Goal: Transaction & Acquisition: Purchase product/service

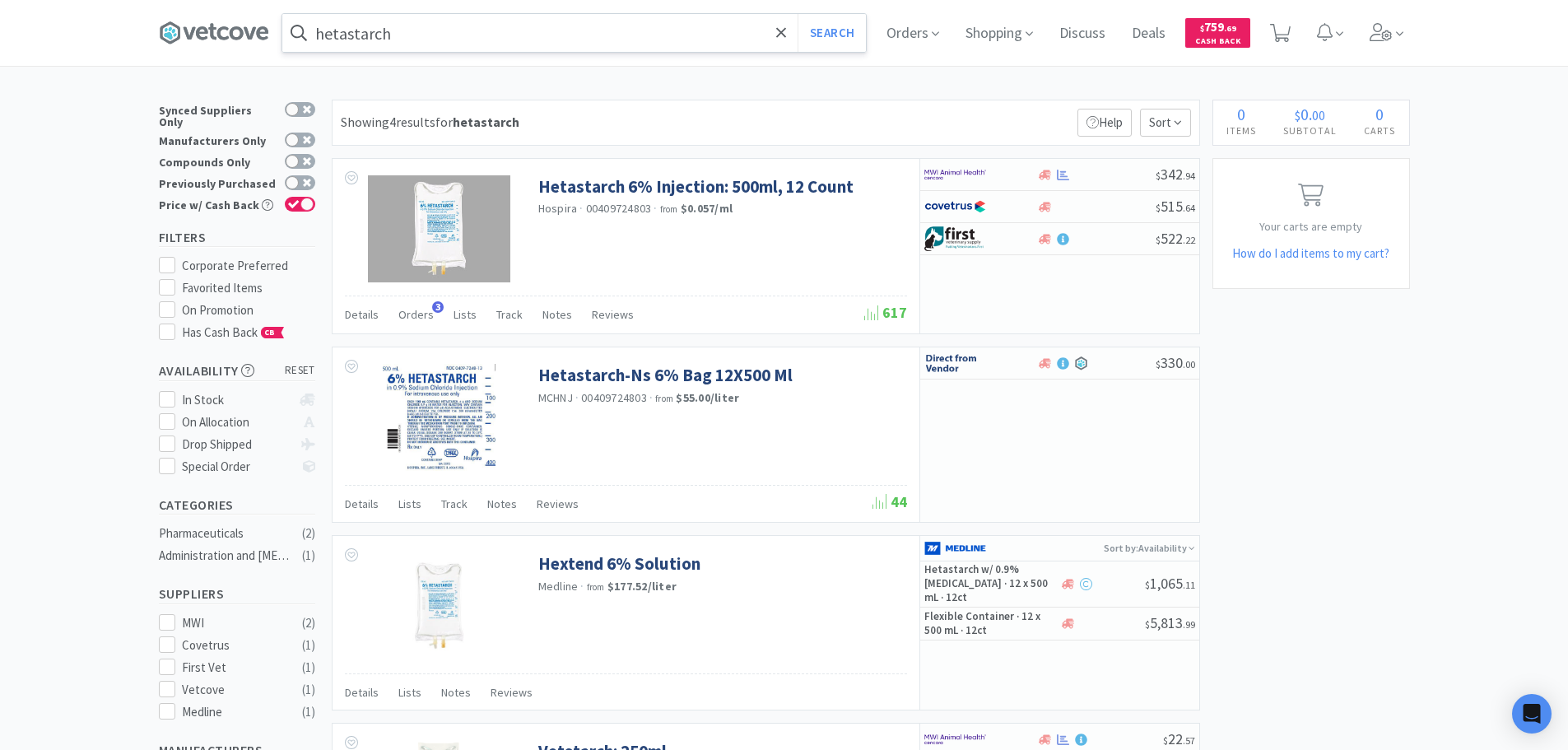
click at [665, 36] on input "hetastarch" at bounding box center [574, 33] width 584 height 38
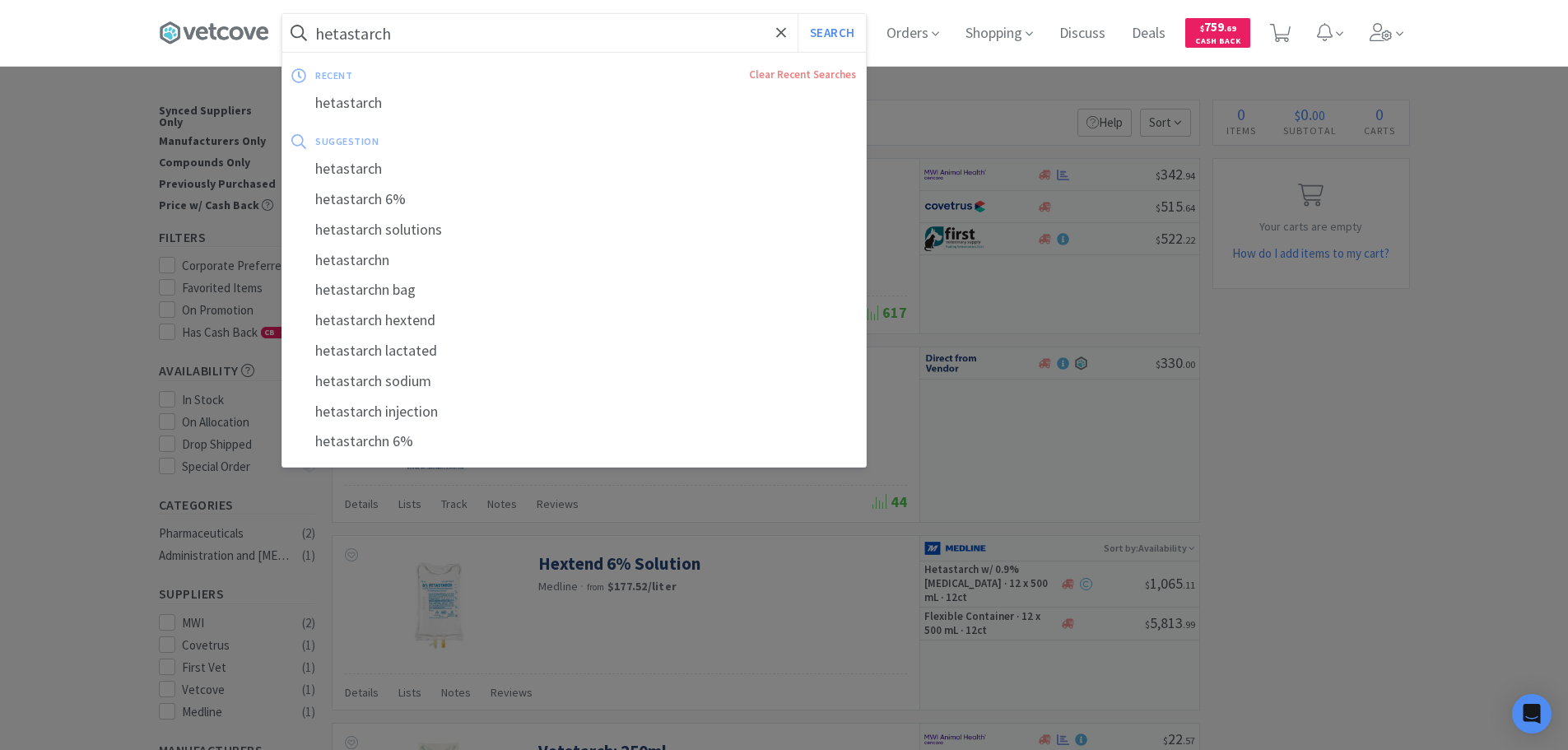
paste input "ABO09P3126"
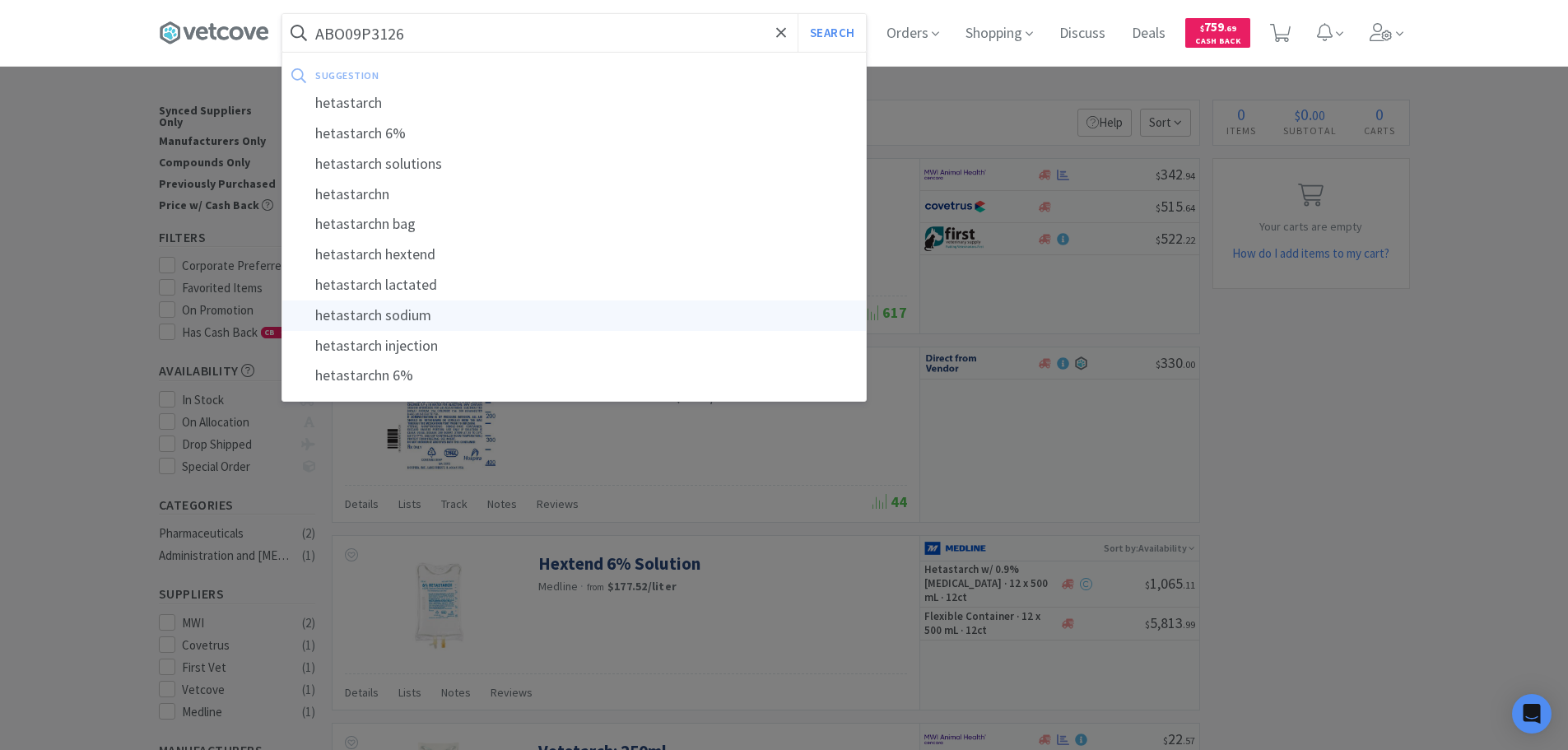
type input "ABO09P3126"
click at [797, 14] on button "Search" at bounding box center [832, 33] width 68 height 38
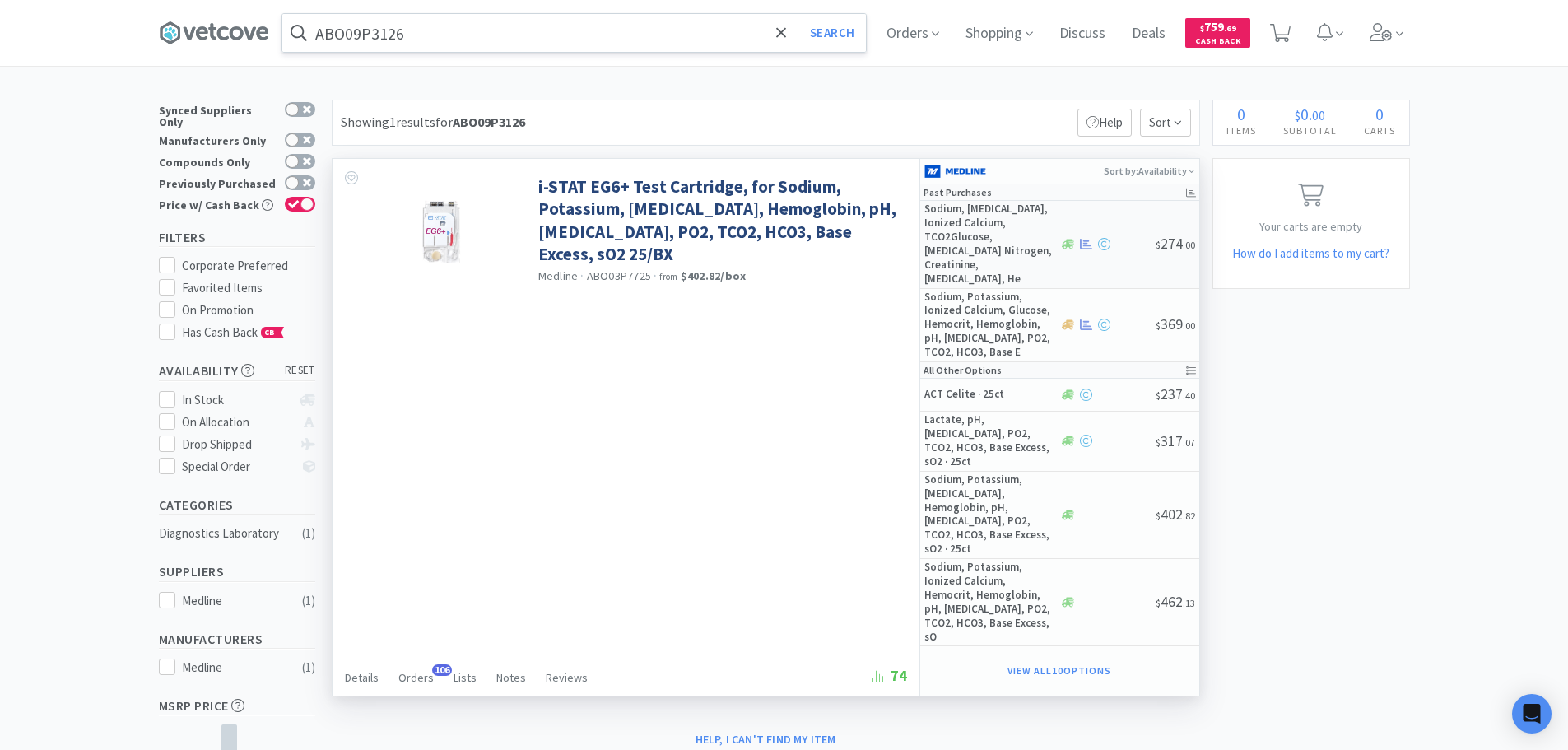
click at [1132, 243] on div "Sodium, [MEDICAL_DATA], Ionized Calcium, TCO2Glucose, [MEDICAL_DATA] Nitrogen, …" at bounding box center [1060, 244] width 279 height 87
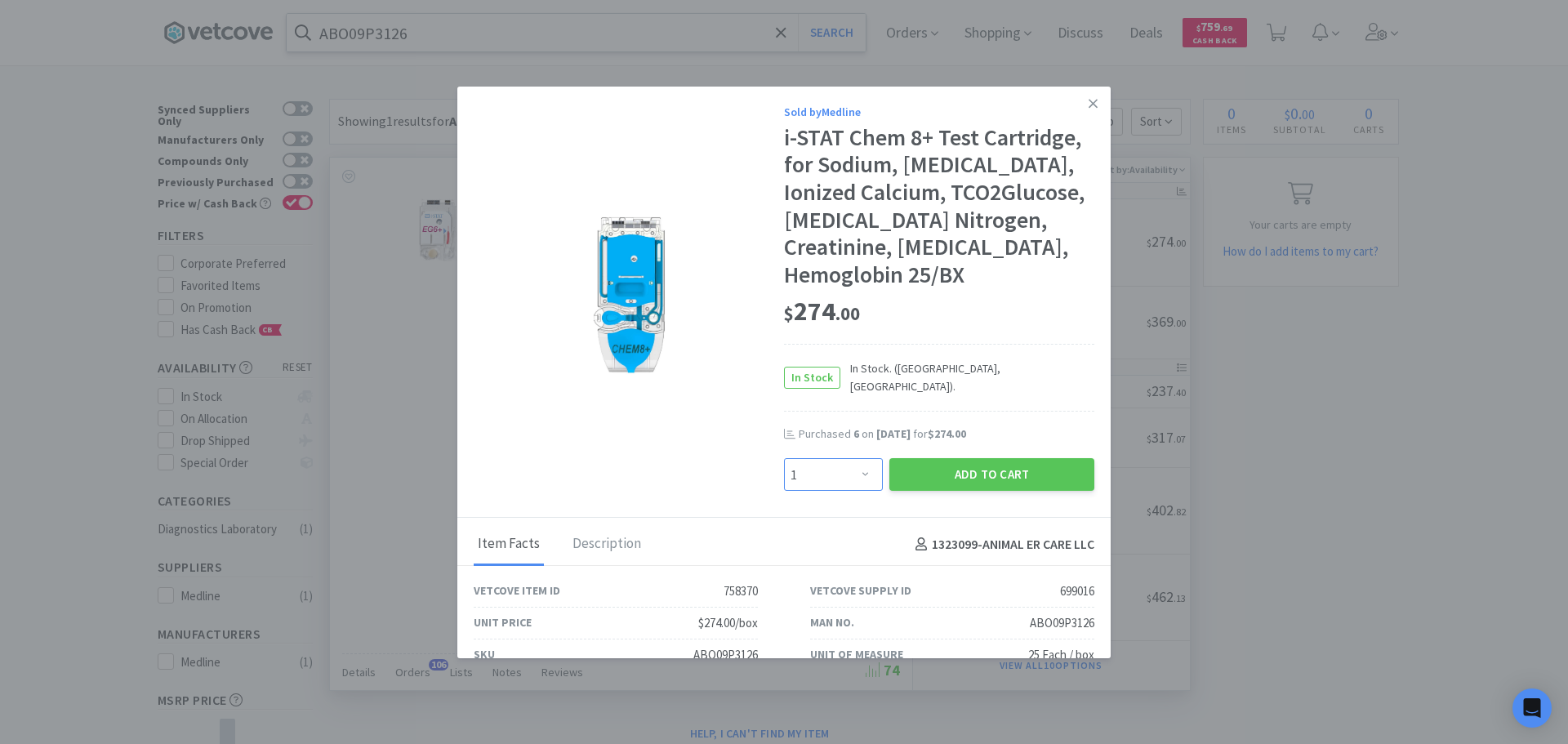
drag, startPoint x: 859, startPoint y: 462, endPoint x: 856, endPoint y: 449, distance: 13.3
click at [859, 462] on select "Enter Quantity 1 2 3 4 5 6 7 8 9 10 11 12 13 14 15 16 17 18 19 20 Enter Quantity" at bounding box center [833, 474] width 99 height 33
select select "5"
click at [784, 458] on select "Enter Quantity 1 2 3 4 5 6 7 8 9 10 11 12 13 14 15 16 17 18 19 20 Enter Quantity" at bounding box center [833, 474] width 99 height 33
click at [921, 461] on button "Add to Cart" at bounding box center [992, 474] width 205 height 33
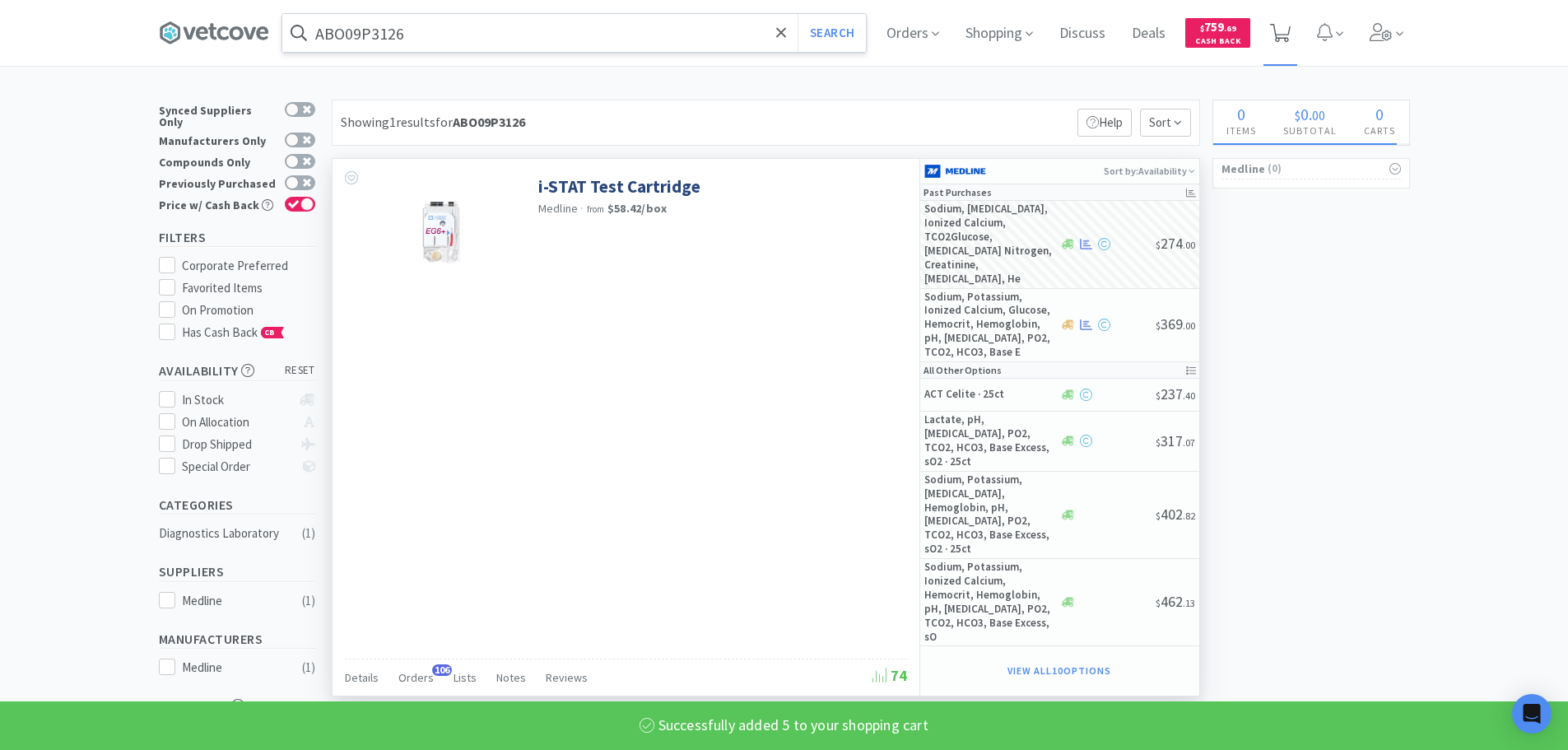
click at [1288, 35] on icon at bounding box center [1280, 33] width 21 height 18
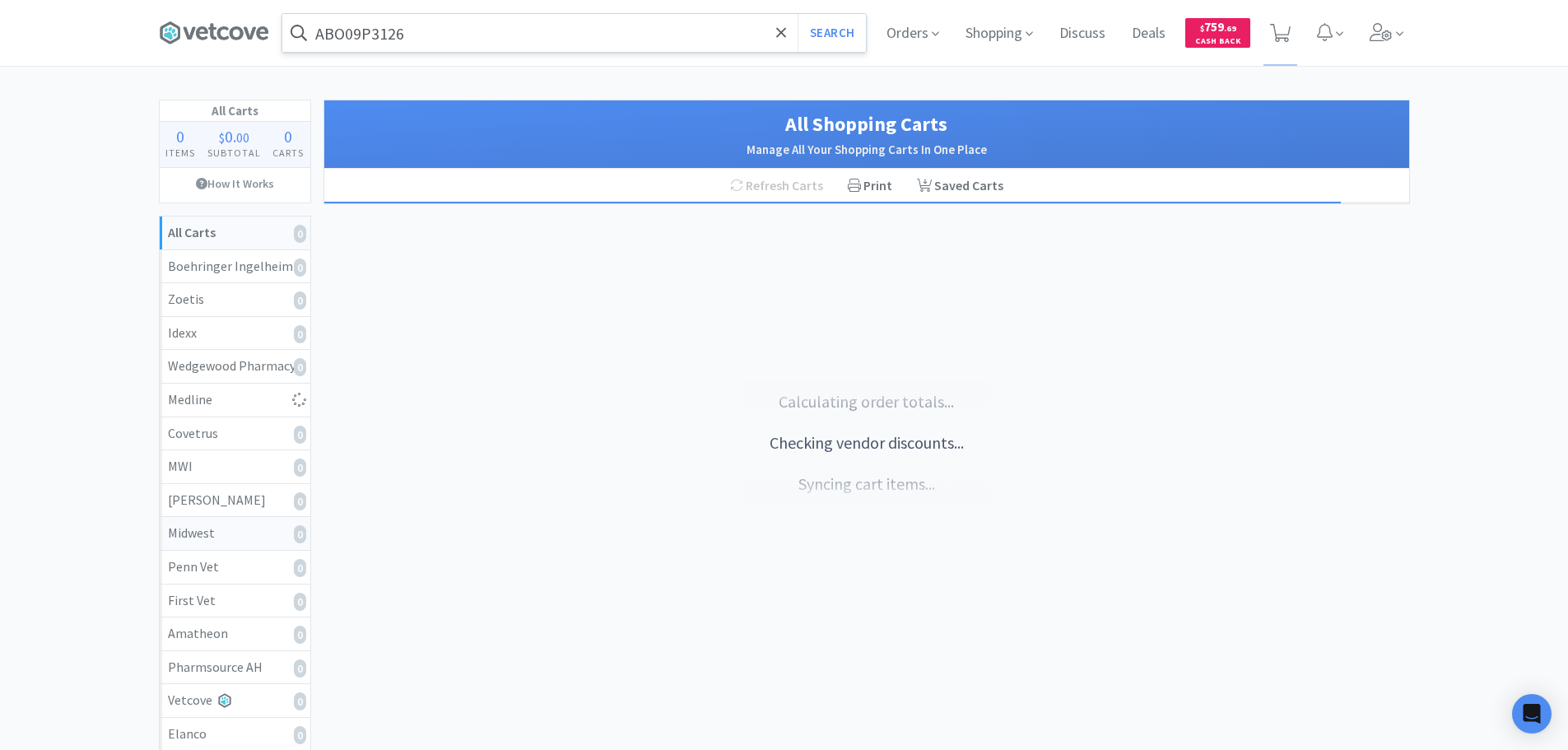
select select "5"
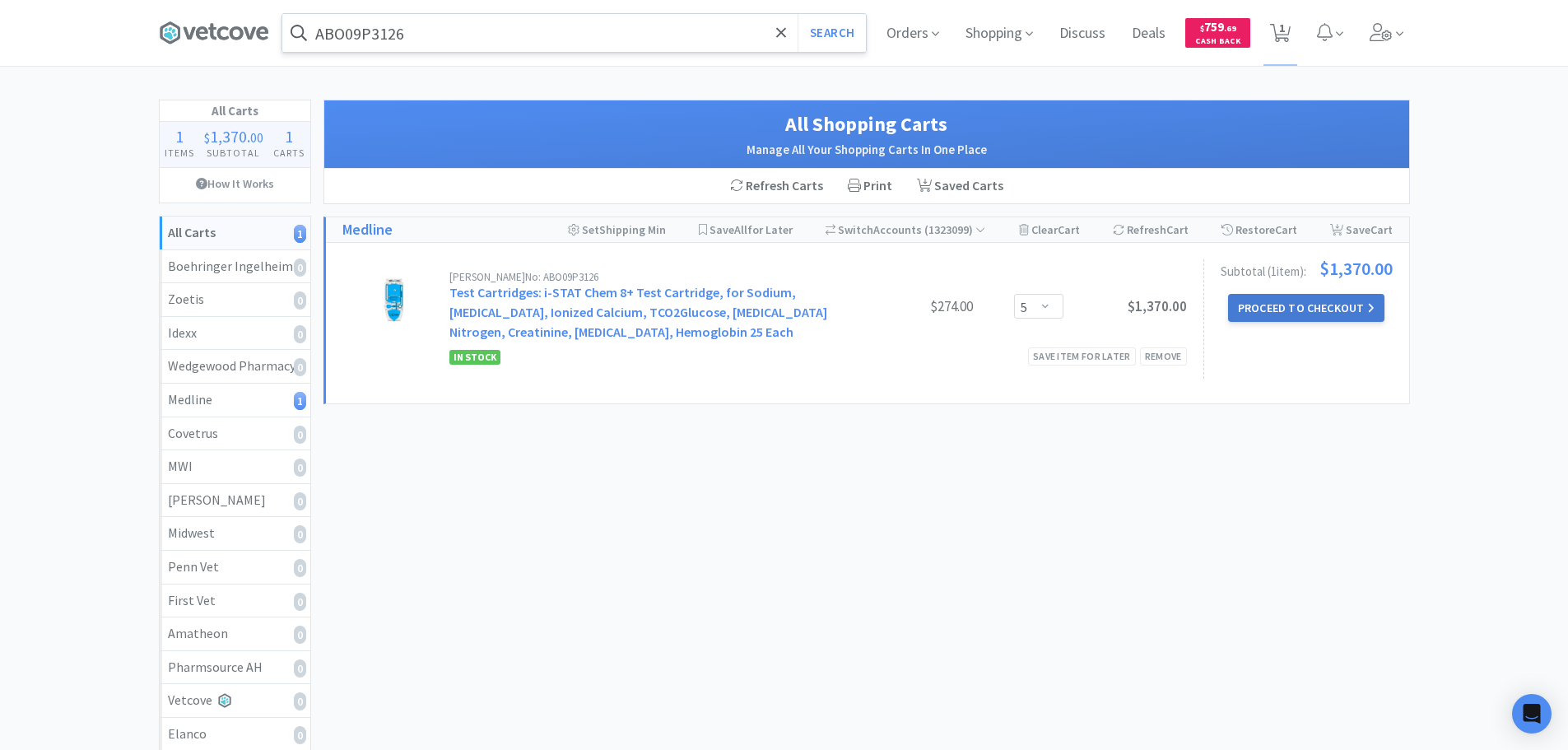
click at [1306, 310] on button "Proceed to Checkout" at bounding box center [1306, 307] width 156 height 28
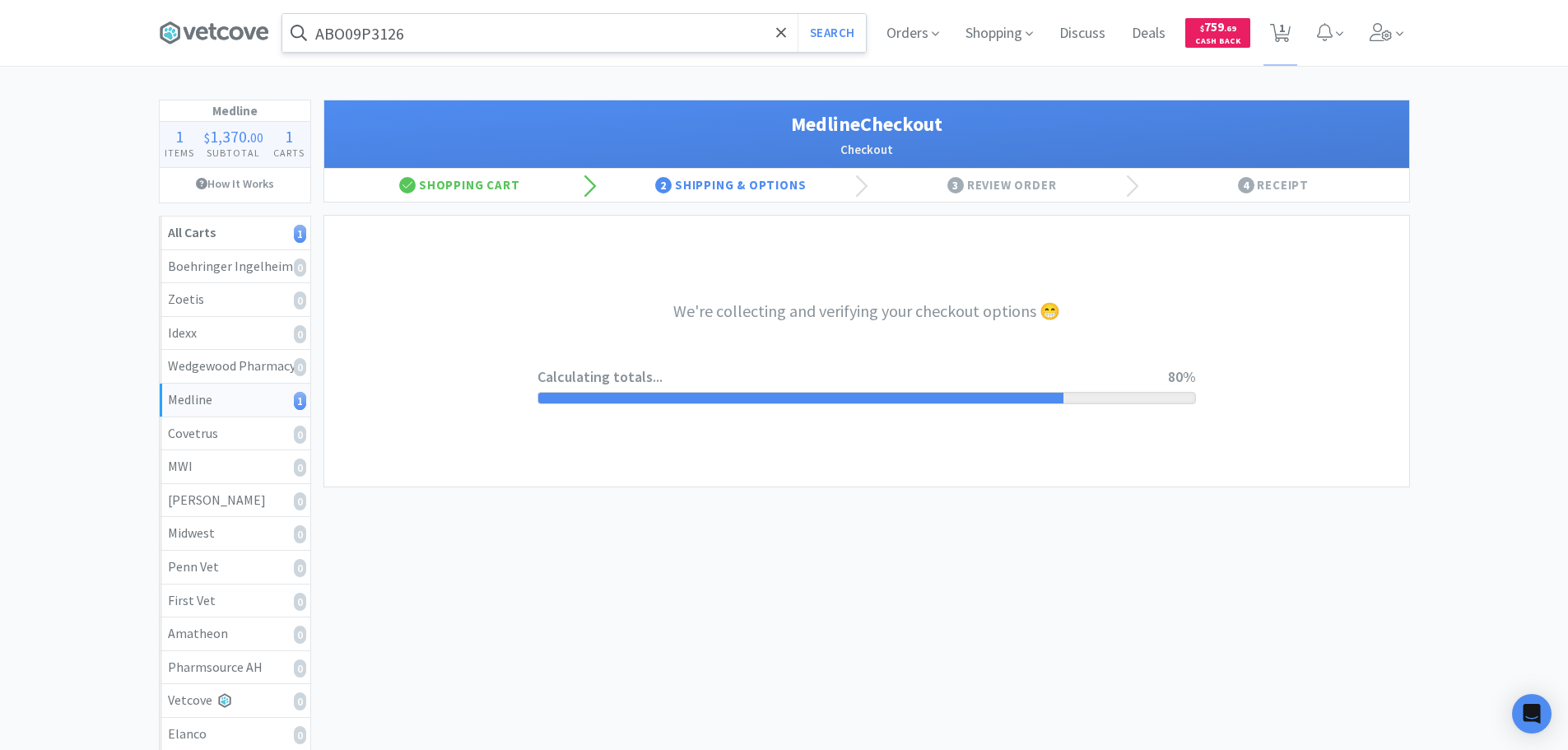
select select "7c1b672e5998c24572f3a1527d01e6d9"
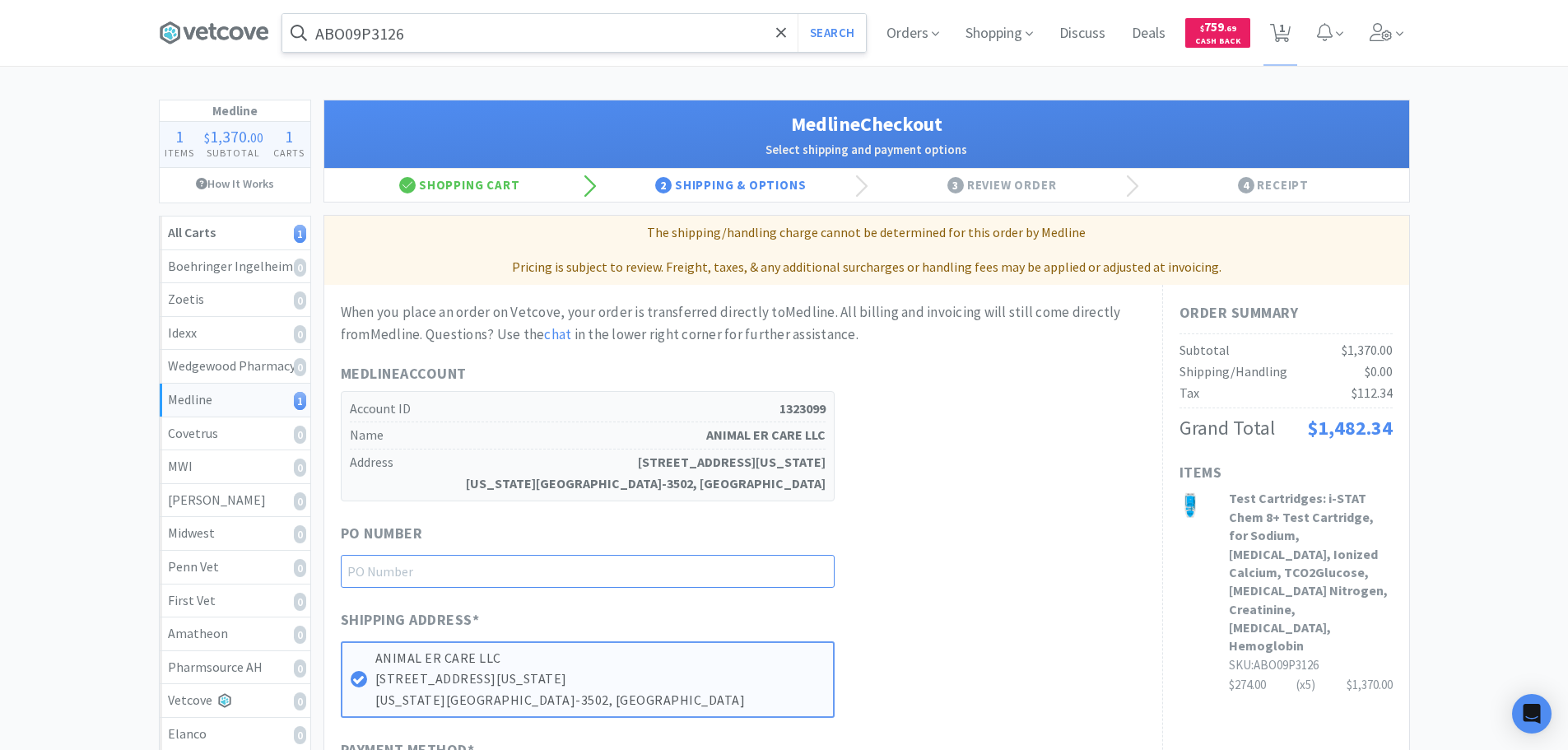
click at [550, 576] on input "text" at bounding box center [587, 571] width 494 height 33
paste input "1144900"
type input "1144900"
click at [946, 510] on div "When you place an order on Vetcove, your order is transferred directly to Medli…" at bounding box center [743, 552] width 805 height 503
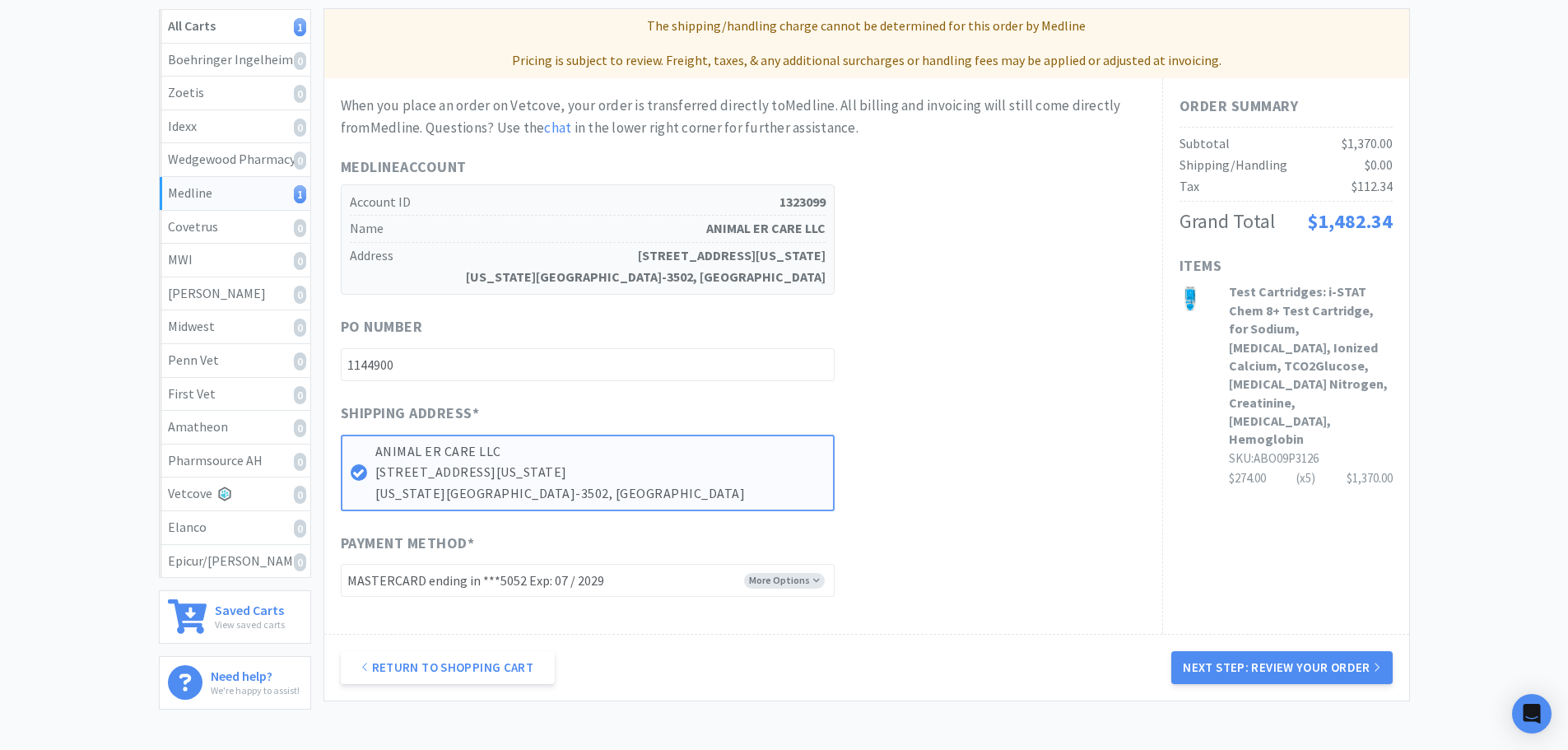
scroll to position [327, 0]
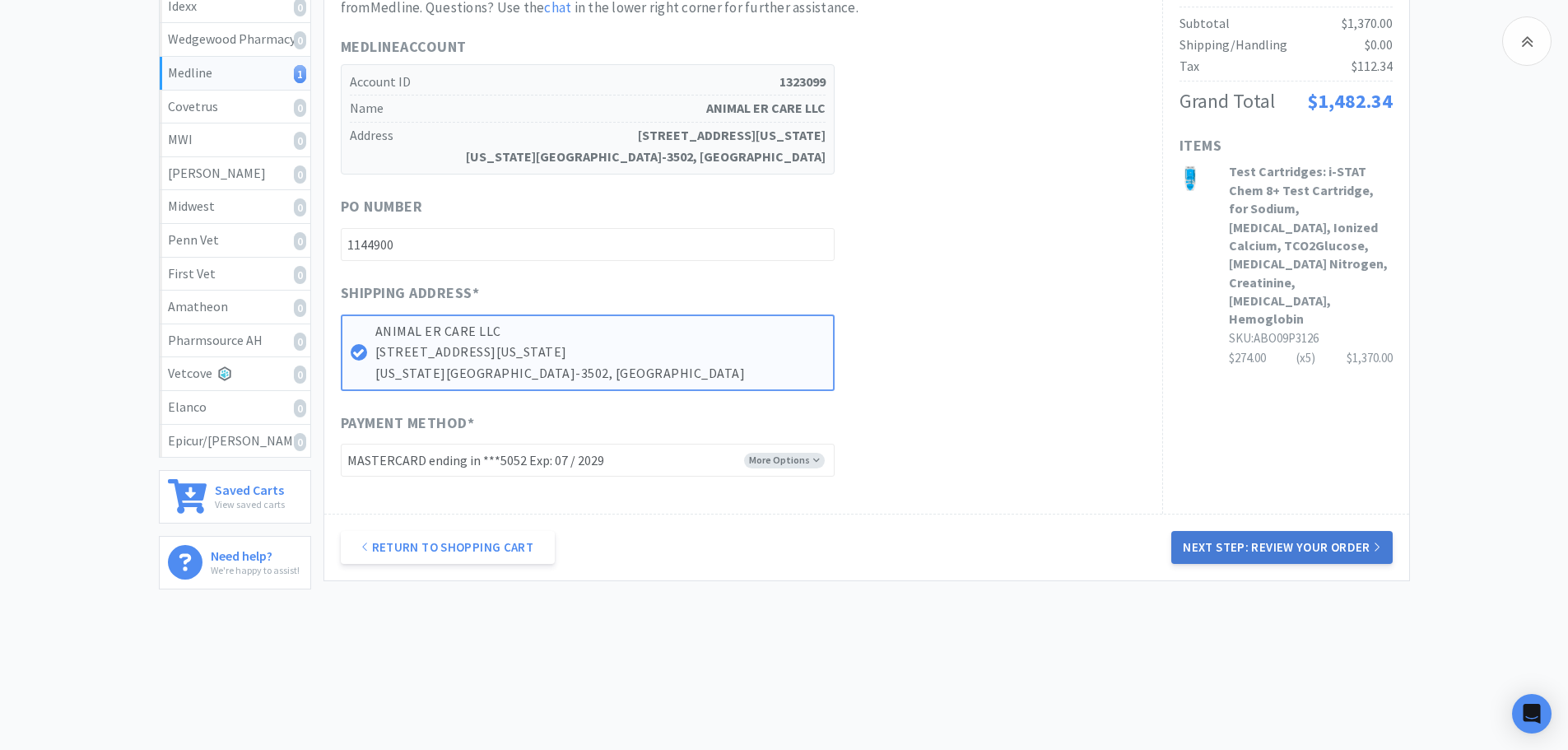
click at [1310, 550] on button "Next Step: Review Your Order" at bounding box center [1282, 547] width 221 height 33
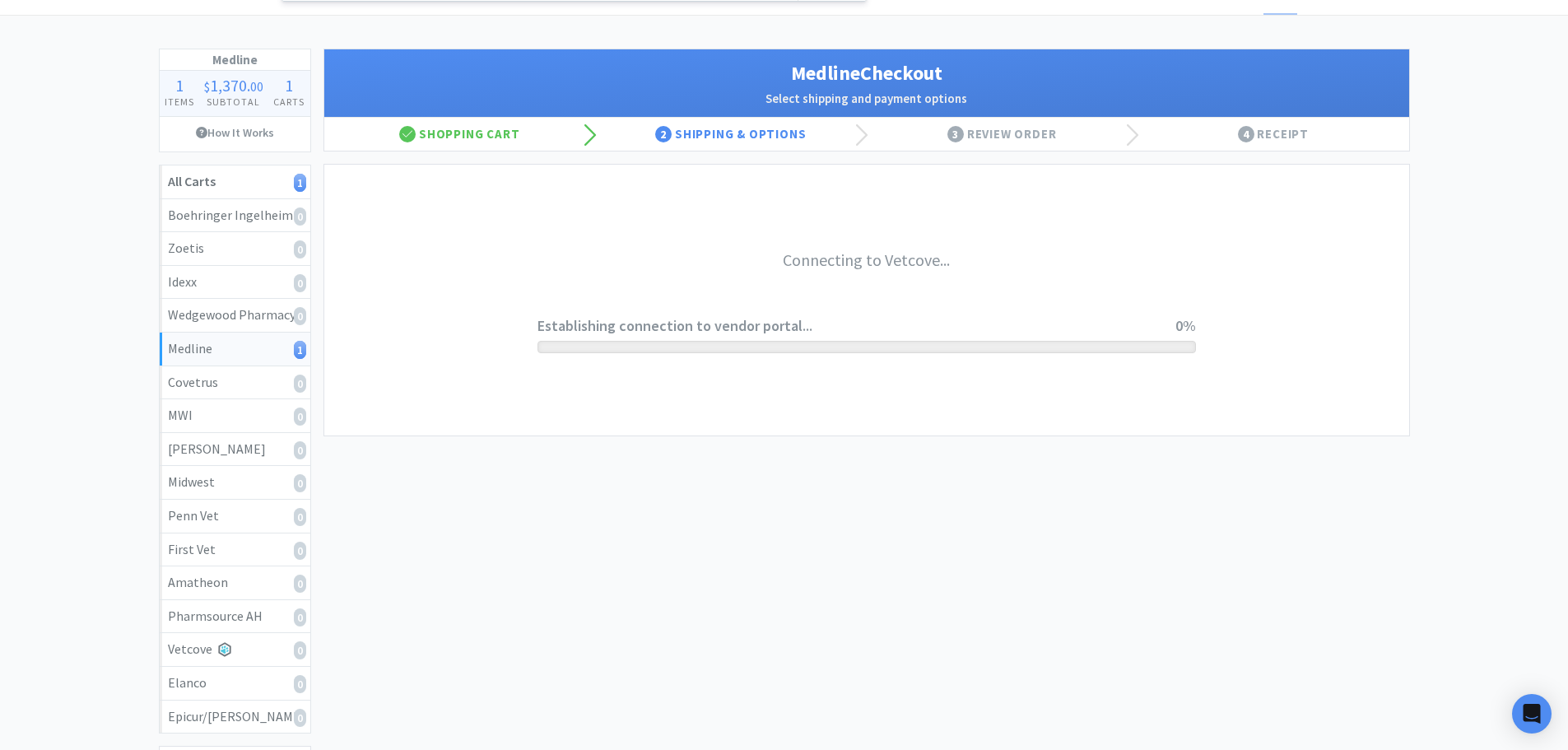
scroll to position [0, 0]
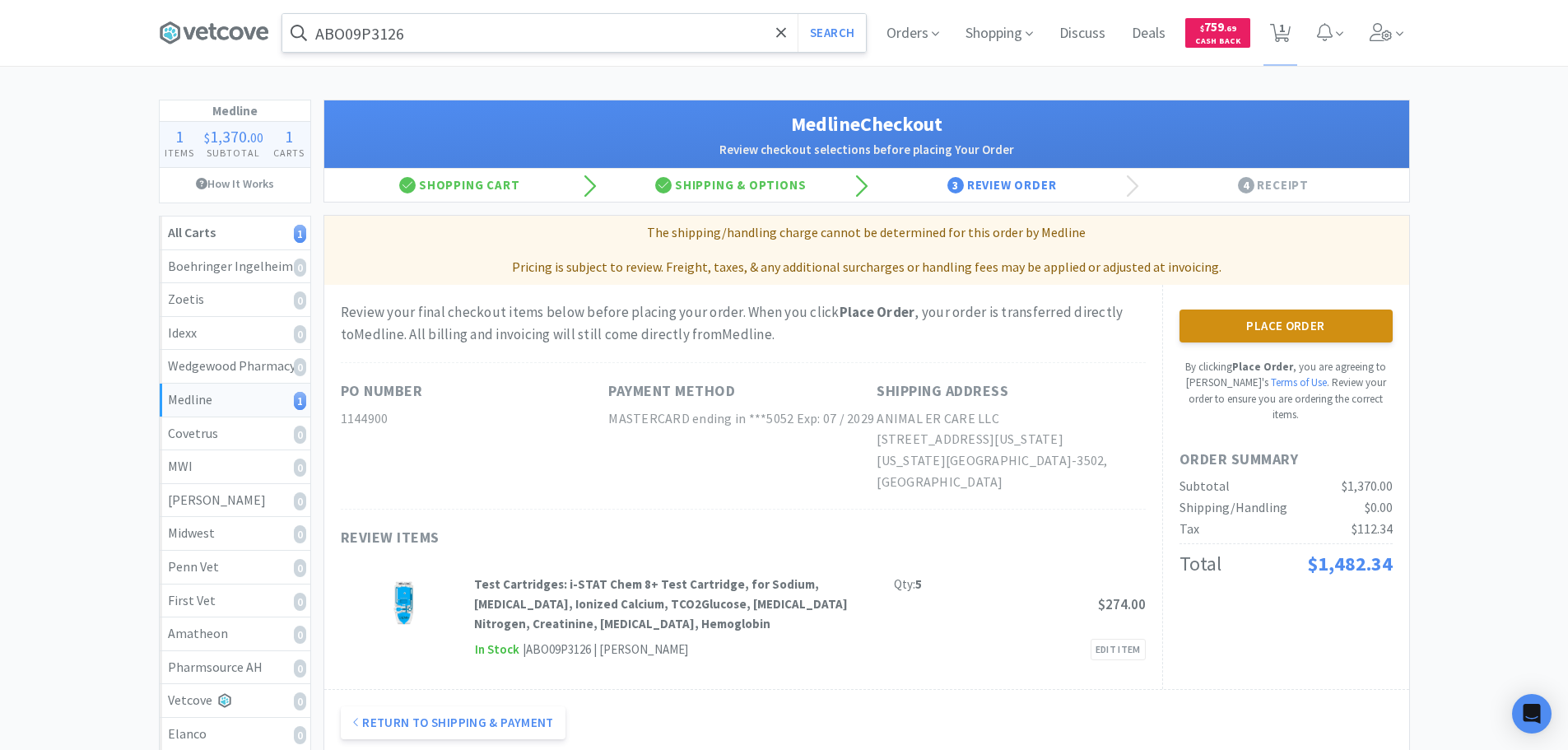
click at [1311, 333] on button "Place Order" at bounding box center [1285, 326] width 213 height 33
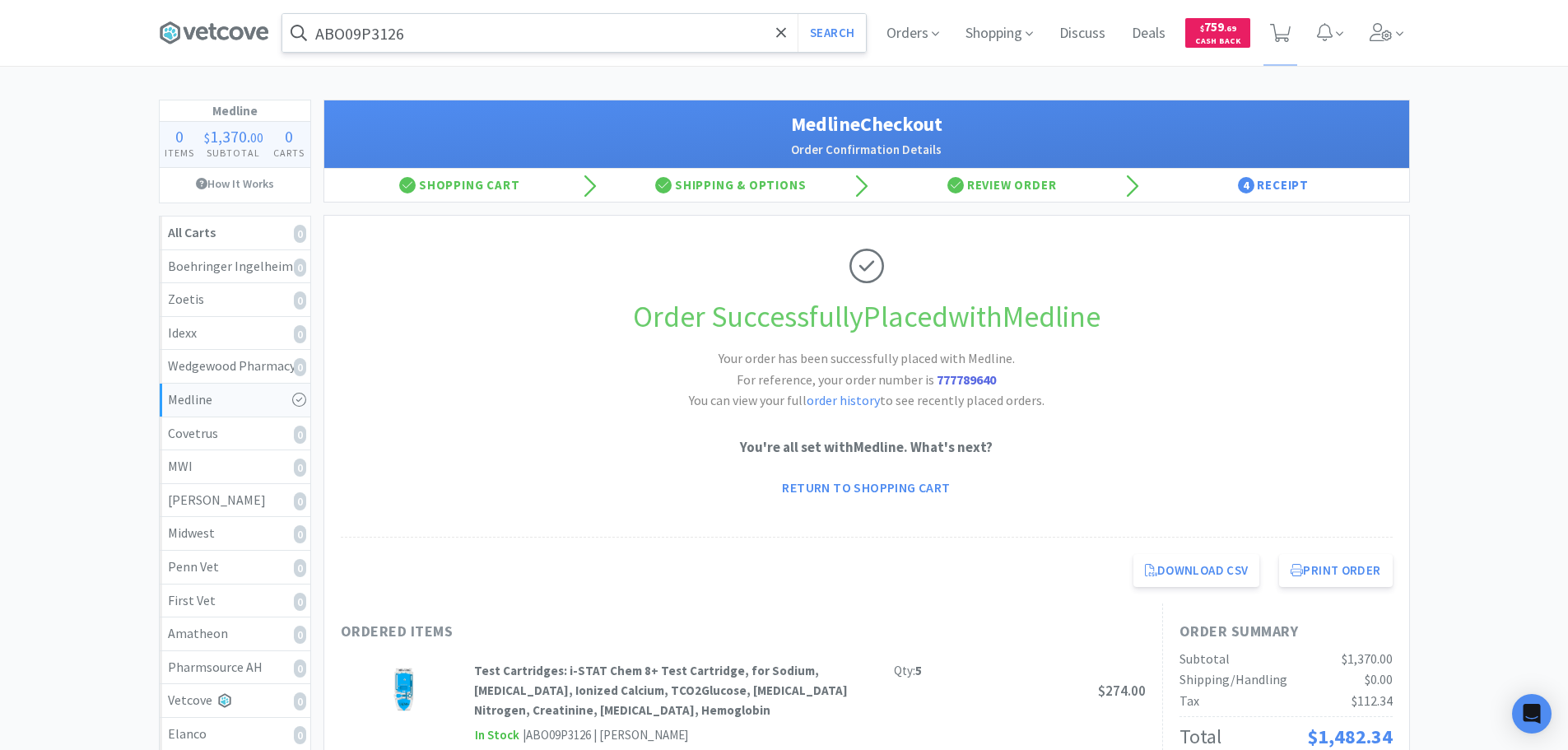
click at [505, 32] on input "ABO09P3126" at bounding box center [574, 33] width 584 height 38
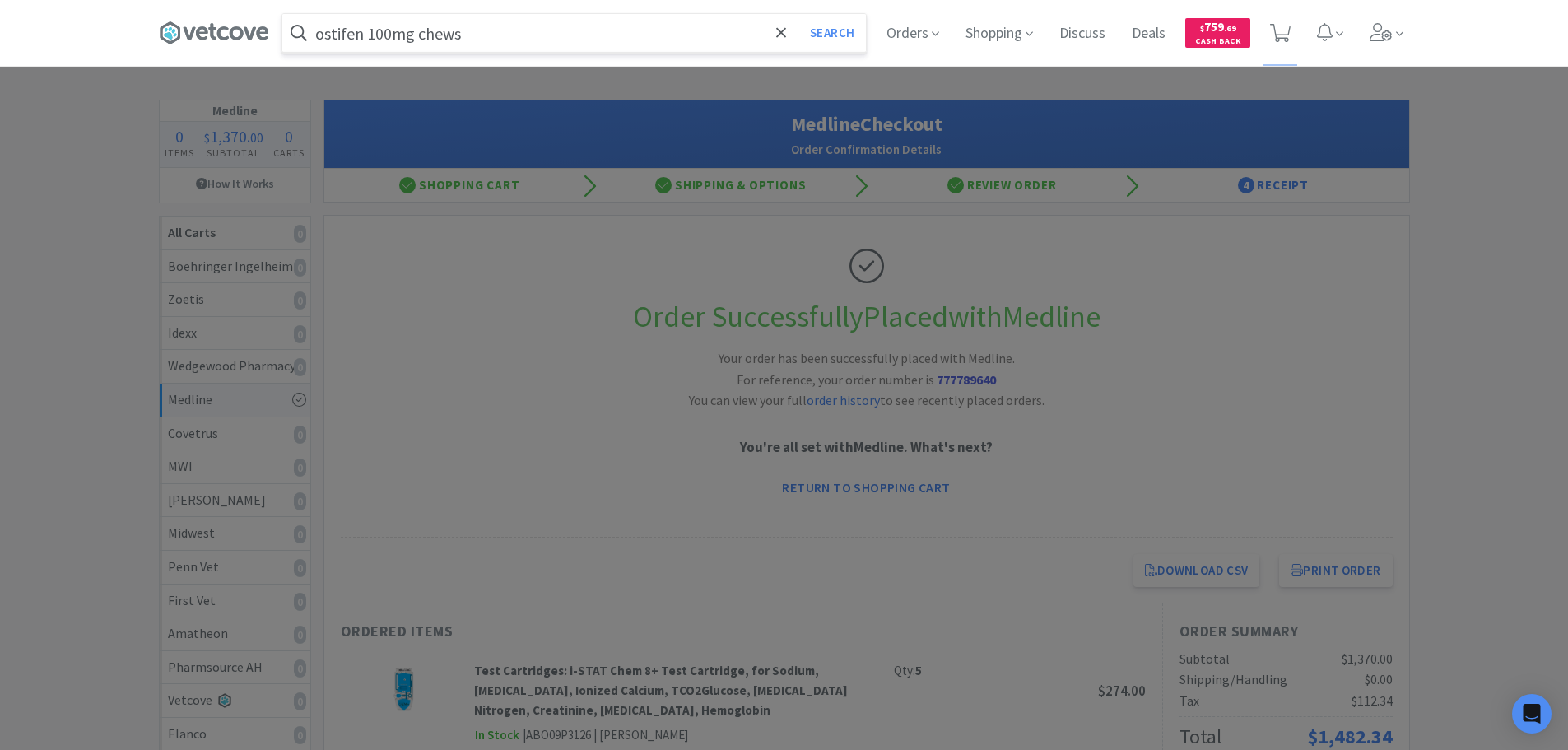
type input "ostifen 100mg chews"
click at [797, 14] on button "Search" at bounding box center [832, 33] width 68 height 38
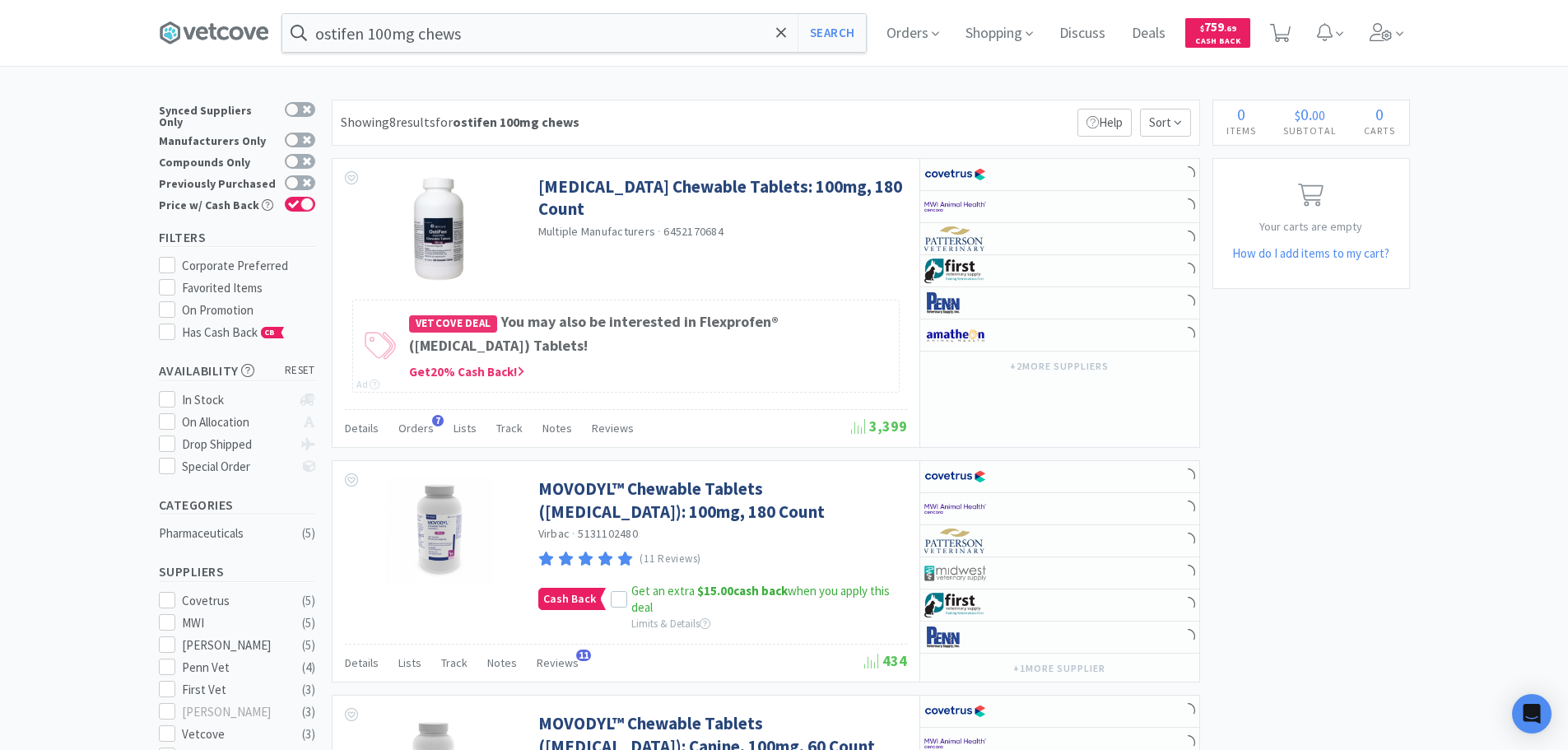
click at [709, 120] on div "Showing 8 results for ostifen 100mg chews Filters Help Sort" at bounding box center [765, 122] width 868 height 46
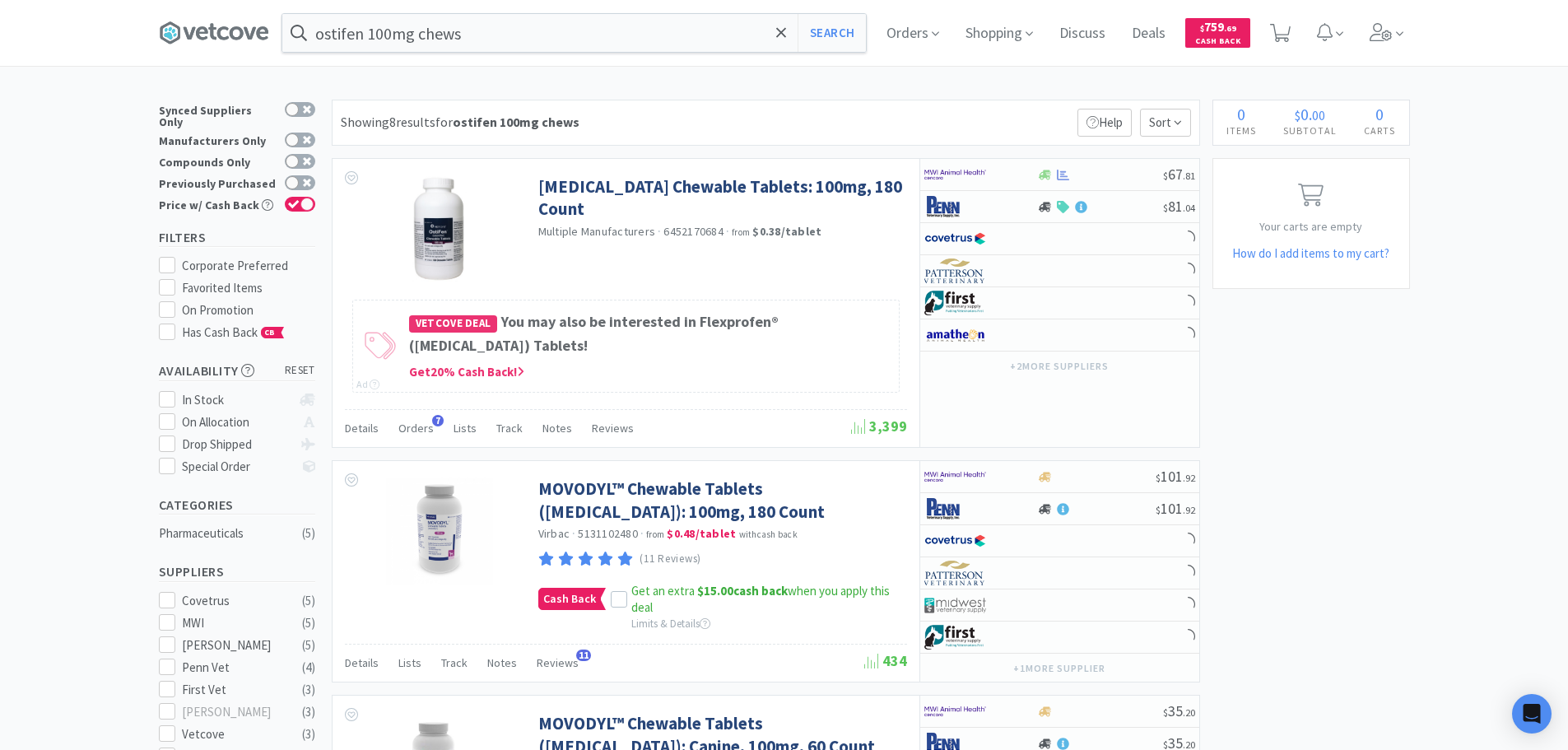
click at [709, 120] on div "Showing 8 results for ostifen 100mg chews Filters Help Sort" at bounding box center [765, 122] width 868 height 46
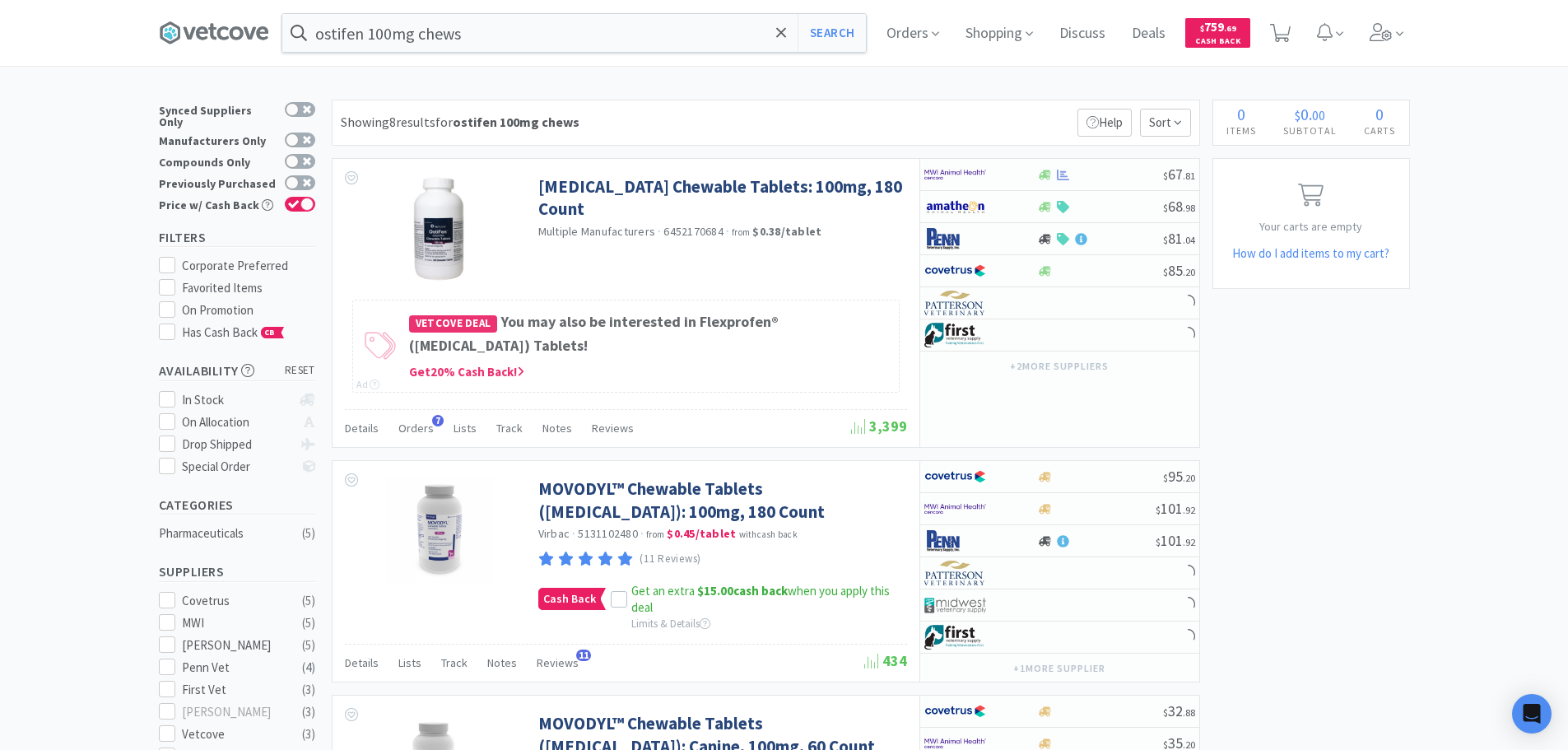
click at [709, 120] on div "Showing 8 results for ostifen 100mg chews Filters Help Sort" at bounding box center [765, 122] width 868 height 46
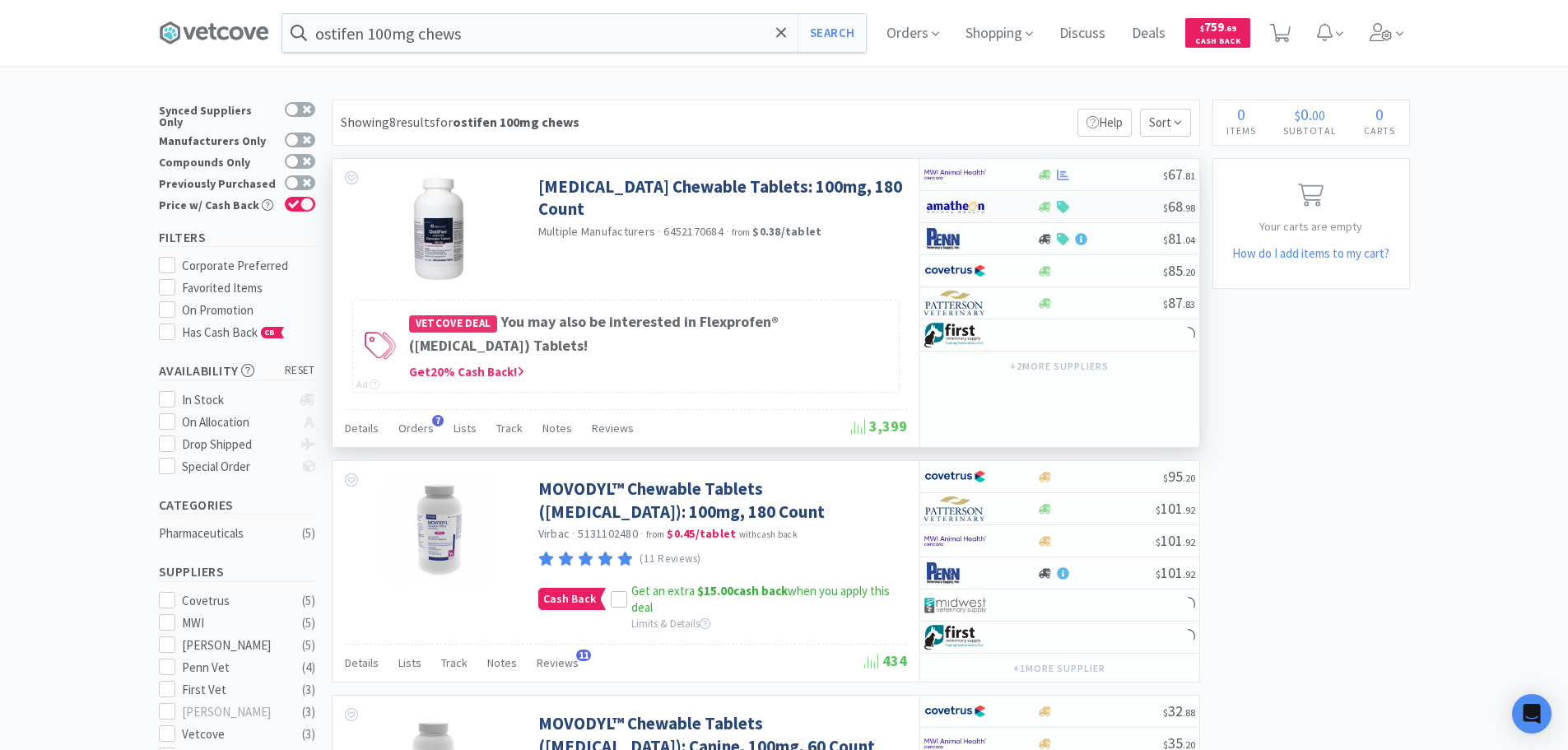
click at [1111, 207] on div at bounding box center [1100, 207] width 126 height 13
select select "1"
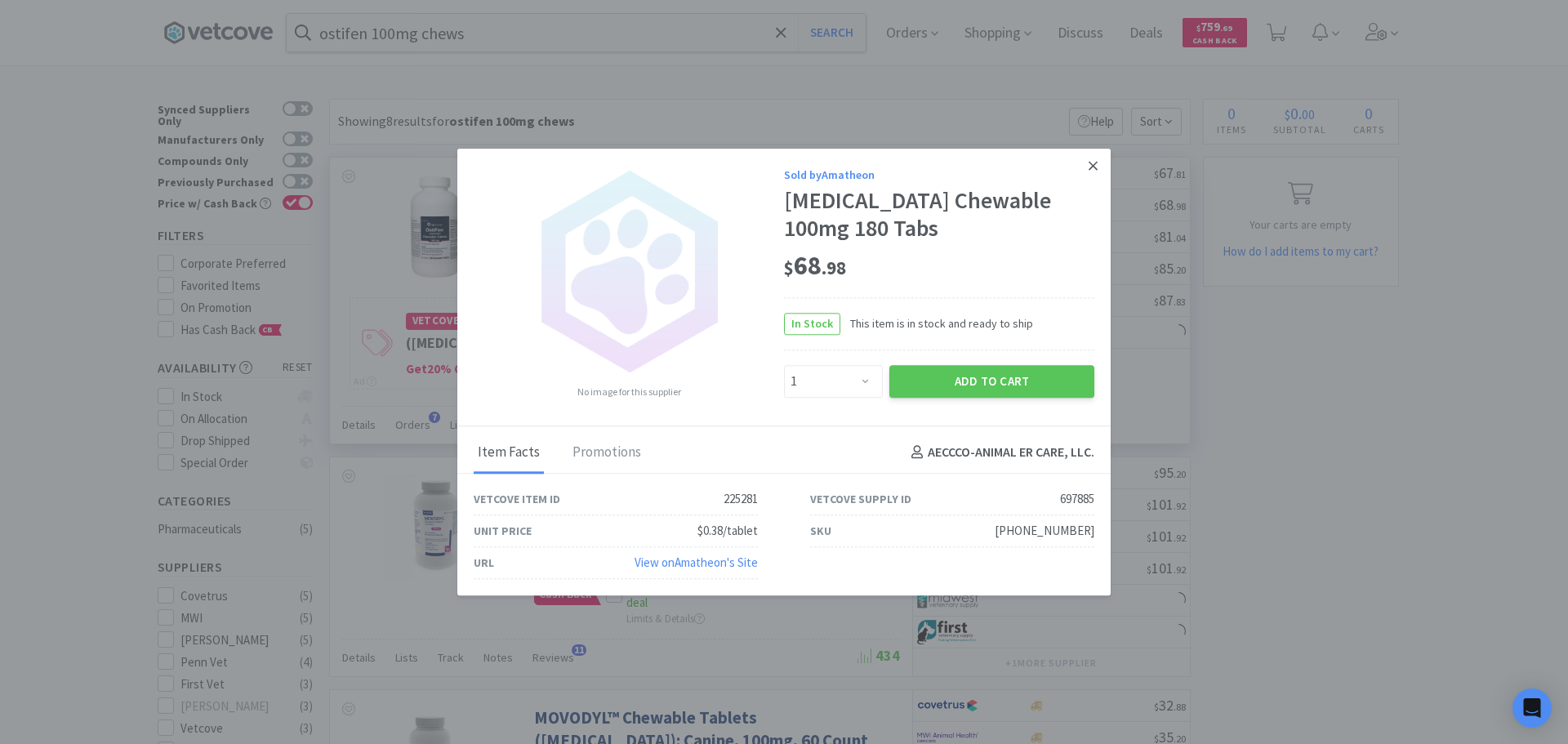
click at [1090, 173] on link at bounding box center [1093, 166] width 29 height 35
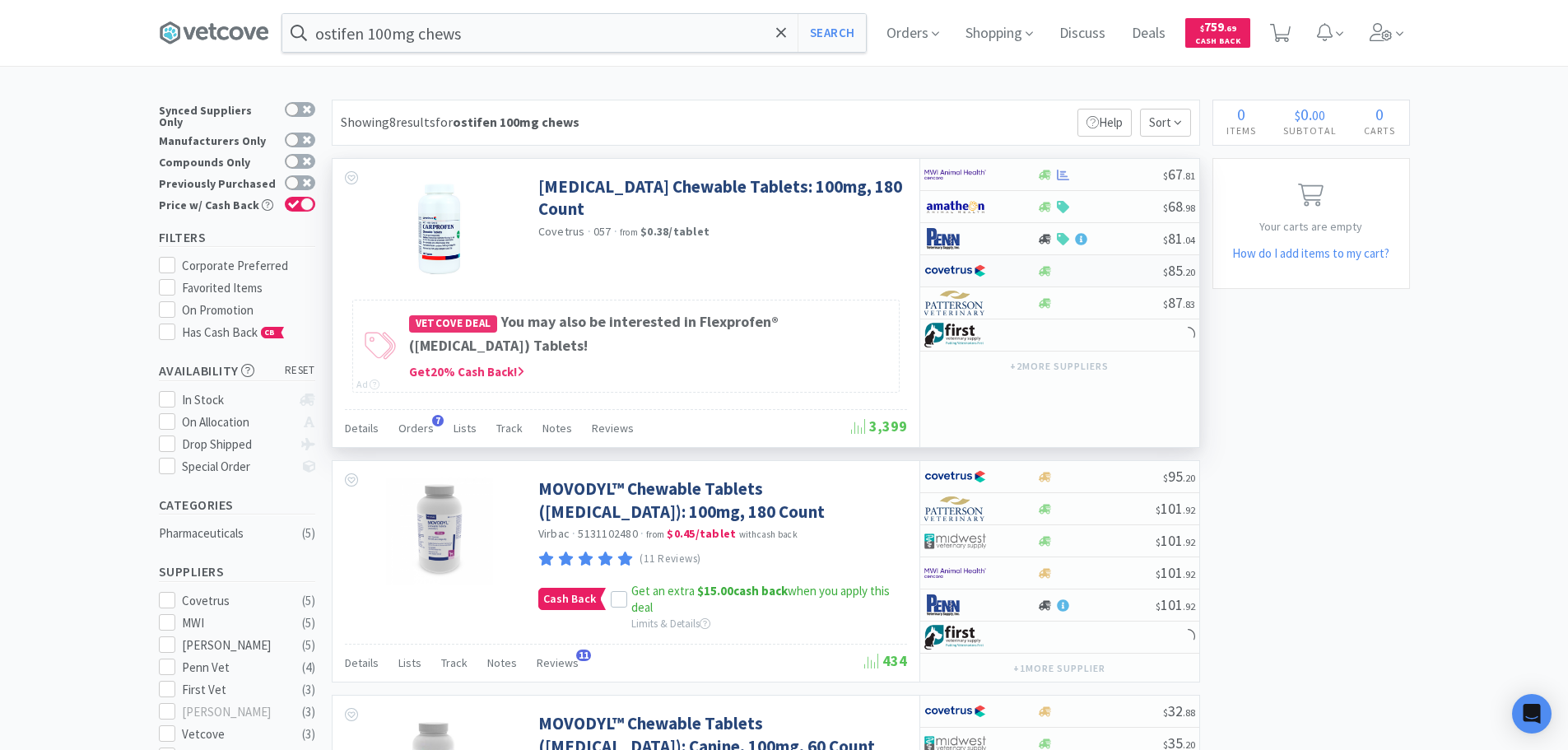
click at [1126, 273] on div at bounding box center [1100, 271] width 126 height 13
select select "1"
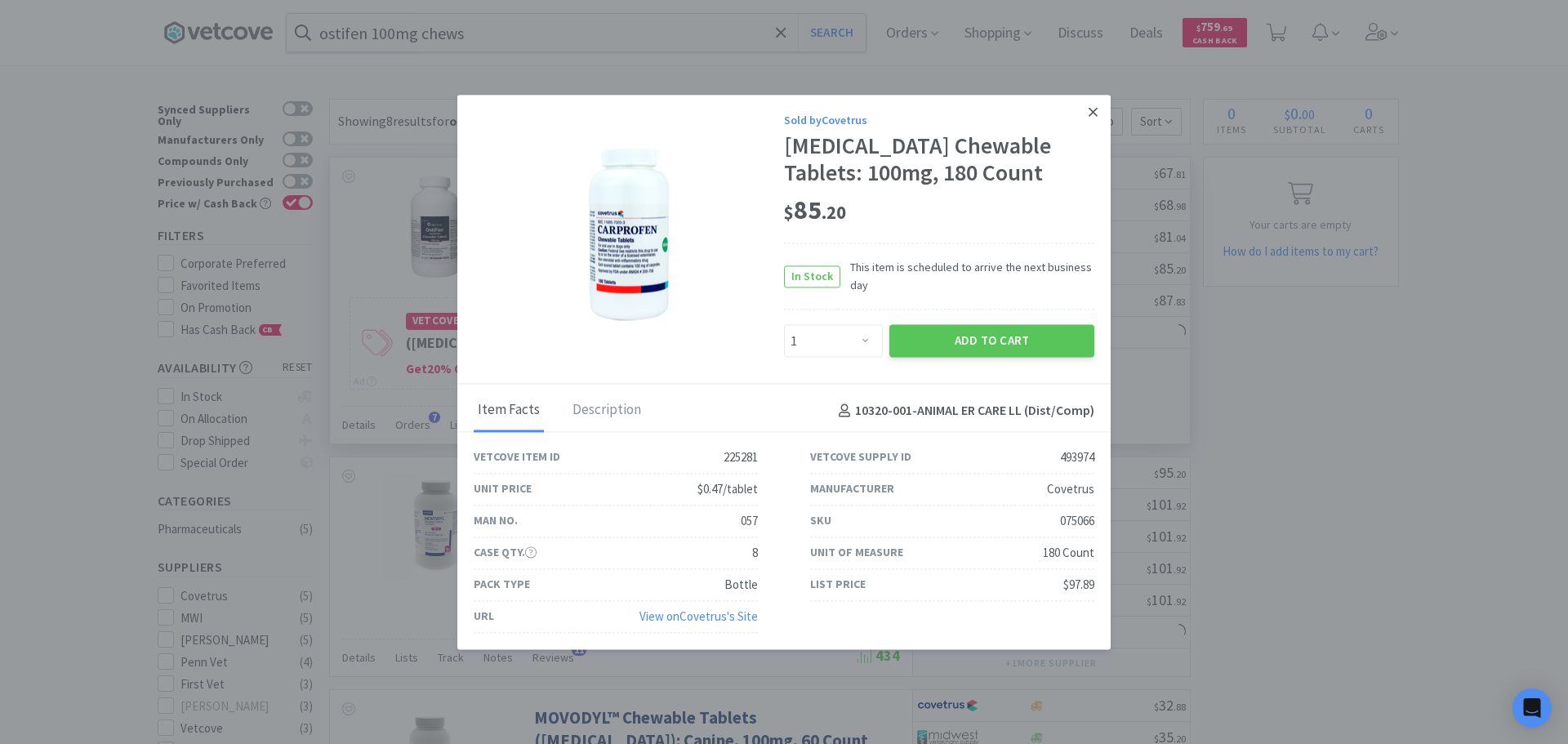
click at [1093, 110] on icon at bounding box center [1093, 111] width 9 height 14
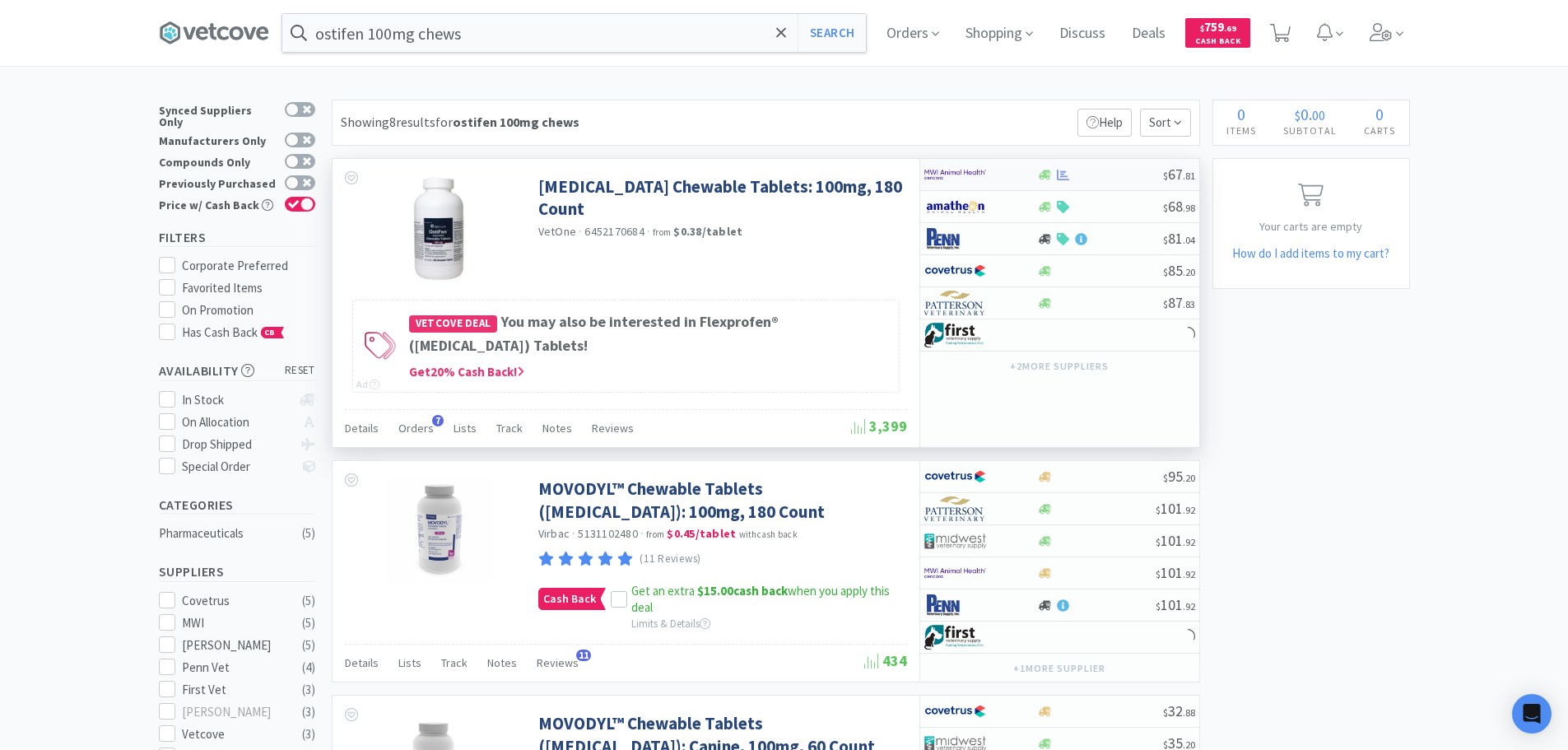
click at [1106, 175] on div at bounding box center [1100, 175] width 126 height 13
select select "1"
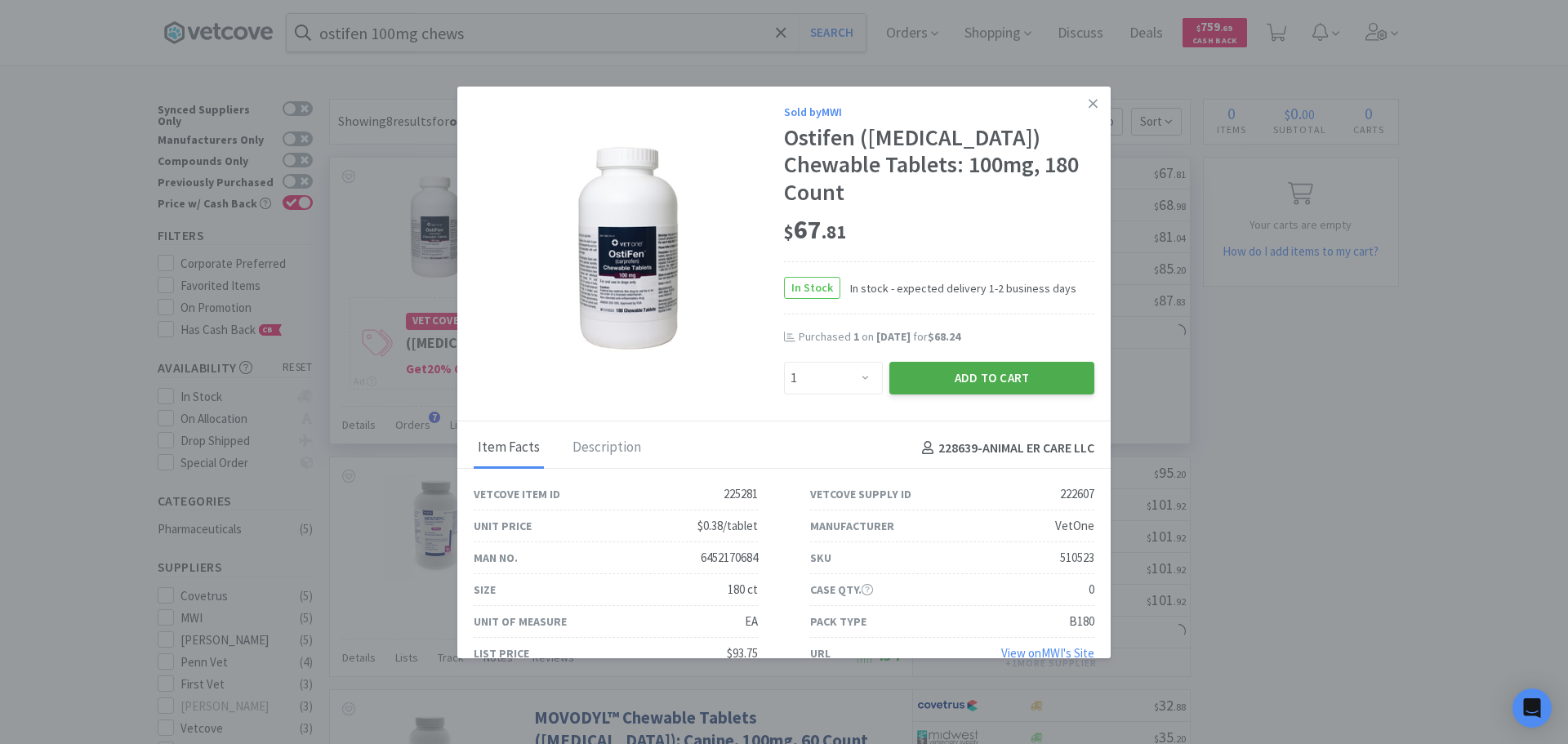
click at [997, 364] on button "Add to Cart" at bounding box center [992, 378] width 205 height 33
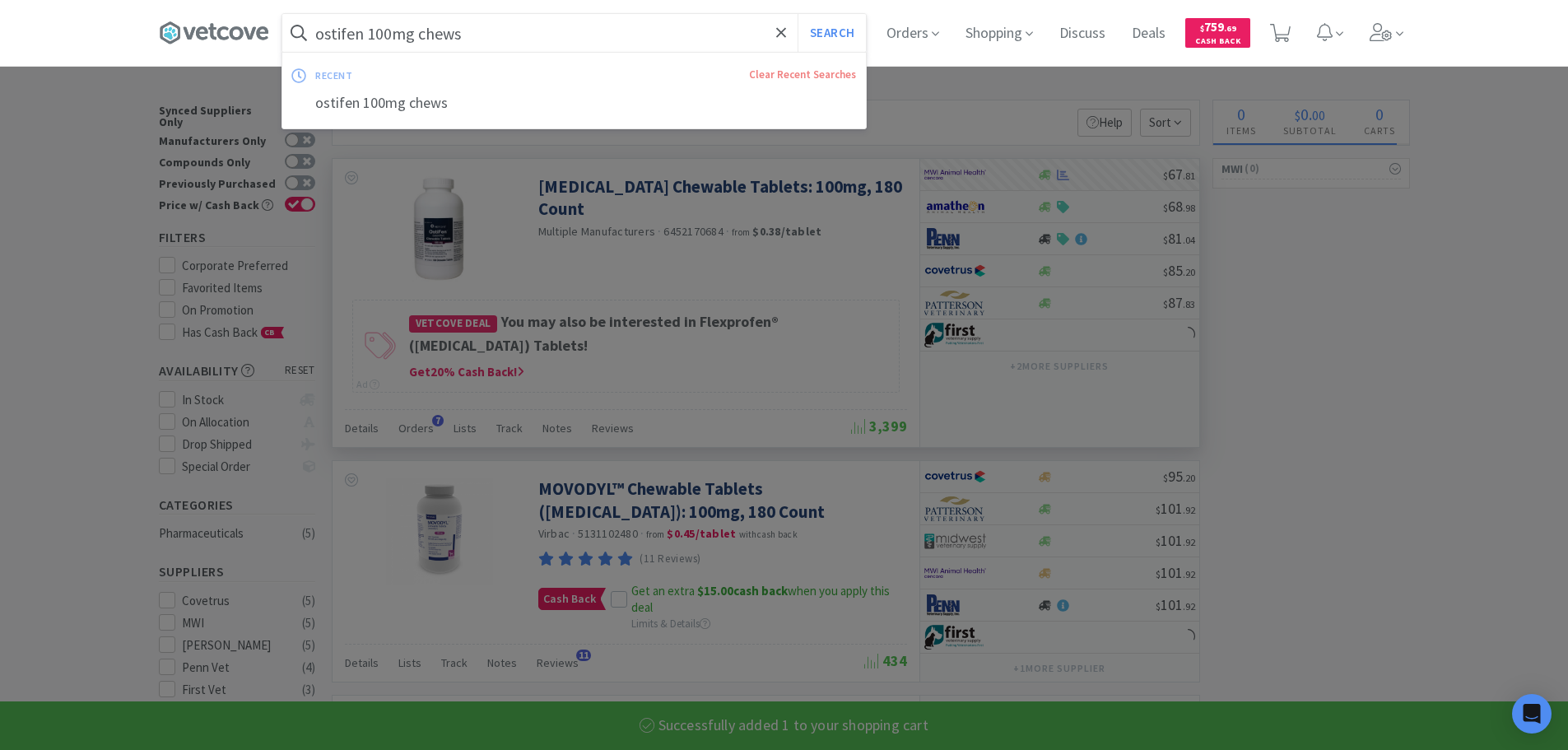
click at [601, 34] on input "ostifen 100mg chews" at bounding box center [574, 33] width 584 height 38
select select "1"
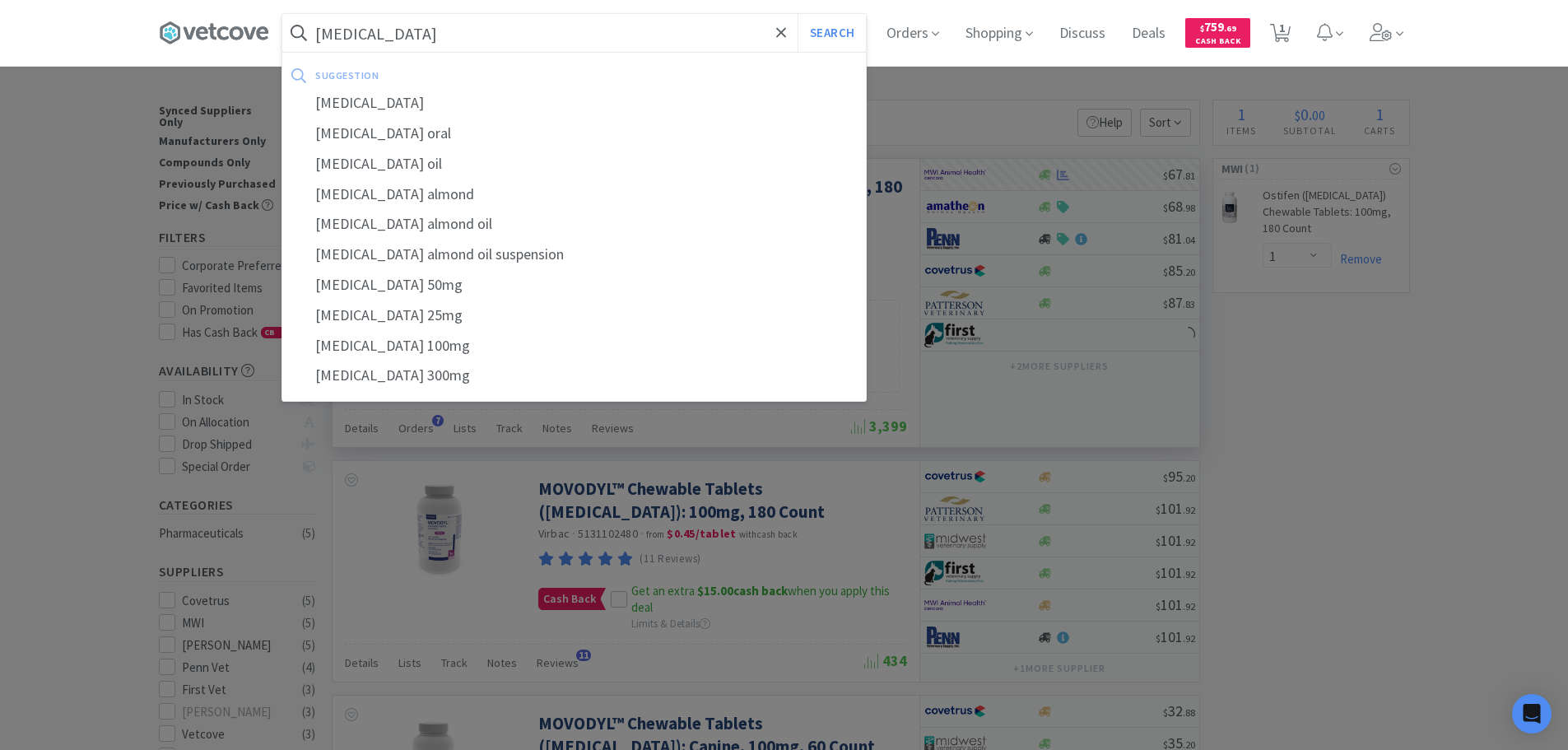
click at [797, 14] on button "Search" at bounding box center [832, 33] width 68 height 38
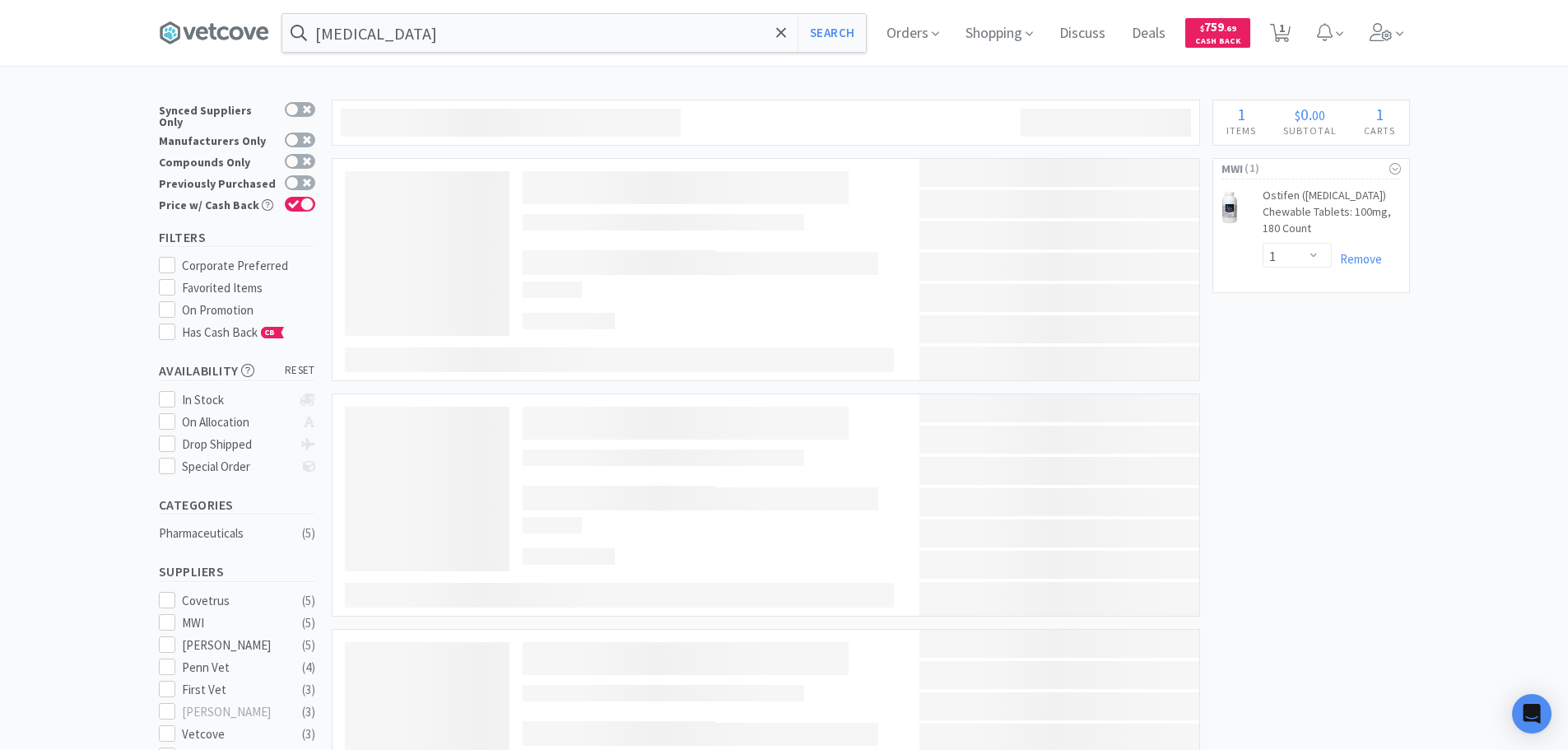
click at [601, 34] on input "[MEDICAL_DATA]" at bounding box center [574, 33] width 584 height 38
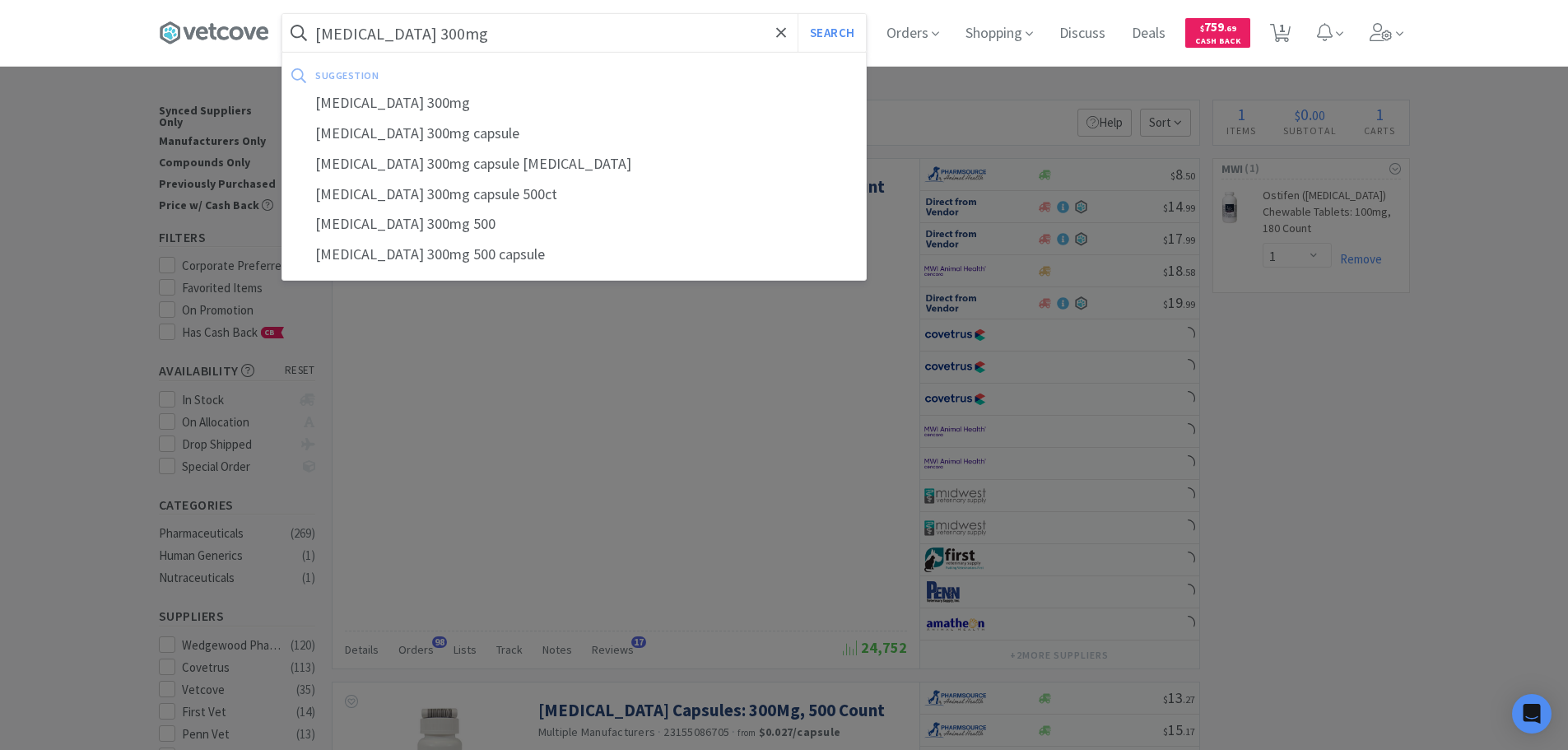
type input "[MEDICAL_DATA] 300mg"
click at [797, 14] on button "Search" at bounding box center [832, 33] width 68 height 38
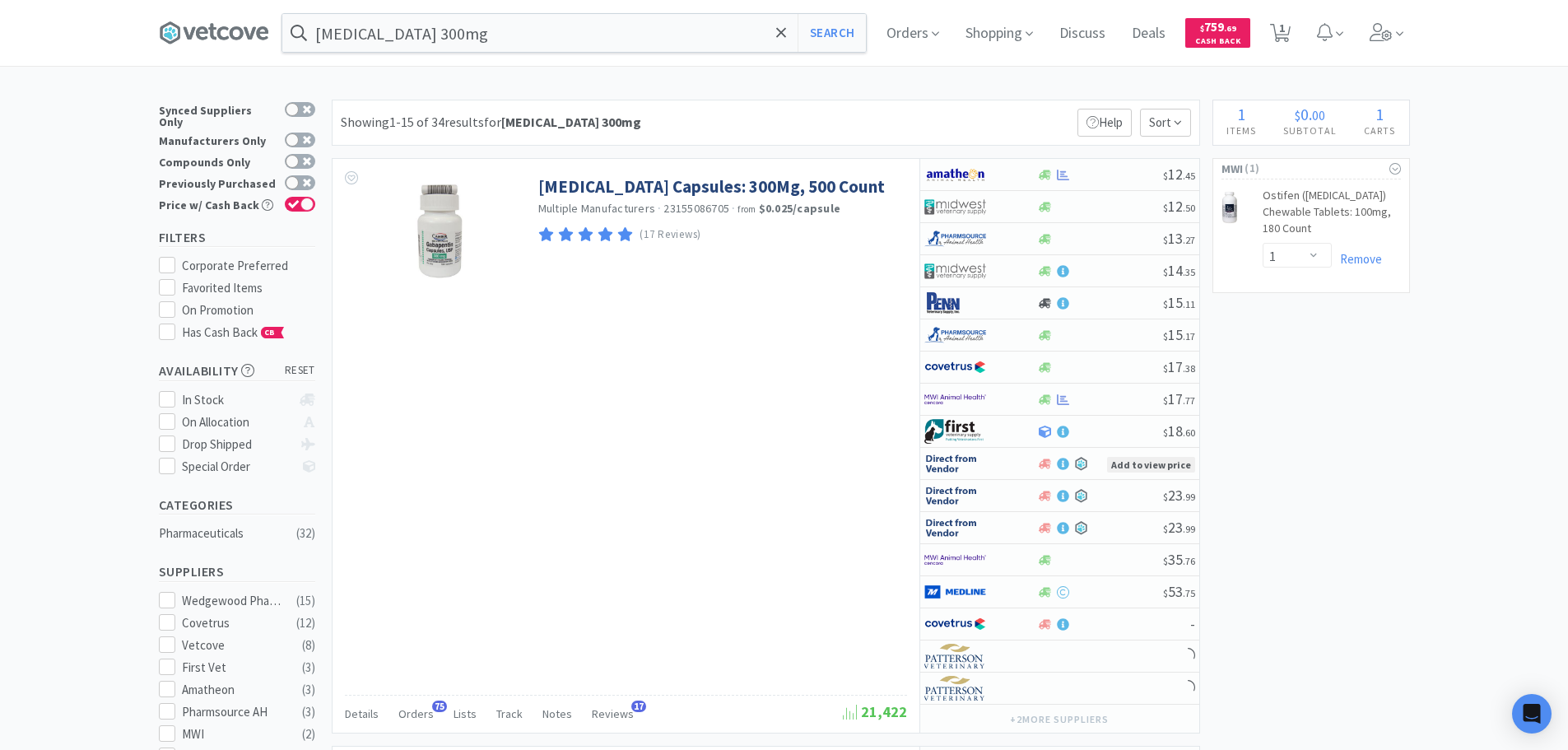
click at [883, 123] on div "Showing 1-15 of 34 results for [MEDICAL_DATA] 300mg Filters Help Sort" at bounding box center [765, 122] width 868 height 46
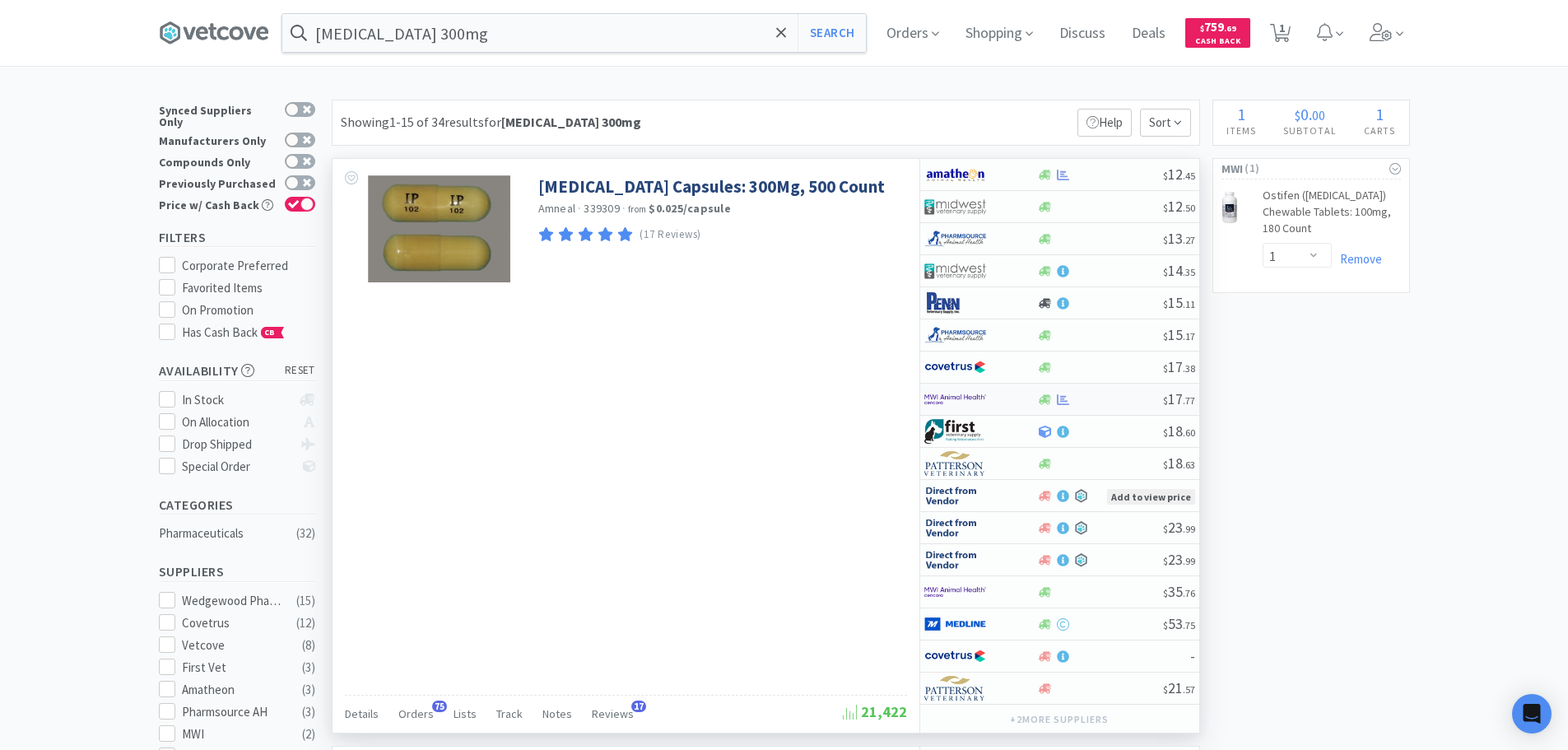
click at [1120, 397] on div at bounding box center [1100, 400] width 126 height 13
select select "1"
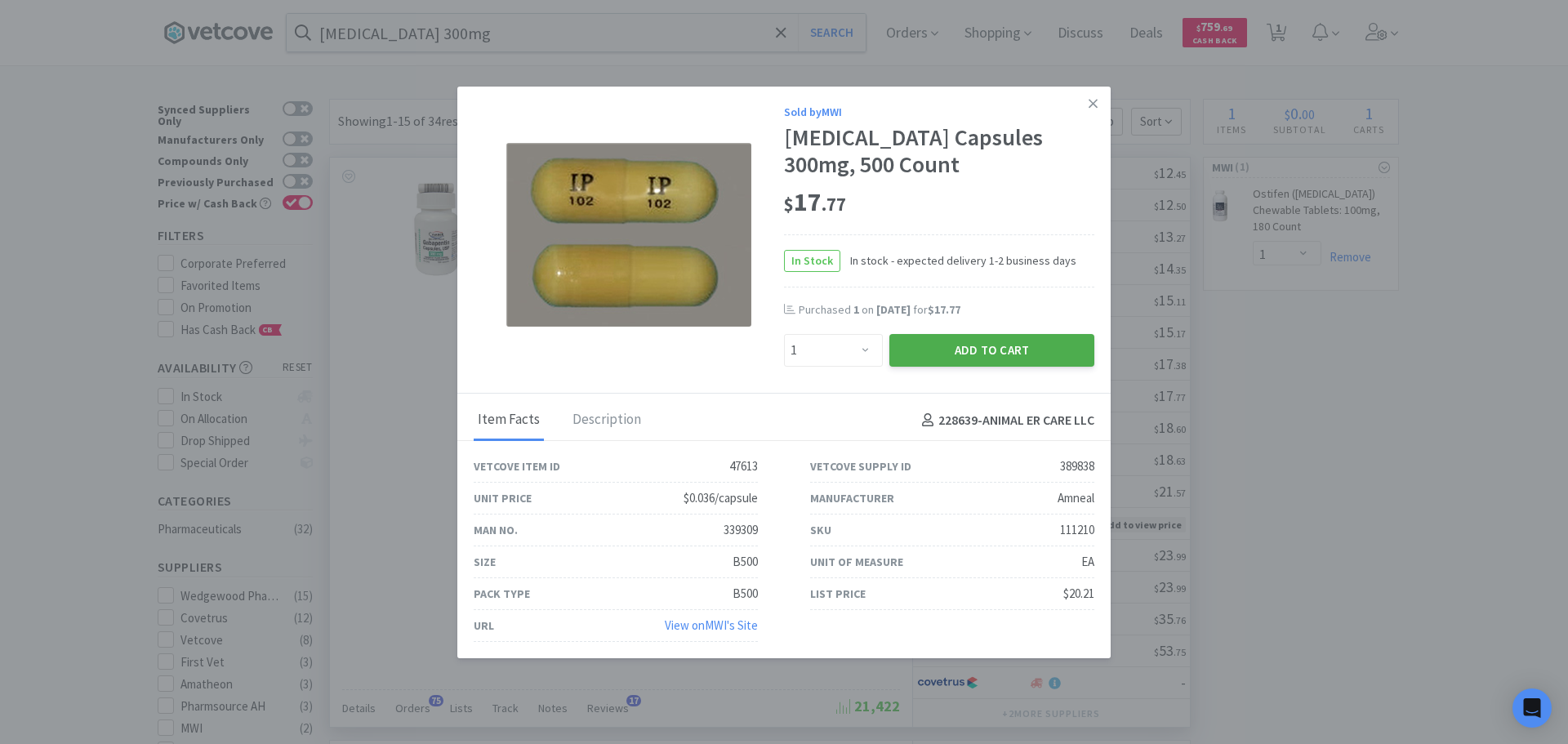
click at [960, 337] on button "Add to Cart" at bounding box center [992, 350] width 205 height 33
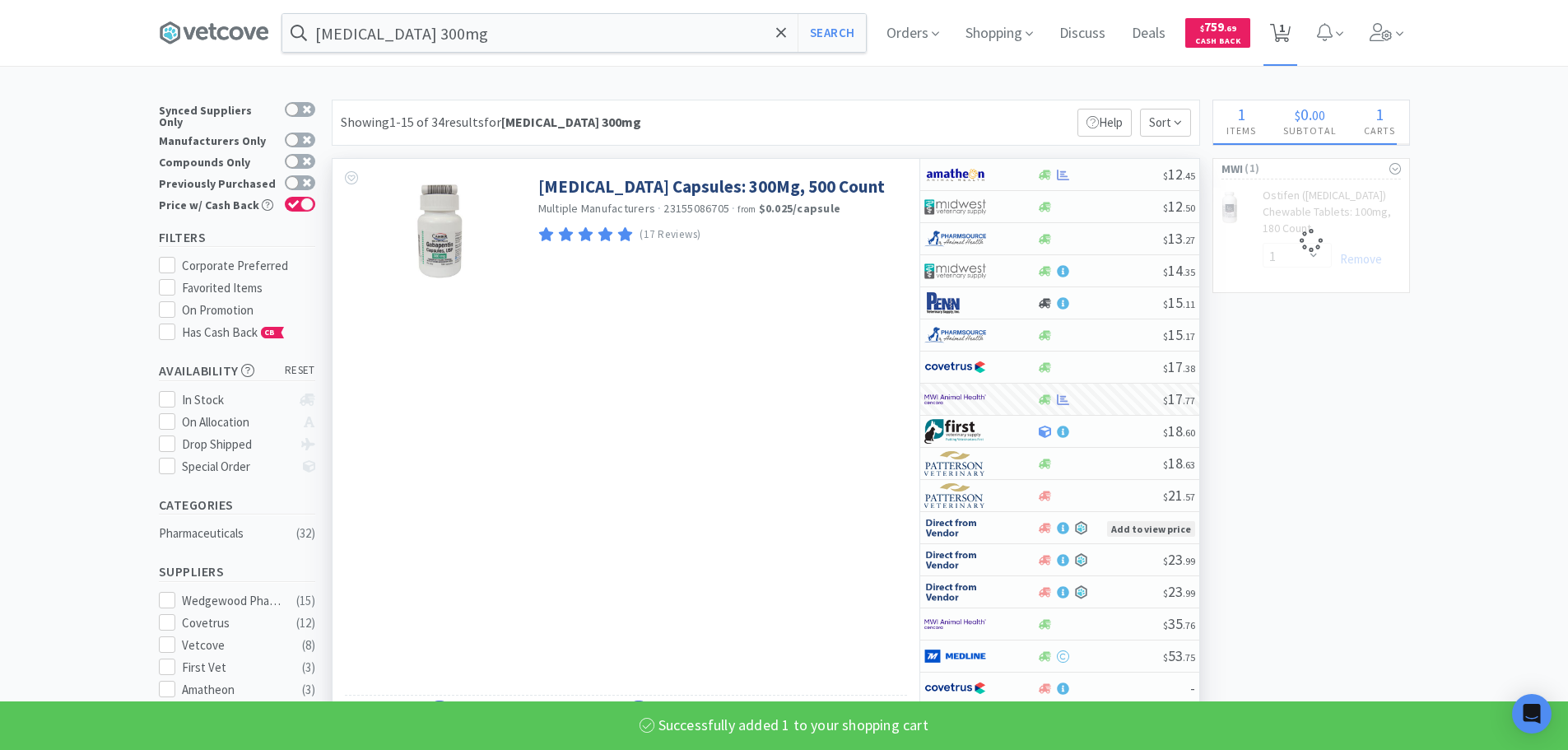
click at [1275, 35] on span "1" at bounding box center [1281, 32] width 34 height 66
select select "1"
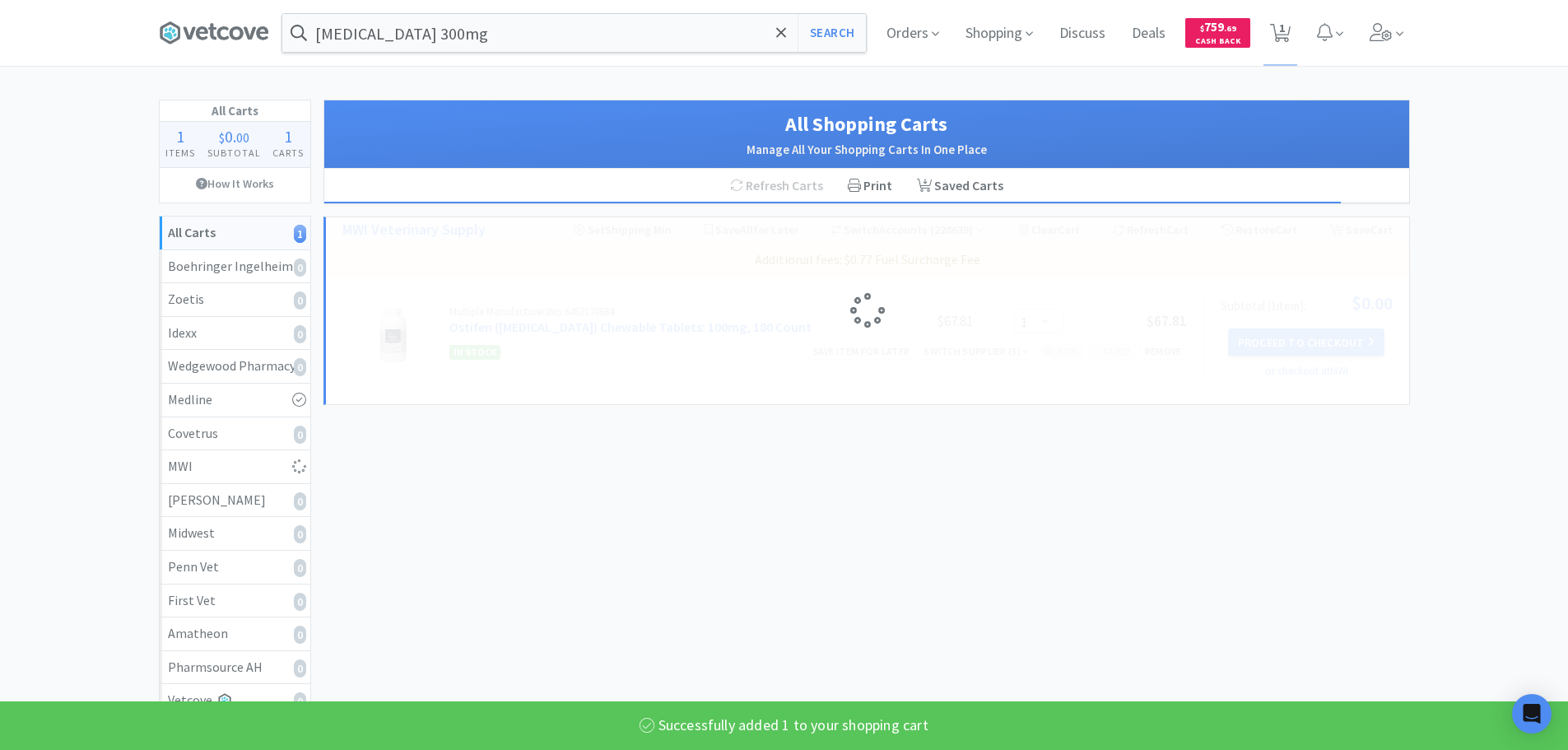
select select "1"
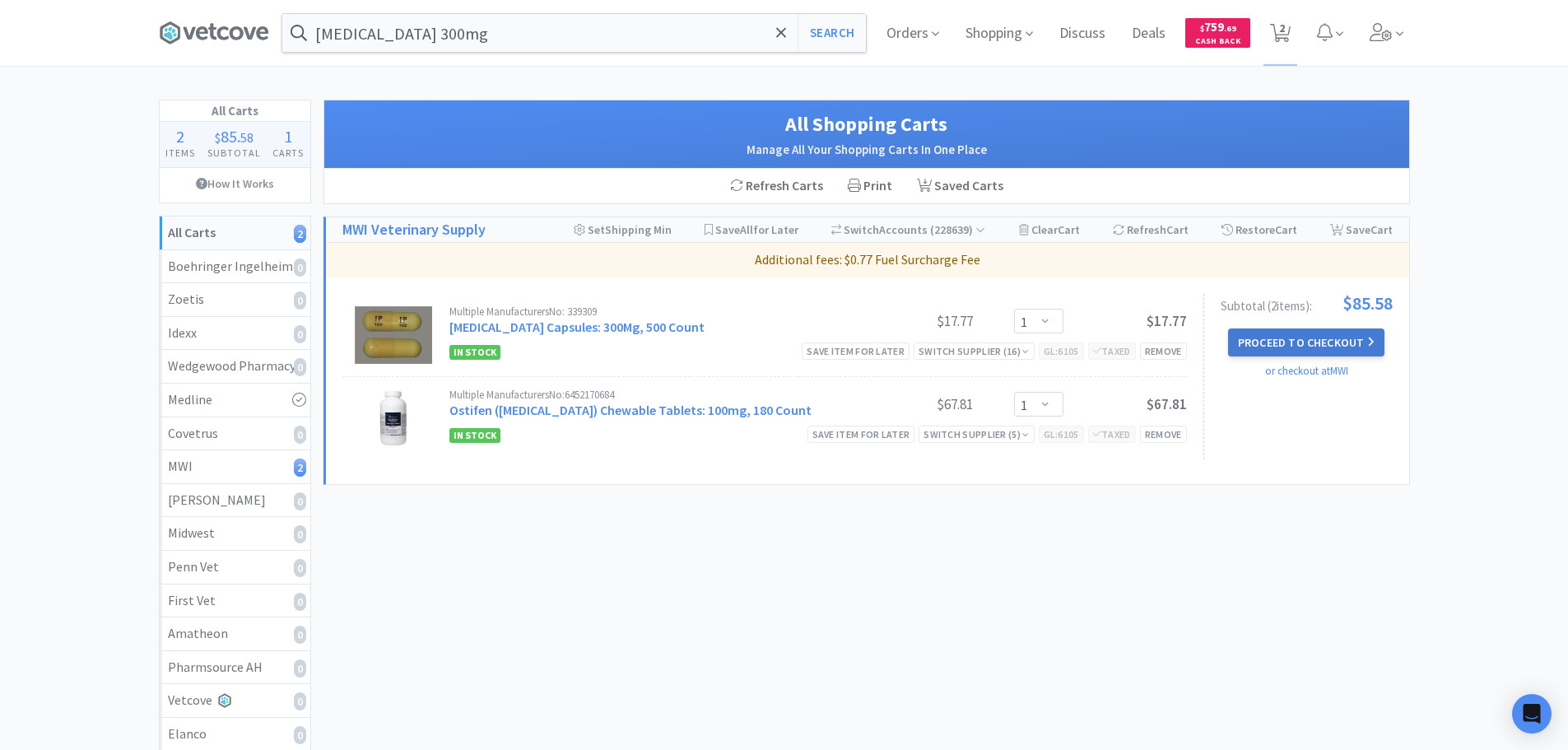
click at [1309, 349] on button "Proceed to Checkout" at bounding box center [1306, 342] width 156 height 28
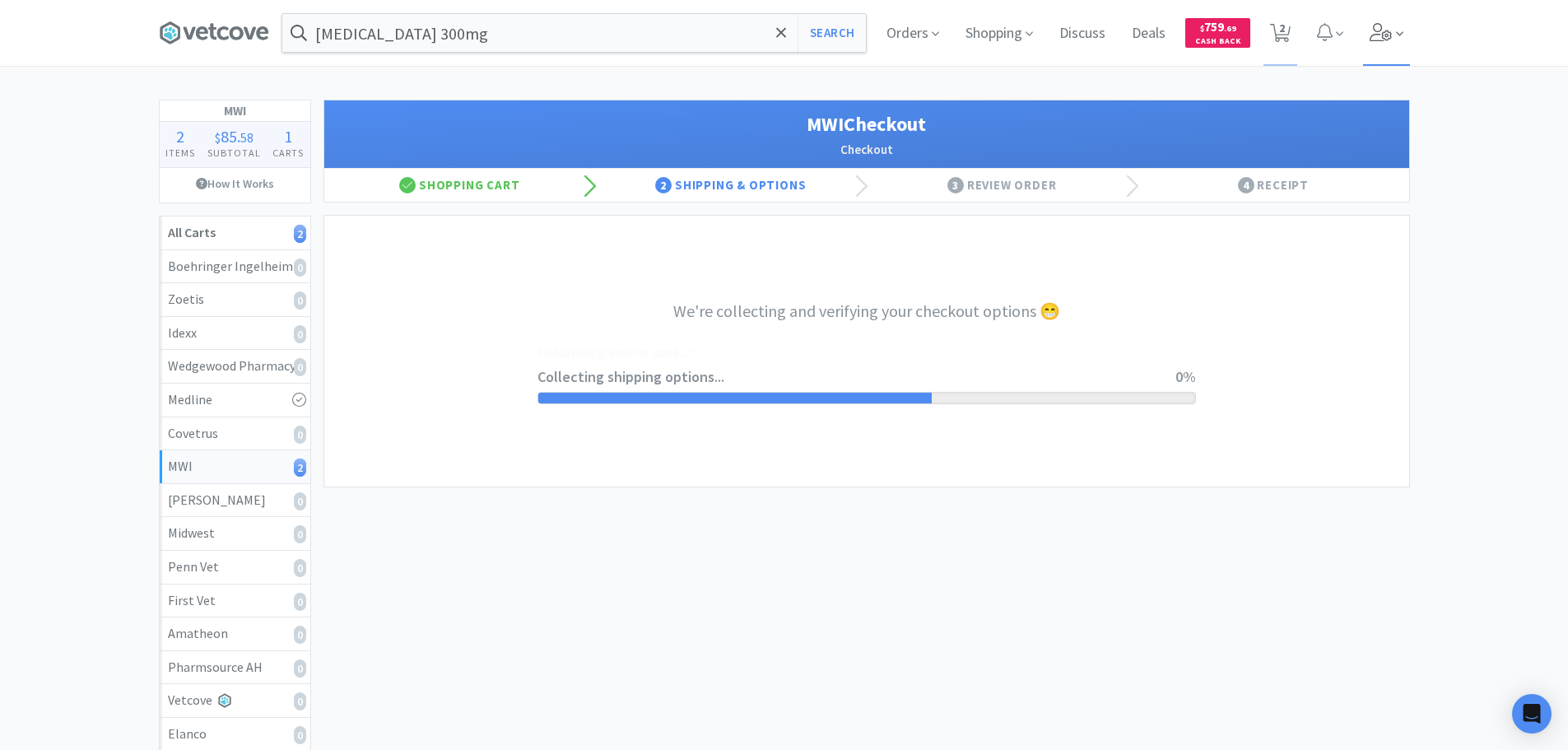
select select "STD_"
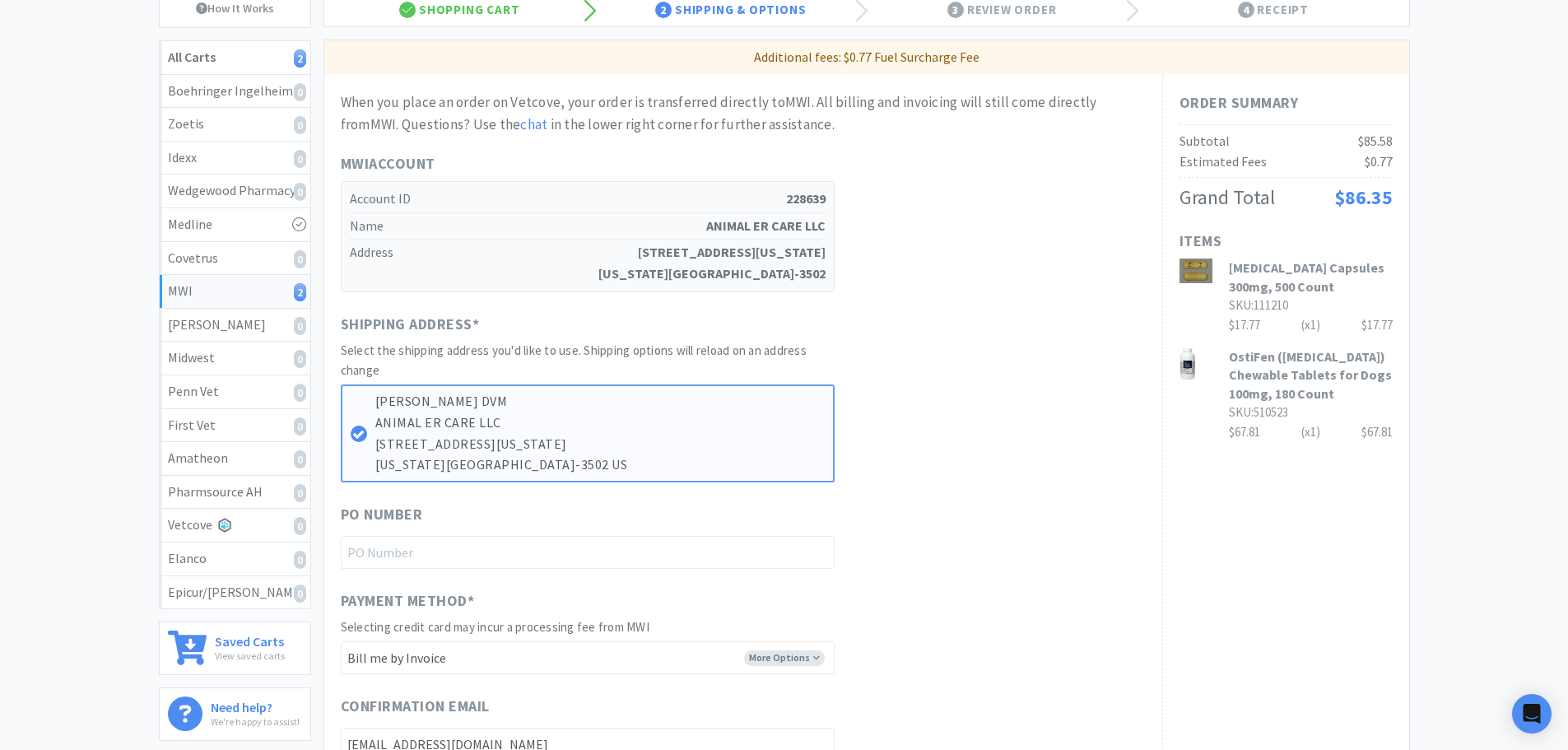
scroll to position [411, 0]
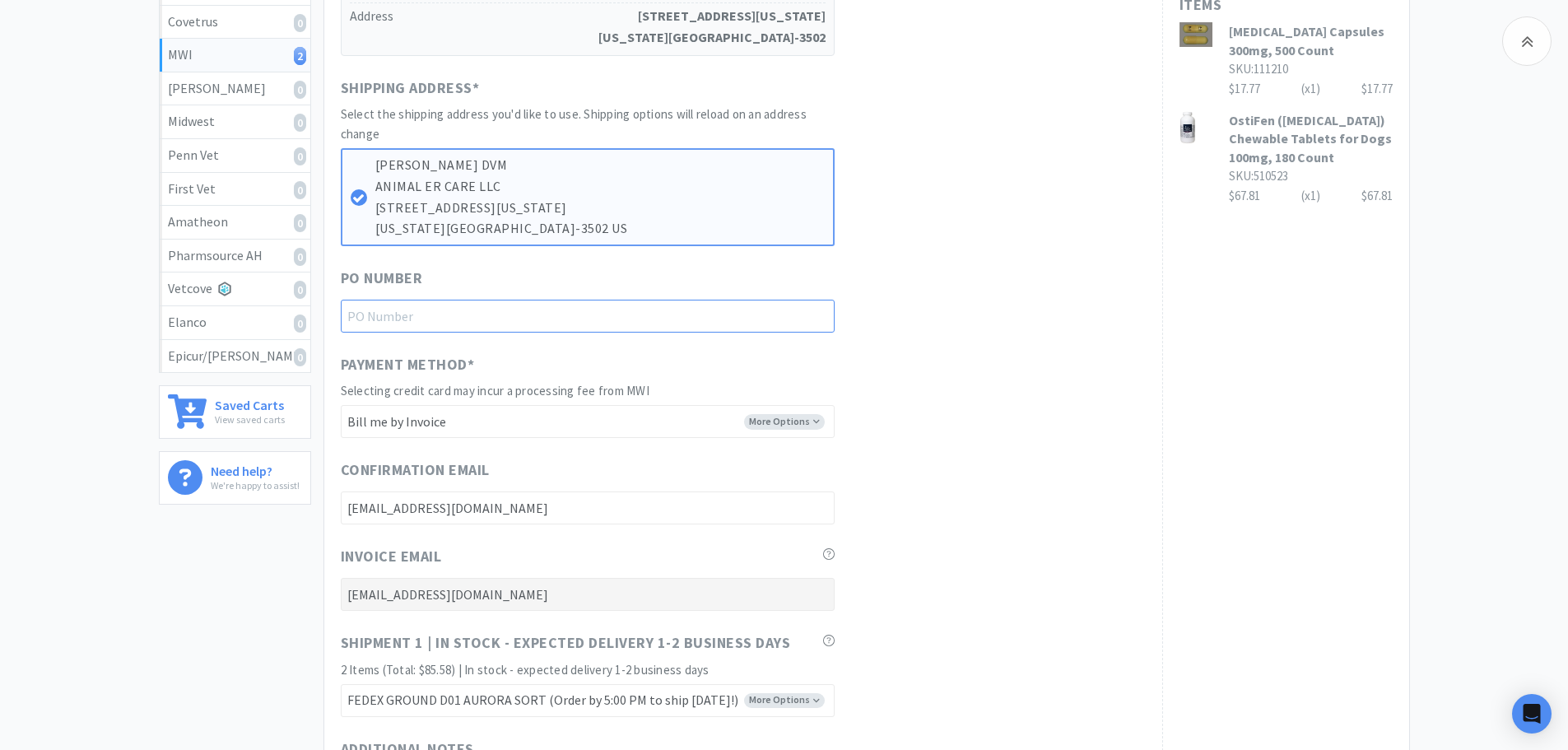
click at [641, 315] on input "text" at bounding box center [587, 316] width 494 height 33
type input "For [PERSON_NAME]"
click at [1042, 396] on div "Payment Method * Selecting credit card may incur a processing fee from MWI More…" at bounding box center [743, 395] width 805 height 85
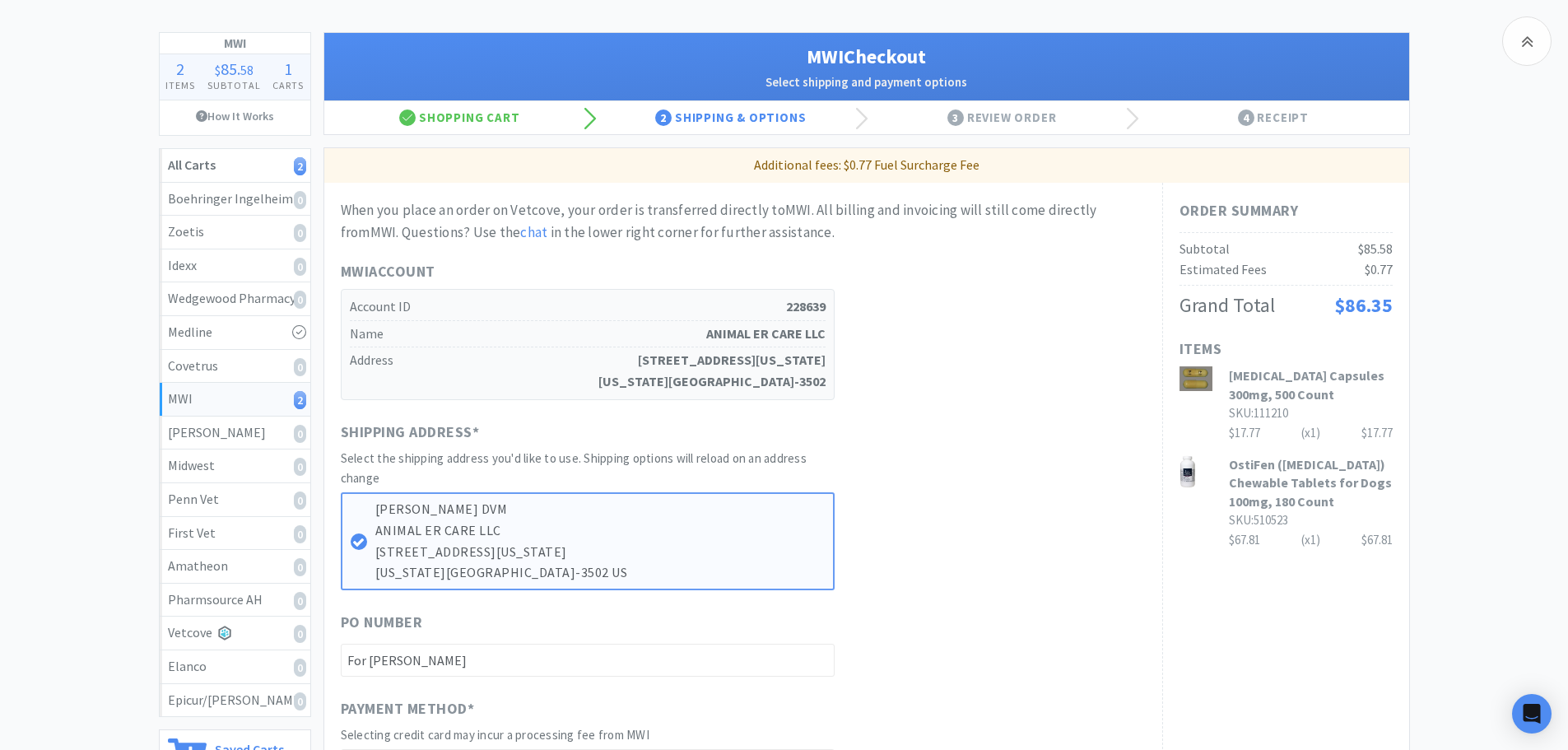
scroll to position [0, 0]
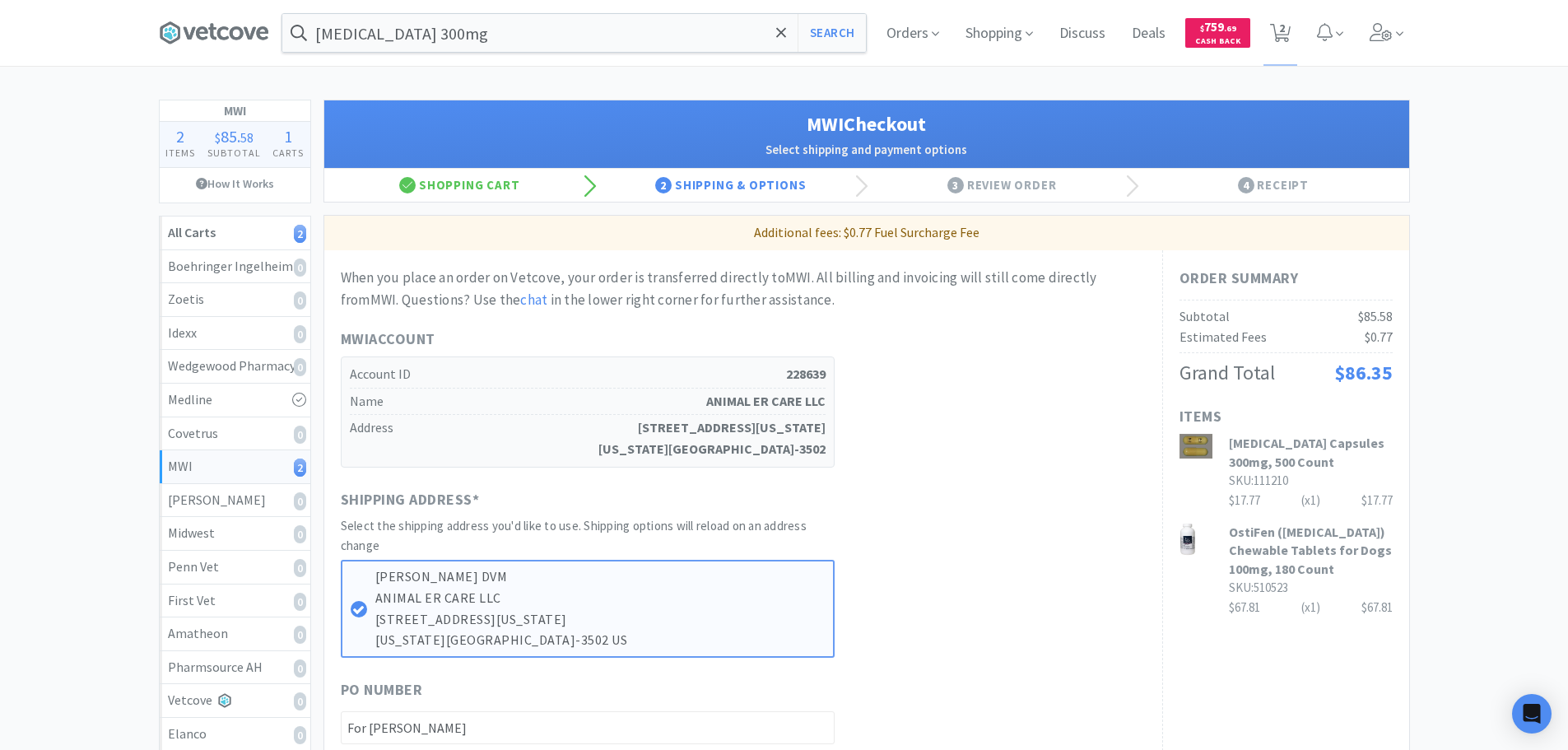
click at [953, 469] on div "When you place an order on Vetcove, your order is transferred directly to MWI .…" at bounding box center [743, 758] width 805 height 983
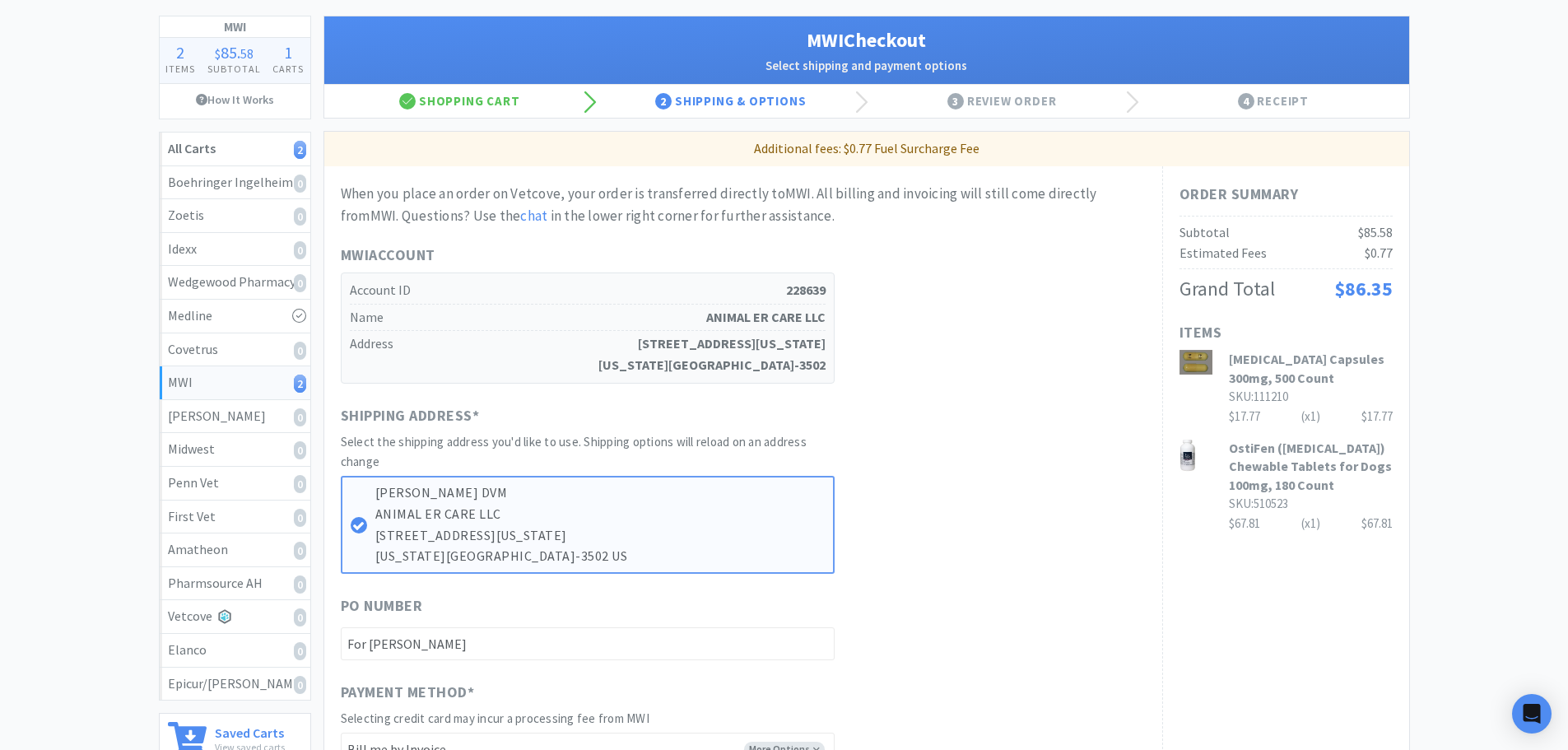
scroll to position [164, 0]
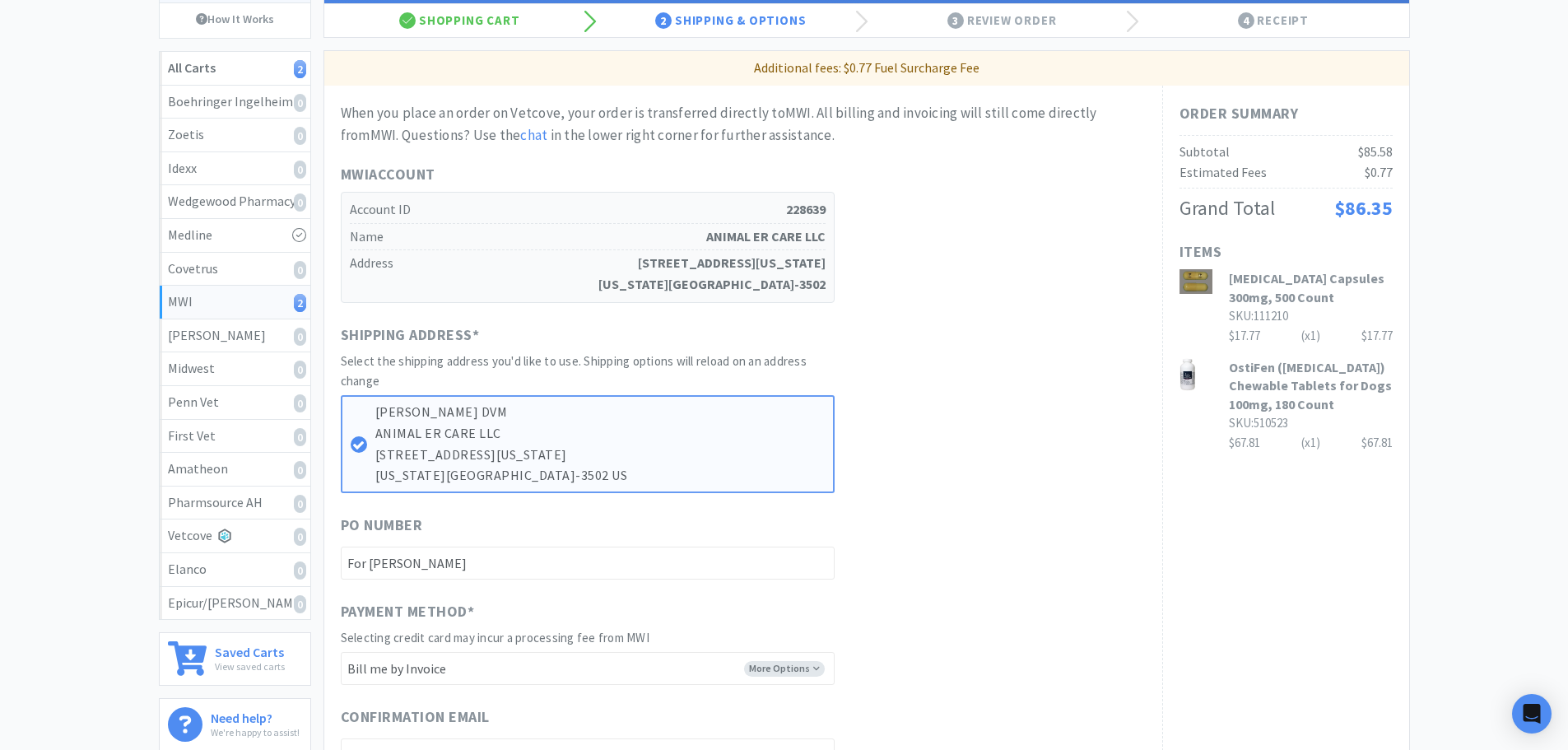
click at [953, 469] on div "Shipping Address * Select the shipping address you'd like to use. Shipping opti…" at bounding box center [743, 408] width 805 height 170
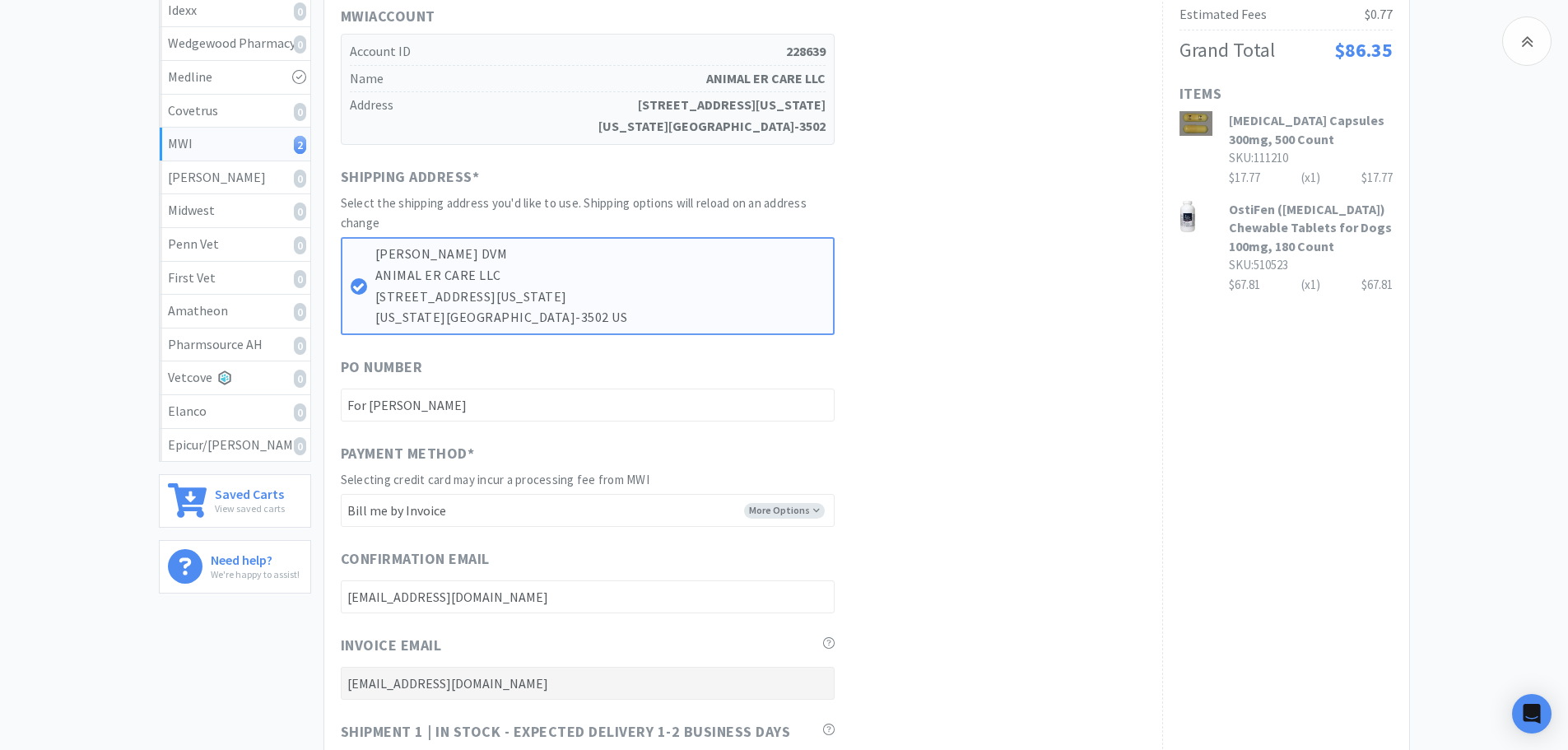
scroll to position [330, 0]
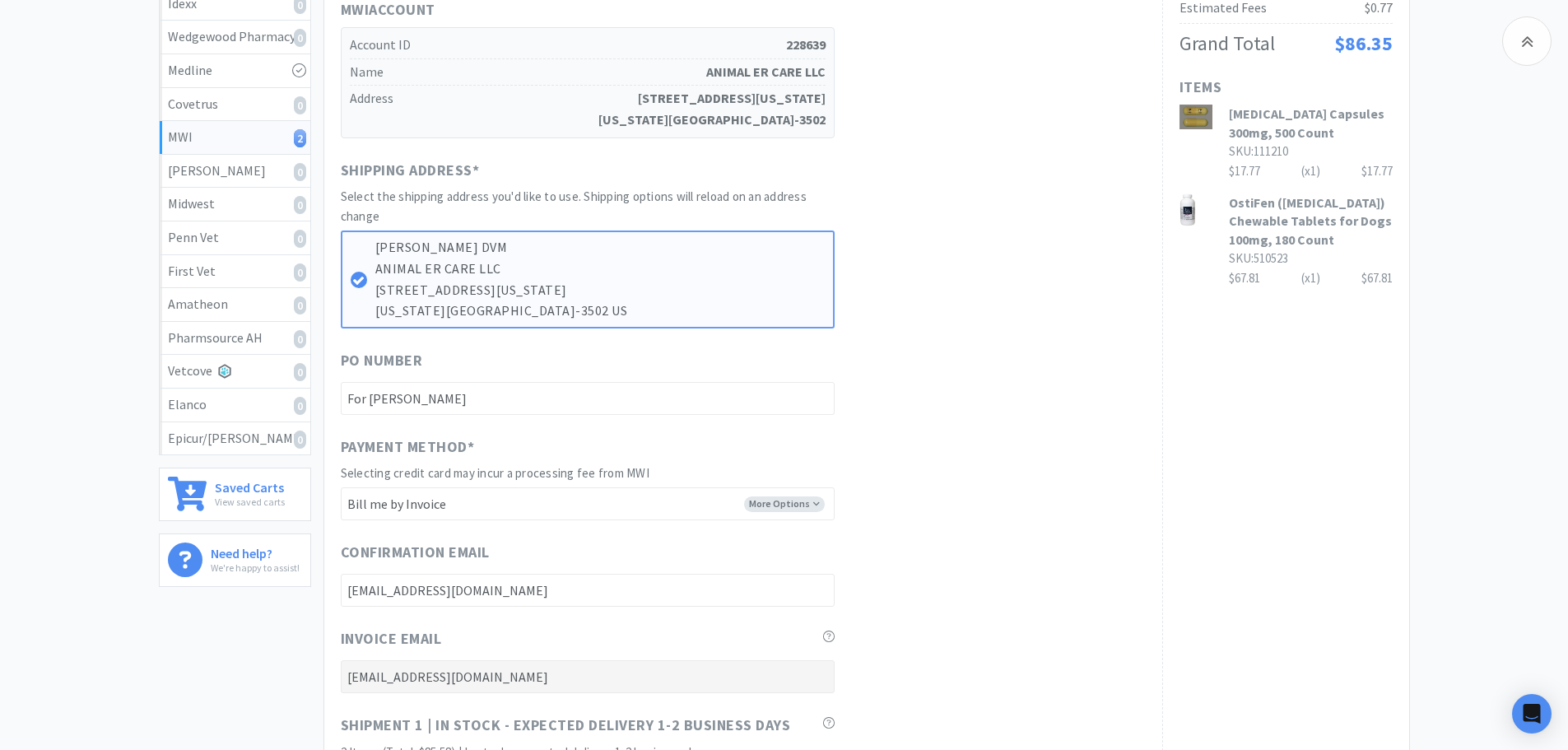
click at [953, 469] on div "Payment Method * Selecting credit card may incur a processing fee from MWI More…" at bounding box center [743, 478] width 805 height 85
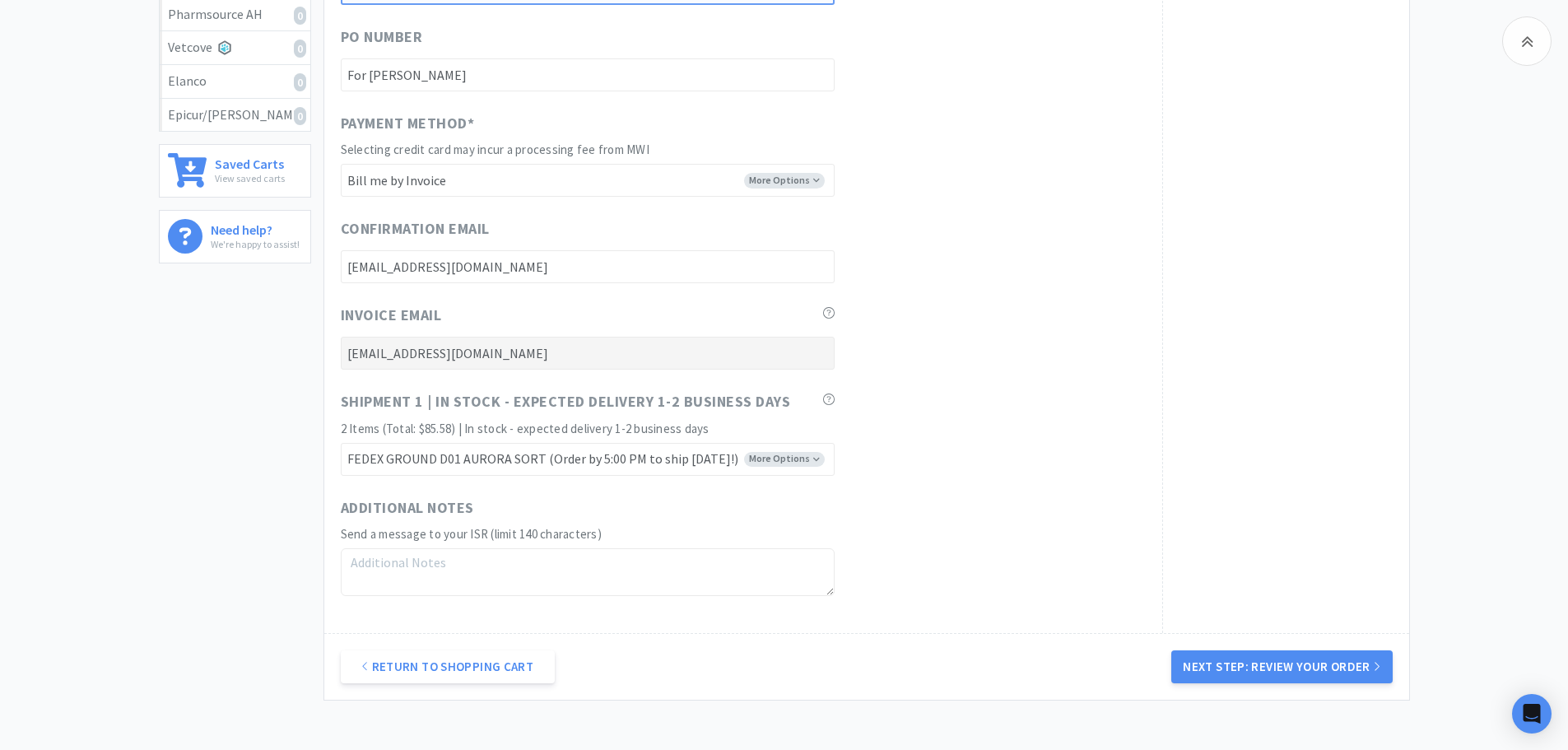
scroll to position [772, 0]
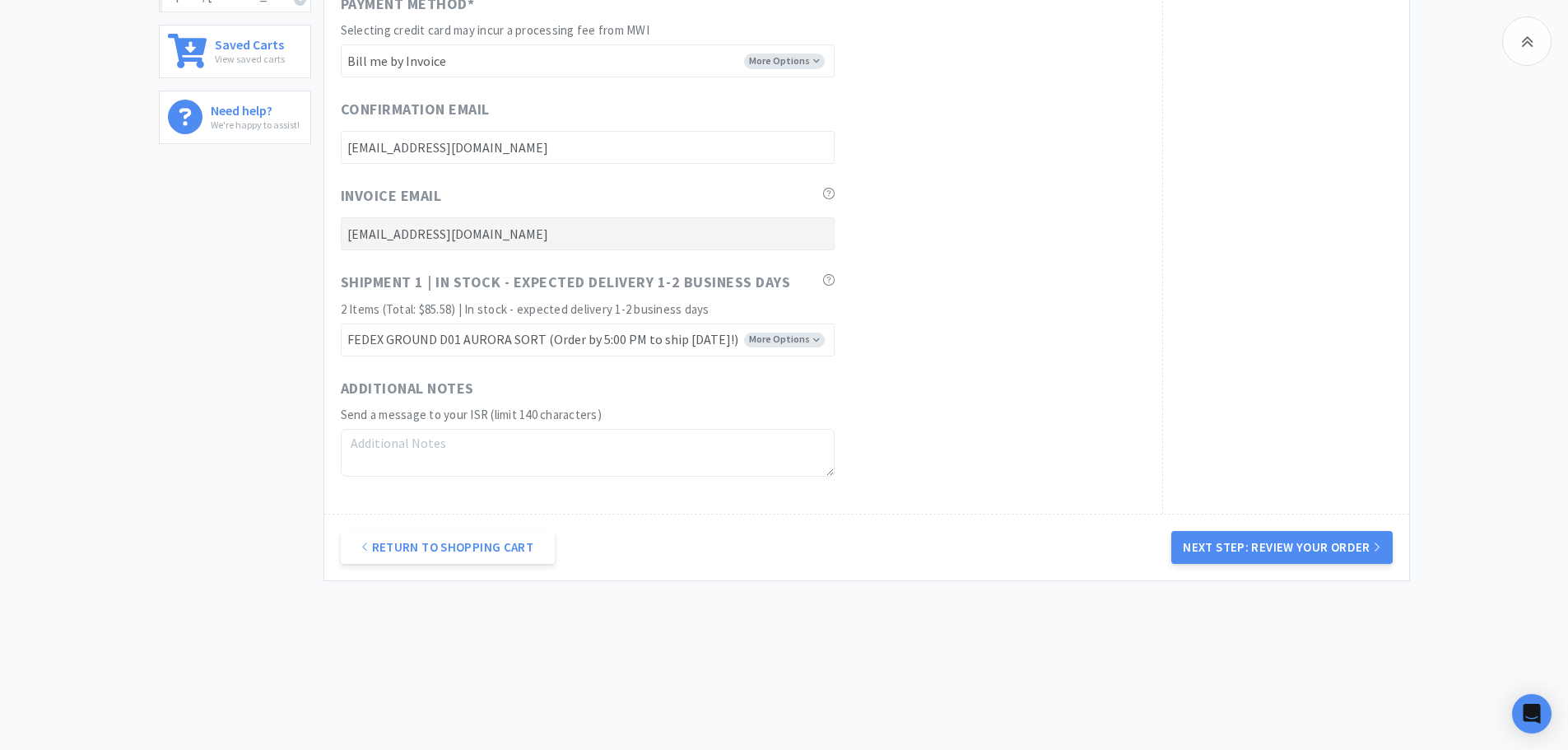
click at [1280, 566] on div "Return to Shopping Cart Next Step: Review Your Order" at bounding box center [867, 547] width 1085 height 66
click at [1273, 554] on button "Next Step: Review Your Order" at bounding box center [1282, 547] width 221 height 33
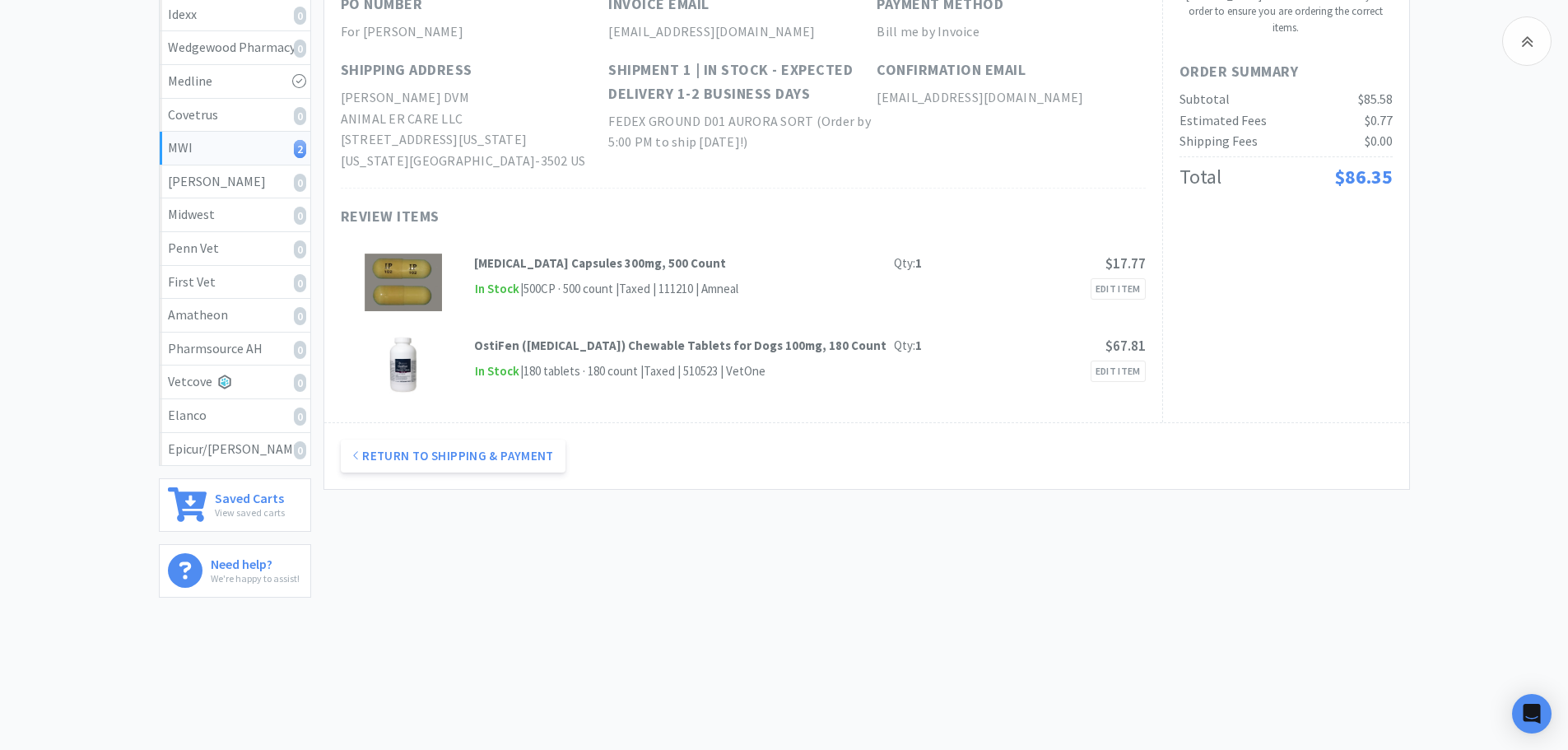
scroll to position [0, 0]
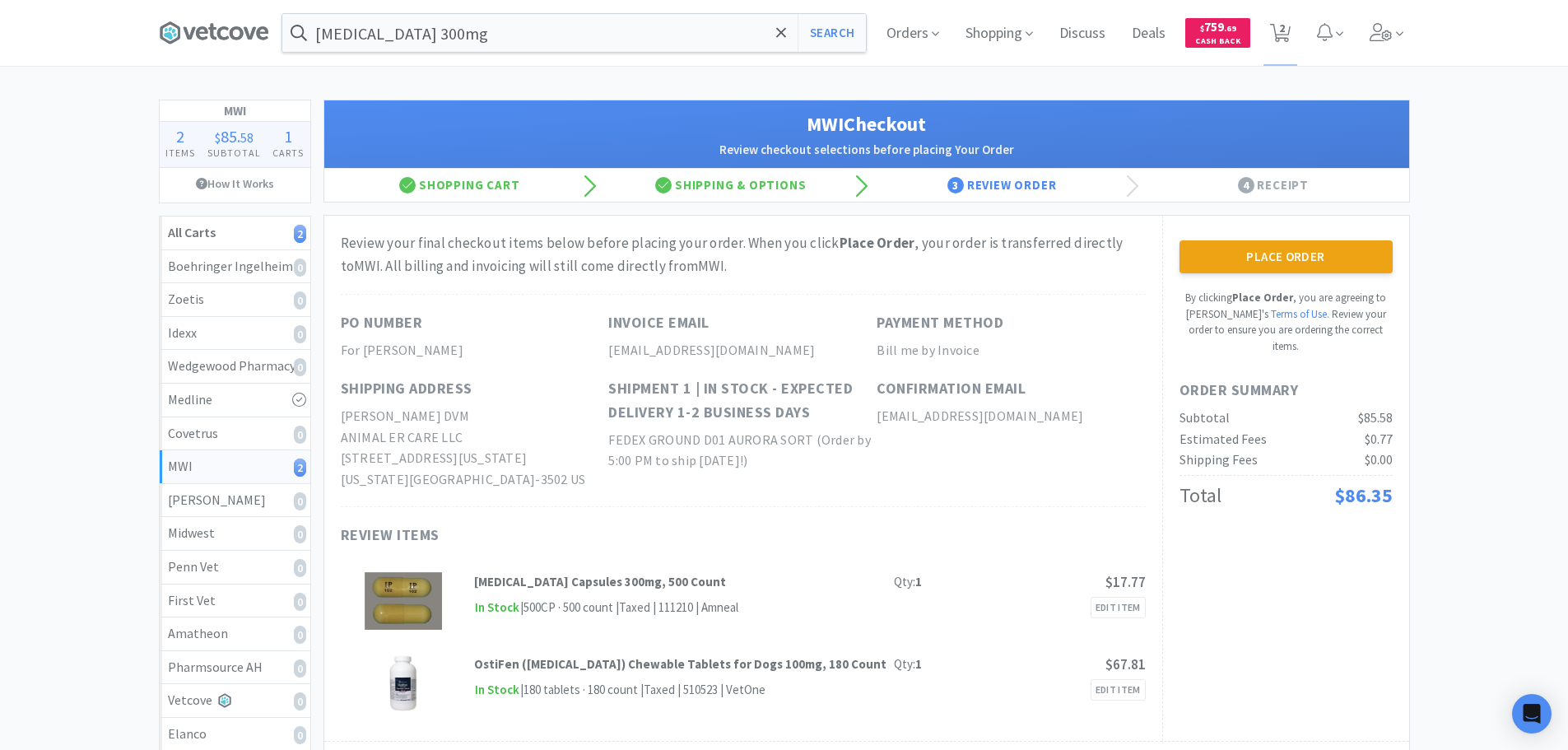
click at [1231, 275] on div "Place Order By clicking Place Order , you are agreeing to Vetcove's Terms of Us…" at bounding box center [1285, 297] width 213 height 113
click at [1217, 260] on button "Place Order" at bounding box center [1285, 257] width 213 height 33
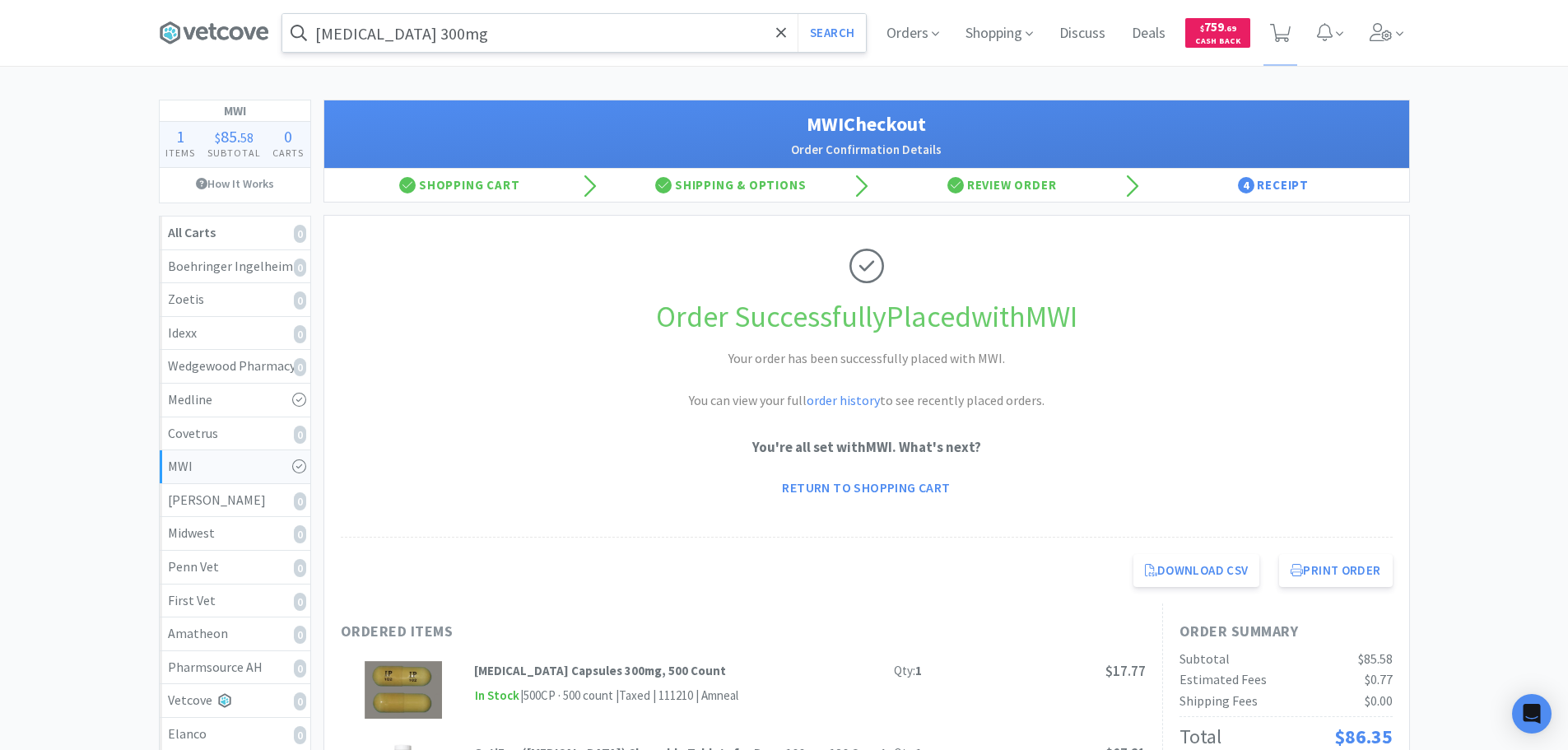
click at [628, 34] on input "[MEDICAL_DATA] 300mg" at bounding box center [574, 33] width 584 height 38
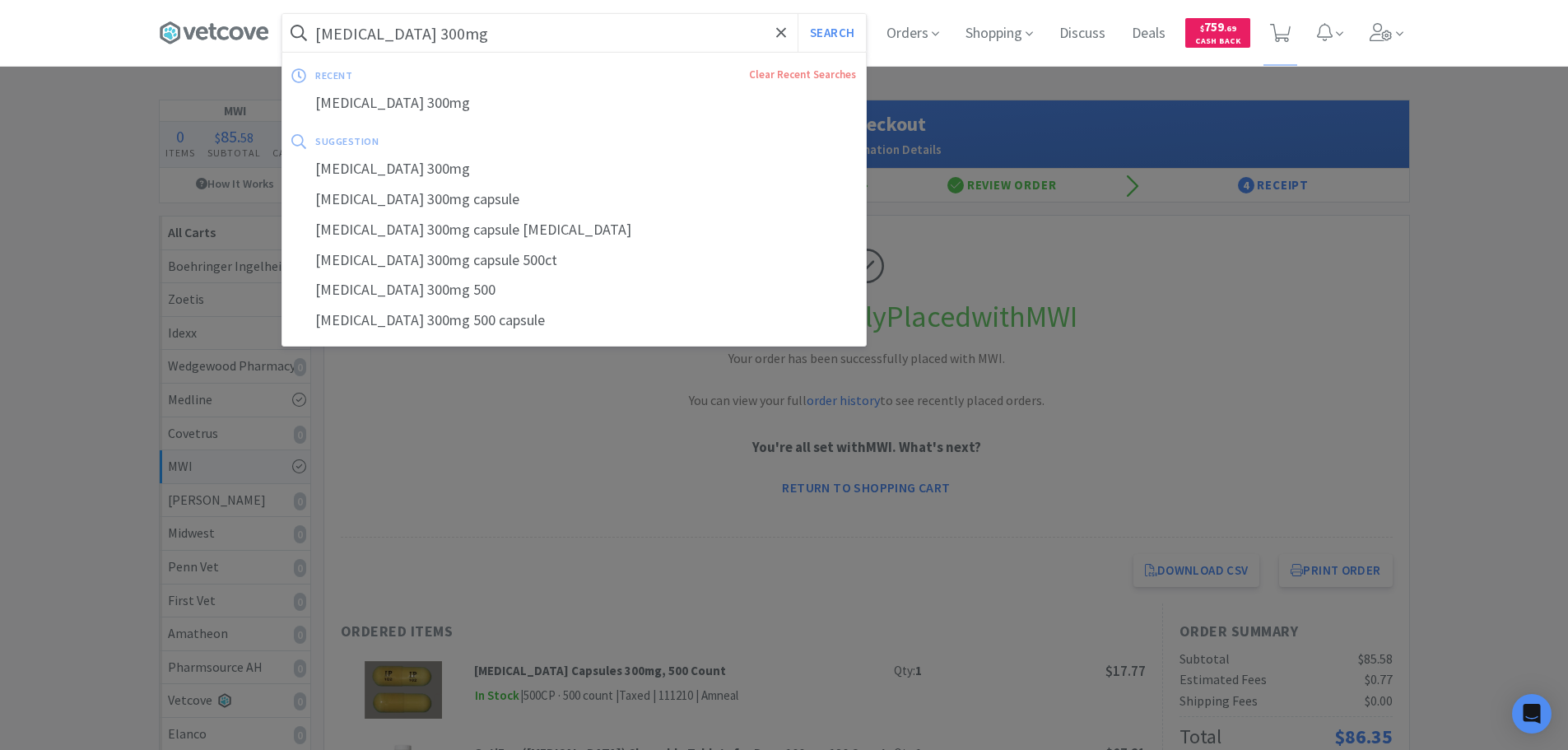
paste input "183801"
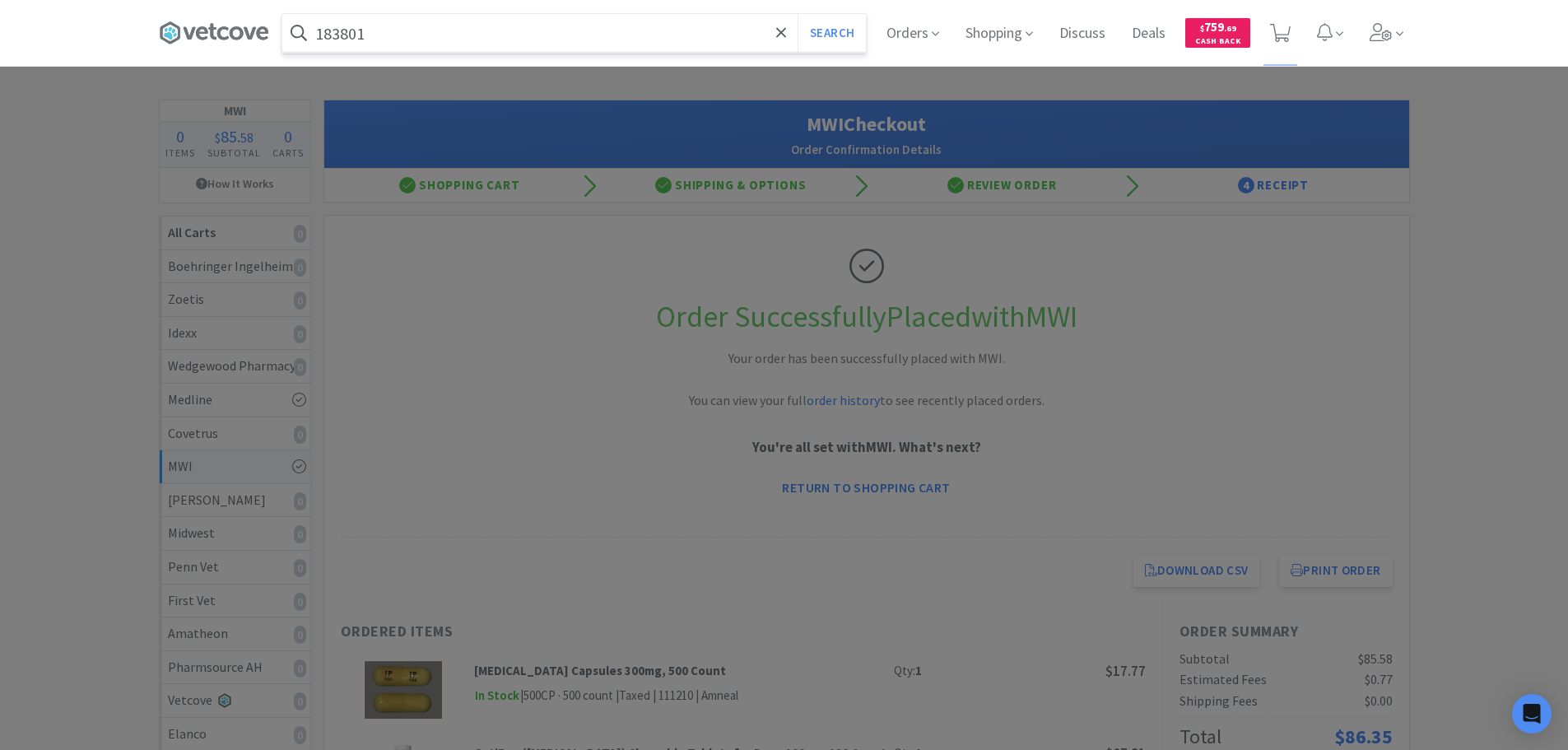
type input "183801"
click at [797, 14] on button "Search" at bounding box center [832, 33] width 68 height 38
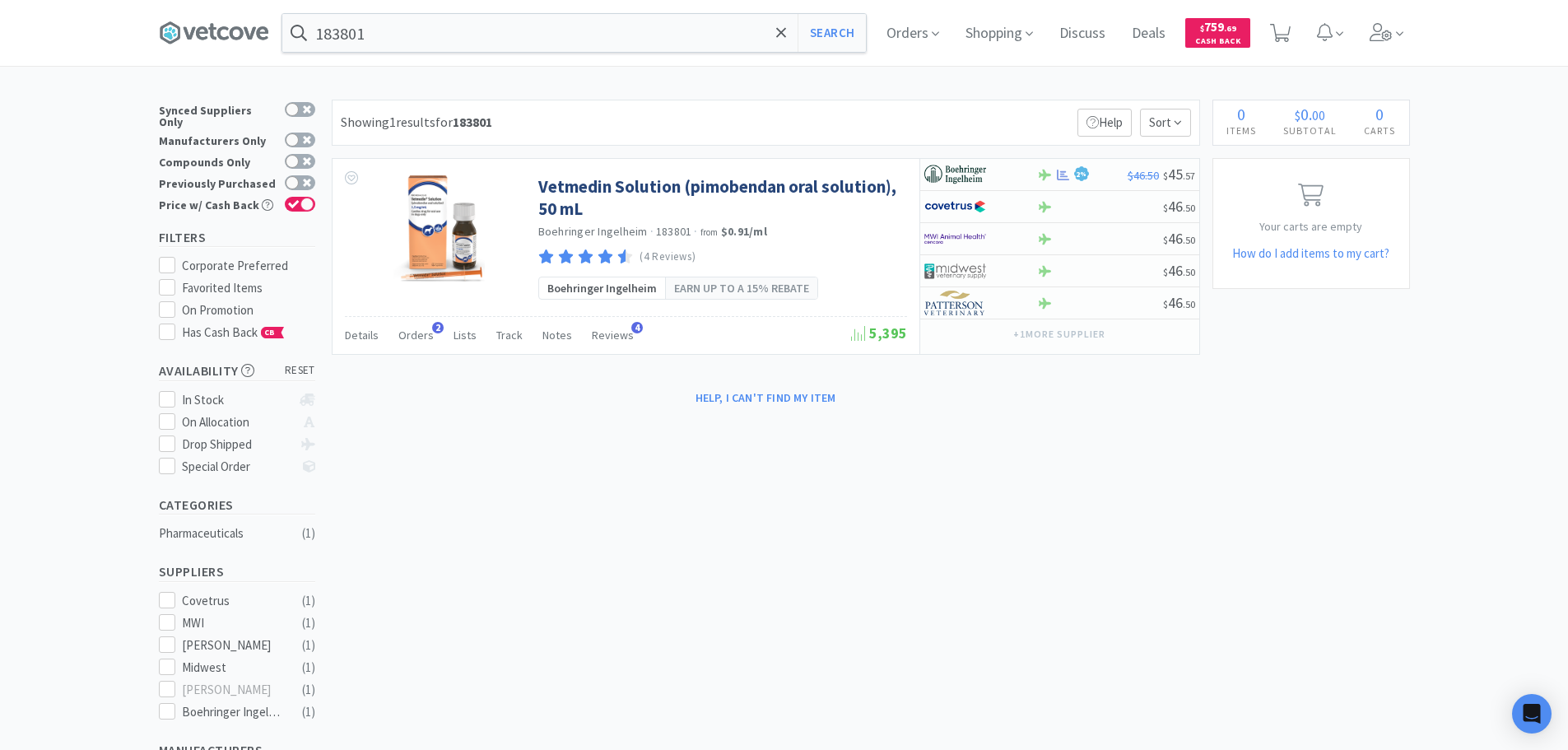
click at [698, 118] on div "Showing 1 results for 183801 Filters Help Sort" at bounding box center [765, 122] width 868 height 46
click at [711, 113] on div "Showing 1 results for 183801 Filters Help Sort" at bounding box center [765, 122] width 868 height 46
click at [1099, 179] on div "2 %" at bounding box center [1082, 174] width 91 height 20
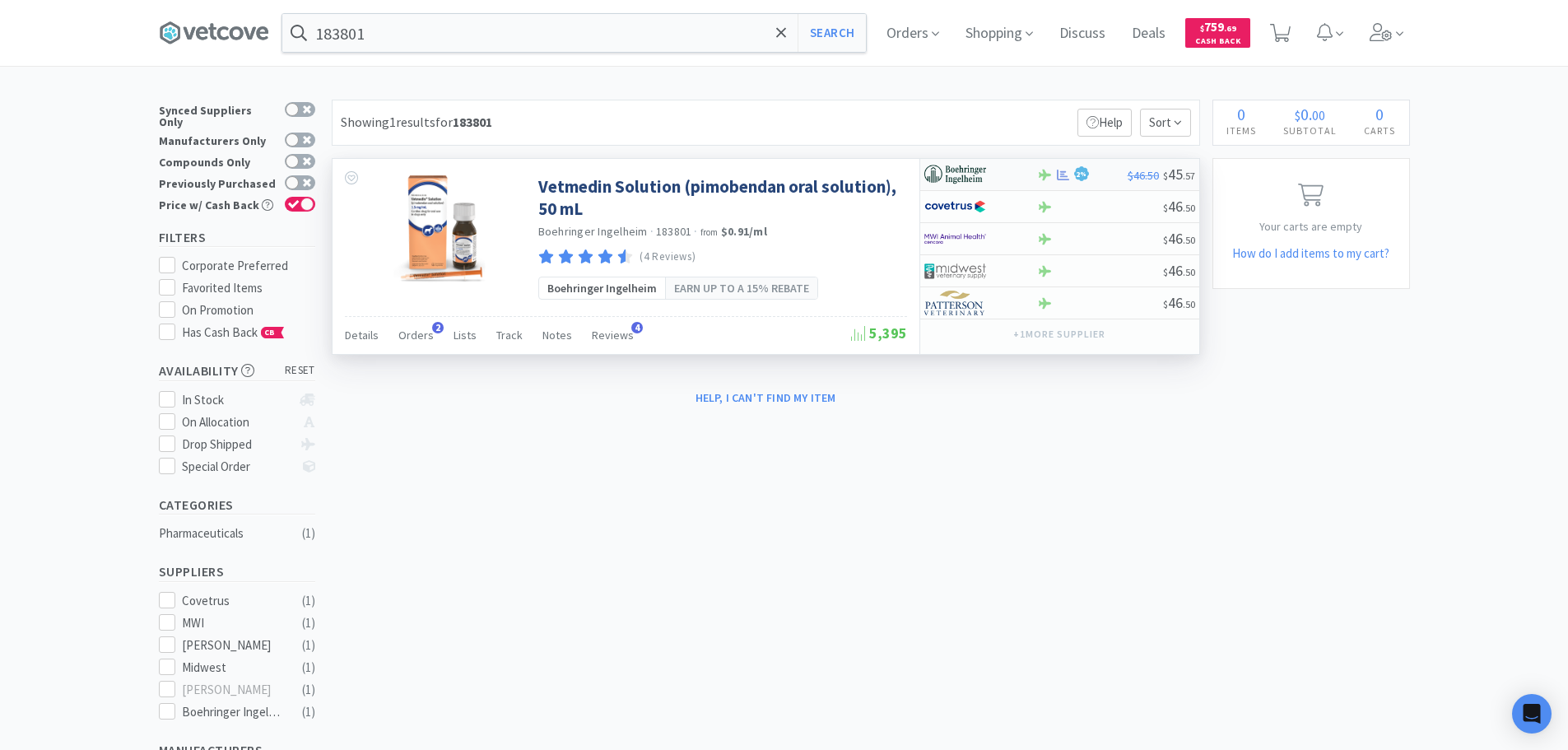
select select "1"
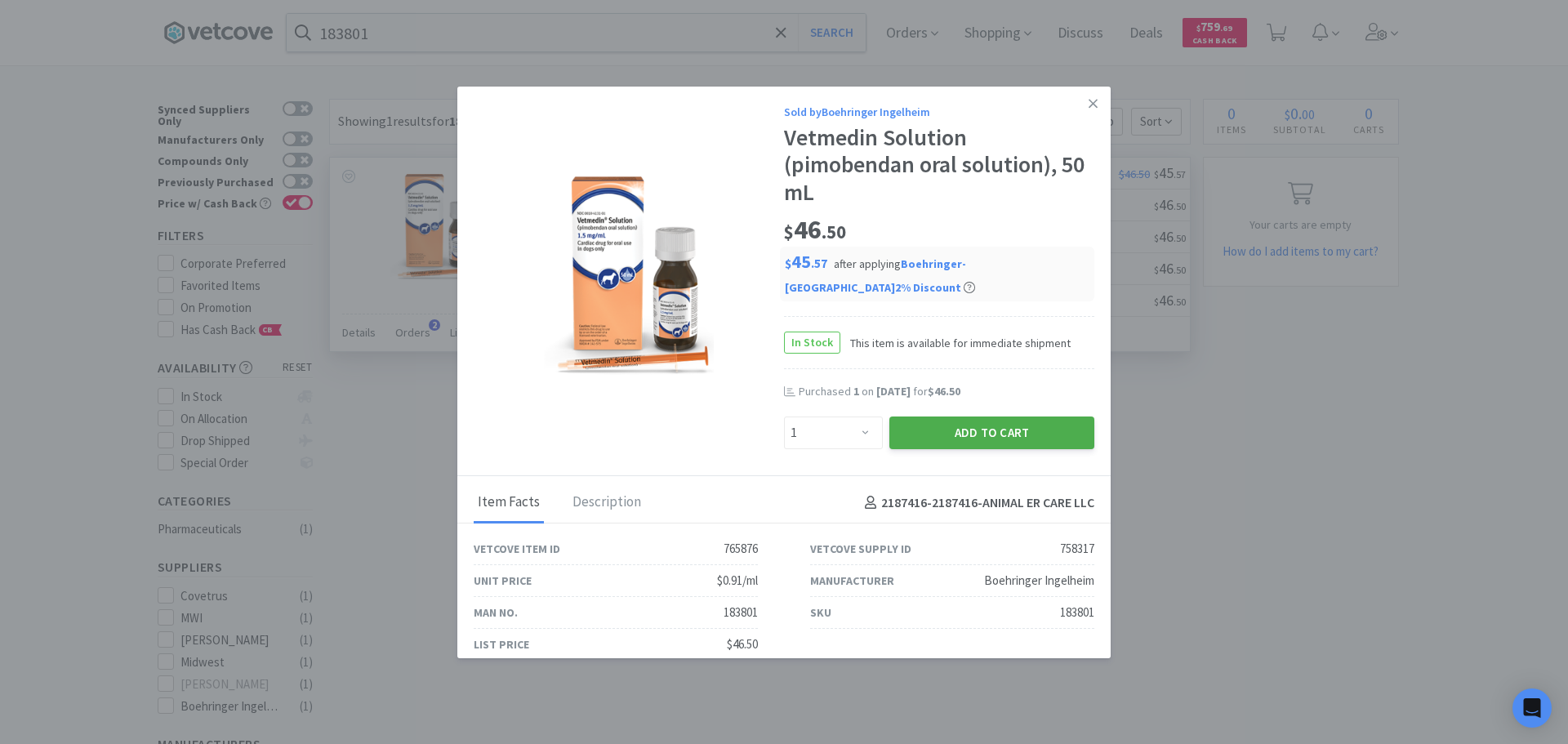
click at [943, 416] on button "Add to Cart" at bounding box center [992, 432] width 205 height 33
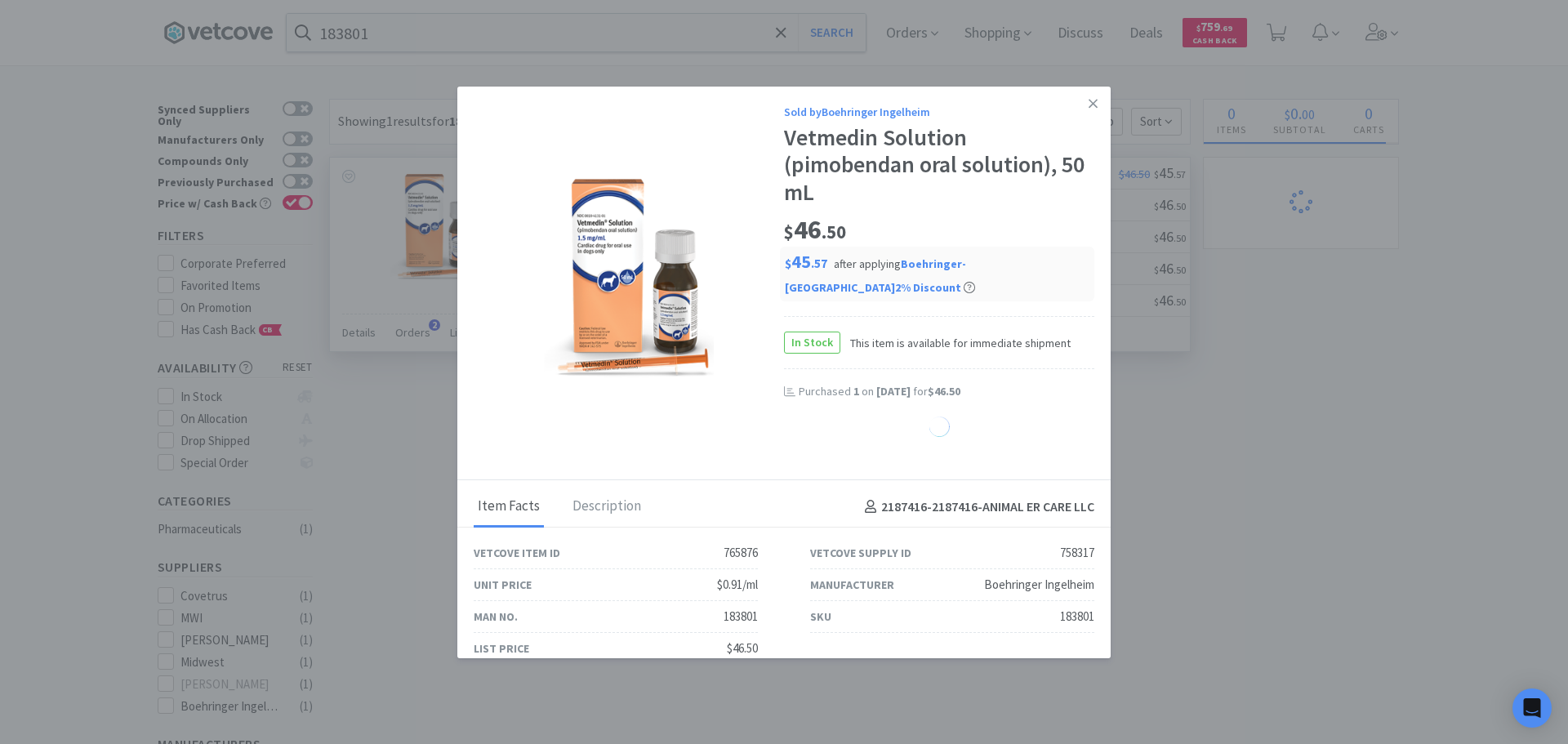
select select "1"
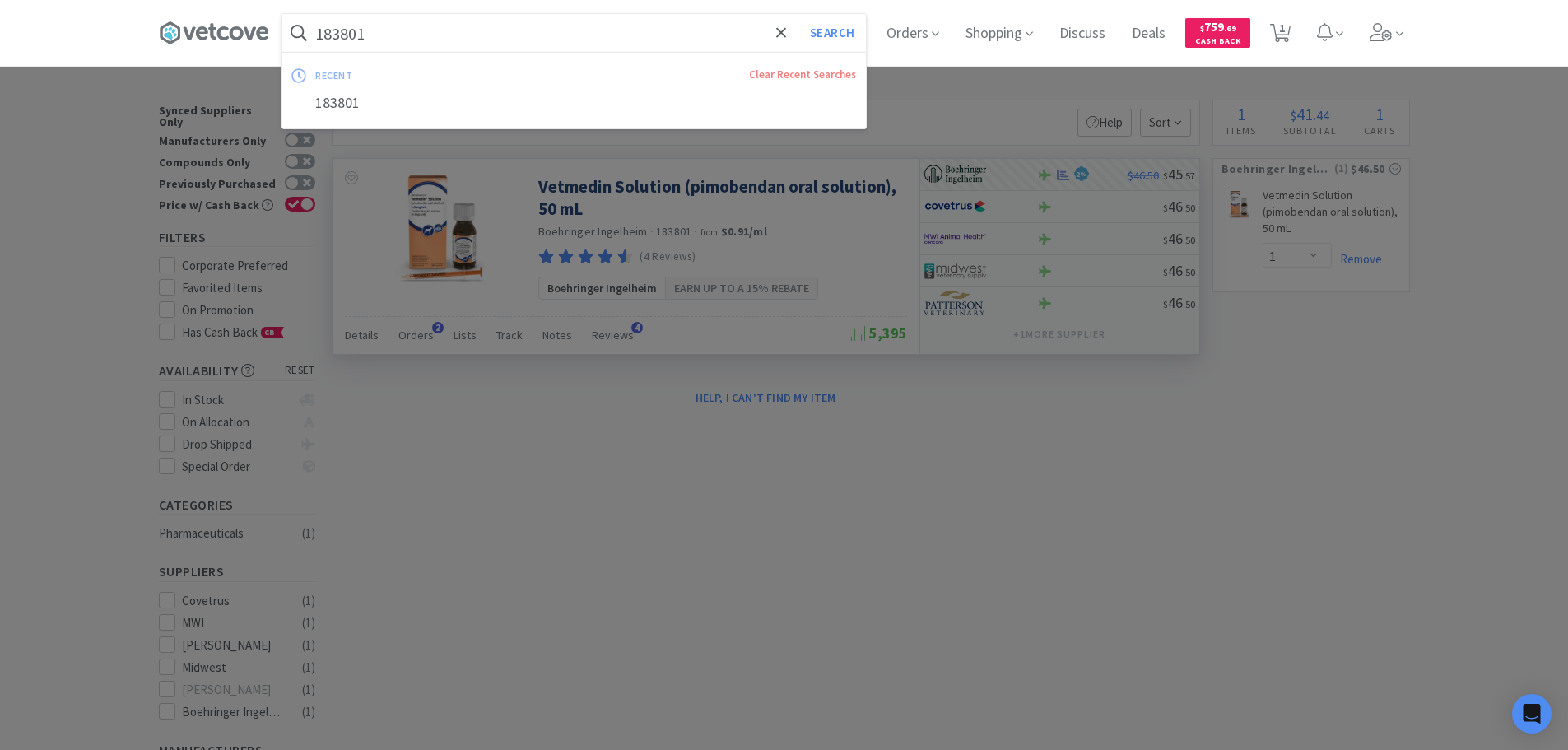
click at [638, 46] on input "183801" at bounding box center [574, 33] width 584 height 38
paste input "DOXYCYSUS0074VC"
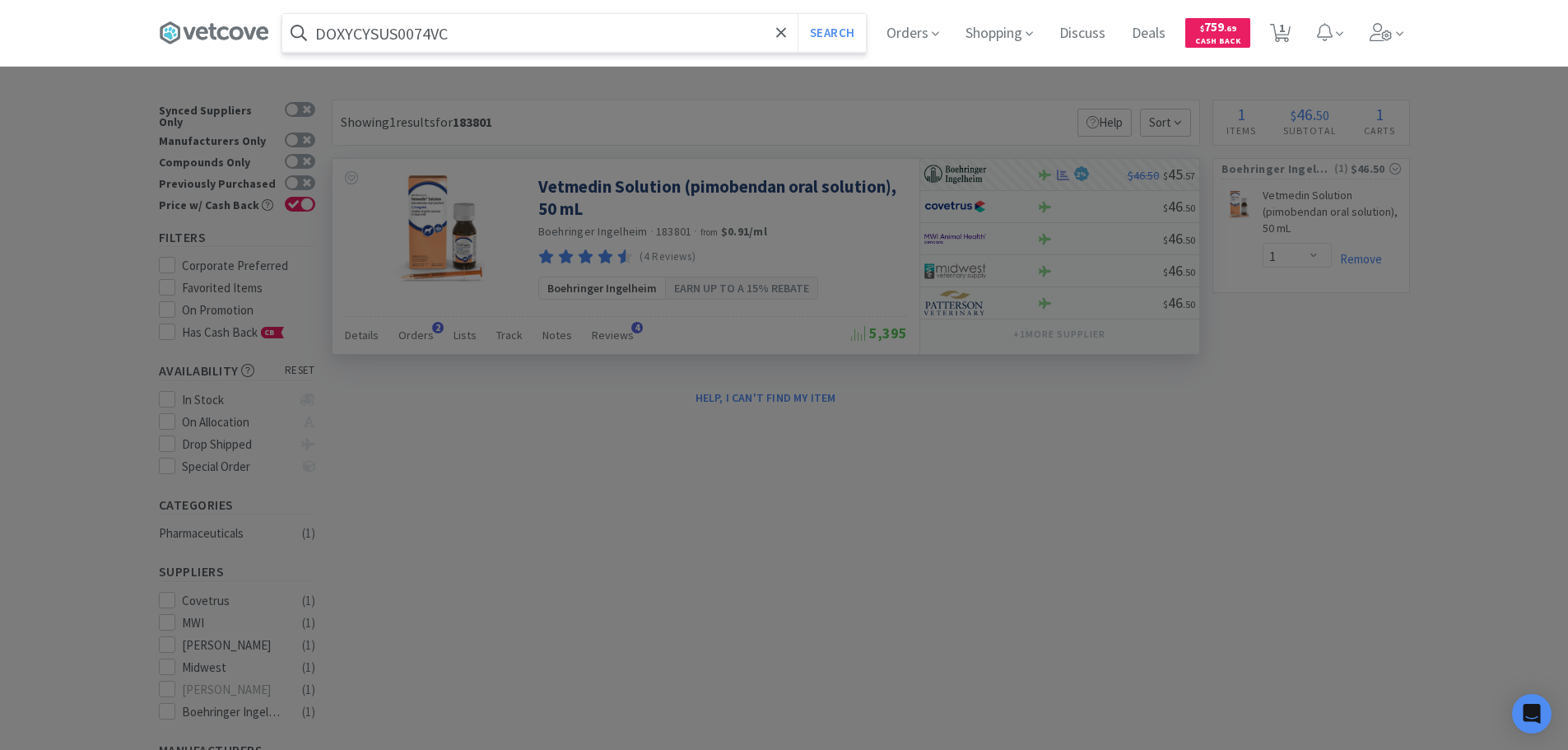
type input "DOXYCYSUS0074VC"
click at [797, 14] on button "Search" at bounding box center [832, 33] width 68 height 38
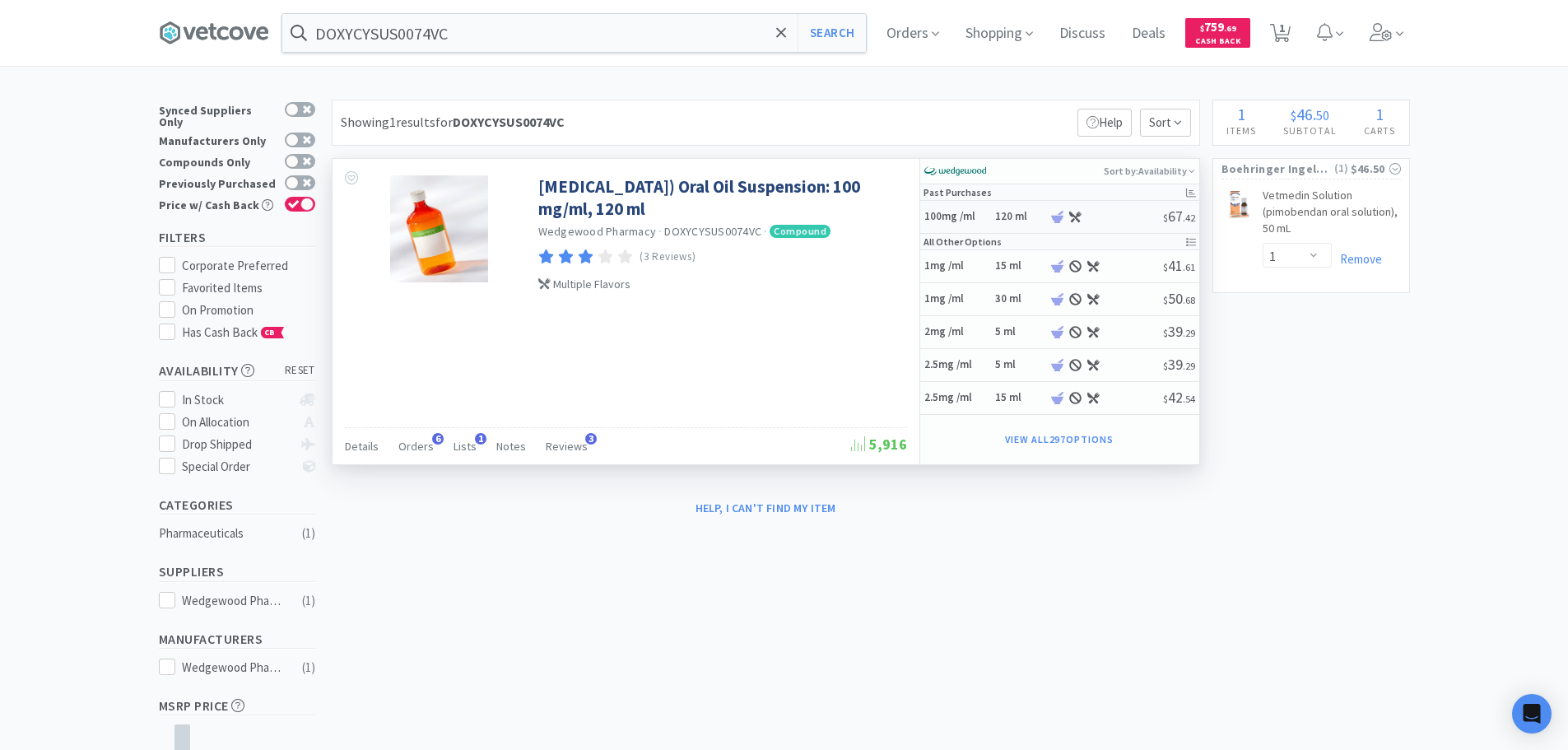
click at [1106, 212] on div at bounding box center [1106, 217] width 113 height 13
select select "45"
select select "1"
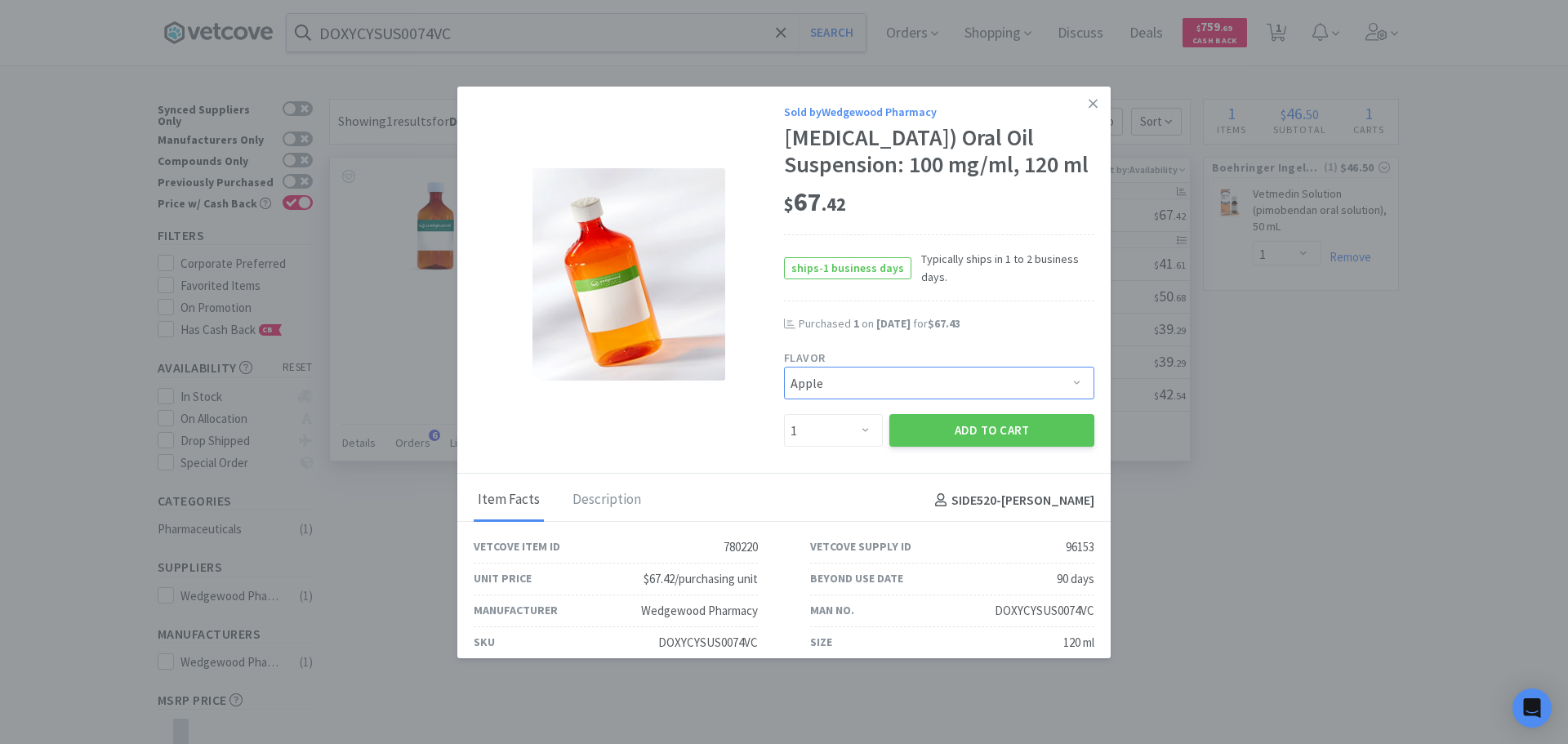
click at [929, 399] on select "Pick a Flavor Apple Apple-Molasses Apple/Marshmallow Banana Banana-Marshmallow …" at bounding box center [939, 383] width 310 height 33
click at [784, 395] on select "Pick a Flavor Apple Apple-Molasses Apple/Marshmallow Banana Banana-Marshmallow …" at bounding box center [939, 383] width 310 height 33
click at [983, 399] on select "Pick a Flavor Apple Apple-Molasses Apple/Marshmallow Banana Banana-Marshmallow …" at bounding box center [939, 383] width 310 height 33
select select "155"
click at [784, 395] on select "Pick a Flavor Apple Apple-Molasses Apple/Marshmallow Banana Banana-Marshmallow …" at bounding box center [939, 383] width 310 height 33
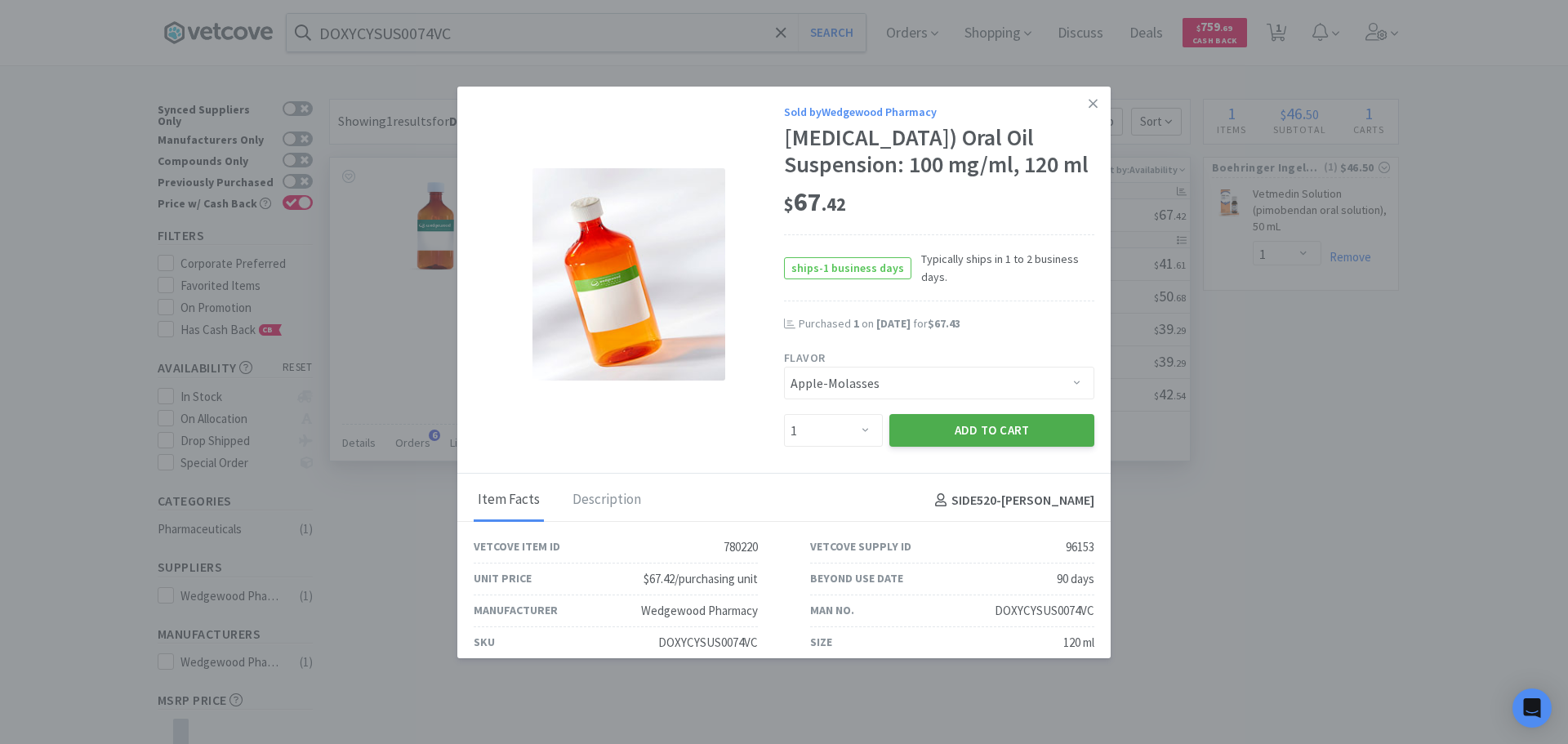
click at [944, 446] on button "Add to Cart" at bounding box center [992, 430] width 205 height 33
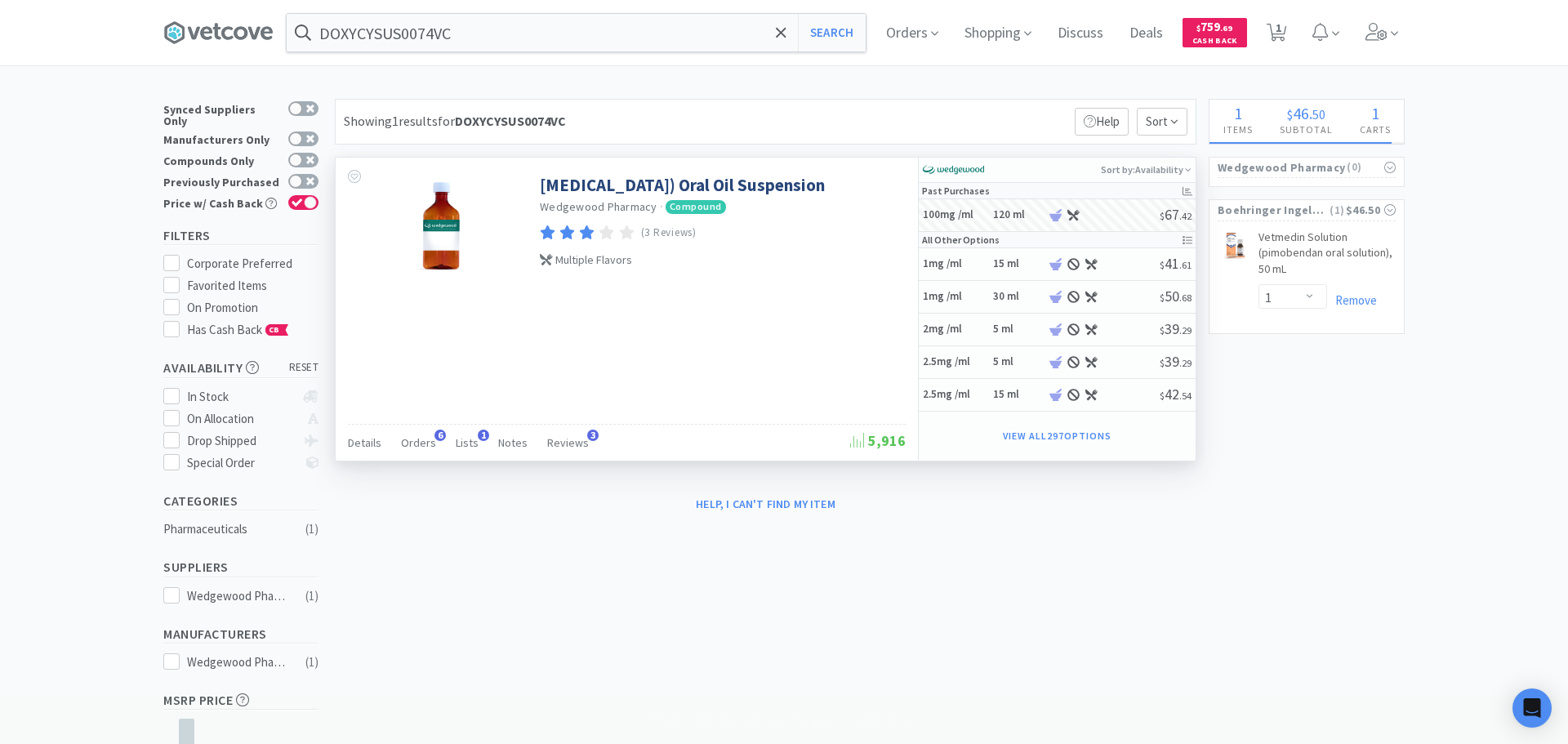
select select "1"
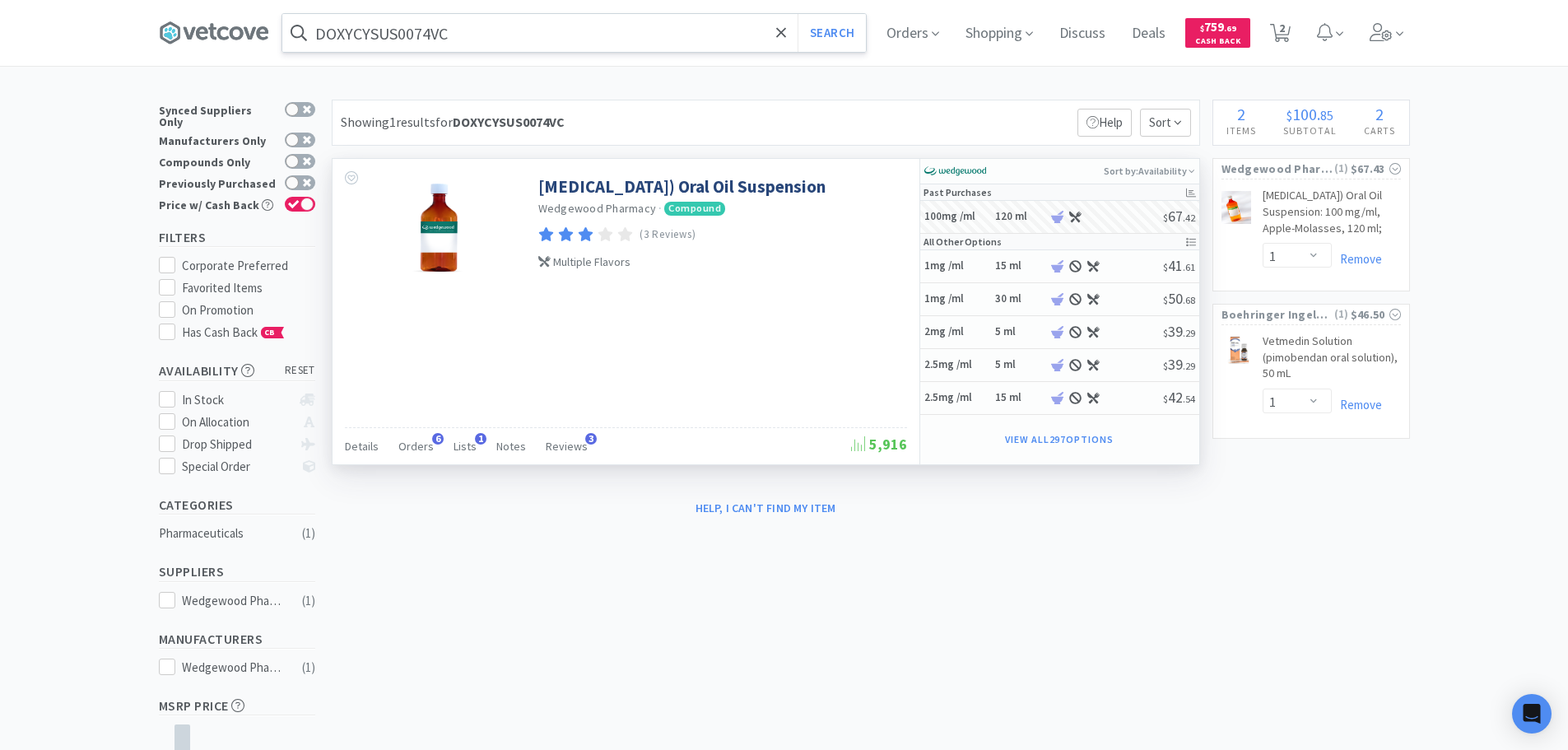
click at [604, 35] on input "DOXYCYSUS0074VC" at bounding box center [574, 33] width 584 height 38
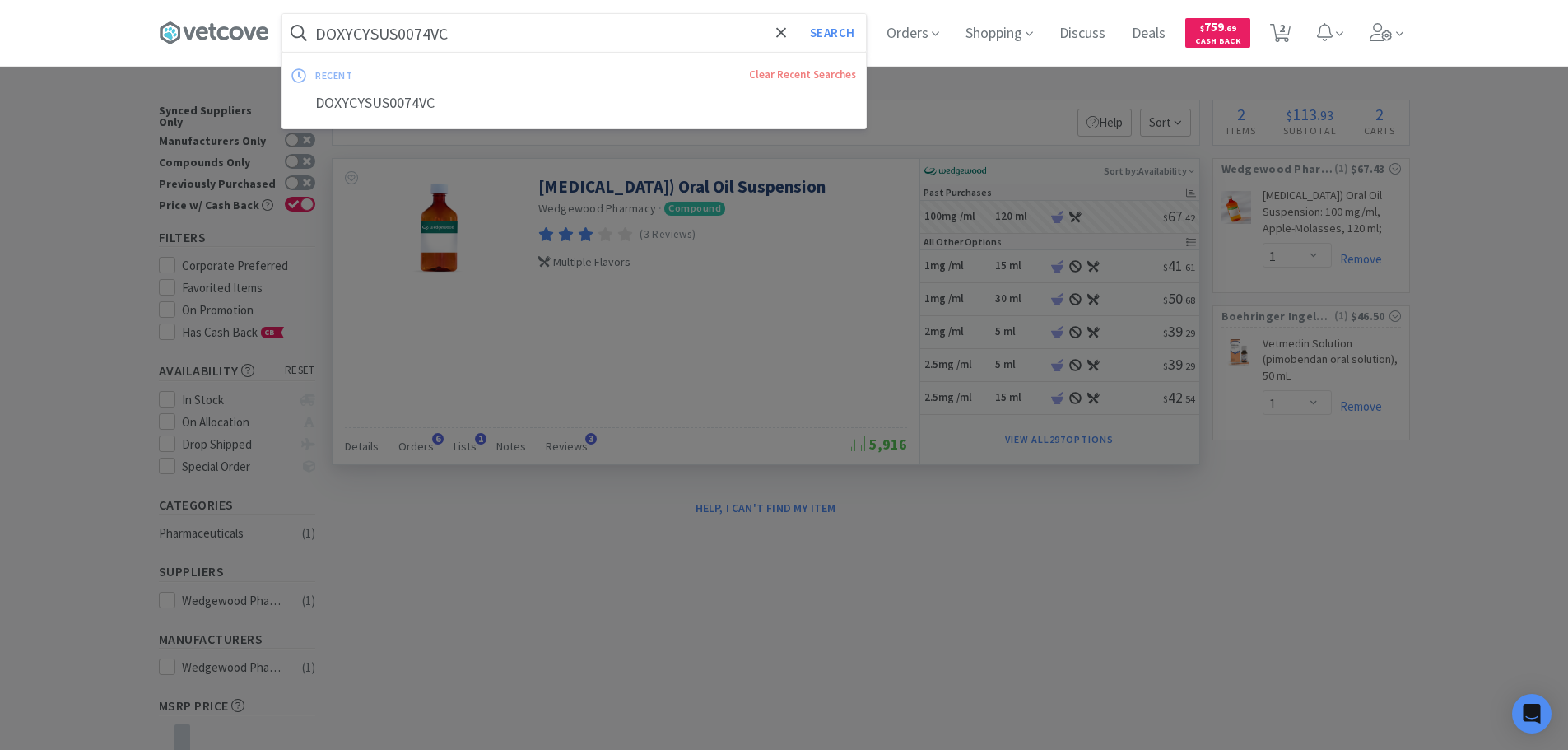
paste input "4560071"
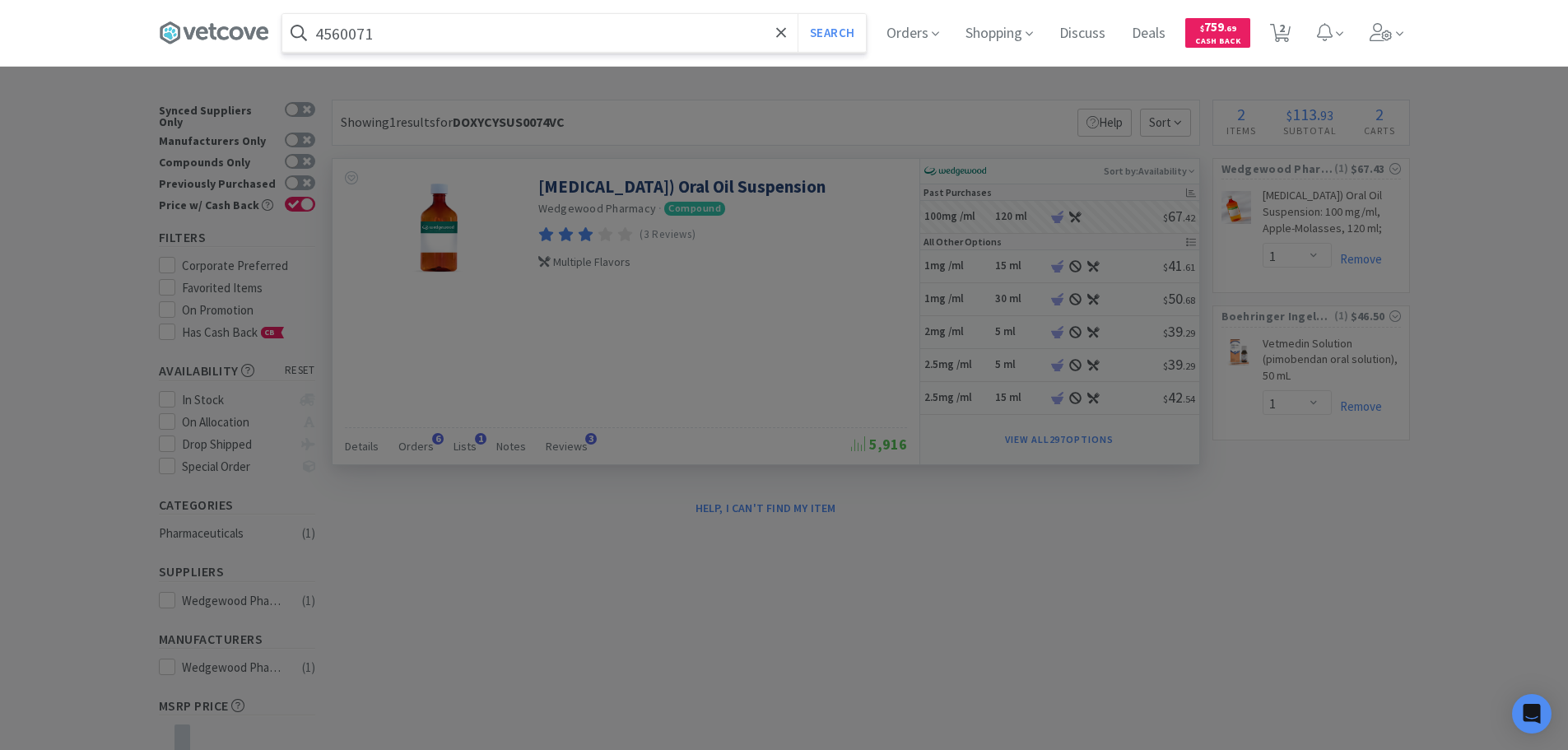
type input "4560071"
click at [797, 14] on button "Search" at bounding box center [832, 33] width 68 height 38
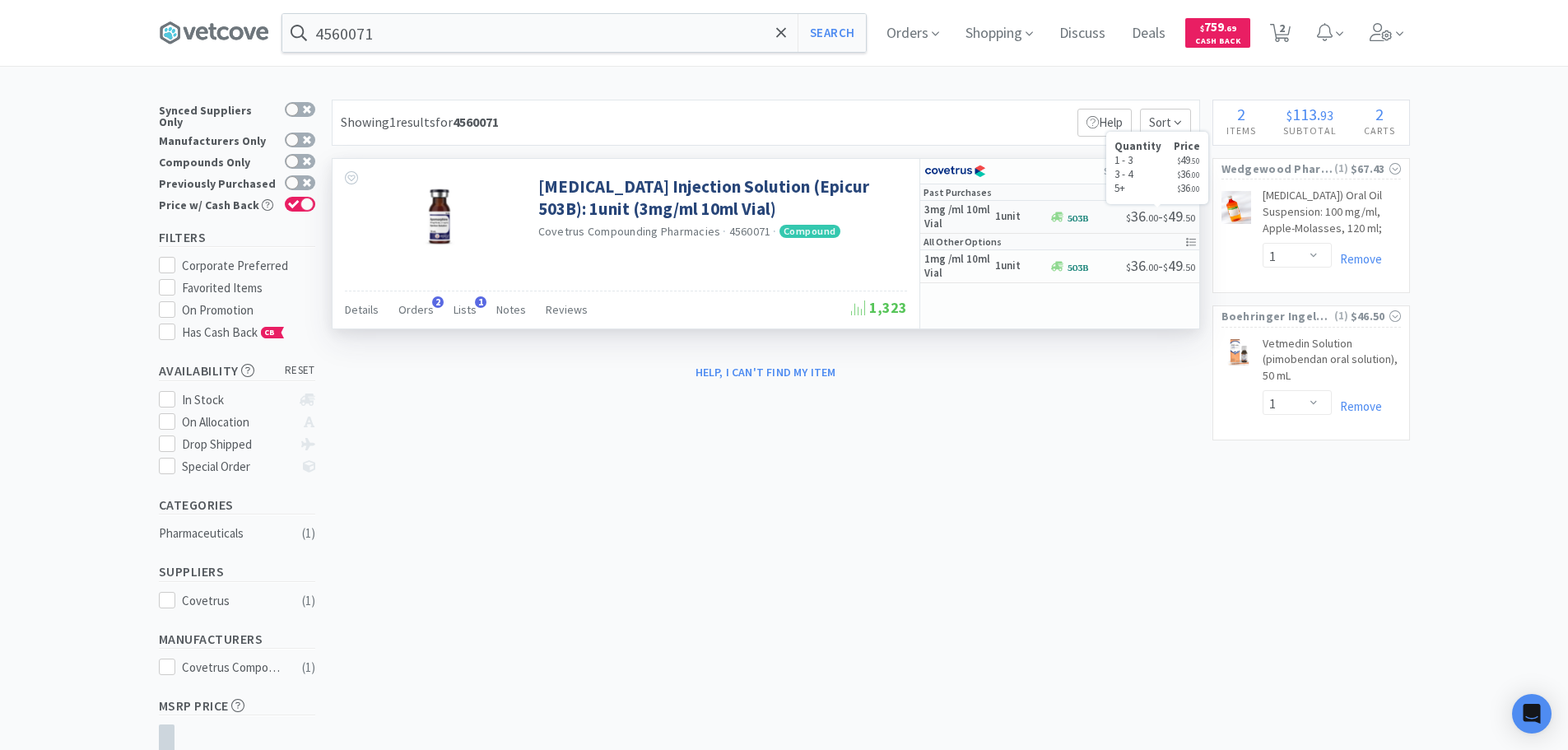
click at [1126, 225] on span "$ 36 . 00 - $ 49 . 50" at bounding box center [1160, 216] width 69 height 19
select select "1"
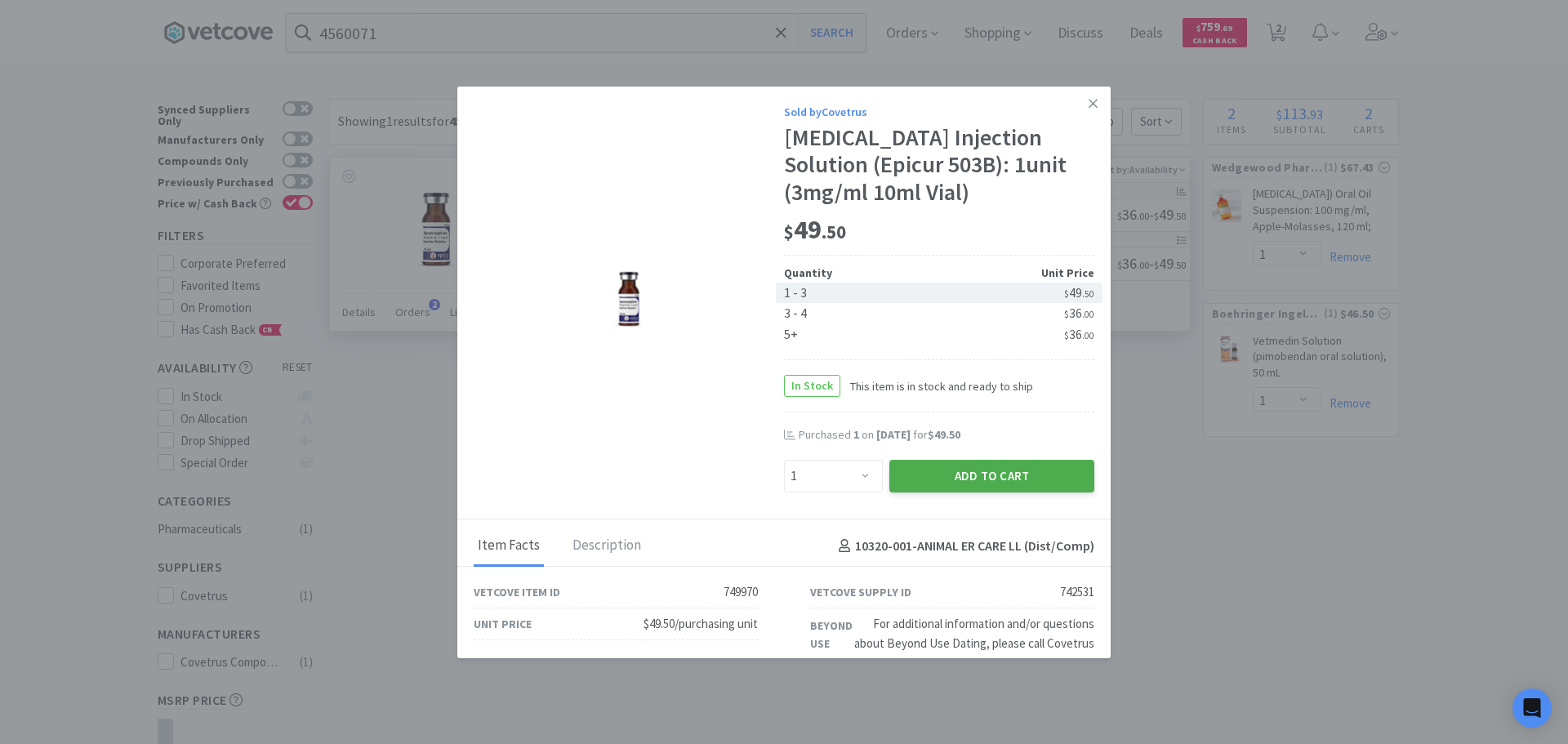
click at [1006, 475] on button "Add to Cart" at bounding box center [992, 476] width 205 height 33
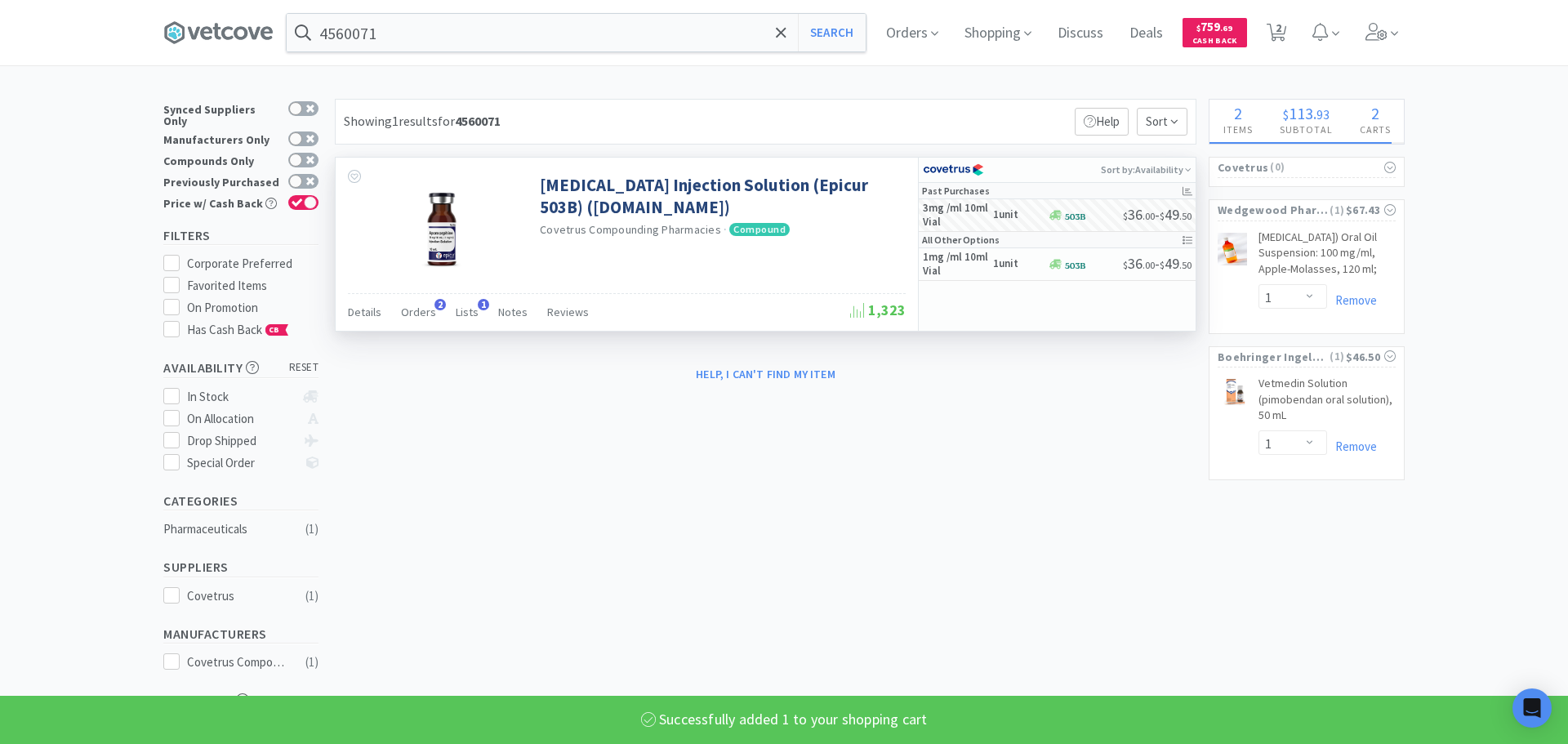
select select "1"
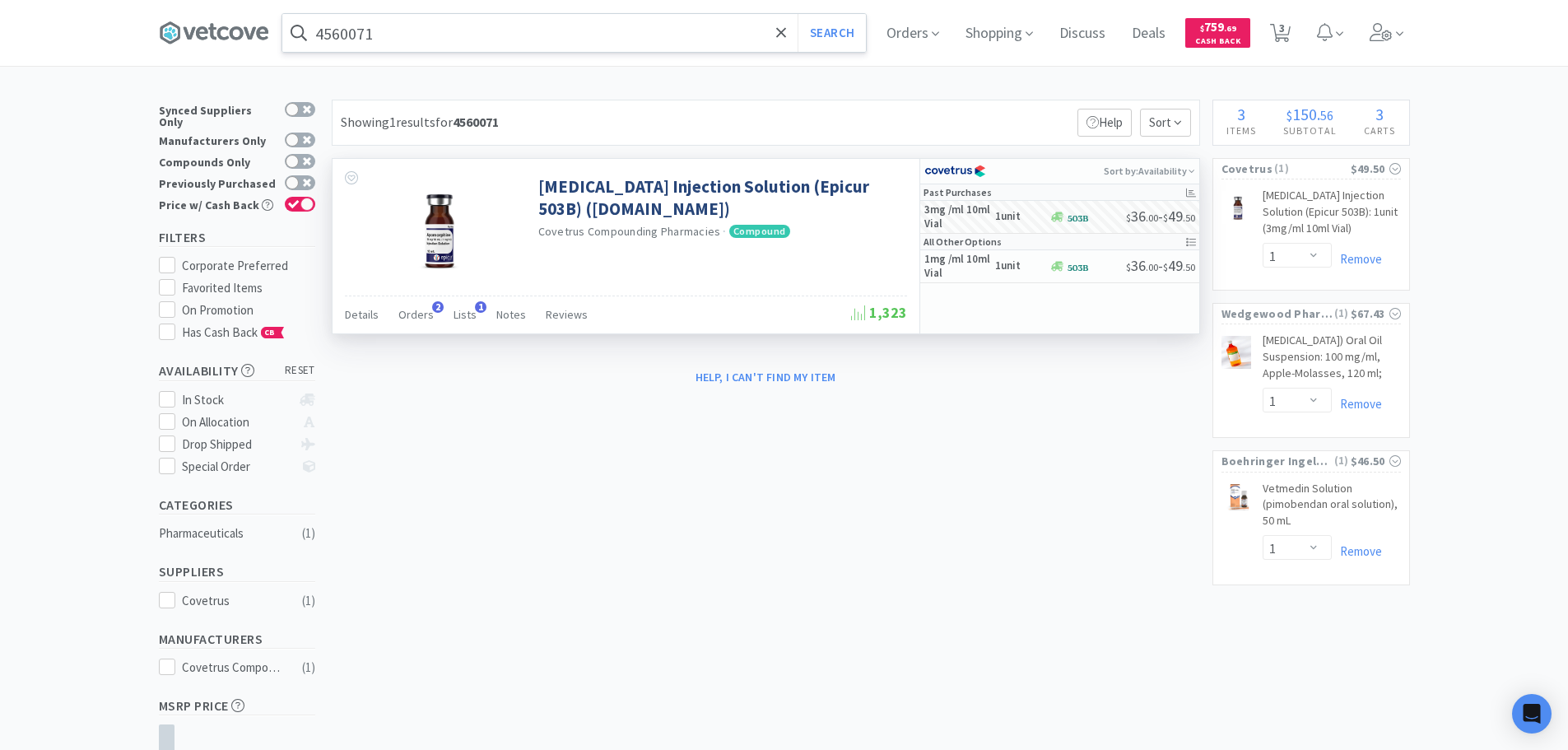
click at [626, 38] on input "4560071" at bounding box center [574, 33] width 584 height 38
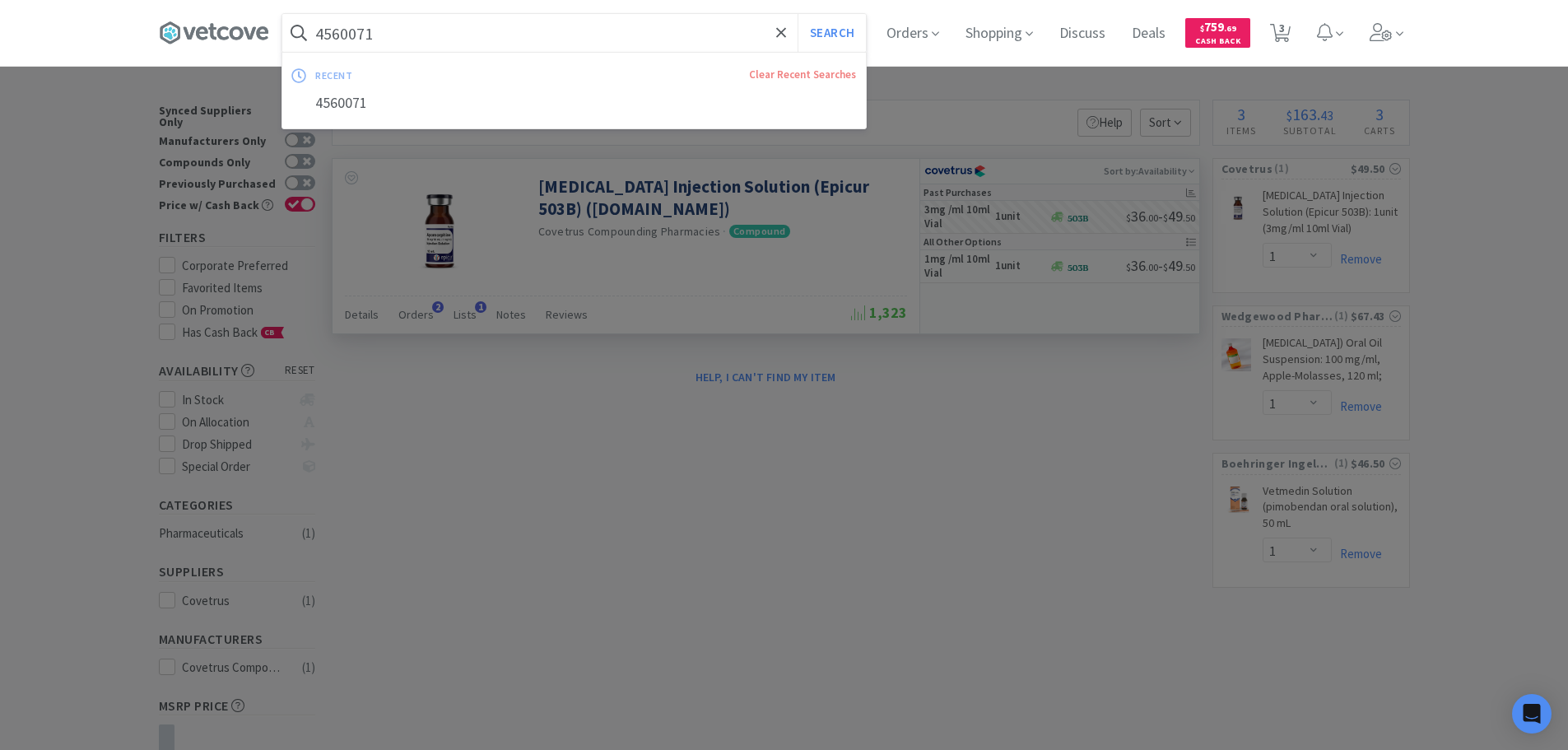
paste input "[PHONE_NUMBER]"
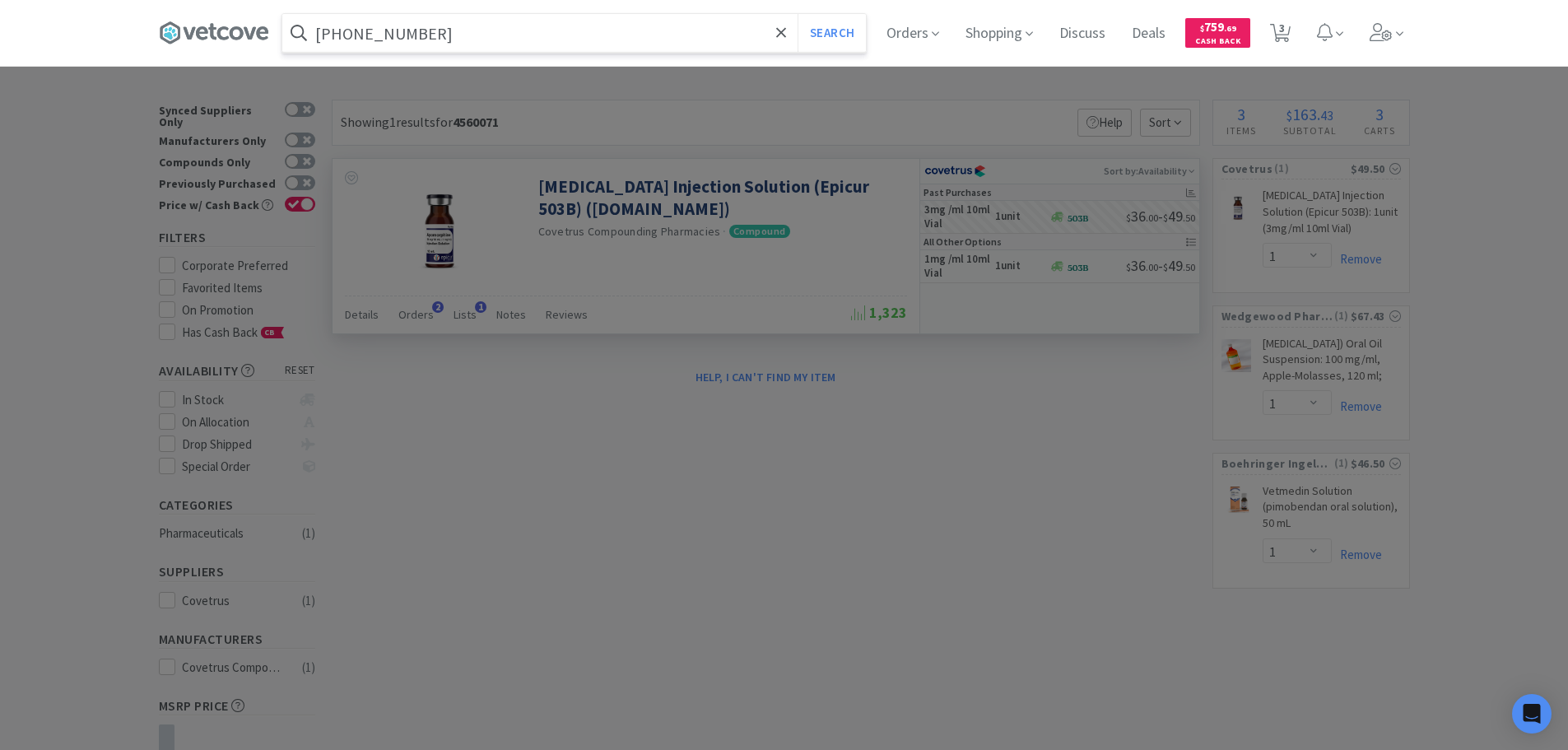
type input "[PHONE_NUMBER]"
click at [797, 14] on button "Search" at bounding box center [832, 33] width 68 height 38
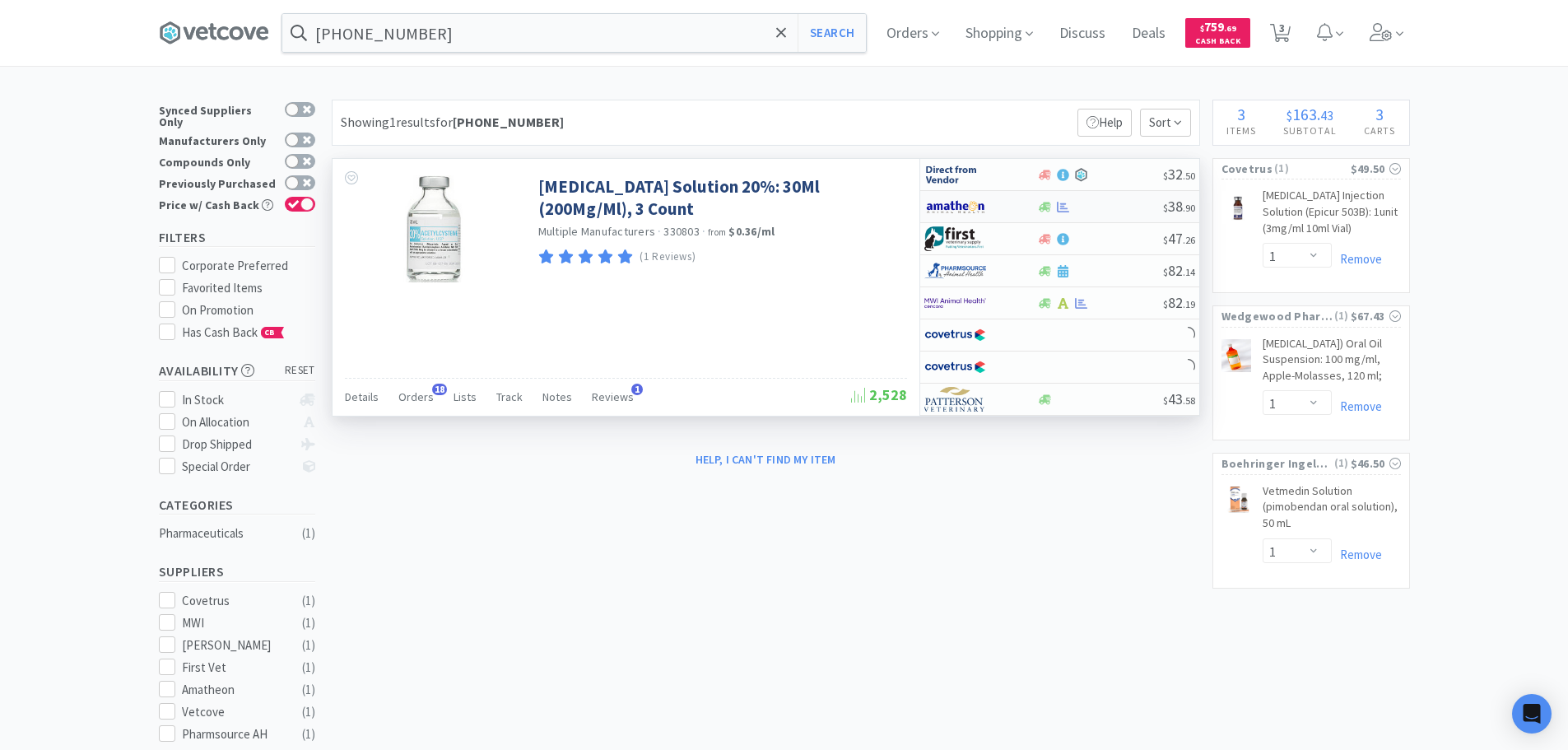
click at [1092, 207] on div at bounding box center [1100, 207] width 126 height 13
select select "1"
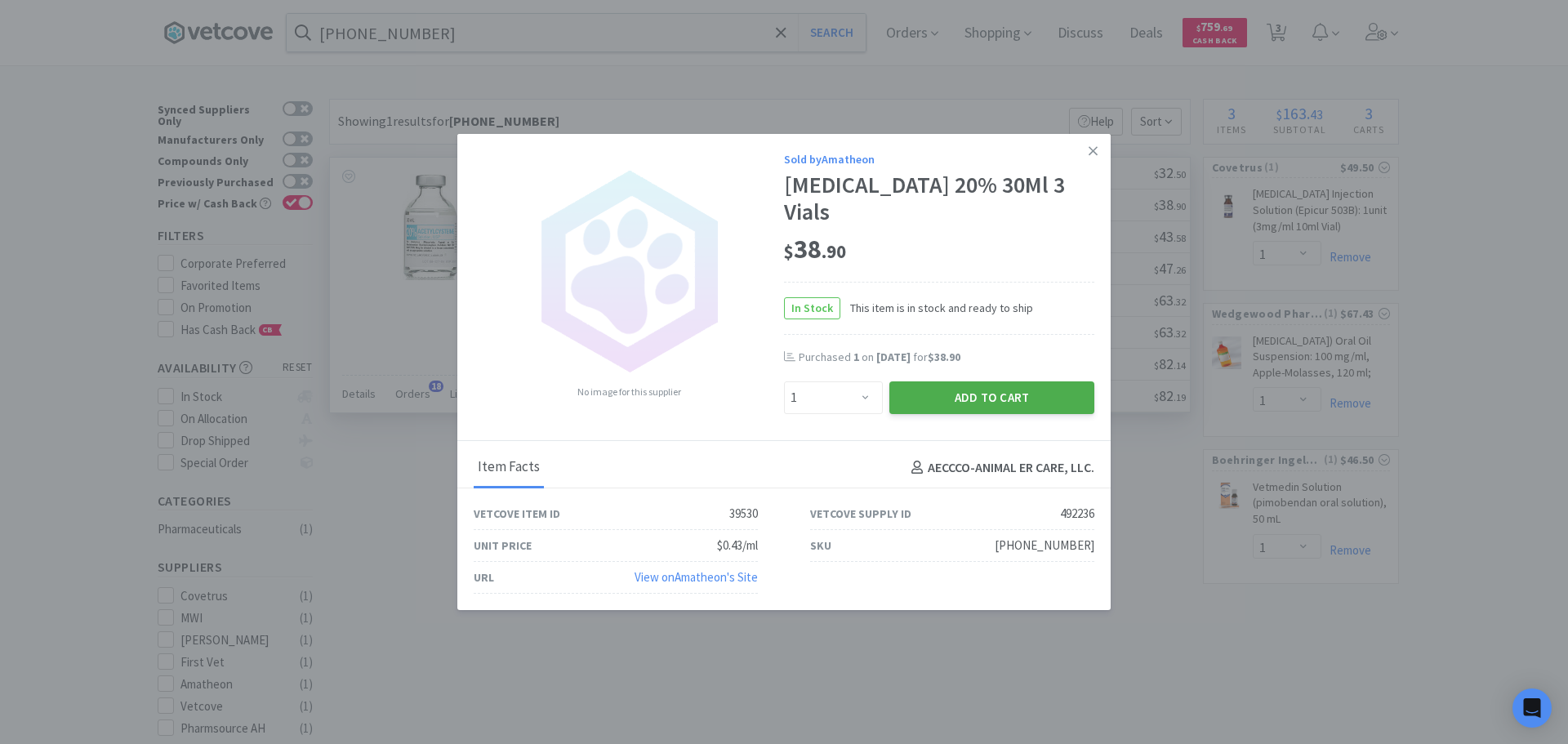
click at [1015, 391] on button "Add to Cart" at bounding box center [992, 397] width 205 height 33
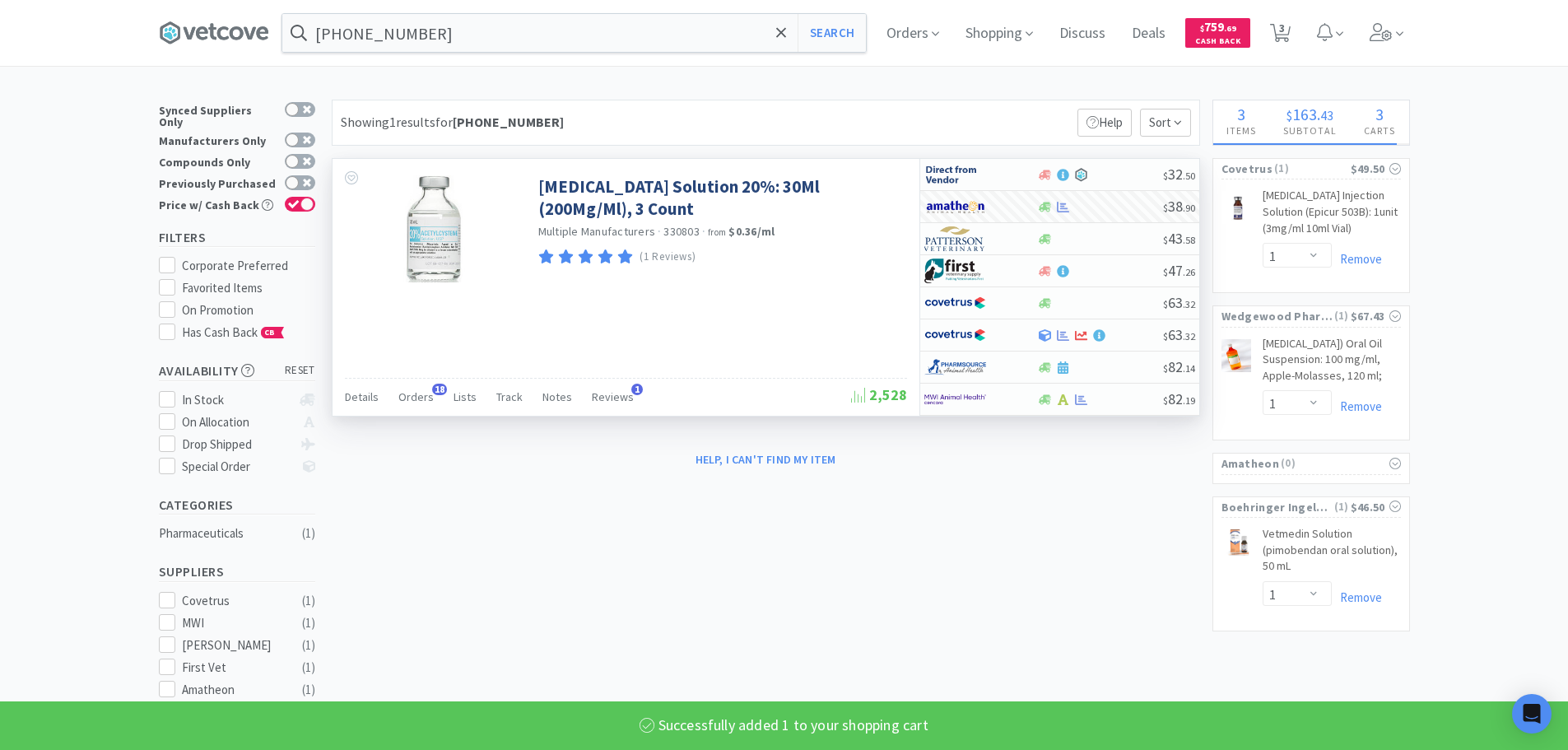
select select "1"
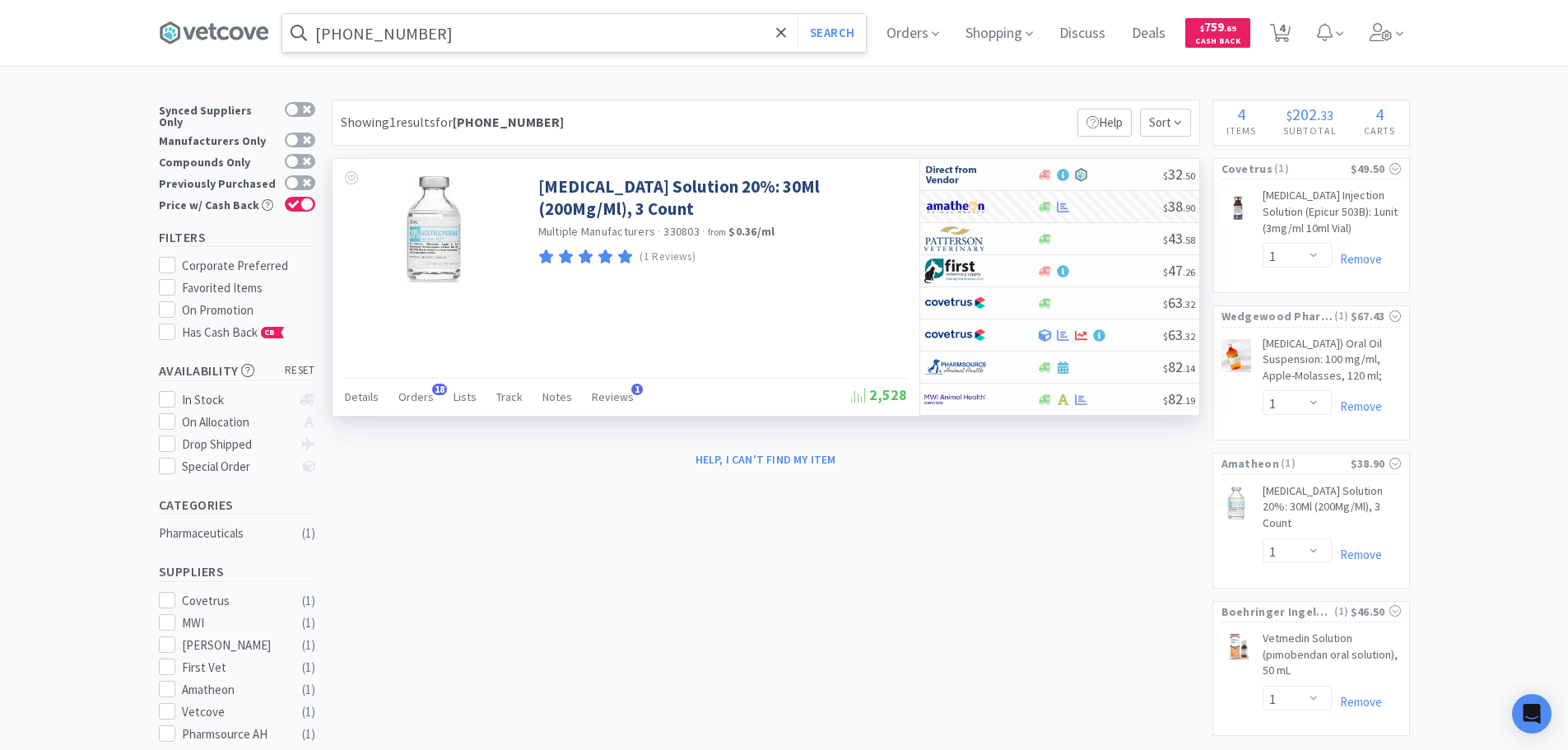
click at [577, 30] on input "[PHONE_NUMBER]" at bounding box center [574, 33] width 584 height 38
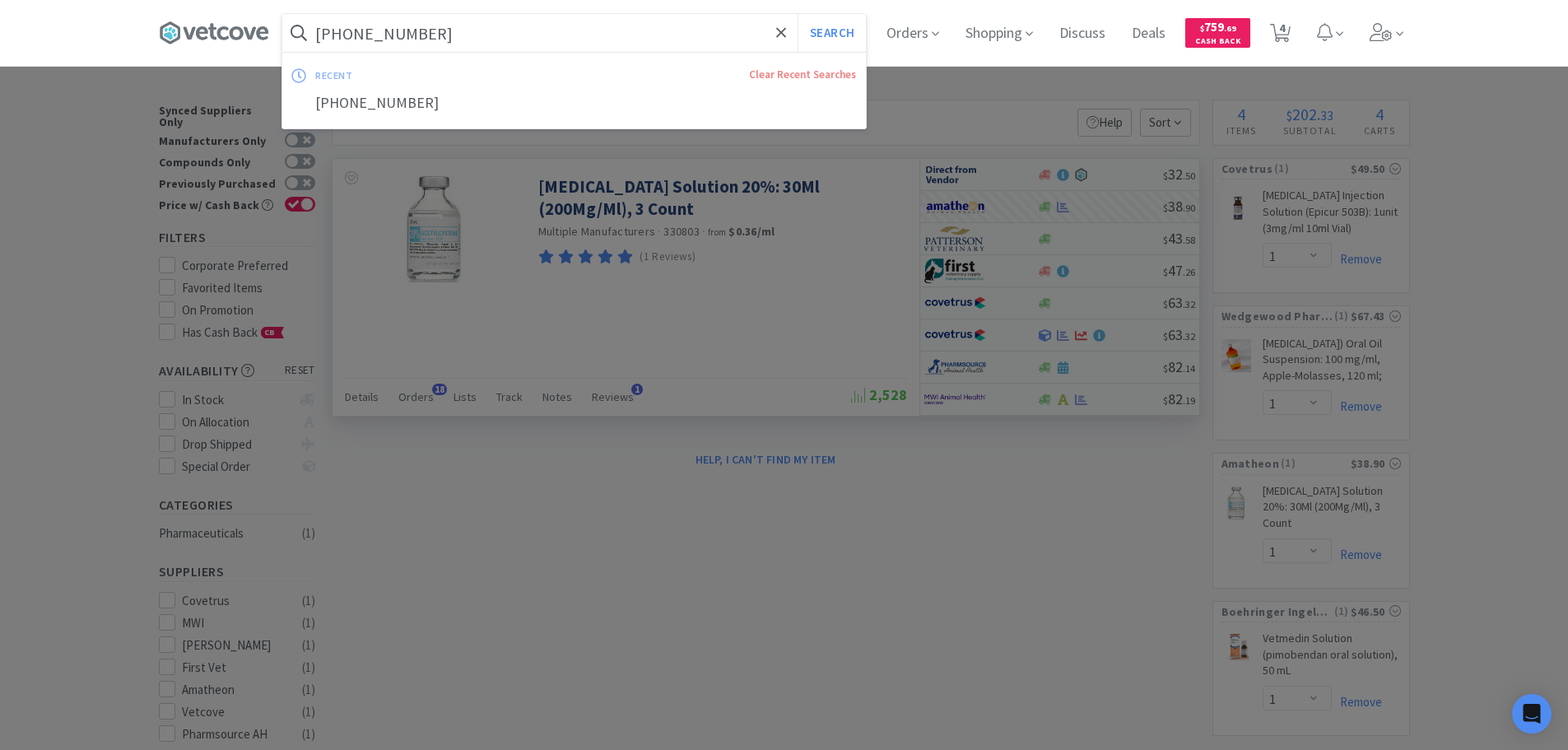
paste input "[PHONE_NUMBER]"
type input "[PHONE_NUMBER]"
click at [797, 14] on button "Search" at bounding box center [832, 33] width 68 height 38
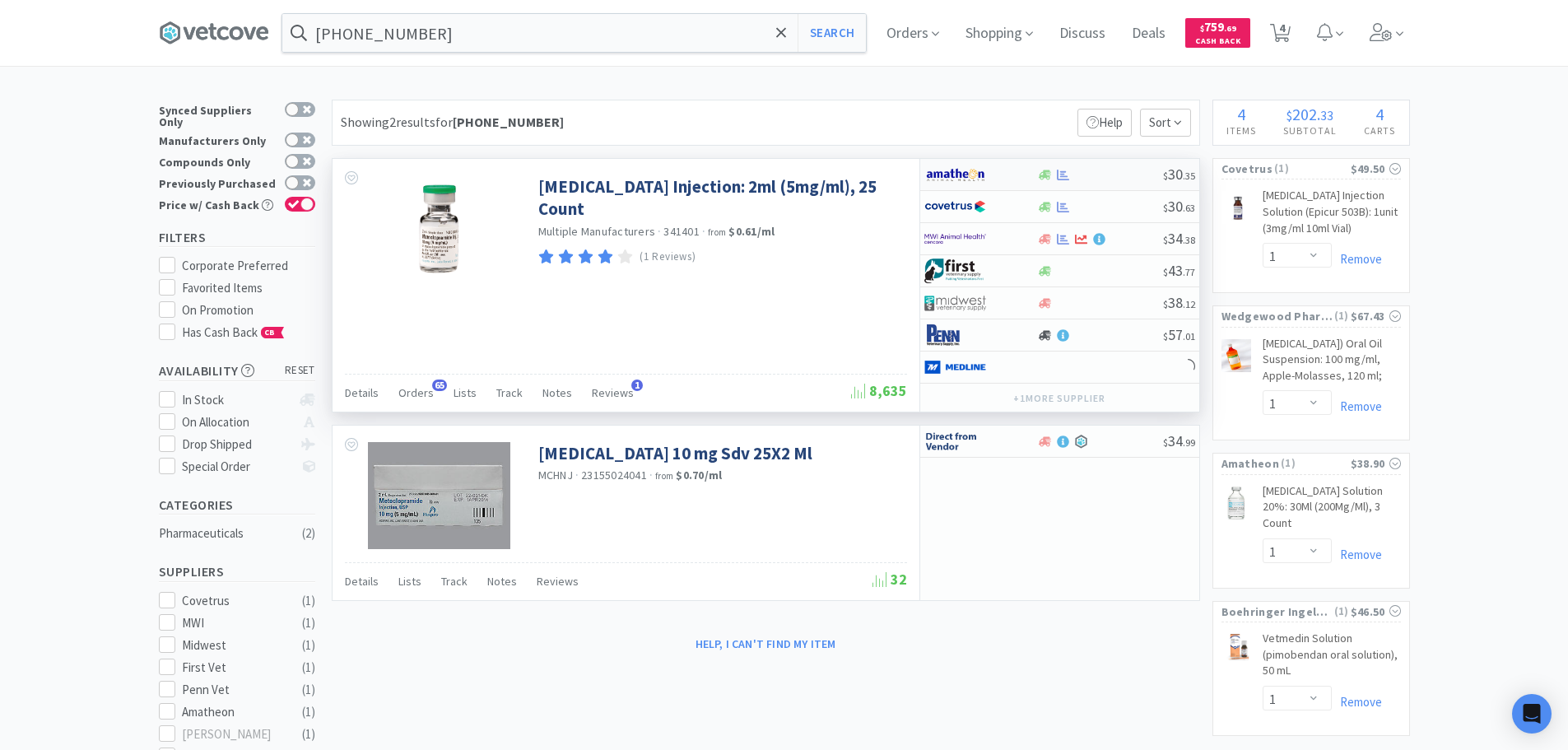
click at [1136, 177] on div at bounding box center [1100, 175] width 126 height 13
select select "1"
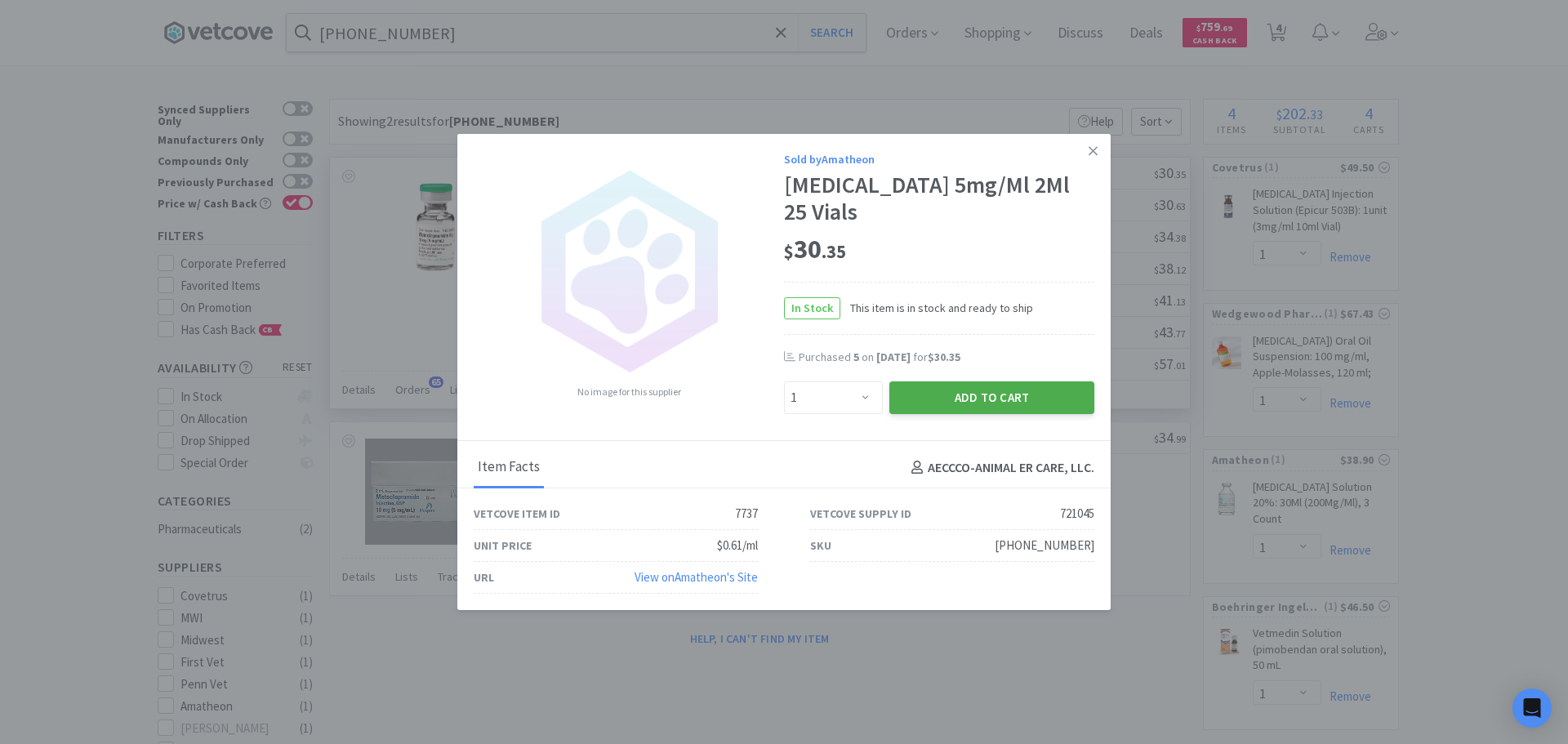
click at [1014, 394] on button "Add to Cart" at bounding box center [992, 397] width 205 height 33
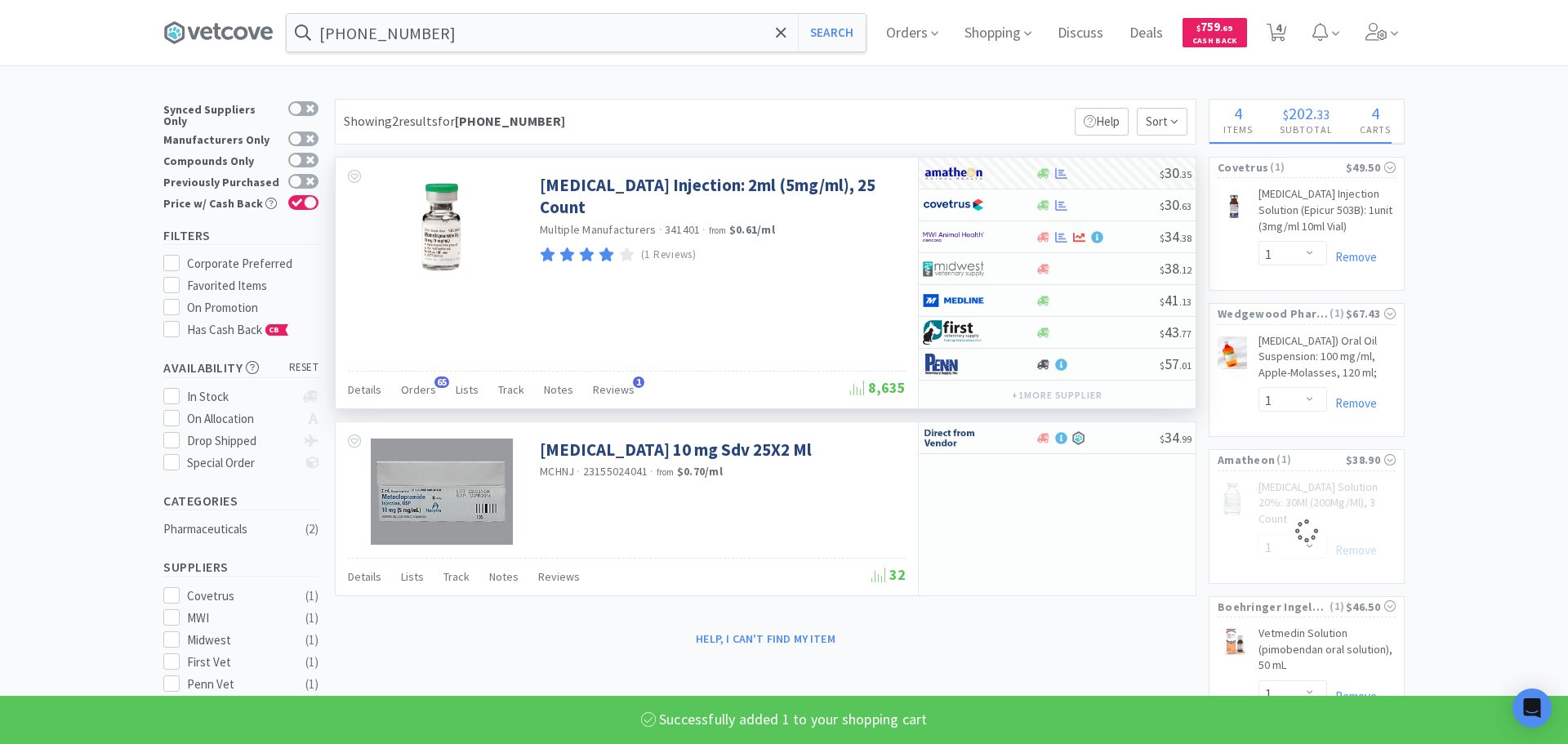
select select "1"
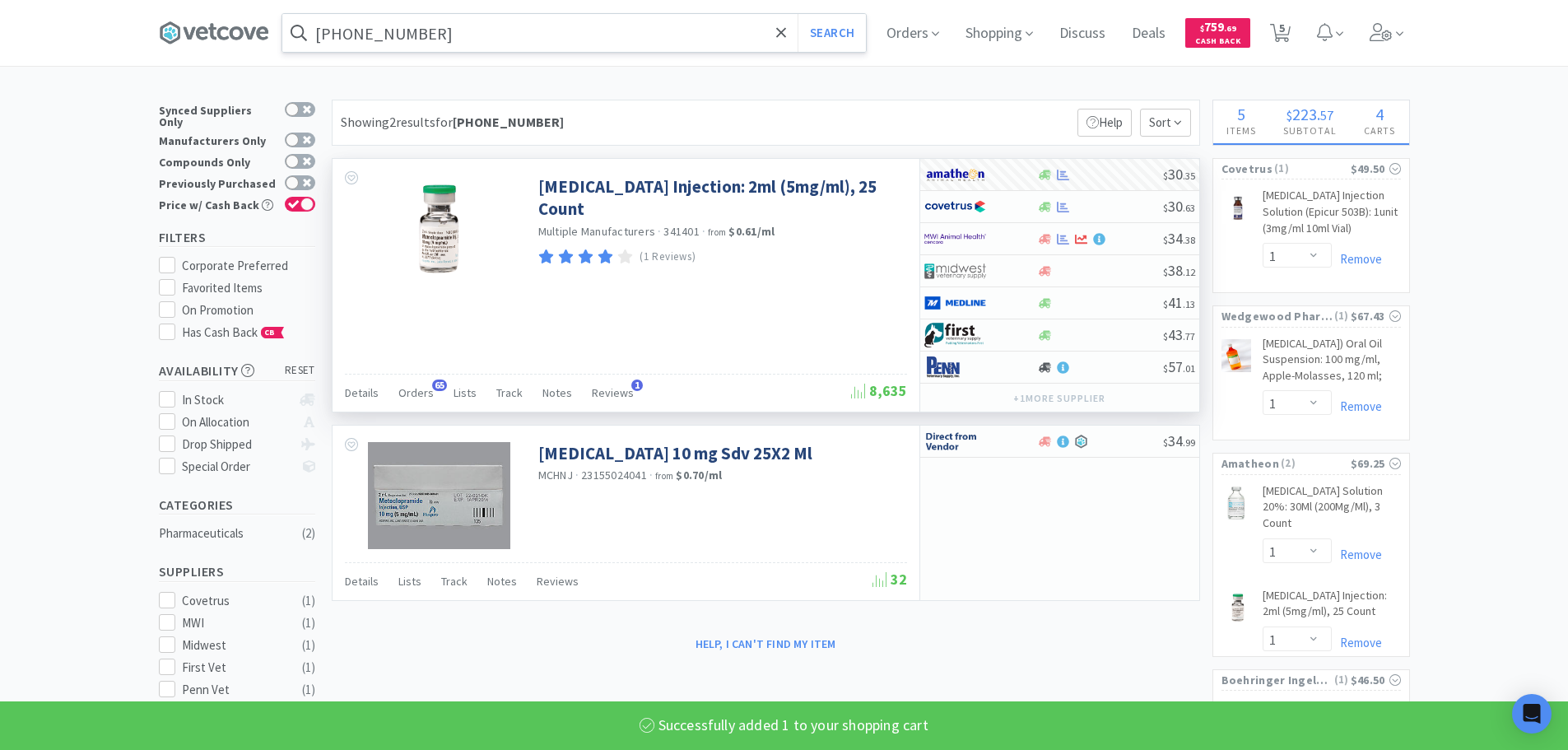
click at [608, 34] on input "[PHONE_NUMBER]" at bounding box center [574, 33] width 584 height 38
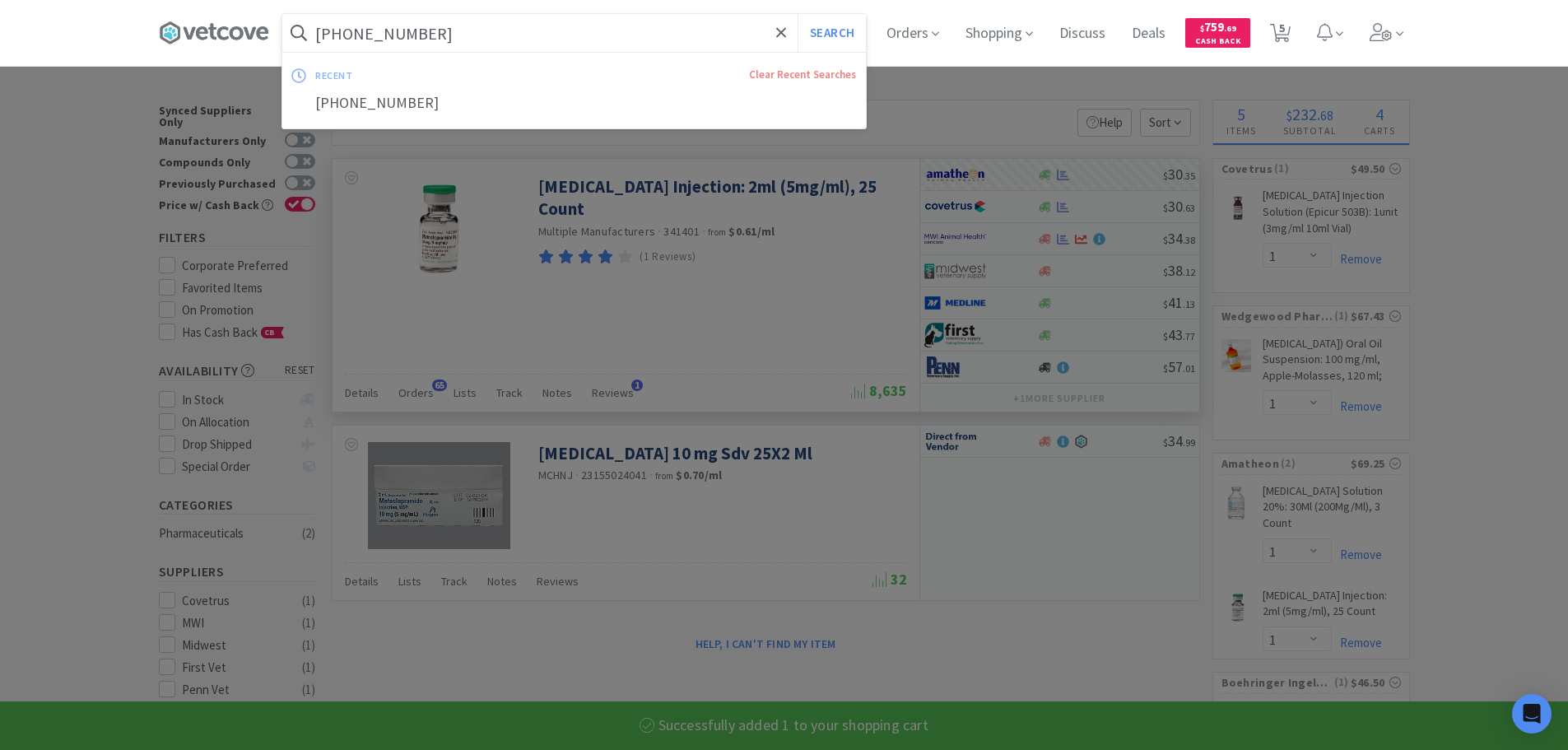
paste input "[PHONE_NUMBER]"
click at [797, 14] on button "Search" at bounding box center [832, 33] width 68 height 38
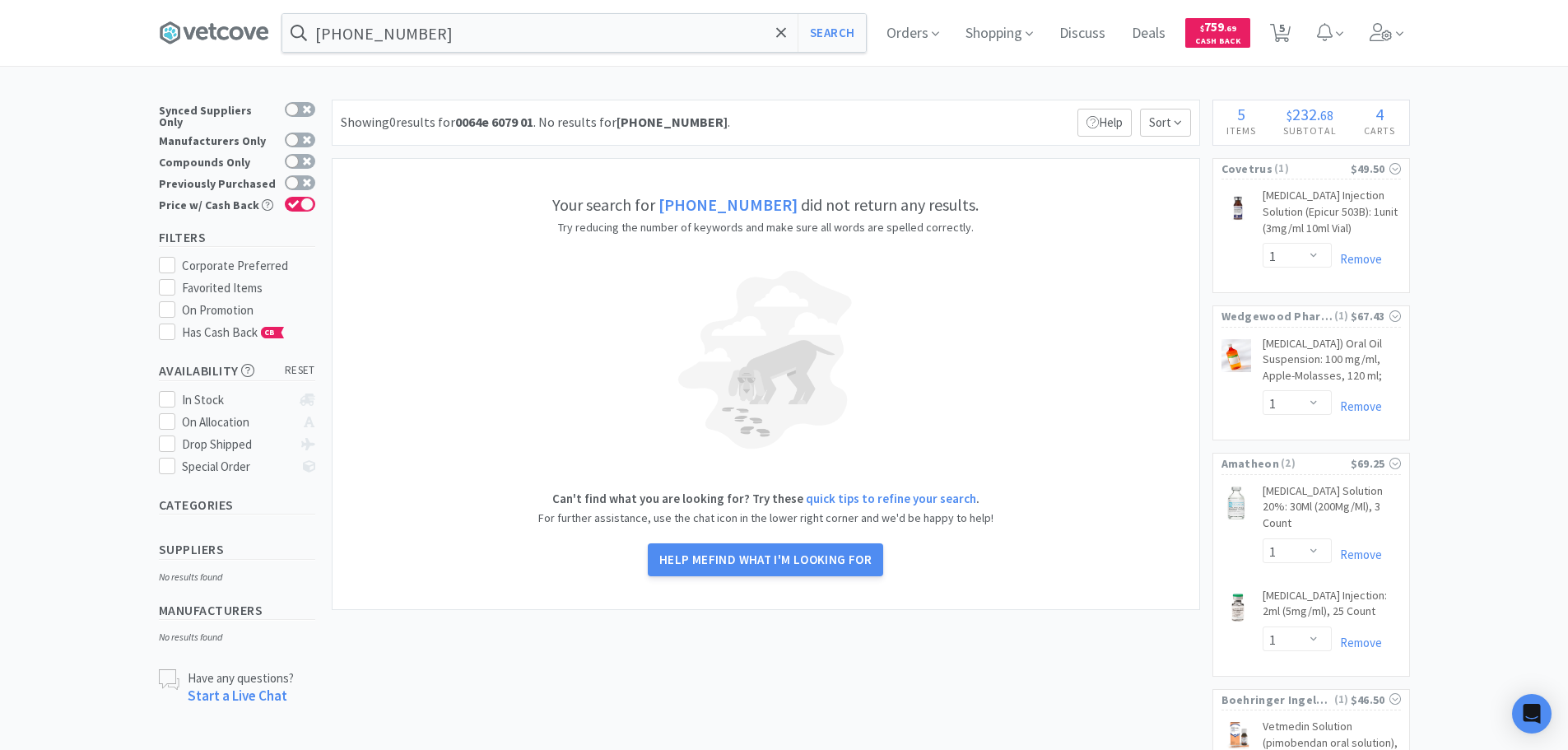
click at [596, 56] on div "[PHONE_NUMBER] Search Orders Shopping Discuss Discuss Deals Deals $ 759 . 69 Ca…" at bounding box center [784, 32] width 1251 height 66
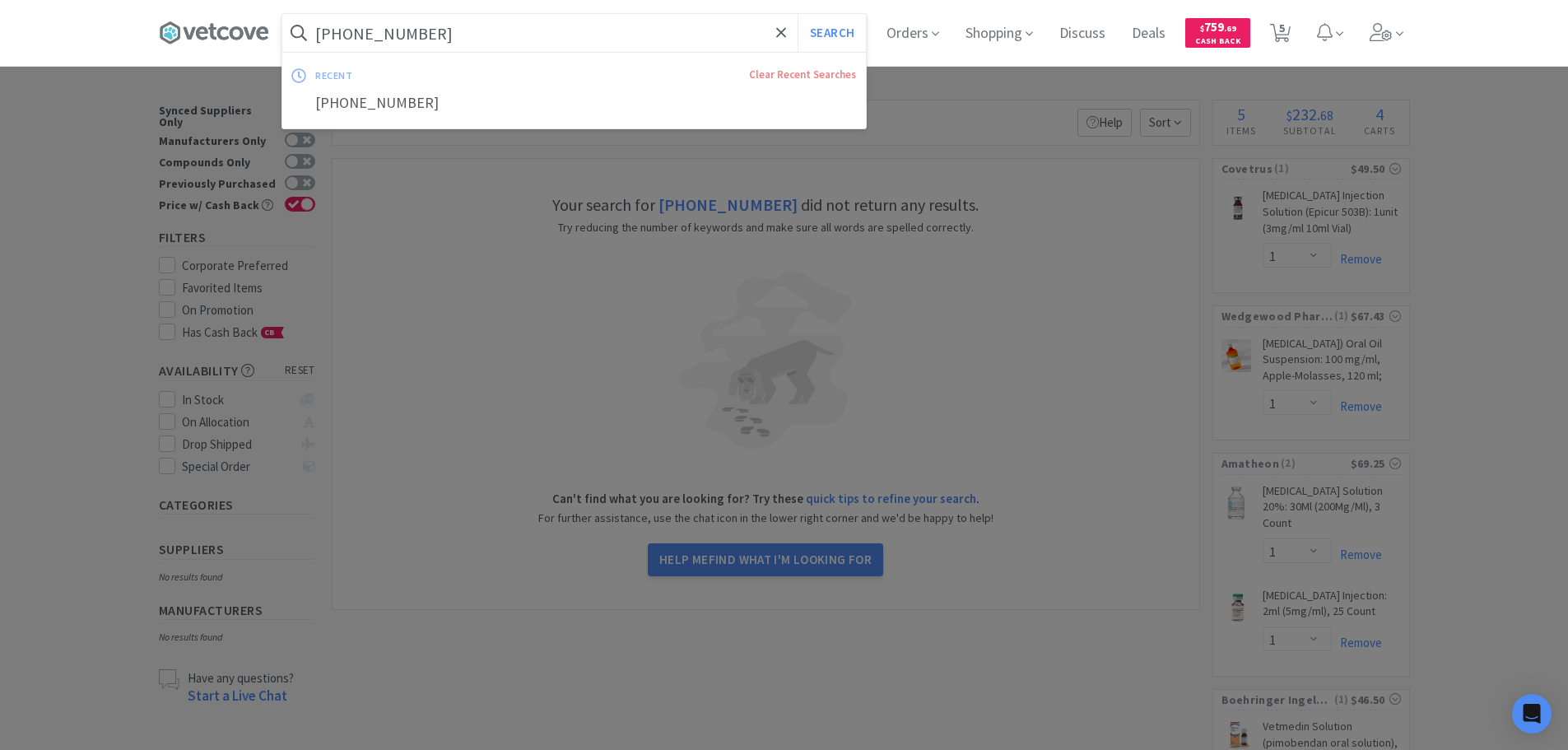
click at [592, 41] on input "[PHONE_NUMBER]" at bounding box center [574, 33] width 584 height 38
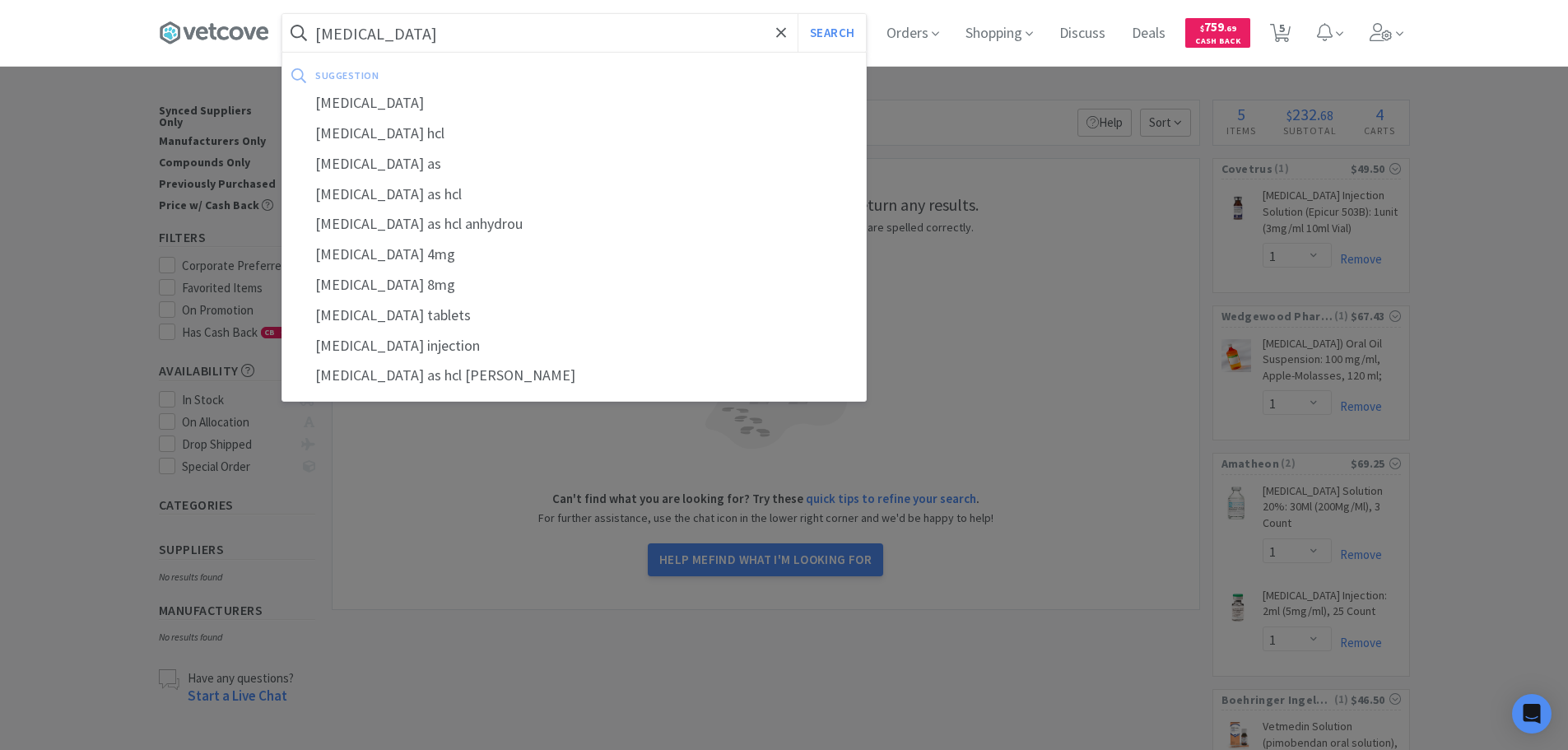
type input "[MEDICAL_DATA]"
click at [797, 14] on button "Search" at bounding box center [832, 33] width 68 height 38
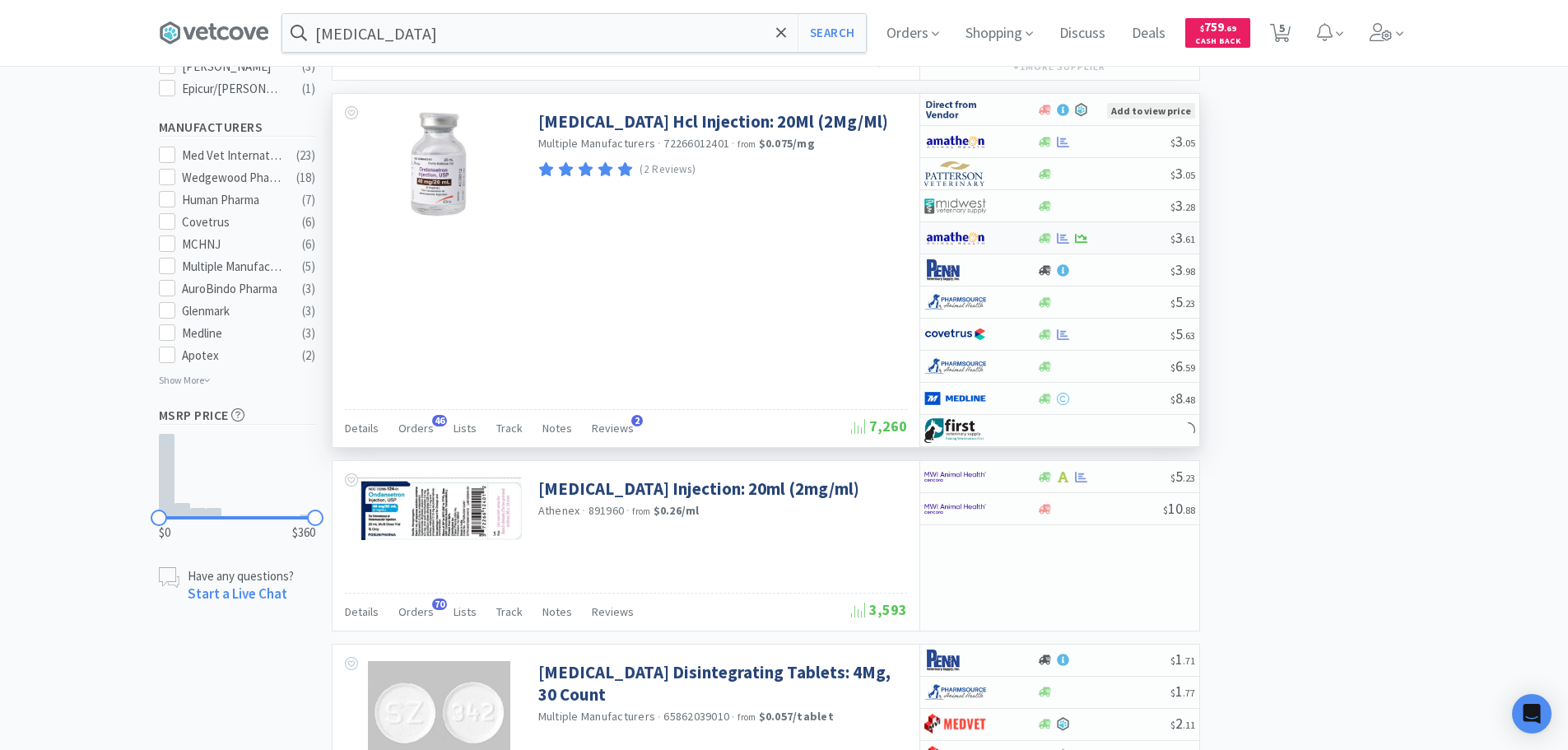
scroll to position [658, 0]
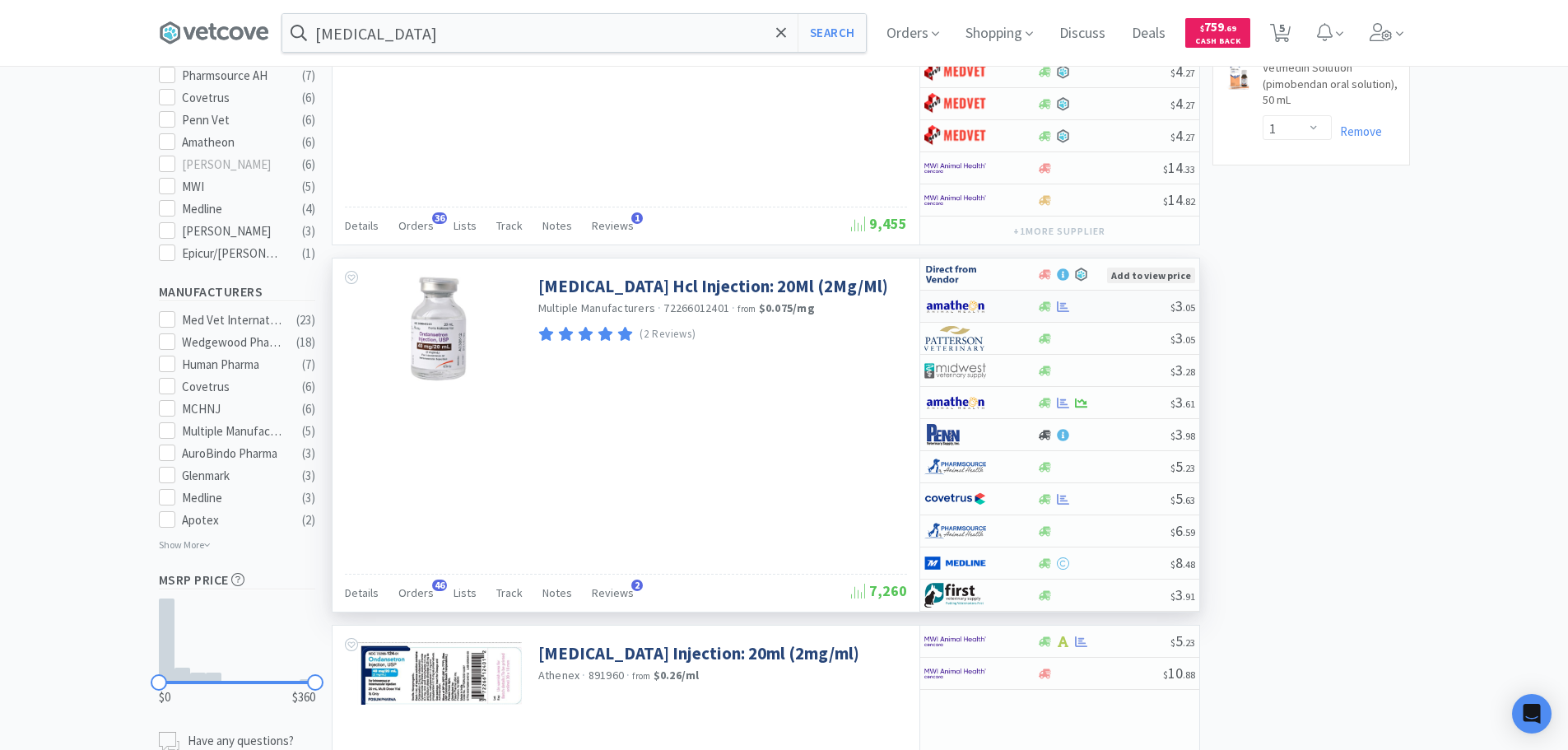
click at [1123, 310] on div at bounding box center [1104, 307] width 133 height 13
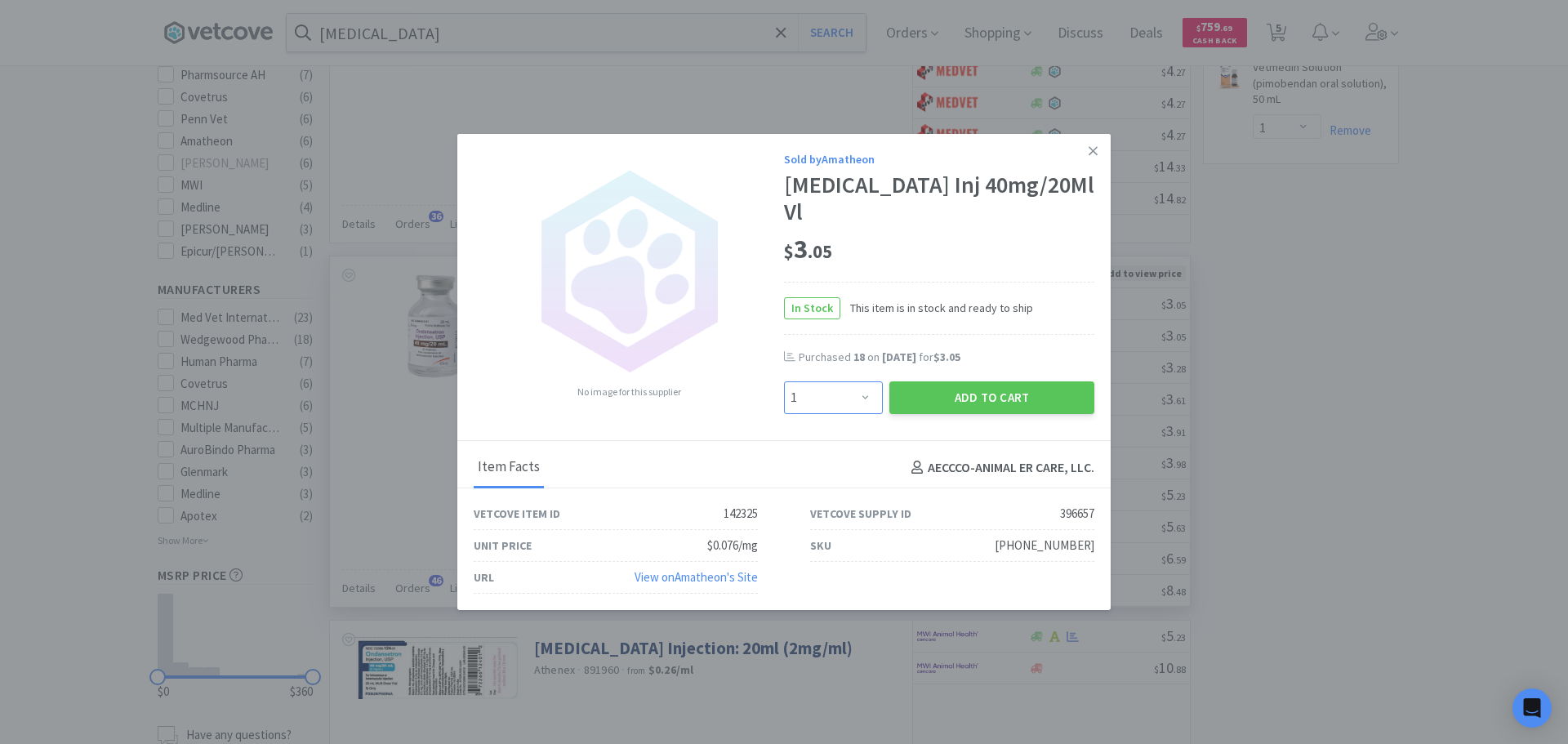
click at [838, 381] on select "Enter Quantity 1 2 3 4 5 6 7 8 9 10 11 12 13 14 15 16 17 18 19 20 Enter Quantity" at bounding box center [833, 397] width 99 height 33
select select "16"
click at [784, 381] on select "Enter Quantity 1 2 3 4 5 6 7 8 9 10 11 12 13 14 15 16 17 18 19 20 Enter Quantity" at bounding box center [833, 397] width 99 height 33
click at [925, 391] on button "Add to Cart" at bounding box center [992, 397] width 205 height 33
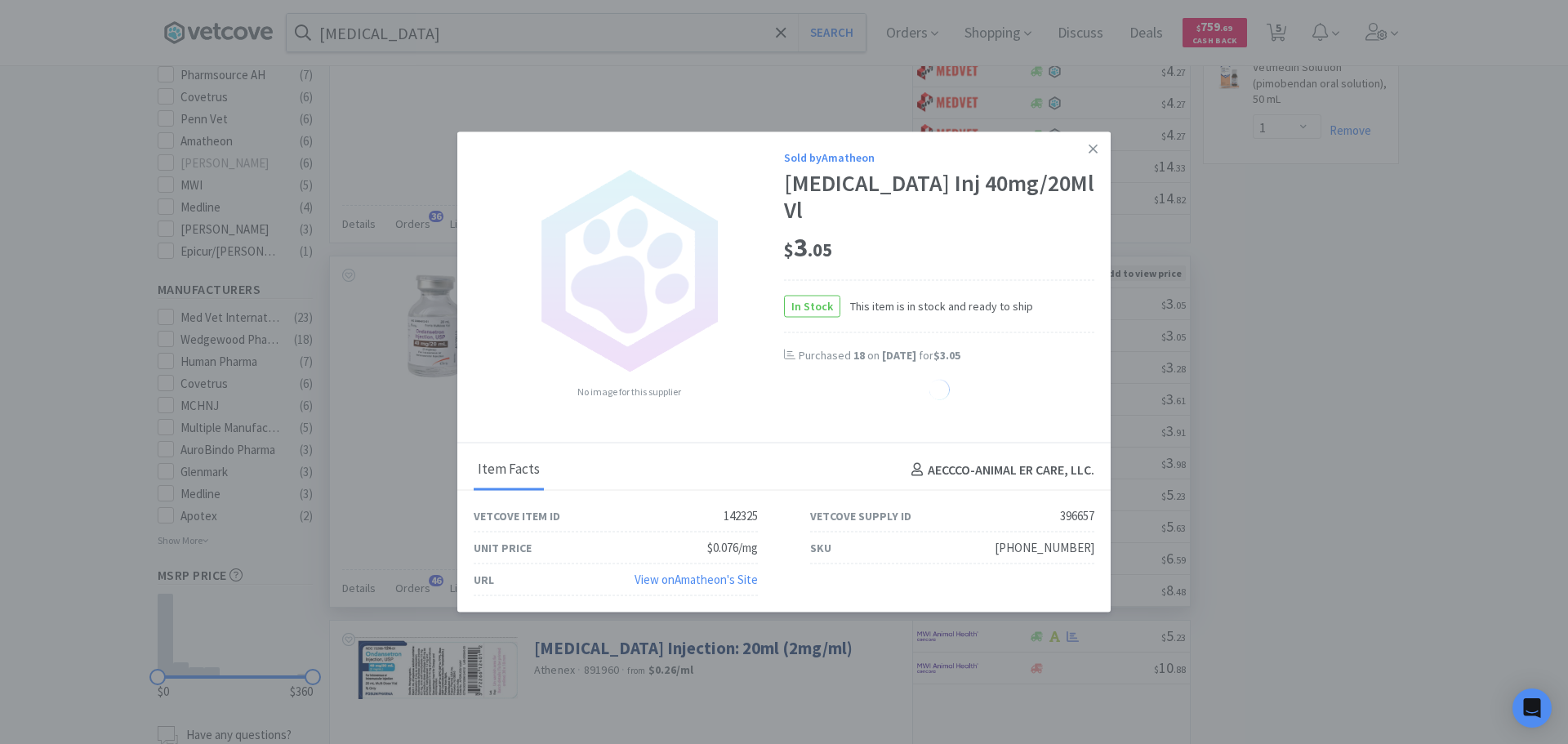
select select "16"
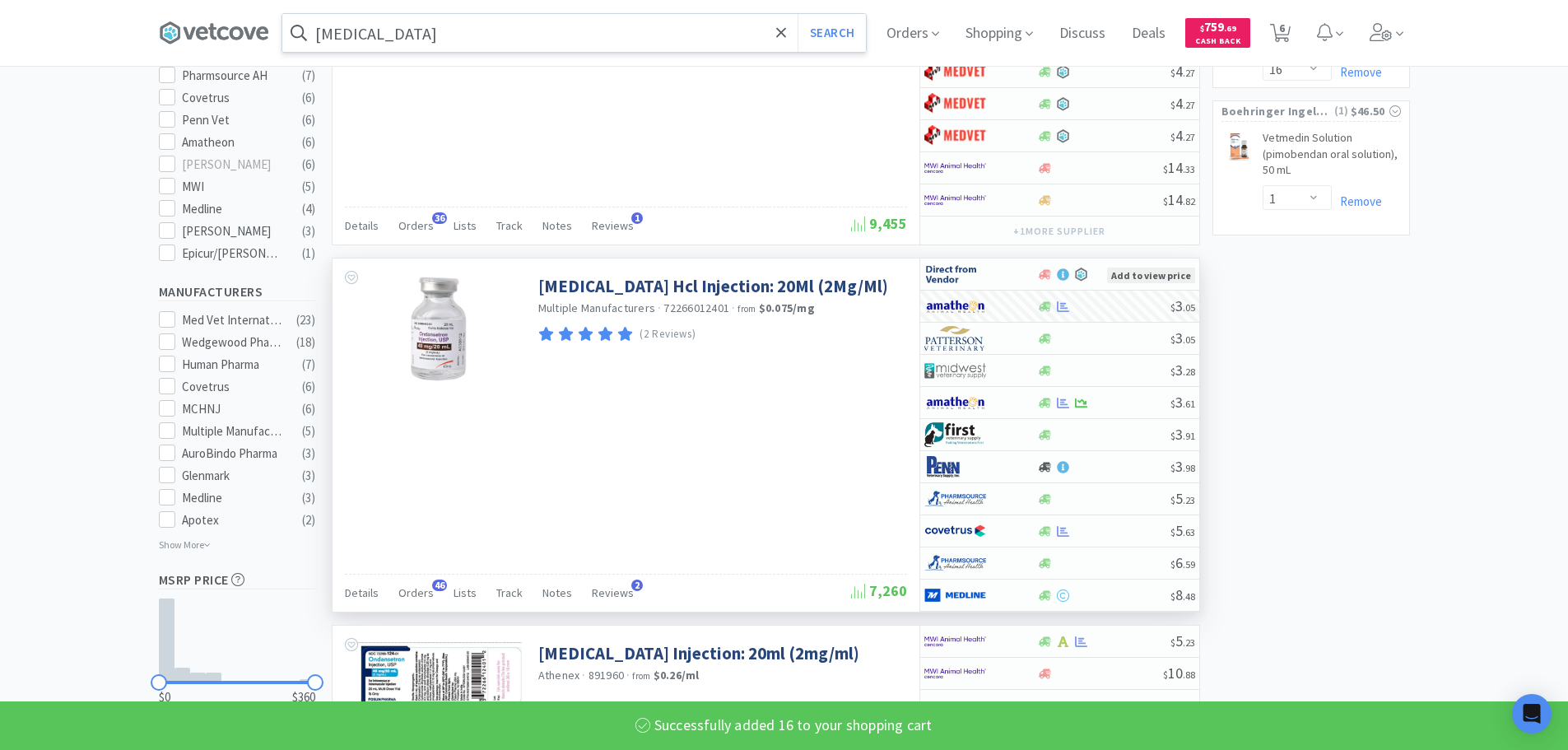
click at [636, 25] on input "[MEDICAL_DATA]" at bounding box center [574, 33] width 584 height 38
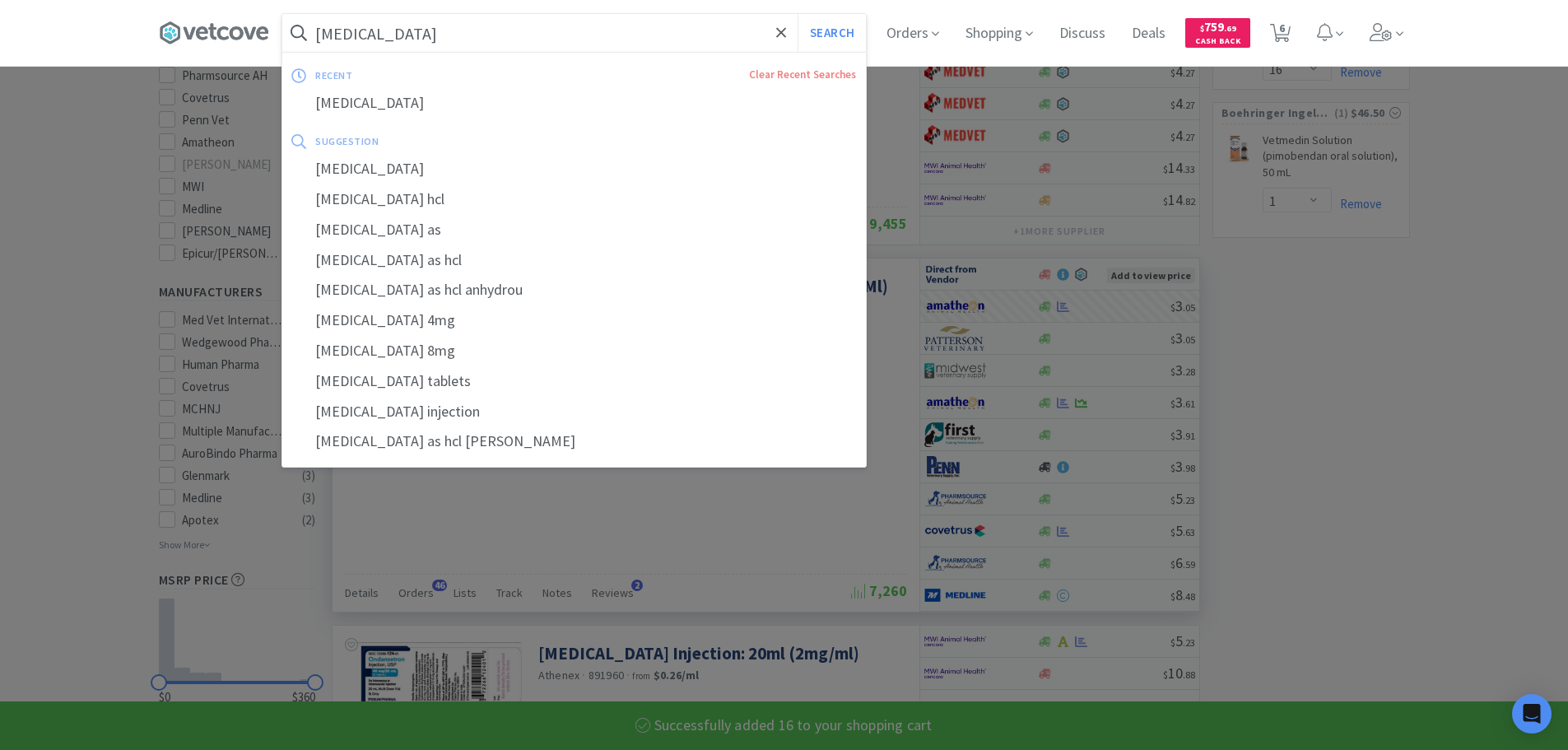
paste input "[PHONE_NUMBER]"
type input "[PHONE_NUMBER]"
click at [797, 14] on button "Search" at bounding box center [832, 33] width 68 height 38
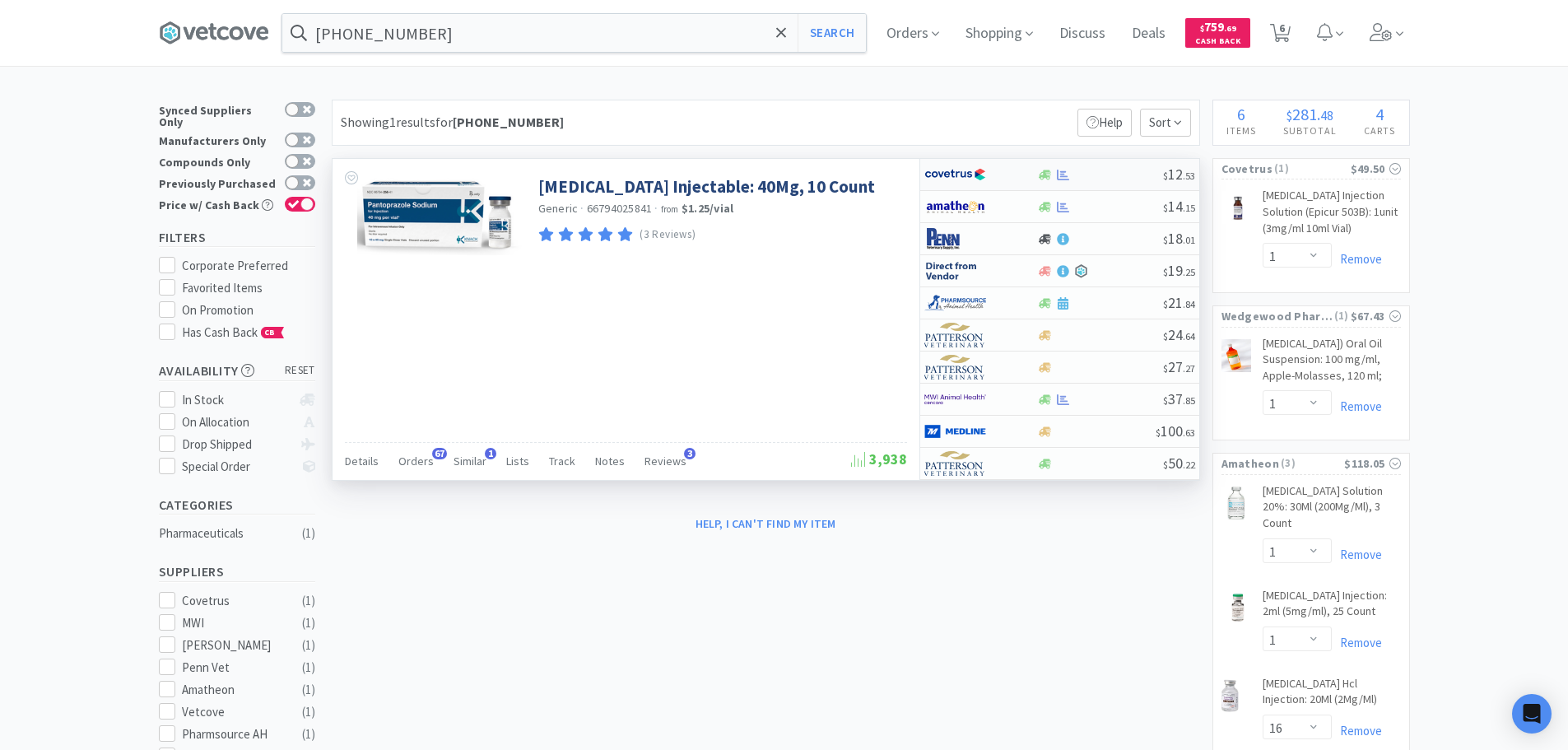
click at [1115, 178] on div at bounding box center [1100, 175] width 126 height 13
select select "1"
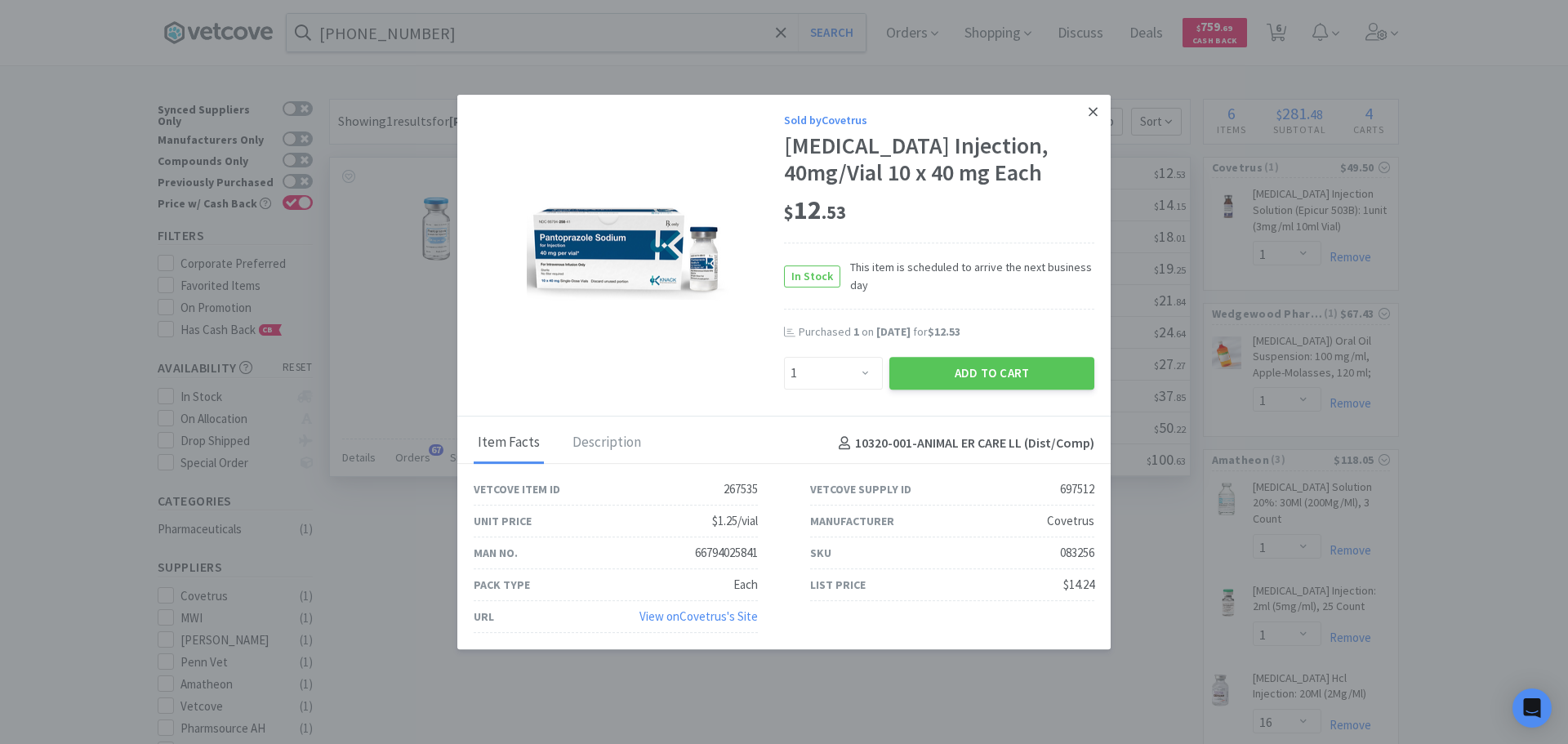
click at [1090, 111] on icon at bounding box center [1093, 111] width 9 height 14
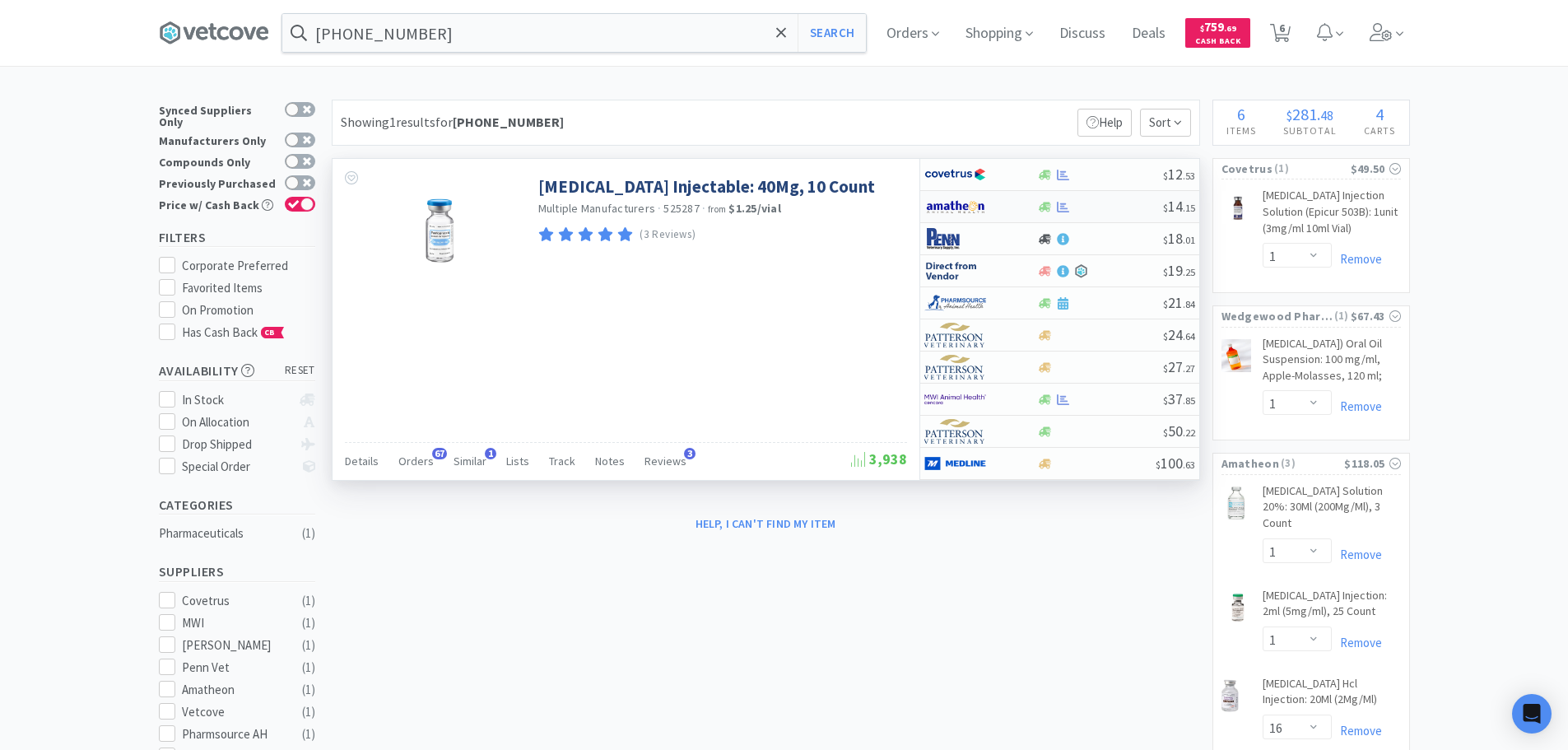
click at [1120, 202] on div at bounding box center [1100, 207] width 126 height 13
select select "1"
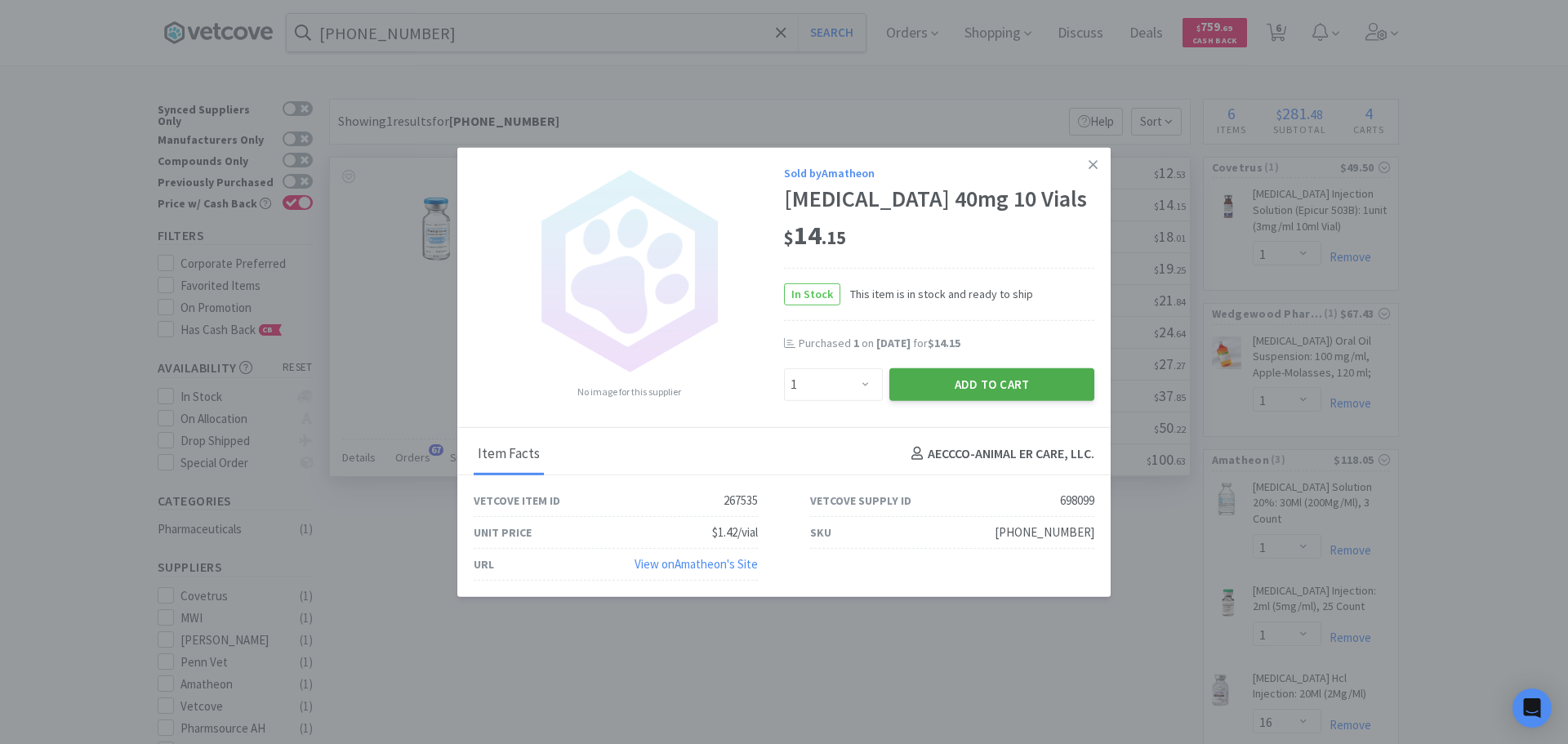
click at [989, 400] on button "Add to Cart" at bounding box center [992, 383] width 205 height 33
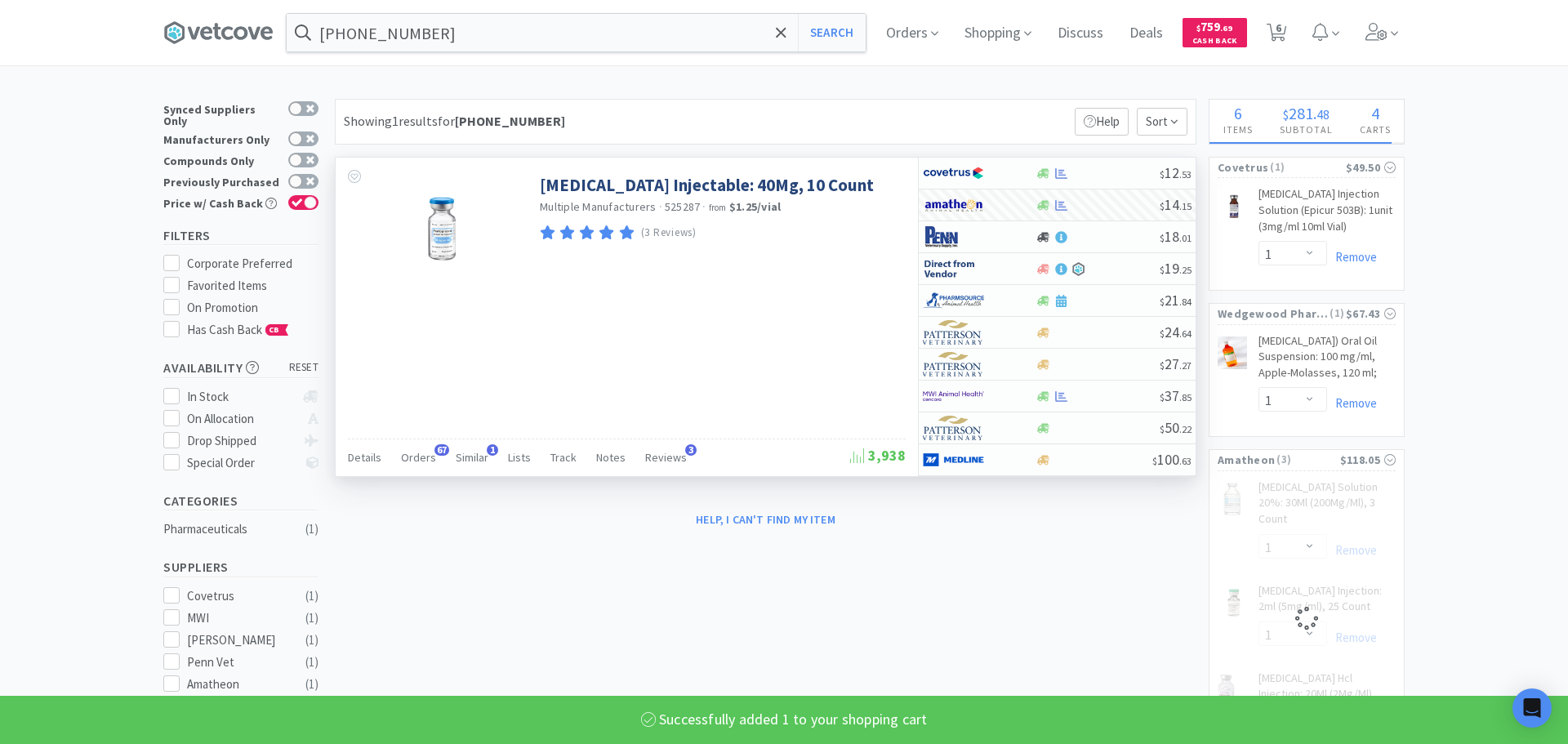
select select "1"
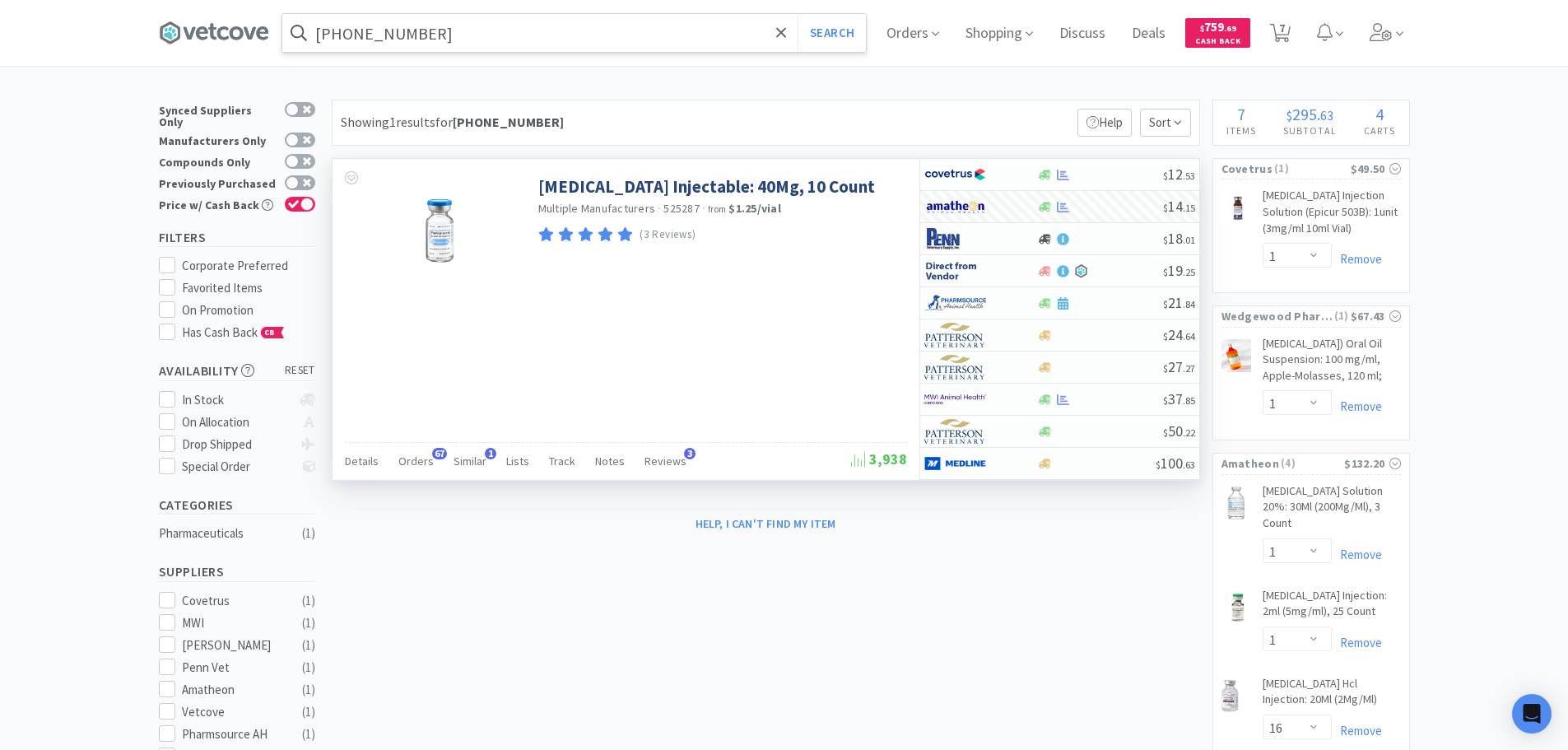
click at [558, 31] on input "[PHONE_NUMBER]" at bounding box center [574, 33] width 584 height 38
paste input "[PHONE_NUMBER]"
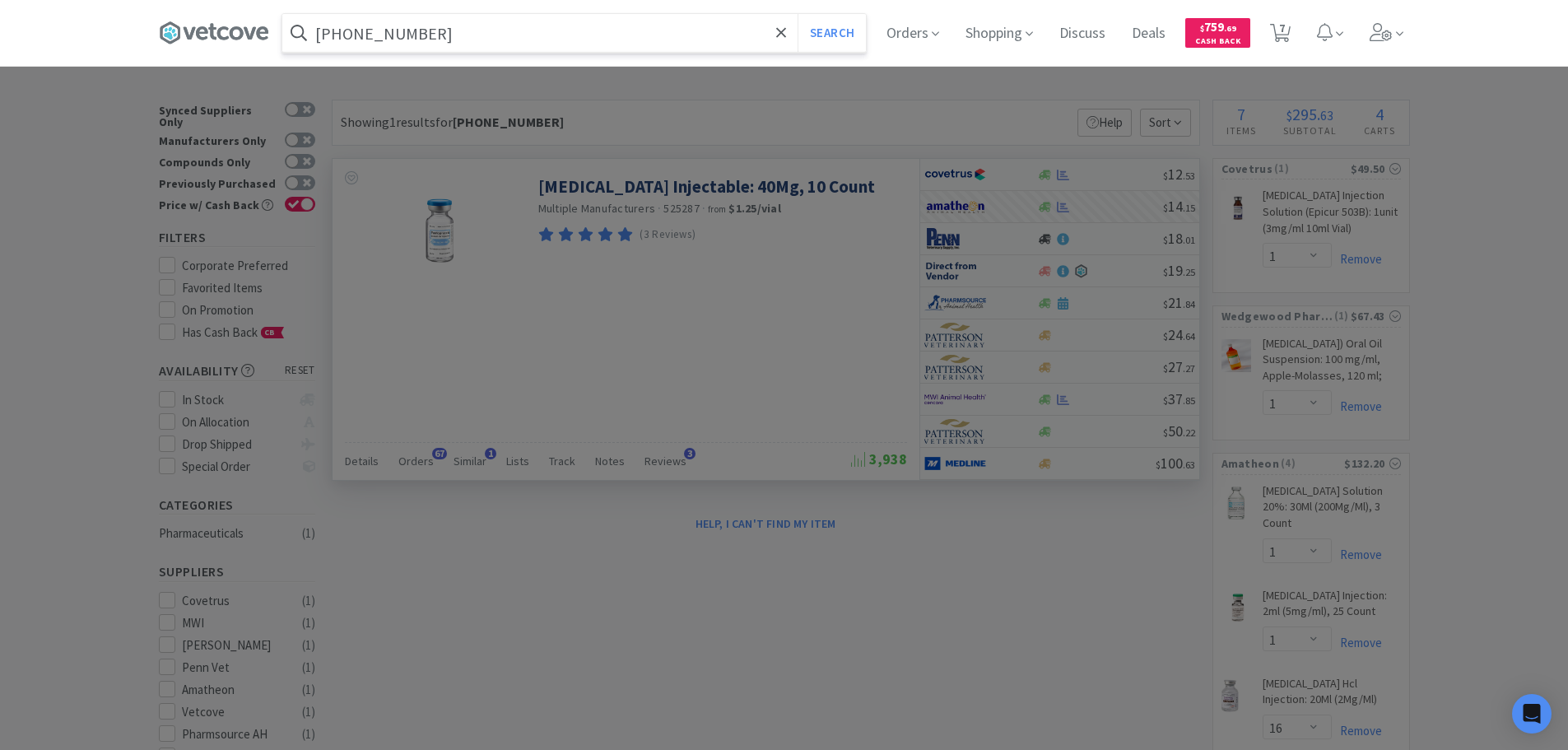
type input "[PHONE_NUMBER]"
click at [797, 14] on button "Search" at bounding box center [832, 33] width 68 height 38
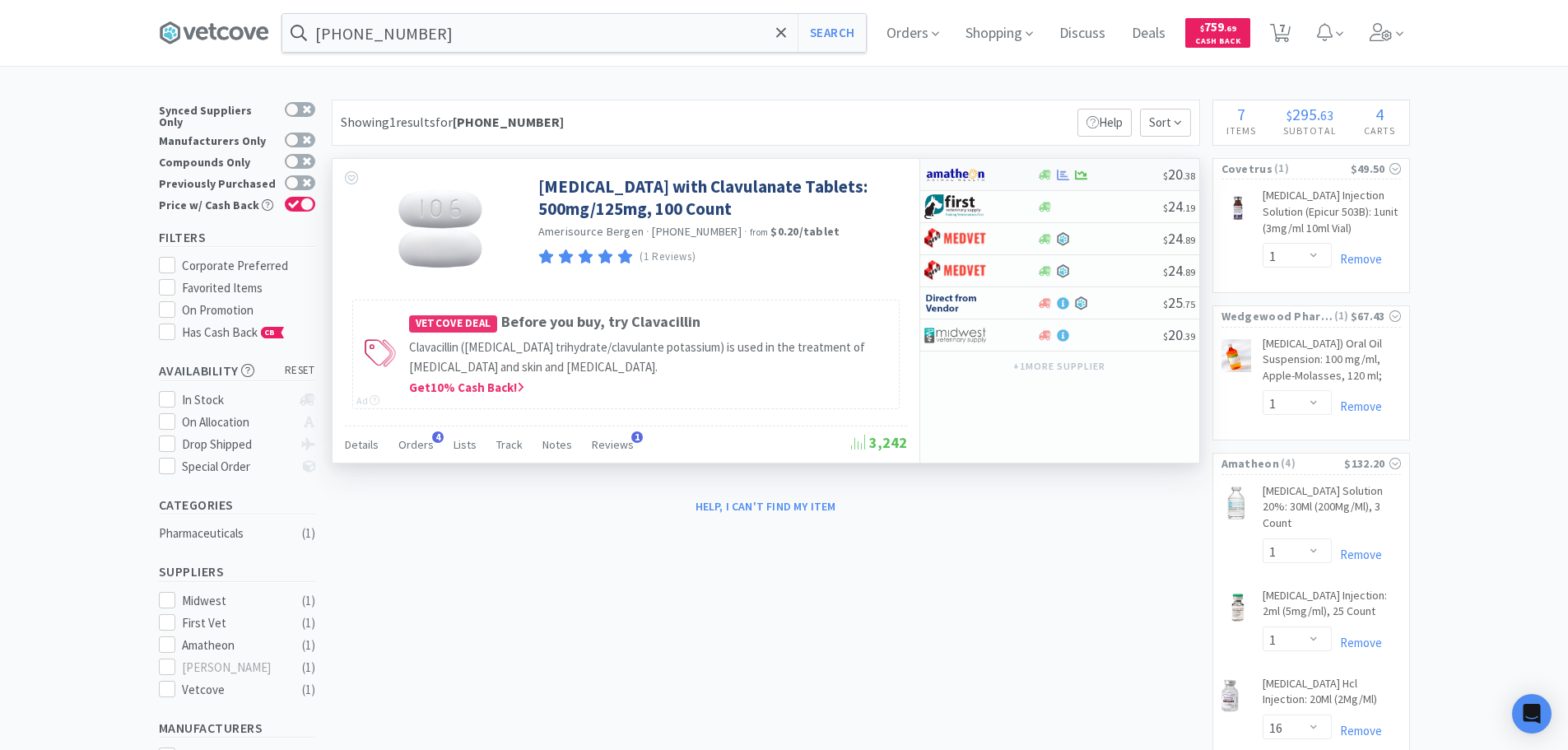
click at [1128, 176] on div at bounding box center [1100, 175] width 126 height 13
select select "1"
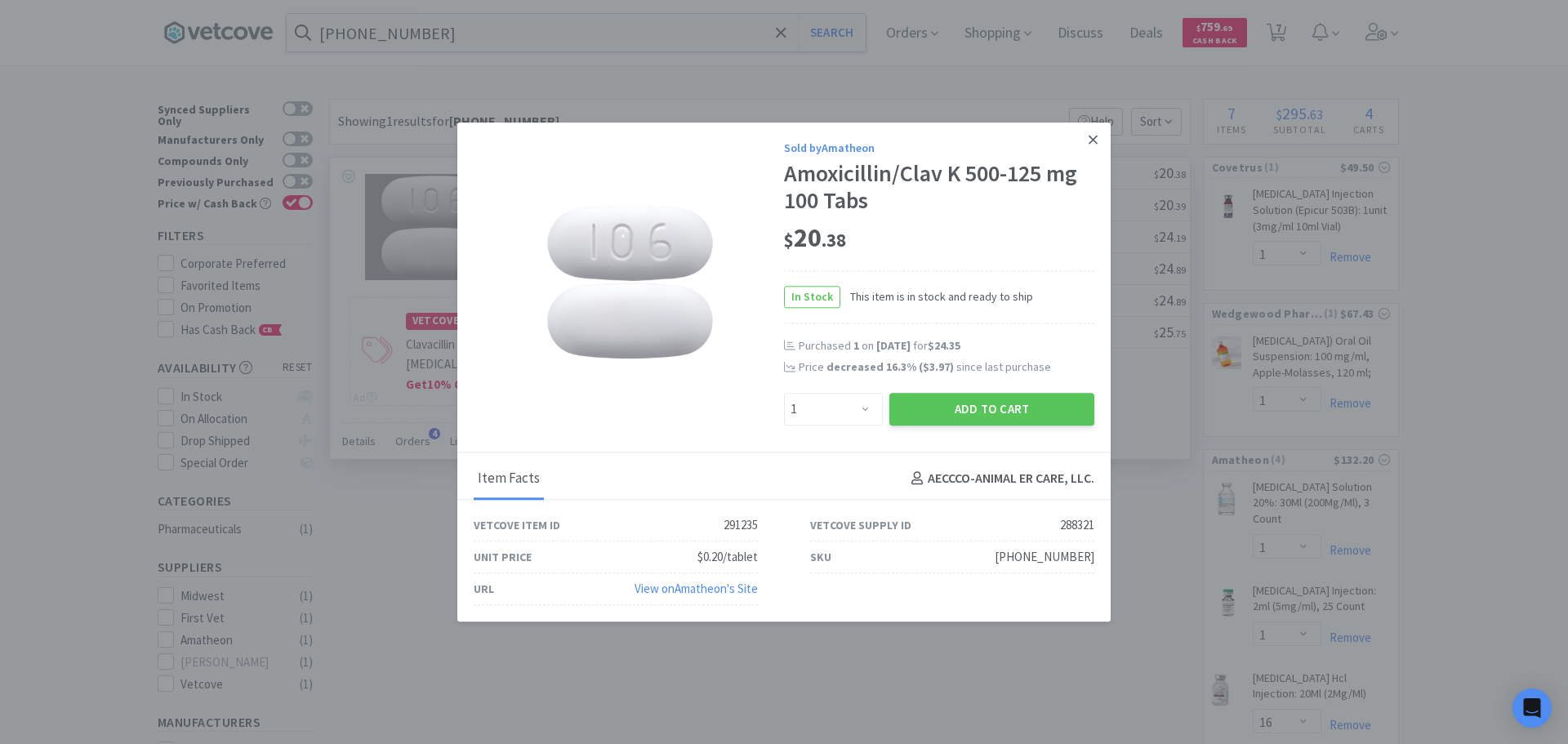
click at [1093, 143] on icon at bounding box center [1093, 139] width 9 height 14
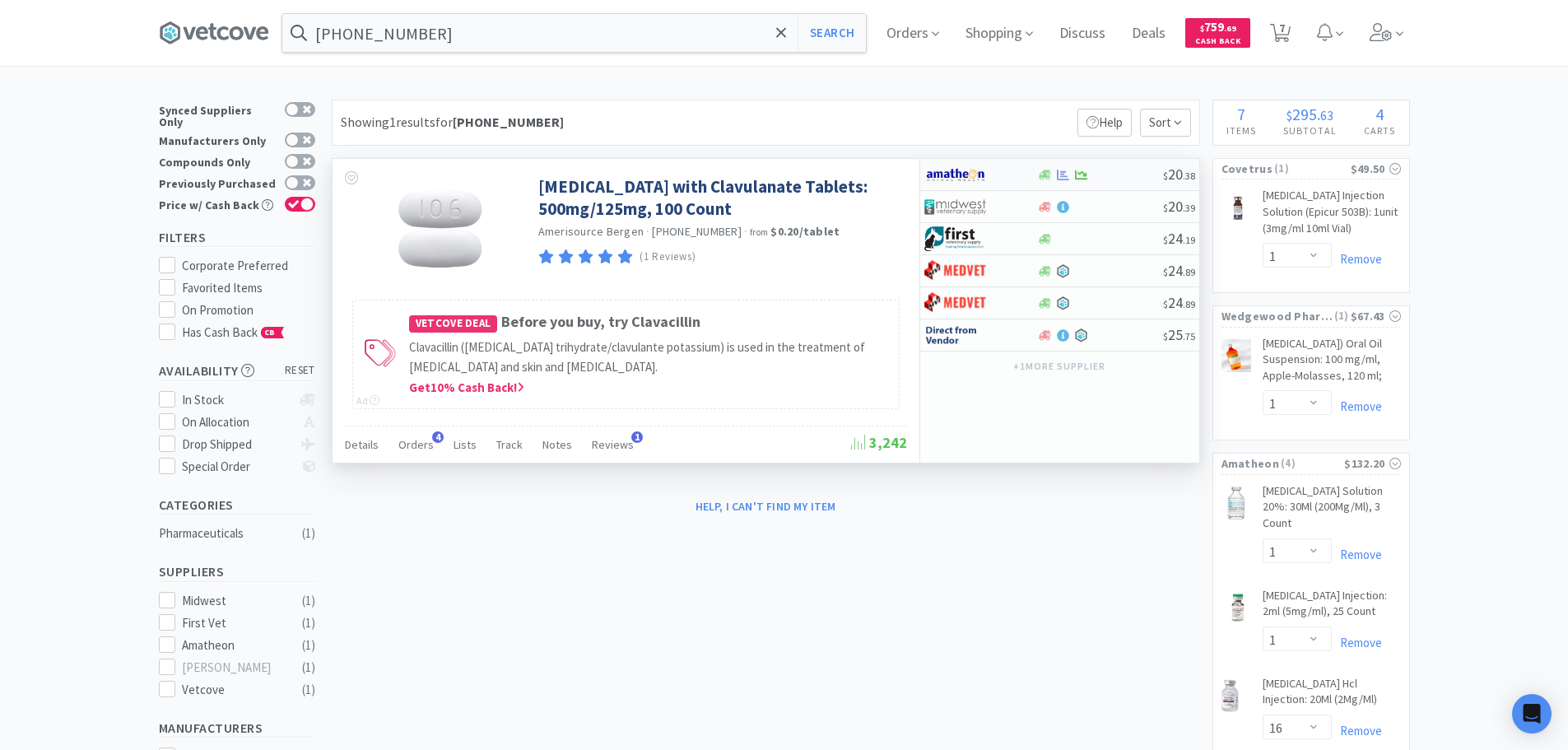
click at [1124, 169] on div at bounding box center [1100, 175] width 126 height 13
select select "1"
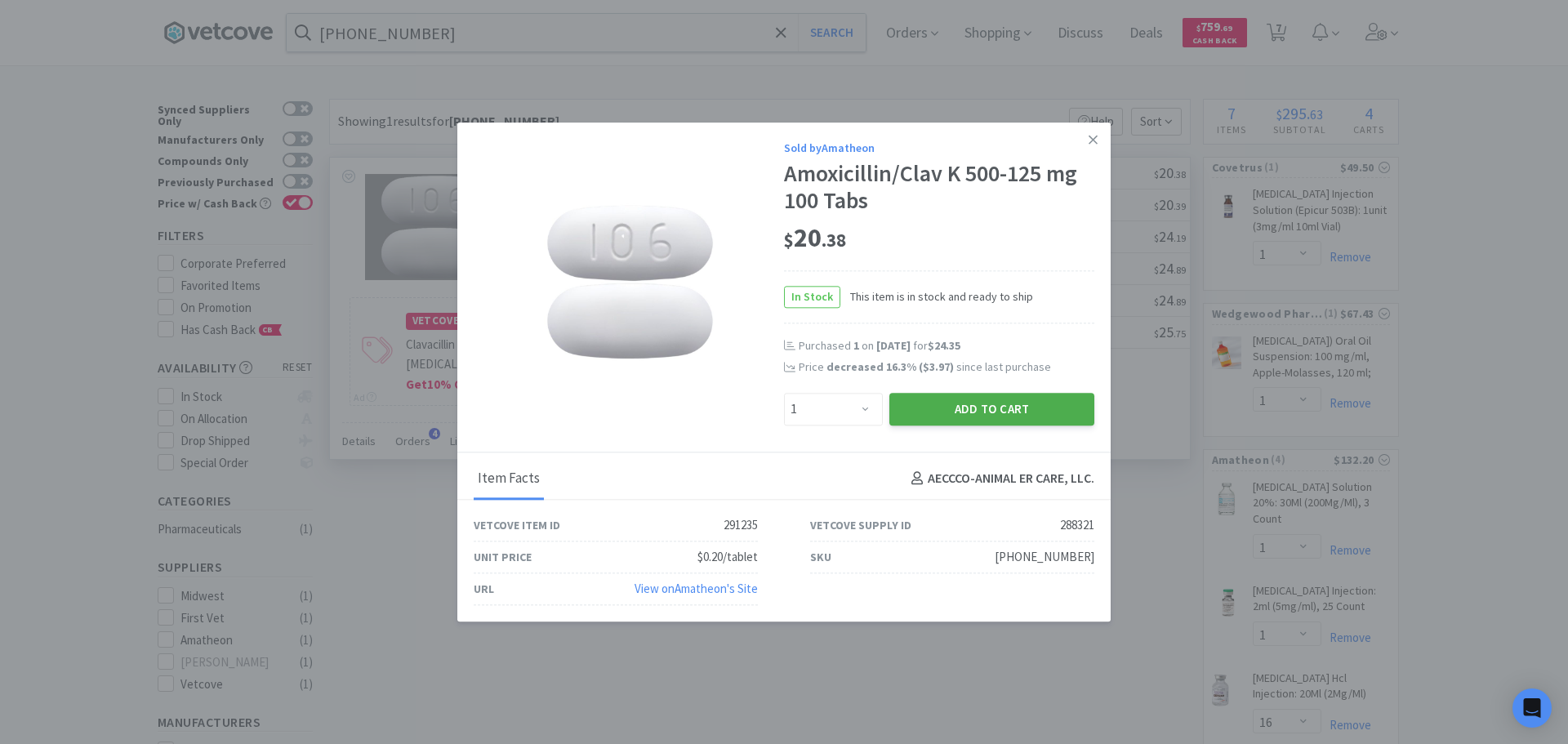
click at [945, 400] on button "Add to Cart" at bounding box center [992, 409] width 205 height 33
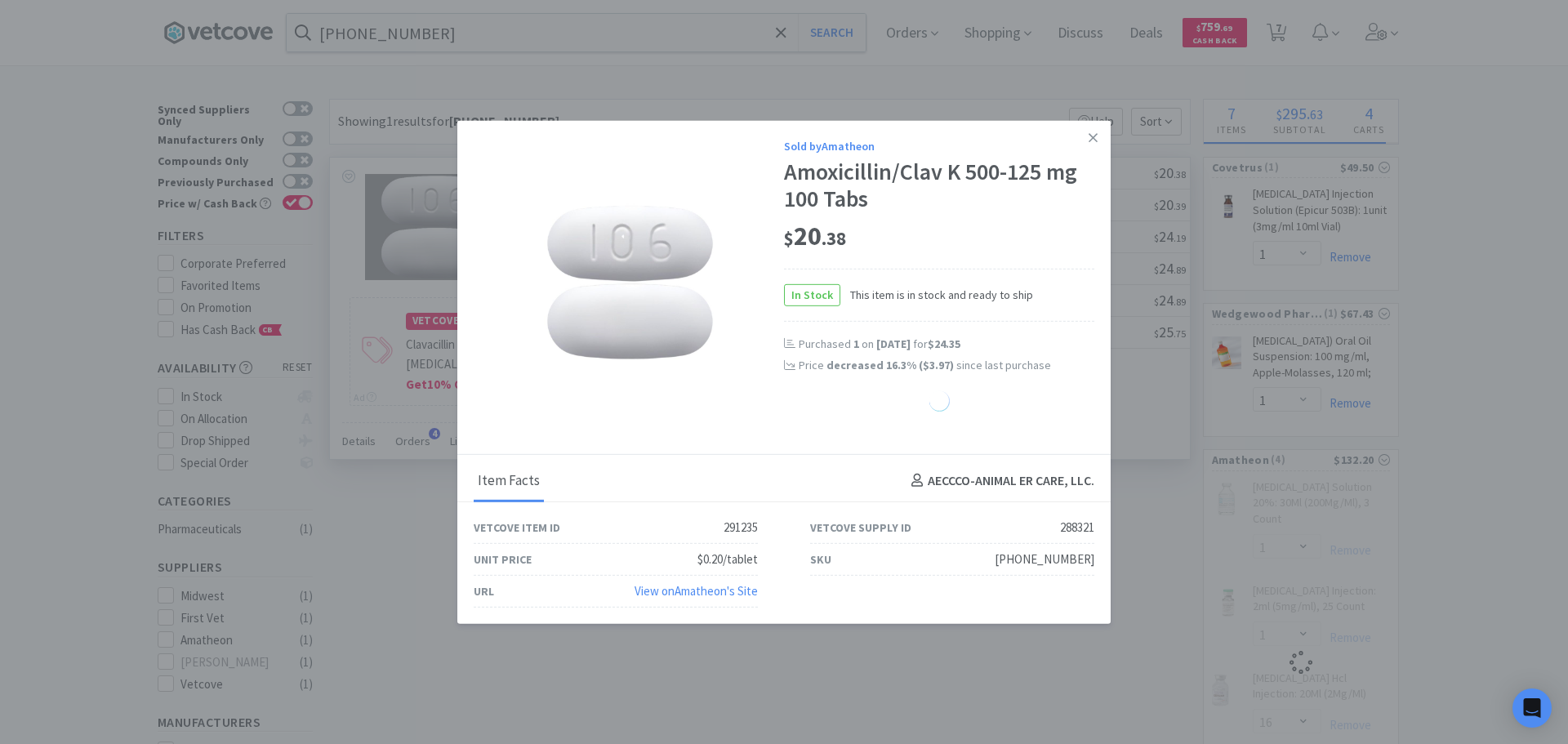
select select "1"
select select "16"
select select "1"
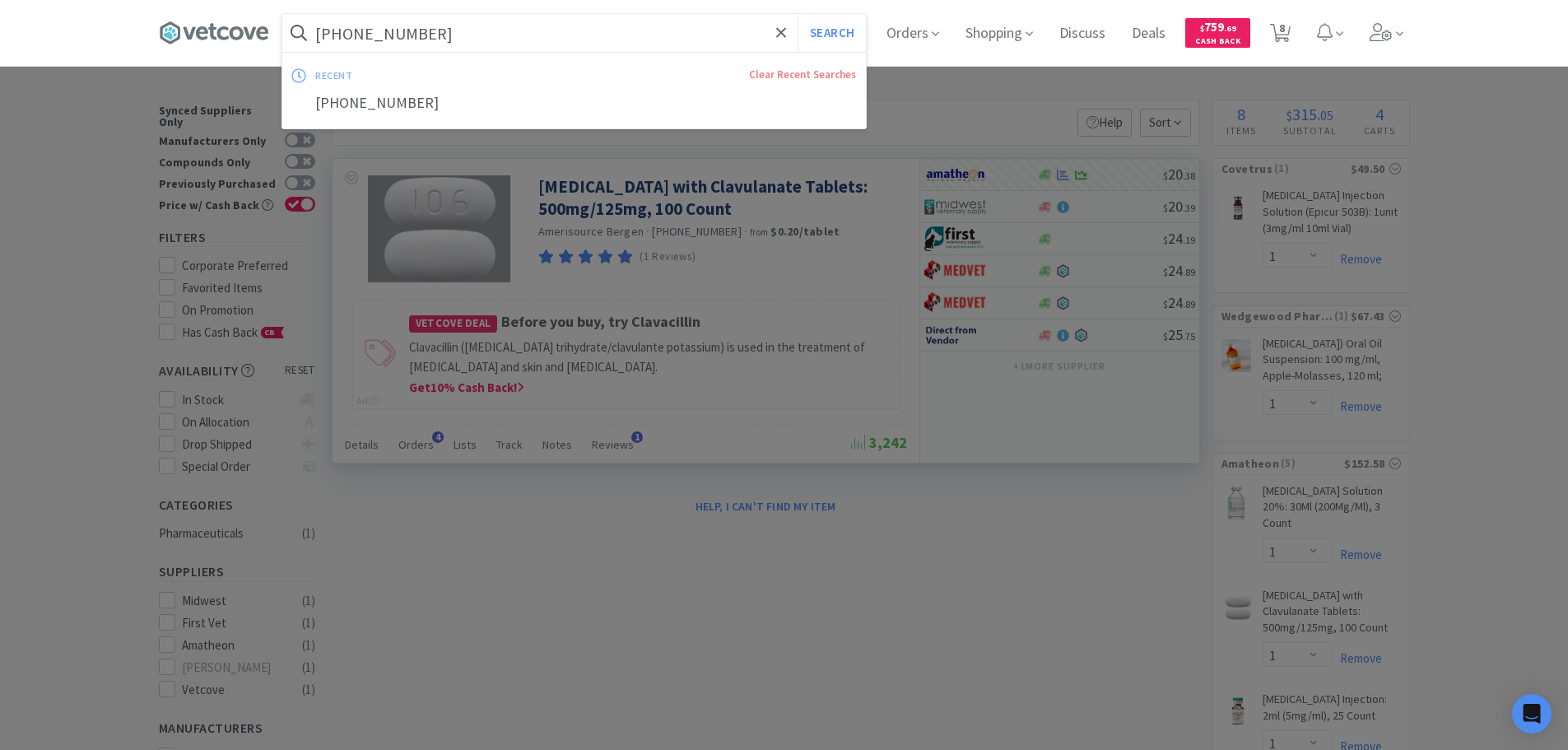
click at [621, 29] on input "[PHONE_NUMBER]" at bounding box center [574, 33] width 584 height 38
paste input "[PHONE_NUMBER]"
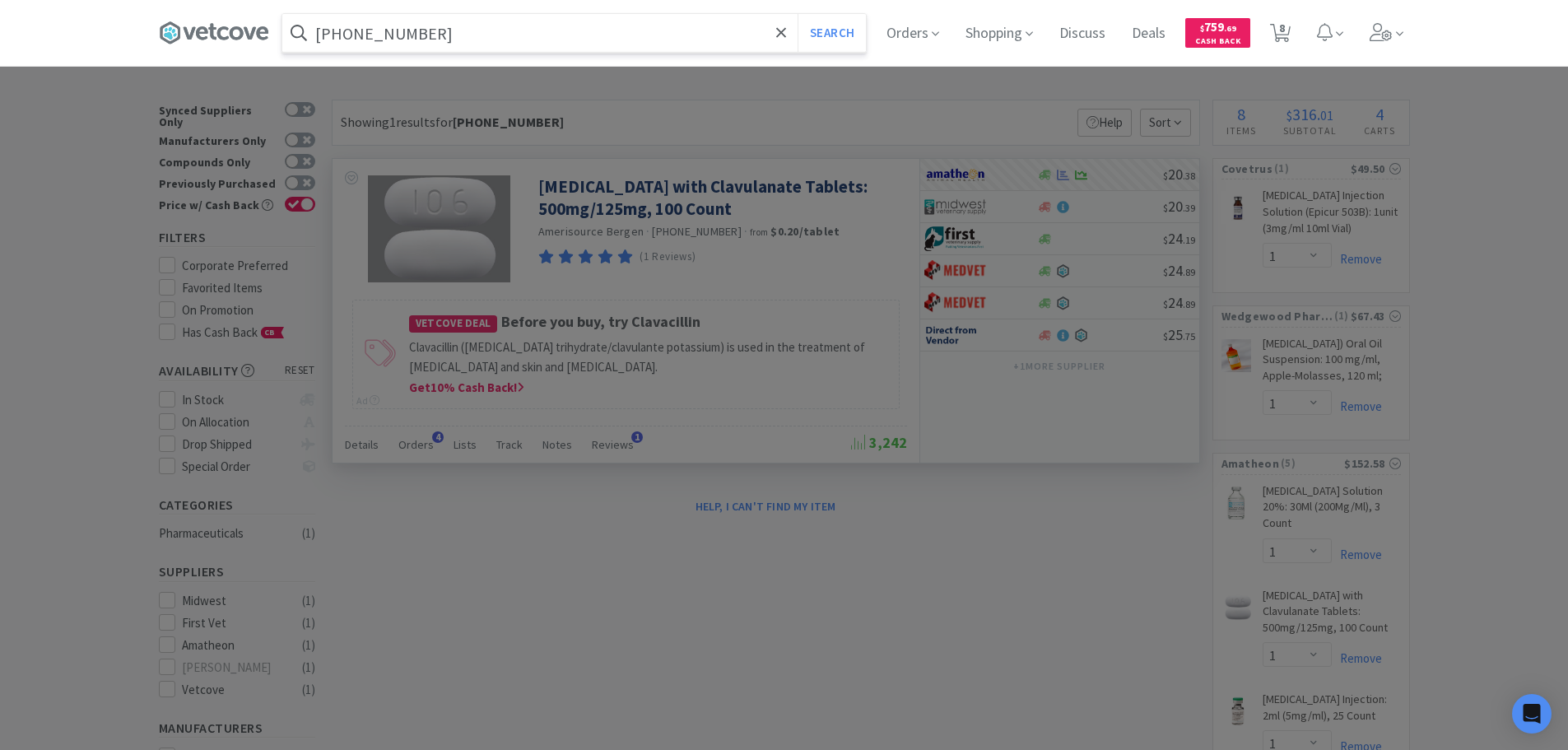
click at [797, 14] on button "Search" at bounding box center [832, 33] width 68 height 38
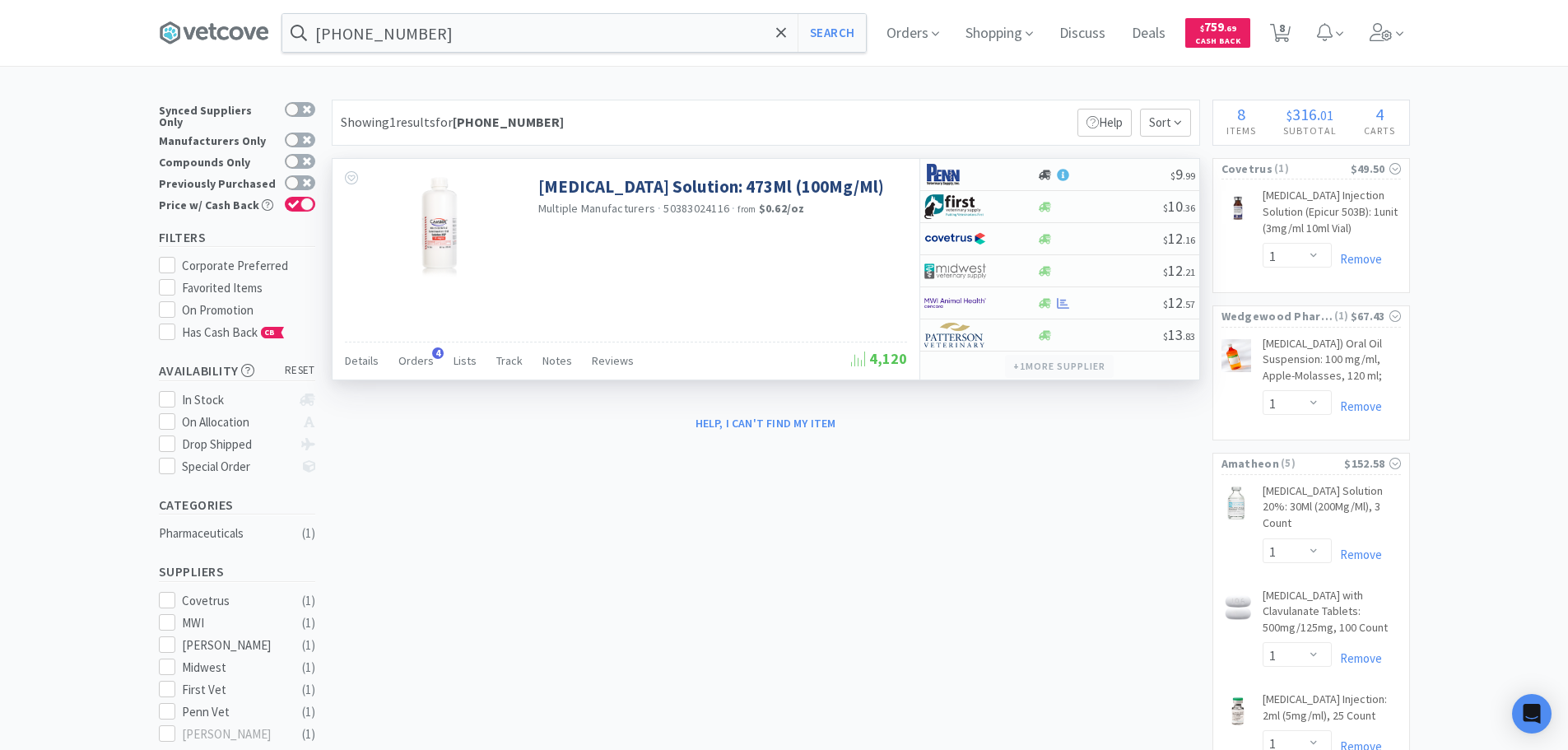
click at [1061, 364] on button "+ 1 more supplier" at bounding box center [1059, 366] width 108 height 23
click at [1003, 525] on div "× Filter Results Synced Suppliers Only Manufacturers Only Compounds Only Previo…" at bounding box center [784, 608] width 1251 height 1018
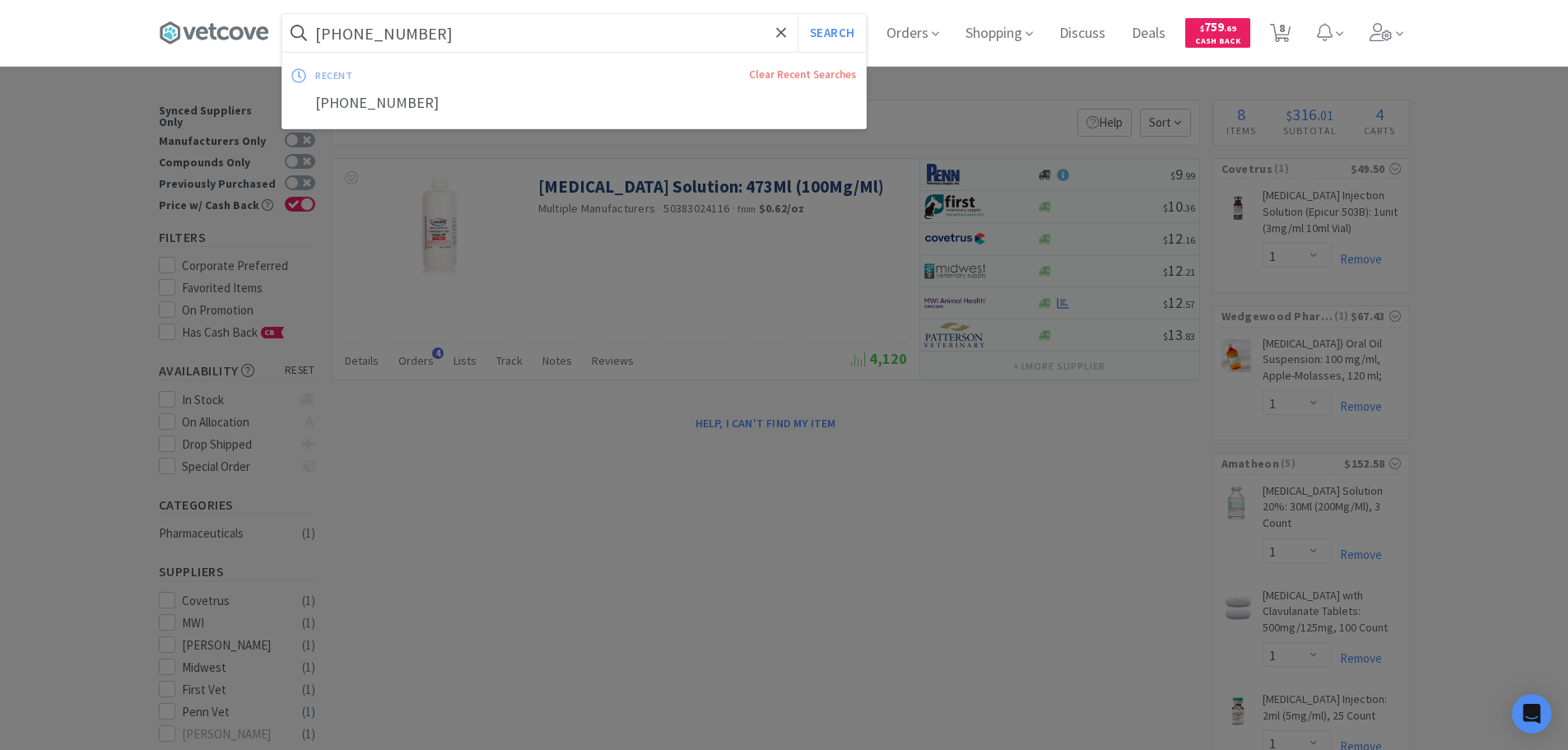
click at [625, 34] on input "[PHONE_NUMBER]" at bounding box center [574, 33] width 584 height 38
paste input "[MEDICAL_DATA] Susp 100mg/mL"
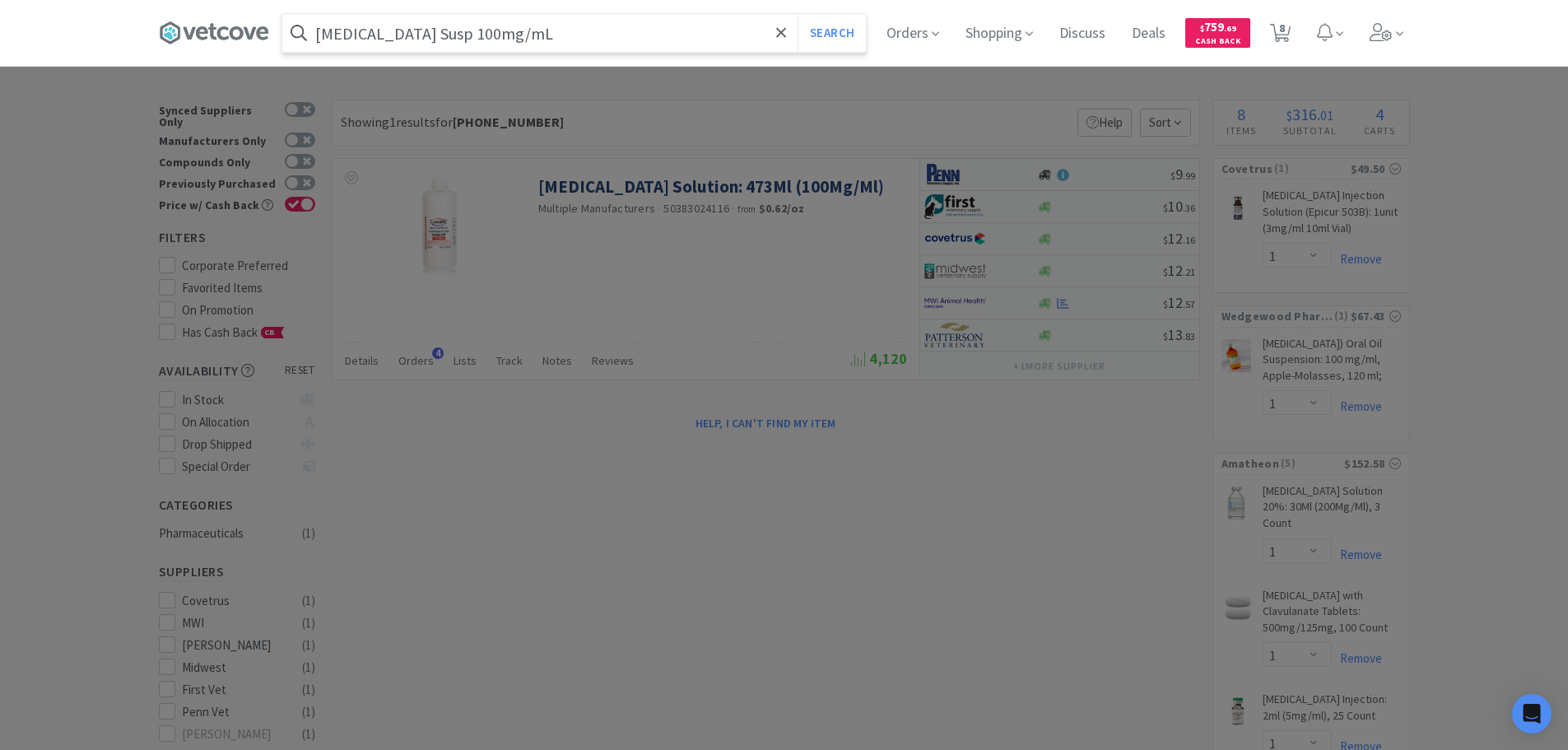
click at [797, 14] on button "Search" at bounding box center [832, 33] width 68 height 38
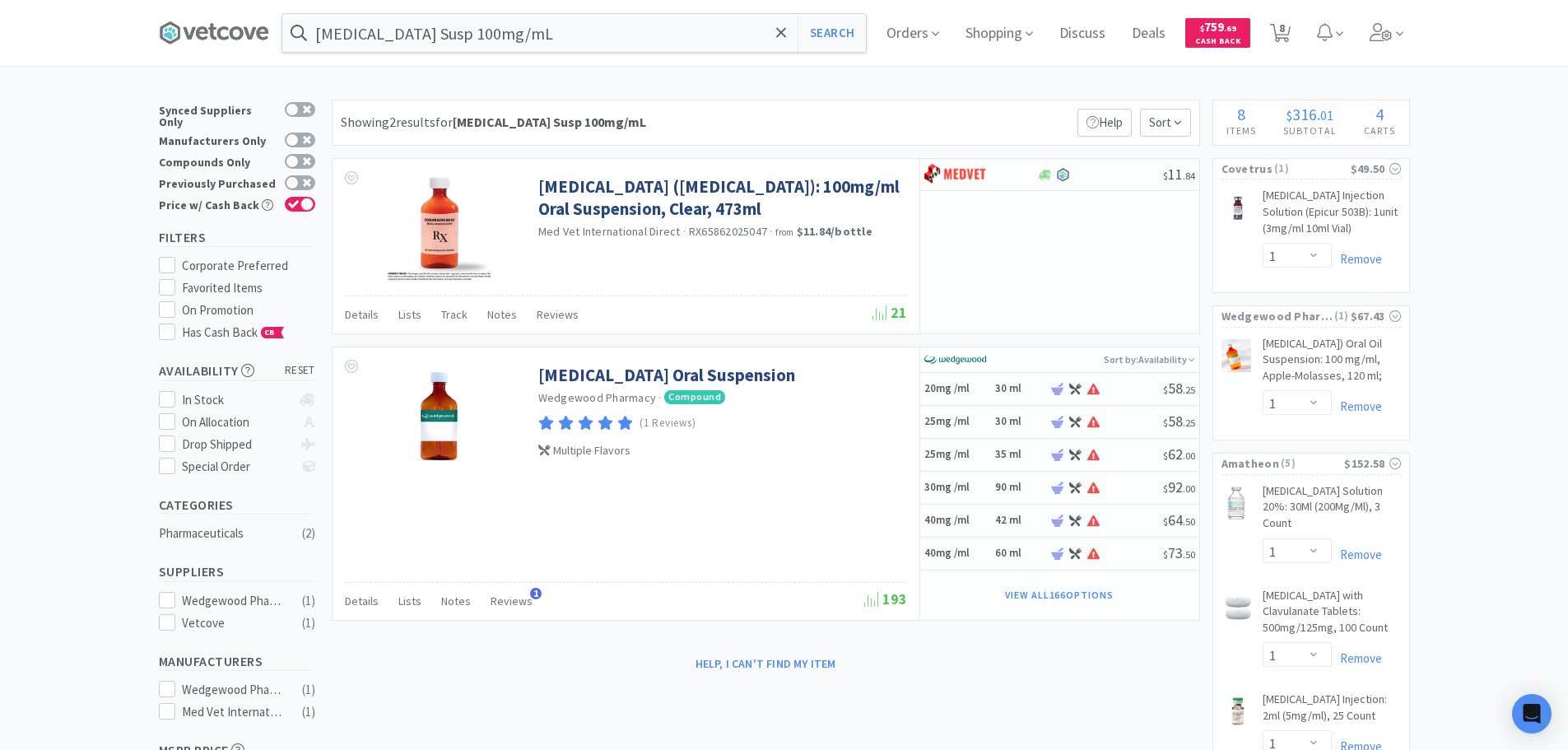
click at [695, 78] on div "[MEDICAL_DATA] Susp 100mg/mL Search Orders Shopping Discuss Discuss Deals Deals…" at bounding box center [784, 559] width 1568 height 1117
click at [703, 74] on div "[MEDICAL_DATA] Susp 100mg/mL Search Orders Shopping Discuss Discuss Deals Deals…" at bounding box center [784, 559] width 1568 height 1117
click at [698, 75] on div "[MEDICAL_DATA] Susp 100mg/mL Search Orders Shopping Discuss Discuss Deals Deals…" at bounding box center [784, 559] width 1568 height 1117
click at [703, 75] on div "[MEDICAL_DATA] Susp 100mg/mL Search Orders Shopping Discuss Discuss Deals Deals…" at bounding box center [784, 559] width 1568 height 1117
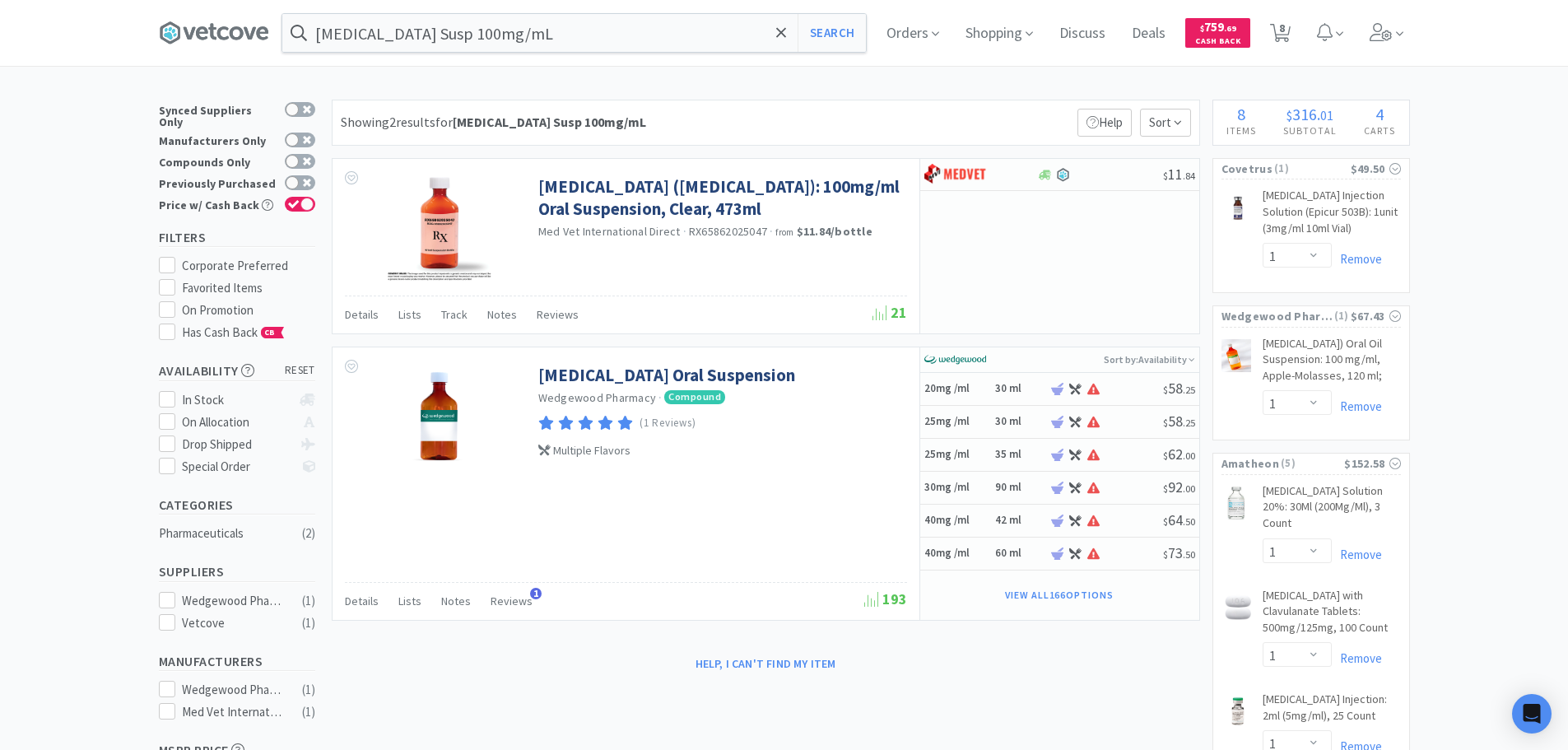
click at [696, 75] on div "[MEDICAL_DATA] Susp 100mg/mL Search Orders Shopping Discuss Discuss Deals Deals…" at bounding box center [784, 559] width 1568 height 1117
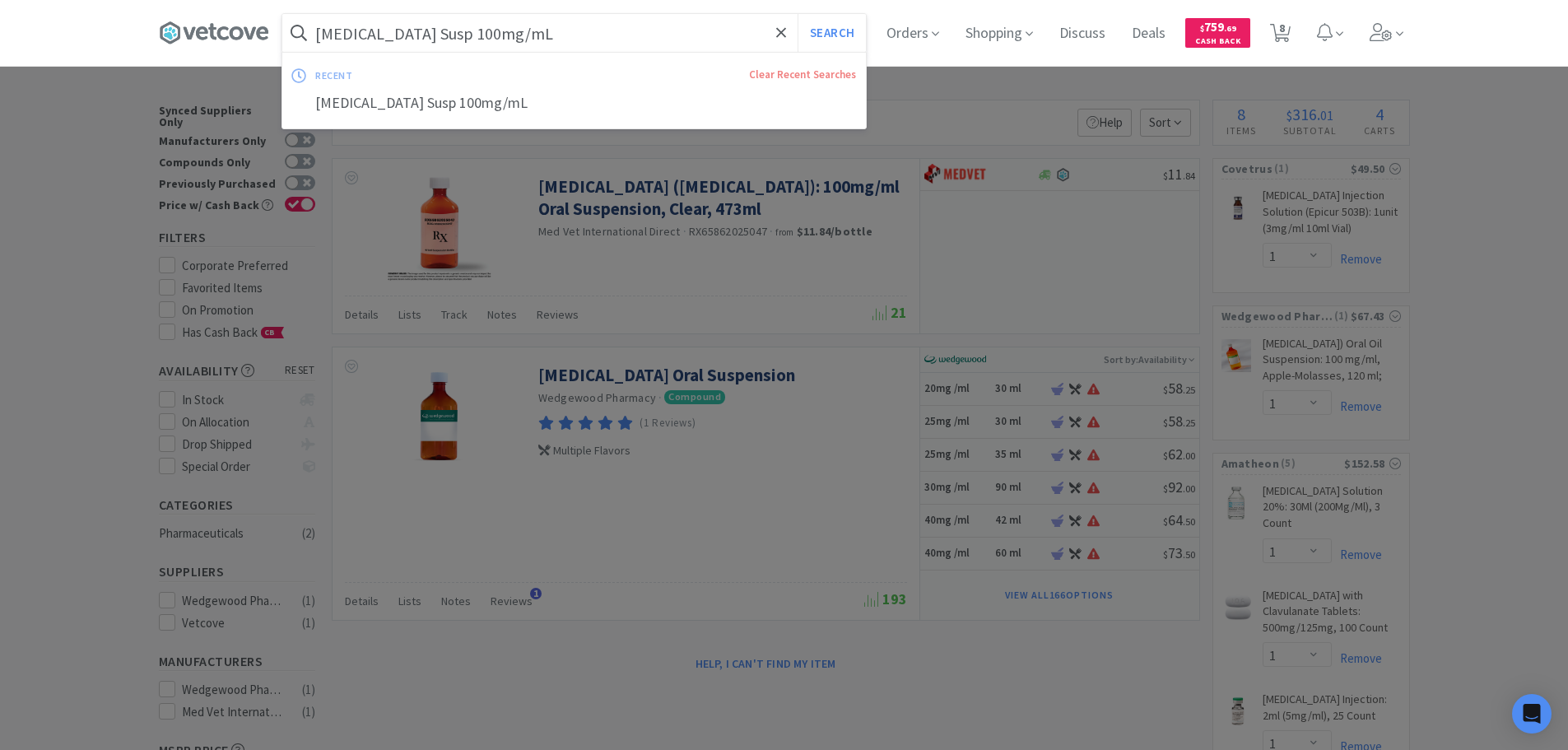
click at [574, 39] on input "[MEDICAL_DATA] Susp 100mg/mL" at bounding box center [574, 33] width 584 height 38
paste input "[PHONE_NUMBER]"
click at [797, 14] on button "Search" at bounding box center [832, 33] width 68 height 38
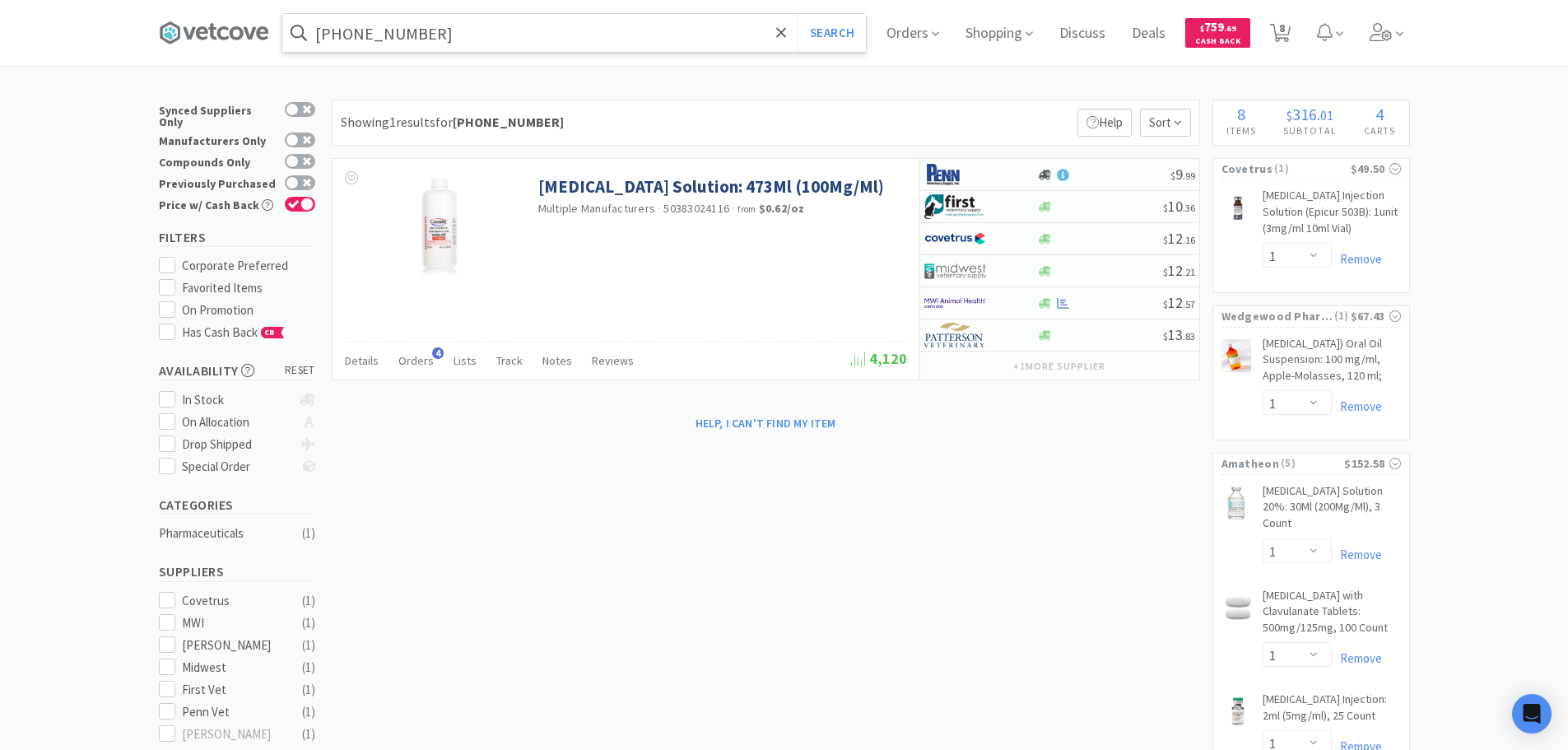
click at [526, 38] on input "[PHONE_NUMBER]" at bounding box center [574, 33] width 584 height 38
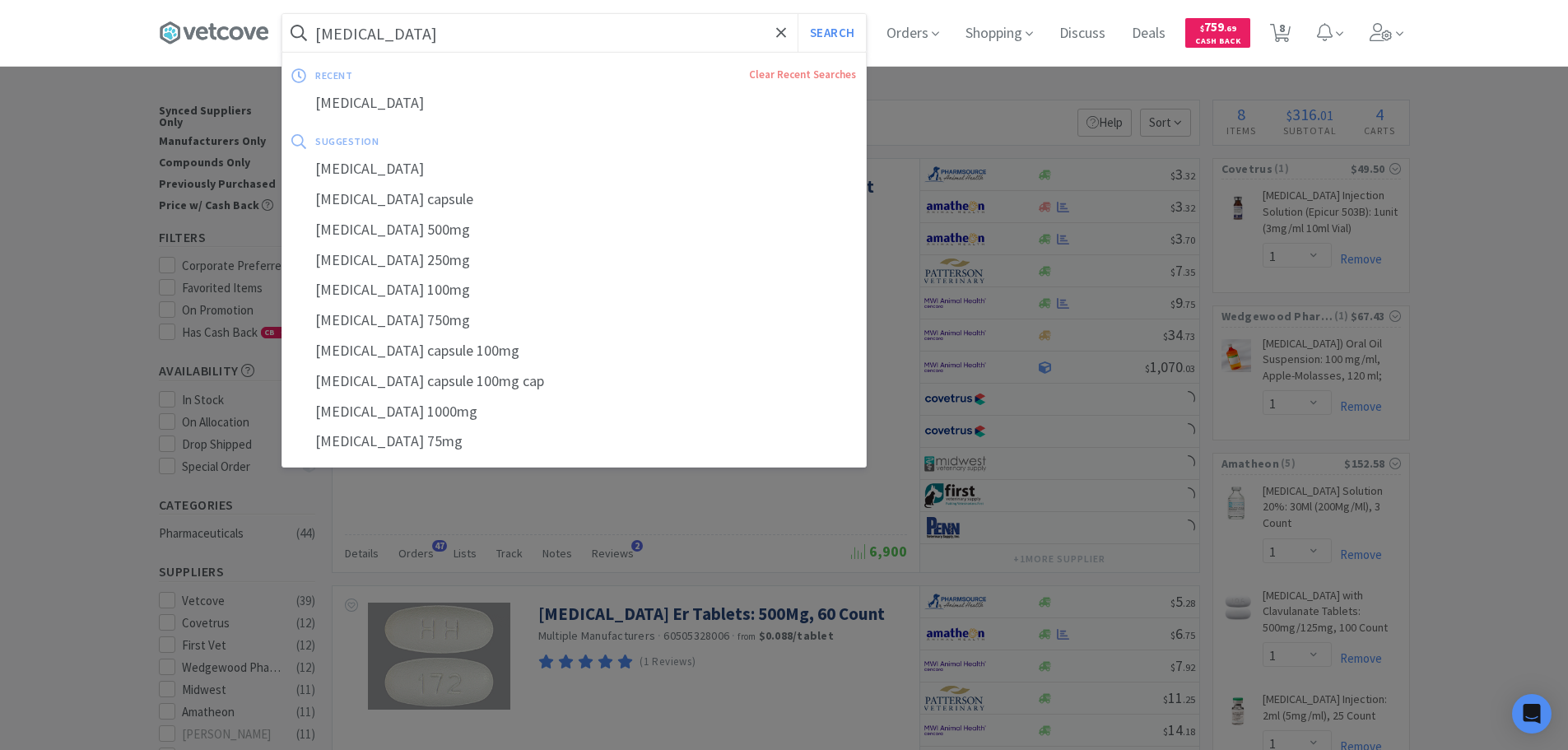
click at [512, 35] on input "[MEDICAL_DATA]" at bounding box center [574, 33] width 584 height 38
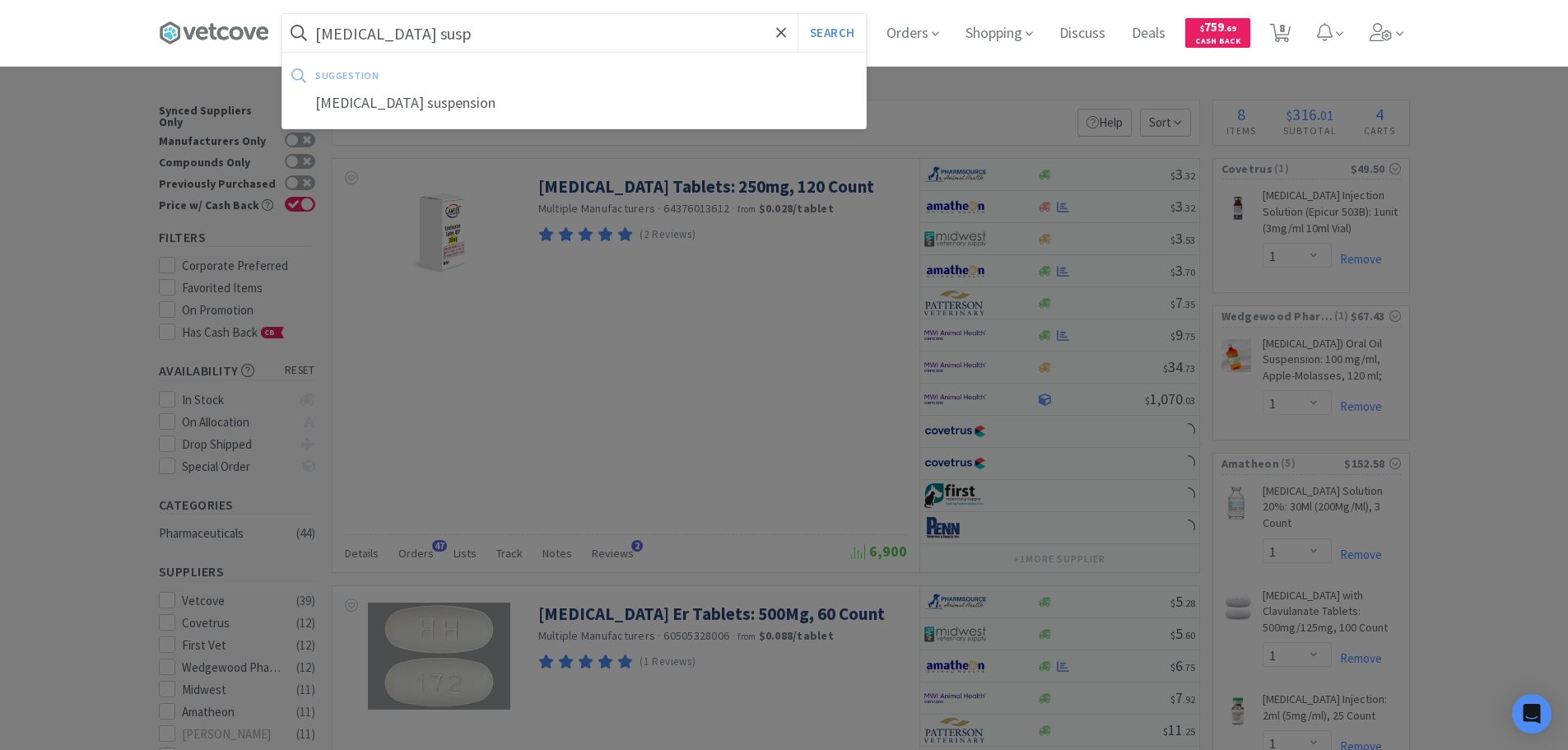
click at [797, 14] on button "Search" at bounding box center [832, 33] width 68 height 38
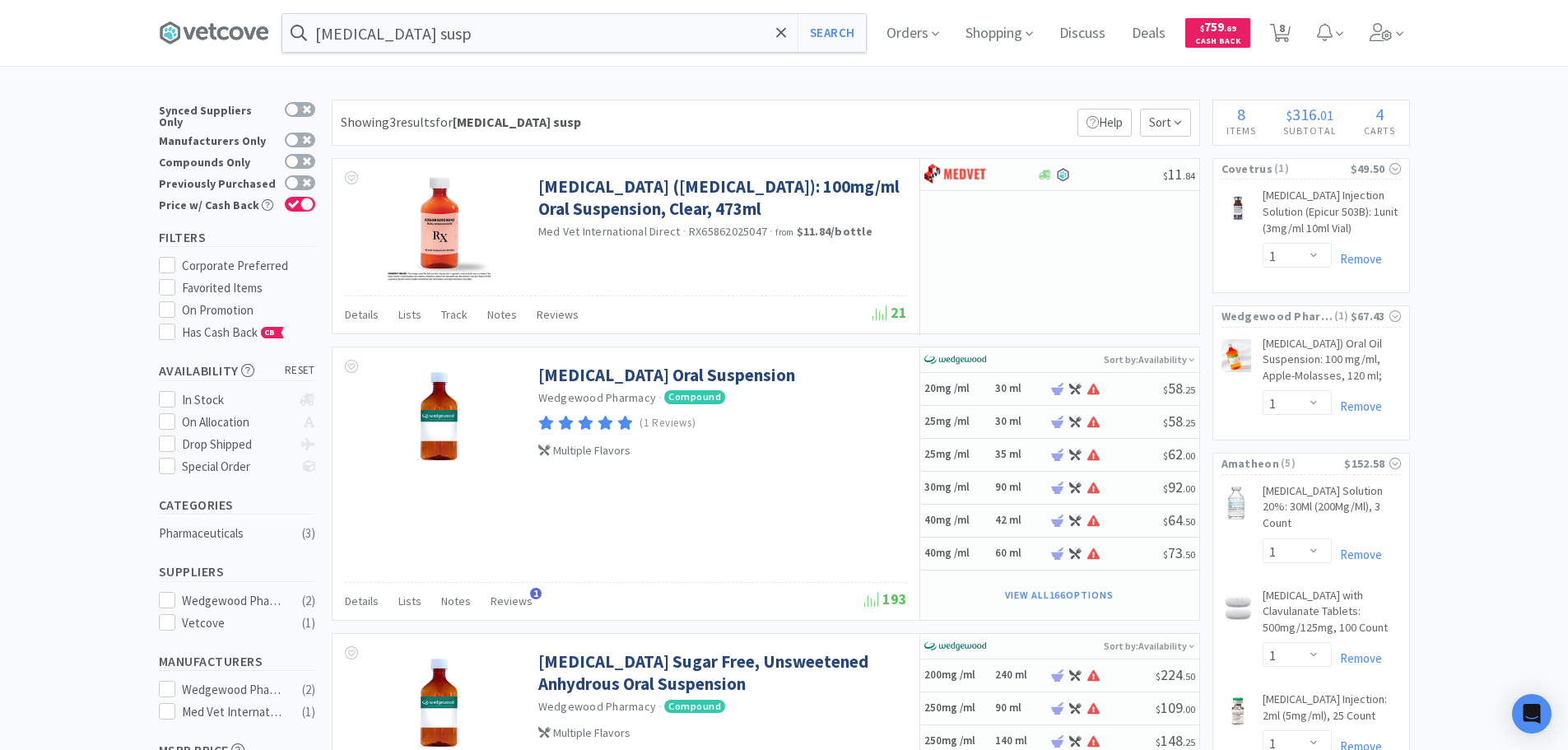
click at [804, 95] on div "[MEDICAL_DATA] susp Search Orders Shopping Discuss Discuss Deals Deals $ 759 . …" at bounding box center [784, 559] width 1568 height 1117
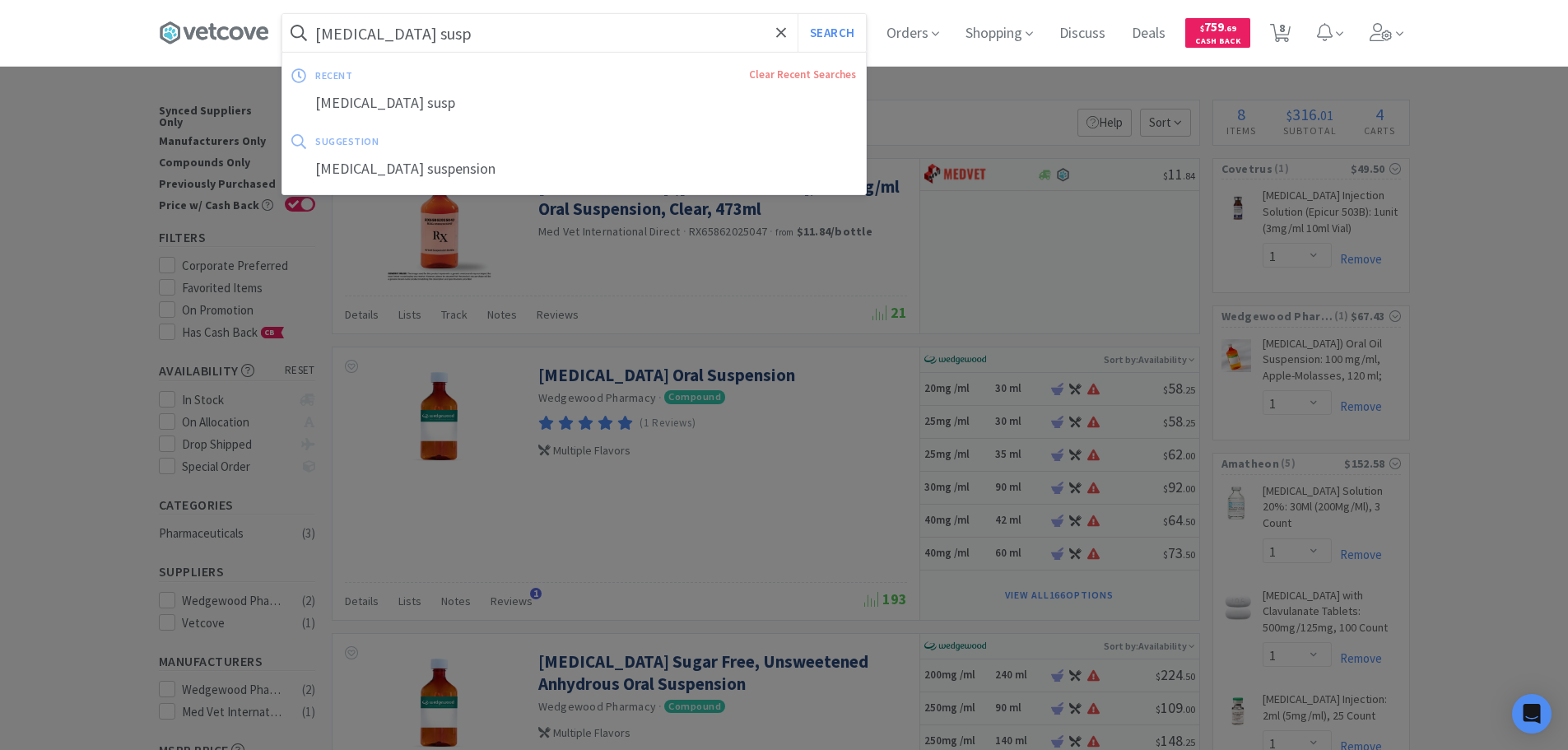
click at [446, 39] on input "[MEDICAL_DATA] susp" at bounding box center [574, 33] width 584 height 38
click at [432, 35] on input "[MEDICAL_DATA] susp" at bounding box center [574, 33] width 584 height 38
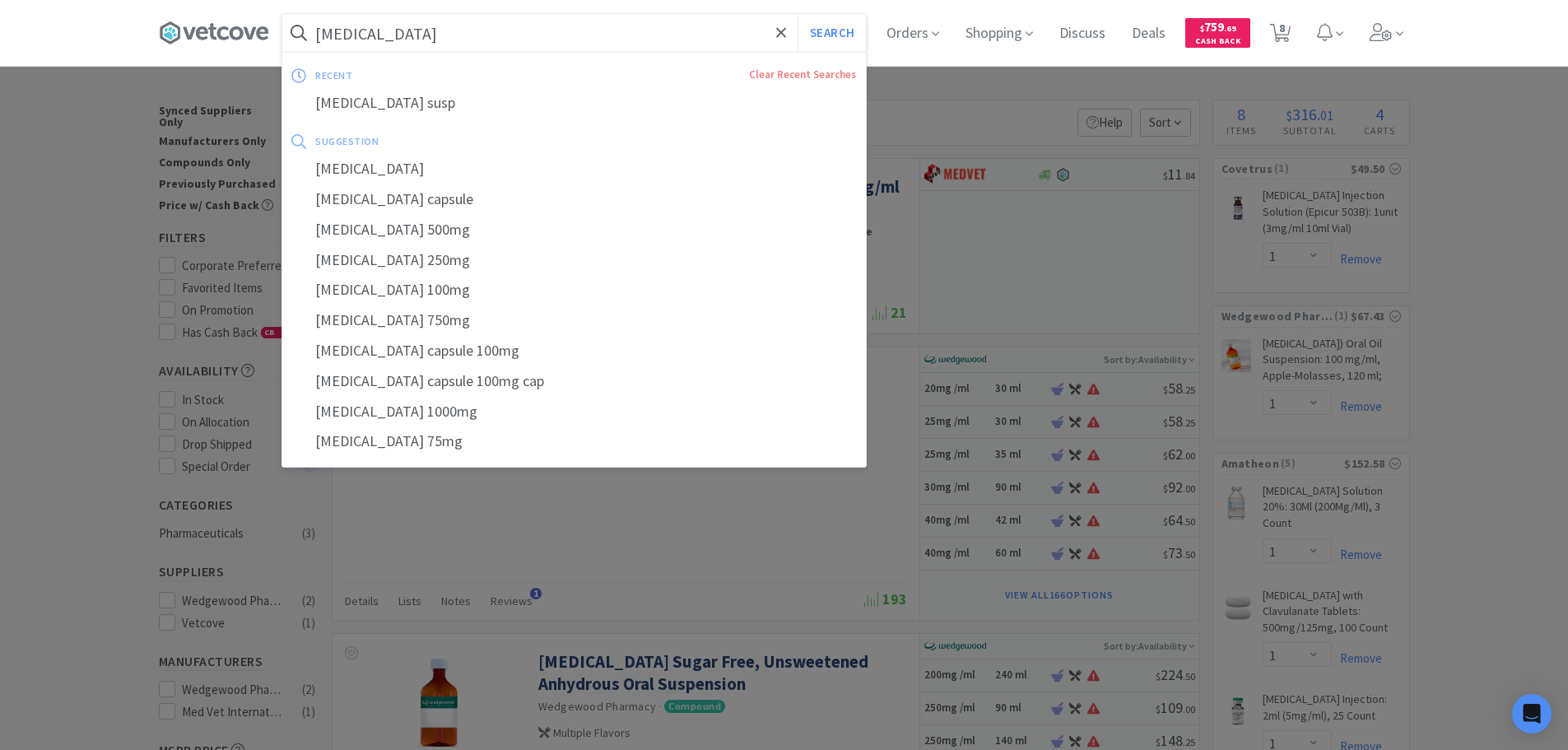
click at [797, 14] on button "Search" at bounding box center [832, 33] width 68 height 38
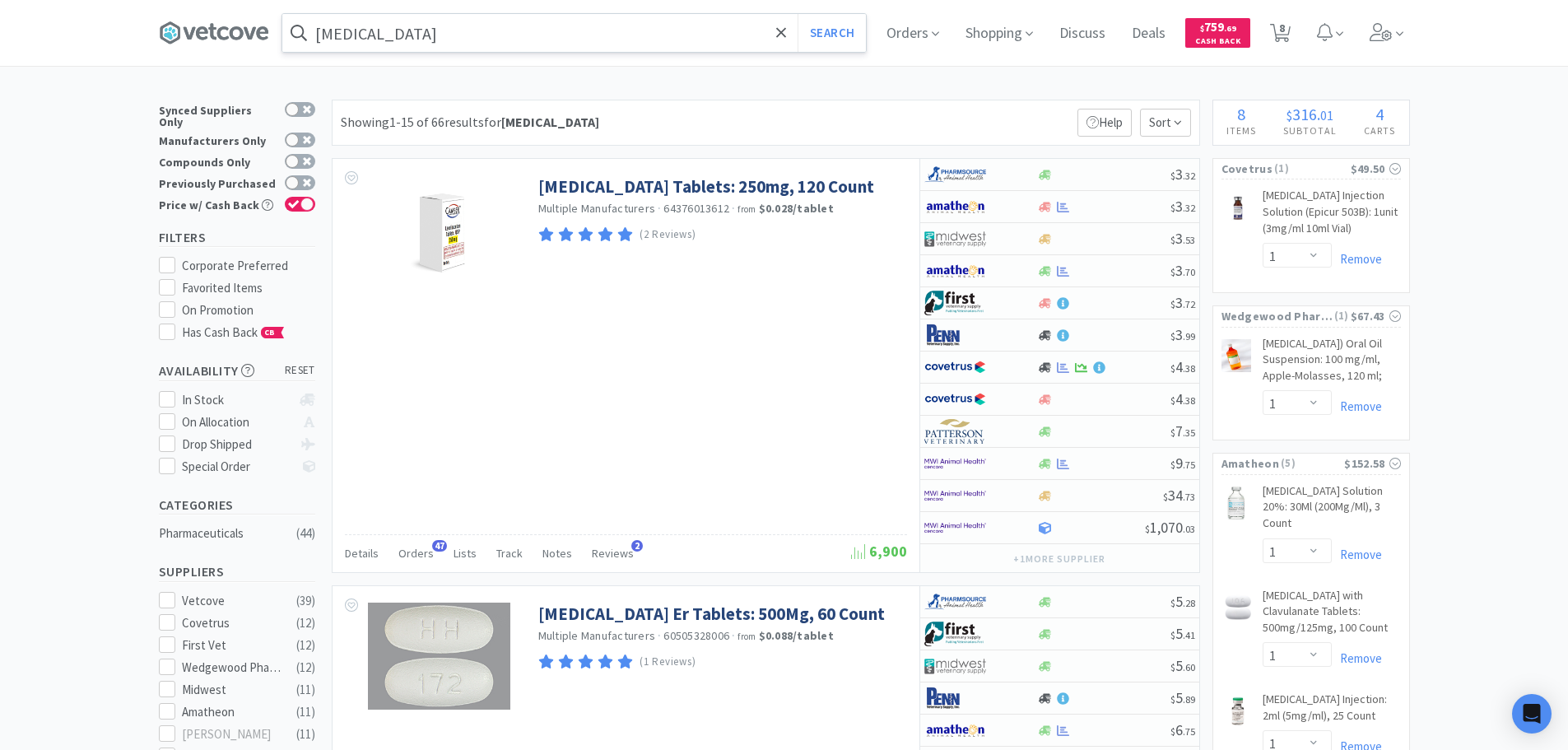
click at [528, 28] on input "[MEDICAL_DATA]" at bounding box center [574, 33] width 584 height 38
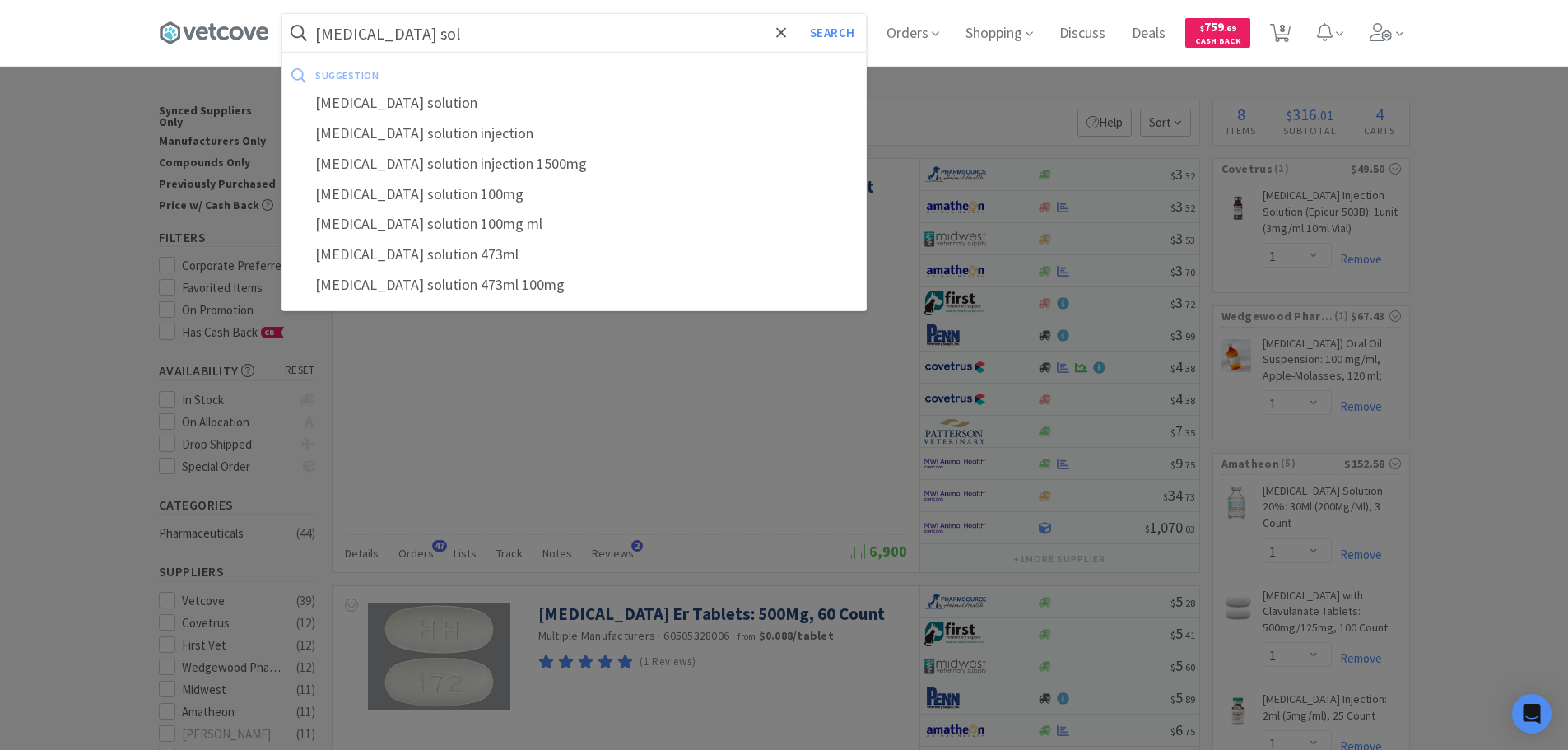
type input "[MEDICAL_DATA] sol"
click at [797, 14] on button "Search" at bounding box center [832, 33] width 68 height 38
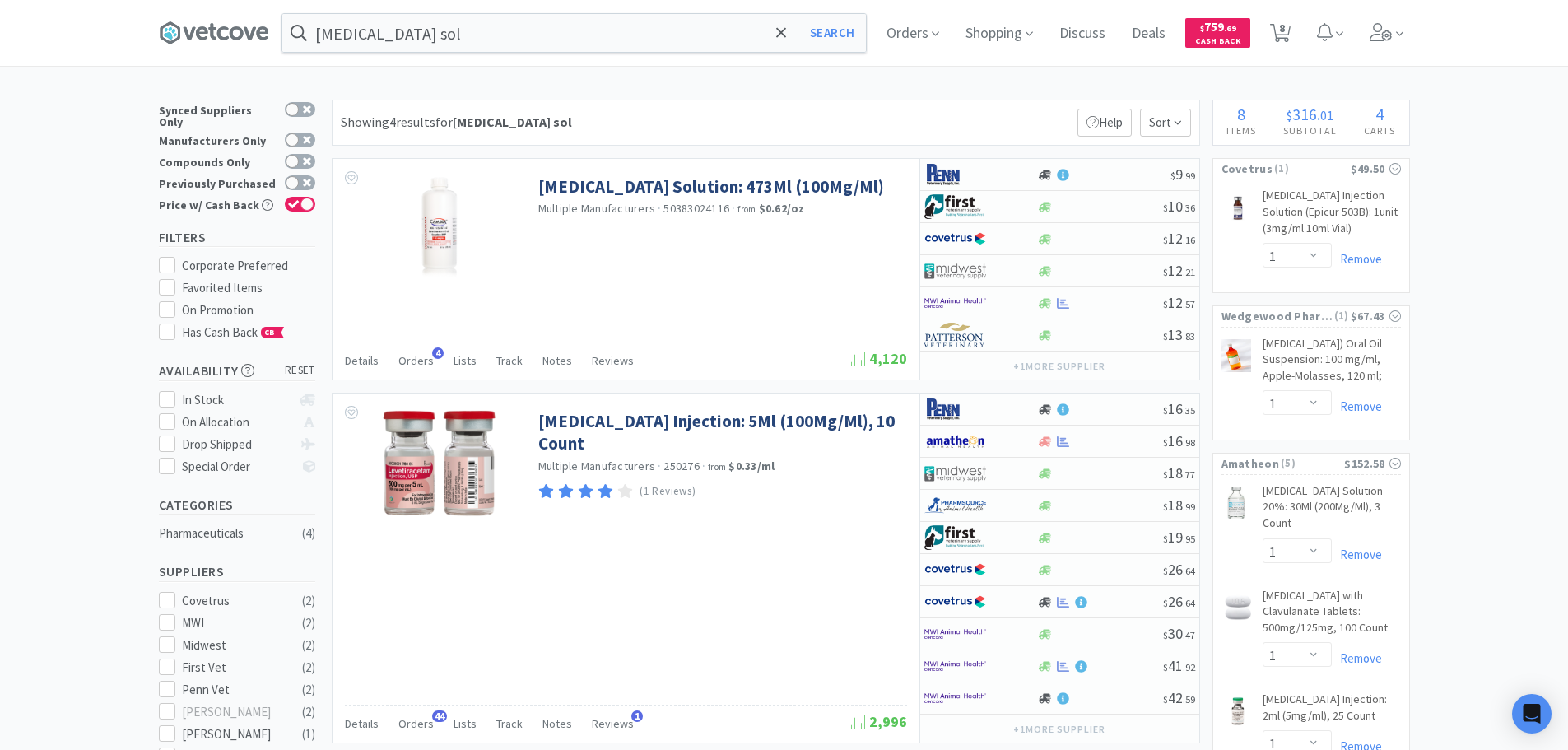
click at [796, 113] on div "Showing 4 results for [MEDICAL_DATA] sol Filters Help Sort" at bounding box center [765, 122] width 868 height 46
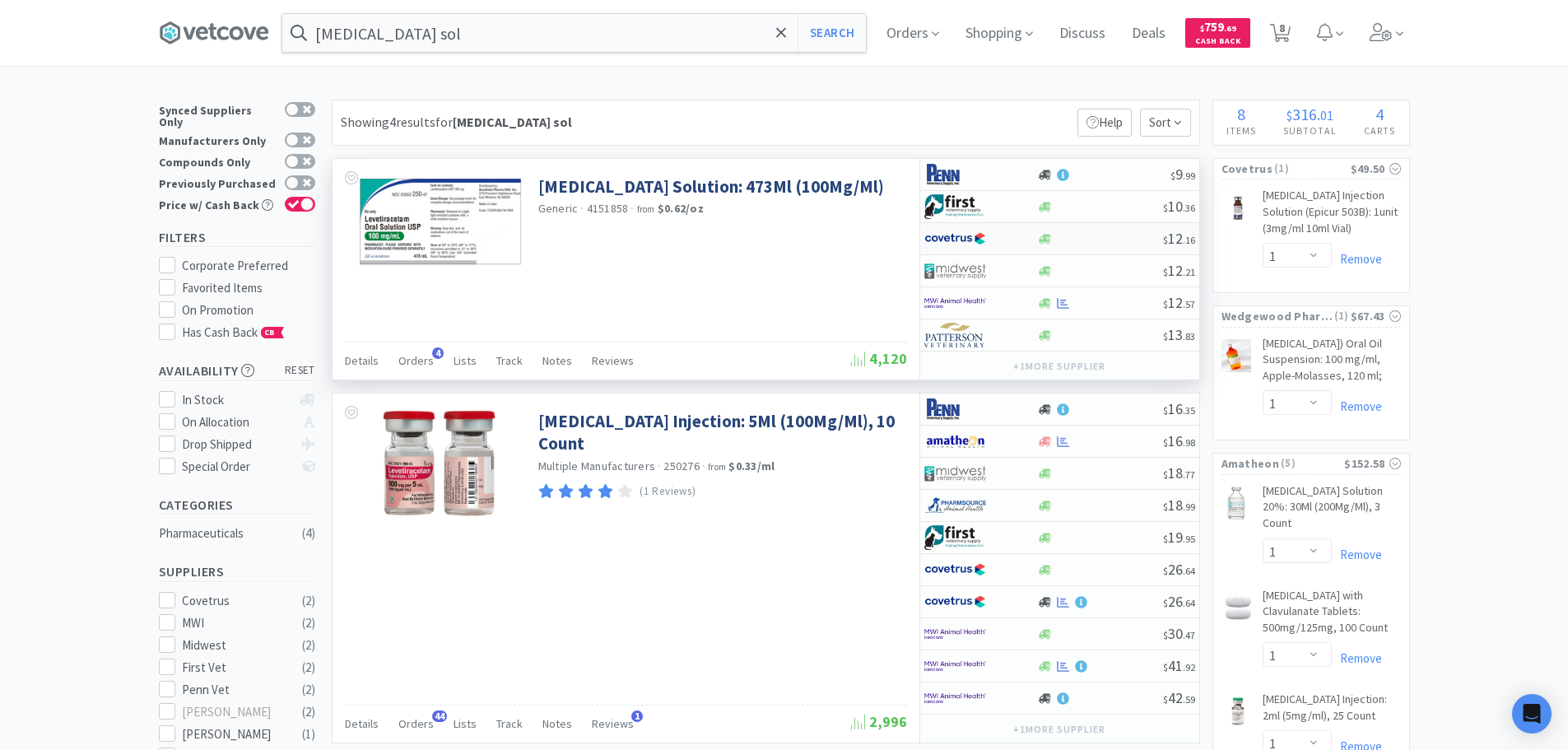
click at [1088, 240] on div at bounding box center [1100, 239] width 126 height 13
select select "1"
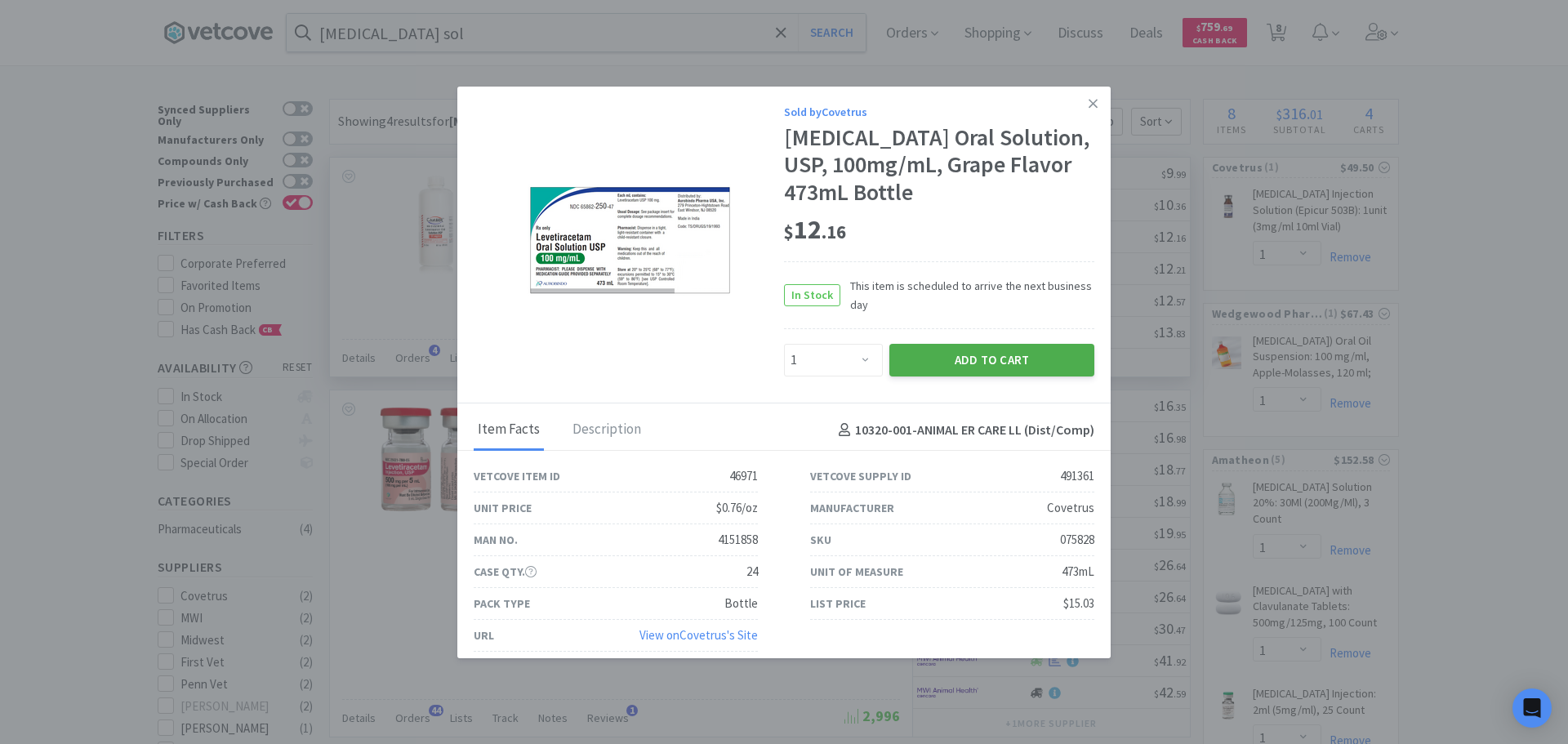
click at [960, 363] on button "Add to Cart" at bounding box center [992, 360] width 205 height 33
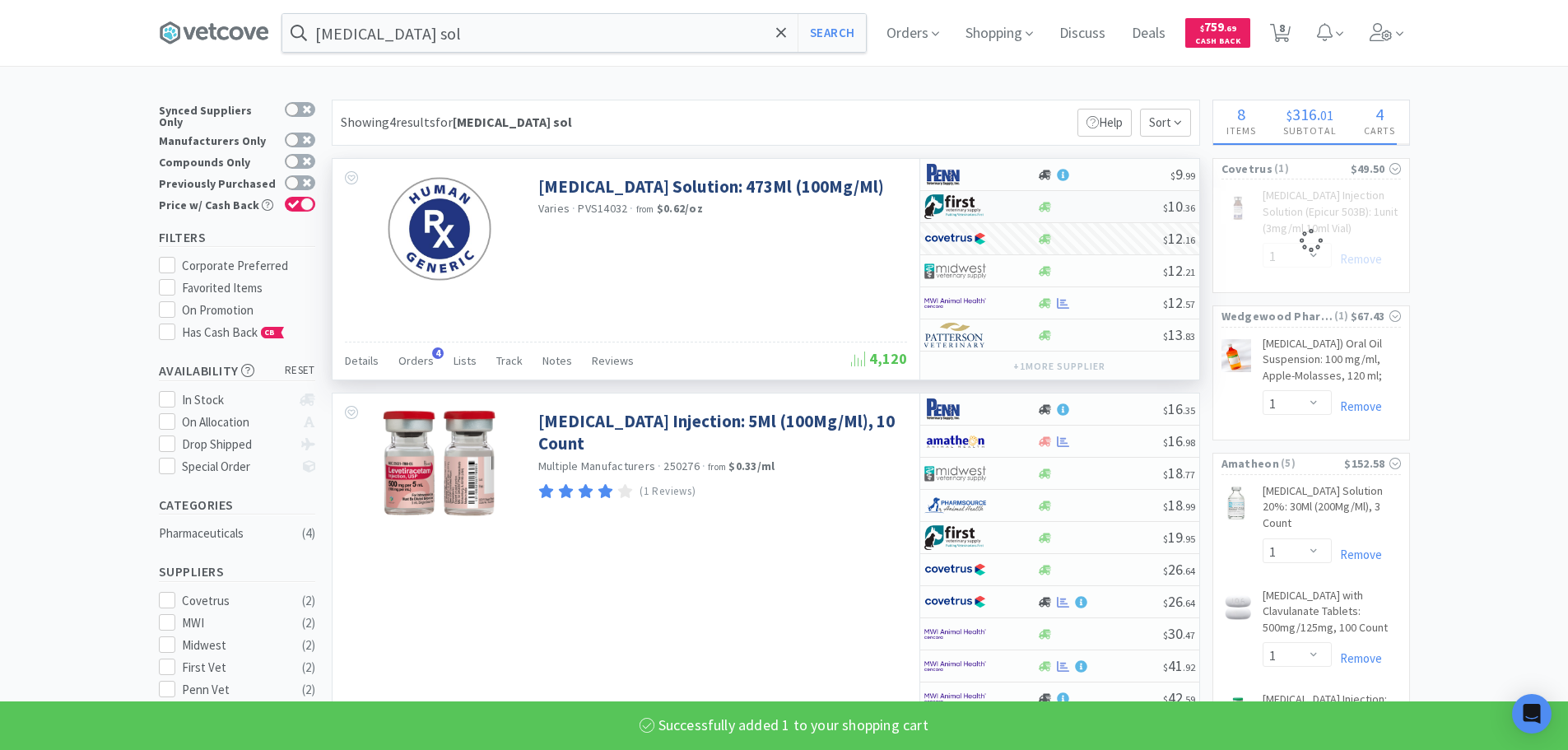
select select "1"
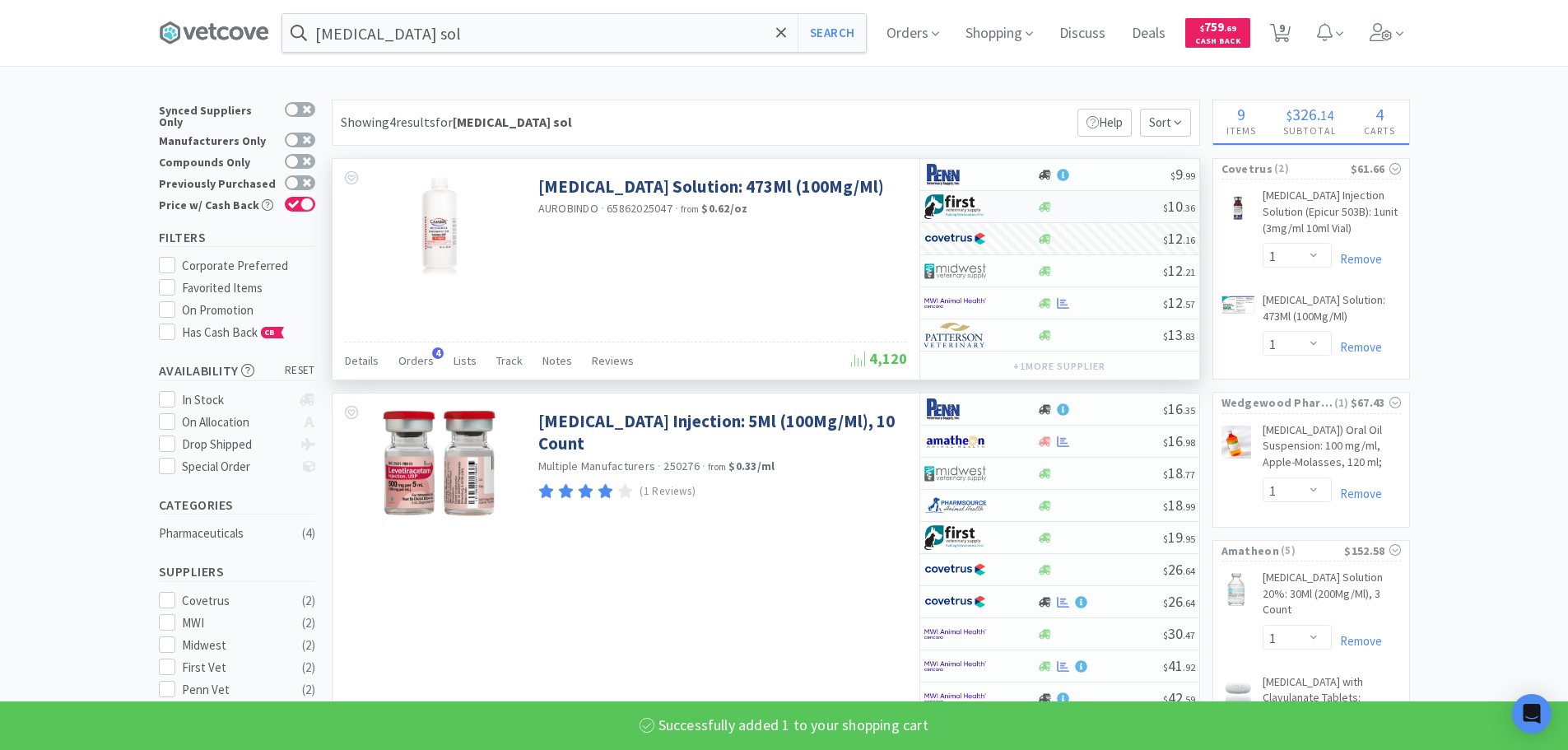
click at [1101, 202] on div at bounding box center [1100, 207] width 126 height 13
select select "1"
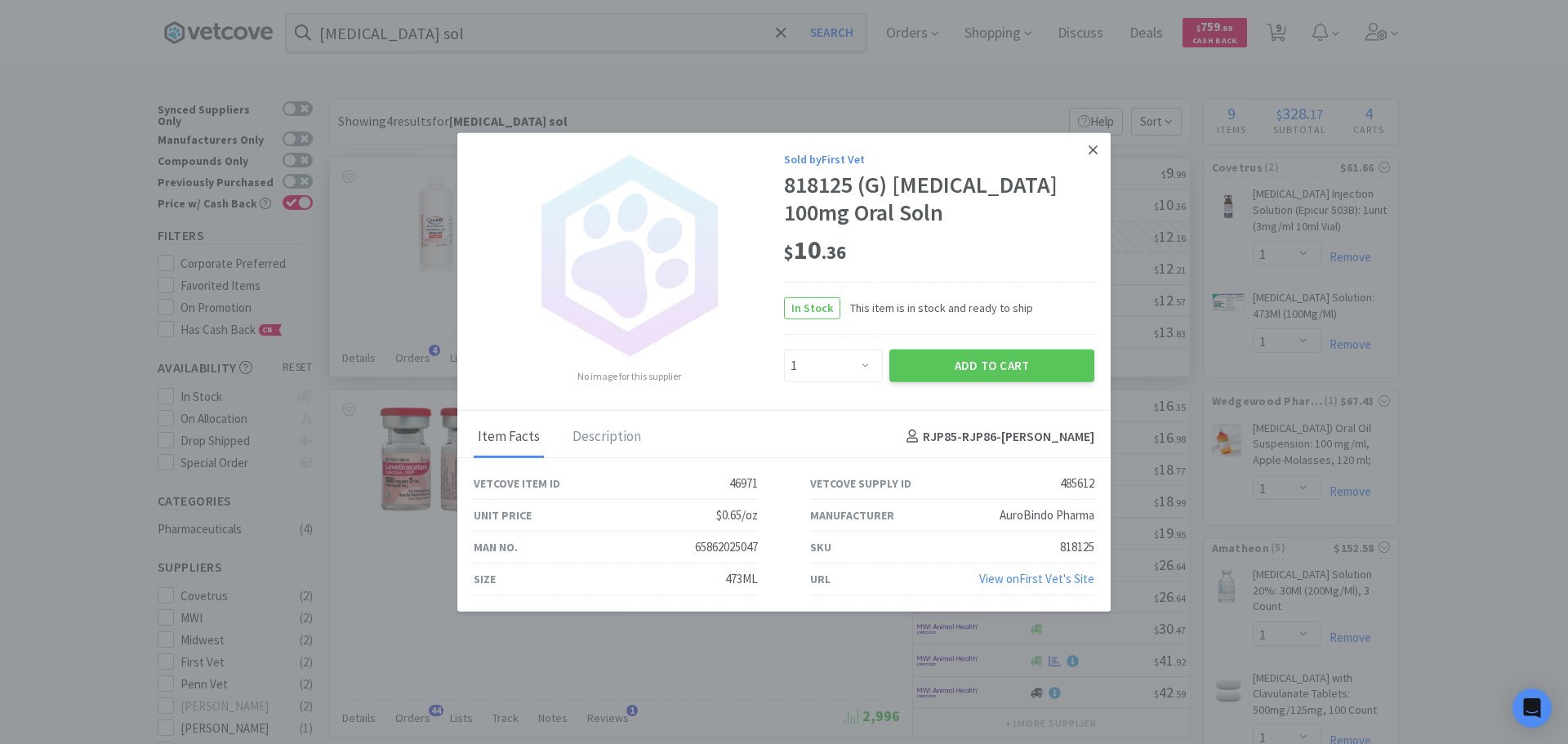
click at [1098, 142] on link at bounding box center [1093, 149] width 29 height 35
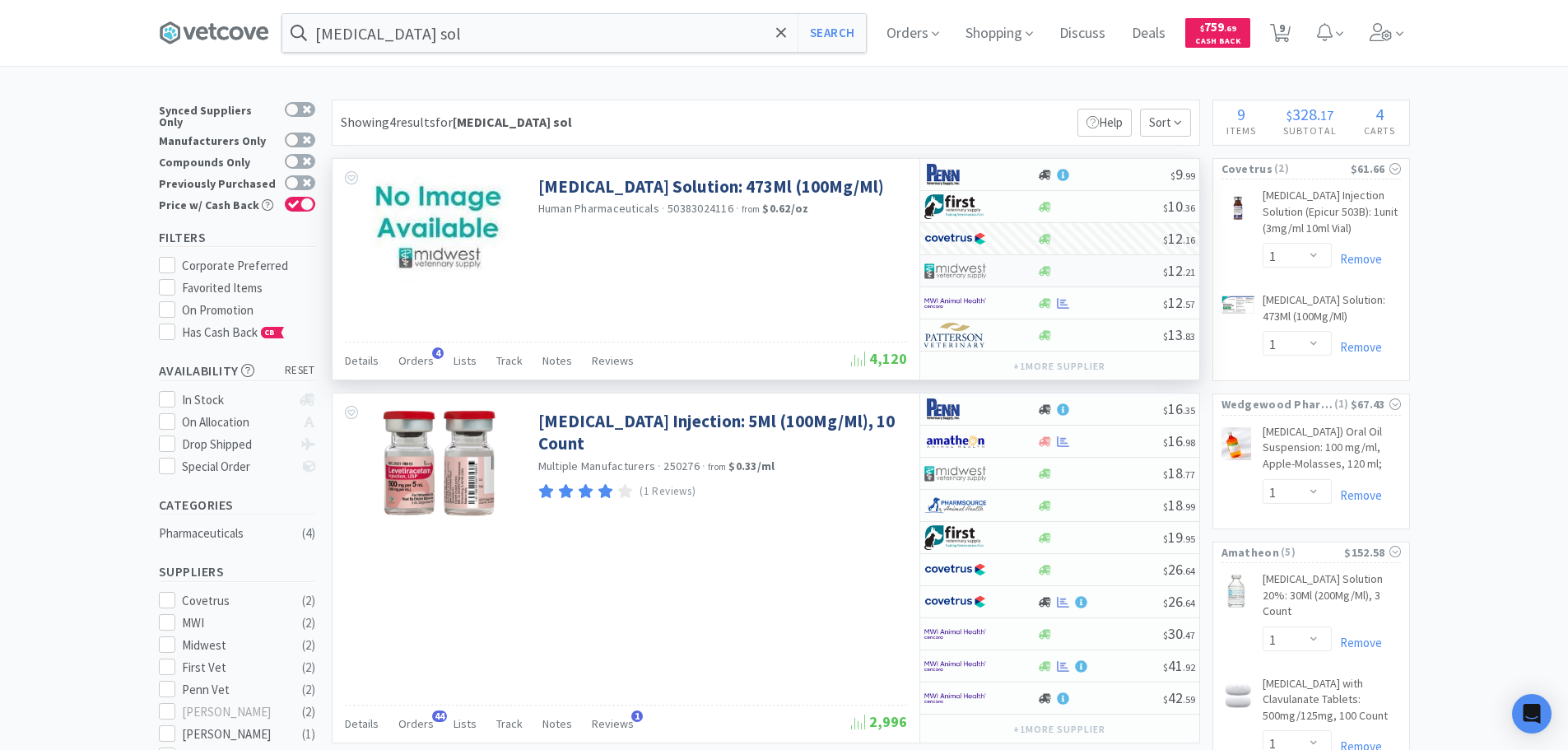
click at [1105, 277] on div at bounding box center [1100, 271] width 126 height 13
select select "1"
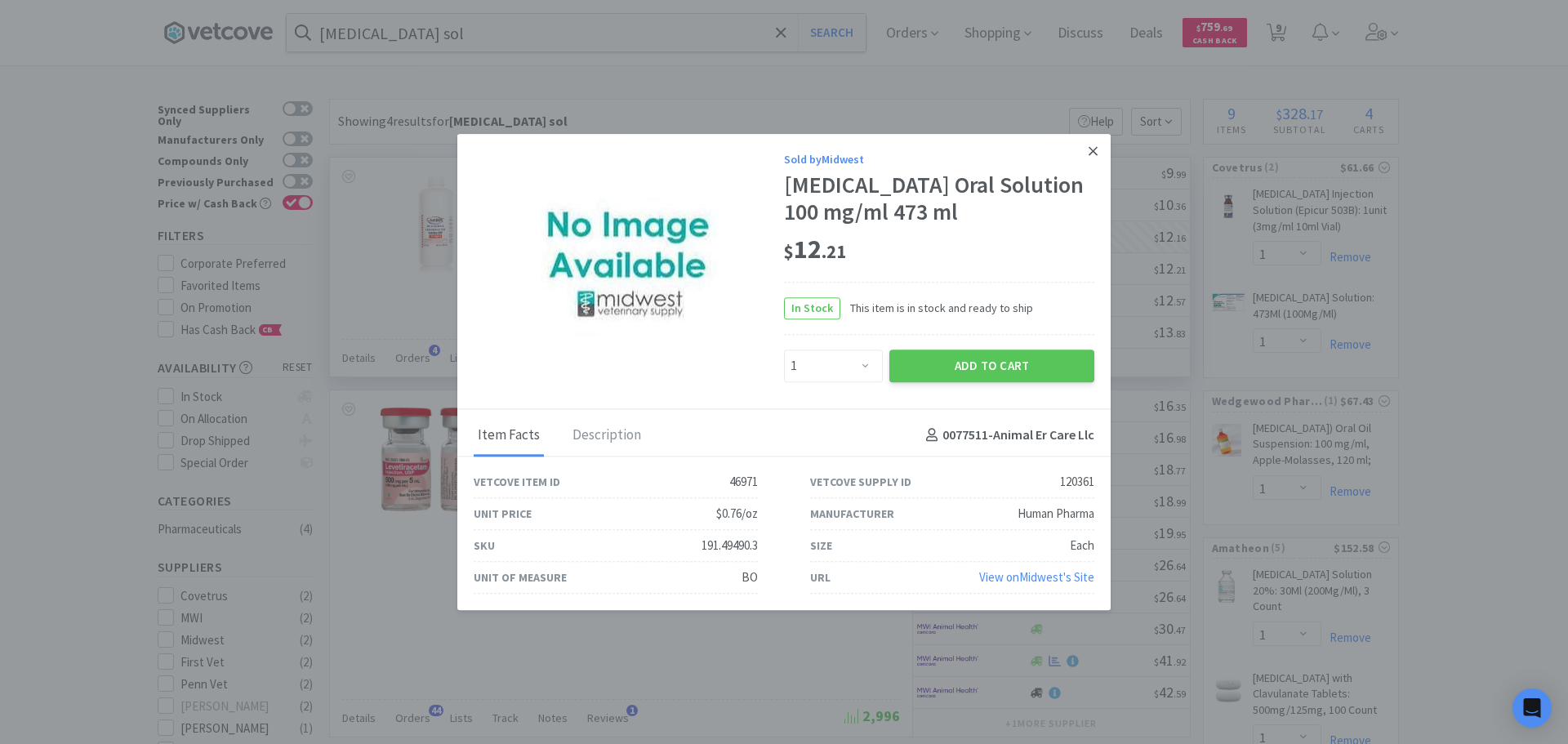
click at [1090, 151] on icon at bounding box center [1093, 151] width 9 height 14
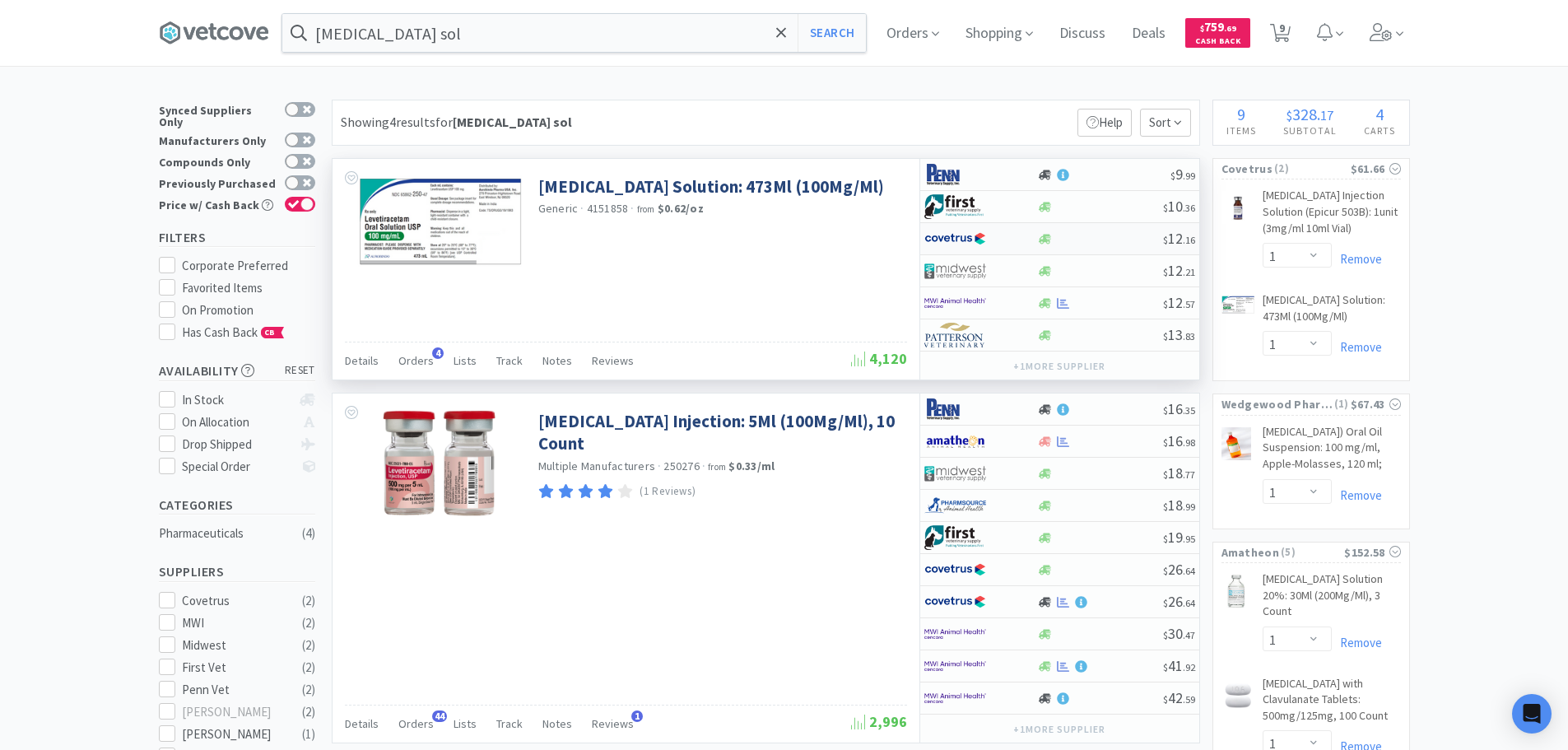
click at [1117, 233] on div at bounding box center [1100, 239] width 126 height 13
select select "1"
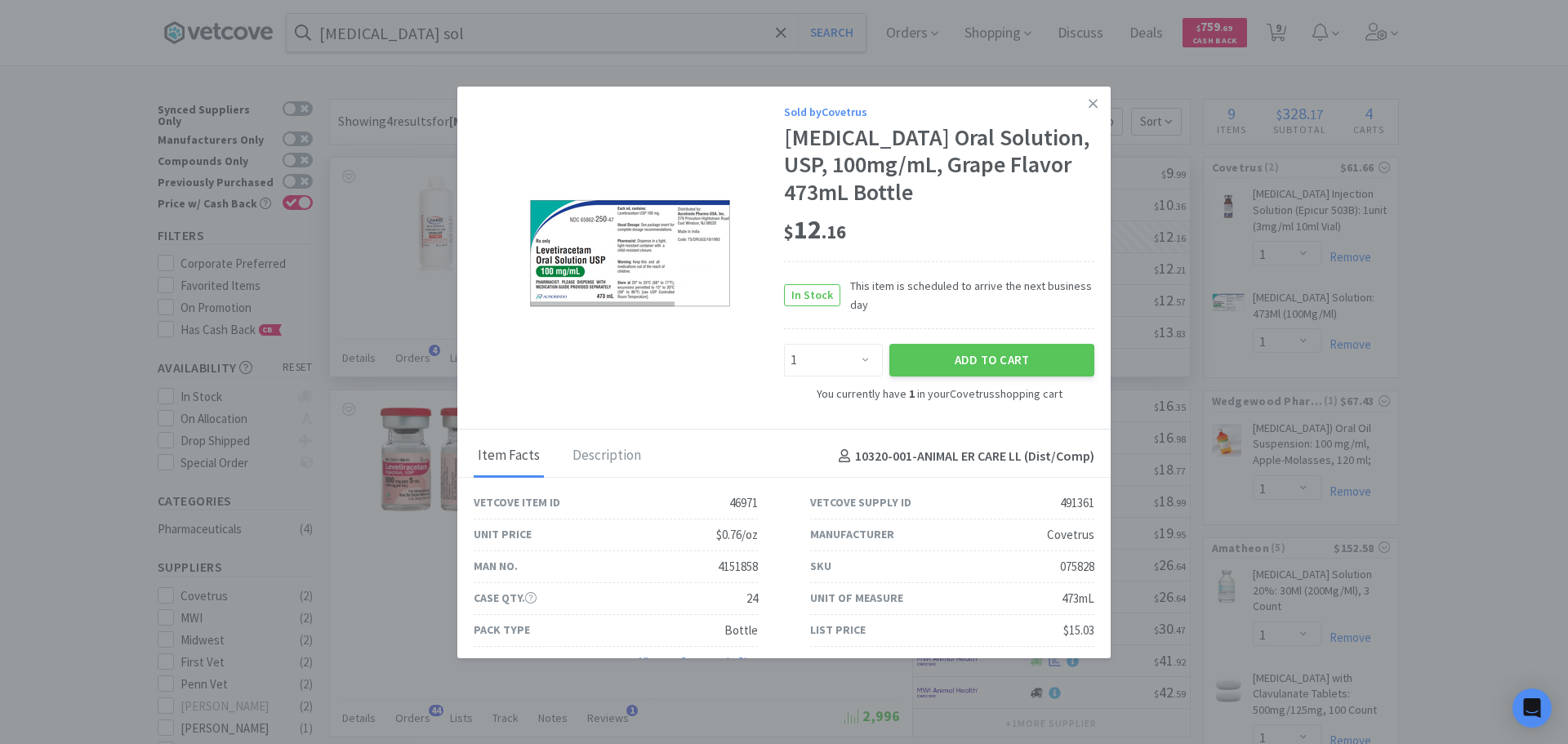
click at [1062, 568] on div "075828" at bounding box center [1077, 567] width 34 height 20
copy div "075828"
click at [1089, 102] on icon at bounding box center [1093, 103] width 9 height 14
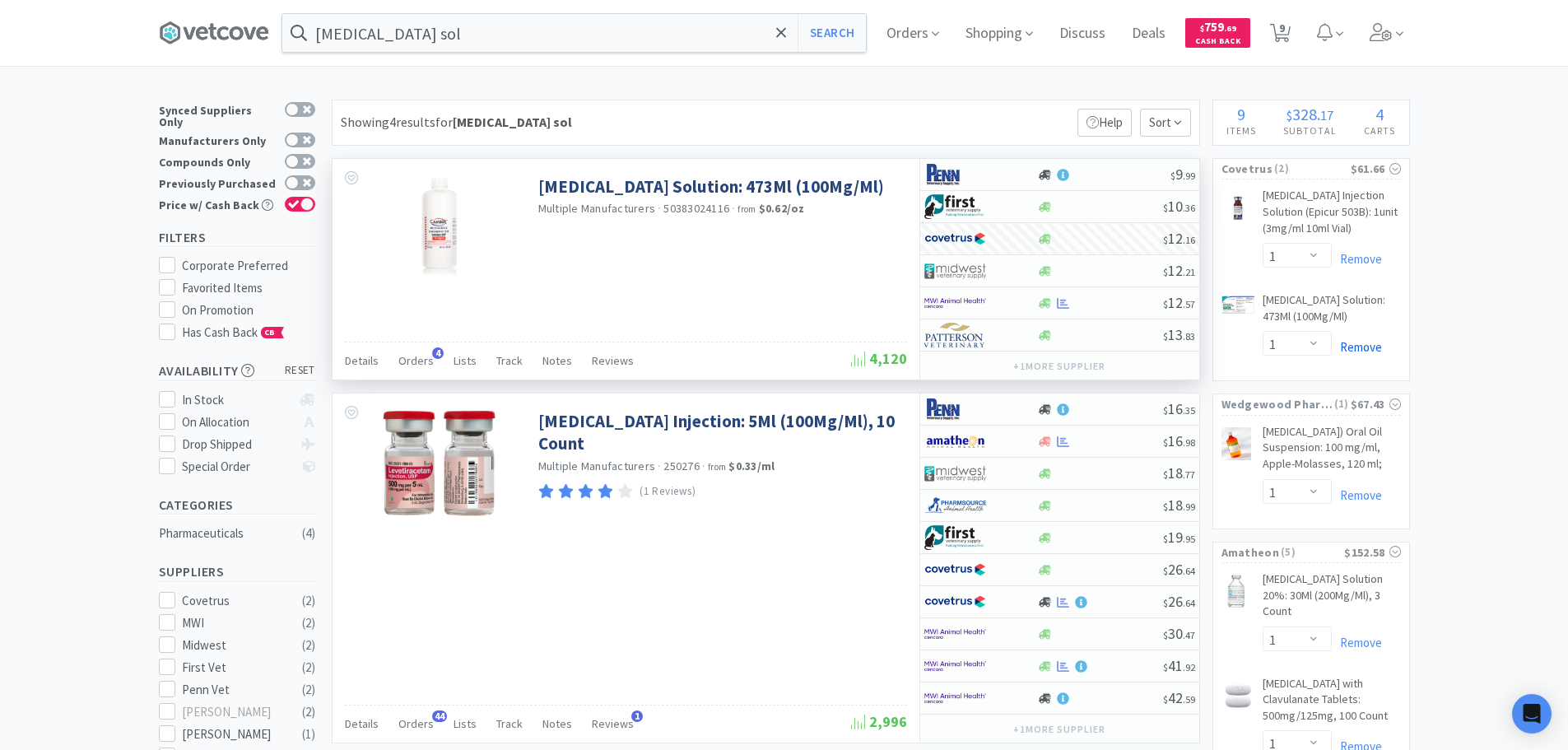
click at [1353, 341] on link "Remove" at bounding box center [1357, 347] width 50 height 15
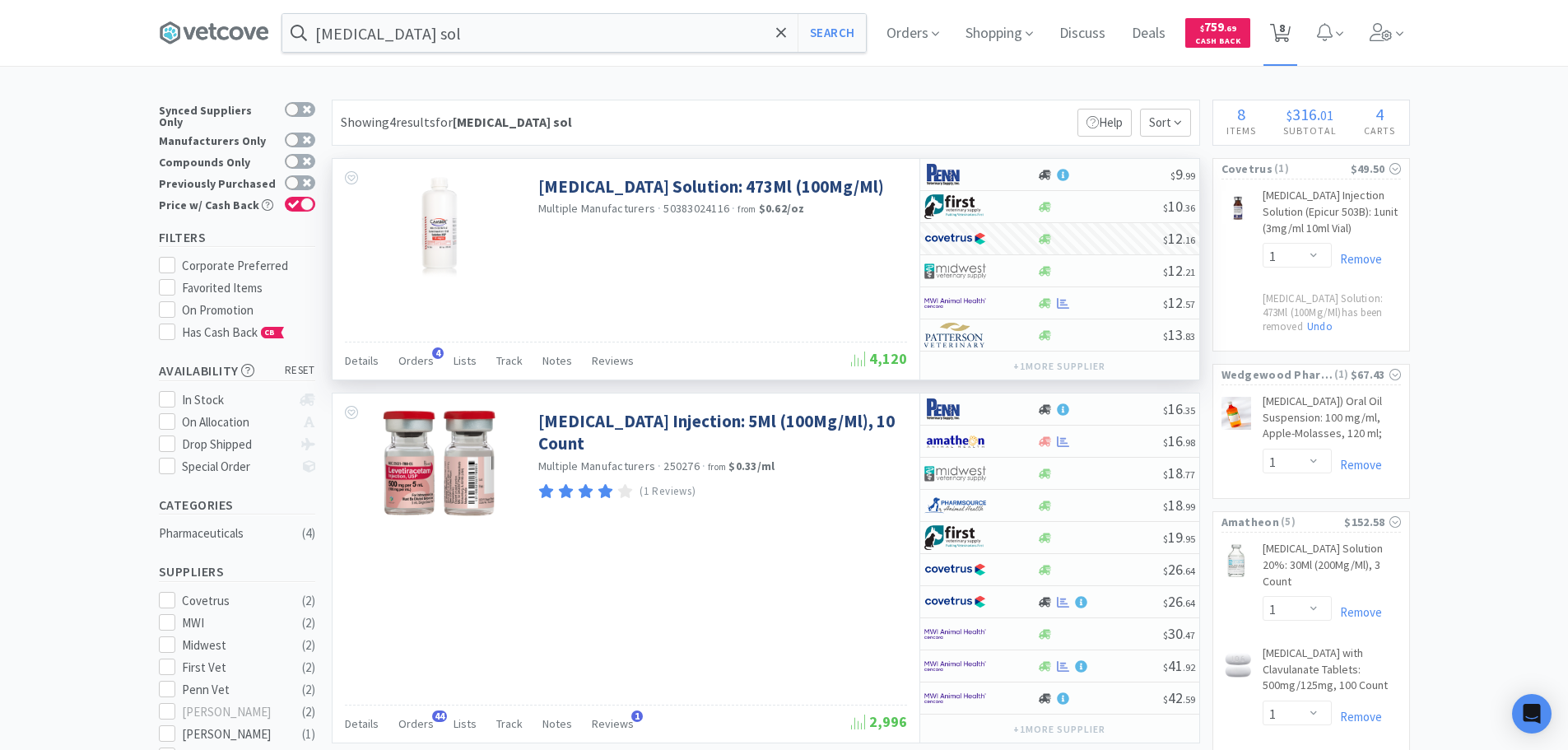
click at [1291, 31] on icon at bounding box center [1280, 33] width 21 height 18
select select "1"
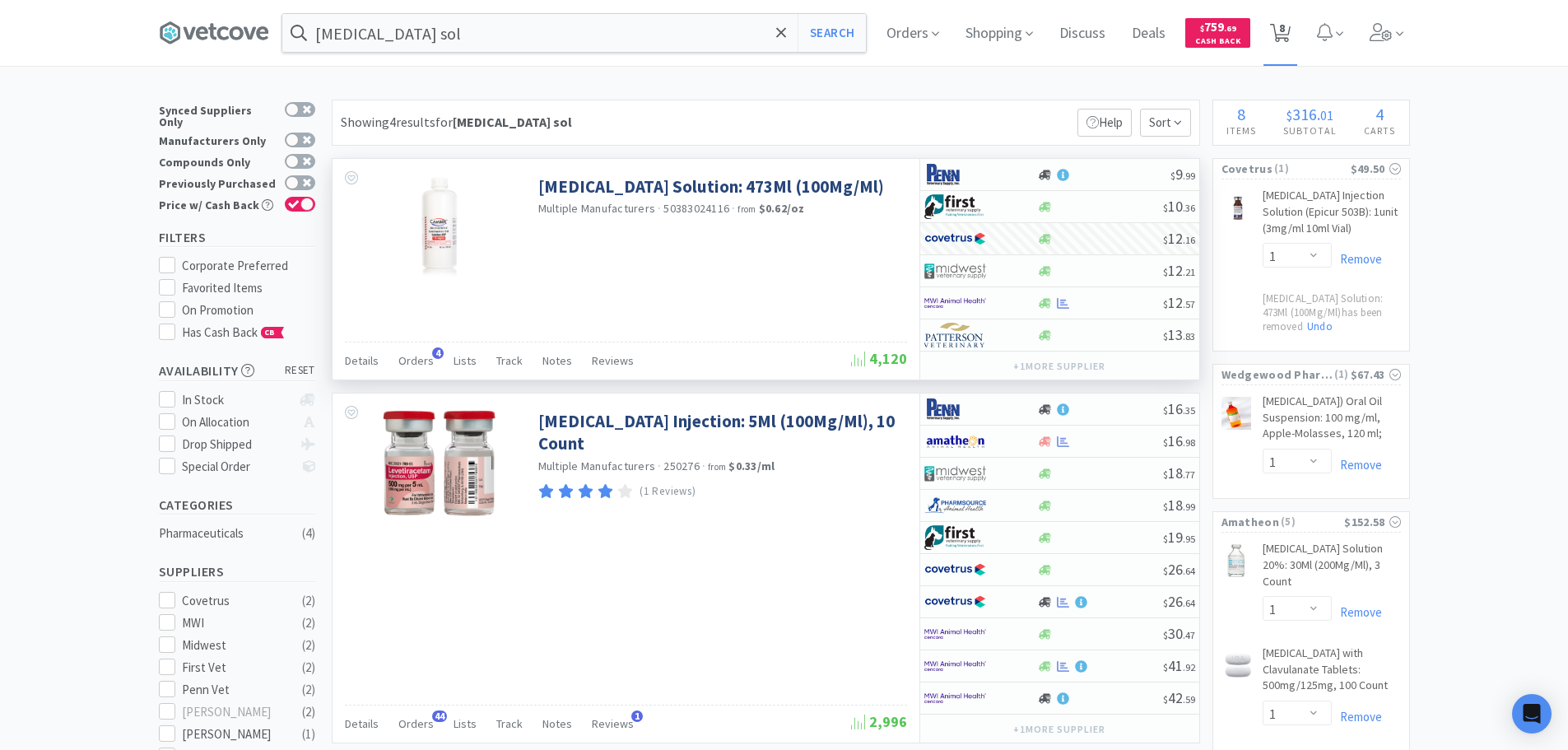
select select "1"
select select "16"
select select "1"
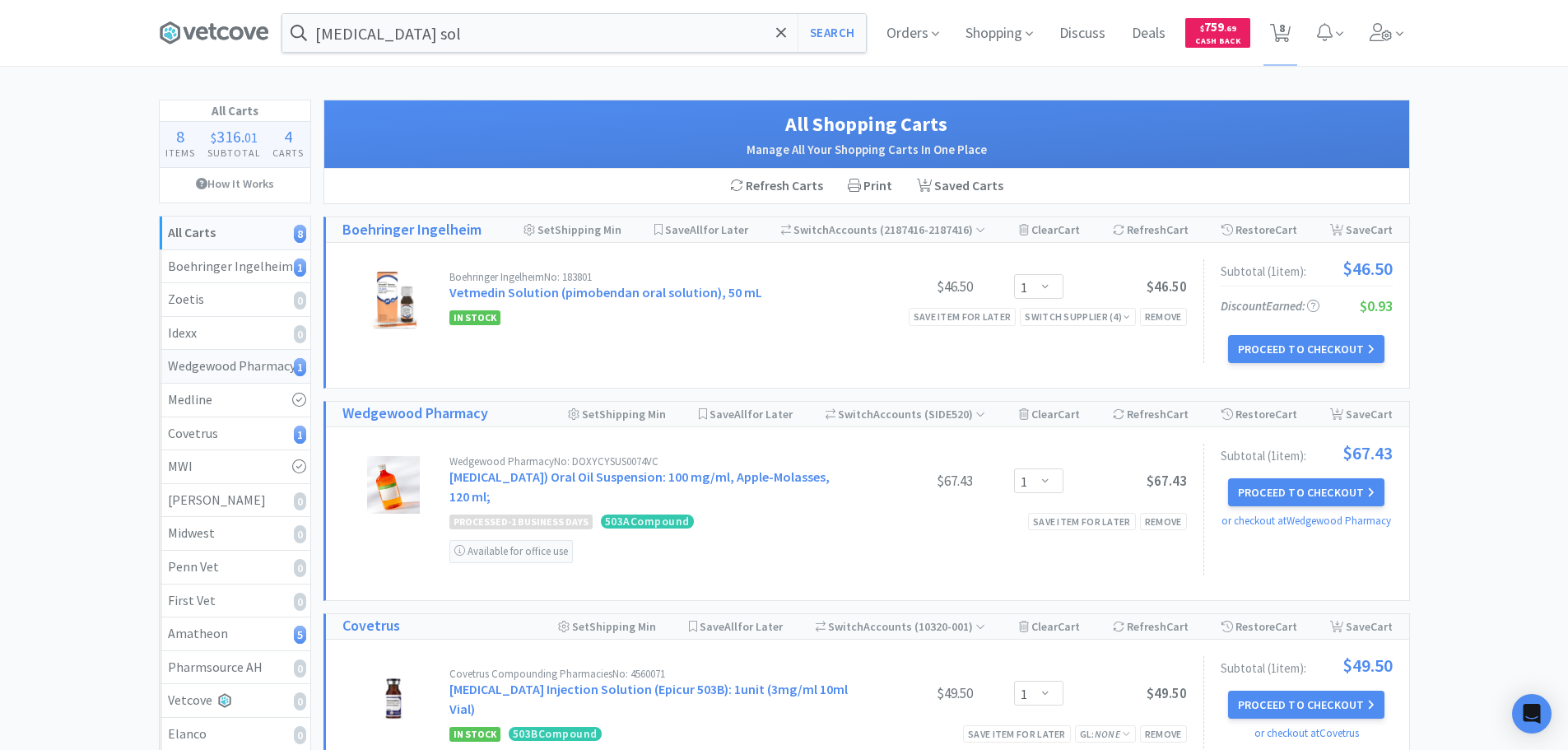
click at [239, 365] on div "Wedgewood Pharmacy 1" at bounding box center [234, 366] width 134 height 22
select select "1"
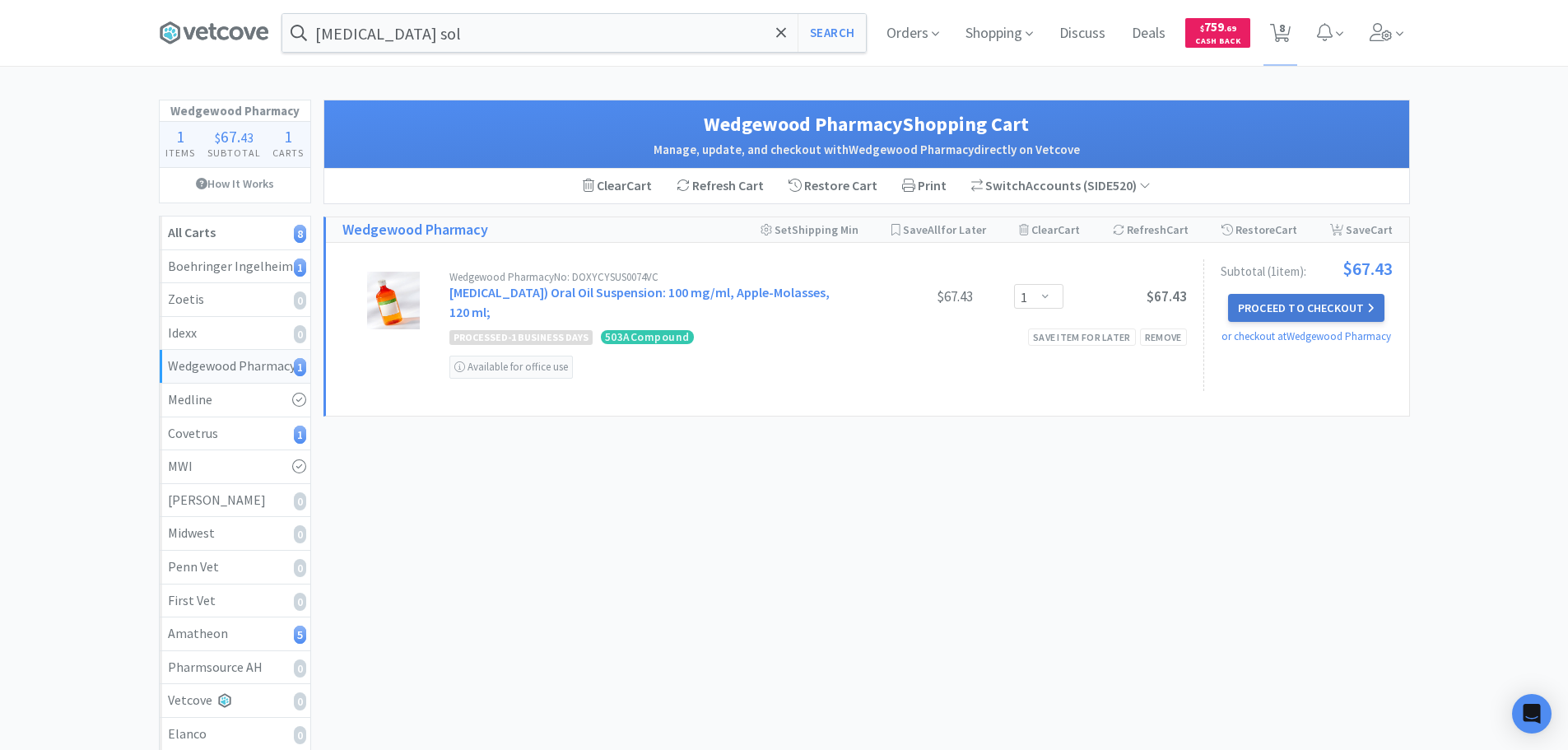
click at [1256, 309] on button "Proceed to Checkout" at bounding box center [1306, 307] width 156 height 28
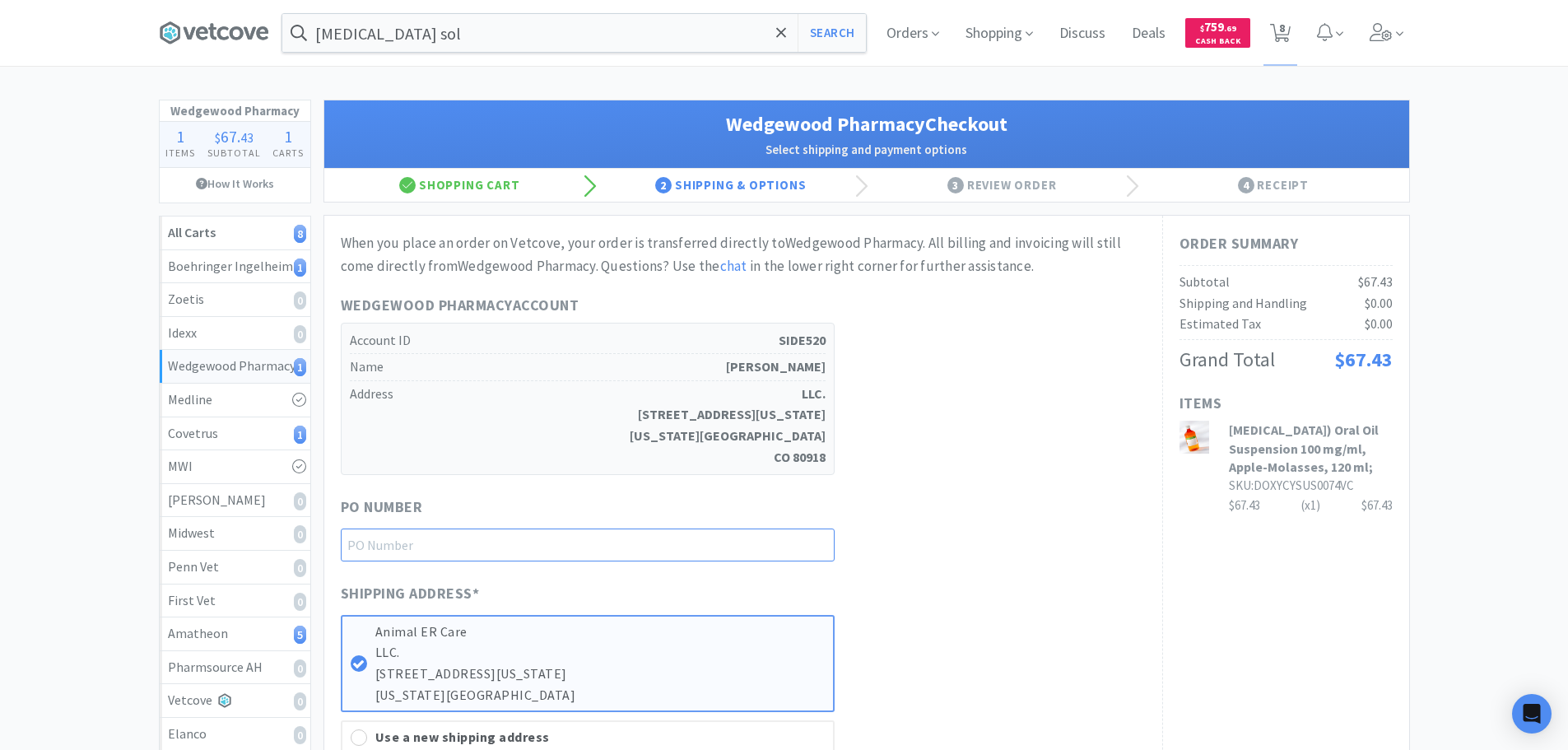
click at [626, 552] on input "text" at bounding box center [587, 544] width 494 height 33
paste input "1144907"
type input "1144907"
click at [876, 555] on div "PO Number 1144907" at bounding box center [743, 528] width 805 height 66
click at [921, 521] on div "PO Number 1144907" at bounding box center [743, 528] width 805 height 66
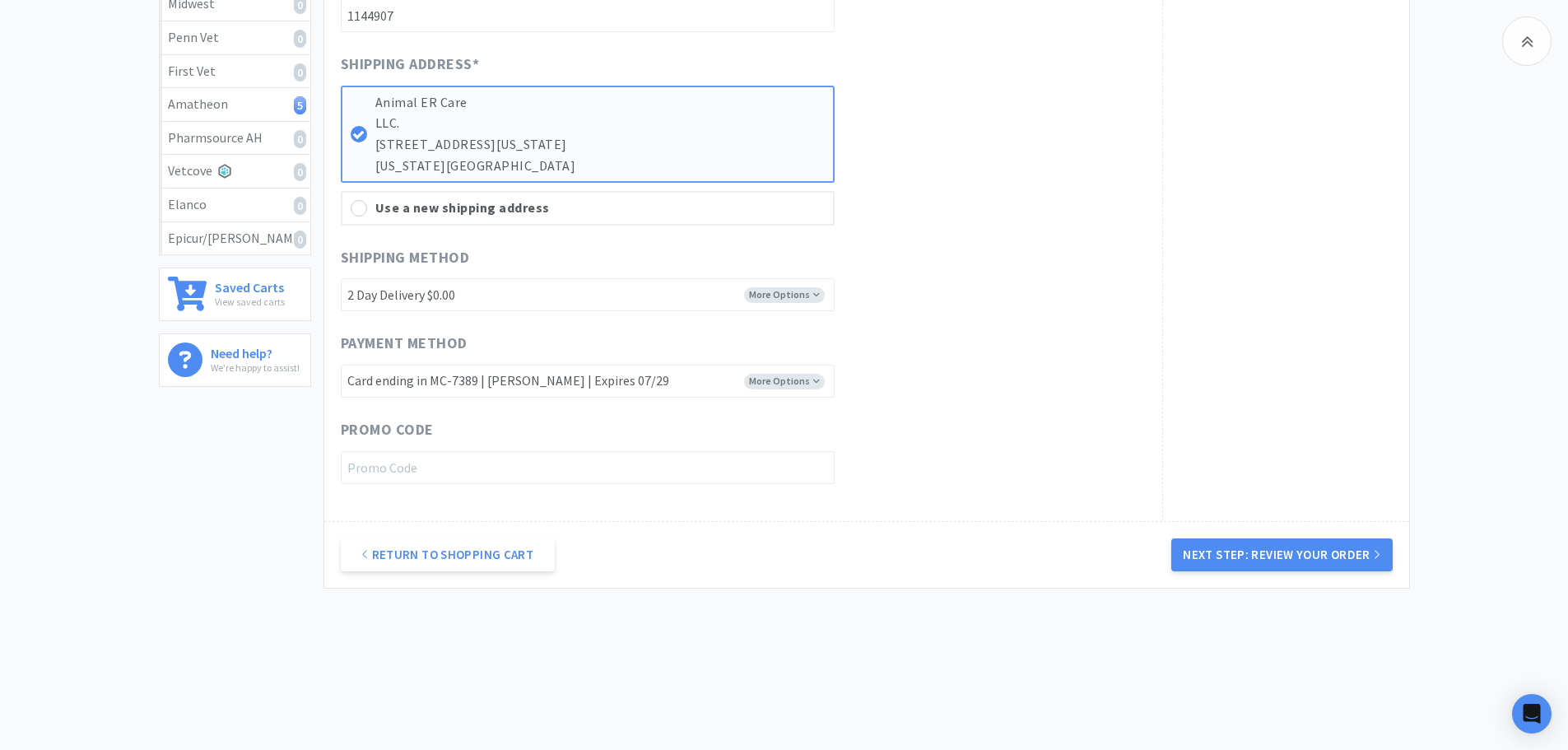
scroll to position [537, 0]
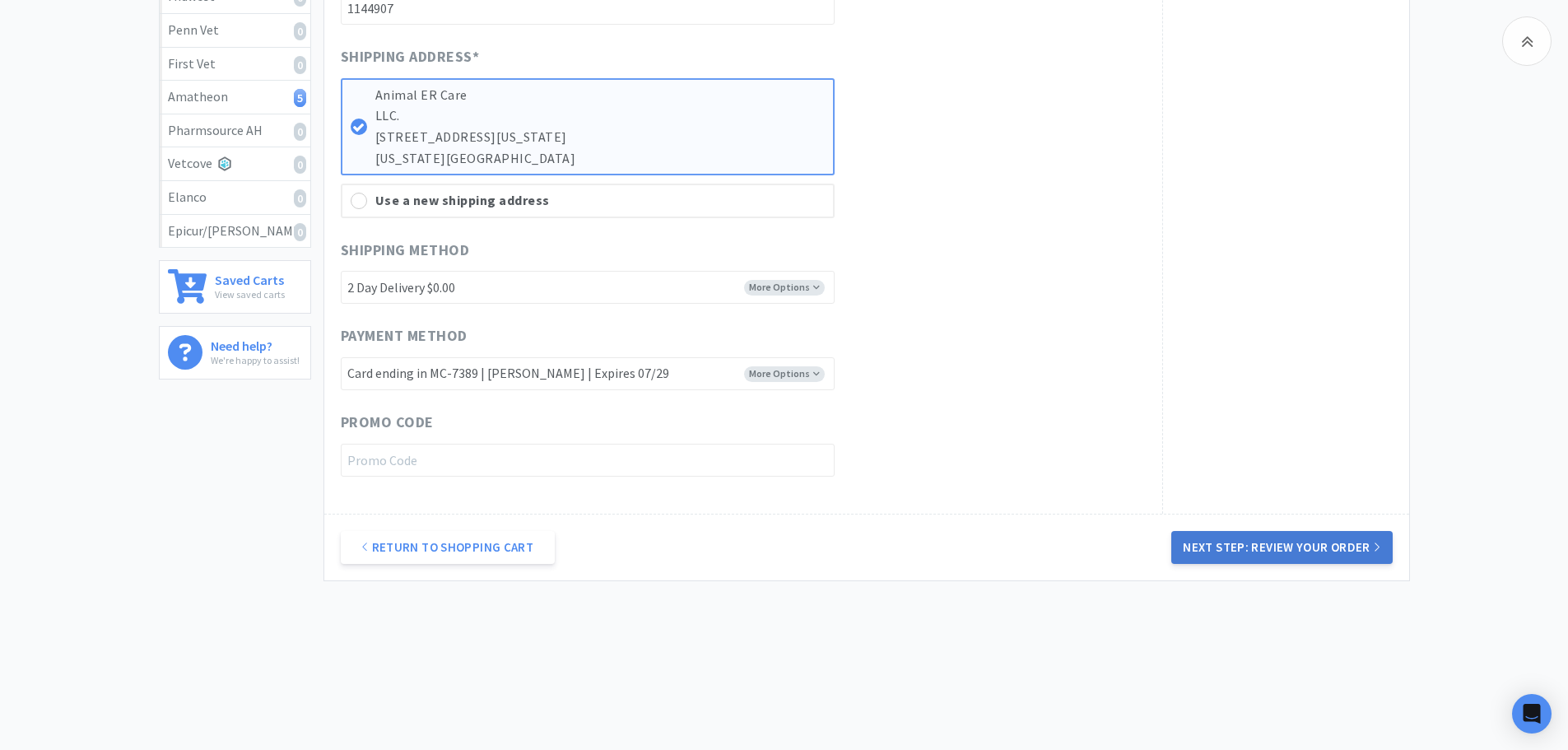
click at [1246, 547] on button "Next Step: Review Your Order" at bounding box center [1282, 547] width 221 height 33
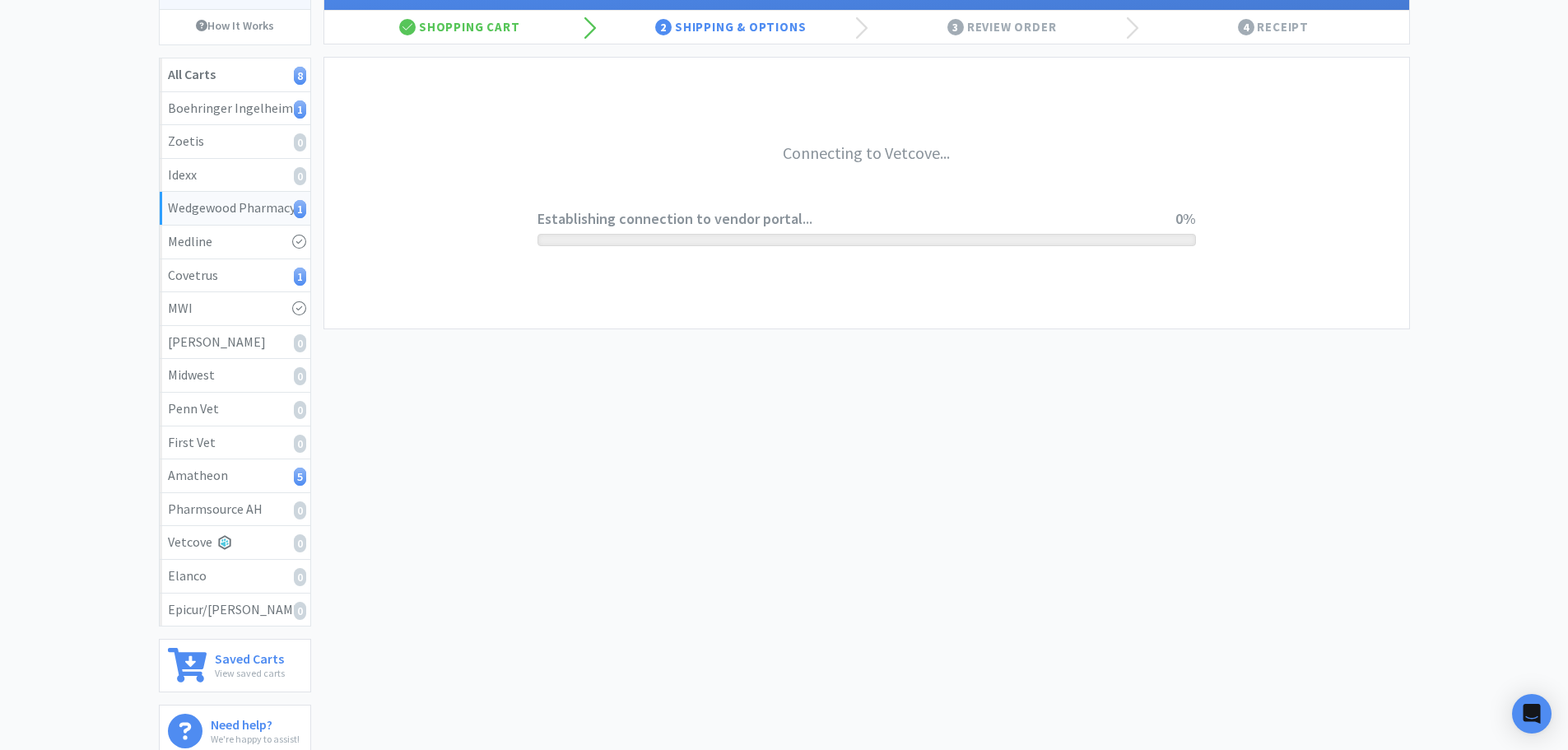
scroll to position [0, 0]
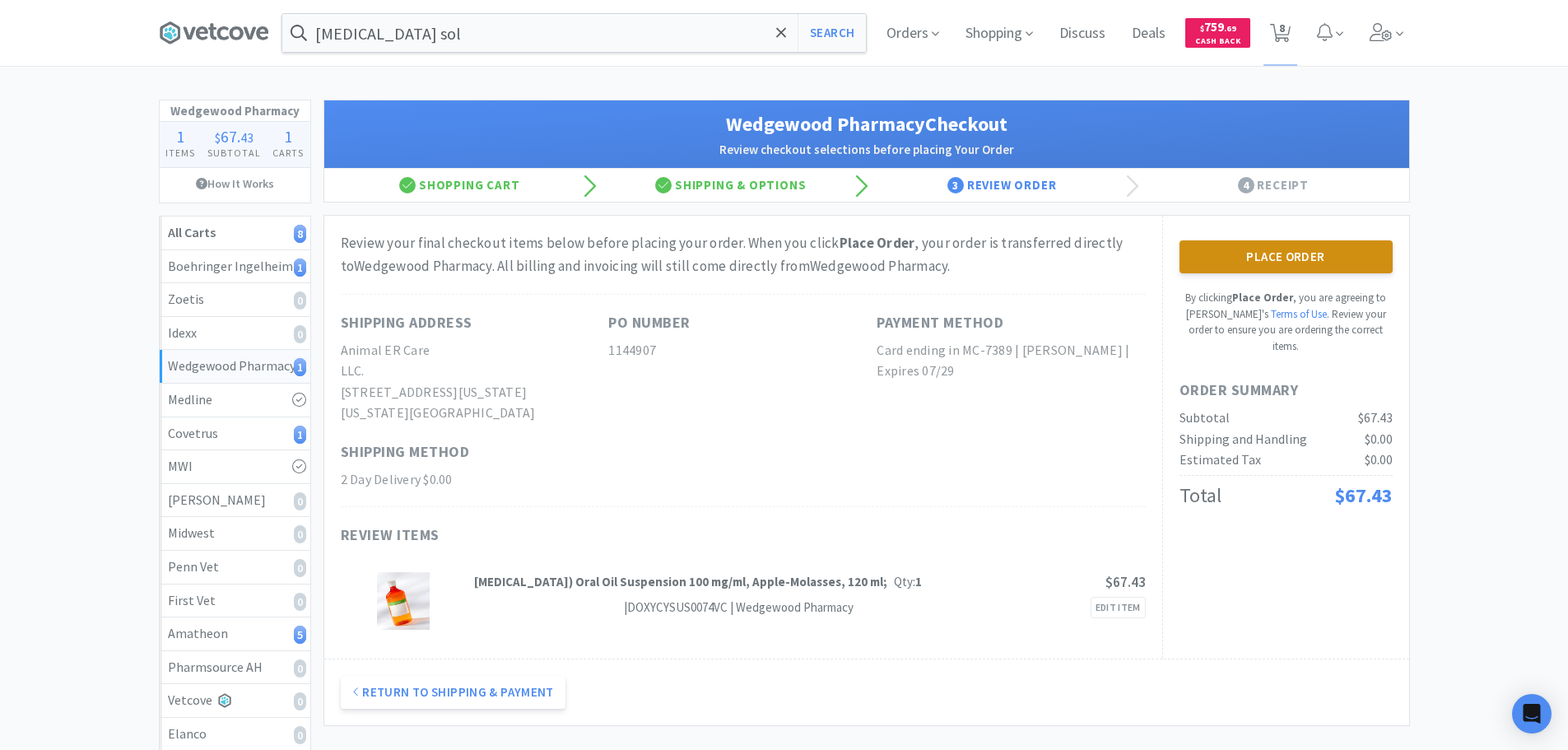
click at [1264, 247] on button "Place Order" at bounding box center [1285, 257] width 213 height 33
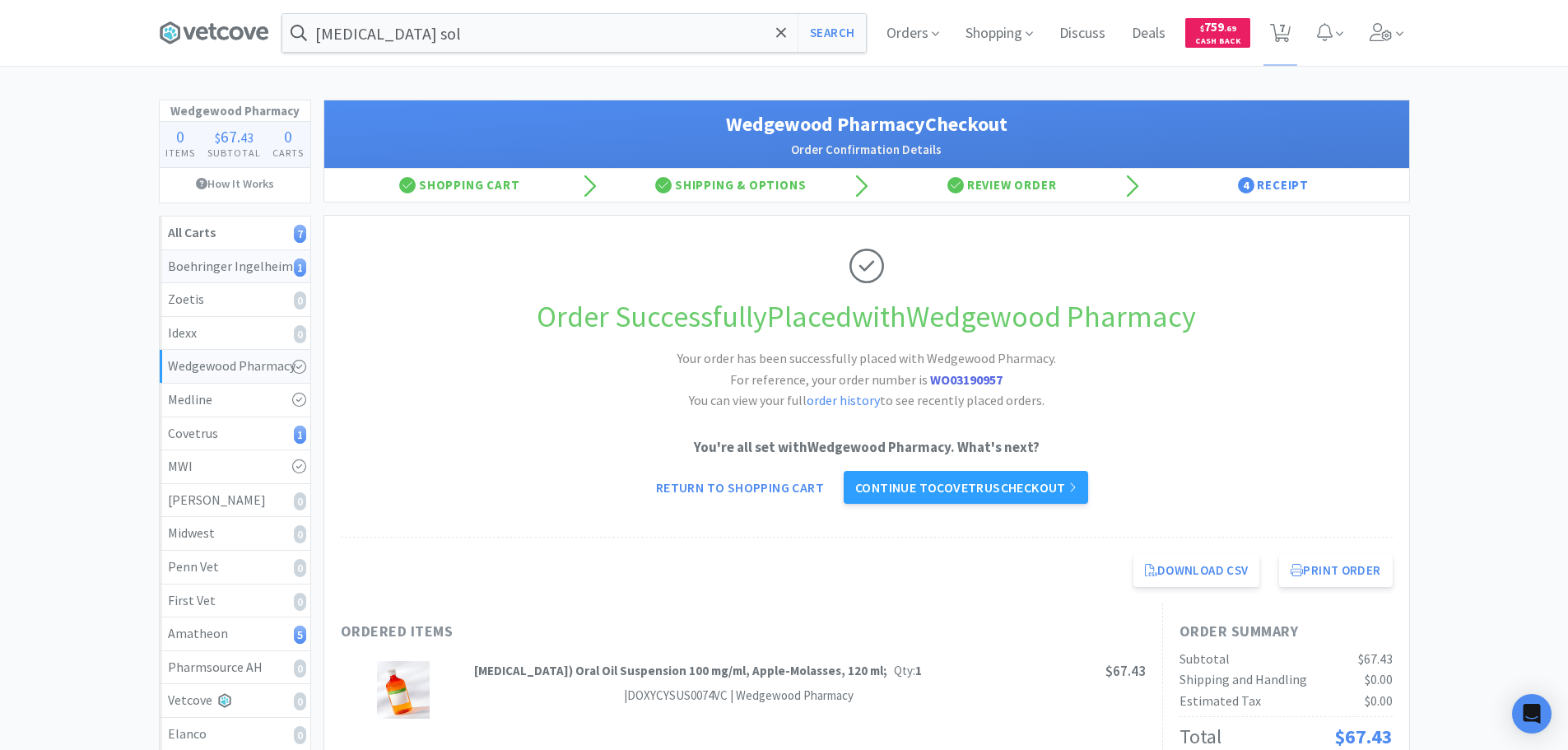
click at [263, 267] on div "Boehringer Ingelheim 1" at bounding box center [234, 267] width 134 height 22
select select "1"
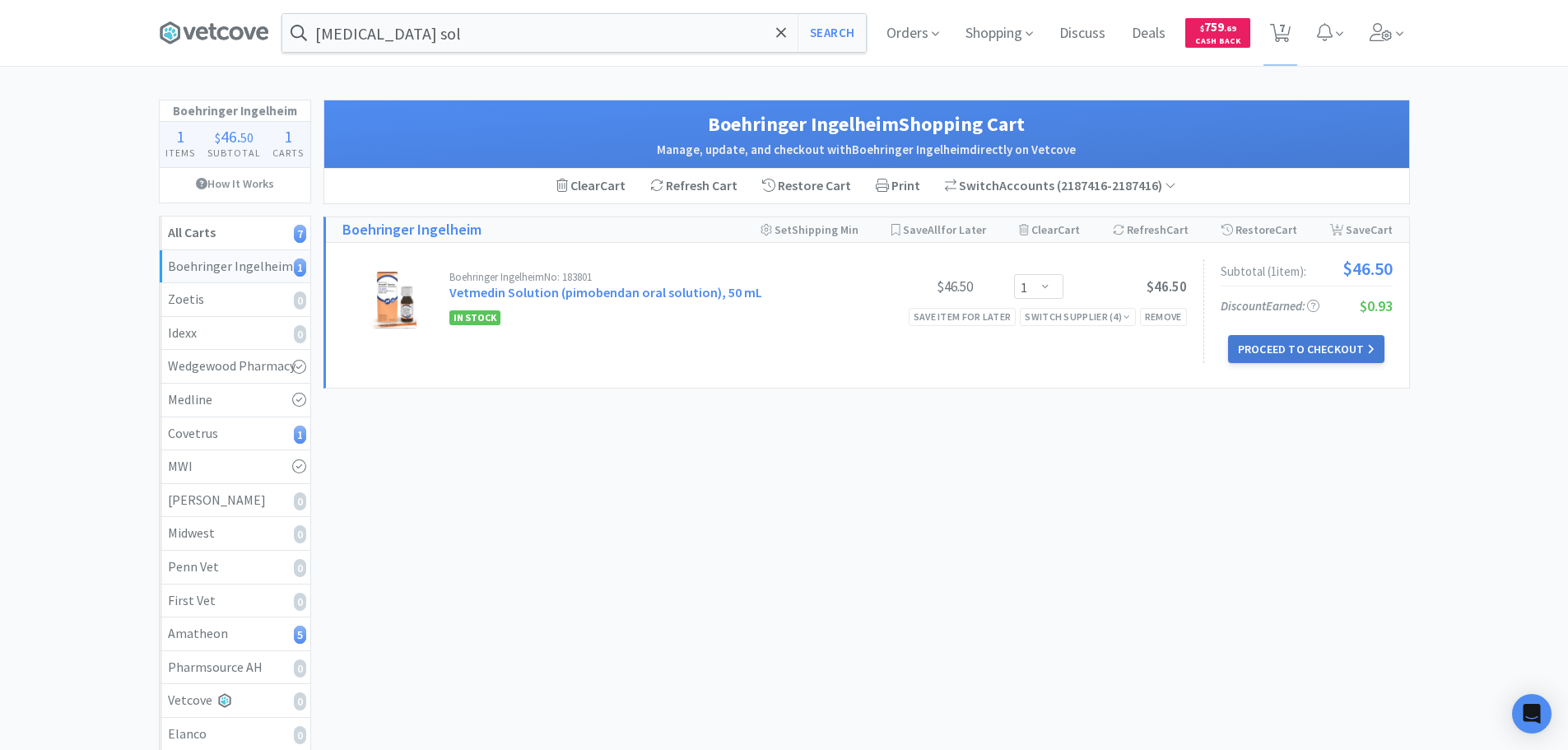
click at [1326, 350] on button "Proceed to Checkout" at bounding box center [1306, 349] width 156 height 28
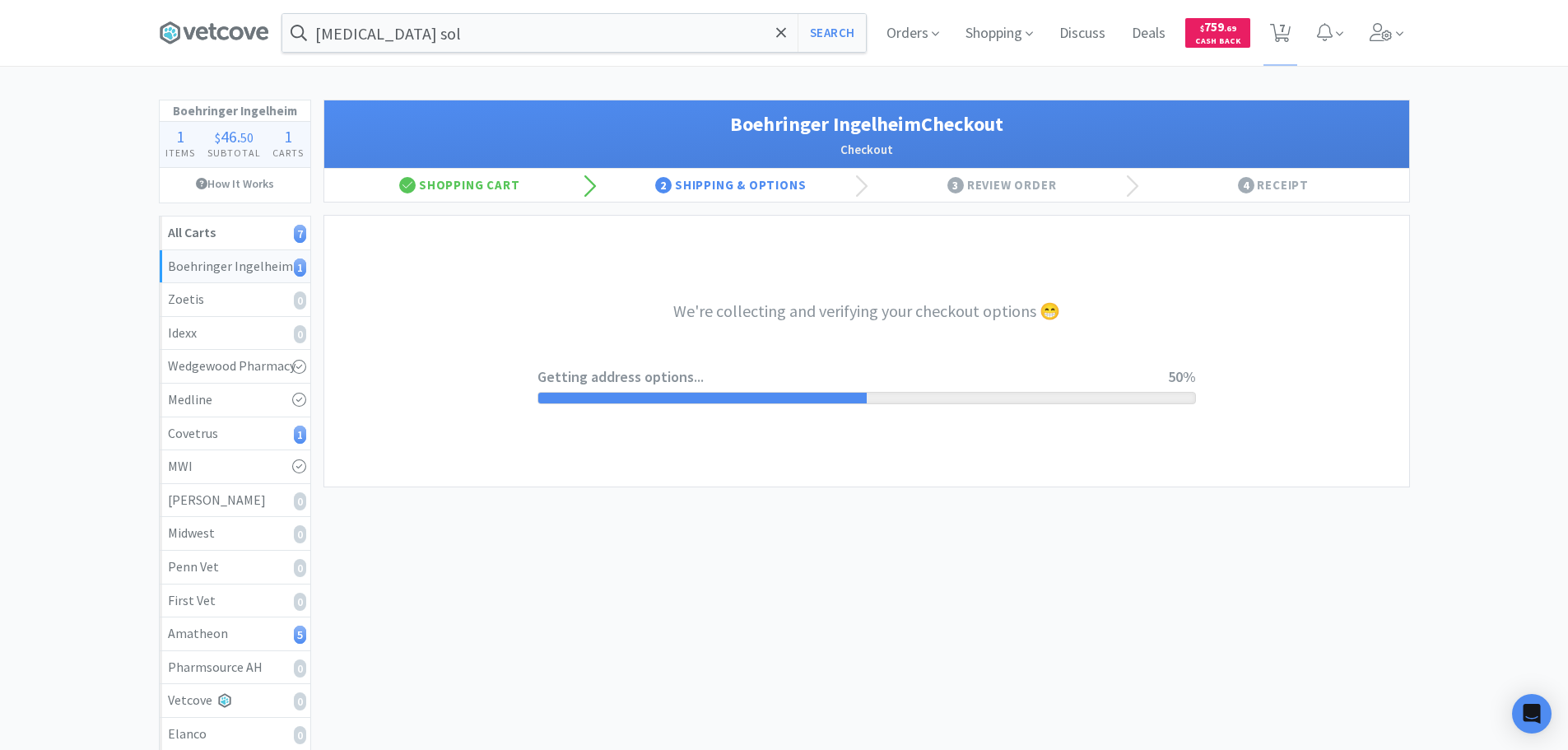
select select "invoice"
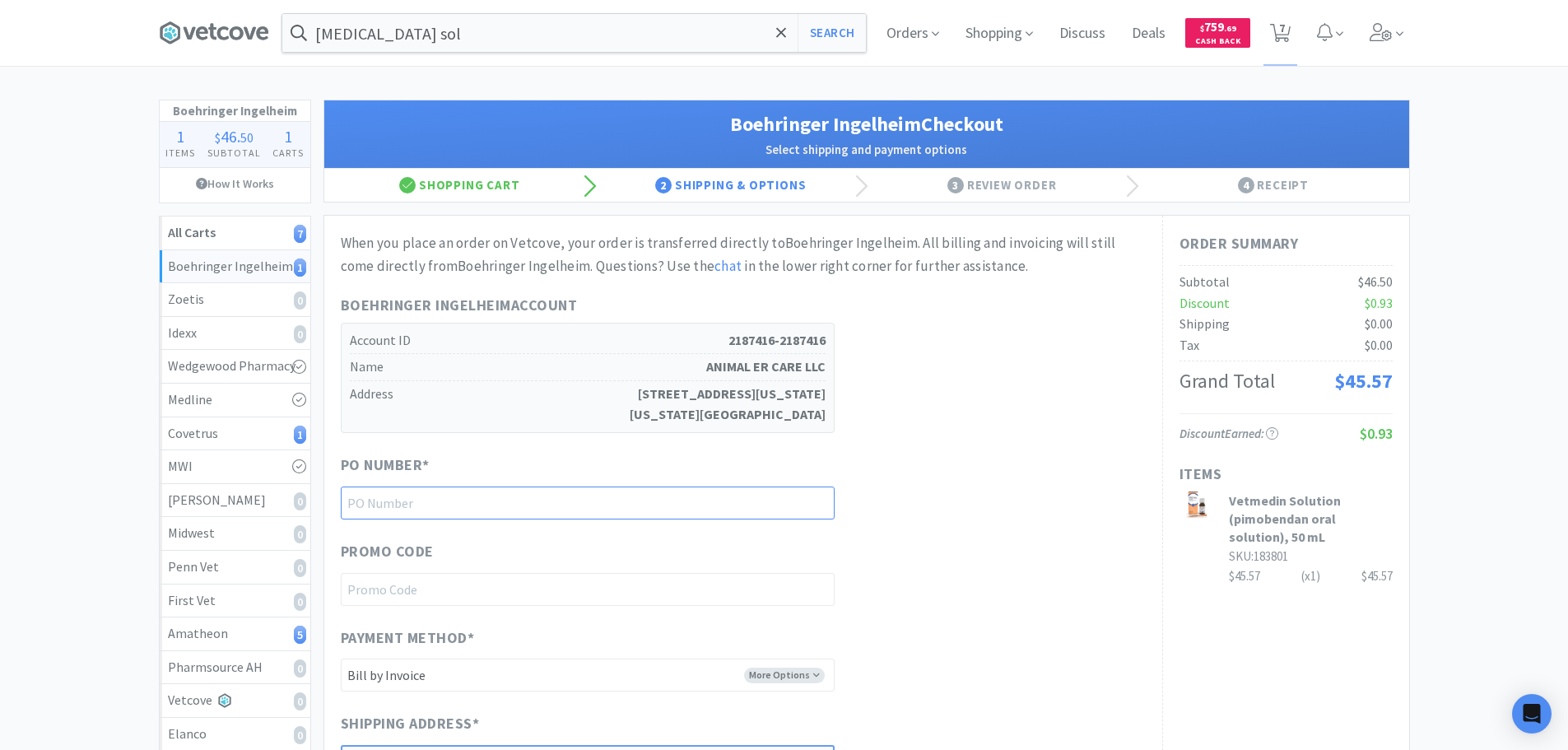
click at [536, 501] on input "text" at bounding box center [587, 503] width 494 height 33
paste input "1144906"
type input "1144906"
click at [936, 391] on div "Boehringer Ingelheim Account Account ID 2187416-2187416 Name ANIMAL ER CARE LLC…" at bounding box center [743, 363] width 805 height 139
click at [981, 389] on div "Boehringer Ingelheim Account Account ID 2187416-2187416 Name ANIMAL ER CARE LLC…" at bounding box center [743, 363] width 805 height 139
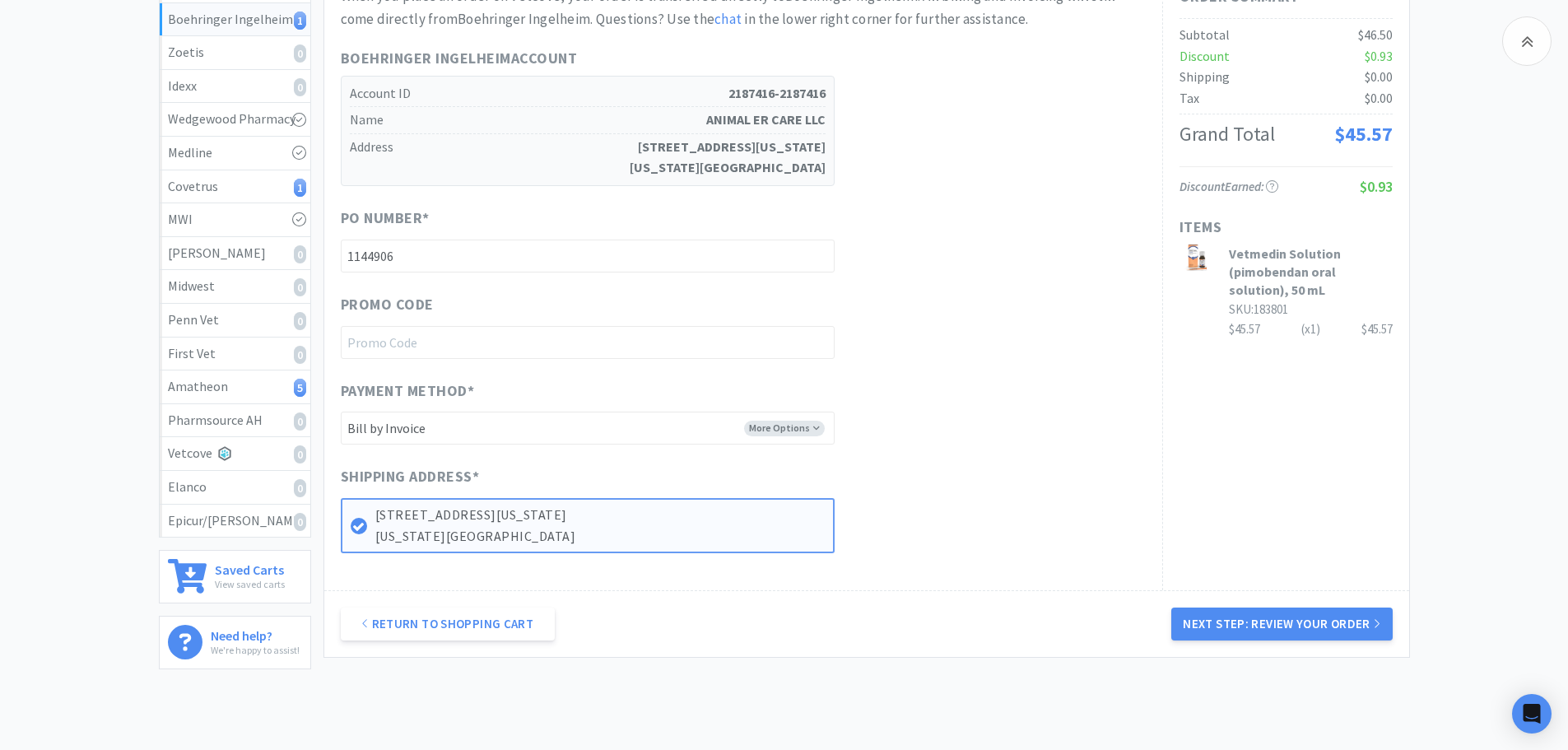
scroll to position [164, 0]
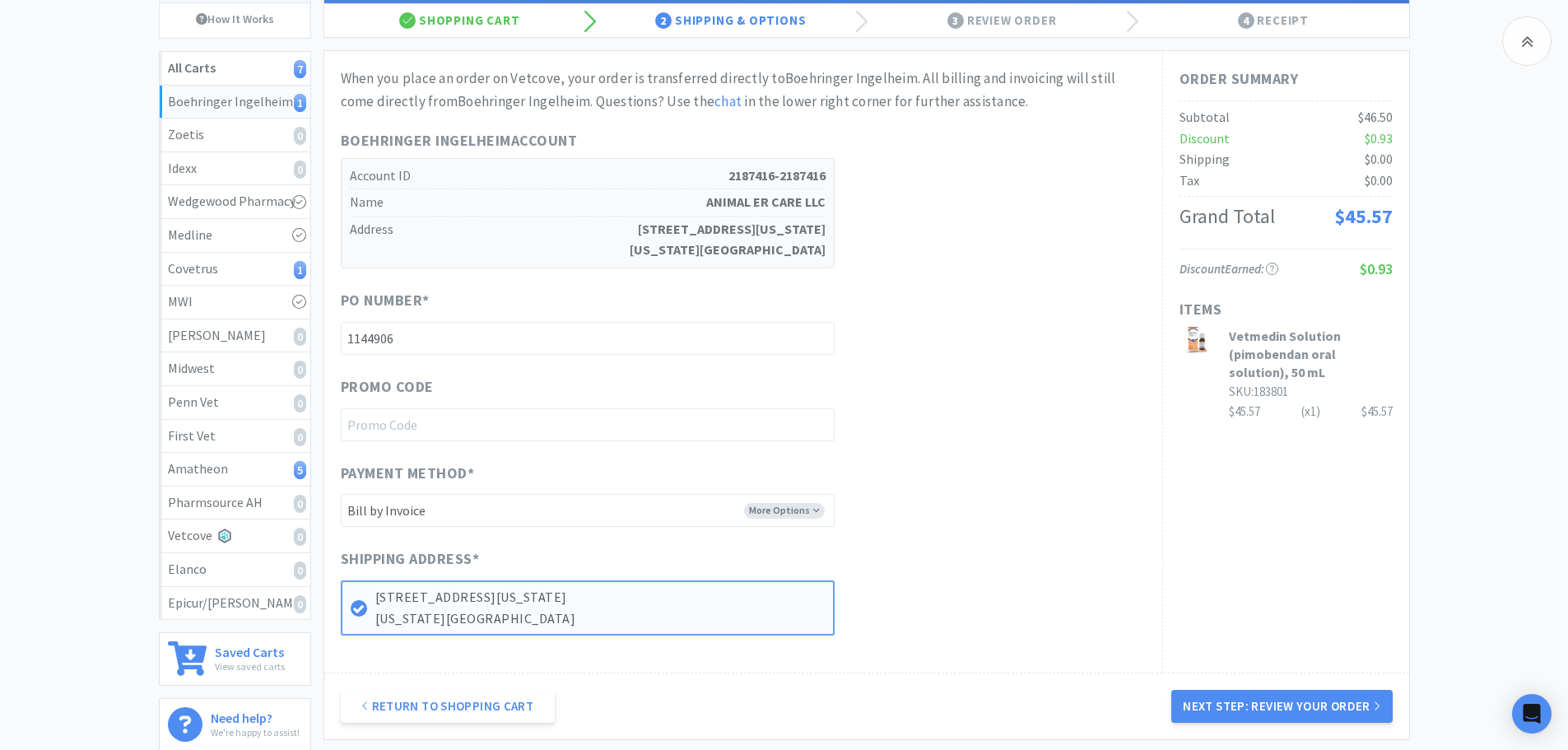
click at [981, 389] on div "Promo Code" at bounding box center [743, 408] width 805 height 66
click at [923, 285] on div "When you place an order on Vetcove, your order is transferred directly to Boehr…" at bounding box center [743, 351] width 805 height 568
click at [1284, 712] on button "Next Step: Review Your Order" at bounding box center [1282, 706] width 221 height 33
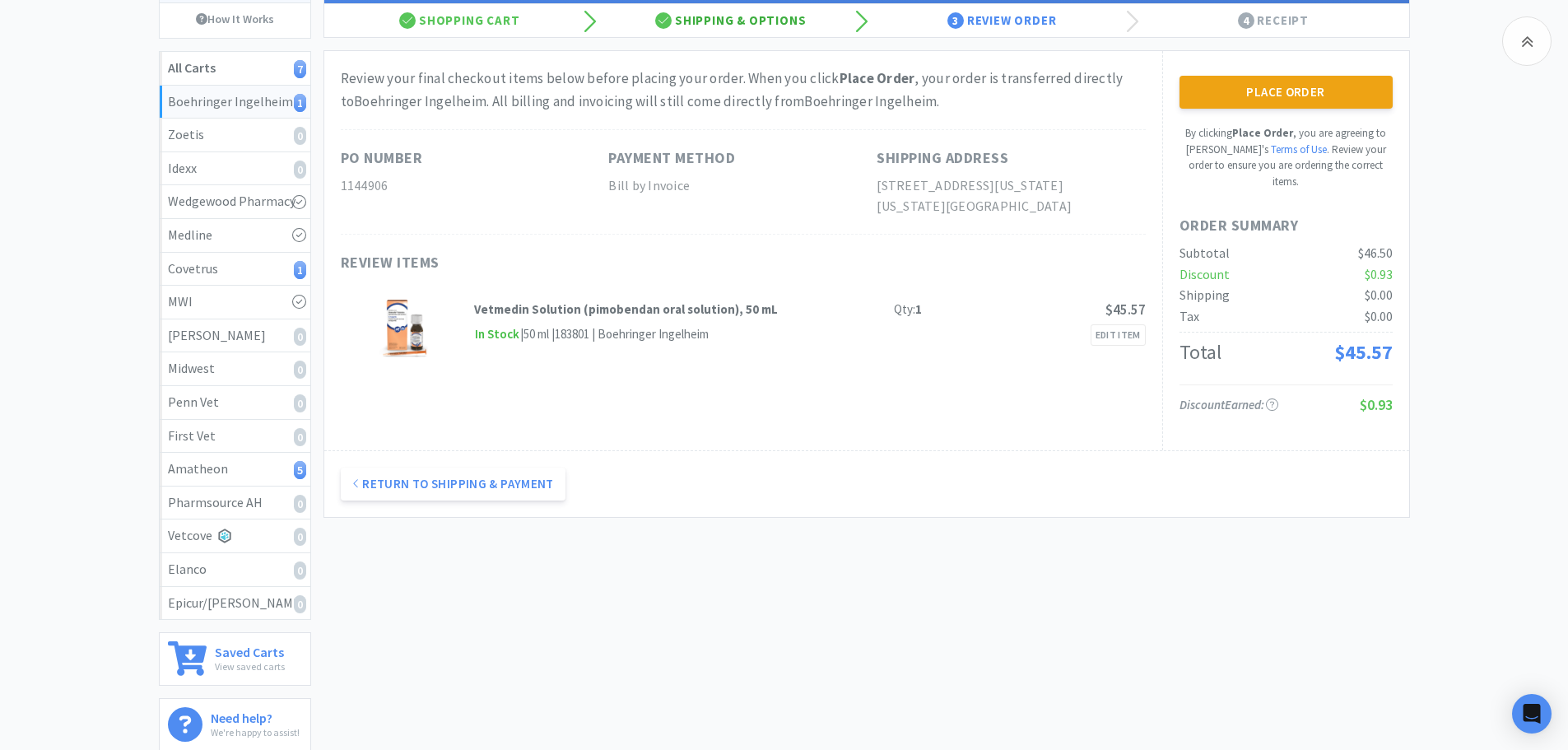
scroll to position [0, 0]
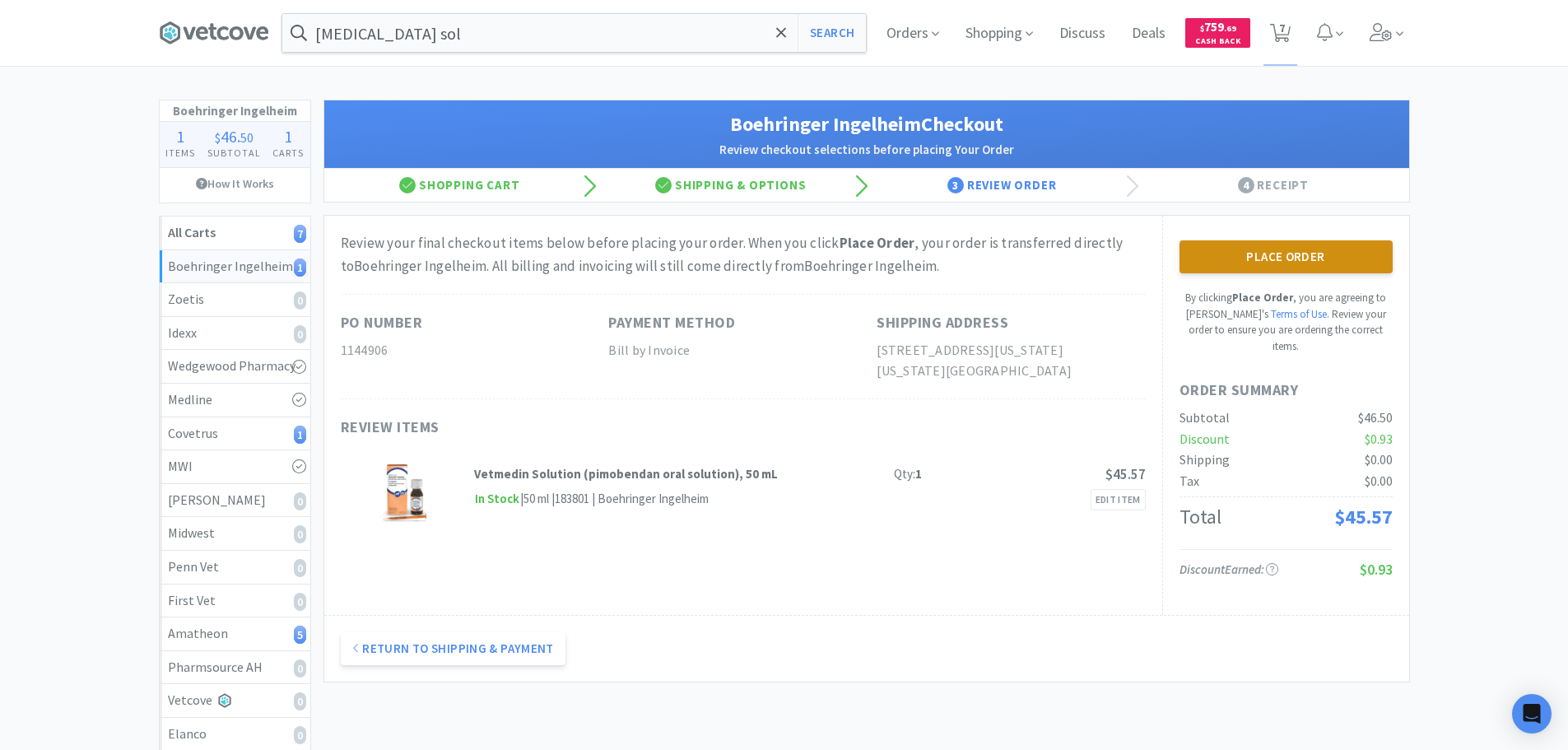
click at [1282, 268] on button "Place Order" at bounding box center [1285, 257] width 213 height 33
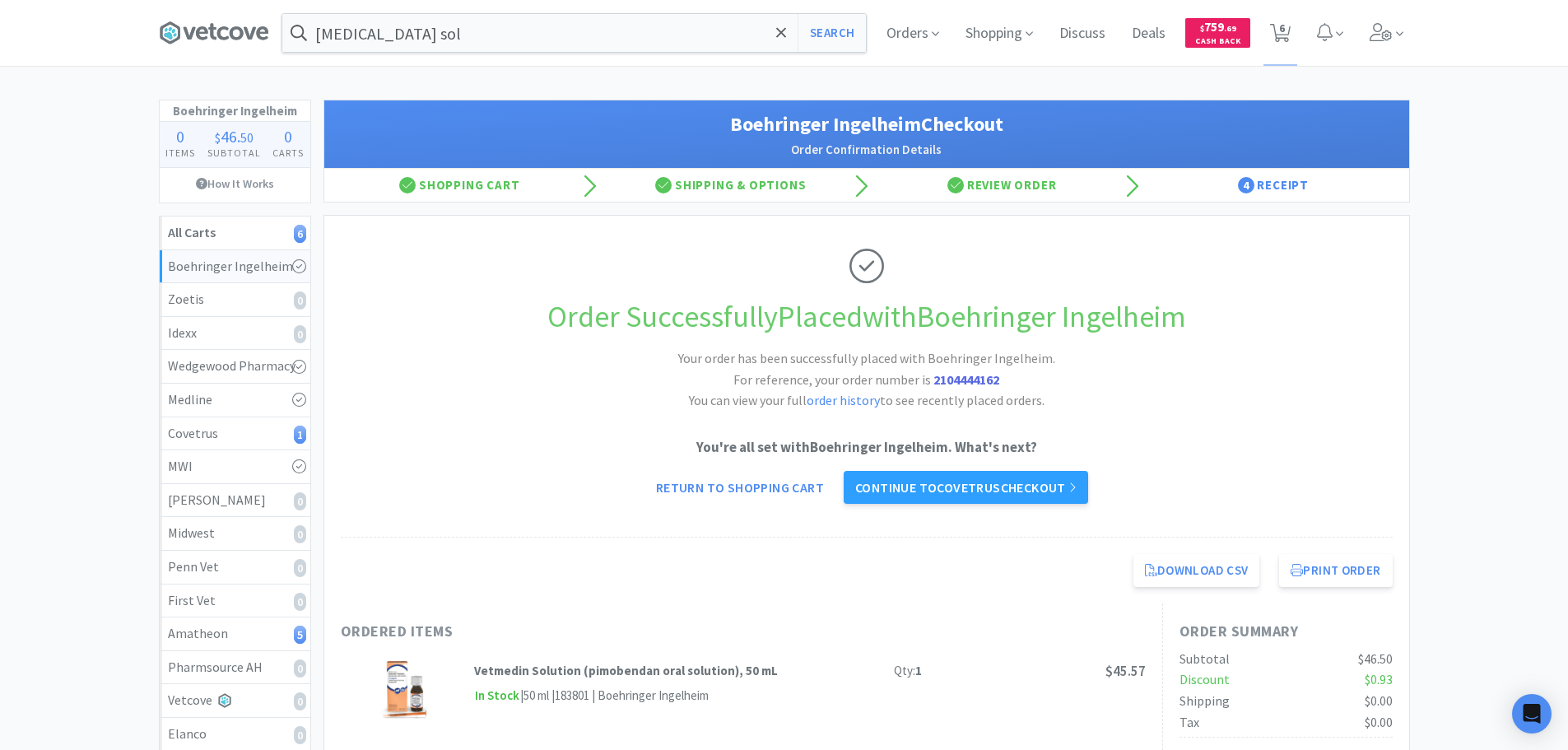
click at [769, 238] on div "Order Successfully Placed with Boehringer Ingelheim Your order has been success…" at bounding box center [866, 376] width 1052 height 322
click at [913, 501] on link "Continue to Covetrus checkout" at bounding box center [965, 487] width 244 height 33
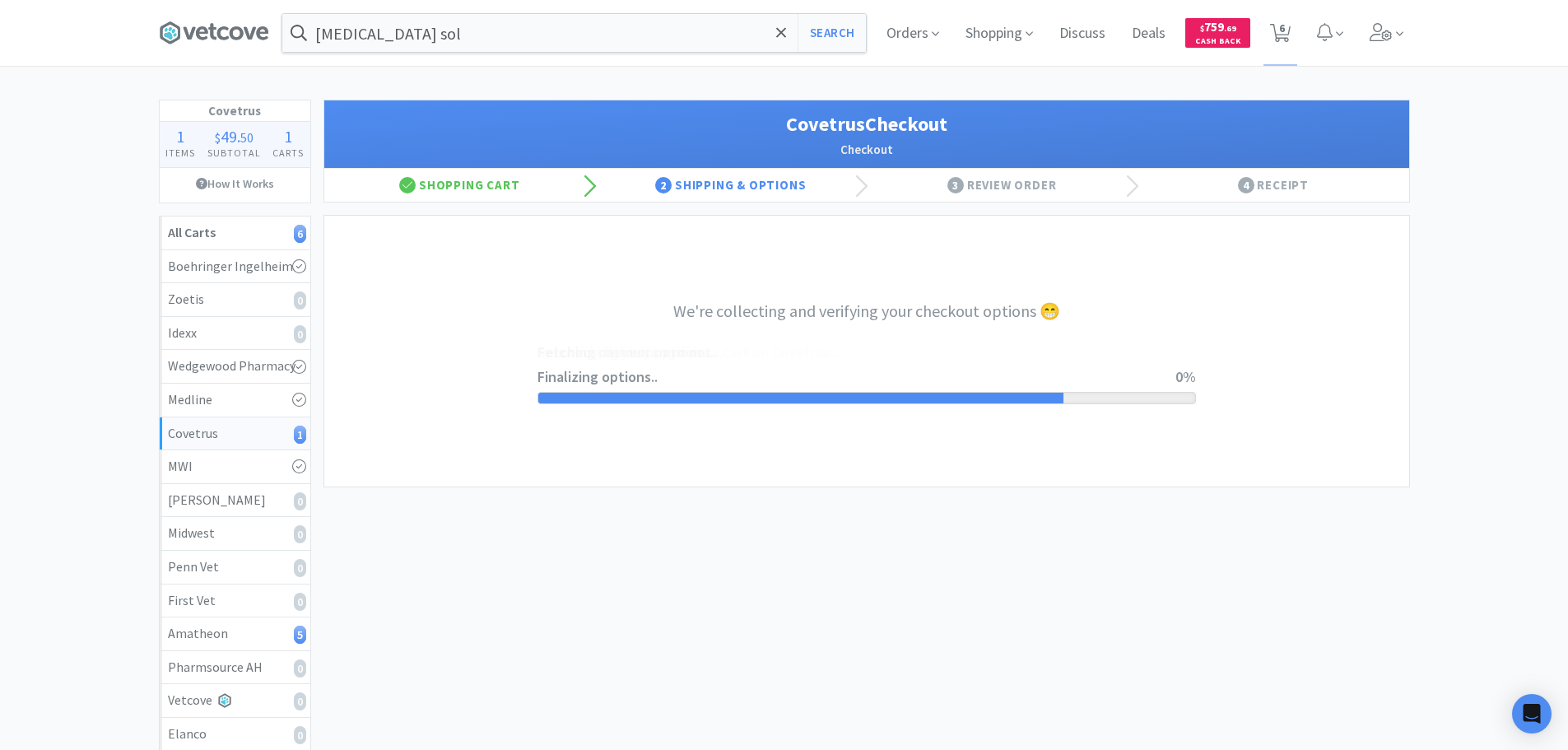
select select "ACCOUNT"
select select "cvt-standard-net"
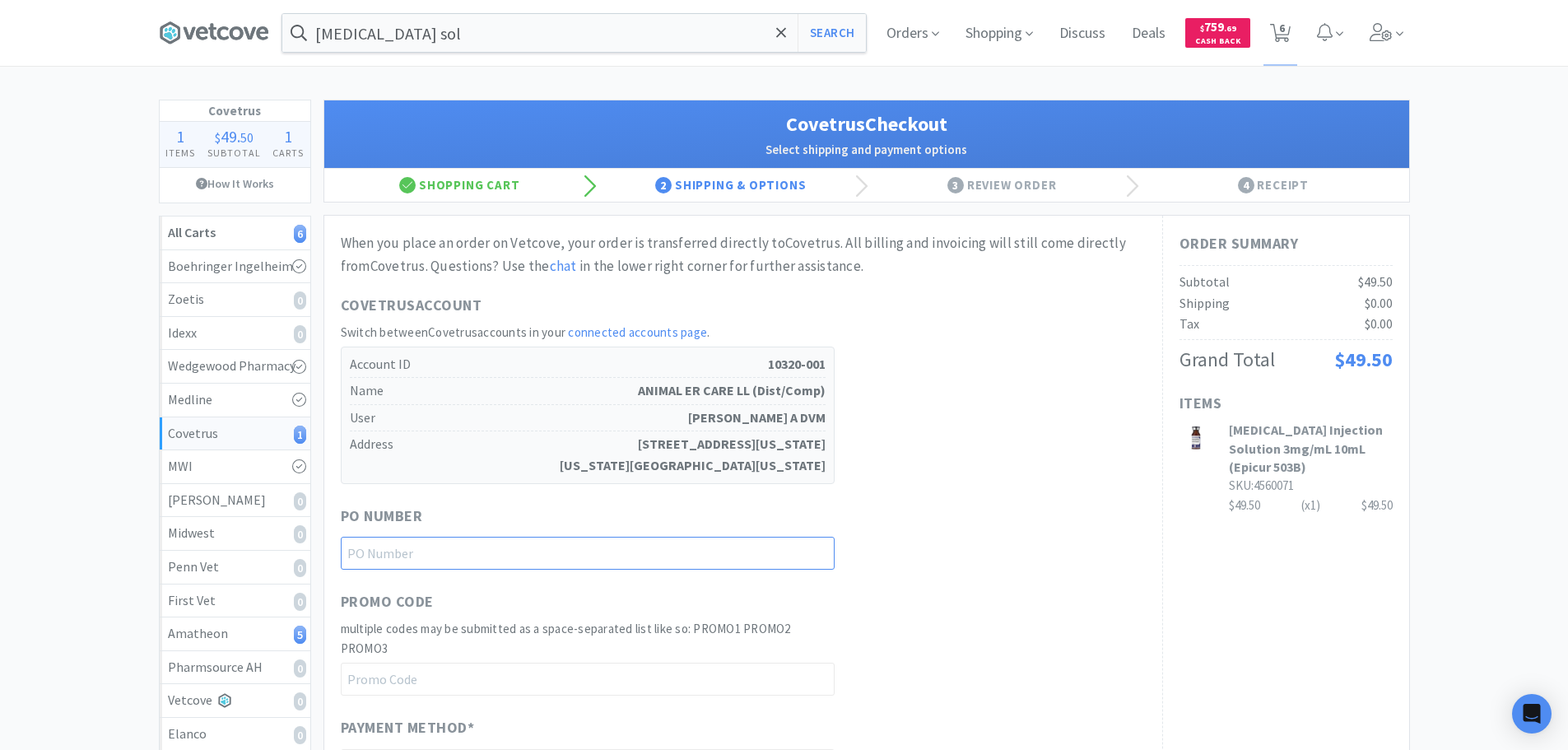
click at [608, 556] on input "text" at bounding box center [587, 553] width 494 height 33
paste input "1144904"
type input "1144904"
click at [974, 469] on div "Covetrus Account Switch between Covetrus accounts in your connected accounts pa…" at bounding box center [743, 389] width 805 height 190
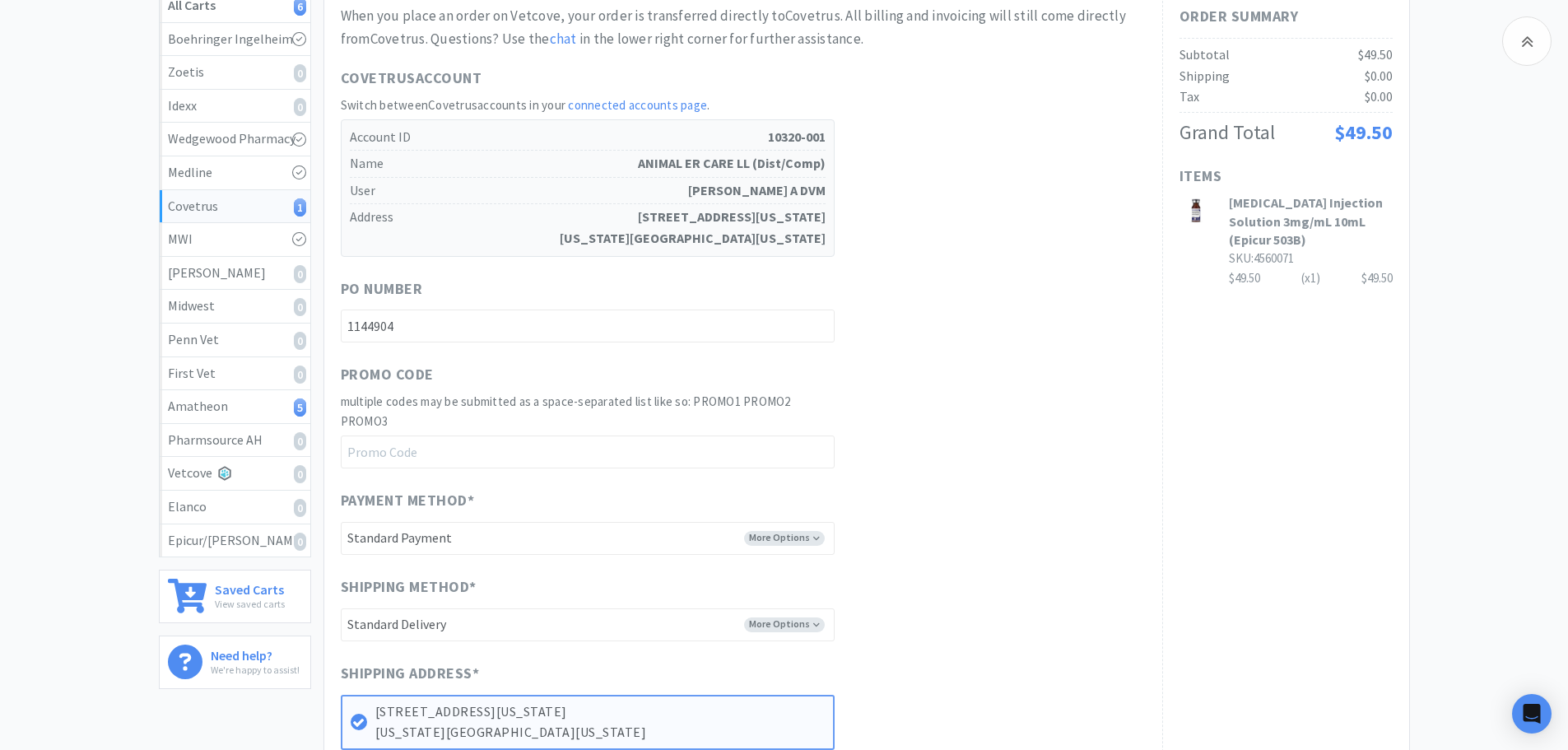
scroll to position [577, 0]
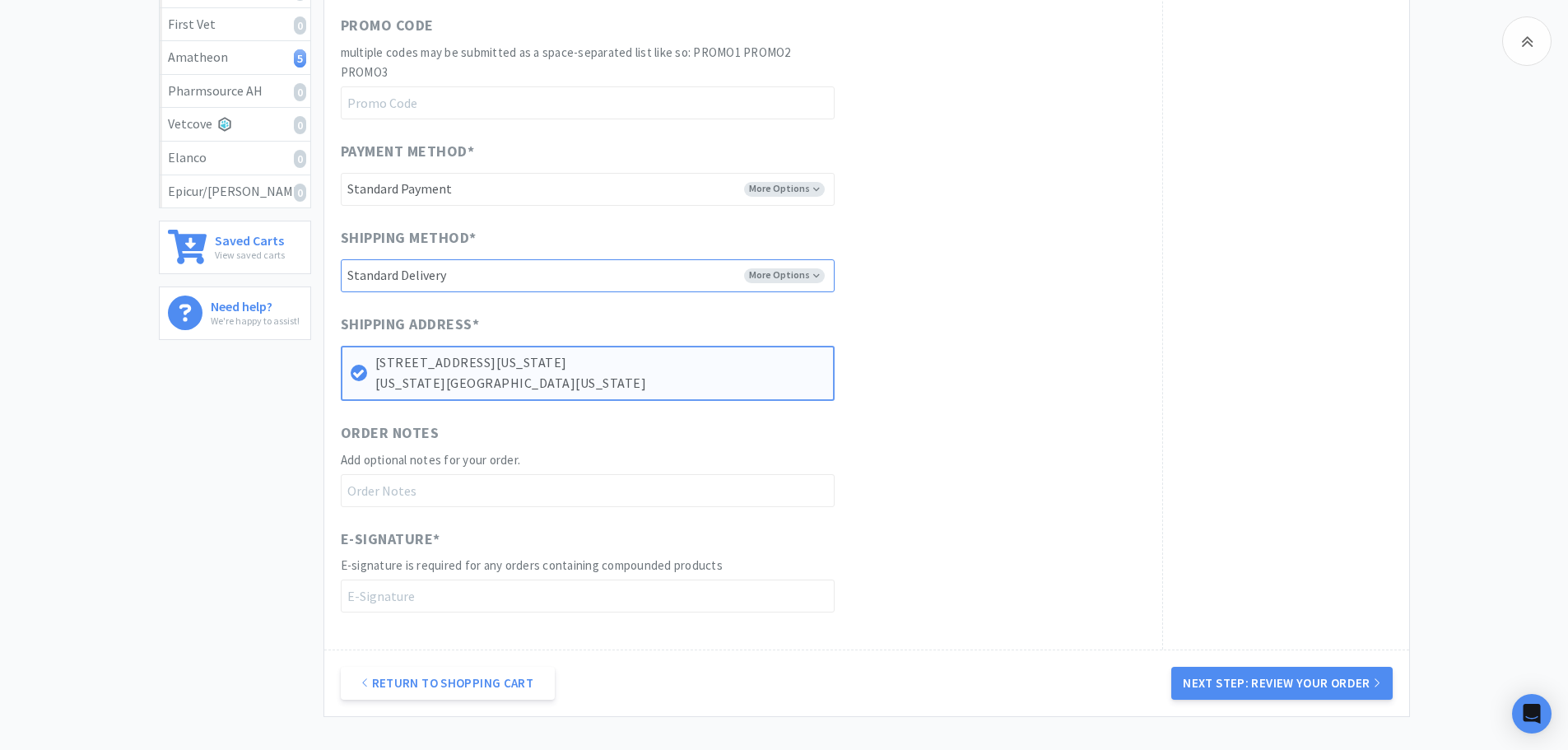
click at [747, 261] on select "-------- Standard Delivery Pickup/Will Call" at bounding box center [587, 276] width 494 height 33
click at [753, 271] on select "-------- Standard Delivery Pickup/Will Call" at bounding box center [587, 276] width 494 height 33
click at [762, 197] on select "-------- Standard Payment" at bounding box center [587, 189] width 494 height 33
click at [1119, 259] on div "Shipping Method * More Options -------- Standard Delivery Pickup/Will Call" at bounding box center [743, 259] width 805 height 66
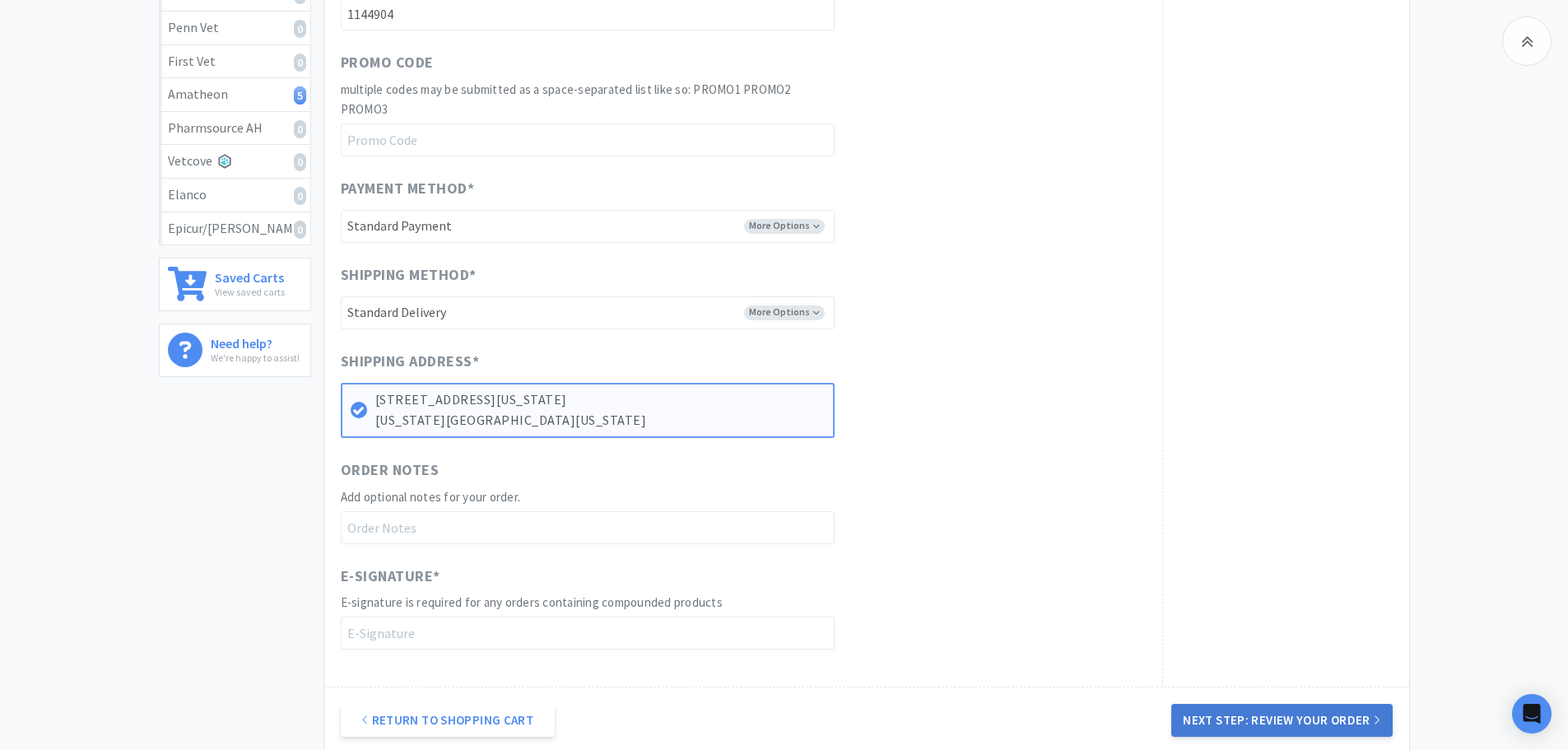
scroll to position [712, 0]
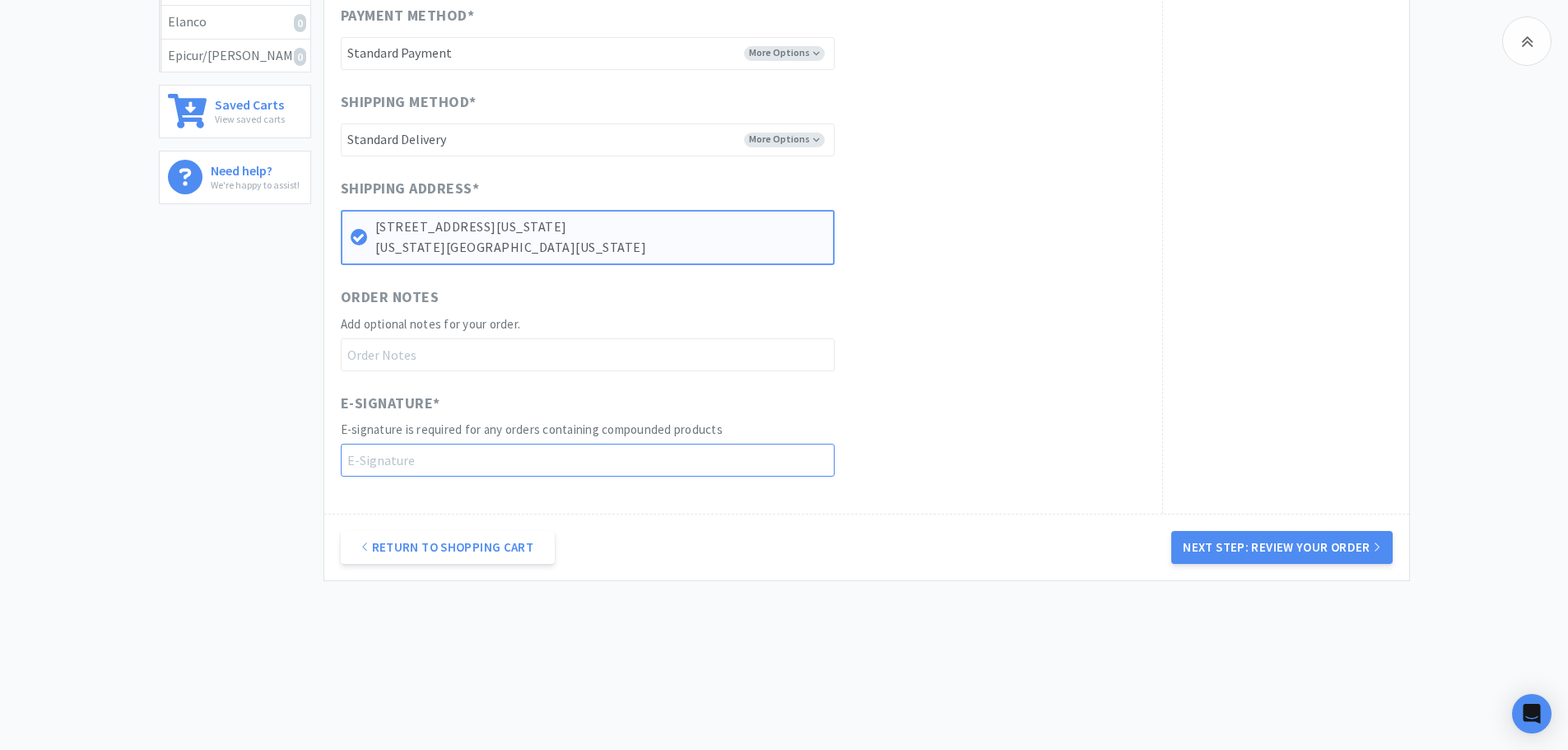
click at [536, 454] on input "text" at bounding box center [587, 460] width 494 height 33
type input "[PERSON_NAME]"
click at [1026, 462] on div "E-Signature * E-signature is required for any orders containing compounded prod…" at bounding box center [743, 434] width 805 height 85
click at [1239, 554] on button "Next Step: Review Your Order" at bounding box center [1282, 547] width 221 height 33
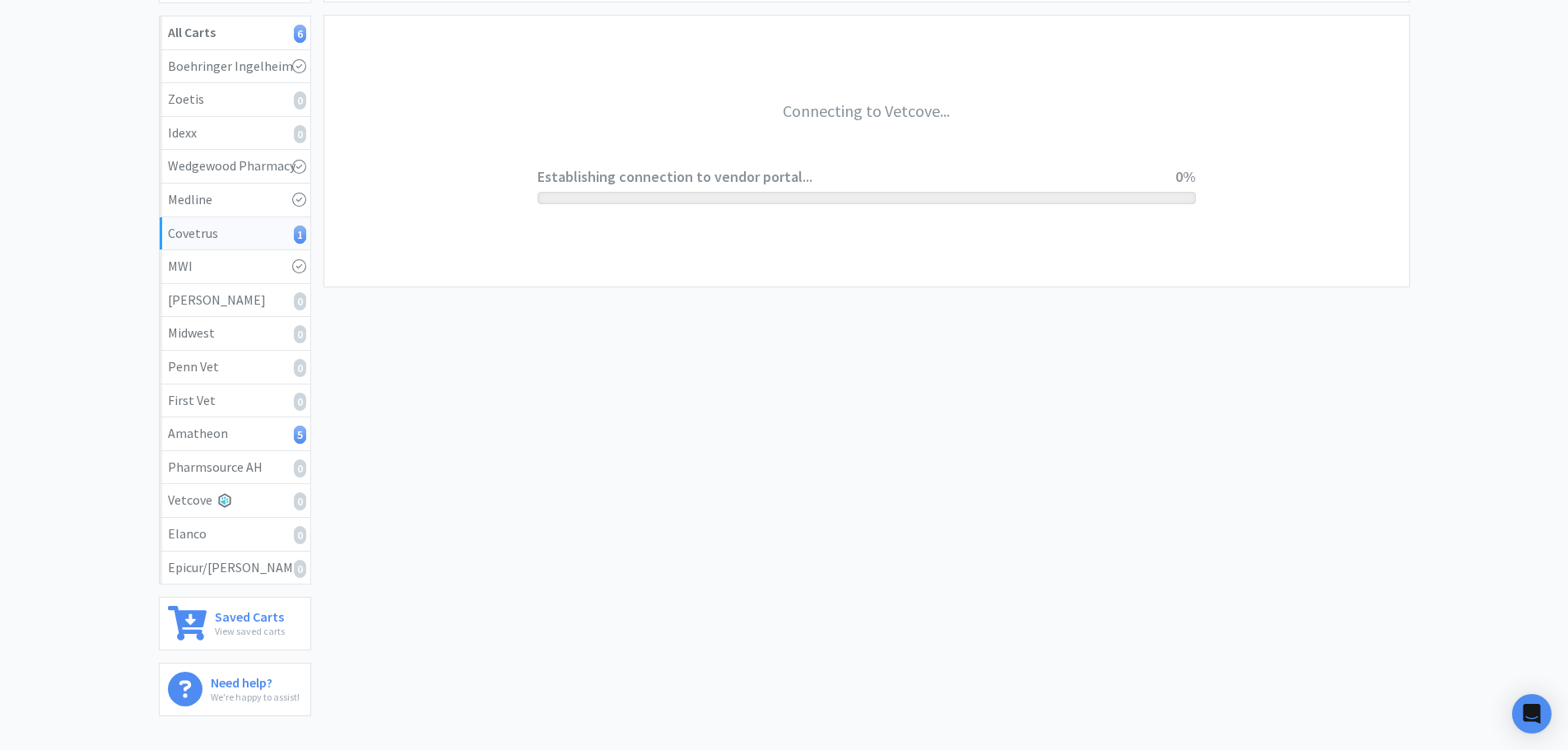
scroll to position [0, 0]
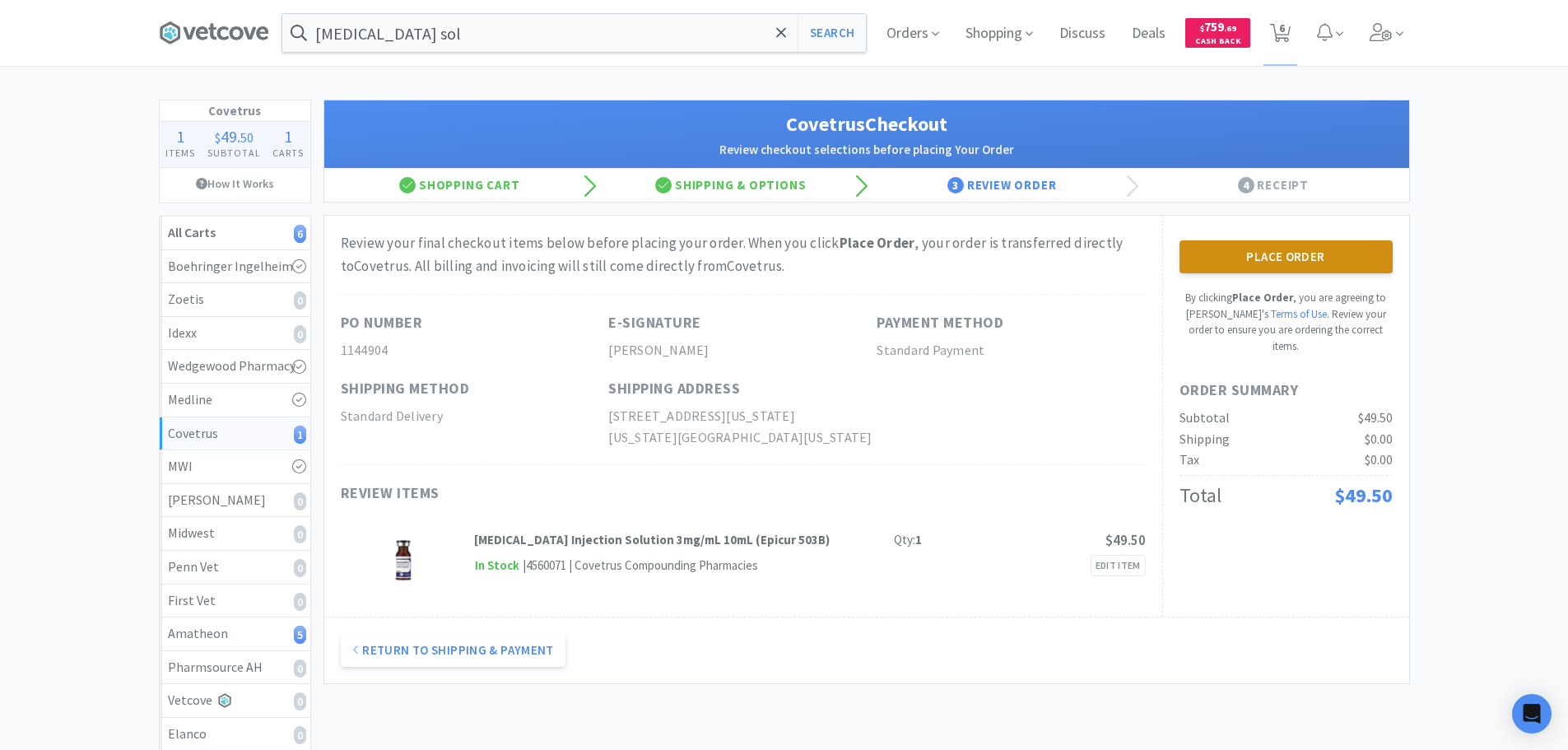
click at [1276, 266] on button "Place Order" at bounding box center [1285, 257] width 213 height 33
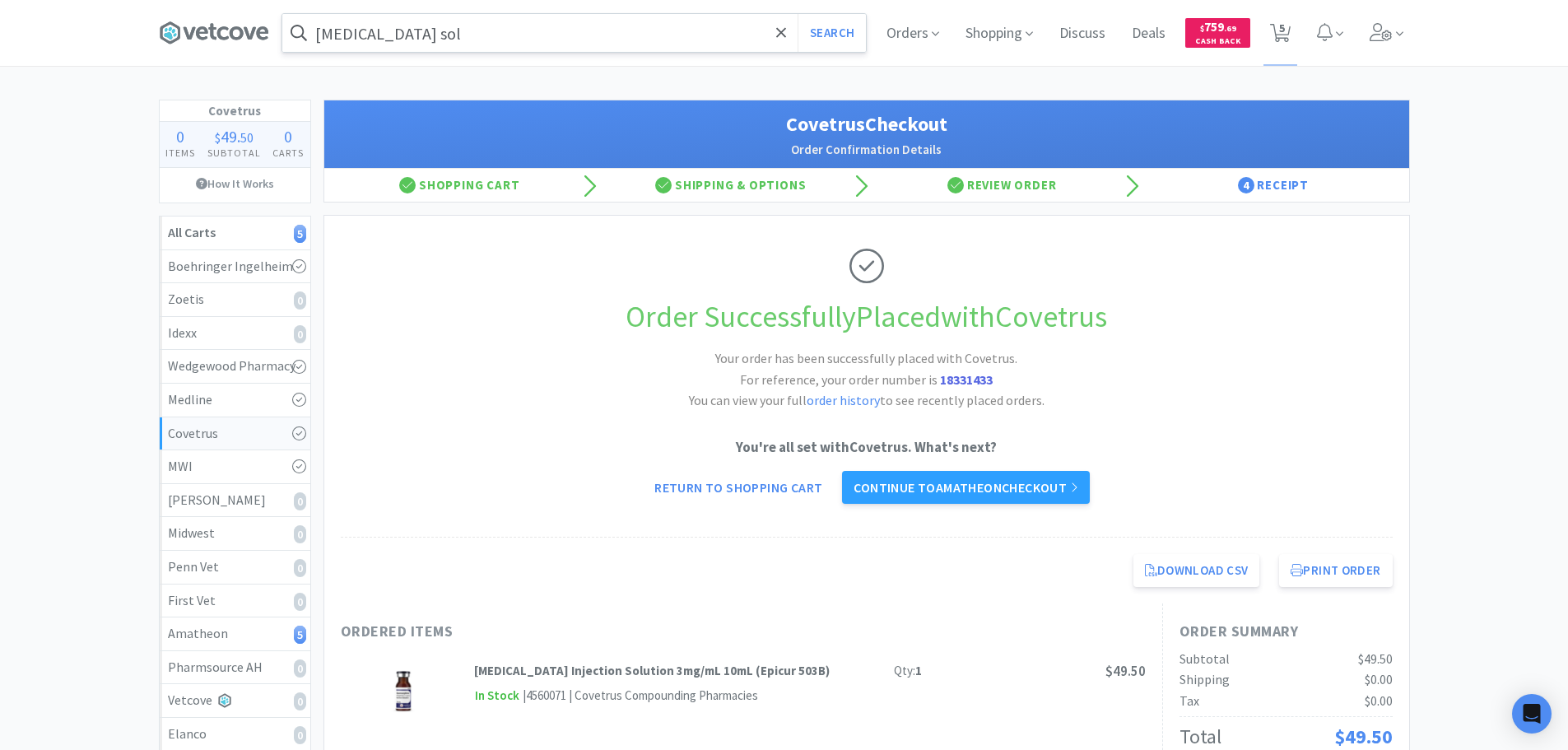
click at [641, 39] on input "[MEDICAL_DATA] sol" at bounding box center [574, 33] width 584 height 38
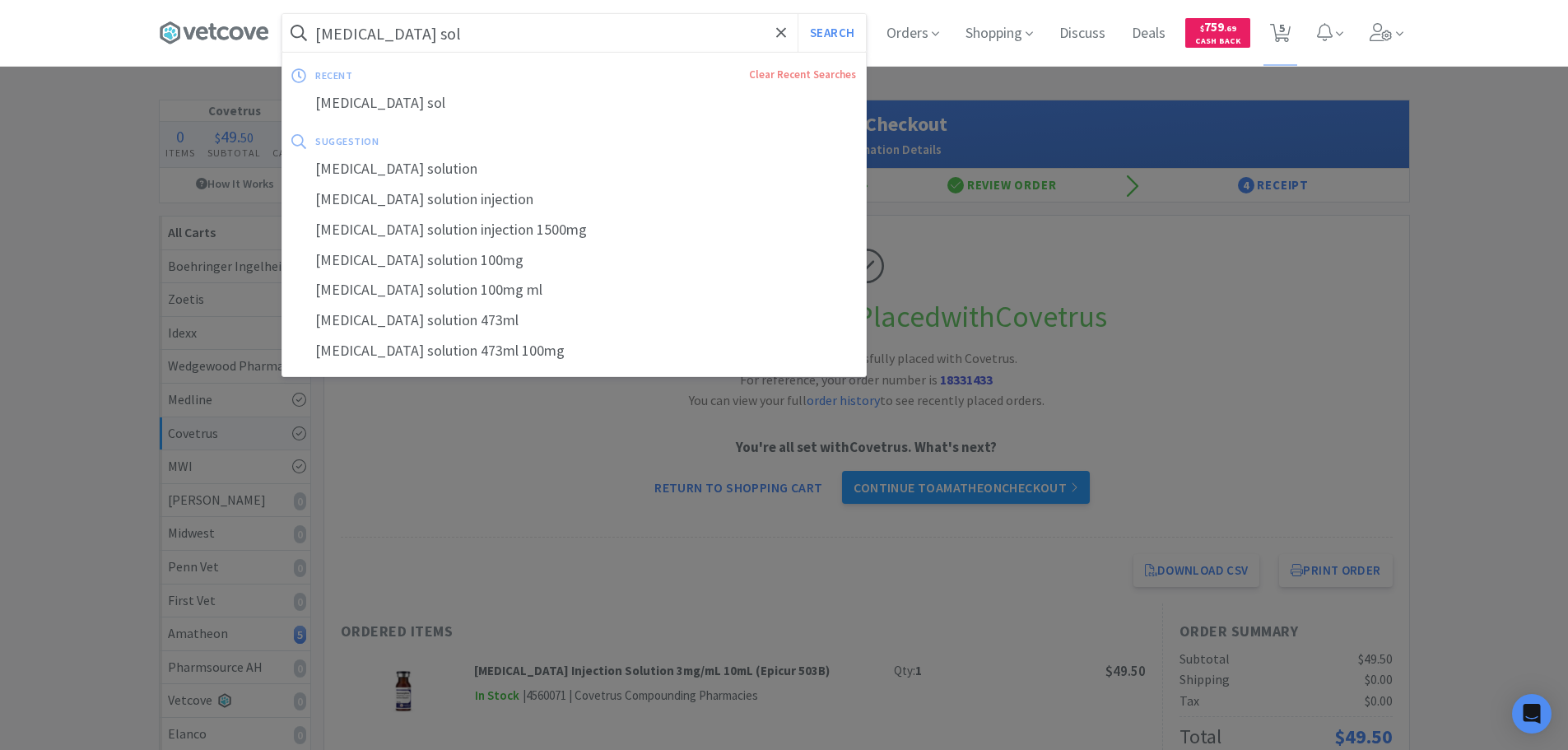
paste input "[PHONE_NUMBER]"
type input "[PHONE_NUMBER]"
click at [797, 14] on button "Search" at bounding box center [832, 33] width 68 height 38
select select "1"
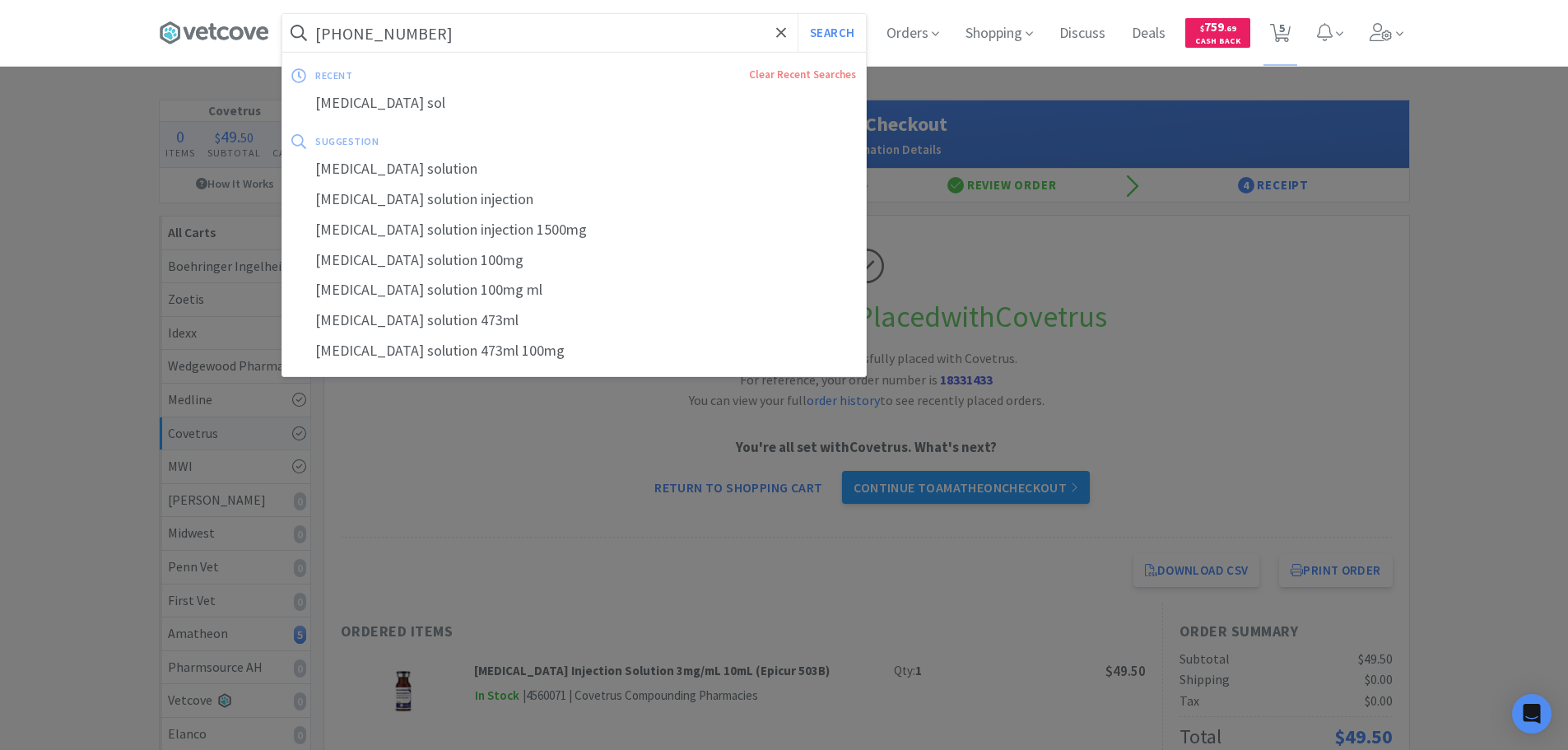
select select "1"
select select "16"
select select "1"
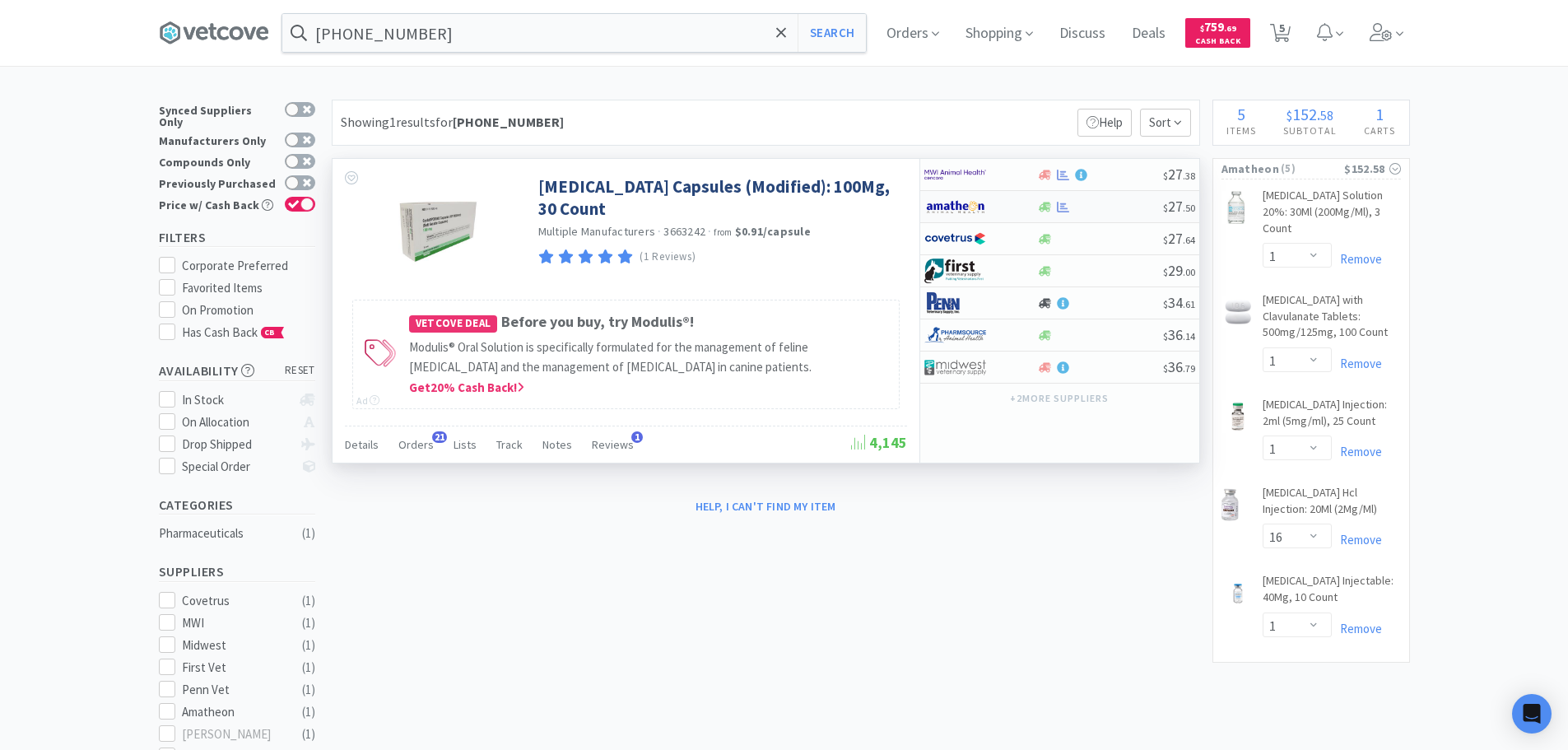
click at [1119, 205] on div at bounding box center [1100, 207] width 126 height 13
select select "1"
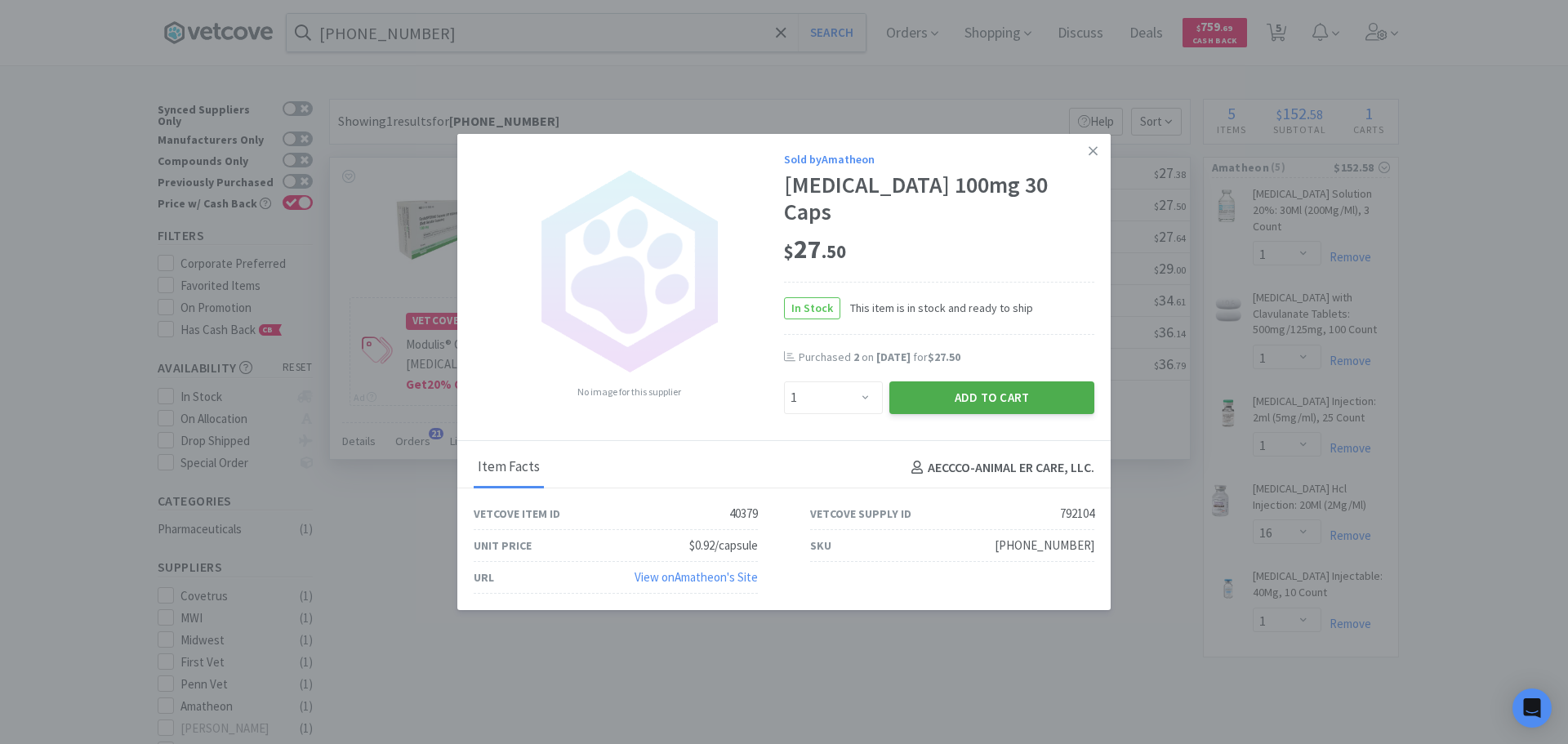
click at [933, 397] on button "Add to Cart" at bounding box center [992, 397] width 205 height 33
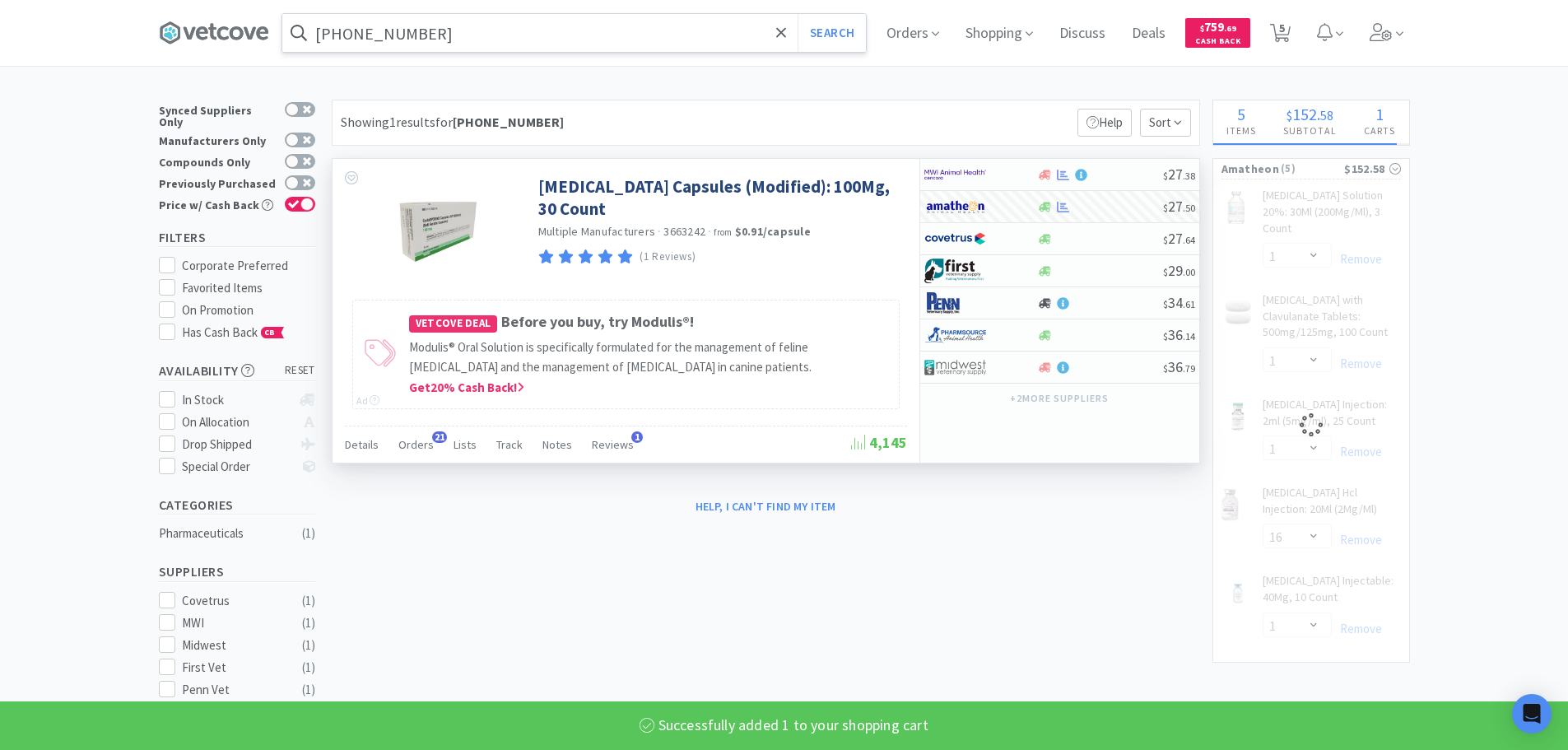
select select "1"
select select "16"
select select "1"
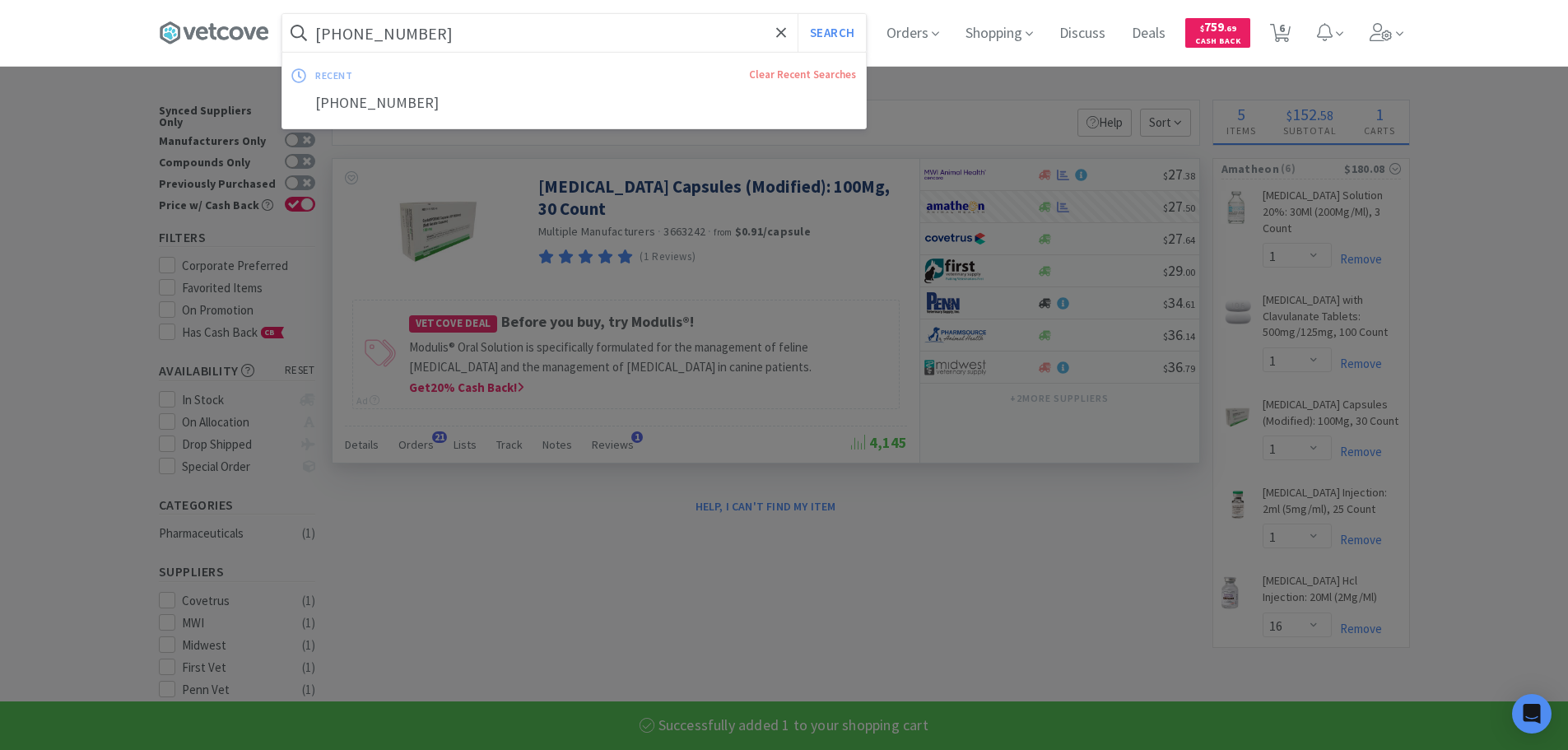
click at [683, 32] on input "[PHONE_NUMBER]" at bounding box center [574, 33] width 584 height 38
paste input "[PHONE_NUMBER]"
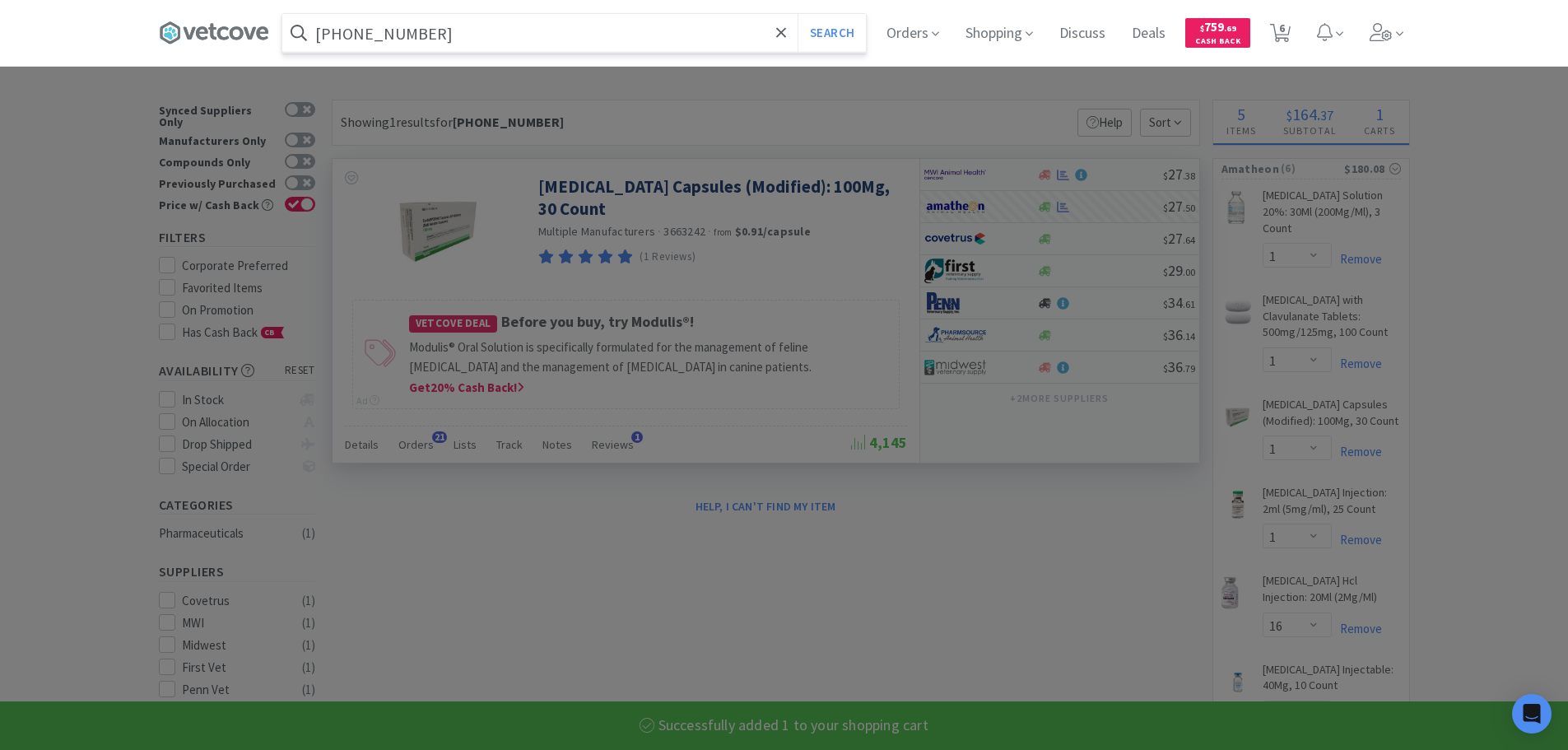
type input "[PHONE_NUMBER]"
click at [797, 14] on button "Search" at bounding box center [832, 33] width 68 height 38
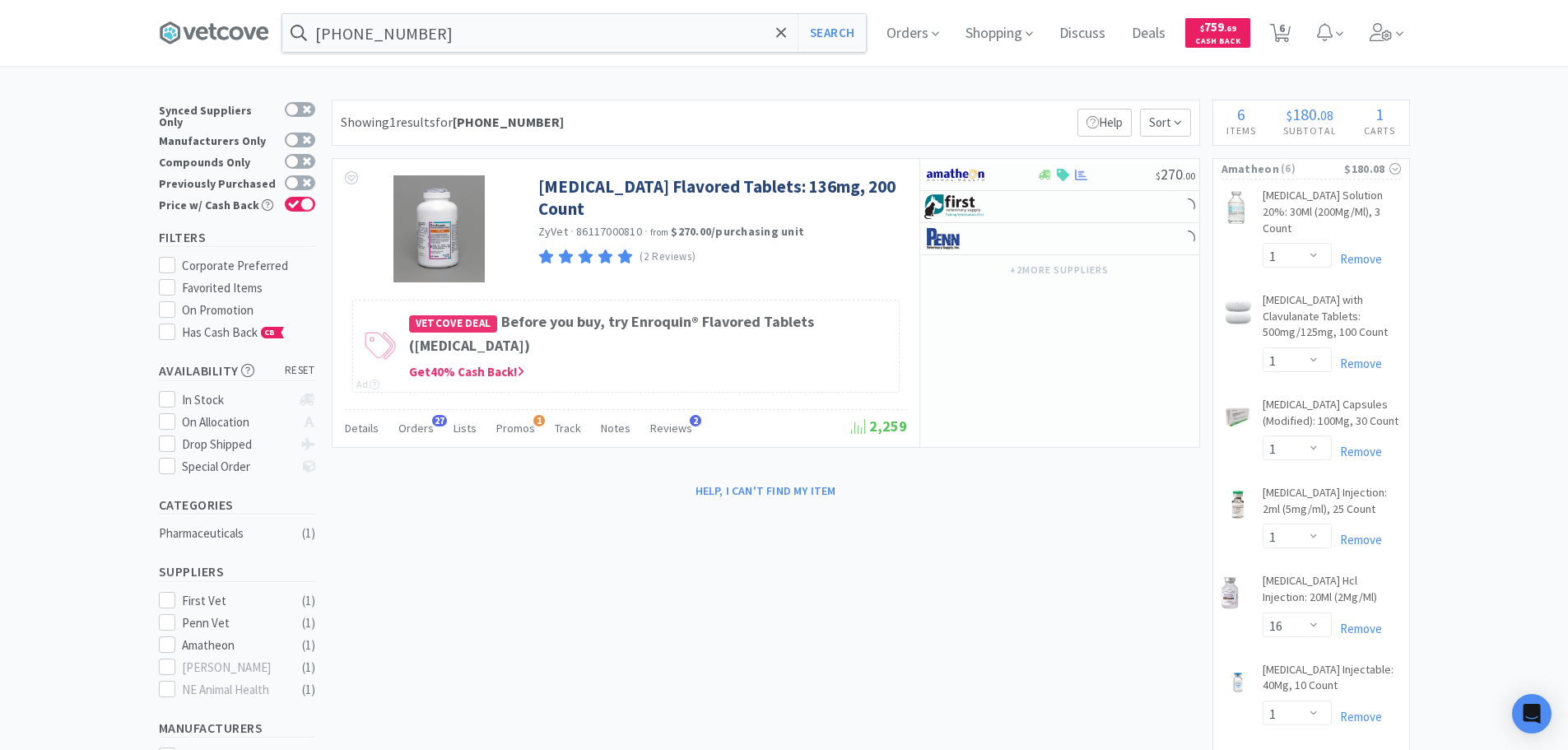
click at [816, 119] on div "Showing 1 results for [PHONE_NUMBER] Filters Help Sort" at bounding box center [765, 122] width 868 height 46
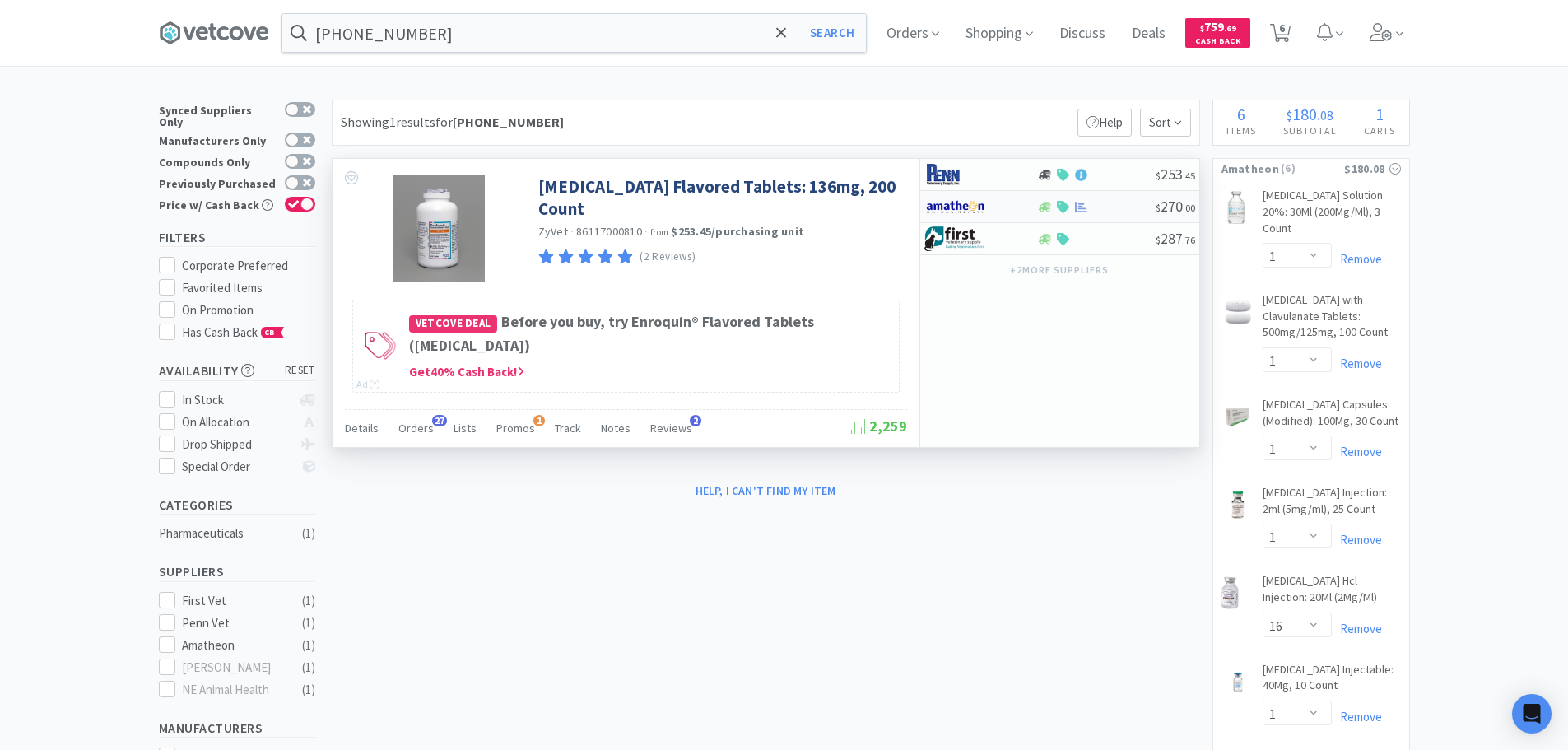
click at [1113, 205] on div at bounding box center [1097, 207] width 119 height 13
select select "1"
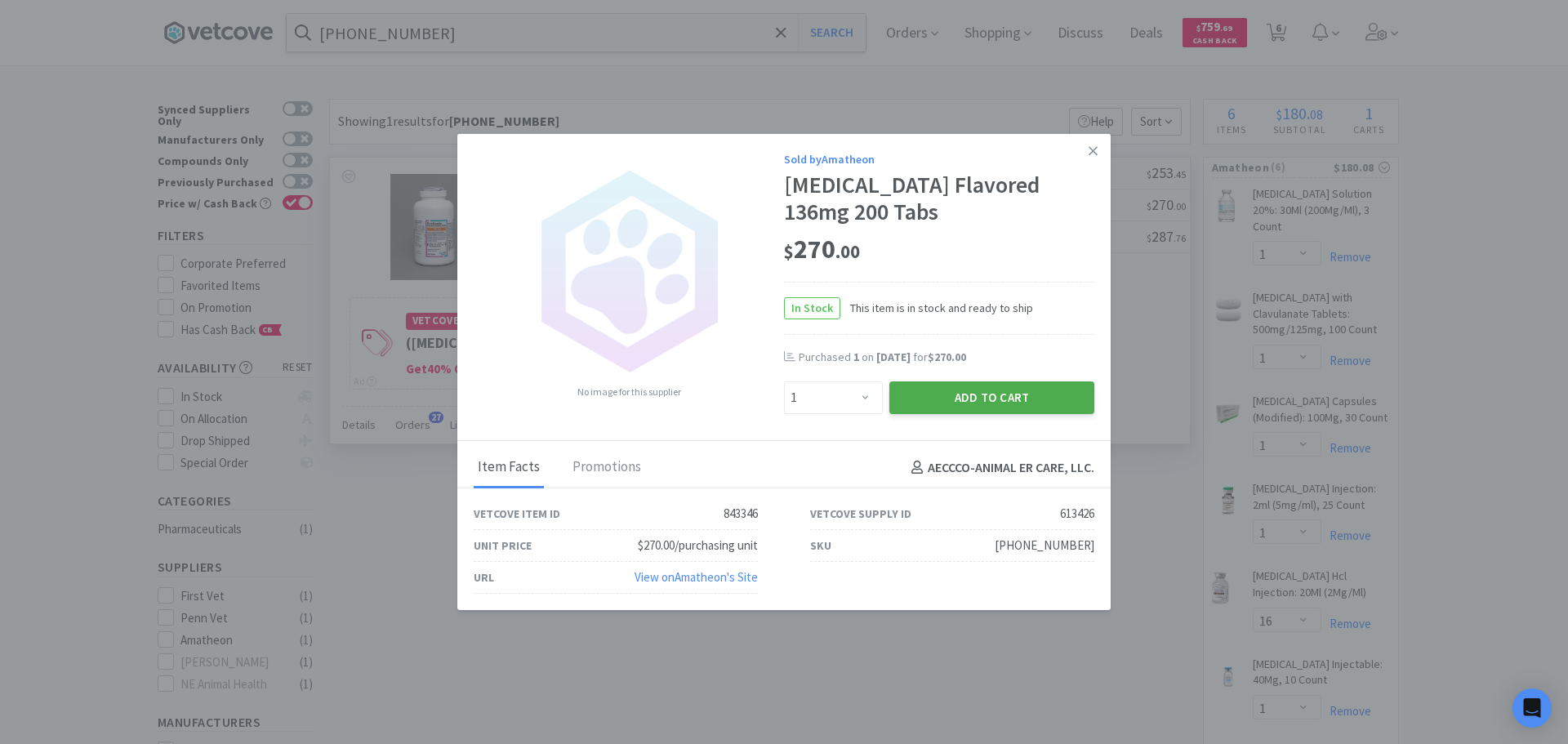
click at [985, 395] on button "Add to Cart" at bounding box center [992, 397] width 205 height 33
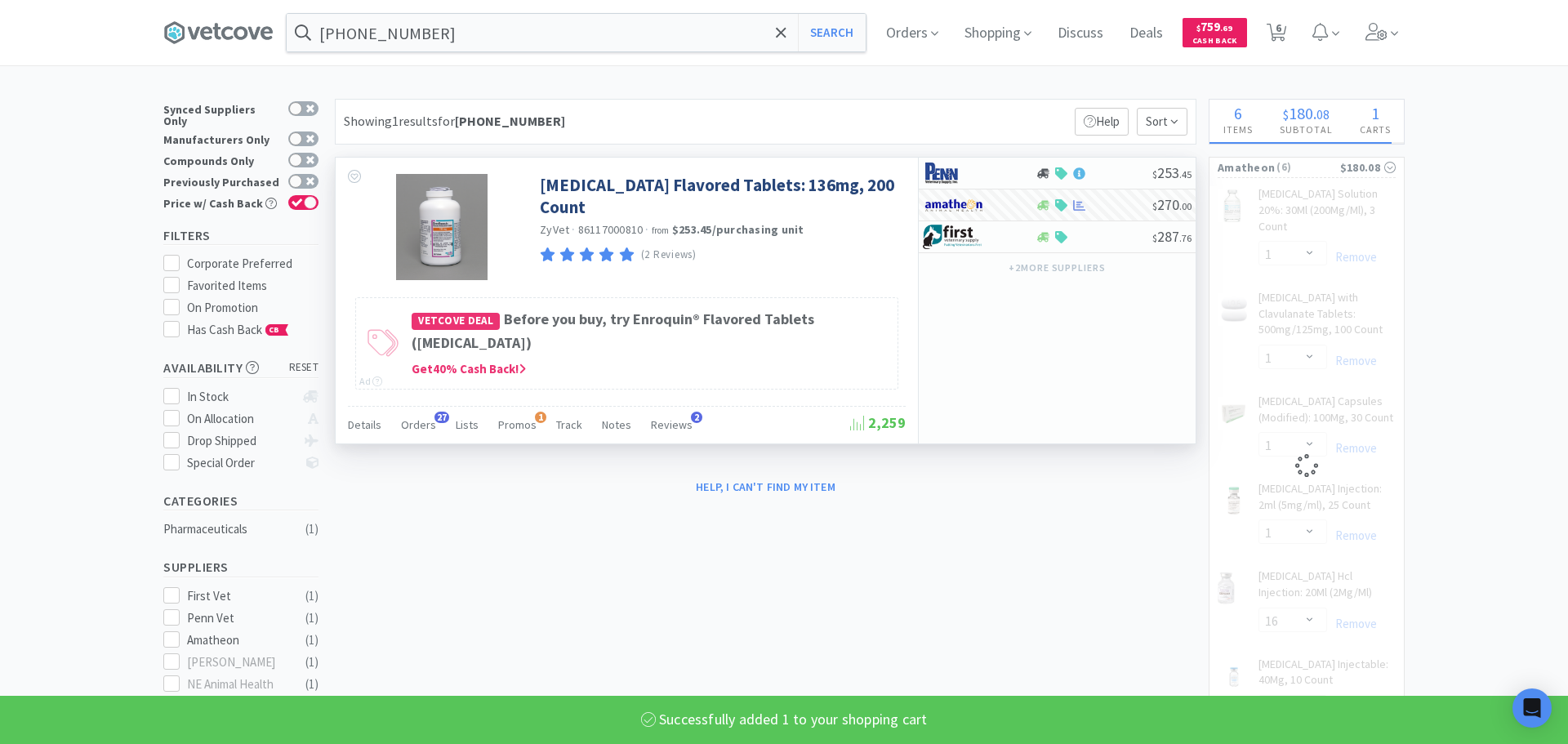
select select "1"
select select "16"
select select "1"
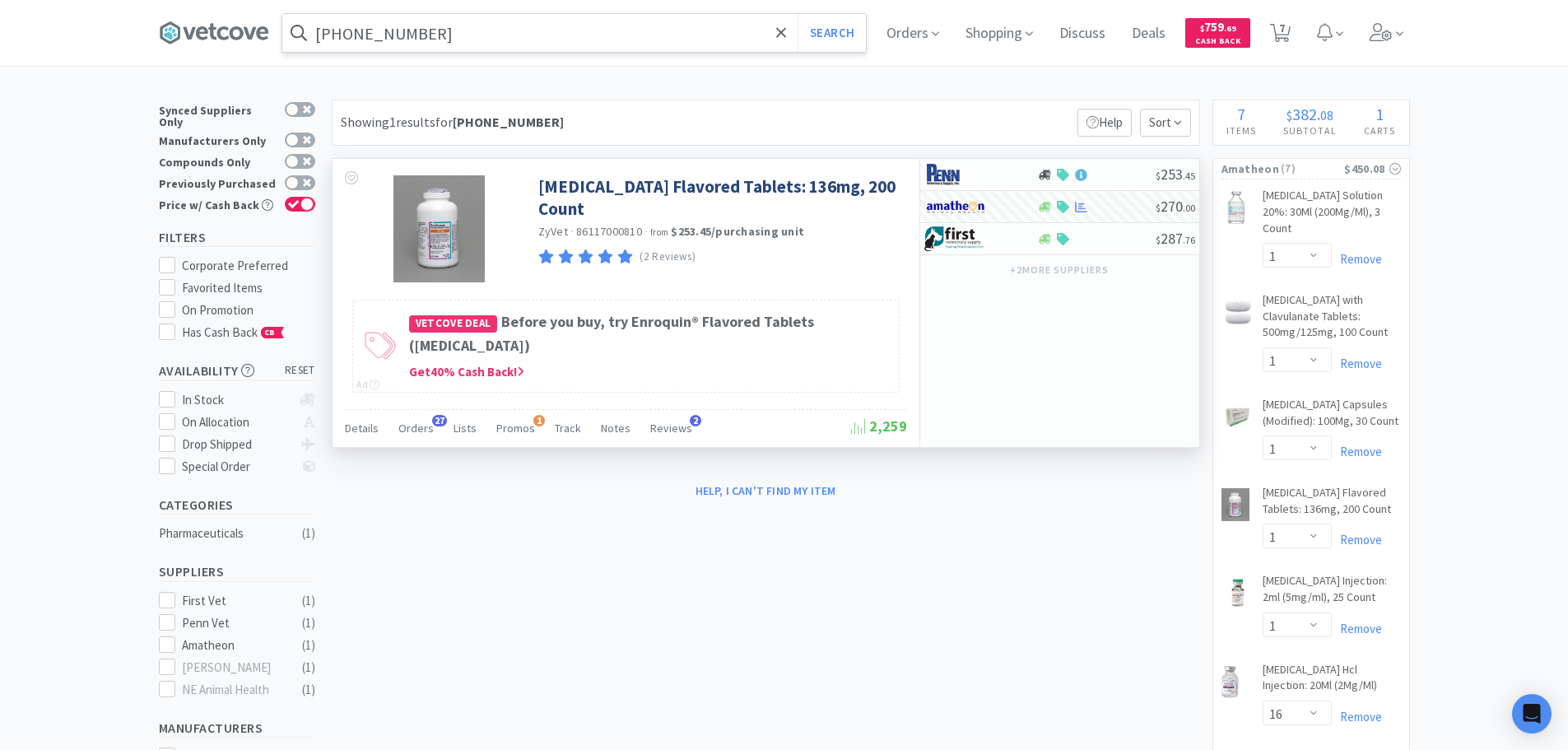
click at [685, 40] on input "[PHONE_NUMBER]" at bounding box center [574, 33] width 584 height 38
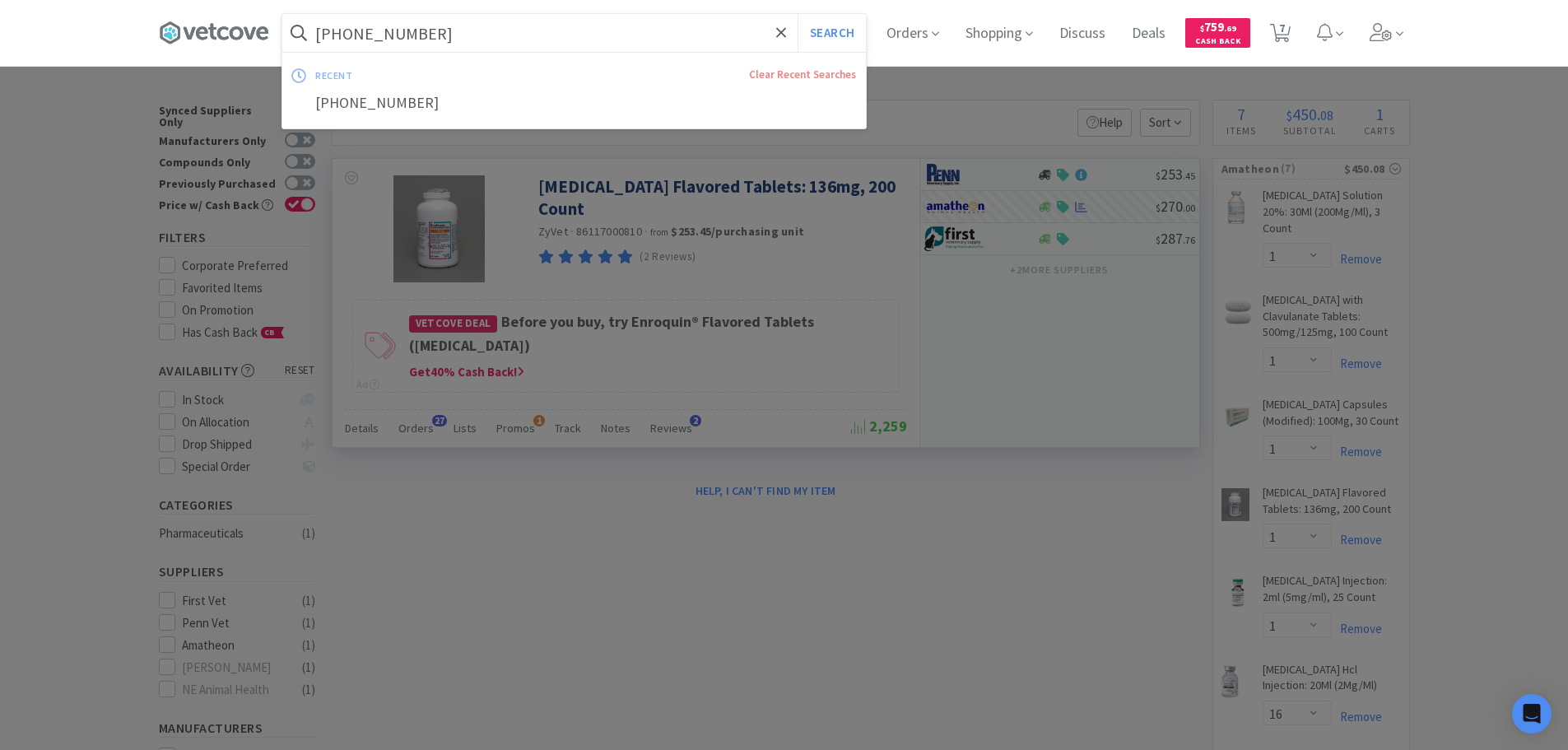
paste input "6-07"
type input "[PHONE_NUMBER]"
click at [797, 14] on button "Search" at bounding box center [832, 33] width 68 height 38
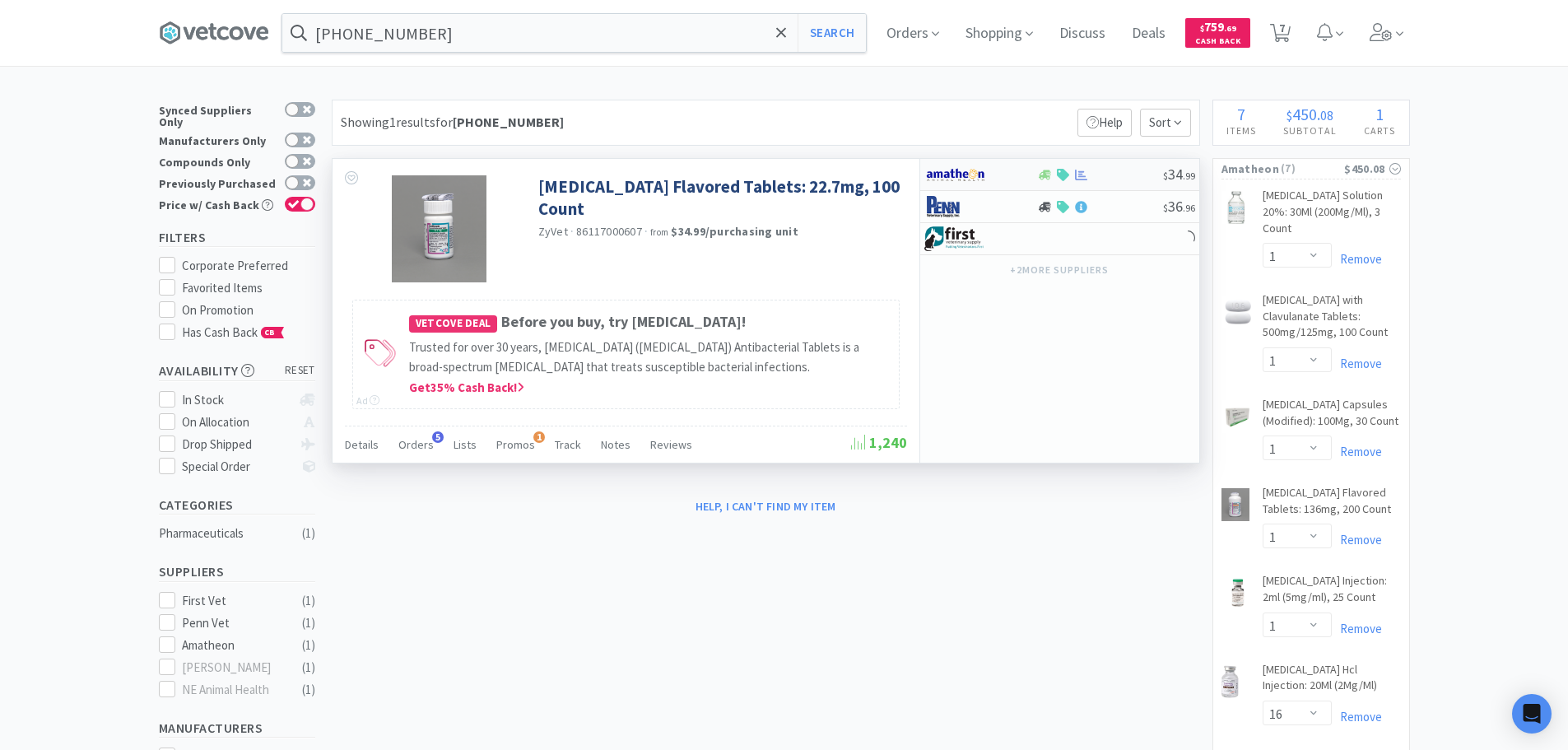
click at [1109, 178] on div at bounding box center [1100, 175] width 126 height 13
select select "1"
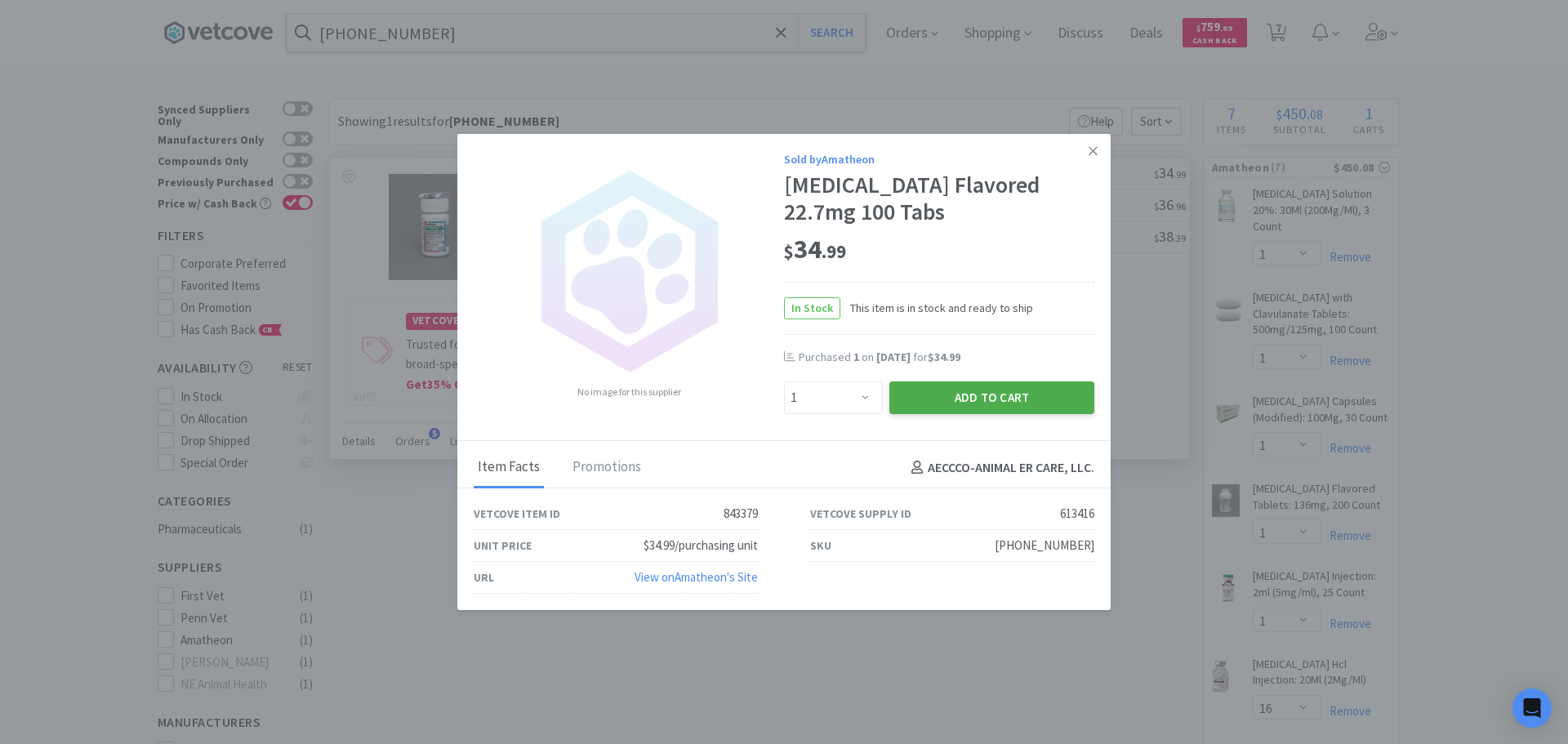
click at [1013, 405] on button "Add to Cart" at bounding box center [992, 397] width 205 height 33
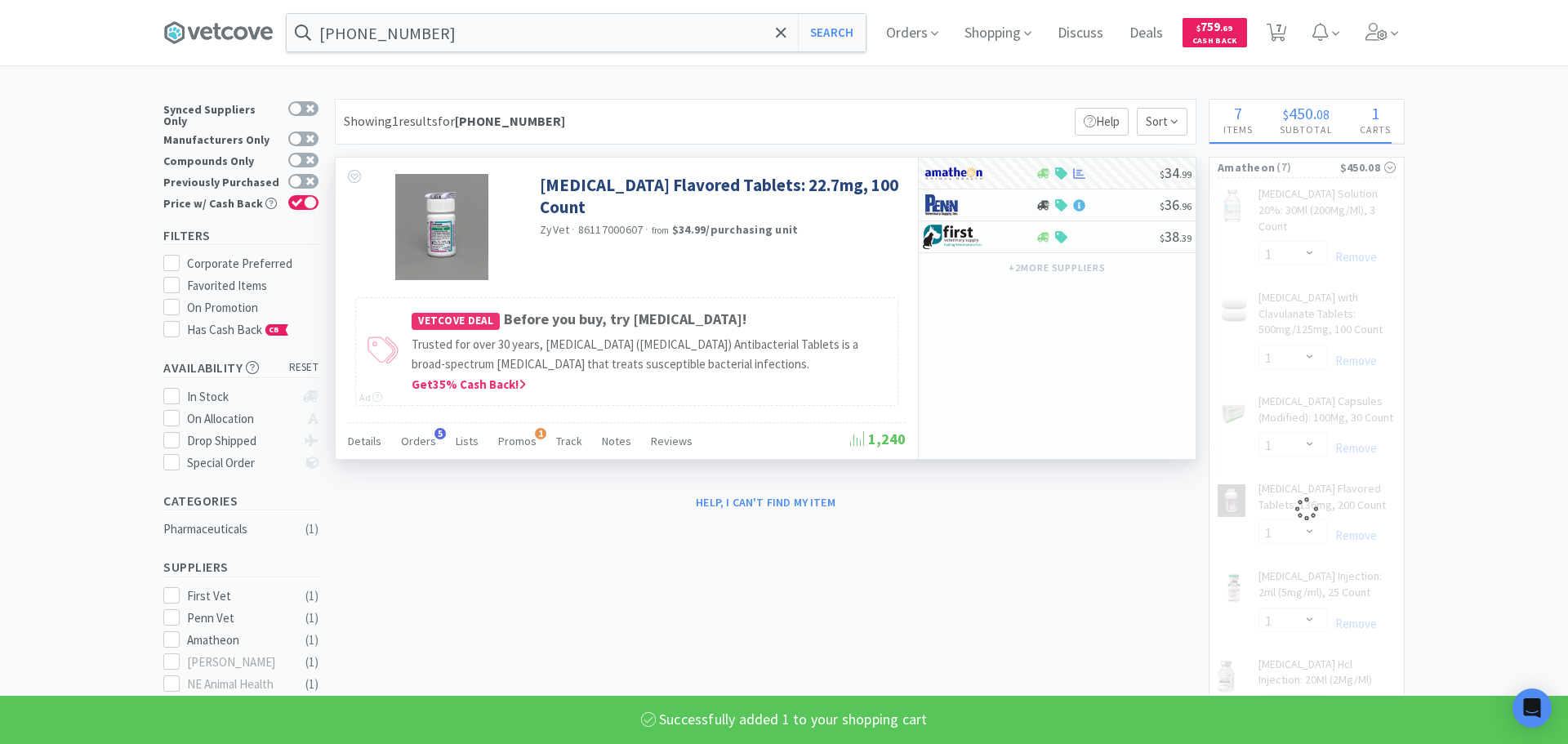
select select "1"
select select "16"
select select "1"
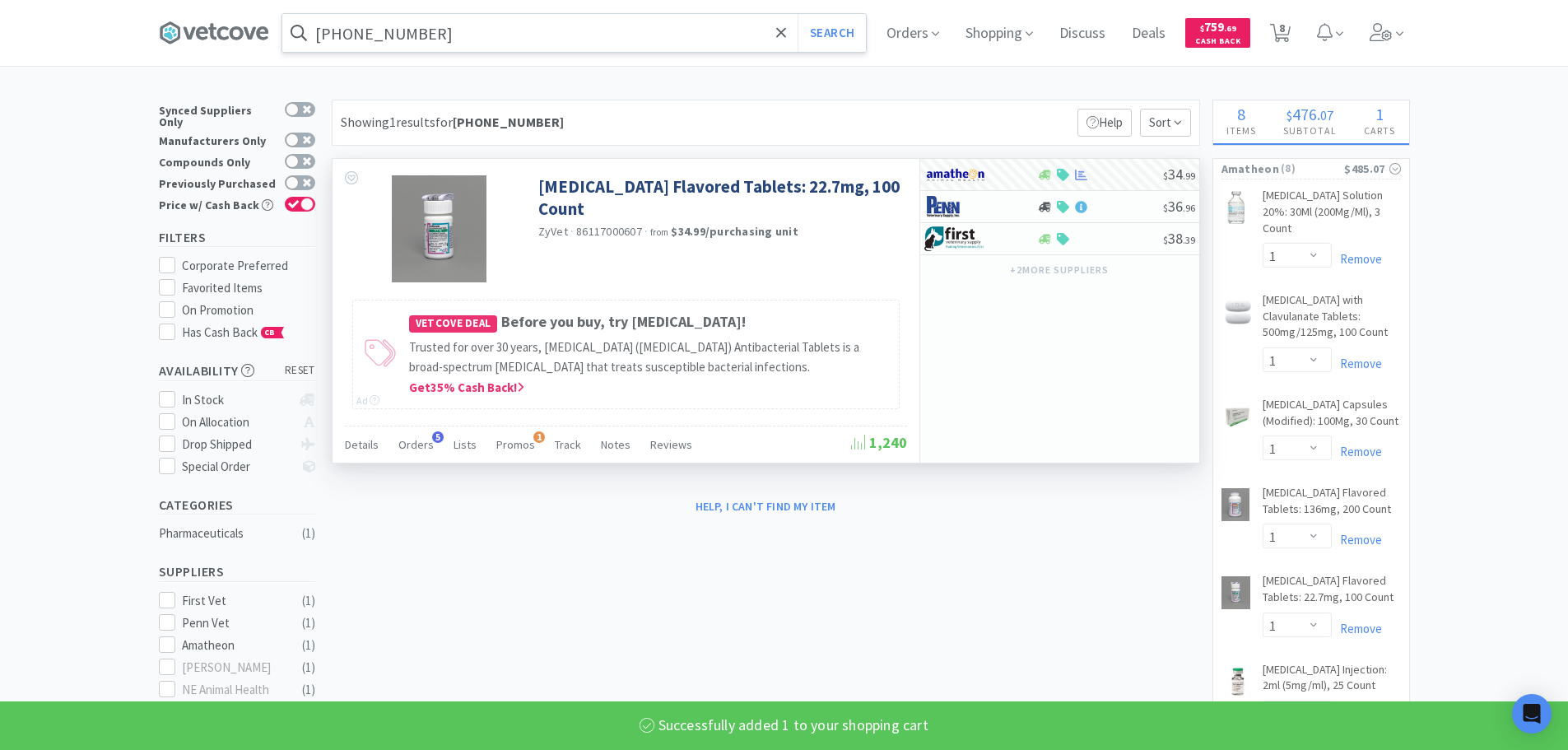
click at [666, 39] on input "[PHONE_NUMBER]" at bounding box center [574, 33] width 584 height 38
paste input "[PHONE_NUMBER]"
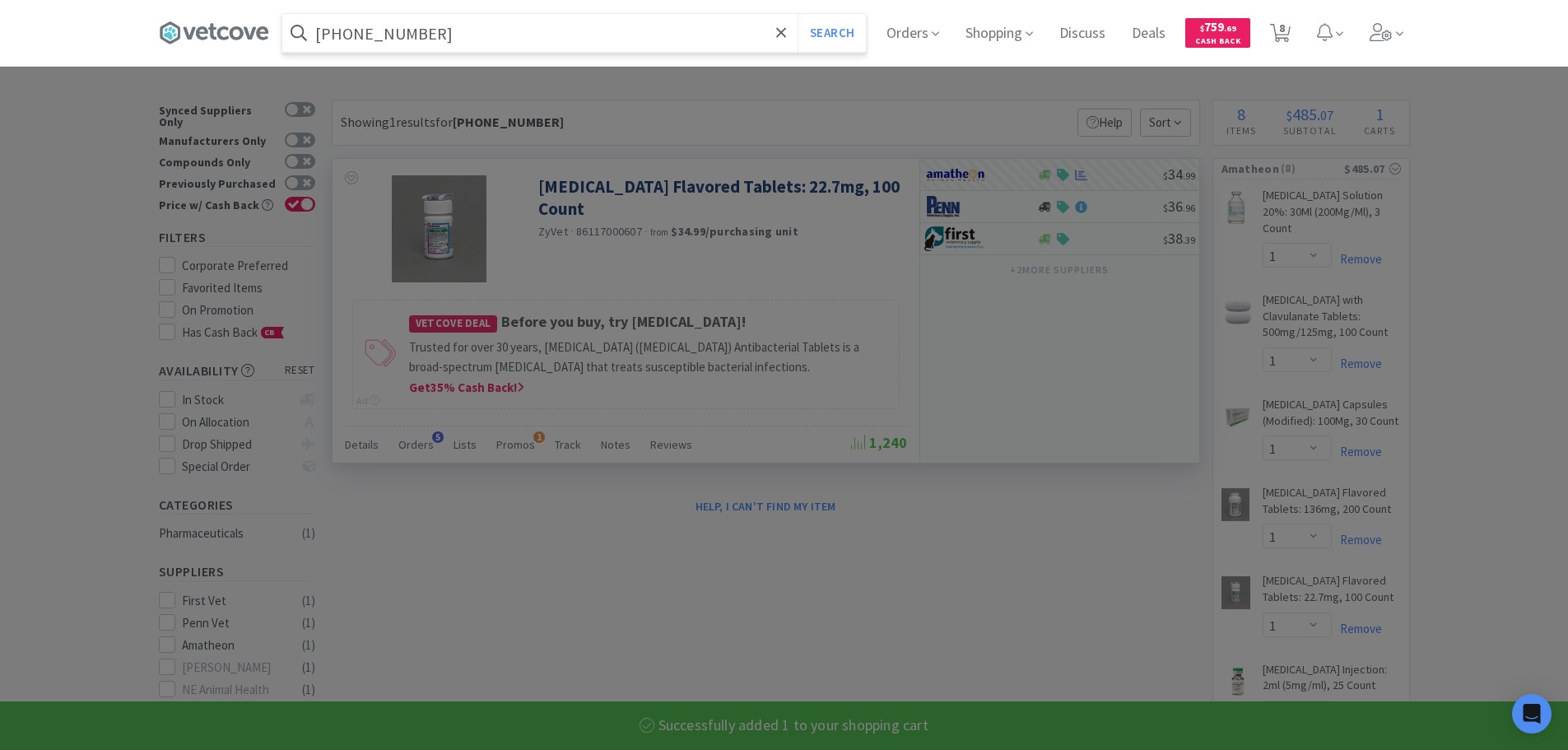
type input "[PHONE_NUMBER]"
click at [797, 14] on button "Search" at bounding box center [832, 33] width 68 height 38
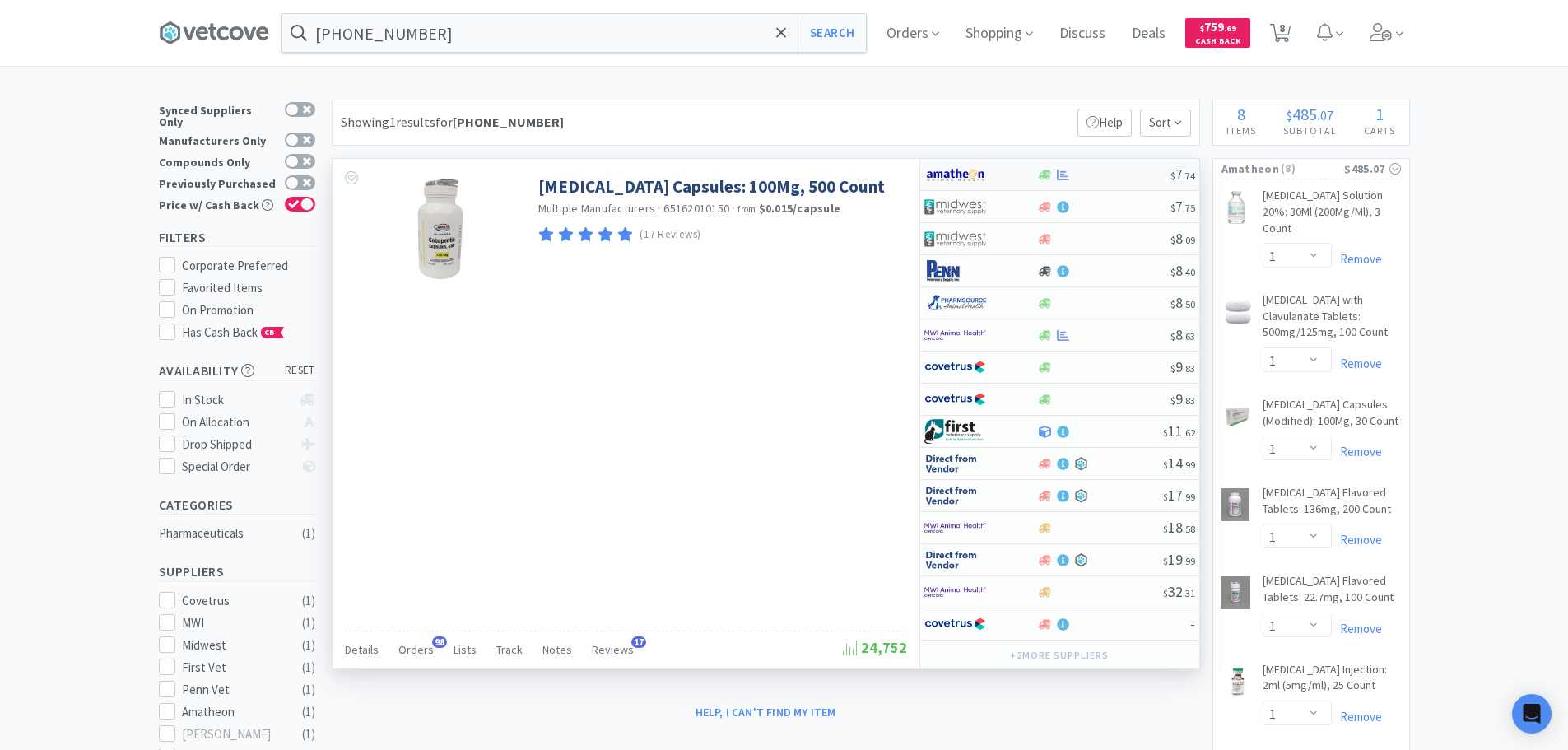
click at [1123, 173] on div at bounding box center [1104, 175] width 133 height 13
select select "1"
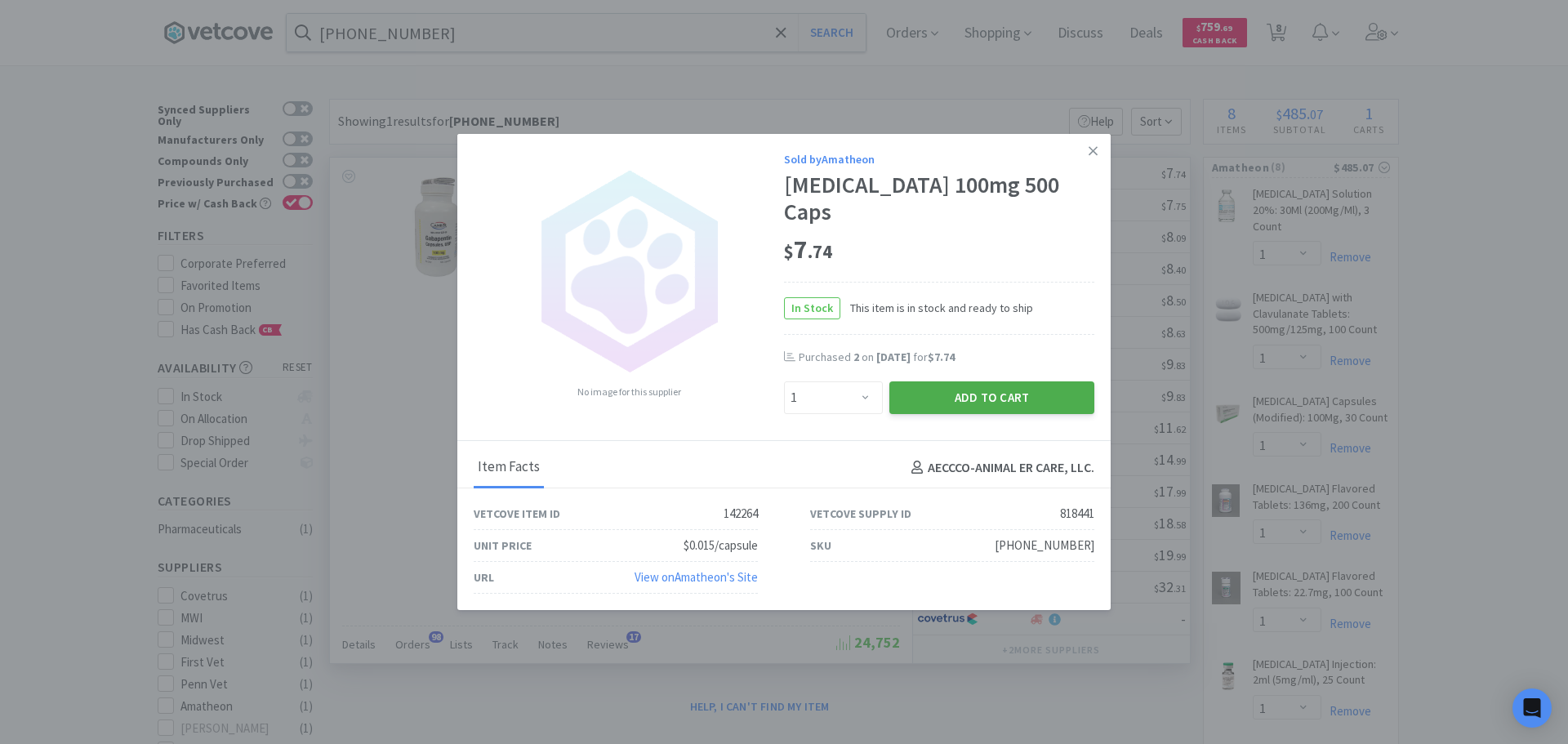
click at [970, 381] on button "Add to Cart" at bounding box center [992, 397] width 205 height 33
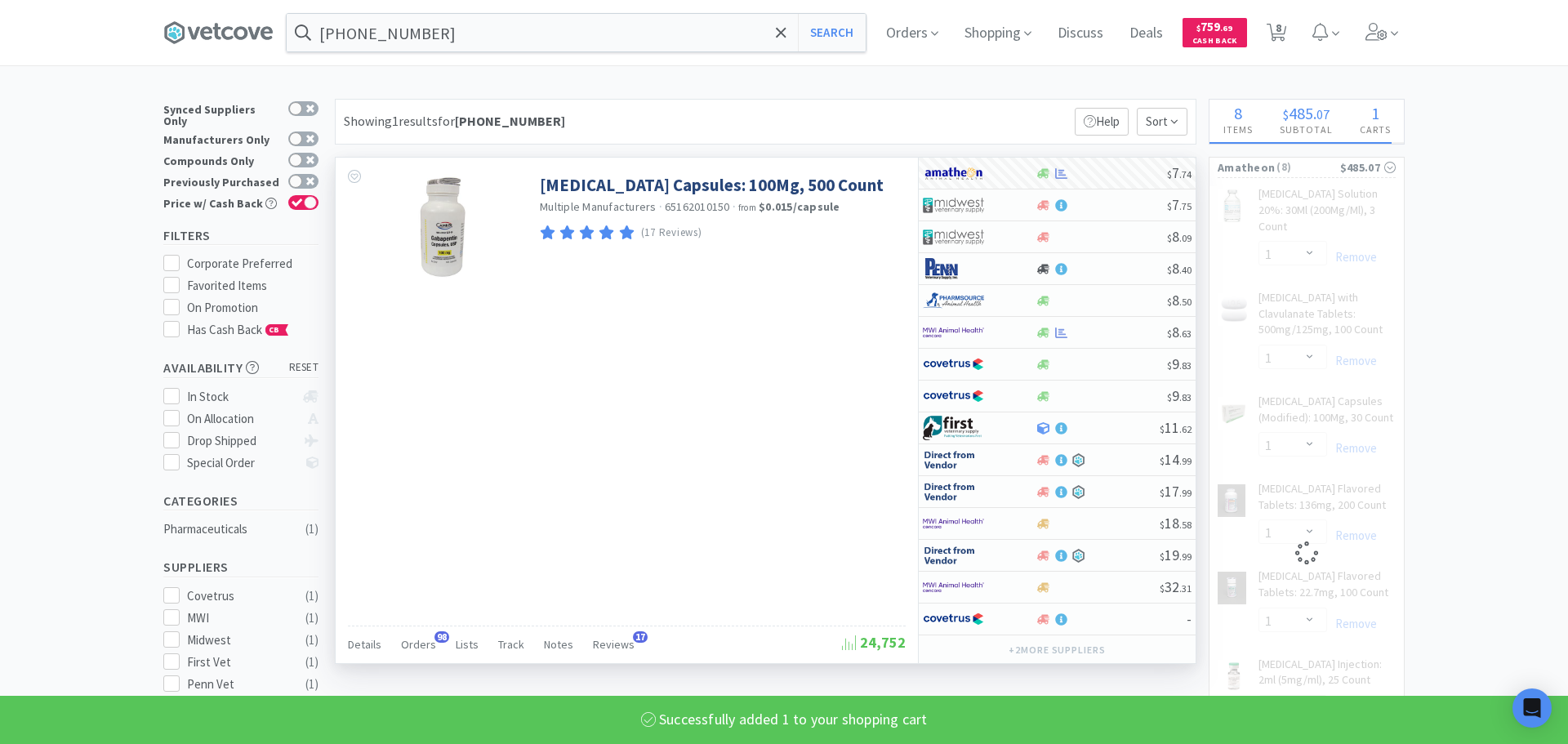
select select "1"
select select "16"
select select "1"
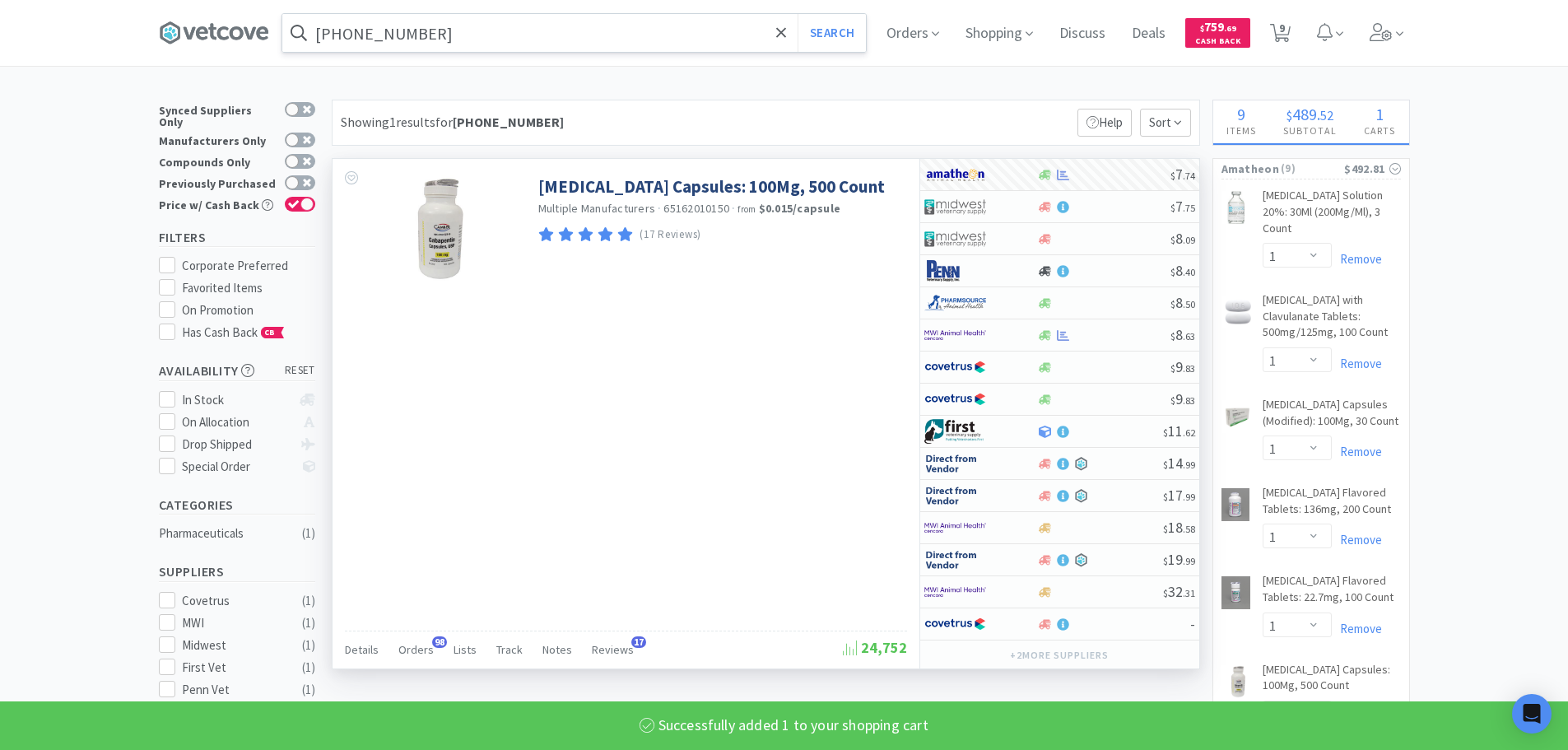
click at [674, 42] on input "[PHONE_NUMBER]" at bounding box center [574, 33] width 584 height 38
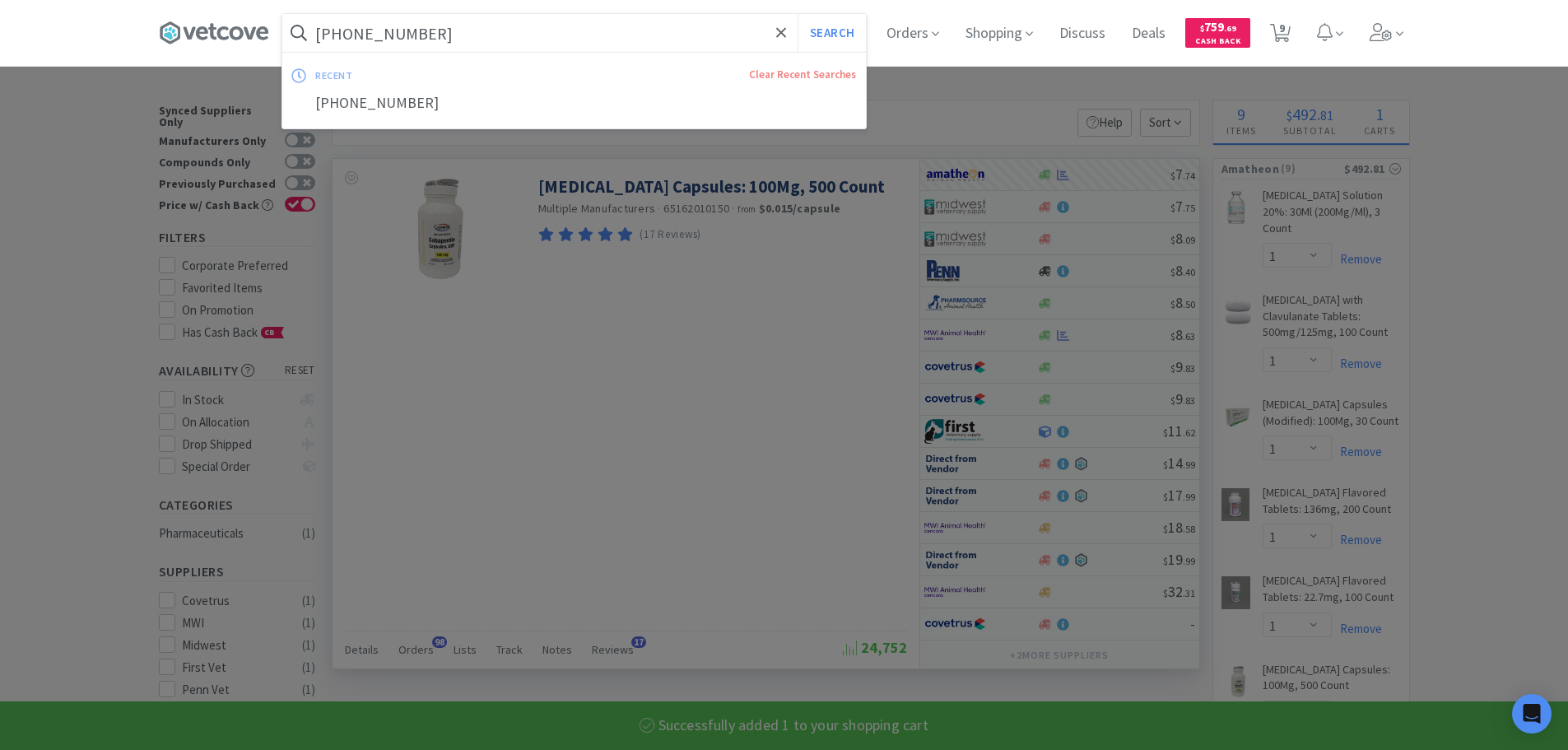
paste input "4"
type input "[PHONE_NUMBER]"
click at [797, 14] on button "Search" at bounding box center [832, 33] width 68 height 38
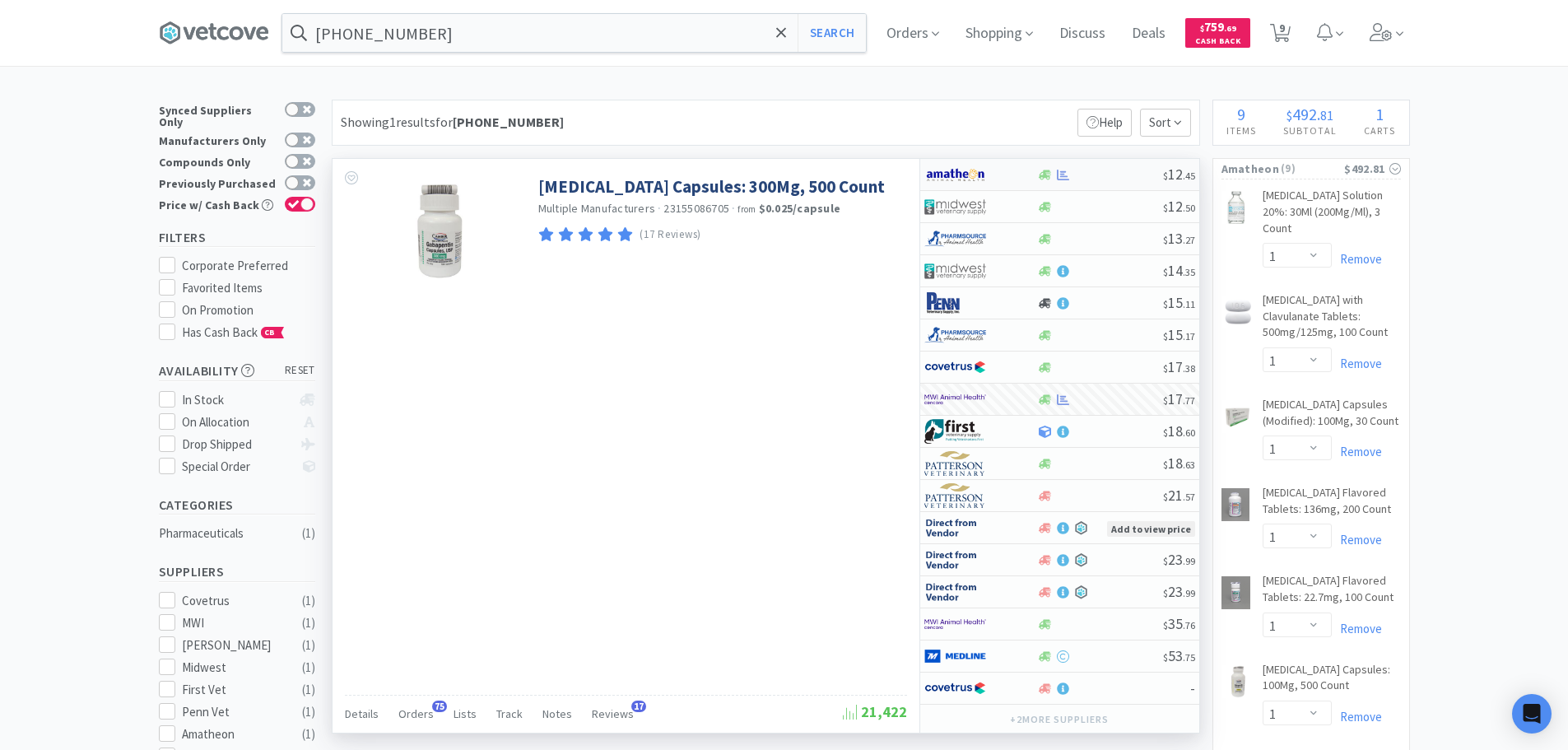
click at [1119, 174] on div at bounding box center [1100, 175] width 126 height 13
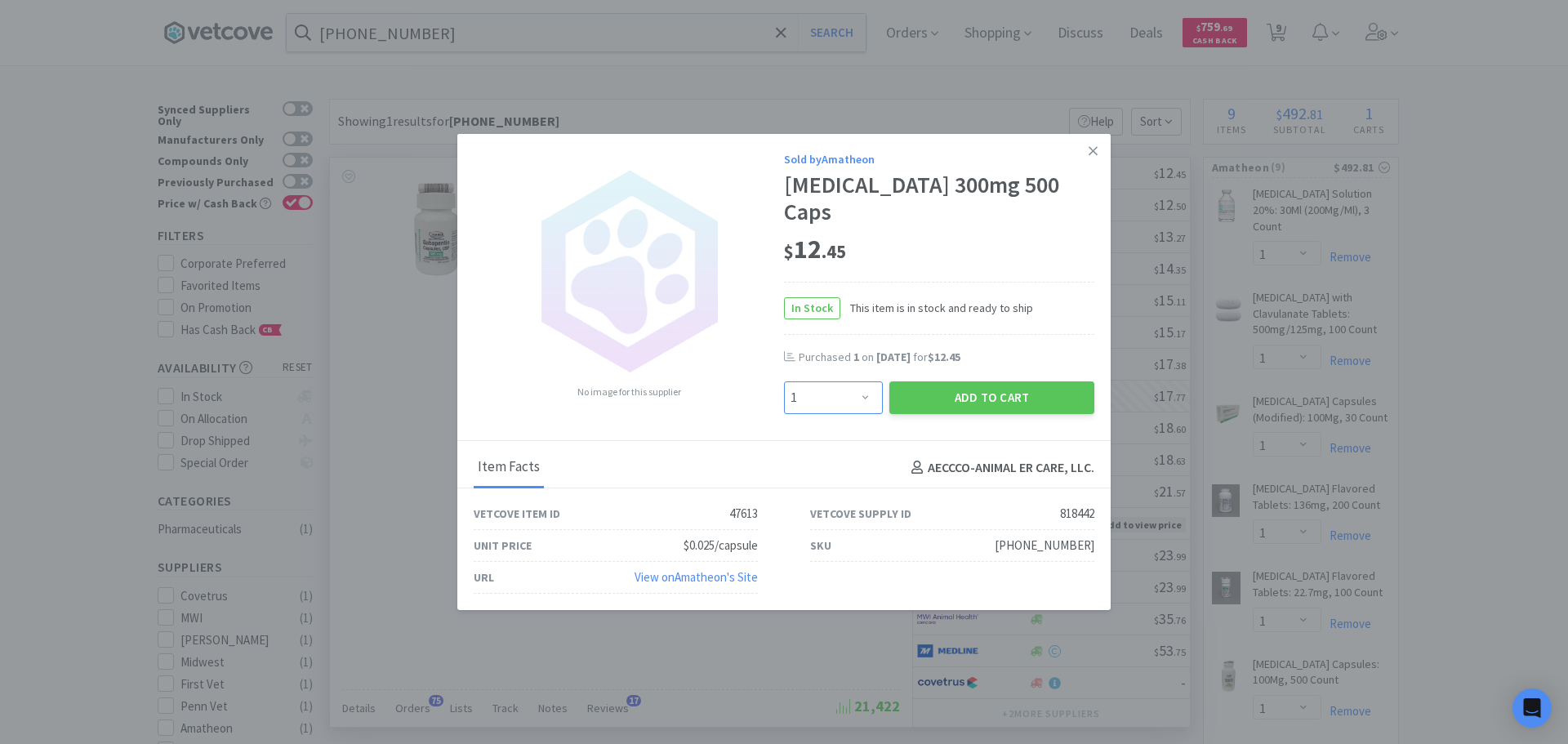
click at [852, 381] on select "Enter Quantity 1 2 3 4 5 6 7 8 9 10 11 12 13 14 15 16 17 18 19 20 Enter Quantity" at bounding box center [833, 397] width 99 height 33
select select "2"
click at [784, 381] on select "Enter Quantity 1 2 3 4 5 6 7 8 9 10 11 12 13 14 15 16 17 18 19 20 Enter Quantity" at bounding box center [833, 397] width 99 height 33
click at [991, 387] on button "Add to Cart" at bounding box center [992, 397] width 205 height 33
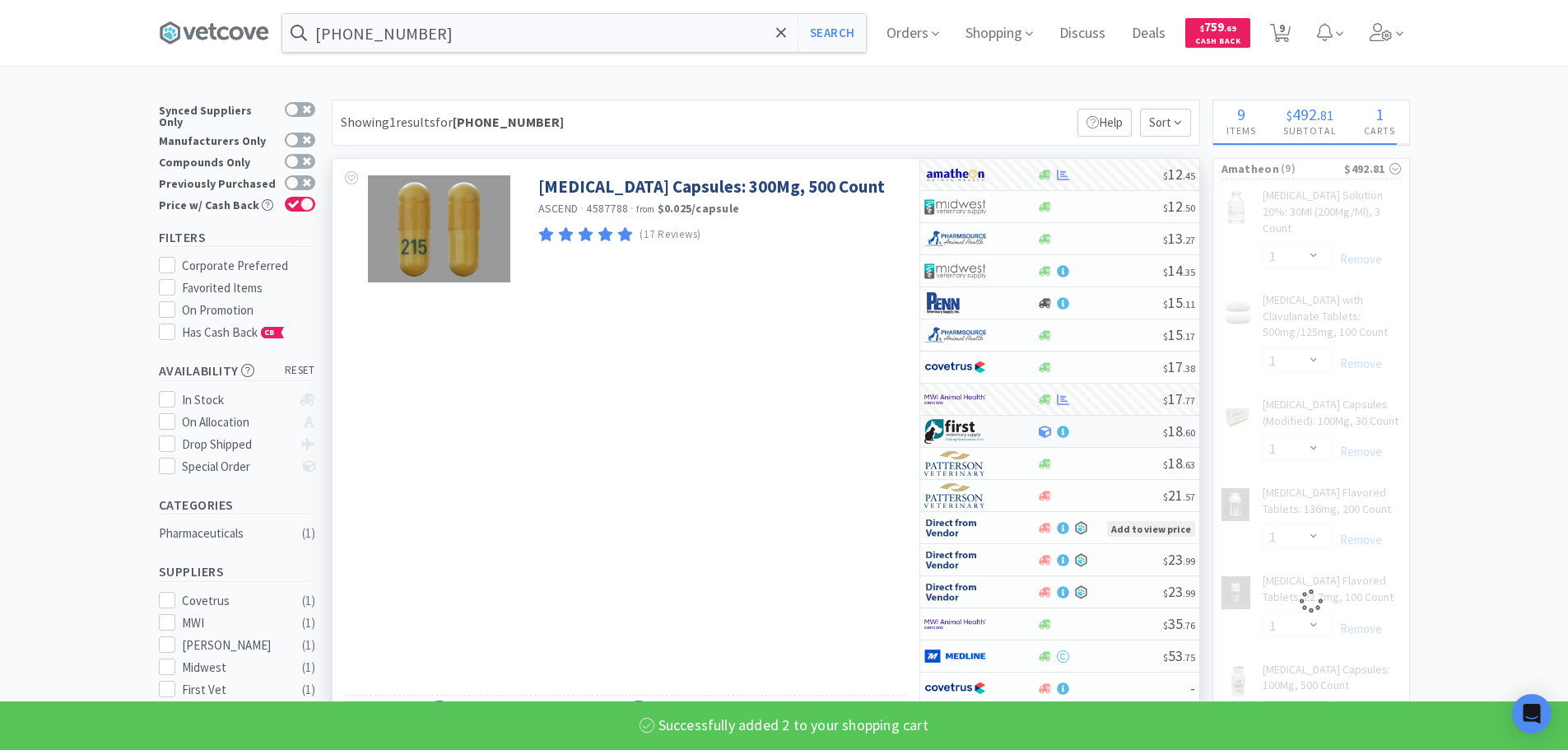
select select "2"
select select "1"
select select "16"
select select "1"
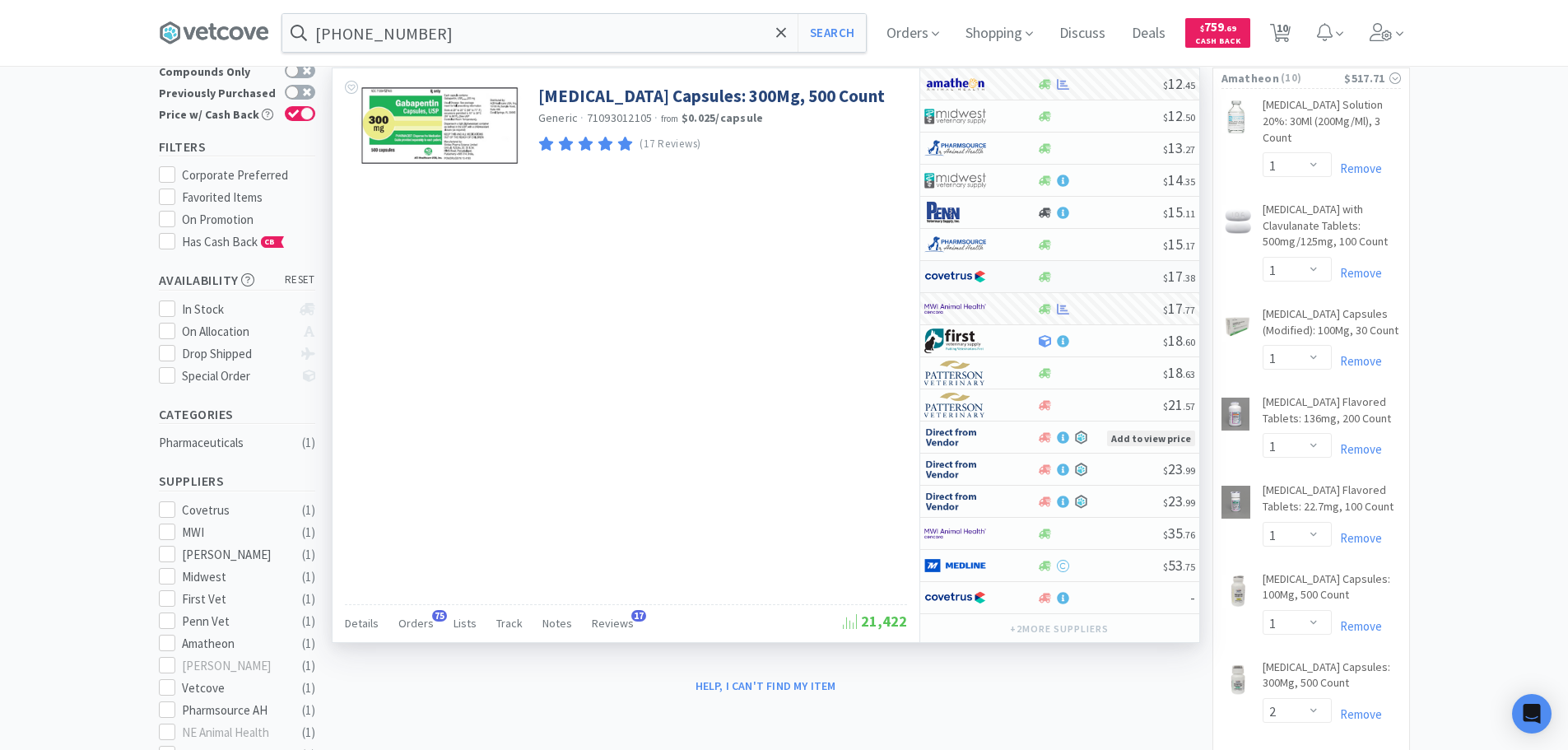
scroll to position [247, 0]
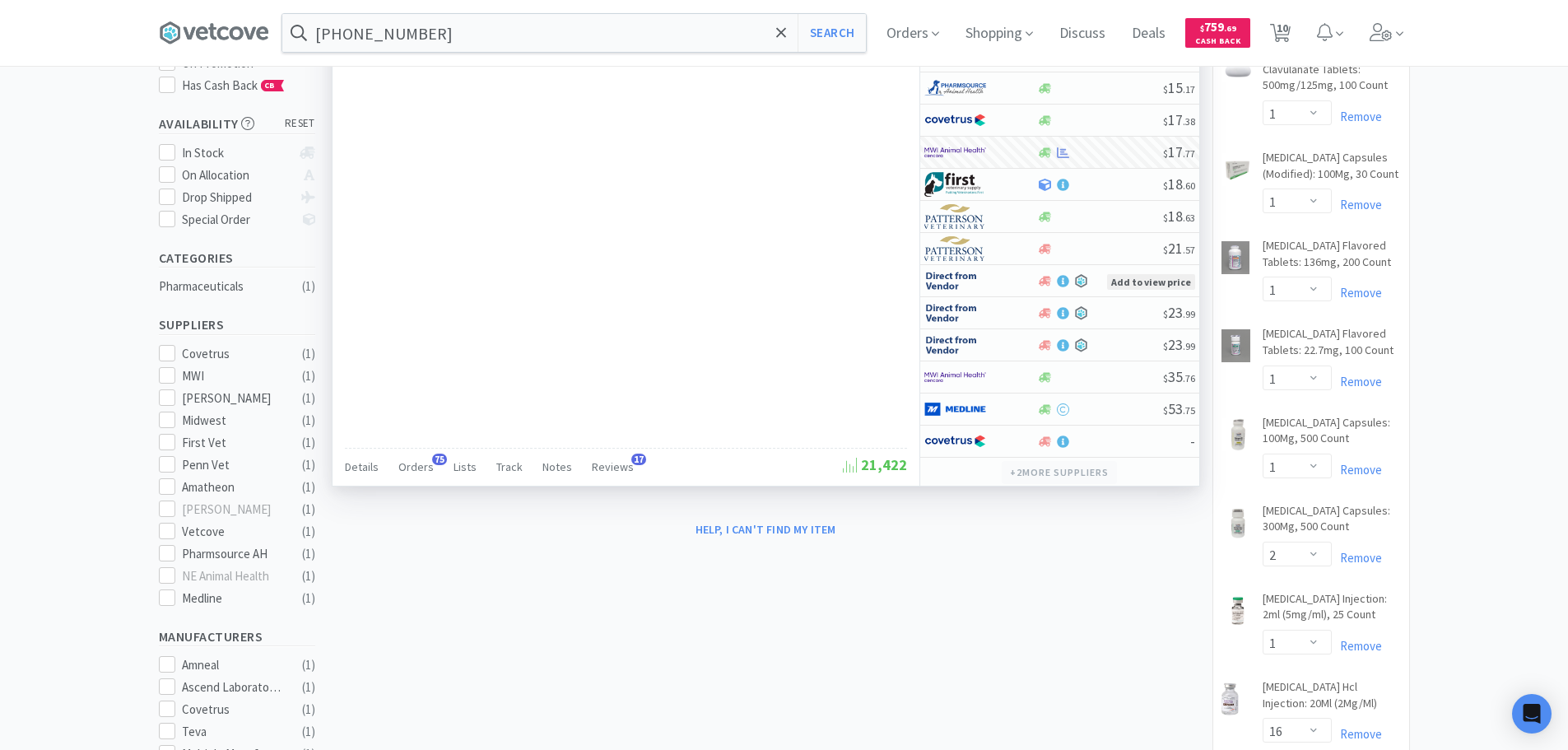
click at [1075, 469] on button "+ 2 more supplier s" at bounding box center [1058, 472] width 114 height 23
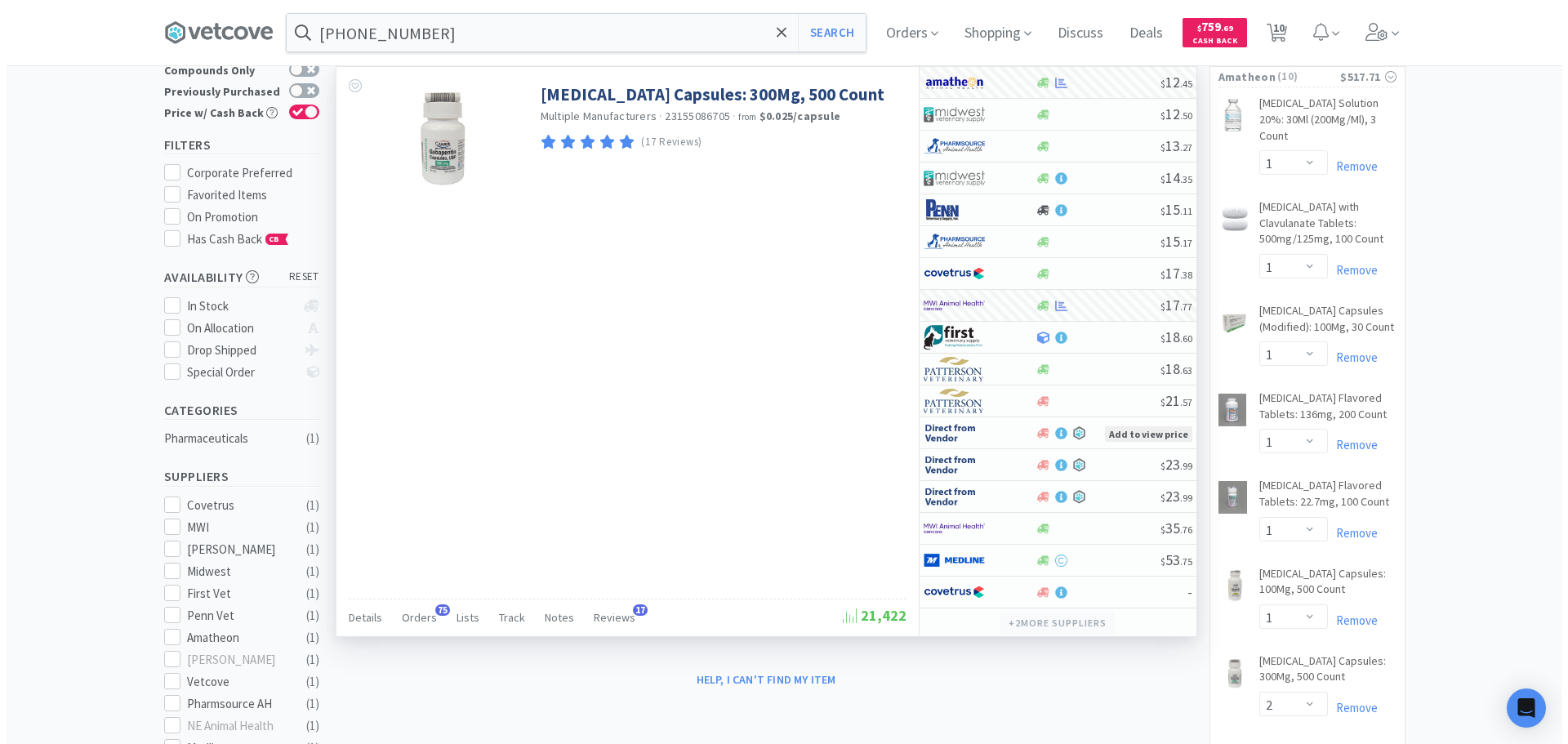
scroll to position [0, 0]
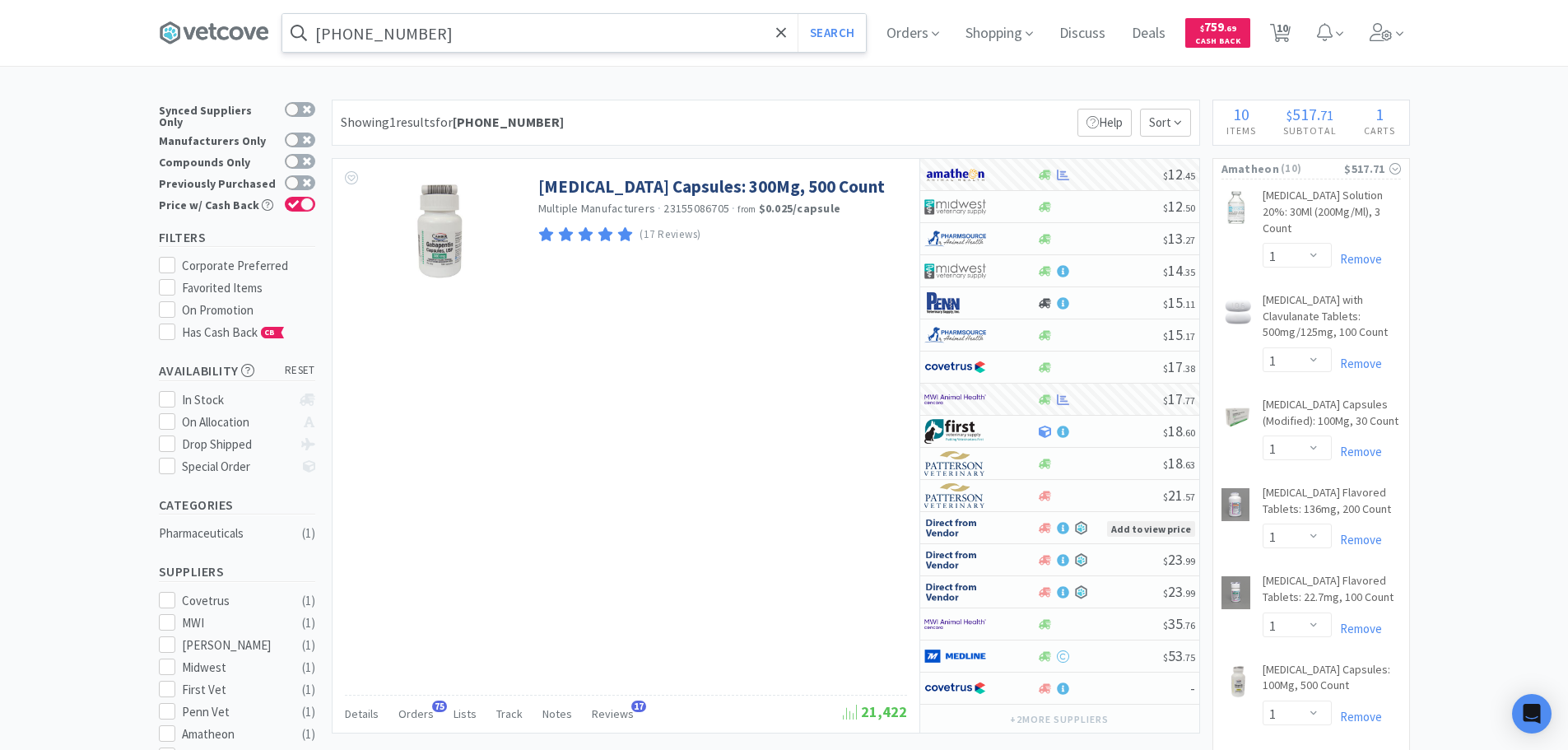
click at [666, 28] on input "[PHONE_NUMBER]" at bounding box center [574, 33] width 584 height 38
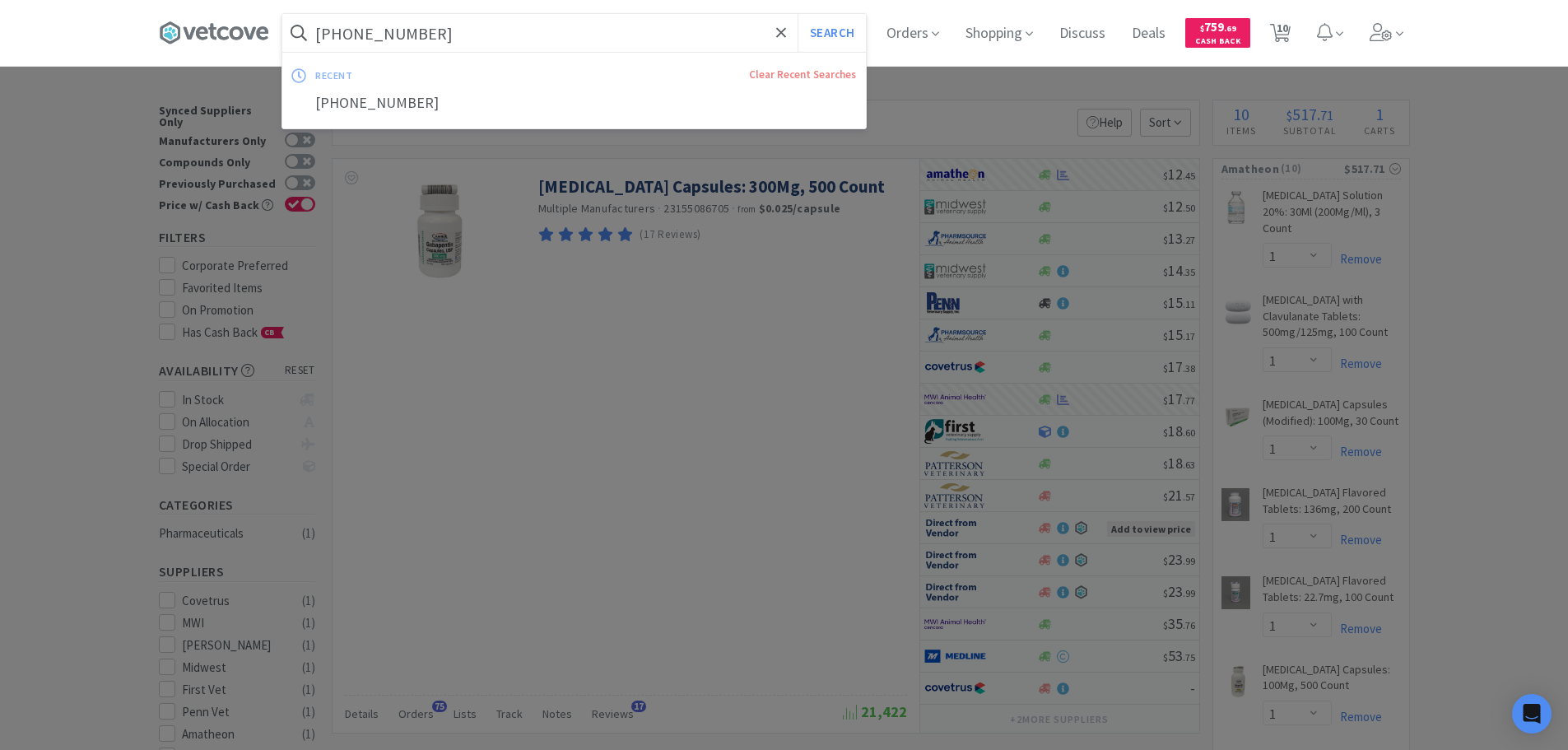
paste input "[PHONE_NUMBER]"
type input "[PHONE_NUMBER]"
click at [797, 14] on button "Search" at bounding box center [832, 33] width 68 height 38
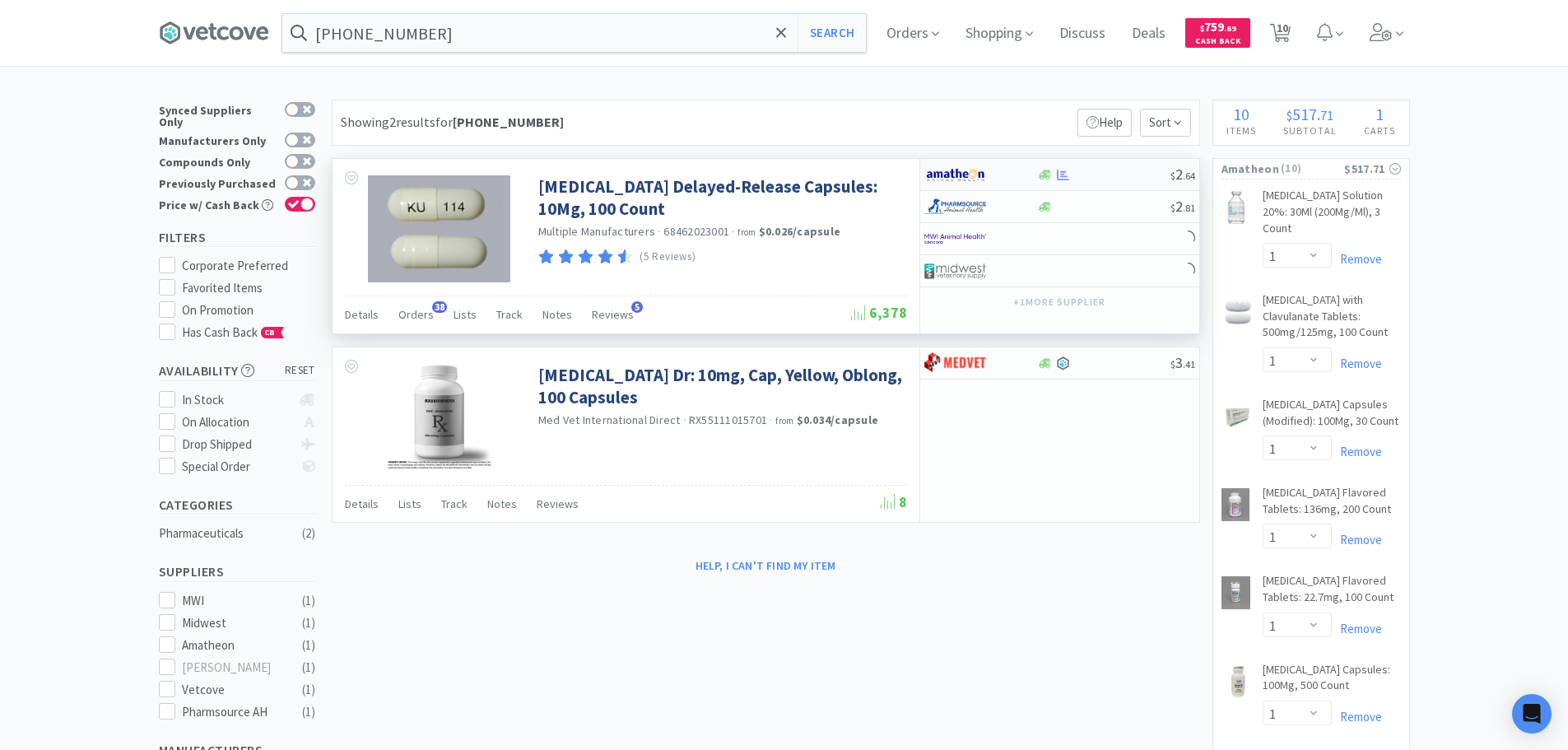
click at [1134, 180] on div at bounding box center [1104, 175] width 133 height 13
select select "1"
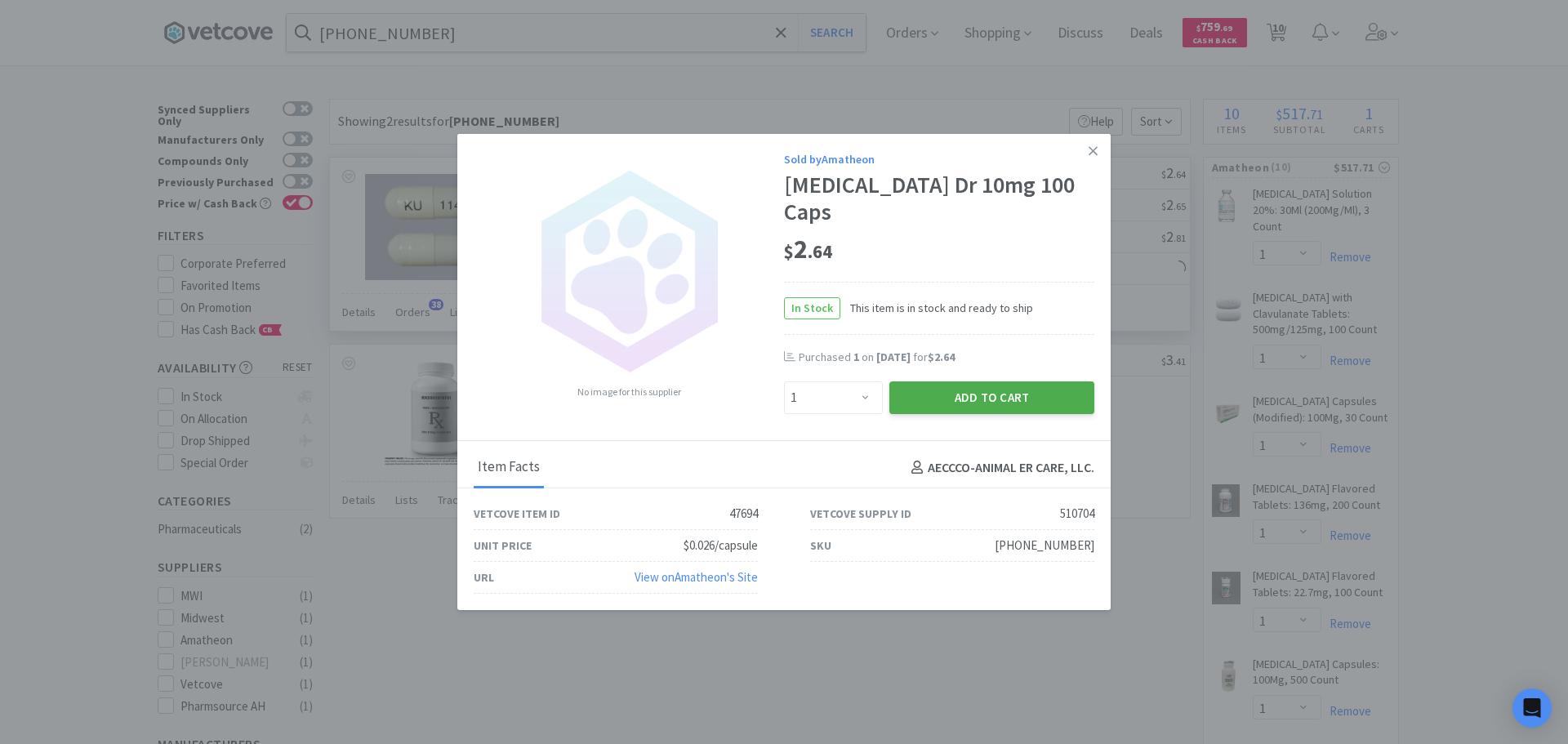
click at [990, 381] on button "Add to Cart" at bounding box center [992, 397] width 205 height 33
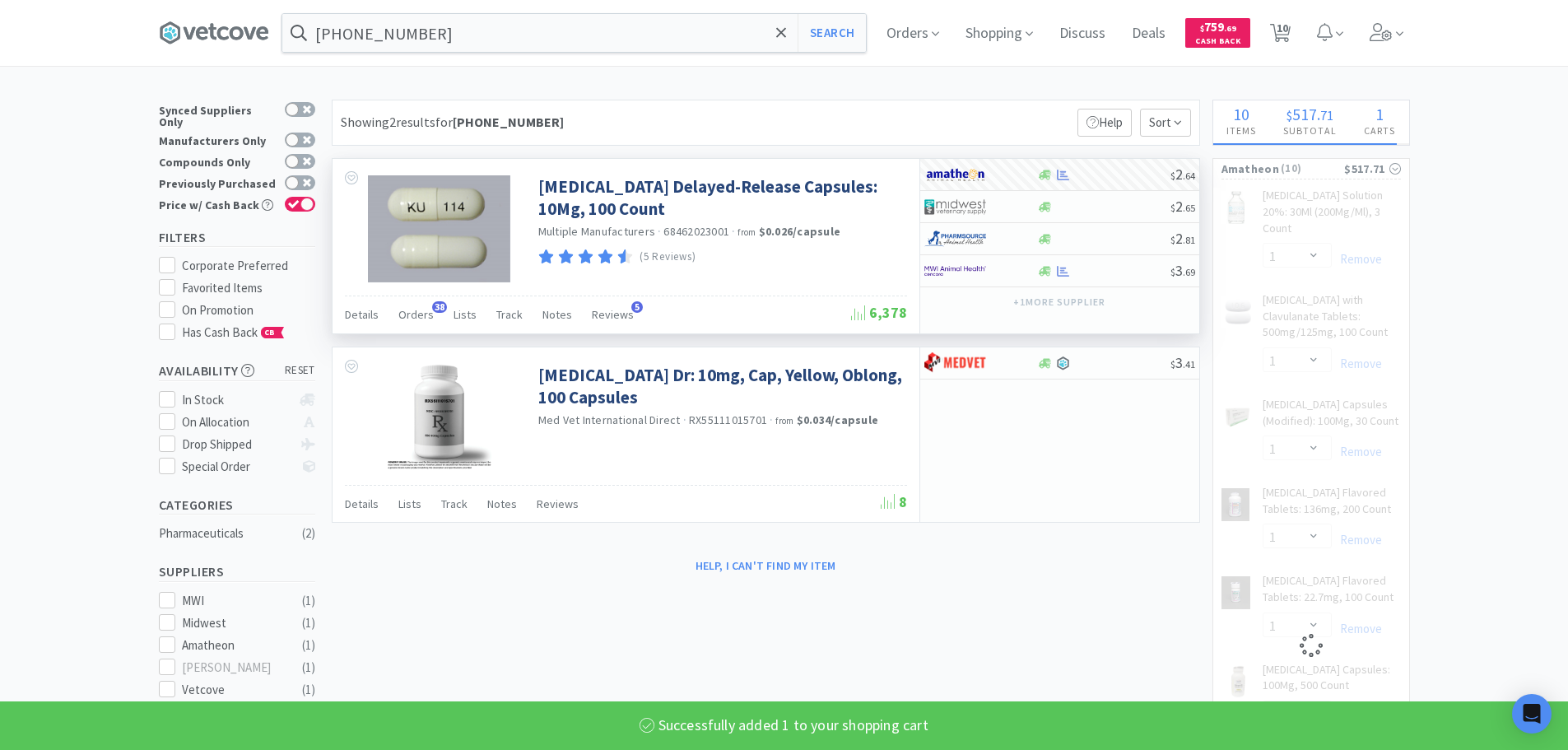
select select "1"
select select "16"
select select "1"
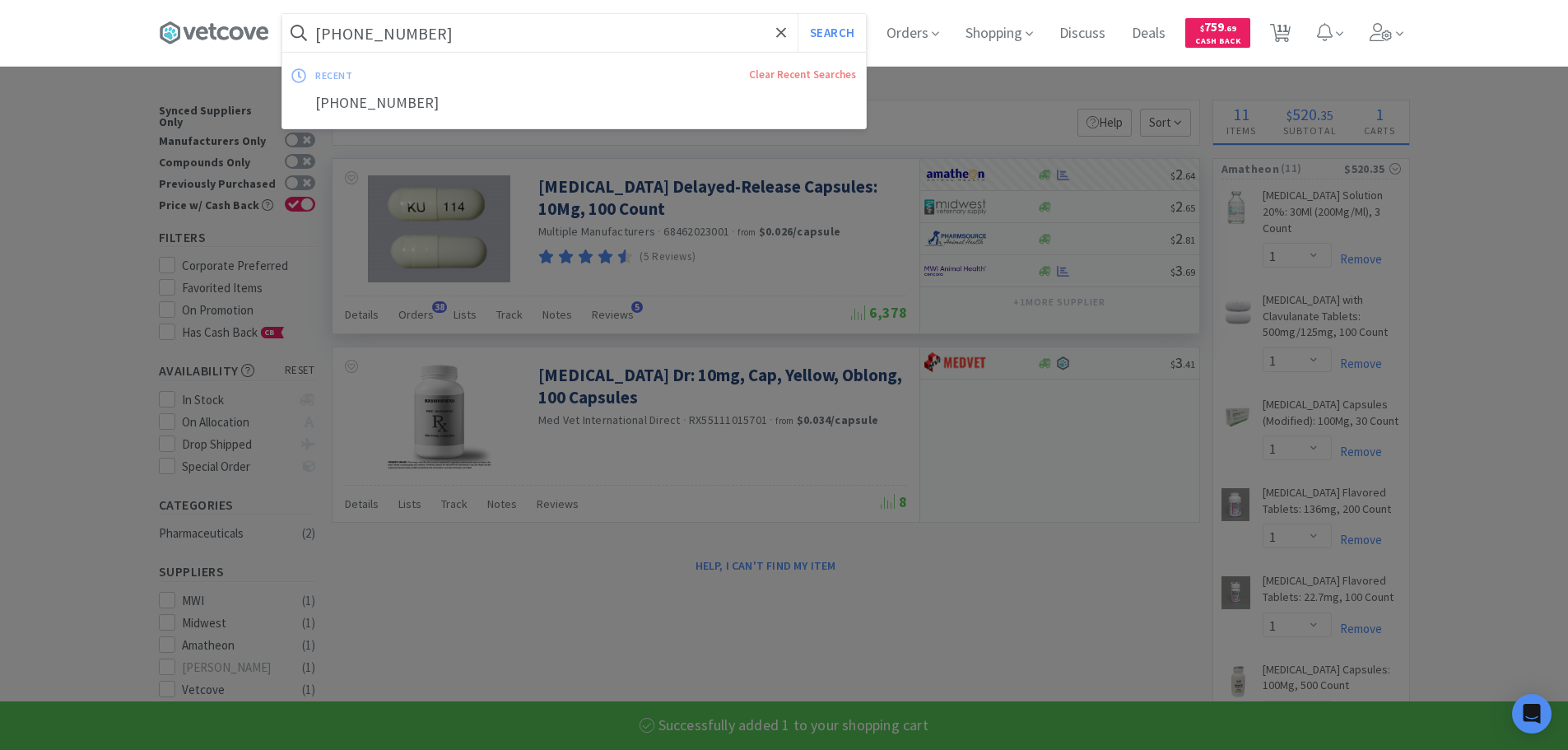
click at [630, 35] on input "[PHONE_NUMBER]" at bounding box center [574, 33] width 584 height 38
paste input "644"
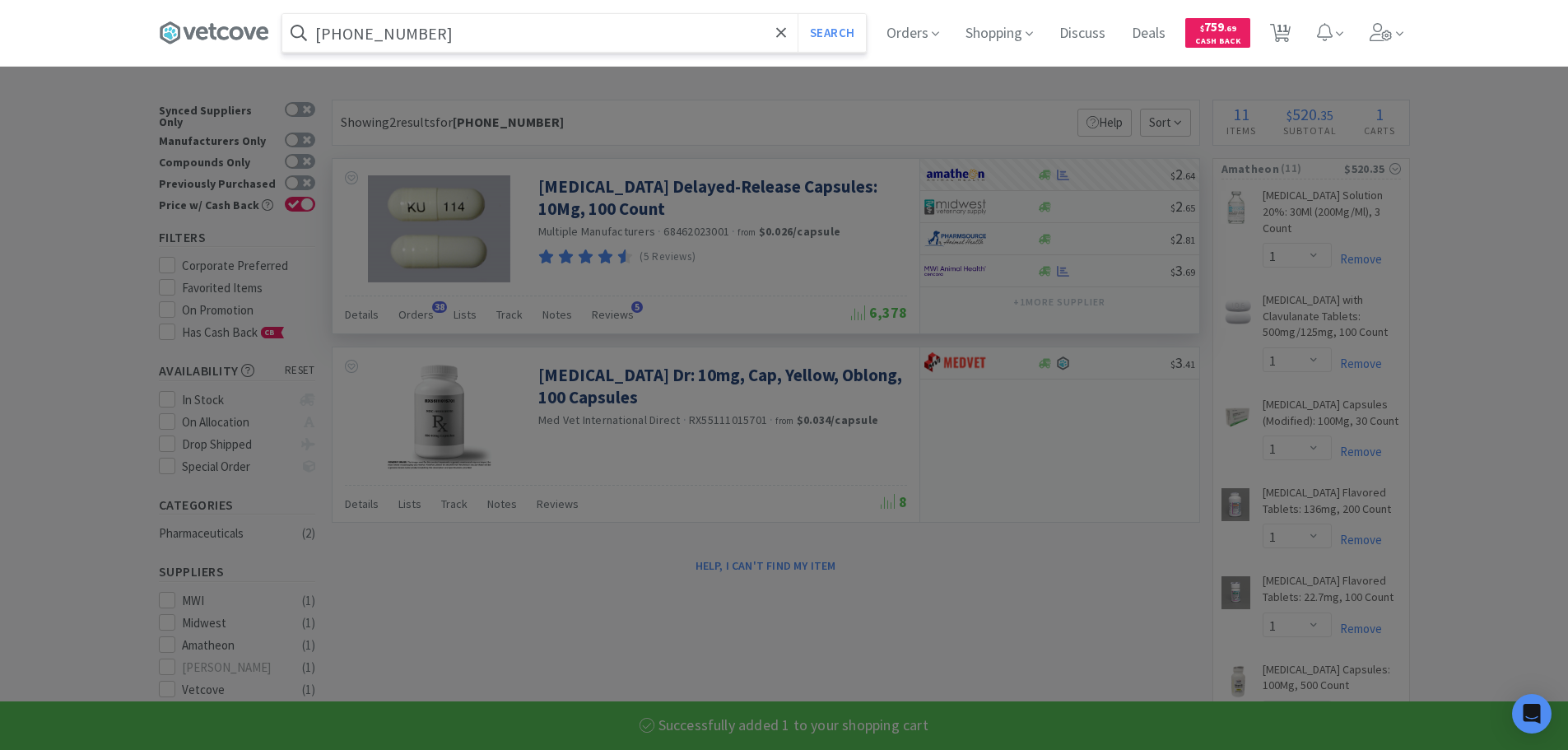
type input "[PHONE_NUMBER]"
click at [797, 14] on button "Search" at bounding box center [832, 33] width 68 height 38
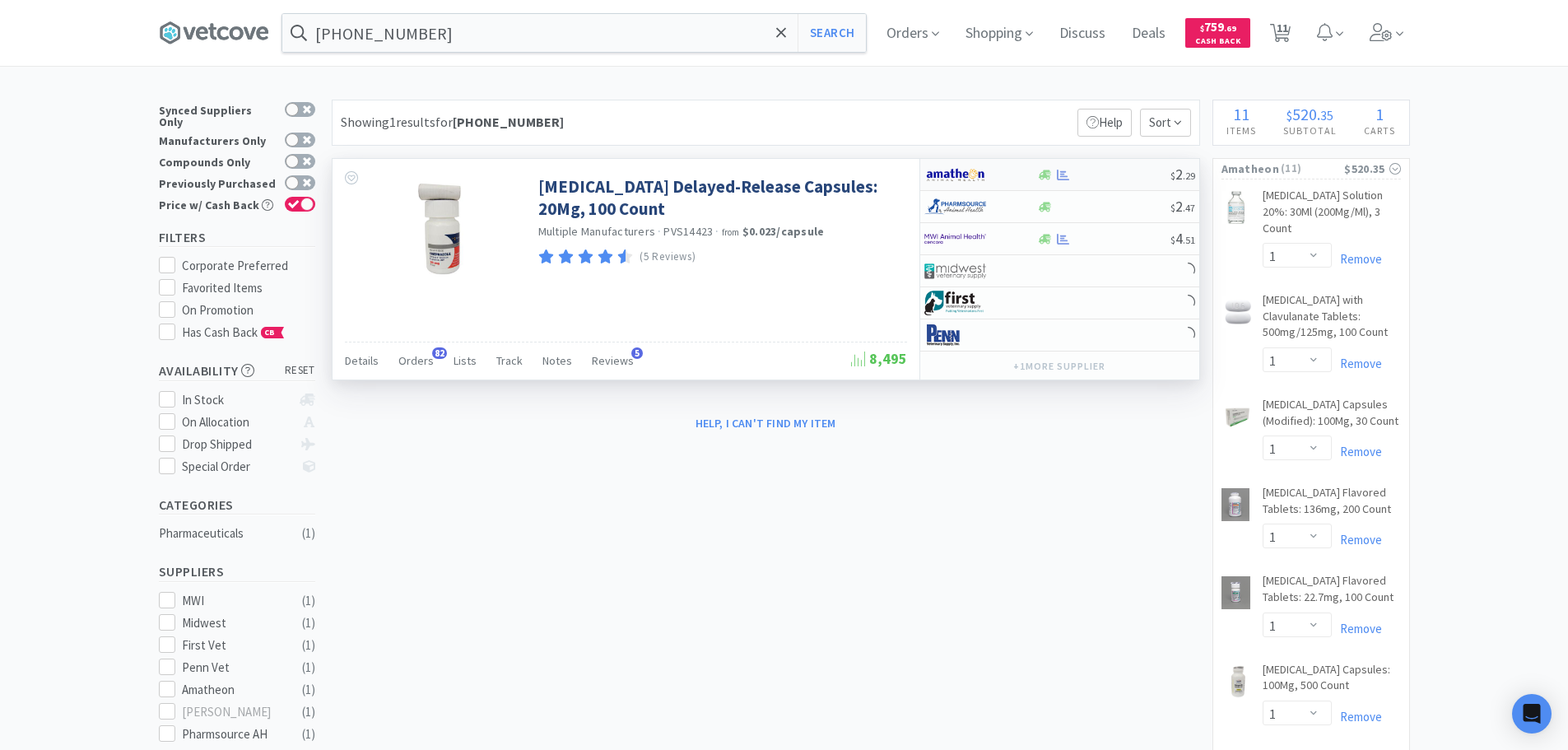
click at [1119, 171] on div at bounding box center [1104, 175] width 133 height 13
select select "1"
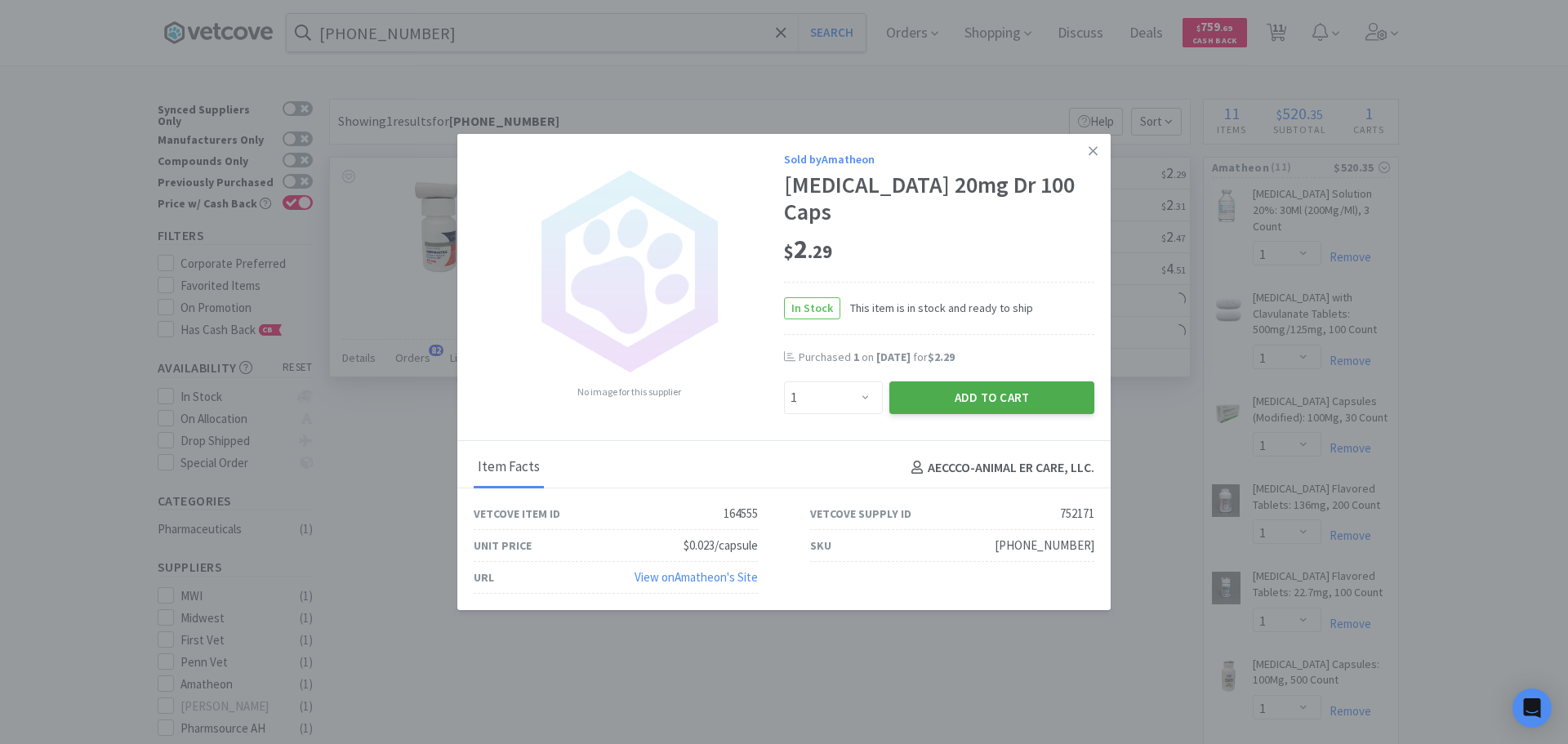
click at [902, 381] on button "Add to Cart" at bounding box center [992, 397] width 205 height 33
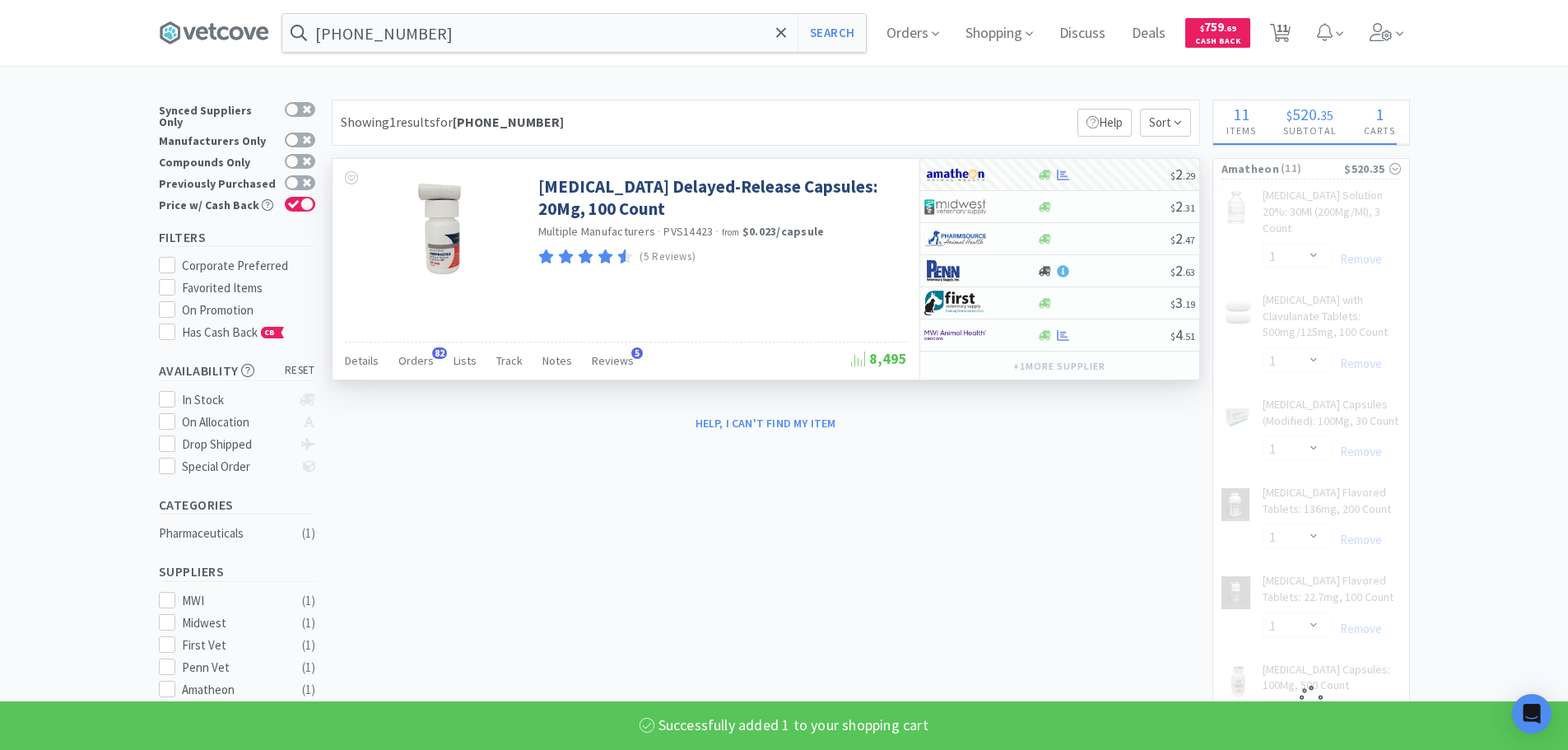
select select "1"
select select "16"
select select "1"
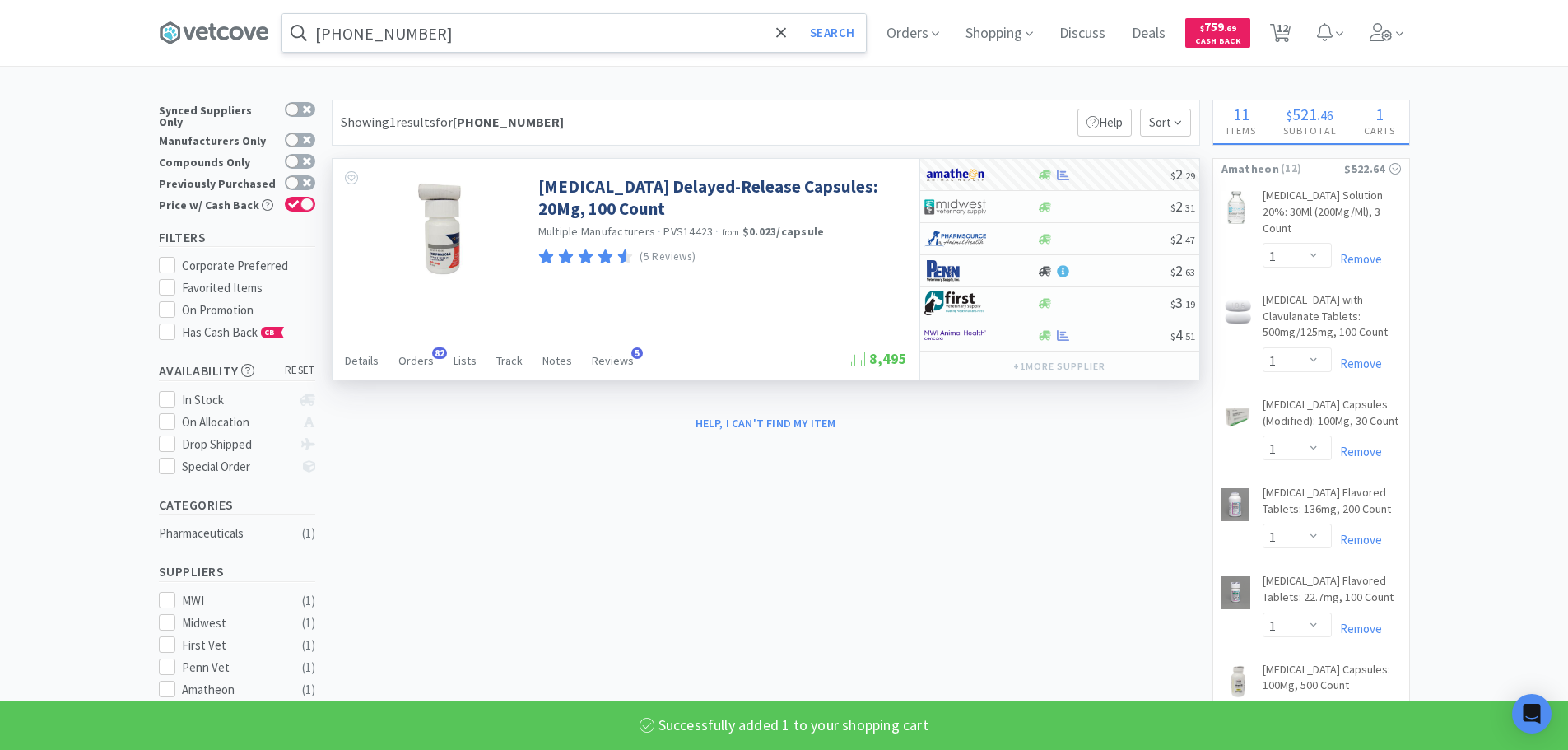
click at [659, 48] on input "[PHONE_NUMBER]" at bounding box center [574, 33] width 584 height 38
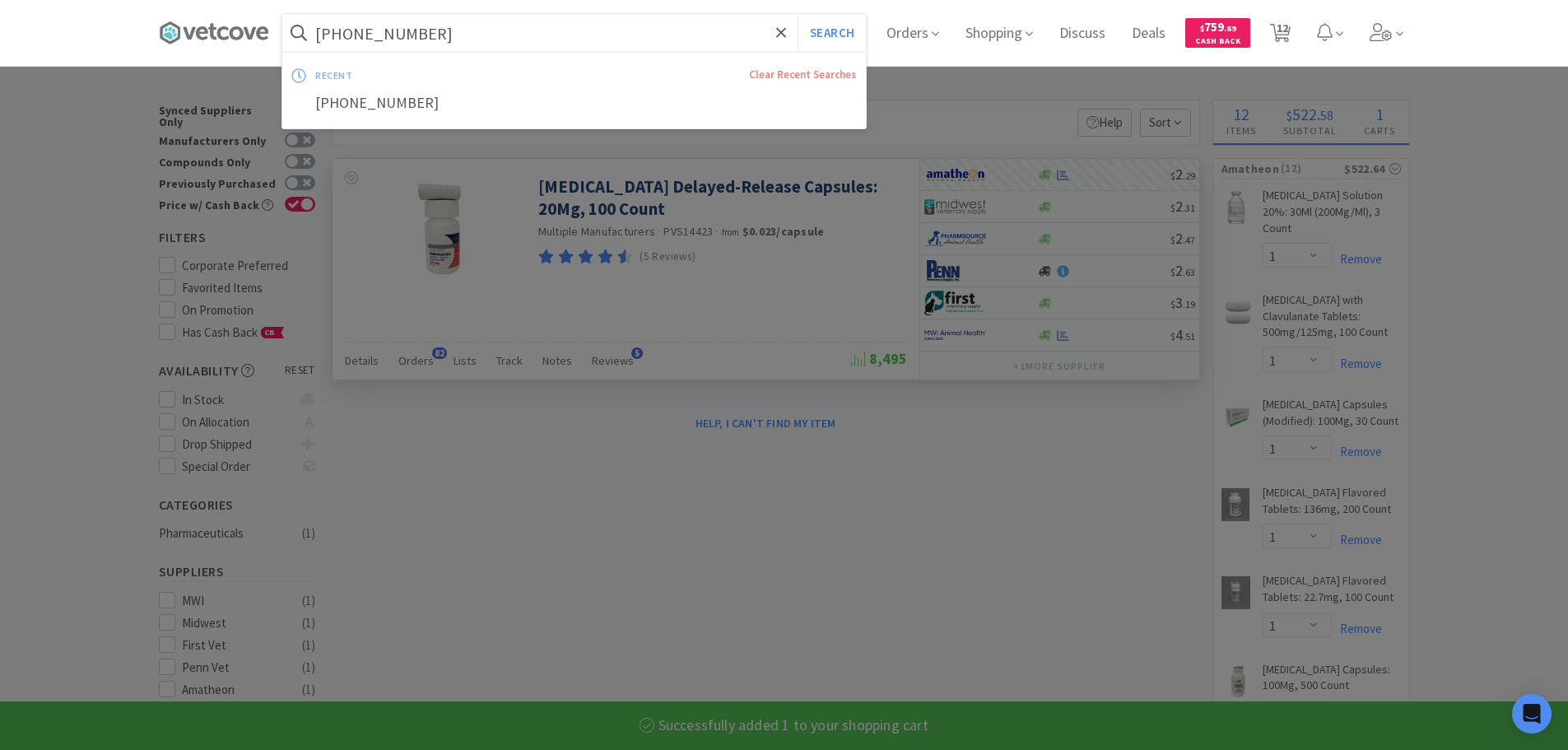
paste input "[PHONE_NUMBER]"
type input "[PHONE_NUMBER]"
click at [797, 14] on button "Search" at bounding box center [832, 33] width 68 height 38
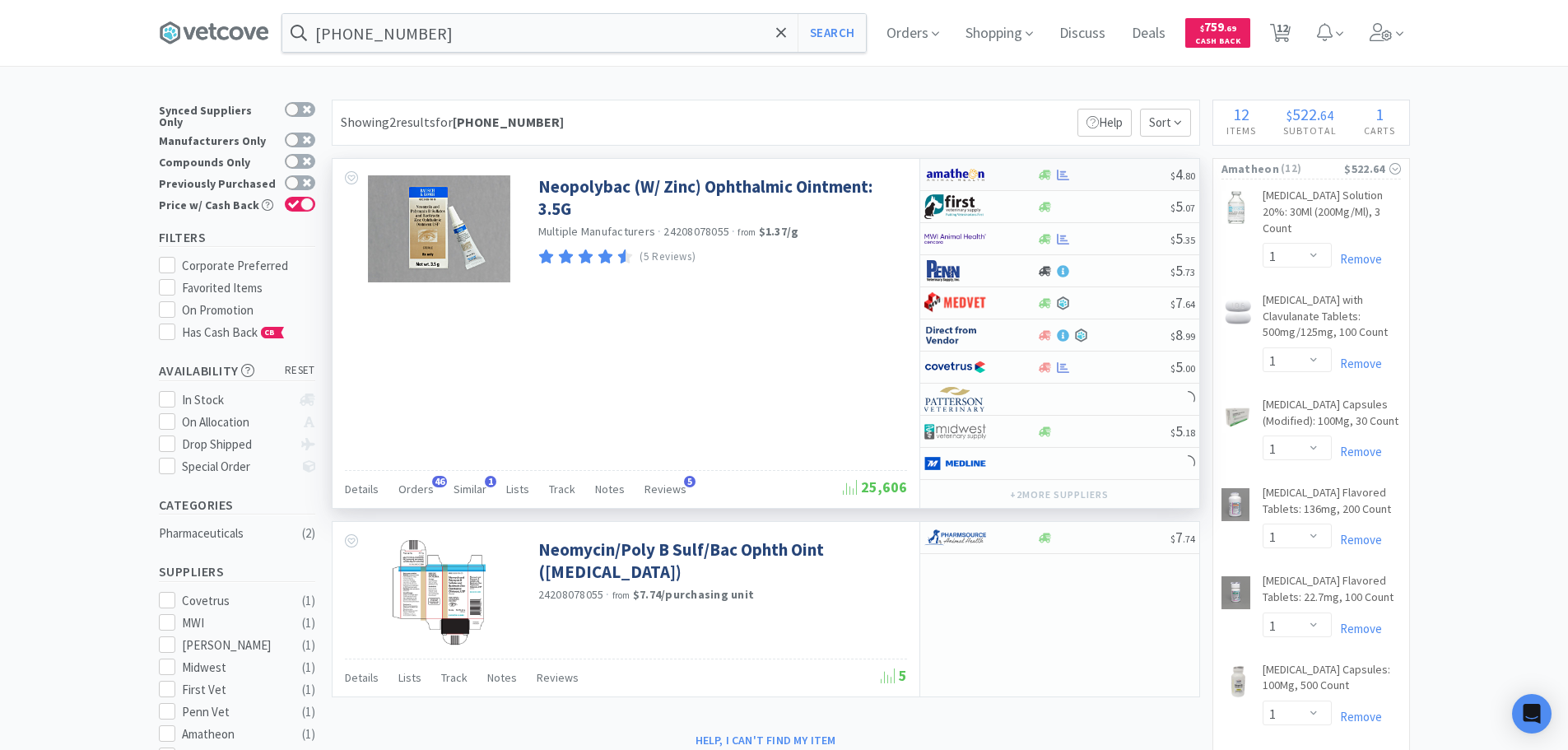
click at [1134, 175] on div at bounding box center [1104, 175] width 133 height 13
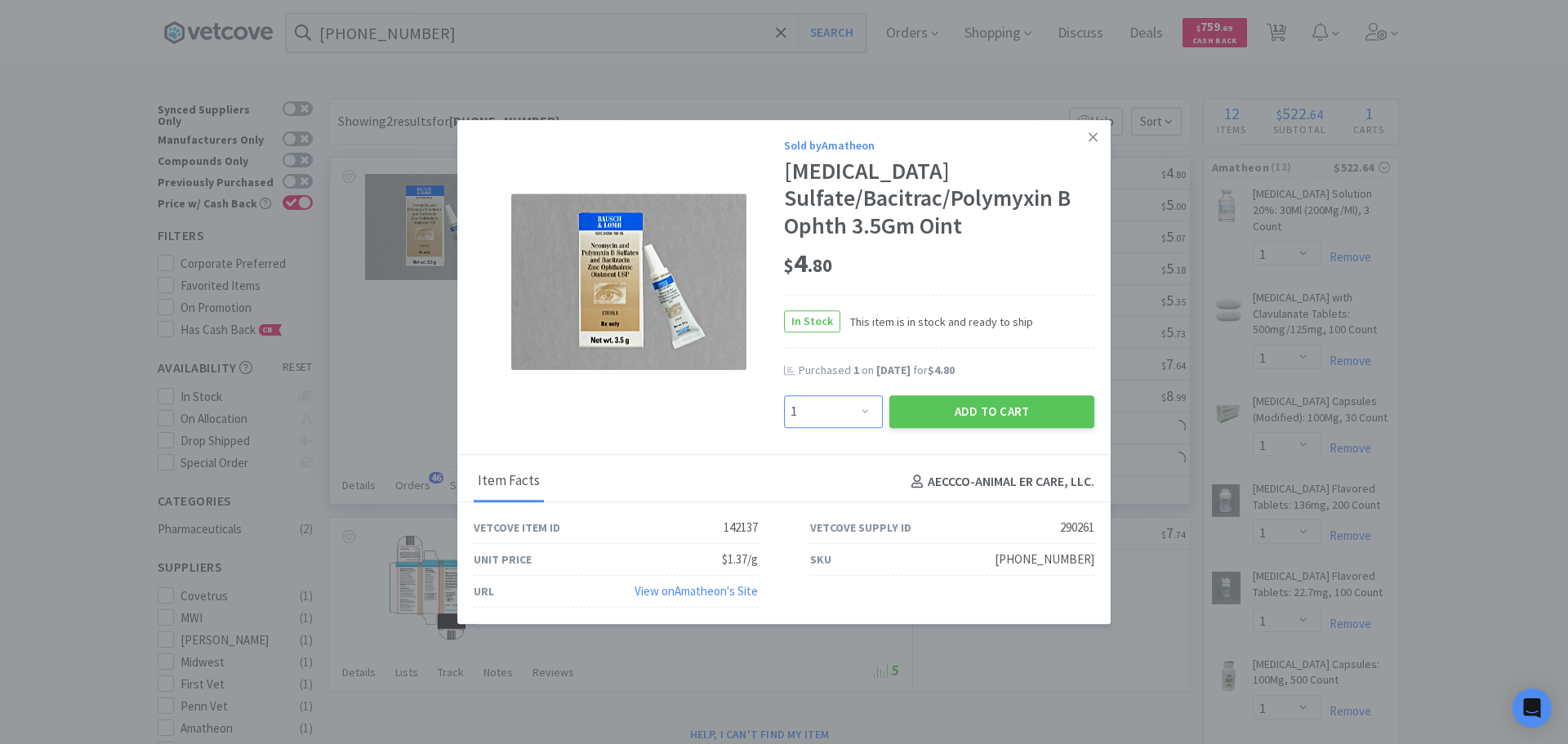
click at [821, 421] on select "Enter Quantity 1 2 3 4 5 6 7 8 9 10 11 12 13 14 15 16 17 18 19 20 Enter Quantity" at bounding box center [833, 412] width 99 height 33
select select "2"
click at [784, 396] on select "Enter Quantity 1 2 3 4 5 6 7 8 9 10 11 12 13 14 15 16 17 18 19 20 Enter Quantity" at bounding box center [833, 412] width 99 height 33
click at [969, 403] on button "Add to Cart" at bounding box center [992, 412] width 205 height 33
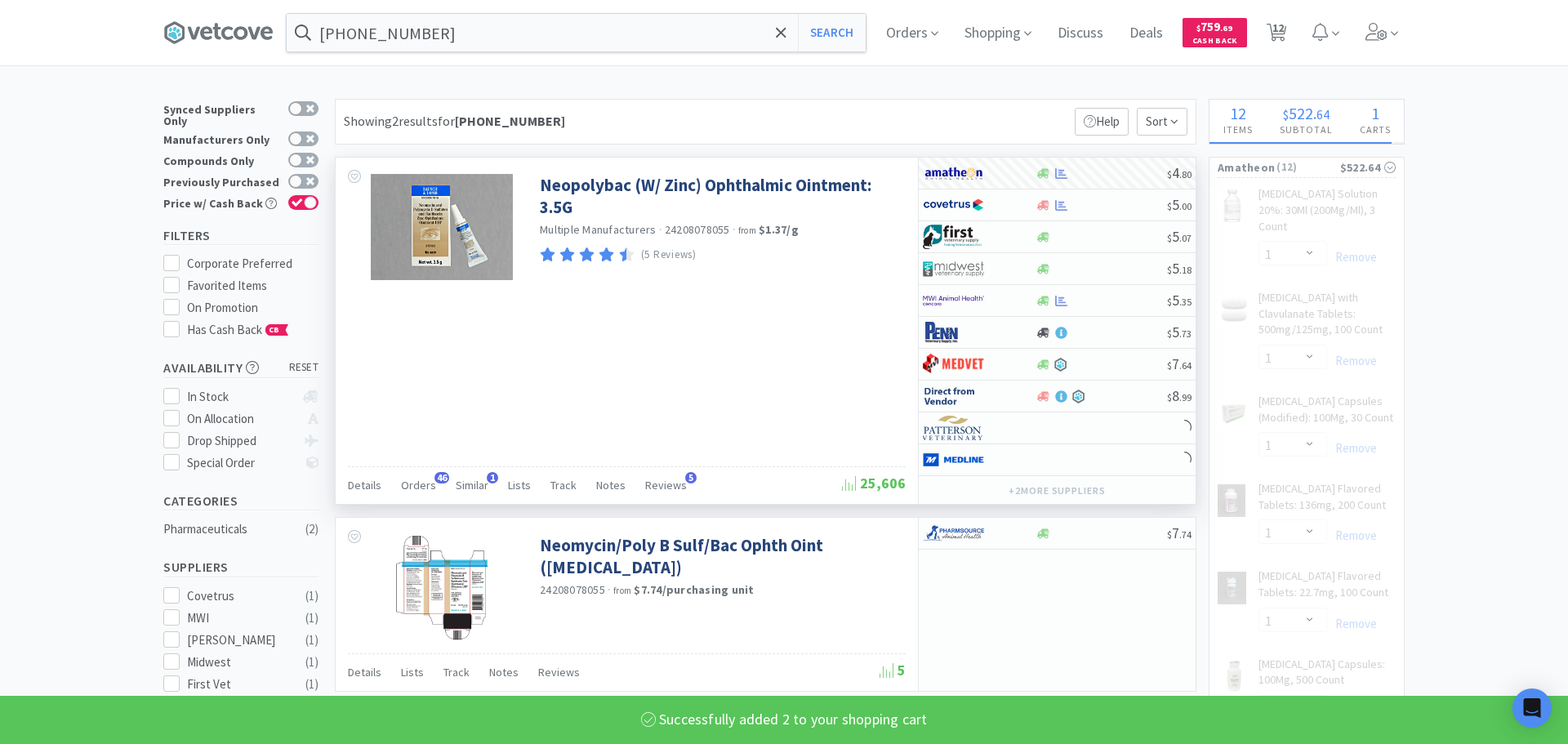
select select "2"
select select "1"
select select "16"
select select "1"
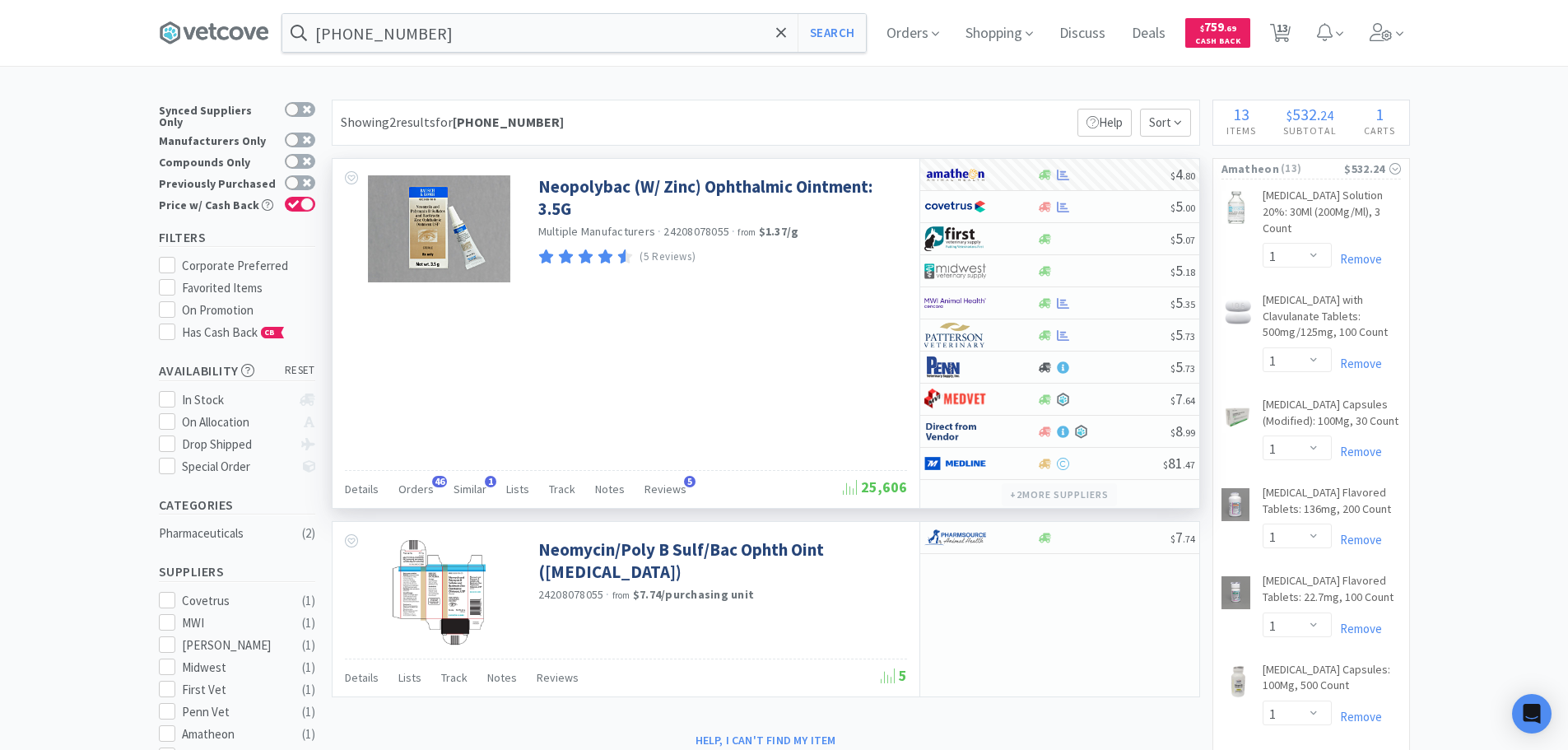
click at [1064, 495] on button "+ 2 more supplier s" at bounding box center [1058, 495] width 114 height 23
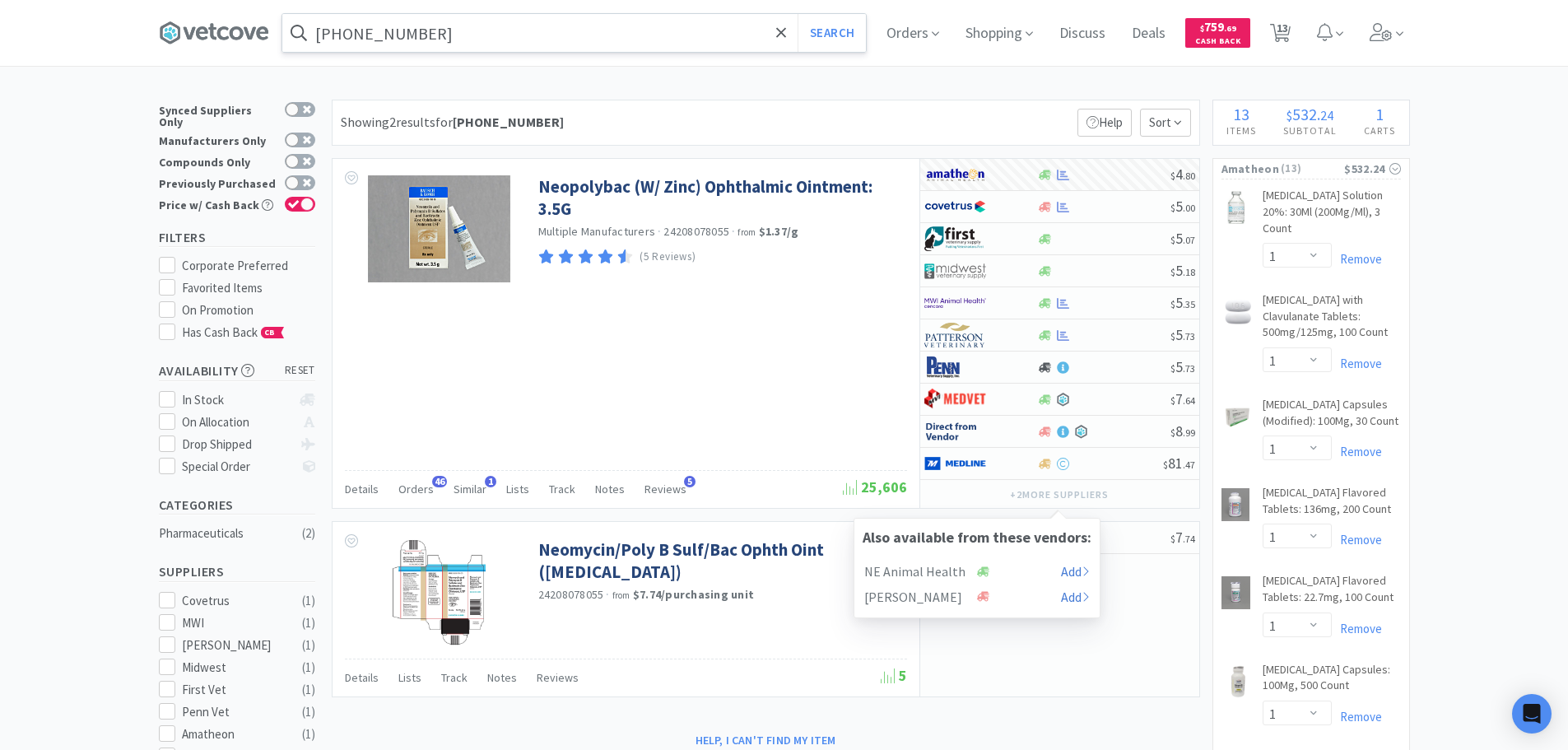
click at [621, 32] on input "[PHONE_NUMBER]" at bounding box center [574, 33] width 584 height 38
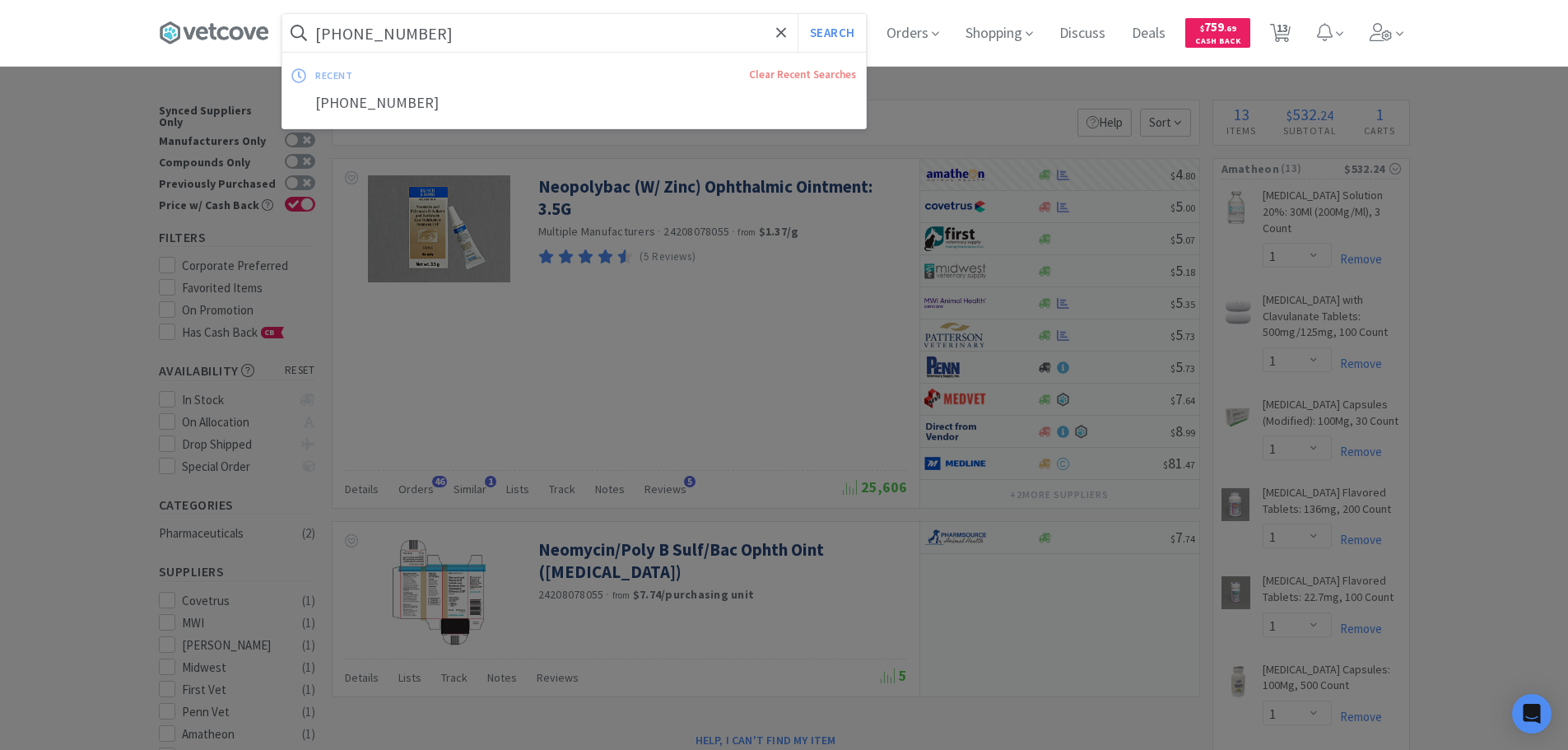
paste input "[PHONE_NUMBER]"
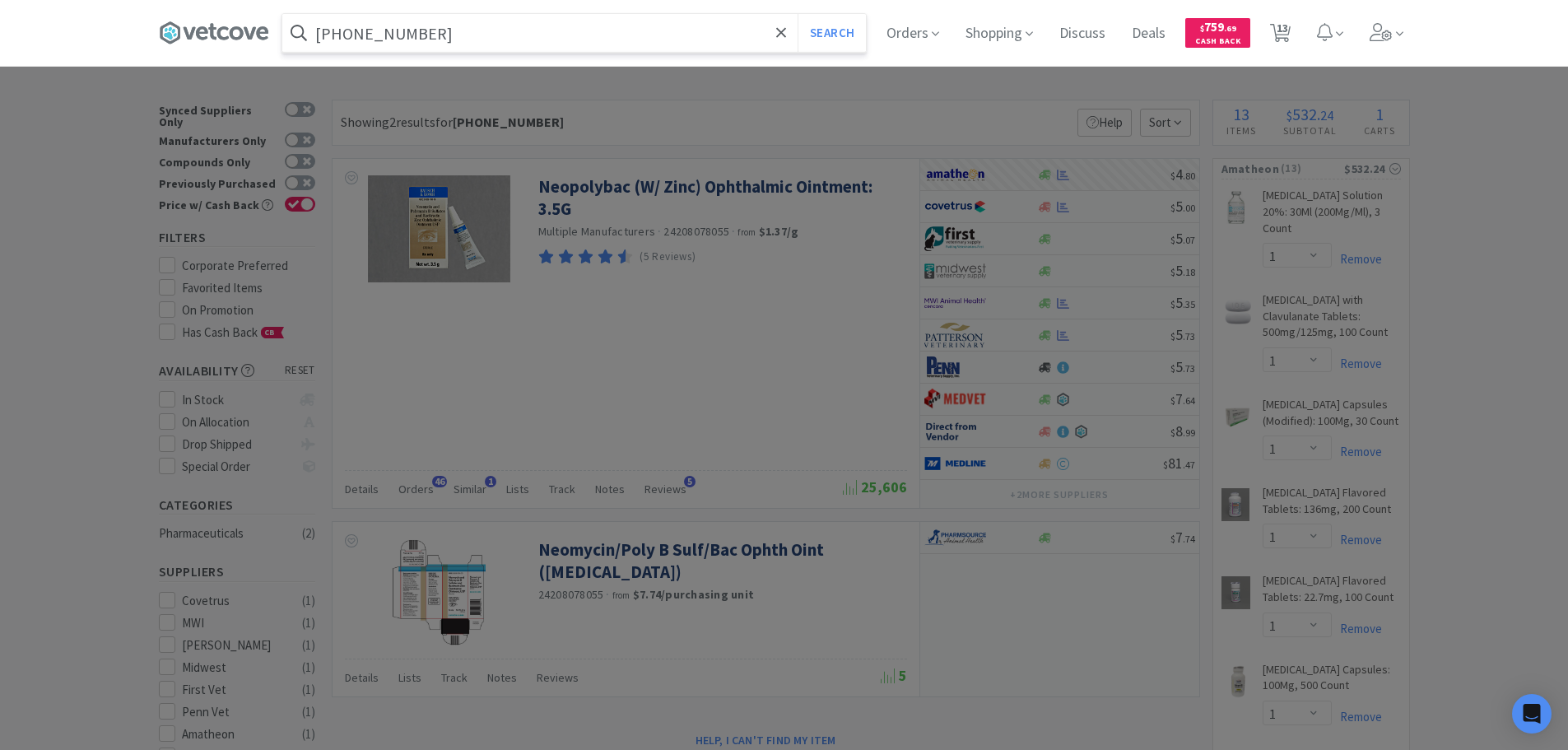
type input "[PHONE_NUMBER]"
click at [797, 14] on button "Search" at bounding box center [832, 33] width 68 height 38
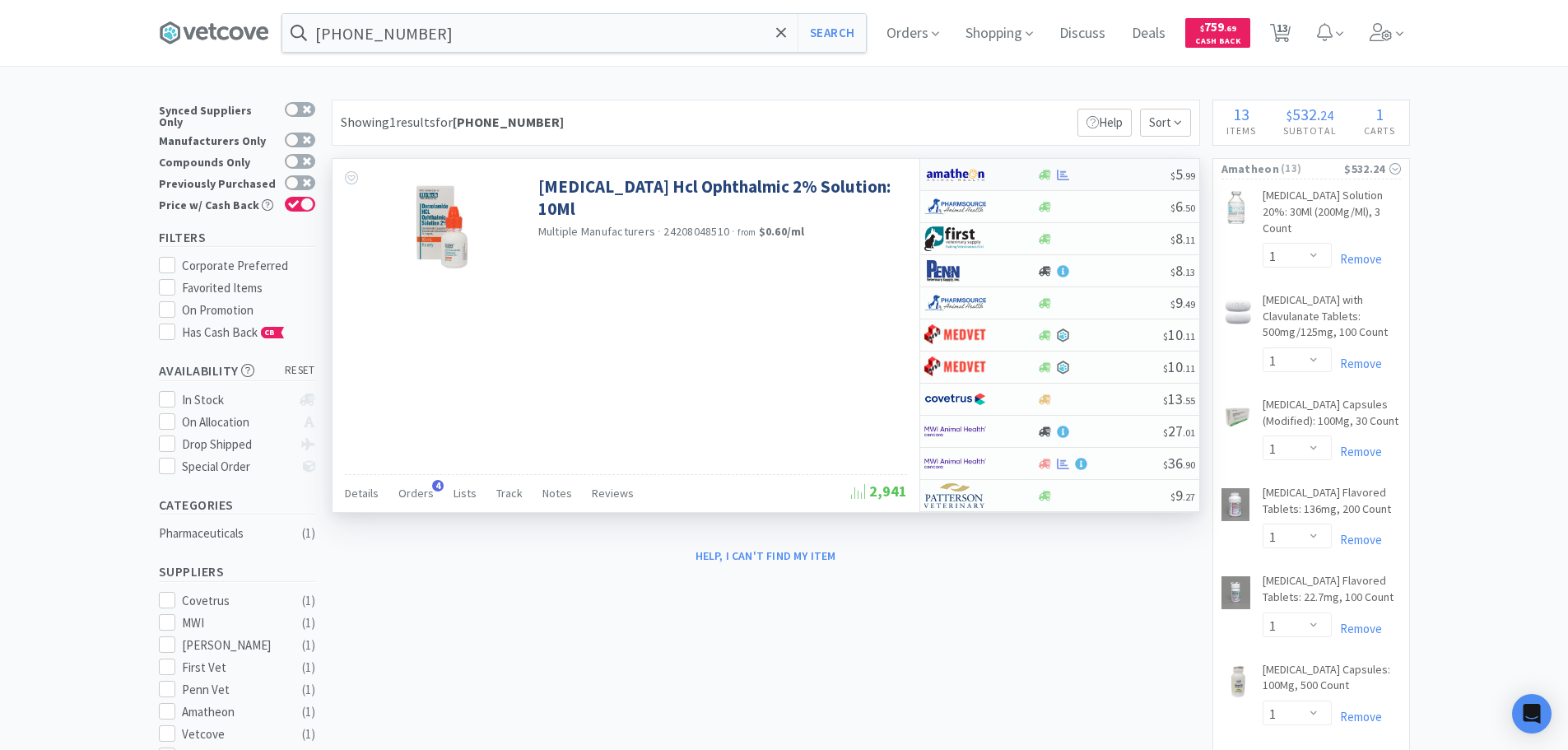
click at [1110, 171] on div at bounding box center [1104, 175] width 133 height 13
select select "1"
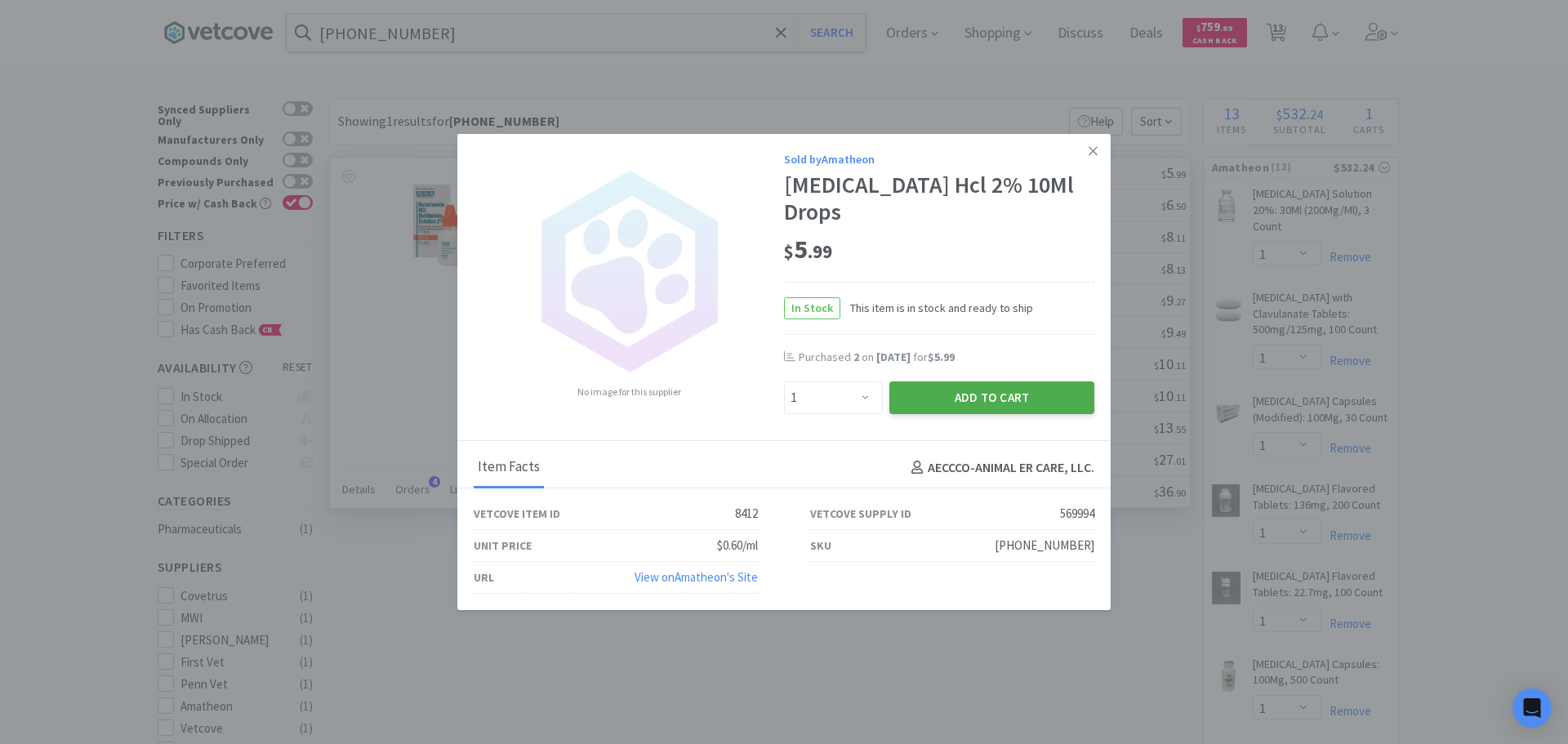
click at [969, 400] on button "Add to Cart" at bounding box center [992, 397] width 205 height 33
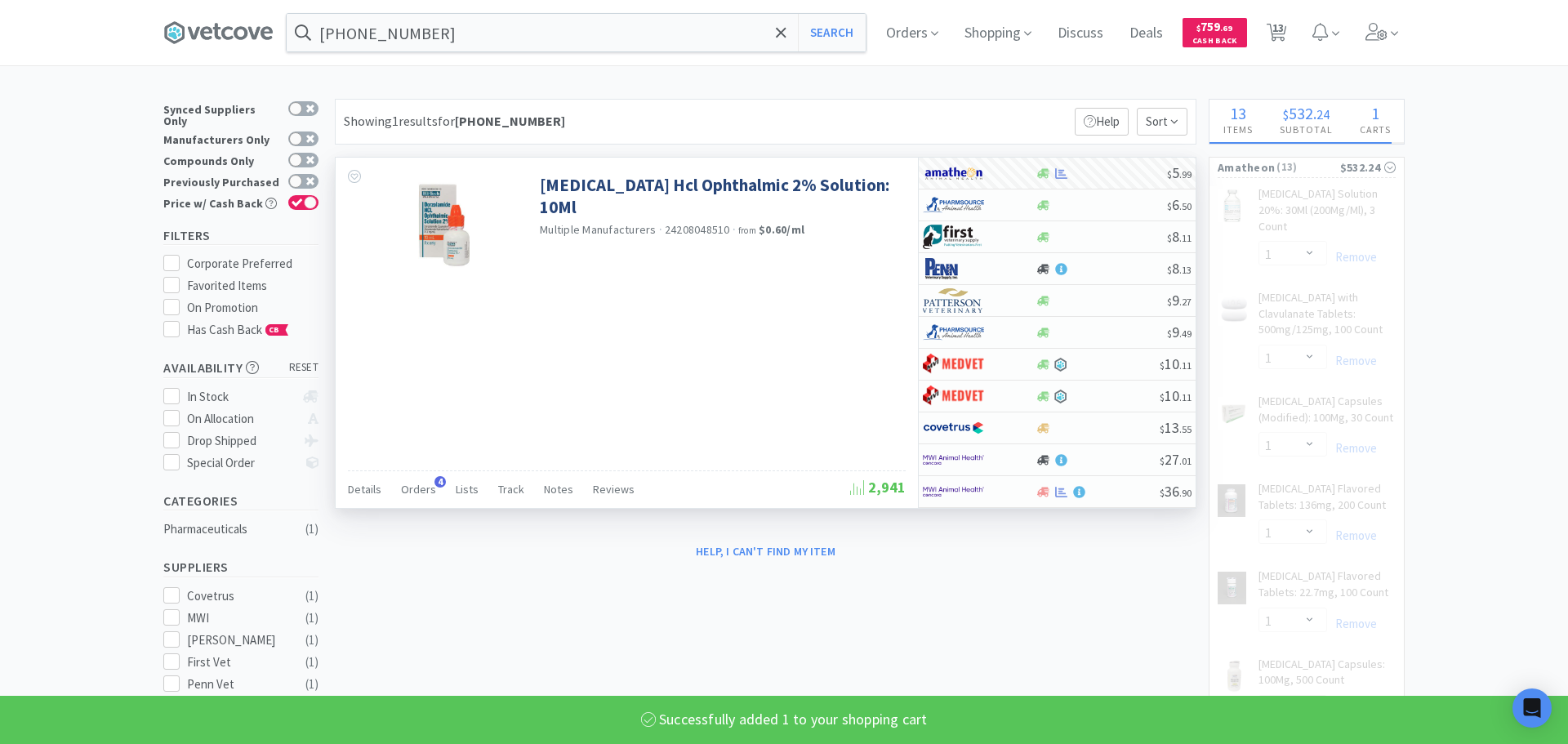
select select "1"
select select "2"
select select "1"
select select "2"
select select "1"
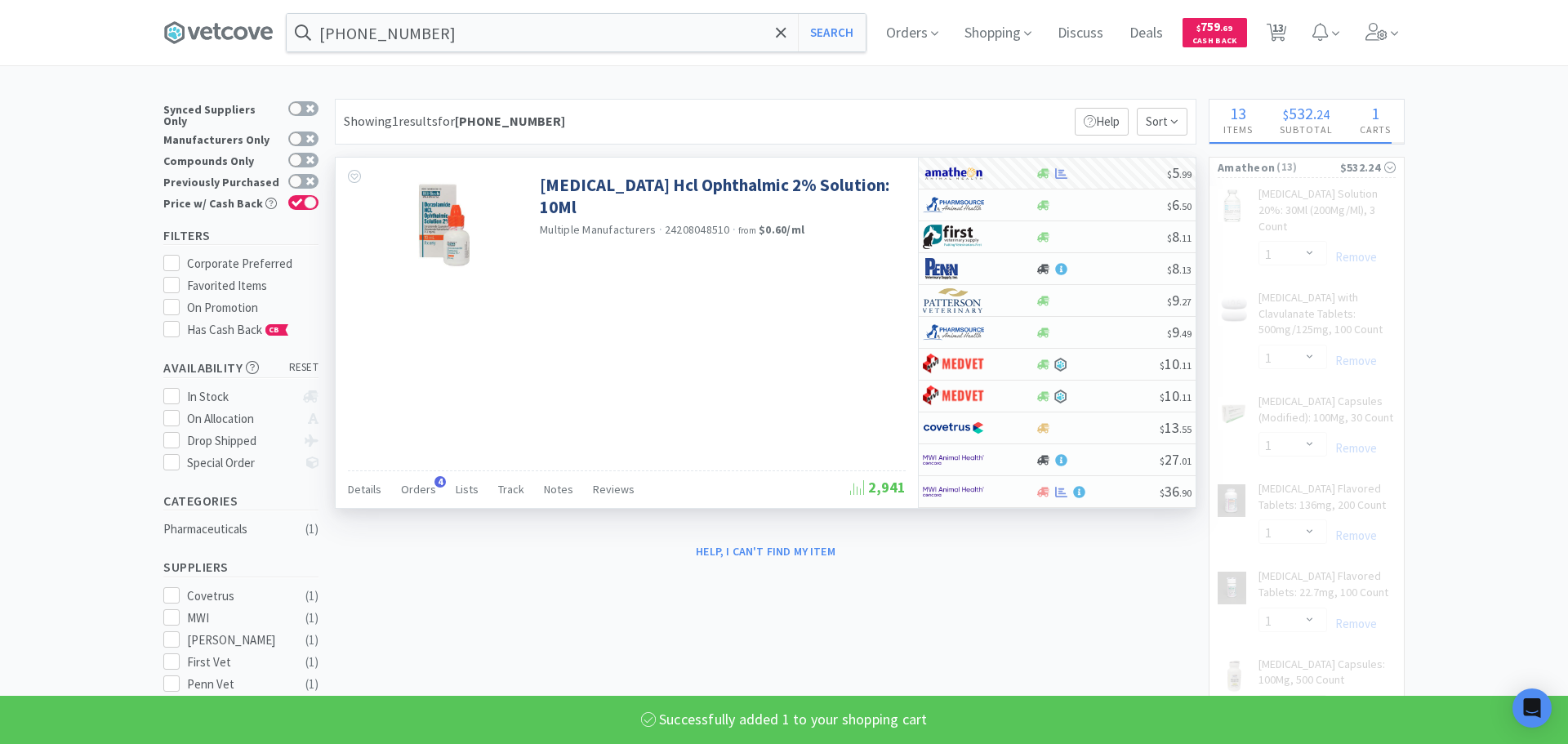
select select "16"
select select "1"
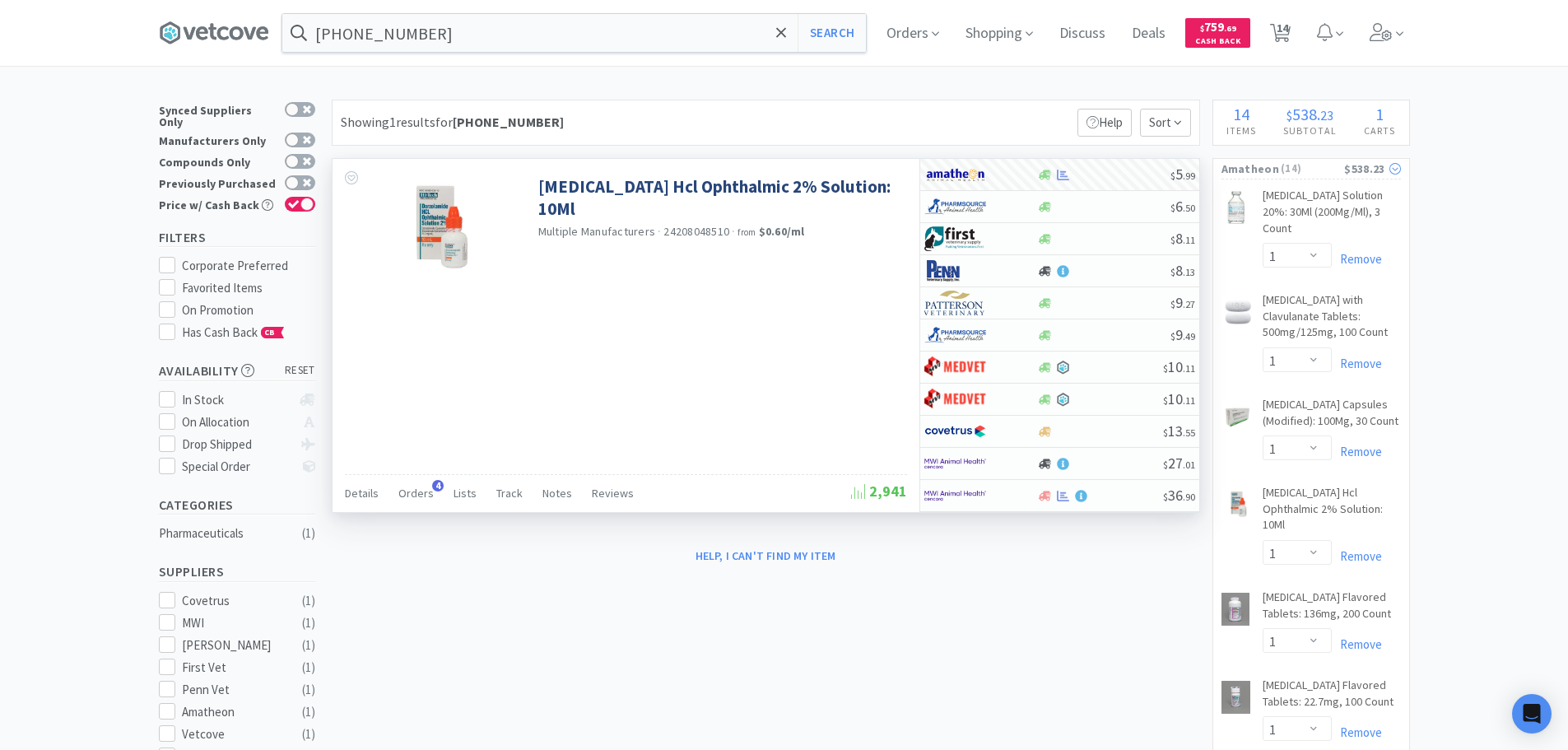
click at [1291, 171] on span "( 14 )" at bounding box center [1311, 169] width 65 height 16
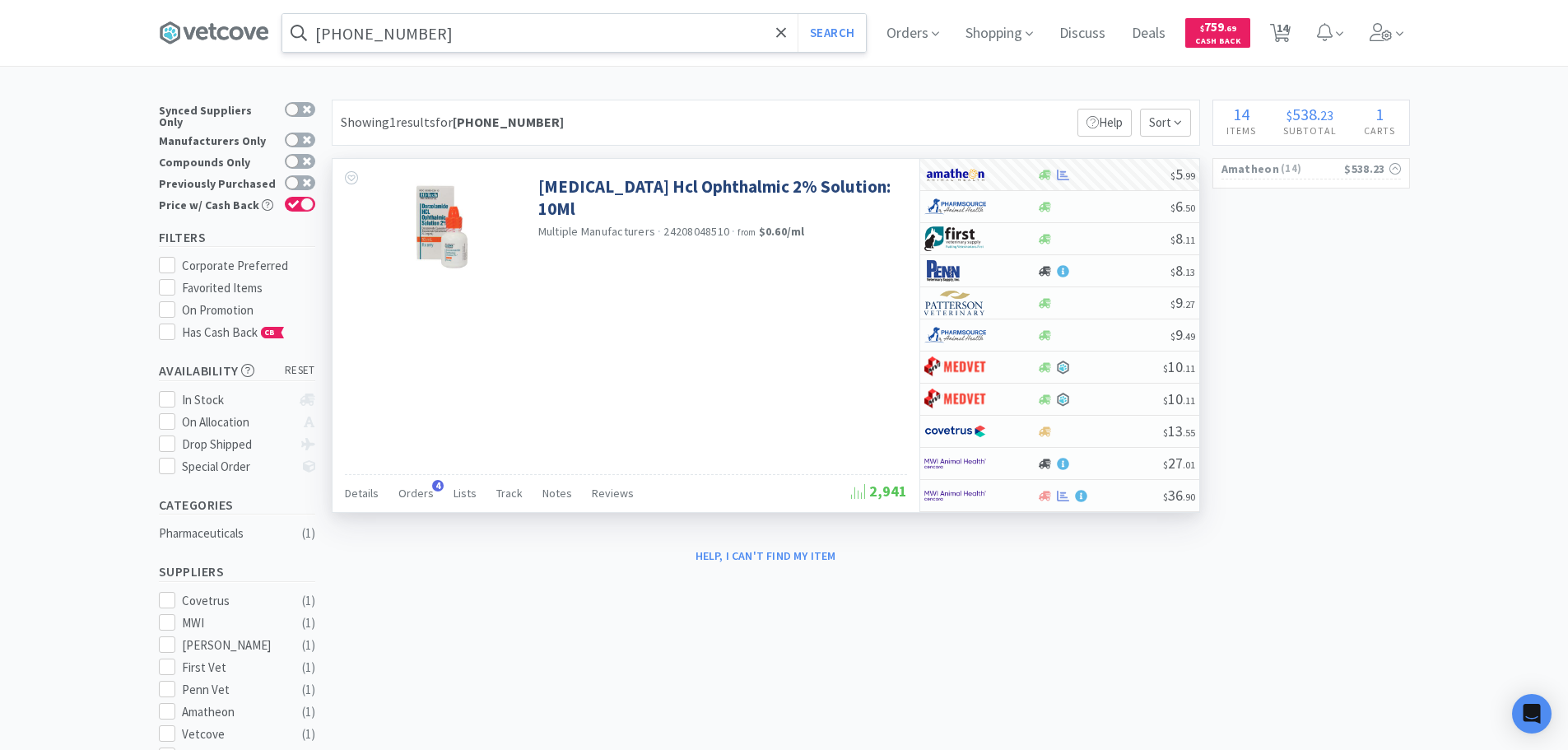
click at [663, 24] on input "[PHONE_NUMBER]" at bounding box center [574, 33] width 584 height 38
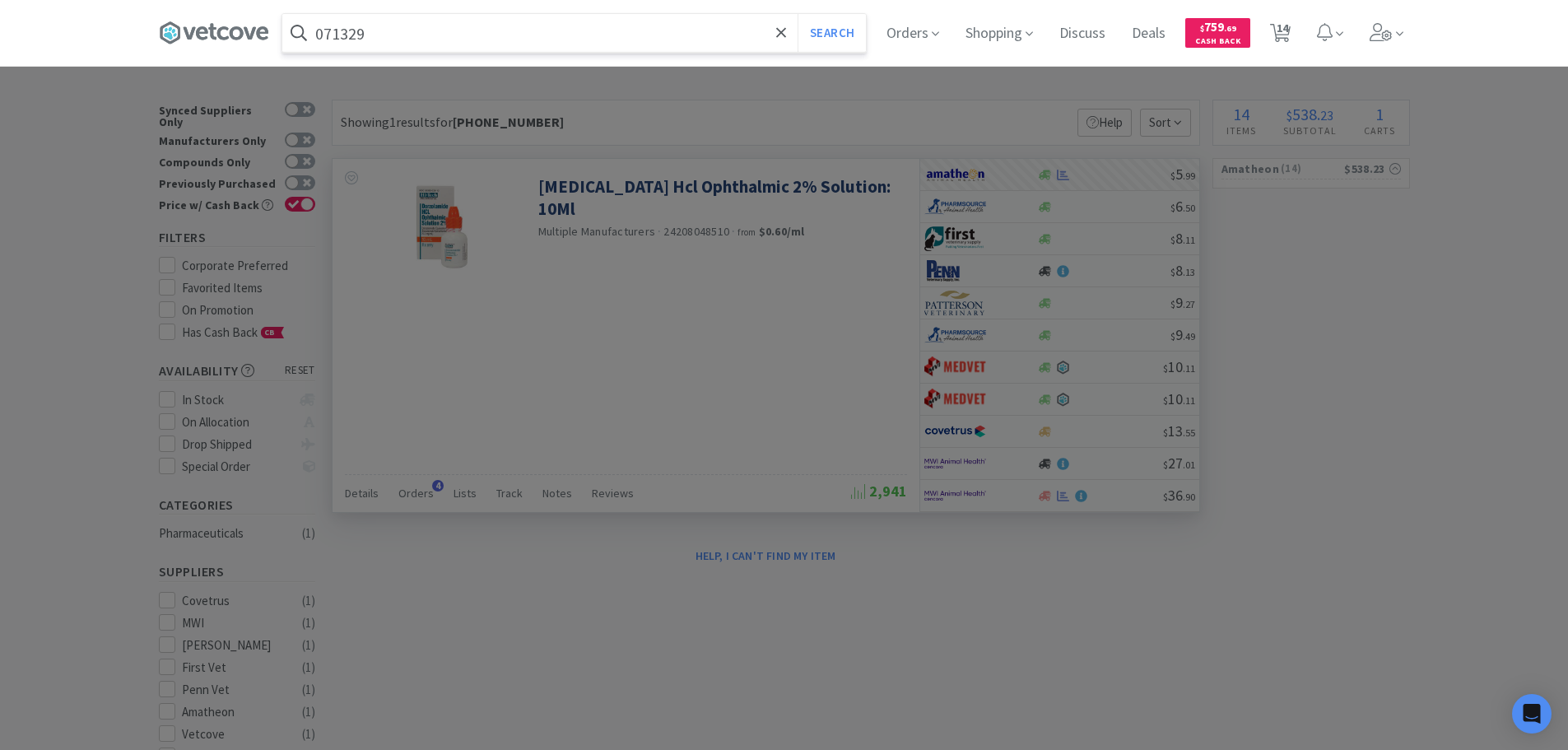
type input "071329"
click at [797, 14] on button "Search" at bounding box center [832, 33] width 68 height 38
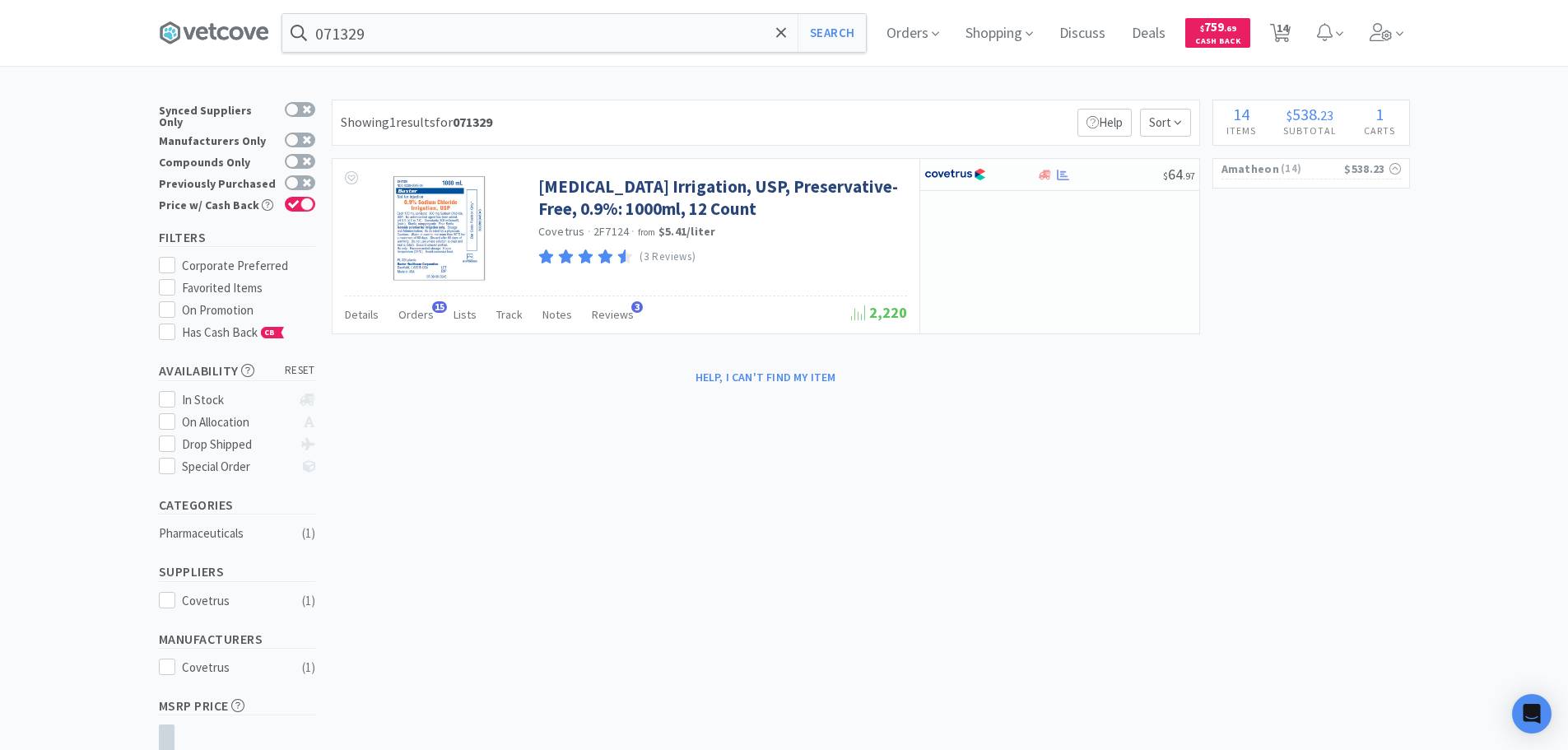
click at [927, 117] on div "Showing 1 results for 071329 Filters Help Sort" at bounding box center [765, 122] width 868 height 46
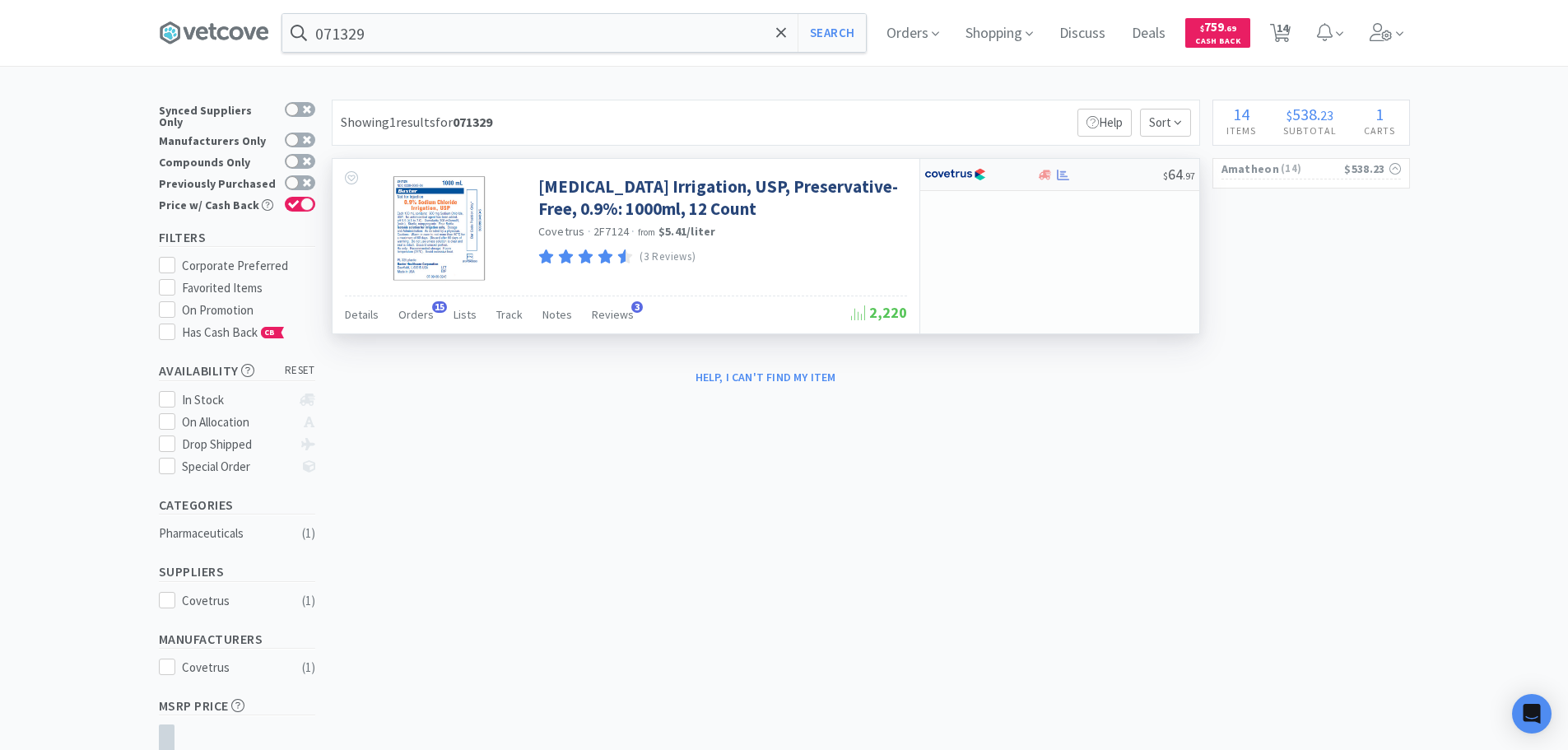
click at [1109, 176] on div at bounding box center [1100, 175] width 126 height 13
select select "1"
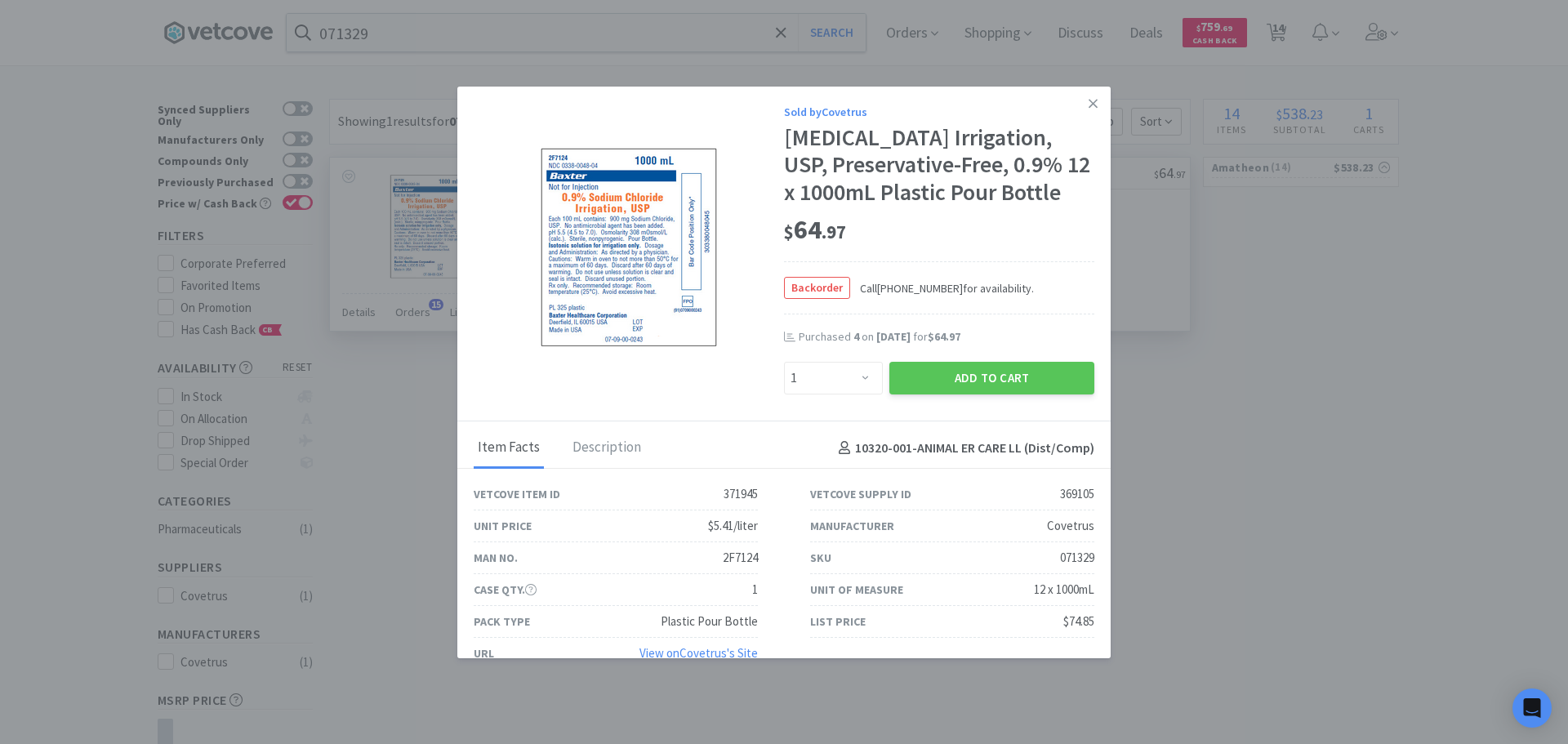
click at [1067, 568] on div "071329" at bounding box center [1077, 558] width 34 height 20
copy div "071329"
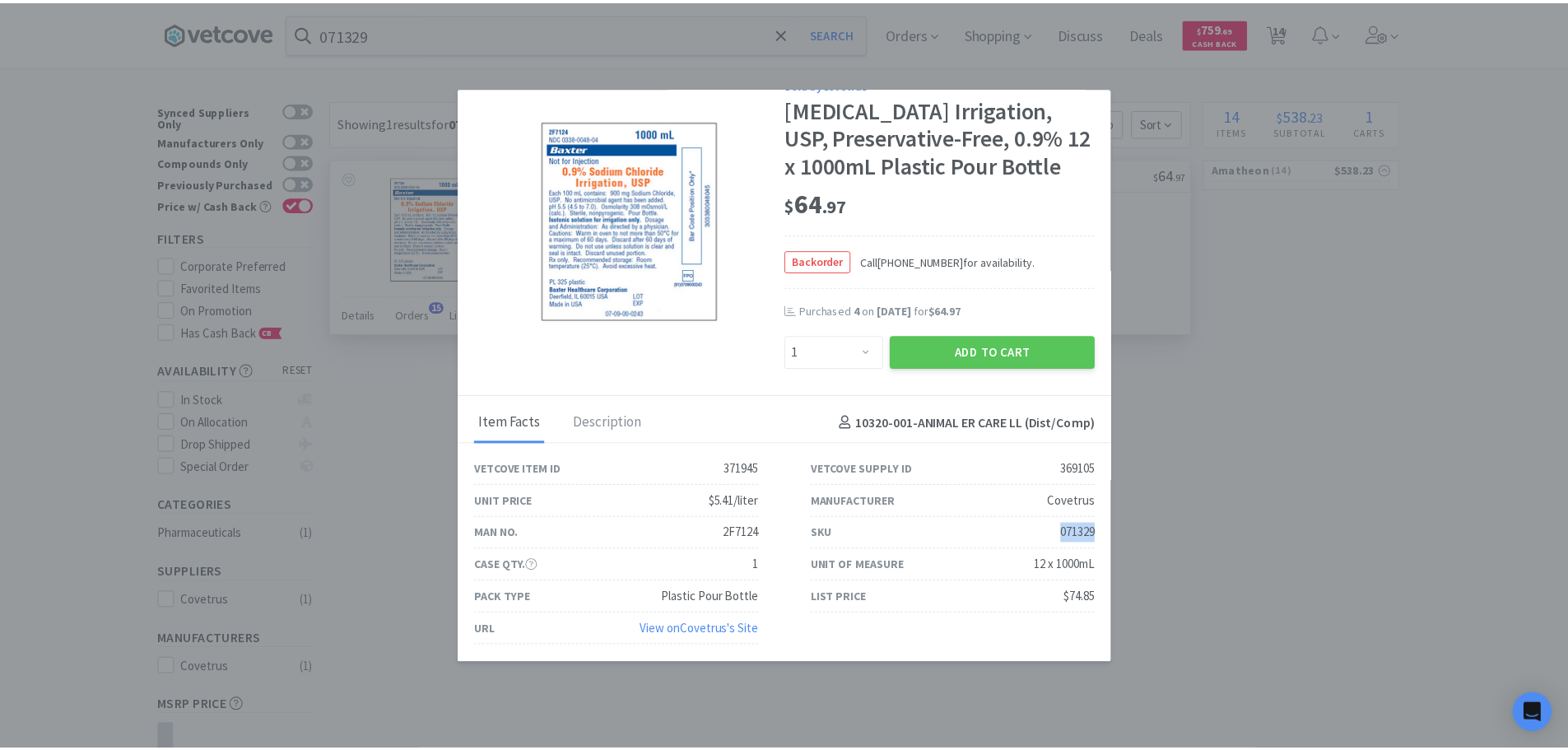
scroll to position [56, 0]
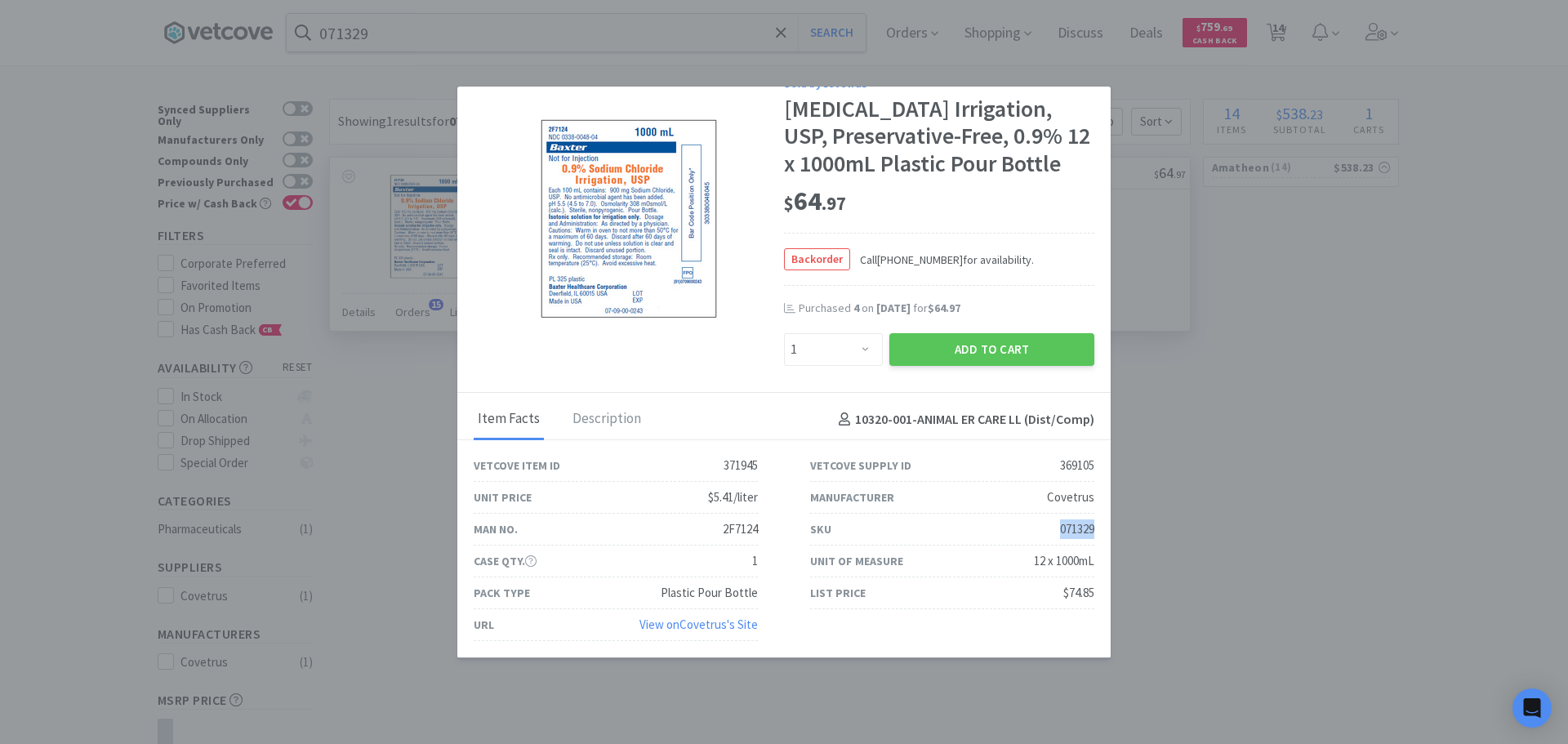
click at [698, 621] on link "View on Covetrus 's Site" at bounding box center [698, 624] width 118 height 15
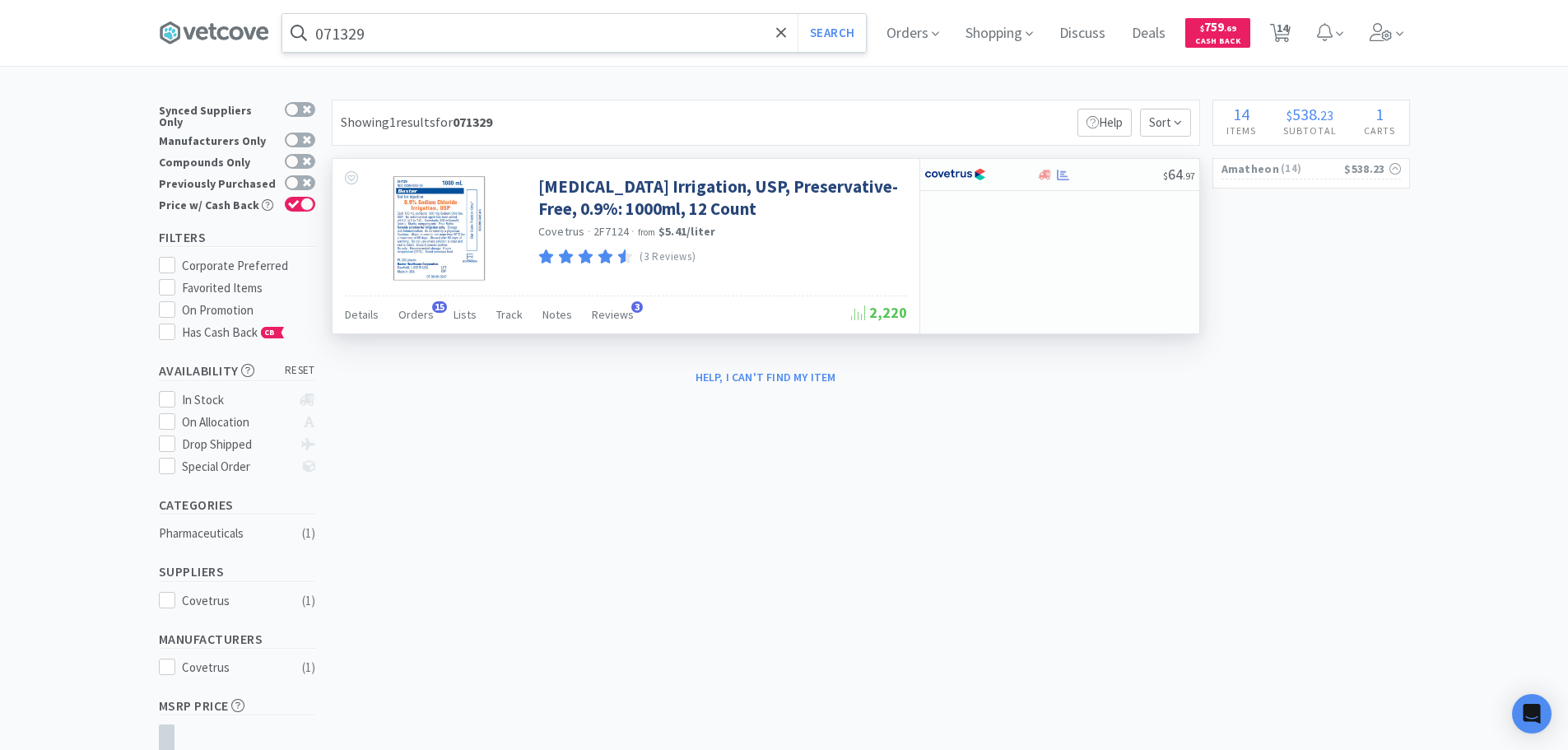
click at [624, 31] on input "071329" at bounding box center [574, 33] width 584 height 38
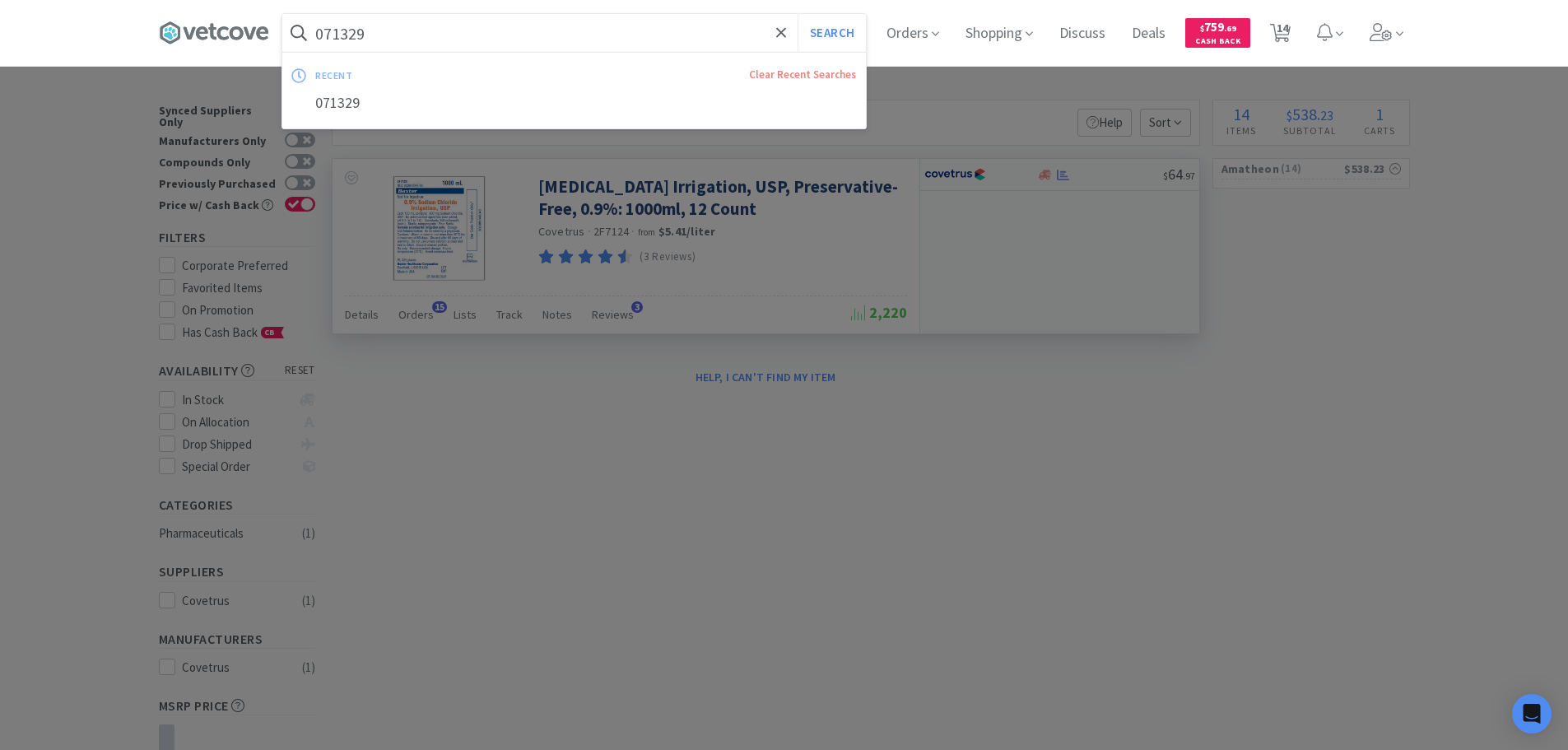
paste input "[PHONE_NUMBER]"
type input "[PHONE_NUMBER]"
click at [797, 14] on button "Search" at bounding box center [832, 33] width 68 height 38
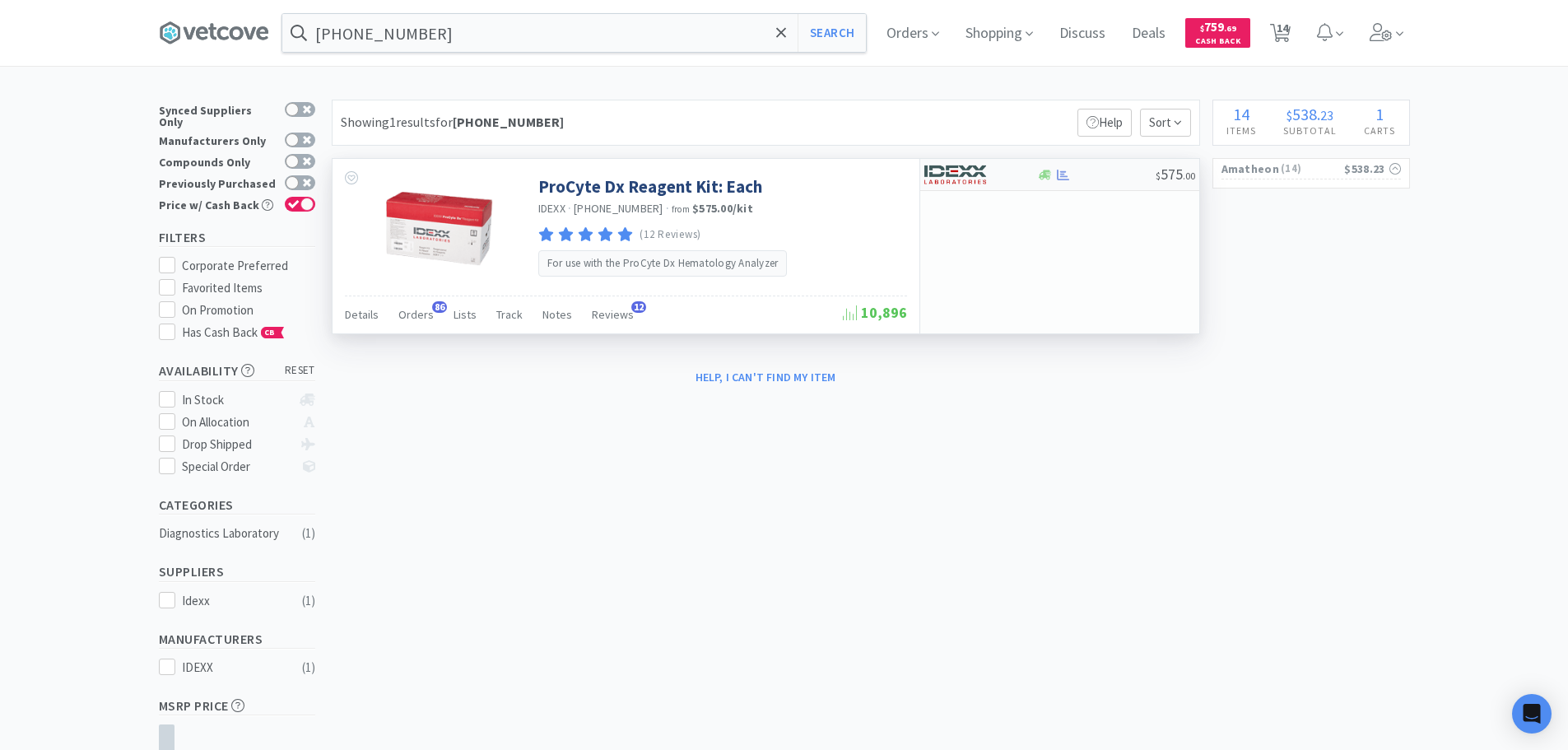
click at [1114, 169] on div at bounding box center [1097, 175] width 119 height 13
select select "1"
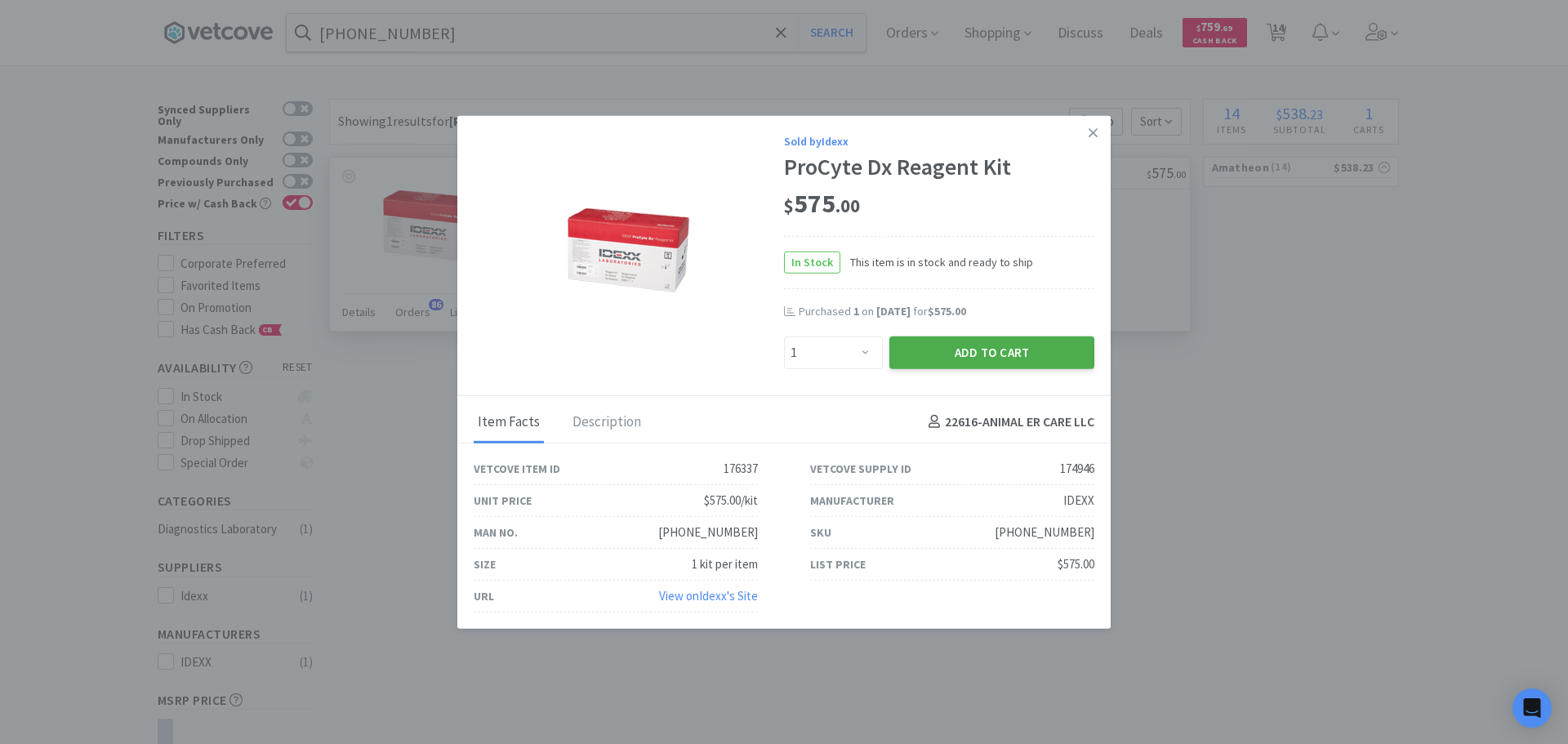
click at [968, 358] on button "Add to Cart" at bounding box center [992, 352] width 205 height 33
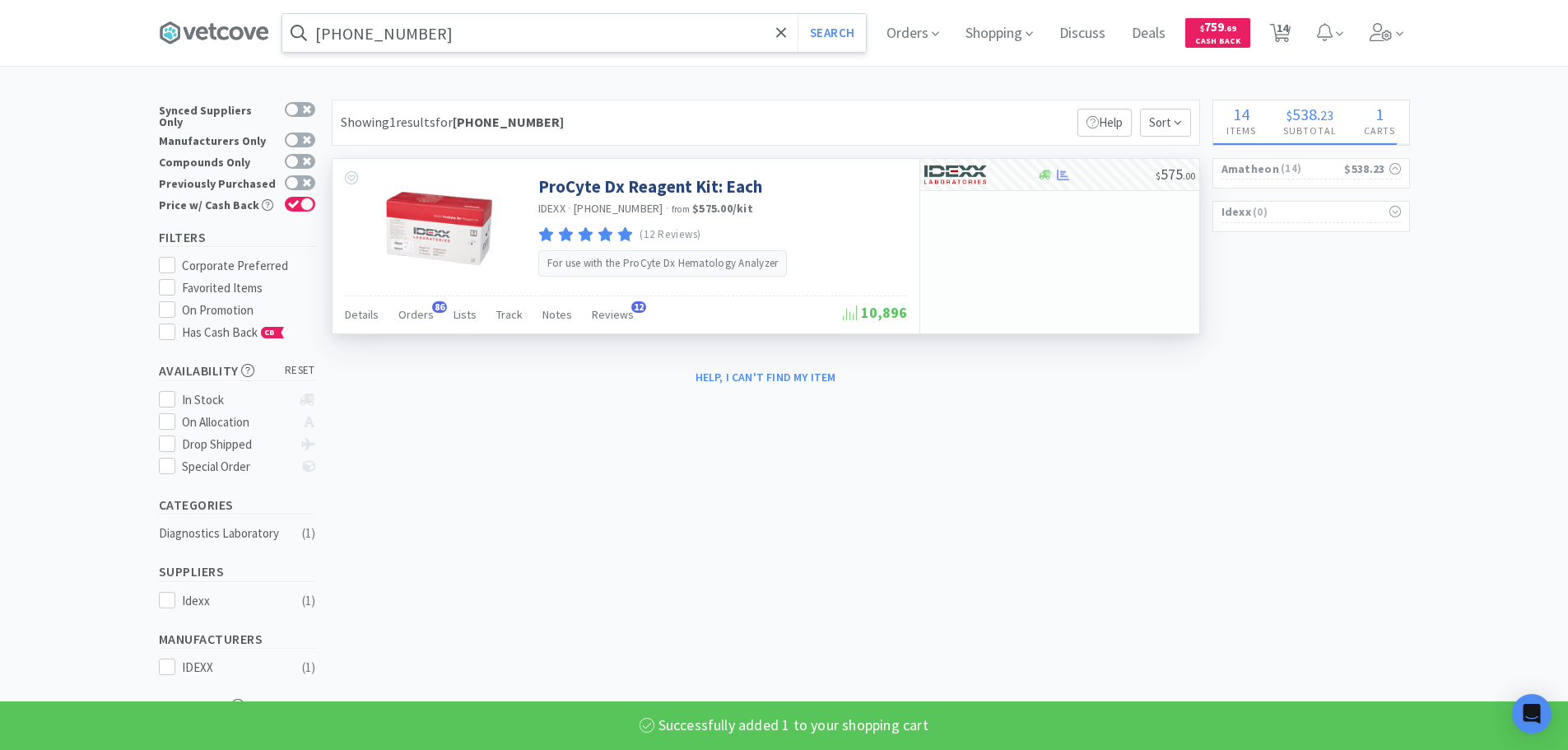
click at [646, 21] on input "[PHONE_NUMBER]" at bounding box center [574, 33] width 584 height 38
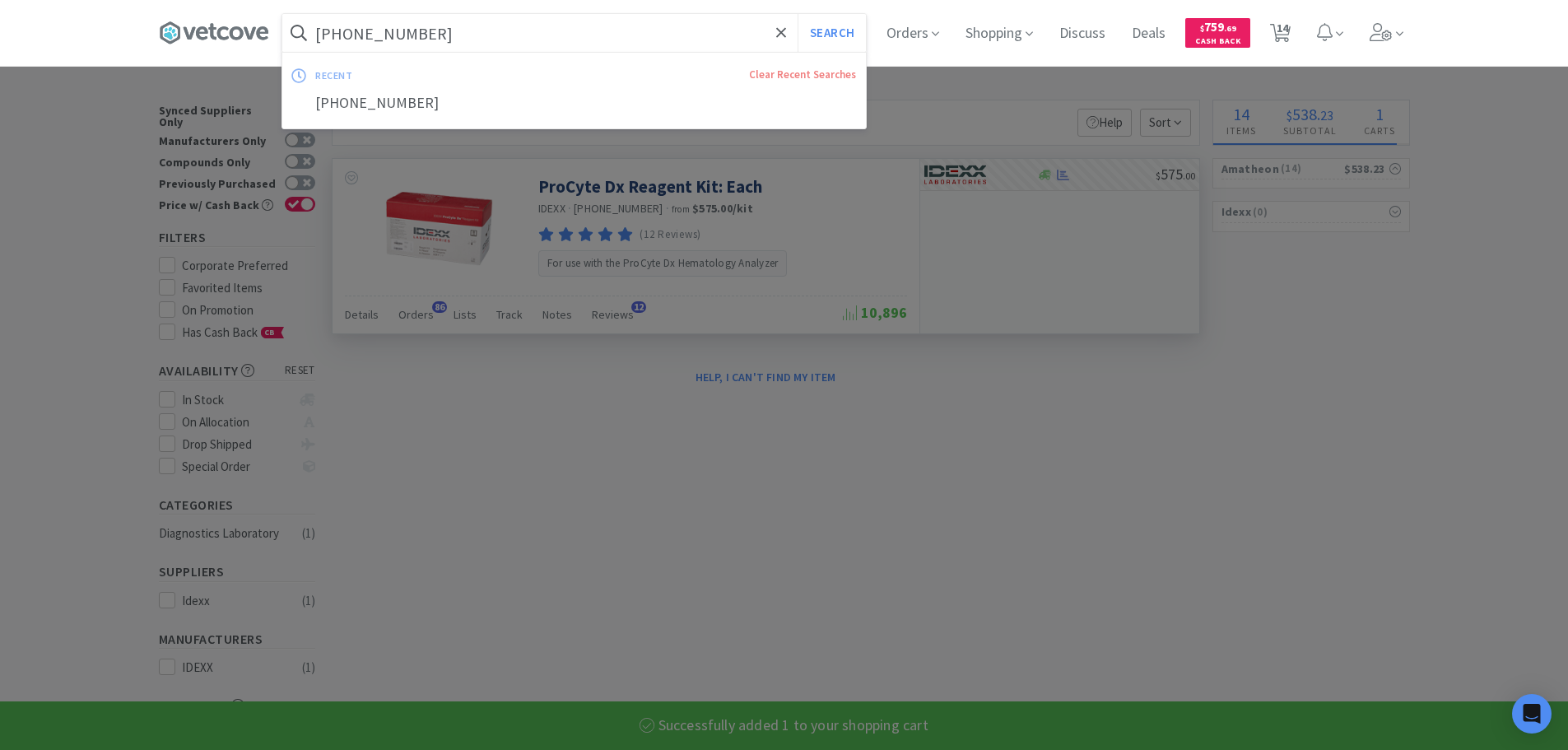
select select "1"
paste input "8-71001"
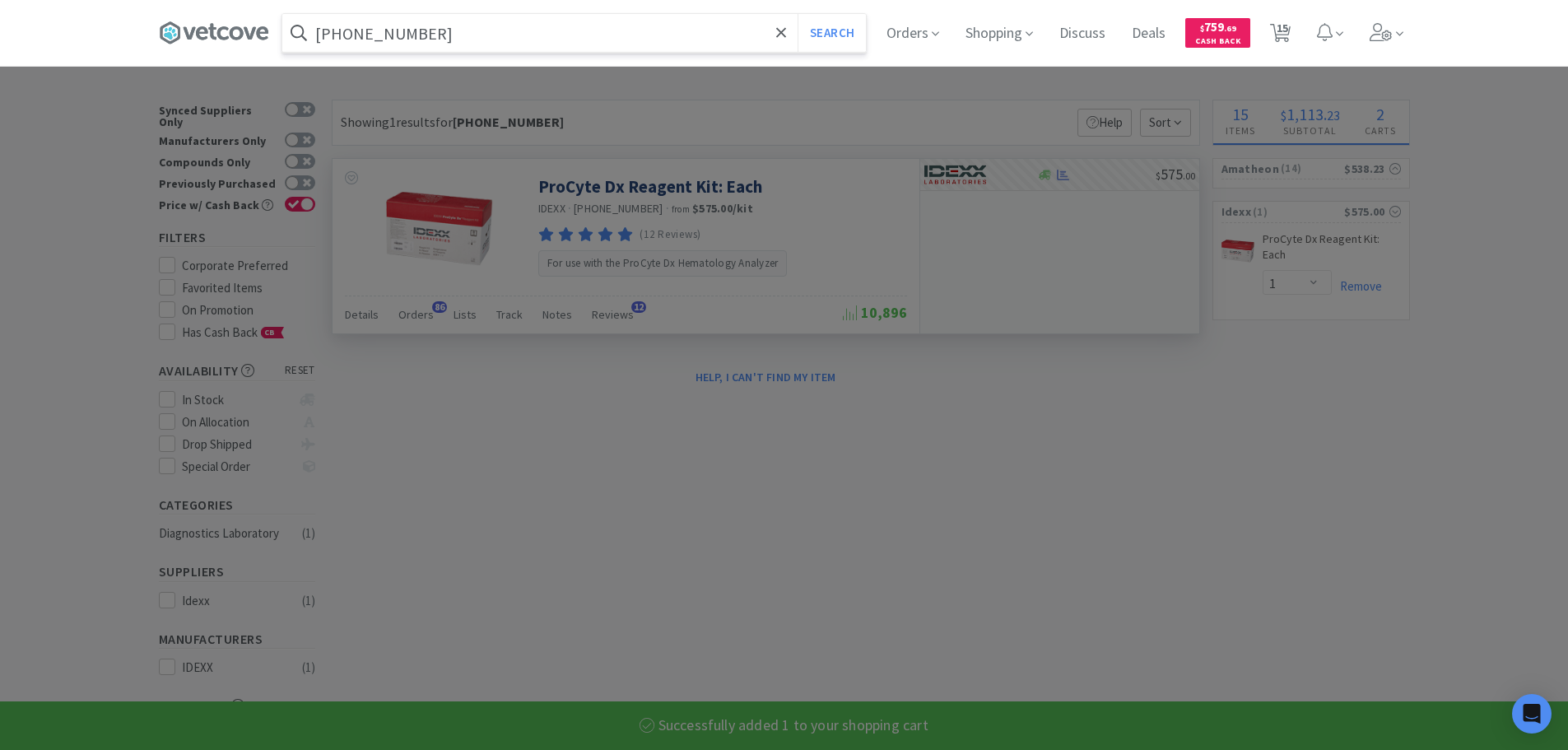
type input "[PHONE_NUMBER]"
click at [797, 14] on button "Search" at bounding box center [832, 33] width 68 height 38
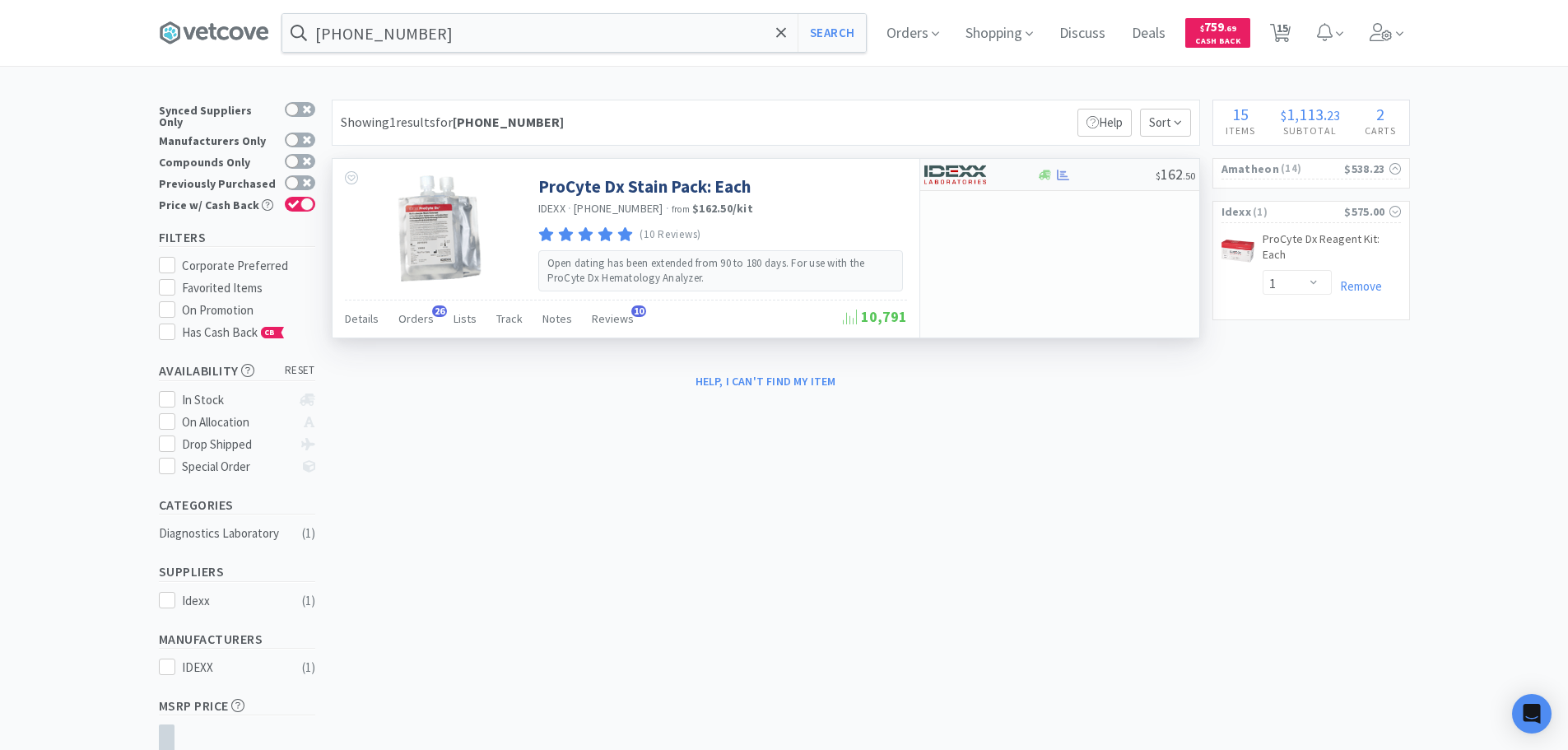
click at [1099, 175] on div at bounding box center [1097, 175] width 119 height 13
select select "1"
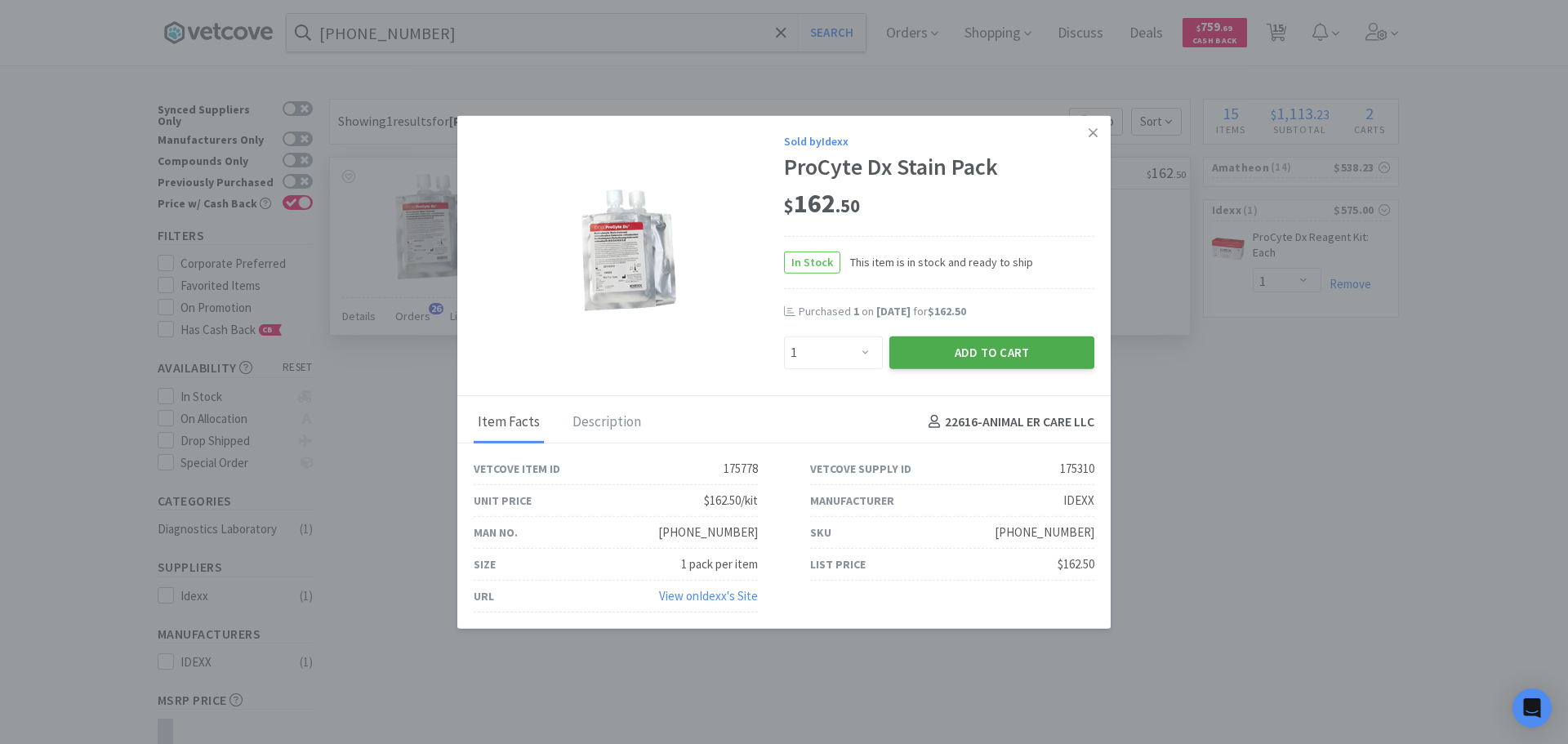
click at [973, 355] on button "Add to Cart" at bounding box center [992, 352] width 205 height 33
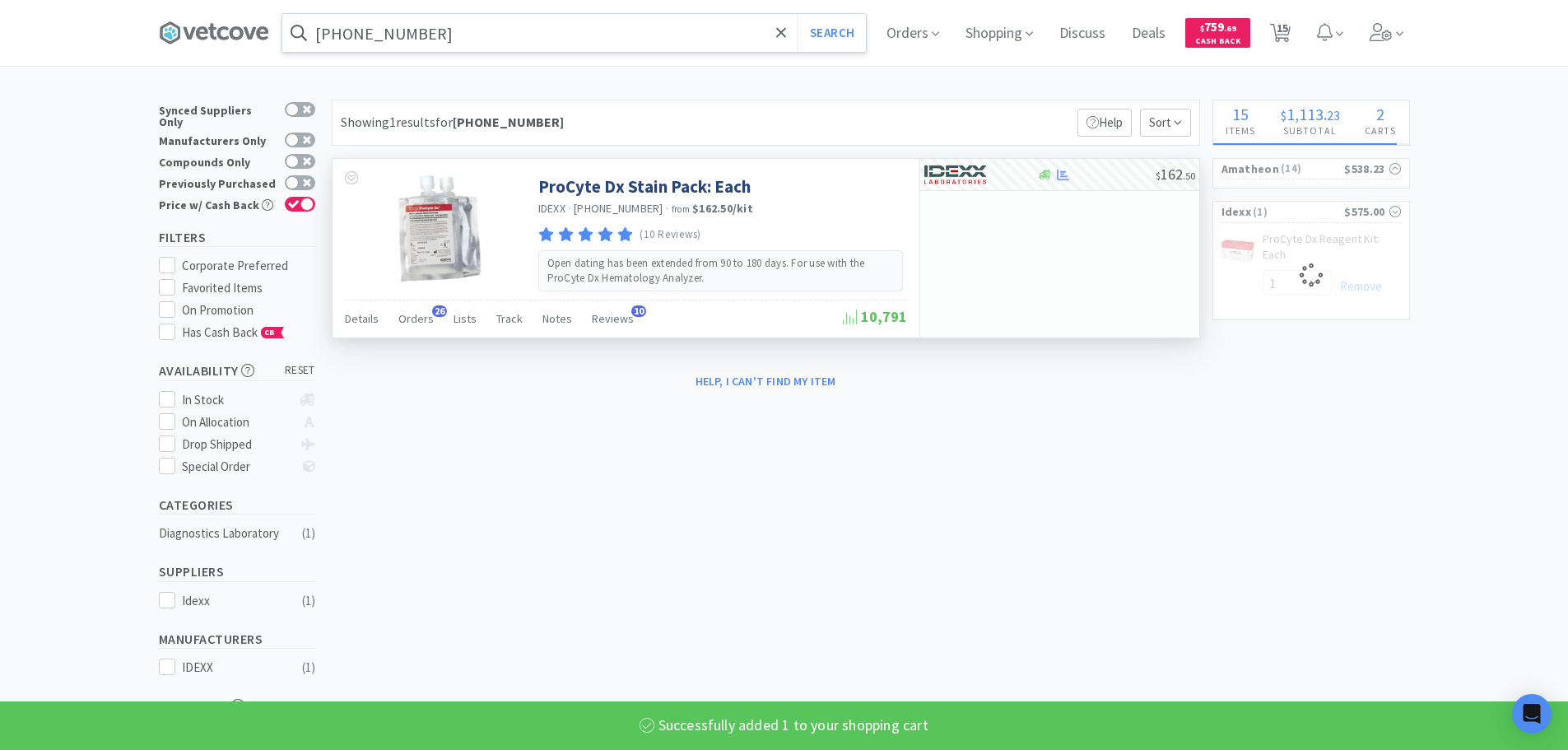
click at [629, 31] on input "[PHONE_NUMBER]" at bounding box center [574, 33] width 584 height 38
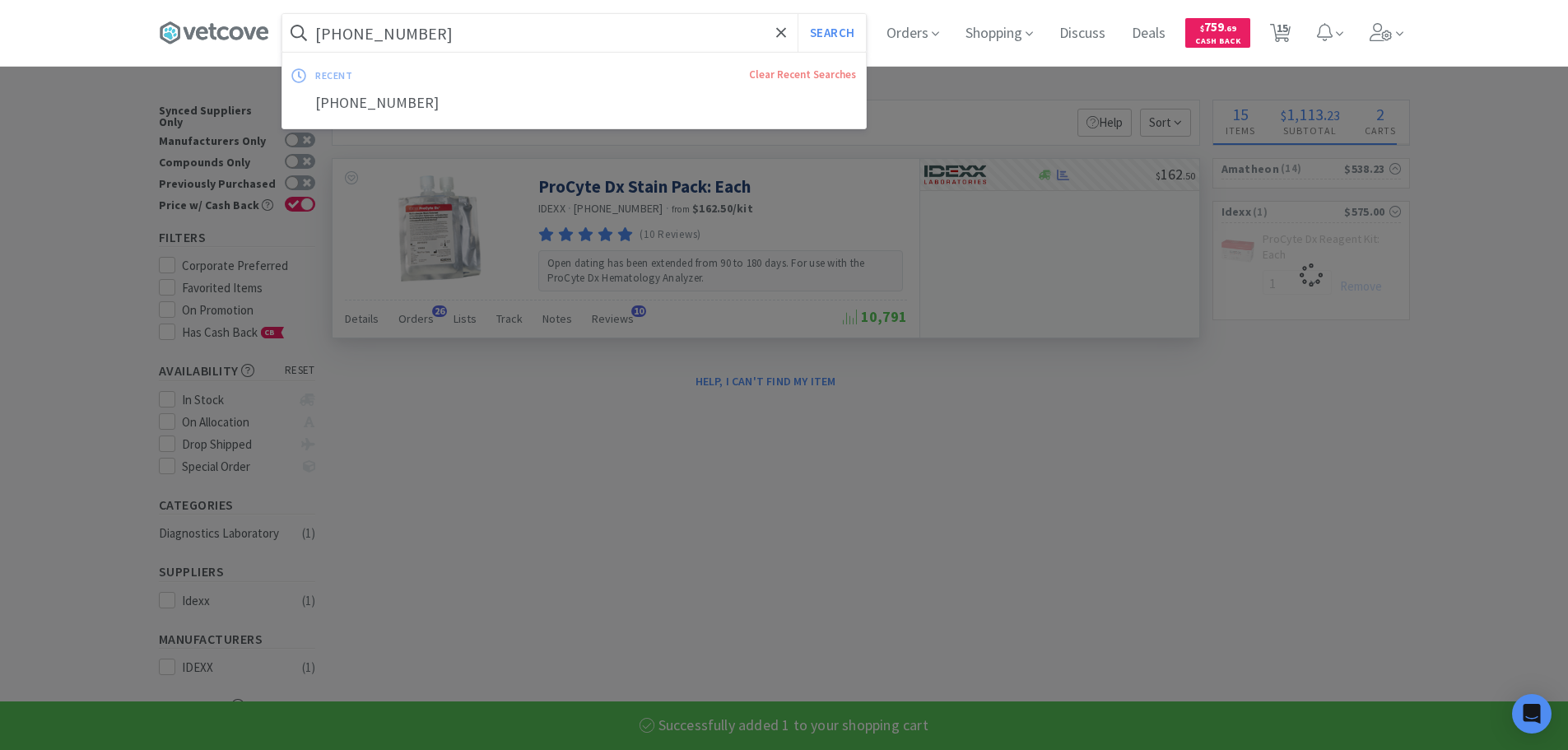
paste input "9-09214"
type input "99-09214"
click at [797, 14] on button "Search" at bounding box center [832, 33] width 68 height 38
select select "1"
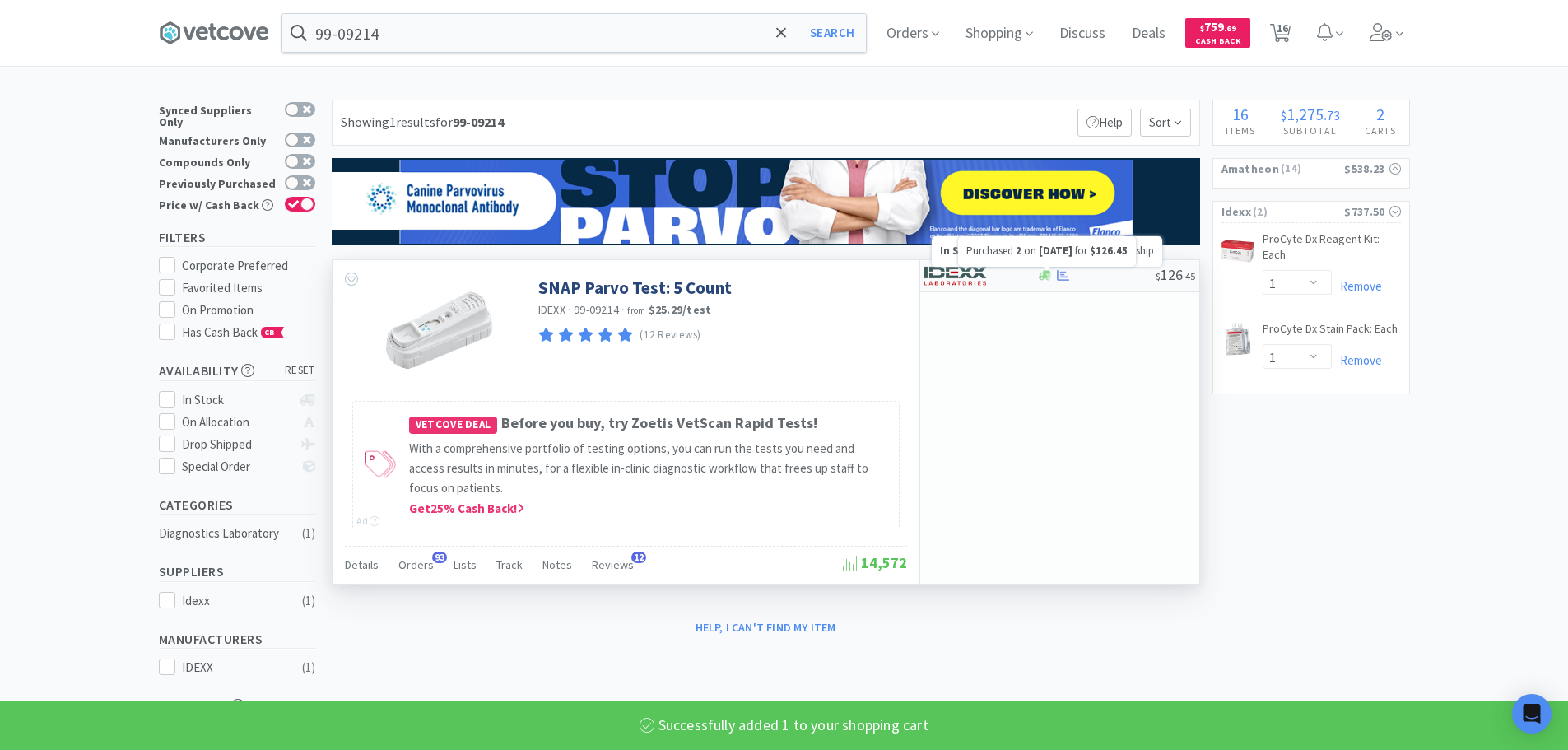
click at [1084, 270] on div at bounding box center [1097, 276] width 119 height 13
select select "1"
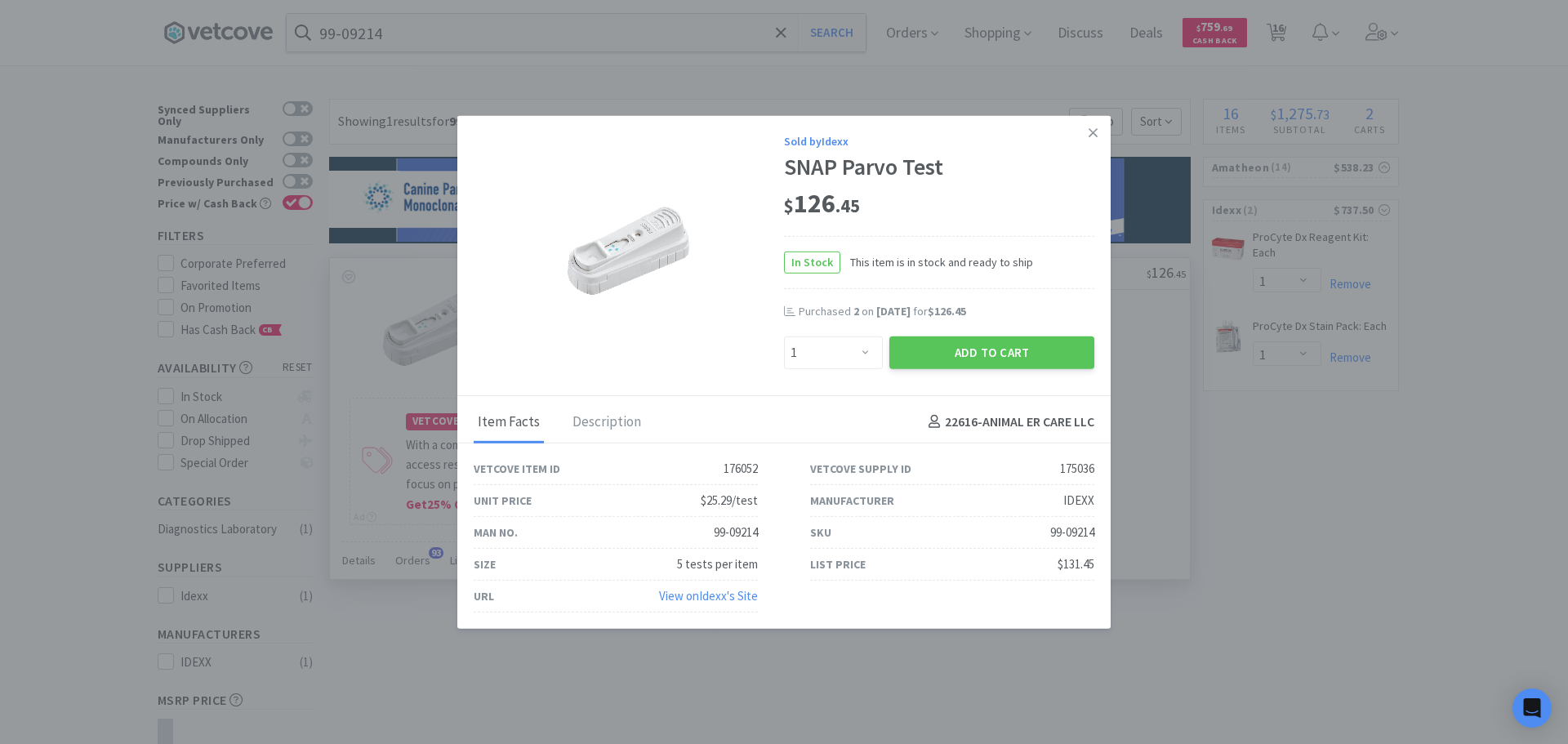
click at [932, 332] on div "Add to Cart" at bounding box center [991, 352] width 211 height 39
click at [936, 356] on button "Add to Cart" at bounding box center [992, 352] width 205 height 33
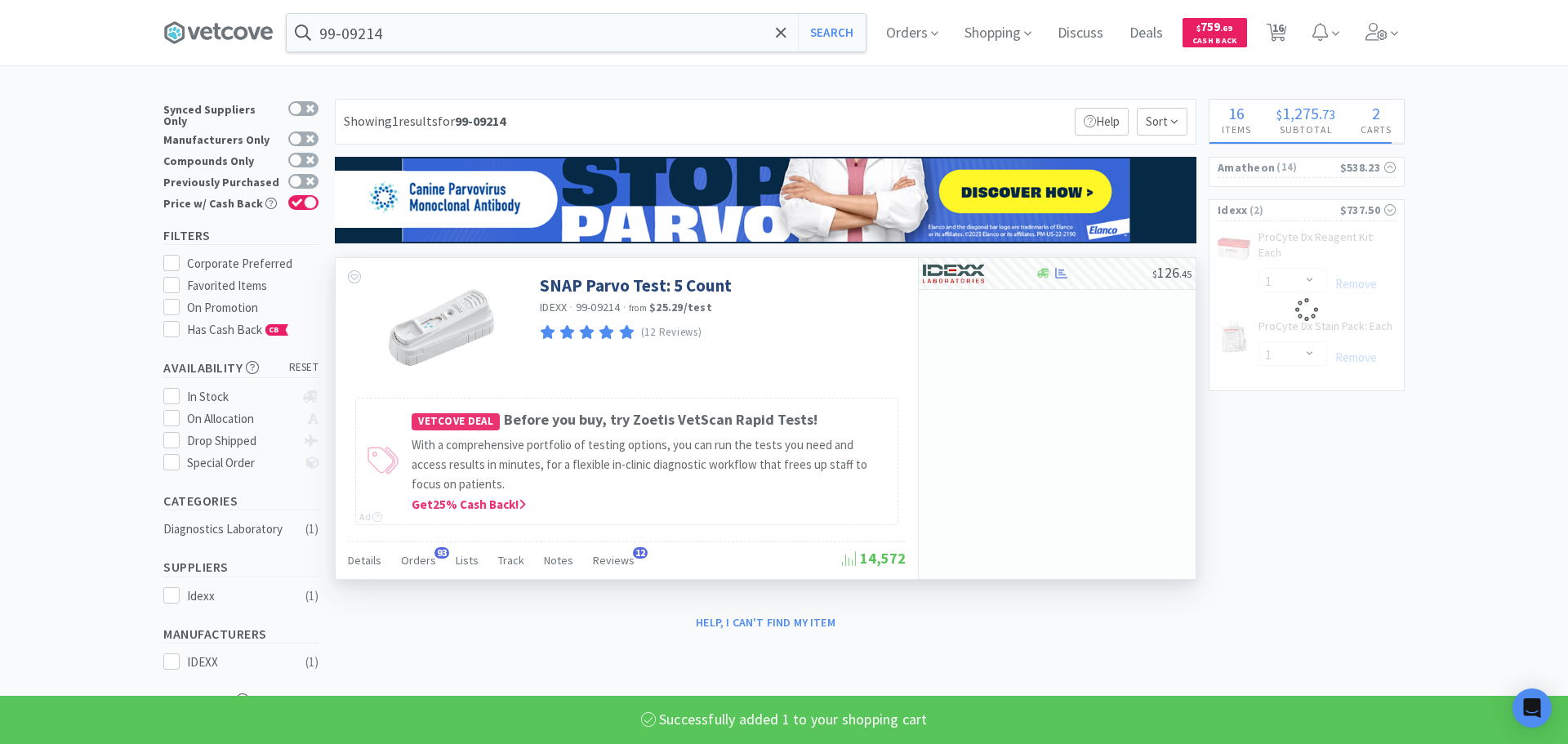
select select "1"
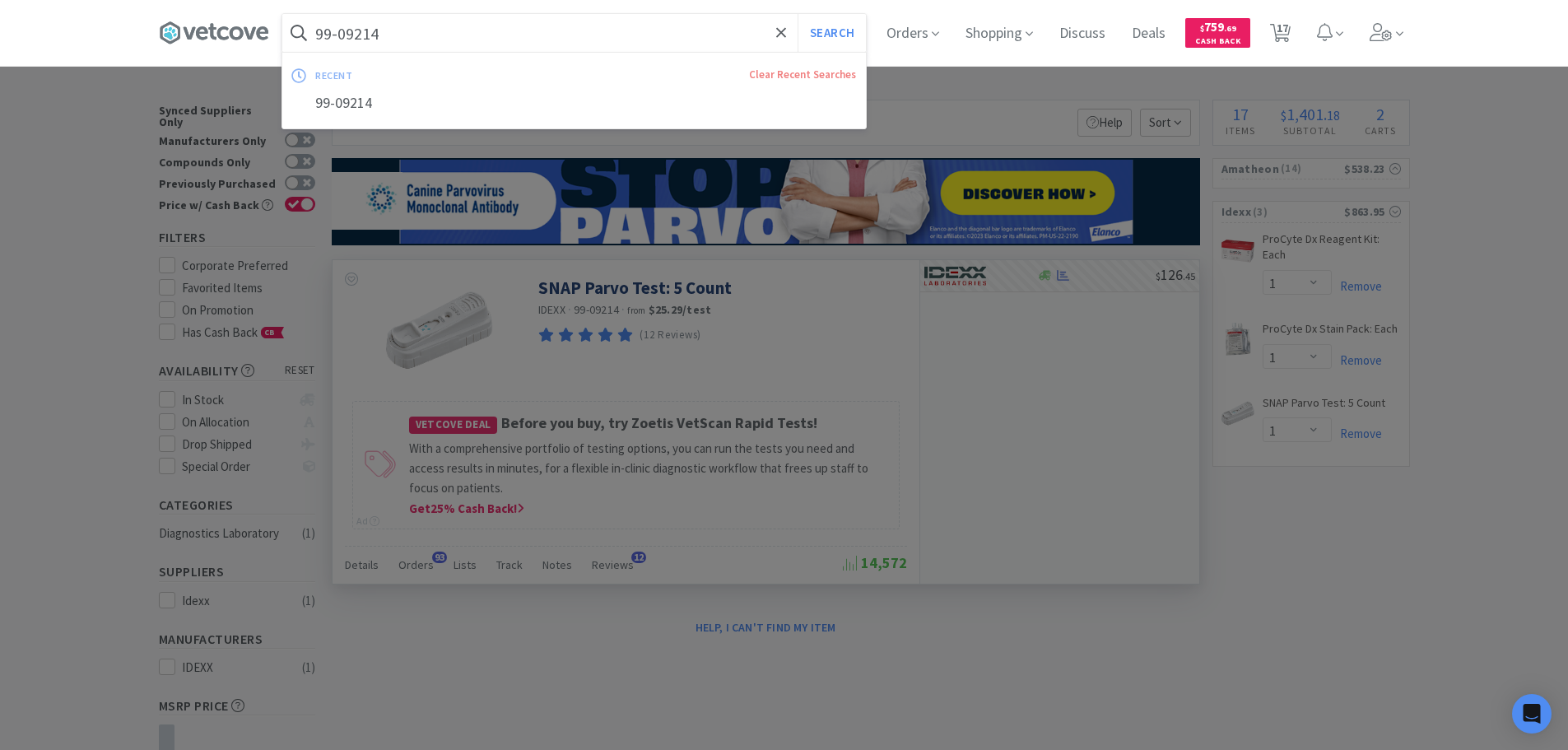
click at [610, 20] on input "99-09214" at bounding box center [574, 33] width 584 height 38
paste input "88-4001"
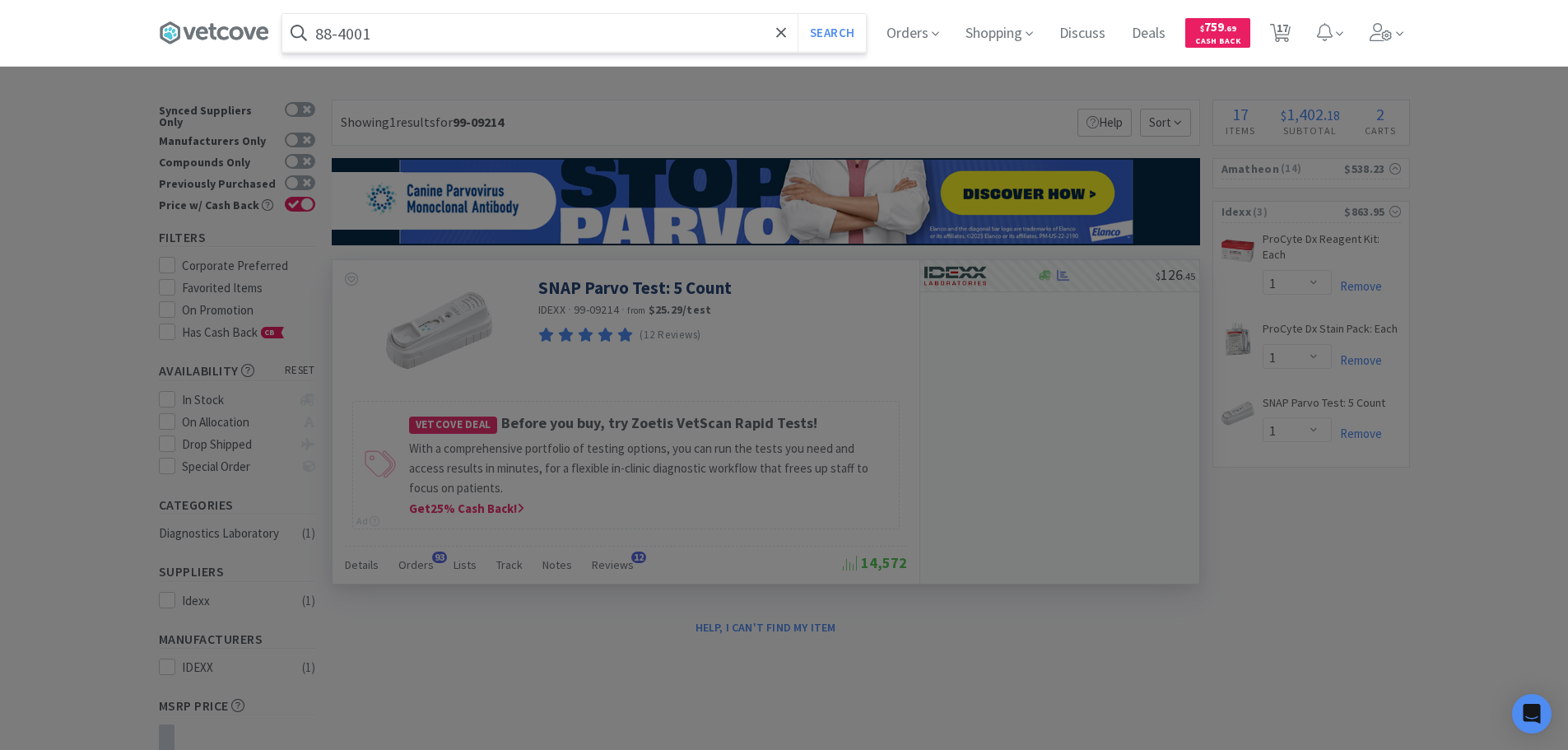
click at [797, 14] on button "Search" at bounding box center [832, 33] width 68 height 38
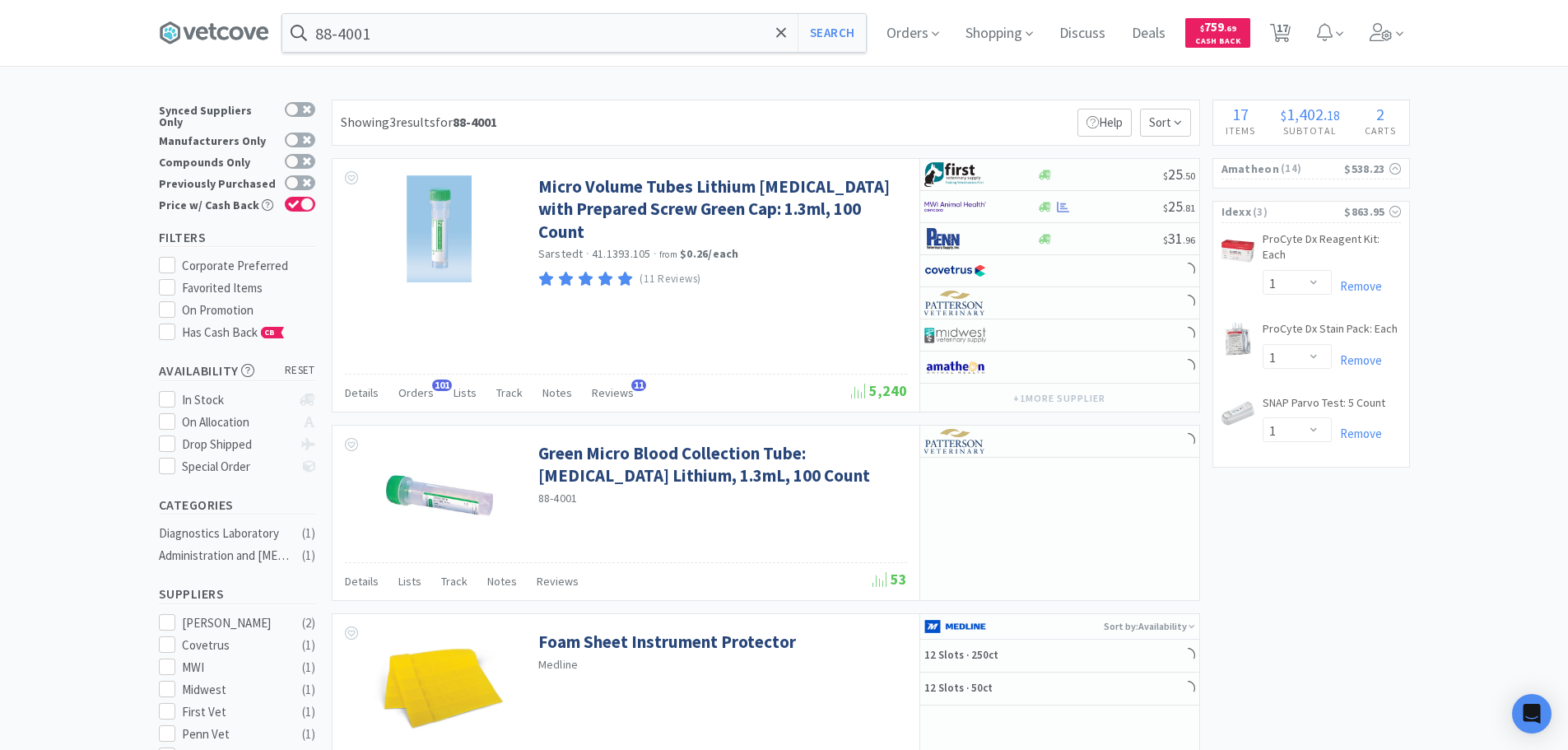
click at [724, 111] on div "Showing 3 results for 88-4001 Filters Help Sort" at bounding box center [765, 122] width 868 height 46
click at [965, 122] on div "Showing 3 results for 88-4001 Filters Help Sort" at bounding box center [765, 122] width 868 height 46
click at [954, 121] on div "Showing 3 results for 88-4001 Filters Help Sort" at bounding box center [765, 122] width 868 height 46
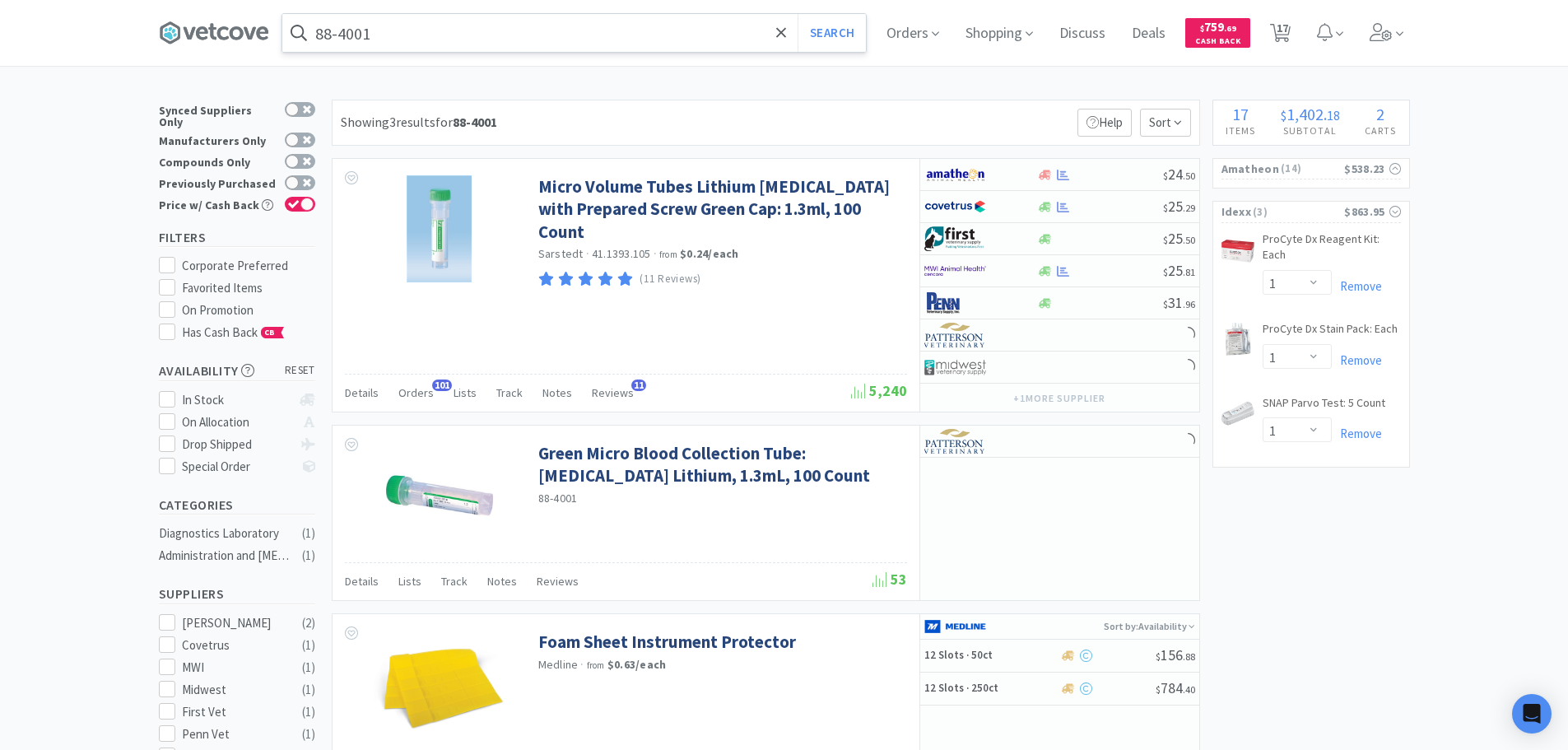
click at [607, 36] on input "88-4001" at bounding box center [574, 33] width 584 height 38
paste input "[US_EMPLOYER_IDENTIFICATION_NUMBER]"
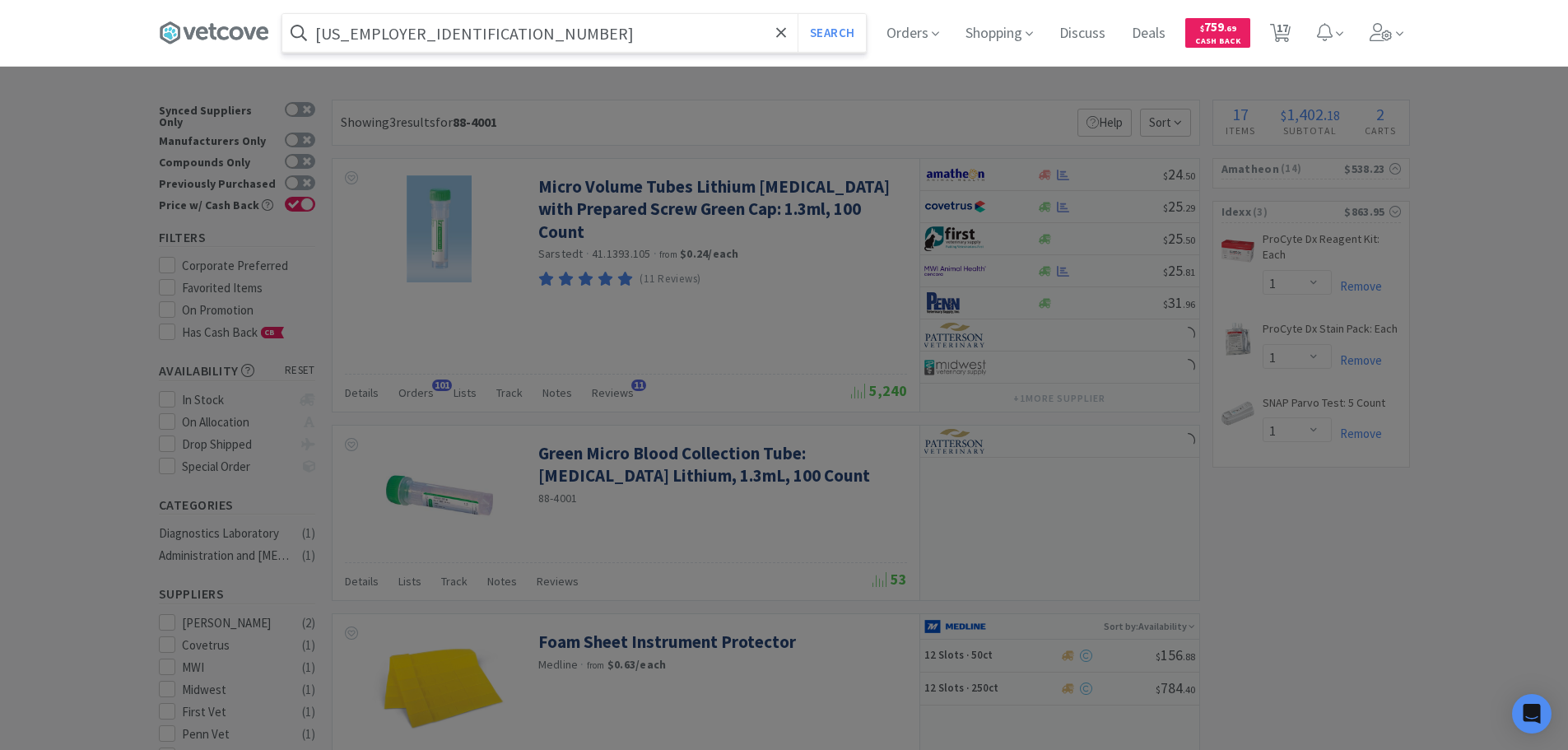
type input "[US_EMPLOYER_IDENTIFICATION_NUMBER]"
click at [797, 14] on button "Search" at bounding box center [832, 33] width 68 height 38
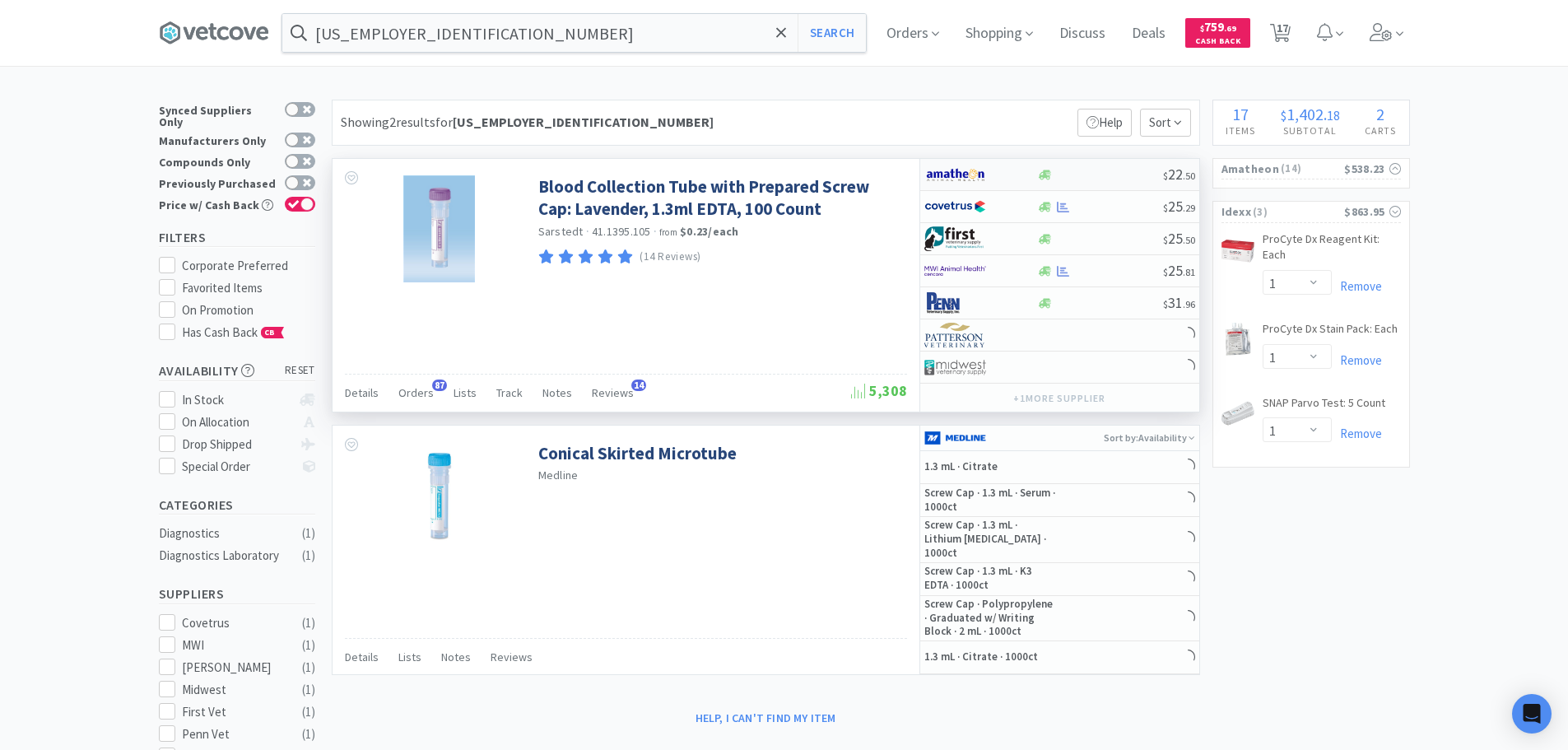
click at [1103, 172] on div at bounding box center [1100, 175] width 126 height 13
select select "1"
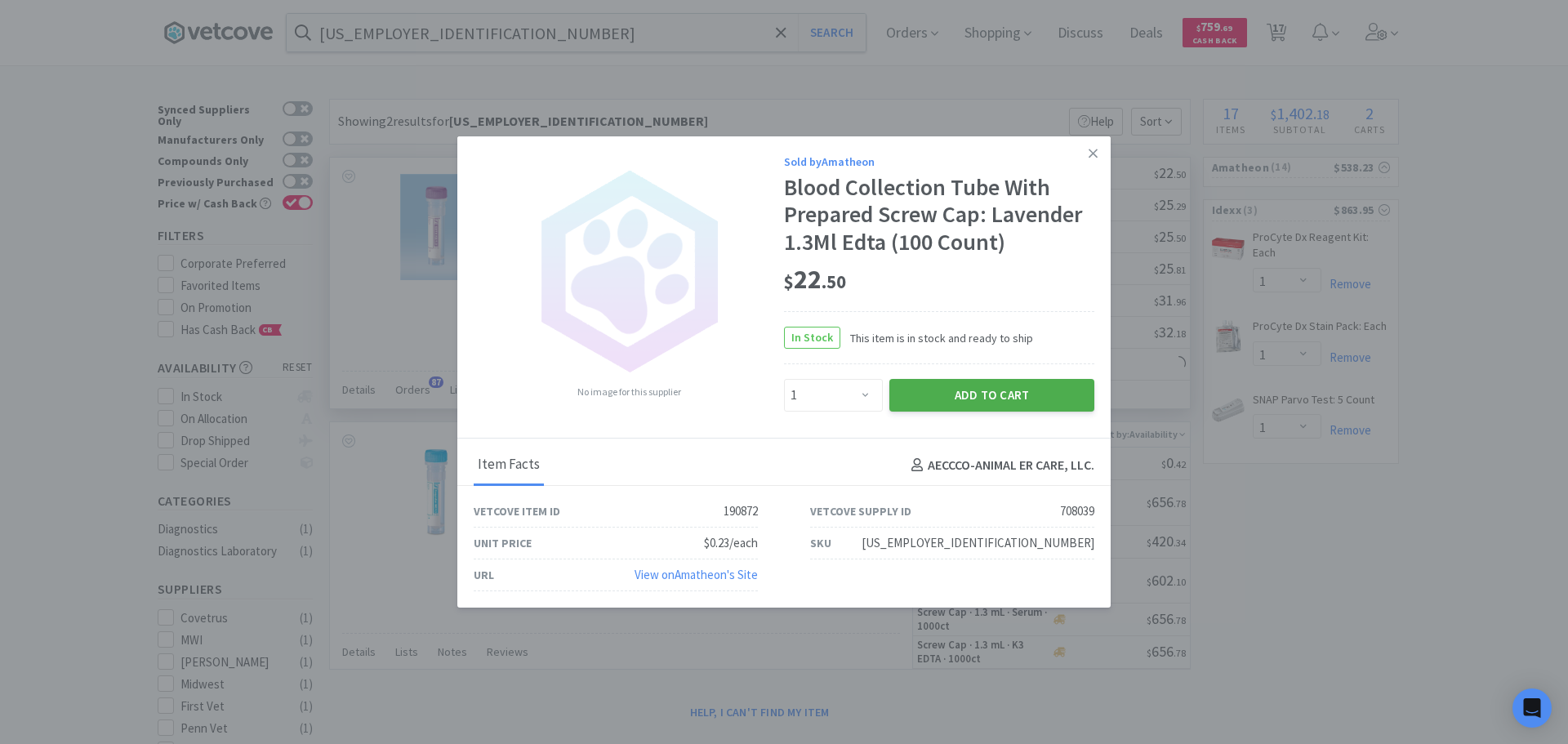
click at [983, 396] on button "Add to Cart" at bounding box center [992, 395] width 205 height 33
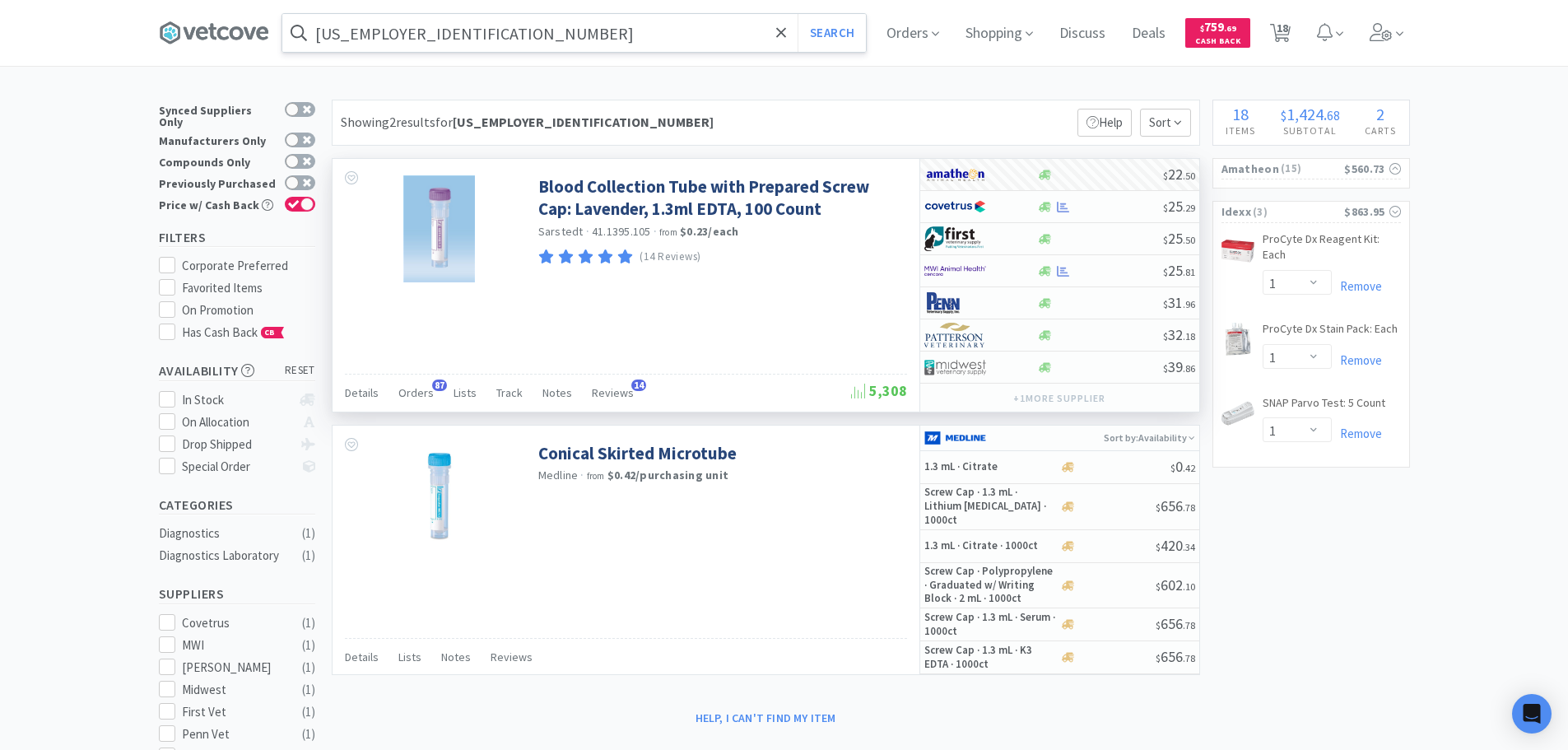
click at [557, 33] on input "[US_EMPLOYER_IDENTIFICATION_NUMBER]" at bounding box center [574, 33] width 584 height 38
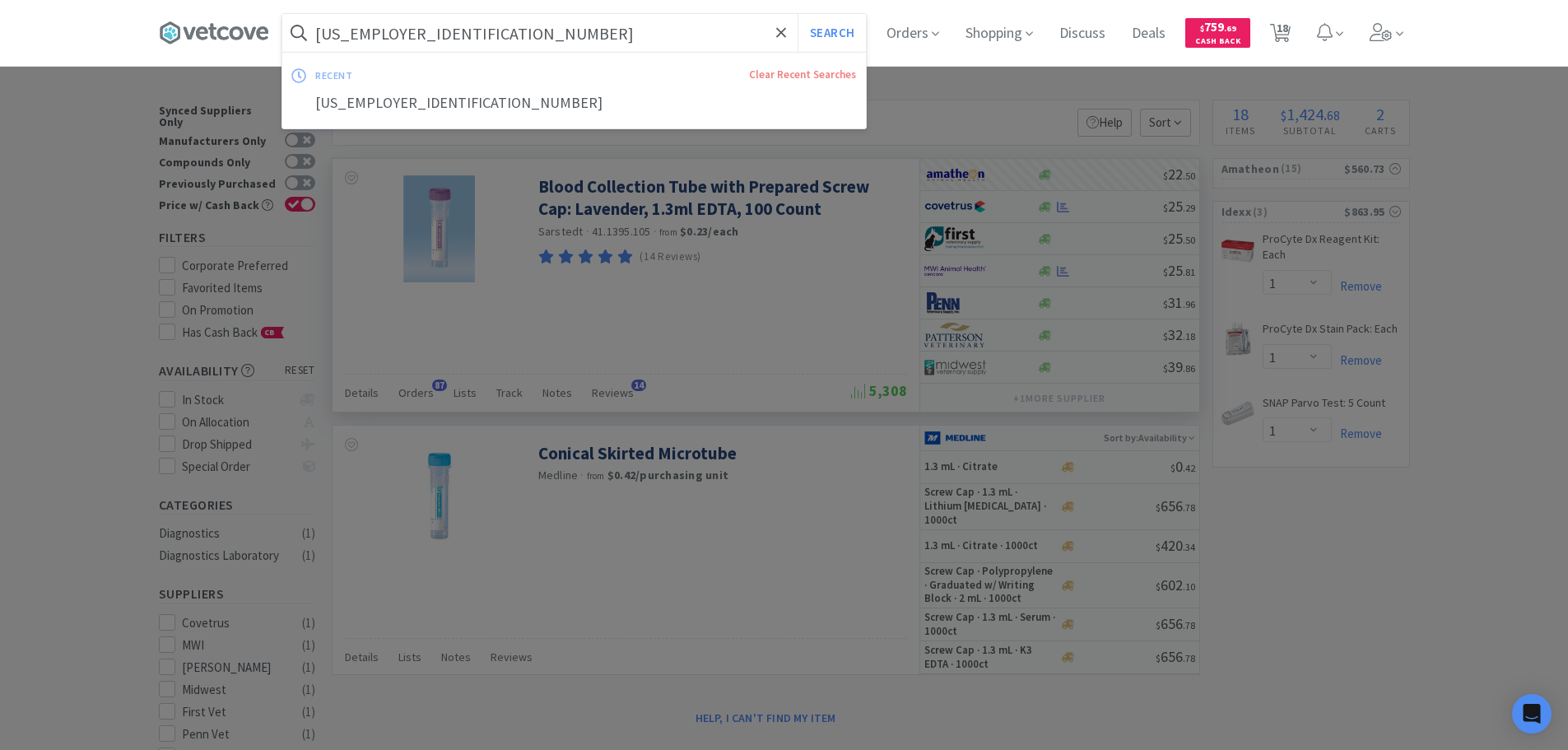
paste input "99-13884"
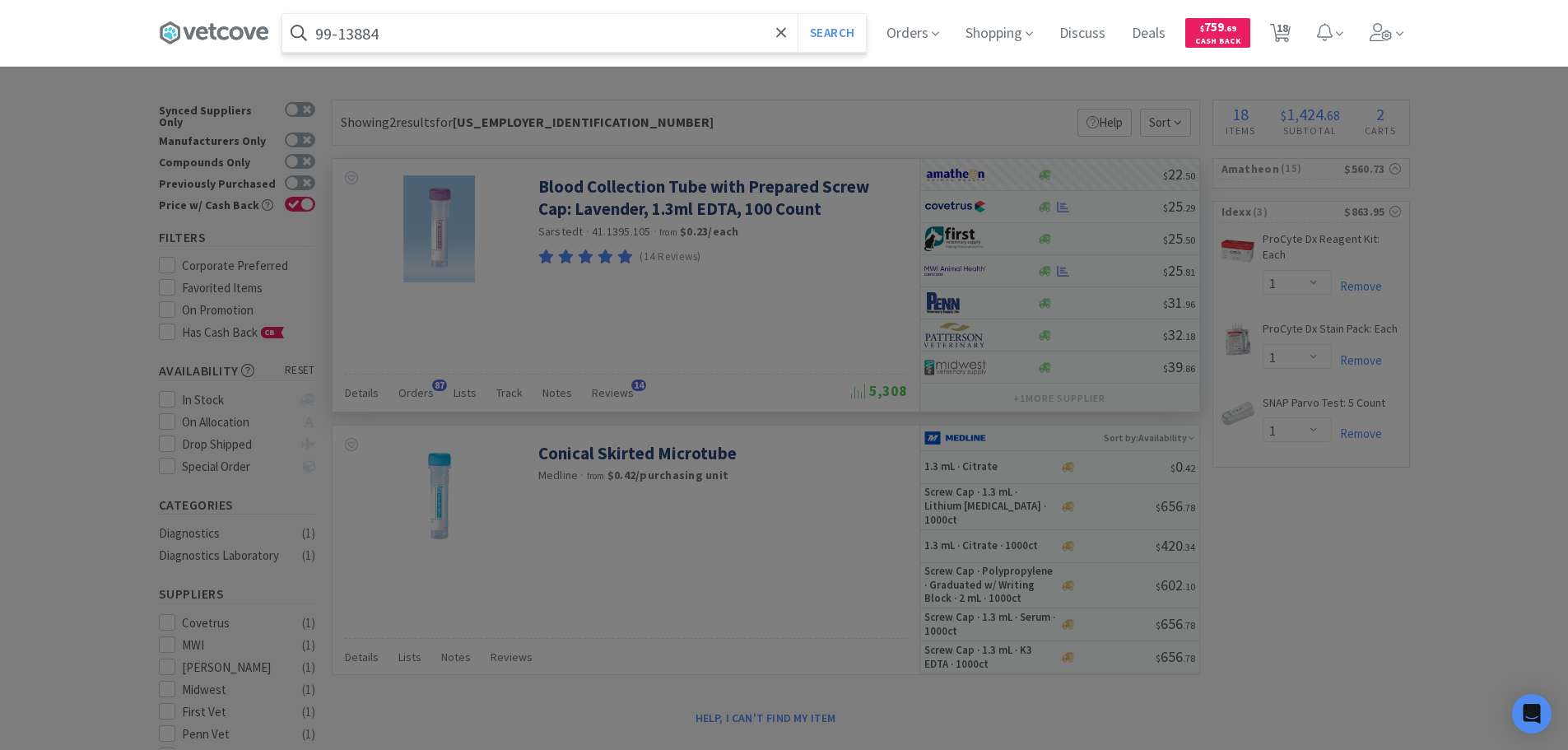
type input "99-13884"
click at [797, 14] on button "Search" at bounding box center [832, 33] width 68 height 38
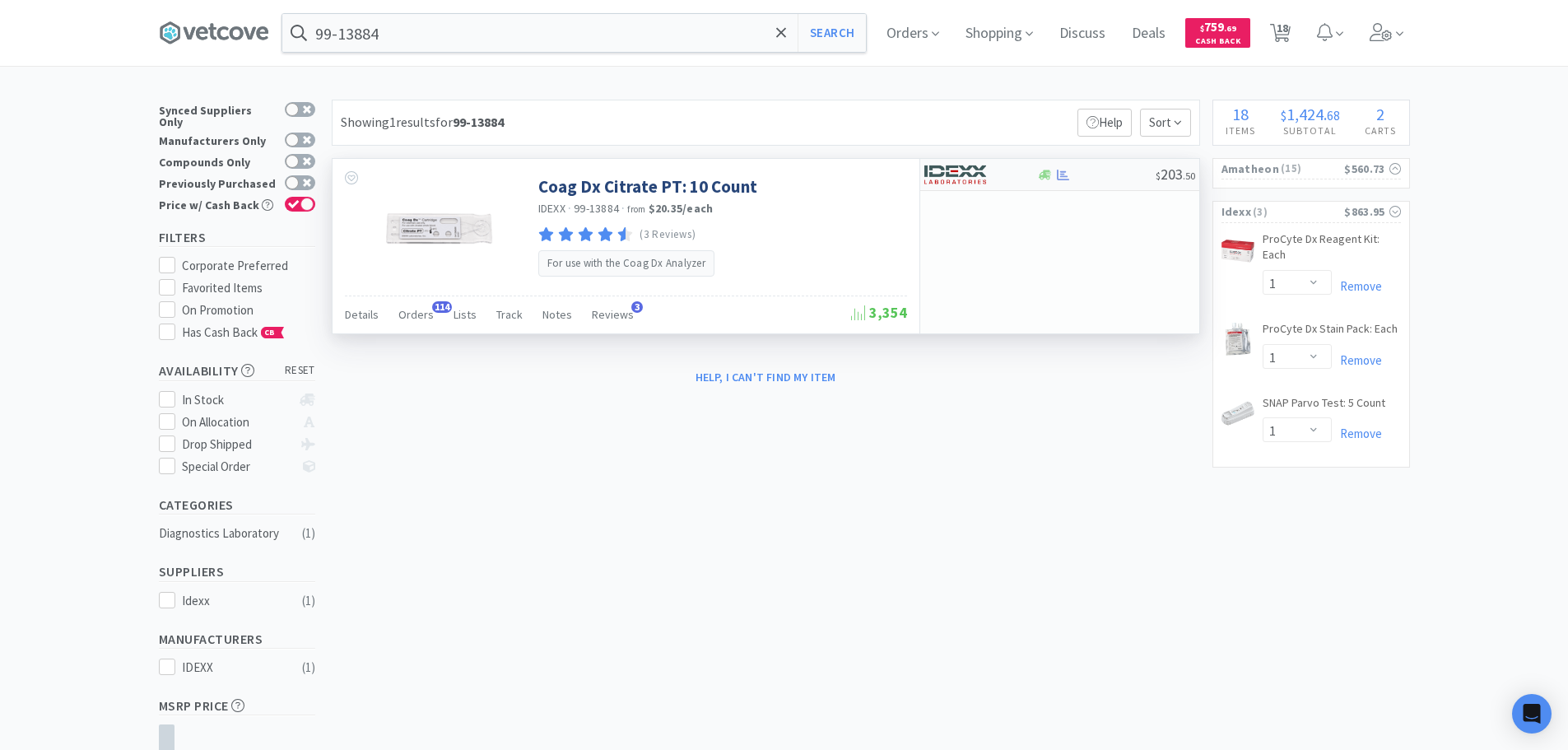
click at [1096, 184] on div "$ 203 . 50" at bounding box center [1060, 175] width 279 height 32
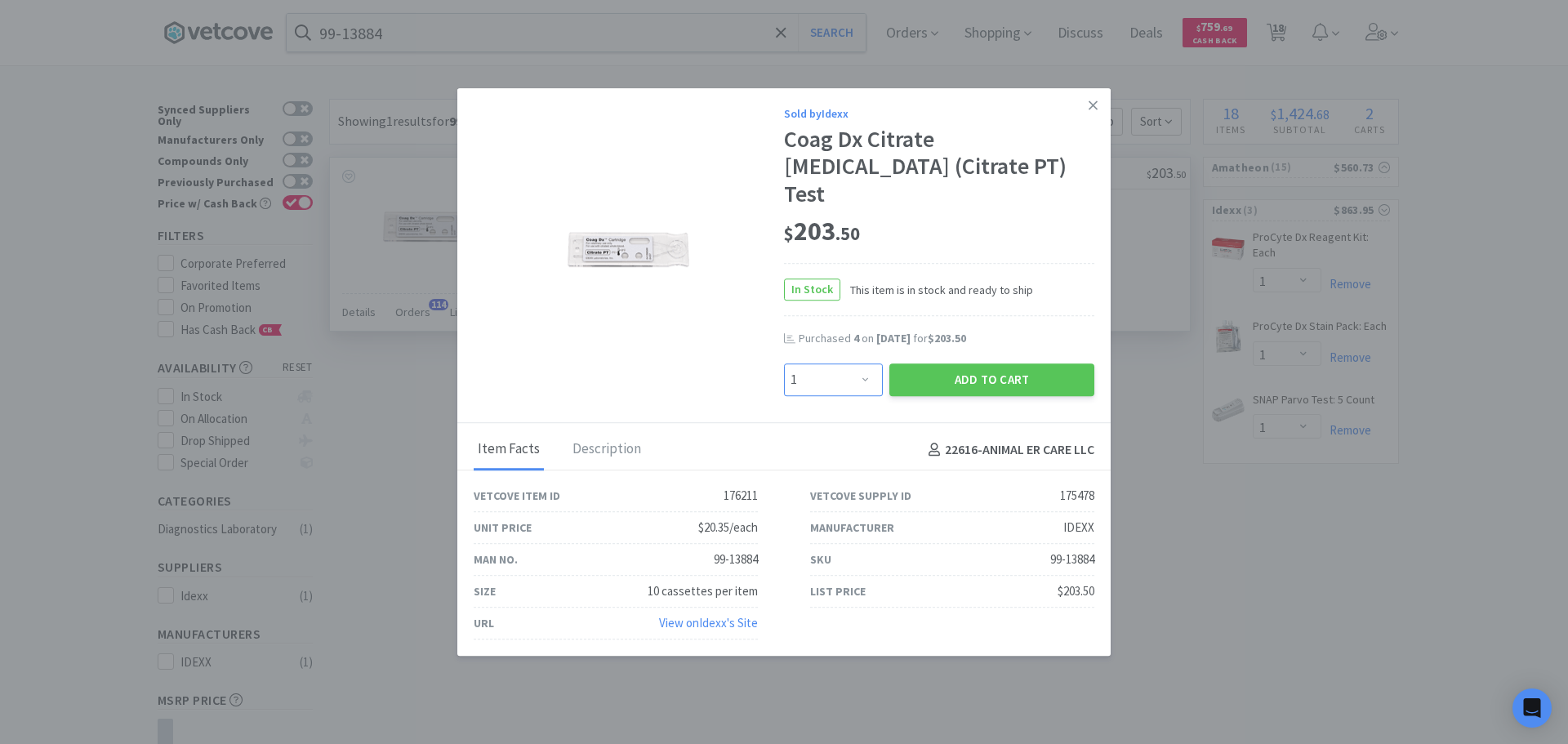
click at [813, 364] on select "Enter Quantity 1 2 3 4 5 6 7 8 9 10 11 12 13 14 15 16 17 18 19 20 Enter Quantity" at bounding box center [833, 380] width 99 height 33
select select "4"
click at [784, 364] on select "Enter Quantity 1 2 3 4 5 6 7 8 9 10 11 12 13 14 15 16 17 18 19 20 Enter Quantity" at bounding box center [833, 380] width 99 height 33
click at [918, 371] on button "Add to Cart" at bounding box center [992, 380] width 205 height 33
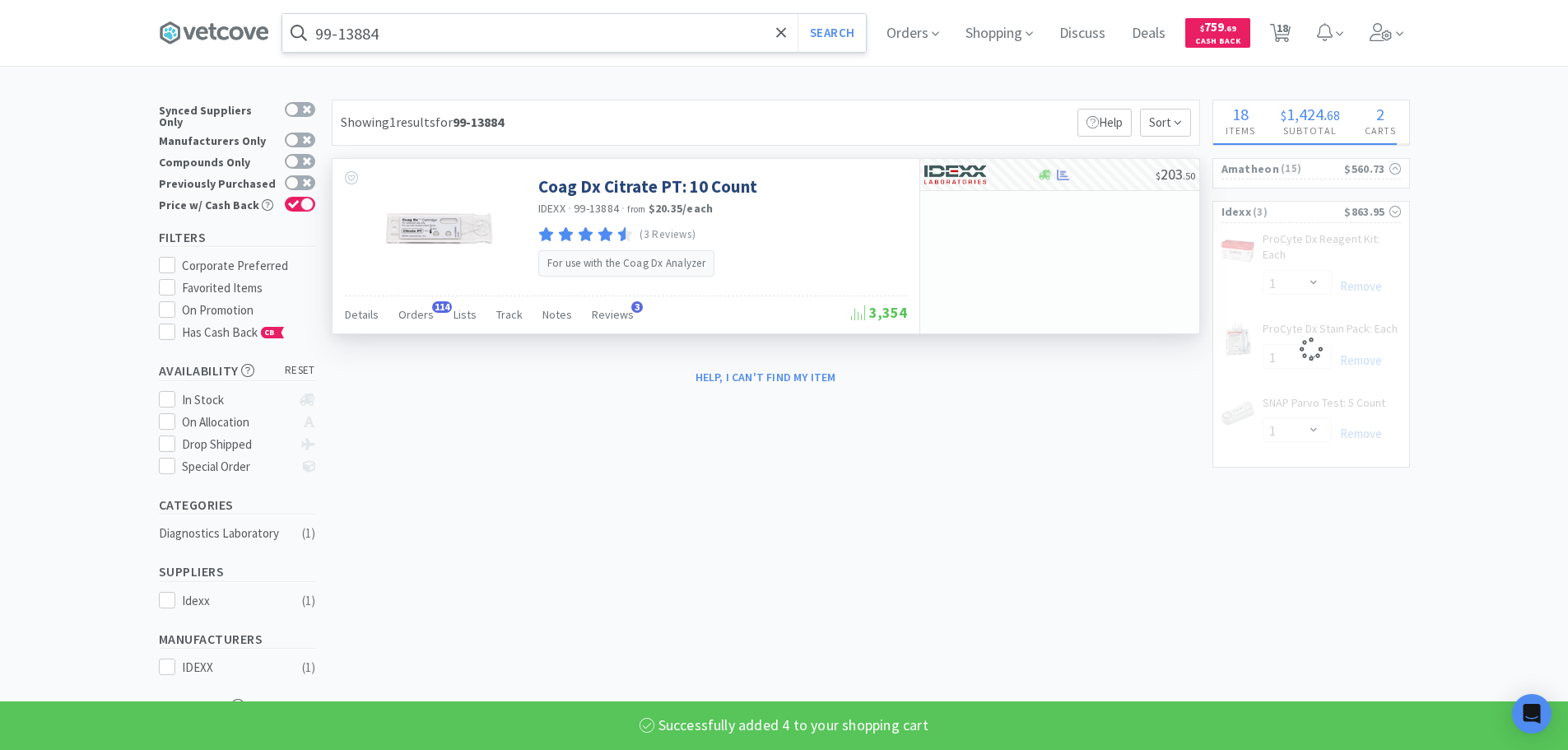
click at [607, 34] on input "99-13884" at bounding box center [574, 33] width 584 height 38
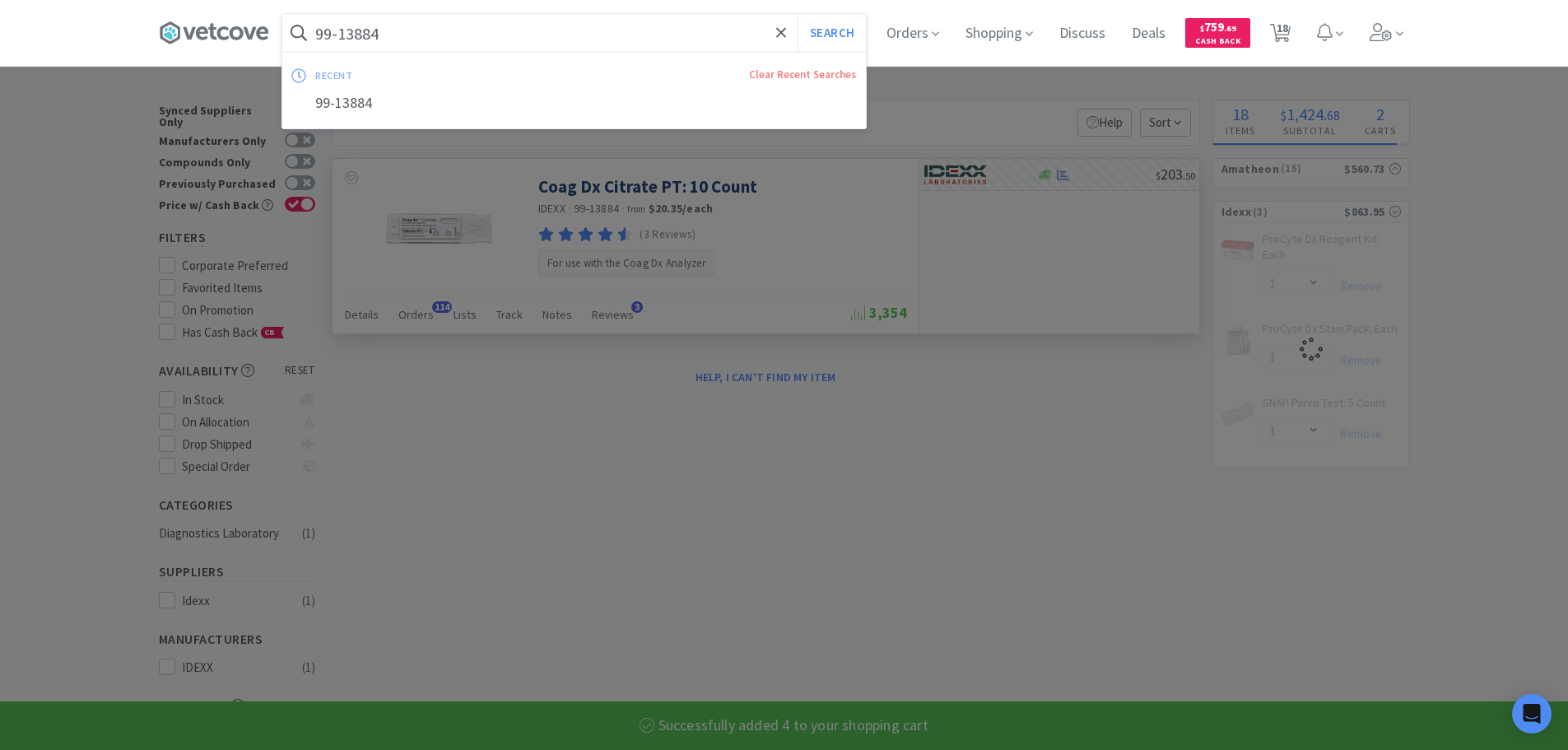
select select "4"
paste input "5"
type input "99-13885"
click at [797, 14] on button "Search" at bounding box center [832, 33] width 68 height 38
select select "1"
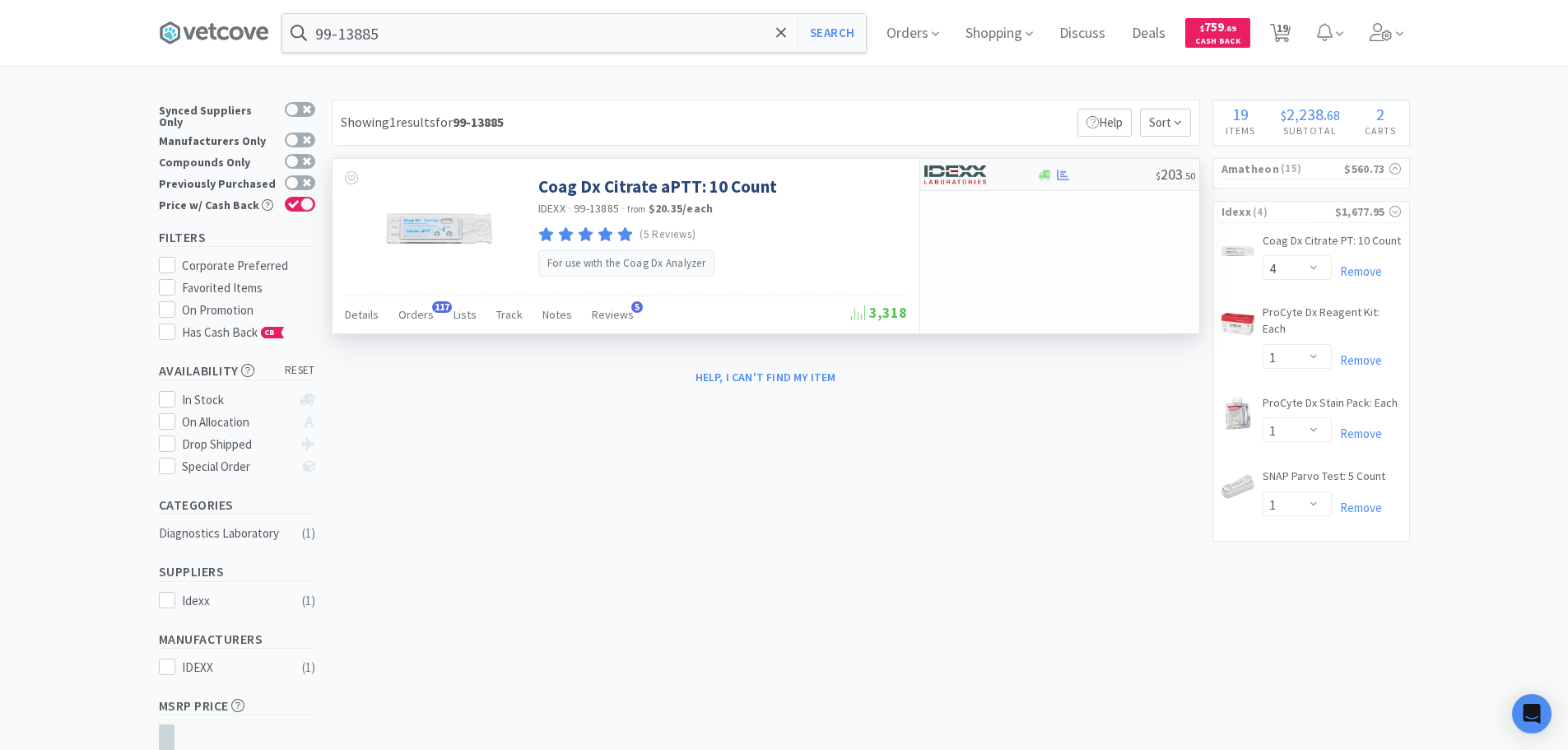
click at [1094, 174] on div at bounding box center [1097, 175] width 119 height 13
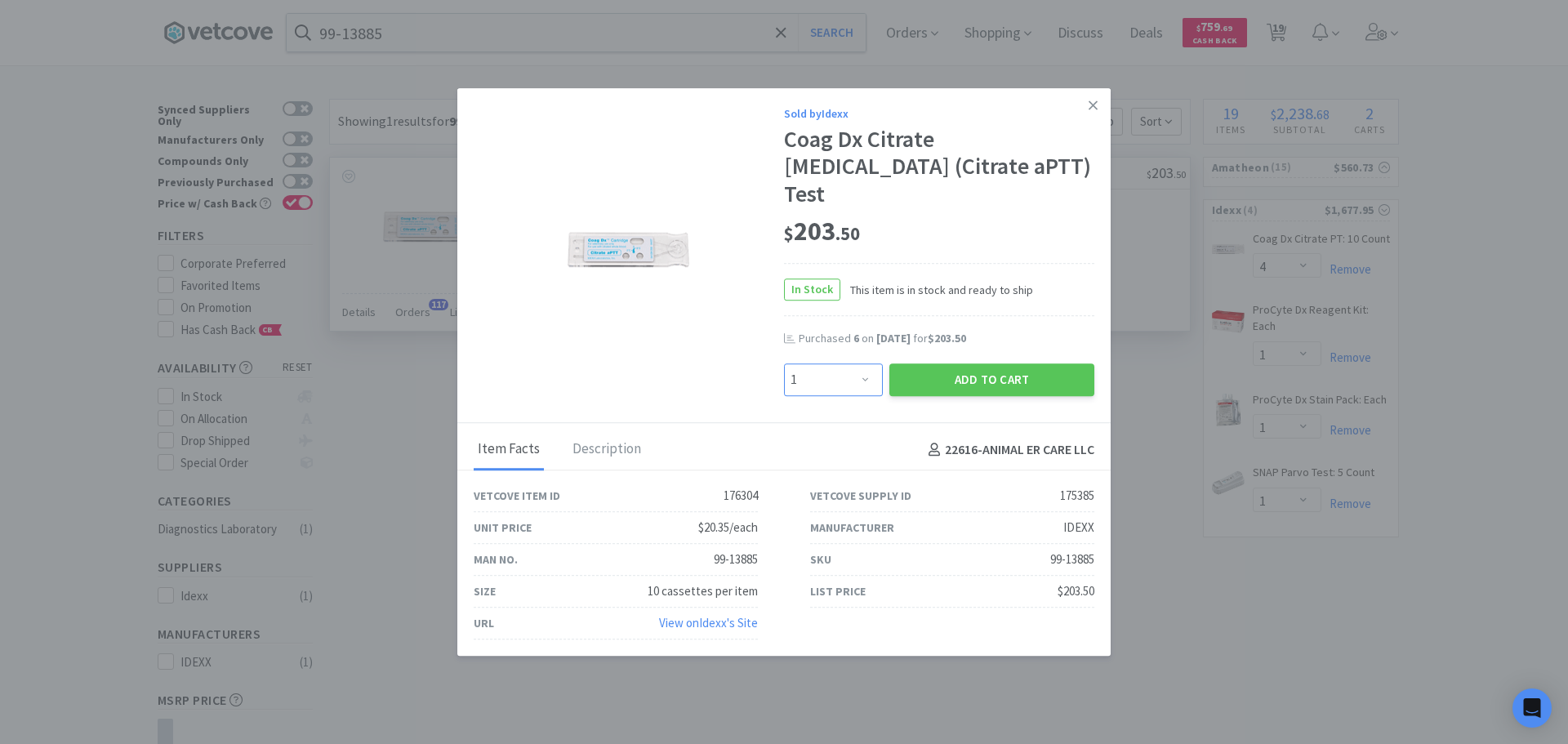
drag, startPoint x: 836, startPoint y: 383, endPoint x: 834, endPoint y: 369, distance: 14.1
click at [836, 376] on select "Enter Quantity 1 2 3 4 5 6 7 8 9 10 11 12 13 14 15 16 17 18 19 20 Enter Quantity" at bounding box center [833, 380] width 99 height 33
select select "4"
click at [784, 364] on select "Enter Quantity 1 2 3 4 5 6 7 8 9 10 11 12 13 14 15 16 17 18 19 20 Enter Quantity" at bounding box center [833, 380] width 99 height 33
click at [904, 381] on button "Add to Cart" at bounding box center [992, 380] width 205 height 33
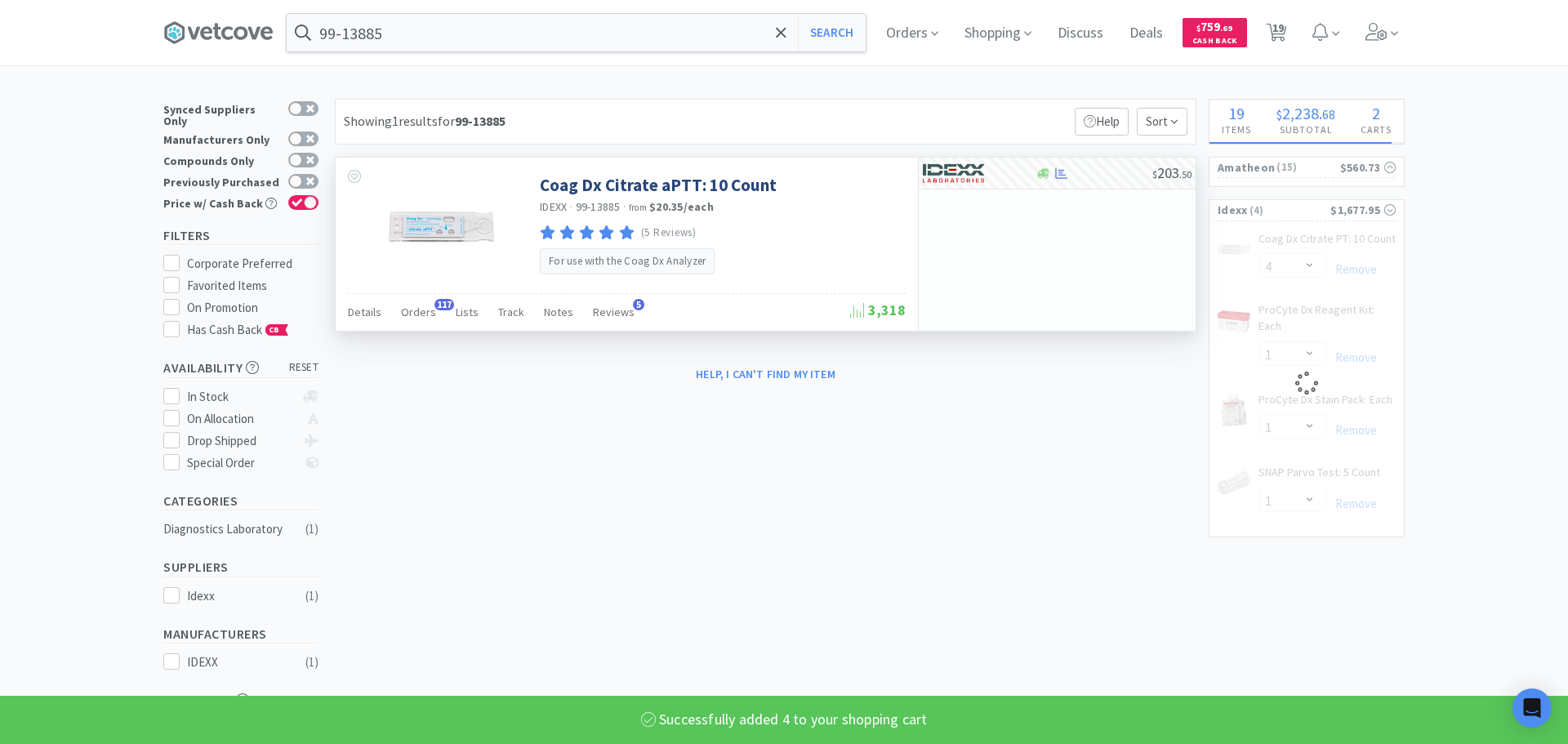
select select "4"
select select "1"
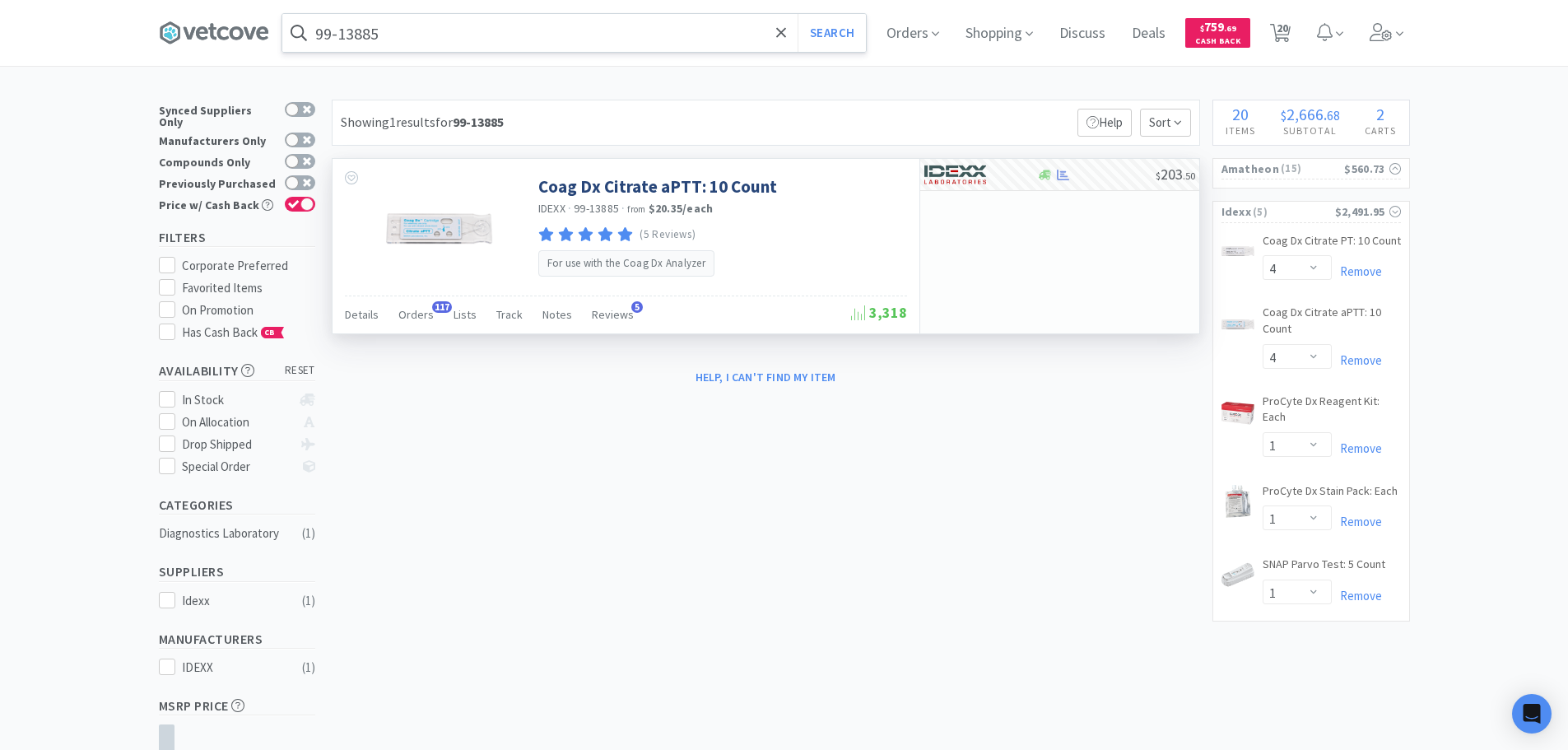
click at [604, 33] on input "99-13885" at bounding box center [574, 33] width 584 height 38
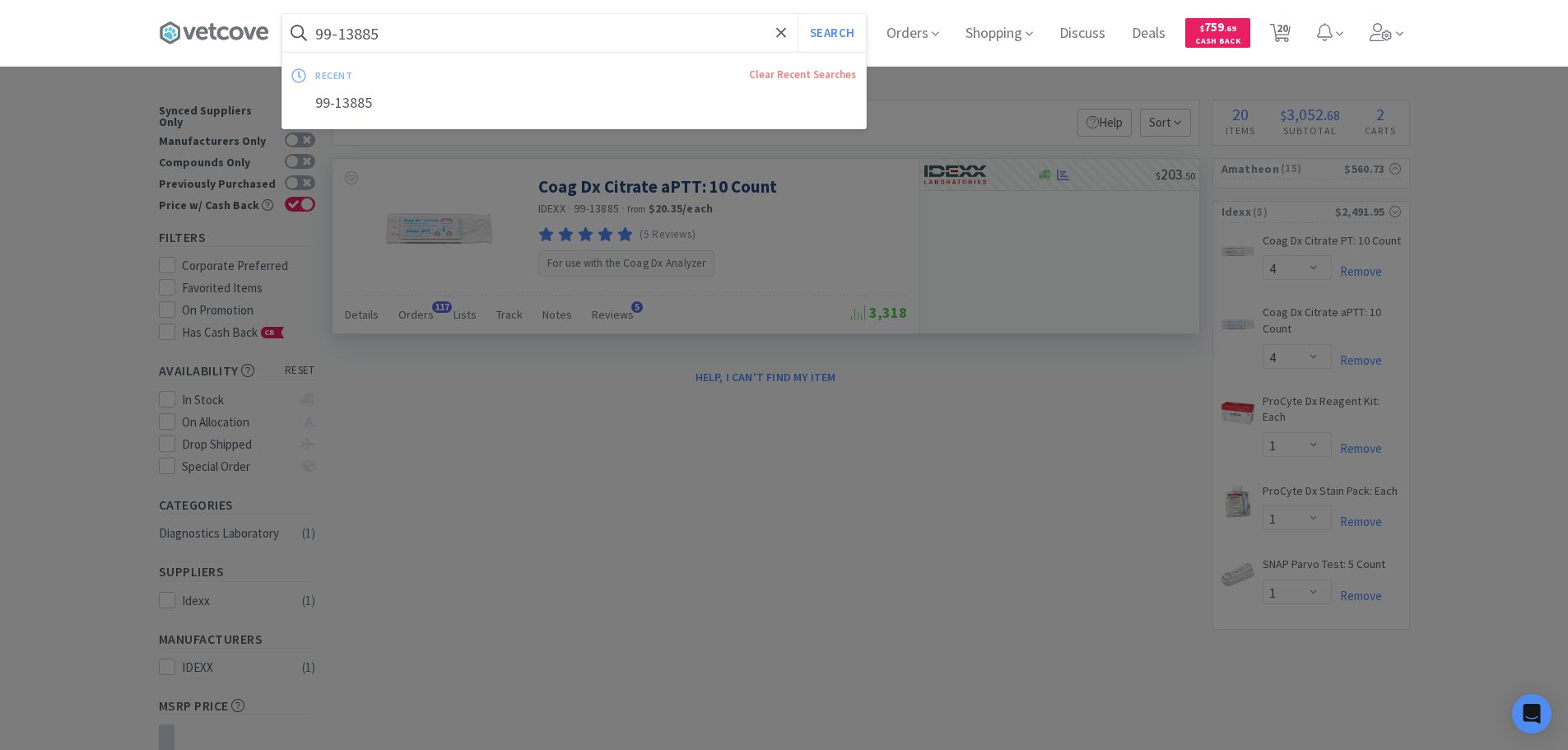
paste input "[PHONE_NUMBER]"
type input "[PHONE_NUMBER]"
click at [797, 14] on button "Search" at bounding box center [832, 33] width 68 height 38
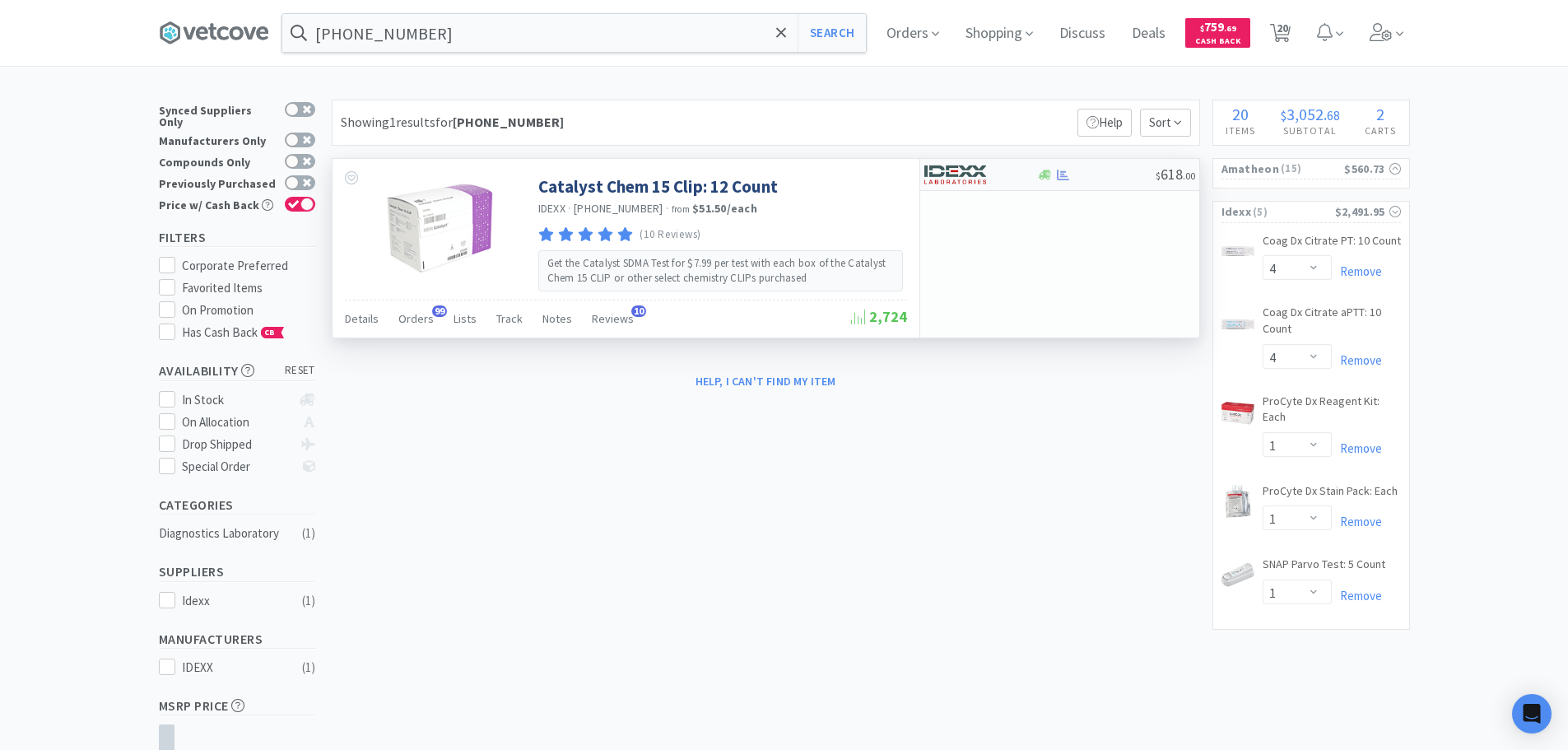
click at [1110, 178] on div at bounding box center [1097, 175] width 119 height 13
select select "1"
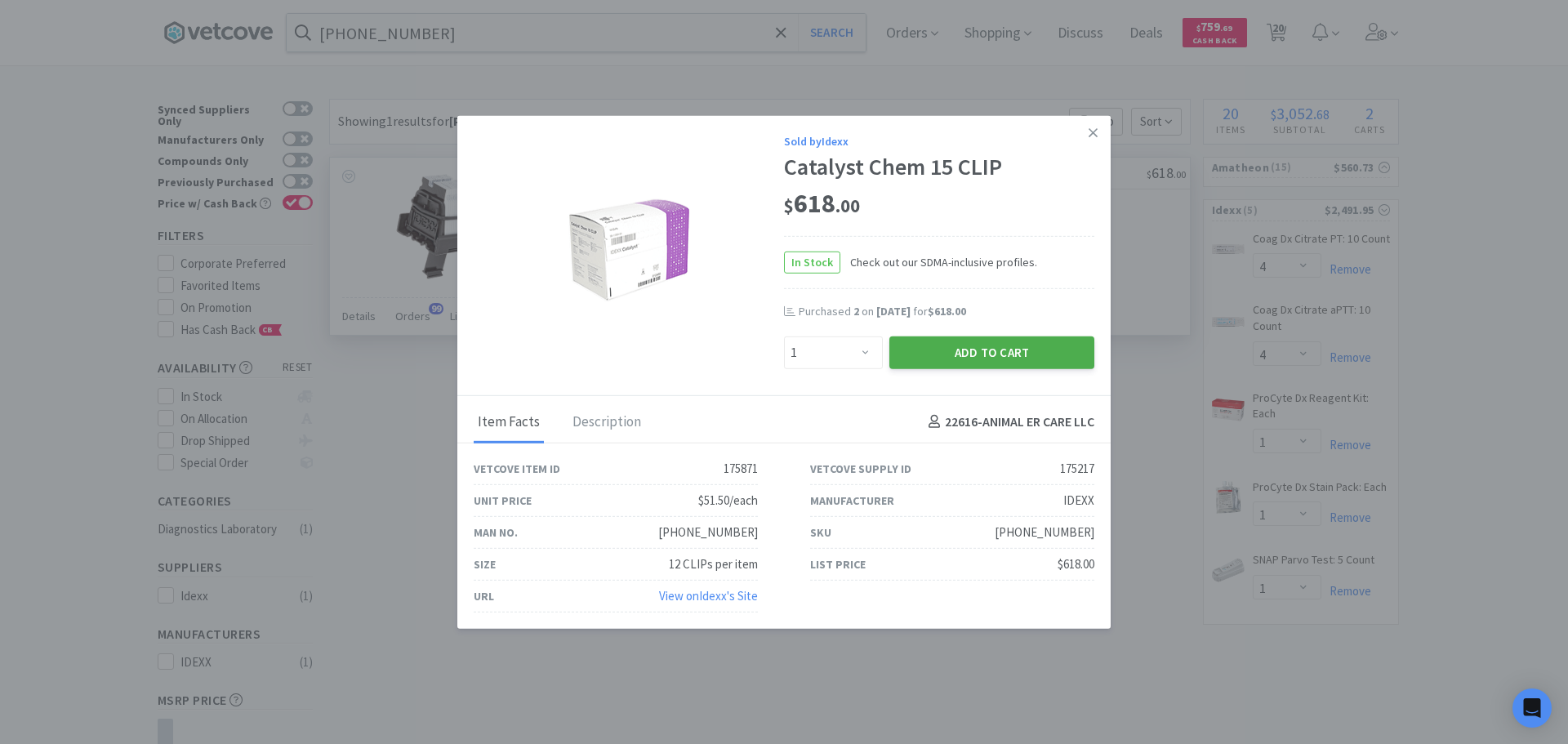
click at [903, 350] on button "Add to Cart" at bounding box center [992, 352] width 205 height 33
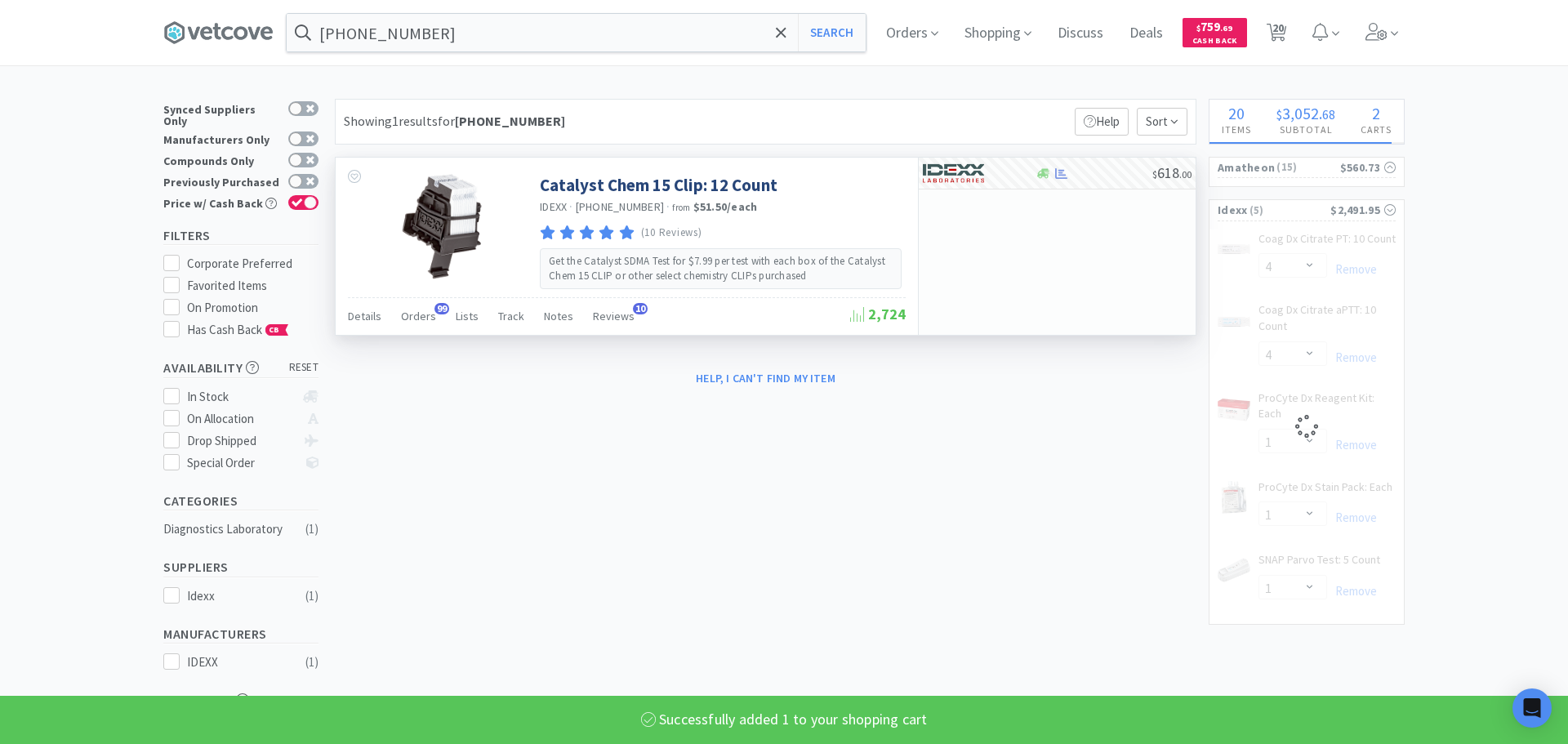
select select "1"
select select "4"
select select "1"
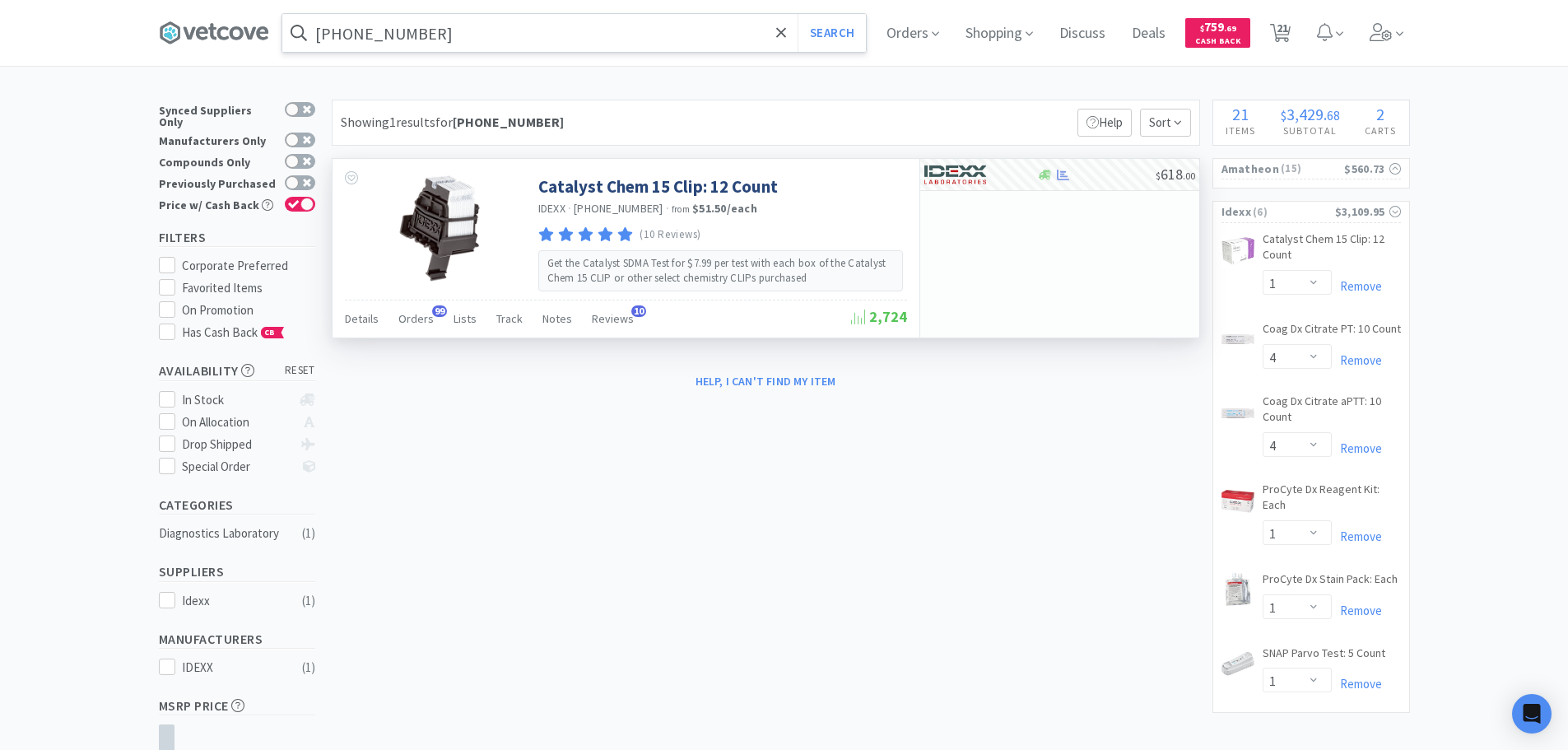
click at [599, 38] on input "[PHONE_NUMBER]" at bounding box center [574, 33] width 584 height 38
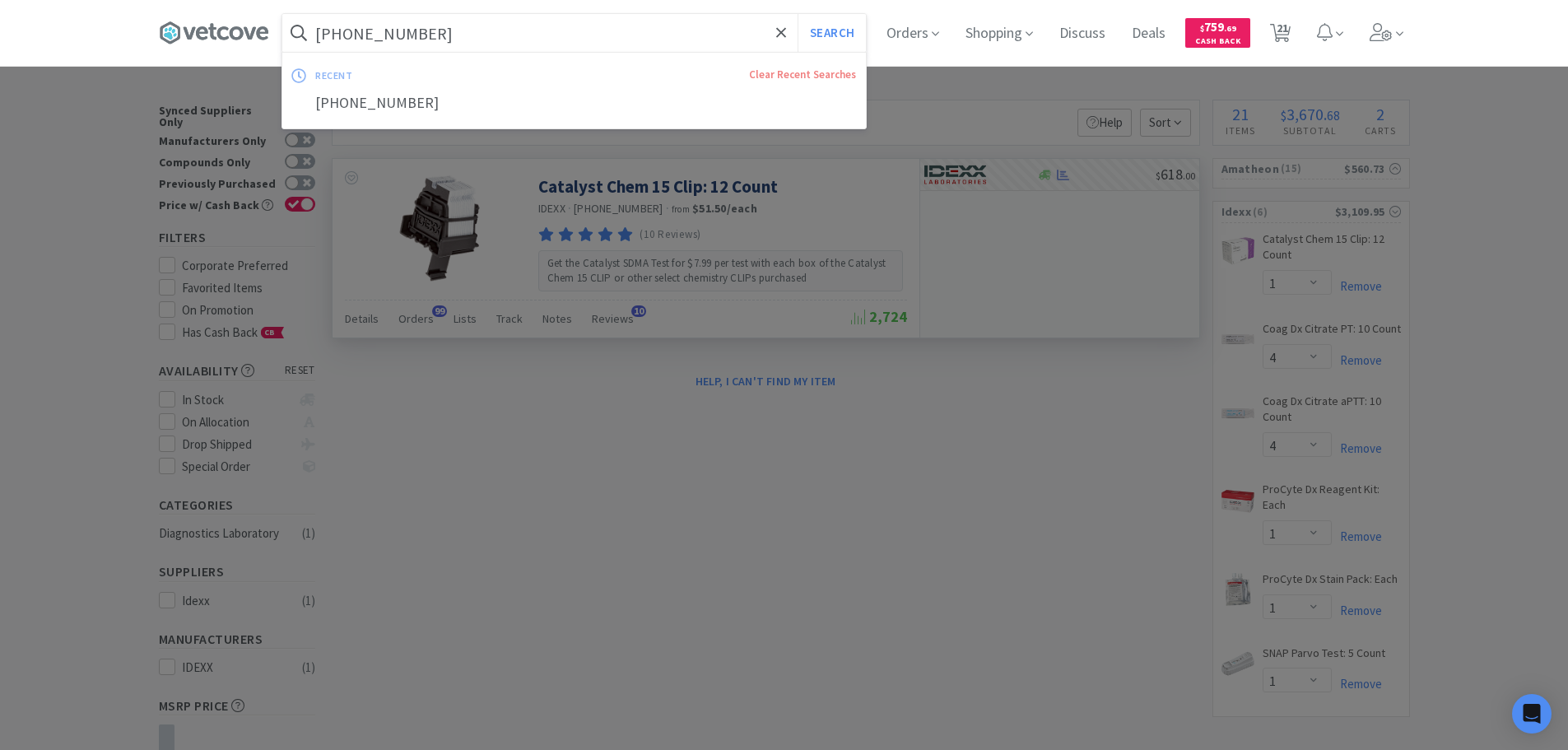
paste input "3-02"
type input "[PHONE_NUMBER]"
click at [797, 14] on button "Search" at bounding box center [832, 33] width 68 height 38
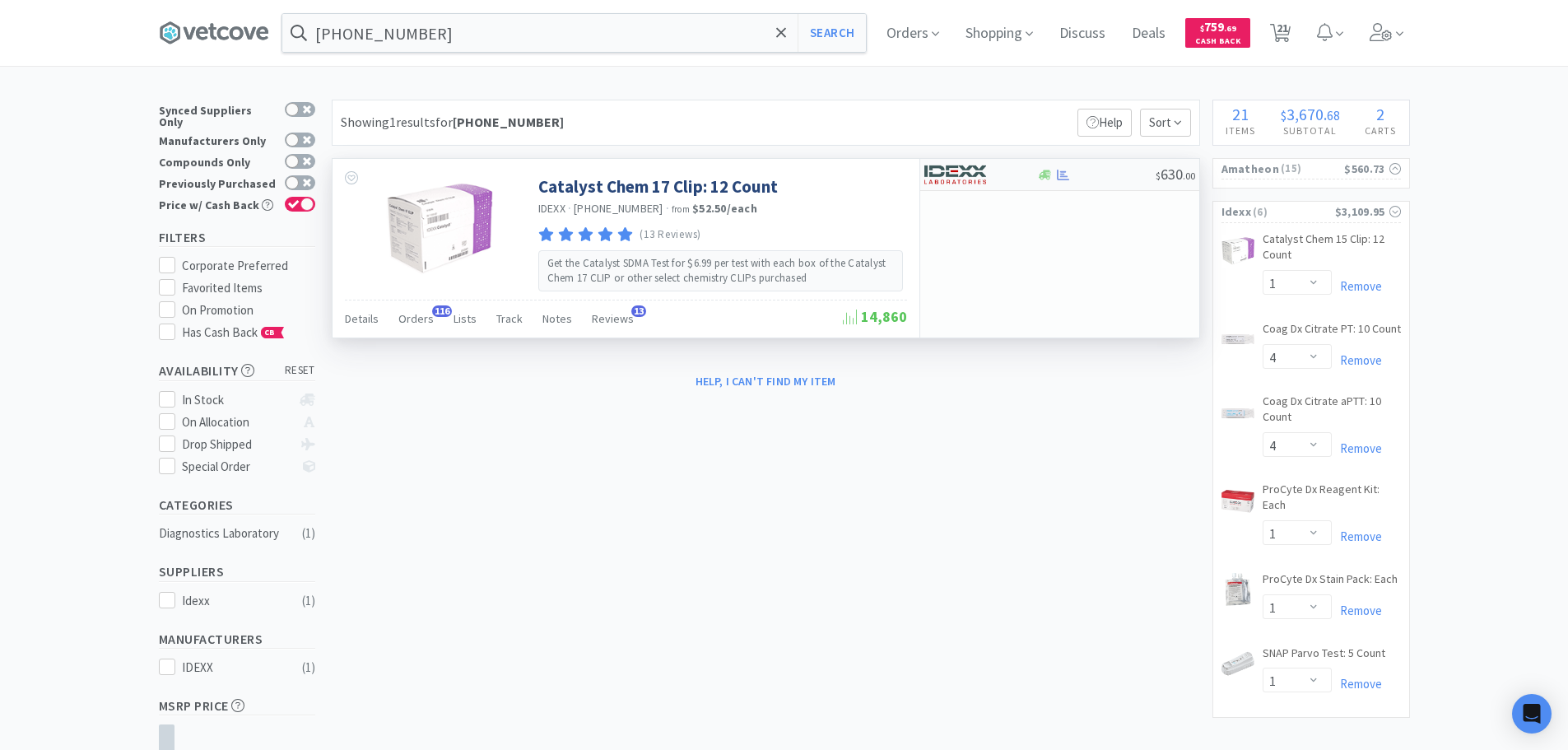
click at [1104, 160] on div "$ 630 . 00" at bounding box center [1060, 175] width 279 height 32
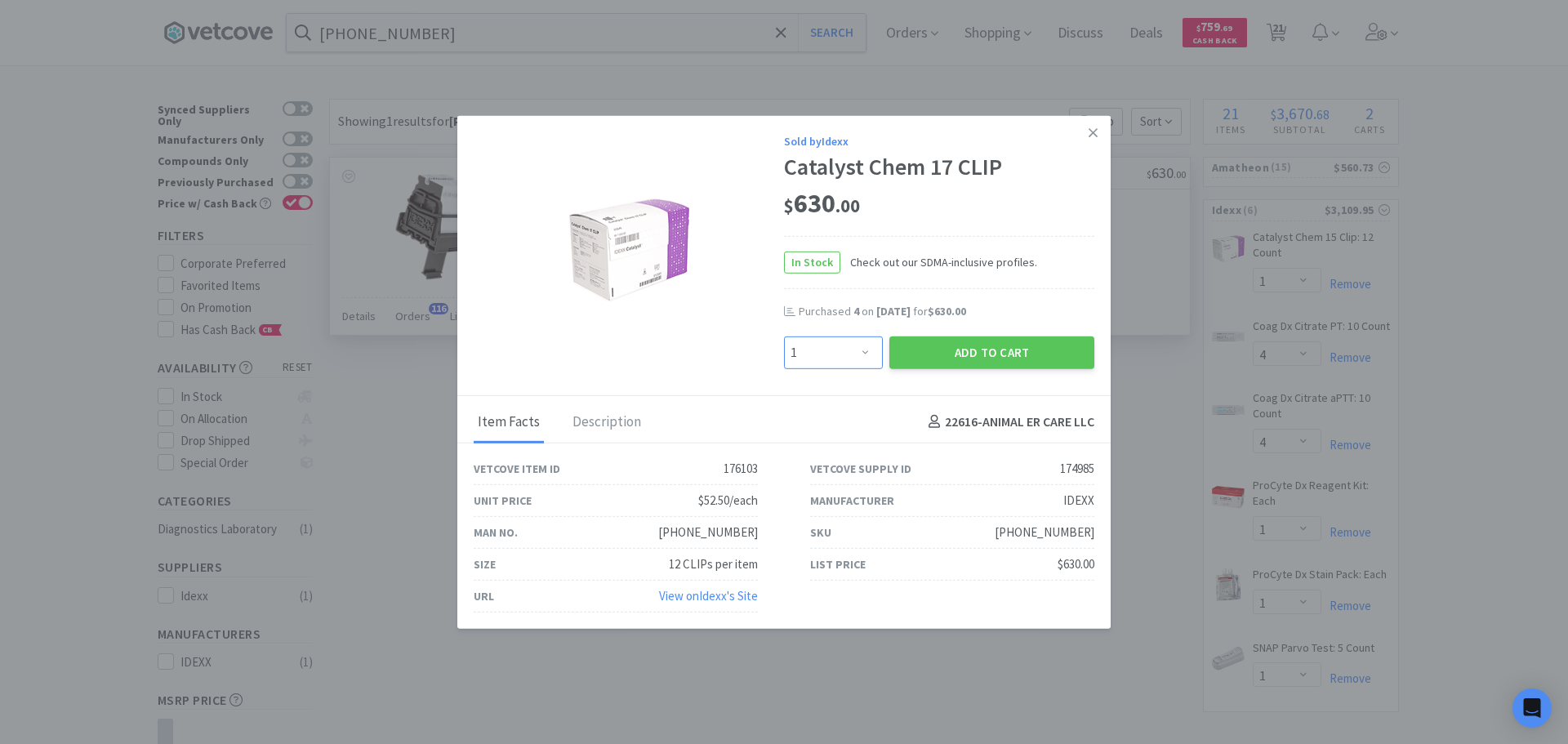
click at [854, 342] on select "Enter Quantity 1 2 3 4 5 6 7 8 9 10 11 12 13 14 15 16 17 18 19 20 Enter Quantity" at bounding box center [833, 352] width 99 height 33
select select "4"
click at [784, 336] on select "Enter Quantity 1 2 3 4 5 6 7 8 9 10 11 12 13 14 15 16 17 18 19 20 Enter Quantity" at bounding box center [833, 352] width 99 height 33
click at [907, 367] on button "Add to Cart" at bounding box center [992, 352] width 205 height 33
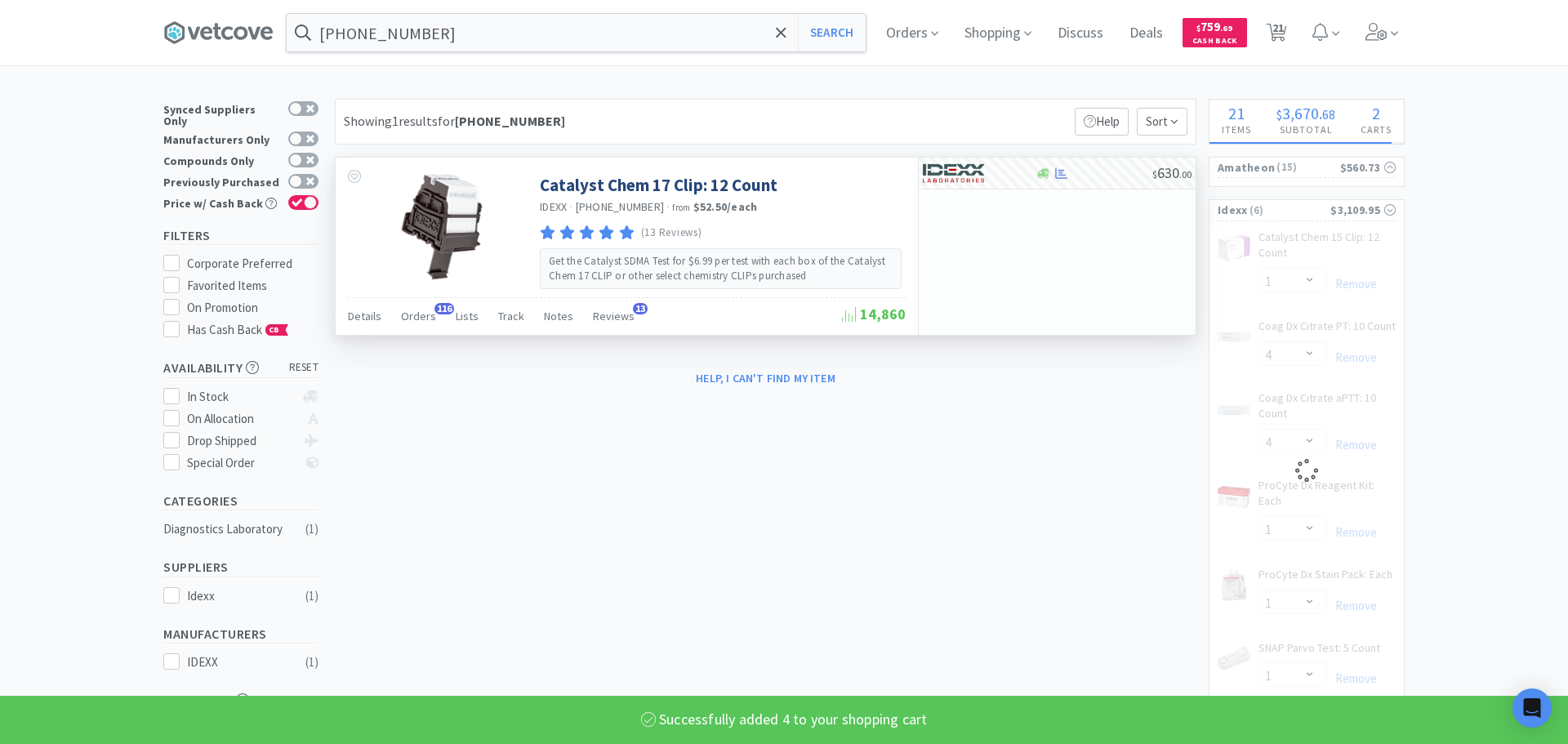
select select "4"
select select "1"
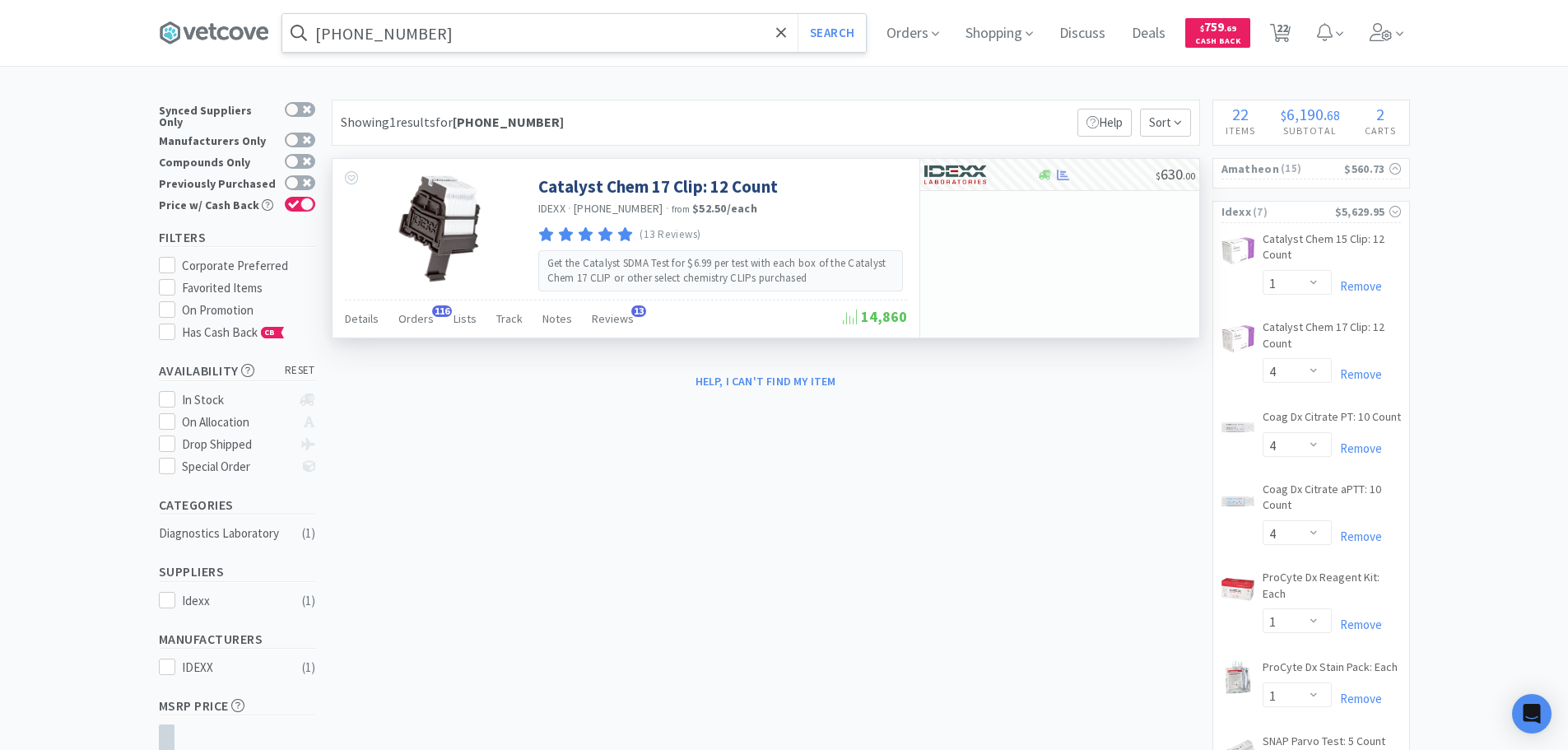
click at [557, 28] on input "[PHONE_NUMBER]" at bounding box center [574, 33] width 584 height 38
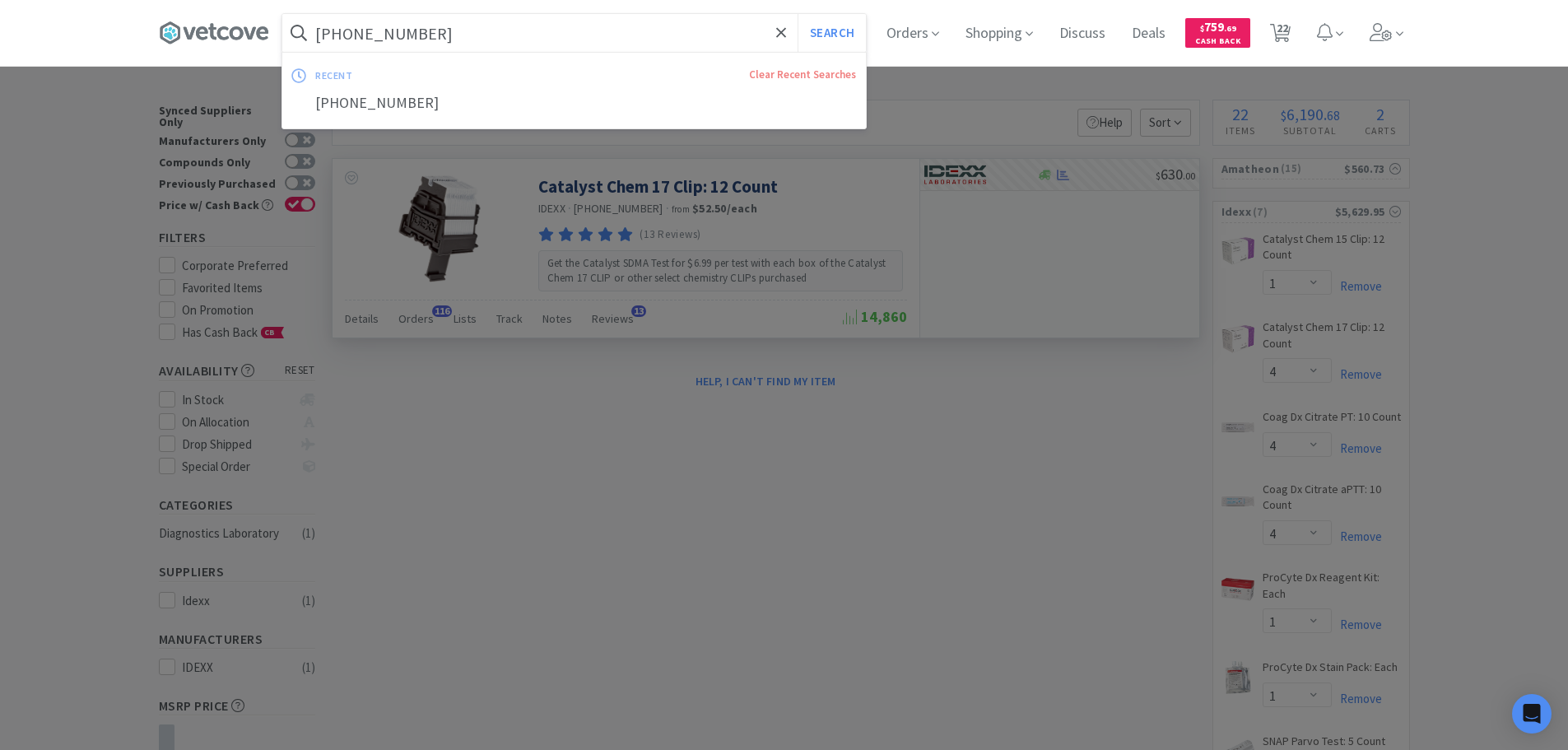
paste input "65-01"
type input "[PHONE_NUMBER]"
click at [797, 14] on button "Search" at bounding box center [832, 33] width 68 height 38
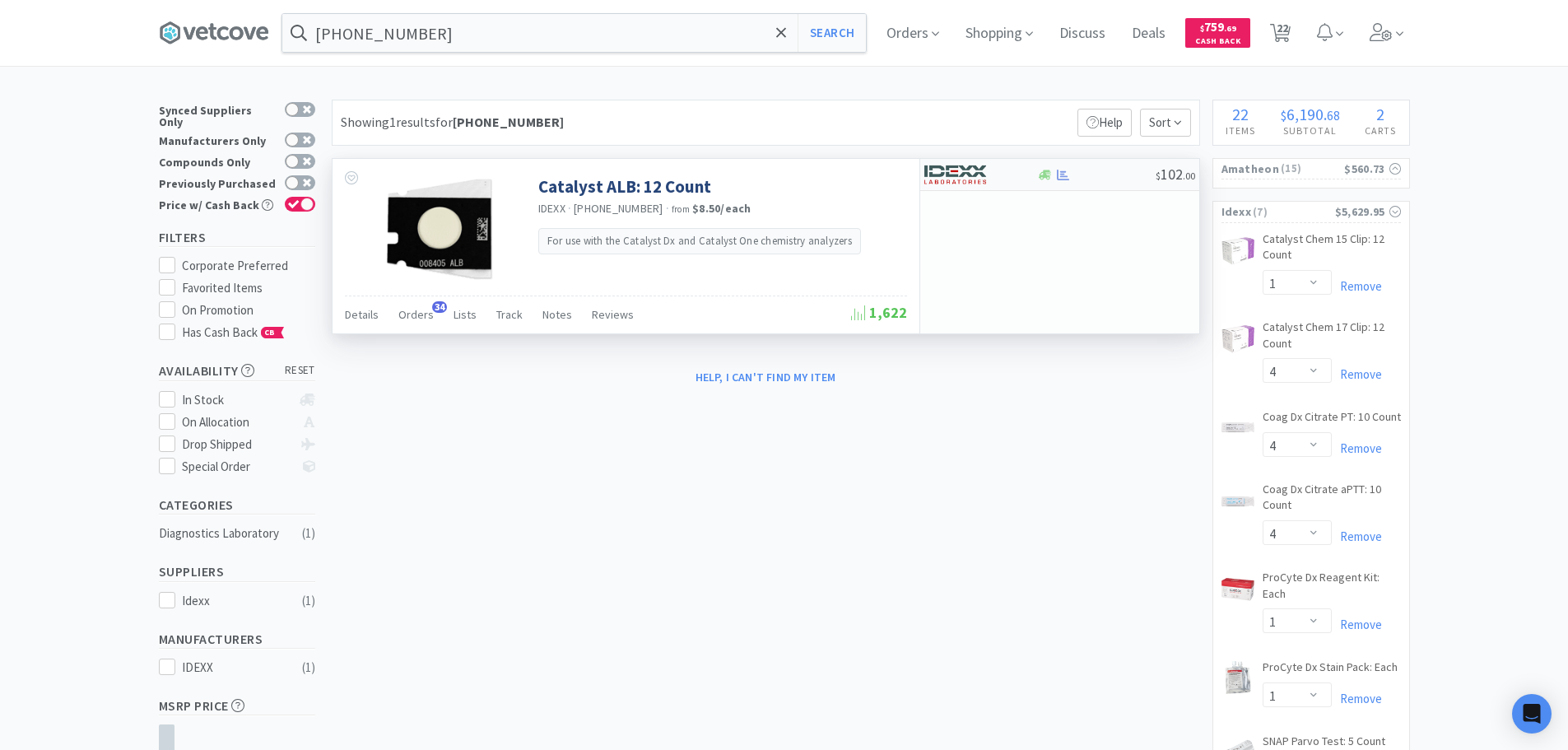
click at [1106, 174] on div at bounding box center [1097, 175] width 119 height 13
select select "1"
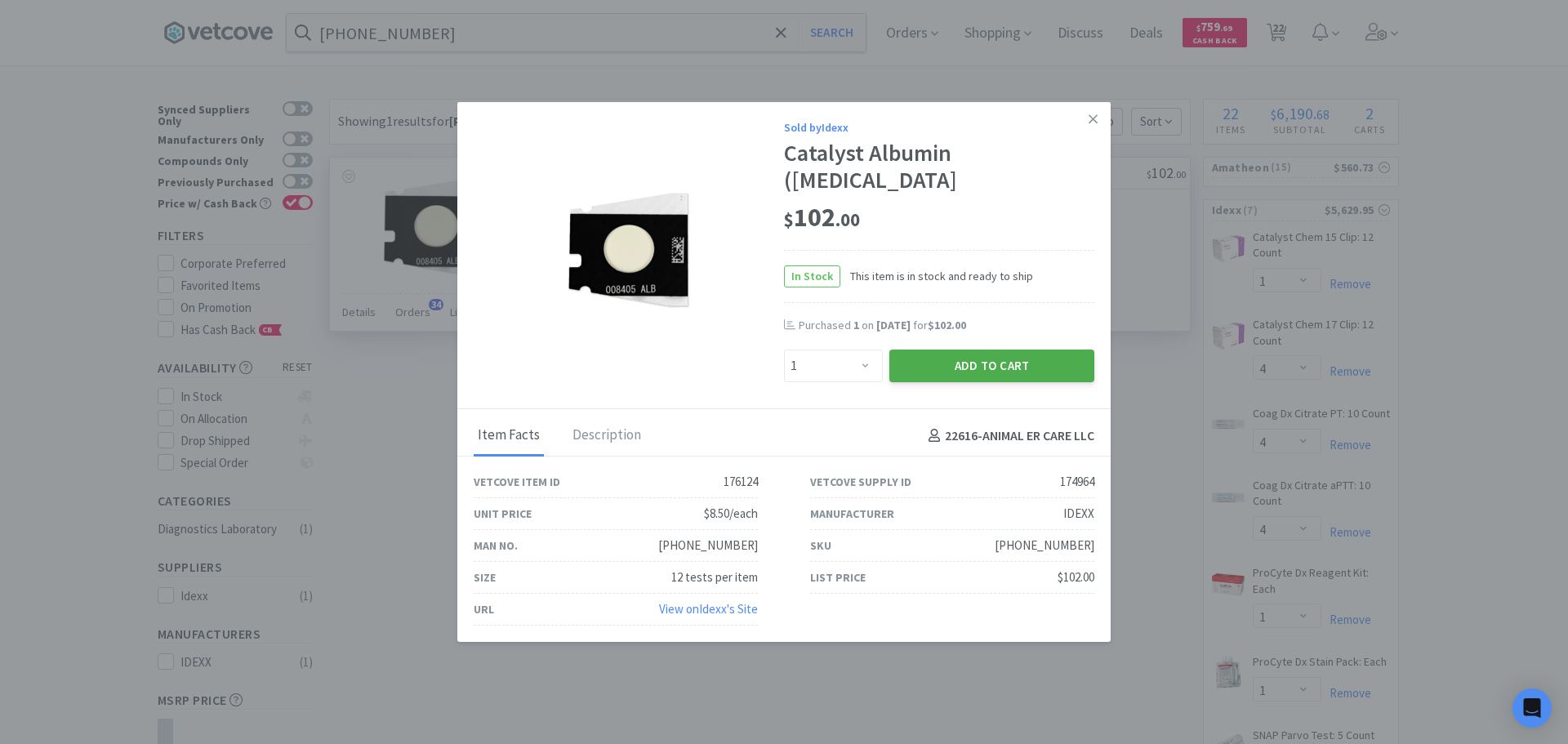
click at [914, 351] on button "Add to Cart" at bounding box center [992, 365] width 205 height 33
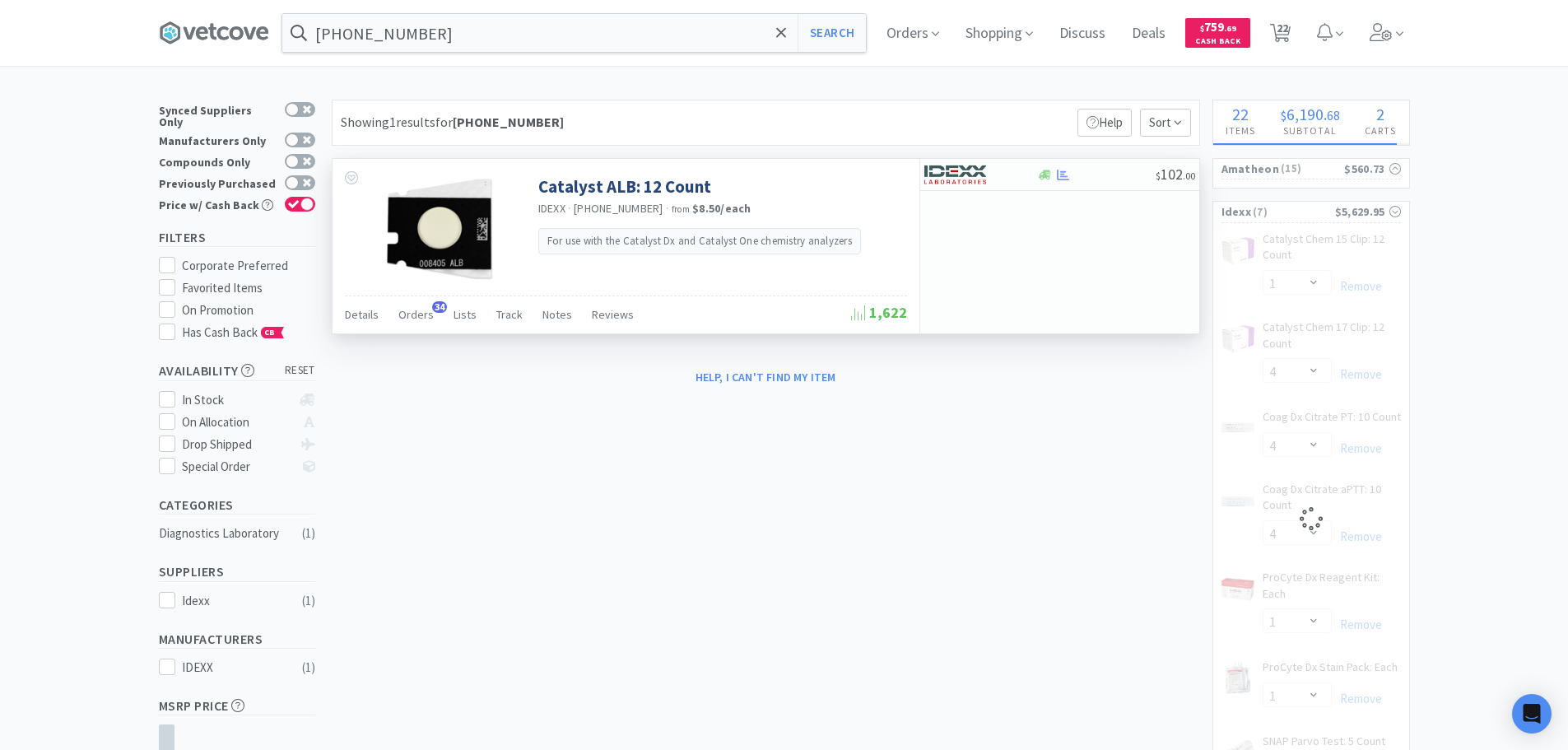
click at [604, 31] on input "[PHONE_NUMBER]" at bounding box center [574, 33] width 584 height 38
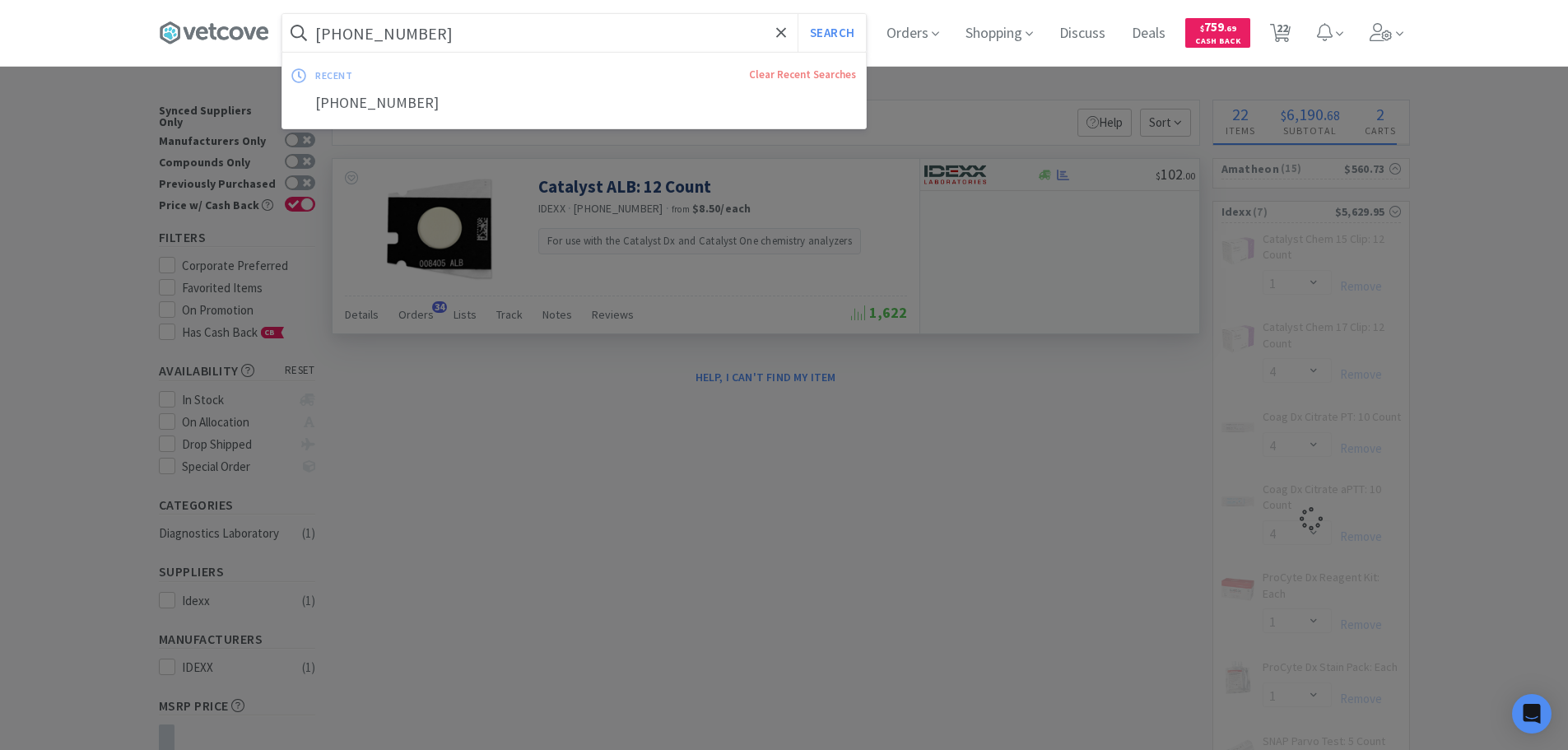
paste input "7"
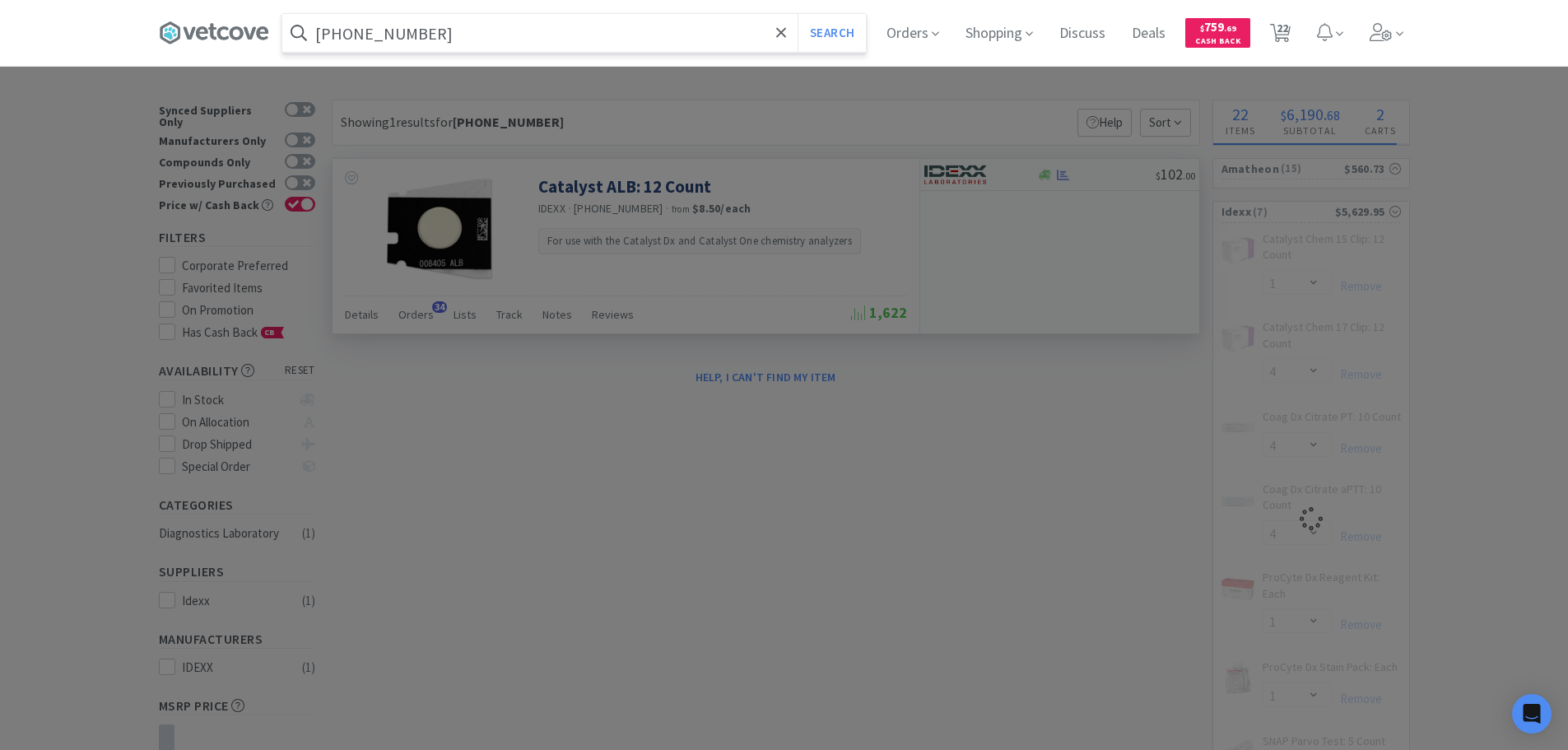
type input "[PHONE_NUMBER]"
click at [797, 14] on button "Search" at bounding box center [832, 33] width 68 height 38
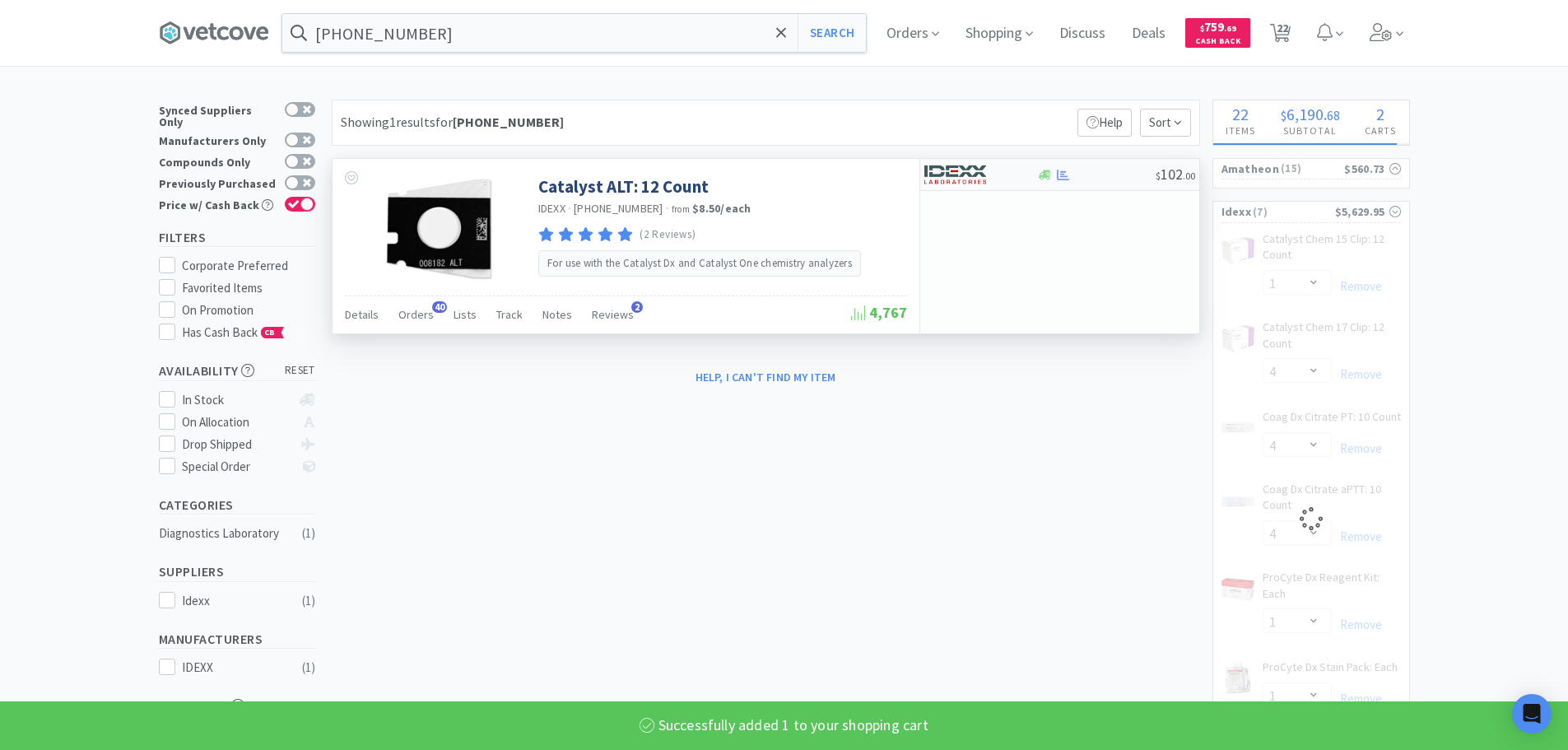
select select "1"
select select "4"
select select "1"
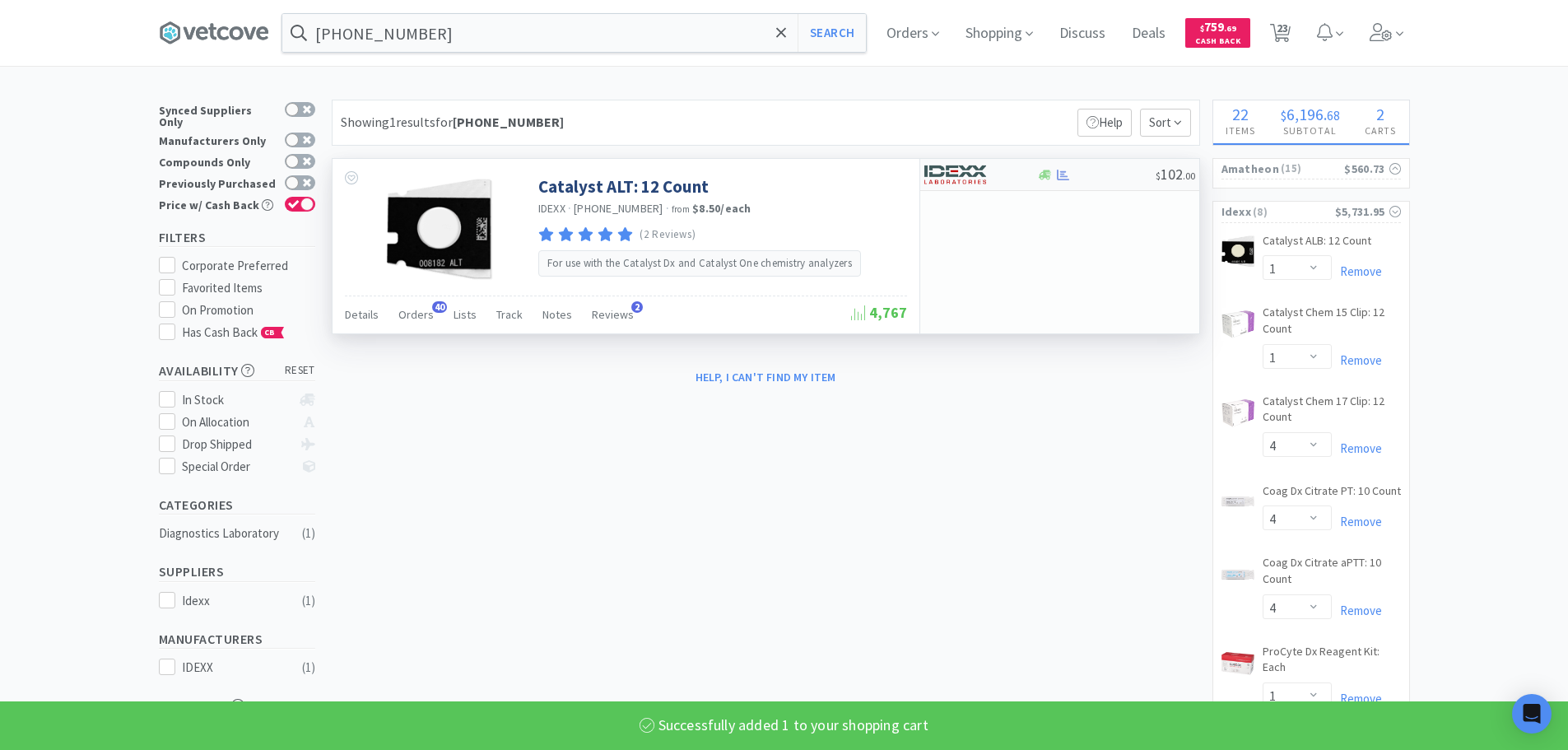
click at [1100, 182] on div "$ 102 . 00" at bounding box center [1060, 175] width 279 height 32
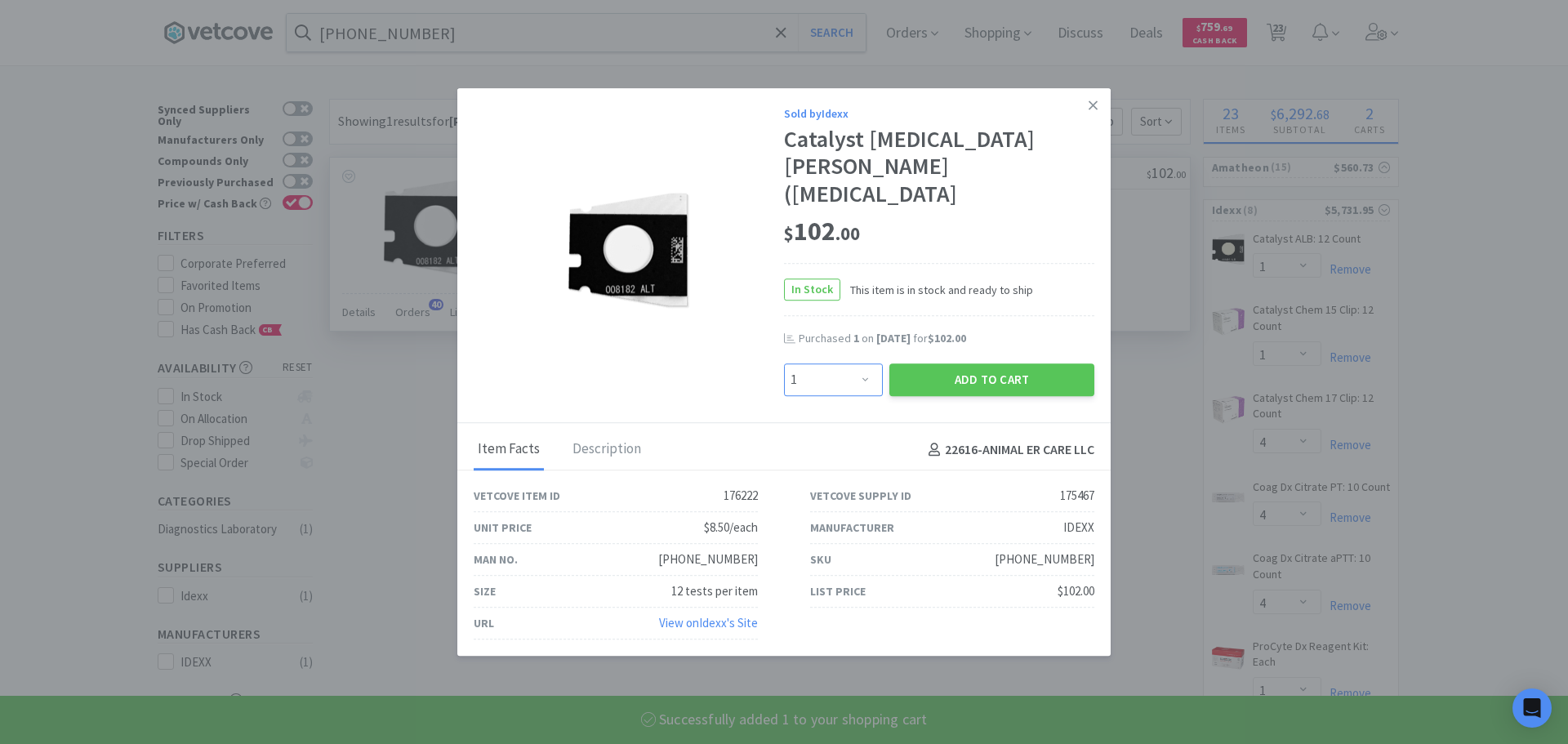
click at [855, 370] on select "Enter Quantity 1 2 3 4 5 6 7 8 9 10 11 12 13 14 15 16 17 18 19 20 Enter Quantity" at bounding box center [833, 380] width 99 height 33
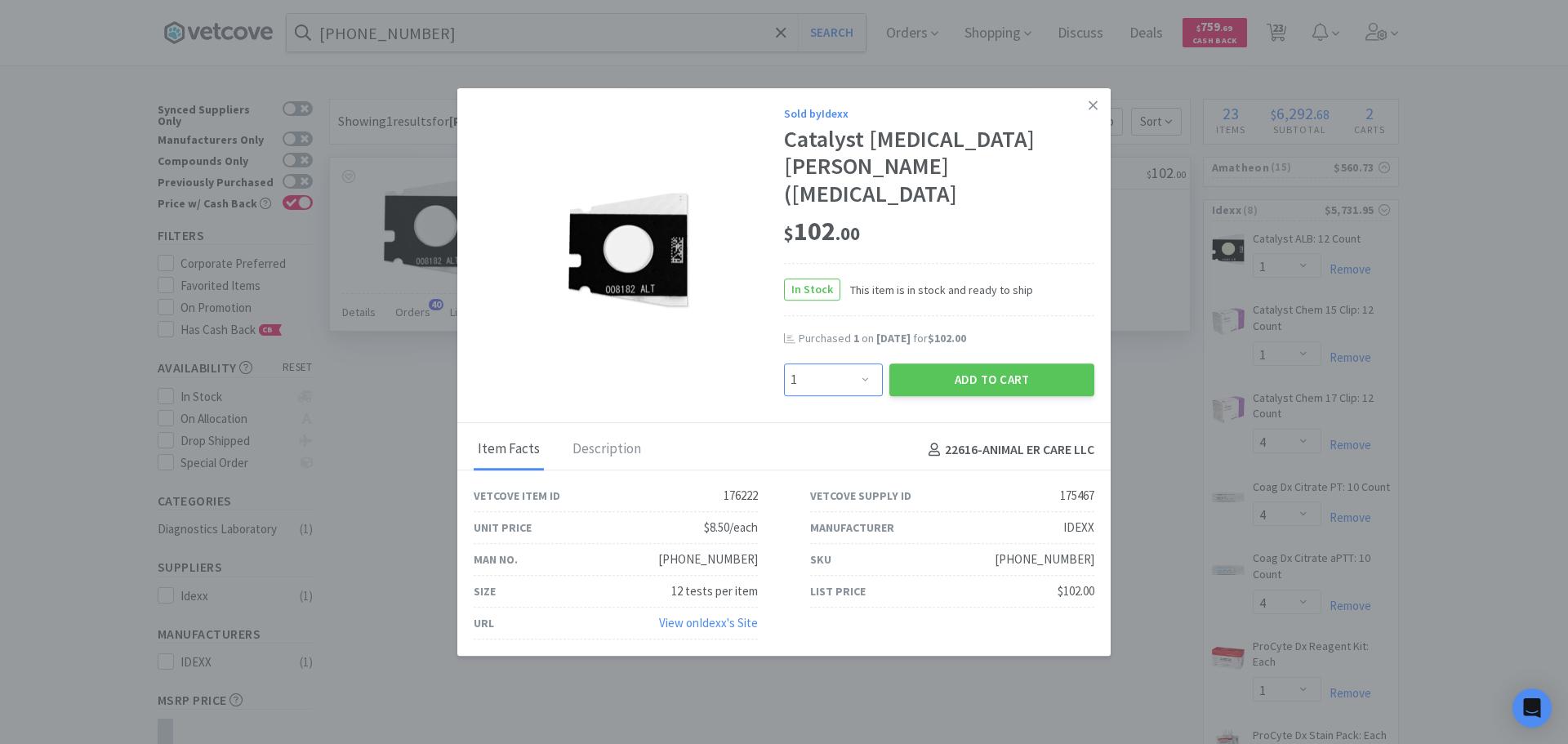
select select "2"
click at [784, 364] on select "Enter Quantity 1 2 3 4 5 6 7 8 9 10 11 12 13 14 15 16 17 18 19 20 Enter Quantity" at bounding box center [833, 380] width 99 height 33
click at [921, 374] on button "Add to Cart" at bounding box center [992, 380] width 205 height 33
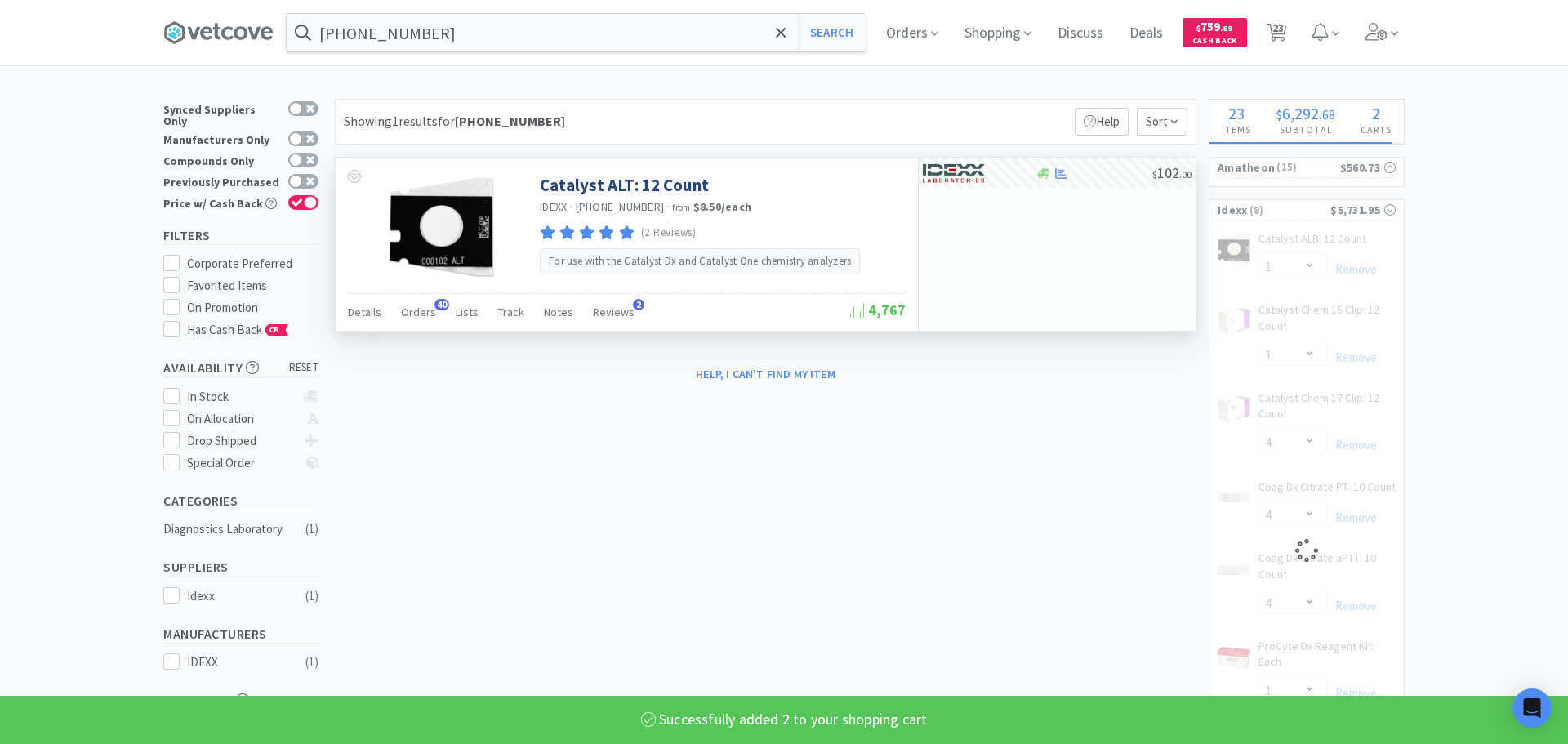
select select "2"
select select "1"
select select "4"
select select "1"
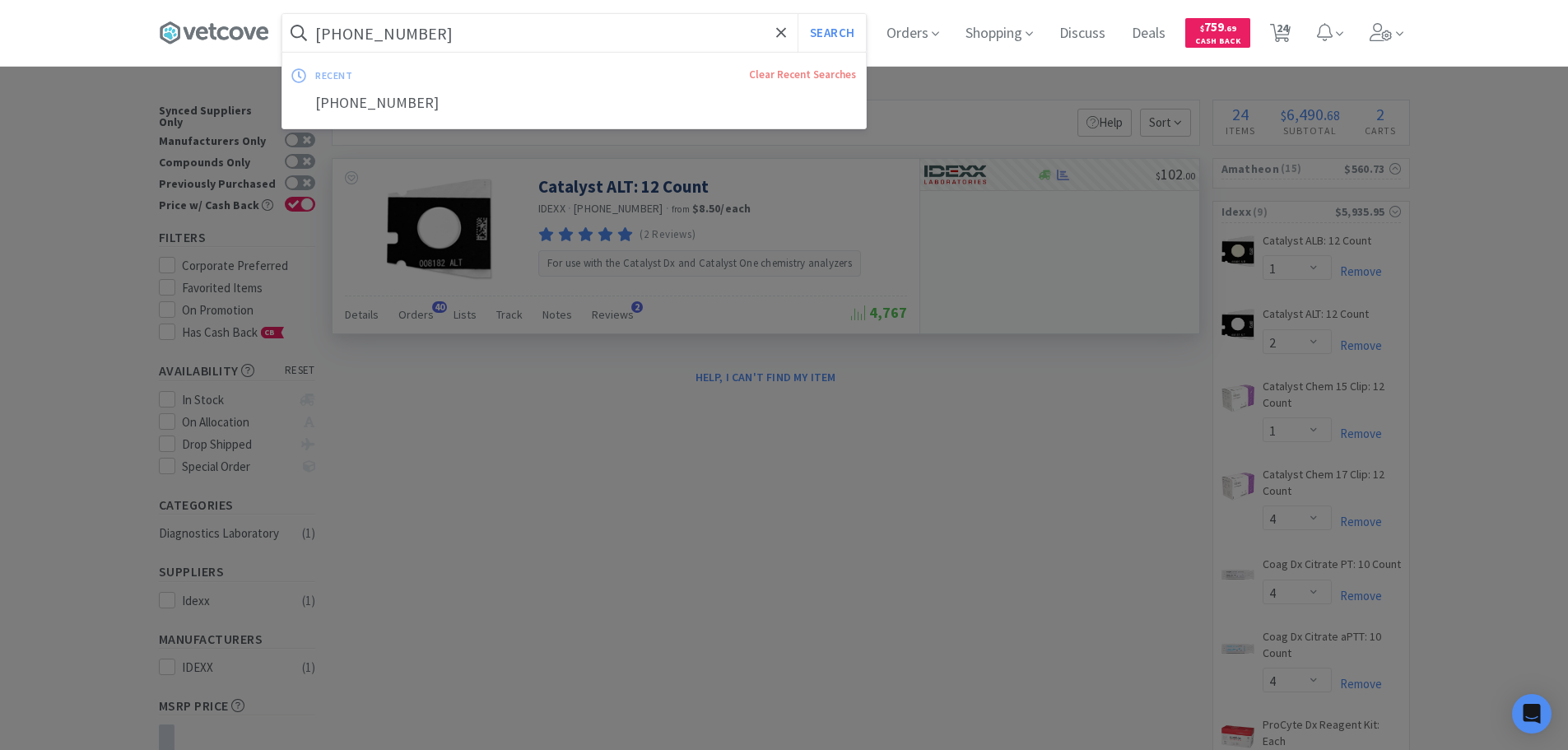
click at [603, 24] on input "[PHONE_NUMBER]" at bounding box center [574, 33] width 584 height 38
paste input "9-0018136"
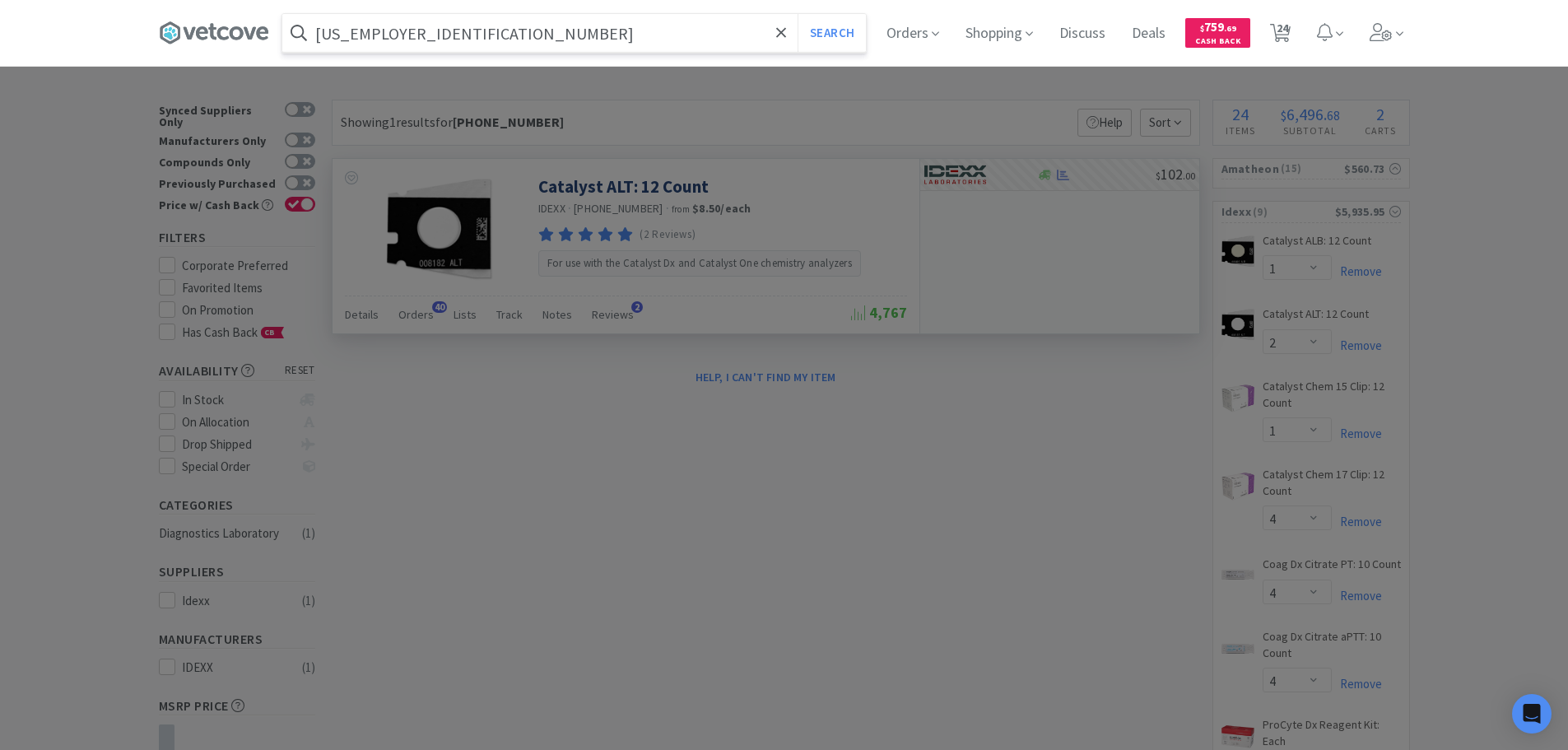
type input "[US_EMPLOYER_IDENTIFICATION_NUMBER]"
click at [797, 14] on button "Search" at bounding box center [832, 33] width 68 height 38
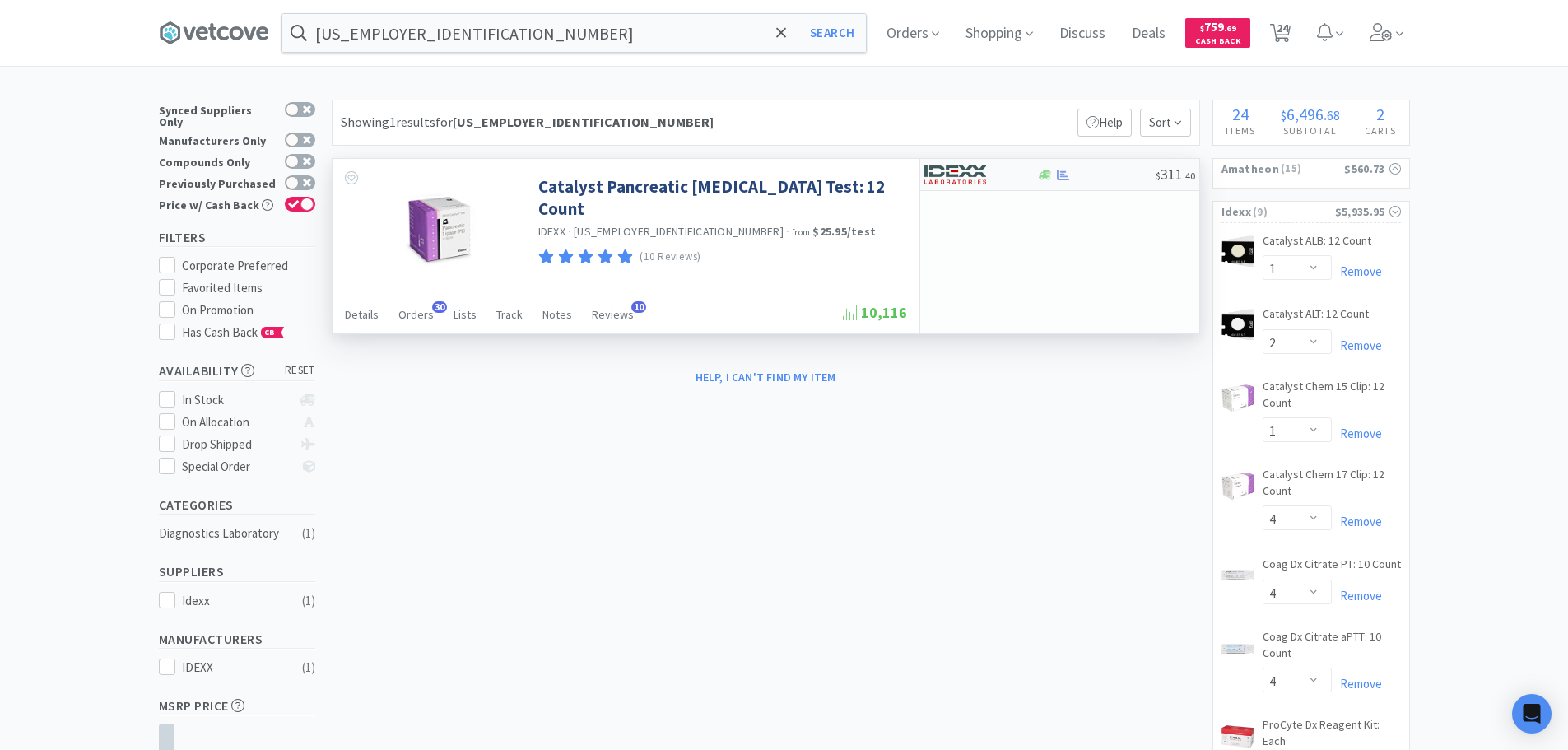
click at [1138, 184] on div "$ 311 . 40" at bounding box center [1060, 175] width 279 height 32
select select "1"
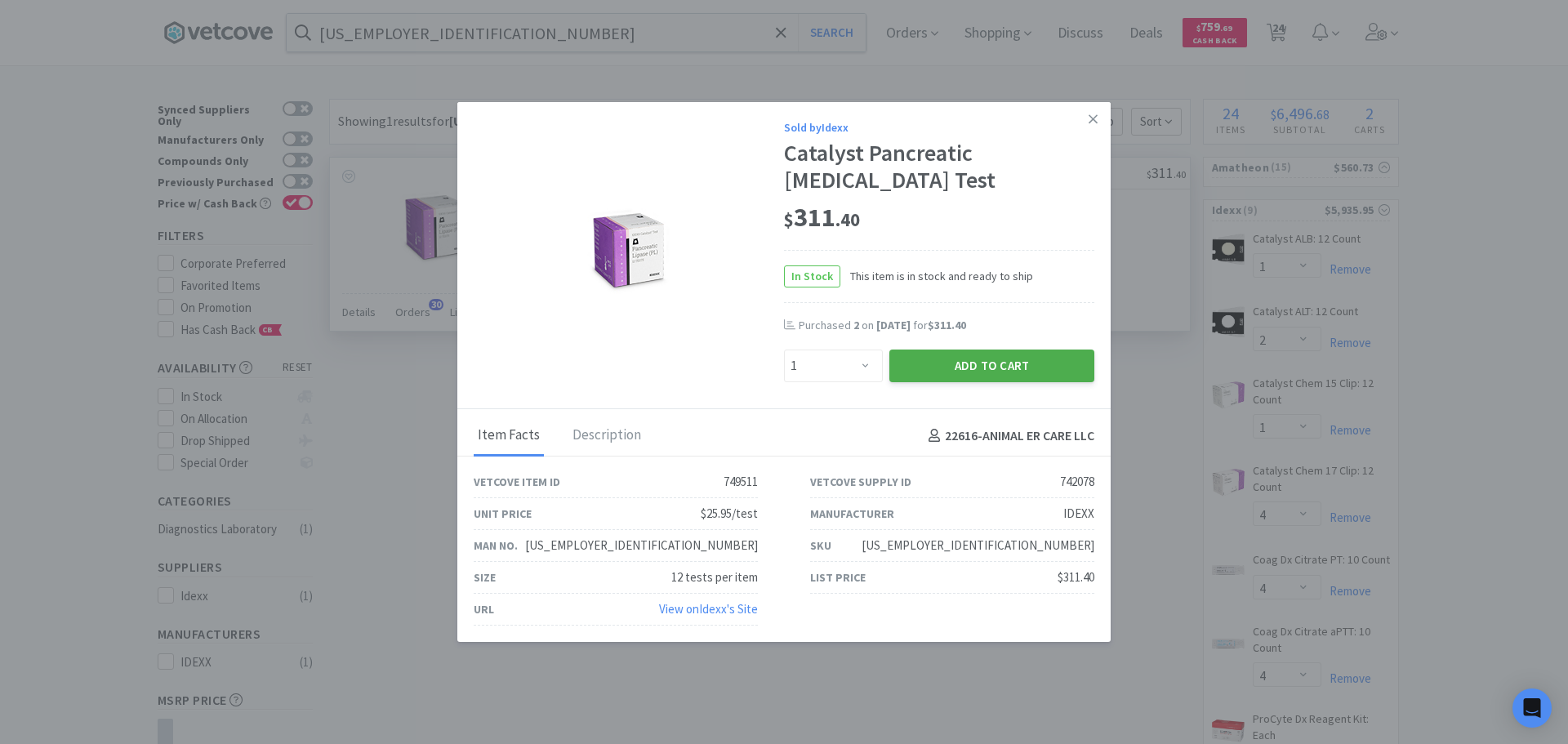
click at [901, 349] on button "Add to Cart" at bounding box center [992, 365] width 205 height 33
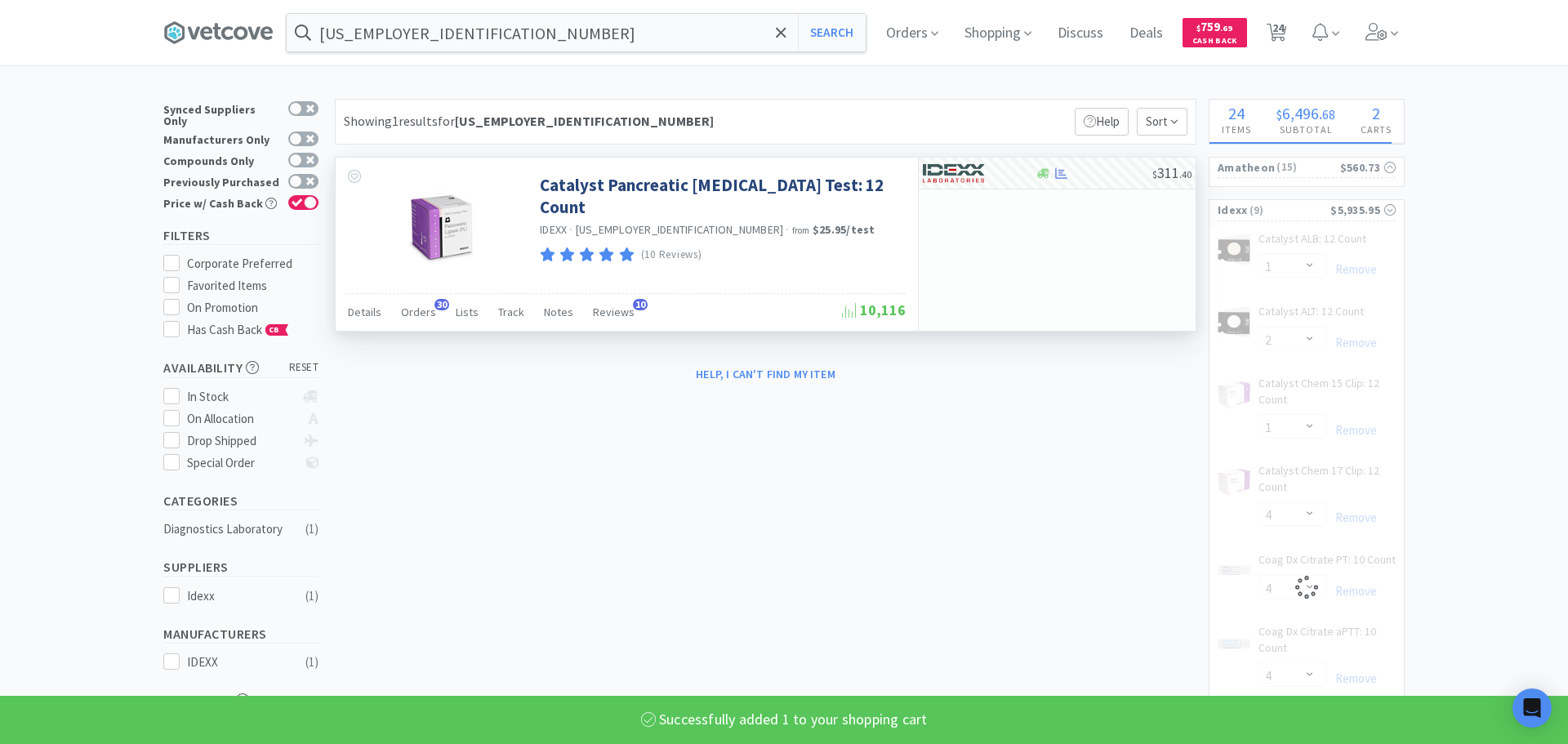
select select "1"
select select "4"
select select "1"
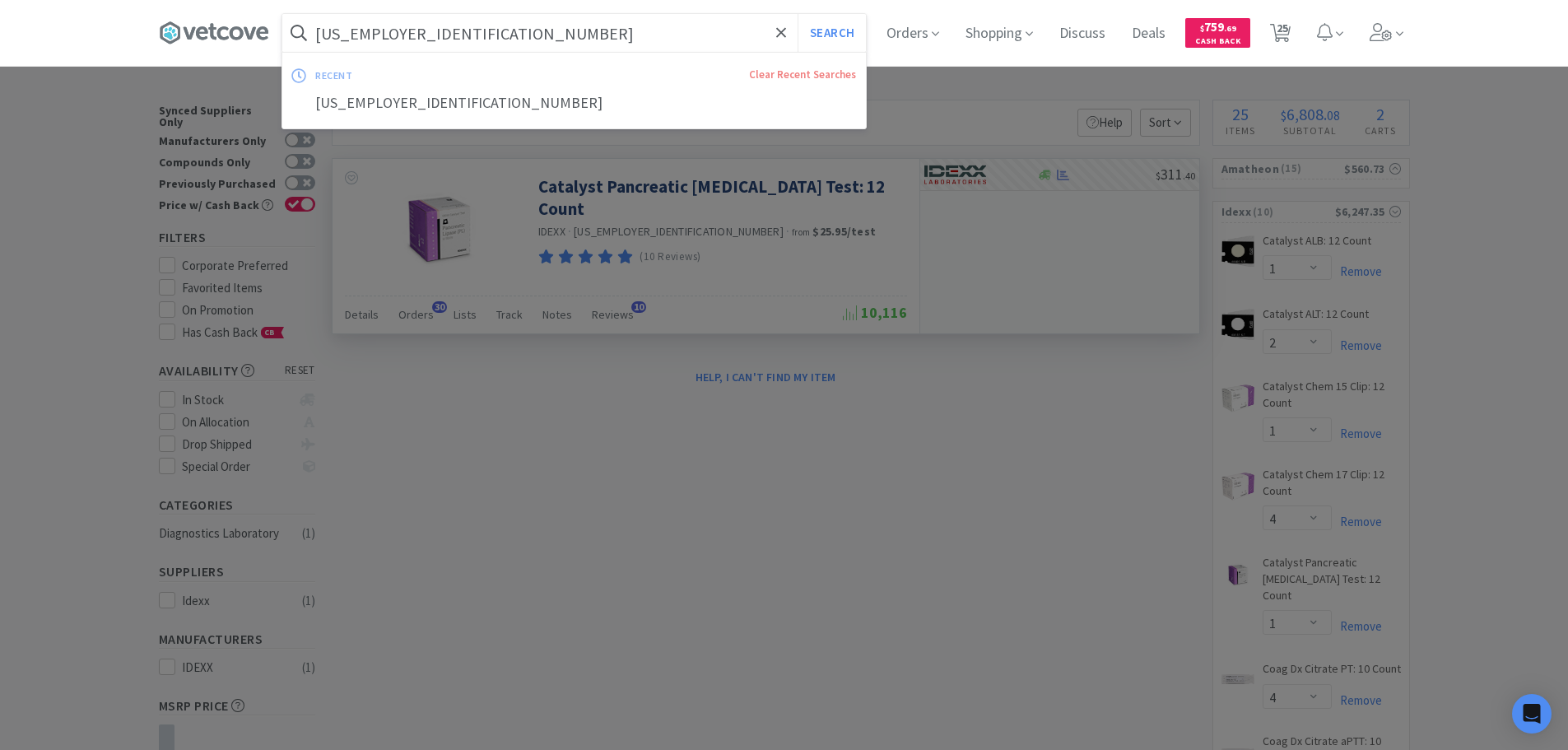
click at [639, 43] on input "[US_EMPLOYER_IDENTIFICATION_NUMBER]" at bounding box center [574, 33] width 584 height 38
paste input "[PHONE_NUMBER]"
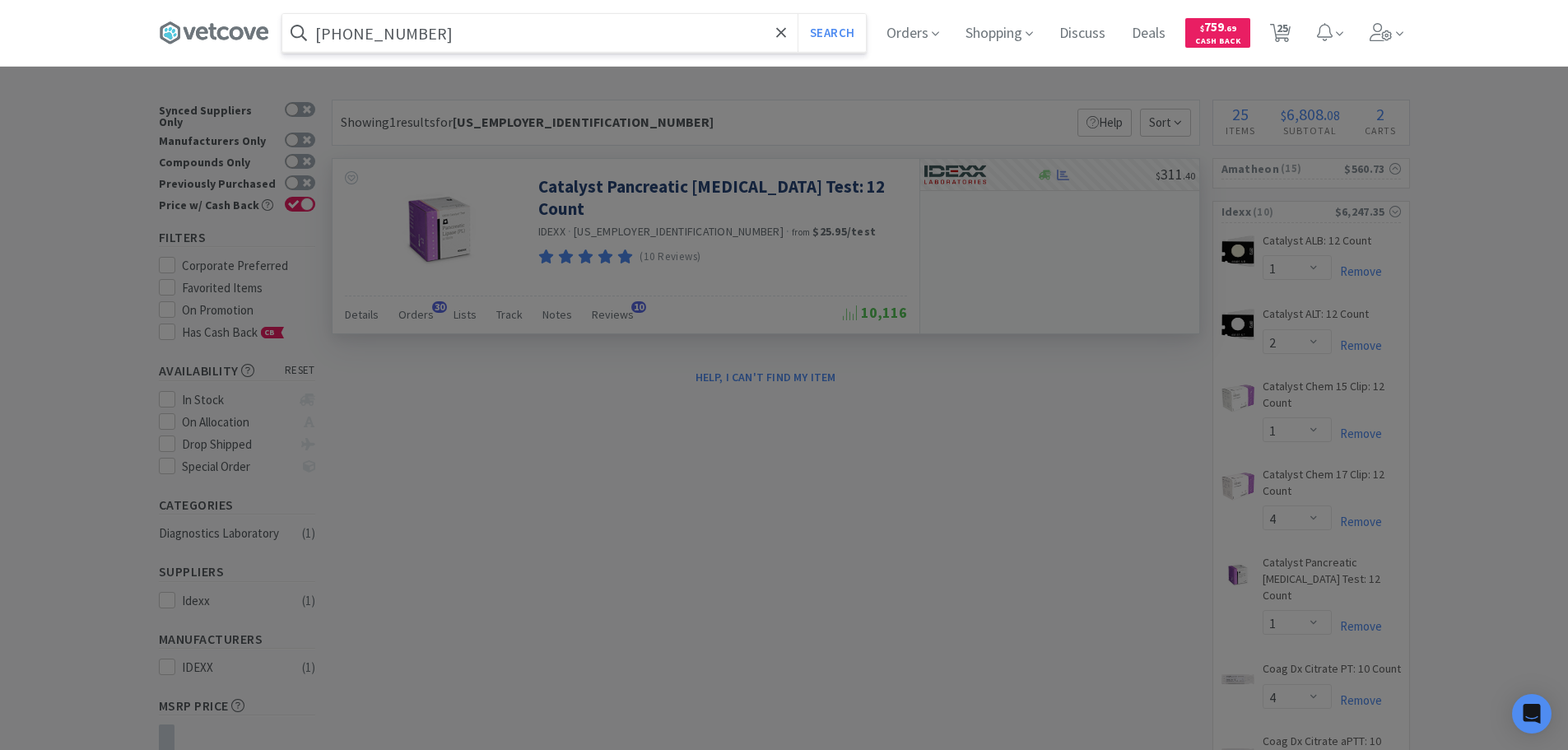
type input "[PHONE_NUMBER]"
click at [797, 14] on button "Search" at bounding box center [832, 33] width 68 height 38
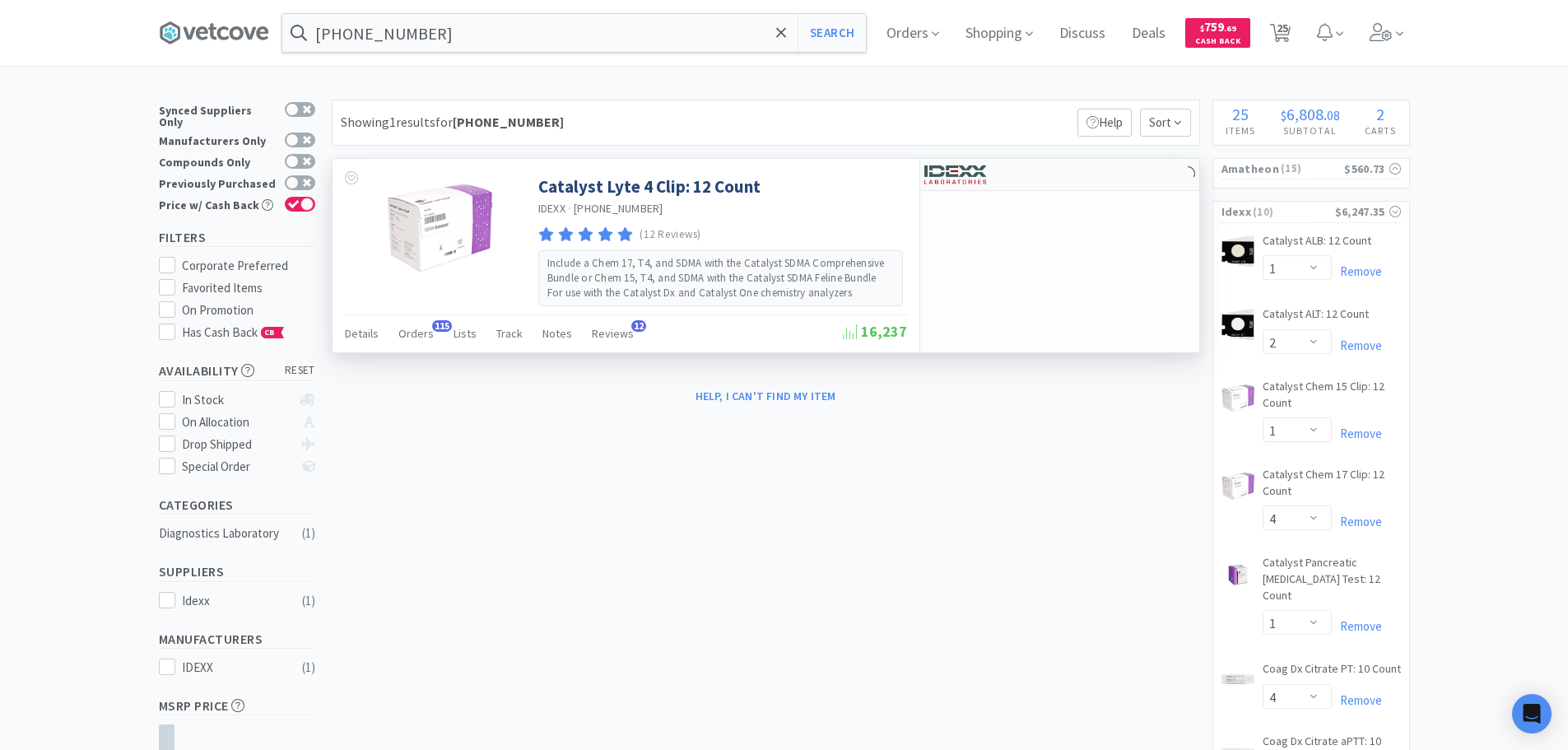
click at [1102, 184] on div at bounding box center [1060, 175] width 279 height 32
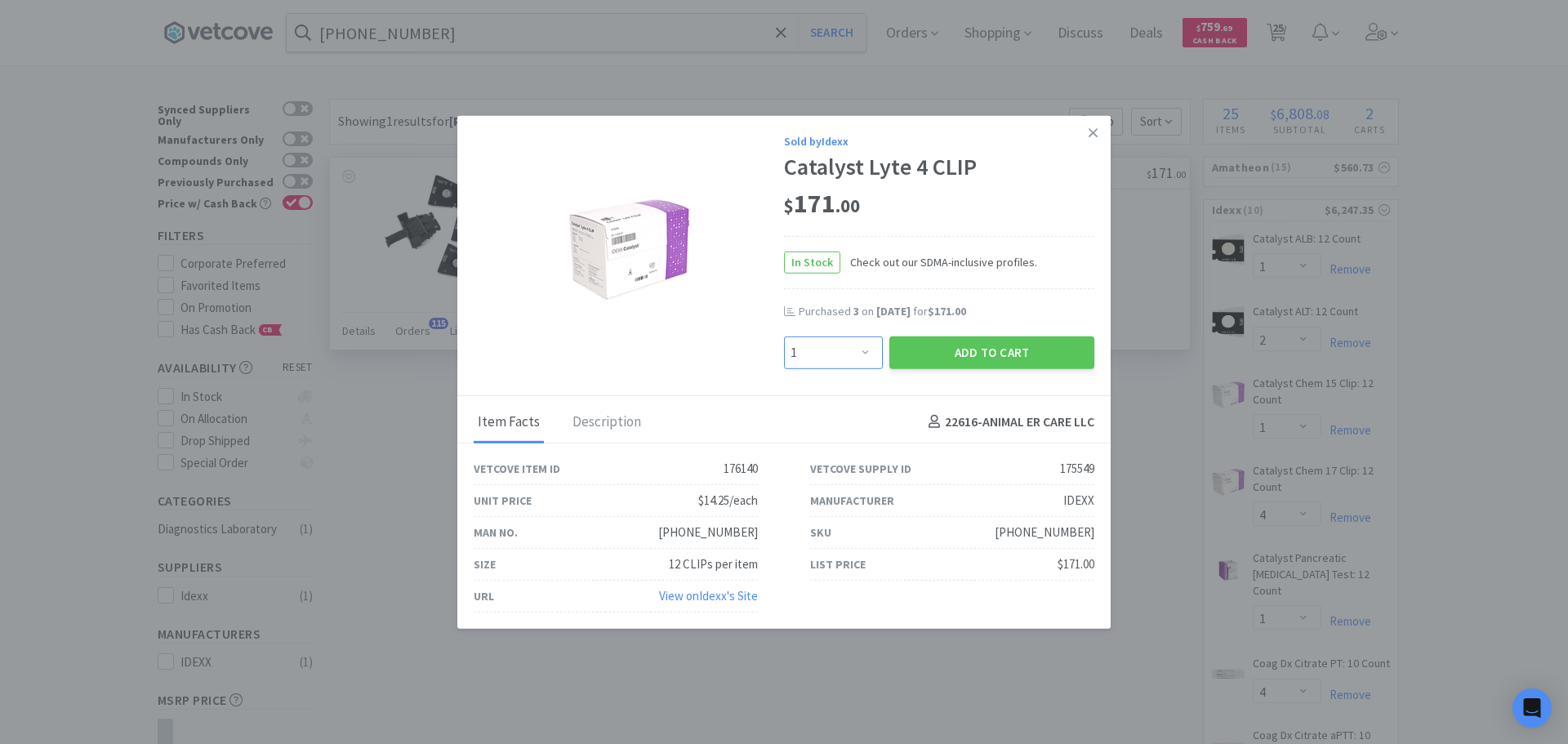
click at [828, 351] on select "Enter Quantity 1 2 3 4 5 6 7 8 9 10 11 12 13 14 15 16 17 18 19 20 Enter Quantity" at bounding box center [833, 352] width 99 height 33
select select "3"
click at [784, 336] on select "Enter Quantity 1 2 3 4 5 6 7 8 9 10 11 12 13 14 15 16 17 18 19 20 Enter Quantity" at bounding box center [833, 352] width 99 height 33
click at [908, 352] on button "Add to Cart" at bounding box center [992, 352] width 205 height 33
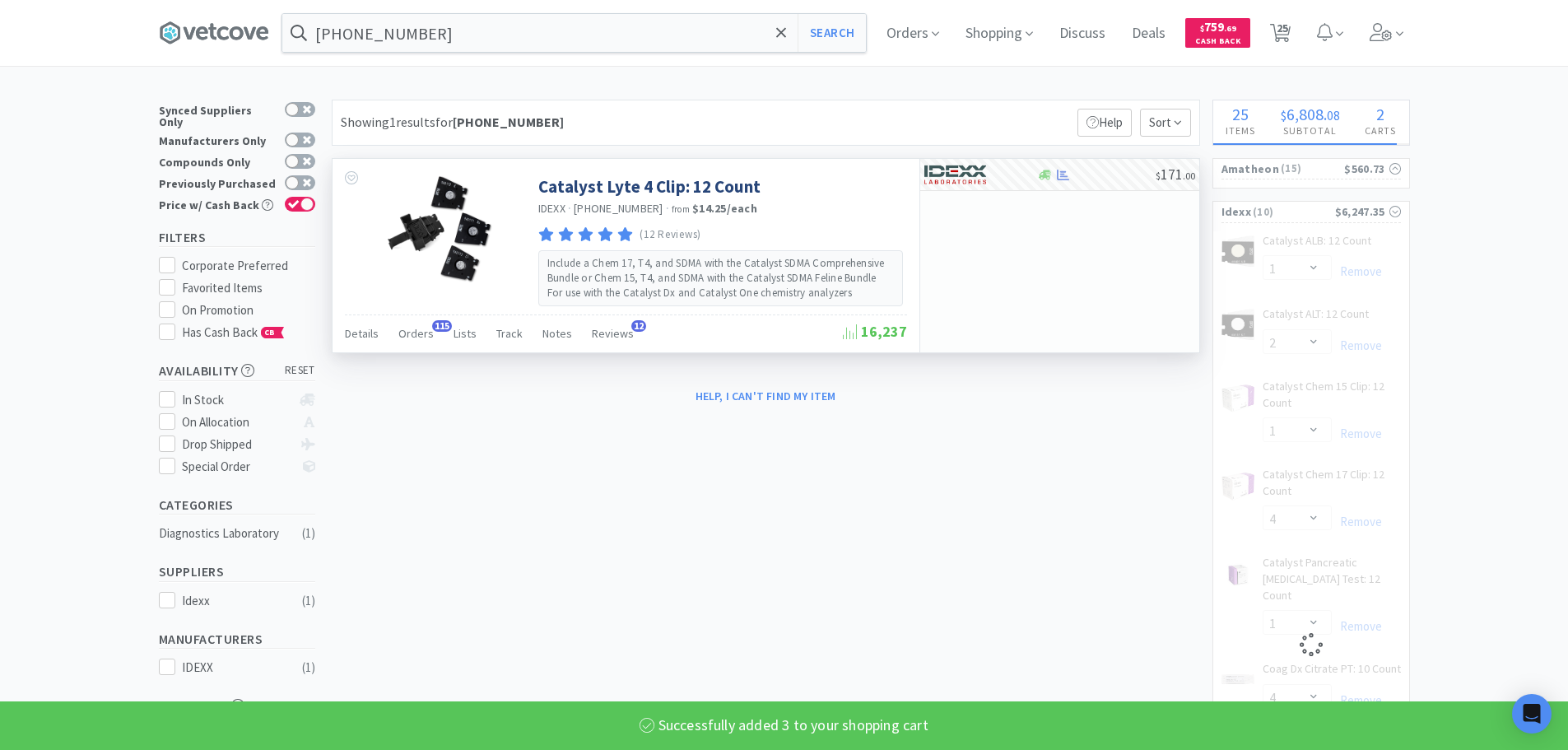
click at [592, 28] on input "[PHONE_NUMBER]" at bounding box center [574, 33] width 584 height 38
paste input "9-0001174"
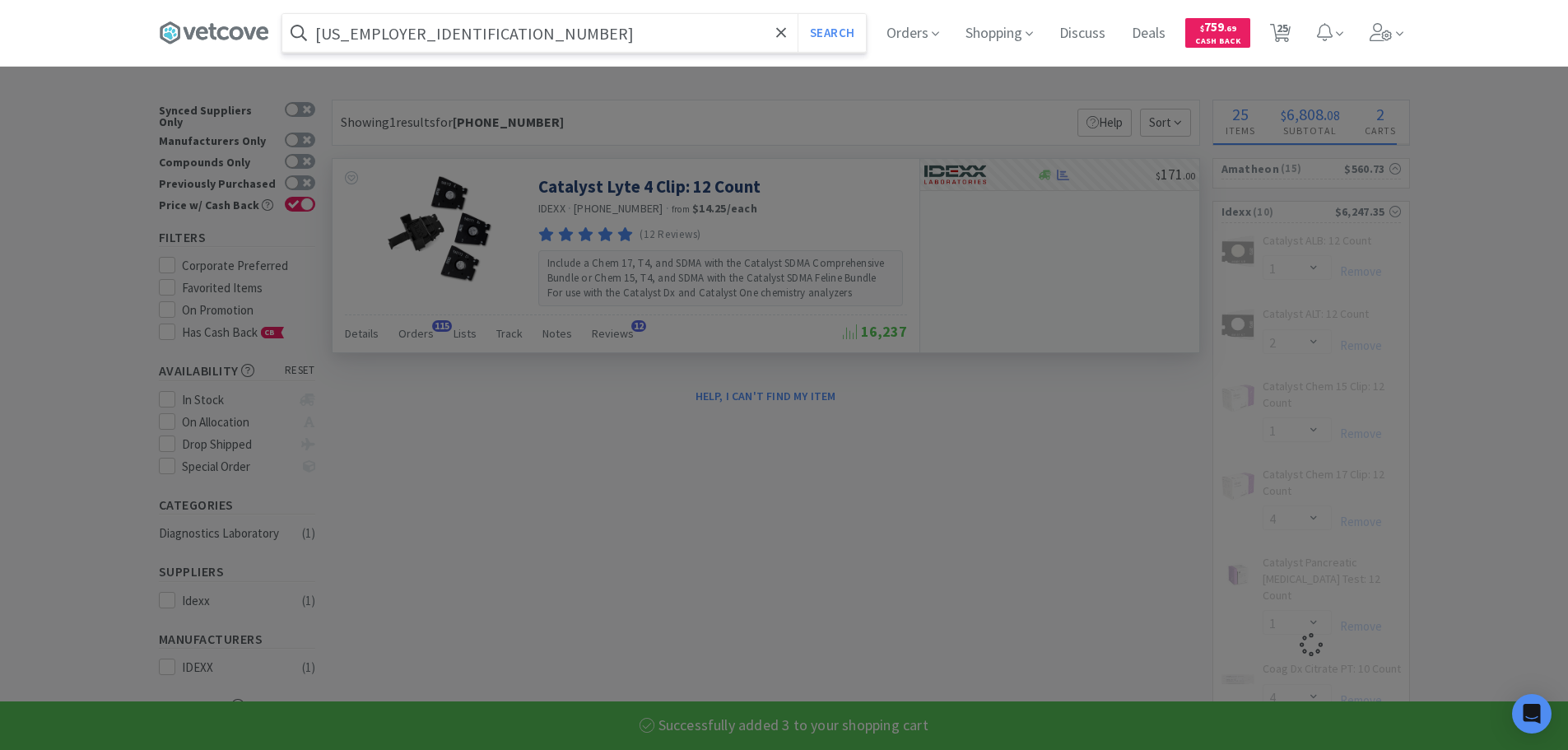
type input "[US_EMPLOYER_IDENTIFICATION_NUMBER]"
click at [797, 14] on button "Search" at bounding box center [832, 33] width 68 height 38
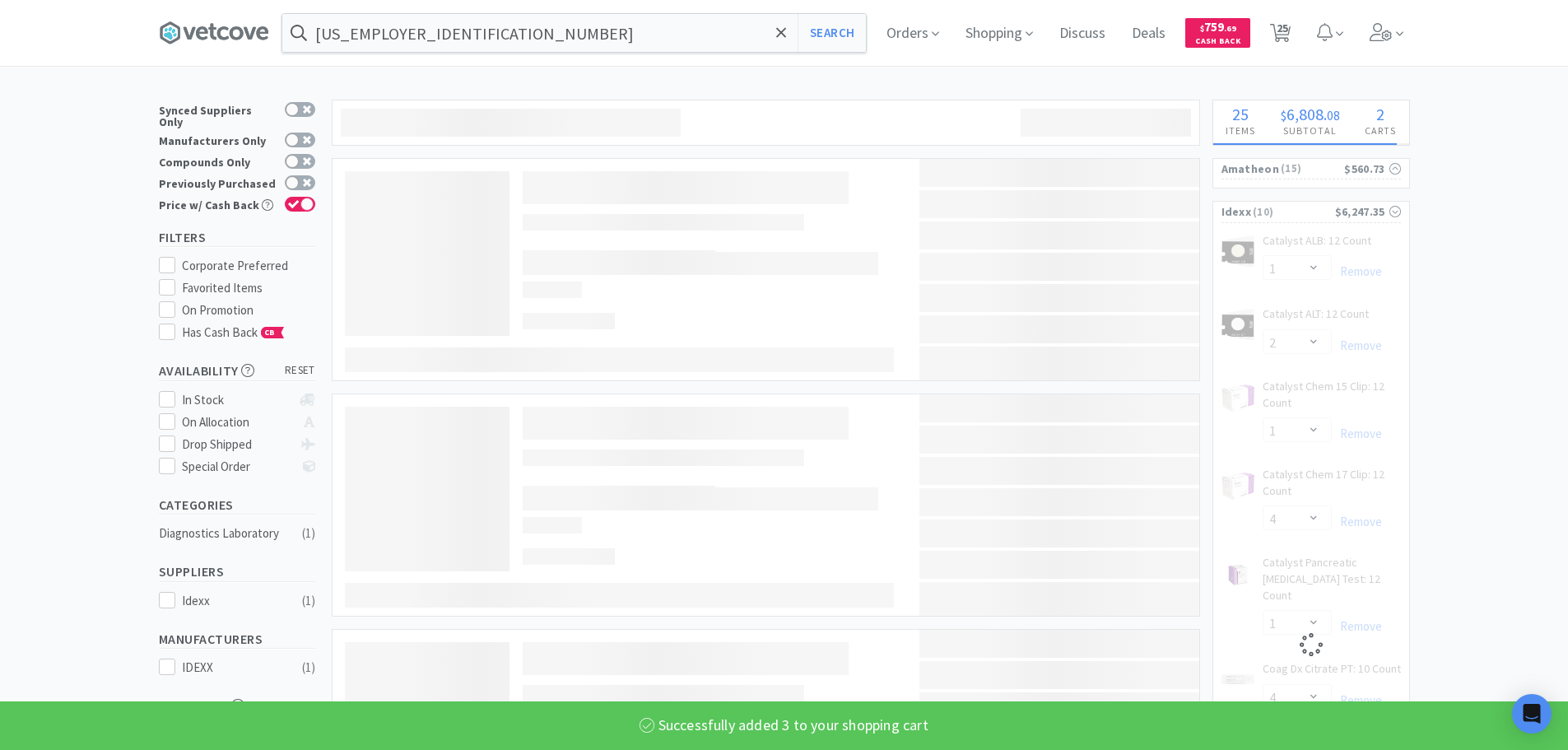
select select "3"
select select "1"
select select "4"
select select "1"
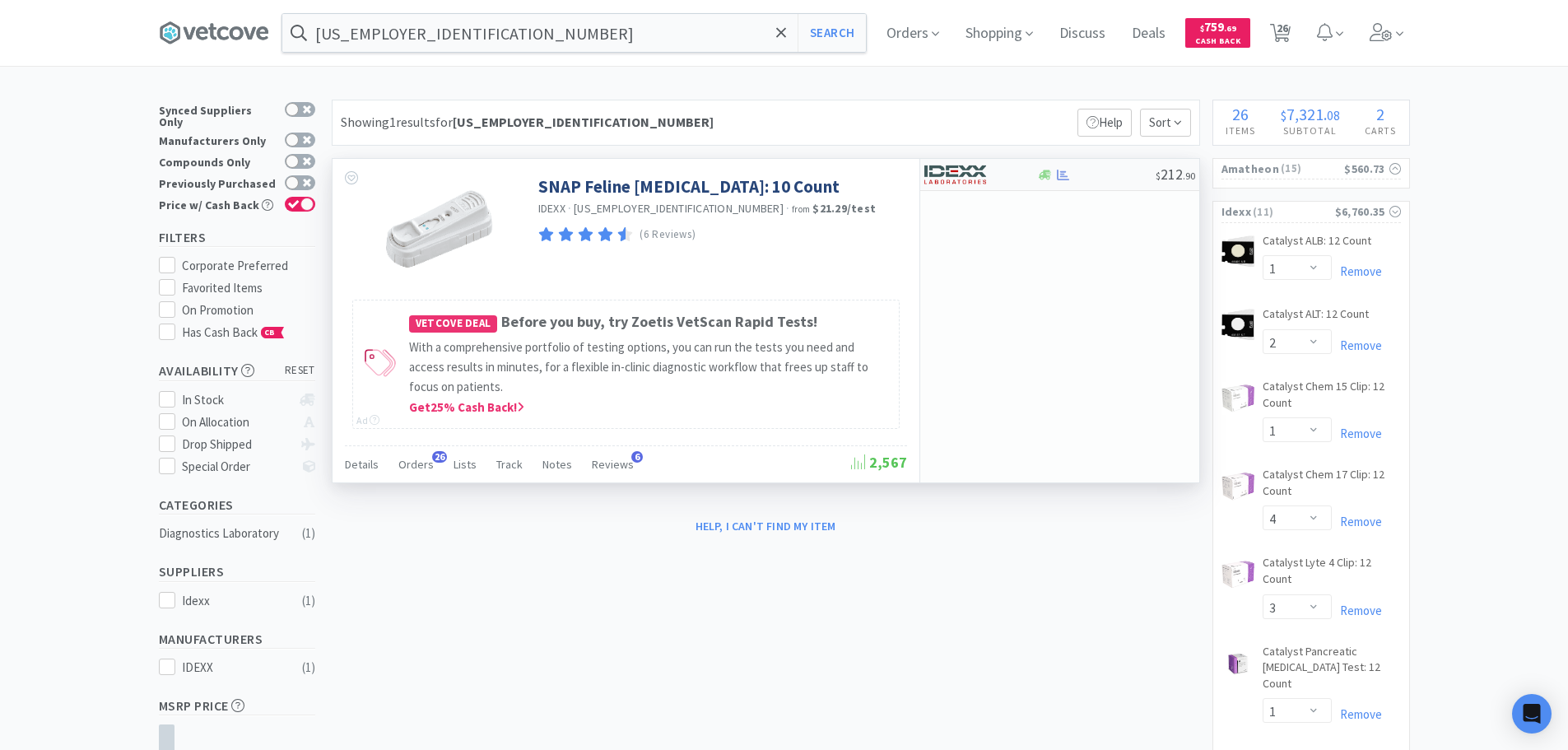
click at [1096, 180] on div at bounding box center [1097, 175] width 119 height 13
select select "1"
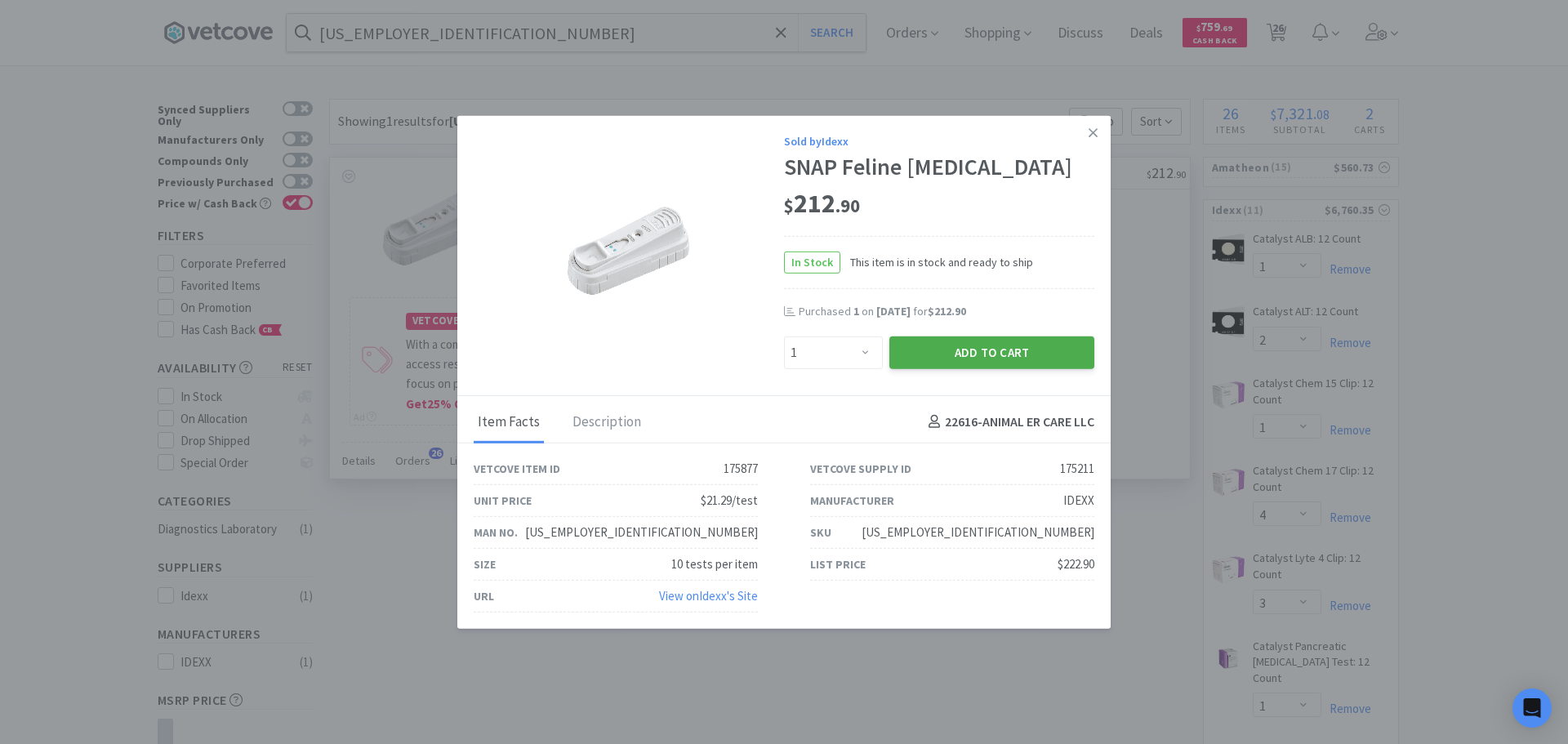
click at [940, 356] on button "Add to Cart" at bounding box center [992, 352] width 205 height 33
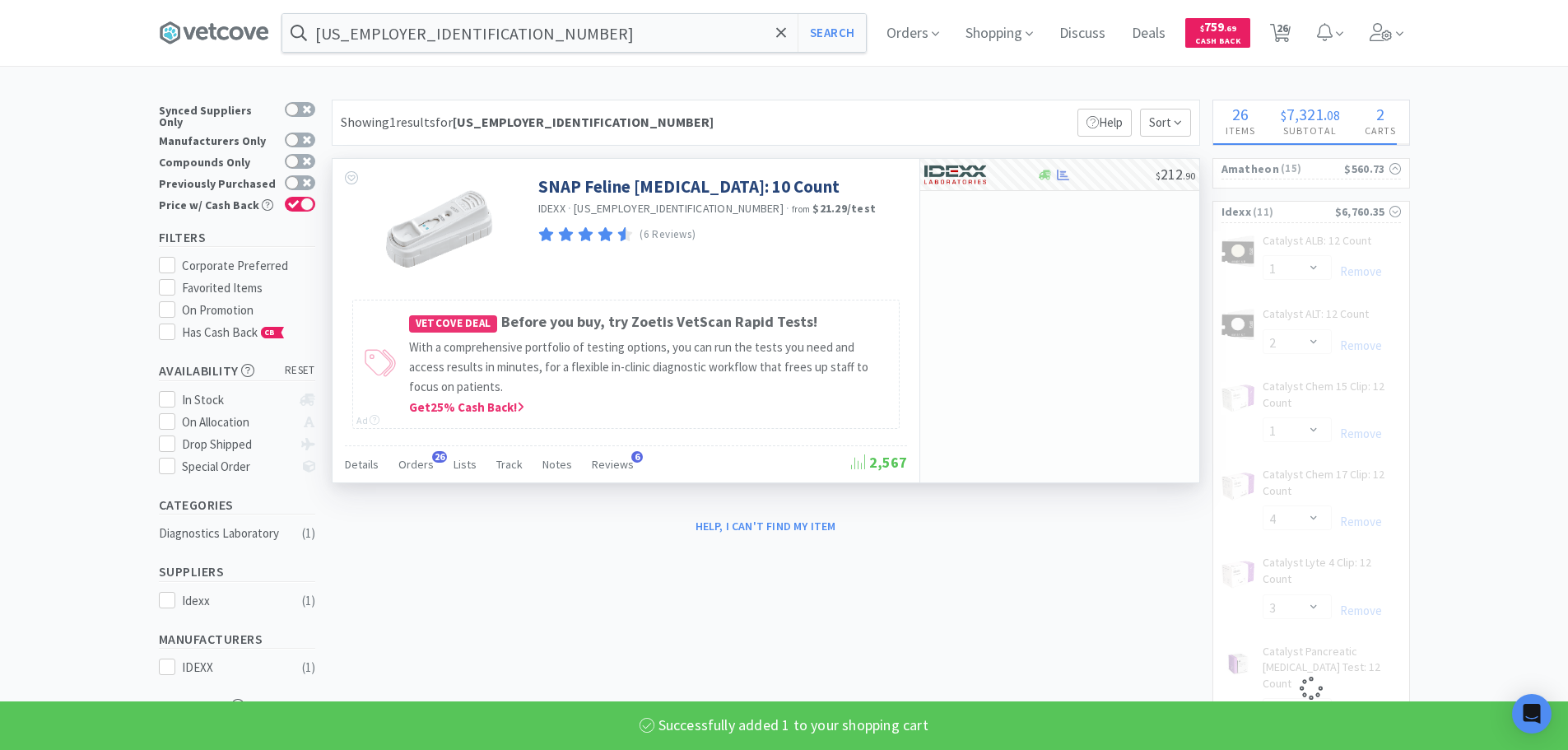
click at [601, 34] on input "[US_EMPLOYER_IDENTIFICATION_NUMBER]" at bounding box center [574, 33] width 584 height 38
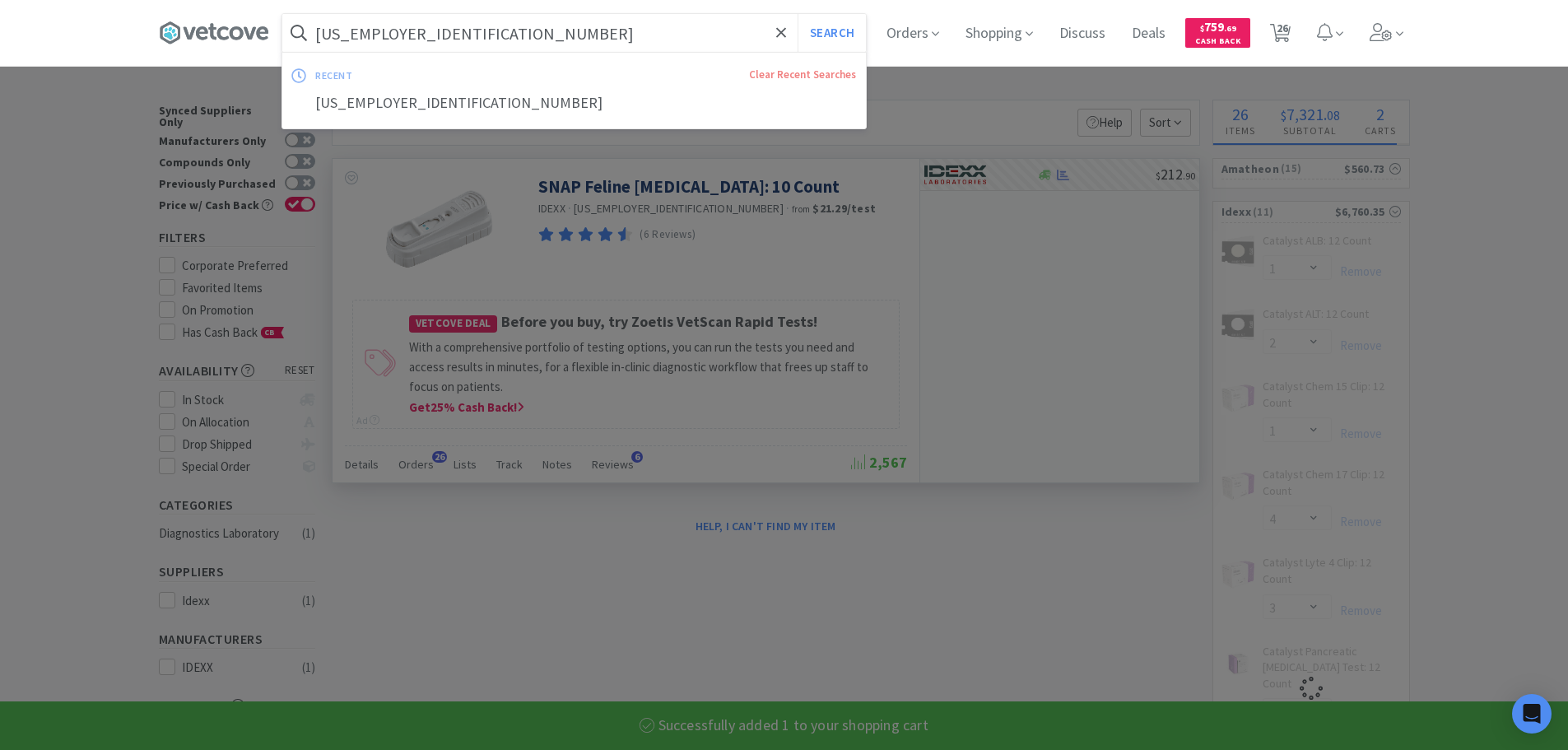
paste input "[PHONE_NUMBER]"
type input "[PHONE_NUMBER]"
select select "1"
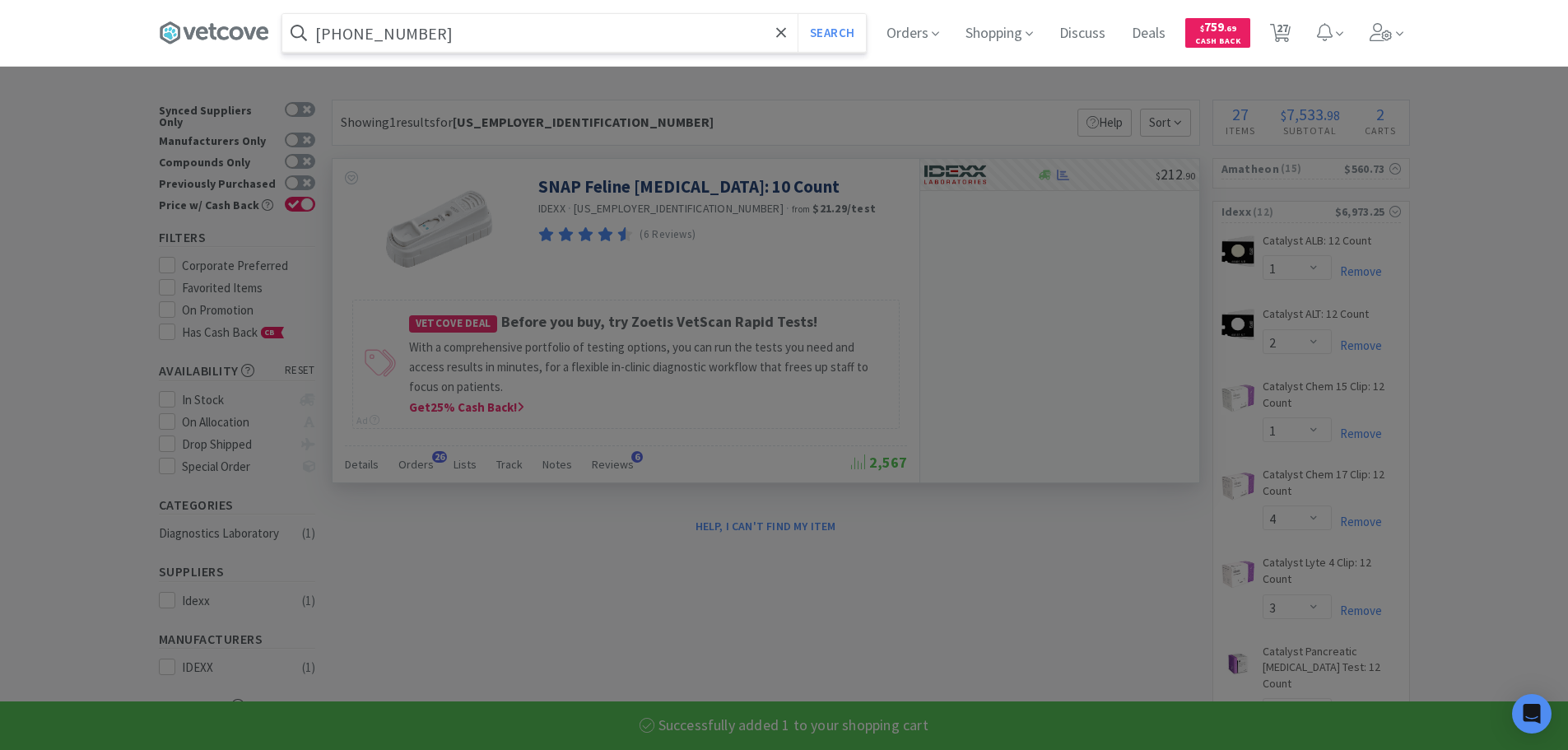
type input "[PHONE_NUMBER]"
click at [797, 14] on button "Search" at bounding box center [832, 33] width 68 height 38
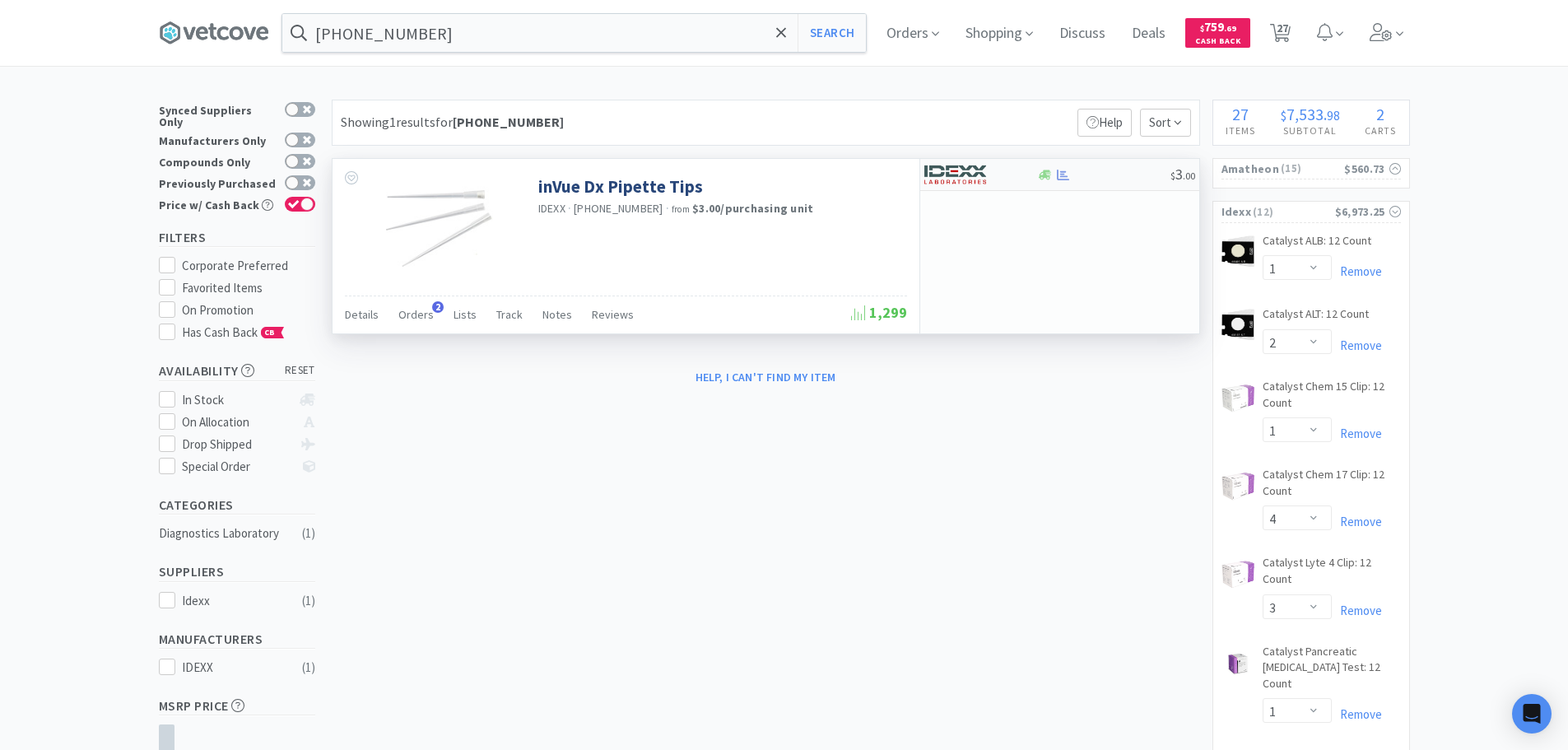
click at [1125, 177] on div at bounding box center [1104, 175] width 133 height 13
select select "1"
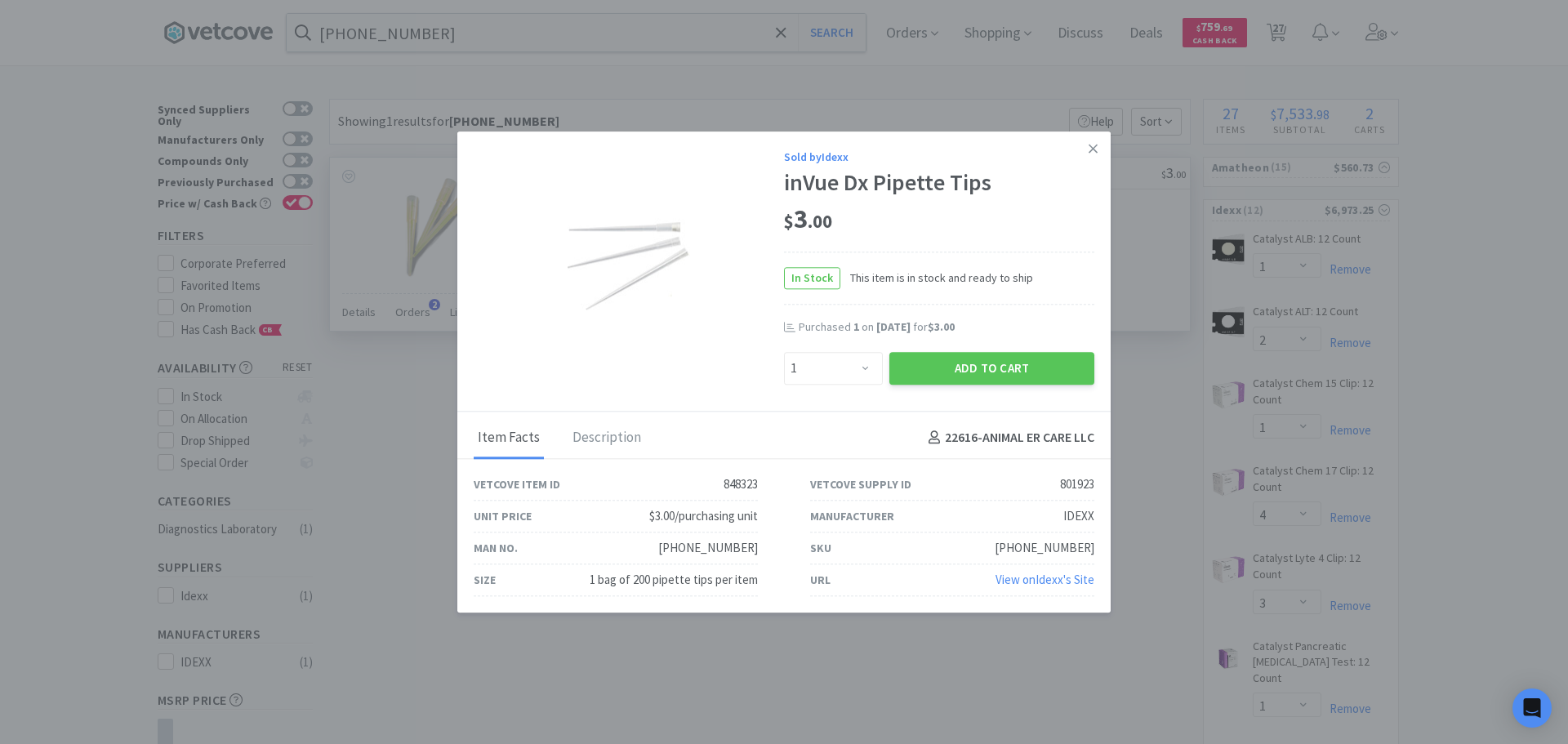
click at [973, 388] on div "Sold by Idexx inVue Dx Pipette Tips $ 3 . 00 In Stock This item is in stock and…" at bounding box center [783, 272] width 653 height 280
click at [943, 373] on button "Add to Cart" at bounding box center [992, 368] width 205 height 33
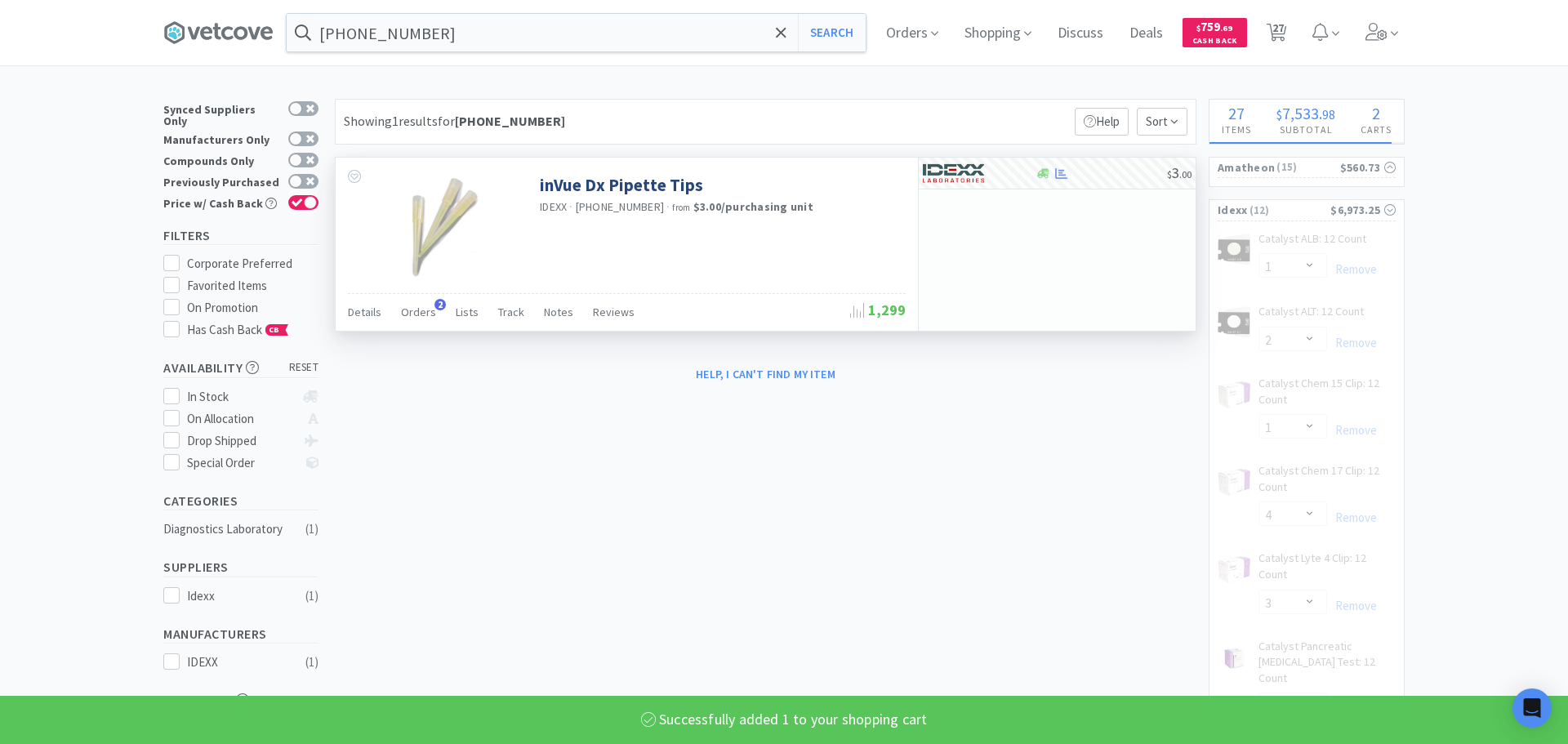
select select "1"
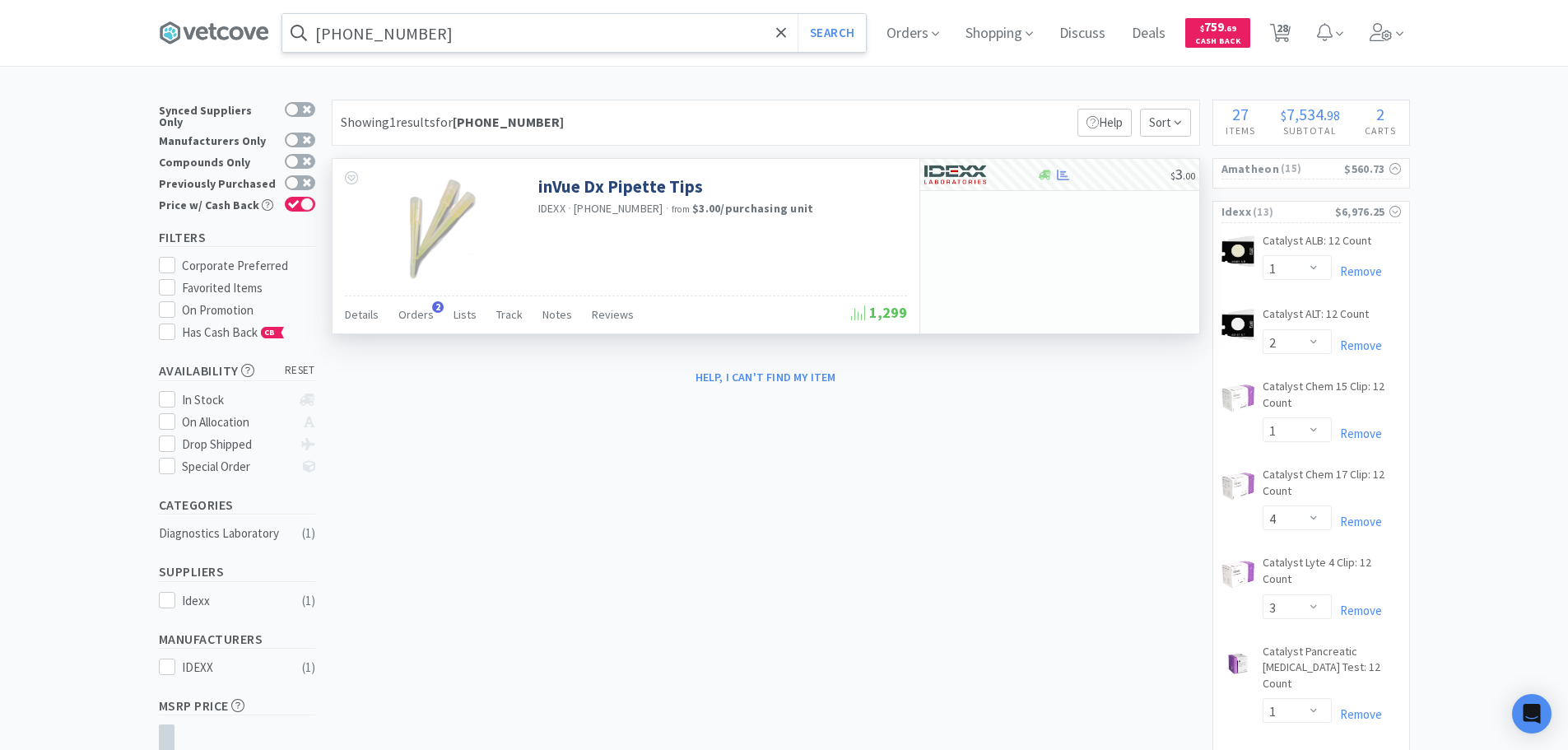
click at [607, 33] on input "[PHONE_NUMBER]" at bounding box center [574, 33] width 584 height 38
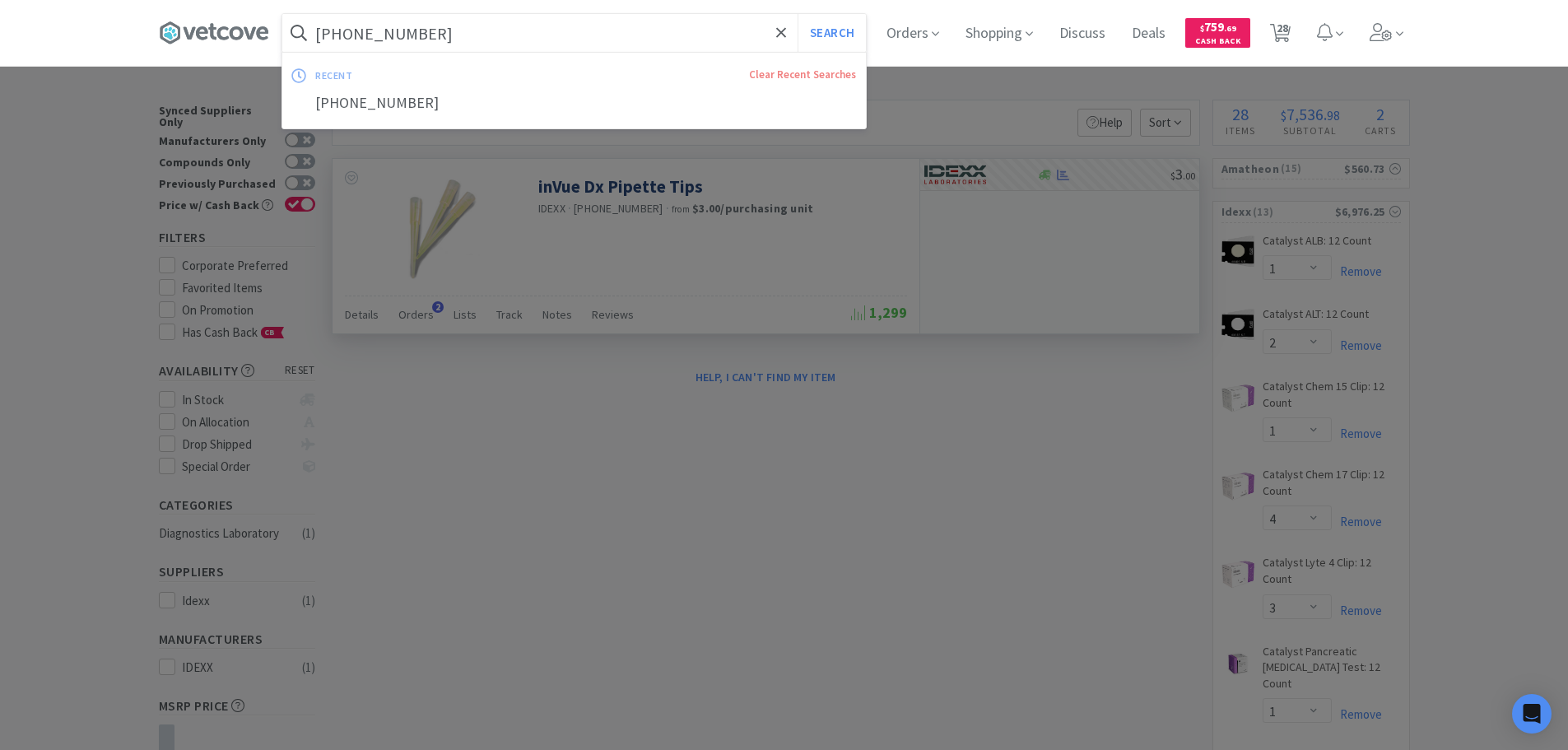
paste input "08370"
type input "[PHONE_NUMBER]"
click at [797, 14] on button "Search" at bounding box center [832, 33] width 68 height 38
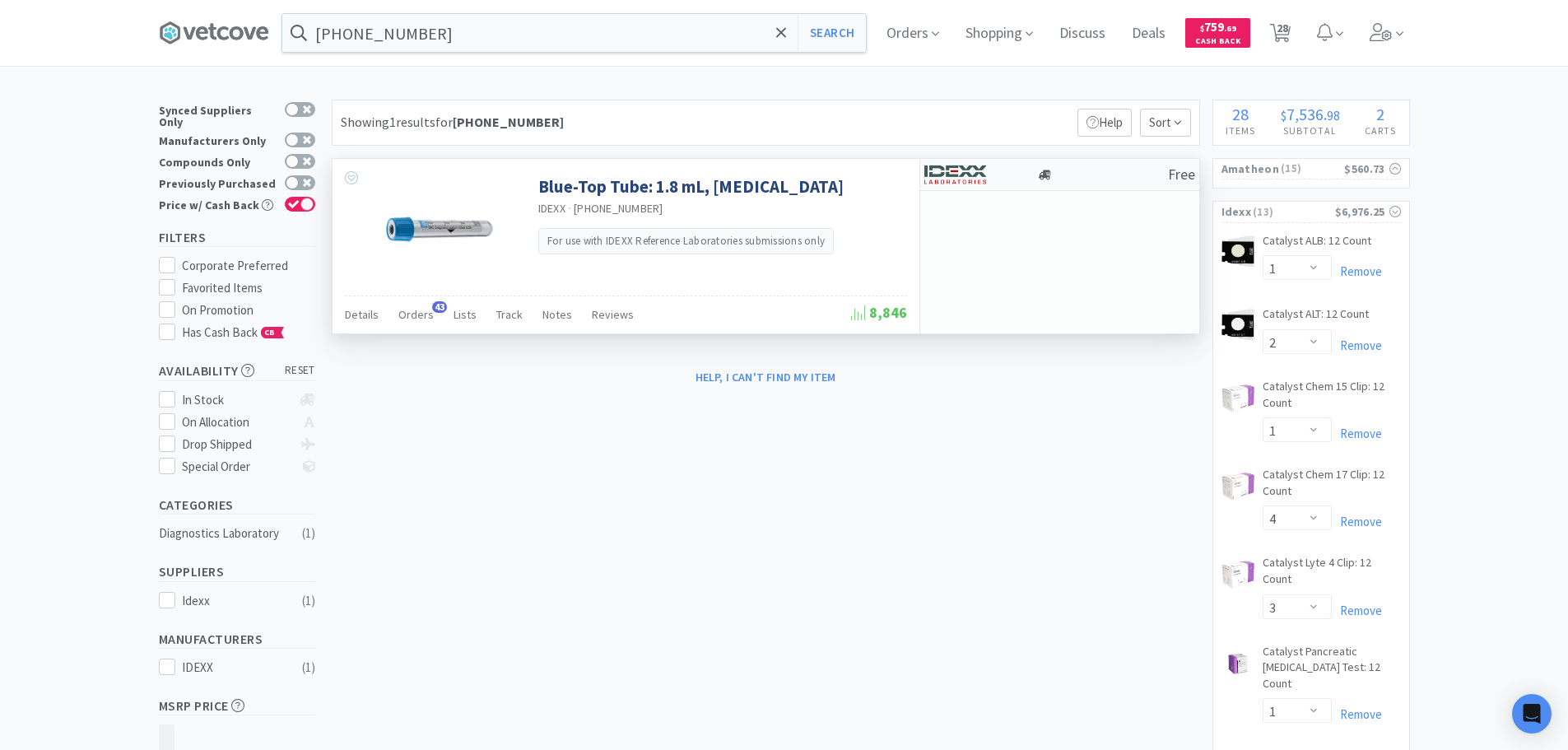
click at [1081, 172] on div at bounding box center [1103, 175] width 131 height 13
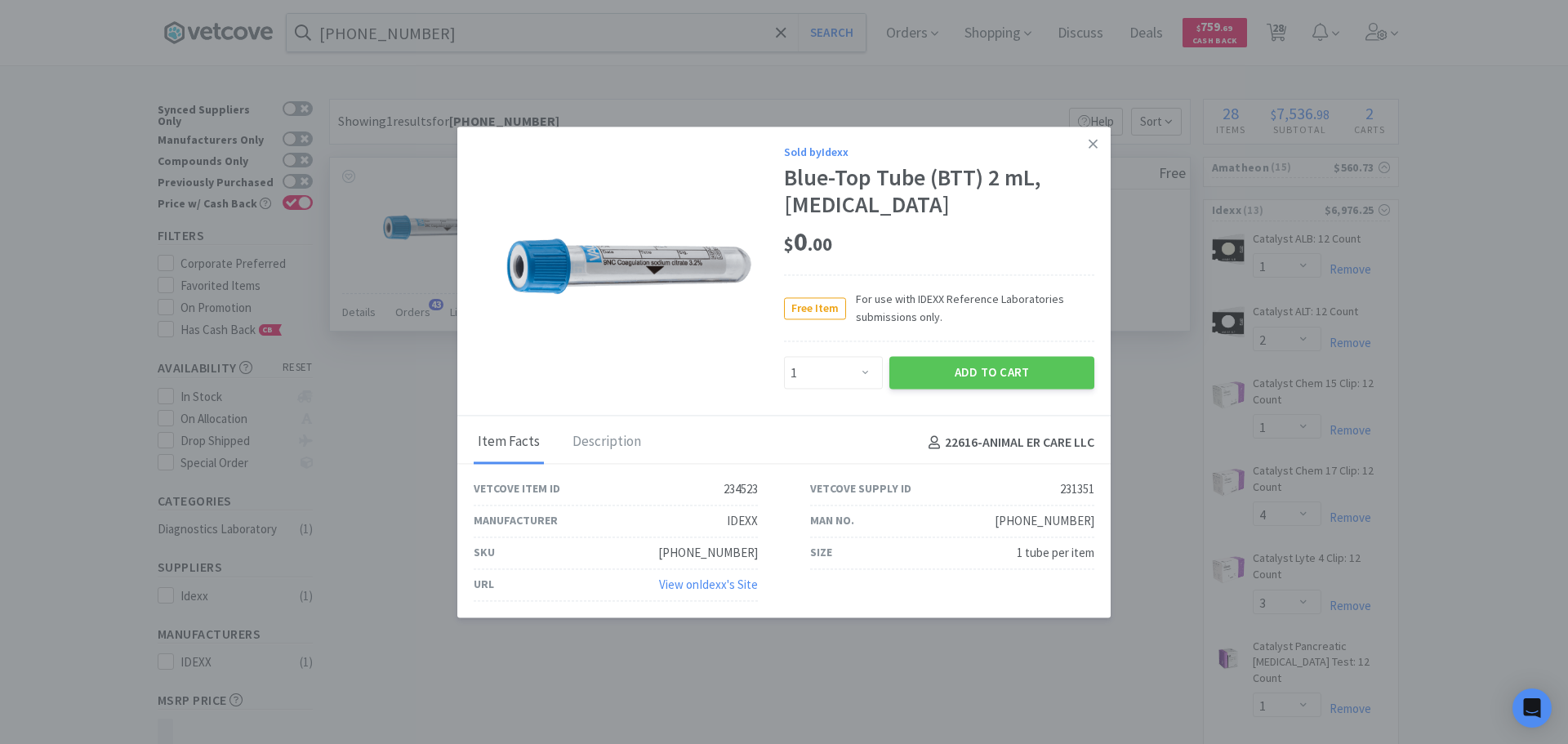
click at [844, 389] on div "Enter Quantity 1 2 3 4 5 6 7 8 9 10 11 12 13 14 15 16 17 18 19 20 Enter Quantity" at bounding box center [833, 373] width 105 height 39
click at [837, 361] on select "Enter Quantity 1 2 3 4 5 6 7 8 9 10 11 12 13 14 15 16 17 18 19 20 Enter Quantity" at bounding box center [833, 373] width 99 height 33
select select "14"
click at [784, 357] on select "Enter Quantity 1 2 3 4 5 6 7 8 9 10 11 12 13 14 15 16 17 18 19 20 Enter Quantity" at bounding box center [833, 373] width 99 height 33
click at [913, 377] on button "Add to Cart" at bounding box center [992, 373] width 205 height 33
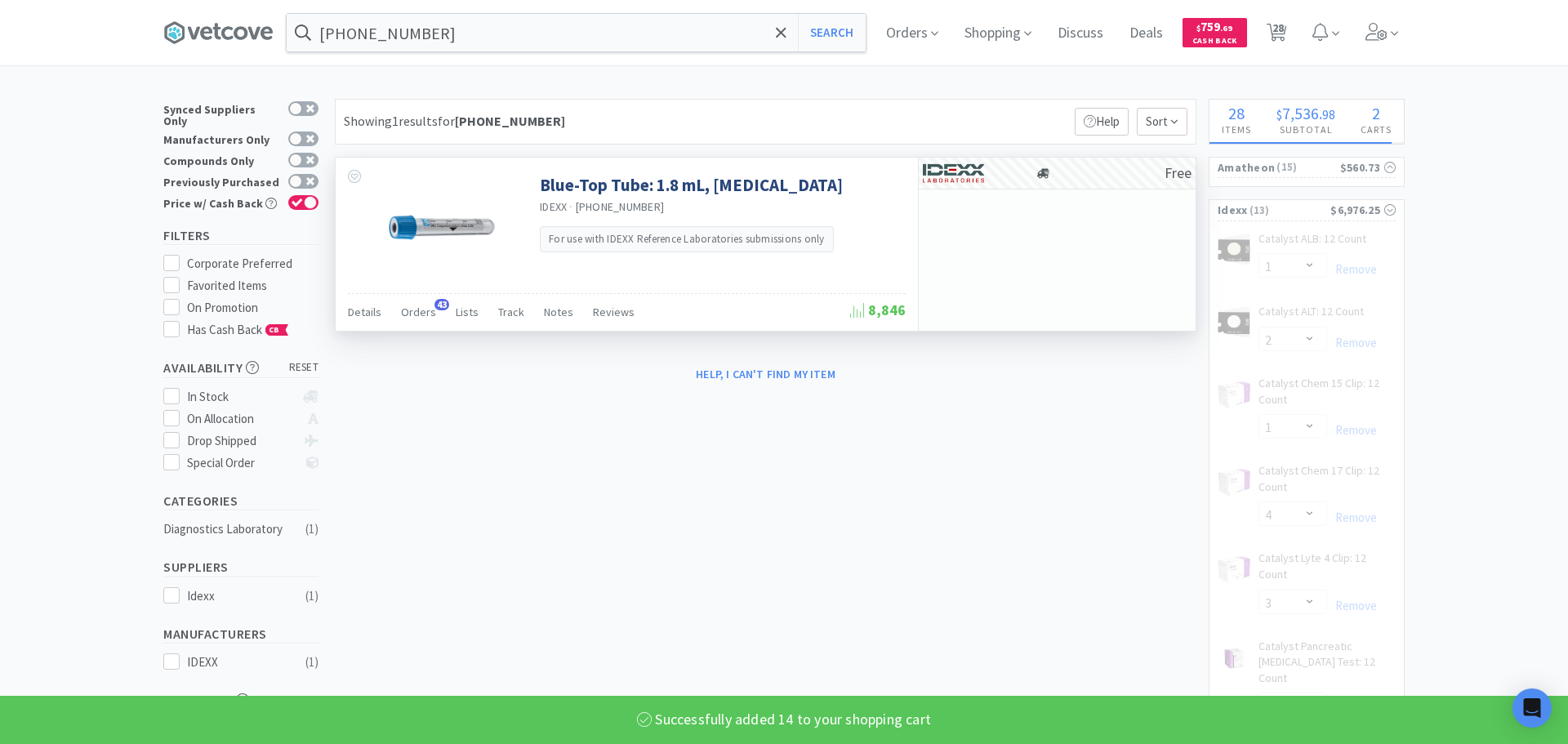
select select "14"
select select "1"
select select "2"
select select "1"
select select "4"
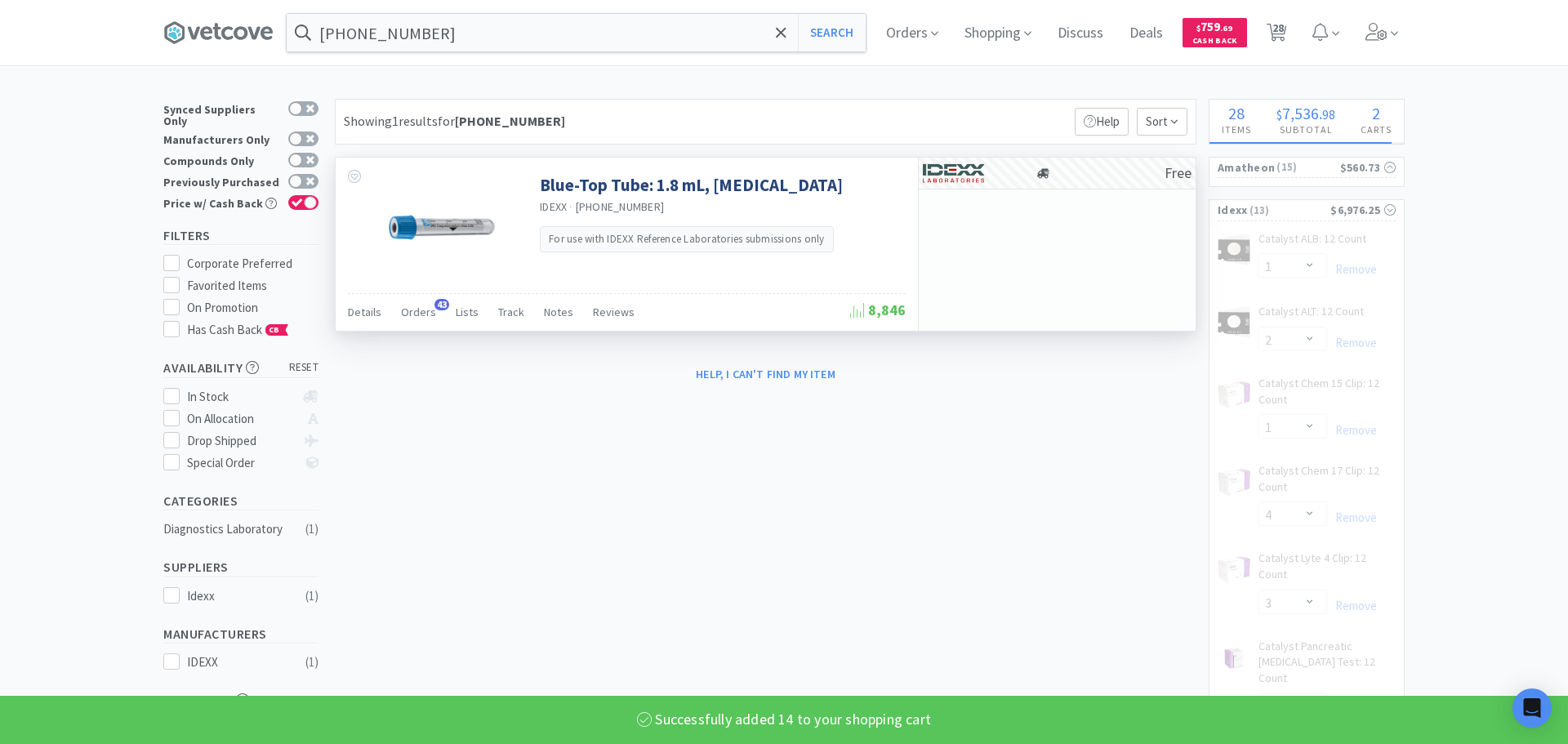
select select "3"
select select "1"
select select "4"
select select "1"
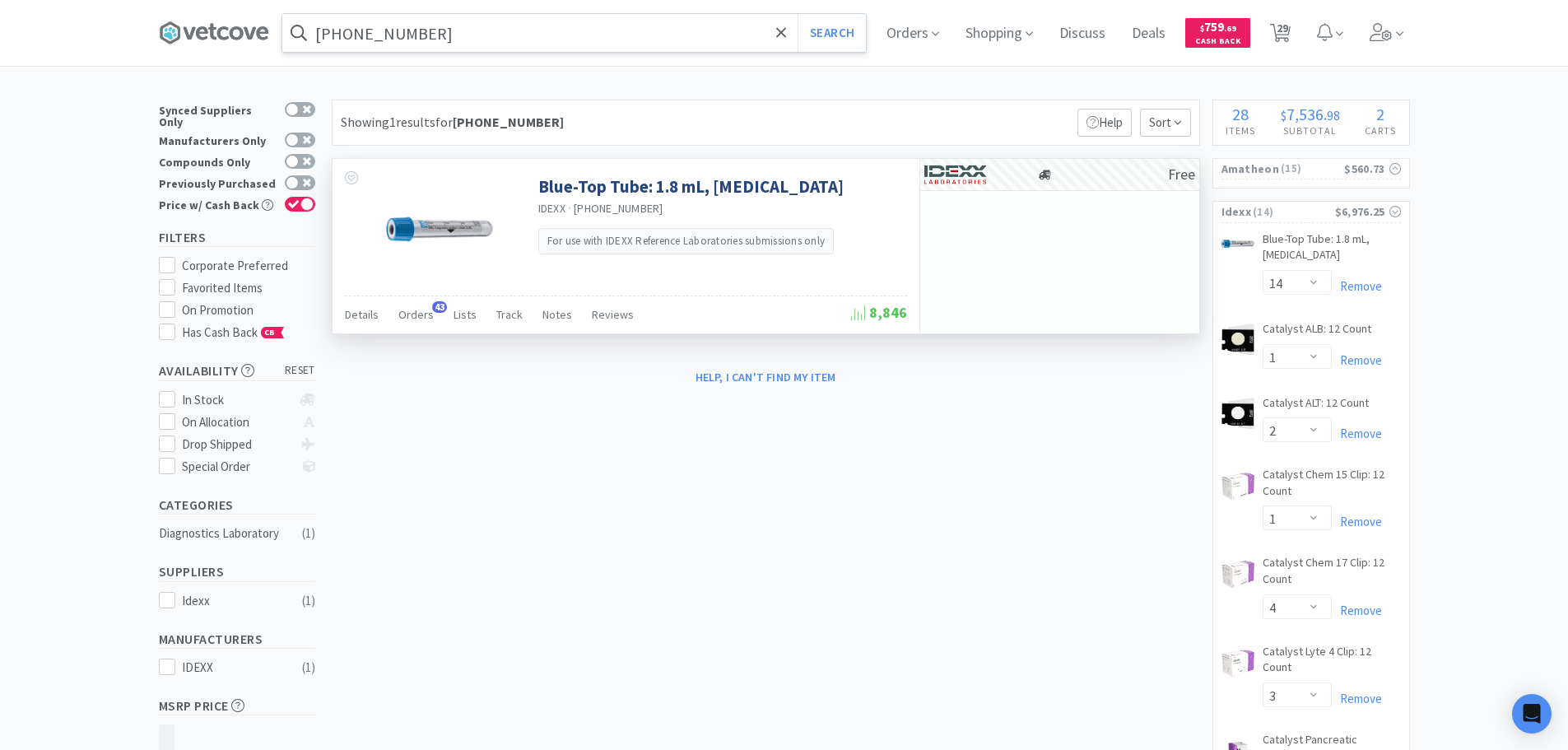
click at [637, 48] on input "[PHONE_NUMBER]" at bounding box center [574, 33] width 584 height 38
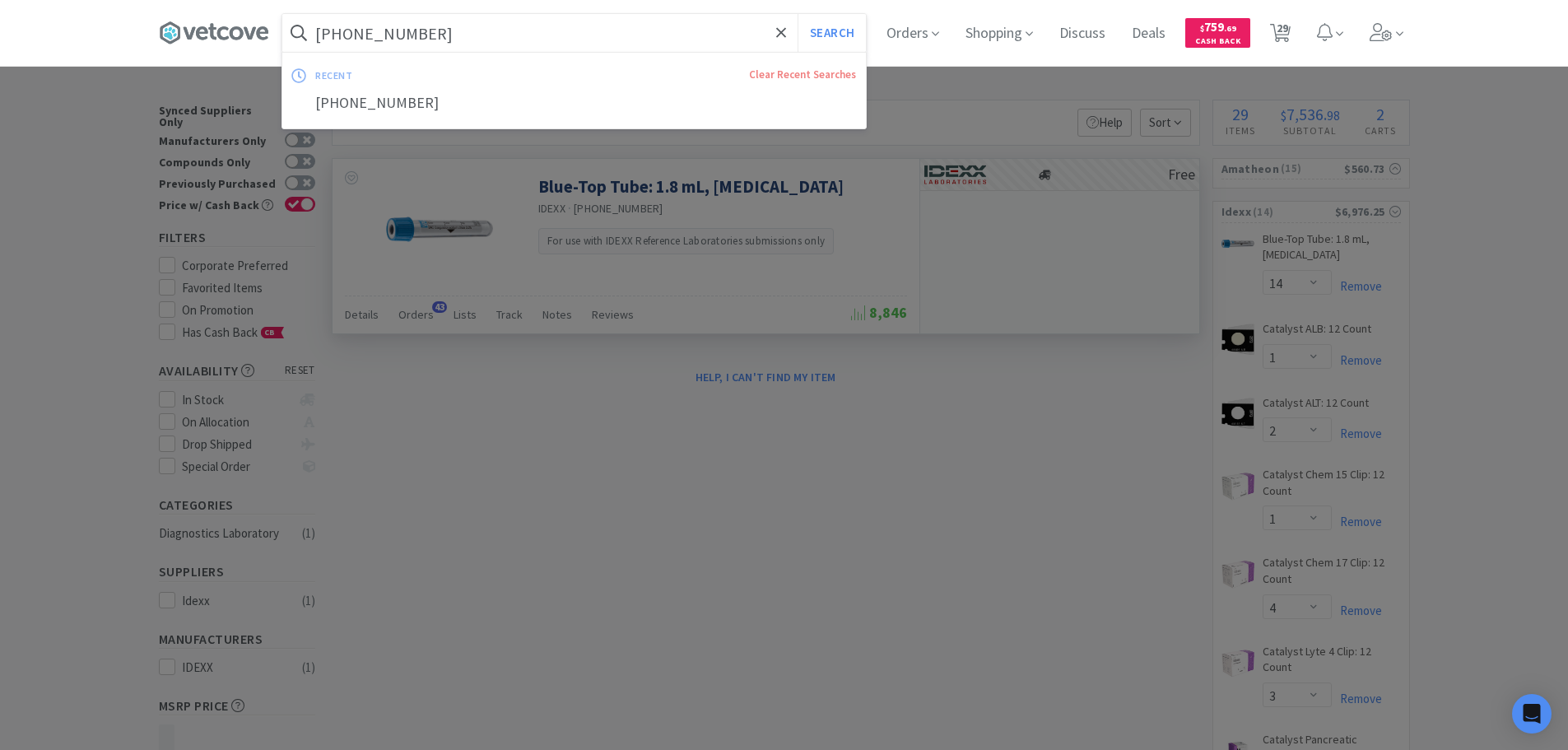
paste input "88-3001"
type input "88-3001"
click at [797, 14] on button "Search" at bounding box center [832, 33] width 68 height 38
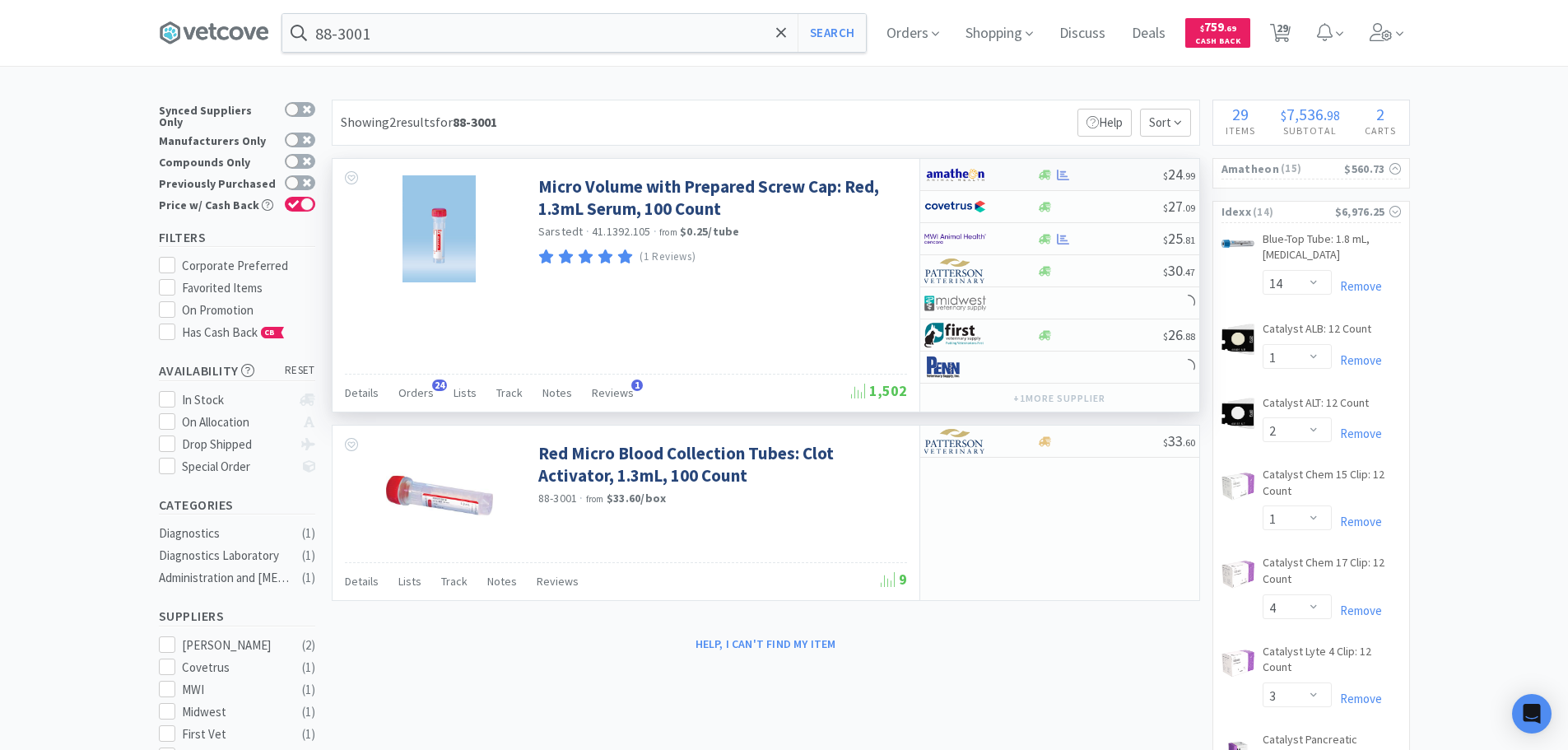
click at [1099, 172] on div at bounding box center [1100, 175] width 126 height 13
select select "1"
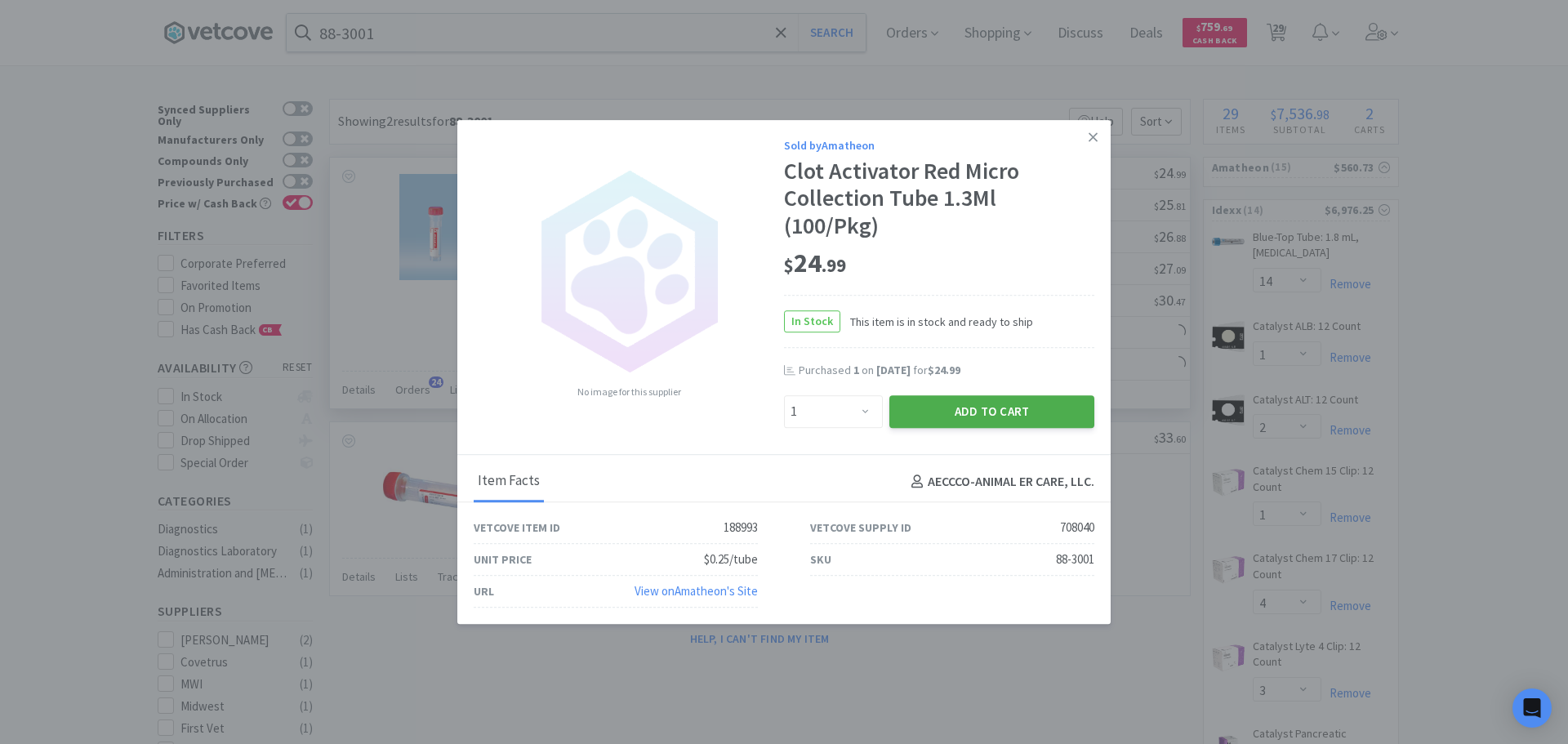
click at [975, 396] on button "Add to Cart" at bounding box center [992, 412] width 205 height 33
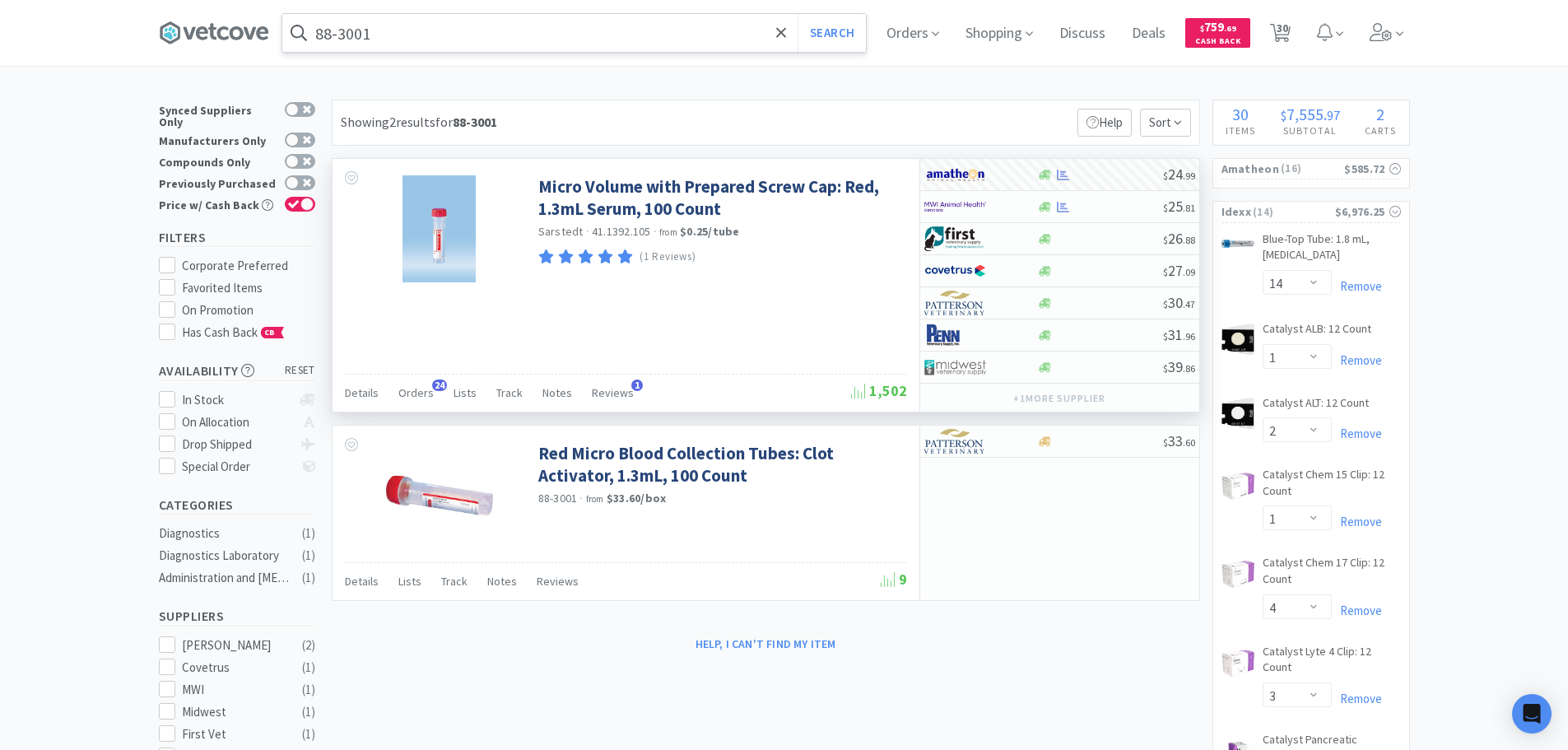
click at [612, 39] on input "88-3001" at bounding box center [574, 33] width 584 height 38
paste input "[PHONE_NUMBER]"
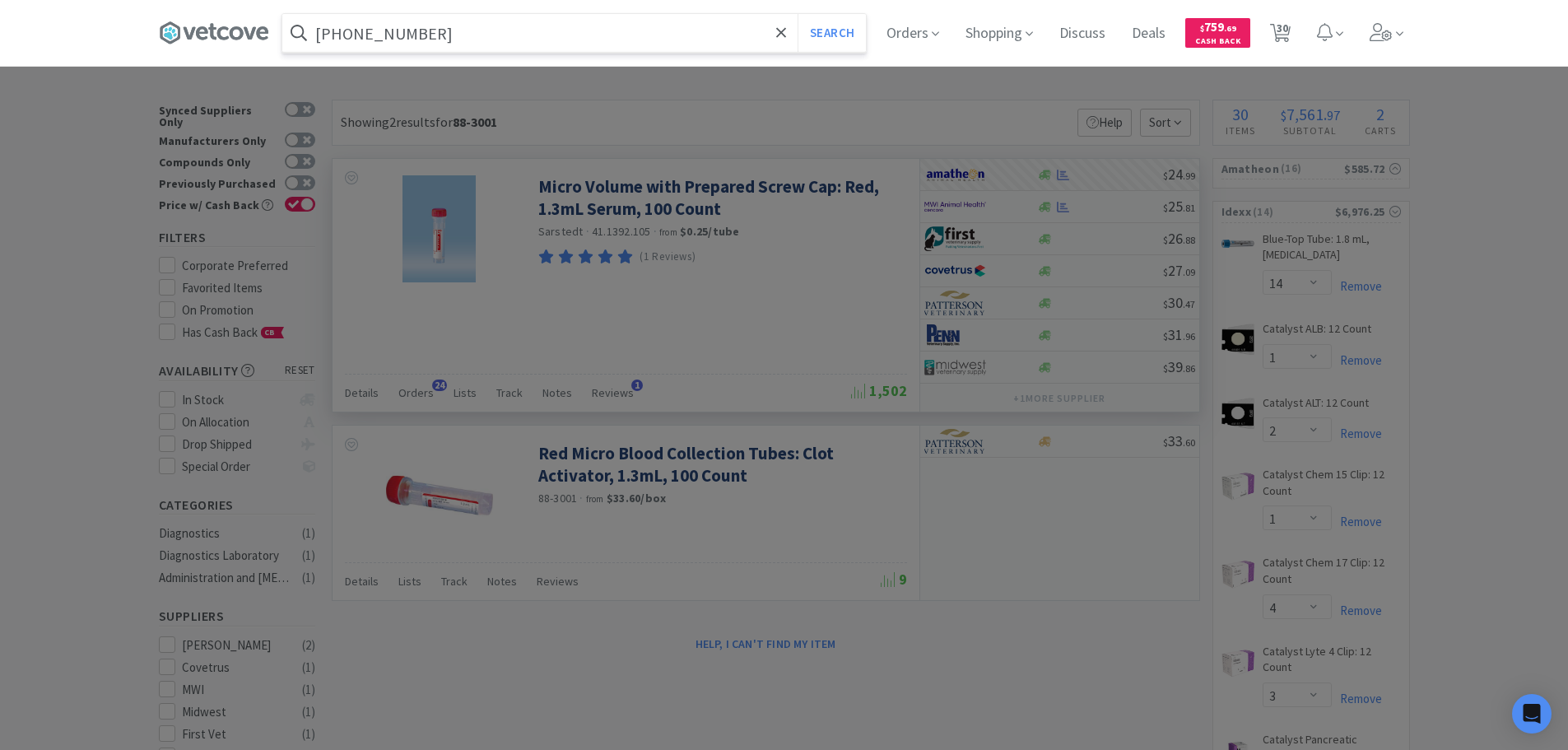
click at [797, 14] on button "Search" at bounding box center [832, 33] width 68 height 38
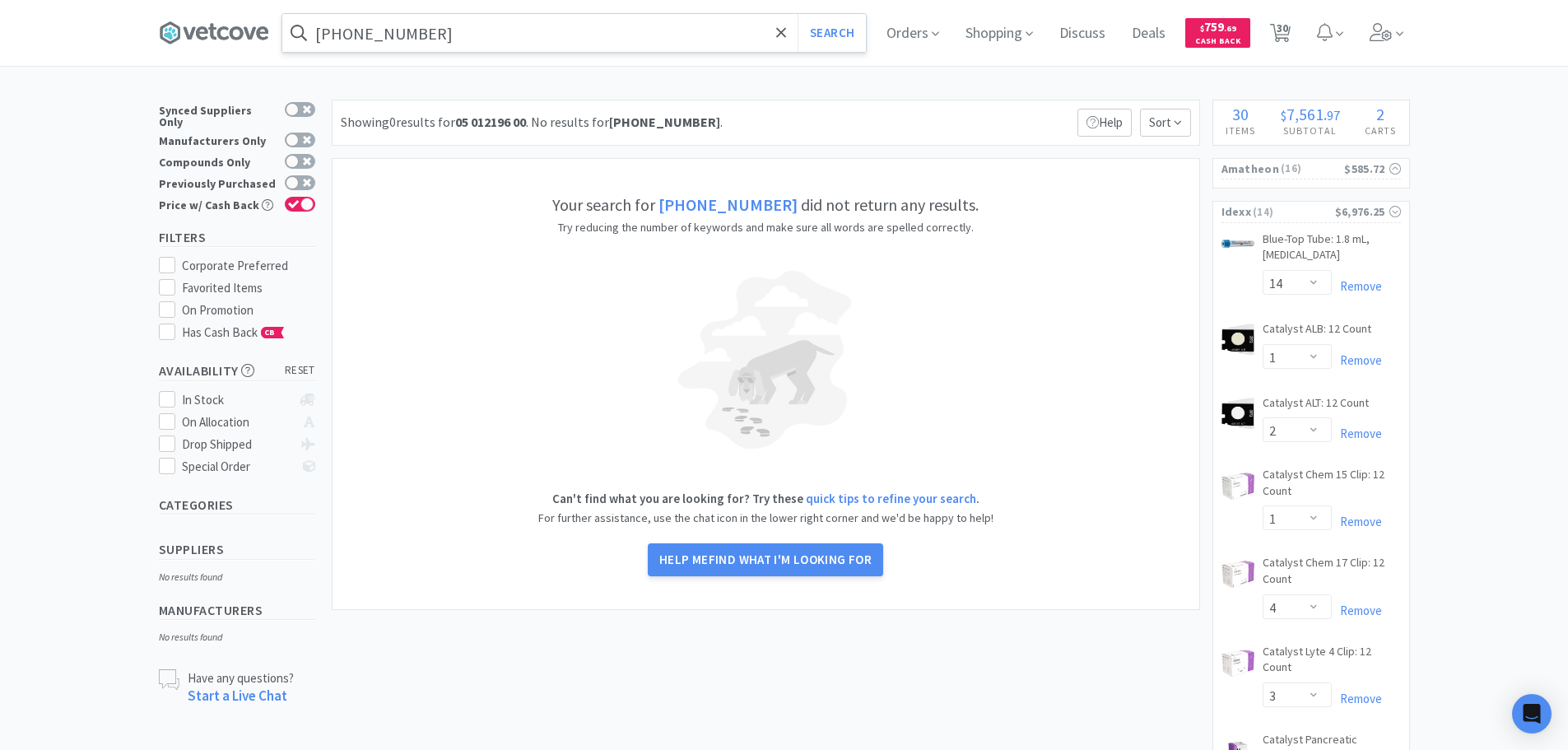
click at [514, 22] on input "[PHONE_NUMBER]" at bounding box center [574, 33] width 584 height 38
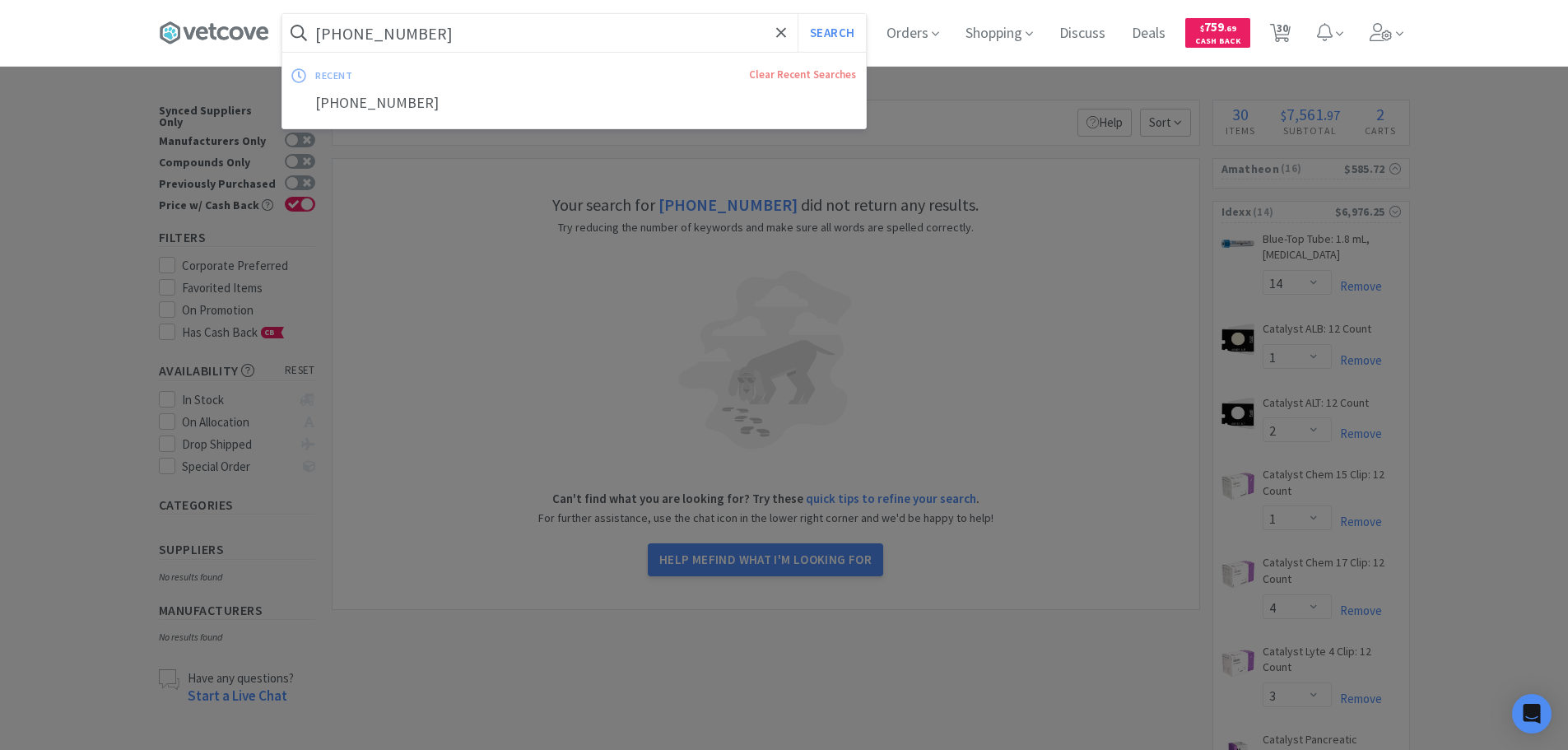
type input "b"
click at [797, 14] on button "Search" at bounding box center [832, 33] width 68 height 38
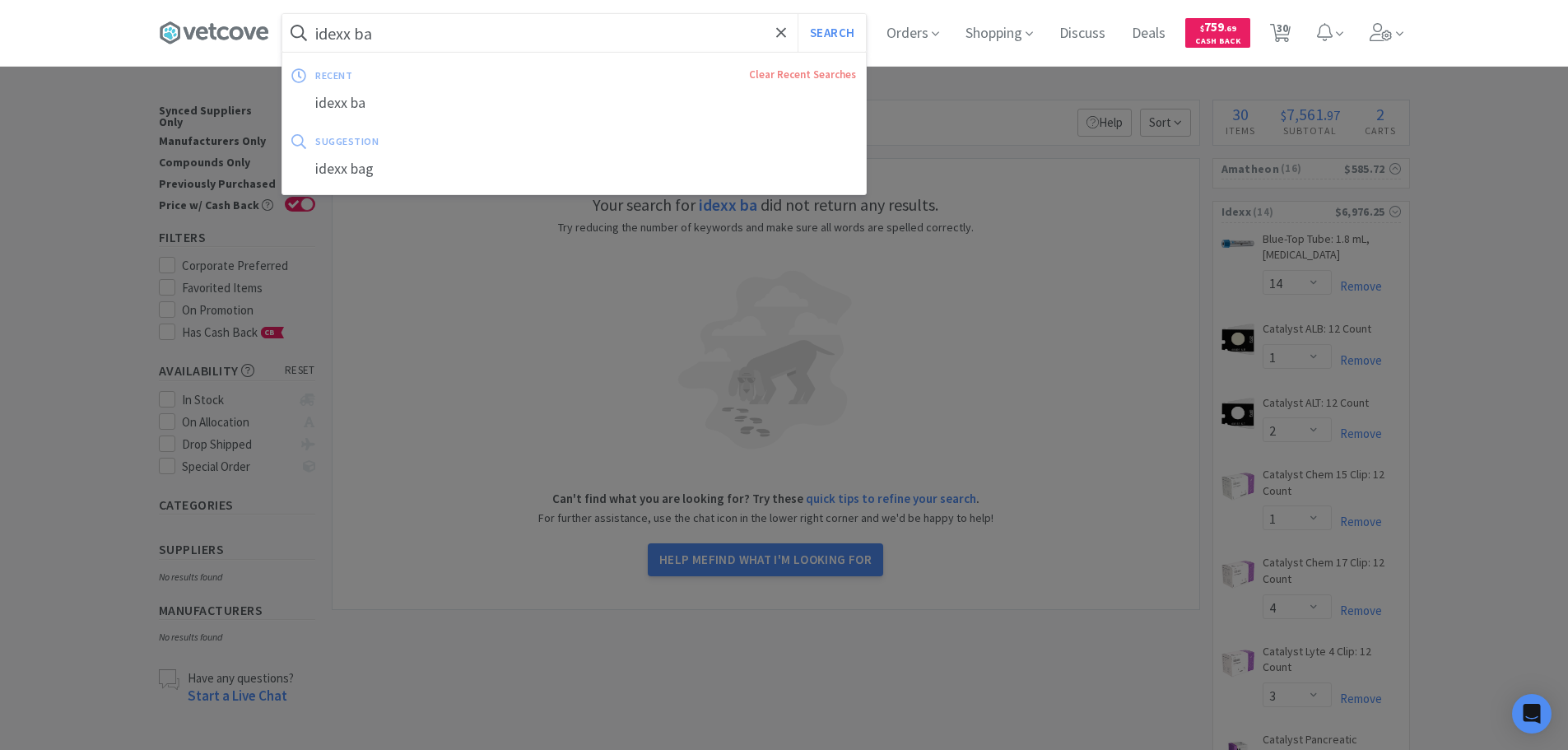
click at [514, 22] on input "idexx ba" at bounding box center [574, 33] width 584 height 38
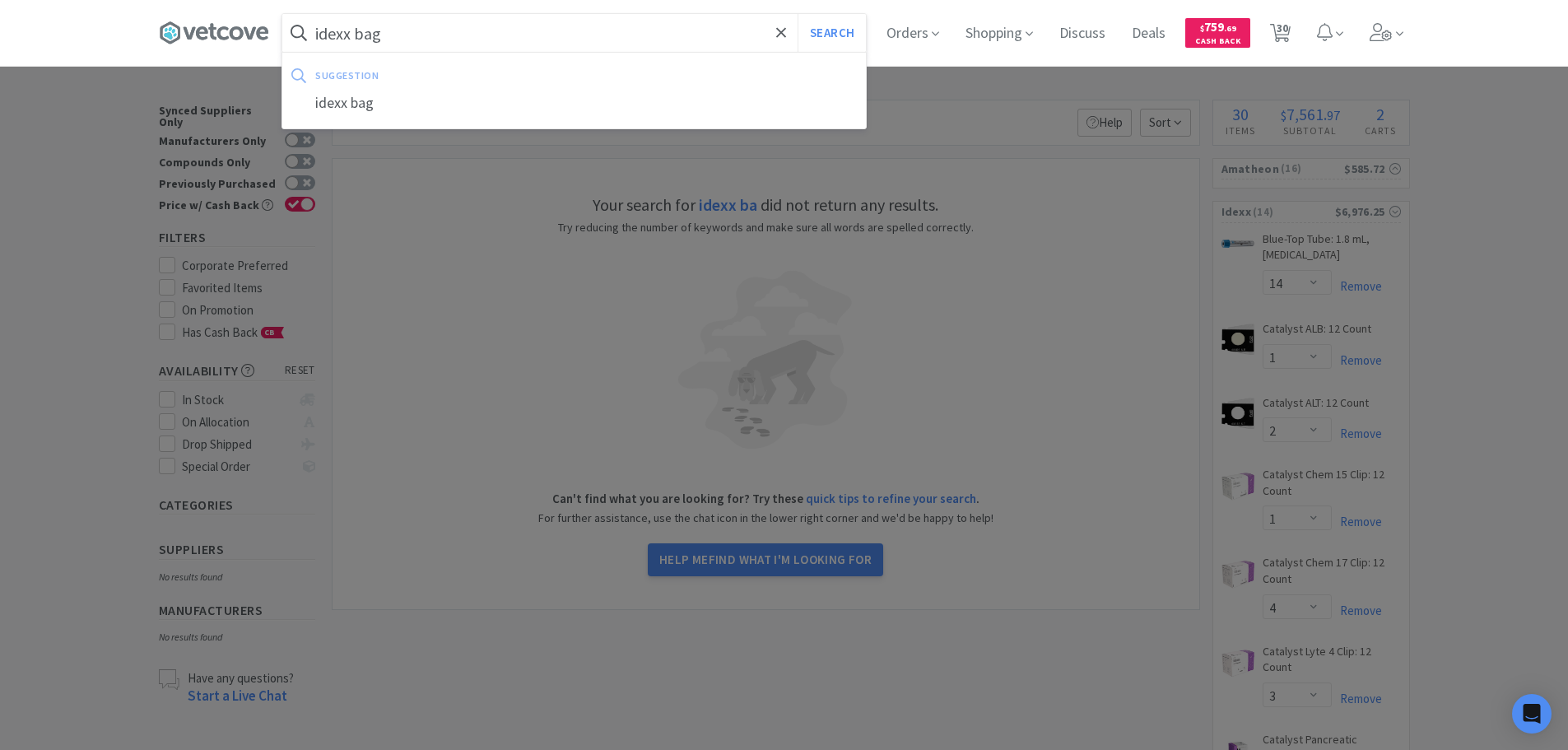
type input "idexx bag"
click at [797, 14] on button "Search" at bounding box center [832, 33] width 68 height 38
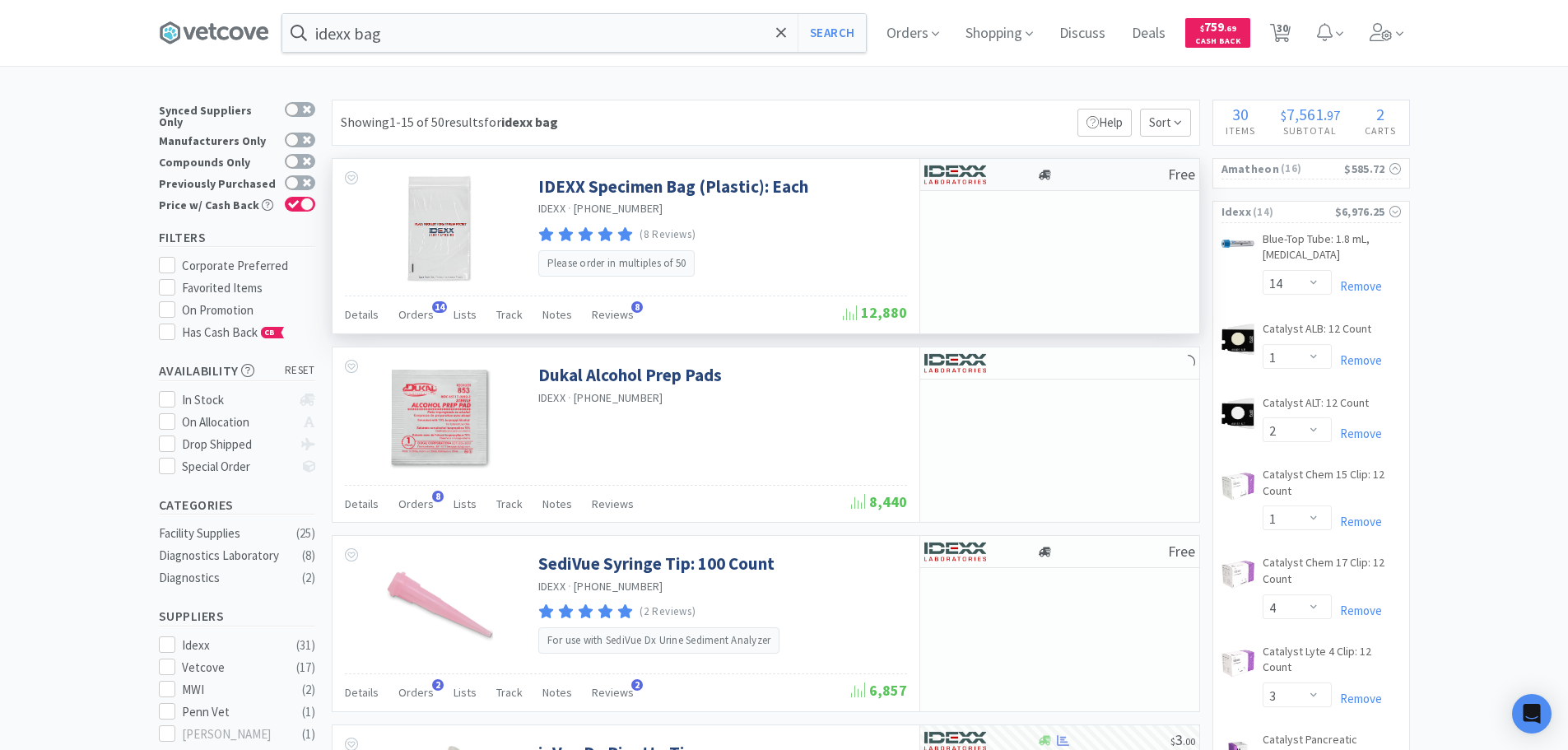
click at [1106, 172] on div at bounding box center [1103, 175] width 131 height 13
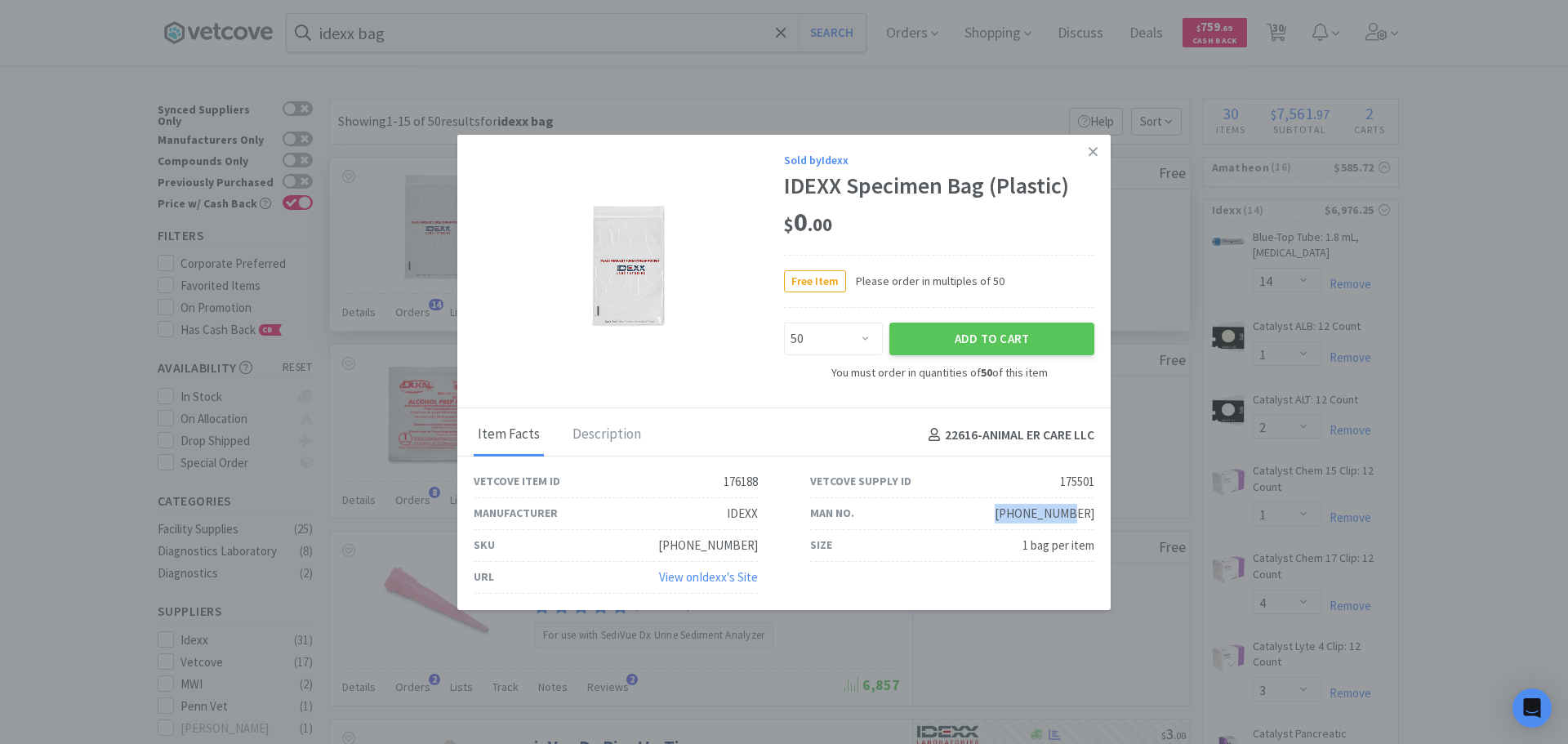
drag, startPoint x: 1095, startPoint y: 510, endPoint x: 1029, endPoint y: 513, distance: 66.1
click at [1029, 513] on div "Man No. [PHONE_NUMBER]" at bounding box center [952, 514] width 337 height 32
copy div "[PHONE_NUMBER]"
drag, startPoint x: 862, startPoint y: 334, endPoint x: 854, endPoint y: 322, distance: 14.4
click at [862, 334] on select "Enter Quantity 50 100 150 200 250 300 350 400 450 500 550 600 650 700 750 800 8…" at bounding box center [833, 339] width 99 height 33
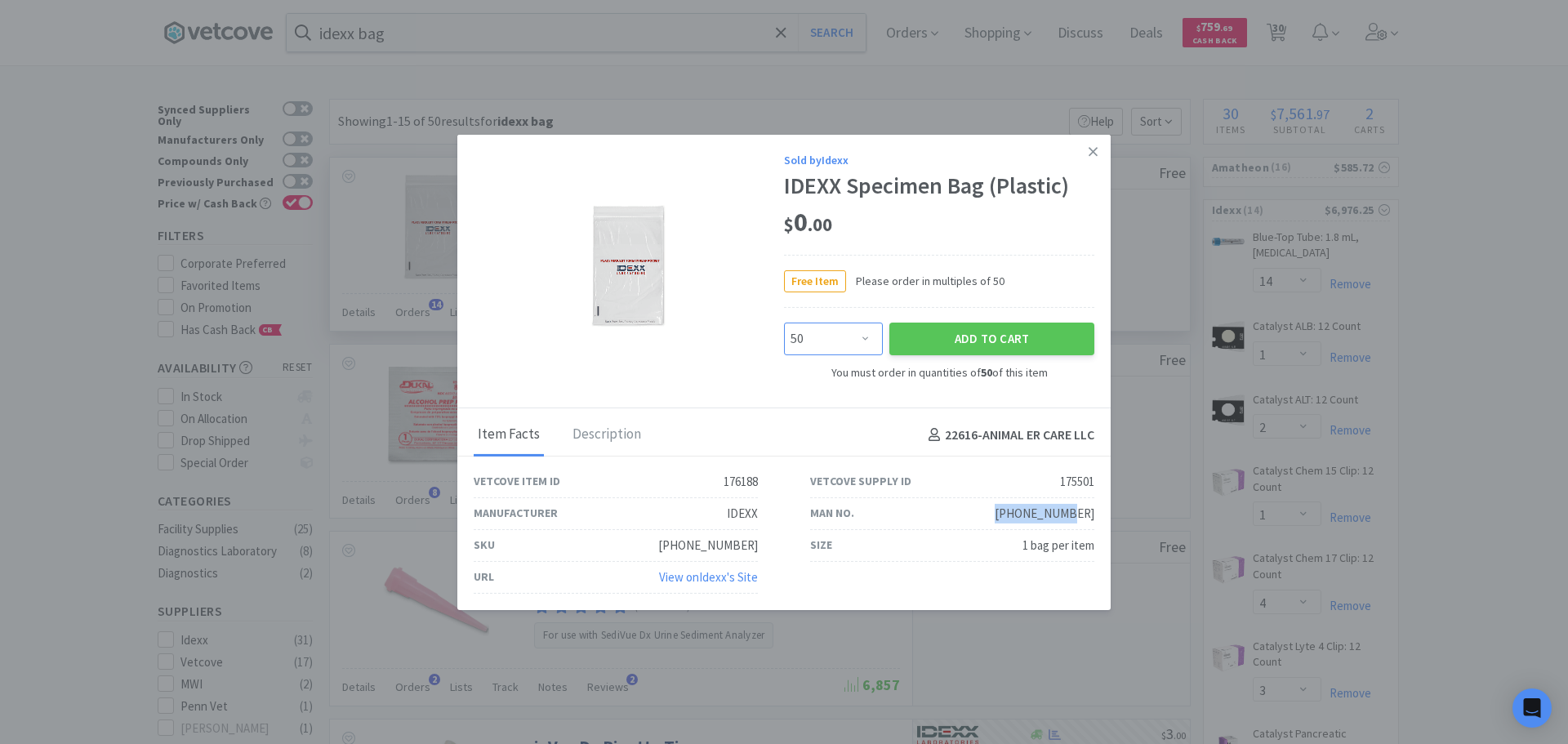
click at [784, 323] on select "Enter Quantity 50 100 150 200 250 300 350 400 450 500 550 600 650 700 750 800 8…" at bounding box center [833, 339] width 99 height 33
drag, startPoint x: 845, startPoint y: 340, endPoint x: 845, endPoint y: 324, distance: 16.0
click at [845, 339] on select "Enter Quantity 50 100 150 200 250 300 350 400 450 500 550 600 650 700 750 800 8…" at bounding box center [833, 339] width 99 height 33
select select "100"
click at [784, 323] on select "Enter Quantity 50 100 150 200 250 300 350 400 450 500 550 600 650 700 750 800 8…" at bounding box center [833, 339] width 99 height 33
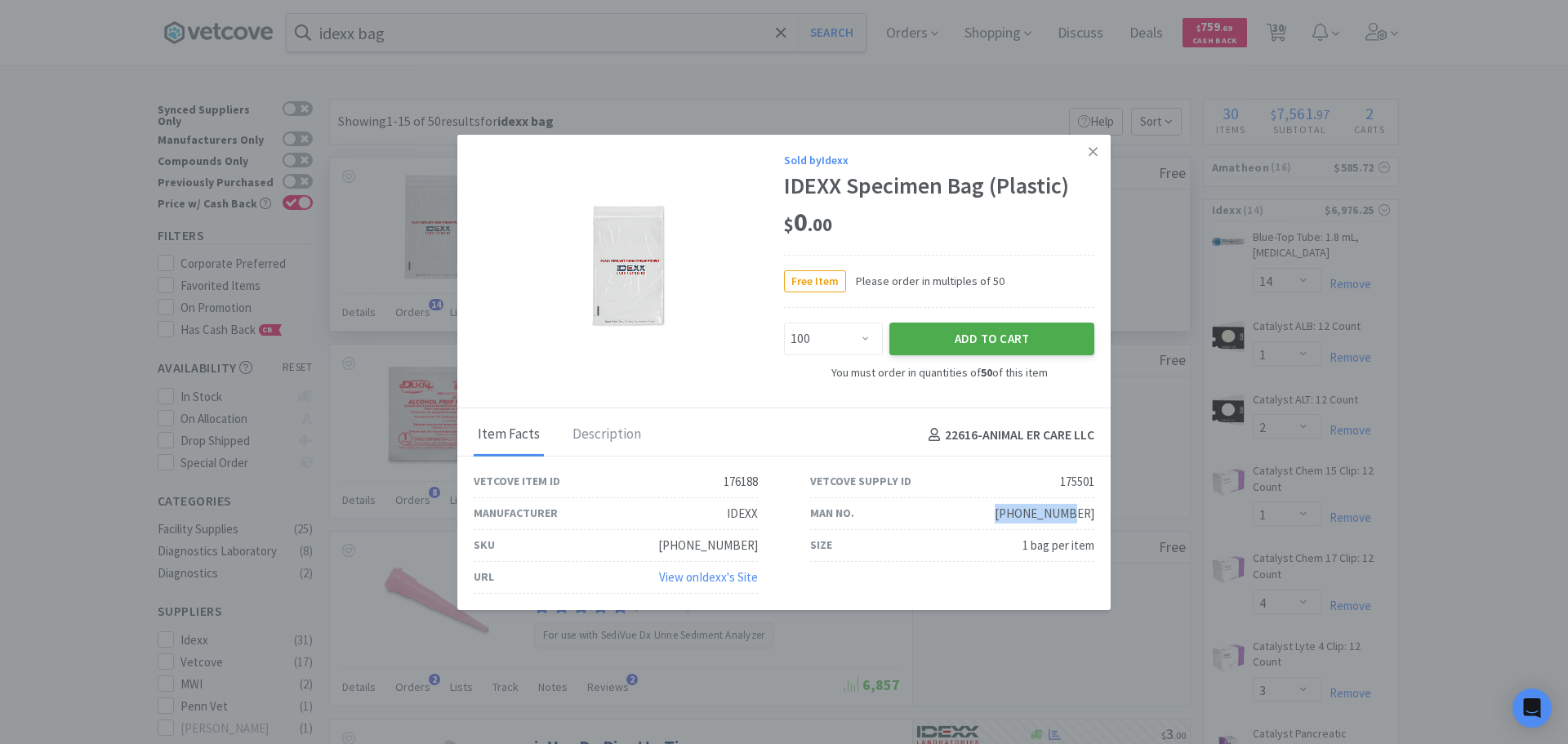
click at [924, 338] on button "Add to Cart" at bounding box center [992, 339] width 205 height 33
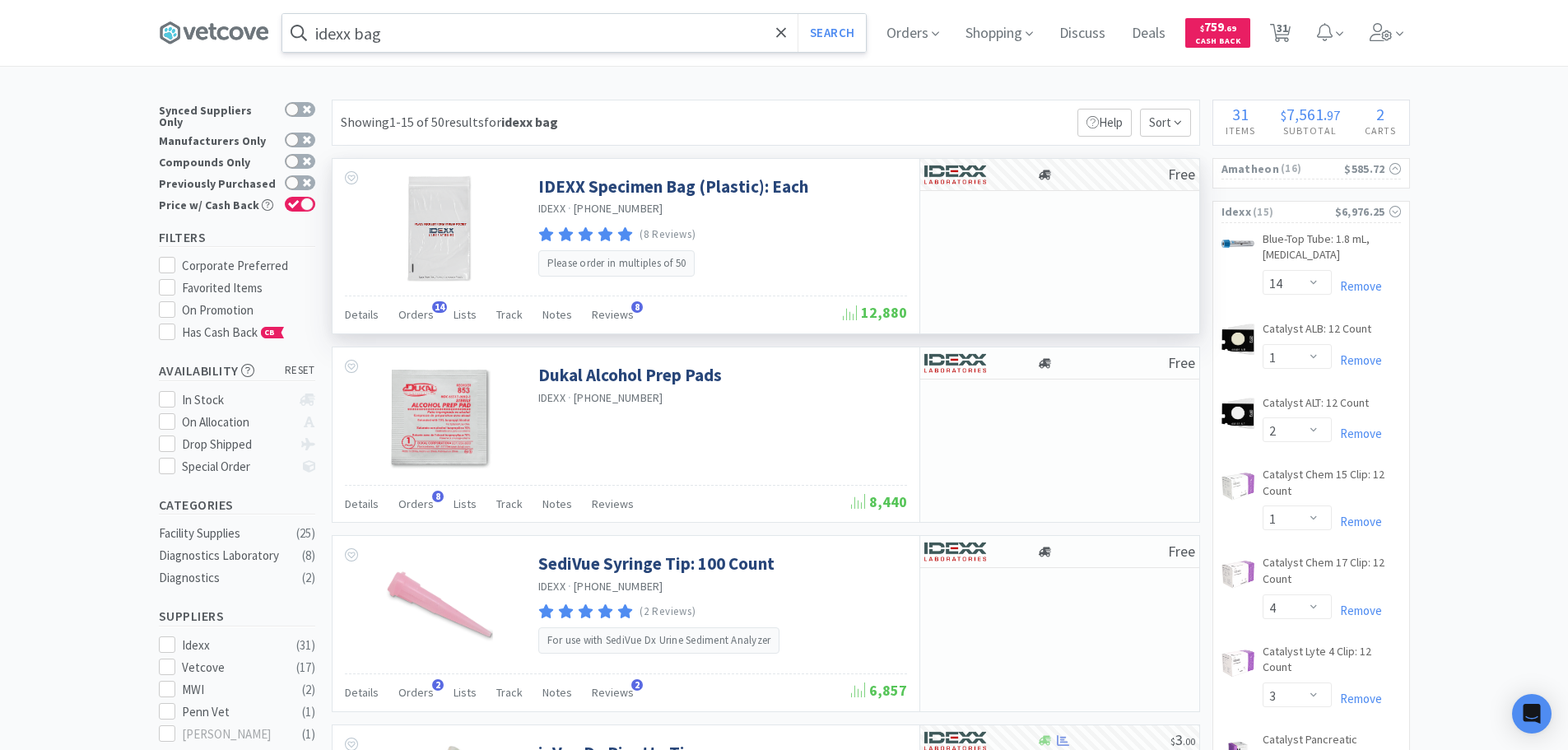
click at [531, 37] on input "idexx bag" at bounding box center [574, 33] width 584 height 38
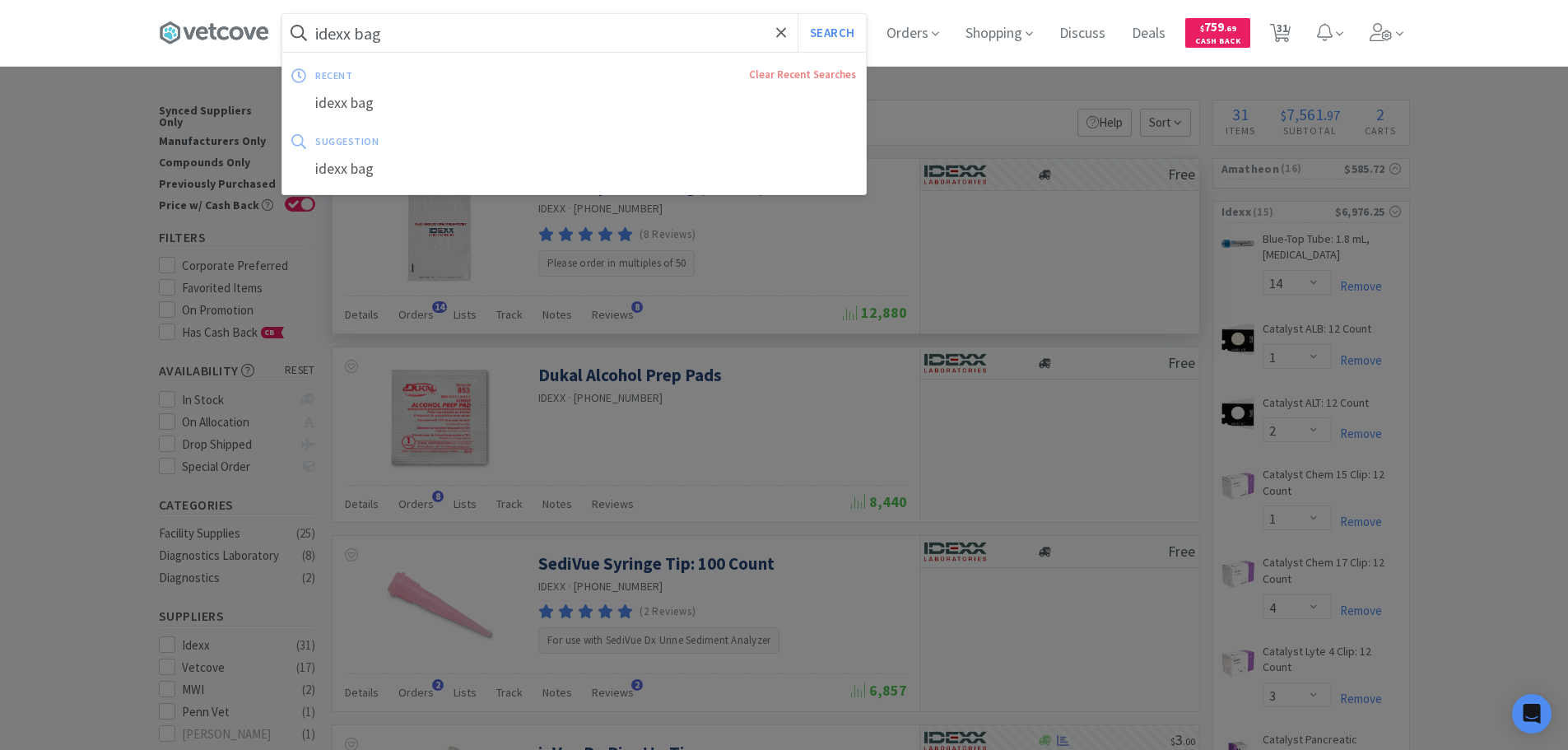
paste input "text"
click at [797, 14] on button "Search" at bounding box center [832, 33] width 68 height 38
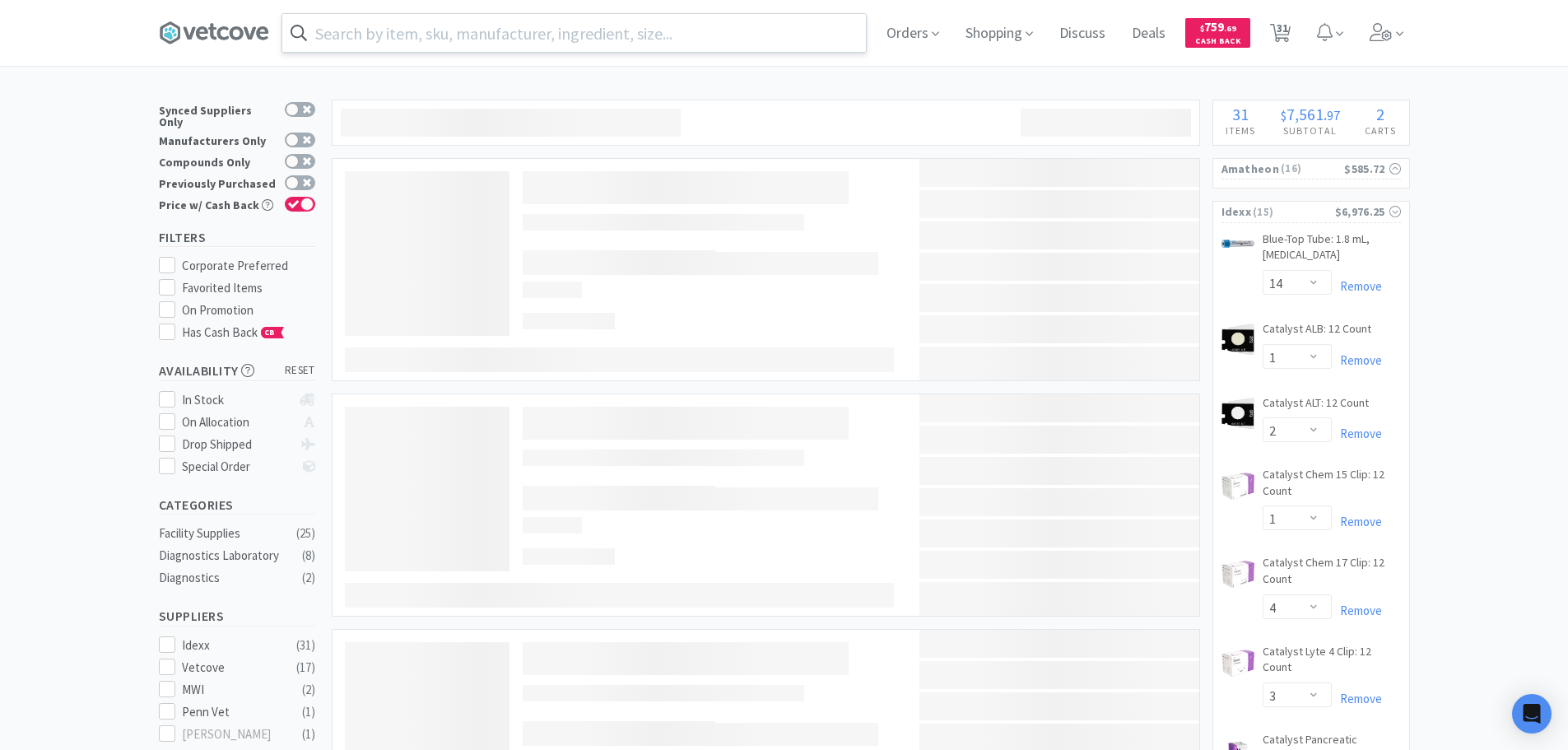
click at [531, 37] on input "text" at bounding box center [574, 33] width 584 height 38
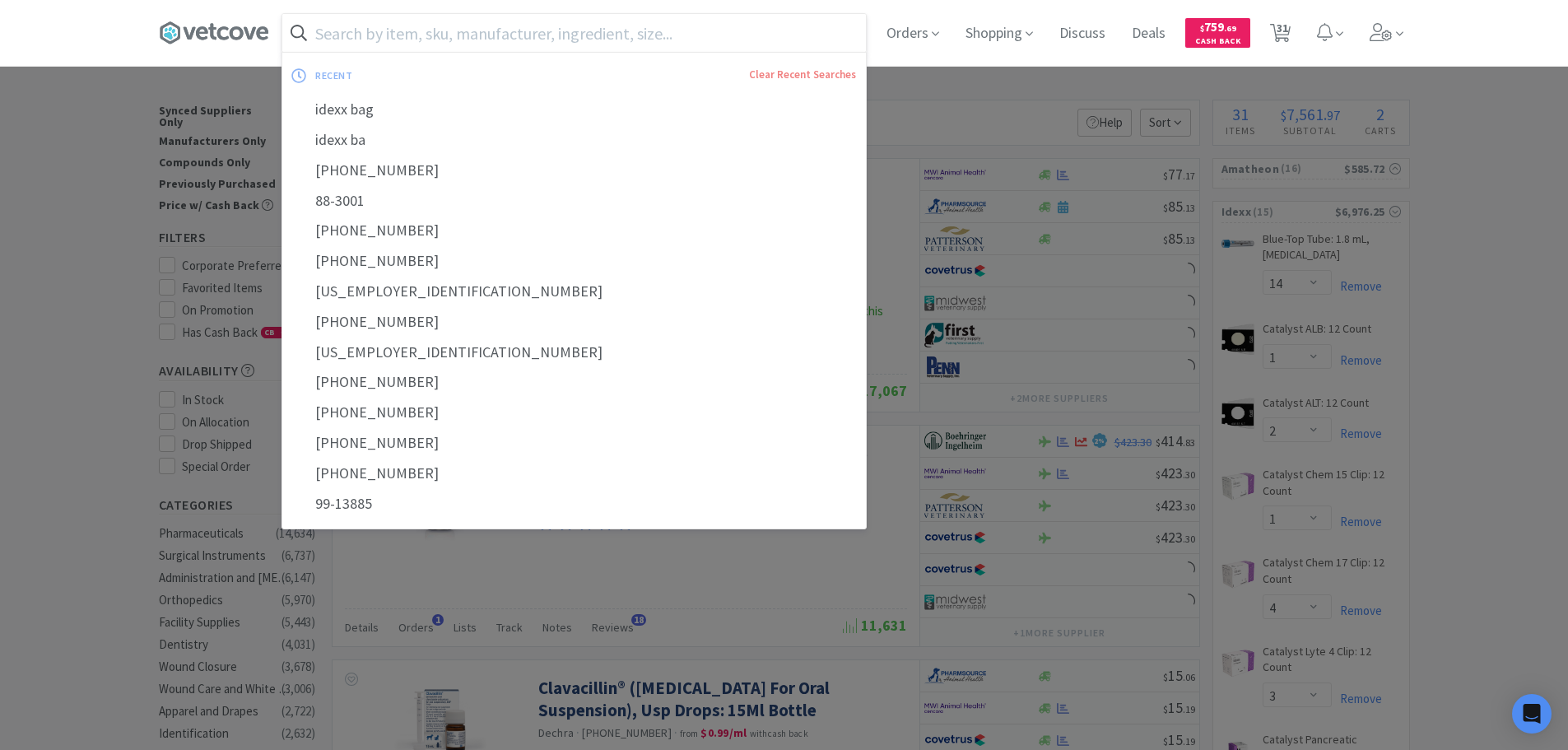
click at [617, 34] on input "text" at bounding box center [574, 33] width 584 height 38
paste input "[PHONE_NUMBER]"
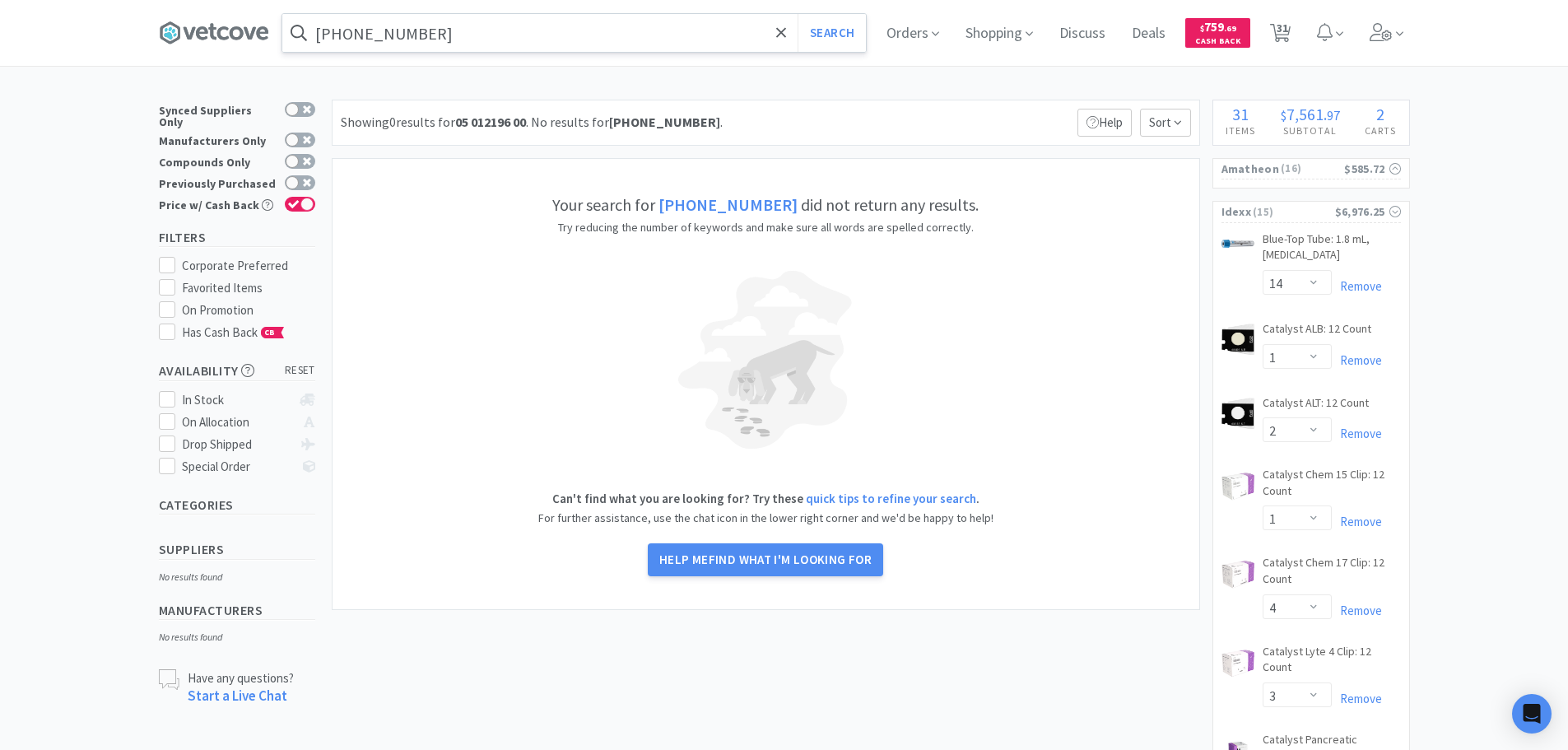
click at [640, 24] on input "[PHONE_NUMBER]" at bounding box center [574, 33] width 584 height 38
paste input "[US_EMPLOYER_IDENTIFICATION_NUMBER]"
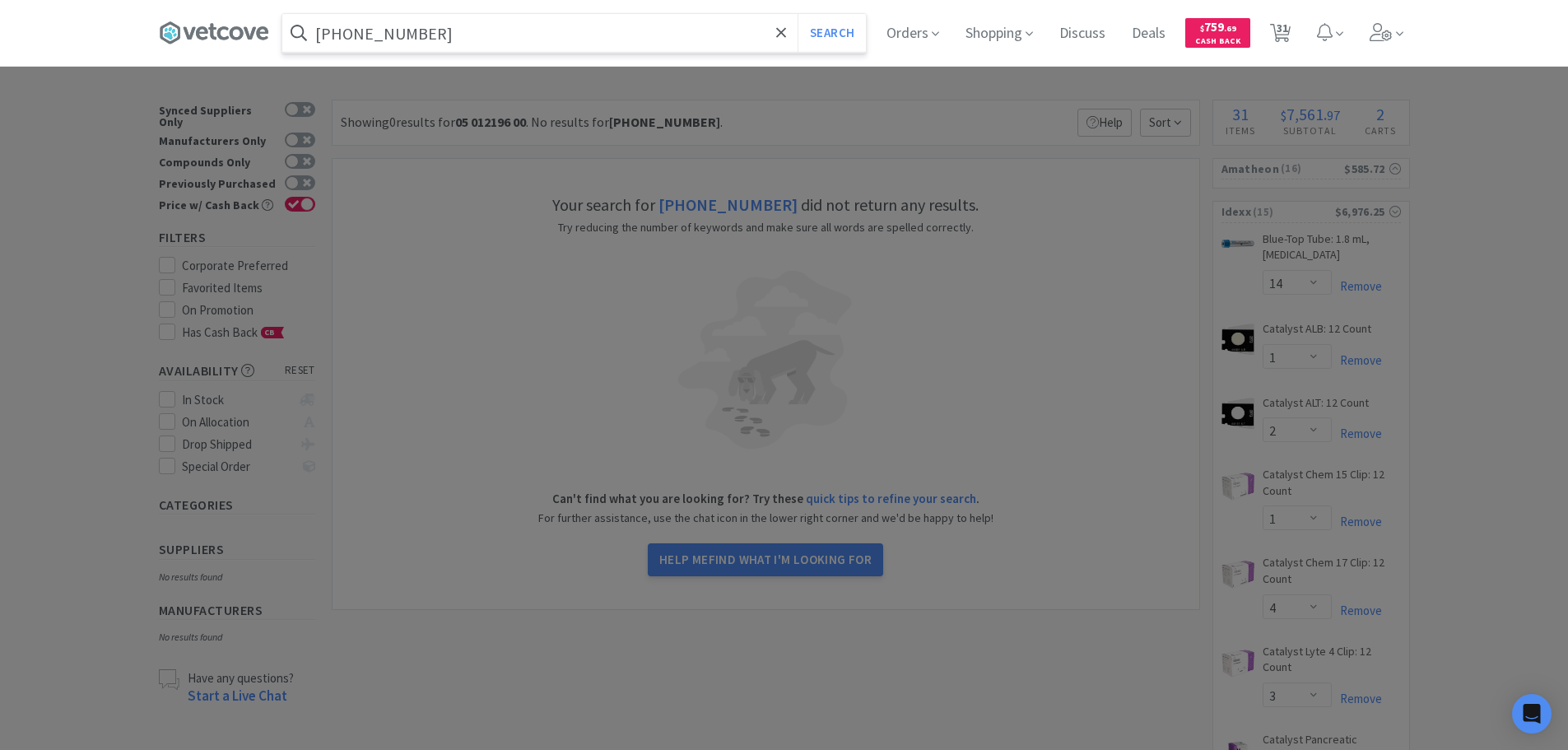
click at [797, 14] on button "Search" at bounding box center [832, 33] width 68 height 38
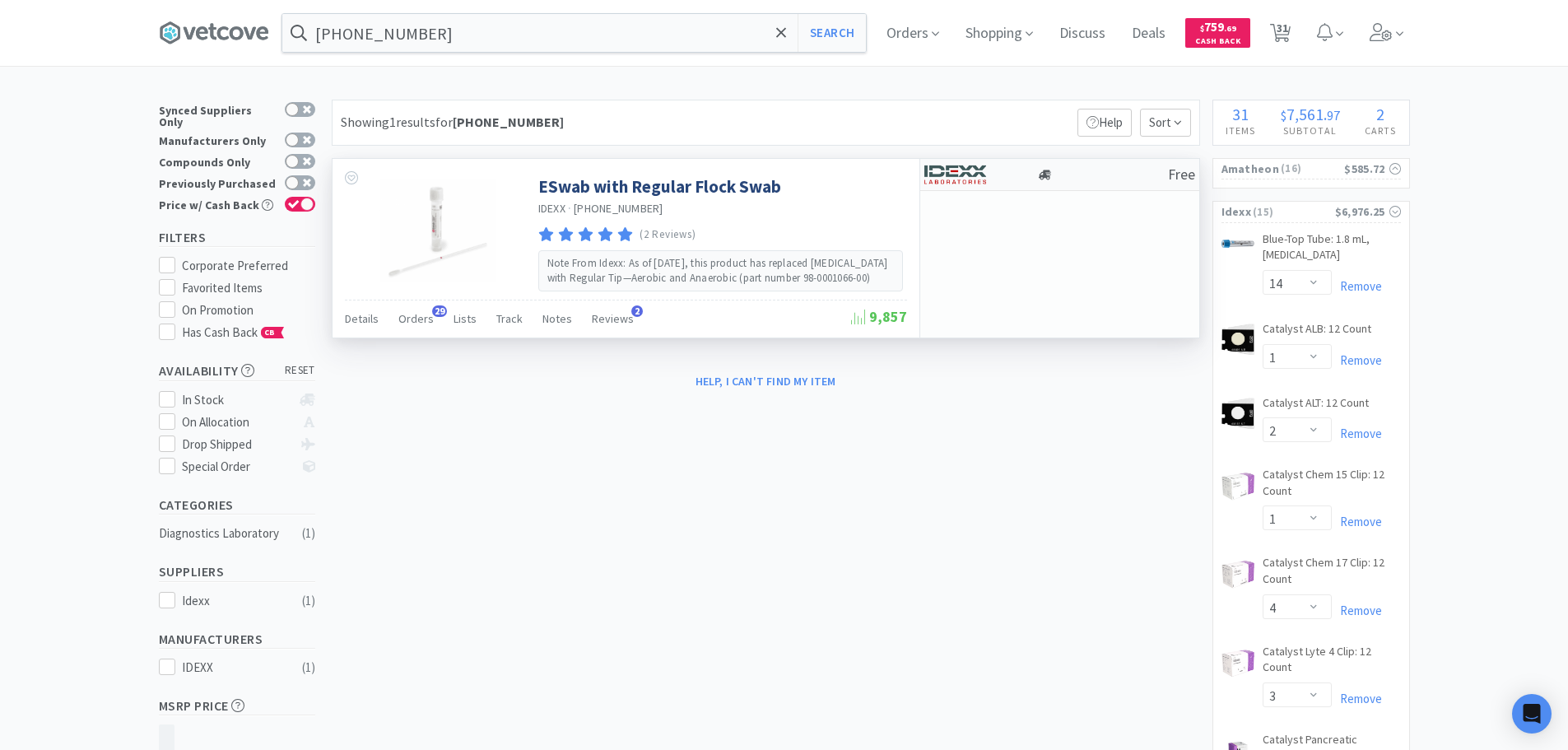
click at [1122, 164] on div "Free" at bounding box center [1060, 175] width 279 height 32
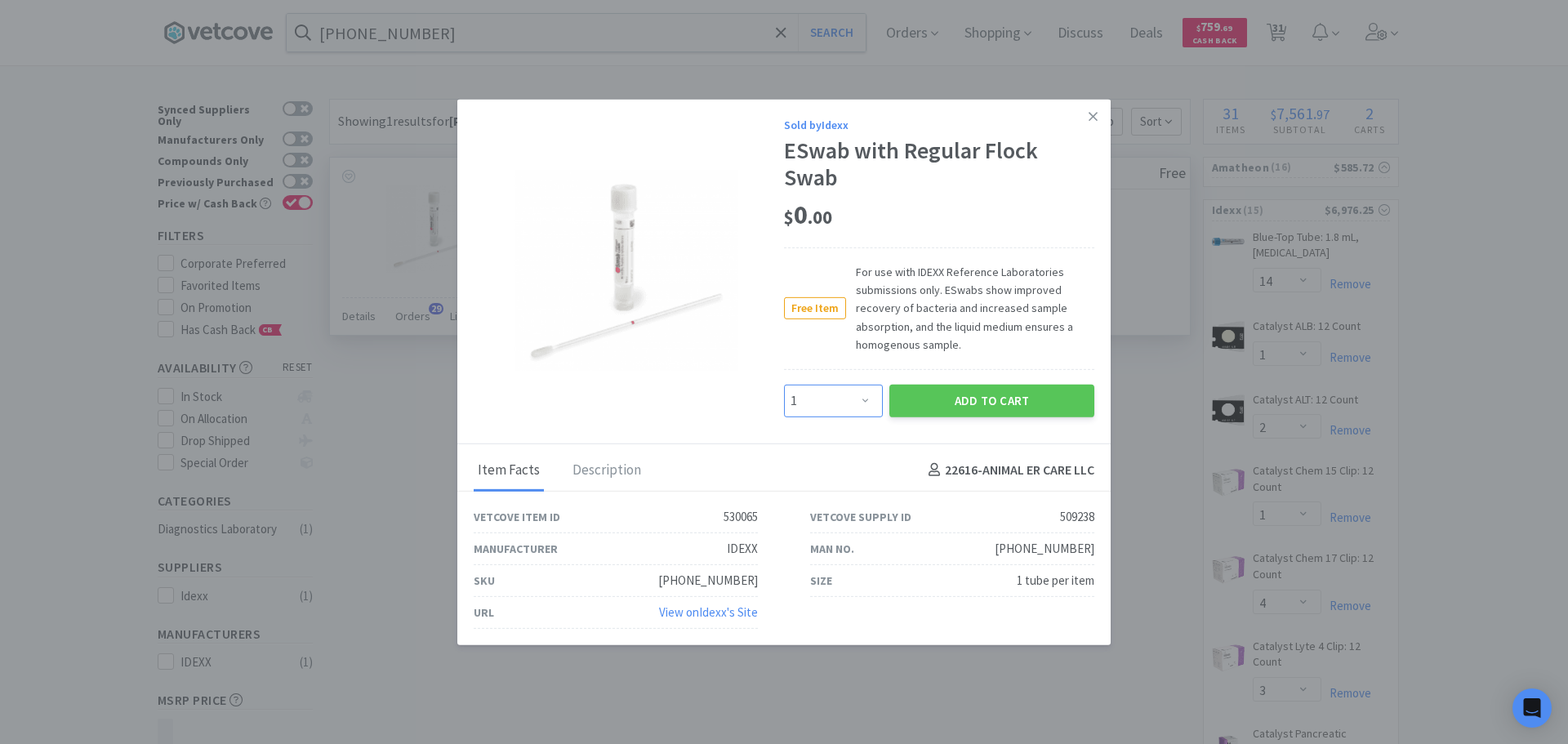
click at [827, 407] on select "Enter Quantity 1 2 3 4 5 6 7 8 9 10 11 12 13 14 15 16 17 18 19 20 Enter Quantity" at bounding box center [833, 400] width 99 height 33
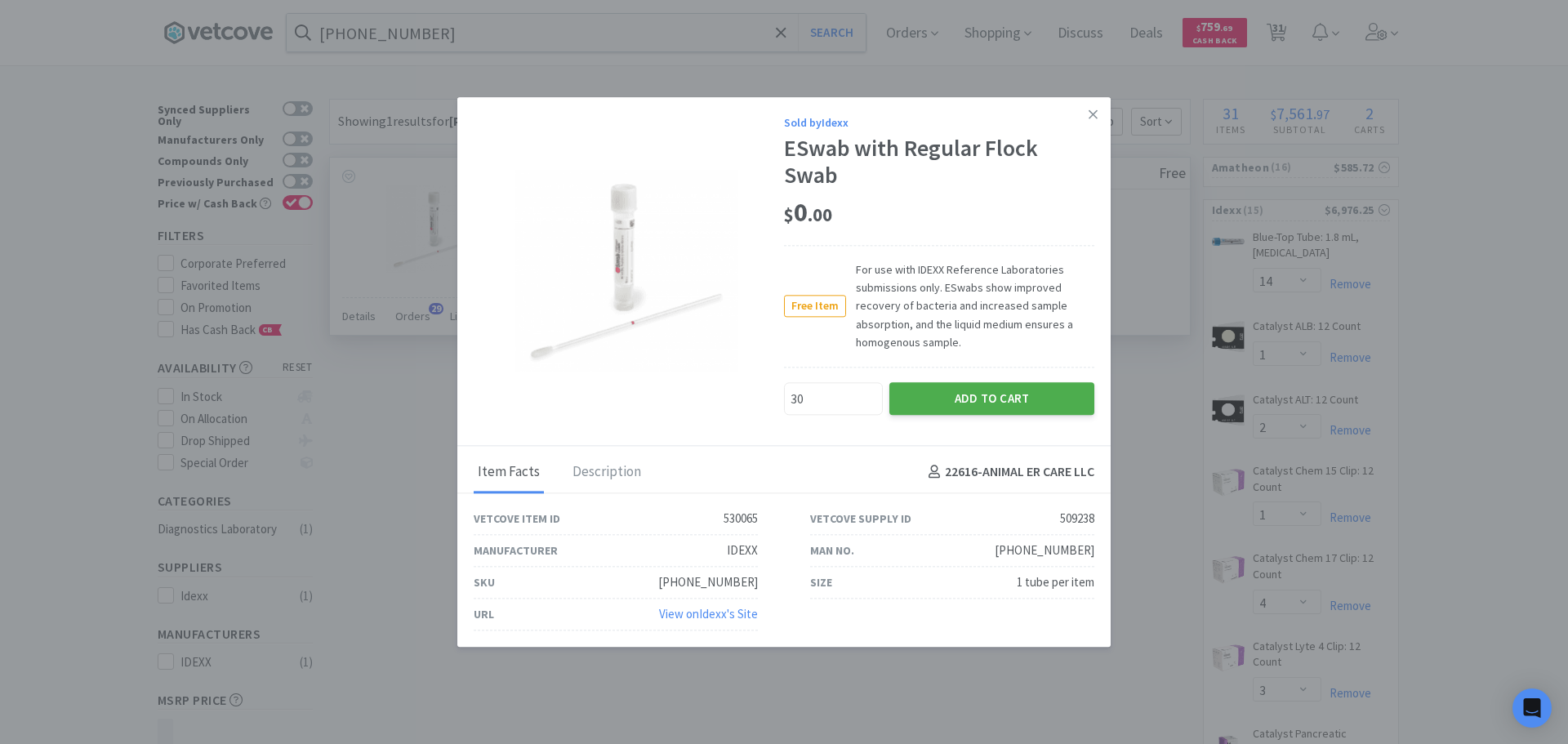
click at [934, 404] on button "Add to Cart" at bounding box center [992, 398] width 205 height 33
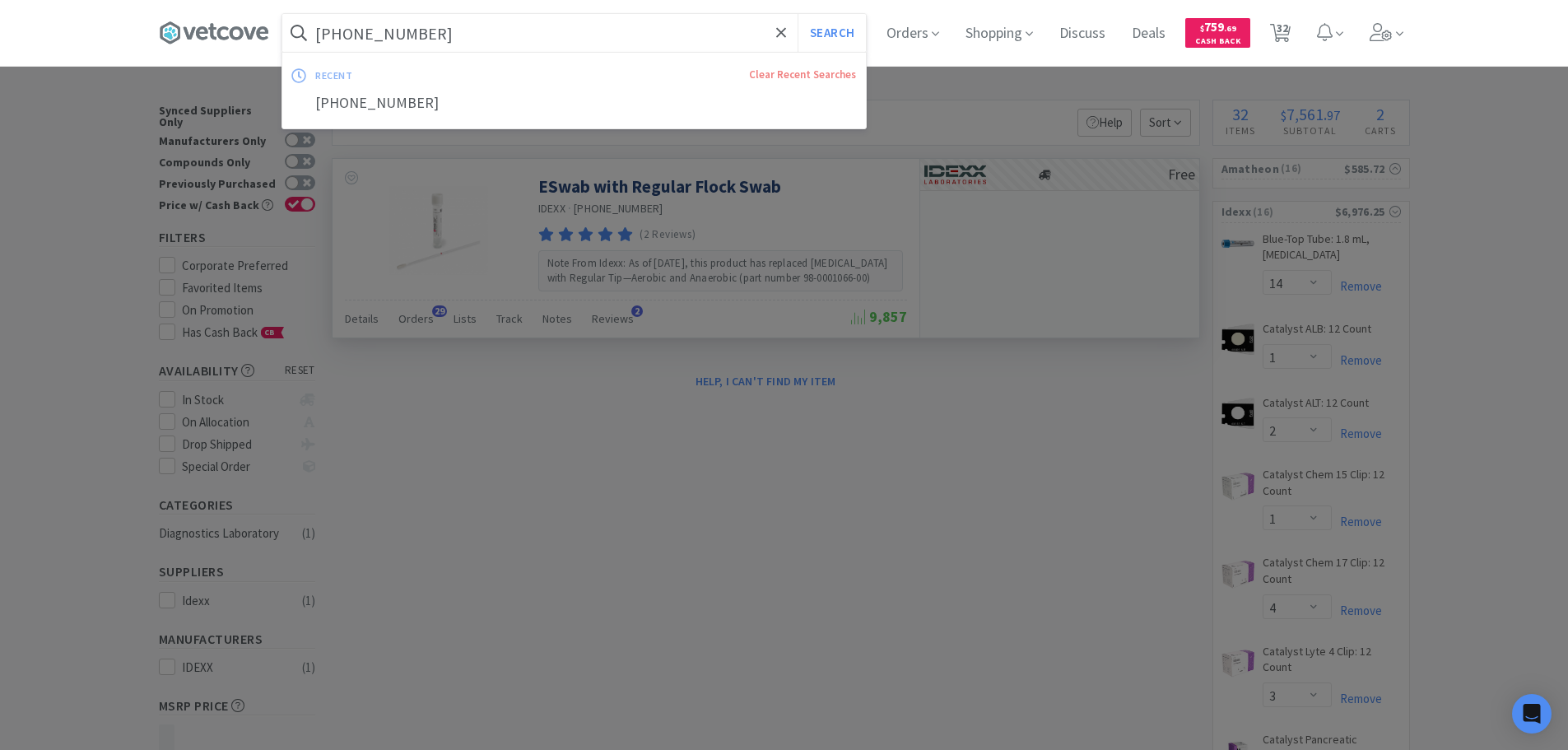
click at [619, 24] on input "[PHONE_NUMBER]" at bounding box center [574, 33] width 584 height 38
paste input "04481"
click at [797, 14] on button "Search" at bounding box center [832, 33] width 68 height 38
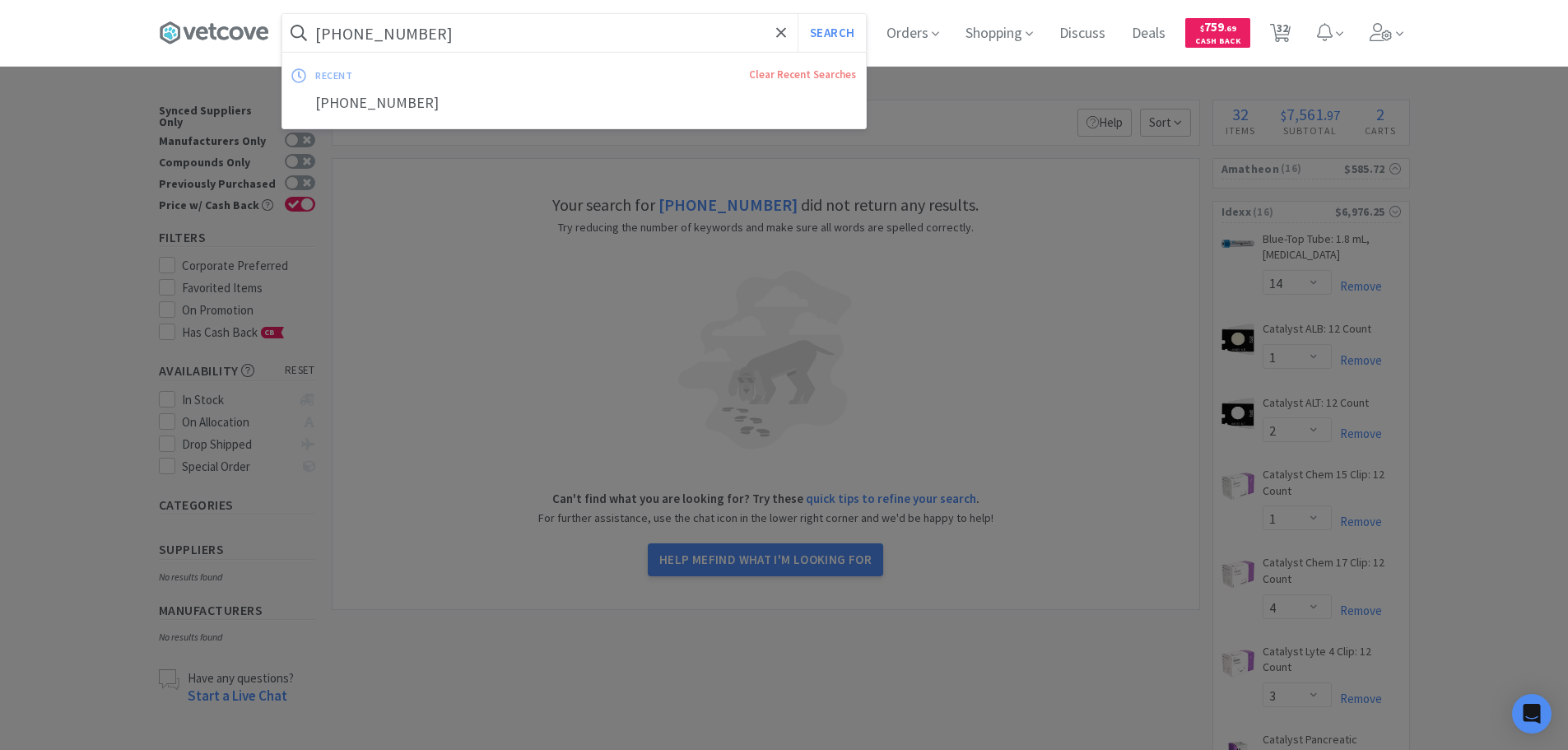
click at [573, 38] on input "[PHONE_NUMBER]" at bounding box center [574, 33] width 584 height 38
paste input "Resp PCR Swab"
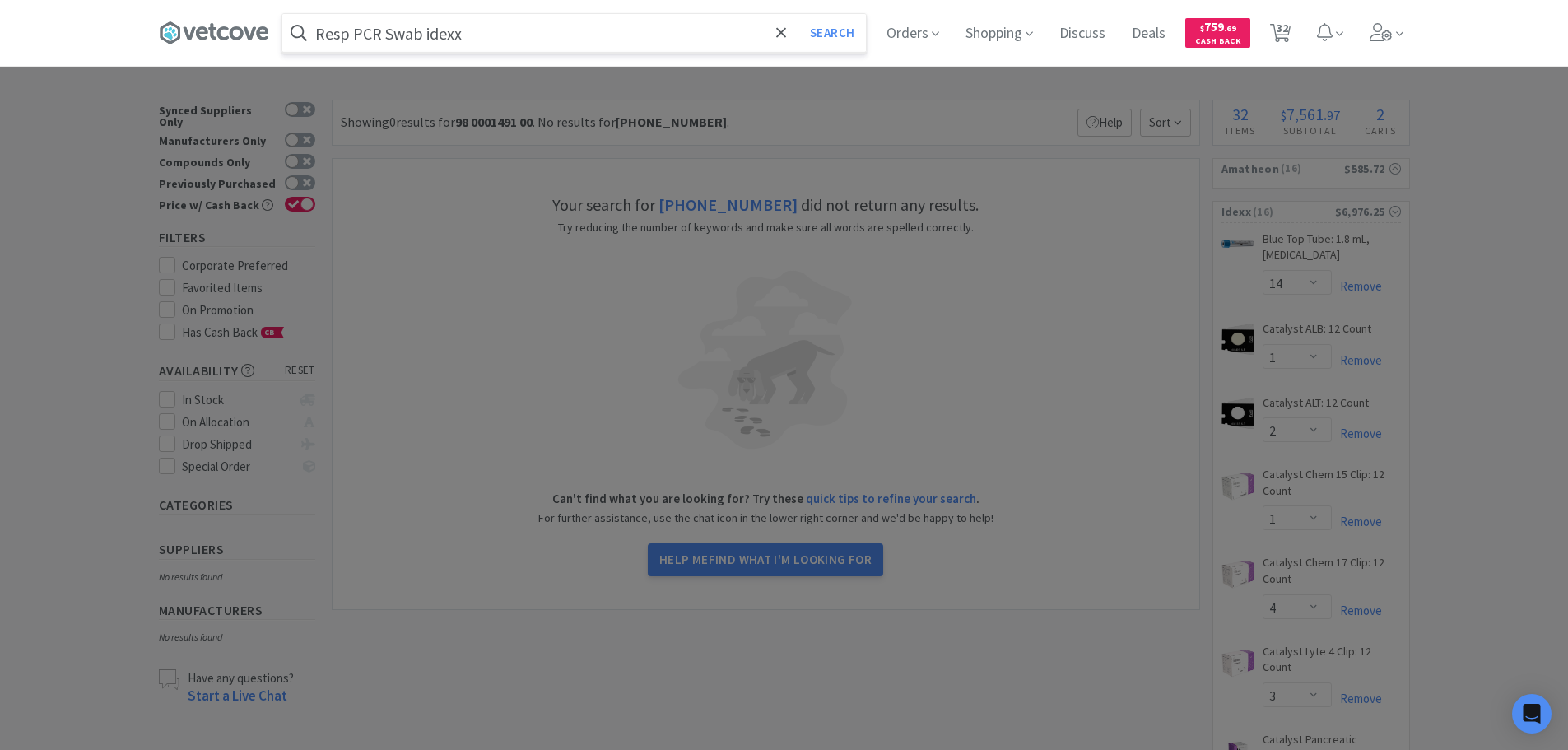
click at [797, 14] on button "Search" at bounding box center [832, 33] width 68 height 38
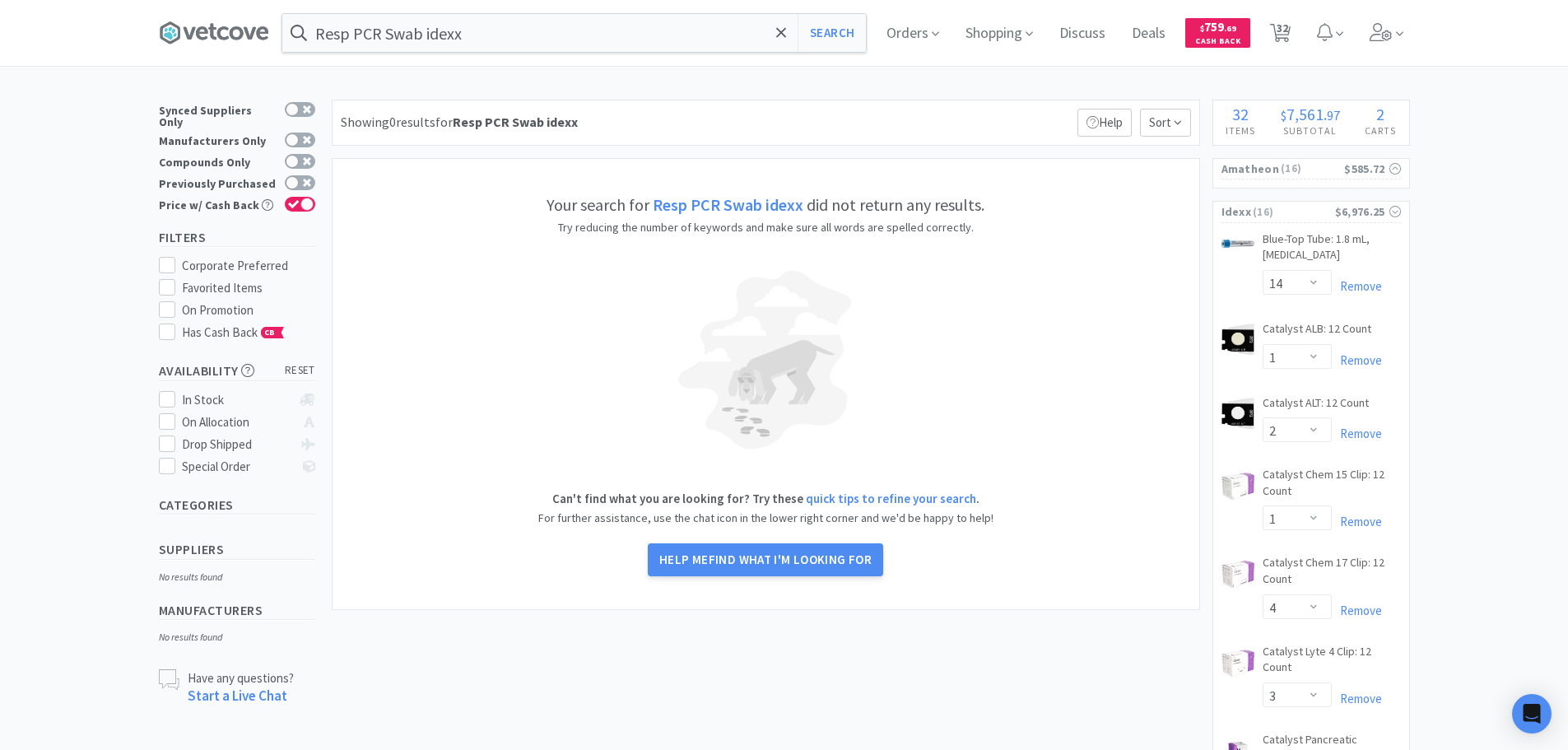
click at [584, 41] on input "Resp PCR Swab idexx" at bounding box center [574, 33] width 584 height 38
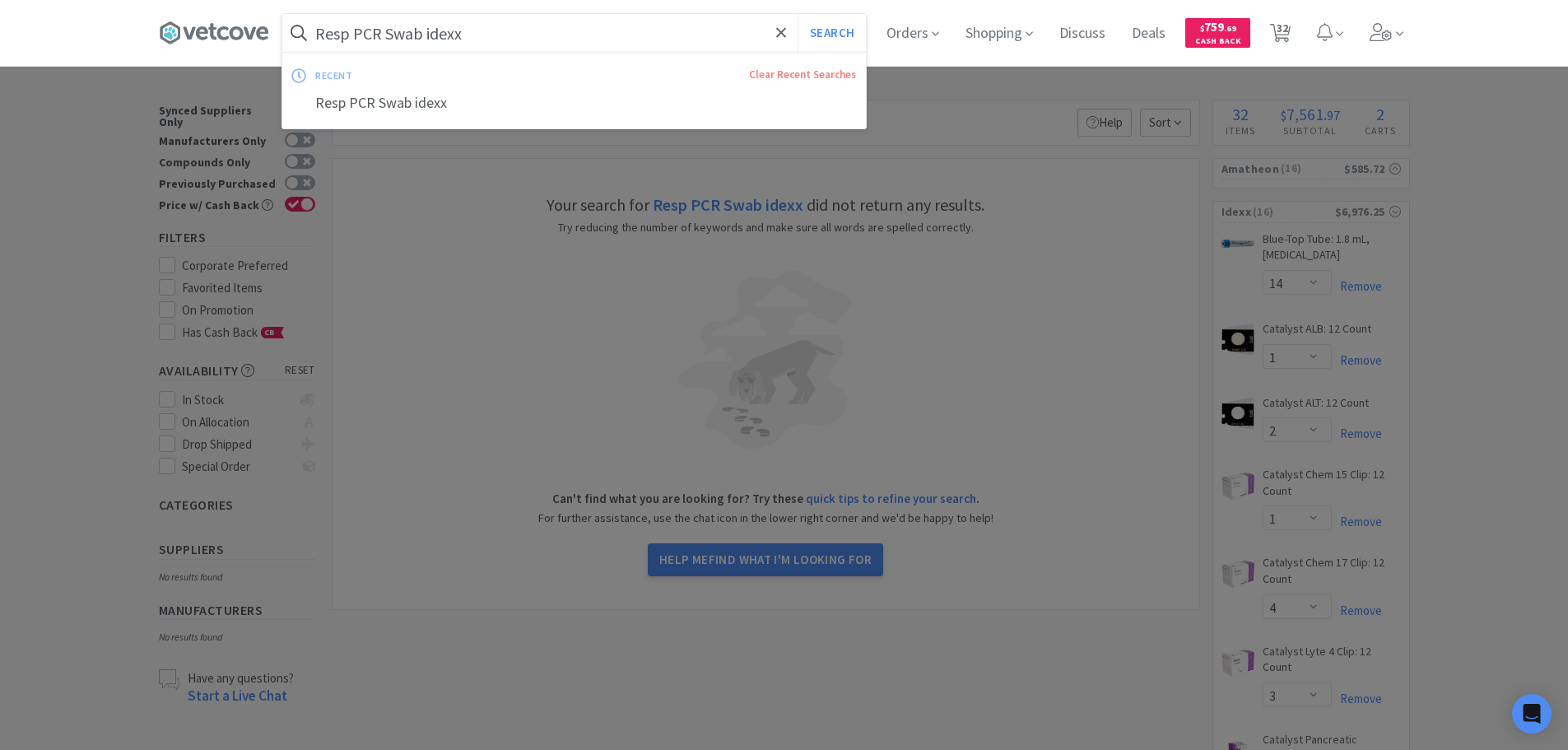
paste input "[PHONE_NUMBER]"
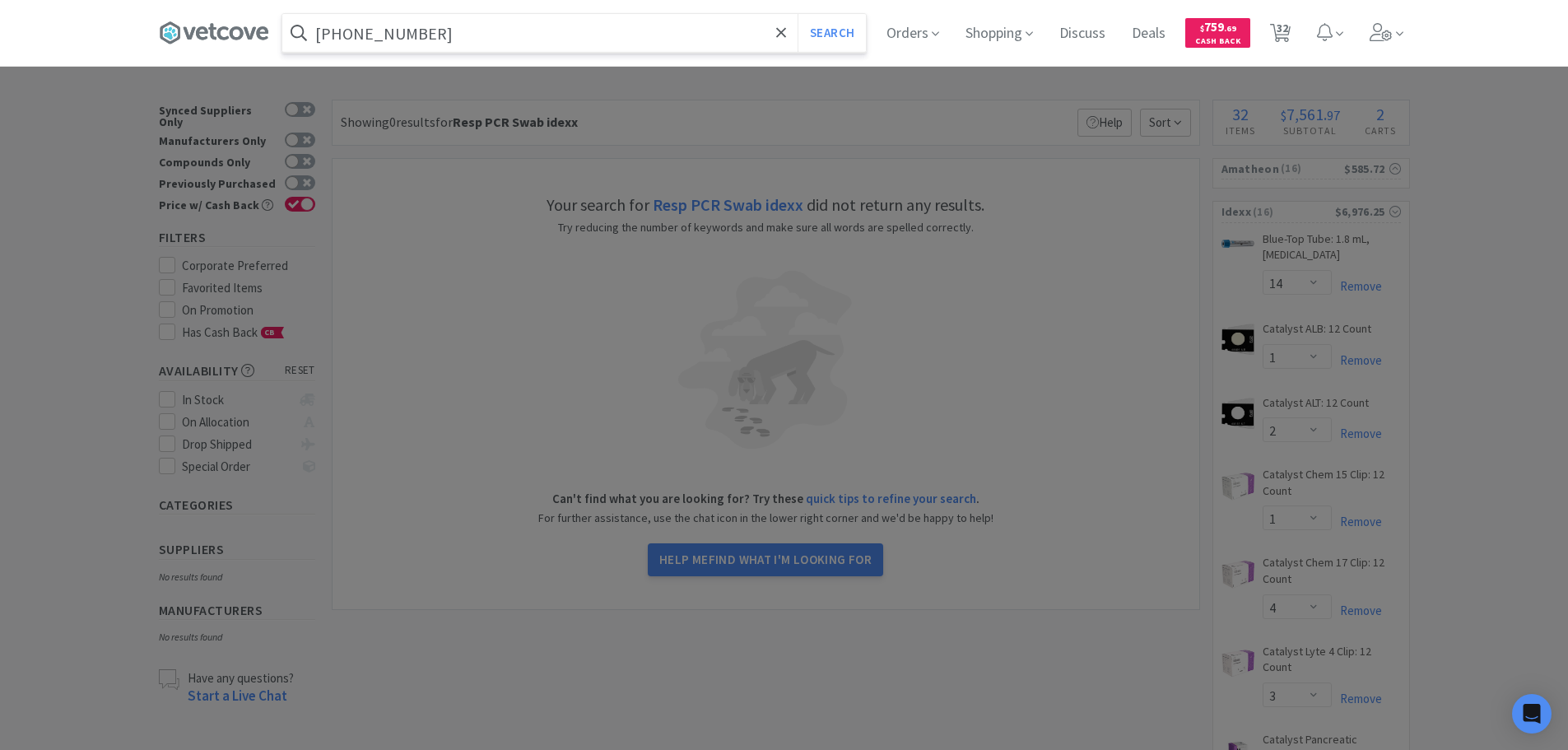
click at [797, 14] on button "Search" at bounding box center [832, 33] width 68 height 38
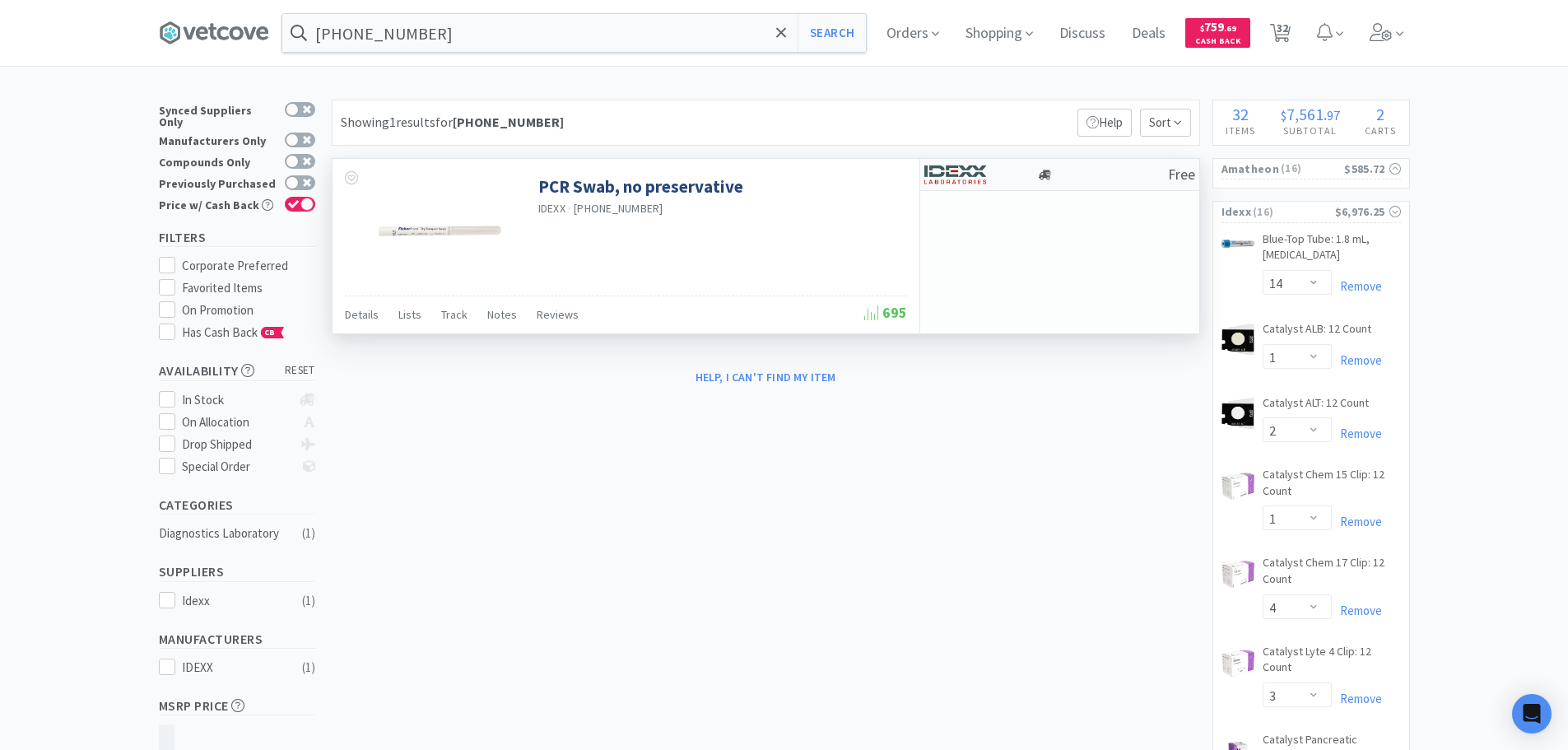
click at [1128, 173] on div at bounding box center [1103, 175] width 131 height 13
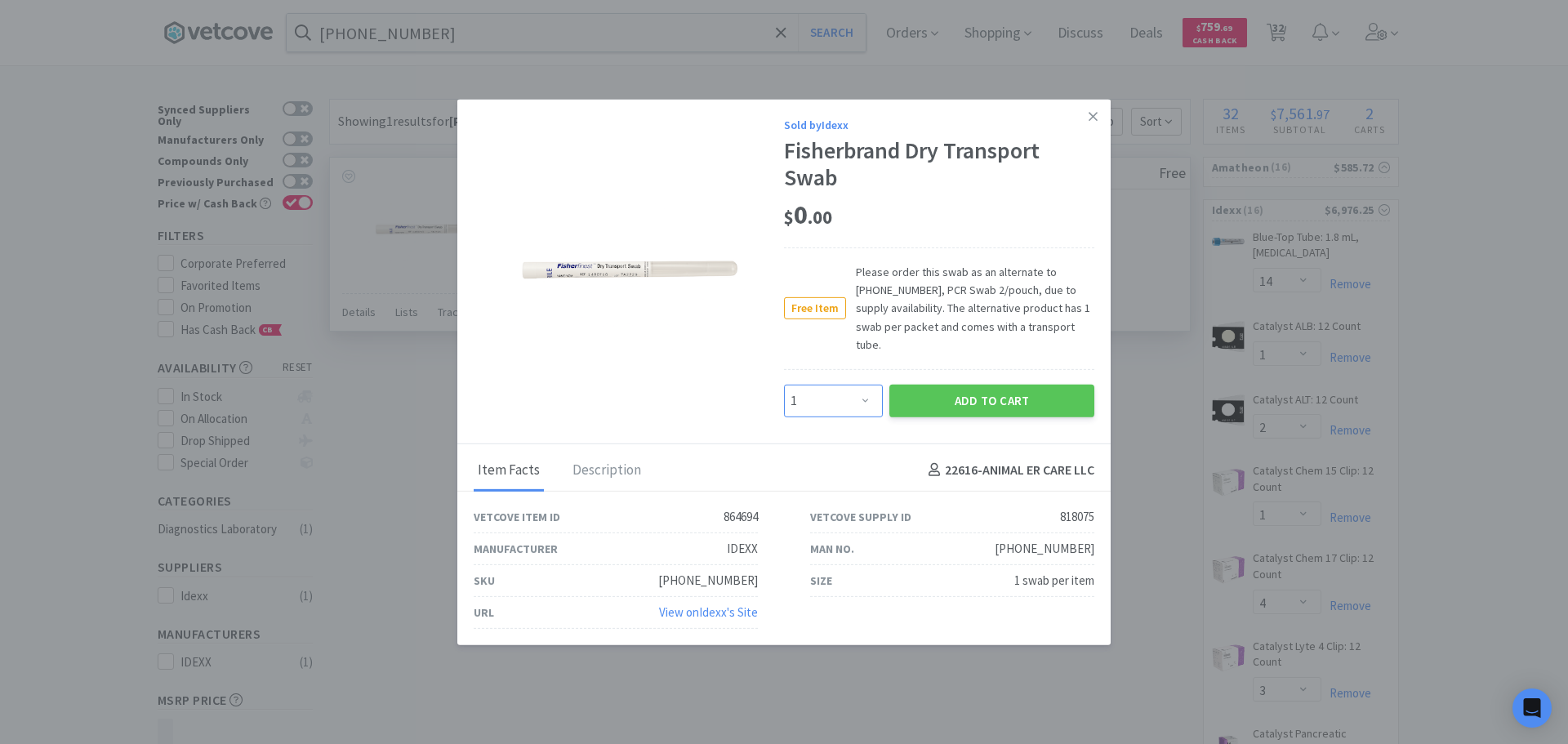
drag, startPoint x: 845, startPoint y: 387, endPoint x: 839, endPoint y: 377, distance: 11.7
click at [844, 387] on select "Enter Quantity 1 2 3 4 5 6 7 8 9 10 11 12 13 14 15 16 17 18 19 20 Enter Quantity" at bounding box center [833, 400] width 99 height 33
click at [784, 384] on select "Enter Quantity 1 2 3 4 5 6 7 8 9 10 11 12 13 14 15 16 17 18 19 20 Enter Quantity" at bounding box center [833, 400] width 99 height 33
click at [912, 387] on button "Add to Cart" at bounding box center [992, 400] width 205 height 33
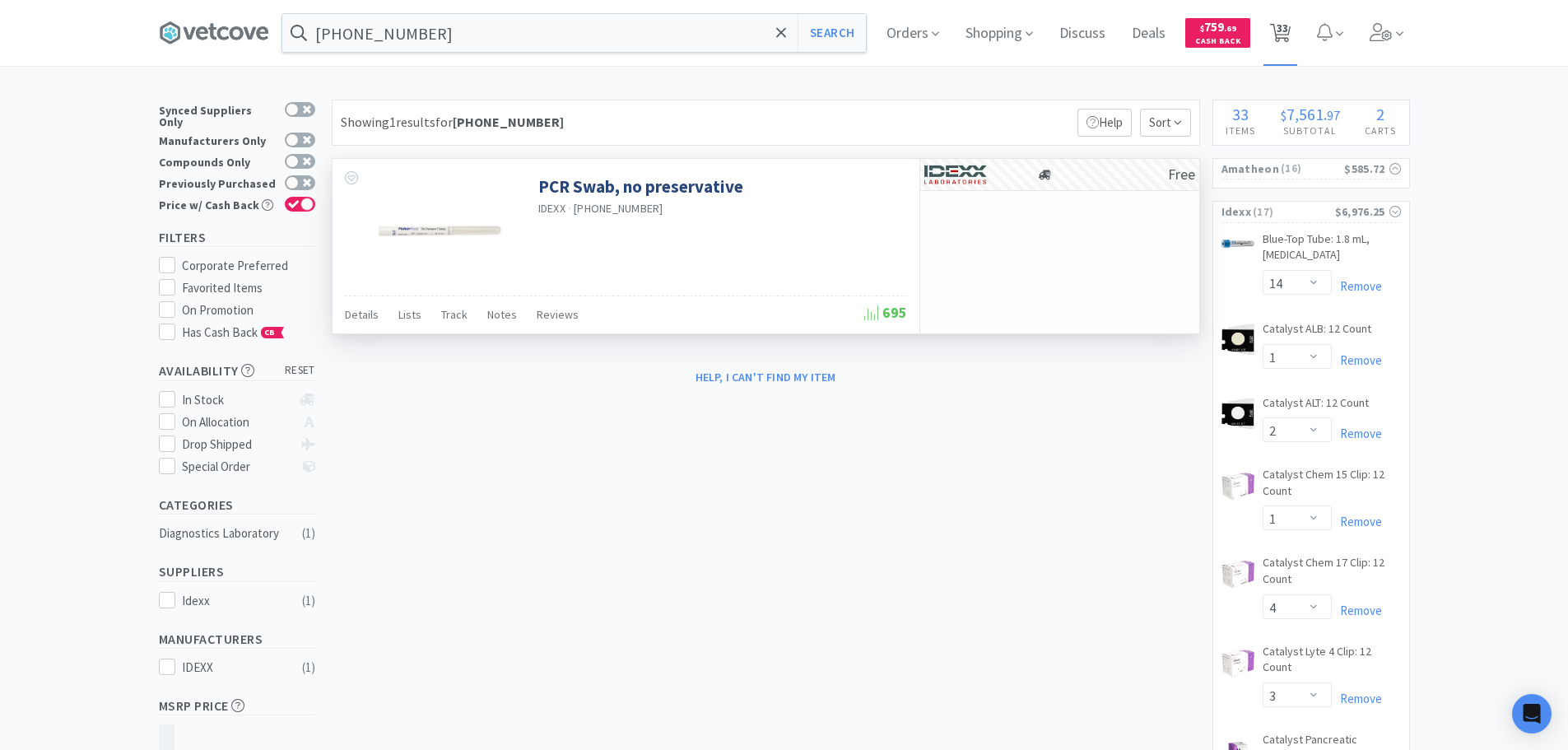
click at [1285, 43] on span "33" at bounding box center [1282, 28] width 12 height 66
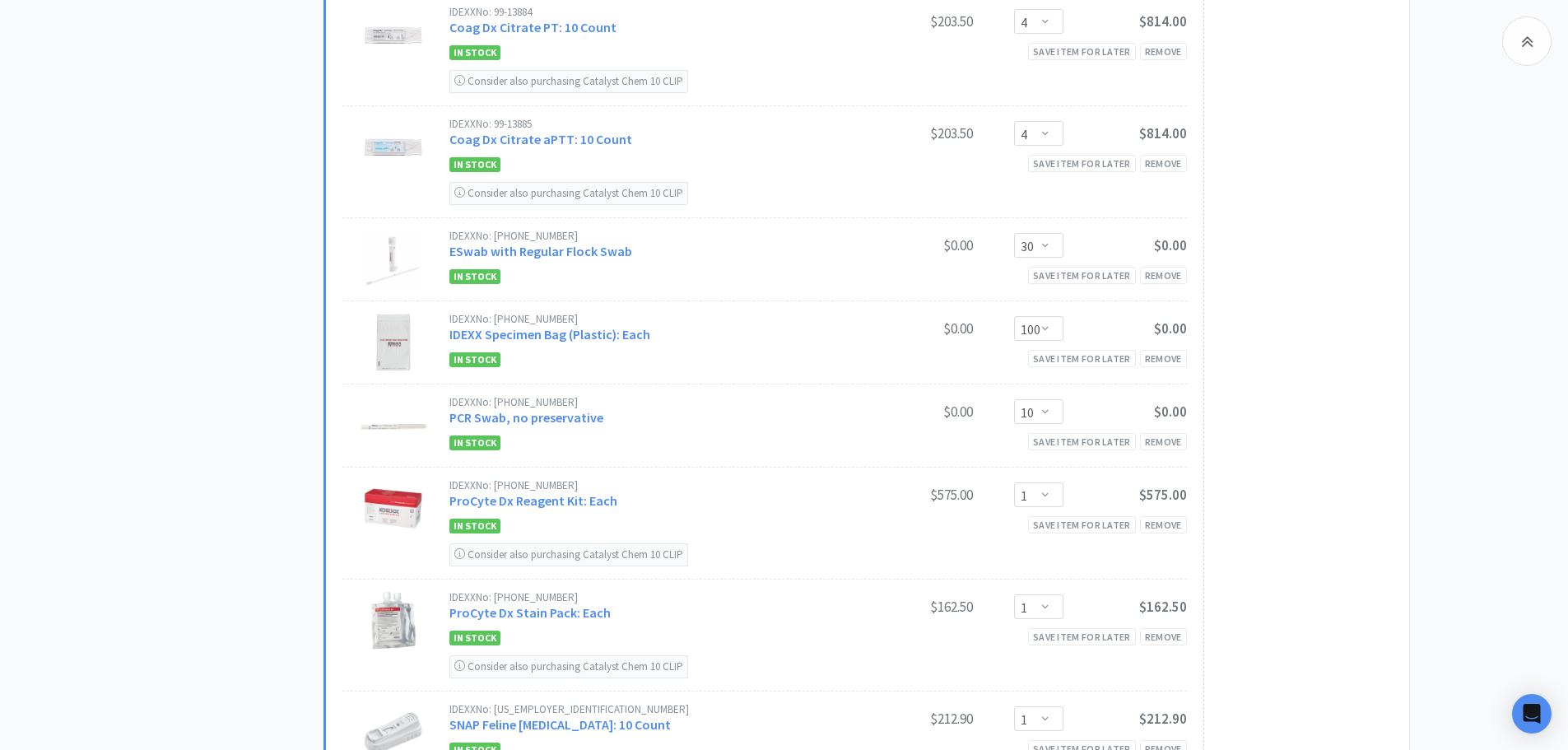
scroll to position [164, 0]
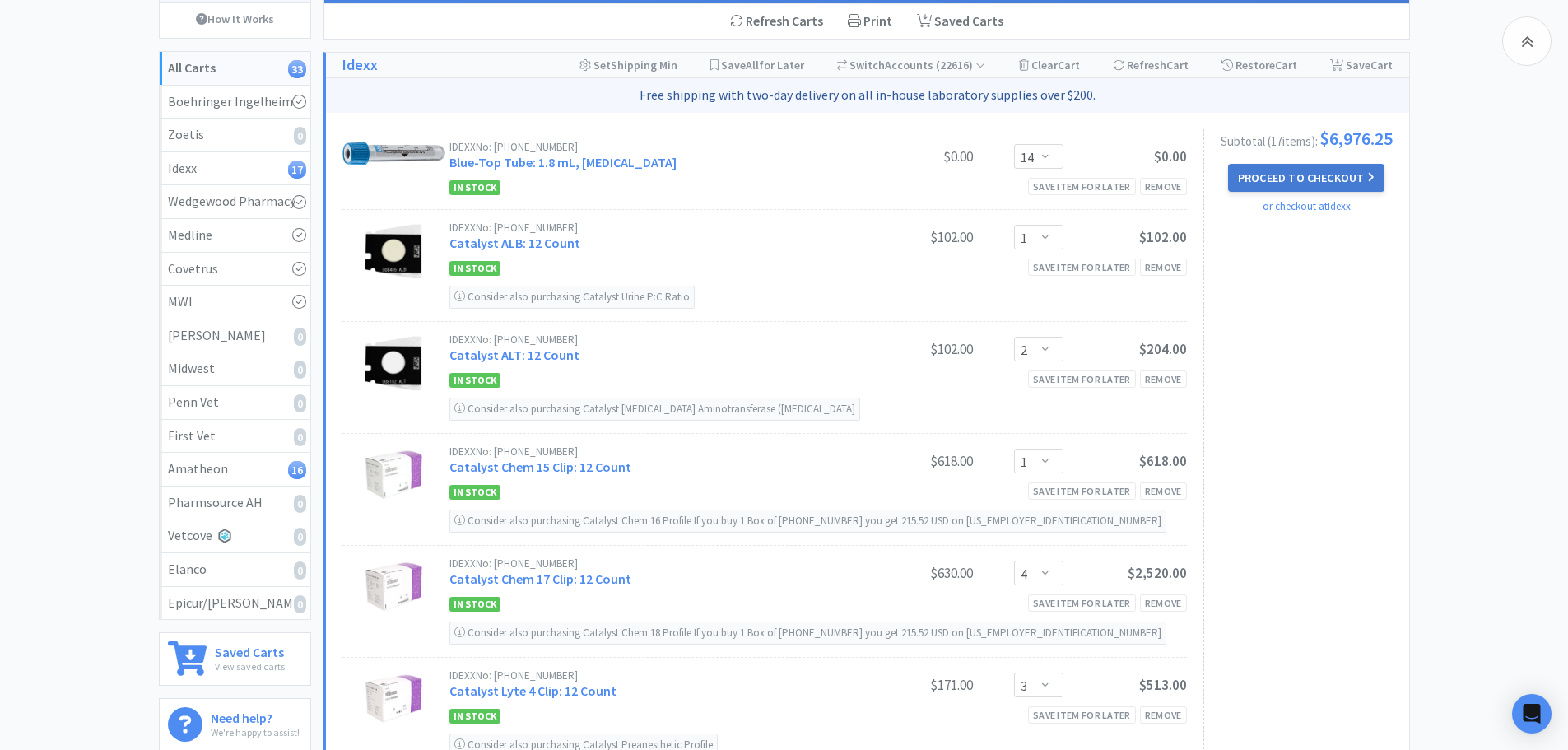
click at [1306, 182] on button "Proceed to Checkout" at bounding box center [1306, 177] width 156 height 28
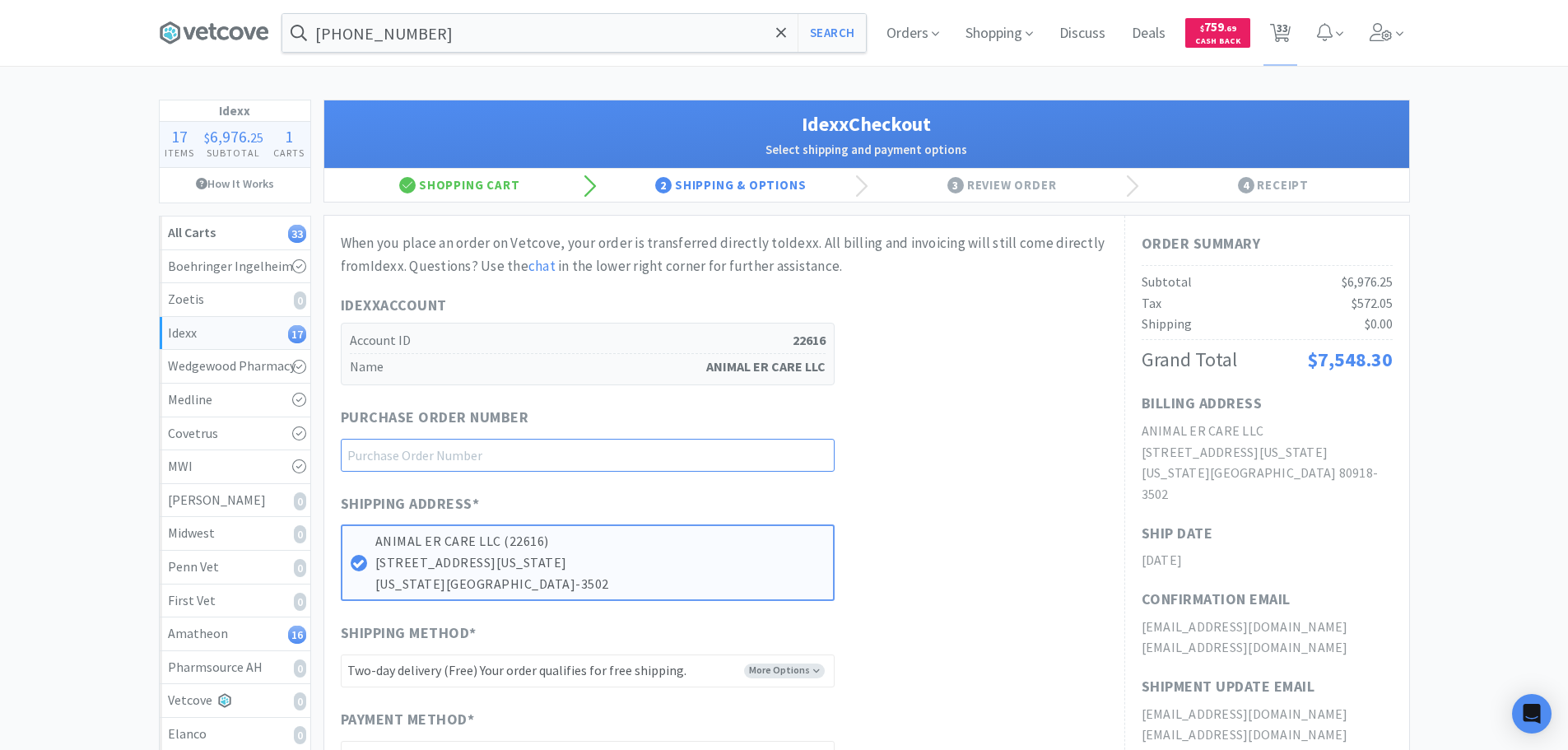
click at [663, 457] on input "text" at bounding box center [587, 454] width 494 height 33
paste input "1144903"
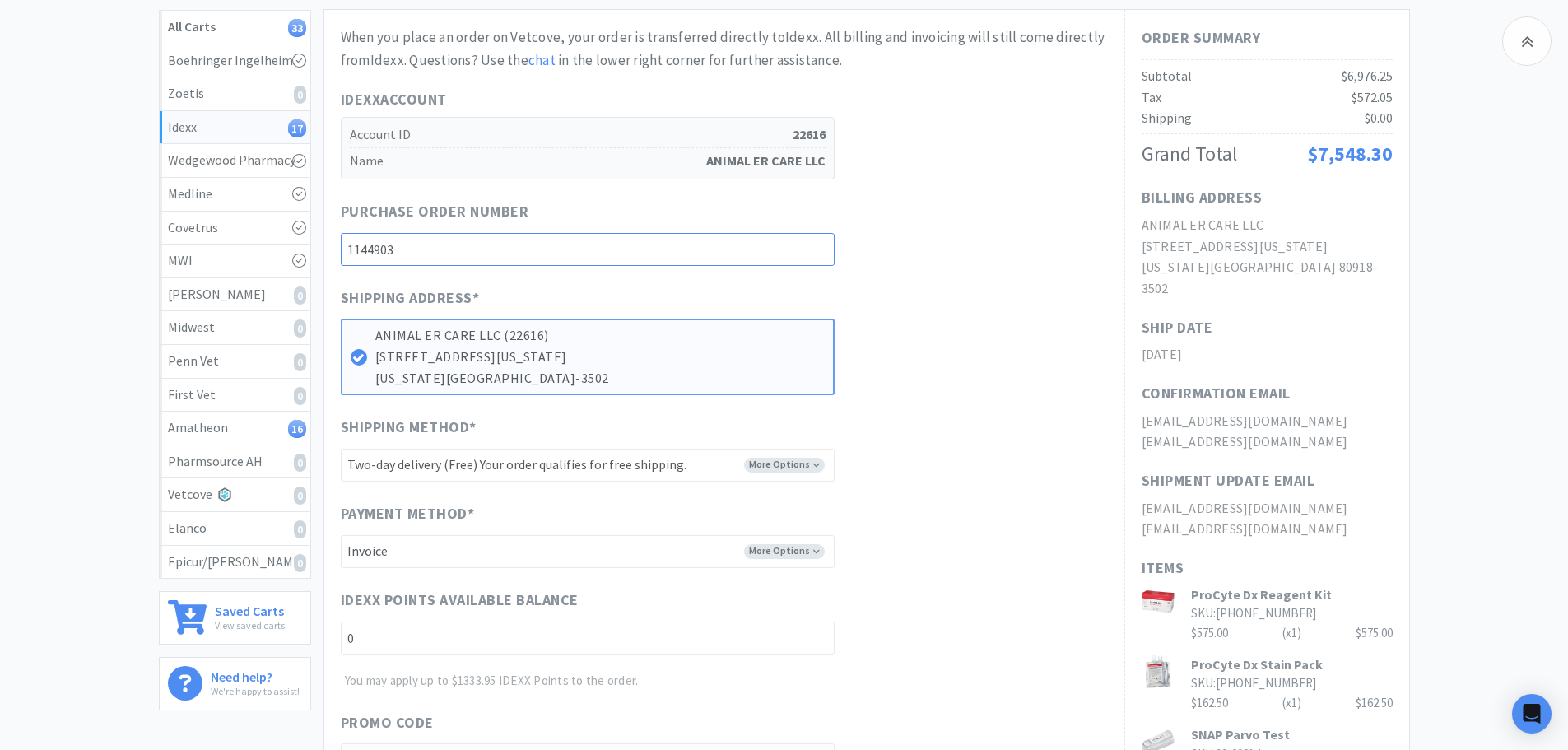
scroll to position [494, 0]
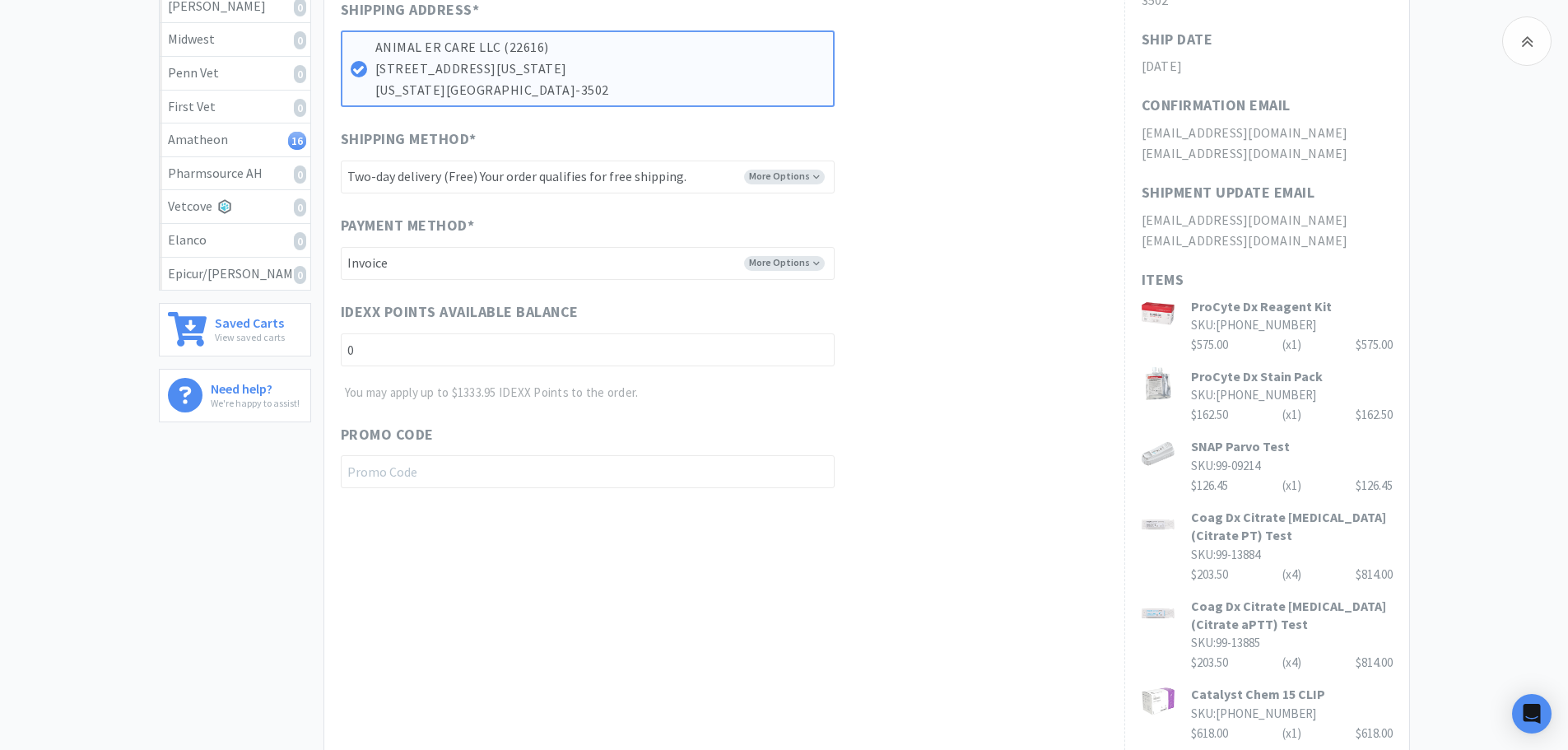
click at [1027, 398] on div "IDEXX Points available balance 0 You may apply up to $1333.95 IDEXX Points to t…" at bounding box center [724, 352] width 767 height 102
click at [734, 172] on select "-------- Two-day delivery (Free) Your order qualifies for free shipping." at bounding box center [587, 177] width 494 height 33
click at [1076, 261] on div "Payment Method * More Options -------- Invoice Credit card" at bounding box center [724, 246] width 767 height 66
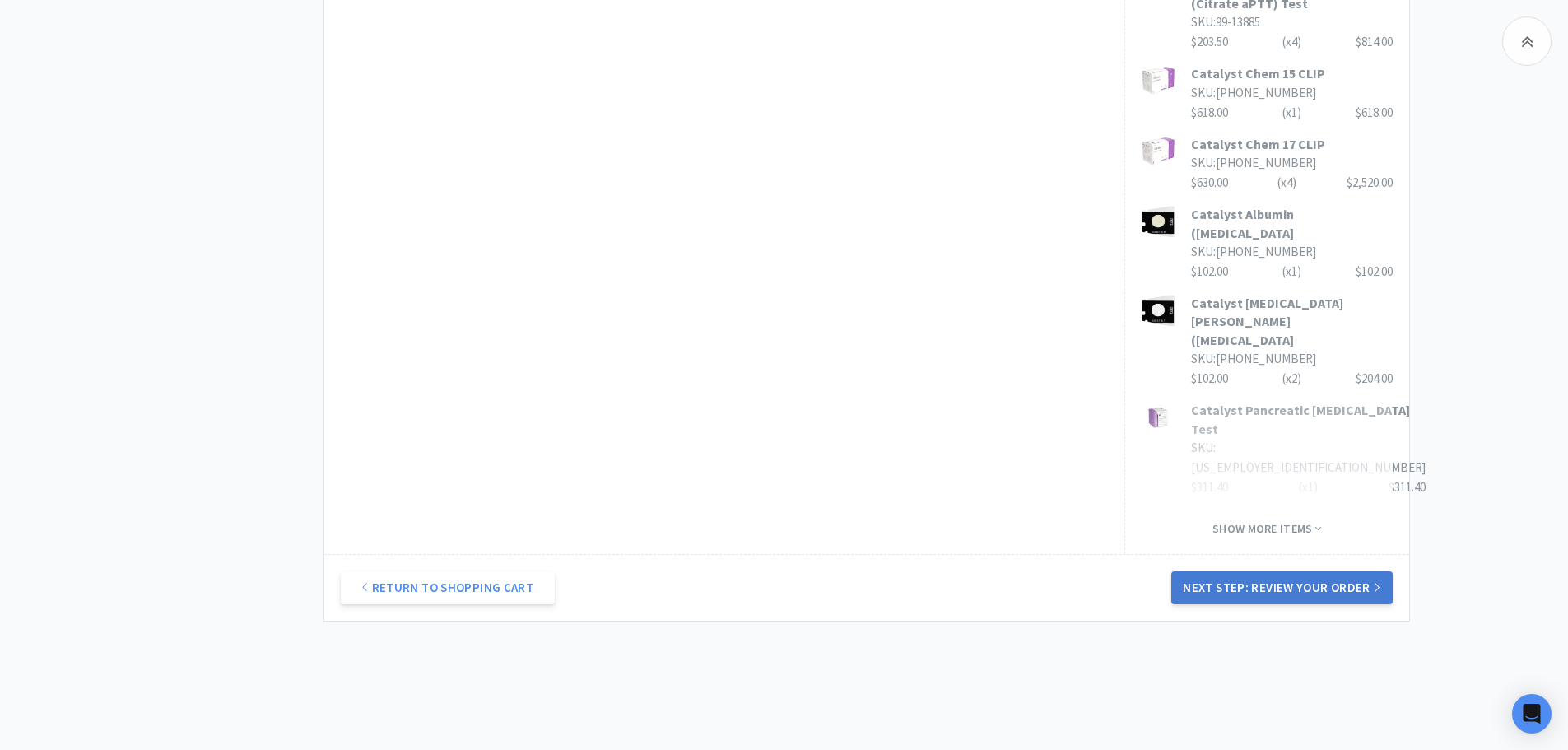
click at [1281, 571] on button "Next Step: Review Your Order" at bounding box center [1282, 587] width 221 height 33
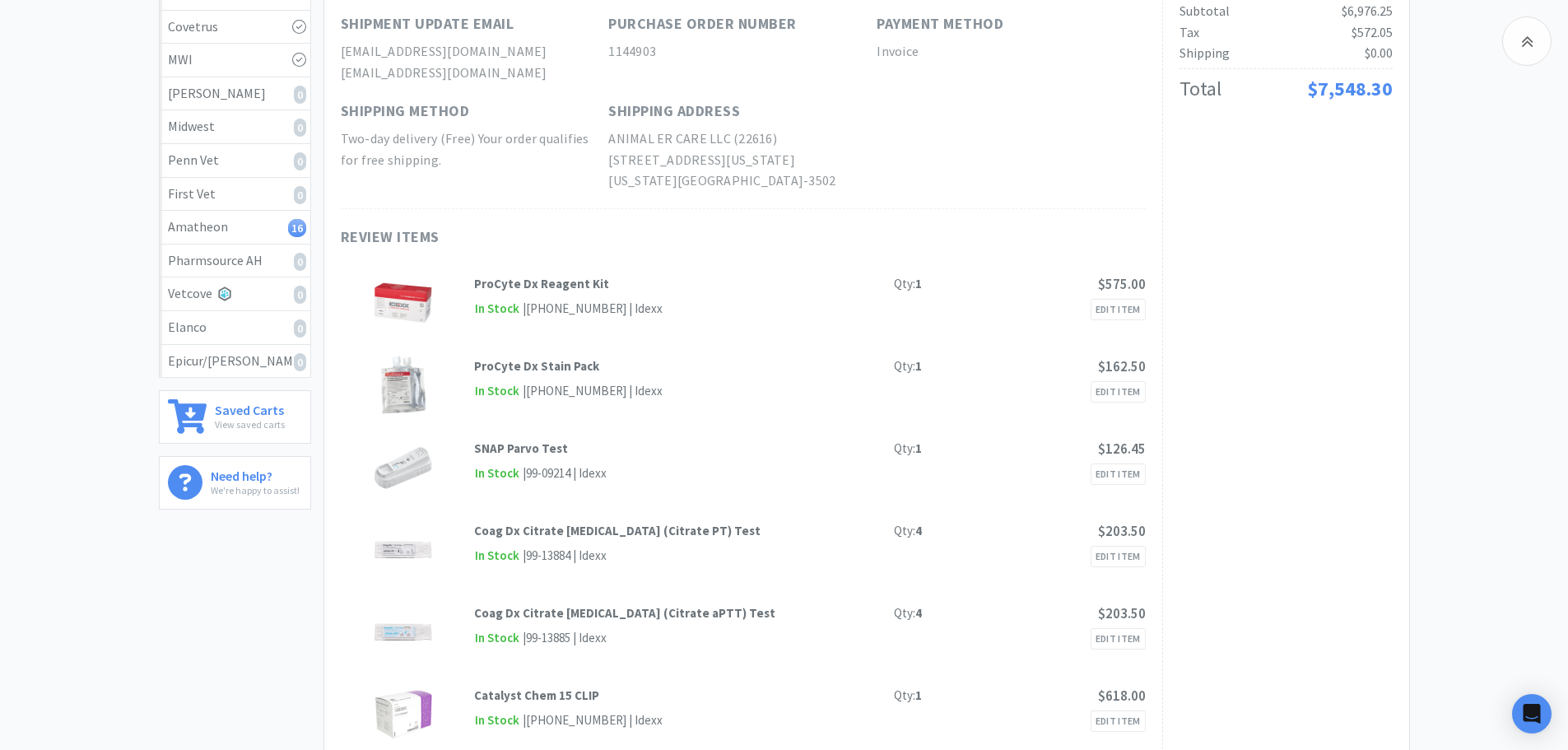
scroll to position [0, 0]
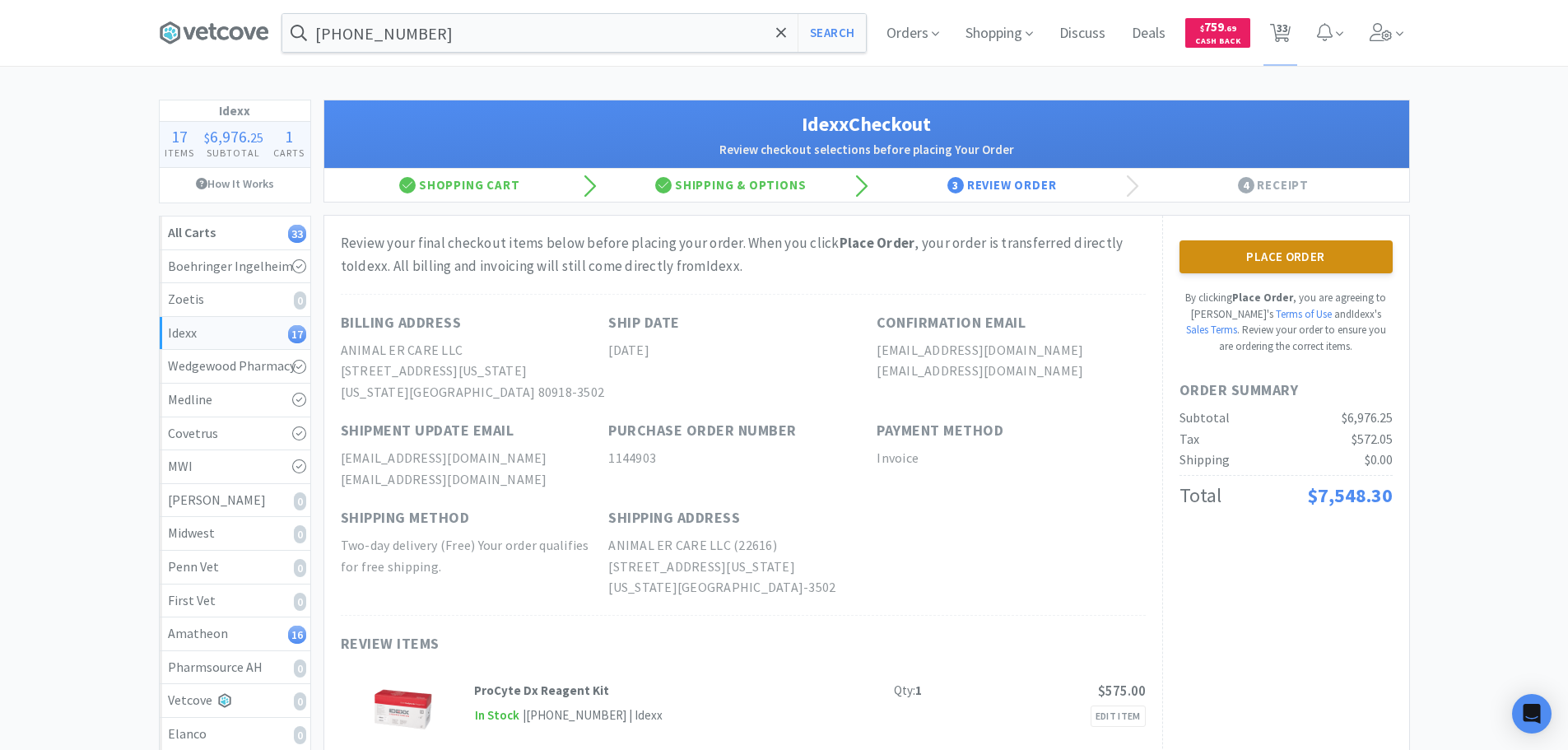
click at [1279, 261] on button "Place Order" at bounding box center [1285, 257] width 213 height 33
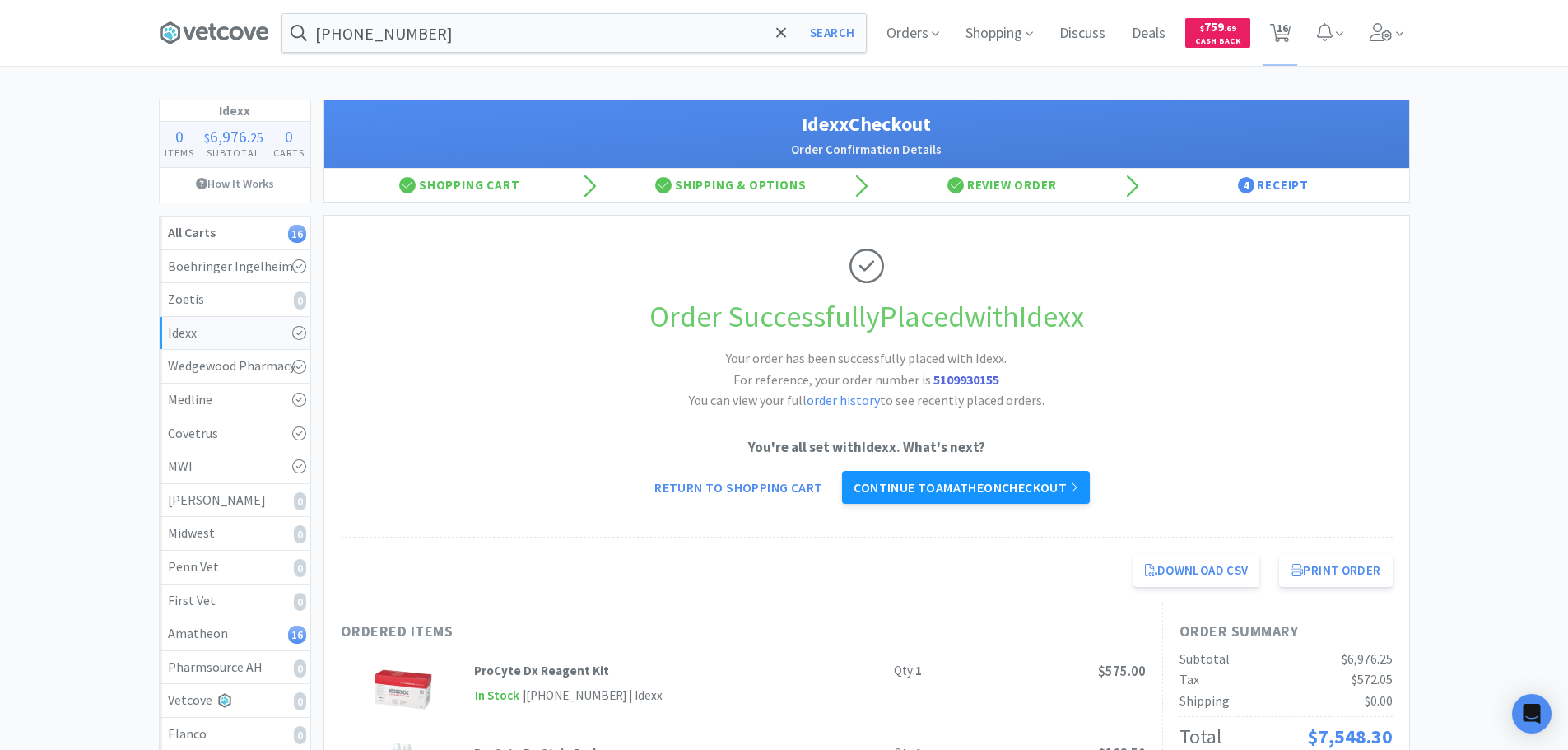
click at [958, 484] on link "Continue to Amatheon checkout" at bounding box center [965, 487] width 247 height 33
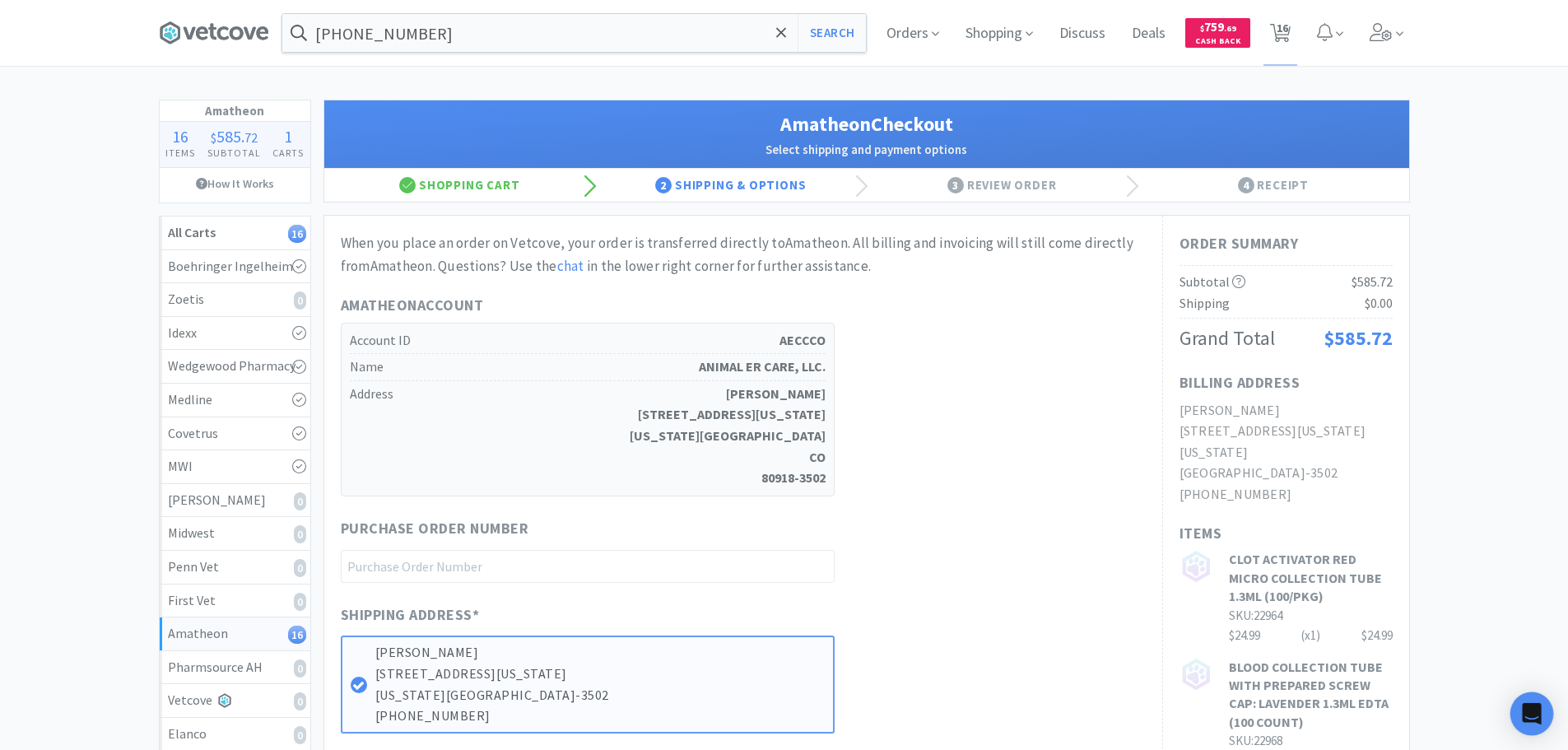
click at [1527, 719] on icon "Open Intercom Messenger" at bounding box center [1531, 714] width 19 height 22
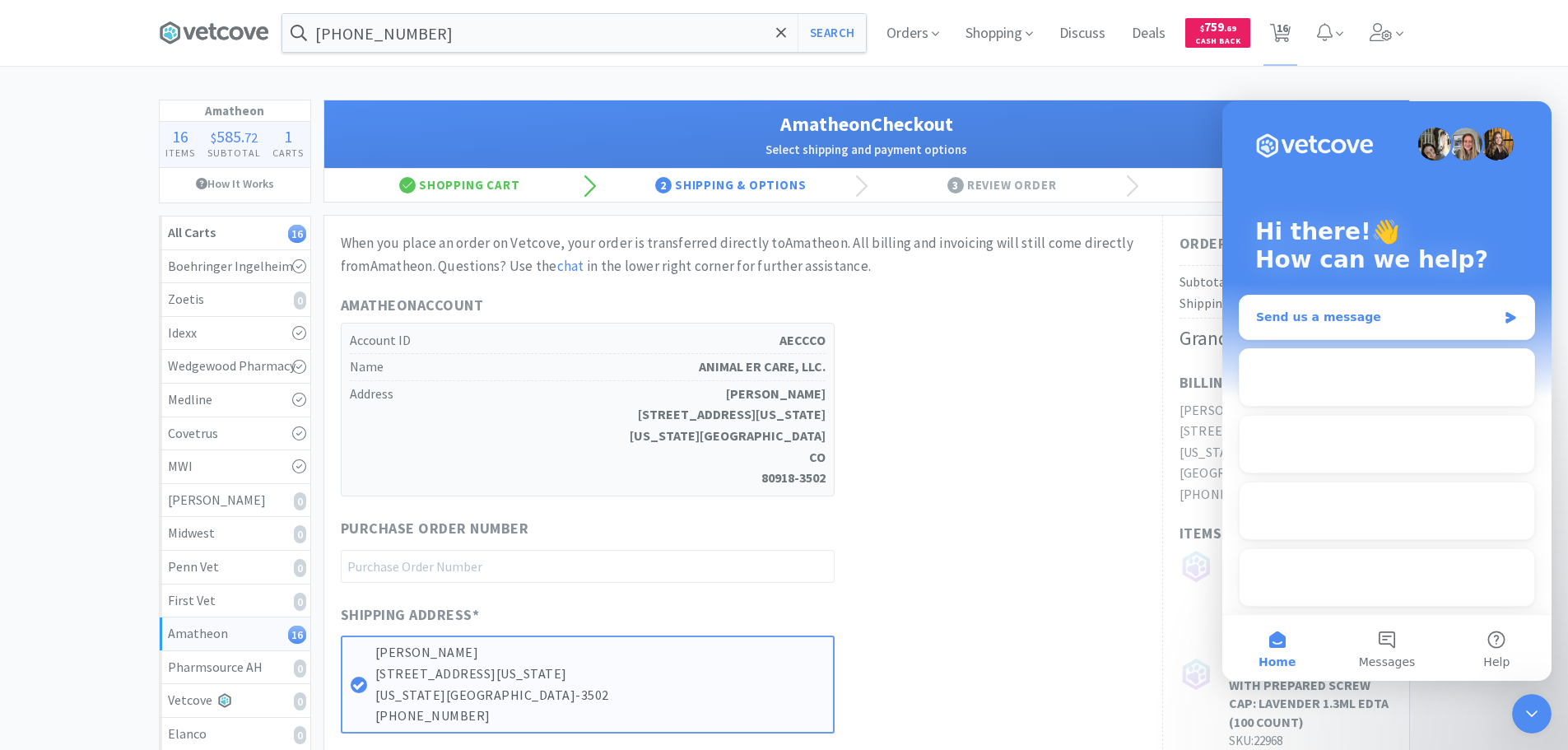
click at [1387, 310] on div "Send us a message" at bounding box center [1377, 317] width 242 height 17
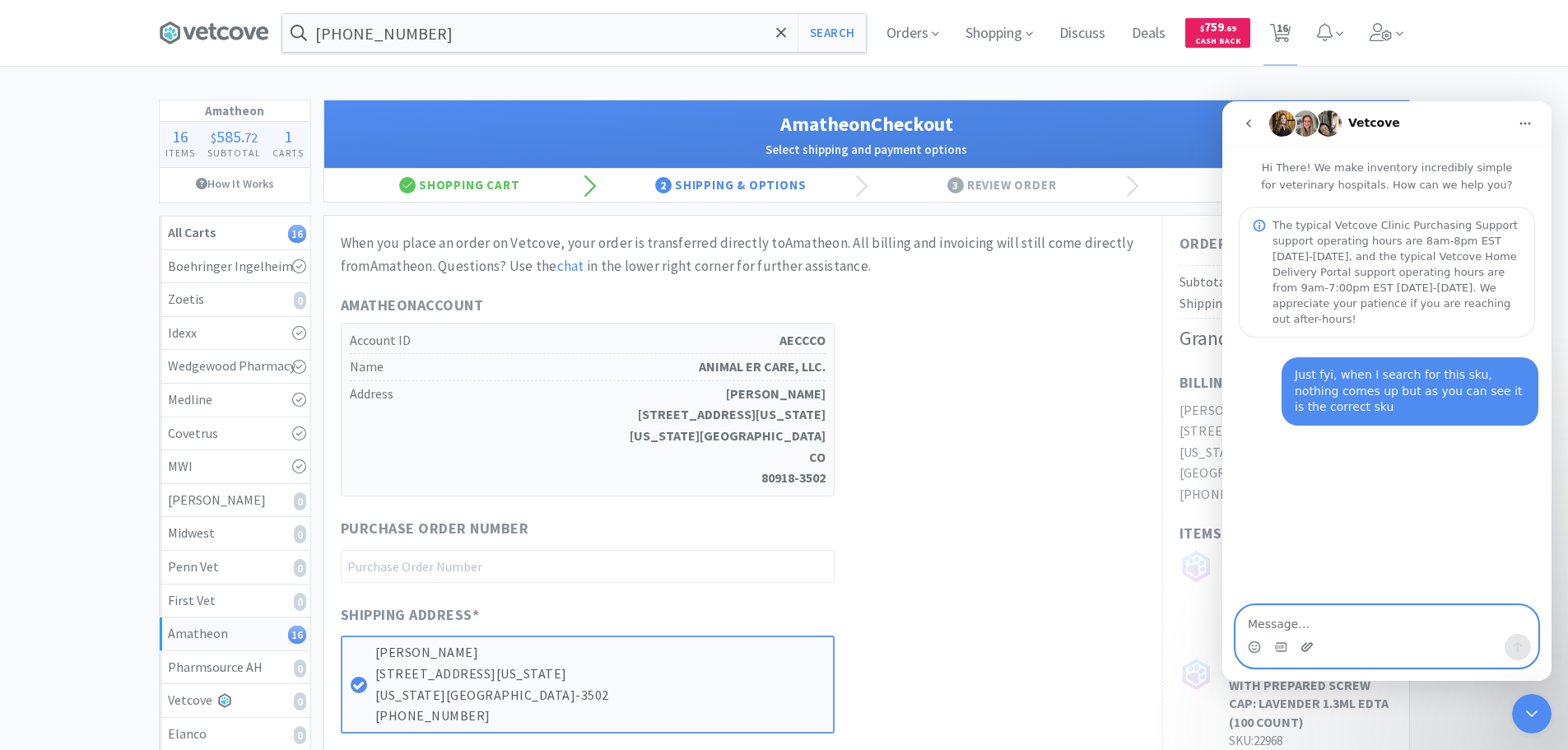
click at [1312, 646] on icon "Upload attachment" at bounding box center [1307, 647] width 12 height 9
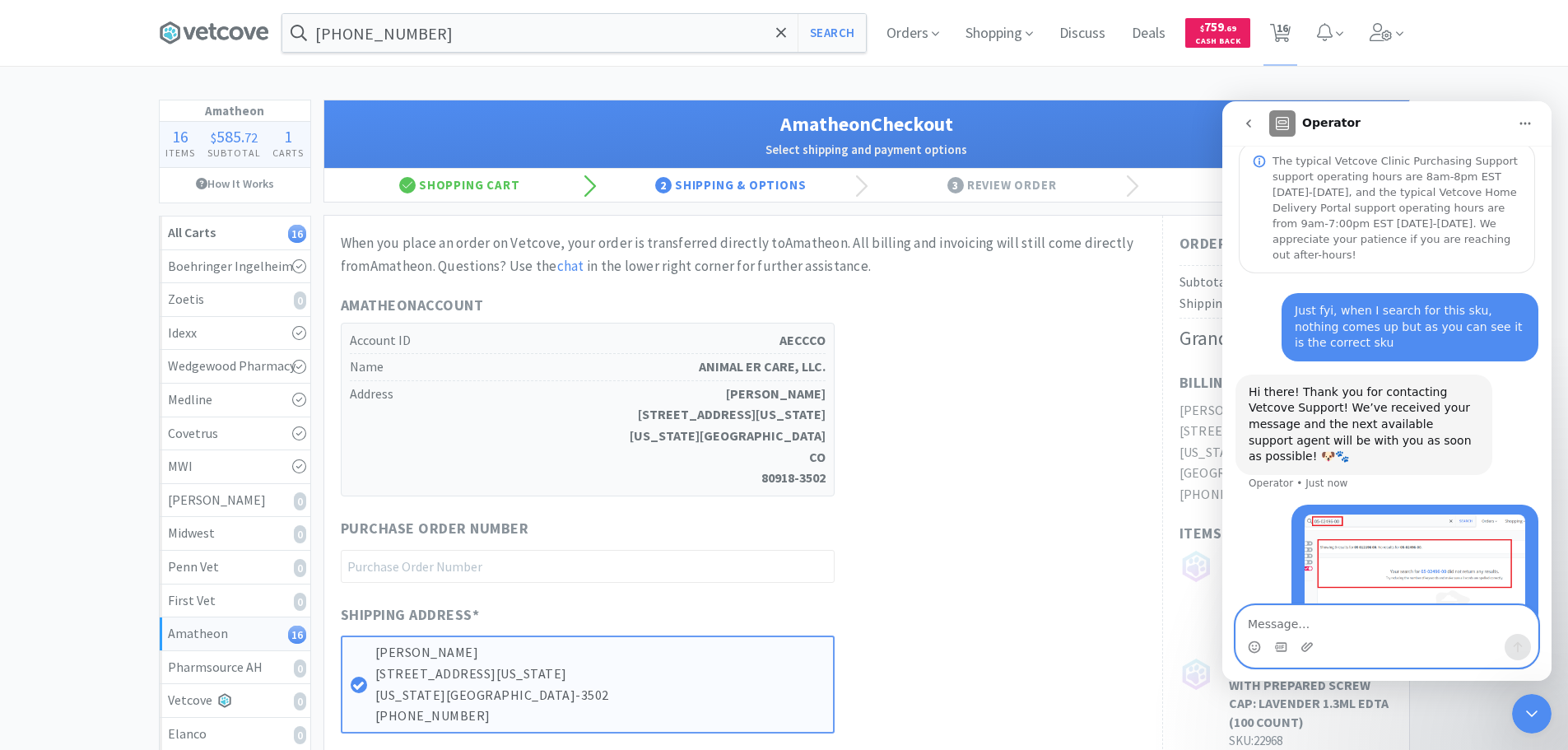
scroll to position [75, 0]
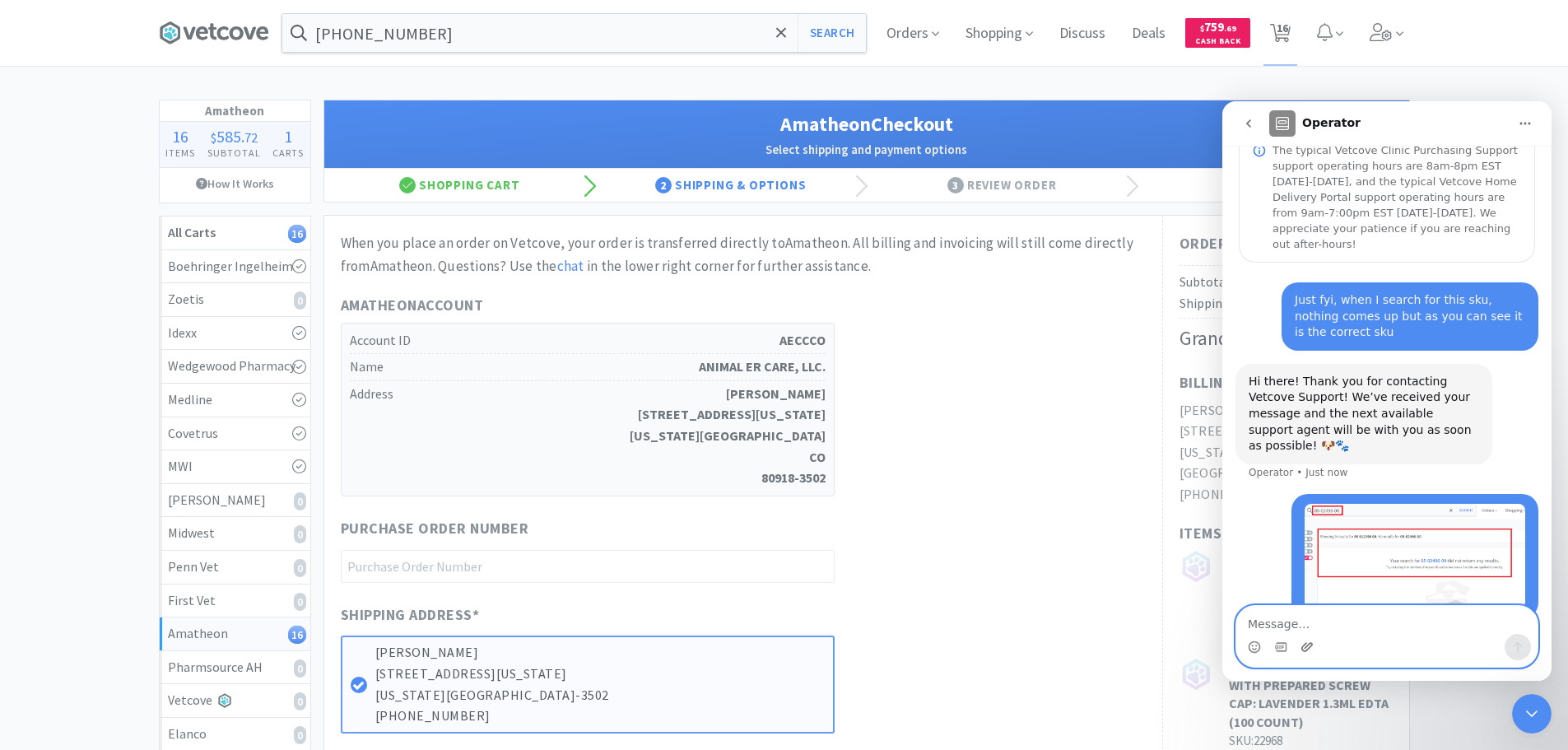
click at [1306, 651] on icon "Upload attachment" at bounding box center [1307, 647] width 12 height 9
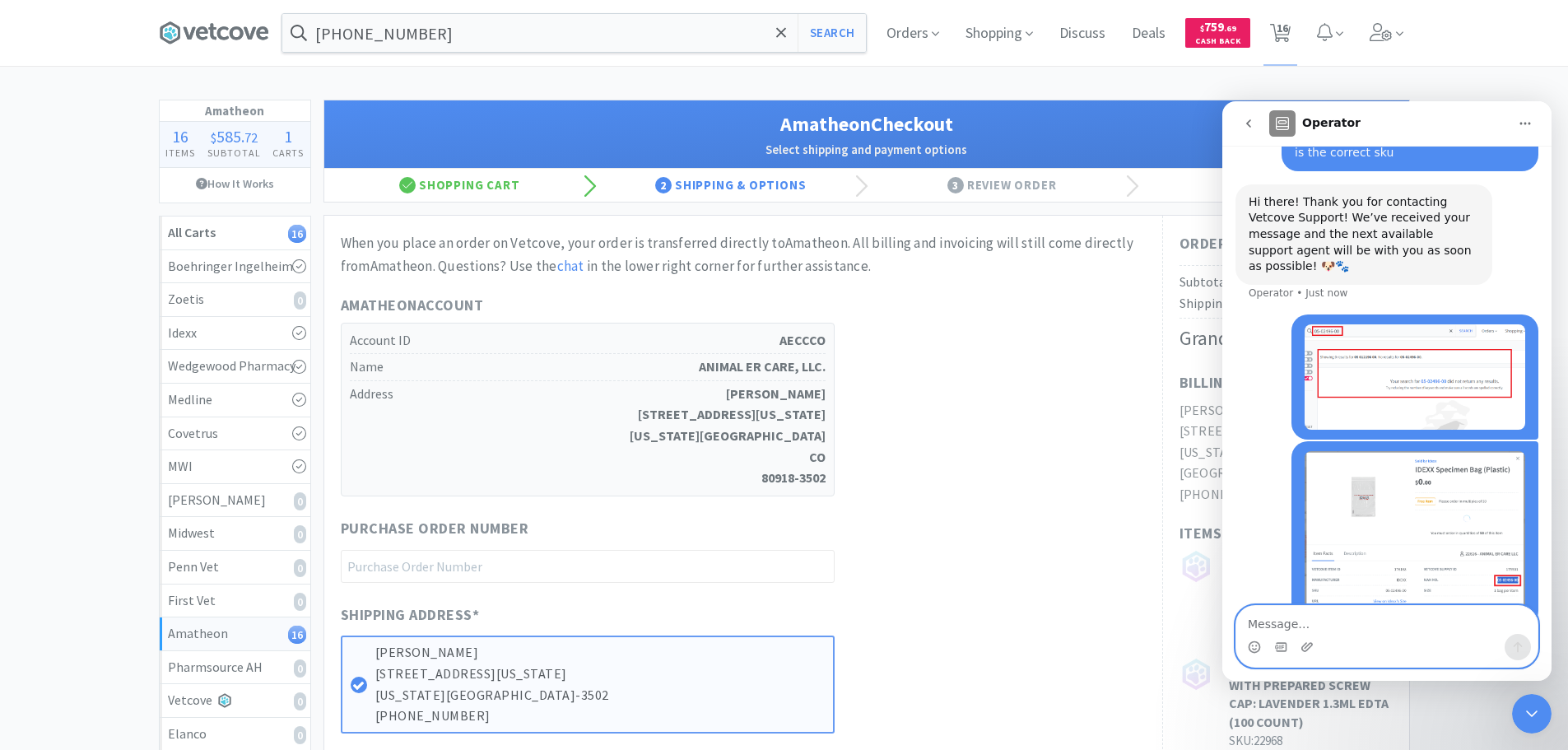
scroll to position [261, 0]
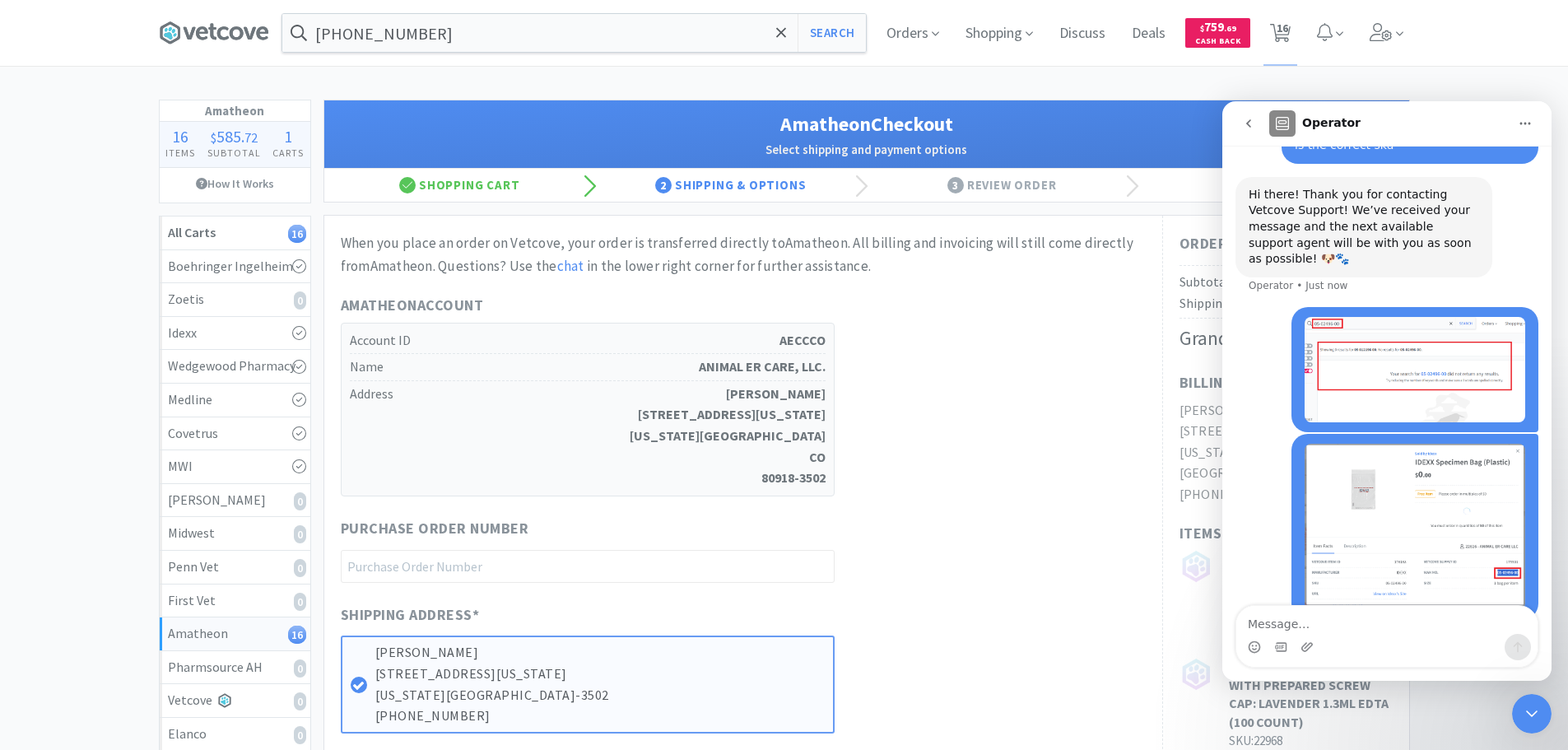
click at [1545, 708] on div "Close Intercom Messenger" at bounding box center [1532, 714] width 40 height 40
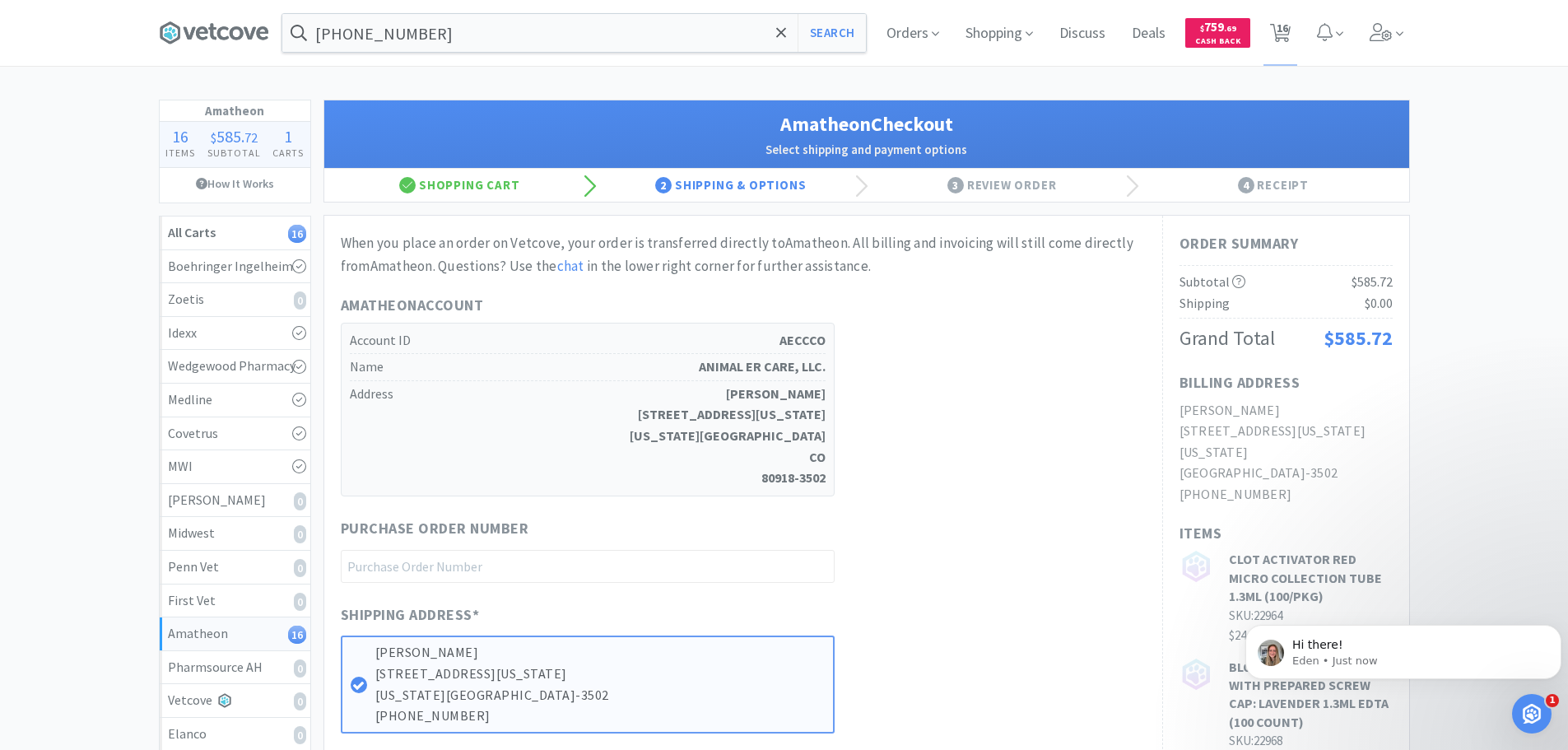
scroll to position [412, 0]
drag, startPoint x: 3022, startPoint y: 1399, endPoint x: 1513, endPoint y: 714, distance: 1657.2
click at [1513, 714] on div "Open Intercom Messenger" at bounding box center [1531, 713] width 54 height 54
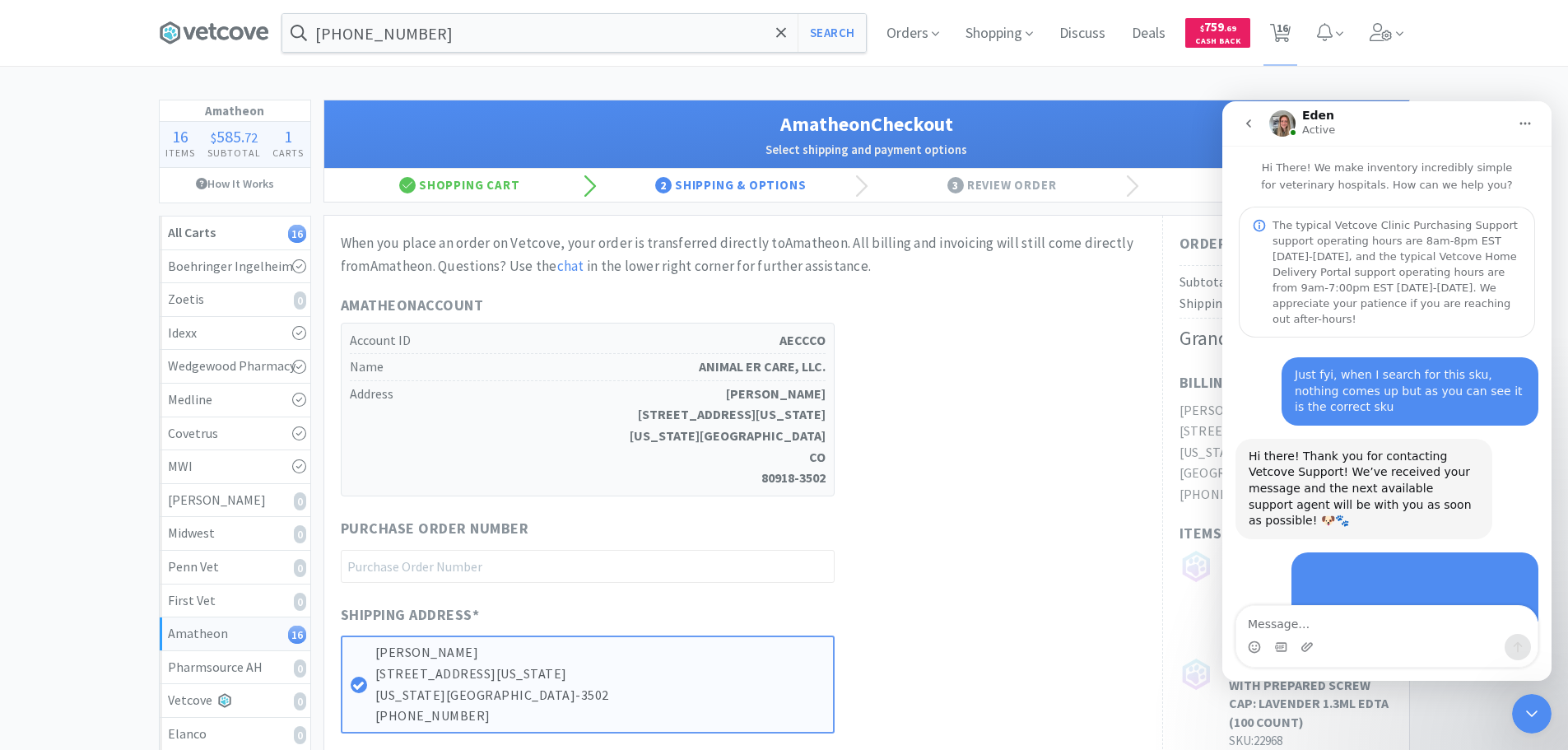
scroll to position [3, 0]
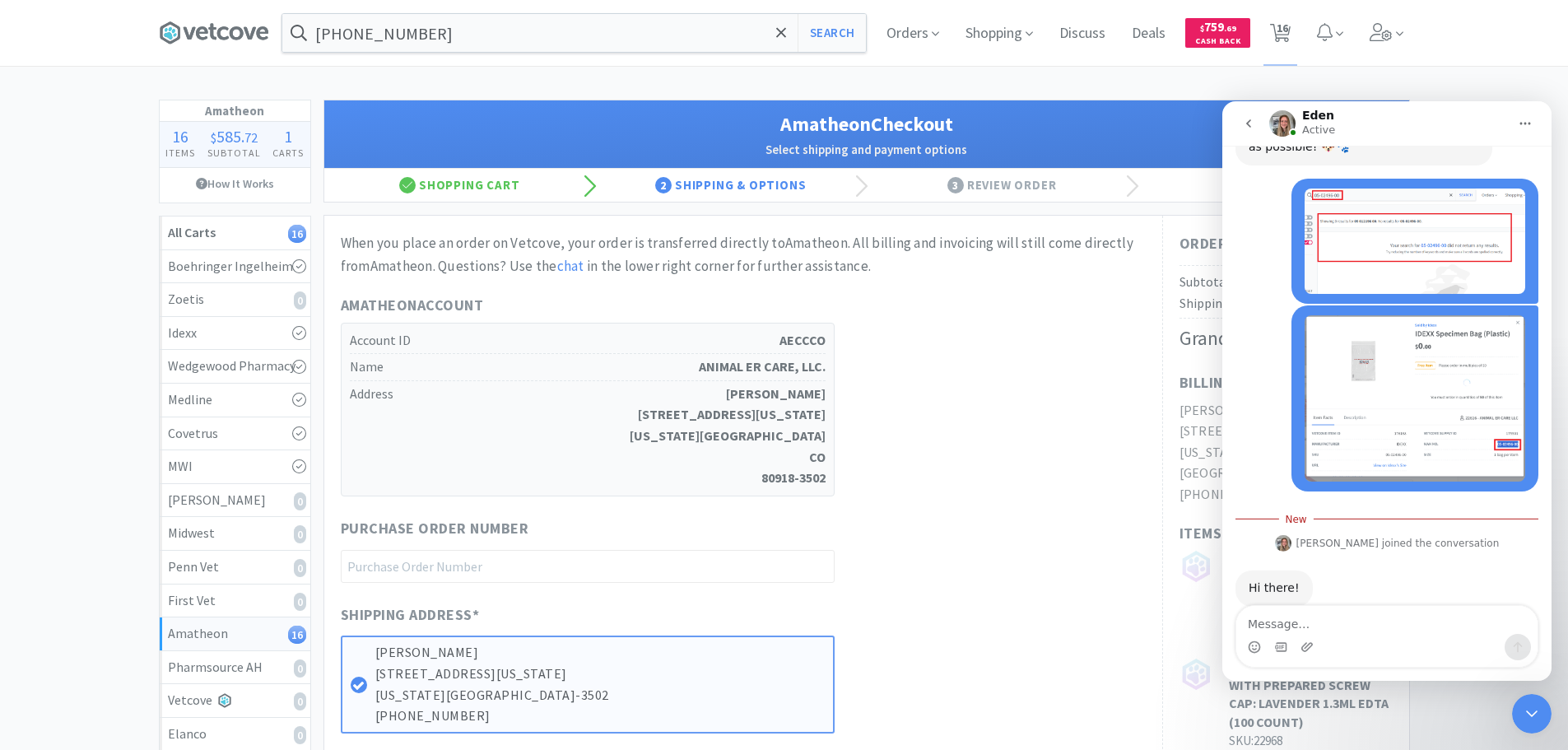
click at [1523, 710] on icon "Close Intercom Messenger" at bounding box center [1532, 714] width 20 height 20
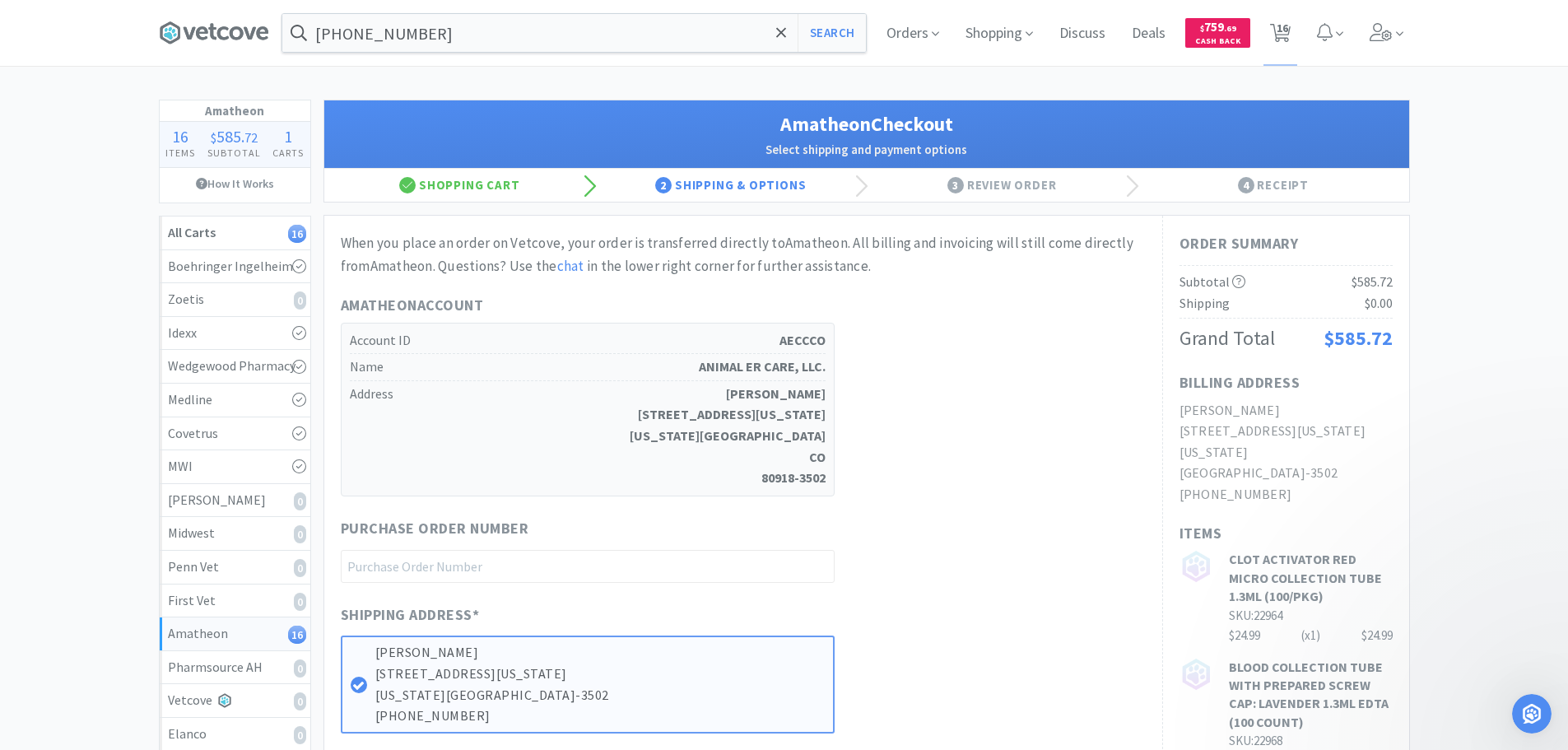
scroll to position [439, 0]
click at [1523, 710] on icon "Open Intercom Messenger" at bounding box center [1532, 714] width 27 height 27
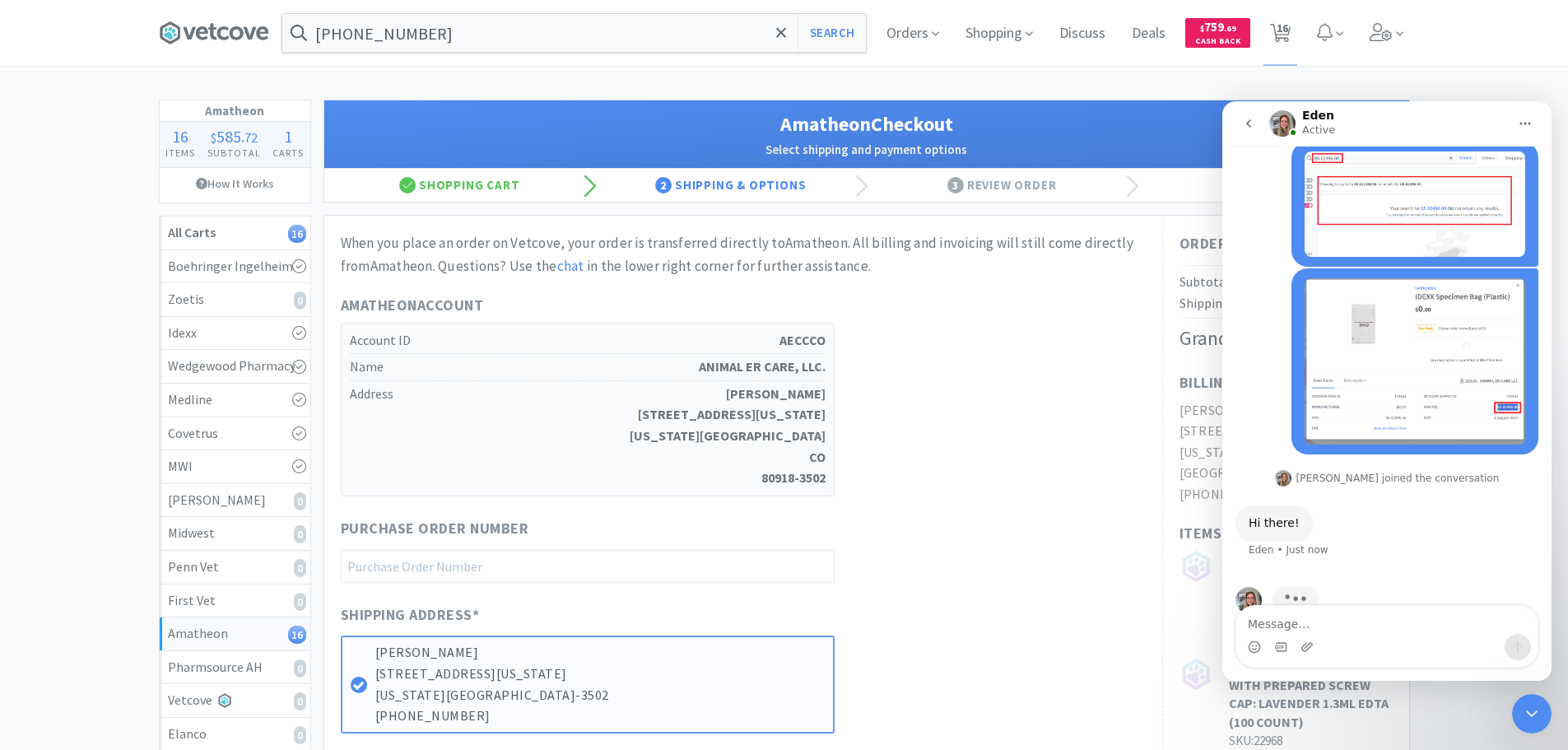
scroll to position [412, 0]
click at [1523, 710] on icon "Close Intercom Messenger" at bounding box center [1532, 714] width 20 height 20
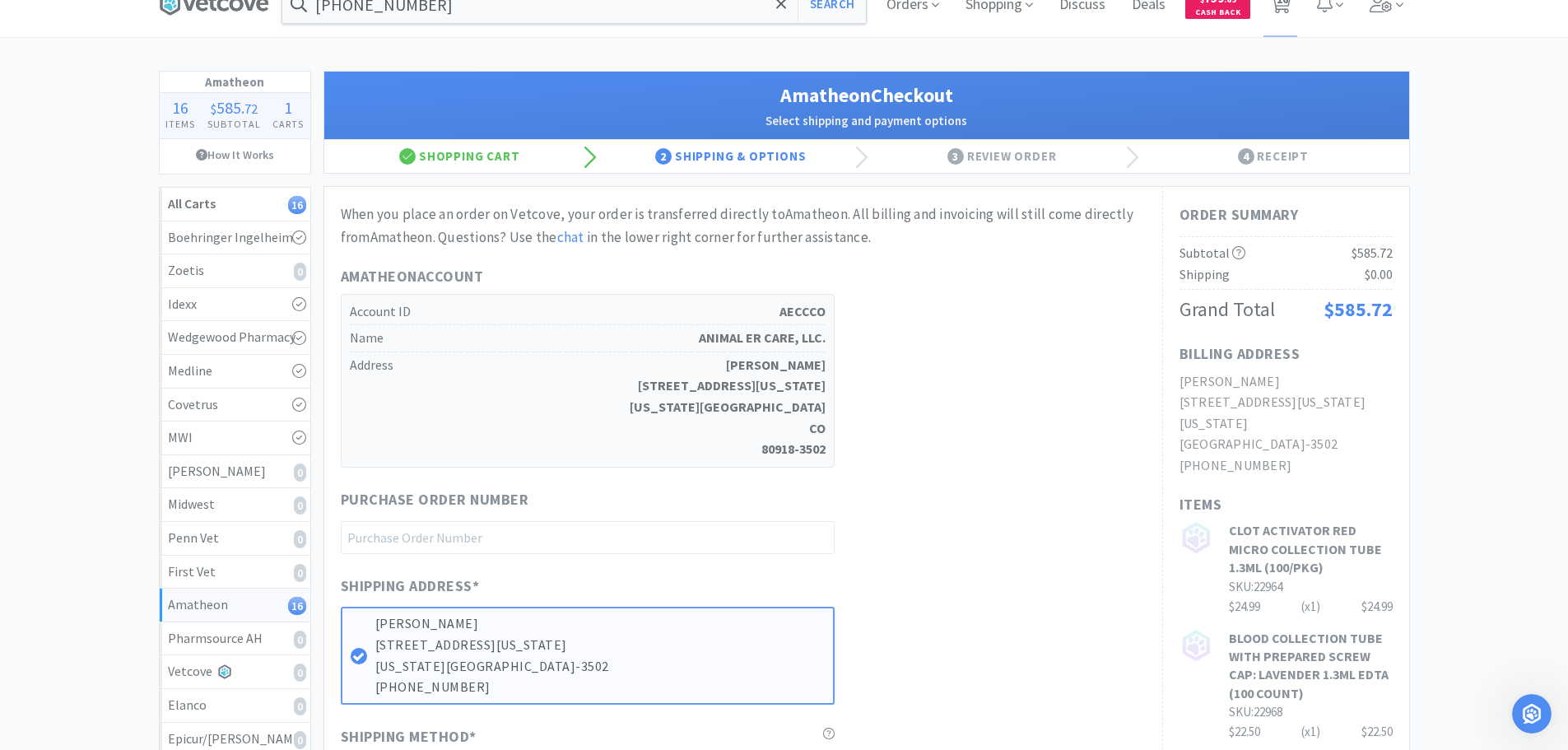
scroll to position [0, 0]
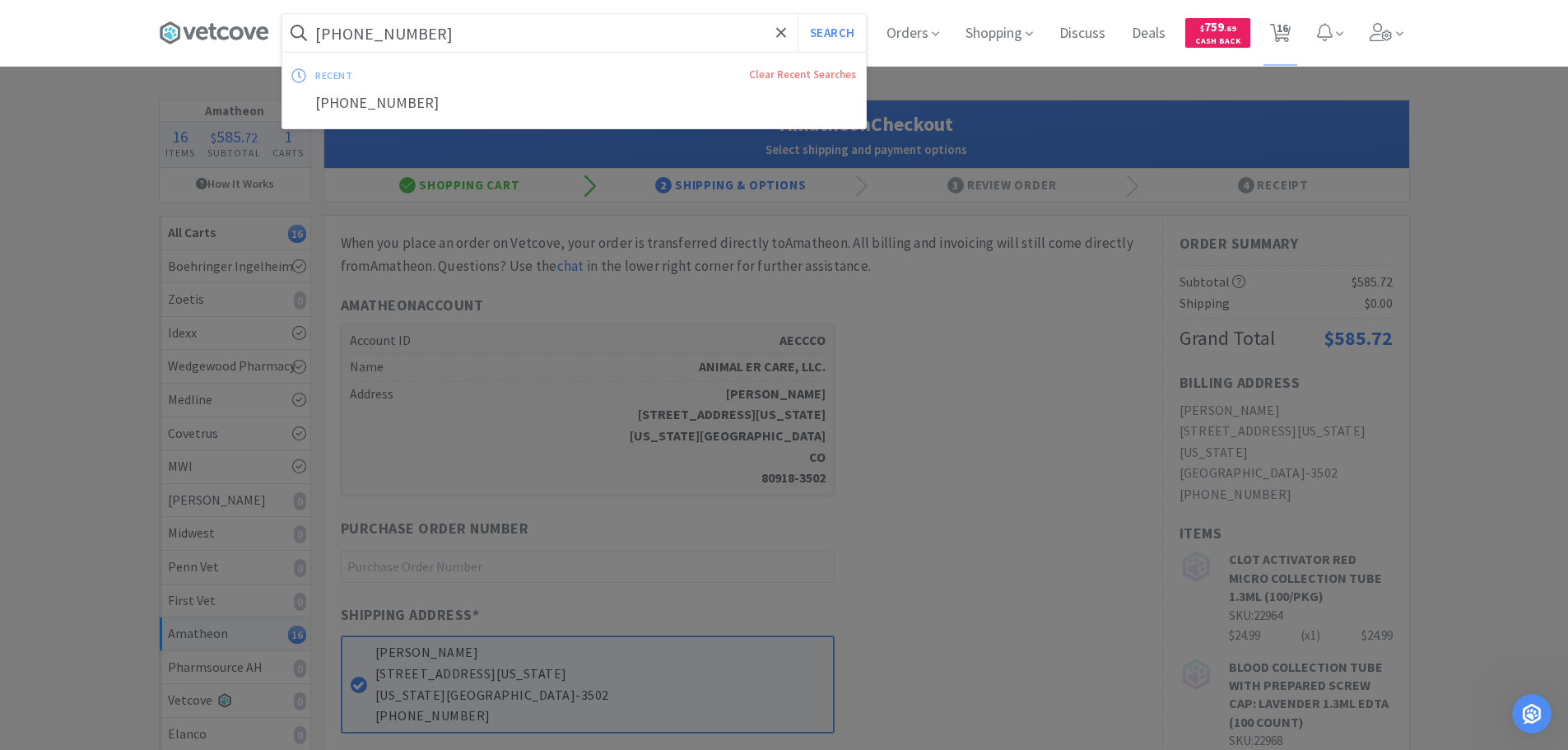
click at [590, 44] on input "[PHONE_NUMBER]" at bounding box center [574, 33] width 584 height 38
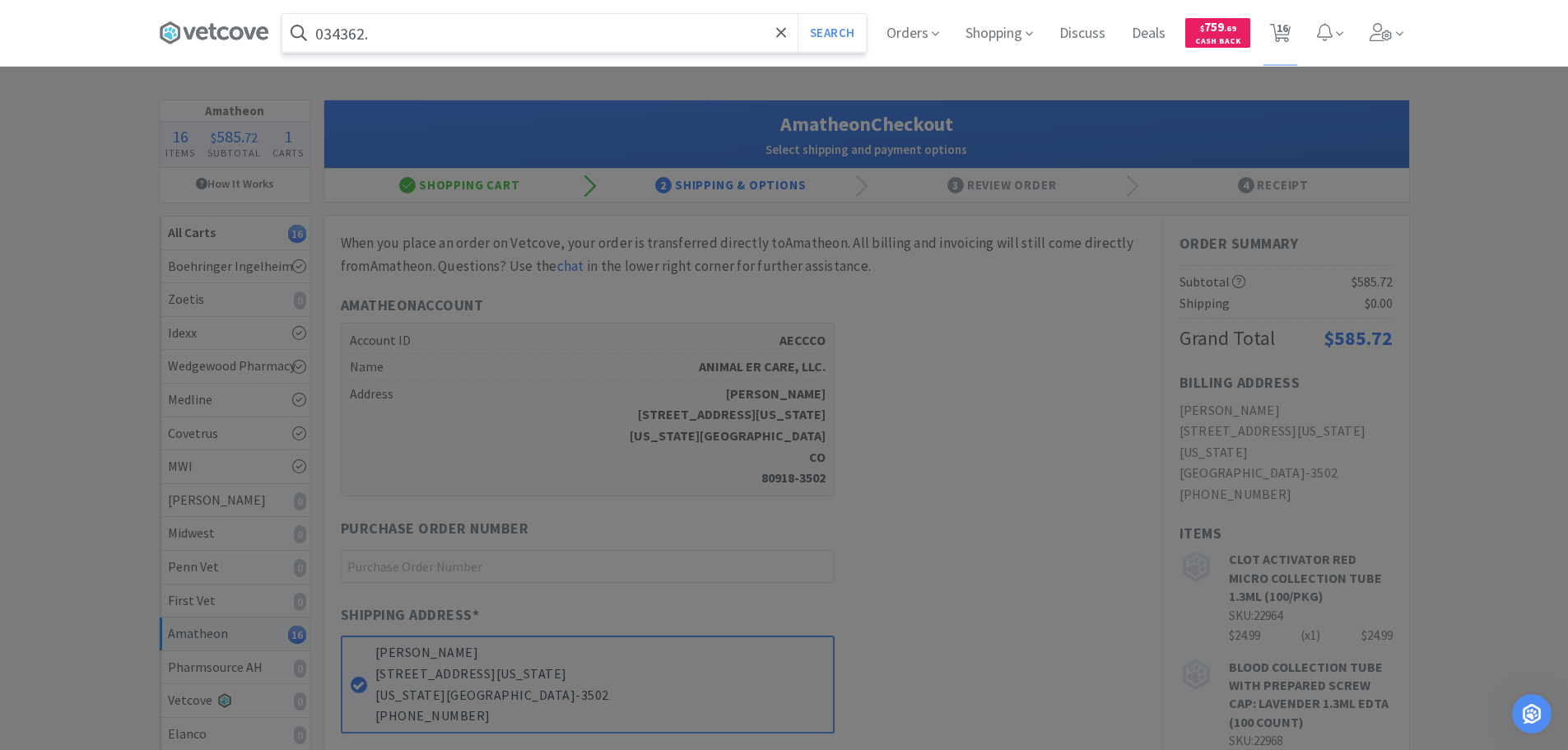
click at [797, 14] on button "Search" at bounding box center [832, 33] width 68 height 38
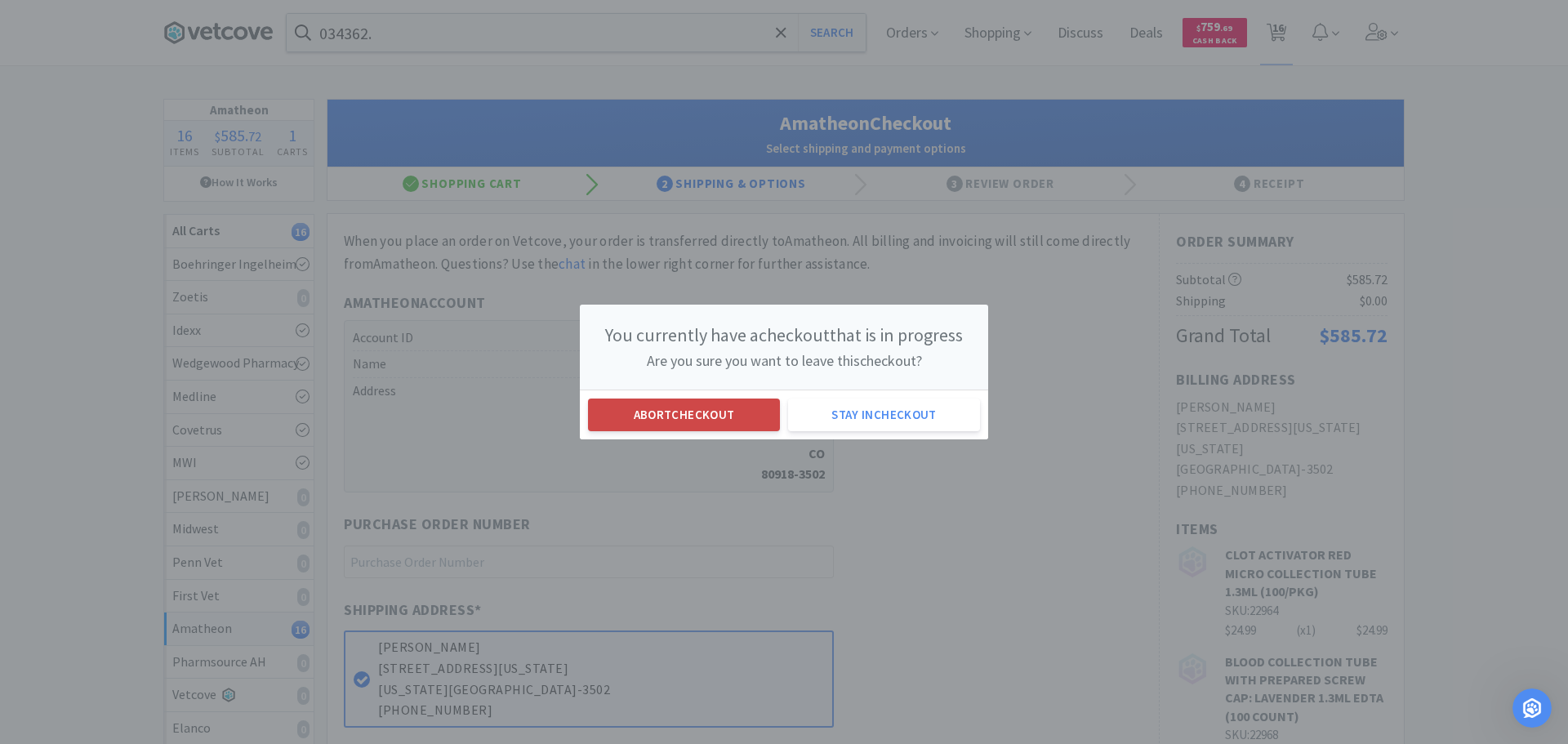
click at [680, 405] on button "Abort checkout" at bounding box center [683, 414] width 192 height 33
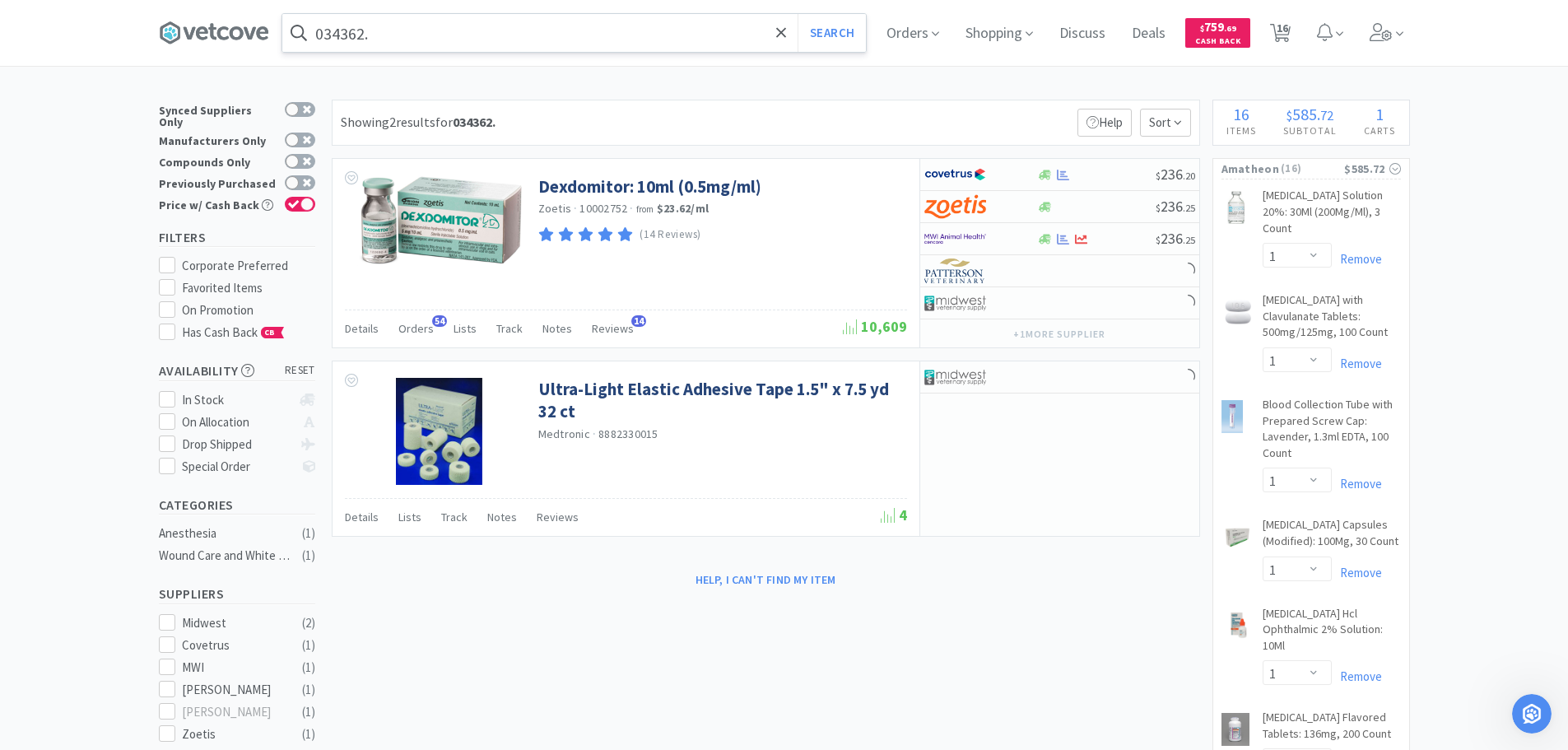
click at [621, 24] on input "034362." at bounding box center [574, 33] width 584 height 38
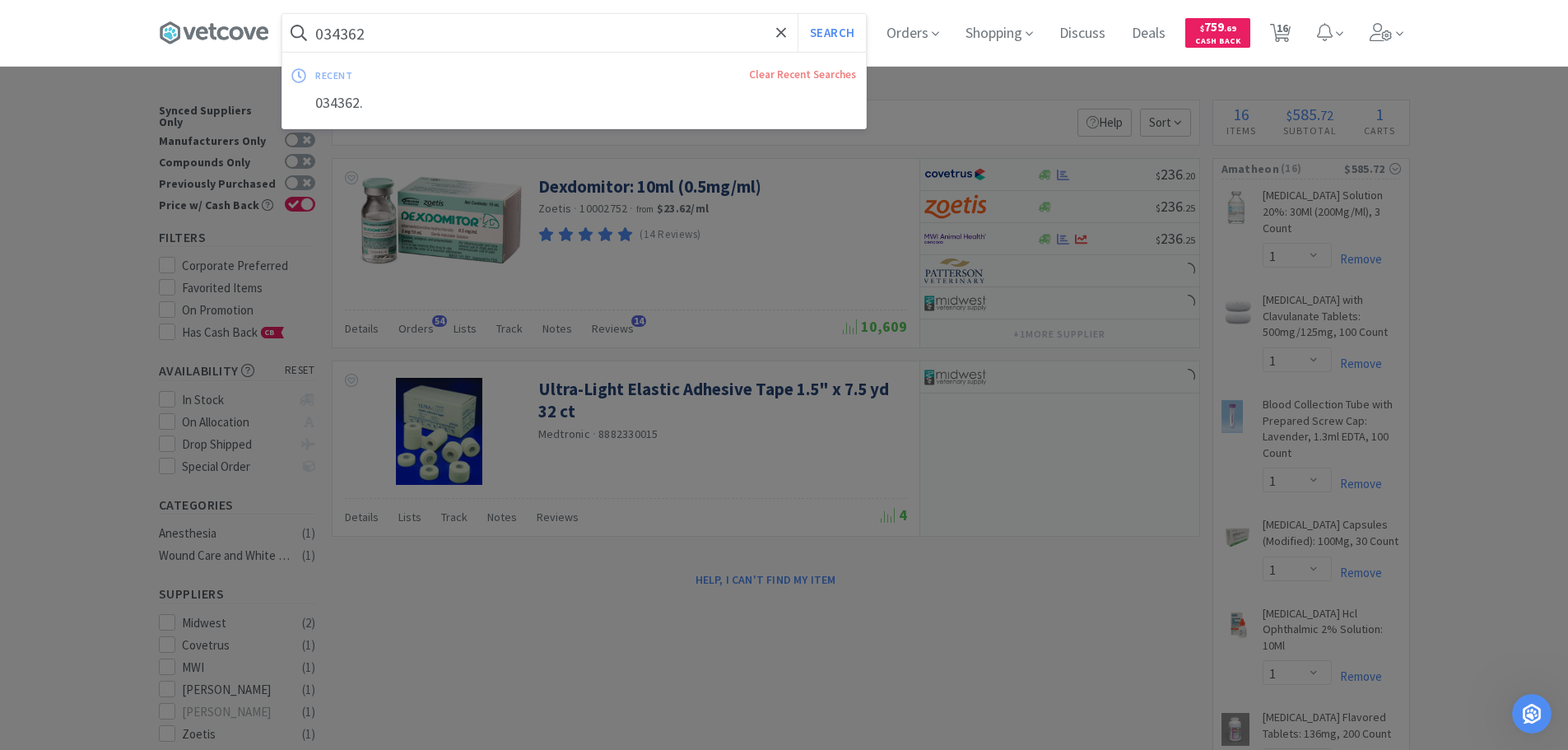
click at [797, 14] on button "Search" at bounding box center [832, 33] width 68 height 38
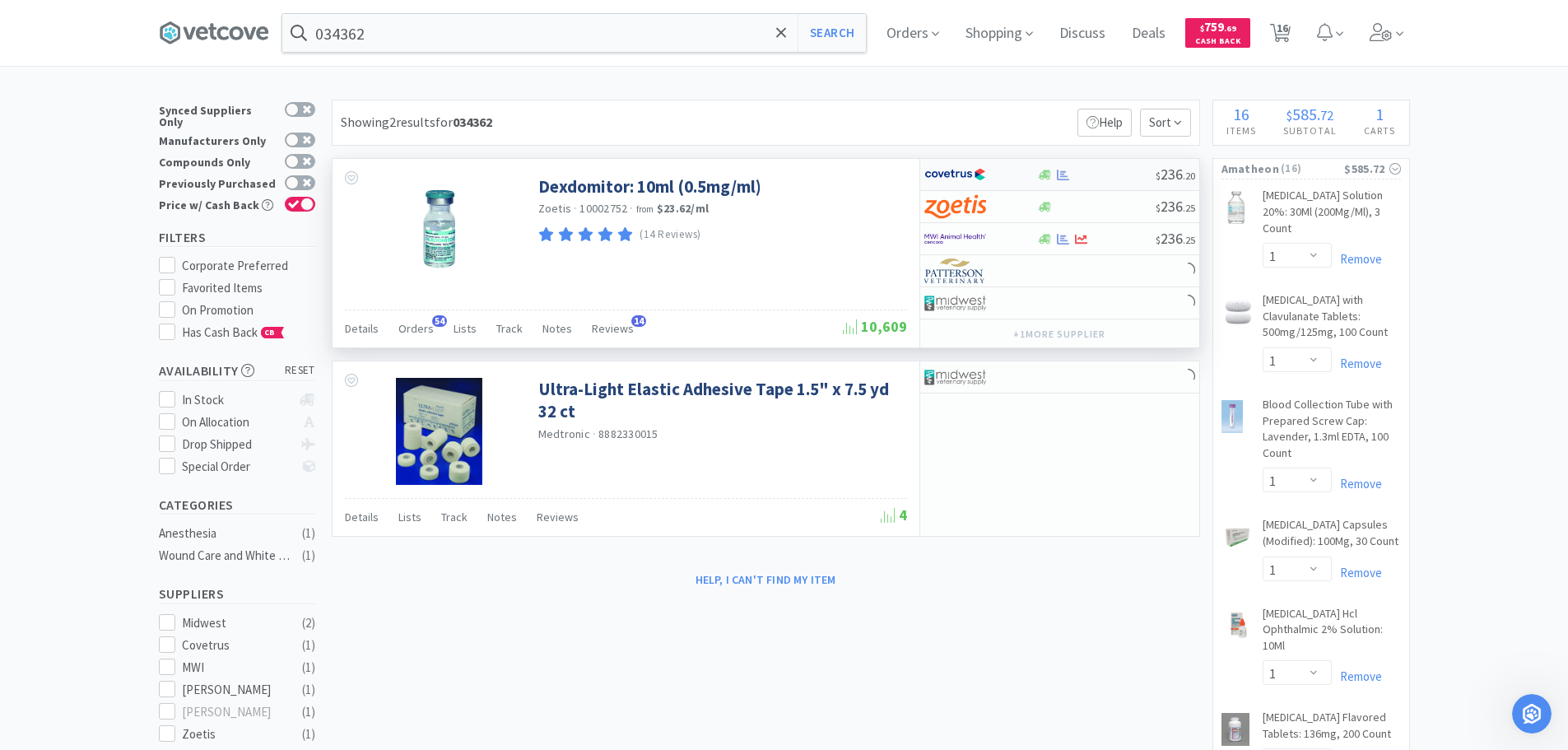
click at [1110, 173] on div at bounding box center [1097, 175] width 119 height 13
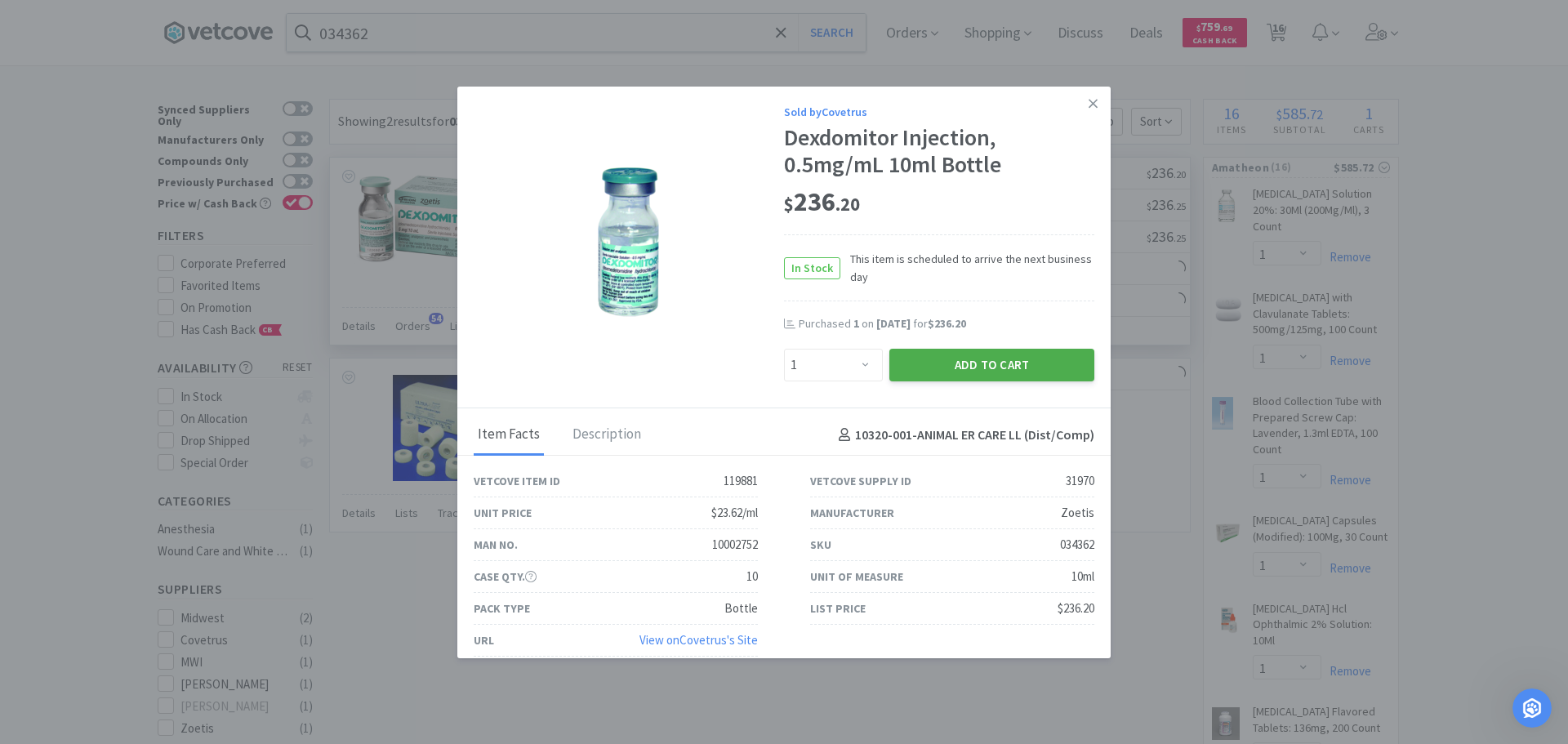
click at [968, 371] on button "Add to Cart" at bounding box center [992, 364] width 205 height 33
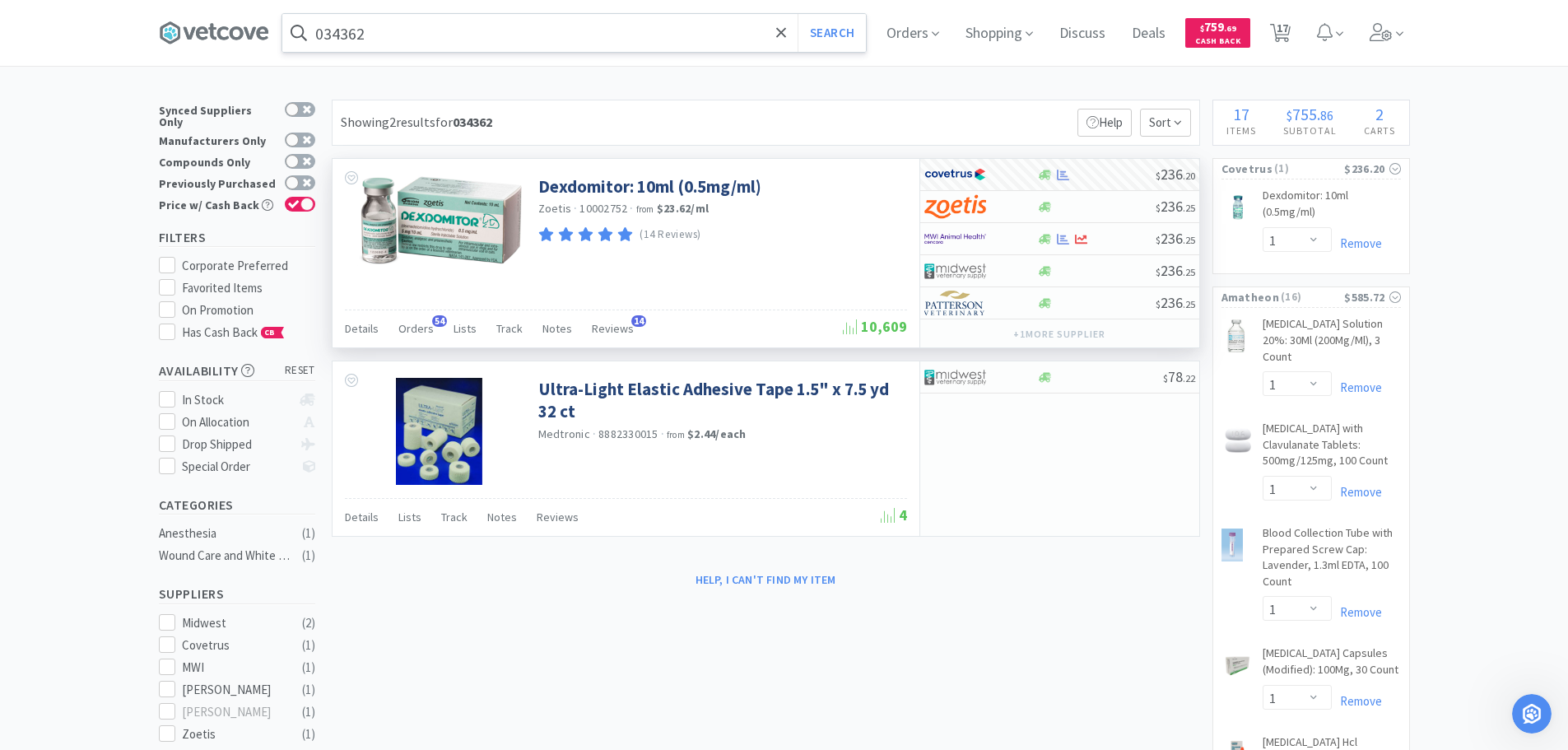
click at [583, 31] on input "034362" at bounding box center [574, 33] width 584 height 38
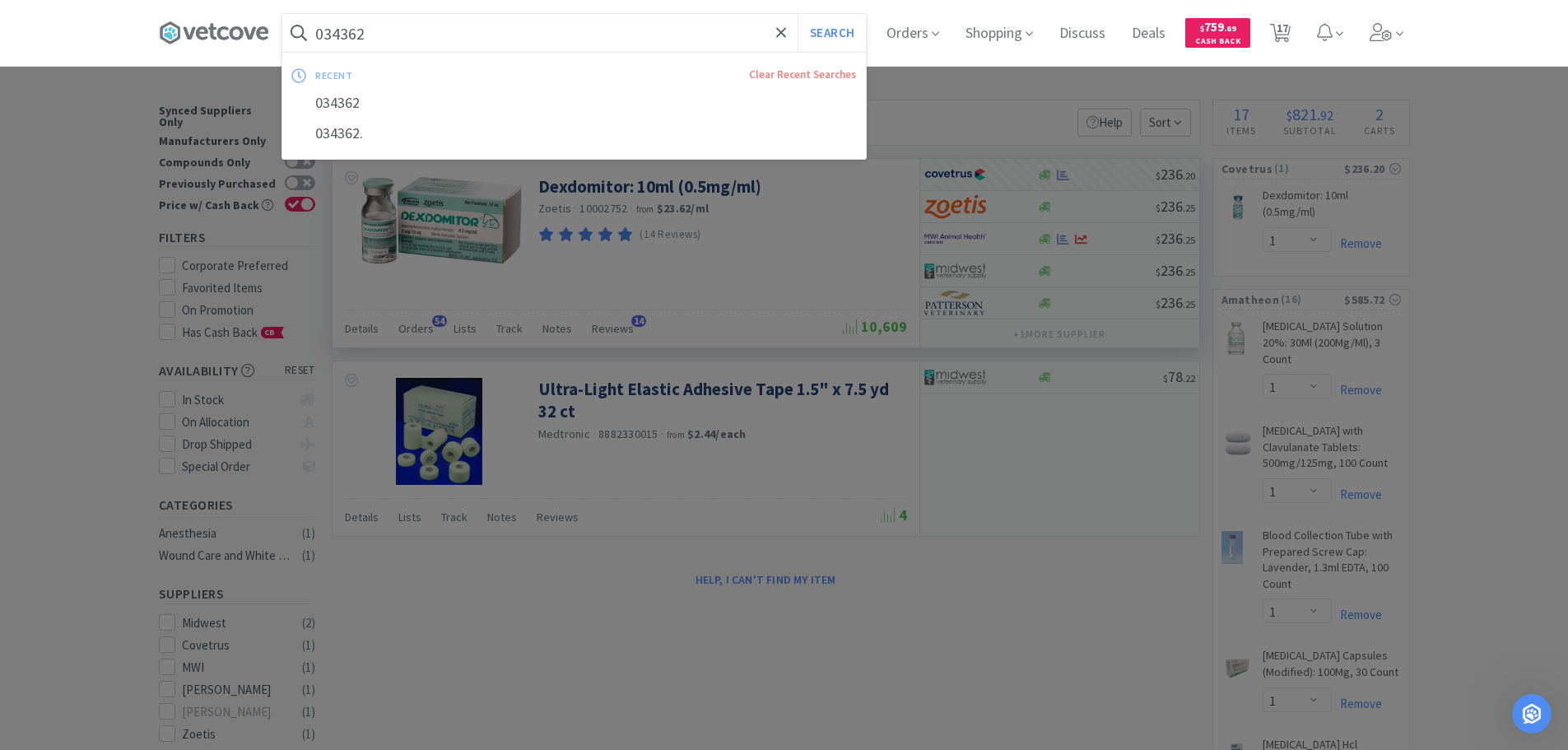
paste input "06889"
click at [797, 14] on button "Search" at bounding box center [832, 33] width 68 height 38
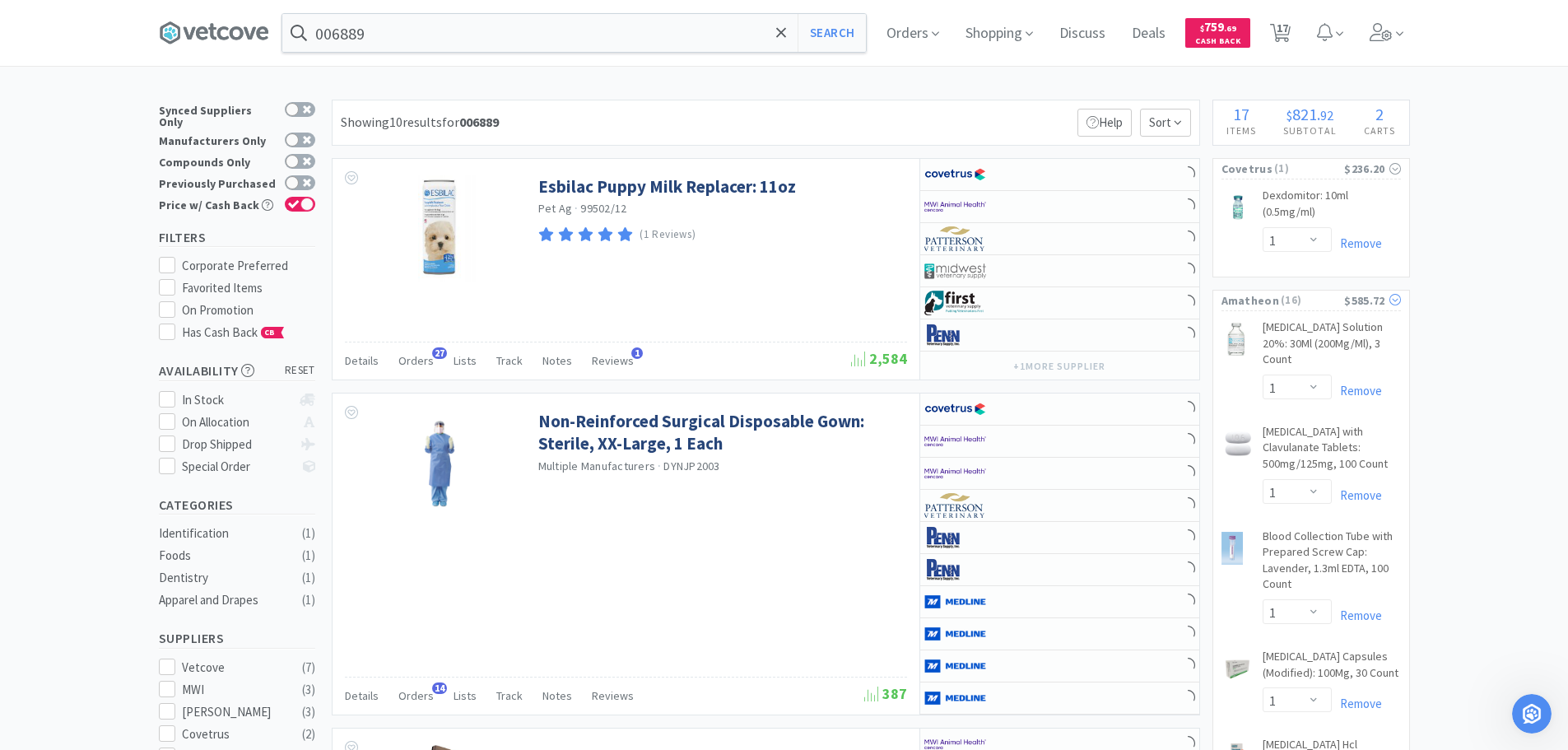
click at [1301, 302] on span "( 16 )" at bounding box center [1311, 300] width 65 height 16
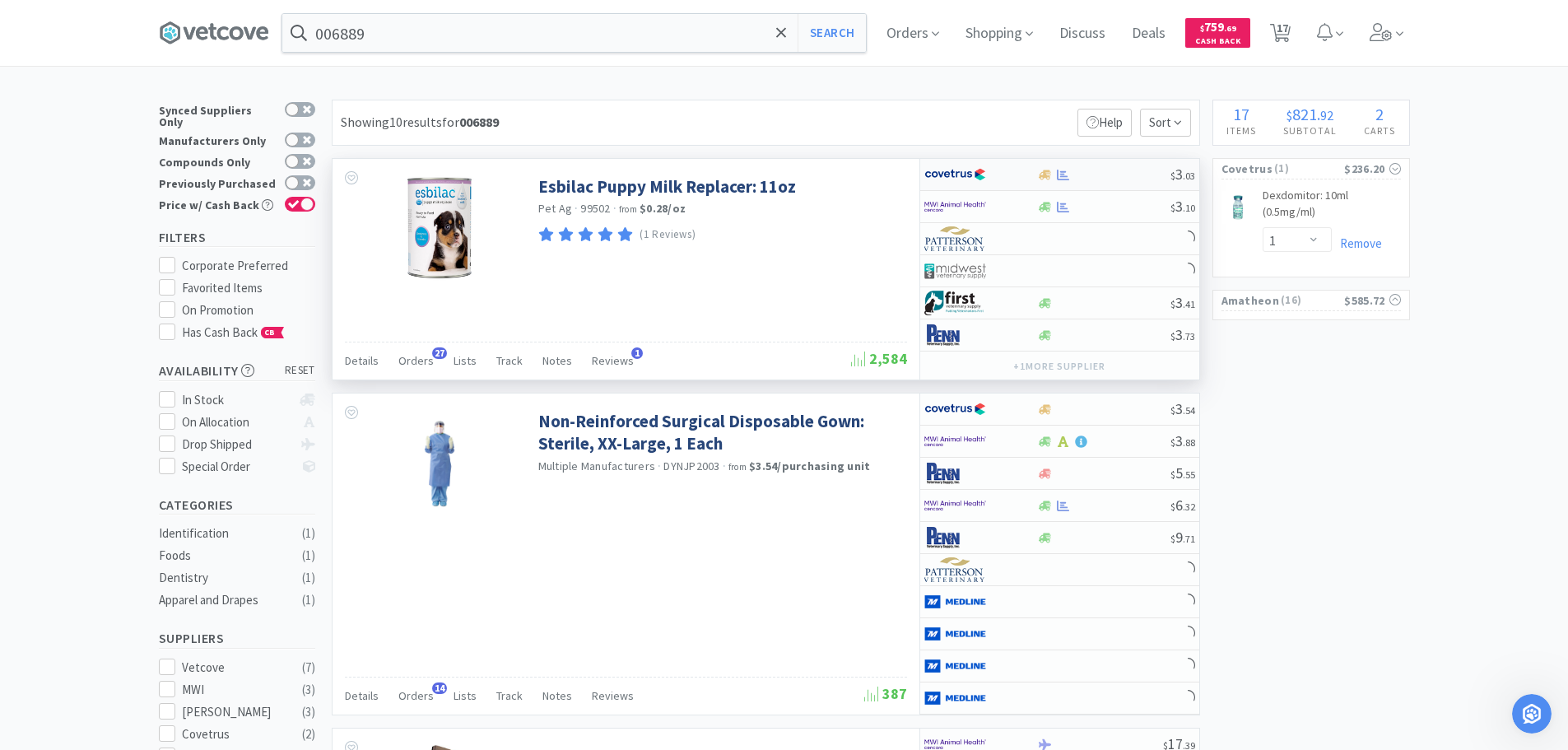
click at [1117, 172] on div at bounding box center [1104, 175] width 133 height 13
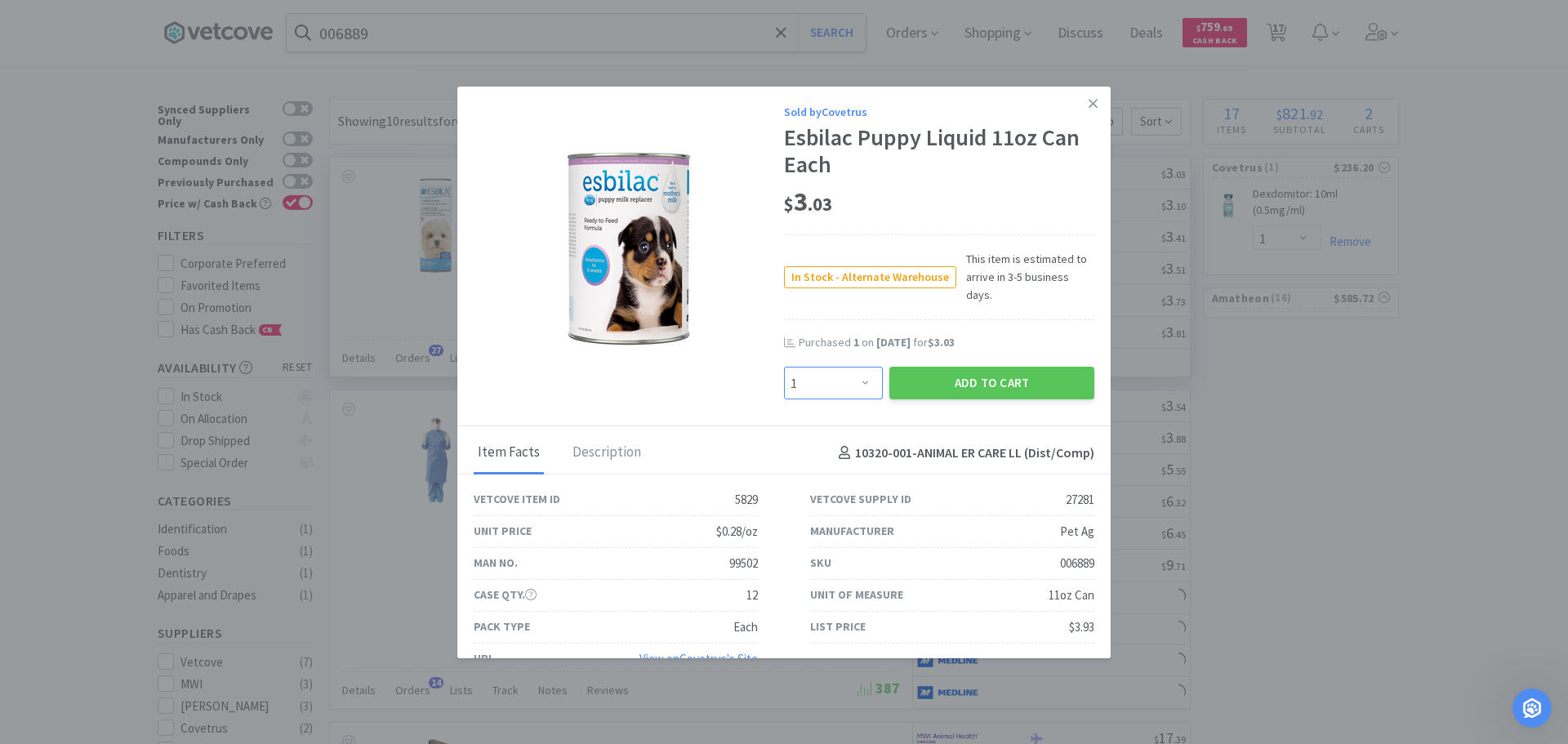
click at [843, 367] on select "Enter Quantity 1 2 3 4 5 6 7 8 9 10 11 12 13 14 15 16 17 18 19 20 Enter Quantity" at bounding box center [833, 383] width 99 height 33
click at [784, 367] on select "Enter Quantity 1 2 3 4 5 6 7 8 9 10 11 12 13 14 15 16 17 18 19 20 Enter Quantity" at bounding box center [833, 383] width 99 height 33
click at [924, 367] on button "Add to Cart" at bounding box center [992, 383] width 205 height 33
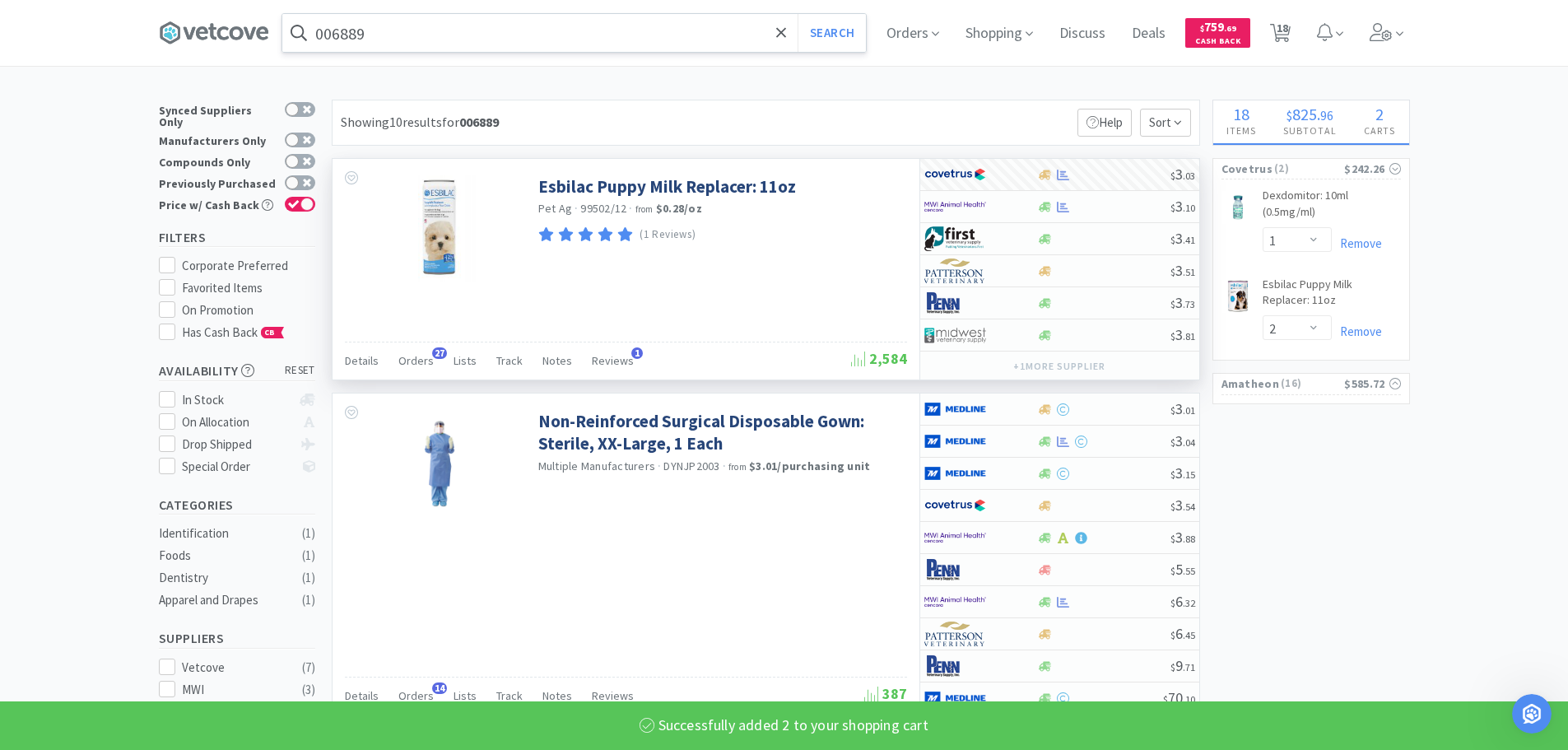
click at [577, 38] on input "006889" at bounding box center [574, 33] width 584 height 38
paste input "8"
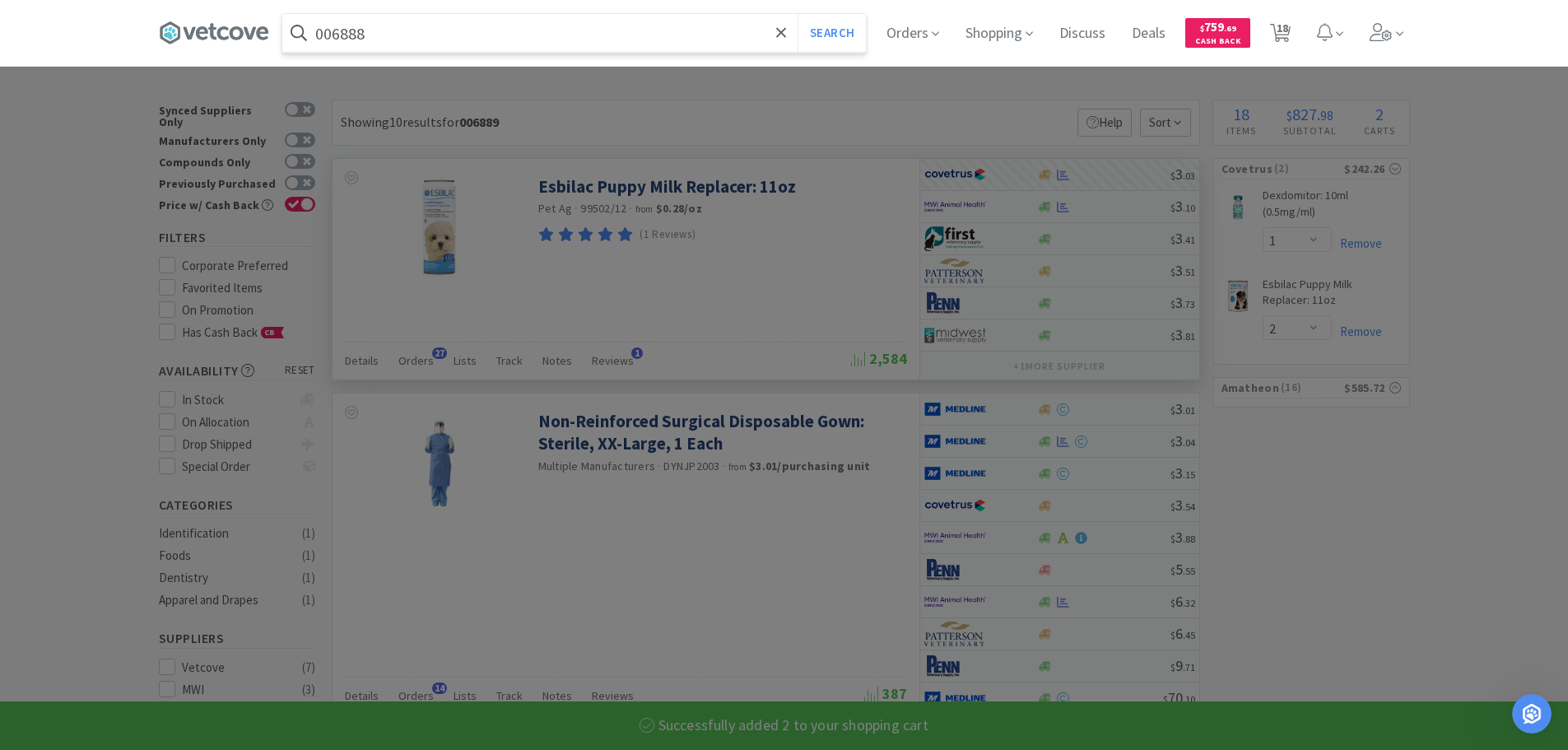
click at [797, 14] on button "Search" at bounding box center [832, 33] width 68 height 38
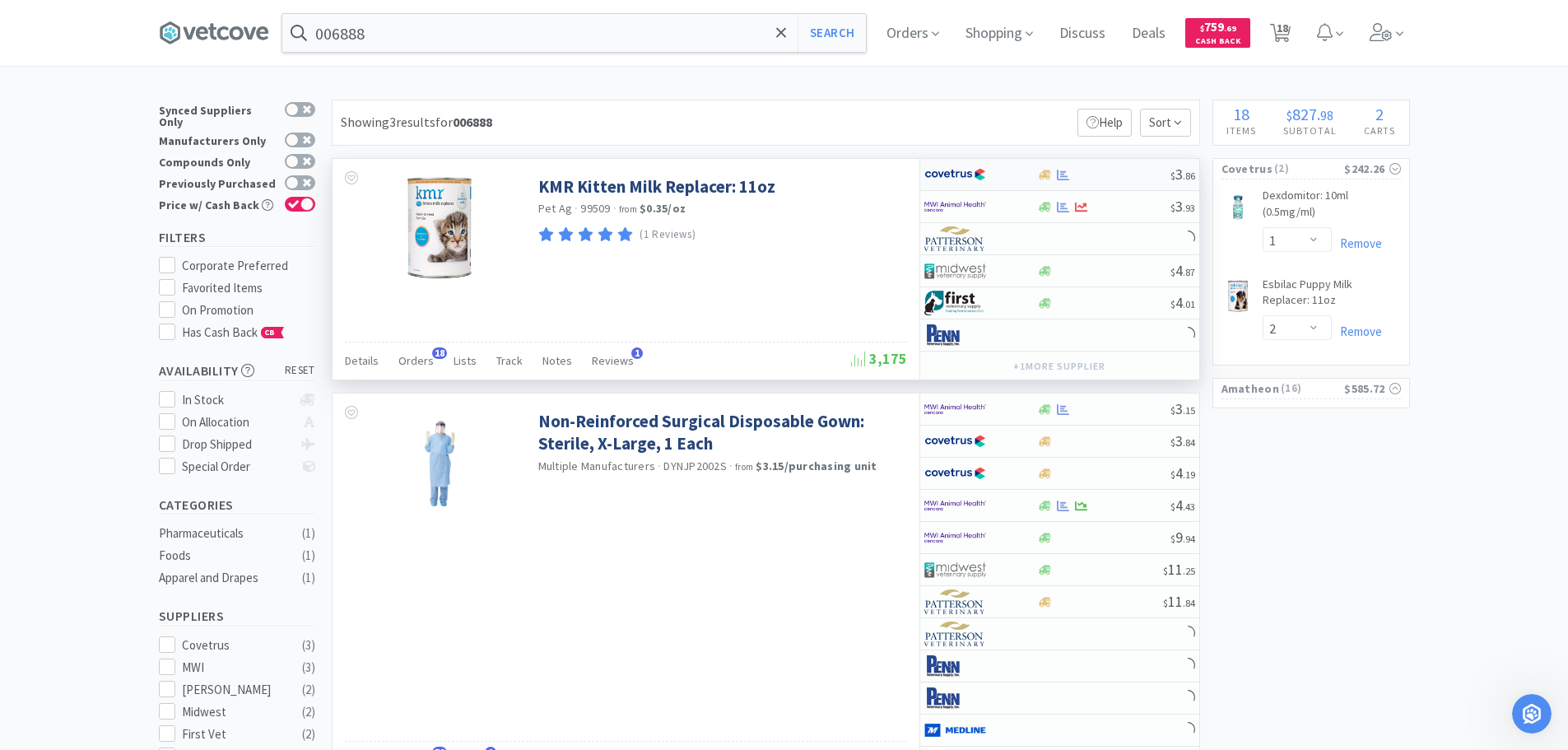
click at [1119, 169] on div at bounding box center [1104, 175] width 133 height 13
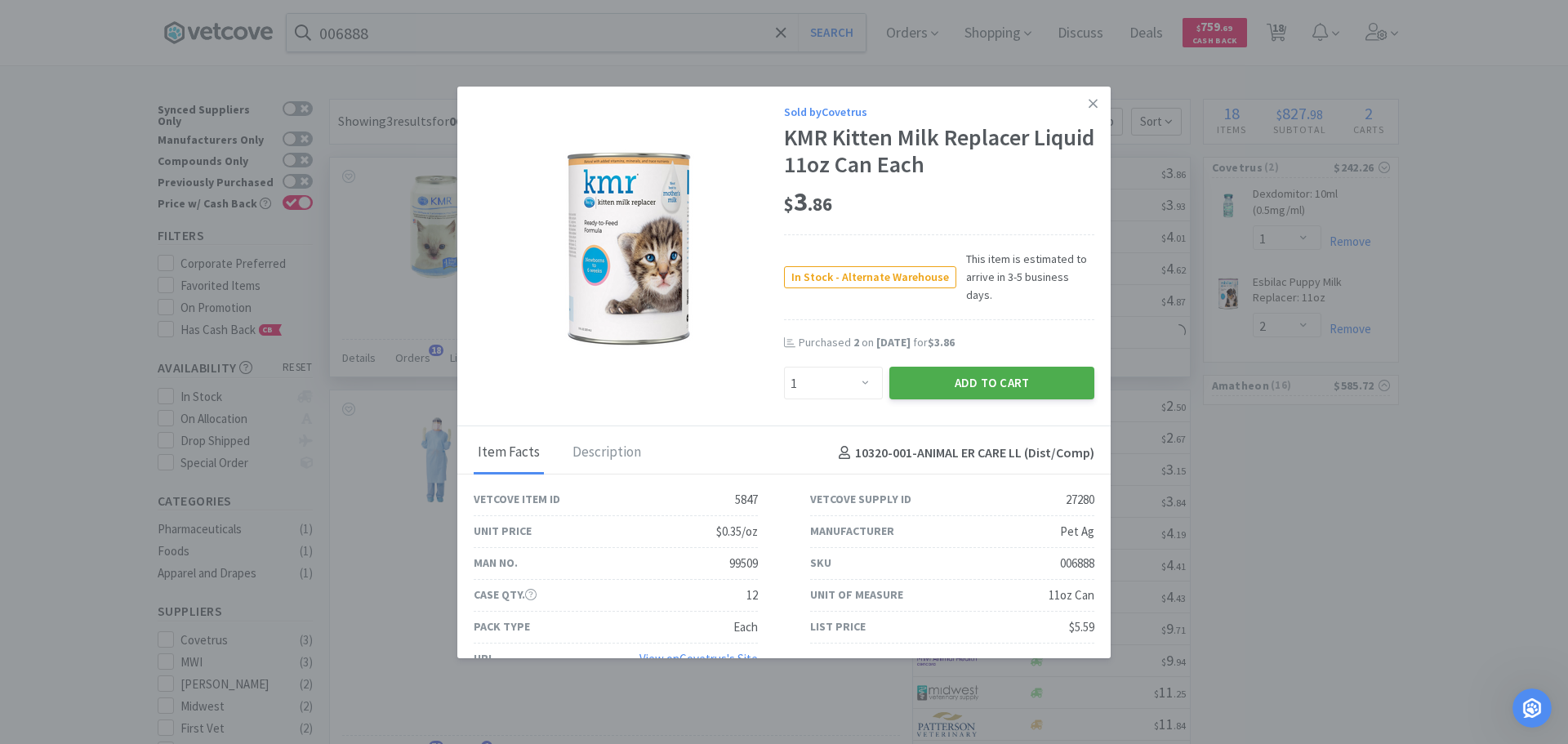
click at [1026, 368] on button "Add to Cart" at bounding box center [992, 383] width 205 height 33
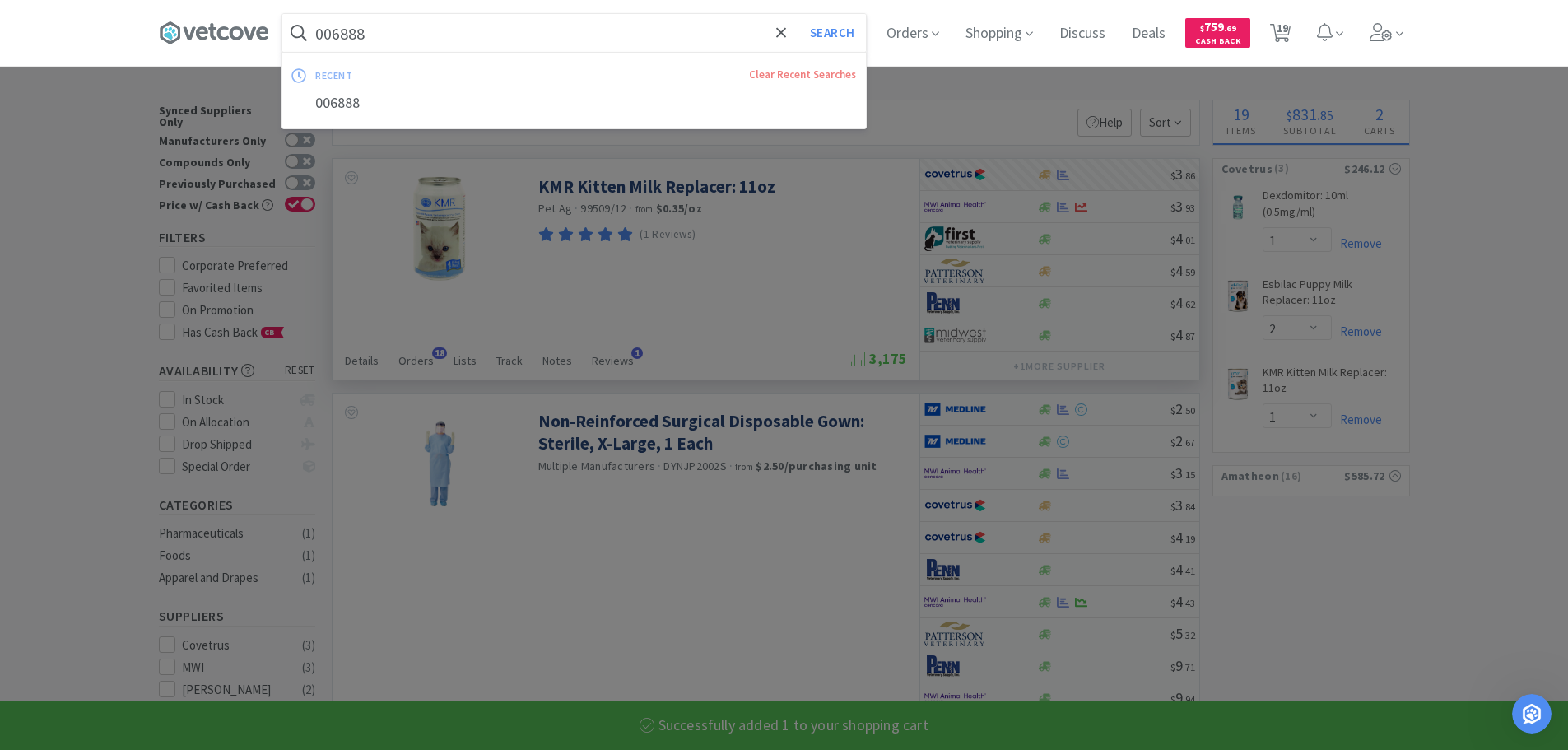
click at [579, 35] on input "006888" at bounding box center [574, 33] width 584 height 38
paste input "20720"
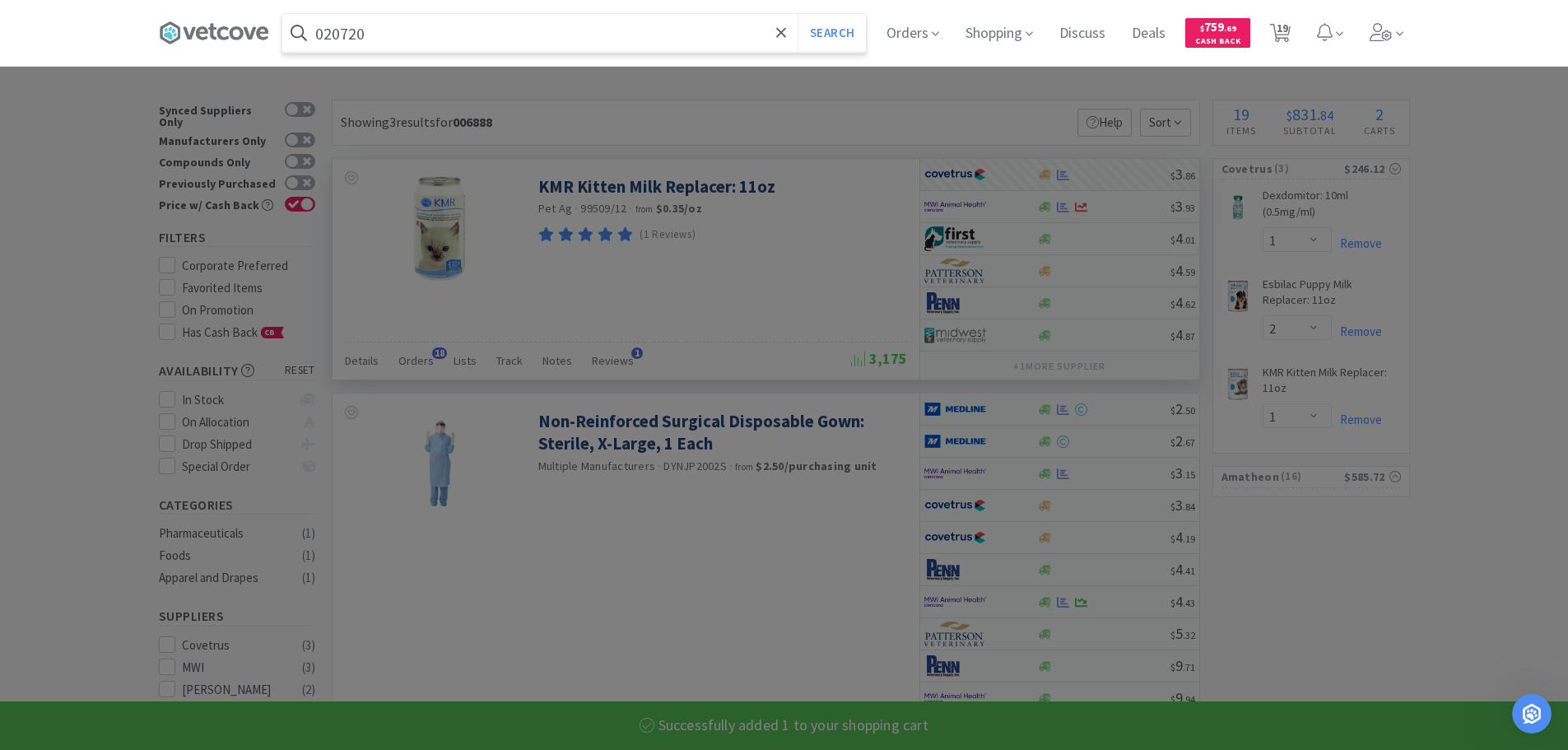
click at [797, 14] on button "Search" at bounding box center [832, 33] width 68 height 38
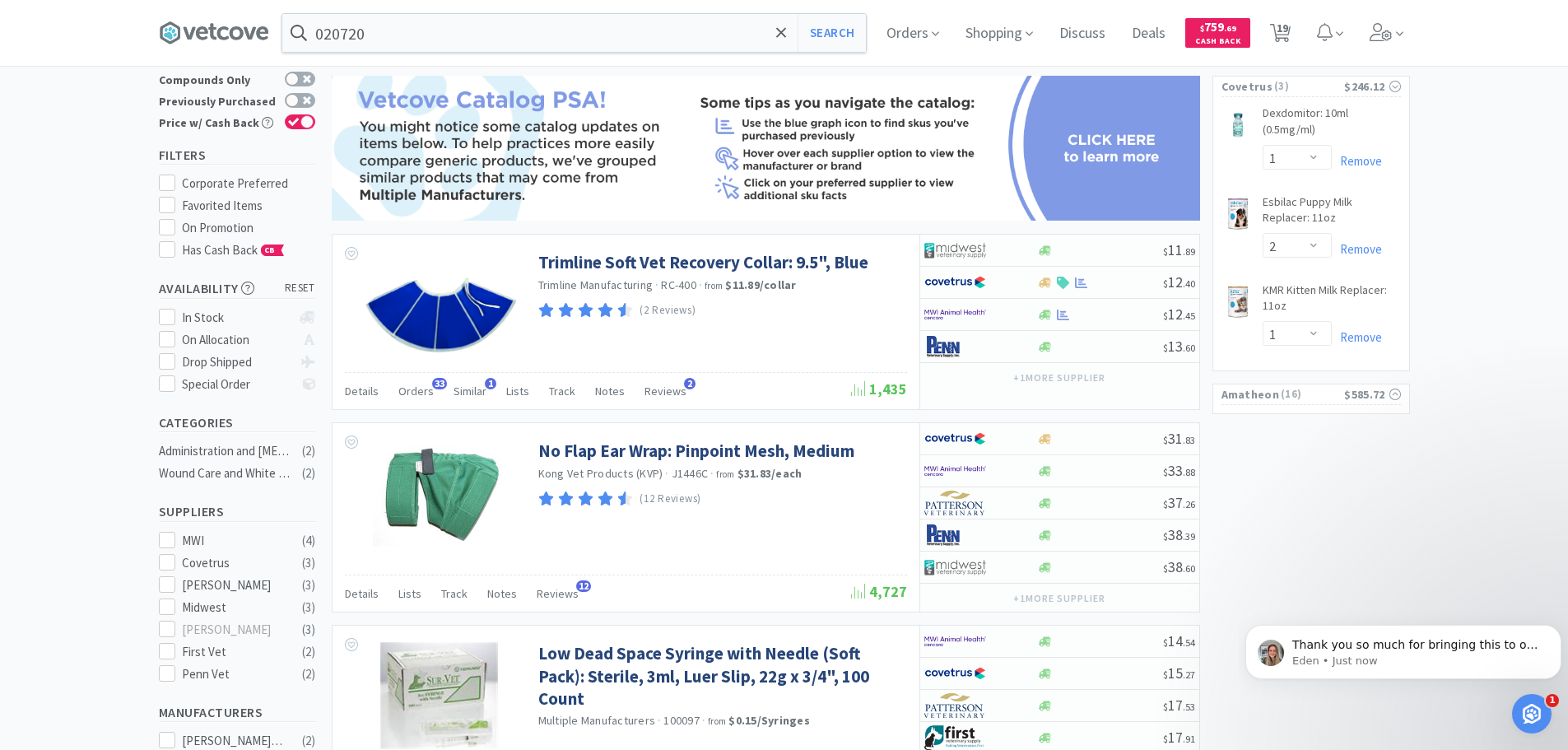
scroll to position [561, 0]
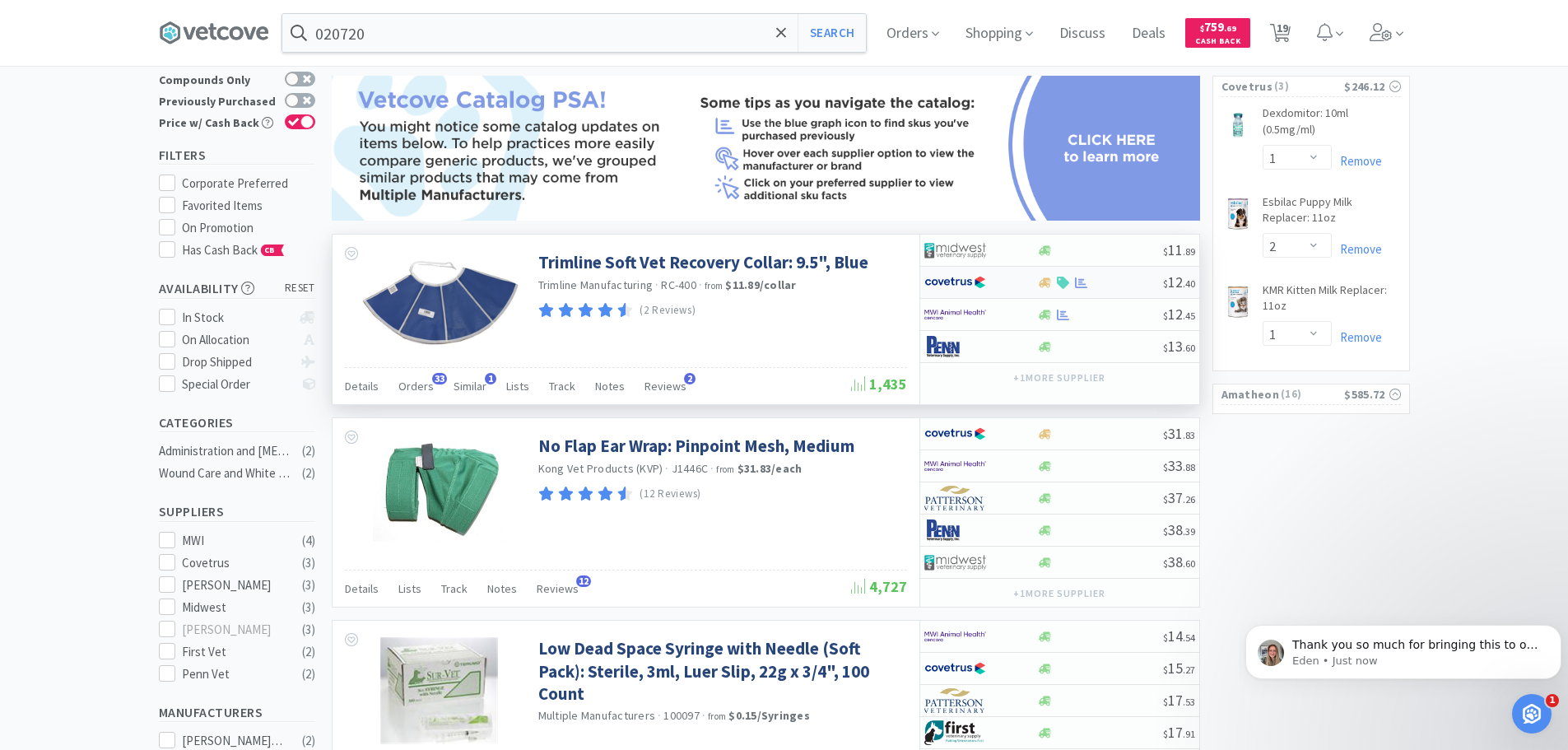
click at [1123, 283] on div at bounding box center [1100, 283] width 126 height 13
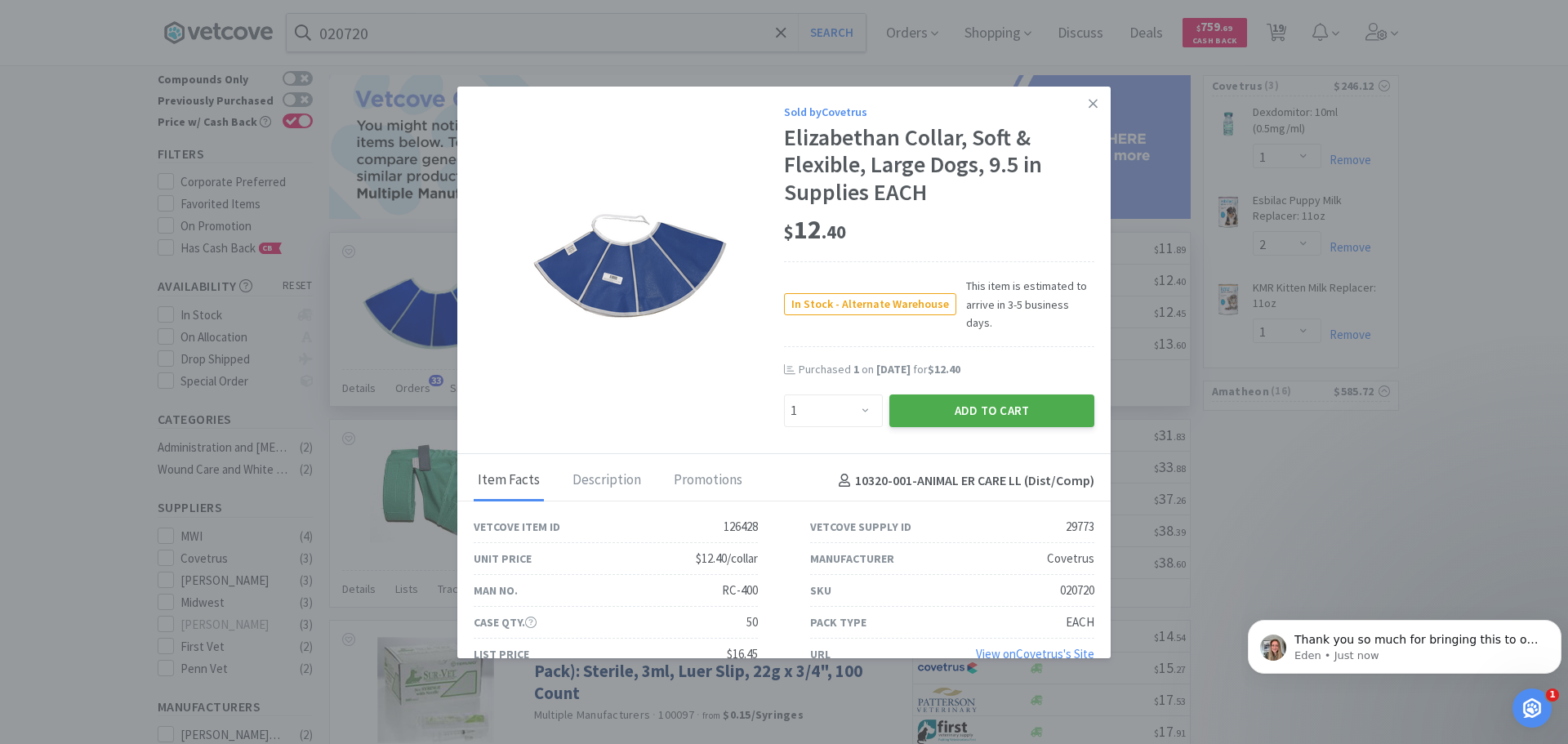
click at [935, 395] on button "Add to Cart" at bounding box center [992, 411] width 205 height 33
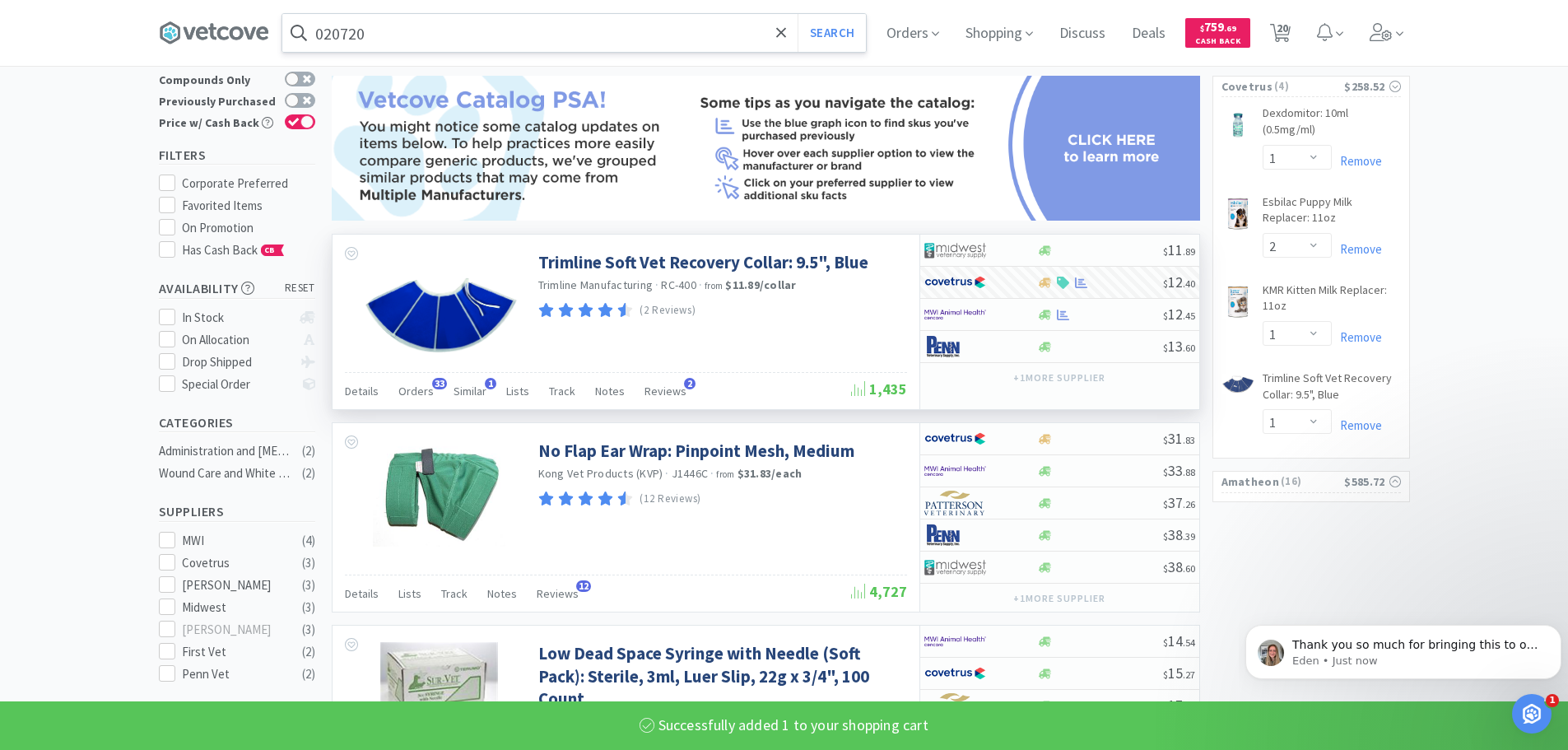
click at [548, 34] on input "020720" at bounding box center [574, 33] width 584 height 38
paste input "77602"
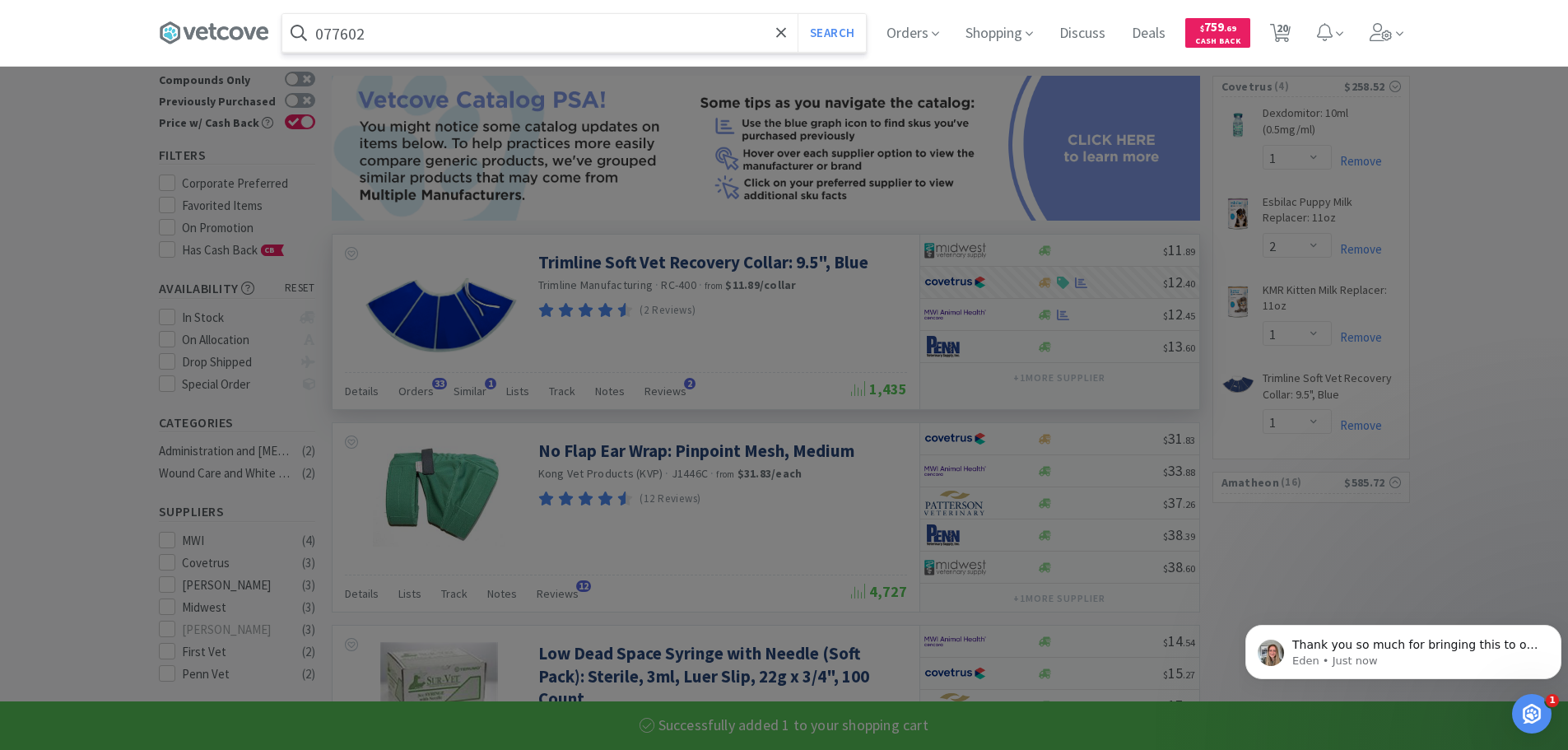
click at [797, 14] on button "Search" at bounding box center [832, 33] width 68 height 38
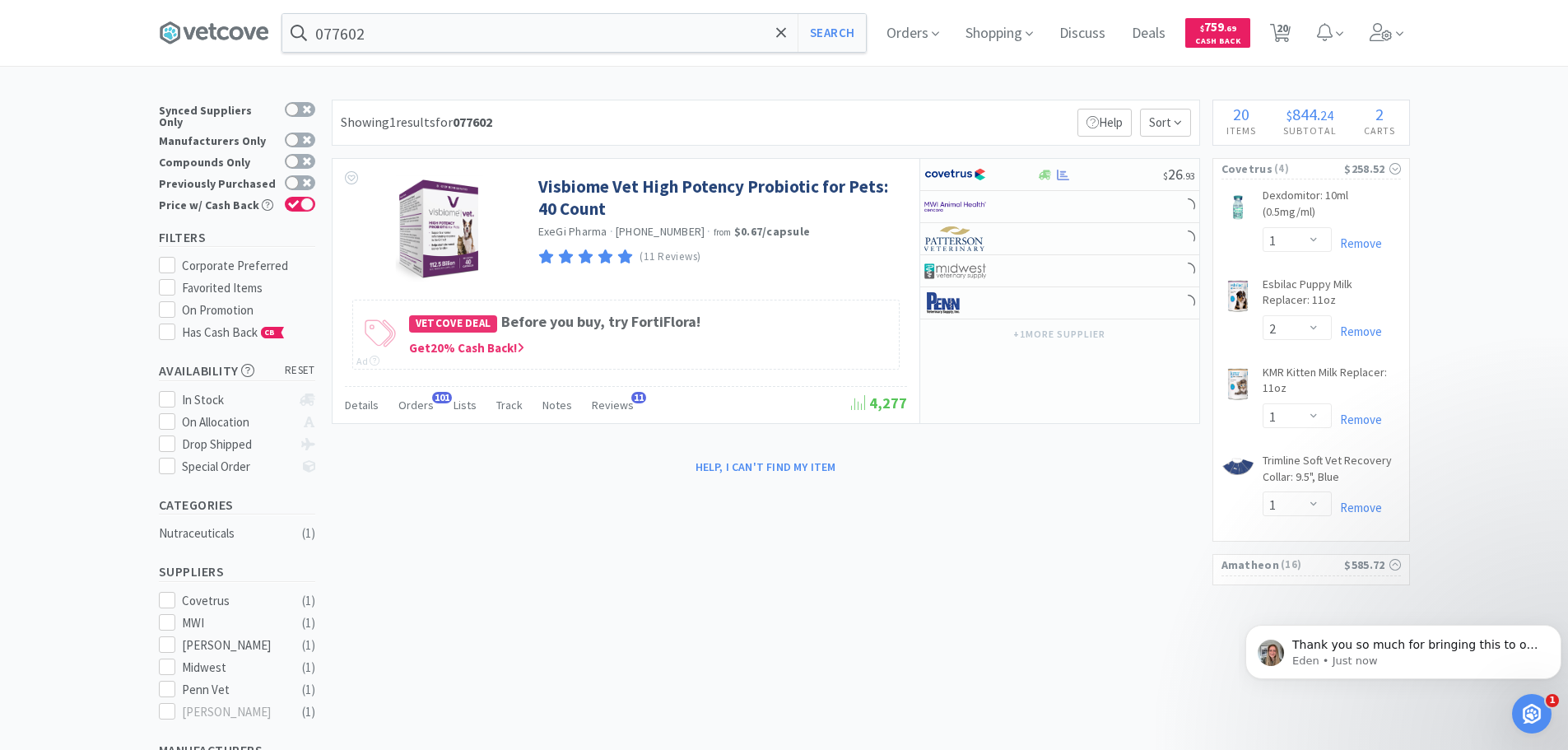
click at [1529, 711] on icon "Open Intercom Messenger" at bounding box center [1532, 714] width 27 height 27
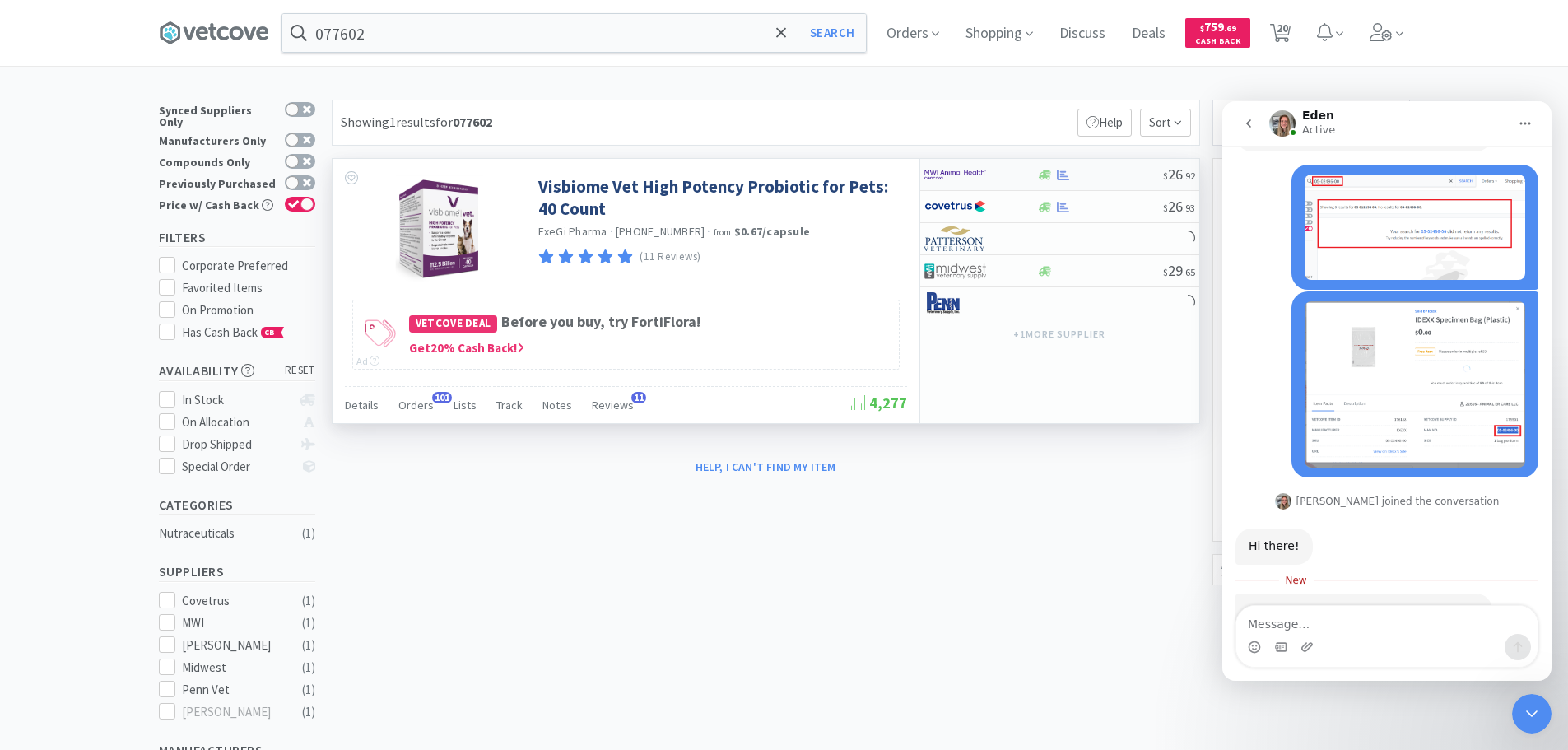
scroll to position [588, 0]
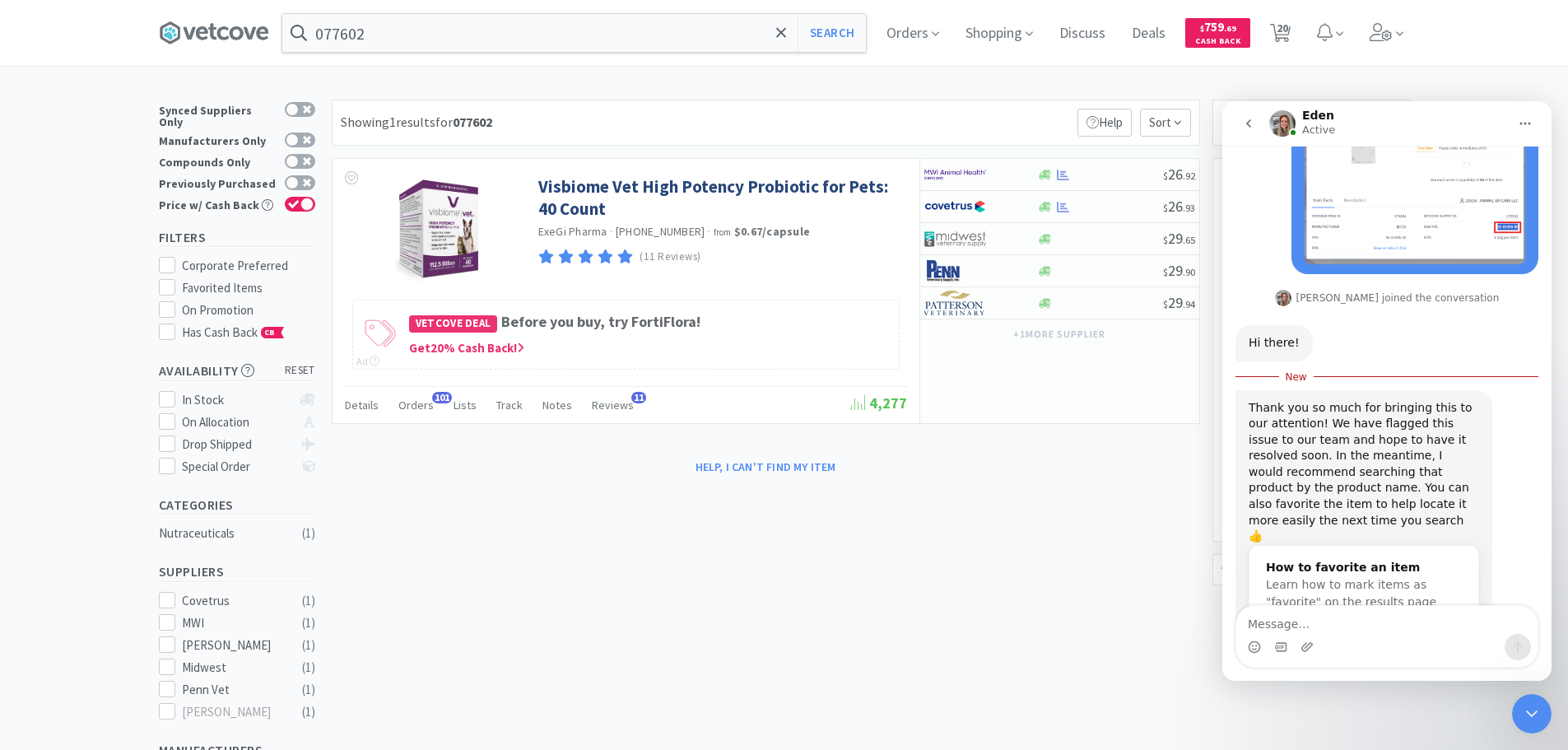
click at [1524, 708] on icon "Close Intercom Messenger" at bounding box center [1532, 714] width 20 height 20
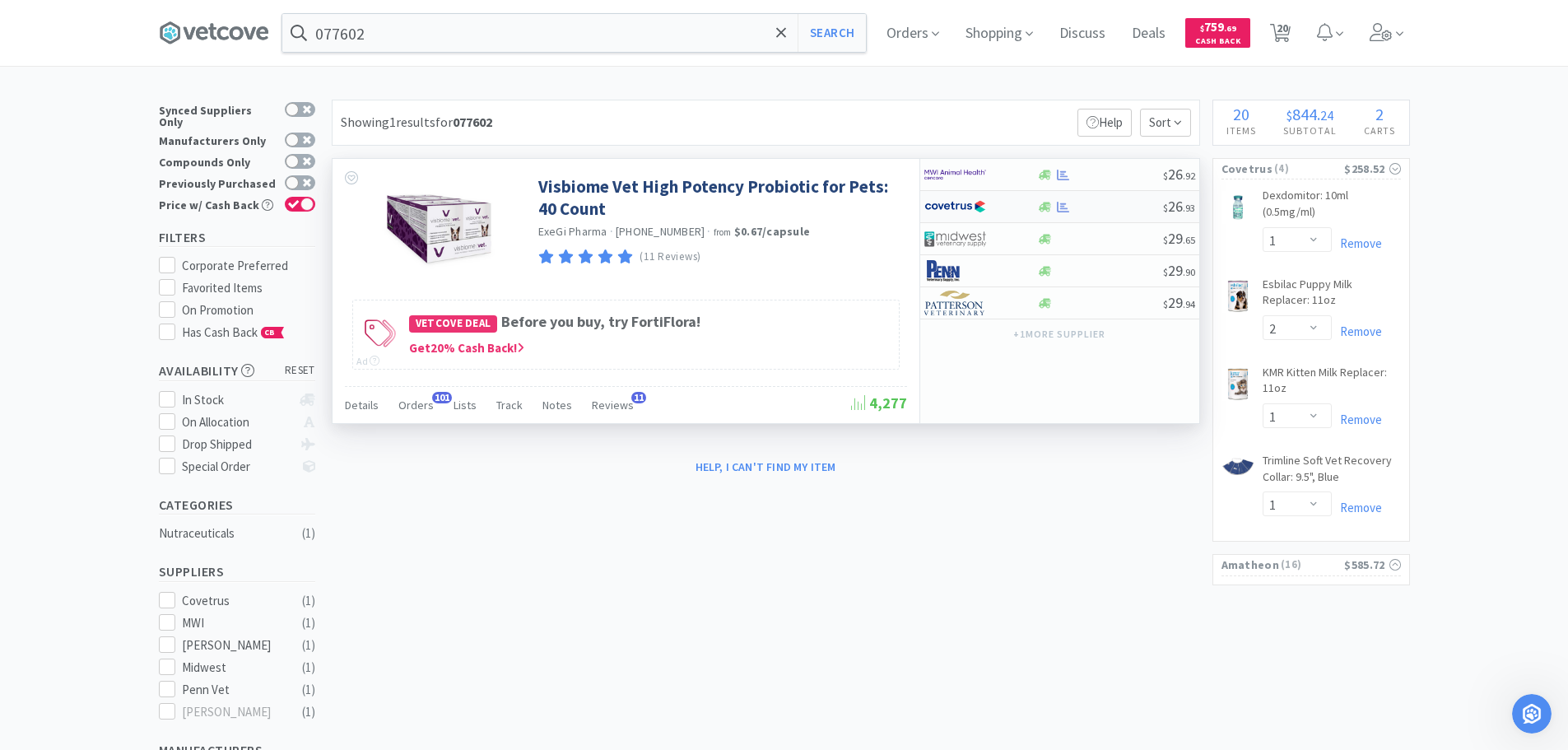
click at [1113, 199] on div "$ 26 . 93" at bounding box center [1060, 207] width 279 height 32
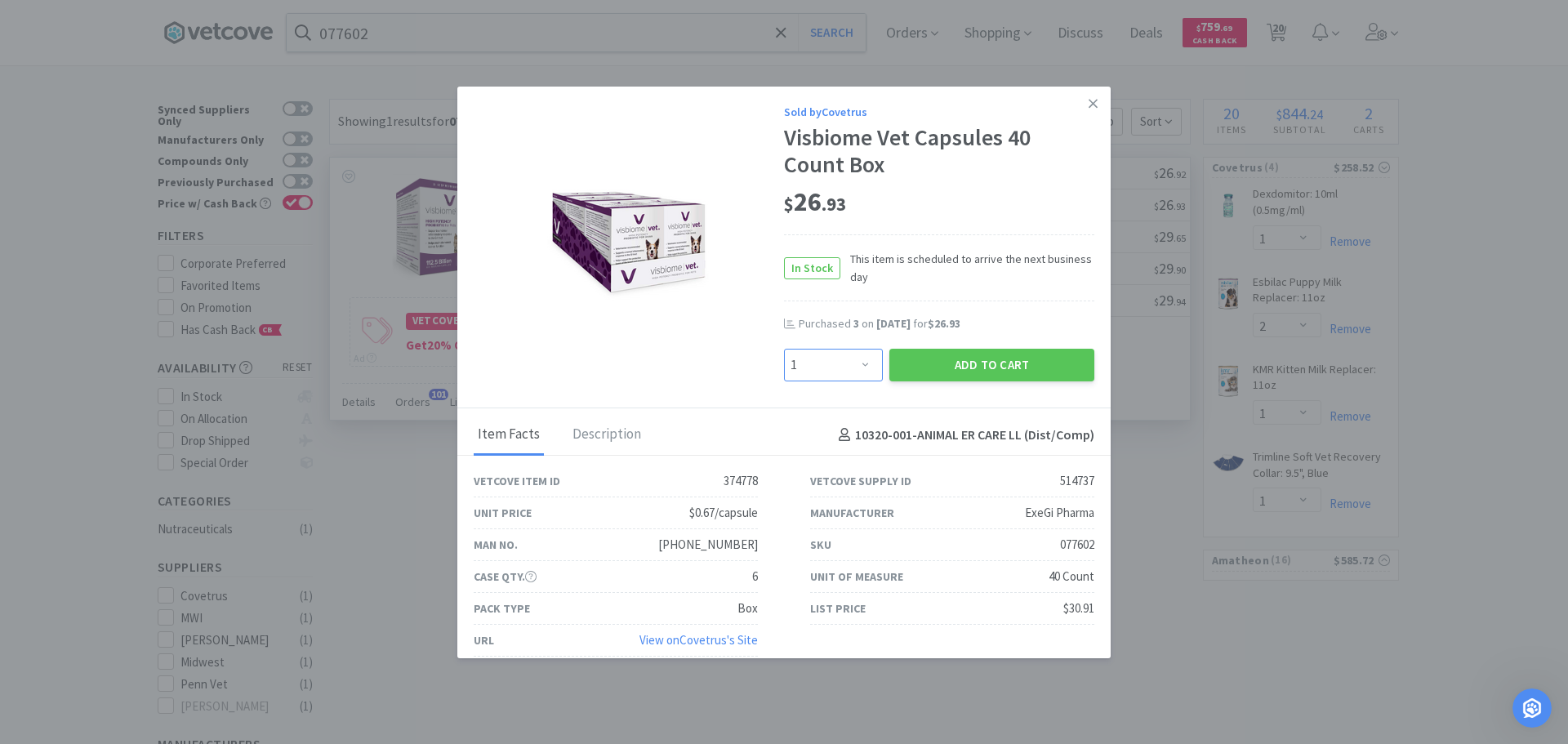
click at [815, 364] on select "Enter Quantity 1 2 3 4 5 6 7 8 9 10 11 12 13 14 15 16 17 18 19 20 Enter Quantity" at bounding box center [833, 364] width 99 height 33
click at [784, 348] on select "Enter Quantity 1 2 3 4 5 6 7 8 9 10 11 12 13 14 15 16 17 18 19 20 Enter Quantity" at bounding box center [833, 364] width 99 height 33
click at [906, 358] on button "Add to Cart" at bounding box center [992, 364] width 205 height 33
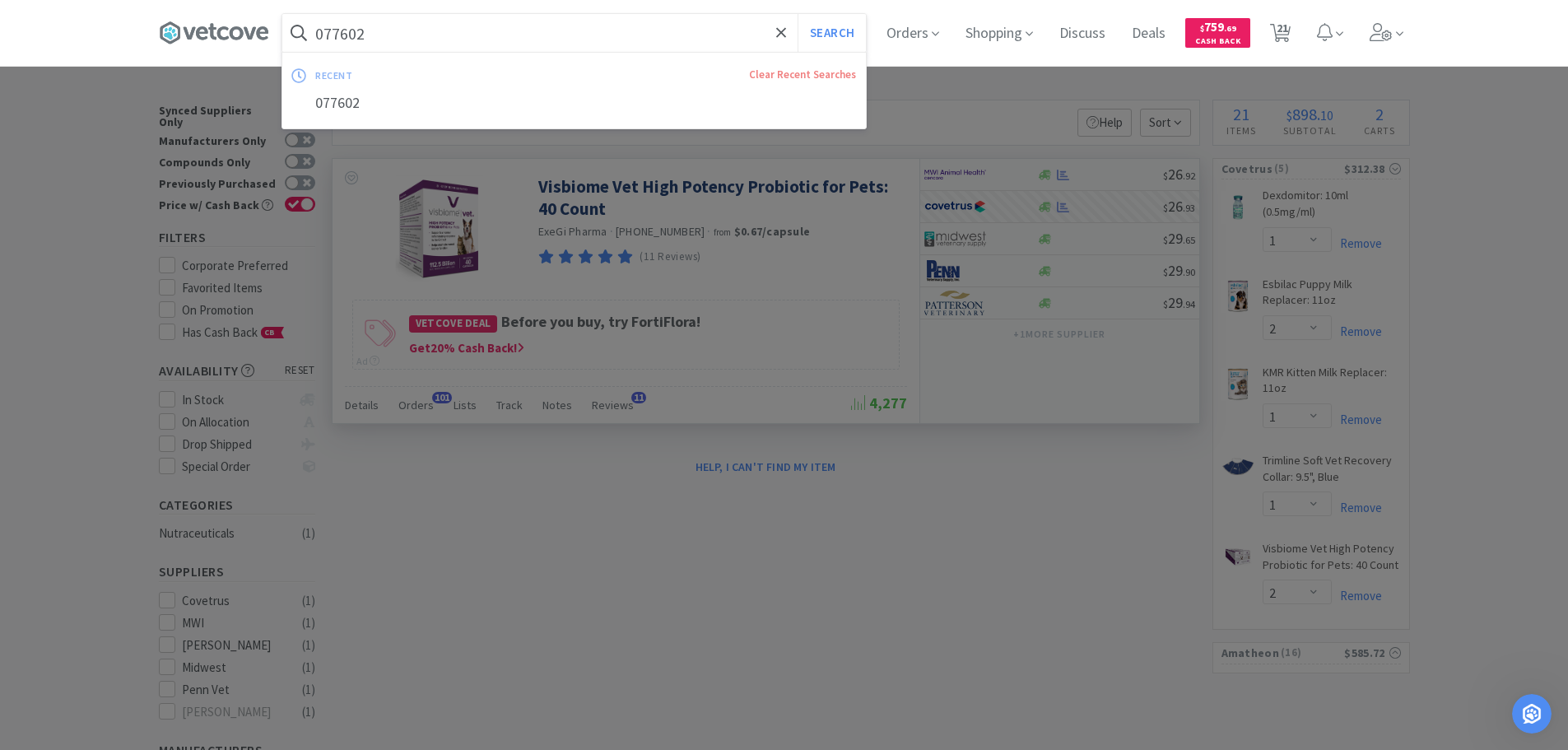
paste input "3"
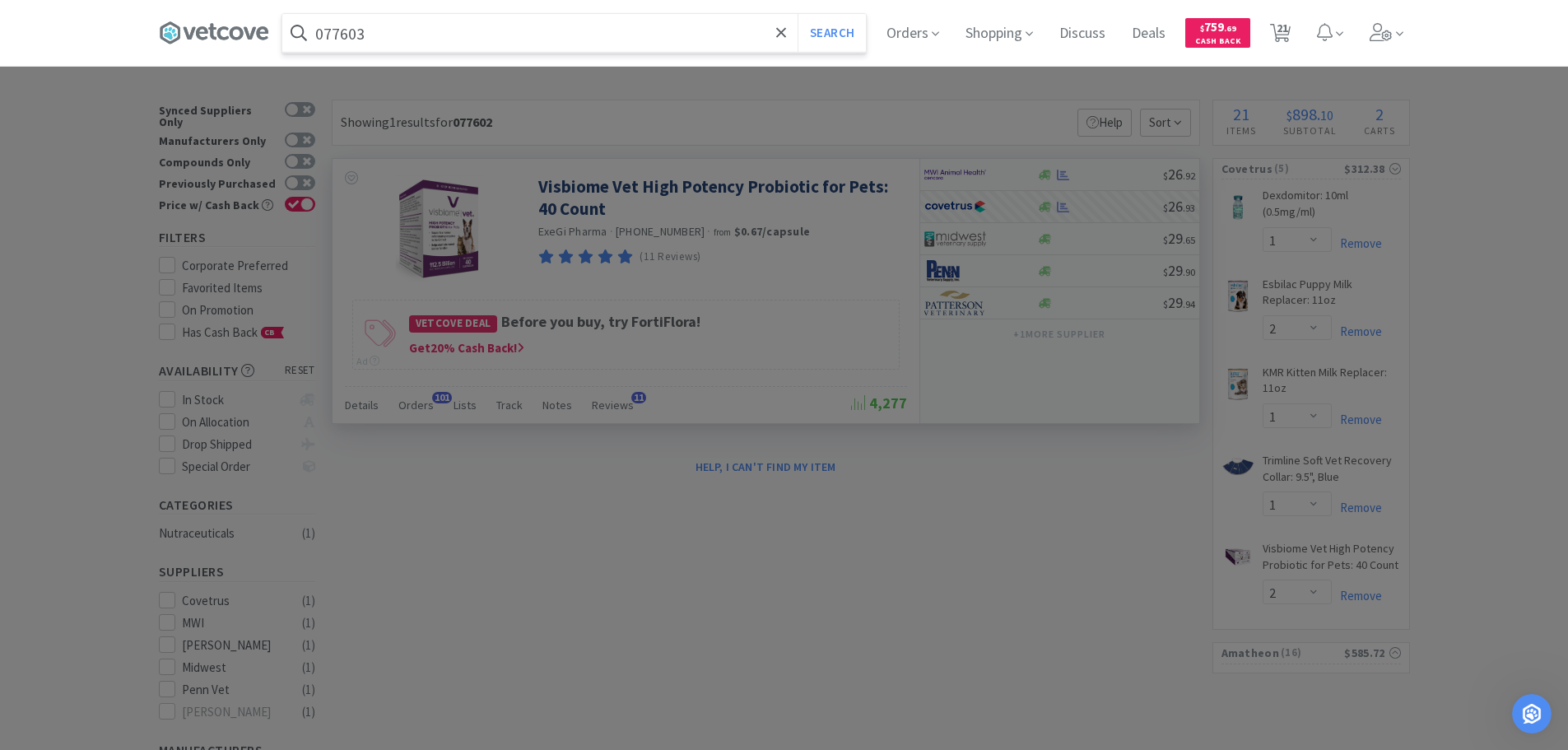
click at [797, 14] on button "Search" at bounding box center [832, 33] width 68 height 38
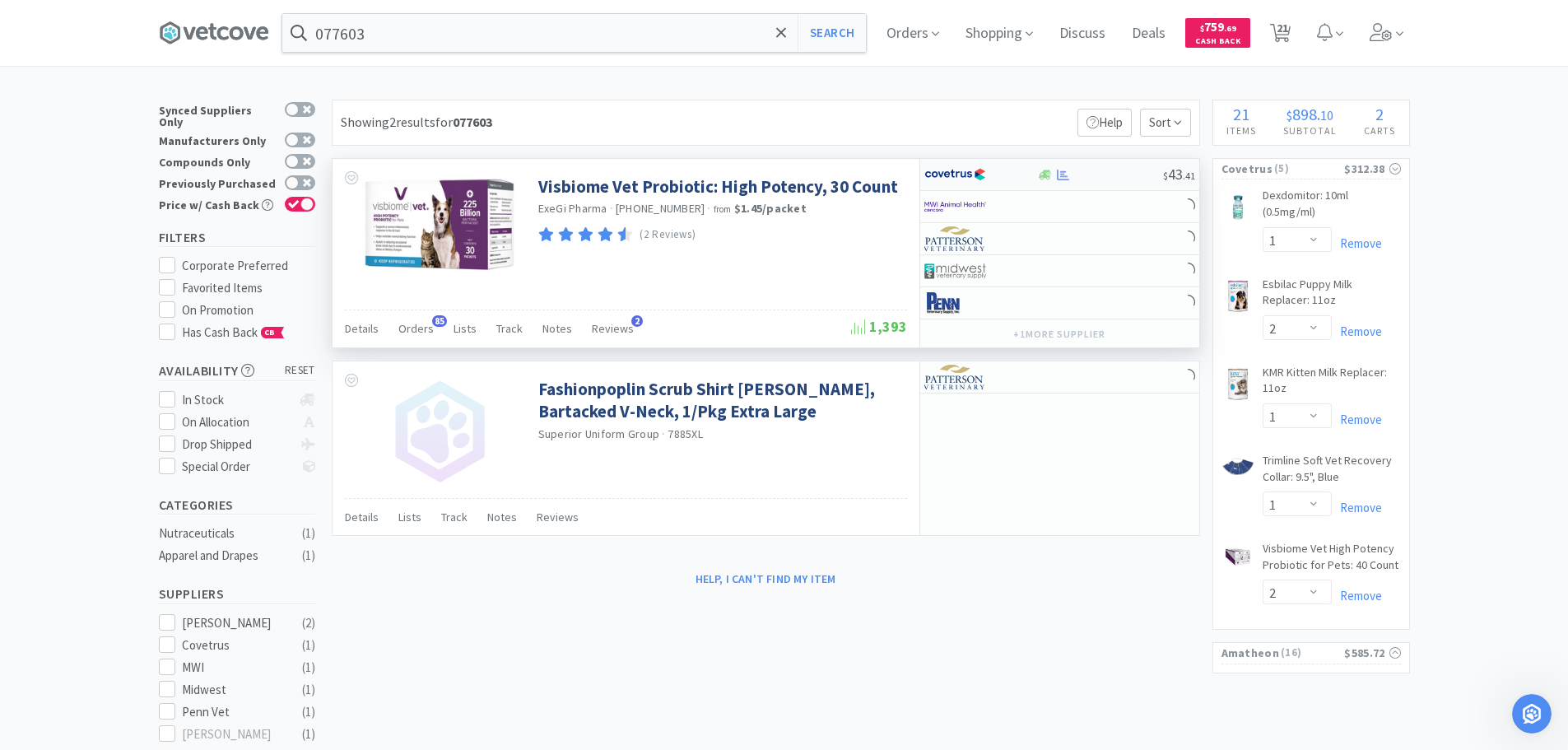
click at [1119, 172] on div at bounding box center [1100, 175] width 126 height 13
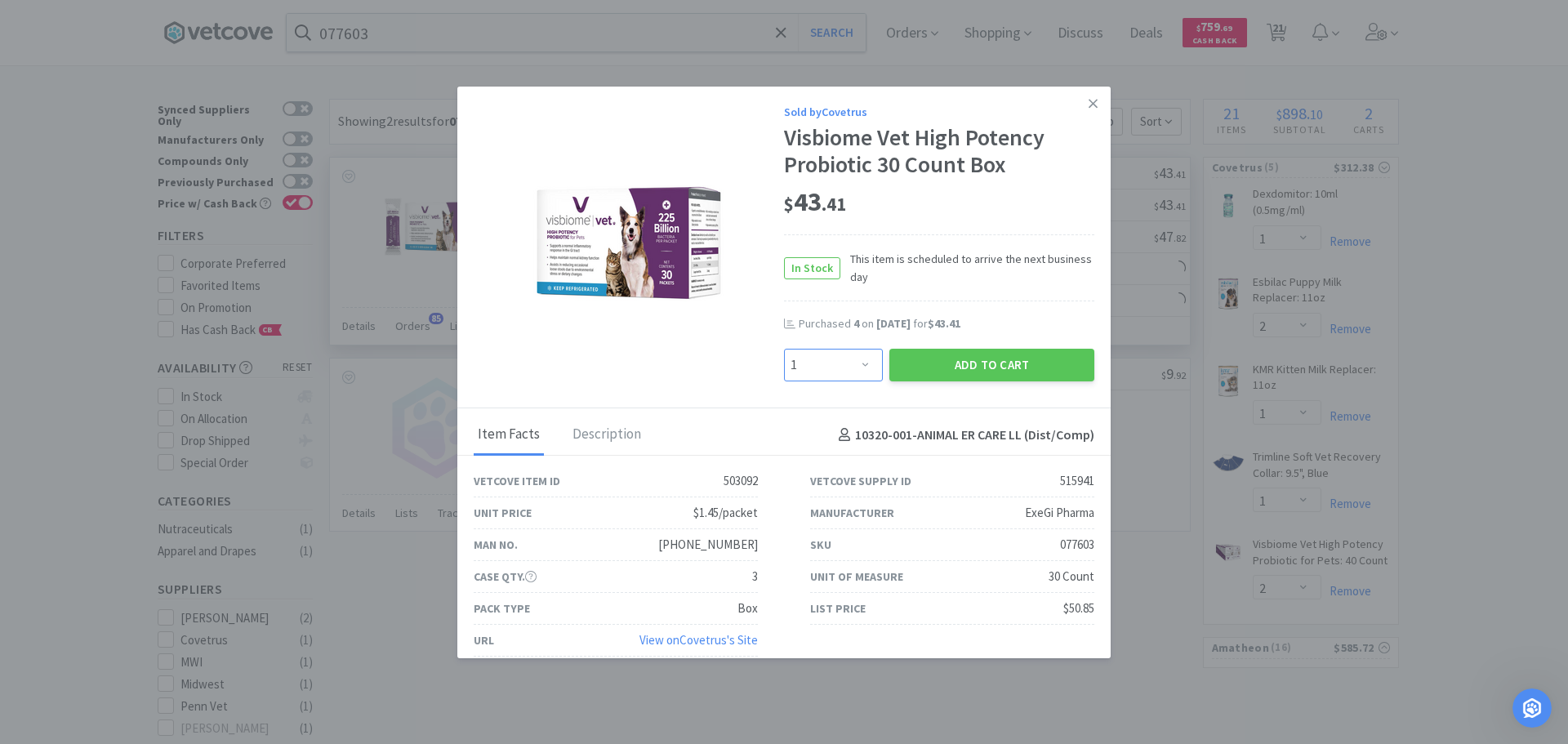
click at [845, 374] on select "Enter Quantity 1 2 3 4 5 6 7 8 9 10 11 12 13 14 15 16 17 18 19 20 Enter Quantity" at bounding box center [833, 364] width 99 height 33
click at [784, 348] on select "Enter Quantity 1 2 3 4 5 6 7 8 9 10 11 12 13 14 15 16 17 18 19 20 Enter Quantity" at bounding box center [833, 364] width 99 height 33
click at [905, 371] on button "Add to Cart" at bounding box center [992, 364] width 205 height 33
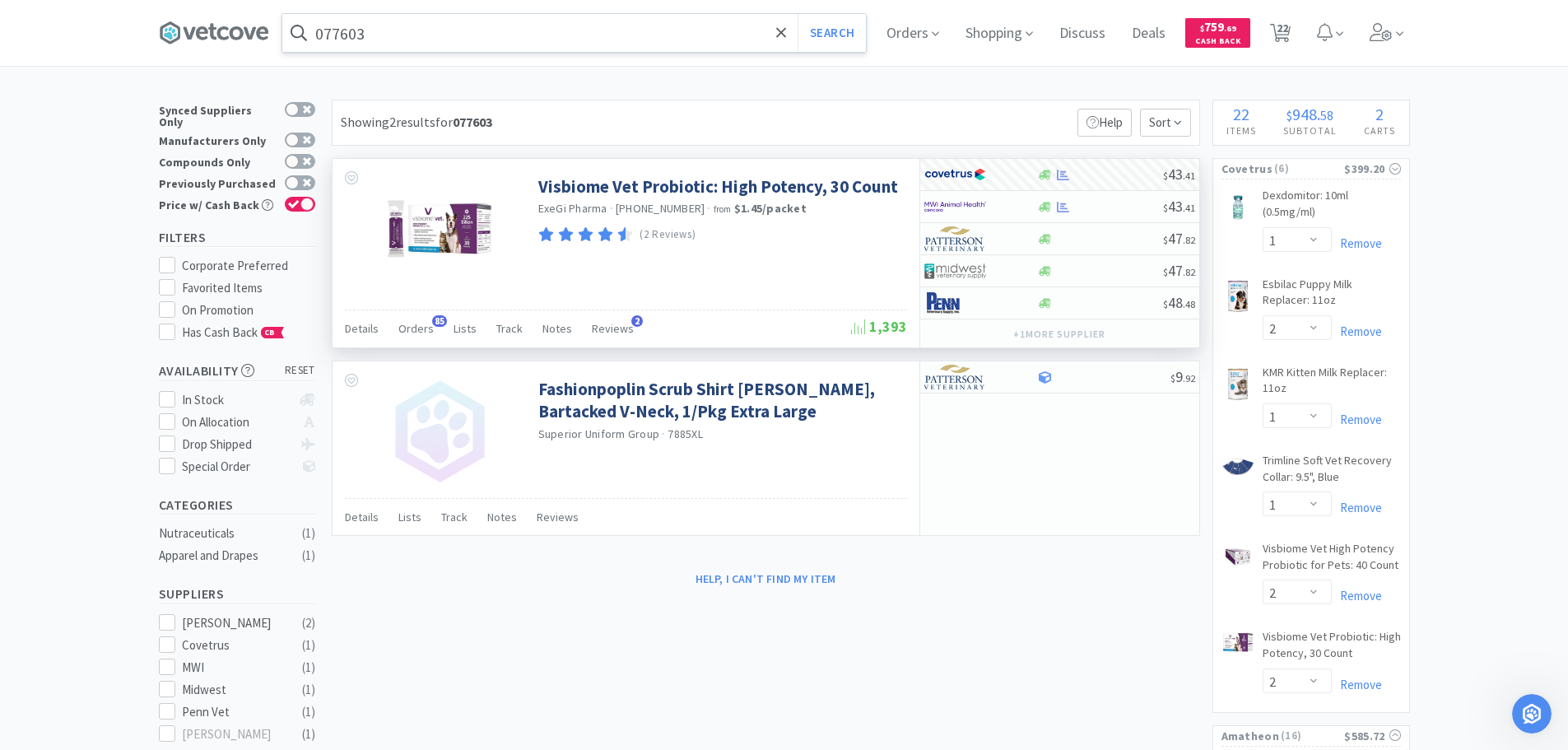
click at [622, 27] on input "077603" at bounding box center [574, 33] width 584 height 38
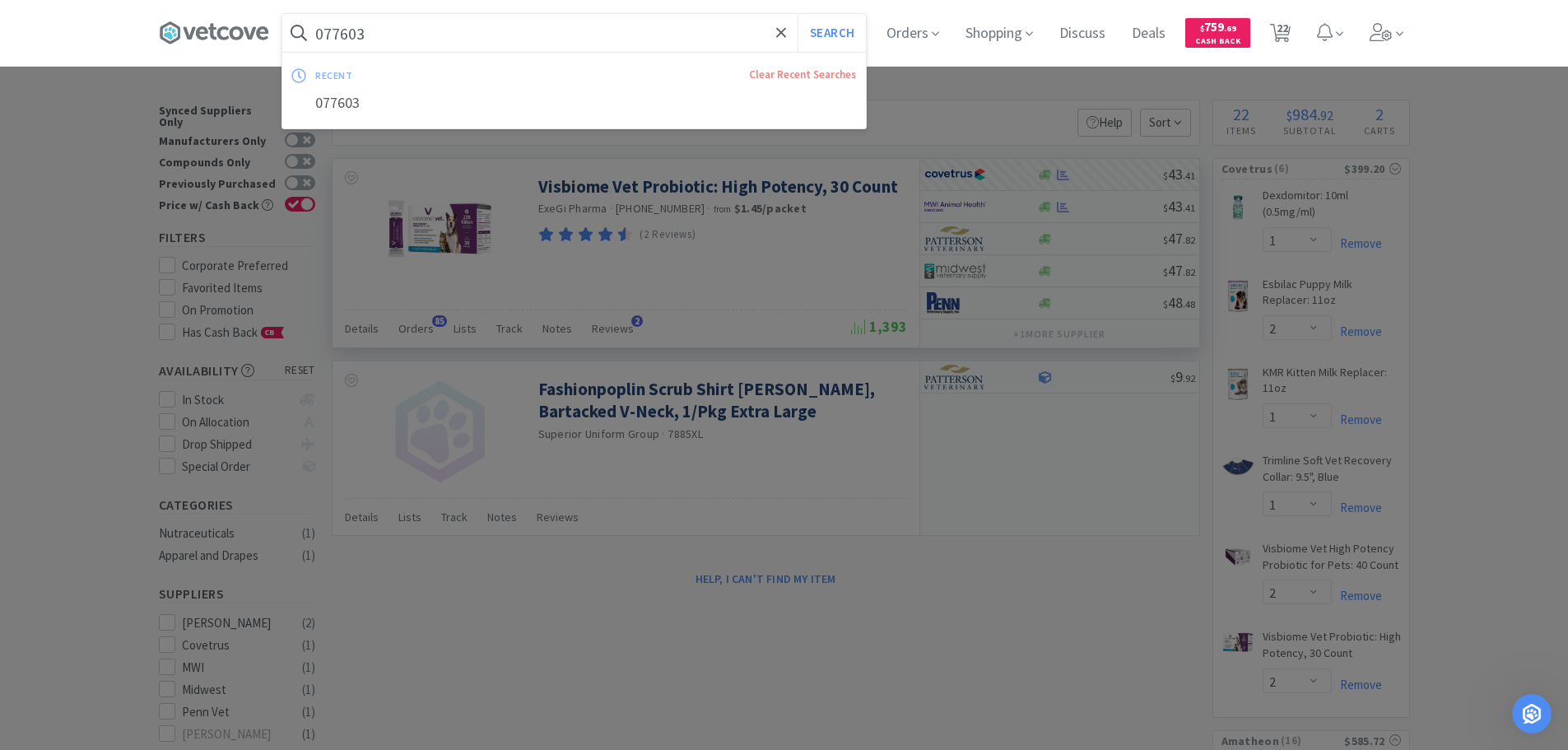
paste input "02515"
click at [797, 14] on button "Search" at bounding box center [832, 33] width 68 height 38
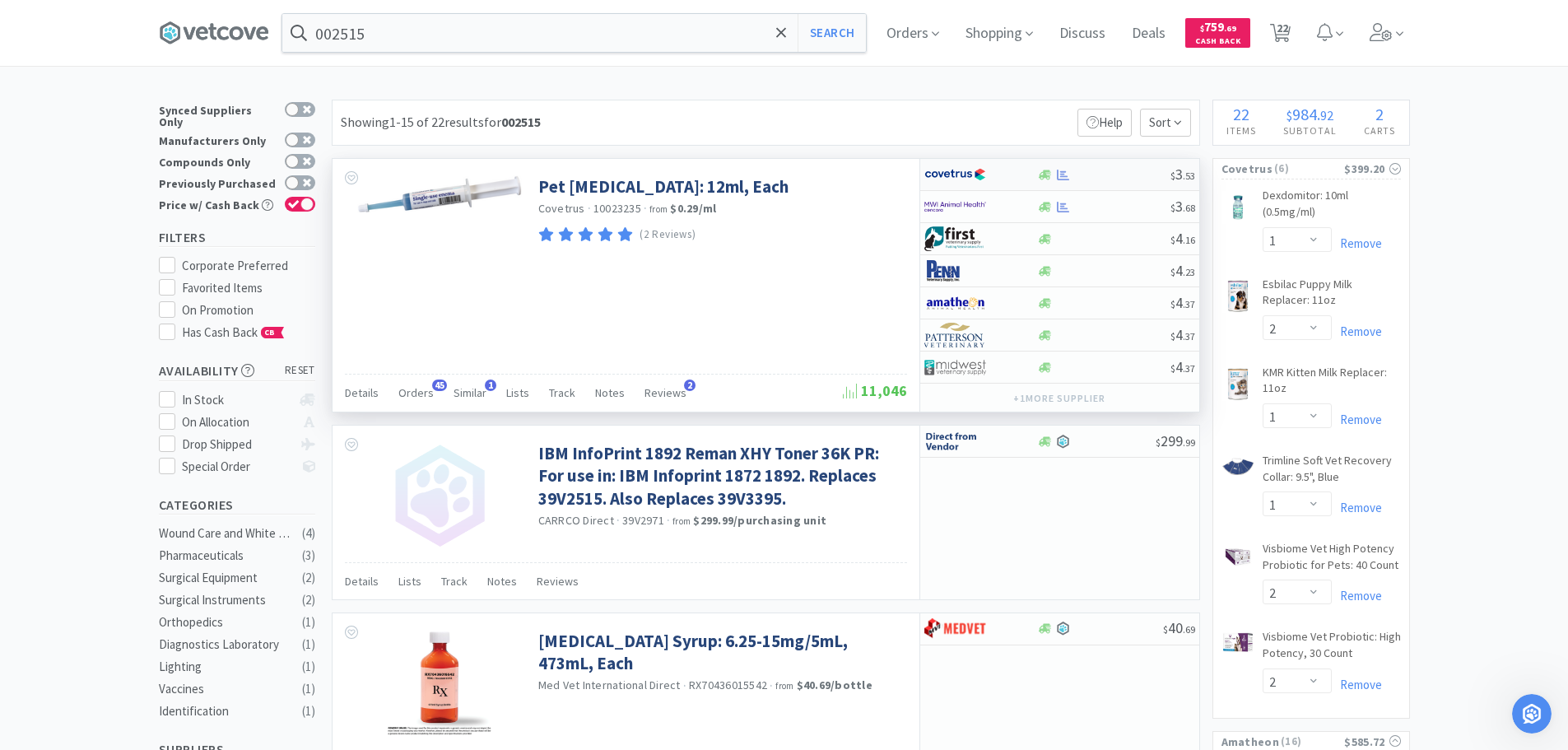
click at [1118, 181] on div "$ 3 . 53" at bounding box center [1060, 175] width 279 height 32
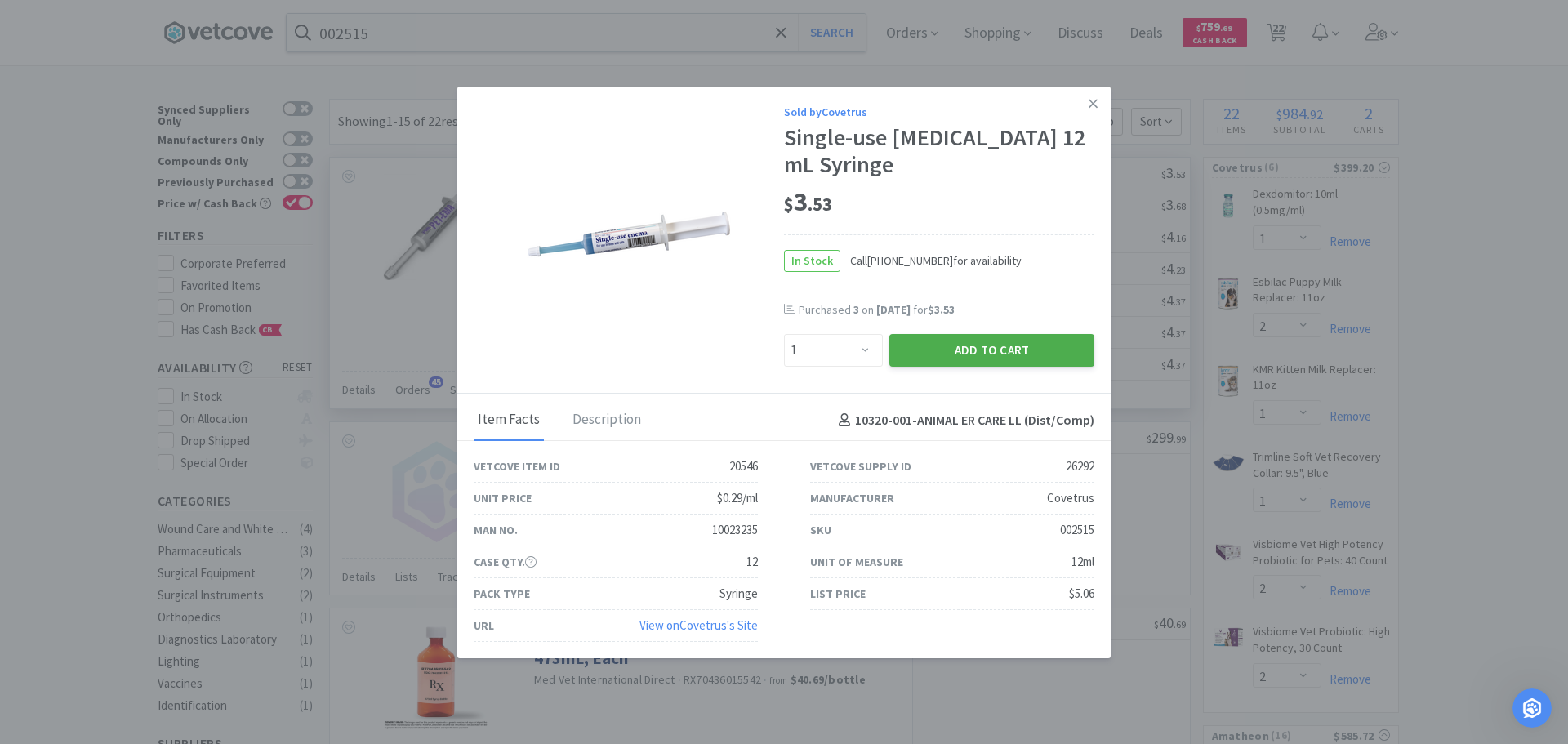
click at [914, 348] on button "Add to Cart" at bounding box center [992, 350] width 205 height 33
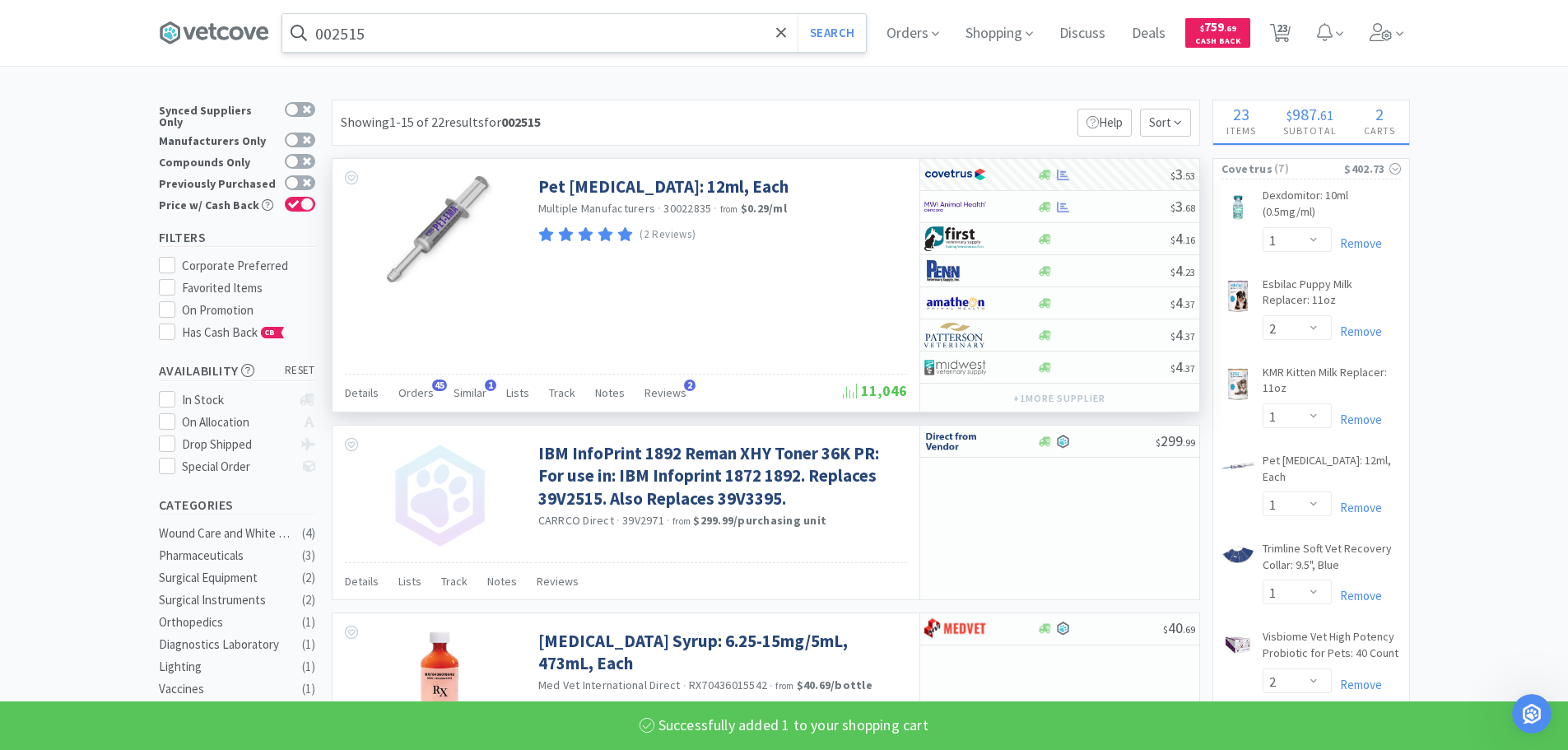
click at [577, 34] on input "002515" at bounding box center [574, 33] width 584 height 38
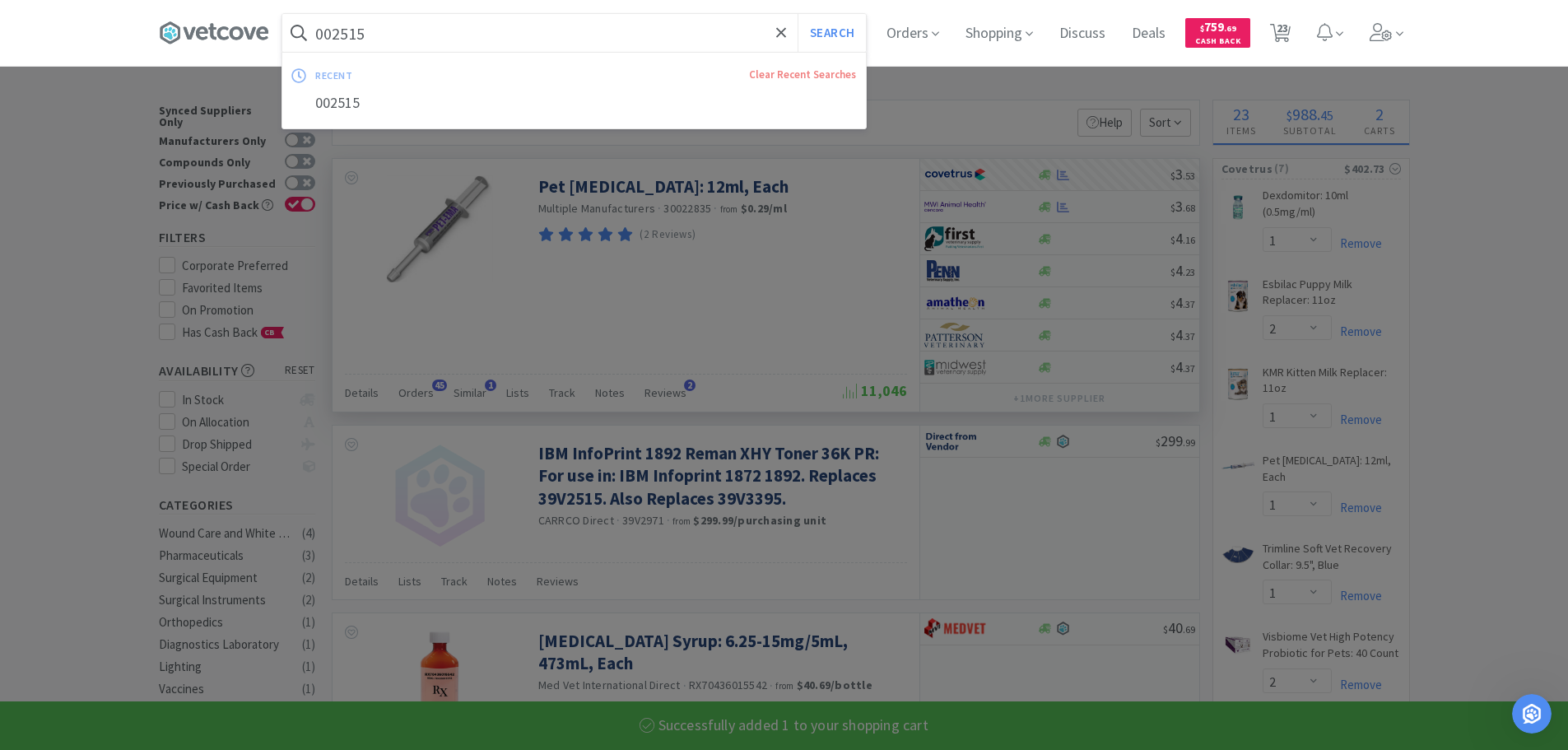
paste input "77942"
click at [797, 14] on button "Search" at bounding box center [832, 33] width 68 height 38
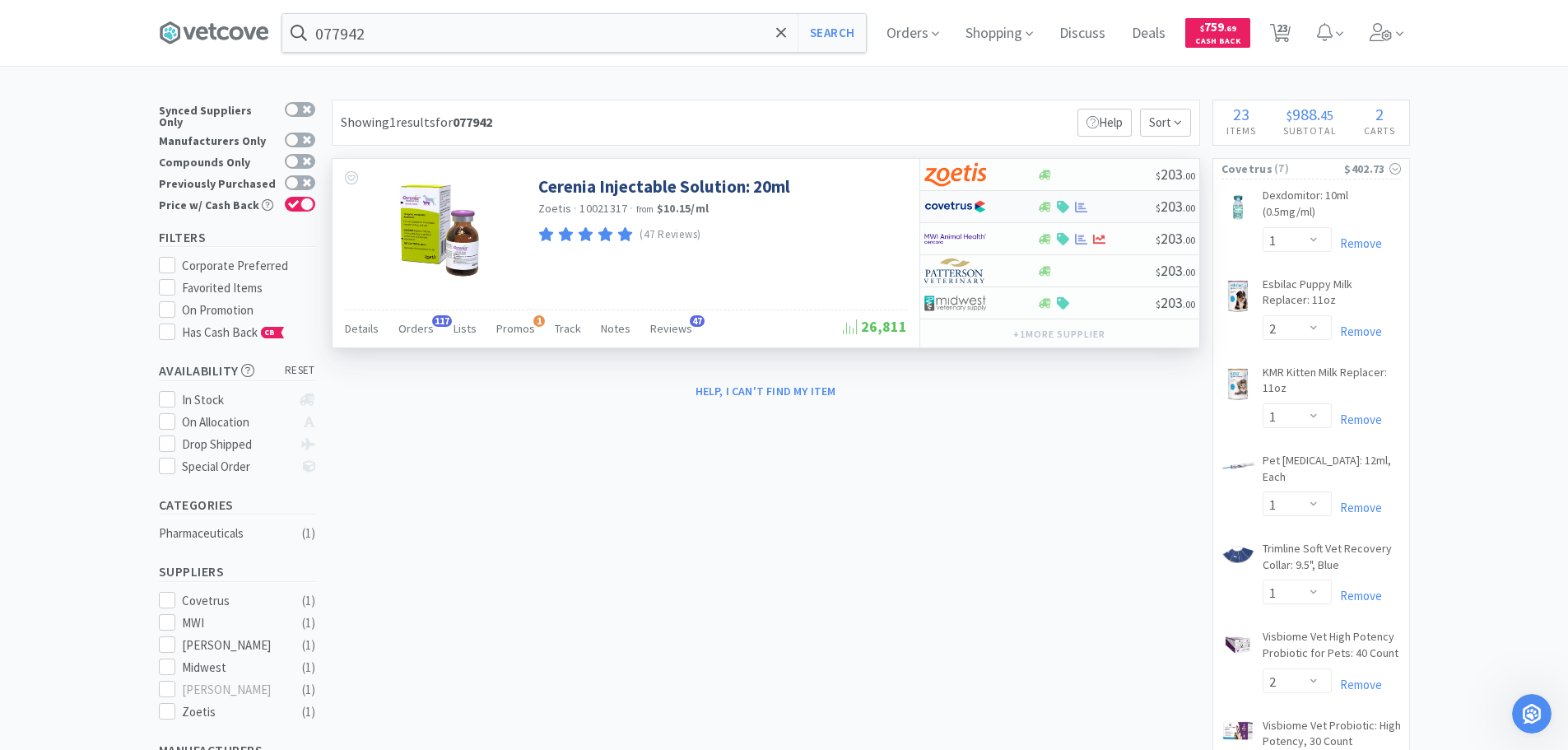
click at [1113, 207] on div at bounding box center [1097, 207] width 119 height 13
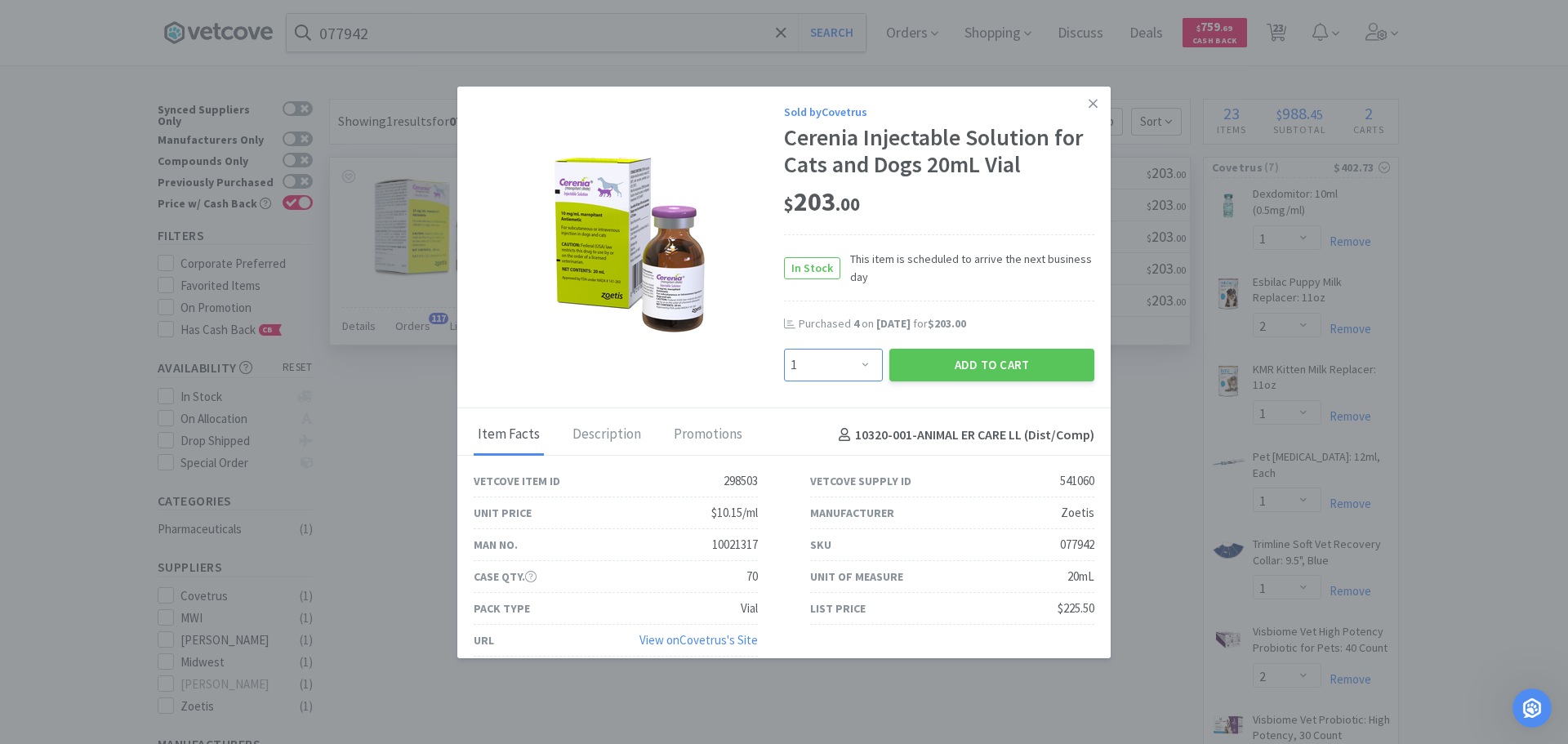
click at [839, 357] on select "Enter Quantity 1 2 3 4 5 6 7 8 9 10 11 12 13 14 15 16 17 18 19 20 Enter Quantity" at bounding box center [833, 364] width 99 height 33
click at [784, 348] on select "Enter Quantity 1 2 3 4 5 6 7 8 9 10 11 12 13 14 15 16 17 18 19 20 Enter Quantity" at bounding box center [833, 364] width 99 height 33
drag, startPoint x: 907, startPoint y: 363, endPoint x: 621, endPoint y: 13, distance: 452.0
click at [904, 361] on button "Add to Cart" at bounding box center [992, 364] width 205 height 33
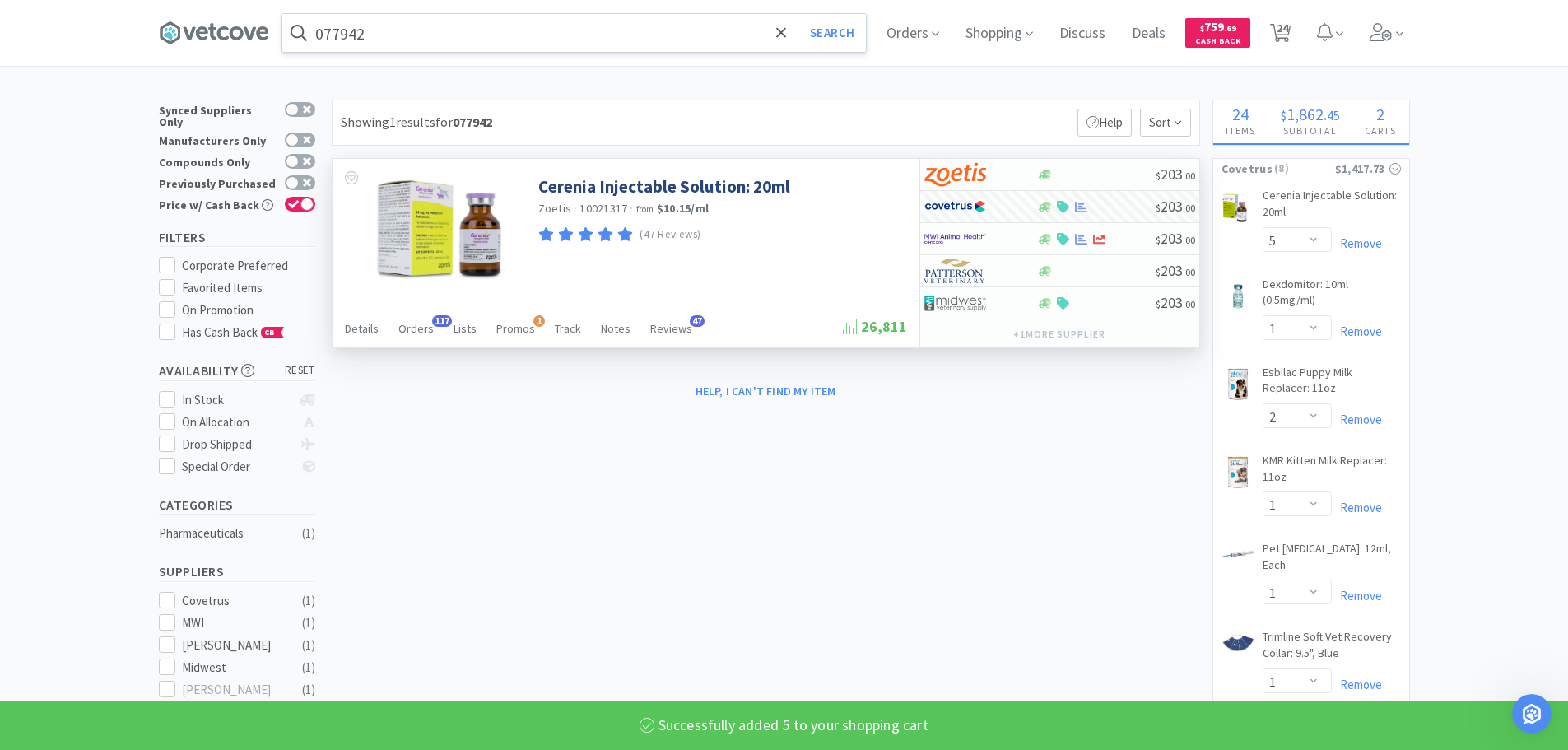
click at [560, 30] on input "077942" at bounding box center [574, 33] width 584 height 38
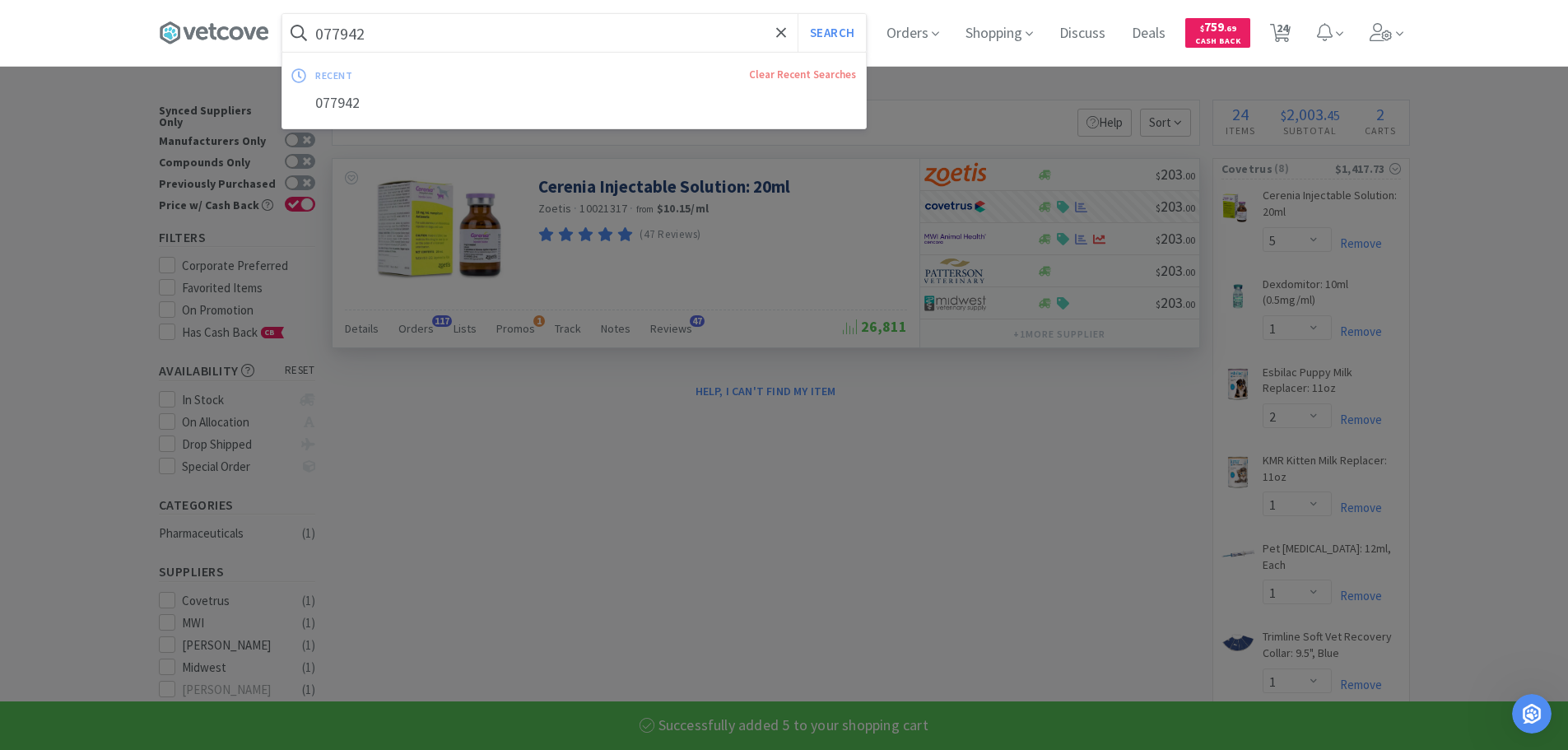
paste input "83029"
click at [797, 14] on button "Search" at bounding box center [832, 33] width 68 height 38
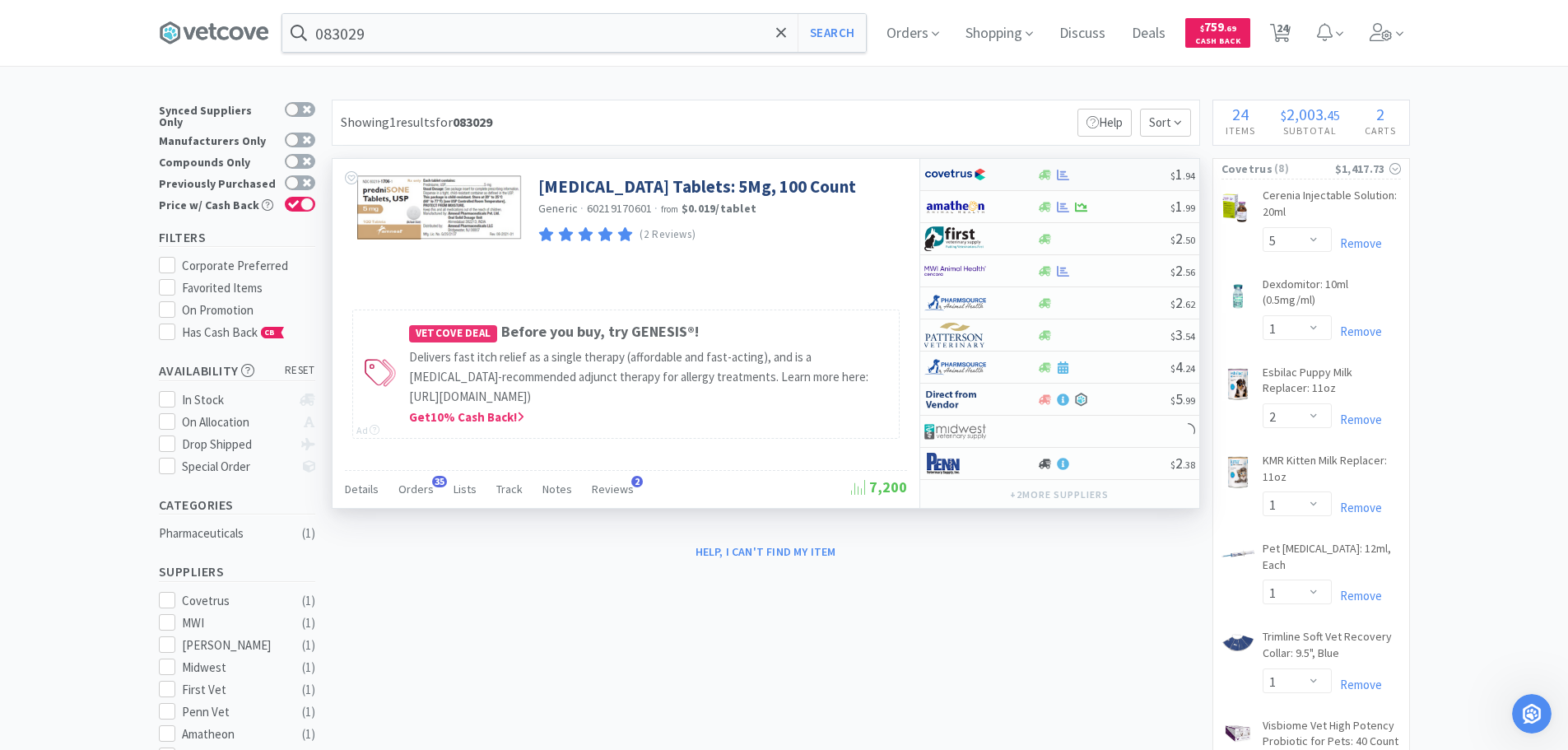
click at [1119, 175] on div at bounding box center [1104, 175] width 133 height 13
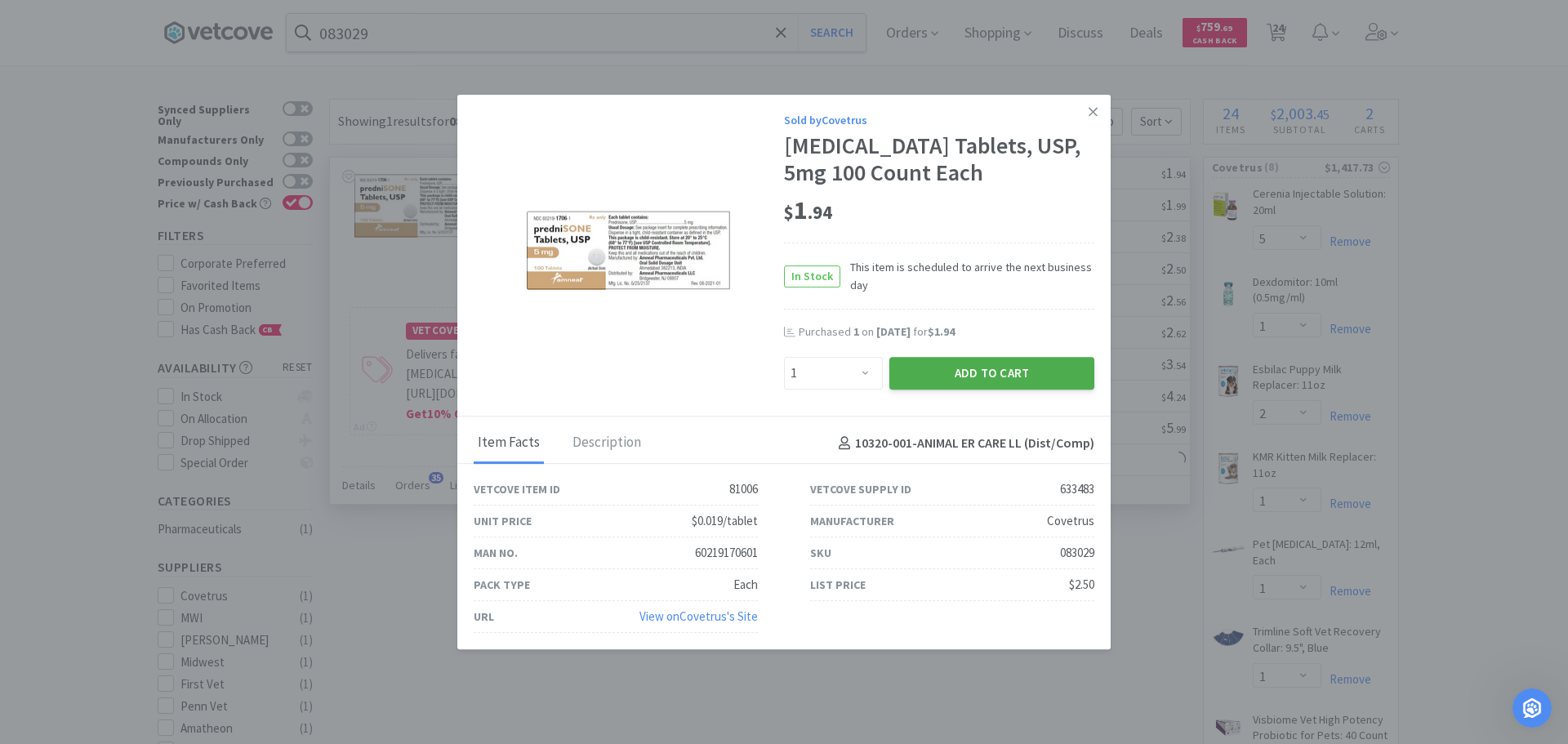
click at [968, 372] on button "Add to Cart" at bounding box center [992, 373] width 205 height 33
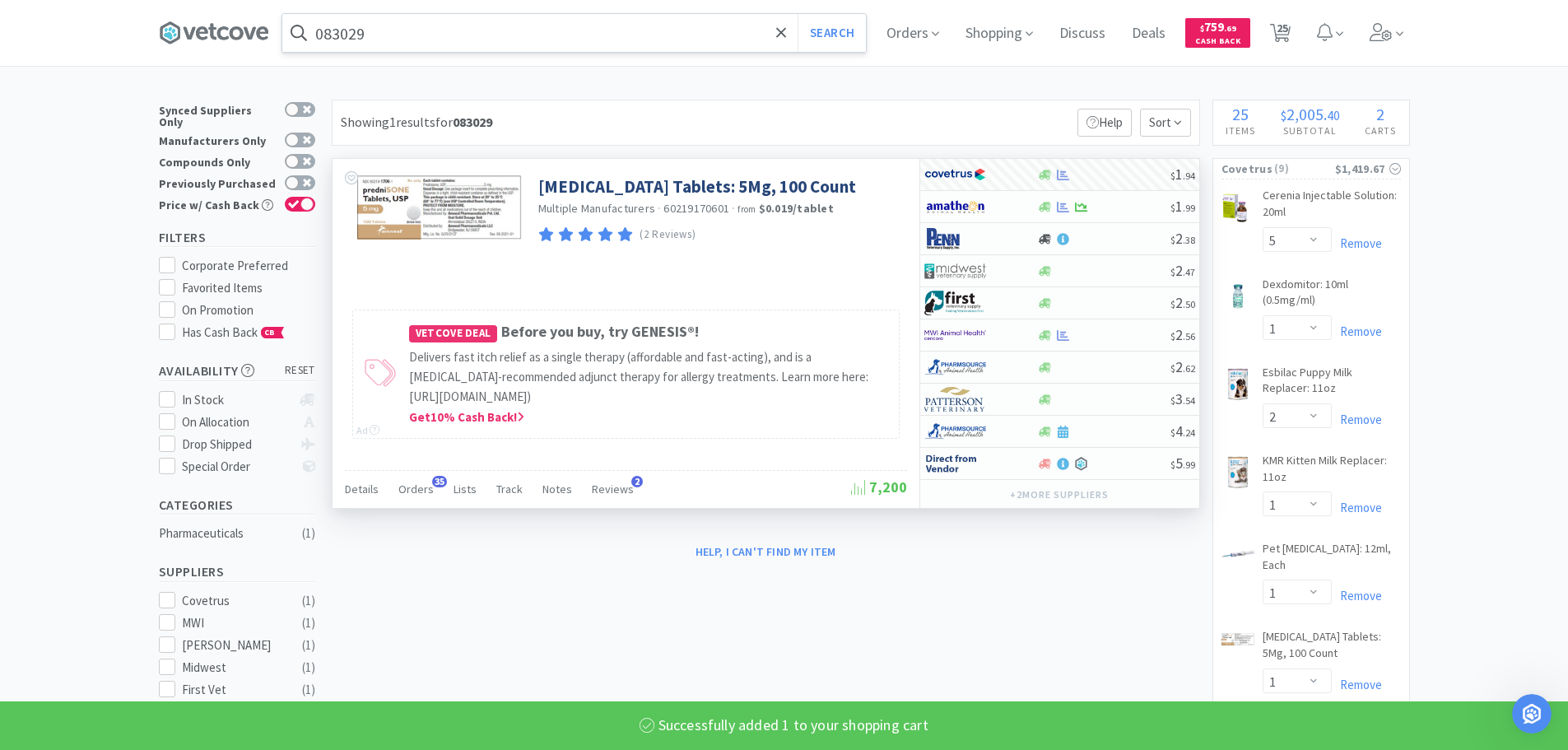
click at [605, 24] on input "083029" at bounding box center [574, 33] width 584 height 38
paste input "32420"
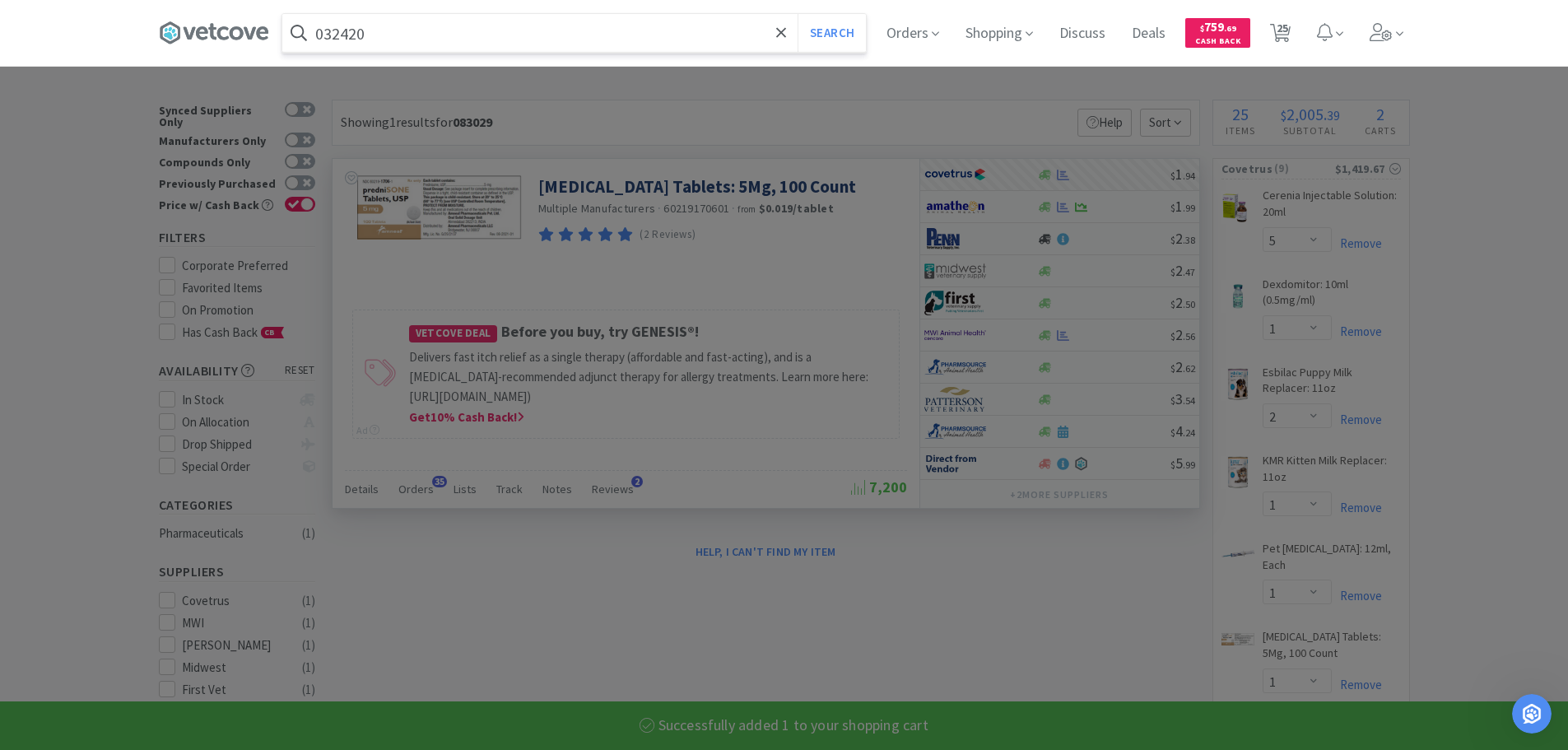
click at [797, 14] on button "Search" at bounding box center [832, 33] width 68 height 38
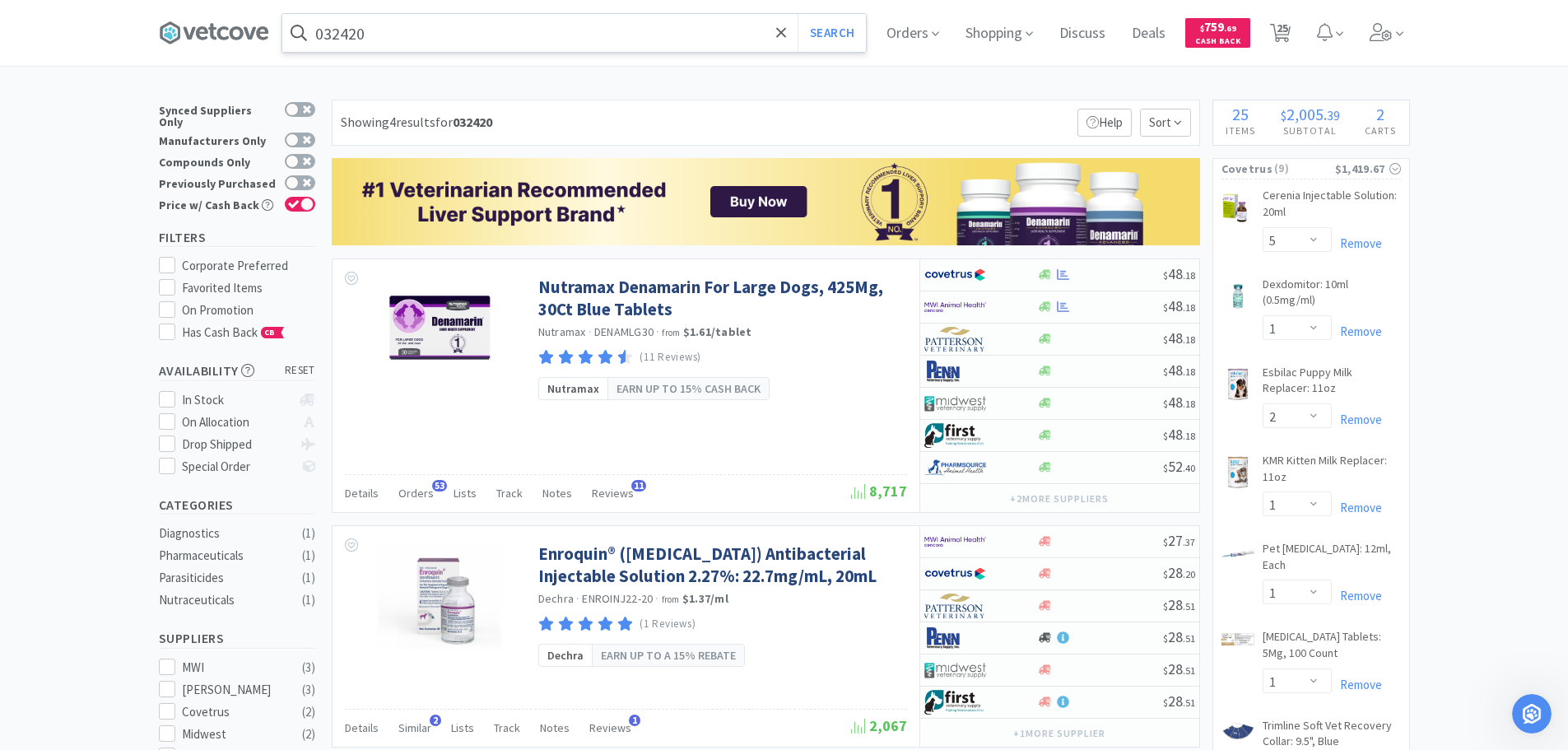
click at [559, 35] on input "032420" at bounding box center [574, 33] width 584 height 38
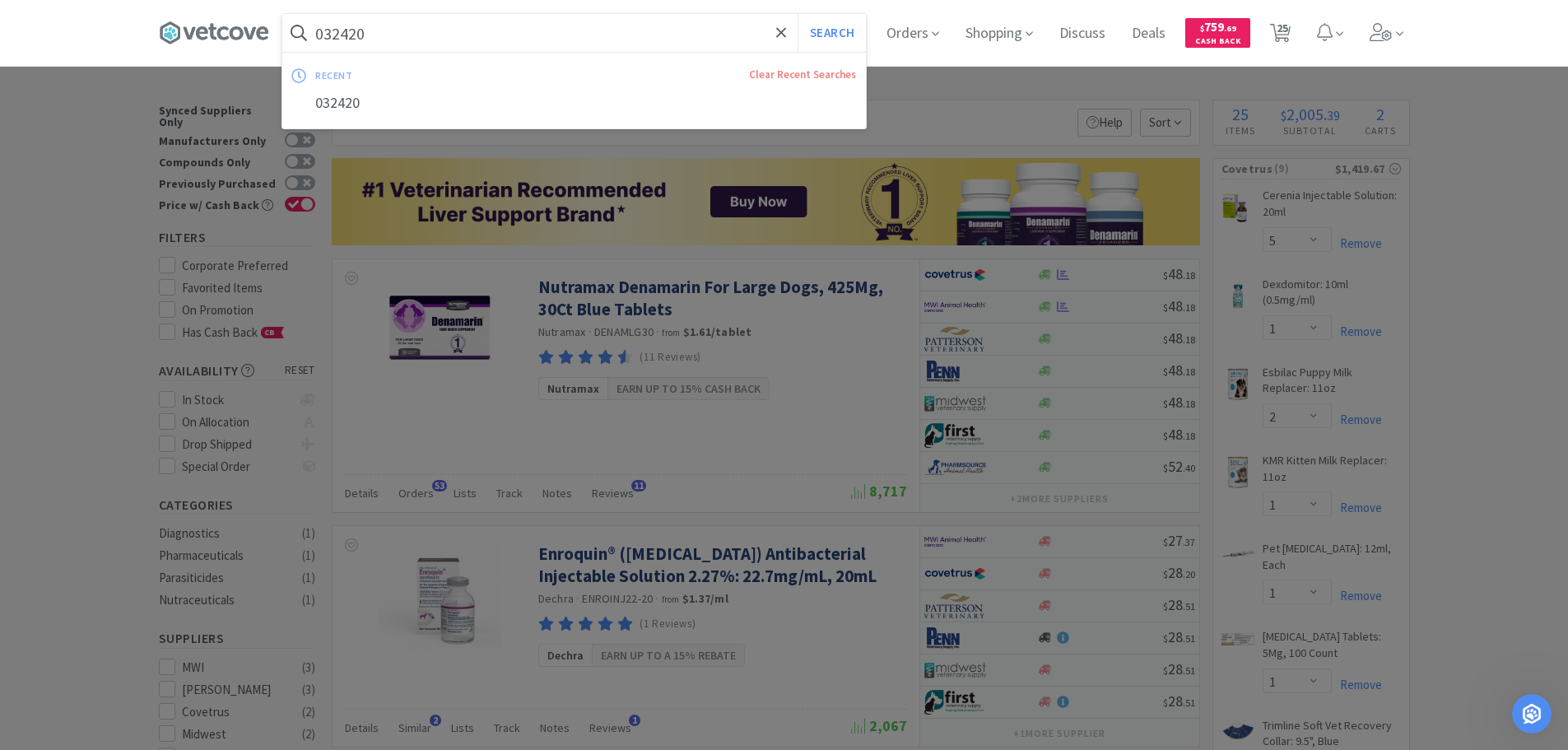
click at [1110, 271] on div at bounding box center [784, 375] width 1568 height 750
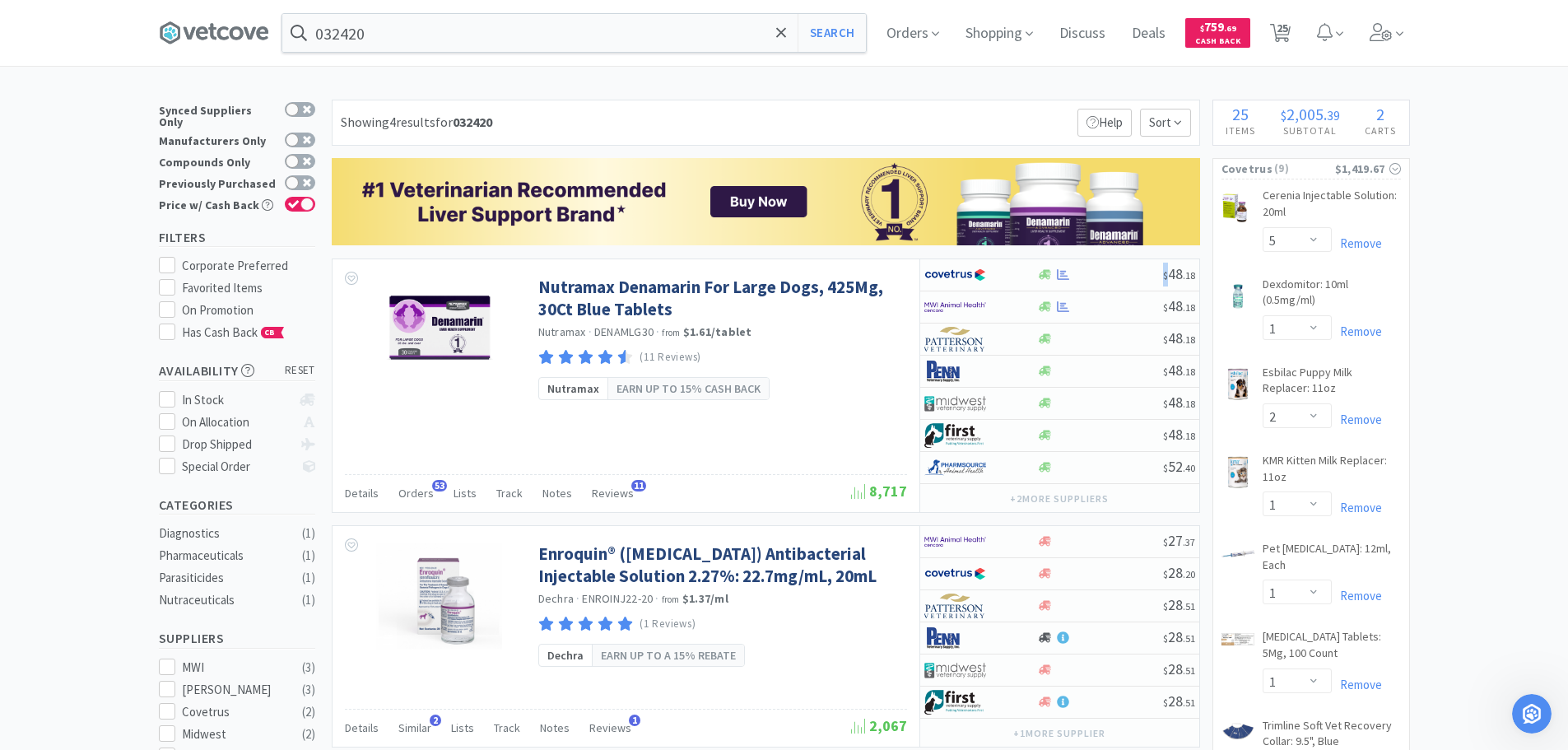
click at [1110, 271] on div at bounding box center [1100, 275] width 126 height 13
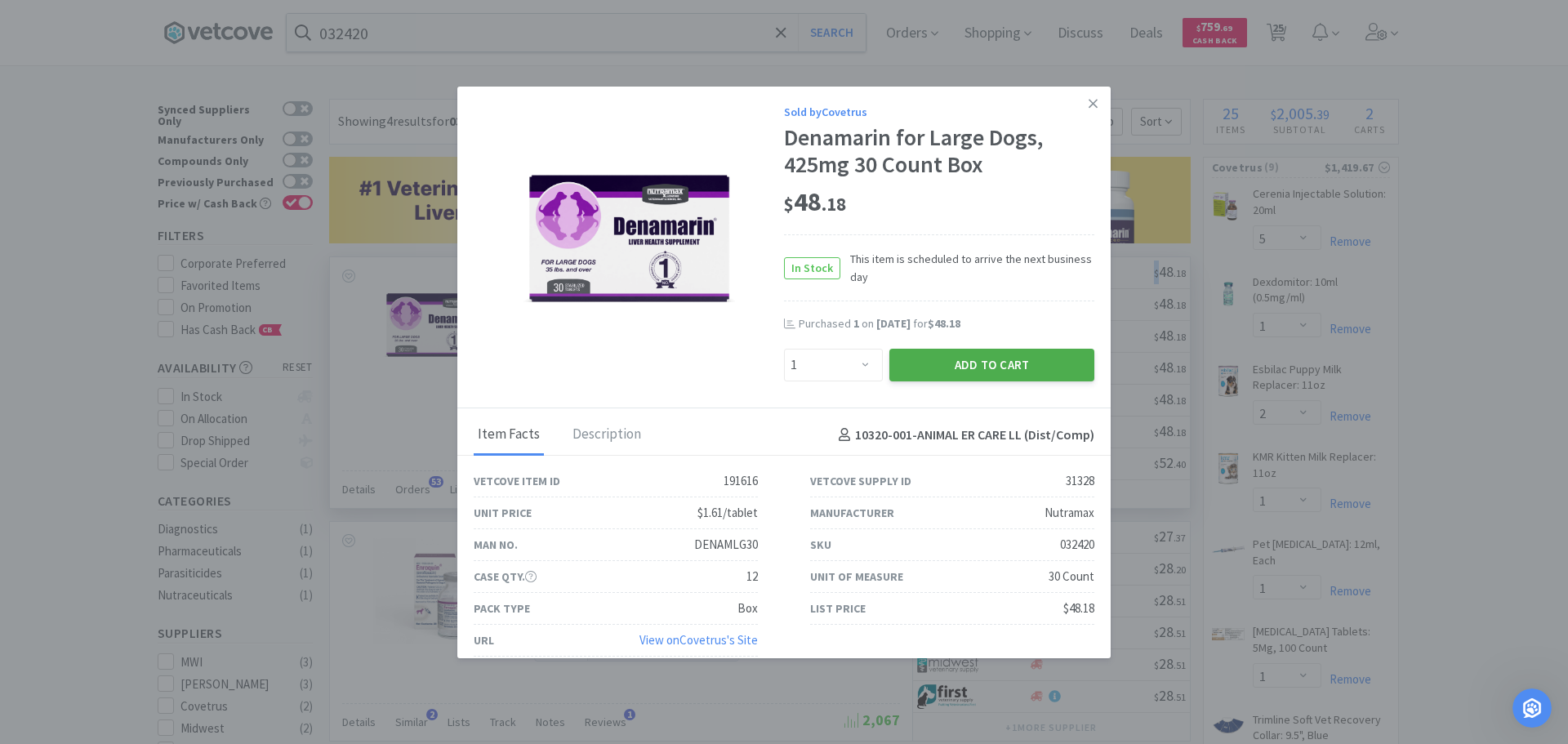
click at [952, 375] on button "Add to Cart" at bounding box center [992, 364] width 205 height 33
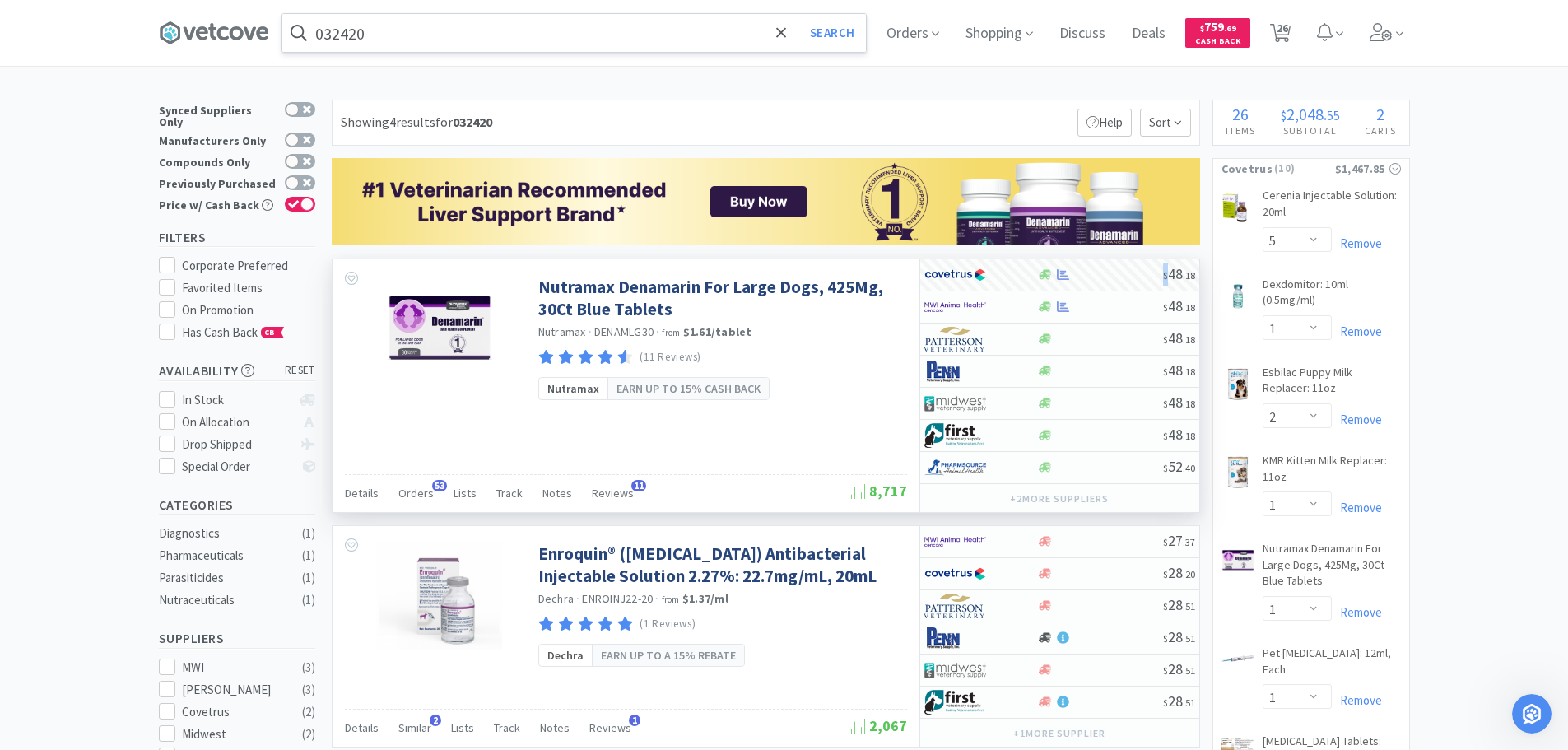
click at [581, 44] on input "032420" at bounding box center [574, 33] width 584 height 38
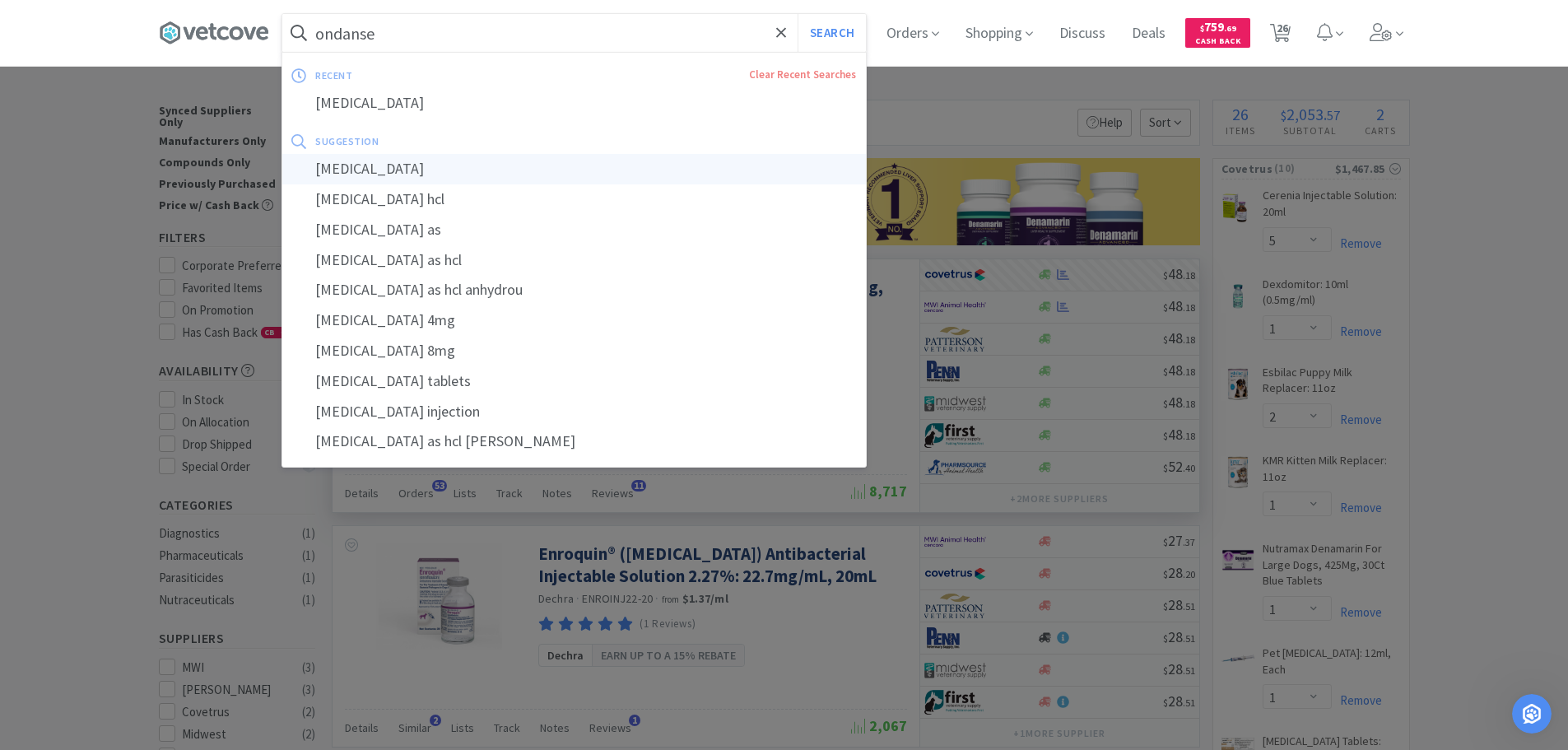
click at [538, 169] on div "[MEDICAL_DATA]" at bounding box center [574, 169] width 584 height 31
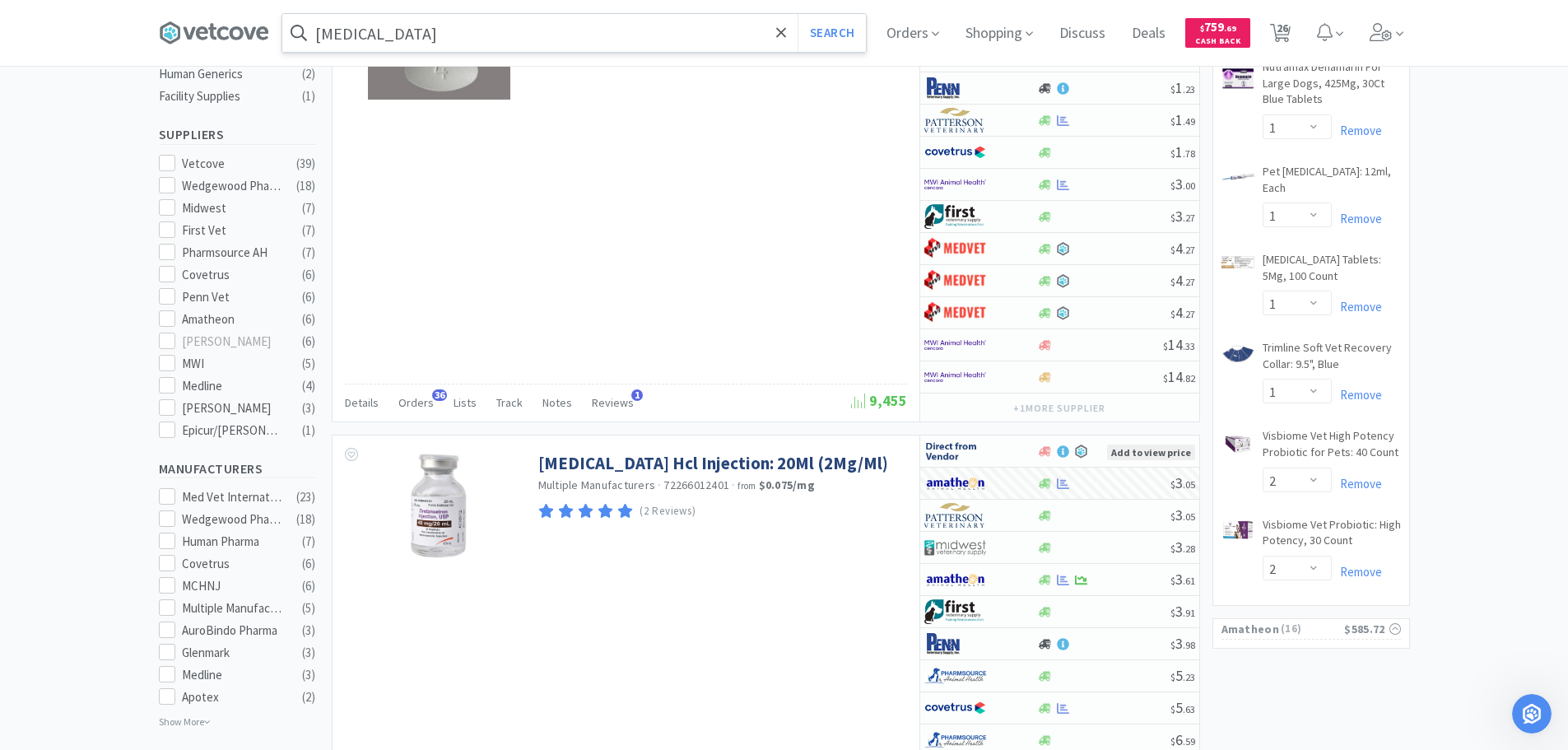
scroll to position [577, 0]
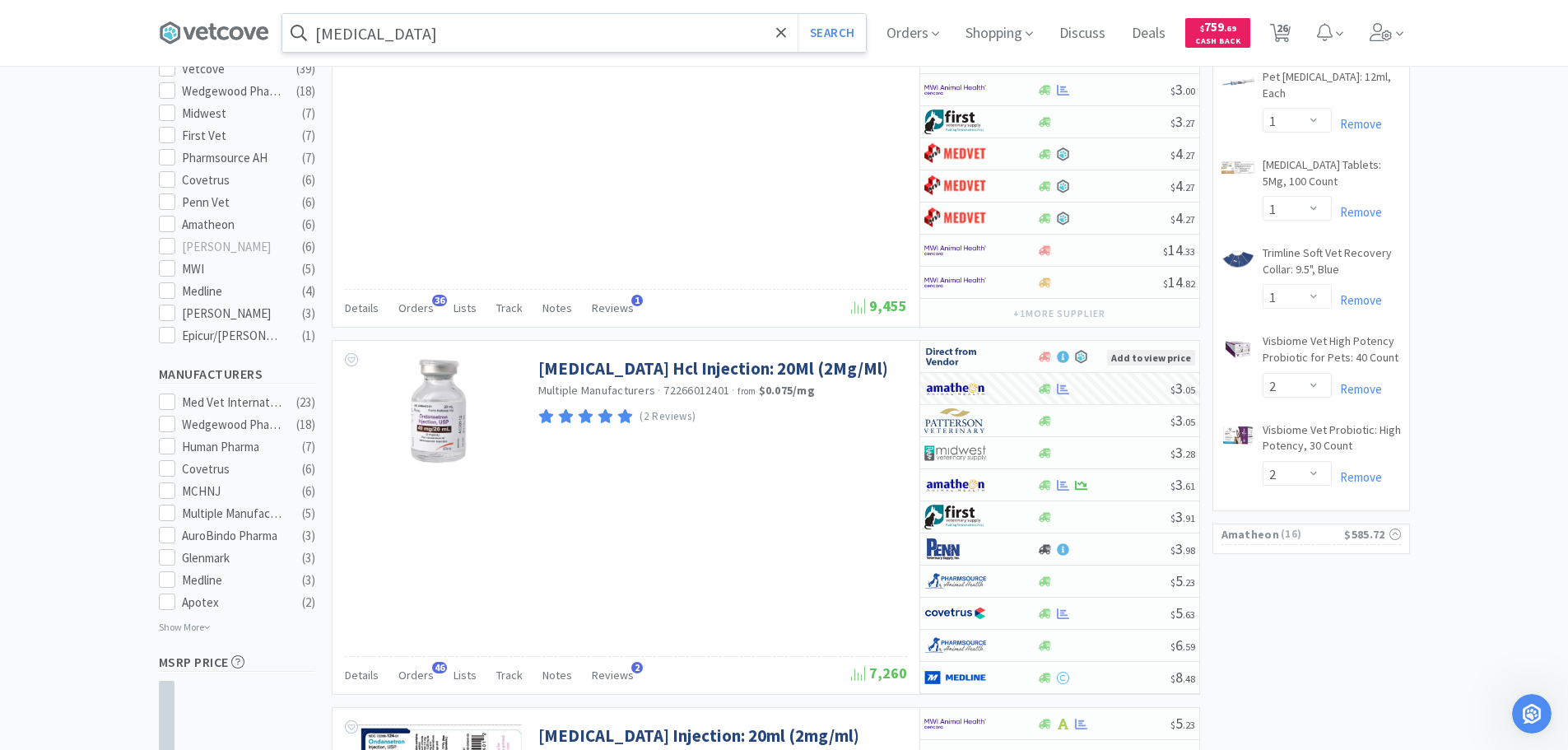
click at [601, 35] on input "[MEDICAL_DATA]" at bounding box center [574, 33] width 584 height 38
paste input "[PHONE_NUMBER]"
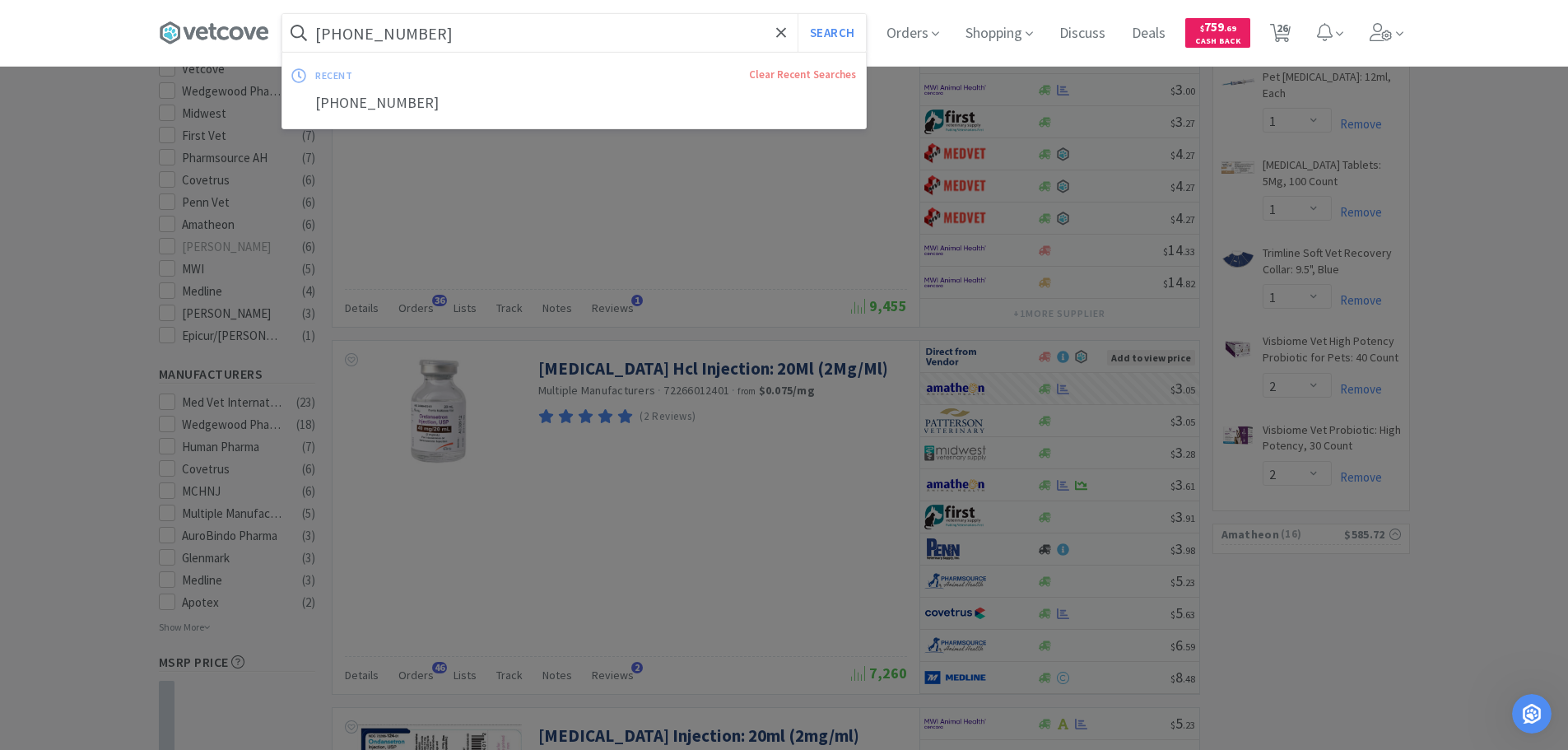
click at [797, 14] on button "Search" at bounding box center [832, 33] width 68 height 38
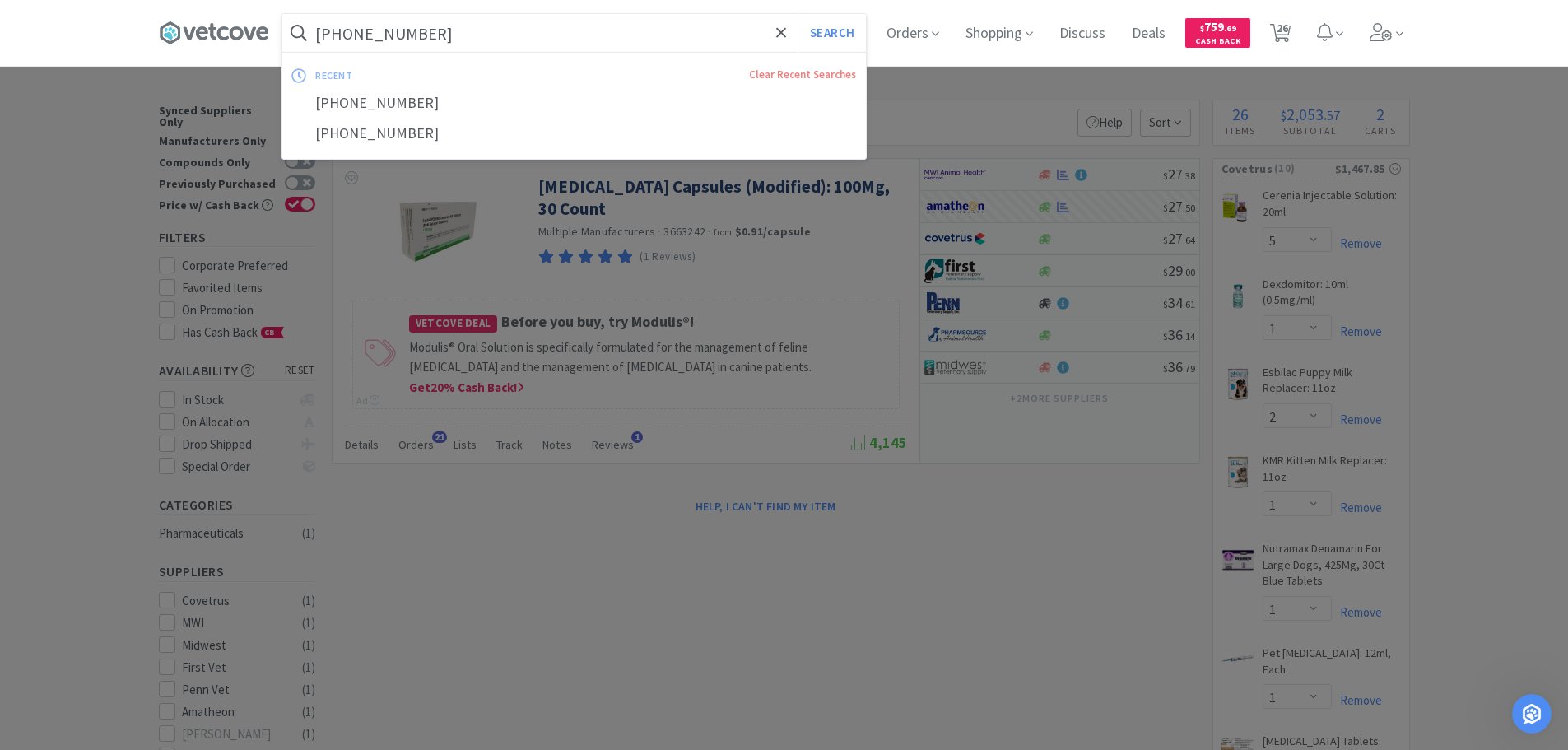
click at [598, 38] on input "[PHONE_NUMBER]" at bounding box center [574, 33] width 584 height 38
paste input "[PHONE_NUMBER]"
click at [797, 14] on button "Search" at bounding box center [832, 33] width 68 height 38
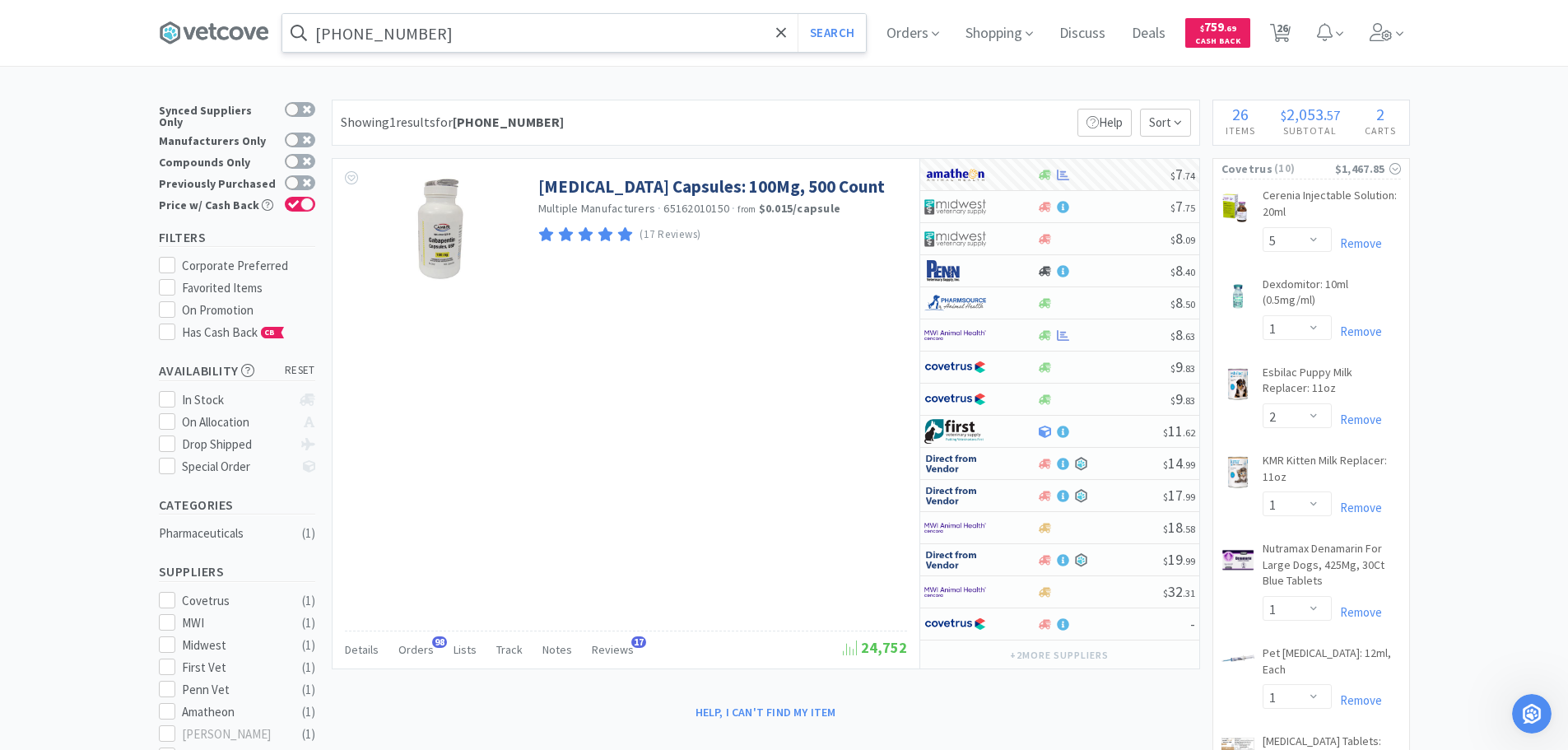
click at [615, 31] on input "[PHONE_NUMBER]" at bounding box center [574, 33] width 584 height 38
paste input "4"
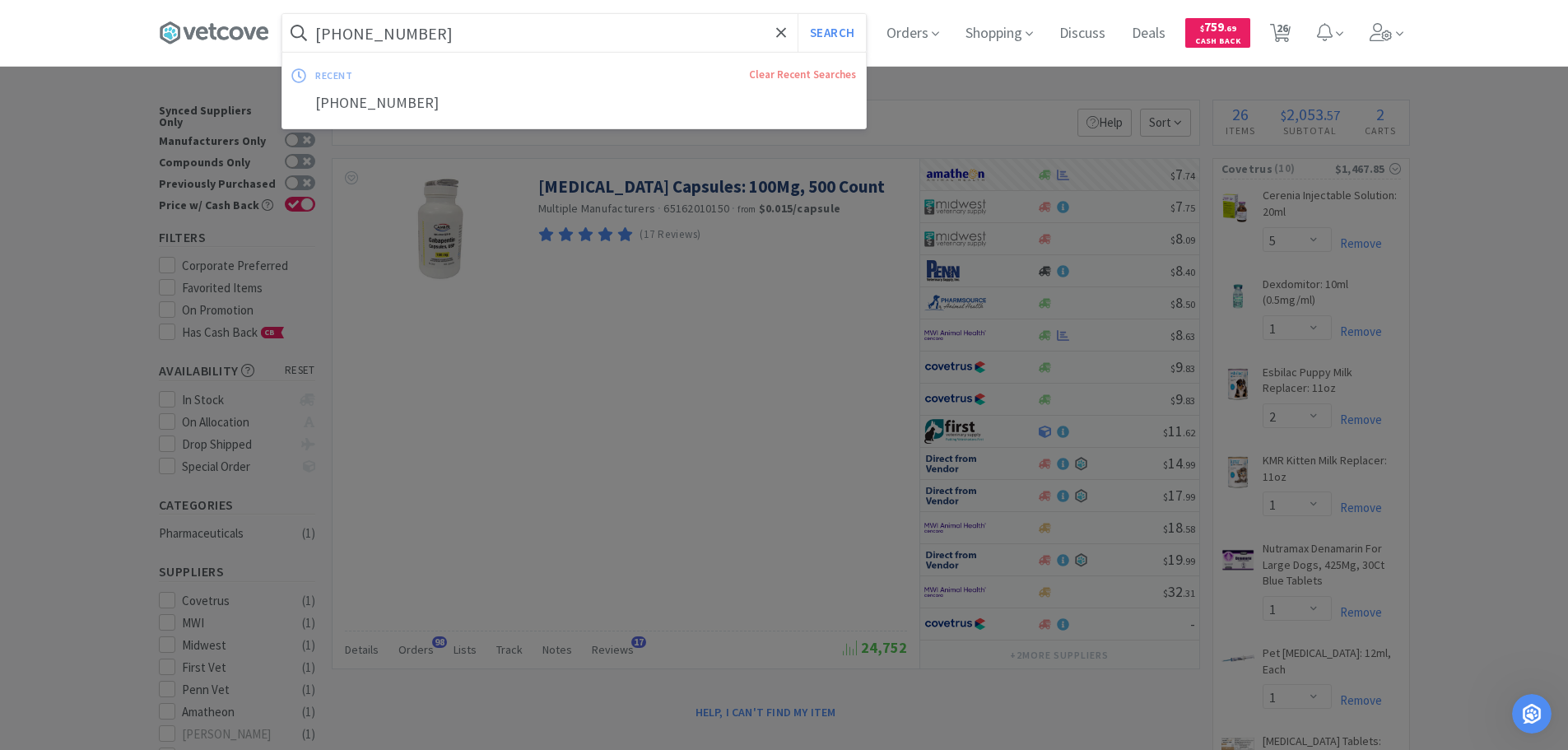
click at [797, 14] on button "Search" at bounding box center [832, 33] width 68 height 38
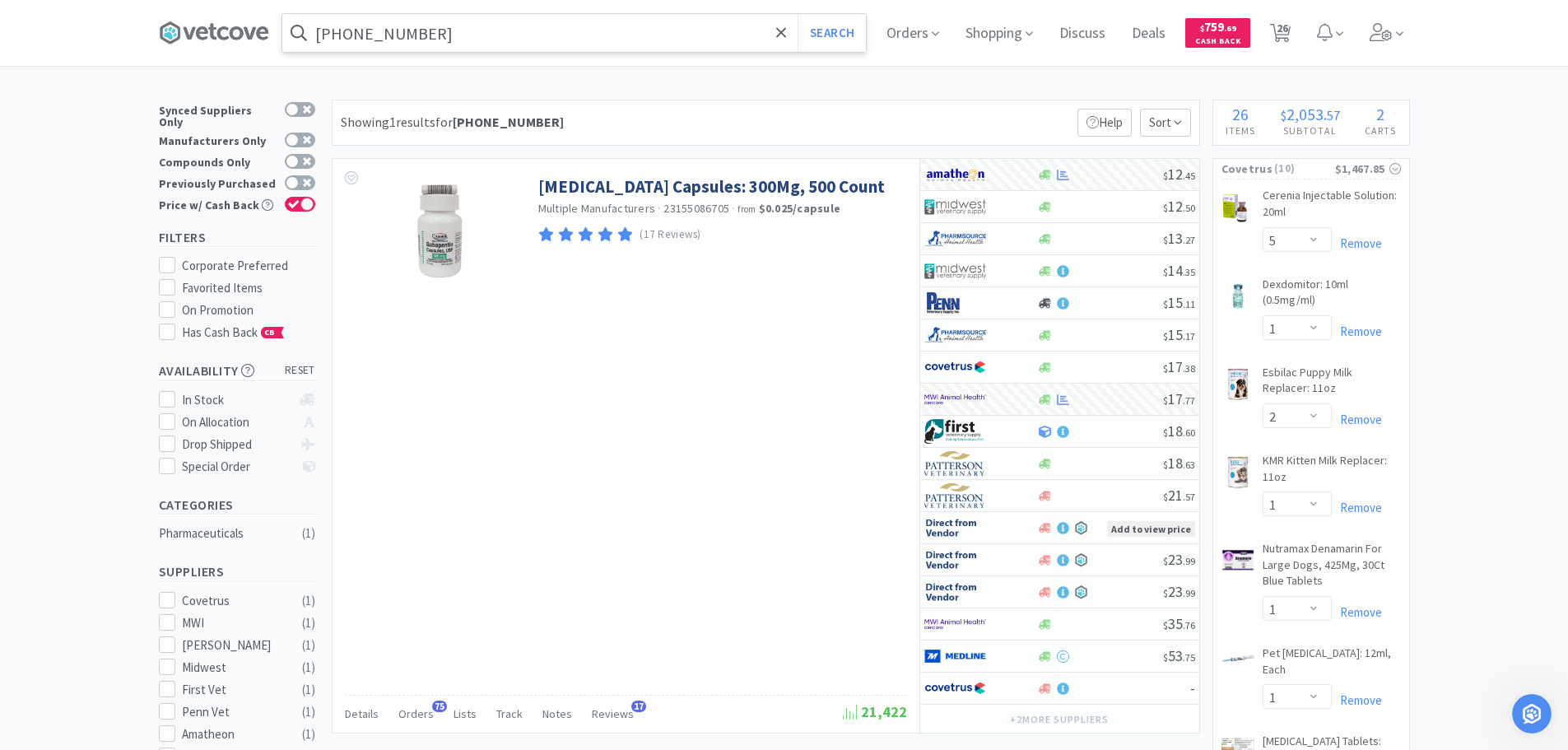
click at [615, 31] on input "[PHONE_NUMBER]" at bounding box center [574, 33] width 584 height 38
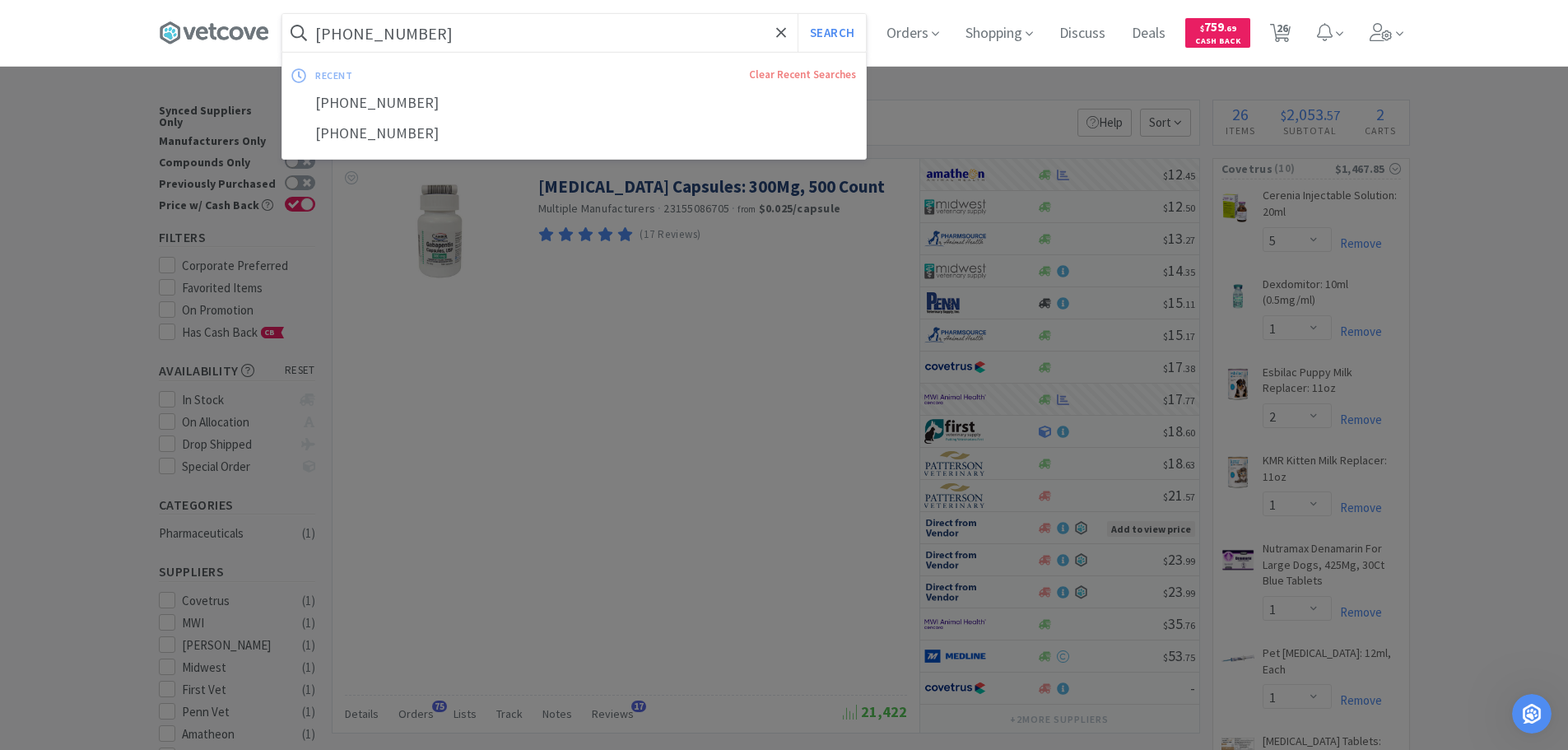
paste input "[PHONE_NUMBER]"
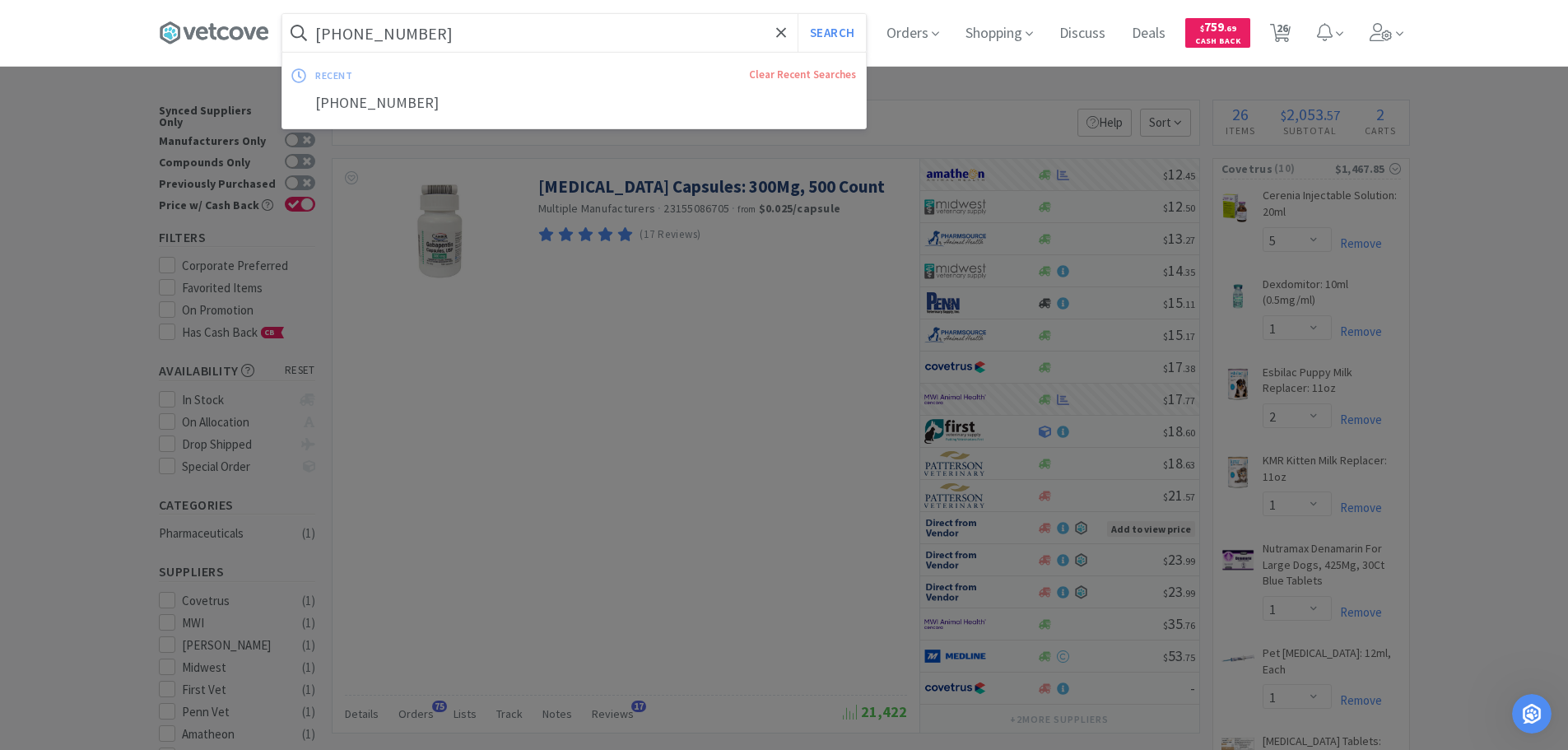
click at [797, 14] on button "Search" at bounding box center [832, 33] width 68 height 38
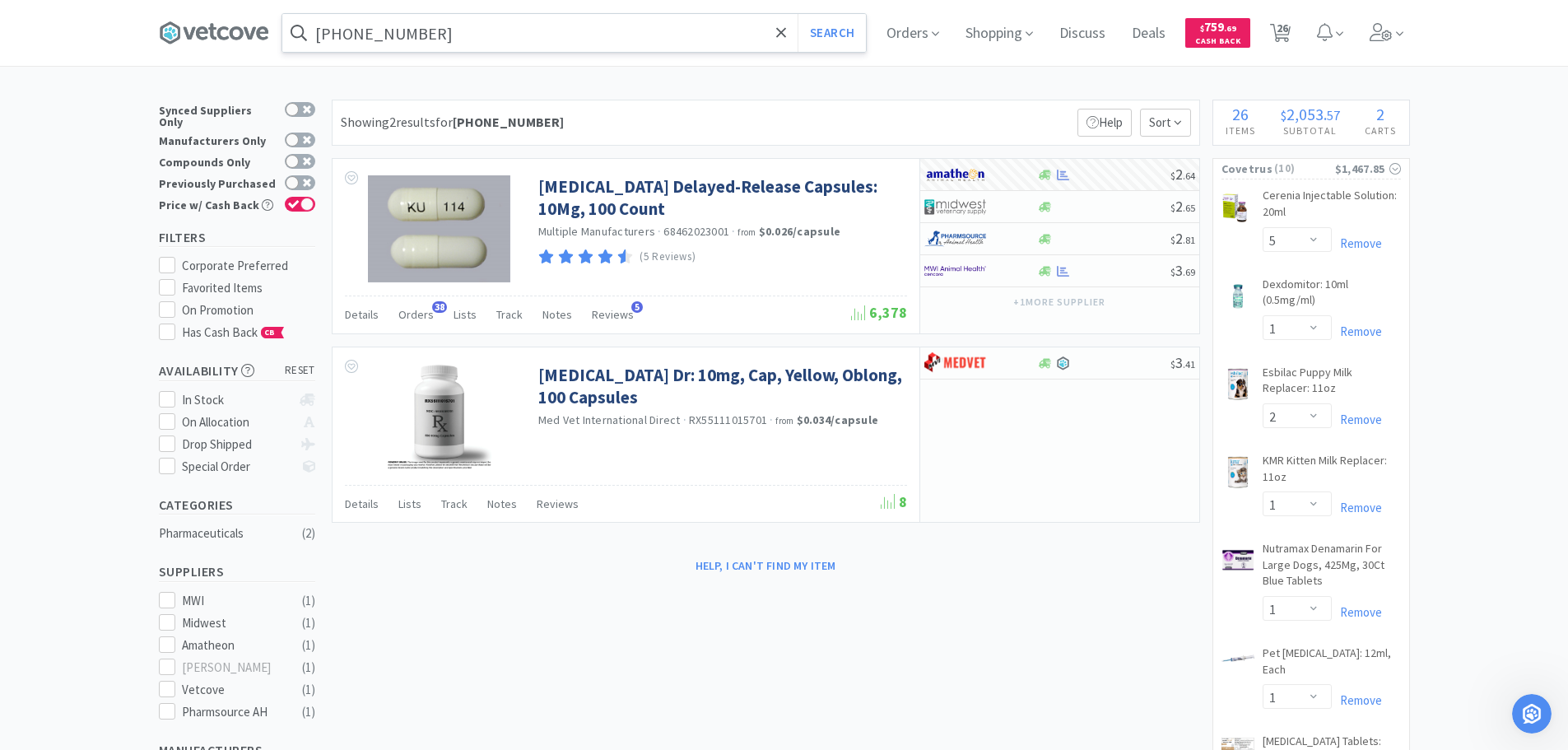
click at [636, 24] on input "[PHONE_NUMBER]" at bounding box center [574, 33] width 584 height 38
paste input "644"
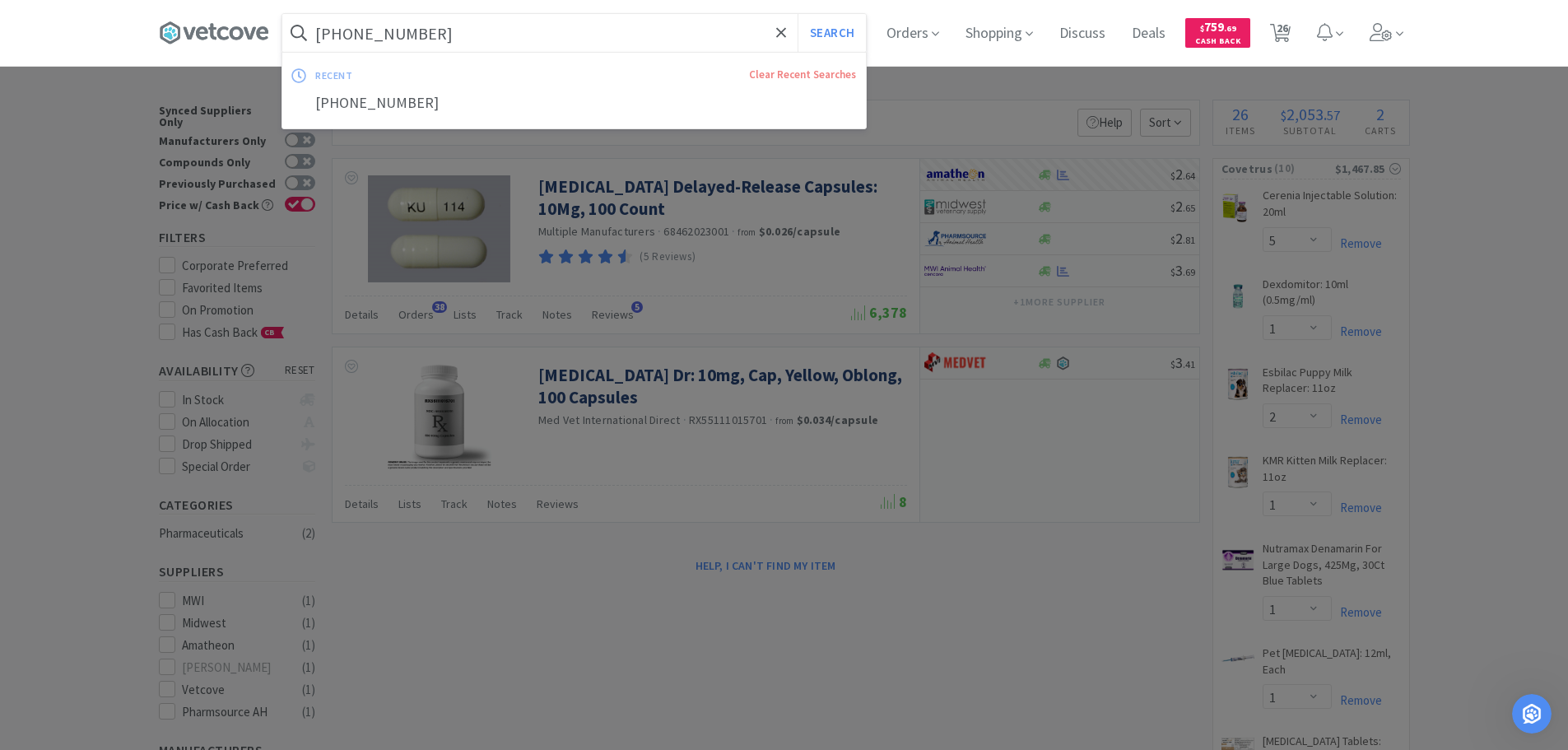
click at [797, 14] on button "Search" at bounding box center [832, 33] width 68 height 38
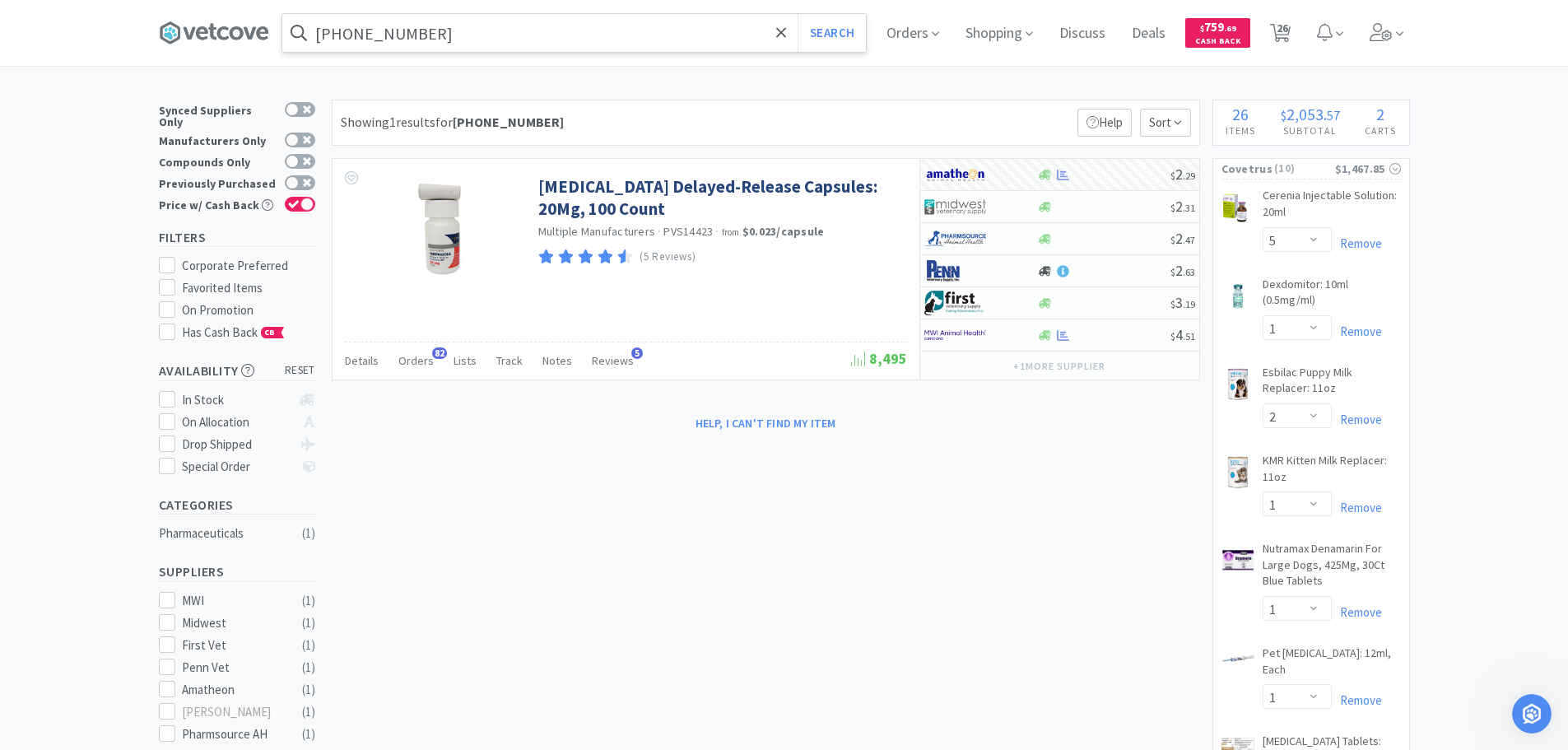
click at [604, 40] on input "[PHONE_NUMBER]" at bounding box center [574, 33] width 584 height 38
paste input "[PHONE_NUMBER]"
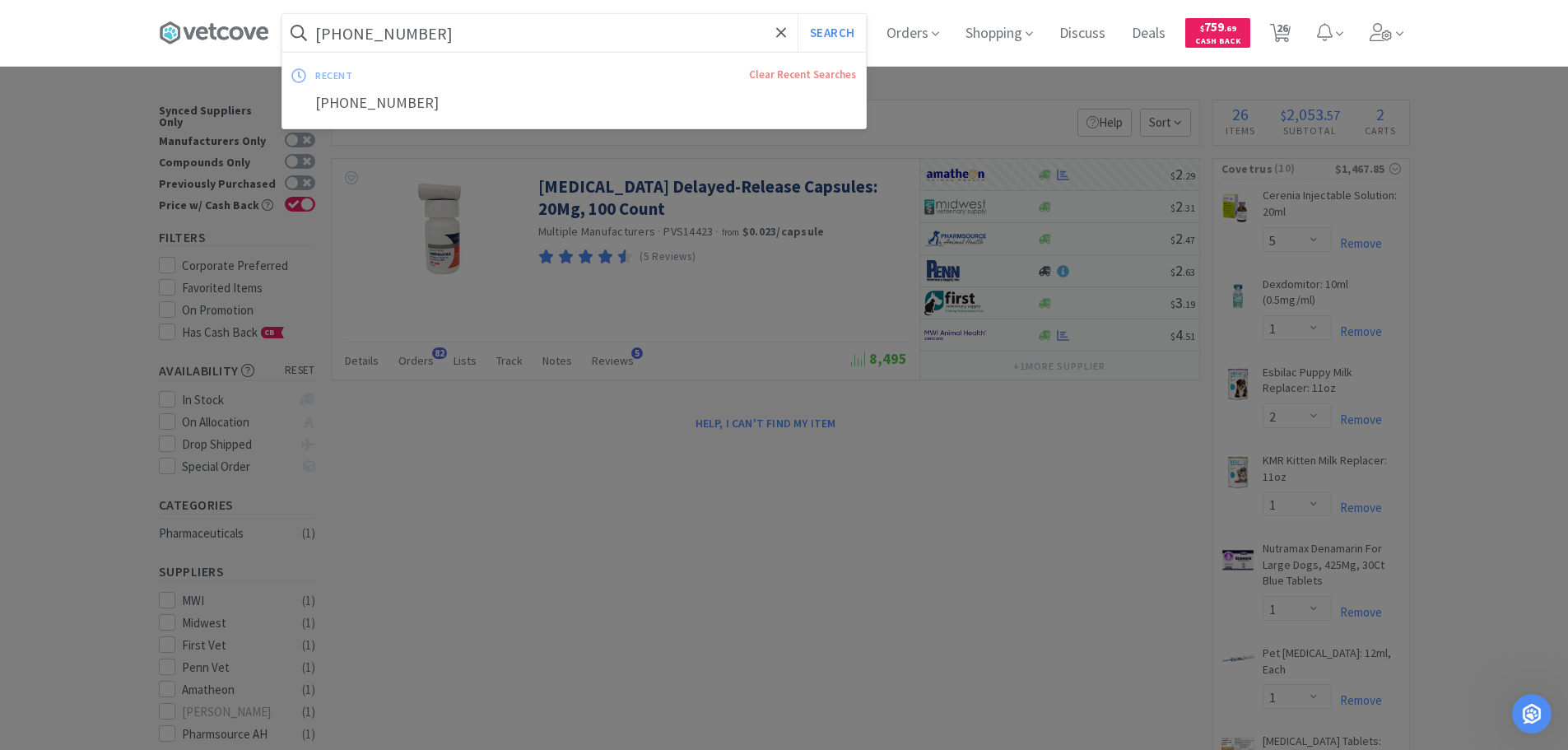
click at [797, 14] on button "Search" at bounding box center [832, 33] width 68 height 38
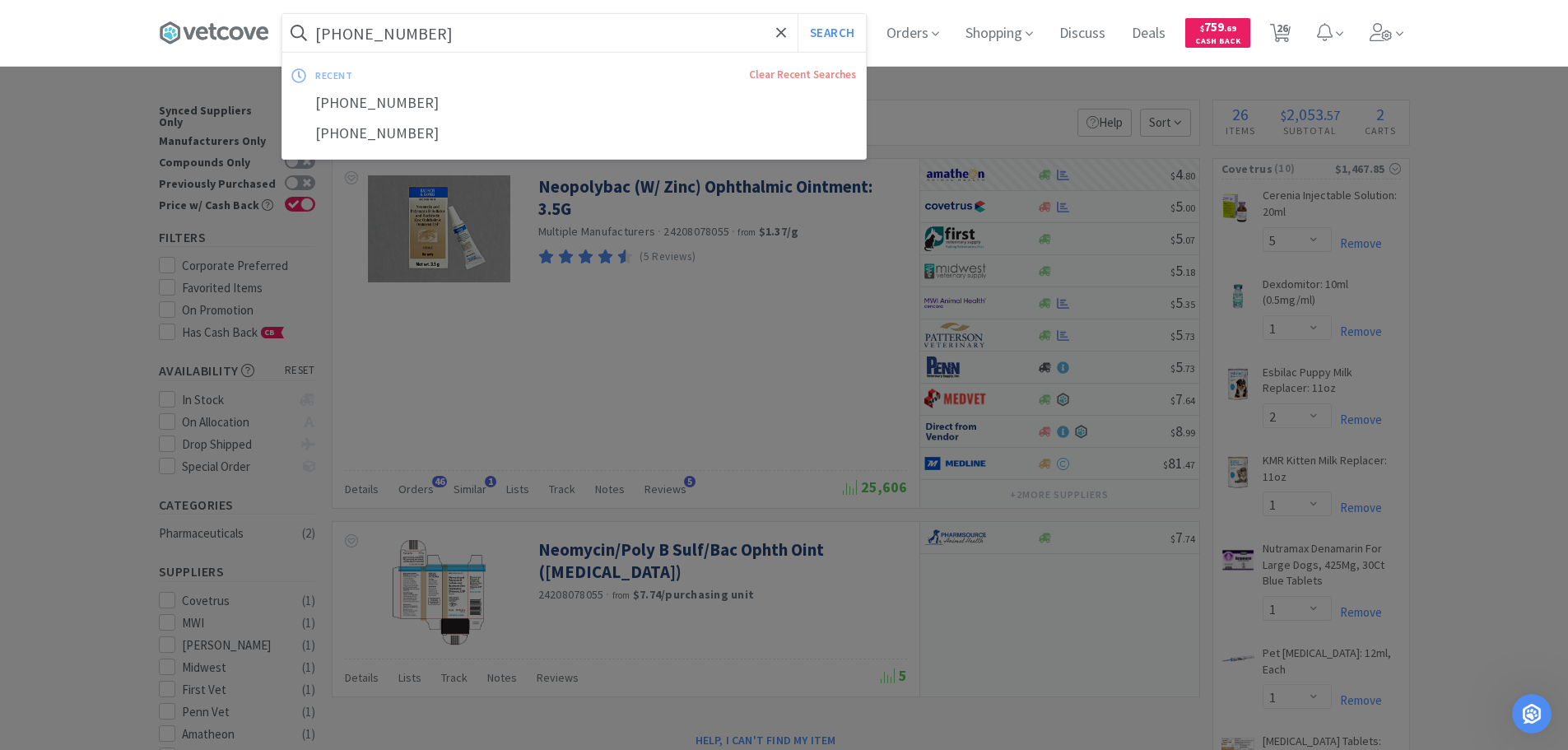
click at [606, 44] on input "[PHONE_NUMBER]" at bounding box center [574, 33] width 584 height 38
paste input "[PHONE_NUMBER]"
click at [797, 14] on button "Search" at bounding box center [832, 33] width 68 height 38
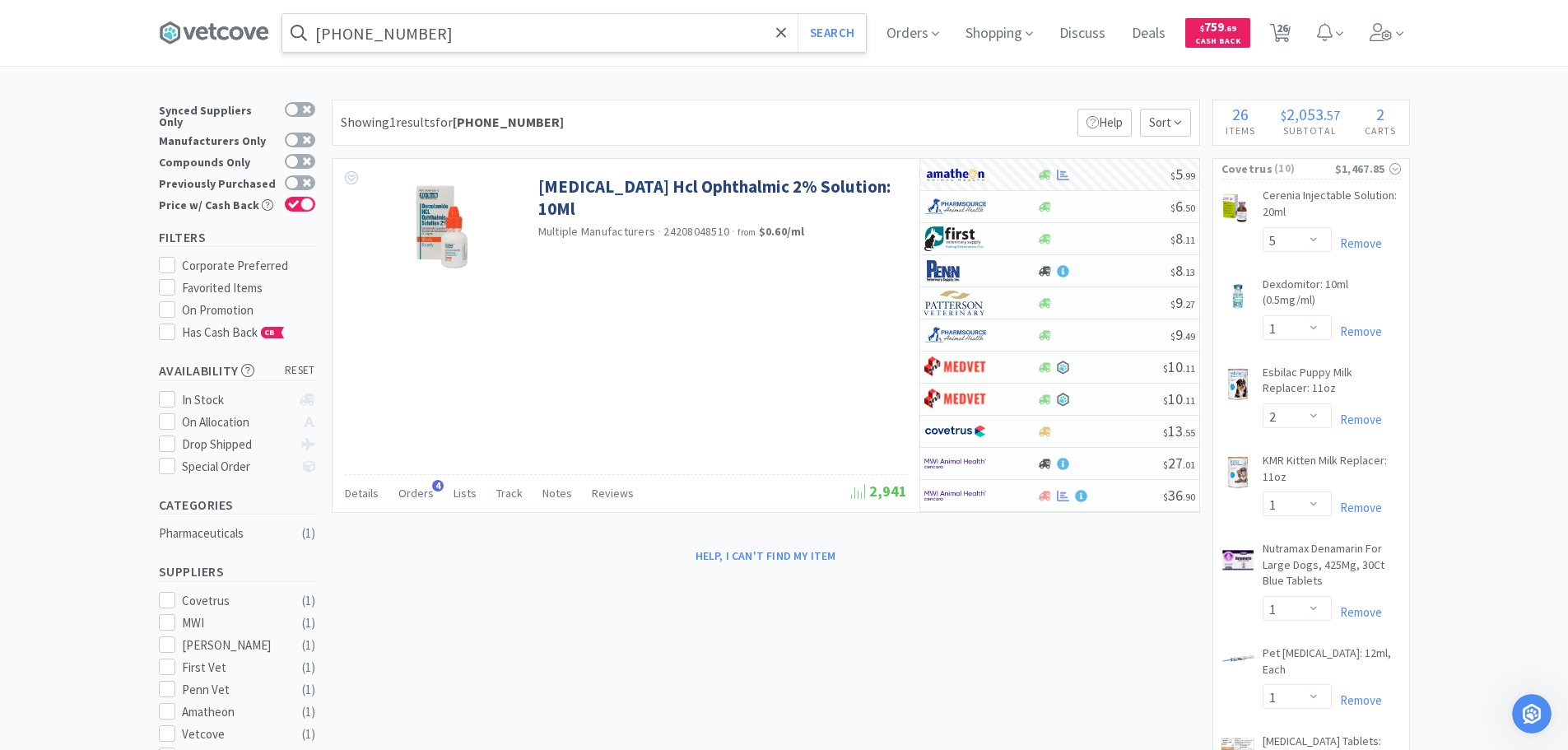
click at [615, 28] on input "[PHONE_NUMBER]" at bounding box center [574, 33] width 584 height 38
paste input "[US_EMPLOYER_IDENTIFICATION_NUMBER]"
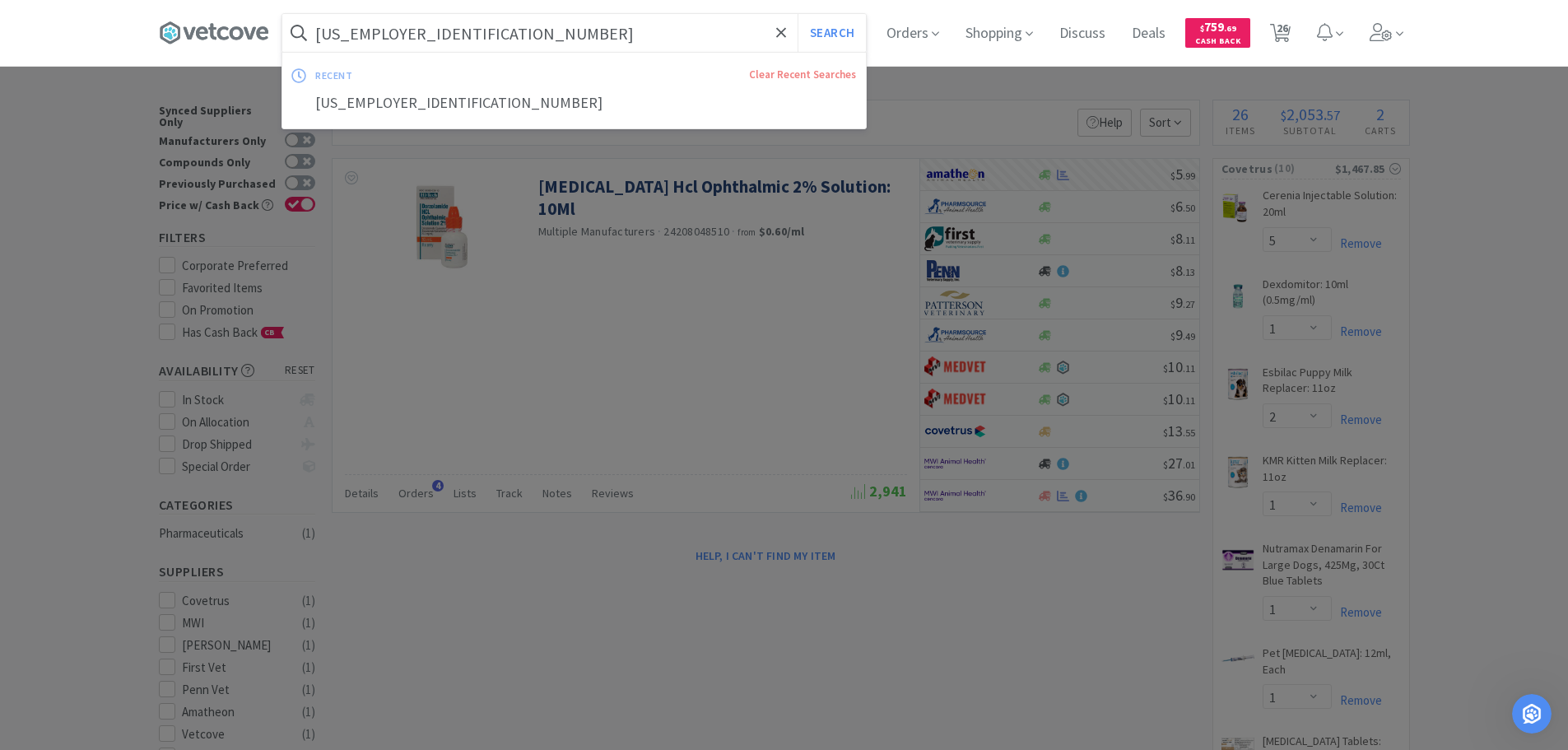
click at [797, 14] on button "Search" at bounding box center [832, 33] width 68 height 38
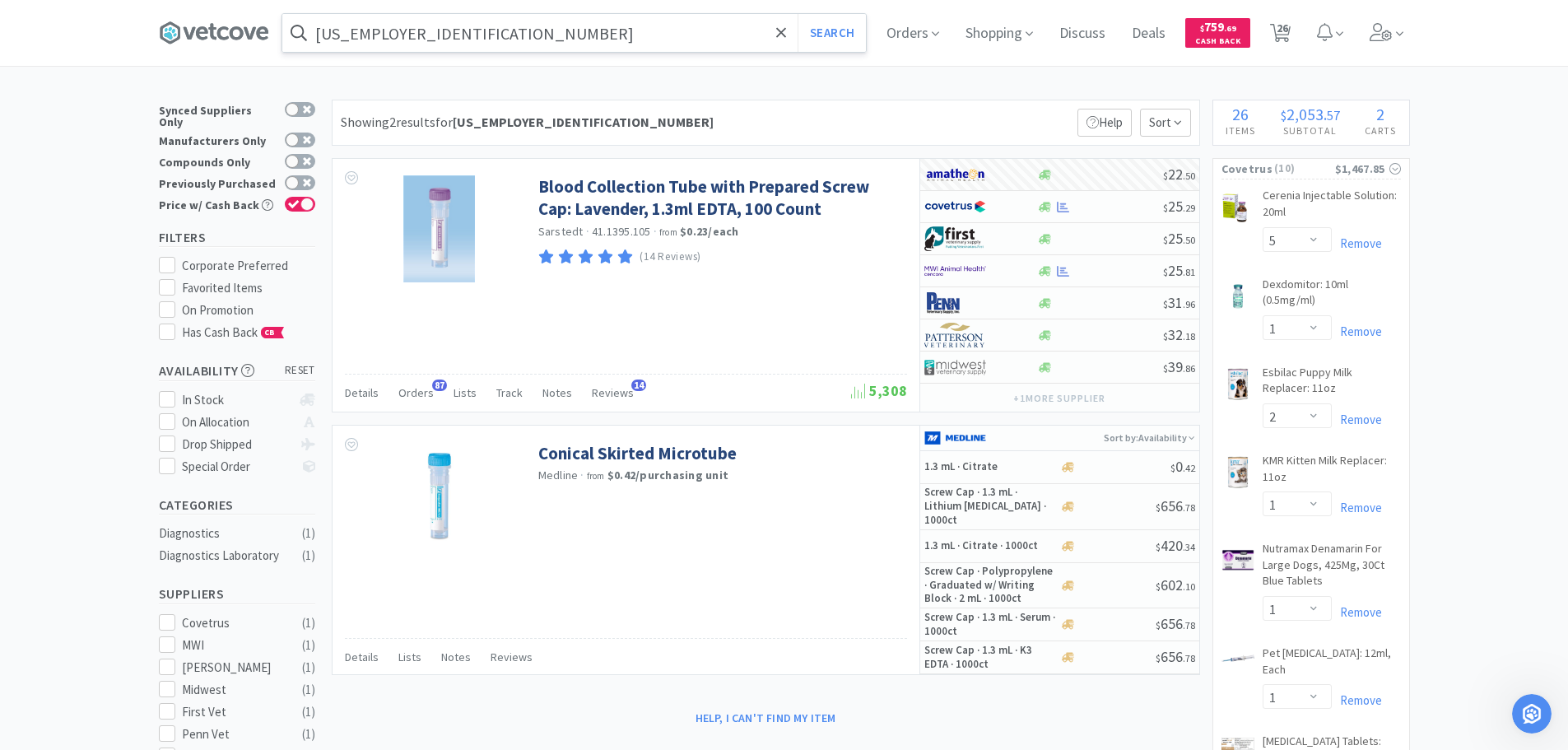
click at [628, 34] on input "[US_EMPLOYER_IDENTIFICATION_NUMBER]" at bounding box center [574, 33] width 584 height 38
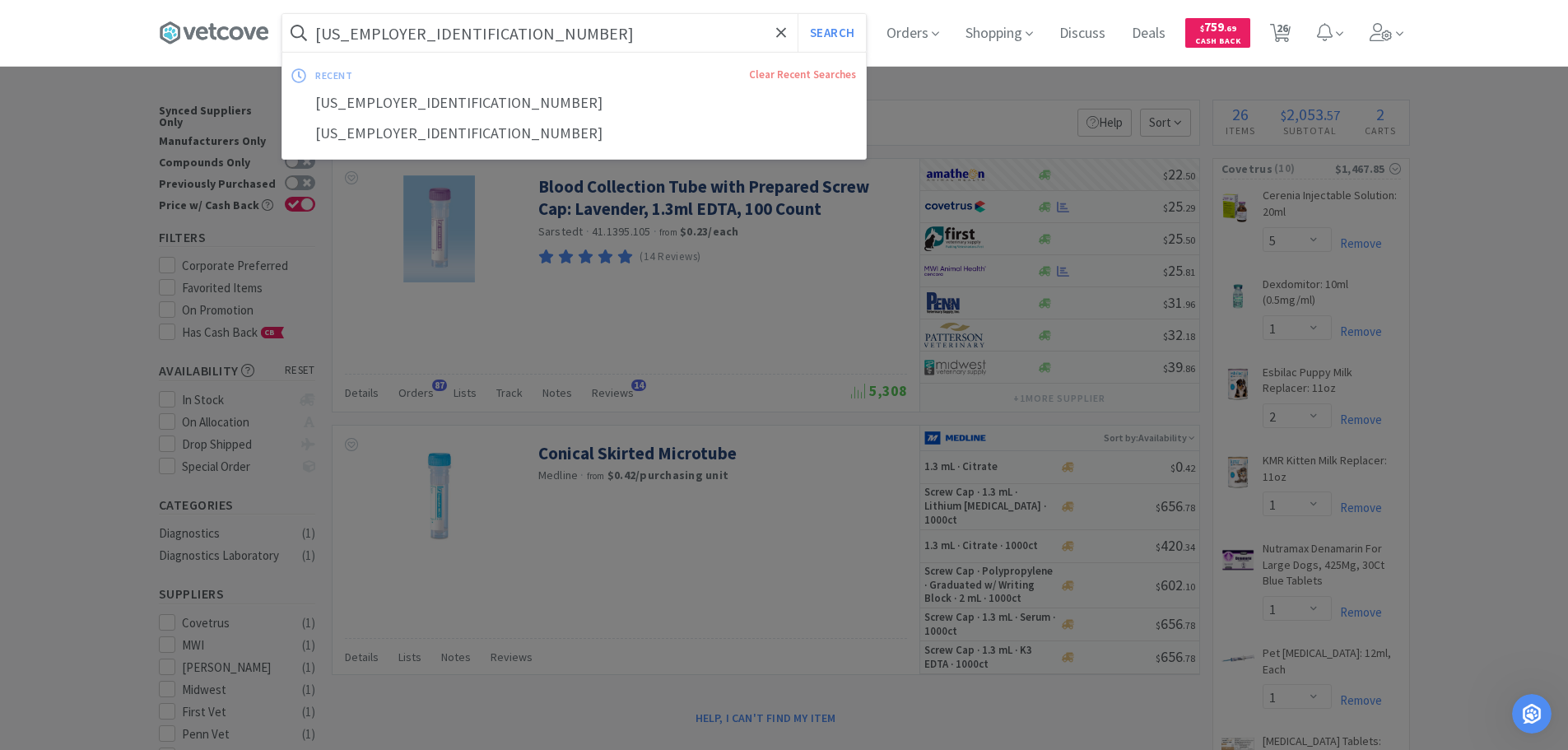
paste input "88-3001"
click at [797, 14] on button "Search" at bounding box center [832, 33] width 68 height 38
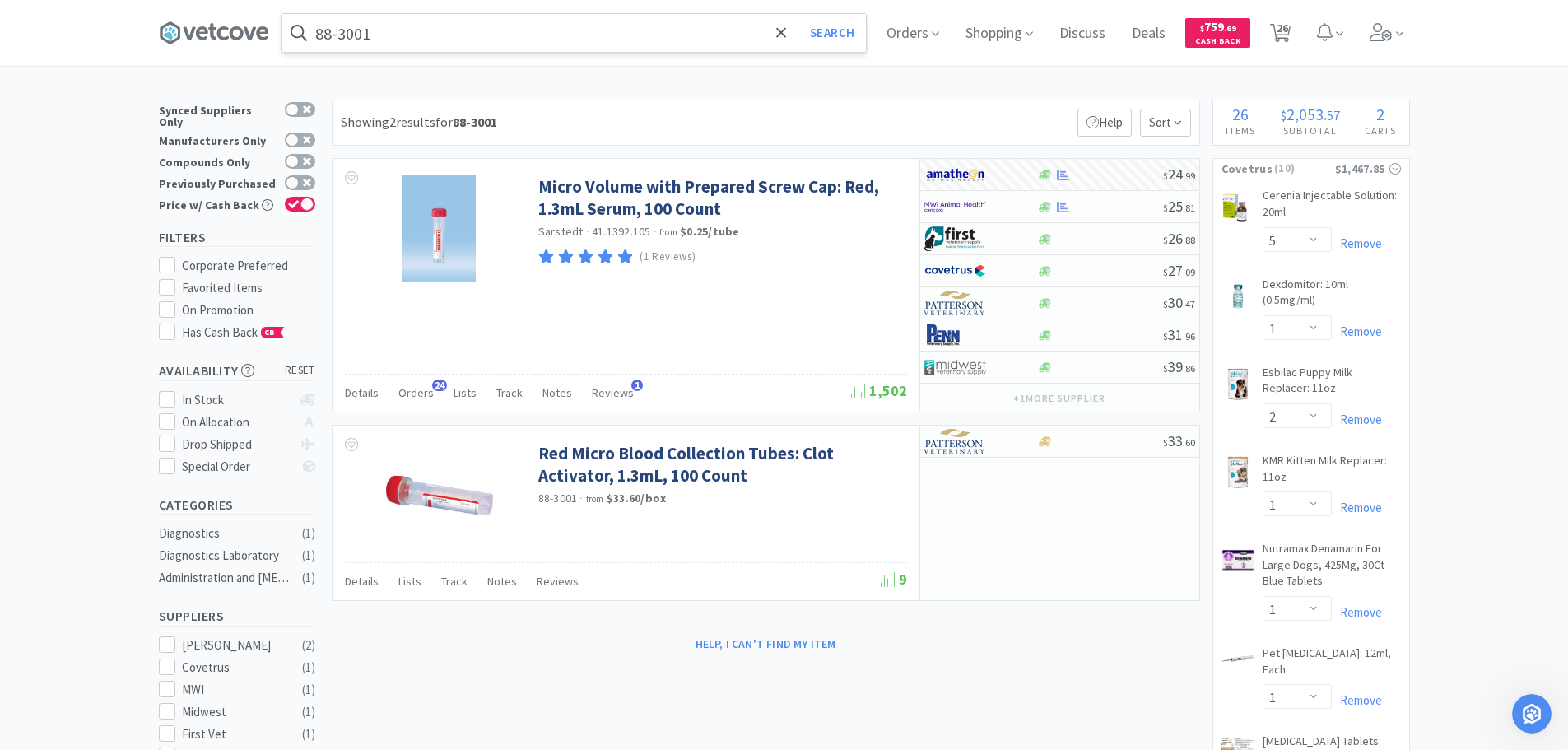
click at [616, 29] on input "88-3001" at bounding box center [574, 33] width 584 height 38
paste input "[PHONE_NUMBER]"
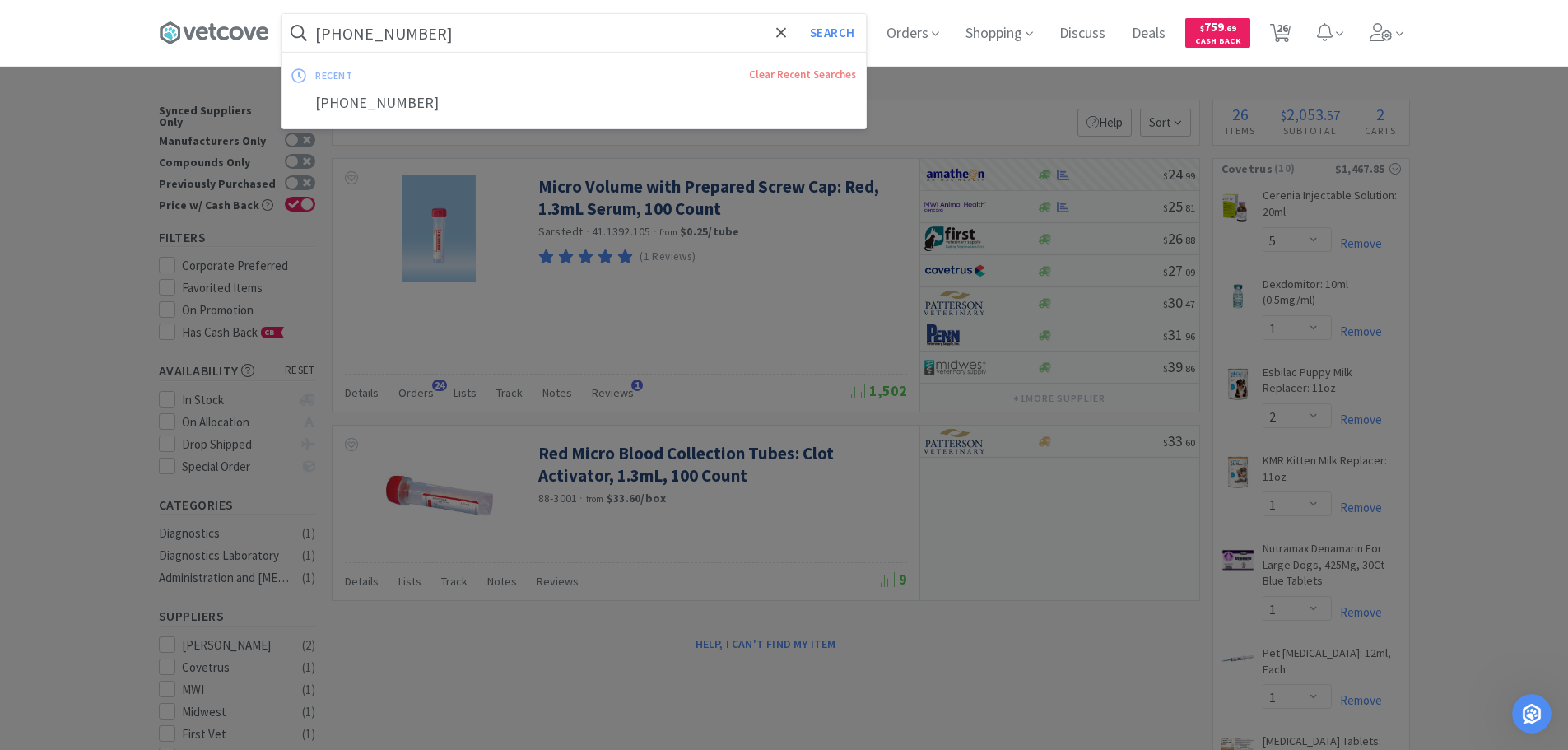
click at [797, 14] on button "Search" at bounding box center [832, 33] width 68 height 38
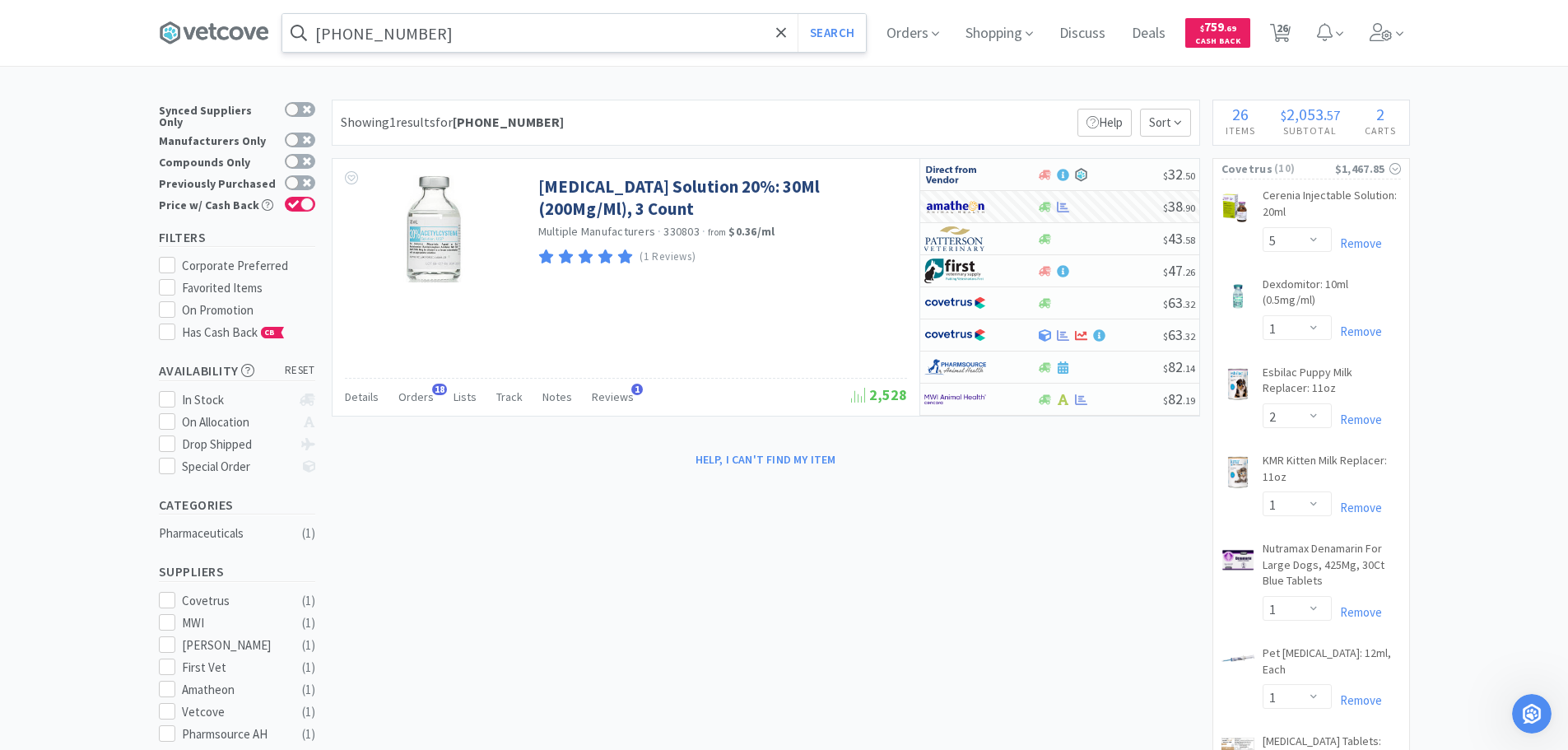
click at [603, 48] on input "[PHONE_NUMBER]" at bounding box center [574, 33] width 584 height 38
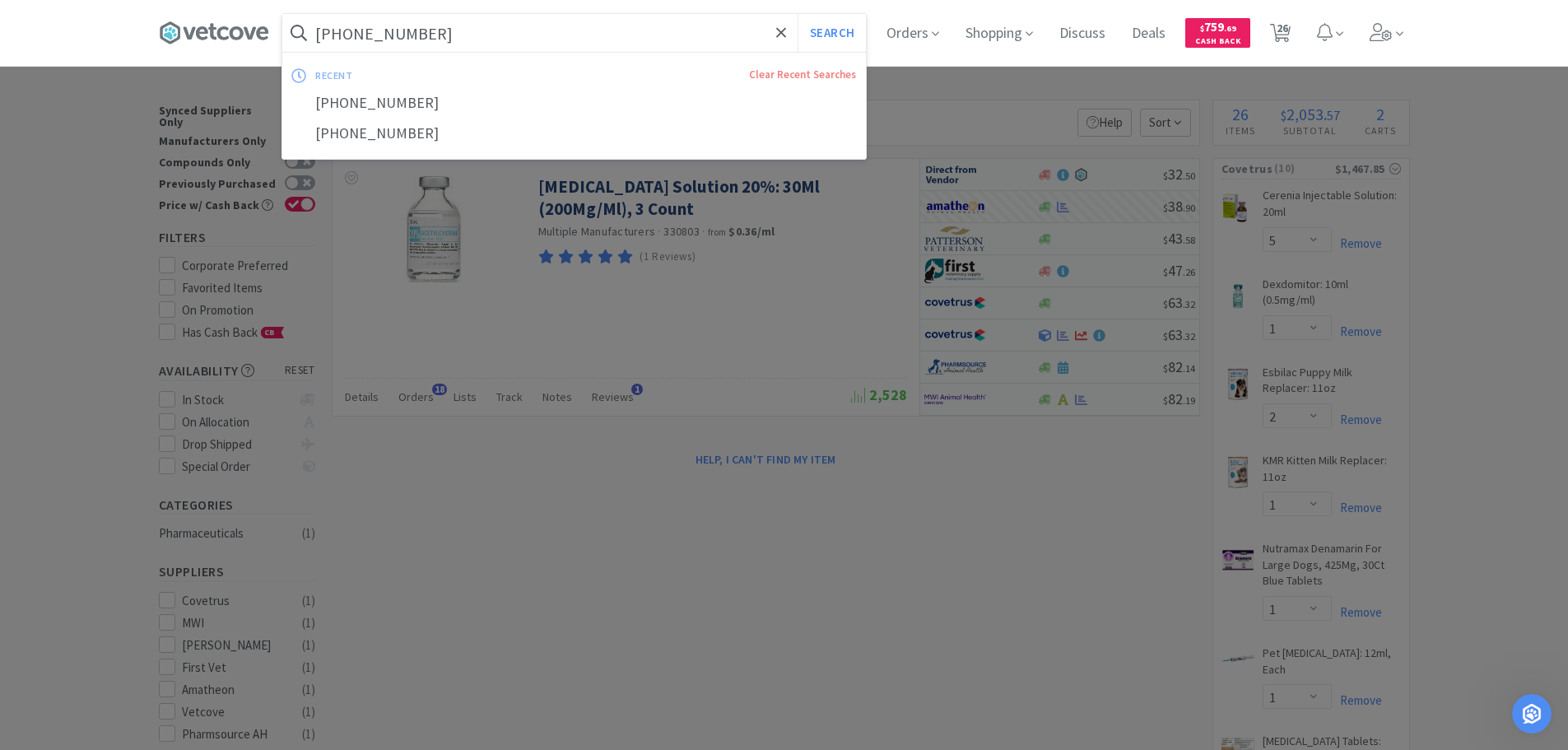
paste input "[PHONE_NUMBER]"
click at [797, 14] on button "Search" at bounding box center [832, 33] width 68 height 38
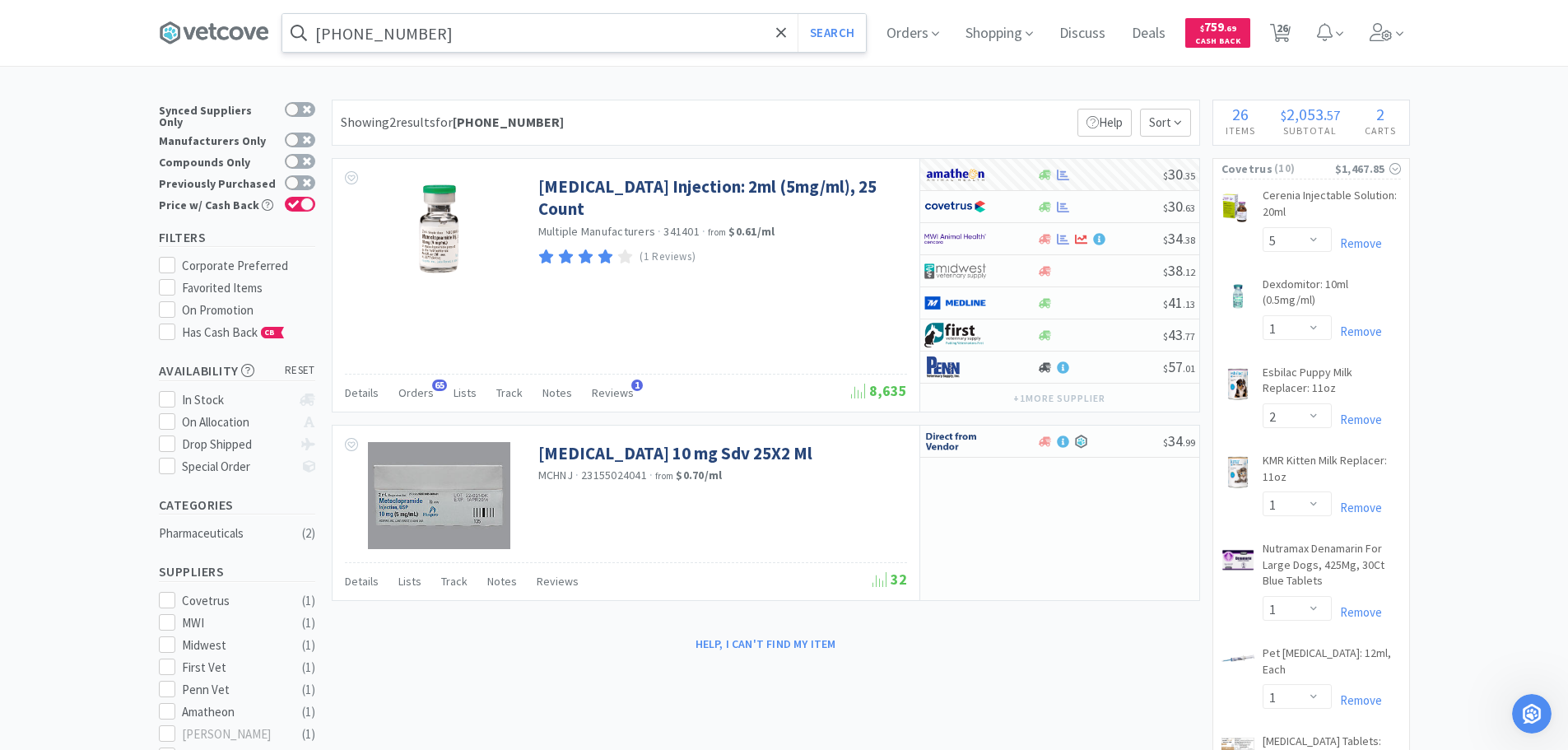
click at [586, 33] on input "[PHONE_NUMBER]" at bounding box center [574, 33] width 584 height 38
paste input "08365"
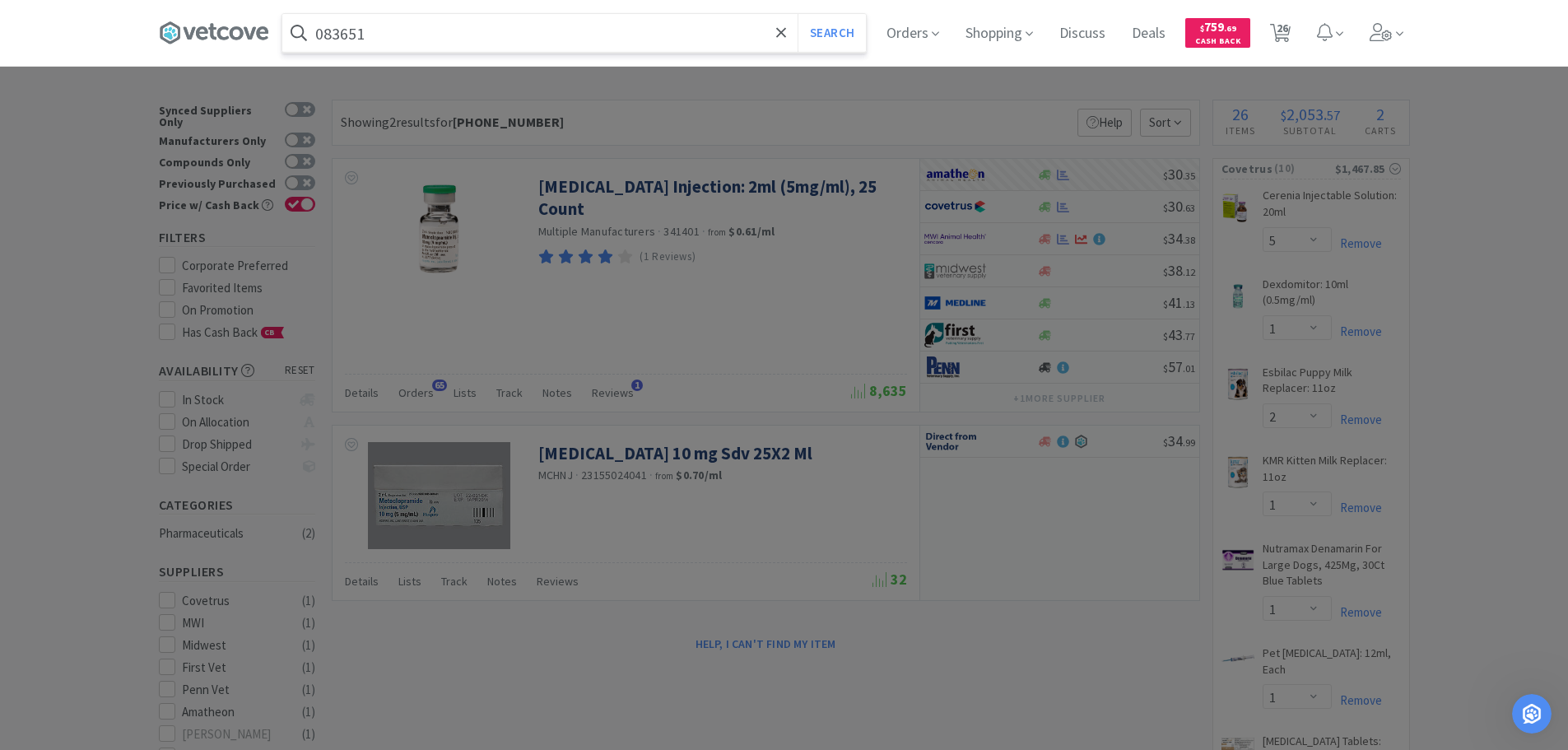
click at [797, 14] on button "Search" at bounding box center [832, 33] width 68 height 38
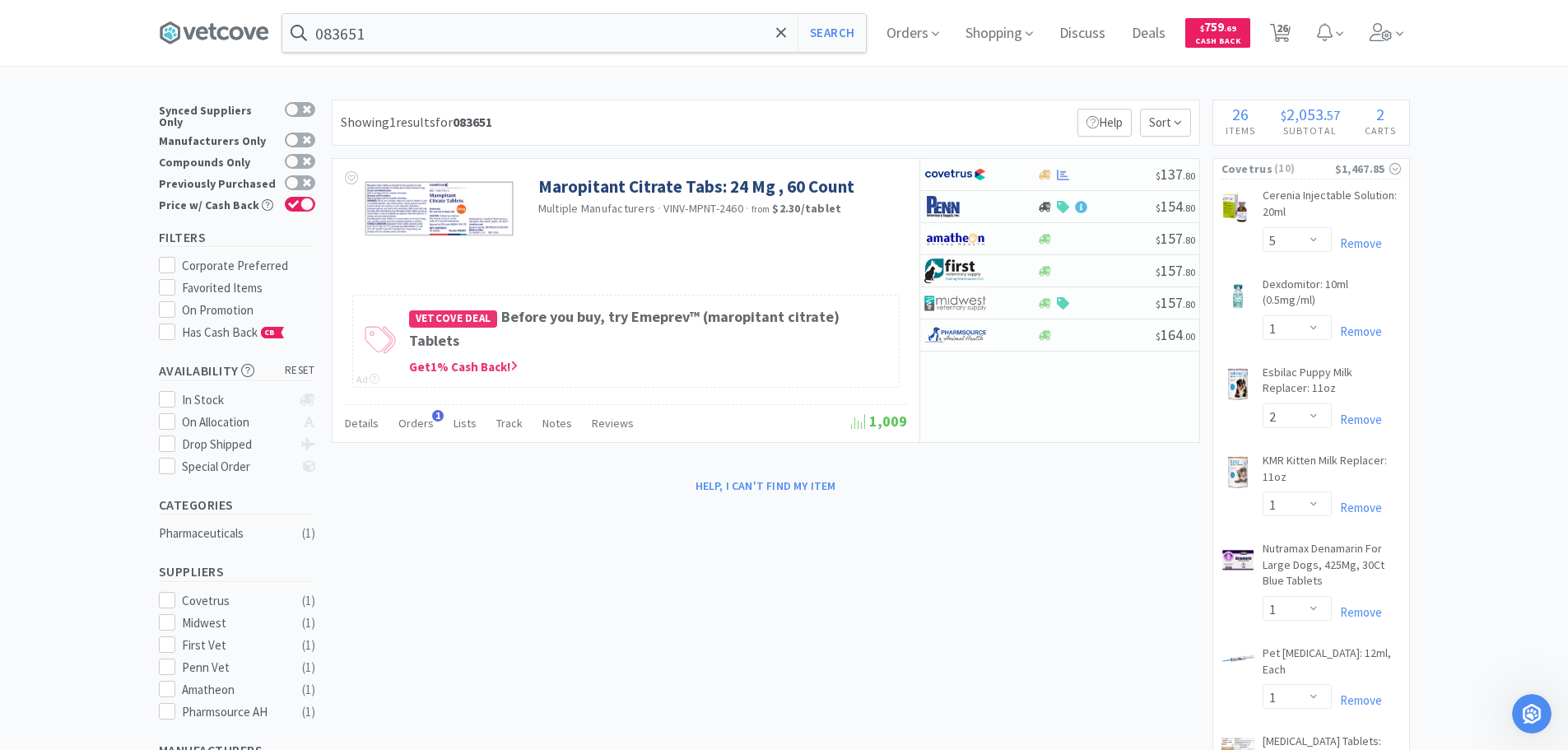
click at [1015, 110] on div "Showing 1 results for 083651 Filters Help Sort" at bounding box center [765, 122] width 868 height 46
click at [1106, 171] on div at bounding box center [1097, 175] width 119 height 13
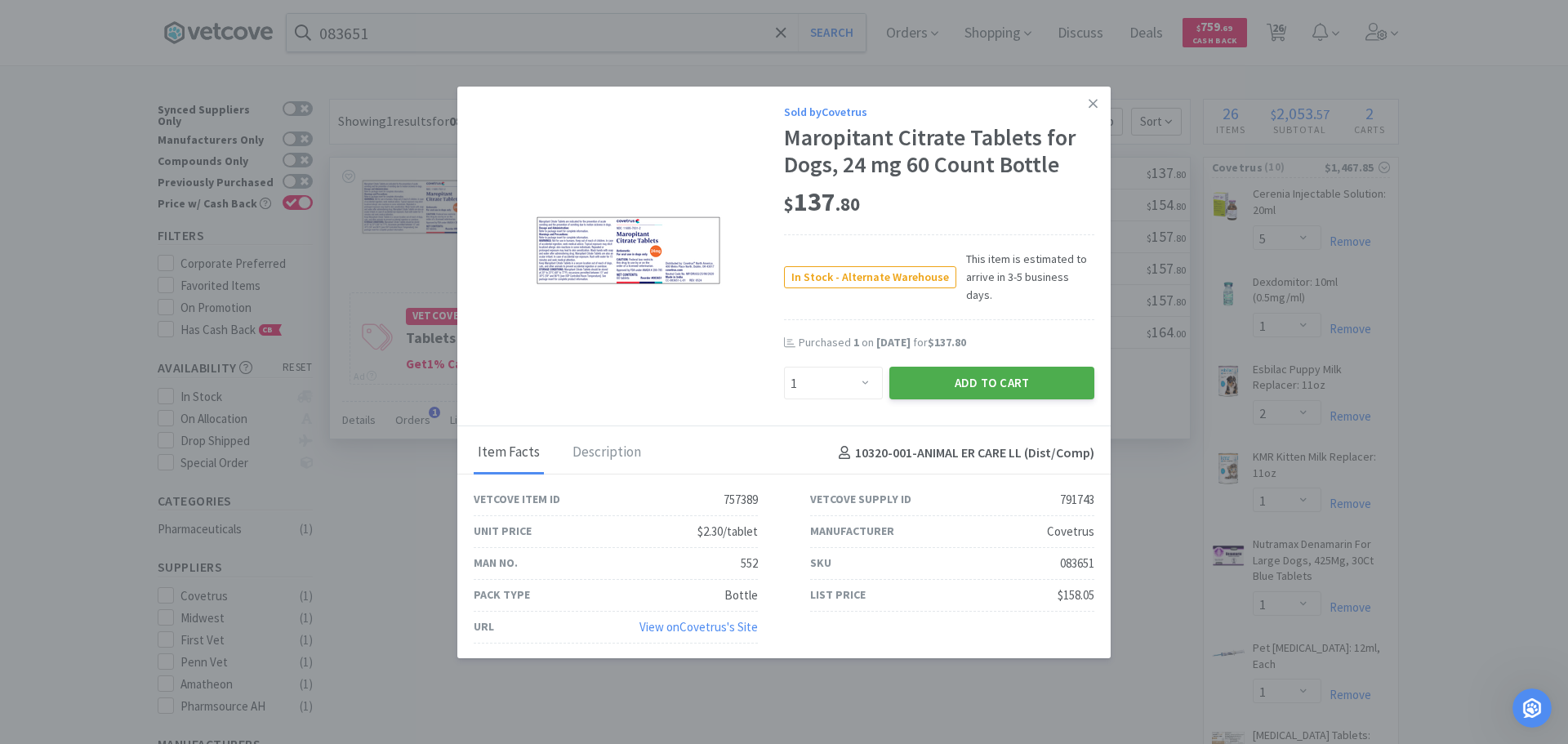
click at [910, 374] on button "Add to Cart" at bounding box center [992, 383] width 205 height 33
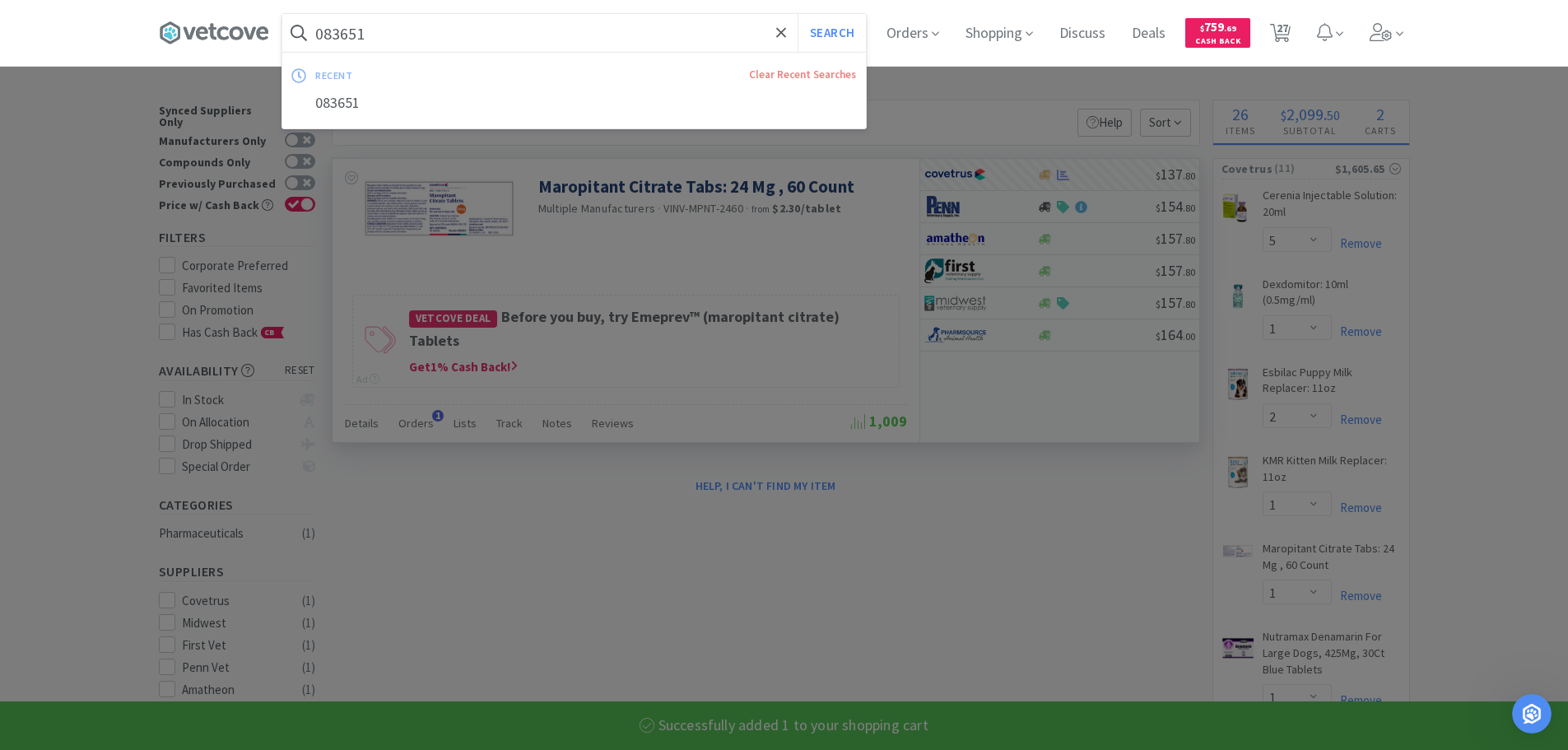
click at [632, 18] on input "083651" at bounding box center [574, 33] width 584 height 38
paste input "75249"
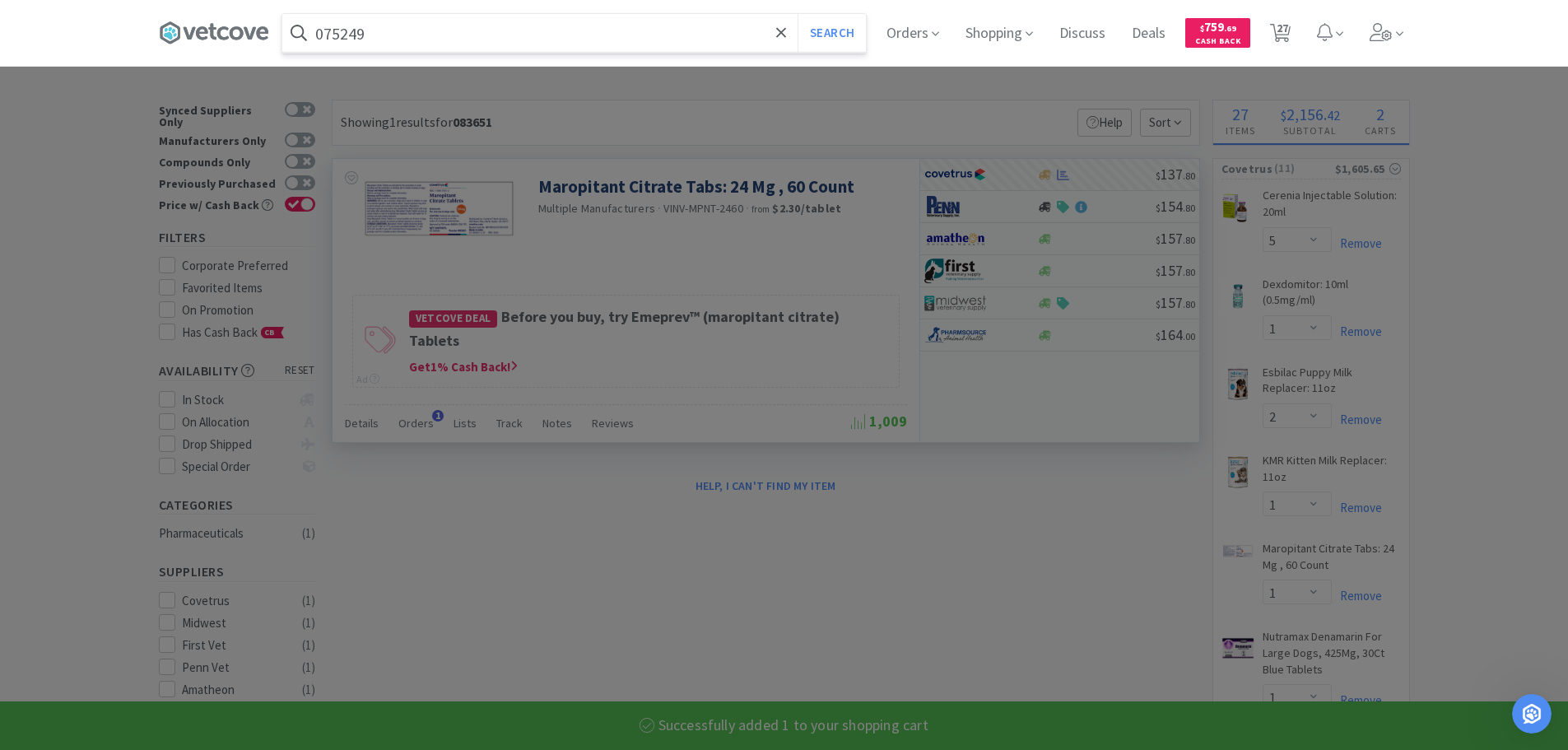
click at [797, 14] on button "Search" at bounding box center [832, 33] width 68 height 38
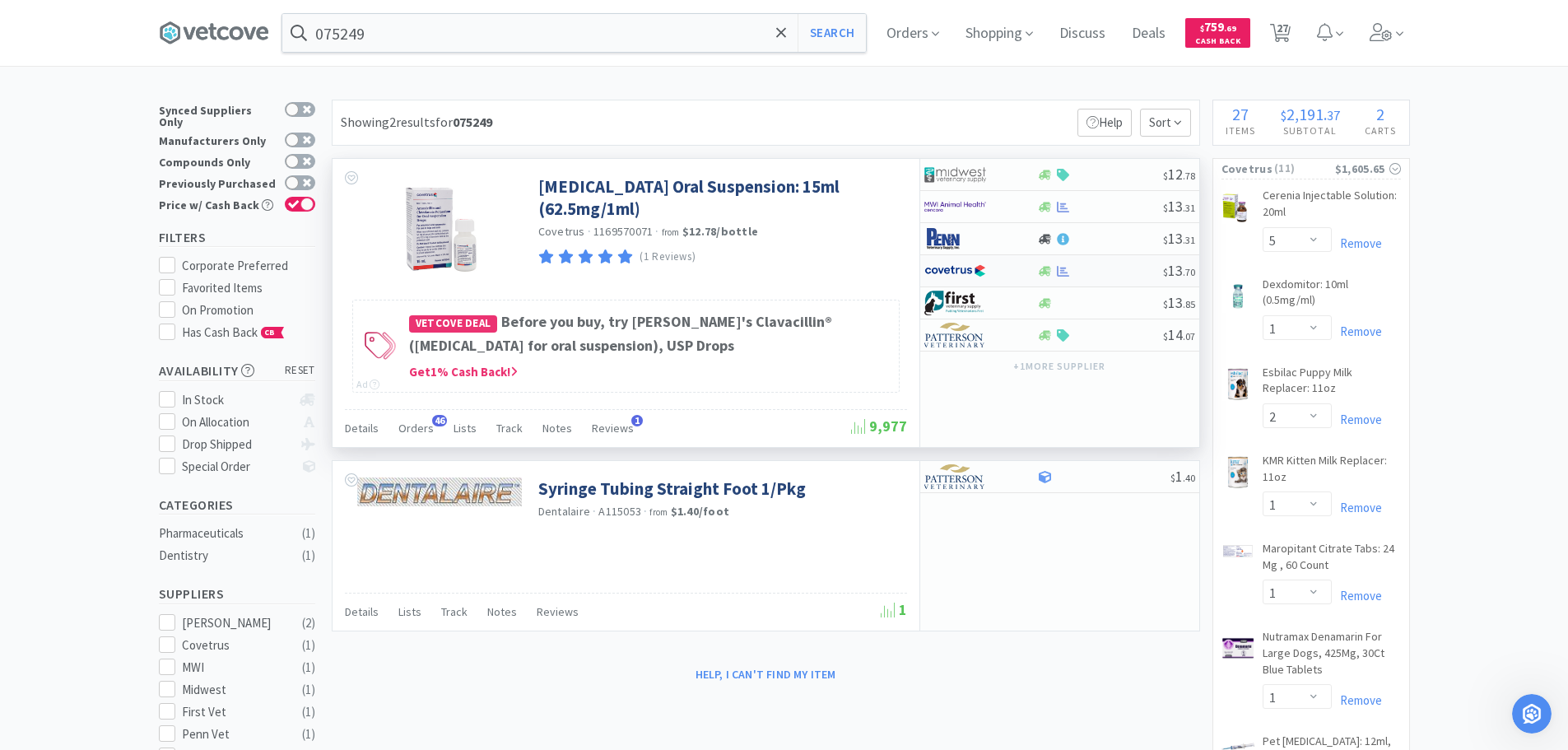
click at [1110, 267] on div at bounding box center [1100, 271] width 126 height 13
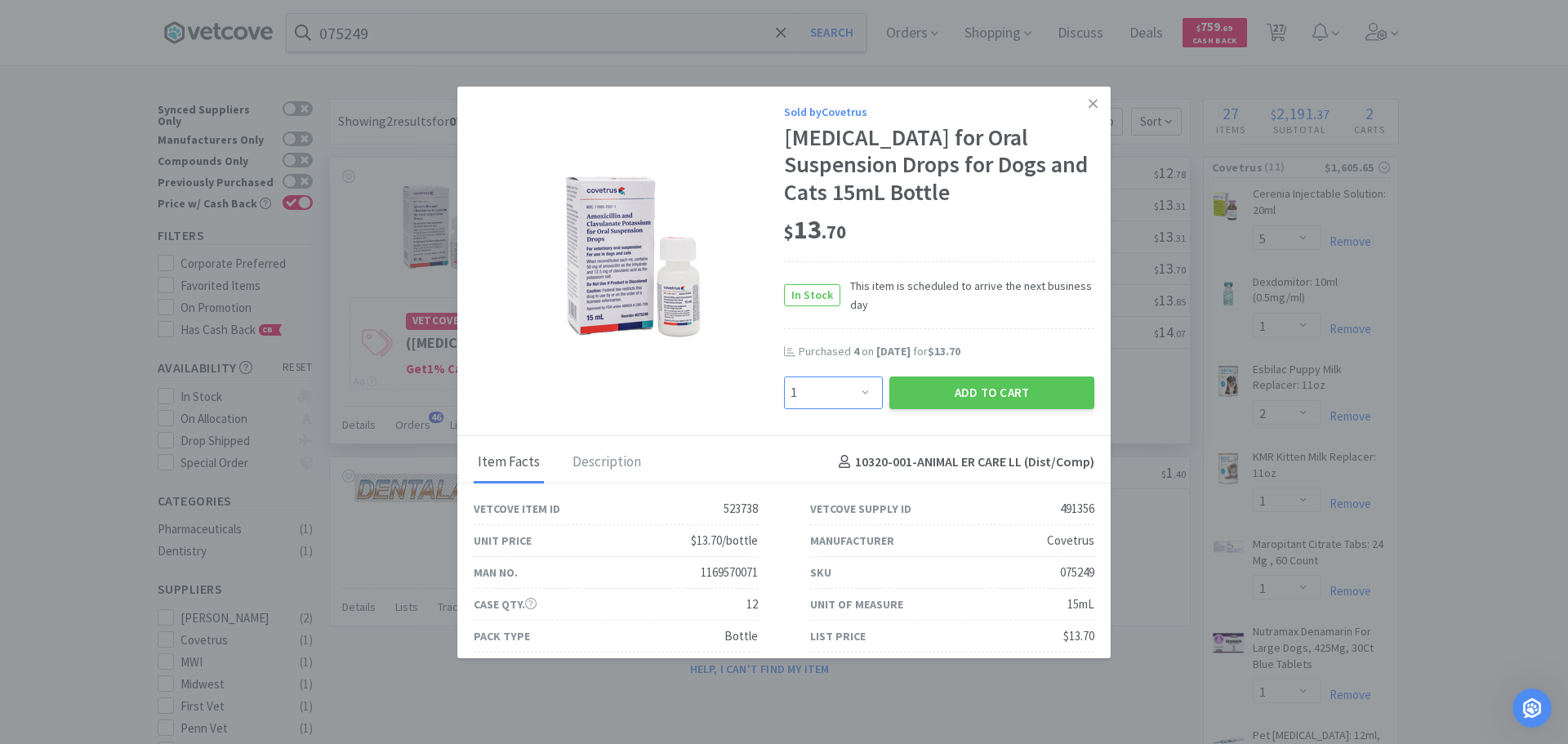
click at [837, 409] on select "Enter Quantity 1 2 3 4 5 6 7 8 9 10 11 12 13 14 15 16 17 18 19 20 Enter Quantity" at bounding box center [833, 393] width 99 height 33
click at [784, 404] on select "Enter Quantity 1 2 3 4 5 6 7 8 9 10 11 12 13 14 15 16 17 18 19 20 Enter Quantity" at bounding box center [833, 393] width 99 height 33
click at [897, 409] on button "Add to Cart" at bounding box center [992, 393] width 205 height 33
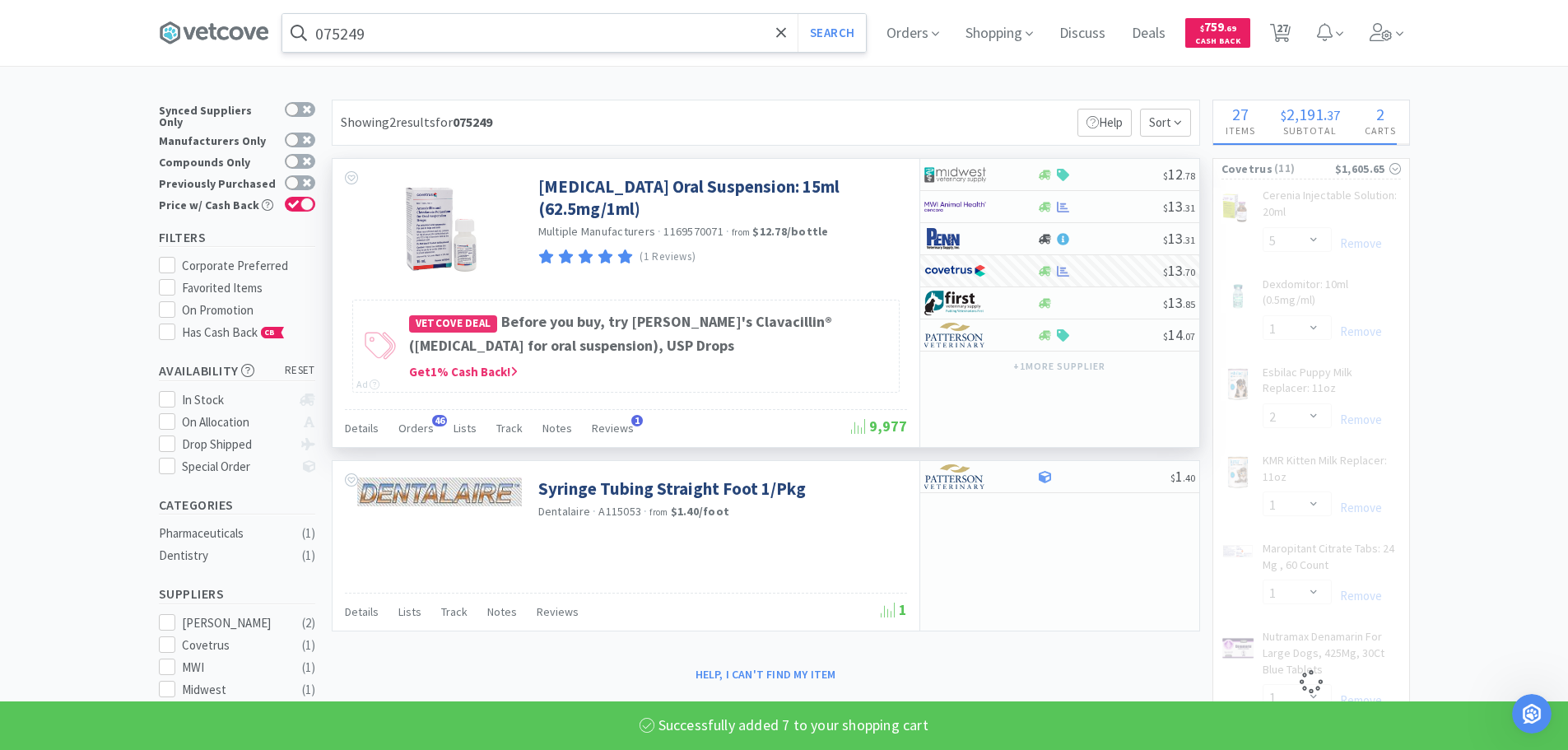
click at [603, 35] on input "075249" at bounding box center [574, 33] width 584 height 38
paste input "2805"
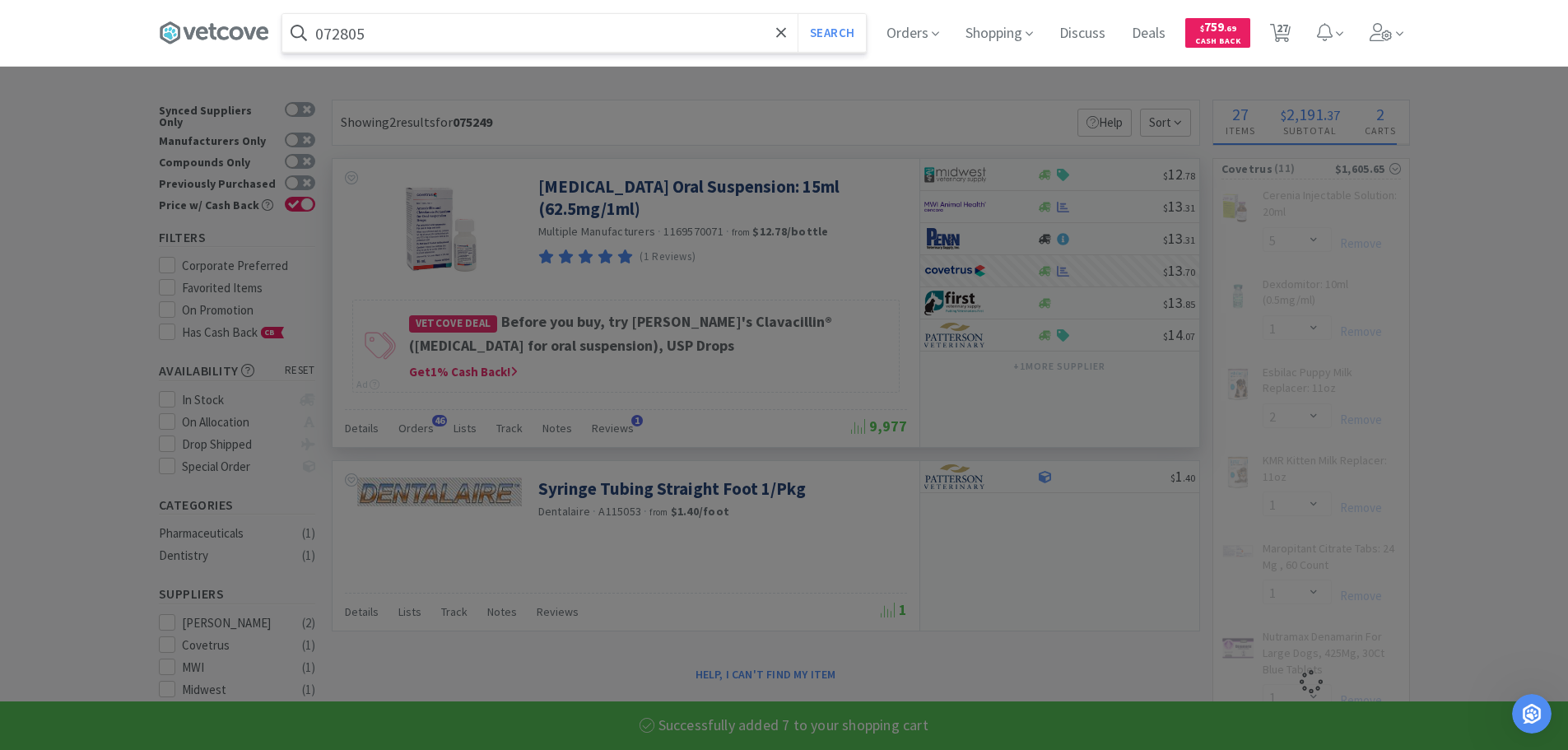
click at [797, 14] on button "Search" at bounding box center [832, 33] width 68 height 38
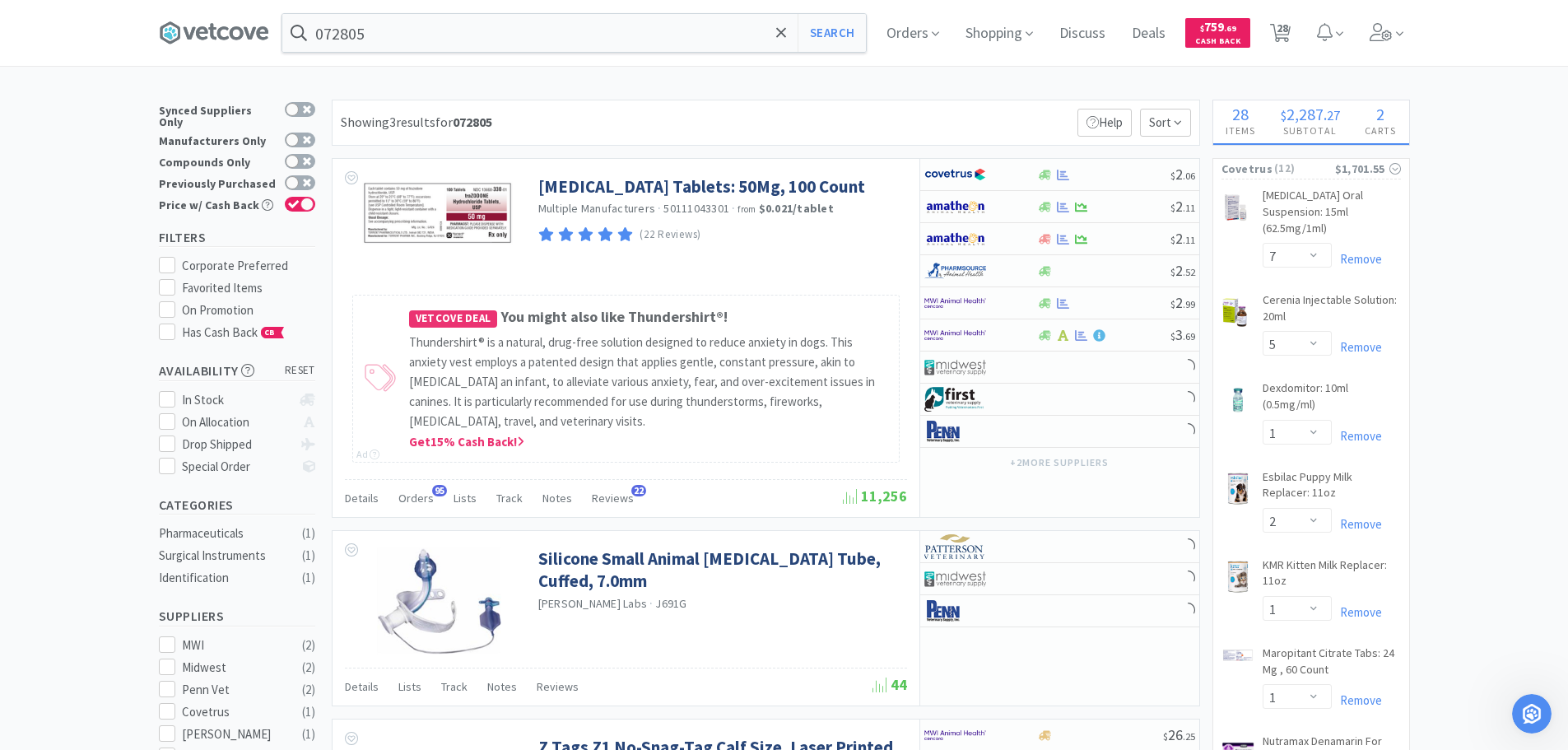
click at [802, 115] on div "Showing 3 results for 072805 Filters Help Sort" at bounding box center [765, 122] width 868 height 46
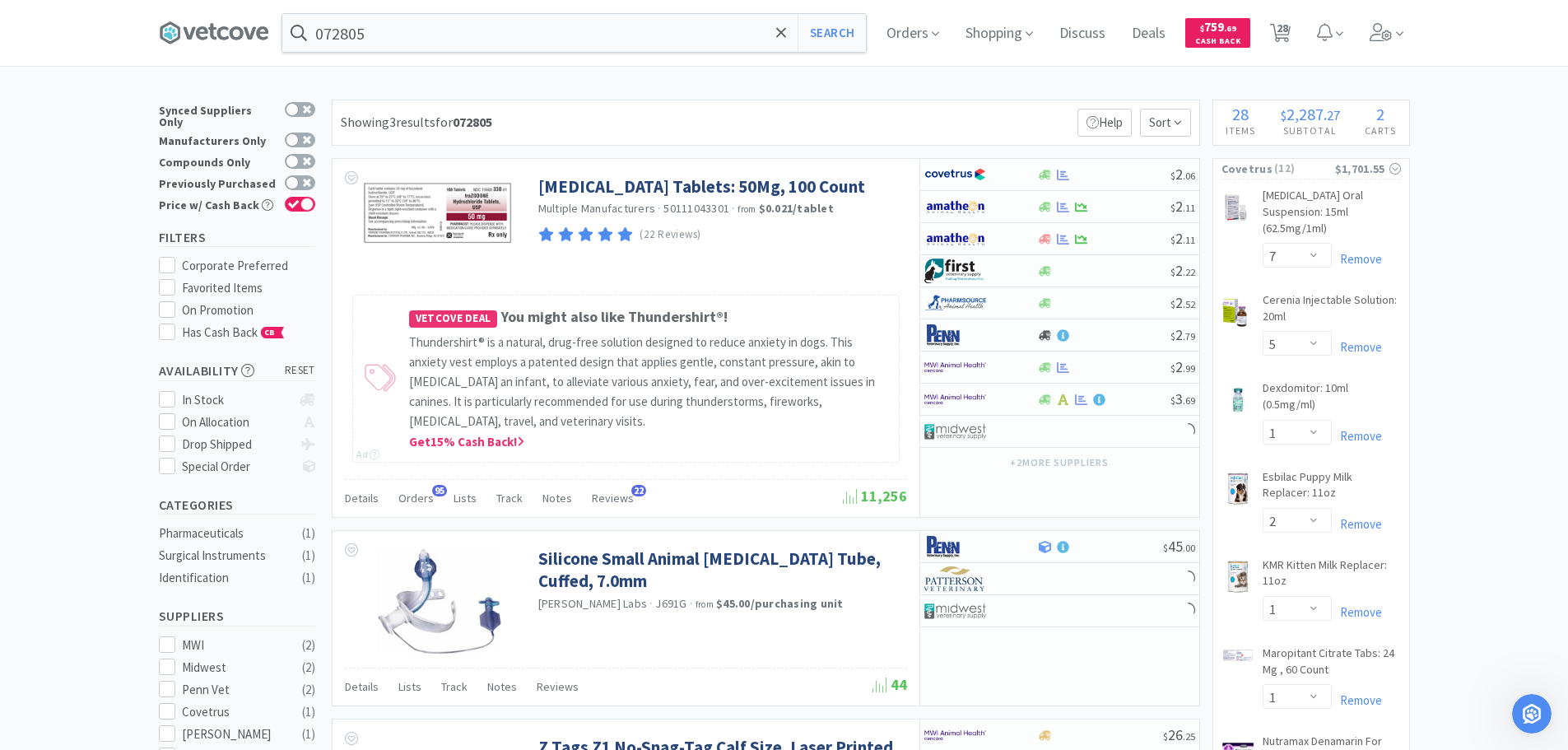
click at [802, 115] on div "Showing 3 results for 072805 Filters Help Sort" at bounding box center [765, 122] width 868 height 46
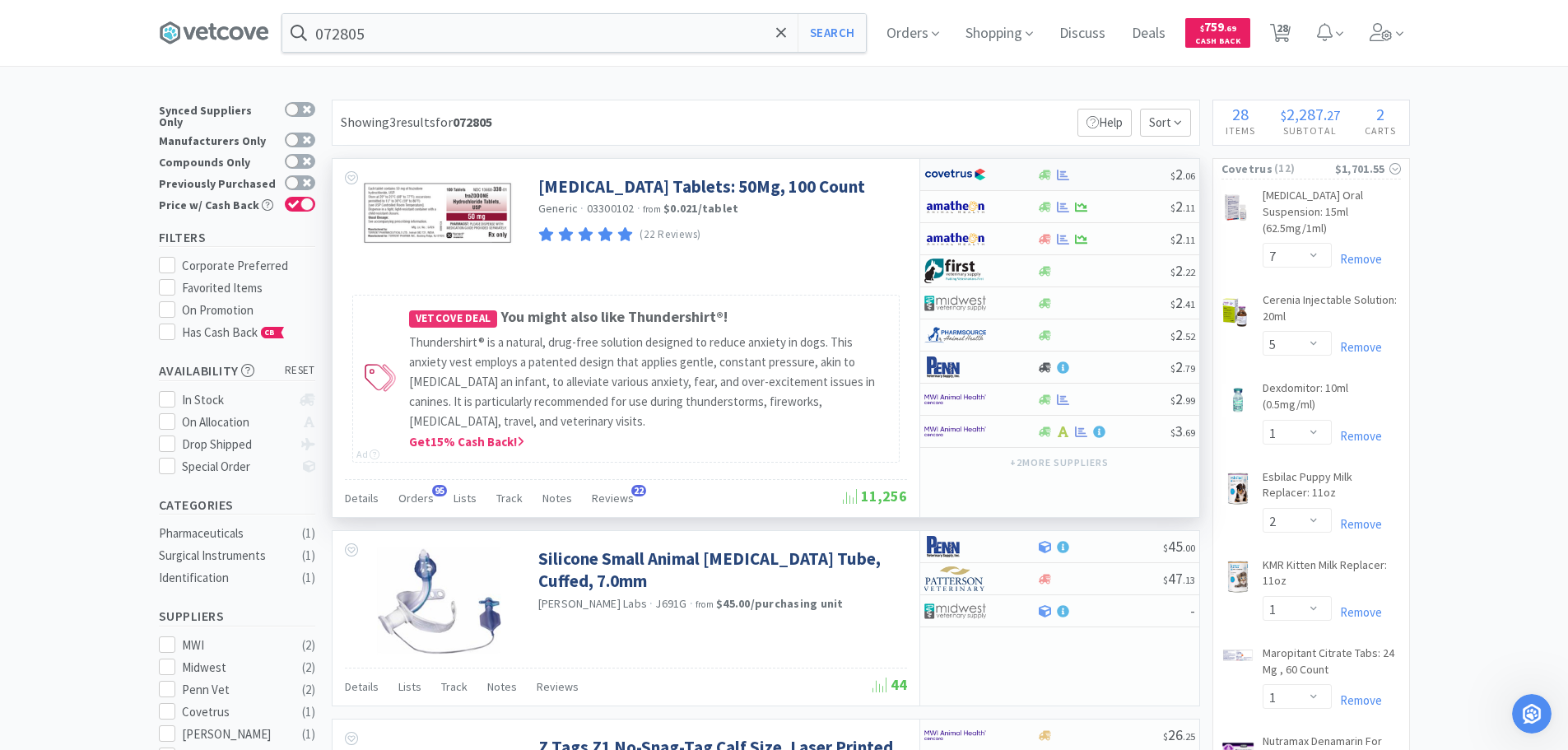
click at [1120, 169] on div at bounding box center [1104, 175] width 133 height 13
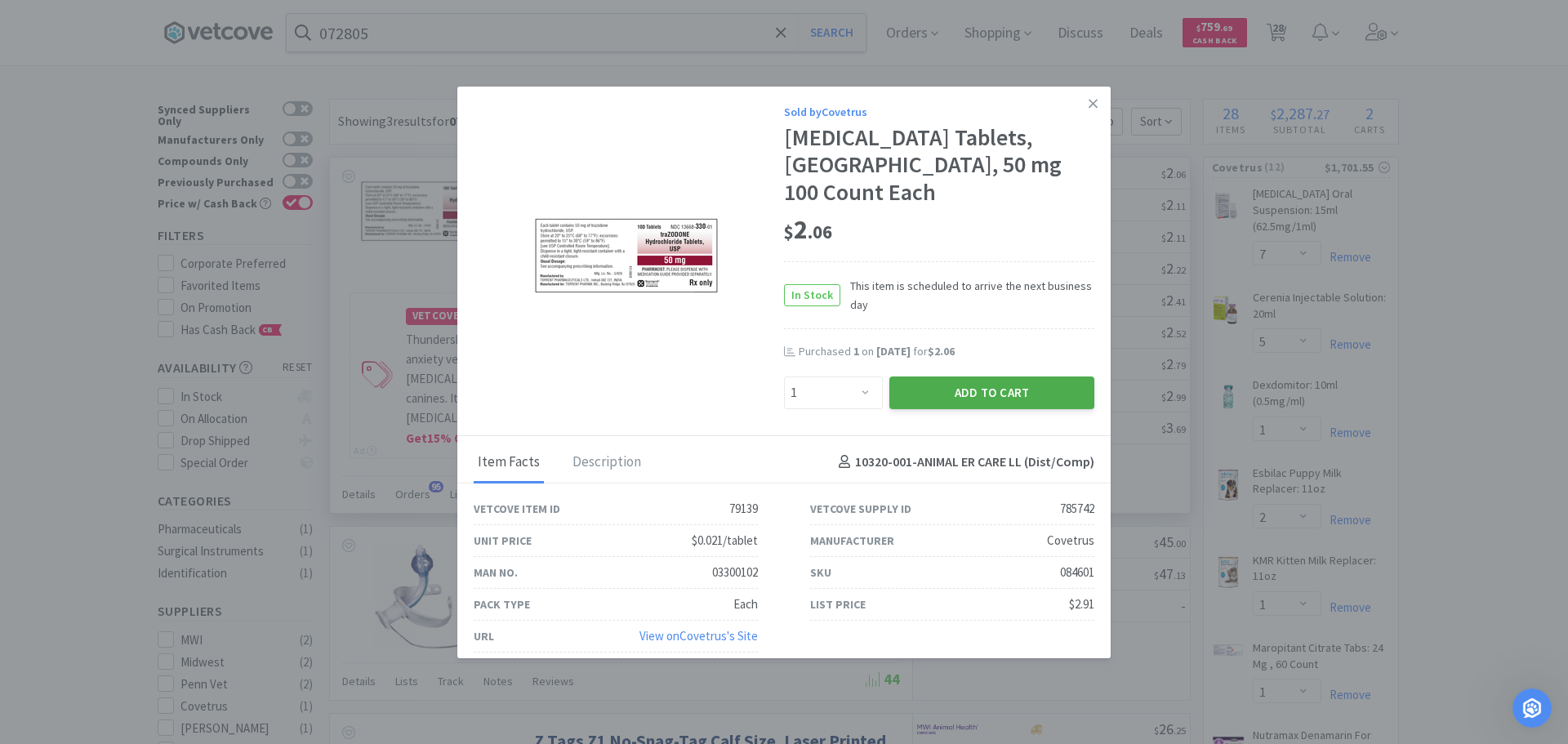
click at [927, 395] on button "Add to Cart" at bounding box center [992, 393] width 205 height 33
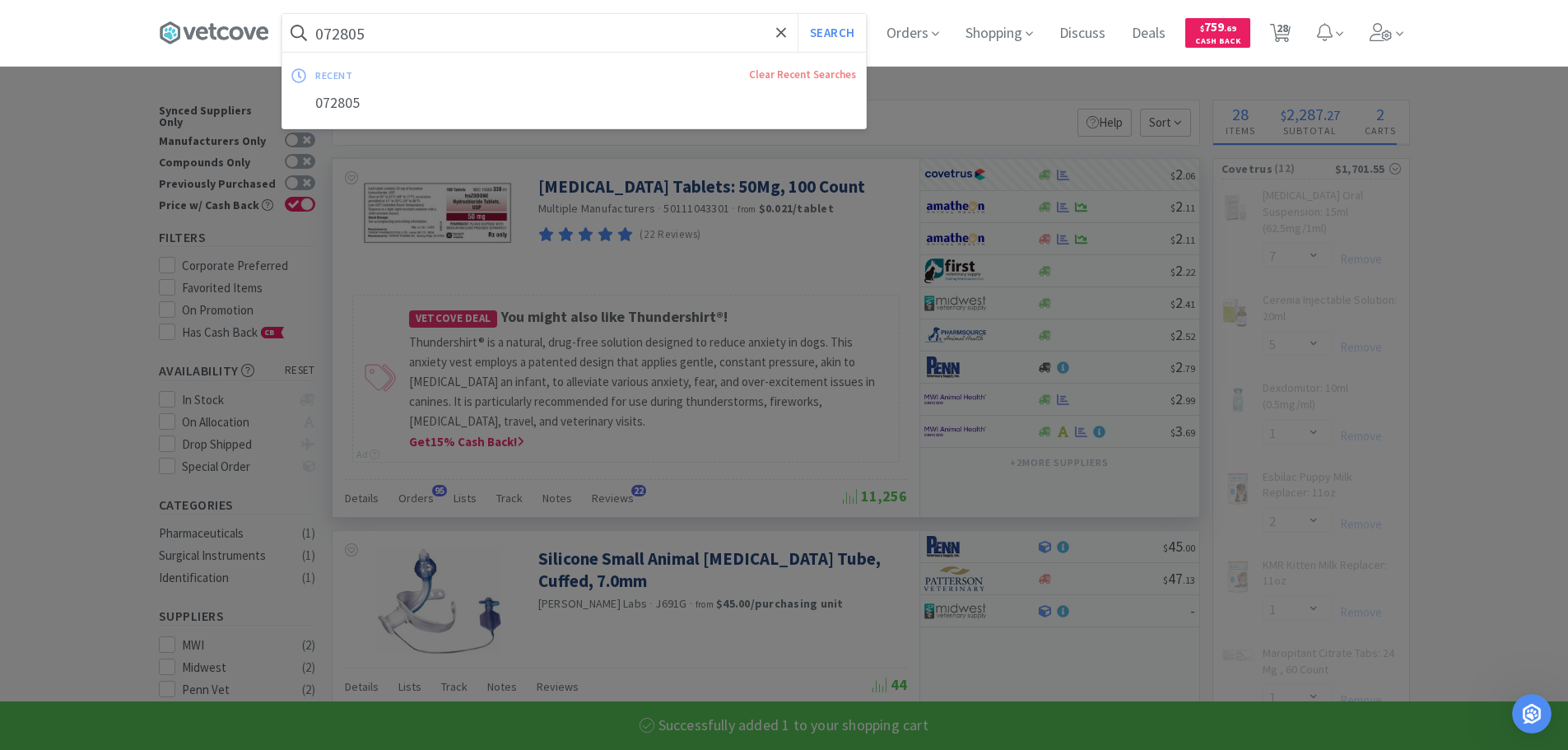
click at [587, 24] on input "072805" at bounding box center [574, 33] width 584 height 38
paste input "60799"
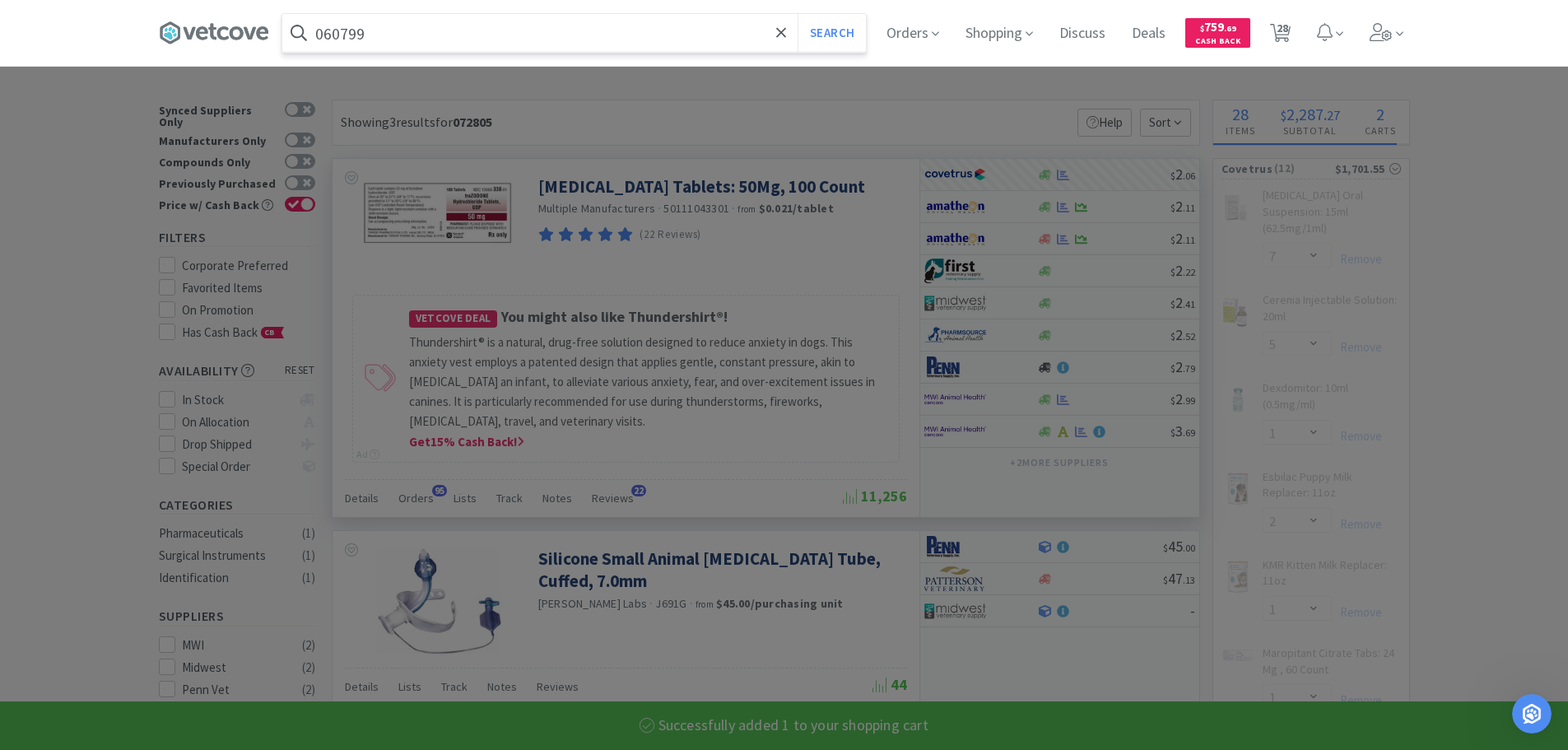
click at [797, 14] on button "Search" at bounding box center [832, 33] width 68 height 38
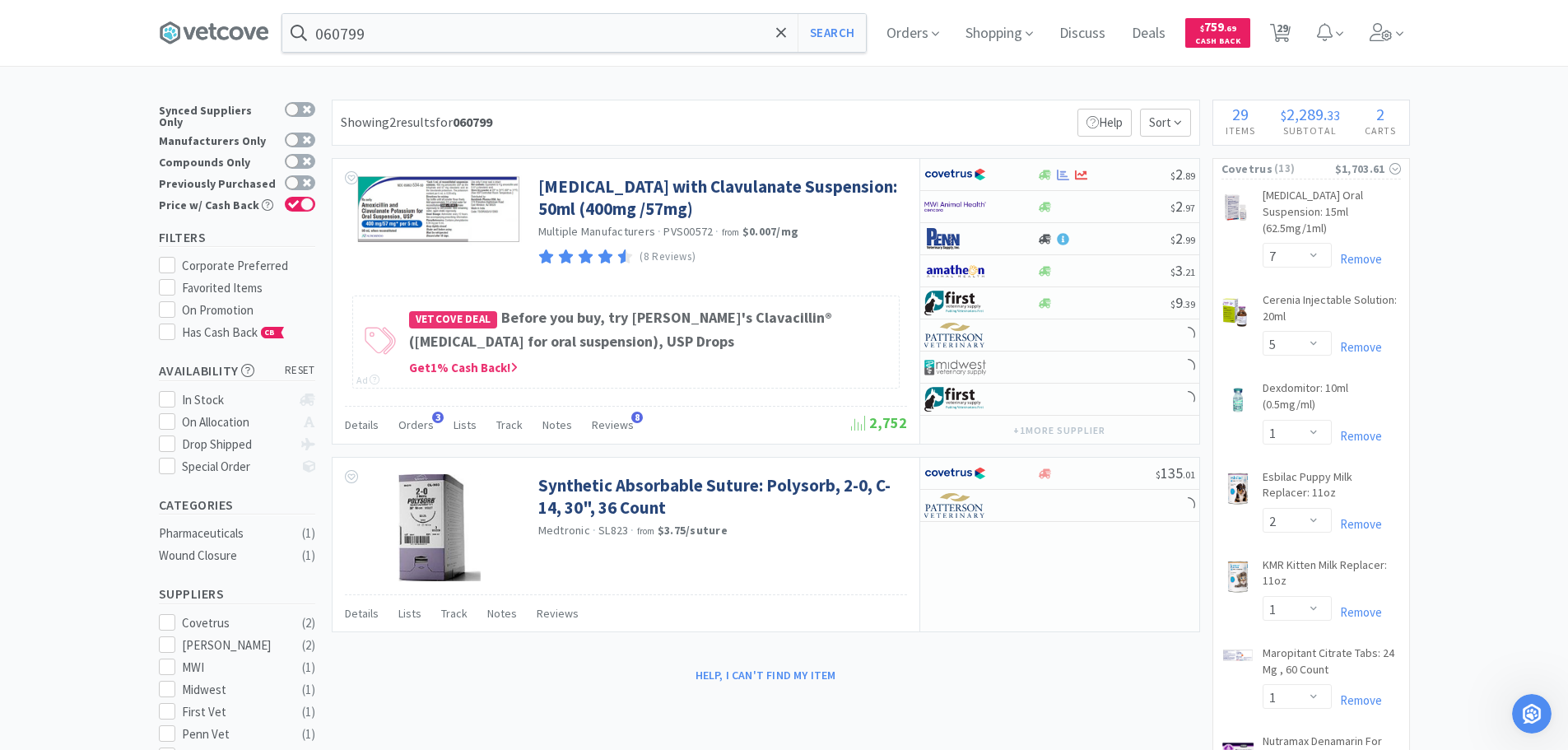
click at [972, 110] on div "Showing 2 results for 060799 Filters Help Sort" at bounding box center [765, 122] width 868 height 46
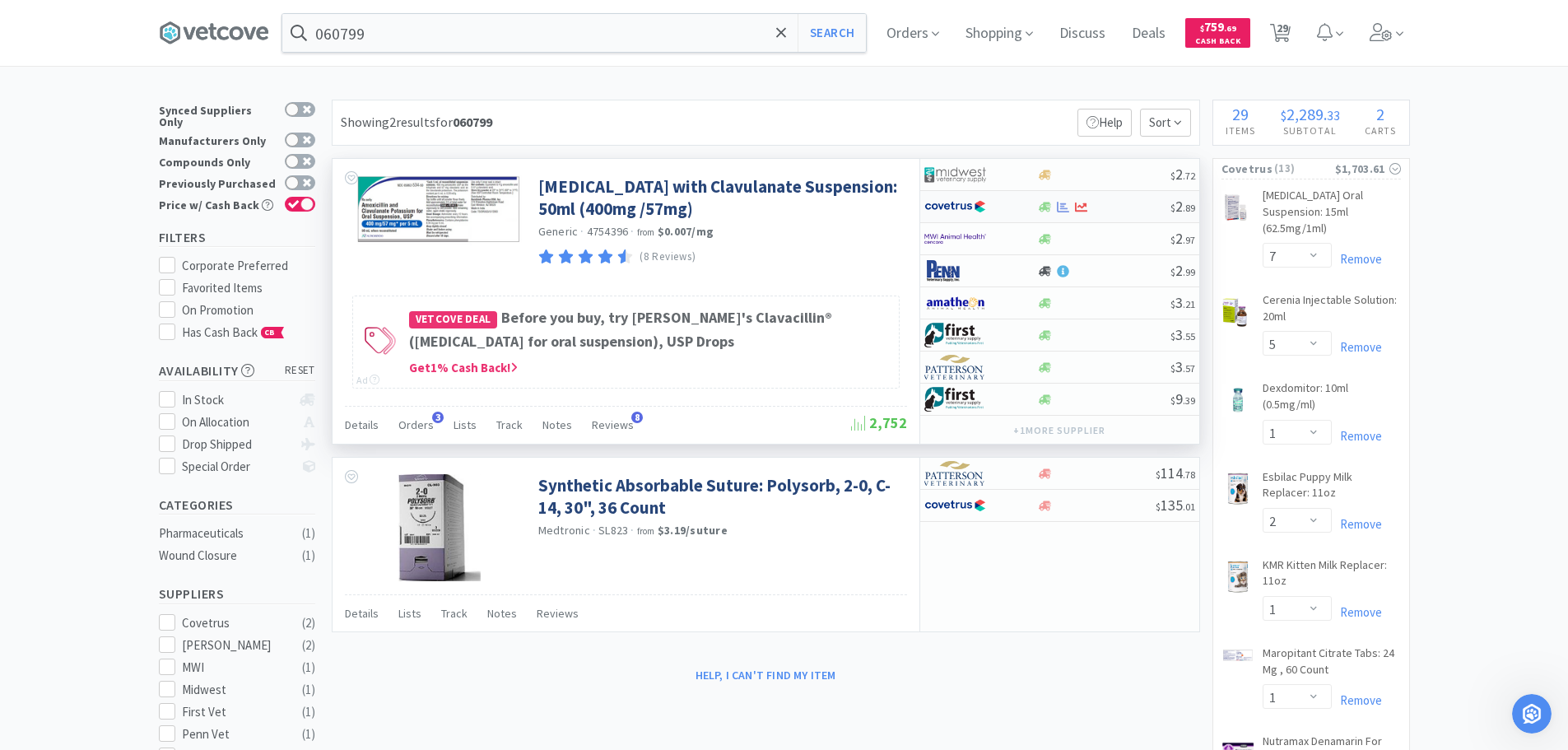
click at [1121, 211] on div at bounding box center [1104, 207] width 133 height 13
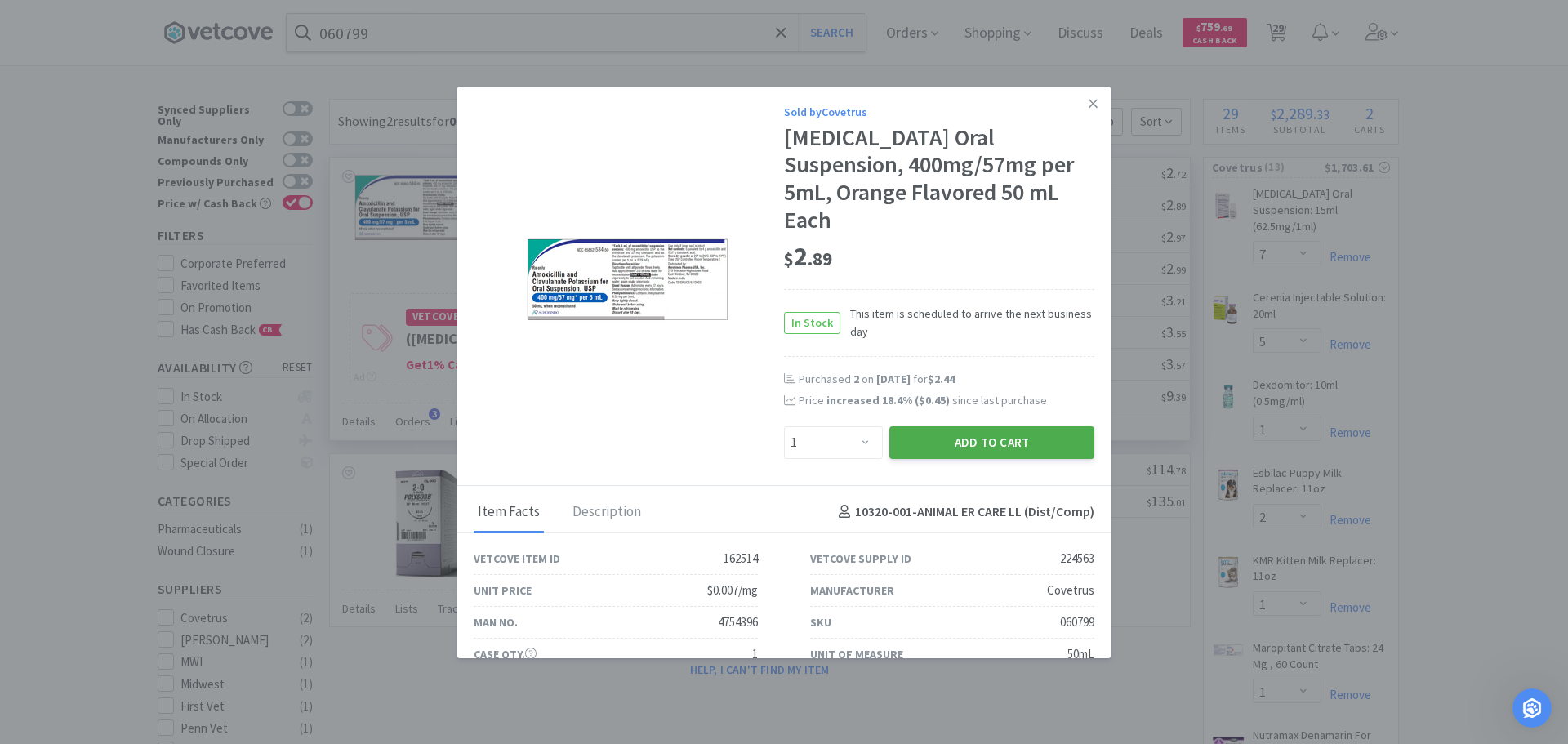
click at [929, 431] on button "Add to Cart" at bounding box center [992, 442] width 205 height 33
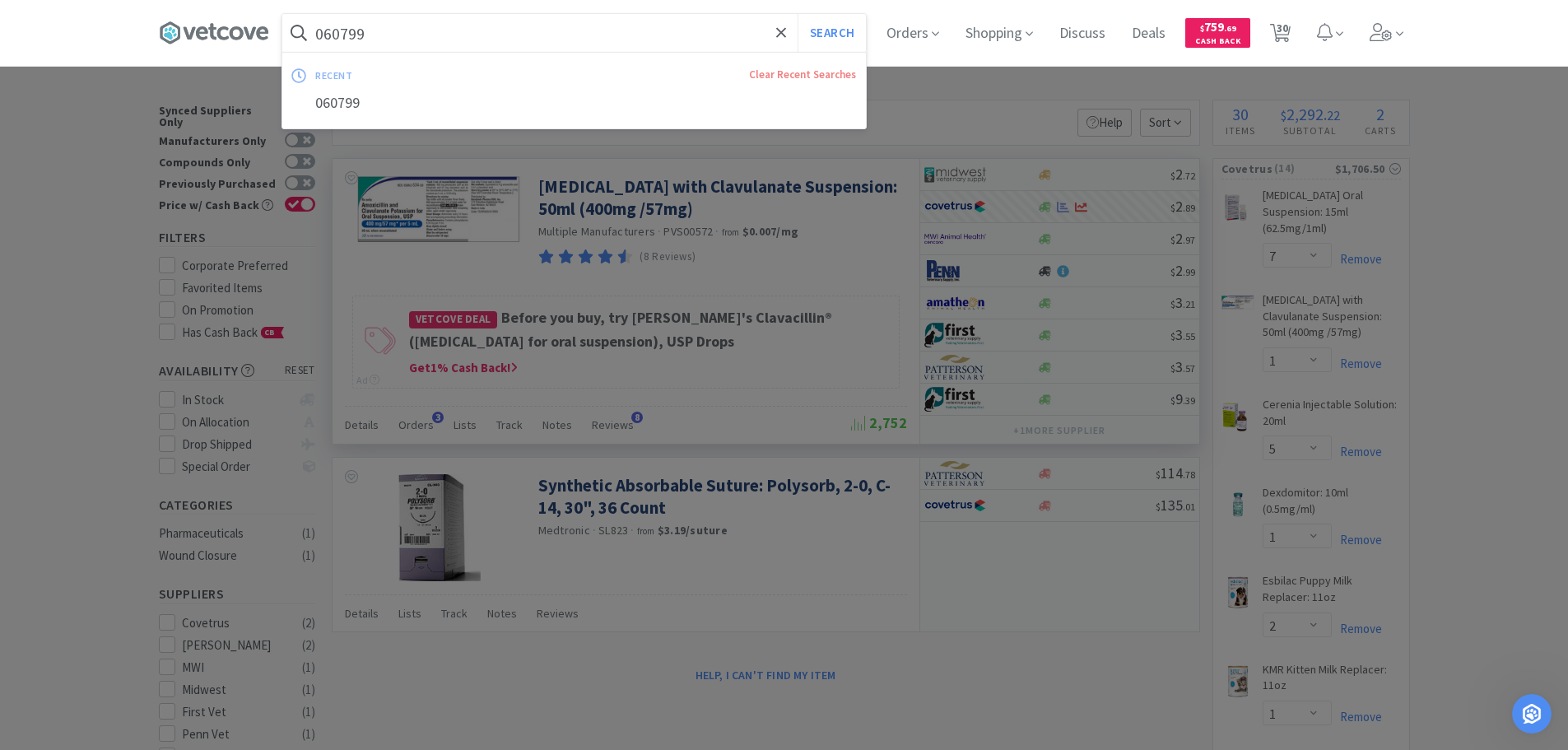
click at [600, 45] on input "060799" at bounding box center [574, 33] width 584 height 38
paste input "45523"
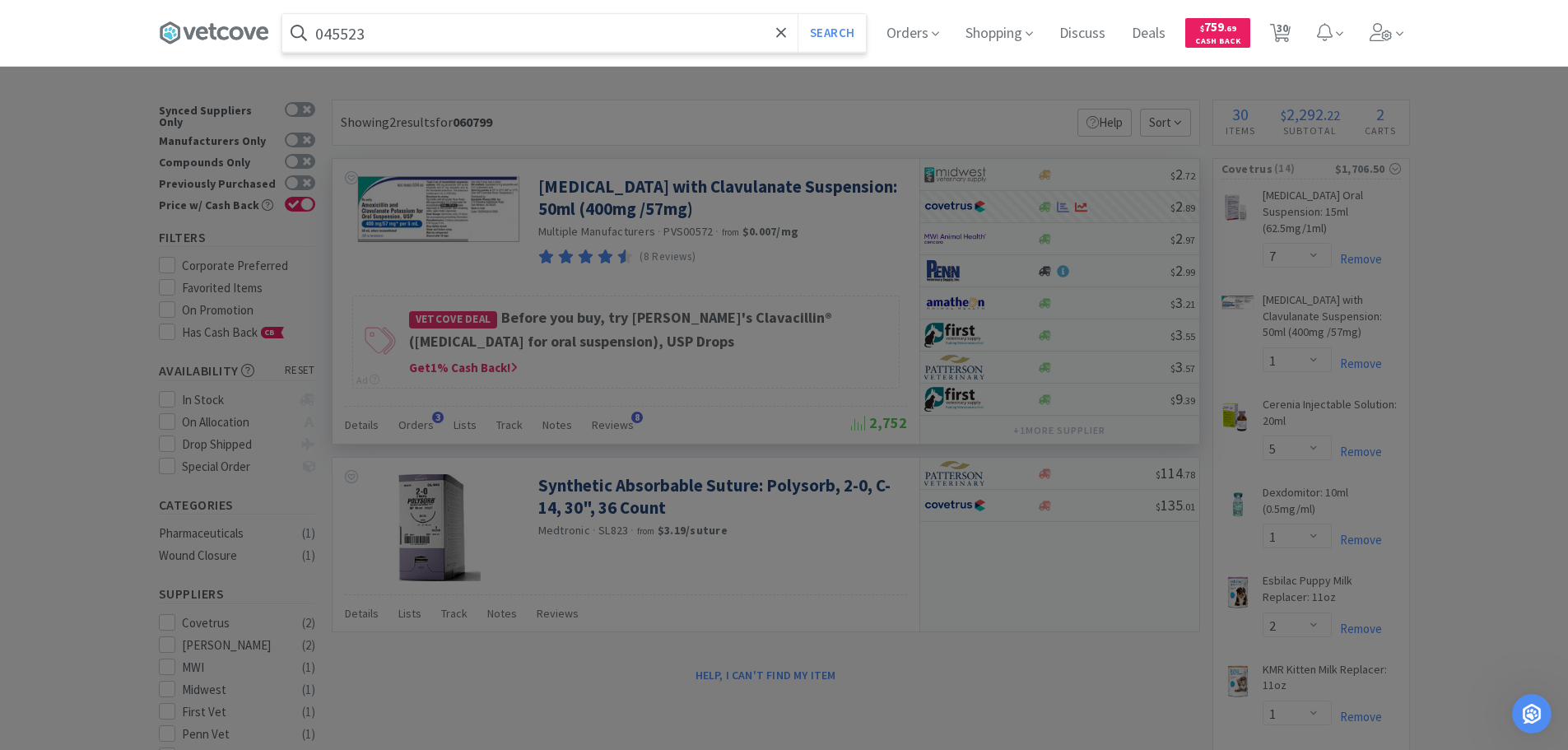
click at [797, 14] on button "Search" at bounding box center [832, 33] width 68 height 38
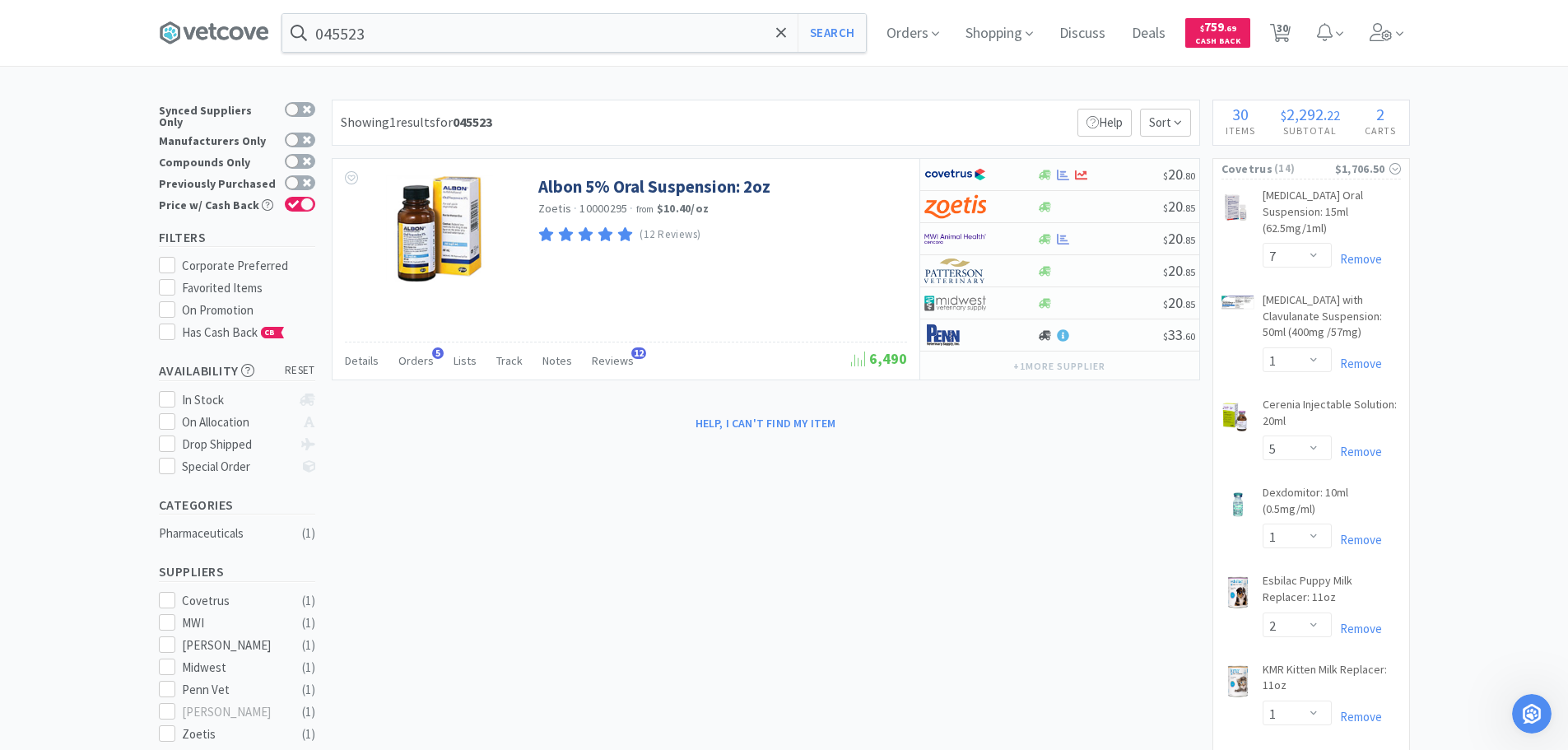
click at [978, 113] on div "Showing 1 results for 045523 Filters Help Sort" at bounding box center [765, 122] width 868 height 46
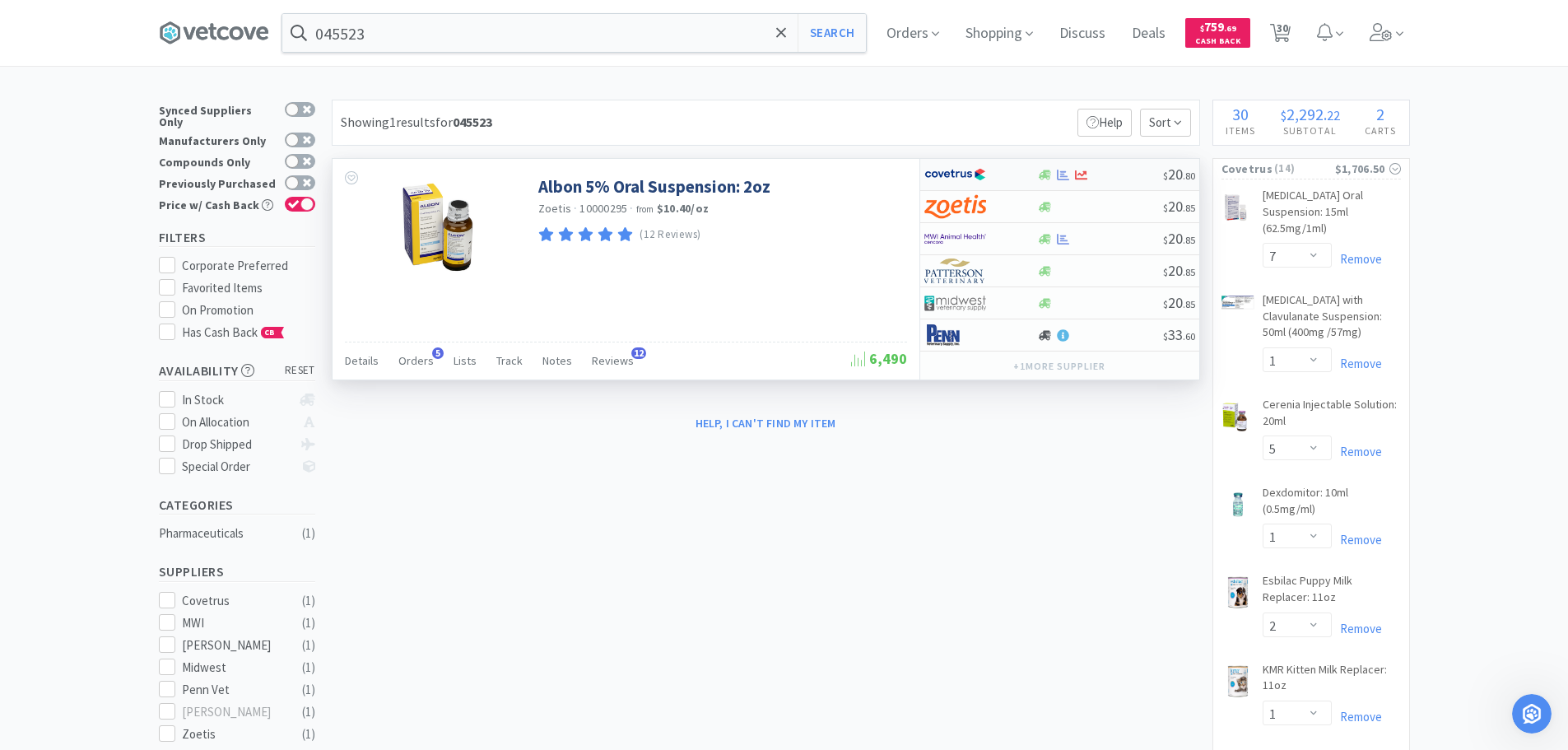
click at [1123, 165] on div "$ 20 . 80" at bounding box center [1060, 175] width 279 height 32
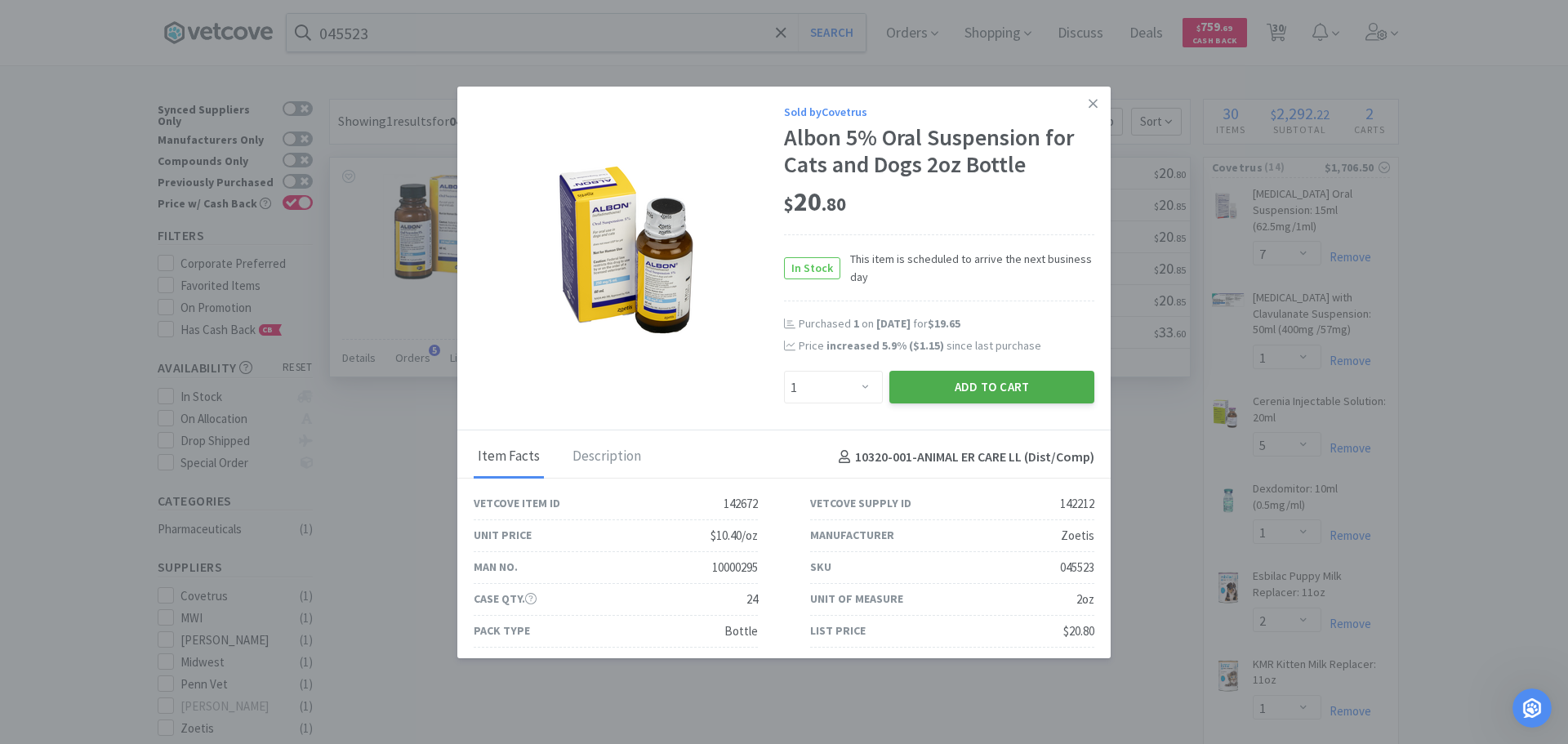
click at [935, 387] on button "Add to Cart" at bounding box center [992, 387] width 205 height 33
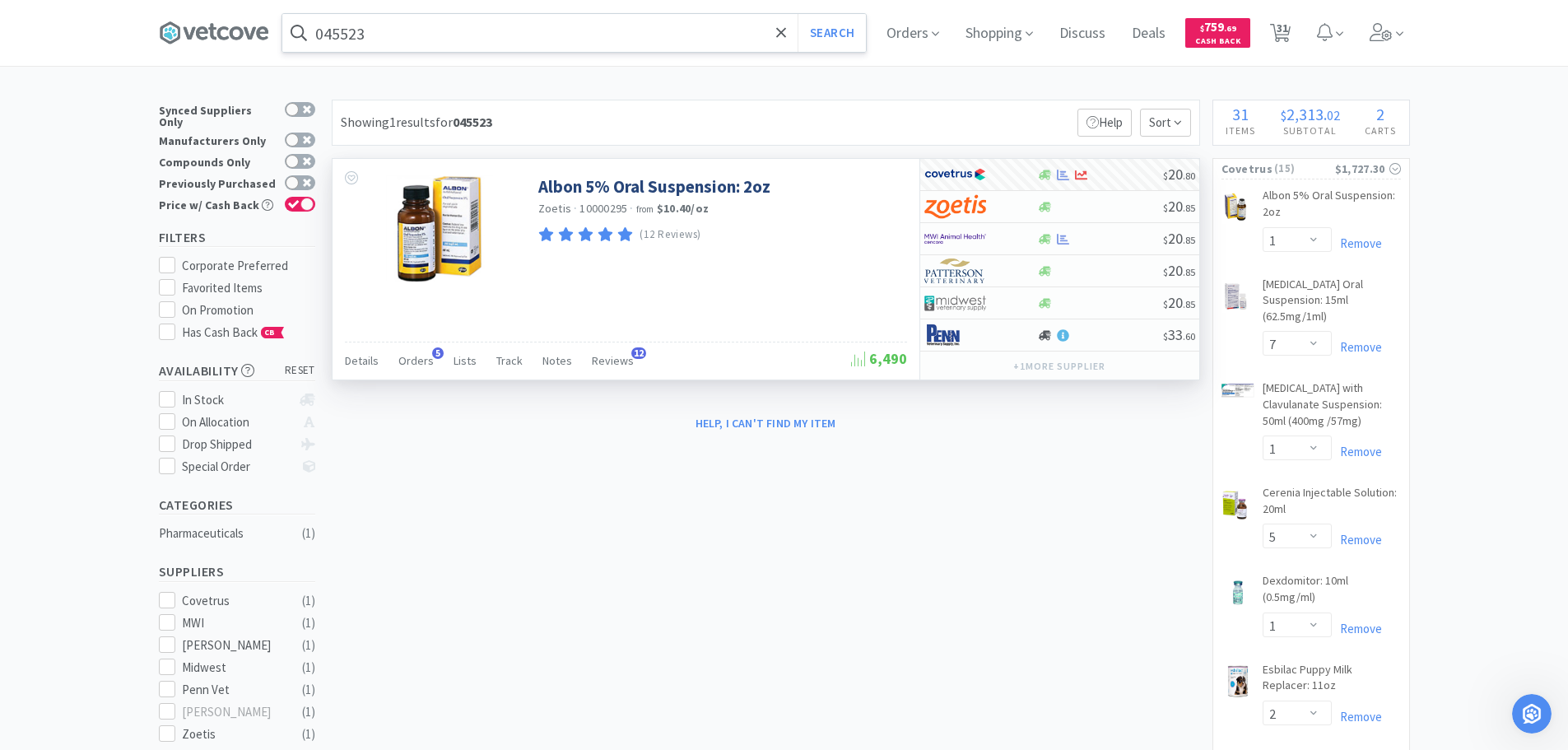
click at [614, 42] on input "045523" at bounding box center [574, 33] width 584 height 38
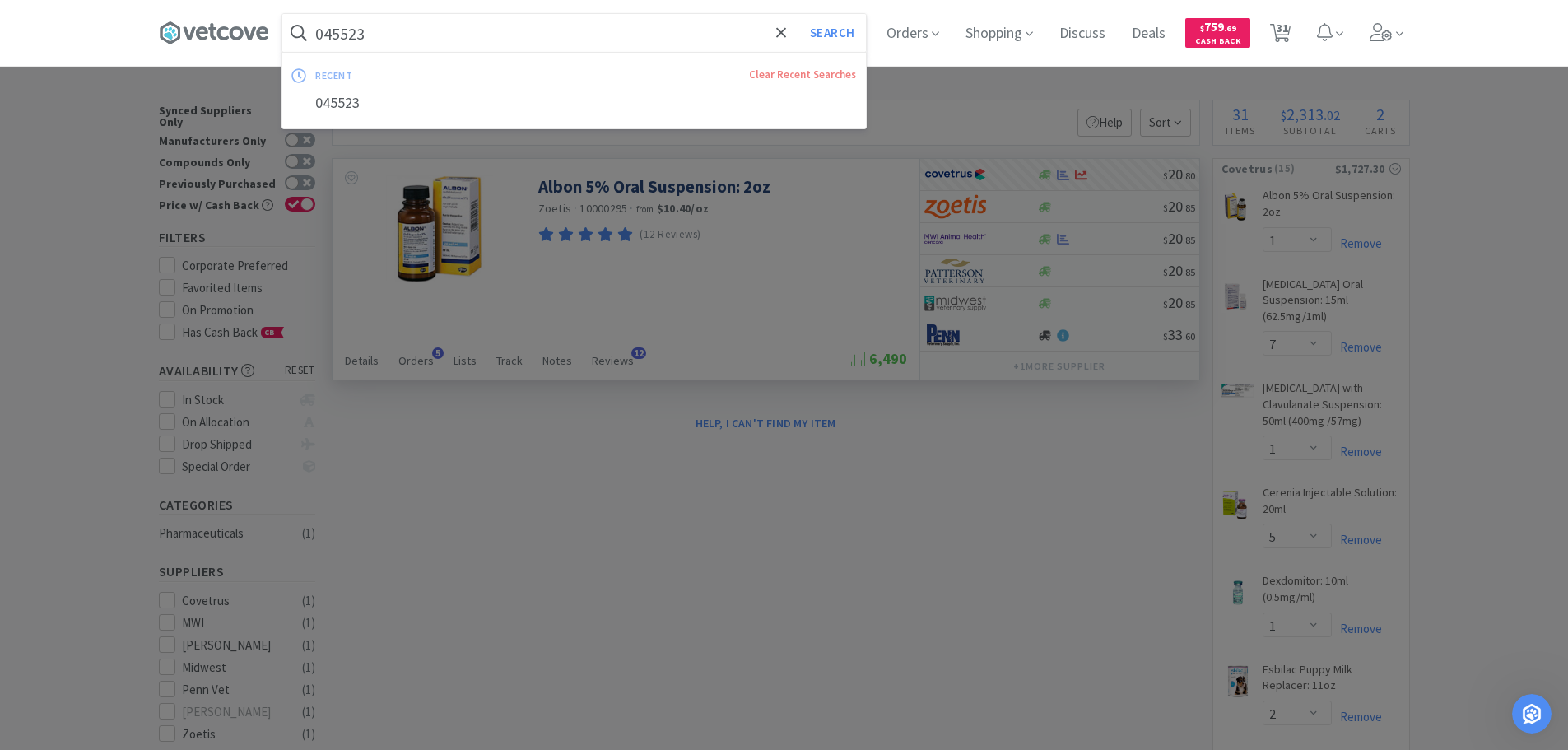
paste input "74301"
click at [797, 14] on button "Search" at bounding box center [832, 33] width 68 height 38
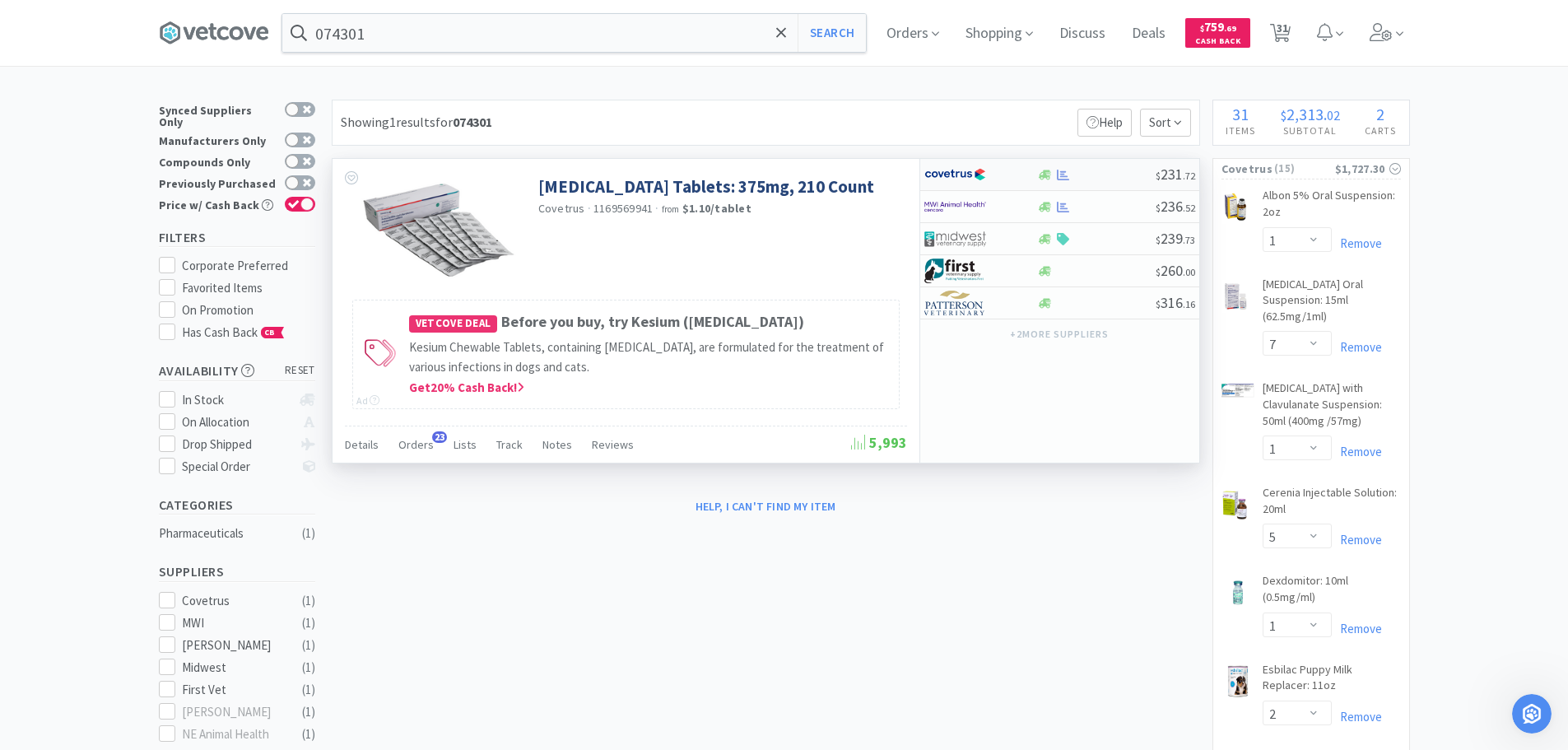
click at [1102, 169] on div at bounding box center [1097, 175] width 119 height 13
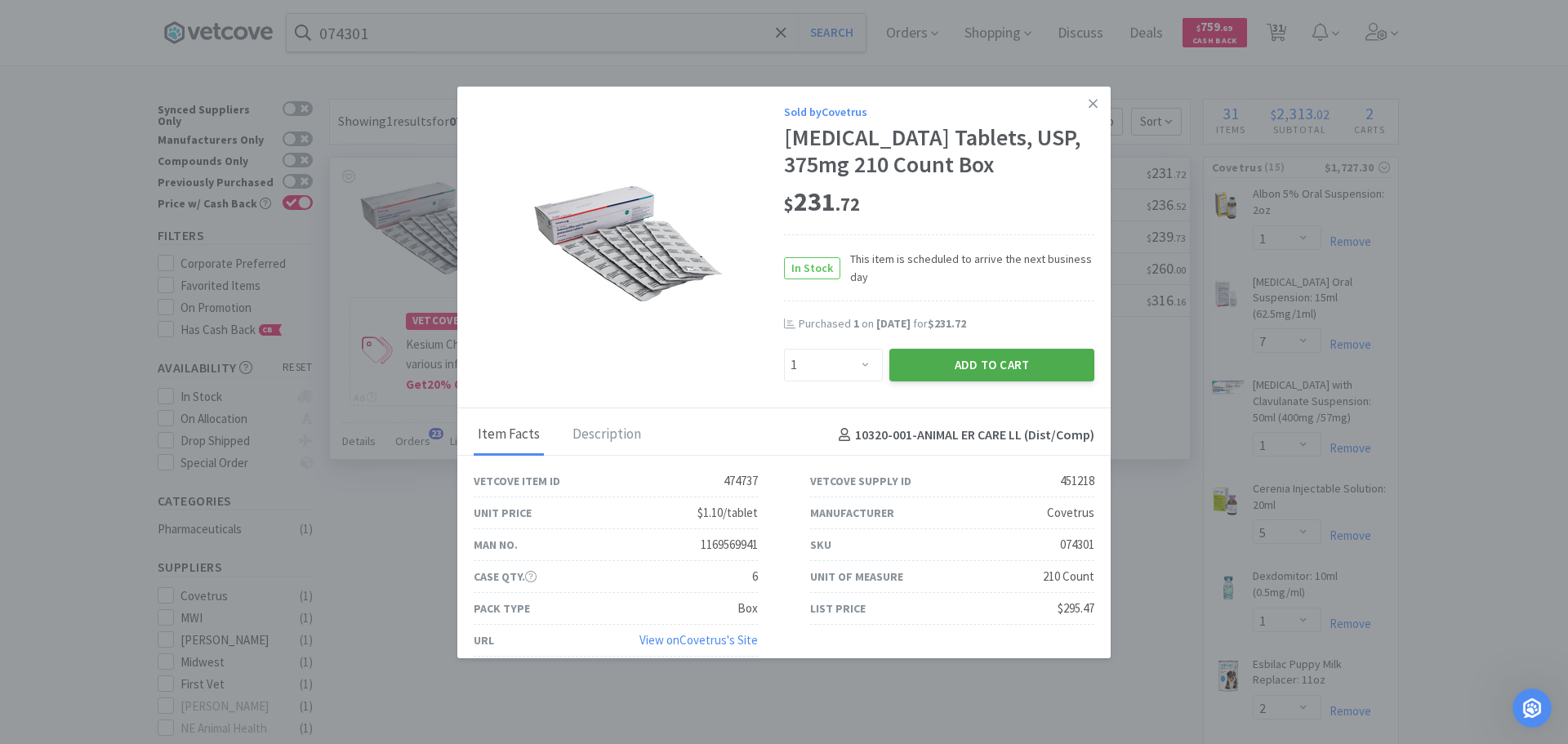
click at [937, 381] on button "Add to Cart" at bounding box center [992, 364] width 205 height 33
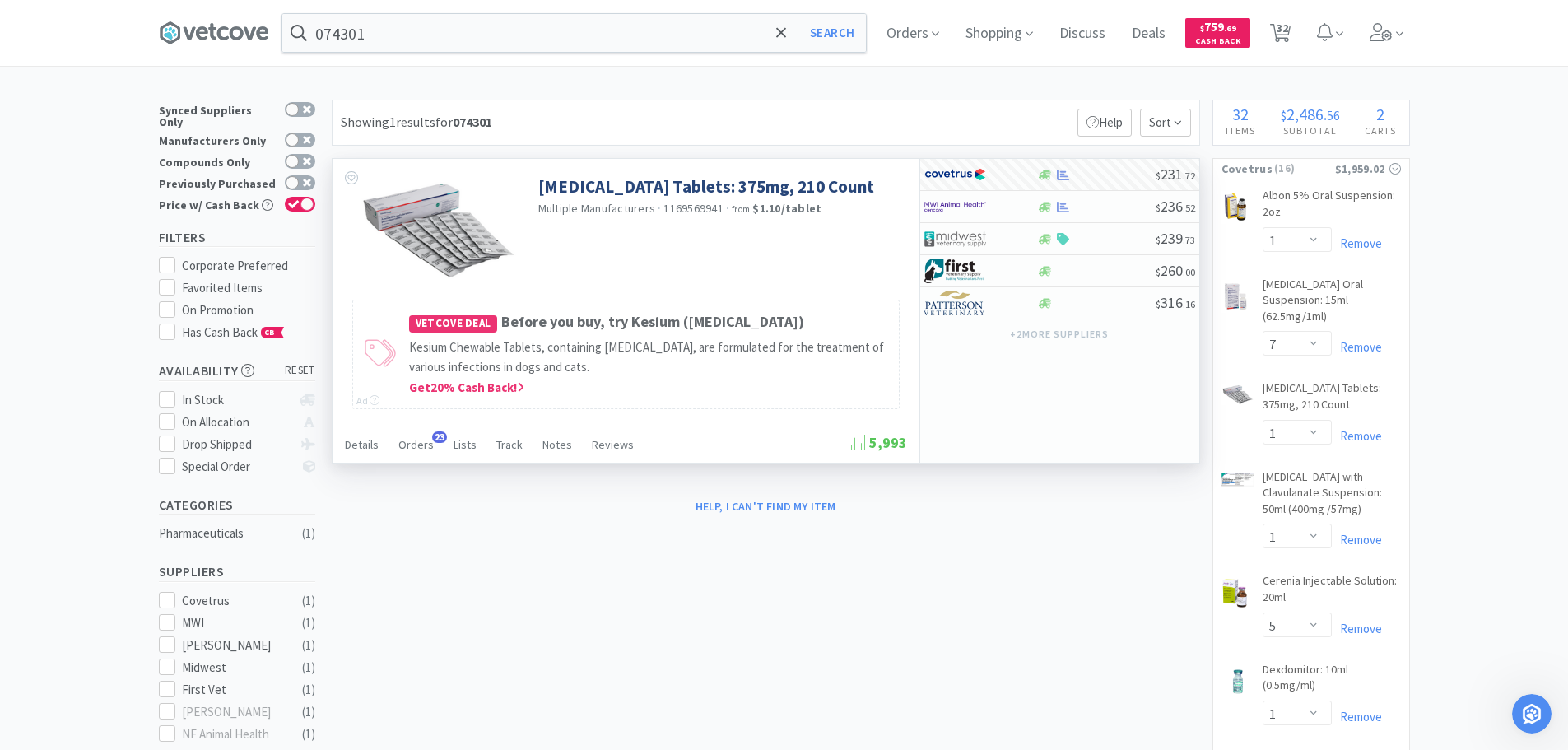
click at [634, 55] on div "074301 Search Orders Shopping Discuss Discuss Deals Deals $ 759 . 69 Cash Back …" at bounding box center [784, 32] width 1251 height 66
click at [626, 28] on input "074301" at bounding box center [574, 33] width 584 height 38
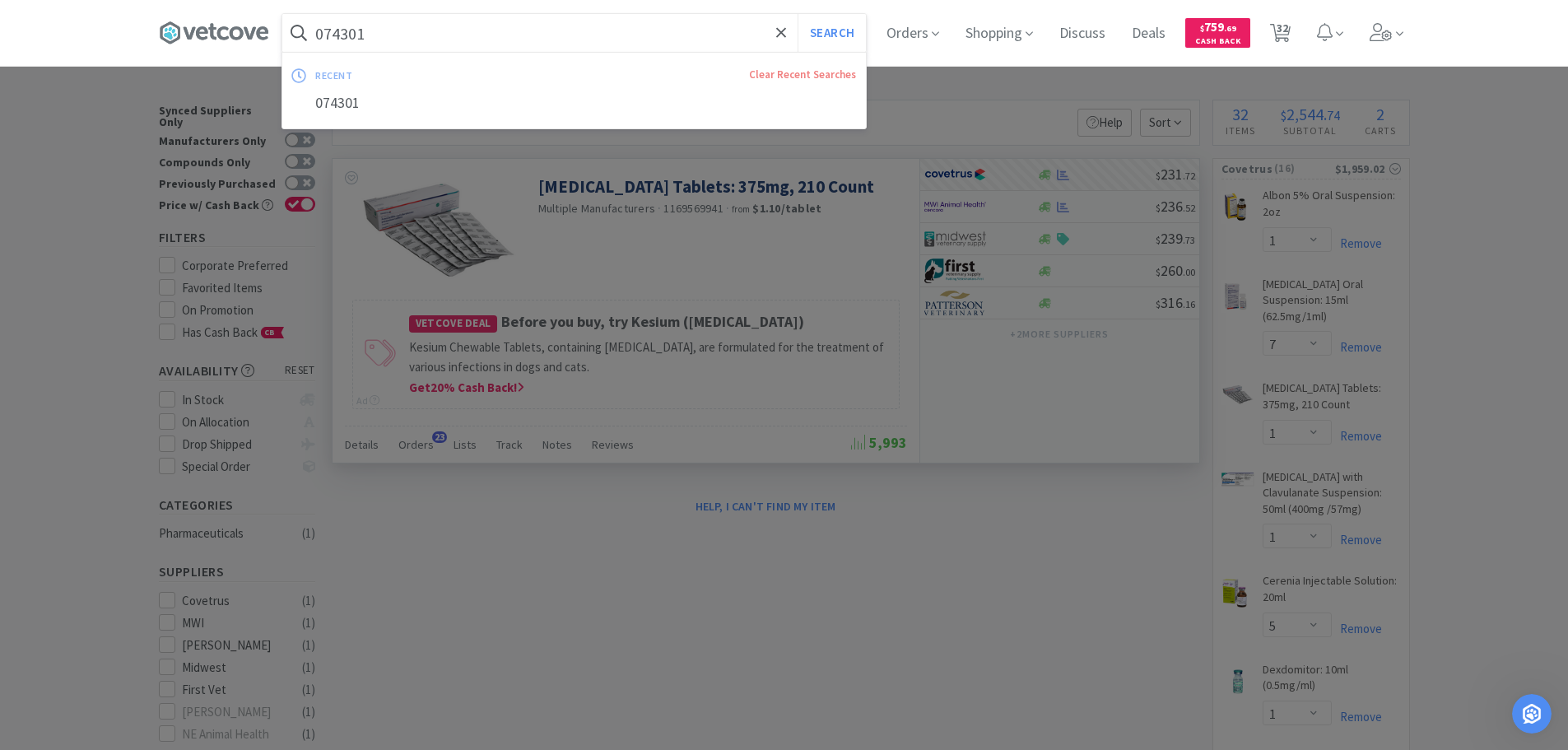
paste input "5828"
click at [797, 14] on button "Search" at bounding box center [832, 33] width 68 height 38
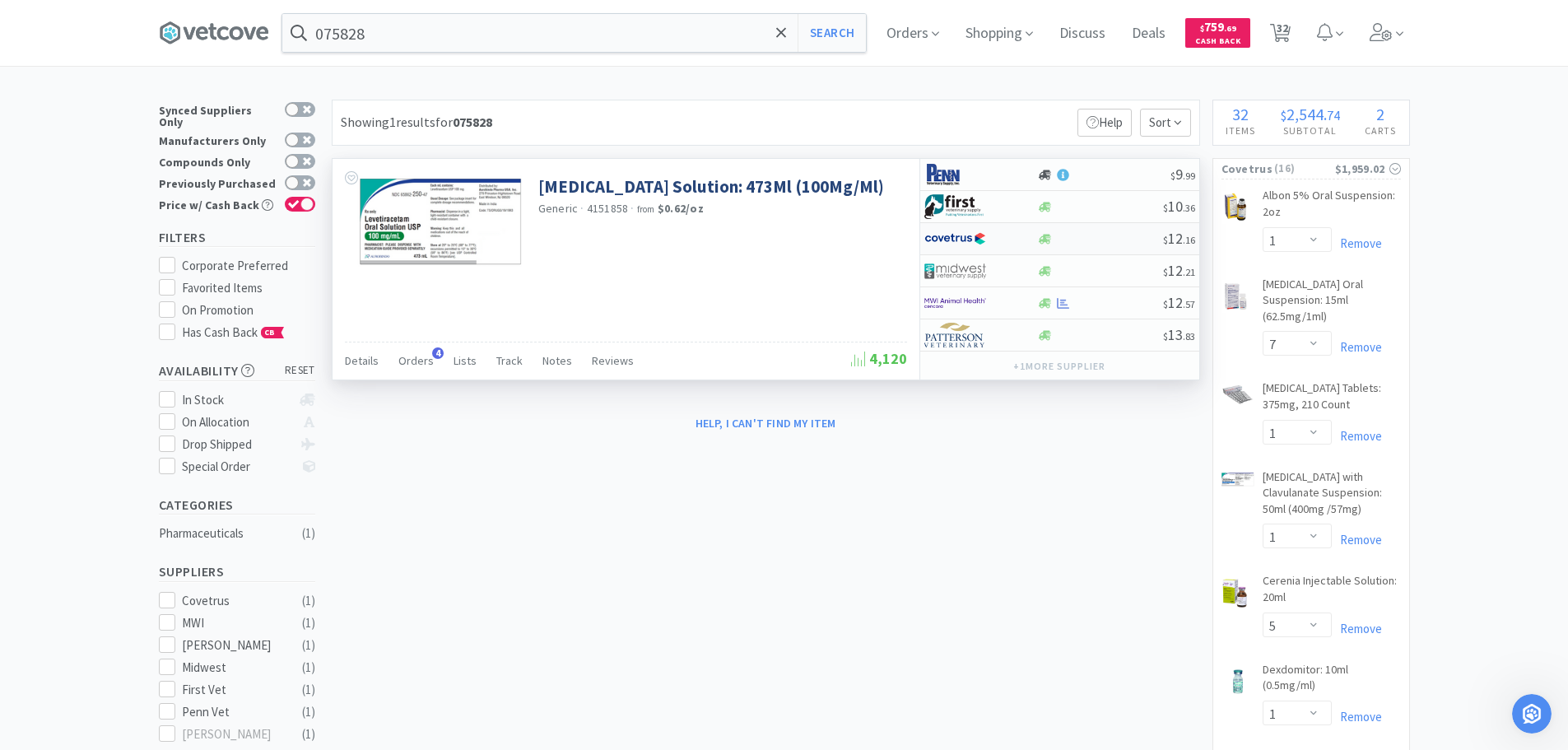
click at [1101, 235] on div at bounding box center [1100, 239] width 126 height 13
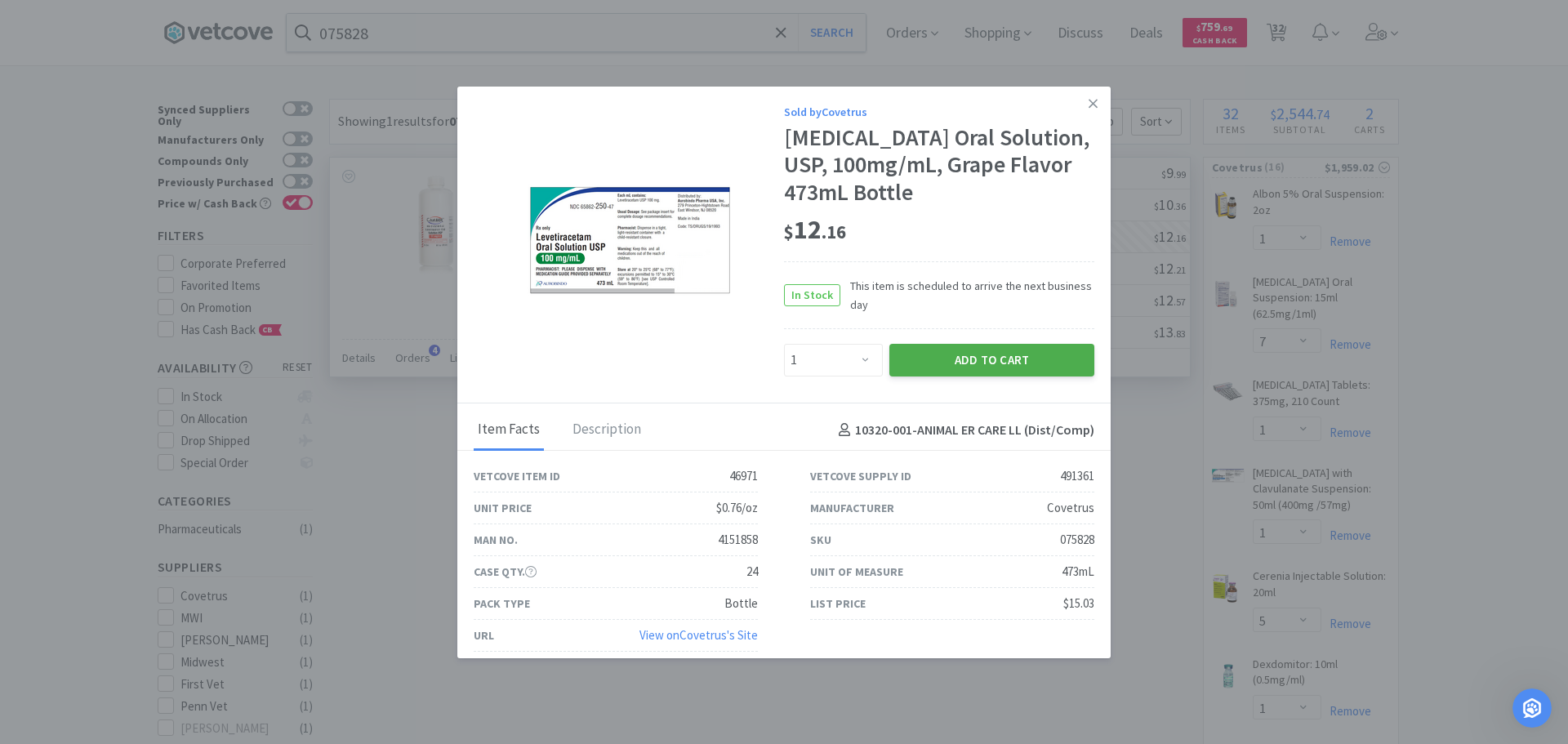
click at [957, 345] on button "Add to Cart" at bounding box center [992, 360] width 205 height 33
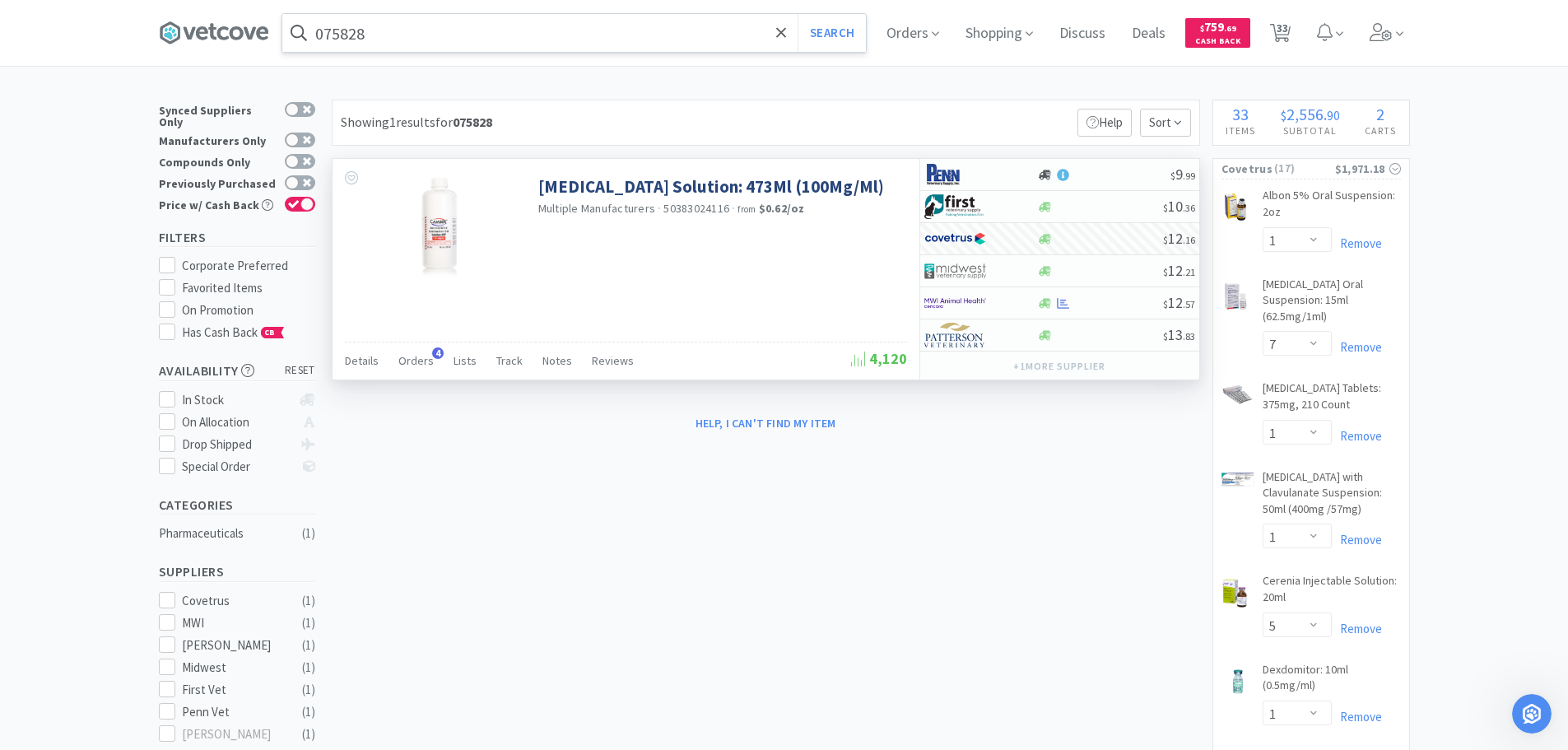
click at [564, 30] on input "075828" at bounding box center [574, 33] width 584 height 38
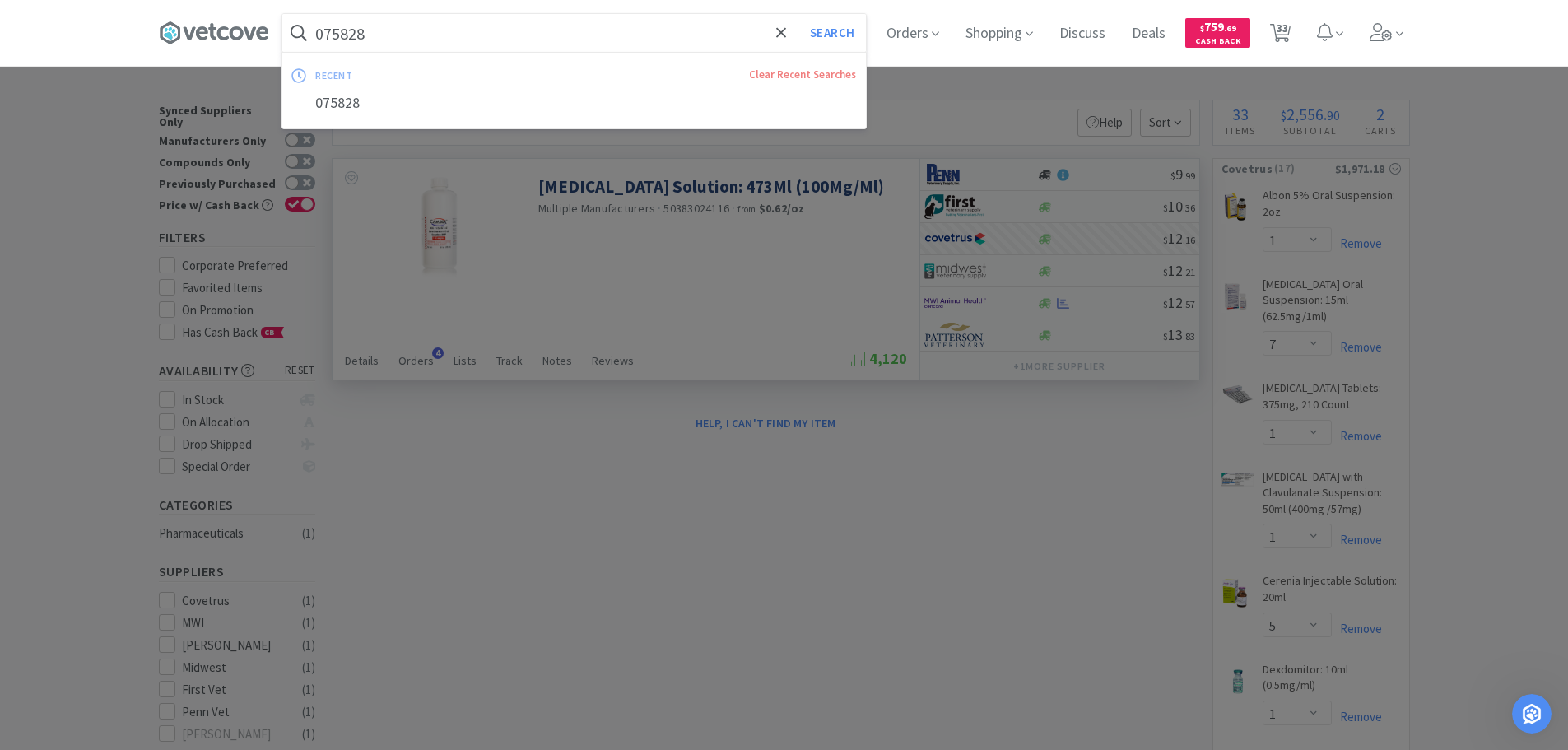
paste input "45097"
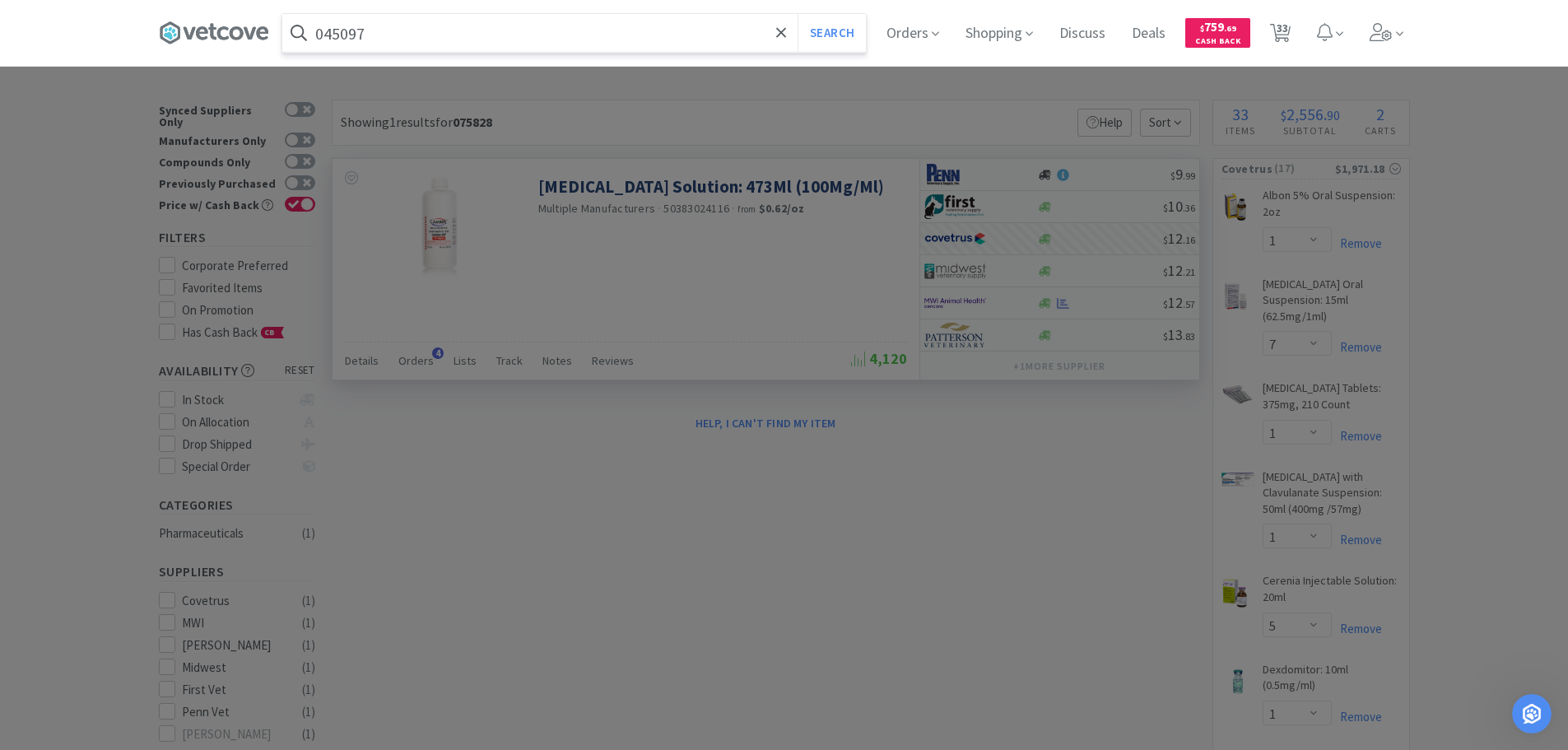
click at [797, 14] on button "Search" at bounding box center [832, 33] width 68 height 38
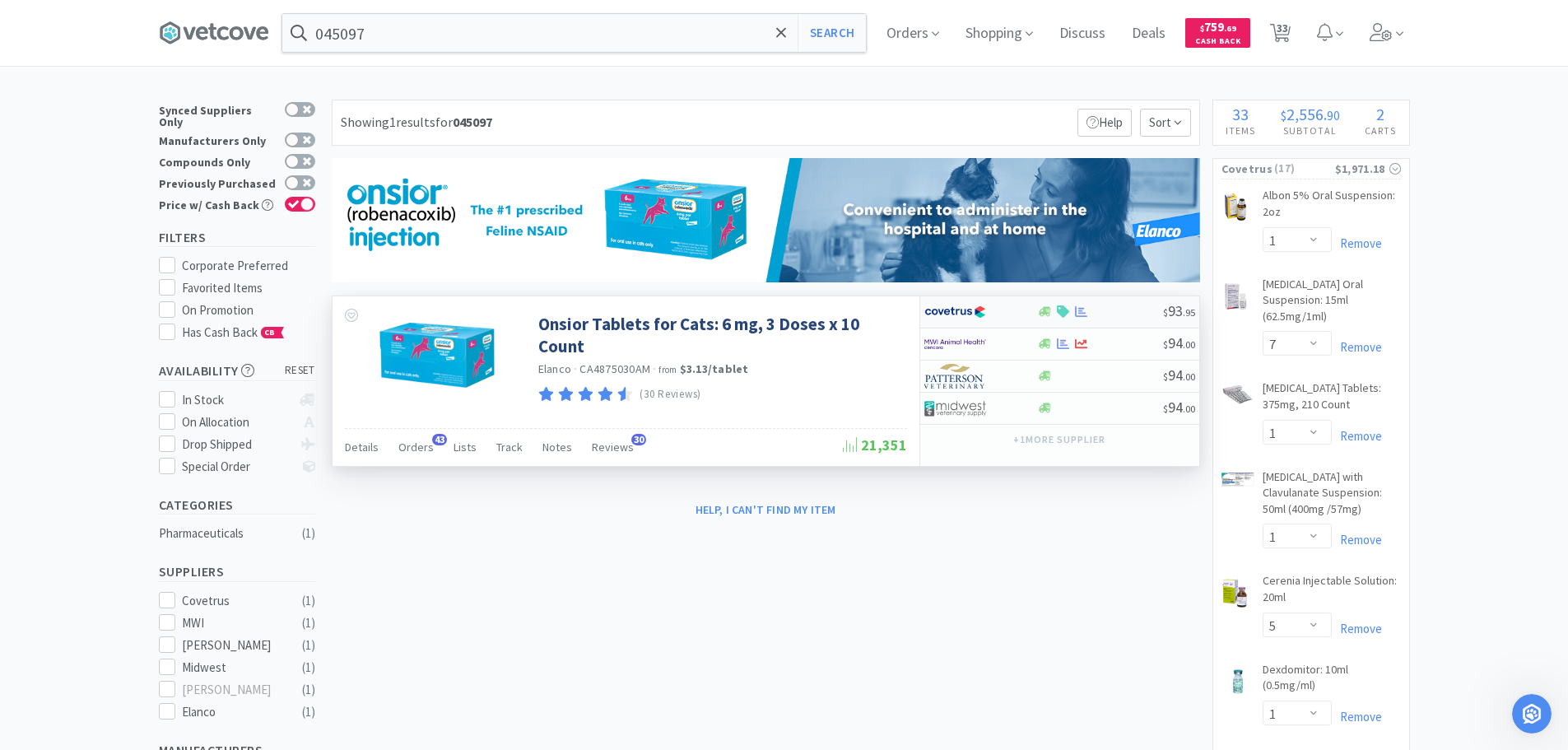
click at [1114, 315] on div at bounding box center [1100, 312] width 126 height 13
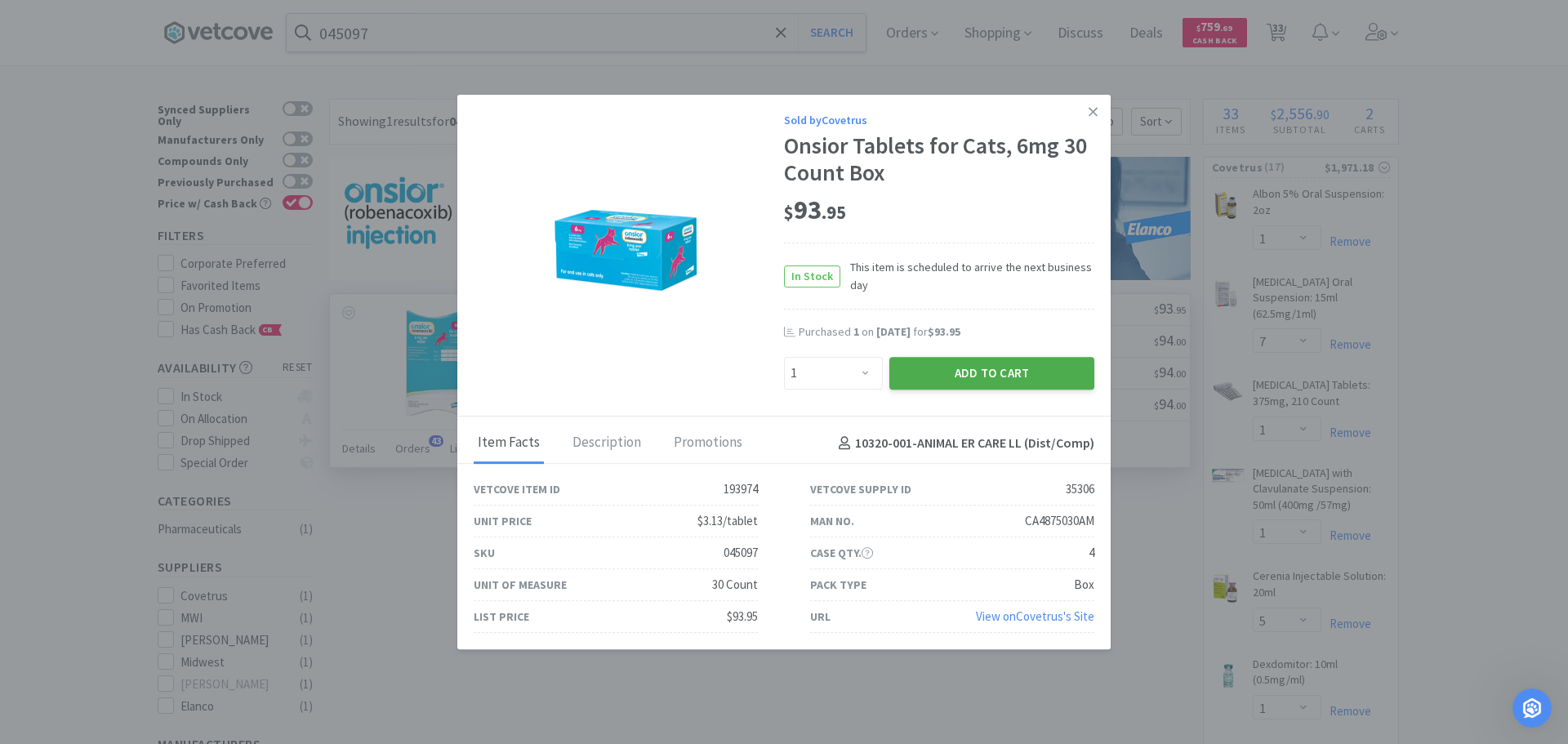
click at [953, 371] on button "Add to Cart" at bounding box center [992, 373] width 205 height 33
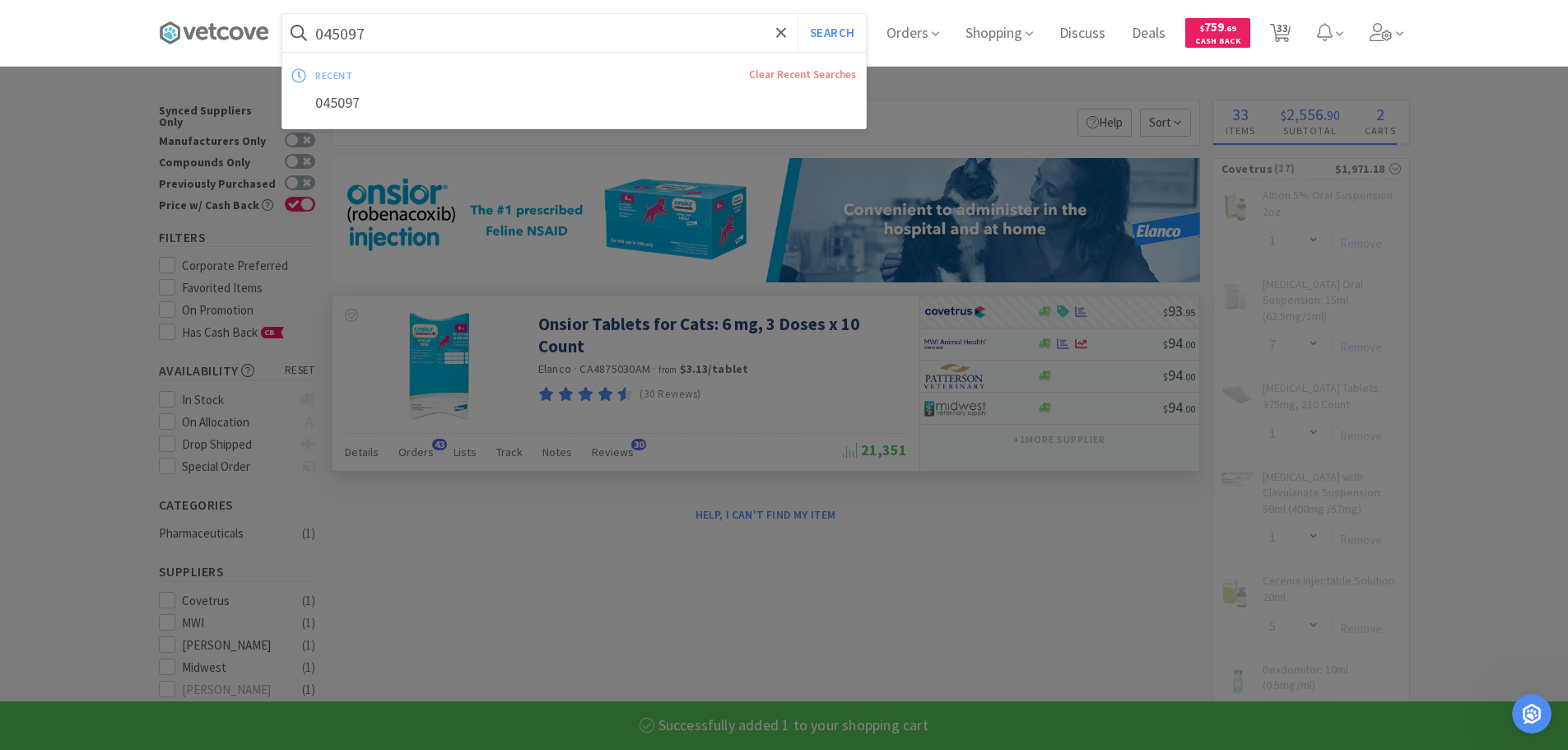
click at [597, 34] on input "045097" at bounding box center [574, 33] width 584 height 38
paste input "7775"
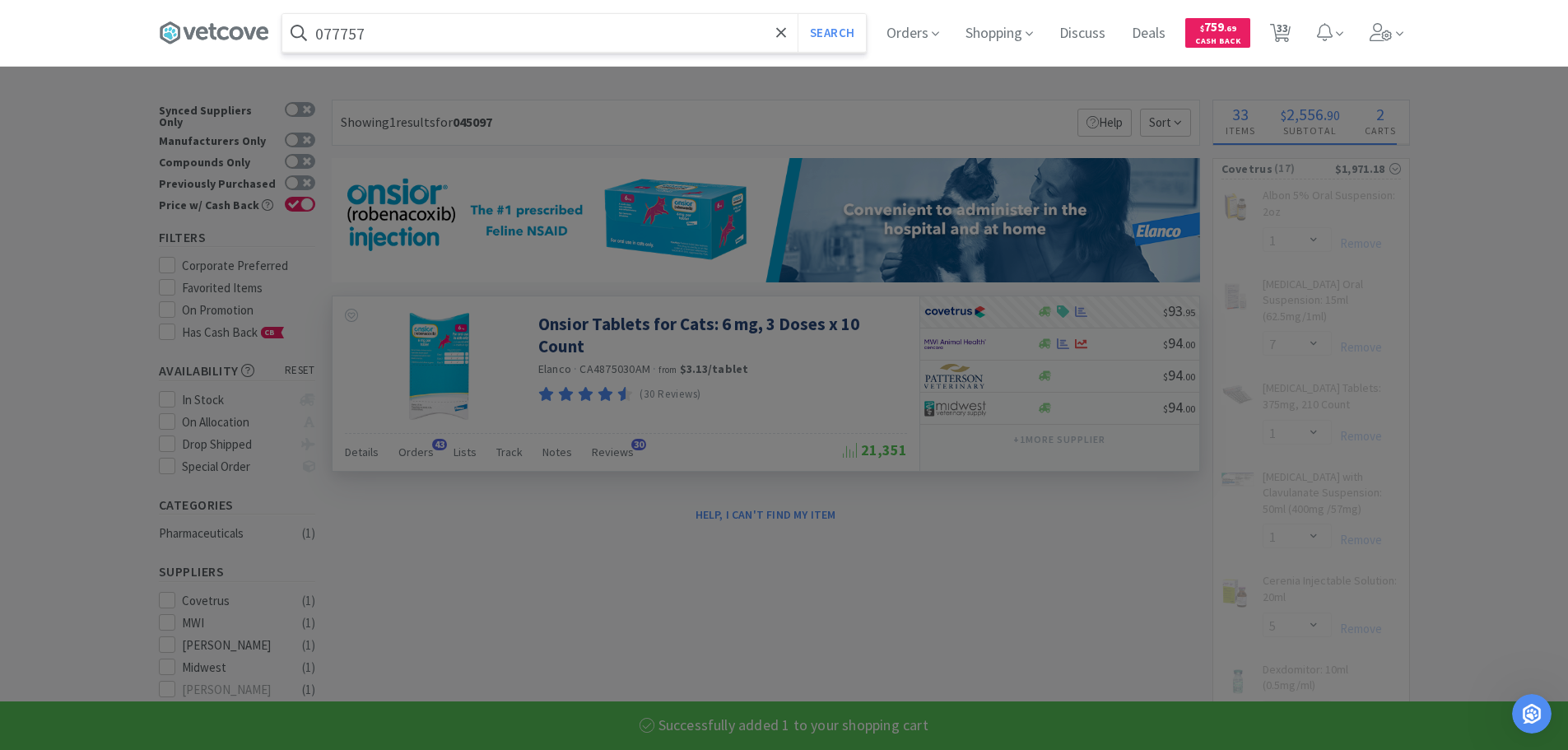
click at [797, 14] on button "Search" at bounding box center [832, 33] width 68 height 38
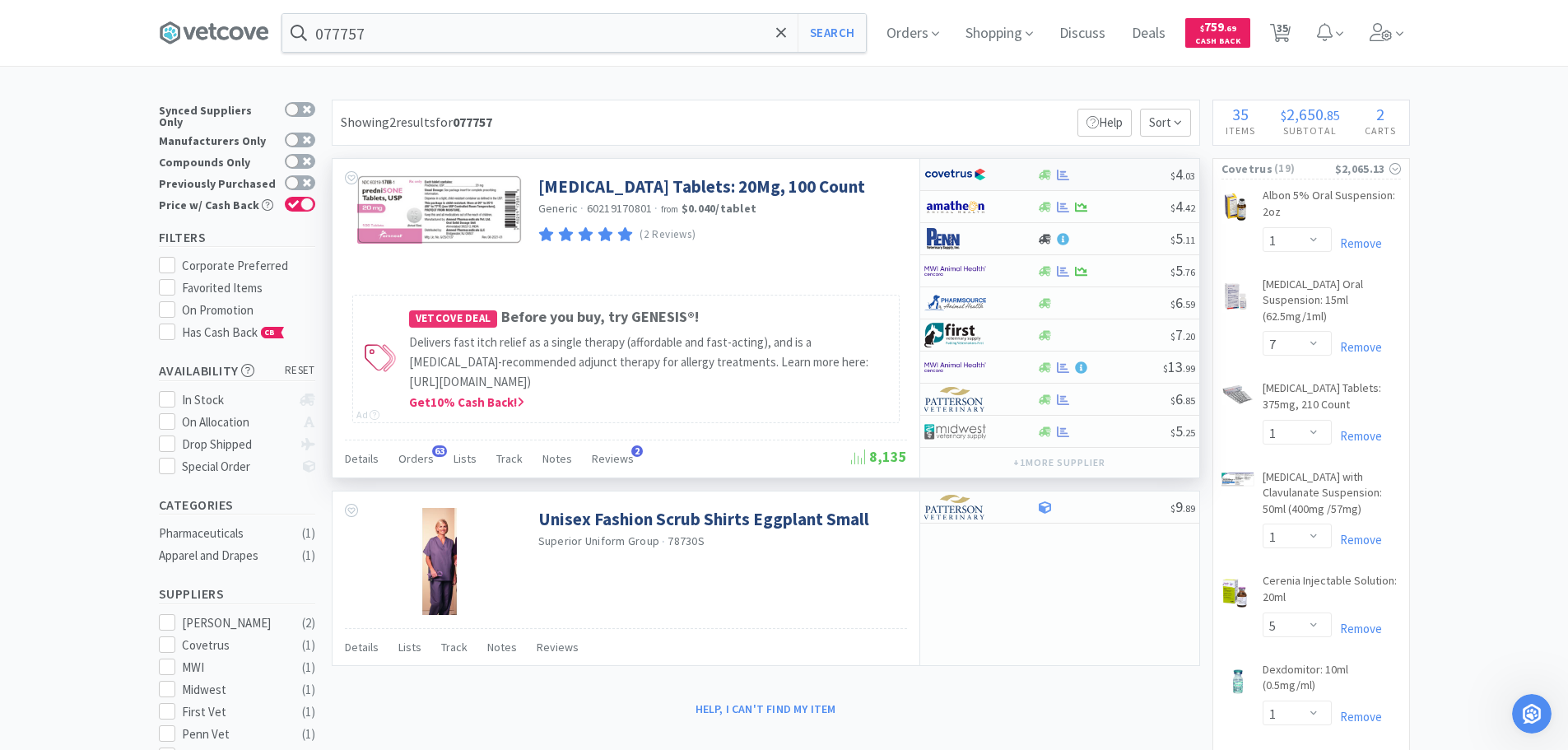
click at [1116, 171] on div at bounding box center [1104, 175] width 133 height 13
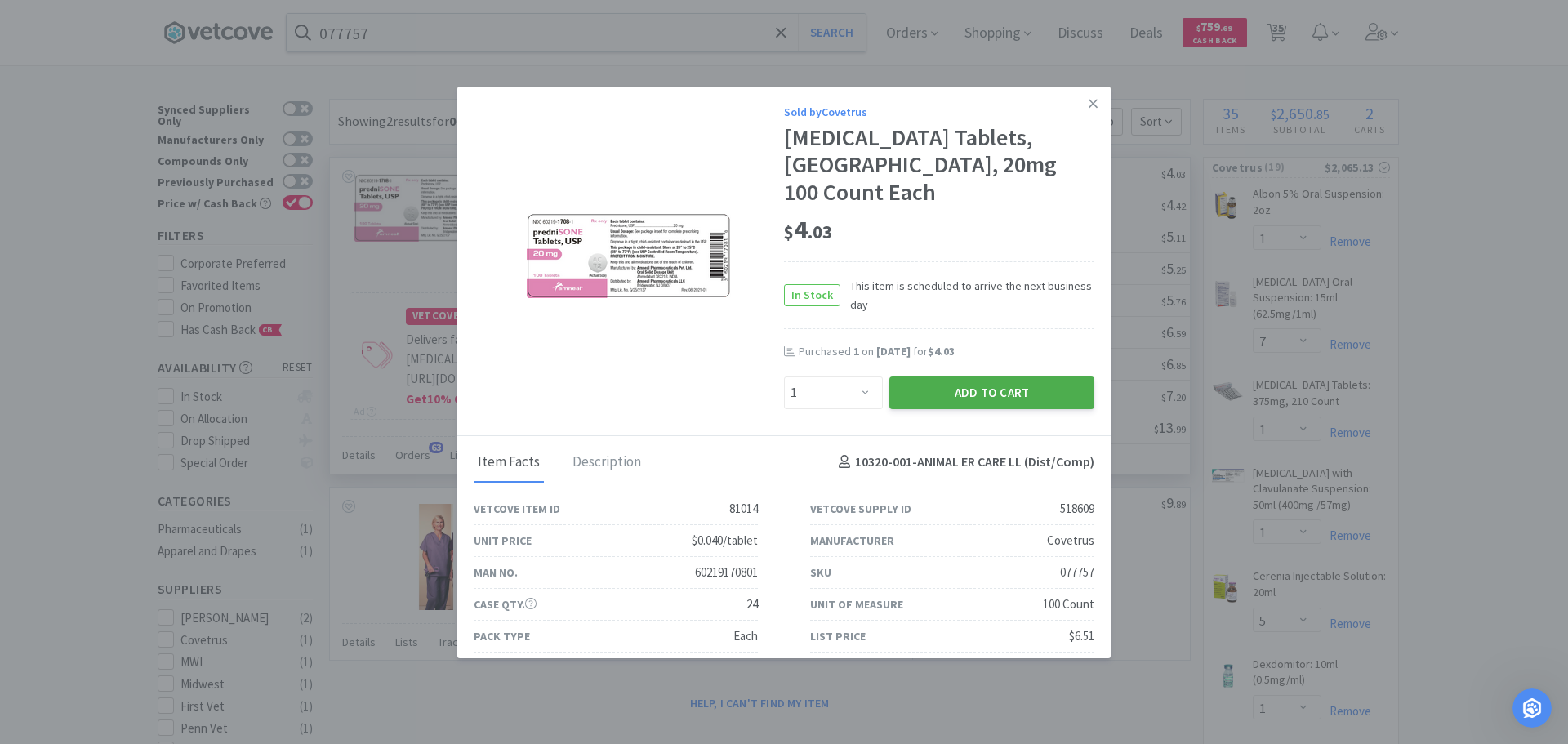
click at [904, 377] on button "Add to Cart" at bounding box center [992, 393] width 205 height 33
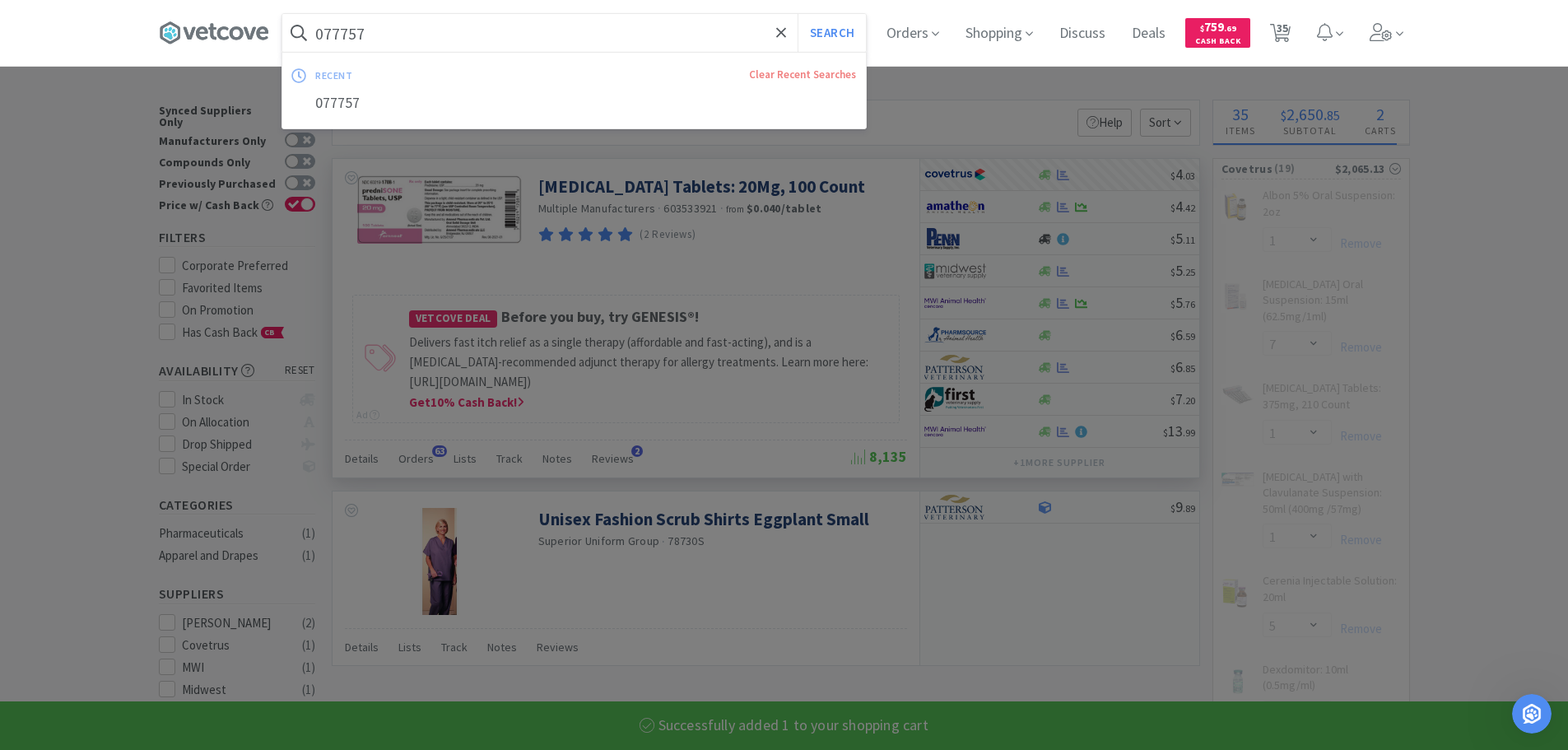
click at [586, 32] on input "077757" at bounding box center [574, 33] width 584 height 38
paste input "24743"
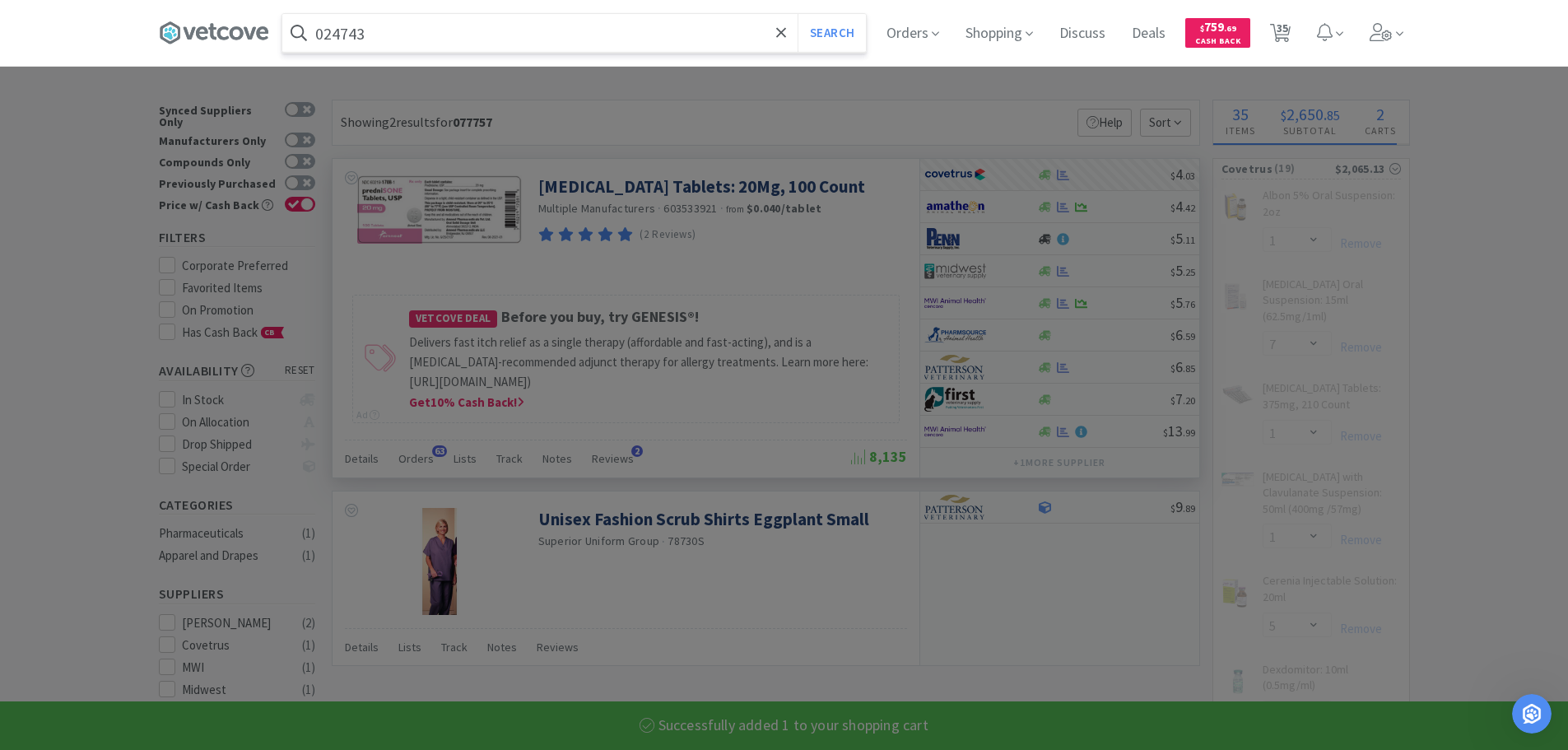
click at [797, 14] on button "Search" at bounding box center [832, 33] width 68 height 38
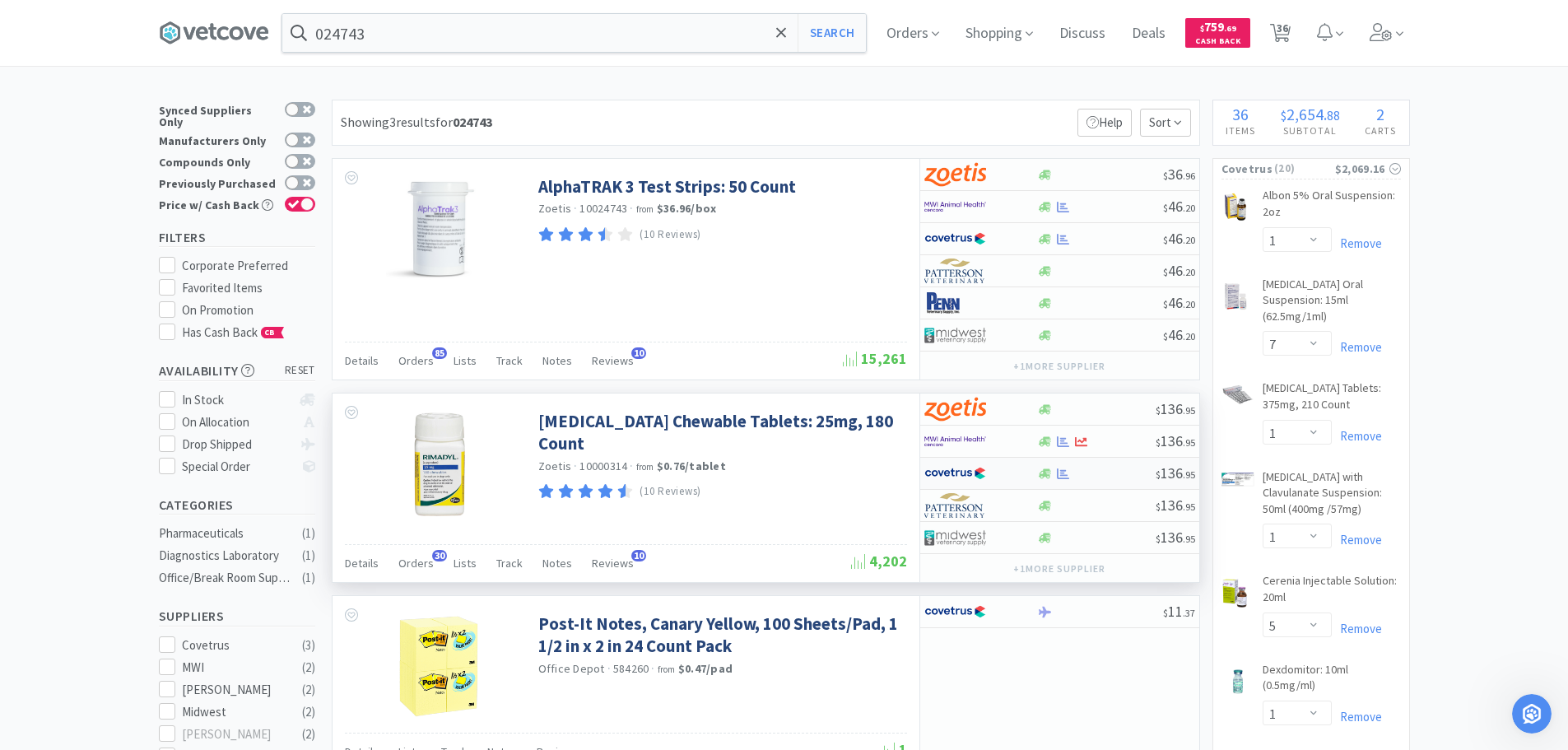
click at [1113, 475] on div at bounding box center [1097, 474] width 119 height 13
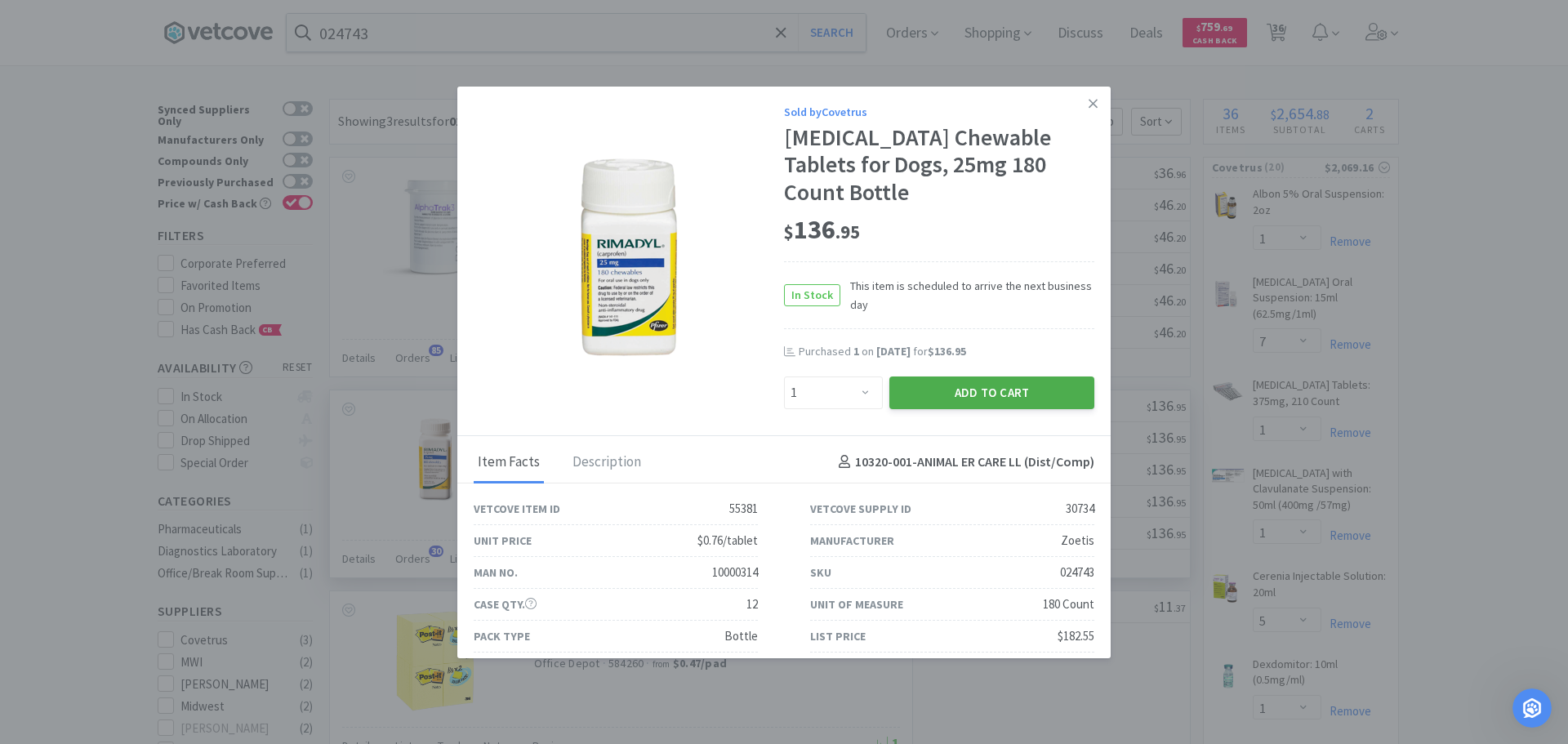
click at [992, 377] on button "Add to Cart" at bounding box center [992, 393] width 205 height 33
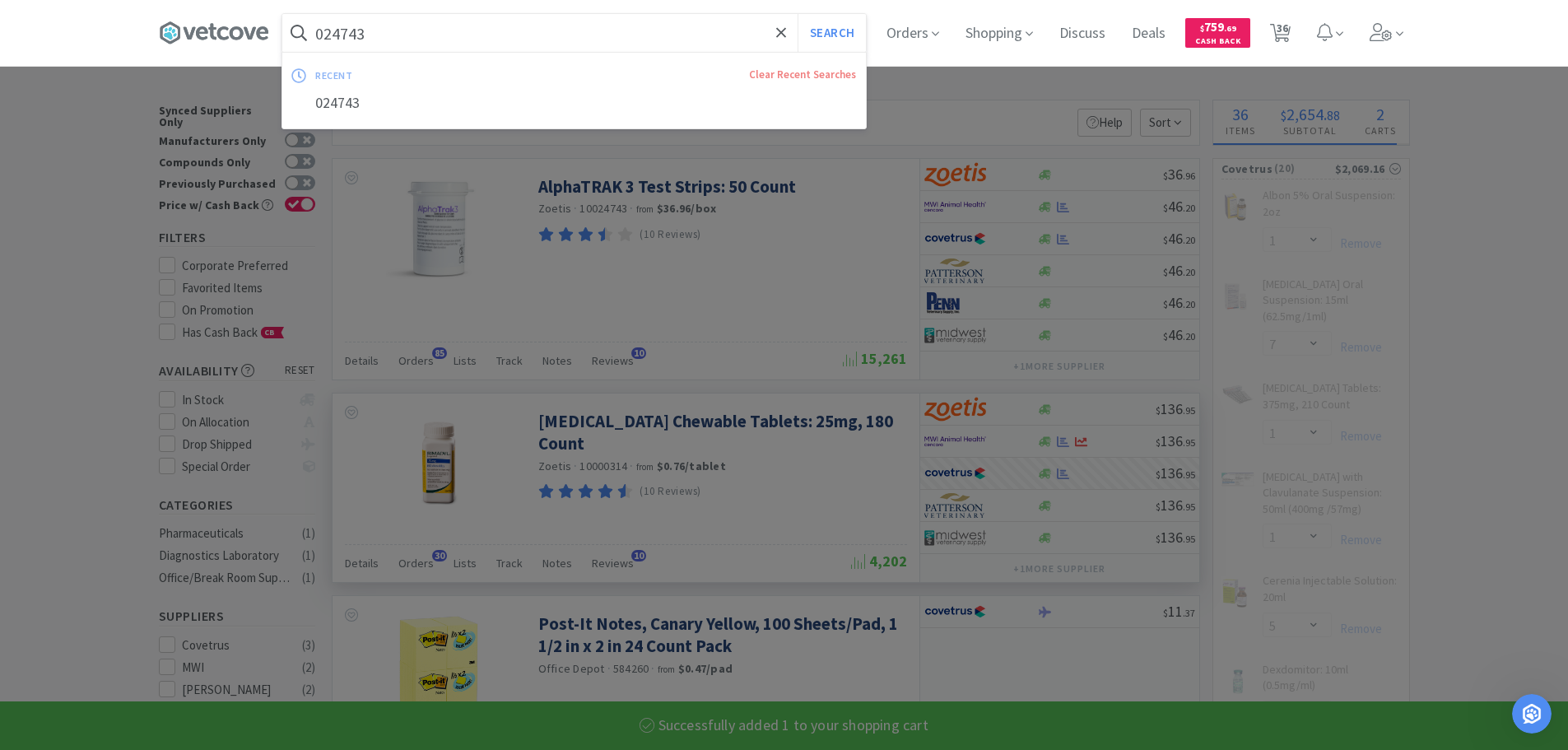
click at [636, 26] on input "024743" at bounding box center [574, 33] width 584 height 38
paste input "36"
click at [797, 14] on button "Search" at bounding box center [832, 33] width 68 height 38
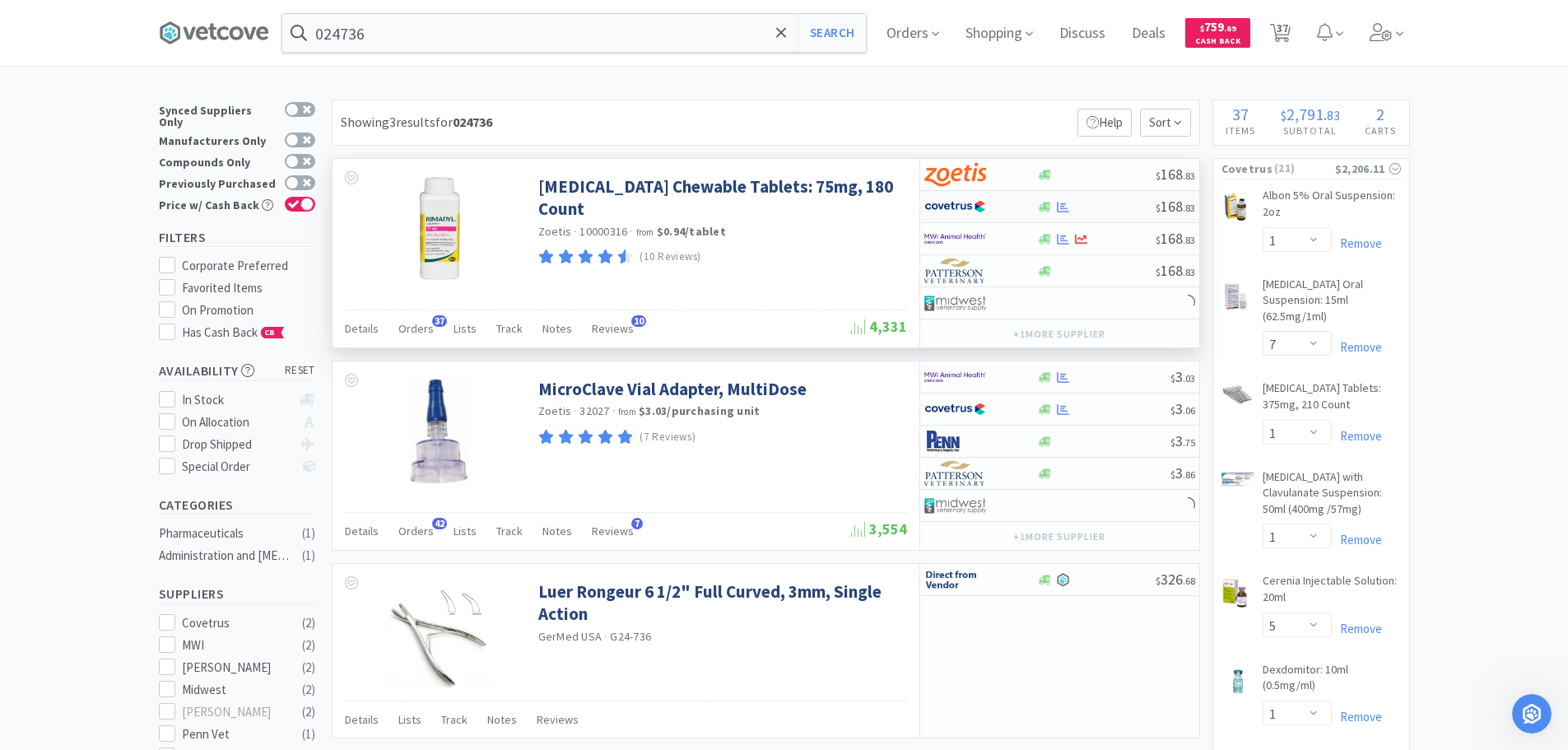
click at [1119, 202] on div at bounding box center [1097, 207] width 119 height 13
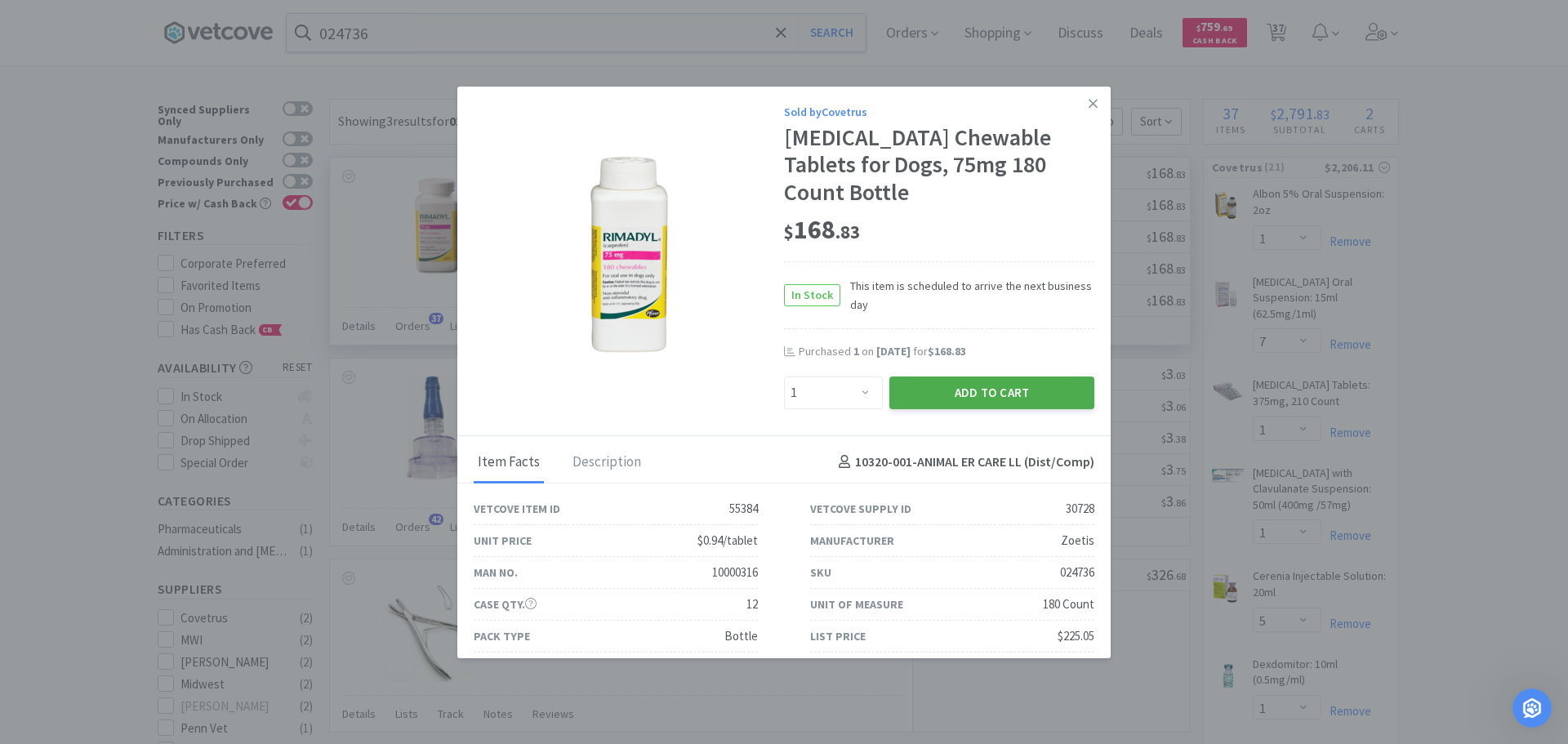
click at [951, 377] on button "Add to Cart" at bounding box center [992, 393] width 205 height 33
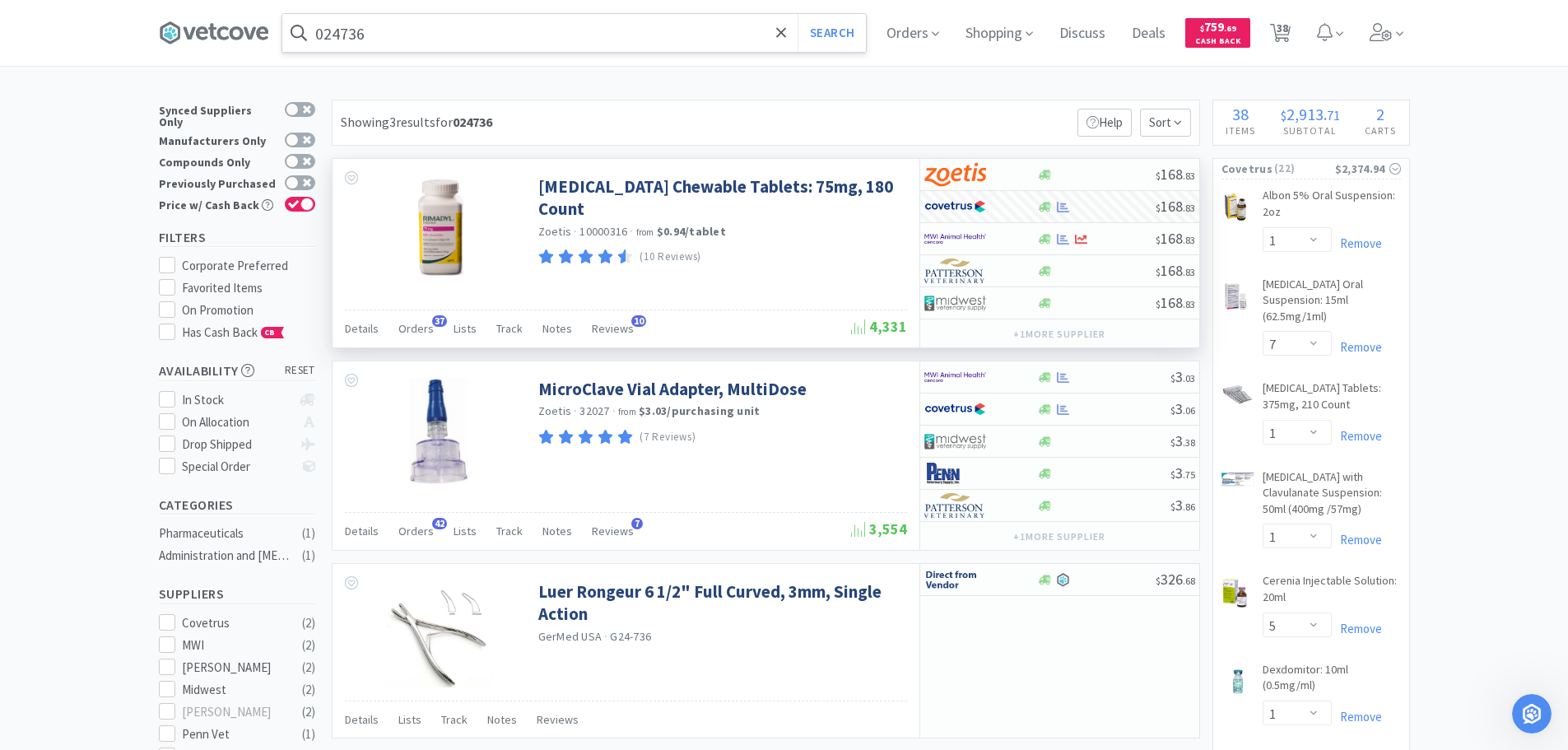
click at [624, 44] on input "024736" at bounding box center [574, 33] width 584 height 38
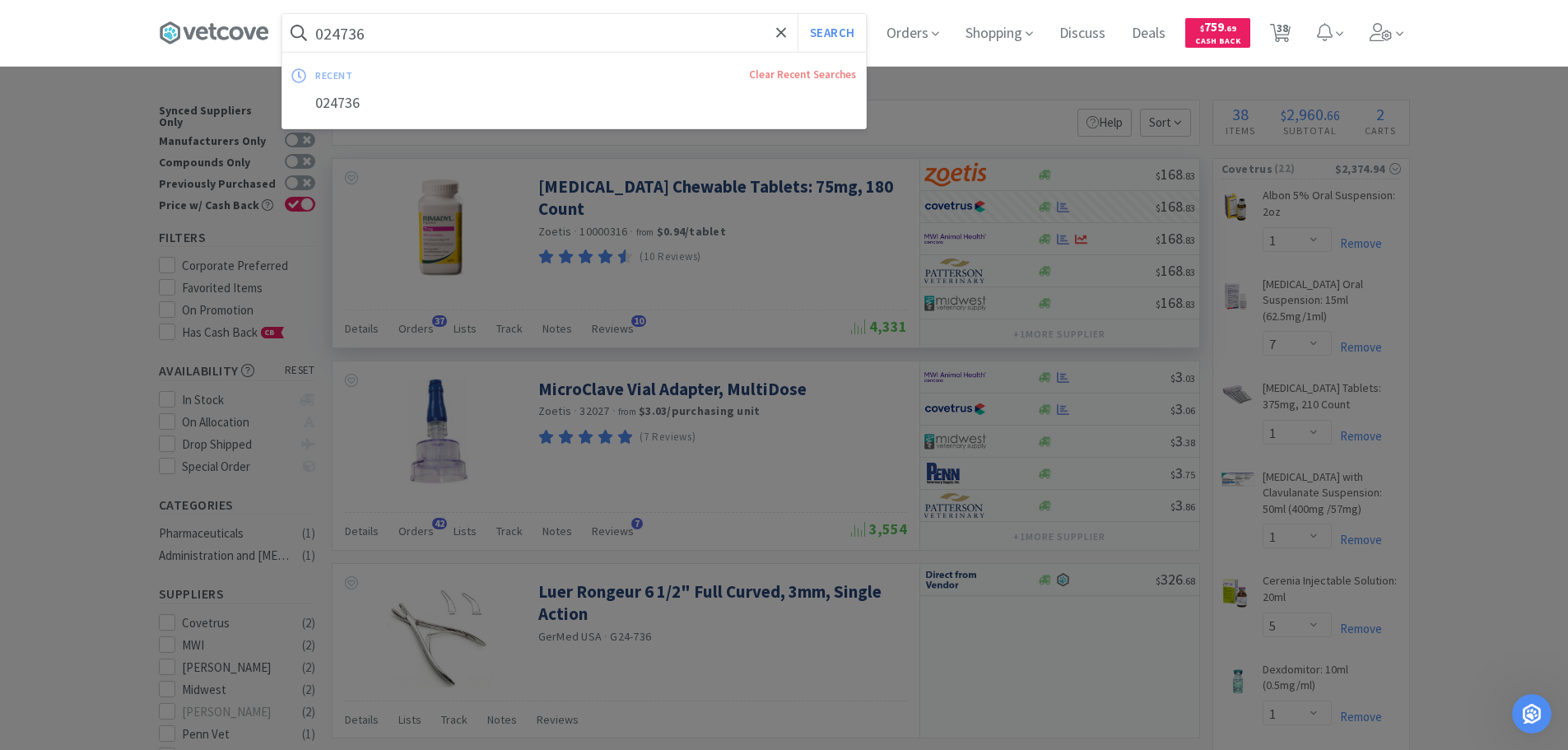
paste input "14619"
click at [797, 14] on button "Search" at bounding box center [832, 33] width 68 height 38
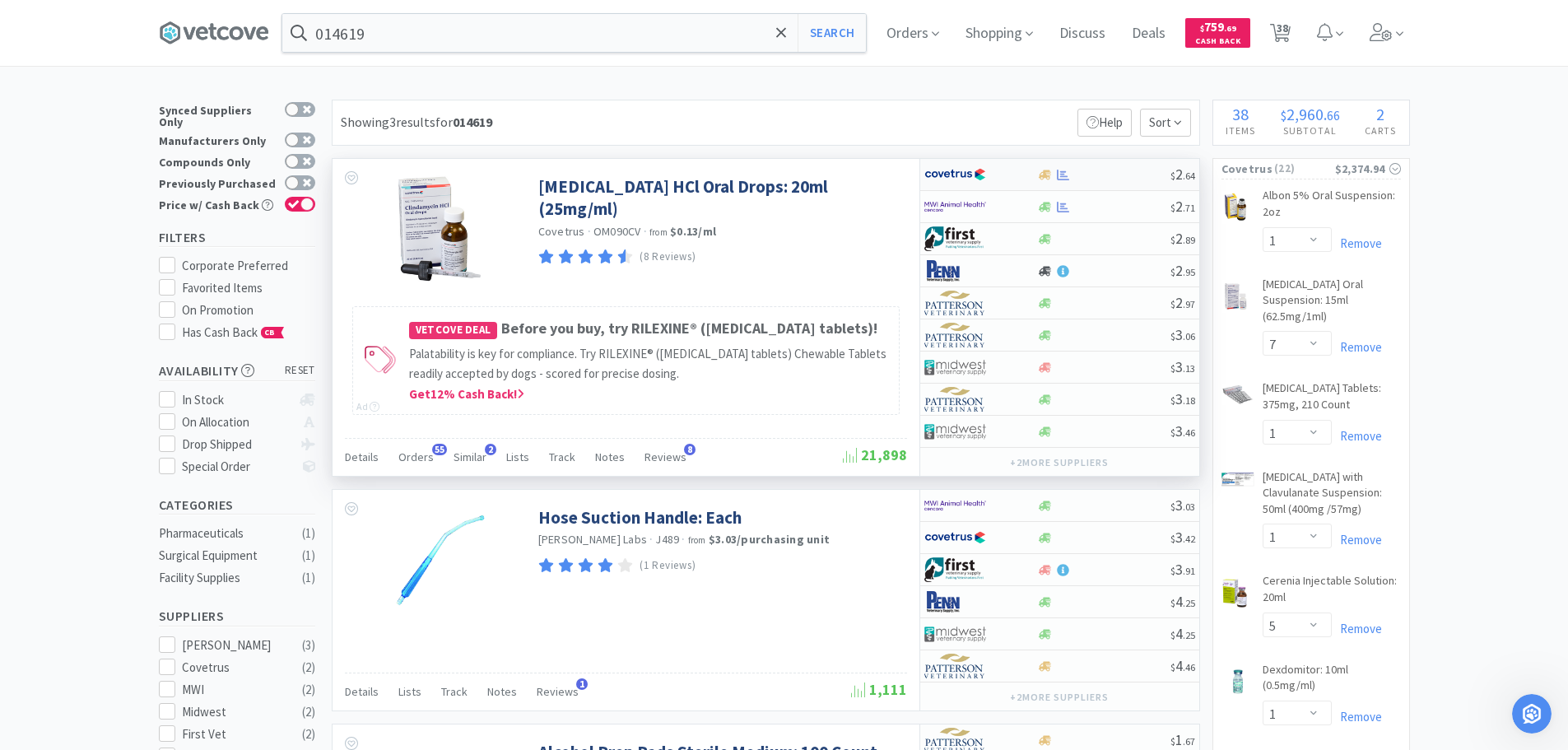
click at [1116, 170] on div at bounding box center [1104, 175] width 133 height 13
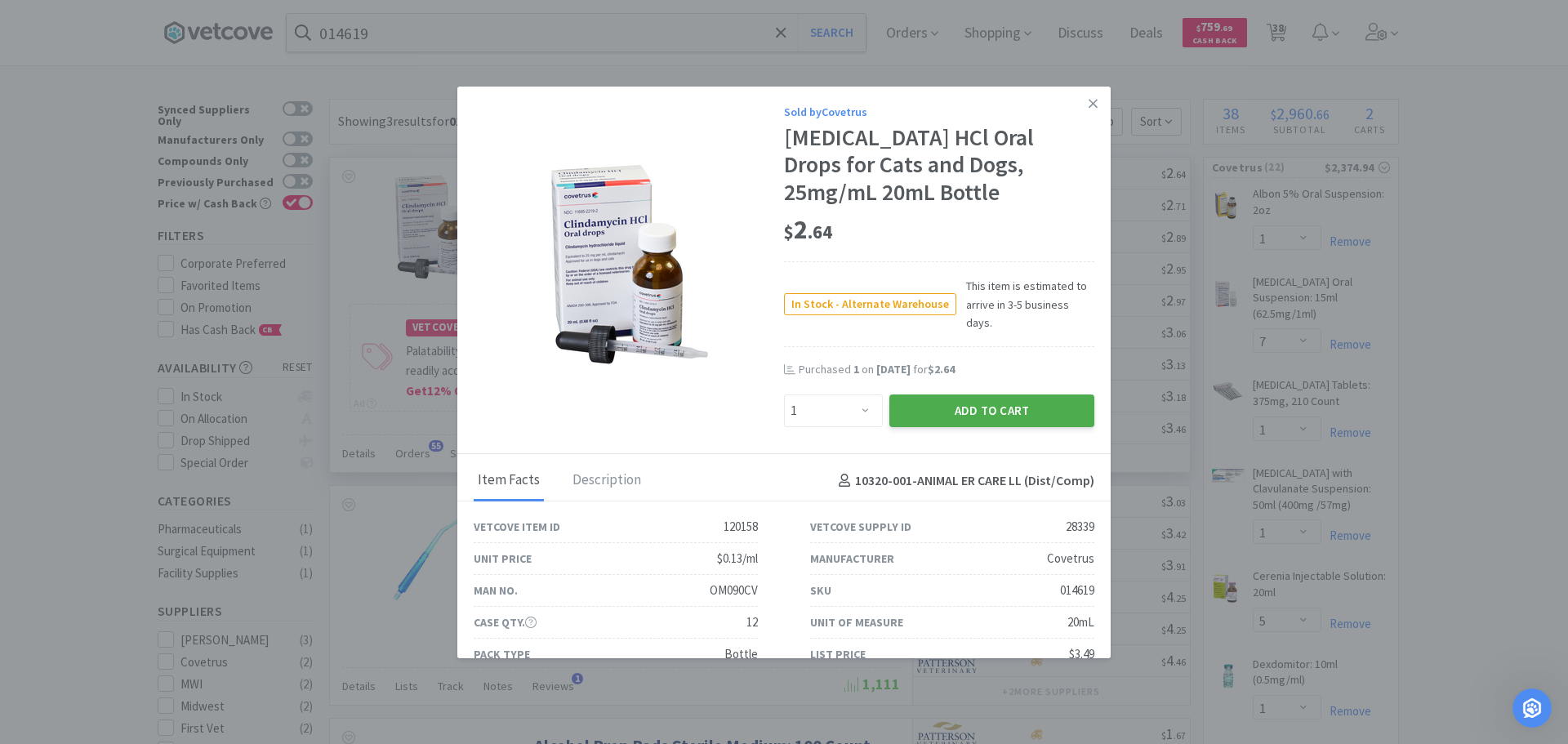
click at [988, 395] on button "Add to Cart" at bounding box center [992, 411] width 205 height 33
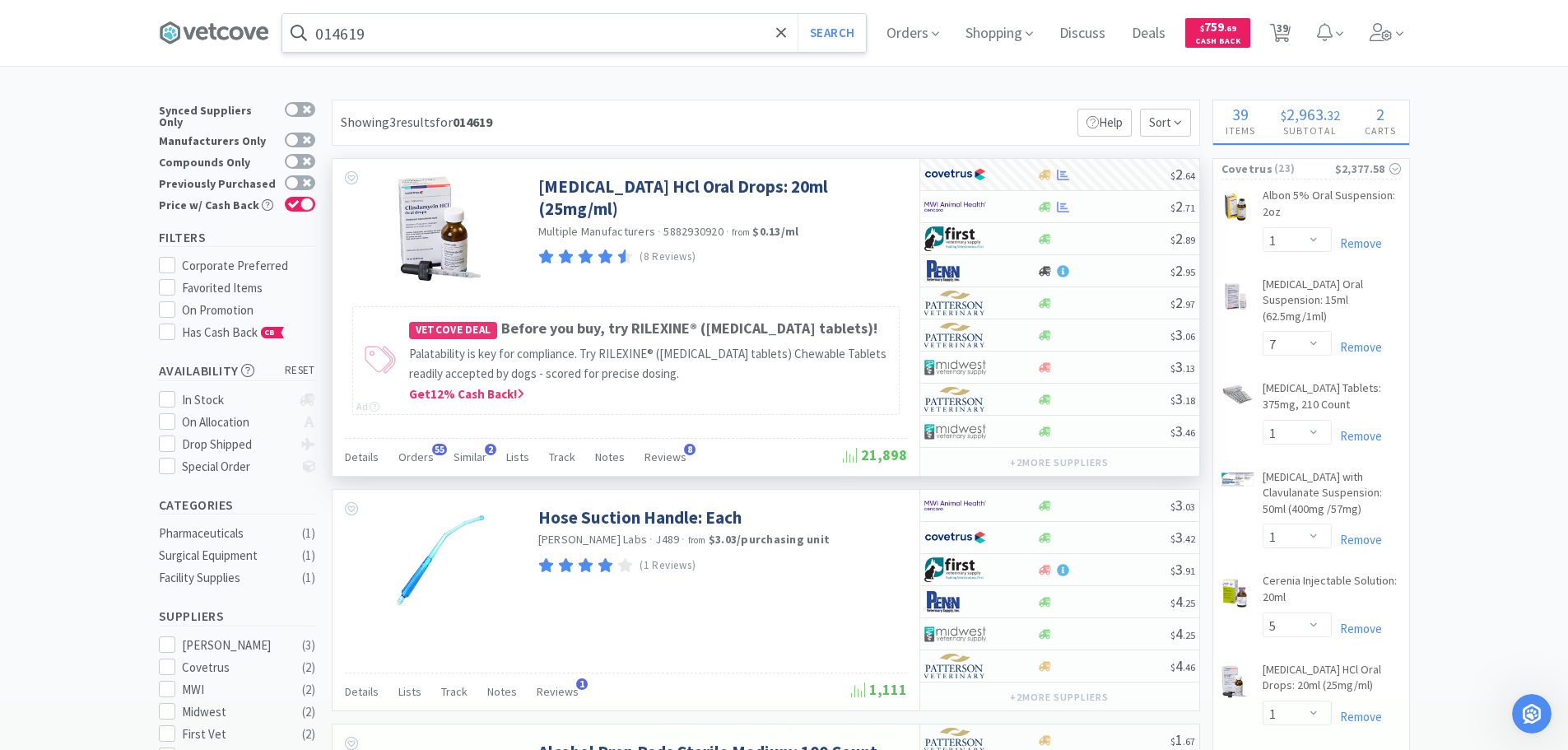
click at [632, 34] on input "014619" at bounding box center [574, 33] width 584 height 38
paste input "57086"
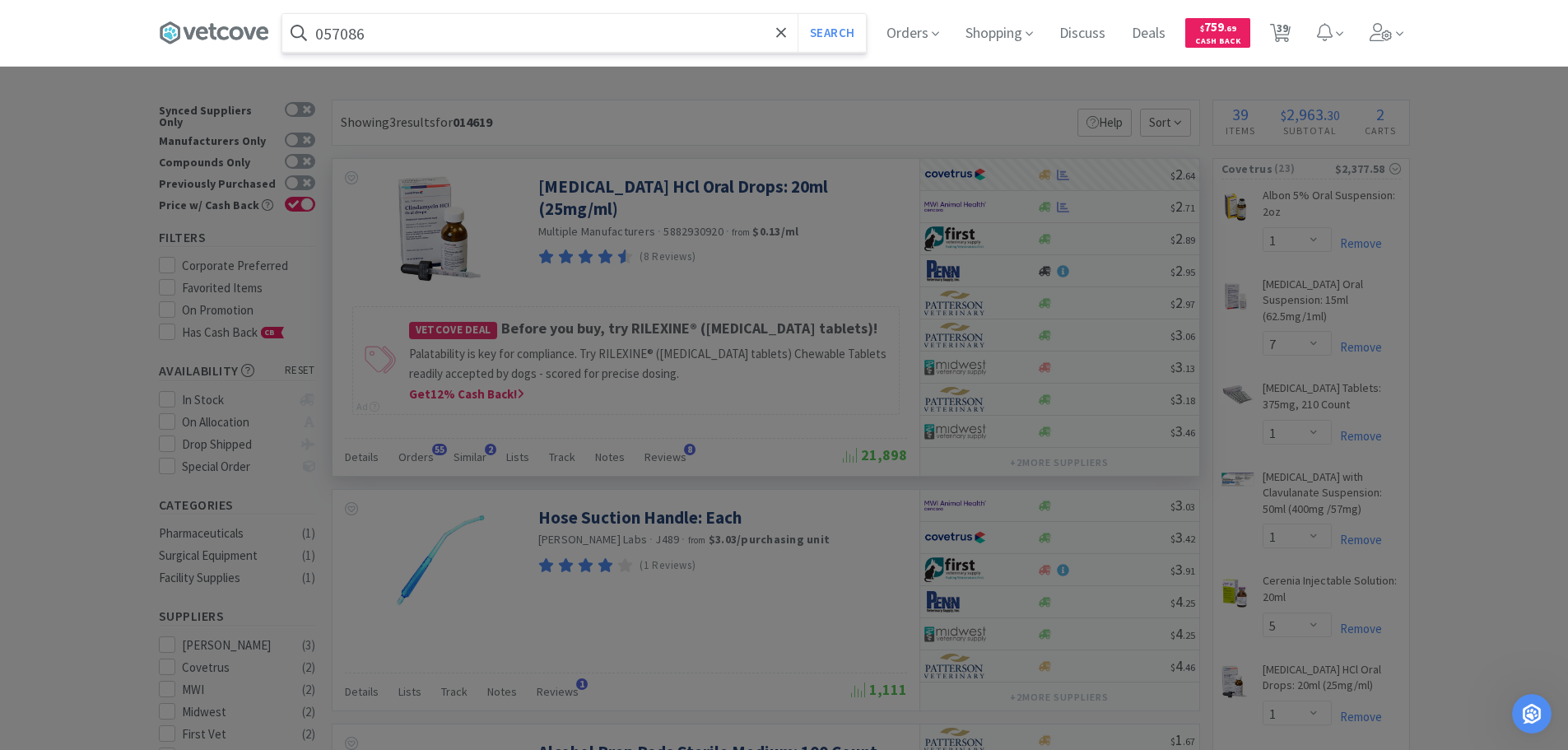
click at [797, 14] on button "Search" at bounding box center [832, 33] width 68 height 38
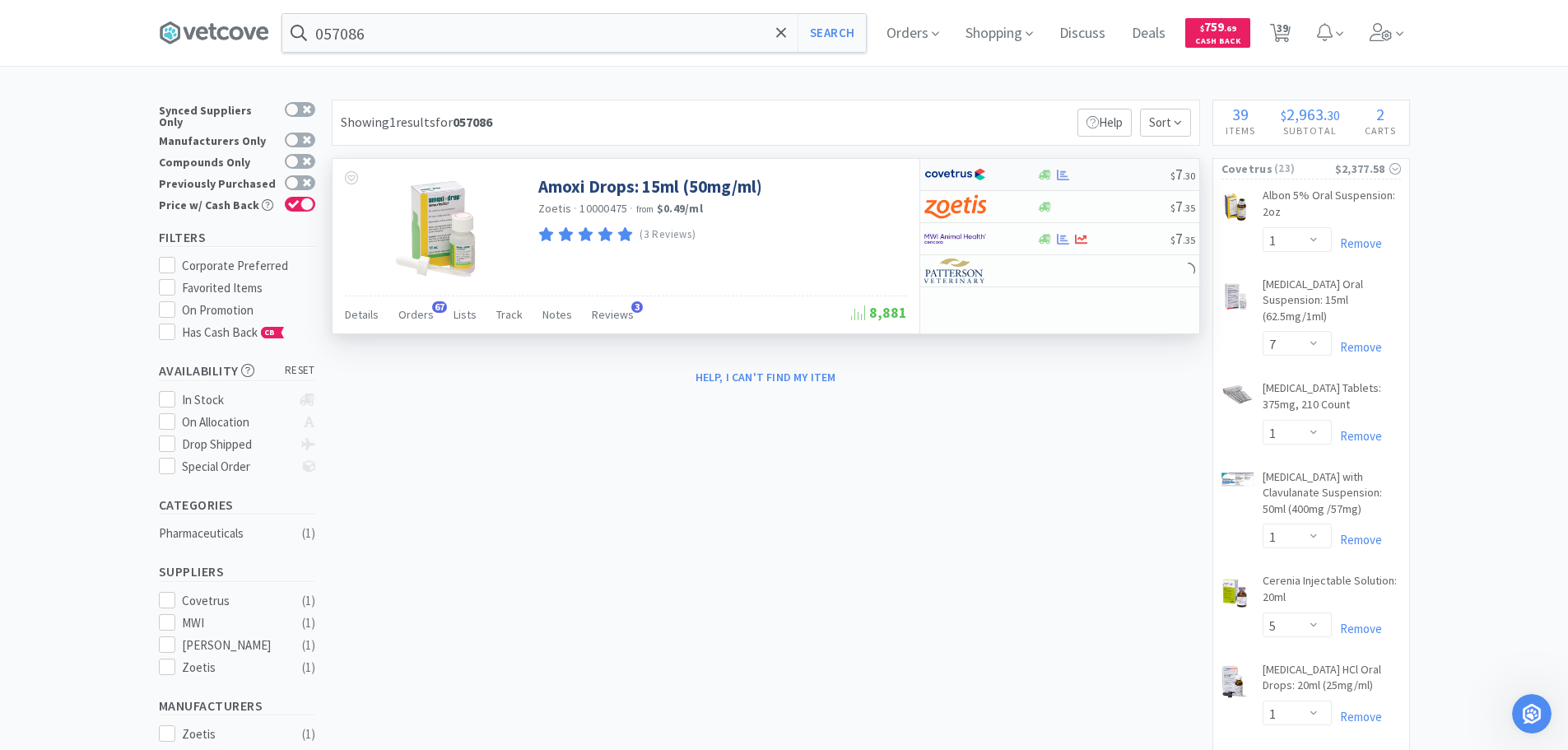
click at [1123, 174] on div at bounding box center [1104, 175] width 133 height 13
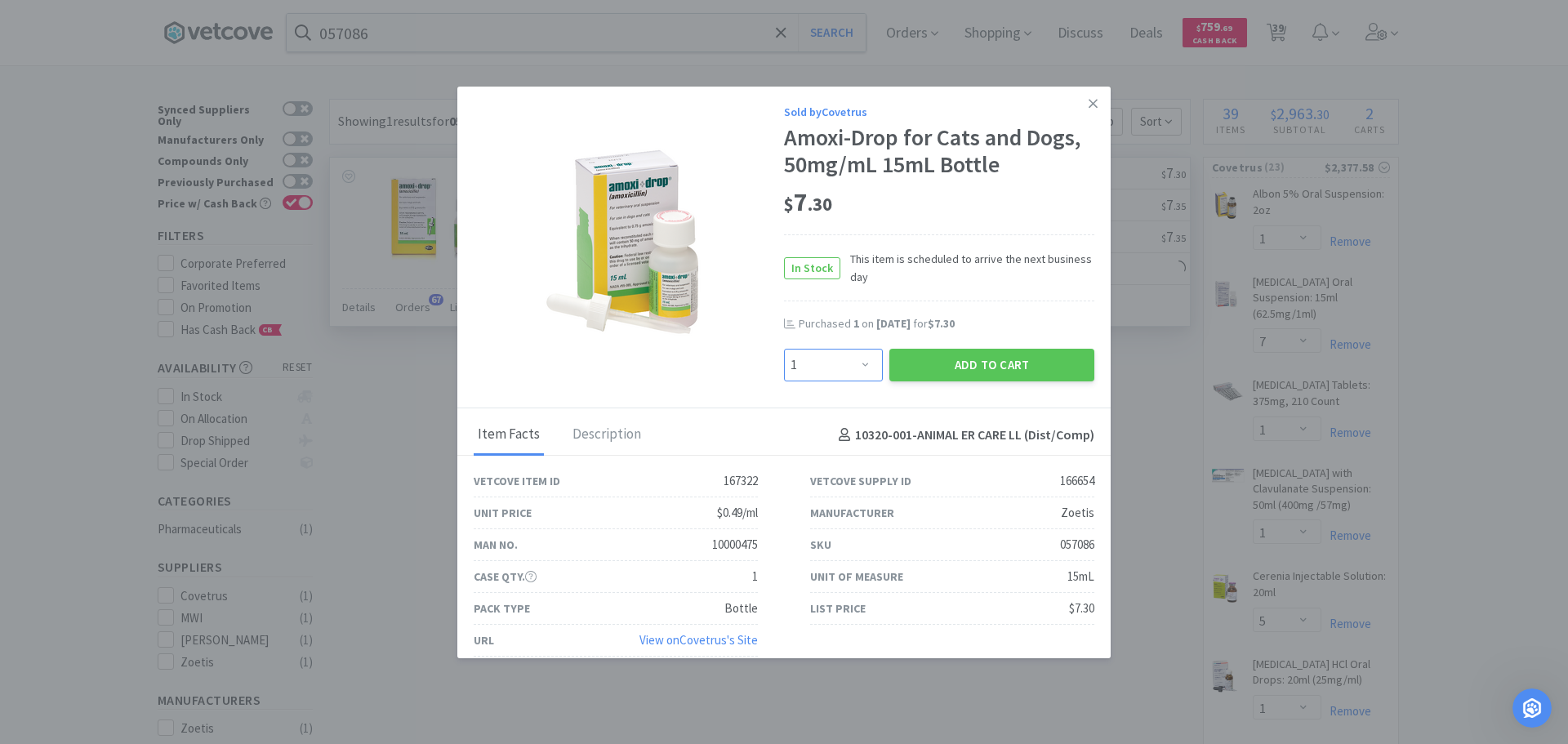
drag, startPoint x: 853, startPoint y: 358, endPoint x: 853, endPoint y: 348, distance: 10.0
click at [853, 357] on select "Enter Quantity 1 2 3 4 5 6 7 8 9 10 11 12 13 14 15 16 17 18 19 20 Enter Quantity" at bounding box center [833, 364] width 99 height 33
click at [784, 348] on select "Enter Quantity 1 2 3 4 5 6 7 8 9 10 11 12 13 14 15 16 17 18 19 20 Enter Quantity" at bounding box center [833, 364] width 99 height 33
click at [960, 365] on button "Add to Cart" at bounding box center [992, 364] width 205 height 33
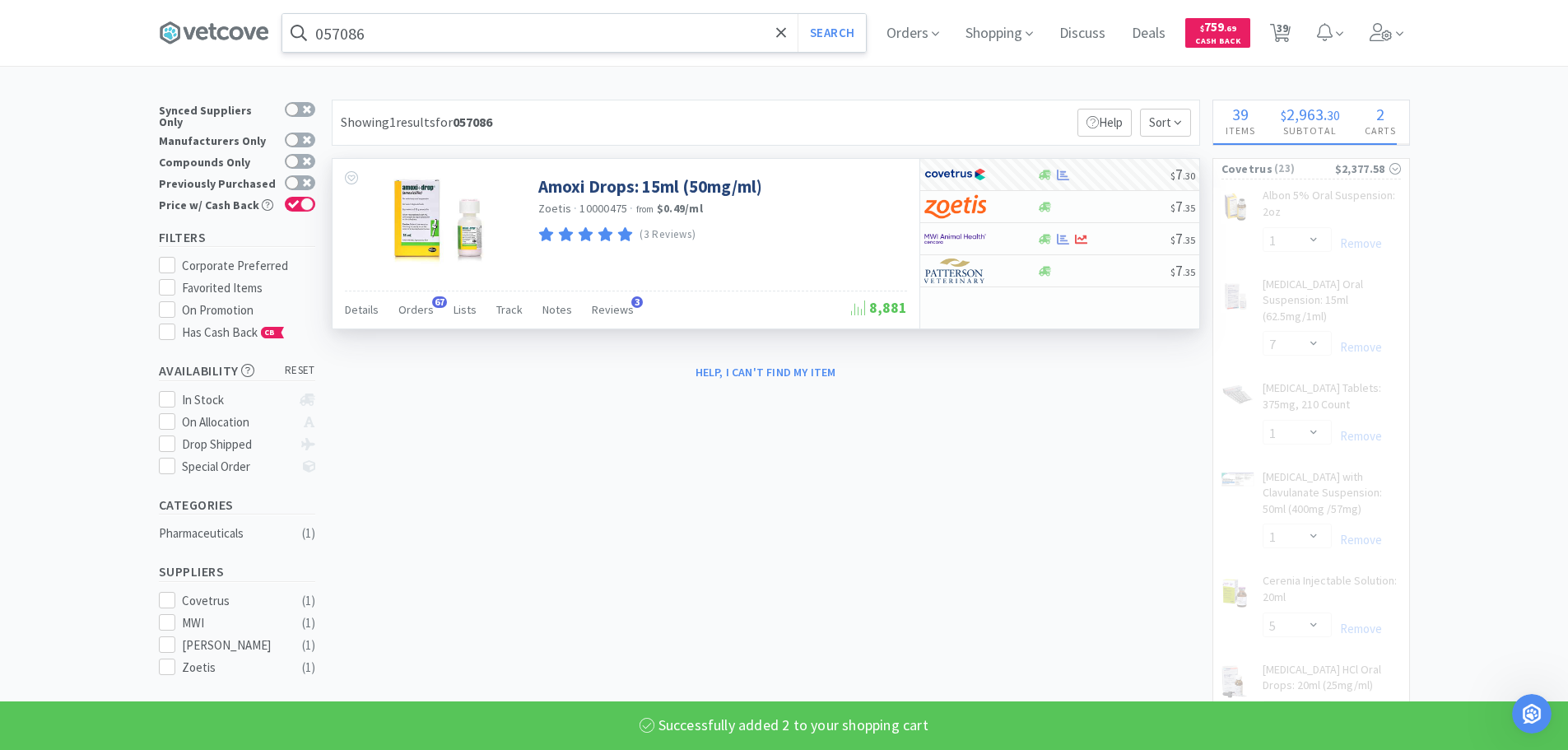
click at [568, 24] on input "057086" at bounding box center [574, 33] width 584 height 38
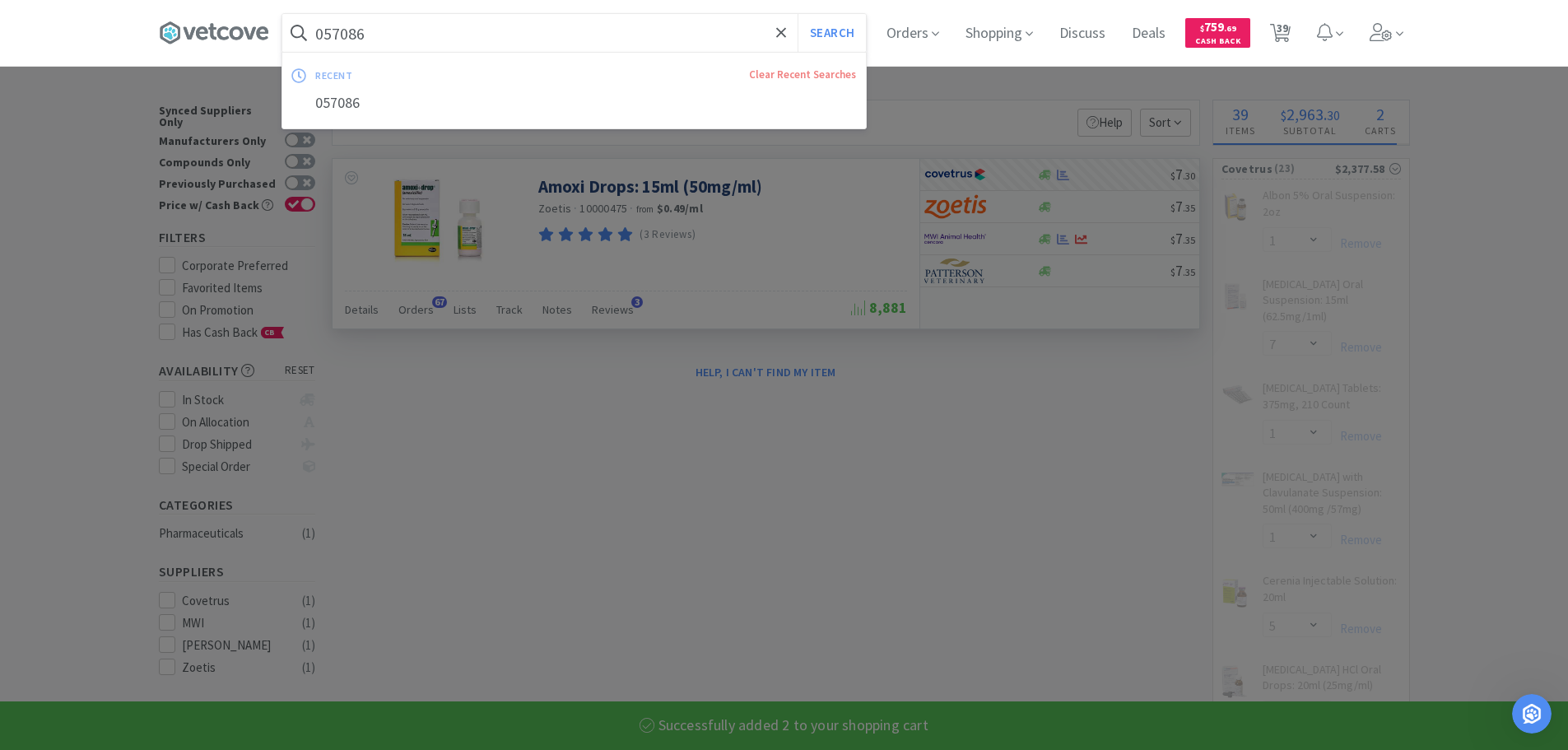
paste input "833"
click at [797, 14] on button "Search" at bounding box center [832, 33] width 68 height 38
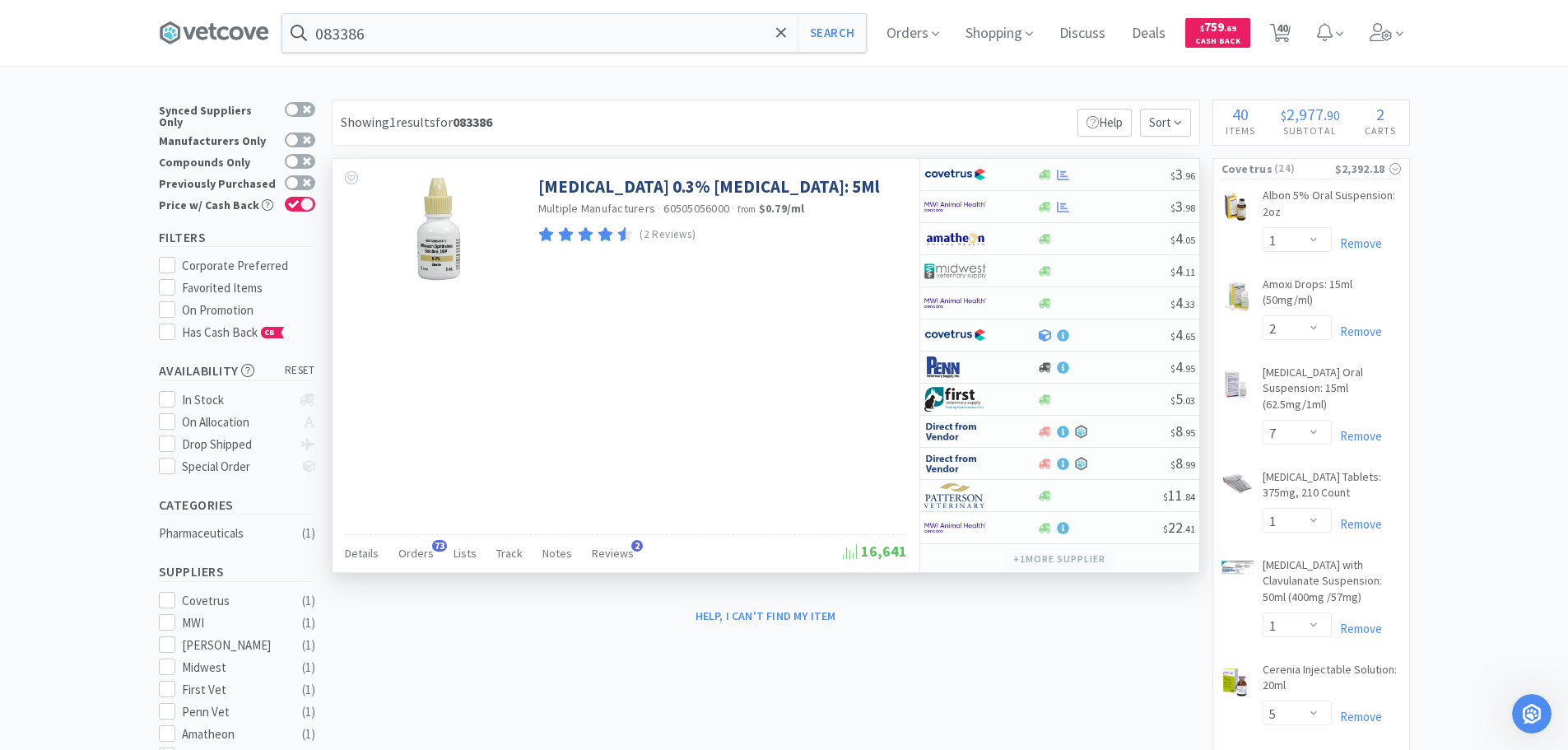
click at [1102, 564] on button "+ 1 more supplier" at bounding box center [1059, 559] width 108 height 23
click at [1119, 166] on div "$ 3 . 96" at bounding box center [1060, 175] width 279 height 32
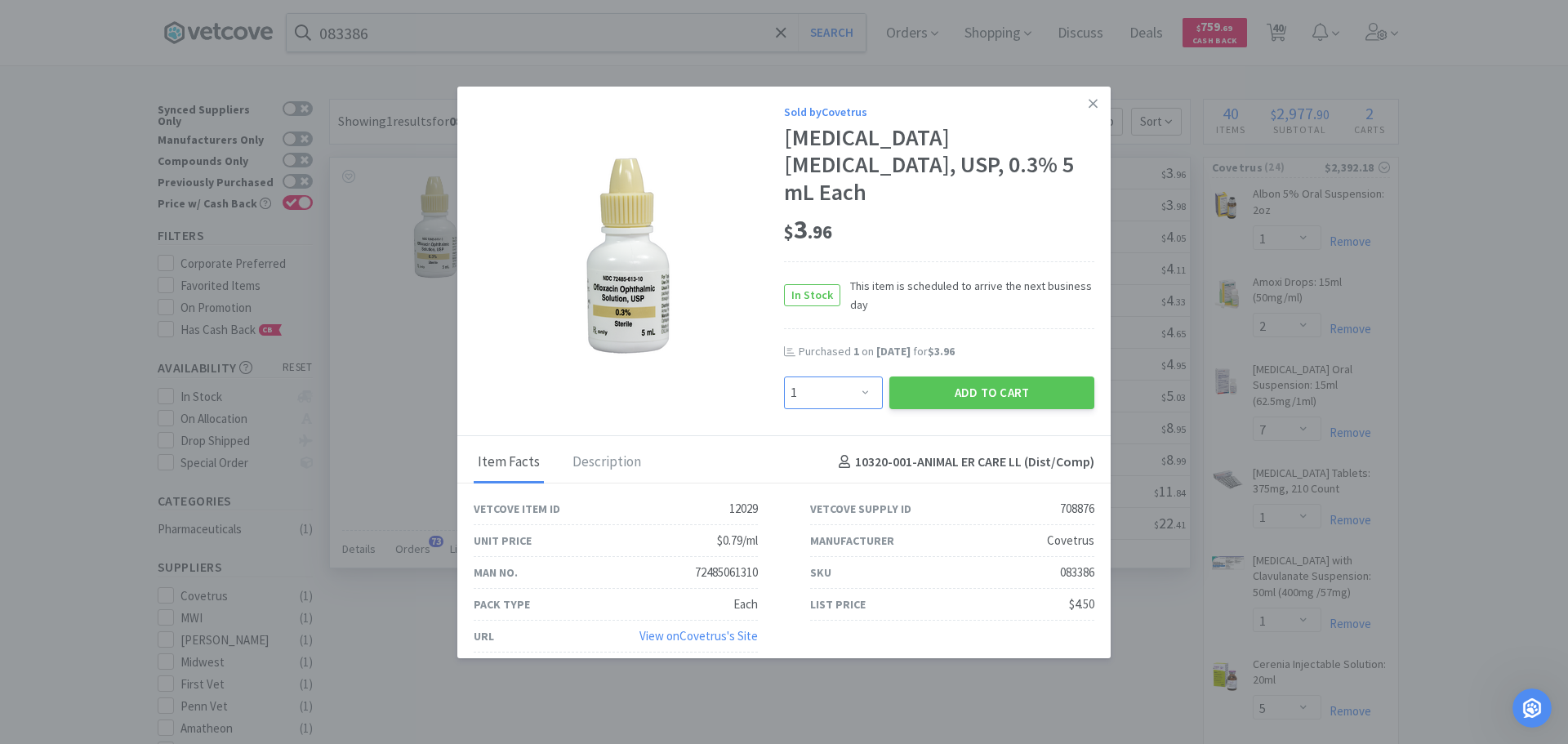
click at [845, 377] on select "Enter Quantity 1 2 3 4 5 6 7 8 9 10 11 12 13 14 15 16 17 18 19 20 Enter Quantity" at bounding box center [833, 393] width 99 height 33
click at [784, 377] on select "Enter Quantity 1 2 3 4 5 6 7 8 9 10 11 12 13 14 15 16 17 18 19 20 Enter Quantity" at bounding box center [833, 393] width 99 height 33
click at [919, 377] on button "Add to Cart" at bounding box center [992, 393] width 205 height 33
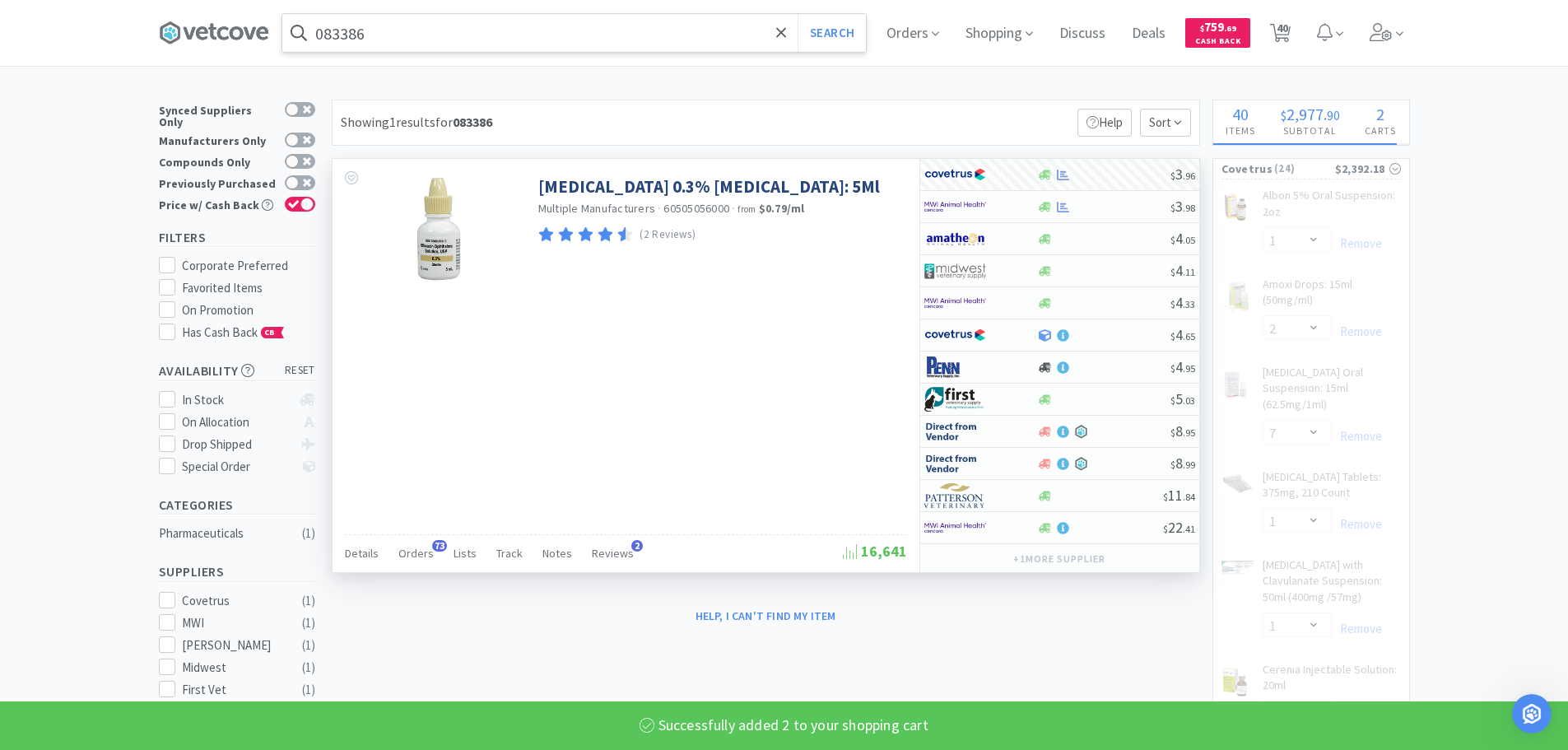
click at [634, 45] on input "083386" at bounding box center [574, 33] width 584 height 38
paste input "70785"
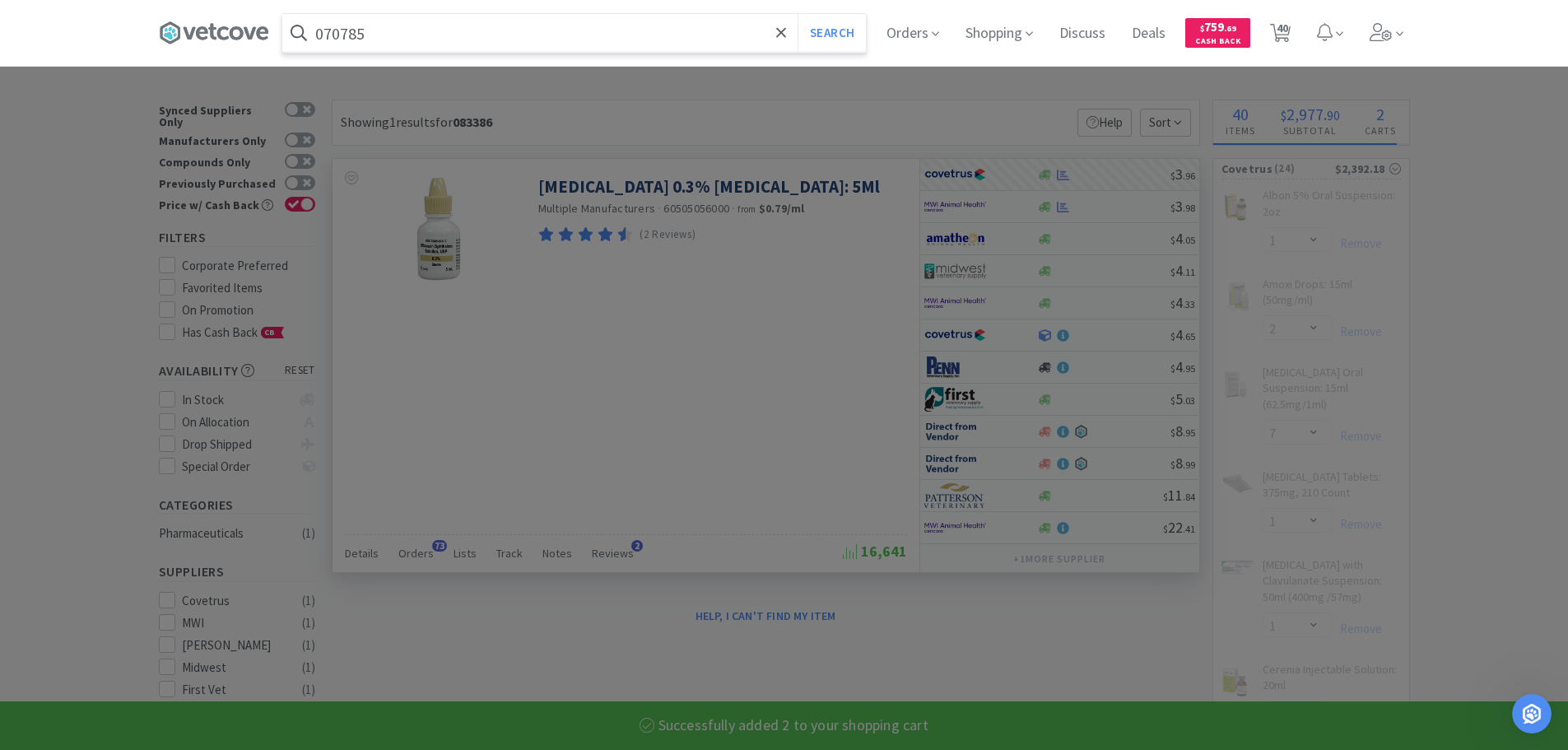
click at [797, 14] on button "Search" at bounding box center [832, 33] width 68 height 38
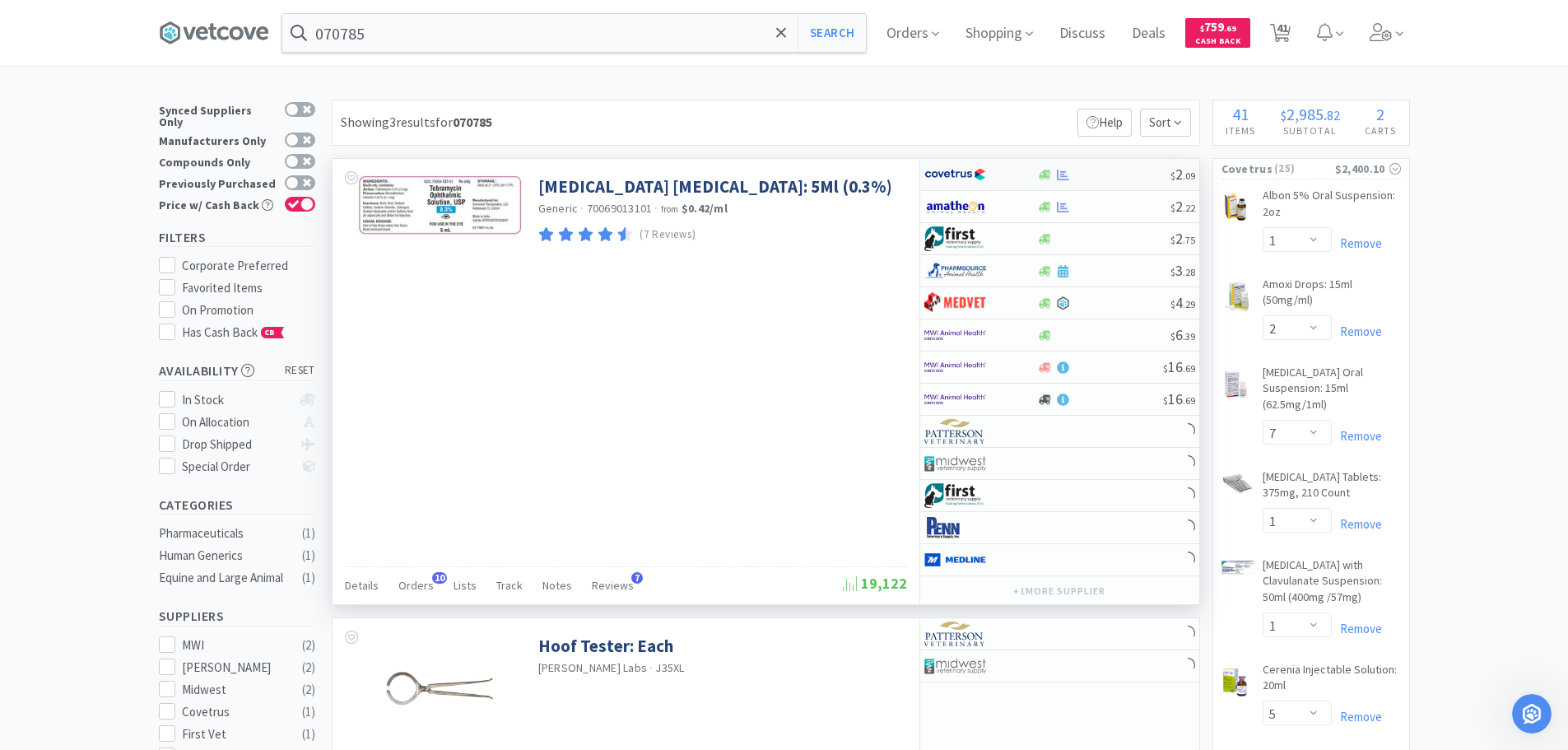
click at [1088, 174] on div at bounding box center [1104, 175] width 133 height 13
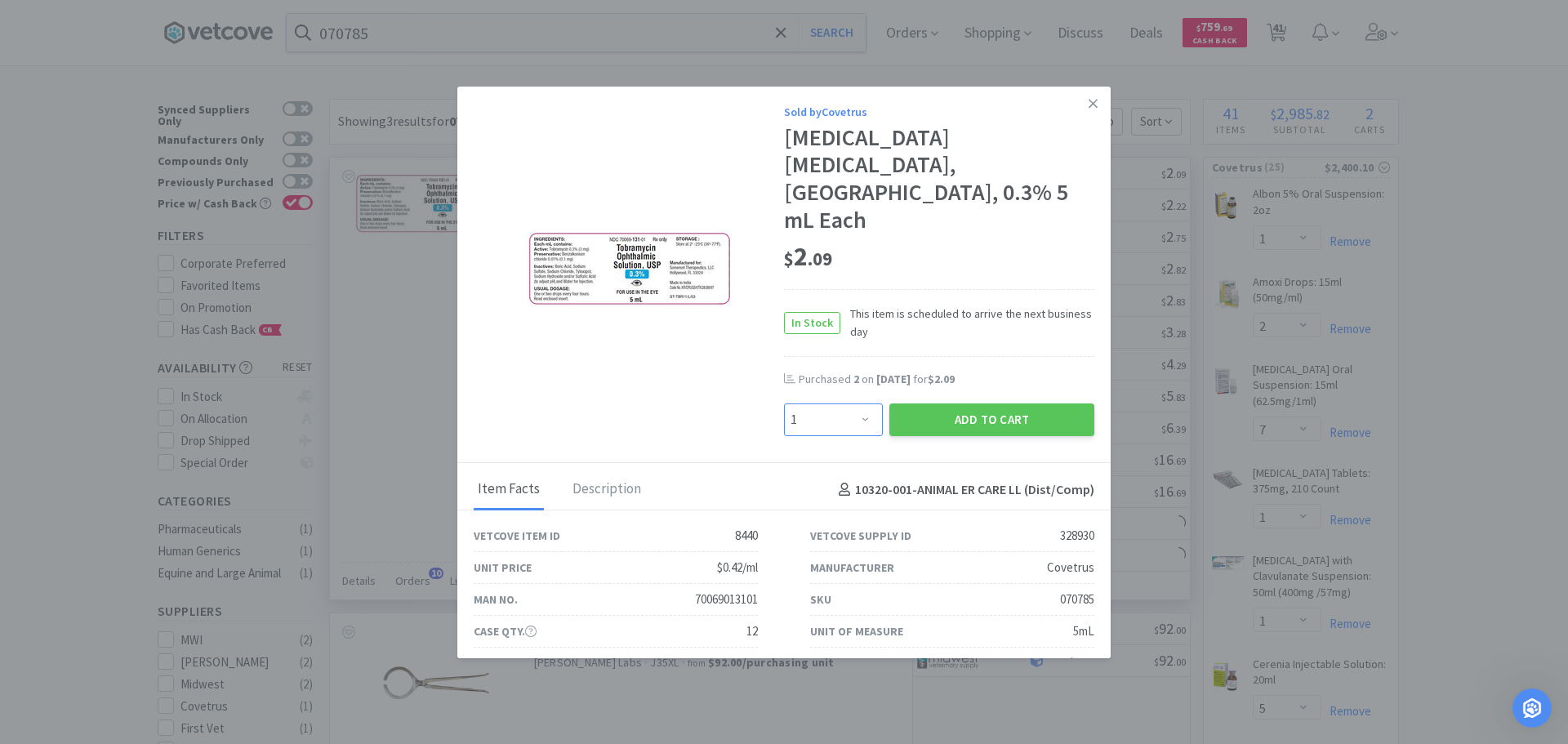
click at [841, 404] on select "Enter Quantity 1 2 3 4 5 6 7 8 9 10 11 12 13 14 15 16 17 18 19 20 Enter Quantity" at bounding box center [833, 420] width 99 height 33
click at [784, 404] on select "Enter Quantity 1 2 3 4 5 6 7 8 9 10 11 12 13 14 15 16 17 18 19 20 Enter Quantity" at bounding box center [833, 420] width 99 height 33
click at [959, 404] on button "Add to Cart" at bounding box center [992, 420] width 205 height 33
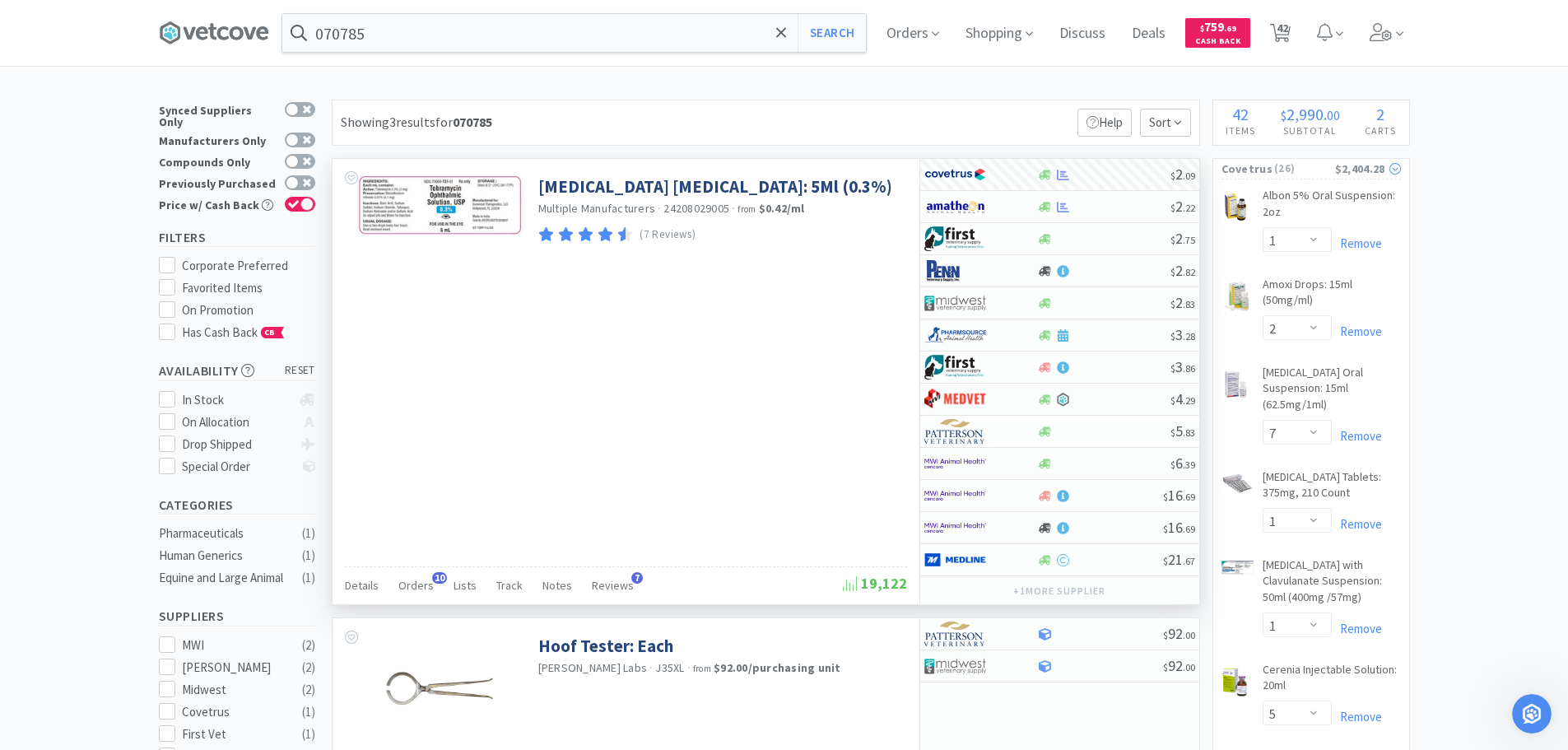
click at [1304, 163] on span "( 26 )" at bounding box center [1304, 169] width 63 height 16
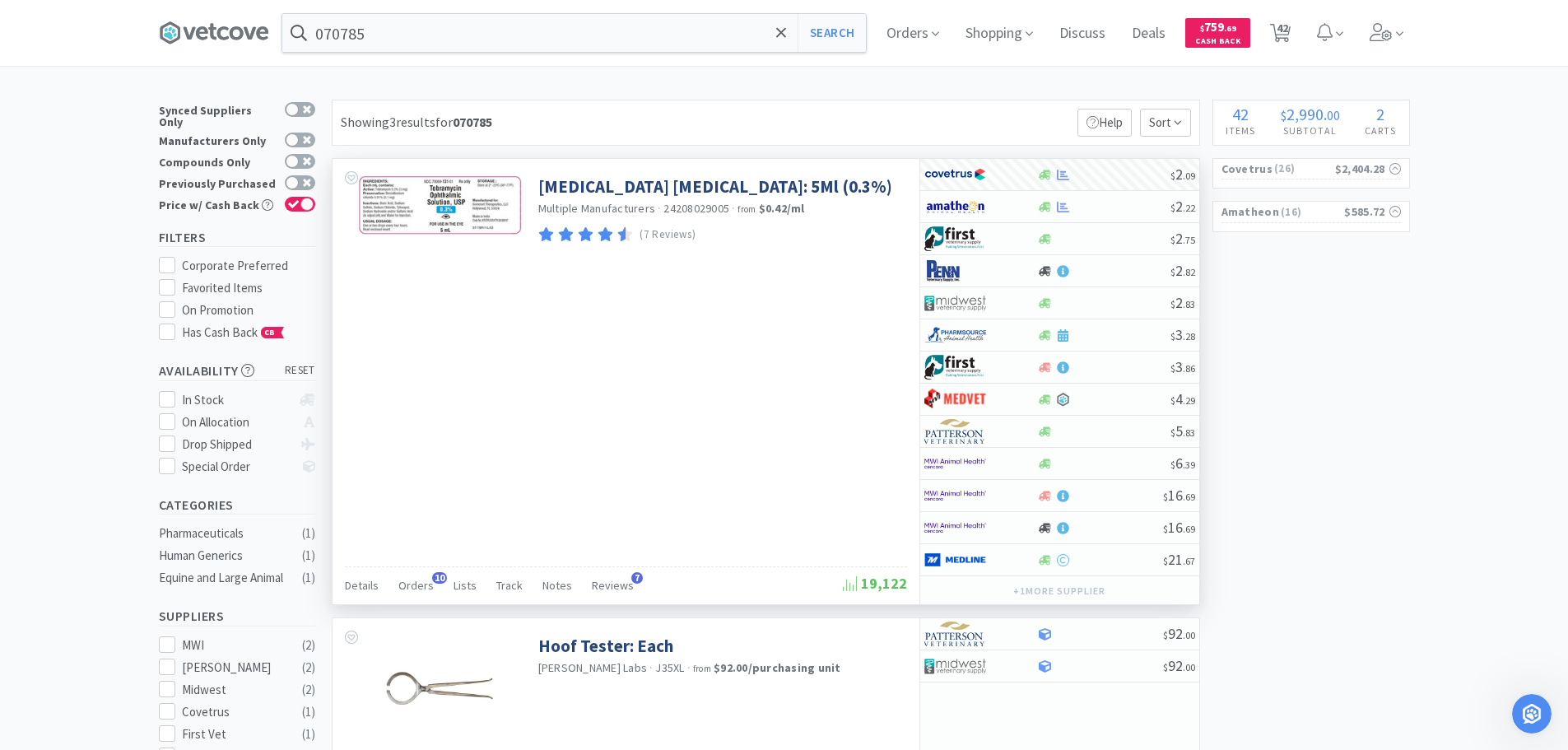
click at [1313, 25] on div "Orders Shopping Discuss Discuss Deals Deals $ 759 . 69 Cash Back 42 42" at bounding box center [1141, 32] width 536 height 66
click at [1297, 31] on span "42" at bounding box center [1281, 32] width 34 height 66
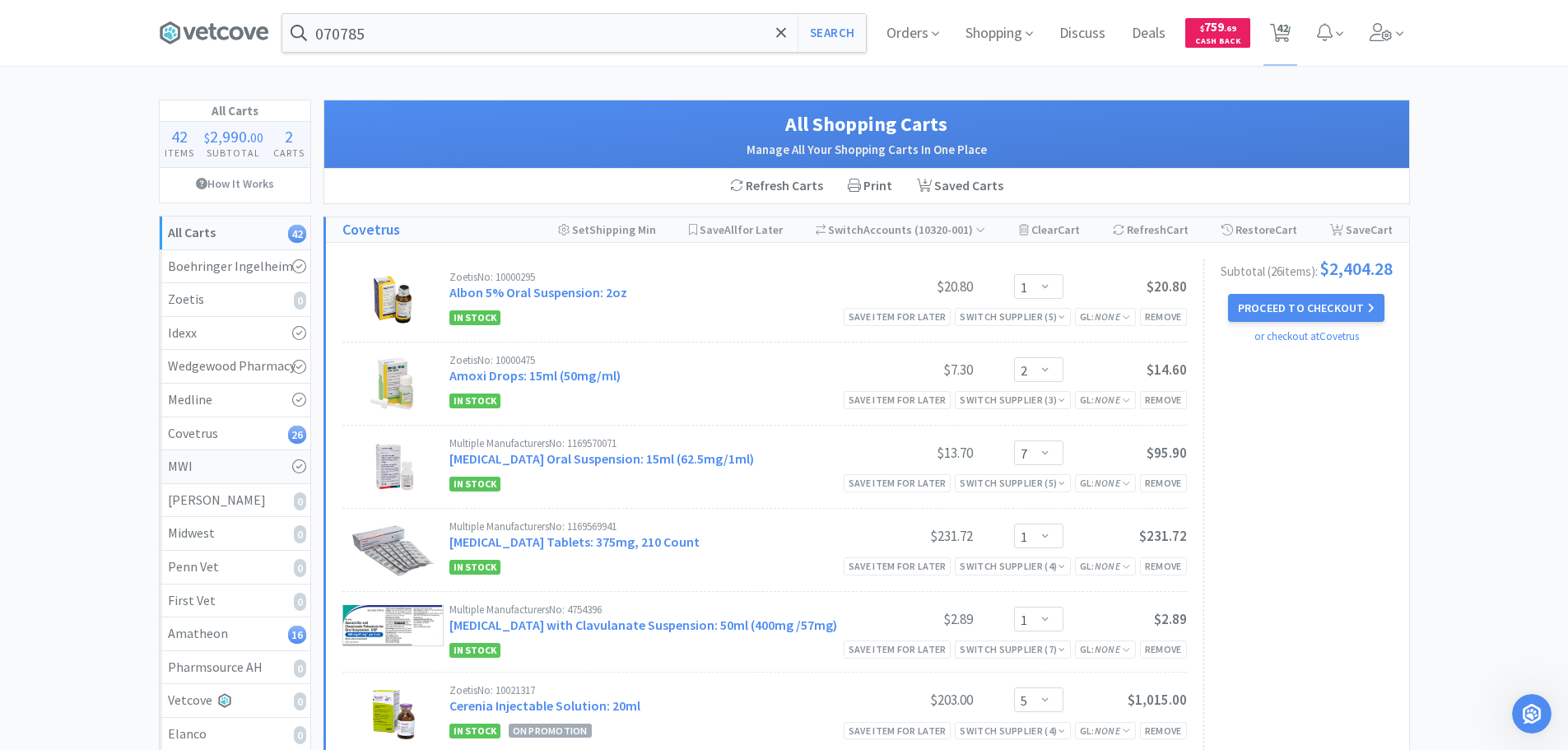
click at [263, 458] on div "MWI" at bounding box center [234, 467] width 134 height 22
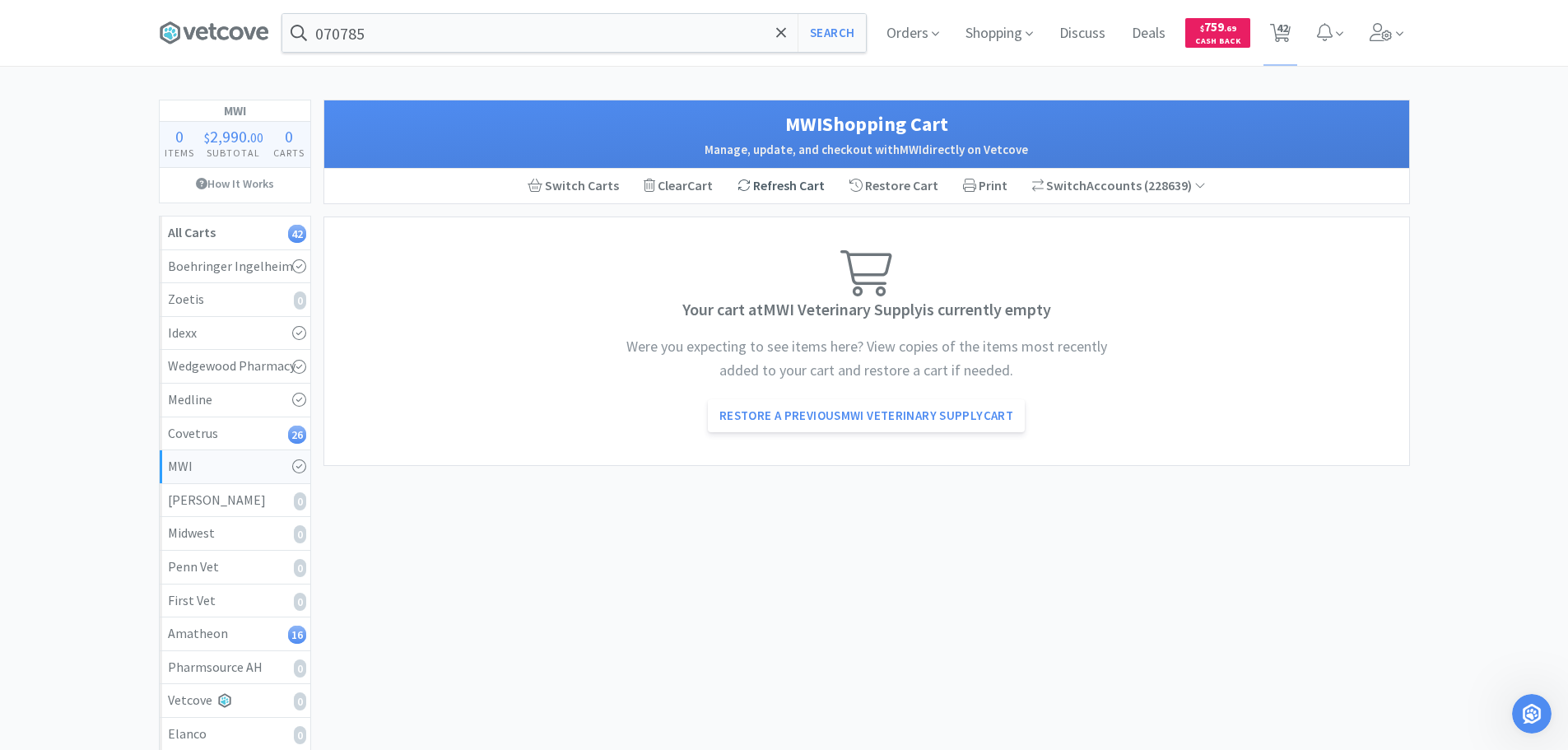
click at [789, 191] on div "Refresh Cart" at bounding box center [780, 186] width 112 height 34
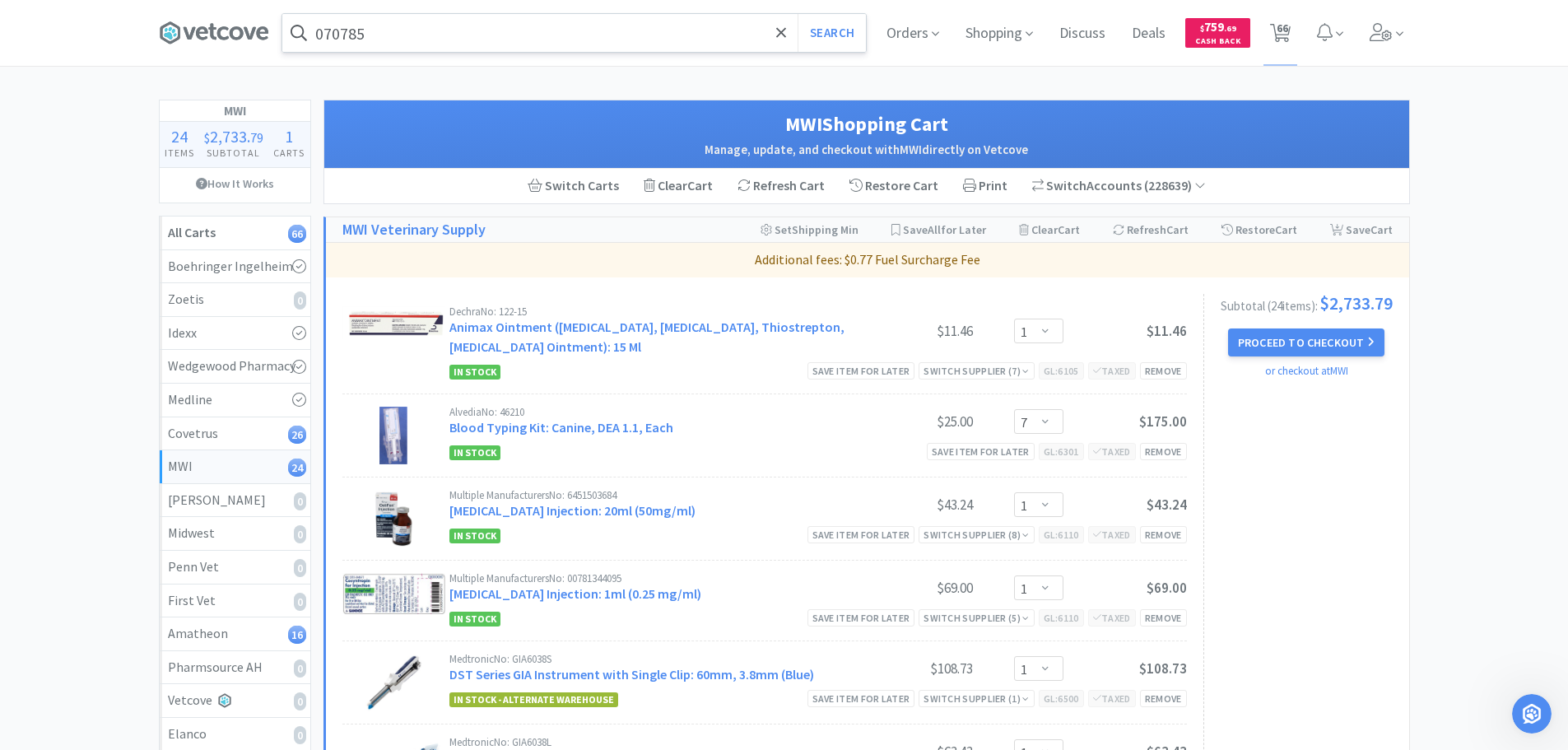
click at [548, 27] on input "070785" at bounding box center [574, 33] width 584 height 38
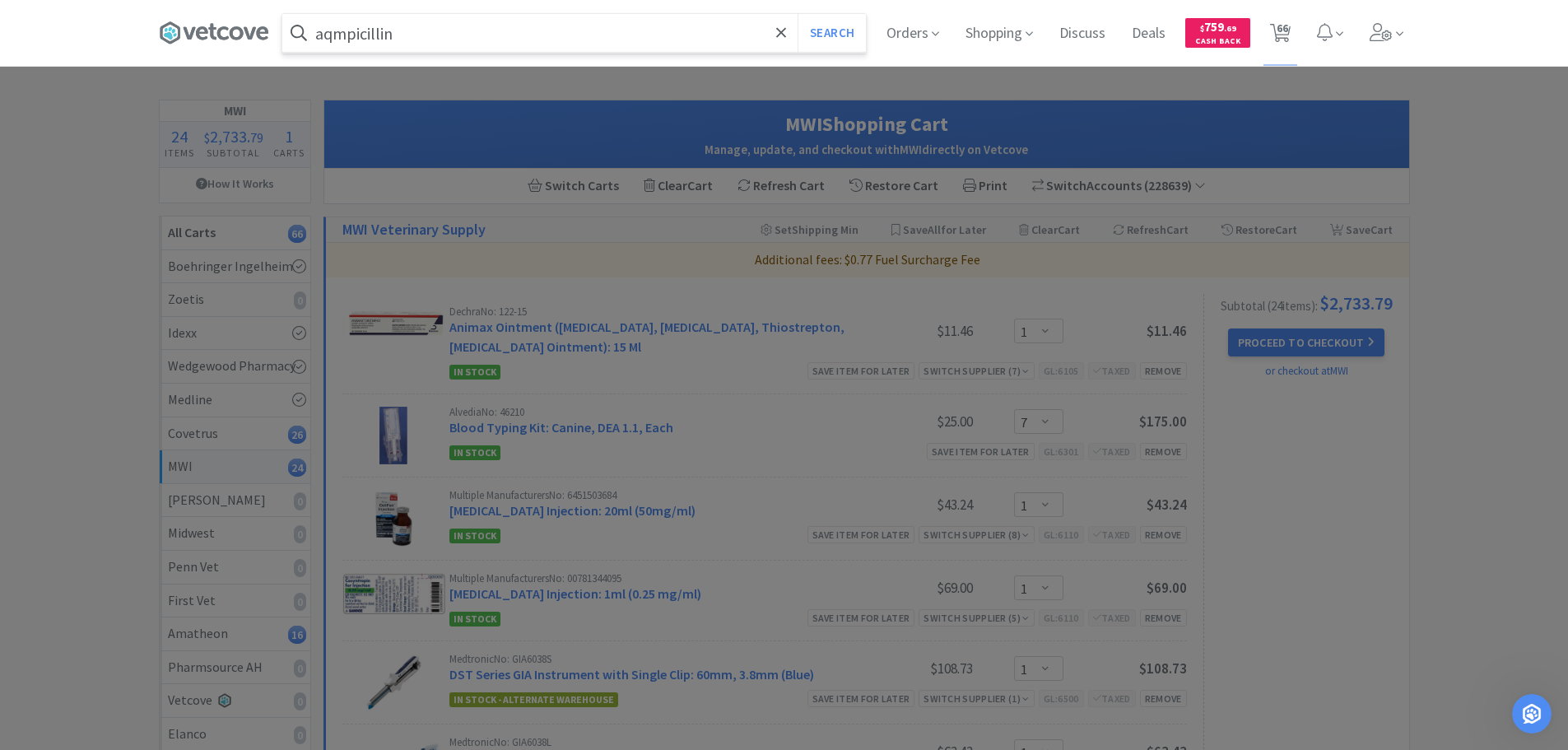
click at [333, 36] on input "aqmpicillin" at bounding box center [574, 33] width 584 height 38
click at [797, 14] on button "Search" at bounding box center [832, 33] width 68 height 38
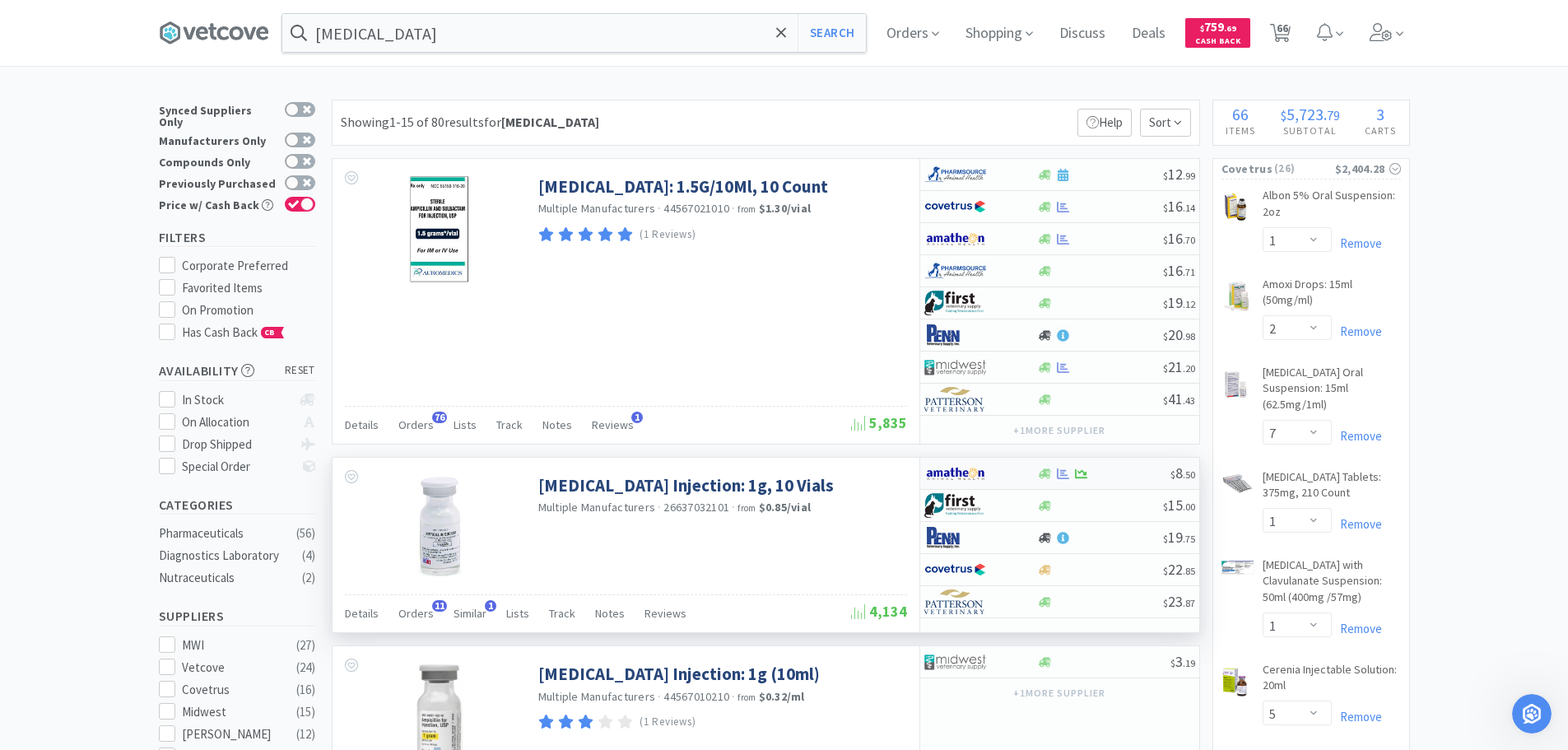
click at [1108, 472] on div at bounding box center [1104, 474] width 133 height 13
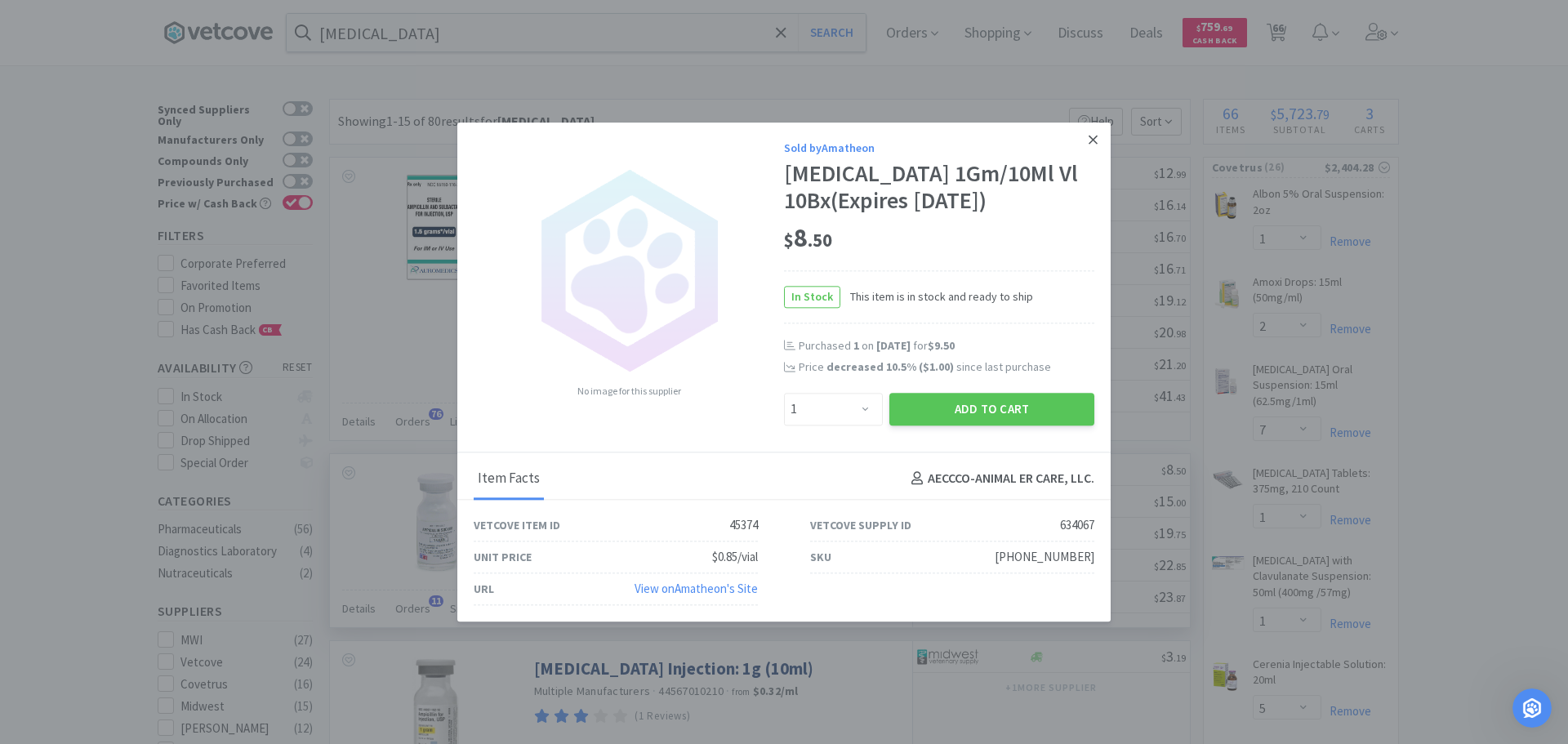
click at [1094, 142] on icon at bounding box center [1093, 139] width 9 height 9
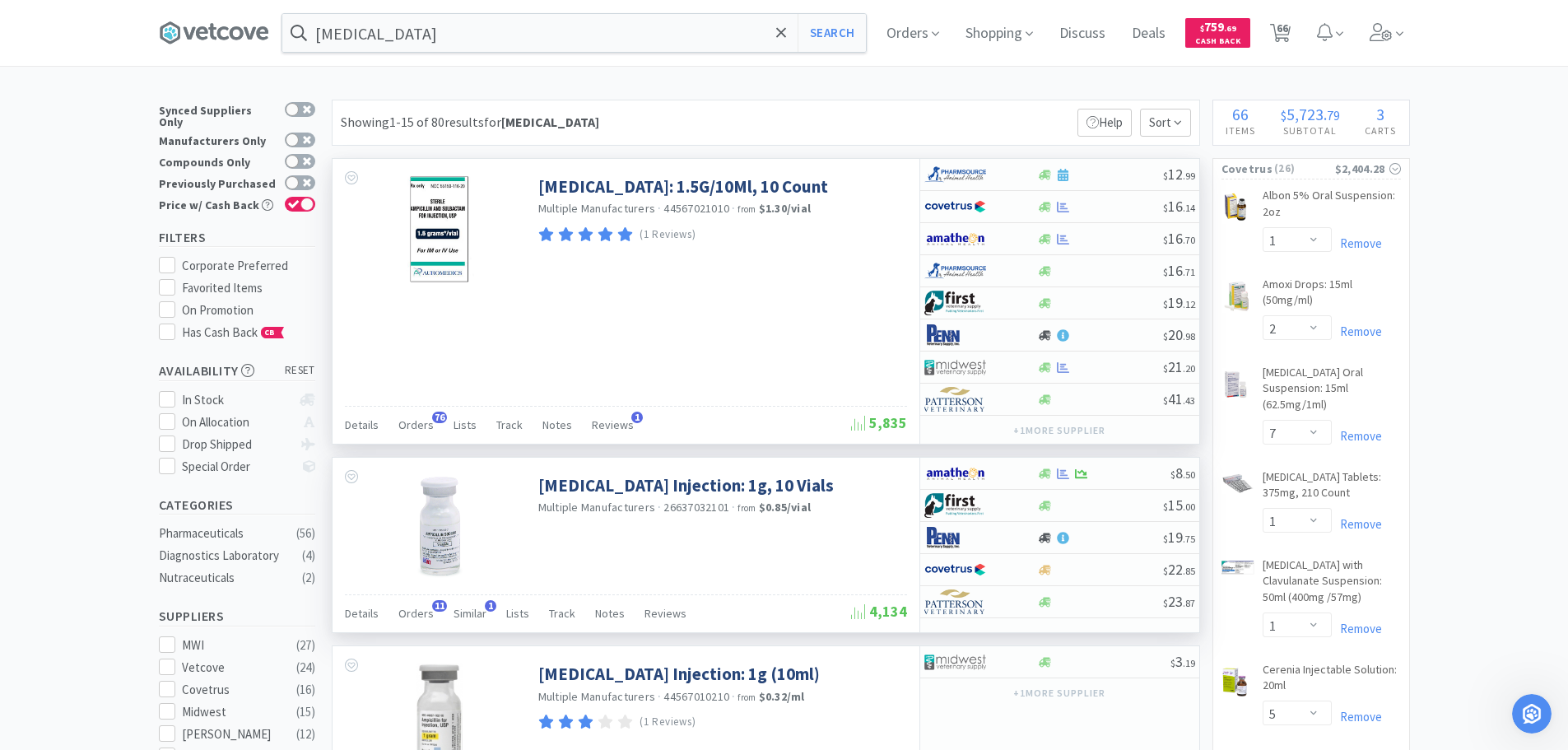
click at [815, 310] on div "[MEDICAL_DATA]: 1.5G/10Ml, 10 Count Multiple Manufacturers · 44567021010 · from…" at bounding box center [625, 301] width 586 height 285
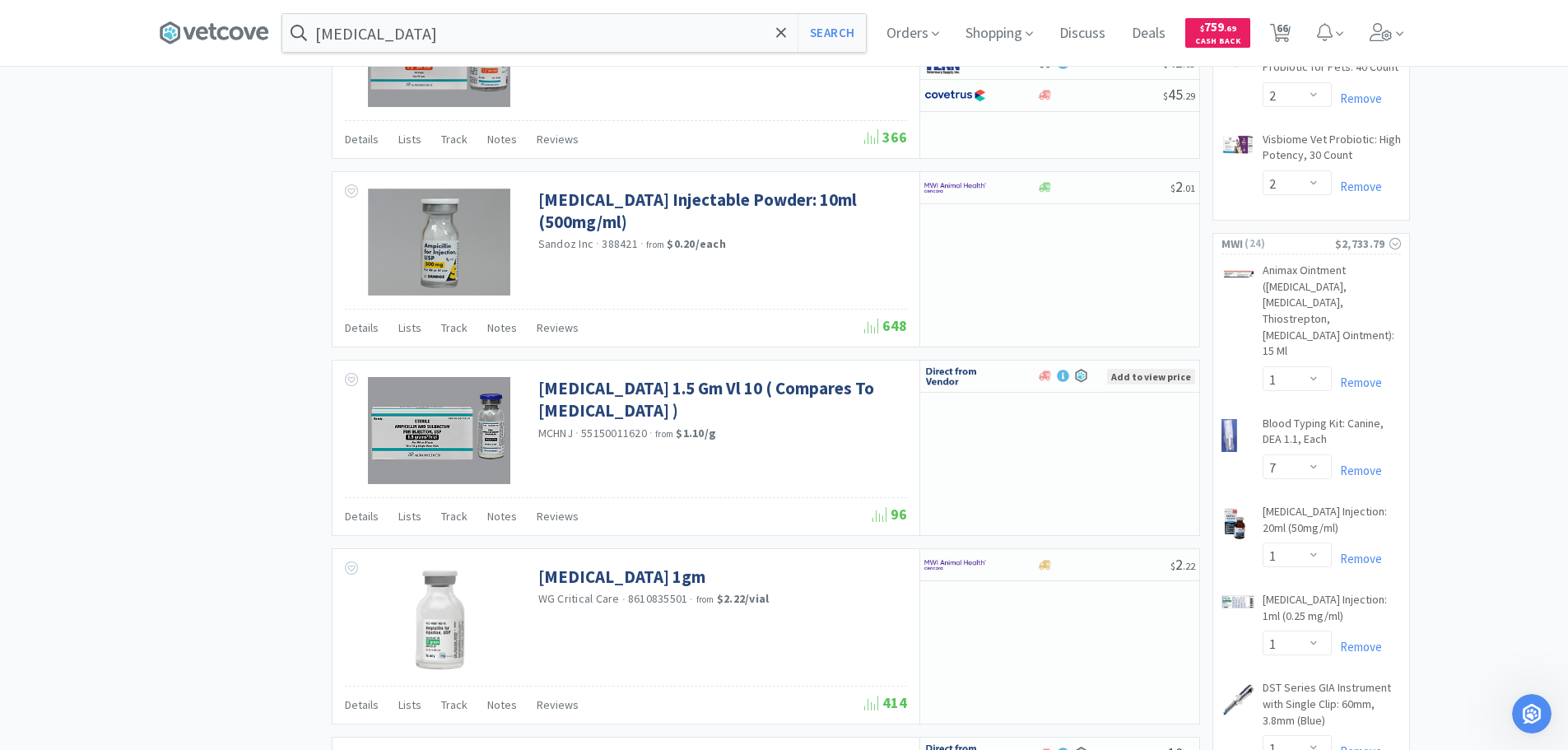
scroll to position [2469, 0]
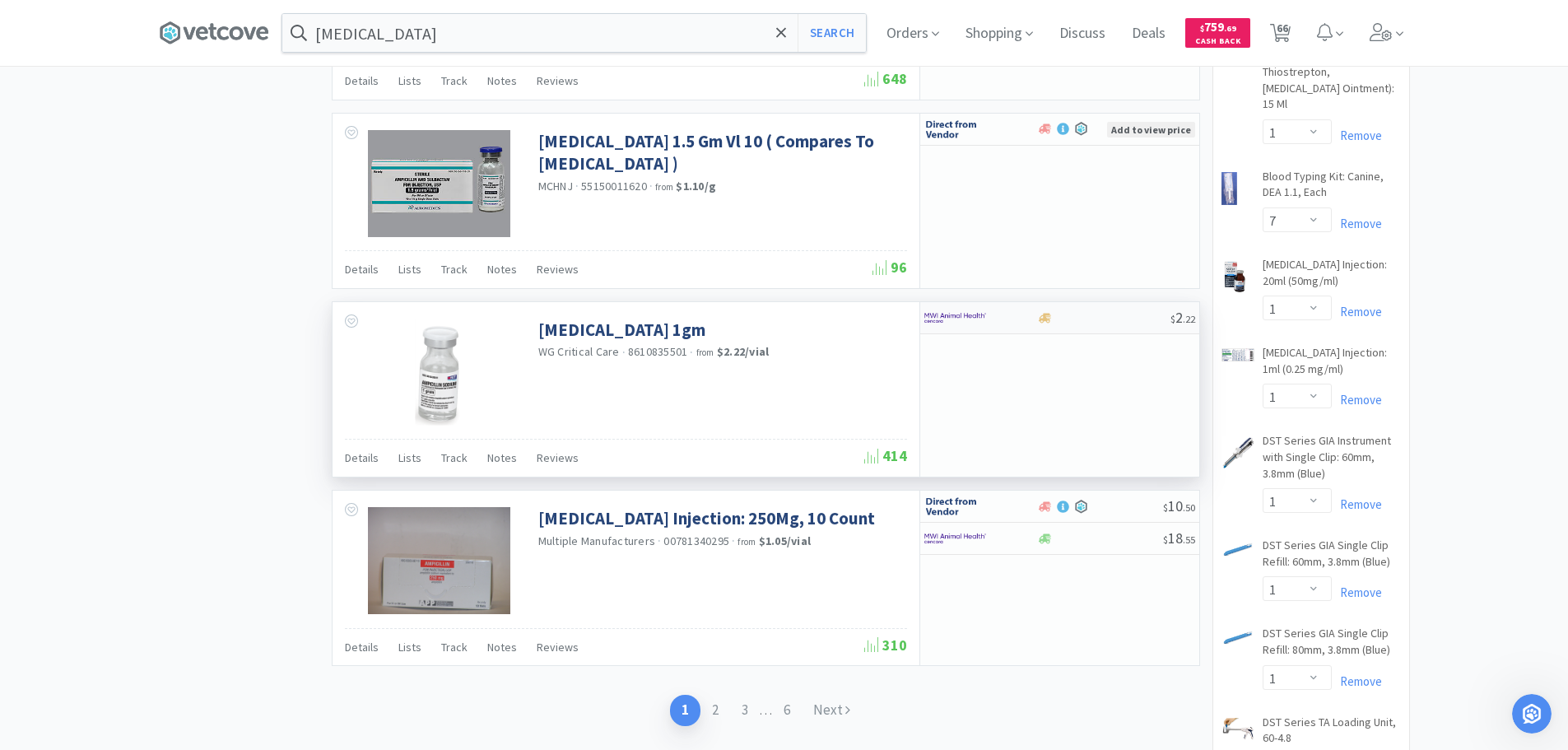
click at [1089, 320] on div at bounding box center [1104, 318] width 133 height 13
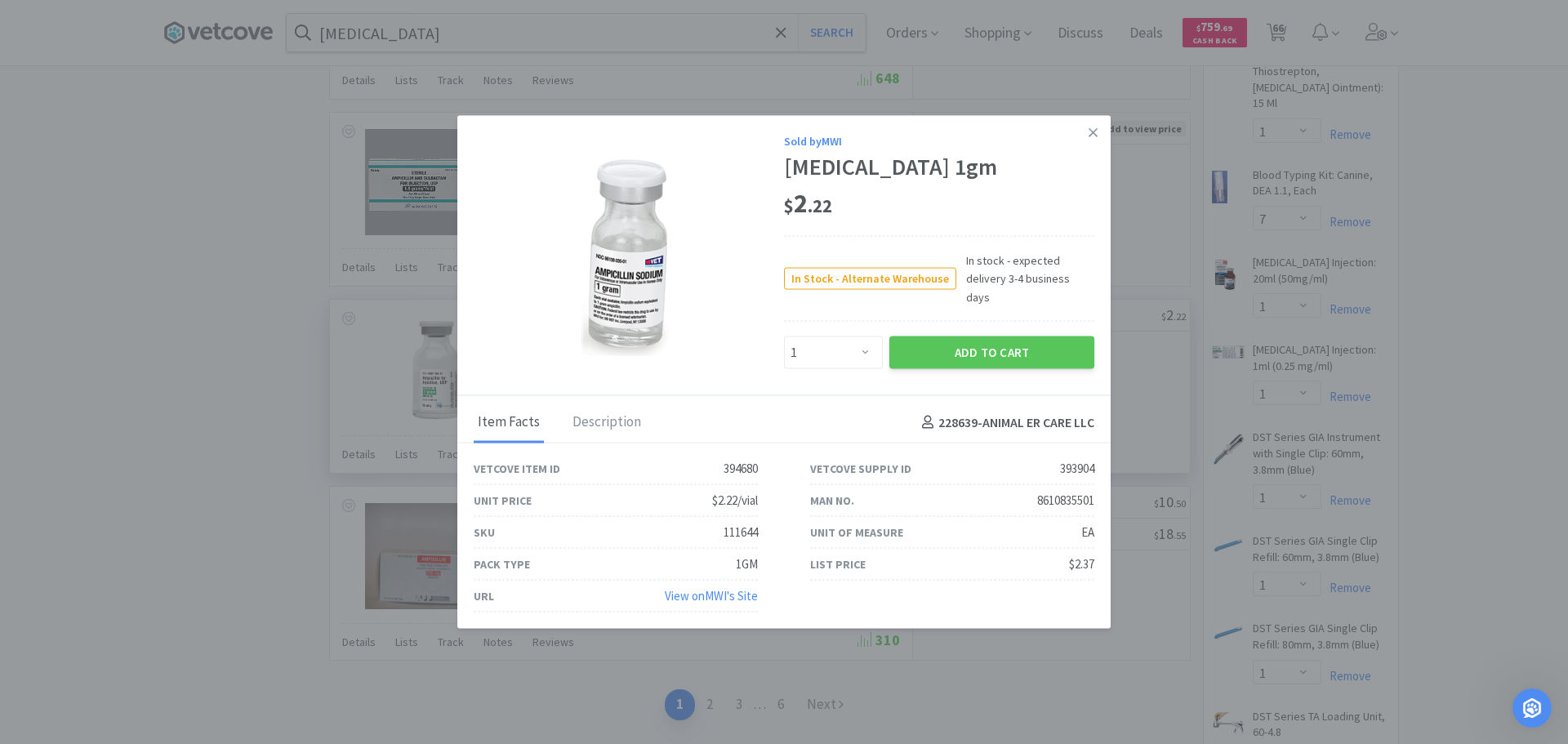
click at [1082, 274] on span "In stock - expected delivery 3-4 business days" at bounding box center [1025, 278] width 138 height 54
click at [747, 523] on div "111644" at bounding box center [740, 533] width 34 height 20
copy div "111644"
click at [1097, 140] on icon at bounding box center [1093, 132] width 9 height 14
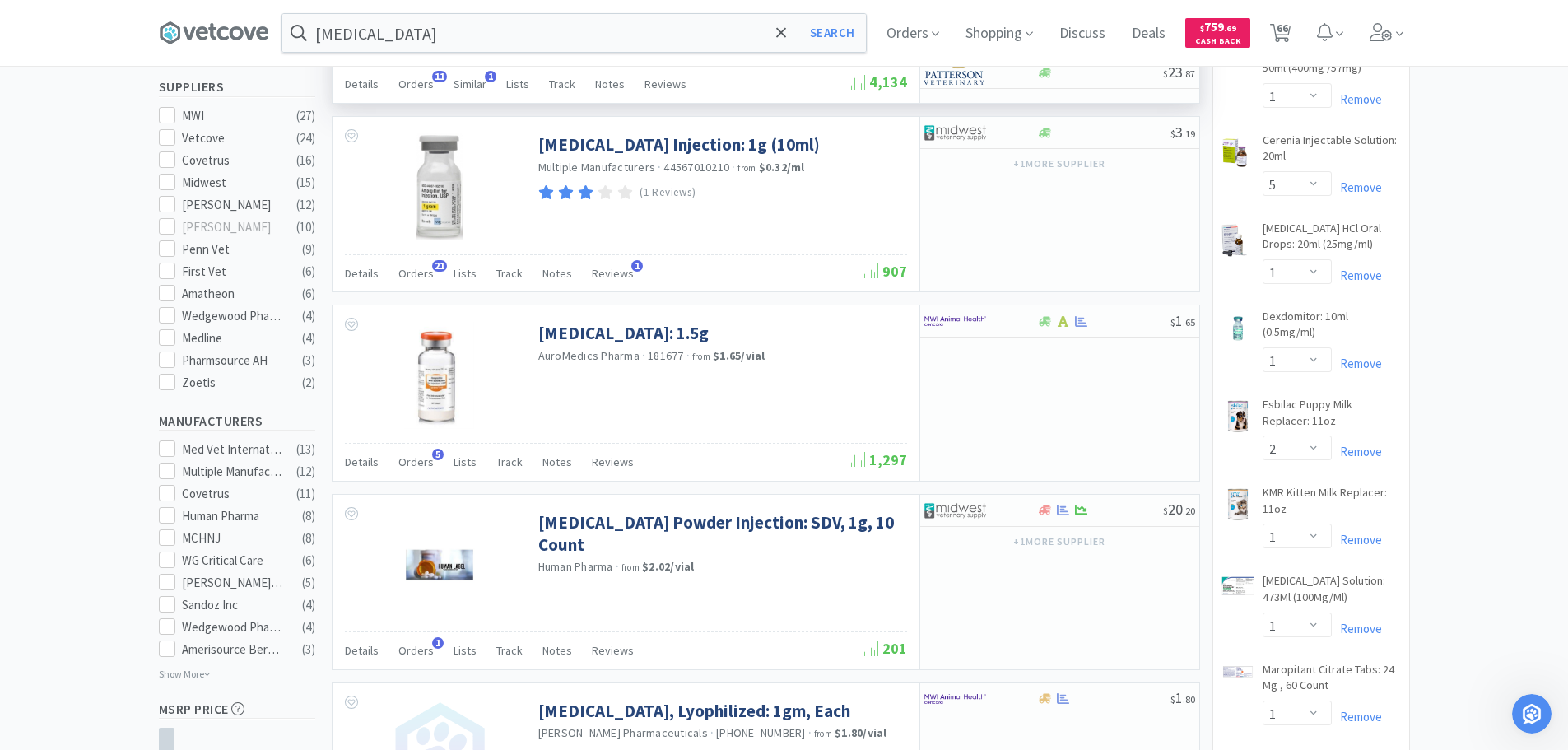
scroll to position [0, 0]
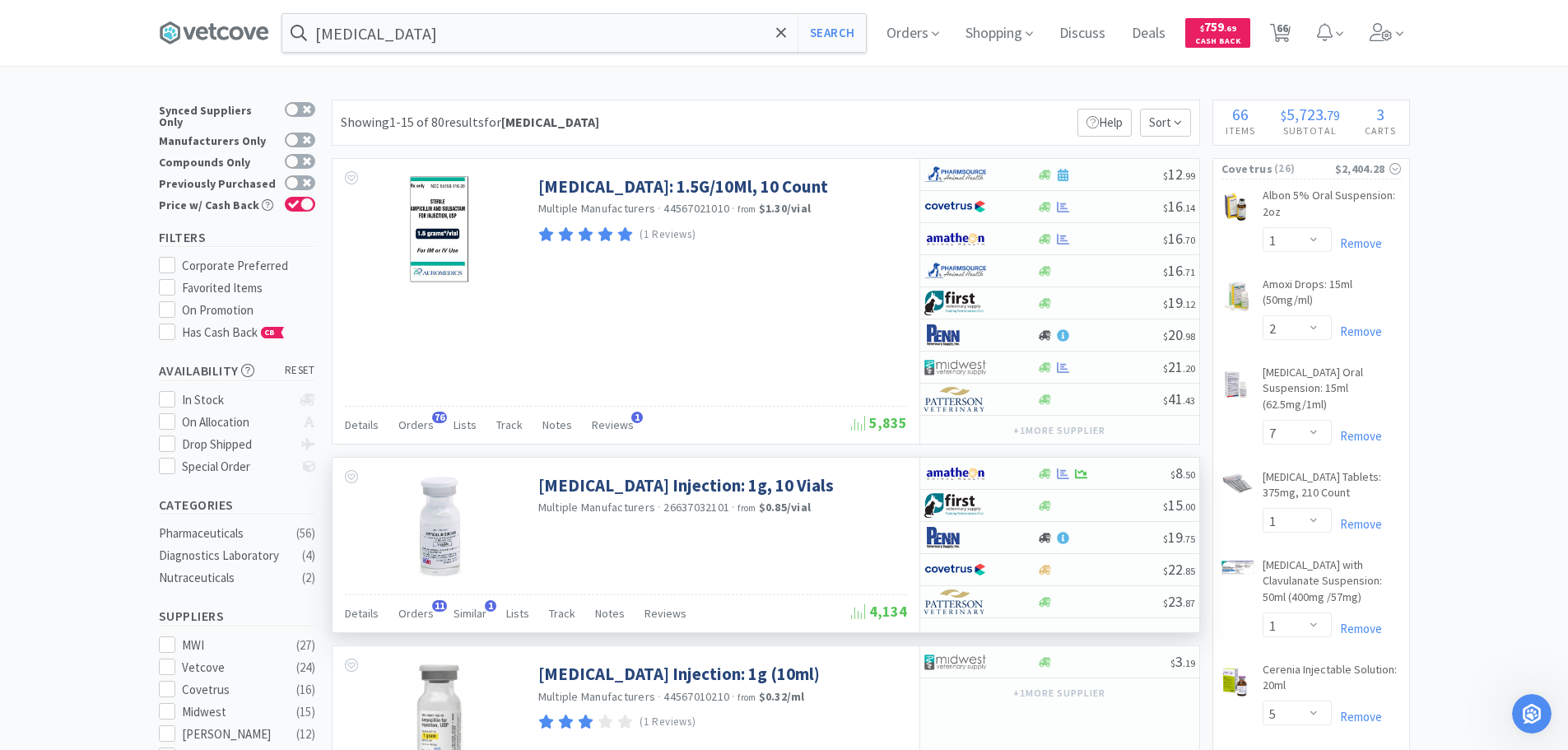
click at [672, 118] on div "Showing 1-15 of 80 results for [MEDICAL_DATA] Filters Help Sort" at bounding box center [765, 122] width 868 height 46
click at [1288, 31] on span "66" at bounding box center [1282, 28] width 12 height 66
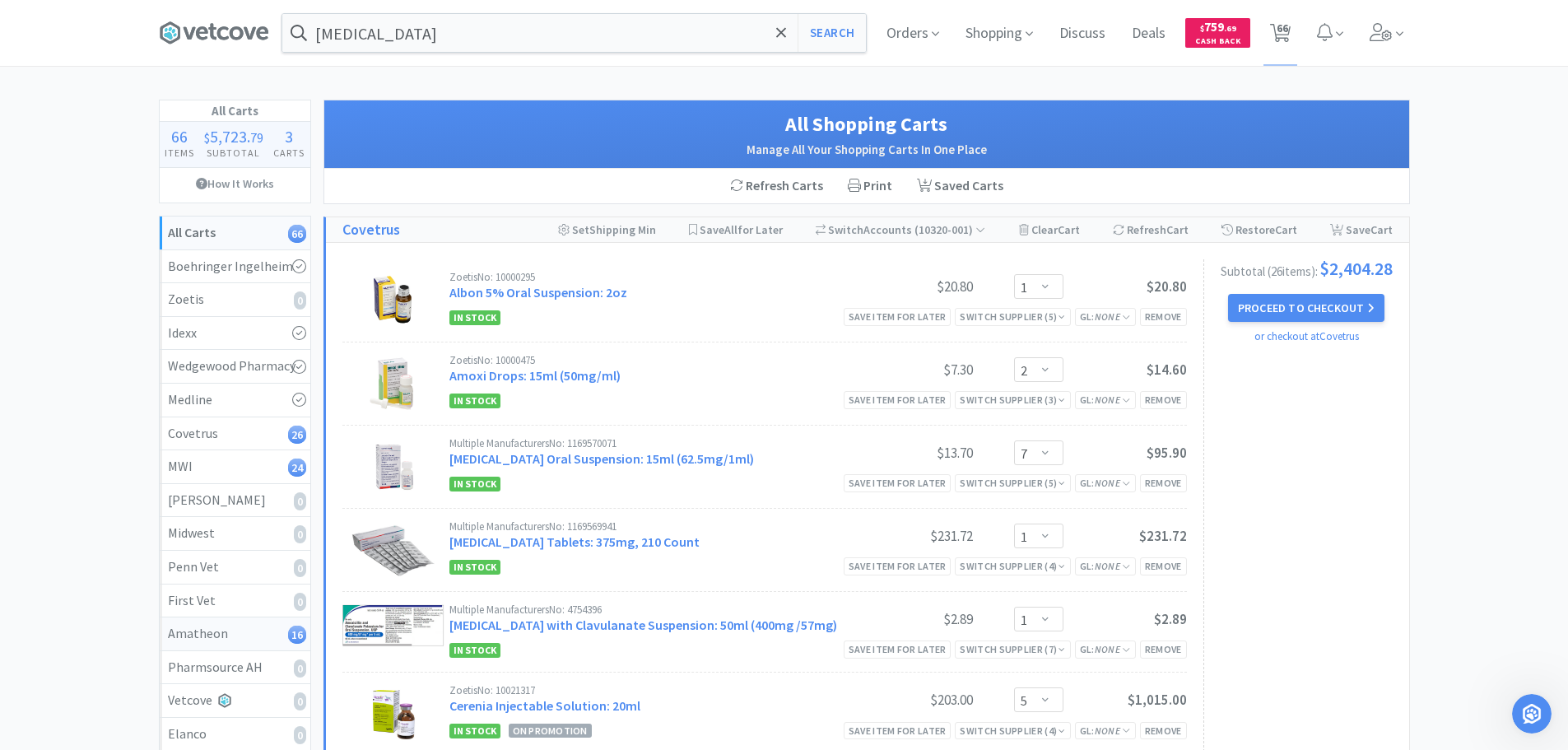
click at [238, 640] on div "Amatheon 16" at bounding box center [234, 634] width 134 height 22
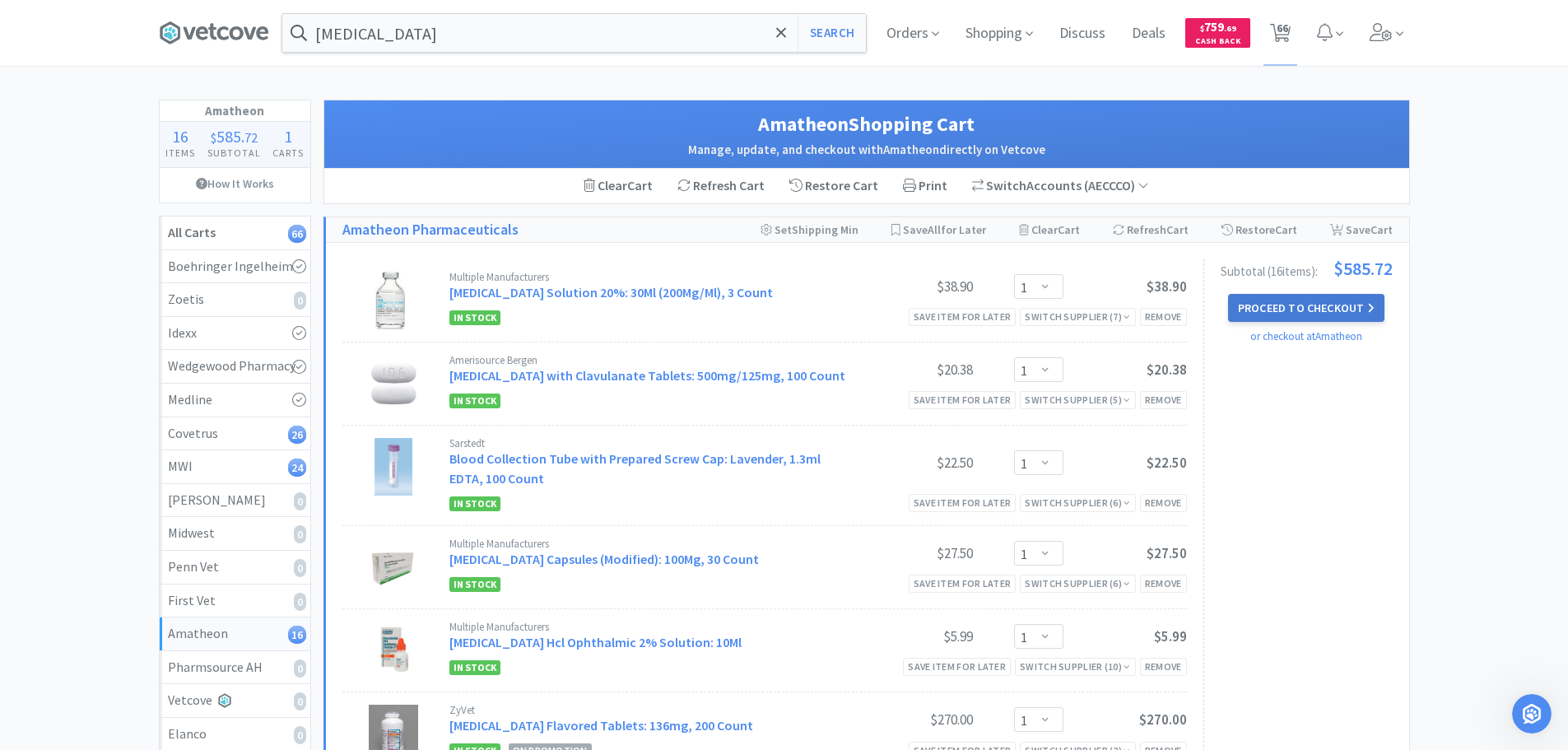
click at [1309, 297] on button "Proceed to Checkout" at bounding box center [1306, 307] width 156 height 28
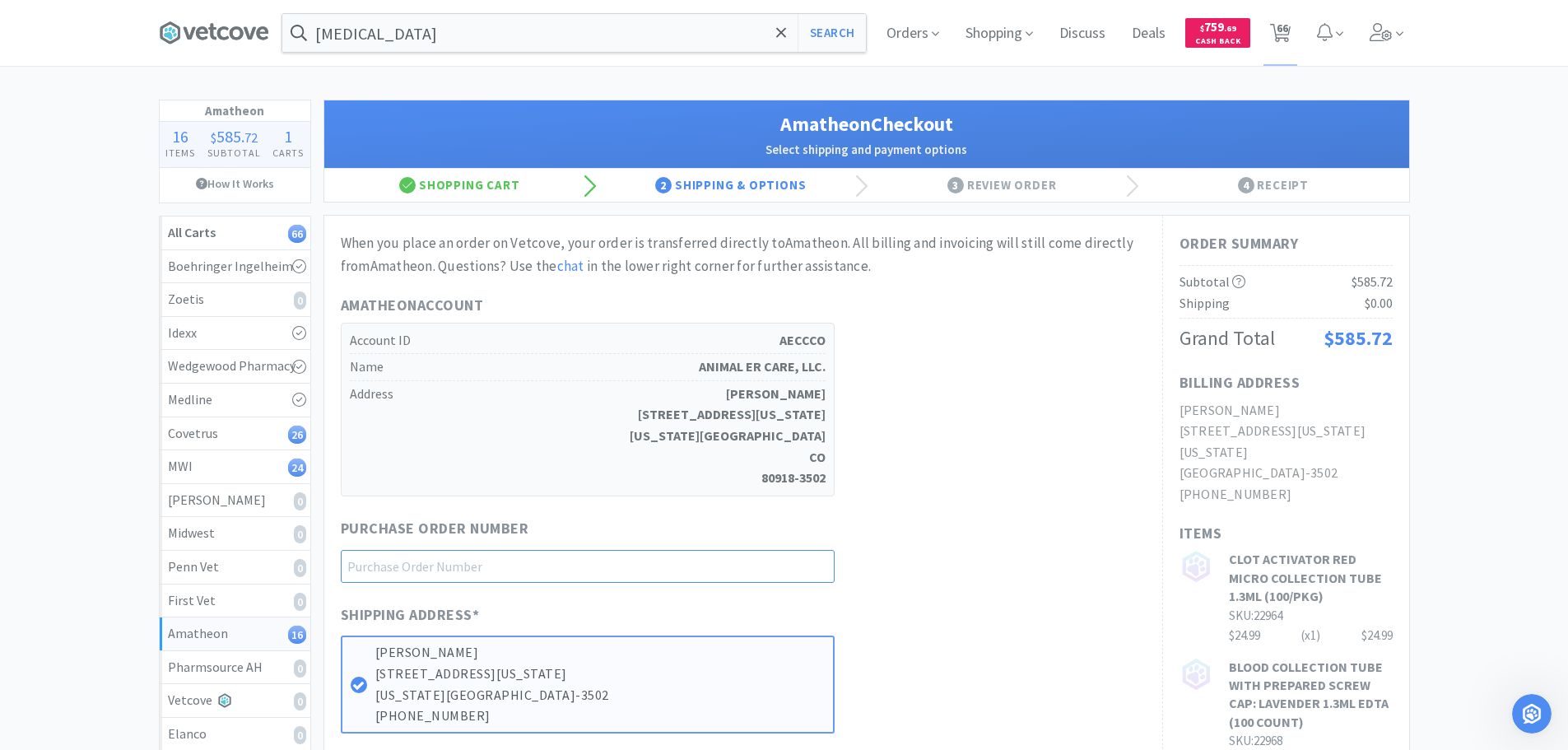
paste input "1144905"
click at [956, 381] on div "Amatheon Account Account ID AECCCO Name ANIMAL ER CARE, LLC. Address [PERSON_NA…" at bounding box center [743, 394] width 805 height 202
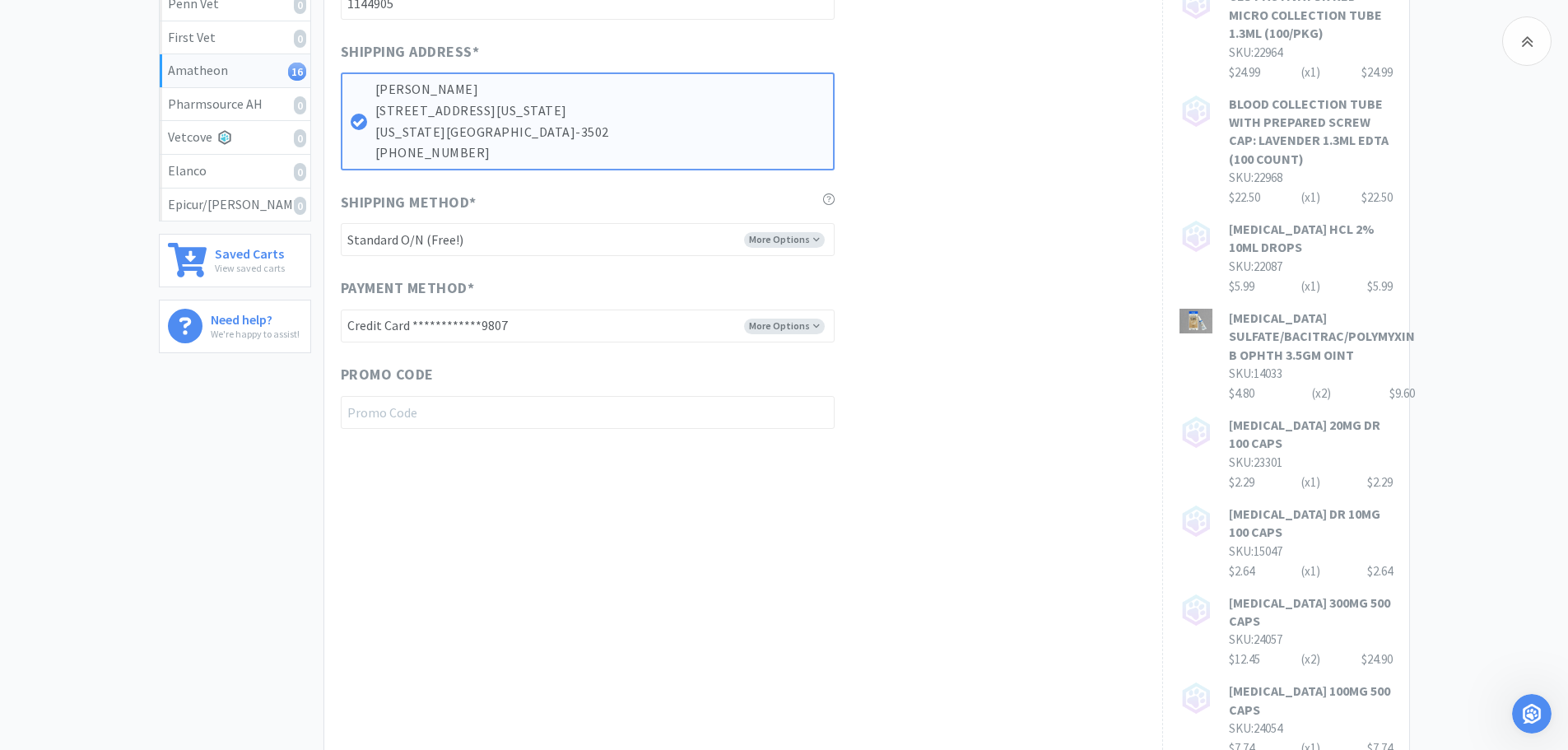
scroll to position [741, 0]
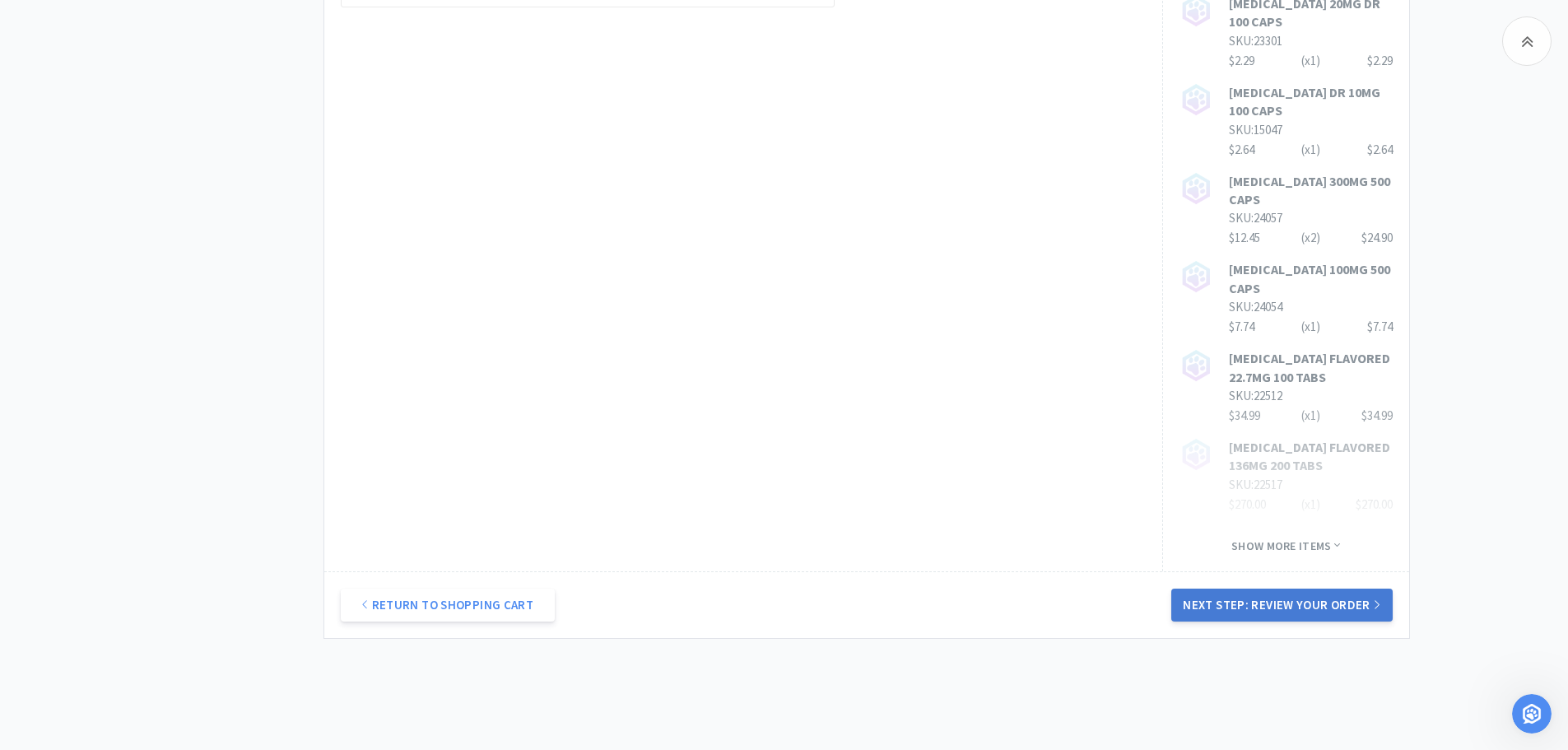
click at [1225, 588] on button "Next Step: Review Your Order" at bounding box center [1282, 604] width 221 height 33
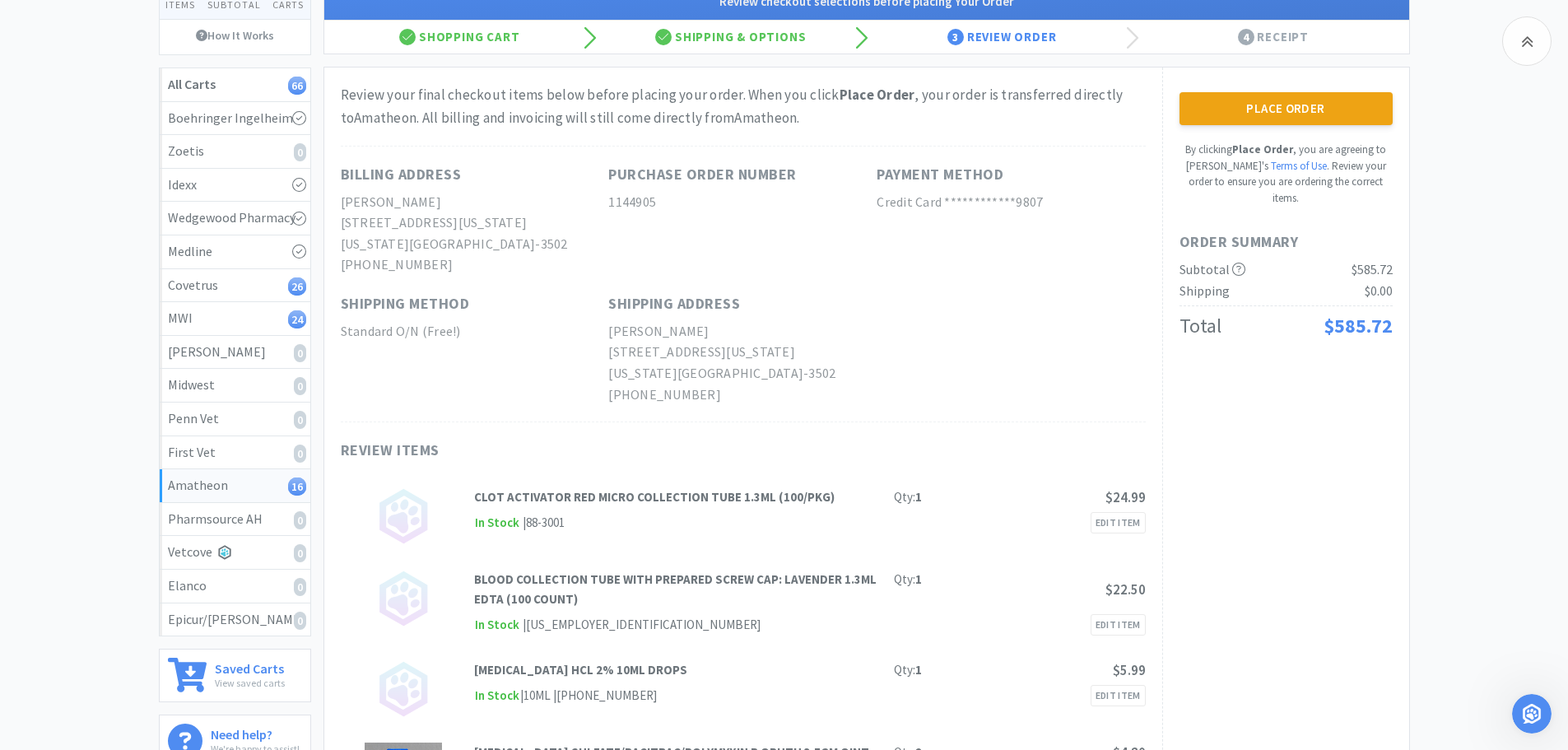
scroll to position [134, 0]
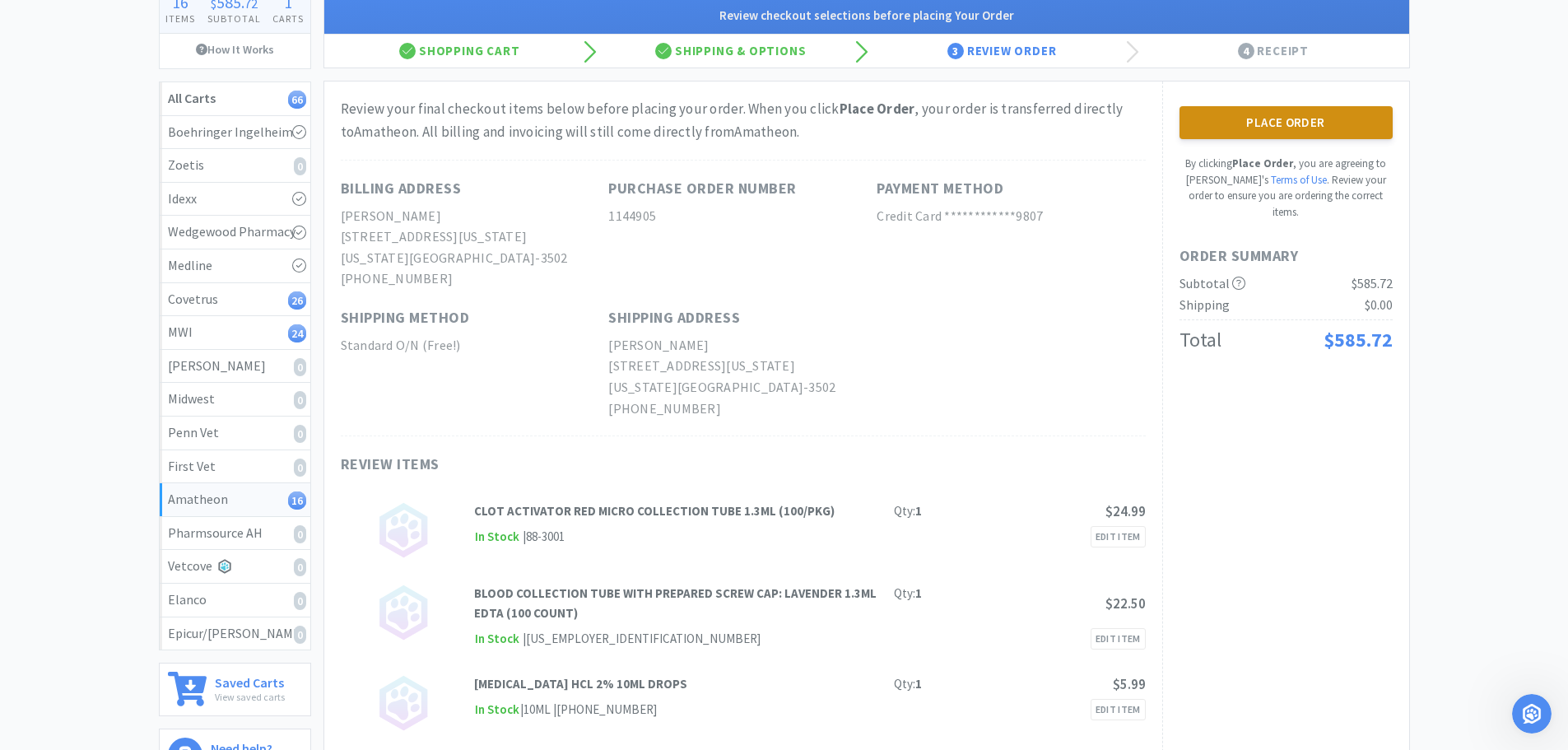
click at [1314, 137] on button "Place Order" at bounding box center [1285, 122] width 213 height 33
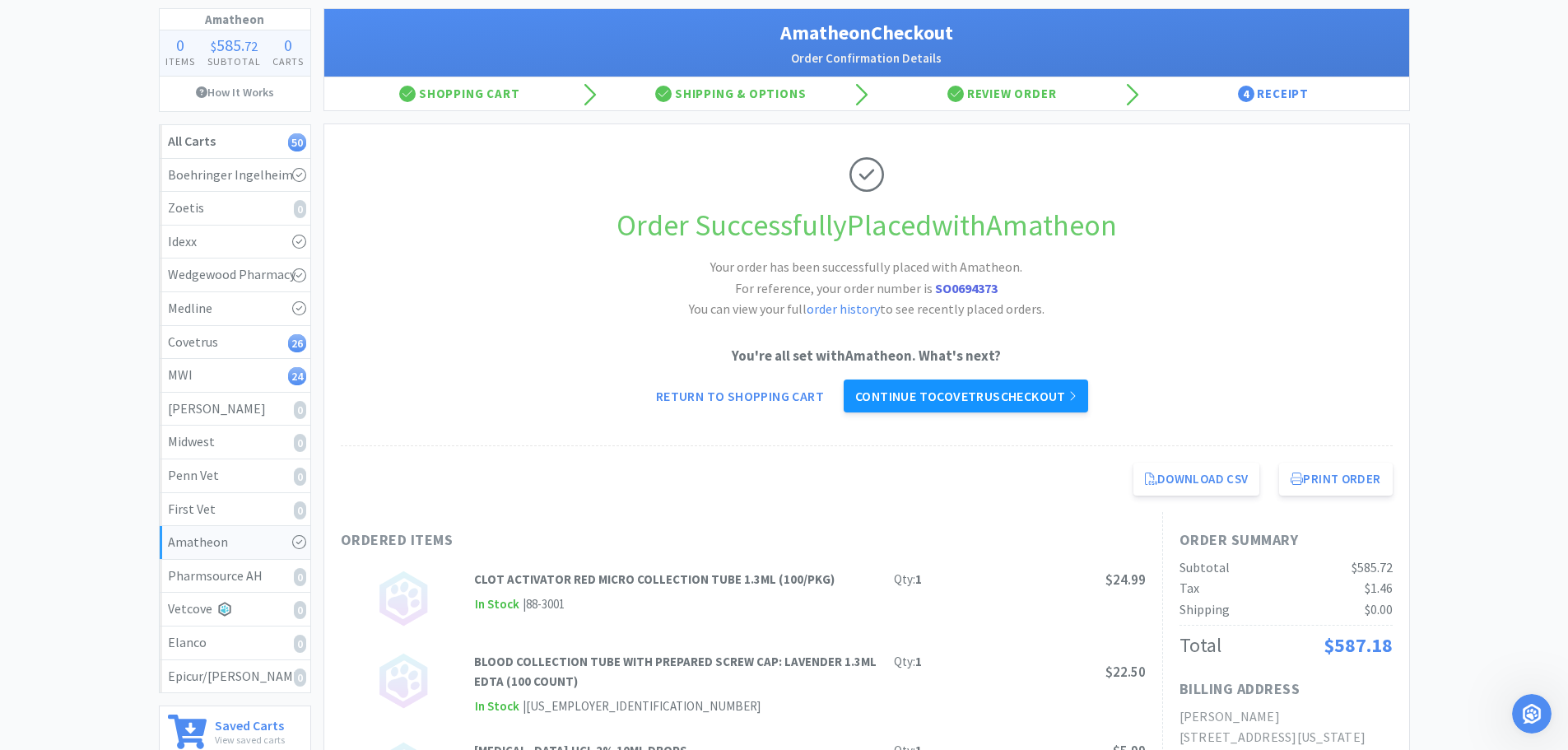
scroll to position [52, 0]
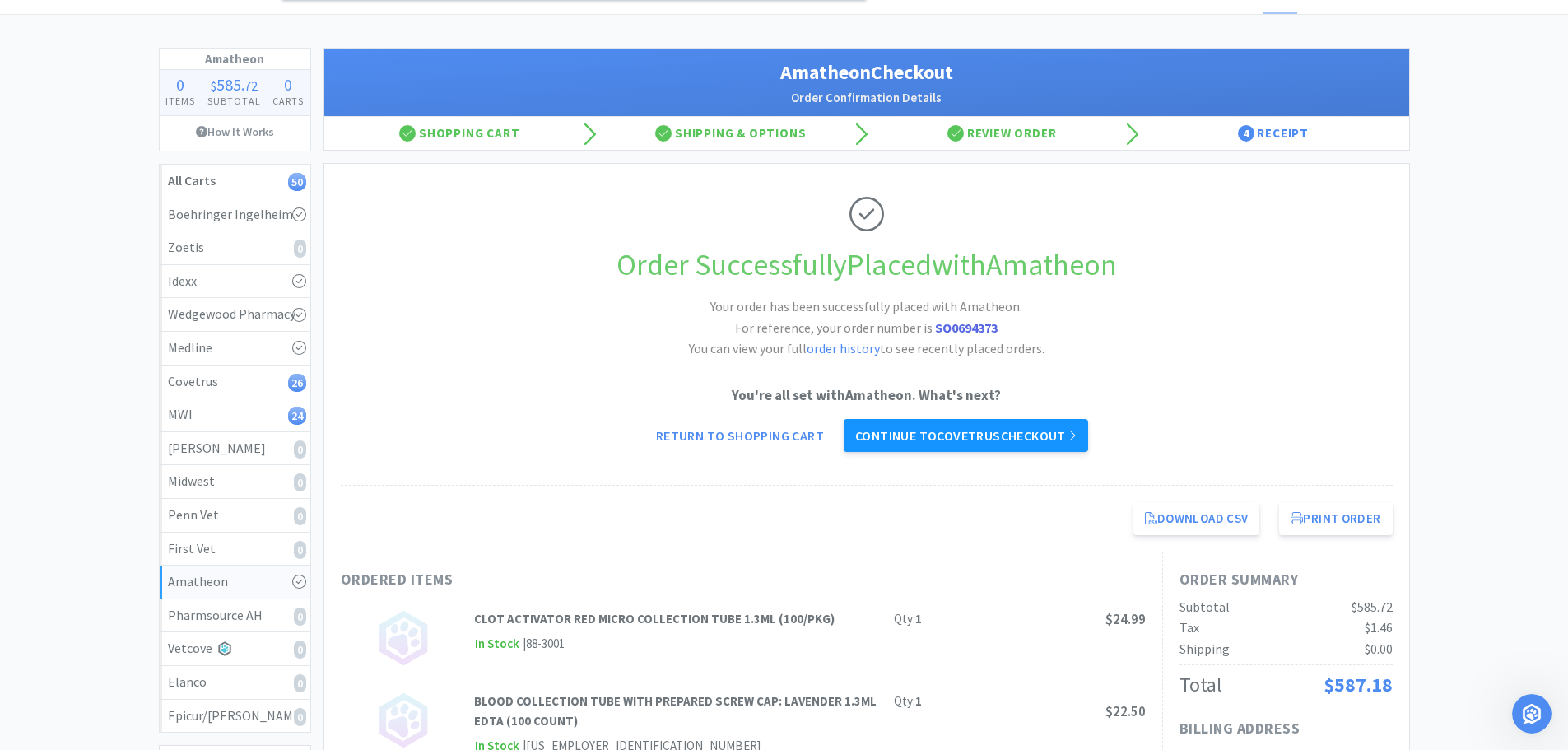
click at [967, 435] on link "Continue to Covetrus checkout" at bounding box center [965, 435] width 244 height 33
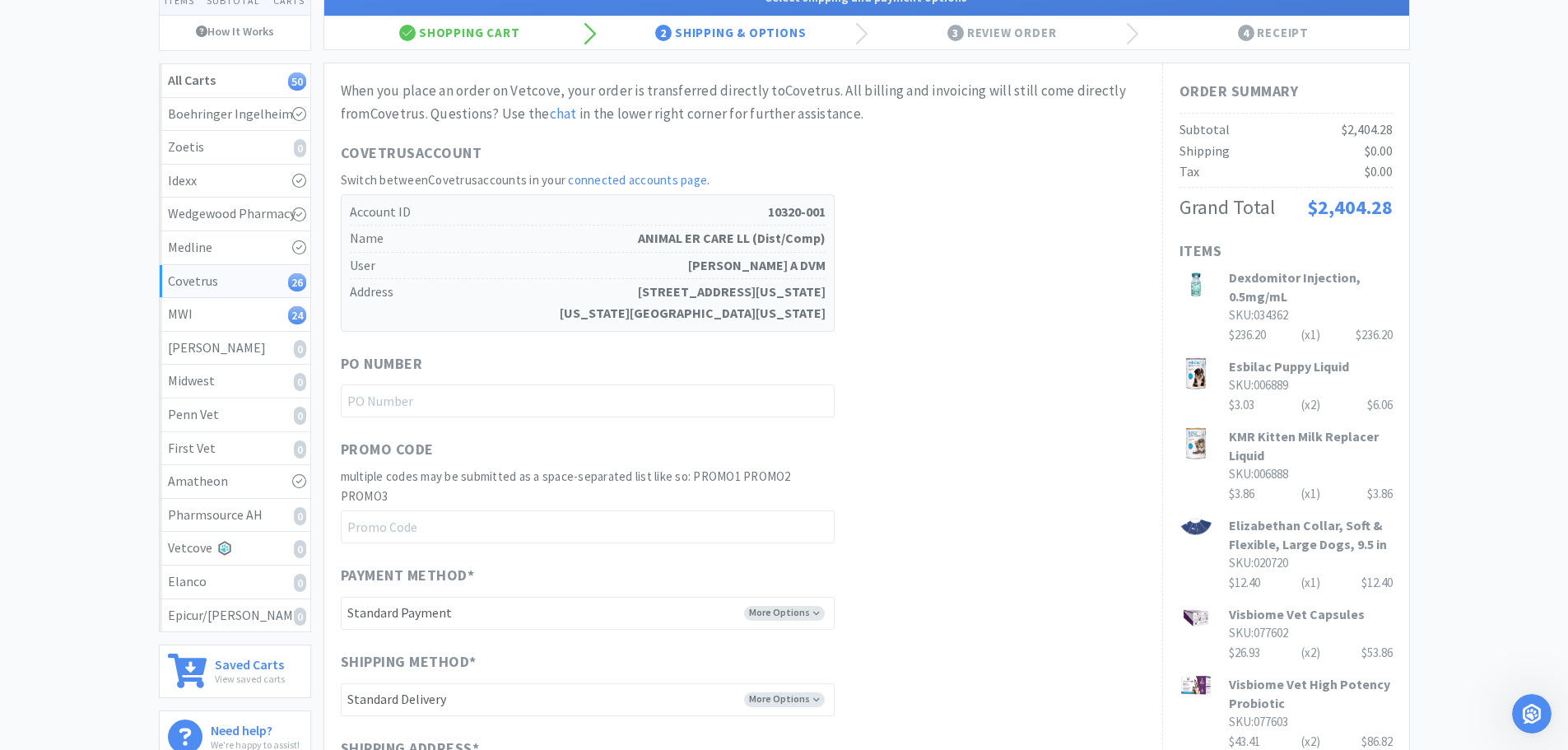
scroll to position [164, 0]
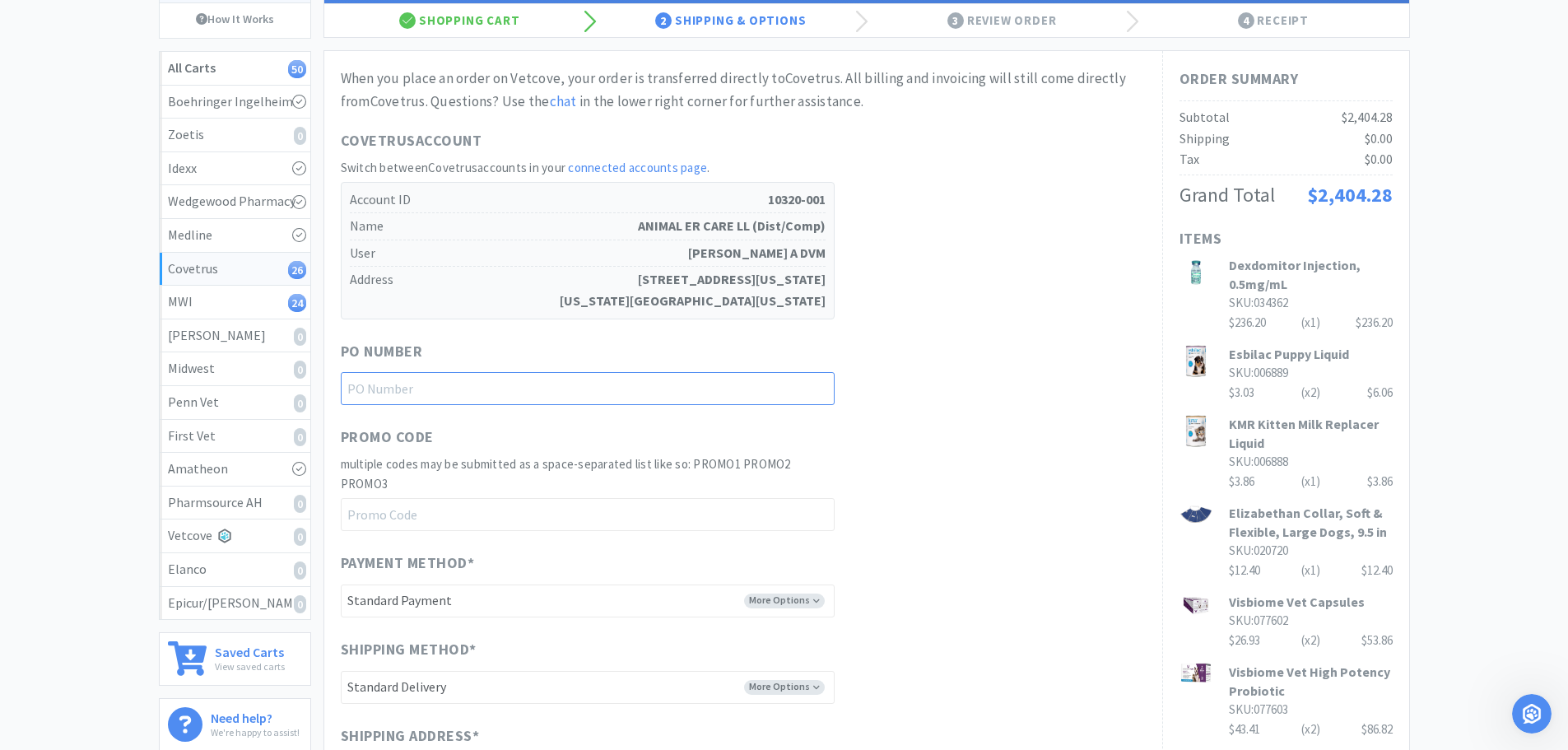
click at [524, 391] on input "text" at bounding box center [587, 388] width 494 height 33
paste input "1144901"
click at [966, 310] on div "Covetrus Account Switch between Covetrus accounts in your connected accounts pa…" at bounding box center [743, 225] width 805 height 190
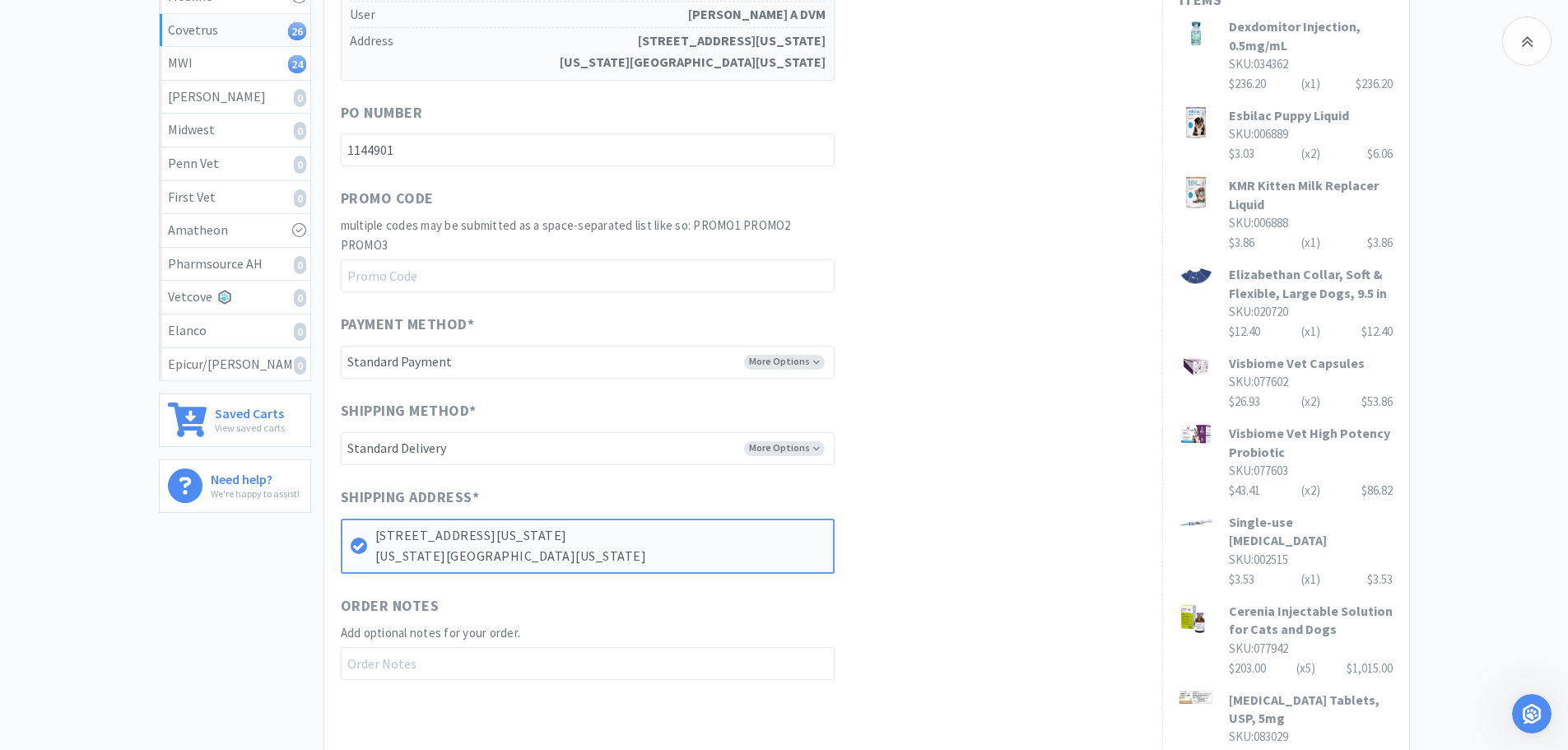
scroll to position [494, 0]
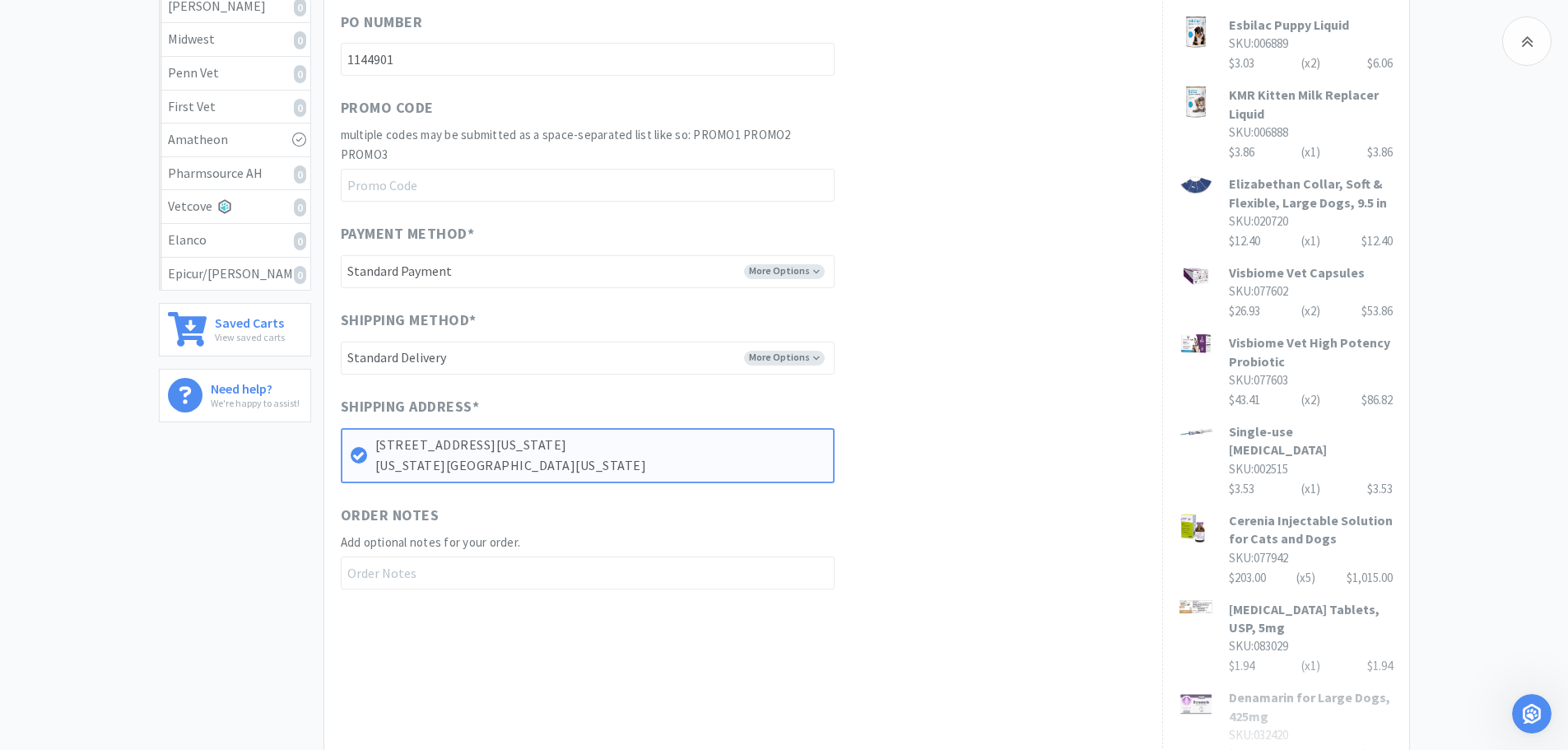
click at [966, 310] on div "Shipping Method * More Options -------- Standard Delivery" at bounding box center [743, 341] width 805 height 66
click at [1274, 550] on span "SKU: 077942" at bounding box center [1258, 557] width 59 height 15
copy span "077942"
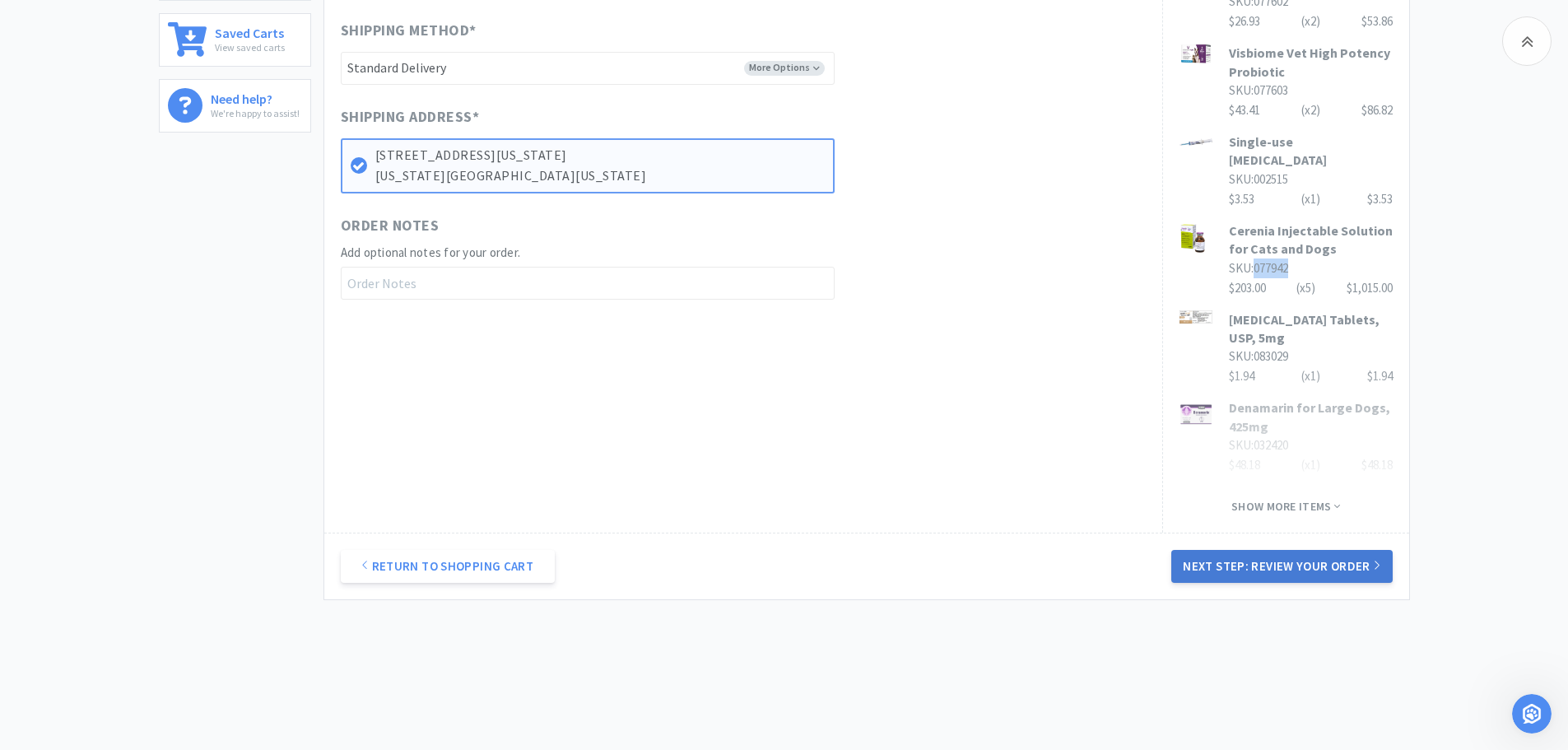
click at [1271, 563] on button "Next Step: Review Your Order" at bounding box center [1282, 566] width 221 height 33
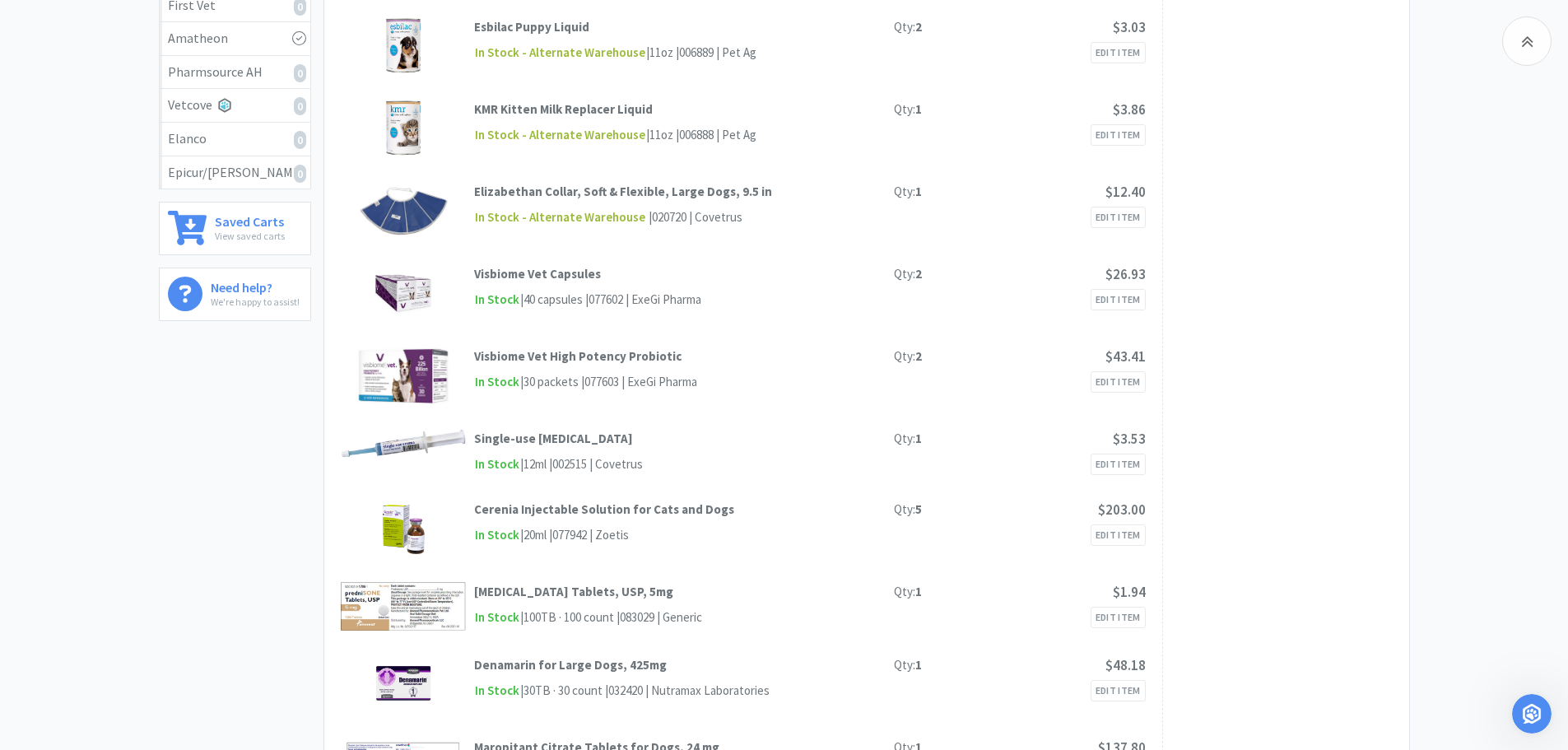
scroll to position [0, 0]
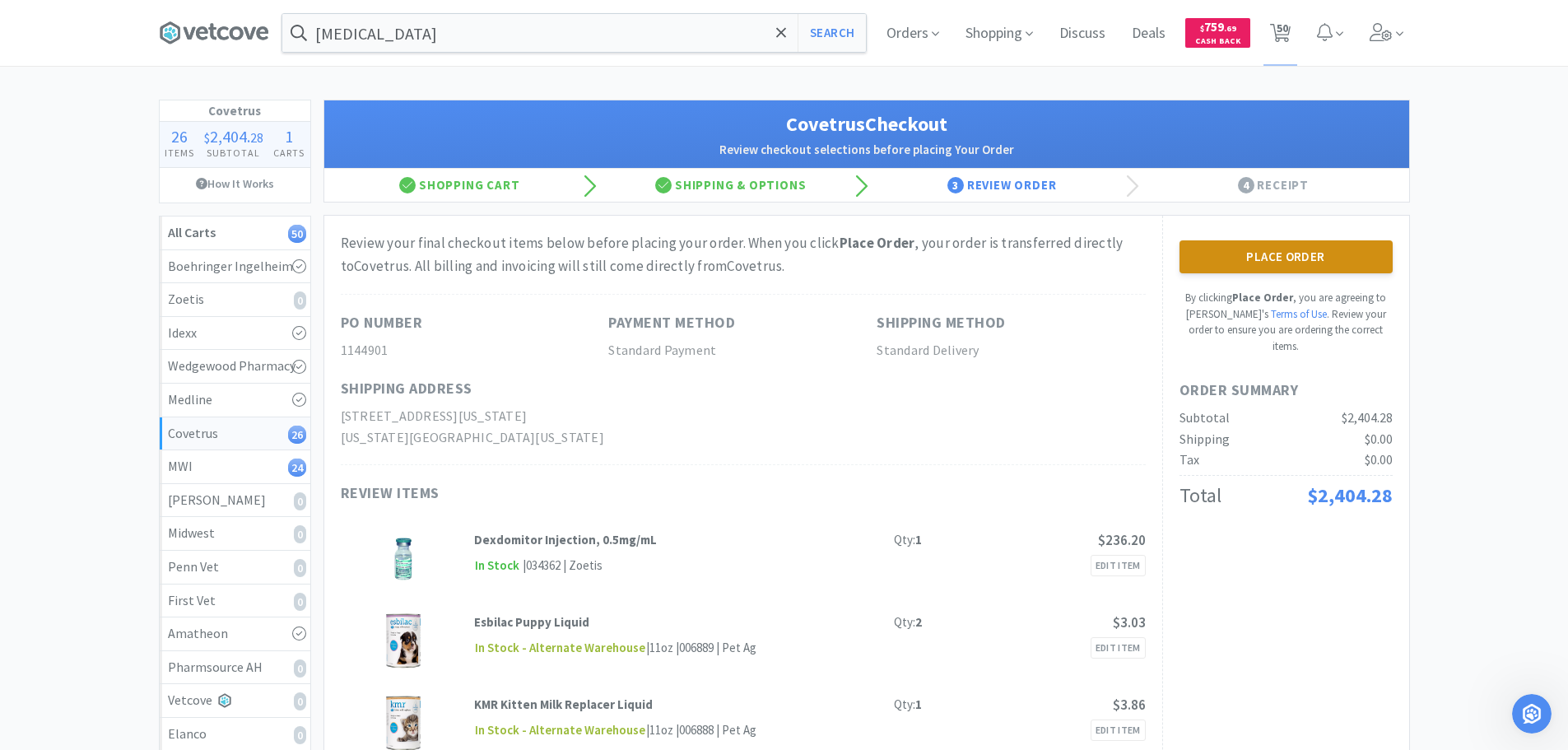
click at [1258, 255] on button "Place Order" at bounding box center [1285, 257] width 213 height 33
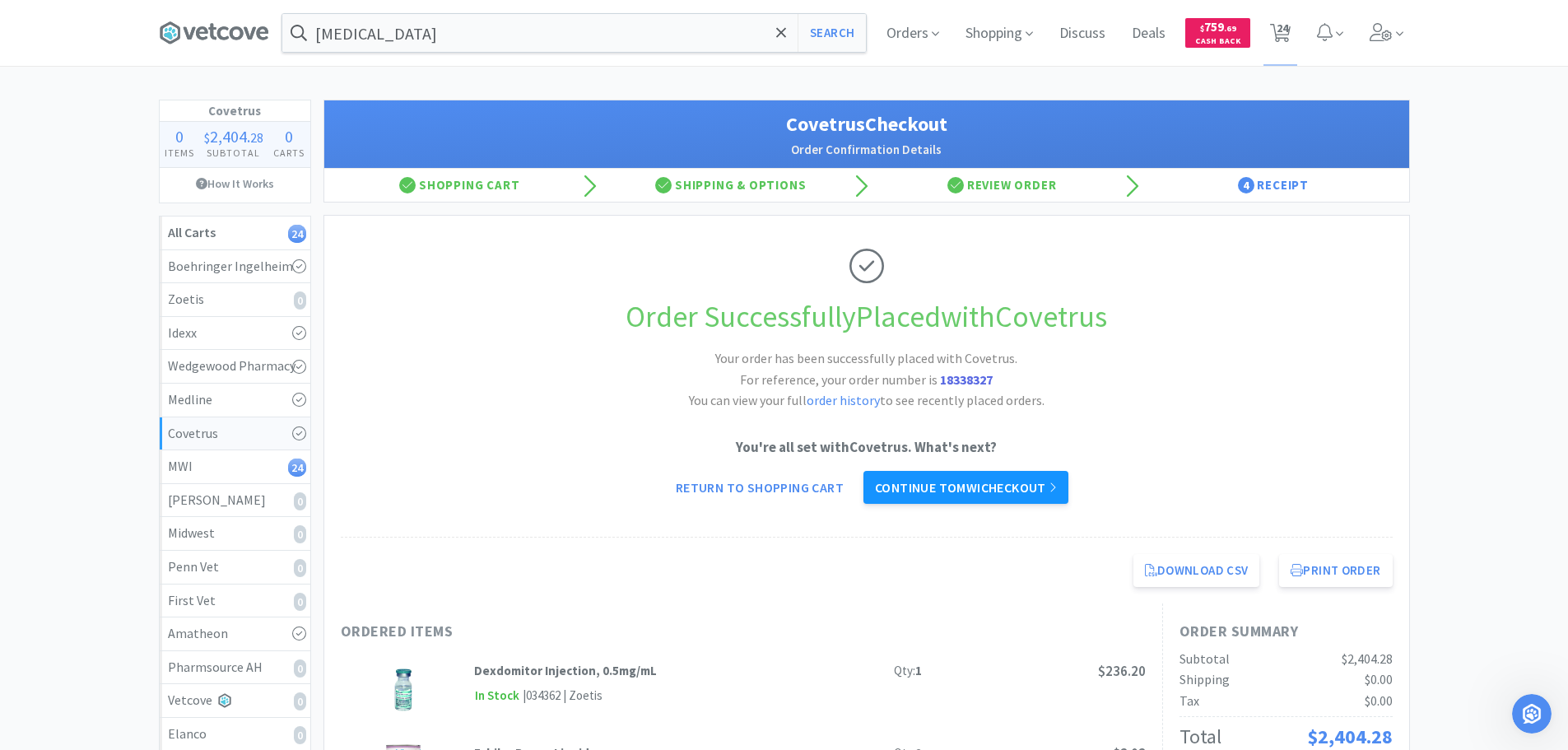
click at [943, 491] on link "Continue to MWI checkout" at bounding box center [965, 487] width 205 height 33
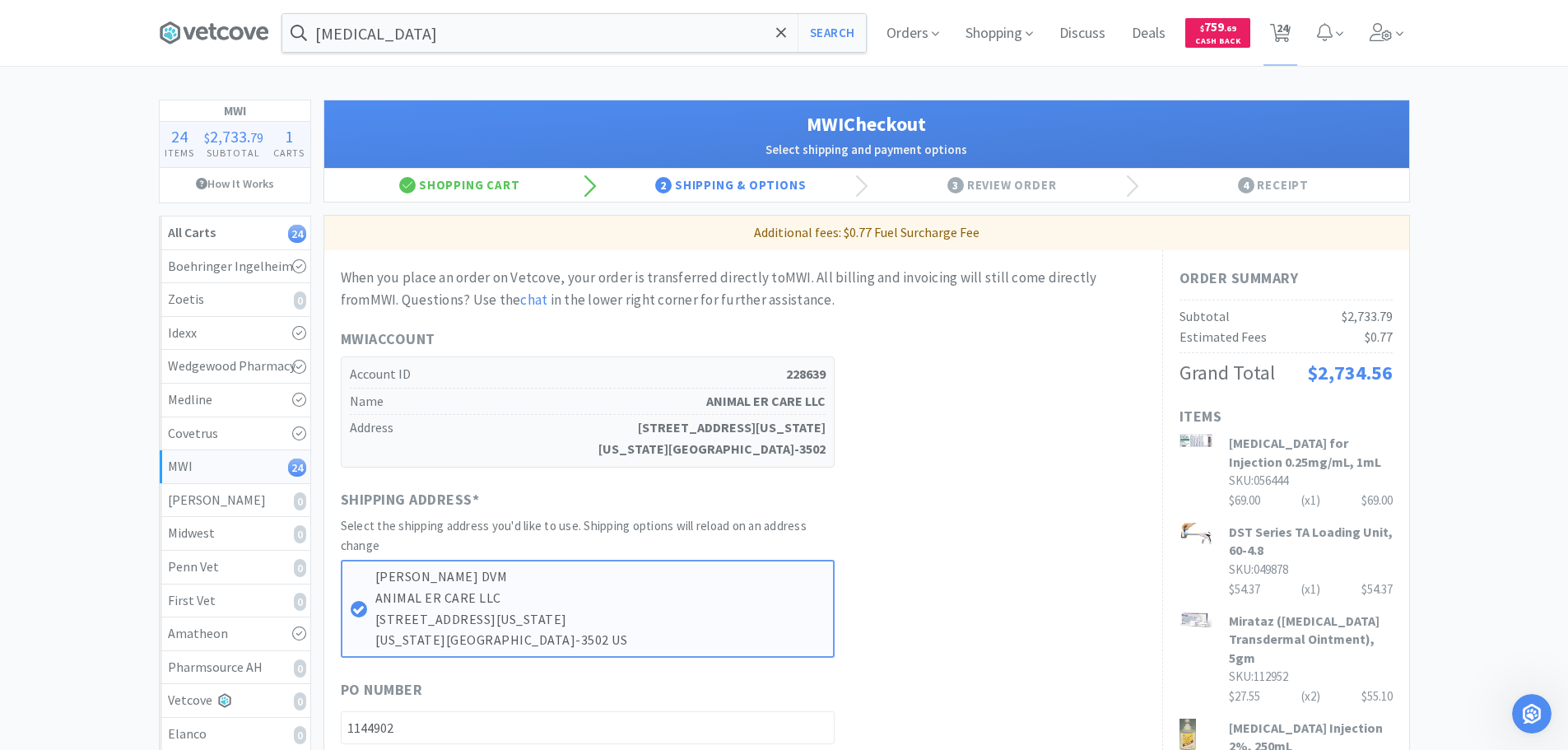
click at [990, 404] on div "MWI Account Account ID 228639 Name ANIMAL ER CARE LLC Address [STREET_ADDRESS][…" at bounding box center [743, 397] width 805 height 139
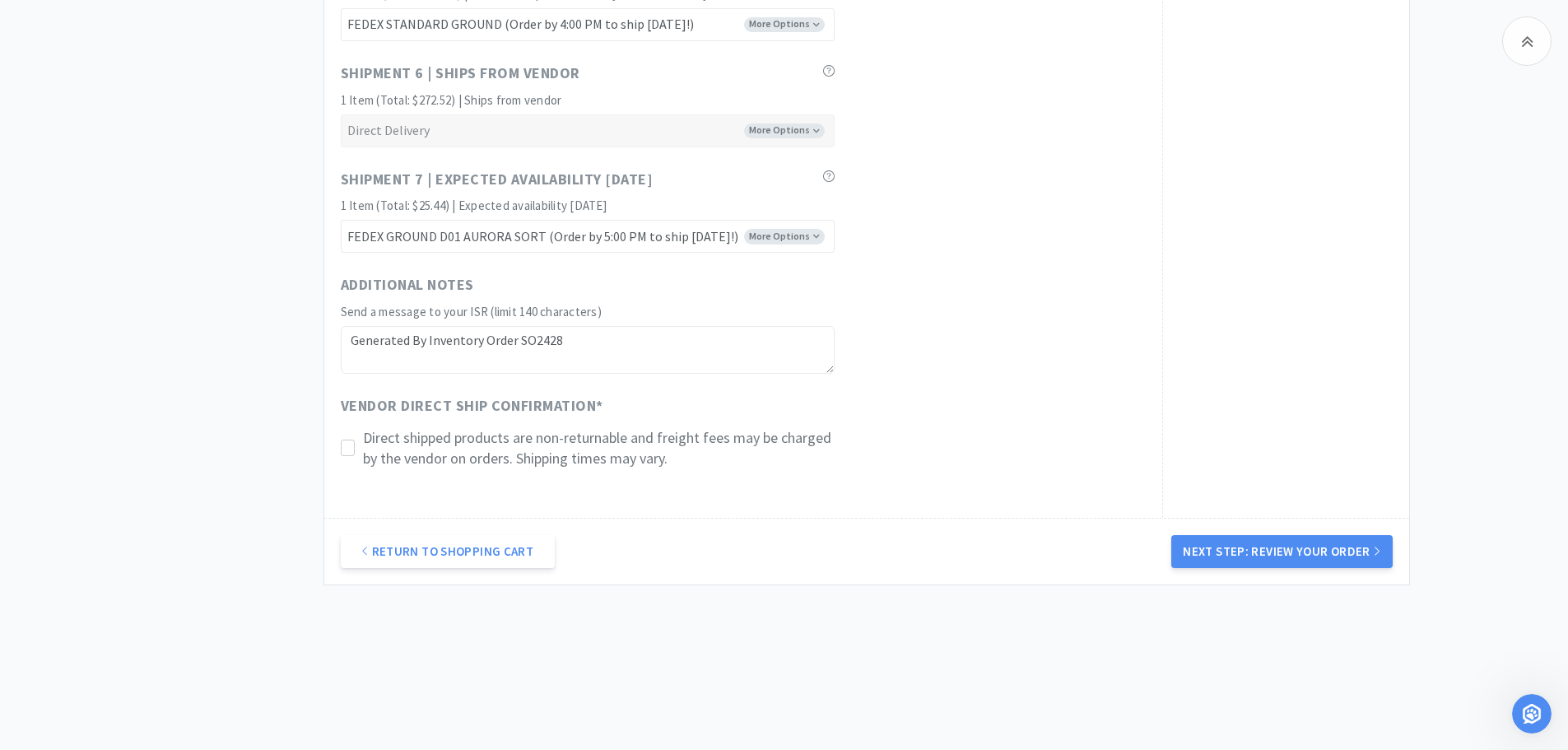
scroll to position [1515, 0]
click at [353, 442] on icon at bounding box center [348, 445] width 13 height 13
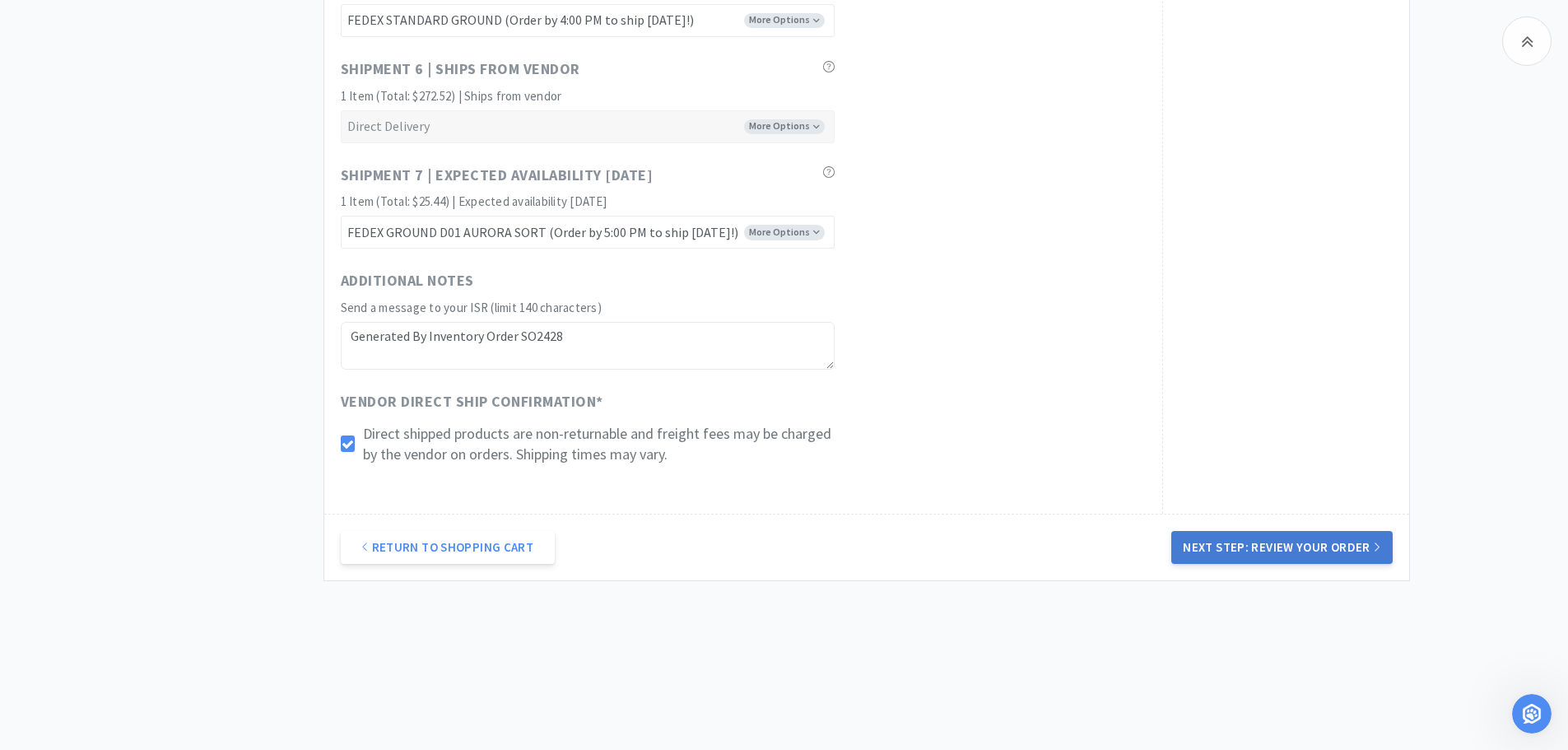
click at [1203, 551] on button "Next Step: Review Your Order" at bounding box center [1282, 547] width 221 height 33
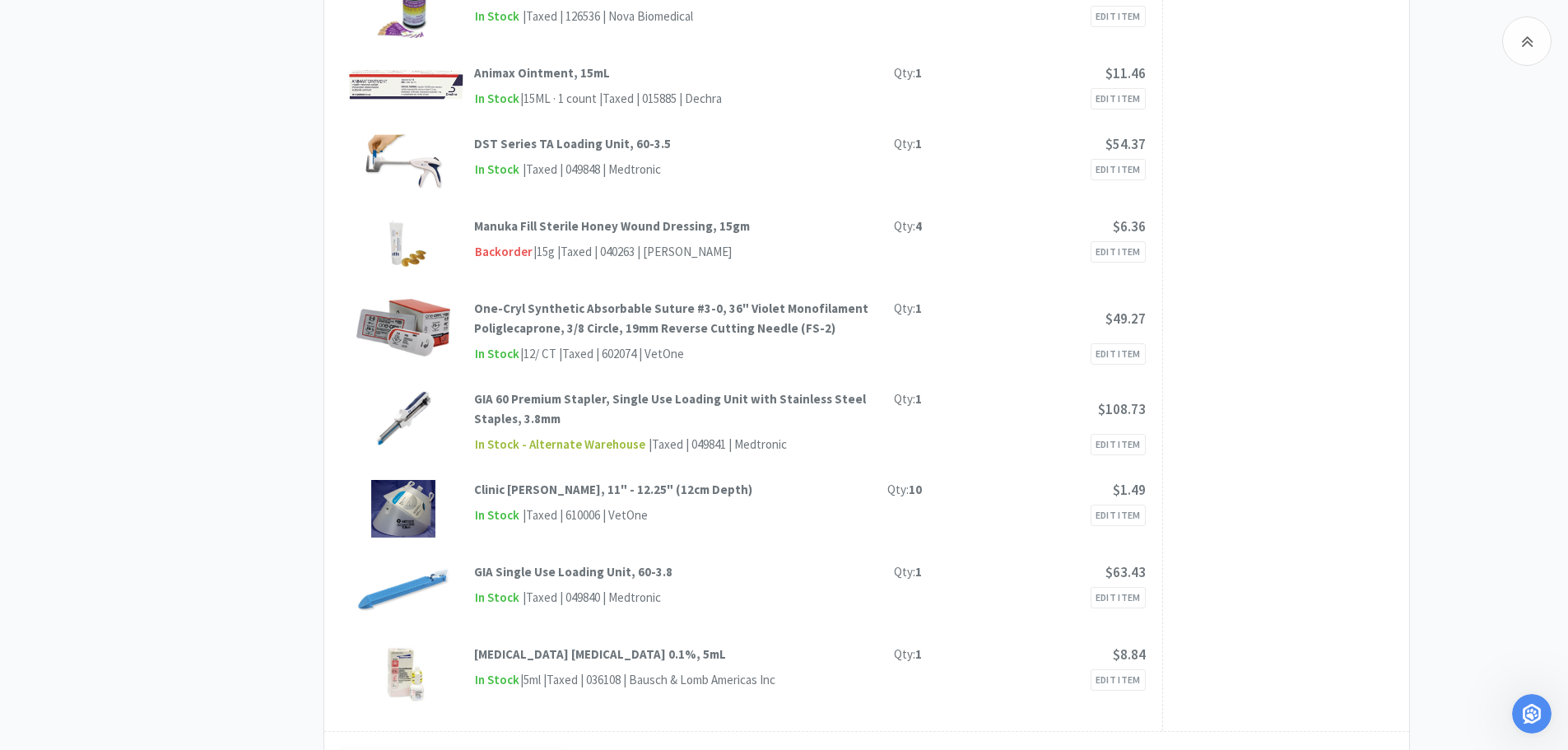
scroll to position [2077, 0]
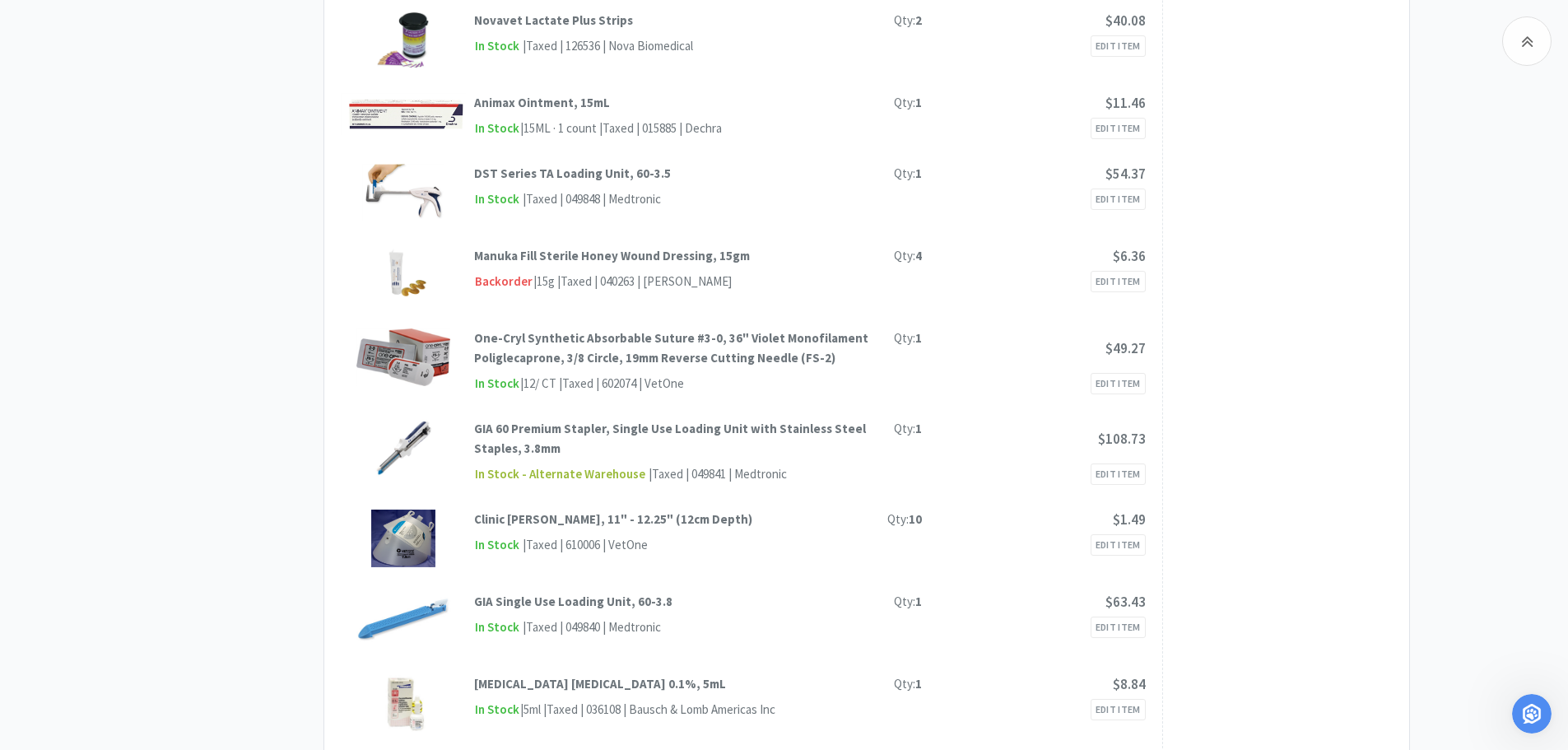
click at [618, 286] on div "| Taxed | 040263 | [PERSON_NAME]" at bounding box center [643, 281] width 177 height 20
copy div "040263"
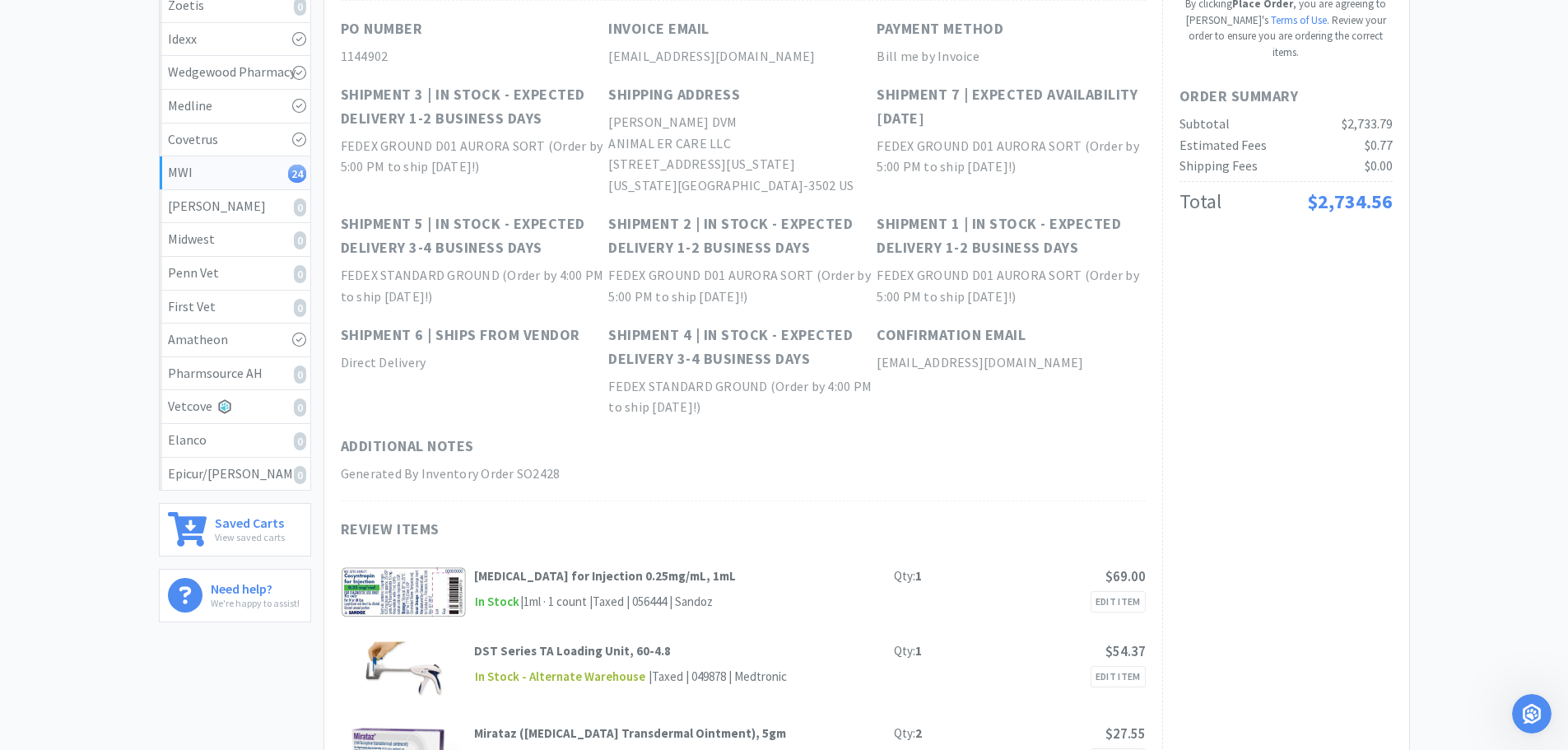
scroll to position [0, 0]
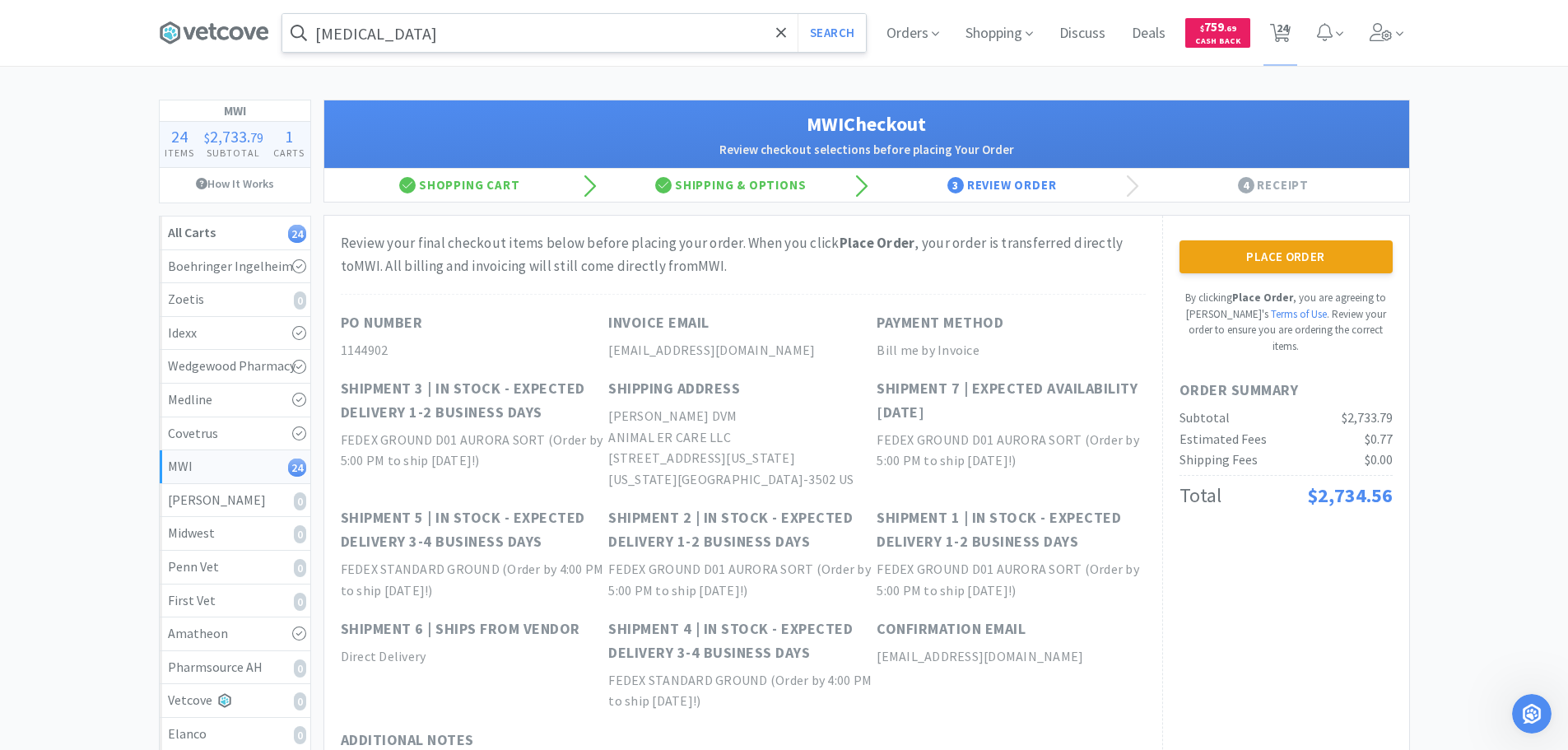
click at [576, 34] on input "[MEDICAL_DATA]" at bounding box center [574, 33] width 584 height 38
paste input "043273"
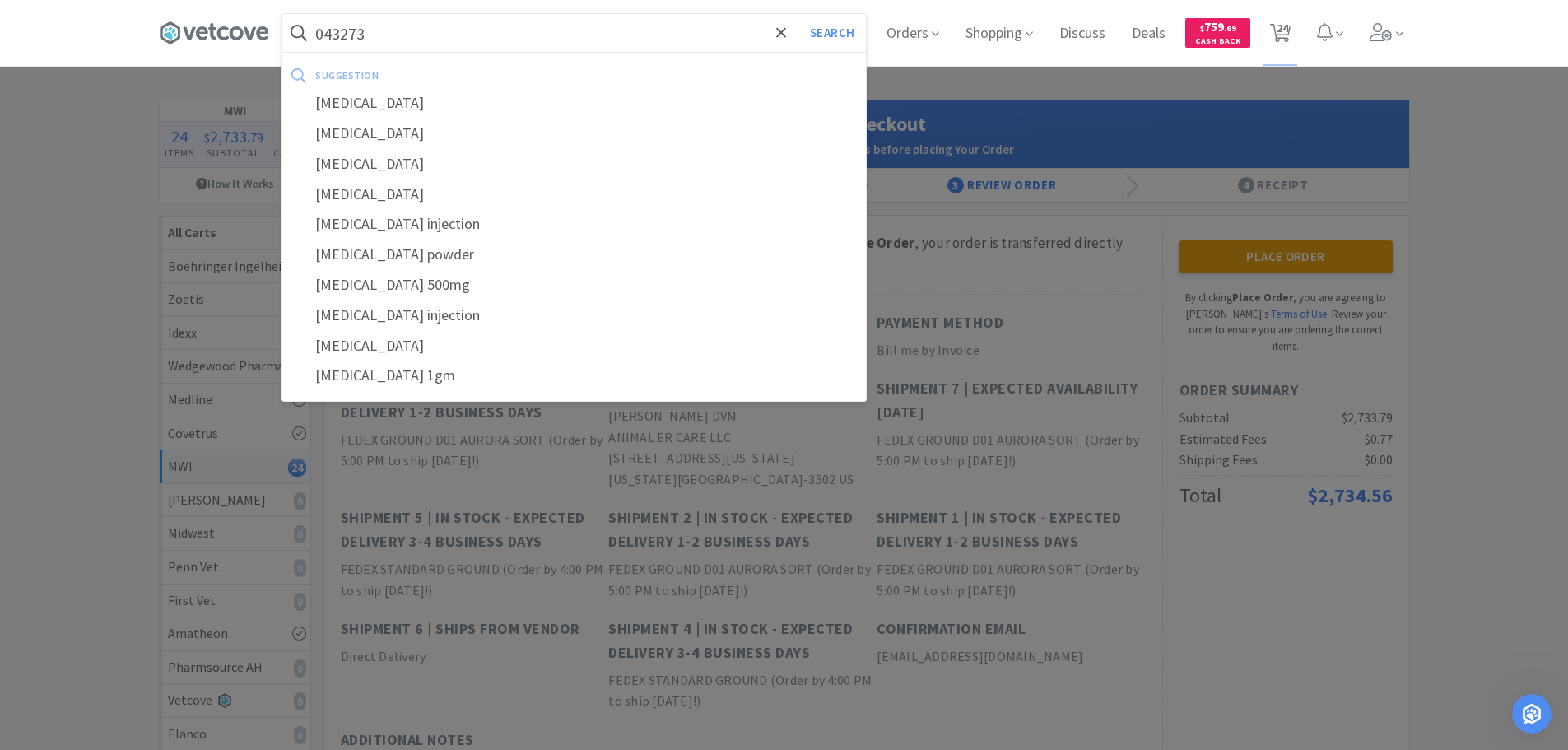
click at [797, 14] on button "Search" at bounding box center [832, 33] width 68 height 38
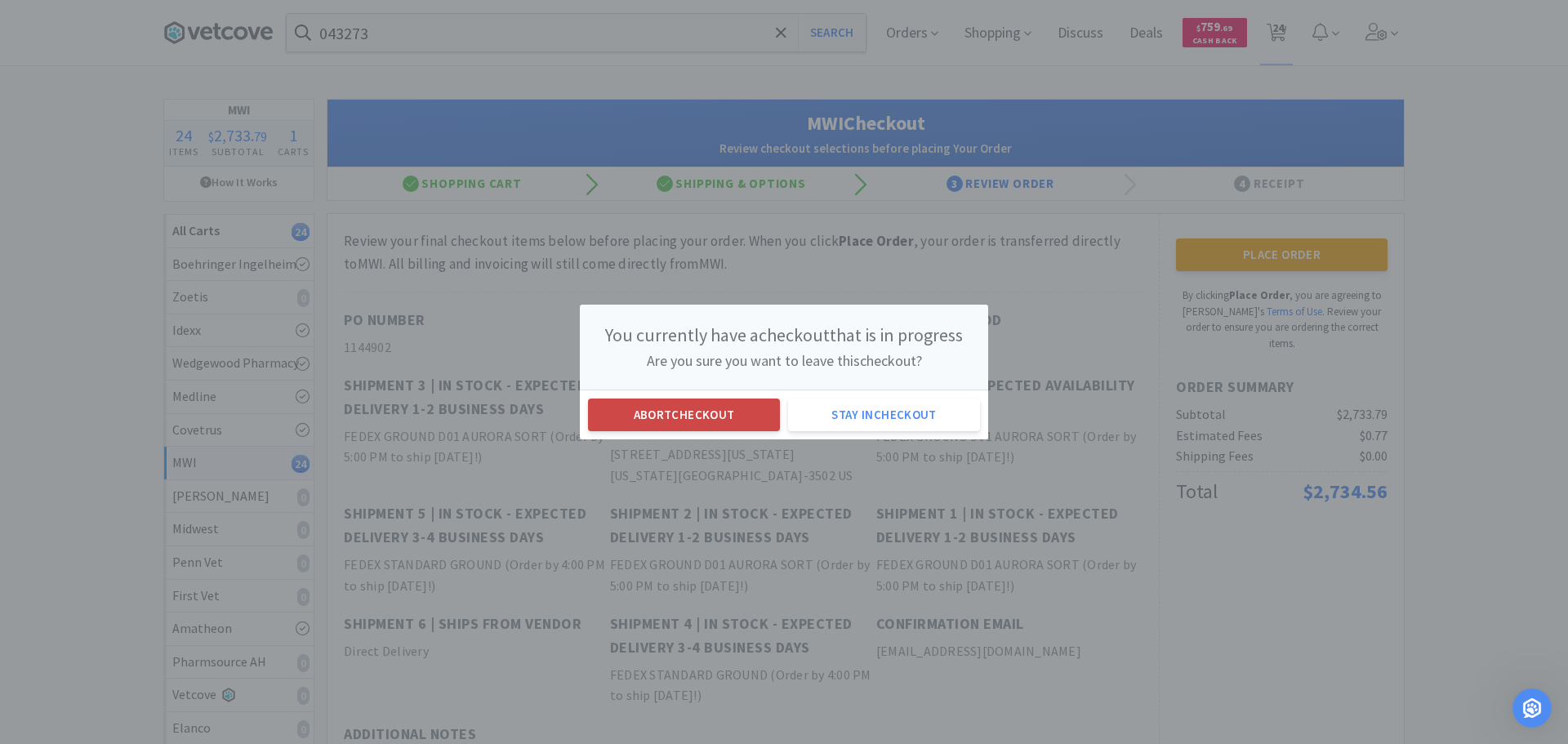
click at [723, 413] on button "Abort checkout" at bounding box center [683, 414] width 192 height 33
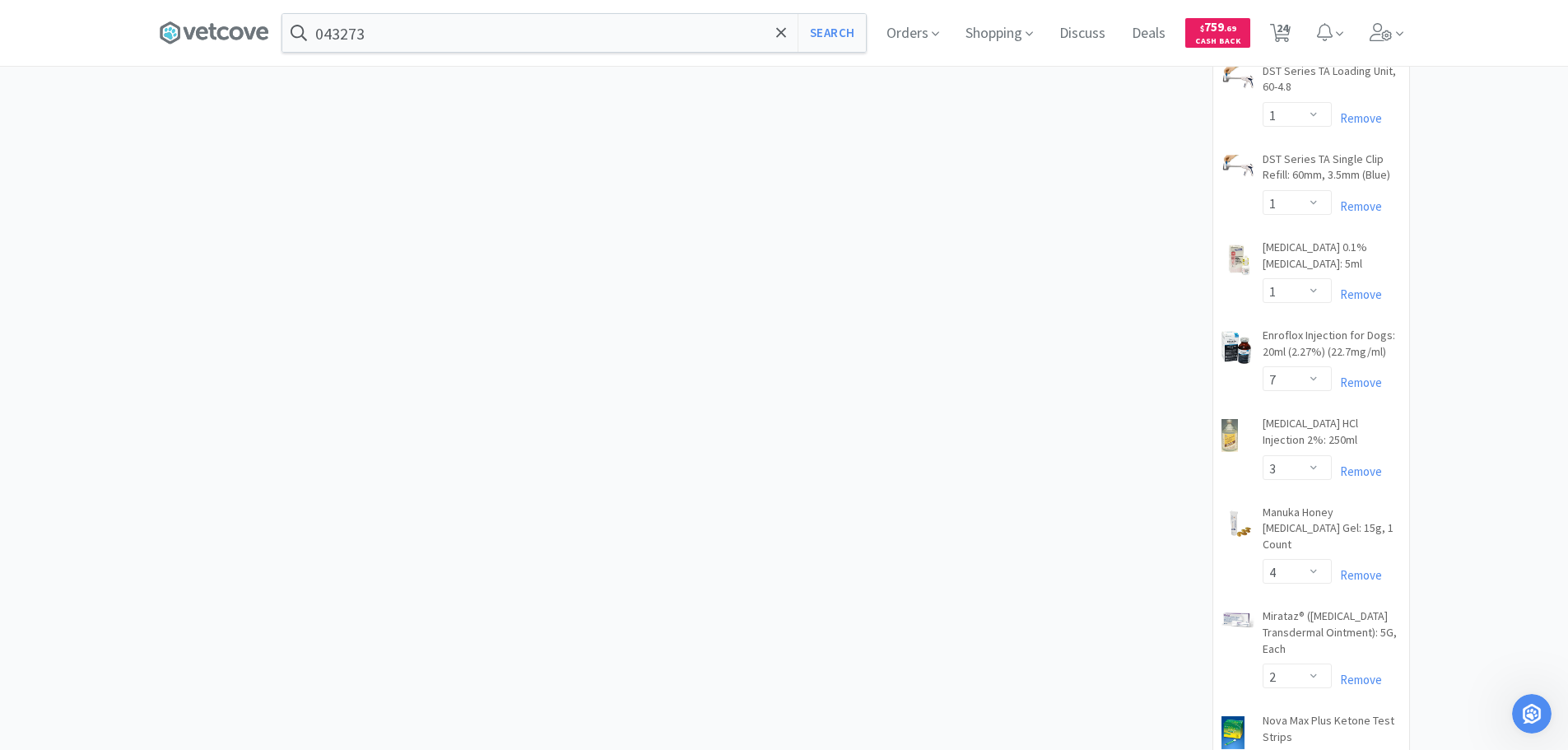
scroll to position [988, 0]
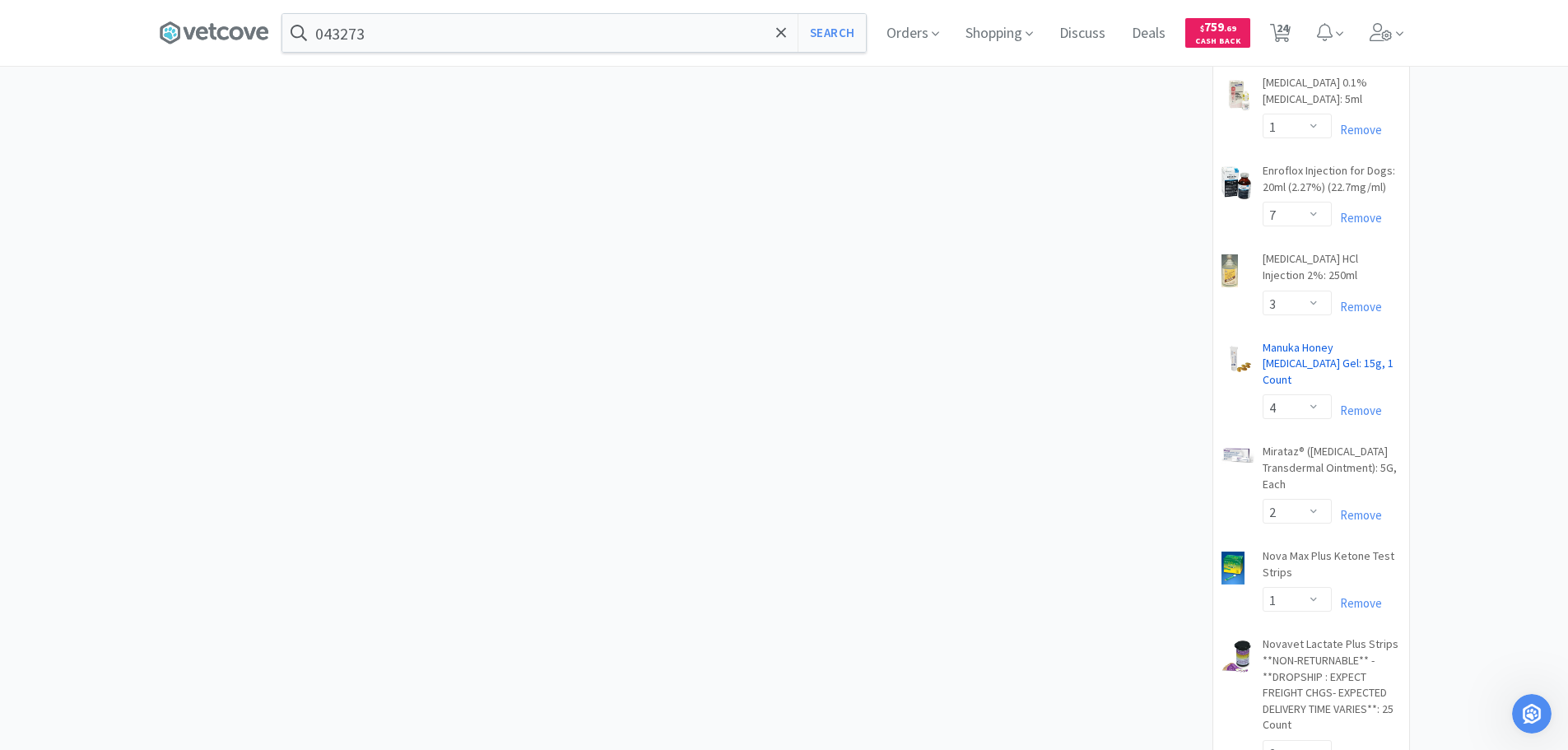
click at [1312, 340] on link "Manuka Honey [MEDICAL_DATA] Gel: 15g, 1 Count CB" at bounding box center [1332, 367] width 138 height 55
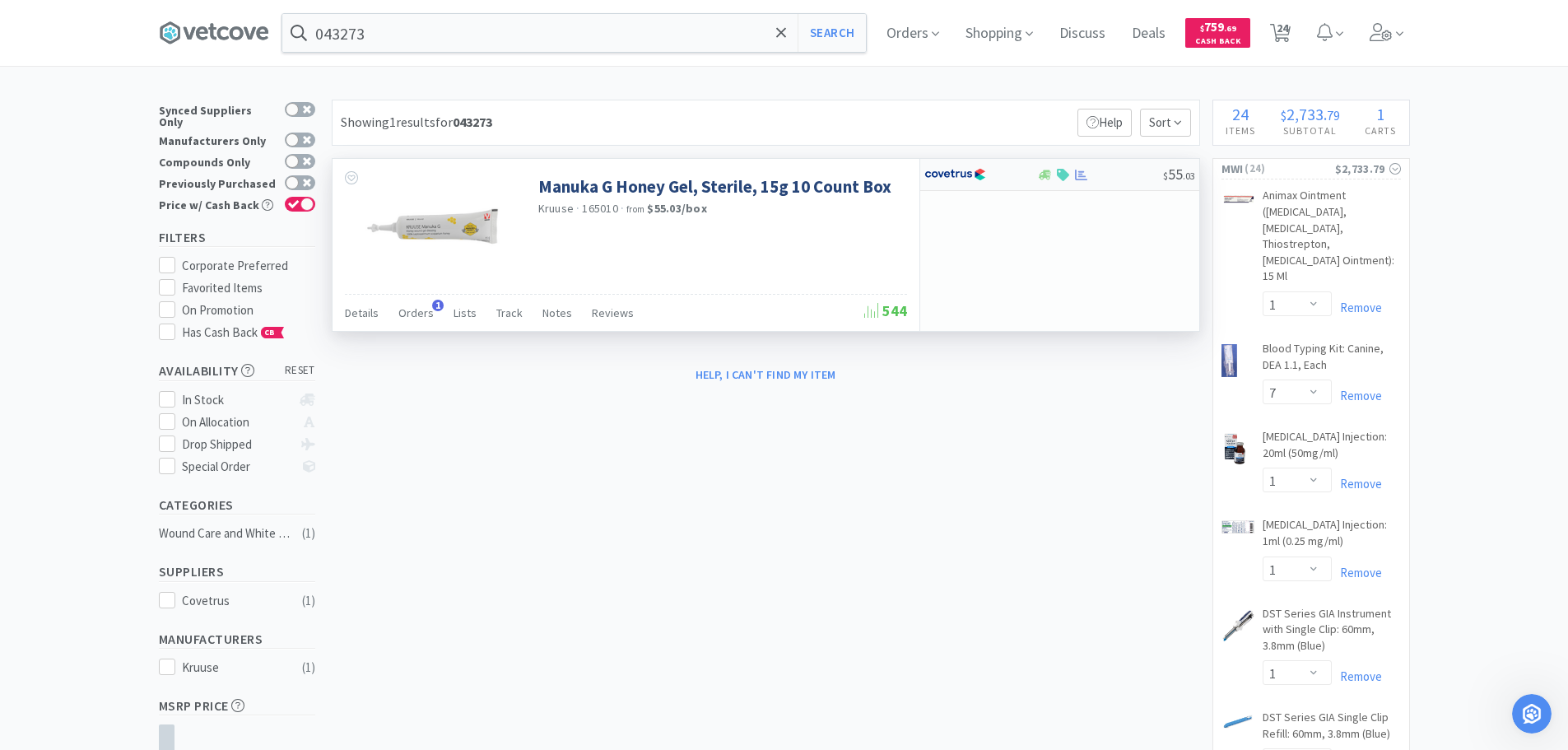
click at [1129, 172] on div at bounding box center [1100, 175] width 126 height 13
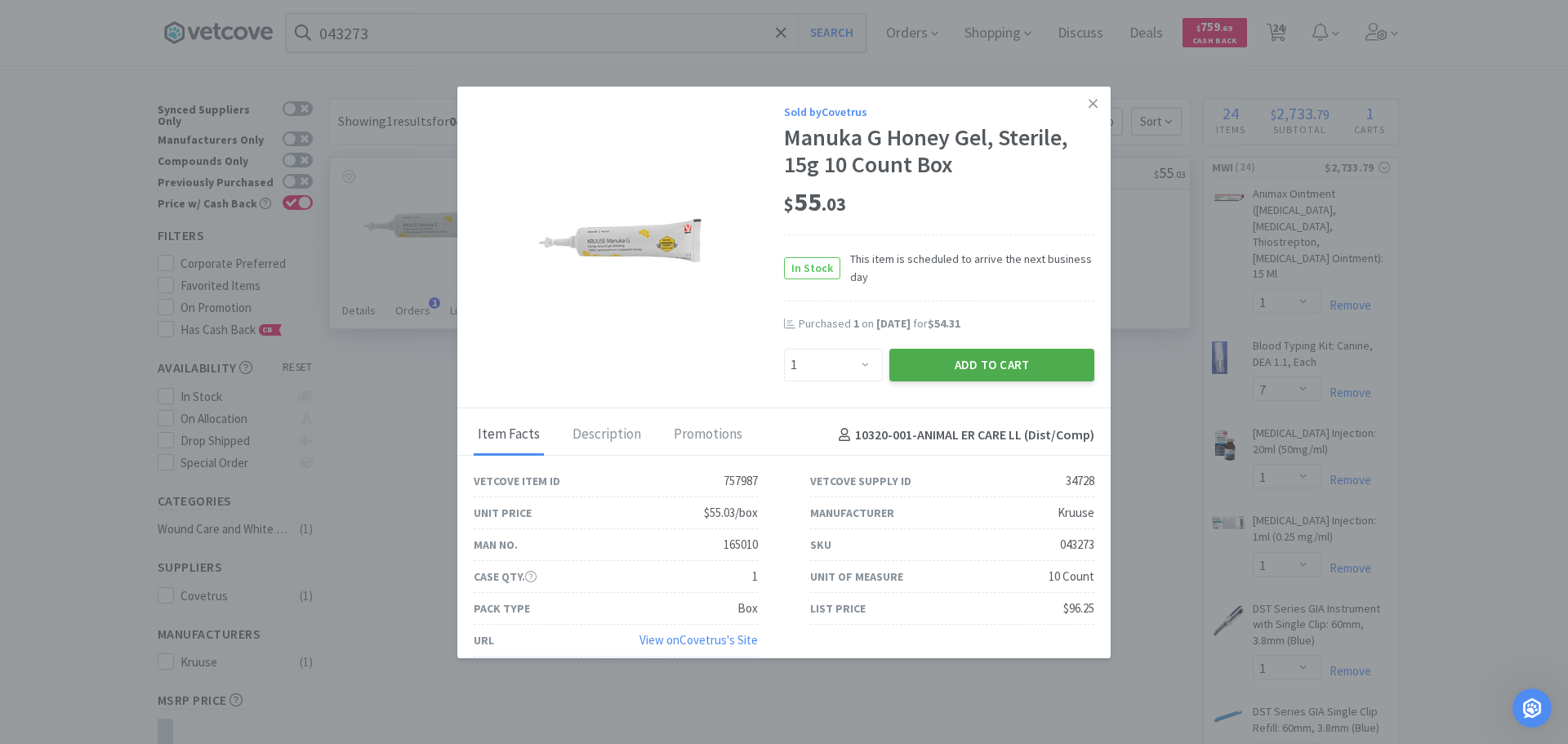
click at [951, 367] on button "Add to Cart" at bounding box center [992, 364] width 205 height 33
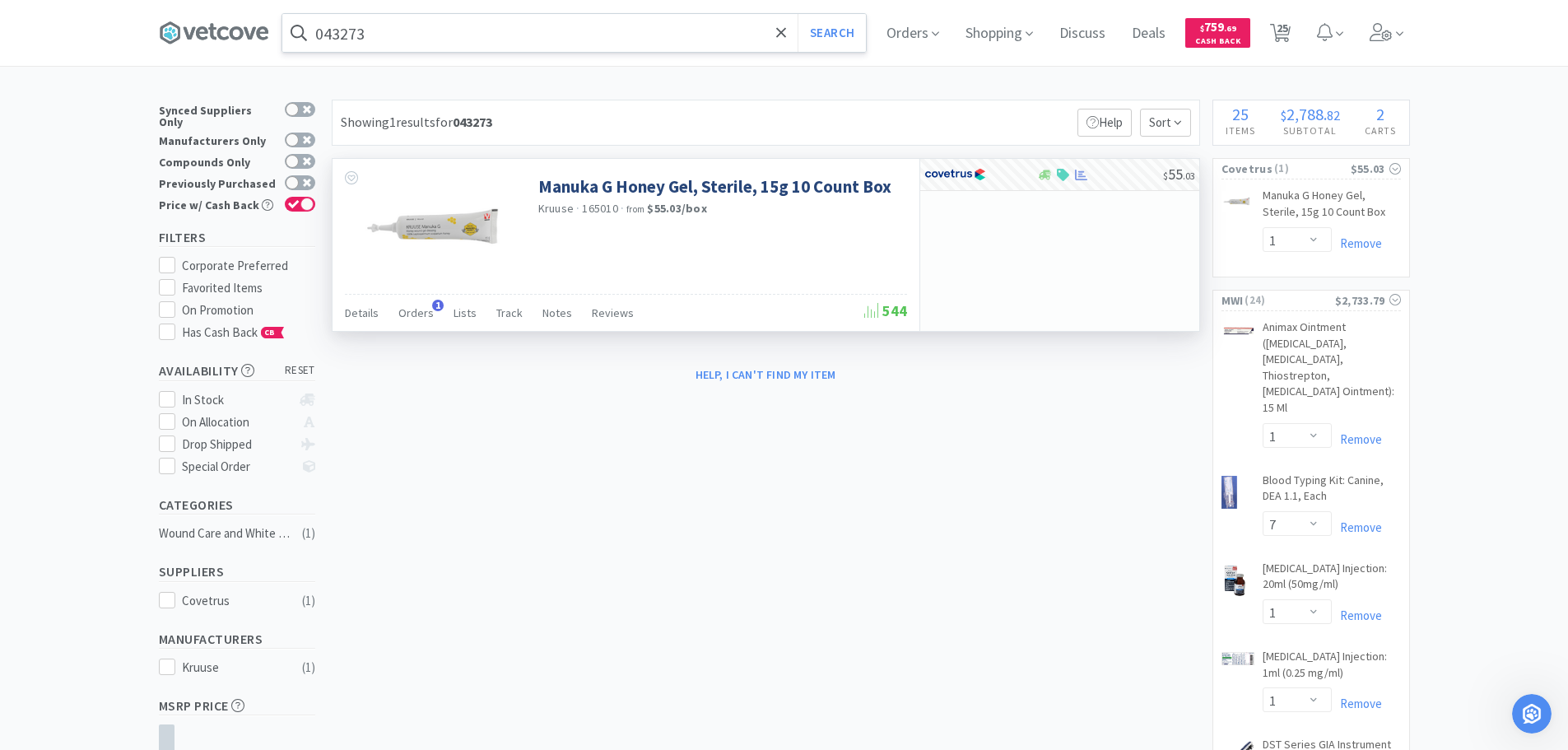
click at [583, 19] on input "043273" at bounding box center [574, 33] width 584 height 38
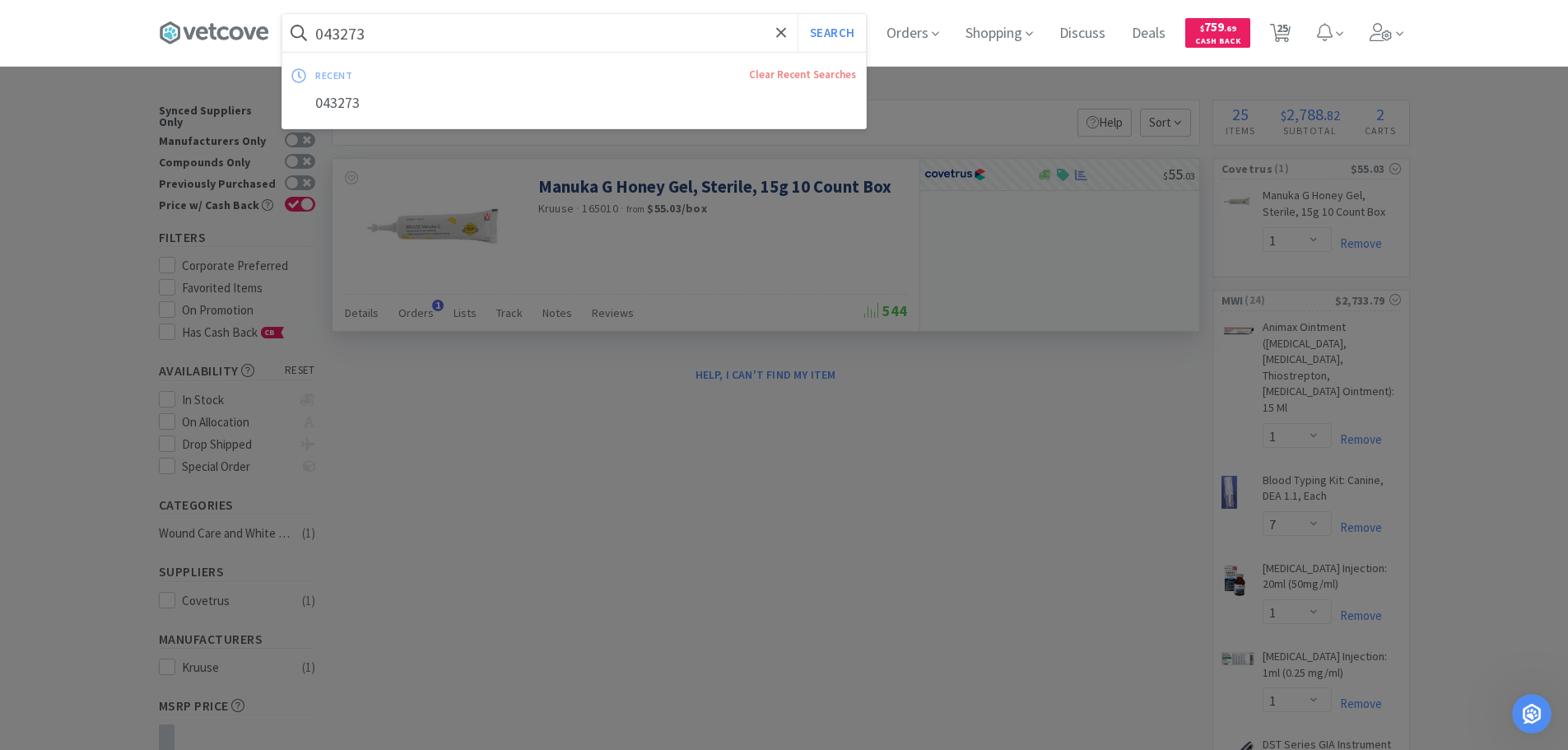
paste input "350.81706.2"
click at [797, 14] on button "Search" at bounding box center [832, 33] width 68 height 38
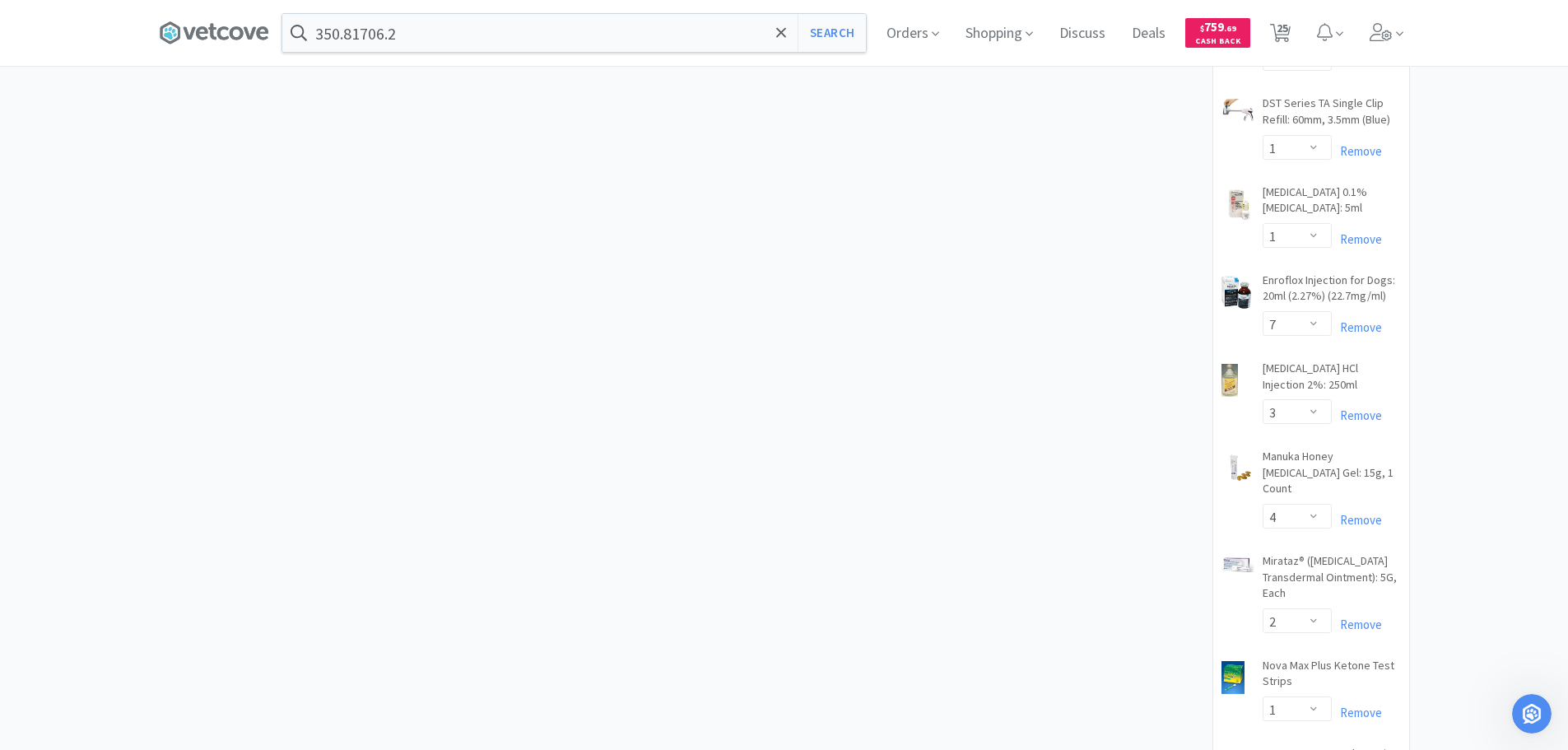
scroll to position [1235, 0]
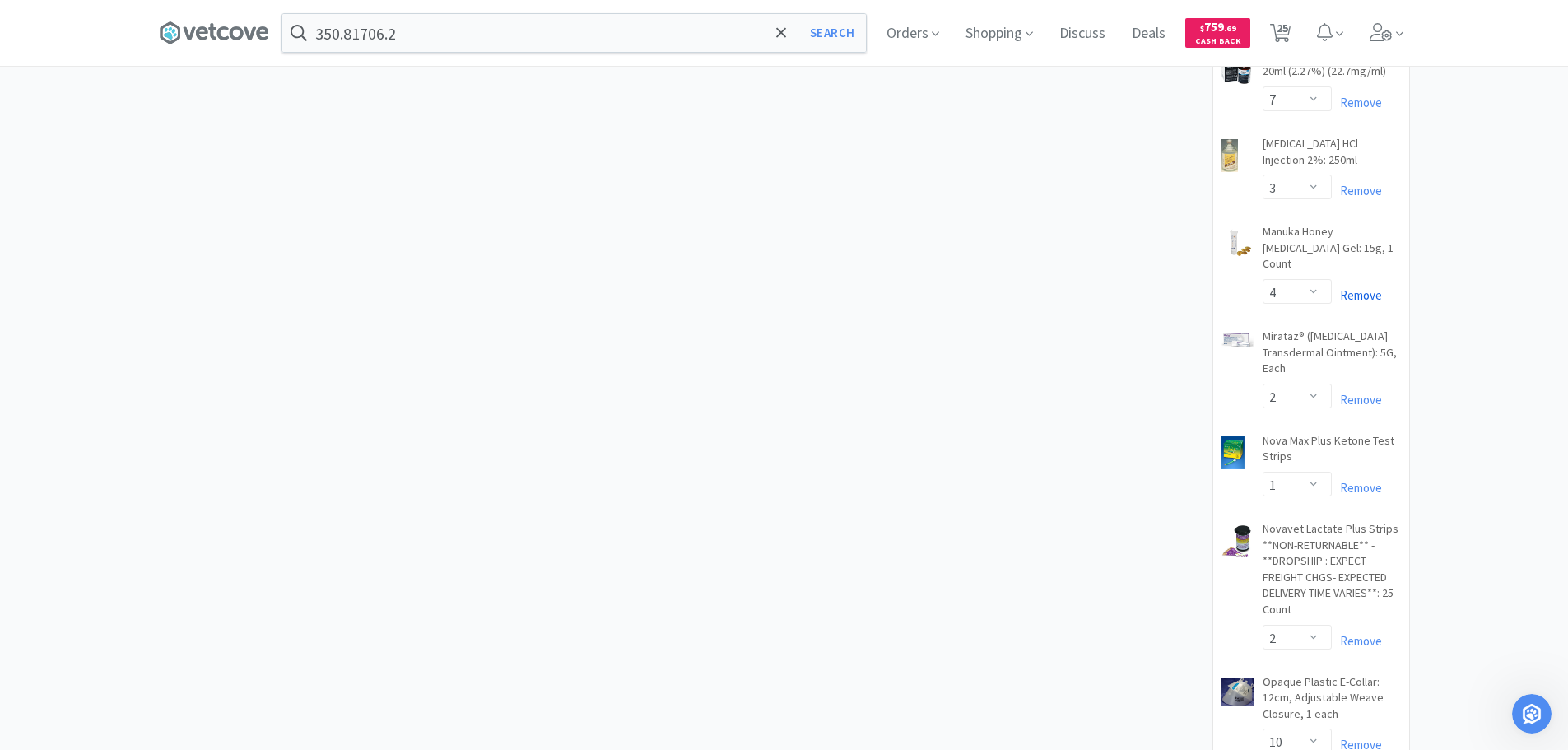
click at [1357, 287] on link "Remove" at bounding box center [1357, 295] width 50 height 15
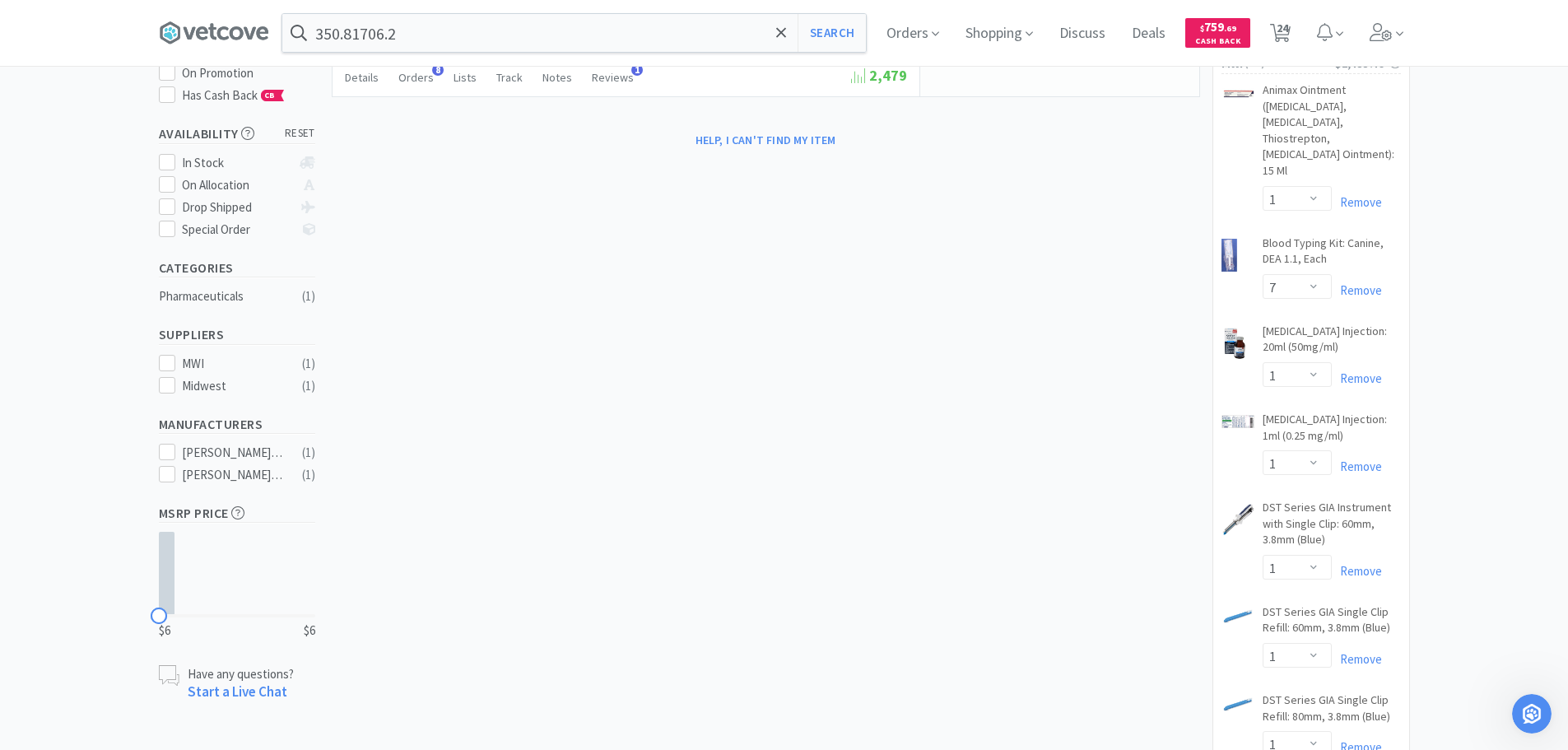
scroll to position [0, 0]
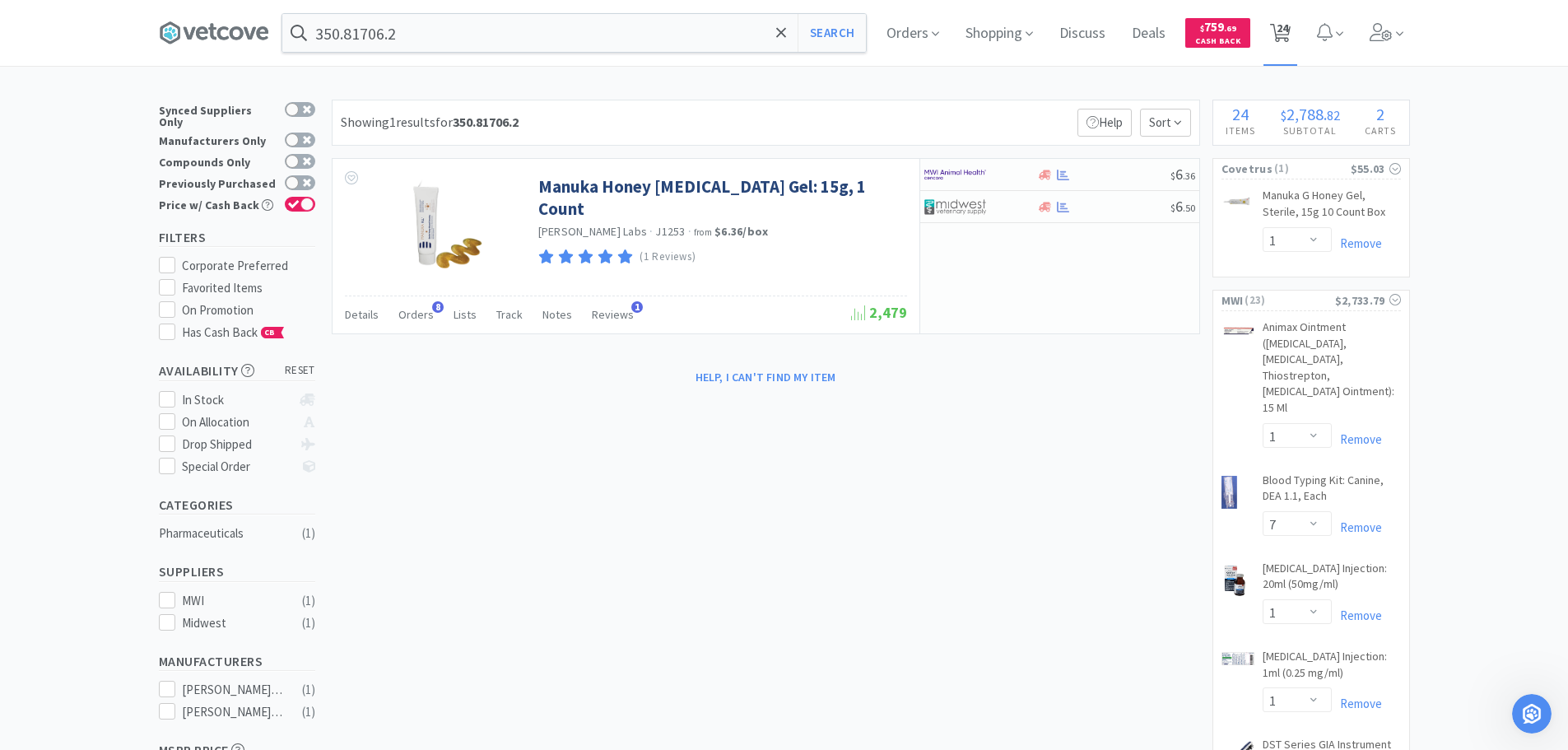
click at [1288, 32] on span "24" at bounding box center [1282, 28] width 12 height 66
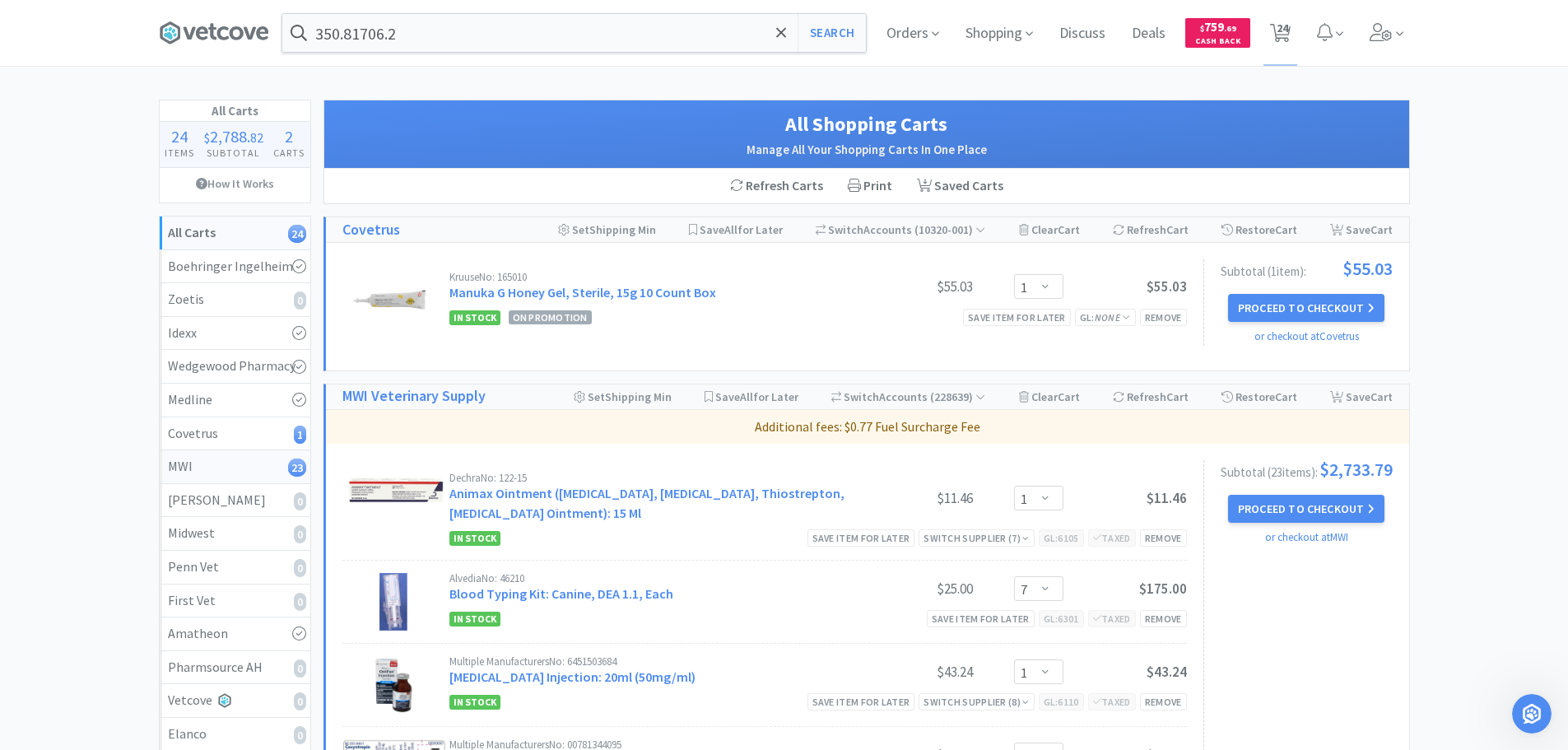
click at [254, 478] on link "MWI 23" at bounding box center [235, 467] width 151 height 34
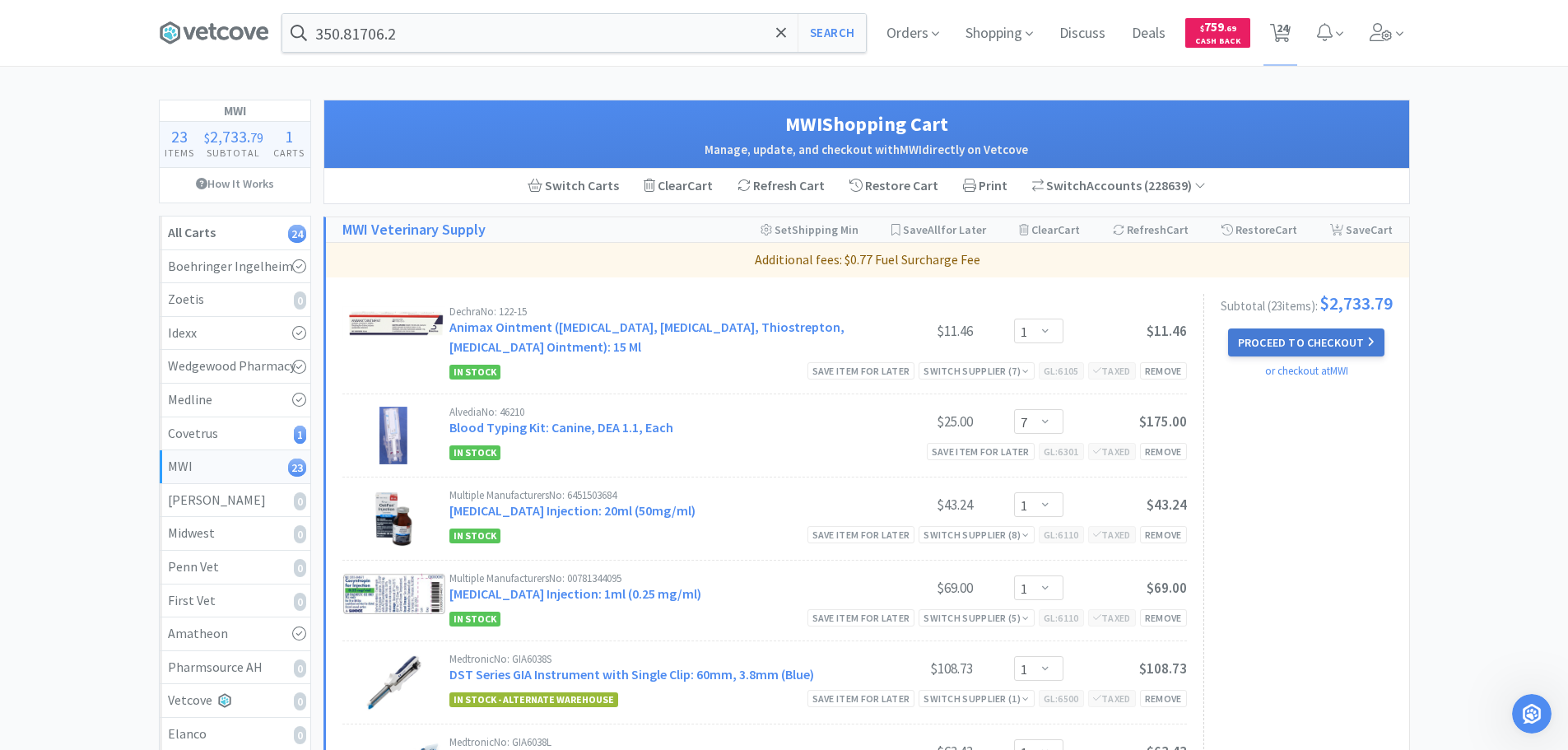
click at [1294, 354] on button "Proceed to Checkout" at bounding box center [1306, 342] width 156 height 28
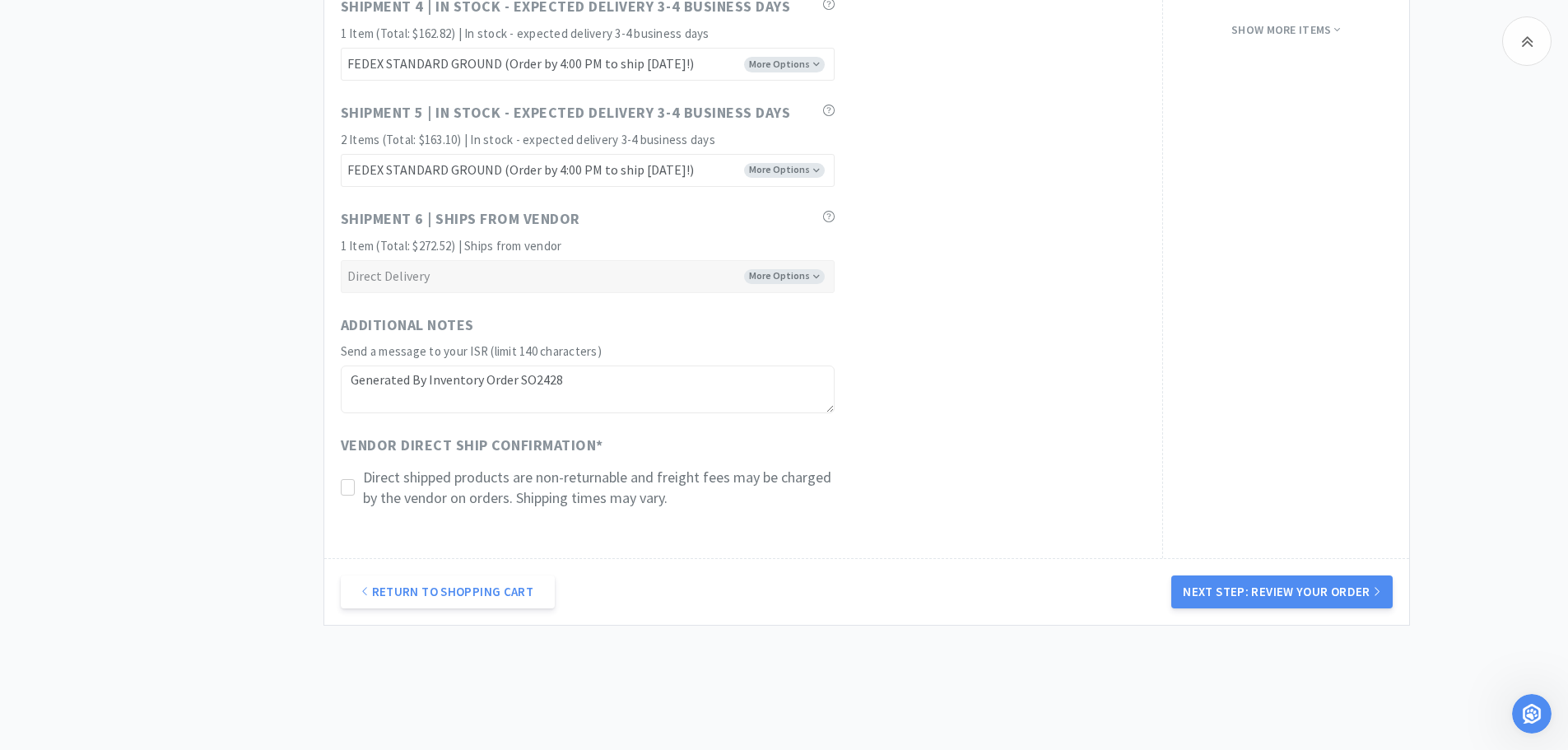
scroll to position [1410, 0]
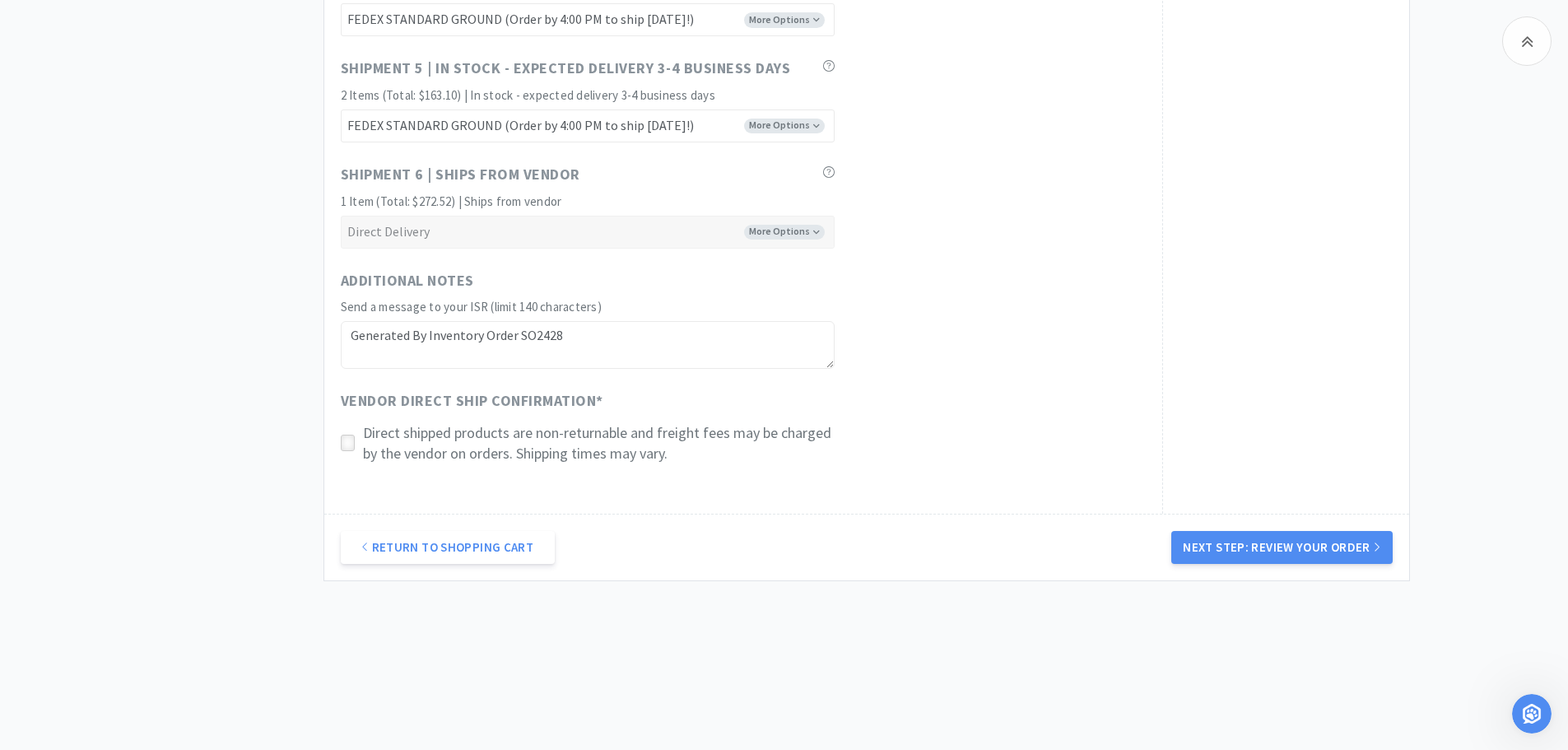
click at [347, 437] on icon at bounding box center [348, 444] width 13 height 13
click at [1294, 546] on button "Next Step: Review Your Order" at bounding box center [1282, 547] width 221 height 33
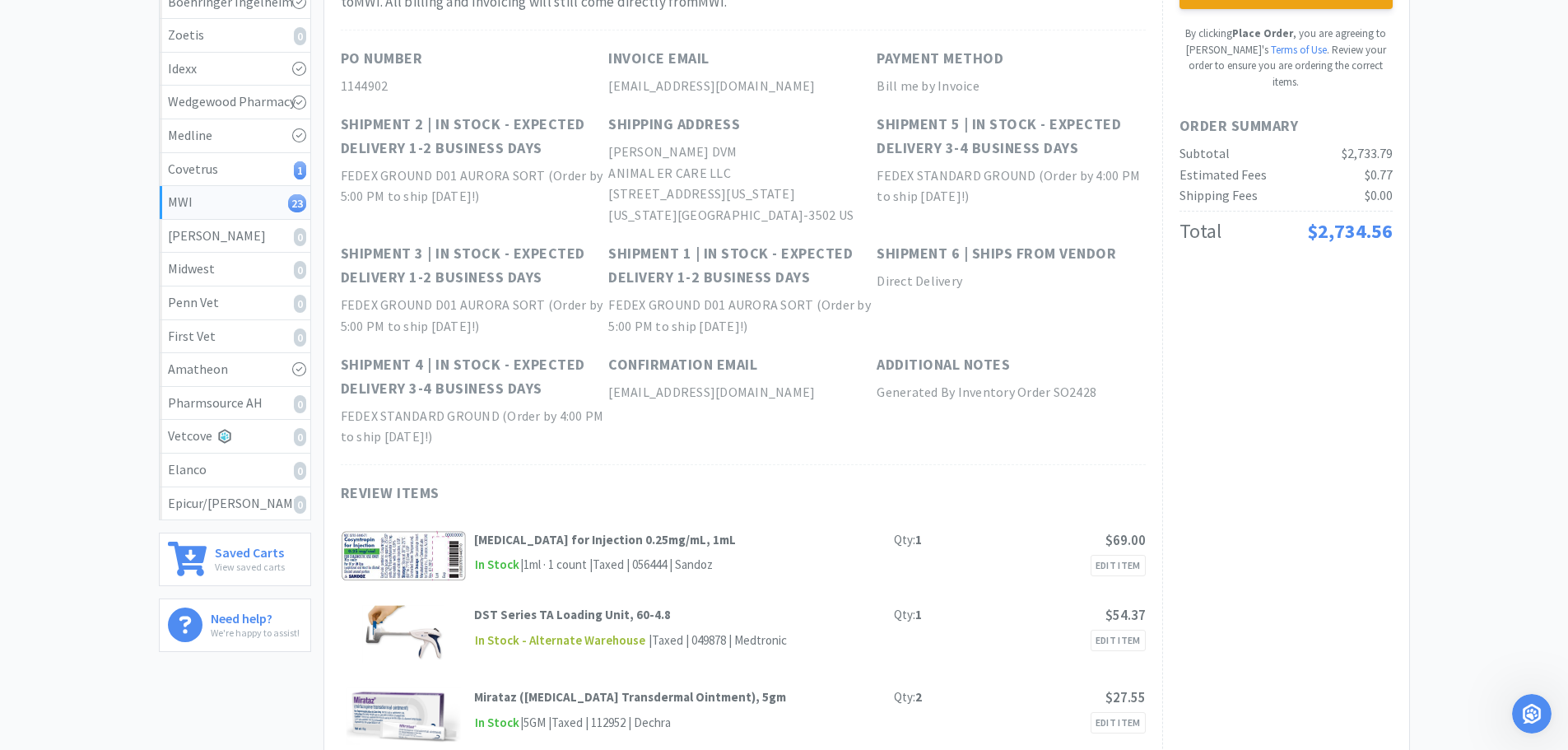
scroll to position [0, 0]
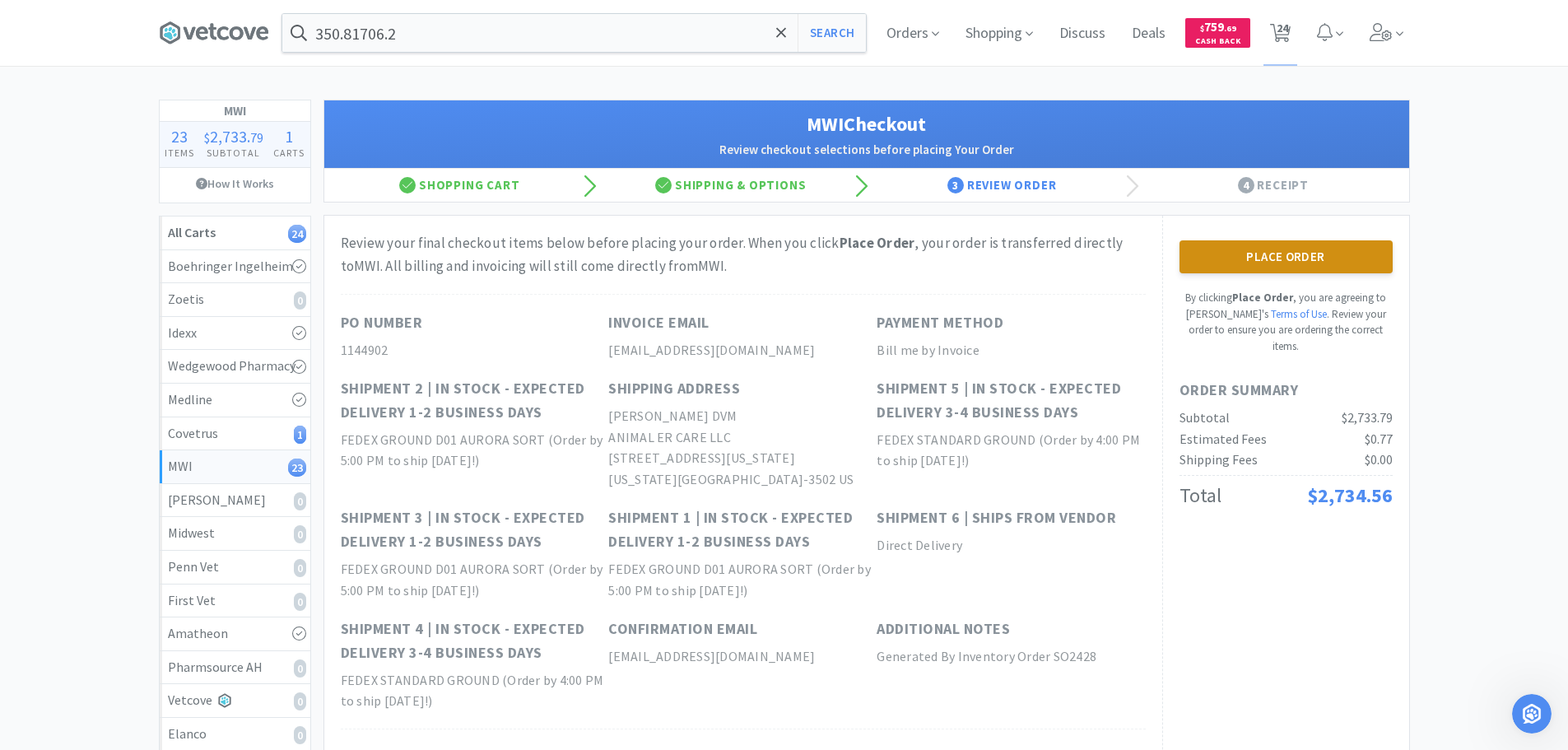
click at [1256, 261] on button "Place Order" at bounding box center [1285, 257] width 213 height 33
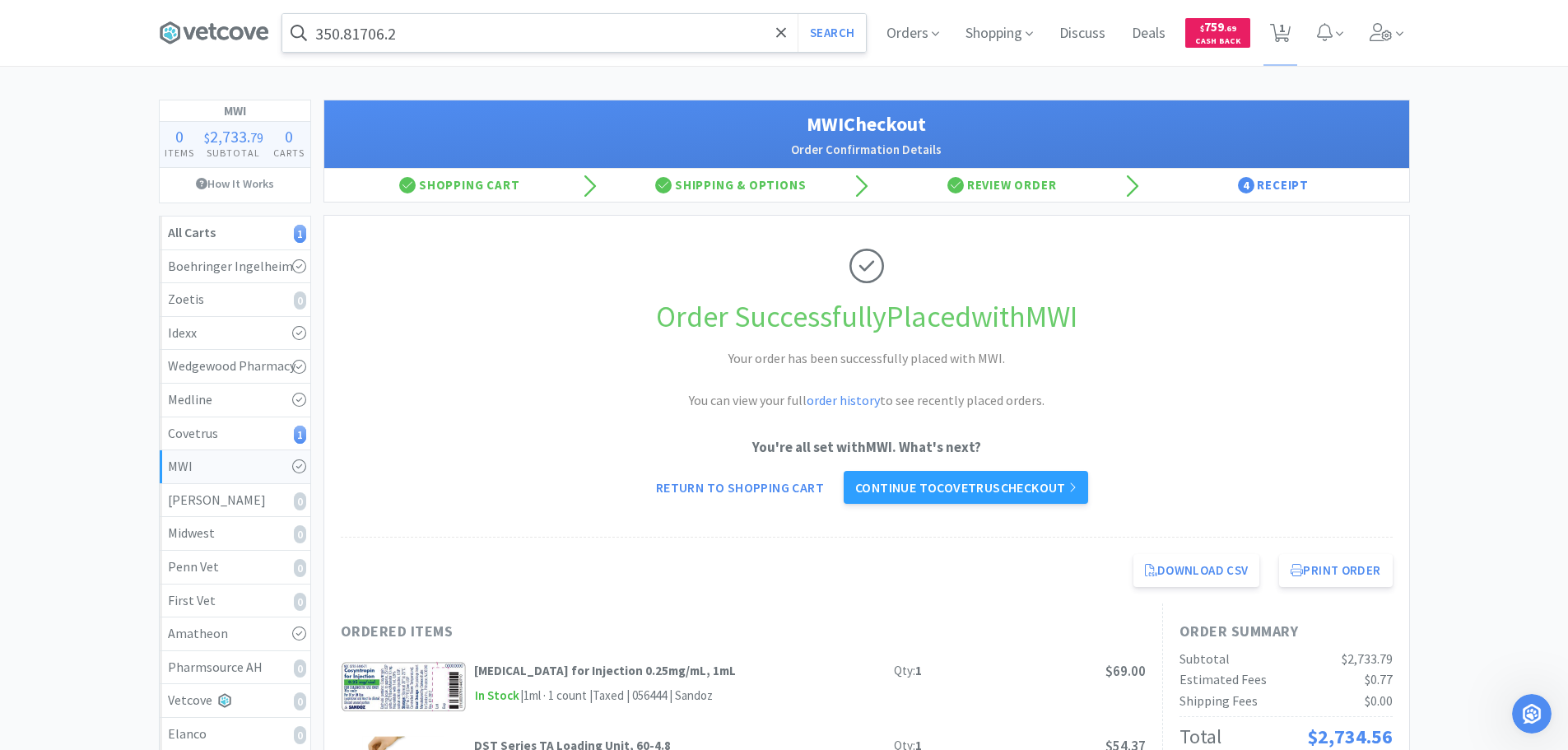
click at [539, 39] on input "350.81706.2" at bounding box center [574, 33] width 584 height 38
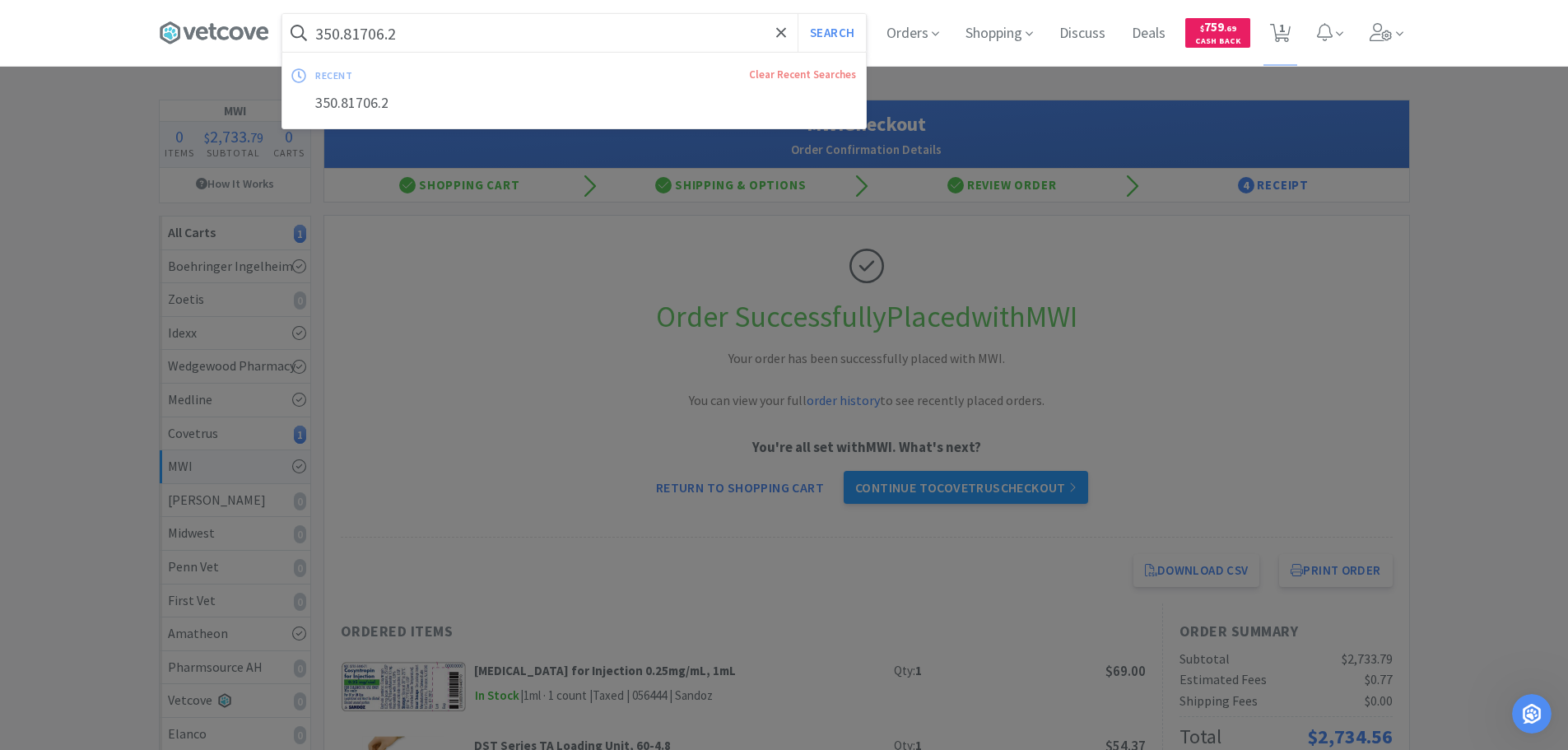
paste input "[MEDICAL_DATA], Dose: 40mg caps, Amount: 1000 SIG: Give 1 caps PO q24 for anxie…"
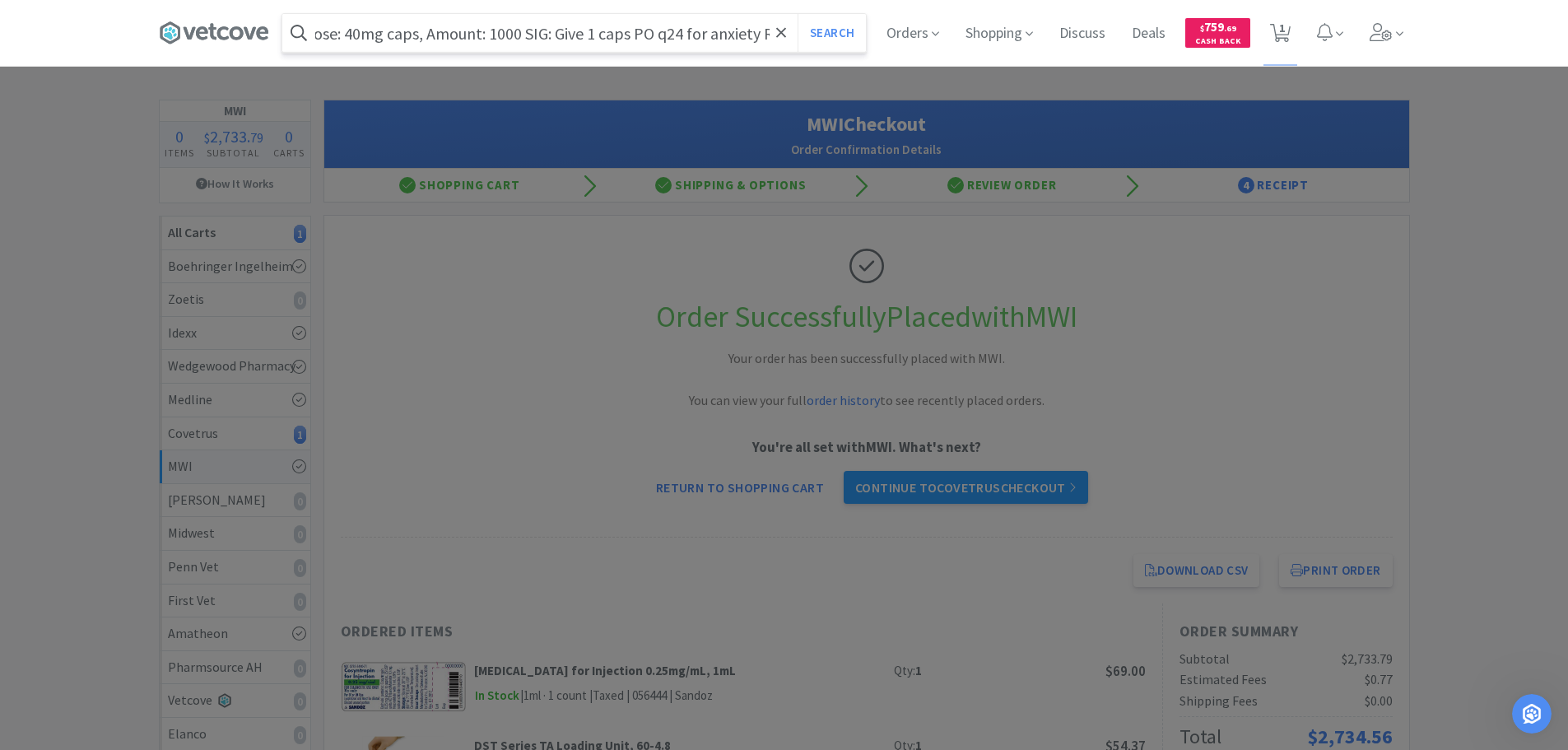
scroll to position [0, 143]
drag, startPoint x: 366, startPoint y: 34, endPoint x: 886, endPoint y: 17, distance: 520.3
click at [886, 17] on div "[MEDICAL_DATA], Dose: 40mg caps, Amount: 1000 SIG: Give 1 caps PO q24 for anxie…" at bounding box center [784, 32] width 1251 height 66
click at [418, 35] on input "[MEDICAL_DATA], Dose: 40mg caps" at bounding box center [574, 33] width 584 height 38
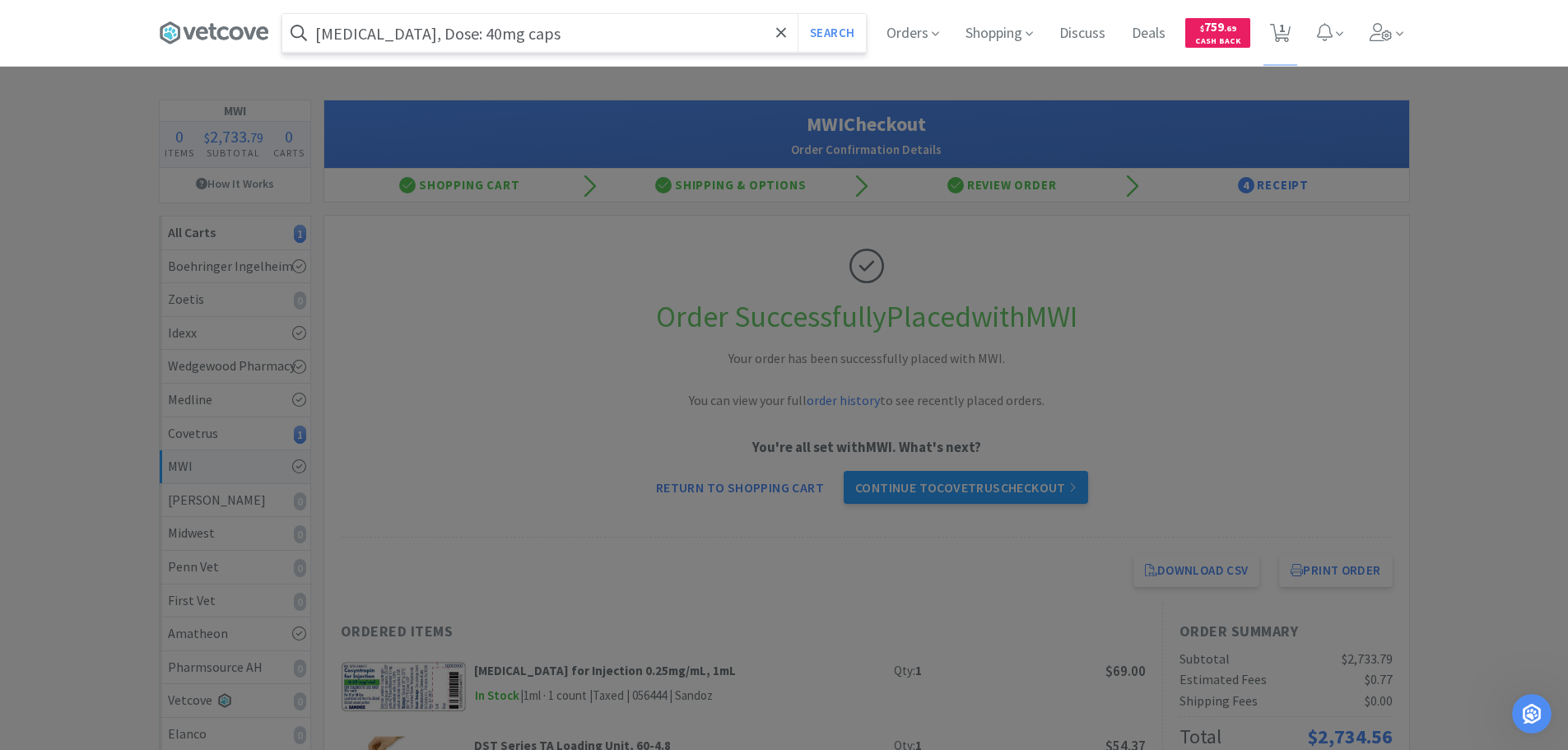
click at [418, 35] on input "[MEDICAL_DATA], Dose: 40mg caps" at bounding box center [574, 33] width 584 height 38
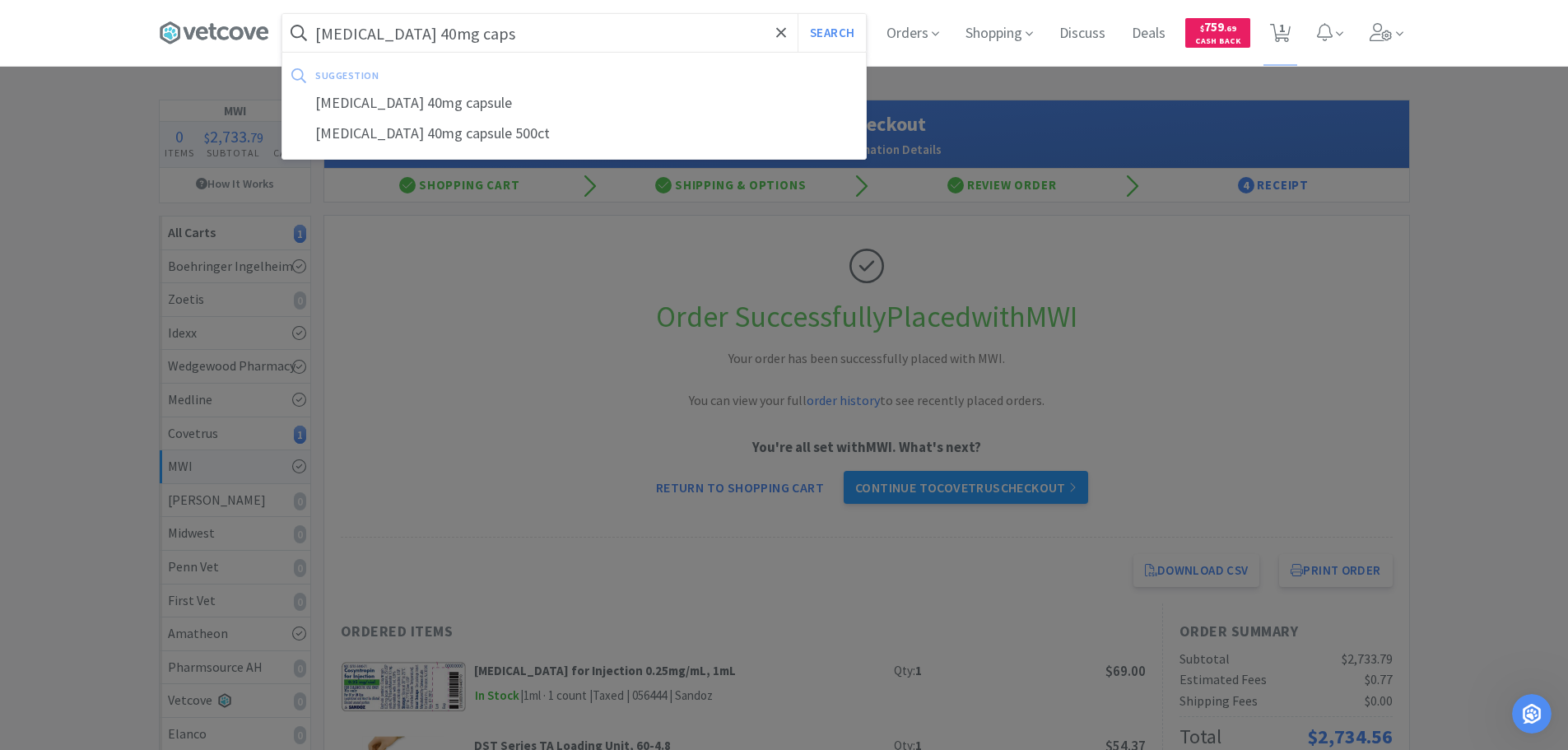
click at [505, 34] on input "[MEDICAL_DATA] 40mg caps" at bounding box center [574, 33] width 584 height 38
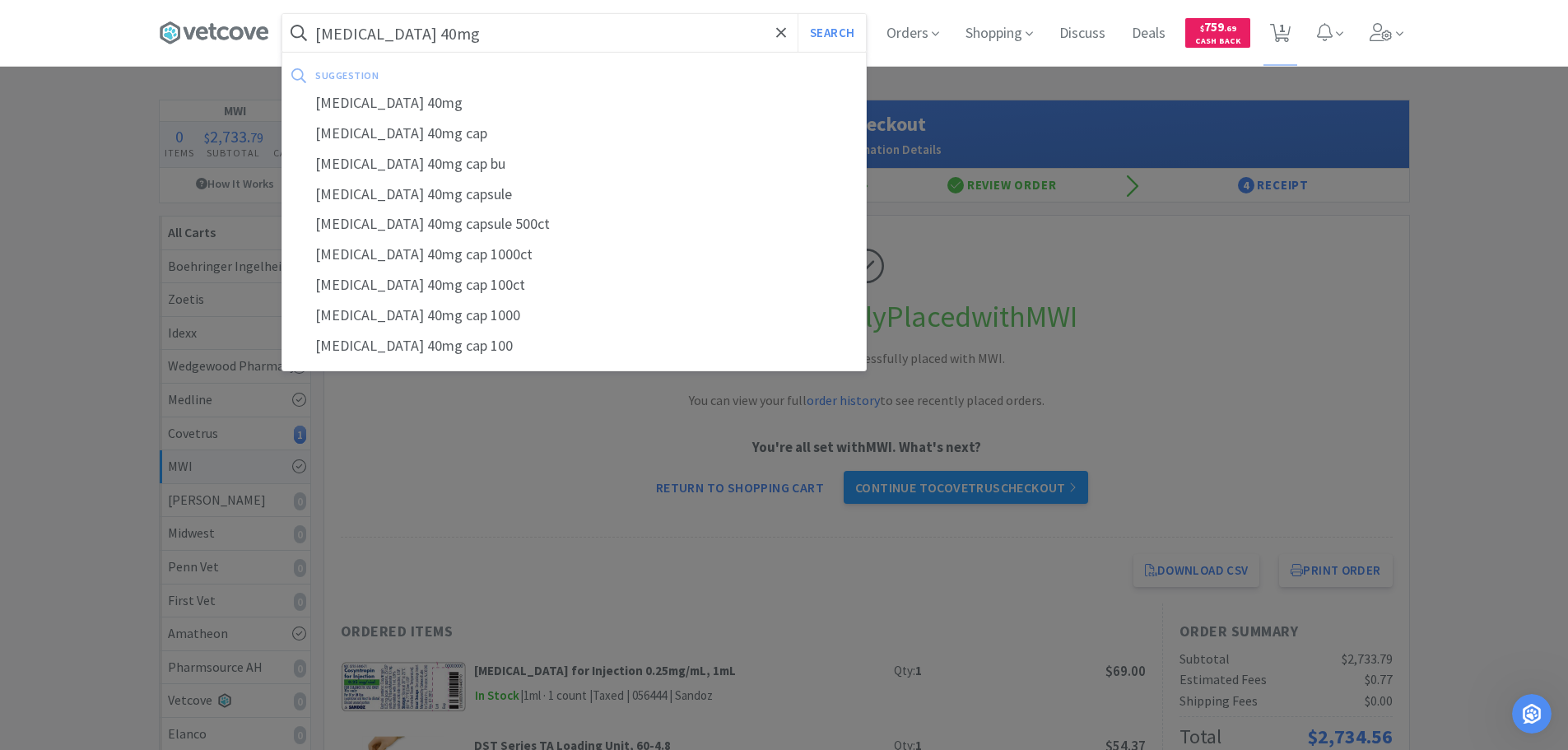
click at [797, 14] on button "Search" at bounding box center [832, 33] width 68 height 38
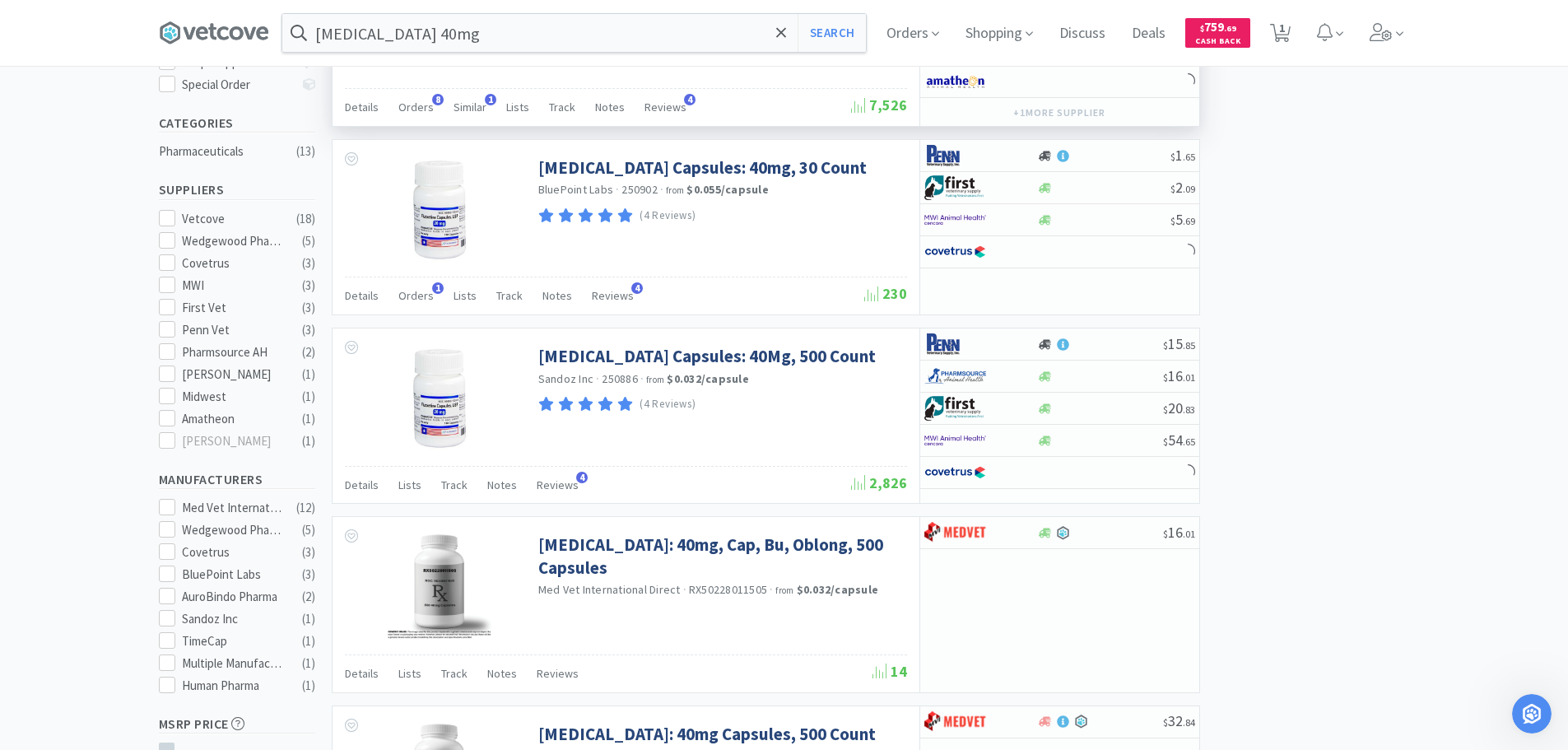
scroll to position [411, 0]
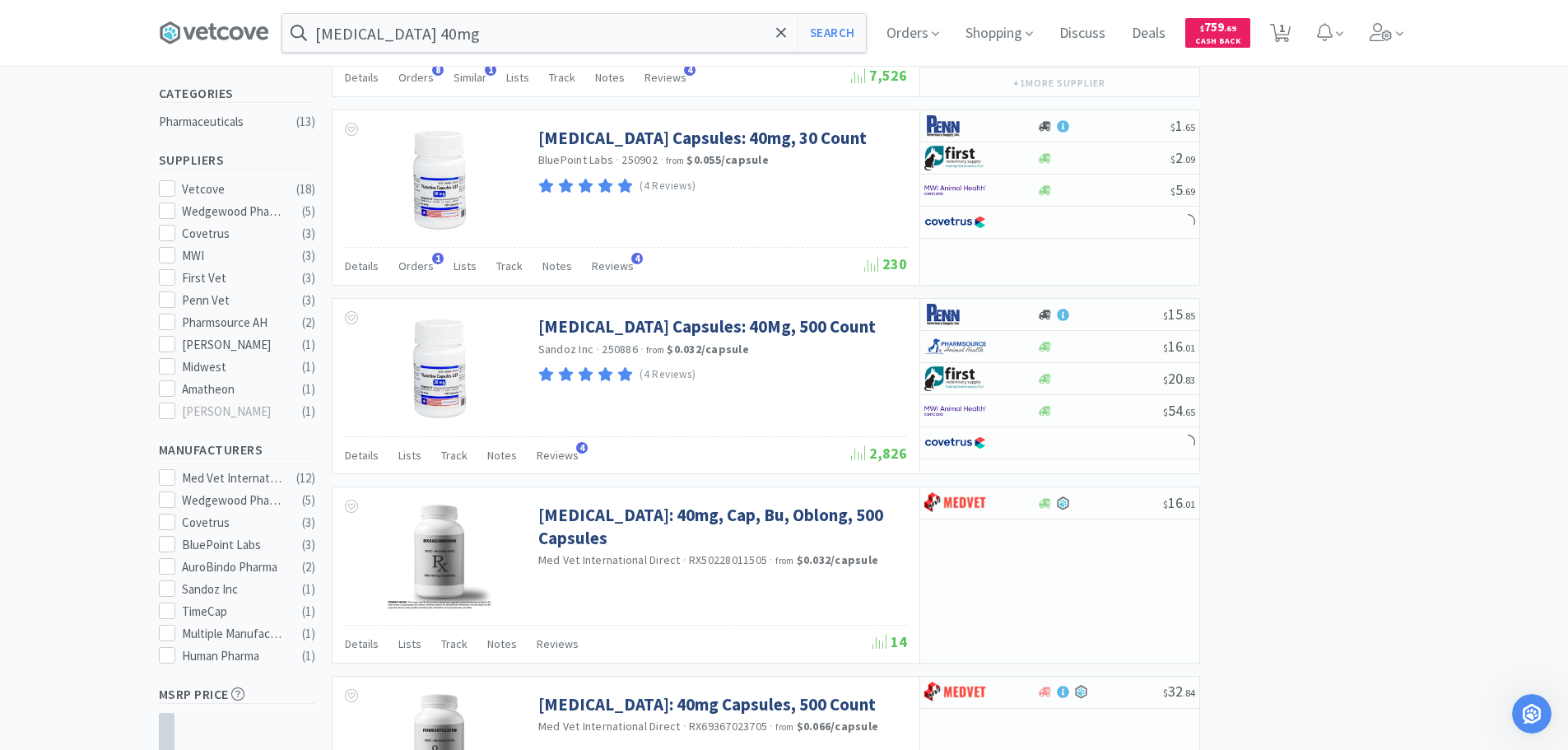
drag, startPoint x: 811, startPoint y: 170, endPoint x: 1329, endPoint y: 301, distance: 534.3
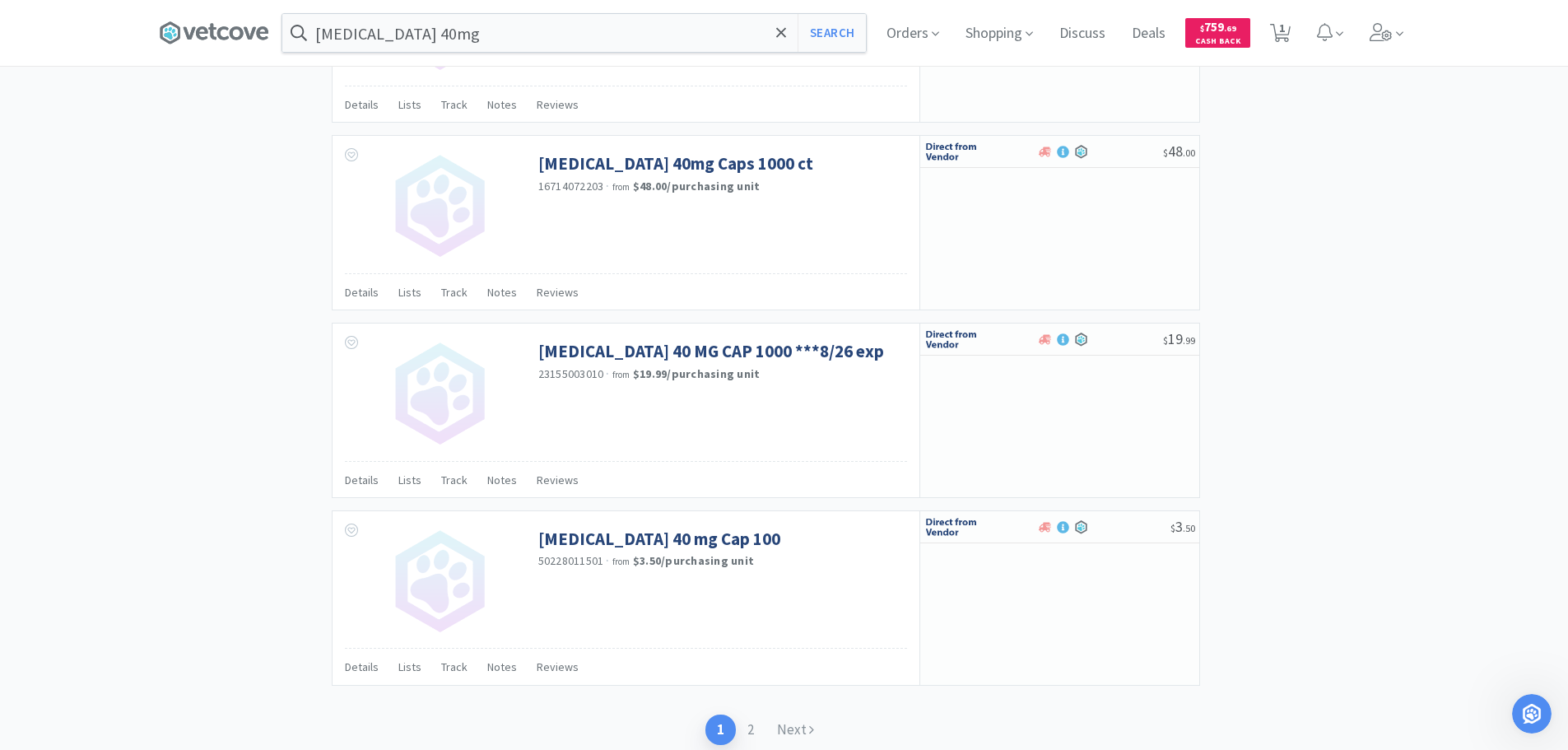
scroll to position [2469, 0]
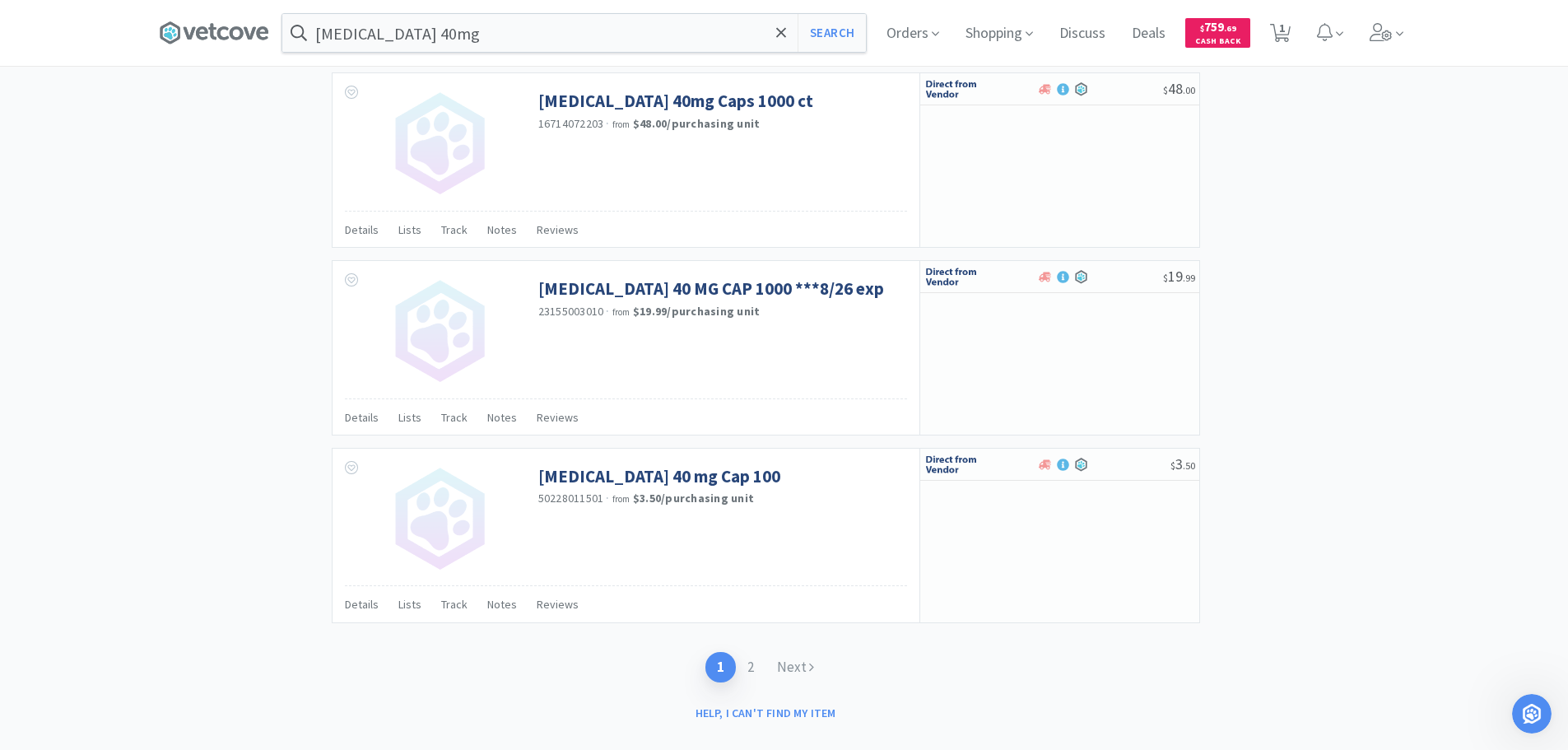
scroll to position [2546, 0]
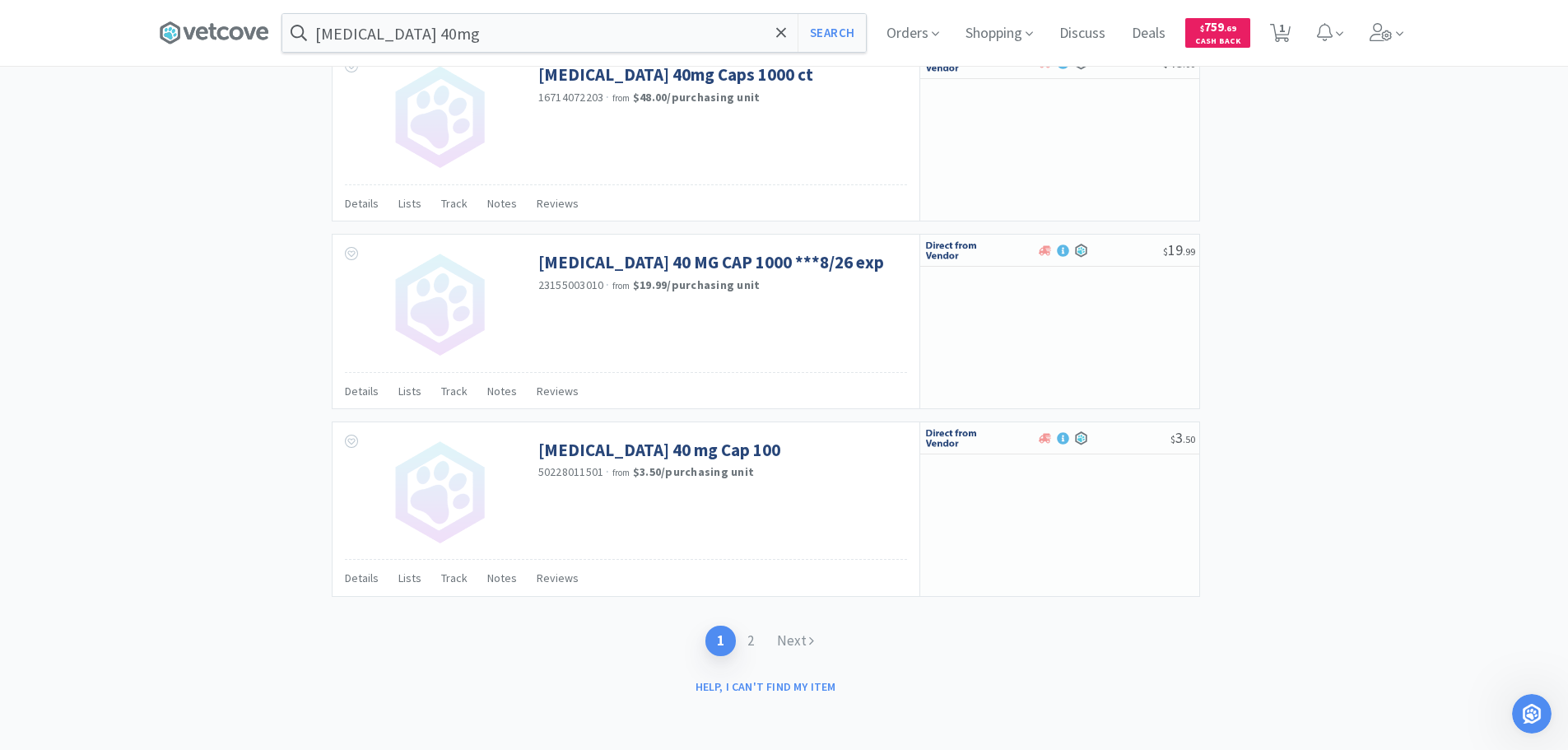
click at [753, 639] on link "2" at bounding box center [750, 641] width 30 height 31
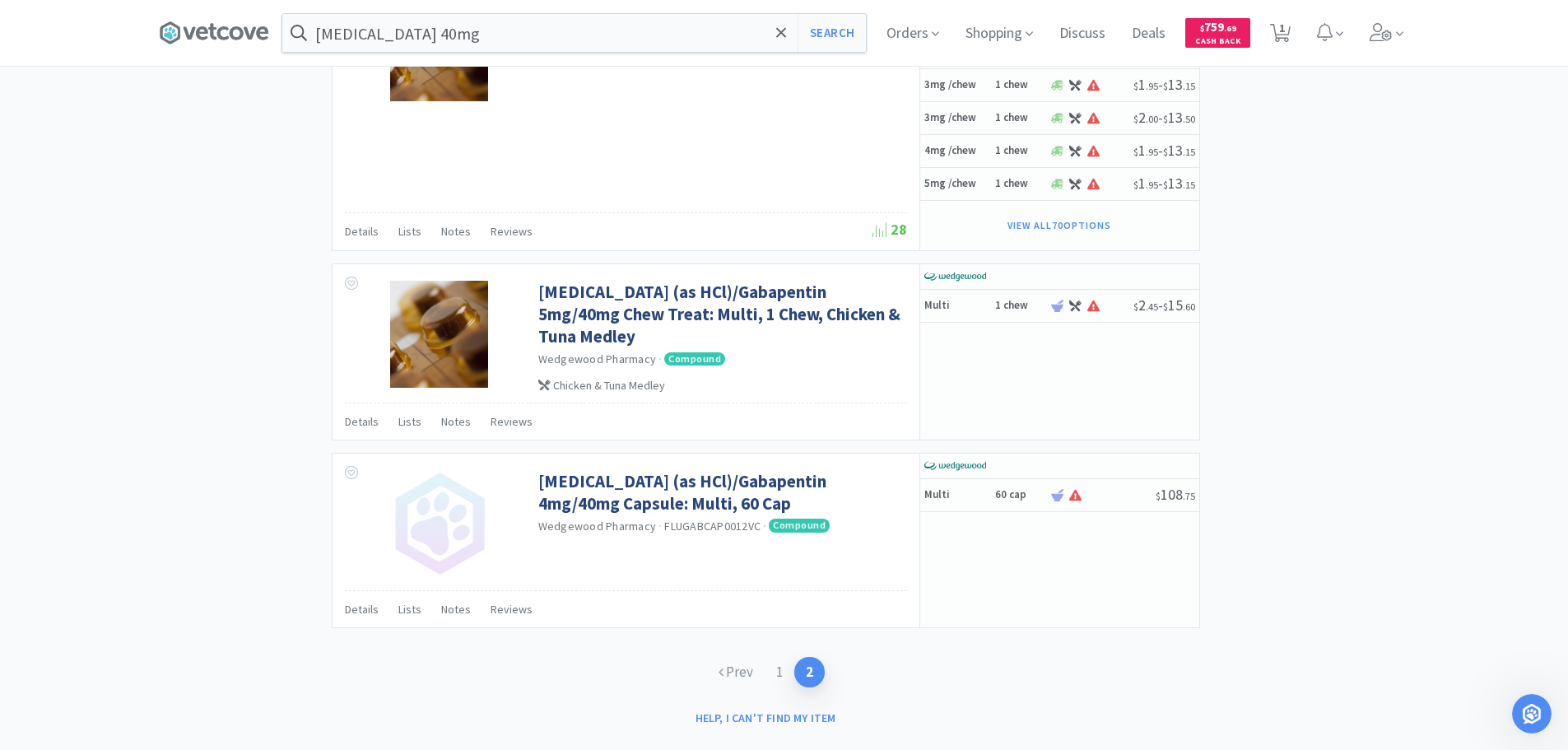
scroll to position [1813, 0]
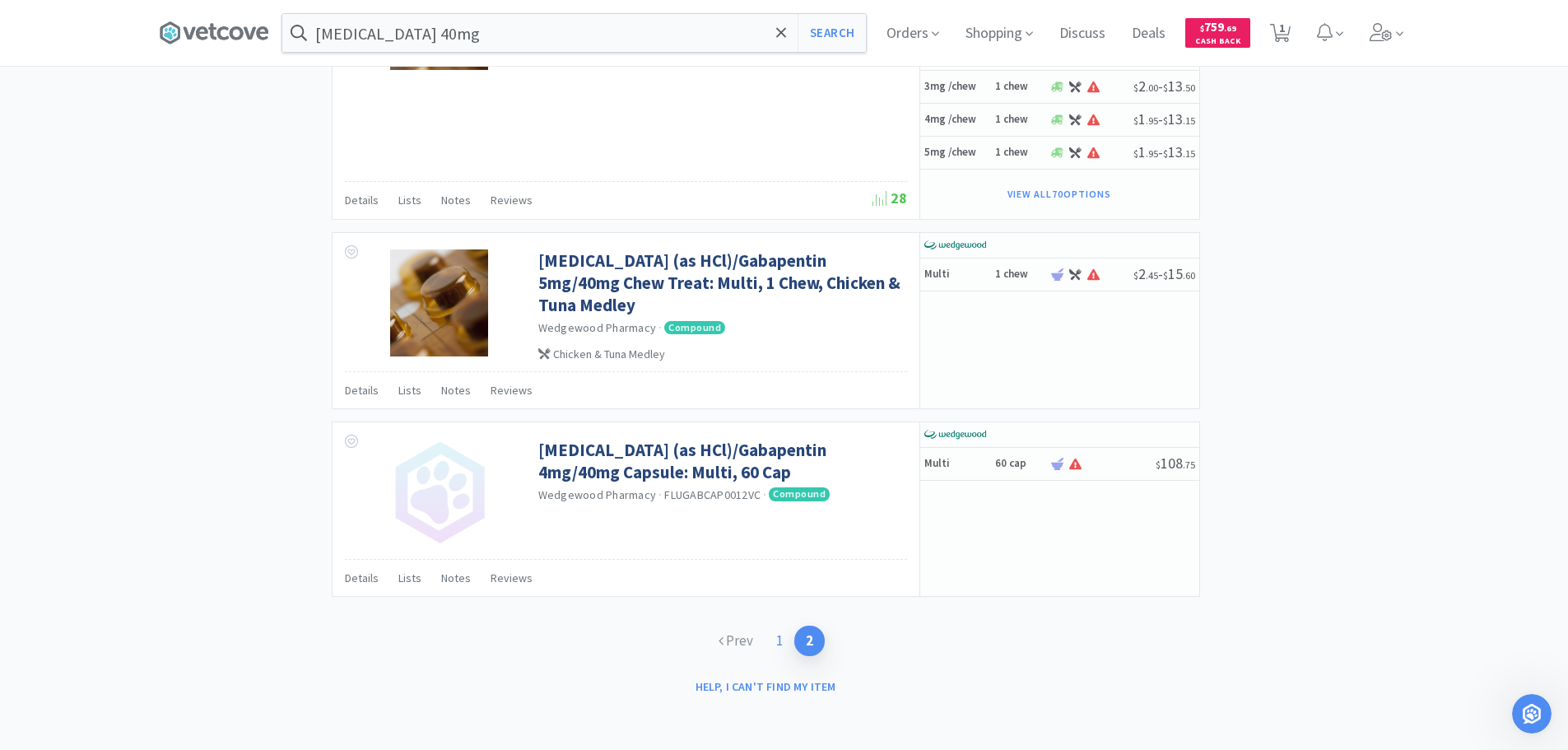
click at [772, 640] on link "1" at bounding box center [779, 641] width 30 height 31
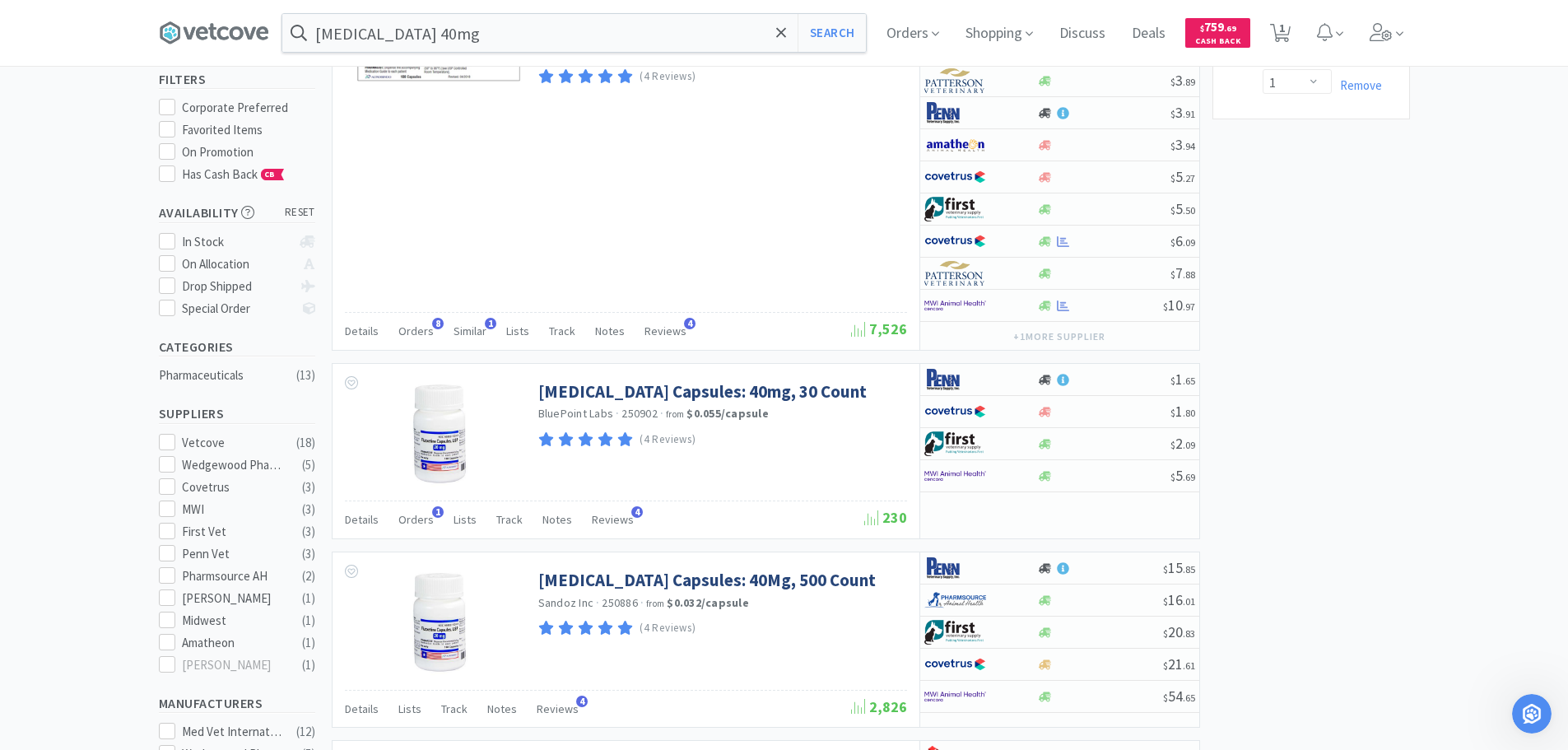
scroll to position [164, 0]
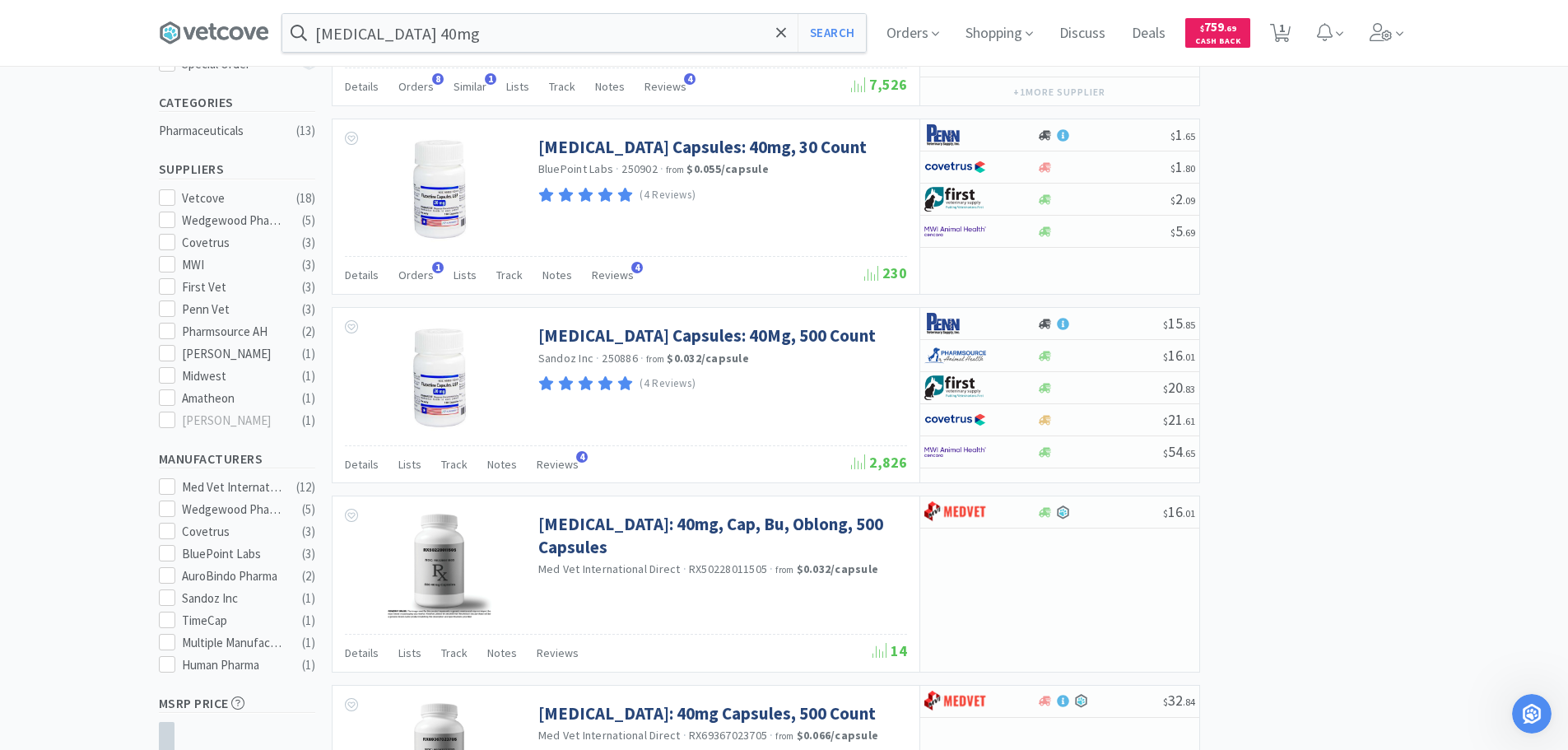
scroll to position [411, 0]
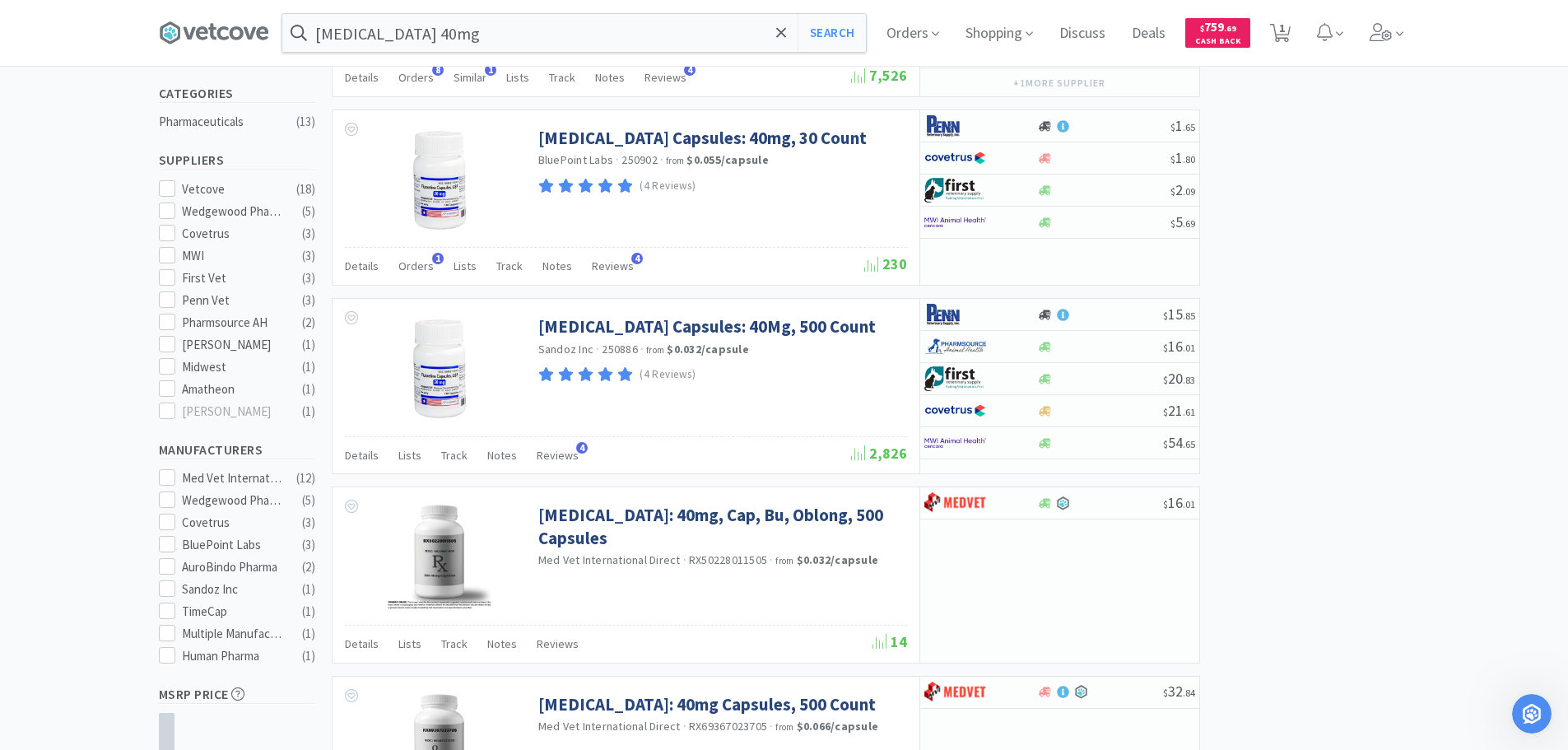
drag, startPoint x: 1337, startPoint y: 483, endPoint x: 1344, endPoint y: 547, distance: 64.4
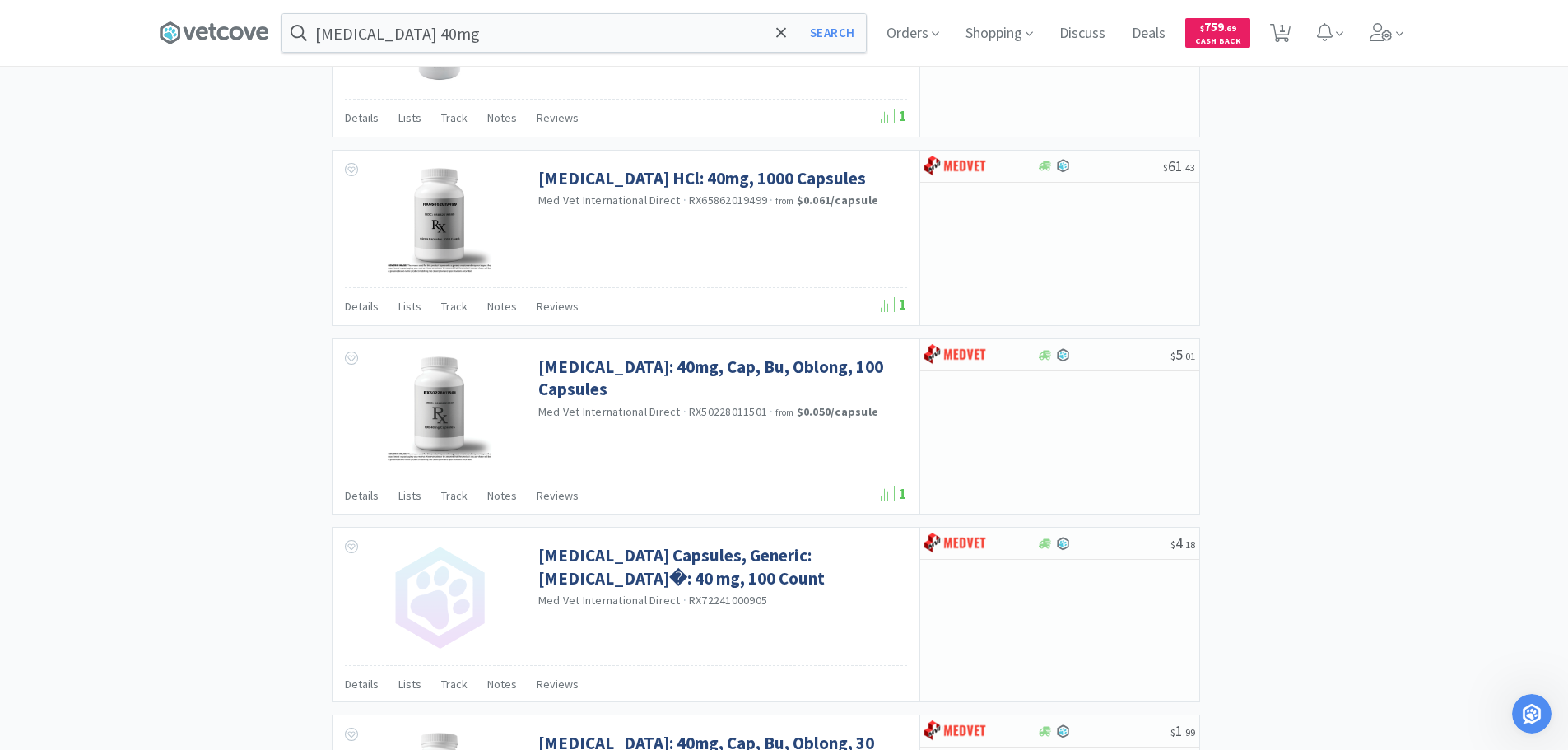
scroll to position [1317, 0]
click at [1344, 547] on div "× Filter Results Synced Suppliers Only Manufacturers Only Compounds Only Previo…" at bounding box center [784, 356] width 1251 height 3146
click at [1306, 240] on div "× Filter Results Synced Suppliers Only Manufacturers Only Compounds Only Previo…" at bounding box center [784, 356] width 1251 height 3146
click at [1279, 244] on div "× Filter Results Synced Suppliers Only Manufacturers Only Compounds Only Previo…" at bounding box center [784, 356] width 1251 height 3146
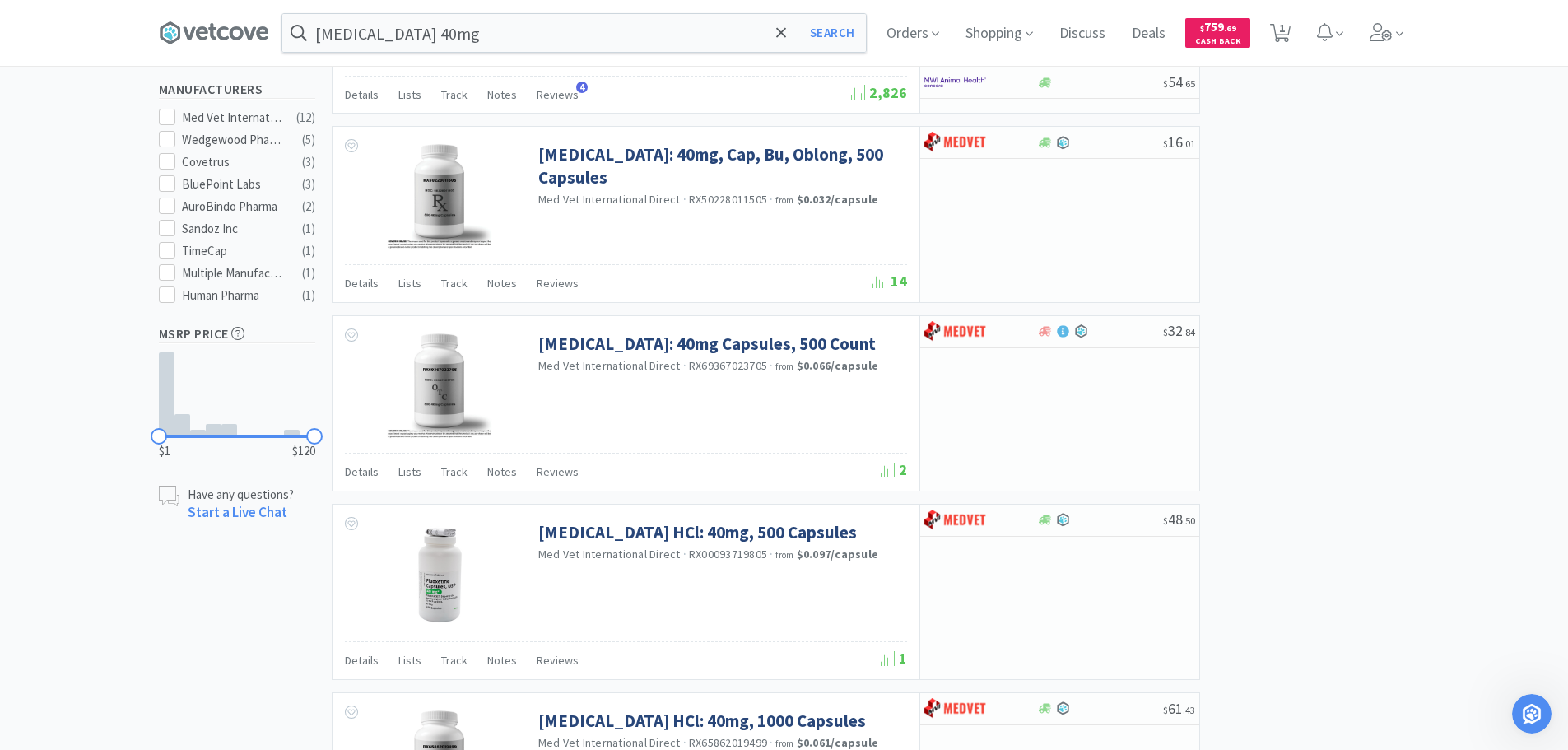
scroll to position [577, 0]
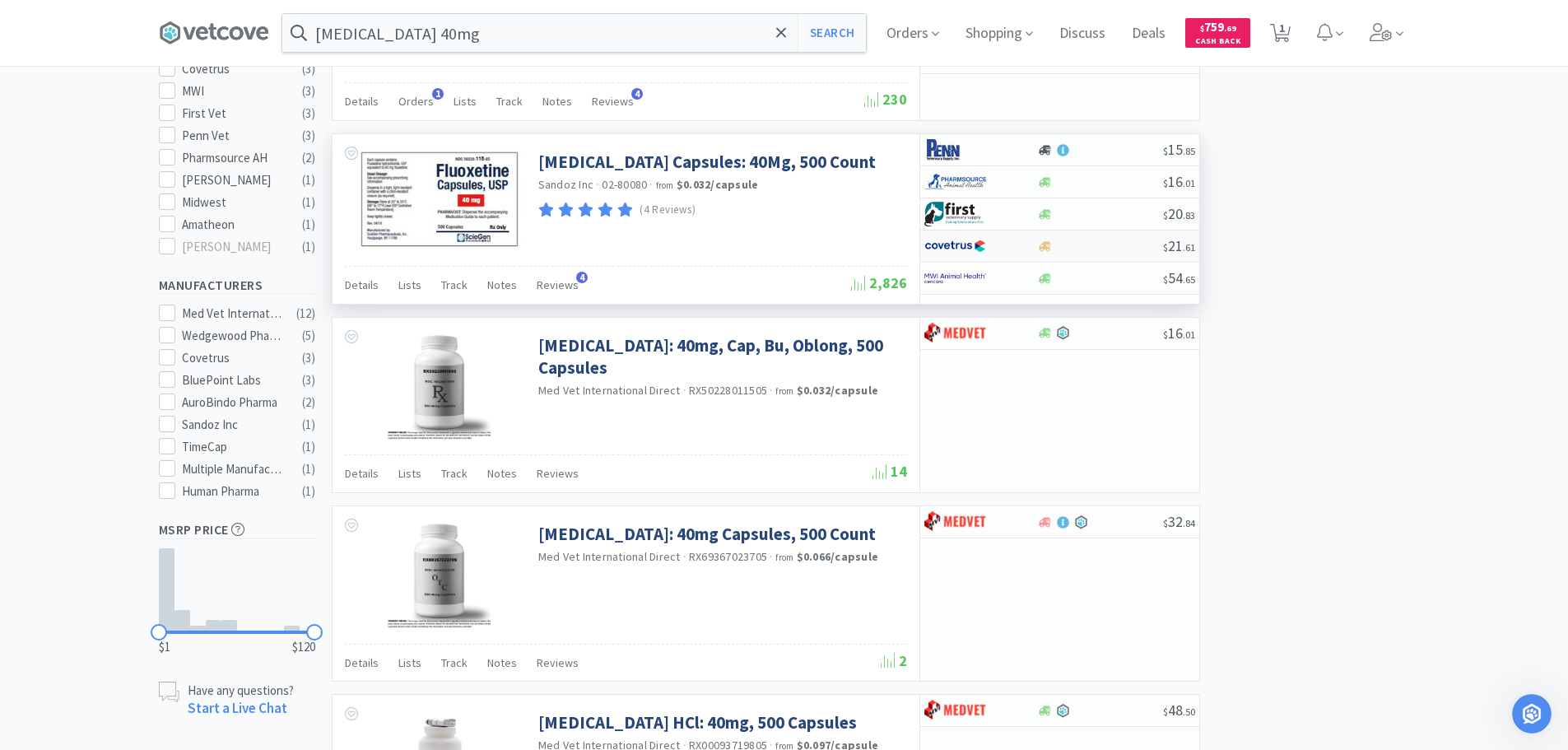
click at [1129, 250] on div at bounding box center [1100, 247] width 126 height 13
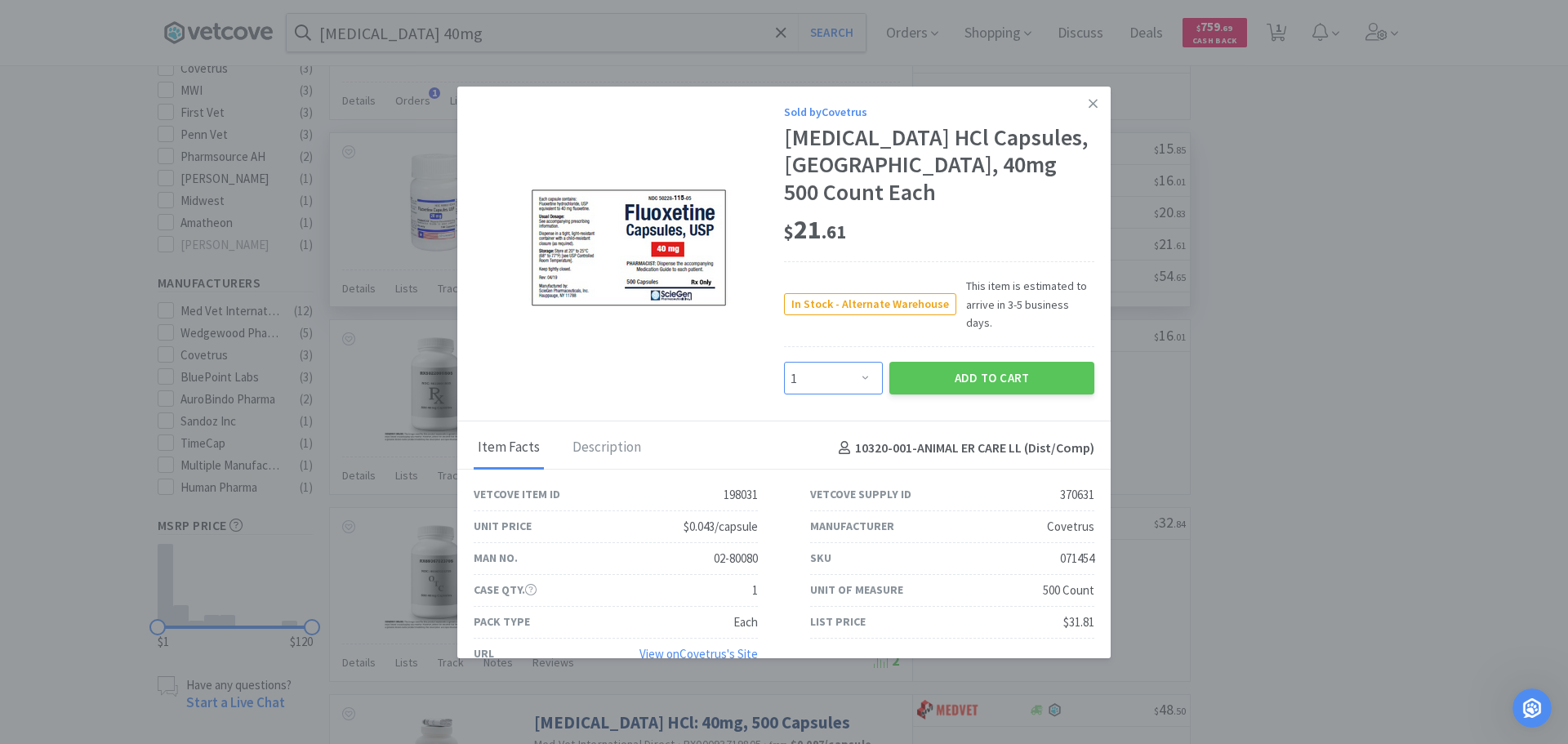
click at [875, 362] on select "Enter Quantity 1 2 3 4 5 6 7 8 9 10 11 12 13 14 15 16 17 18 19 20 Enter Quantity" at bounding box center [833, 378] width 99 height 33
click at [784, 362] on select "Enter Quantity 1 2 3 4 5 6 7 8 9 10 11 12 13 14 15 16 17 18 19 20 Enter Quantity" at bounding box center [833, 378] width 99 height 33
click at [910, 362] on button "Add to Cart" at bounding box center [992, 378] width 205 height 33
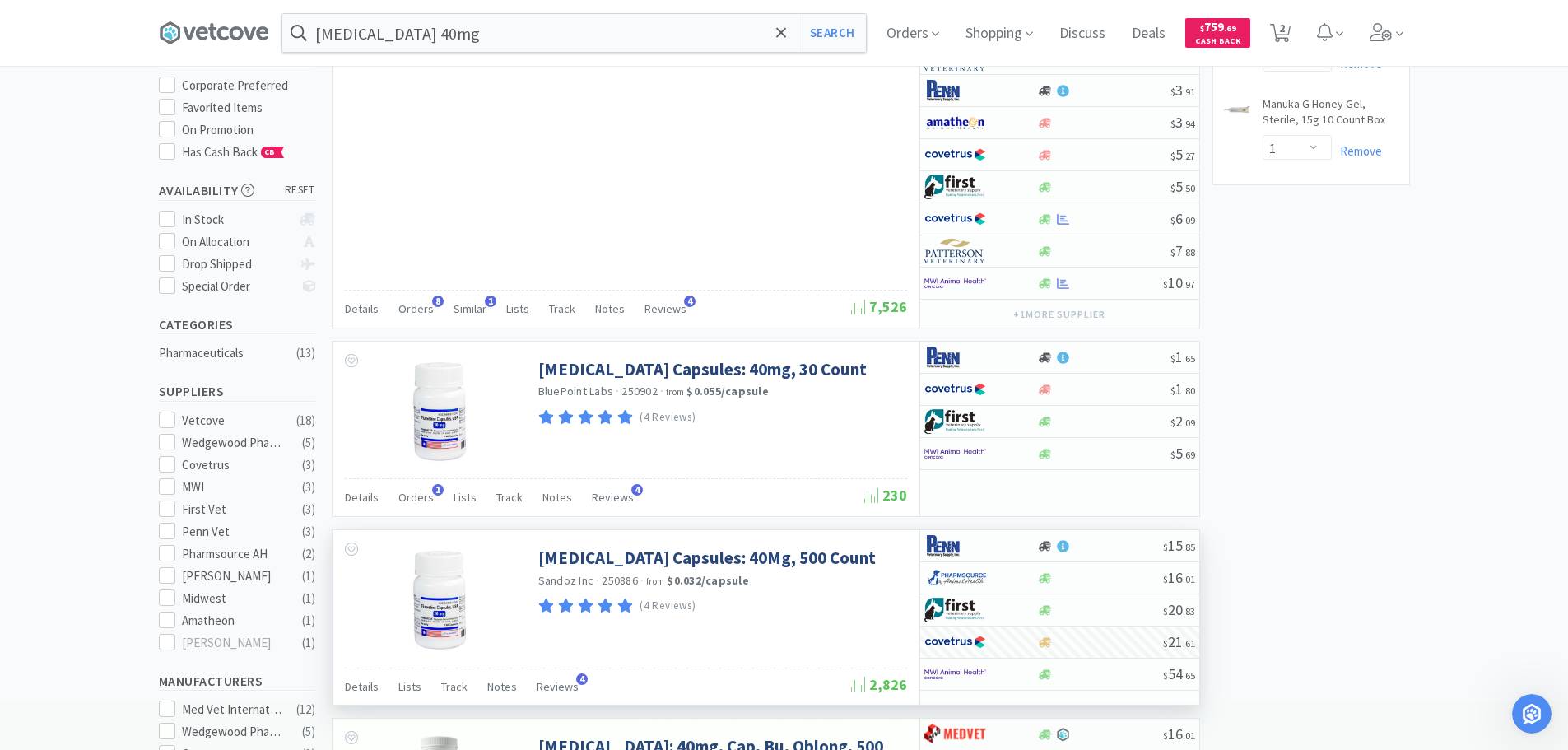
scroll to position [0, 0]
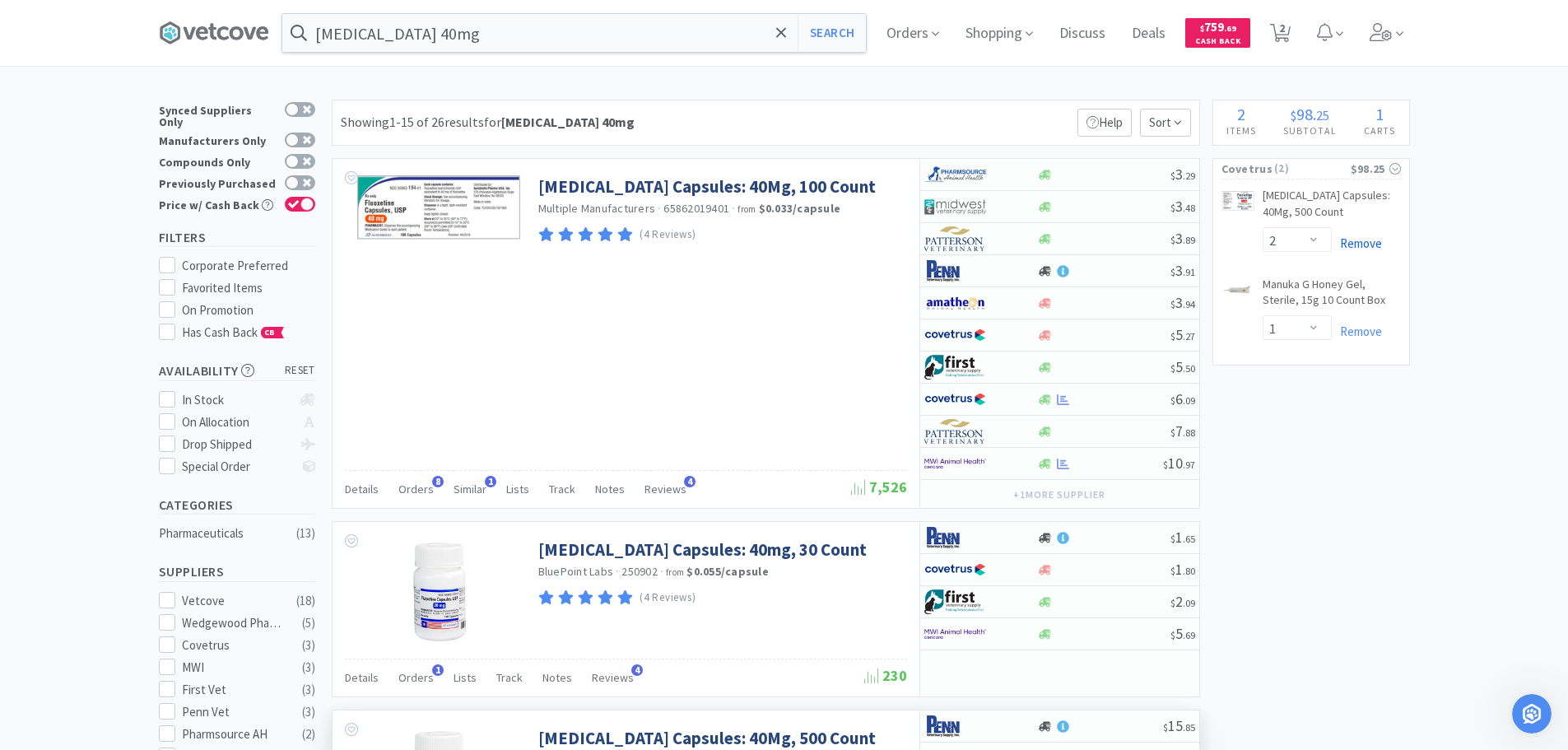
click at [1362, 250] on link "Remove" at bounding box center [1357, 243] width 50 height 15
click at [1387, 24] on icon at bounding box center [1380, 32] width 22 height 18
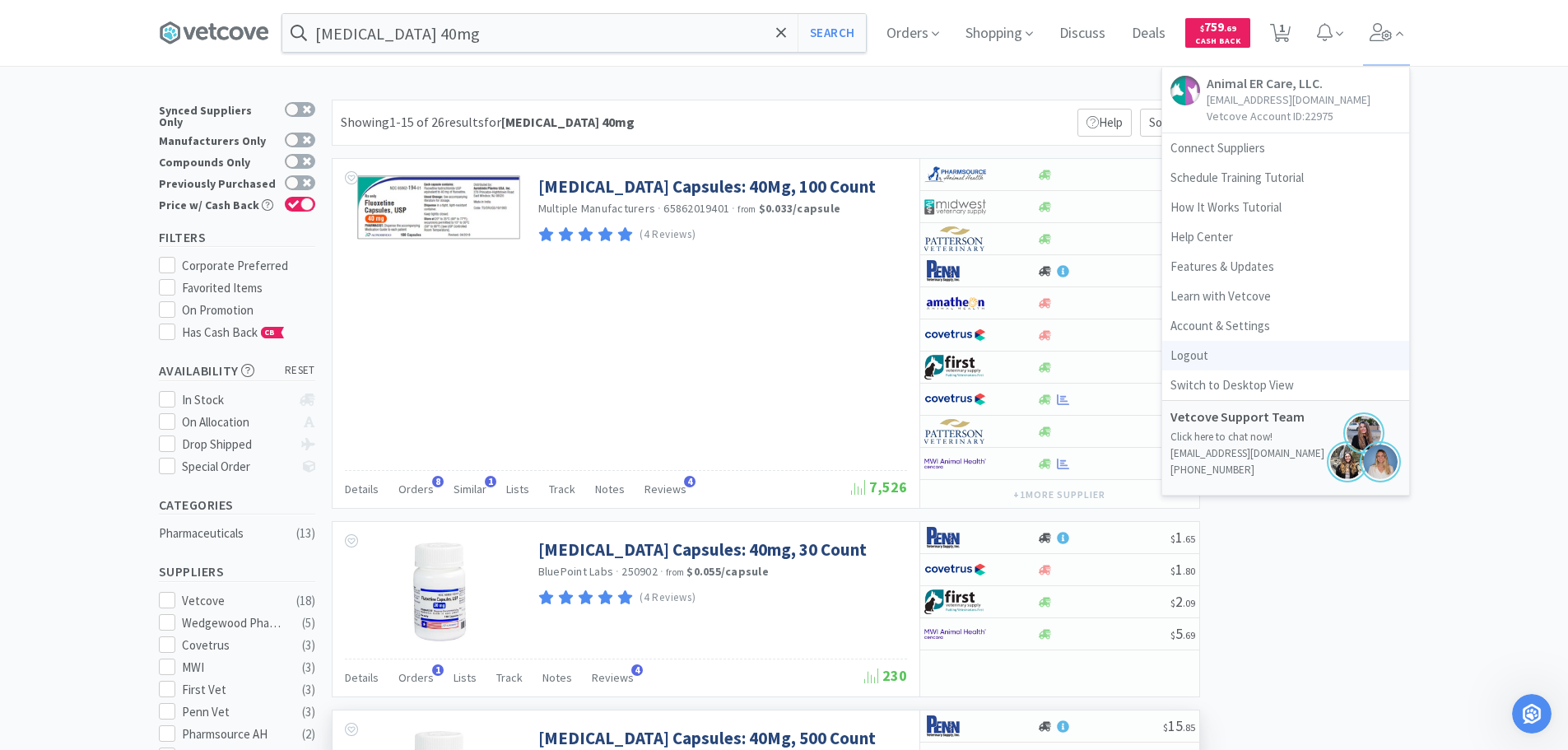
click at [1220, 361] on link "Logout" at bounding box center [1285, 355] width 247 height 30
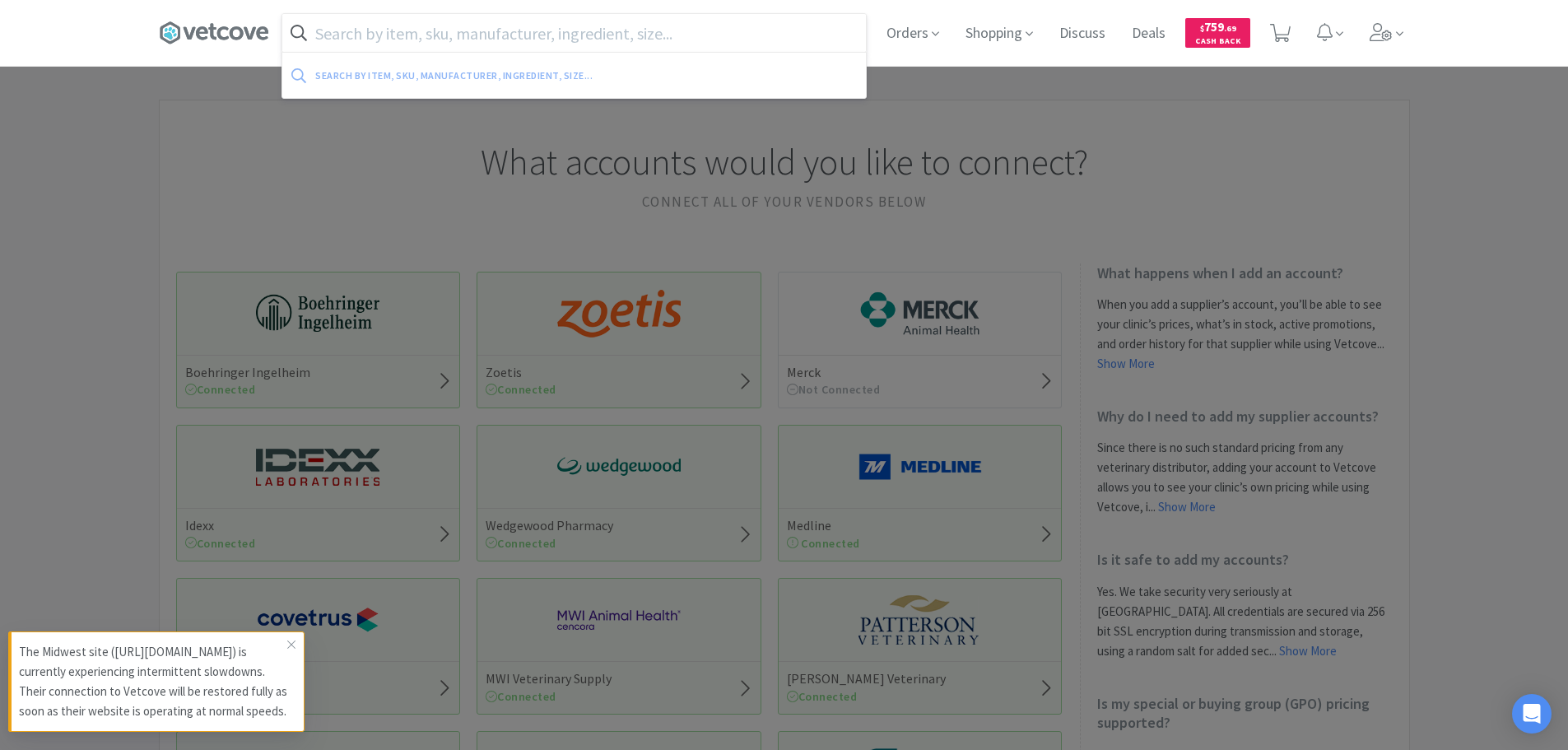
paste input "077942"
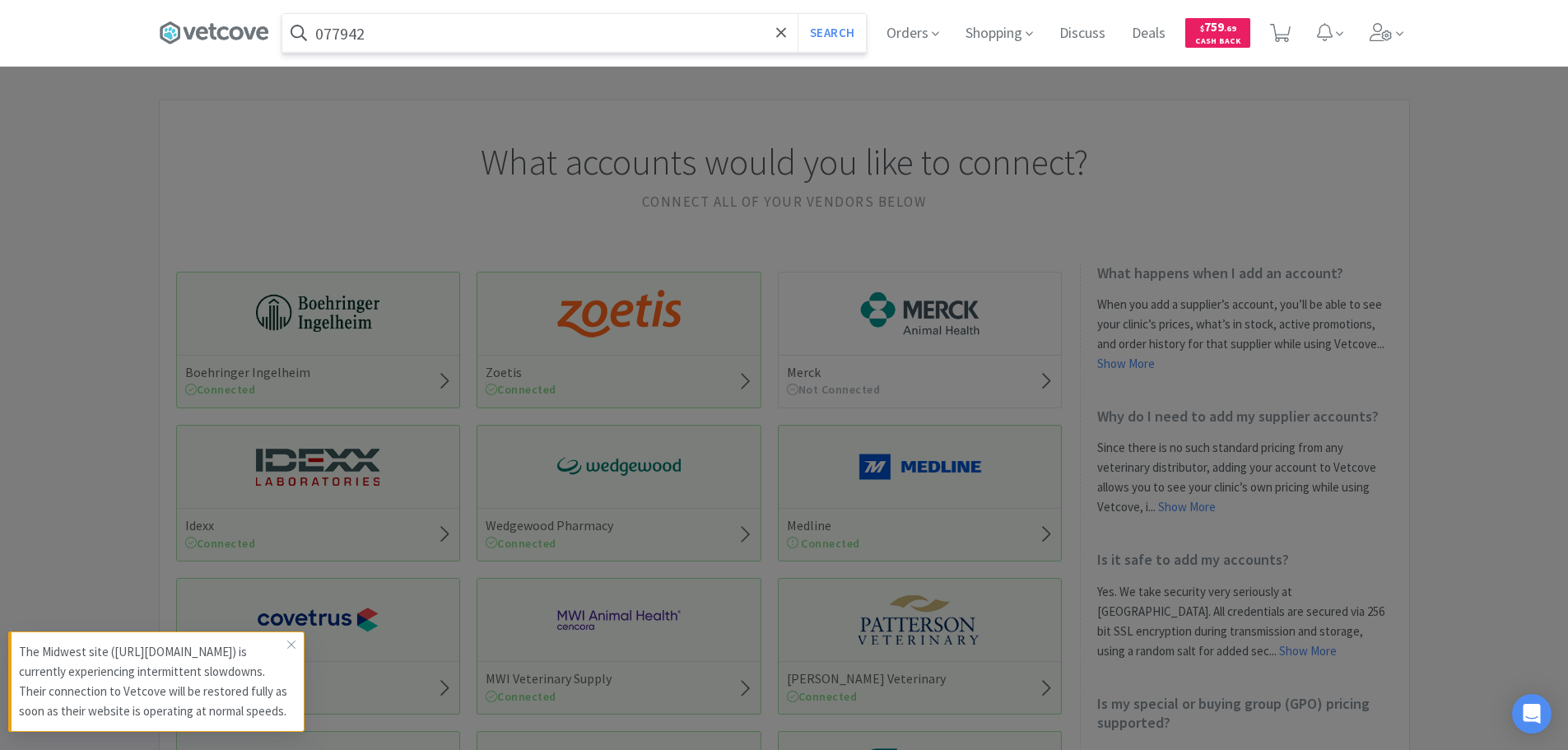
type input "077942"
click at [797, 14] on button "Search" at bounding box center [832, 33] width 68 height 38
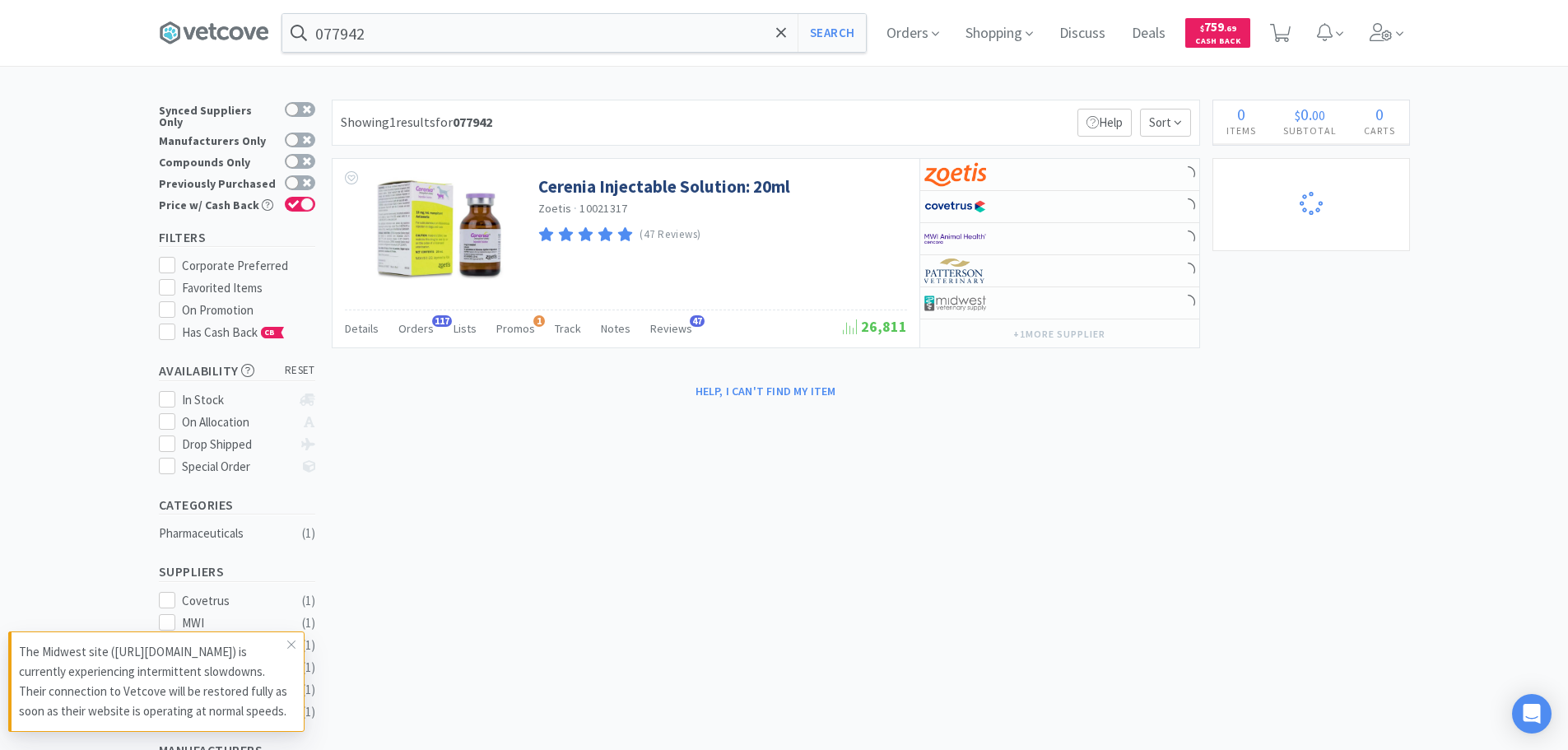
select select "1"
select select "2"
select select "7"
select select "1"
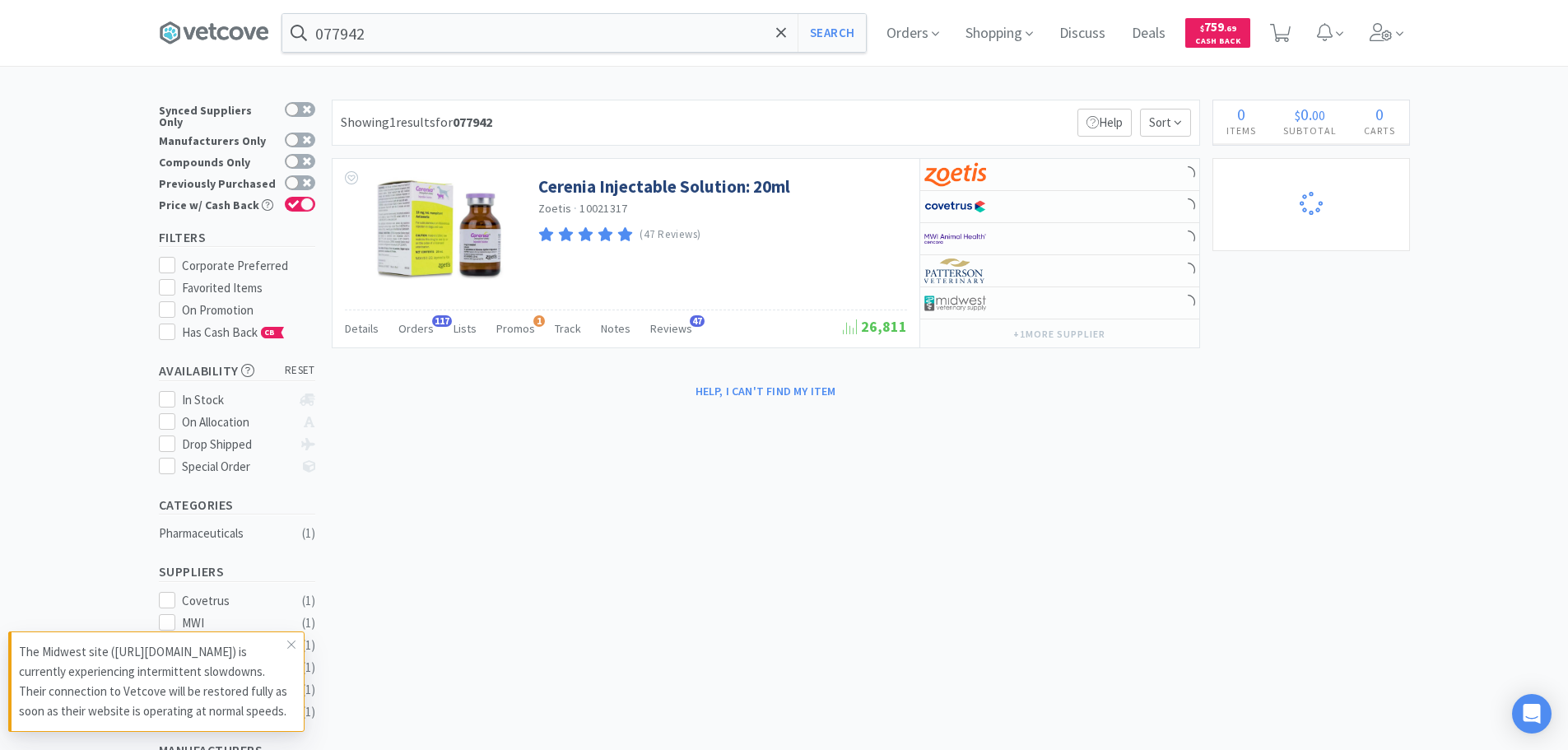
select select "5"
select select "1"
select select "2"
select select "1"
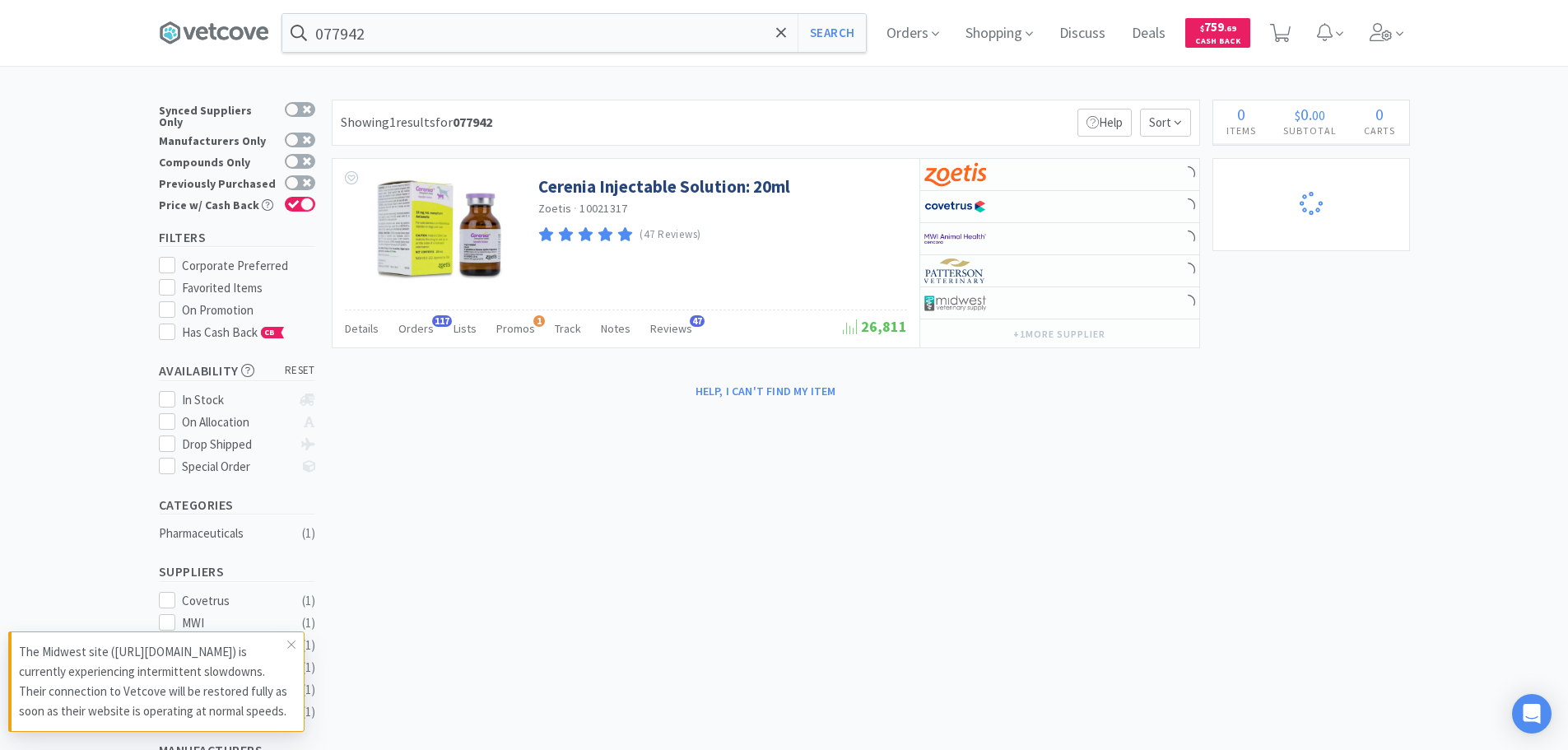
select select "1"
select select "2"
select select "1"
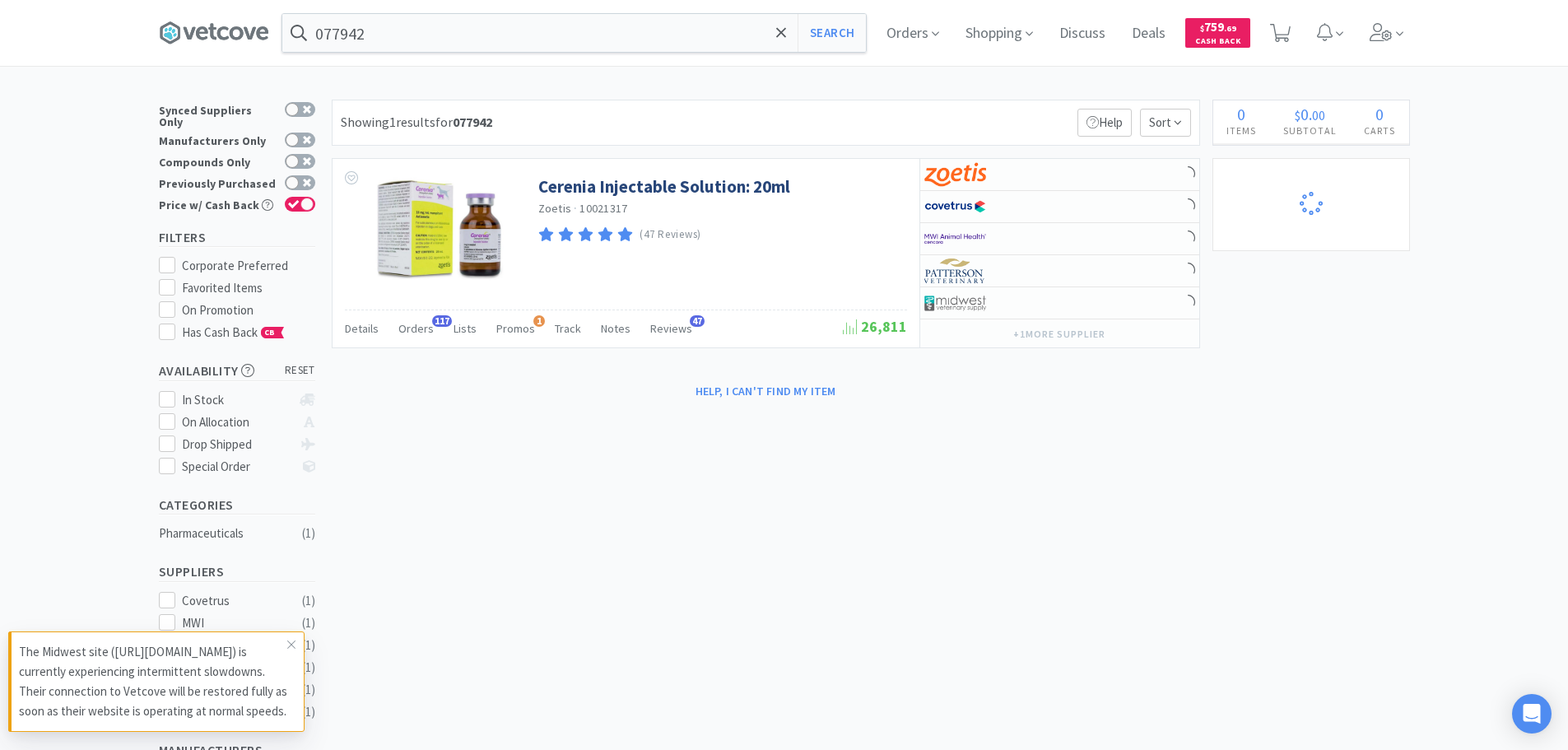
select select "1"
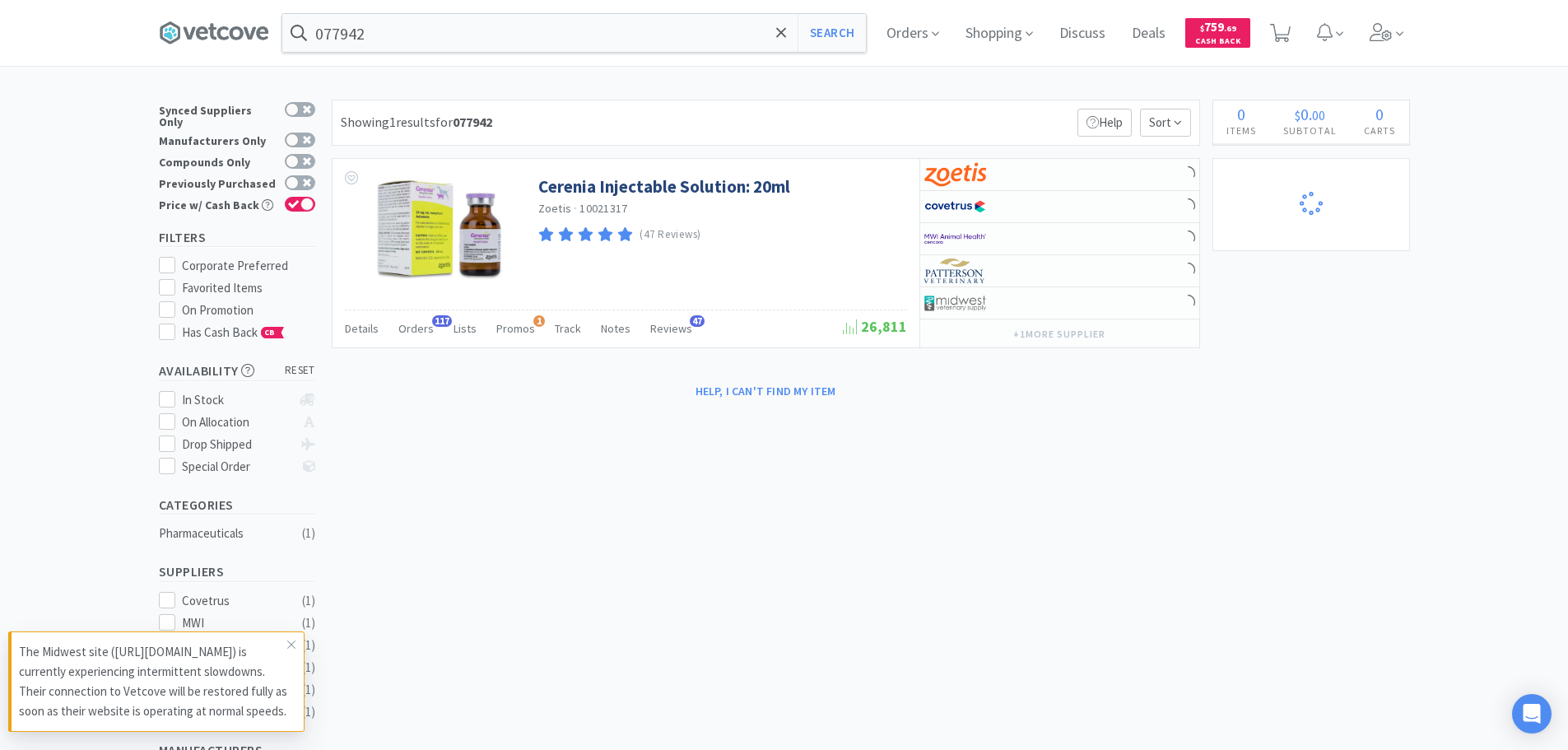
select select "2"
select select "1"
select select "2"
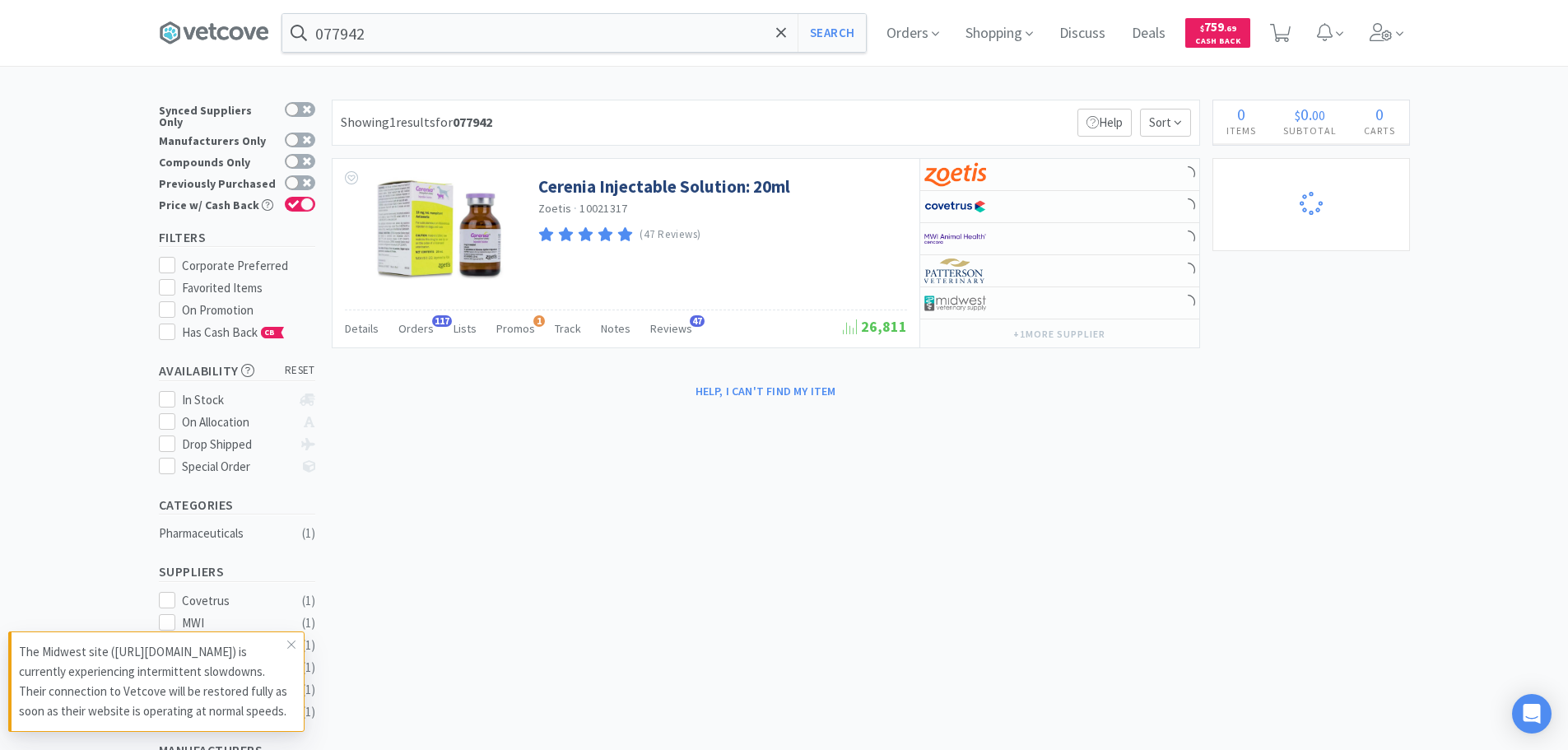
select select "1"
select select "7"
select select "1"
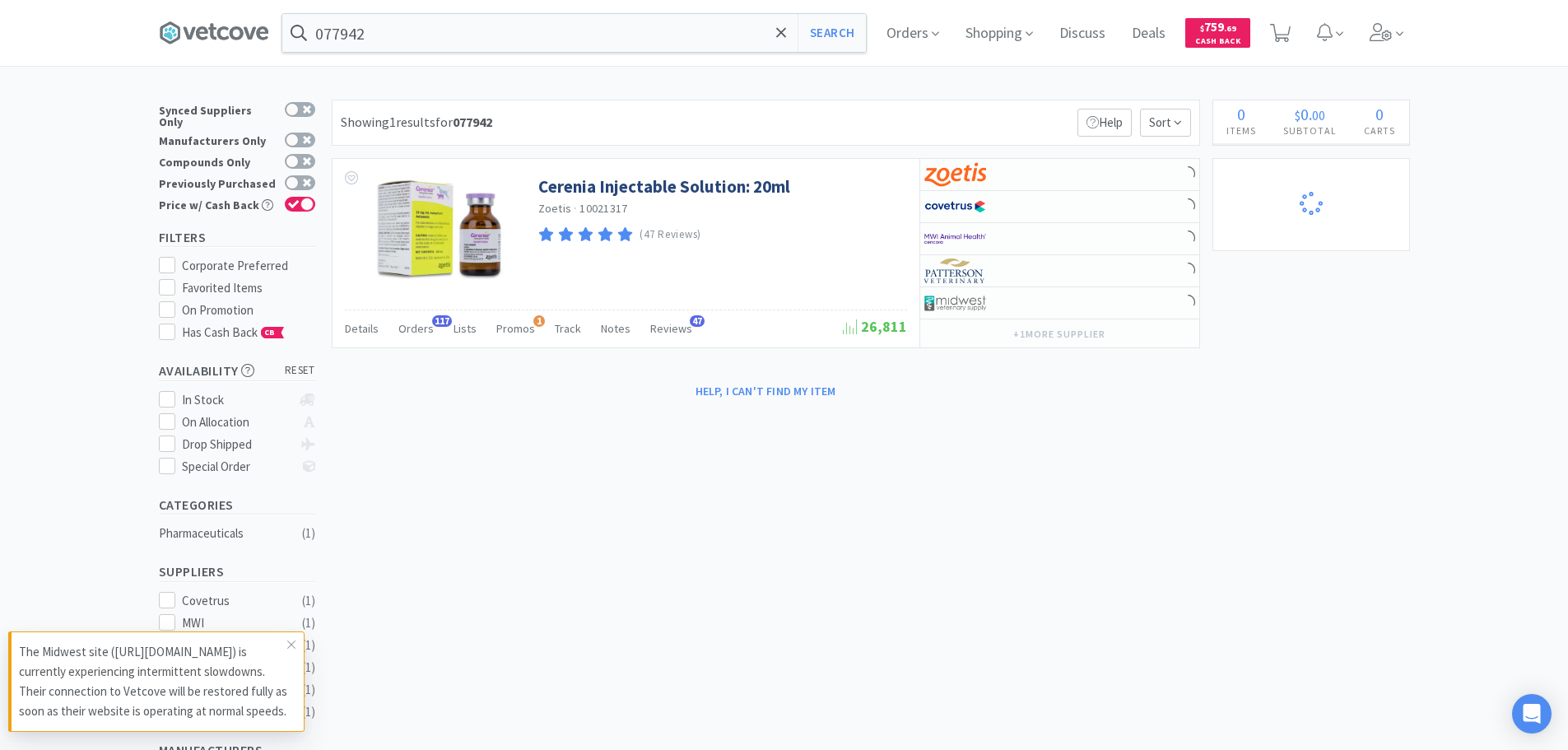
select select "1"
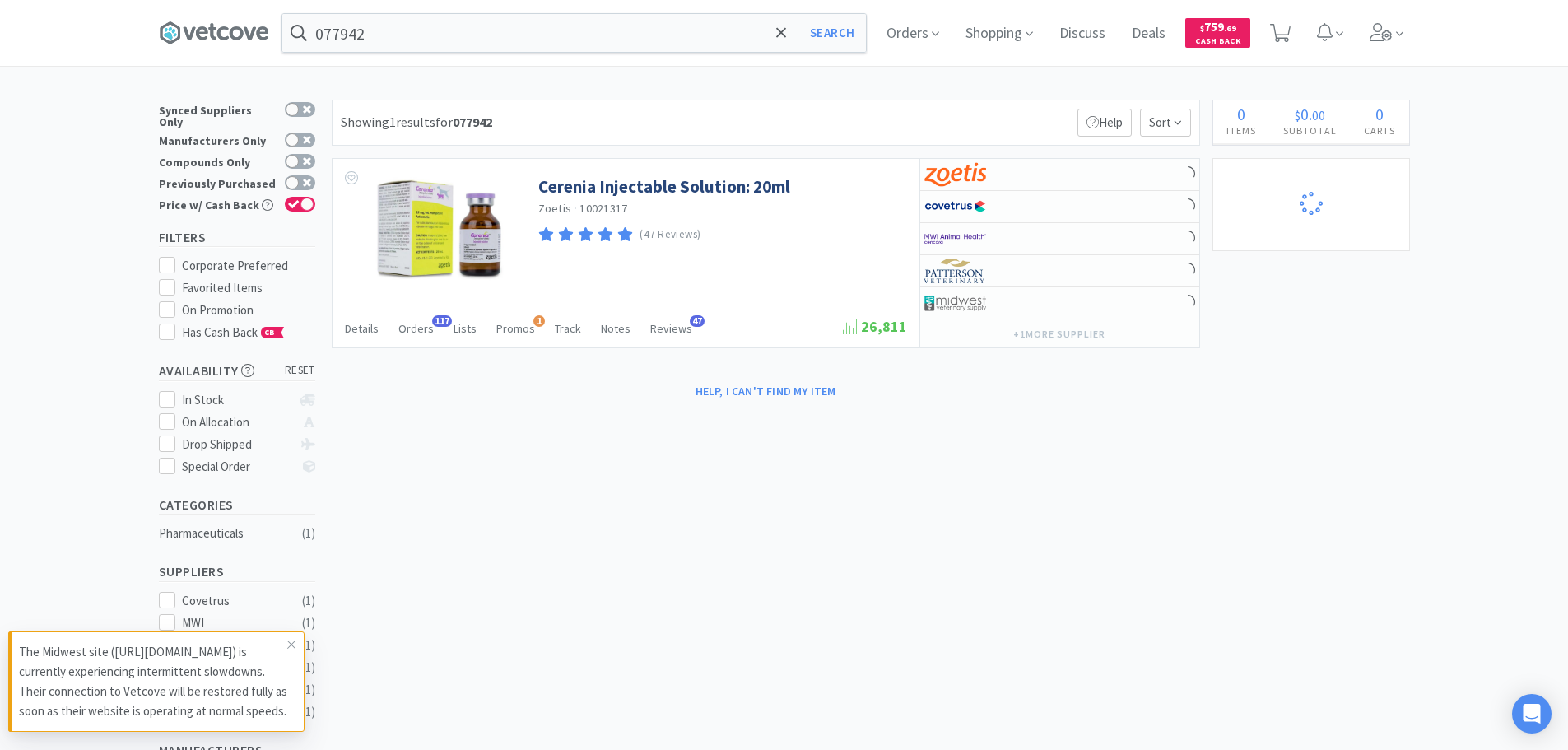
select select "7"
select select "3"
select select "4"
select select "2"
select select "1"
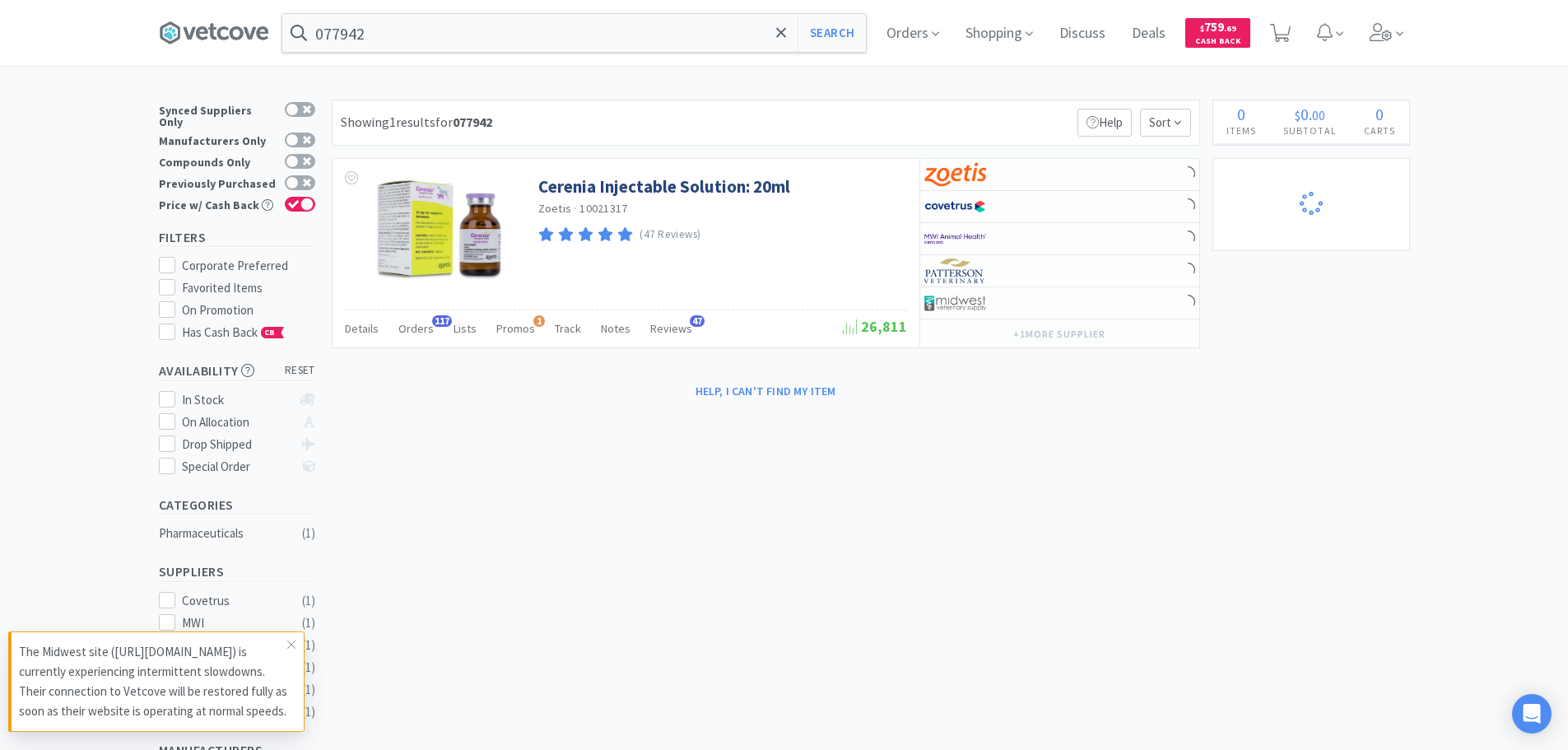
select select "2"
select select "10"
select select "1"
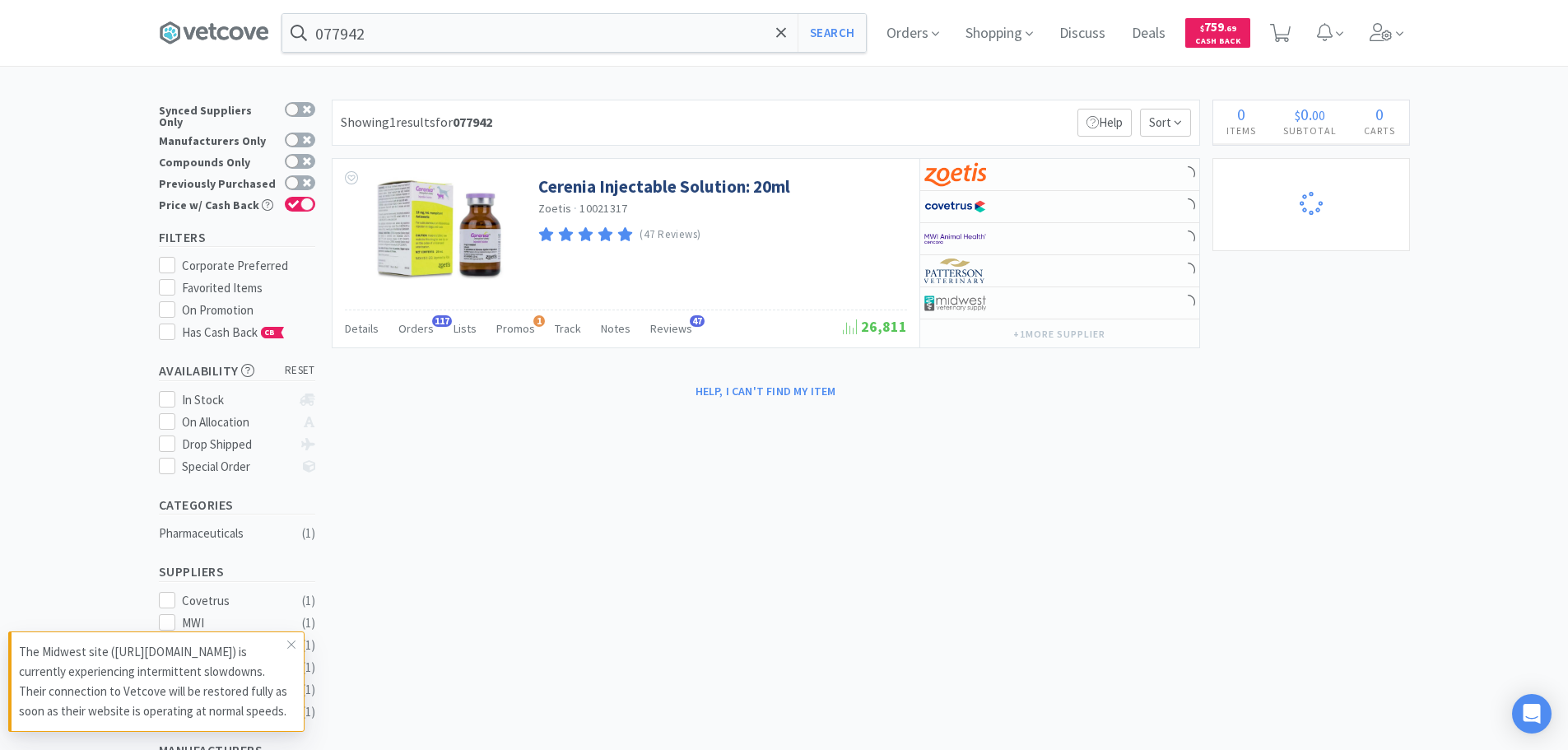
select select "2"
select select "1"
select select "6"
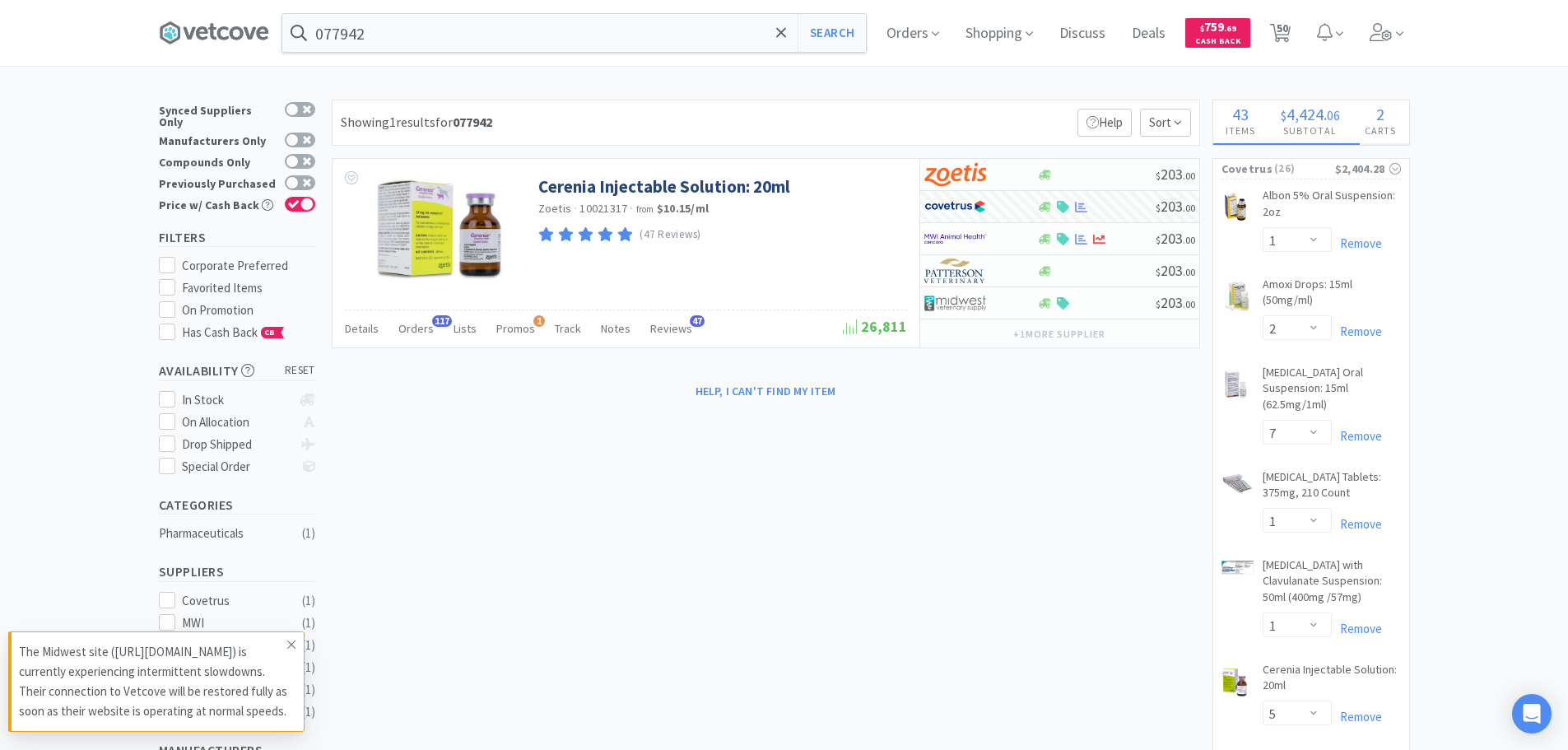
click at [292, 638] on icon at bounding box center [291, 644] width 10 height 13
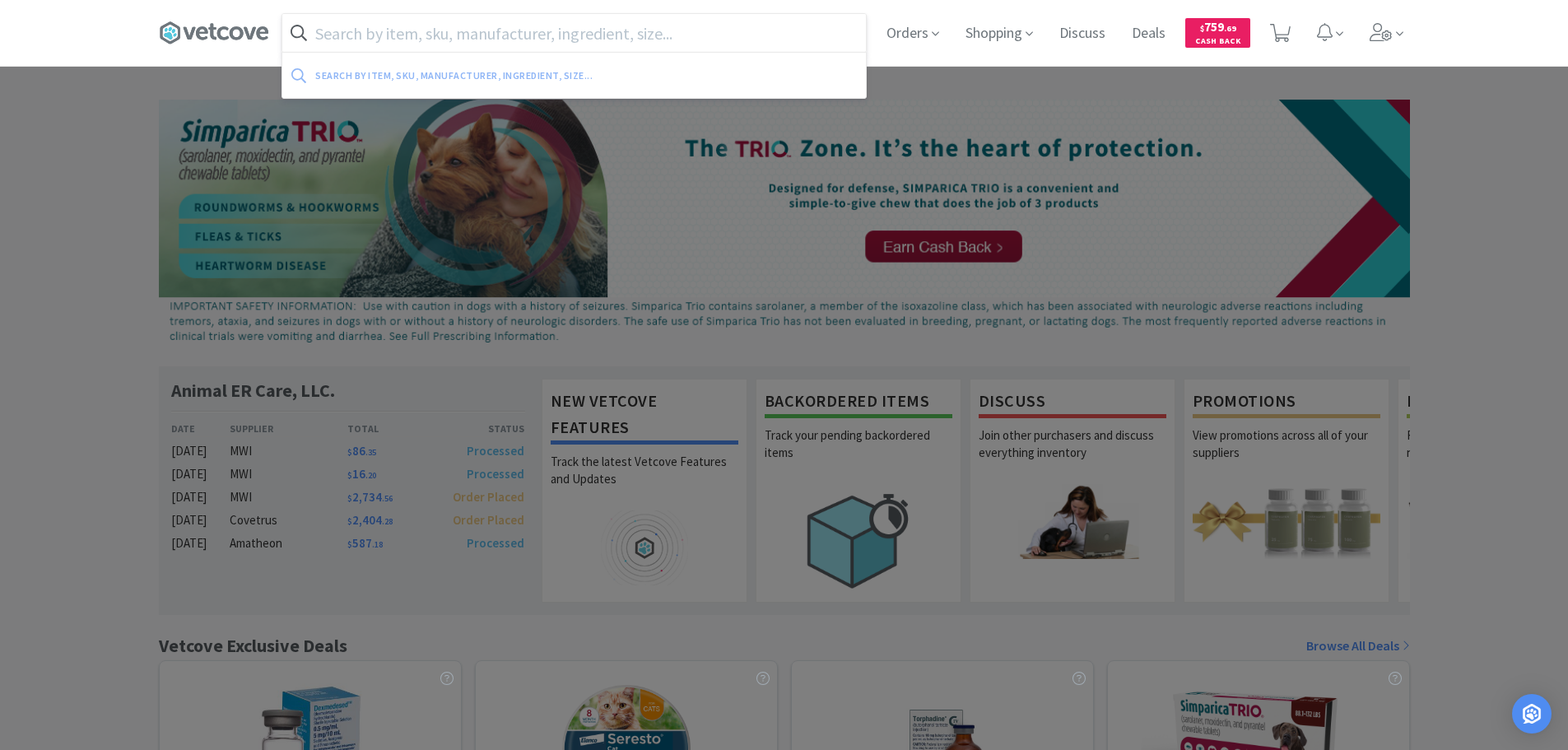
click at [586, 35] on input "text" at bounding box center [574, 33] width 584 height 38
paste input "Medline Industries, Inc. - MDS2501H $18.5"
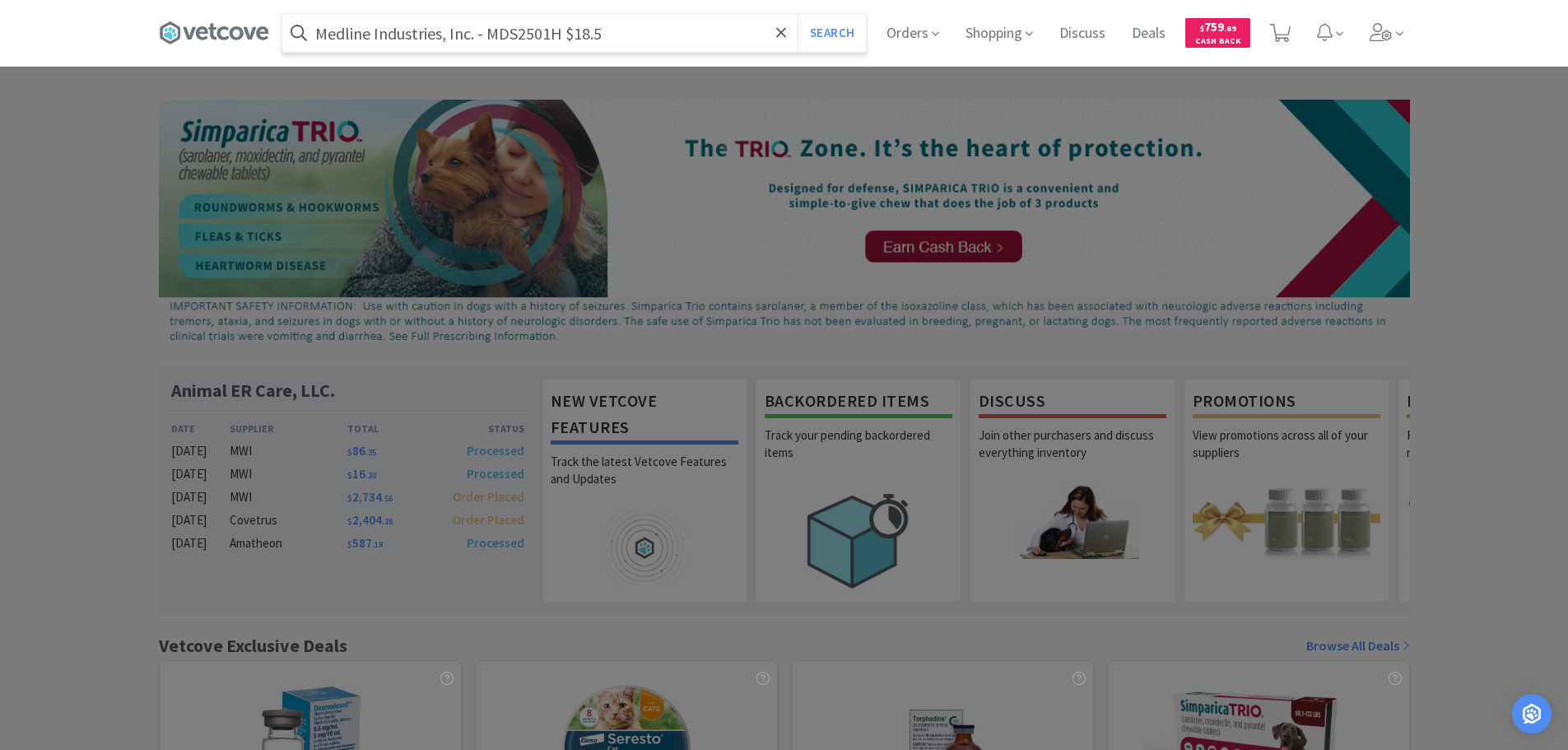
click at [511, 39] on input "Medline Industries, Inc. - MDS2501H $18.5" at bounding box center [574, 33] width 584 height 38
paste input "text"
type input "Medline Industries, Inc. - MDS2501H $18.5"
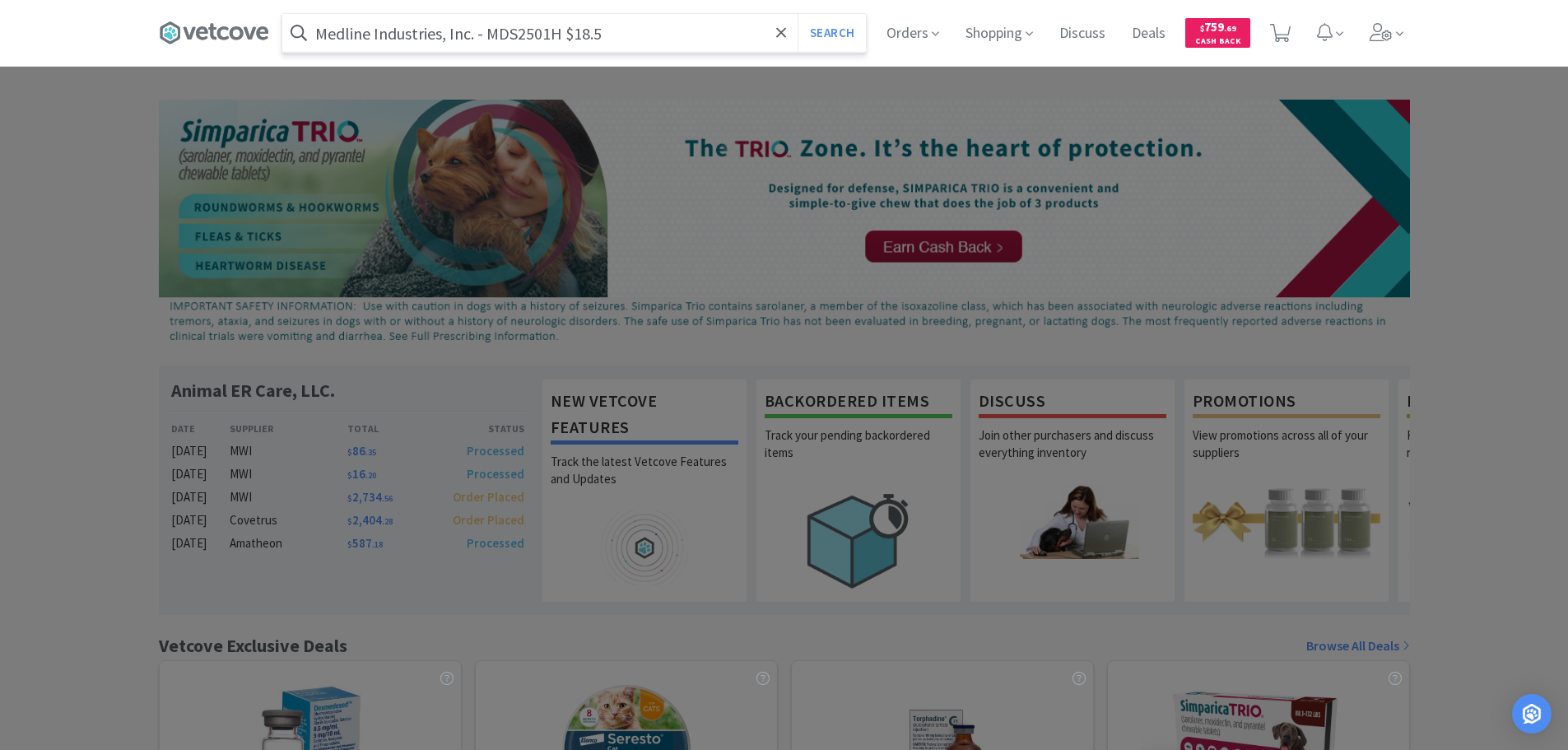
click at [797, 14] on button "Search" at bounding box center [832, 33] width 68 height 38
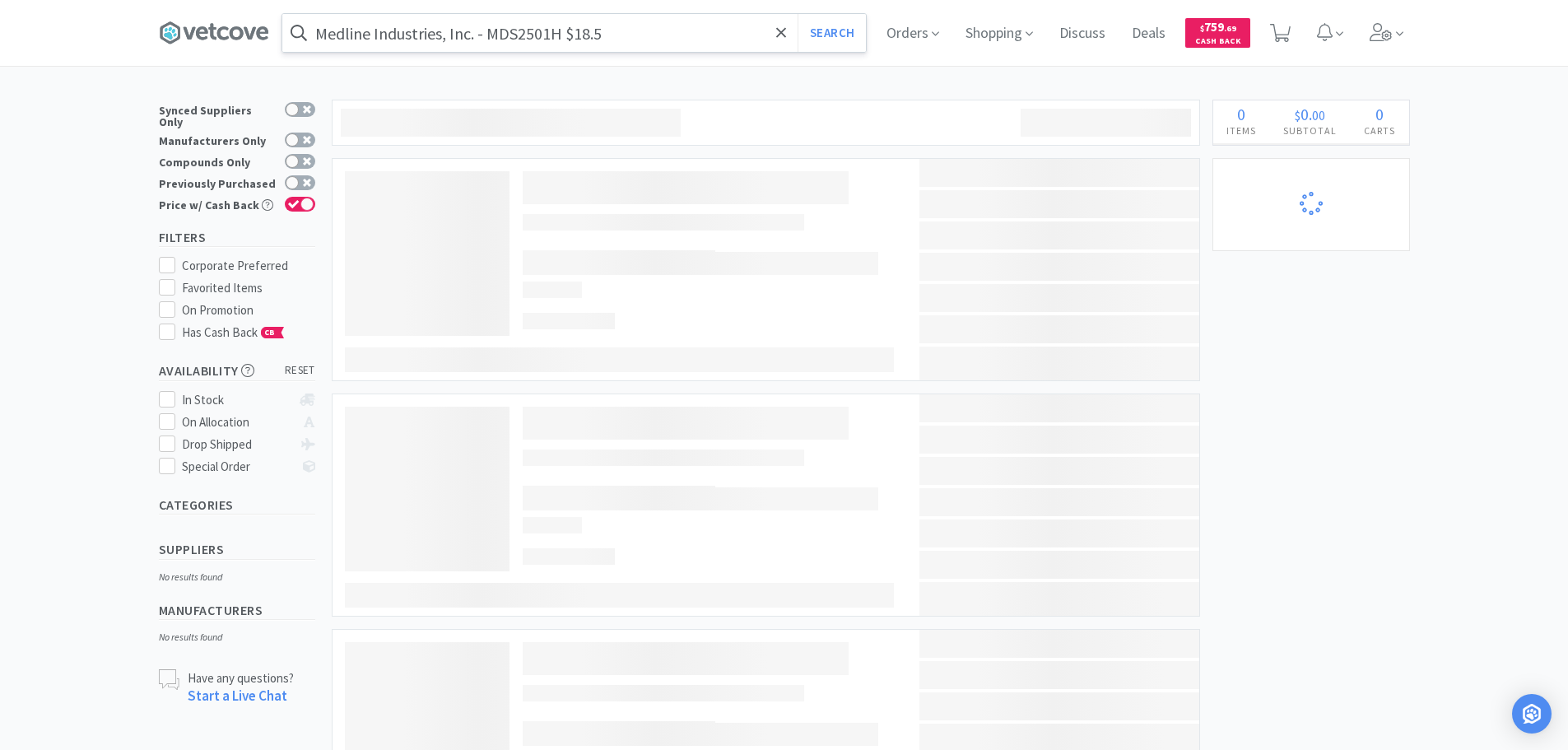
select select "1"
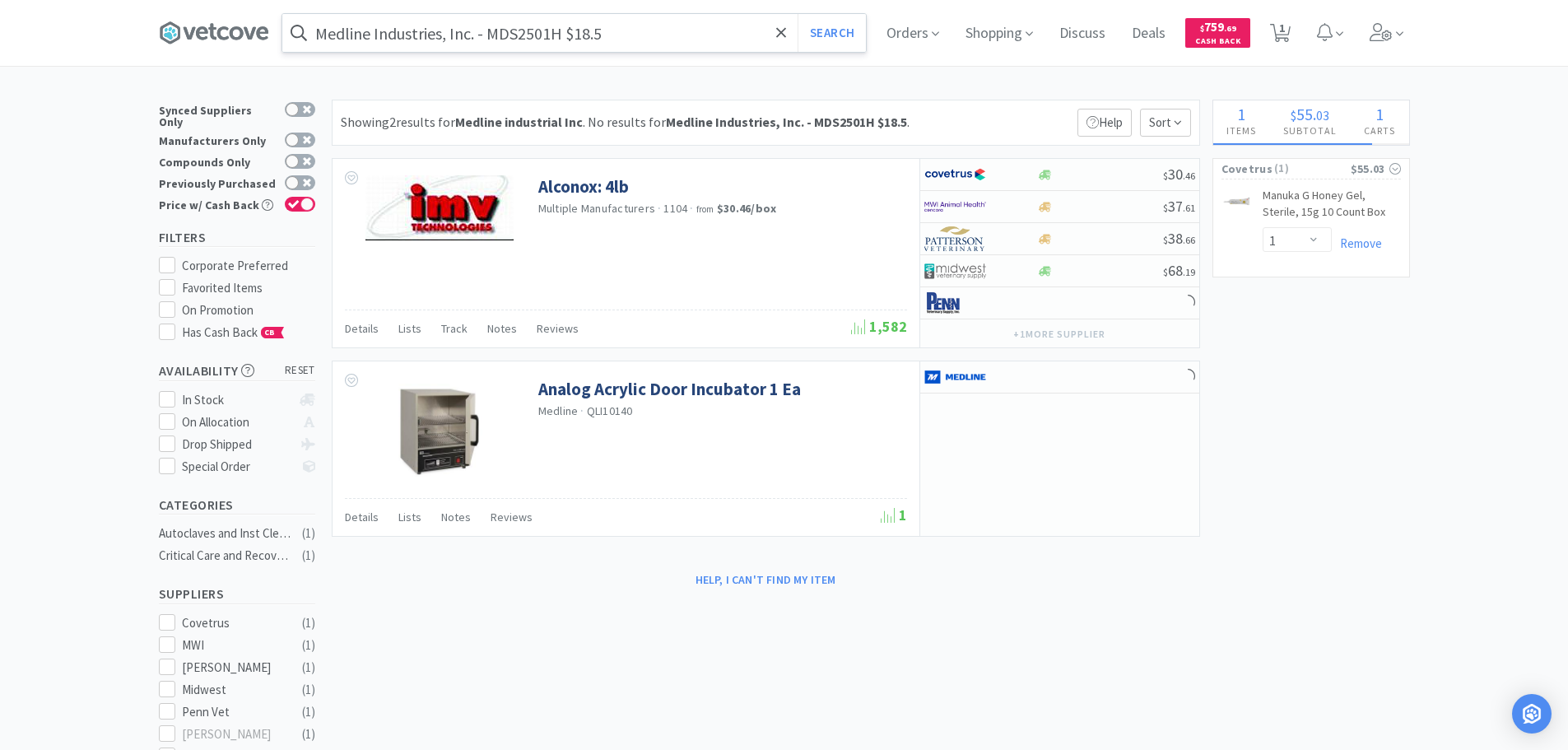
click at [551, 32] on input "Medline Industries, Inc. - MDS2501H $18.5" at bounding box center [574, 33] width 584 height 38
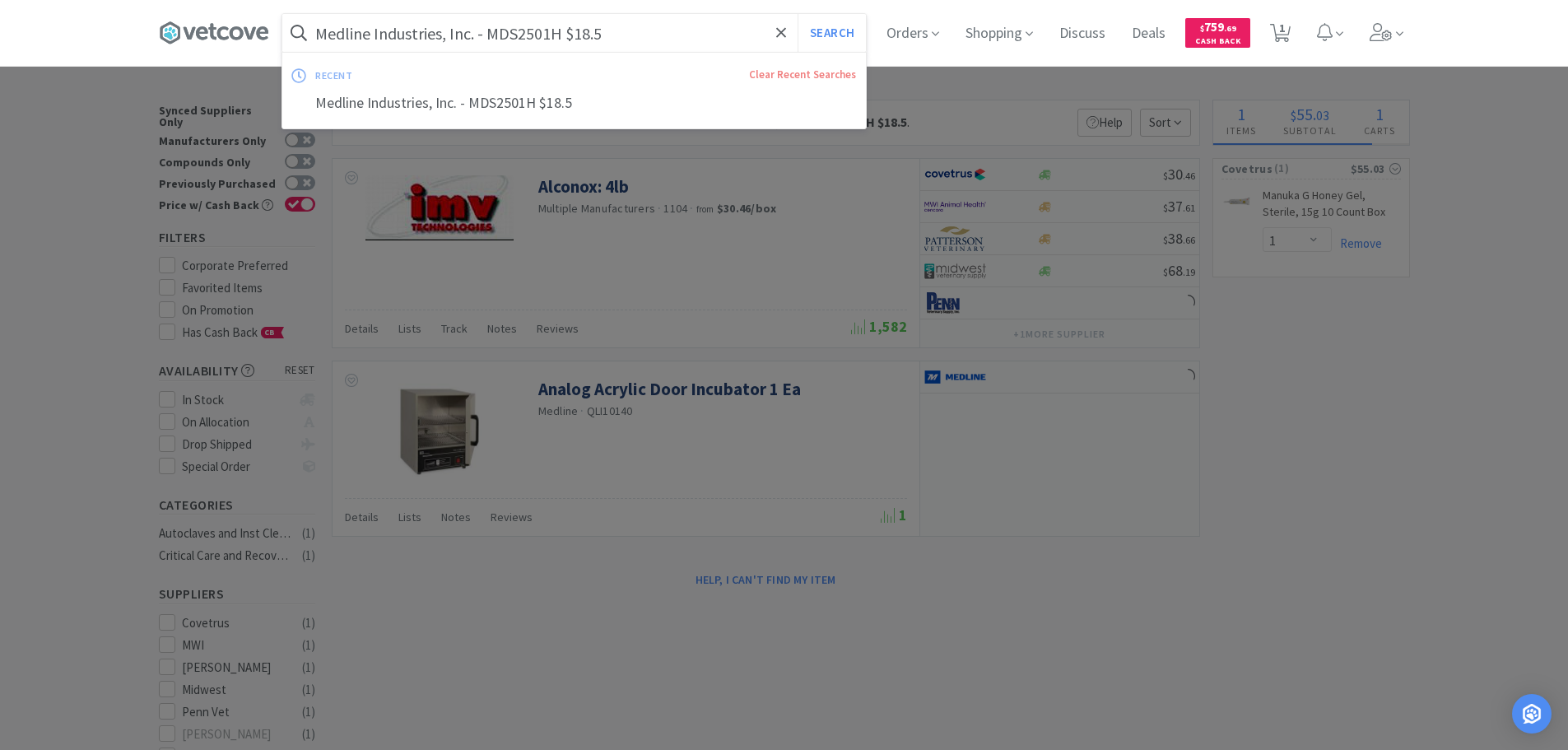
click at [551, 32] on input "Medline Industries, Inc. - MDS2501H $18.5" at bounding box center [574, 33] width 584 height 38
click at [536, 34] on input "Medline Industries, Inc. - MDS2501H $18.5" at bounding box center [574, 33] width 584 height 38
click at [536, 34] on input "c" at bounding box center [574, 33] width 584 height 38
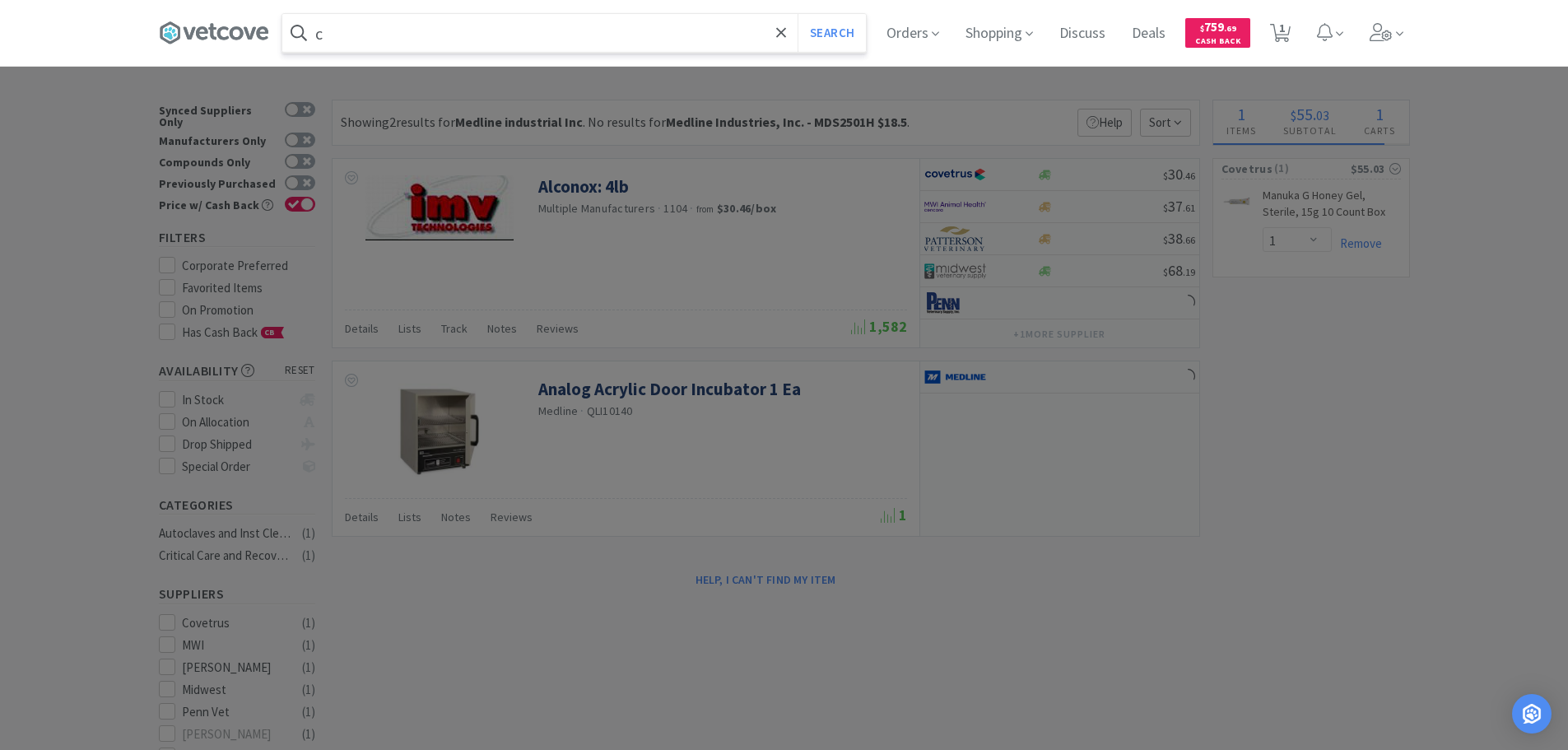
click at [536, 34] on input "c" at bounding box center [574, 33] width 584 height 38
paste input "MDS2501H"
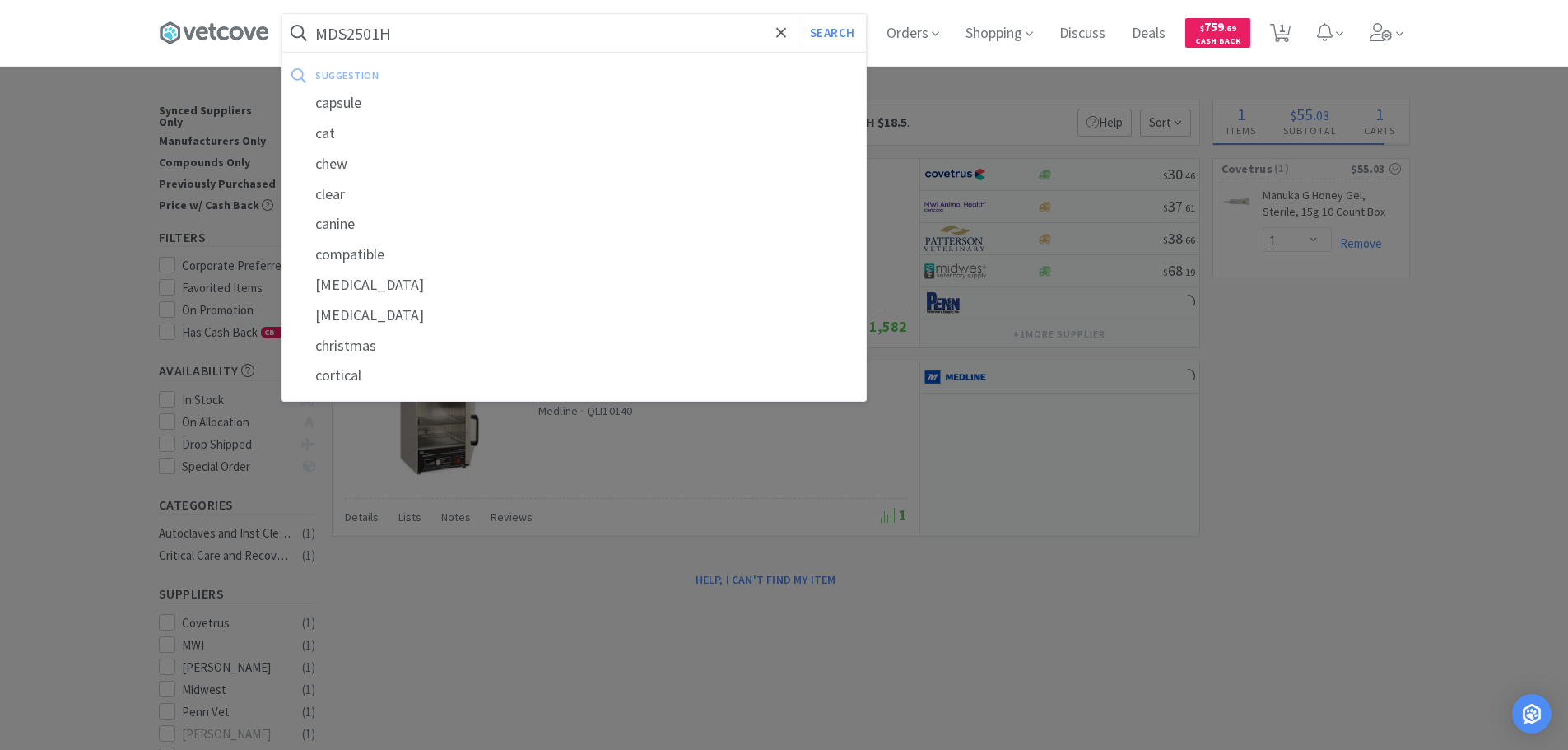
type input "MDS2501H"
click at [797, 14] on button "Search" at bounding box center [832, 33] width 68 height 38
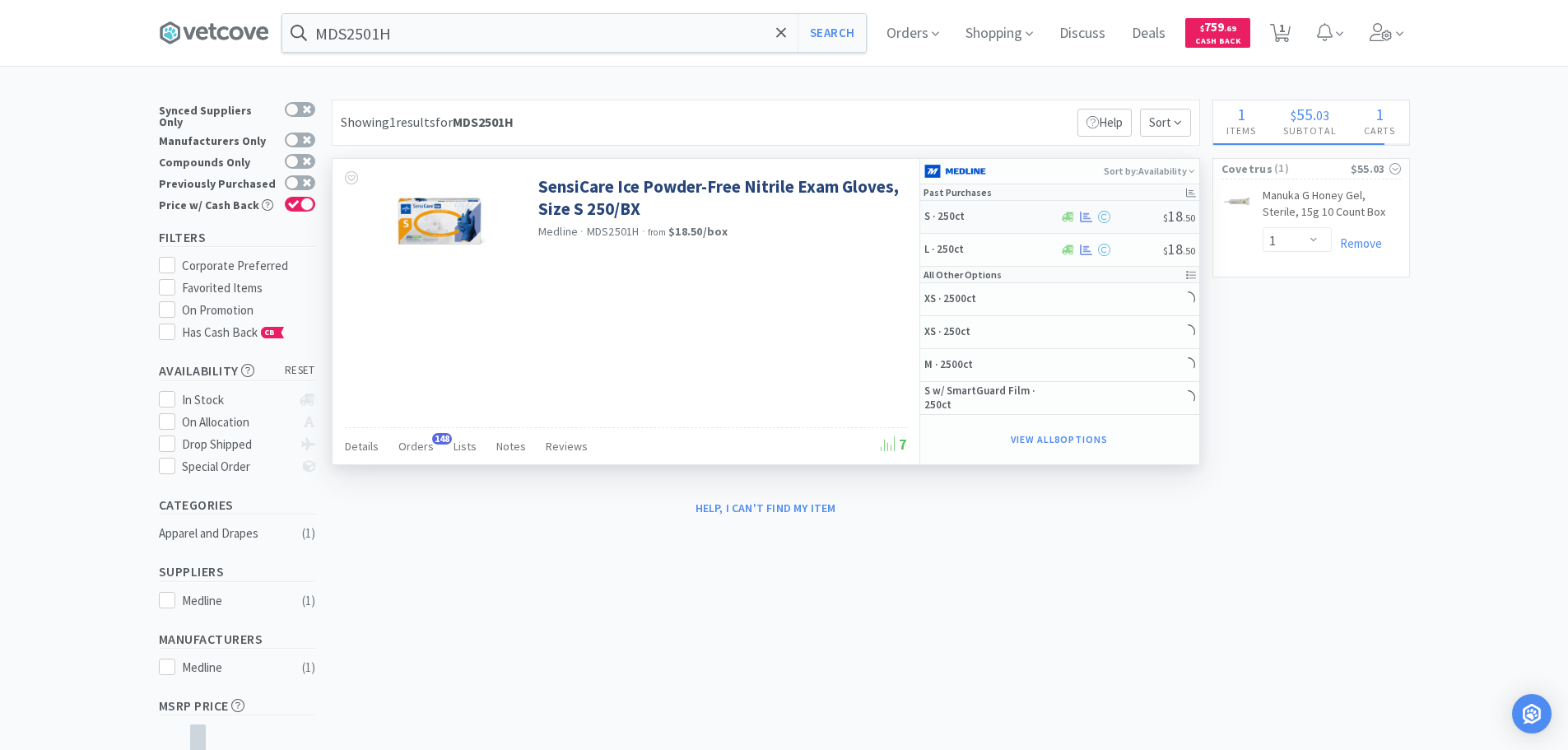
click at [1144, 213] on div at bounding box center [1111, 217] width 103 height 13
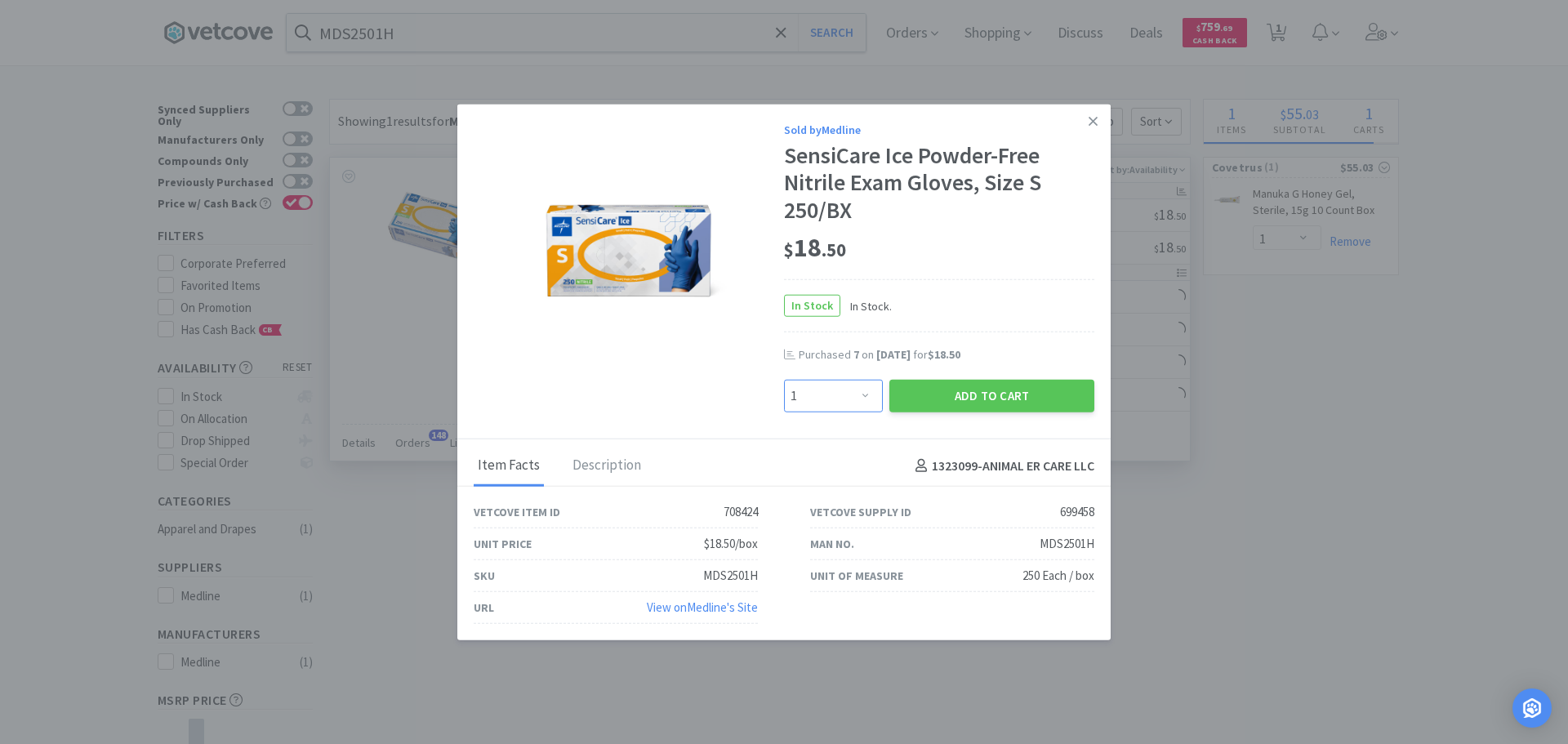
click at [814, 400] on select "Enter Quantity 1 2 3 4 5 6 7 8 9 10 11 12 13 14 15 16 17 18 19 20 Enter Quantity" at bounding box center [833, 396] width 99 height 33
select select "9"
click at [784, 380] on select "Enter Quantity 1 2 3 4 5 6 7 8 9 10 11 12 13 14 15 16 17 18 19 20 Enter Quantity" at bounding box center [833, 396] width 99 height 33
click at [907, 388] on button "Add to Cart" at bounding box center [992, 396] width 205 height 33
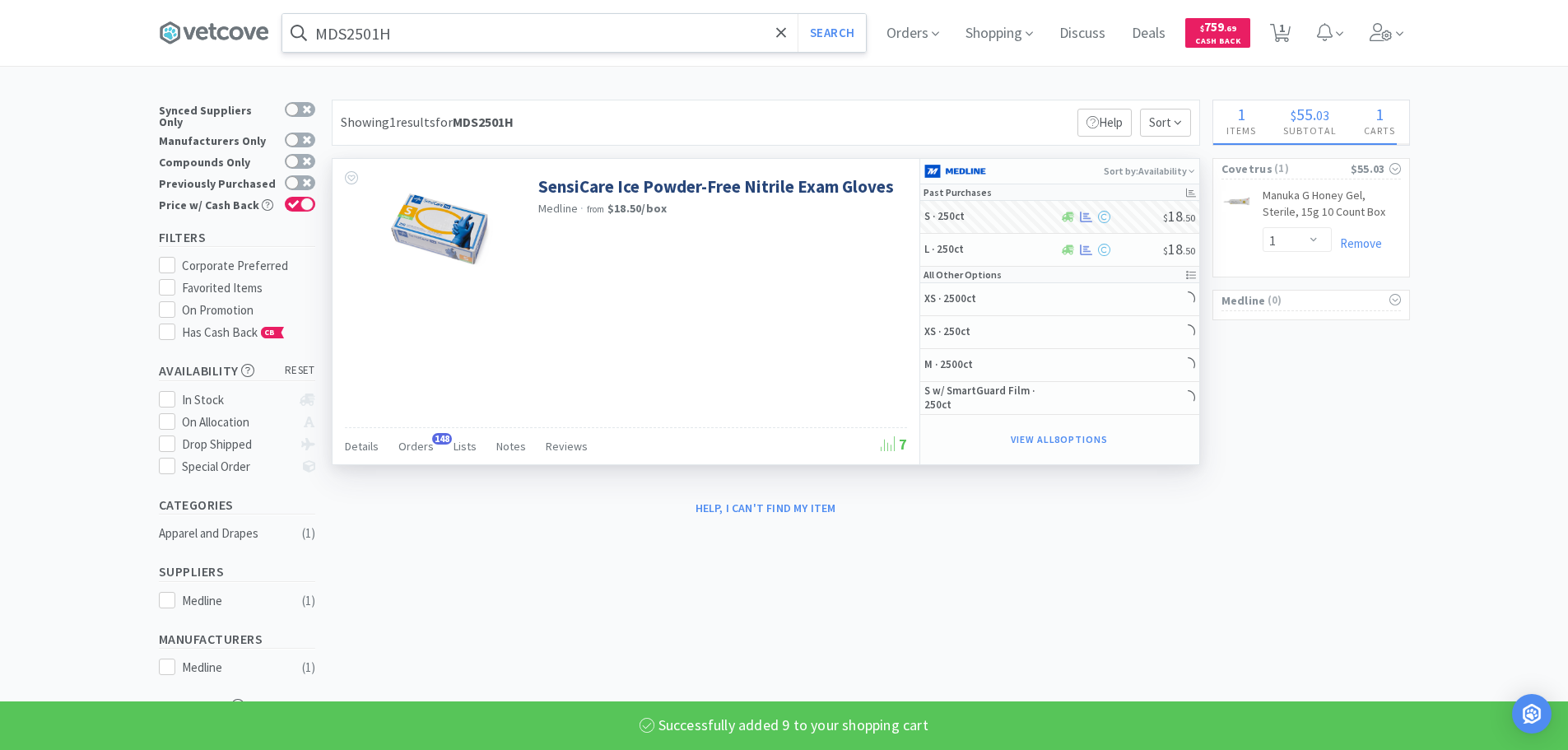
click at [605, 24] on input "MDS2501H" at bounding box center [574, 33] width 584 height 38
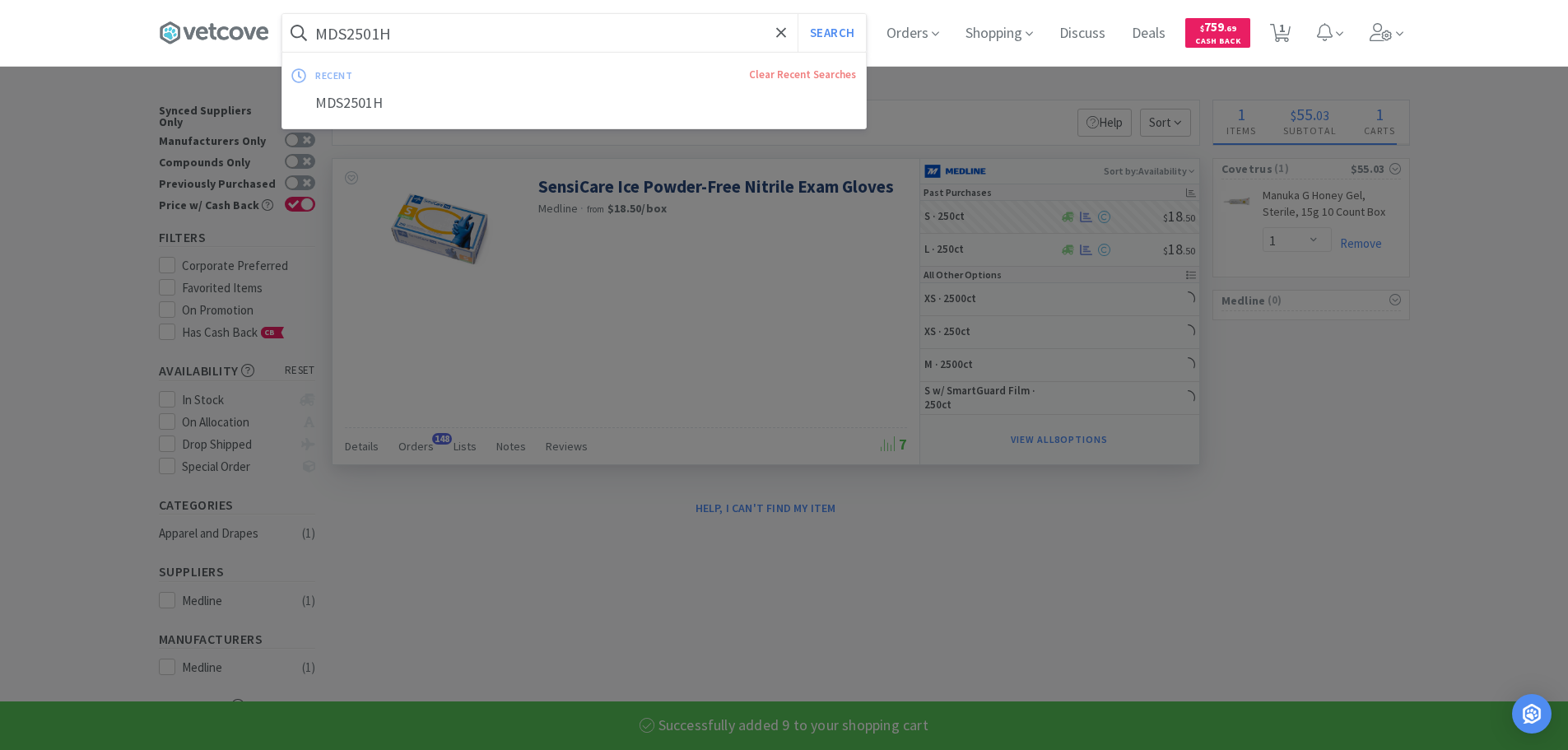
paste input "Covetrus - 077892 $6.6"
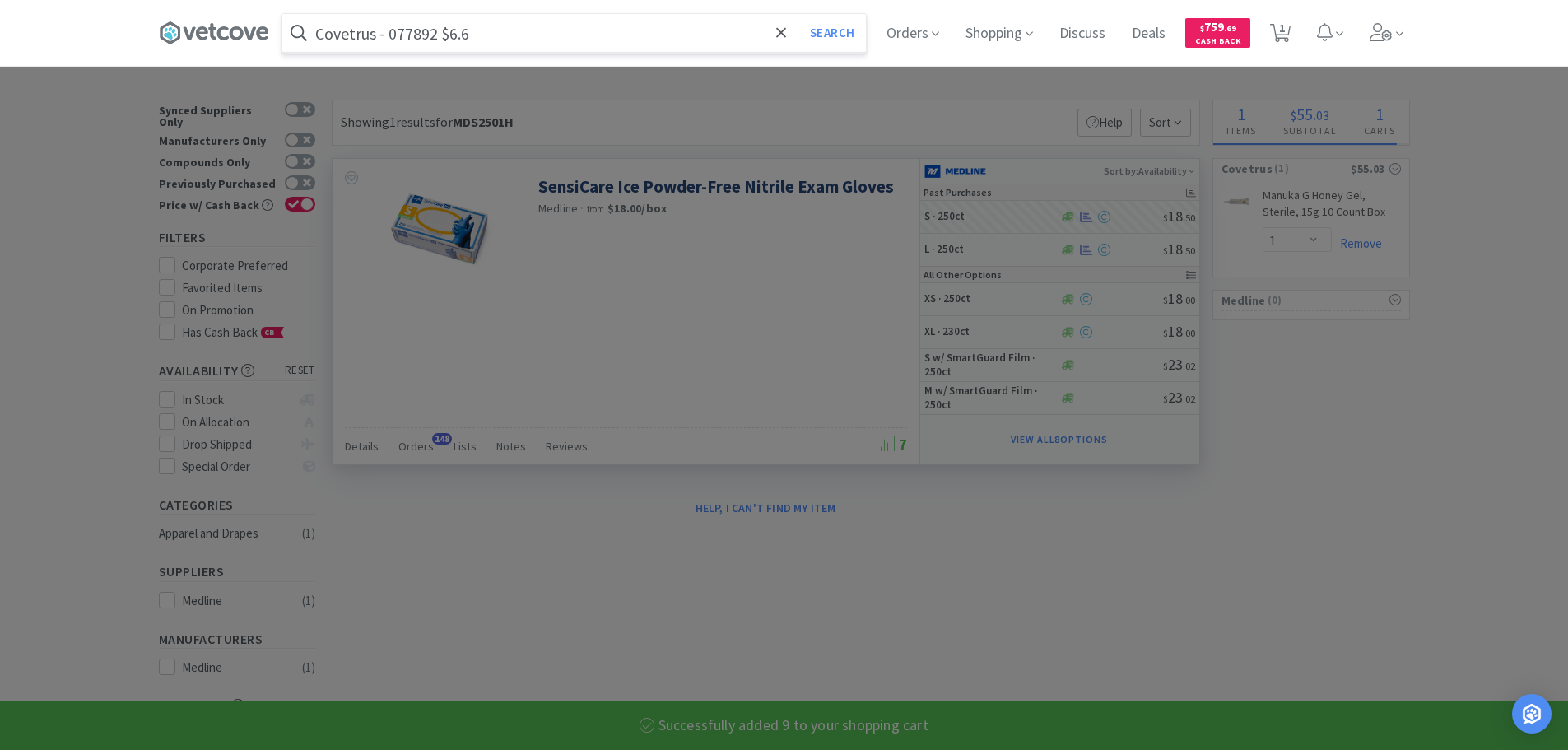
click at [423, 34] on input "Covetrus - 077892 $6.6" at bounding box center [574, 33] width 584 height 38
paste input "077892"
type input "077892"
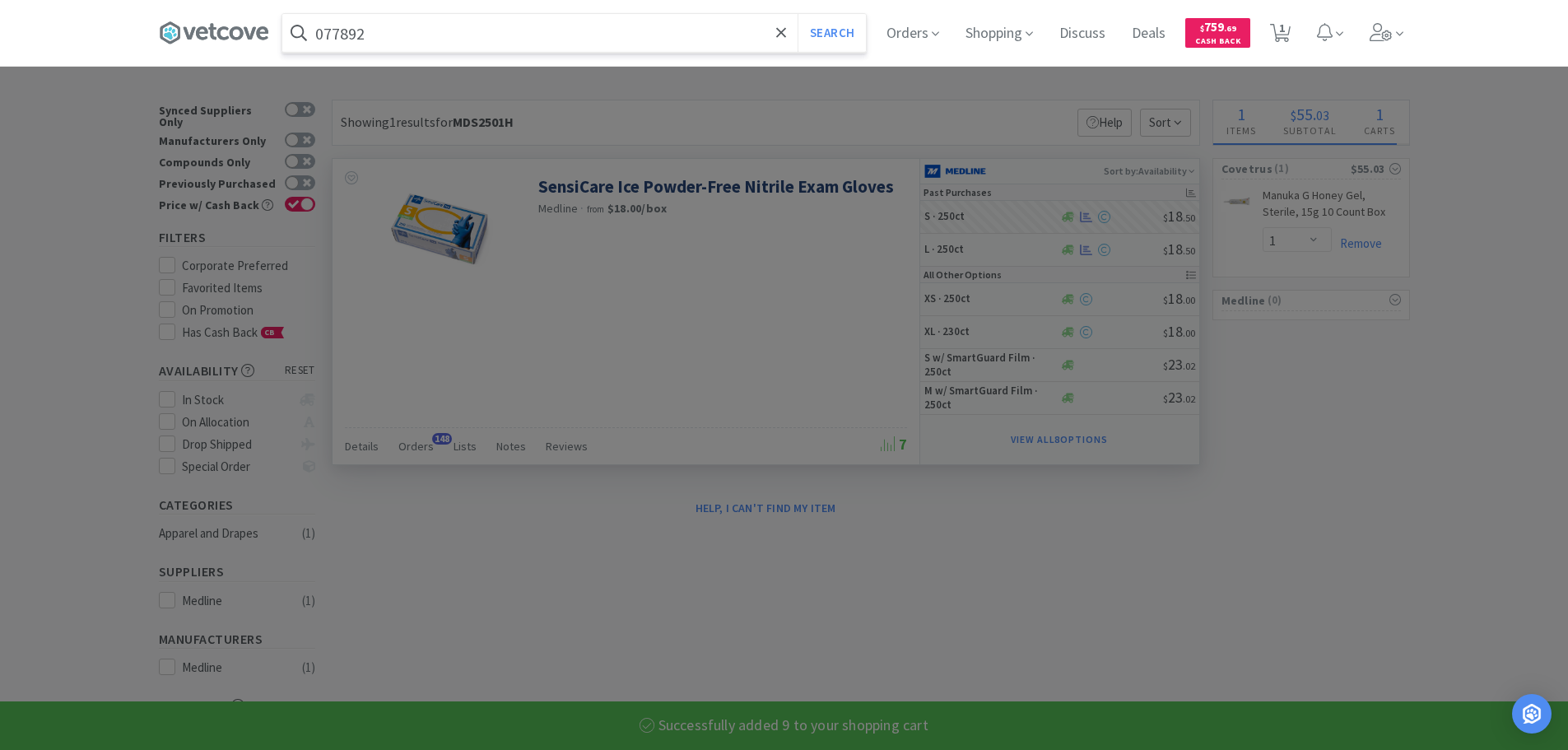
click at [797, 14] on button "Search" at bounding box center [832, 33] width 68 height 38
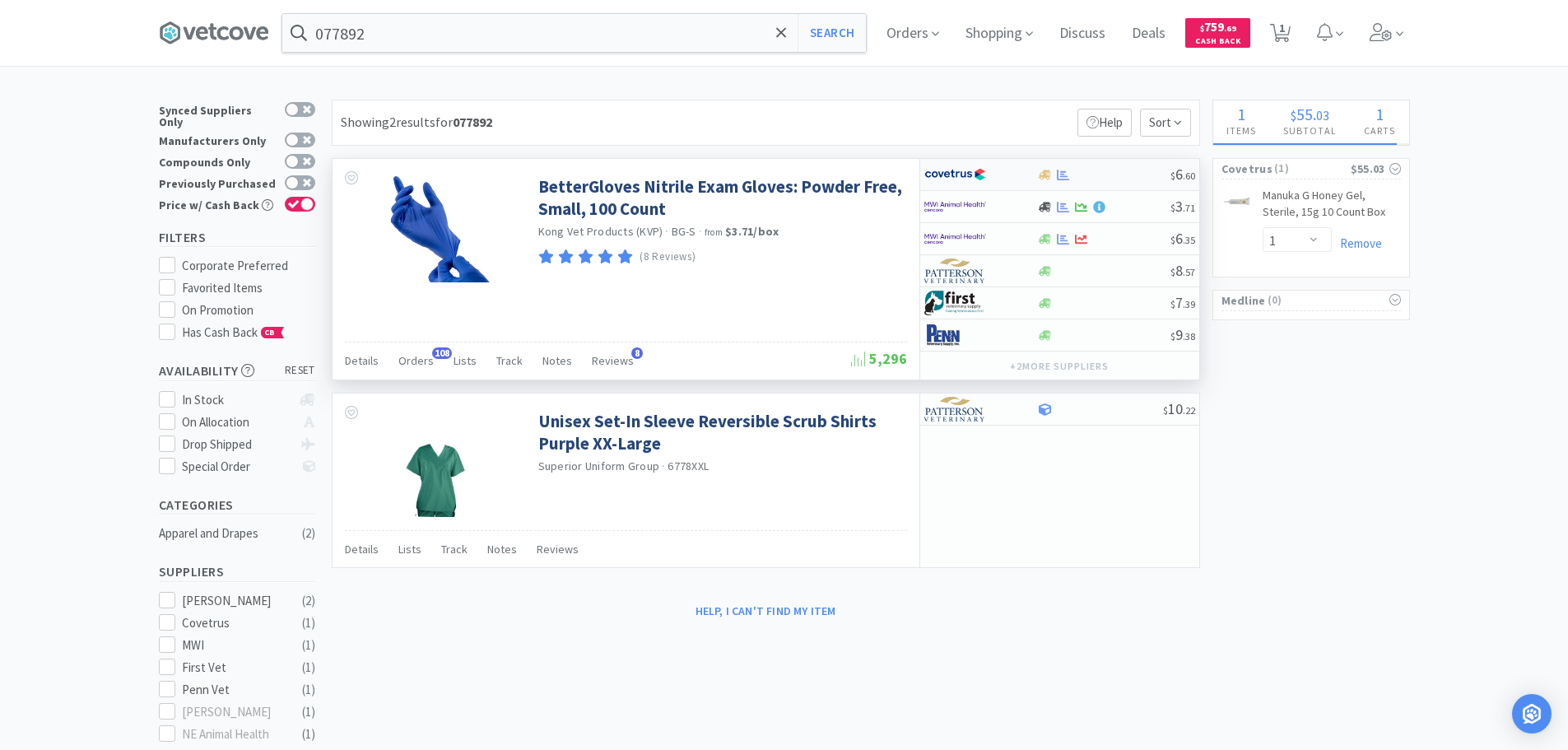
select select "9"
click at [1123, 172] on div at bounding box center [1104, 175] width 133 height 13
select select "1"
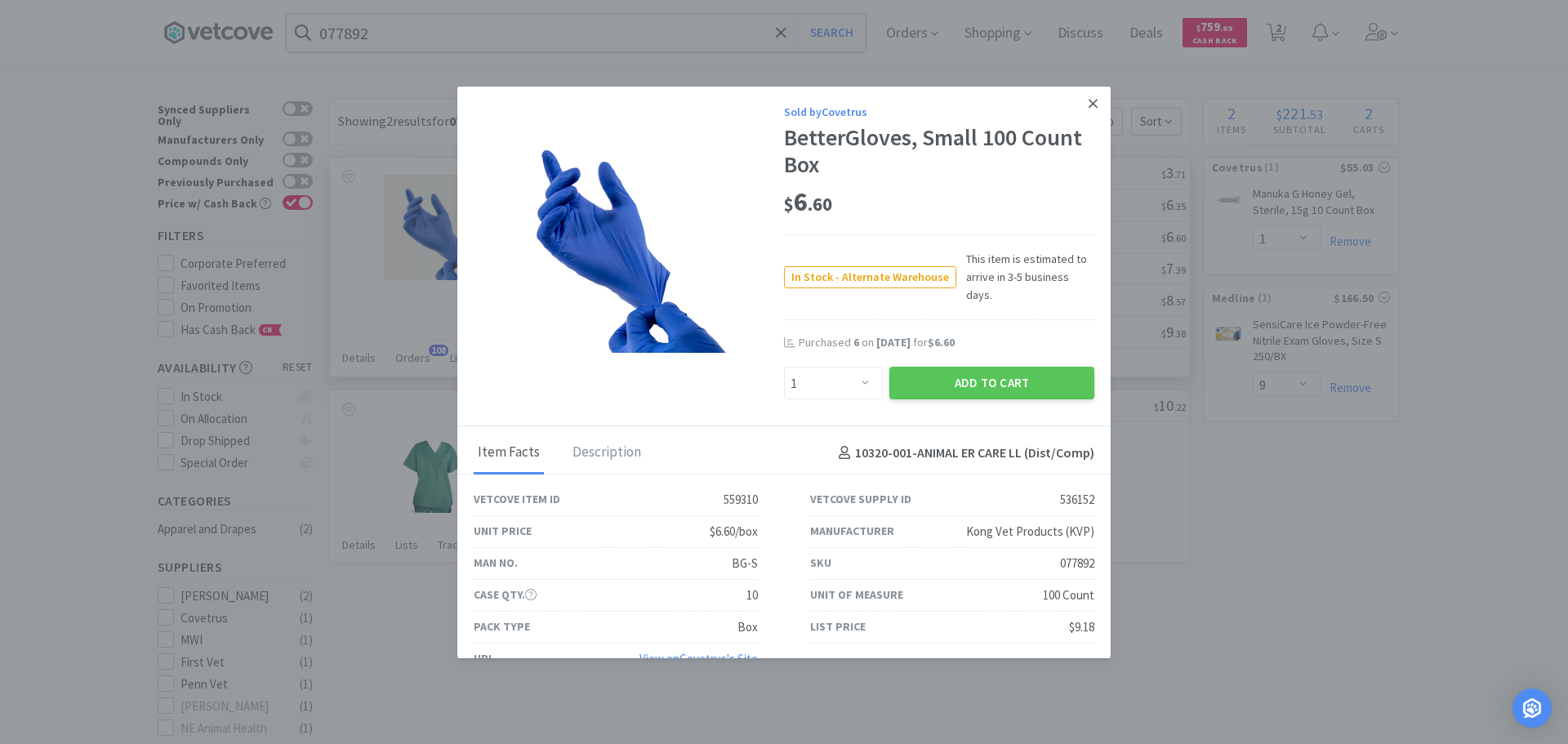
click at [1089, 107] on icon at bounding box center [1093, 103] width 9 height 14
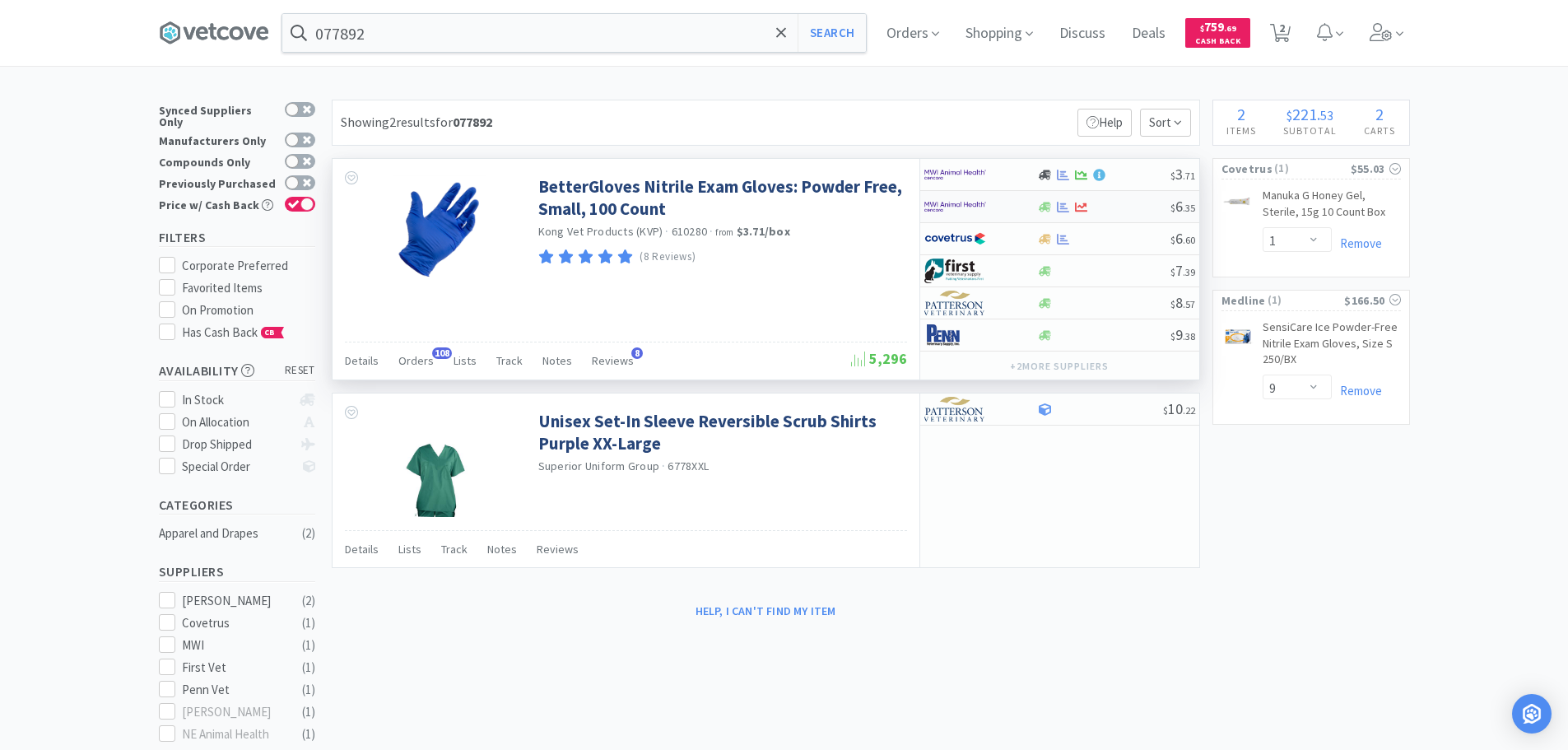
click at [1123, 210] on div at bounding box center [1104, 207] width 133 height 13
select select "1"
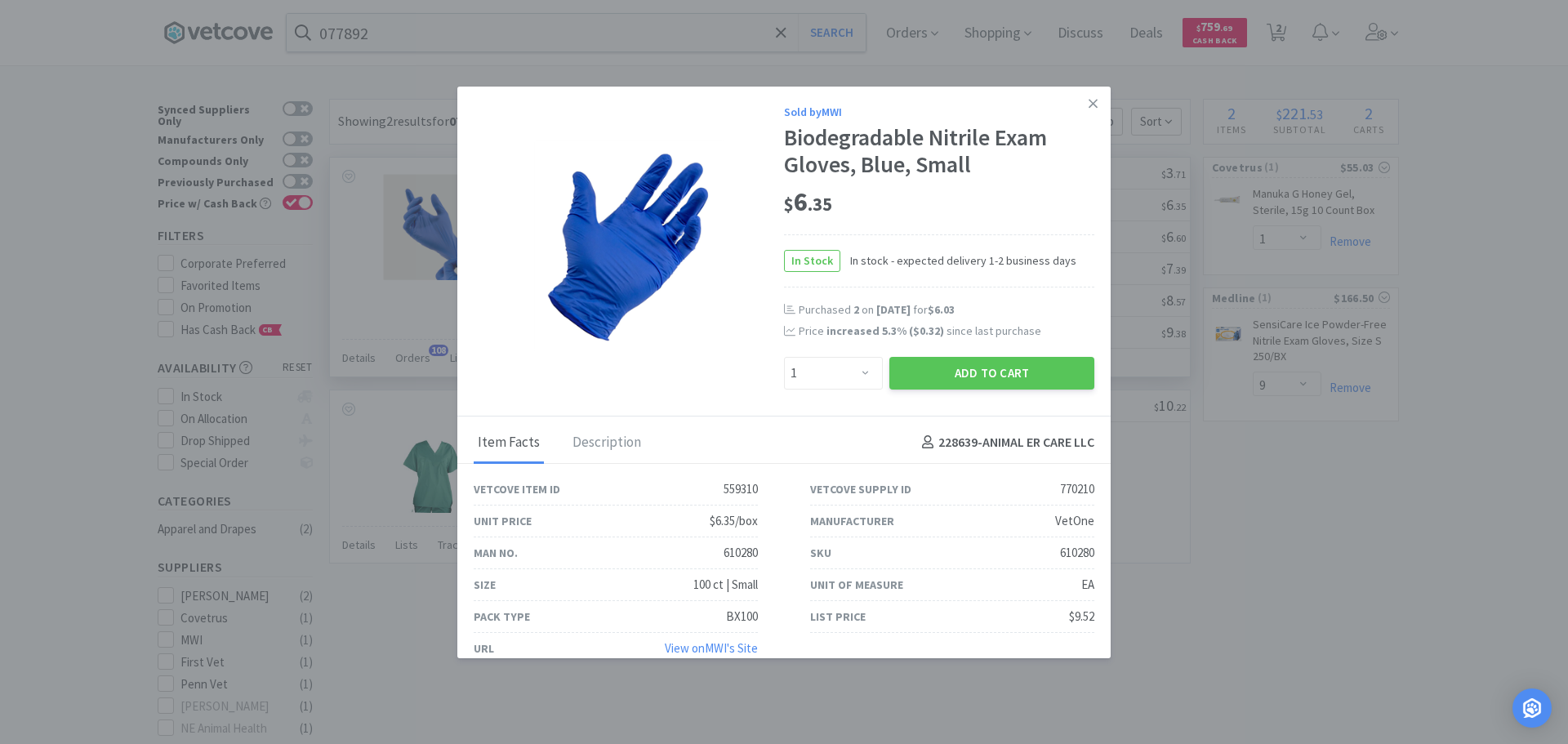
click at [1049, 183] on div "$ 6 . 35" at bounding box center [939, 207] width 310 height 55
click at [1079, 109] on link at bounding box center [1093, 103] width 29 height 35
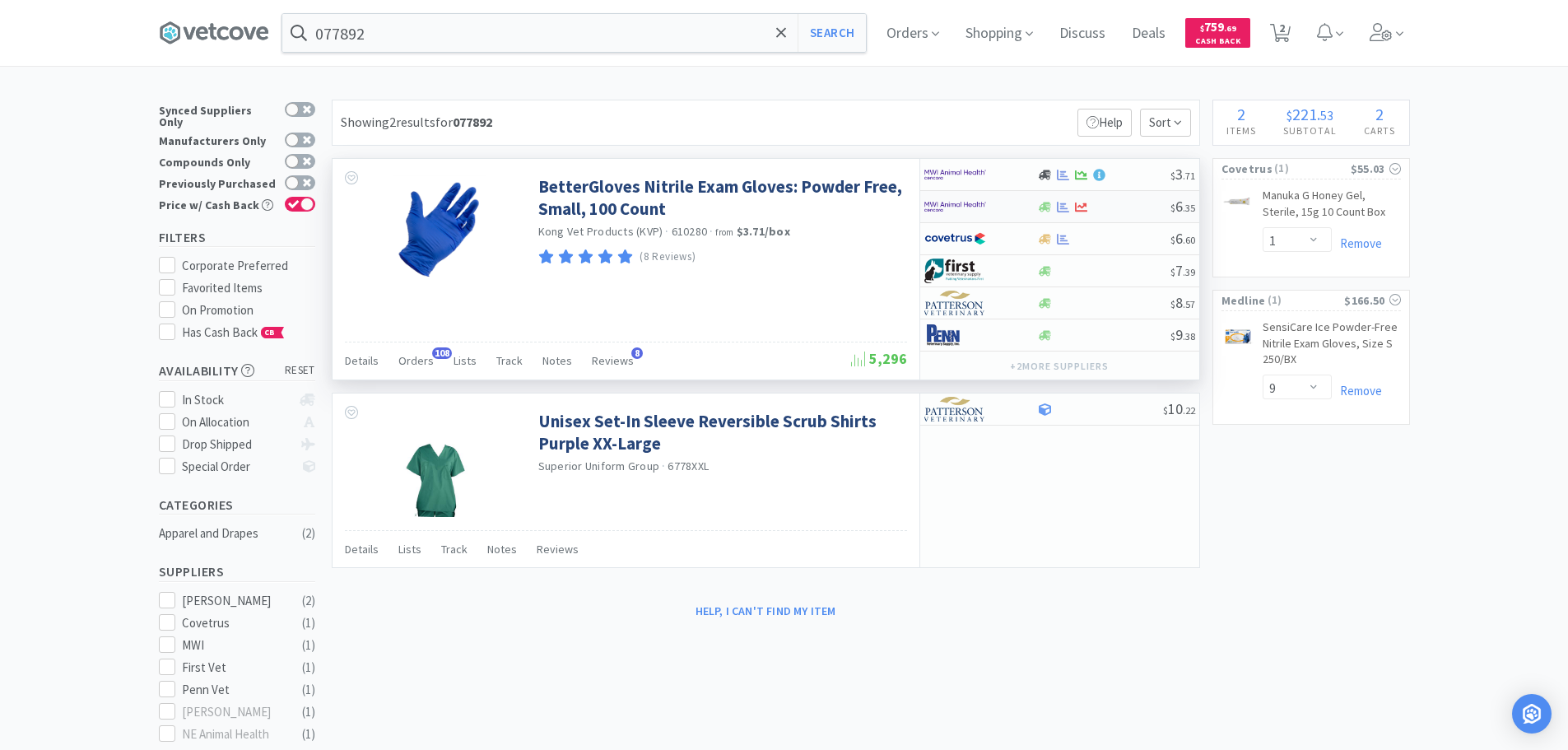
click at [1132, 201] on div at bounding box center [1104, 207] width 133 height 13
select select "1"
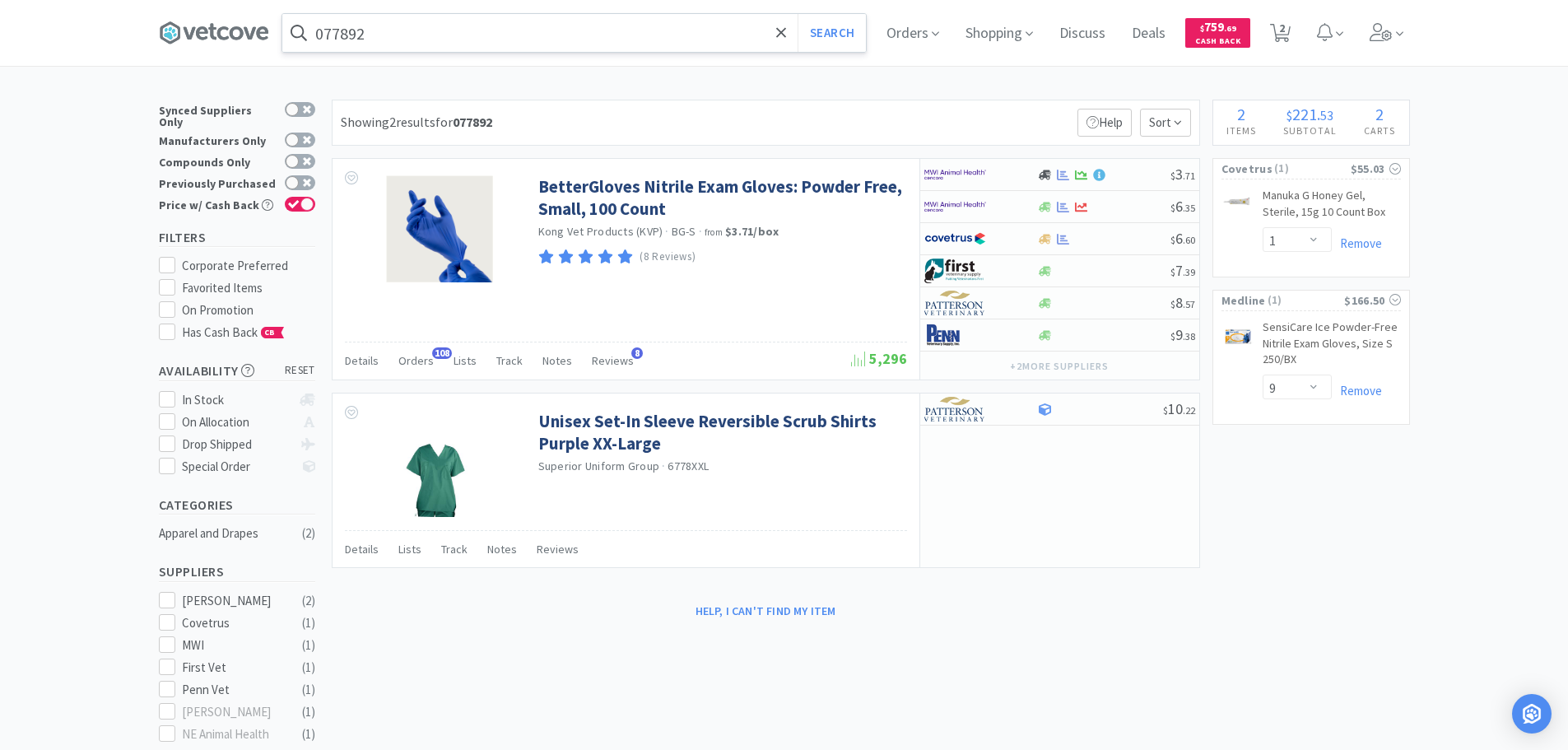
click at [596, 34] on input "077892" at bounding box center [574, 33] width 584 height 38
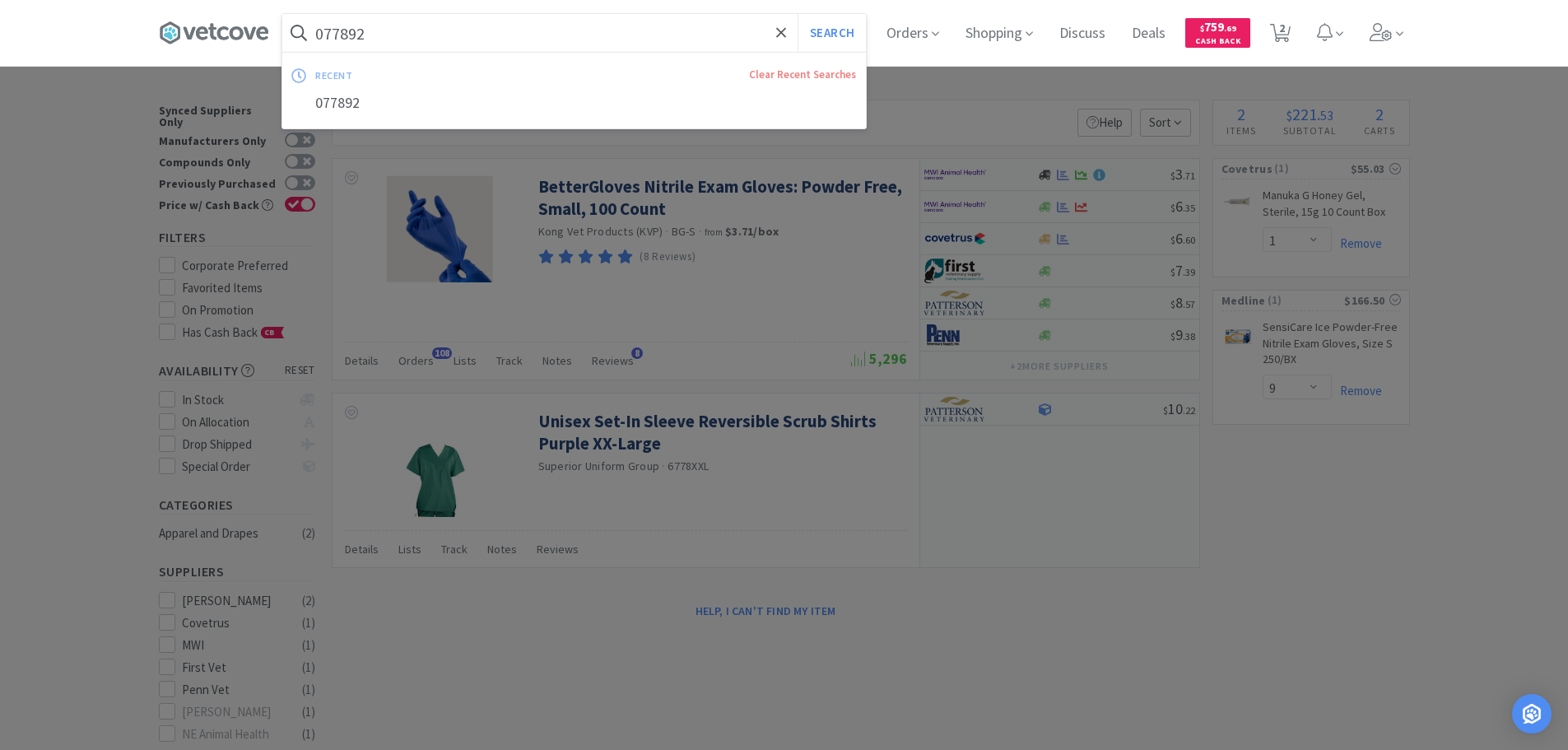
paste input "Medline Industries, Inc. - MDS2502H $18.5"
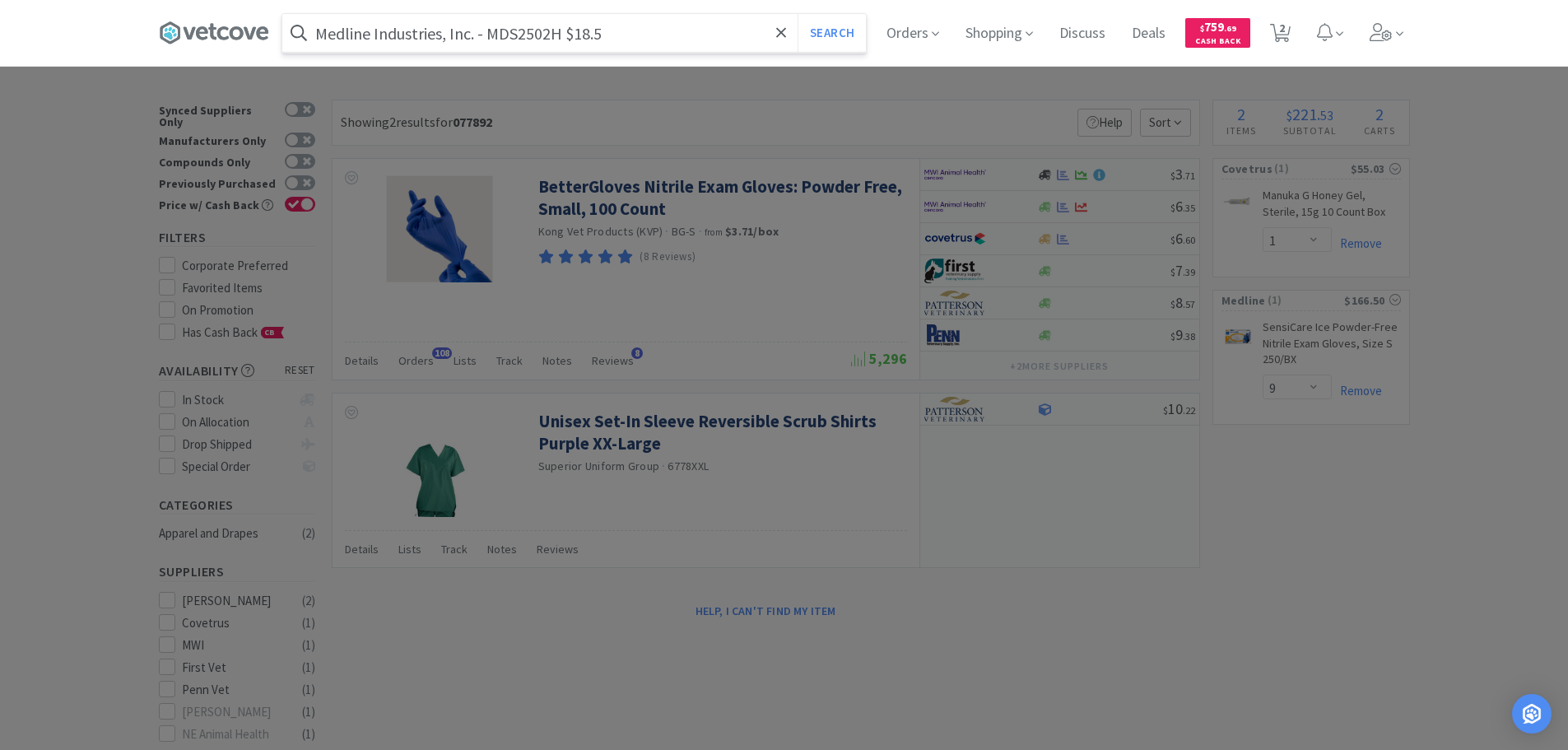
click at [509, 37] on input "Medline Industries, Inc. - MDS2502H $18.5" at bounding box center [574, 33] width 584 height 38
paste input "DS2502H"
type input "MDS2502H"
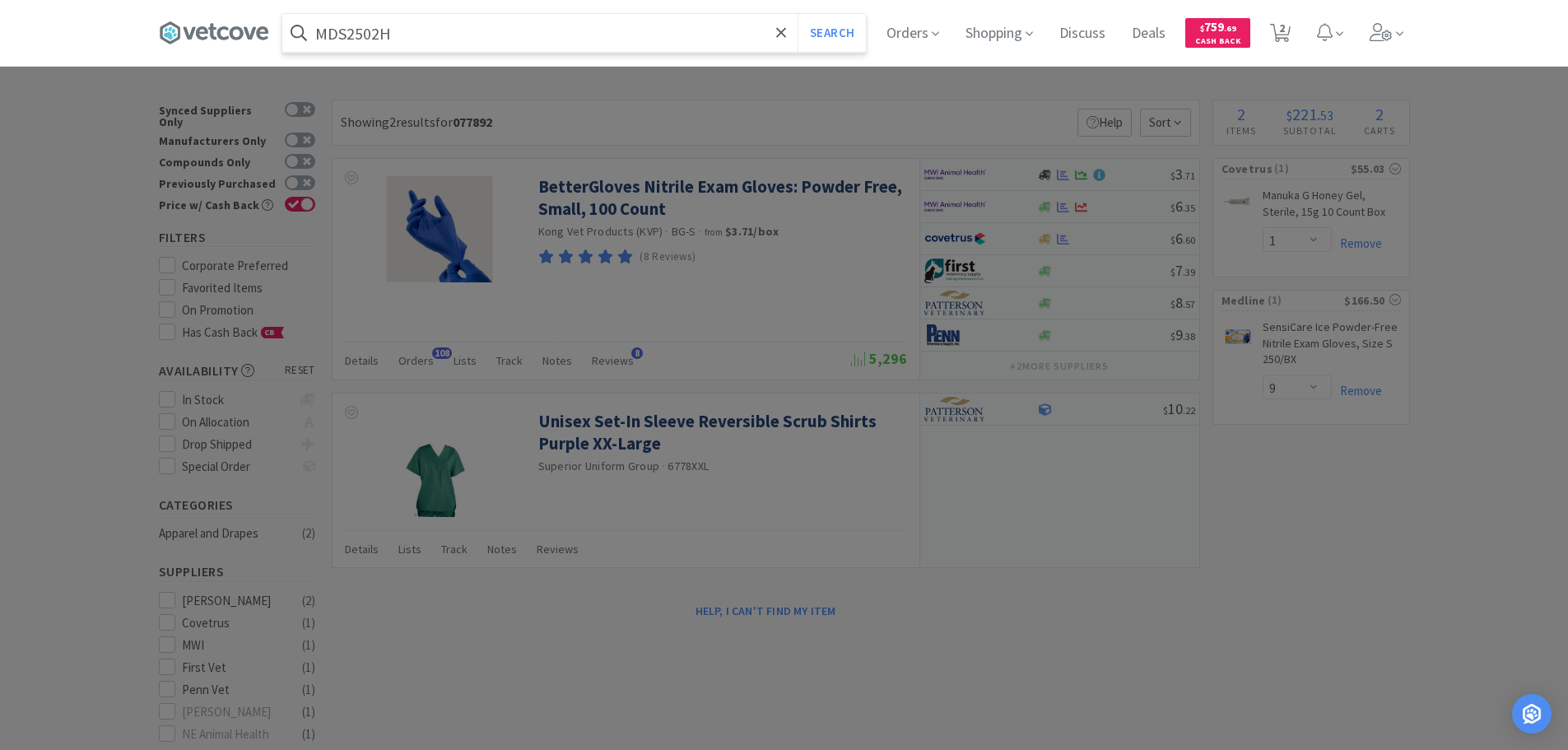
click at [797, 14] on button "Search" at bounding box center [832, 33] width 68 height 38
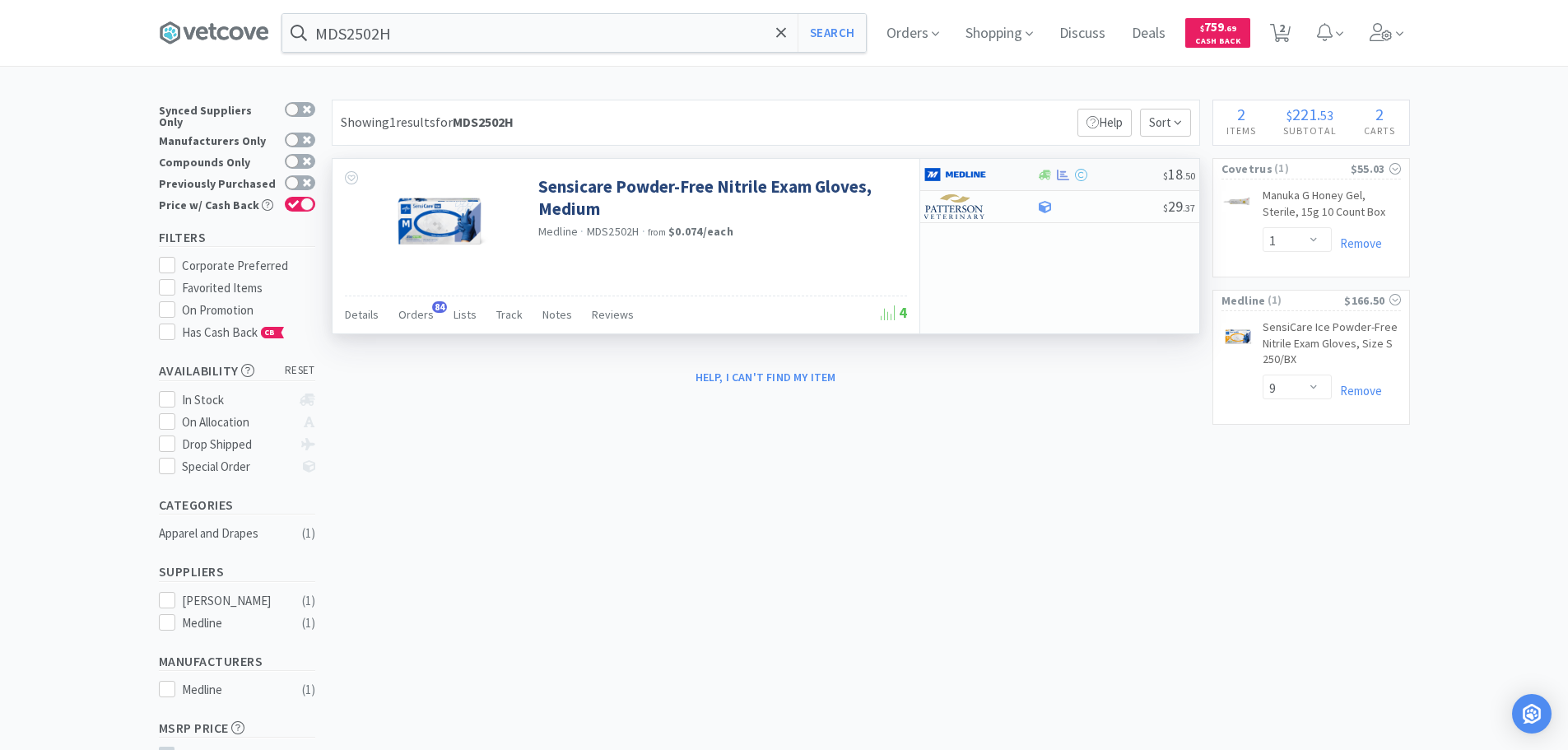
click at [1138, 181] on div at bounding box center [1100, 175] width 126 height 13
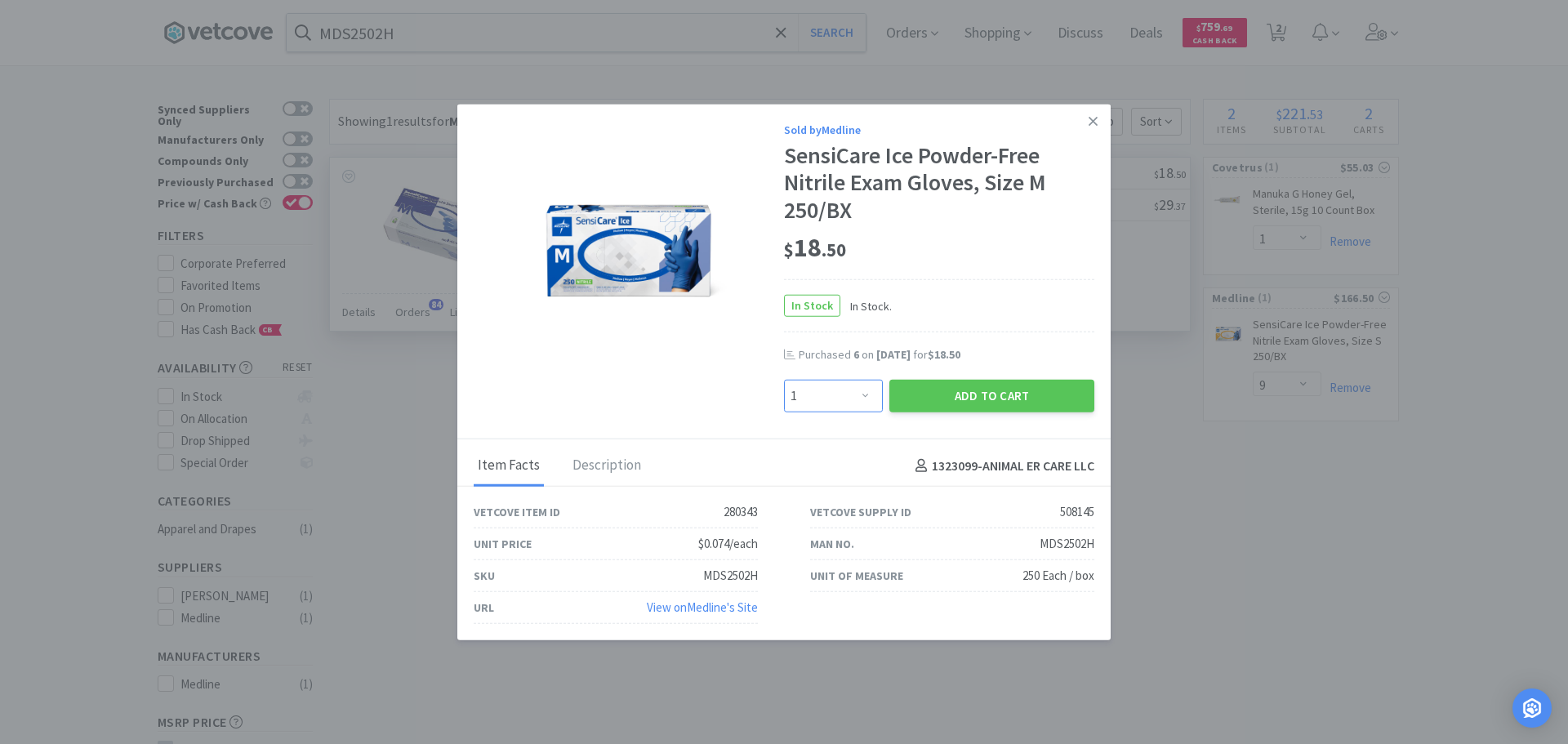
click at [859, 406] on select "Enter Quantity 1 2 3 4 5 6 7 8 9 10 11 12 13 14 15 16 17 18 19 20 Enter Quantity" at bounding box center [833, 396] width 99 height 33
select select "5"
click at [784, 380] on select "Enter Quantity 1 2 3 4 5 6 7 8 9 10 11 12 13 14 15 16 17 18 19 20 Enter Quantity" at bounding box center [833, 396] width 99 height 33
click at [913, 387] on button "Add to Cart" at bounding box center [992, 396] width 205 height 33
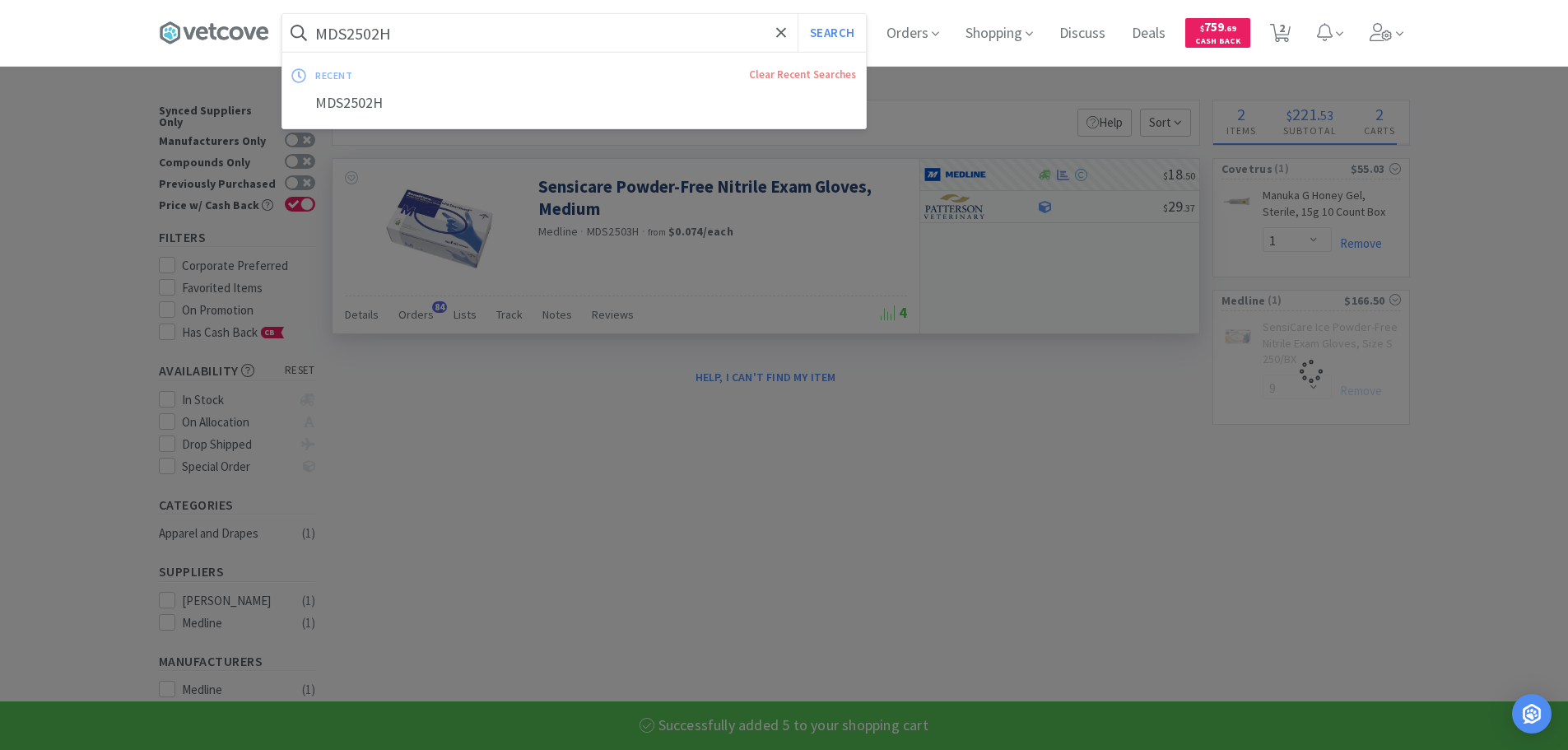
click at [585, 31] on input "MDS2502H" at bounding box center [574, 33] width 584 height 38
paste input "Covetrus - 077893 $6.6"
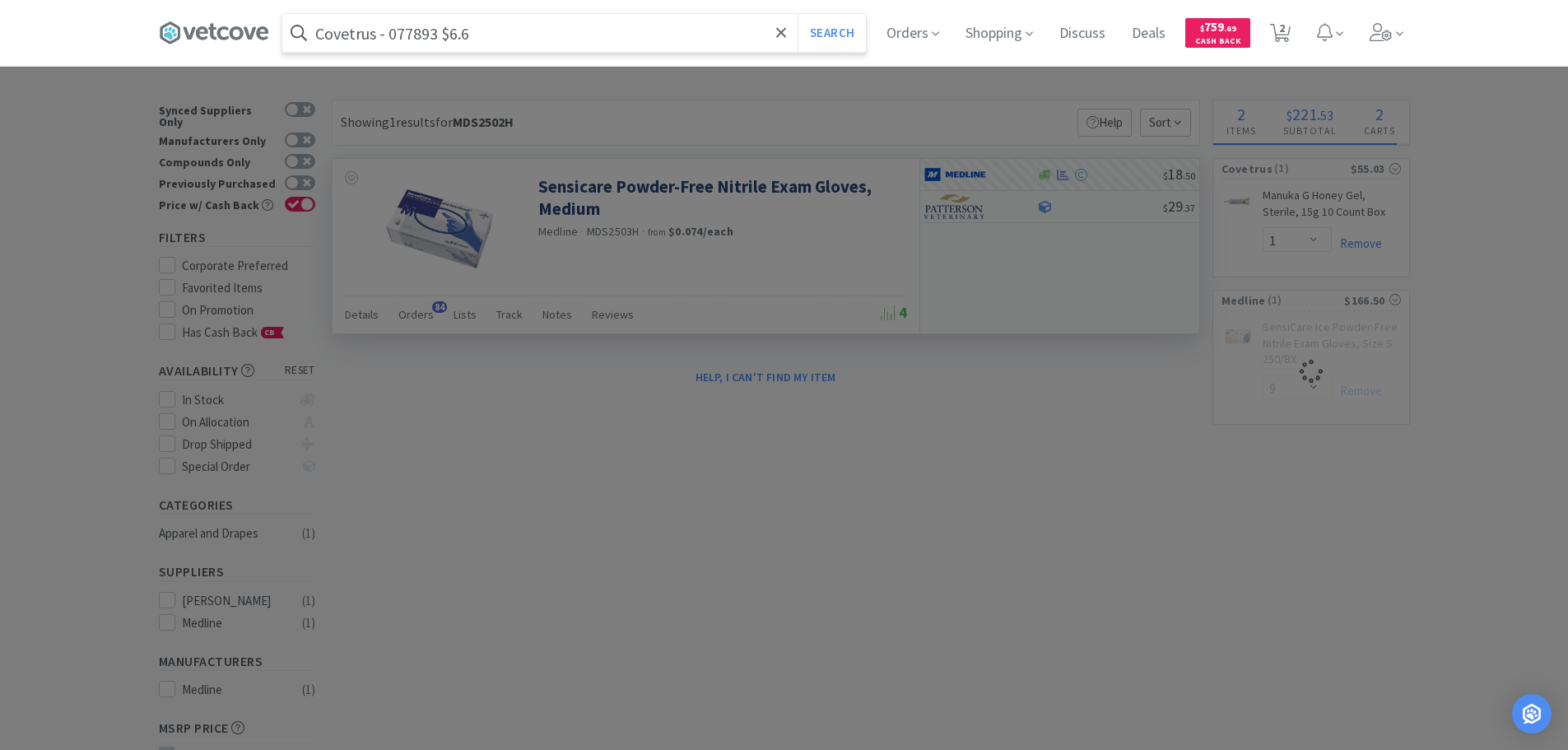
click at [420, 38] on input "Covetrus - 077893 $6.6" at bounding box center [574, 33] width 584 height 38
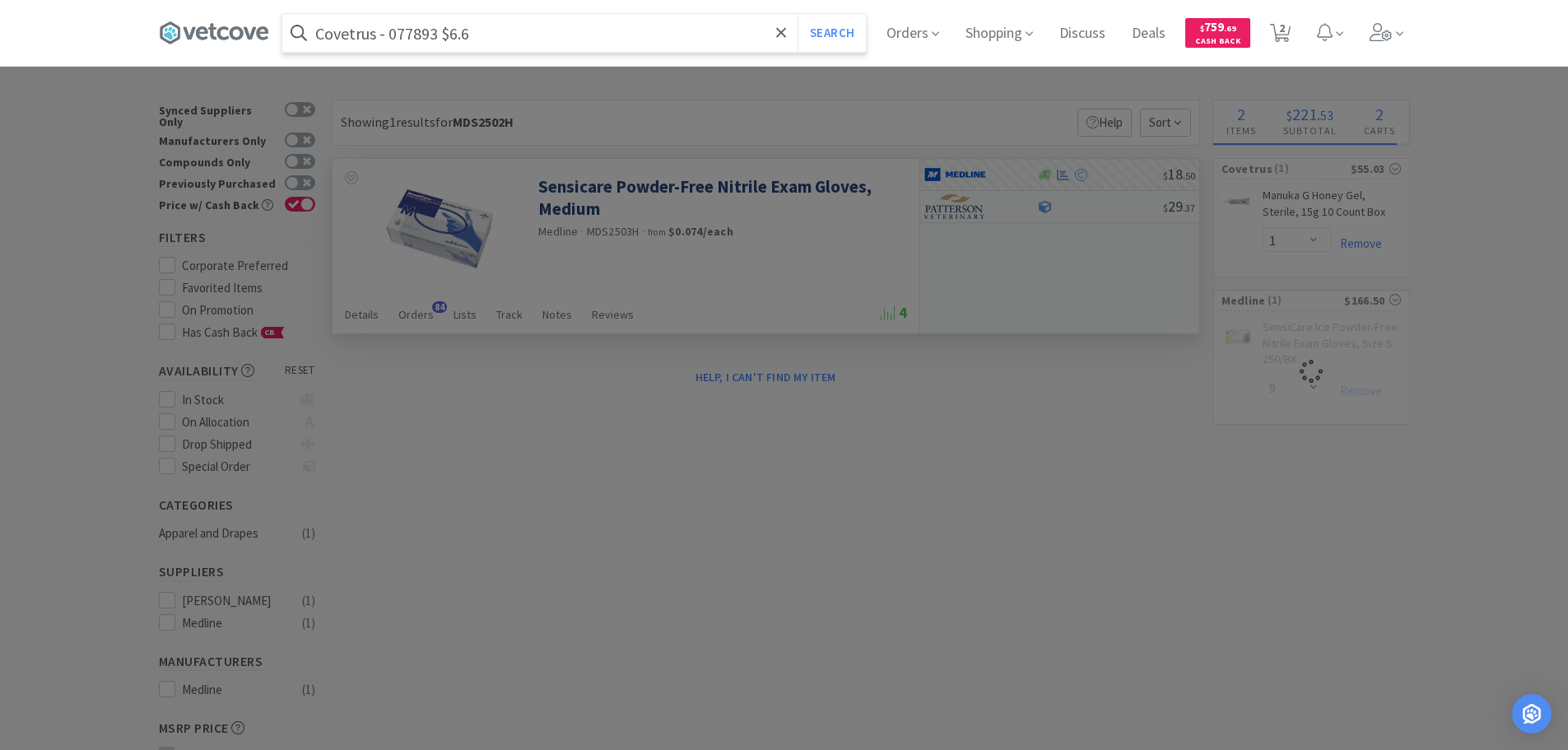
paste input "077893"
type input "077893"
click at [797, 14] on button "Search" at bounding box center [832, 33] width 68 height 38
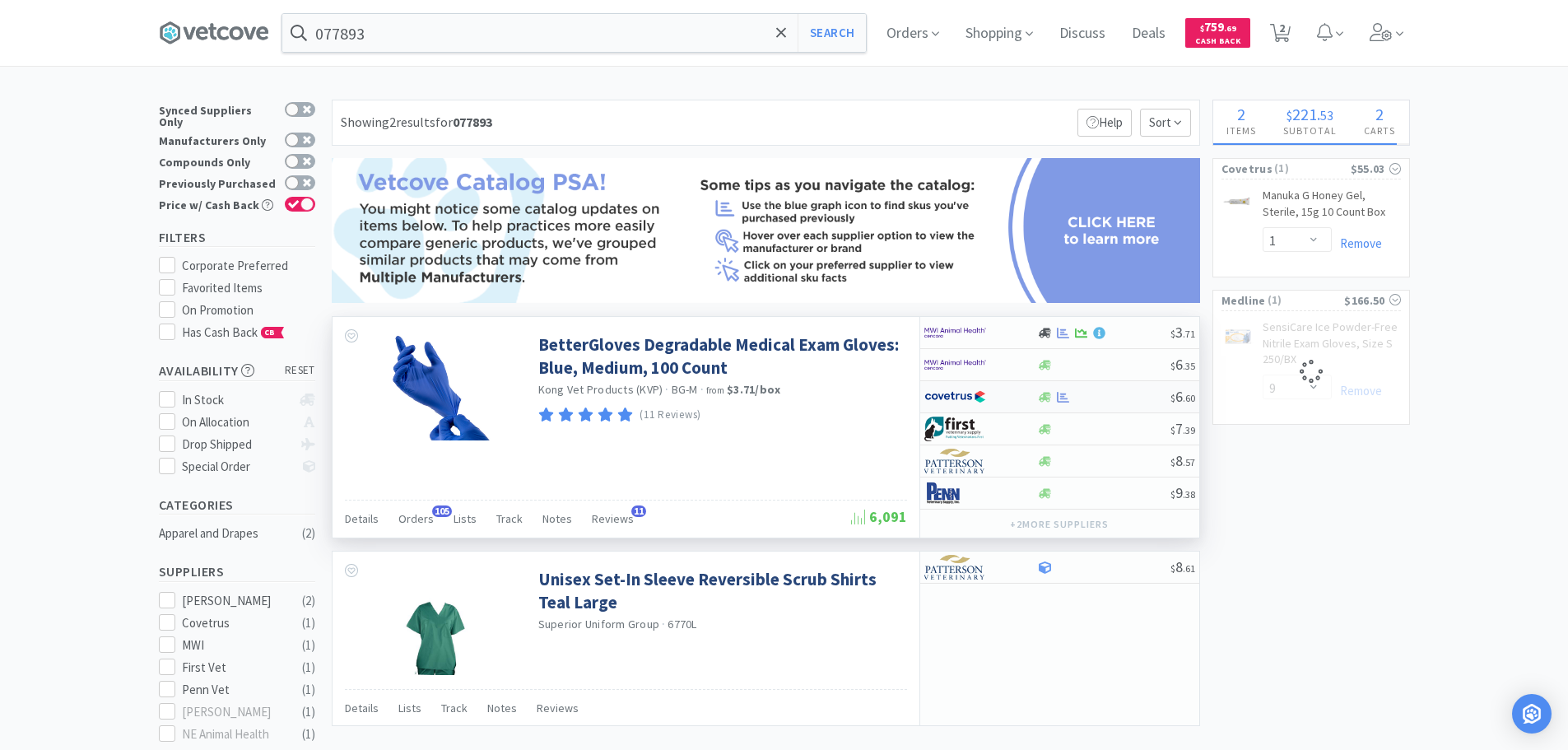
select select "5"
click at [1109, 400] on div at bounding box center [1104, 397] width 133 height 13
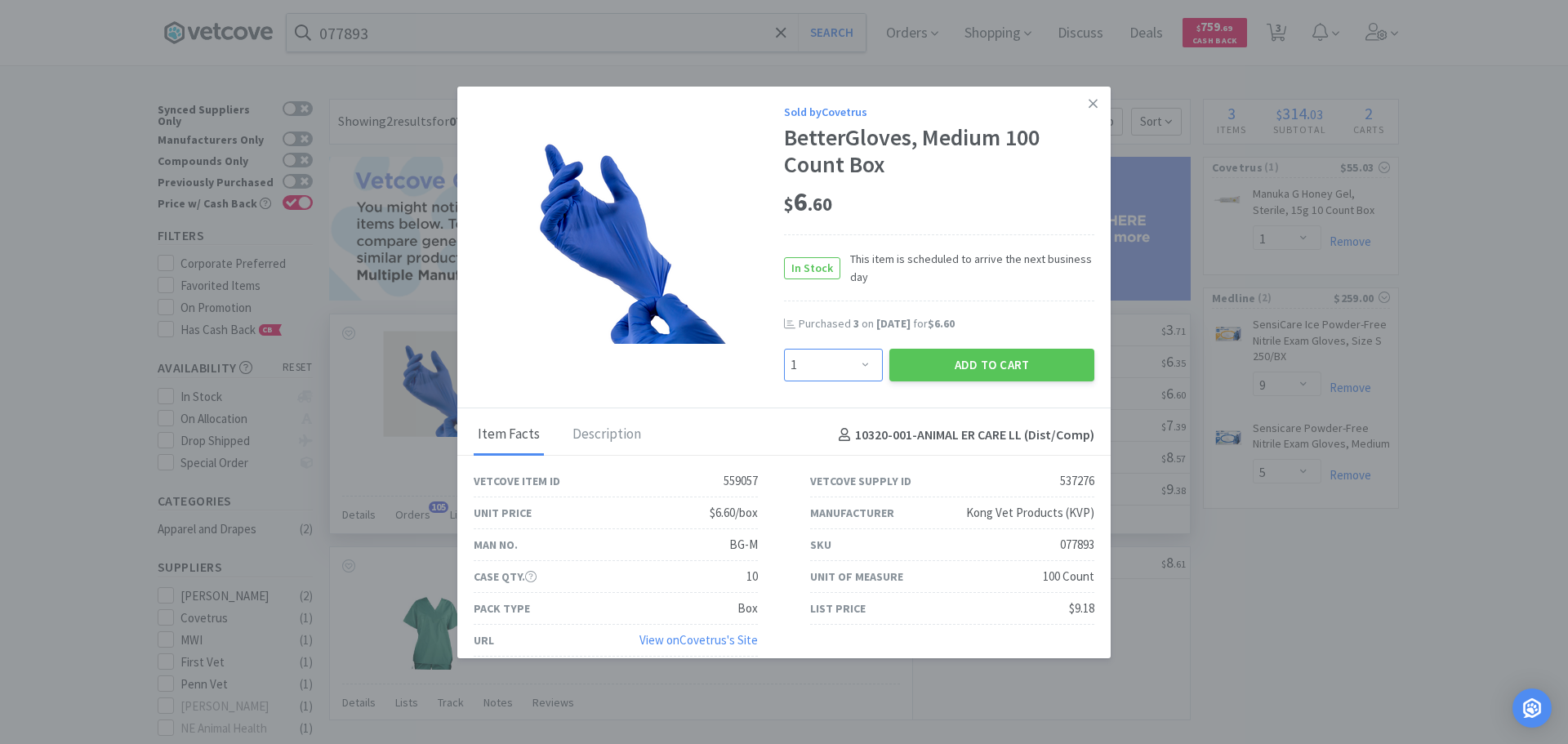
click at [855, 373] on select "Enter Quantity 1 2 3 4 5 6 7 8 9 10 11 12 13 14 15 16 17 18 19 20 Enter Quantity" at bounding box center [833, 364] width 99 height 33
select select "11"
click at [784, 348] on select "Enter Quantity 1 2 3 4 5 6 7 8 9 10 11 12 13 14 15 16 17 18 19 20 Enter Quantity" at bounding box center [833, 364] width 99 height 33
click at [894, 363] on button "Add to Cart" at bounding box center [992, 364] width 205 height 33
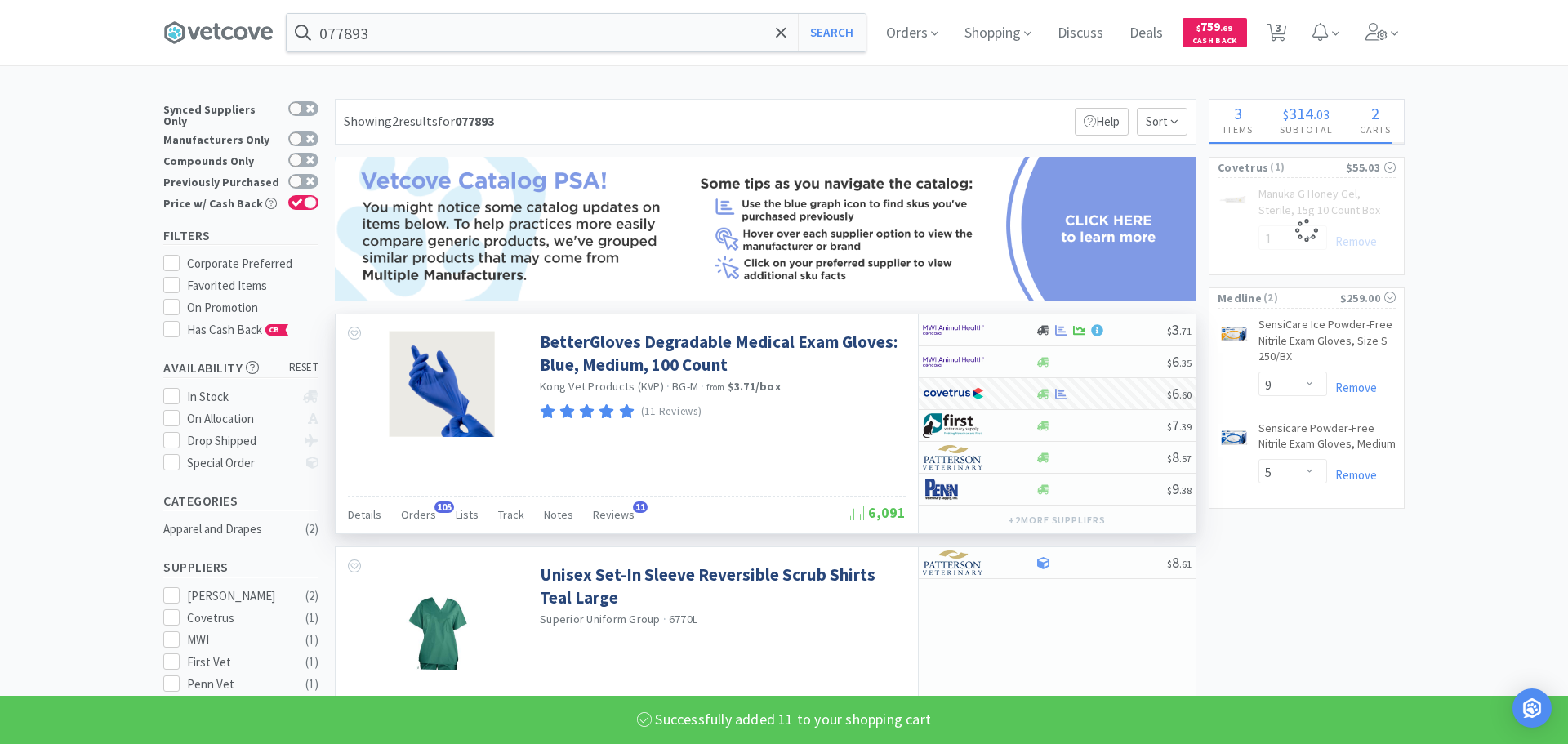
select select "11"
select select "1"
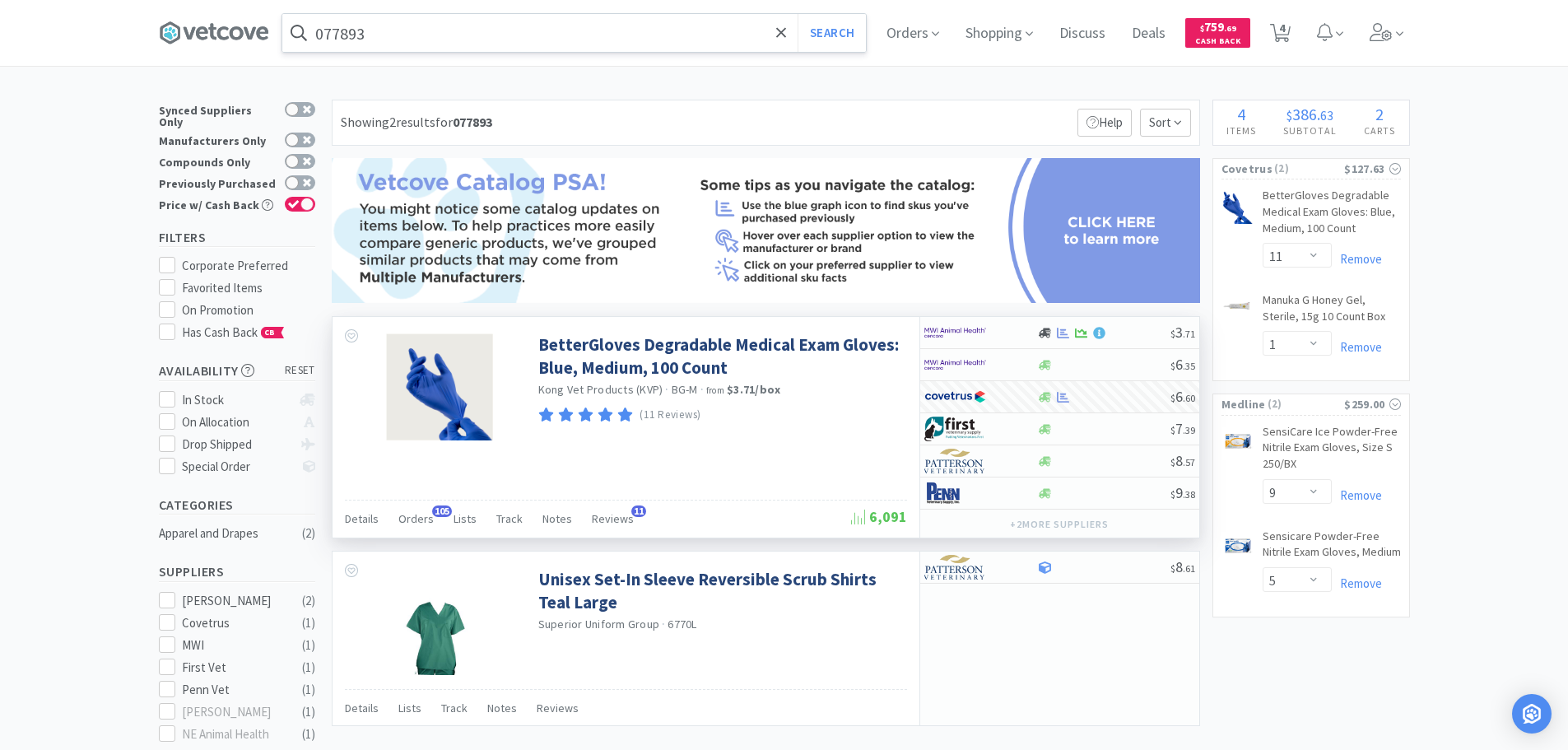
click at [611, 28] on input "077893" at bounding box center [574, 33] width 584 height 38
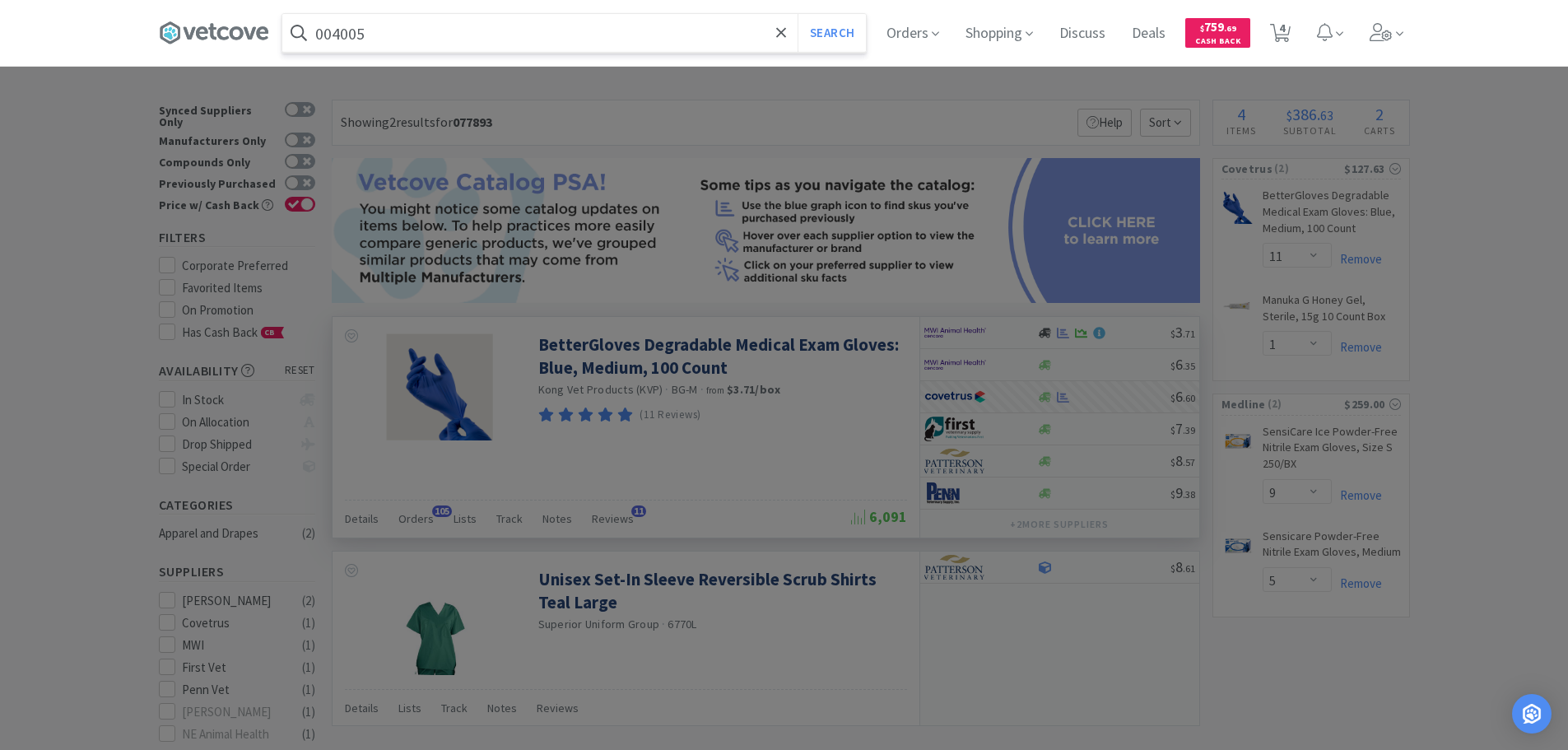
click at [797, 14] on button "Search" at bounding box center [832, 33] width 68 height 38
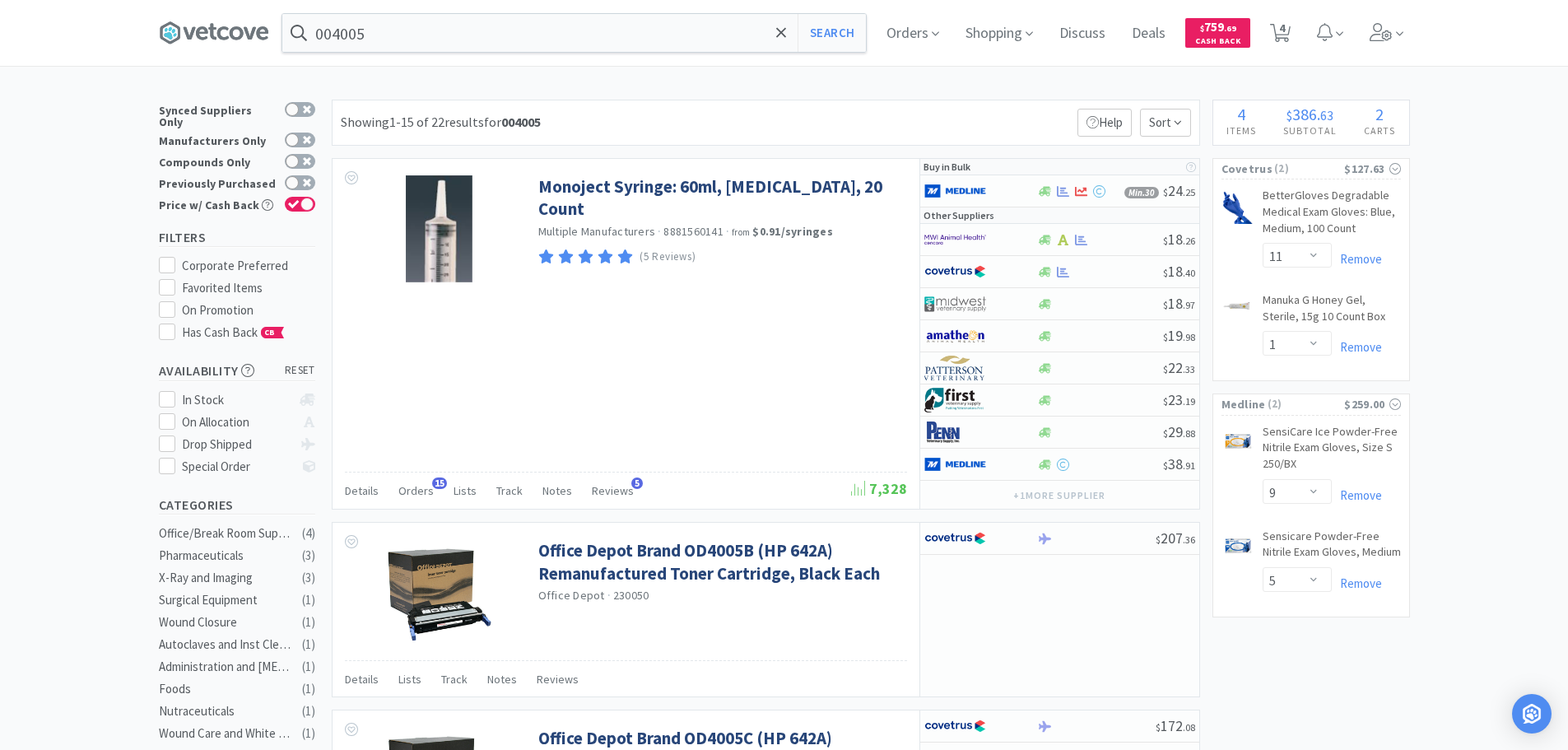
click at [564, 53] on div "004005 Search Orders Shopping Discuss Discuss Deals Deals $ 759 . 69 Cash Back …" at bounding box center [784, 32] width 1251 height 66
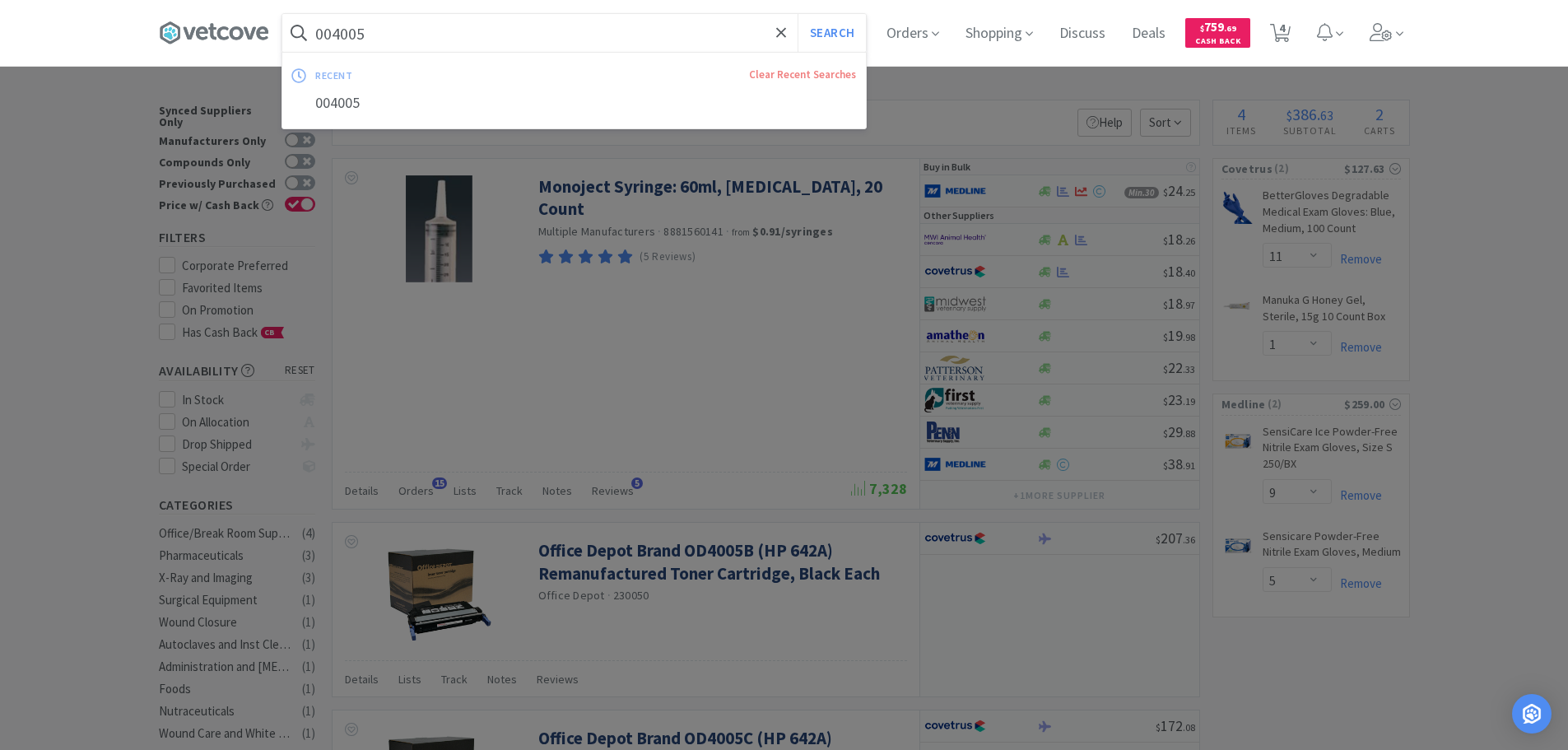
click at [566, 39] on input "004005" at bounding box center [574, 33] width 584 height 38
paste input "MWI - 005790 $24.33"
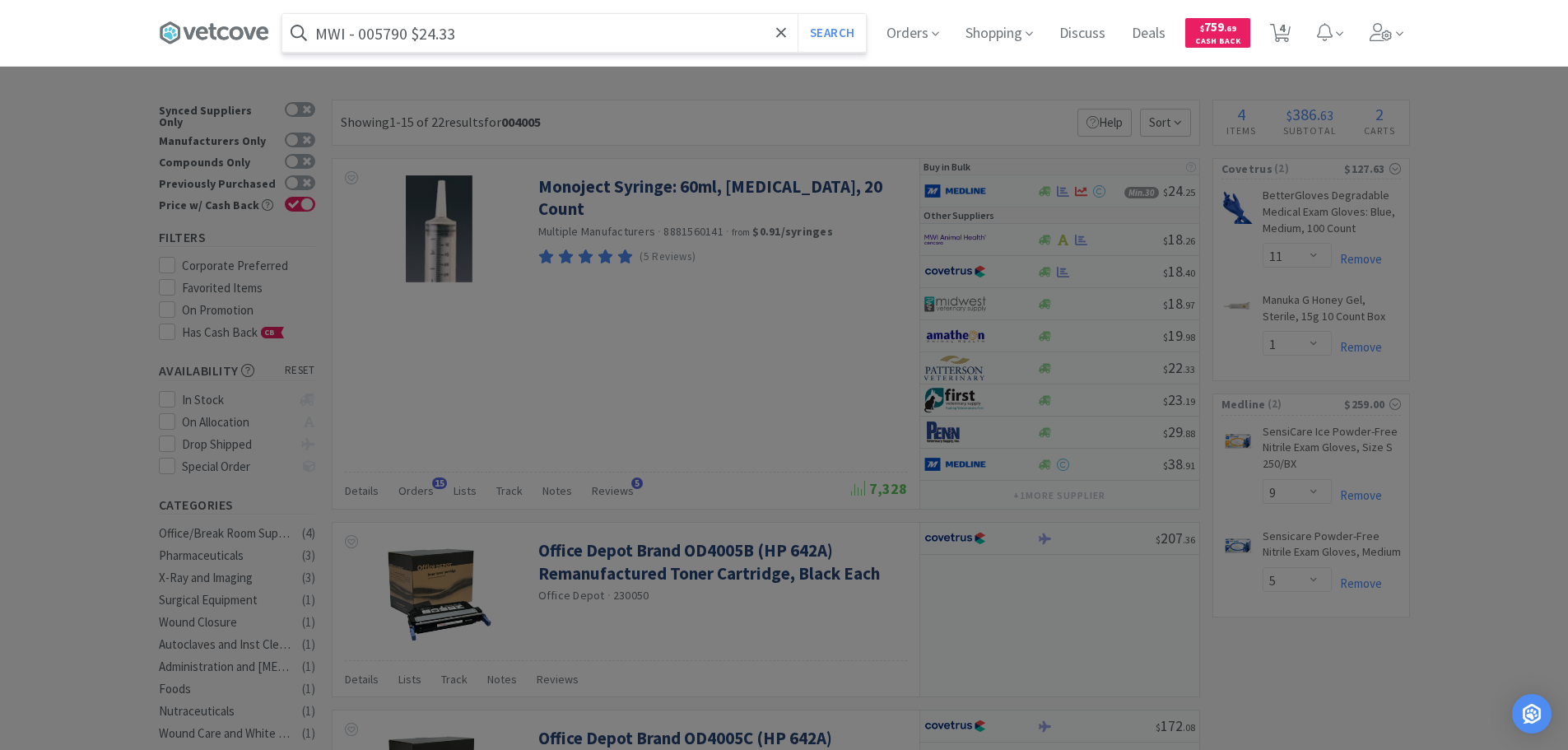
click at [400, 31] on input "MWI - 005790 $24.33" at bounding box center [574, 33] width 584 height 38
paste input "005790"
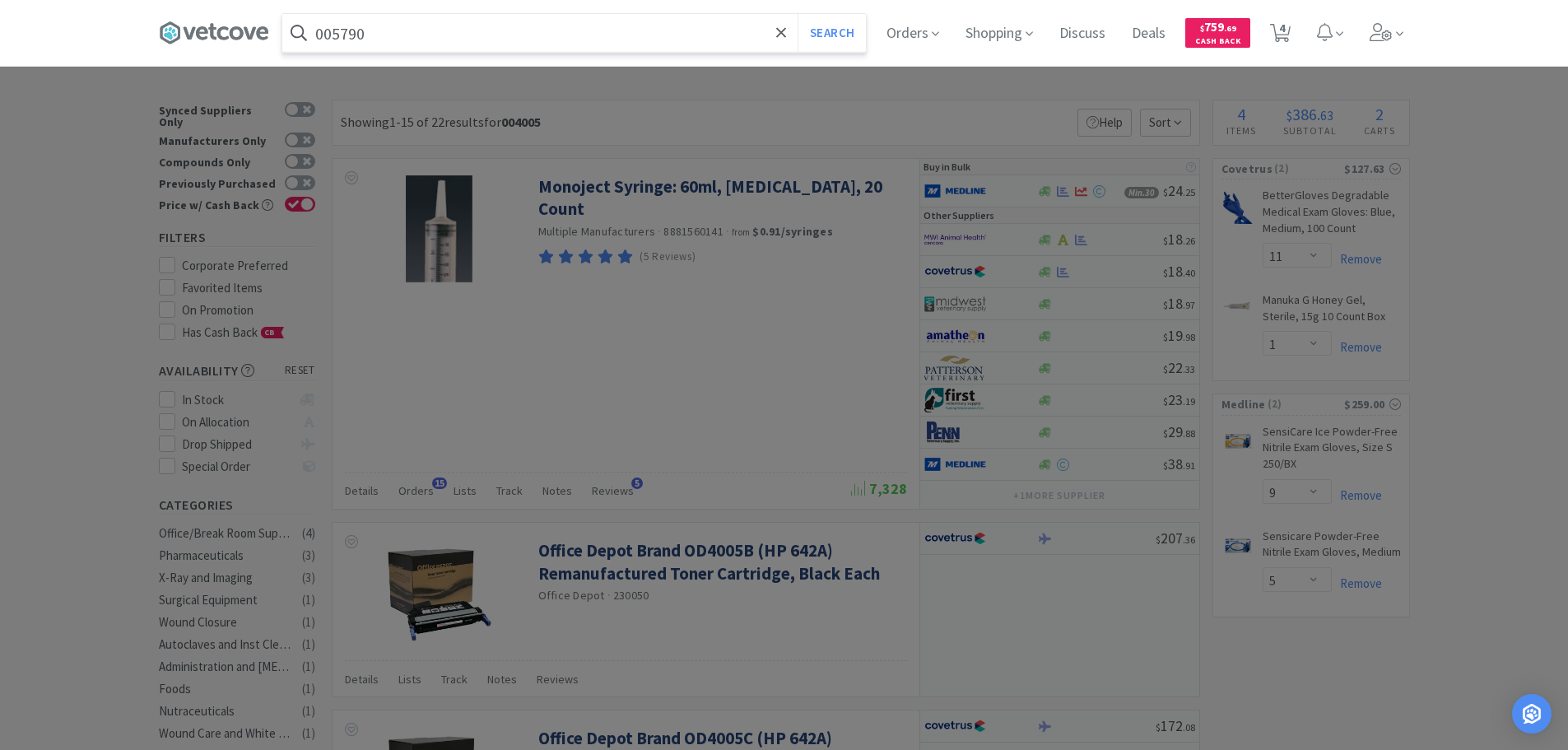
click at [797, 14] on button "Search" at bounding box center [832, 33] width 68 height 38
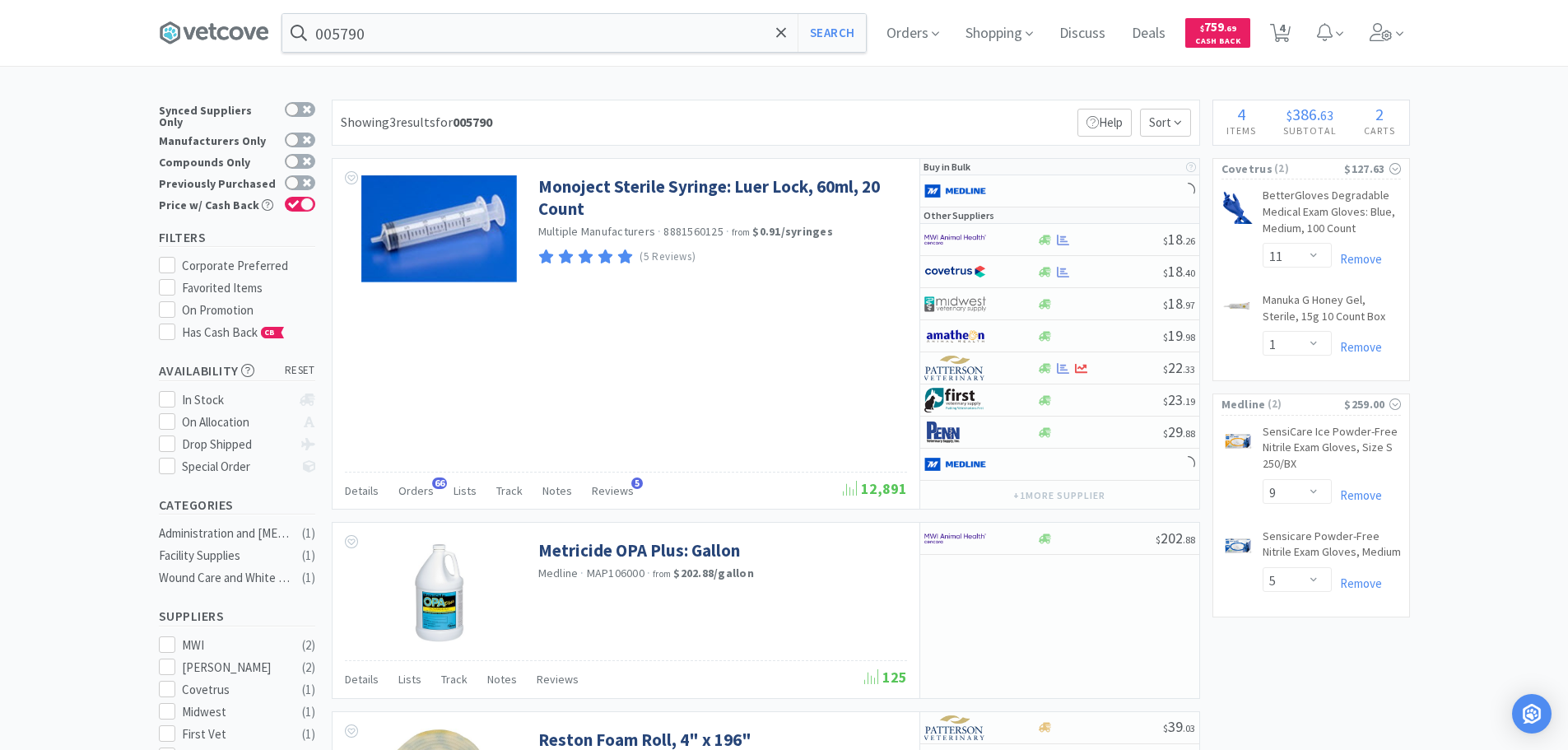
click at [592, 103] on div "Showing 3 results for 005790 Filters Help Sort" at bounding box center [765, 122] width 868 height 46
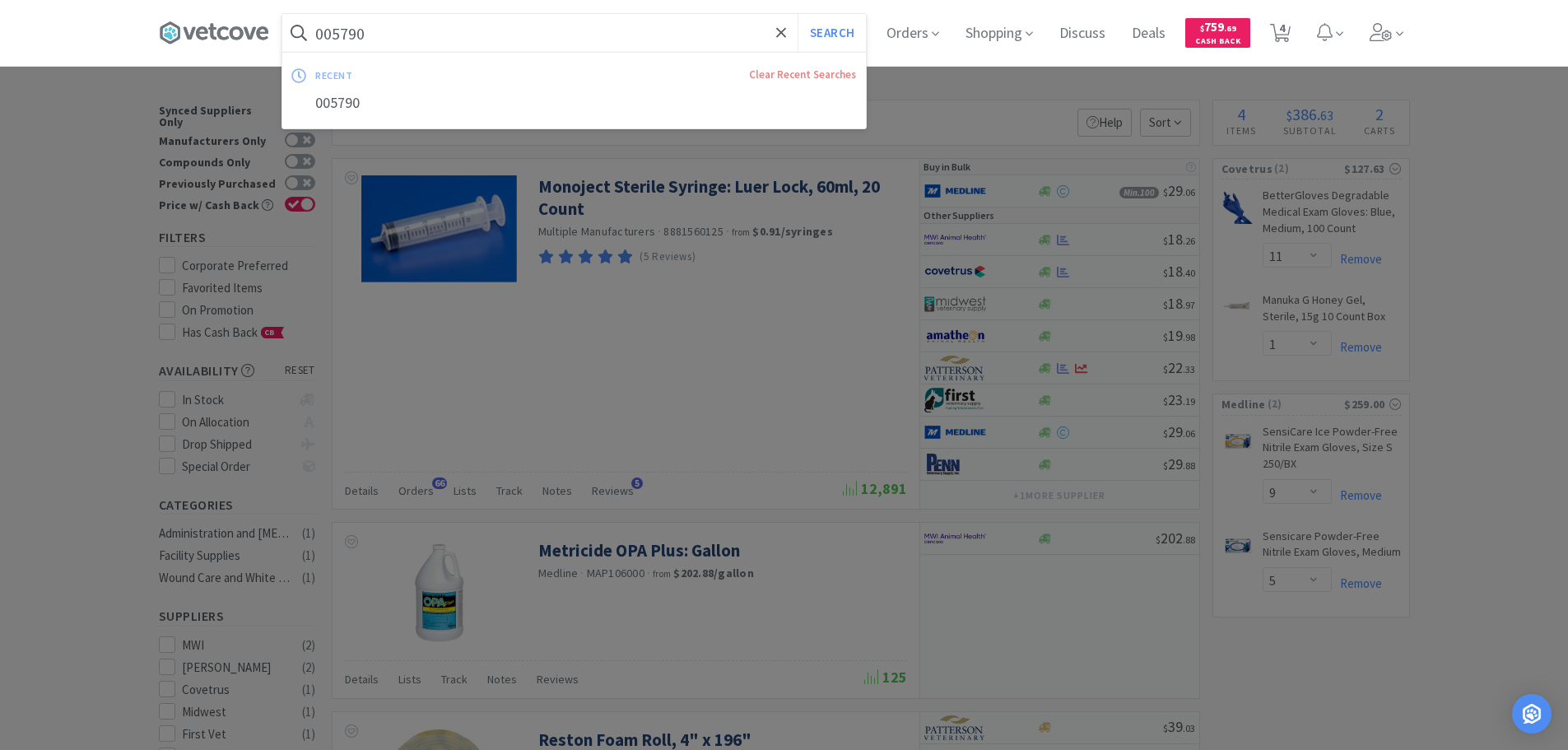
click at [572, 26] on input "005790" at bounding box center [574, 33] width 584 height 38
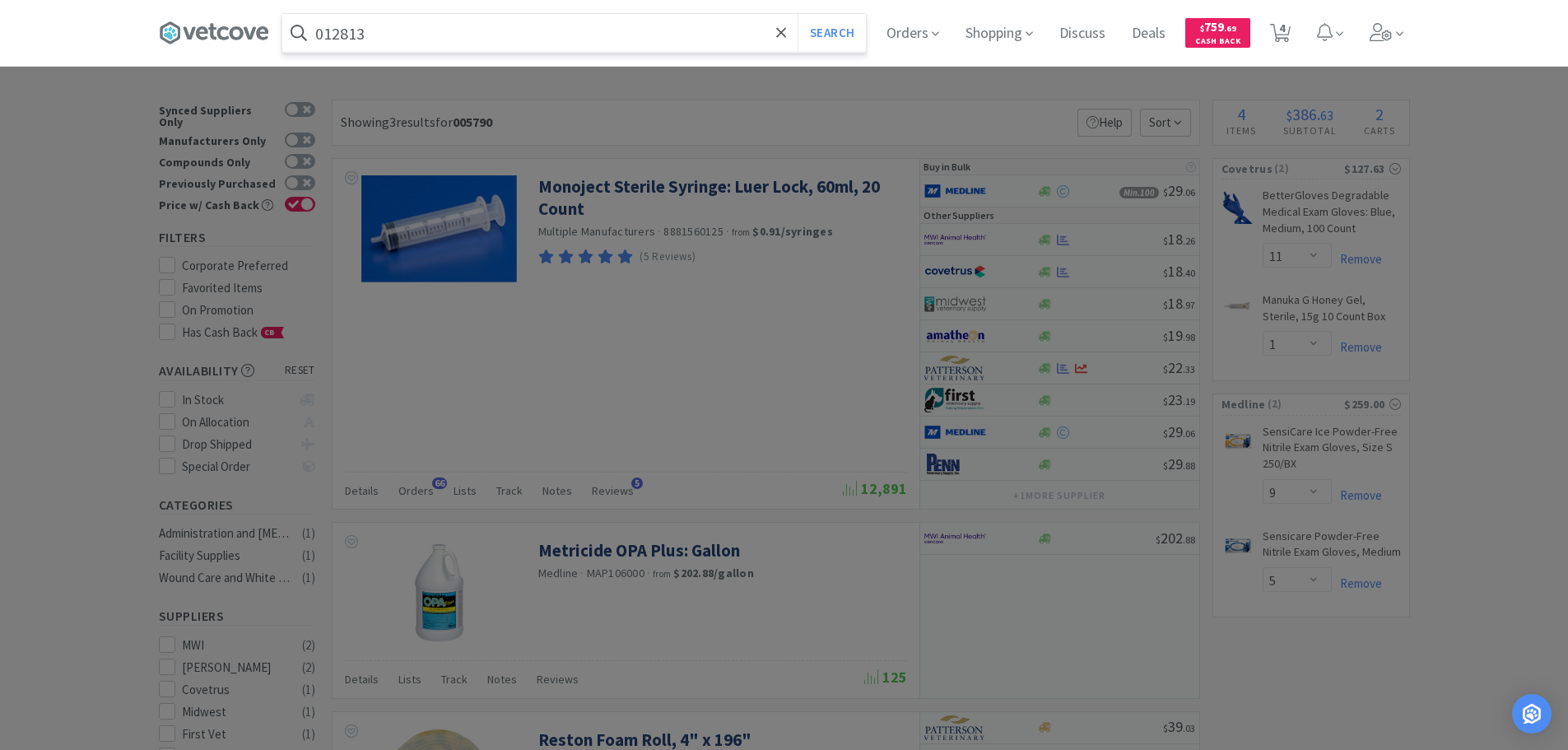
click at [797, 14] on button "Search" at bounding box center [832, 33] width 68 height 38
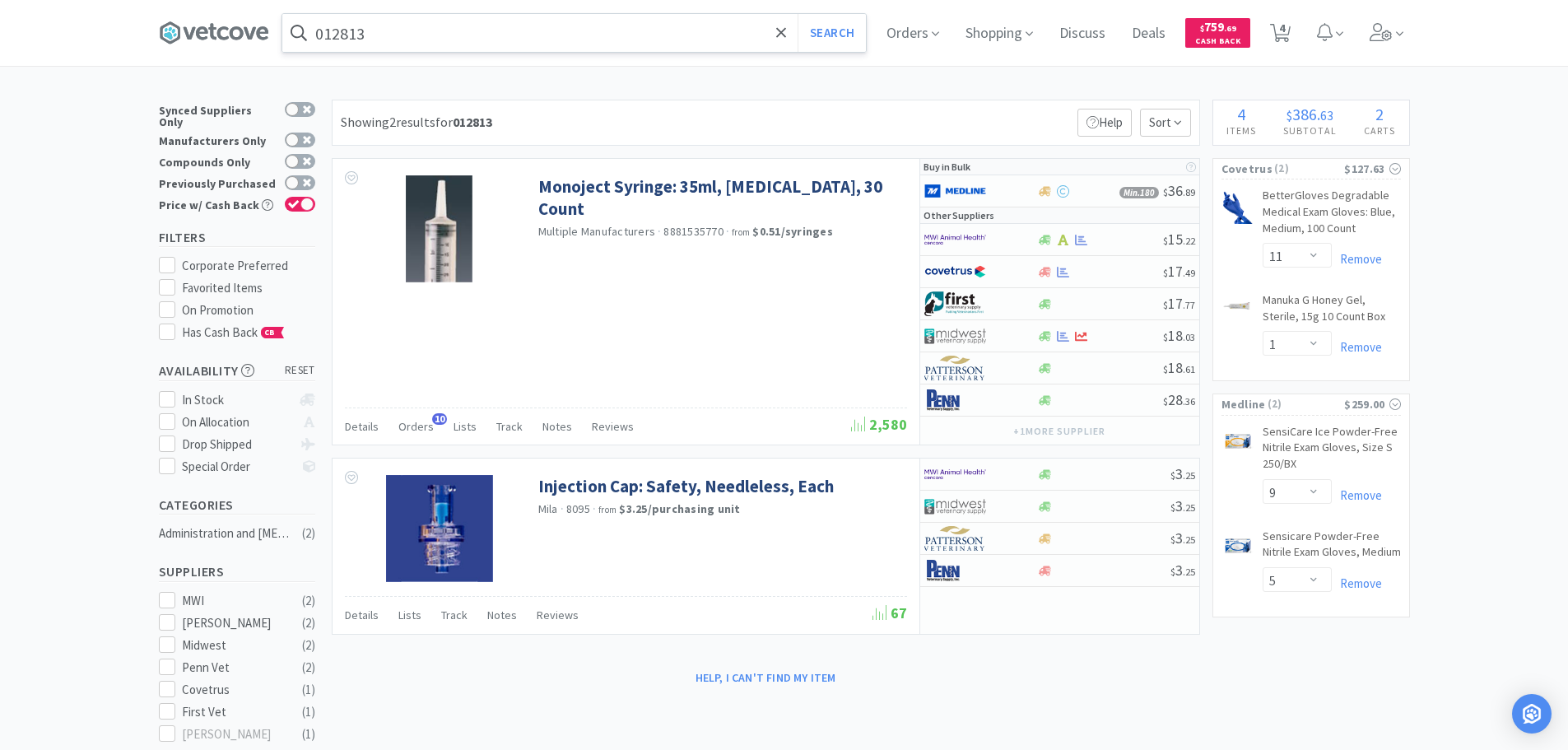
click at [561, 34] on input "012813" at bounding box center [574, 33] width 584 height 38
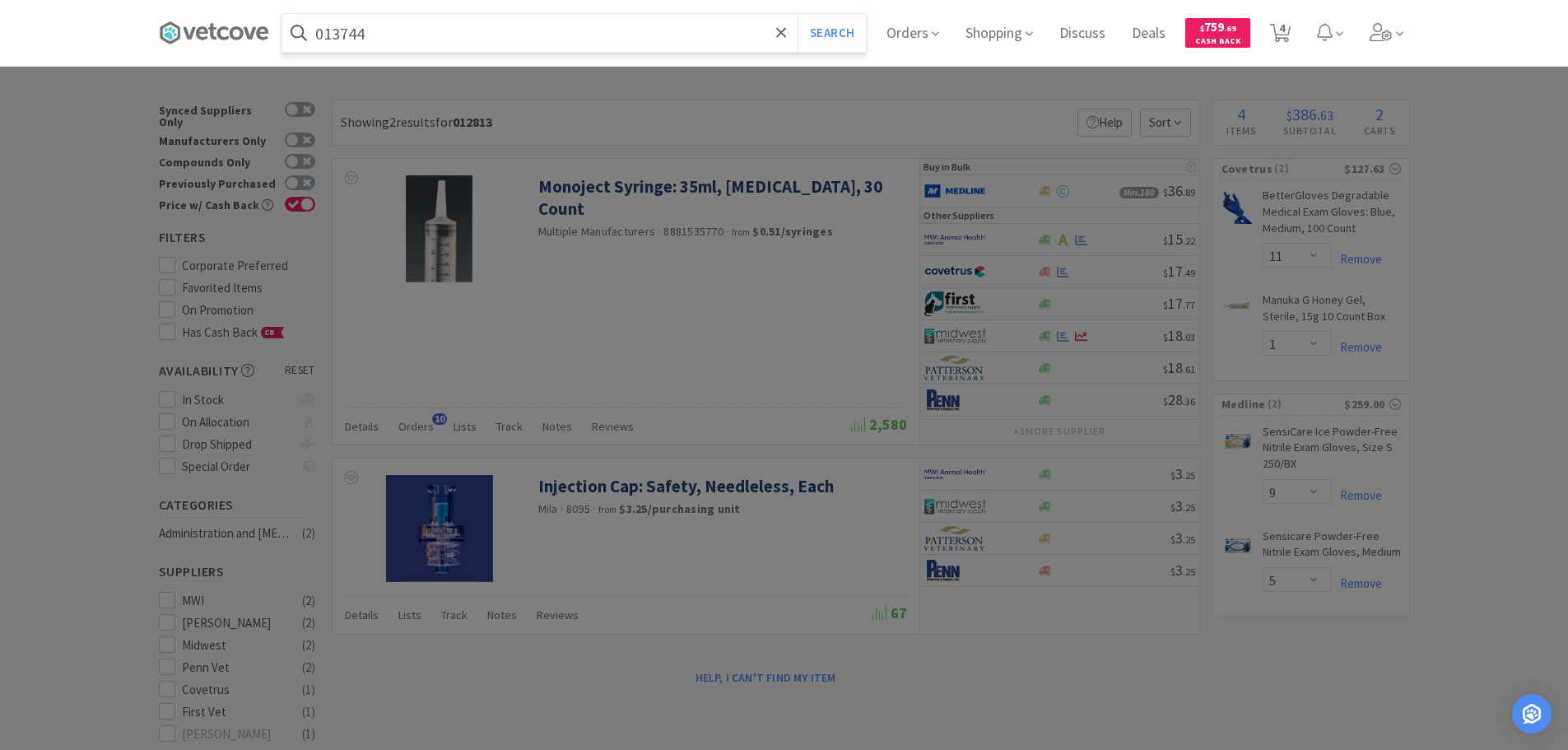
click at [797, 14] on button "Search" at bounding box center [832, 33] width 68 height 38
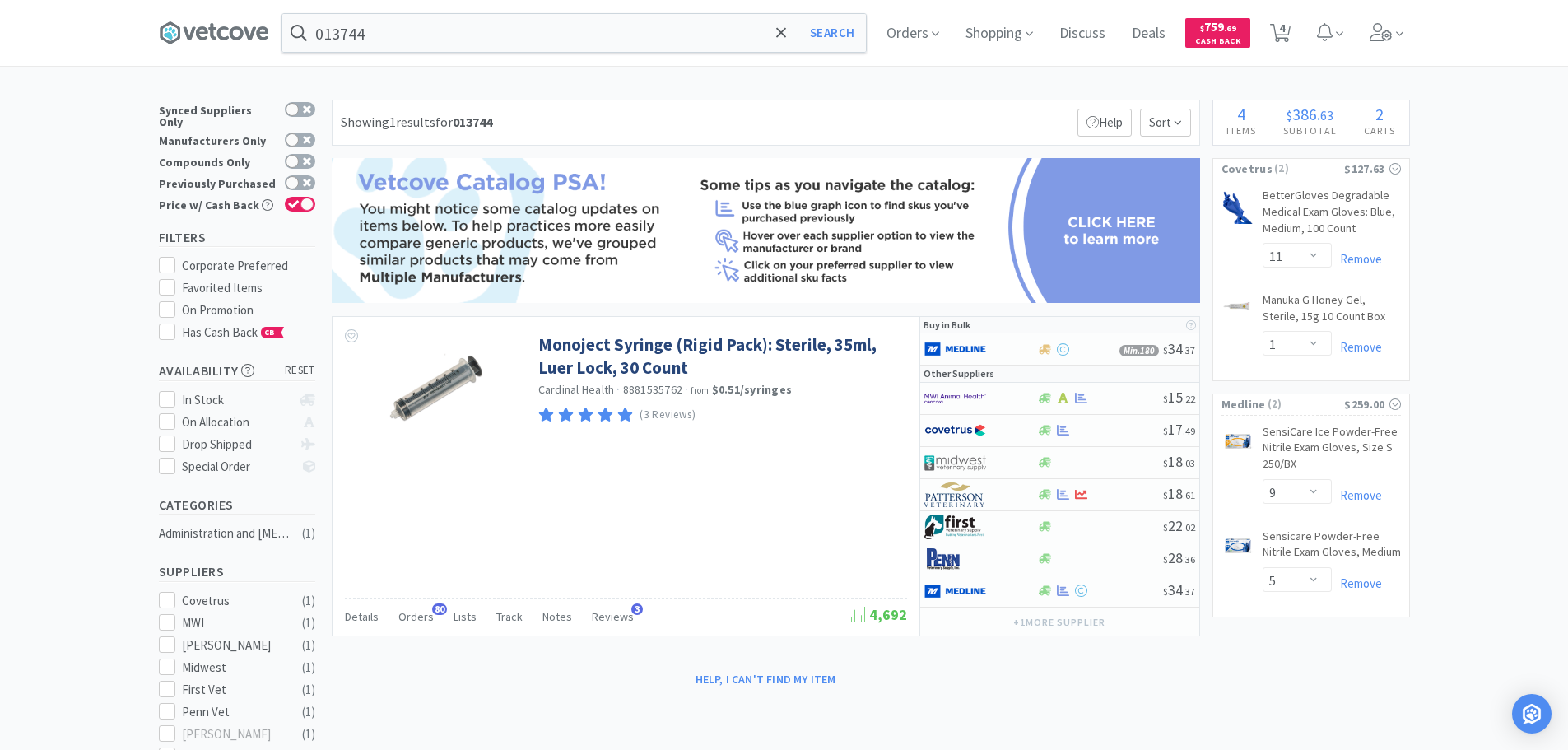
type input "012813"
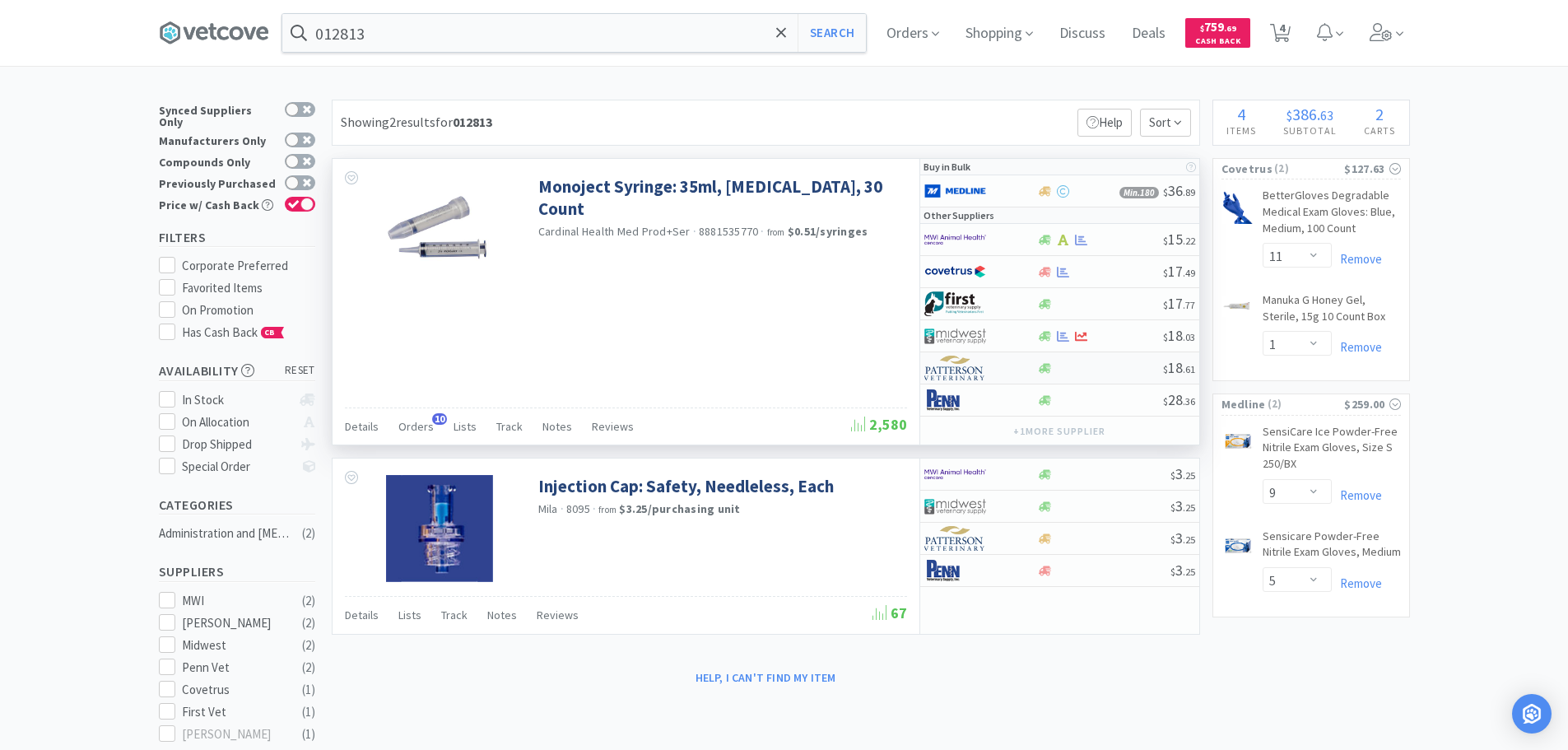
click at [1076, 369] on div at bounding box center [1100, 368] width 126 height 13
select select "1"
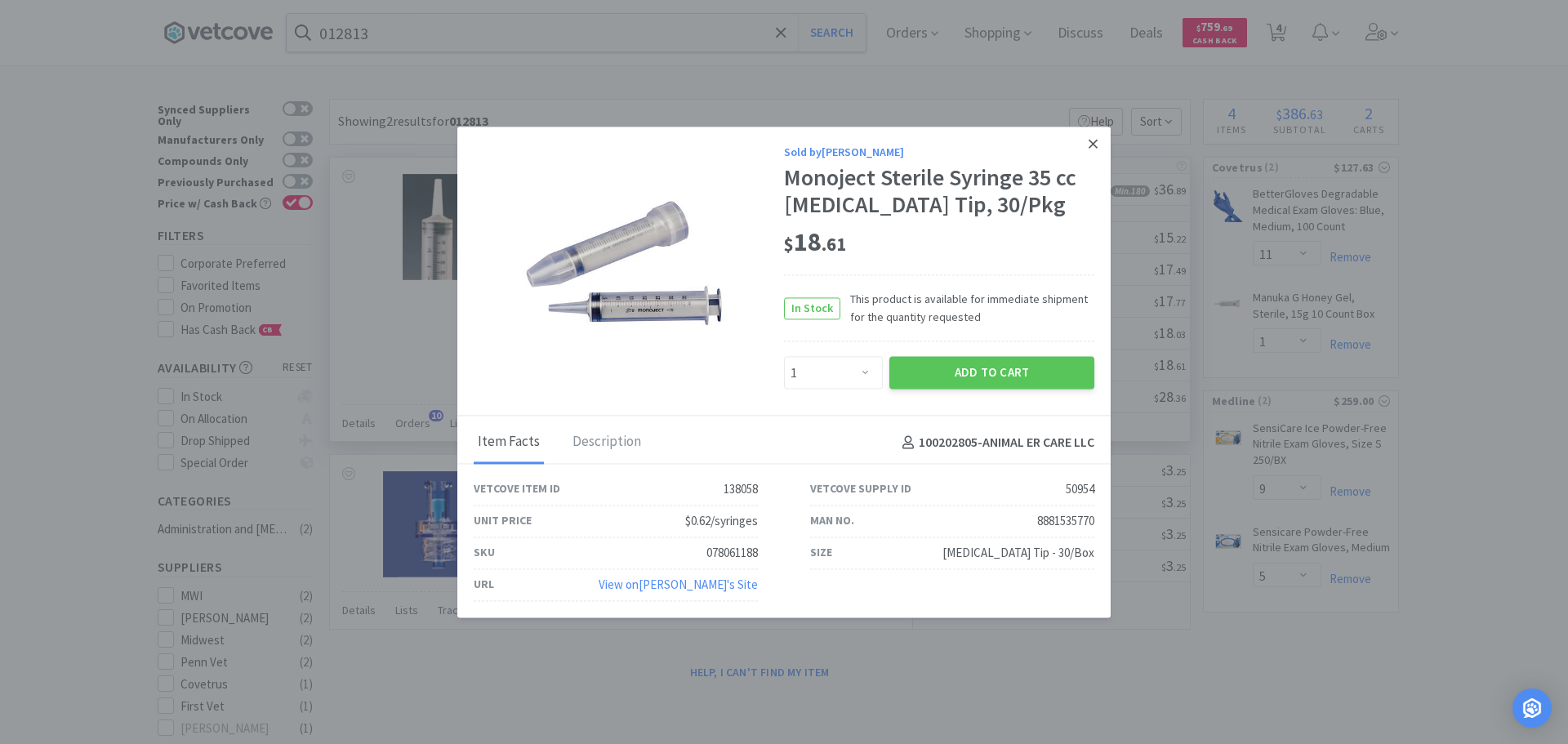
click at [1086, 146] on link at bounding box center [1093, 143] width 29 height 35
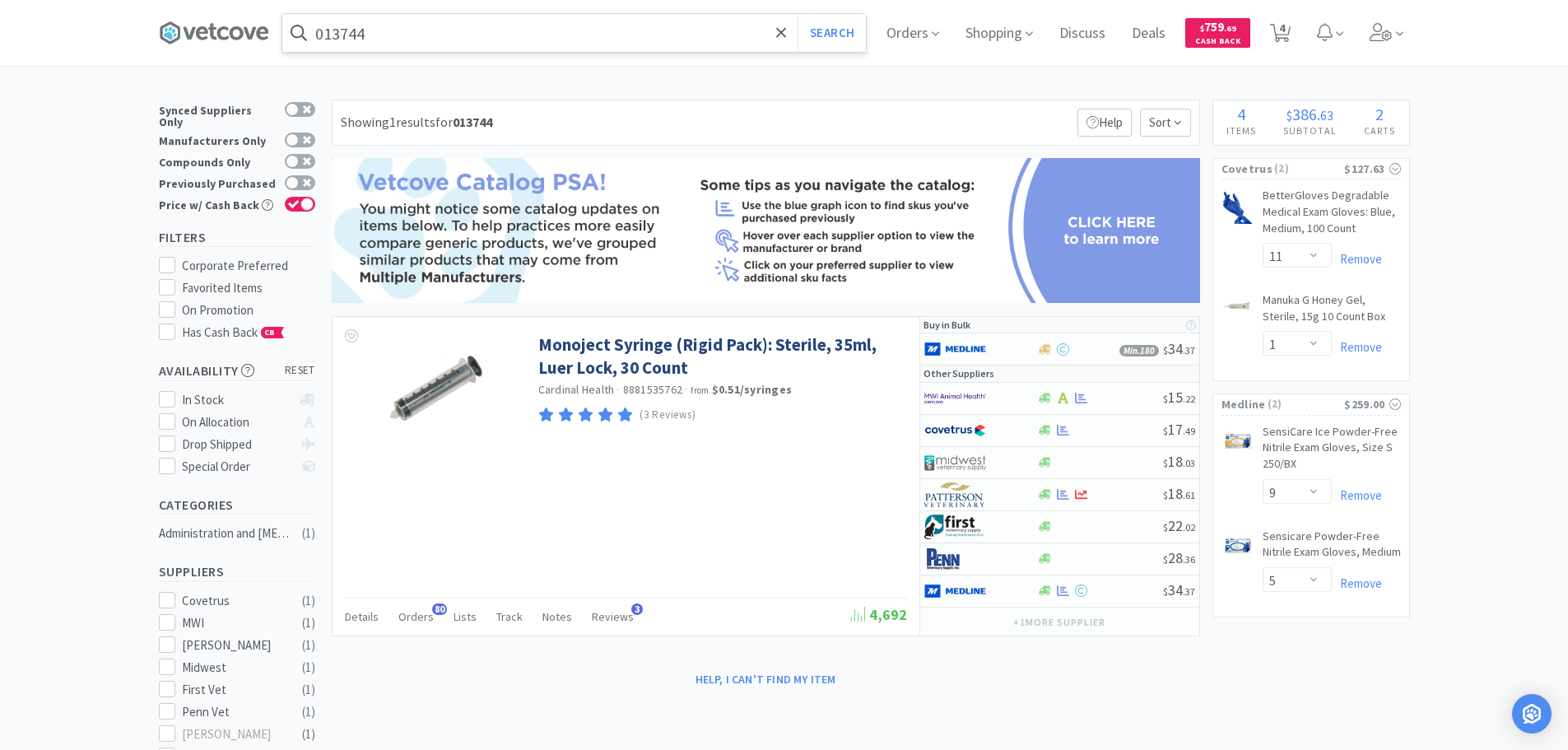
click at [608, 36] on input "013744" at bounding box center [574, 33] width 584 height 38
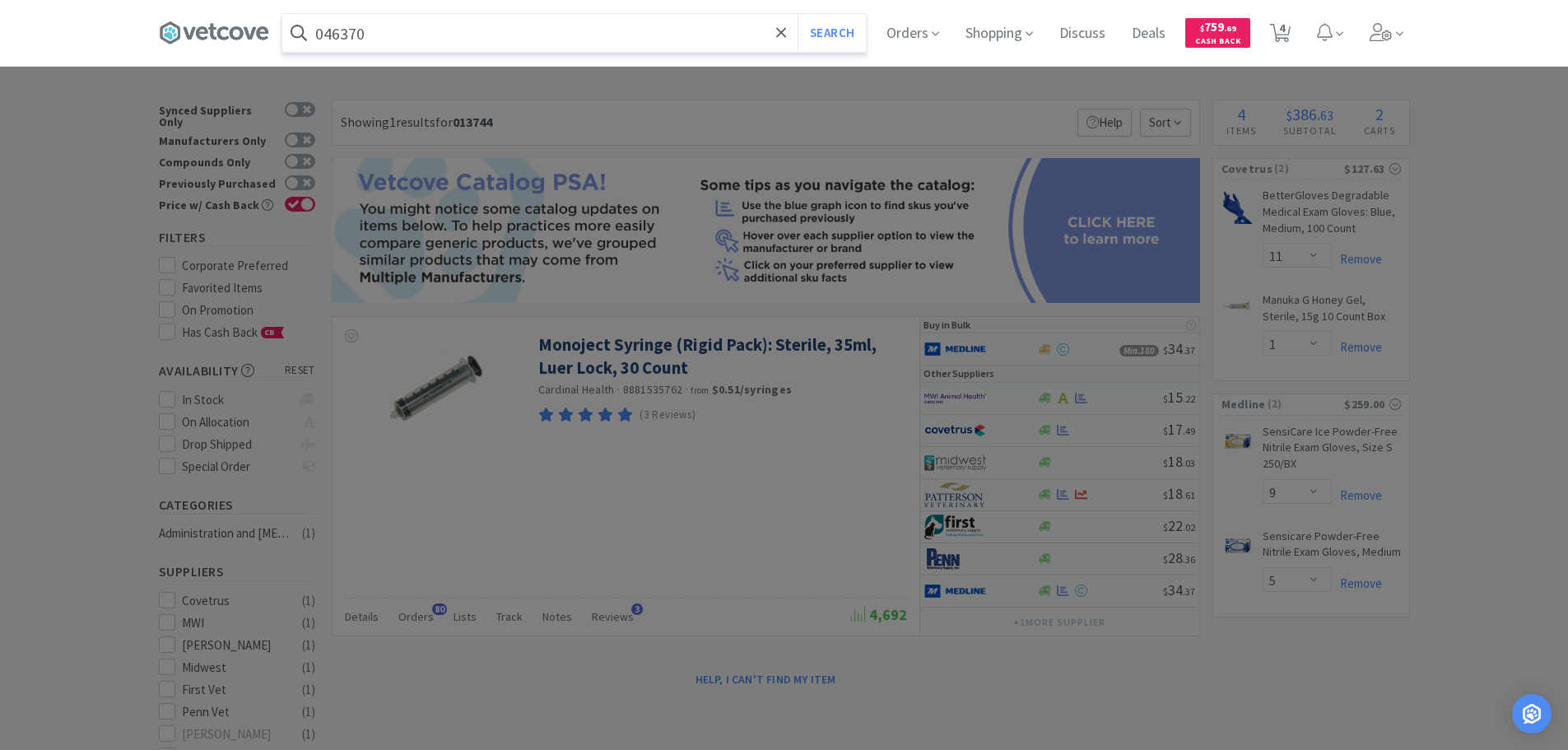
click at [797, 14] on button "Search" at bounding box center [832, 33] width 68 height 38
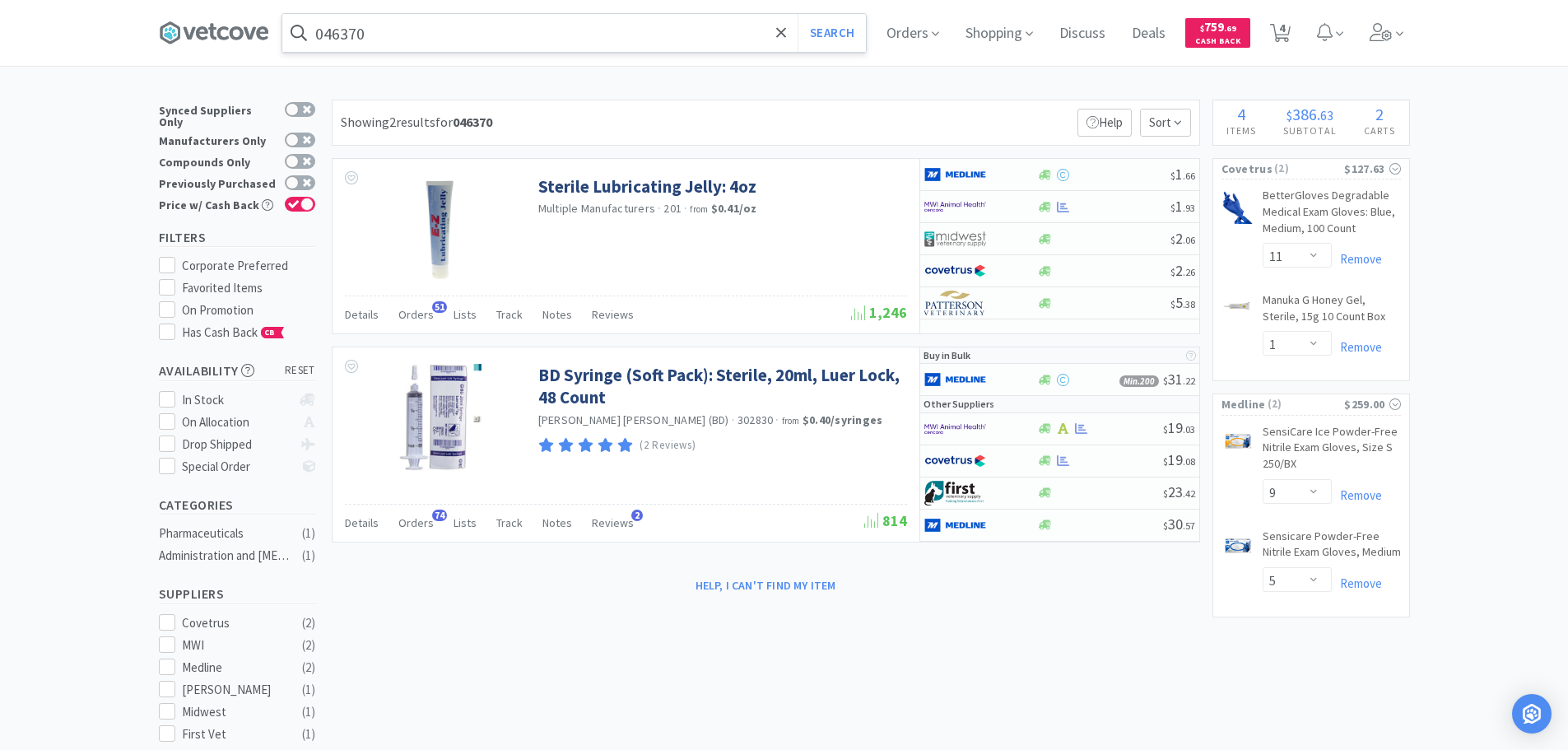
click at [566, 25] on input "046370" at bounding box center [574, 33] width 584 height 38
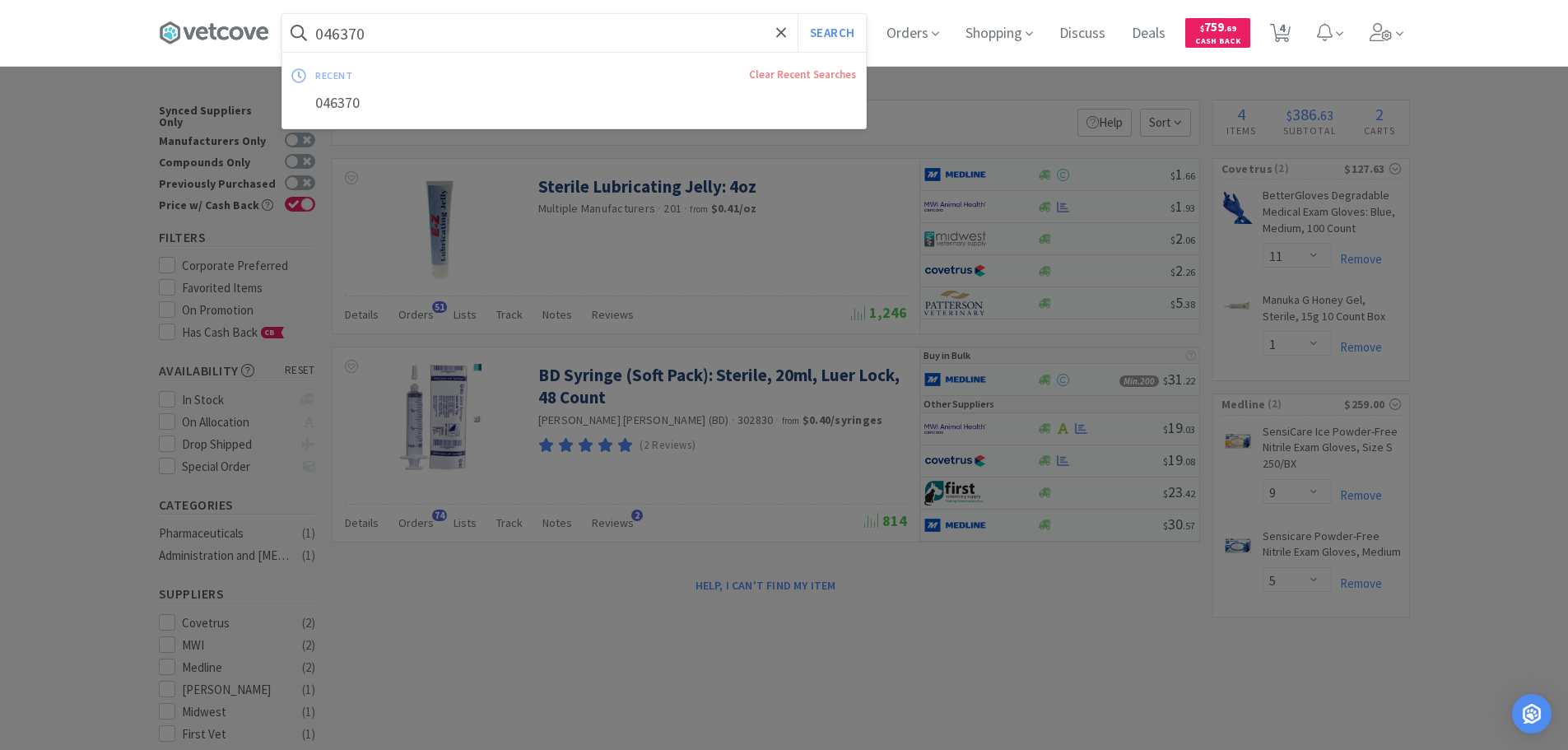
paste input "Covetrus - 083973 $7.86"
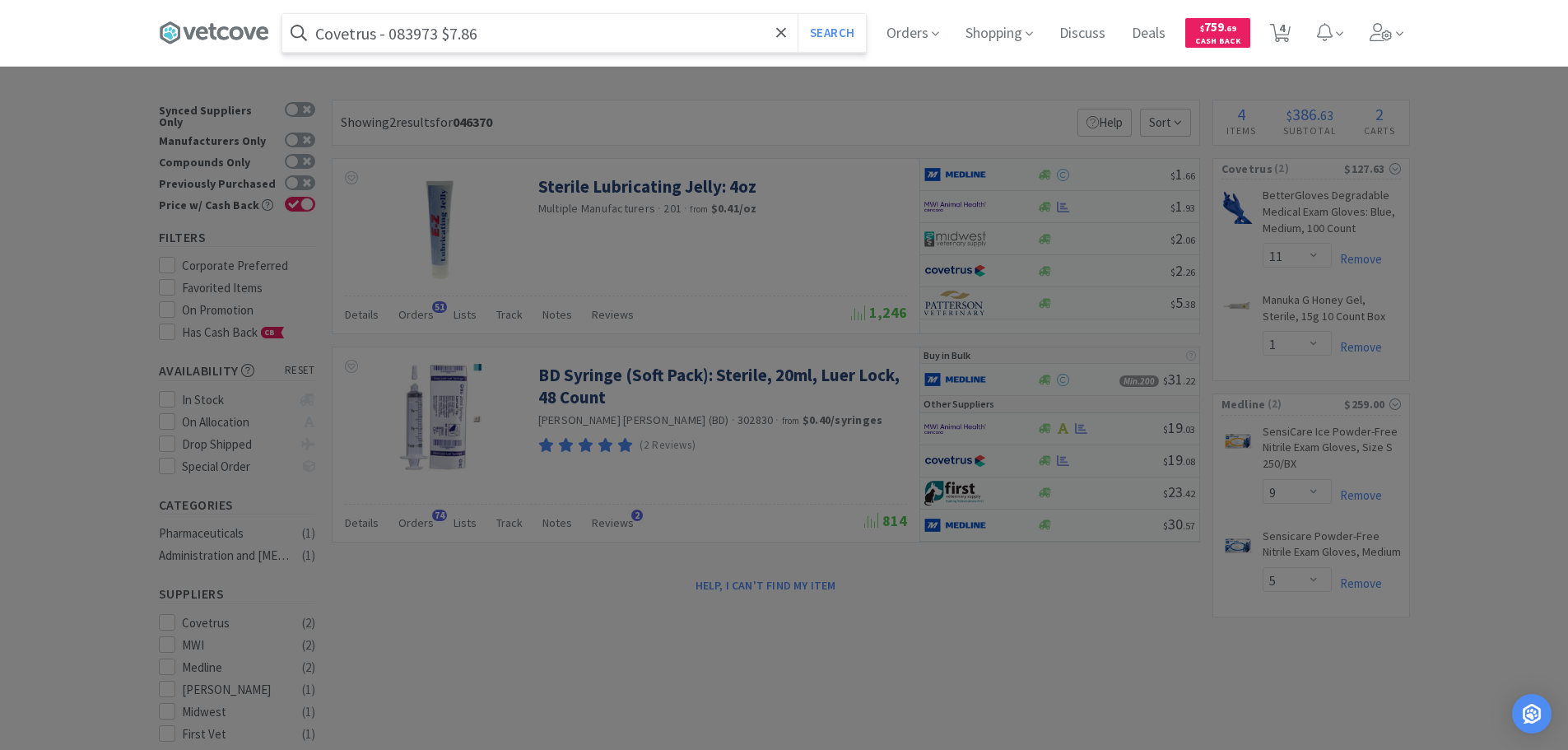
click at [417, 39] on input "Covetrus - 083973 $7.86" at bounding box center [574, 33] width 584 height 38
click at [495, 22] on input "Covetrus - 083973 $7.86" at bounding box center [574, 33] width 584 height 38
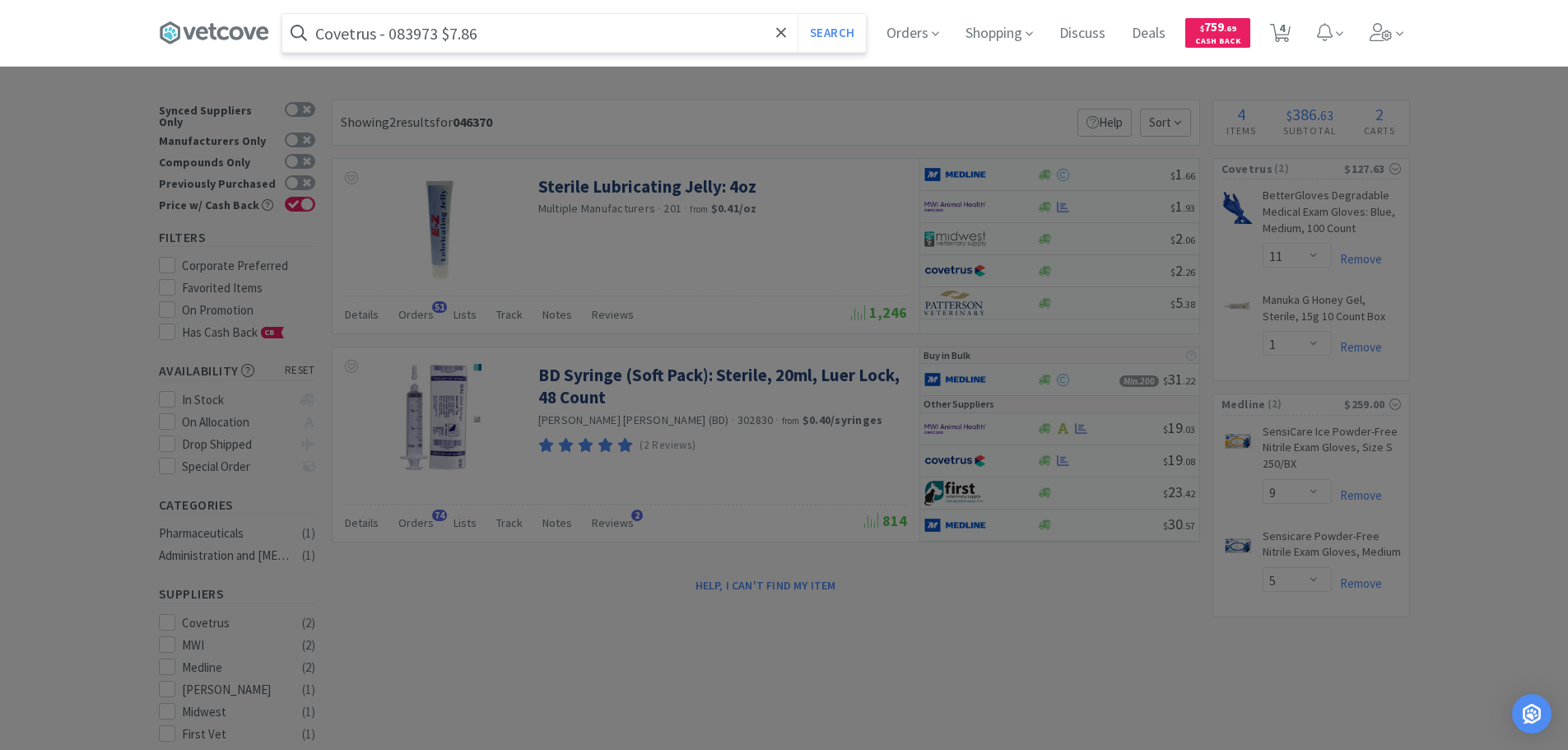
paste input "083973"
type input "083973"
click at [797, 14] on button "Search" at bounding box center [832, 33] width 68 height 38
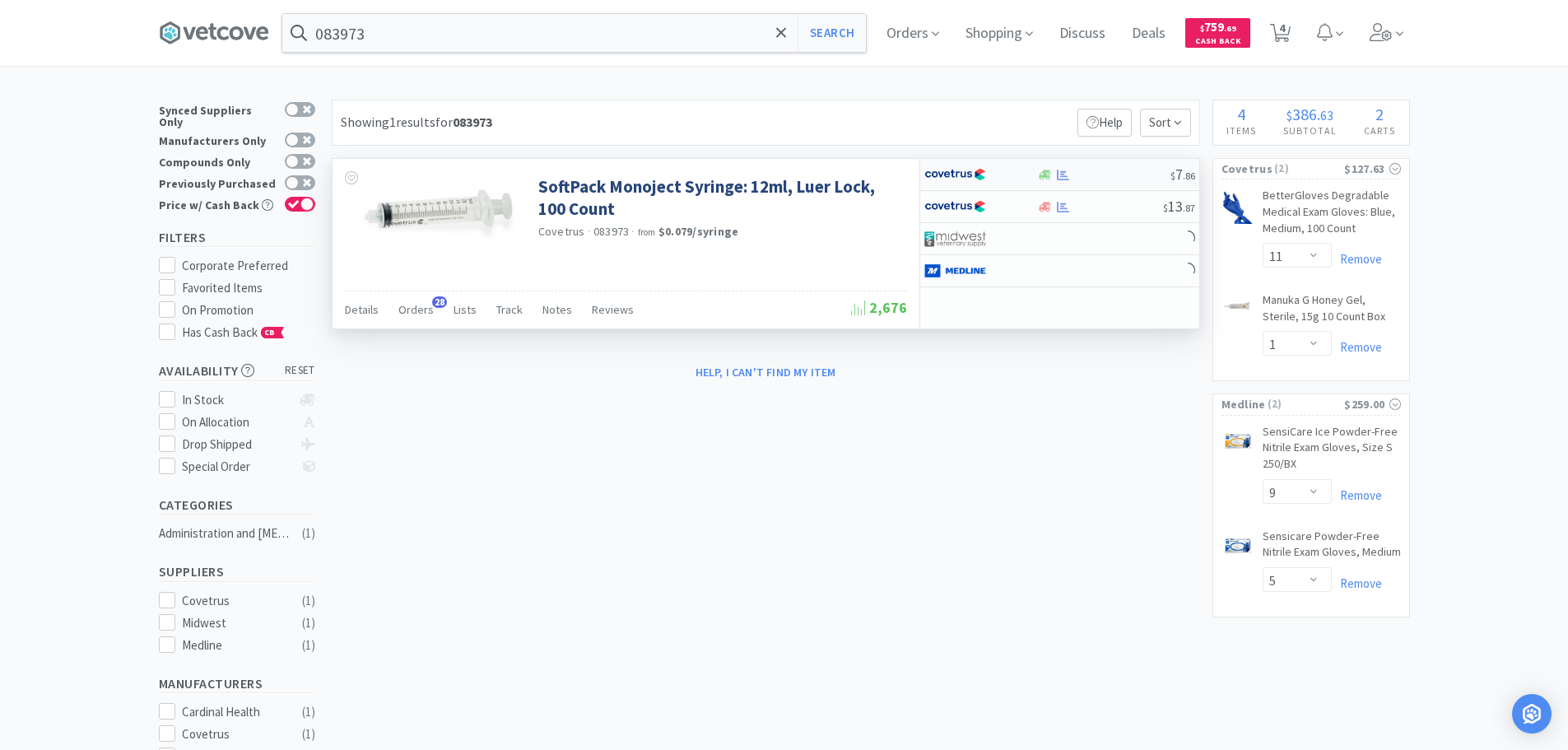
click at [1075, 177] on div at bounding box center [1104, 175] width 133 height 13
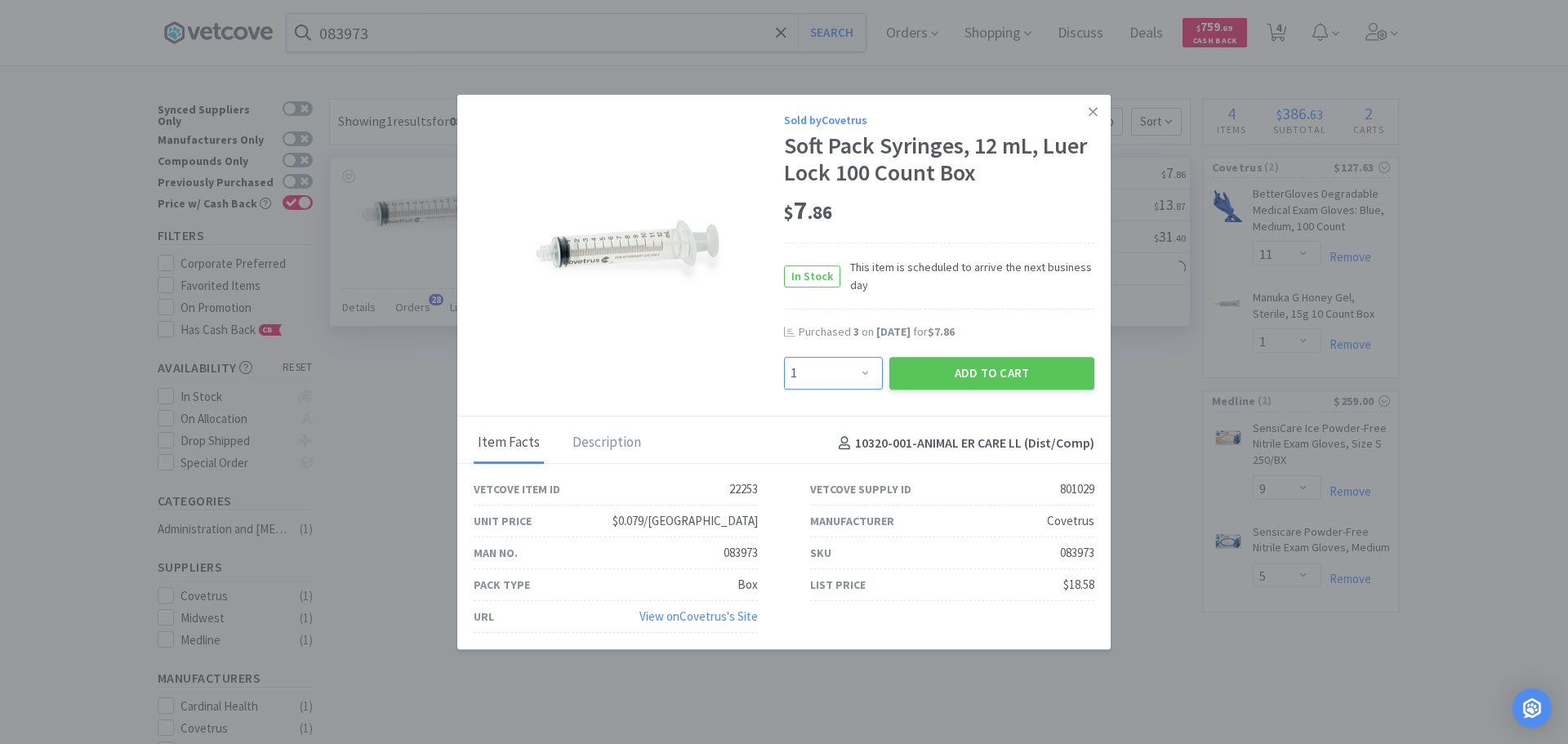
click at [853, 377] on select "Enter Quantity 1 2 3 4 5 6 7 8 9 10 11 12 13 14 15 16 17 18 19 20 Enter Quantity" at bounding box center [833, 373] width 99 height 33
select select "3"
click at [784, 357] on select "Enter Quantity 1 2 3 4 5 6 7 8 9 10 11 12 13 14 15 16 17 18 19 20 Enter Quantity" at bounding box center [833, 373] width 99 height 33
click at [957, 376] on button "Add to Cart" at bounding box center [992, 373] width 205 height 33
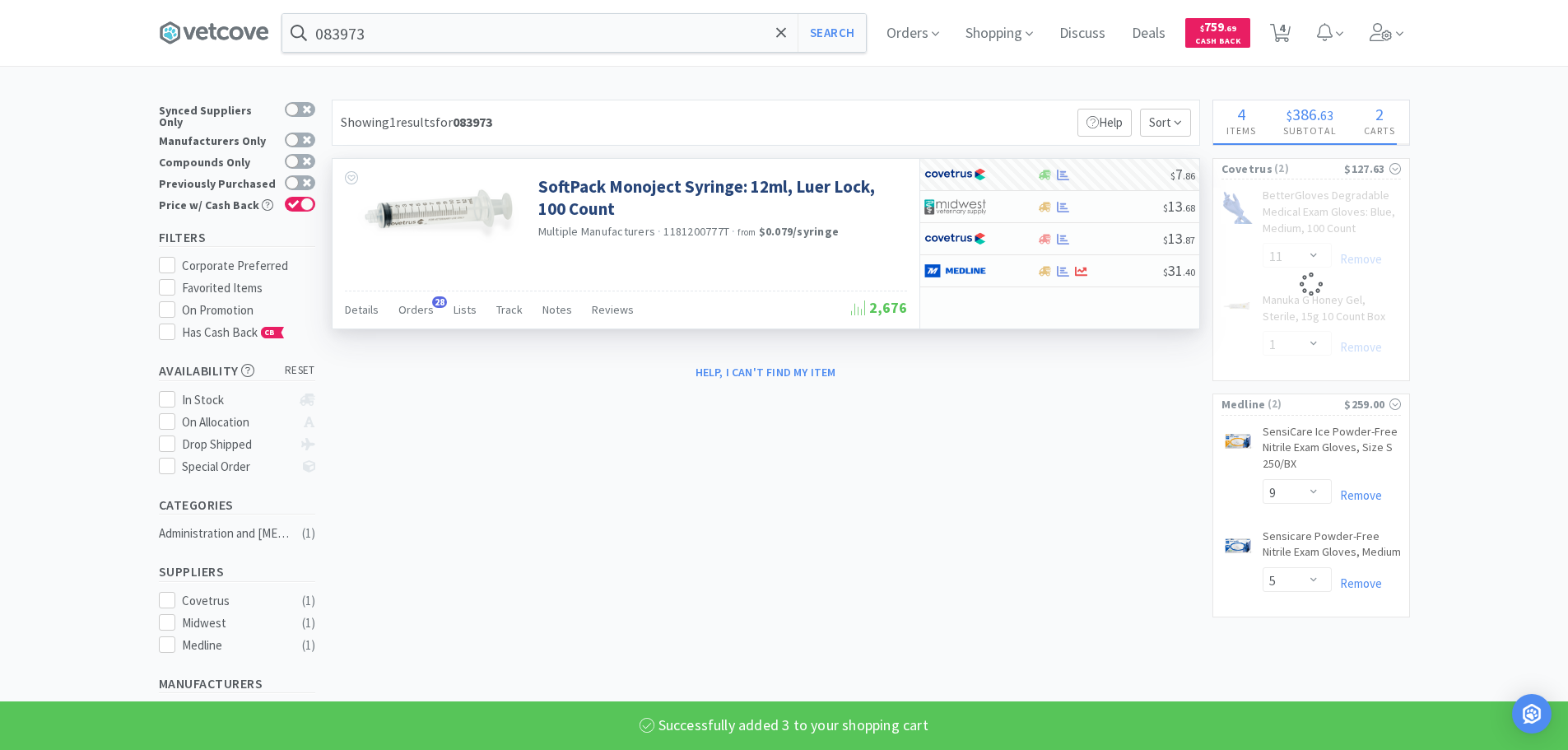
select select "3"
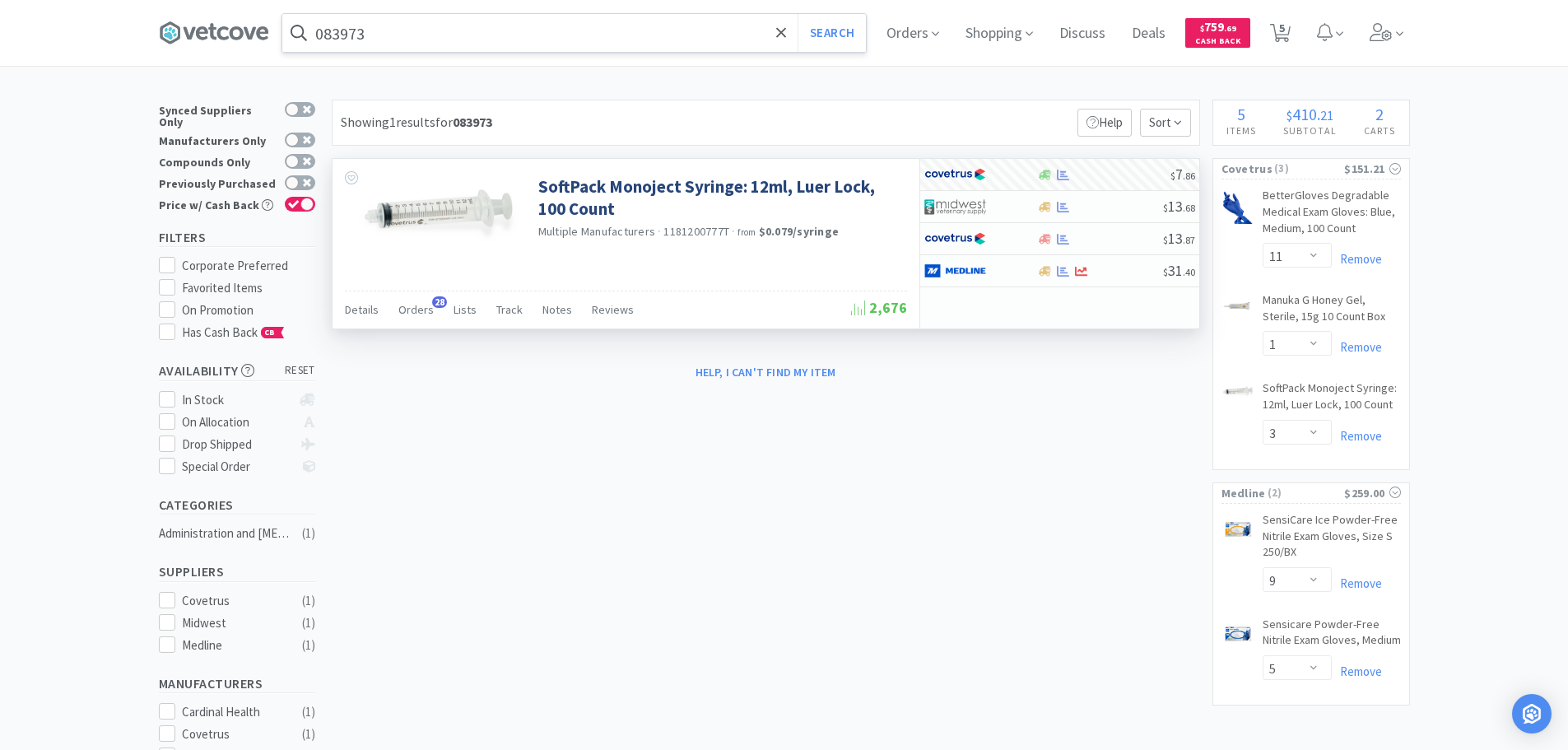
click at [583, 29] on input "083973" at bounding box center [574, 33] width 584 height 38
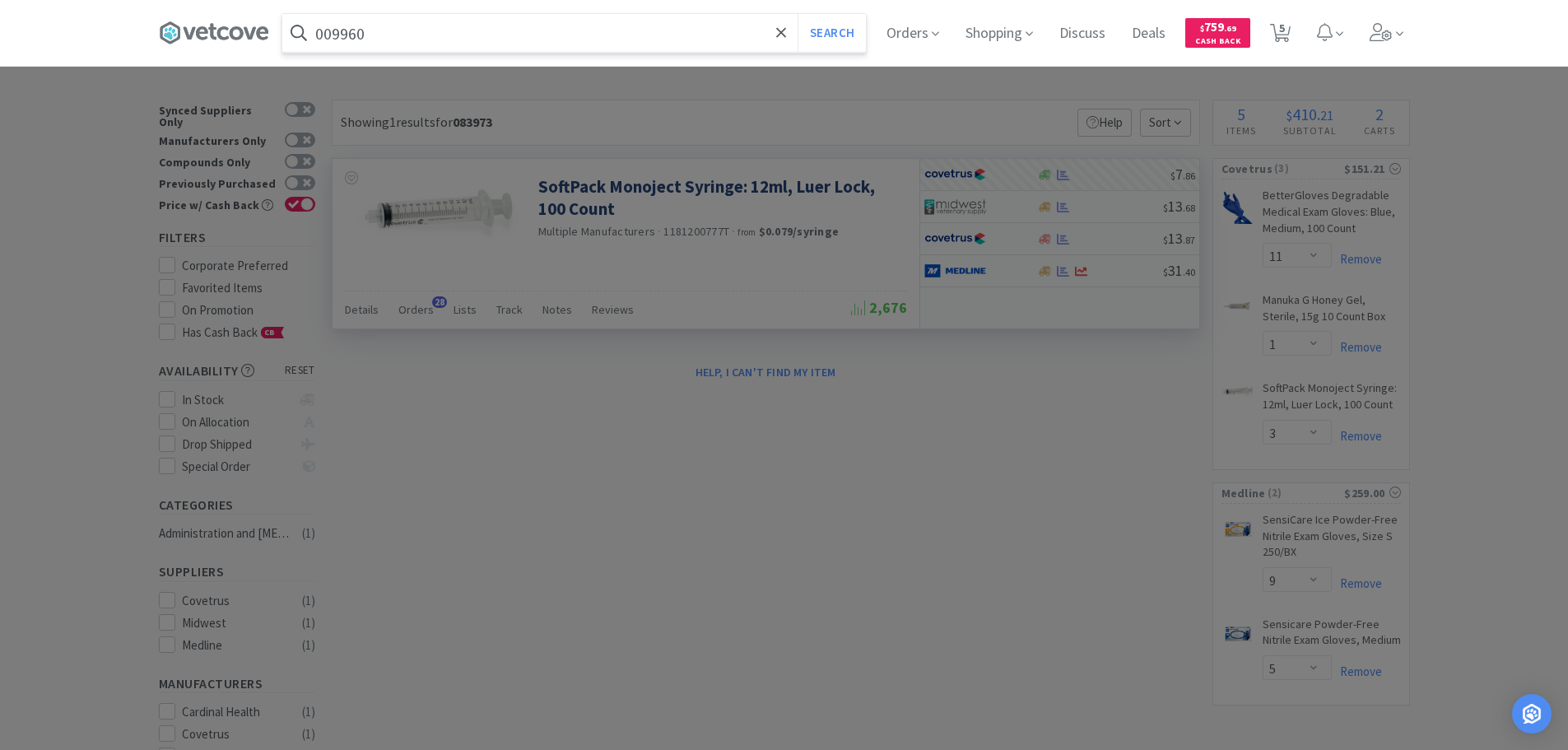
type input "009960"
click at [797, 14] on button "Search" at bounding box center [832, 33] width 68 height 38
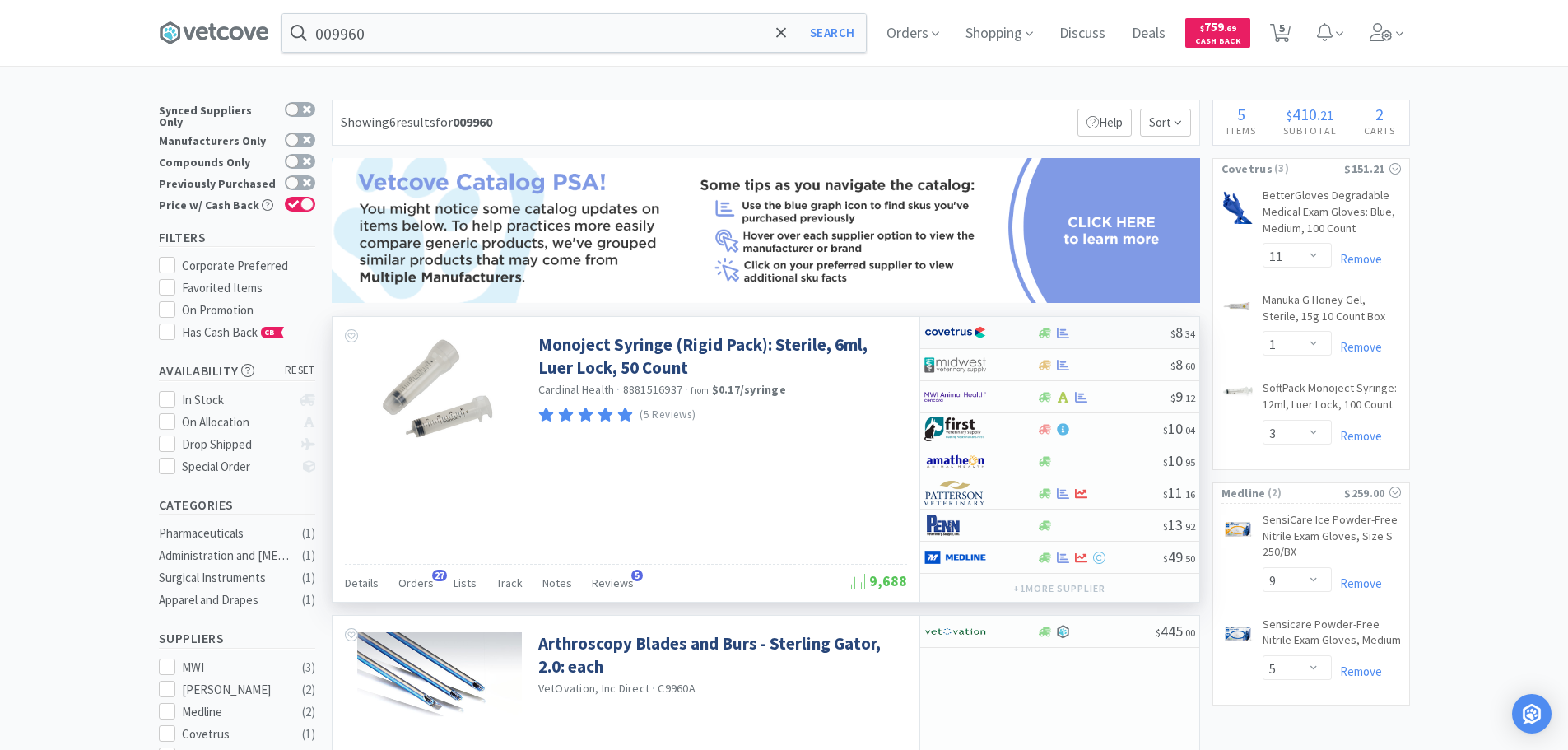
click at [1123, 337] on div at bounding box center [1104, 333] width 133 height 13
select select "1"
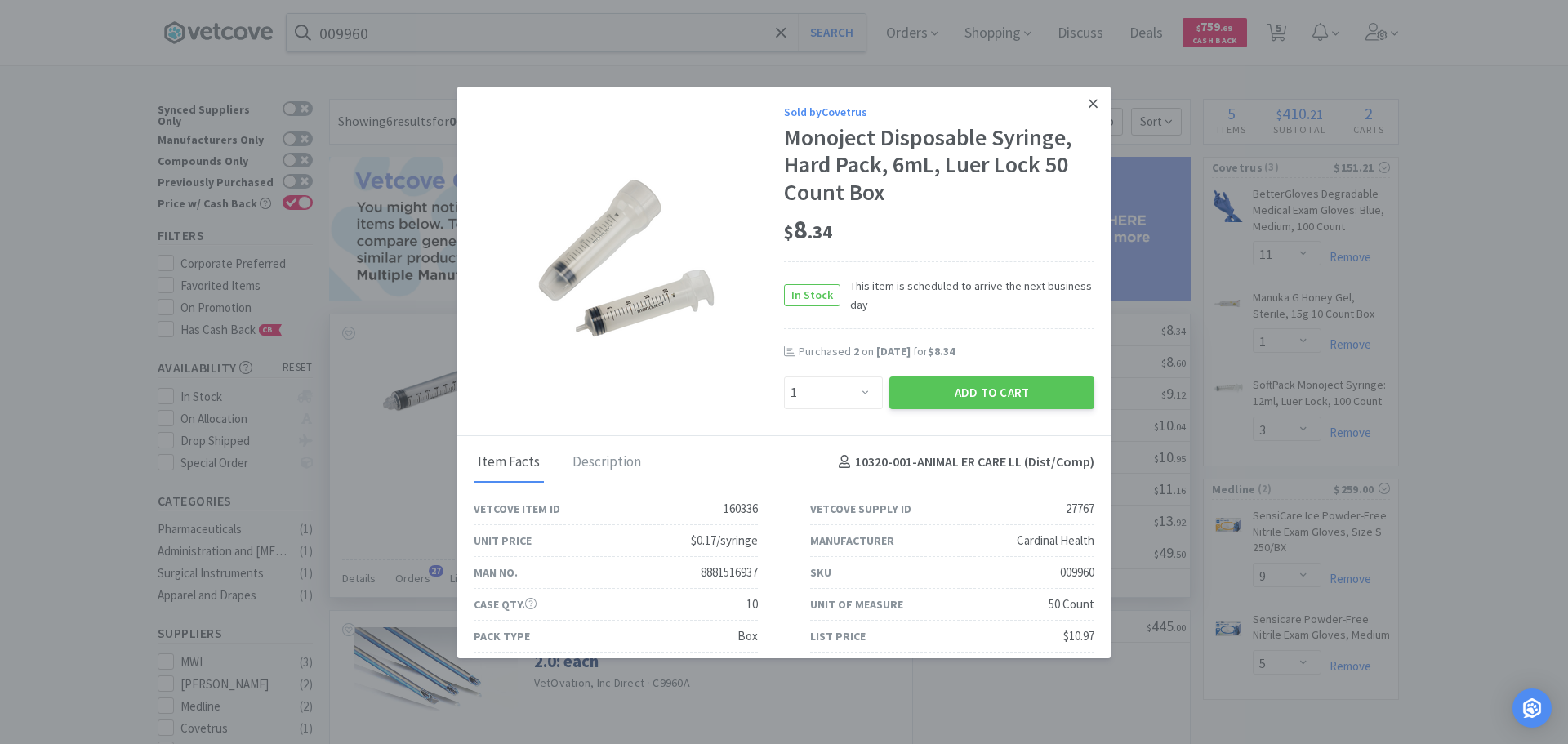
click at [1089, 97] on icon at bounding box center [1093, 103] width 9 height 14
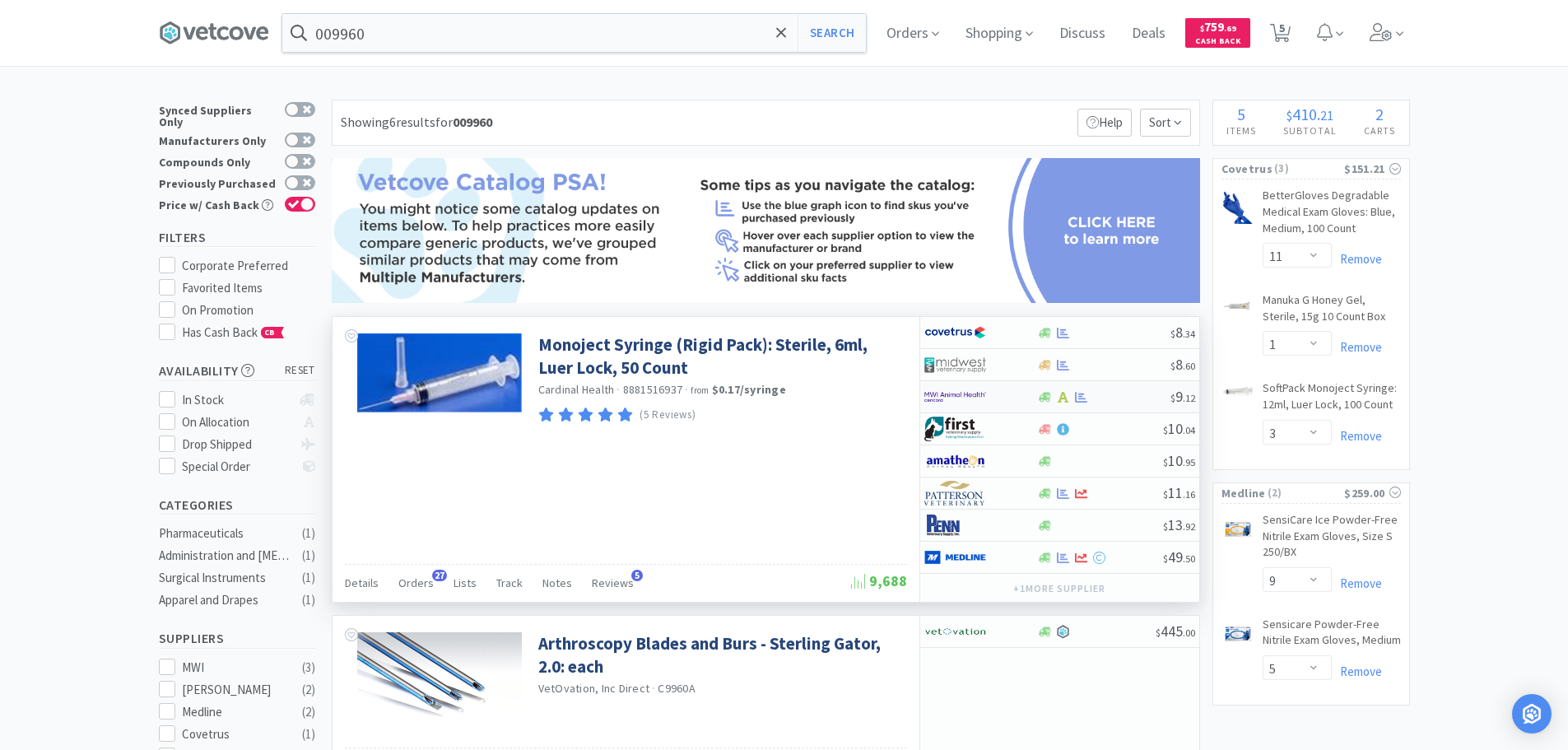
click at [1114, 401] on div at bounding box center [1104, 397] width 133 height 13
select select "1"
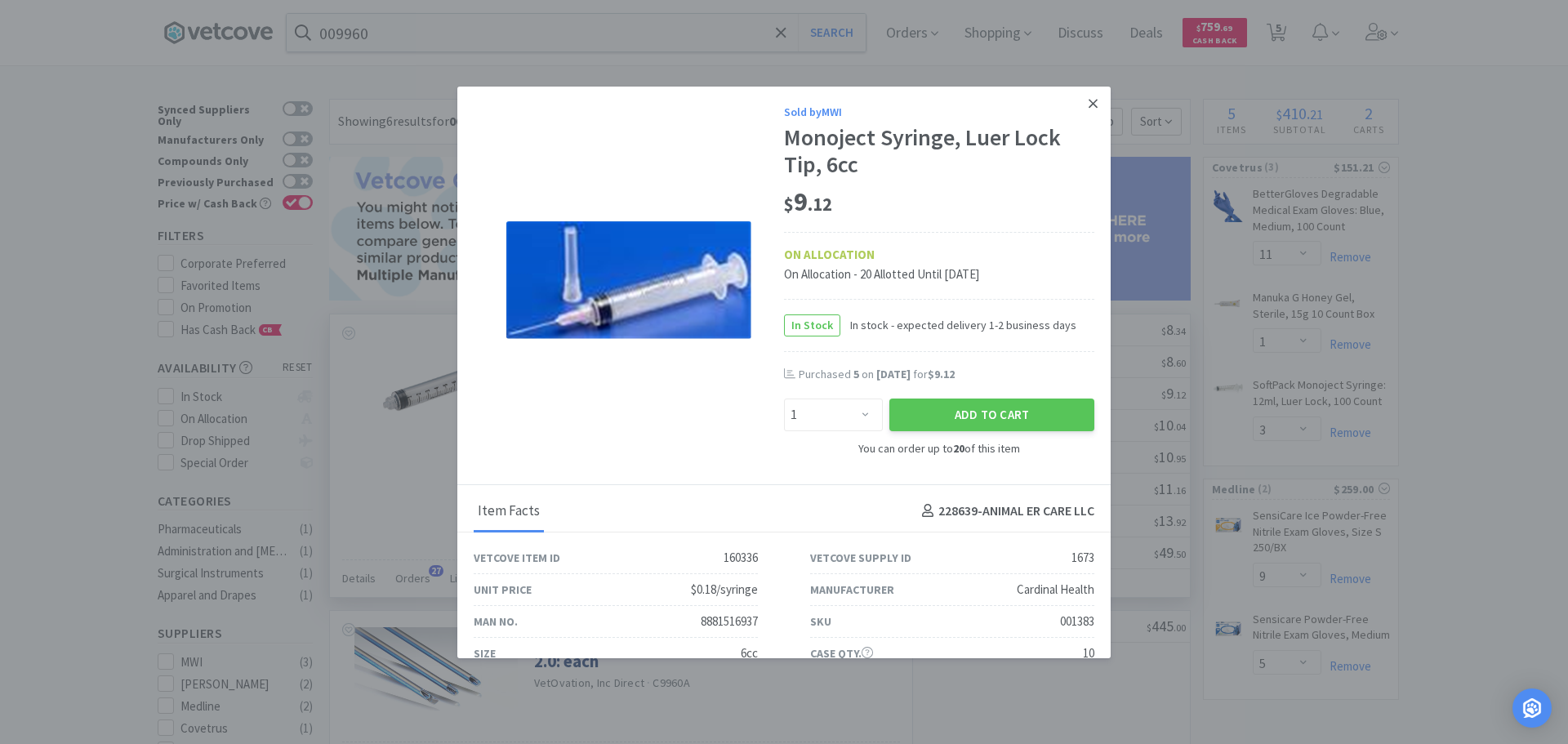
click at [1079, 104] on link at bounding box center [1093, 103] width 29 height 35
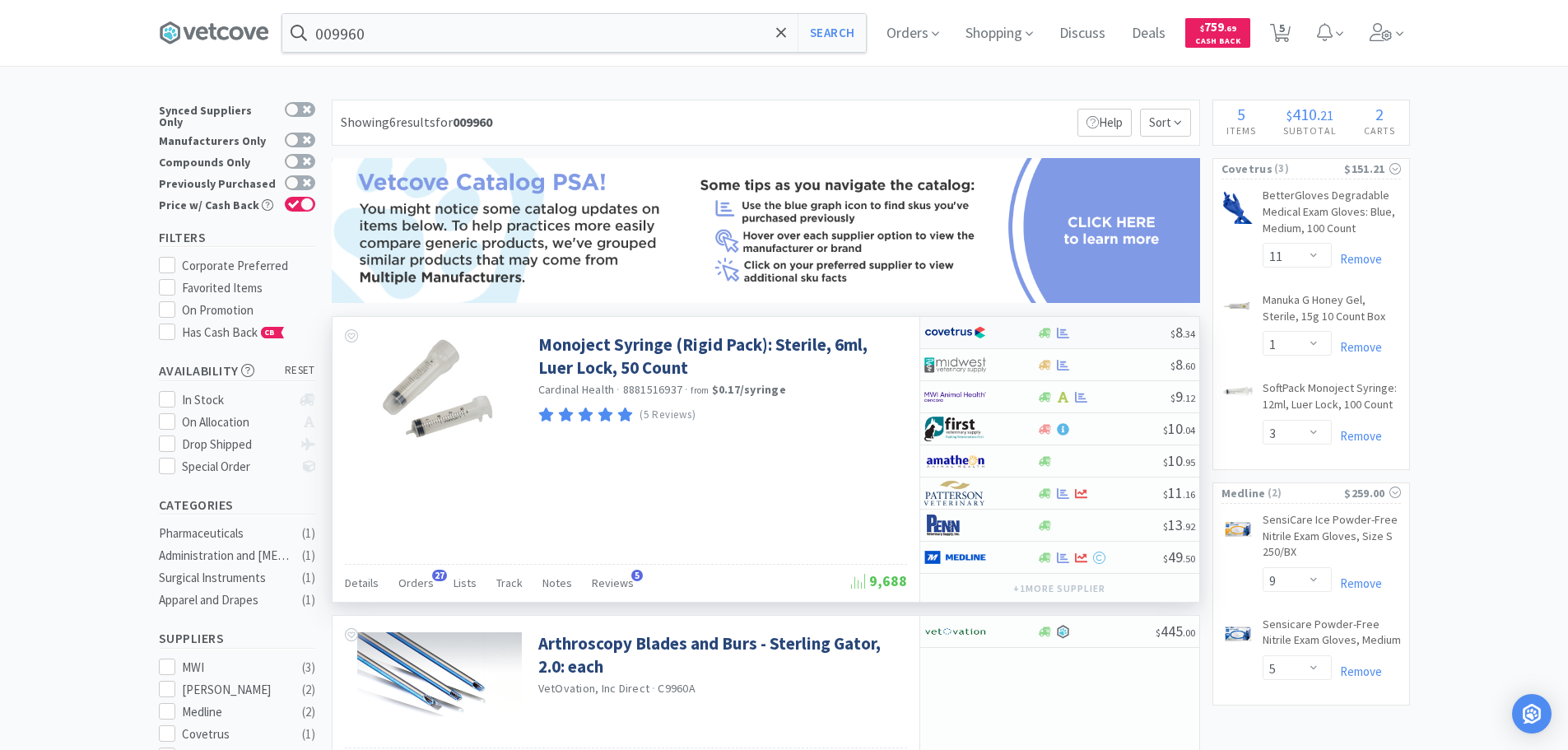
click at [1114, 330] on div at bounding box center [1104, 333] width 133 height 13
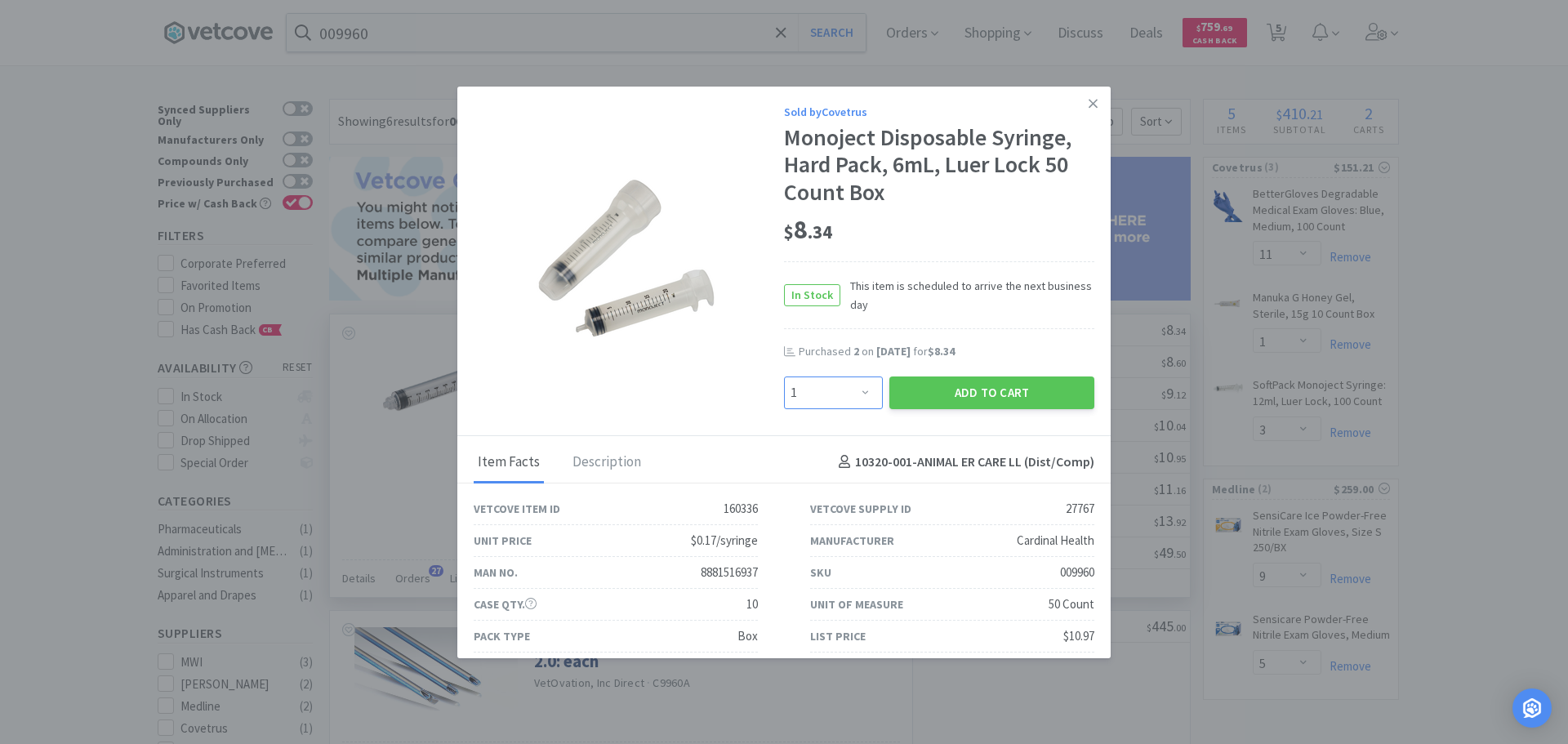
click at [837, 390] on select "Enter Quantity 1 2 3 4 5 6 7 8 9 10 11 12 13 14 15 16 17 18 19 20 Enter Quantity" at bounding box center [833, 393] width 99 height 33
select select "3"
click at [784, 377] on select "Enter Quantity 1 2 3 4 5 6 7 8 9 10 11 12 13 14 15 16 17 18 19 20 Enter Quantity" at bounding box center [833, 393] width 99 height 33
click at [904, 392] on button "Add to Cart" at bounding box center [992, 393] width 205 height 33
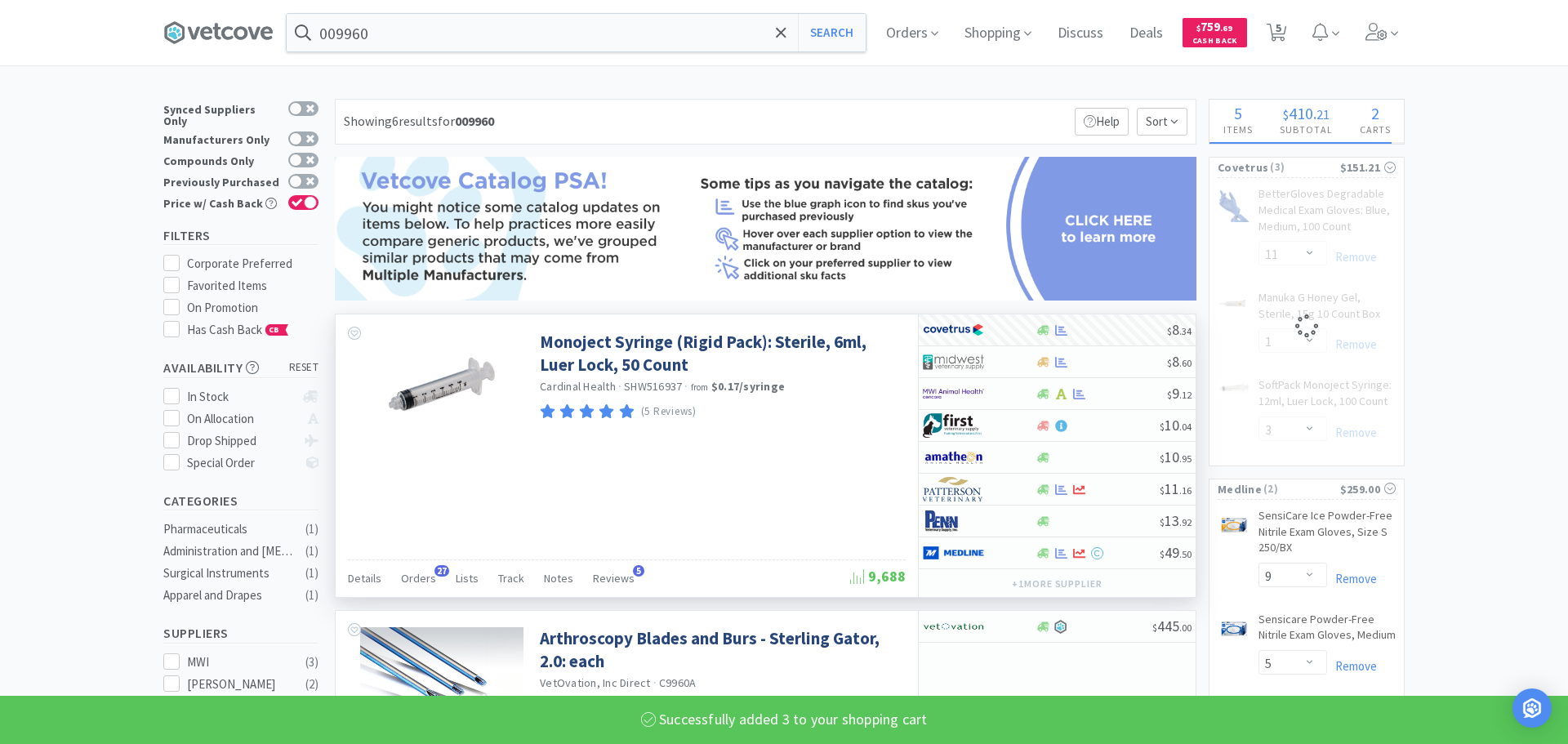
select select "3"
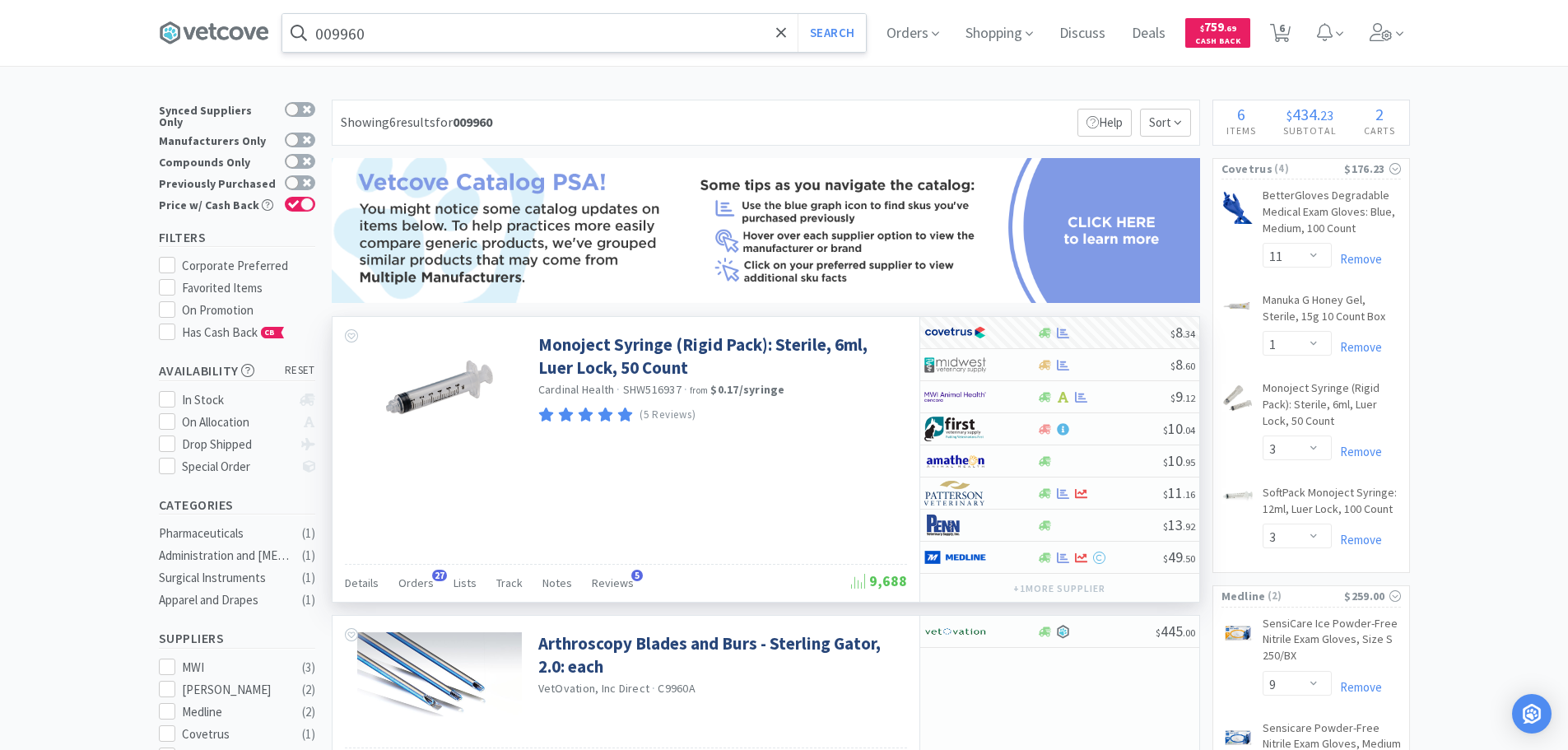
click at [595, 46] on input "009960" at bounding box center [574, 33] width 584 height 38
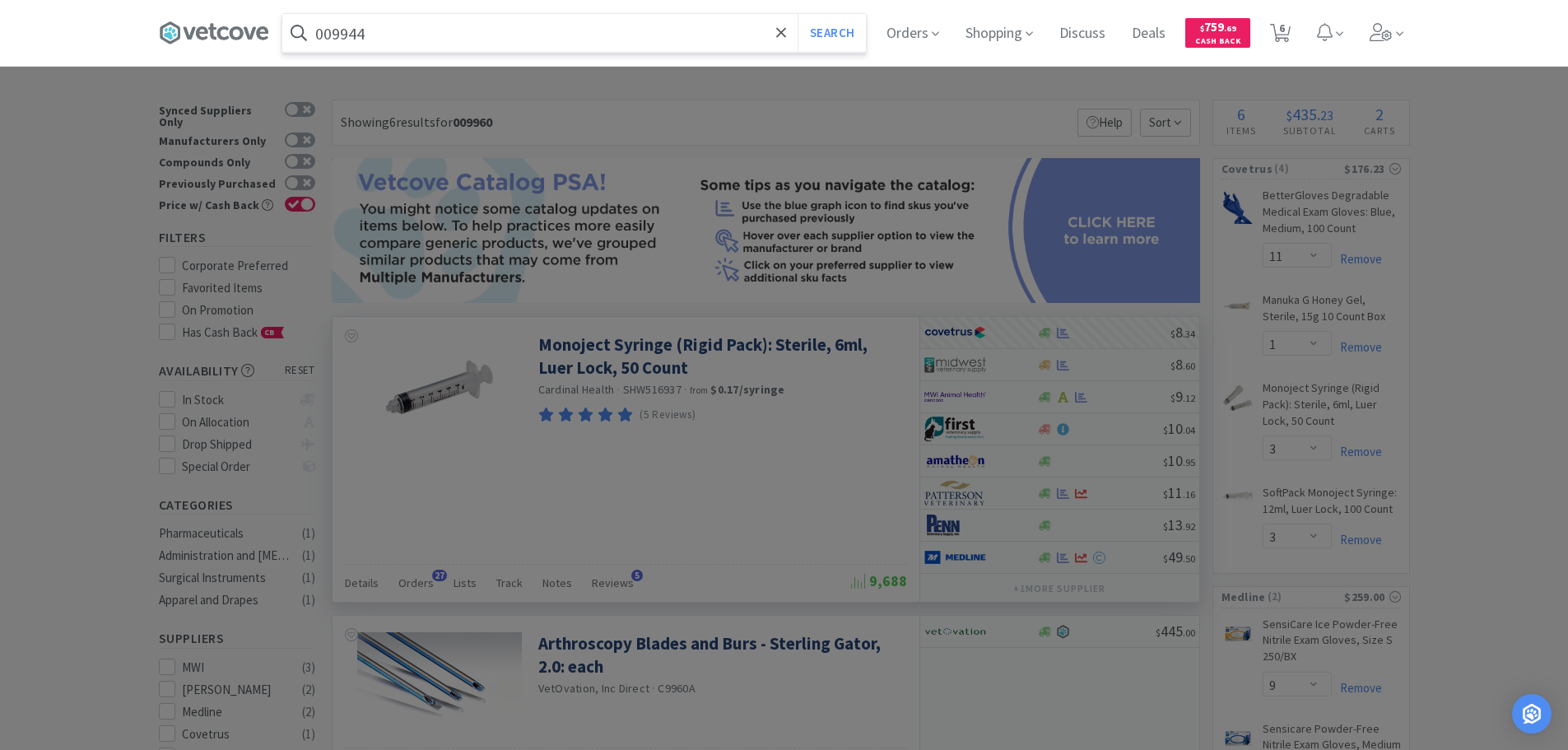
type input "009944"
click at [797, 14] on button "Search" at bounding box center [832, 33] width 68 height 38
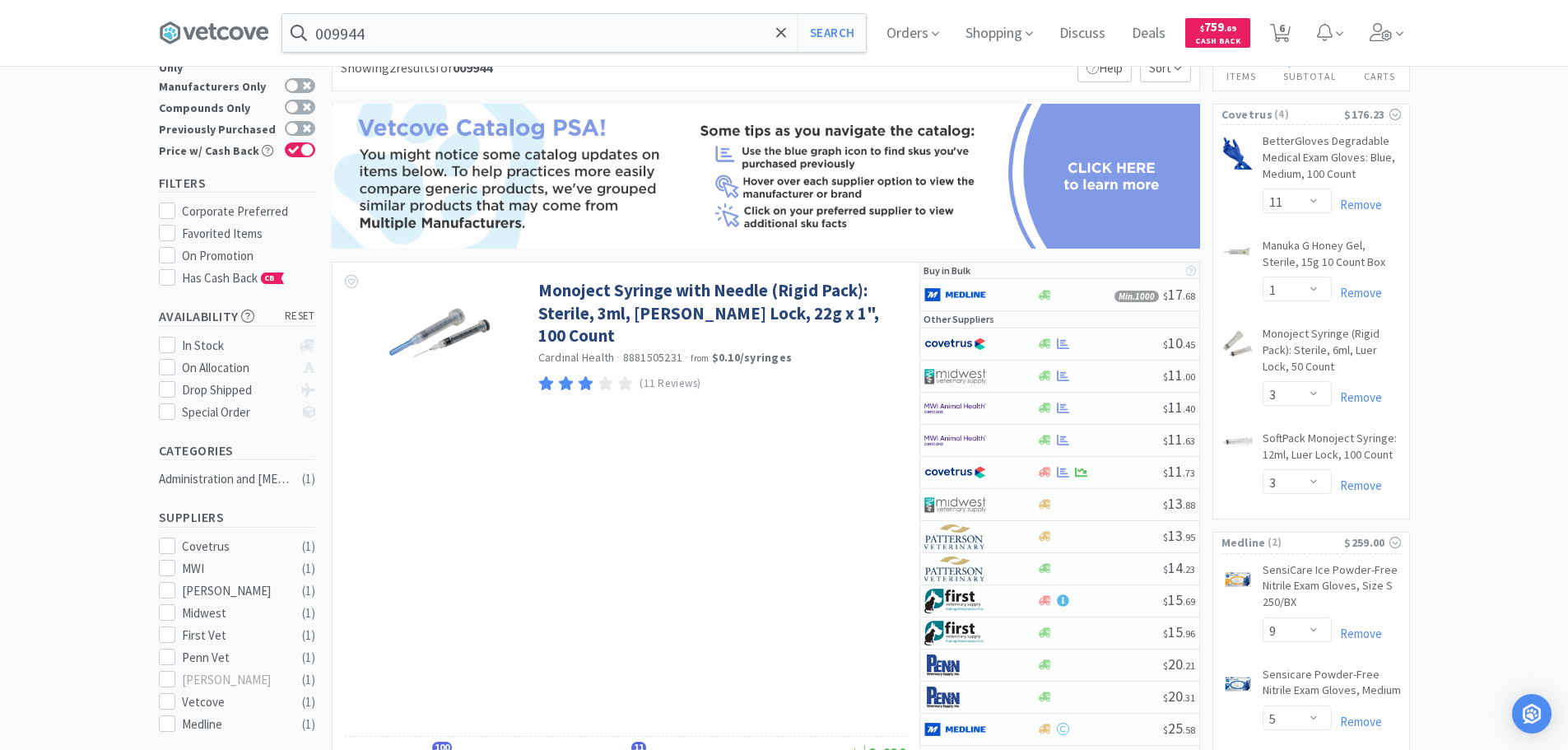
scroll to position [83, 0]
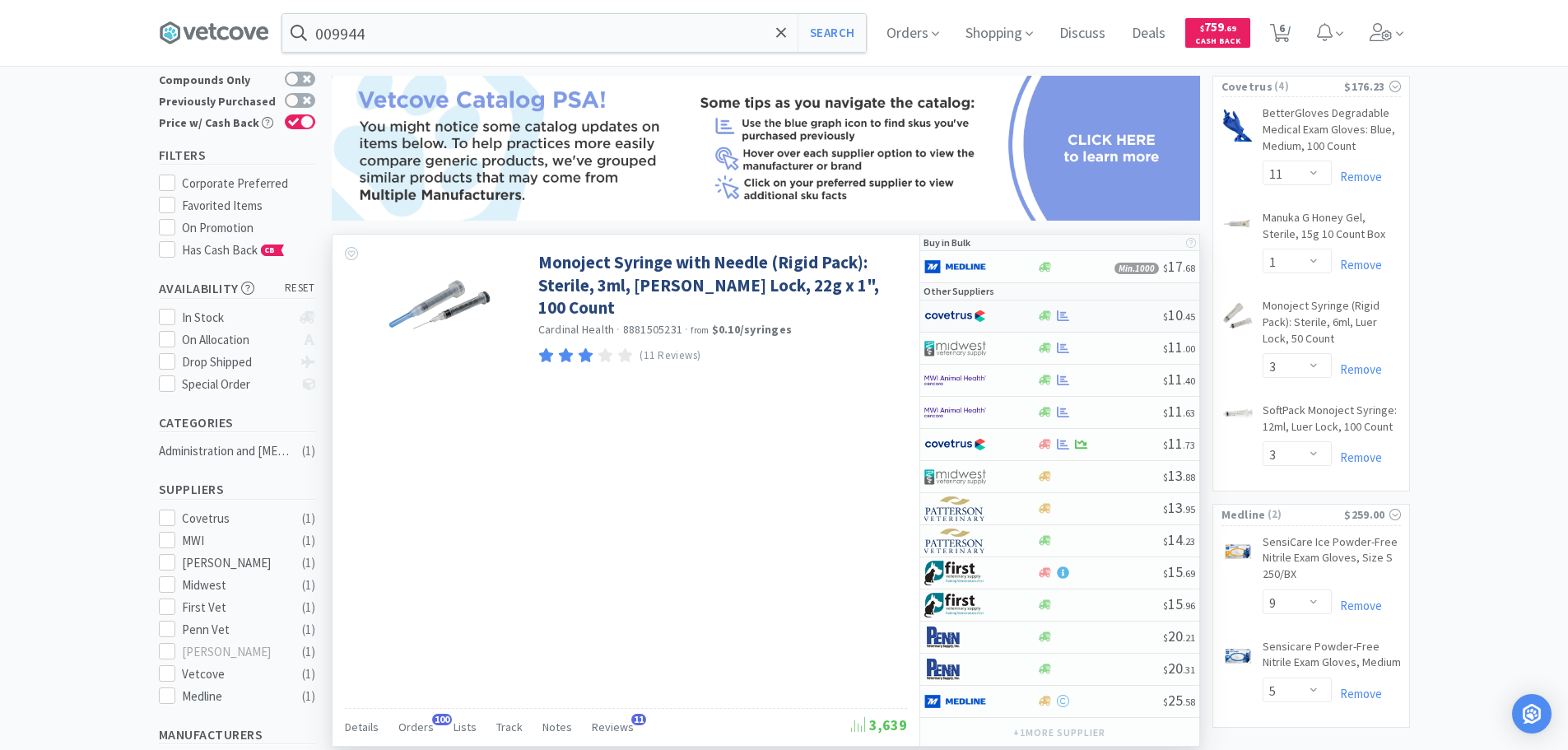
click at [1110, 315] on div at bounding box center [1100, 316] width 126 height 13
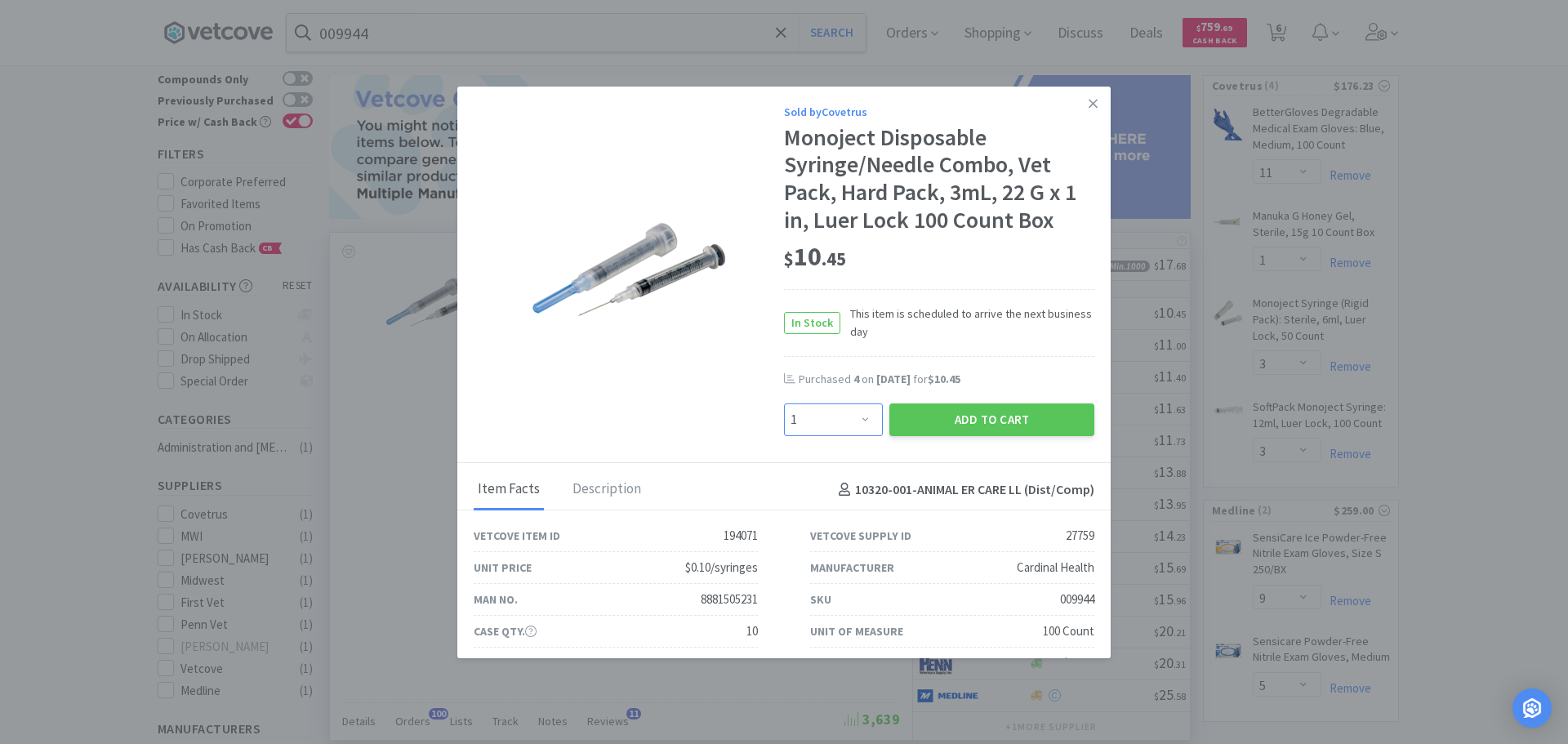
click at [826, 419] on select "Enter Quantity 1 2 3 4 5 6 7 8 9 10 11 12 13 14 15 16 17 18 19 20 Enter Quantity" at bounding box center [833, 420] width 99 height 33
select select "3"
click at [784, 404] on select "Enter Quantity 1 2 3 4 5 6 7 8 9 10 11 12 13 14 15 16 17 18 19 20 Enter Quantity" at bounding box center [833, 420] width 99 height 33
click at [932, 413] on button "Add to Cart" at bounding box center [992, 420] width 205 height 33
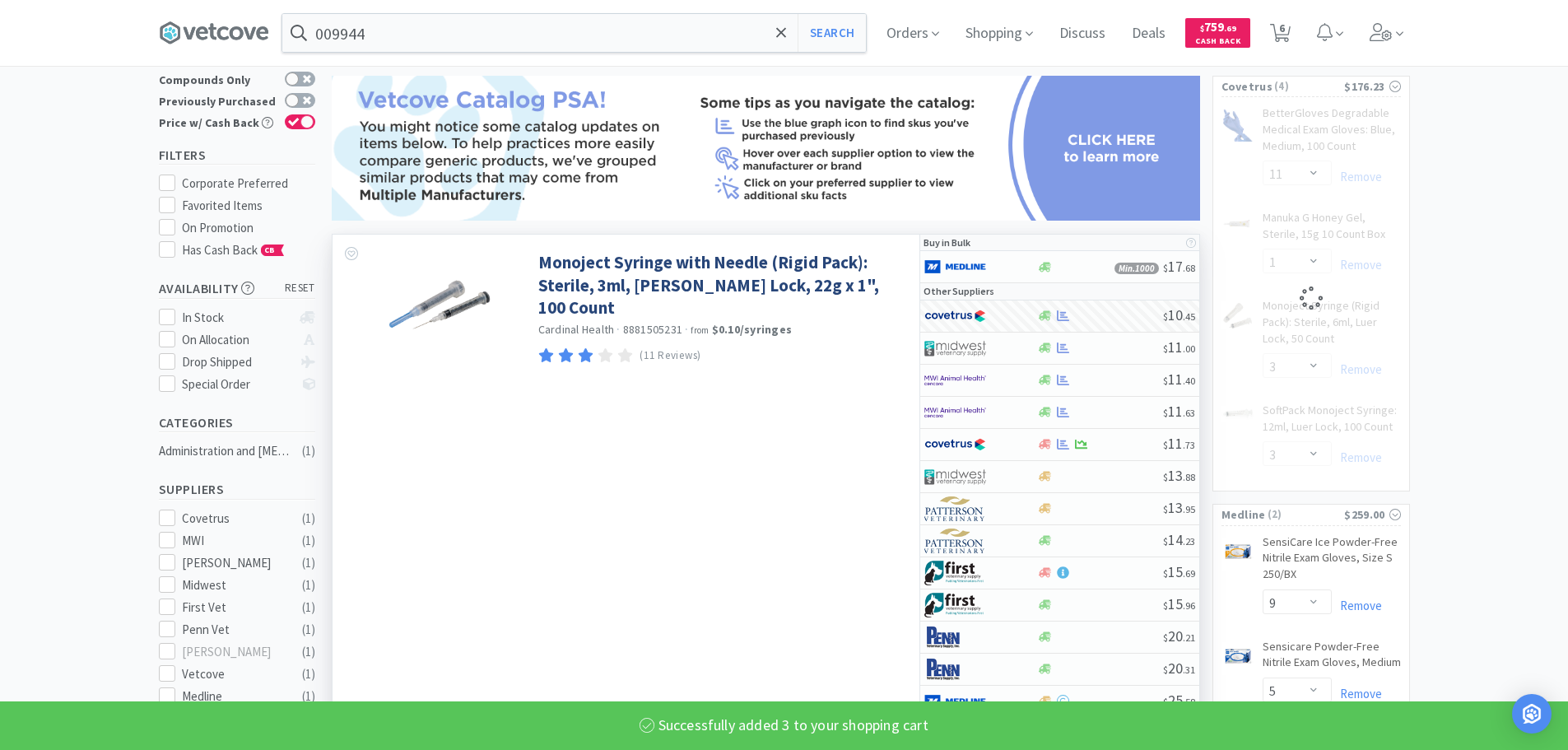
select select "3"
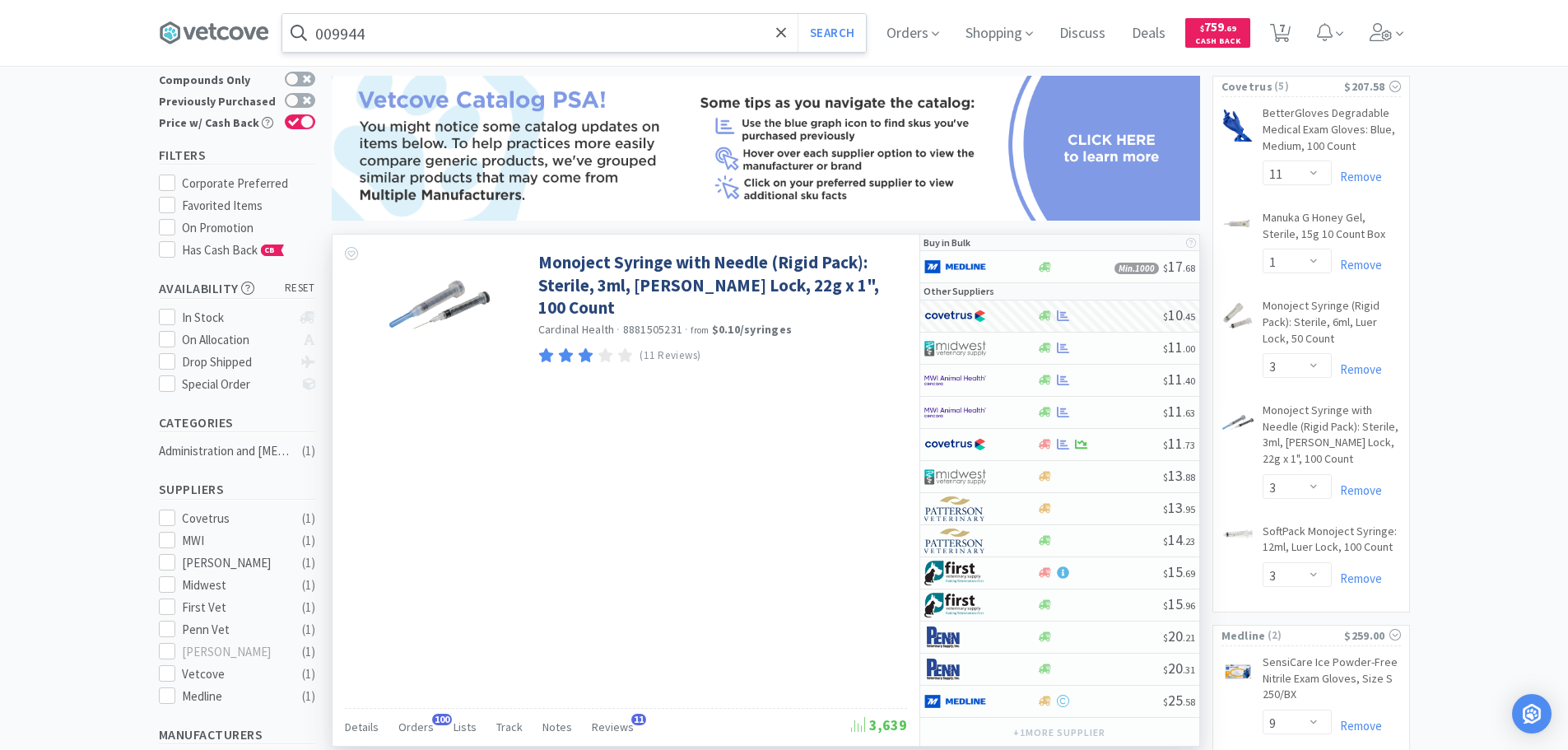
click at [582, 30] on input "009944" at bounding box center [574, 33] width 584 height 38
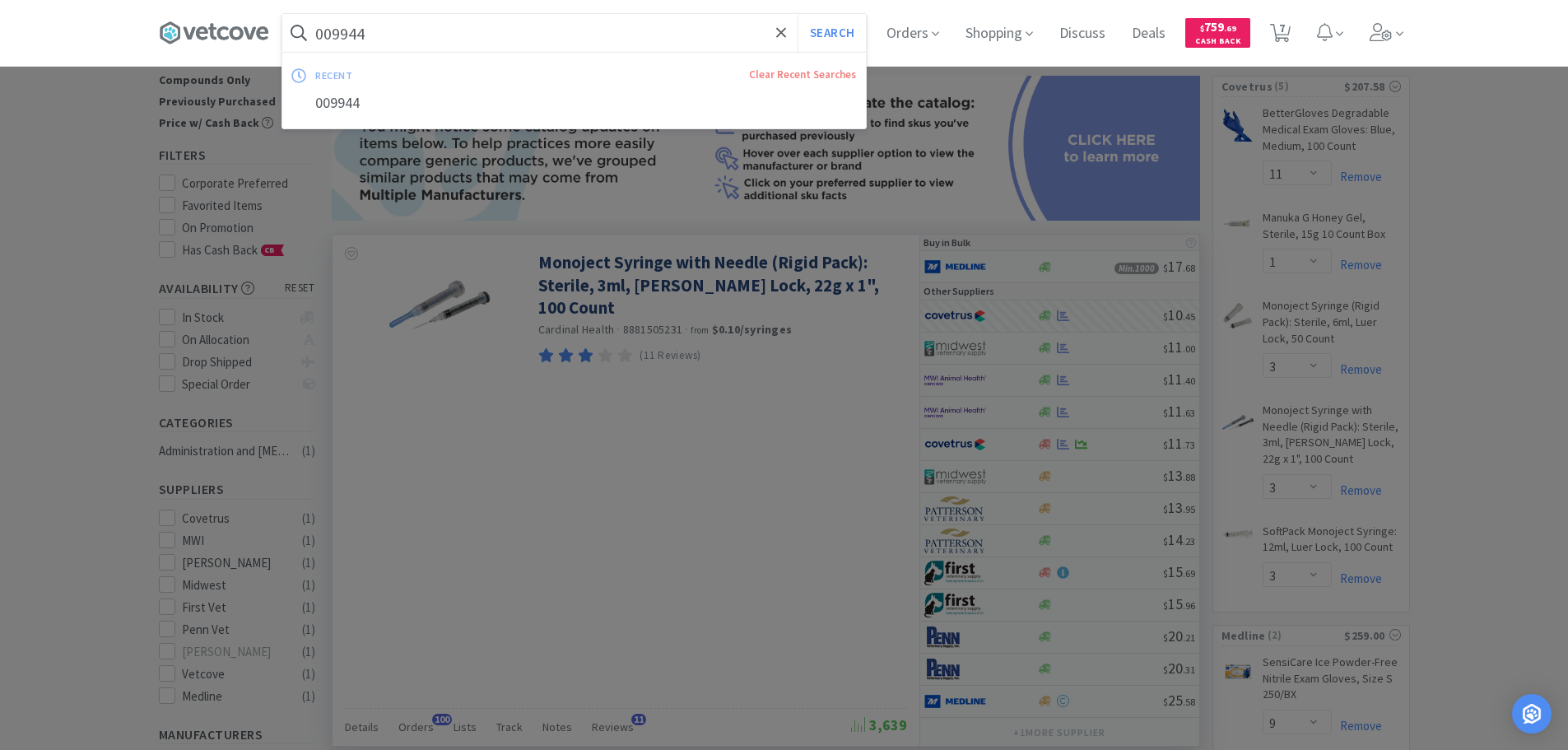
paste input "MWI - 001377 $12.63"
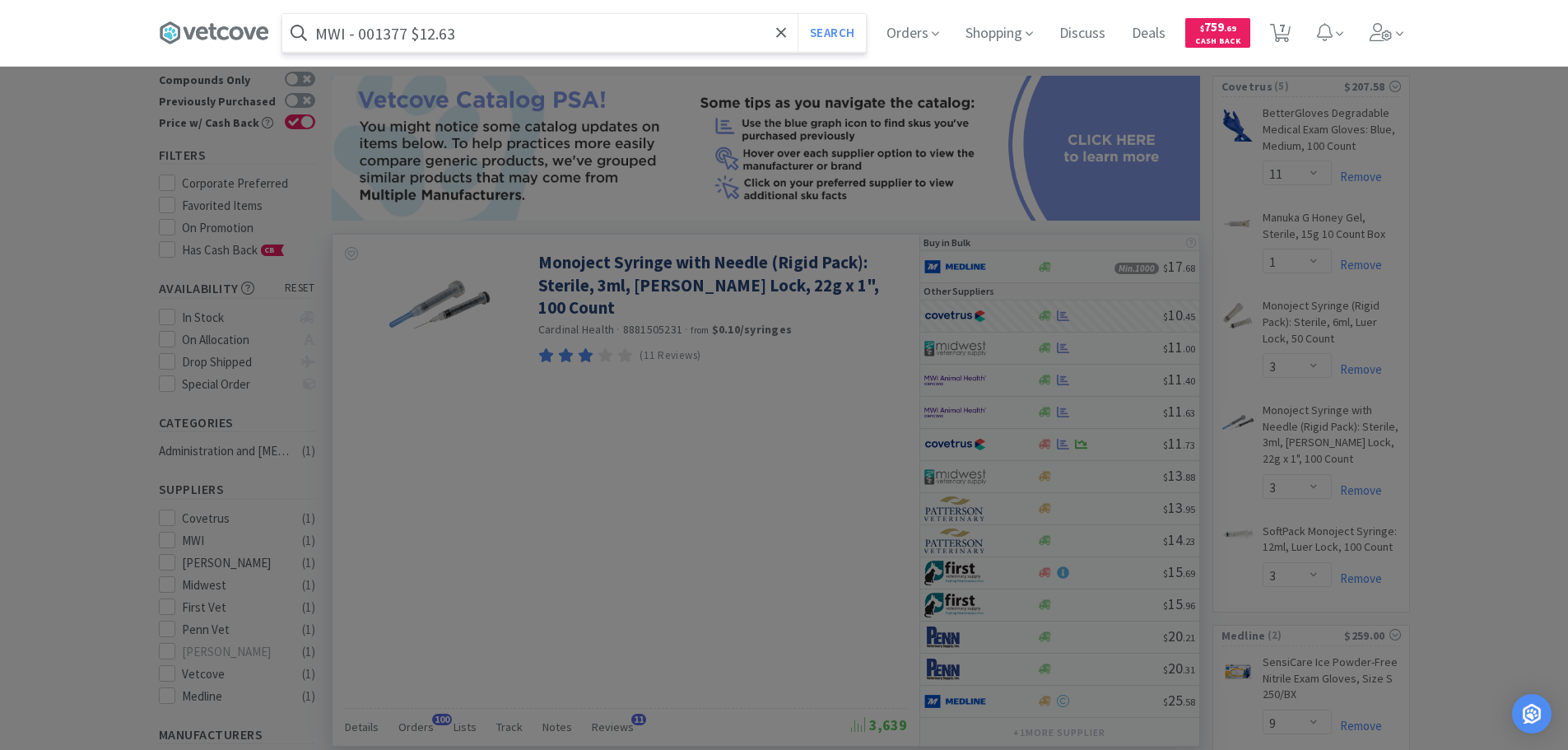
click at [390, 33] on input "MWI - 001377 $12.63" at bounding box center [574, 33] width 584 height 38
paste input "001377"
click at [797, 14] on button "Search" at bounding box center [832, 33] width 68 height 38
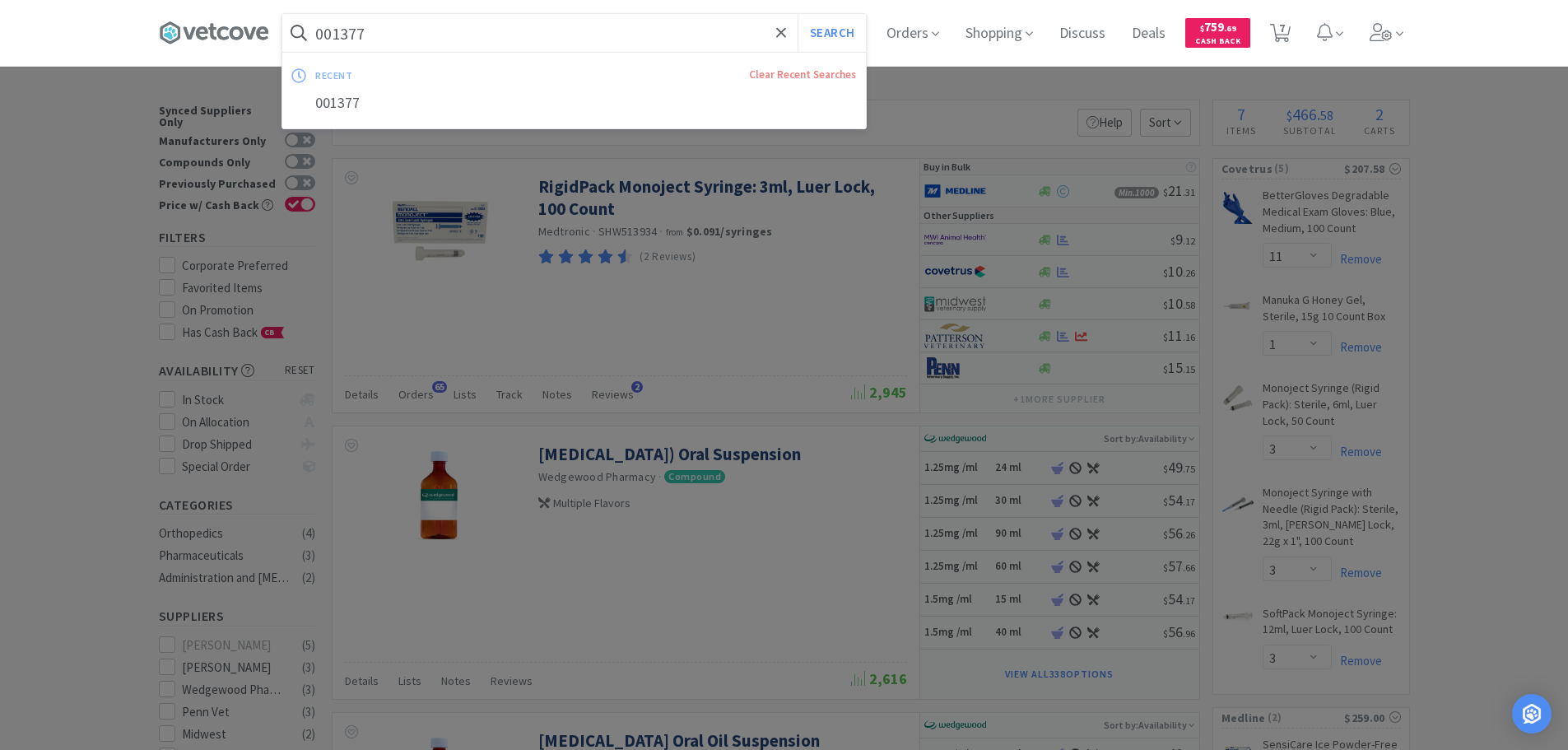
click at [593, 33] on input "001377" at bounding box center [574, 33] width 584 height 38
paste input "Covetrus - 060734 $8.59"
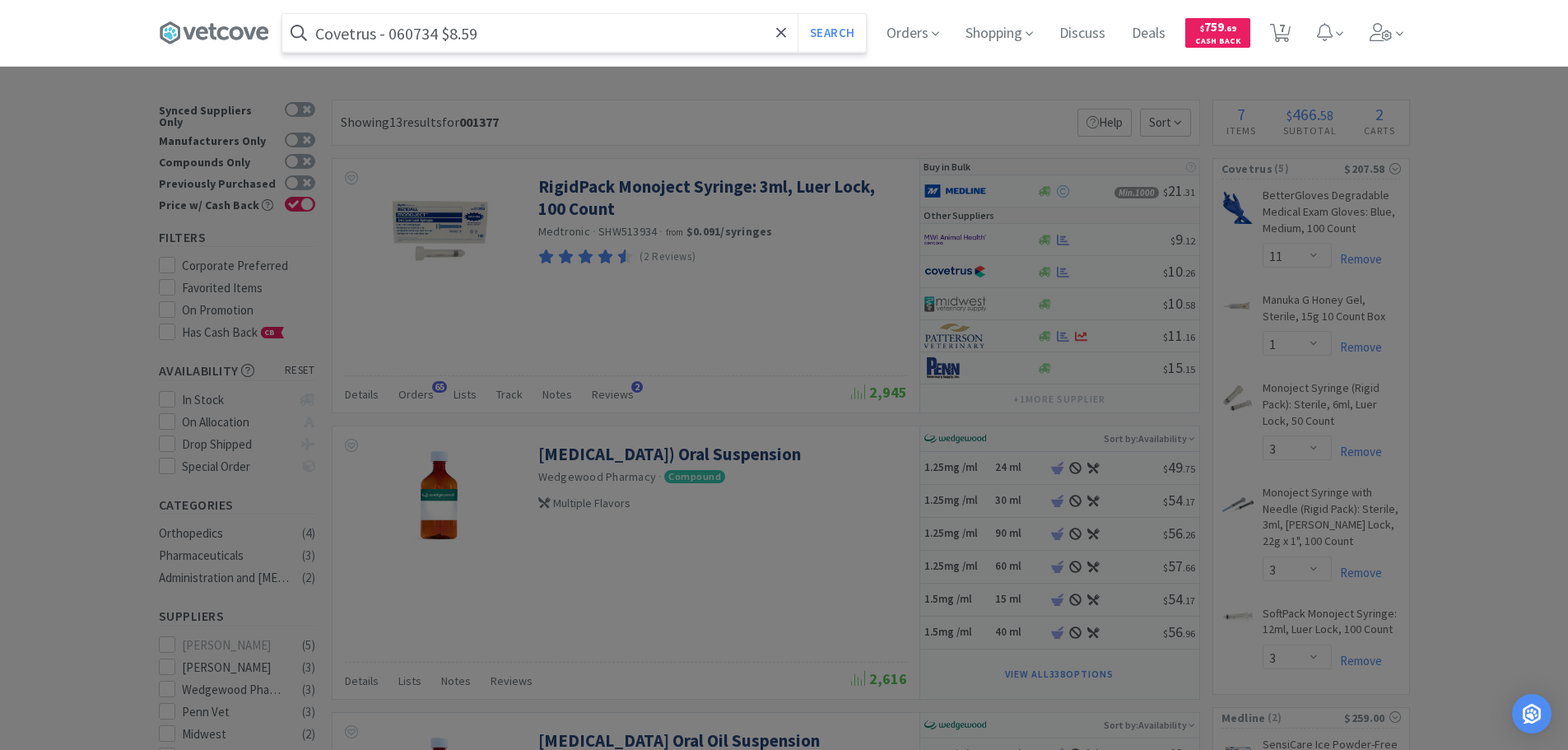
click at [404, 39] on input "Covetrus - 060734 $8.59" at bounding box center [574, 33] width 584 height 38
paste input "text"
click at [797, 14] on button "Search" at bounding box center [832, 33] width 68 height 38
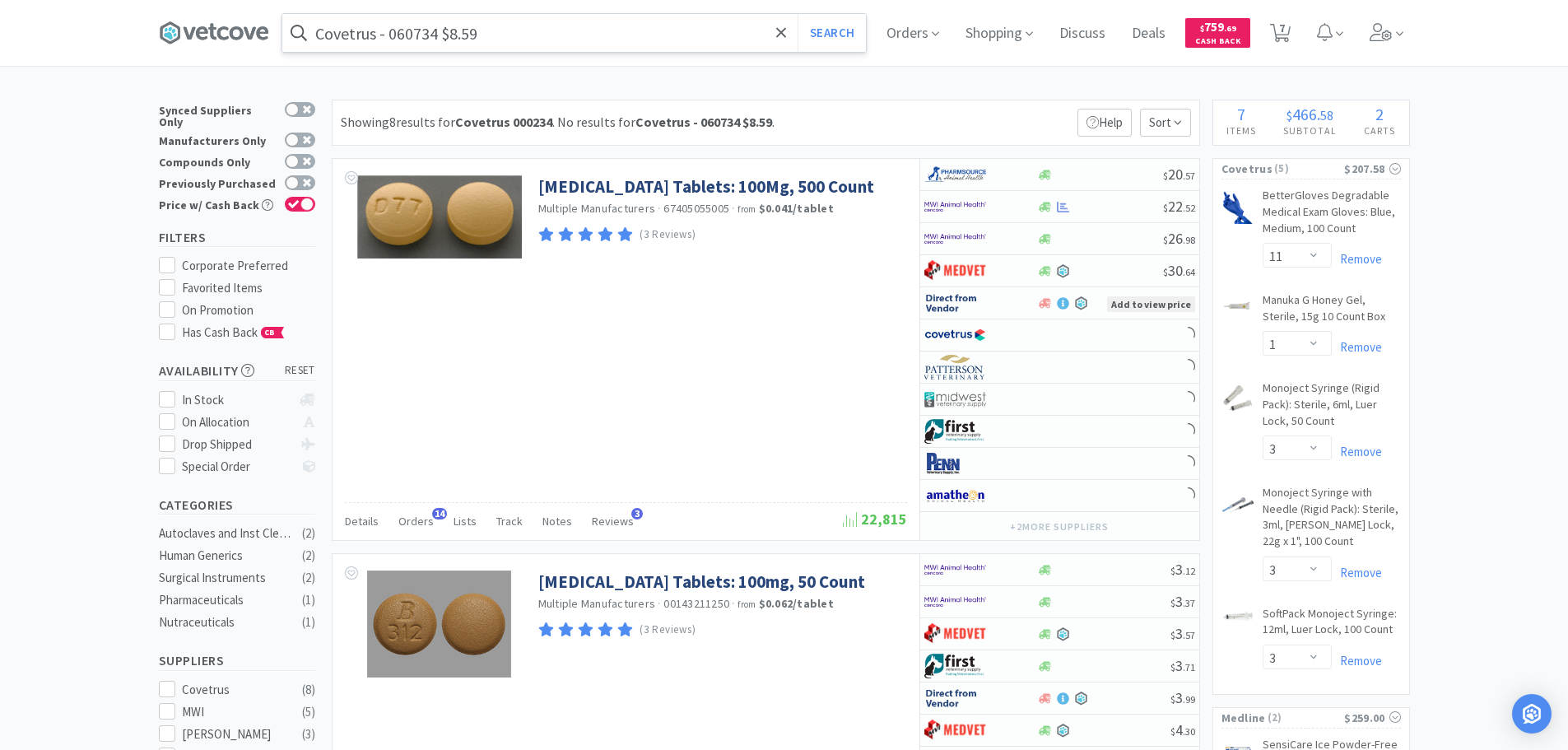
click at [431, 40] on input "Covetrus - 060734 $8.59" at bounding box center [574, 33] width 584 height 38
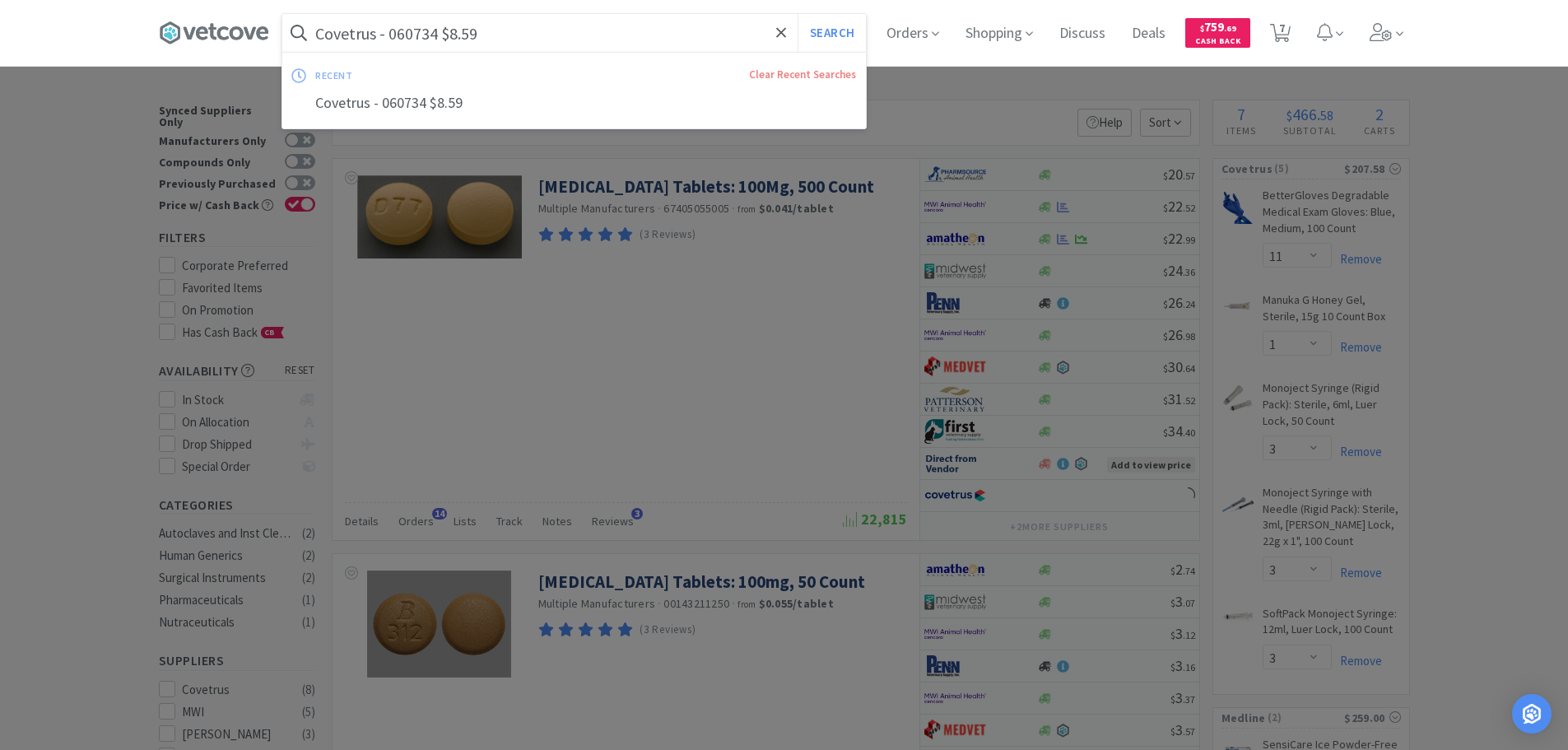
click at [417, 31] on input "Covetrus - 060734 $8.59" at bounding box center [574, 33] width 584 height 38
click at [488, 36] on input "Covetrus - 060734 $8.59" at bounding box center [574, 33] width 584 height 38
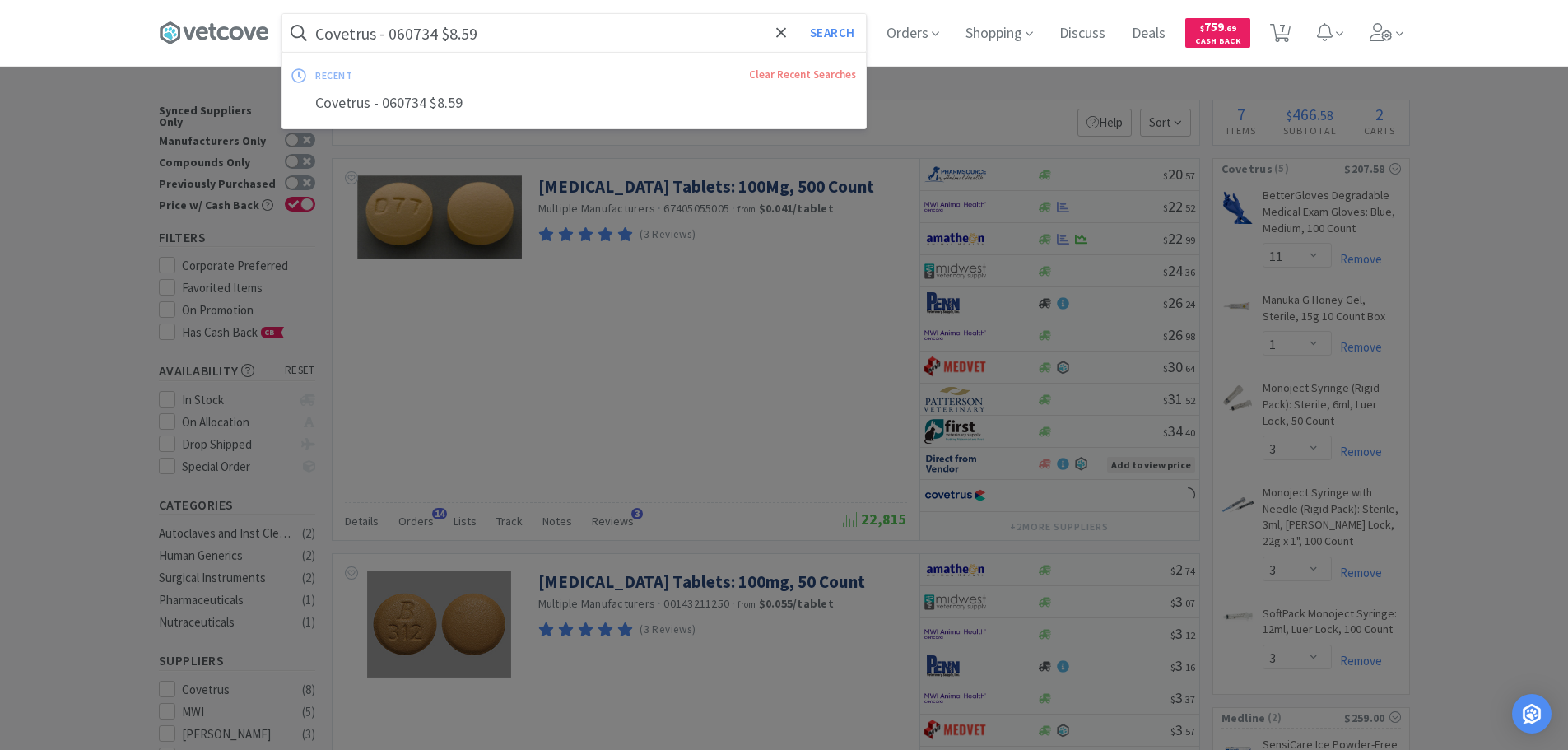
paste input "060734"
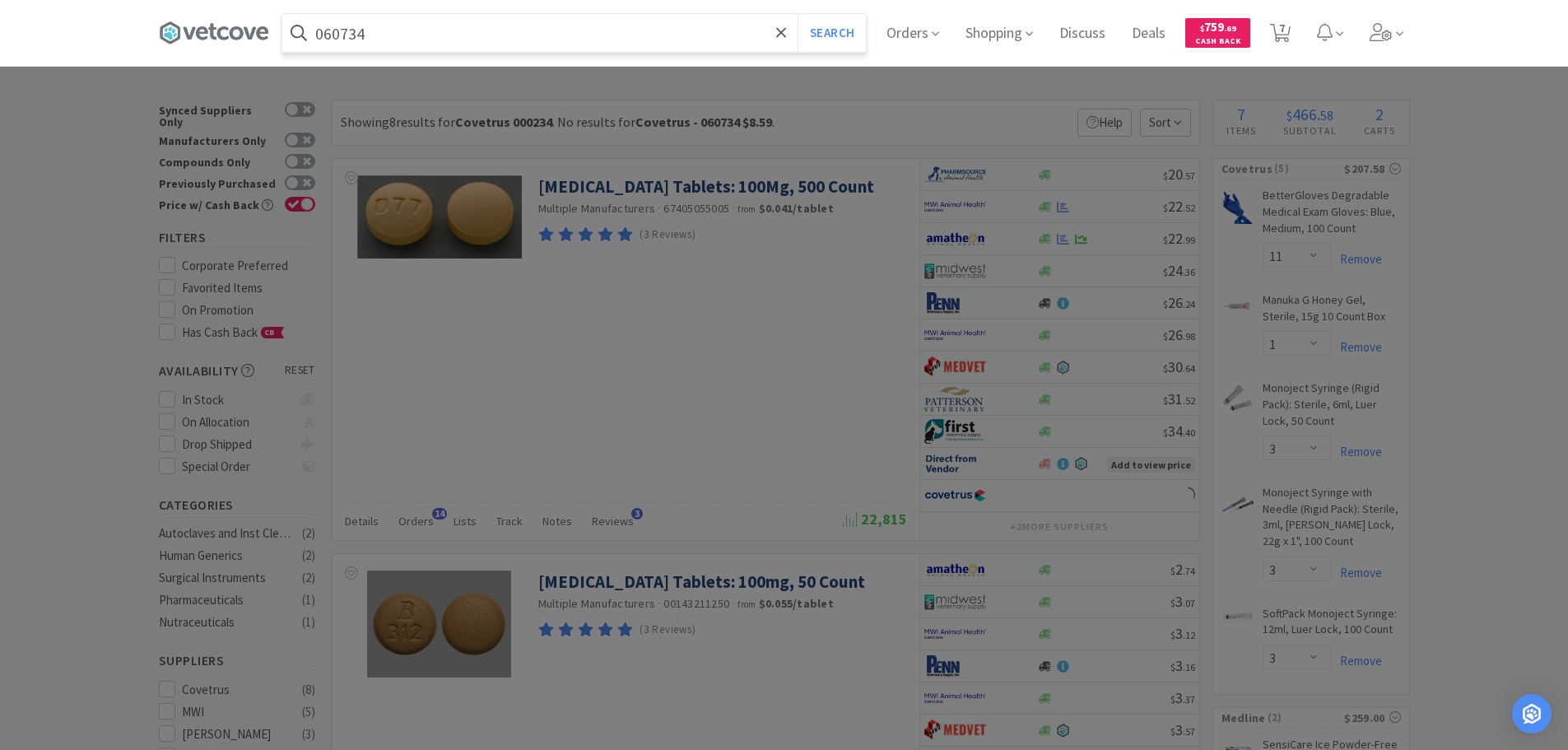
type input "060734"
click at [797, 14] on button "Search" at bounding box center [832, 33] width 68 height 38
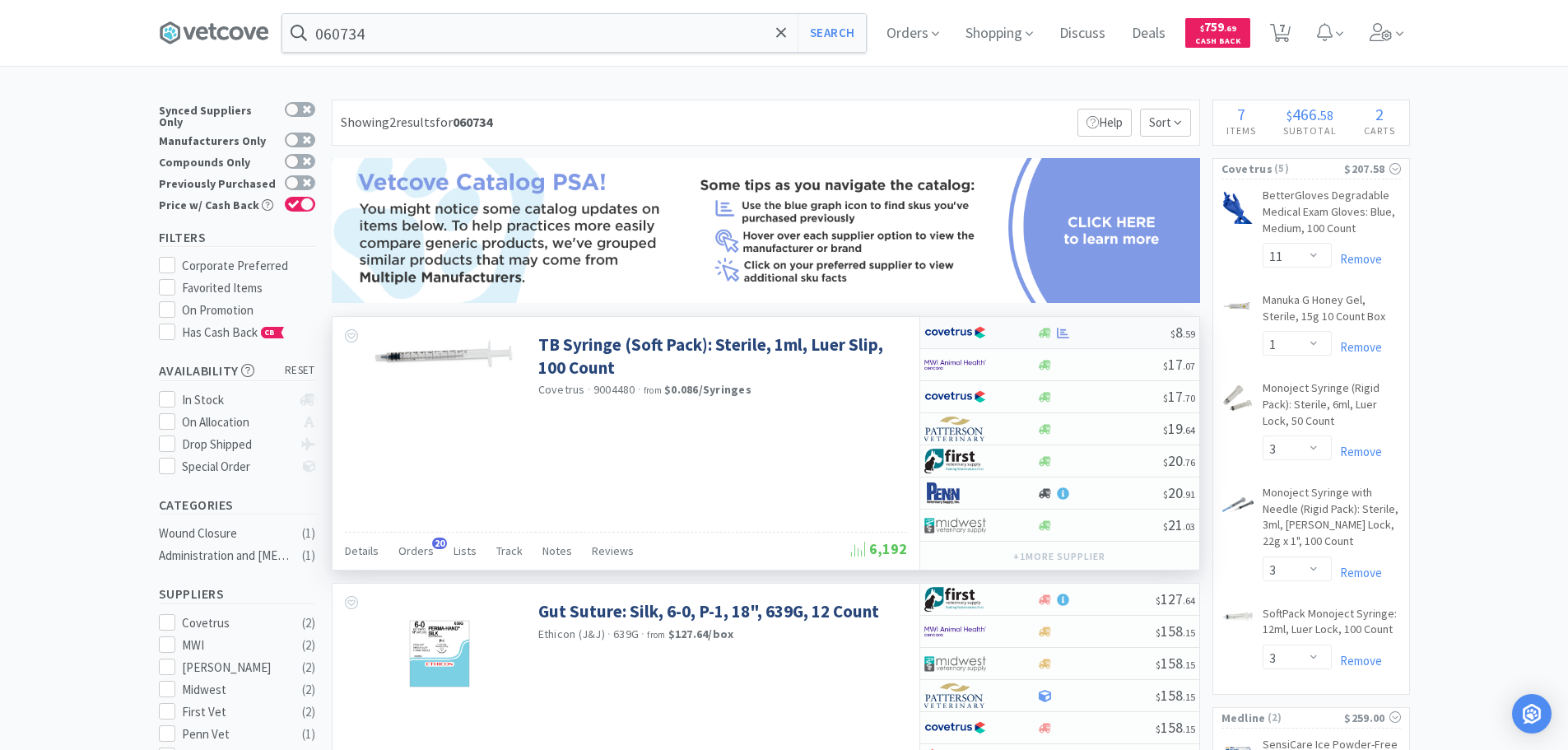
click at [1097, 334] on div at bounding box center [1104, 333] width 133 height 13
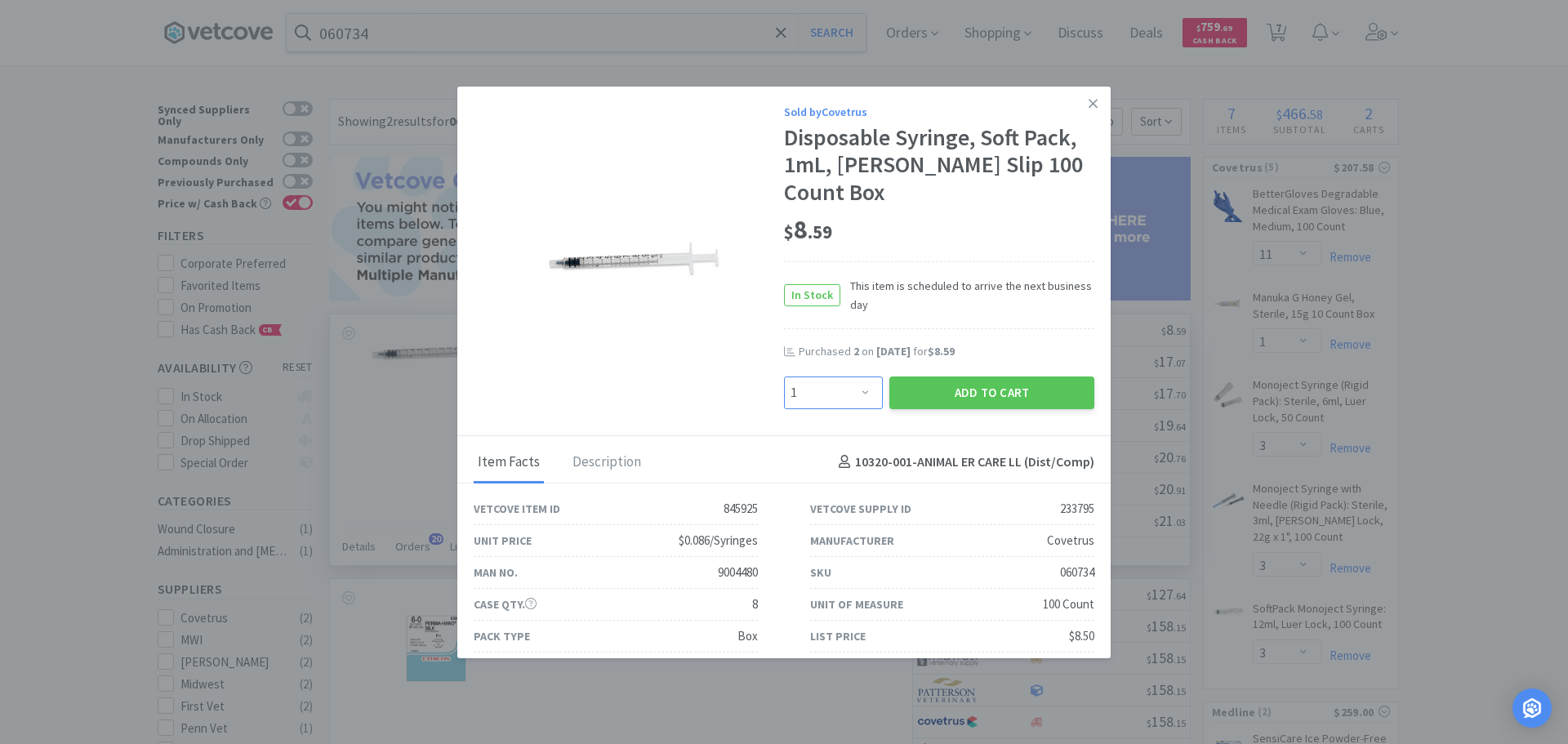
click at [842, 377] on select "Enter Quantity 1 2 3 4 5 6 7 8 9 10 11 12 13 14 15 16 17 18 19 20 Enter Quantity" at bounding box center [833, 393] width 99 height 33
select select "2"
click at [784, 377] on select "Enter Quantity 1 2 3 4 5 6 7 8 9 10 11 12 13 14 15 16 17 18 19 20 Enter Quantity" at bounding box center [833, 393] width 99 height 33
click at [897, 377] on button "Add to Cart" at bounding box center [992, 393] width 205 height 33
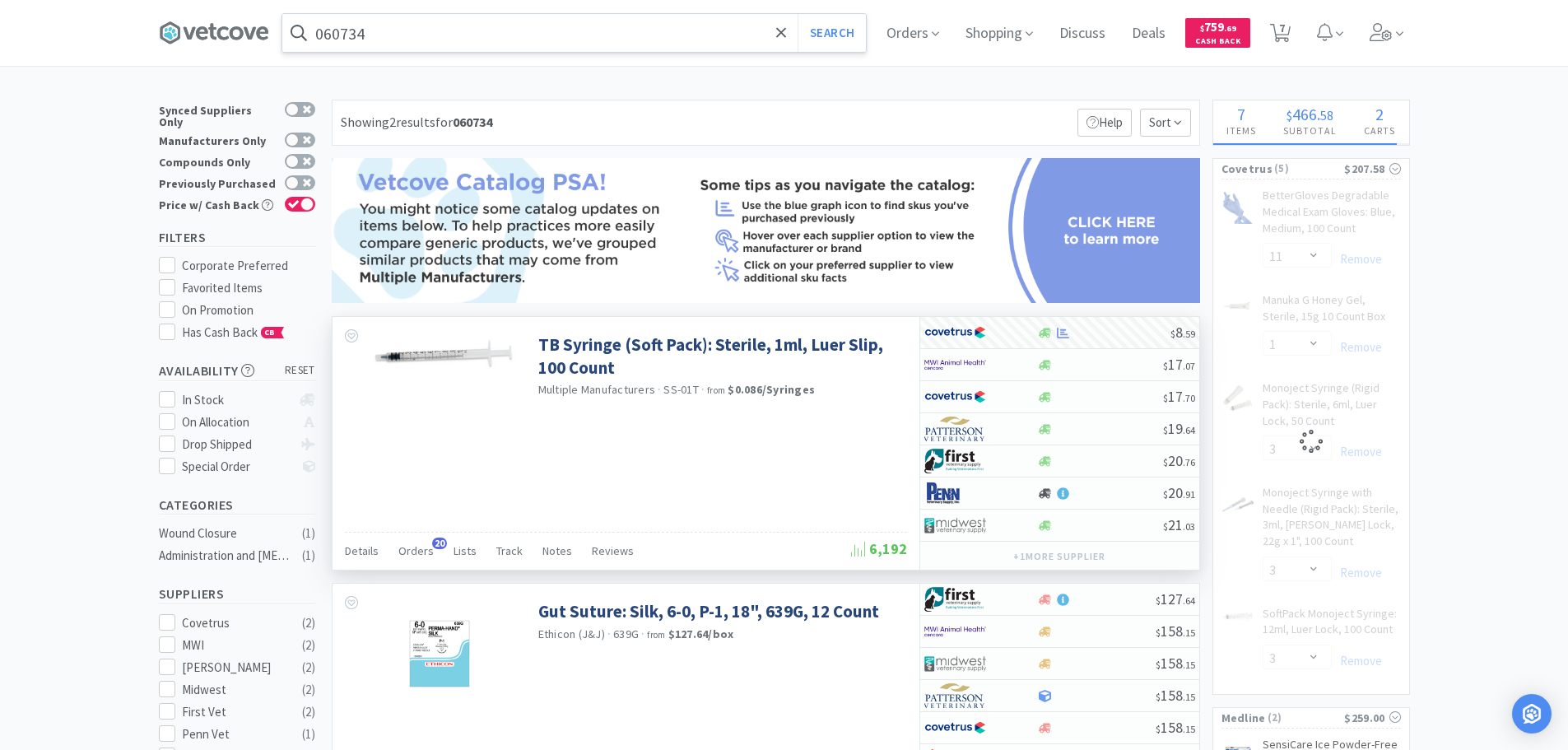
click at [589, 31] on input "060734" at bounding box center [574, 33] width 584 height 38
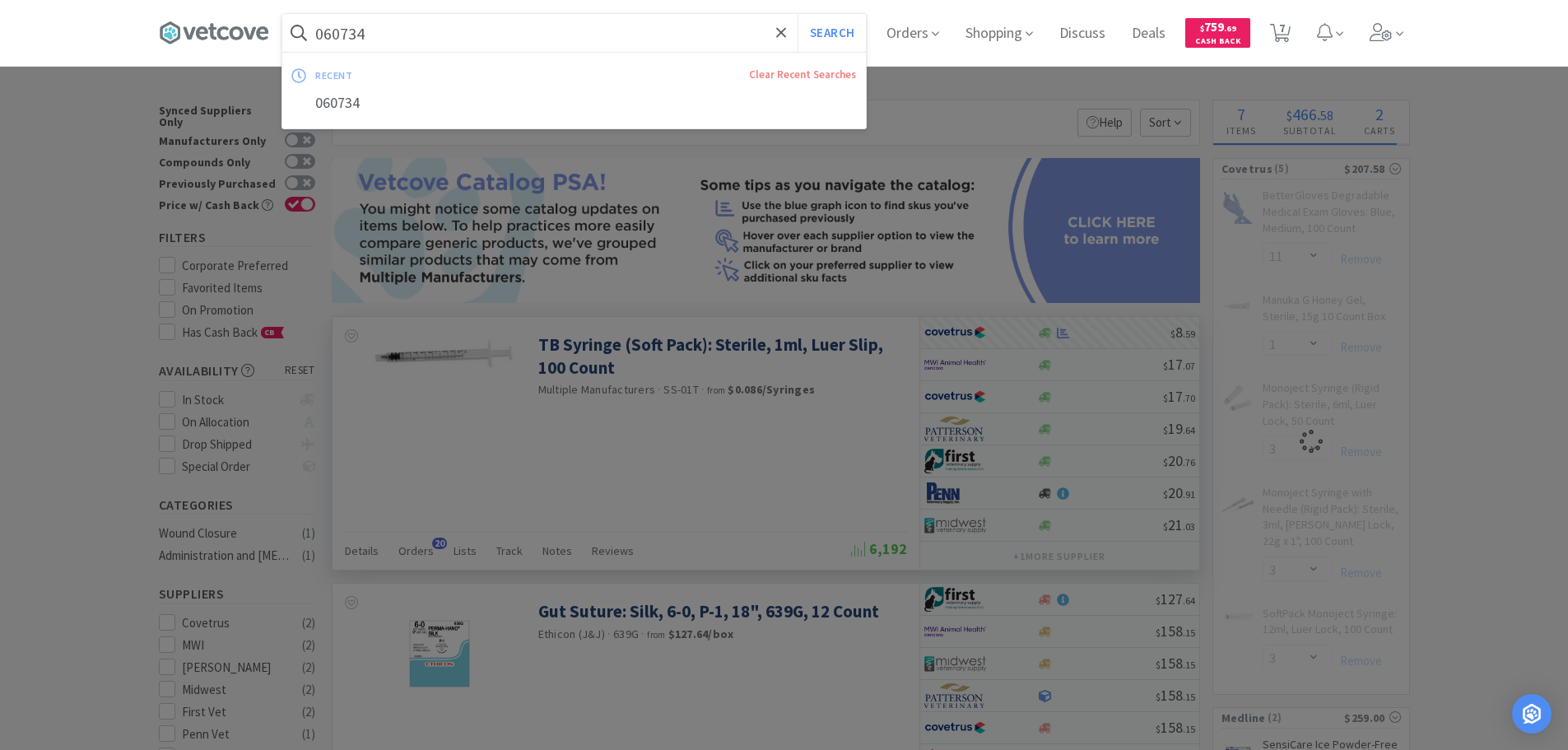
paste input "MWI - 670231 $14.38"
type input "MWI - 670231 $14.38"
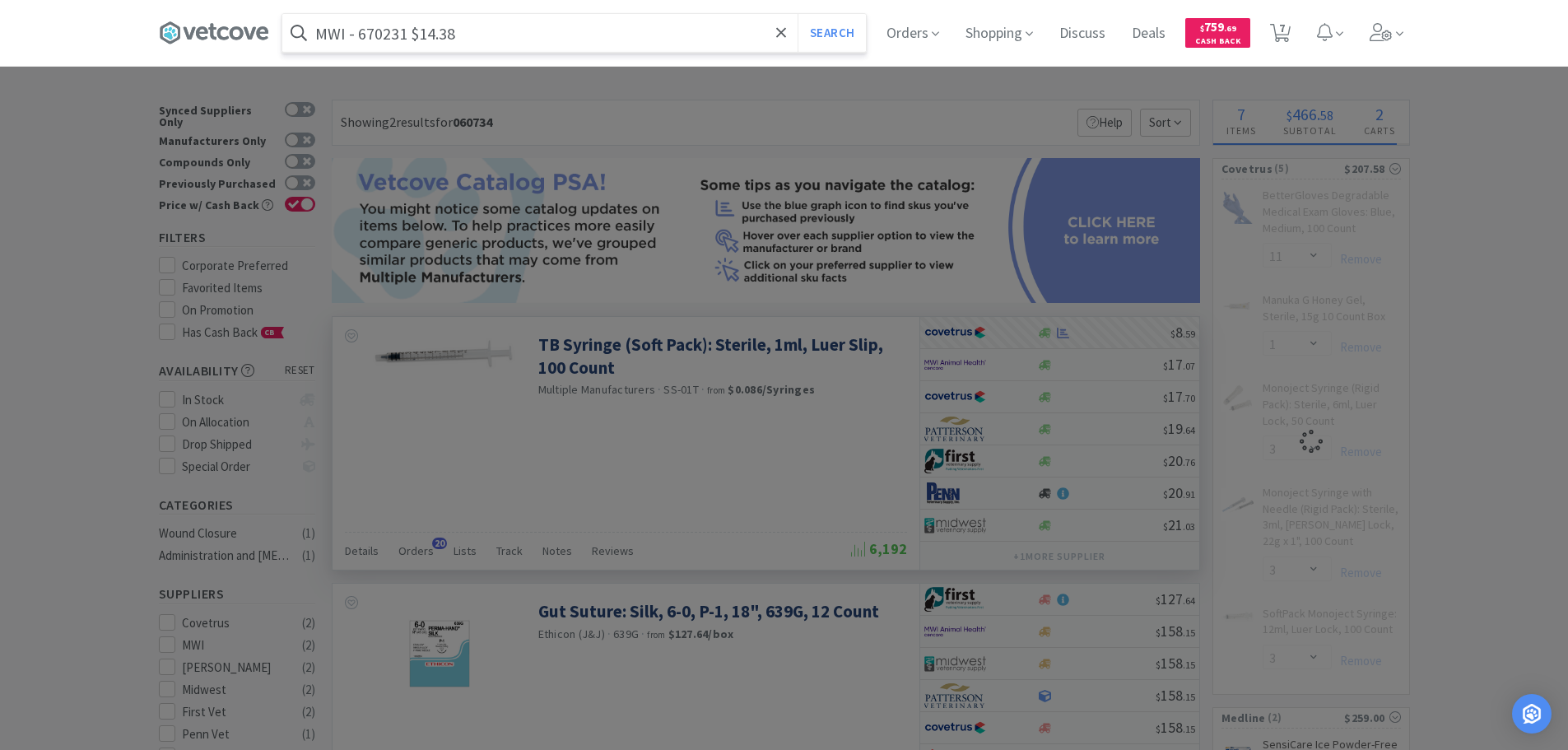
click at [406, 31] on input "MWI - 670231 $14.38" at bounding box center [574, 33] width 584 height 38
select select "2"
click at [406, 31] on input "MWI - 670231 $14.38" at bounding box center [574, 33] width 584 height 38
paste input "text"
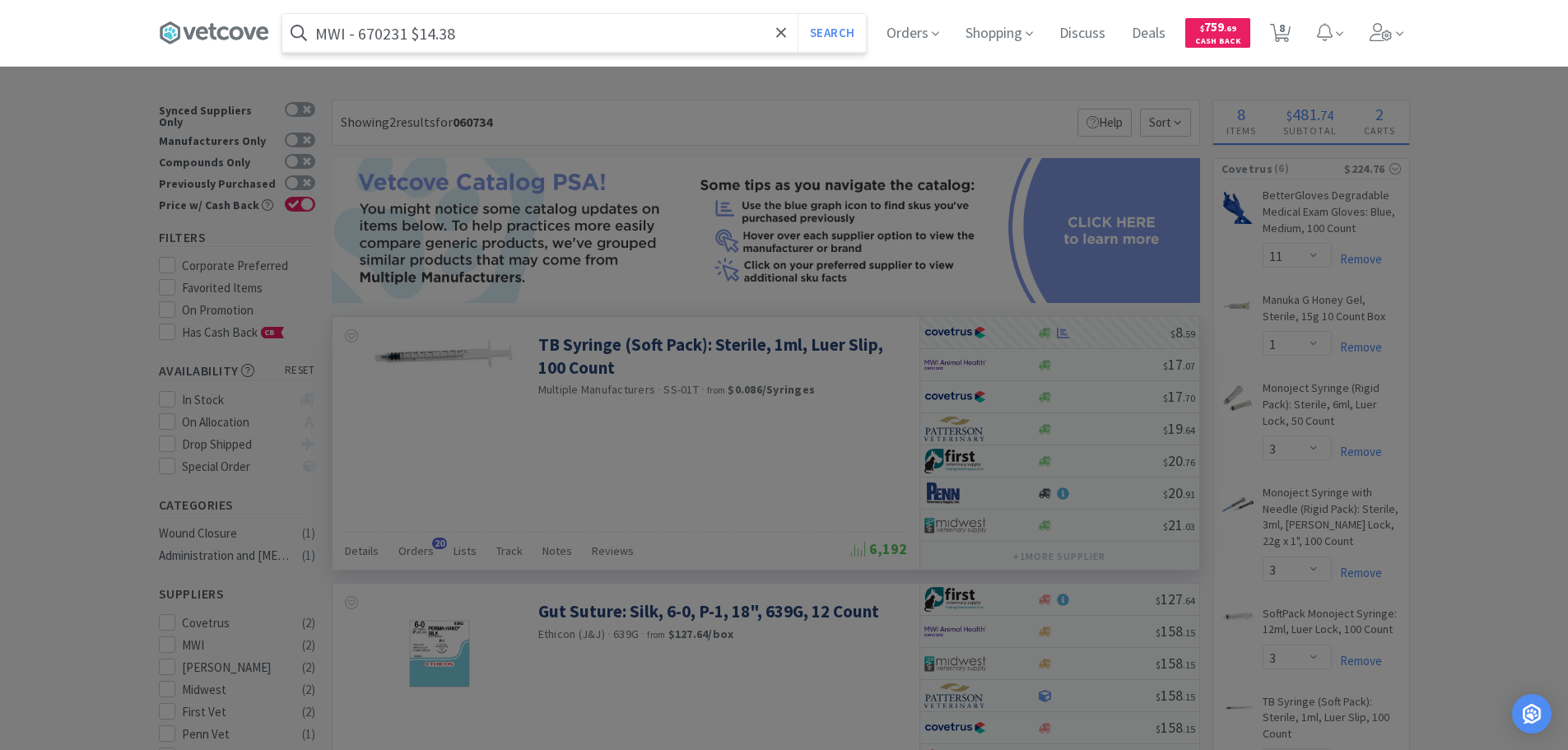
click at [797, 14] on button "Search" at bounding box center [832, 33] width 68 height 38
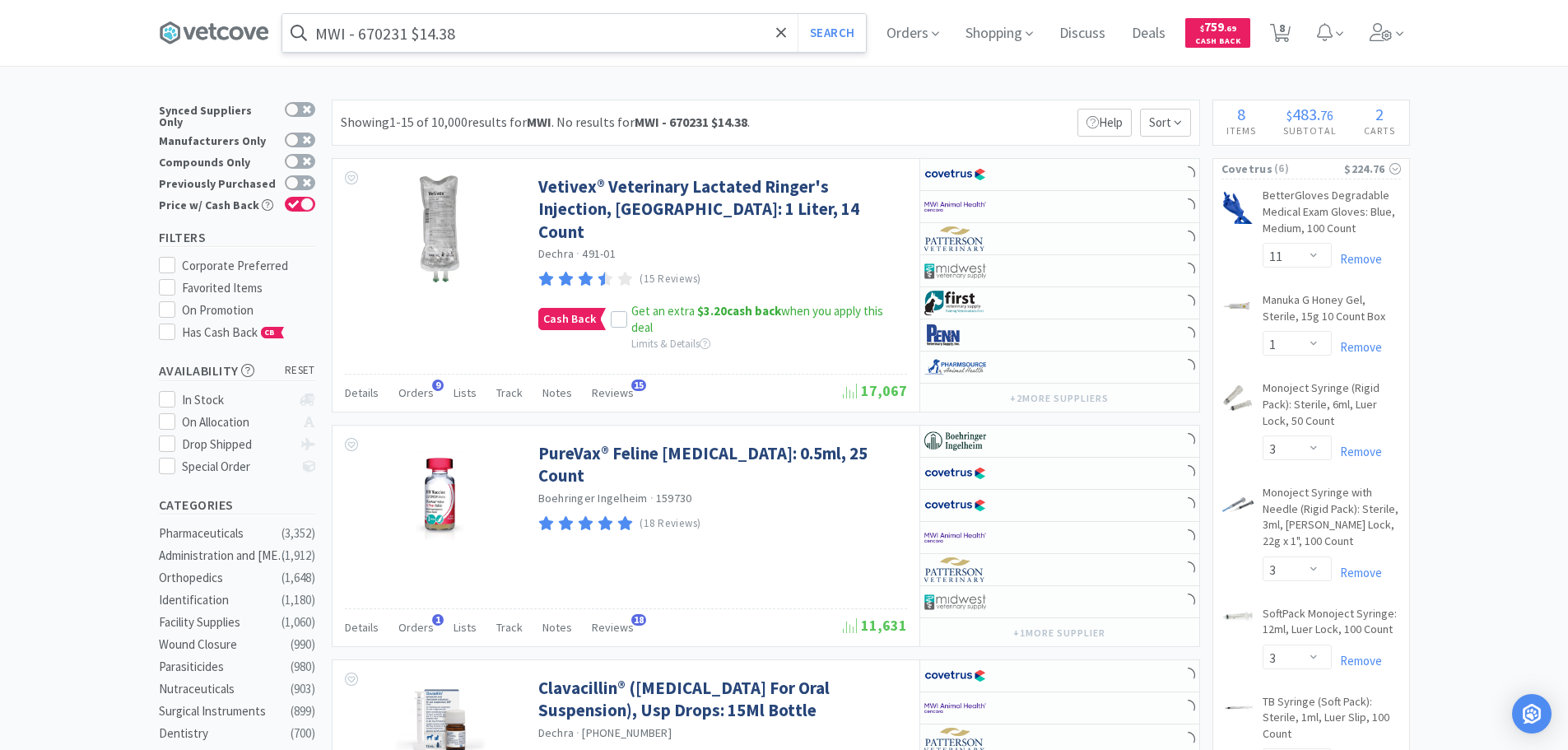
click at [391, 33] on input "MWI - 670231 $14.38" at bounding box center [574, 33] width 584 height 38
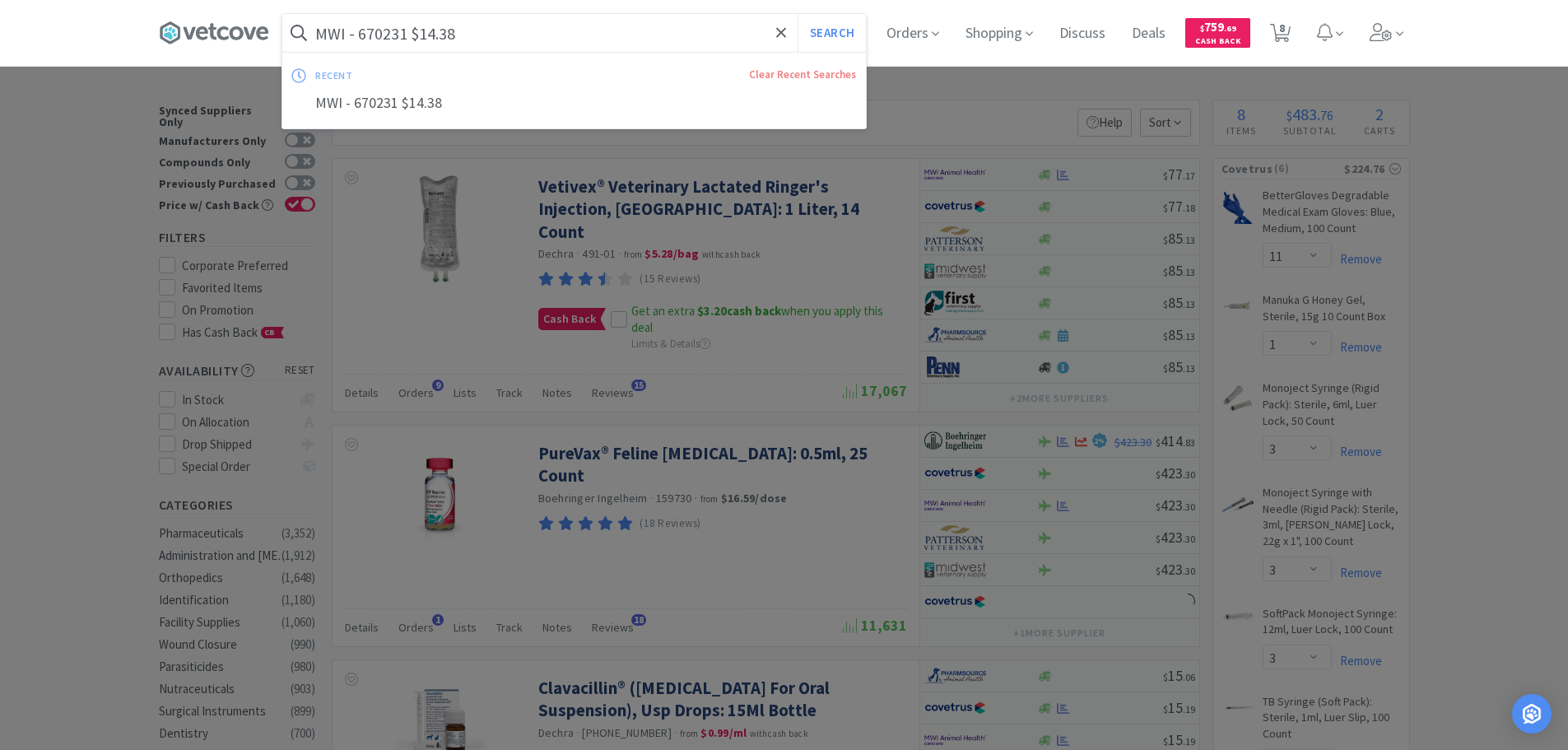
click at [383, 34] on input "MWI - 670231 $14.38" at bounding box center [574, 33] width 584 height 38
paste input "670231"
click at [383, 34] on input "670231" at bounding box center [574, 33] width 584 height 38
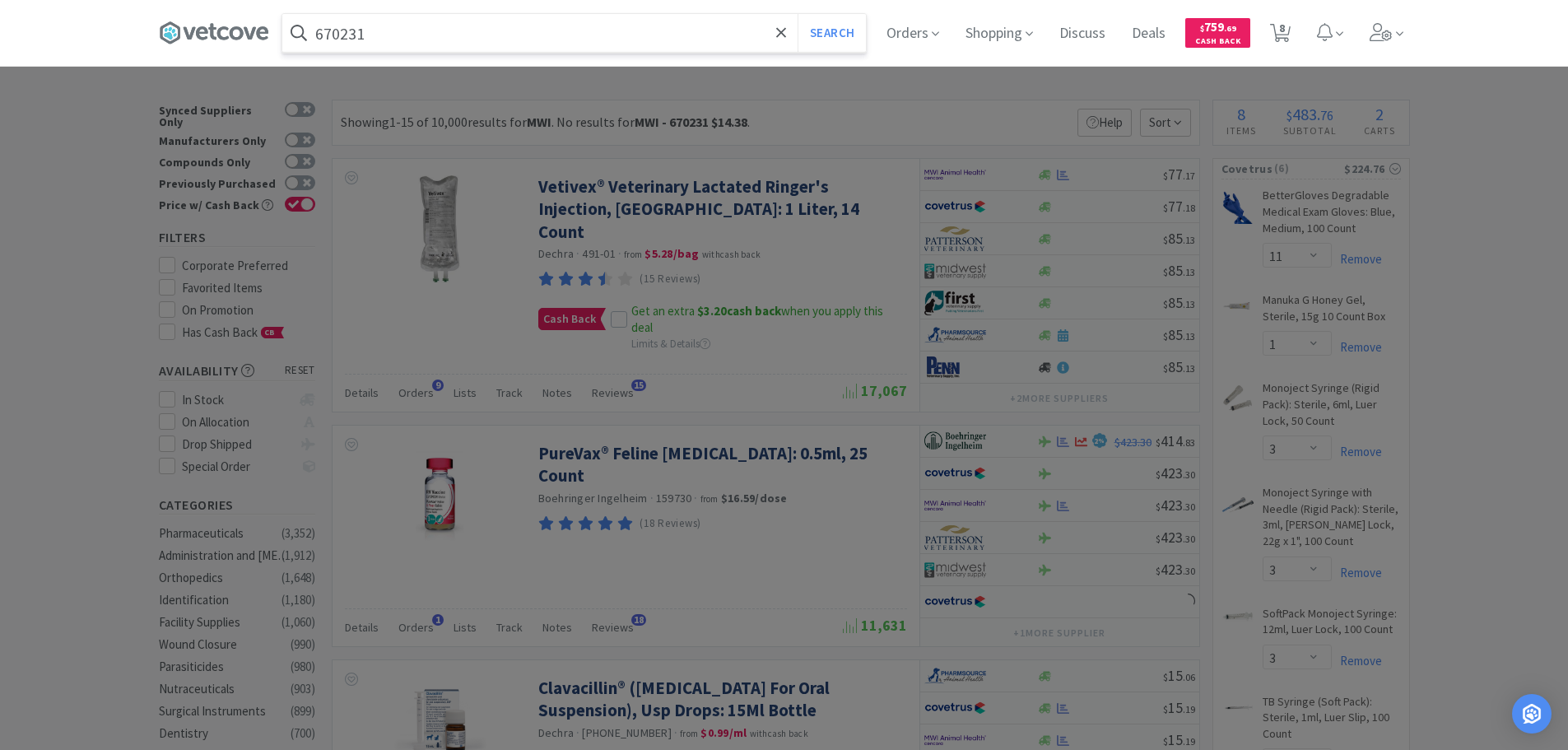
click at [797, 14] on button "Search" at bounding box center [832, 33] width 68 height 38
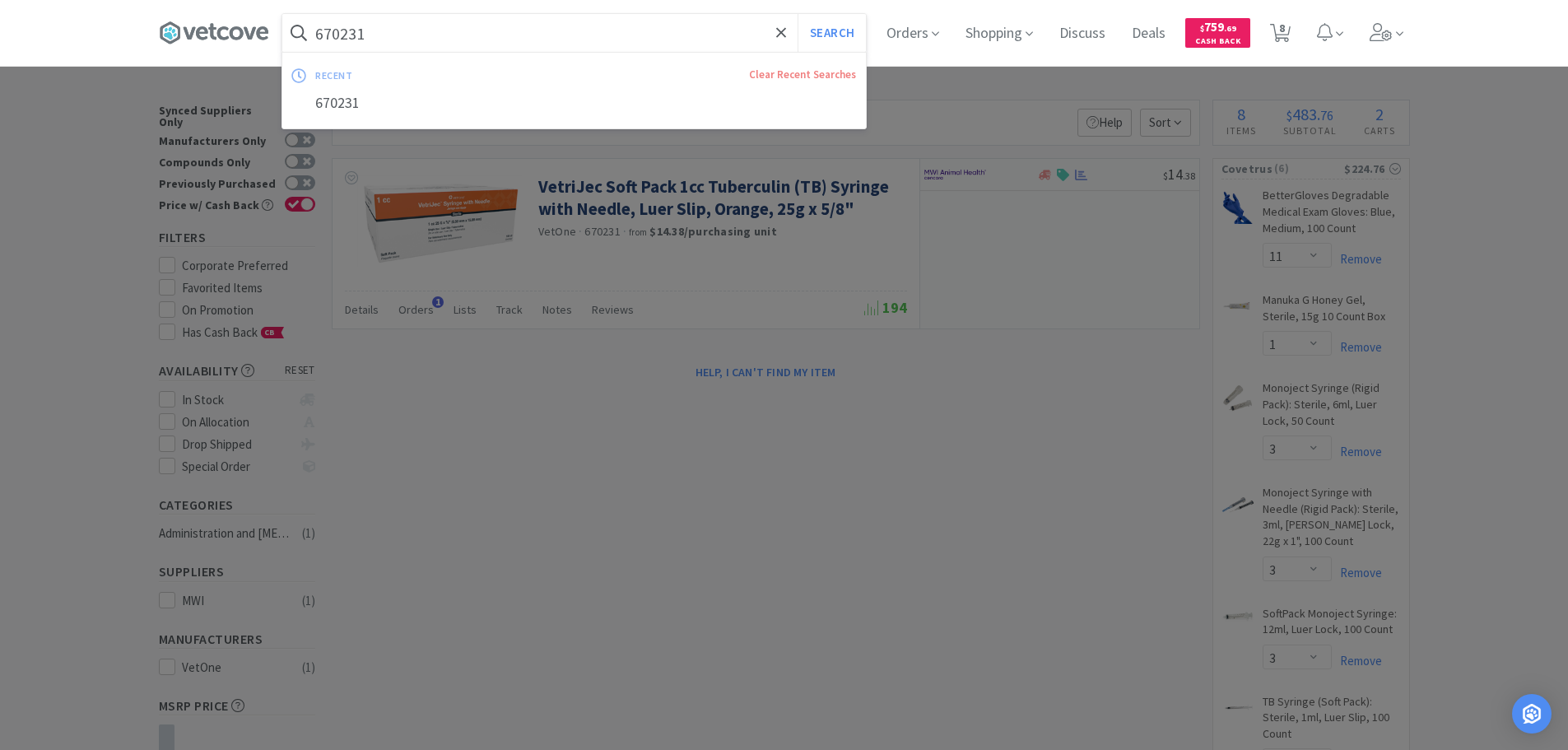
click at [615, 33] on input "670231" at bounding box center [574, 33] width 584 height 38
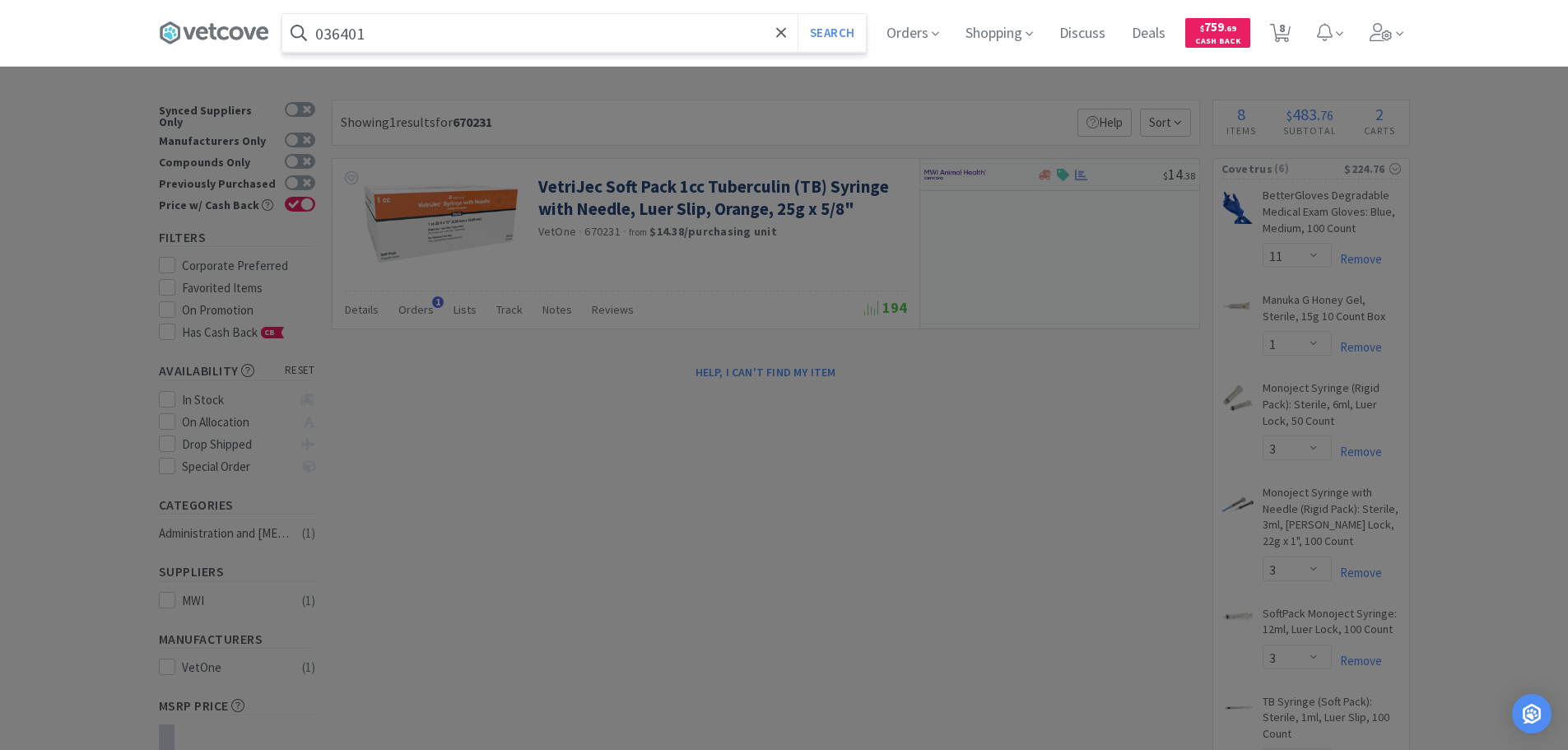
click at [797, 14] on button "Search" at bounding box center [832, 33] width 68 height 38
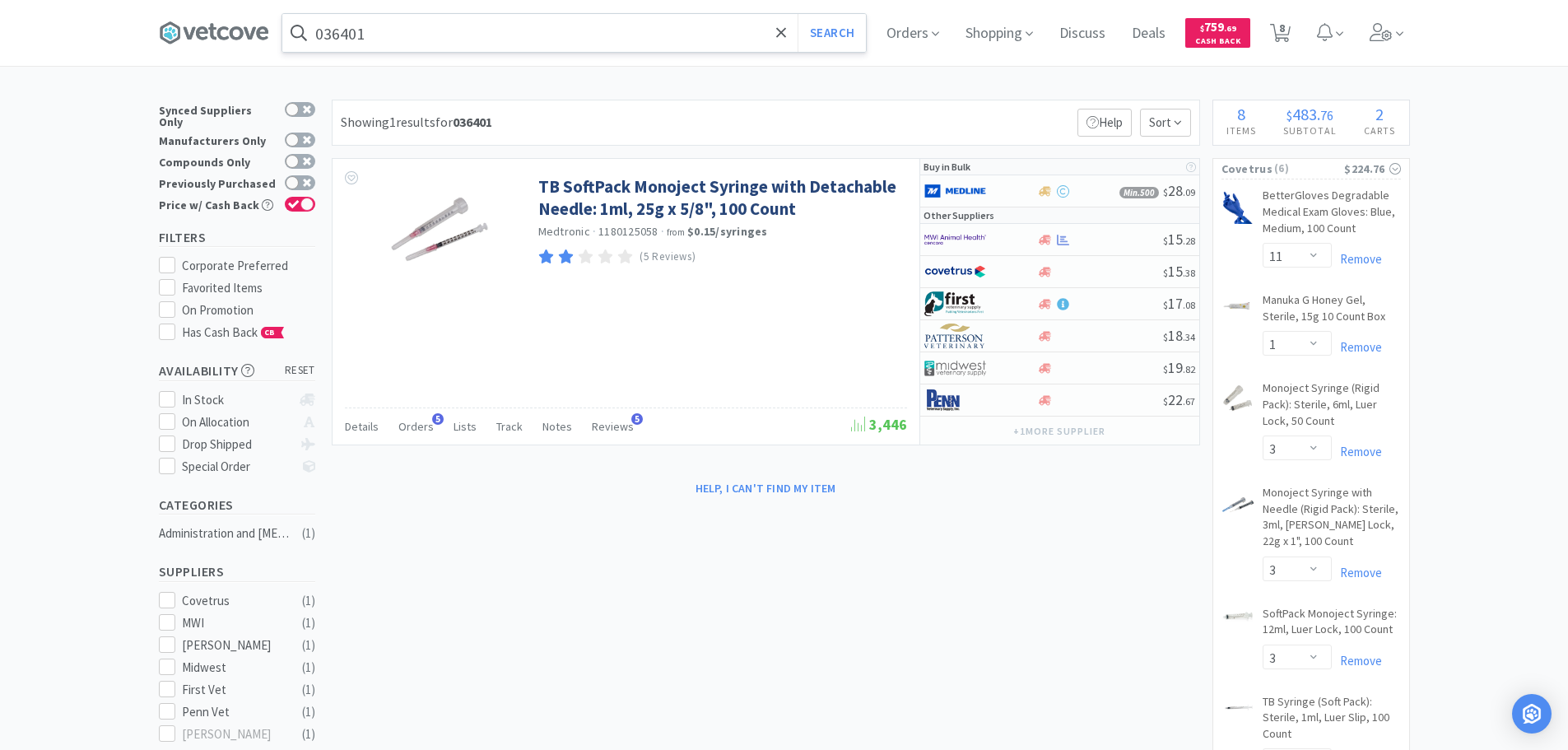
click at [604, 30] on input "036401" at bounding box center [574, 33] width 584 height 38
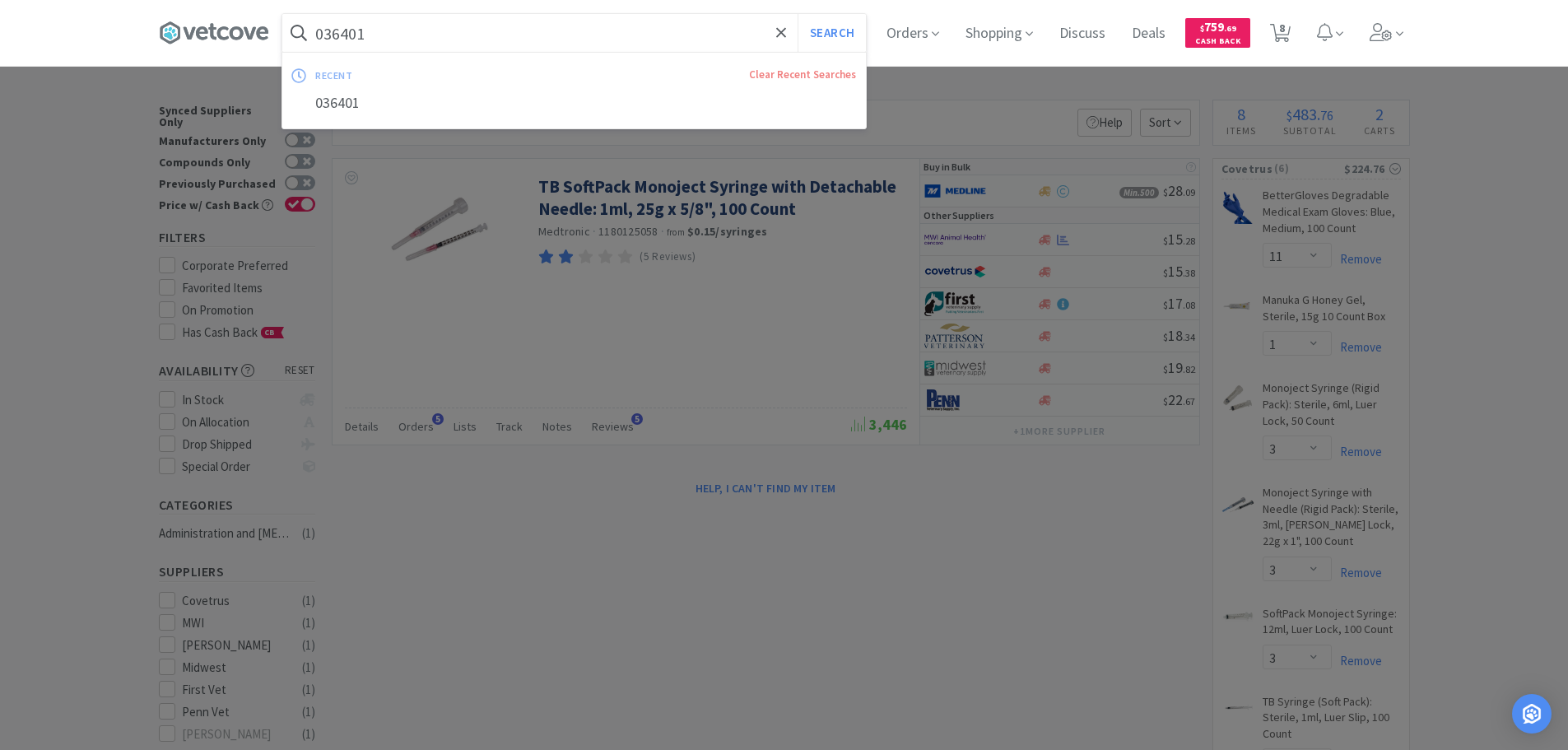
paste input "Covetrus - 083933 $3.82"
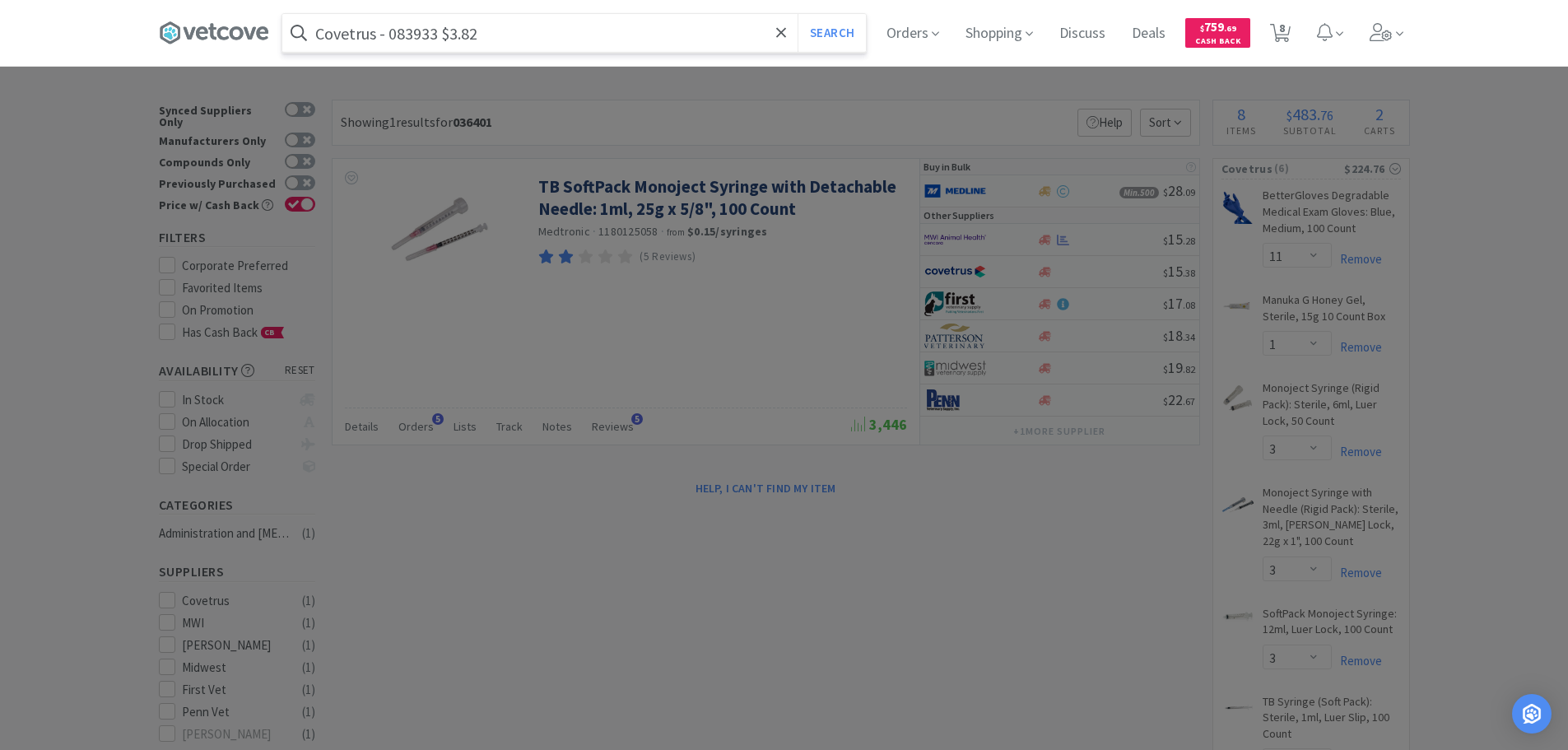
click at [413, 26] on input "Covetrus - 083933 $3.82" at bounding box center [574, 33] width 584 height 38
paste input "083933"
type input "083933"
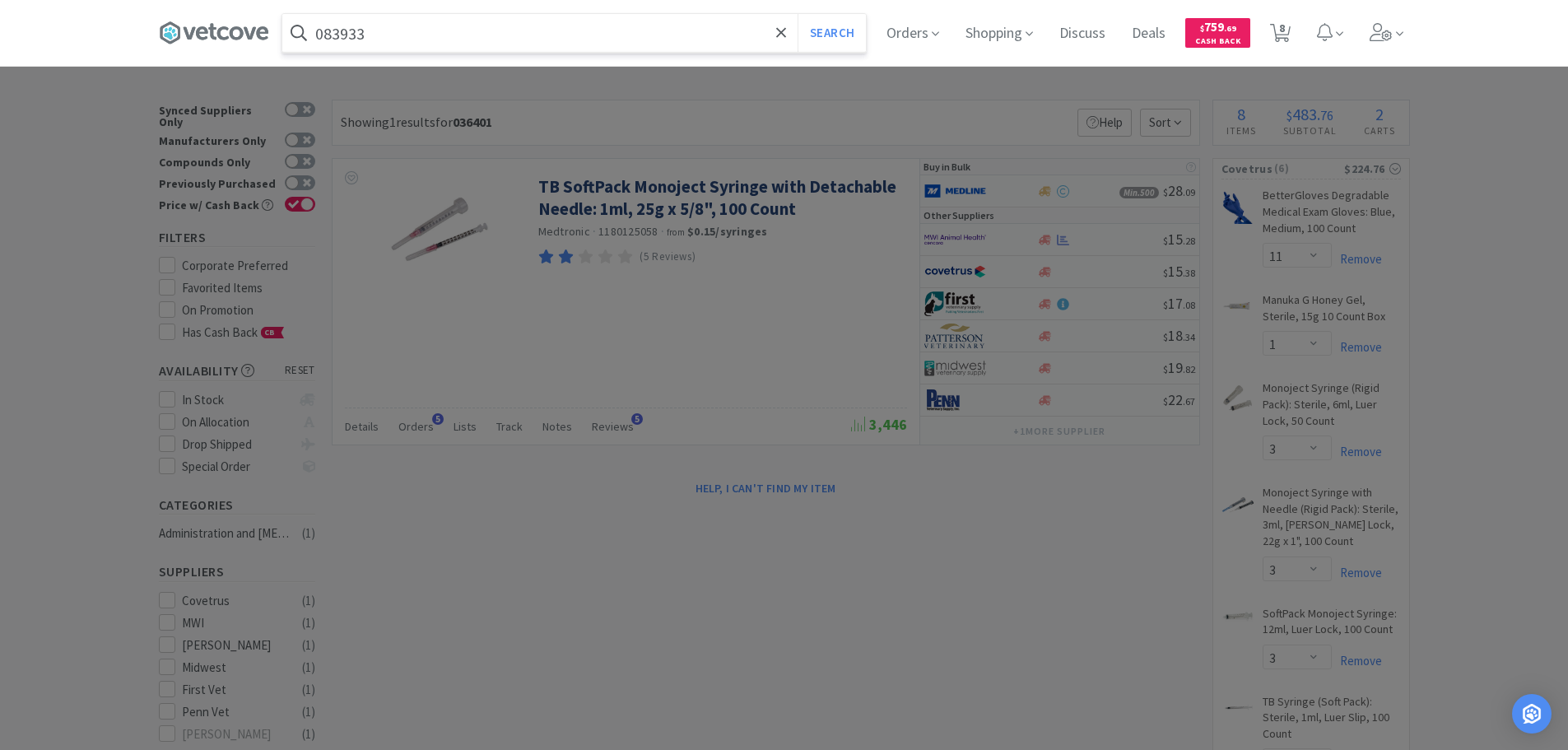
click at [797, 14] on button "Search" at bounding box center [832, 33] width 68 height 38
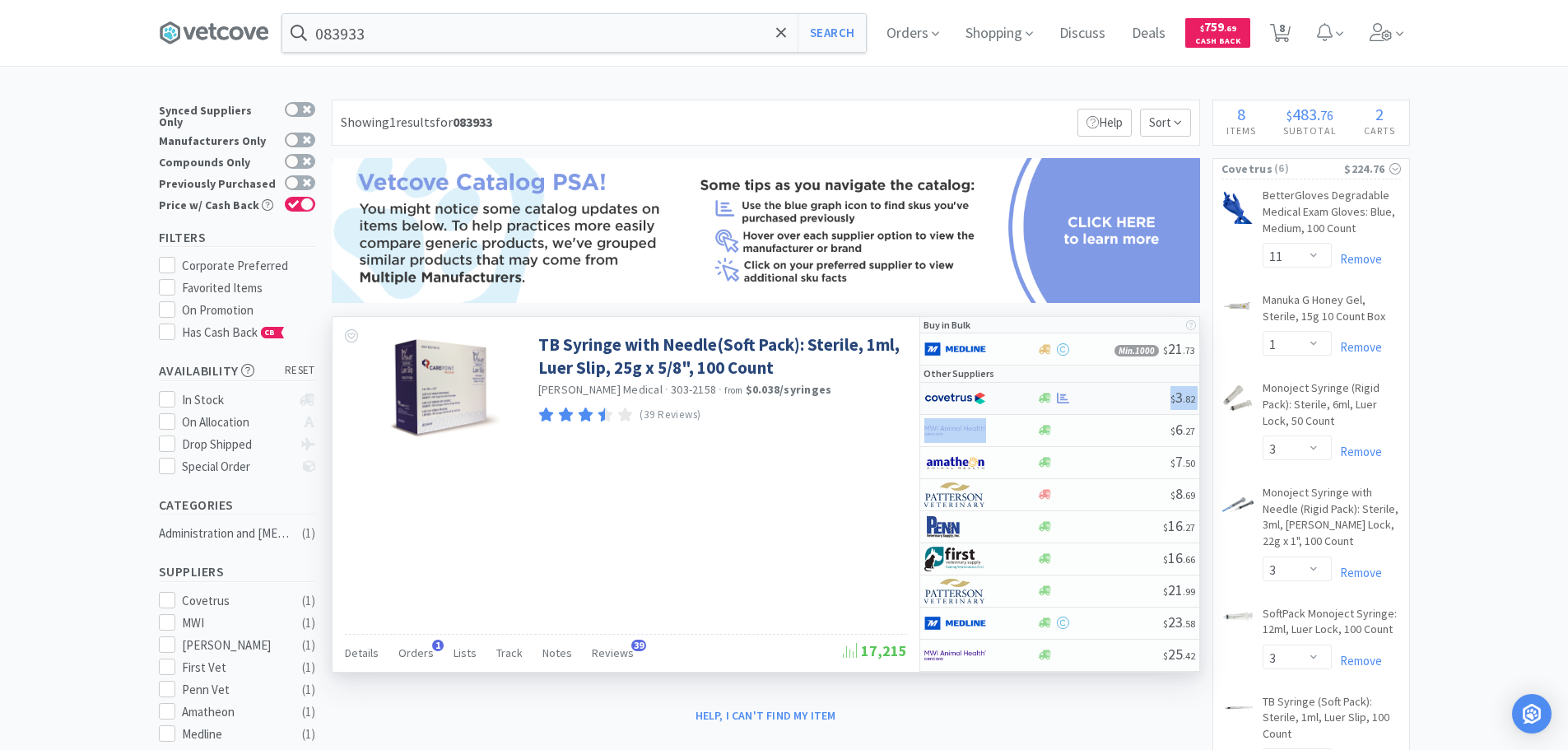
click at [1110, 409] on div "$ 3 . 82 $ 6 . 27 $ 7 . 50 $ 8 . 69 $ 16 . 27 $ 16 . 66 $ 21 . 99 $ 23 . 58 $ 2…" at bounding box center [1060, 527] width 279 height 289
click at [859, 440] on div "TB Syringe with Needle(Soft Pack): Sterile, 1ml, Luer Slip, 25g x 5/8", 100 Cou…" at bounding box center [625, 383] width 586 height 132
click at [1101, 460] on div at bounding box center [1104, 463] width 133 height 13
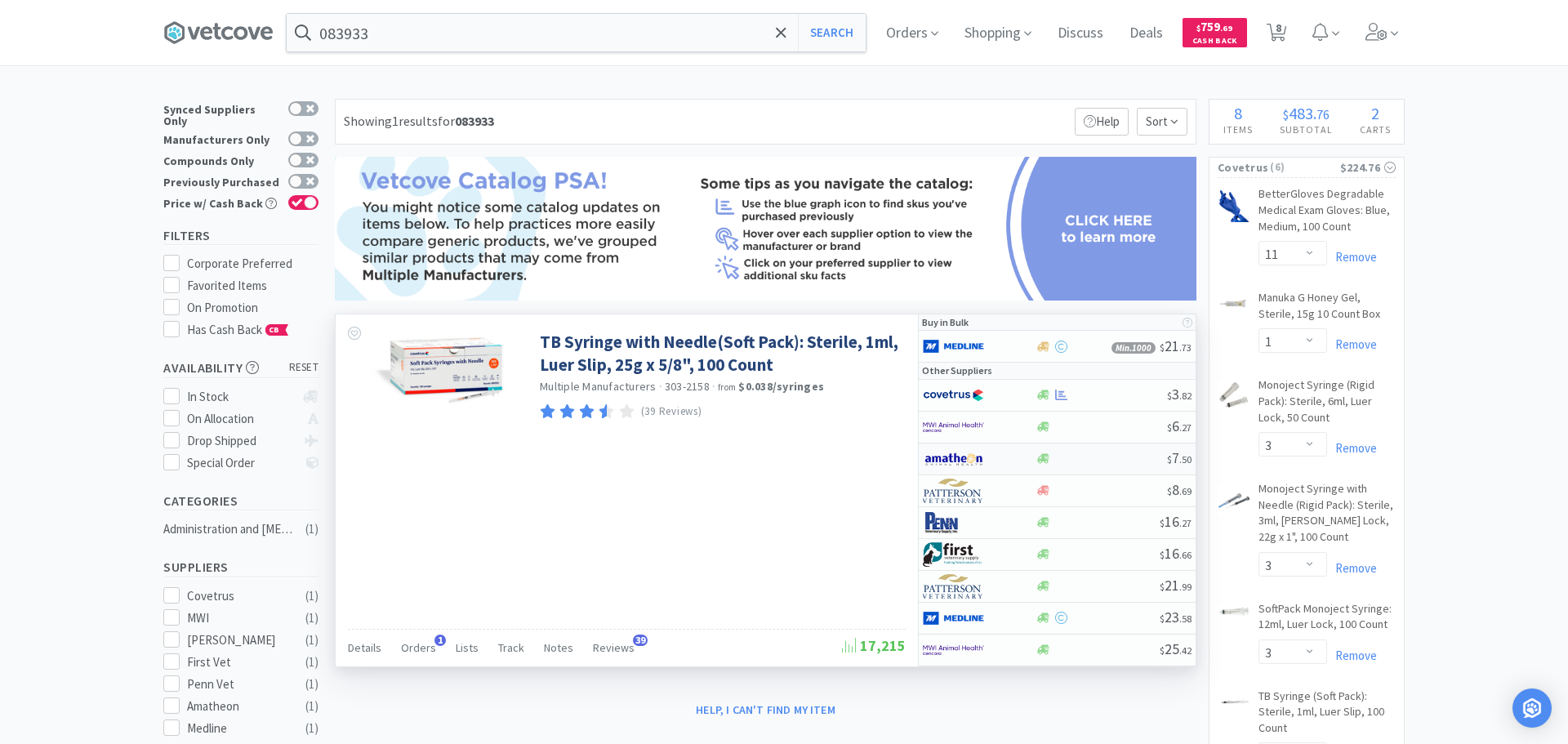
select select "1"
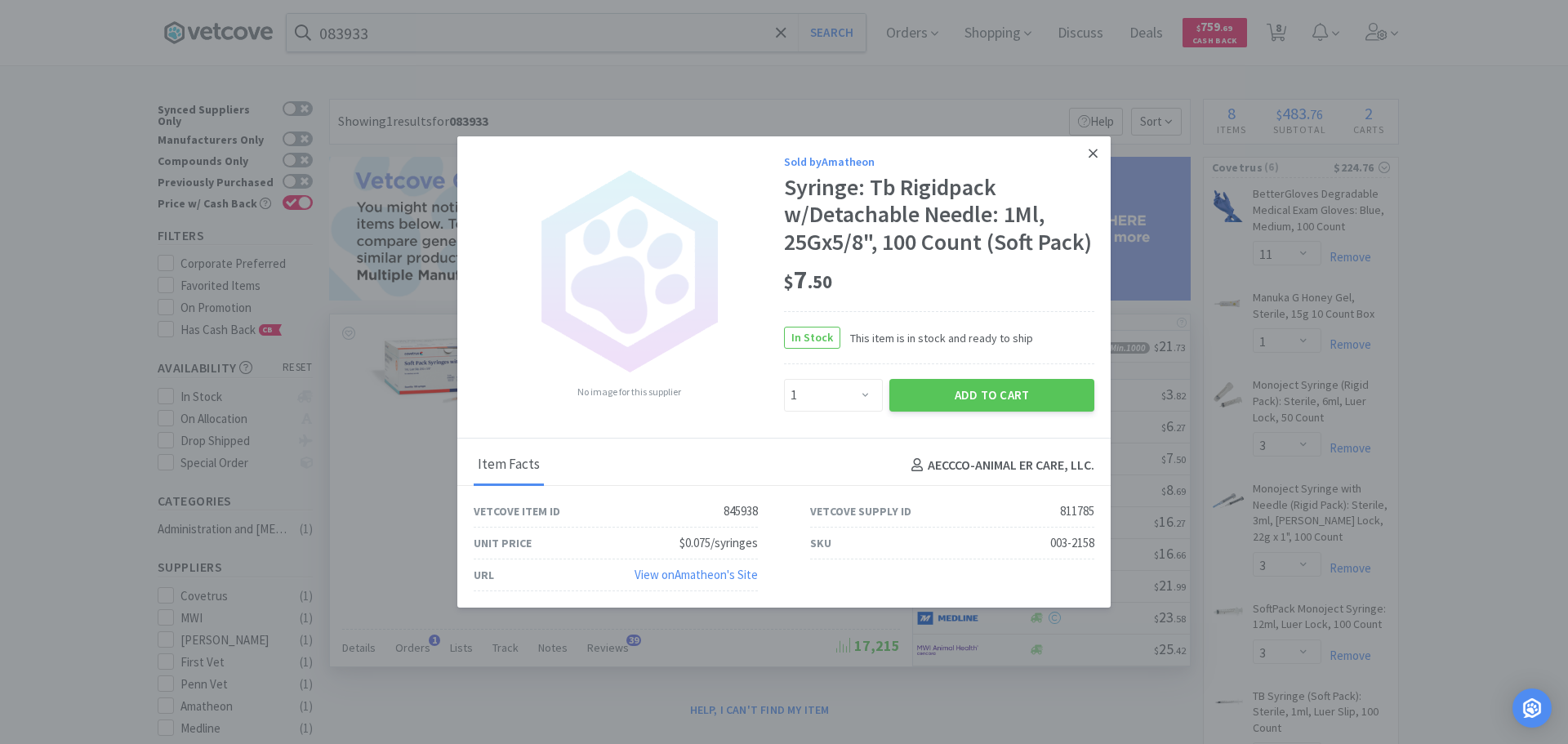
click at [1090, 155] on icon at bounding box center [1093, 153] width 9 height 9
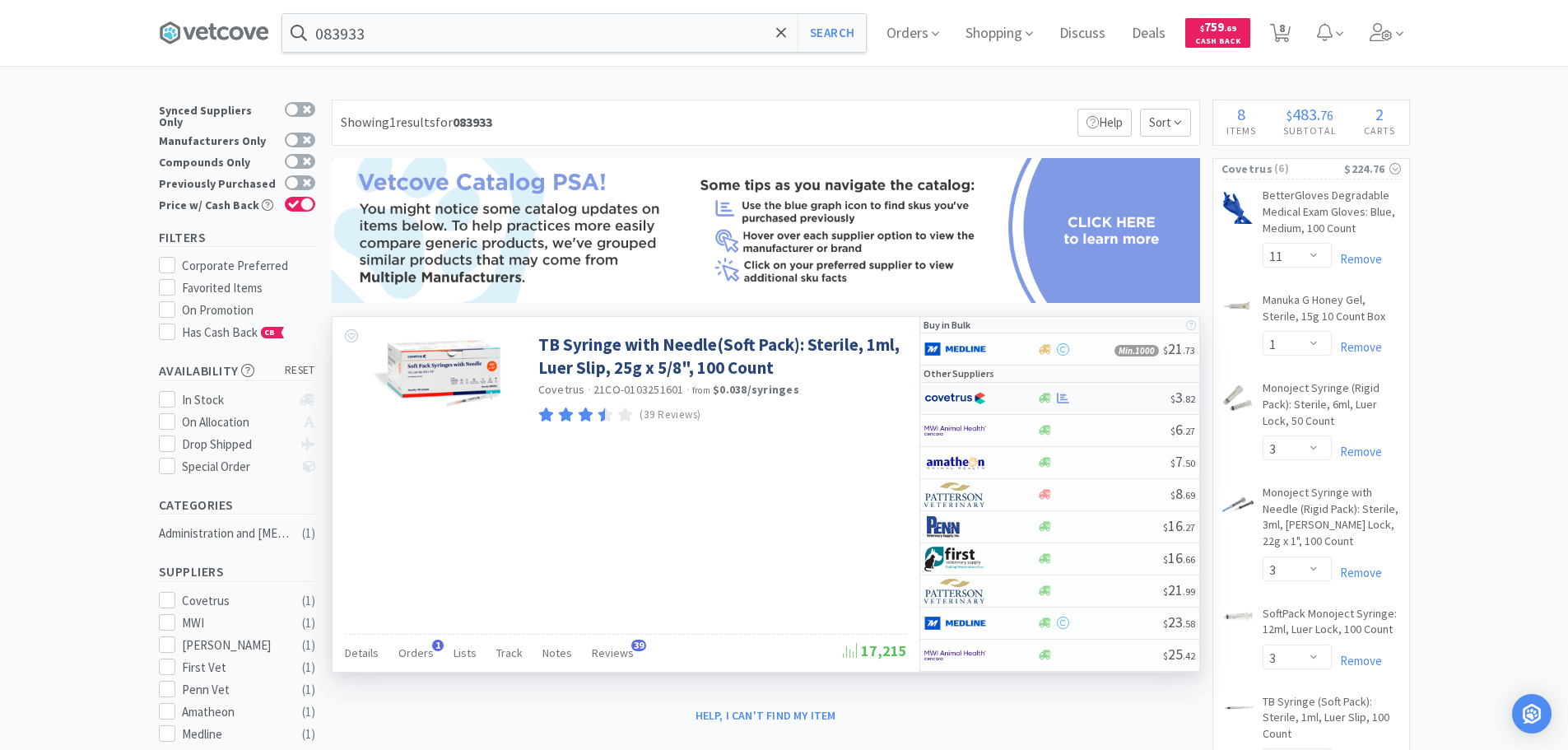
click at [1126, 400] on div at bounding box center [1104, 398] width 133 height 13
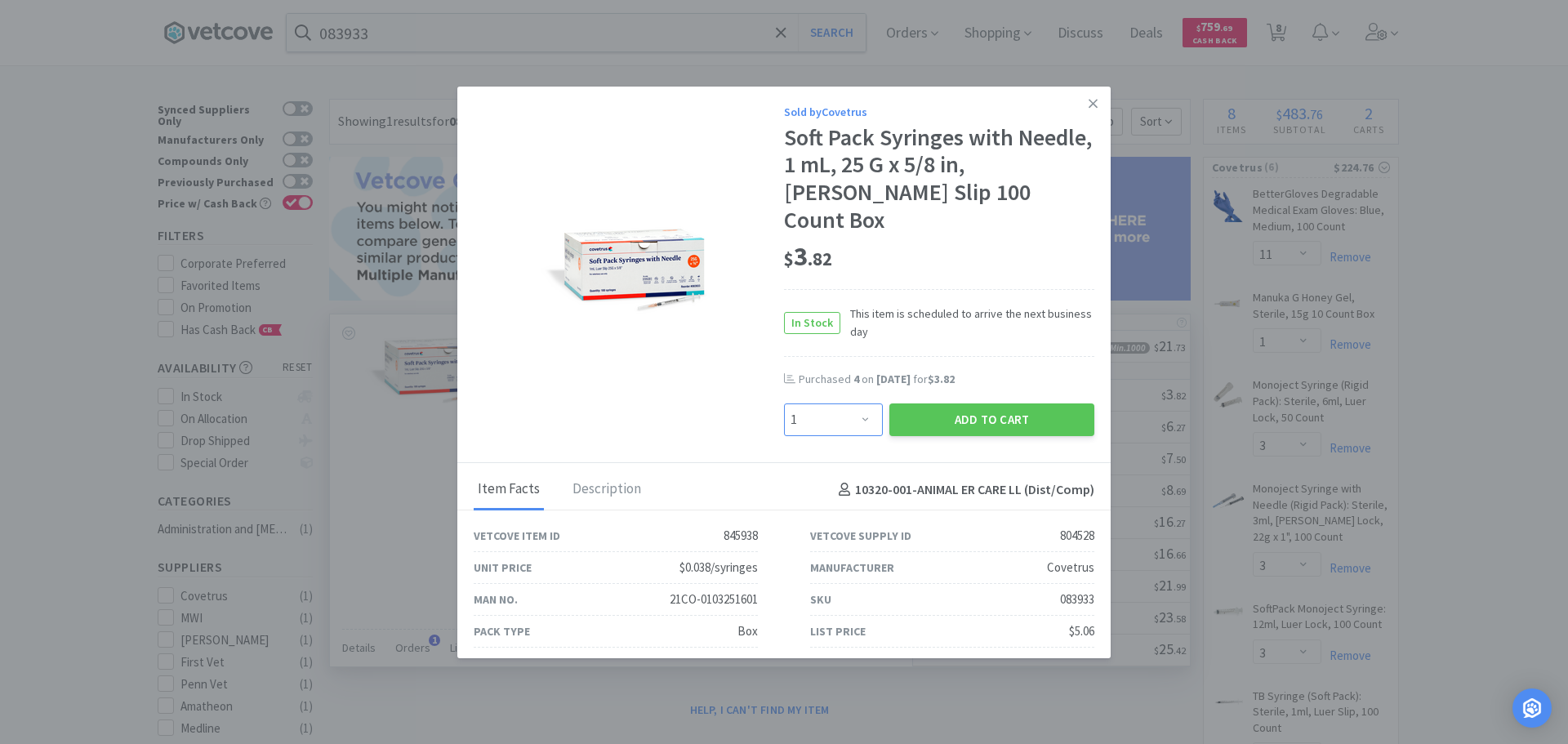
click at [843, 404] on select "Enter Quantity 1 2 3 4 5 6 7 8 9 10 11 12 13 14 15 16 17 18 19 20 Enter Quantity" at bounding box center [833, 420] width 99 height 33
select select "2"
click at [784, 404] on select "Enter Quantity 1 2 3 4 5 6 7 8 9 10 11 12 13 14 15 16 17 18 19 20 Enter Quantity" at bounding box center [833, 420] width 99 height 33
click at [901, 404] on button "Add to Cart" at bounding box center [992, 420] width 205 height 33
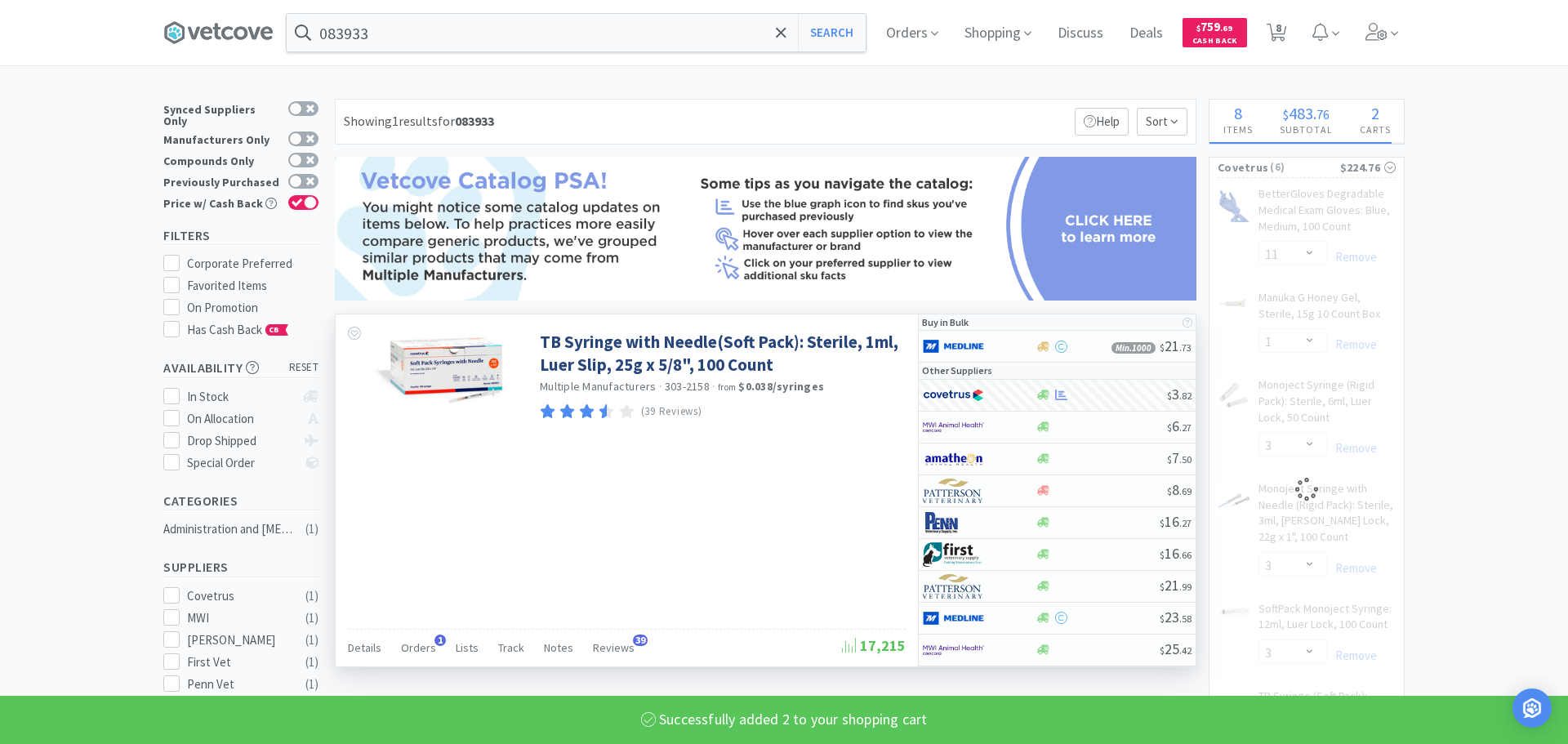
select select "2"
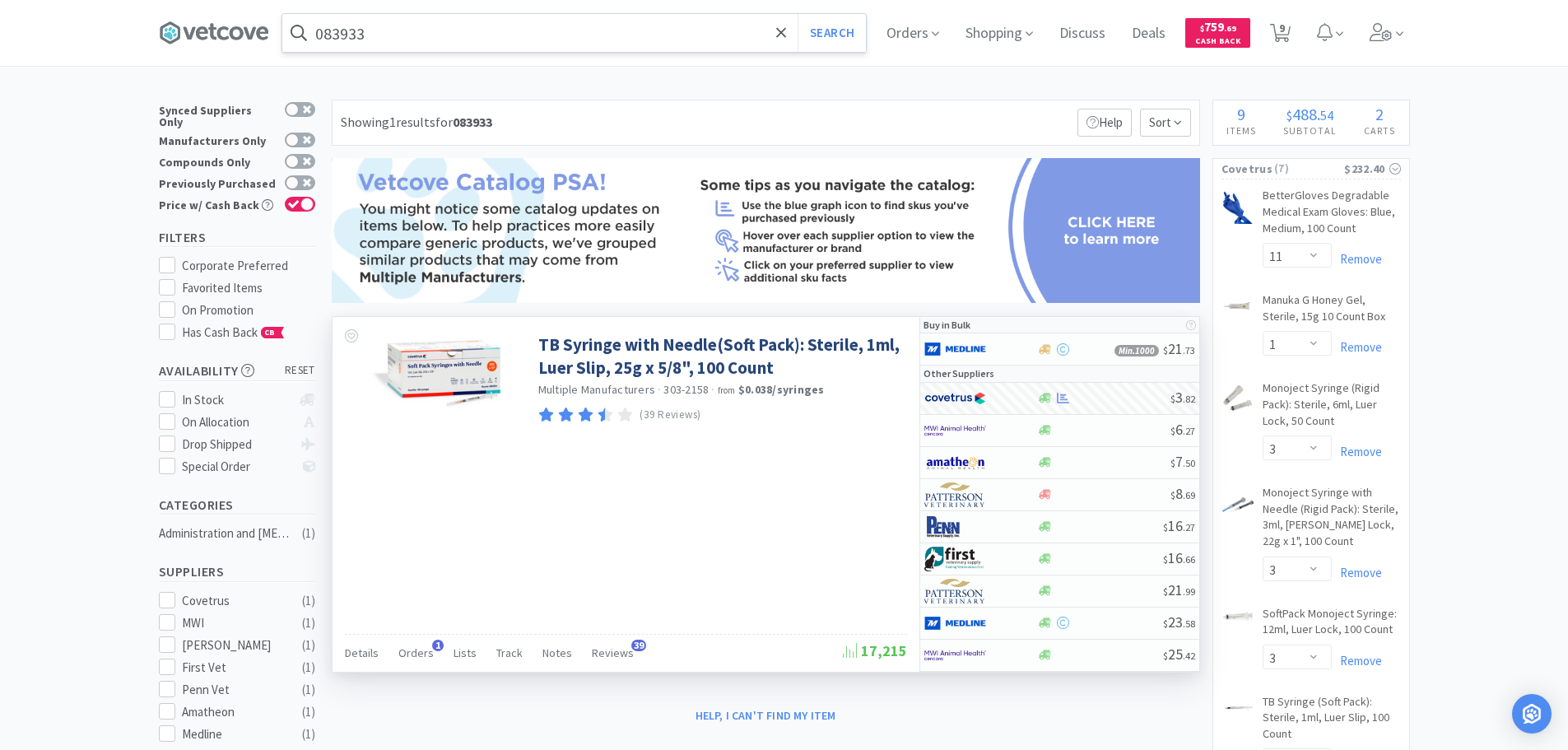
click at [556, 31] on input "083933" at bounding box center [574, 33] width 584 height 38
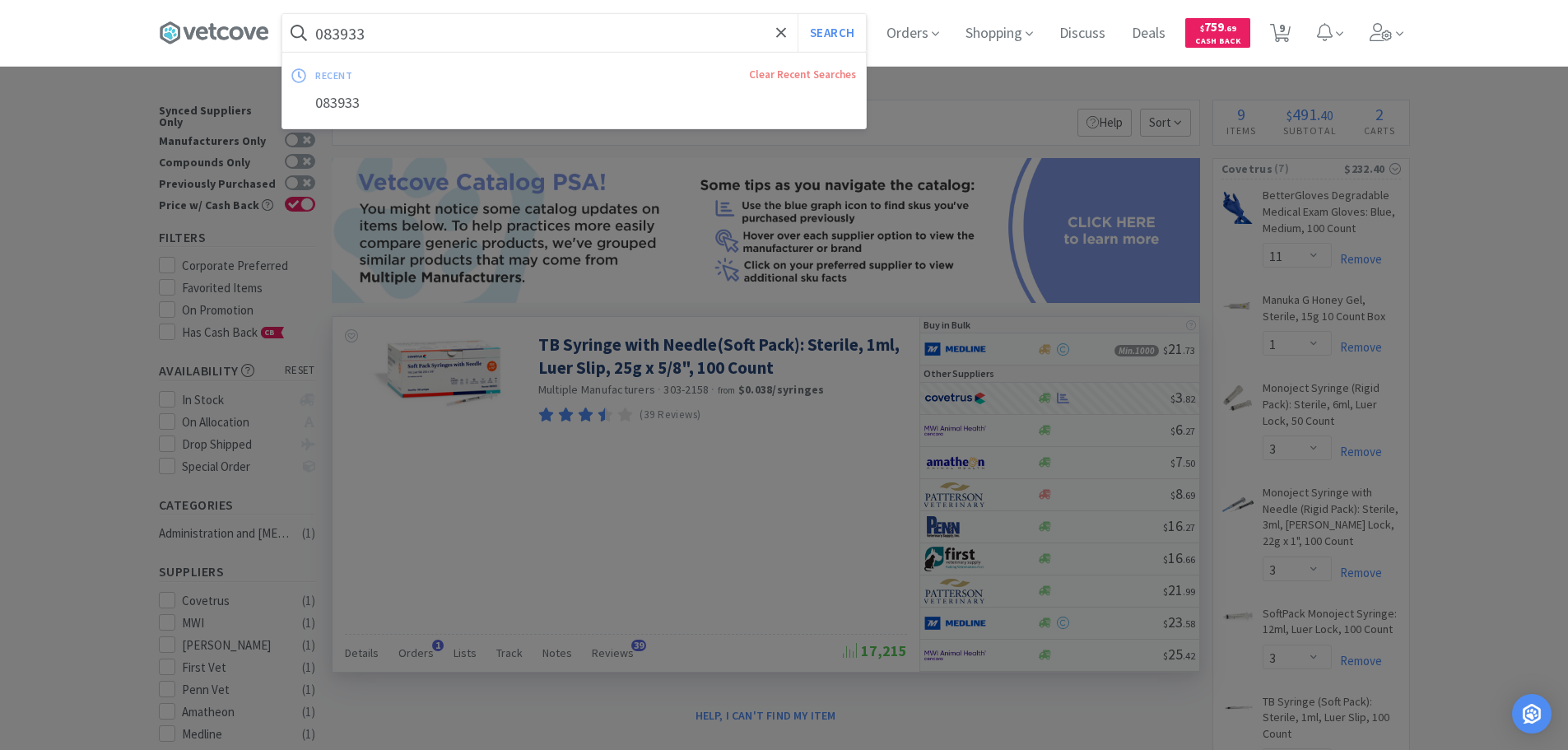
paste input "MWI - 510107 $14.84"
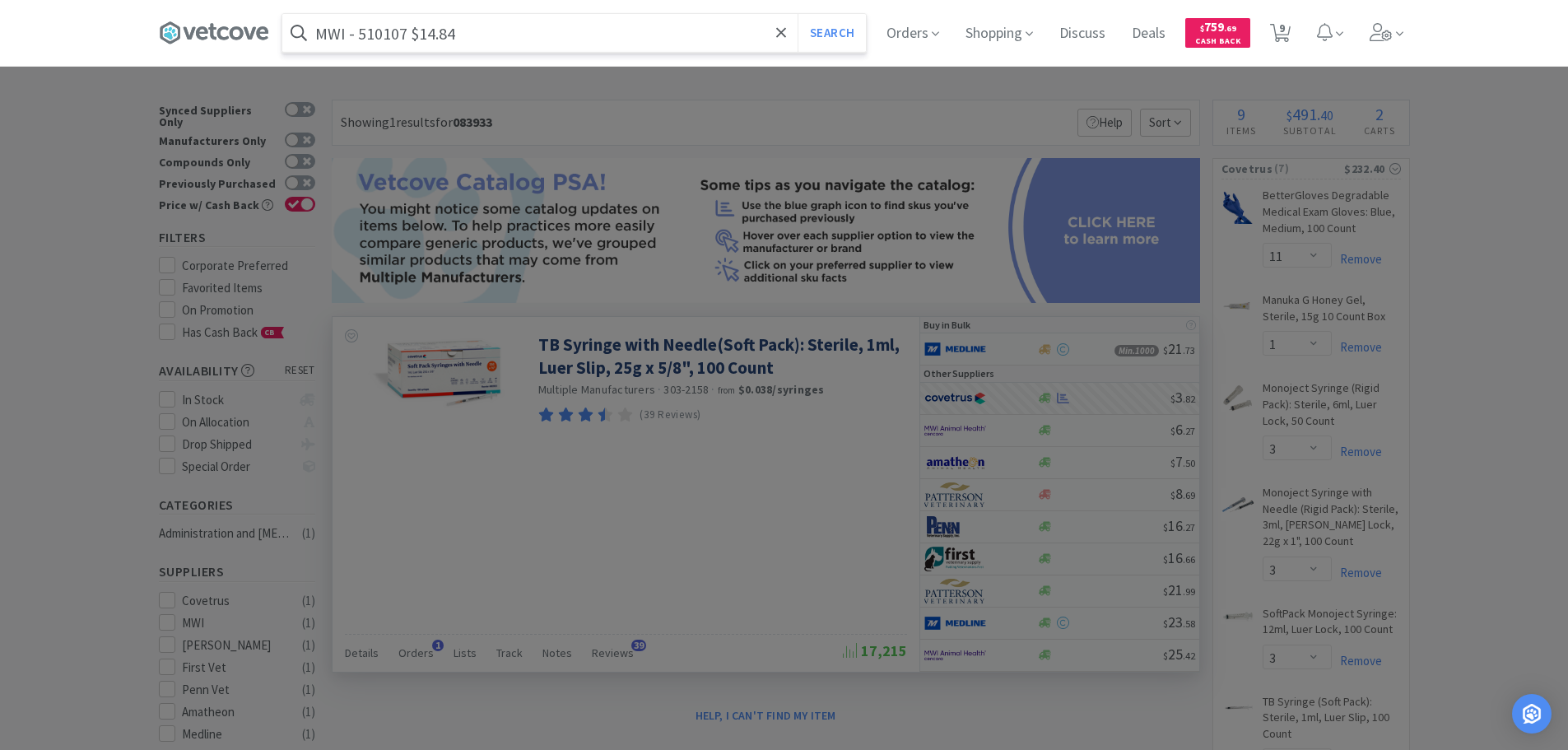
click at [373, 34] on input "MWI - 510107 $14.84" at bounding box center [574, 33] width 584 height 38
paste input "510107"
click at [373, 34] on input "MWI - 510107 $14.84" at bounding box center [574, 33] width 584 height 38
click at [797, 14] on button "Search" at bounding box center [832, 33] width 68 height 38
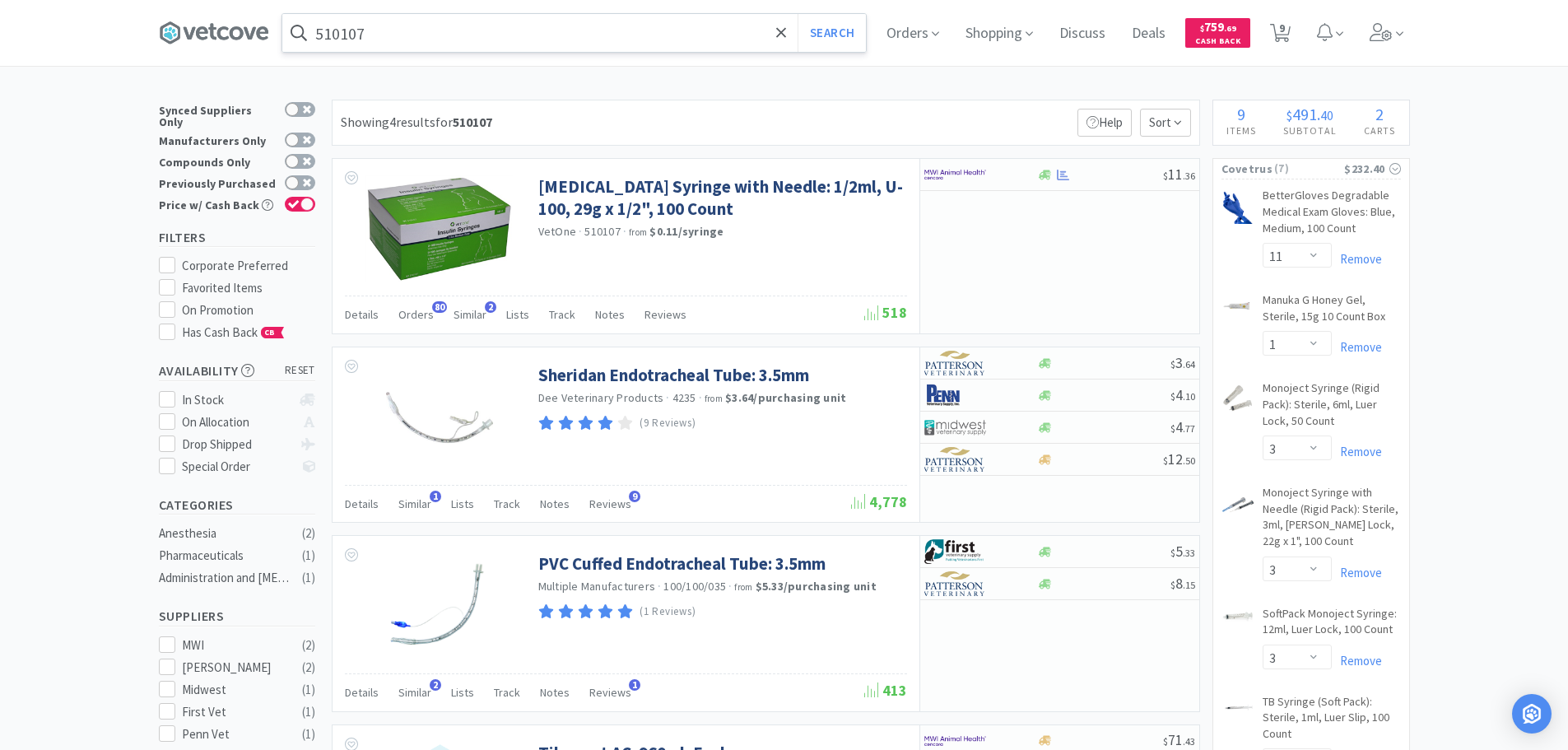
click at [586, 32] on input "510107" at bounding box center [574, 33] width 584 height 38
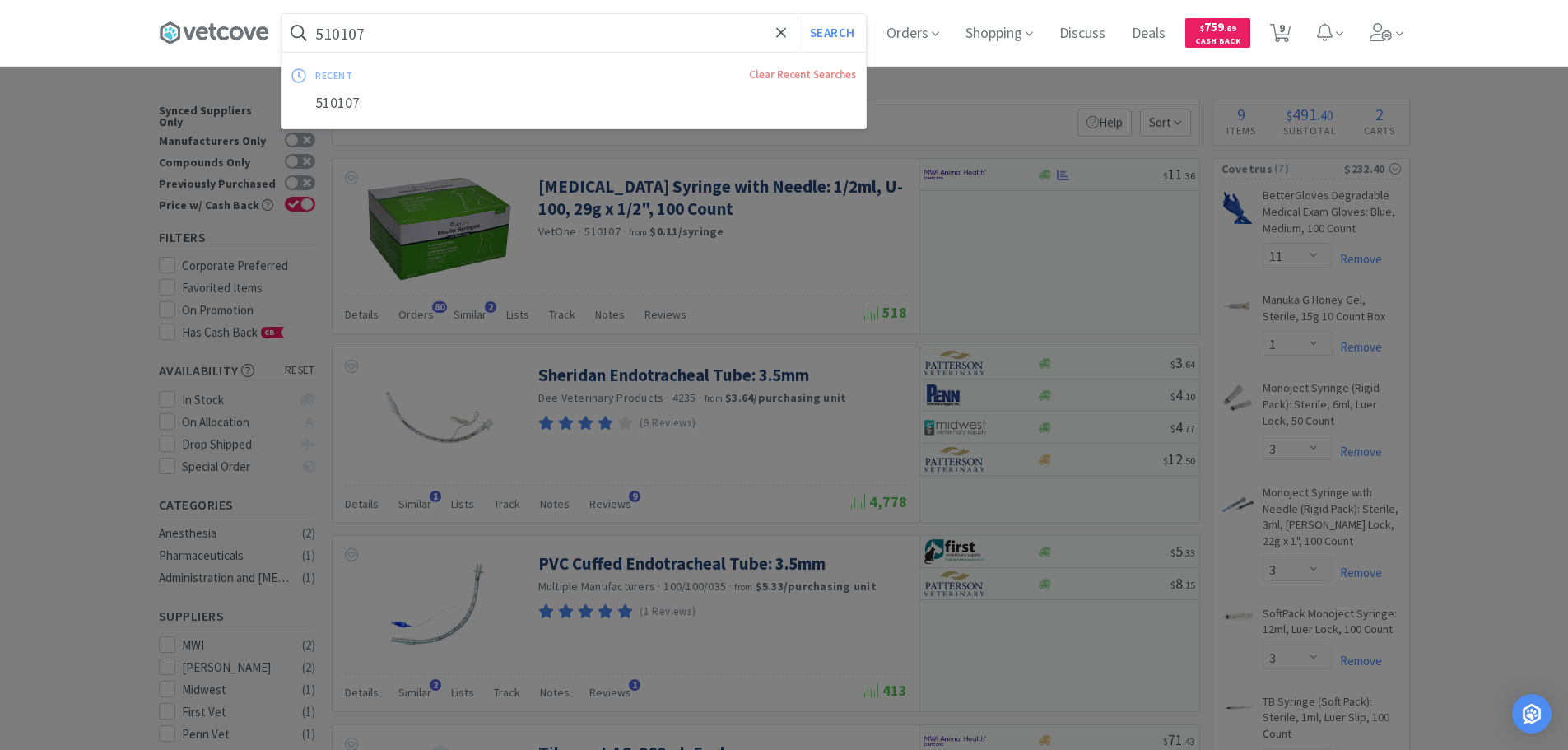
paste input "Covetrus - 071148 $1.36"
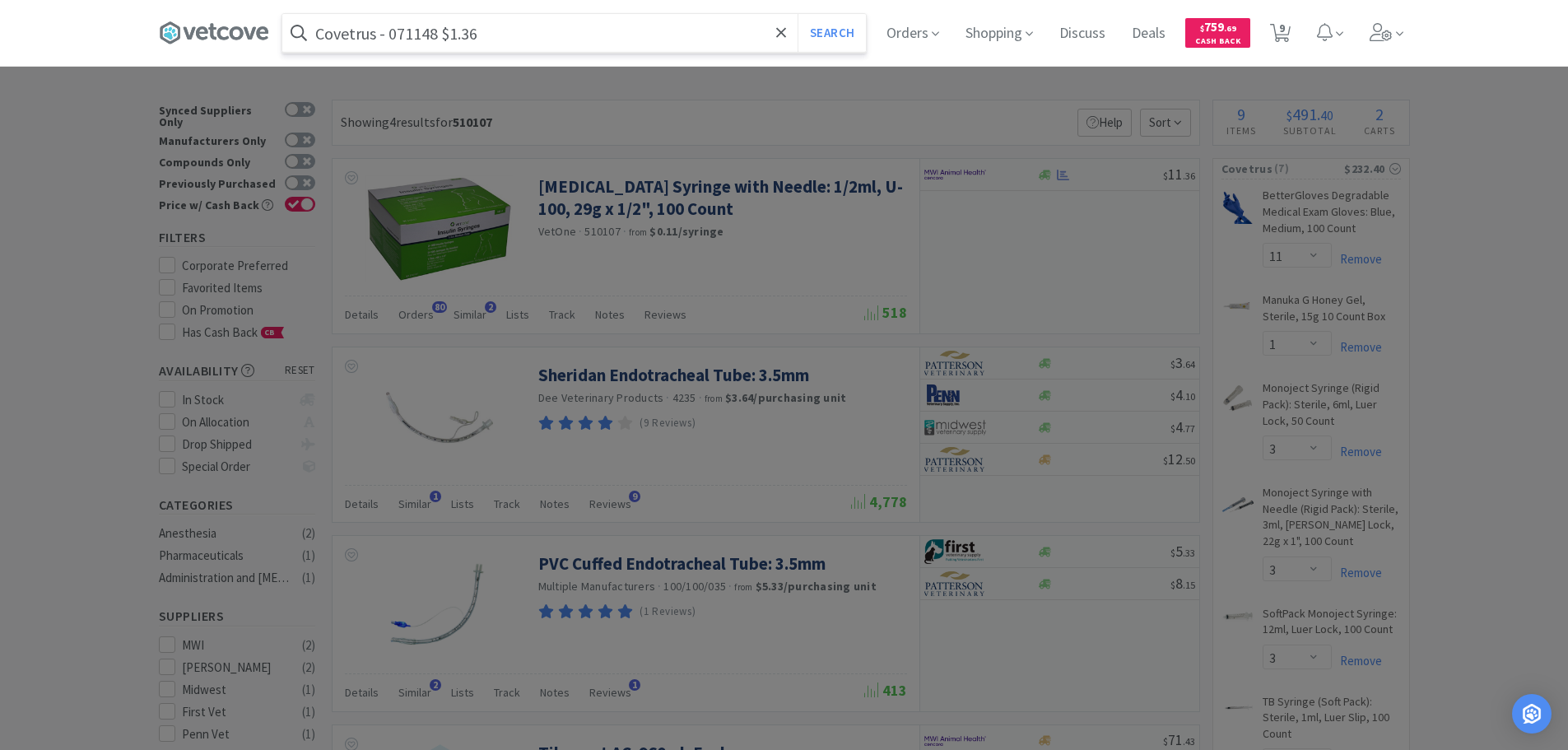
click at [405, 35] on input "Covetrus - 071148 $1.36" at bounding box center [574, 33] width 584 height 38
paste input "071148"
type input "071148"
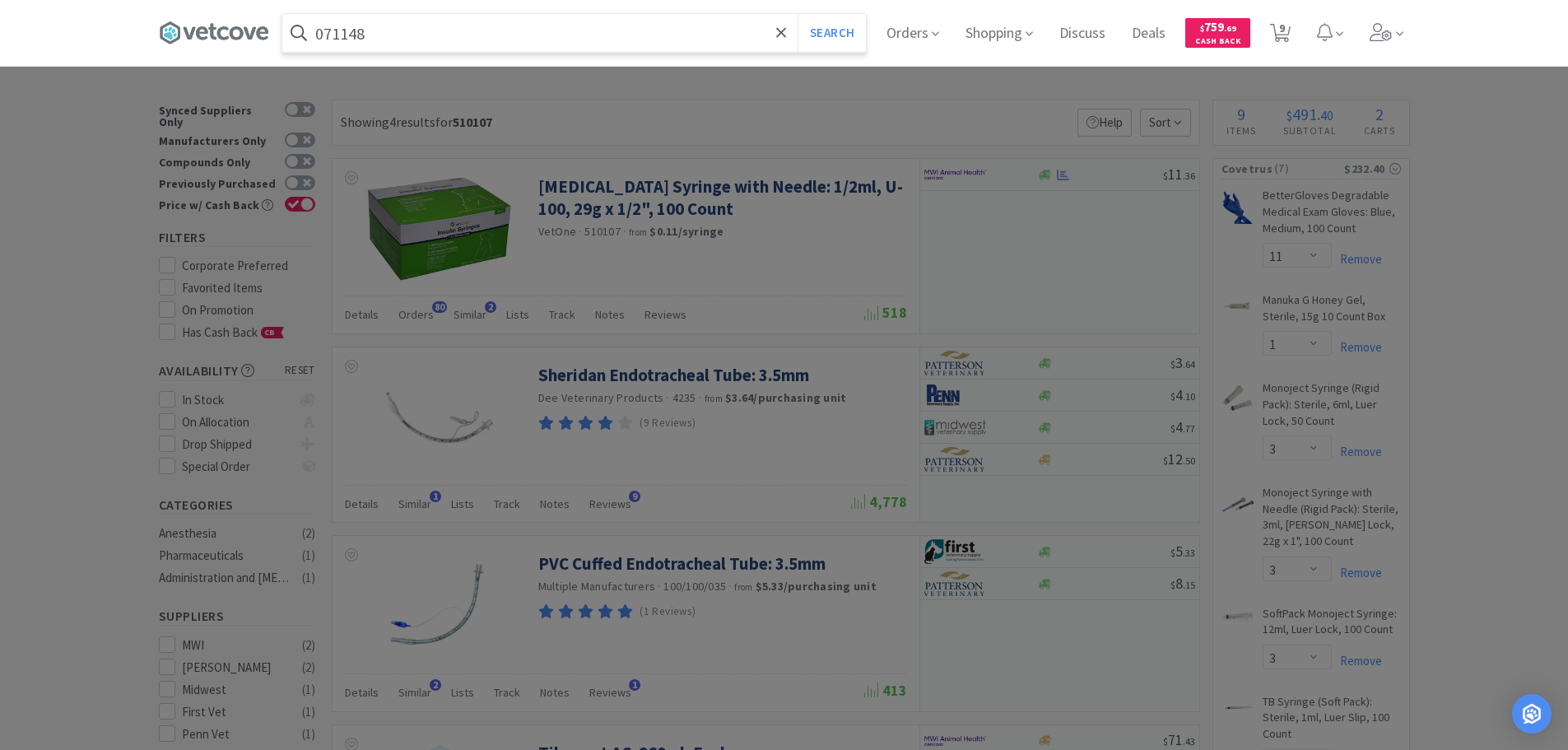
click at [797, 14] on button "Search" at bounding box center [832, 33] width 68 height 38
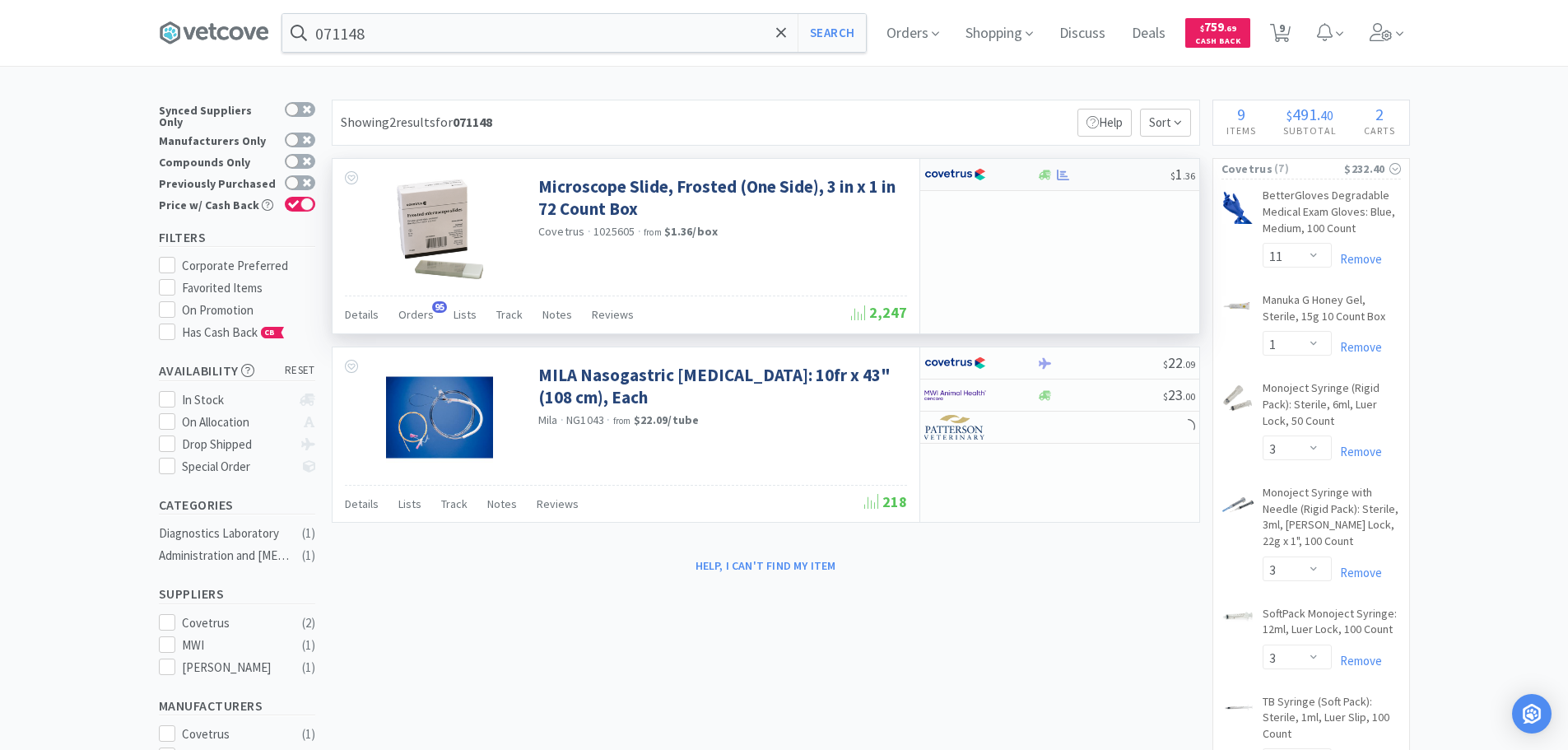
click at [1029, 166] on div at bounding box center [981, 174] width 113 height 28
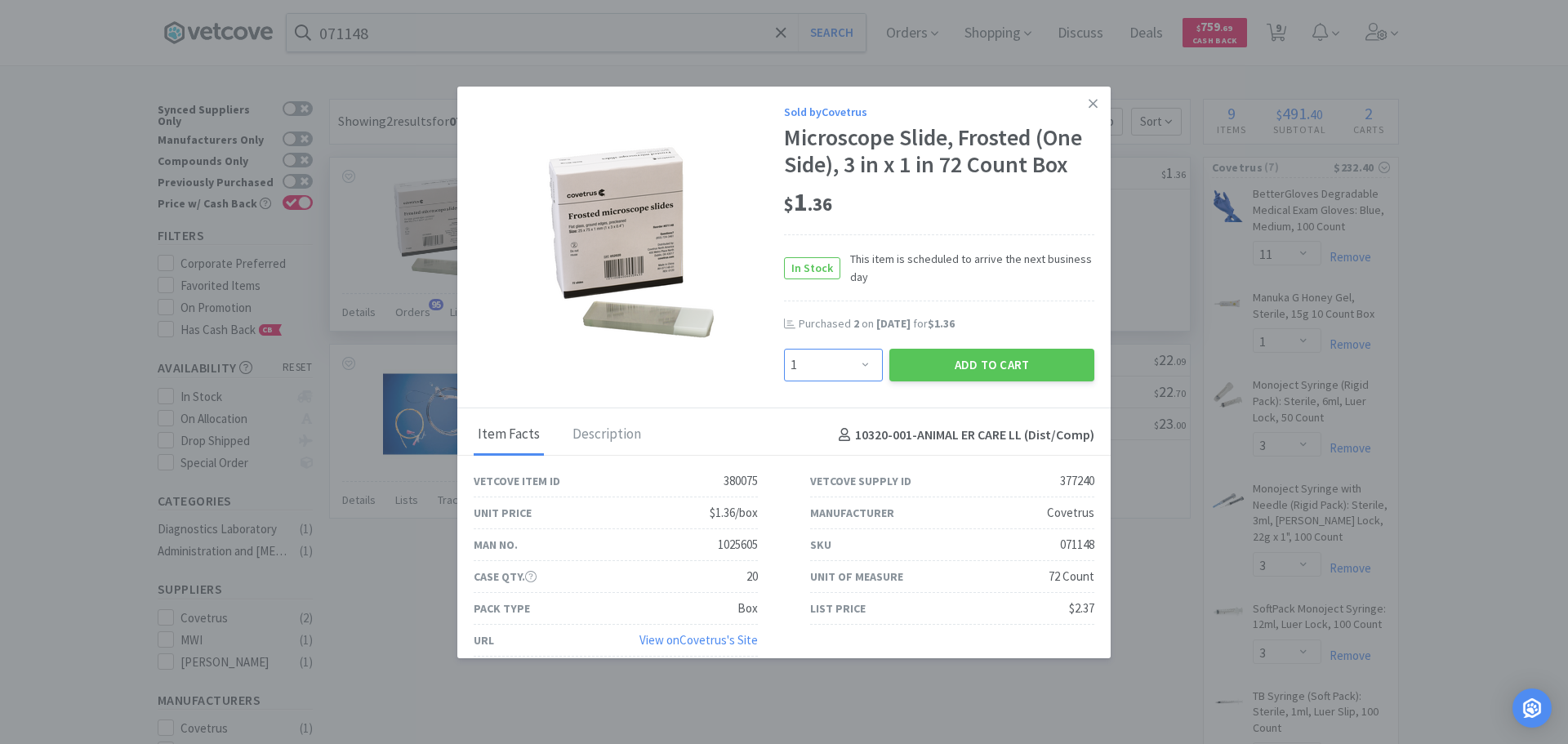
click at [851, 380] on select "Enter Quantity 1 2 3 4 5 6 7 8 9 10 11 12 13 14 15 16 17 18 19 20 Enter Quantity" at bounding box center [833, 364] width 99 height 33
select select "2"
click at [784, 348] on select "Enter Quantity 1 2 3 4 5 6 7 8 9 10 11 12 13 14 15 16 17 18 19 20 Enter Quantity" at bounding box center [833, 364] width 99 height 33
click at [894, 377] on button "Add to Cart" at bounding box center [992, 364] width 205 height 33
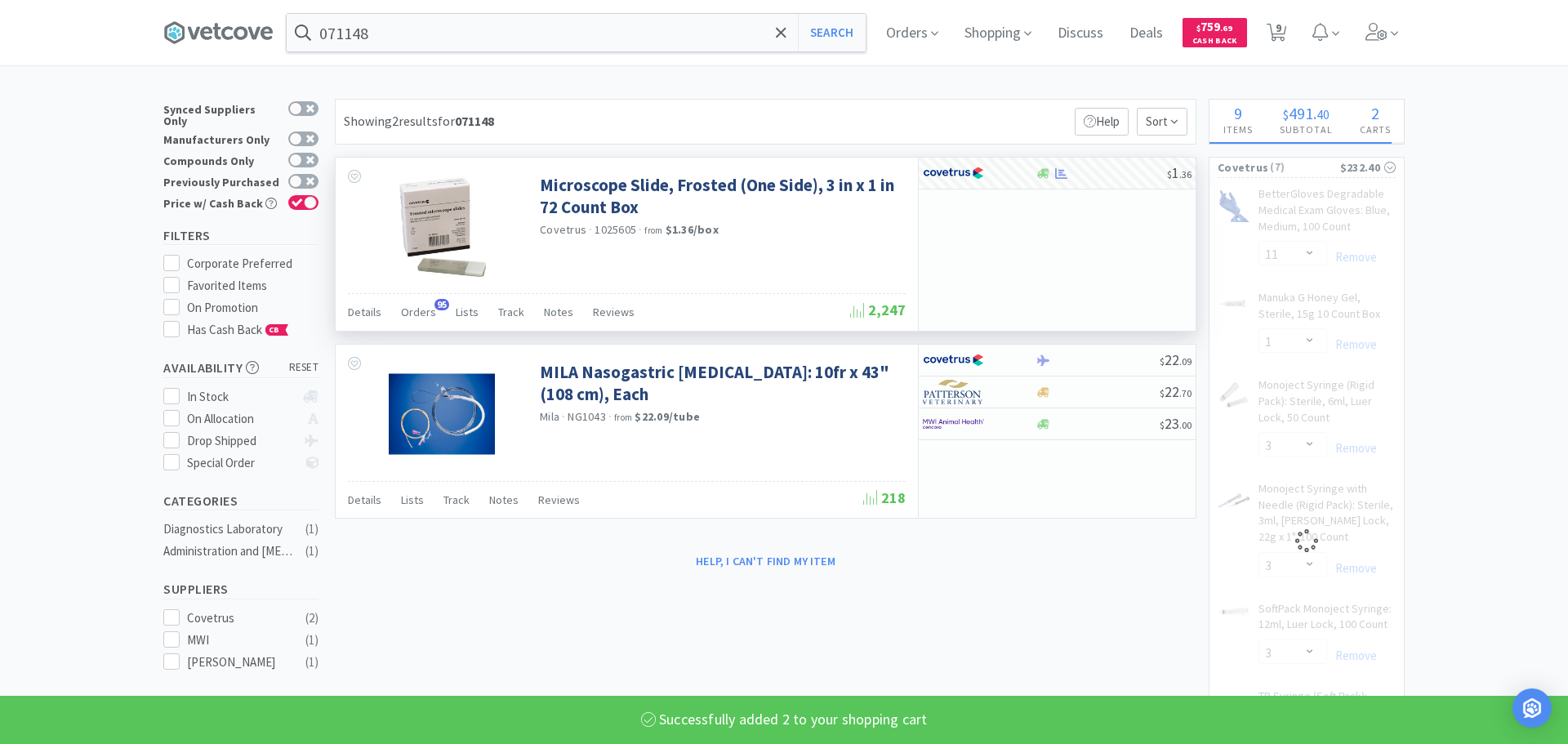
select select "2"
select select "3"
select select "2"
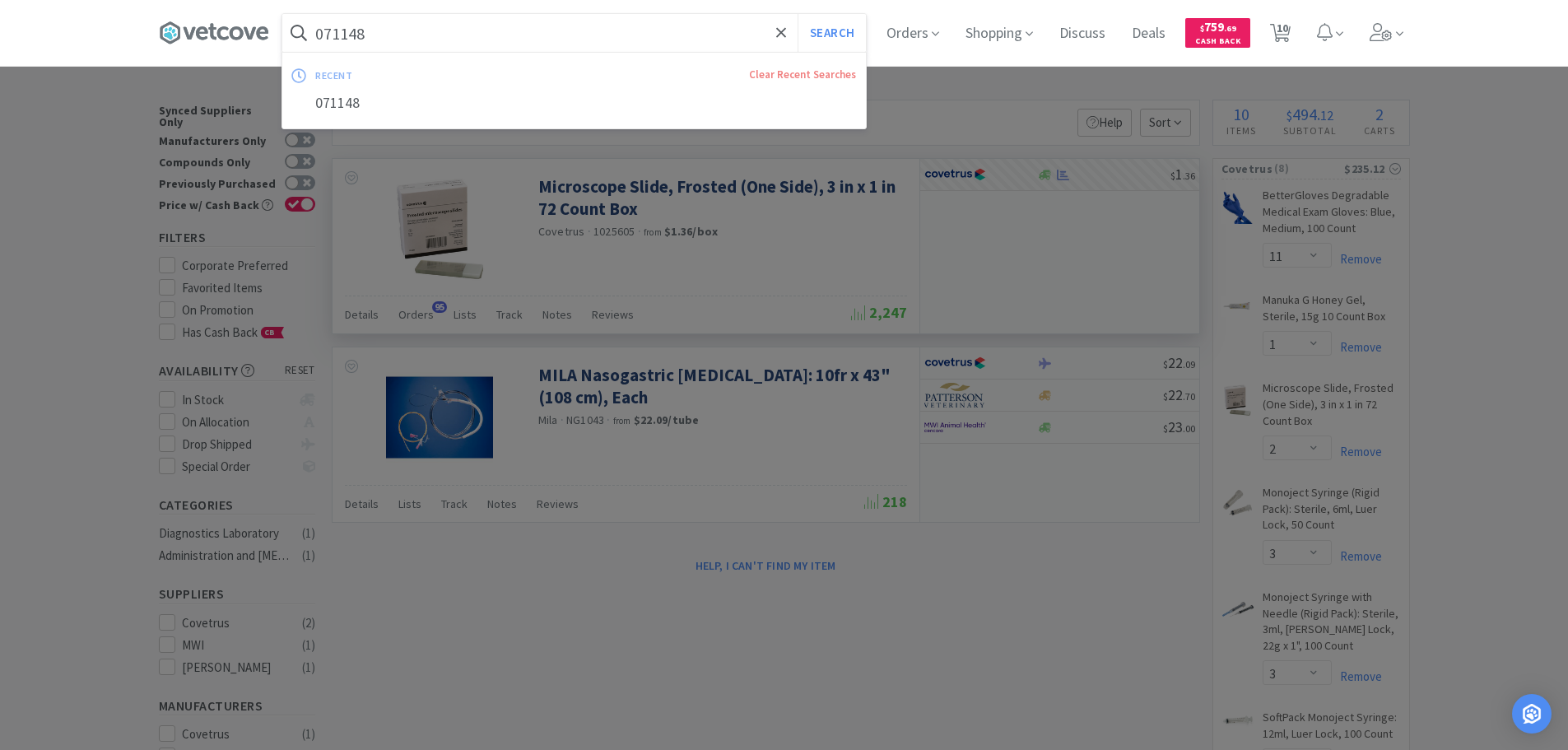
click at [574, 44] on input "071148" at bounding box center [574, 33] width 584 height 38
paste input "Covetrus - 080535 $0.924"
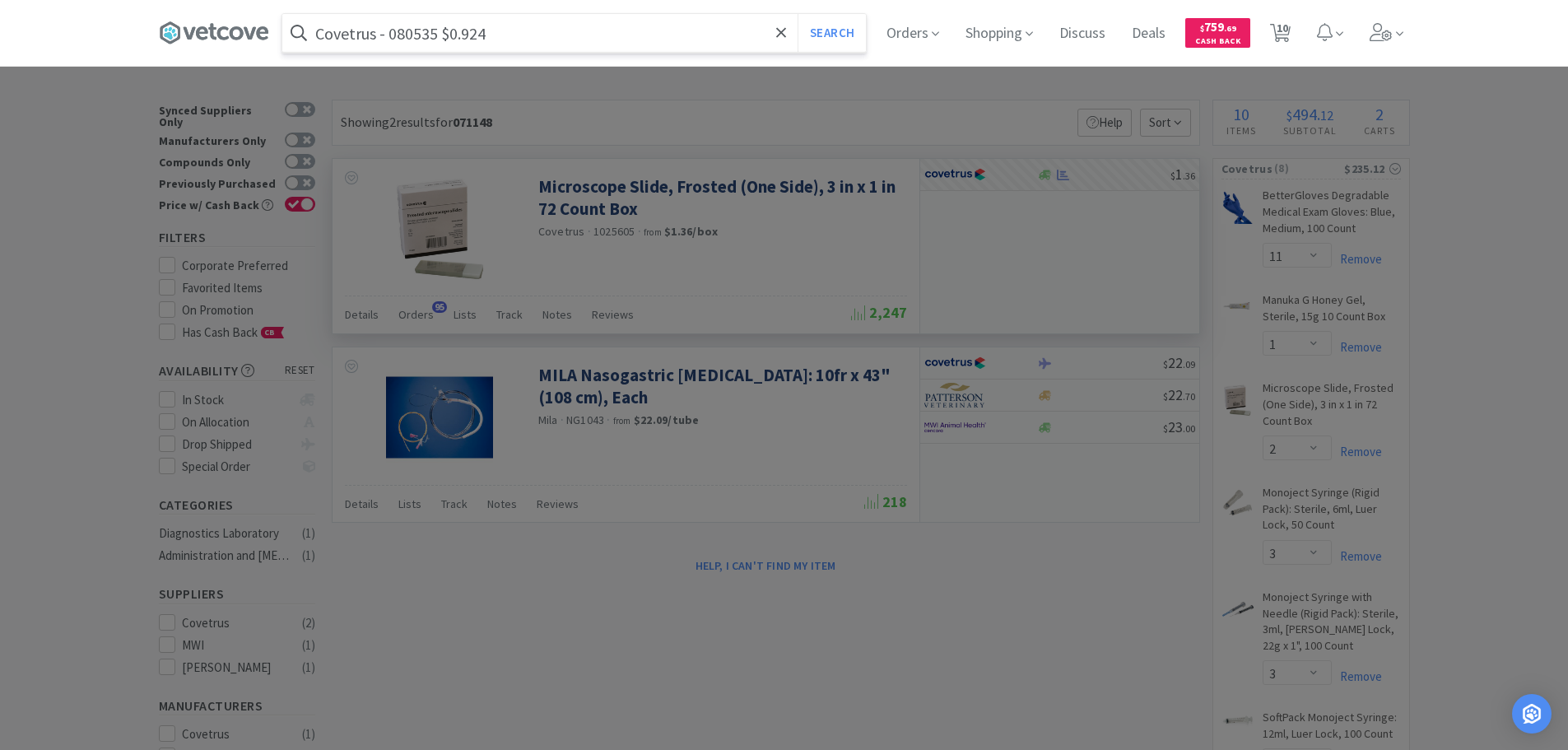
click at [433, 34] on input "Covetrus - 080535 $0.924" at bounding box center [574, 33] width 584 height 38
paste input "080535"
type input "080535"
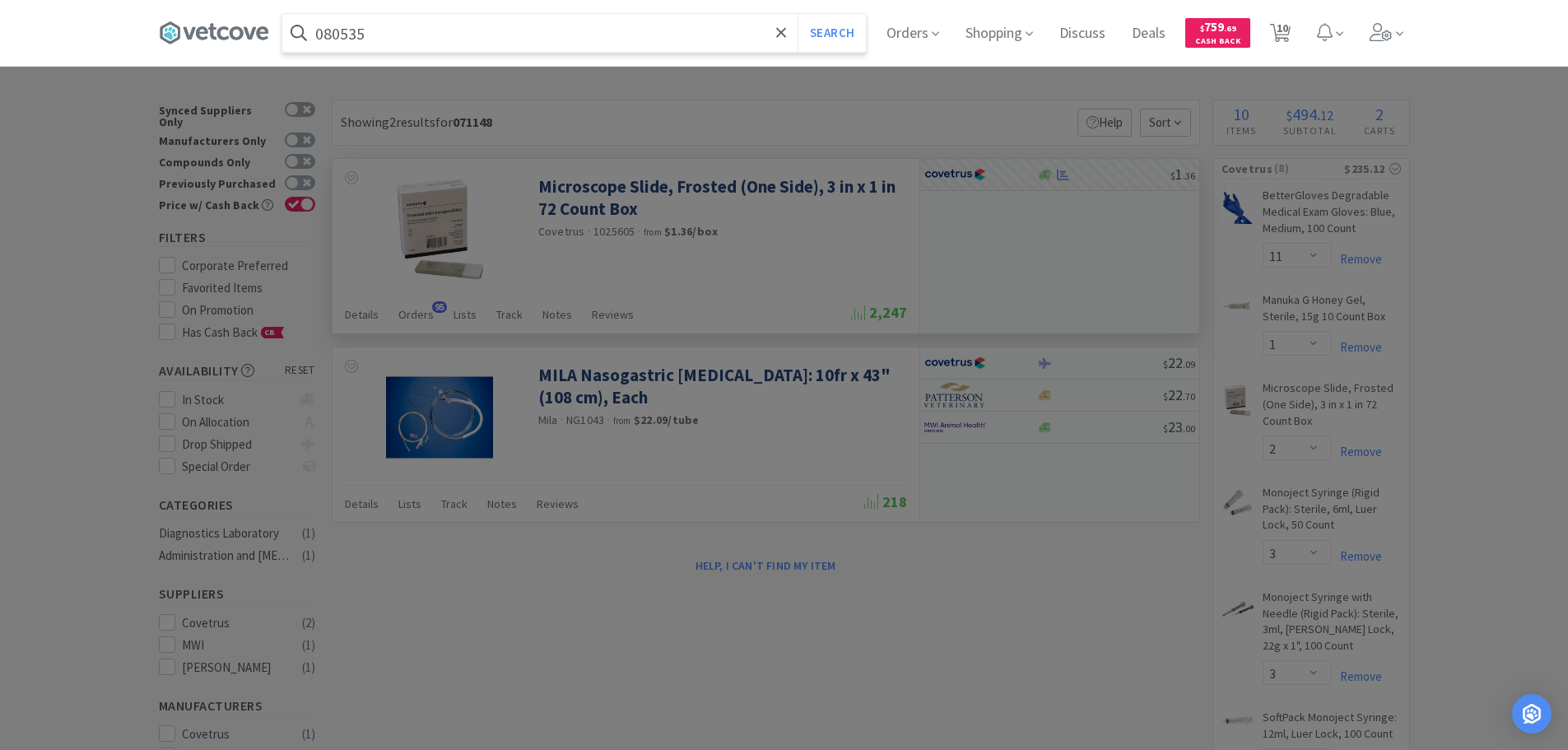
click at [797, 14] on button "Search" at bounding box center [832, 33] width 68 height 38
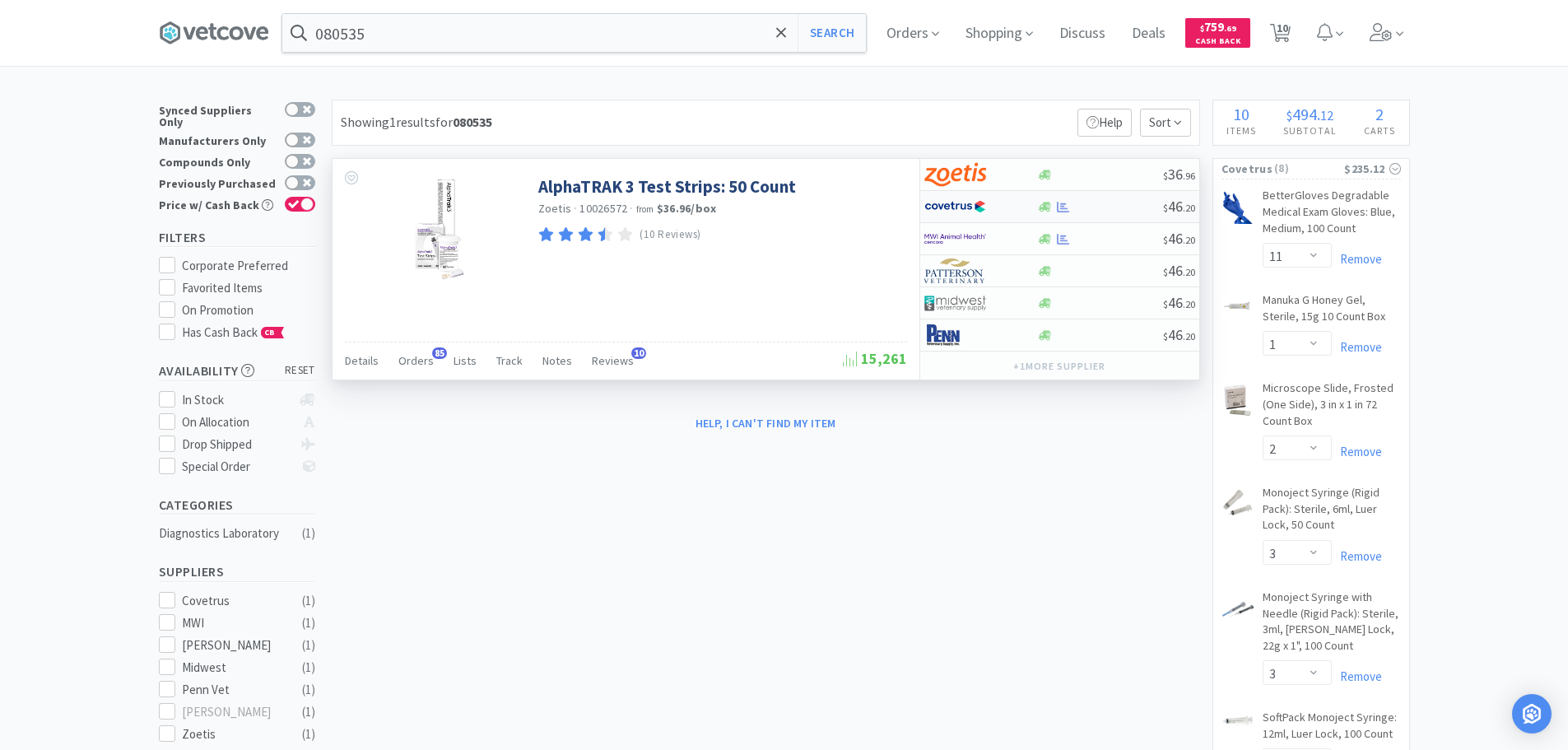
click at [1099, 213] on div "$ 46 . 20" at bounding box center [1060, 207] width 279 height 32
select select "1"
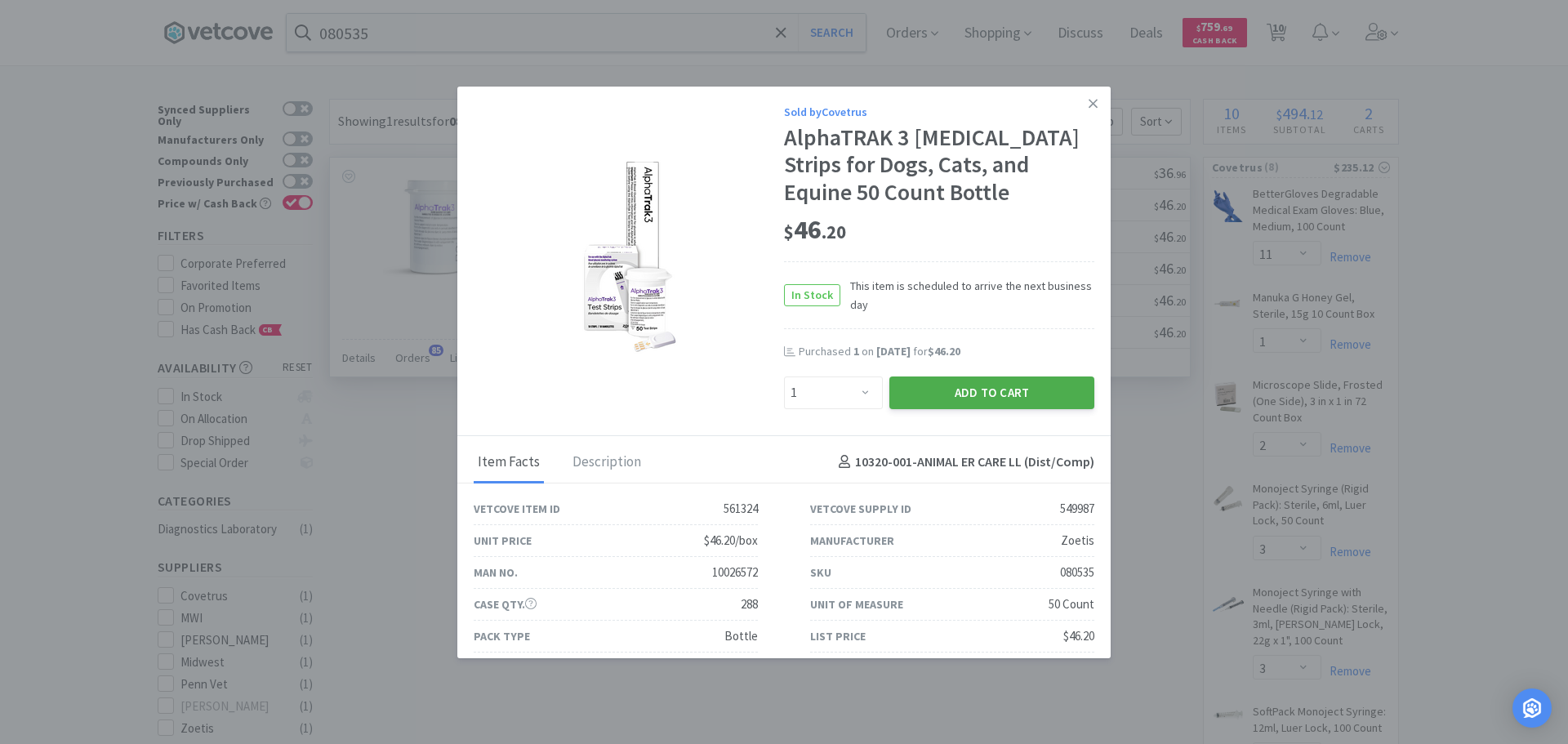
click at [929, 390] on button "Add to Cart" at bounding box center [992, 393] width 205 height 33
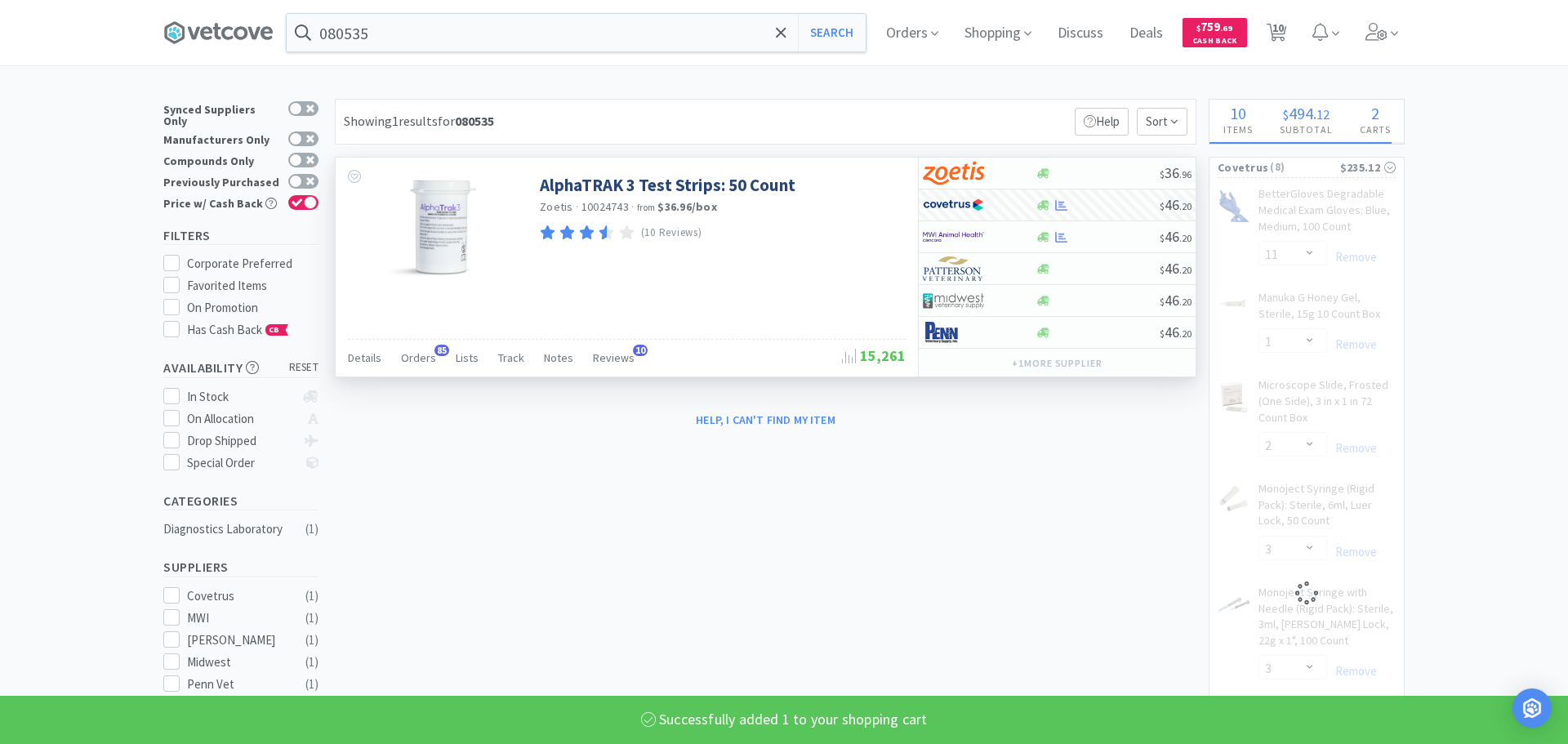
select select "1"
select select "11"
select select "1"
select select "2"
select select "3"
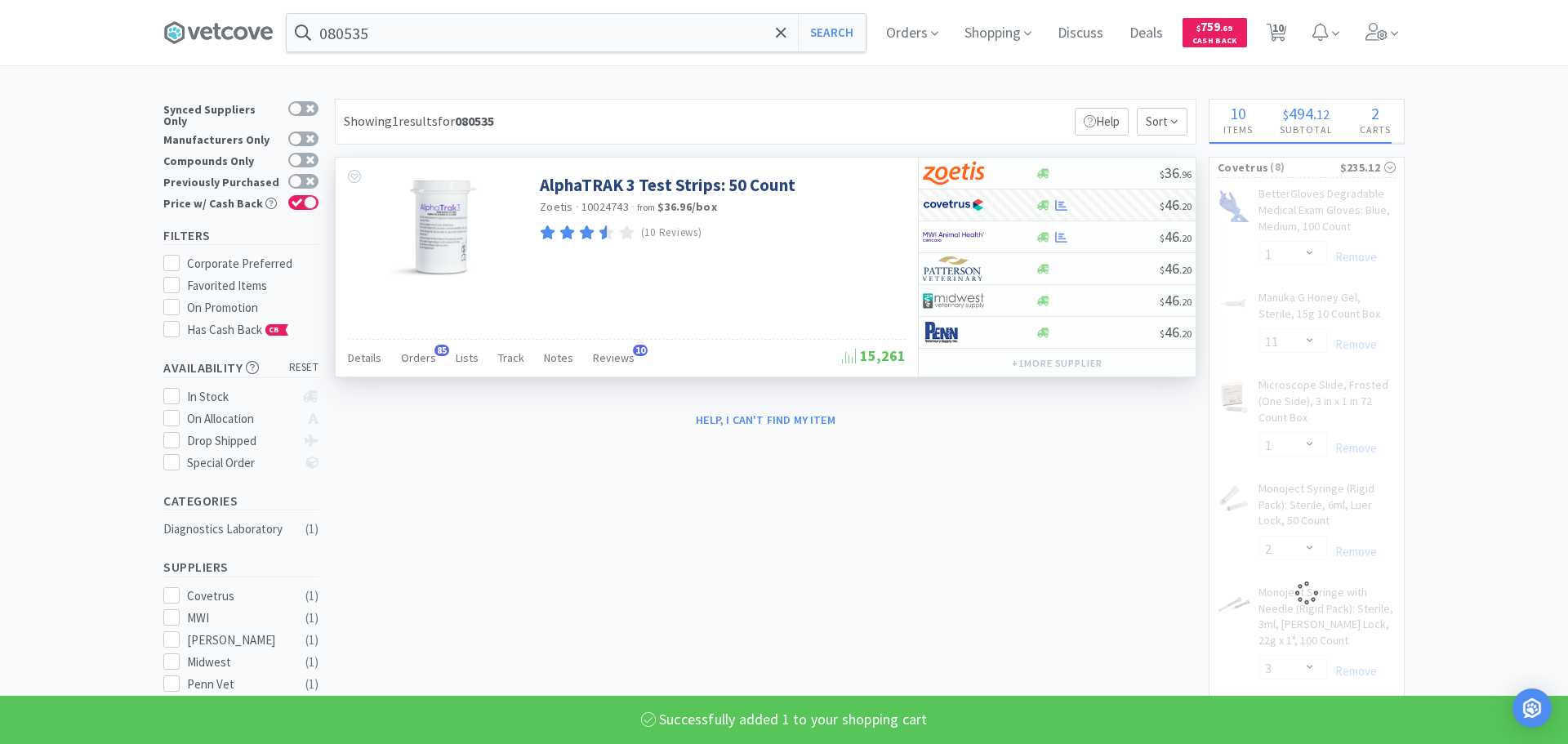
select select "2"
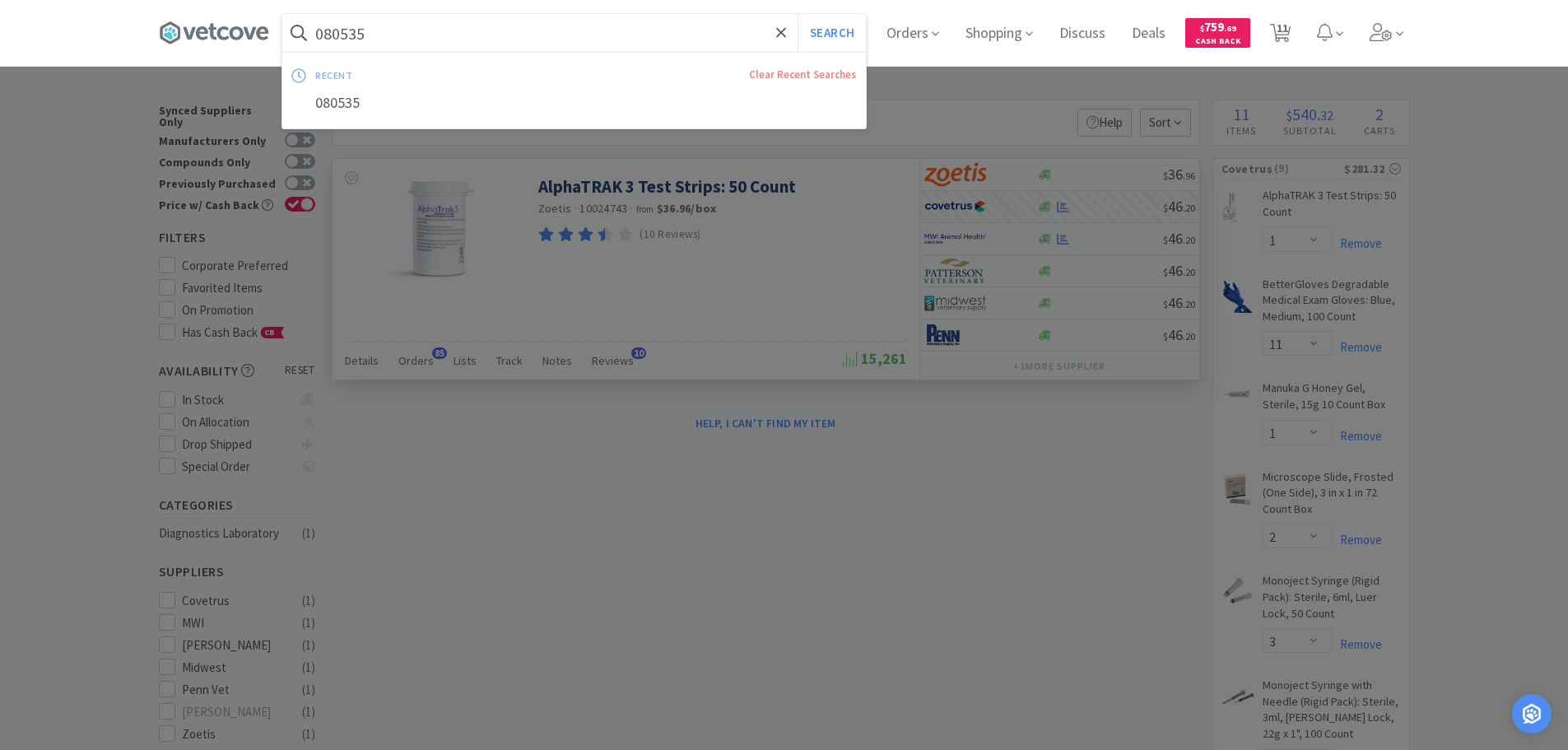
click at [605, 39] on input "080535" at bounding box center [574, 33] width 584 height 38
paste input "Medline Industries, Inc. - NON25496H $0.2208"
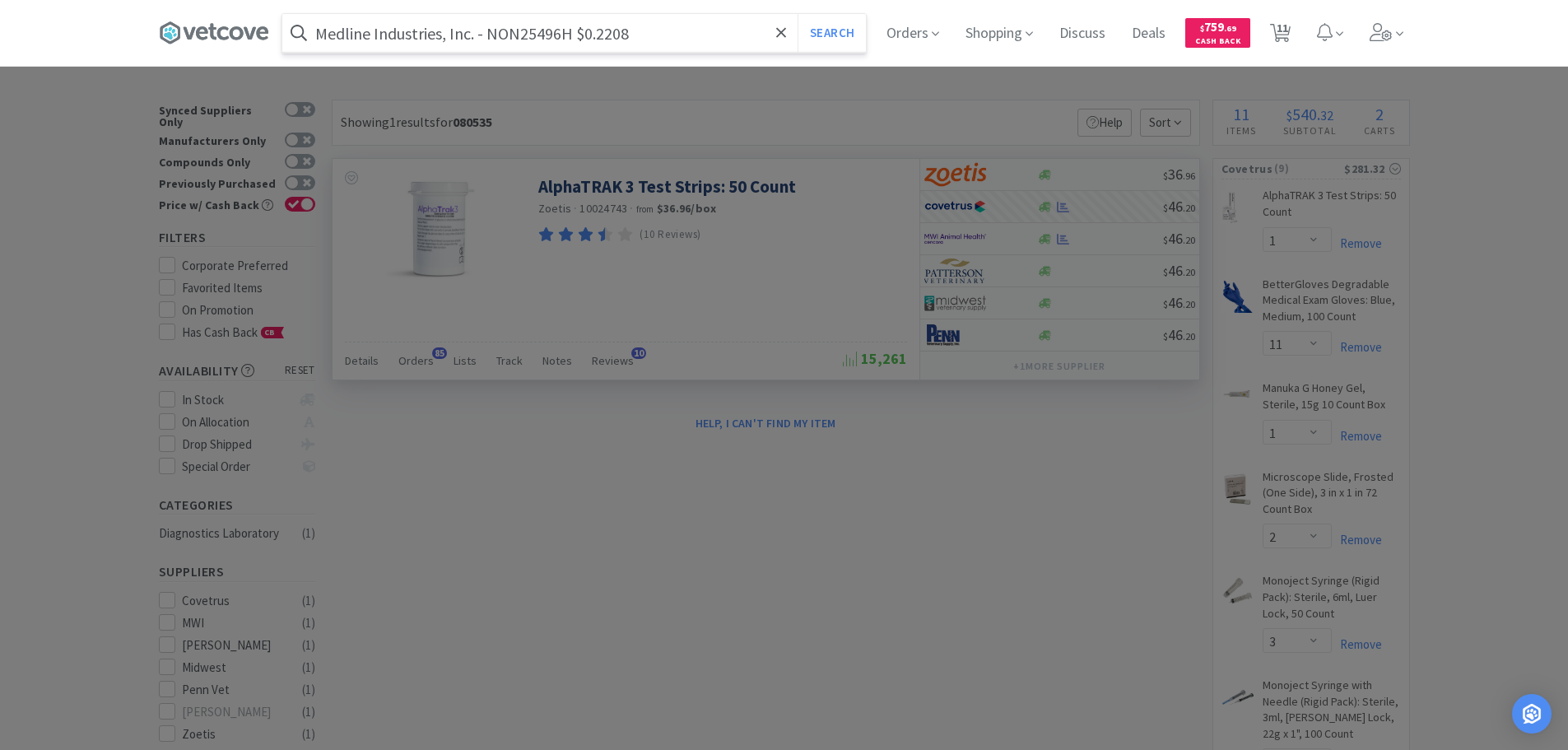
click at [523, 36] on input "Medline Industries, Inc. - NON25496H $0.2208" at bounding box center [574, 33] width 584 height 38
paste input "NON25496H"
type input "NON25496H"
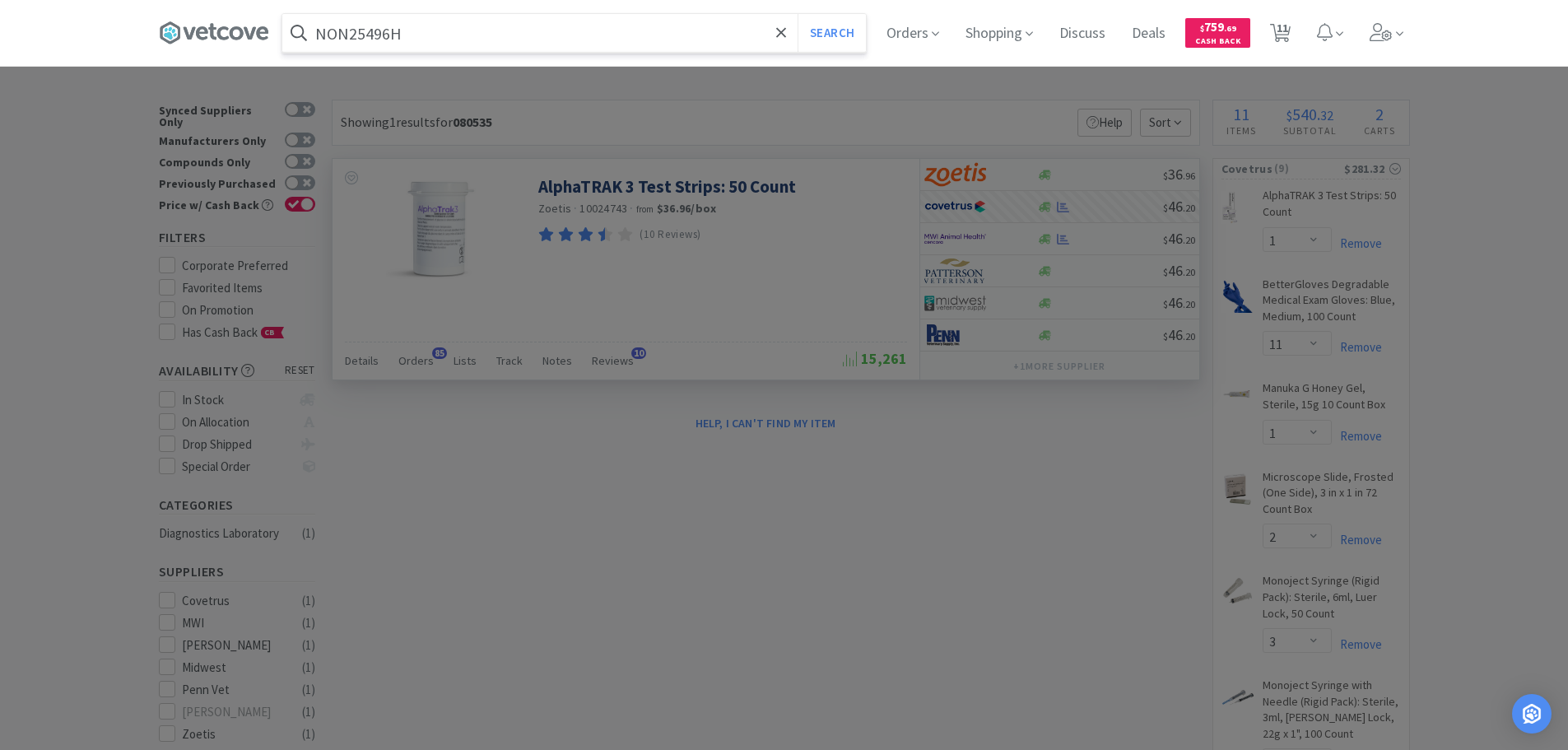
click at [797, 14] on button "Search" at bounding box center [832, 33] width 68 height 38
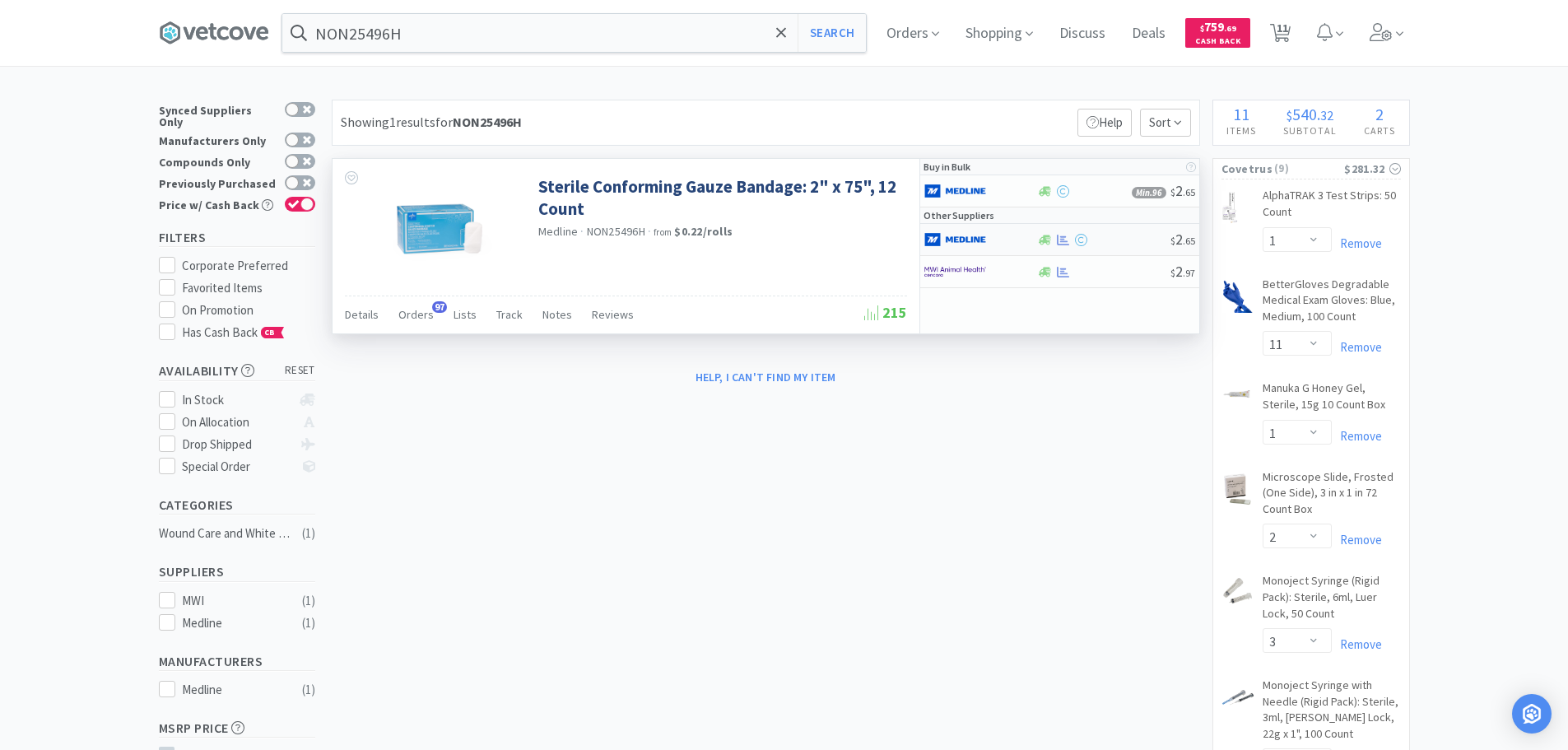
click at [1112, 242] on div at bounding box center [1104, 240] width 133 height 13
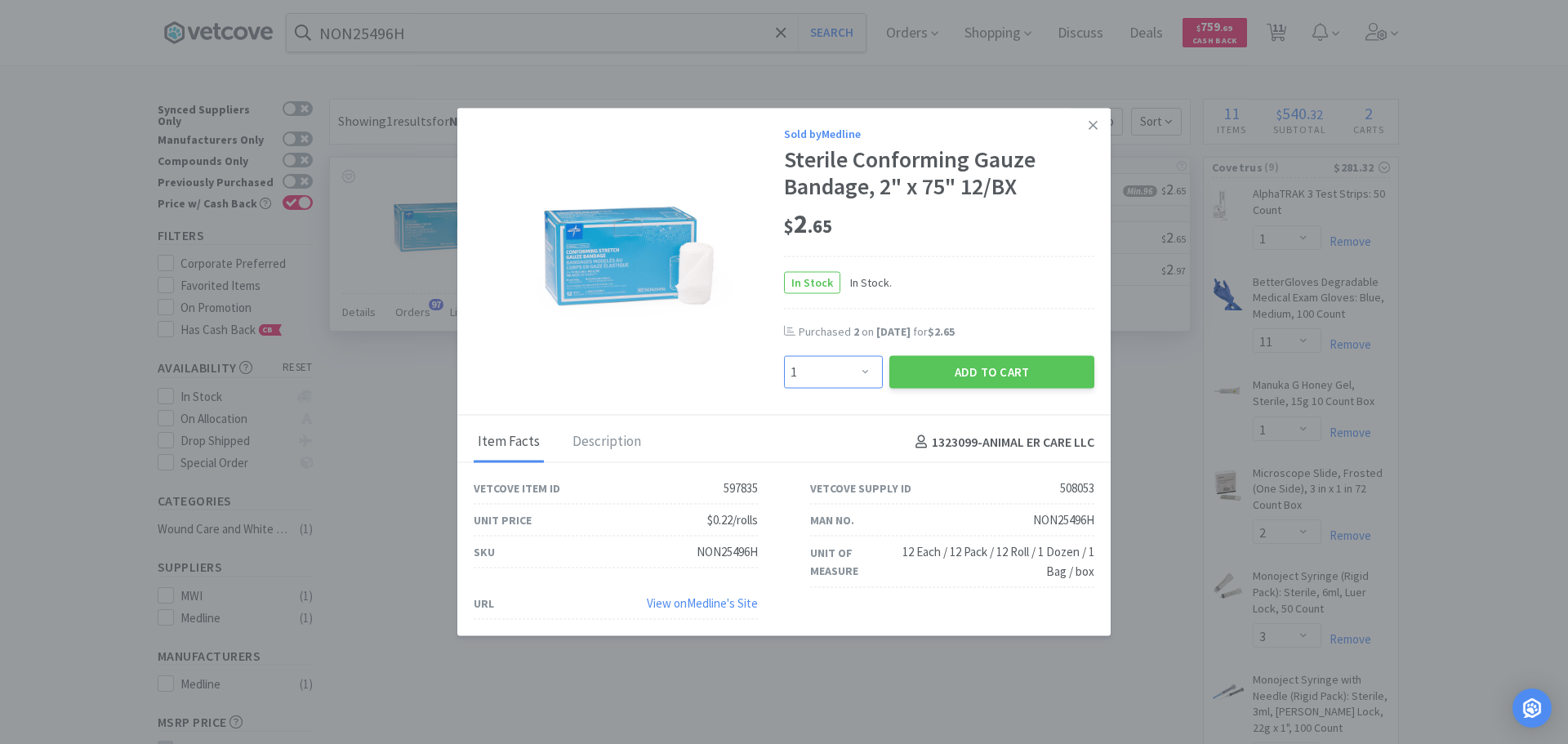
click at [852, 357] on select "Enter Quantity 1 2 3 4 5 6 7 8 9 10 11 12 13 14 15 16 17 18 19 20 Enter Quantity" at bounding box center [833, 372] width 99 height 33
select select "3"
click at [784, 356] on select "Enter Quantity 1 2 3 4 5 6 7 8 9 10 11 12 13 14 15 16 17 18 19 20 Enter Quantity" at bounding box center [833, 372] width 99 height 33
click at [947, 370] on button "Add to Cart" at bounding box center [992, 372] width 205 height 33
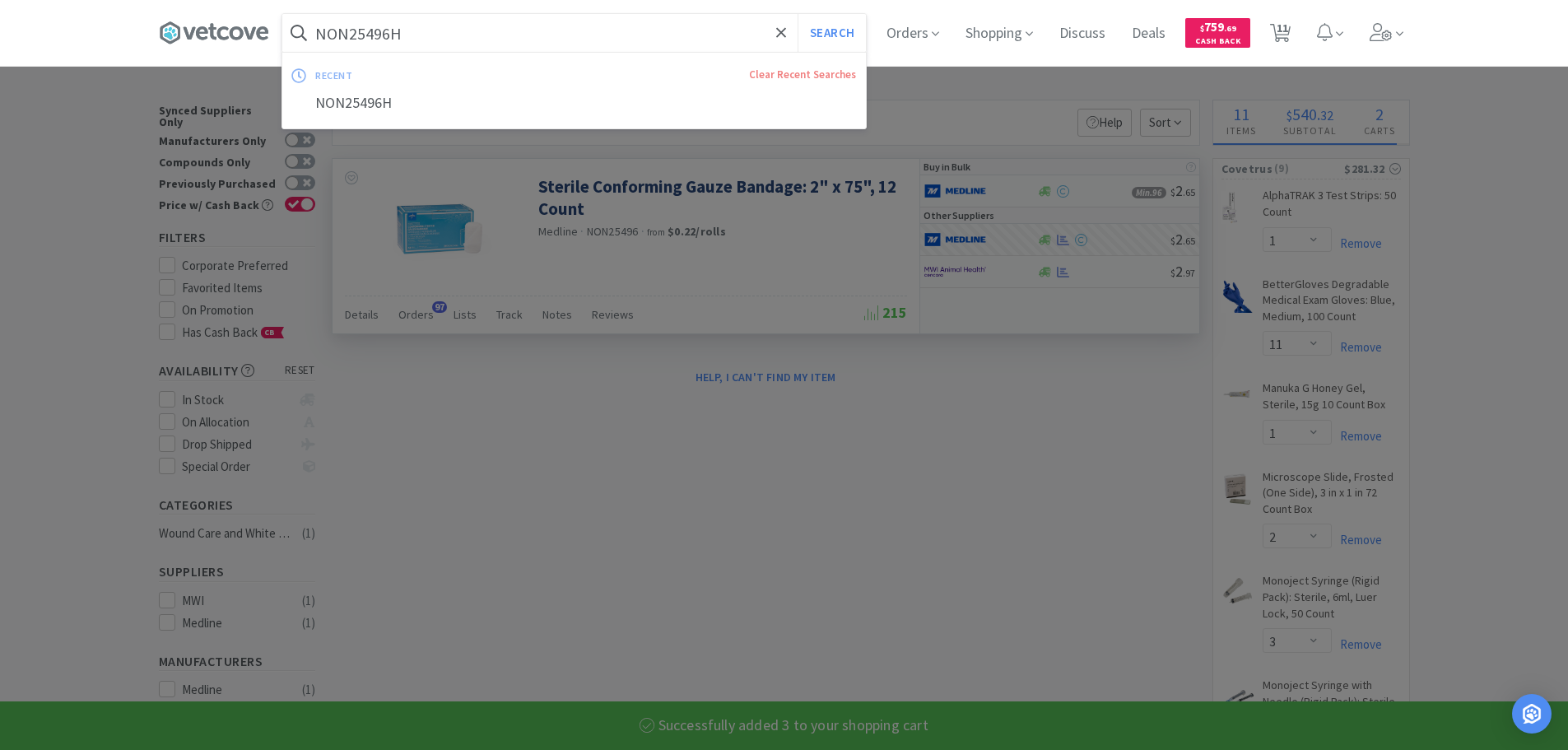
click at [583, 27] on input "NON25496H" at bounding box center [574, 33] width 584 height 38
paste input "Medline Industries, Inc. - NON25497H $0.1992"
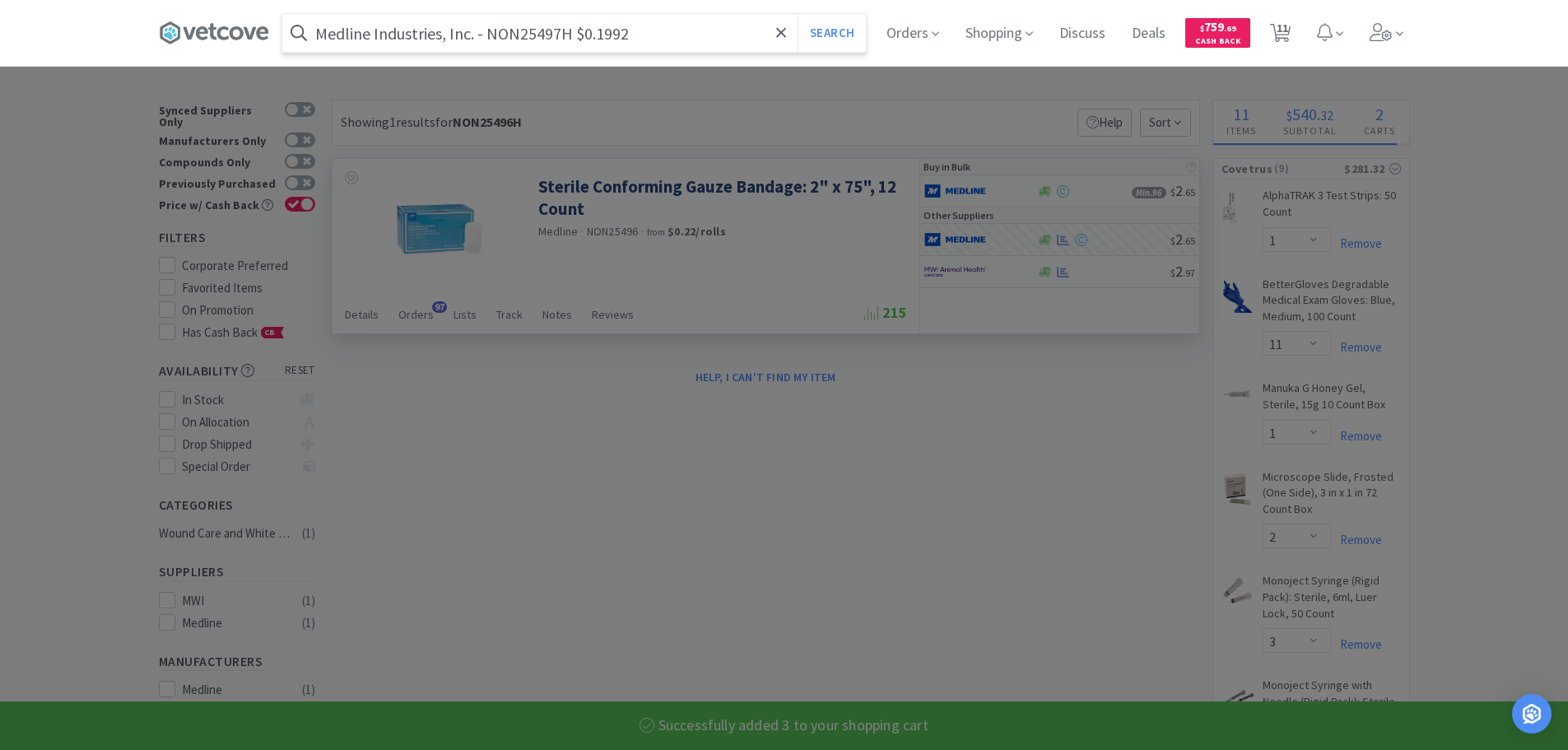
click at [516, 33] on input "Medline Industries, Inc. - NON25497H $0.1992" at bounding box center [574, 33] width 584 height 38
paste input "NON25497H"
type input "NON25497H"
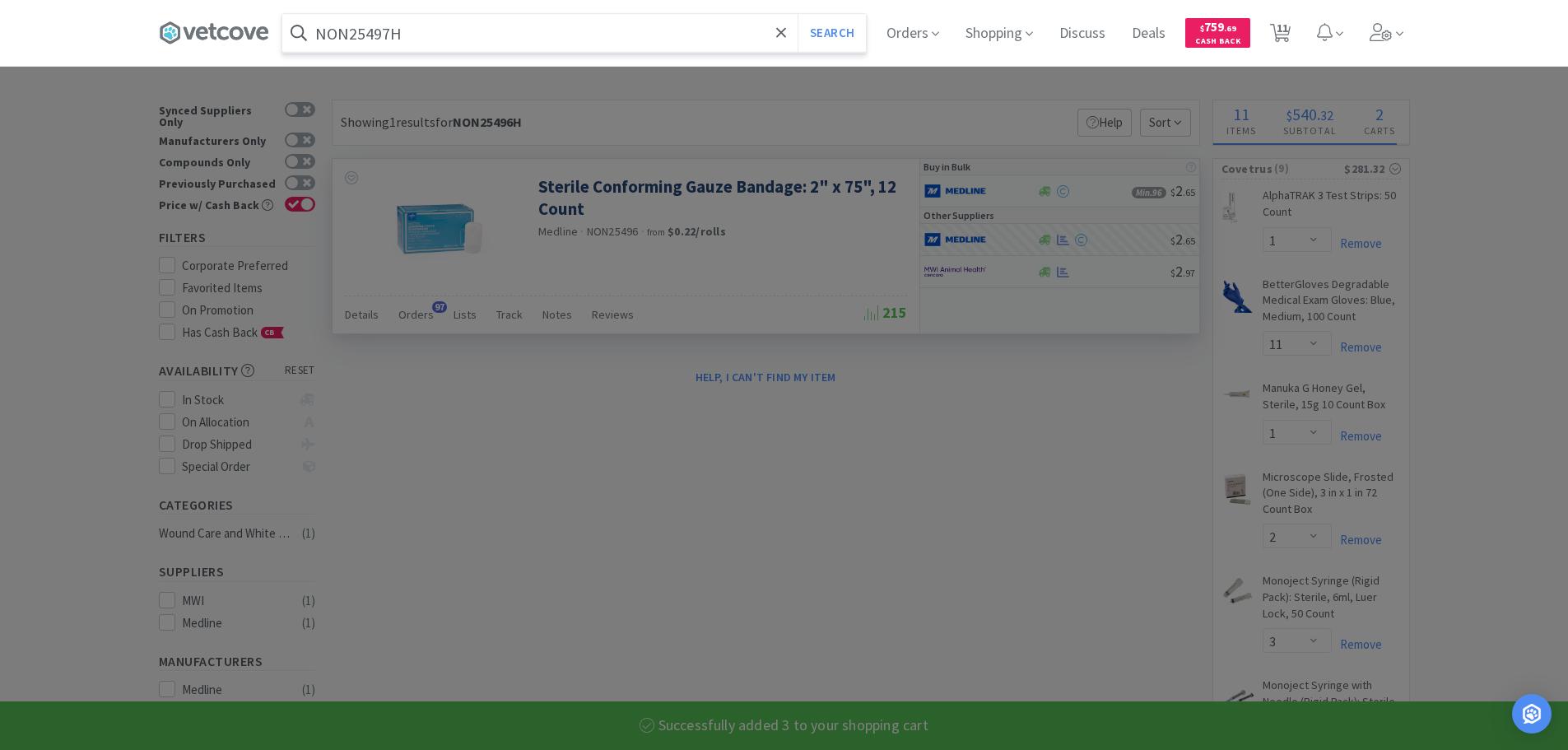
click at [797, 14] on button "Search" at bounding box center [832, 33] width 68 height 38
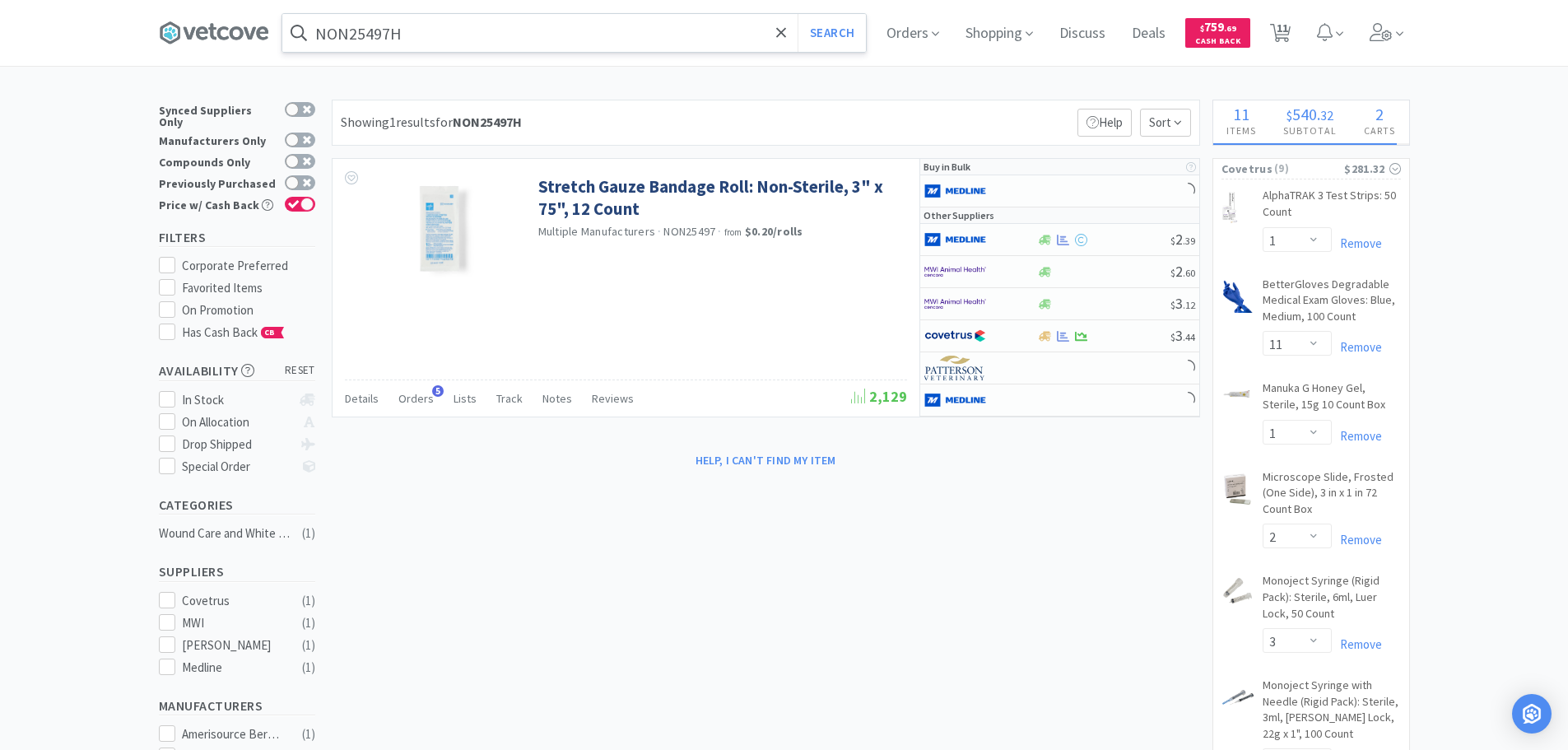
select select "3"
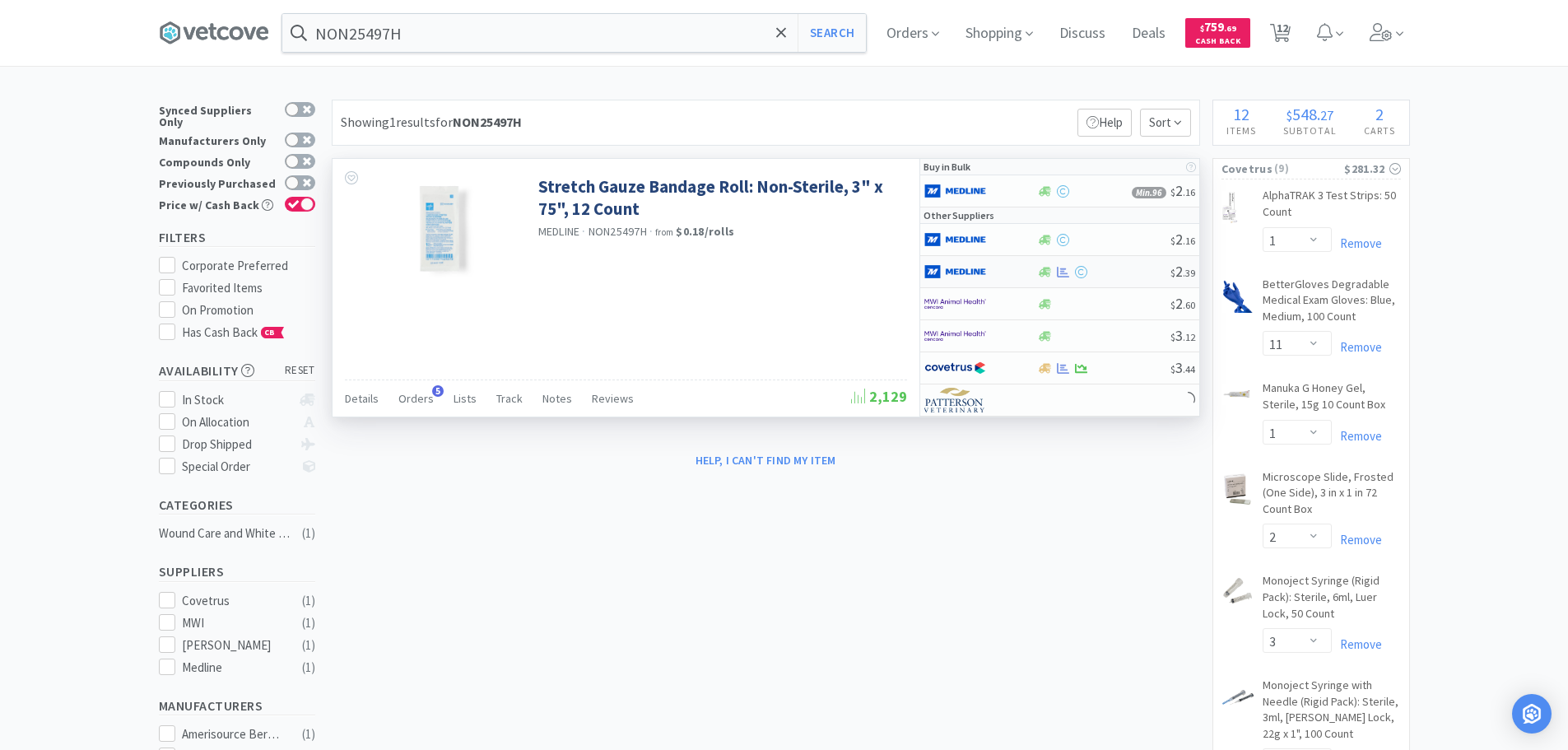
click at [1132, 269] on div at bounding box center [1104, 272] width 133 height 13
select select "1"
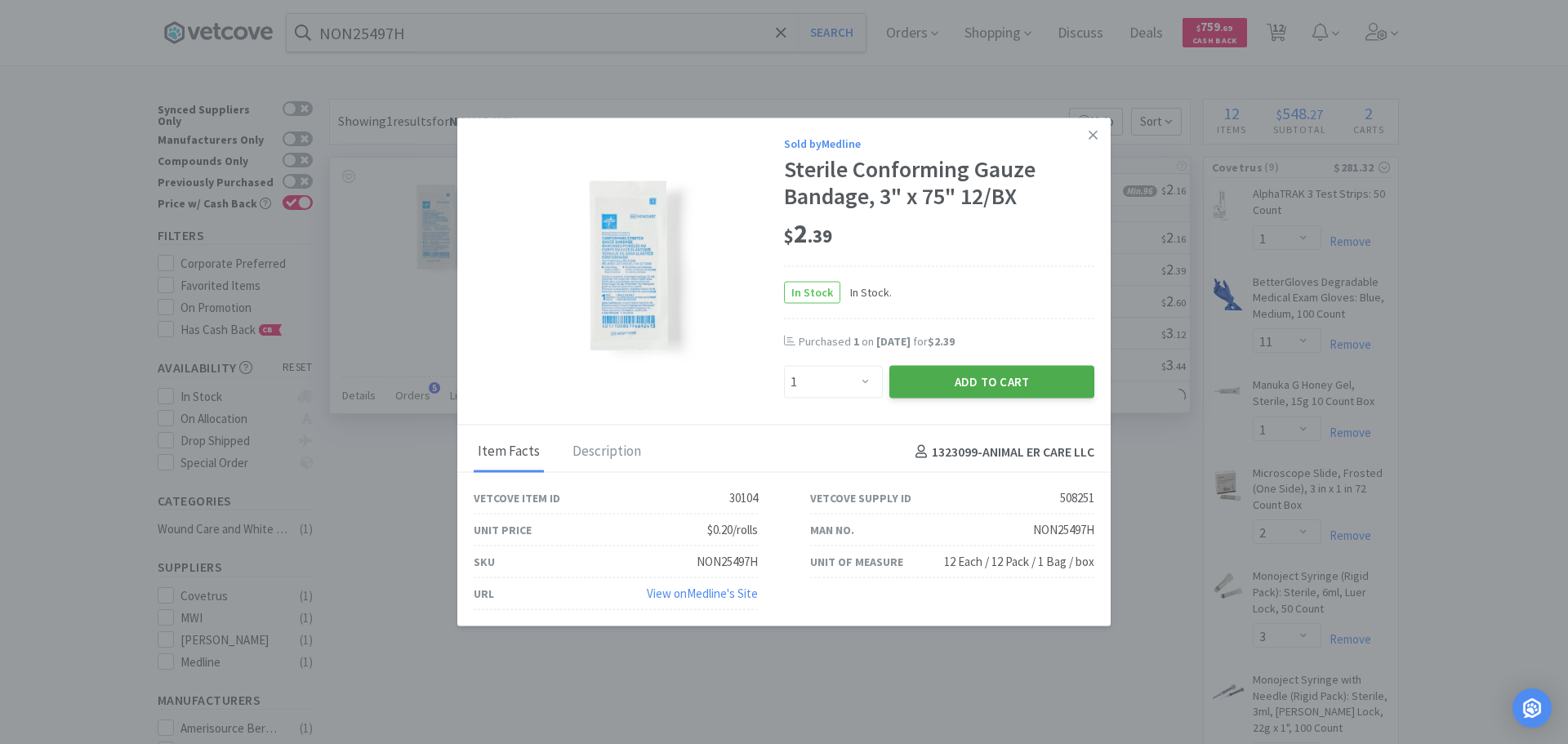
click at [935, 381] on button "Add to Cart" at bounding box center [992, 382] width 205 height 33
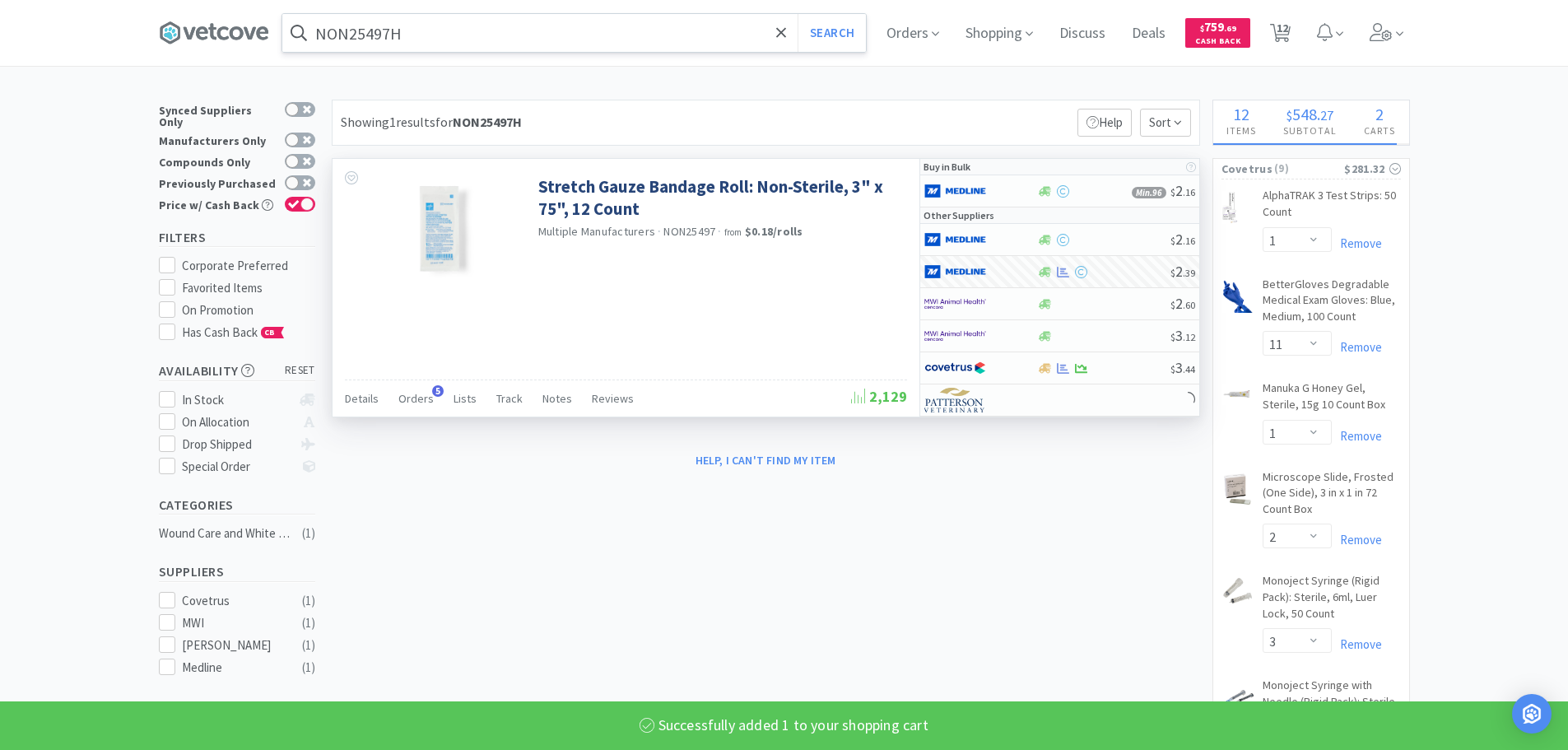
click at [595, 30] on input "NON25497H" at bounding box center [574, 33] width 584 height 38
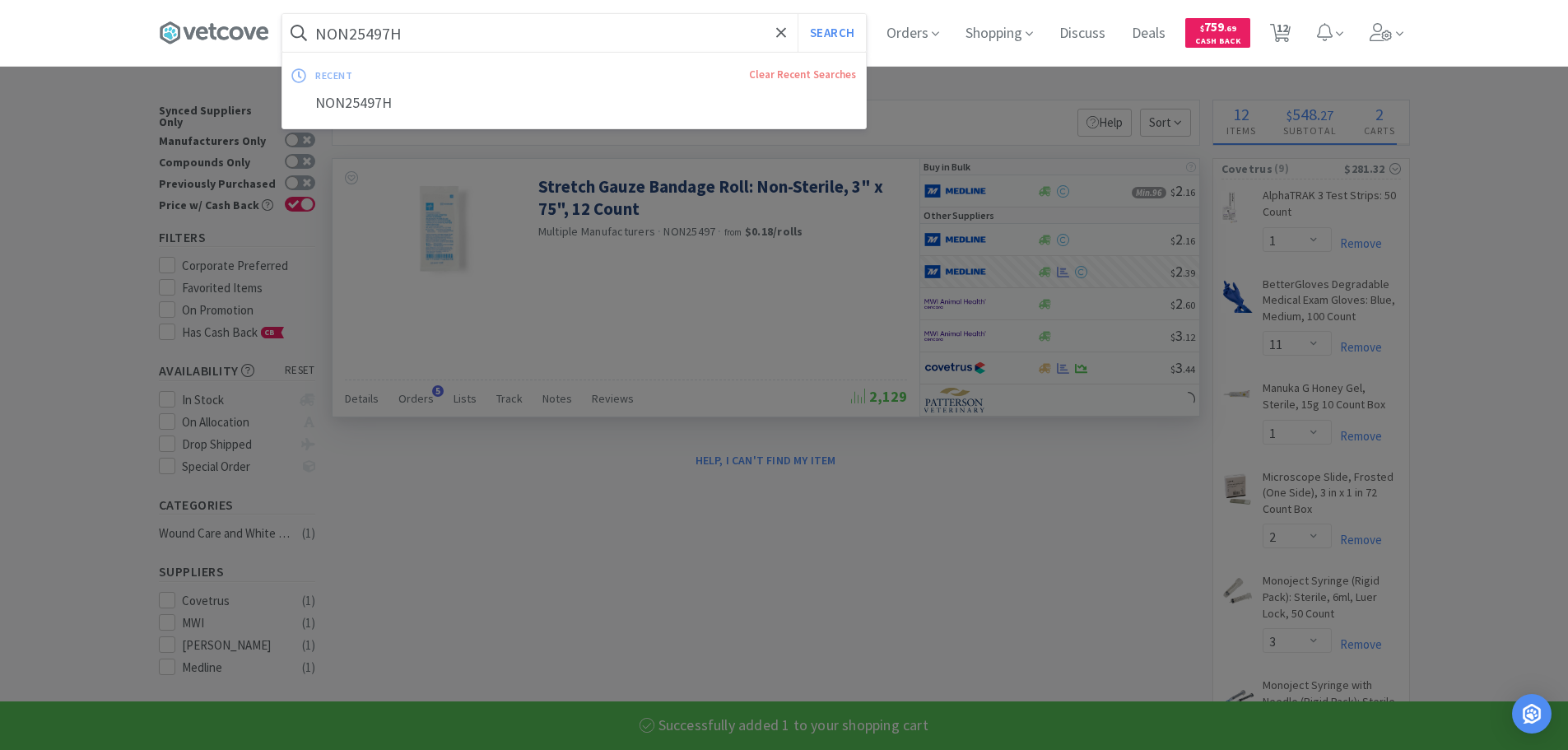
paste input "Medline Industries, Inc. - NON25498H $0.4175"
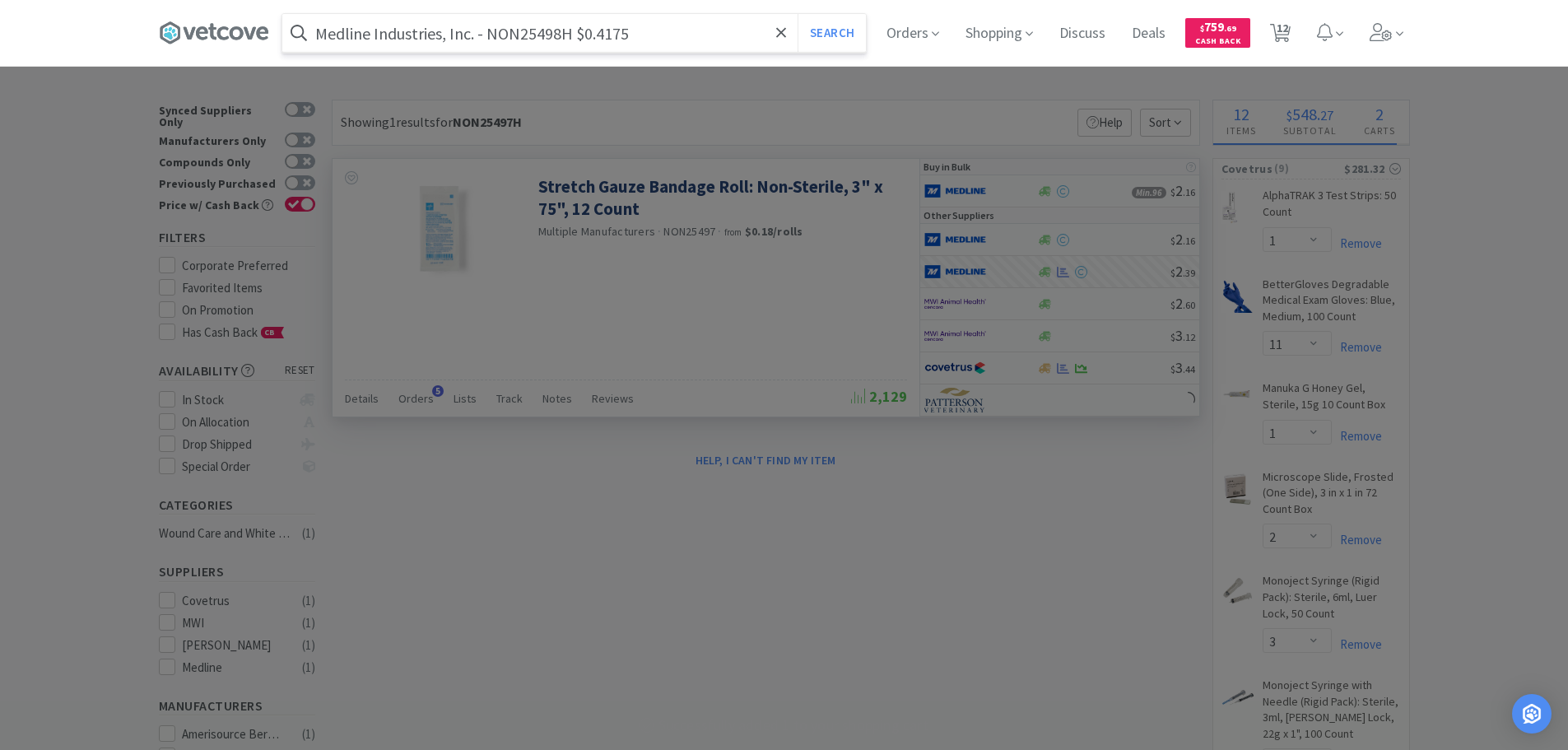
click at [516, 31] on input "Medline Industries, Inc. - NON25498H $0.4175" at bounding box center [574, 33] width 584 height 38
paste input "NON25498H"
type input "NON25498H"
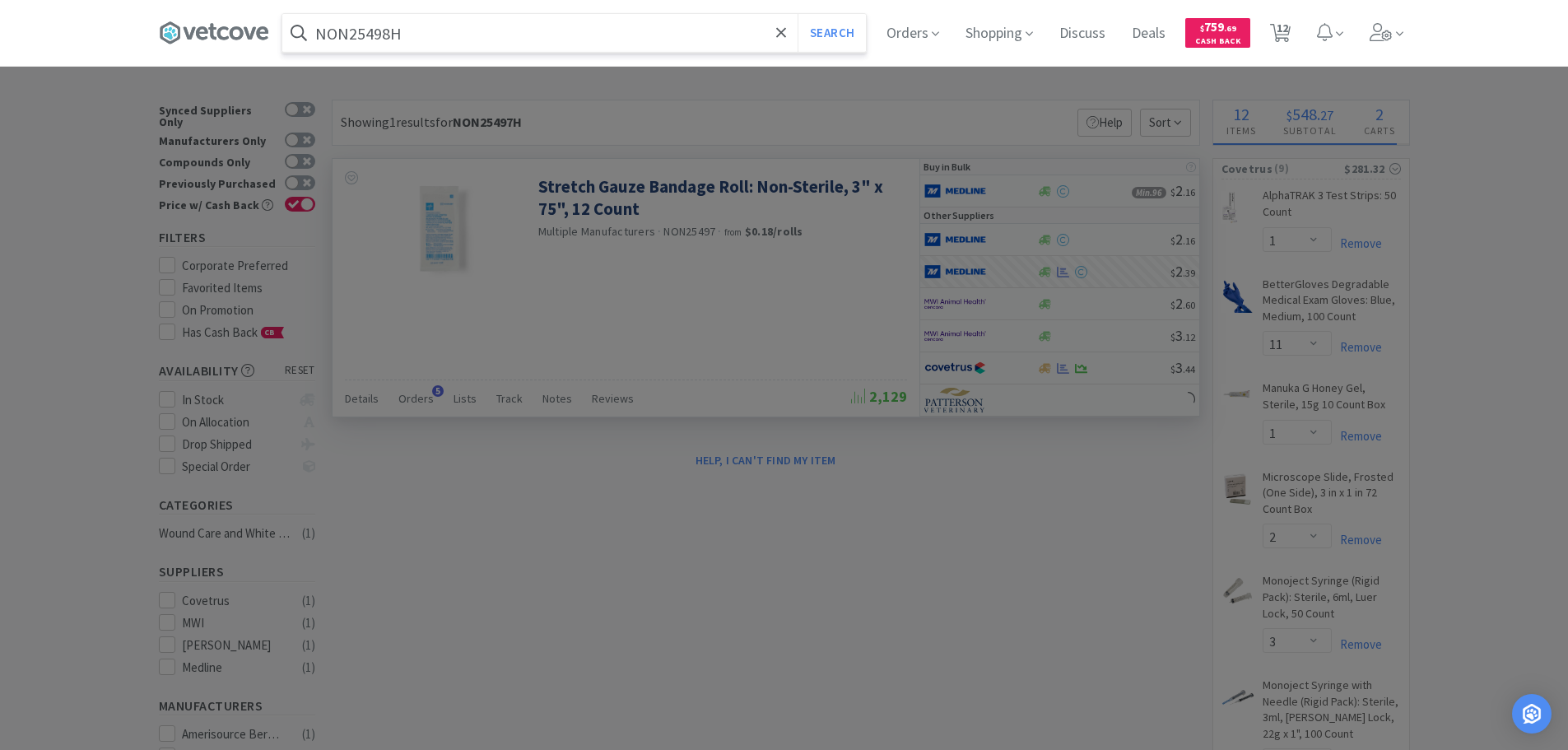
click at [797, 14] on button "Search" at bounding box center [832, 33] width 68 height 38
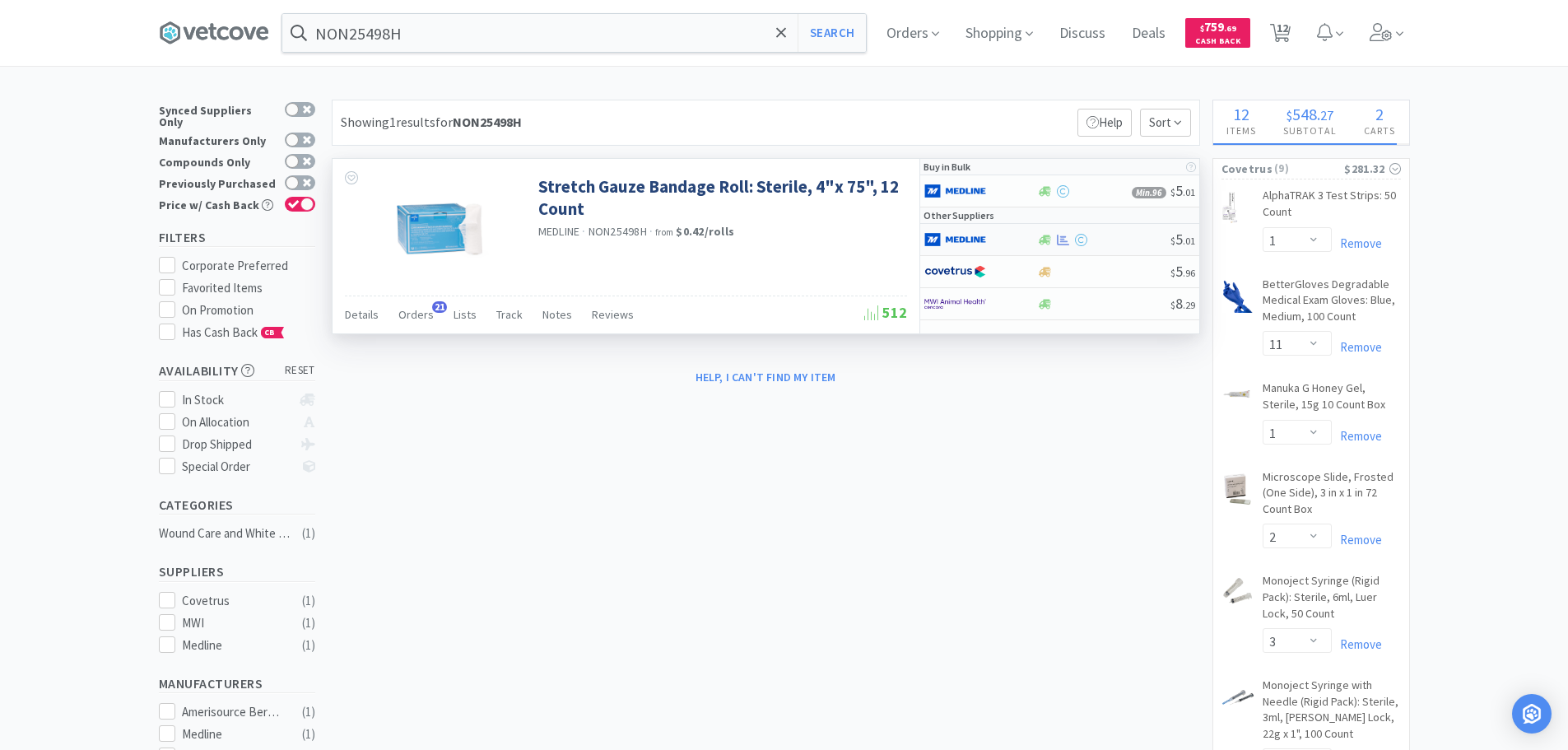
click at [1114, 238] on div at bounding box center [1104, 240] width 133 height 13
select select "1"
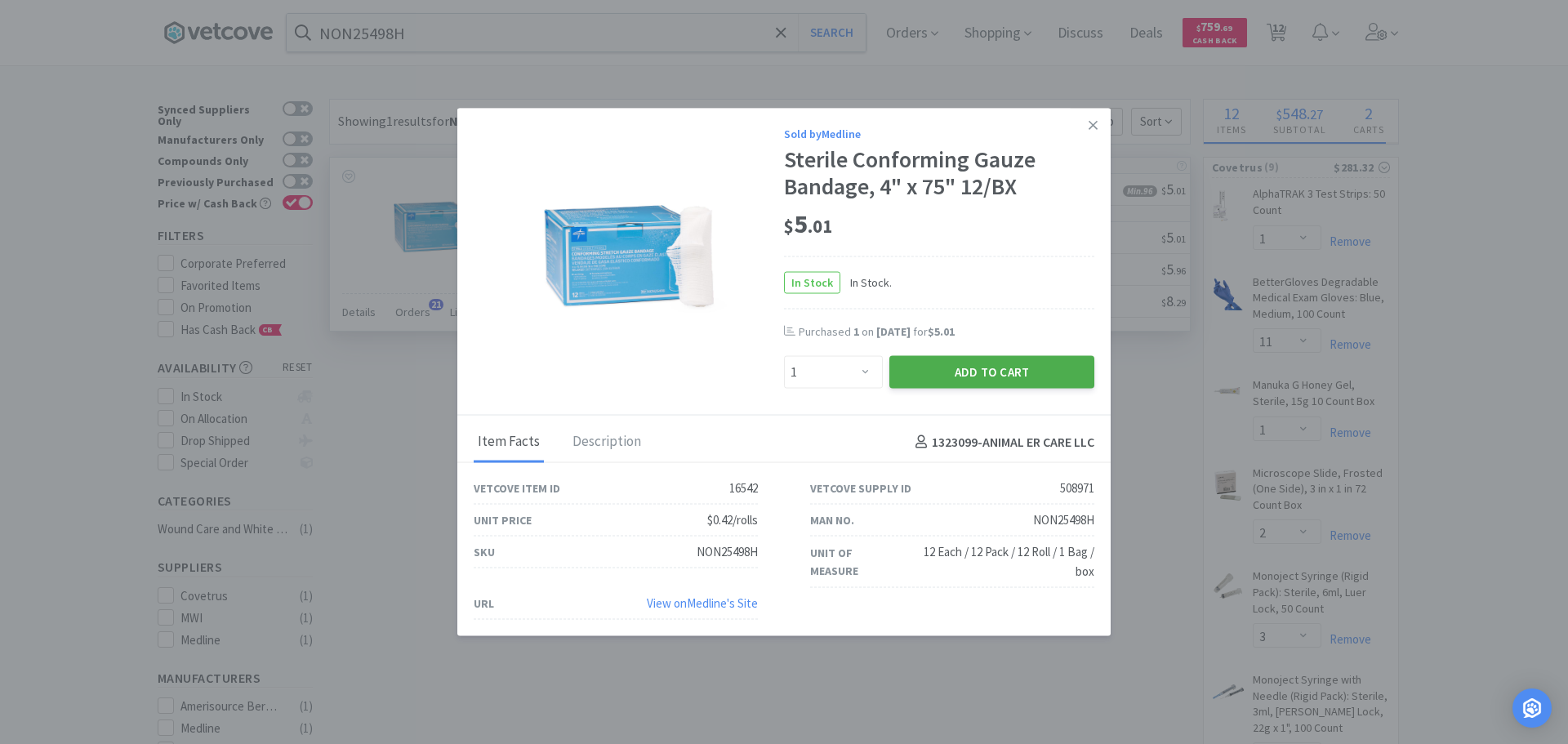
select select "1"
click at [953, 367] on button "Add to Cart" at bounding box center [992, 372] width 205 height 33
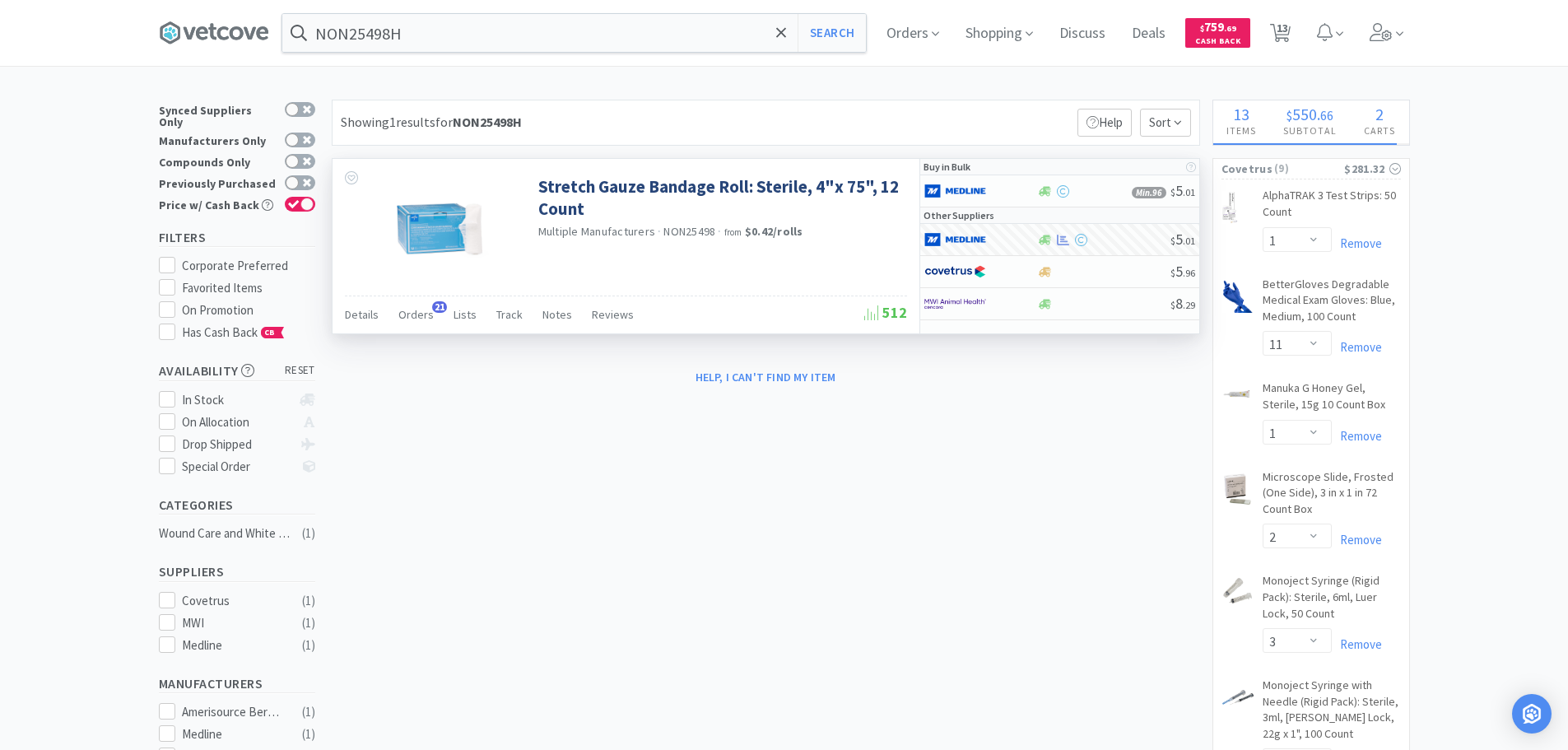
select select "1"
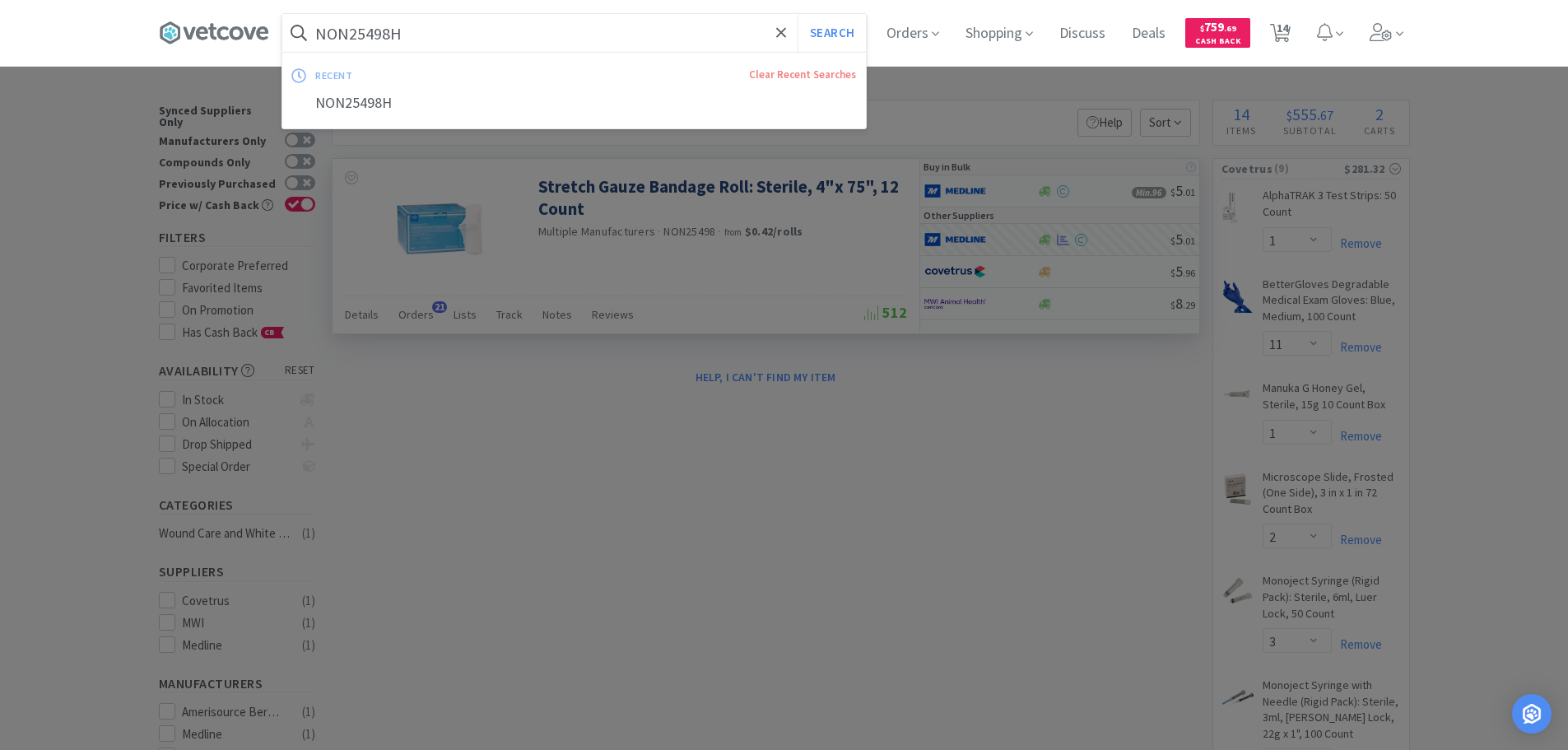
click at [553, 34] on input "NON25498H" at bounding box center [574, 33] width 584 height 38
paste input "Covetrus - 012850 $0.8825"
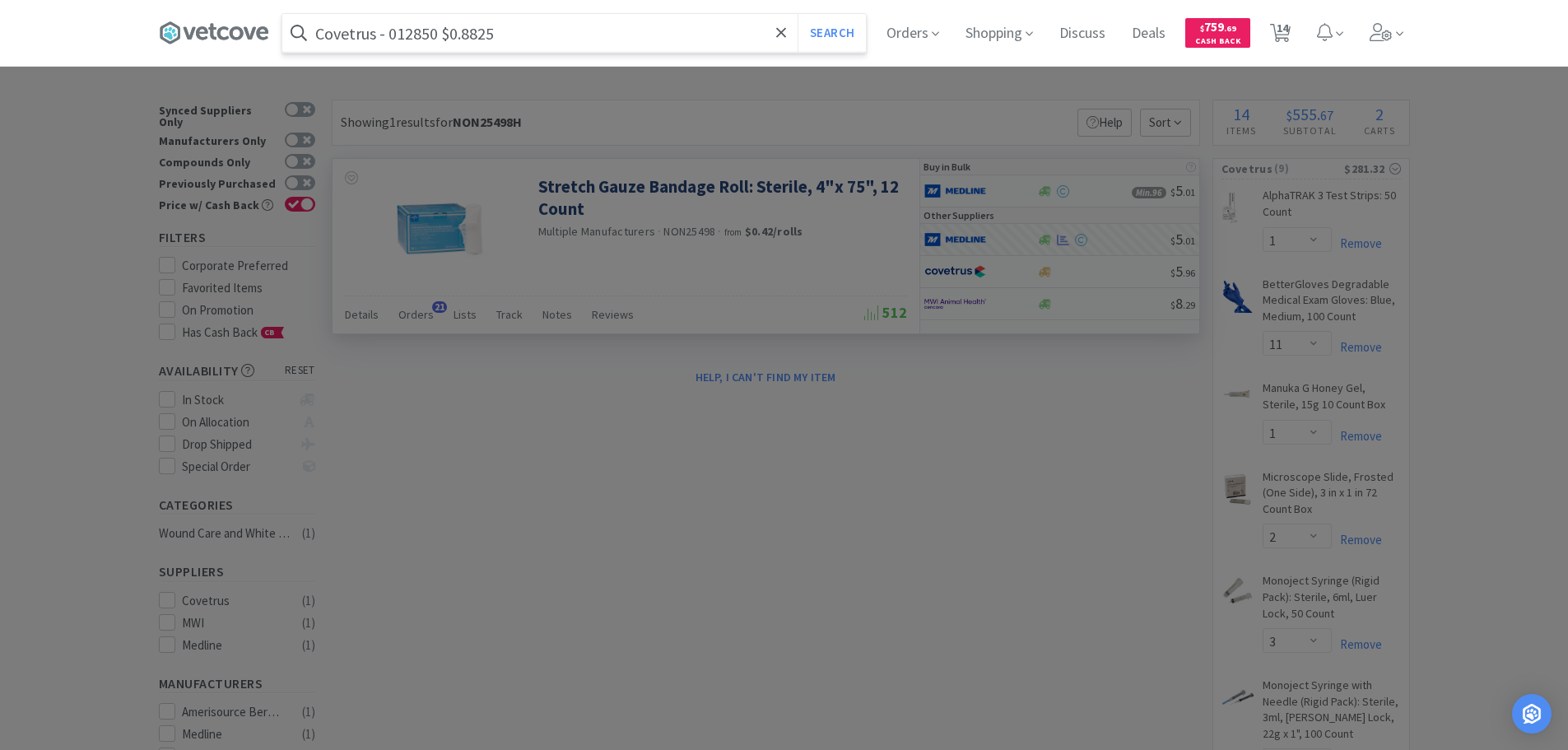
click at [422, 37] on input "Covetrus - 012850 $0.8825" at bounding box center [574, 33] width 584 height 38
paste input "012850"
click at [797, 14] on button "Search" at bounding box center [832, 33] width 68 height 38
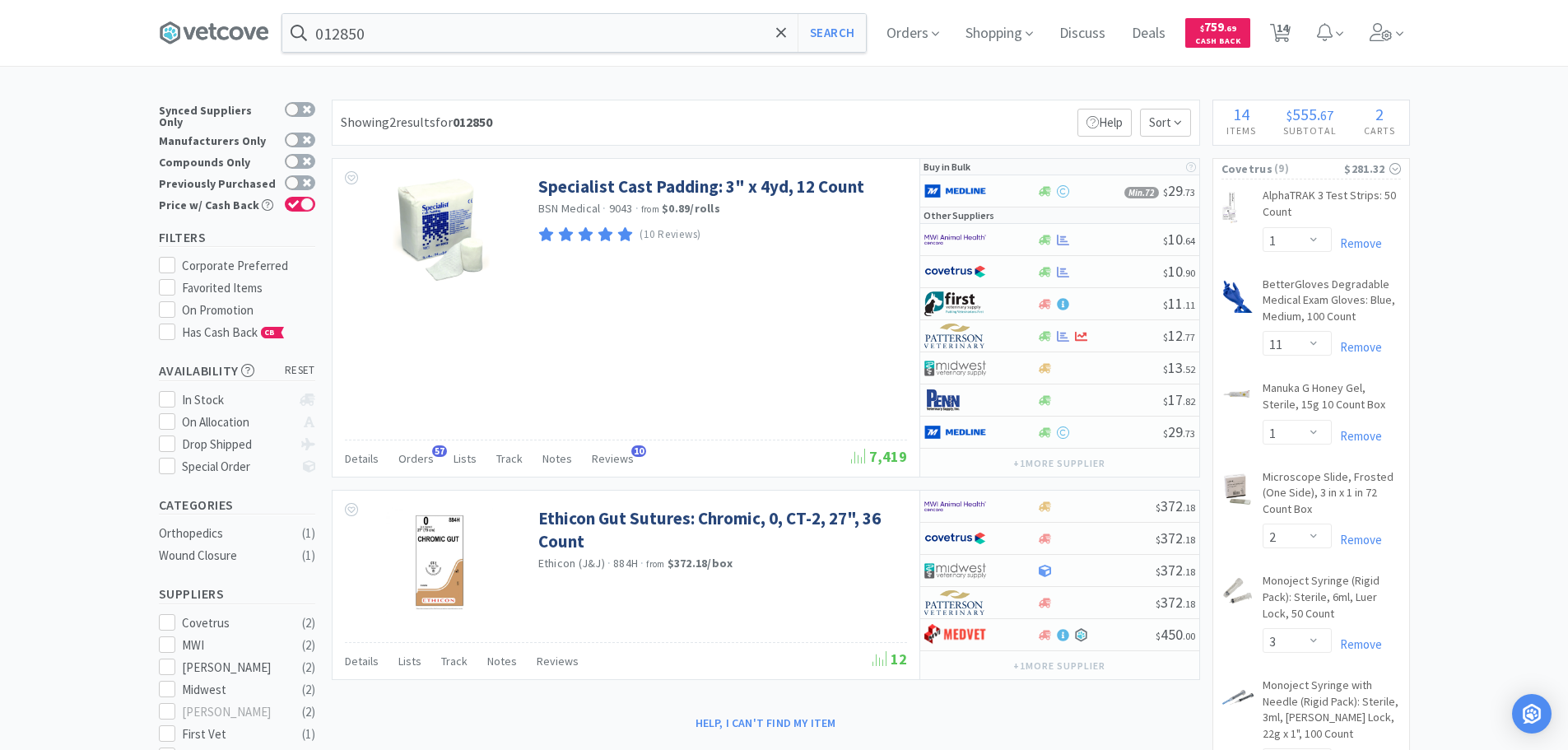
click at [799, 120] on div "Showing 2 results for 012850 Filters Help Sort" at bounding box center [765, 122] width 868 height 46
click at [586, 34] on input "012850" at bounding box center [574, 33] width 584 height 38
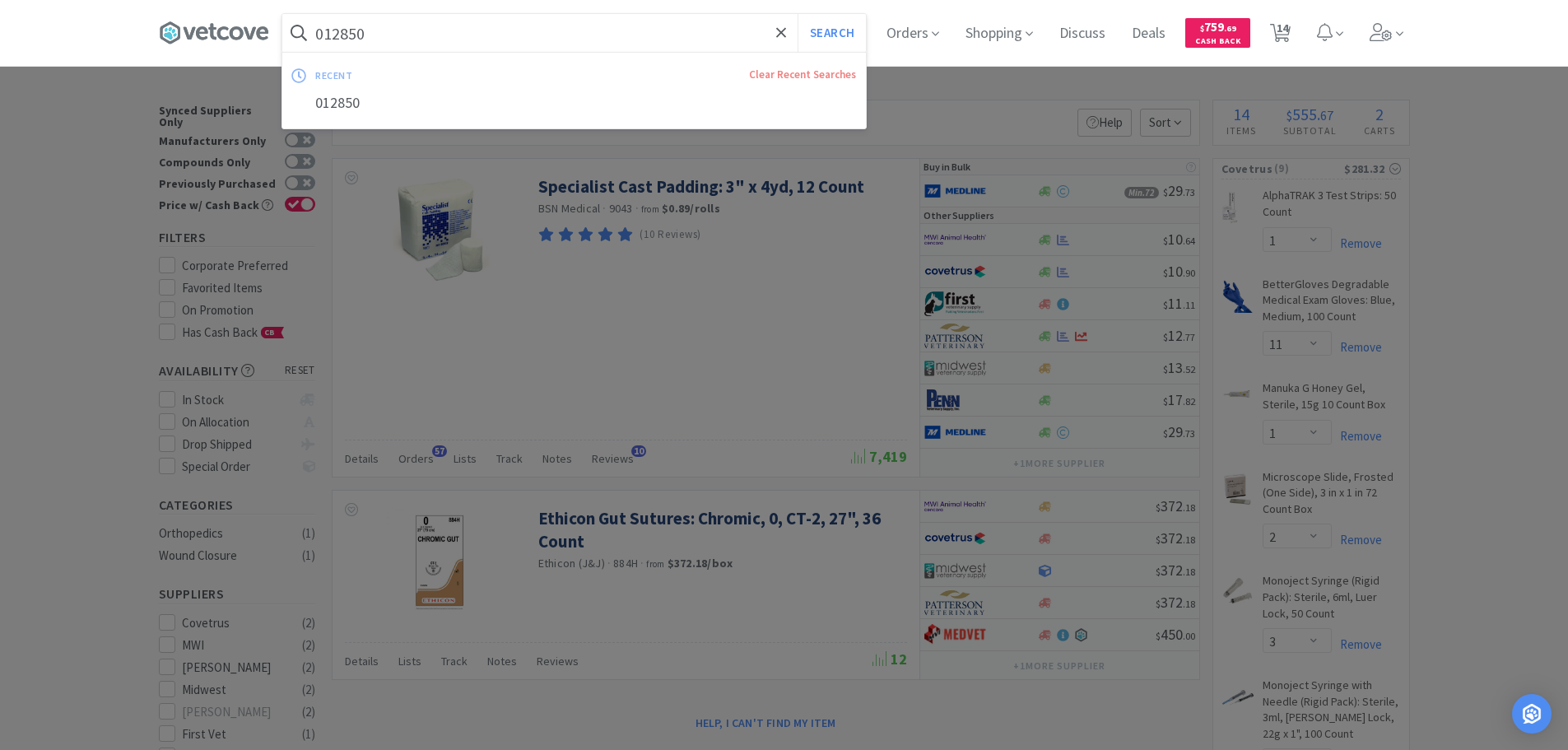
paste input "MWI - 006452 $1.5708"
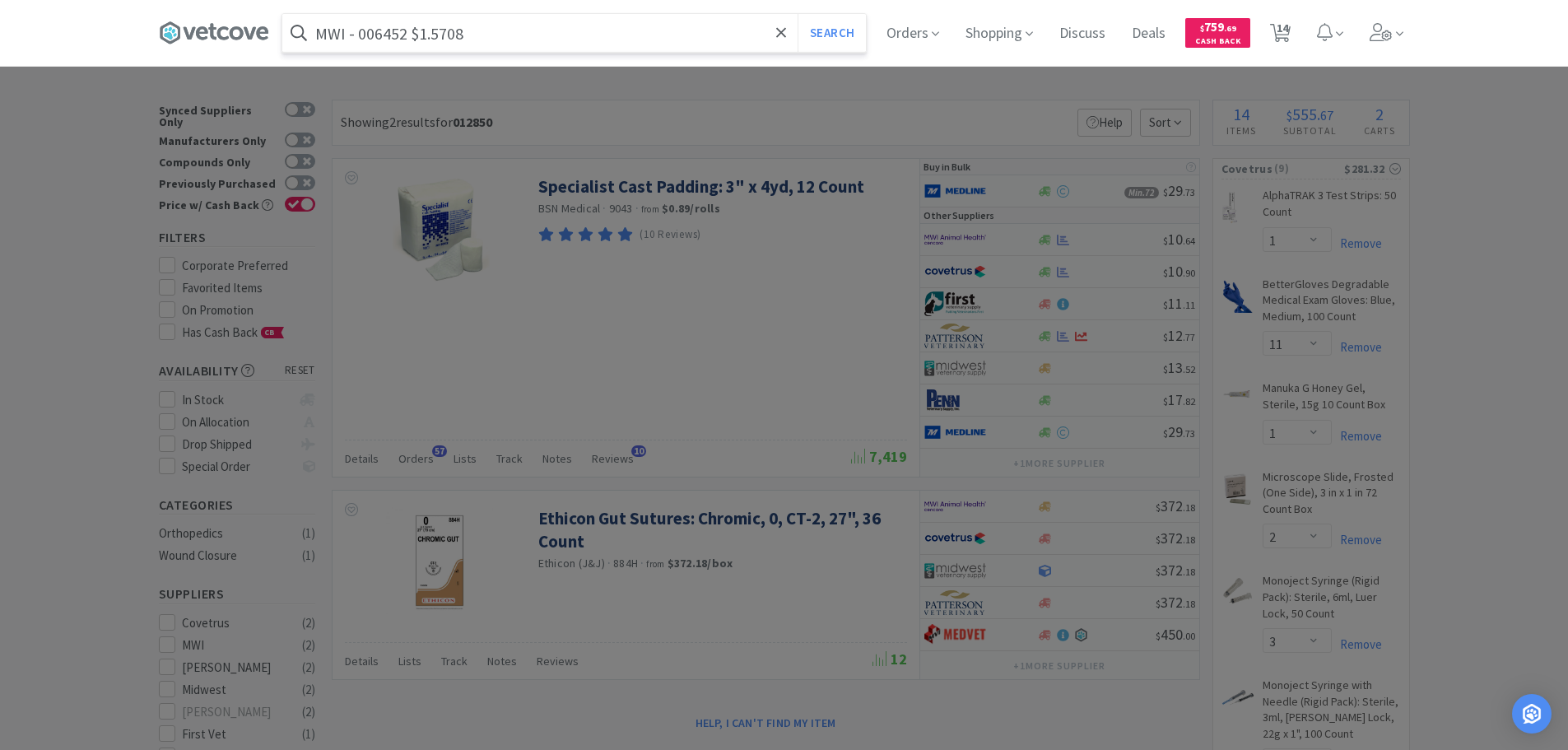
click at [381, 34] on input "MWI - 006452 $1.5708" at bounding box center [574, 33] width 584 height 38
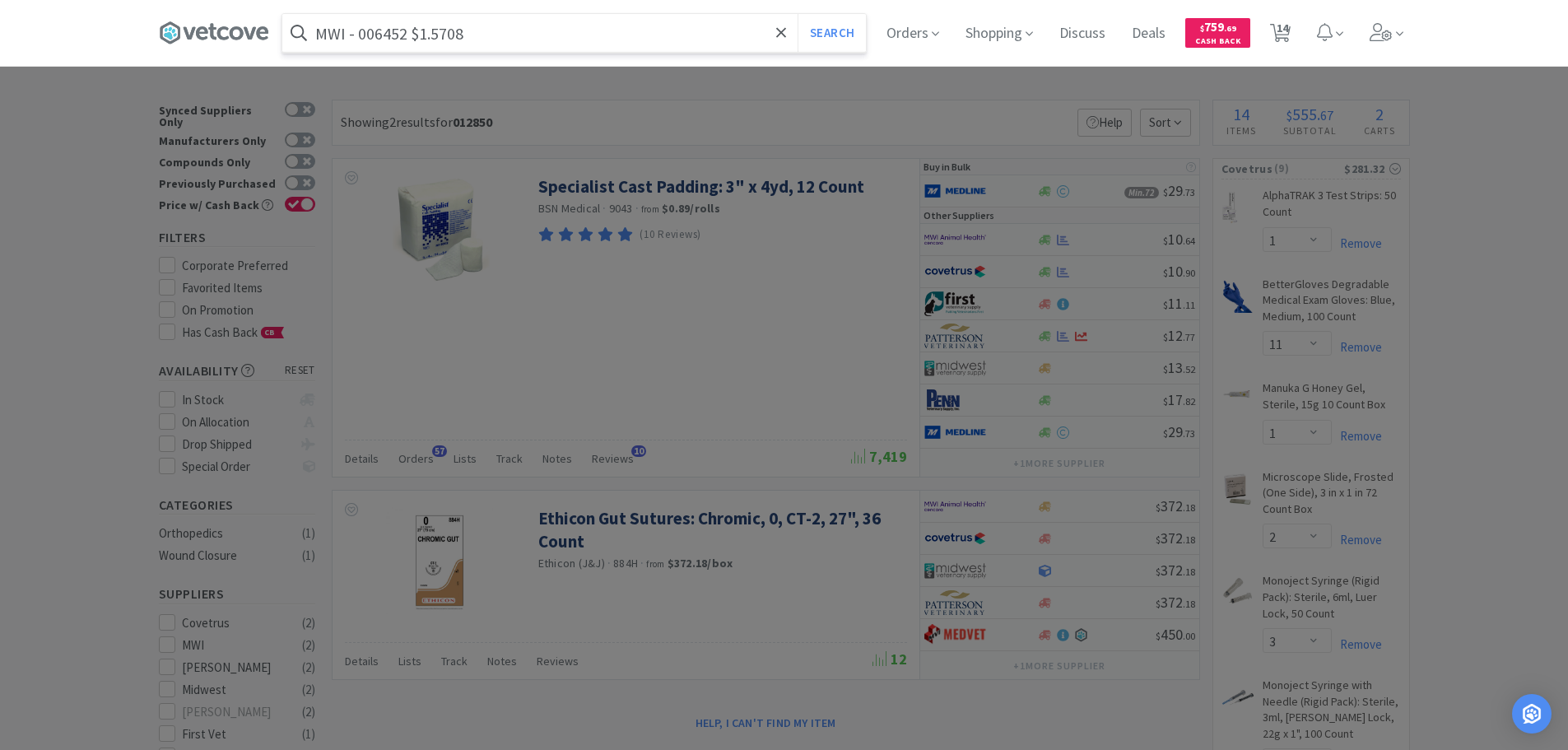
paste input "006452"
click at [797, 14] on button "Search" at bounding box center [832, 33] width 68 height 38
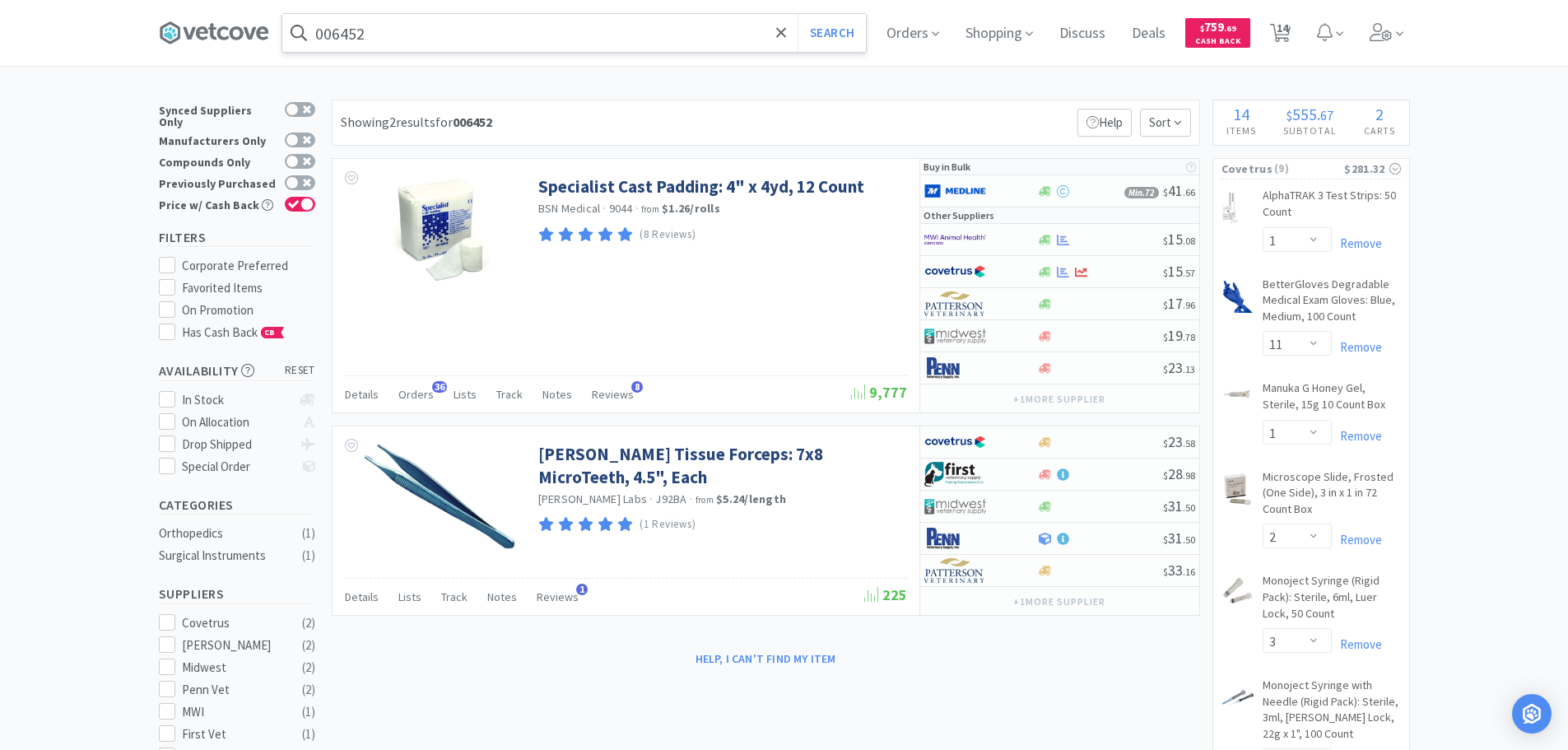
click at [548, 36] on input "006452" at bounding box center [574, 33] width 584 height 38
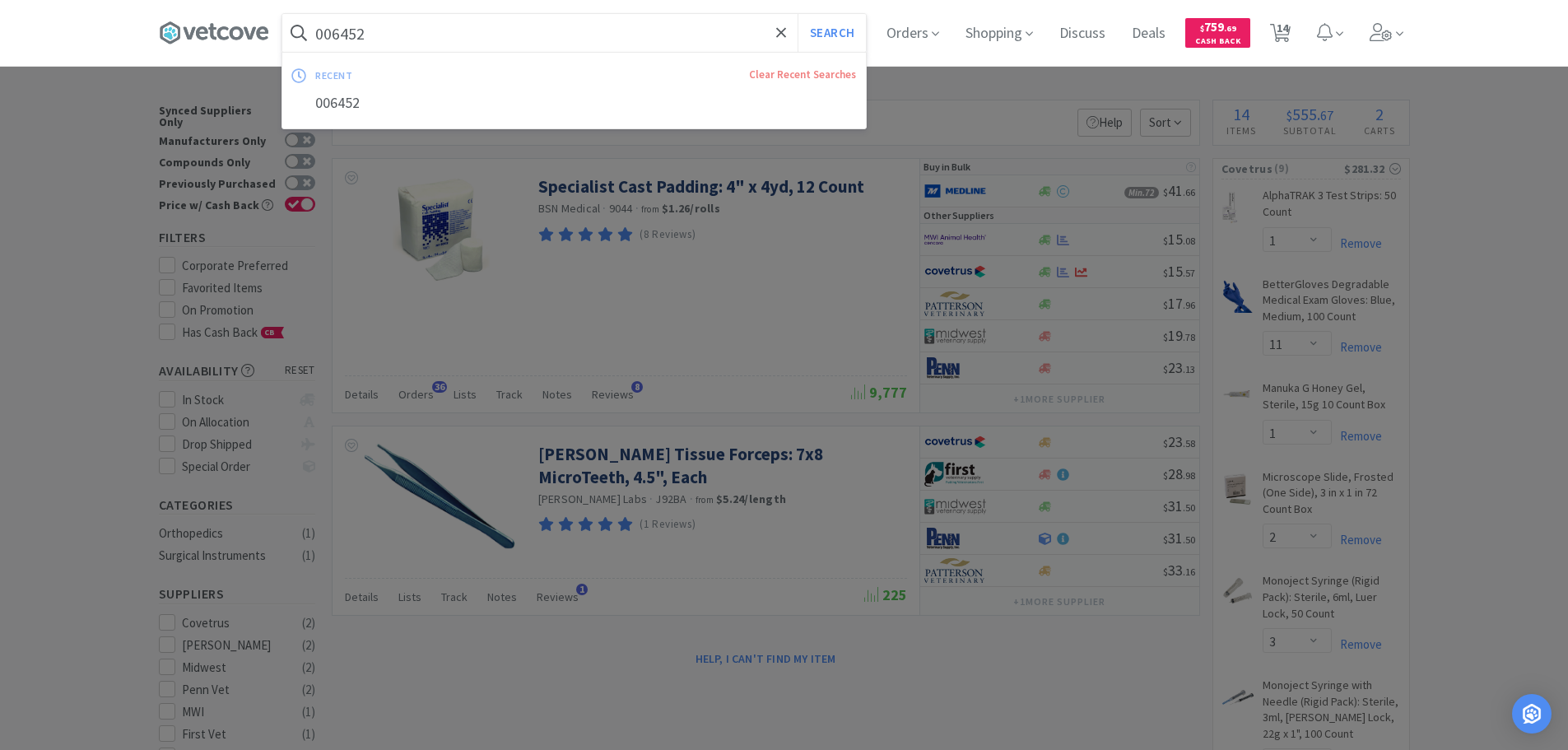
paste input "12850"
click at [797, 14] on button "Search" at bounding box center [832, 33] width 68 height 38
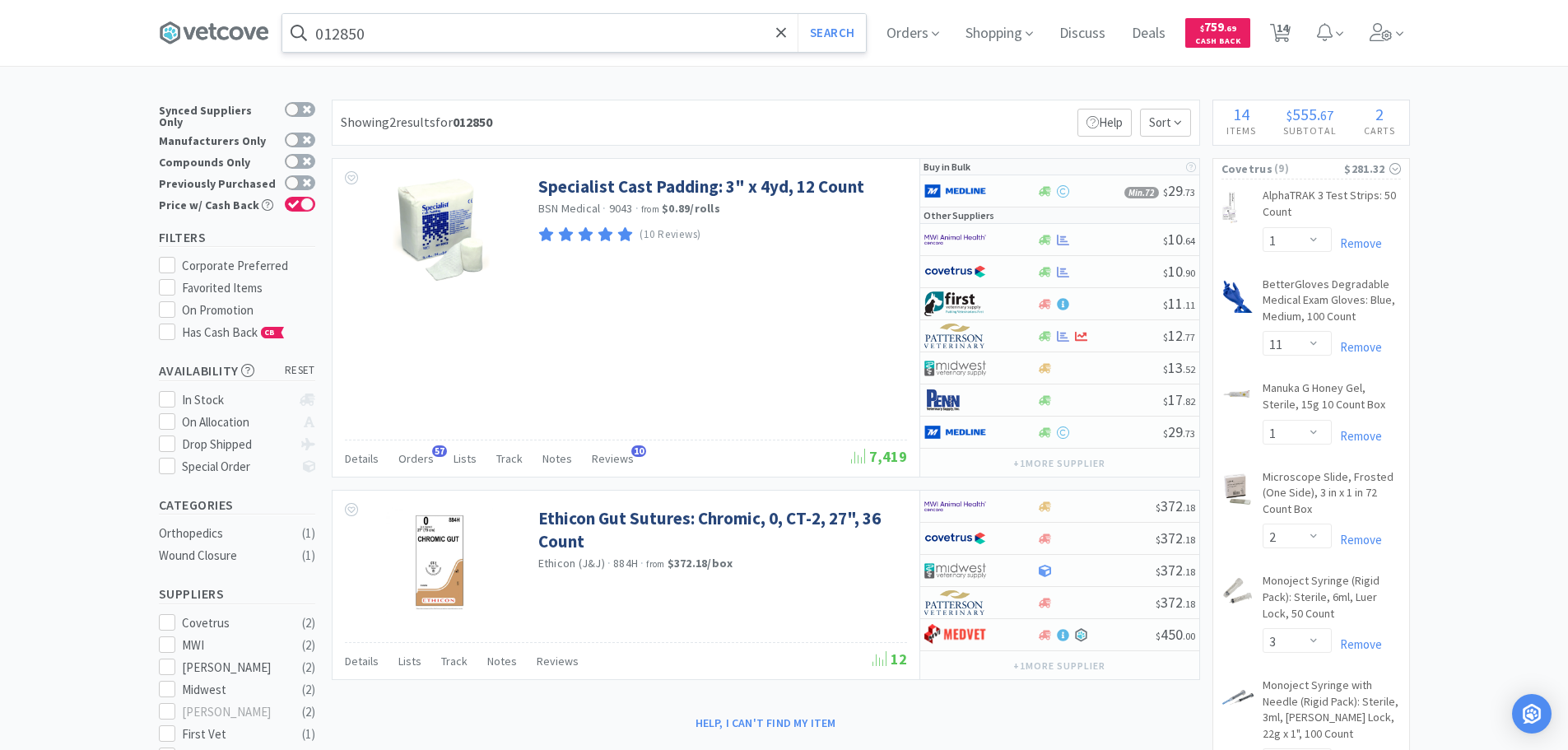
click at [557, 39] on input "012850" at bounding box center [574, 33] width 584 height 38
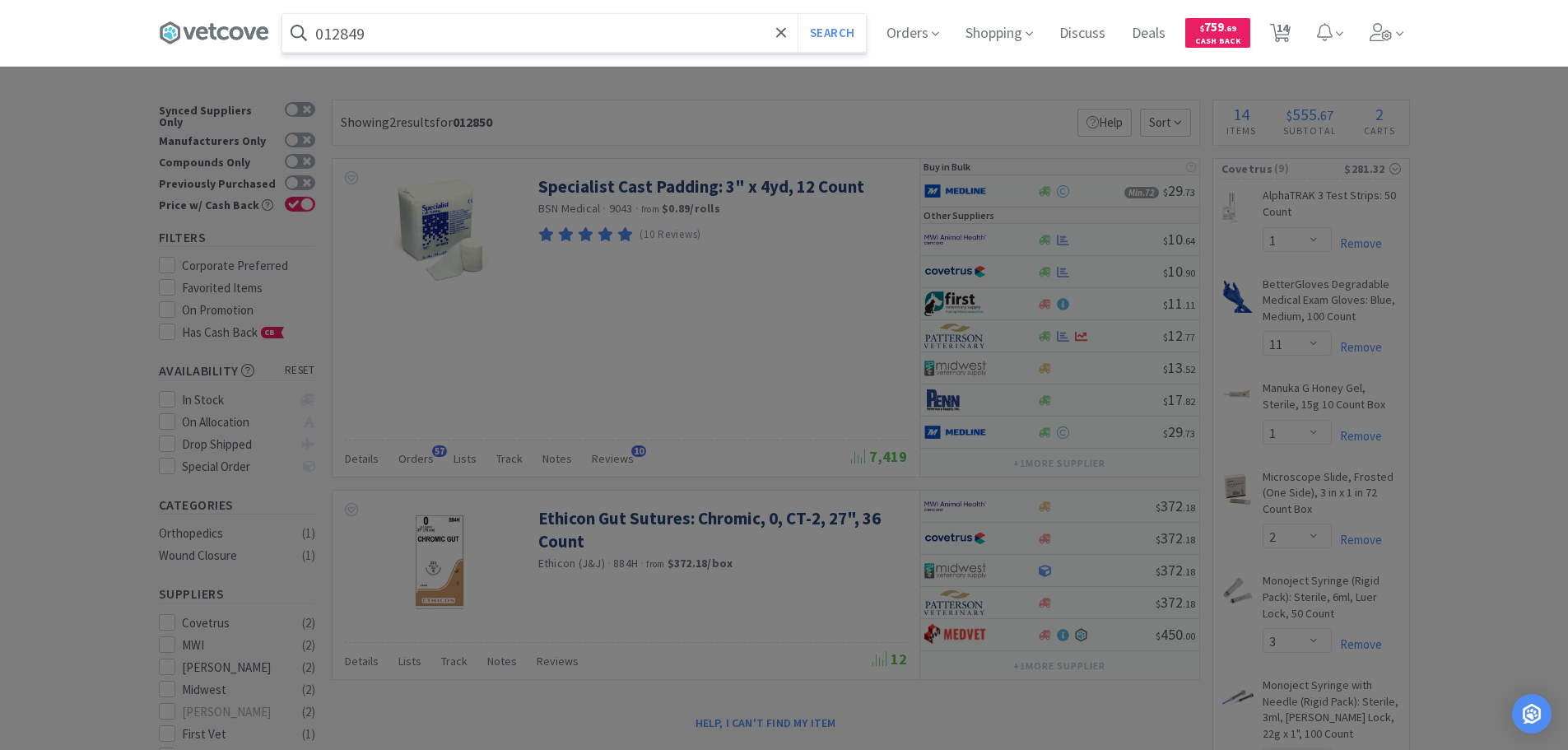
click at [797, 14] on button "Search" at bounding box center [832, 33] width 68 height 38
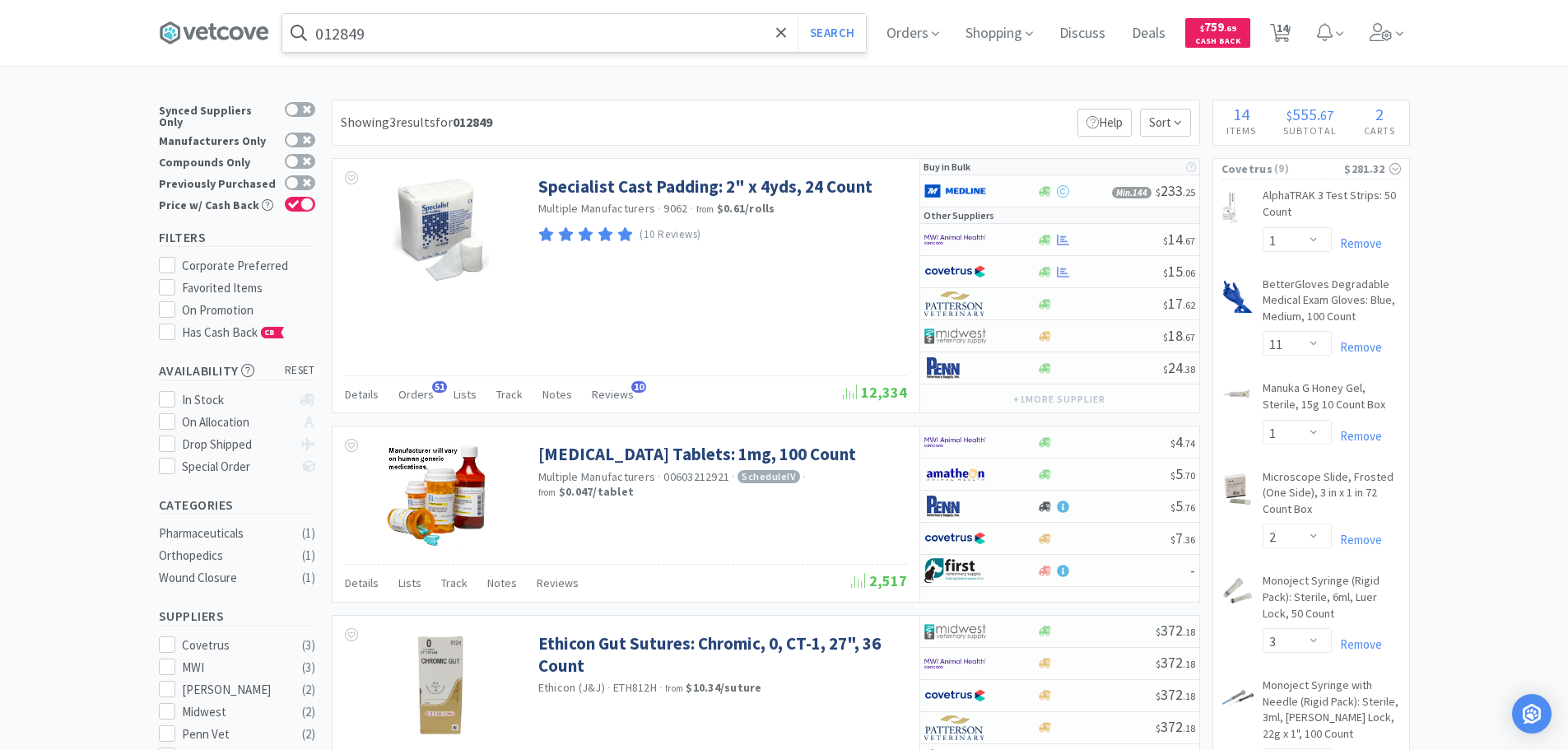
click at [577, 34] on input "012849" at bounding box center [574, 33] width 584 height 38
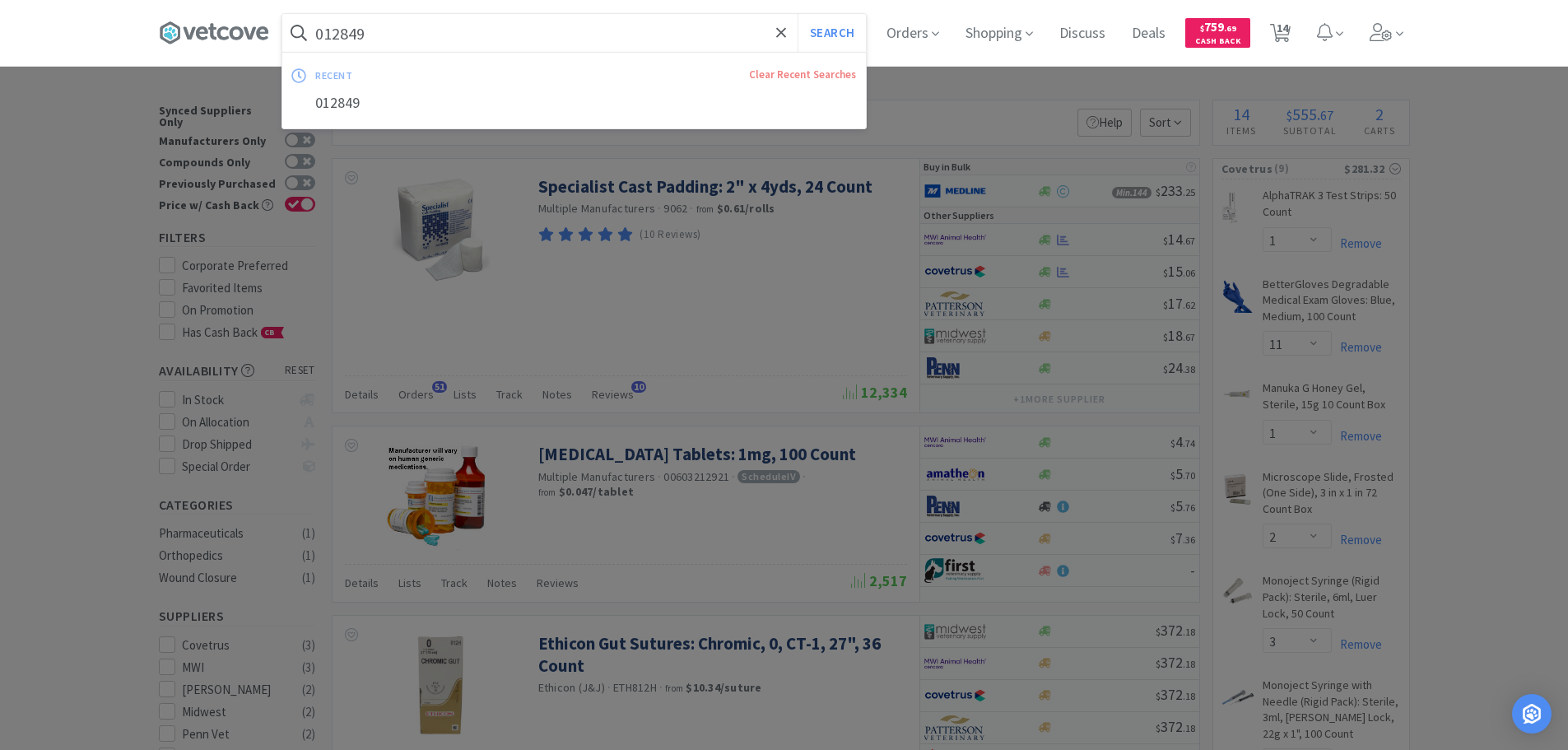
paste input "Medline Industries, Inc. - MSG5965Z $50.62"
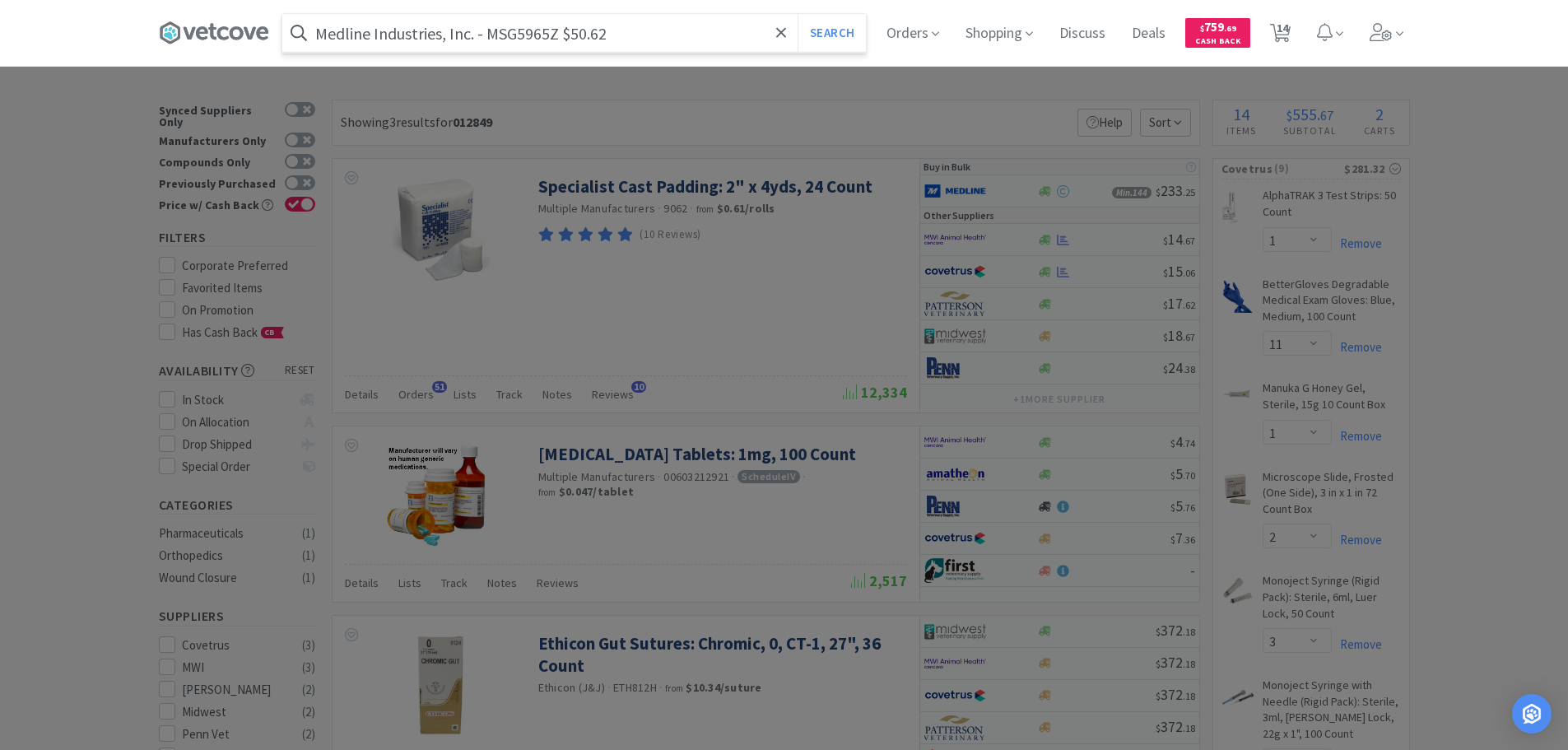
click at [522, 32] on input "Medline Industries, Inc. - MSG5965Z $50.62" at bounding box center [574, 33] width 584 height 38
paste input "SG5965Z"
type input "MSG5965Z"
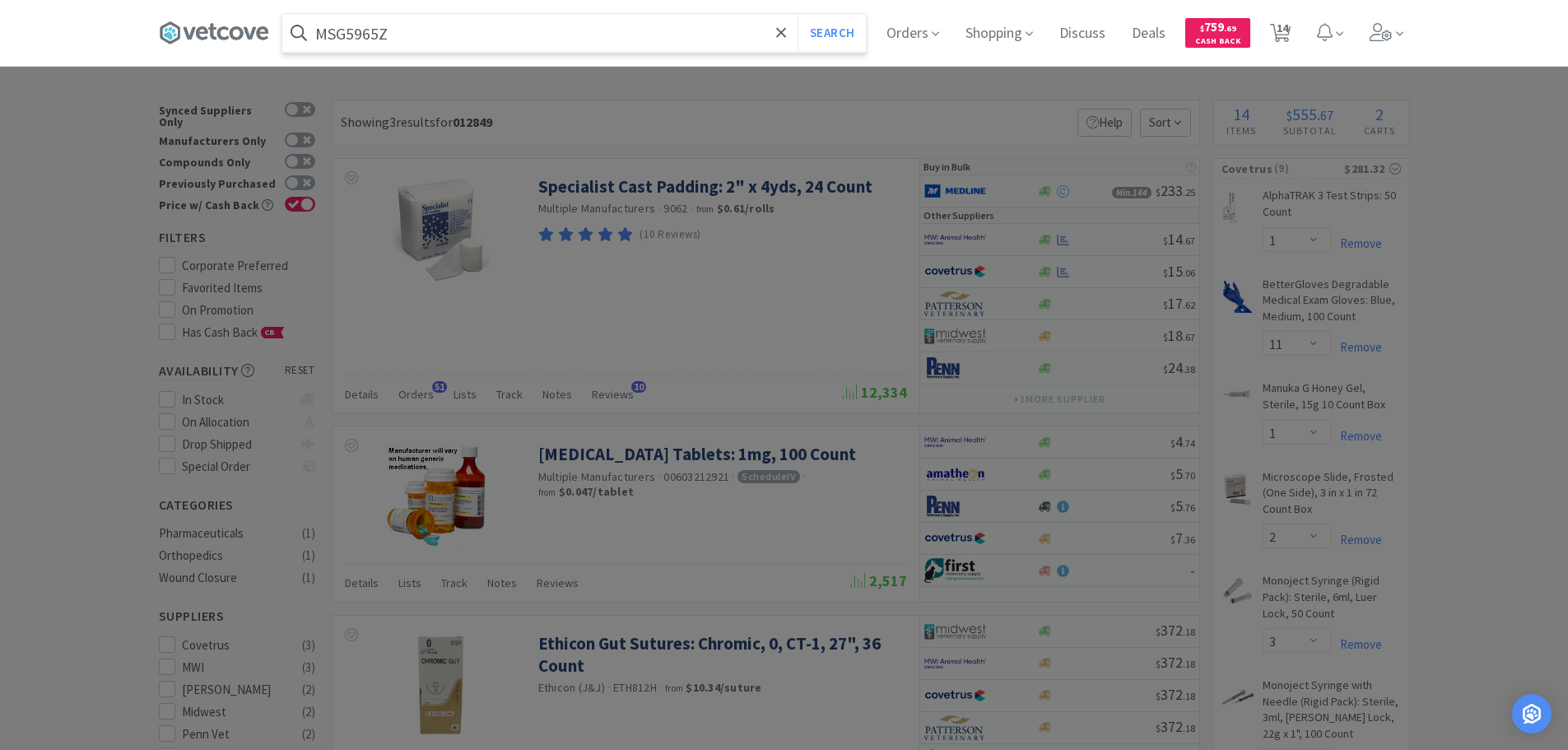
click at [797, 14] on button "Search" at bounding box center [832, 33] width 68 height 38
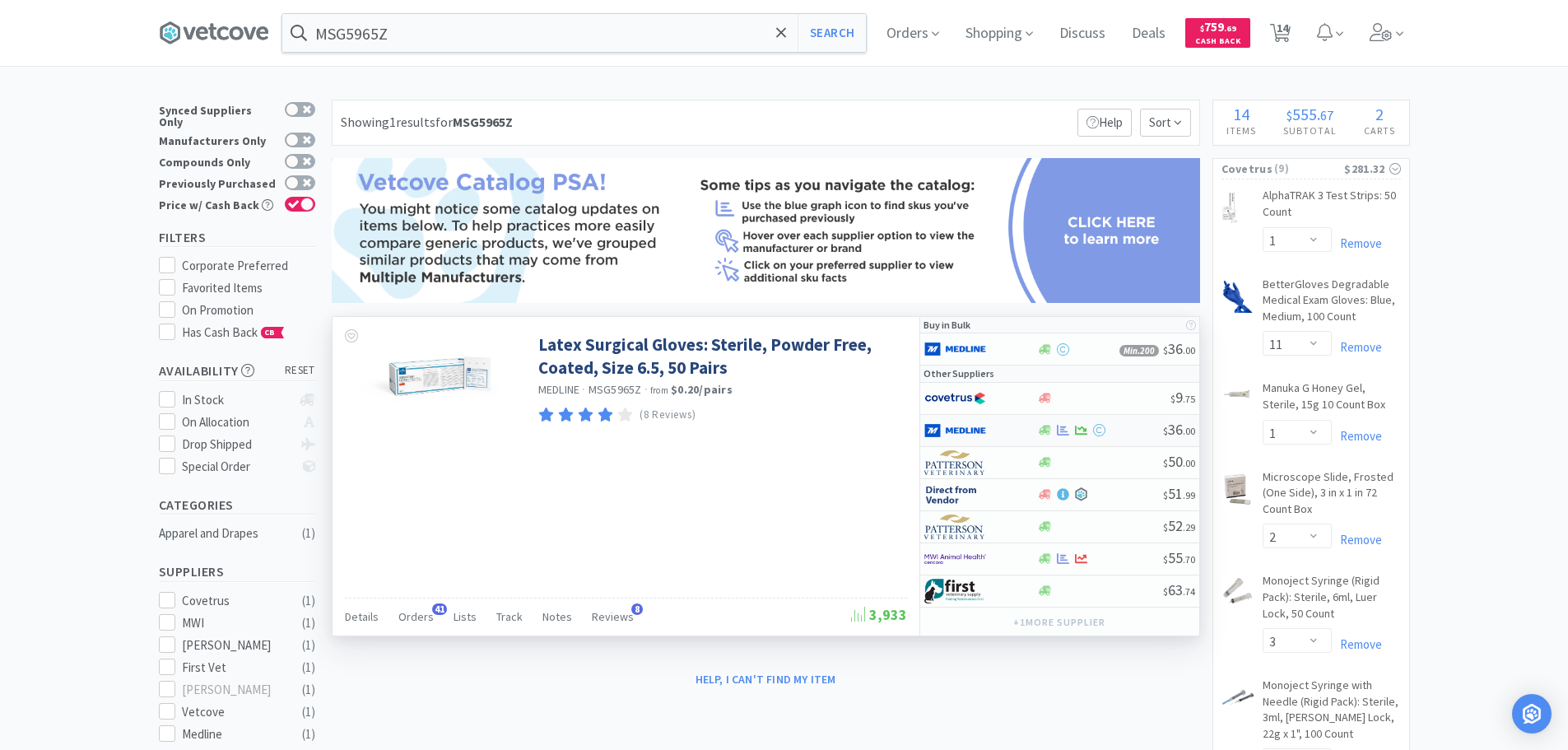
click at [1129, 434] on div at bounding box center [1100, 430] width 126 height 13
select select "1"
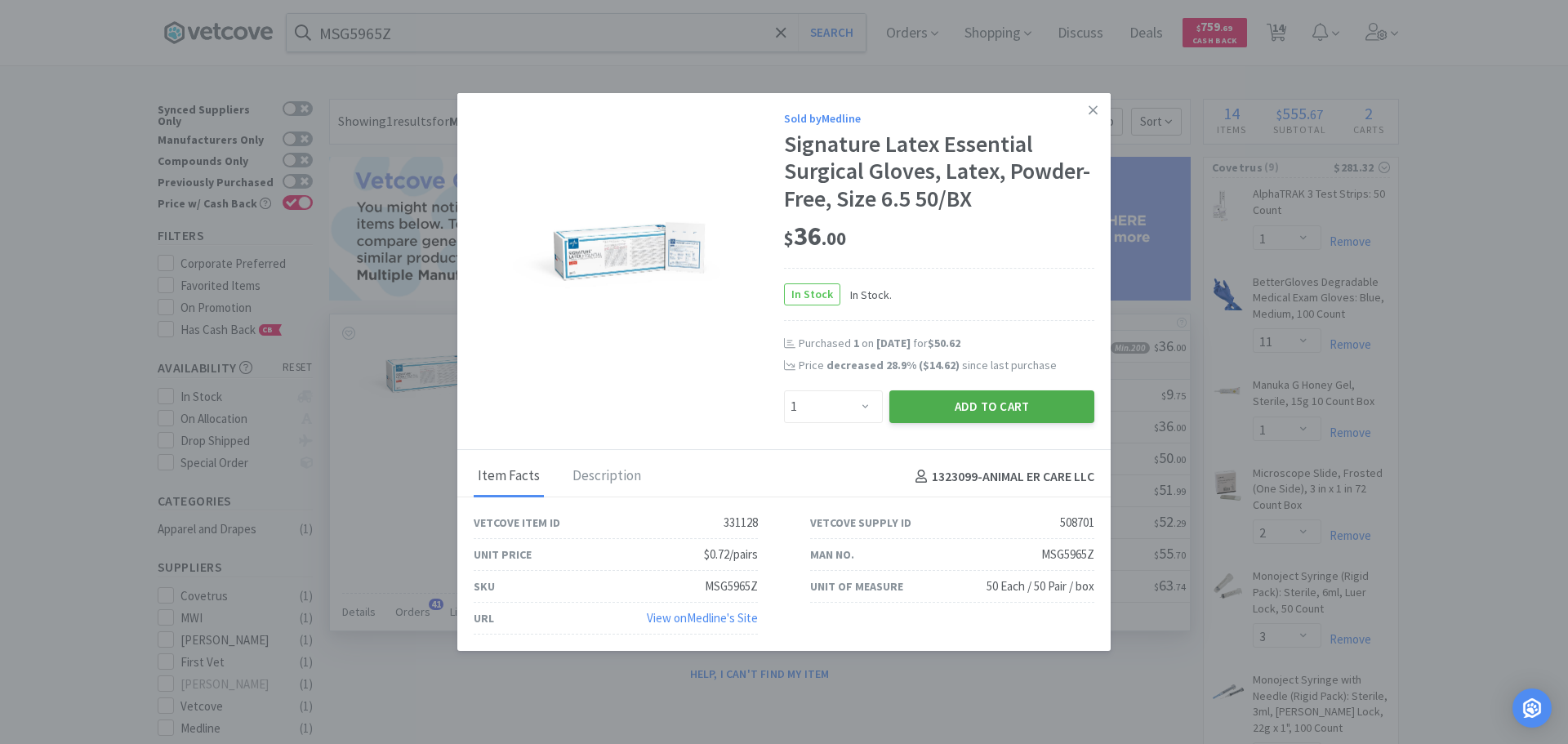
click at [1012, 414] on button "Add to Cart" at bounding box center [992, 406] width 205 height 33
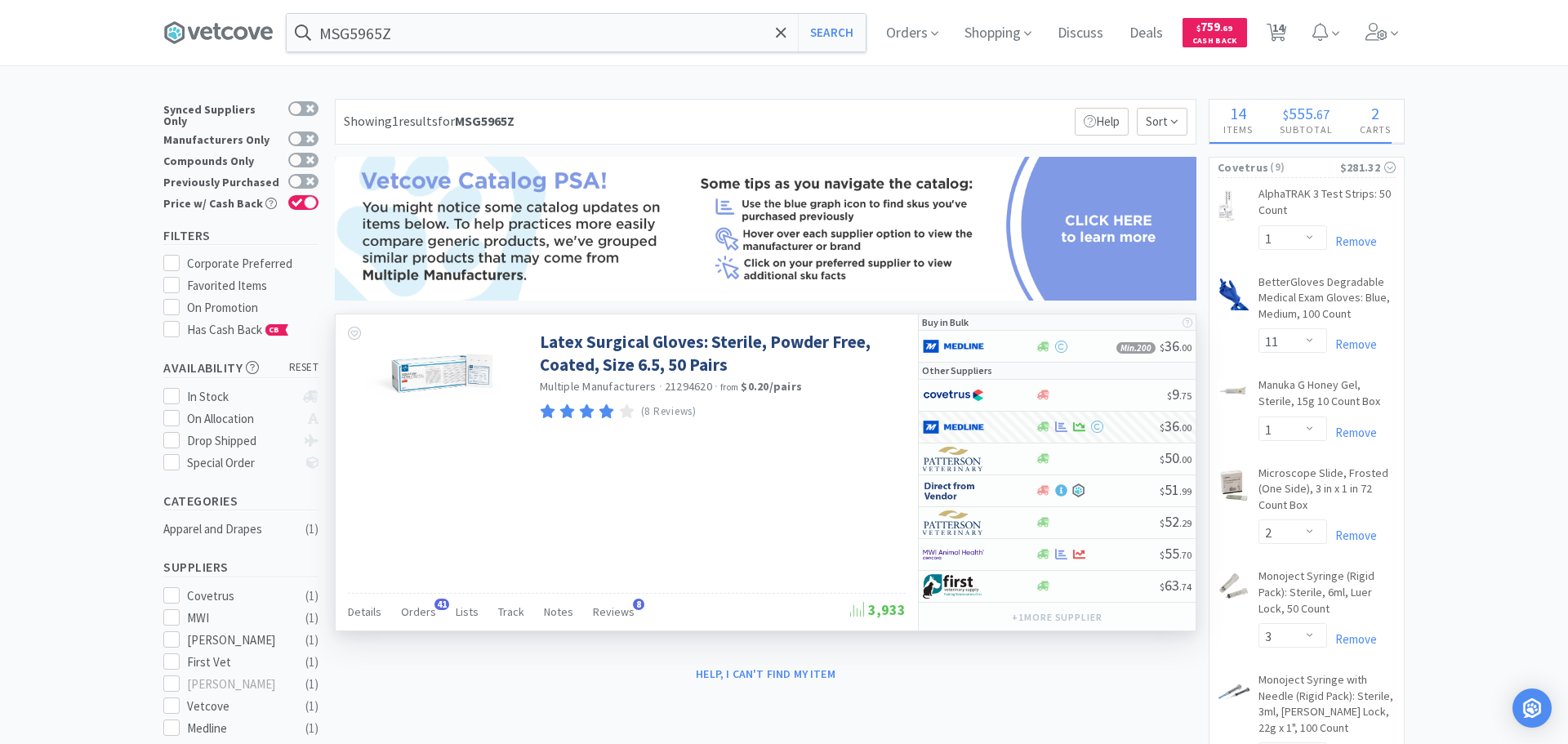
select select "1"
select select "9"
select select "5"
select select "3"
select select "1"
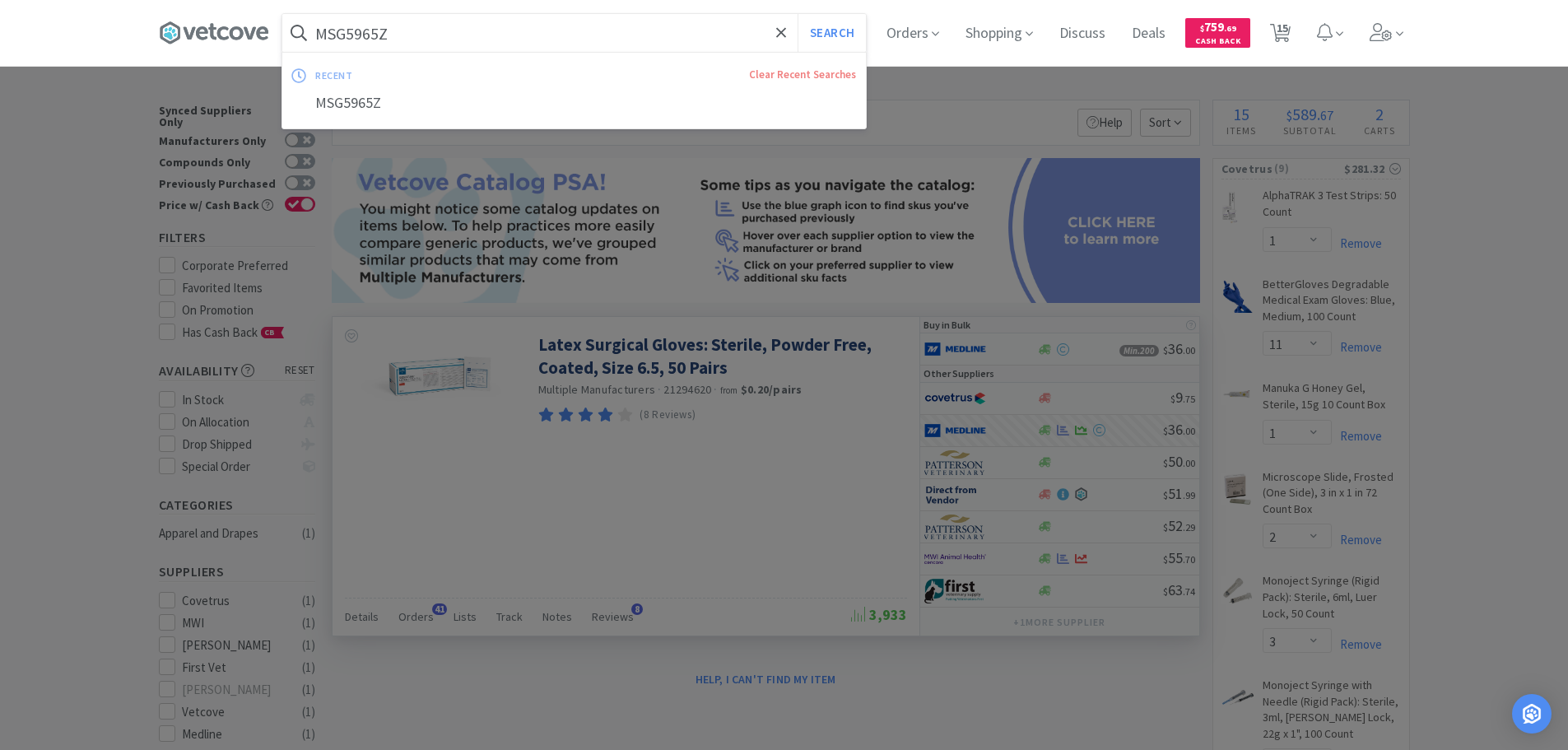
click at [559, 41] on input "MSG5965Z" at bounding box center [574, 33] width 584 height 38
paste input "Covetrus - 004470 $6.5"
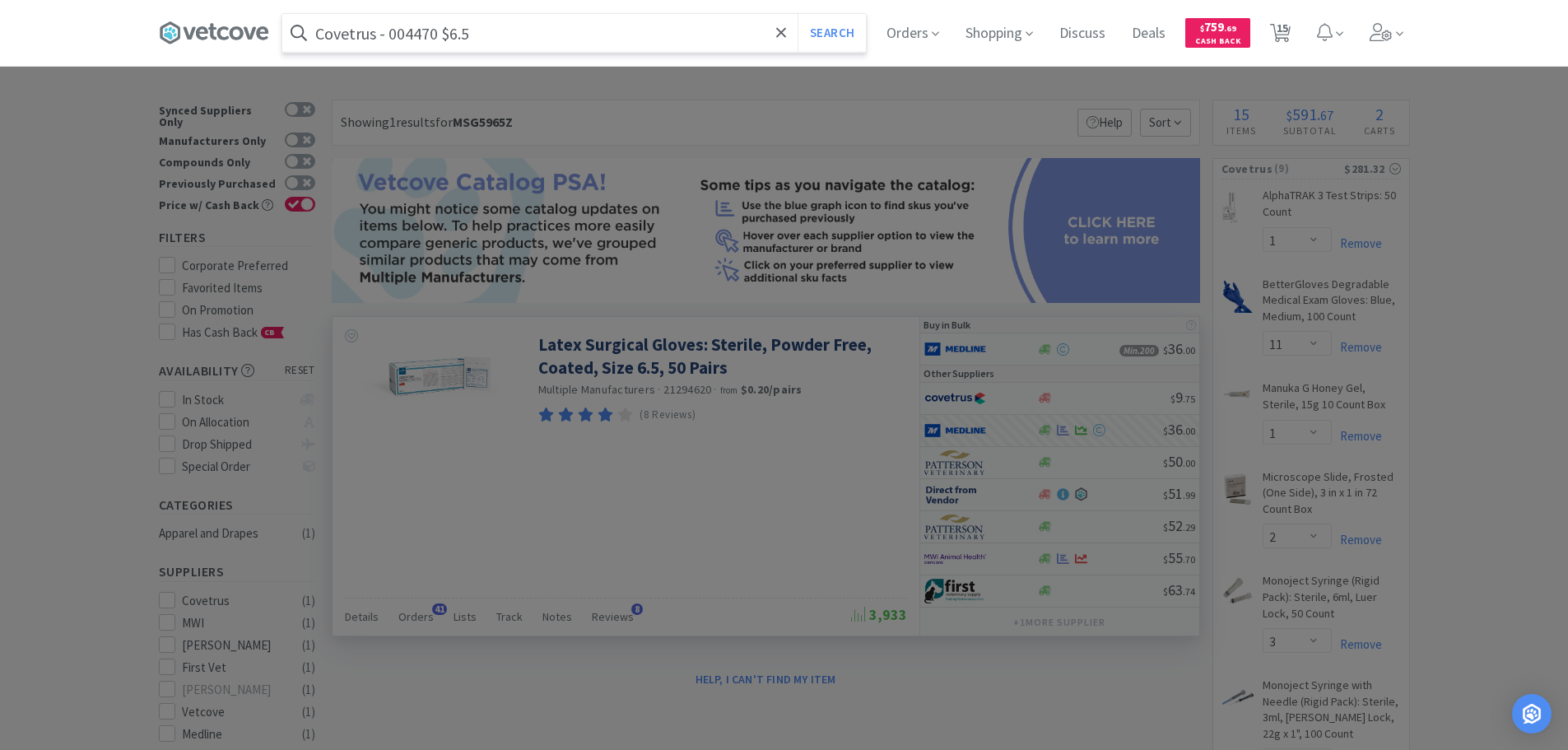
click at [399, 41] on input "Covetrus - 004470 $6.5" at bounding box center [574, 33] width 584 height 38
click at [409, 34] on input "Covetrus - 004470 $6.5" at bounding box center [574, 33] width 584 height 38
paste input "004470"
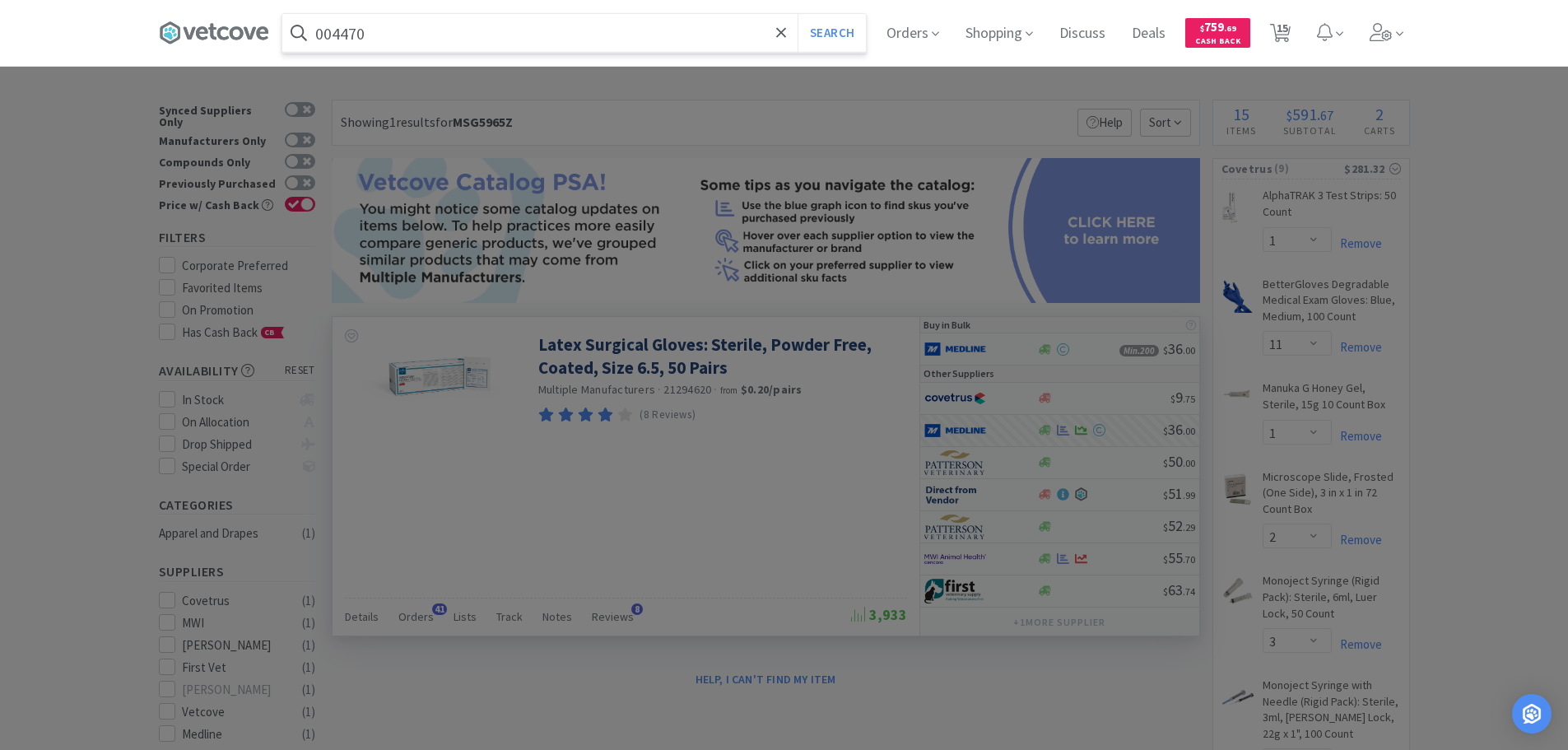
type input "004470"
click at [797, 14] on button "Search" at bounding box center [832, 33] width 68 height 38
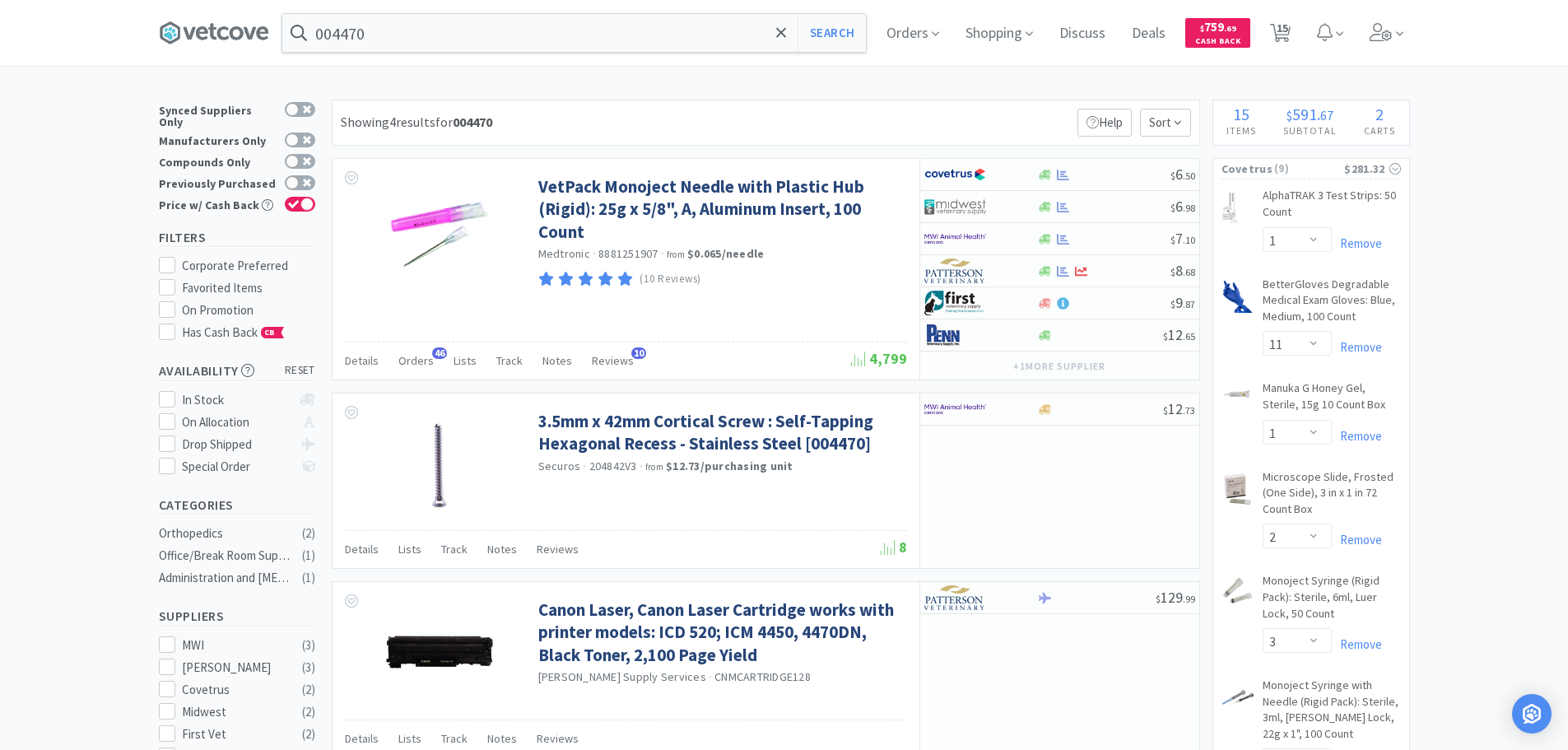
click at [1010, 105] on div "Showing 4 results for 004470 Filters Help Sort" at bounding box center [765, 122] width 868 height 46
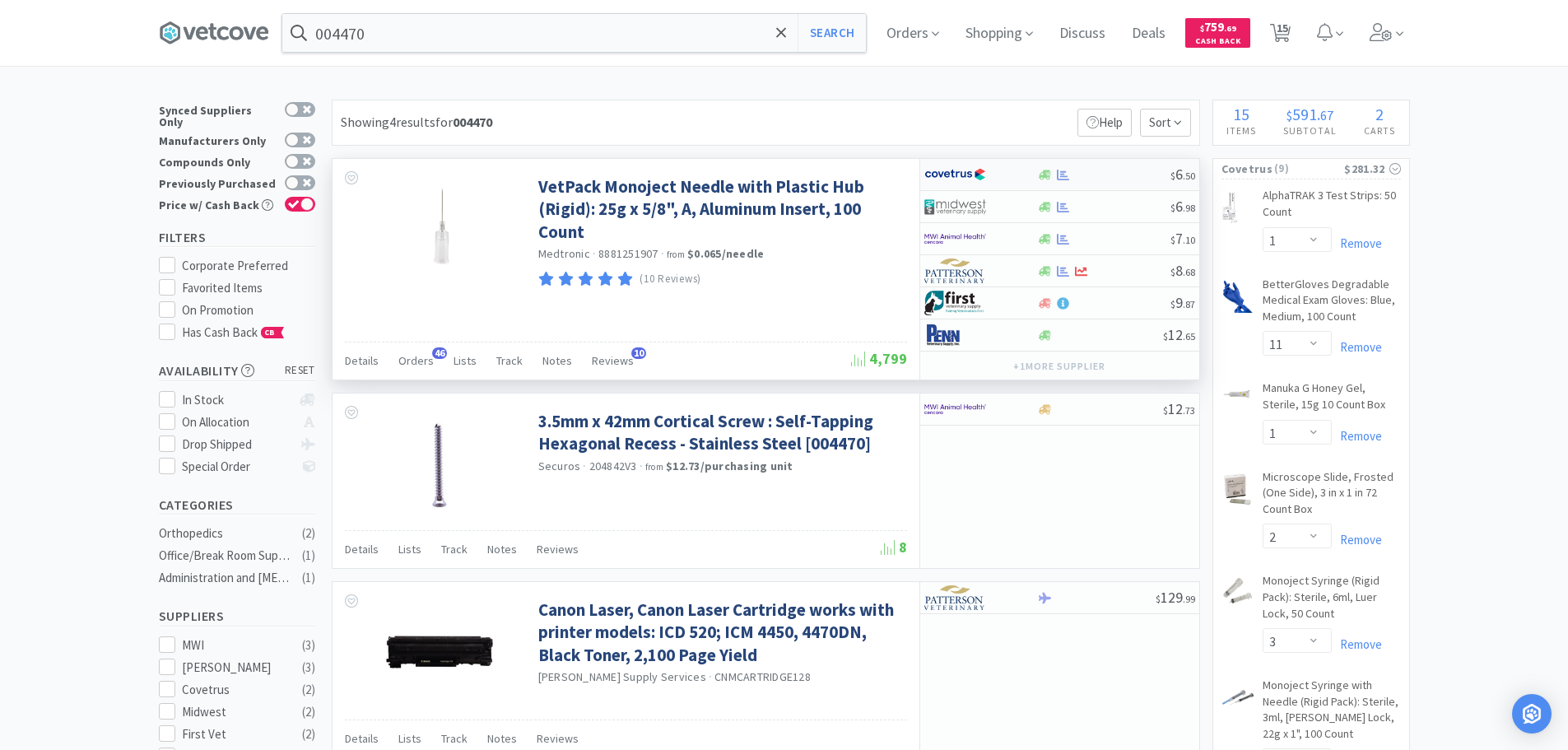
click at [1119, 176] on div at bounding box center [1104, 175] width 133 height 13
select select "1"
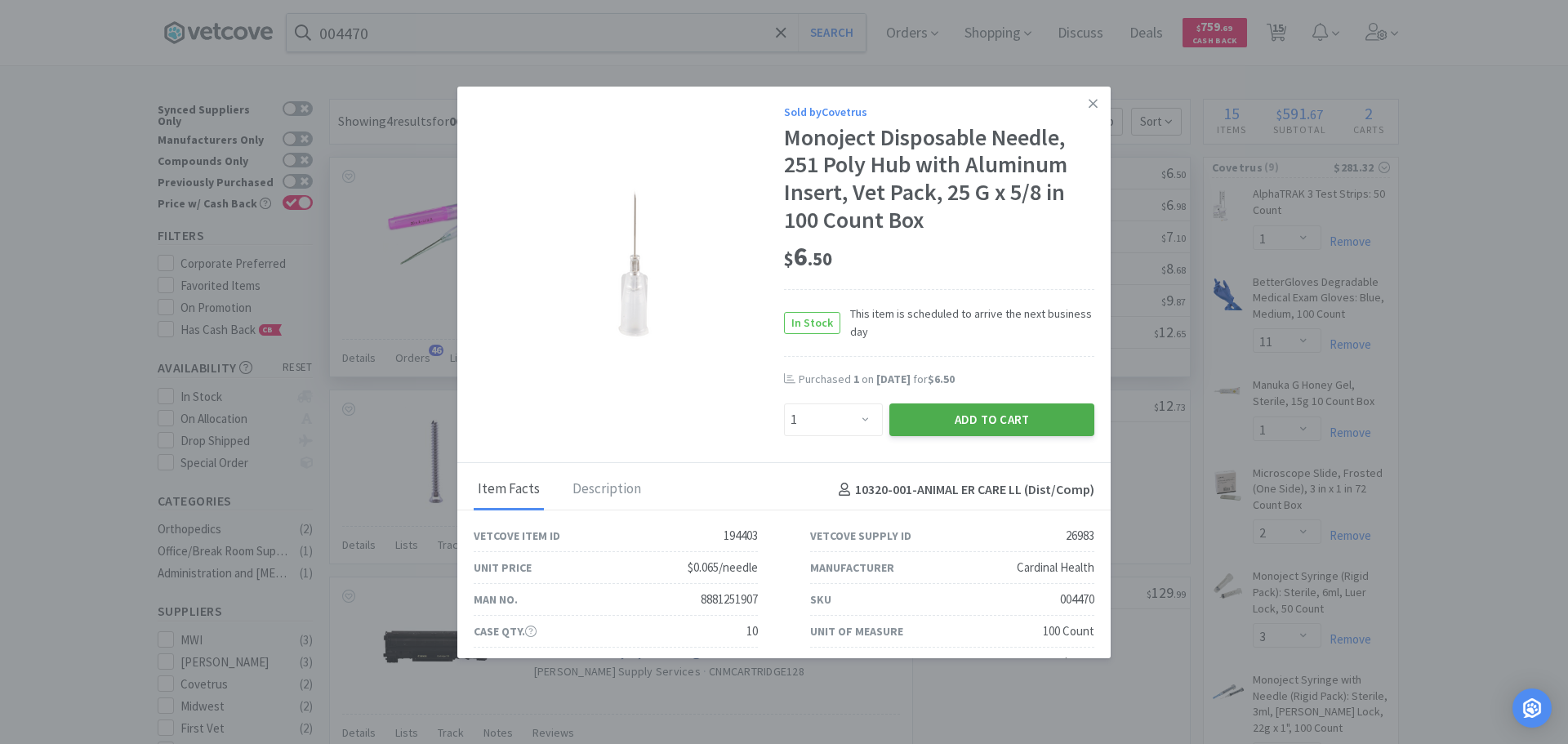
click at [950, 422] on button "Add to Cart" at bounding box center [992, 420] width 205 height 33
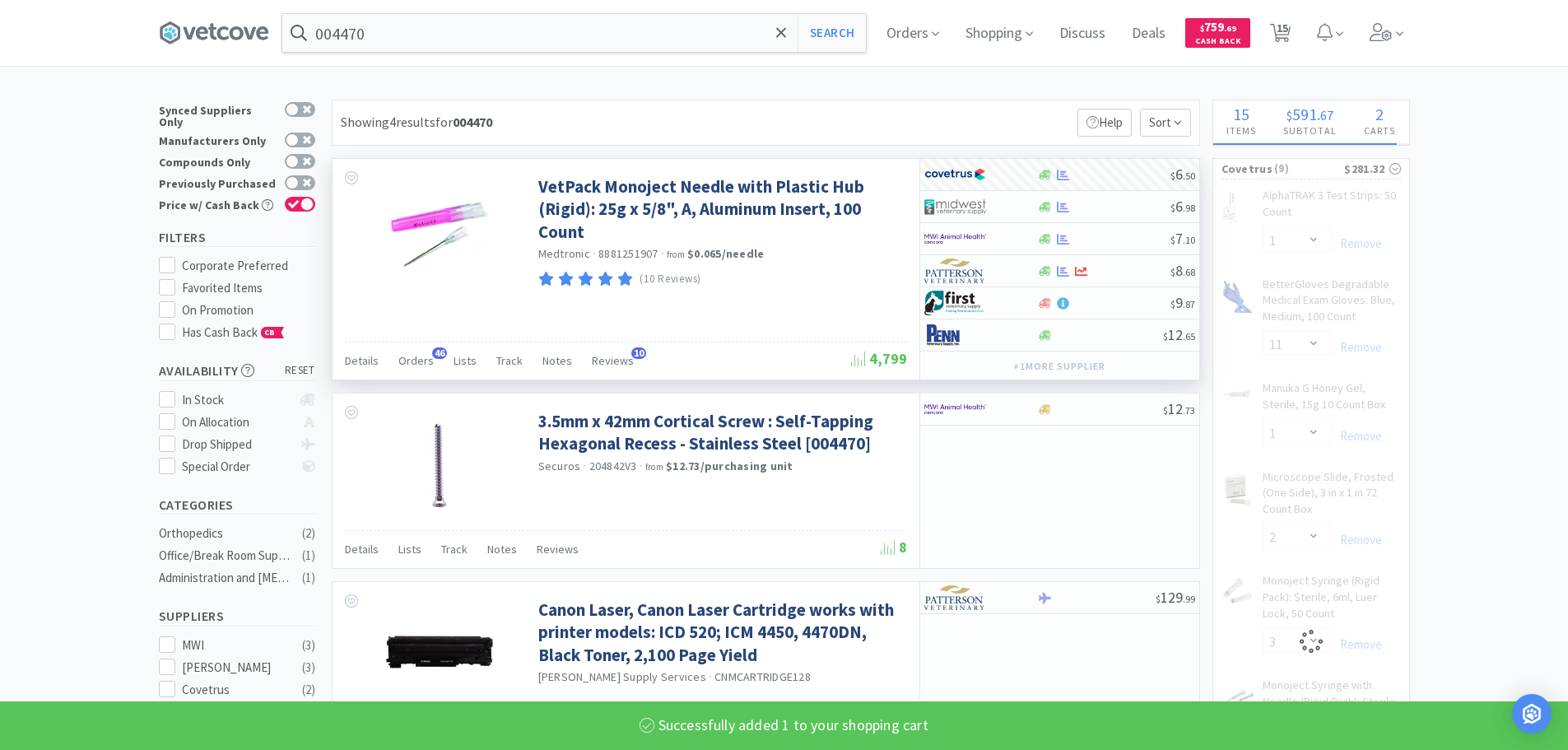
select select "1"
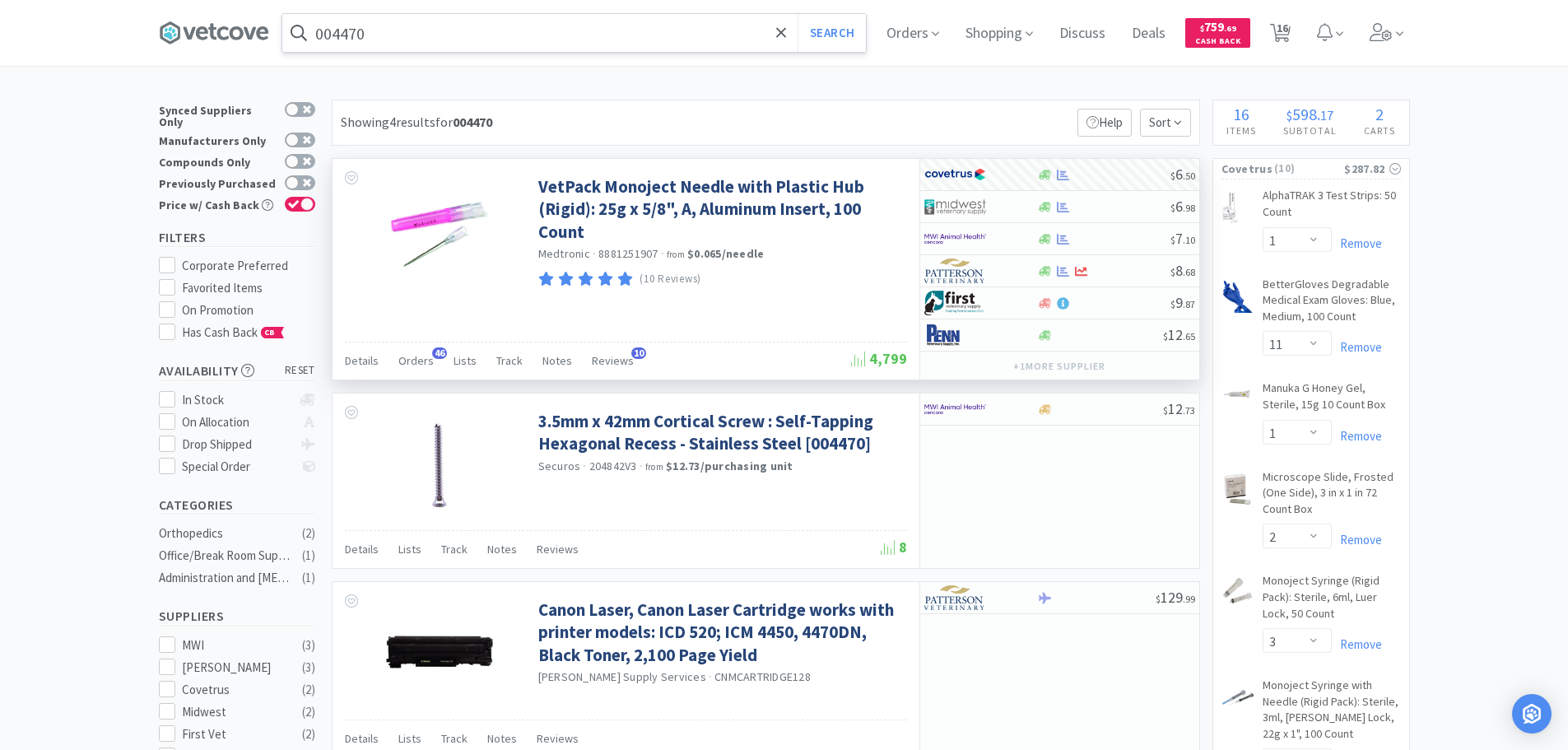
click at [565, 17] on input "004470" at bounding box center [574, 33] width 584 height 38
paste input "Covetrus - 004472 $6.5"
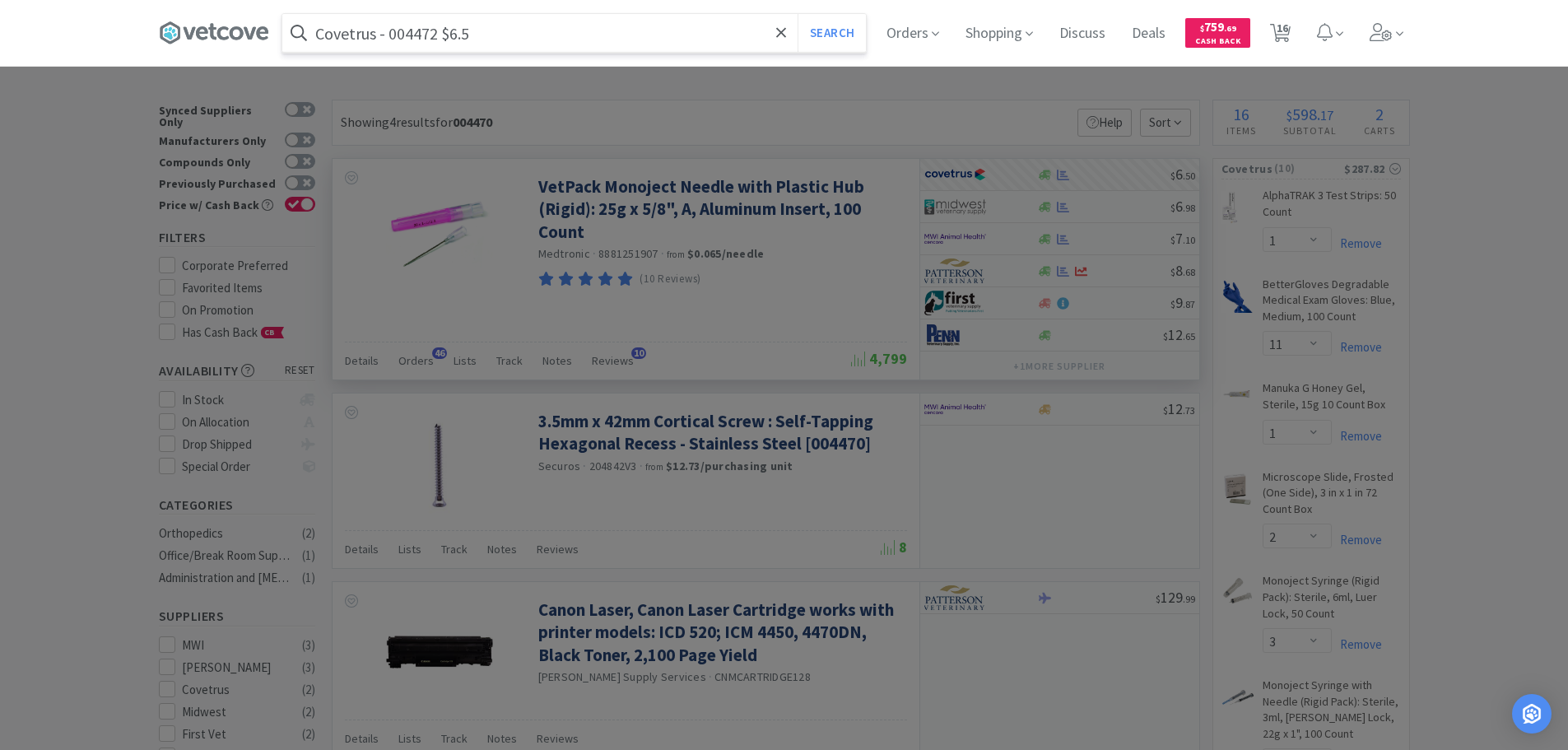
click at [411, 40] on input "Covetrus - 004472 $6.5" at bounding box center [574, 33] width 584 height 38
paste input "004472"
click at [411, 40] on input "004472" at bounding box center [574, 33] width 584 height 38
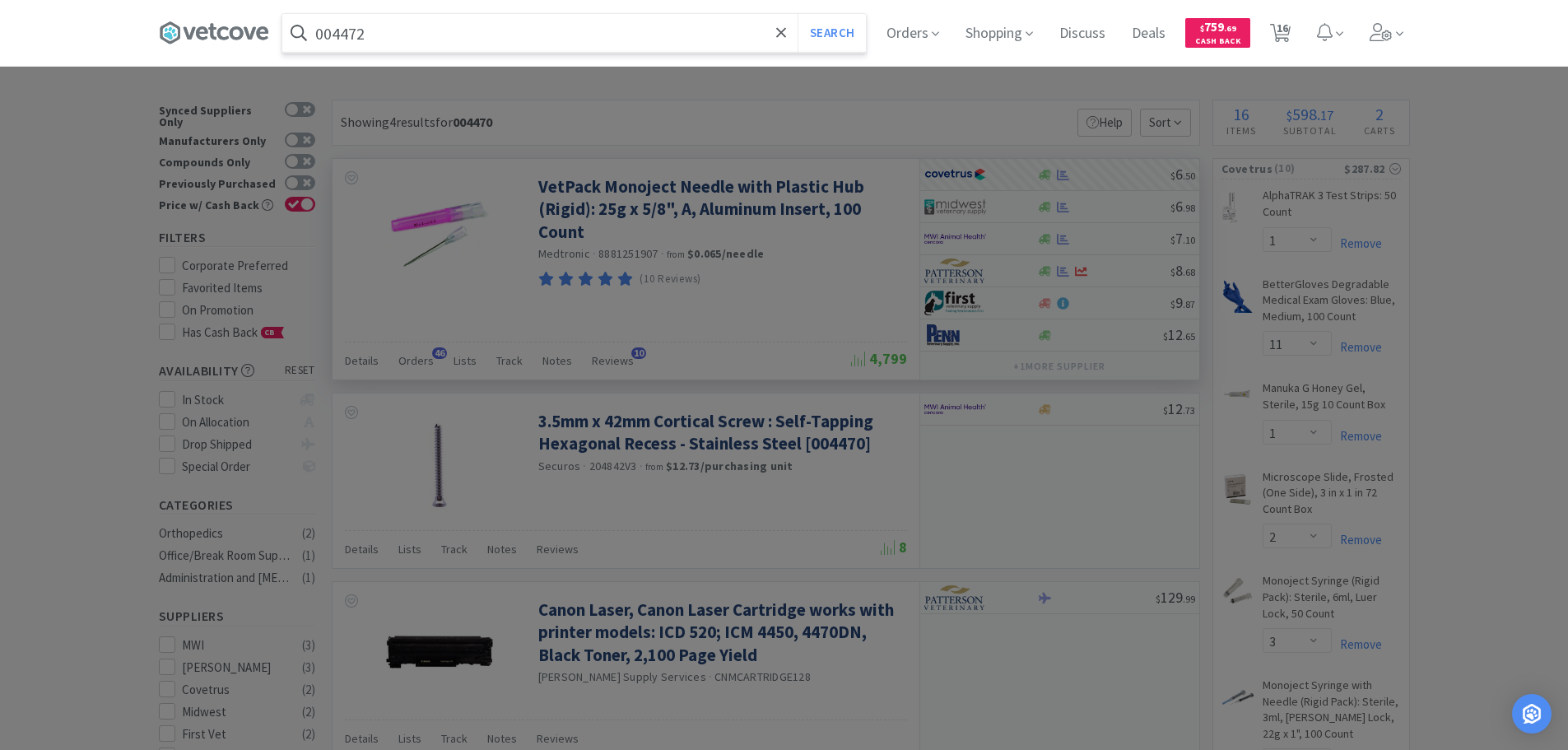
type input "004472"
click at [797, 14] on button "Search" at bounding box center [832, 33] width 68 height 38
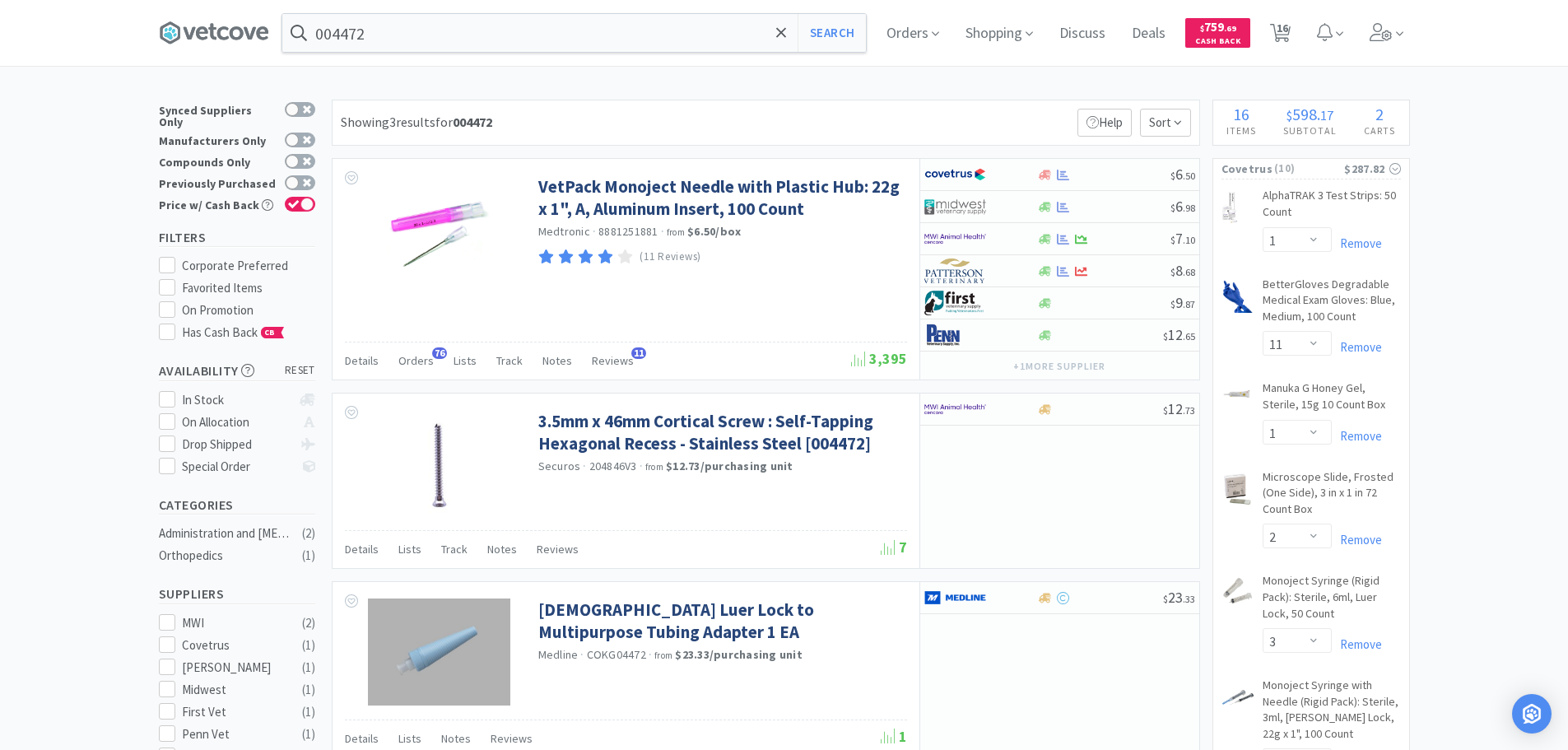
click at [896, 107] on div "Showing 3 results for 004472 Filters Help Sort" at bounding box center [765, 122] width 868 height 46
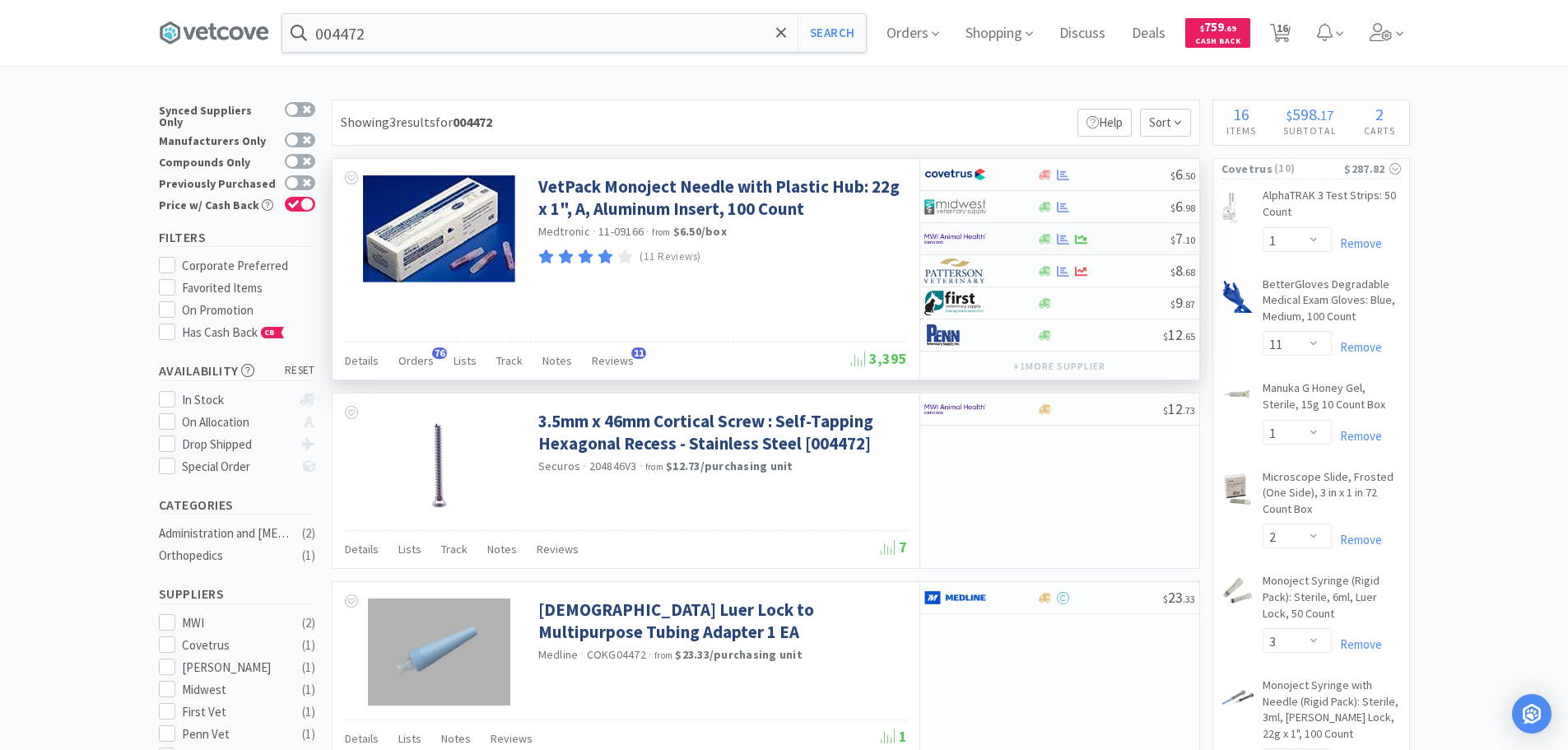
click at [1134, 233] on div at bounding box center [1104, 239] width 133 height 13
select select "1"
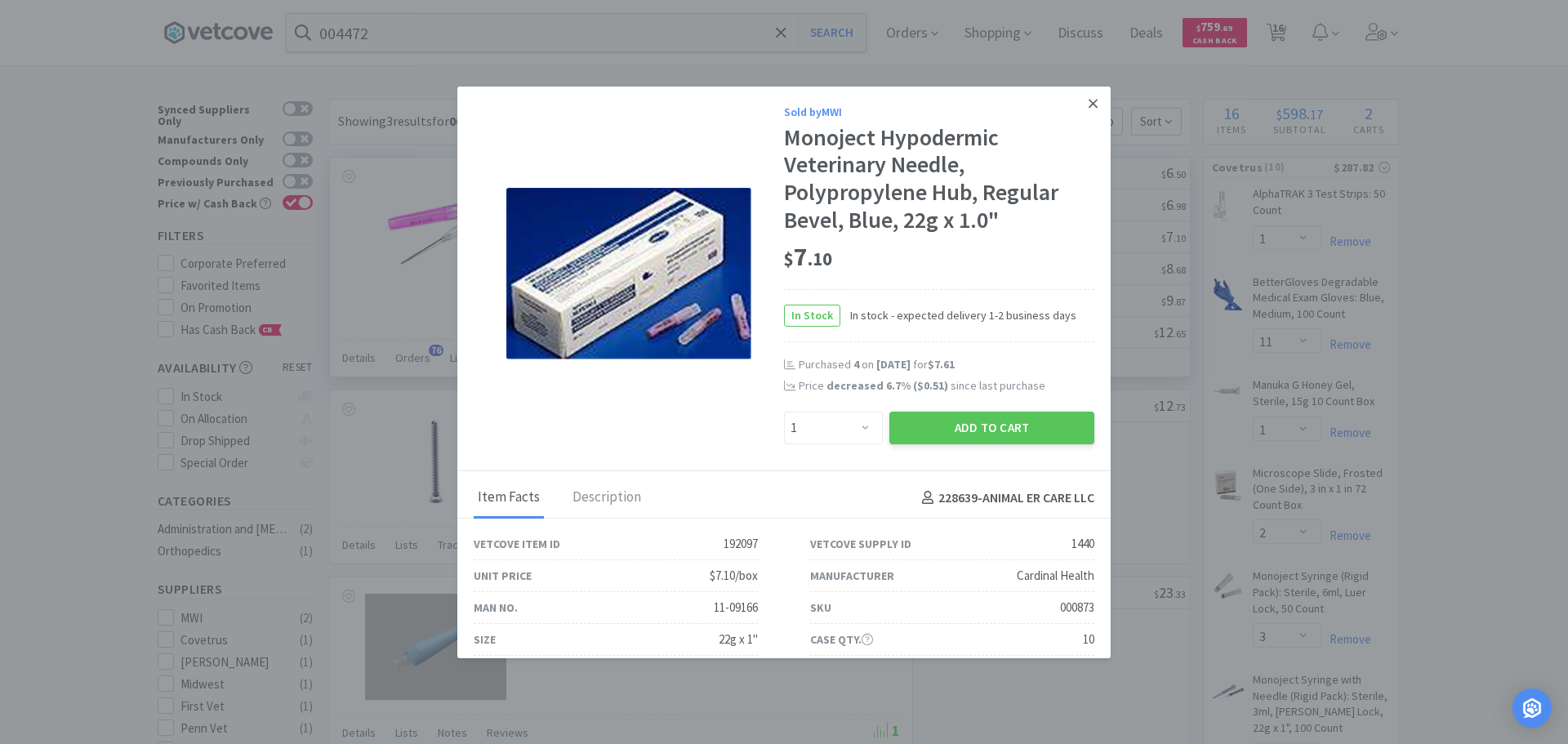
click at [1090, 113] on link at bounding box center [1093, 103] width 29 height 35
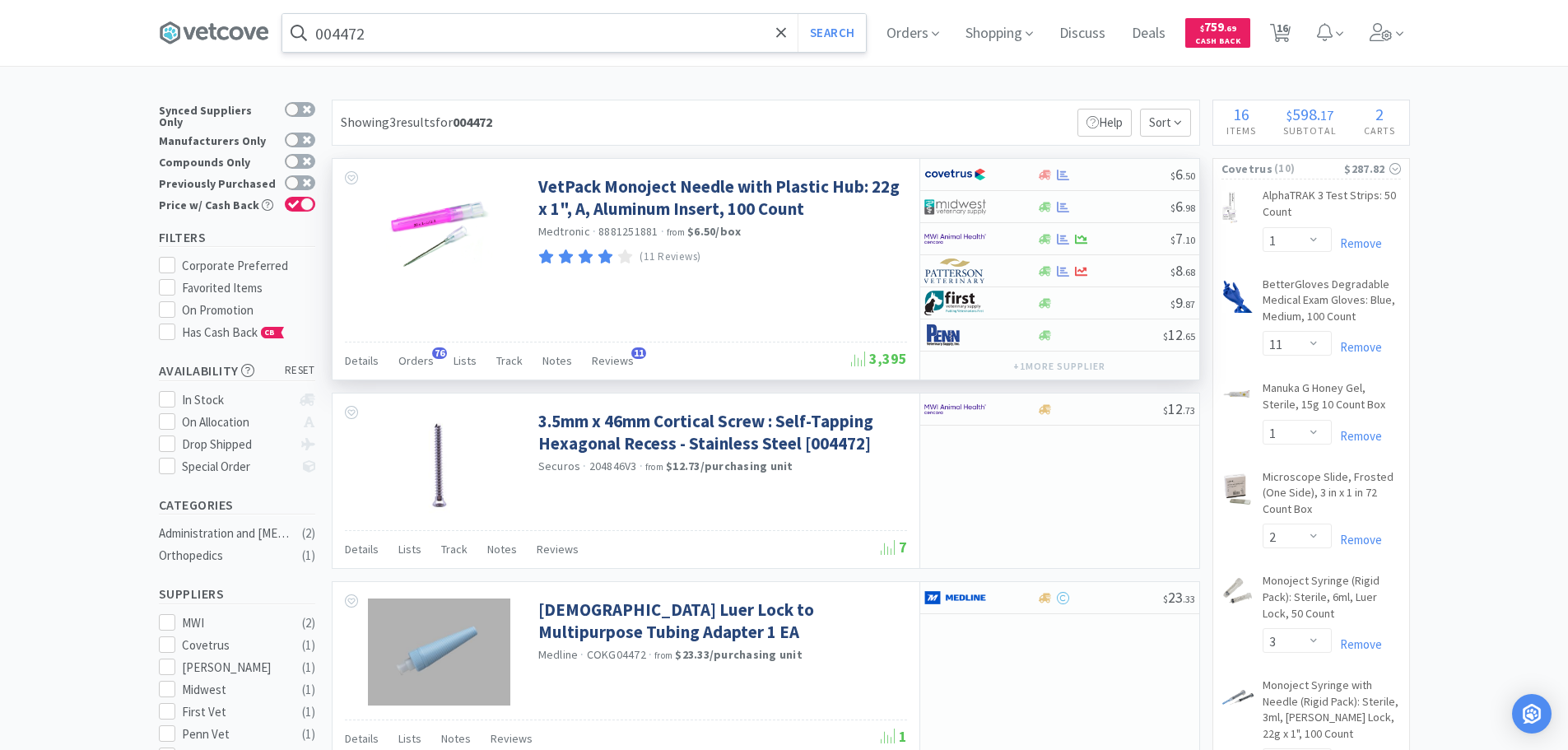
click at [601, 21] on input "004472" at bounding box center [574, 33] width 584 height 38
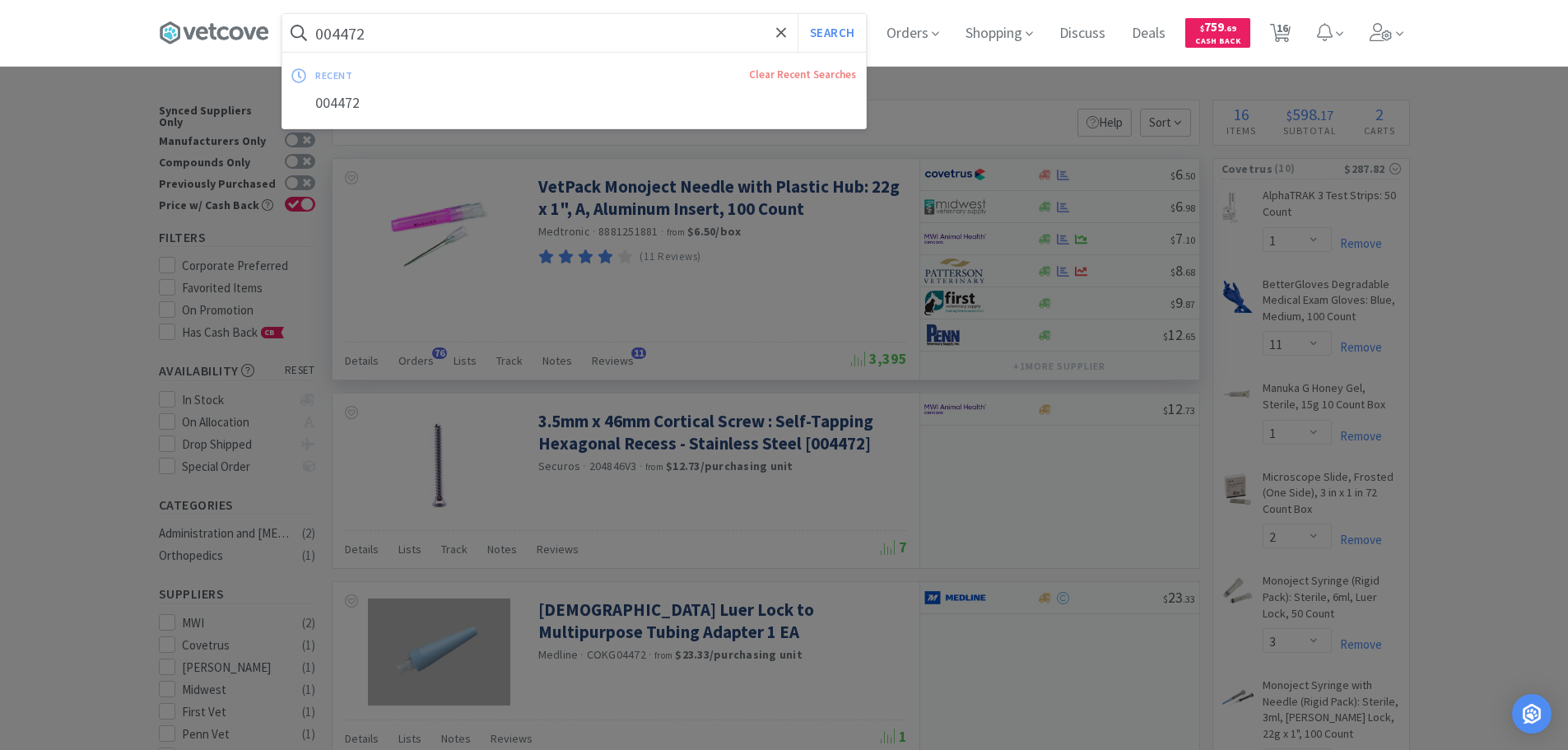
paste input "Covetrus - 004475 $6.5"
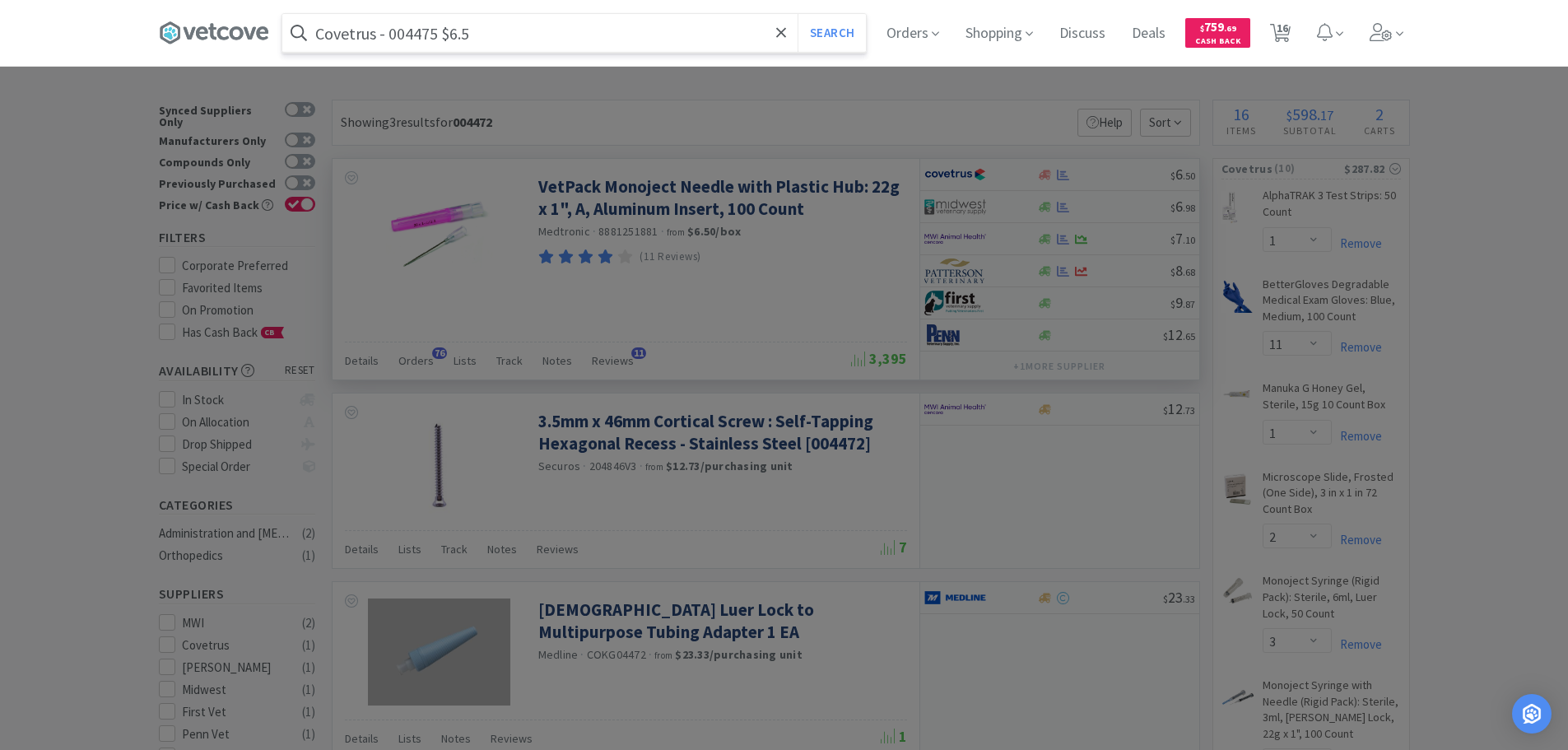
click at [410, 36] on input "Covetrus - 004475 $6.5" at bounding box center [574, 33] width 584 height 38
paste input "004475"
click at [410, 36] on input "004475" at bounding box center [574, 33] width 584 height 38
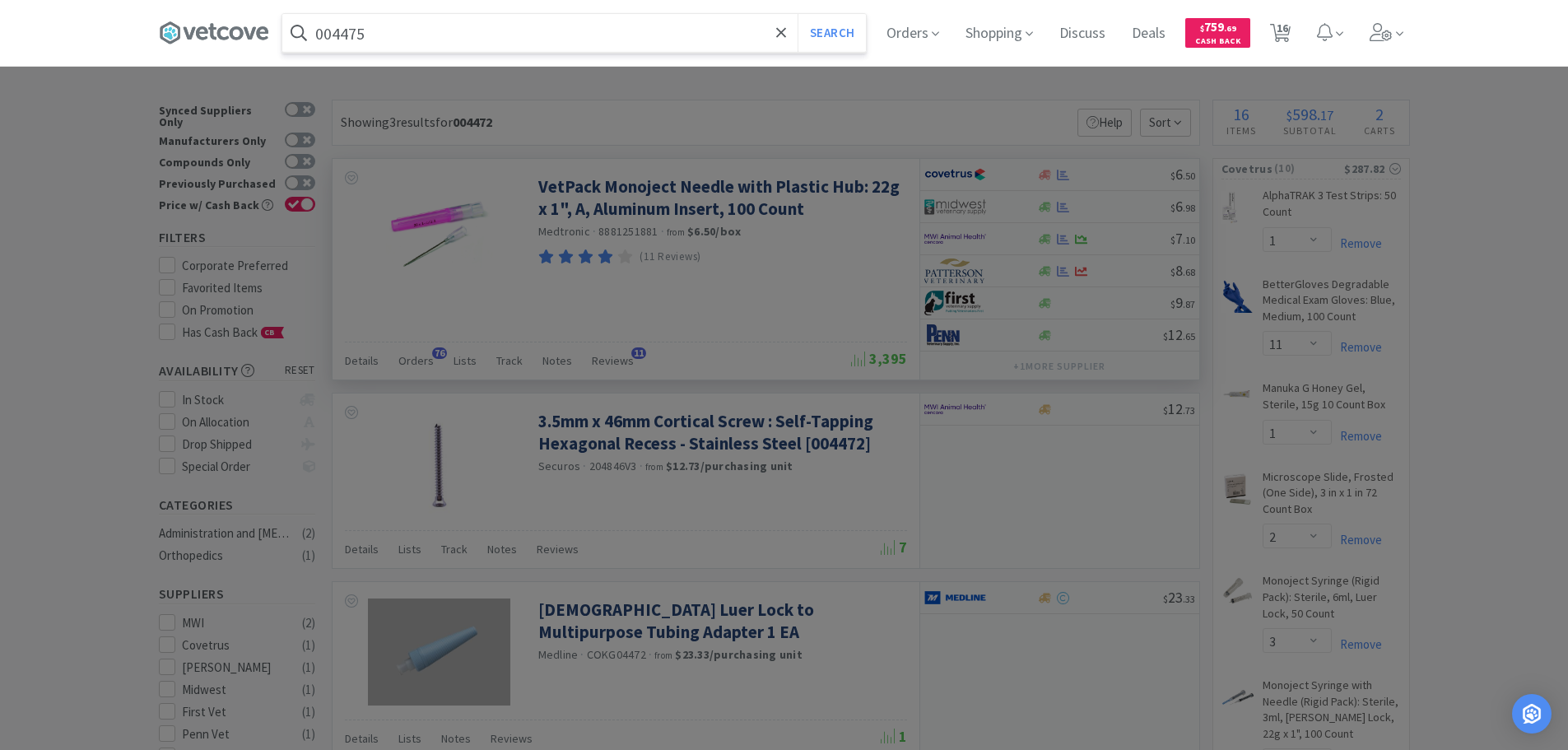
type input "004475"
click at [797, 14] on button "Search" at bounding box center [832, 33] width 68 height 38
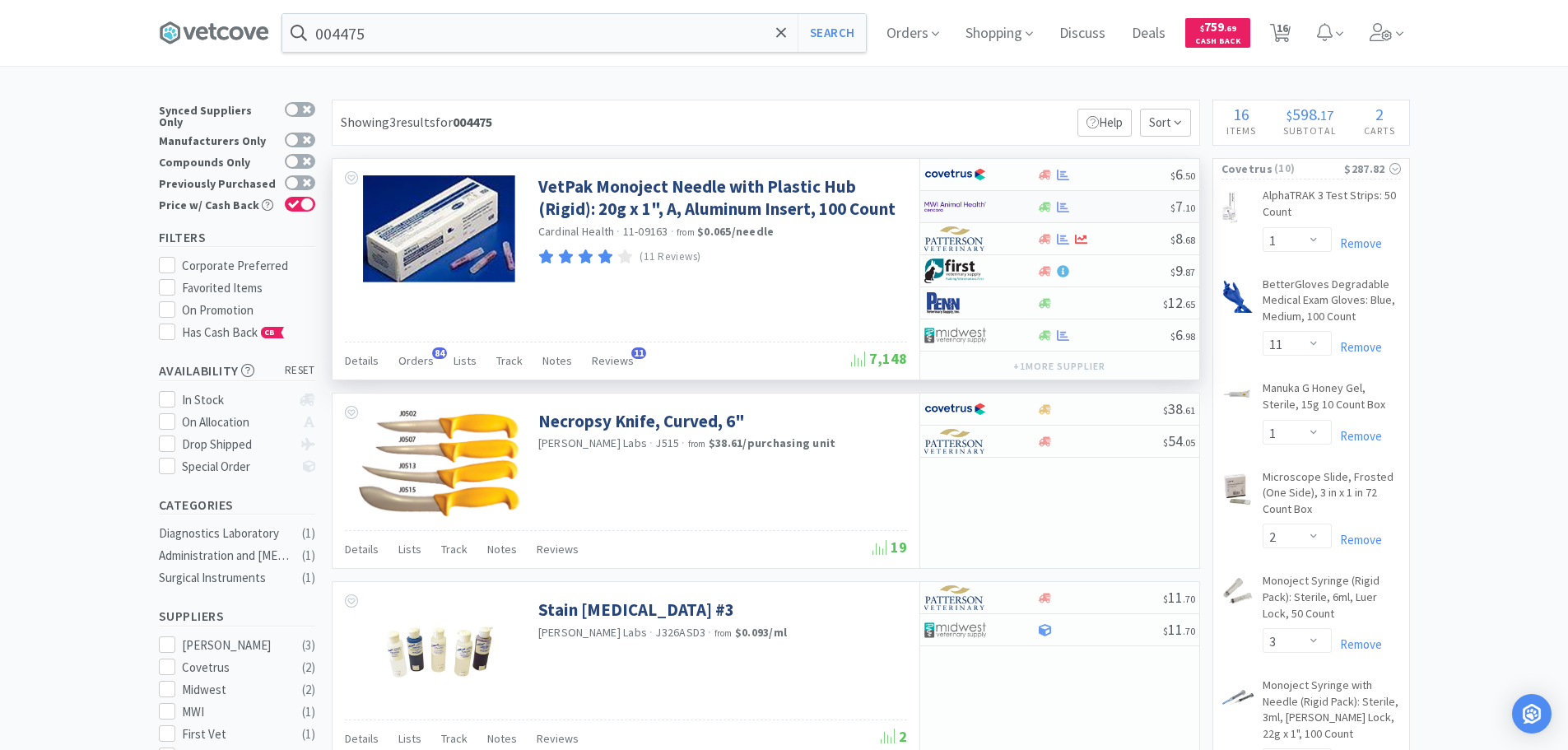
click at [1117, 209] on div at bounding box center [1104, 207] width 133 height 13
select select "1"
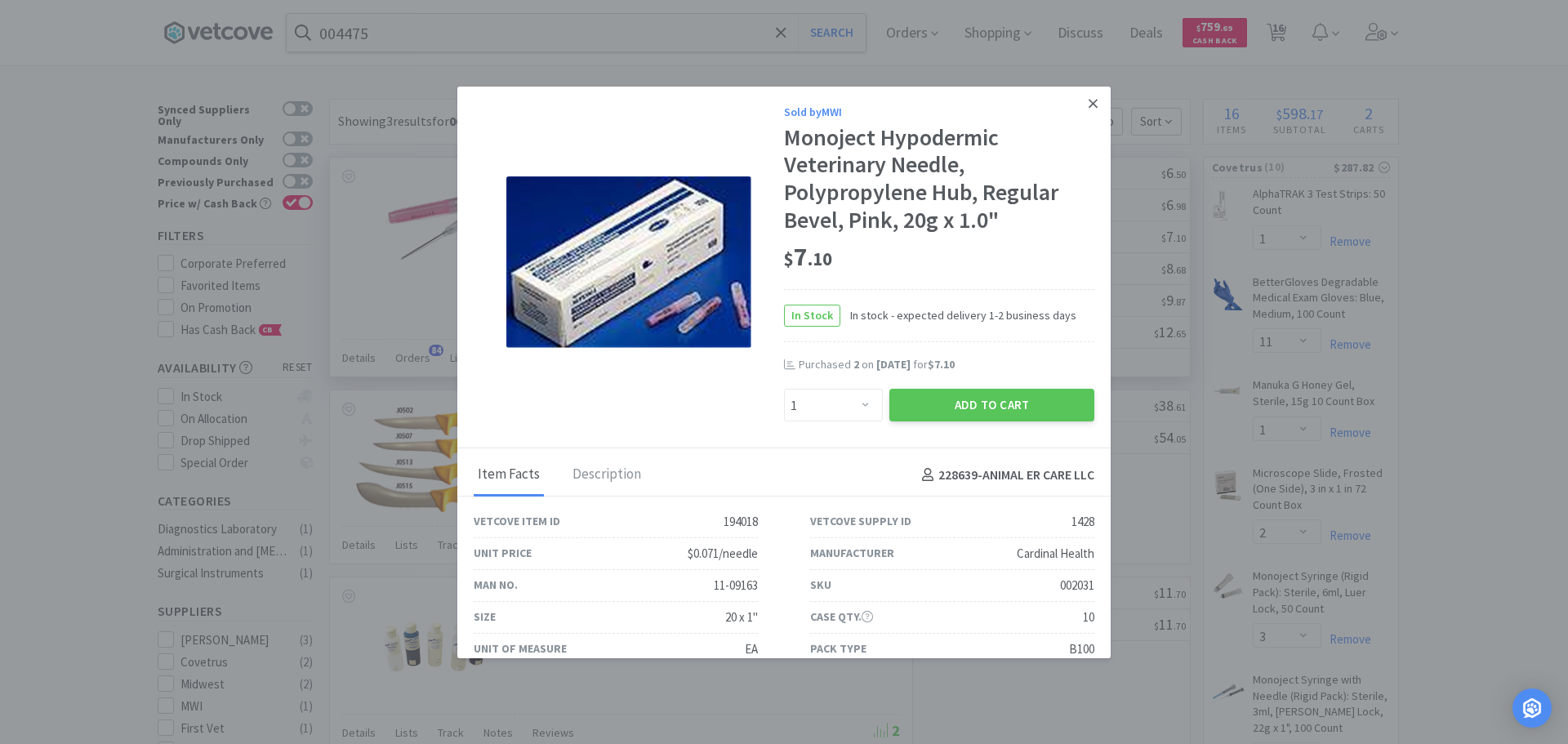
click at [1089, 104] on icon at bounding box center [1093, 103] width 9 height 9
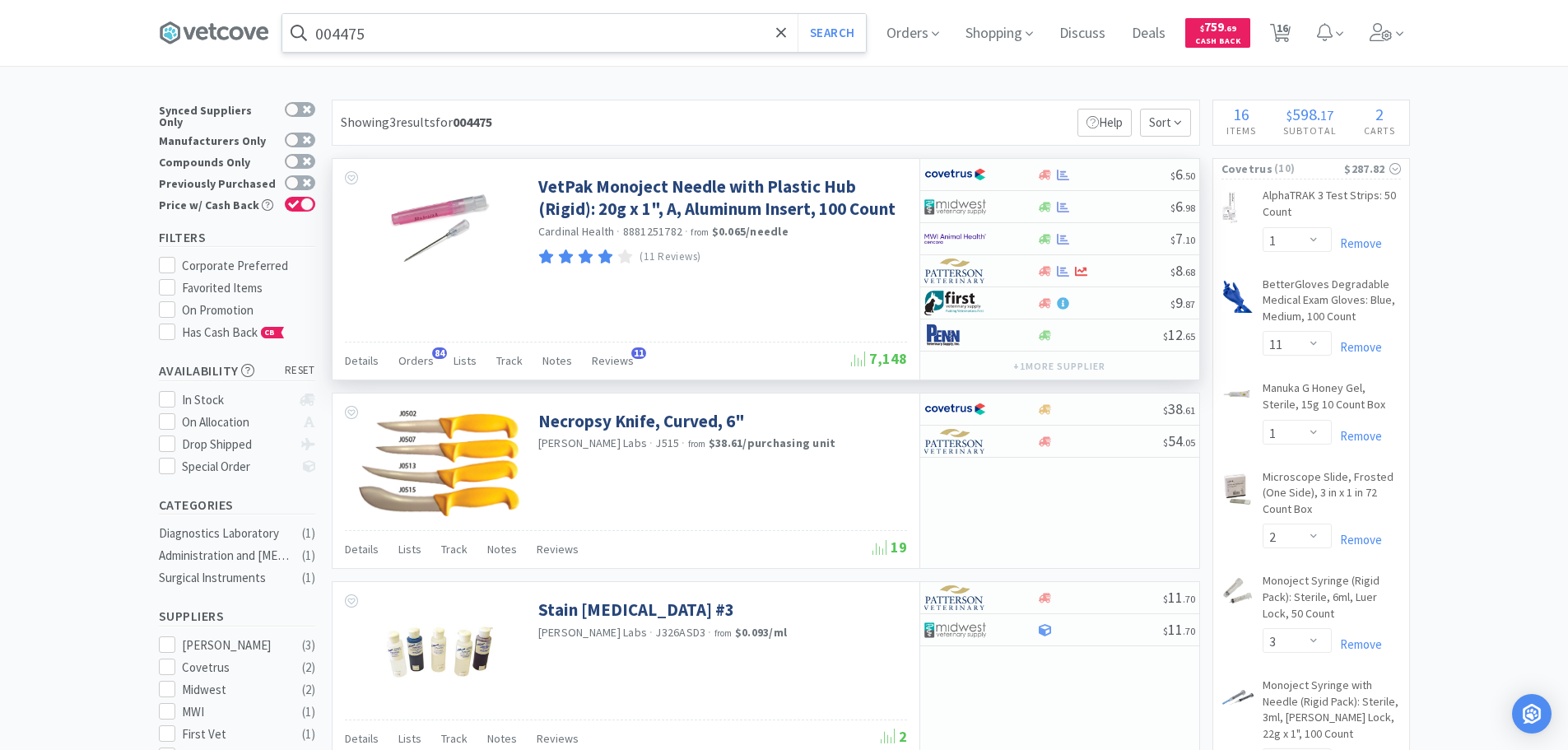
click at [599, 32] on input "004475" at bounding box center [574, 33] width 584 height 38
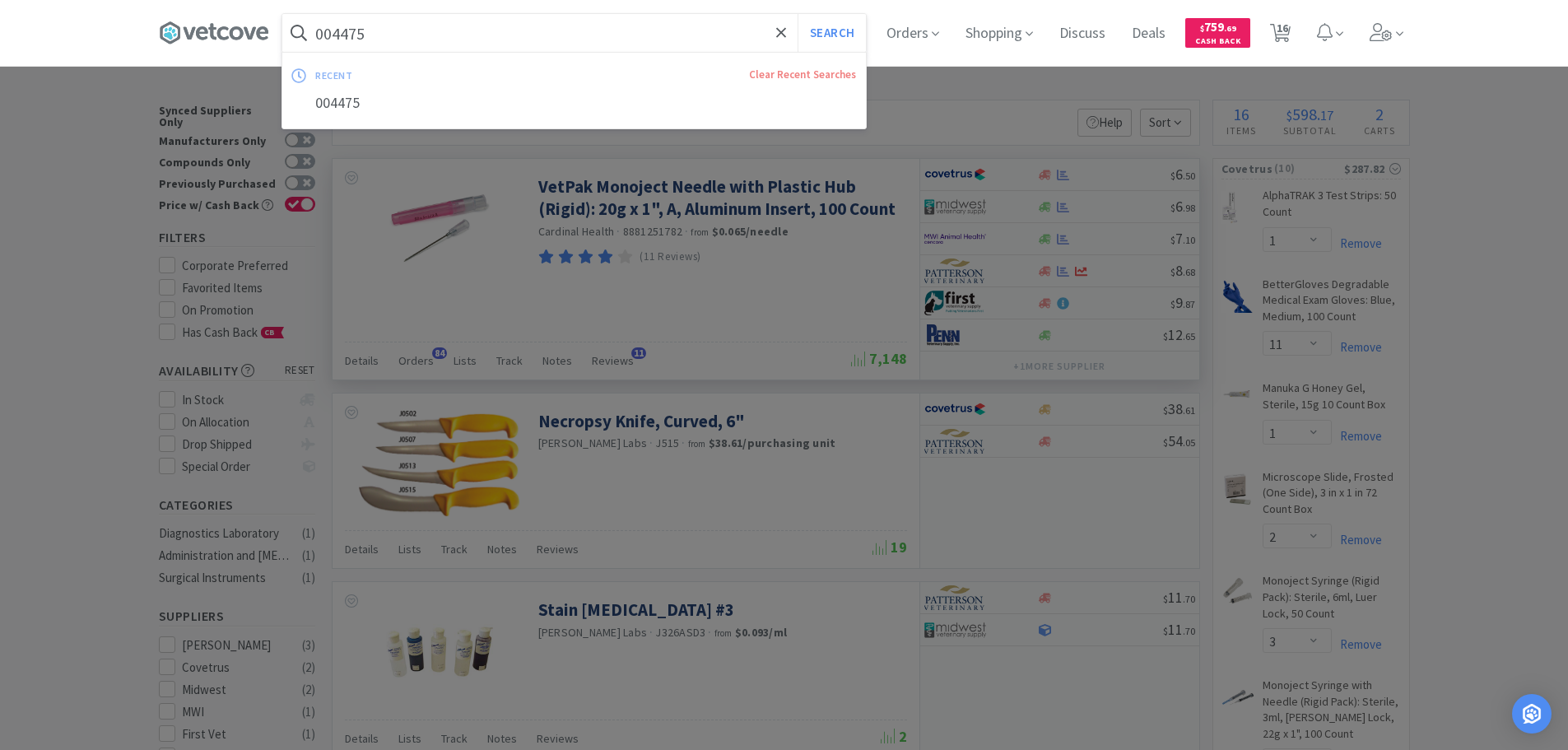
paste input "Covetrus - 004478 $6.5"
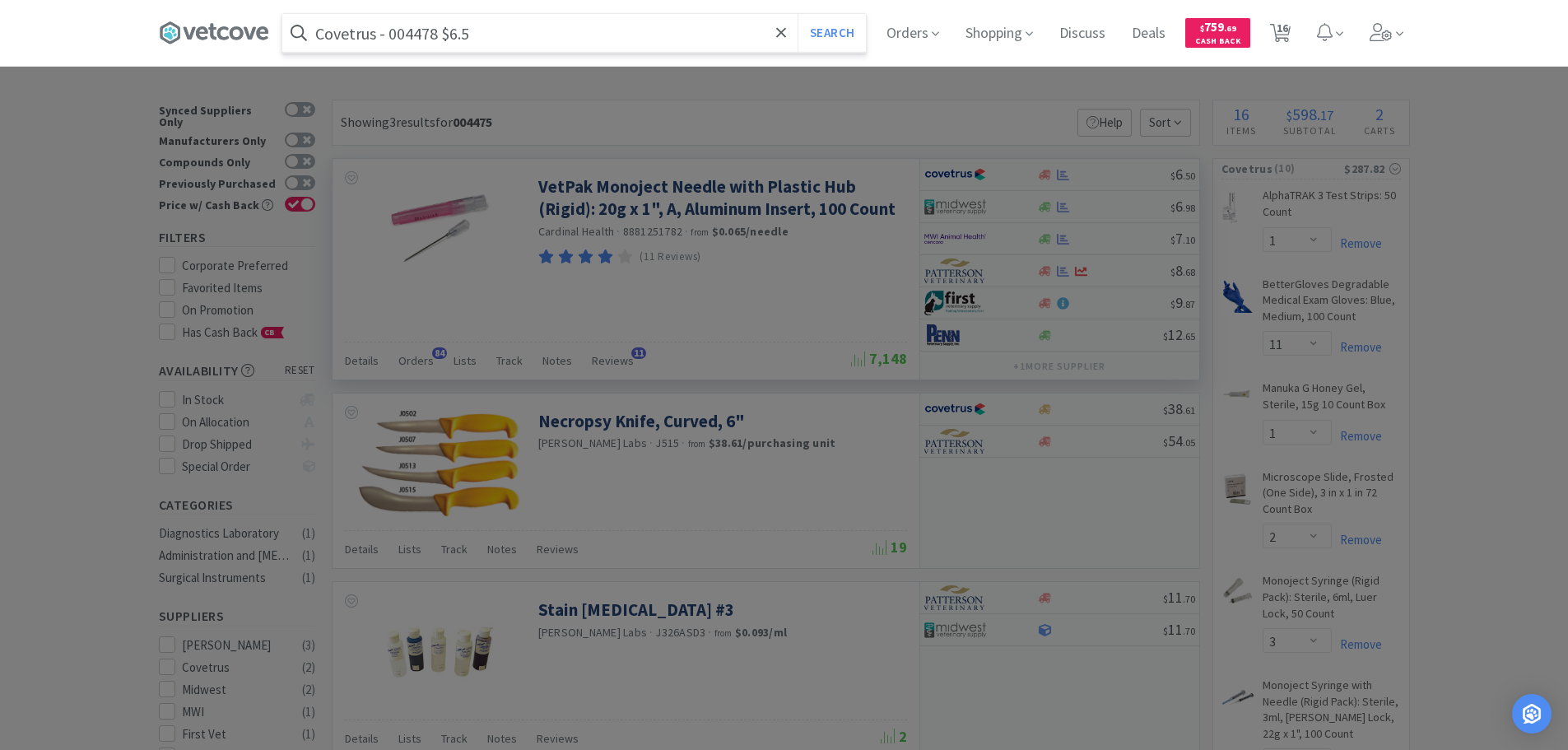
click at [417, 34] on input "Covetrus - 004478 $6.5" at bounding box center [574, 33] width 584 height 38
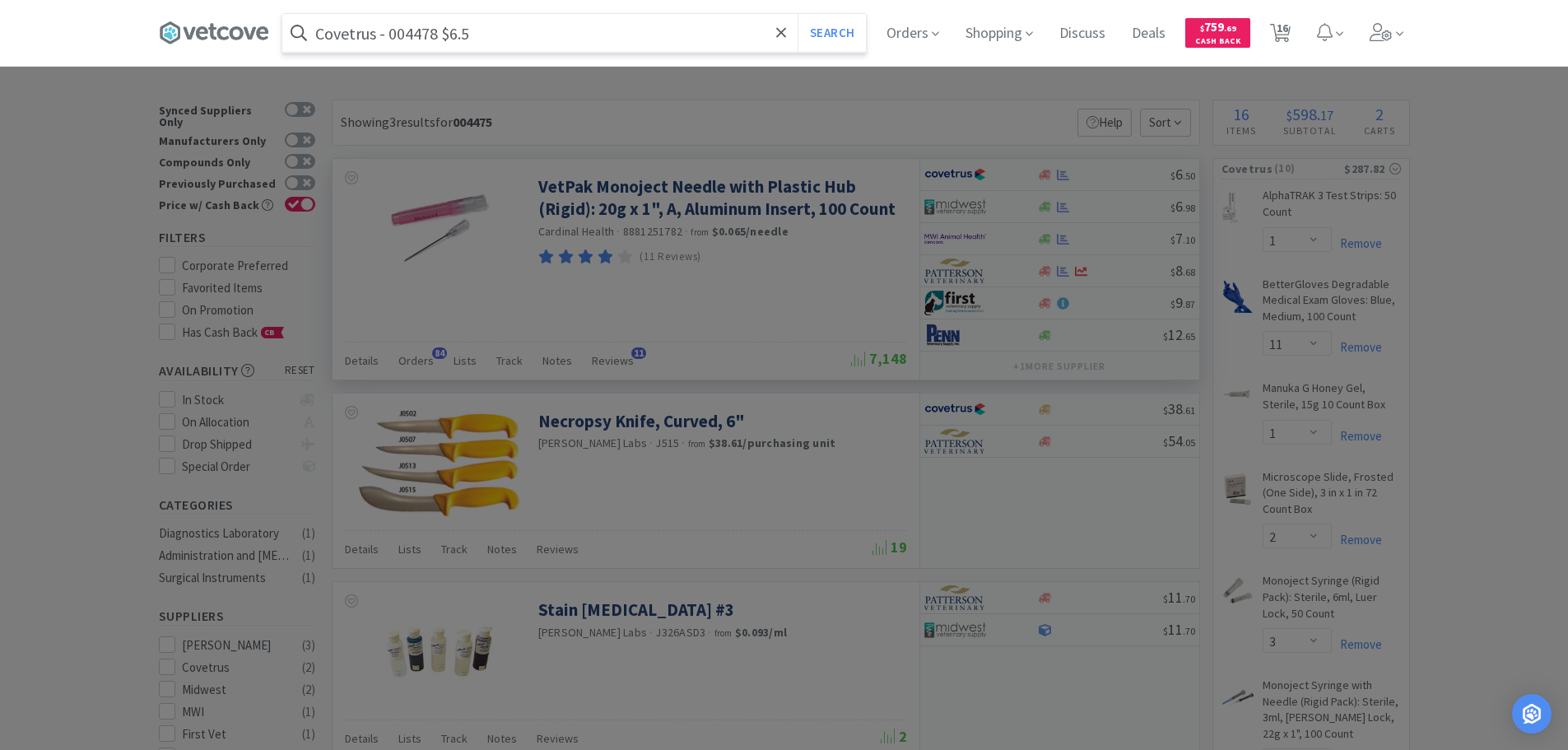
paste input "004478"
type input "004478"
click at [797, 14] on button "Search" at bounding box center [832, 33] width 68 height 38
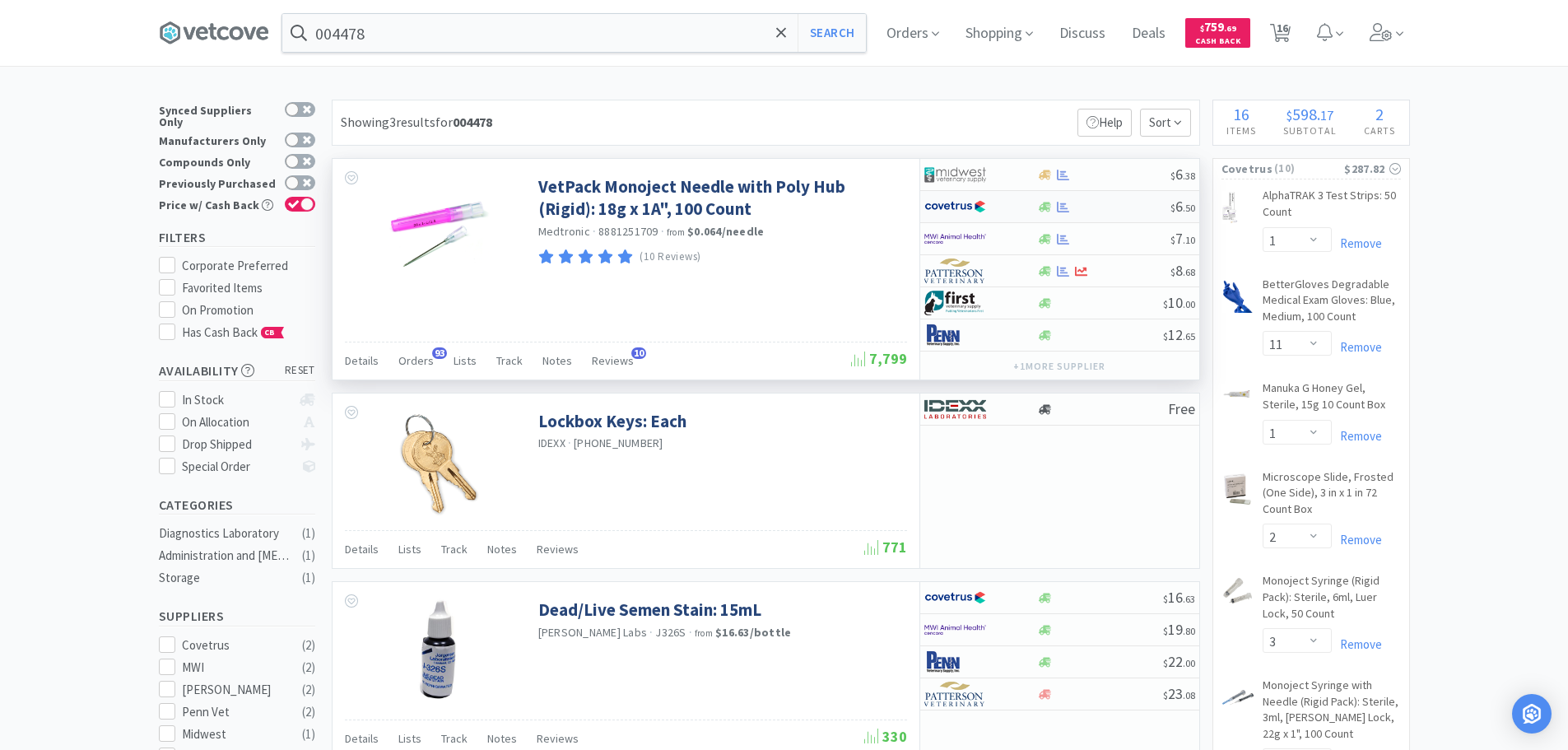
click at [1110, 201] on div at bounding box center [1104, 207] width 133 height 13
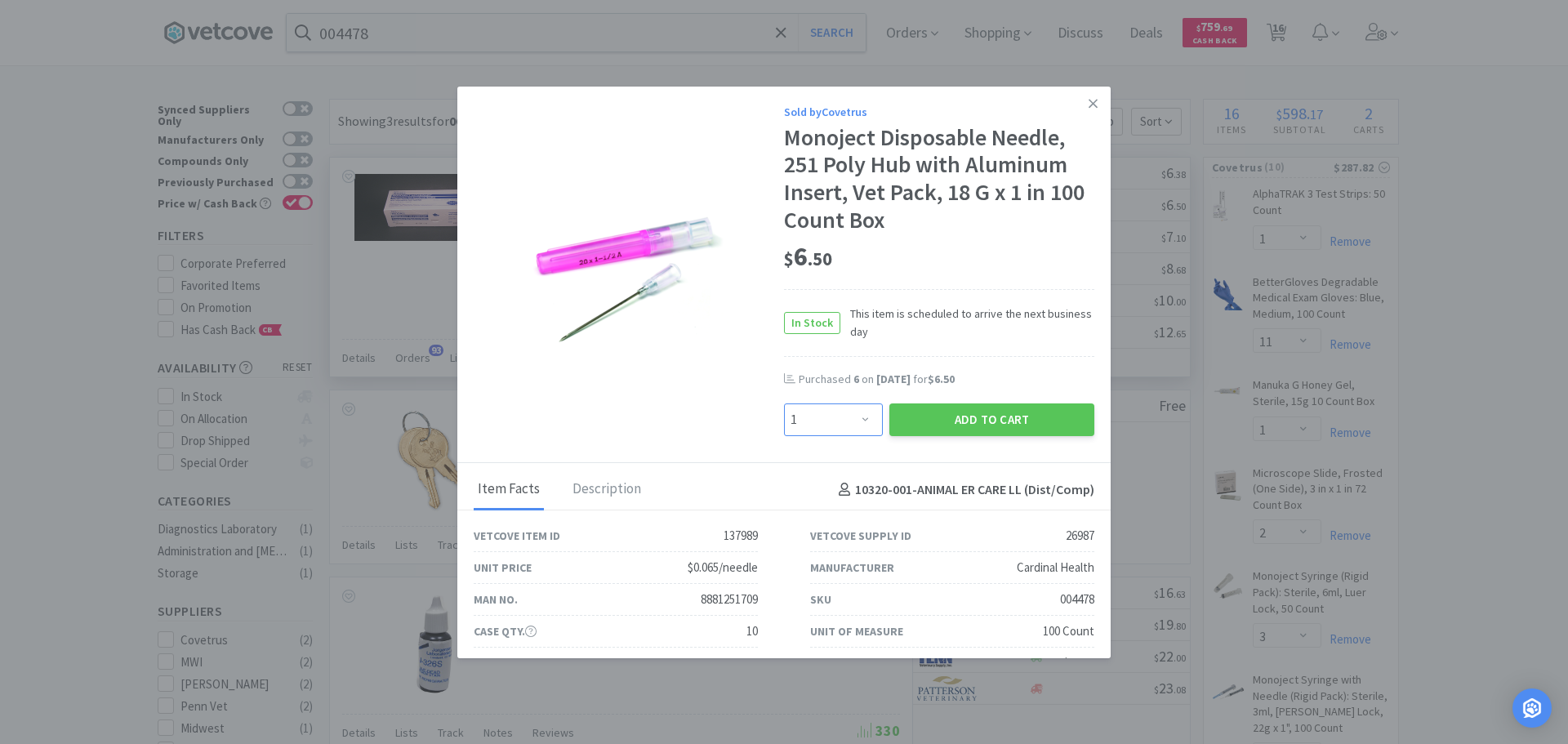
click at [846, 413] on select "Enter Quantity 1 2 3 4 5 6 7 8 9 10 11 12 13 14 15 16 17 18 19 20 Enter Quantity" at bounding box center [833, 420] width 99 height 33
select select "6"
click at [784, 404] on select "Enter Quantity 1 2 3 4 5 6 7 8 9 10 11 12 13 14 15 16 17 18 19 20 Enter Quantity" at bounding box center [833, 420] width 99 height 33
click at [818, 87] on div "Sold by Covetrus Monoject Disposable Needle, 251 Poly Hub with Aluminum Insert,…" at bounding box center [783, 274] width 653 height 377
click at [918, 413] on button "Add to Cart" at bounding box center [992, 420] width 205 height 33
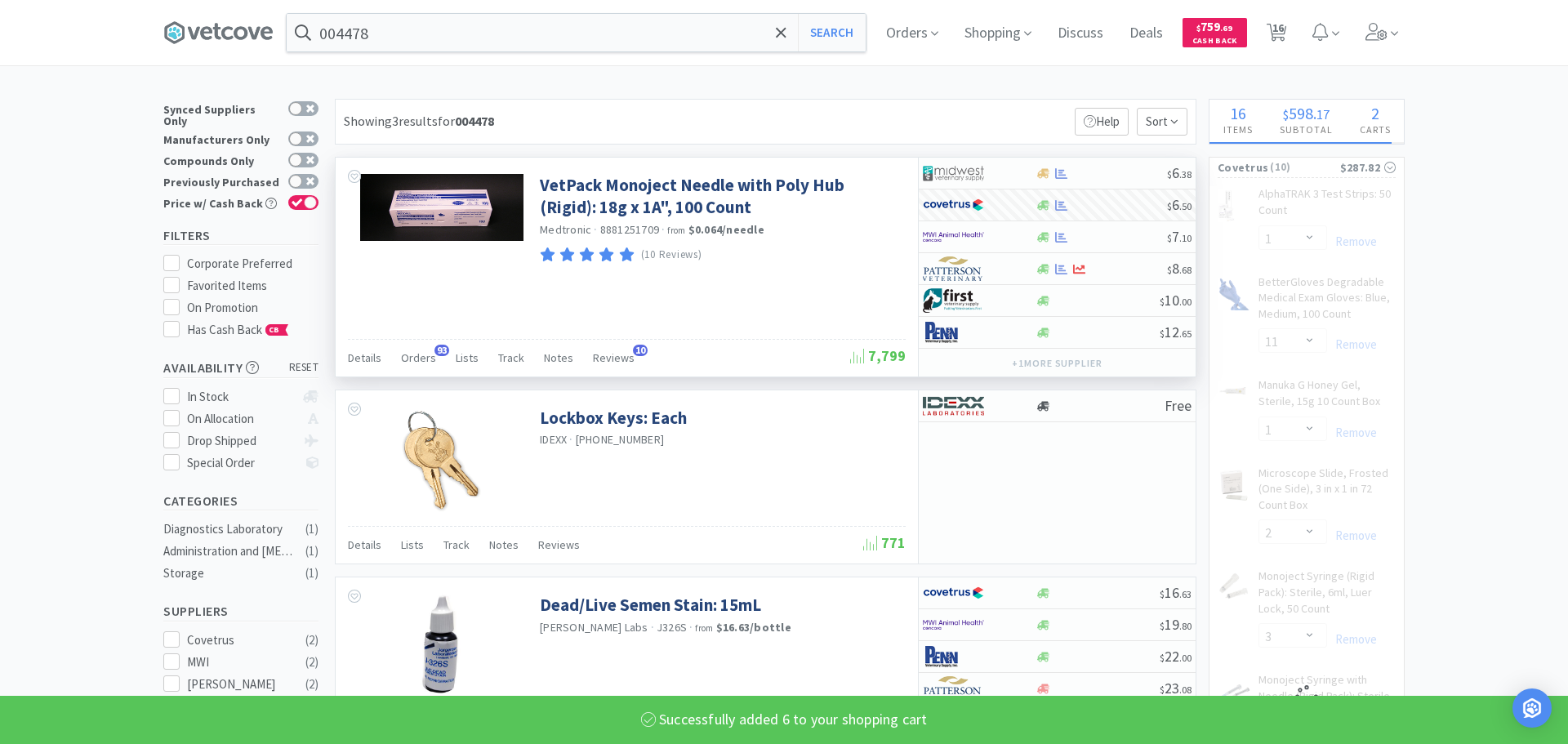
select select "6"
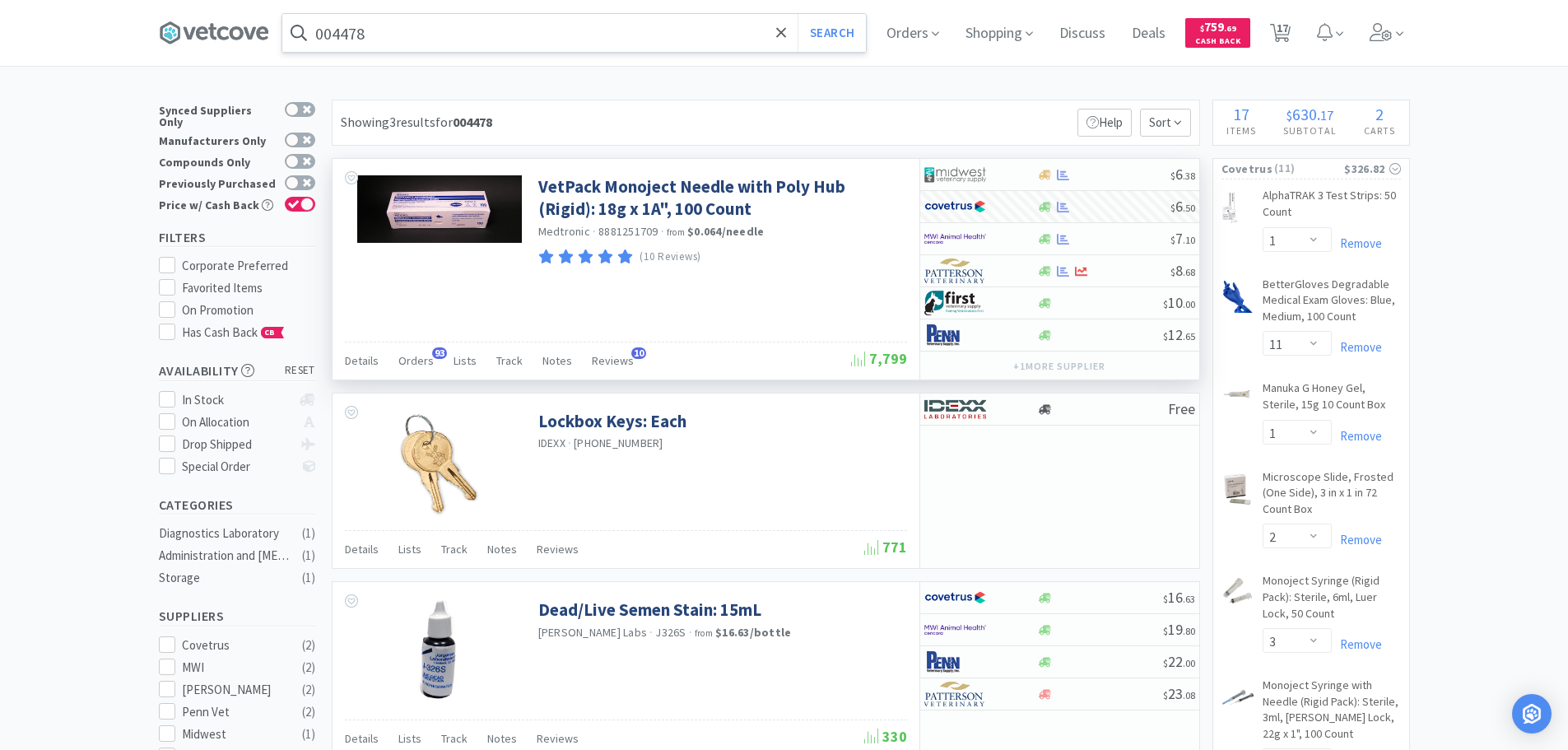
click at [551, 33] on input "004478" at bounding box center [574, 33] width 584 height 38
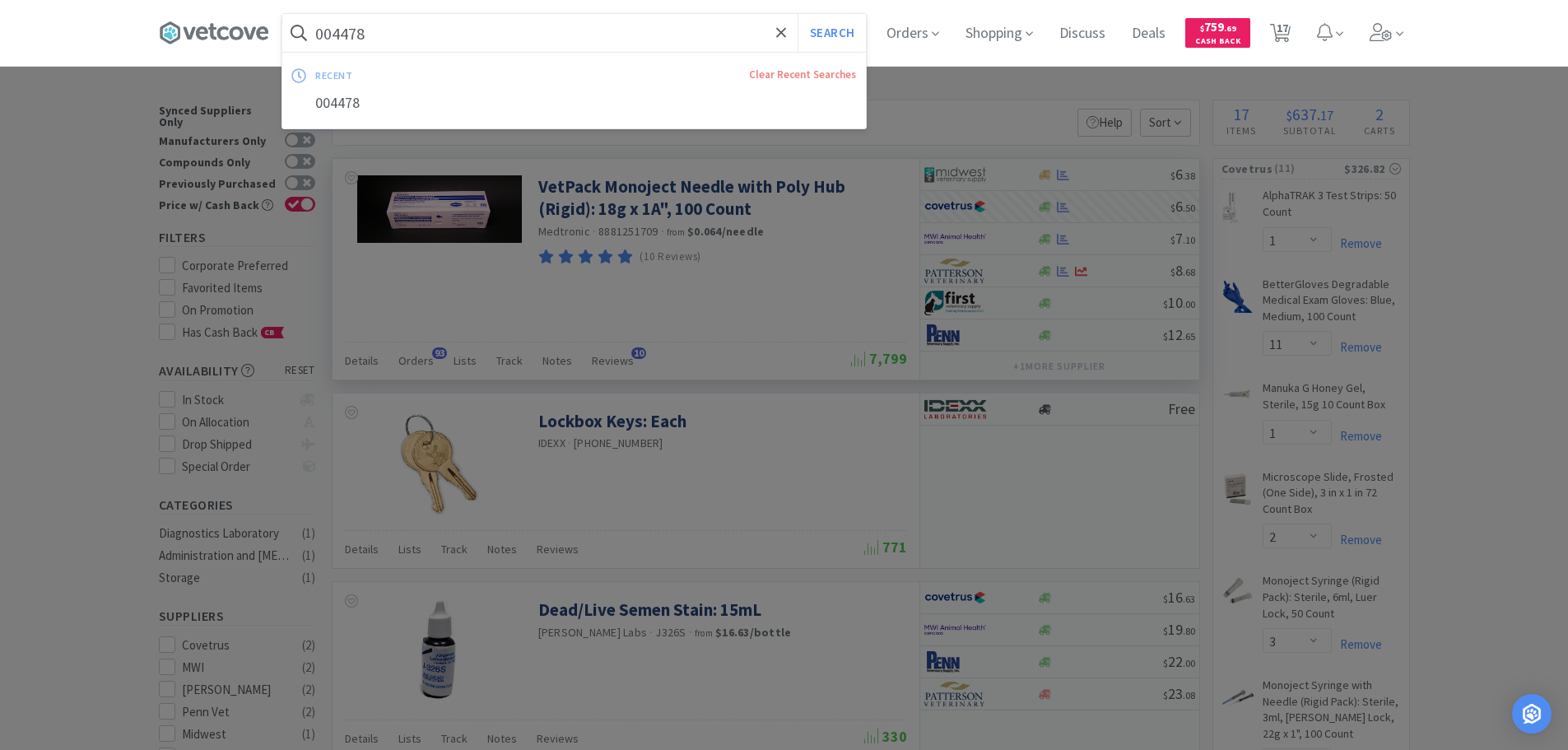
paste input "Covetrus - 017387 $0.98"
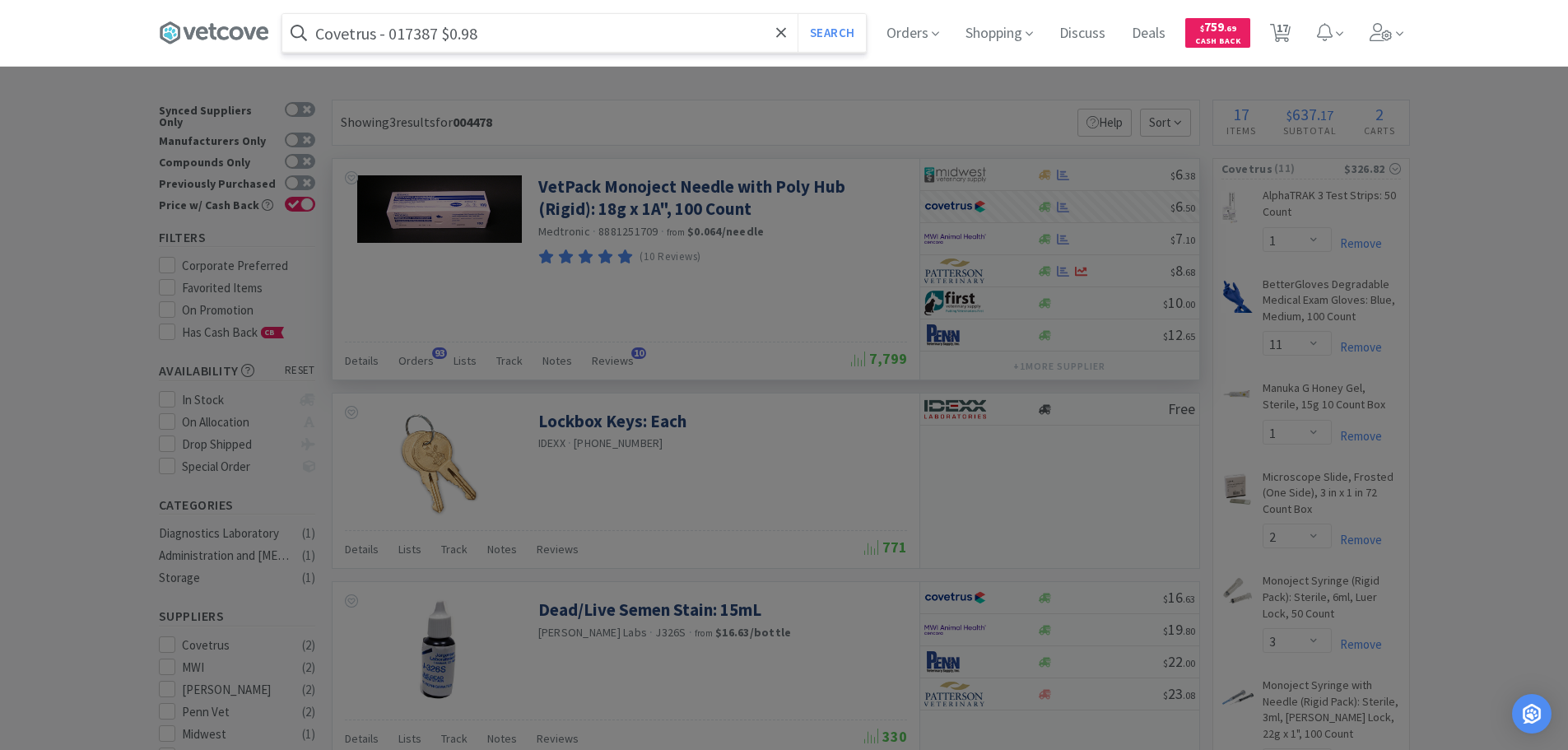
click at [424, 35] on input "Covetrus - 017387 $0.98" at bounding box center [574, 33] width 584 height 38
paste input "017387"
type input "017387"
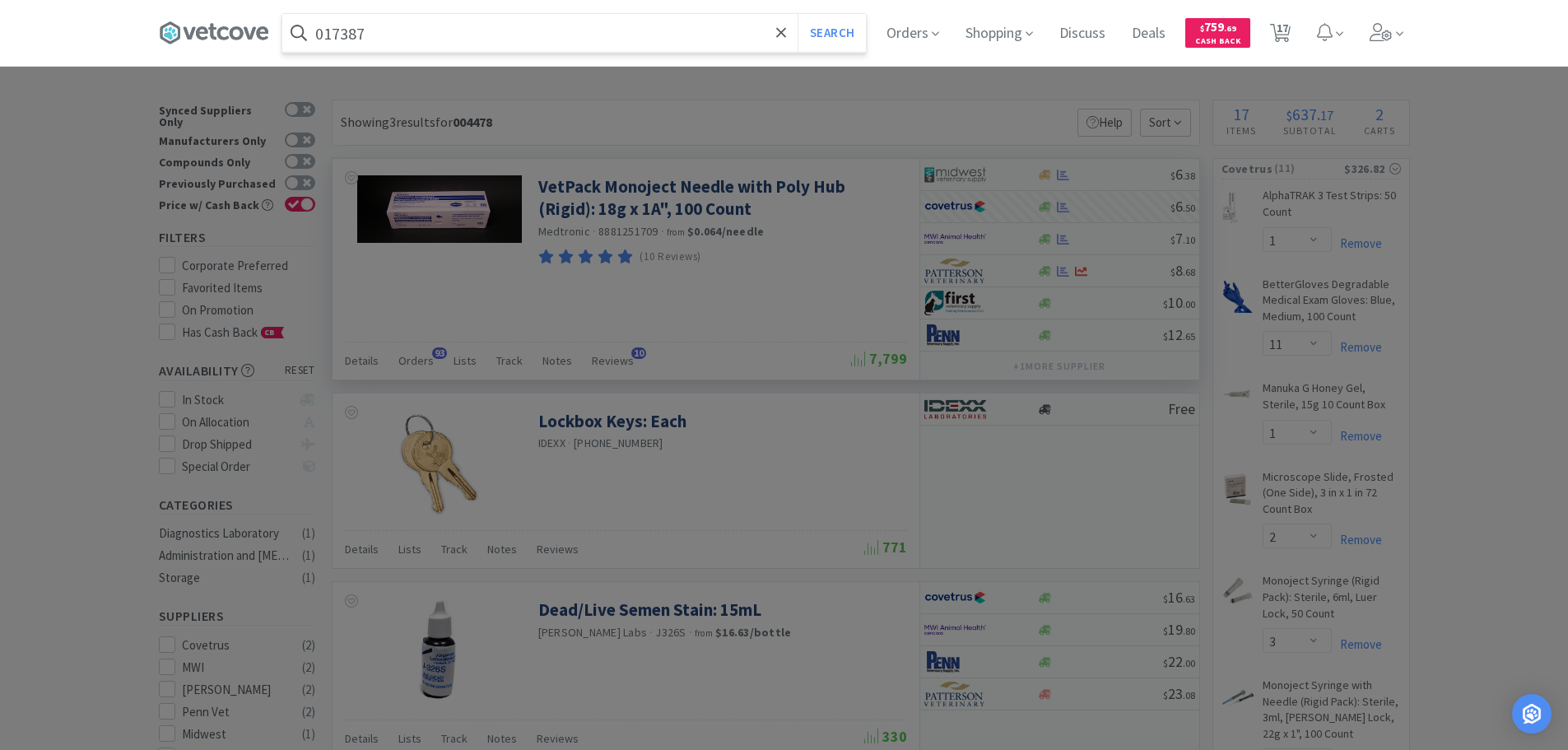
click at [797, 14] on button "Search" at bounding box center [832, 33] width 68 height 38
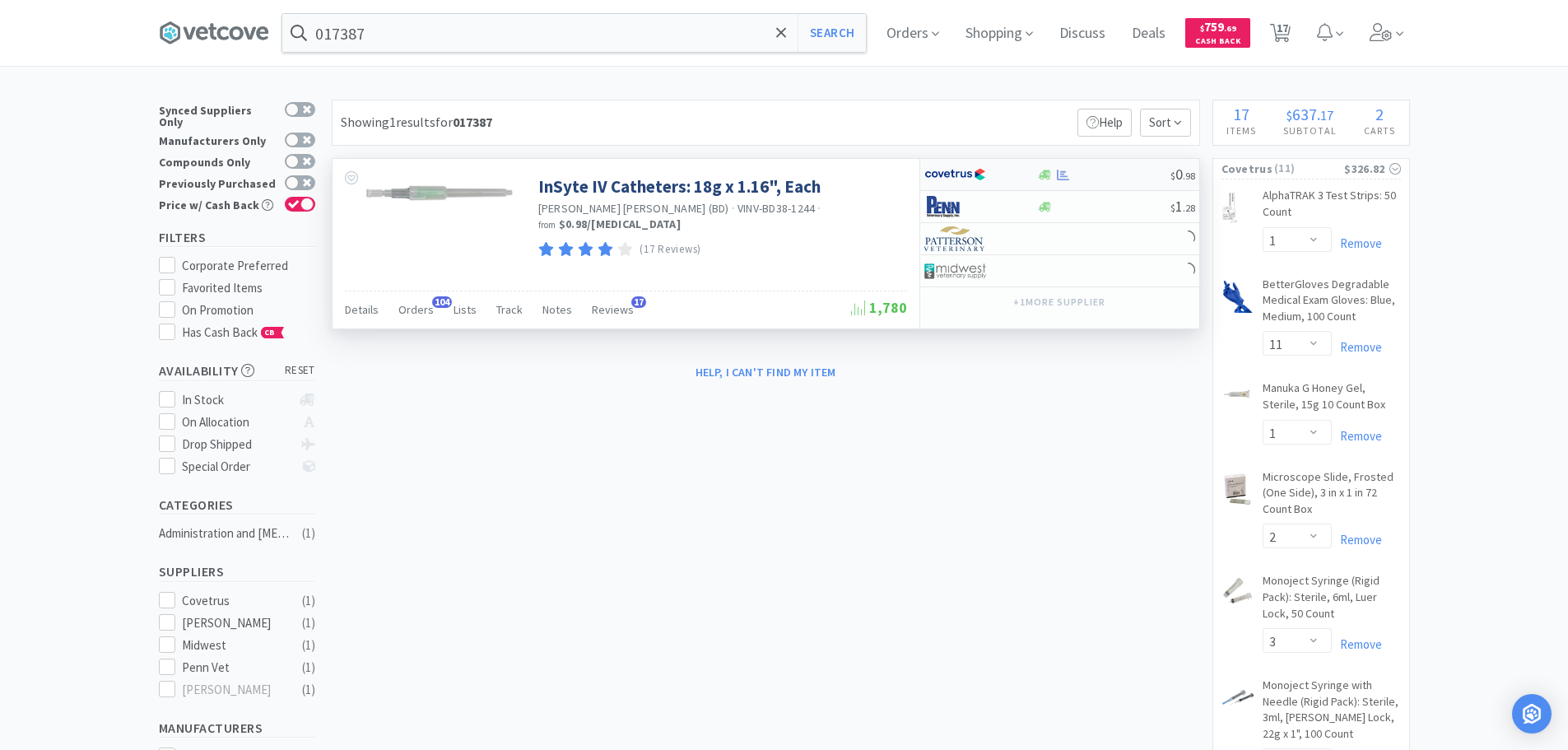
click at [1123, 167] on div "$ 0 . 98" at bounding box center [1060, 175] width 279 height 32
select select "1"
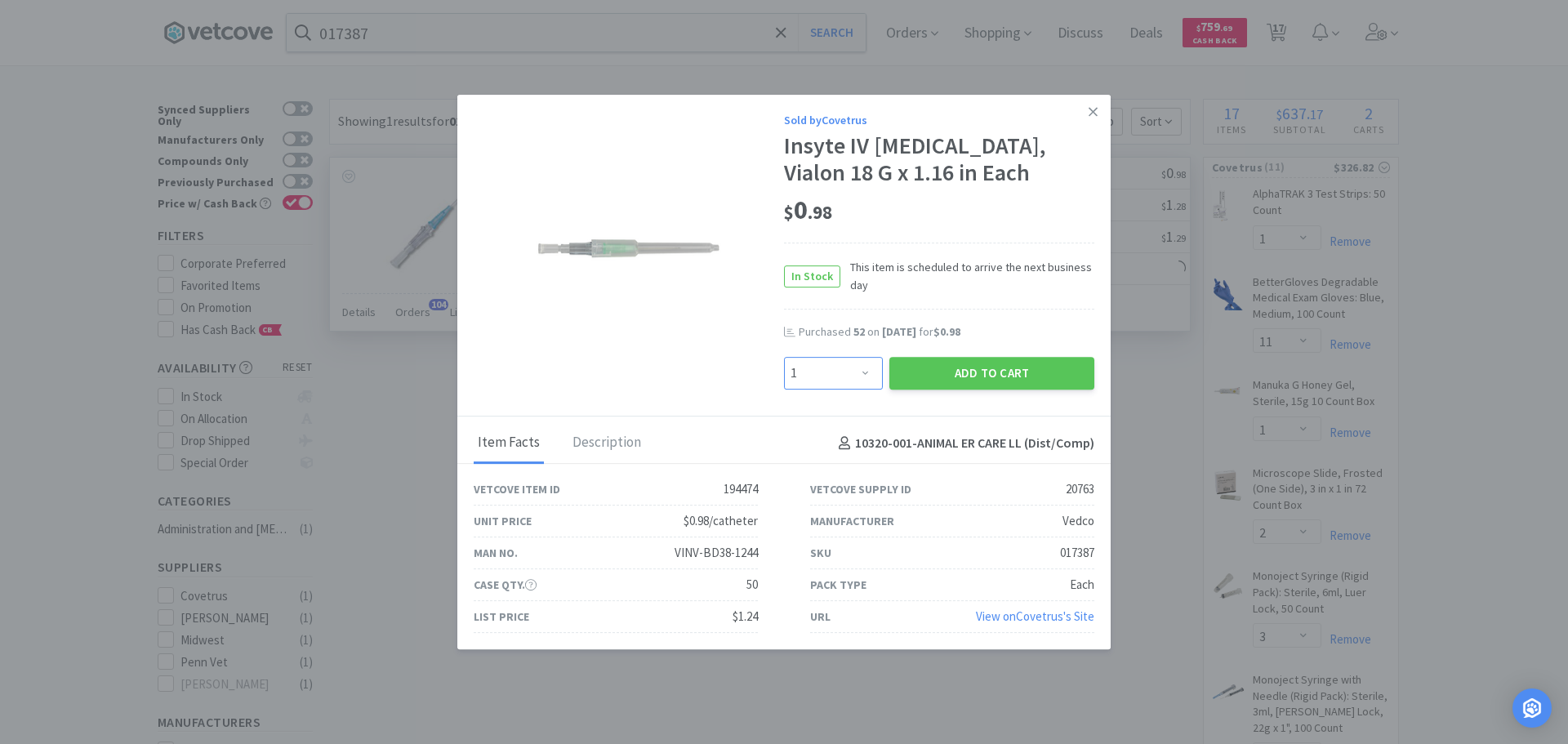
click at [844, 372] on select "Enter Quantity 1 2 3 4 5 6 7 8 9 10 11 12 13 14 15 16 17 18 19 20 Enter Quantity" at bounding box center [833, 373] width 99 height 33
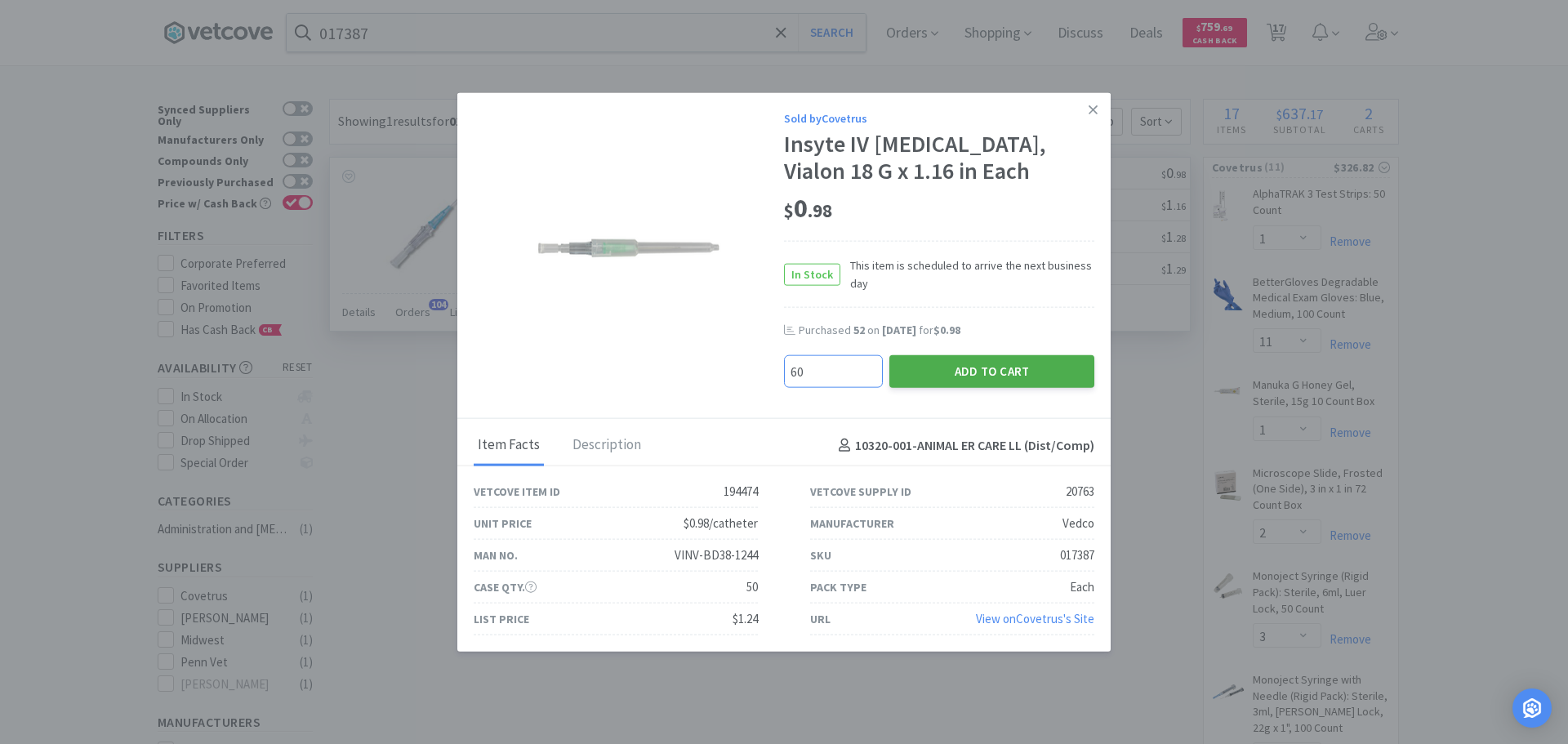
type input "60"
click at [955, 366] on button "Add to Cart" at bounding box center [992, 372] width 205 height 33
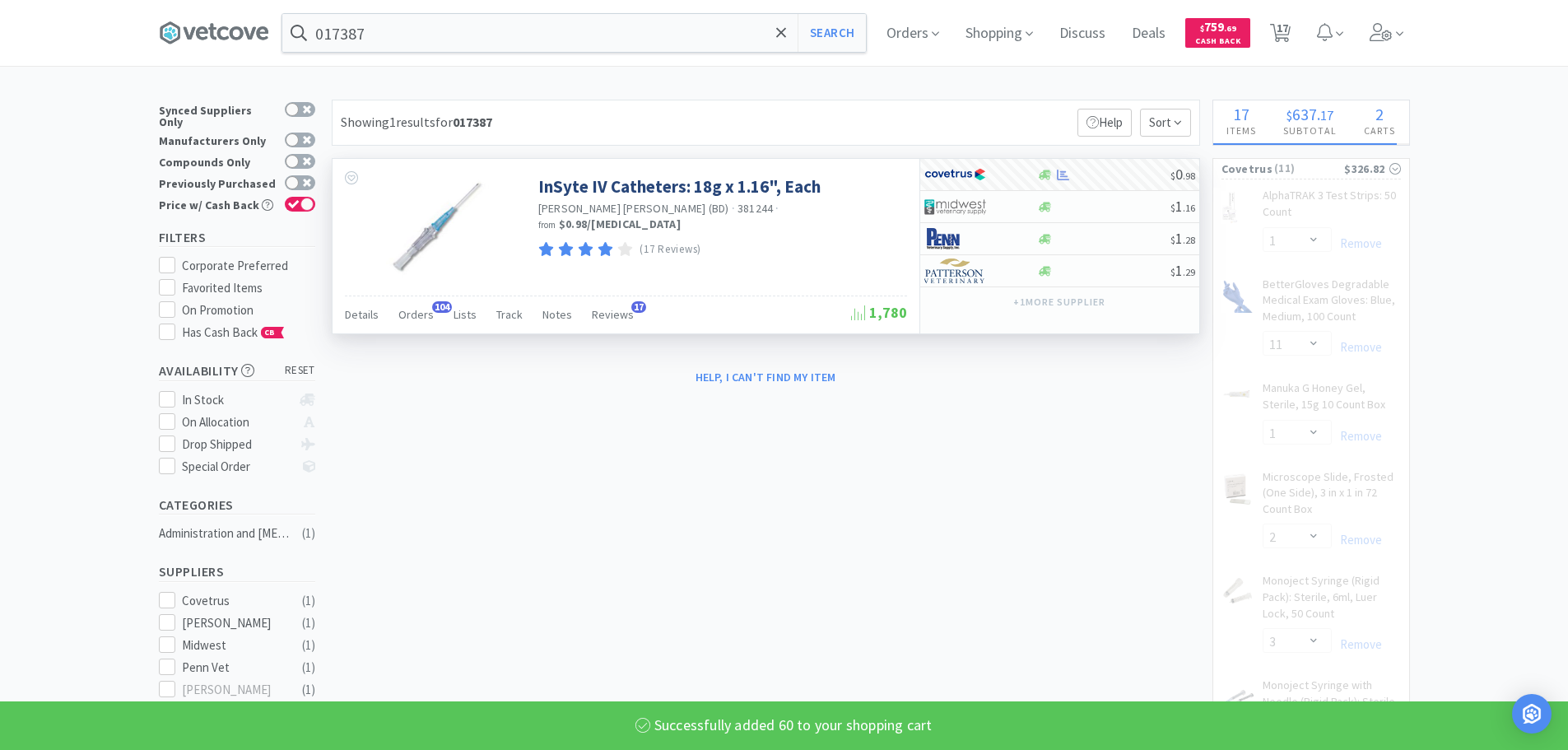
select select "1"
select select "2"
select select "3"
select select "2"
select select "1"
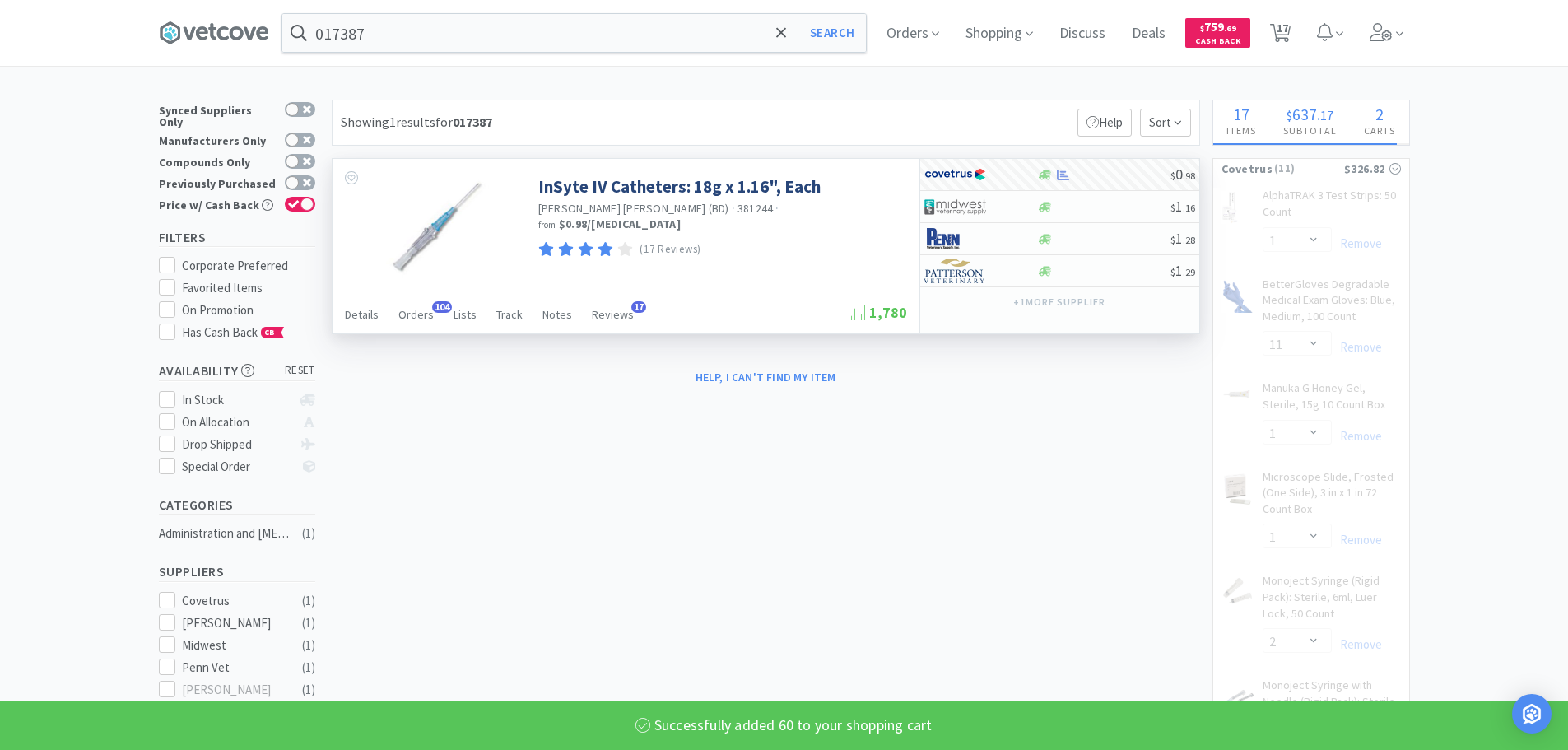
select select "60"
select select "6"
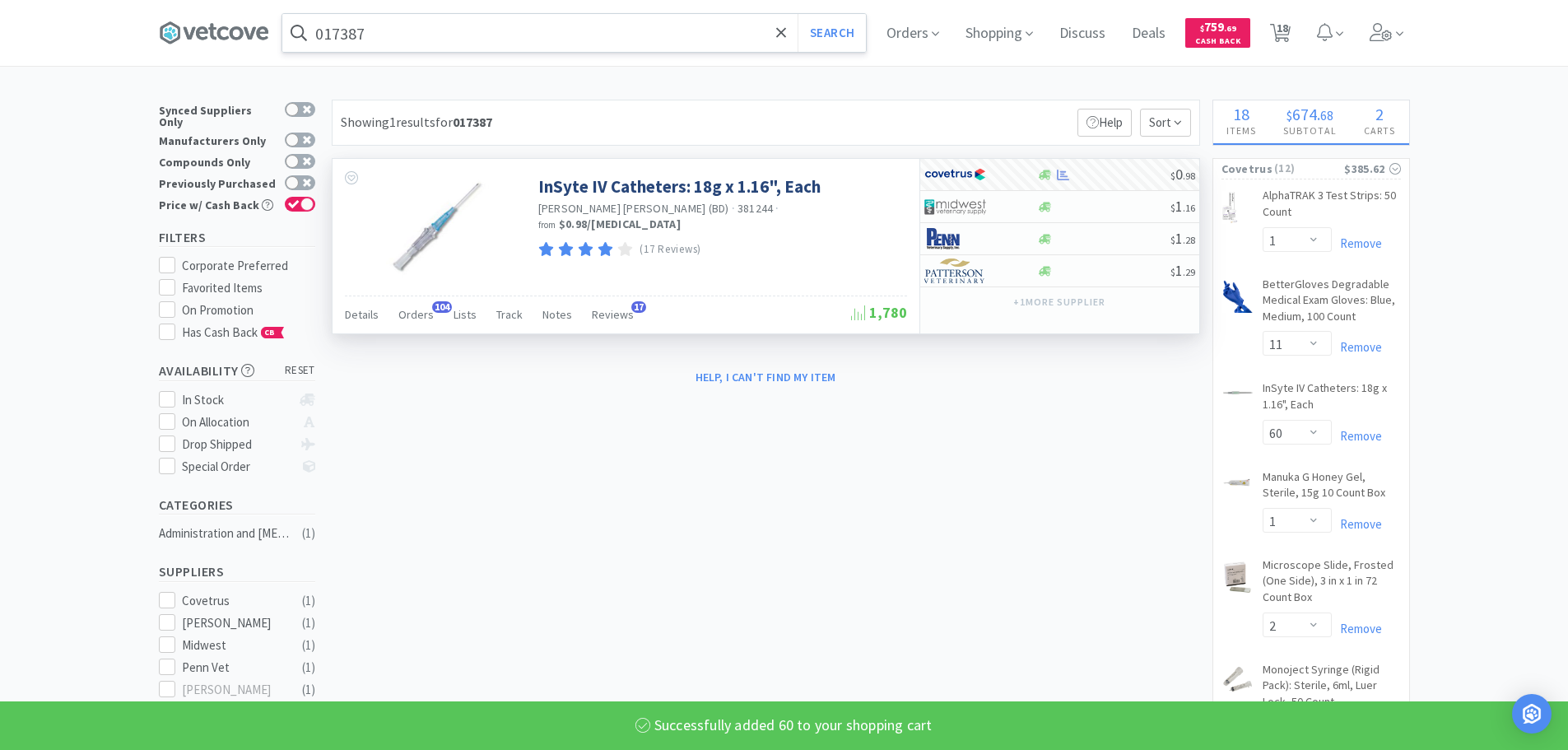
click at [586, 43] on input "017387" at bounding box center [574, 33] width 584 height 38
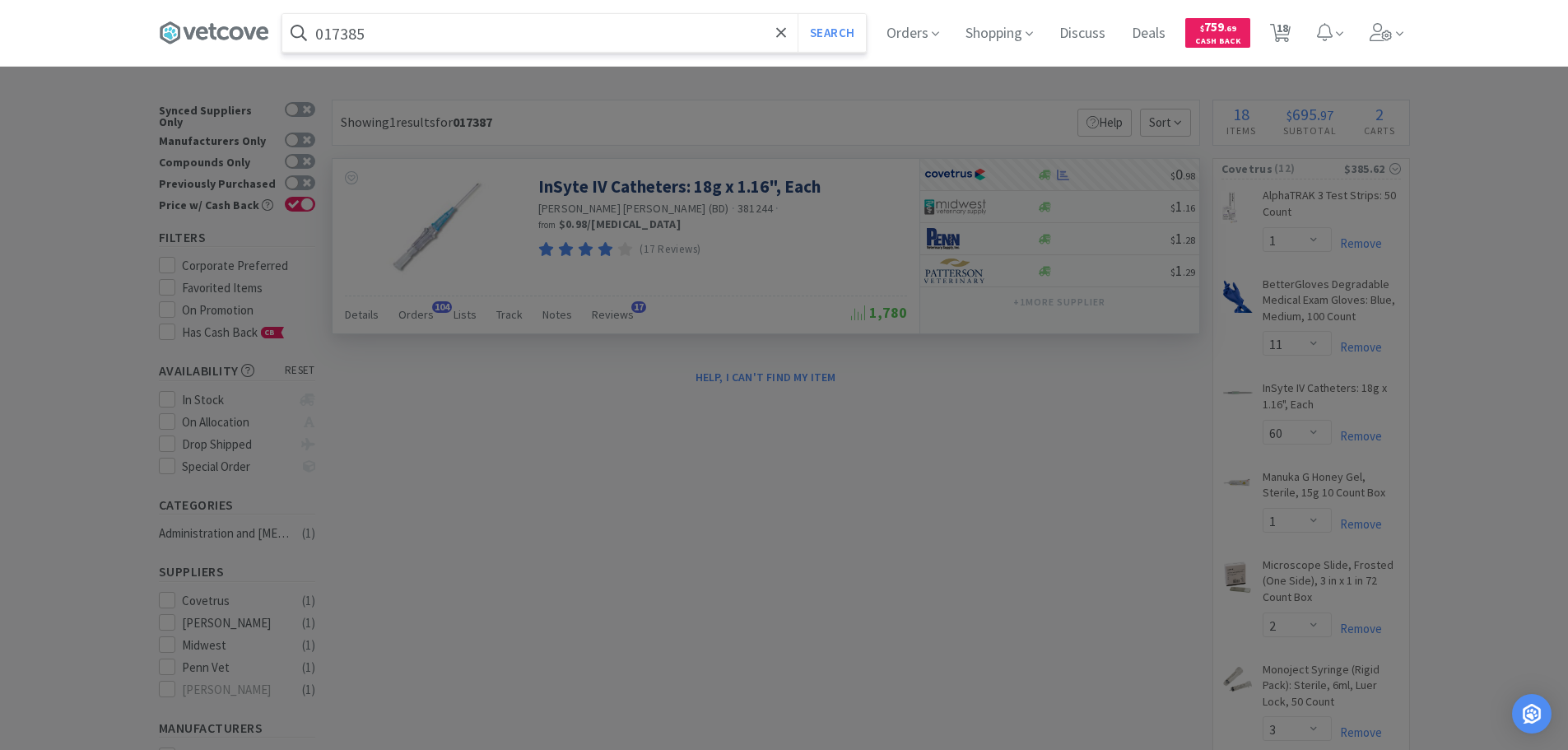
type input "017385"
click at [797, 14] on button "Search" at bounding box center [832, 33] width 68 height 38
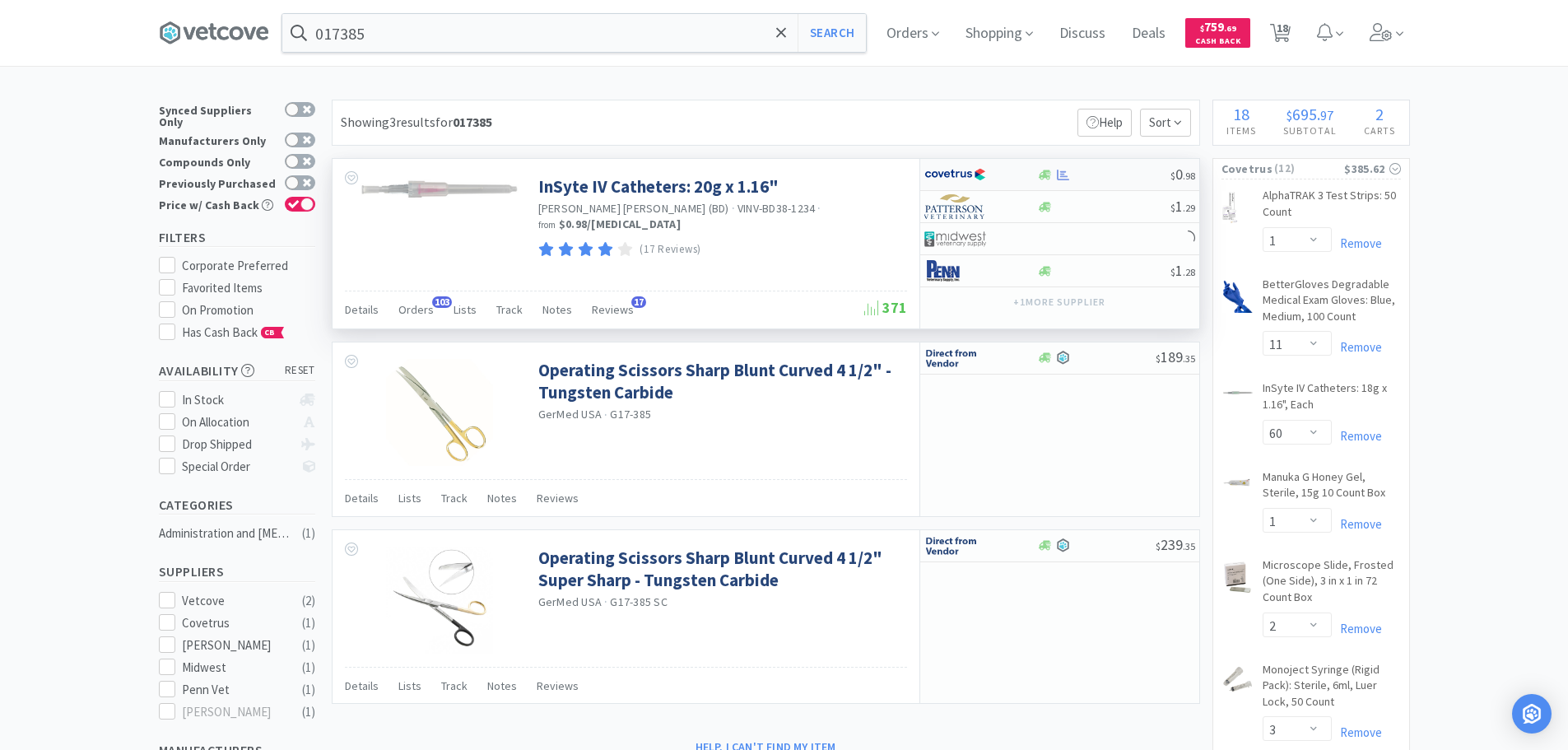
click at [1114, 166] on div "$ 0 . 98" at bounding box center [1060, 175] width 279 height 32
select select "1"
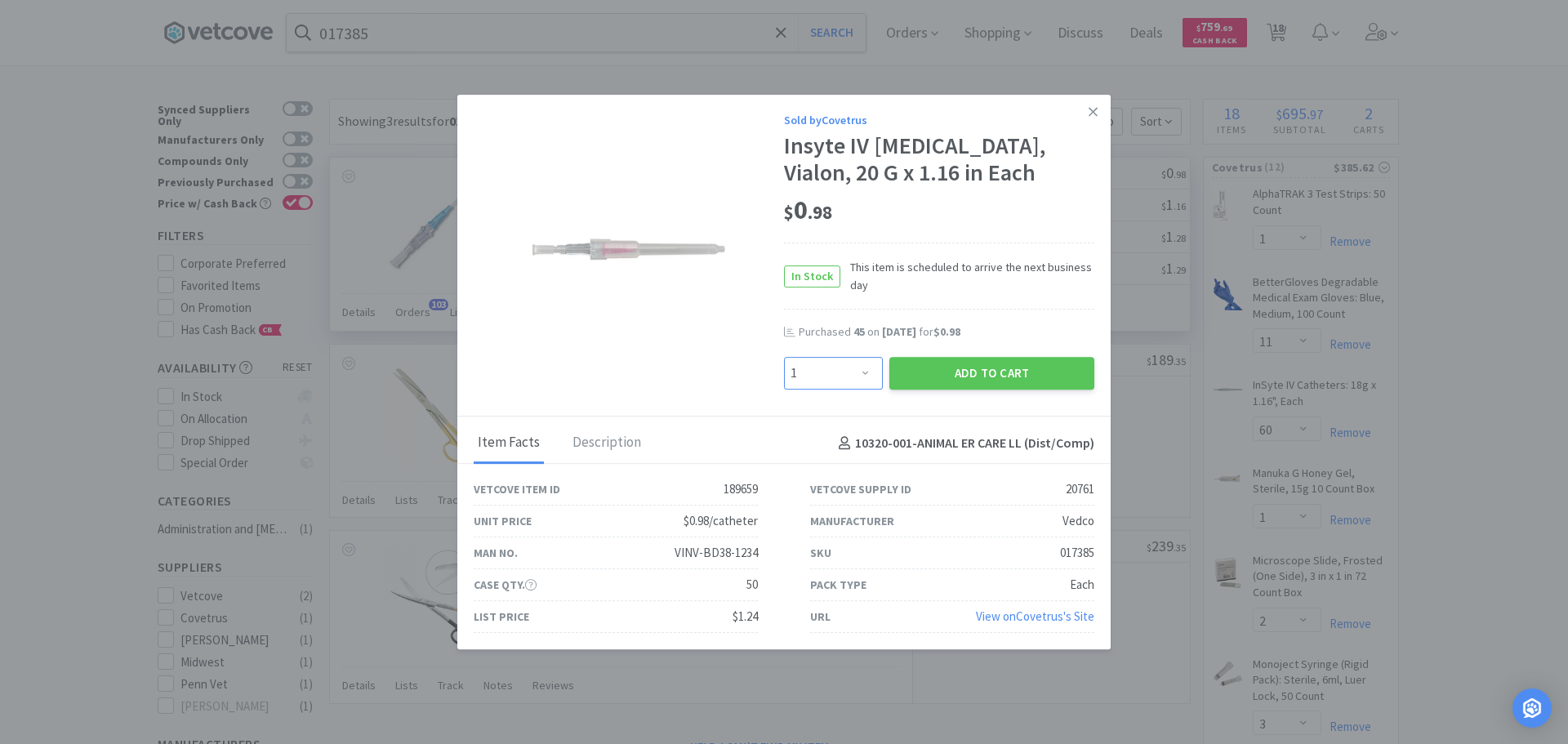
click at [823, 371] on select "Enter Quantity 1 2 3 4 5 6 7 8 9 10 11 12 13 14 15 16 17 18 19 20 Enter Quantity" at bounding box center [833, 373] width 99 height 33
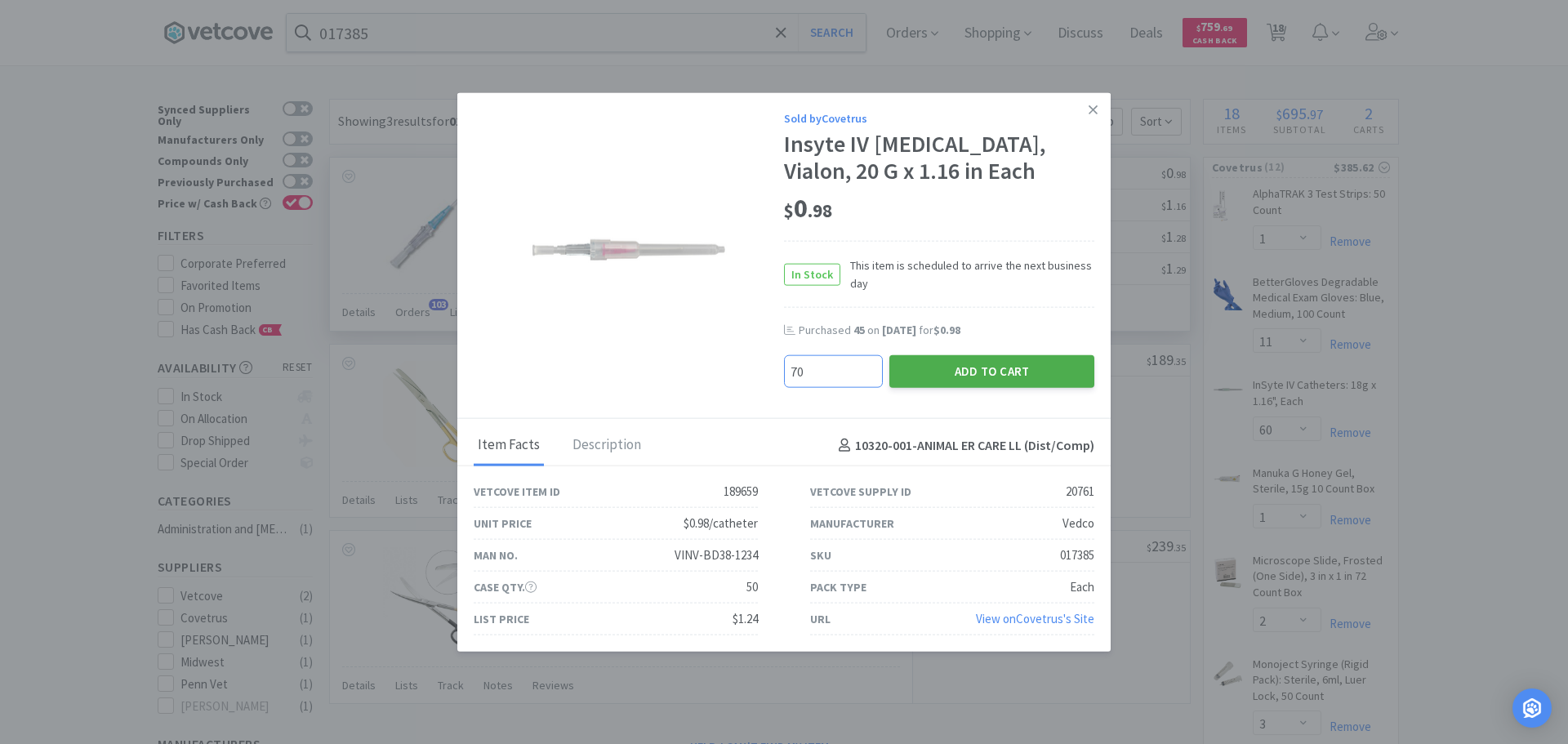
type input "70"
click at [933, 367] on button "Add to Cart" at bounding box center [992, 372] width 205 height 33
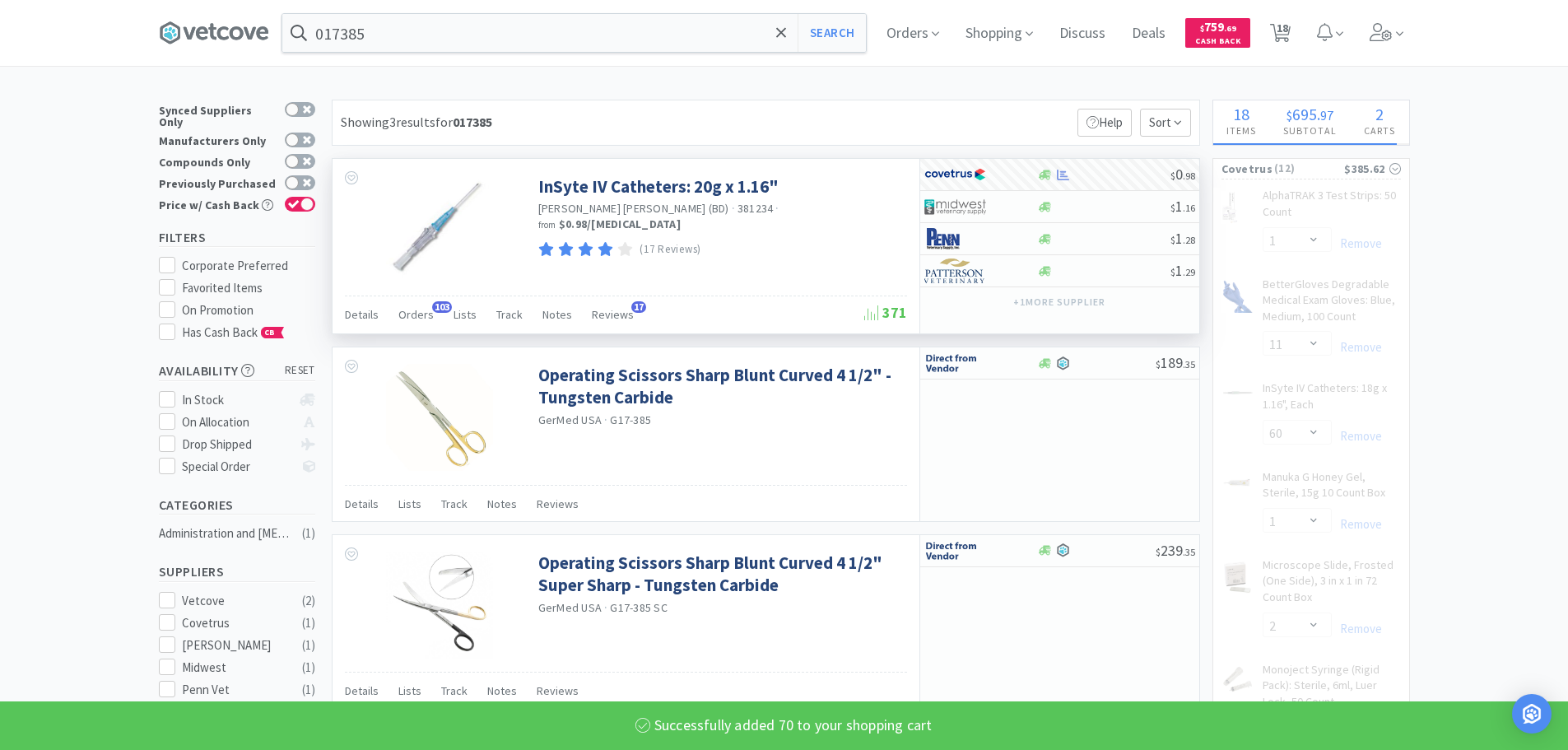
select select "1"
select select "2"
select select "3"
select select "2"
select select "1"
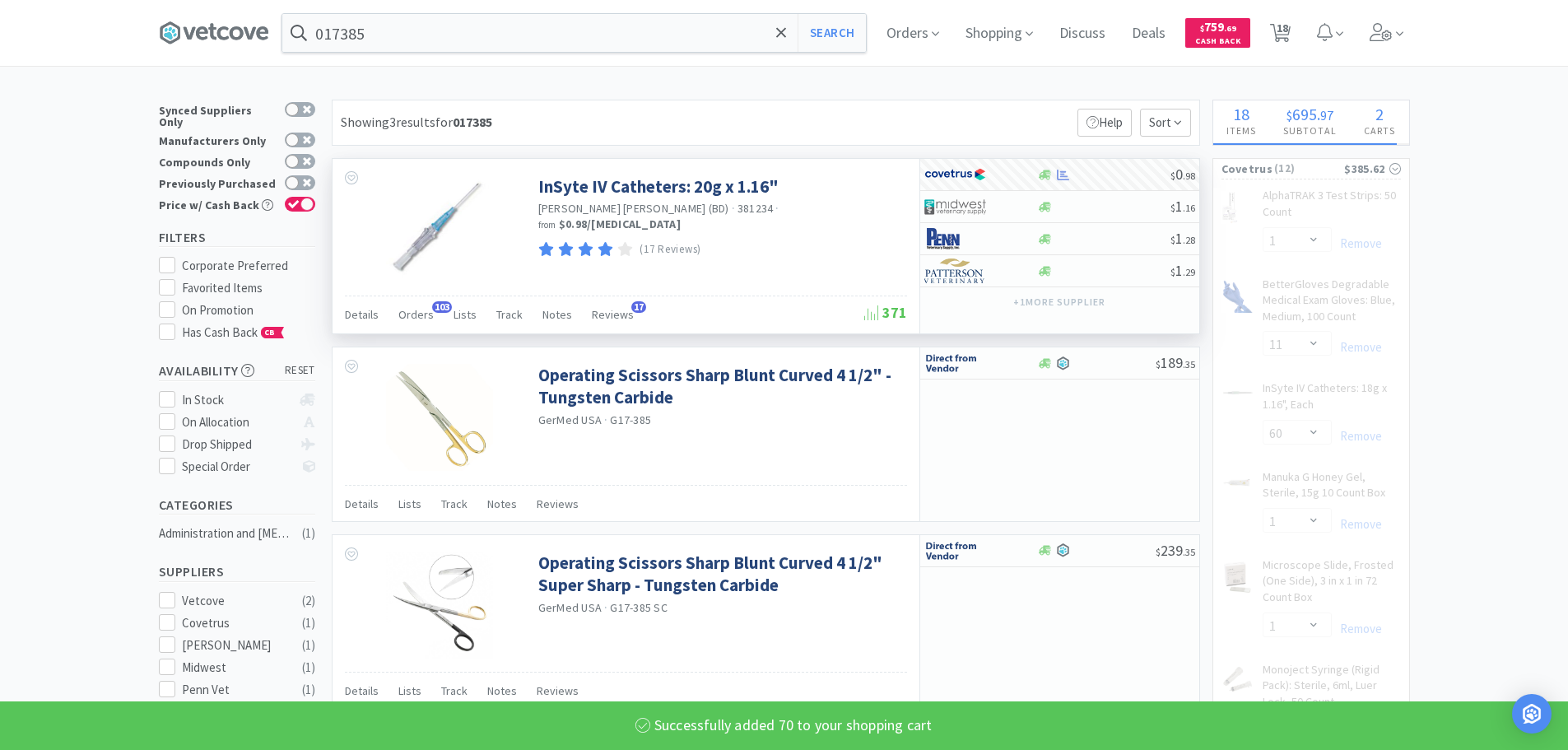
select select "70"
select select "6"
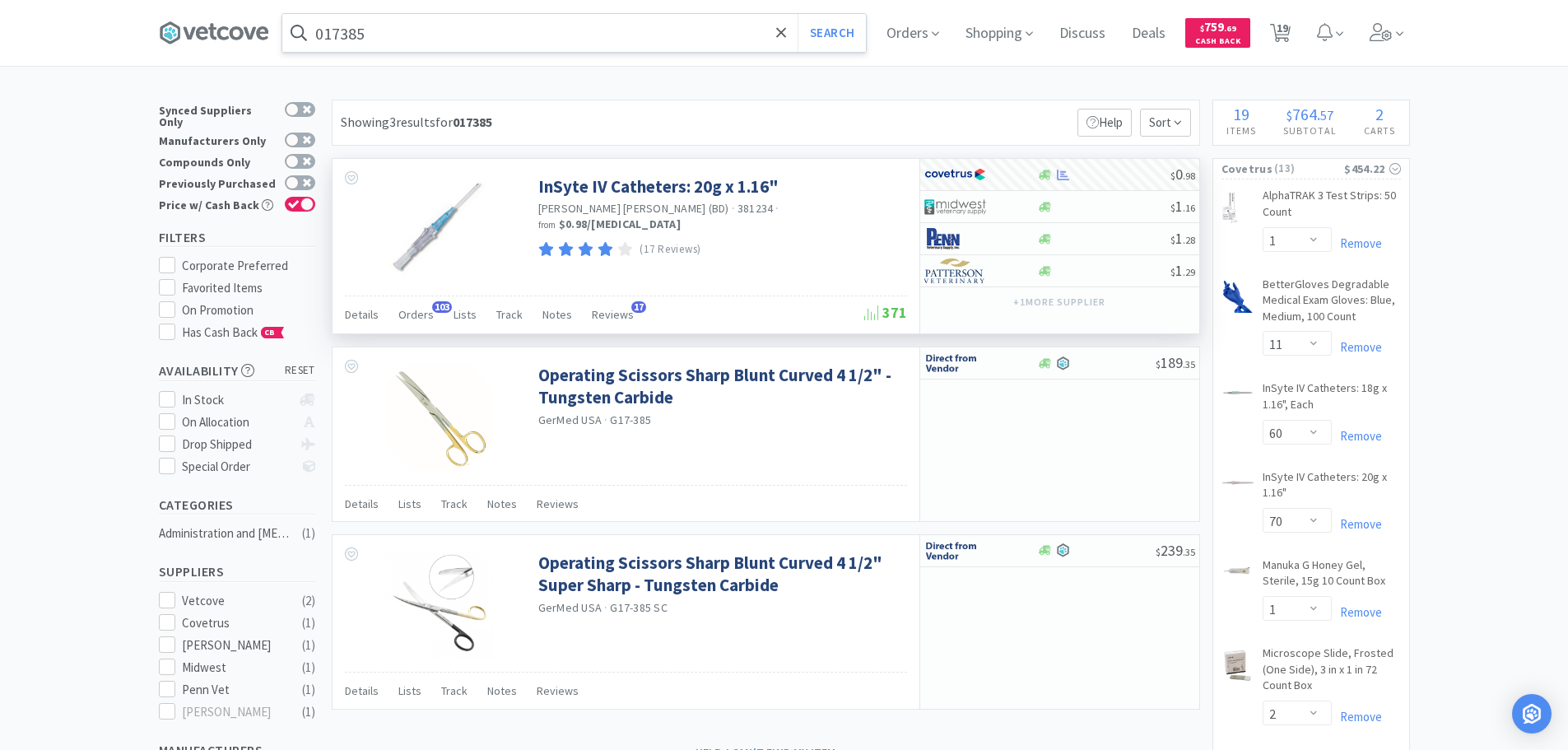
click at [588, 24] on input "017385" at bounding box center [574, 33] width 584 height 38
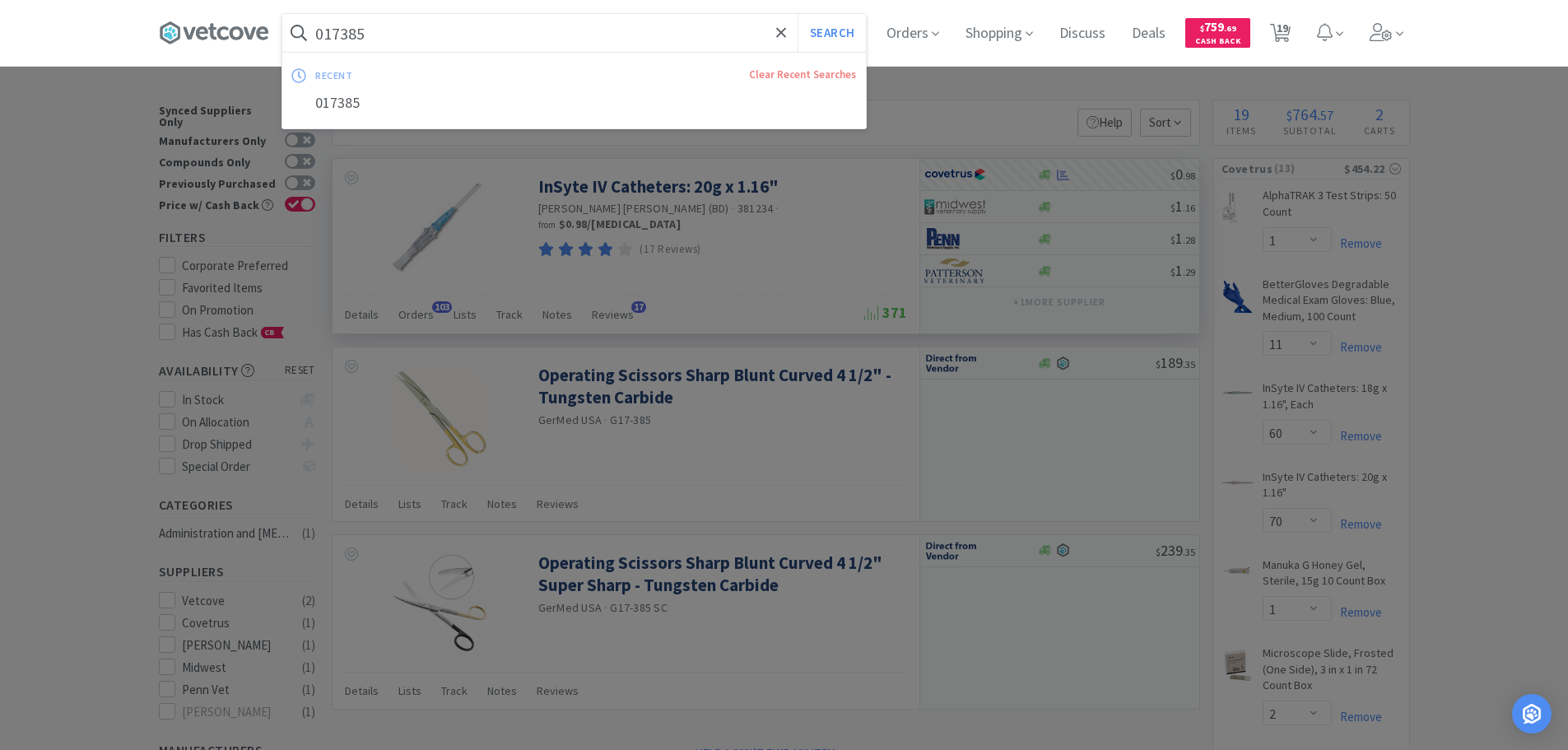
paste input "Covetrus - 017383 $0.98"
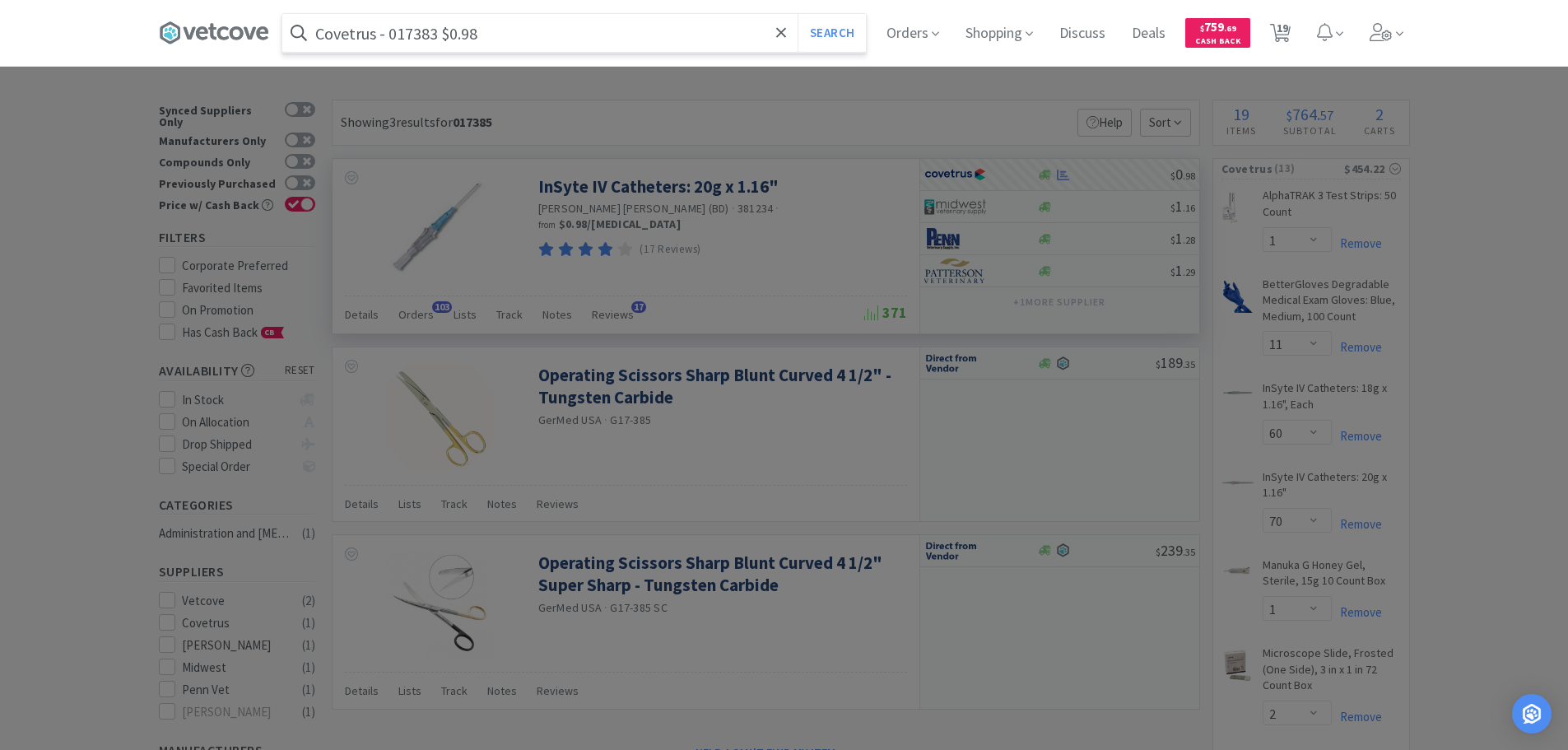
click at [427, 34] on input "Covetrus - 017383 $0.98" at bounding box center [574, 33] width 584 height 38
paste input "017383"
type input "017383"
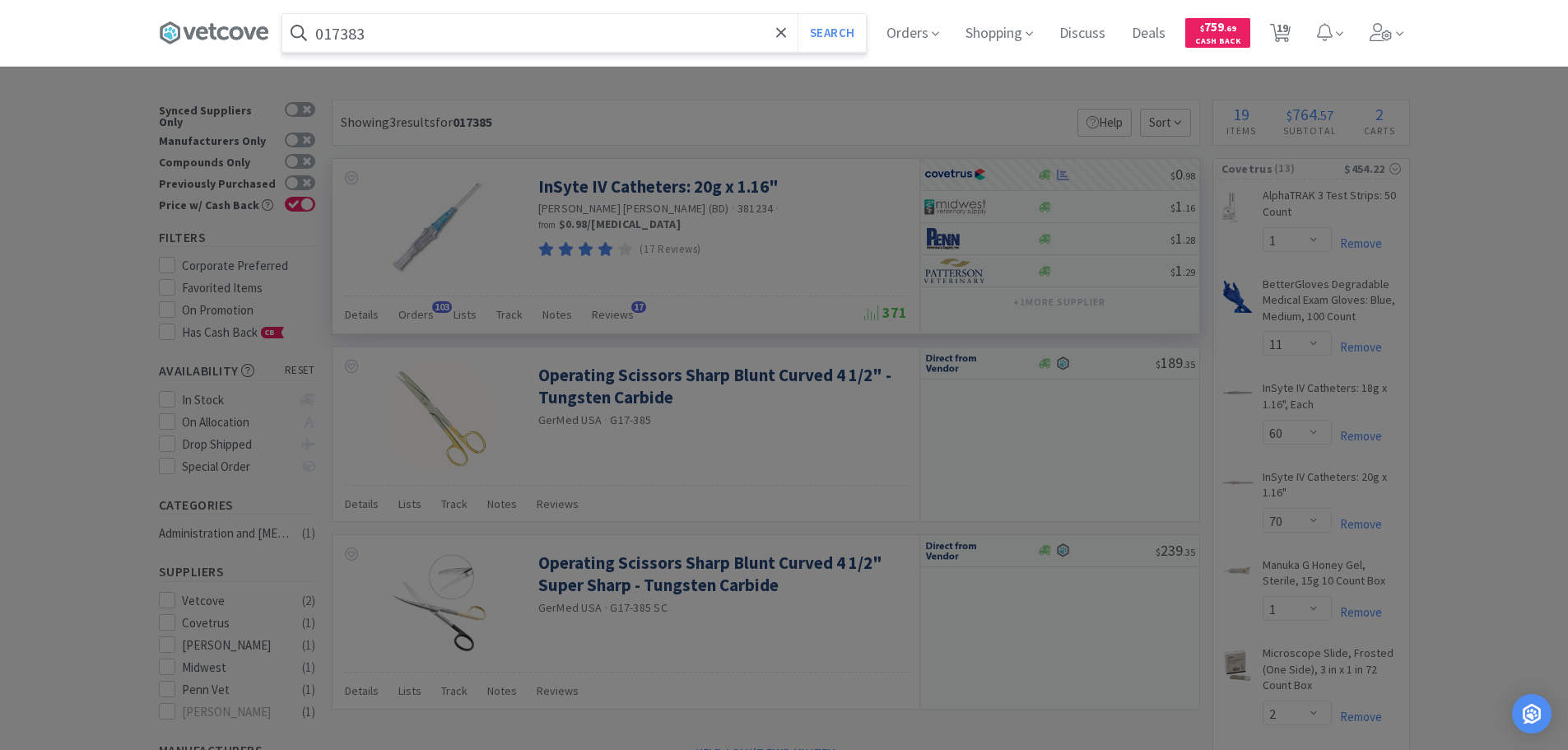
click at [797, 14] on button "Search" at bounding box center [832, 33] width 68 height 38
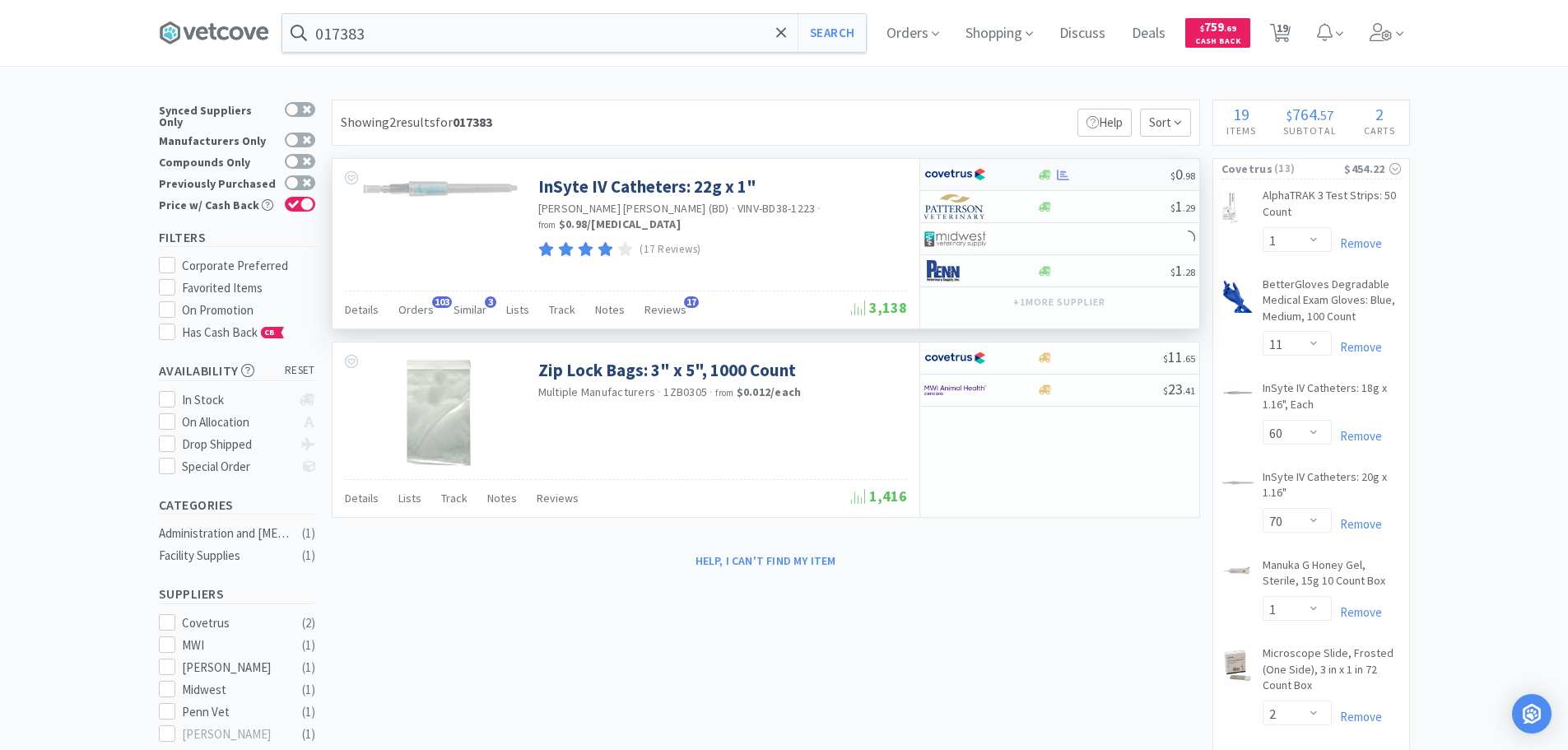
click at [1106, 164] on div "$ 0 . 98" at bounding box center [1060, 175] width 279 height 32
select select "1"
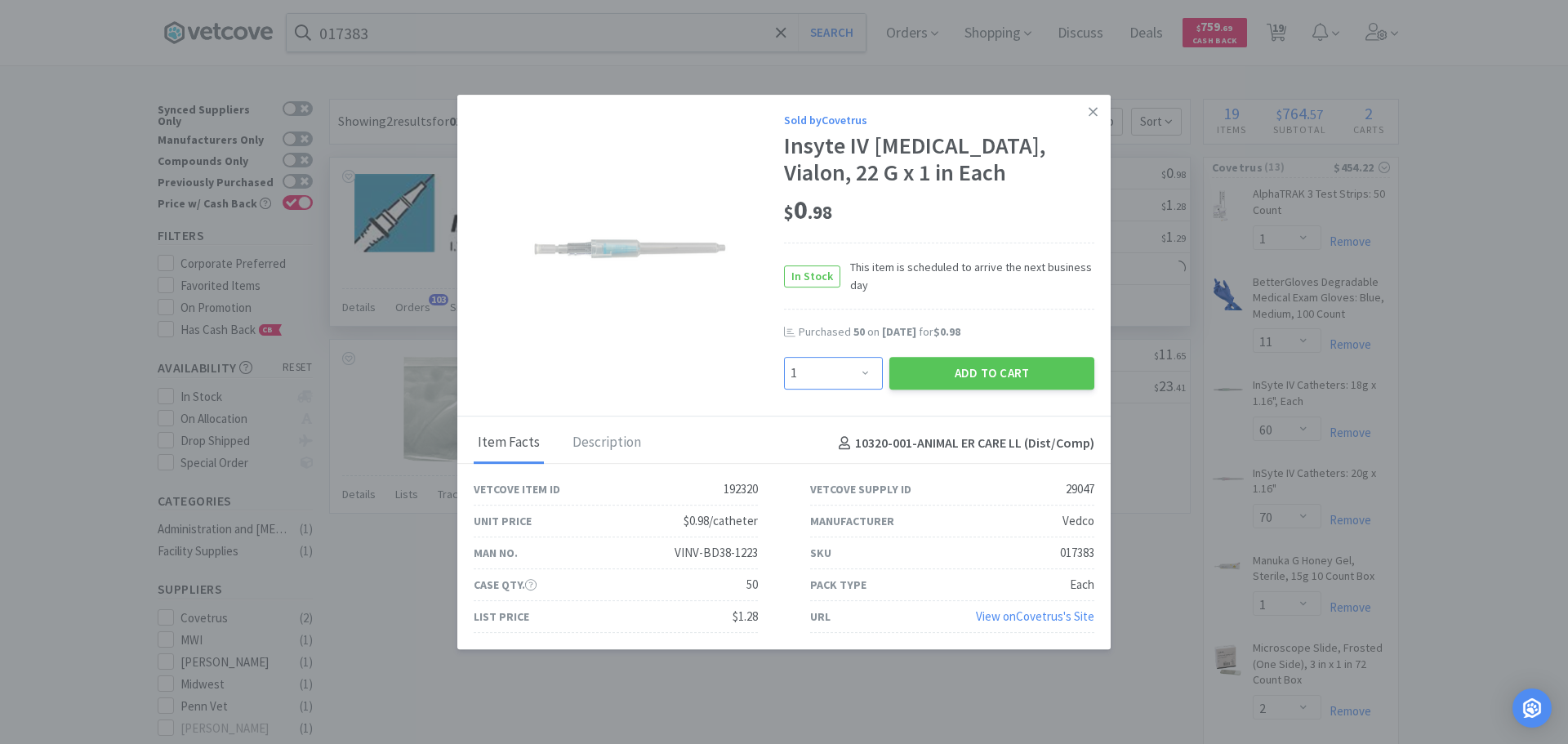
click at [835, 367] on select "Enter Quantity 1 2 3 4 5 6 7 8 9 10 11 12 13 14 15 16 17 18 19 20 Enter Quantity" at bounding box center [833, 373] width 99 height 33
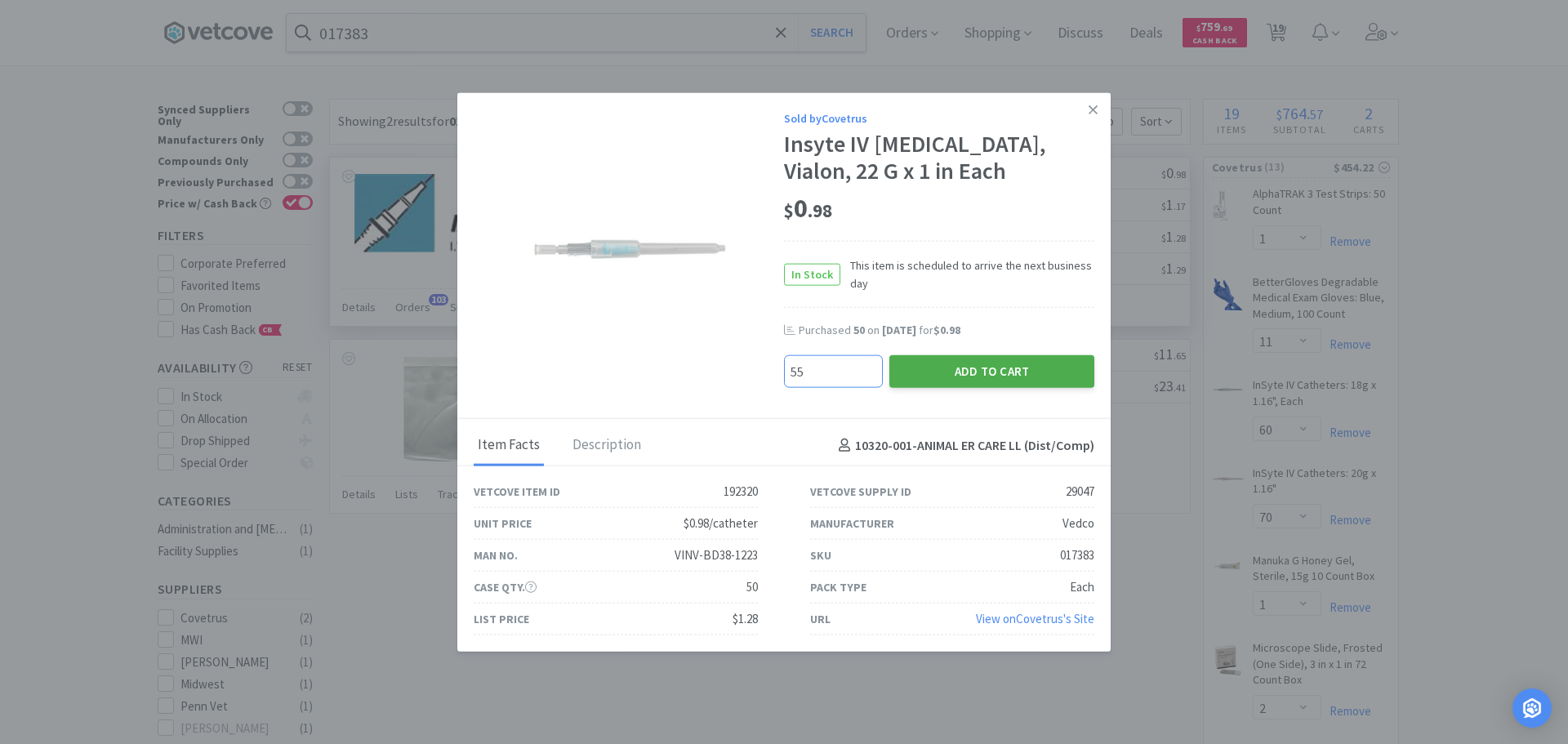
type input "55"
click at [899, 376] on button "Add to Cart" at bounding box center [992, 372] width 205 height 33
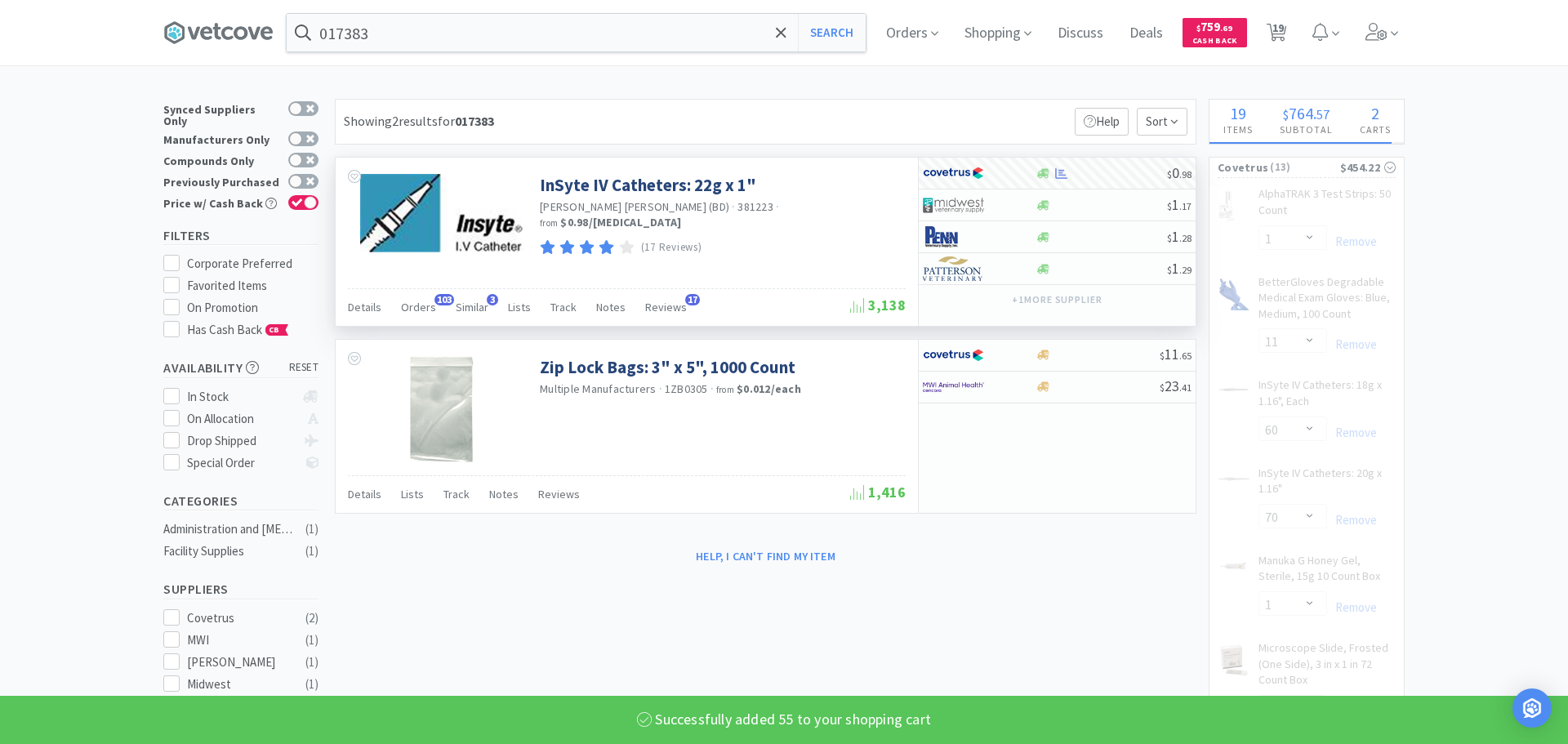
select select "1"
select select "2"
select select "3"
select select "2"
select select "1"
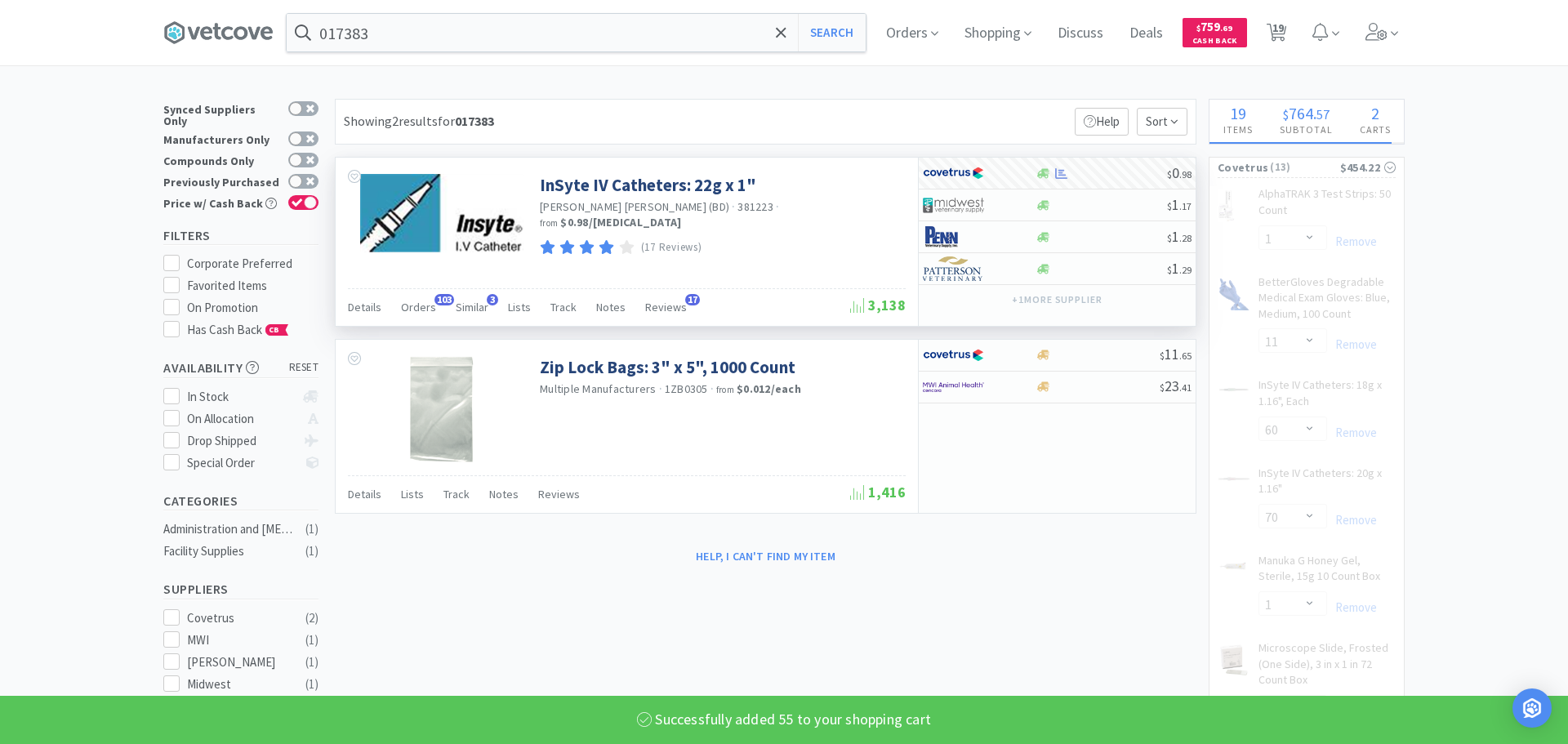
select select "55"
select select "6"
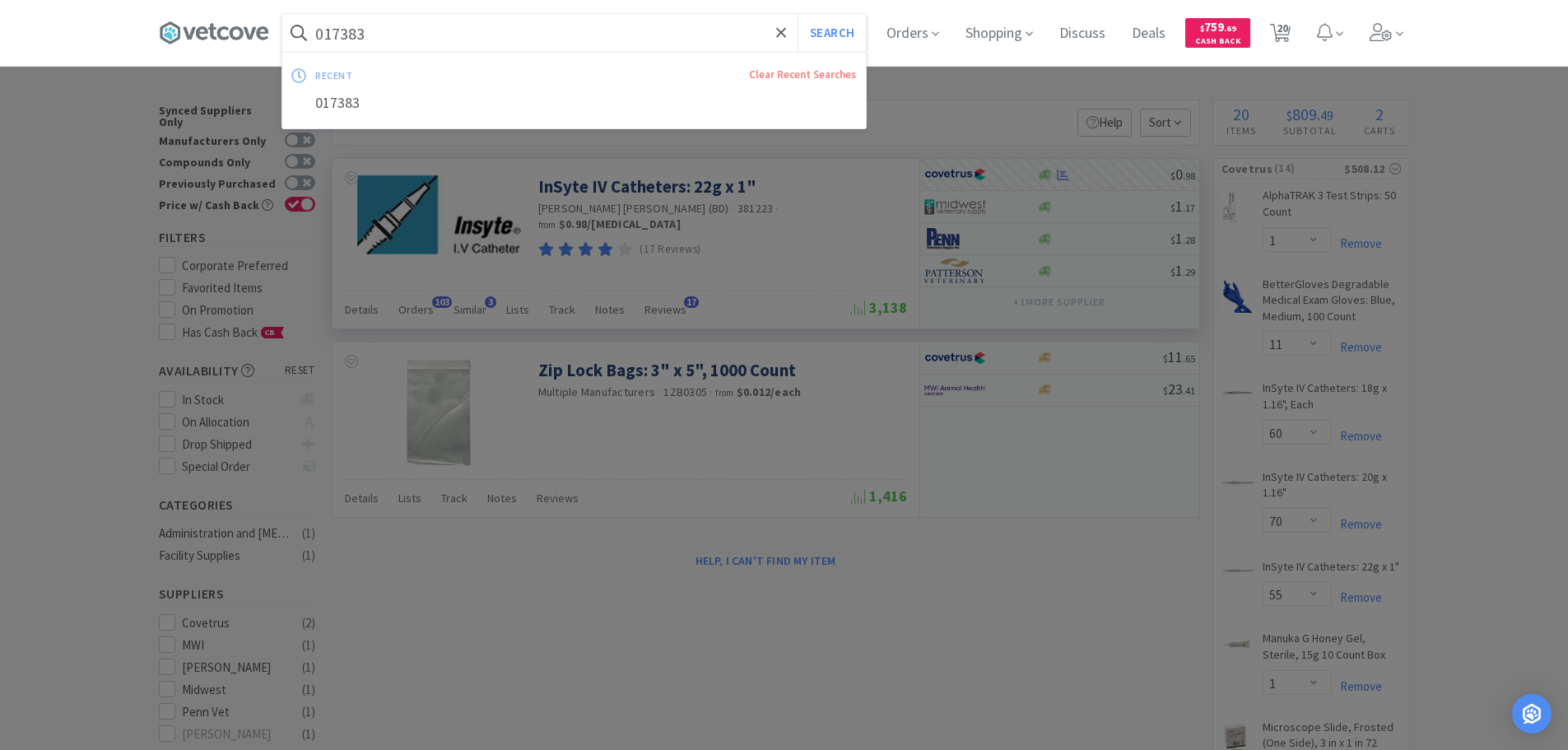
click at [587, 47] on input "017383" at bounding box center [574, 33] width 584 height 38
paste input "Covetrus - 006793 $25.29"
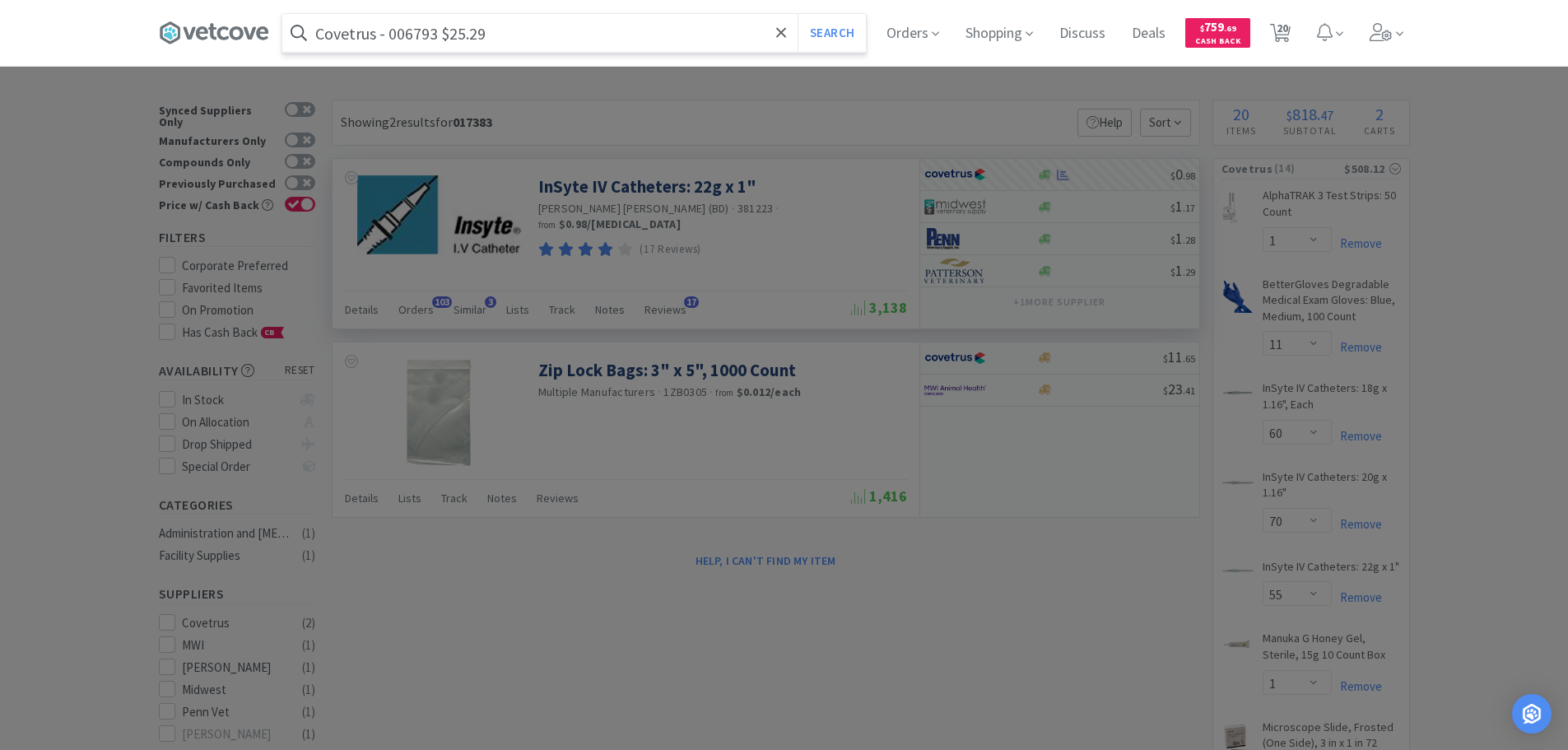
click at [405, 38] on input "Covetrus - 006793 $25.29" at bounding box center [574, 33] width 584 height 38
paste input "006793"
type input "006793"
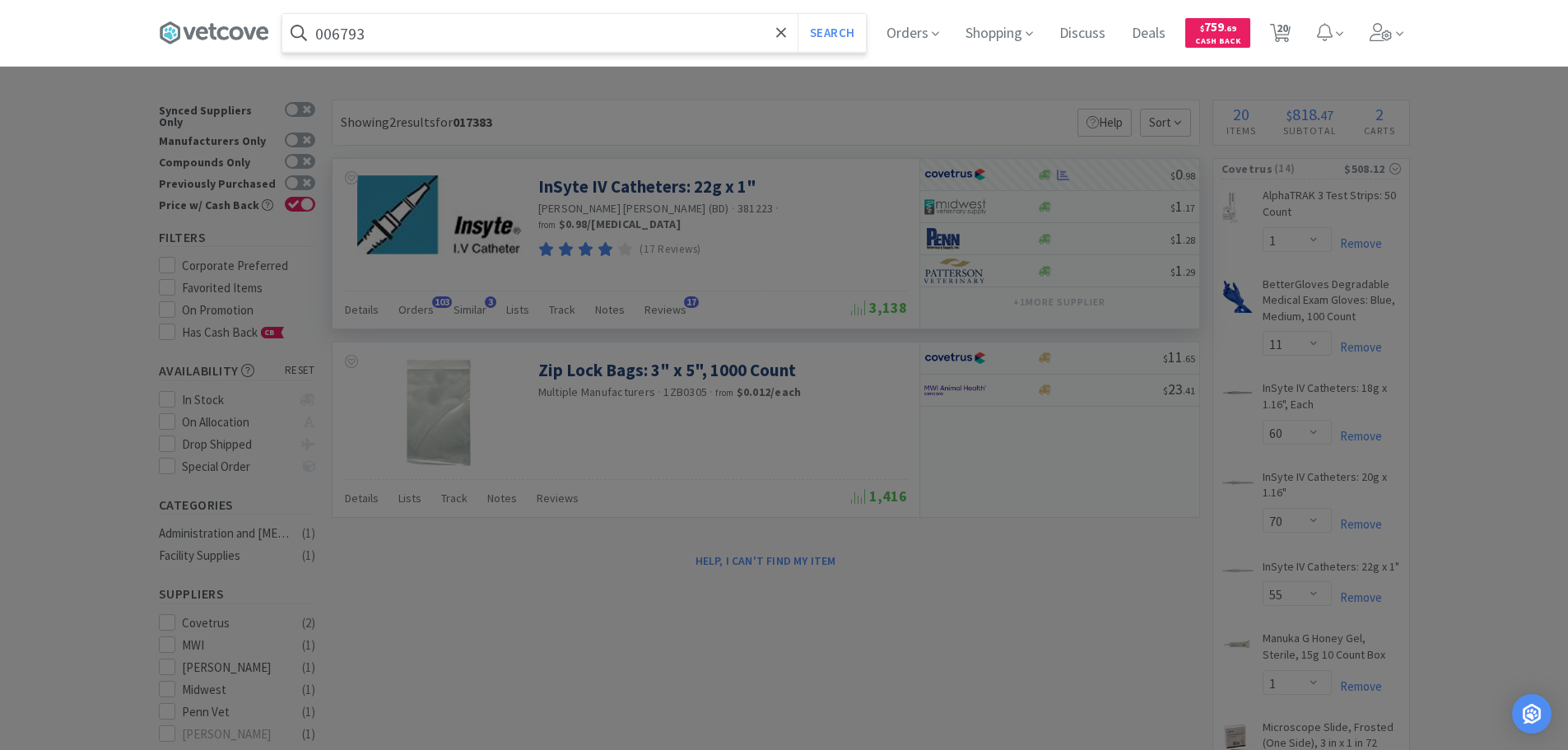
click at [797, 14] on button "Search" at bounding box center [832, 33] width 68 height 38
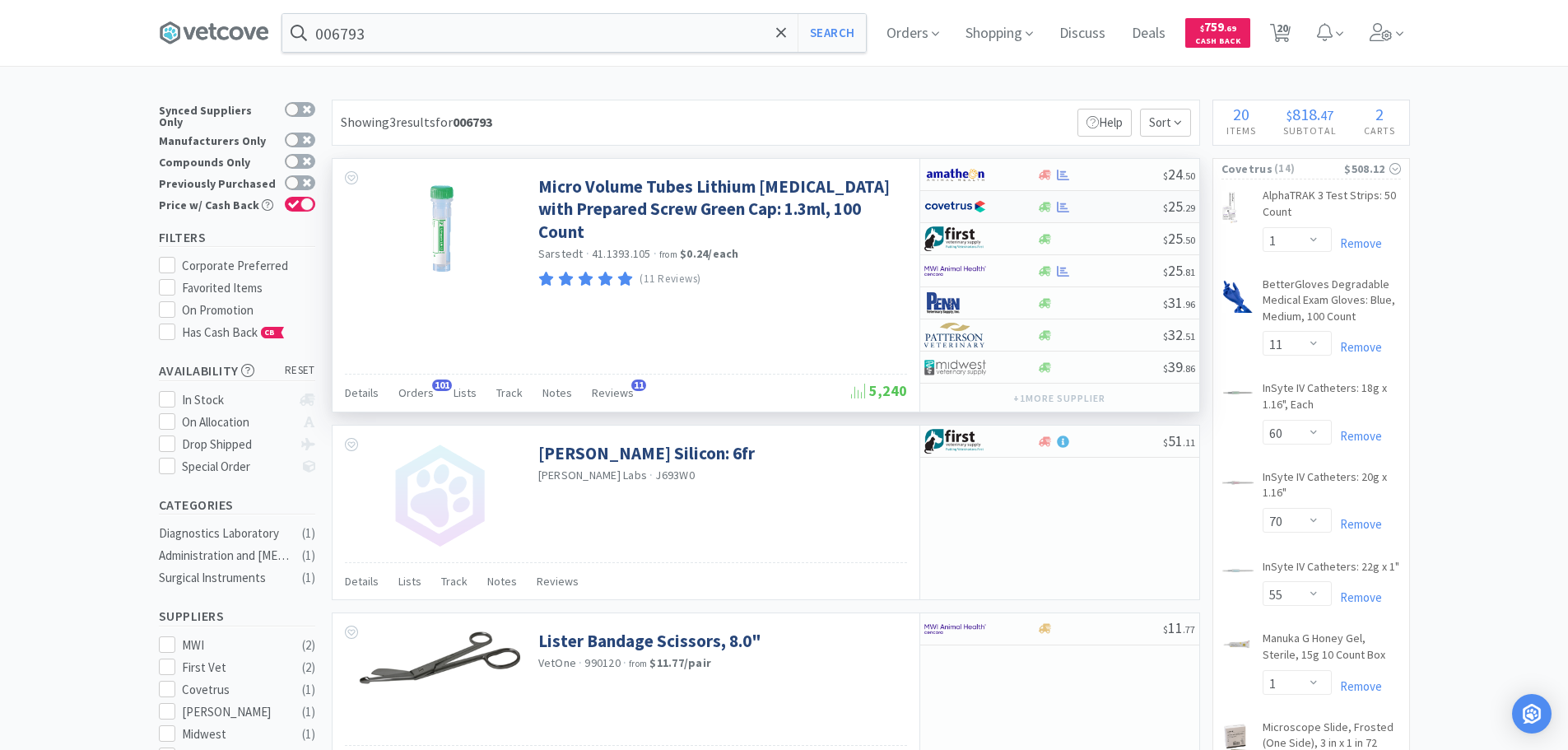
click at [1149, 214] on div "$ 25 . 29" at bounding box center [1060, 207] width 279 height 32
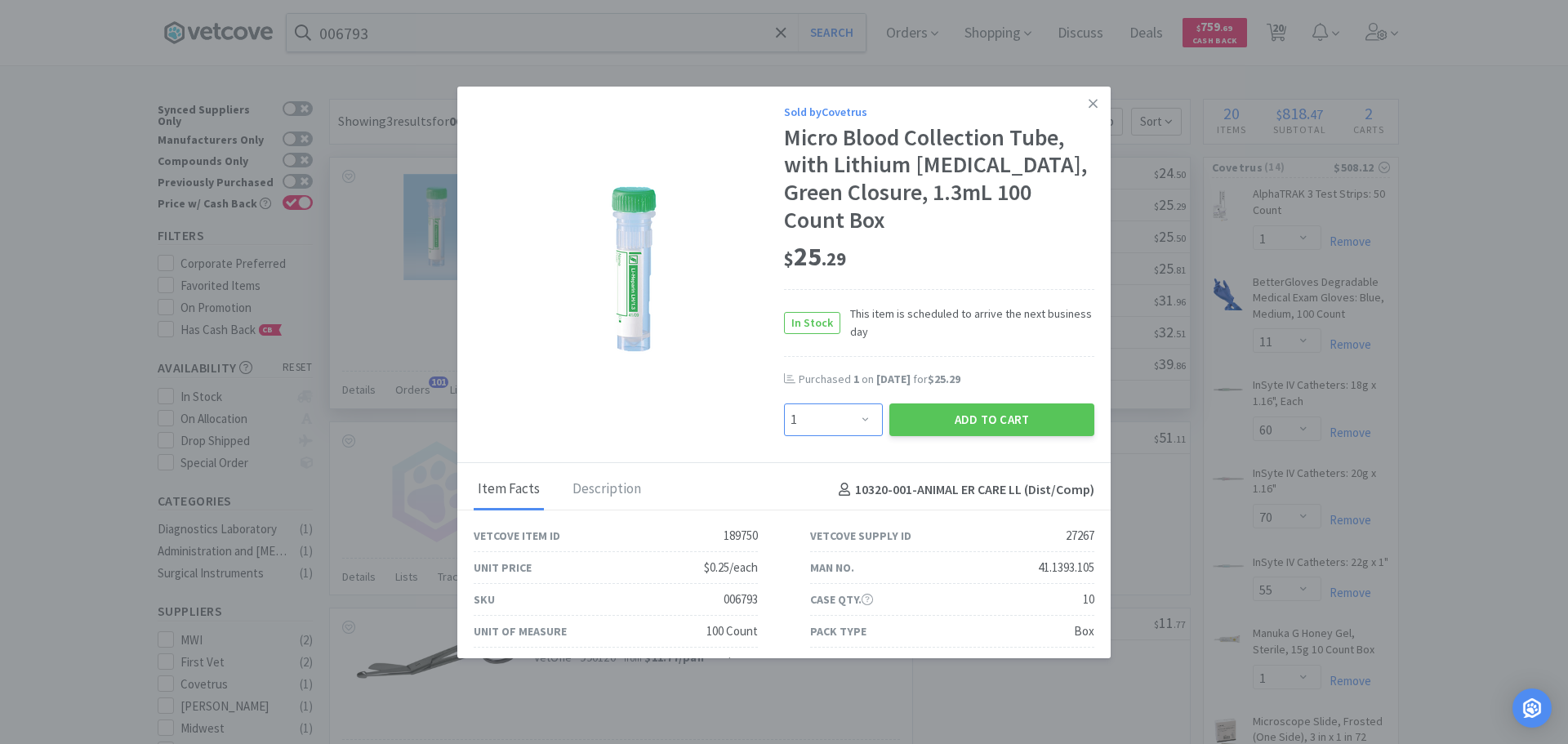
click at [829, 404] on select "Enter Quantity 1 2 3 4 5 6 7 8 9 10 11 12 13 14 15 16 17 18 19 20 Enter Quantity" at bounding box center [833, 420] width 99 height 33
select select "3"
click at [784, 404] on select "Enter Quantity 1 2 3 4 5 6 7 8 9 10 11 12 13 14 15 16 17 18 19 20 Enter Quantity" at bounding box center [833, 420] width 99 height 33
click at [918, 404] on button "Add to Cart" at bounding box center [992, 420] width 205 height 33
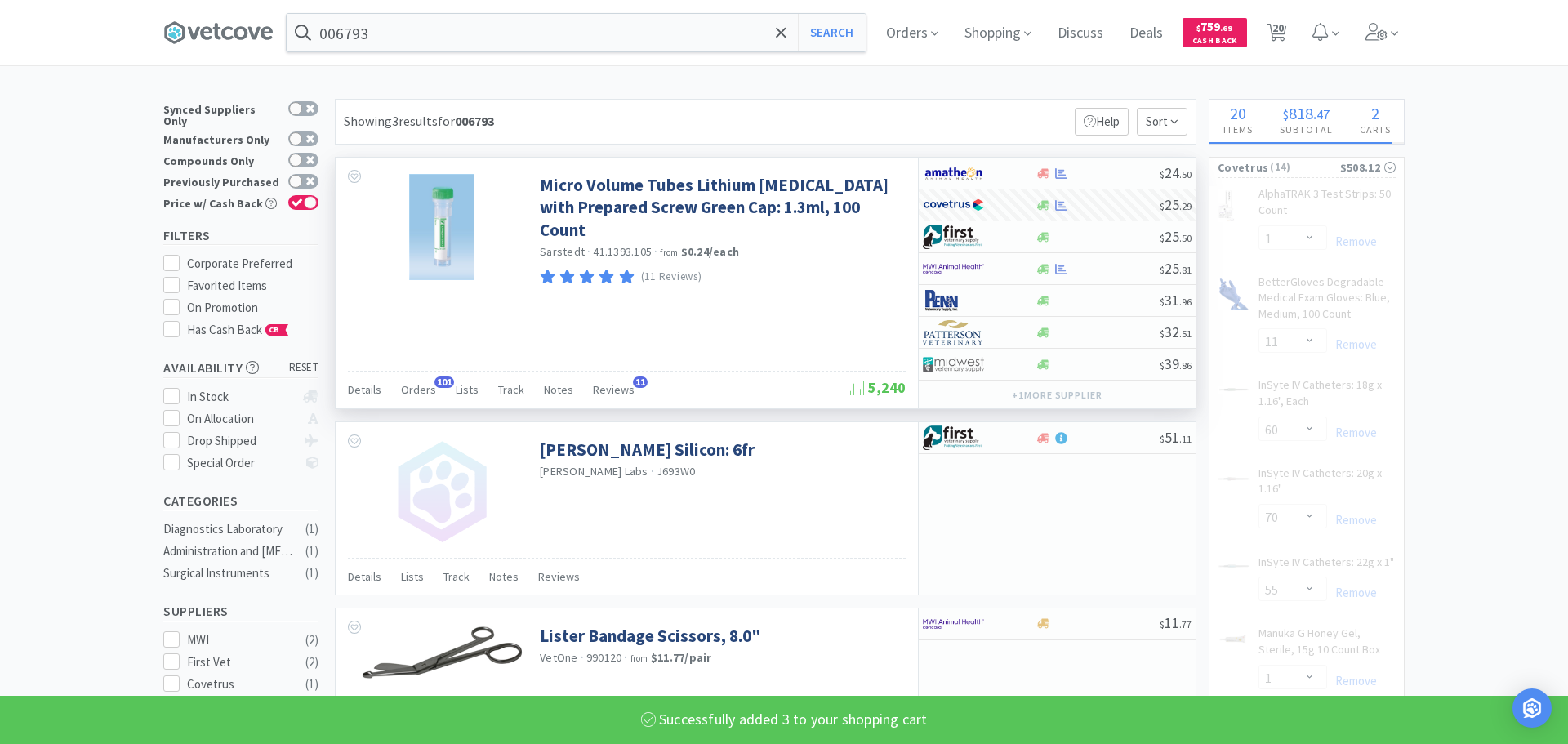
select select "3"
select select "2"
select select "3"
select select "2"
select select "1"
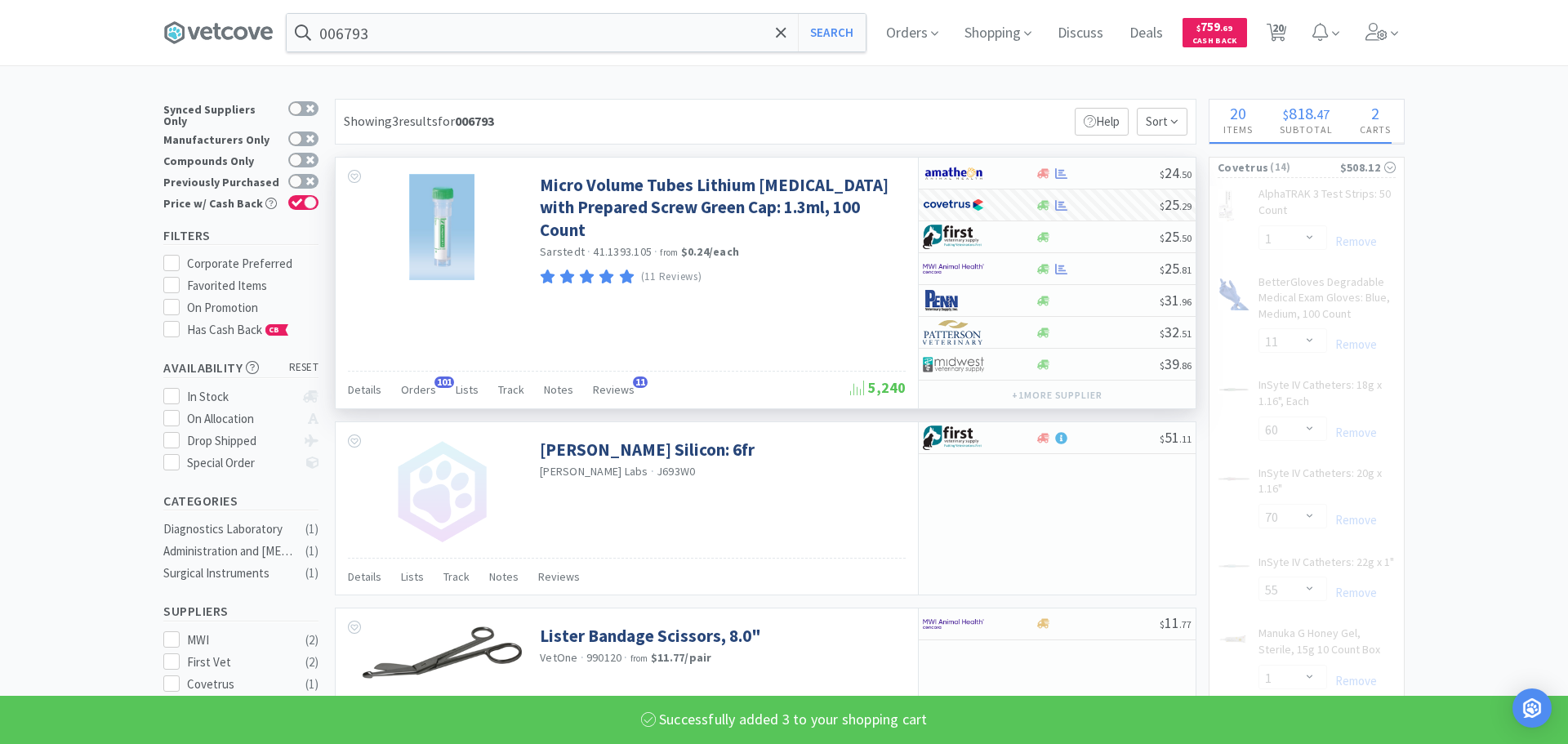
select select "6"
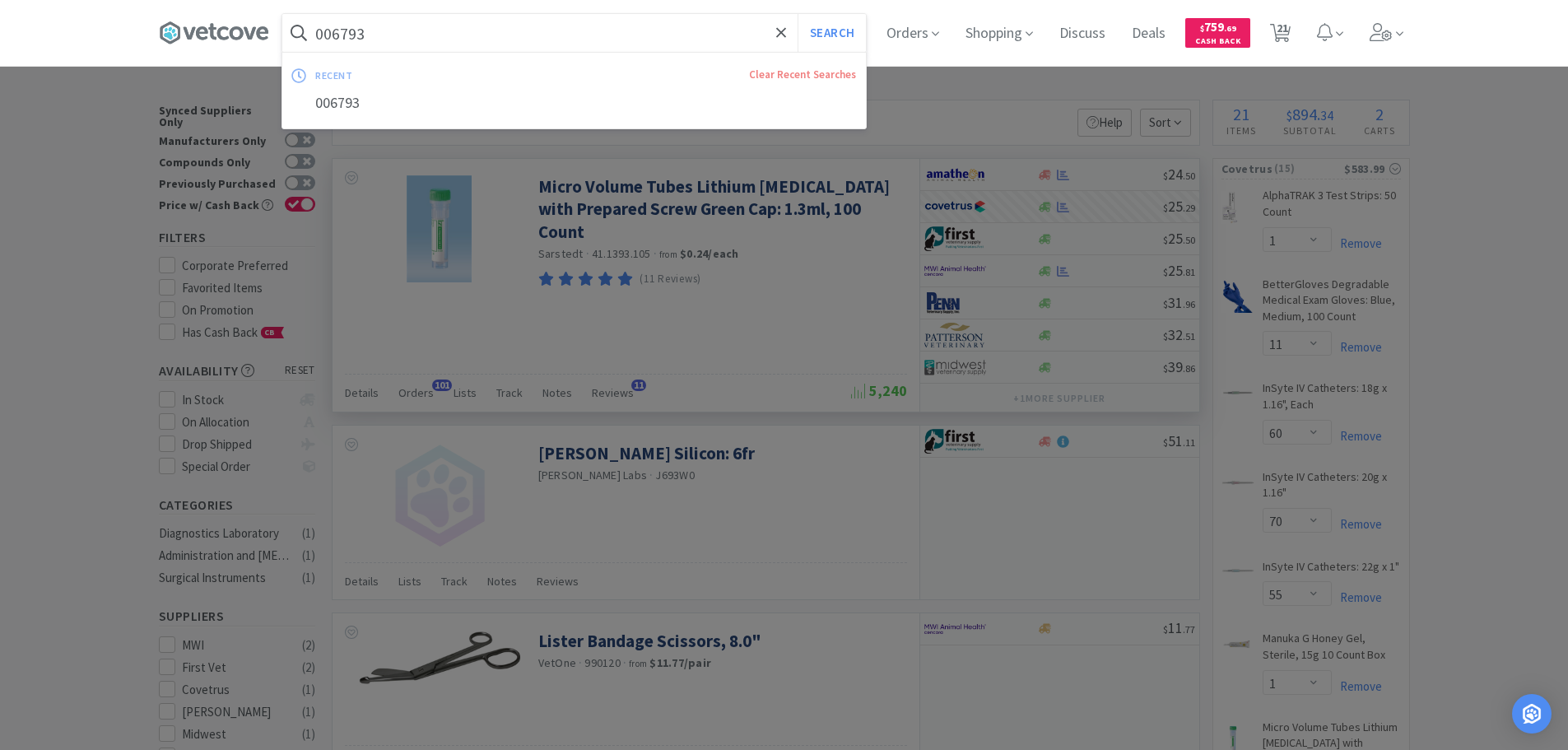
click at [566, 40] on input "006793" at bounding box center [574, 33] width 584 height 38
paste input "Covetrus - 033515 $1.66"
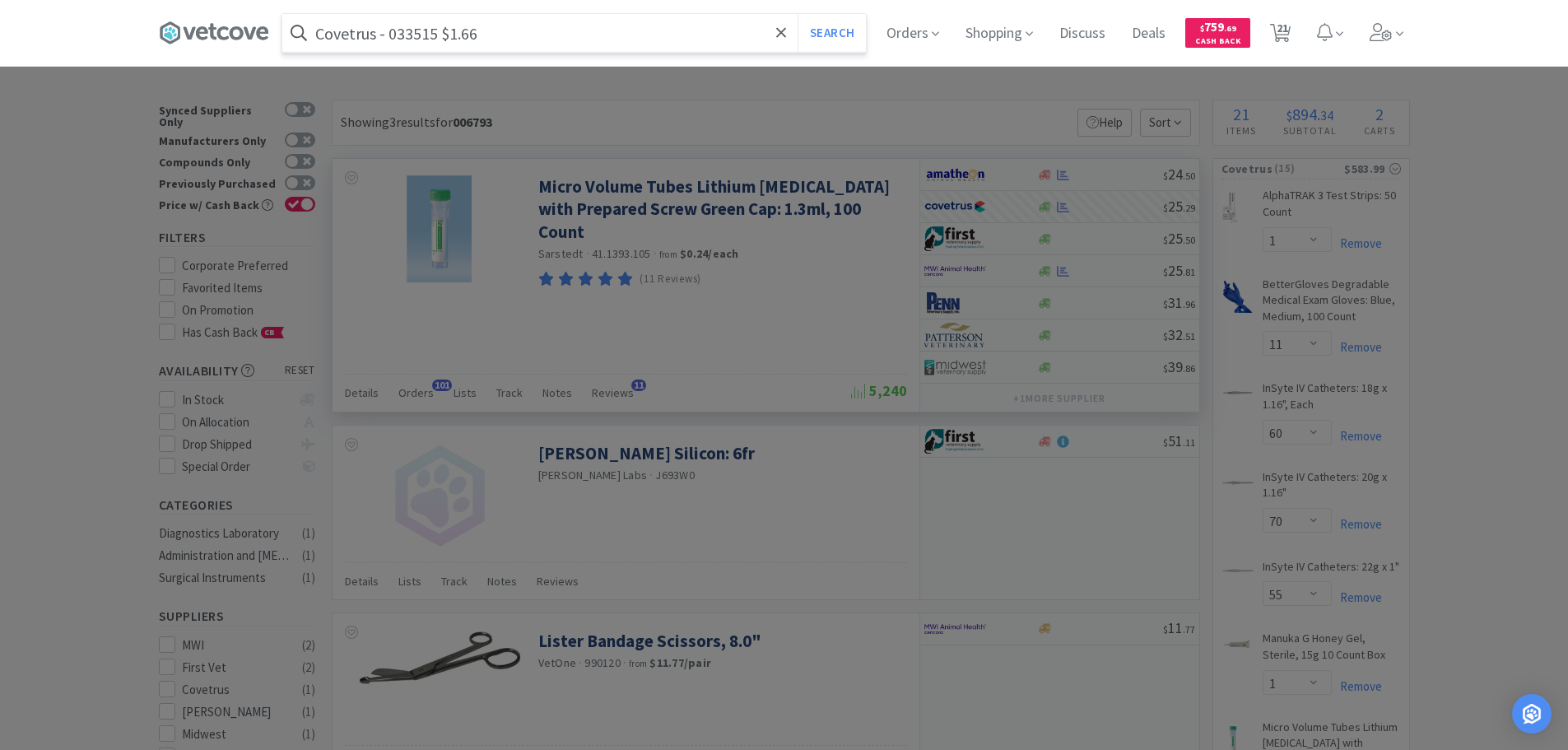
click at [421, 31] on input "Covetrus - 033515 $1.66" at bounding box center [574, 33] width 584 height 38
paste input "033515"
type input "033515"
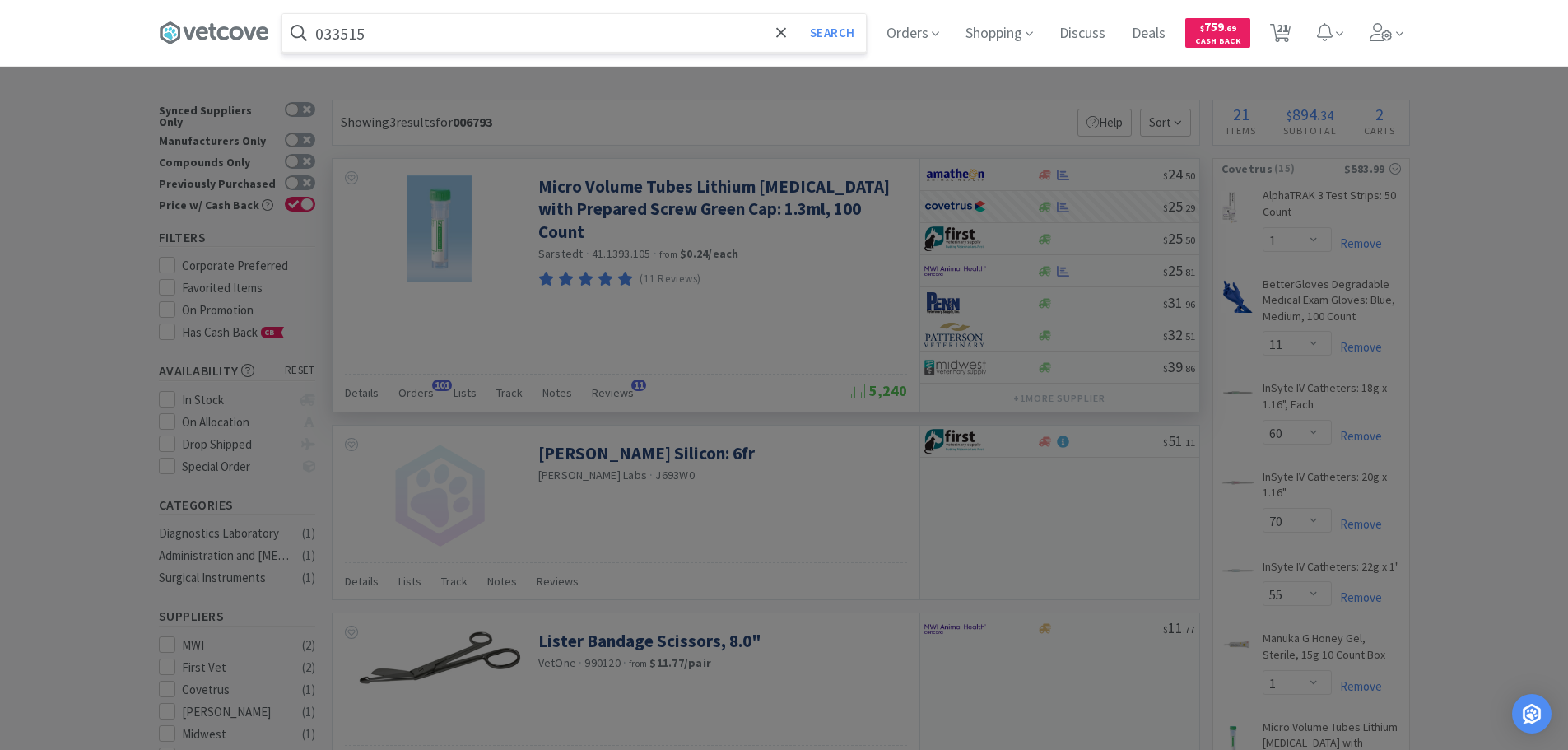
click at [797, 14] on button "Search" at bounding box center [832, 33] width 68 height 38
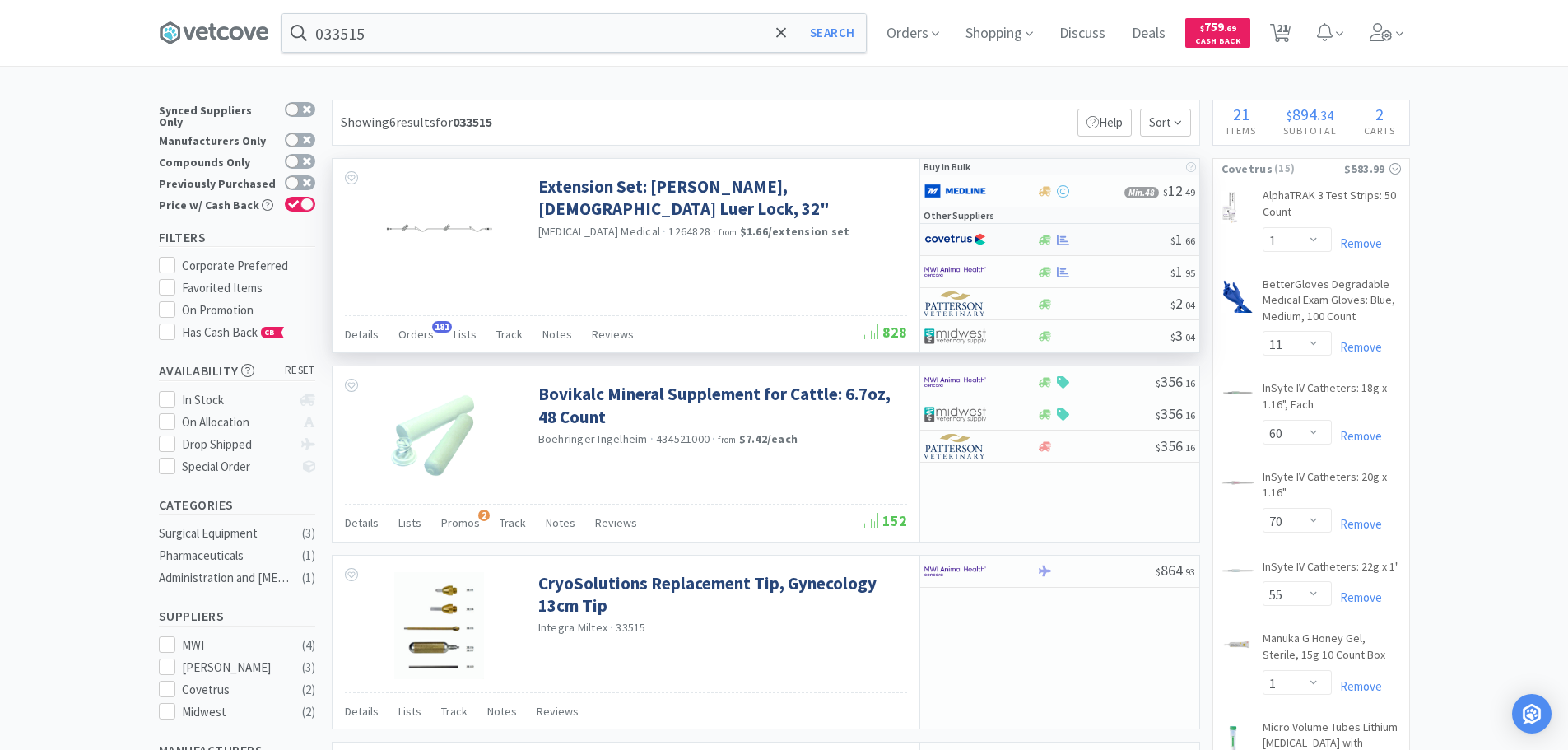
click at [1122, 242] on div at bounding box center [1104, 240] width 133 height 13
select select "1"
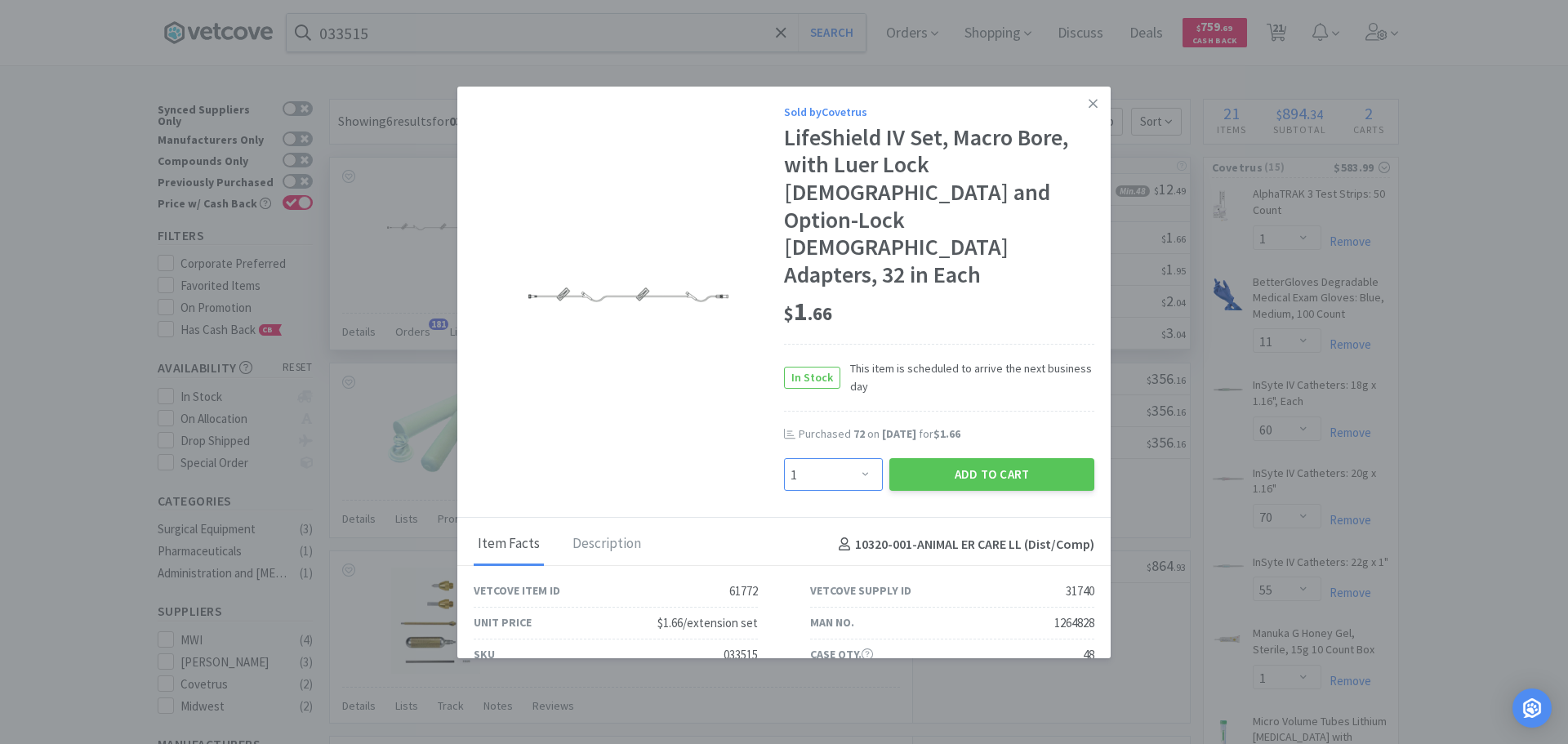
click at [837, 458] on select "Enter Quantity 1 2 3 4 5 6 7 8 9 10 11 12 13 14 15 16 17 18 19 20 Enter Quantity" at bounding box center [833, 474] width 99 height 33
type input "140"
click at [919, 458] on button "Add to Cart" at bounding box center [992, 474] width 205 height 33
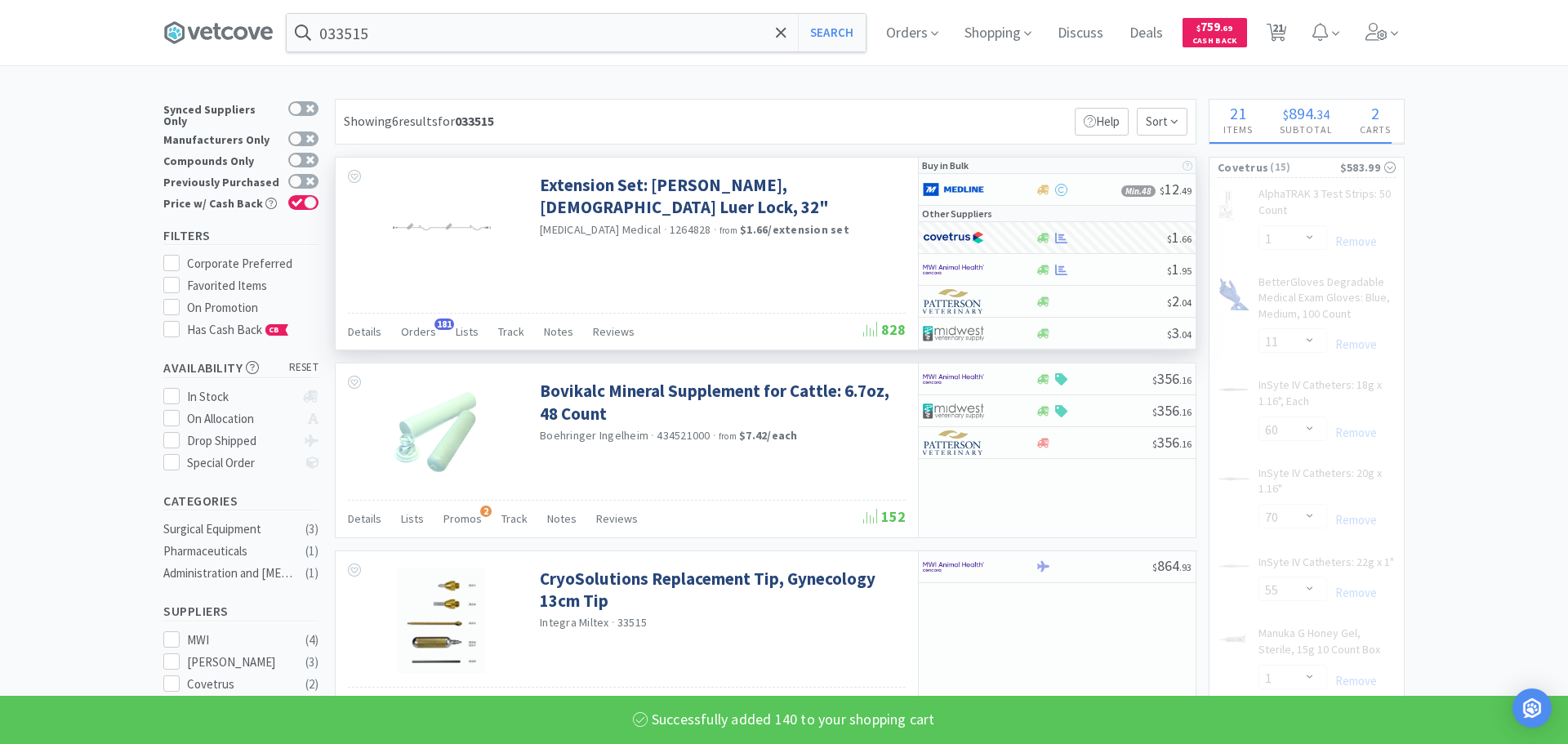
select select "140"
select select "60"
select select "70"
select select "1"
select select "3"
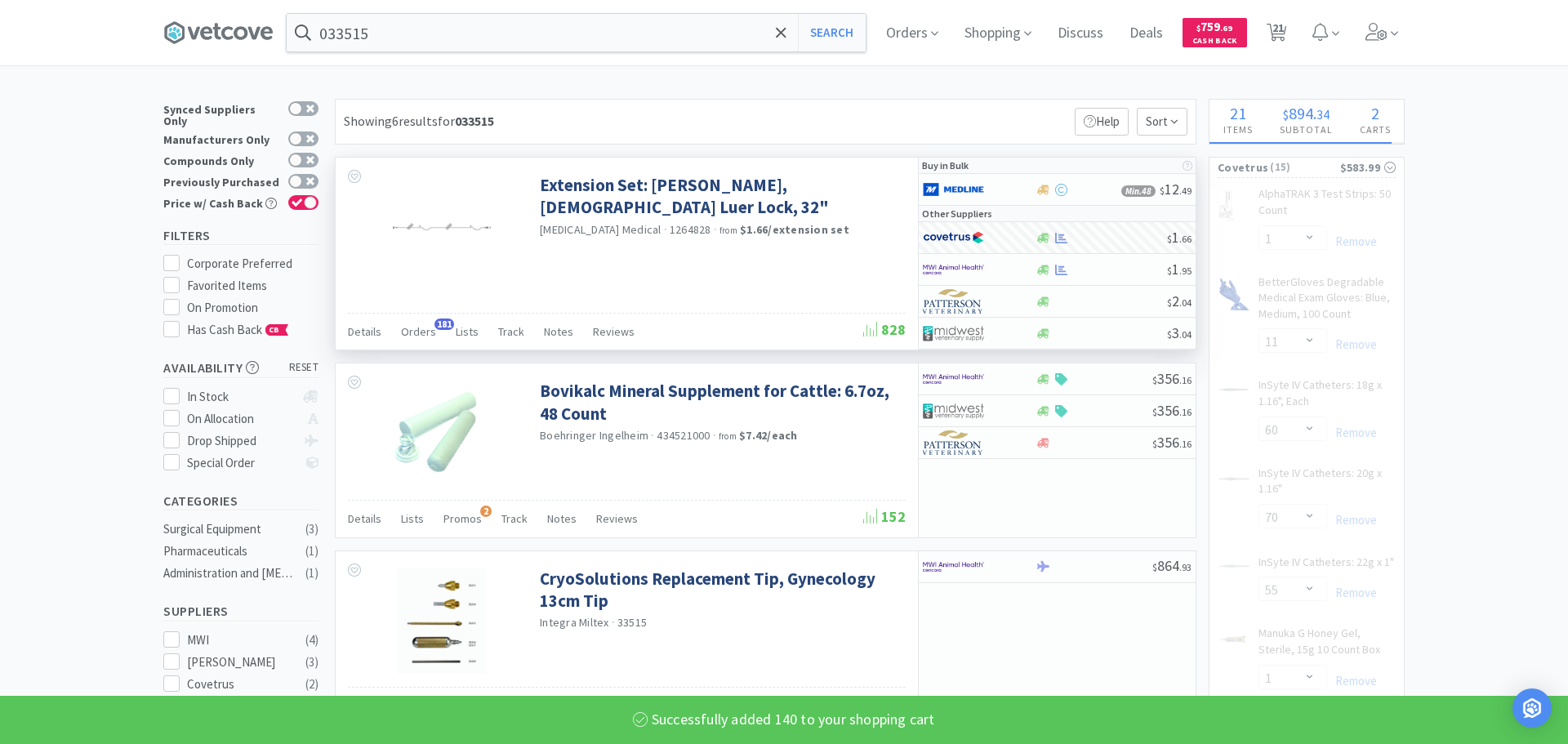
select select "2"
select select "3"
select select "2"
select select "1"
select select "55"
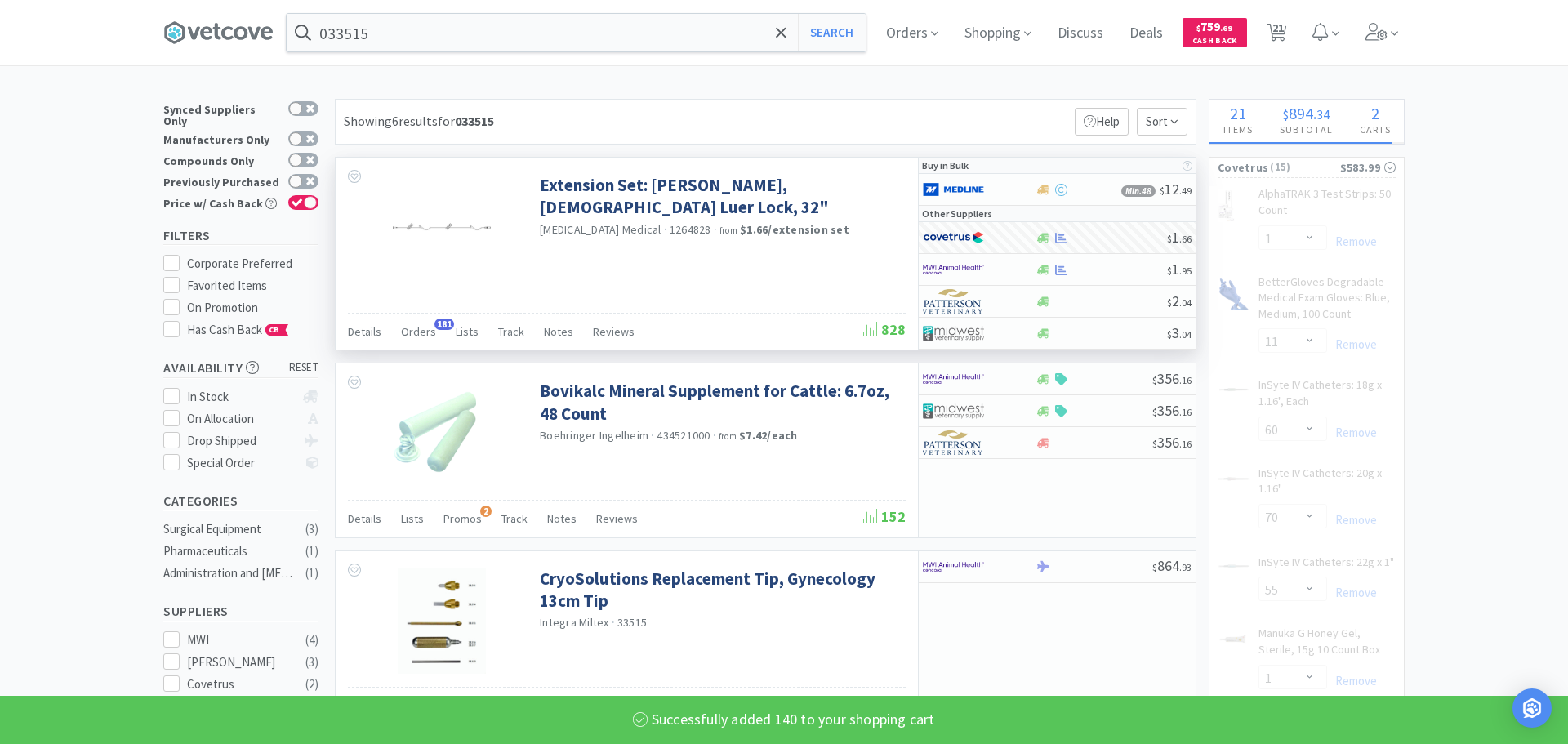
select select "6"
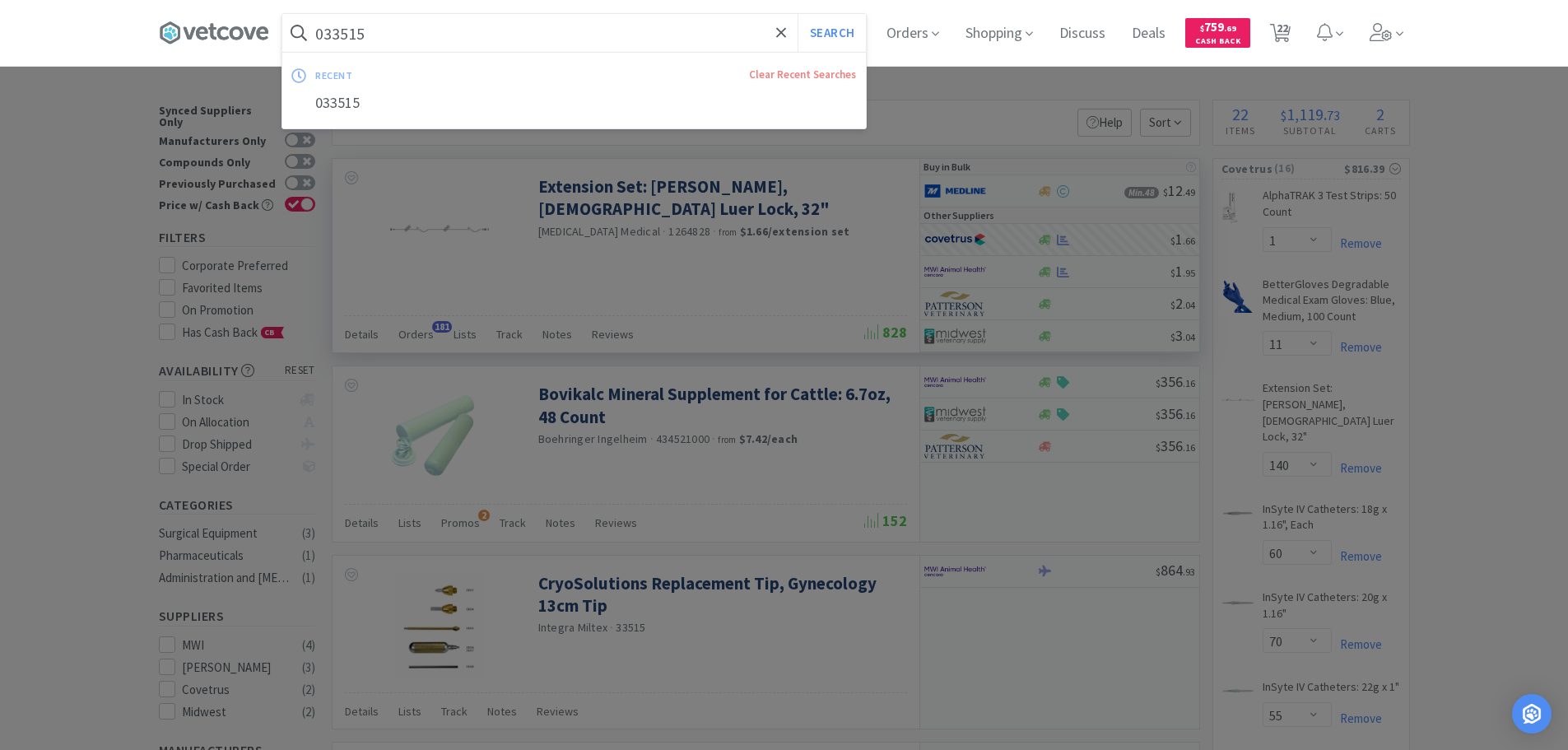
click at [572, 30] on input "033515" at bounding box center [574, 33] width 584 height 38
paste input "MWI - 038087 $3.6"
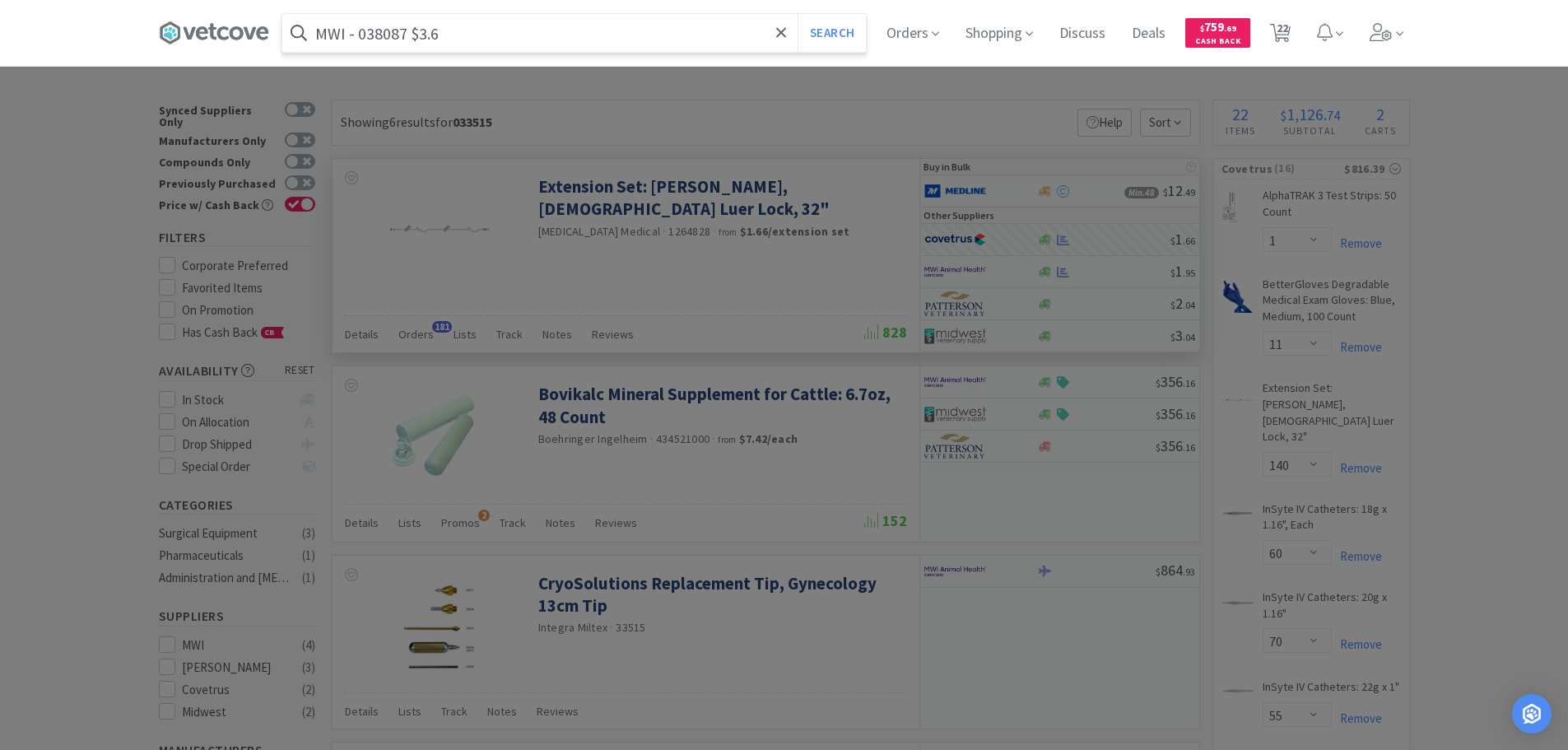
click at [390, 41] on input "MWI - 038087 $3.6" at bounding box center [574, 33] width 584 height 38
paste input "038087"
click at [797, 14] on button "Search" at bounding box center [832, 33] width 68 height 38
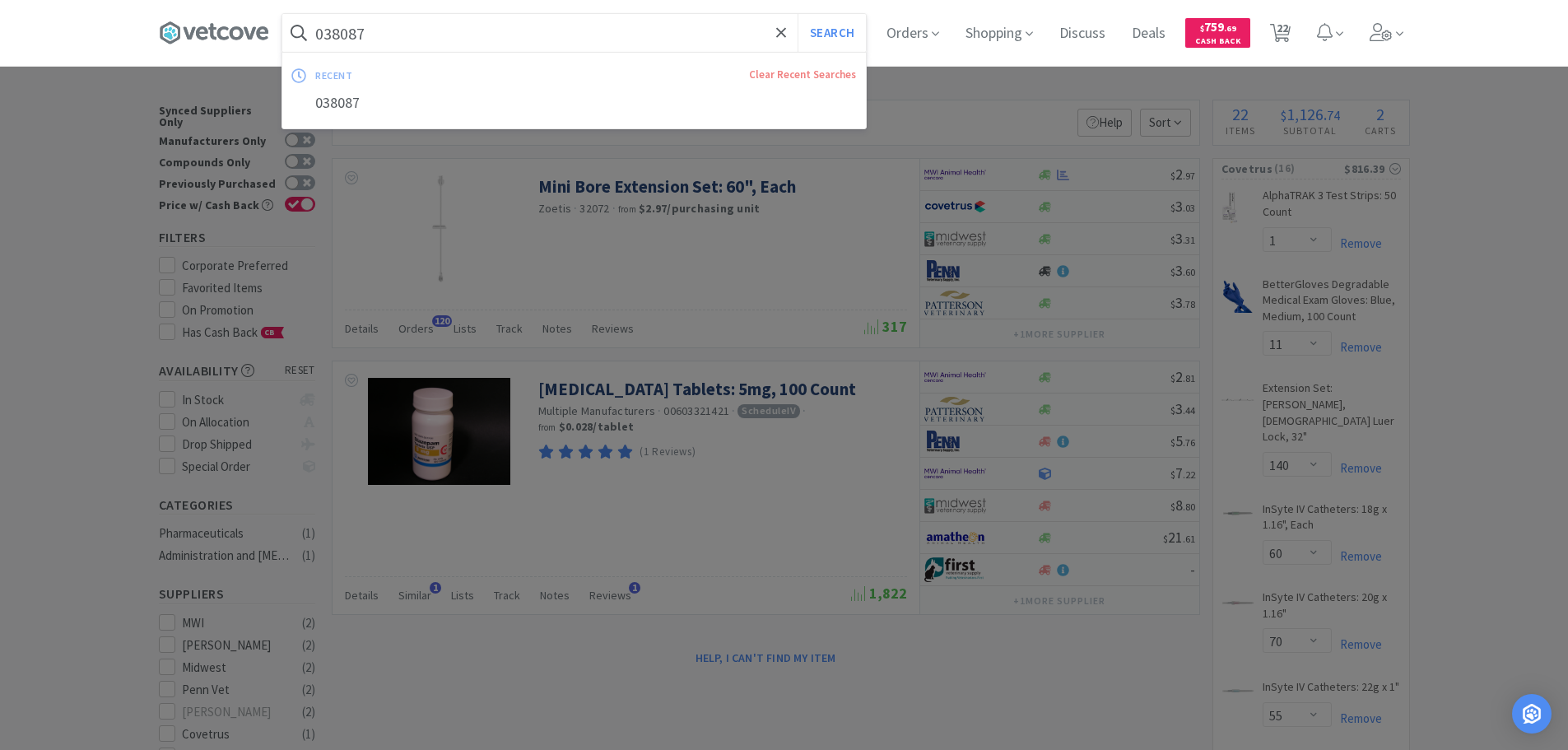
click at [595, 23] on input "038087" at bounding box center [574, 33] width 584 height 38
paste input "Covetrus - 022147 $2.17"
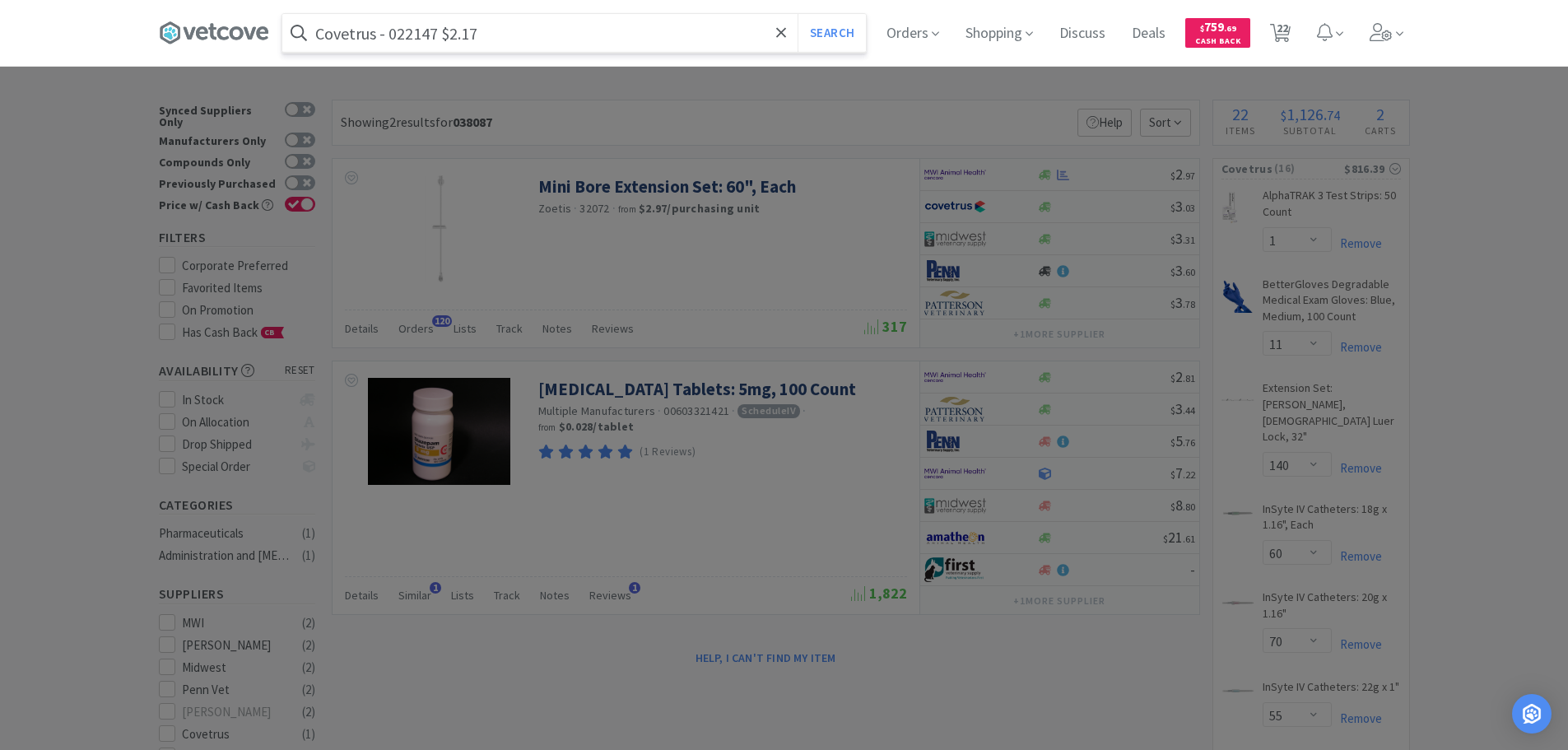
click at [421, 31] on input "Covetrus - 022147 $2.17" at bounding box center [574, 33] width 584 height 38
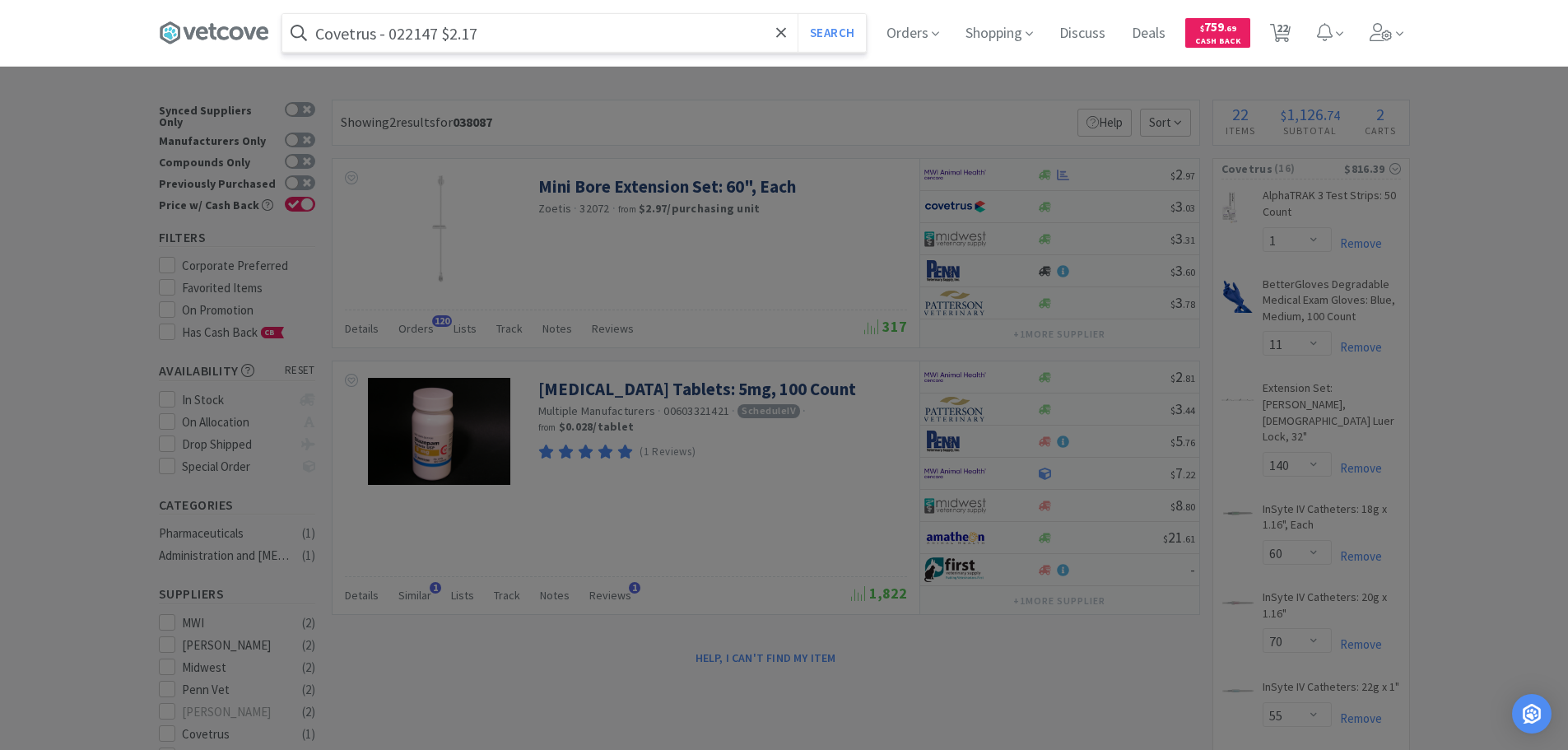
paste input "022147"
type input "022147"
click at [797, 14] on button "Search" at bounding box center [832, 33] width 68 height 38
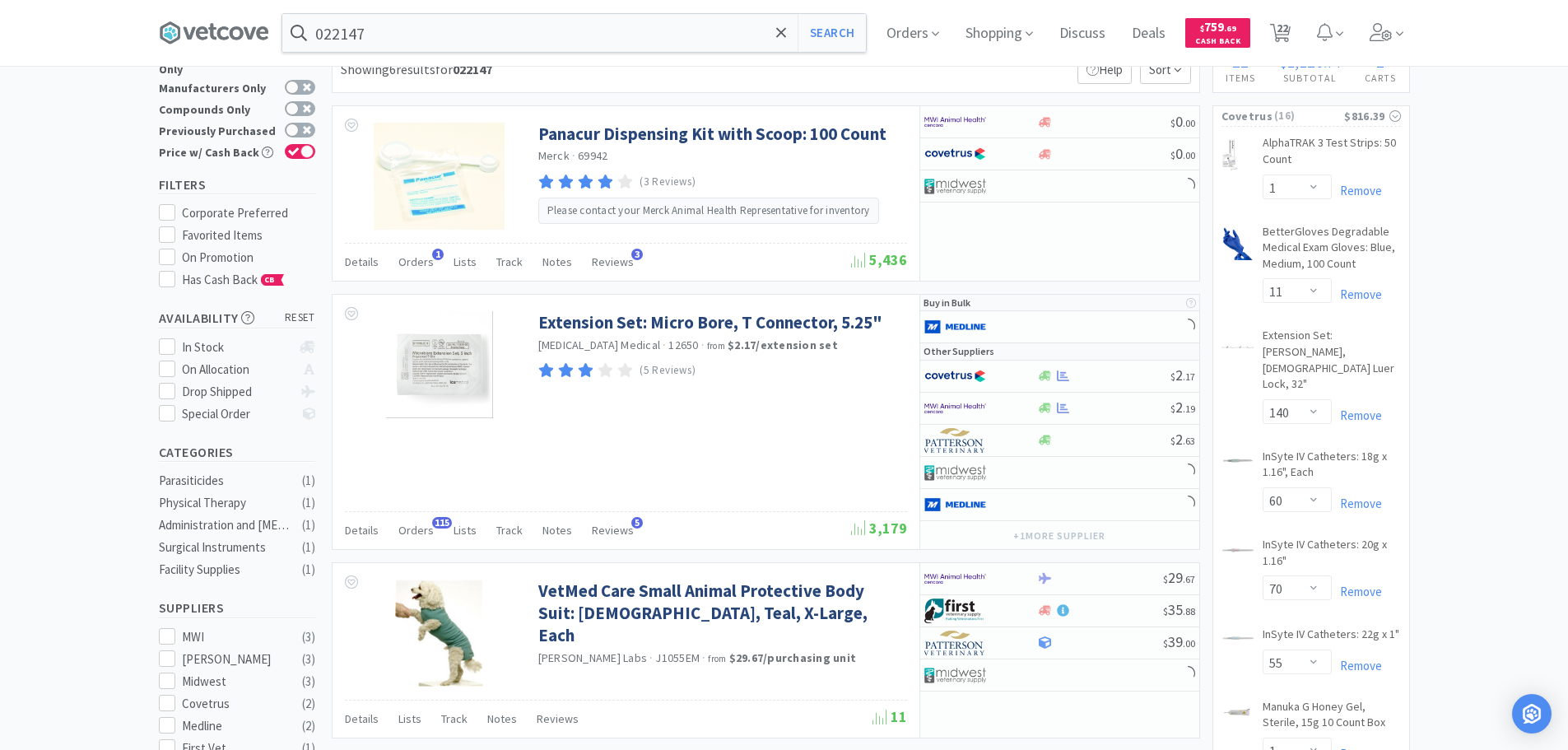
scroll to position [83, 0]
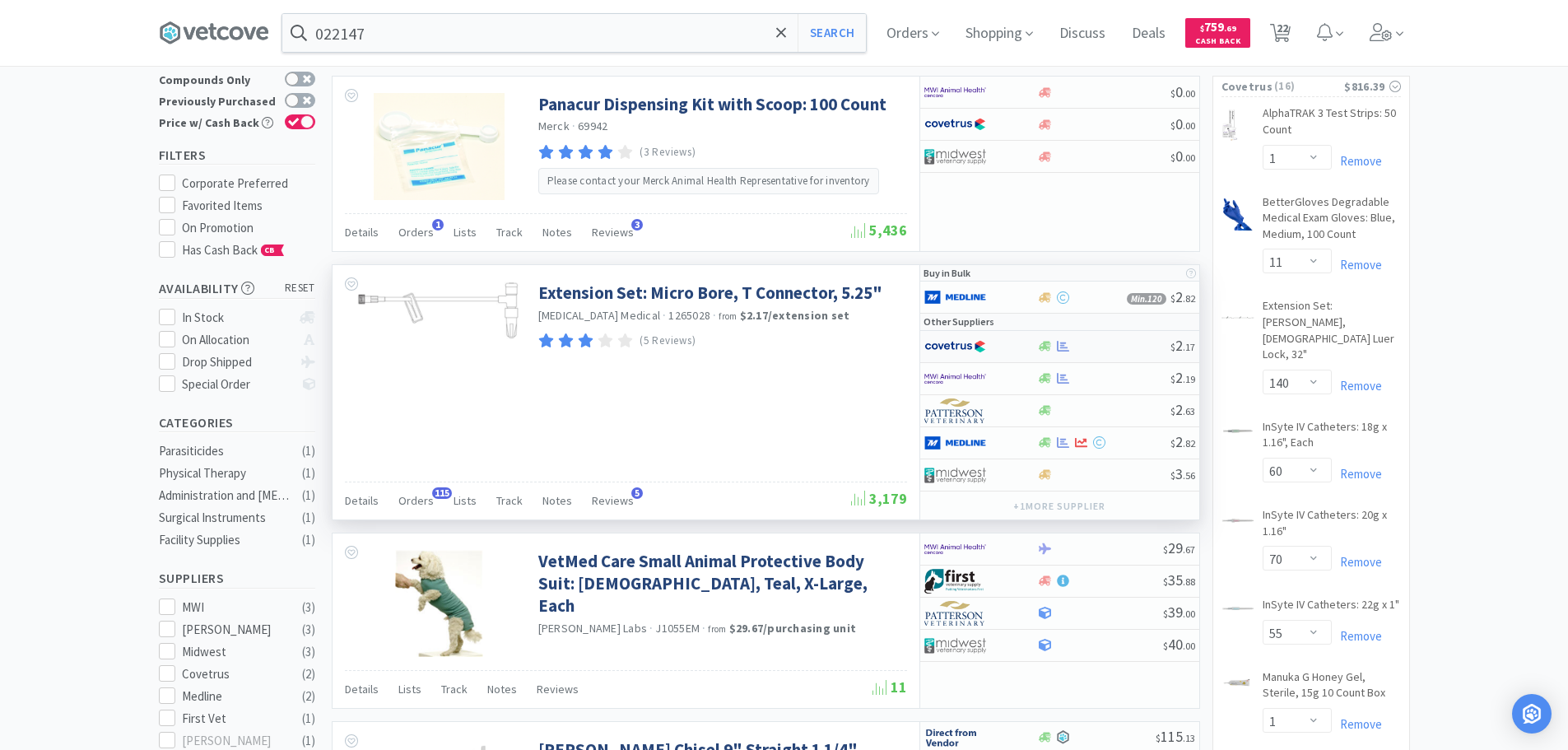
click at [1105, 344] on div at bounding box center [1104, 347] width 133 height 13
select select "1"
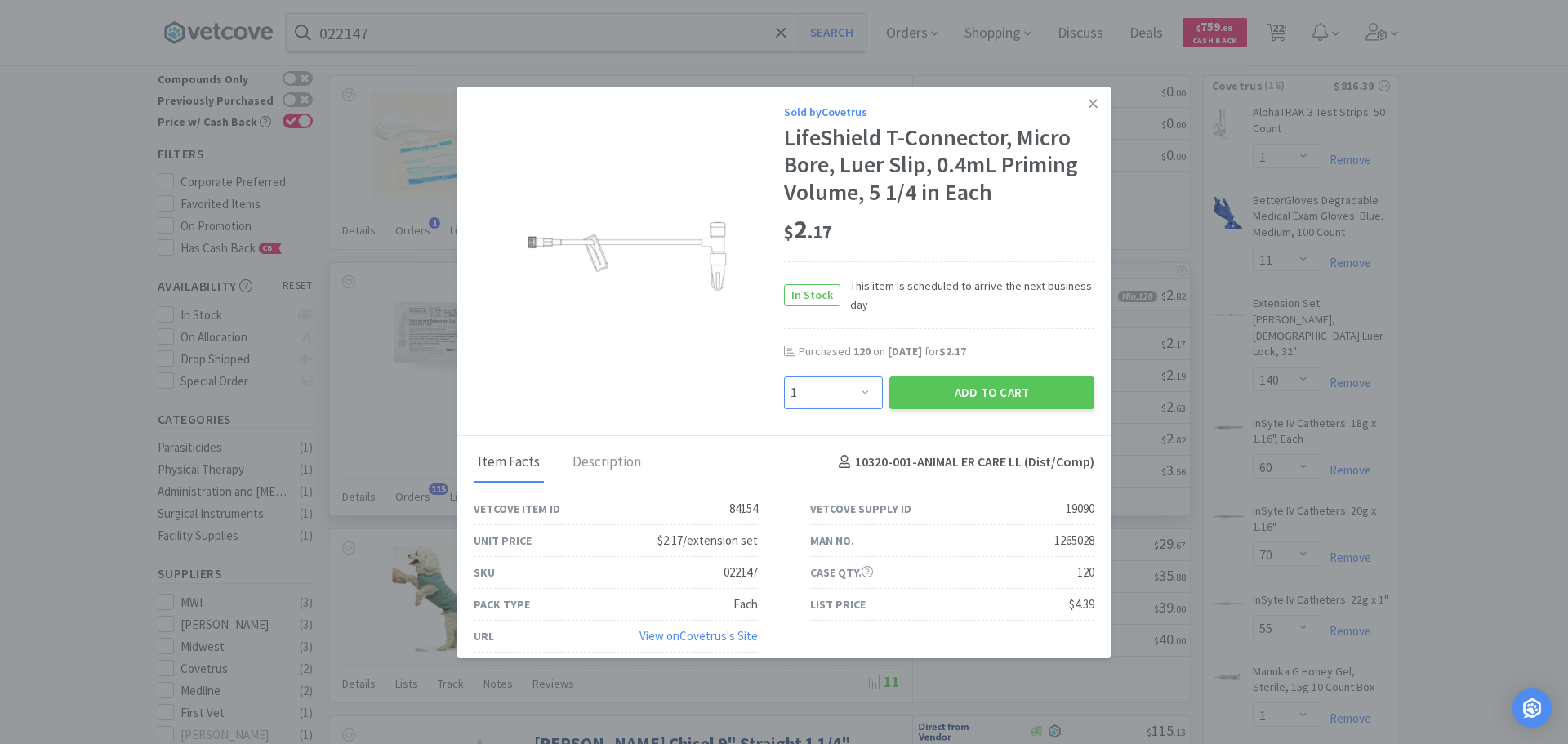
click at [835, 396] on select "Enter Quantity 1 2 3 4 5 6 7 8 9 10 11 12 13 14 15 16 17 18 19 20 Enter Quantity" at bounding box center [833, 393] width 99 height 33
type input "89"
click at [889, 387] on button "Add to Cart" at bounding box center [992, 393] width 205 height 33
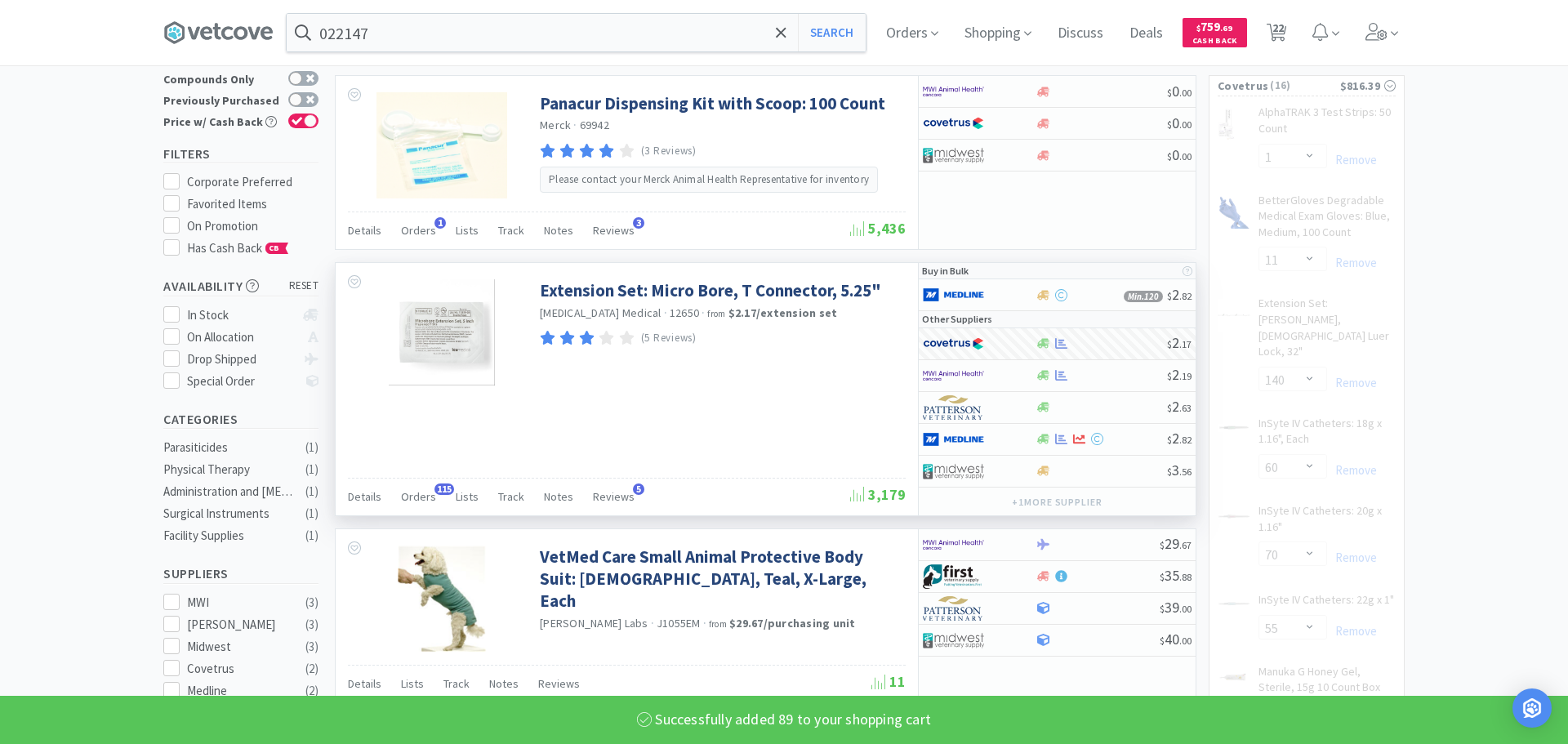
select select "89"
select select "60"
select select "70"
select select "1"
select select "3"
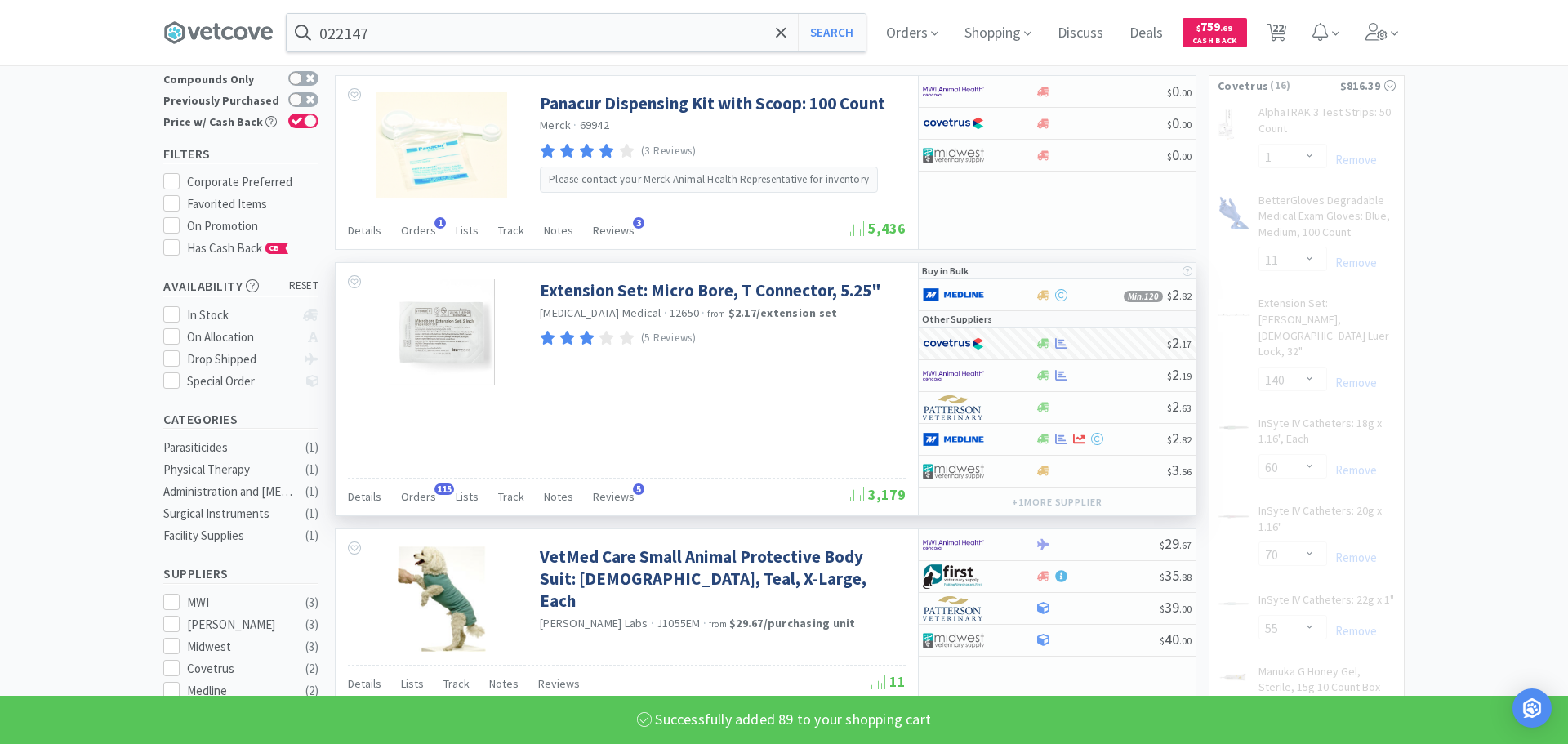
select select "2"
select select "3"
select select "2"
select select "1"
select select "55"
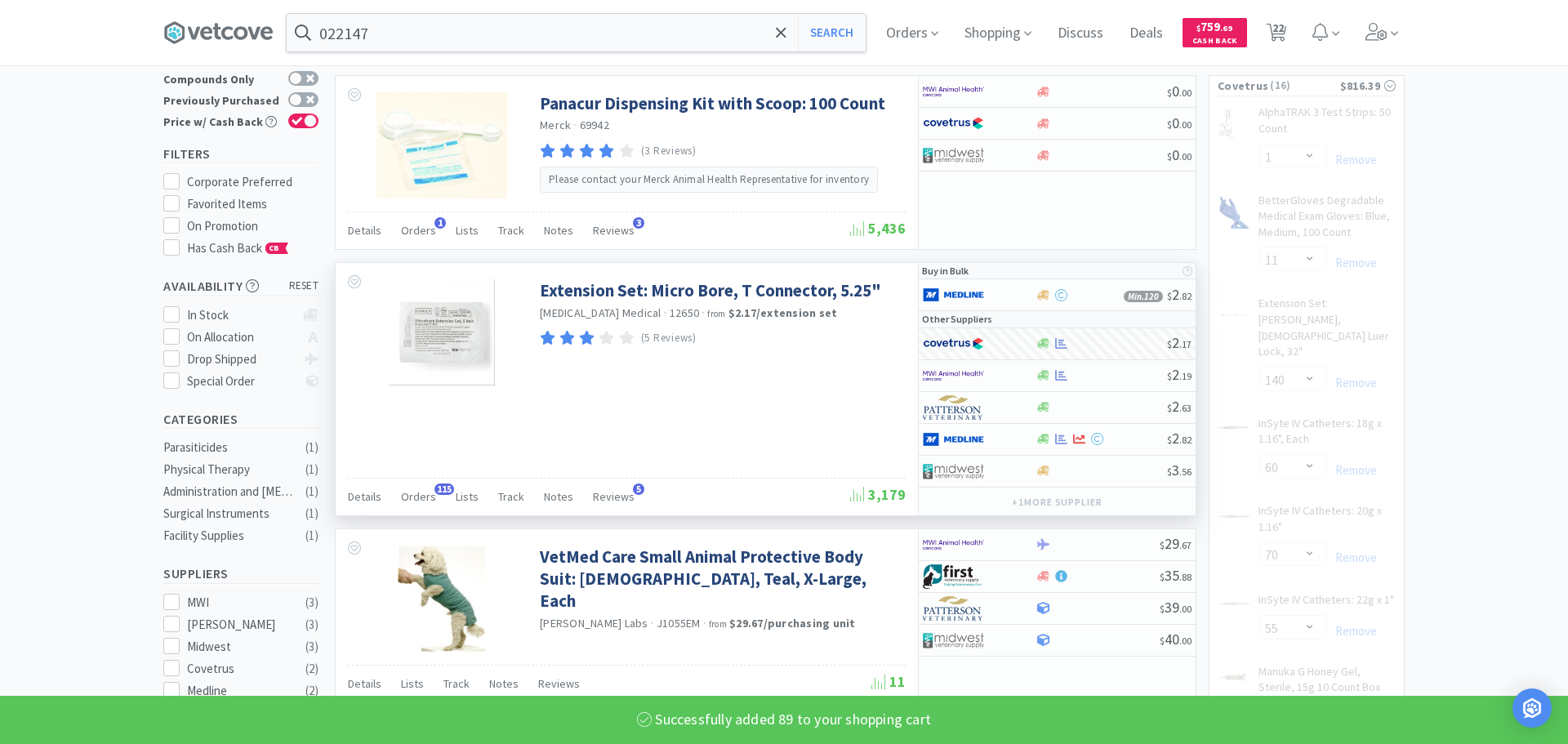
select select "6"
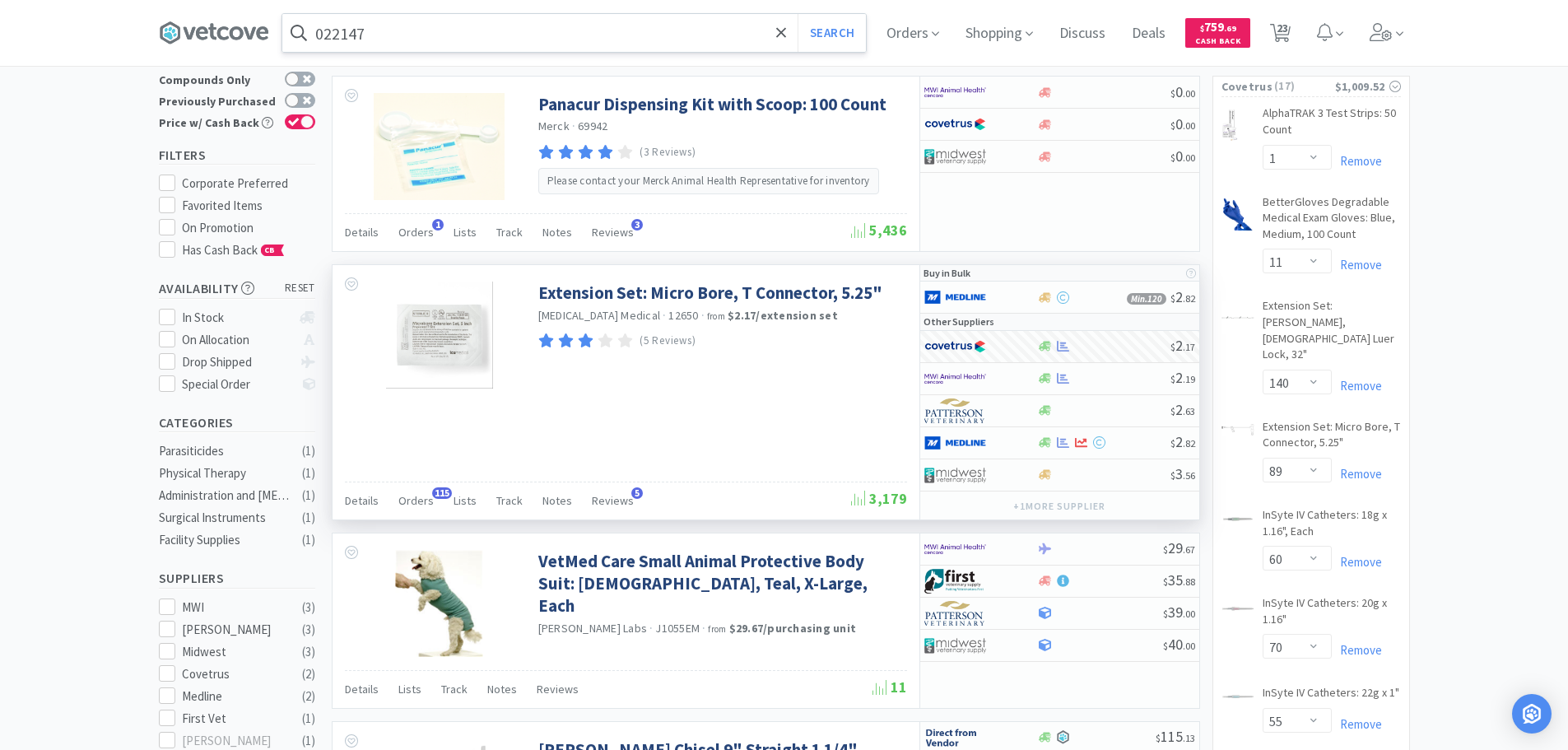
click at [575, 13] on div "022147 Search" at bounding box center [574, 33] width 586 height 40
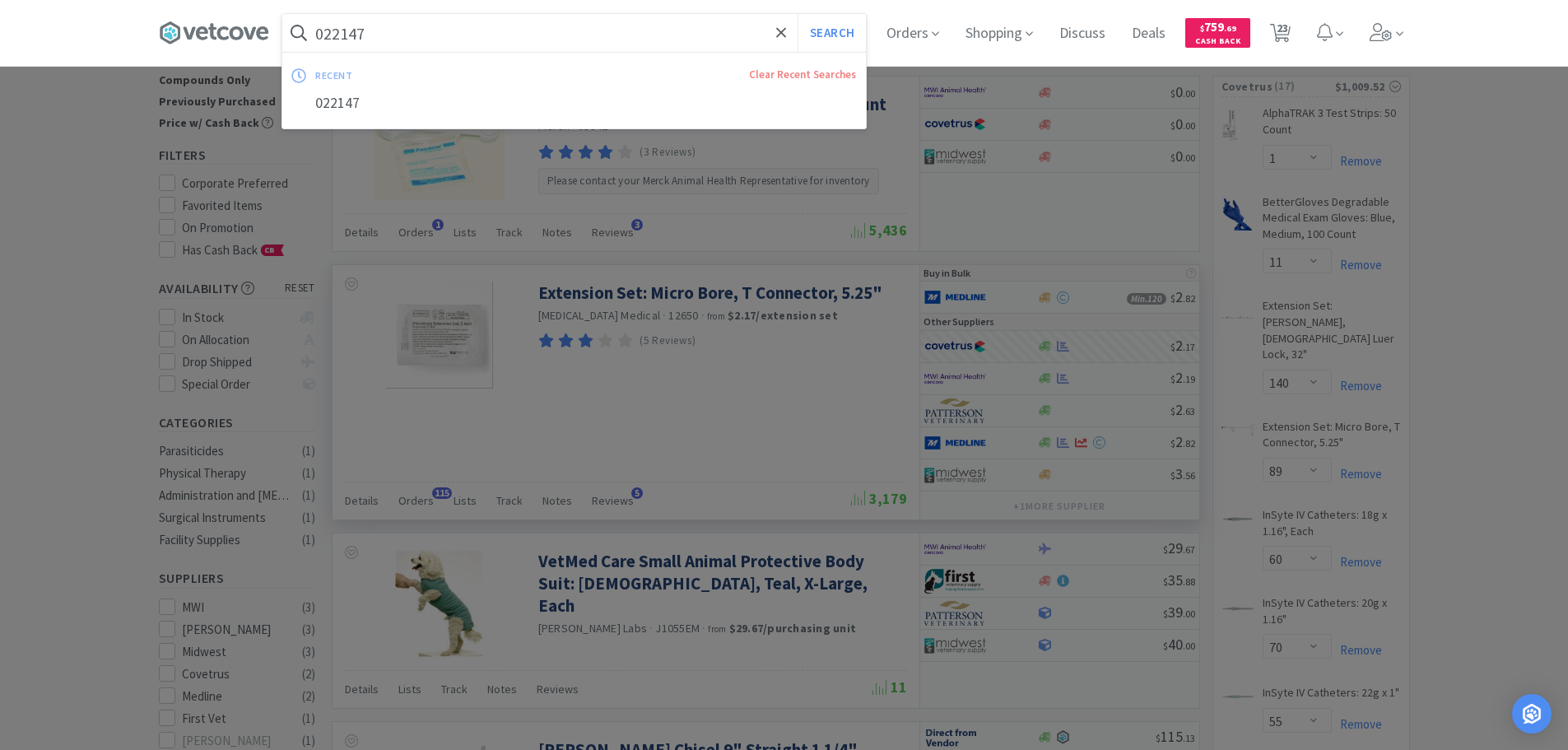
click at [553, 35] on input "022147" at bounding box center [574, 33] width 584 height 38
paste input "Covetrus - 009851 $4.9667"
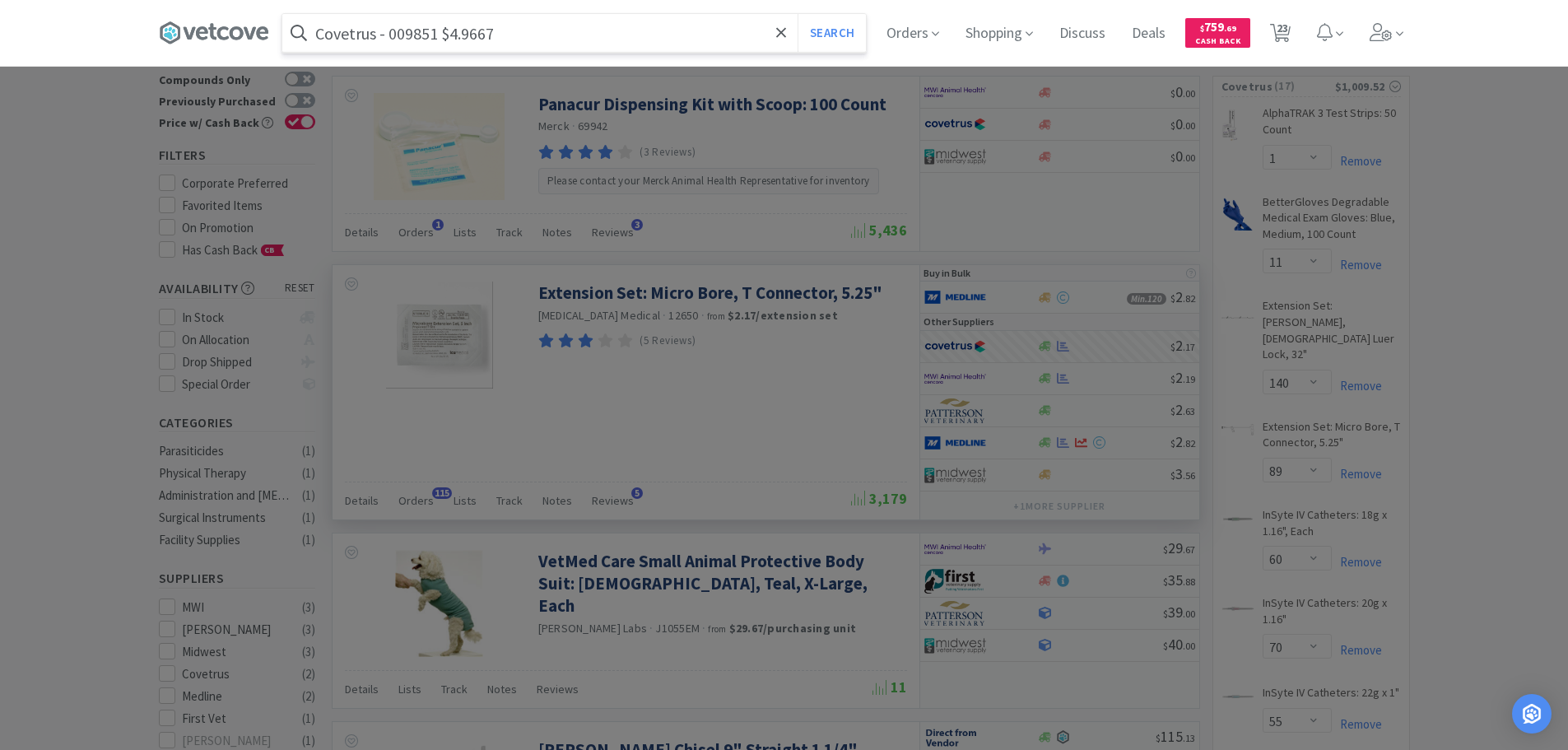
click at [418, 34] on input "Covetrus - 009851 $4.9667" at bounding box center [574, 33] width 584 height 38
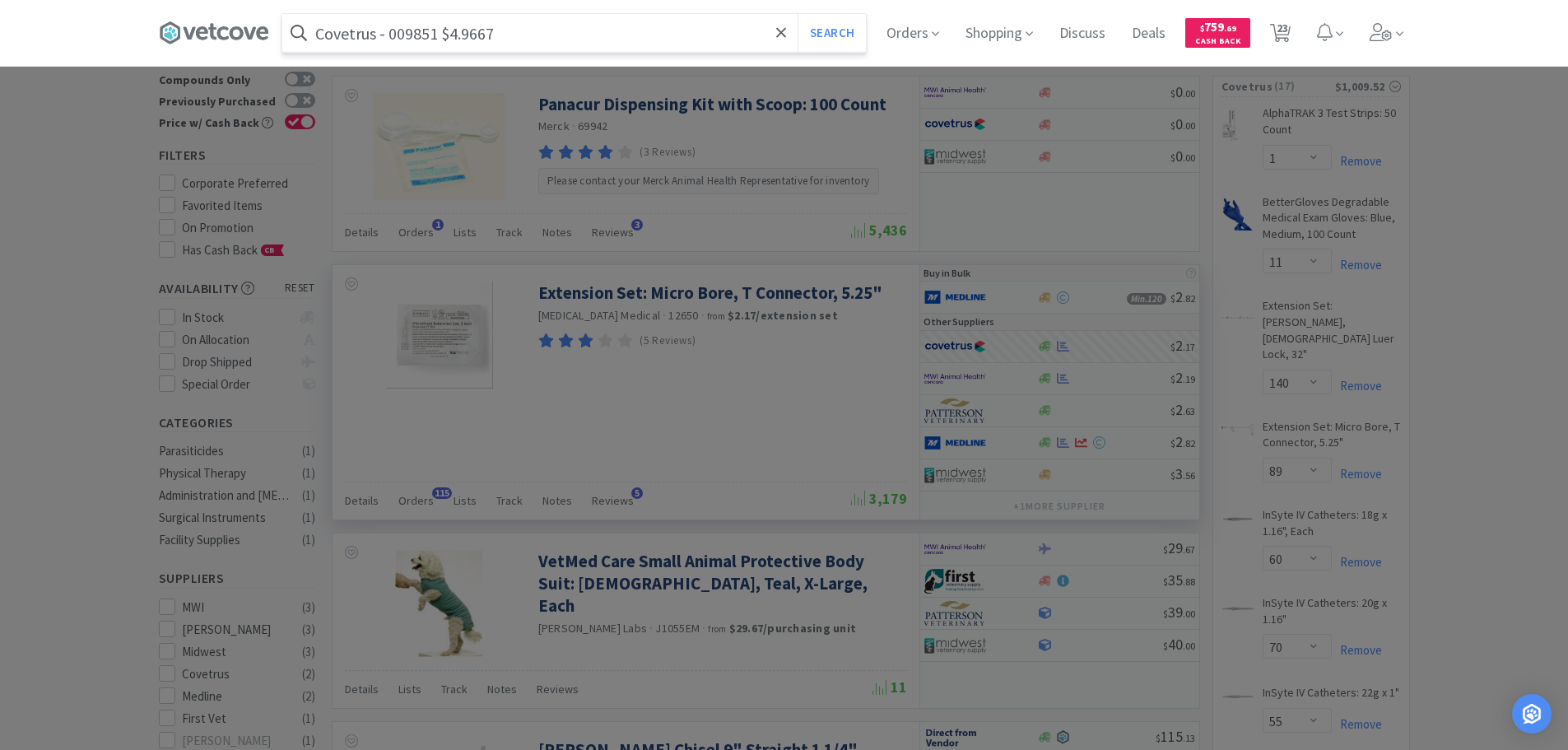
paste input "009851"
type input "009851"
click at [797, 14] on button "Search" at bounding box center [832, 33] width 68 height 38
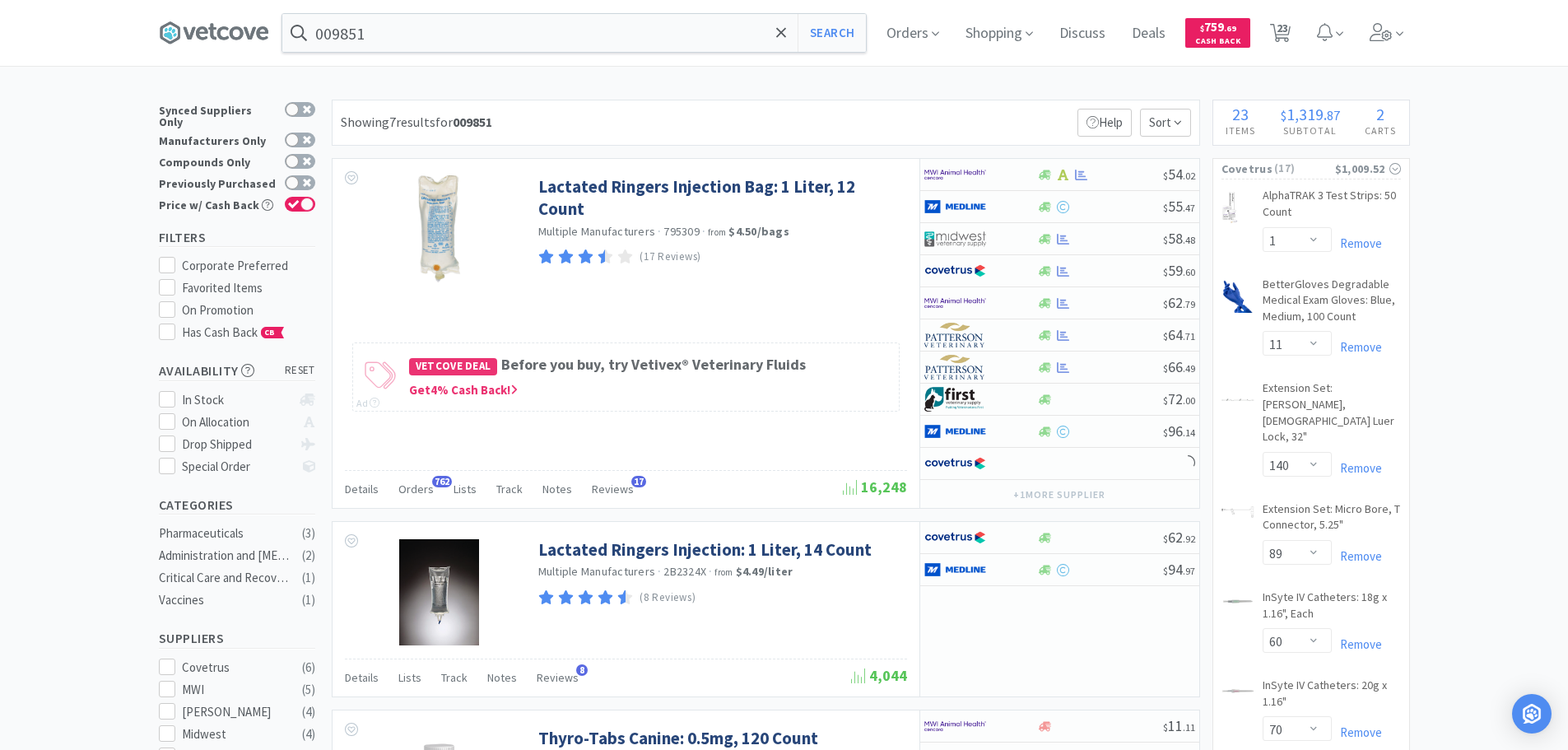
click at [859, 114] on div "Showing 7 results for 009851 Filters Help Sort" at bounding box center [765, 122] width 868 height 46
click at [1117, 269] on div at bounding box center [1100, 271] width 126 height 13
select select "1"
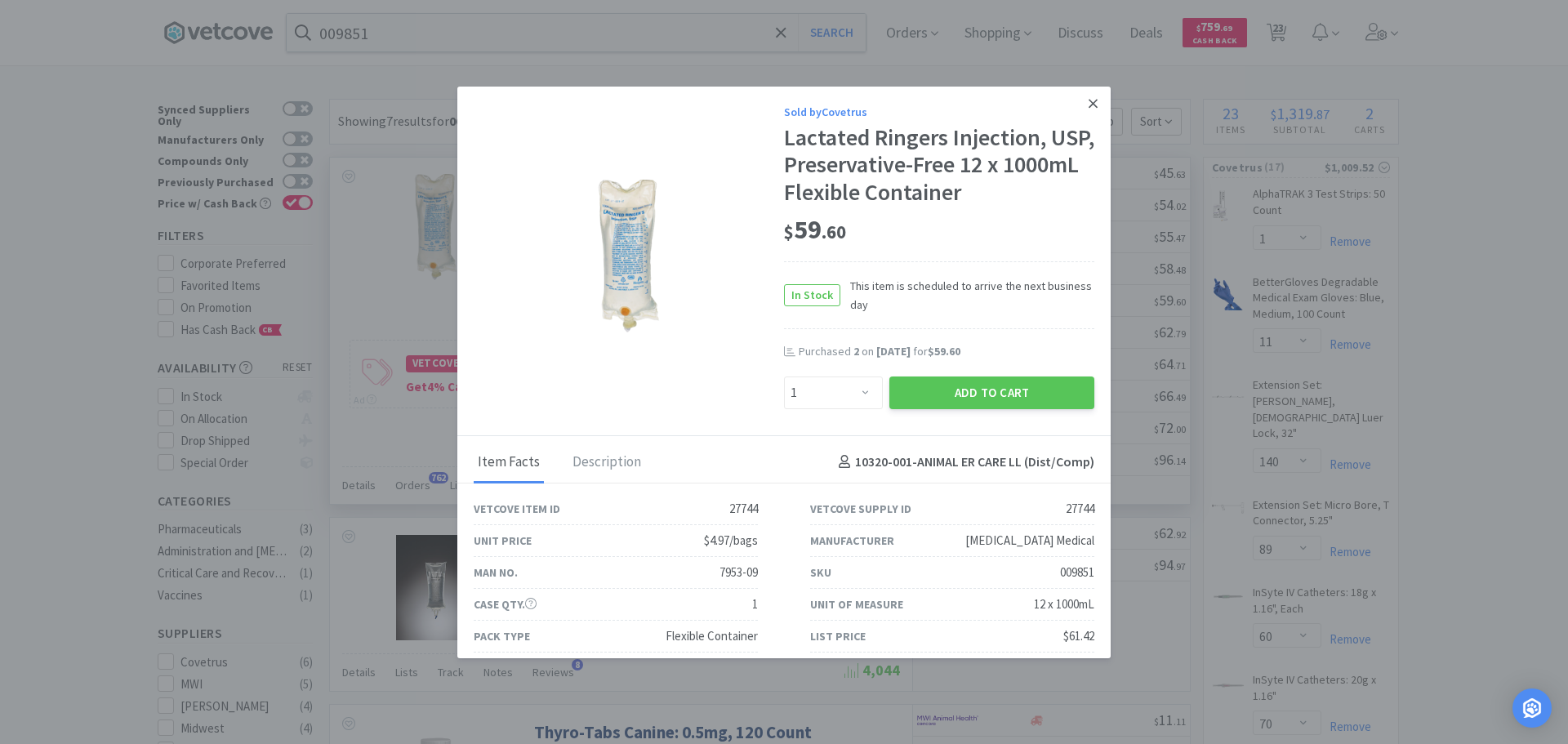
click at [1090, 104] on link at bounding box center [1093, 103] width 29 height 35
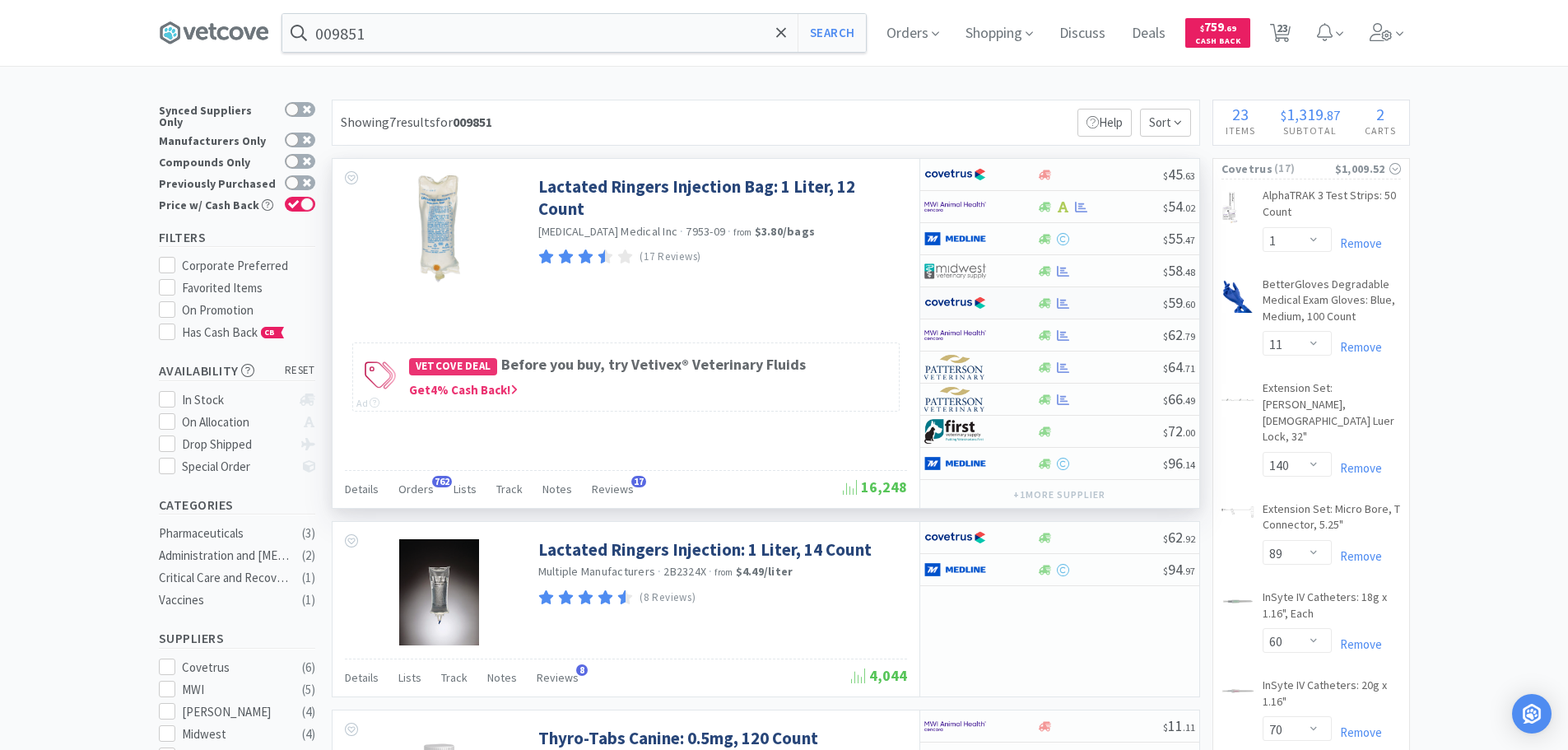
click at [1112, 298] on div at bounding box center [1100, 304] width 126 height 13
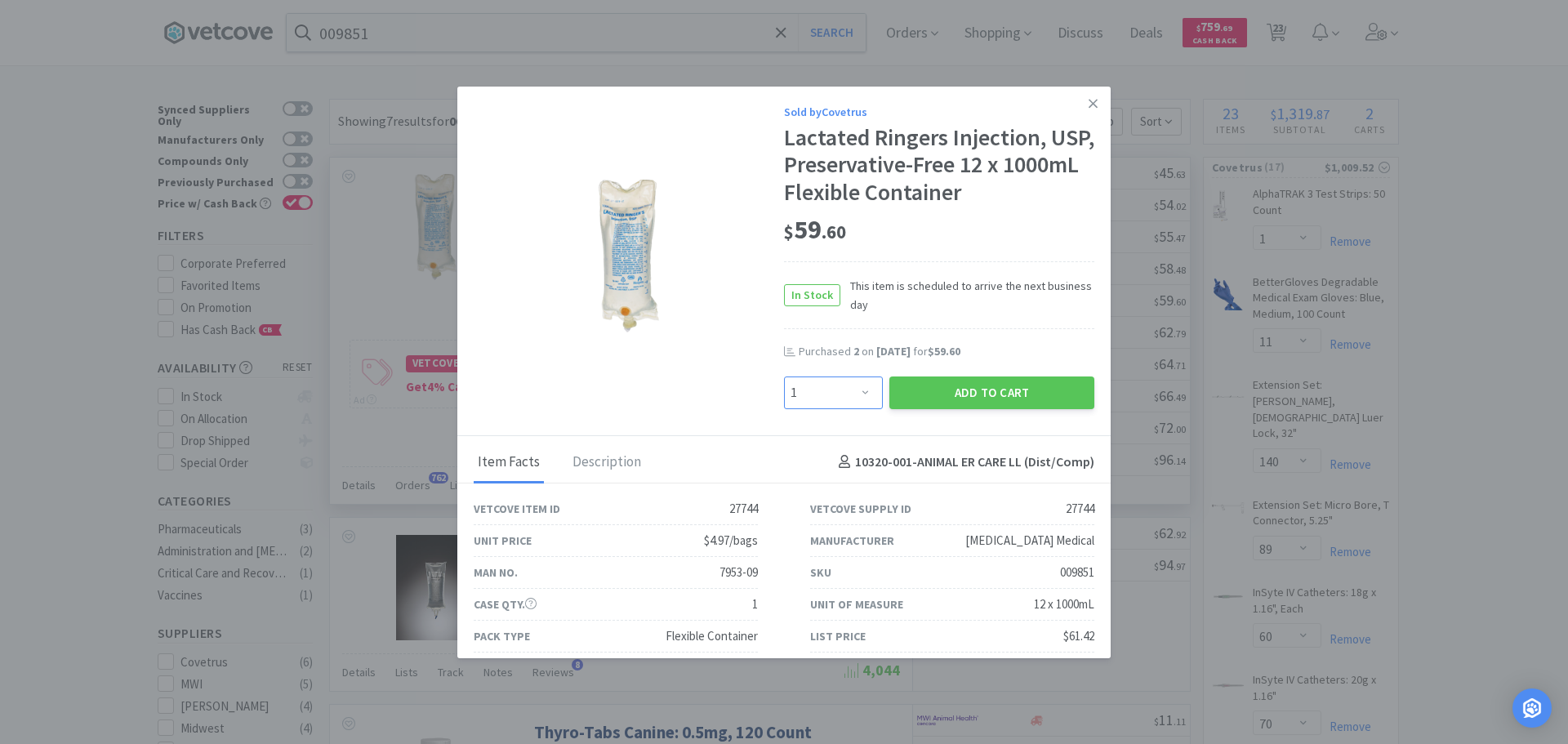
click at [854, 380] on select "Enter Quantity 1 2 3 4 5 6 7 8 9 10 11 12 13 14 15 16 17 18 19 20 Enter Quantity" at bounding box center [833, 393] width 99 height 33
select select "8"
click at [784, 377] on select "Enter Quantity 1 2 3 4 5 6 7 8 9 10 11 12 13 14 15 16 17 18 19 20 Enter Quantity" at bounding box center [833, 393] width 99 height 33
click at [971, 389] on button "Add to Cart" at bounding box center [992, 393] width 205 height 33
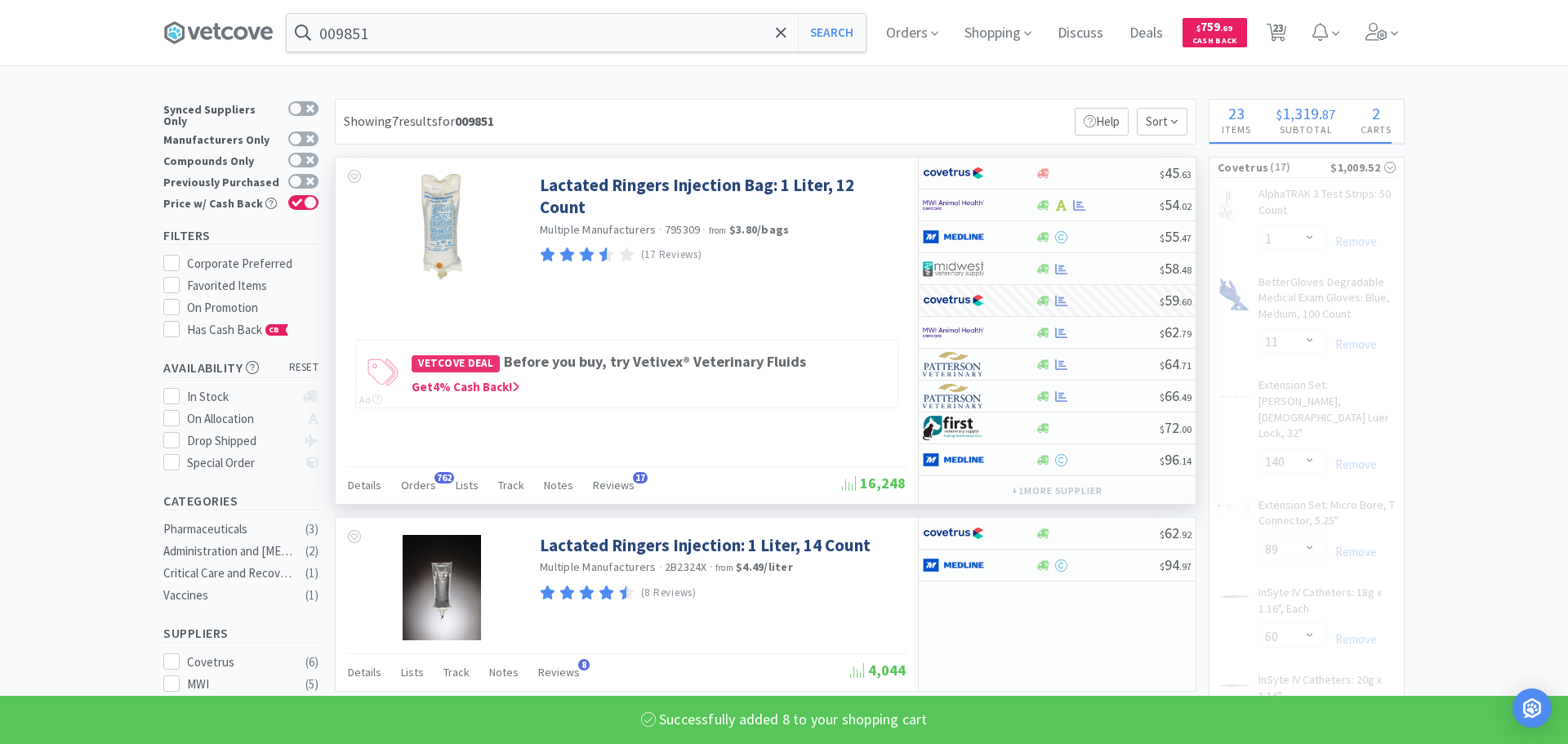
select select "8"
select select "1"
select select "3"
select select "2"
select select "3"
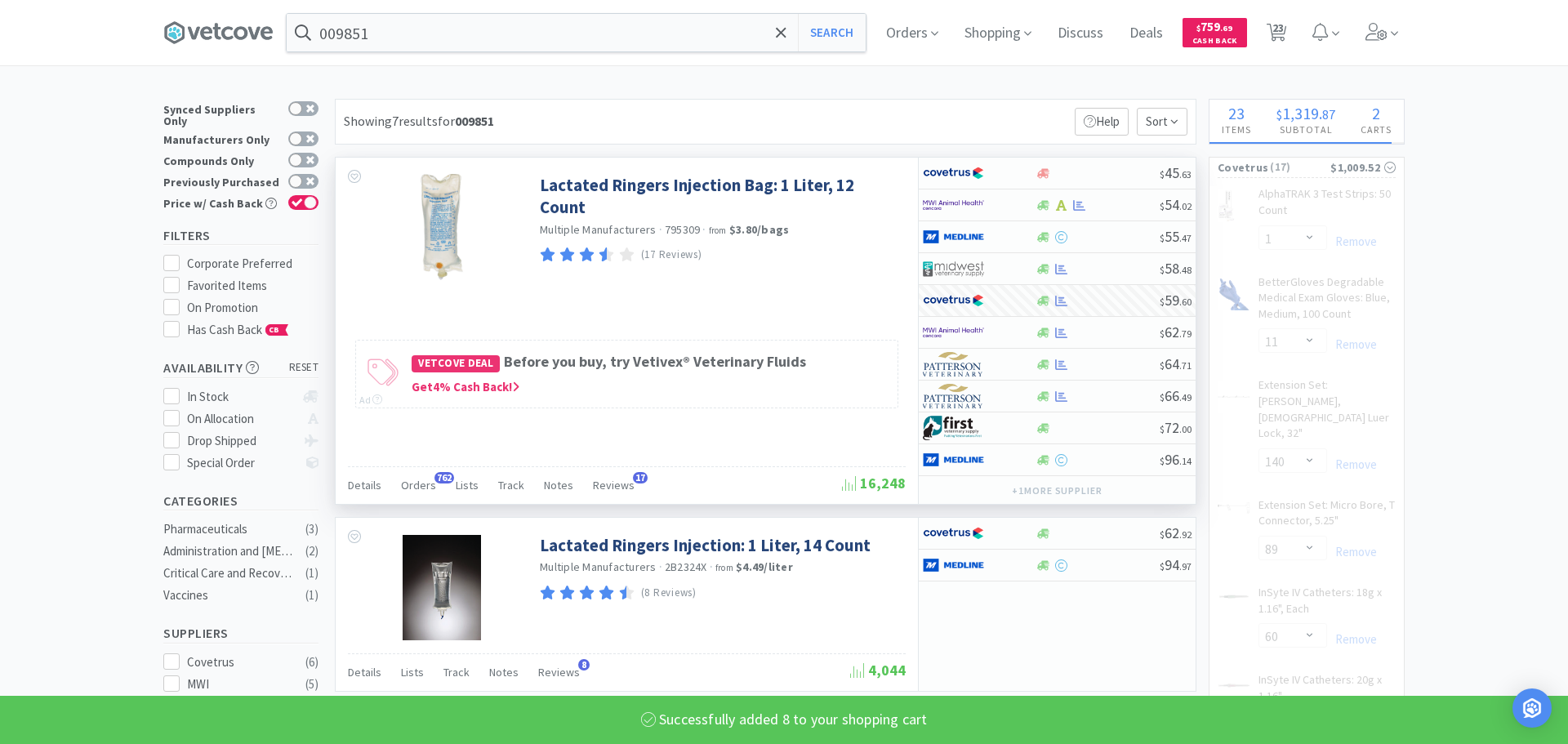
select select "2"
select select "1"
select select "6"
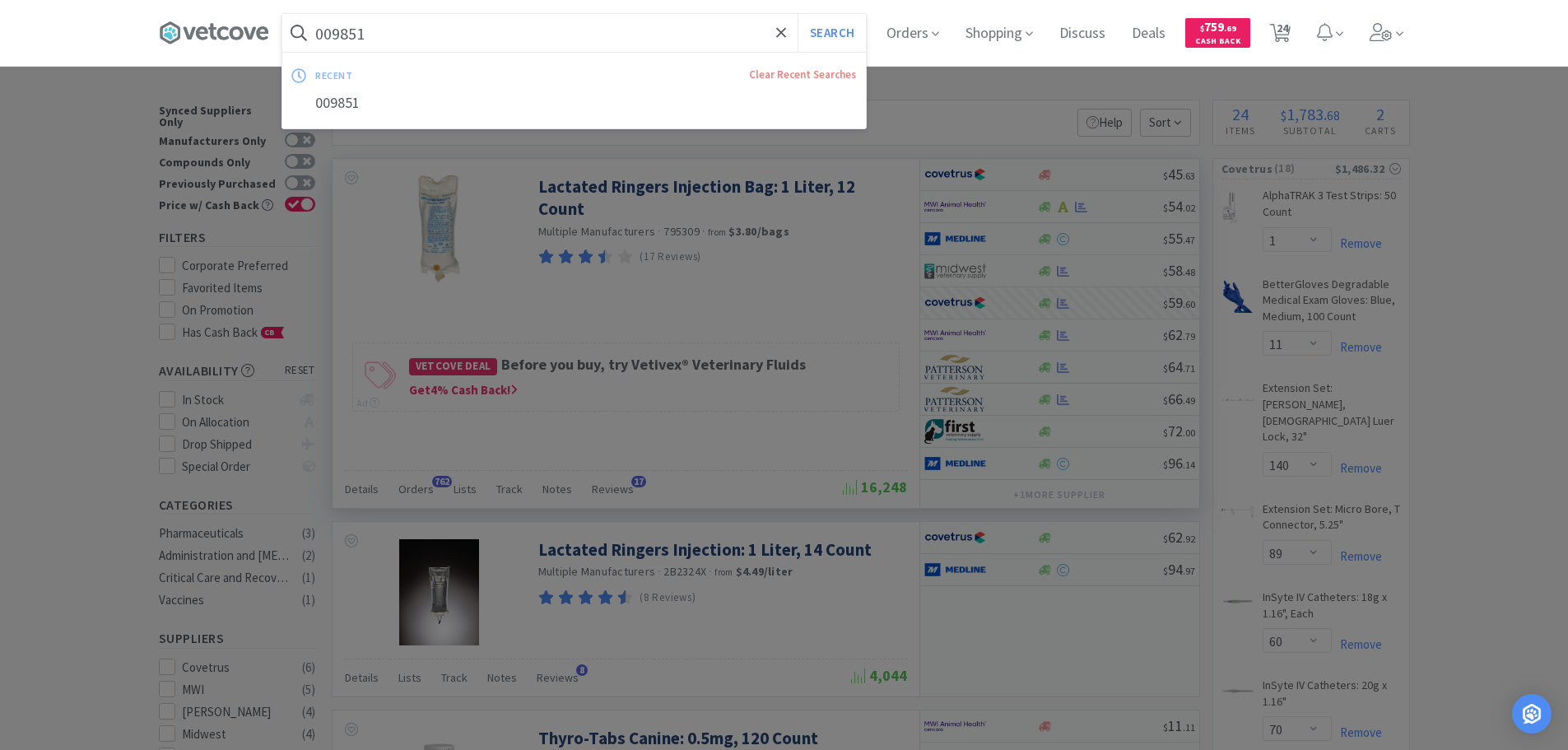
click at [574, 38] on input "009851" at bounding box center [574, 33] width 584 height 38
paste input "Covetrus - 029287 $10.92"
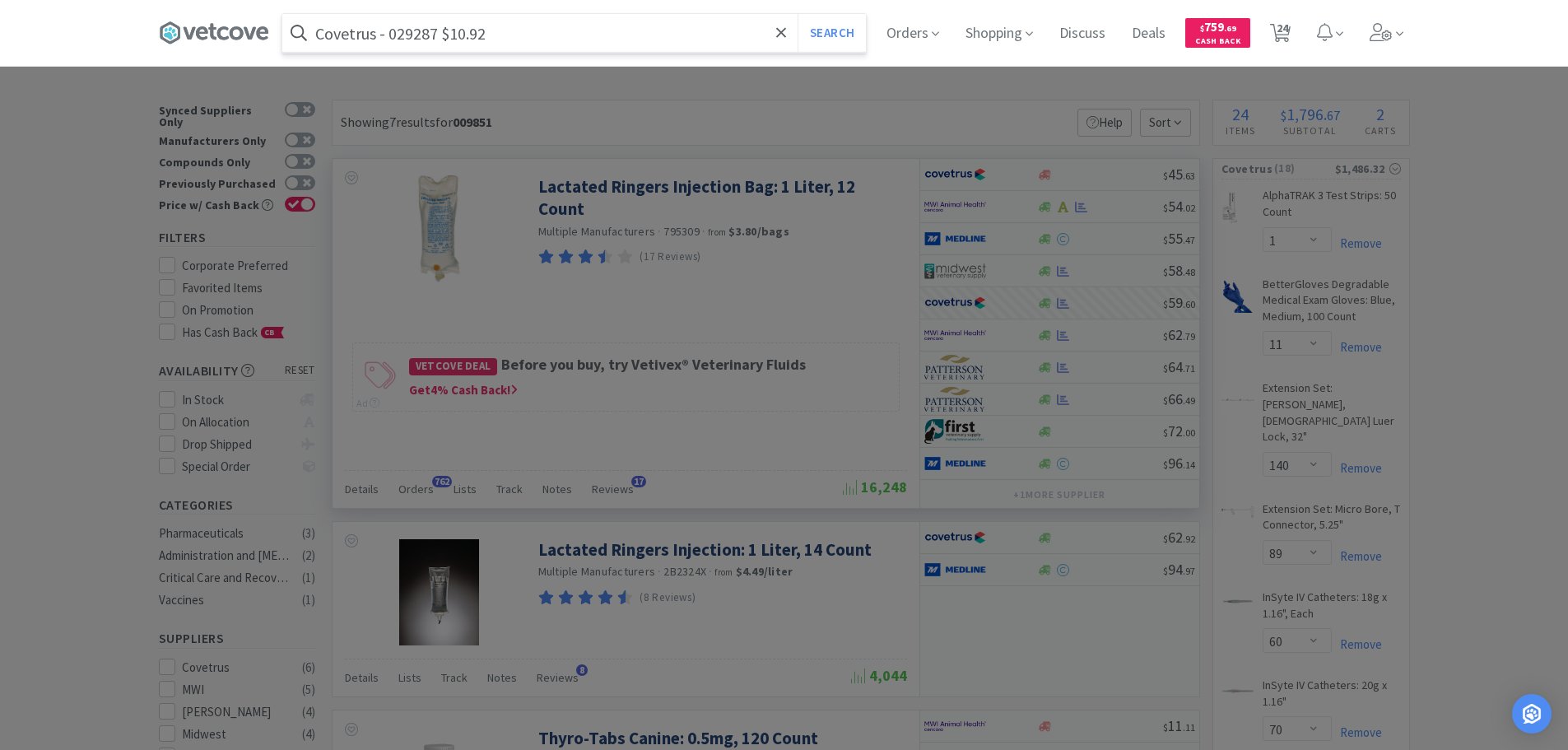
click at [399, 39] on input "Covetrus - 029287 $10.92" at bounding box center [574, 33] width 584 height 38
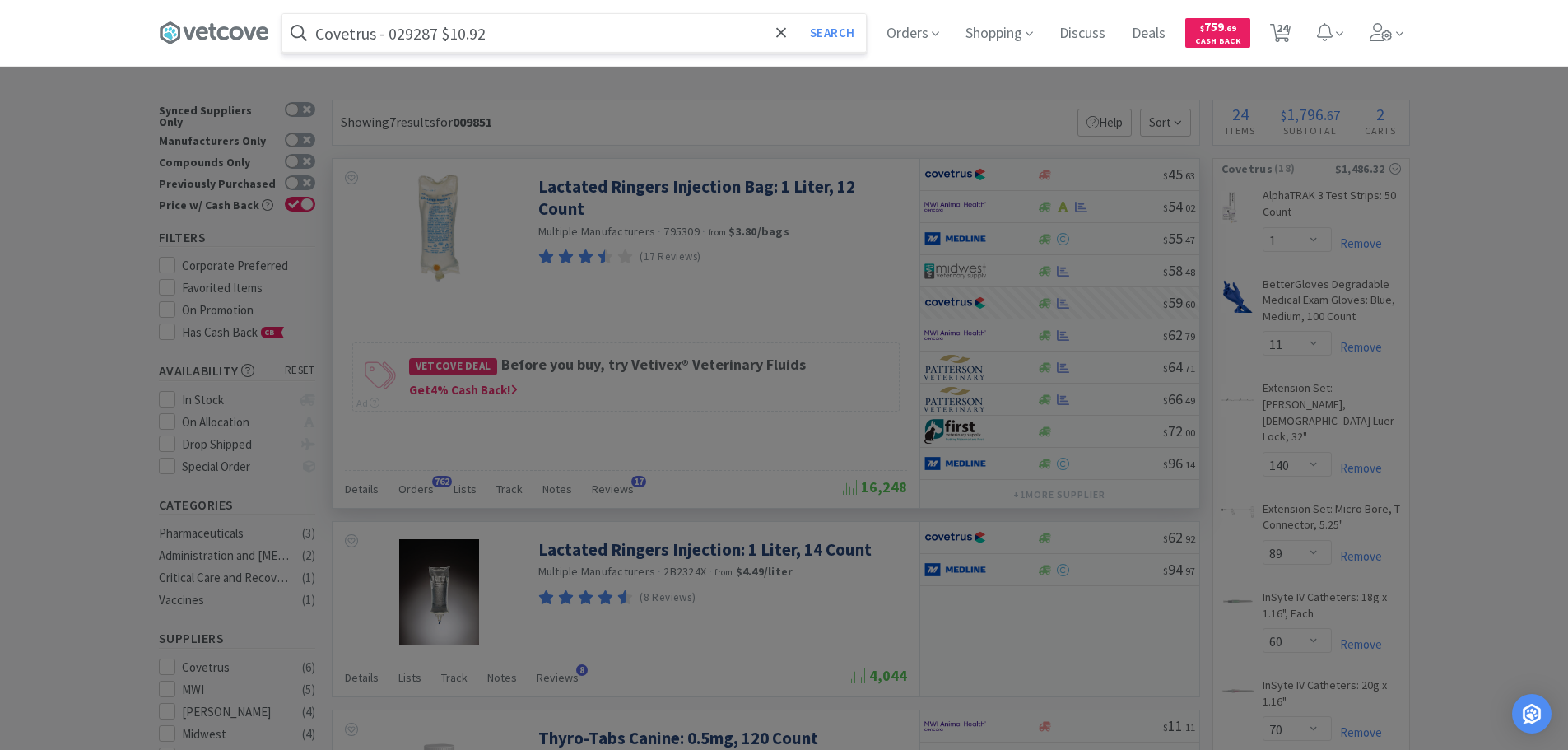
paste input "029287"
type input "029287"
click at [797, 14] on button "Search" at bounding box center [832, 33] width 68 height 38
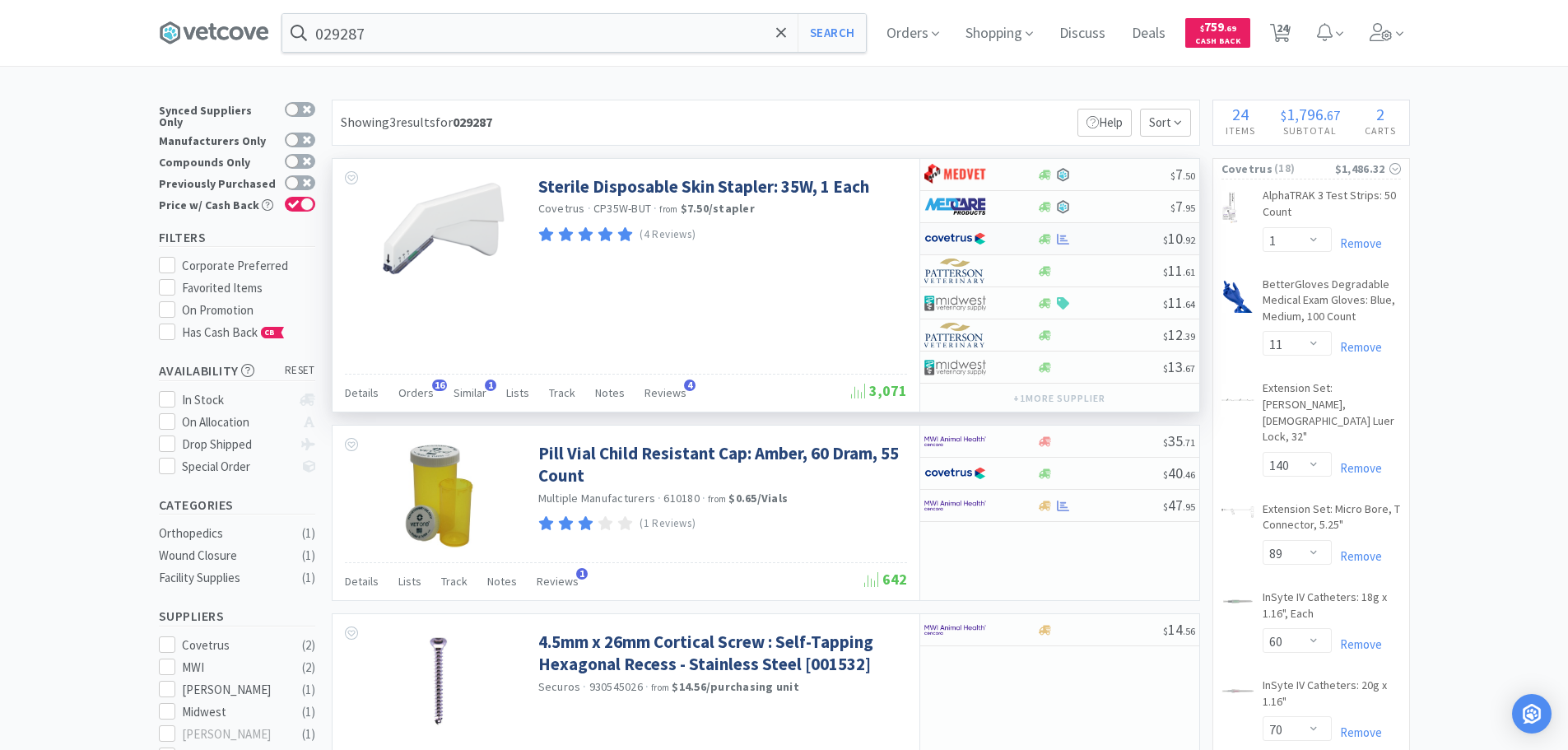
click at [1119, 240] on div at bounding box center [1100, 239] width 126 height 13
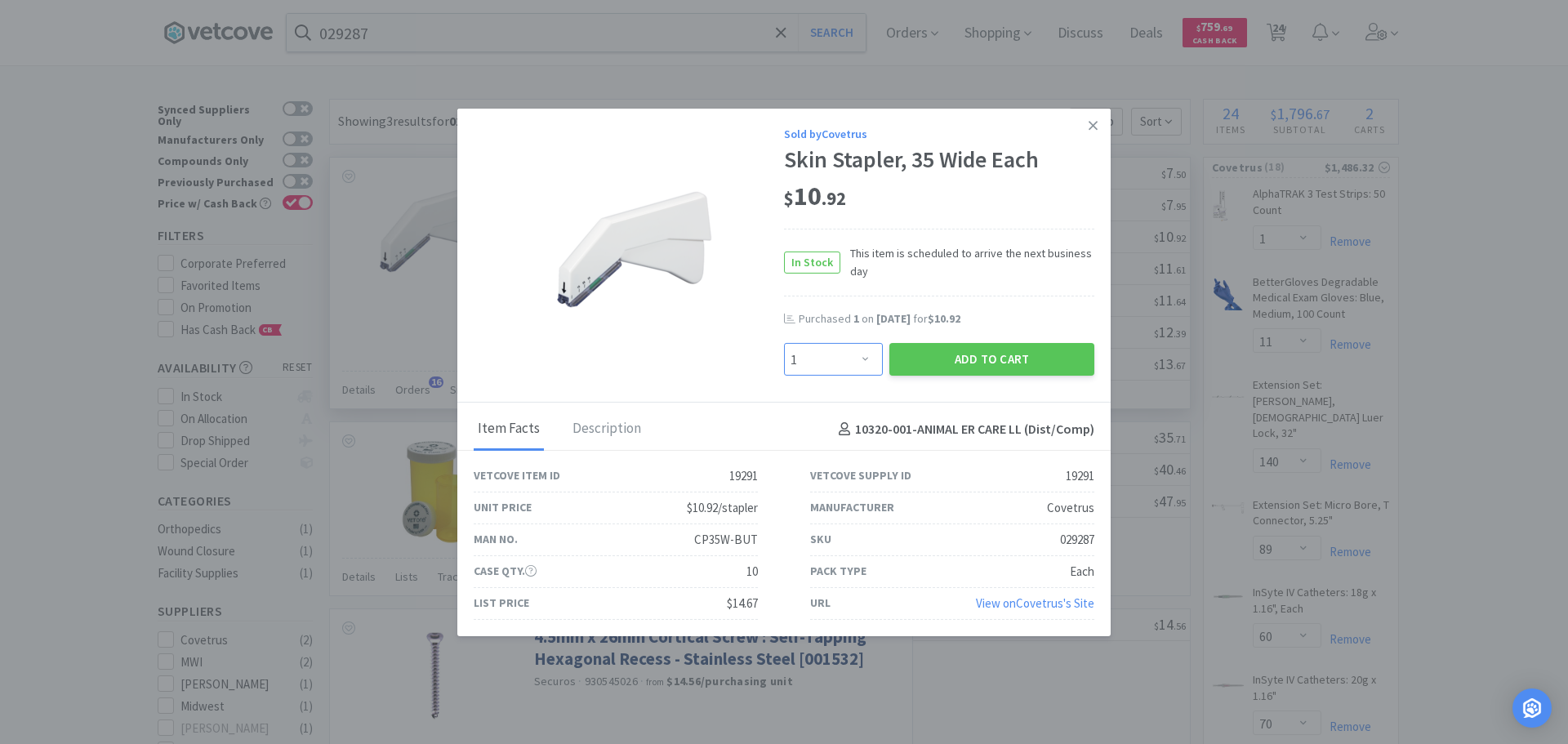
click at [850, 357] on select "Enter Quantity 1 2 3 4 5 6 7 8 9 10 11 12 13 14 15 16 17 18 19 20 Enter Quantity" at bounding box center [833, 359] width 99 height 33
select select "2"
click at [784, 343] on select "Enter Quantity 1 2 3 4 5 6 7 8 9 10 11 12 13 14 15 16 17 18 19 20 Enter Quantity" at bounding box center [833, 359] width 99 height 33
click at [928, 361] on button "Add to Cart" at bounding box center [992, 359] width 205 height 33
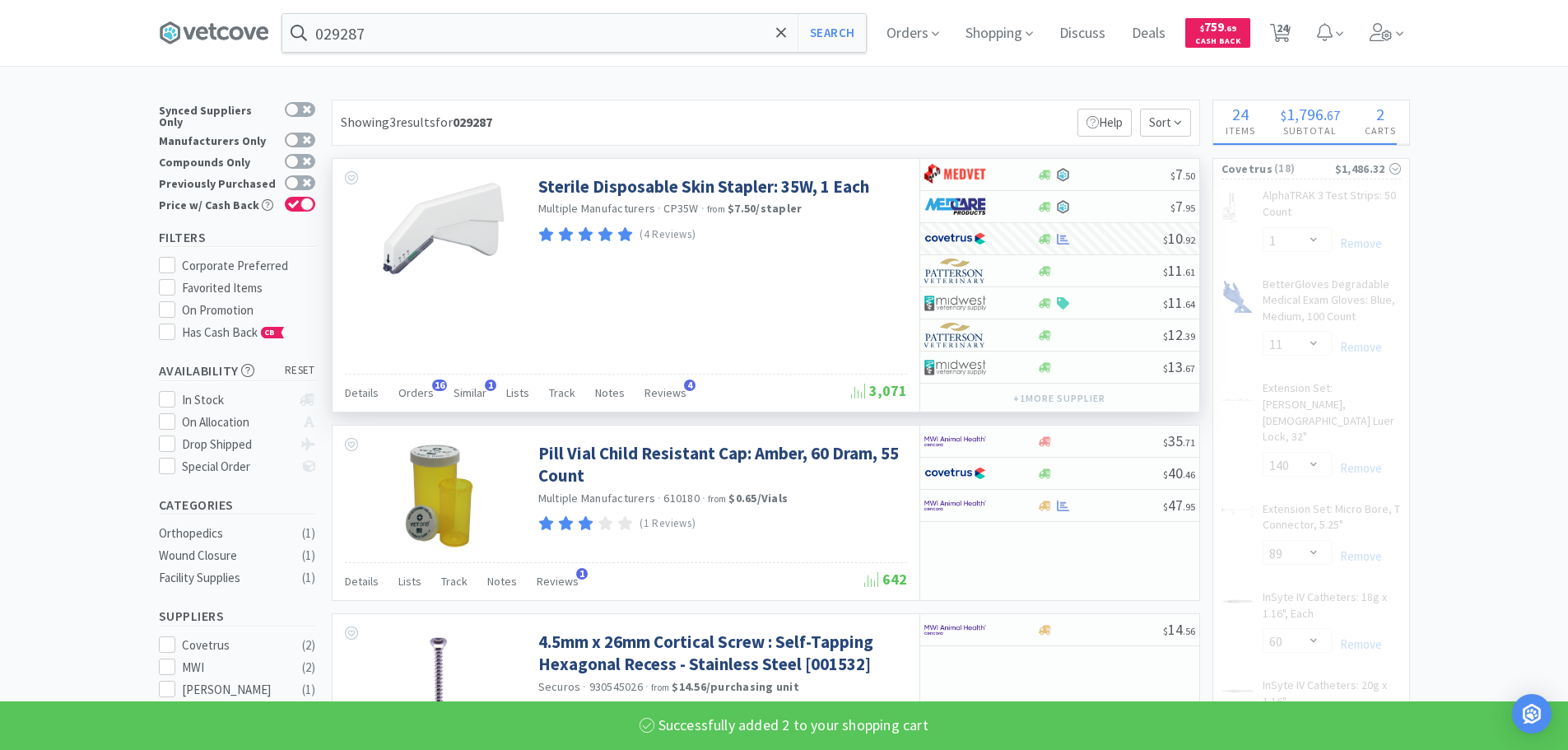
select select "2"
select select "1"
select select "6"
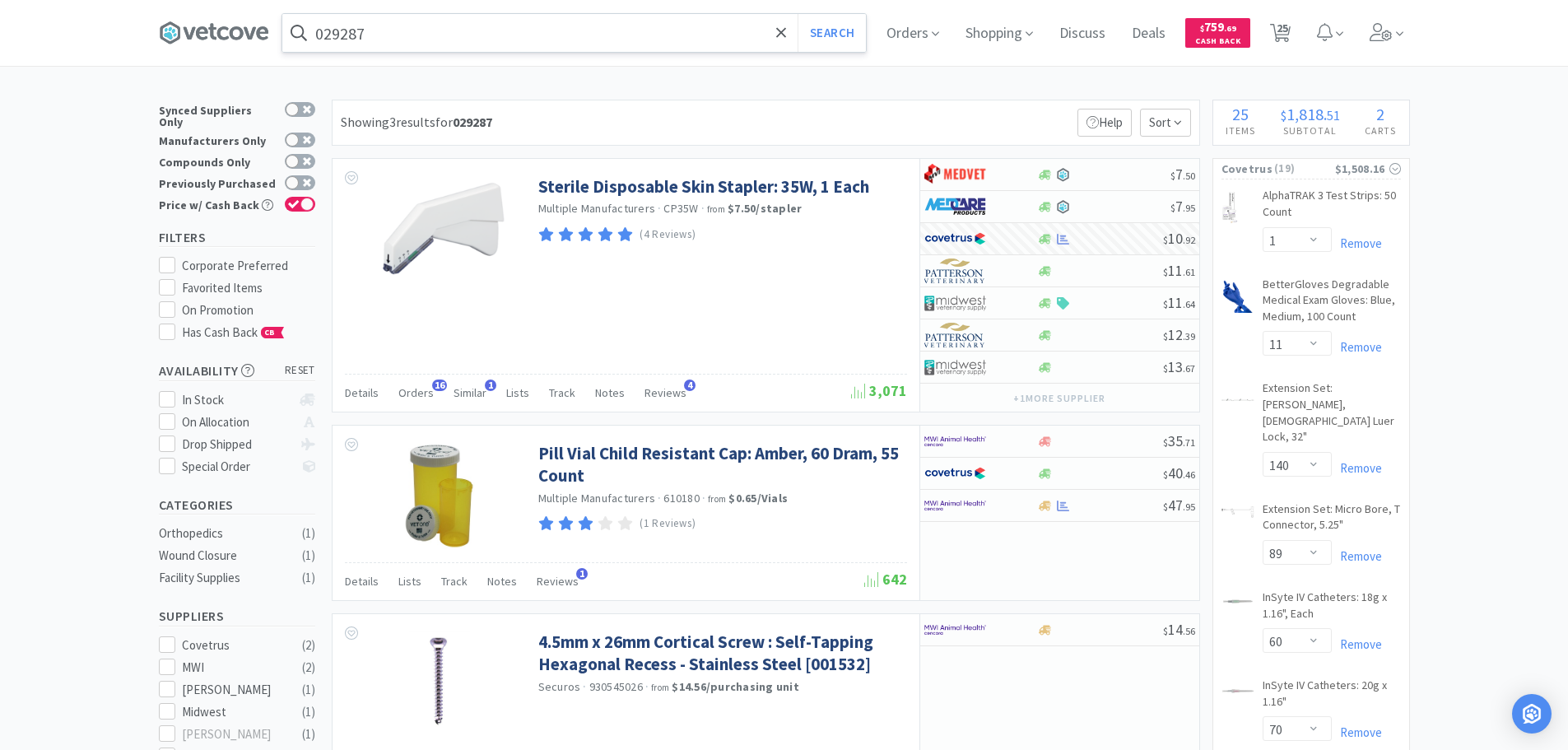
click at [577, 31] on input "029287" at bounding box center [574, 33] width 584 height 38
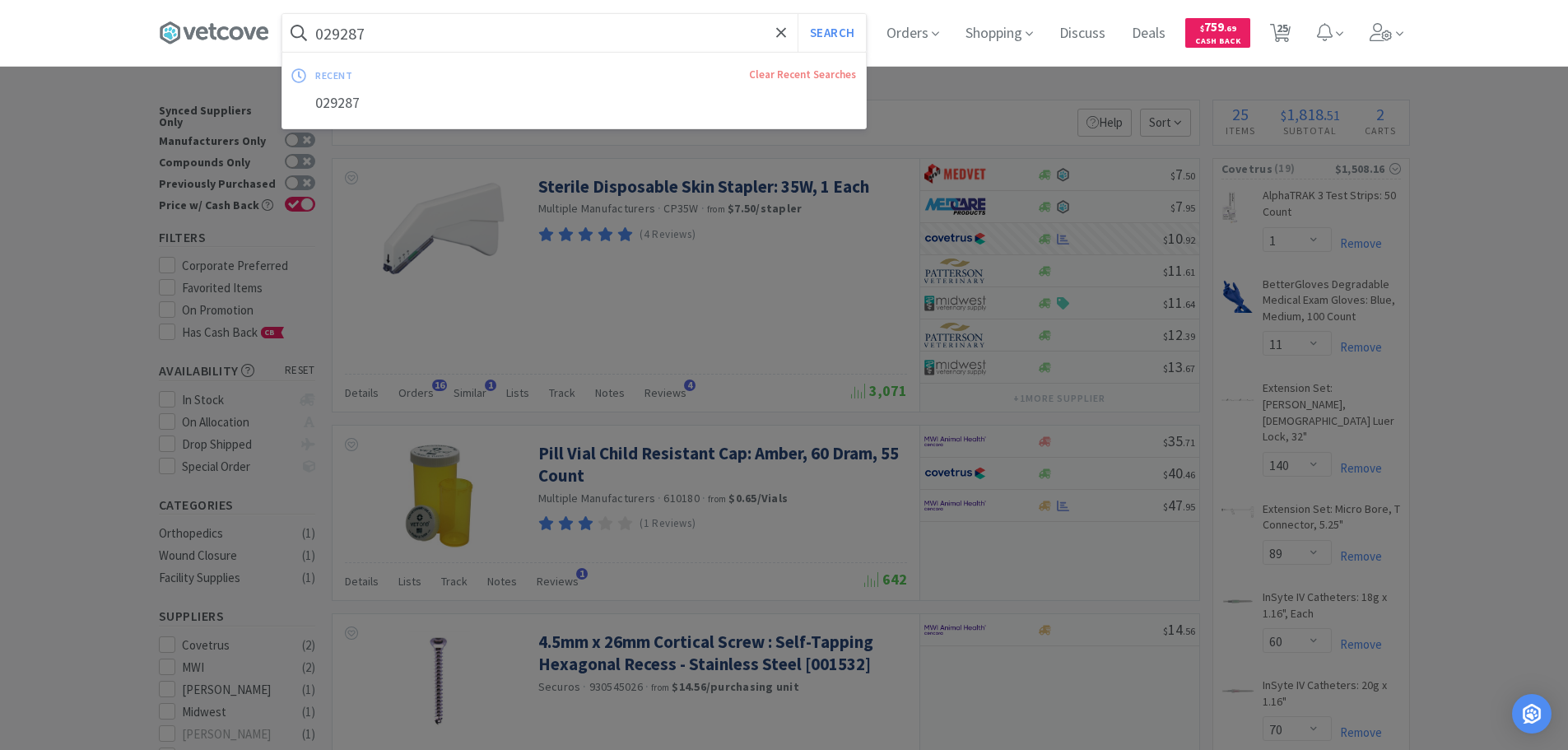
paste input "Covetrus - 071046 $2.7842"
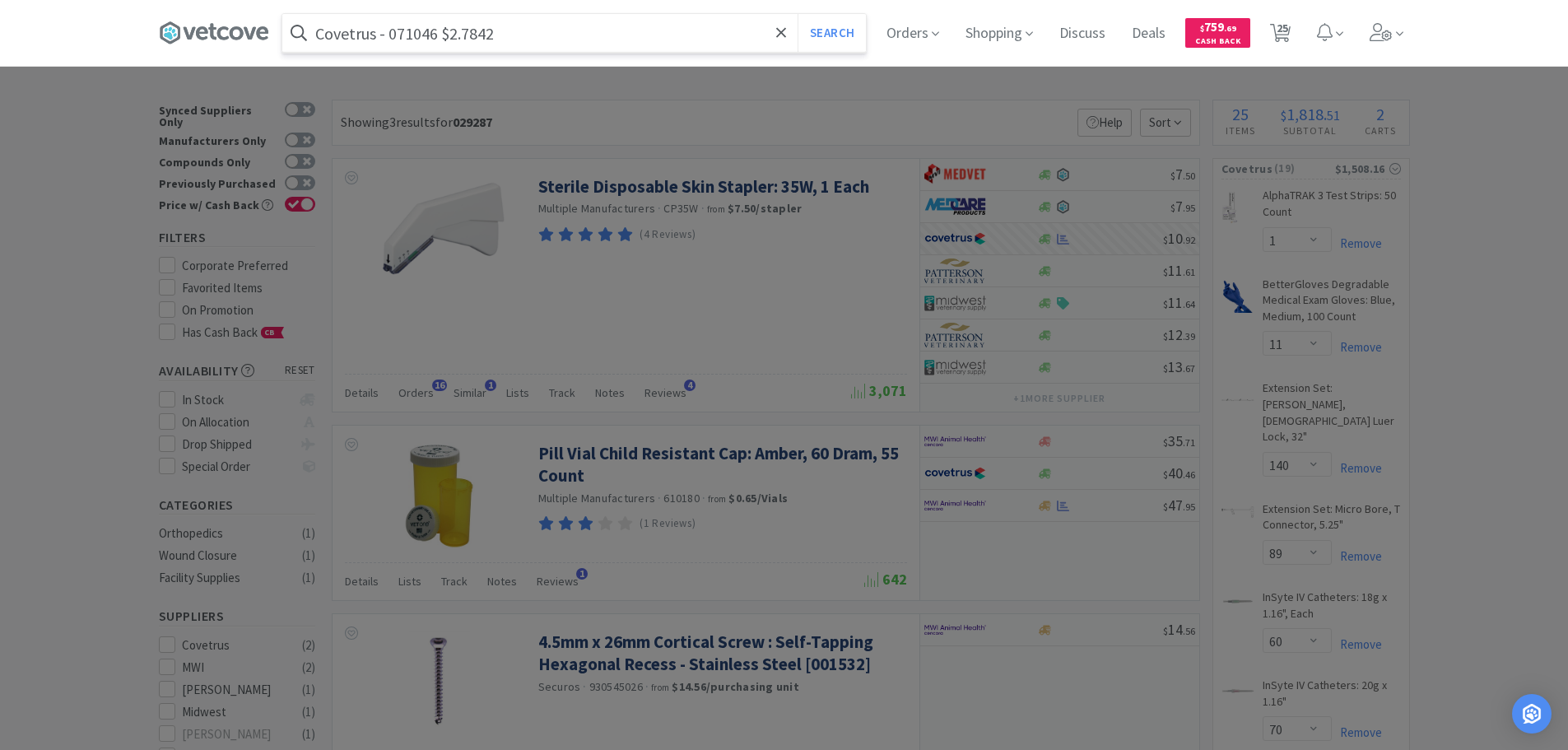
click at [409, 35] on input "Covetrus - 071046 $2.7842" at bounding box center [574, 33] width 584 height 38
paste input "071046"
type input "071046"
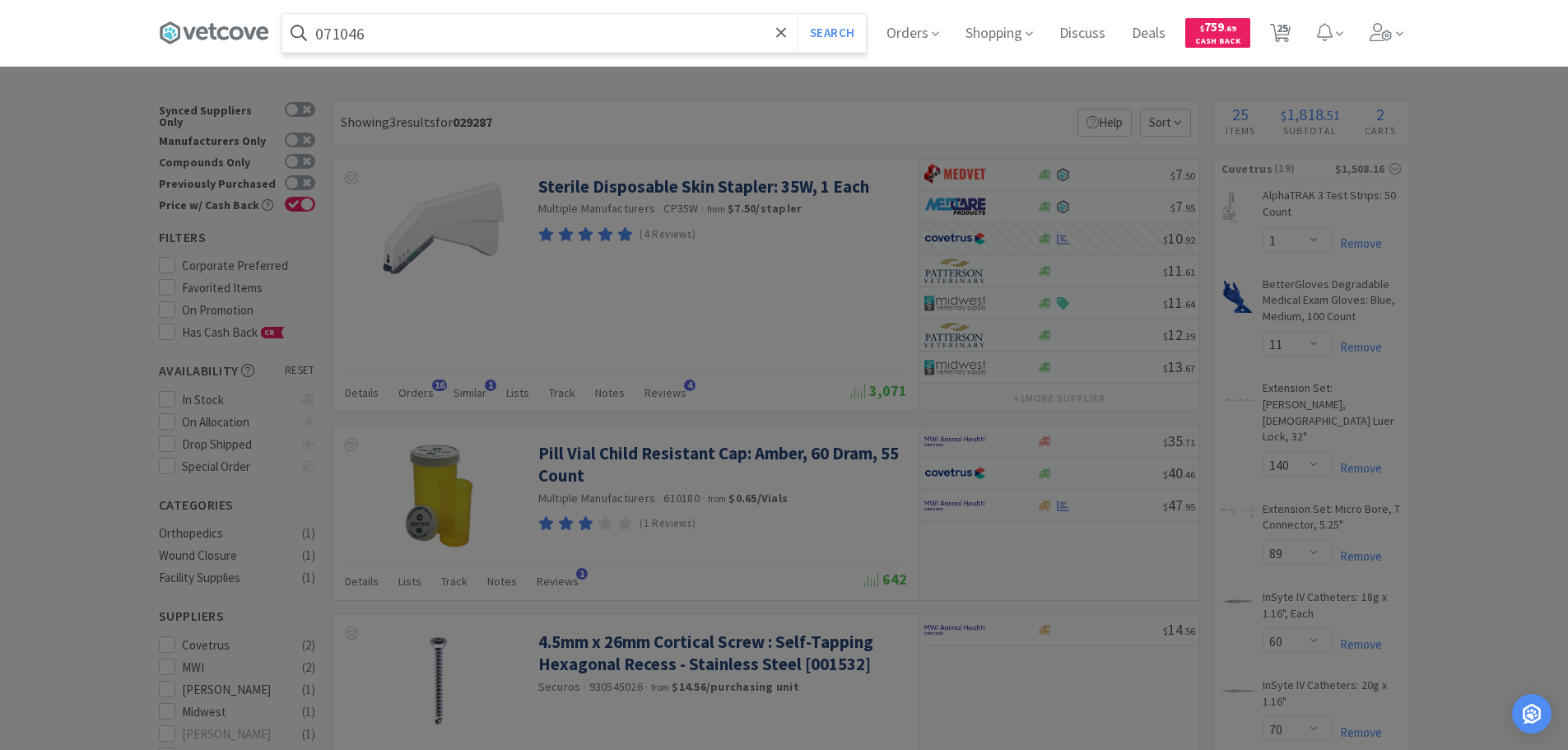
click at [797, 14] on button "Search" at bounding box center [832, 33] width 68 height 38
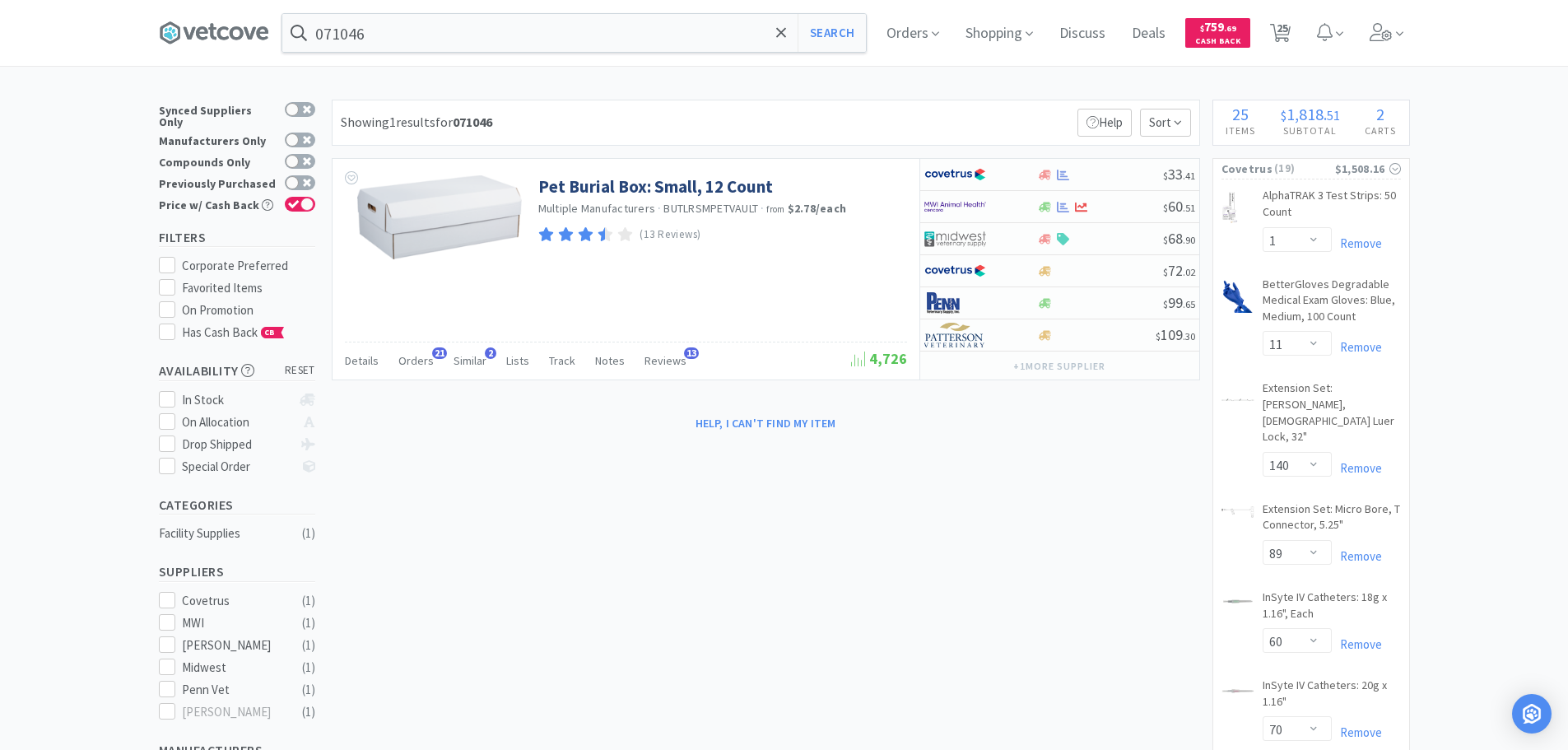
click at [998, 106] on div "Showing 1 results for 071046 Filters Help Sort" at bounding box center [765, 122] width 868 height 46
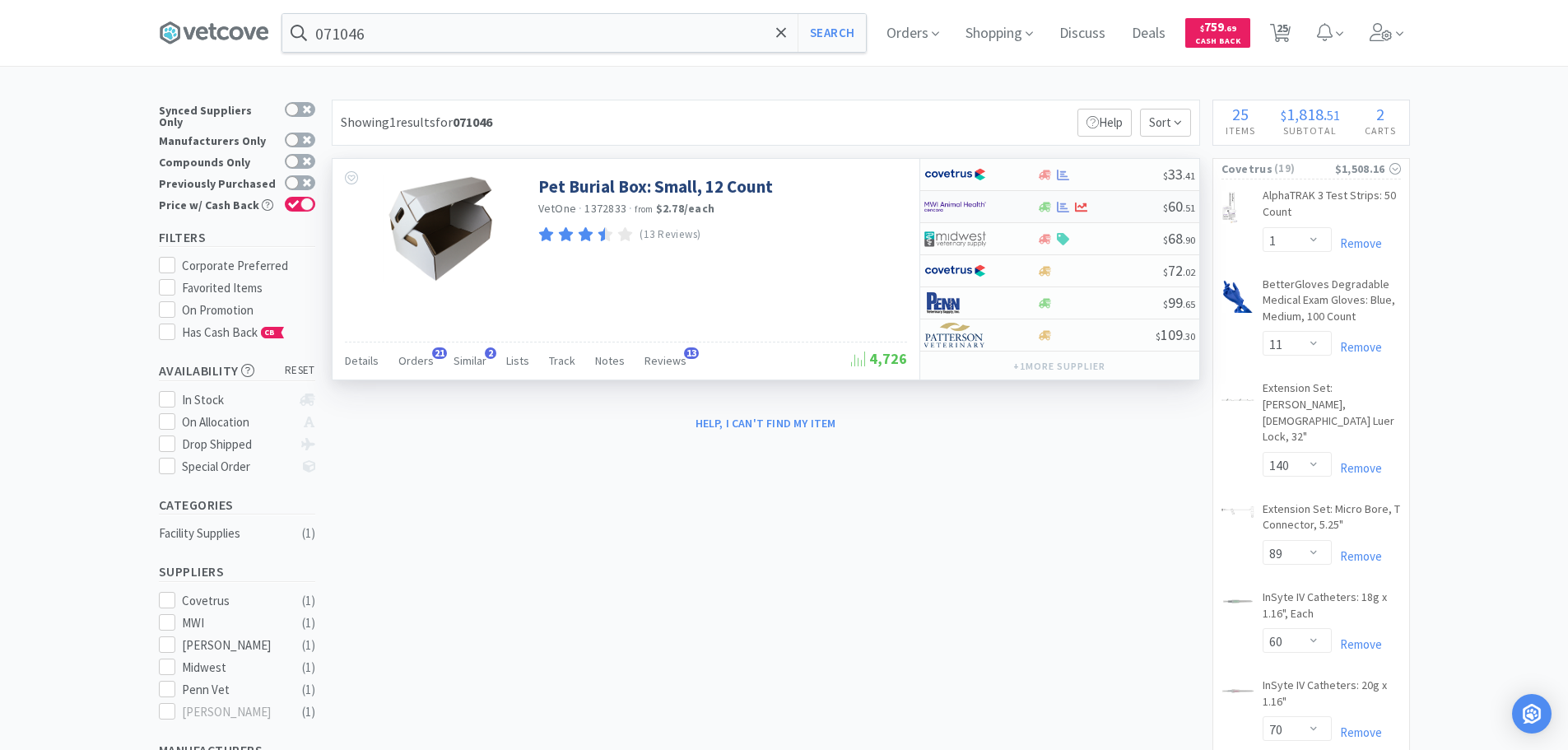
click at [1120, 198] on div "$ 60 . 51" at bounding box center [1060, 207] width 279 height 32
select select "1"
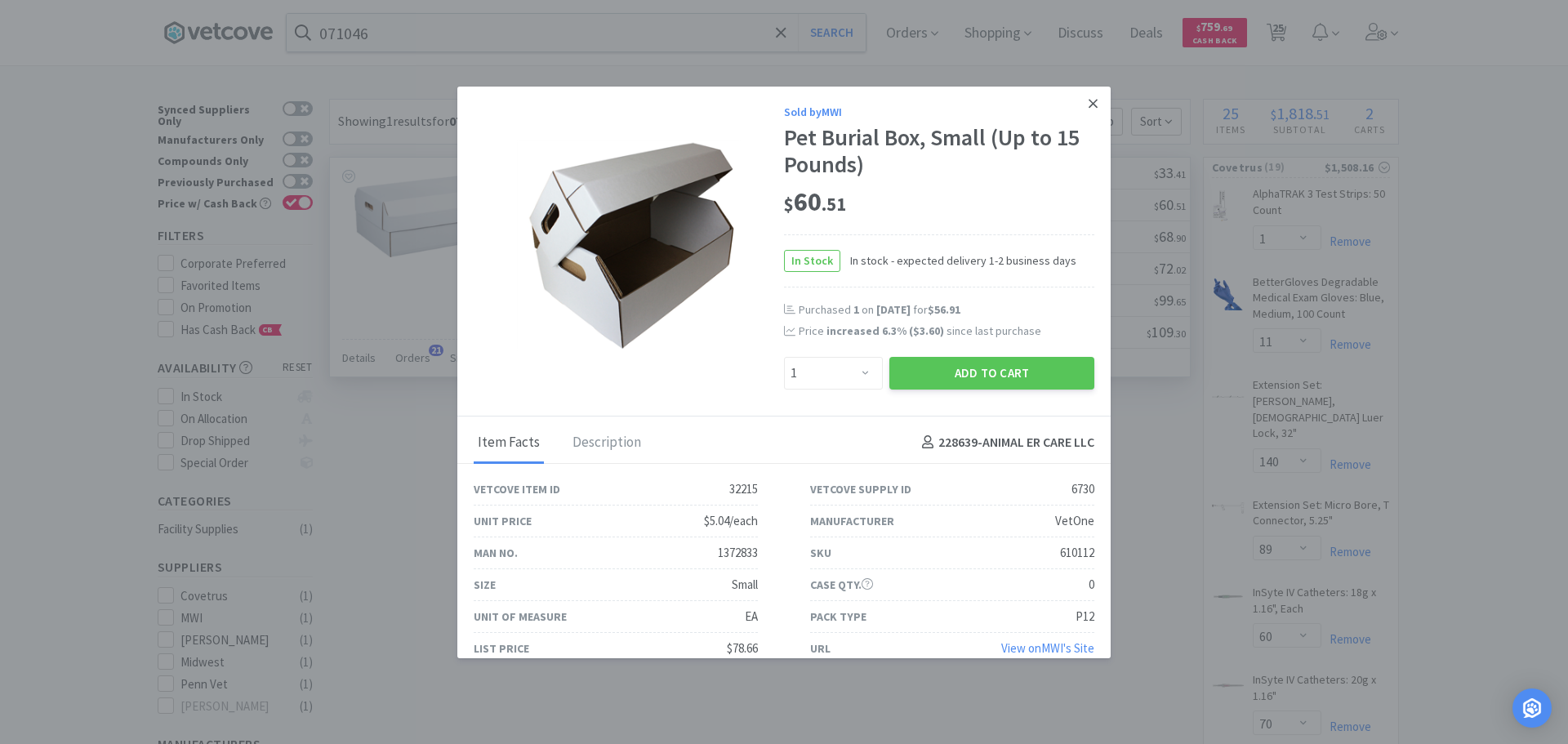
click at [1079, 107] on link at bounding box center [1093, 103] width 29 height 35
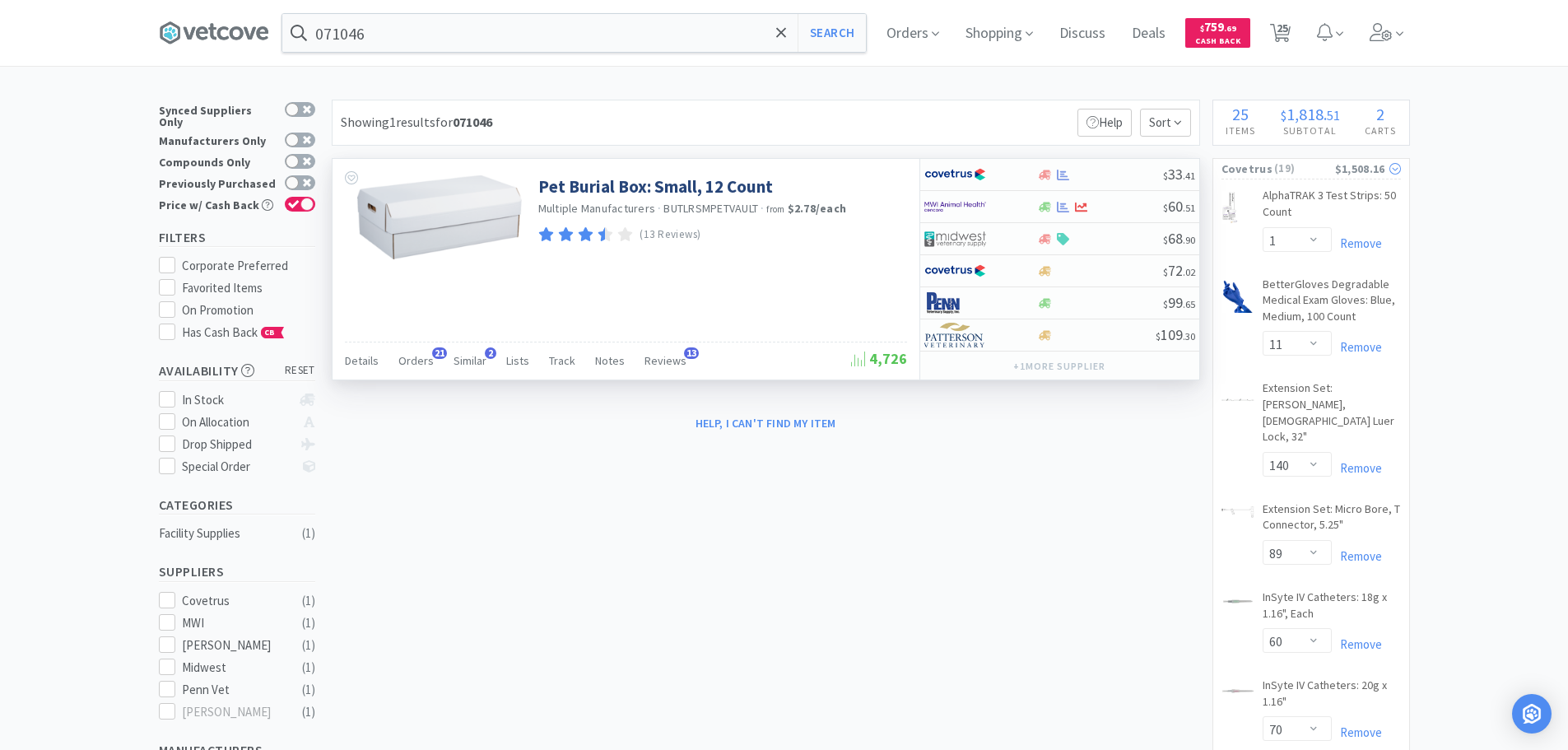
click at [1369, 171] on div "$1,508.16" at bounding box center [1368, 169] width 66 height 18
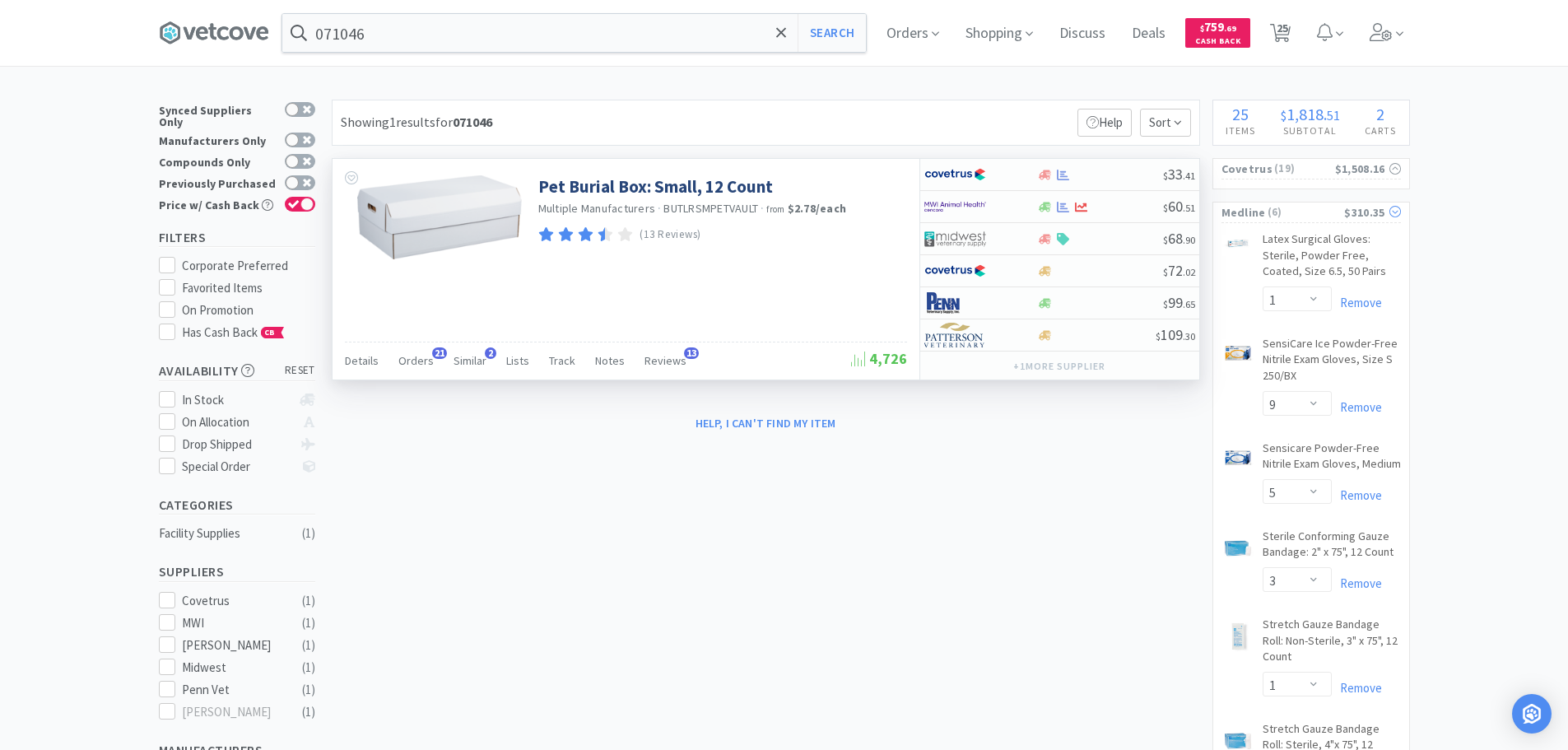
click at [1319, 212] on span "( 6 )" at bounding box center [1306, 212] width 79 height 16
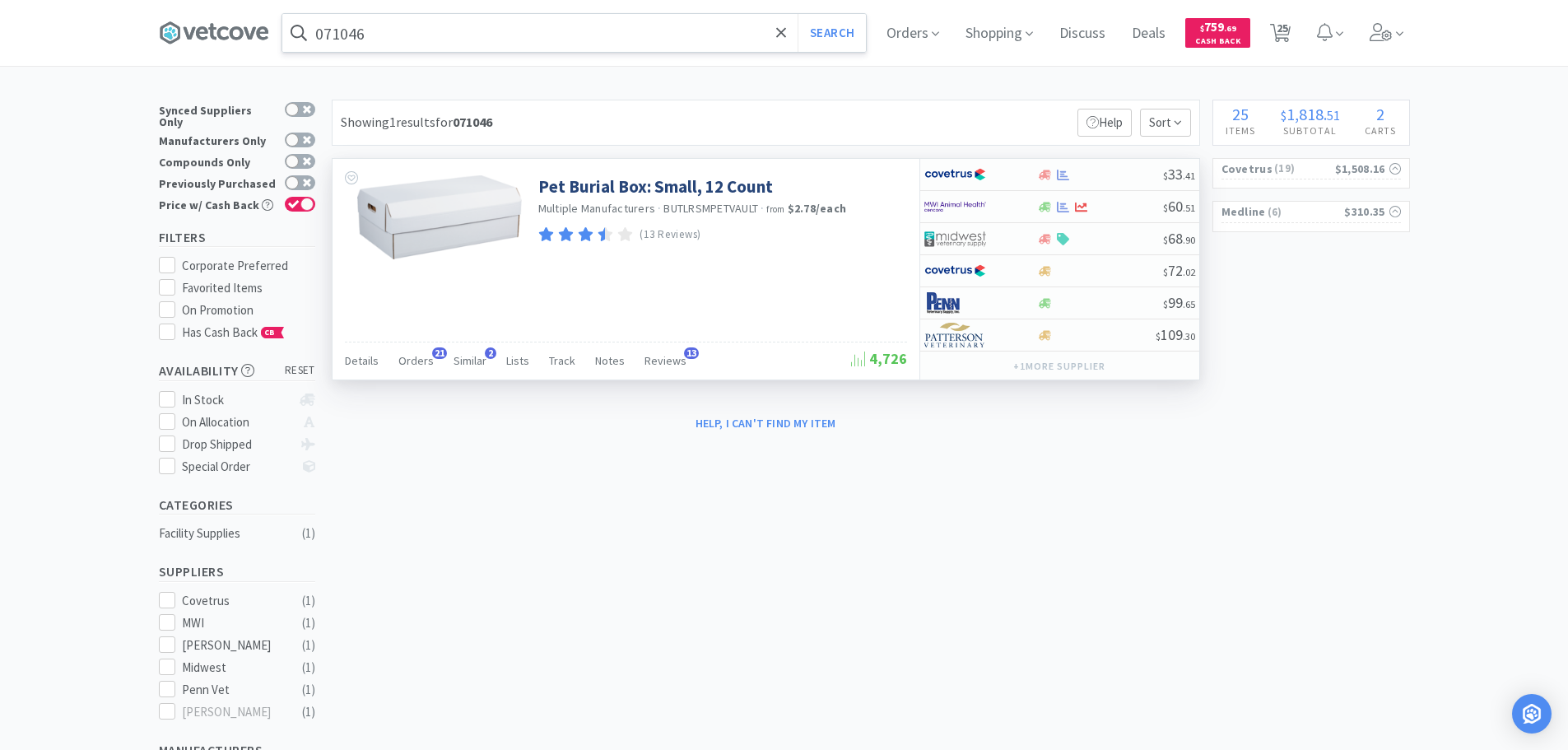
click at [595, 31] on input "071046" at bounding box center [574, 33] width 584 height 38
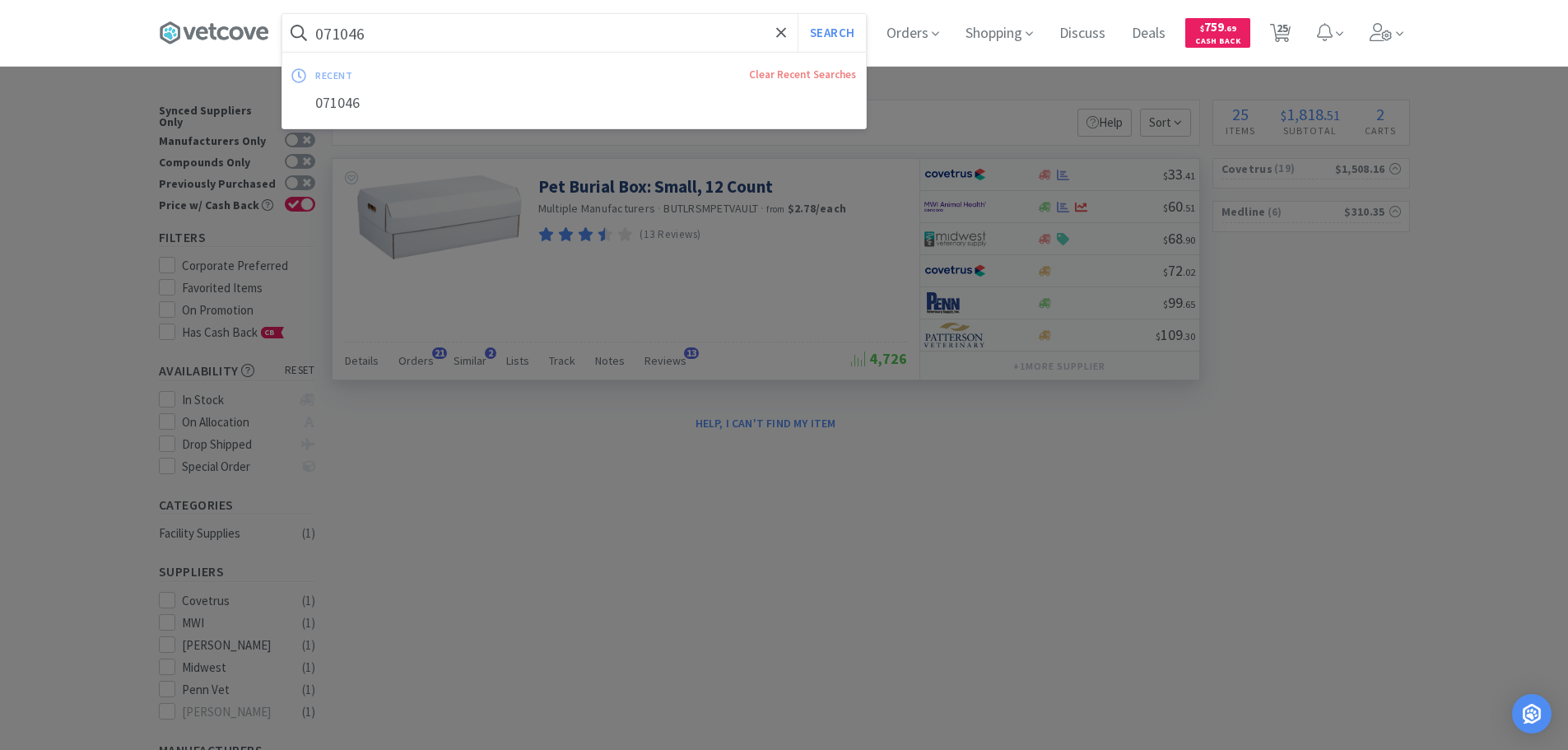
paste input "Elanco Animal Health - CA553120HAMAP $11.103"
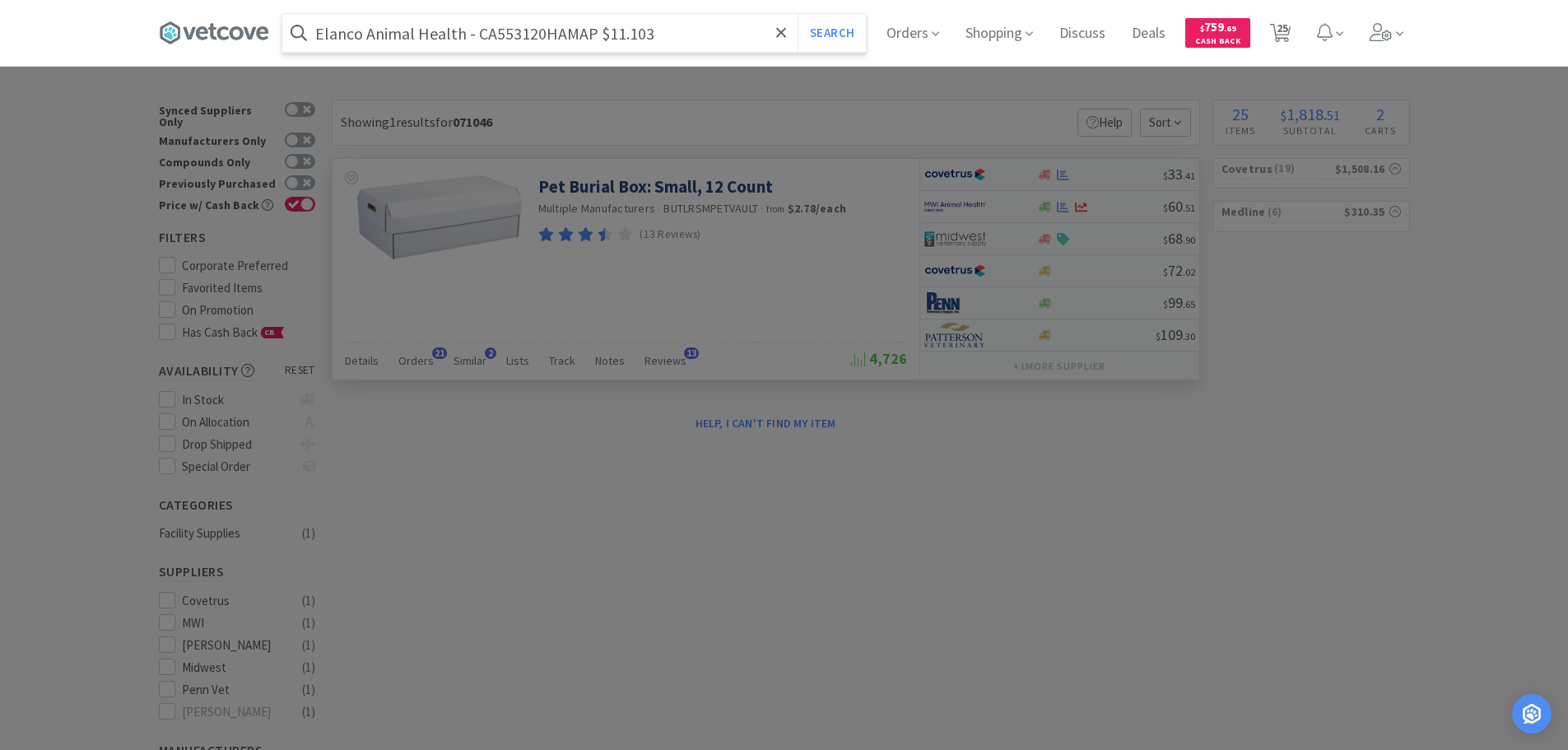
click at [521, 35] on input "Elanco Animal Health - CA553120HAMAP $11.103" at bounding box center [574, 33] width 584 height 38
paste input "CA553120HAMAP"
type input "CA553120HAMAP"
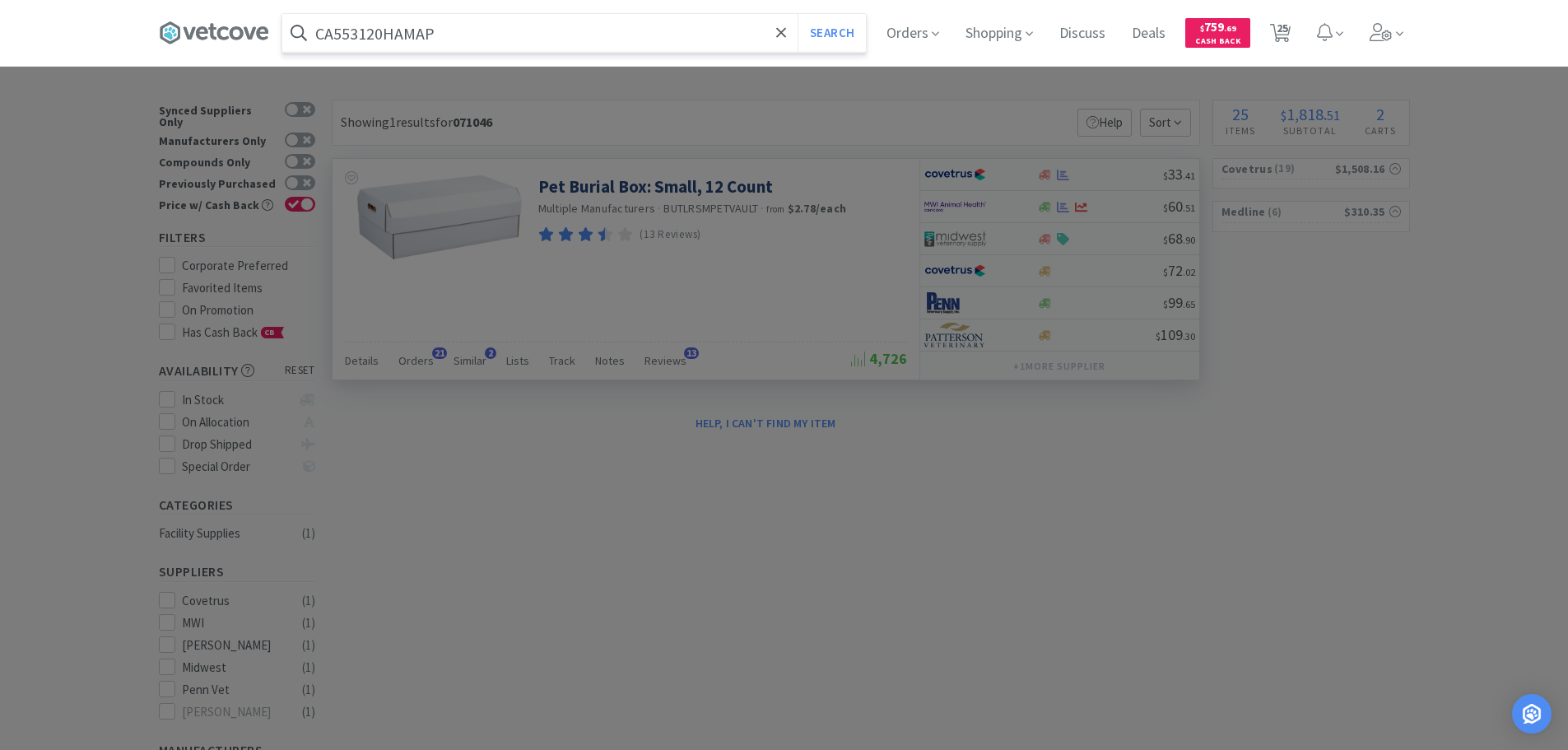
click at [797, 14] on button "Search" at bounding box center [832, 33] width 68 height 38
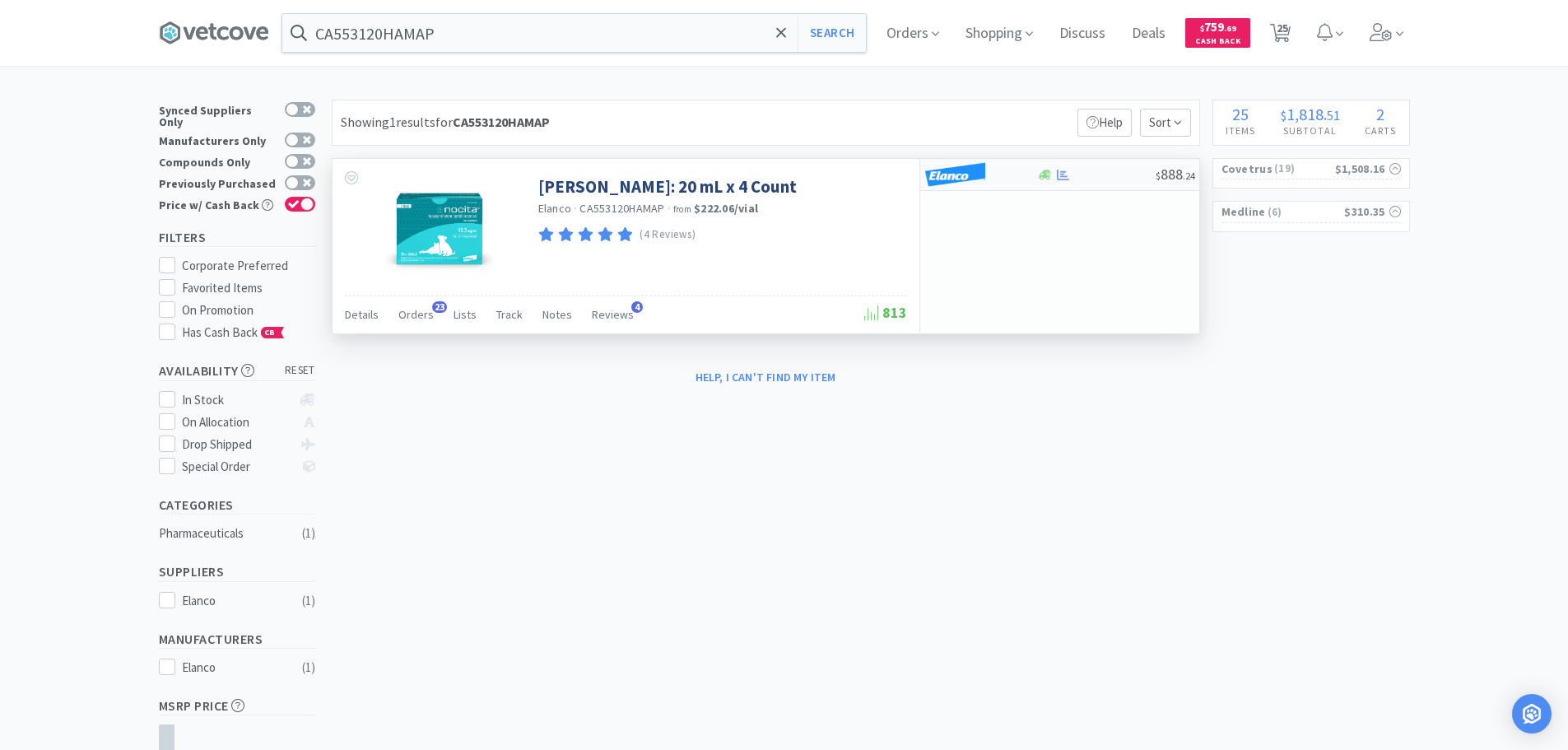
click at [1103, 173] on div at bounding box center [1097, 175] width 119 height 13
select select "1"
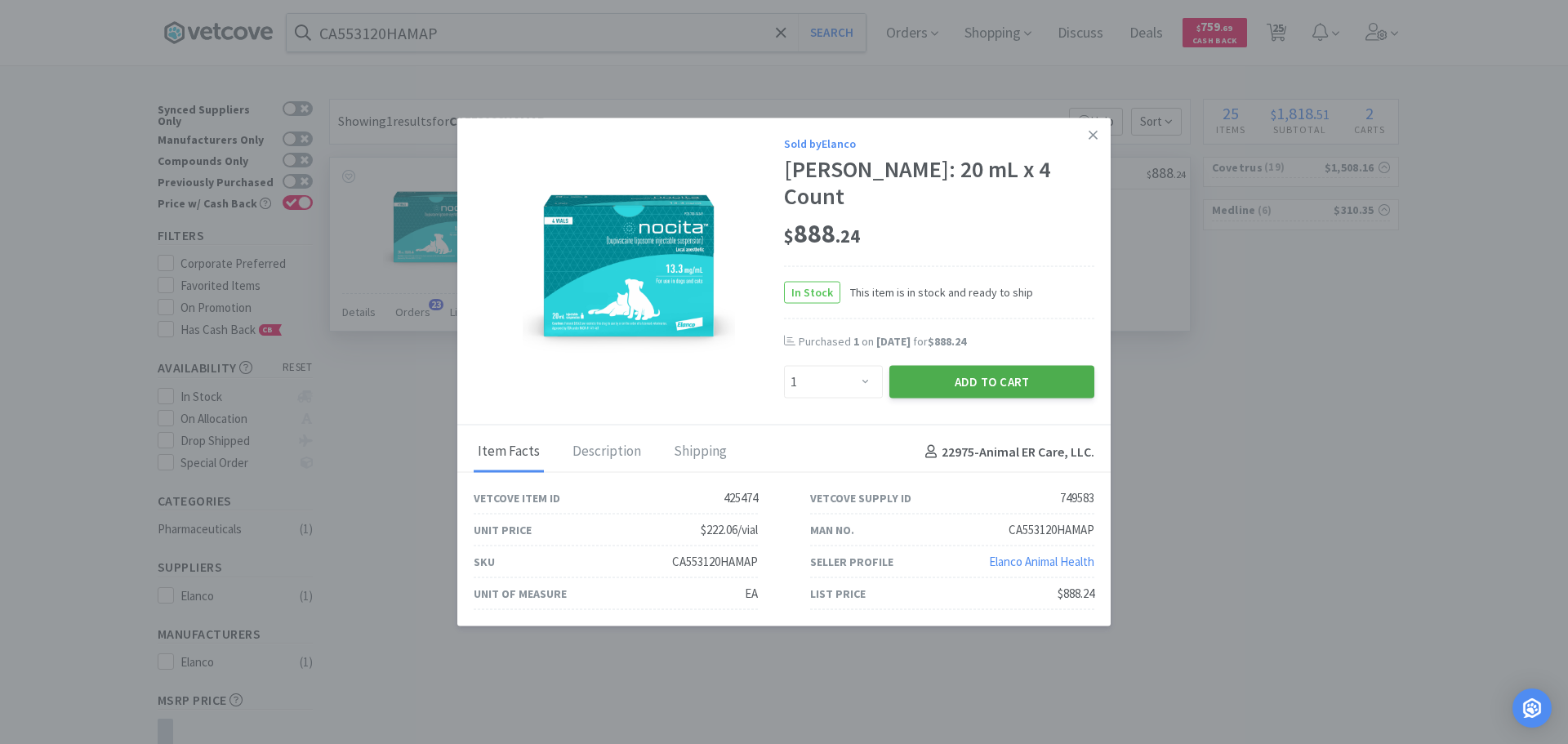
click at [978, 372] on button "Add to Cart" at bounding box center [992, 382] width 205 height 33
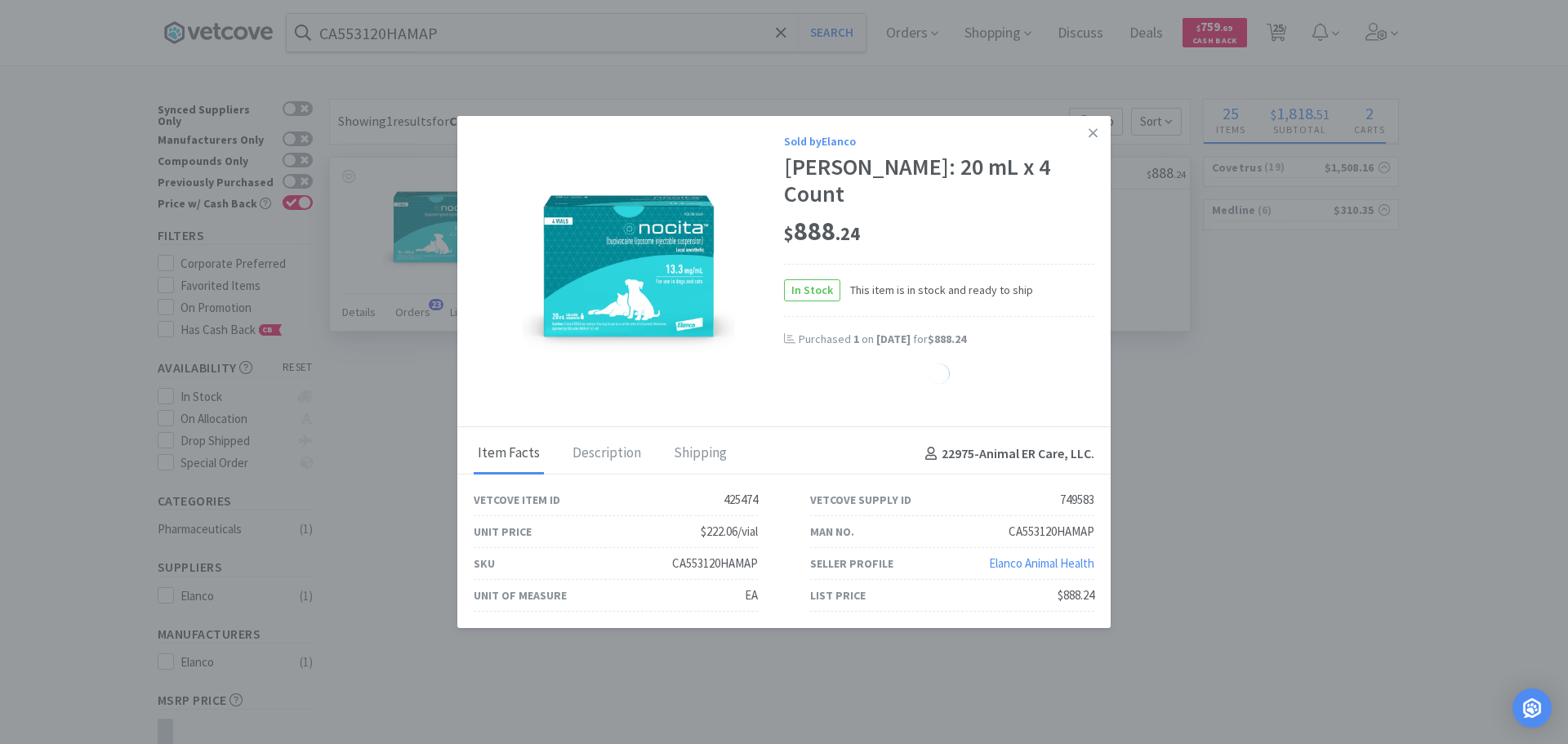
select select "1"
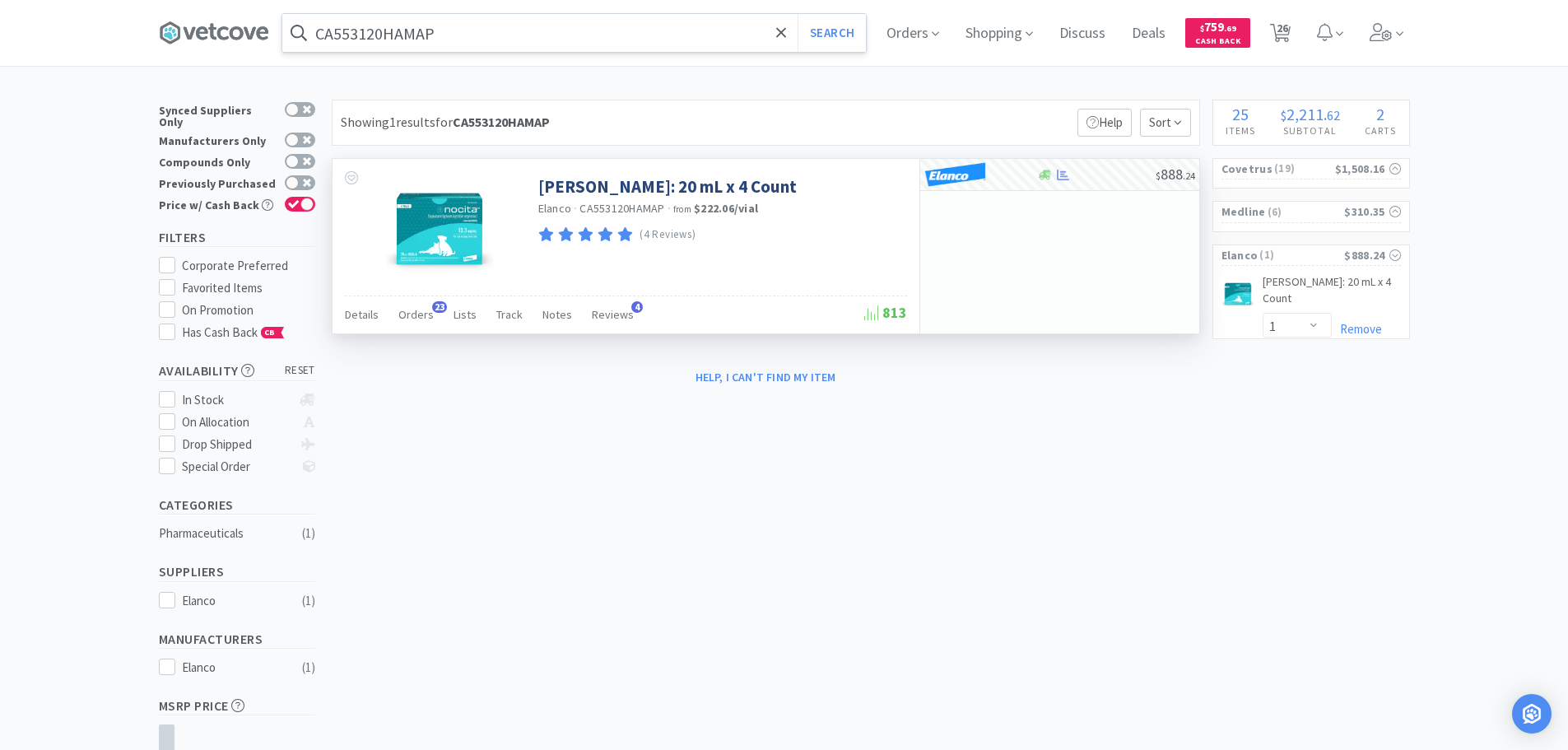
click at [574, 31] on input "CA553120HAMAP" at bounding box center [574, 33] width 584 height 38
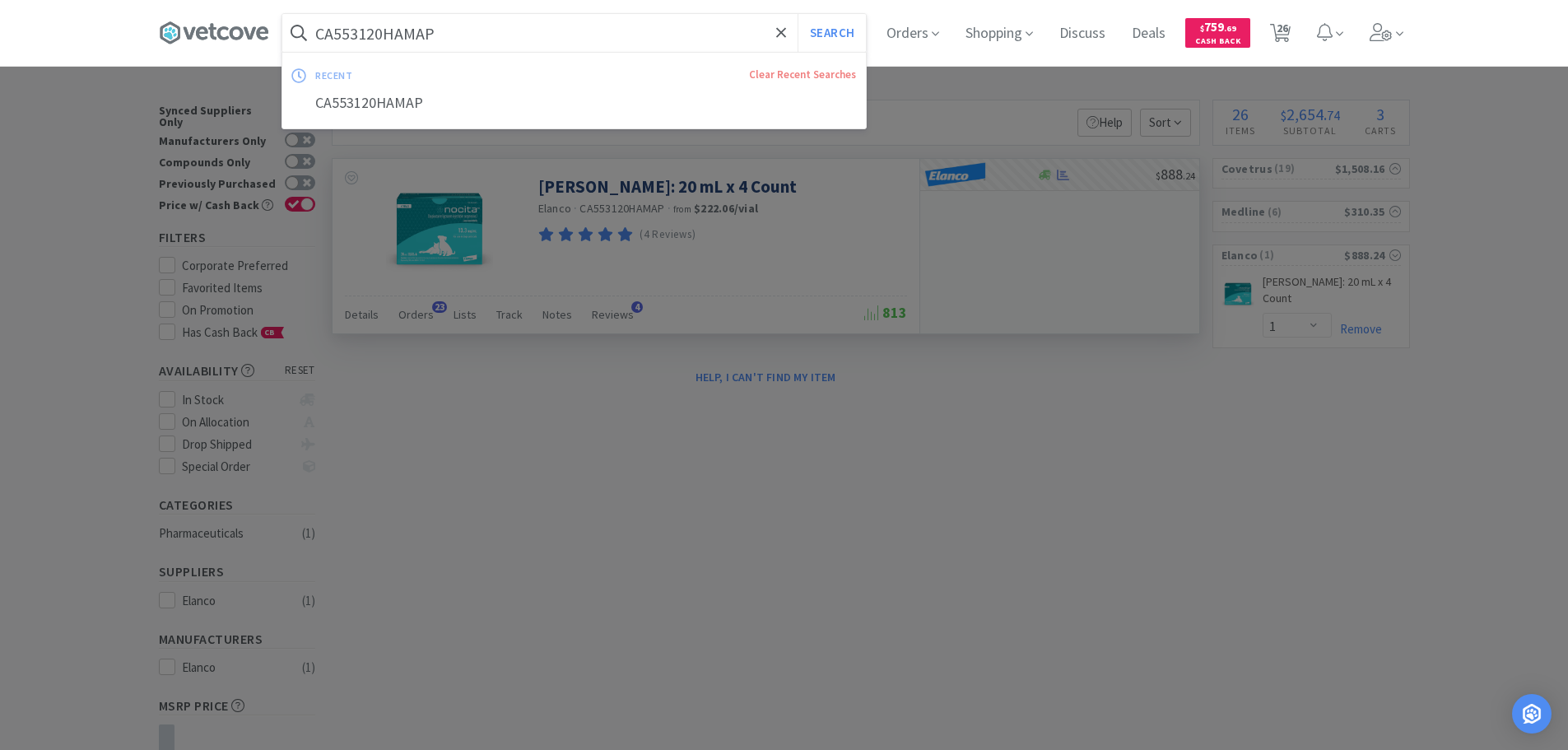
paste input "ovetrus - 073866 $10.08"
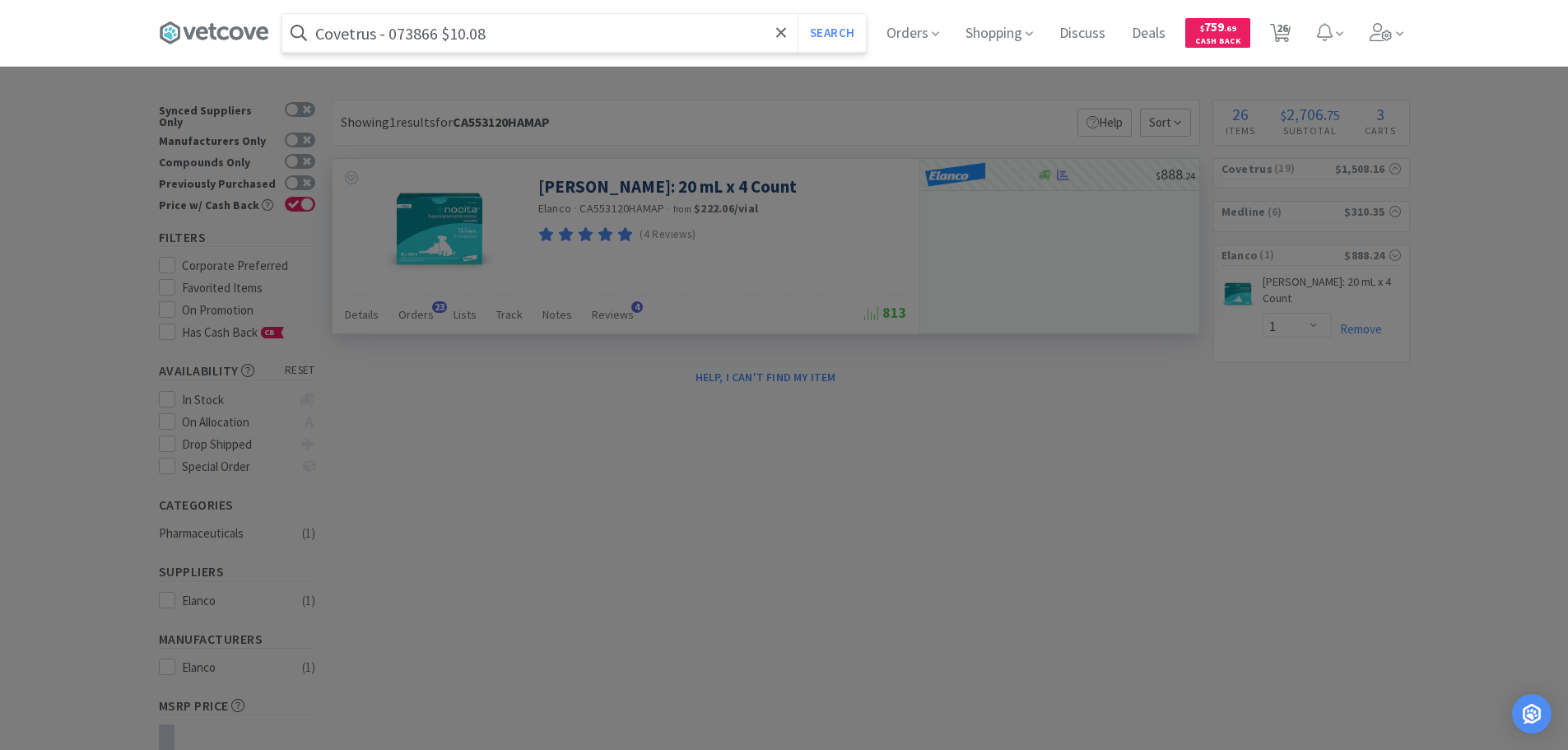
click at [419, 31] on input "Covetrus - 073866 $10.08" at bounding box center [574, 33] width 584 height 38
paste input "073866"
type input "073866"
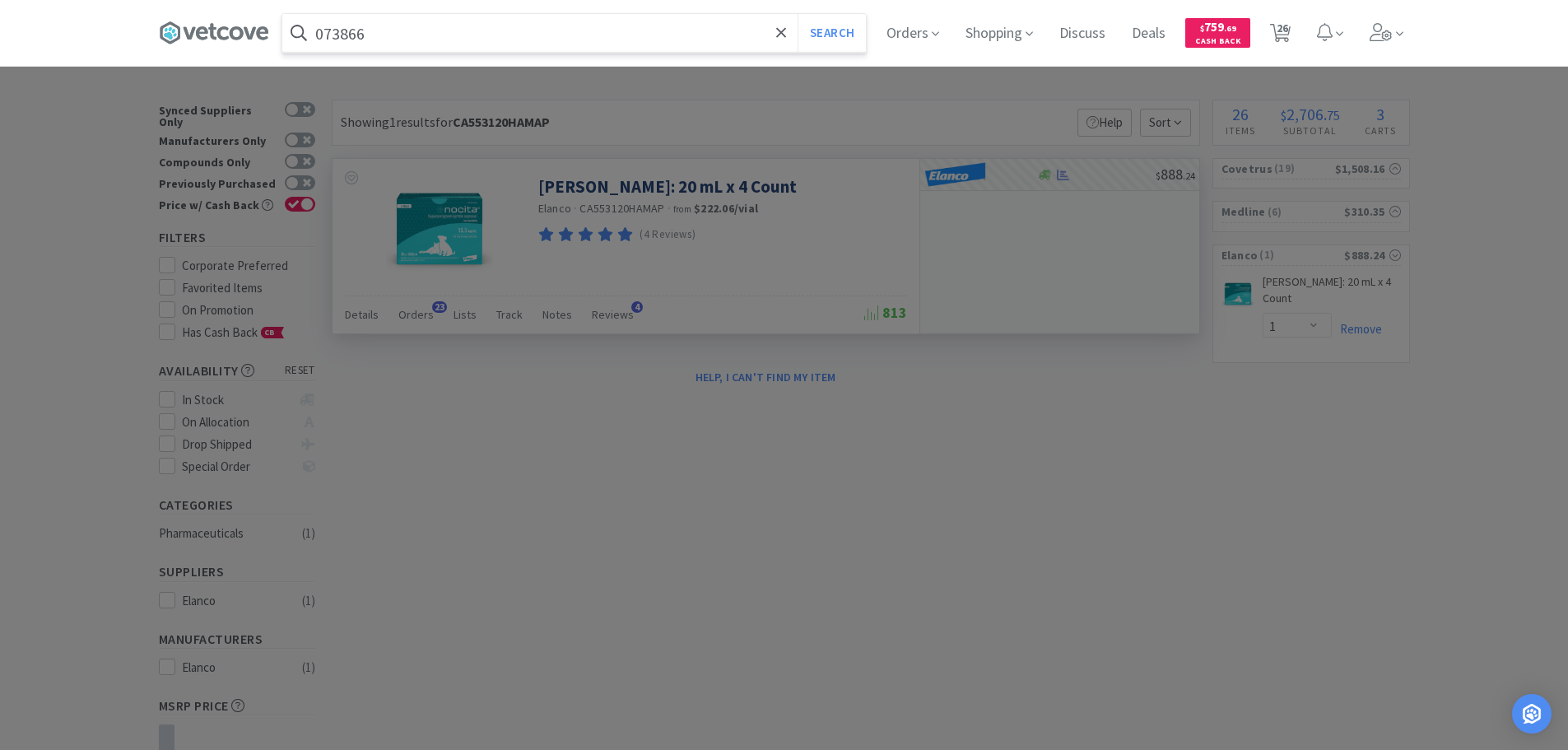
click at [797, 14] on button "Search" at bounding box center [832, 33] width 68 height 38
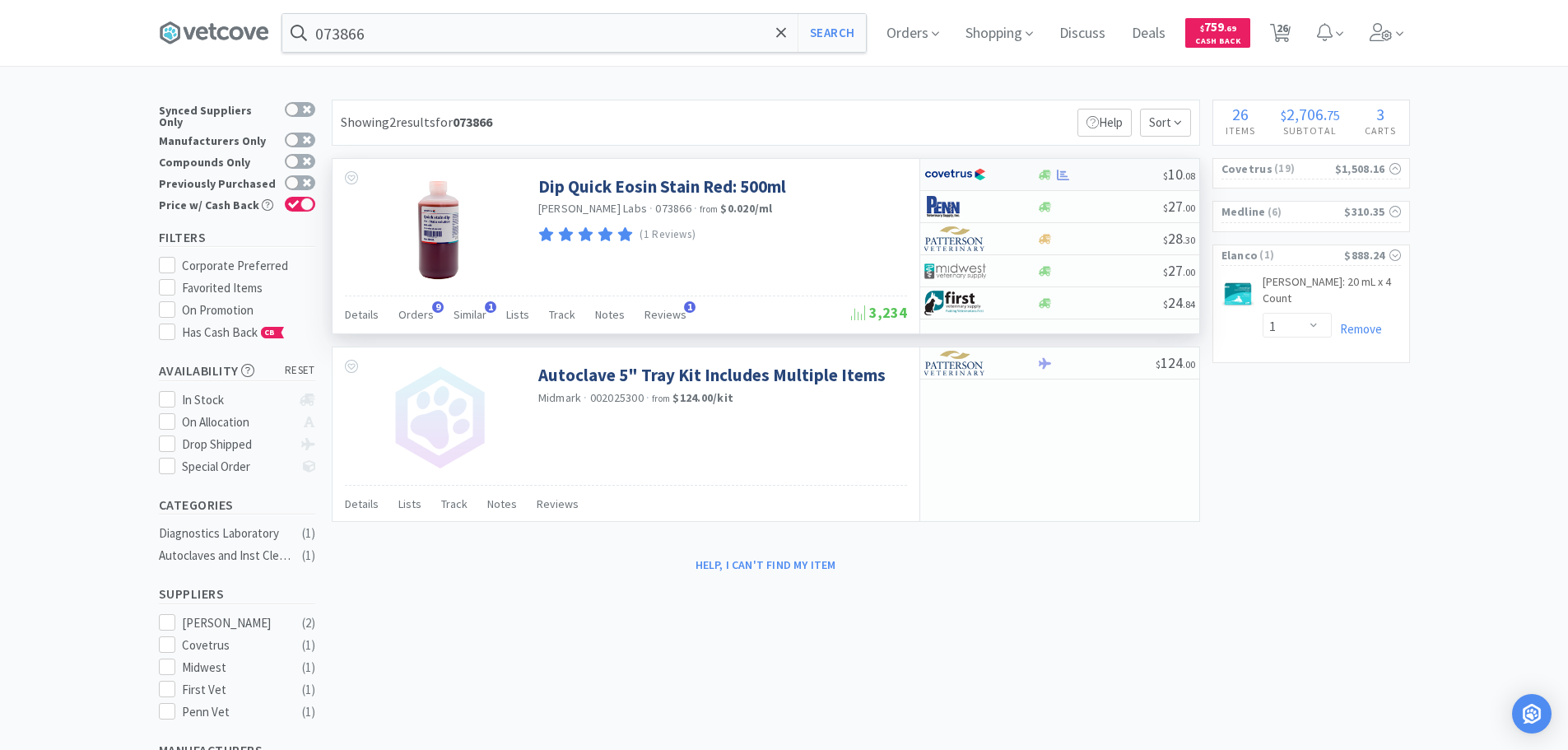
click at [1121, 179] on div at bounding box center [1100, 175] width 126 height 13
select select "1"
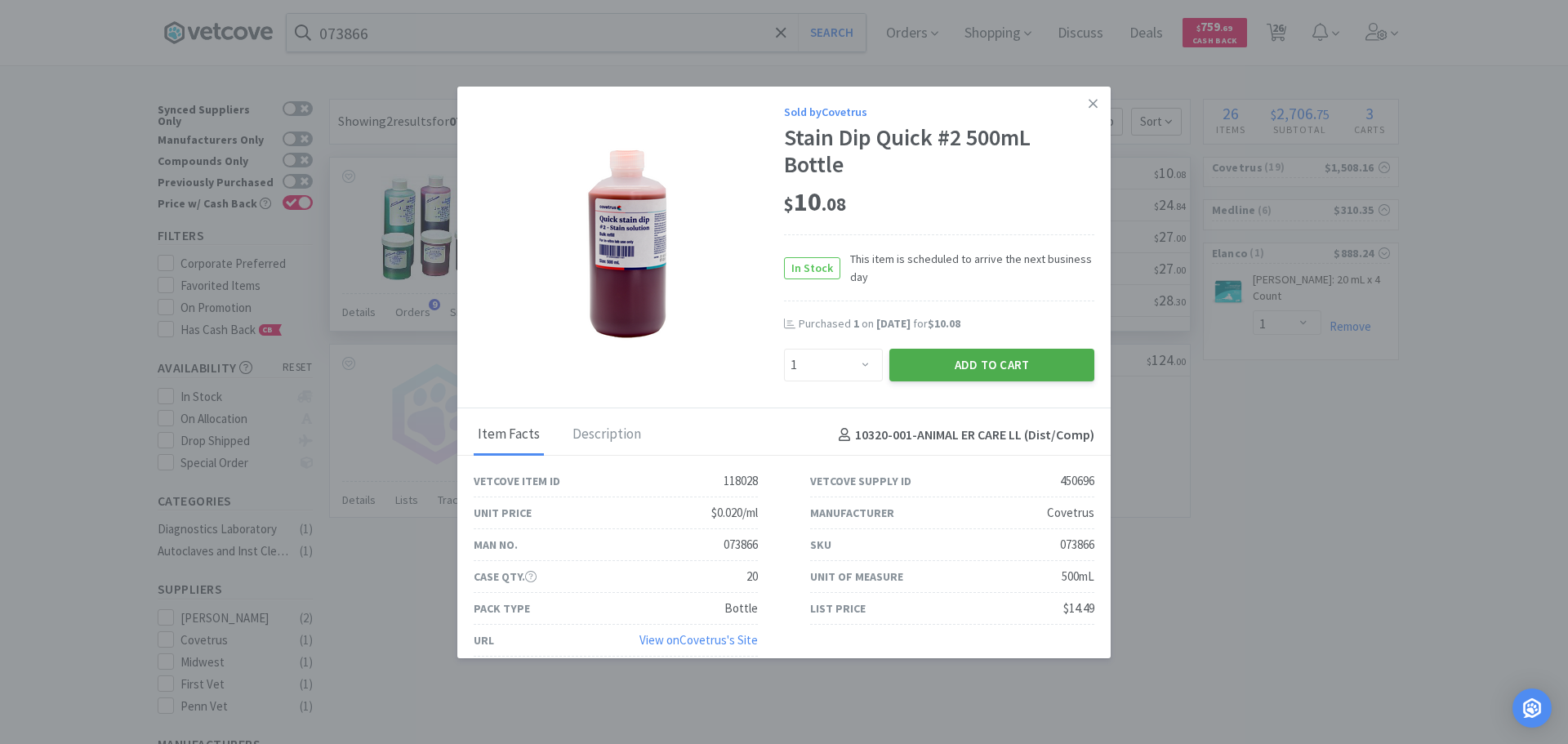
click at [952, 368] on button "Add to Cart" at bounding box center [992, 364] width 205 height 33
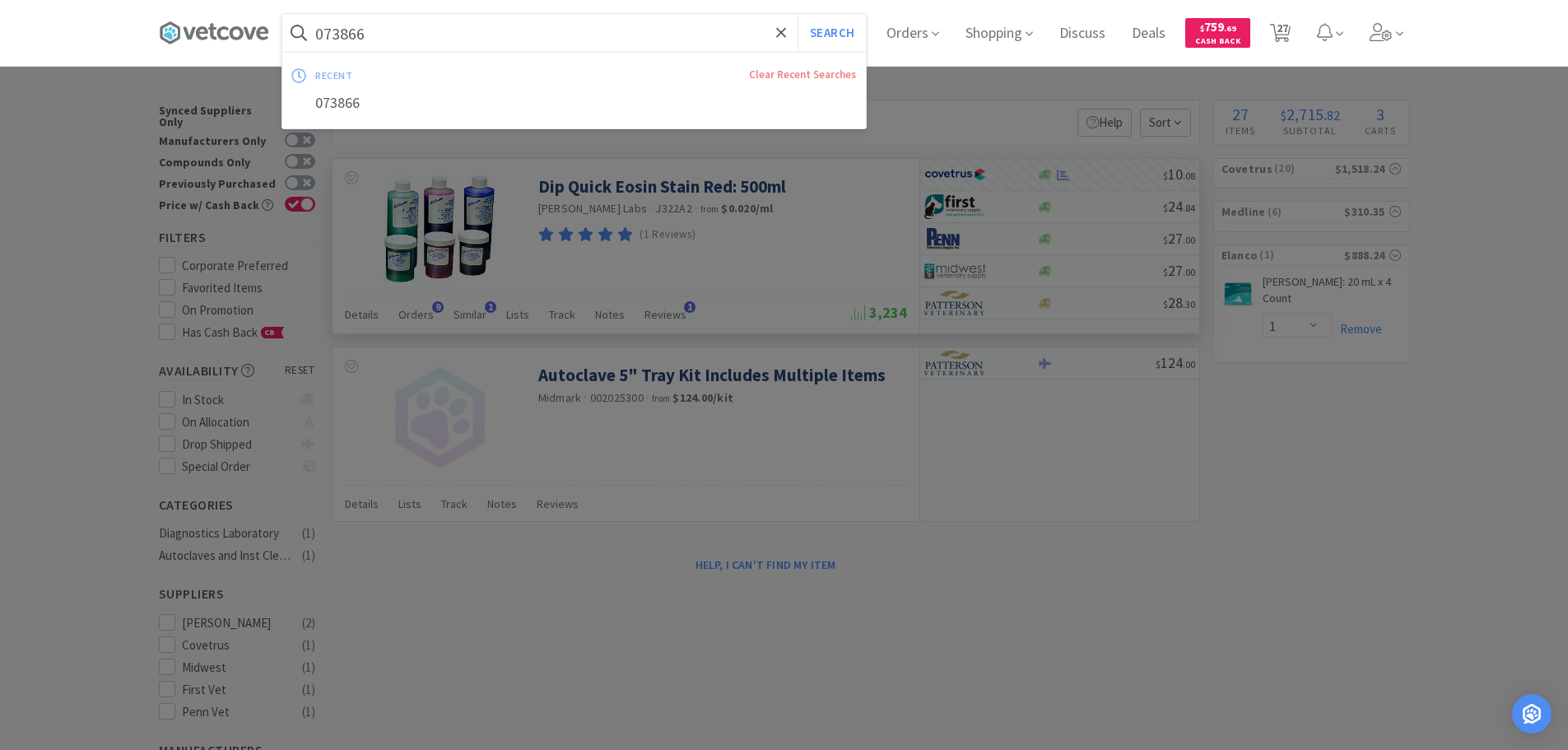
click at [596, 30] on input "073866" at bounding box center [574, 33] width 584 height 38
paste input "Covetrus - 056395 $22.09"
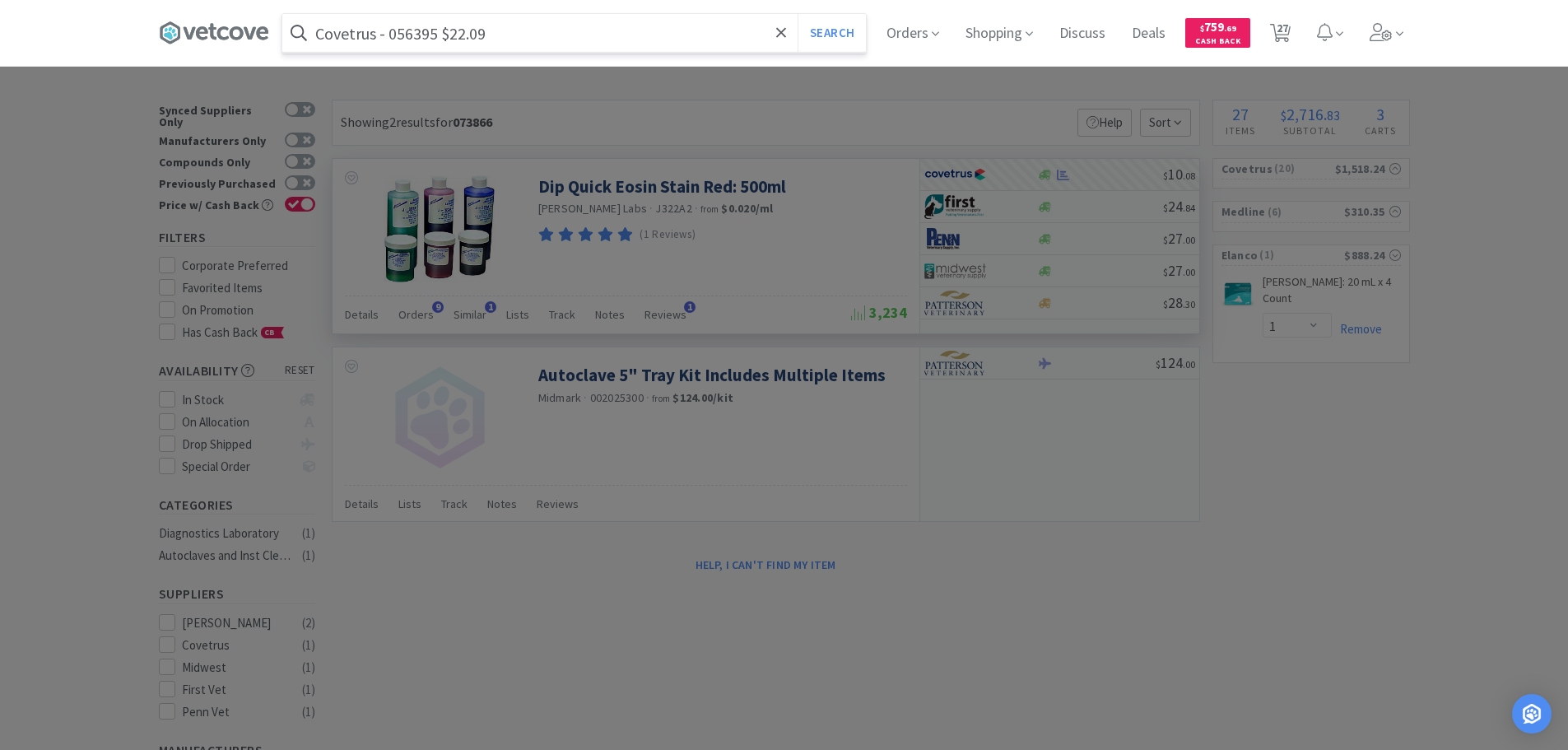
click at [414, 35] on input "Covetrus - 056395 $22.09" at bounding box center [574, 33] width 584 height 38
paste input "056395"
type input "056395"
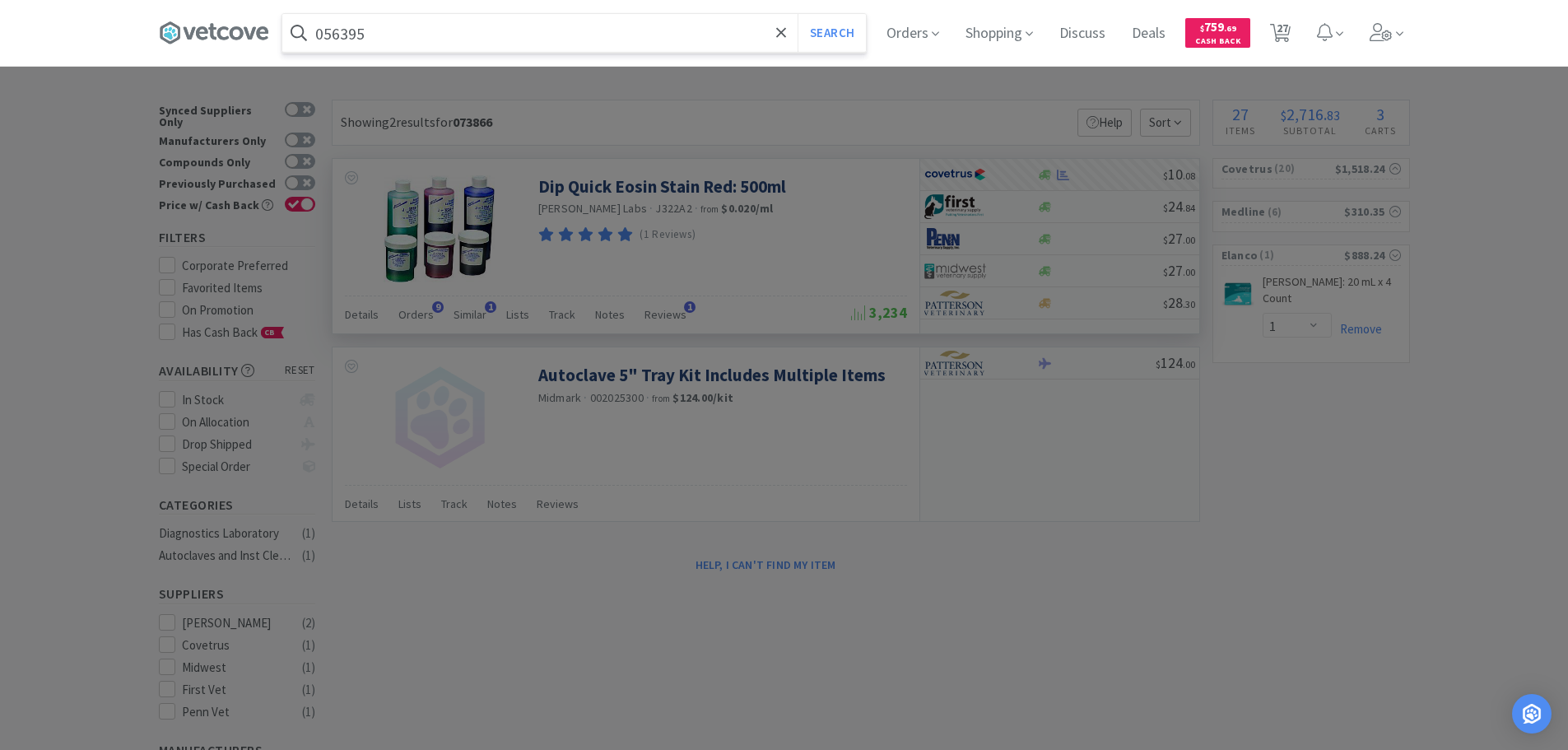
click at [797, 14] on button "Search" at bounding box center [832, 33] width 68 height 38
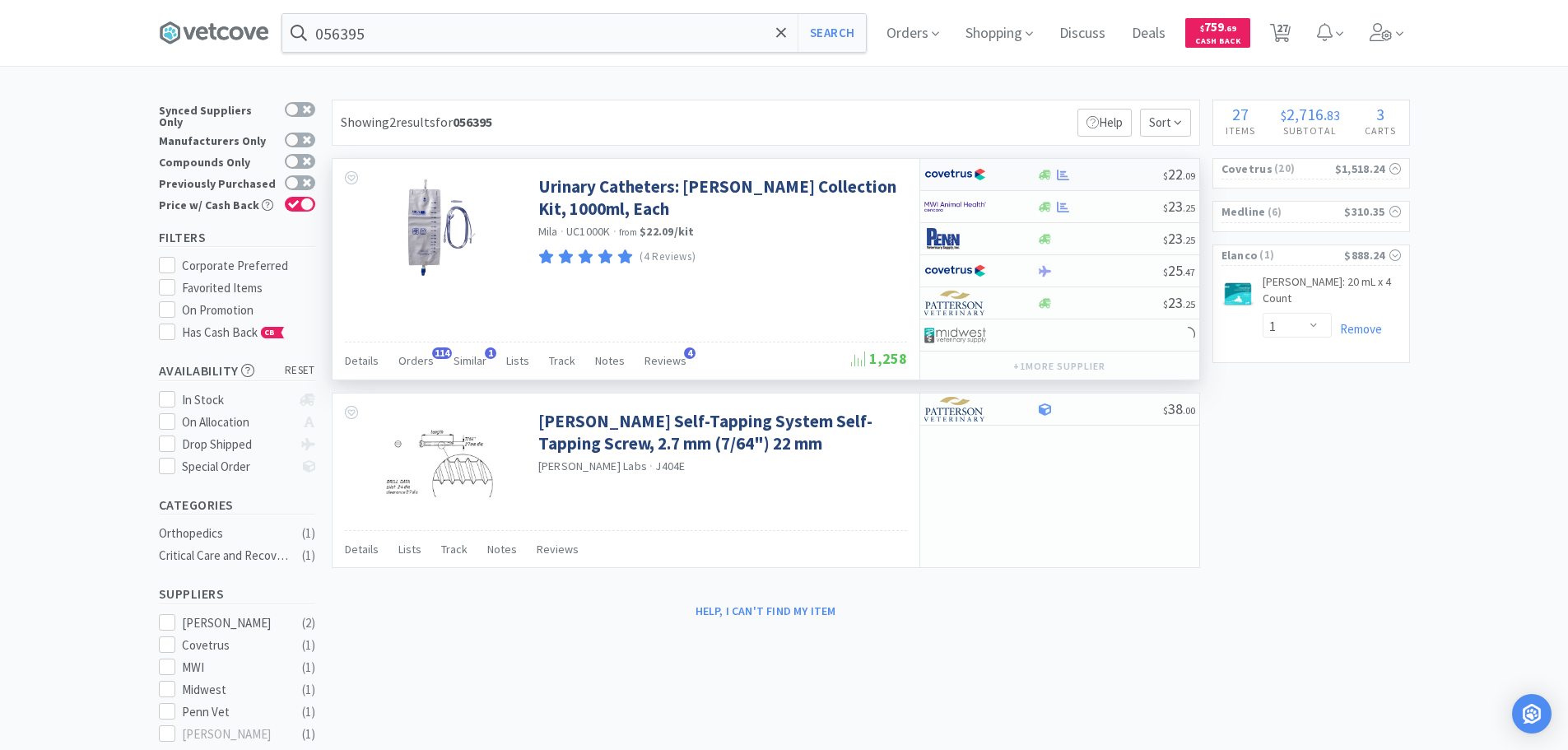
click at [1114, 173] on div at bounding box center [1100, 175] width 126 height 13
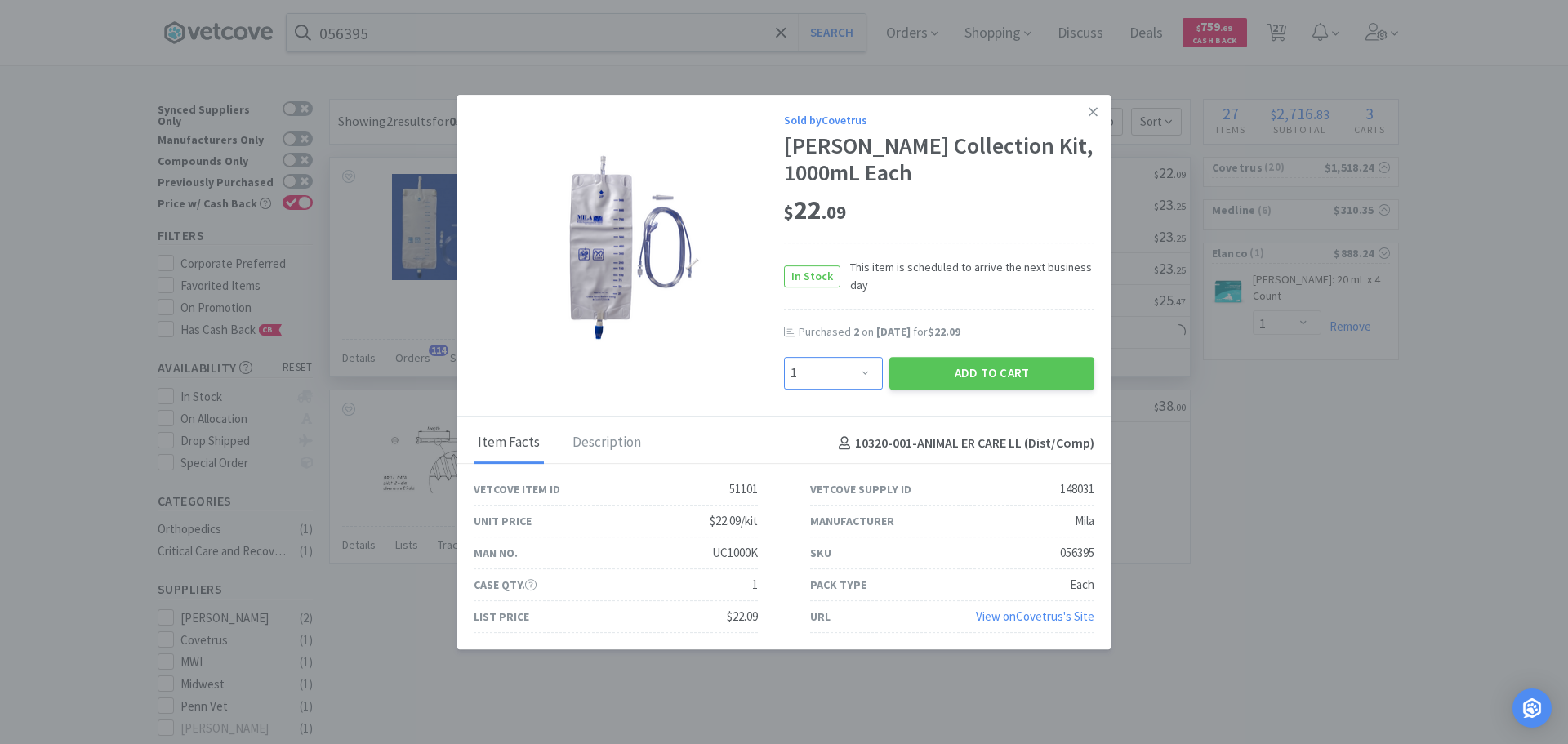
click at [825, 381] on select "Enter Quantity 1 2 3 4 5 6 7 8 9 10 11 12 13 14 15 16 17 18 19 20 Enter Quantity" at bounding box center [833, 373] width 99 height 33
select select "5"
click at [784, 357] on select "Enter Quantity 1 2 3 4 5 6 7 8 9 10 11 12 13 14 15 16 17 18 19 20 Enter Quantity" at bounding box center [833, 373] width 99 height 33
click at [918, 367] on button "Add to Cart" at bounding box center [992, 373] width 205 height 33
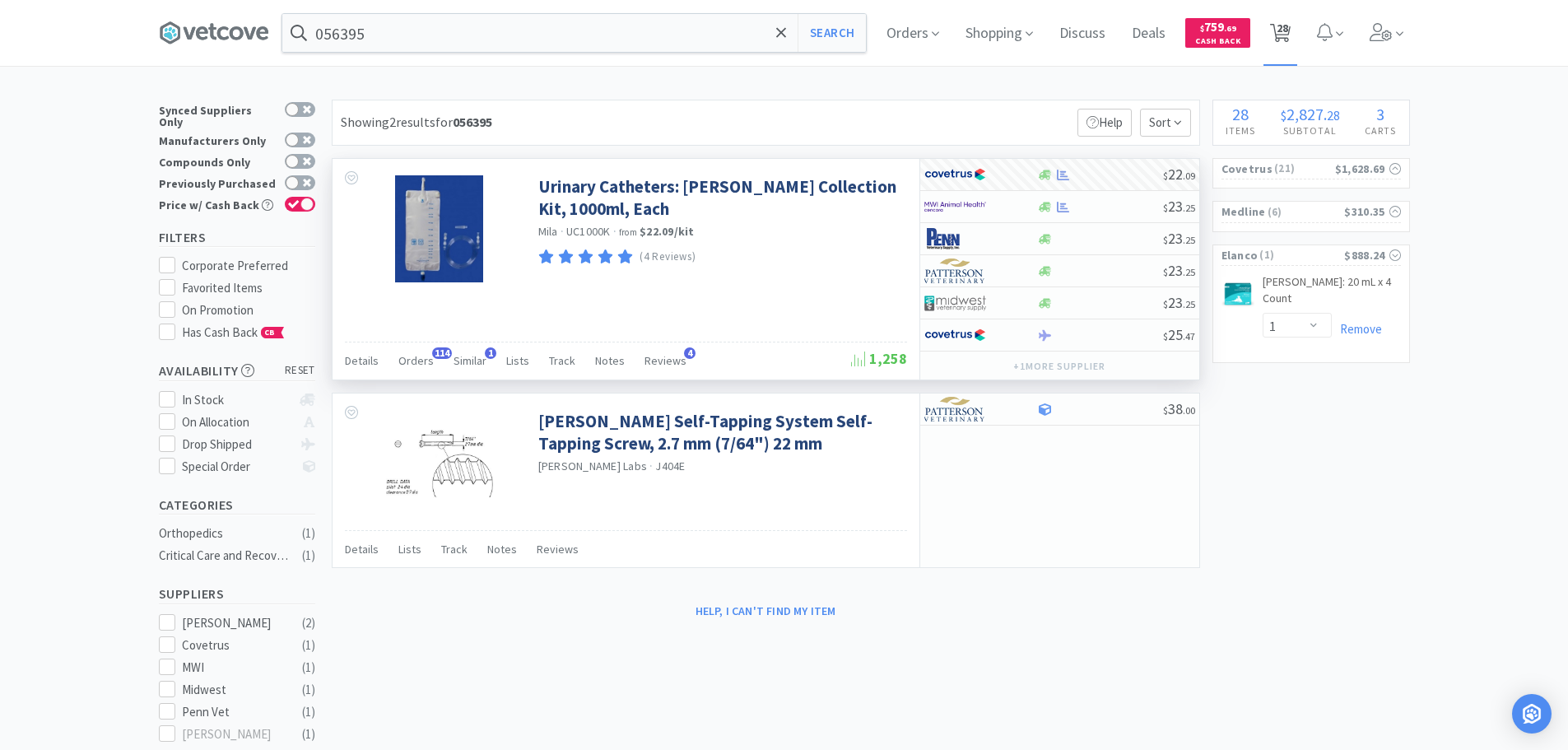
click at [1288, 34] on span "28" at bounding box center [1282, 28] width 12 height 66
select select "1"
select select "9"
select select "5"
select select "3"
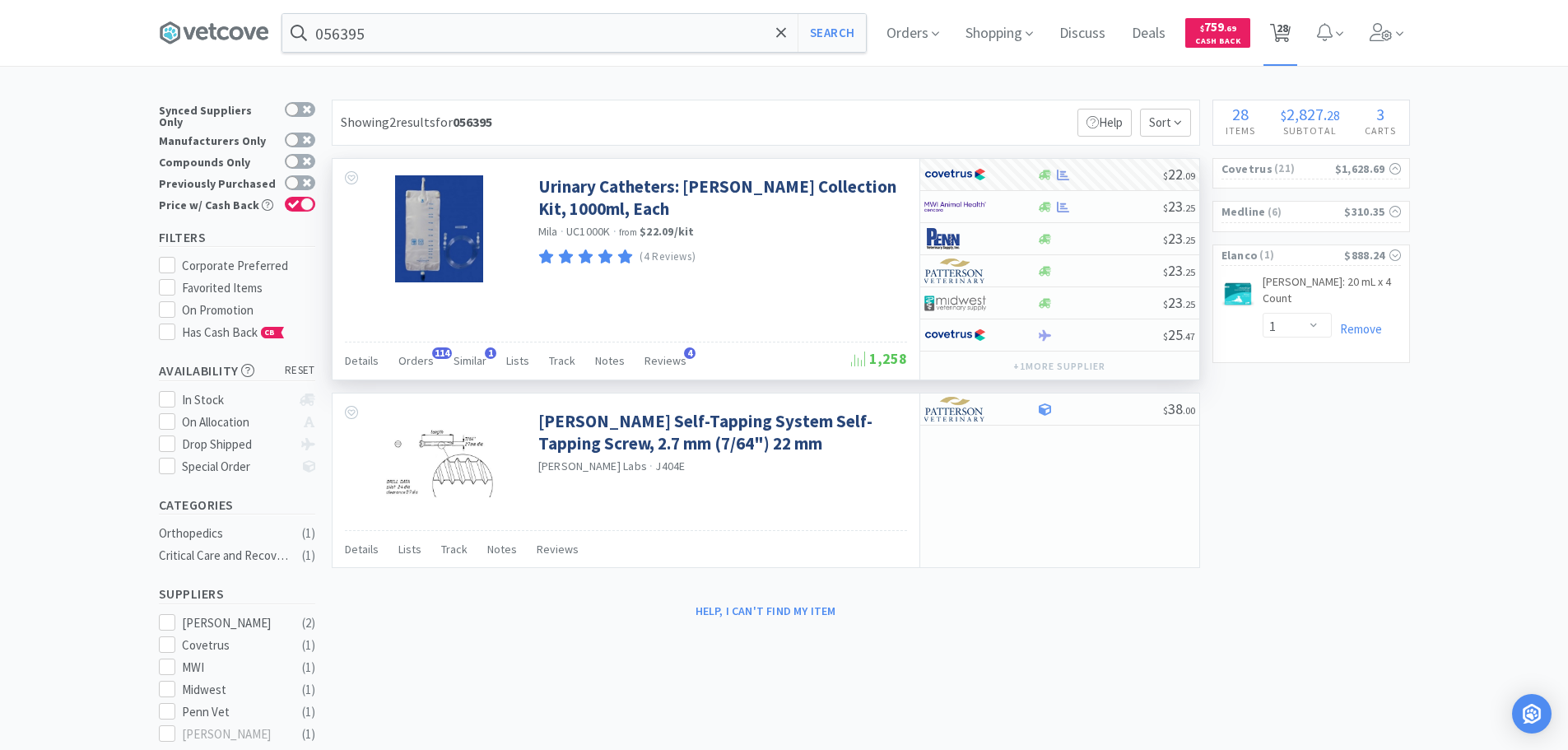
select select "1"
select select "11"
select select "1"
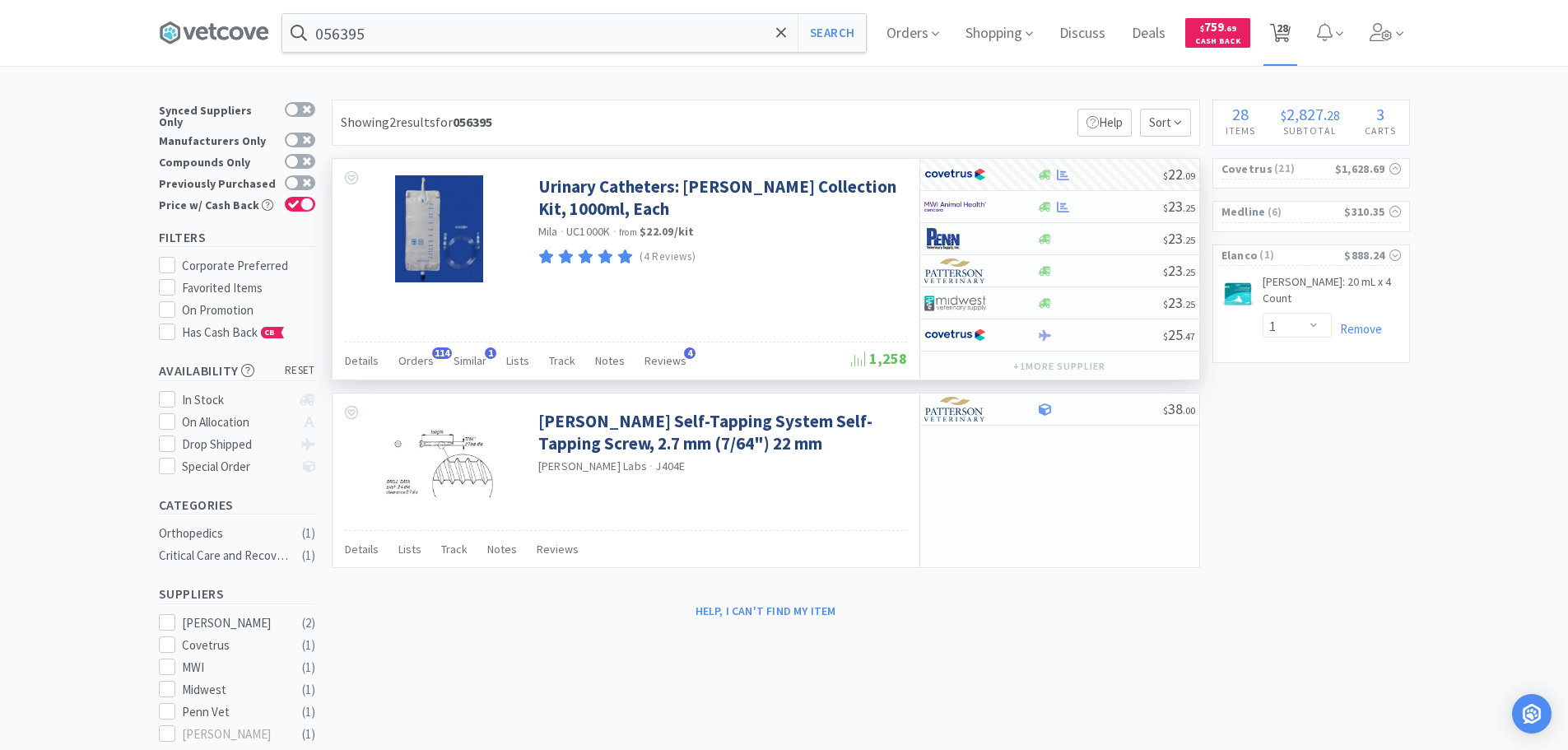
select select "140"
select select "89"
select select "60"
select select "70"
select select "55"
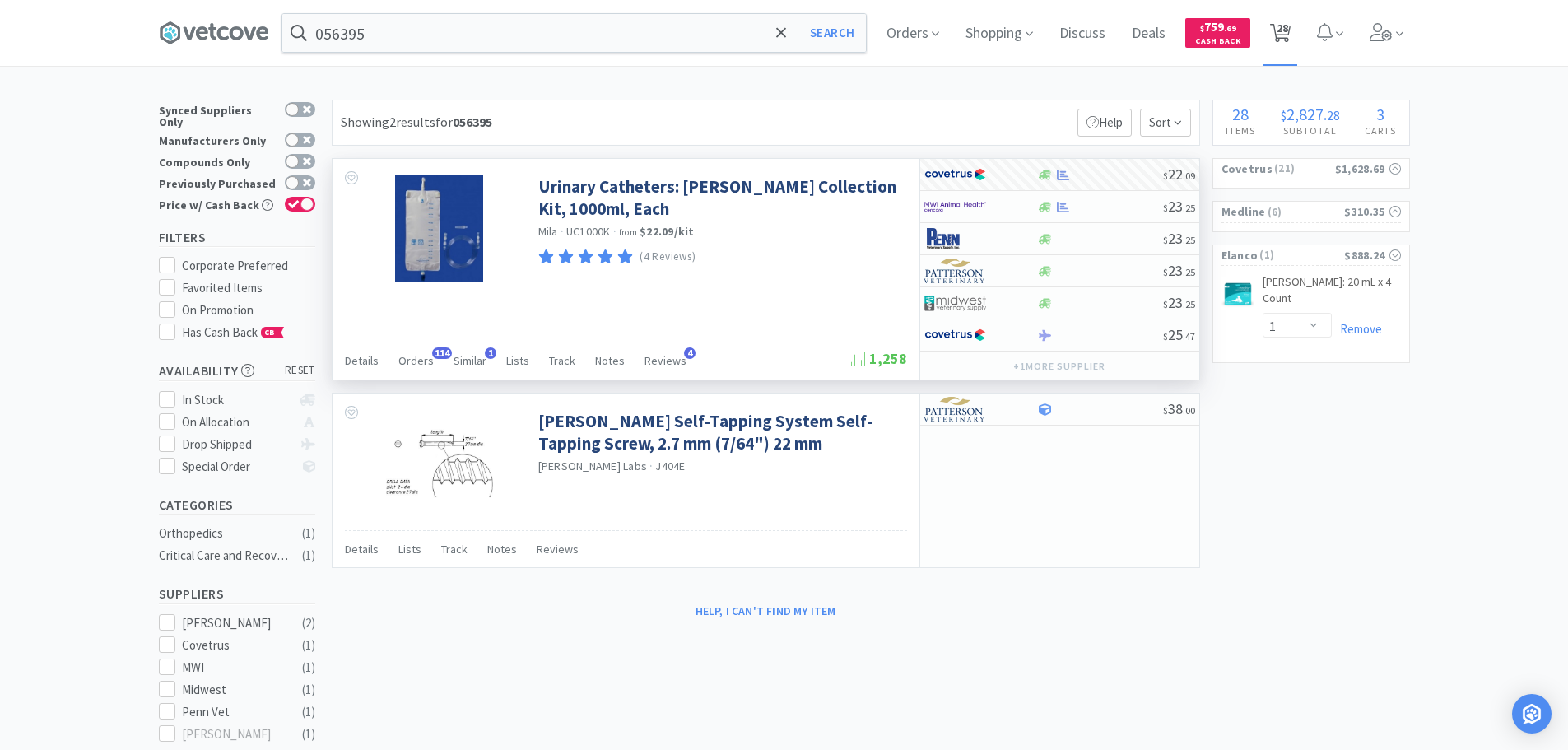
select select "8"
select select "1"
select select "3"
select select "2"
select select "3"
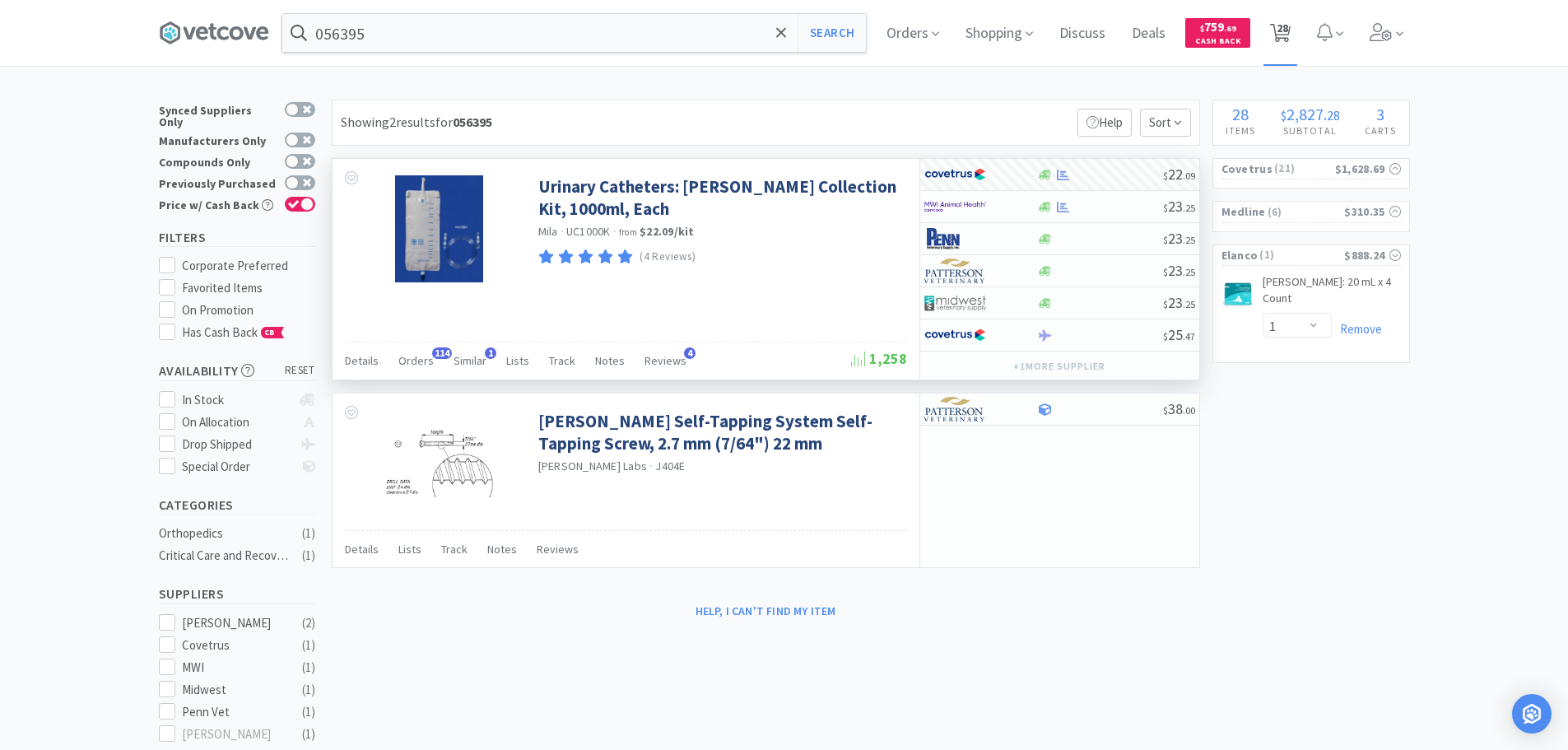
select select "3"
select select "2"
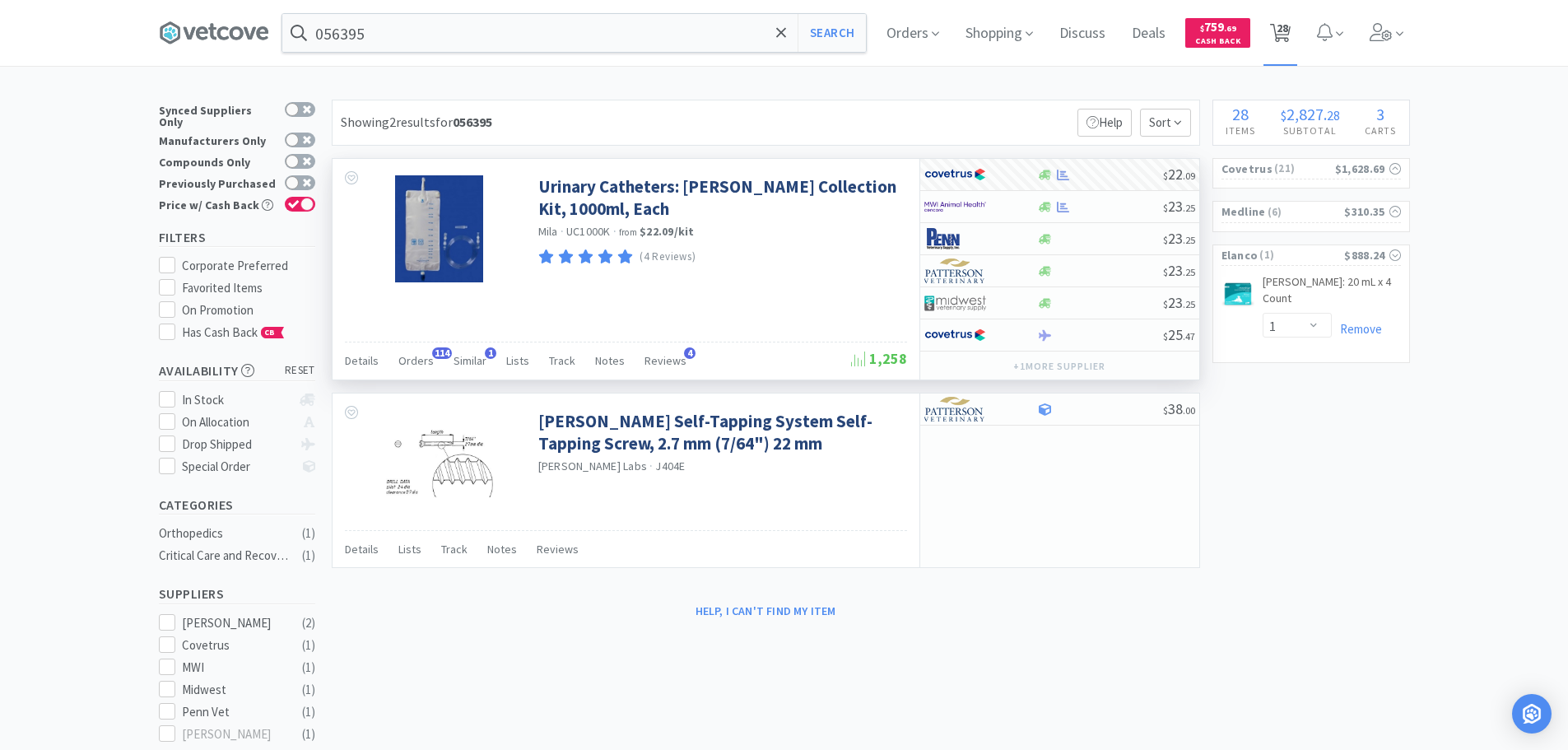
select select "5"
select select "1"
select select "6"
select select "1"
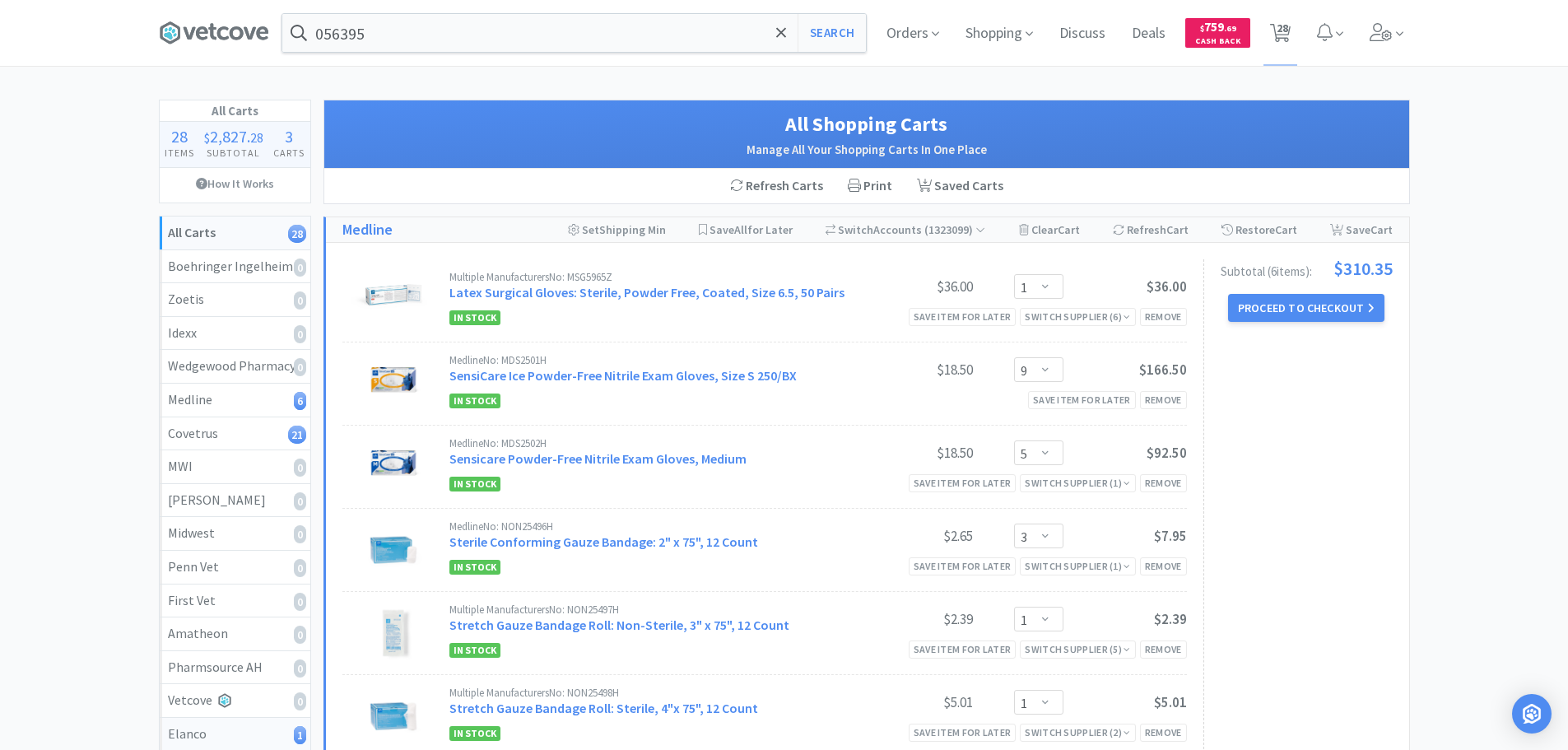
click at [242, 740] on div "Elanco 1" at bounding box center [234, 735] width 134 height 22
select select "1"
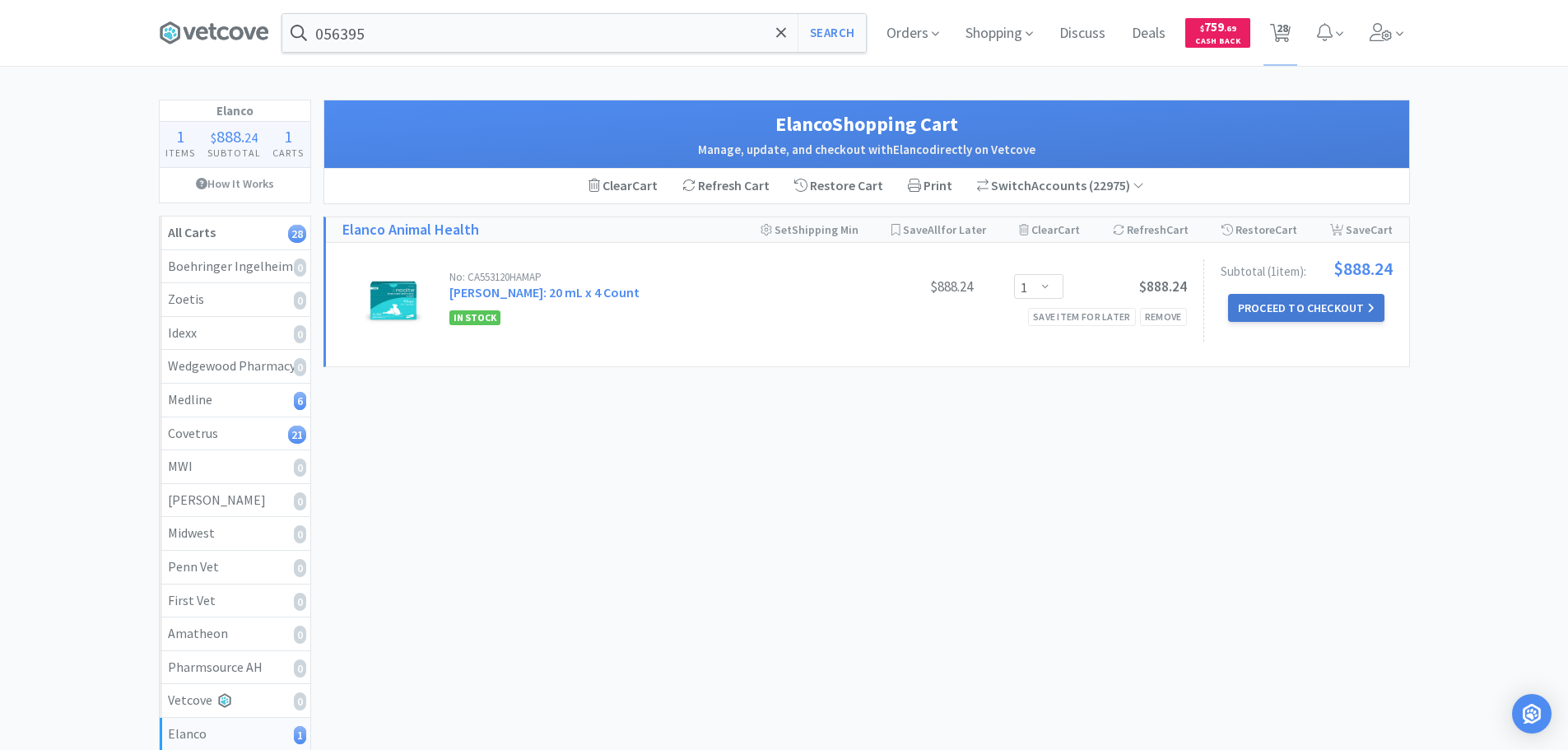
click at [1279, 314] on button "Proceed to Checkout" at bounding box center [1306, 307] width 156 height 28
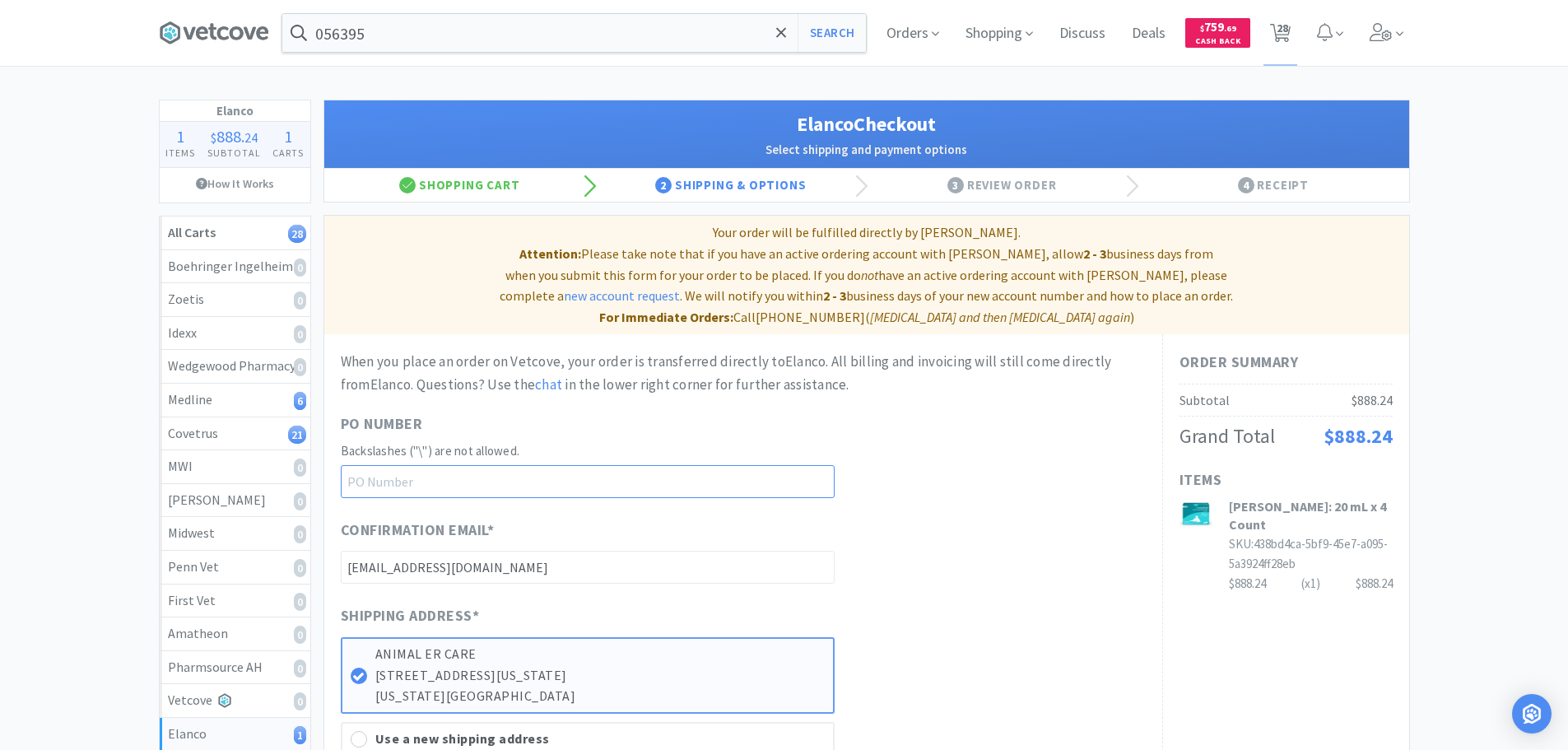
click at [557, 465] on input "text" at bounding box center [587, 481] width 494 height 33
paste input "1144912"
type input "1144912"
click at [939, 481] on div "When you place an order on Vetcove, your order is transferred directly to Elanc…" at bounding box center [743, 596] width 805 height 491
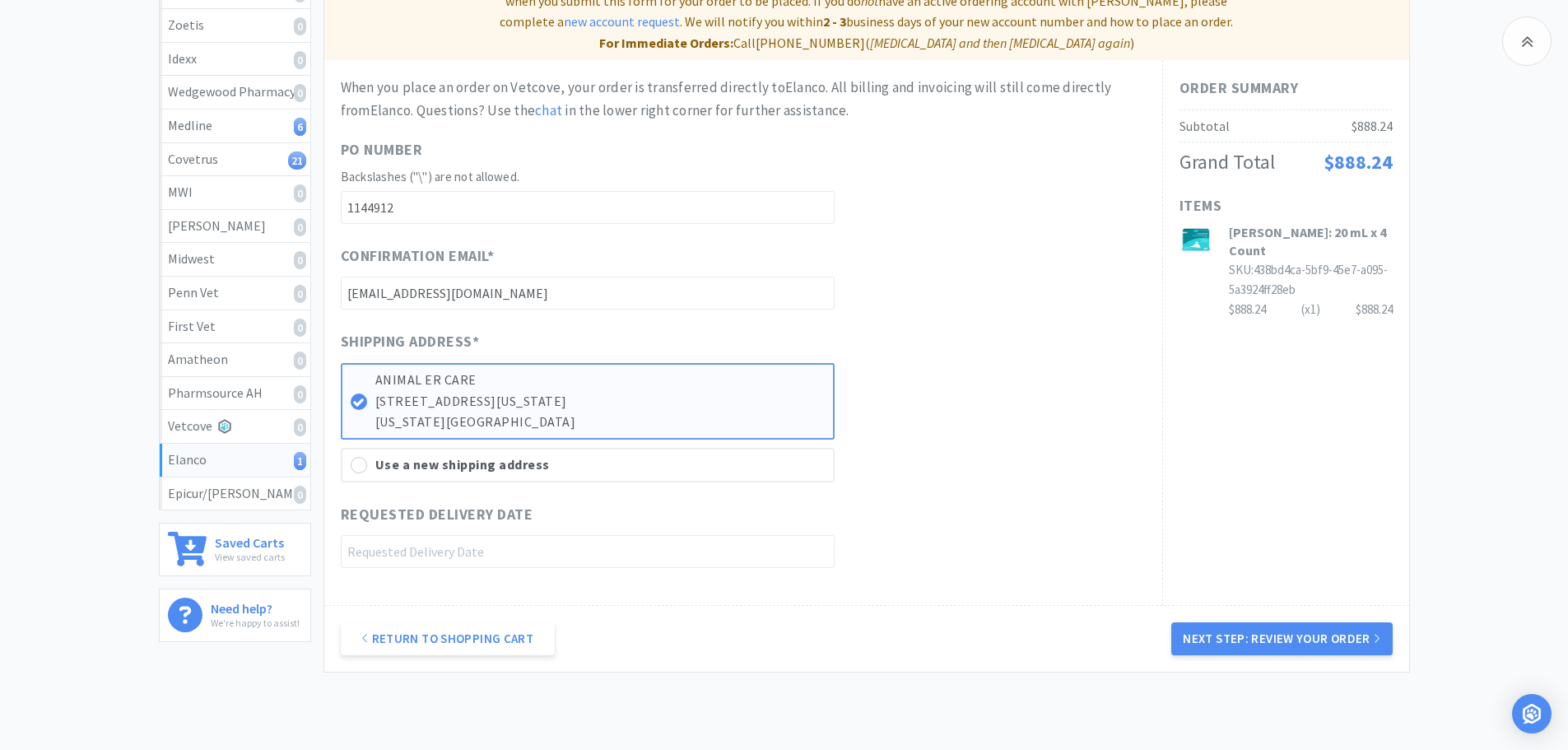
scroll to position [181, 0]
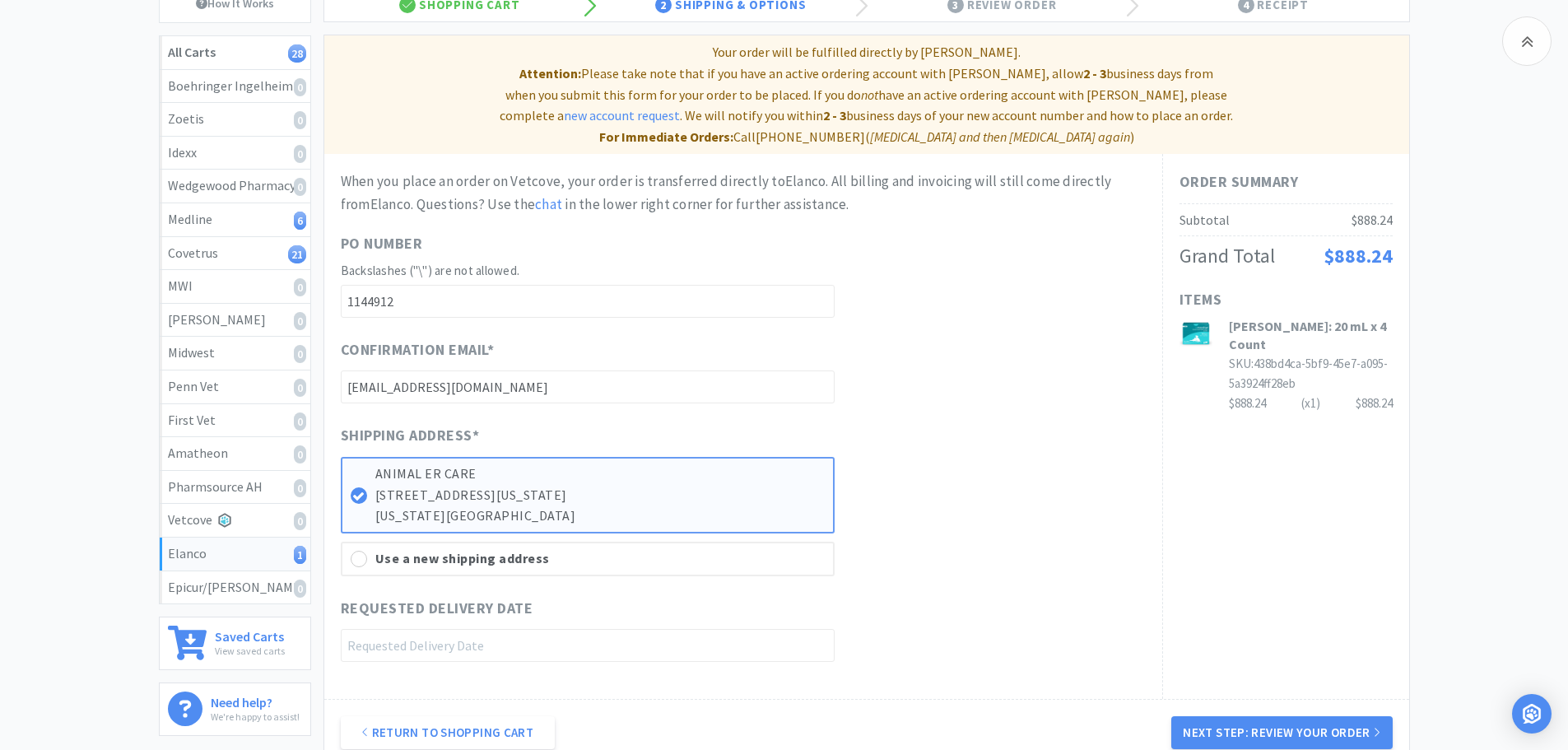
click at [1255, 498] on div "Order Summary Subtotal $888.24 Grand Total $888.24 Items Nocita: 20 mL x 4 Coun…" at bounding box center [1285, 426] width 247 height 545
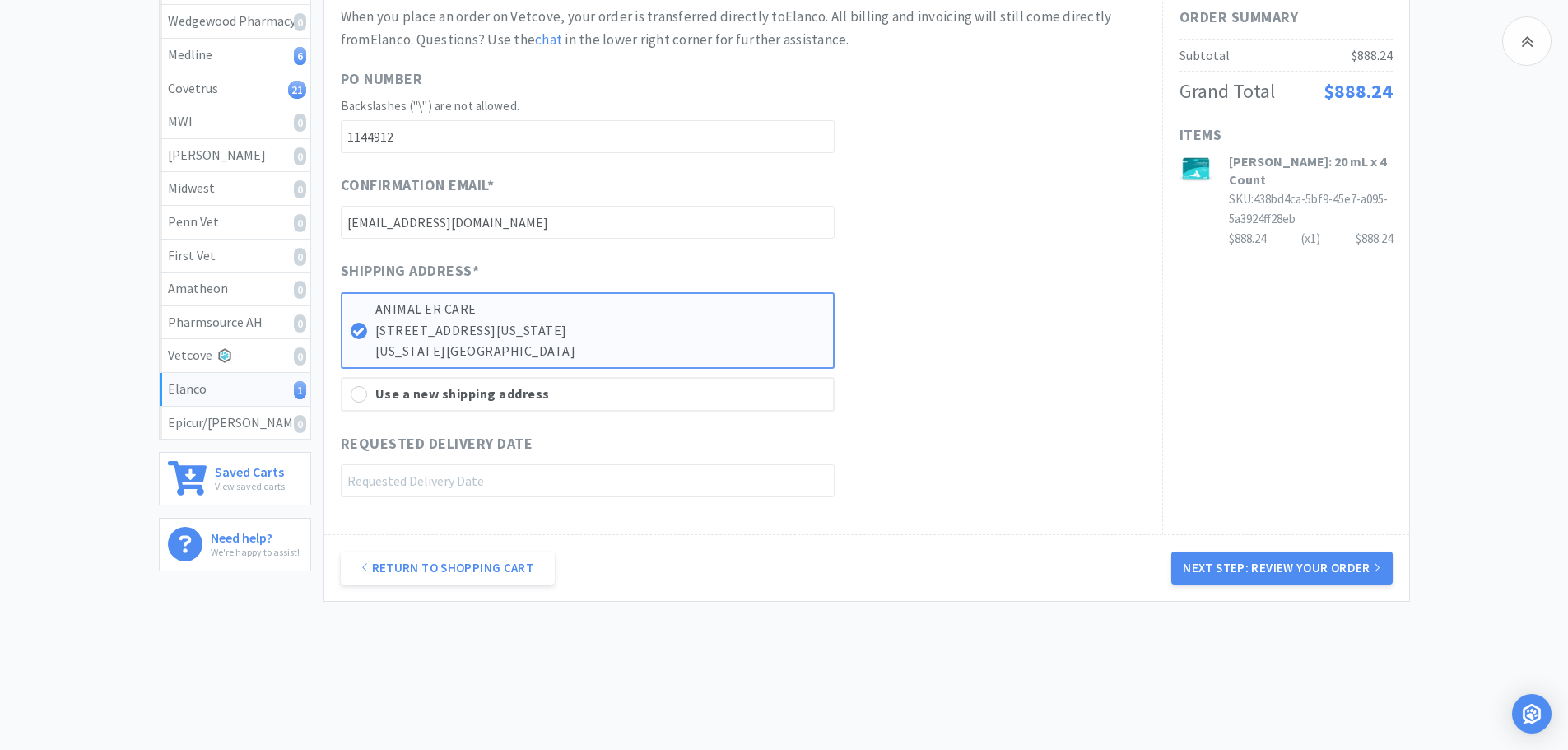
click at [1274, 566] on div "Return to Shopping Cart Next Step: Review Your Order" at bounding box center [867, 568] width 1085 height 66
click at [1274, 560] on button "Next Step: Review Your Order" at bounding box center [1282, 568] width 221 height 33
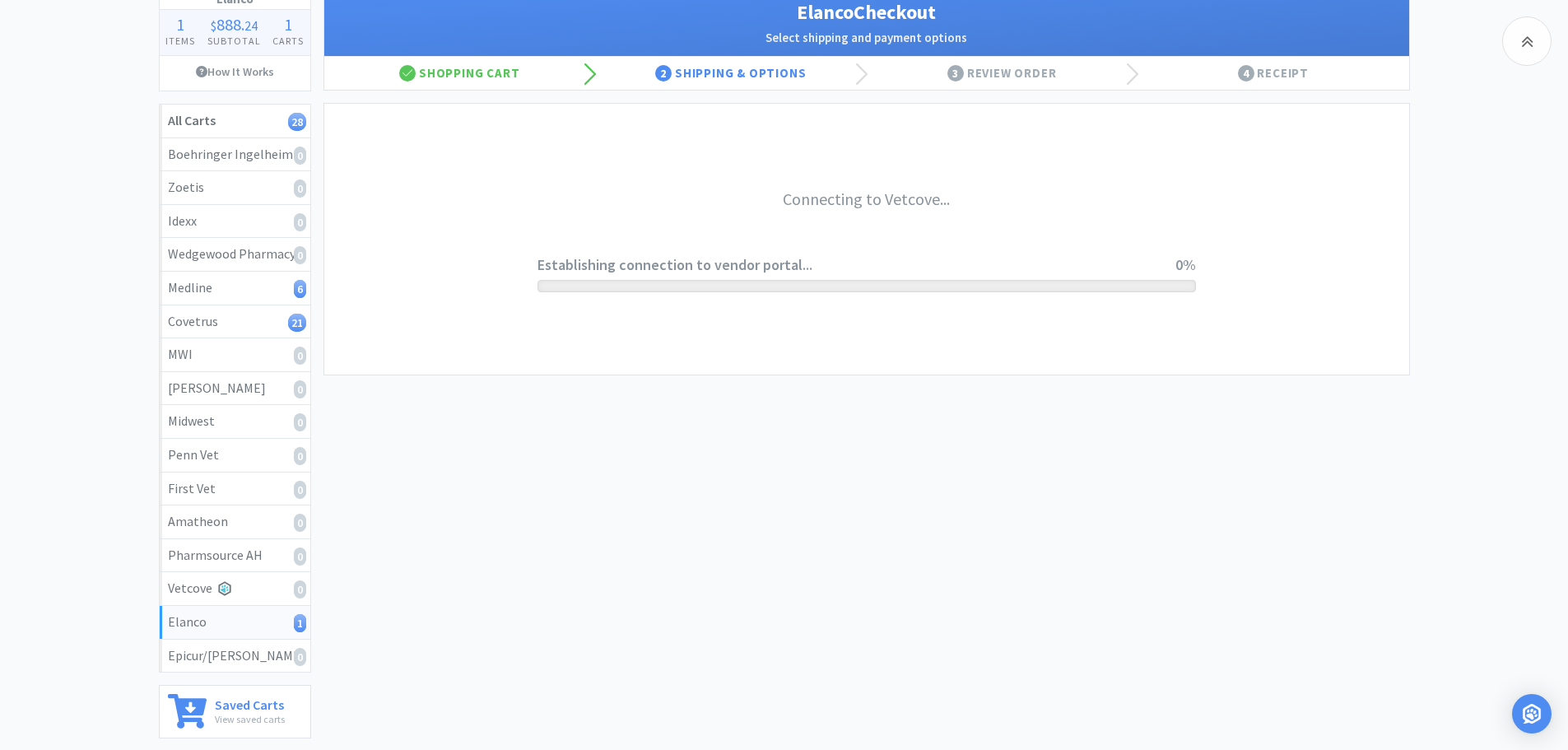
scroll to position [0, 0]
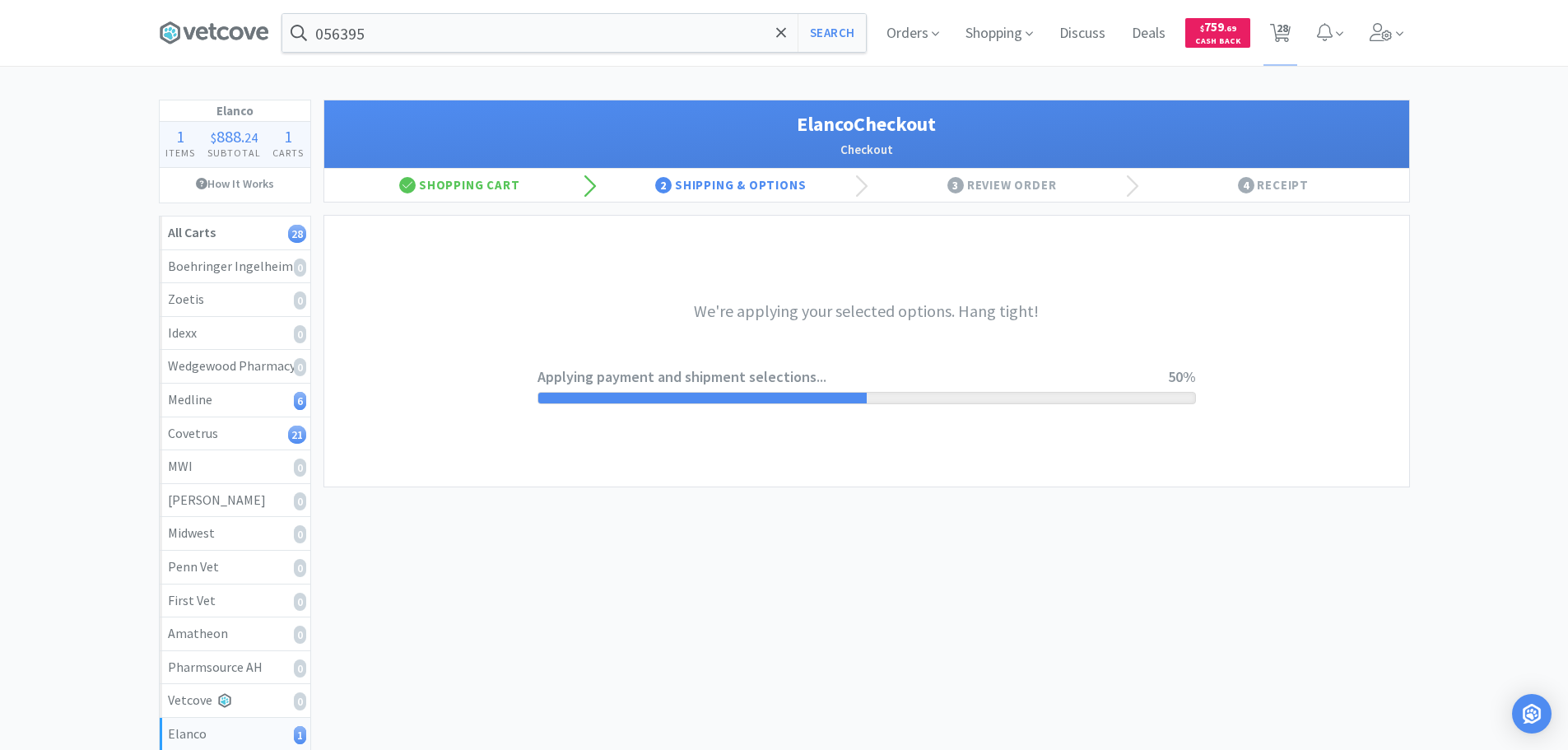
click at [1274, 560] on div "Elanco Checkout Checkout Shopping Cart 2 Shipping & Options 3 Review Order 4 Re…" at bounding box center [867, 506] width 1087 height 813
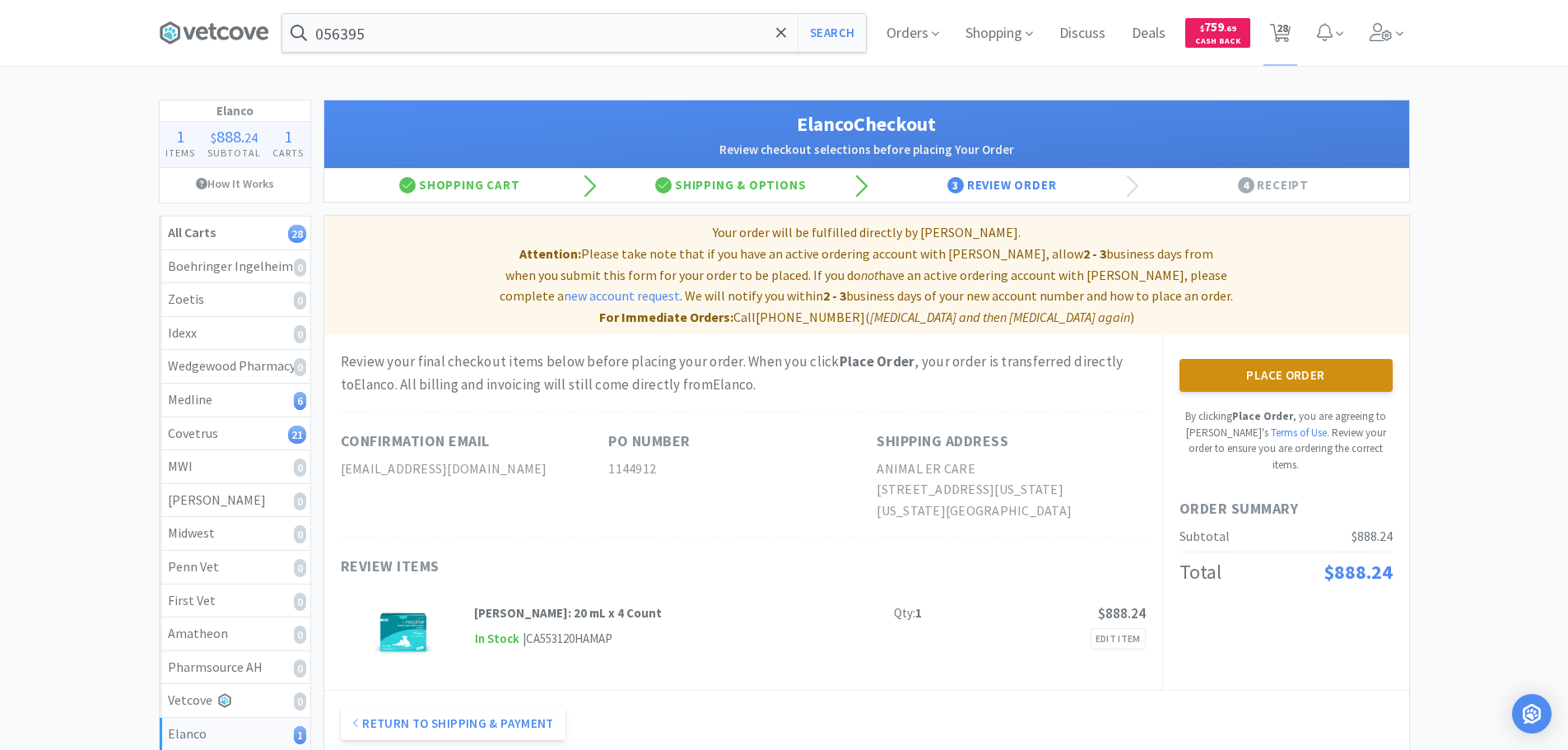
click at [1281, 363] on button "Place Order" at bounding box center [1285, 375] width 213 height 33
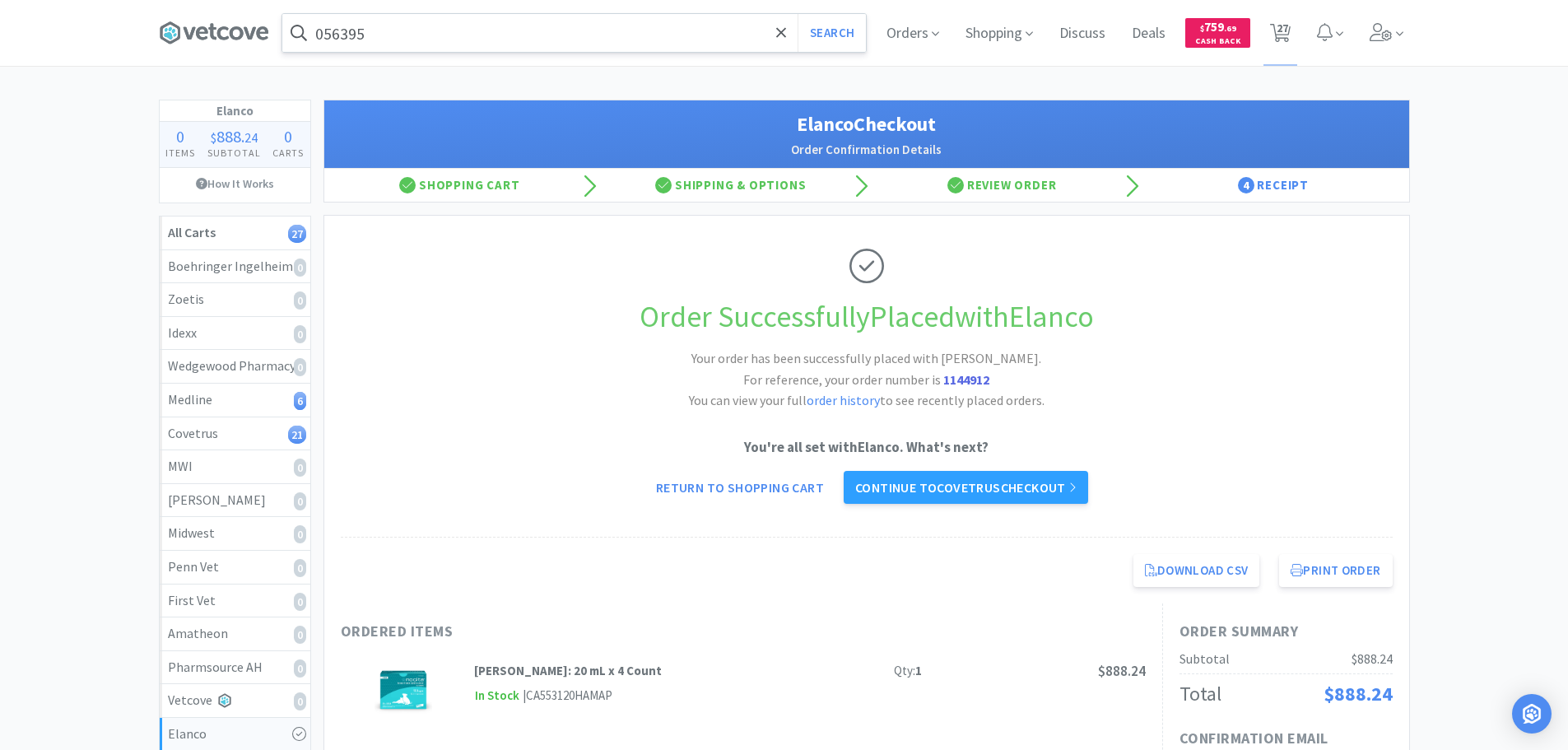
click at [595, 27] on input "056395" at bounding box center [574, 33] width 584 height 38
paste input "09070"
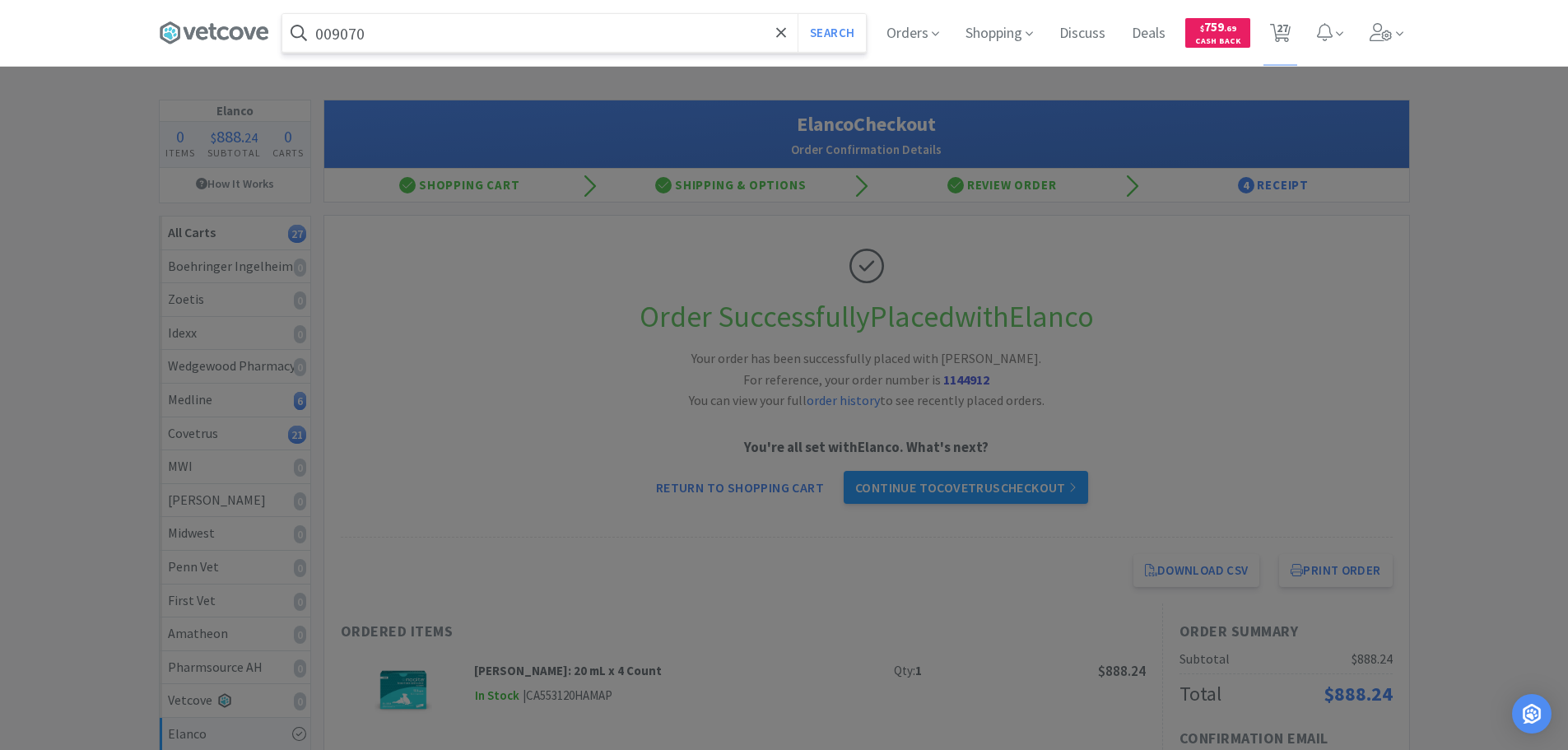
type input "009070"
click at [797, 14] on button "Search" at bounding box center [832, 33] width 68 height 38
select select "1"
select select "11"
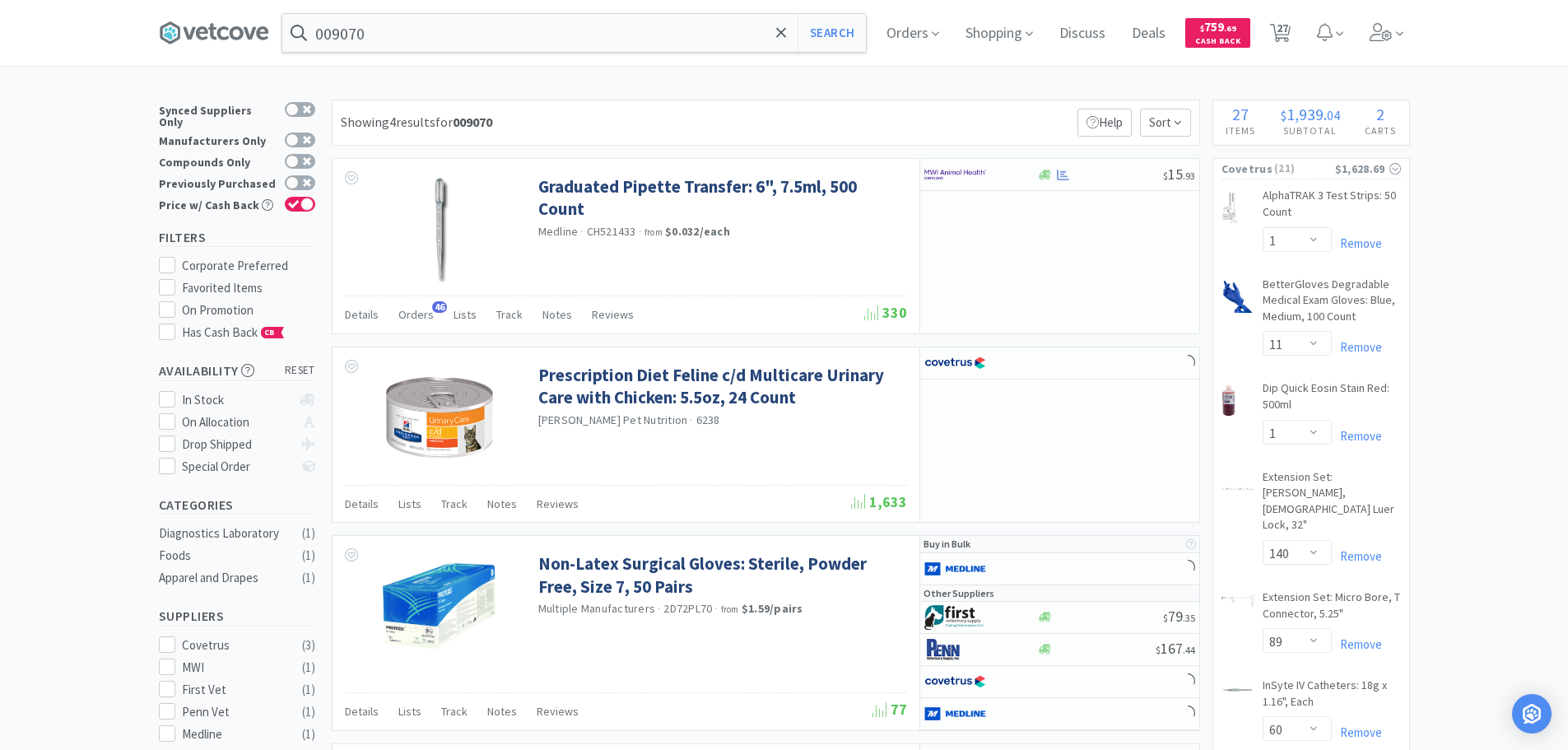
click at [668, 105] on div "Showing 4 results for 009070 Filters Help Sort" at bounding box center [765, 122] width 868 height 46
click at [556, 38] on input "009070" at bounding box center [574, 33] width 584 height 38
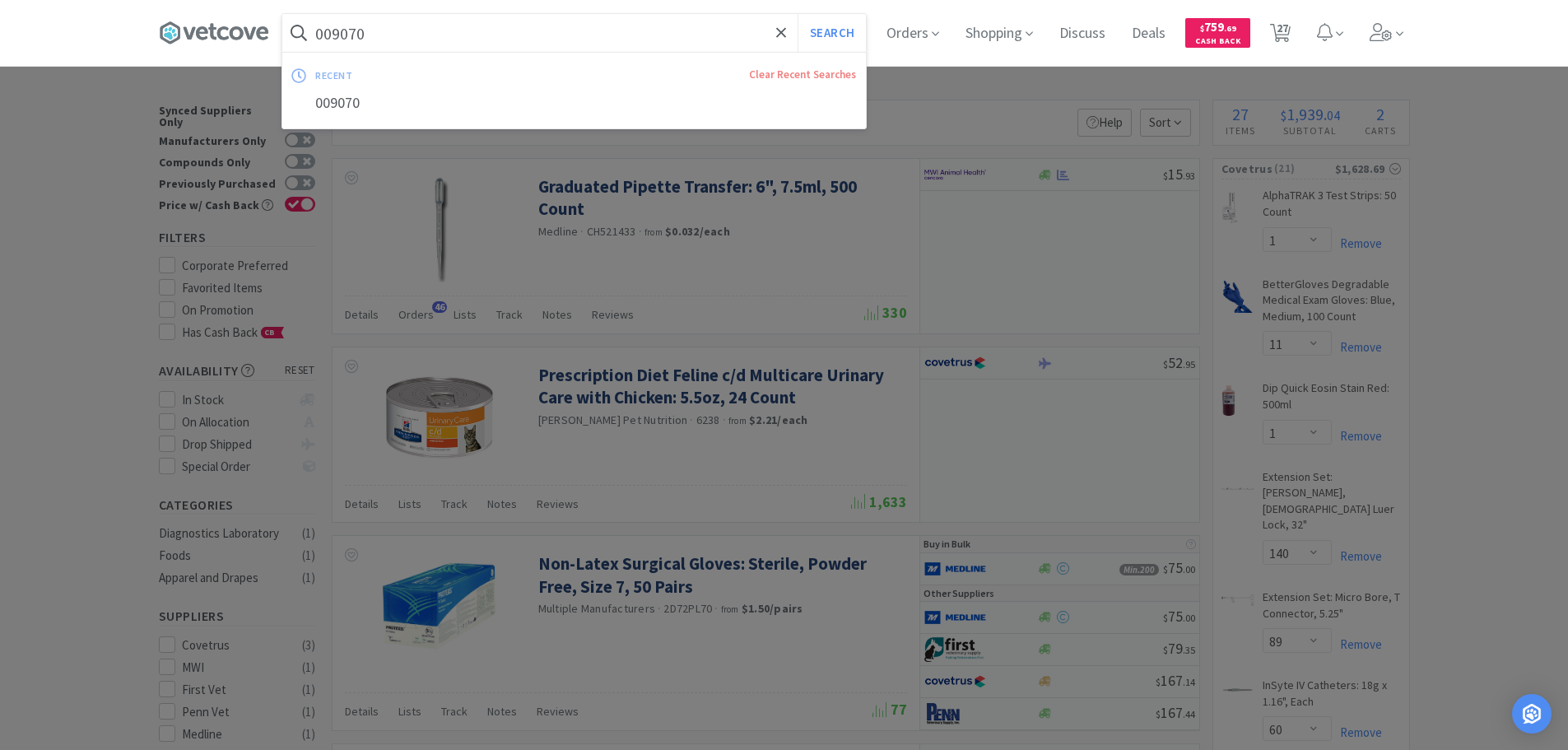
paste input "50841"
click at [797, 14] on button "Search" at bounding box center [832, 33] width 68 height 38
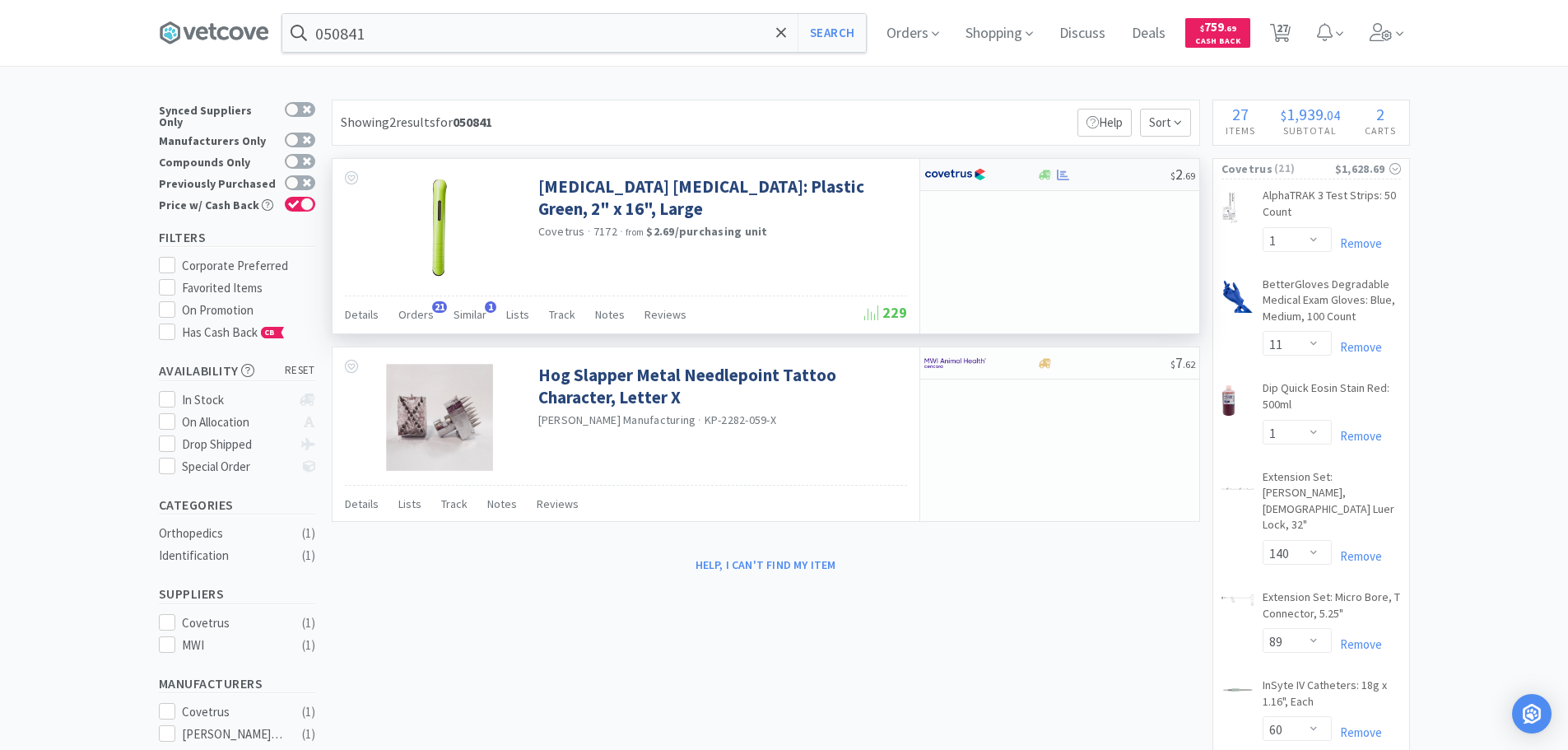
click at [1123, 163] on div "$ 2 . 69" at bounding box center [1060, 175] width 279 height 32
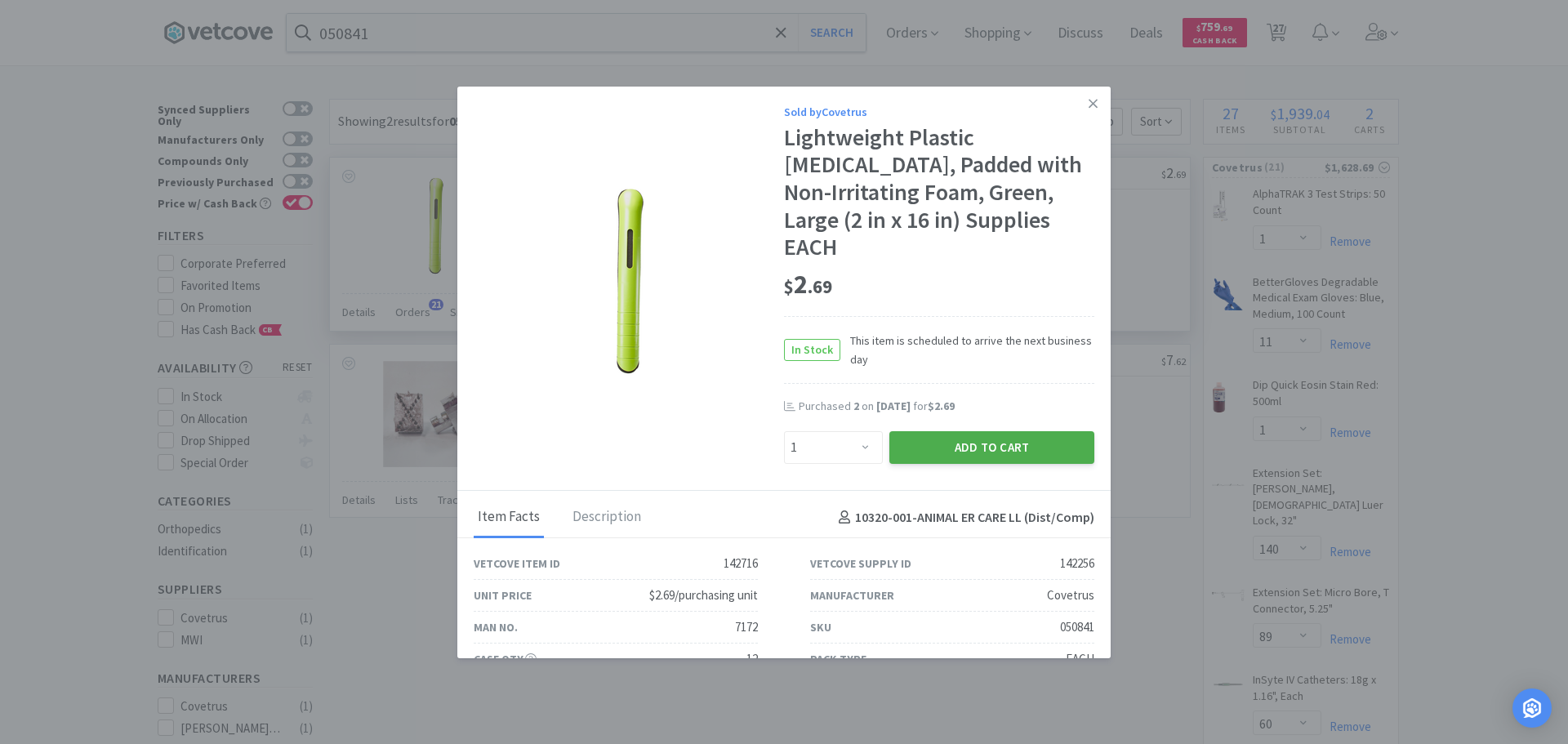
click at [922, 431] on button "Add to Cart" at bounding box center [992, 447] width 205 height 33
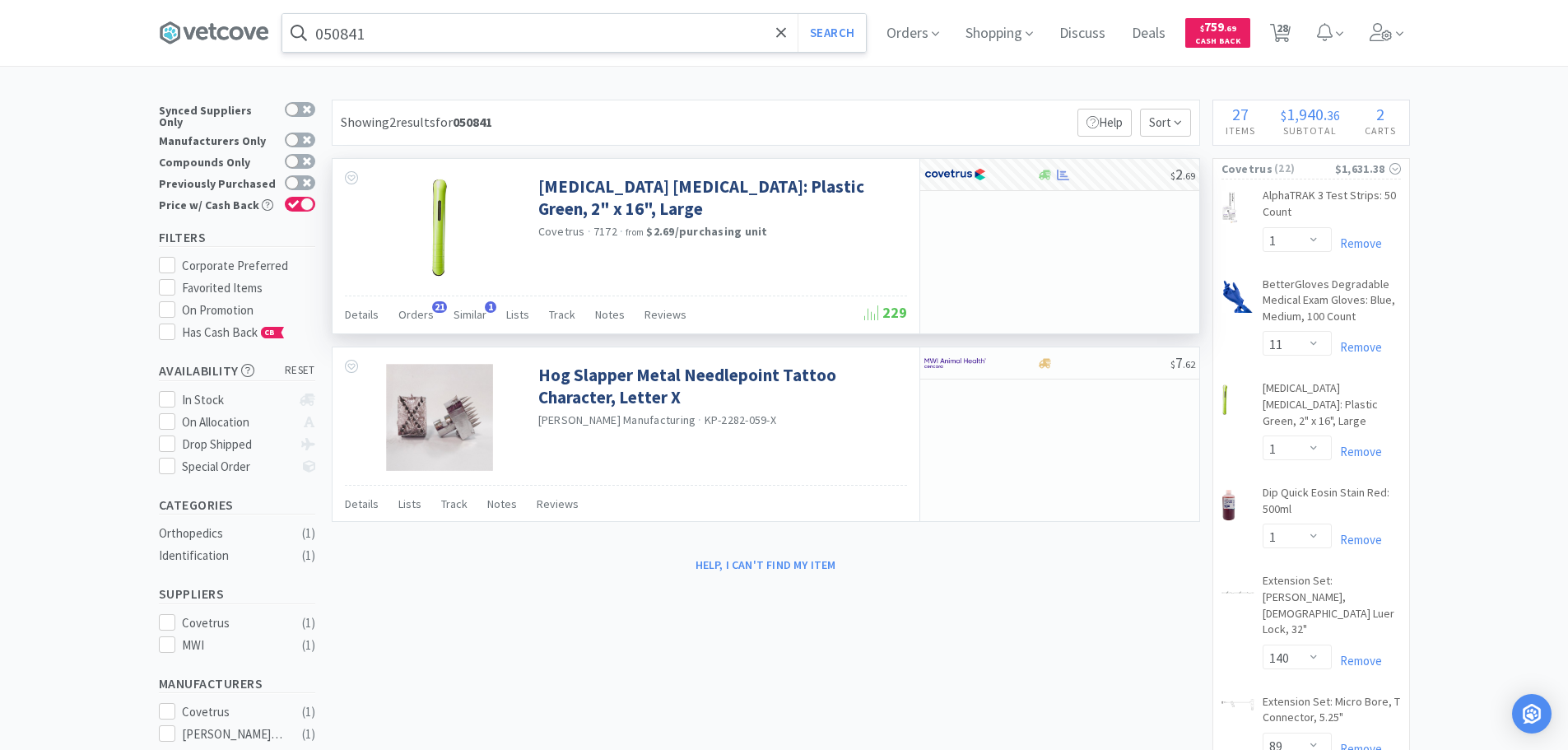
click at [570, 28] on input "050841" at bounding box center [574, 33] width 584 height 38
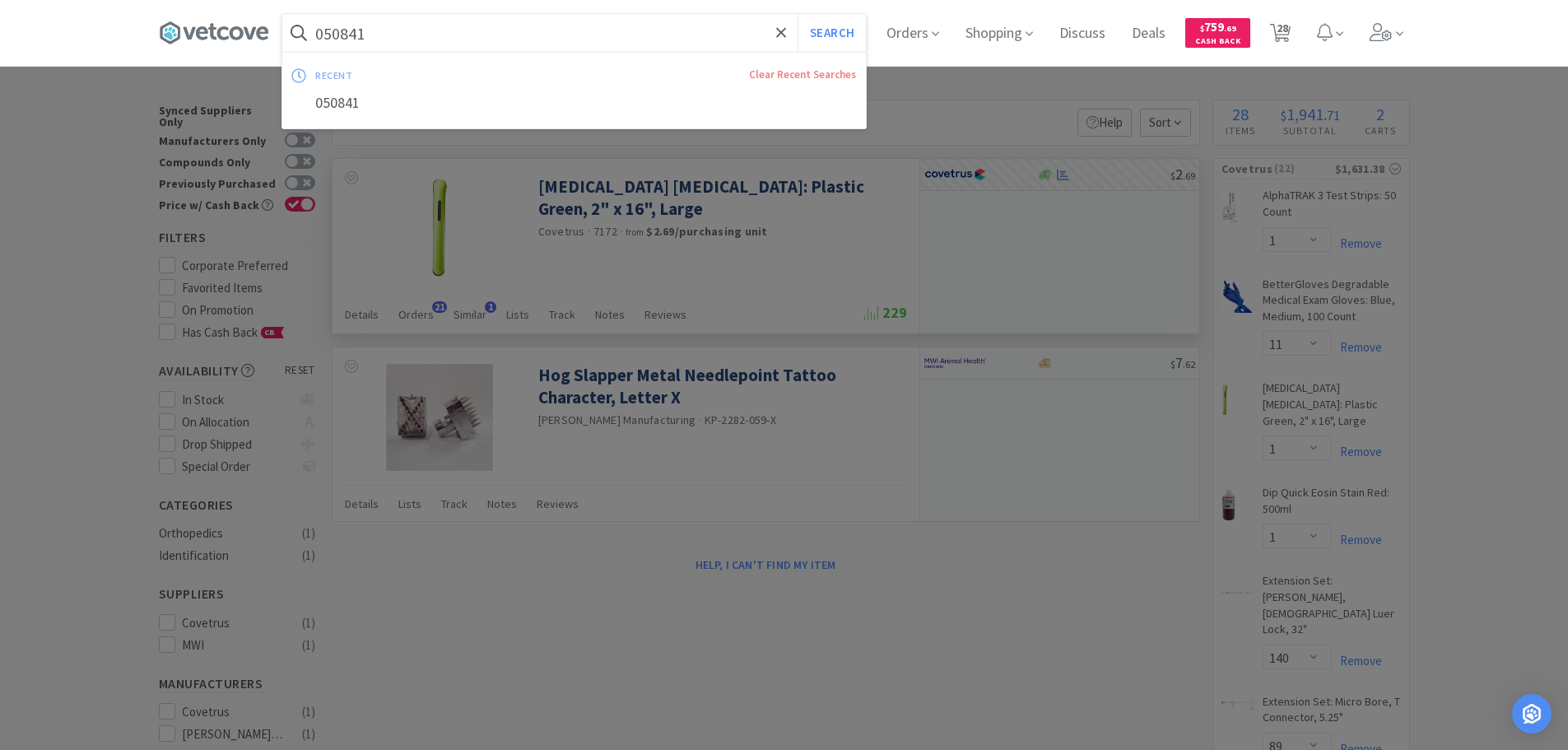
paste input "BMG456080H"
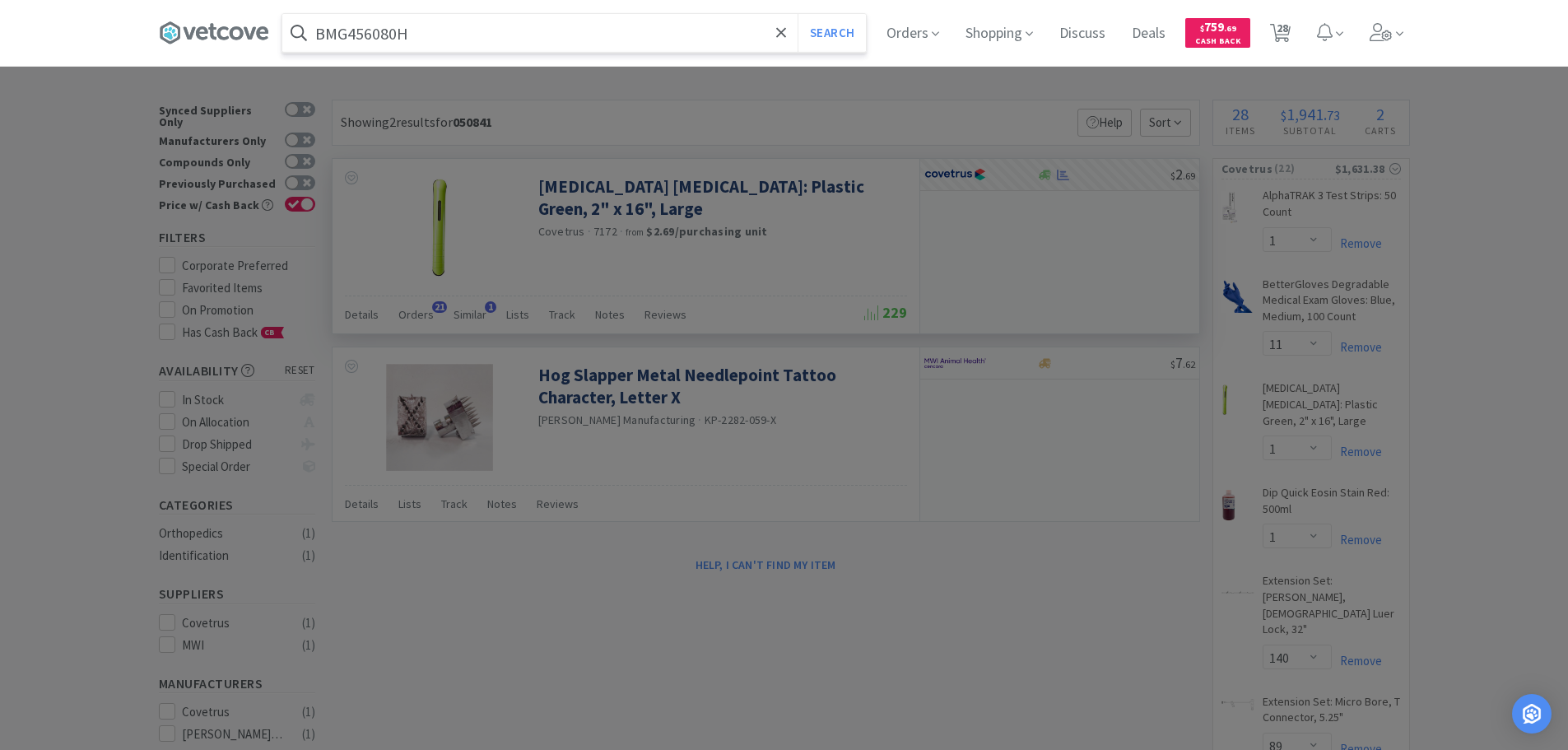
click at [797, 14] on button "Search" at bounding box center [832, 33] width 68 height 38
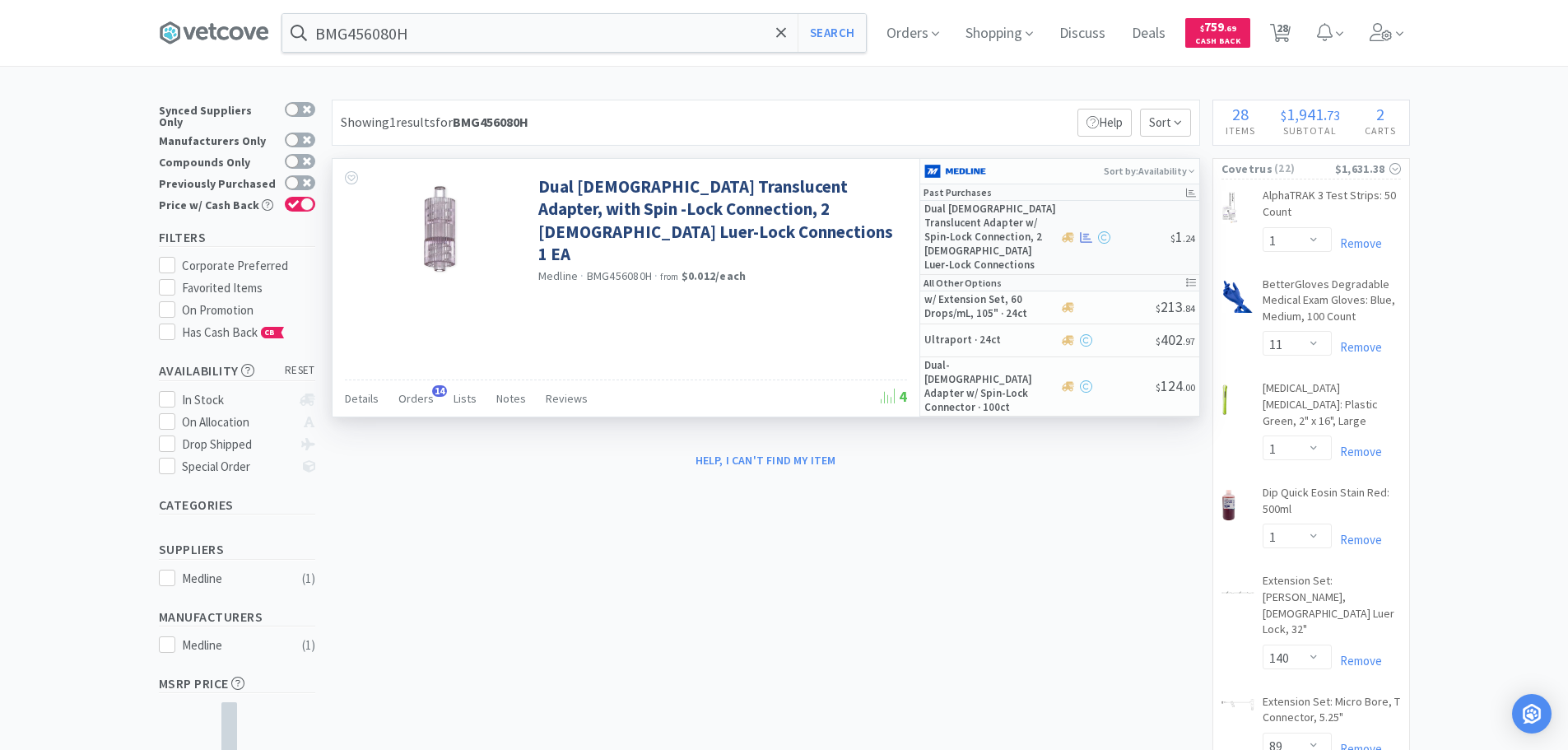
click at [1128, 232] on div at bounding box center [1115, 238] width 111 height 13
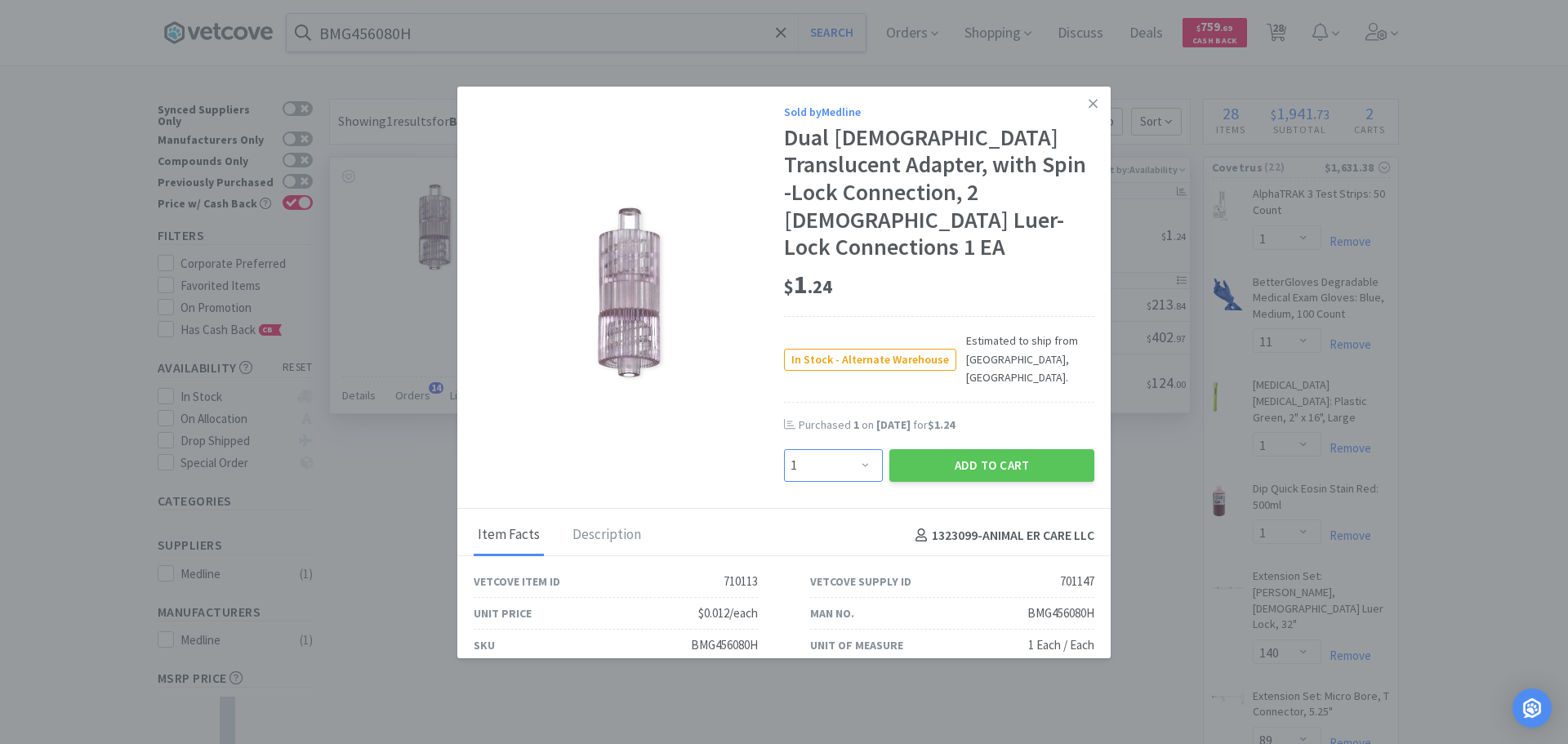
click at [853, 449] on select "Enter Quantity 1 2 3 4 5 6 7 8 9 10 11 12 13 14 15 16 17 18 19 20 Enter Quantity" at bounding box center [833, 465] width 99 height 33
click at [784, 449] on select "Enter Quantity 1 2 3 4 5 6 7 8 9 10 11 12 13 14 15 16 17 18 19 20 Enter Quantity" at bounding box center [833, 465] width 99 height 33
click at [913, 449] on button "Add to Cart" at bounding box center [992, 465] width 205 height 33
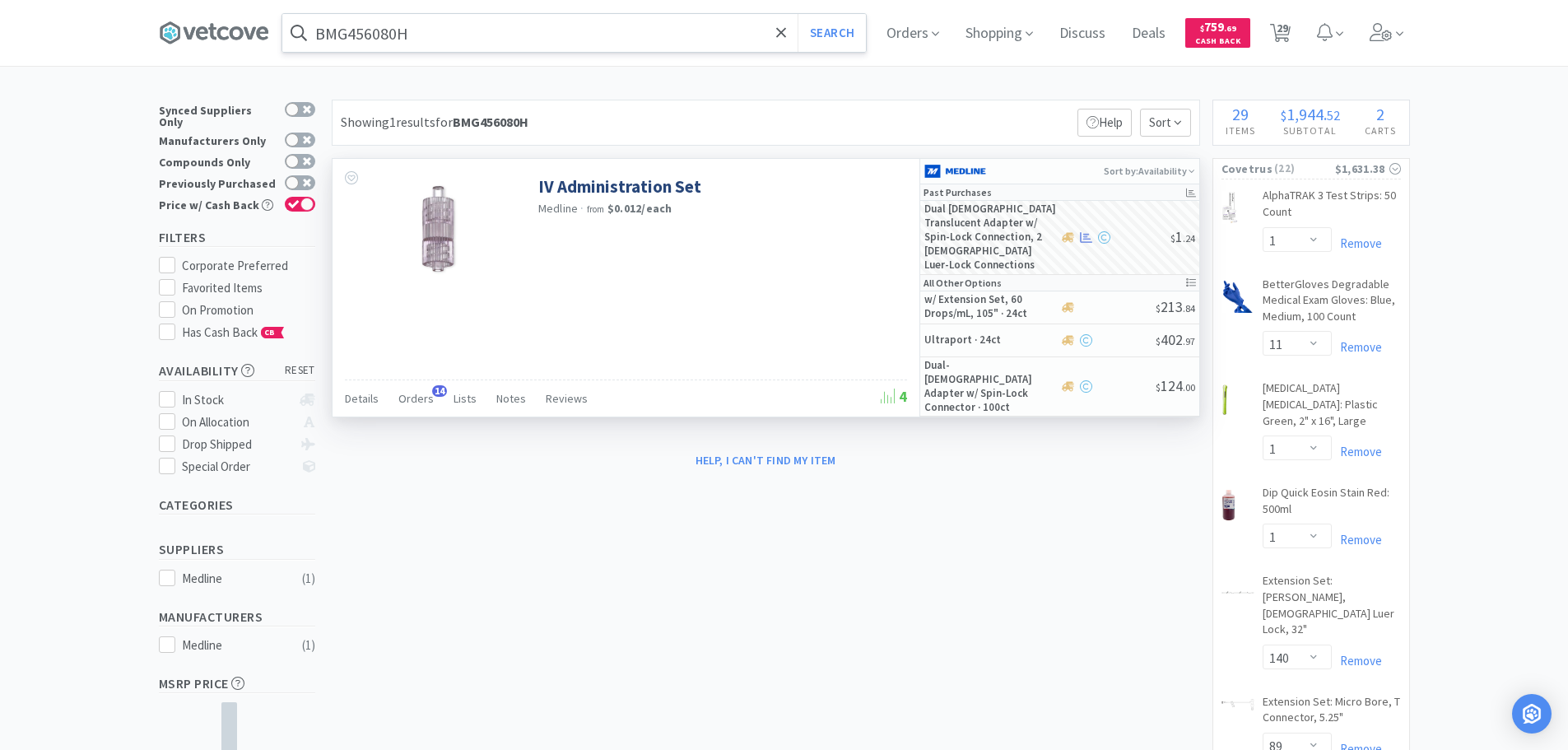
click at [547, 44] on input "BMG456080H" at bounding box center [574, 33] width 584 height 38
paste input "064475"
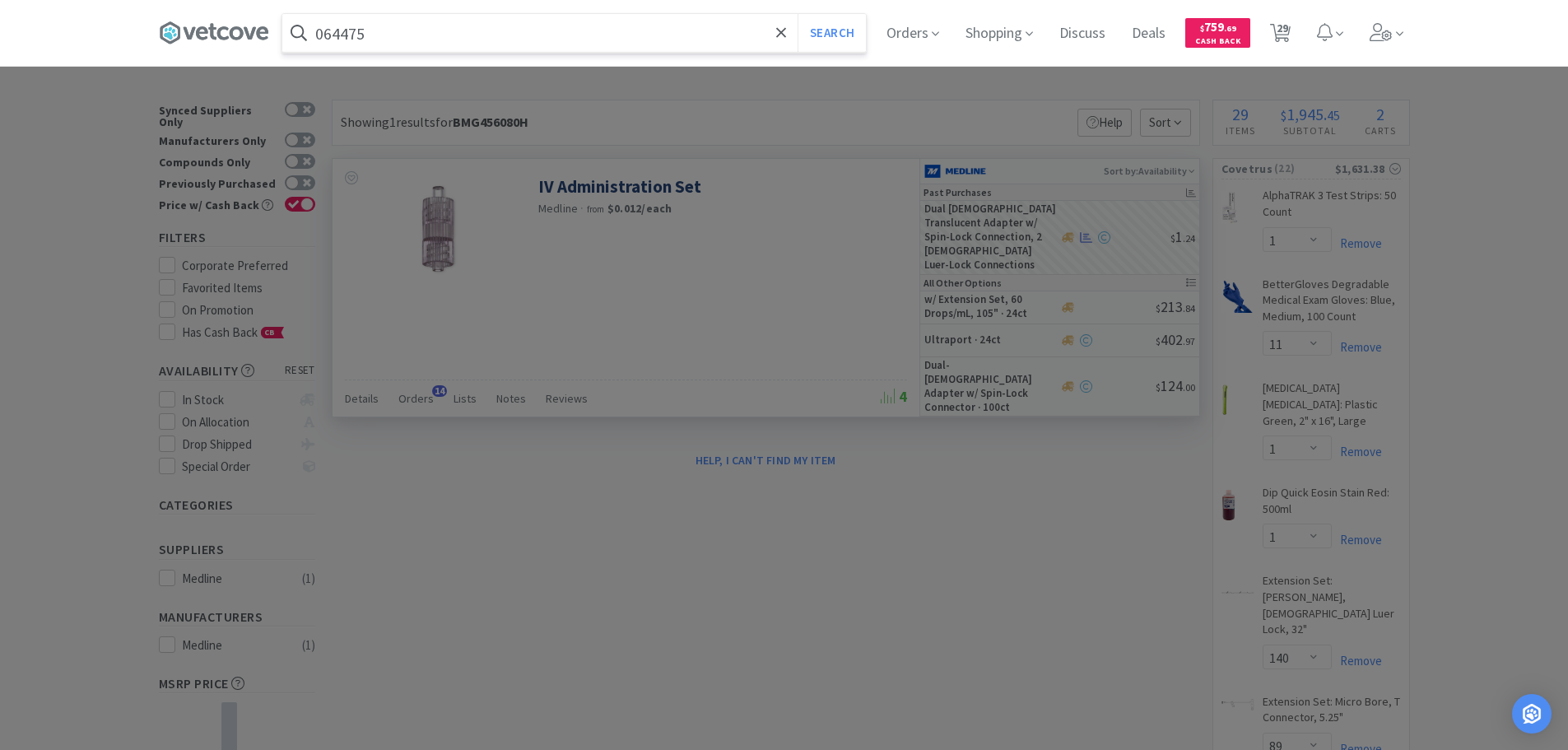
click at [797, 14] on button "Search" at bounding box center [832, 33] width 68 height 38
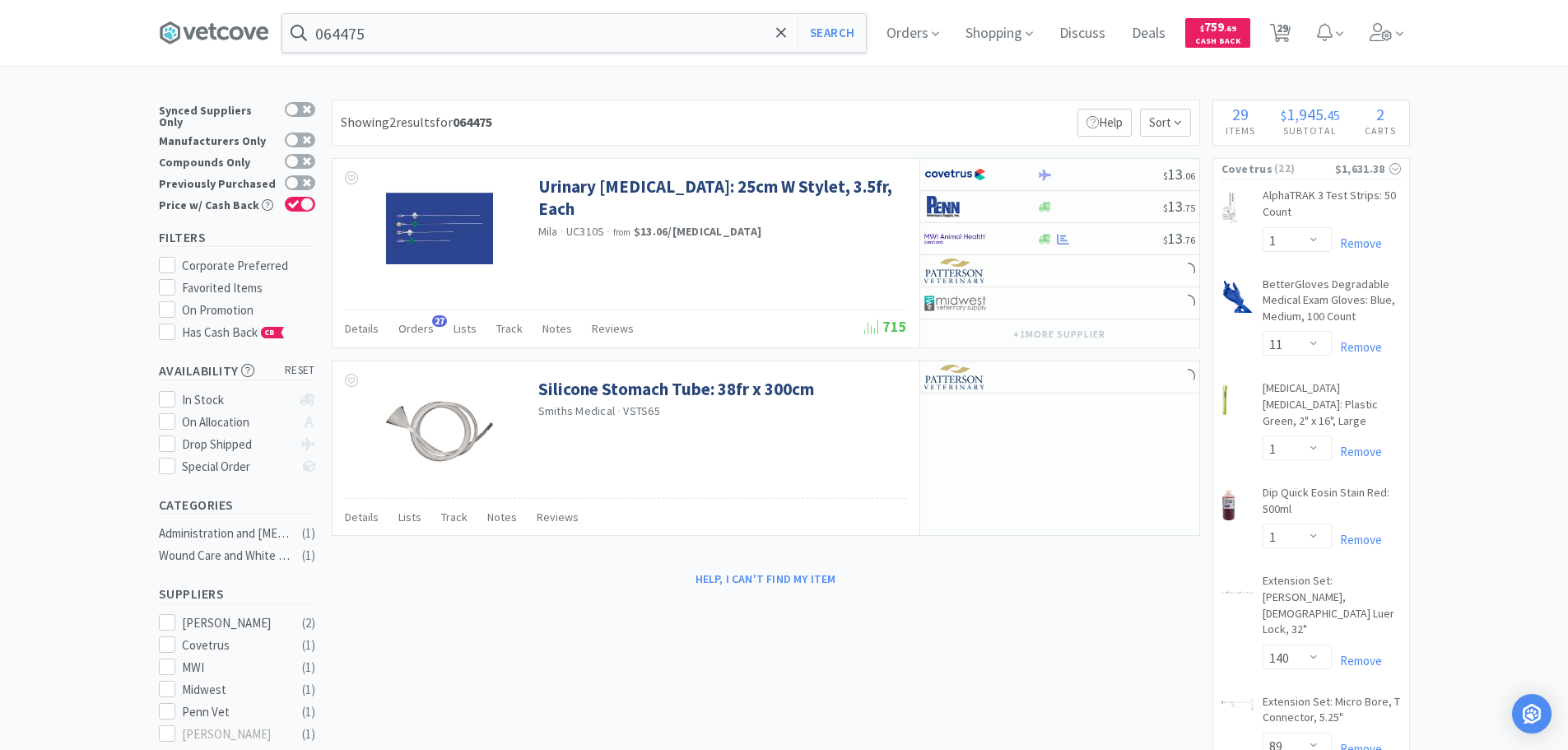
click at [590, 39] on input "064475" at bounding box center [574, 33] width 584 height 38
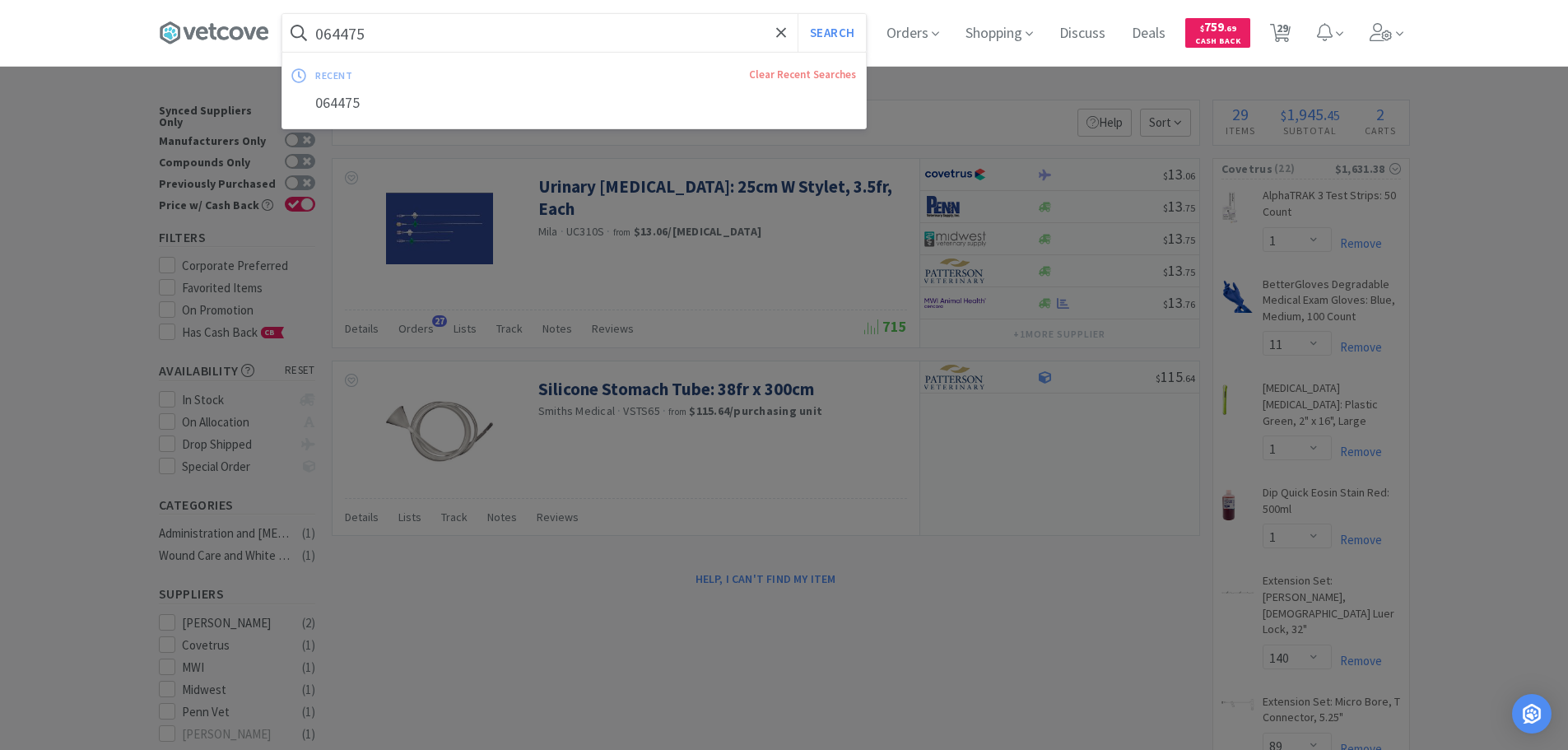
paste input "73380"
click at [797, 14] on button "Search" at bounding box center [832, 33] width 68 height 38
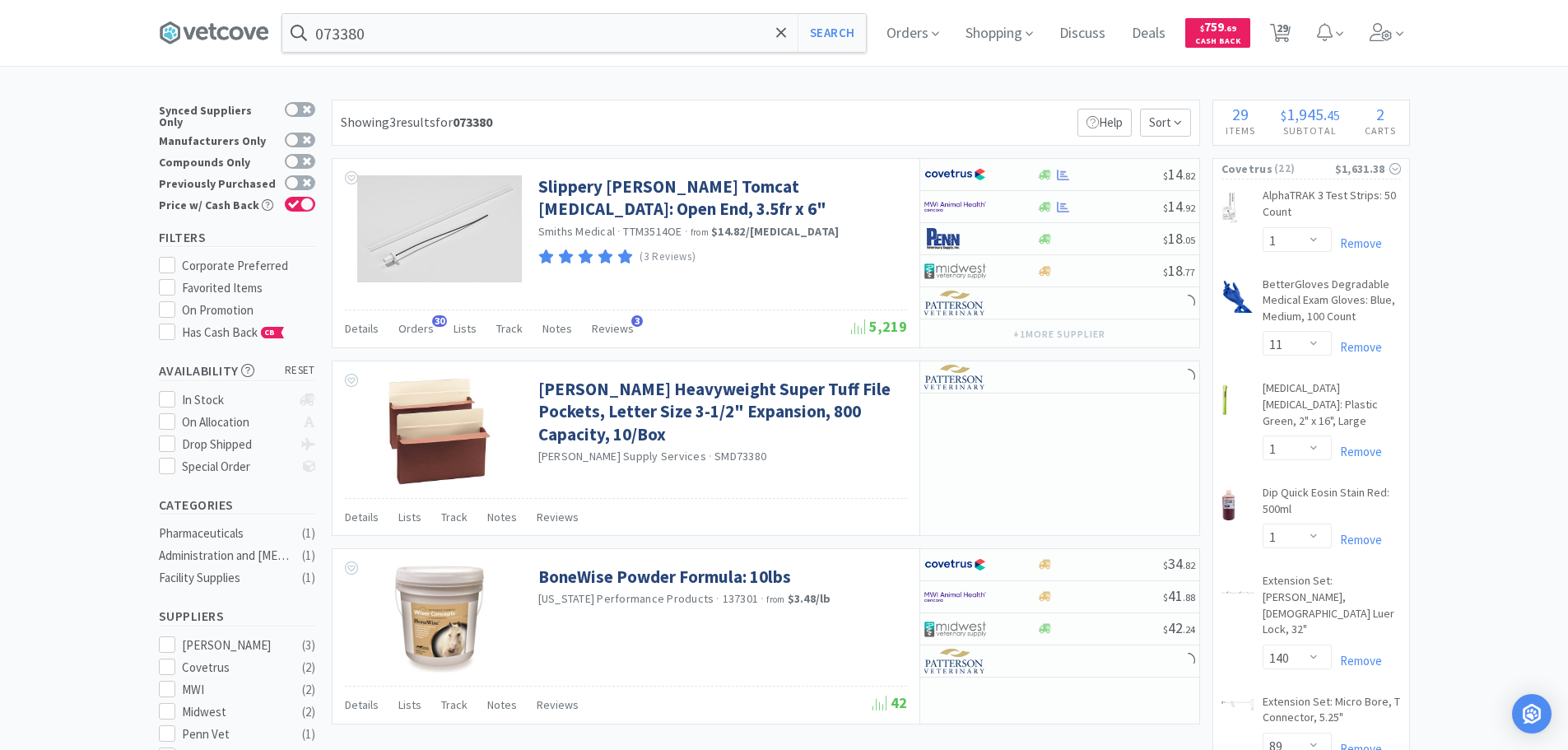
click at [937, 120] on div "Showing 3 results for 073380 Filters Help Sort" at bounding box center [765, 122] width 868 height 46
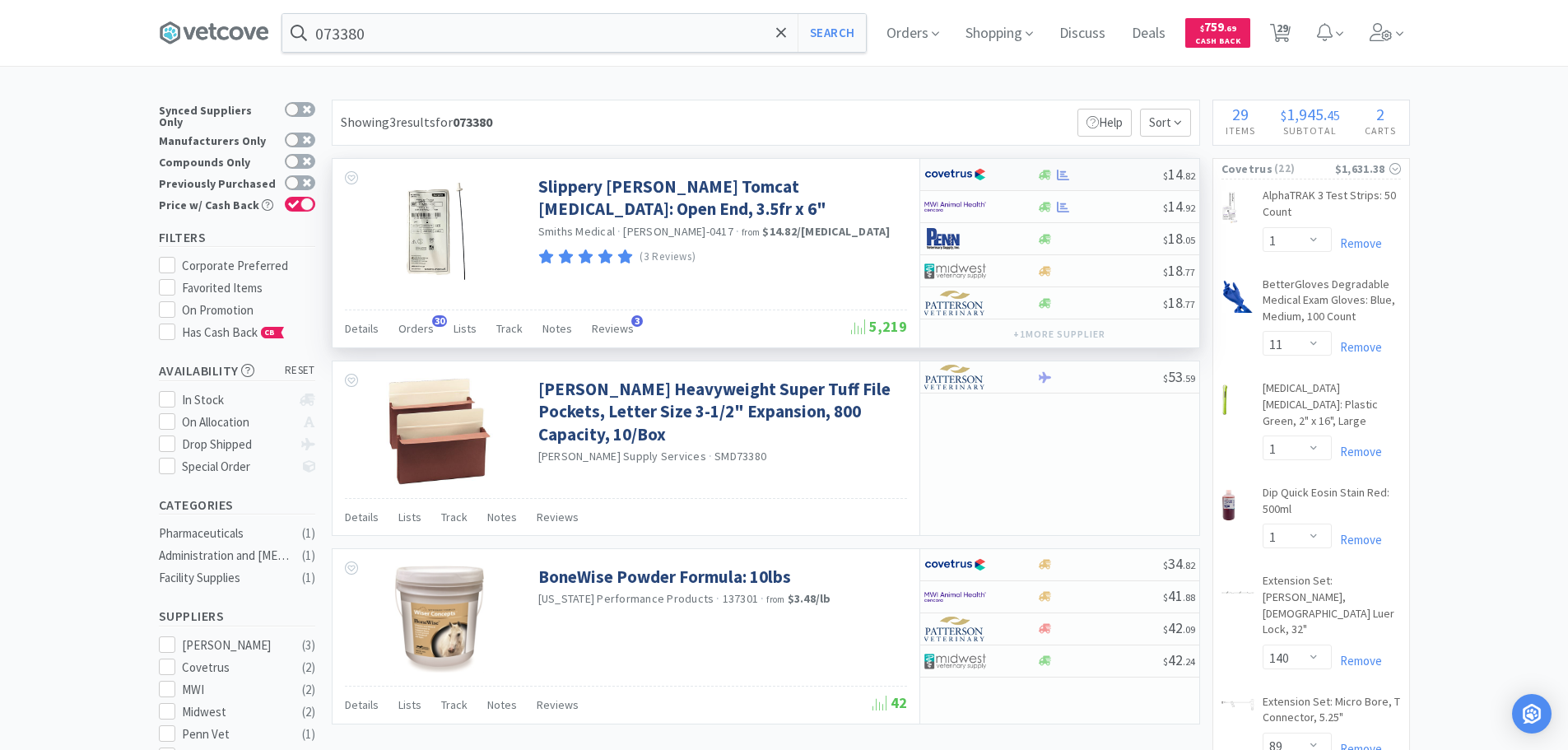
click at [1122, 172] on div at bounding box center [1100, 175] width 126 height 13
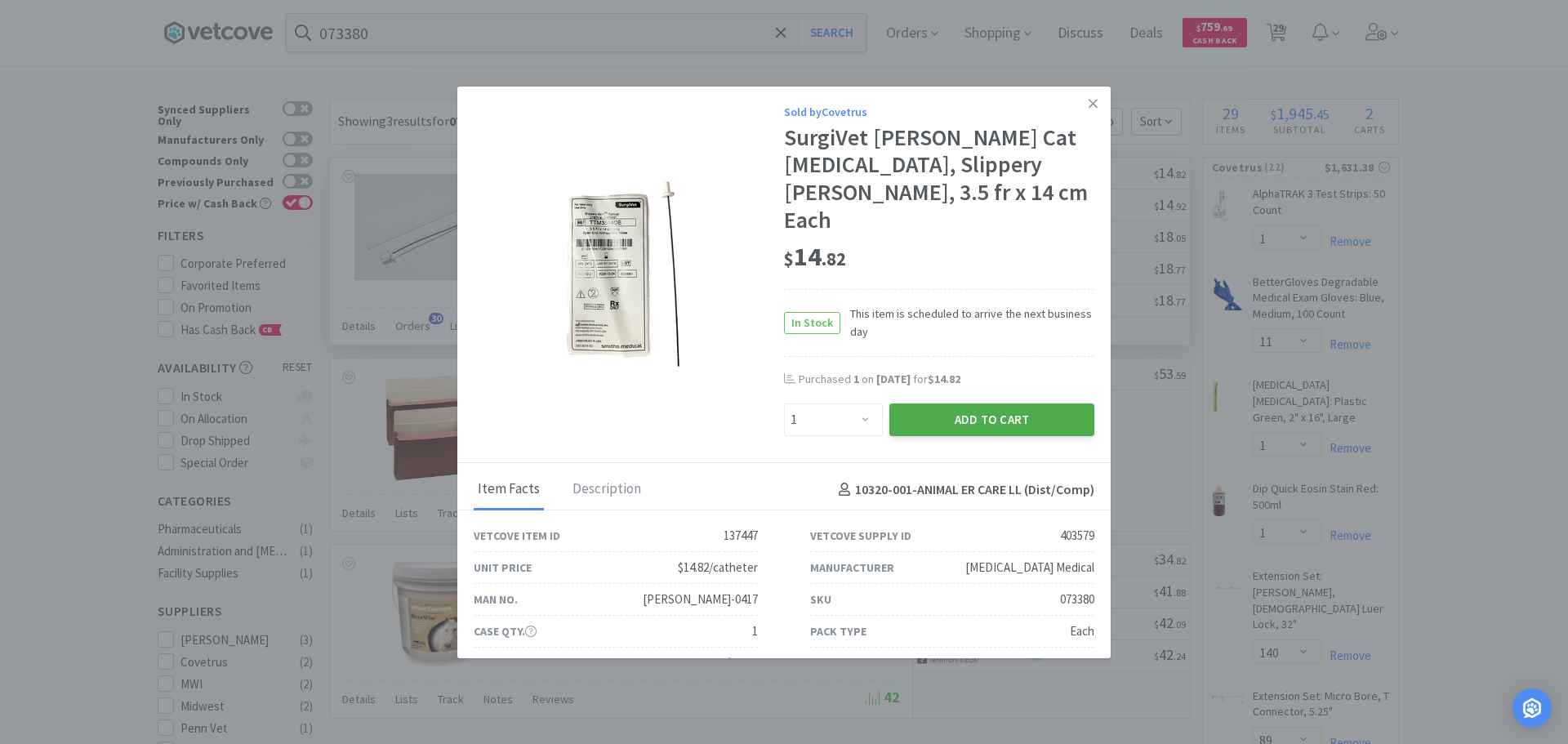
click at [958, 404] on button "Add to Cart" at bounding box center [992, 420] width 205 height 33
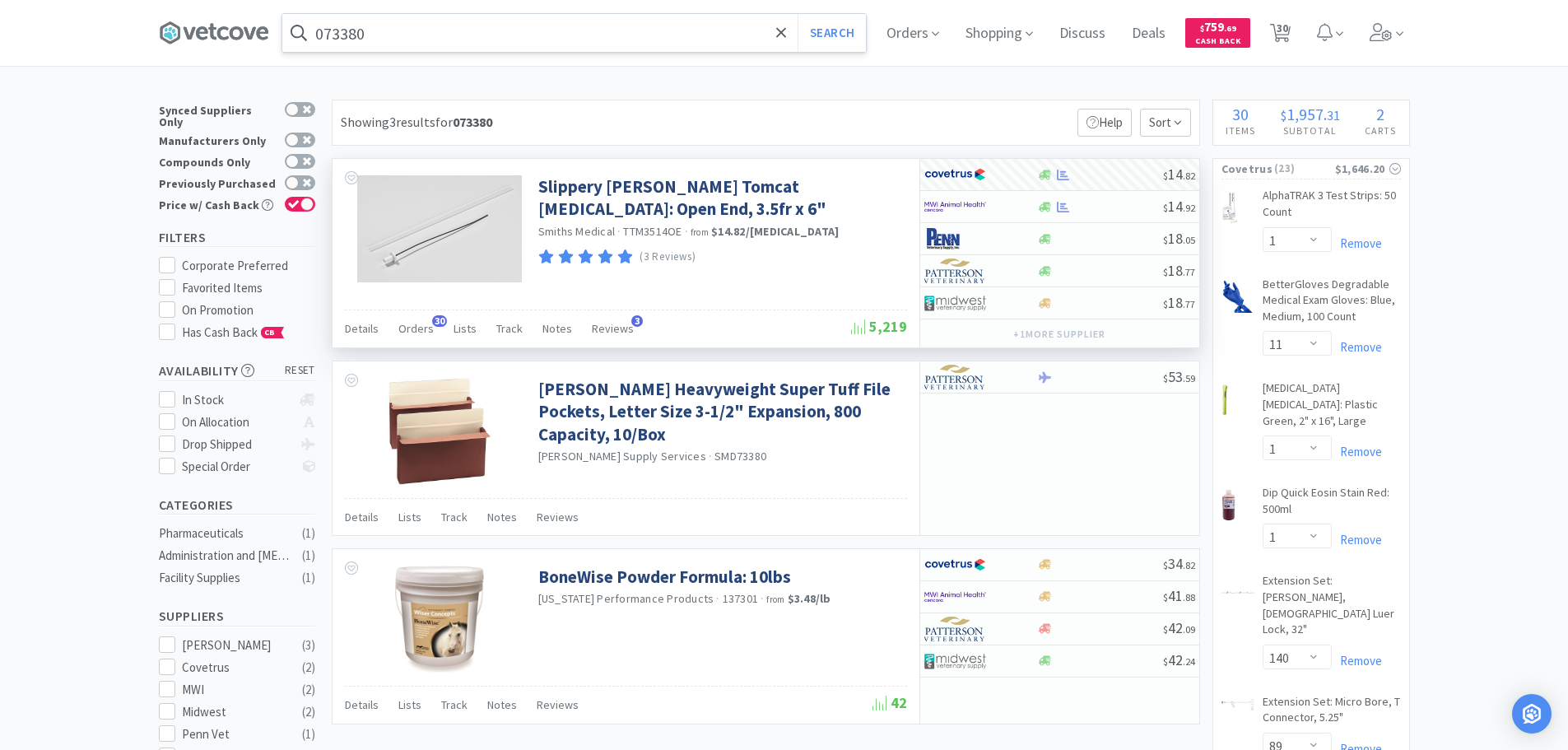
click at [570, 28] on input "073380" at bounding box center [574, 33] width 584 height 38
paste input "02095"
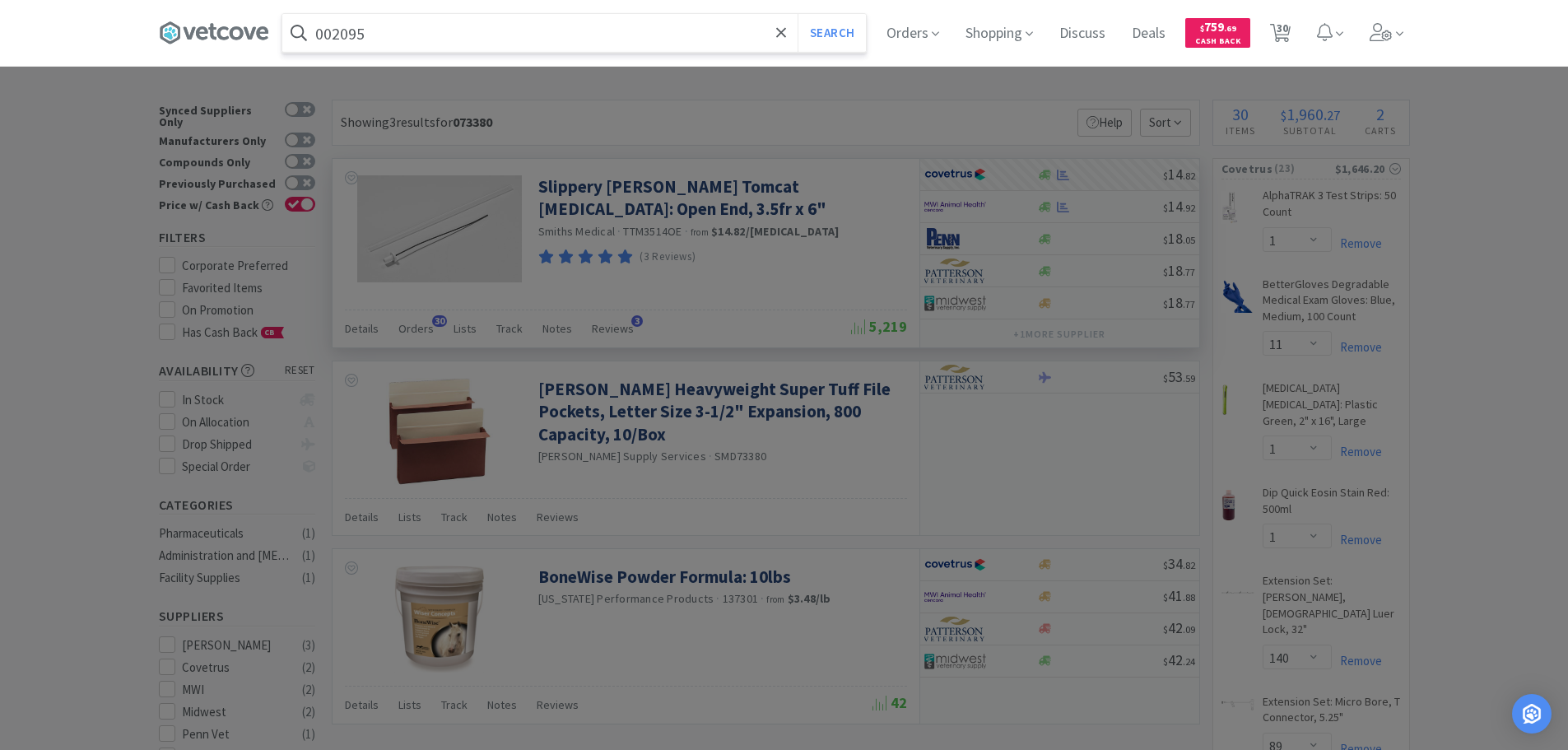
click at [797, 14] on button "Search" at bounding box center [832, 33] width 68 height 38
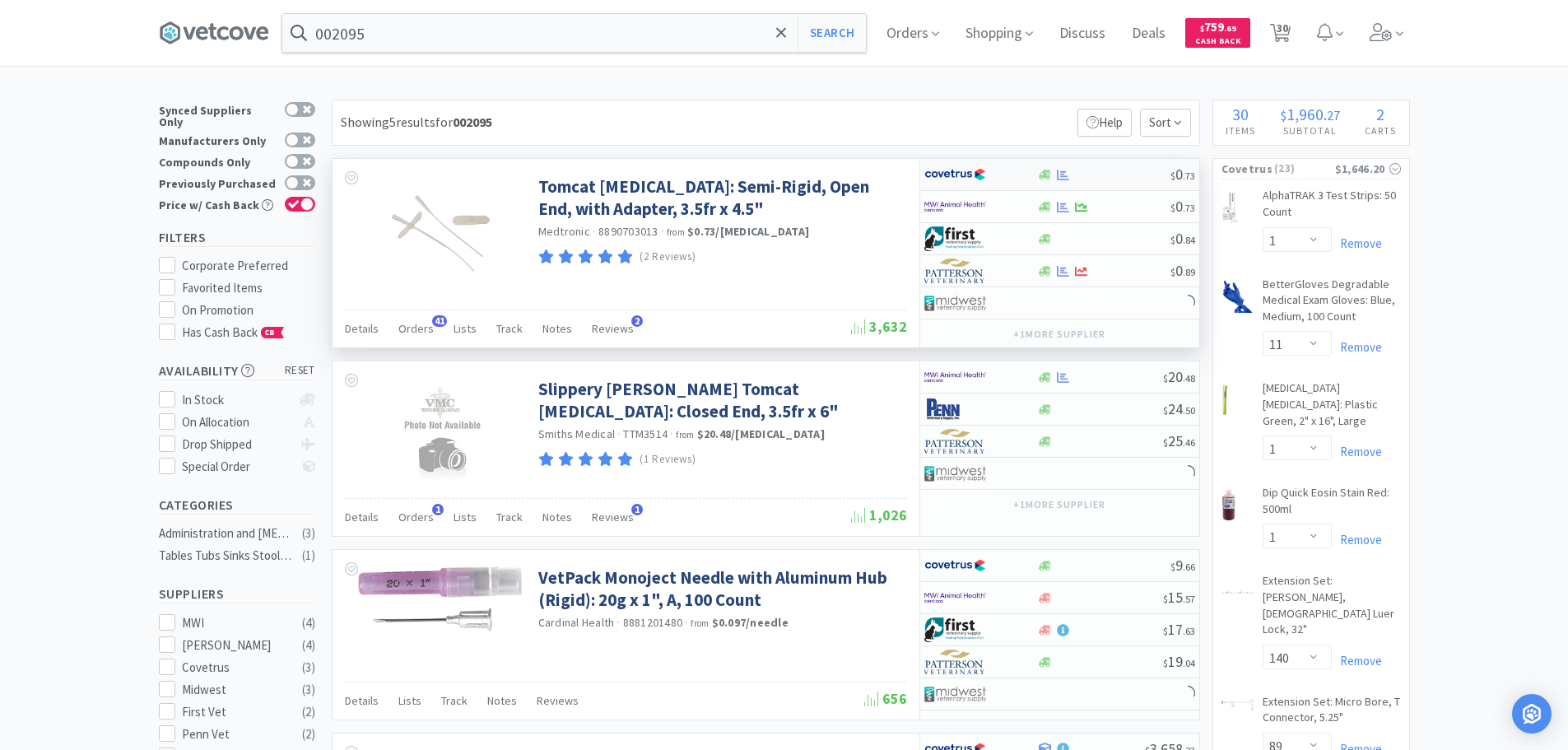
click at [1141, 179] on div at bounding box center [1104, 175] width 133 height 13
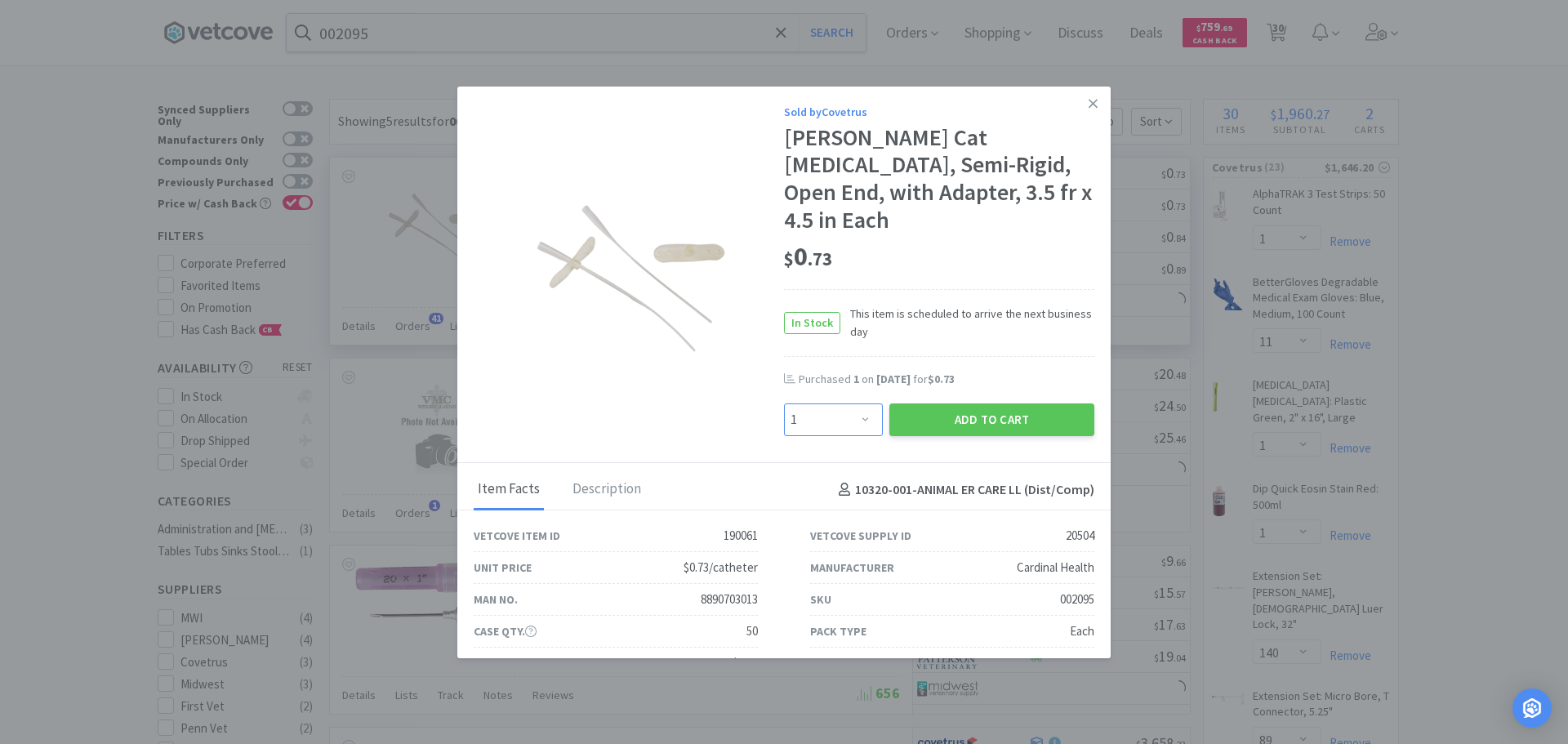
click at [845, 404] on select "Enter Quantity 1 2 3 4 5 6 7 8 9 10 11 12 13 14 15 16 17 18 19 20 Enter Quantity" at bounding box center [833, 420] width 99 height 33
click at [784, 404] on select "Enter Quantity 1 2 3 4 5 6 7 8 9 10 11 12 13 14 15 16 17 18 19 20 Enter Quantity" at bounding box center [833, 420] width 99 height 33
click at [967, 404] on button "Add to Cart" at bounding box center [992, 420] width 205 height 33
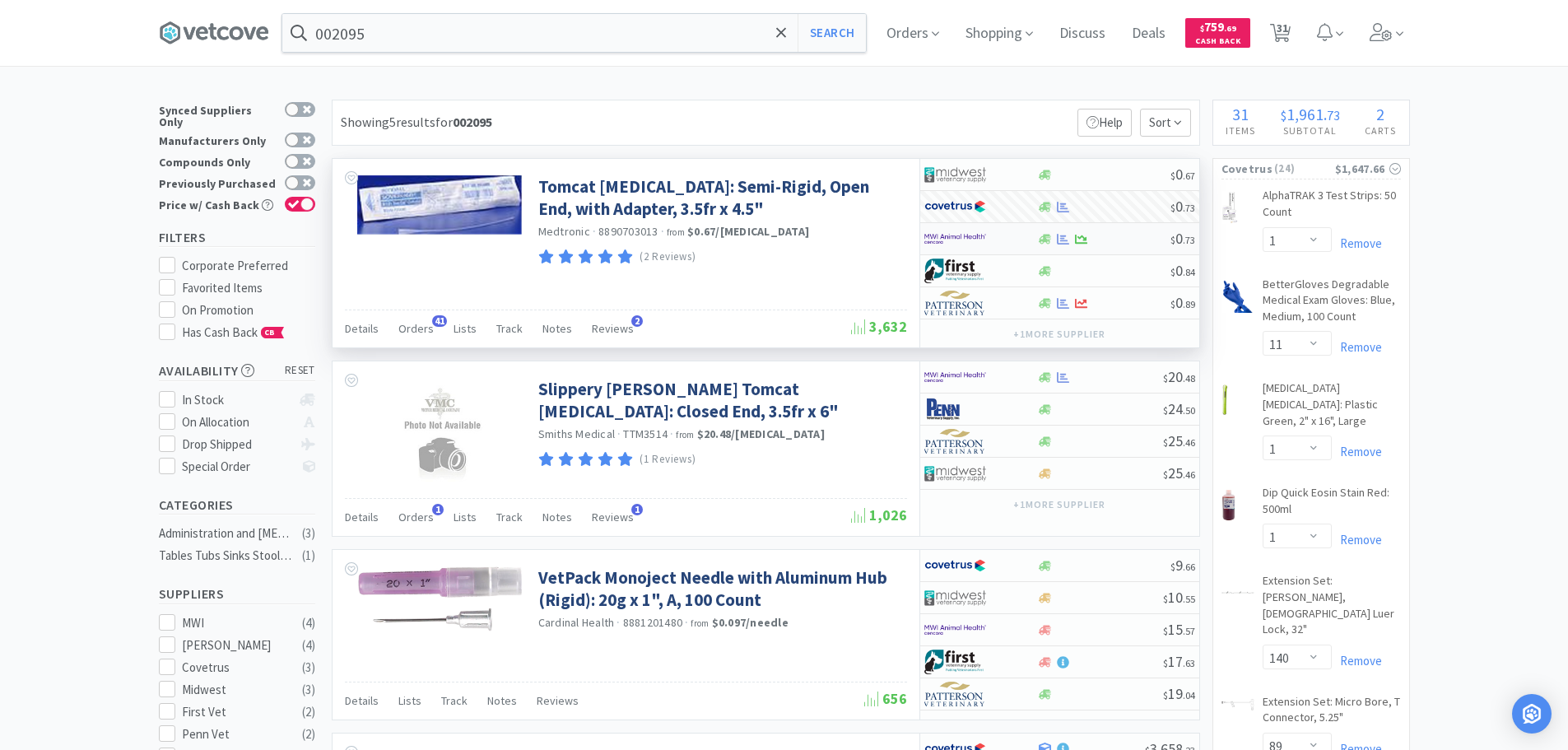
click at [1134, 238] on div at bounding box center [1104, 239] width 133 height 13
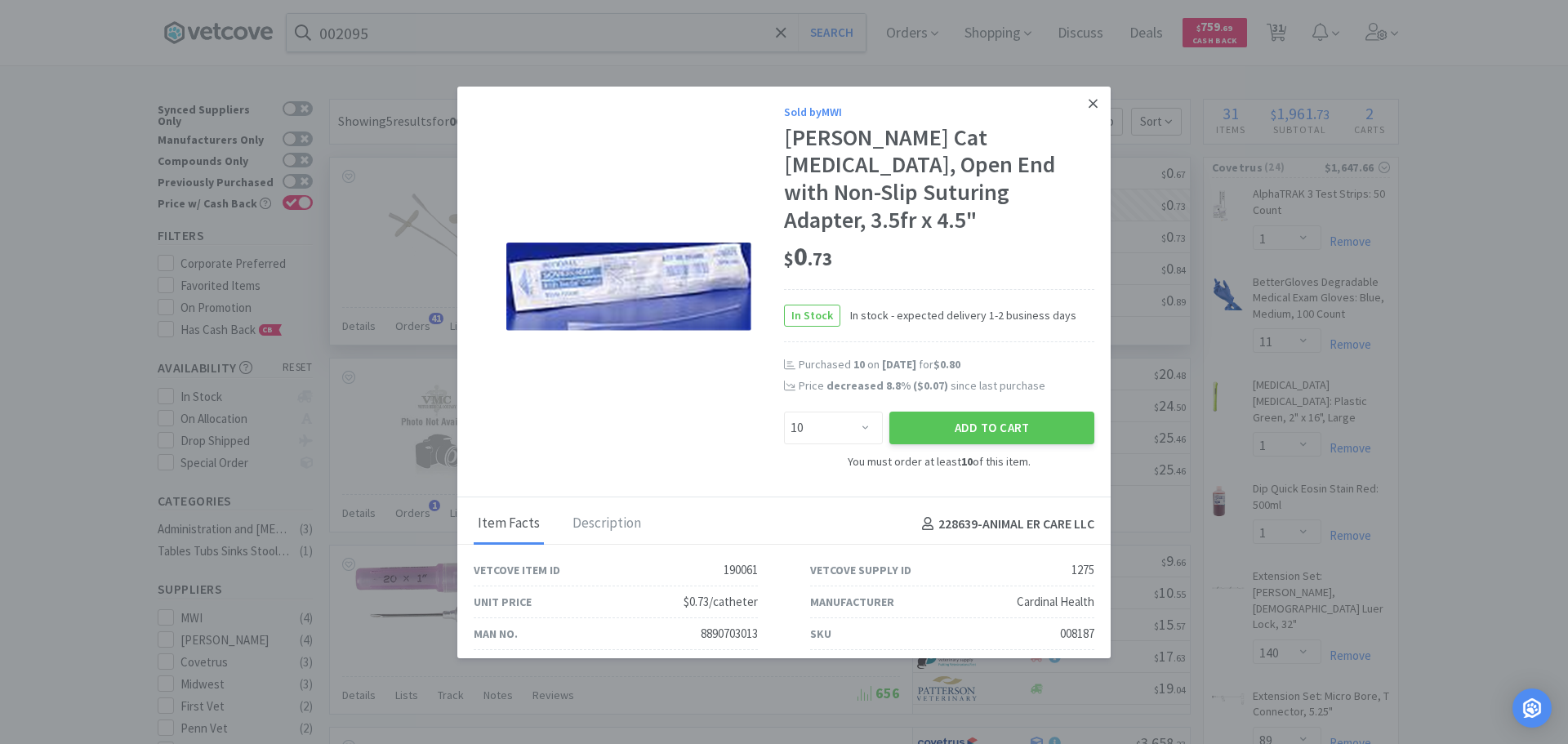
click at [1079, 104] on link at bounding box center [1093, 103] width 29 height 35
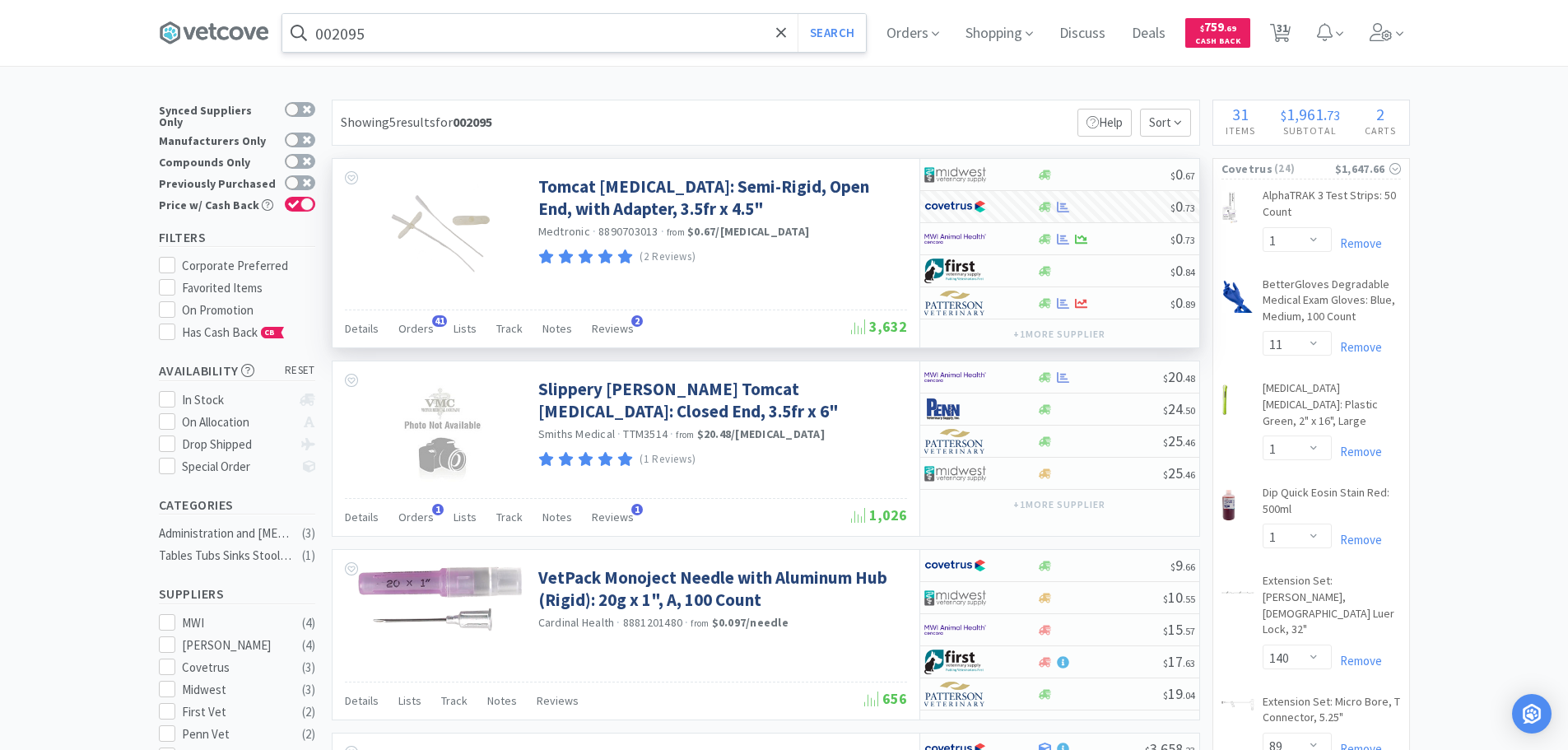
click at [575, 25] on input "002095" at bounding box center [574, 33] width 584 height 38
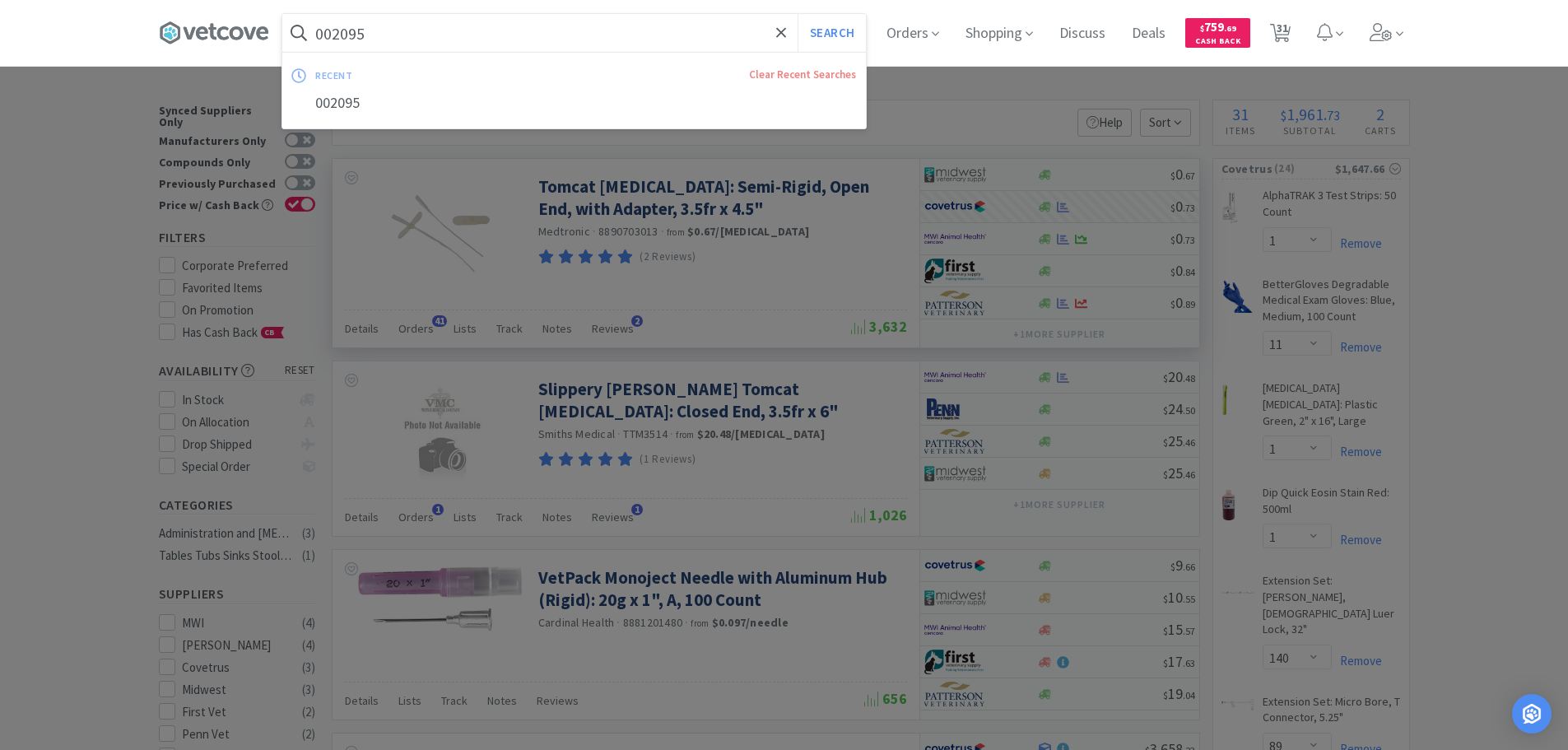
paste input "6"
click at [797, 14] on button "Search" at bounding box center [832, 33] width 68 height 38
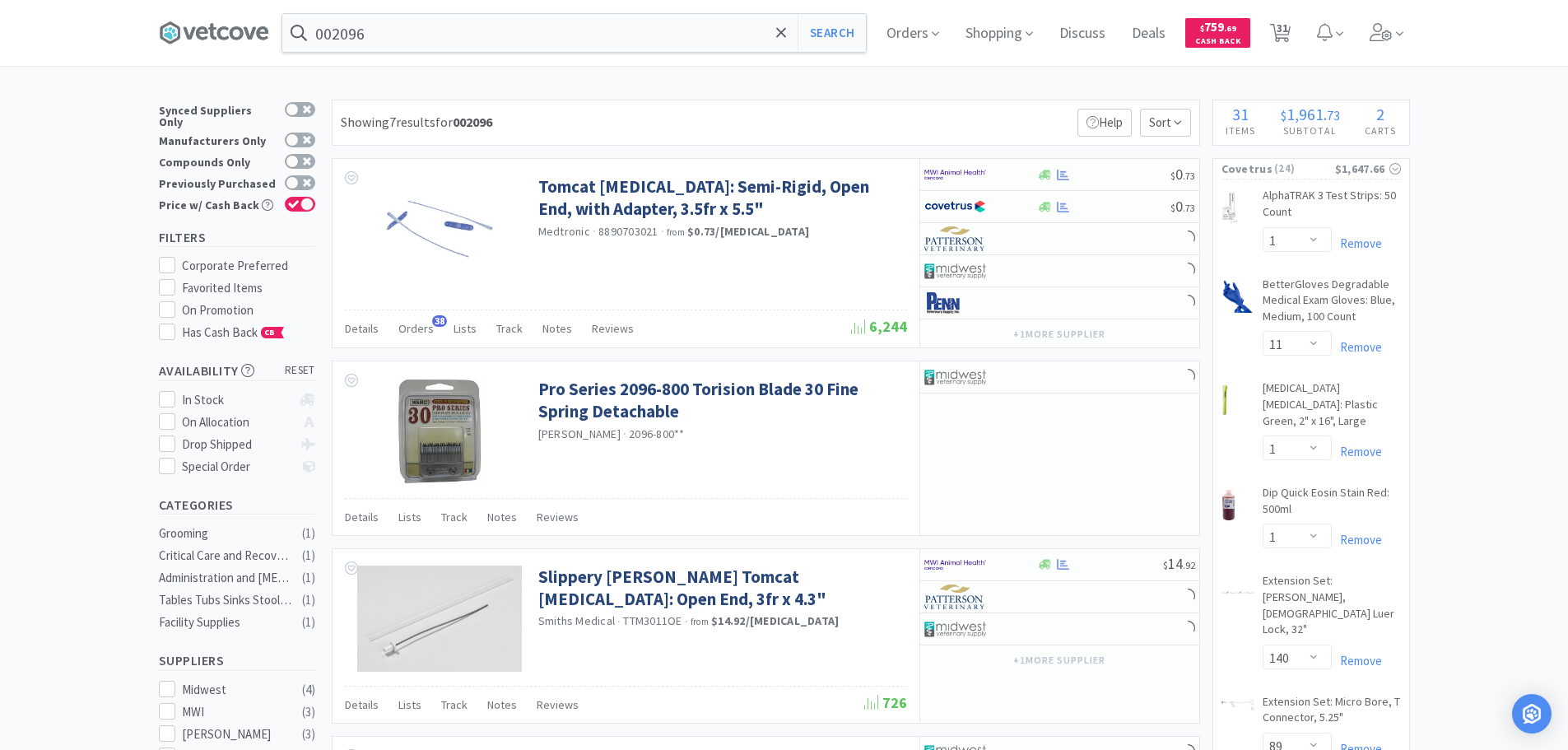
click at [819, 113] on div "Showing 7 results for 002096 Filters Help Sort" at bounding box center [765, 122] width 868 height 46
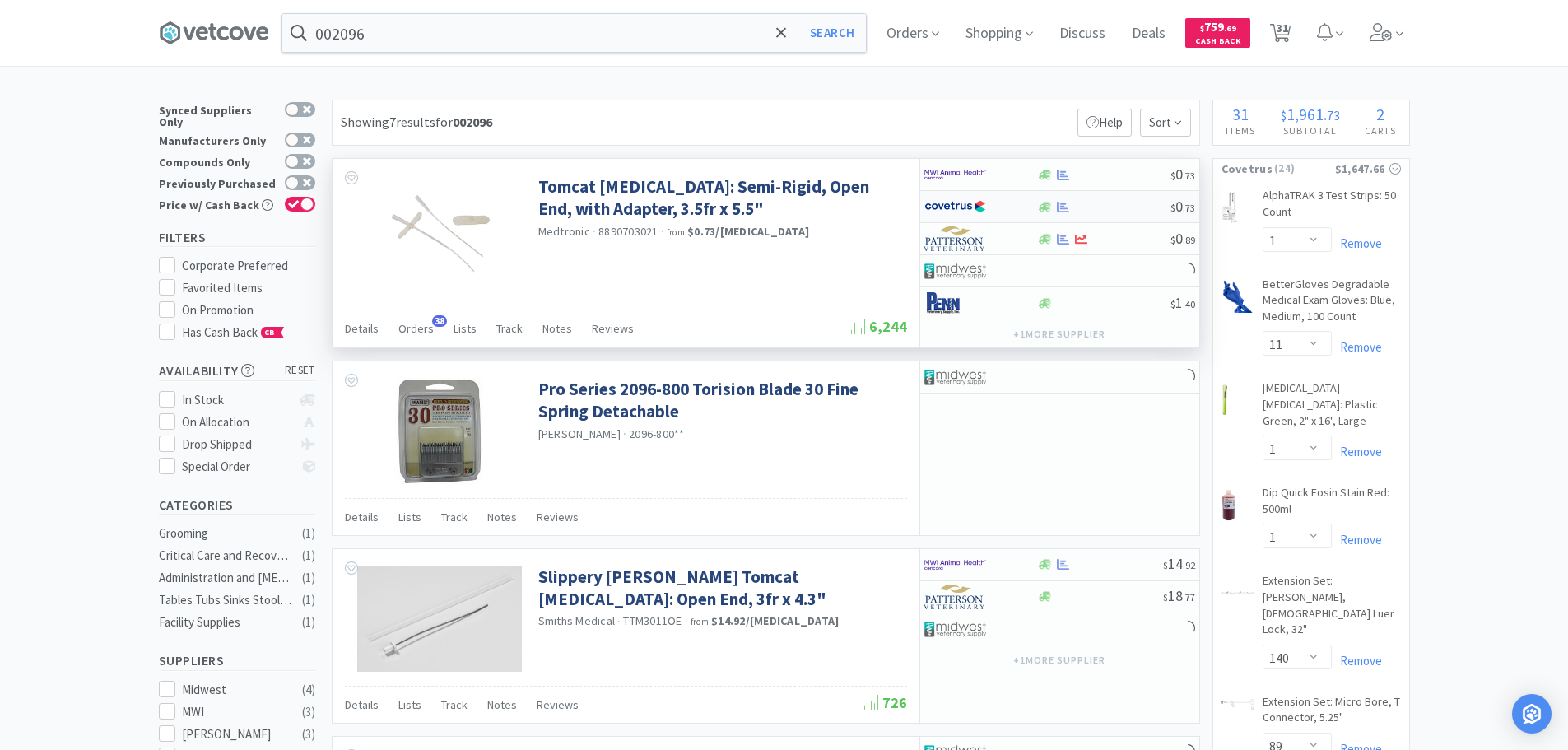
click at [1108, 202] on div at bounding box center [1104, 207] width 133 height 13
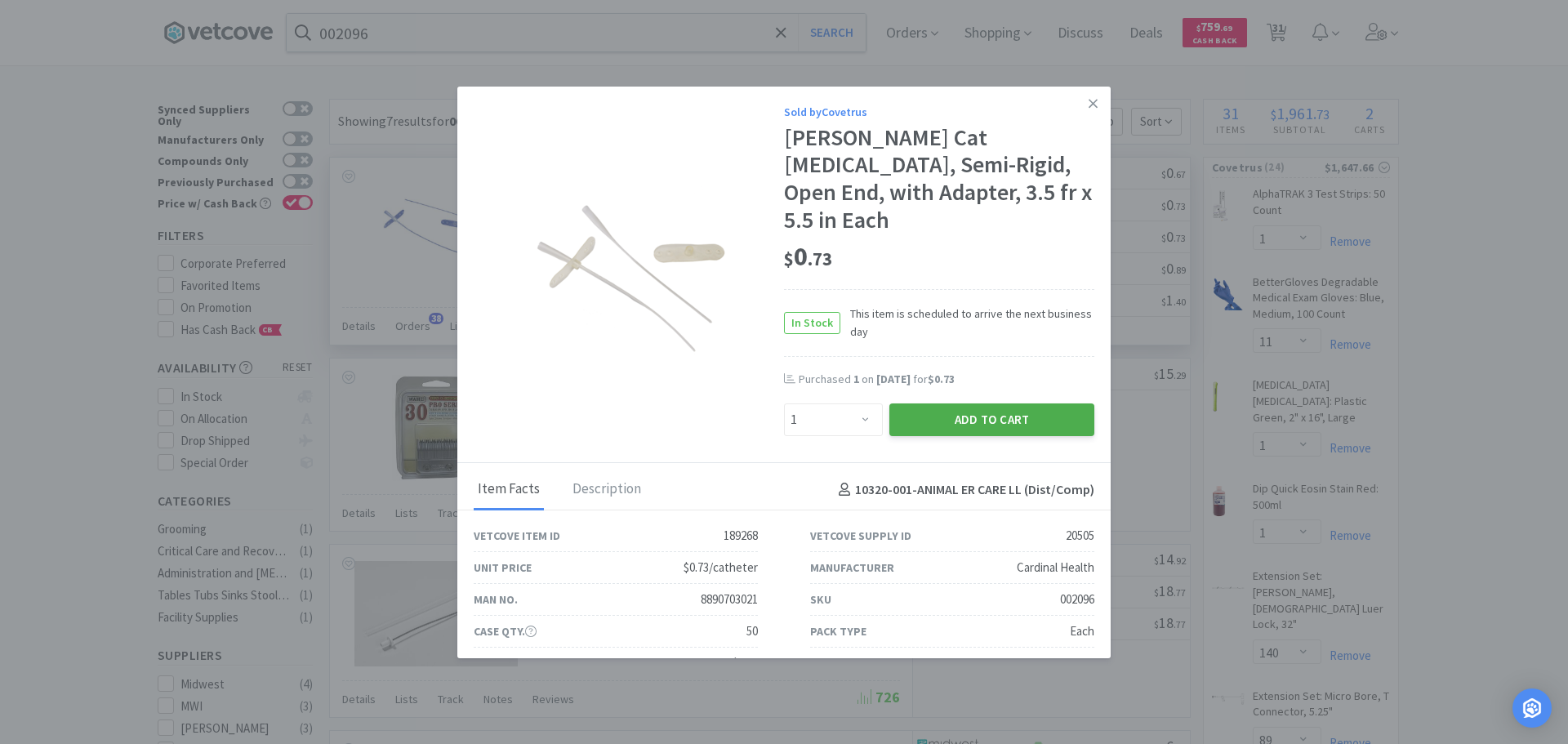
click at [935, 404] on button "Add to Cart" at bounding box center [992, 420] width 205 height 33
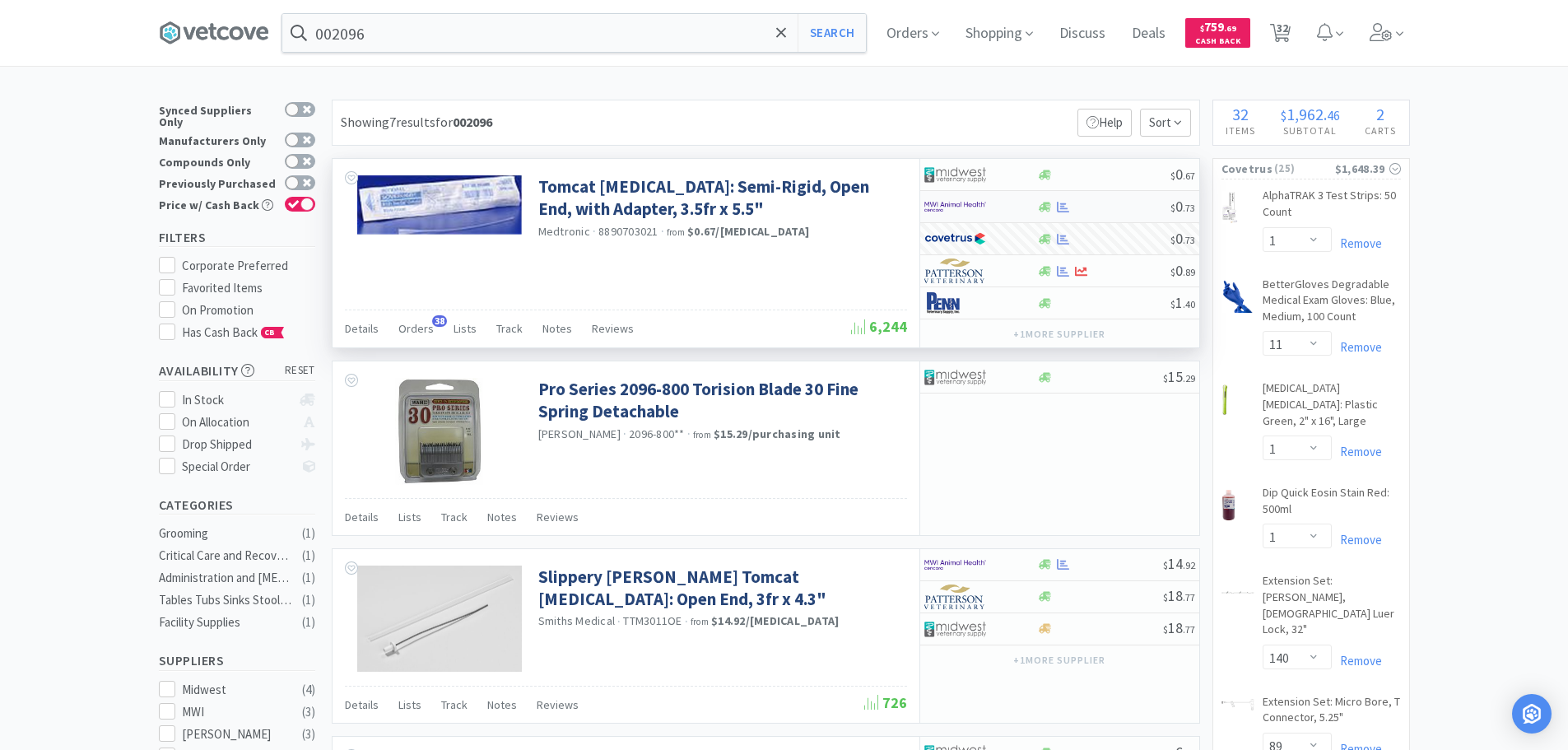
click at [1096, 207] on div at bounding box center [1104, 207] width 133 height 13
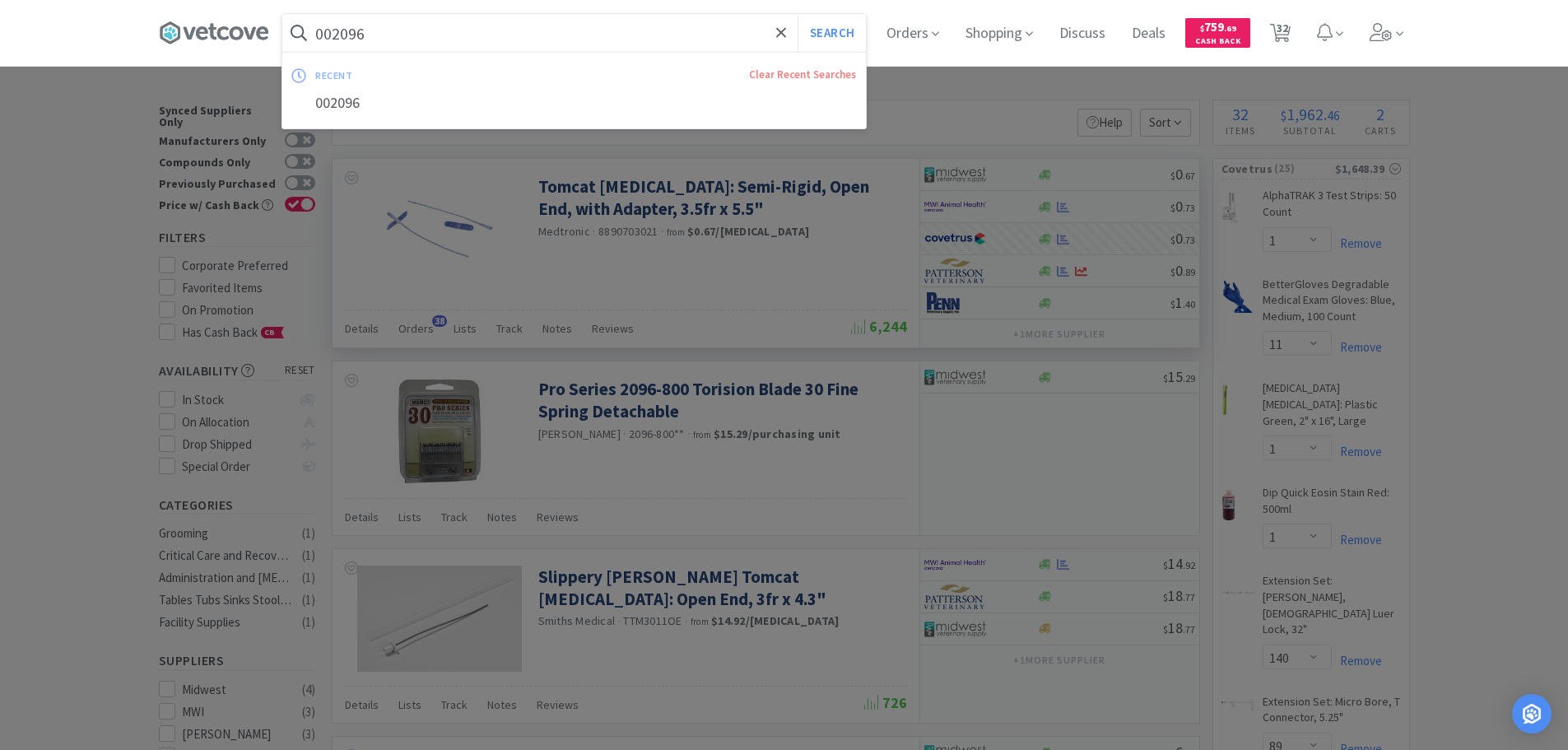
paste input "123599"
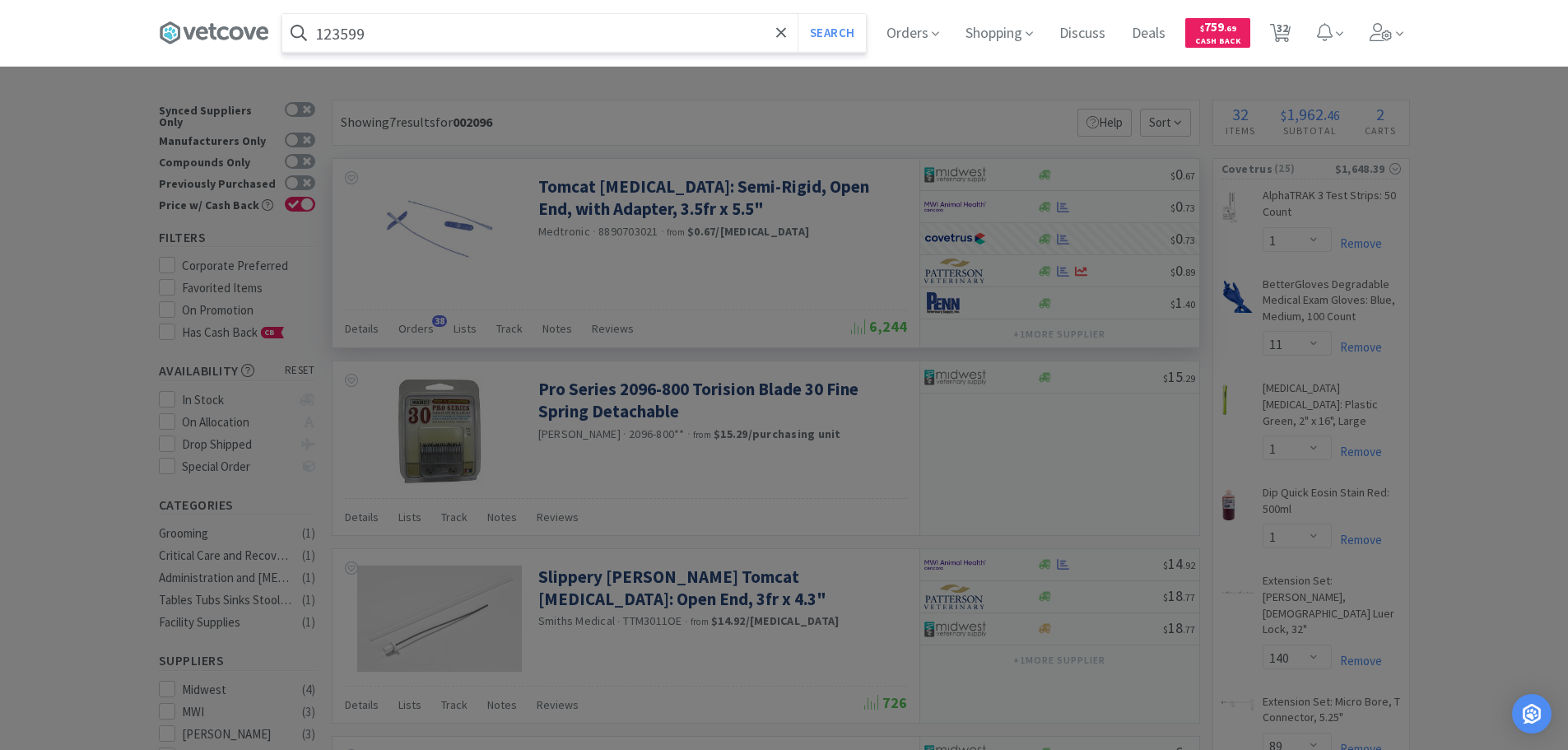
click at [797, 14] on button "Search" at bounding box center [832, 33] width 68 height 38
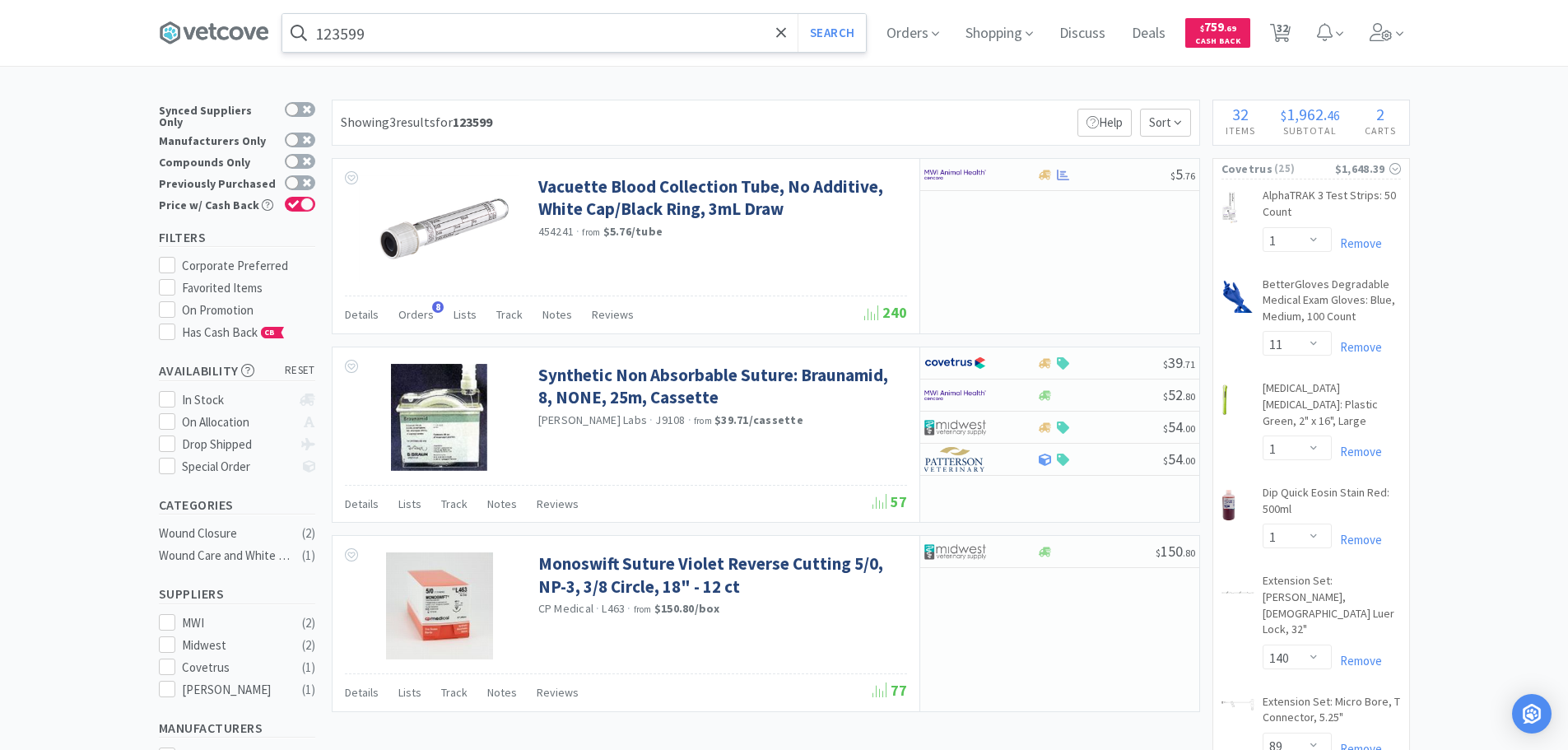
click at [619, 25] on input "123599" at bounding box center [574, 33] width 584 height 38
paste input "025034"
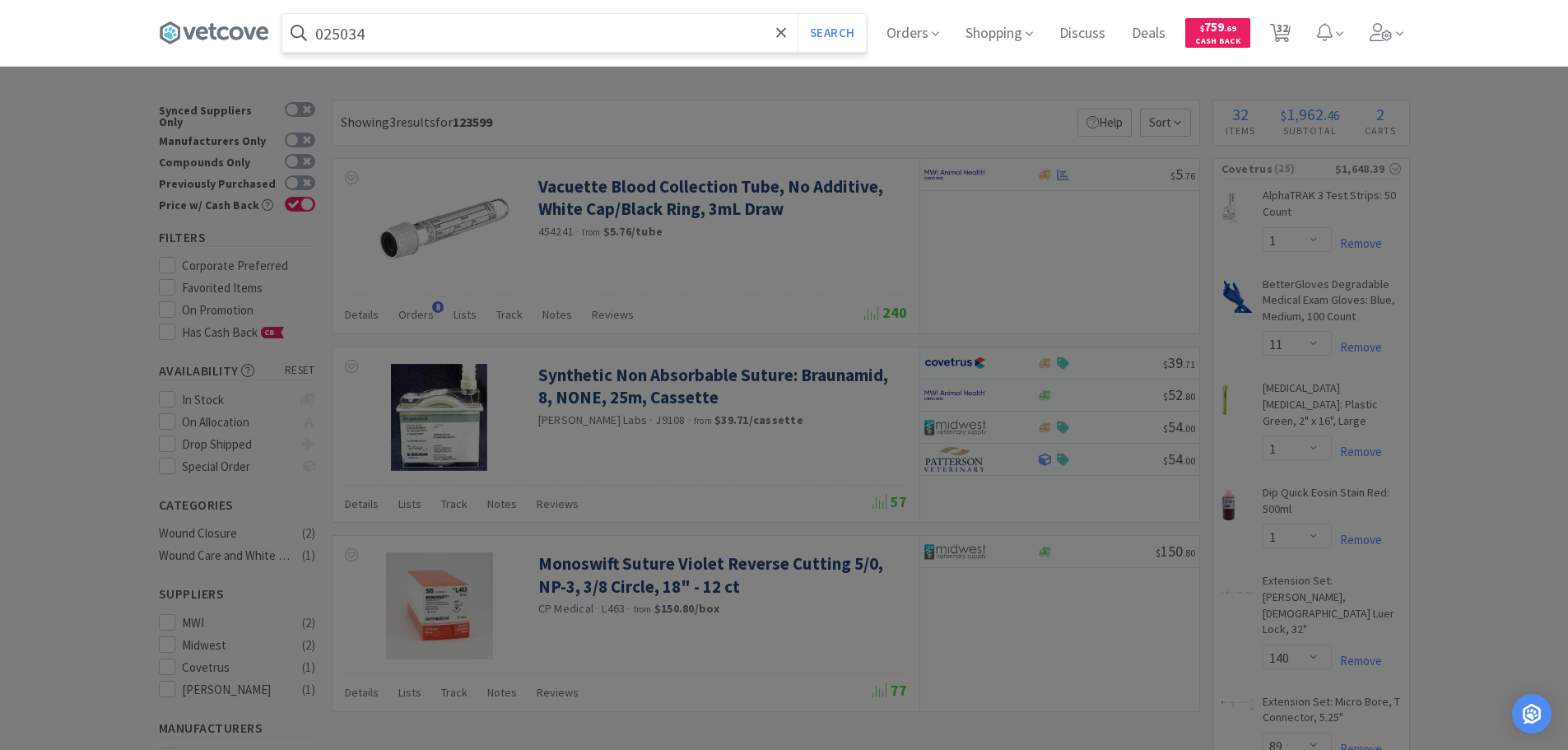
click at [797, 14] on button "Search" at bounding box center [832, 33] width 68 height 38
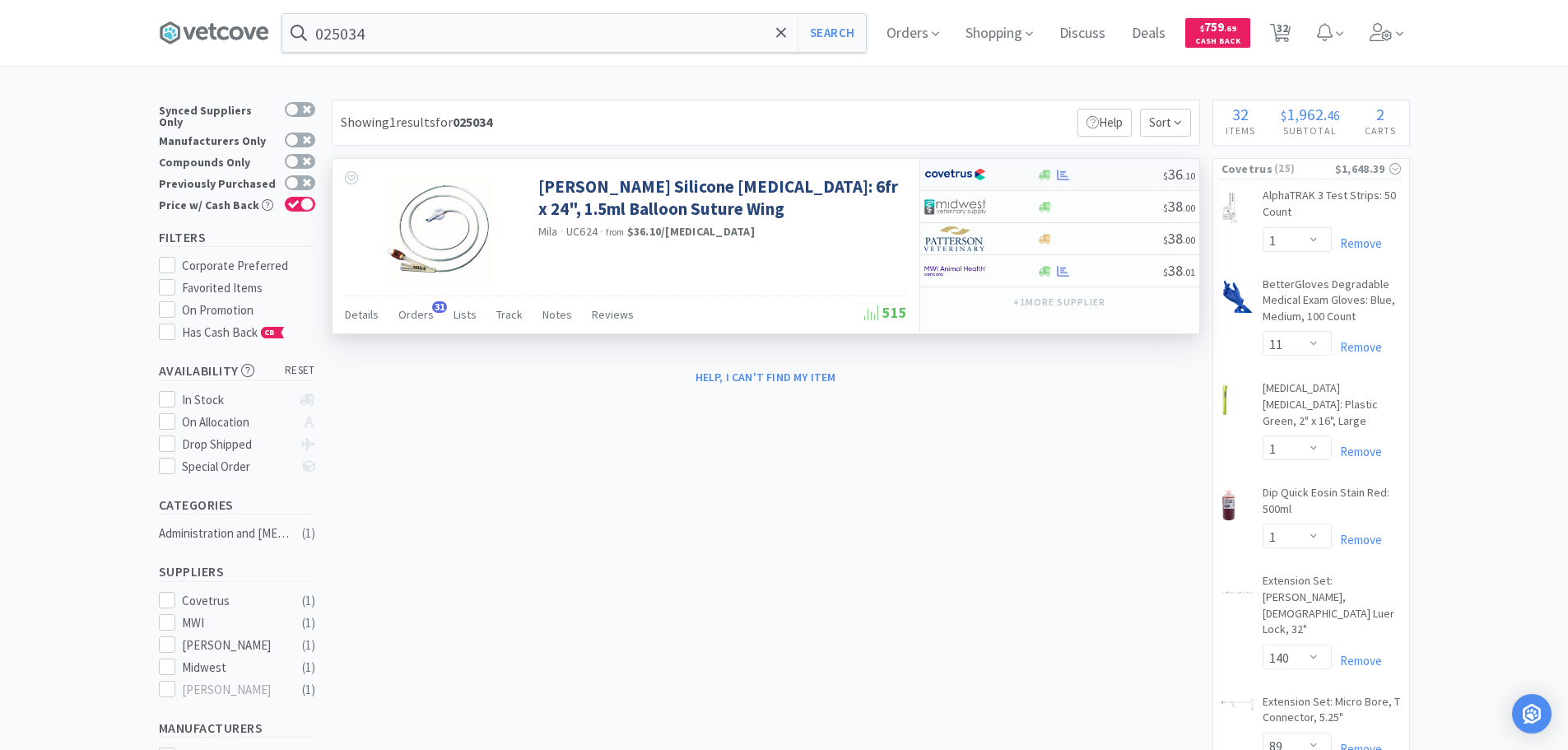
click at [1098, 173] on div at bounding box center [1100, 175] width 126 height 13
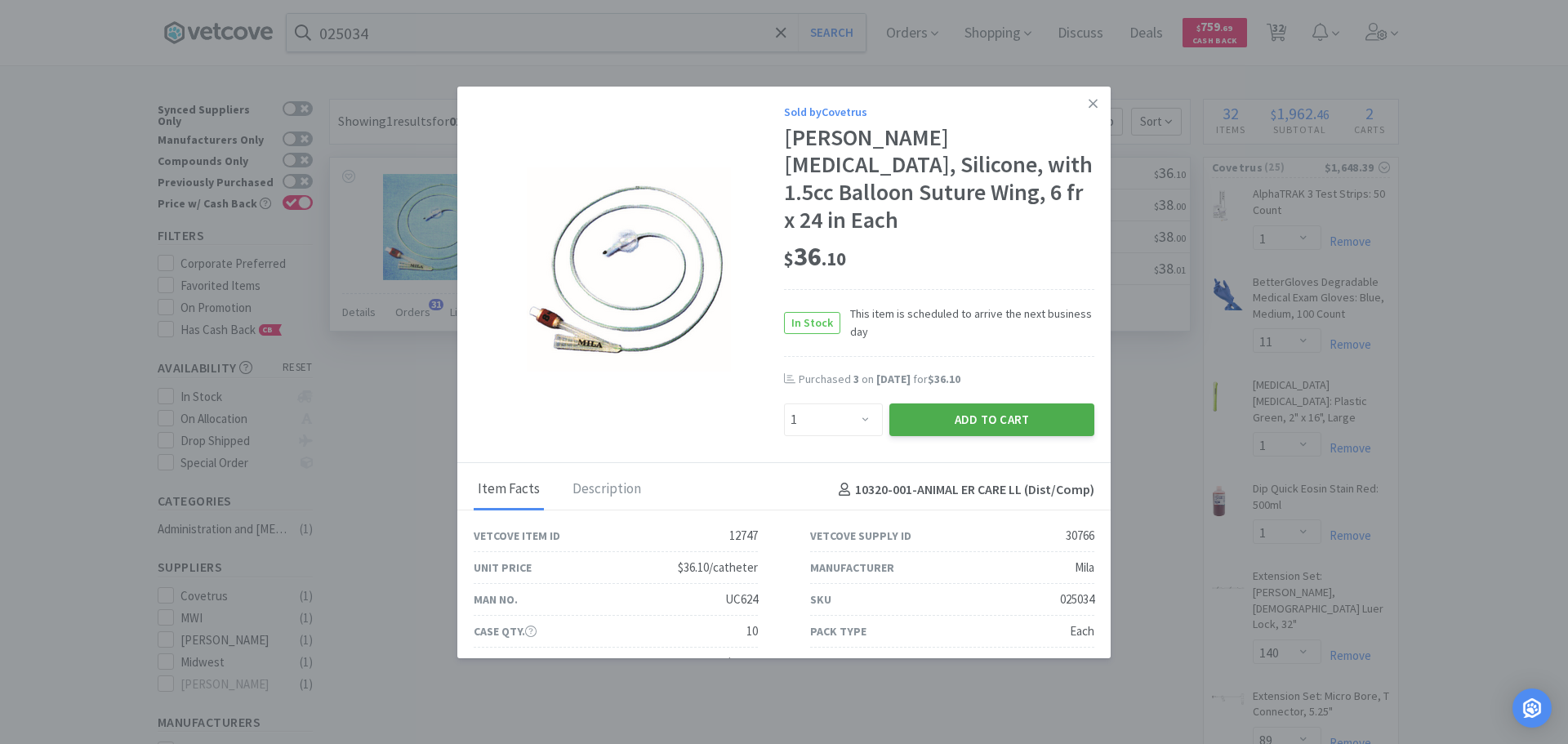
click at [921, 404] on button "Add to Cart" at bounding box center [992, 420] width 205 height 33
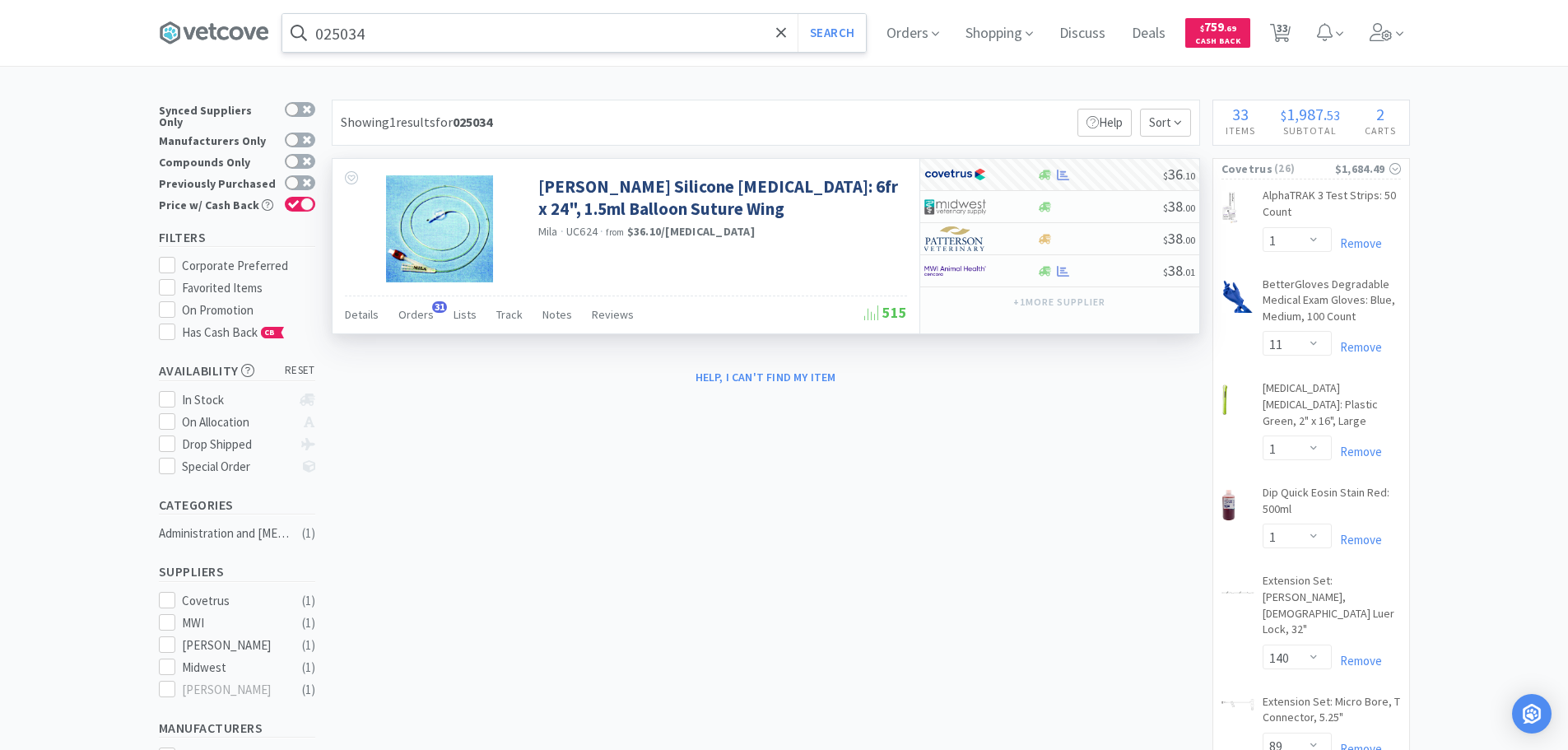
click at [565, 33] on input "025034" at bounding box center [574, 33] width 584 height 38
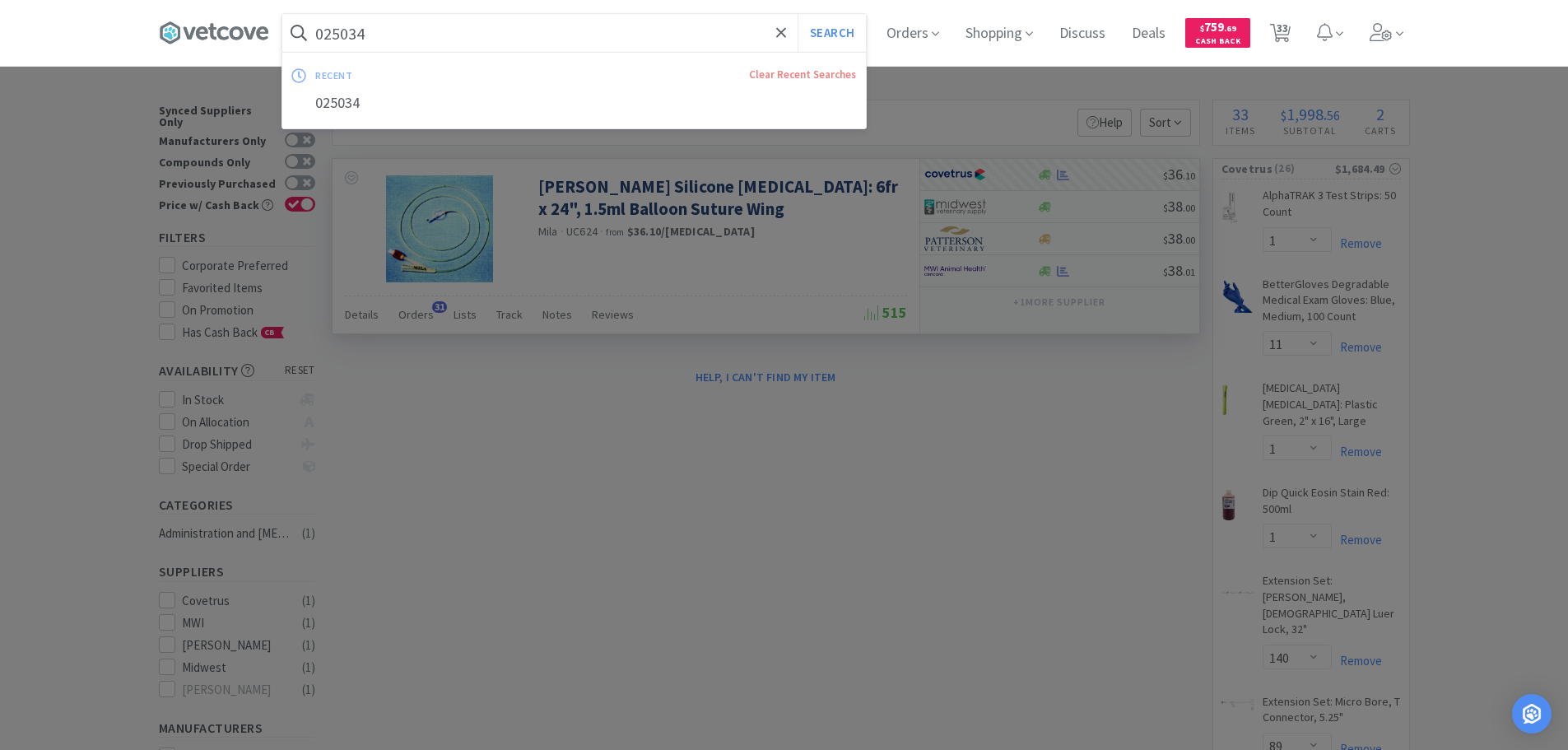
paste input "5"
click at [797, 14] on button "Search" at bounding box center [832, 33] width 68 height 38
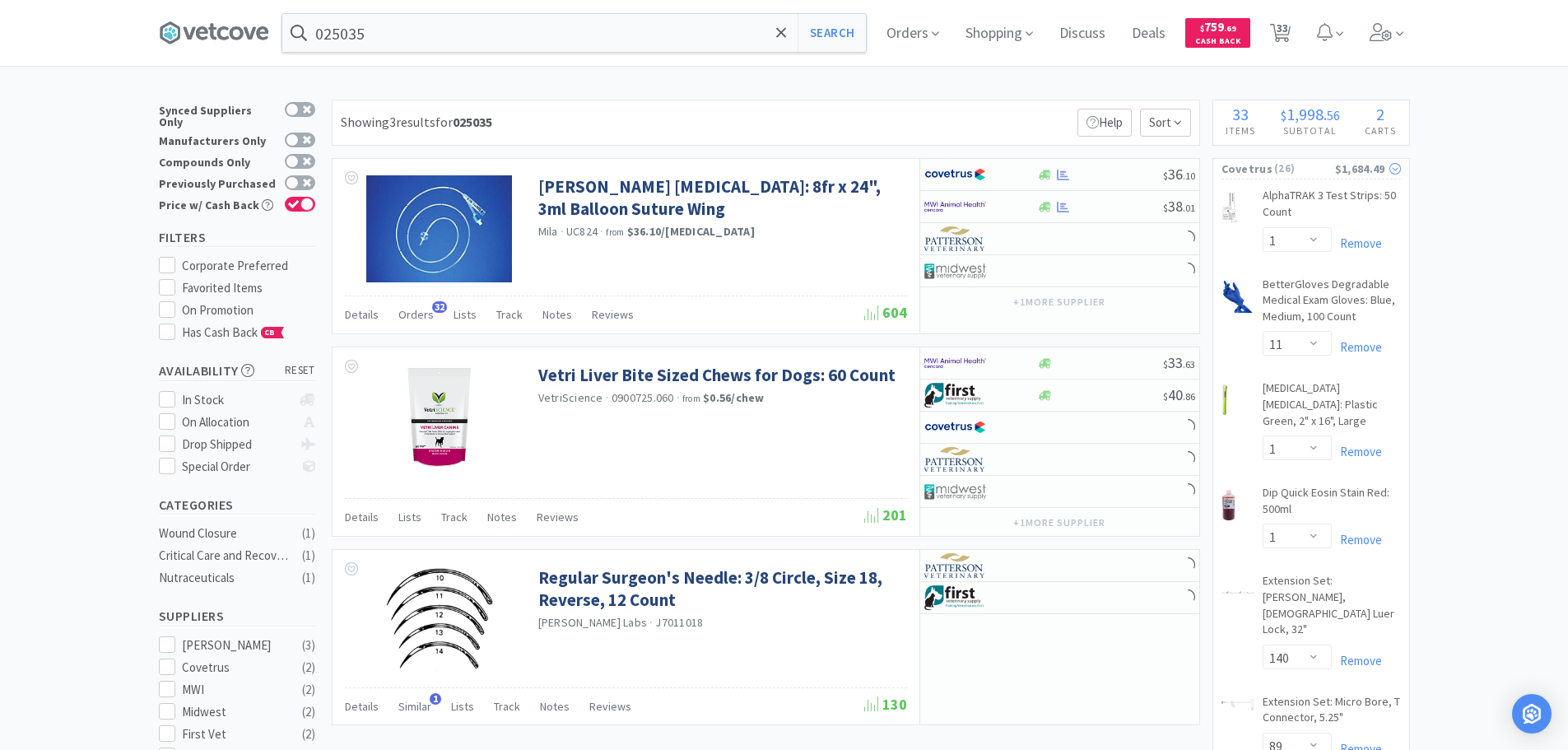
click at [1313, 175] on span "( 26 )" at bounding box center [1304, 169] width 63 height 16
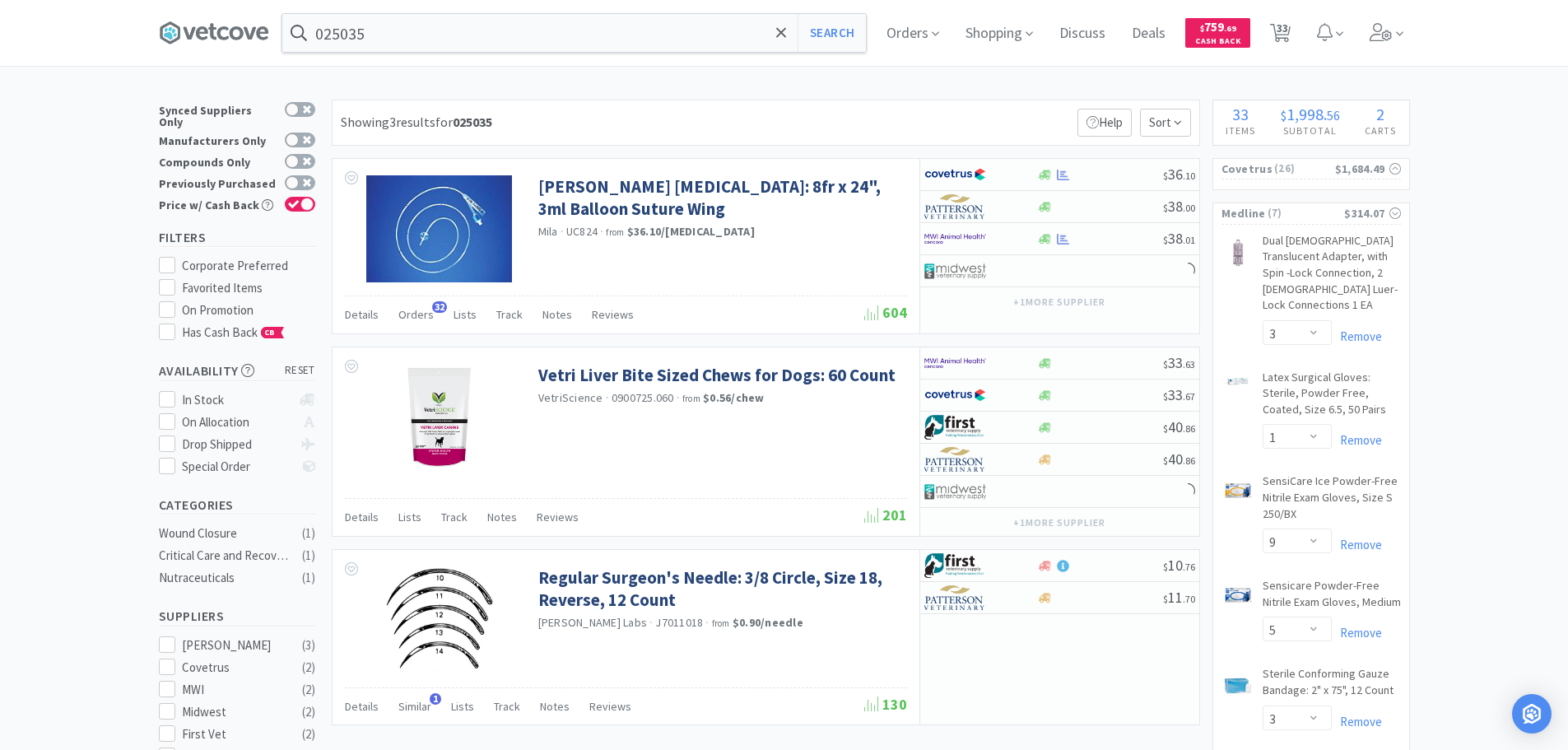
click at [1308, 226] on div "Medline ( 7 ) $314.07 Dual Male Translucent Adapter, with Spin -Lock Connection…" at bounding box center [1311, 583] width 198 height 762
click at [1313, 210] on span "( 7 )" at bounding box center [1306, 212] width 79 height 16
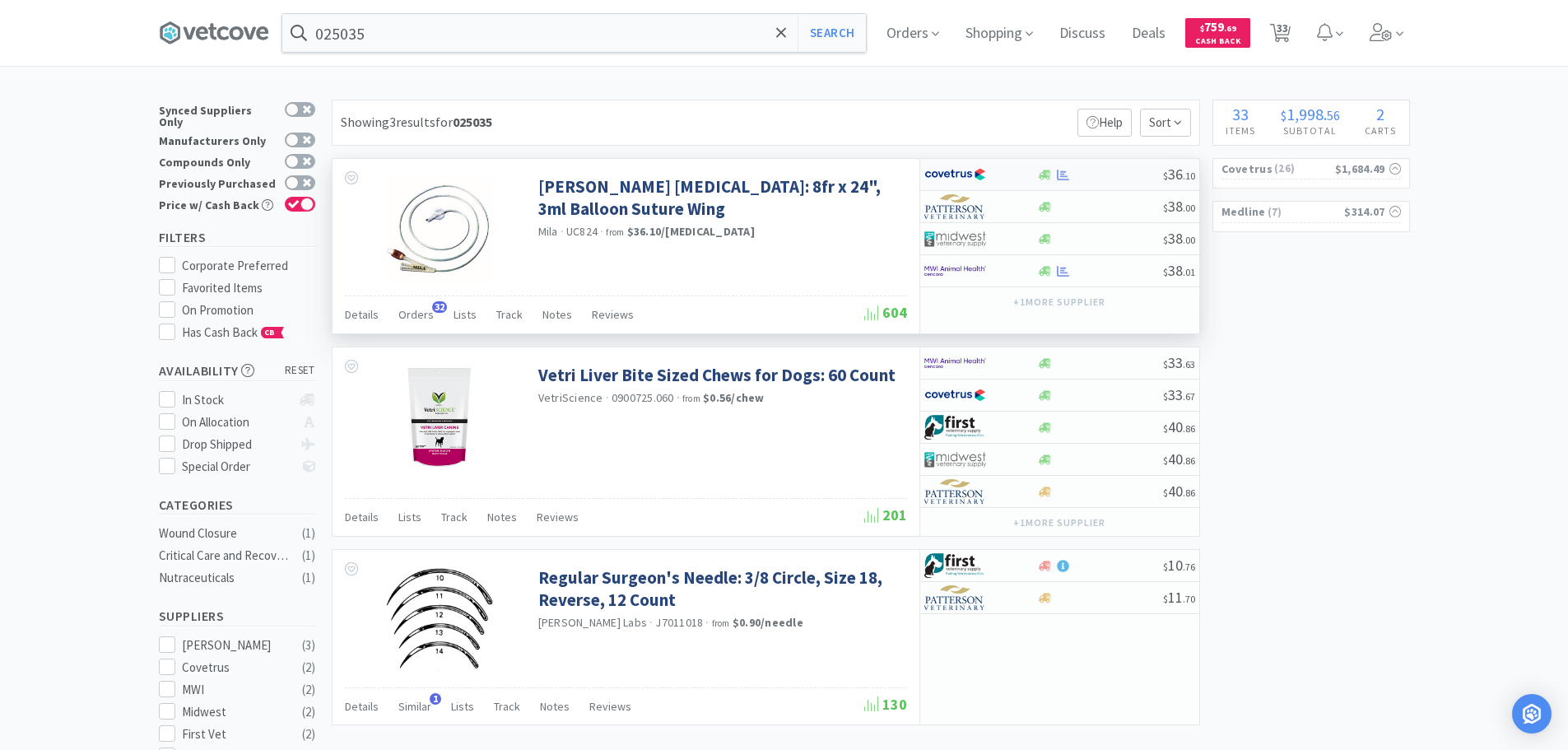
click at [1129, 177] on div at bounding box center [1100, 175] width 126 height 13
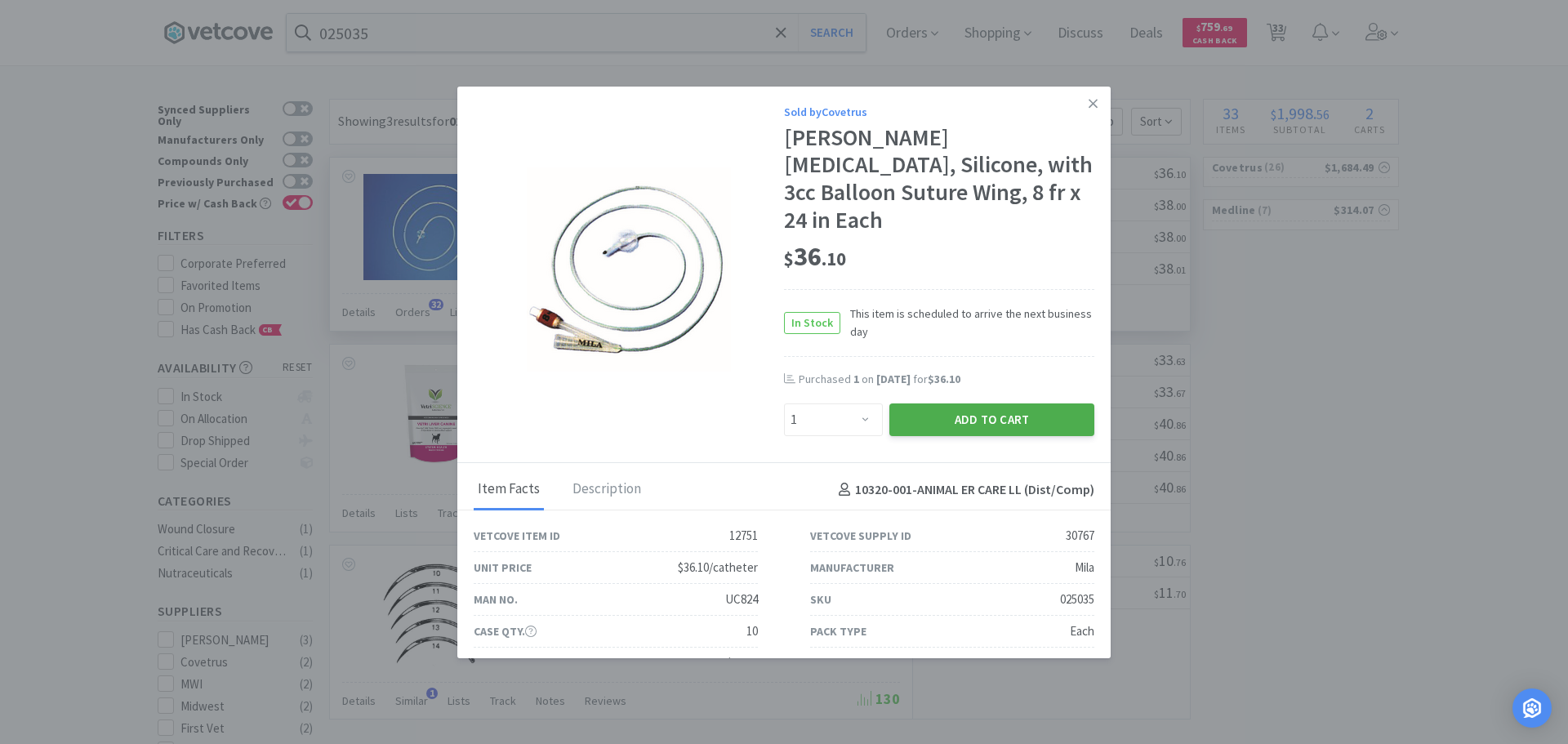
click at [951, 404] on button "Add to Cart" at bounding box center [992, 420] width 205 height 33
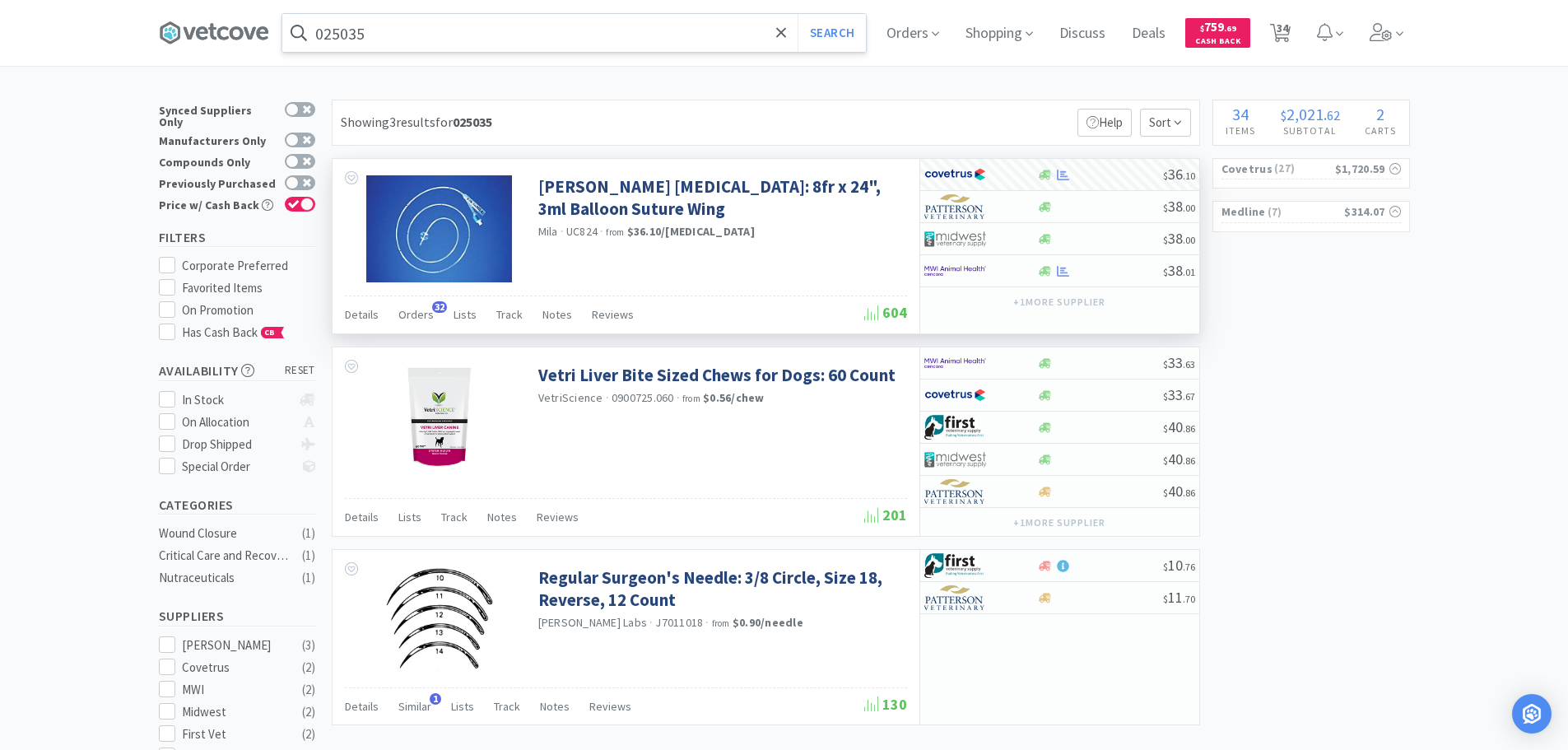
click at [549, 41] on input "025035" at bounding box center [574, 33] width 584 height 38
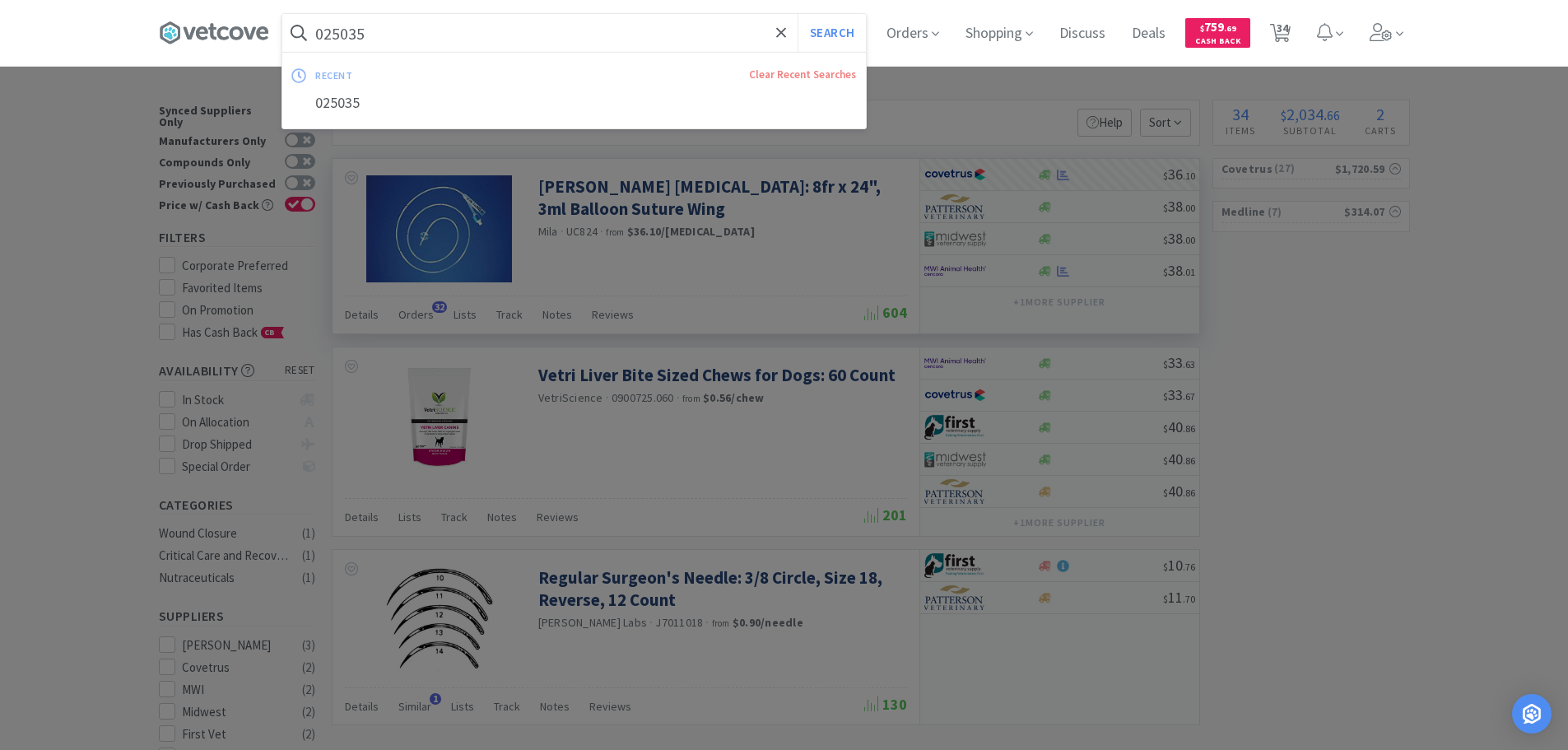
paste input "24"
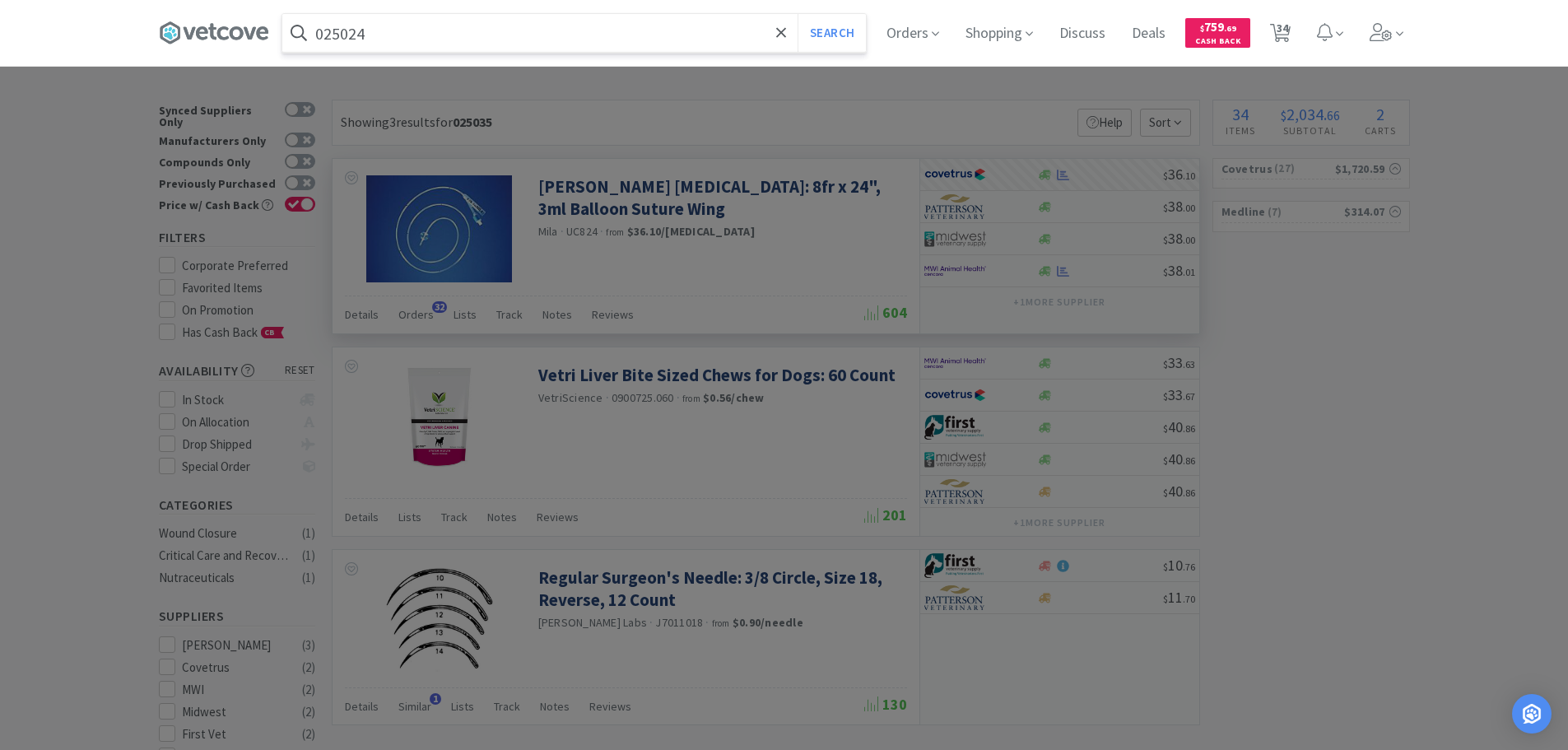
click at [797, 14] on button "Search" at bounding box center [832, 33] width 68 height 38
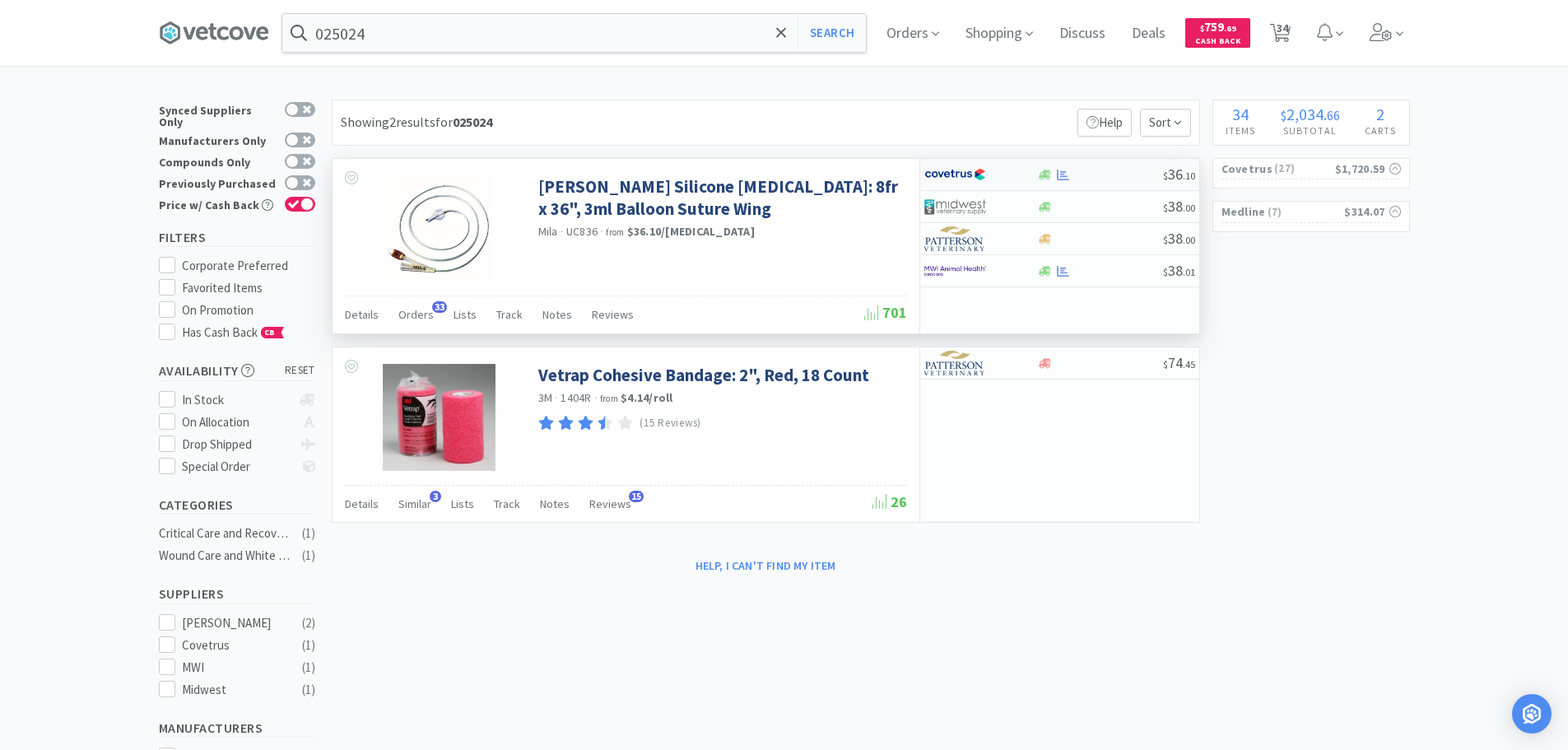
click at [1128, 170] on div at bounding box center [1100, 175] width 126 height 13
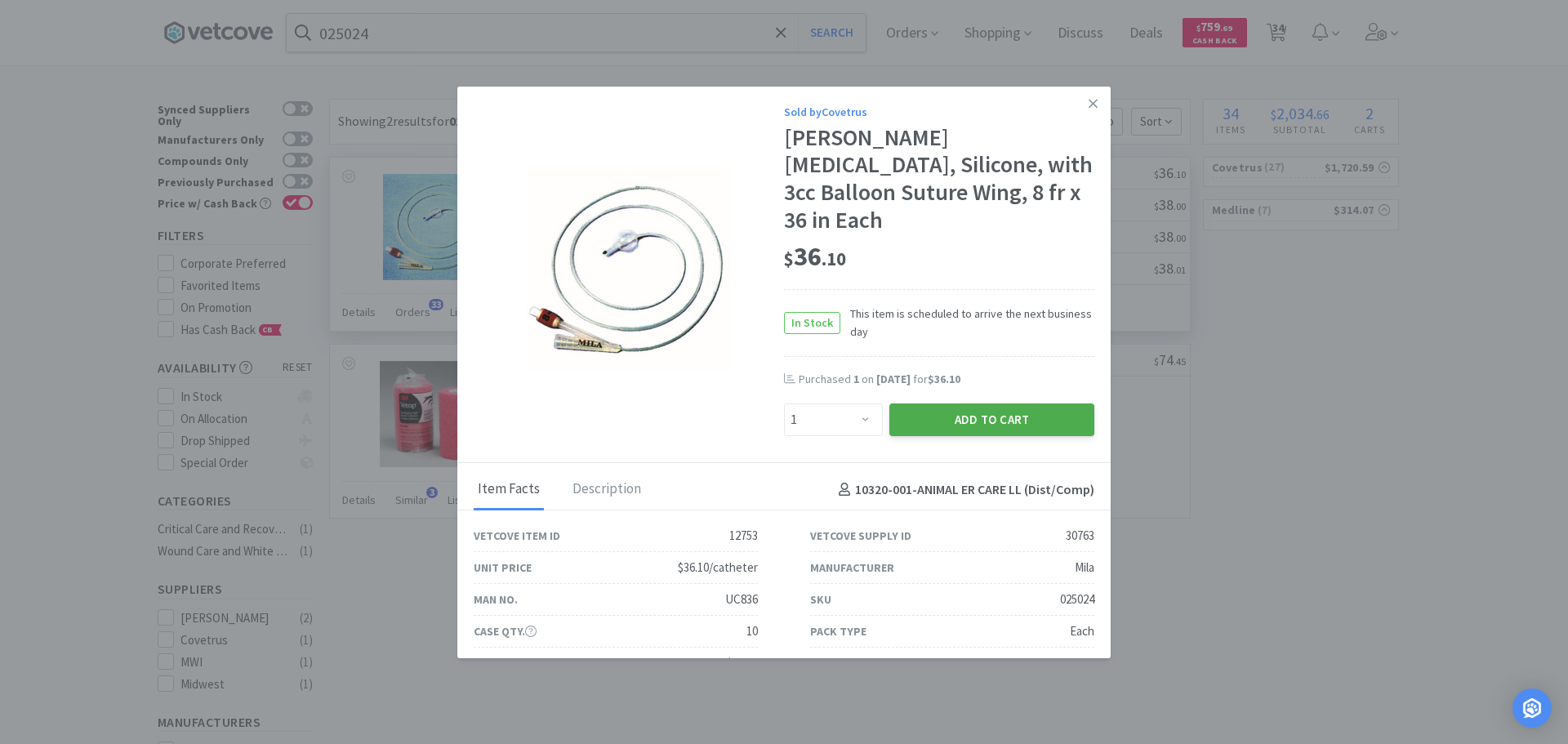
click at [975, 404] on button "Add to Cart" at bounding box center [992, 420] width 205 height 33
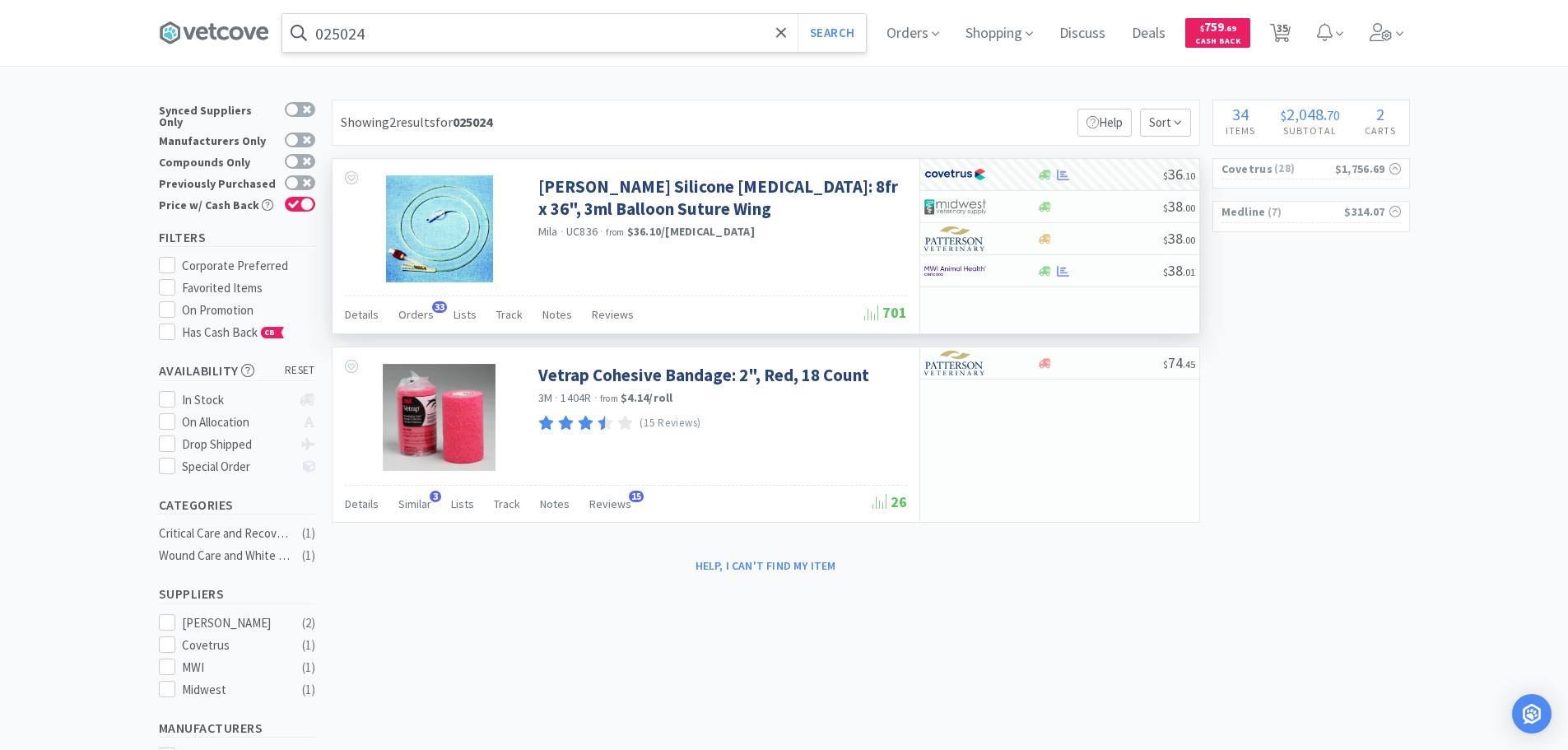
click at [567, 38] on input "025024" at bounding box center [574, 33] width 584 height 38
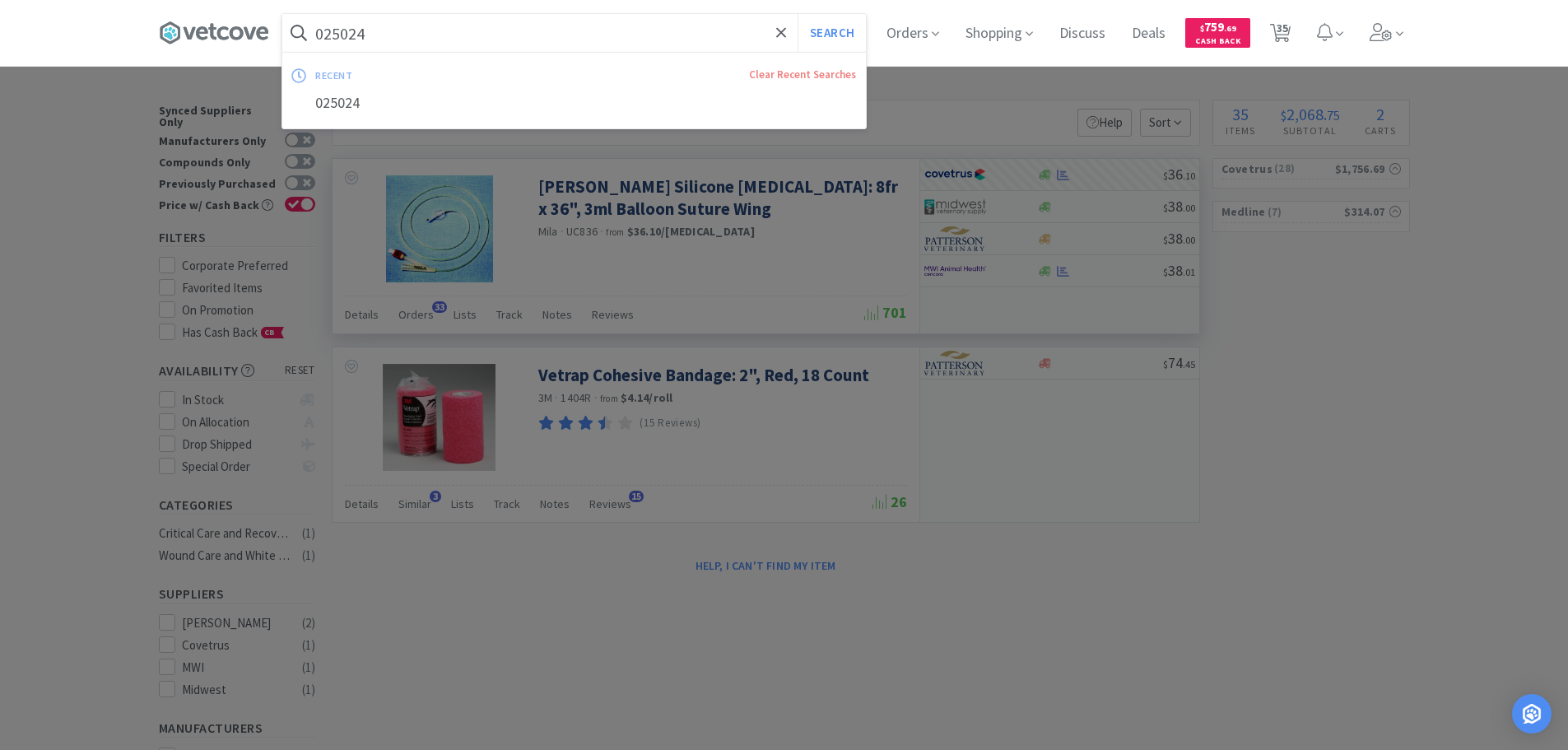
paste input "53121"
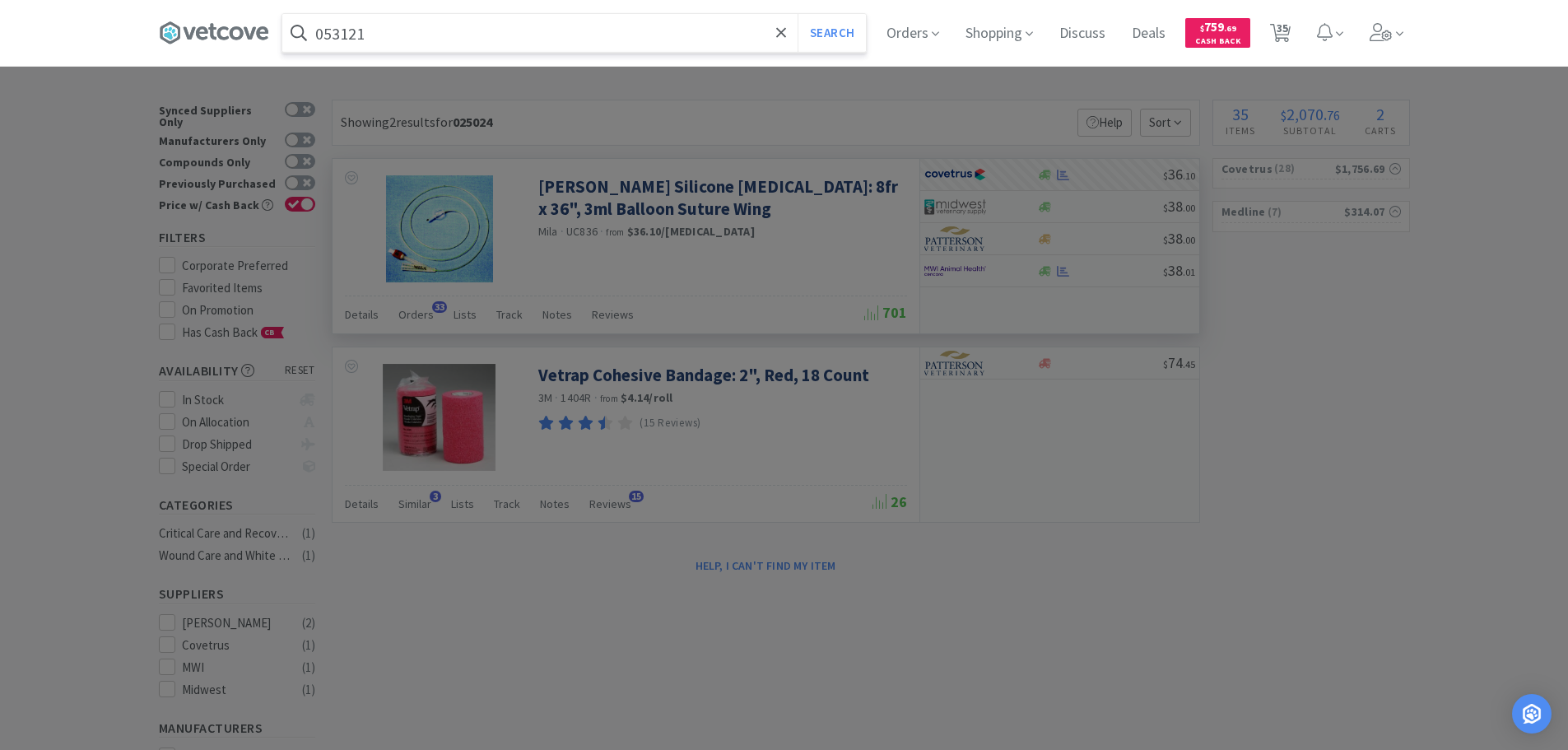
click at [797, 14] on button "Search" at bounding box center [832, 33] width 68 height 38
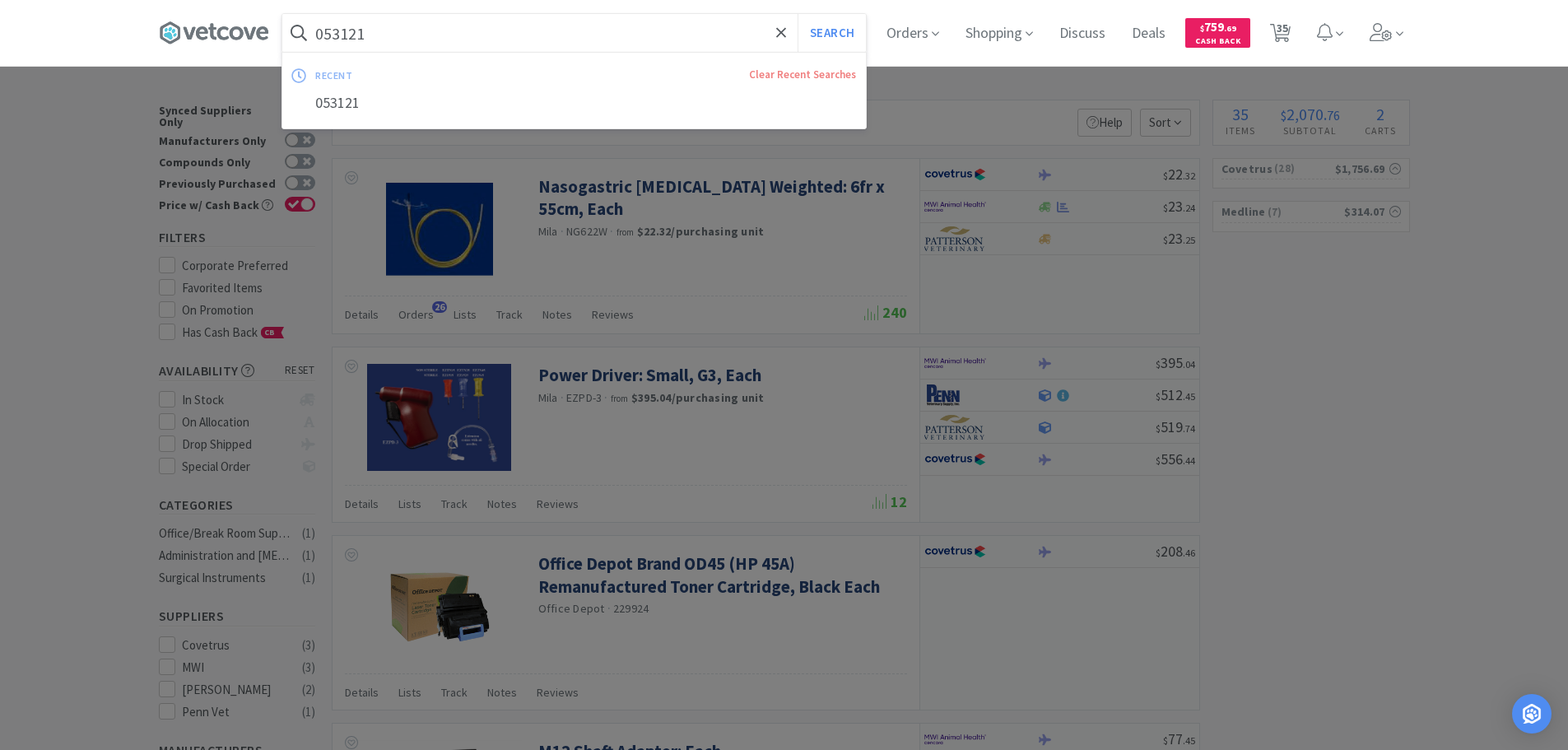
click at [583, 19] on input "053121" at bounding box center [574, 33] width 584 height 38
paste input "063"
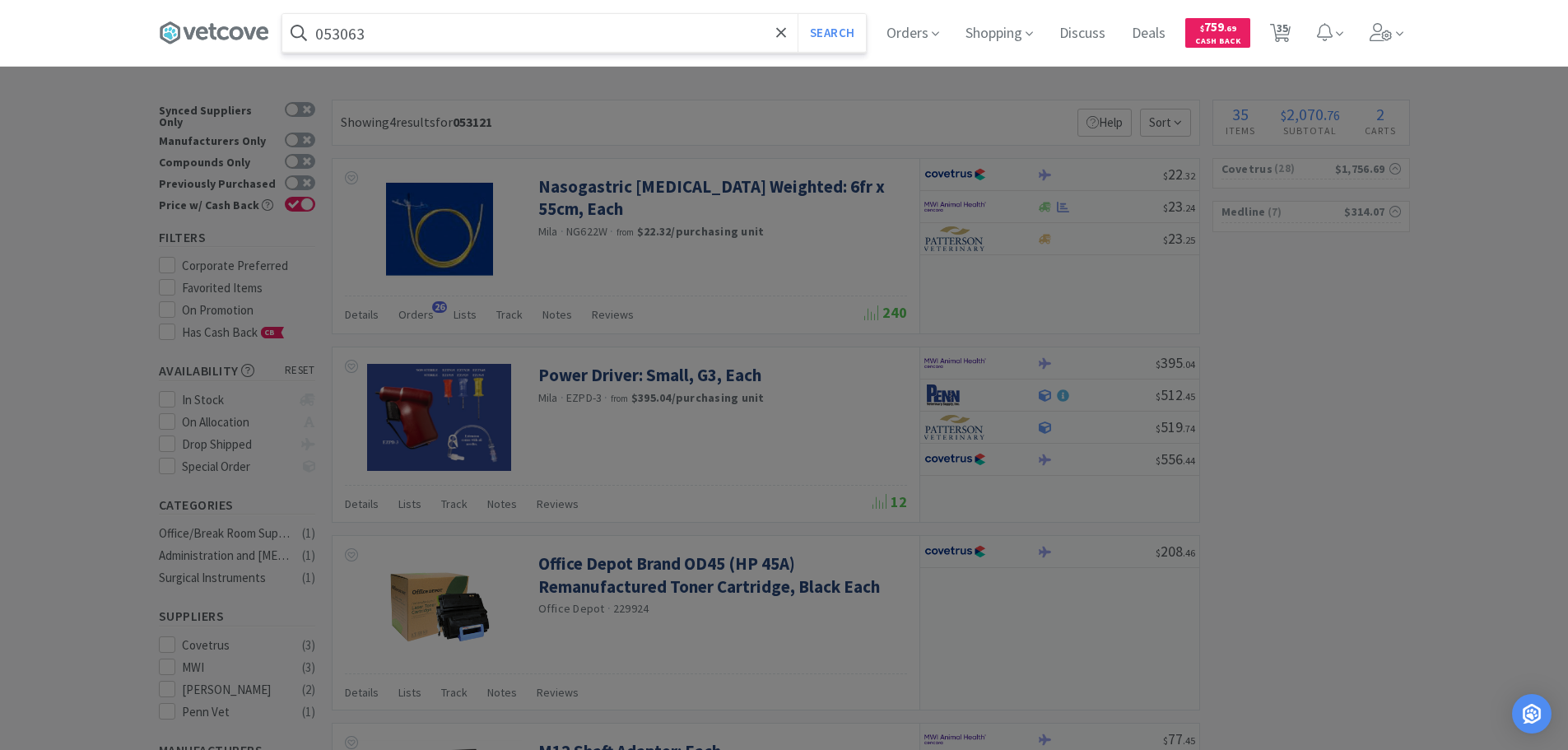
click at [797, 14] on button "Search" at bounding box center [832, 33] width 68 height 38
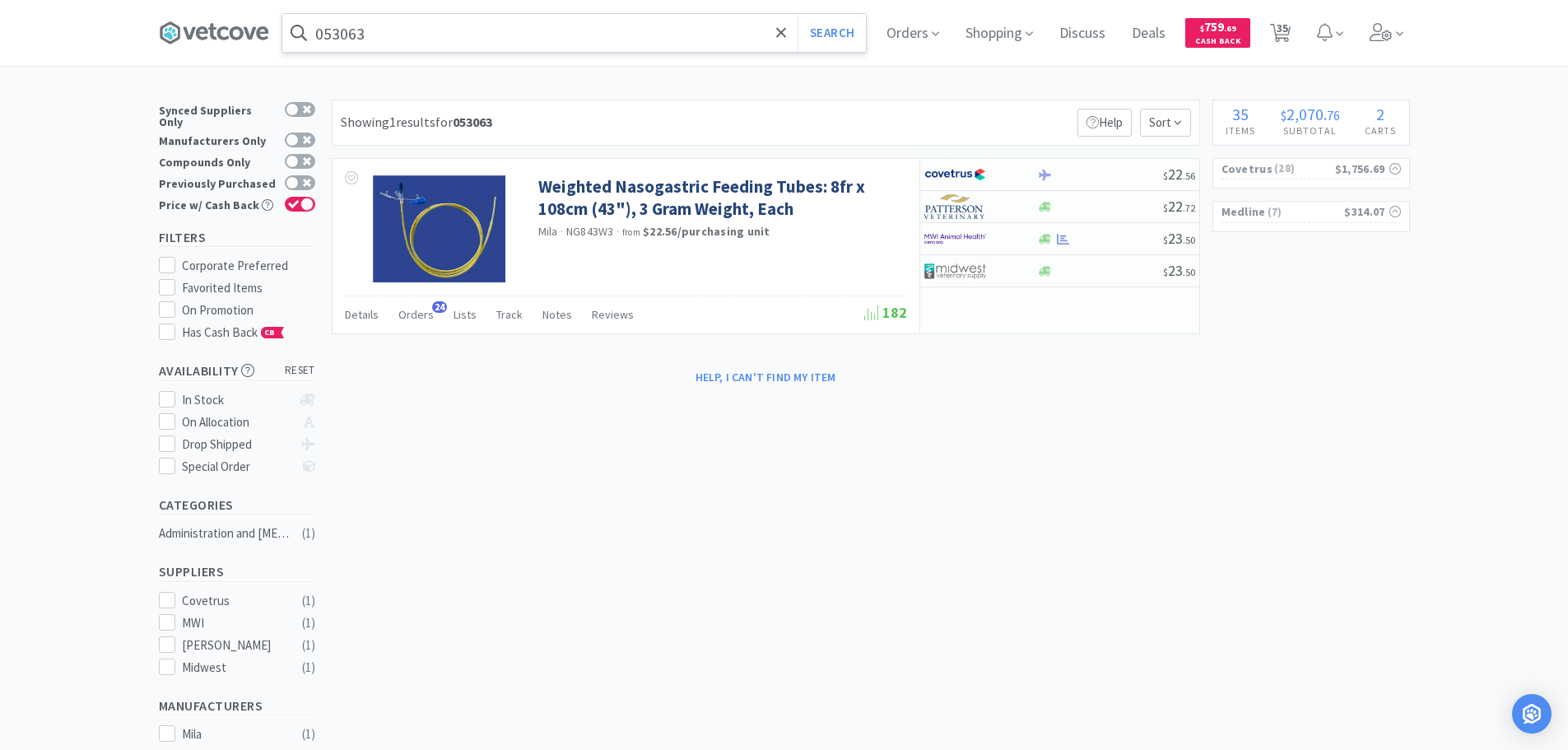
click at [564, 43] on input "053063" at bounding box center [574, 33] width 584 height 38
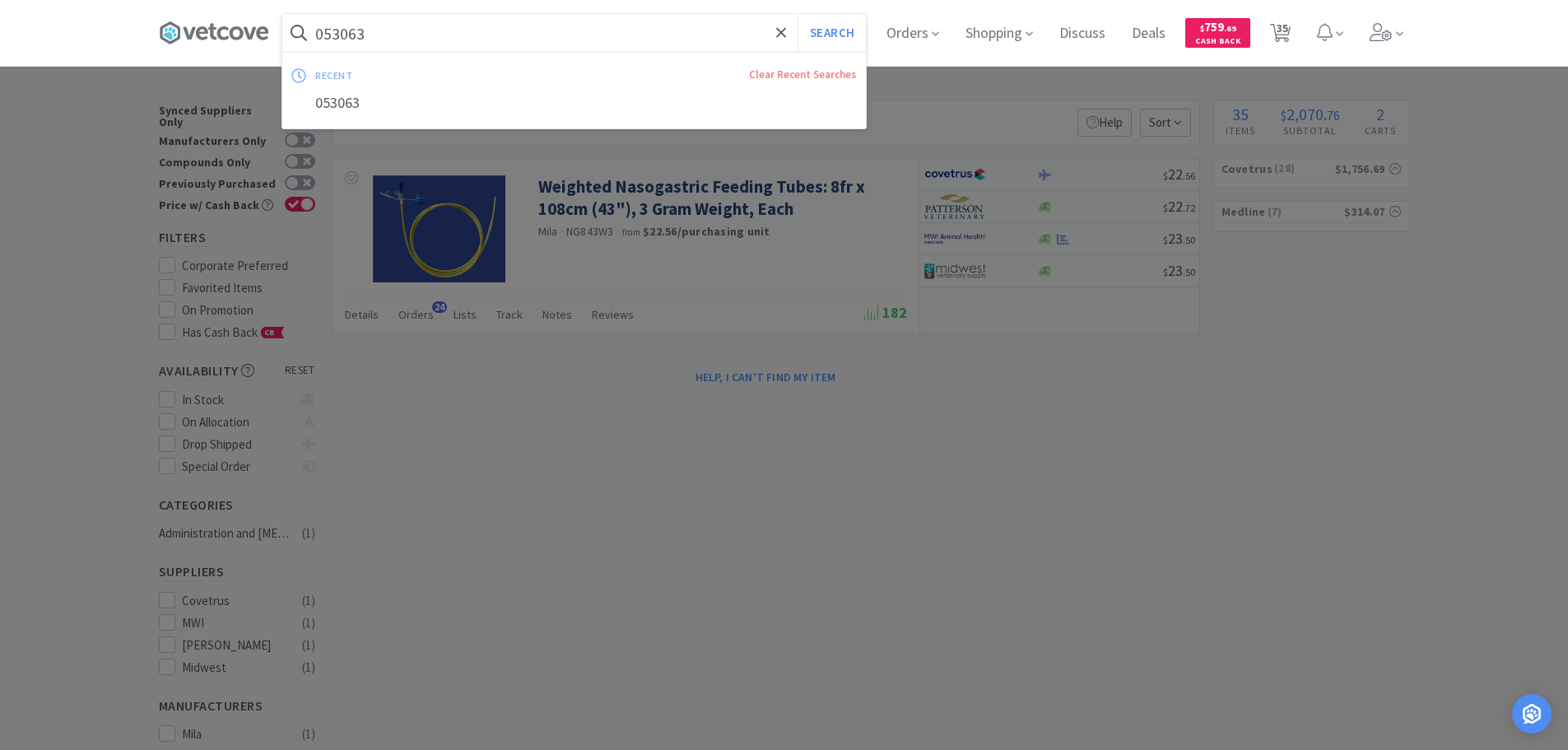
paste input "68926"
click at [797, 14] on button "Search" at bounding box center [832, 33] width 68 height 38
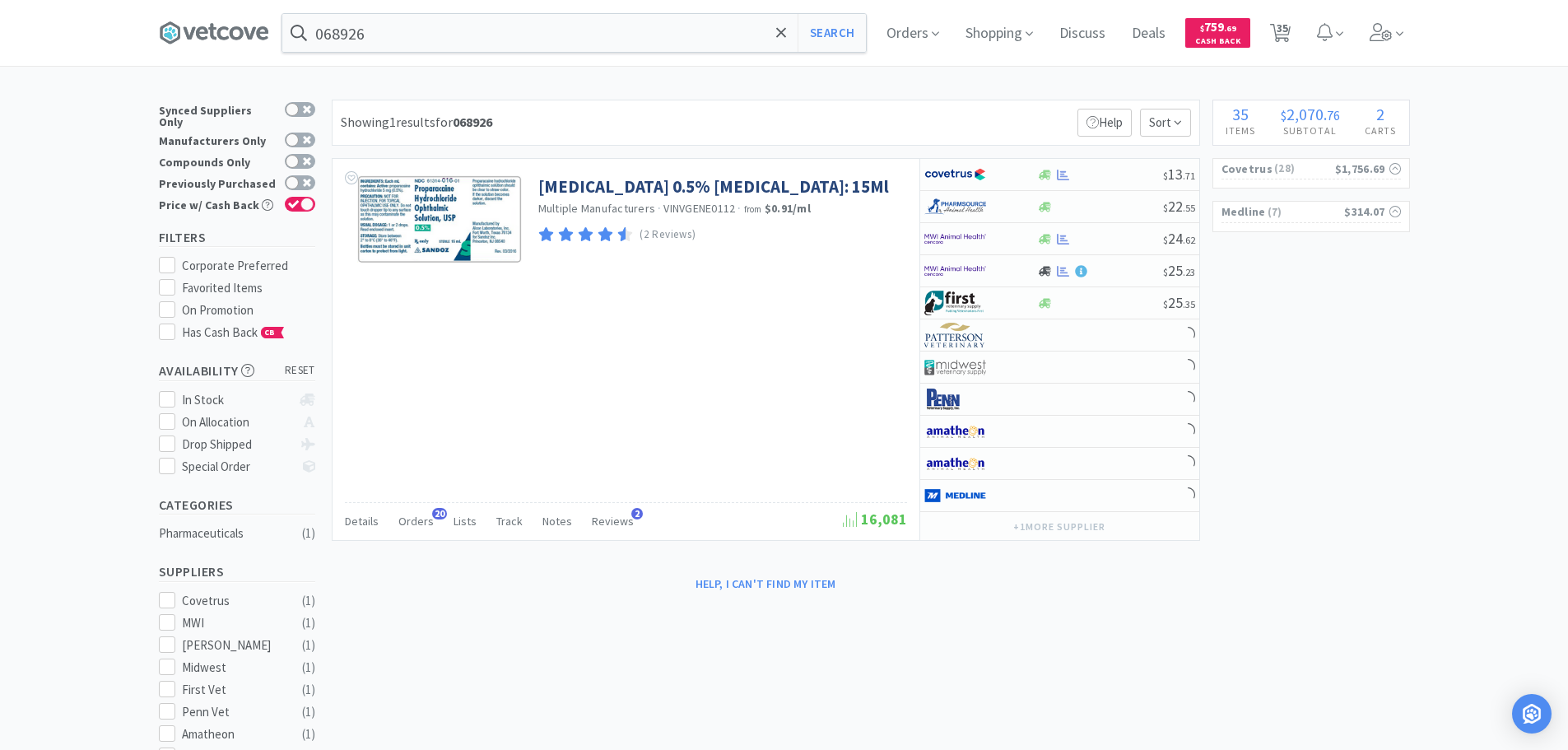
click at [912, 119] on div "Showing 1 results for 068926 Filters Help Sort" at bounding box center [765, 122] width 868 height 46
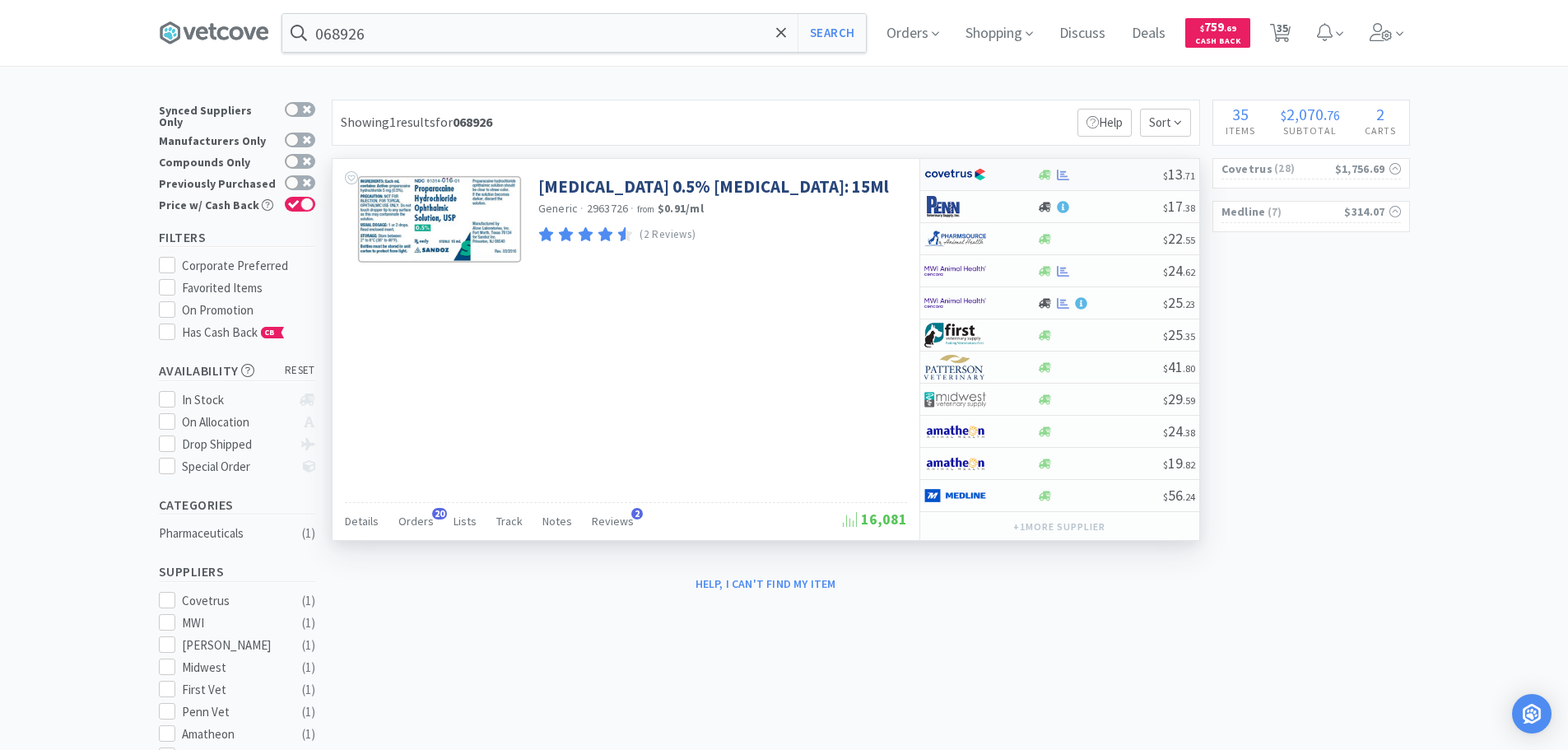
click at [1108, 172] on div at bounding box center [1100, 175] width 126 height 13
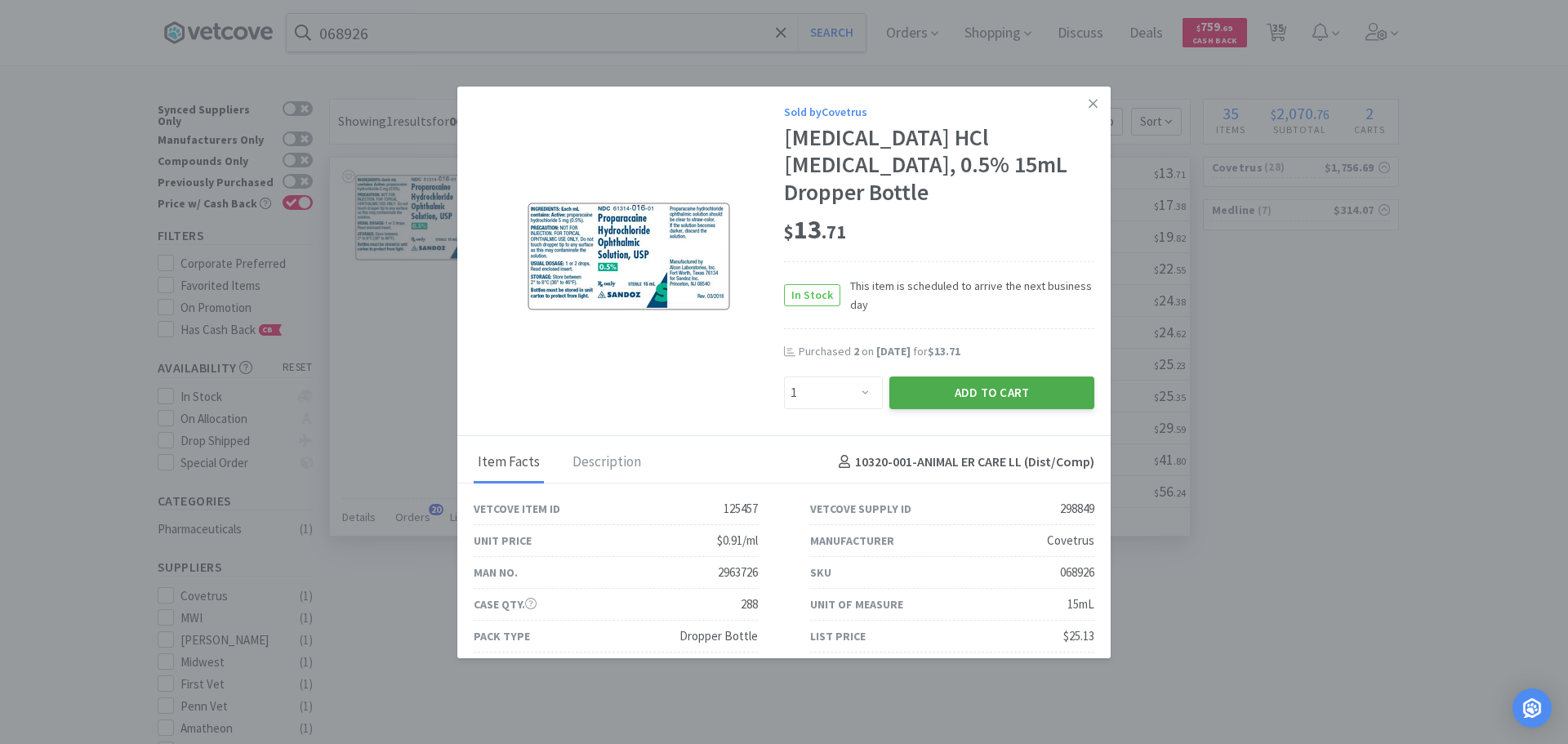
click at [995, 385] on button "Add to Cart" at bounding box center [992, 393] width 205 height 33
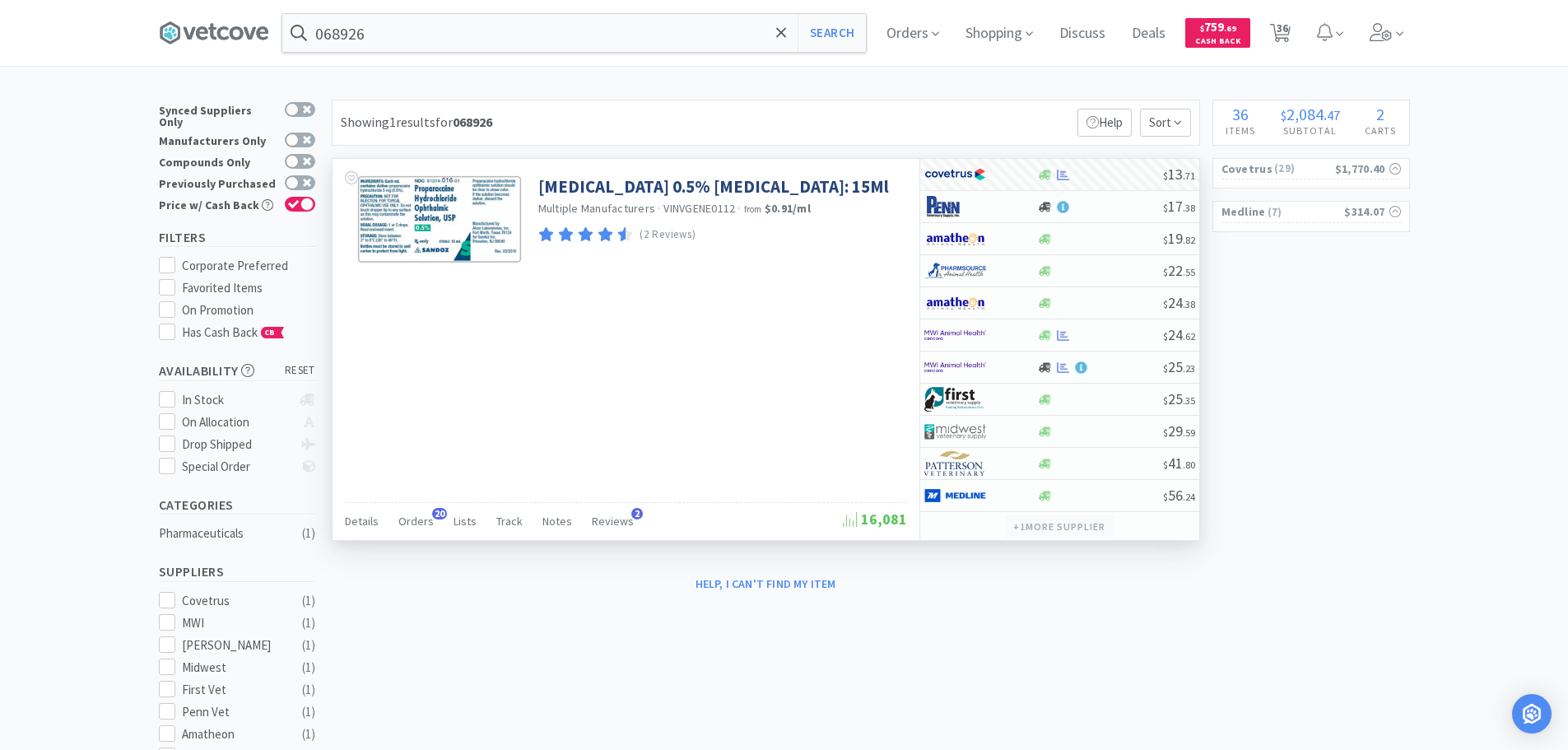
click at [1075, 527] on button "+ 1 more supplier" at bounding box center [1059, 527] width 108 height 23
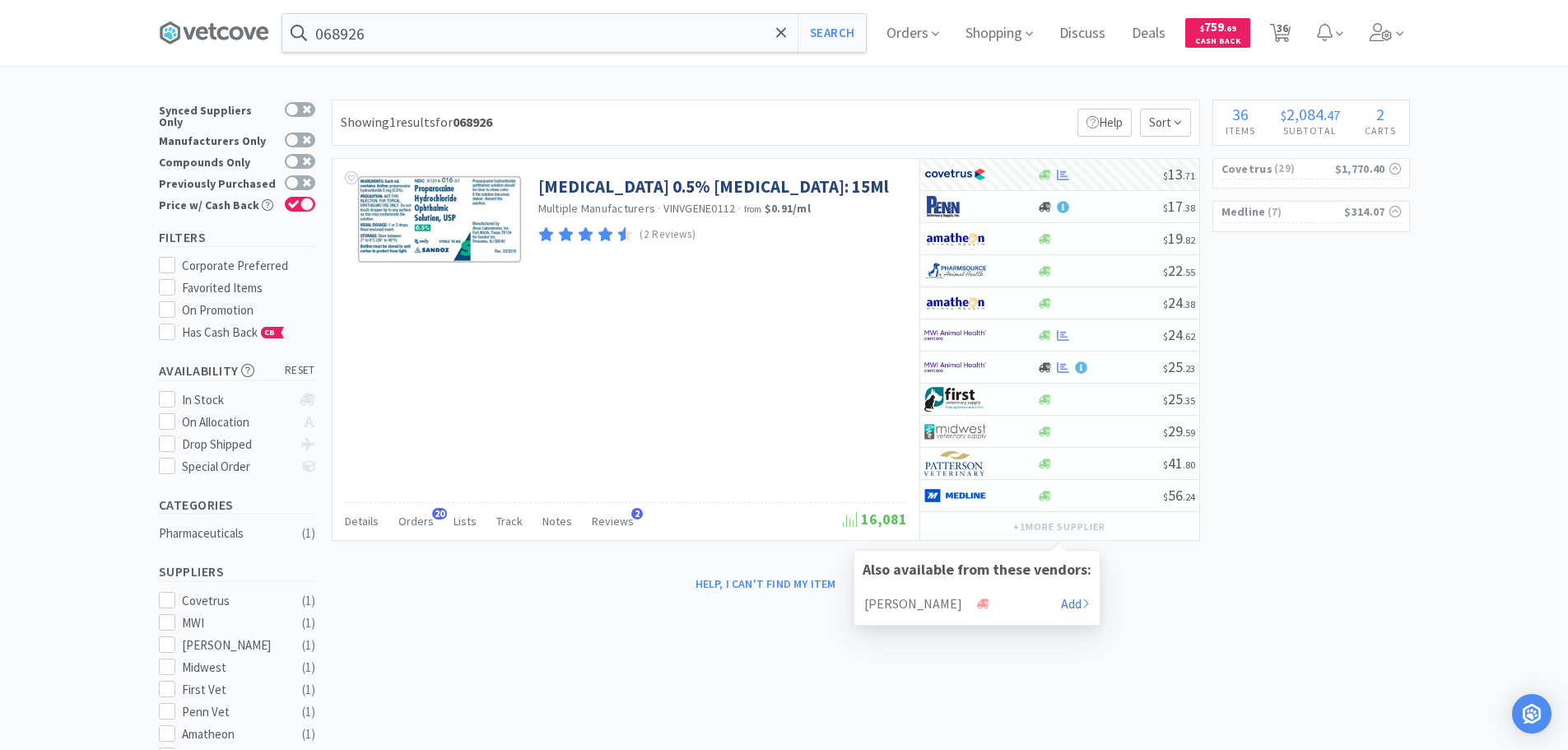
click at [916, 656] on div "× Filter Results Synced Suppliers Only Manufacturers Only Compounds Only Previo…" at bounding box center [784, 641] width 1251 height 1084
click at [562, 48] on input "068926" at bounding box center [574, 33] width 584 height 38
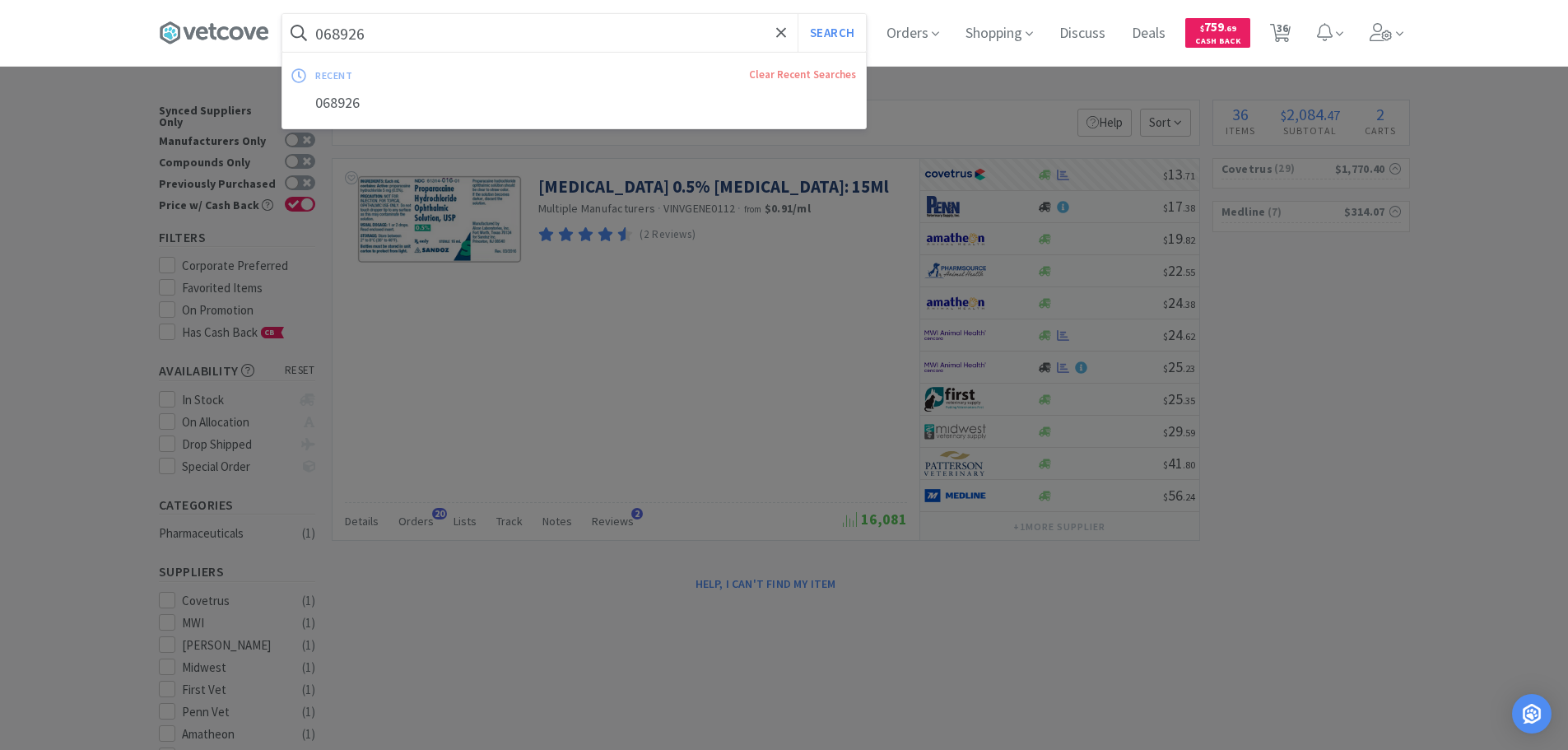
paste input "Covetrus - 084515 $39.29"
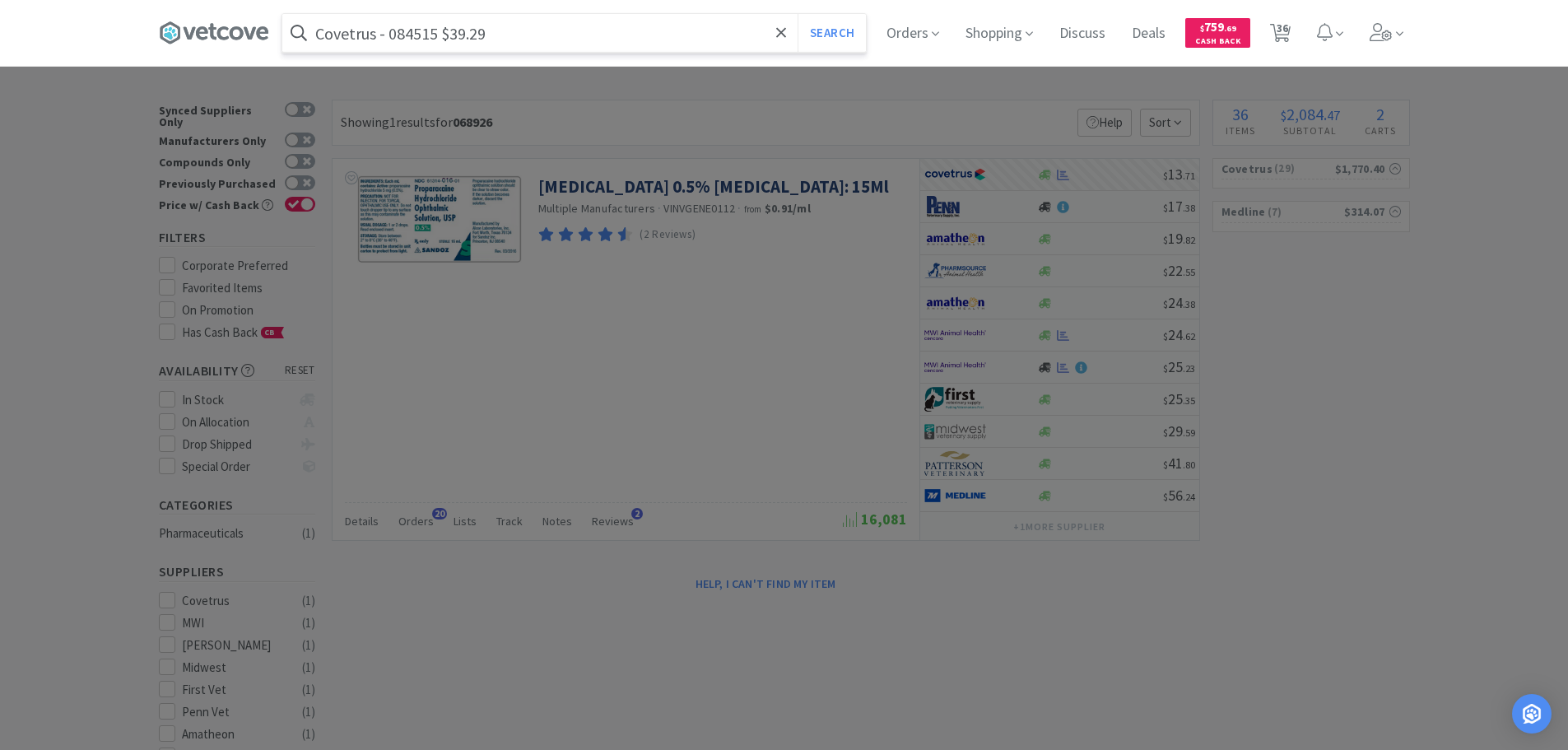
click at [427, 35] on input "Covetrus - 084515 $39.29" at bounding box center [574, 33] width 584 height 38
paste input "084515"
click at [427, 35] on input "084515" at bounding box center [574, 33] width 584 height 38
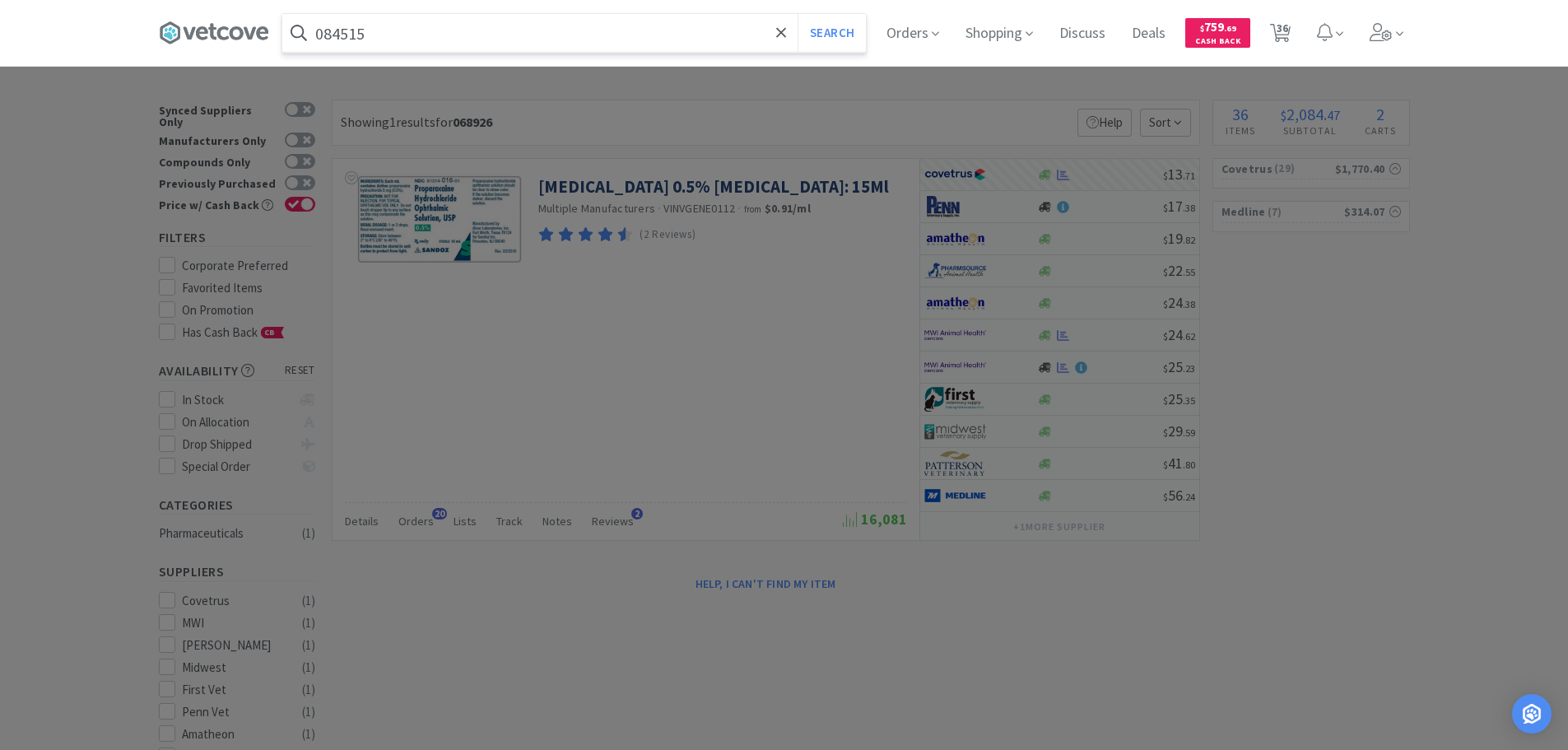
click at [797, 14] on button "Search" at bounding box center [832, 33] width 68 height 38
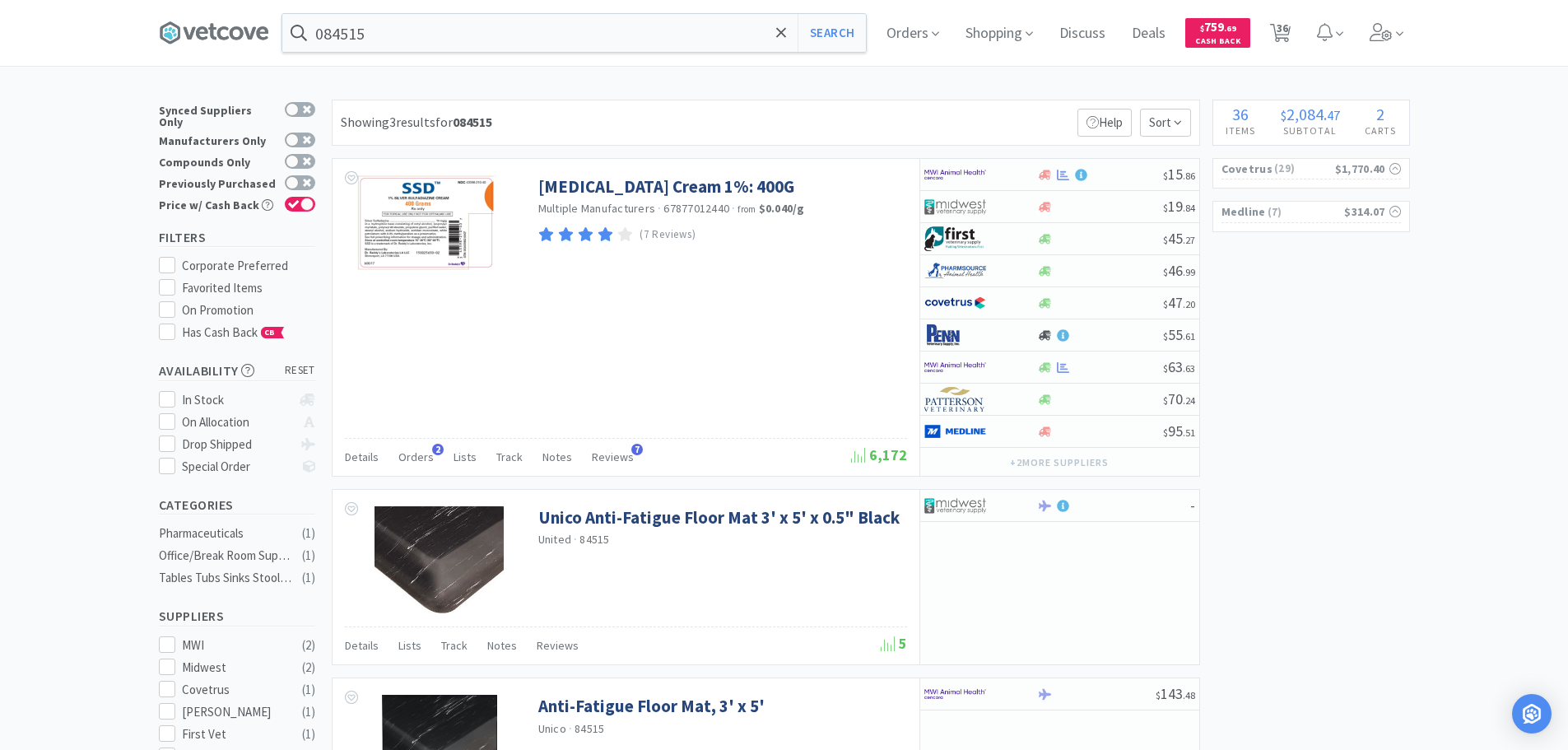
click at [656, 108] on div "Showing 3 results for 084515 Filters Help Sort" at bounding box center [765, 122] width 868 height 46
click at [686, 112] on div "Showing 3 results for 084515 Filters Help Sort" at bounding box center [765, 122] width 868 height 46
click at [1062, 462] on button "+ 2 more supplier s" at bounding box center [1058, 463] width 114 height 23
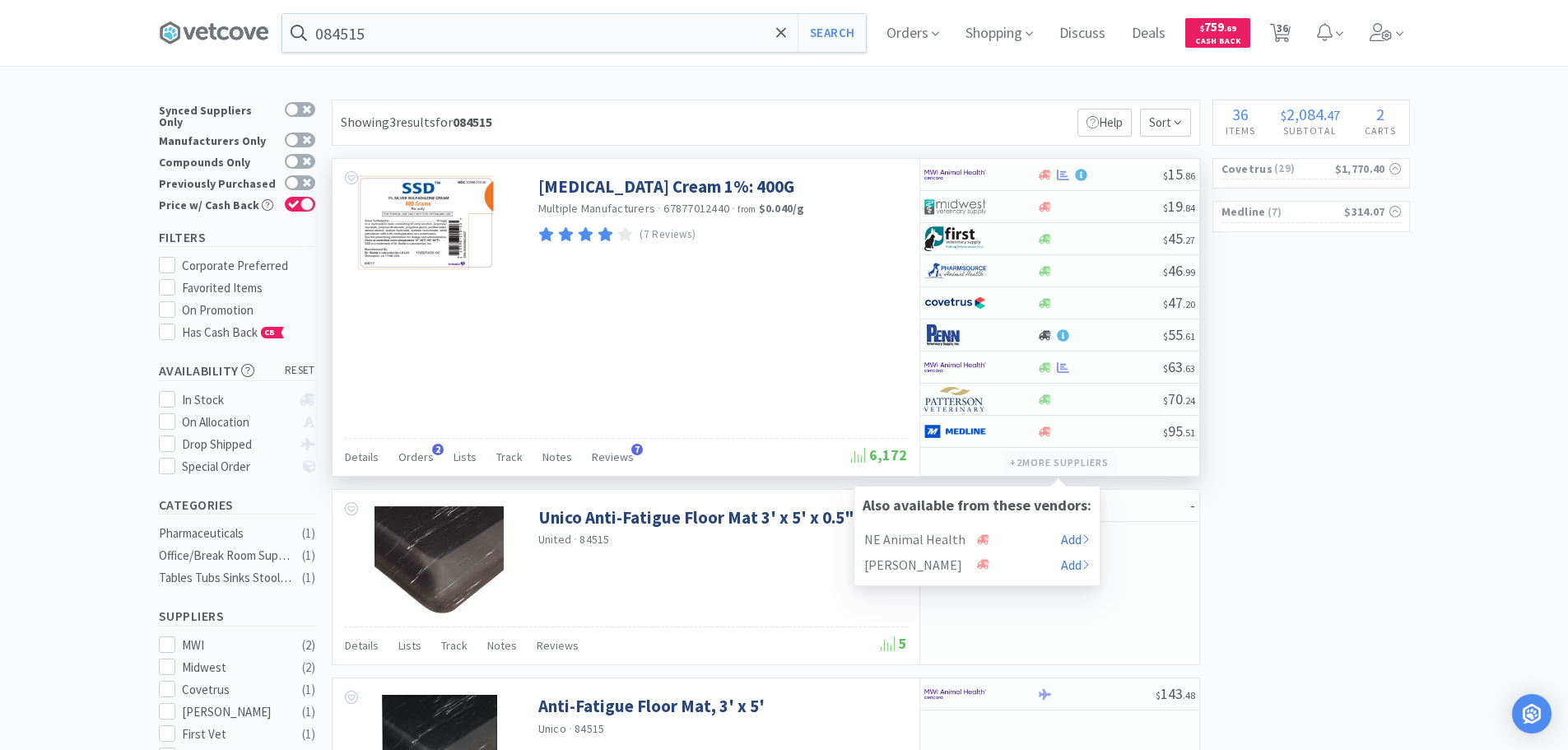
click at [1062, 462] on button "+ 2 more supplier s" at bounding box center [1058, 463] width 114 height 23
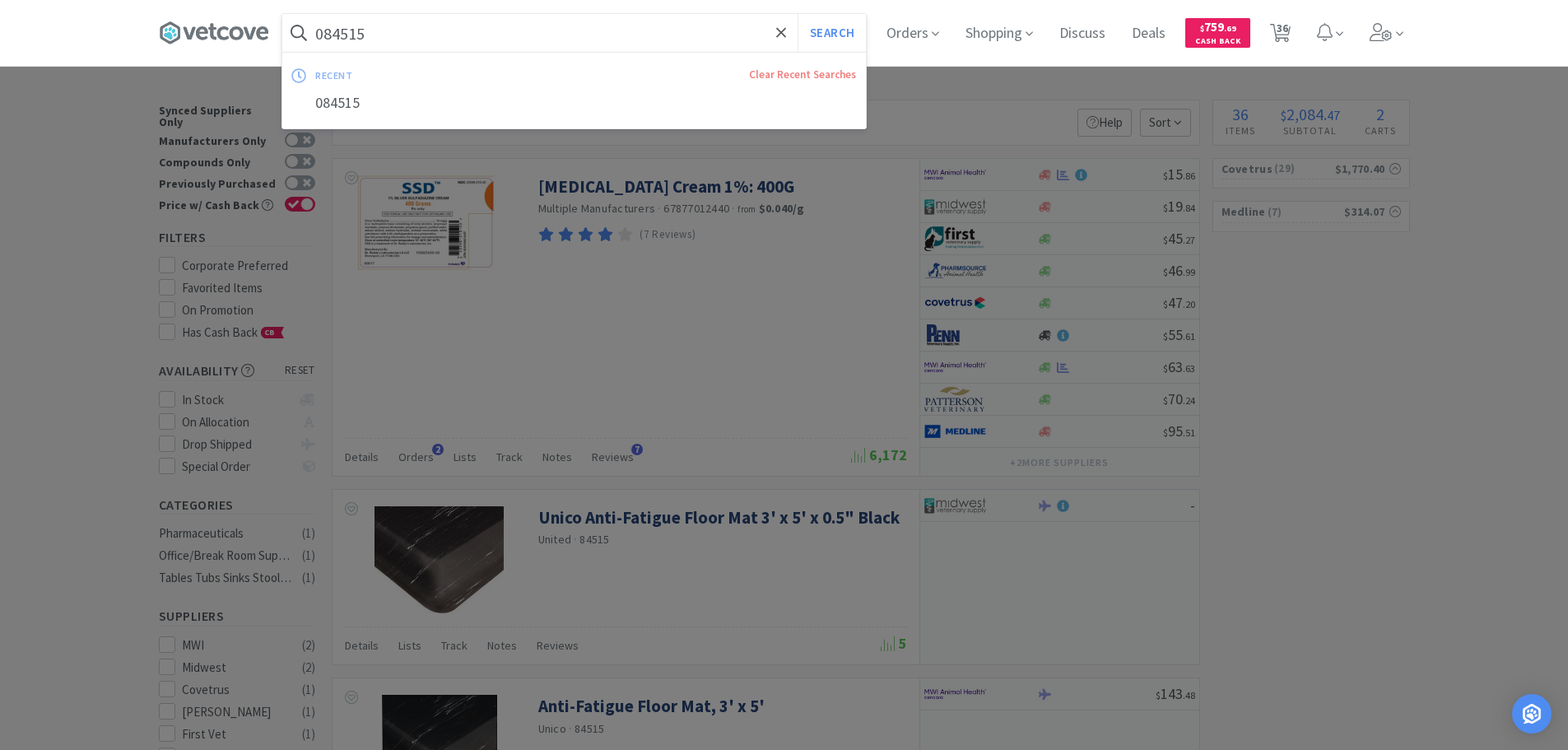
click at [581, 37] on input "084515" at bounding box center [574, 33] width 584 height 38
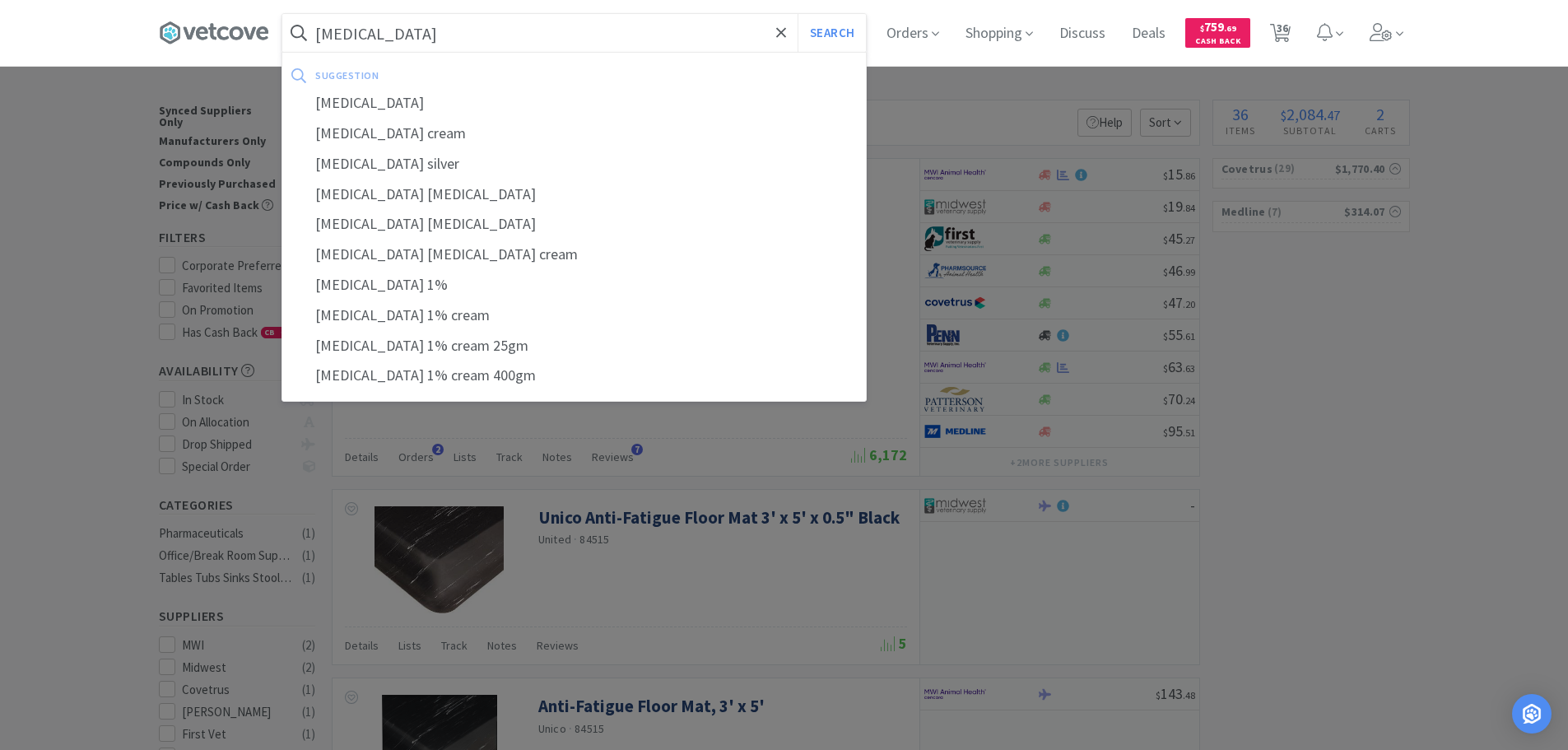
click at [797, 14] on button "Search" at bounding box center [832, 33] width 68 height 38
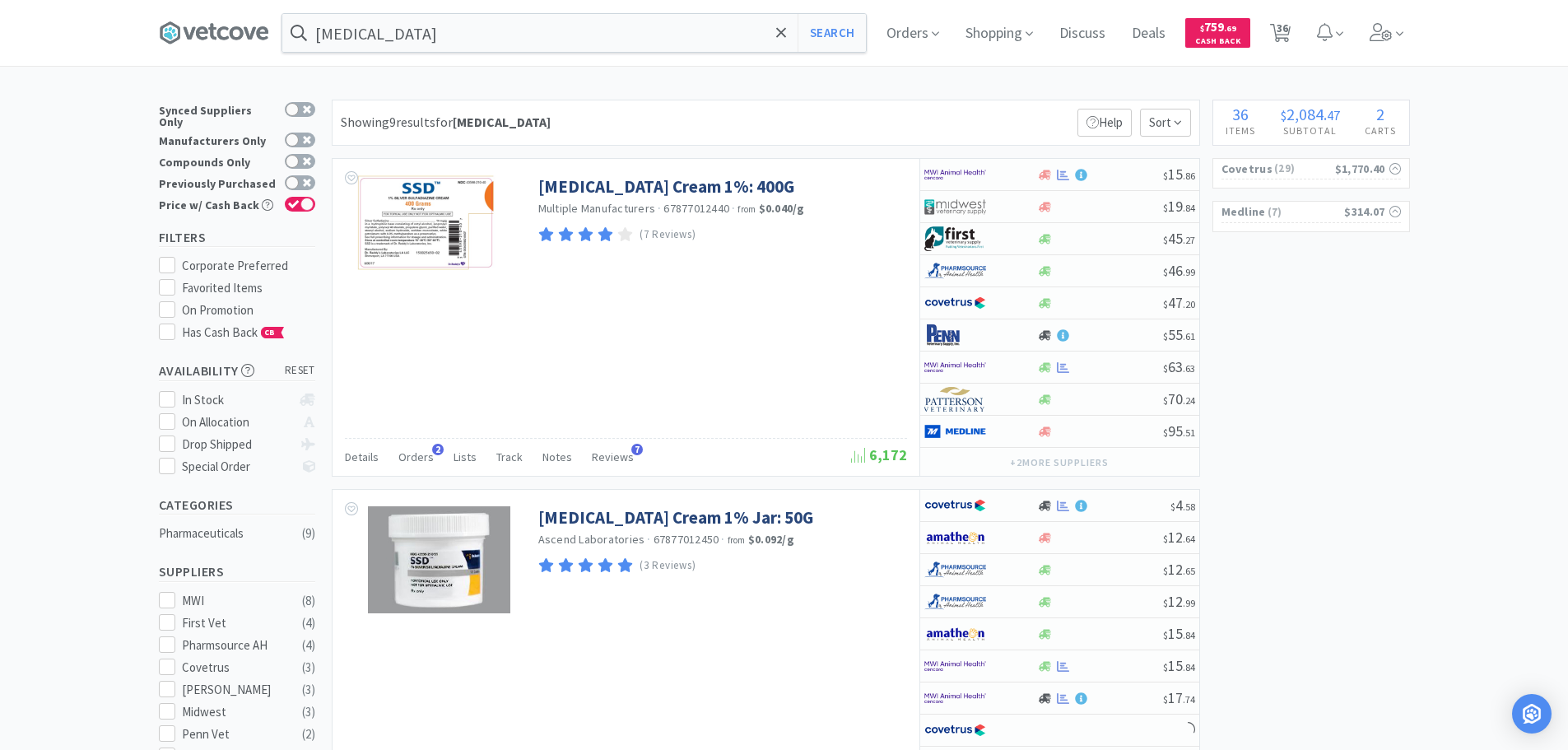
click at [726, 112] on div "Showing 9 results for silvadene Filters Help Sort" at bounding box center [765, 122] width 868 height 46
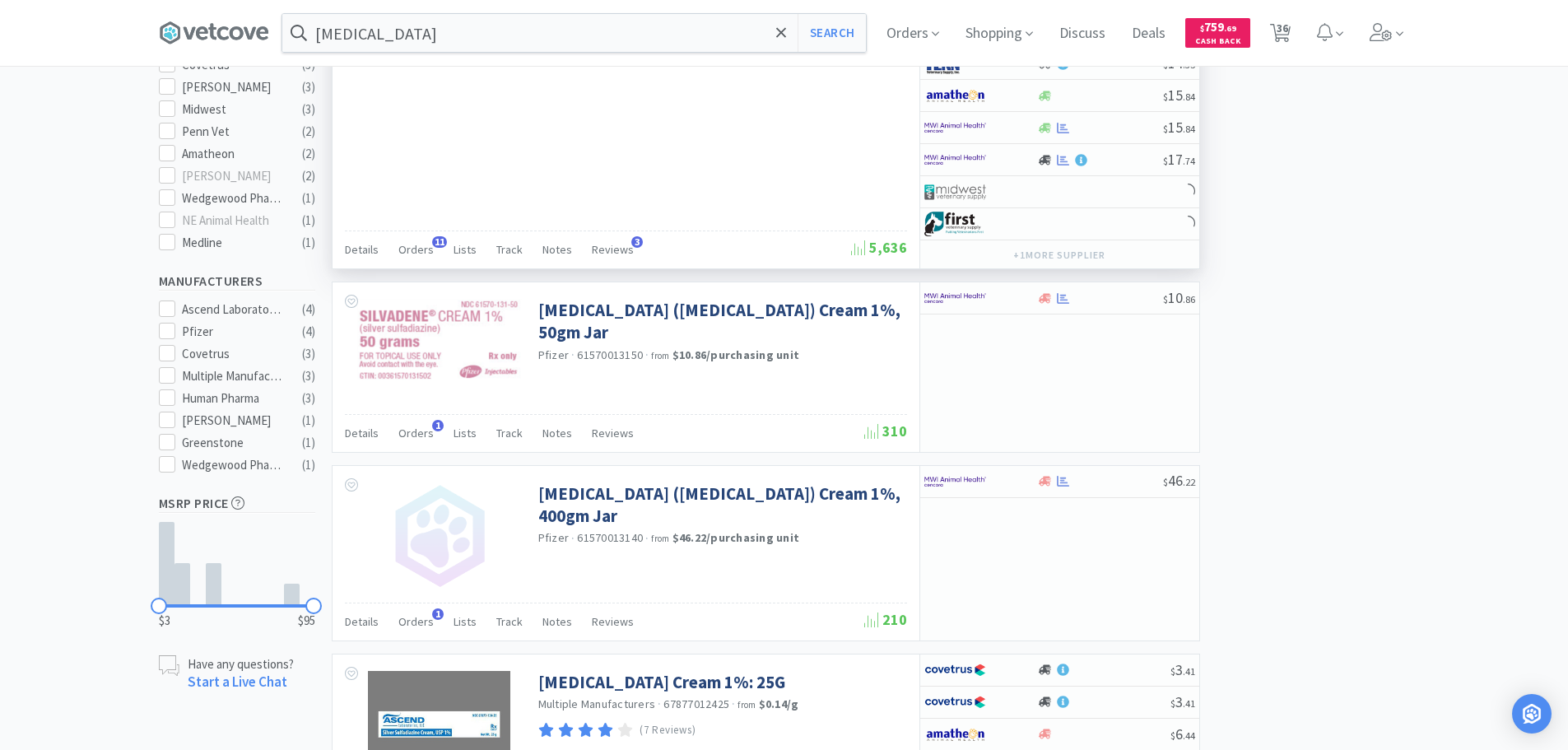
scroll to position [823, 0]
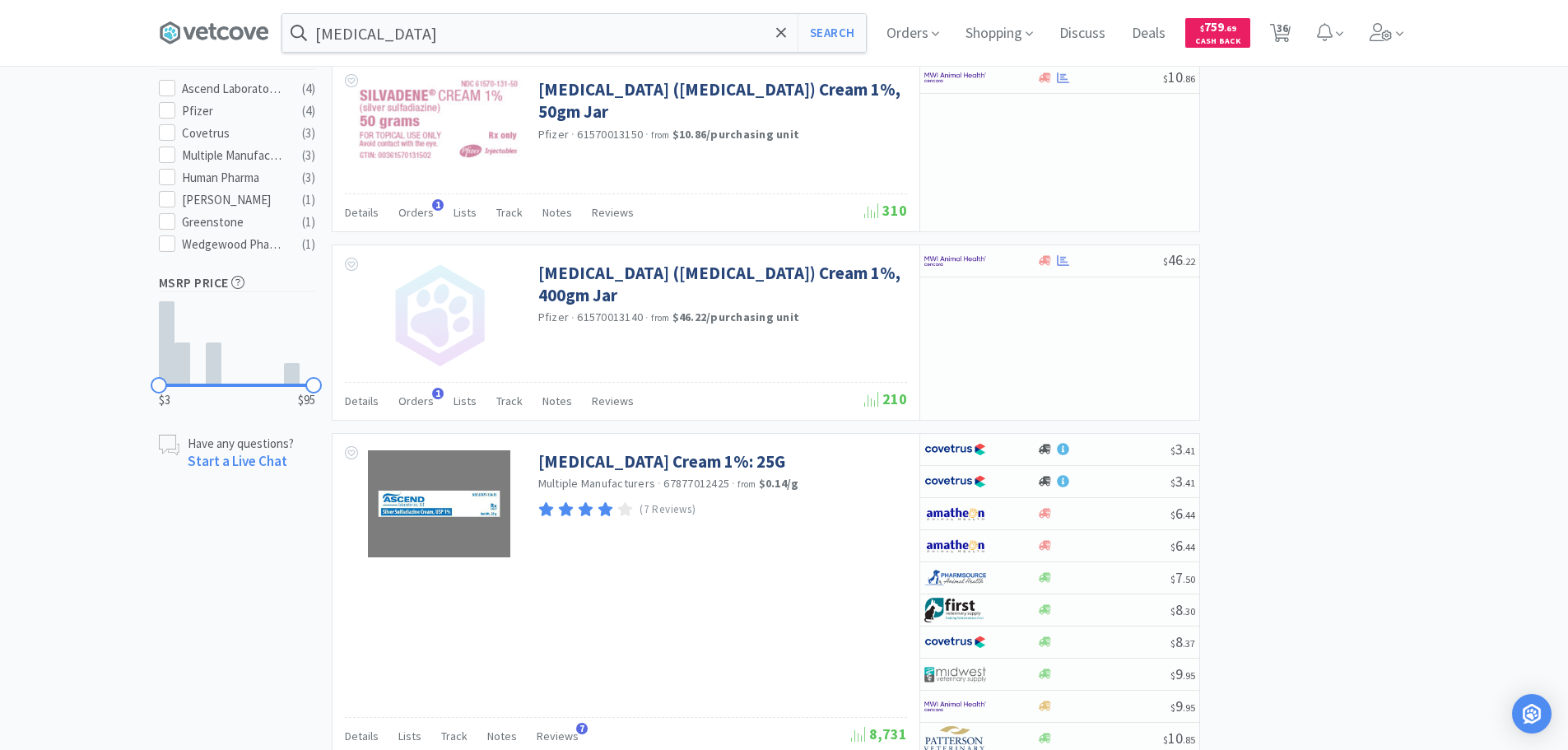
click at [1353, 314] on div "× Filter Results Synced Suppliers Only Manufacturers Only Compounds Only Previo…" at bounding box center [784, 421] width 1251 height 2291
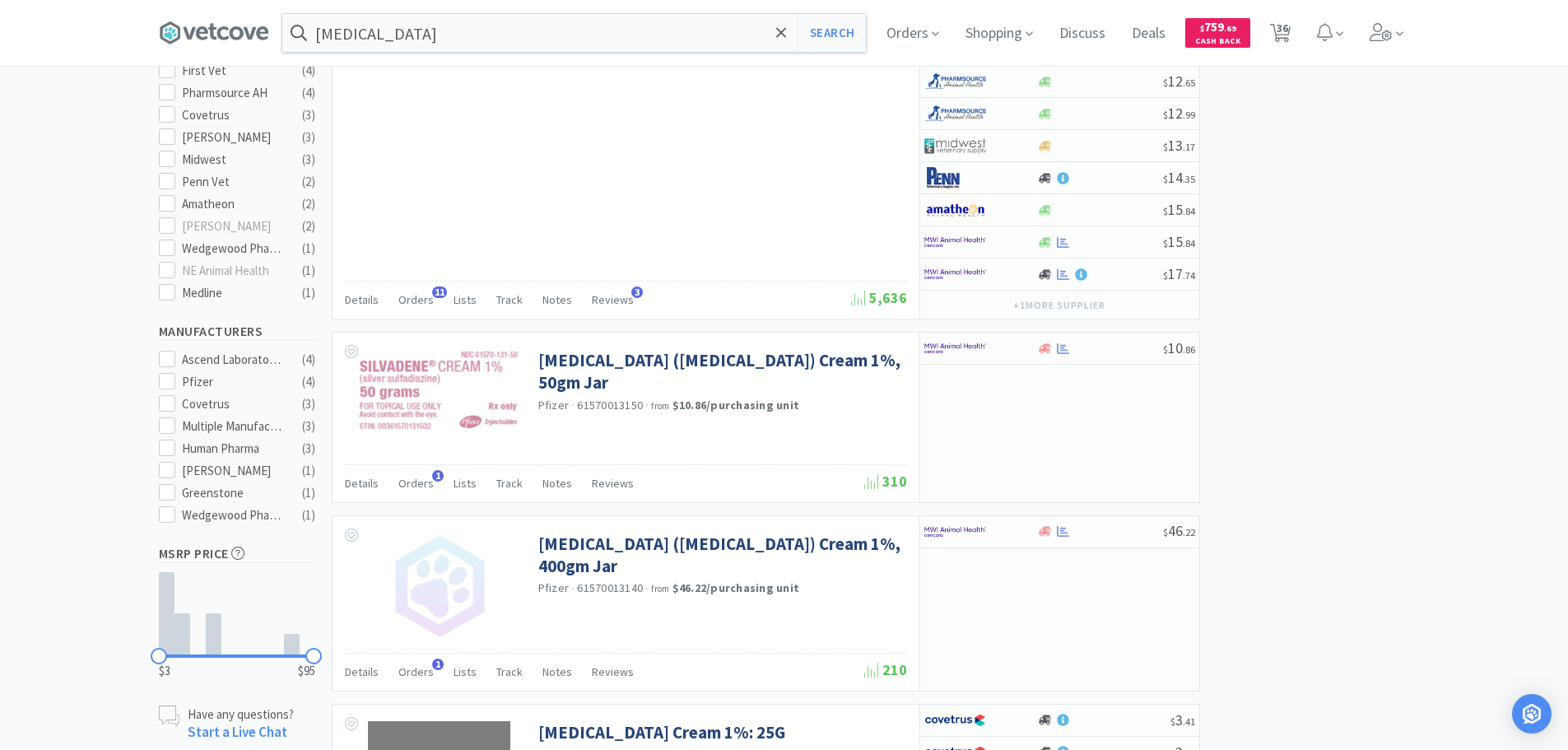
scroll to position [0, 0]
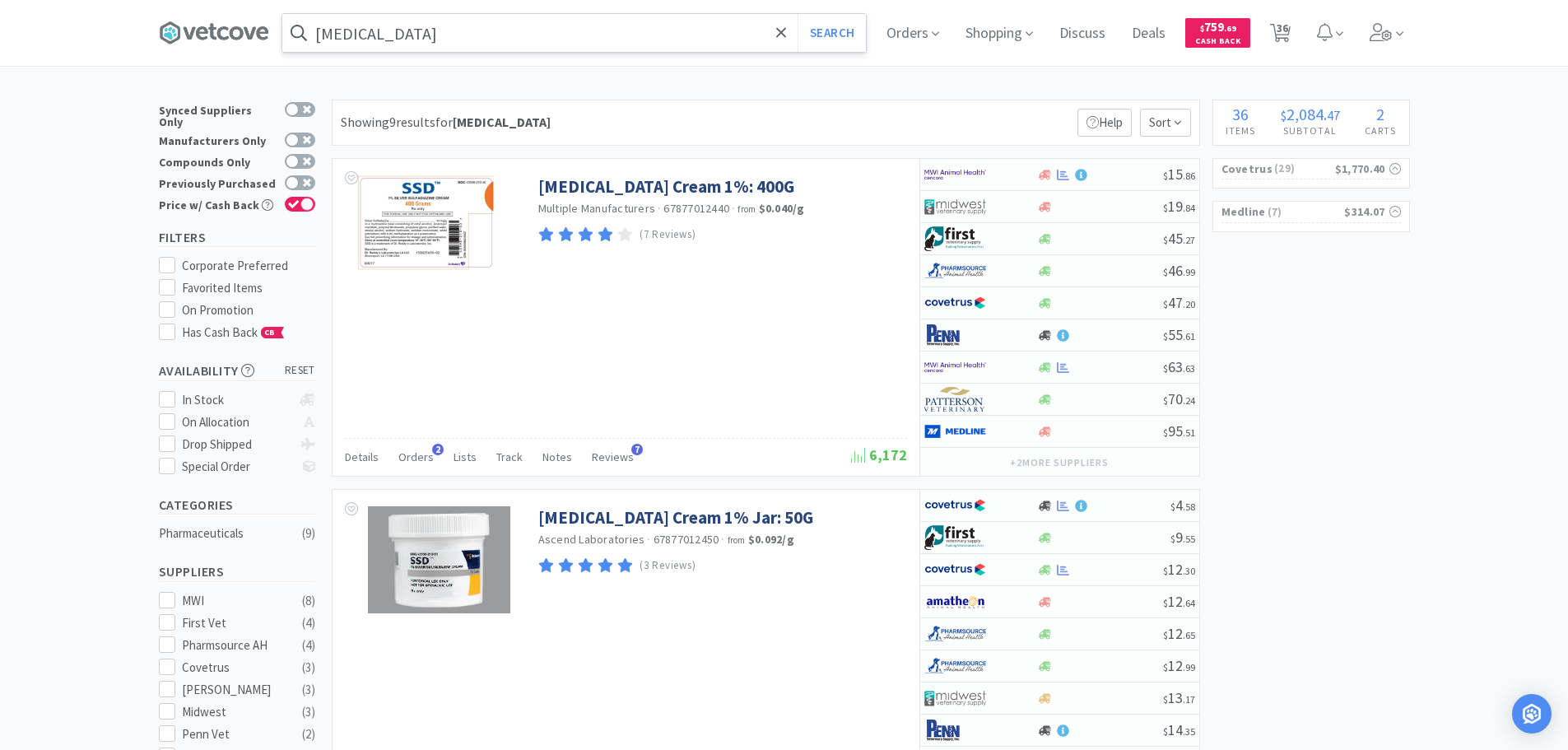
click at [527, 31] on input "silvadene" at bounding box center [574, 33] width 584 height 38
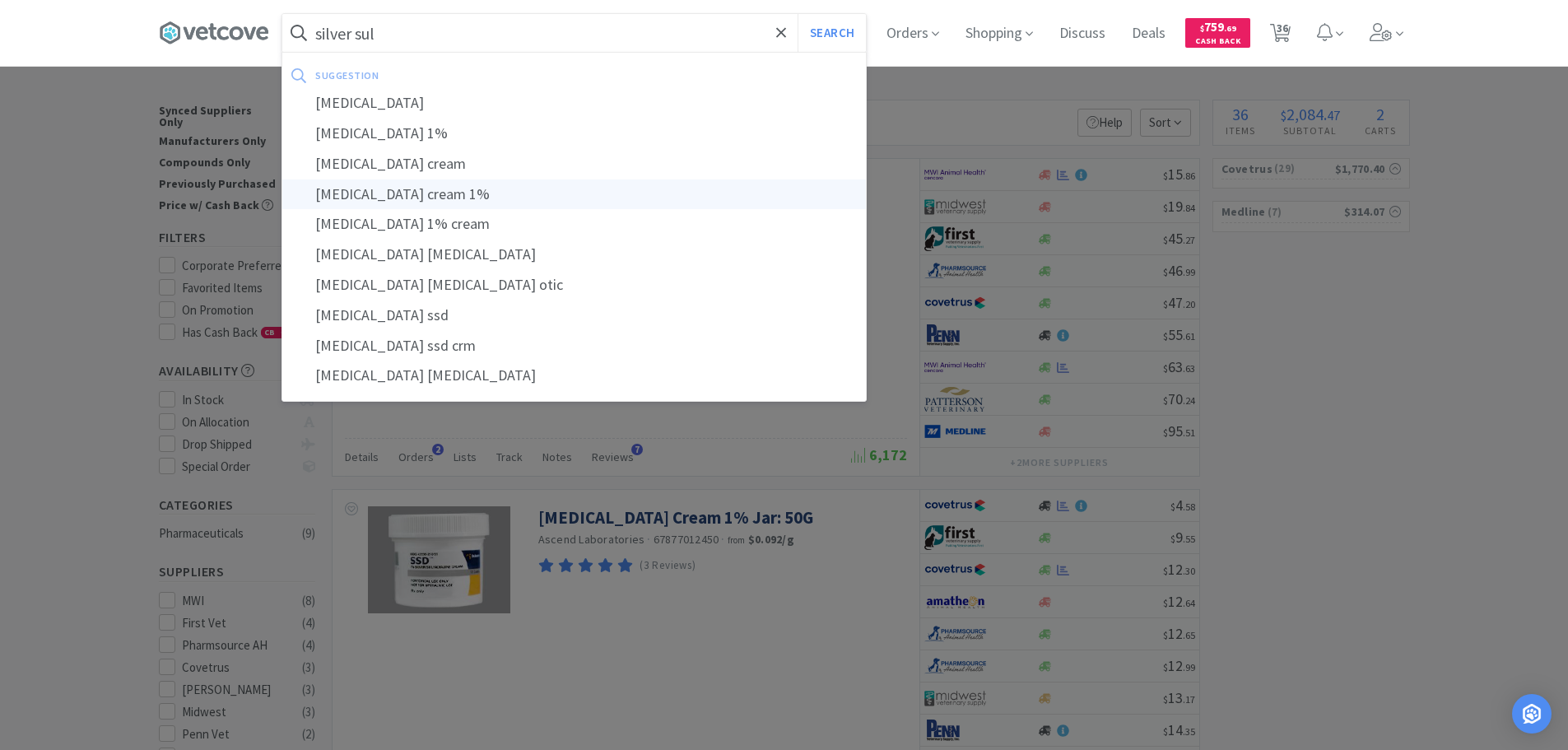
click at [550, 194] on div "silver sulfadiazine cream 1%" at bounding box center [574, 195] width 584 height 31
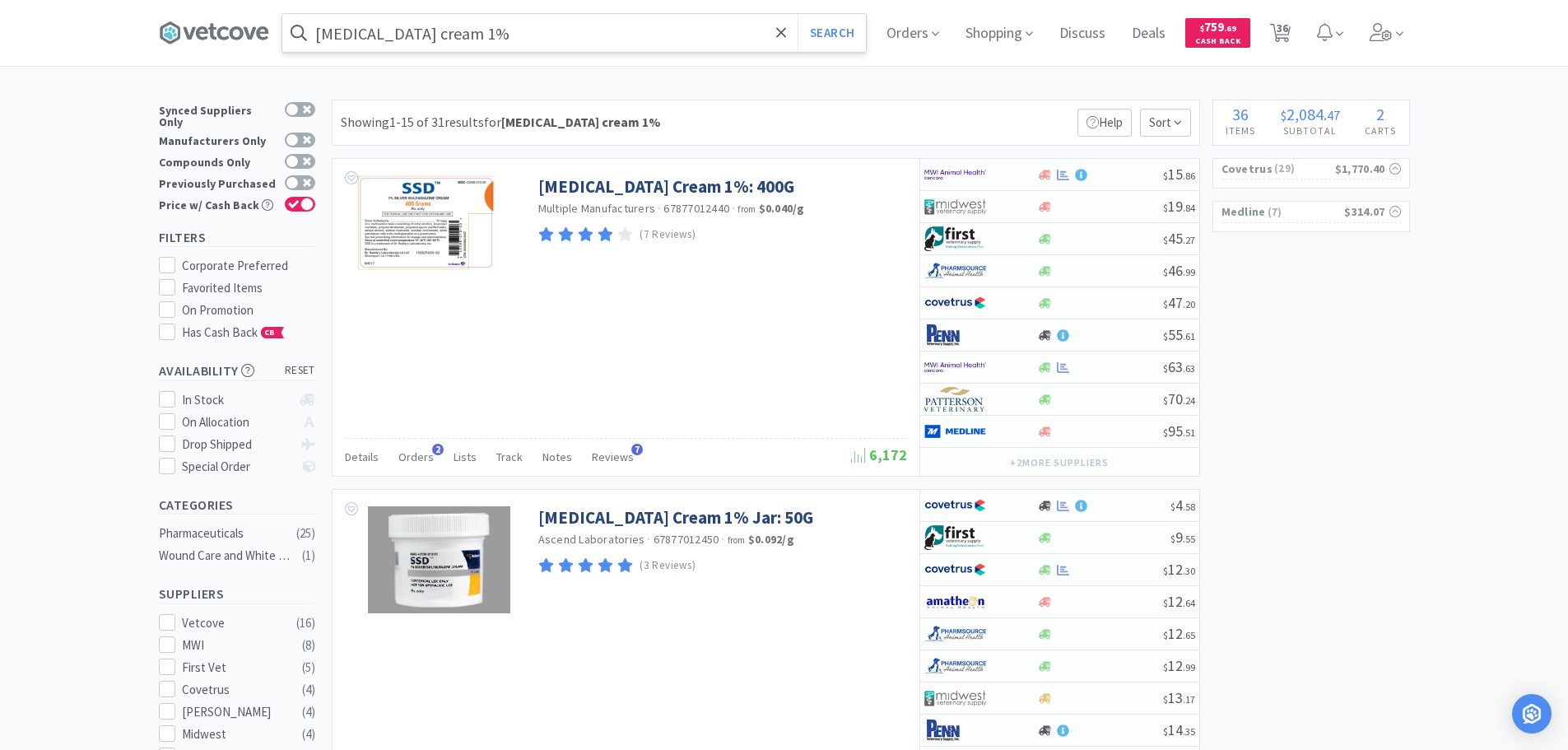
click at [900, 122] on div "Showing 1-15 of 31 results for silver sulfadiazine cream 1% Filters Help Sort" at bounding box center [765, 122] width 868 height 46
click at [874, 123] on div "Showing 1-15 of 31 results for silver sulfadiazine cream 1% Filters Help Sort" at bounding box center [765, 122] width 868 height 46
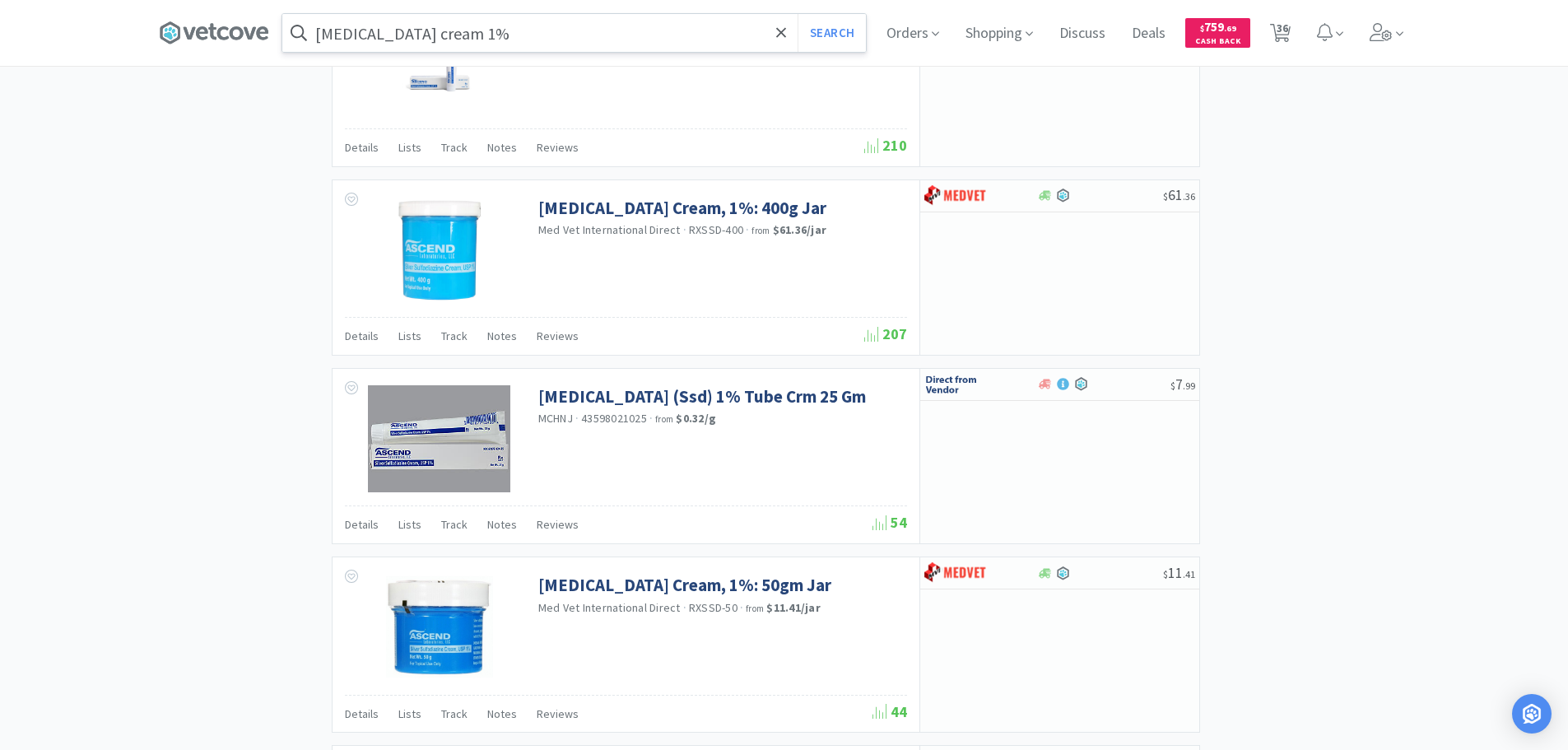
scroll to position [2223, 0]
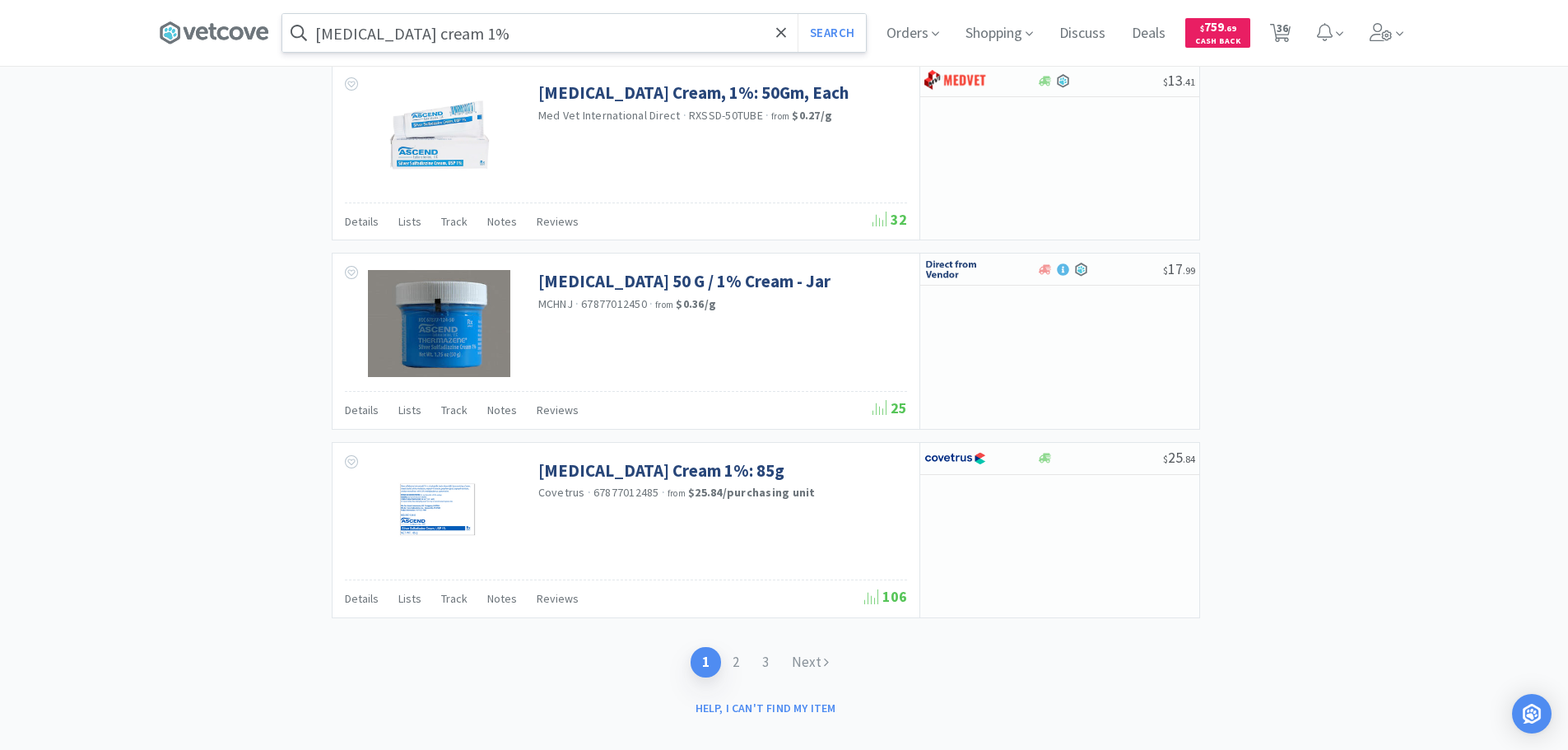
scroll to position [2881, 0]
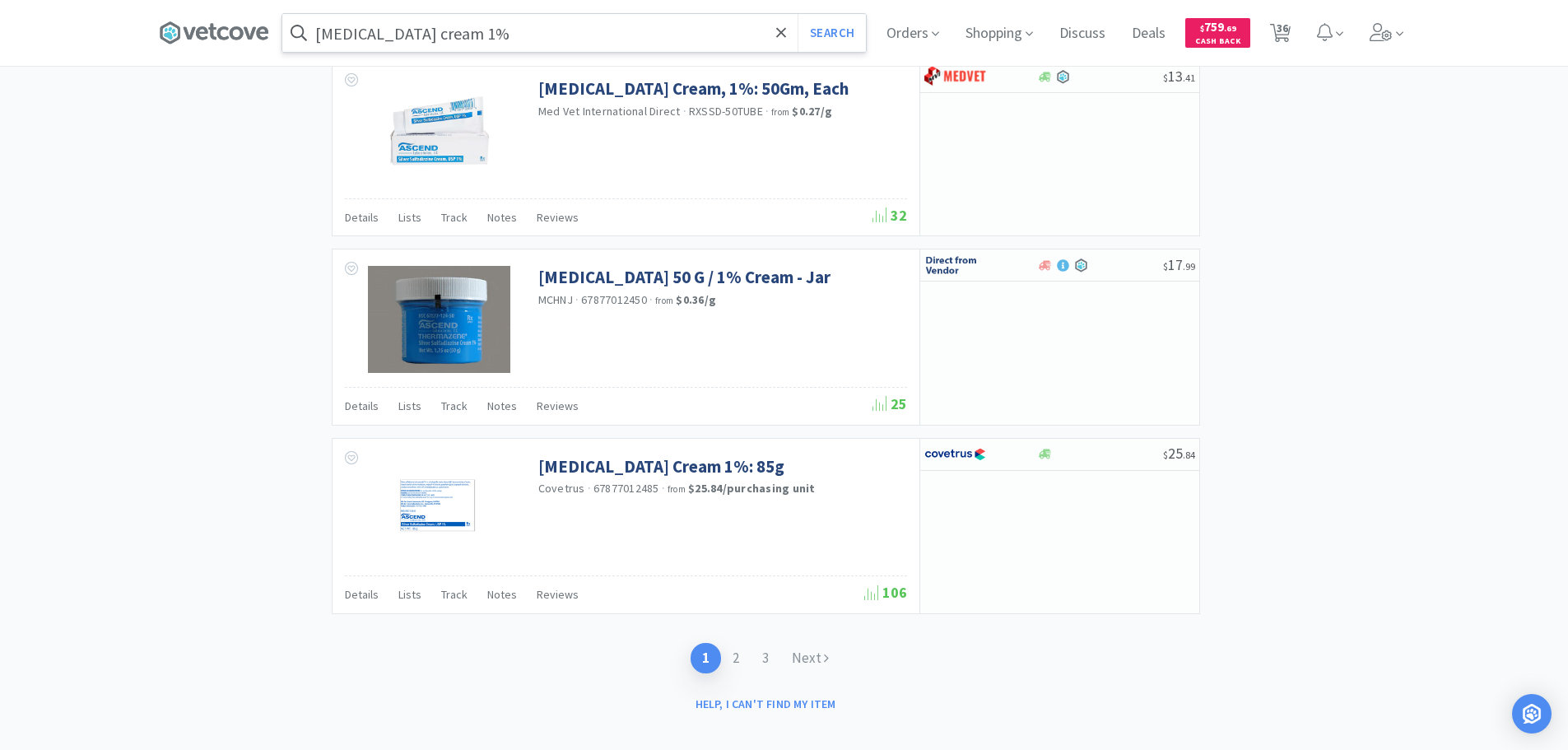
click at [735, 659] on link "2" at bounding box center [736, 658] width 30 height 31
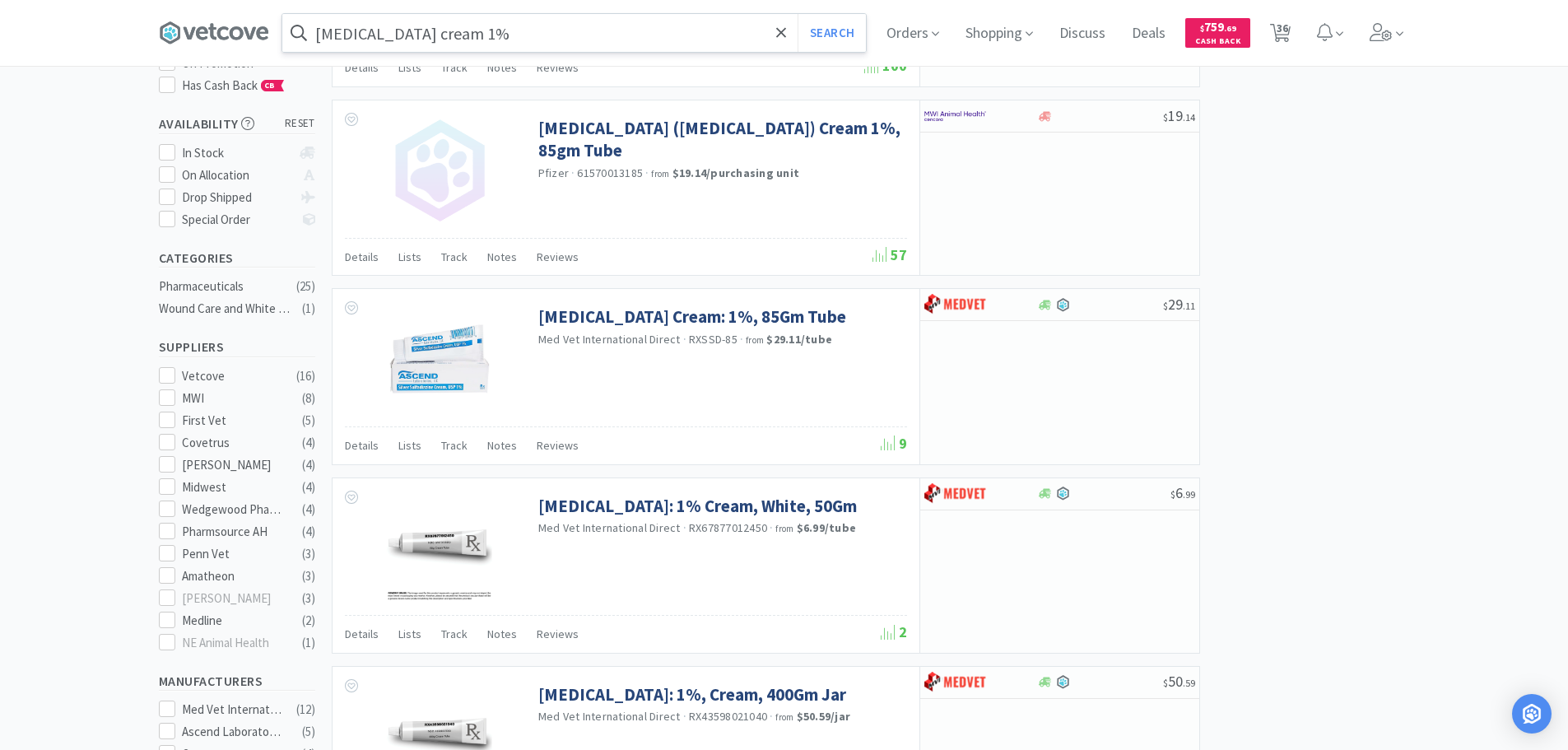
scroll to position [577, 0]
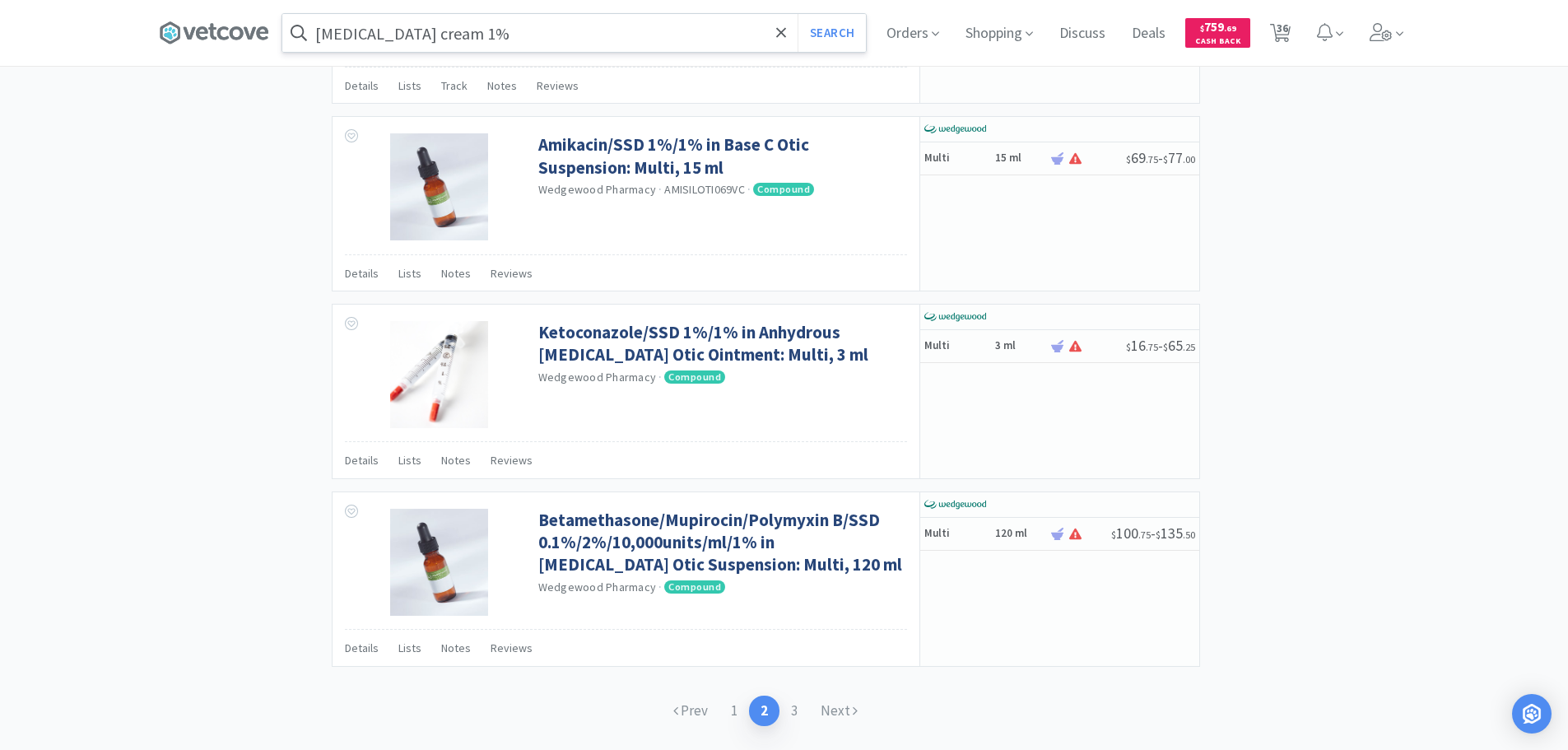
scroll to position [2370, 0]
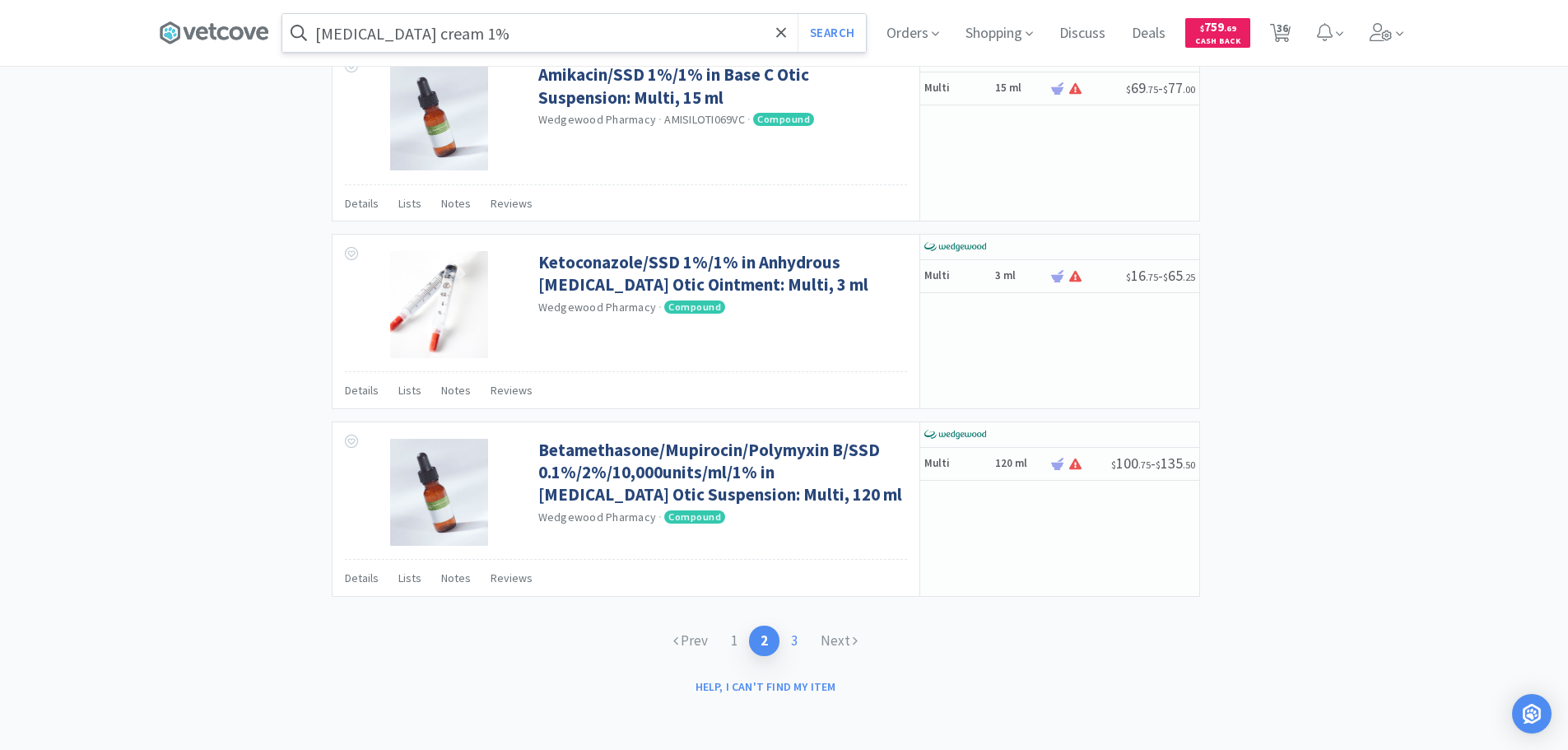
click at [791, 631] on link "3" at bounding box center [794, 641] width 30 height 31
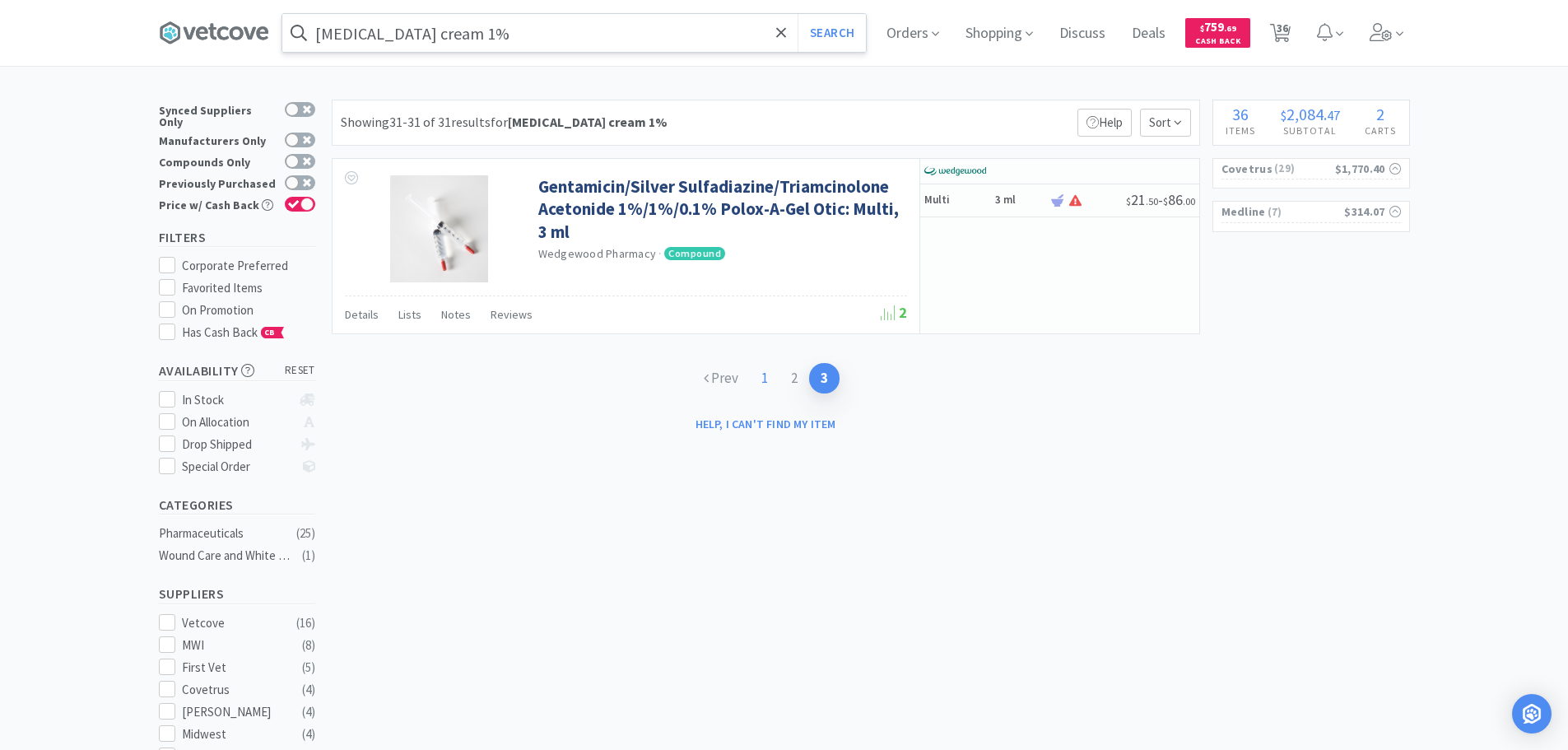
click at [760, 380] on link "1" at bounding box center [764, 378] width 30 height 31
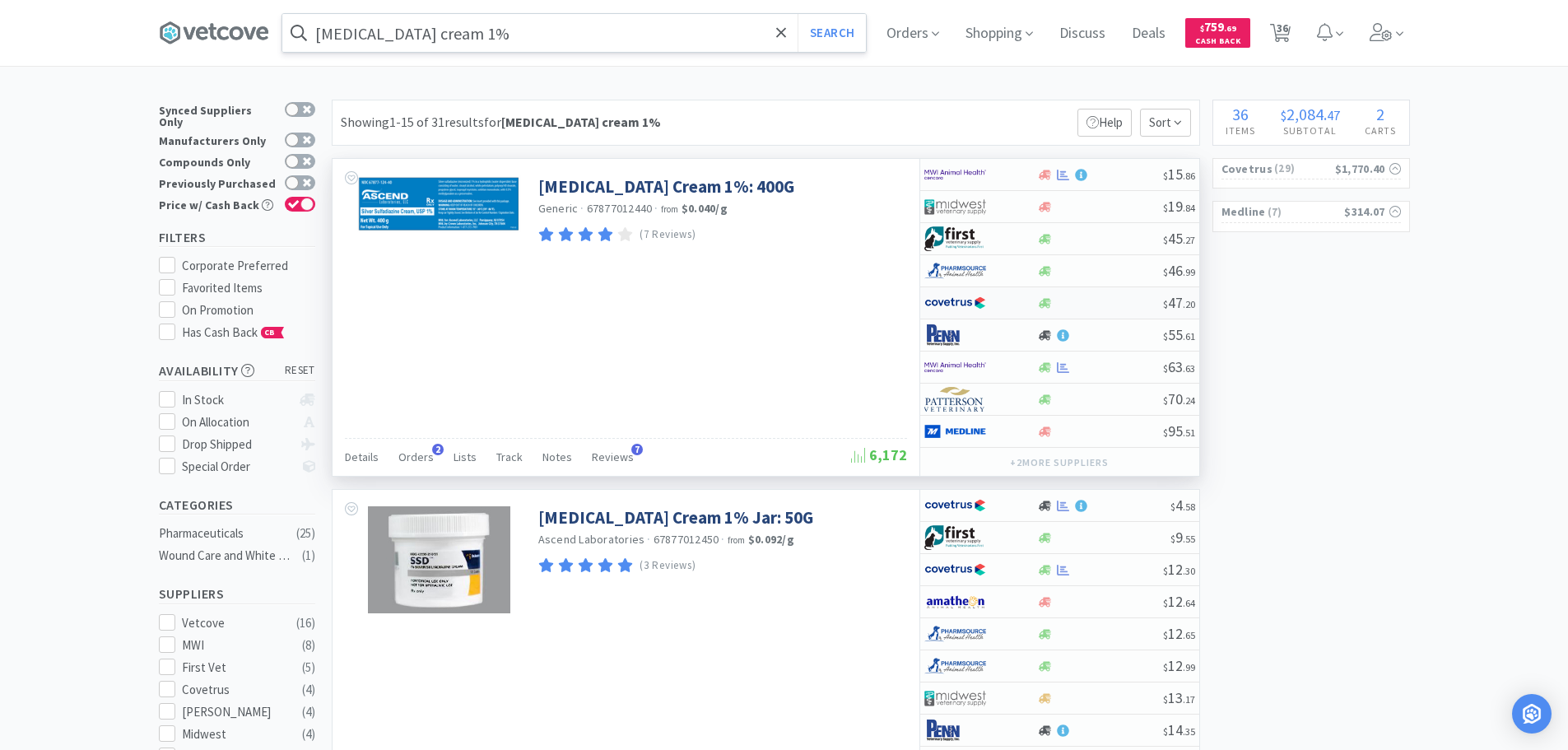
click at [1099, 306] on div at bounding box center [1100, 304] width 126 height 13
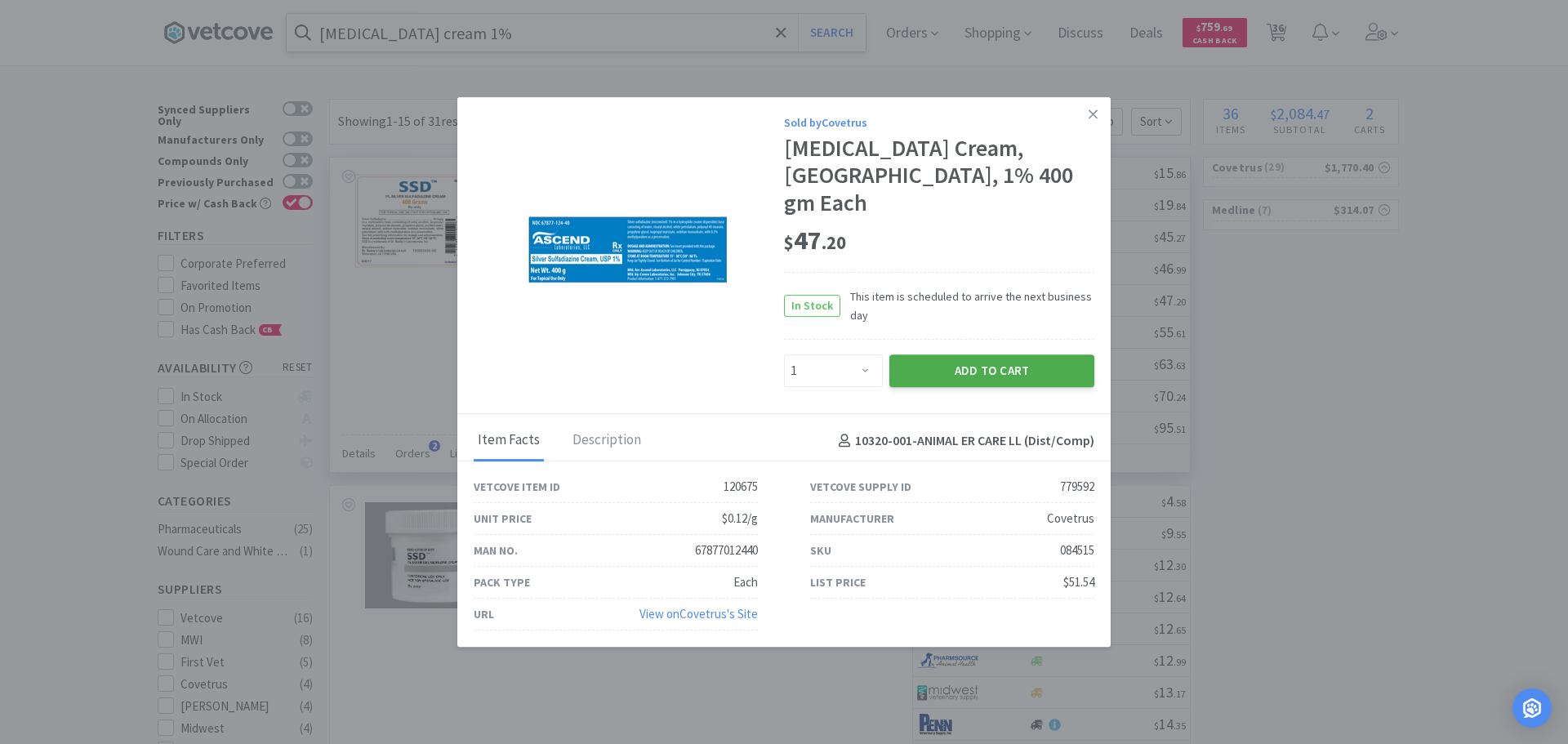
click at [1009, 361] on button "Add to Cart" at bounding box center [992, 371] width 205 height 33
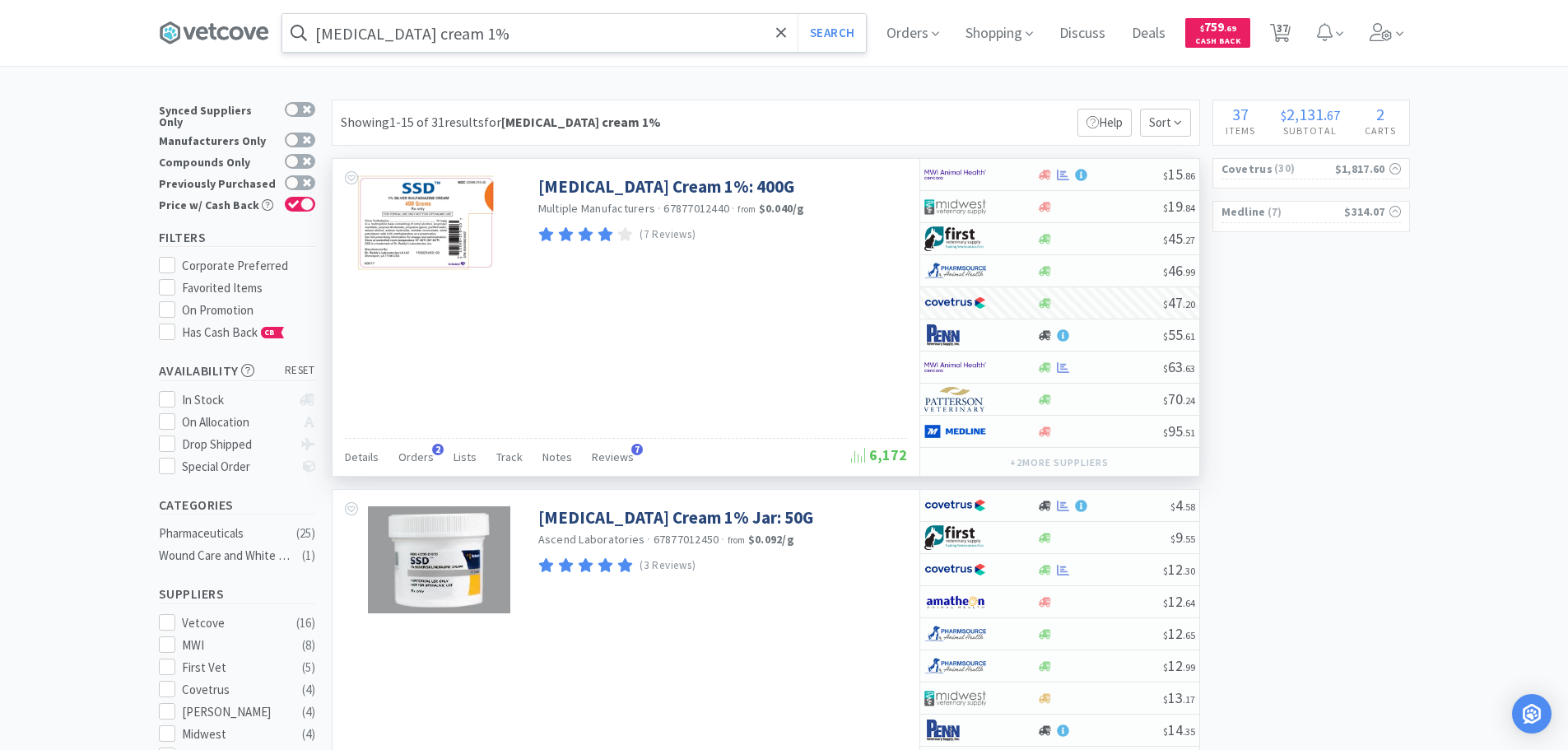
click at [591, 24] on input "silver sulfadiazine cream 1%" at bounding box center [574, 33] width 584 height 38
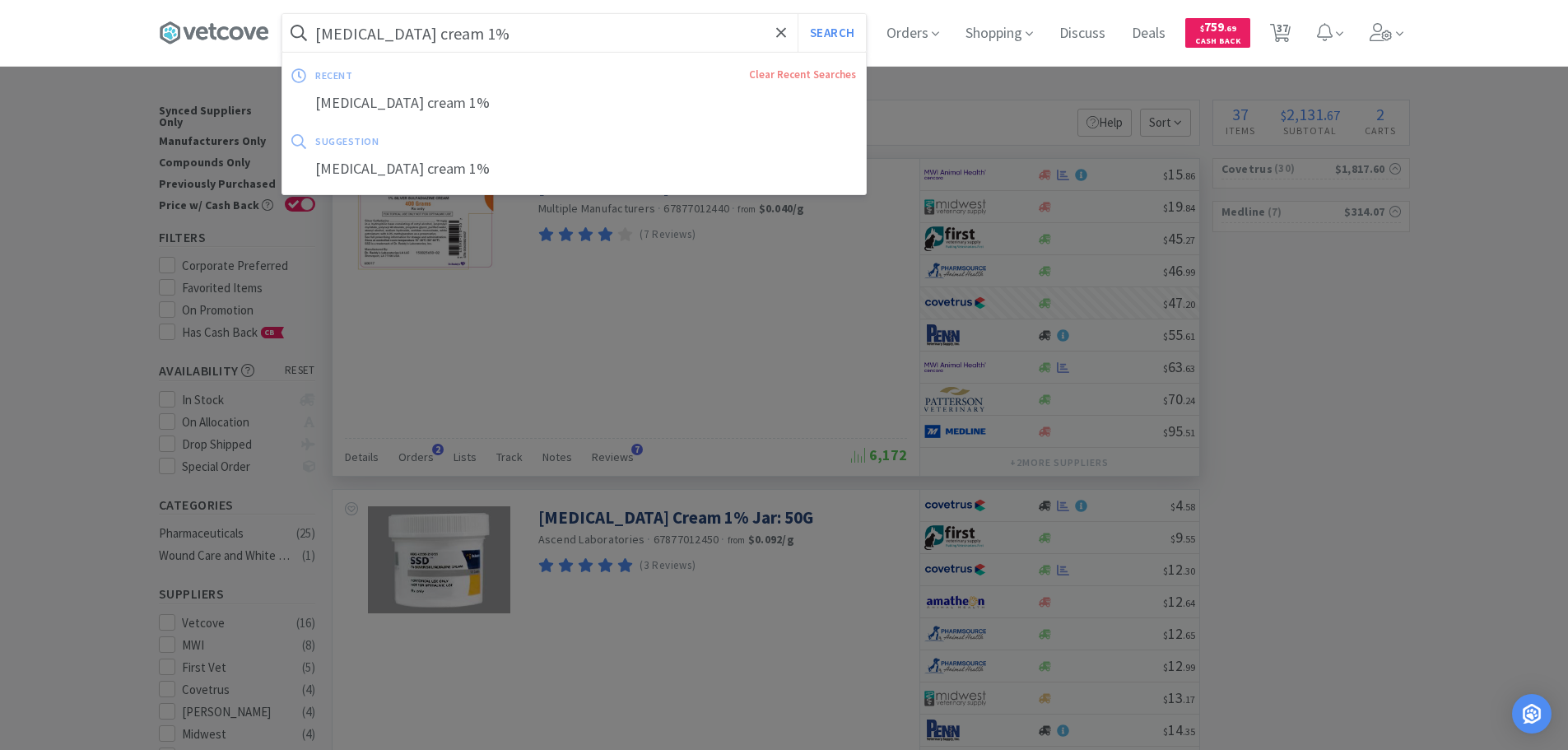
paste input "027015"
click at [797, 14] on button "Search" at bounding box center [832, 33] width 68 height 38
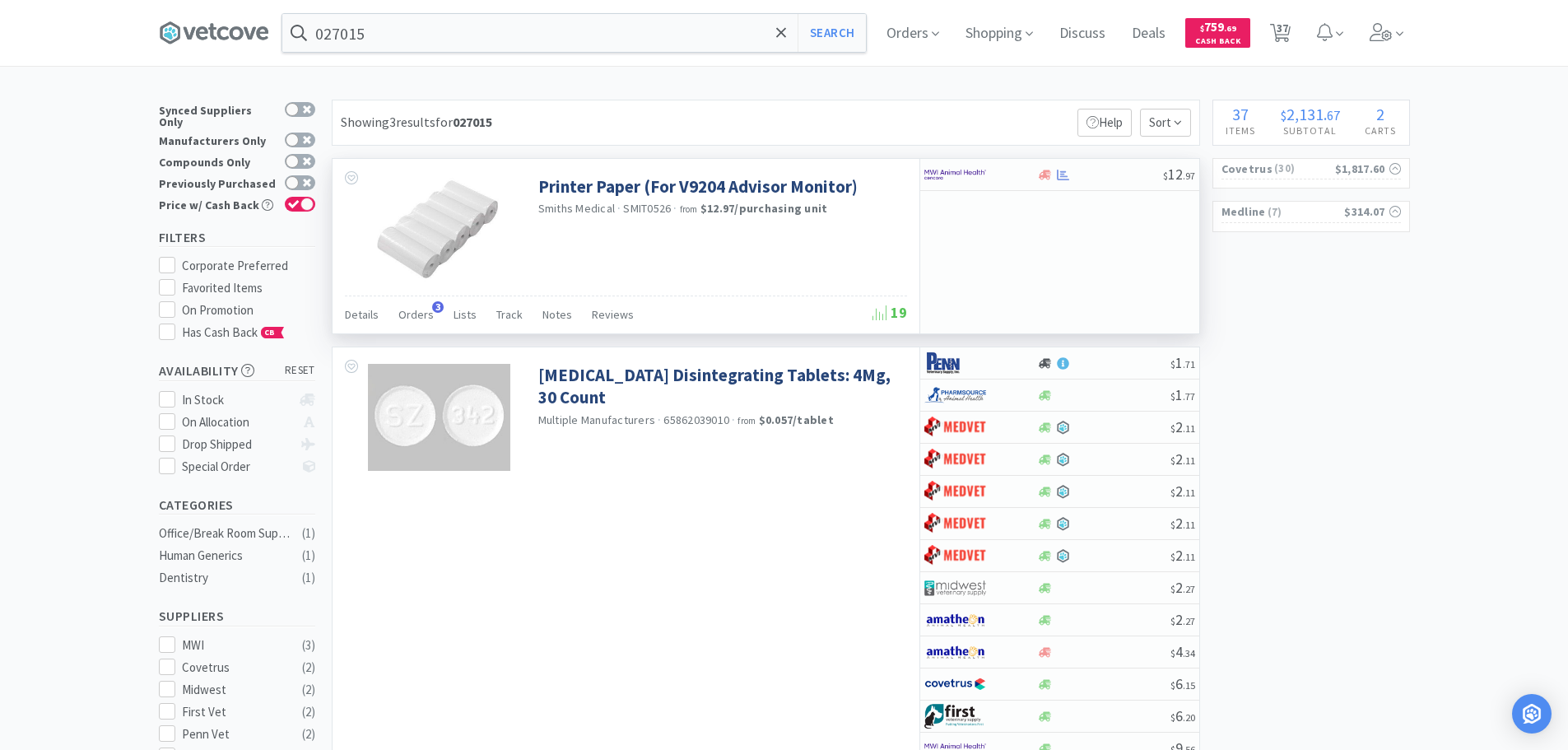
click at [654, 208] on span "SMIT0526" at bounding box center [647, 208] width 48 height 14
copy span "SMIT0526"
click at [574, 31] on input "027015" at bounding box center [574, 33] width 584 height 38
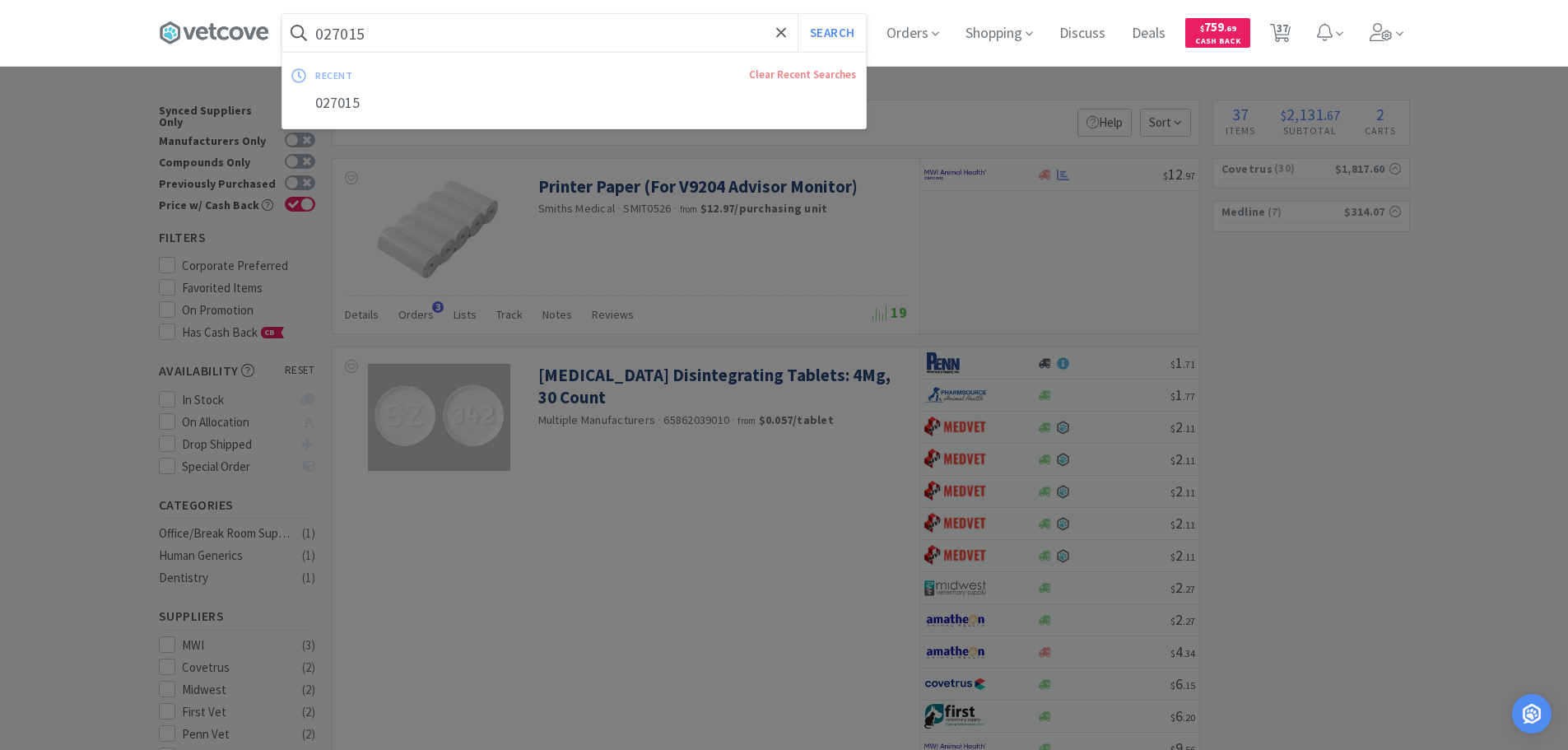
paste input "SMIT0526"
click at [797, 14] on button "Search" at bounding box center [832, 33] width 68 height 38
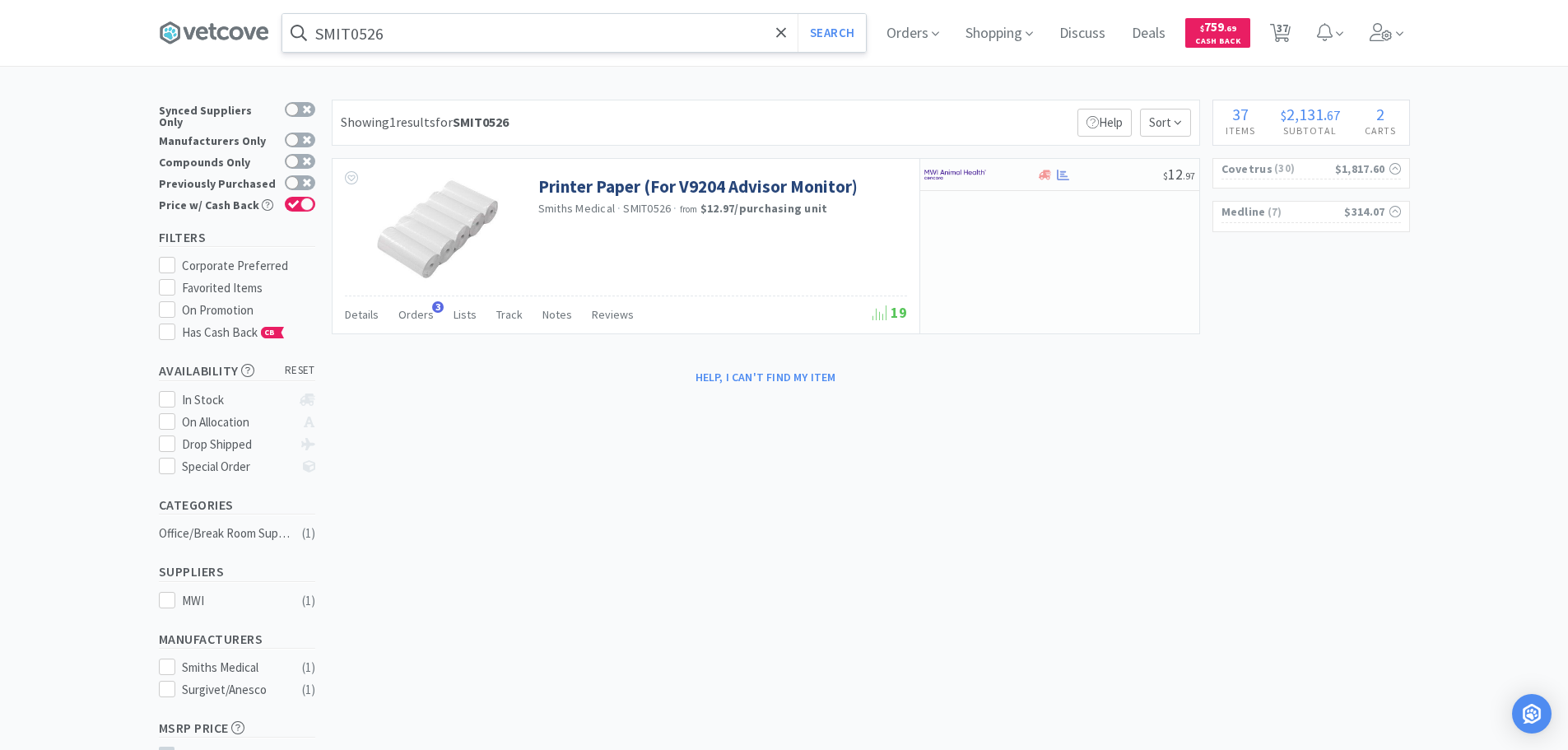
click at [588, 33] on input "SMIT0526" at bounding box center [574, 33] width 584 height 38
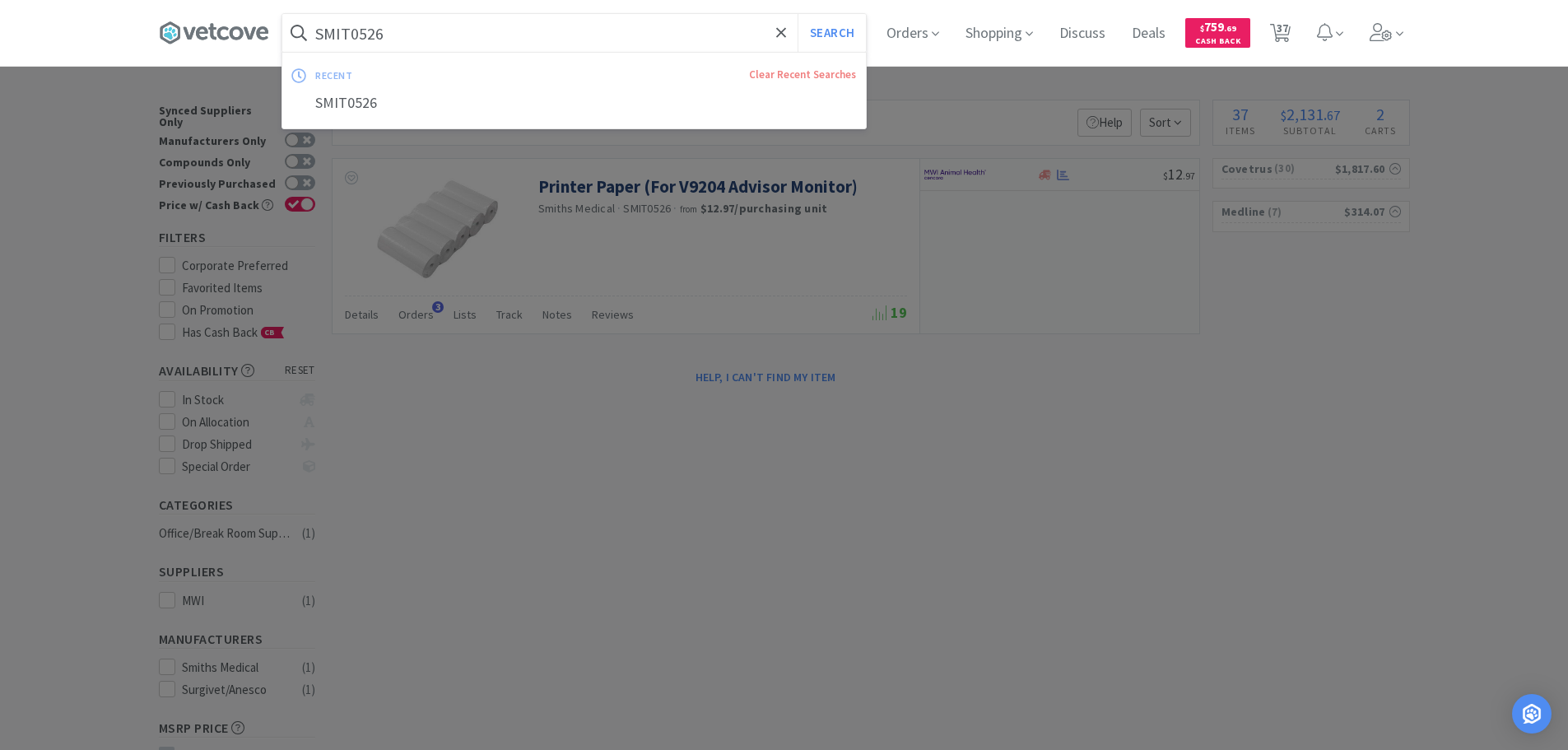
paste input "024612"
click at [797, 14] on button "Search" at bounding box center [832, 33] width 68 height 38
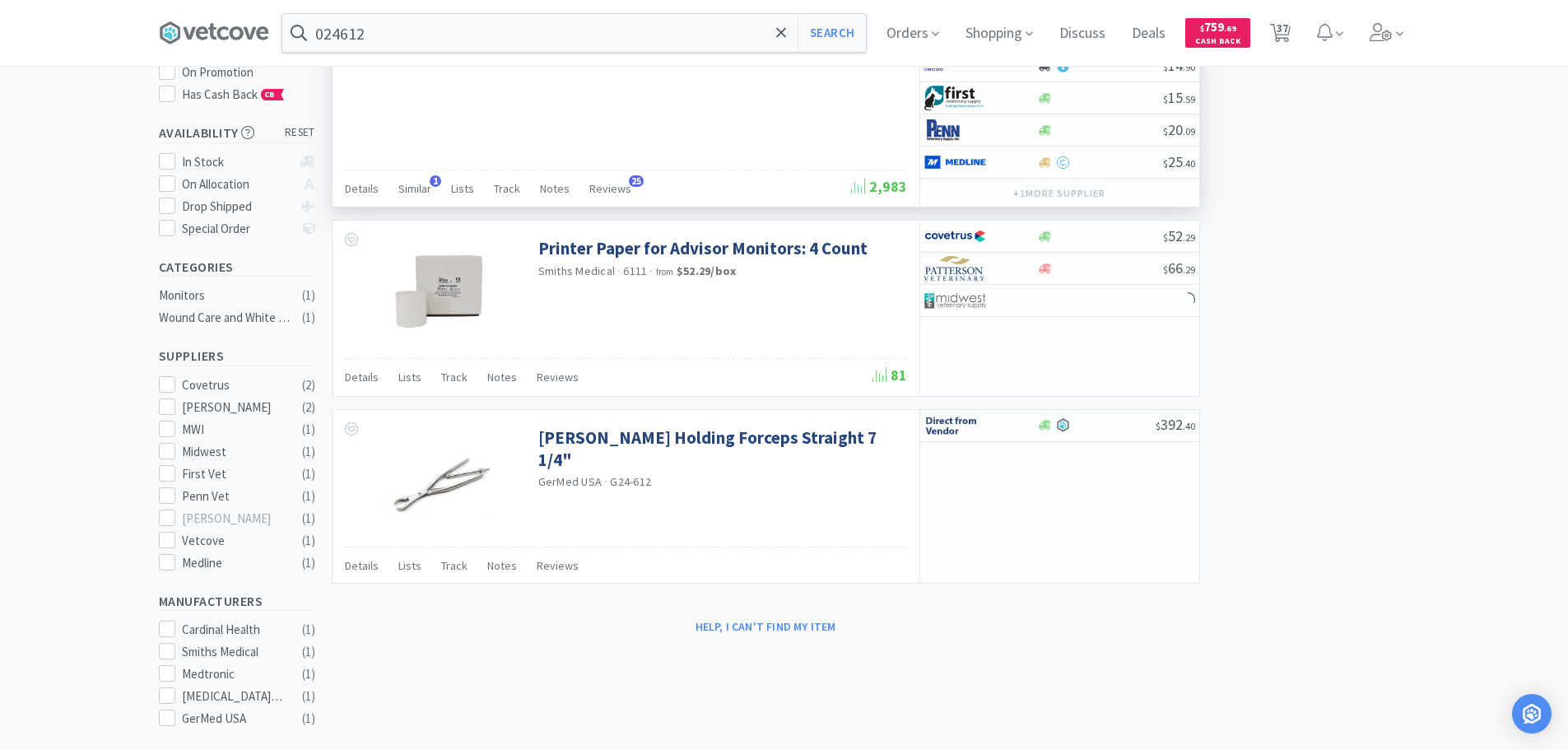
scroll to position [247, 0]
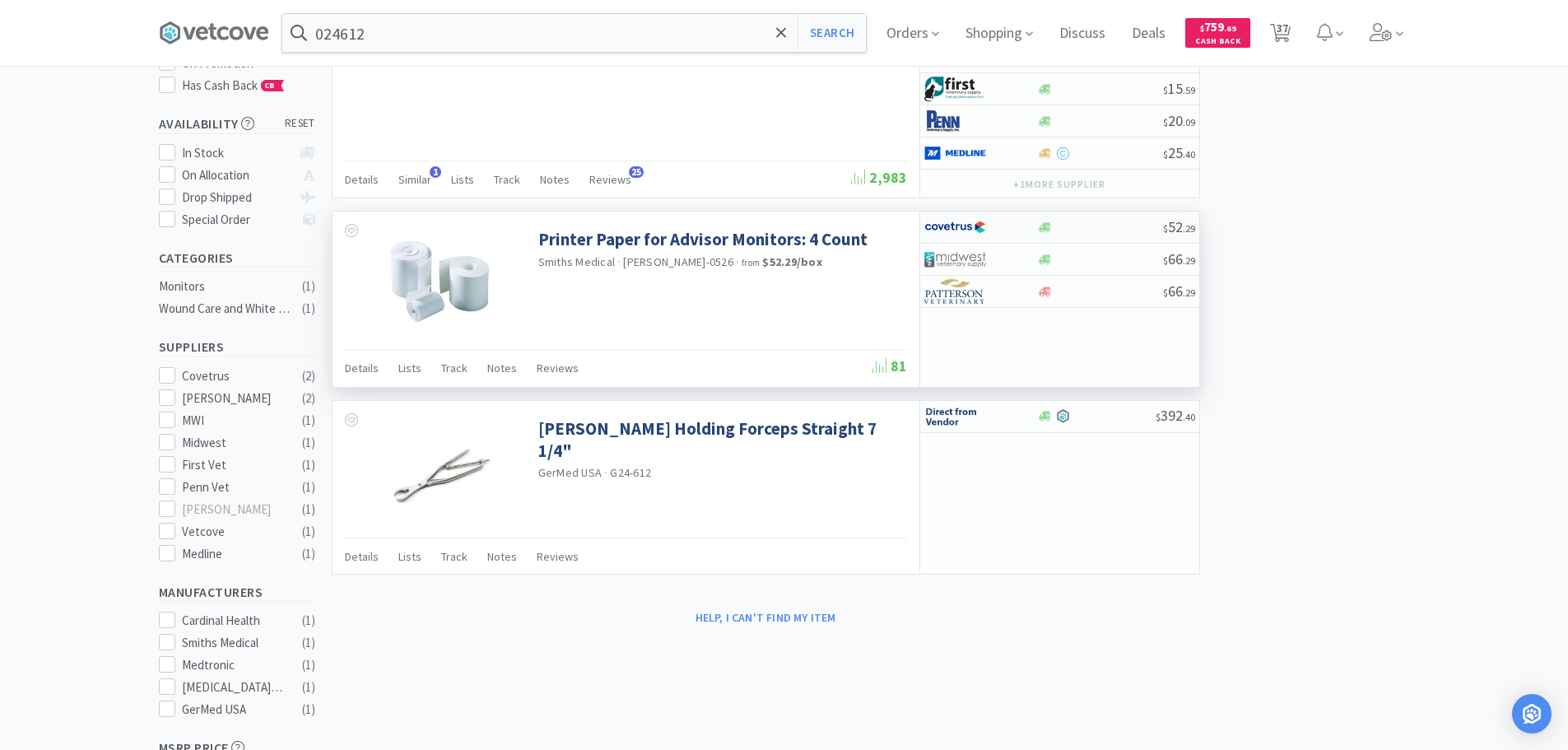
click at [1099, 218] on div "$ 52 . 29" at bounding box center [1060, 228] width 279 height 32
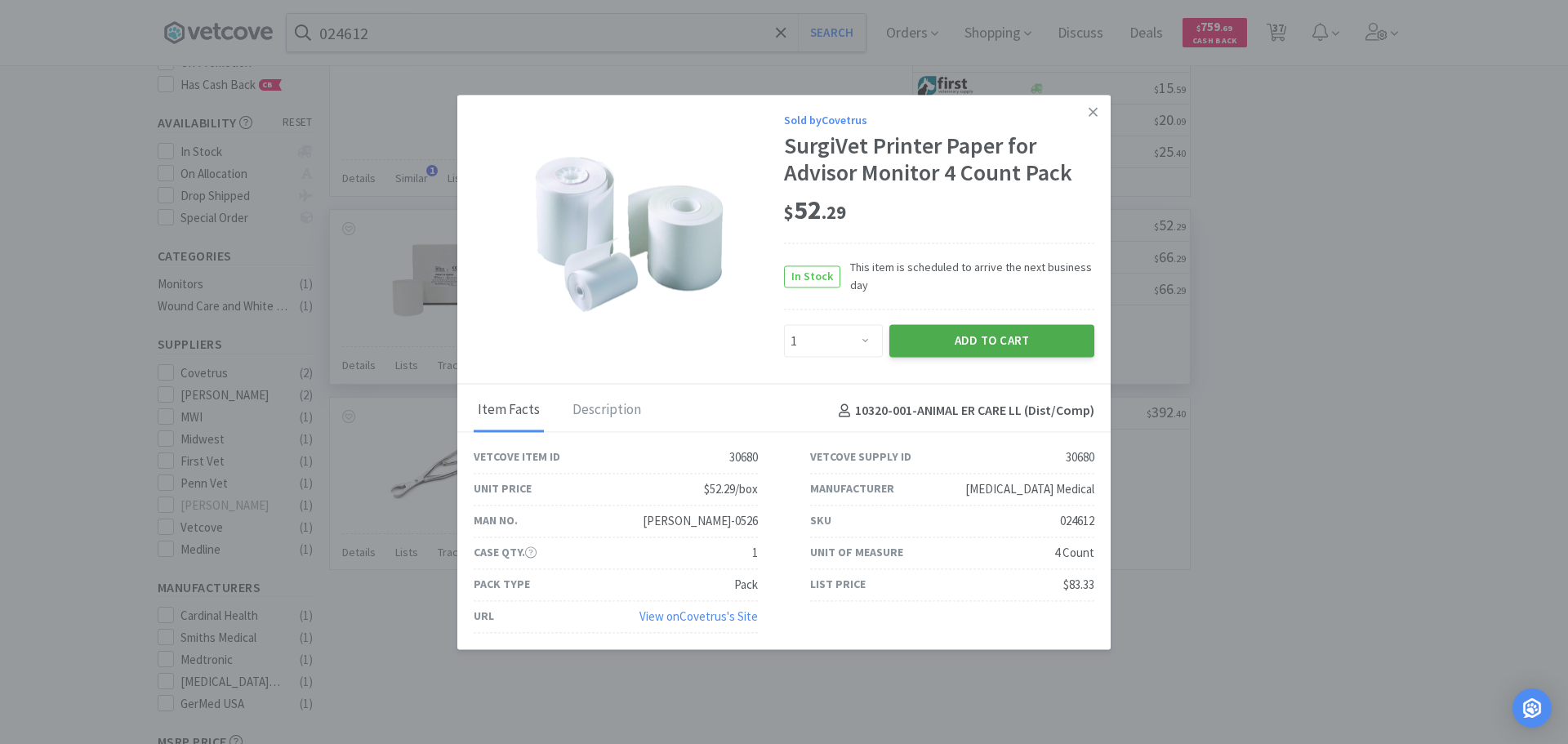
click at [992, 340] on button "Add to Cart" at bounding box center [992, 341] width 205 height 33
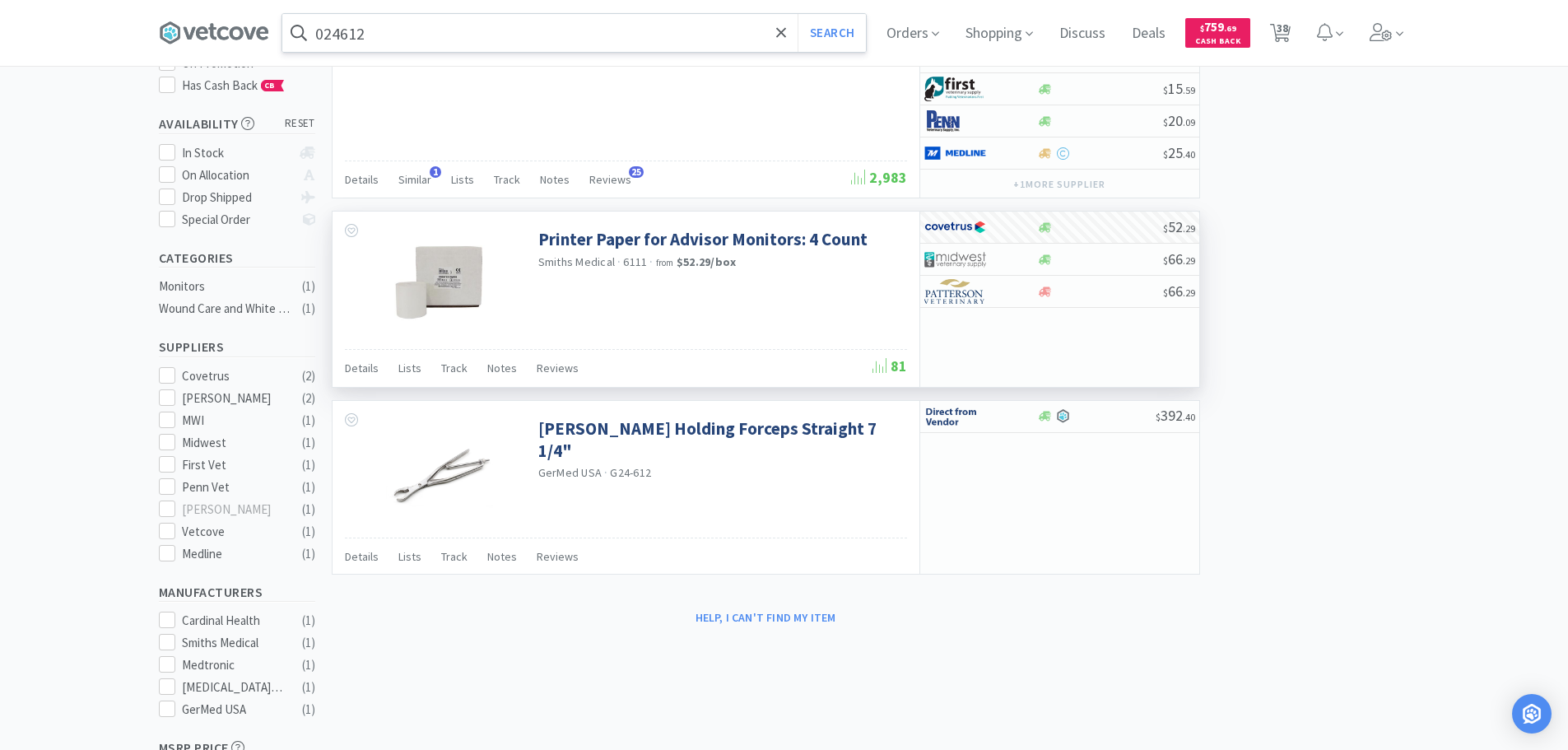
click at [593, 27] on input "024612" at bounding box center [574, 33] width 584 height 38
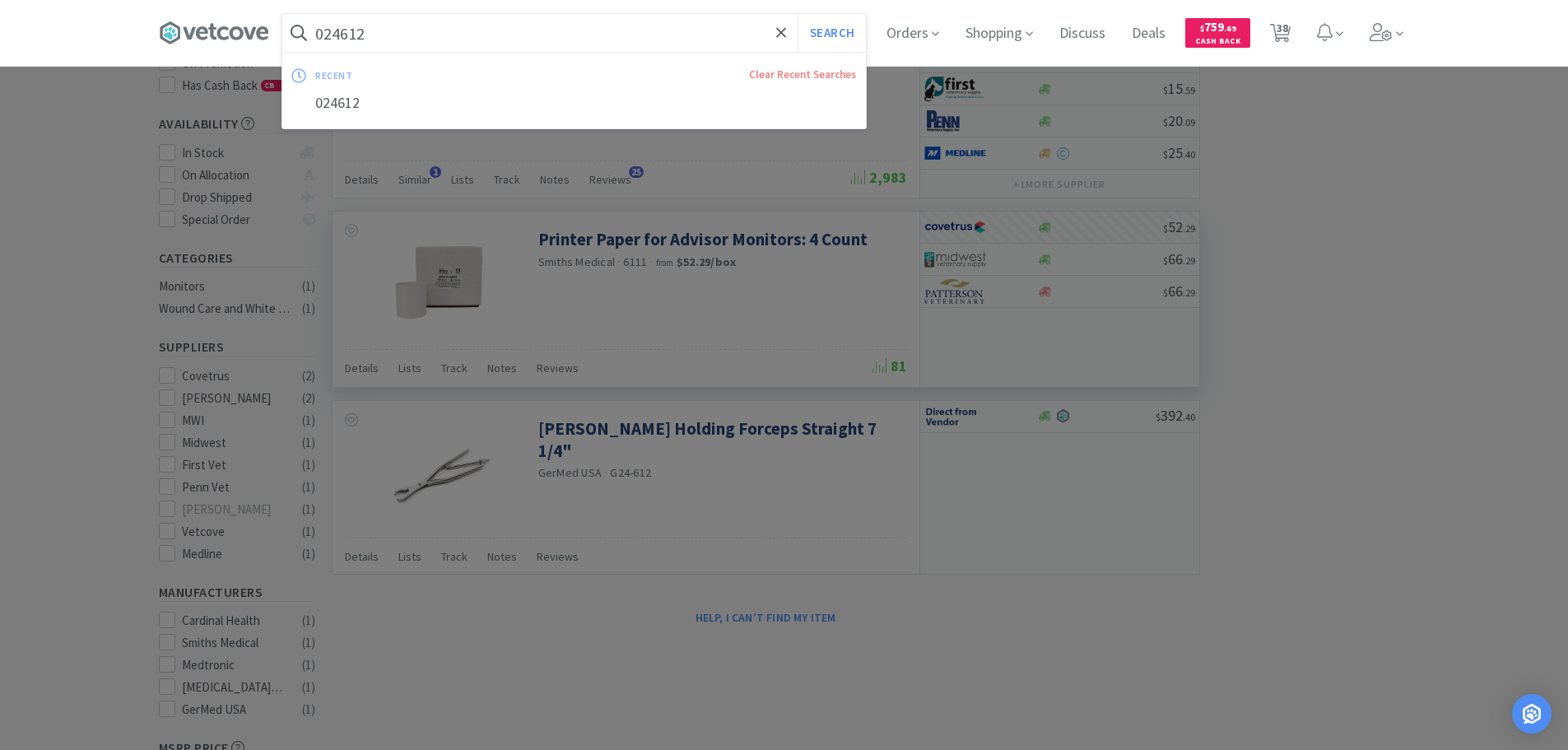
paste input "MWI - 602030 $0.138"
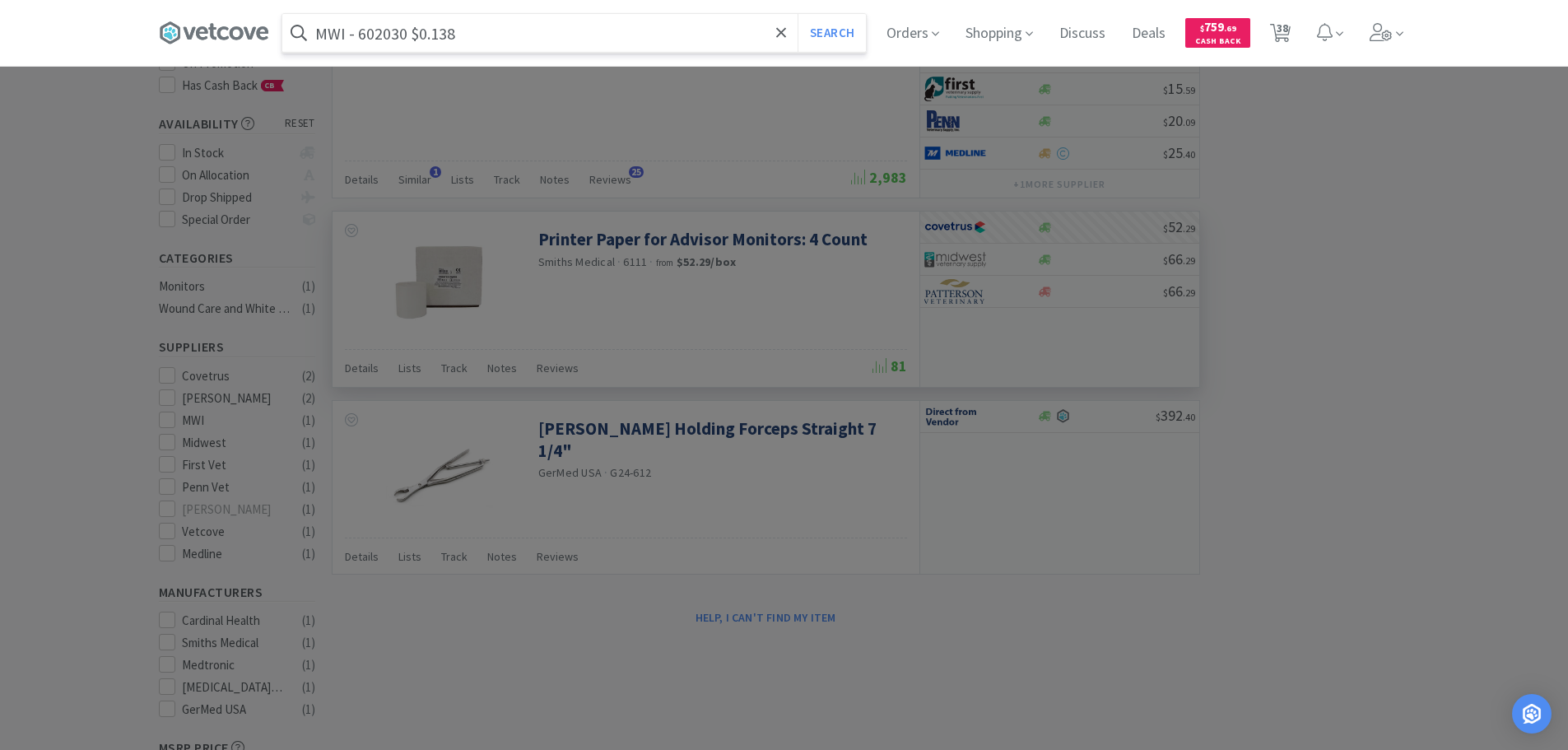
click at [395, 34] on input "MWI - 602030 $0.138" at bounding box center [574, 33] width 584 height 38
paste input "602030"
click at [797, 14] on button "Search" at bounding box center [832, 33] width 68 height 38
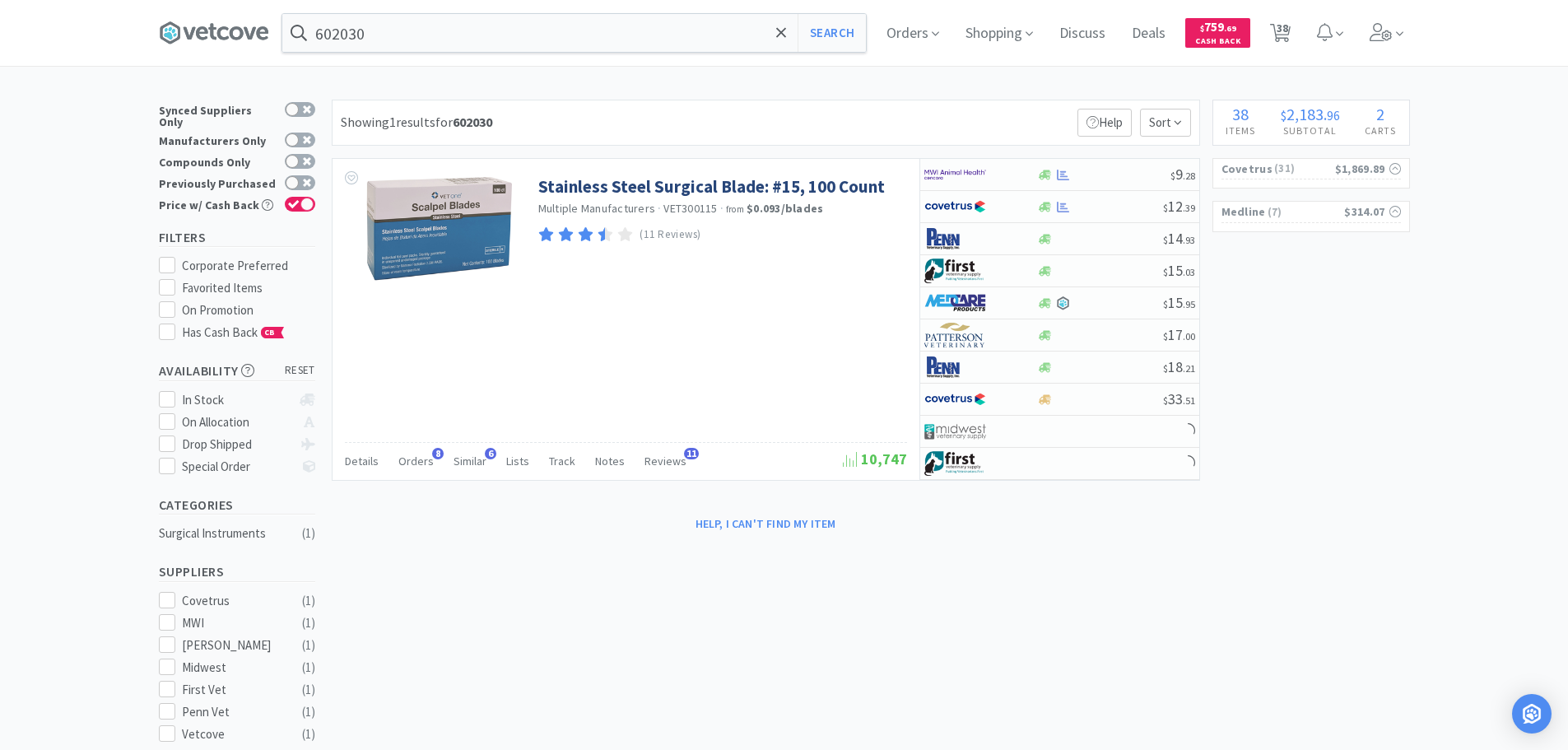
click at [697, 84] on div "602030 Search Orders Shopping Discuss Discuss Deals Deals $ 759 . 69 Cash Back …" at bounding box center [784, 592] width 1568 height 1184
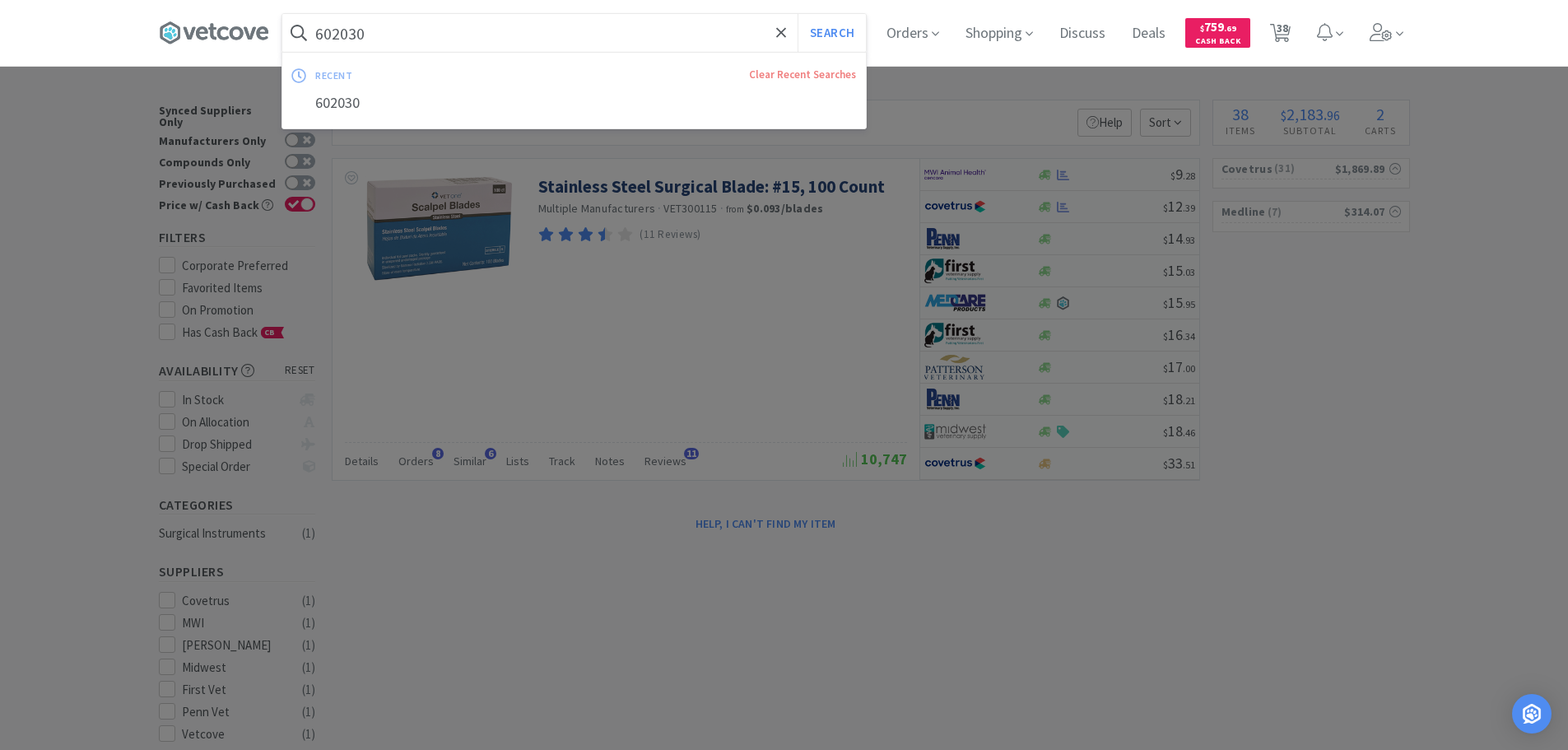
click at [593, 24] on input "602030" at bounding box center [574, 33] width 584 height 38
paste input "112834"
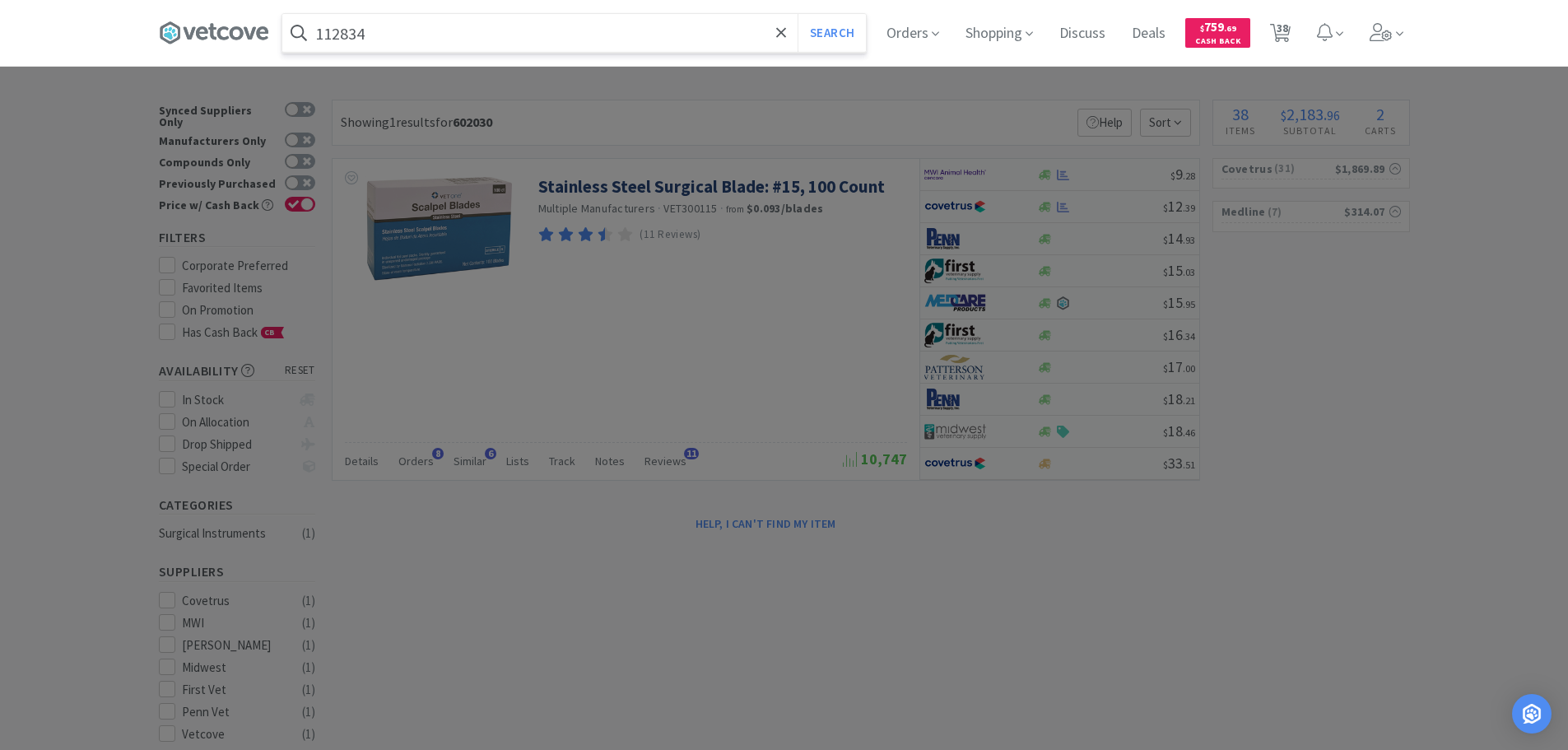
click at [797, 14] on button "Search" at bounding box center [832, 33] width 68 height 38
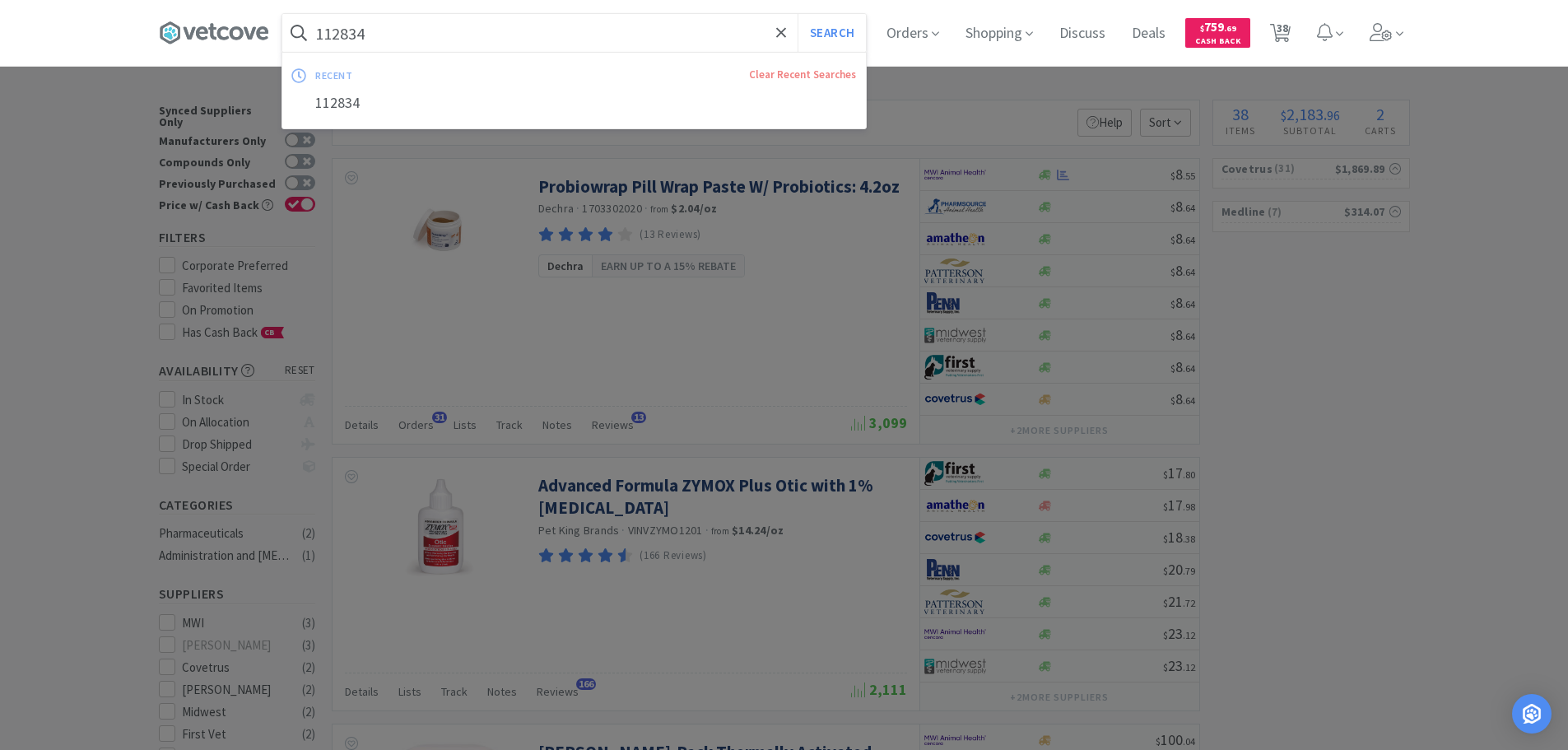
click at [551, 45] on input "112834" at bounding box center [574, 33] width 584 height 38
paste input "Covetrus - 044844 $10.13"
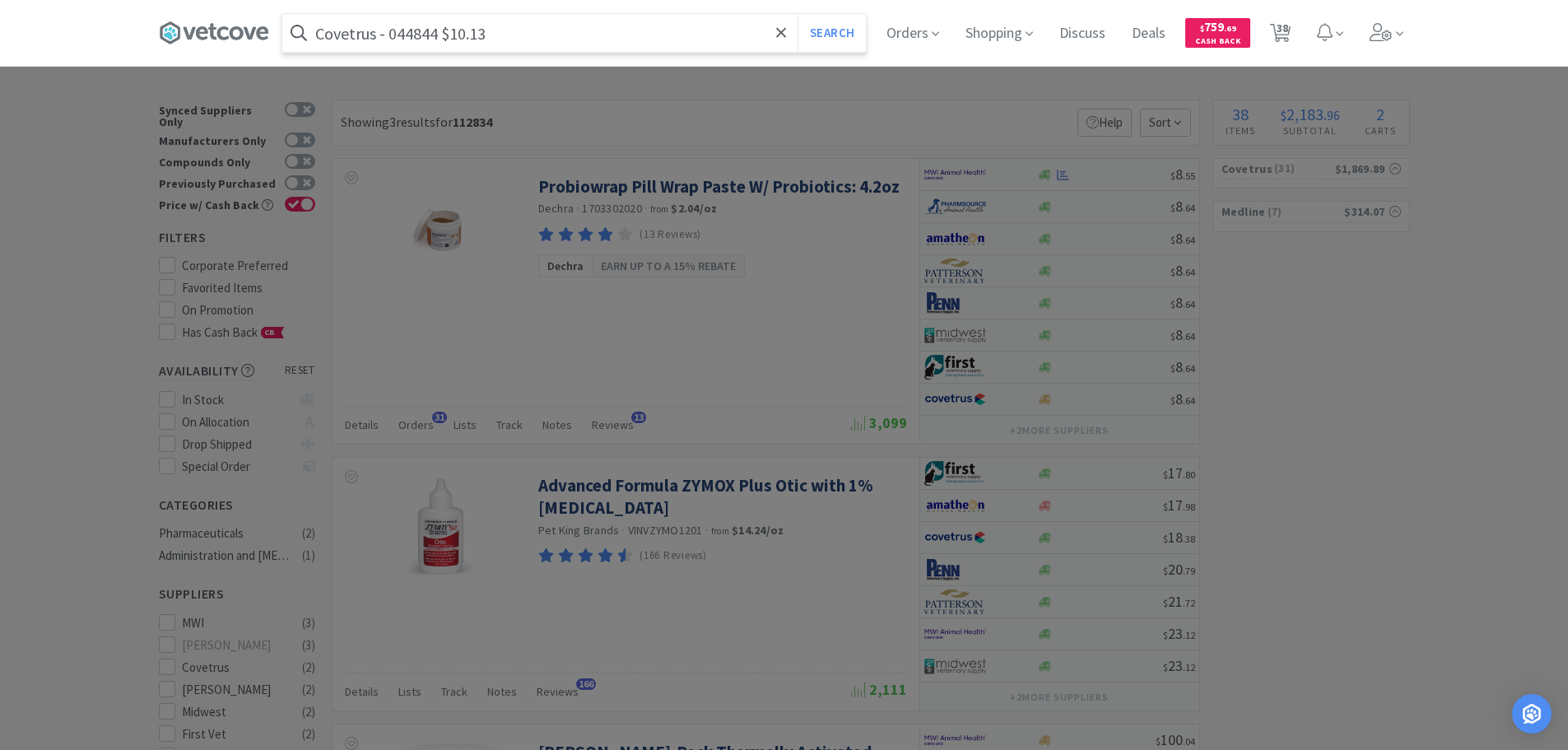
click at [421, 31] on input "Covetrus - 044844 $10.13" at bounding box center [574, 33] width 584 height 38
paste input "044844"
click at [797, 14] on button "Search" at bounding box center [832, 33] width 68 height 38
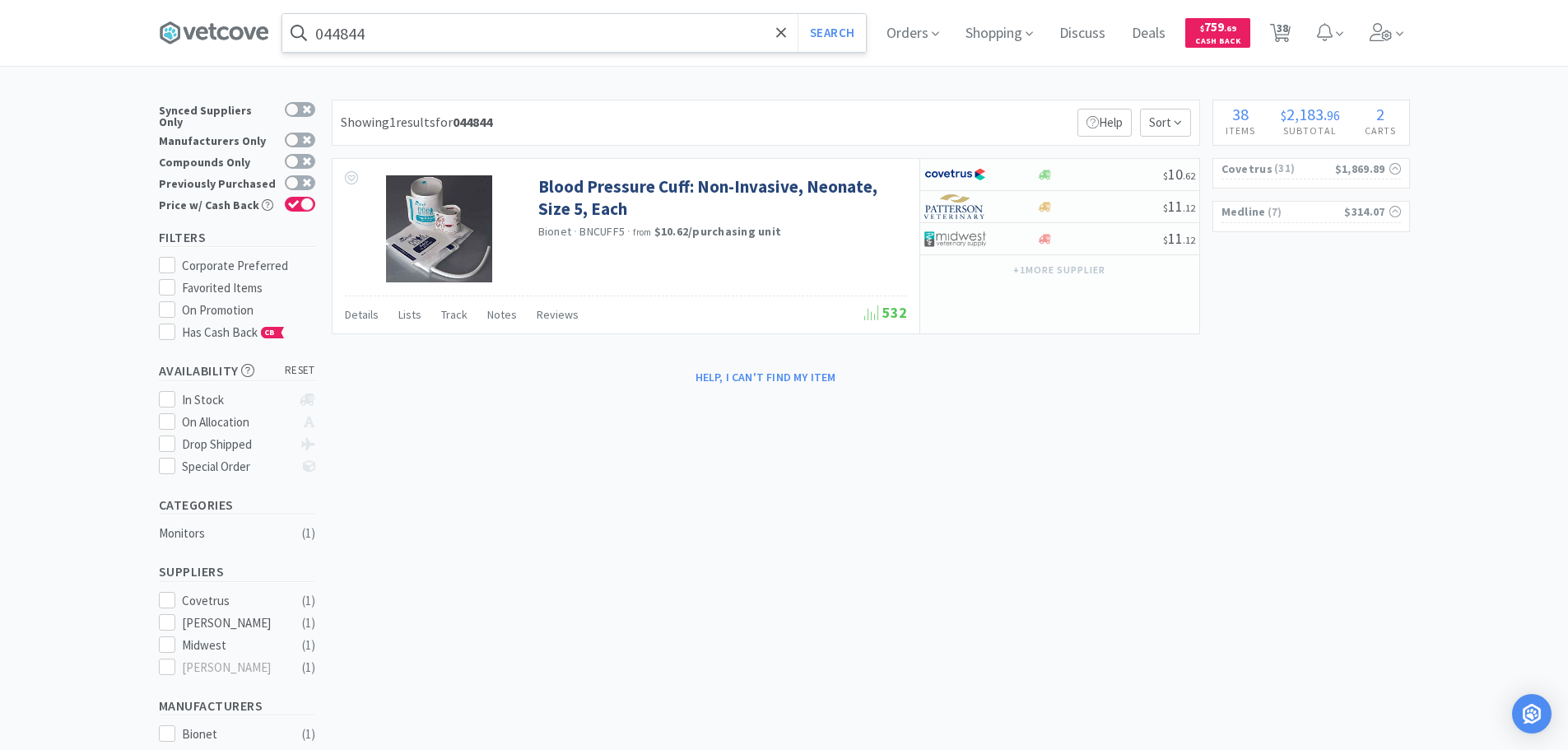
click at [603, 38] on input "044844" at bounding box center [574, 33] width 584 height 38
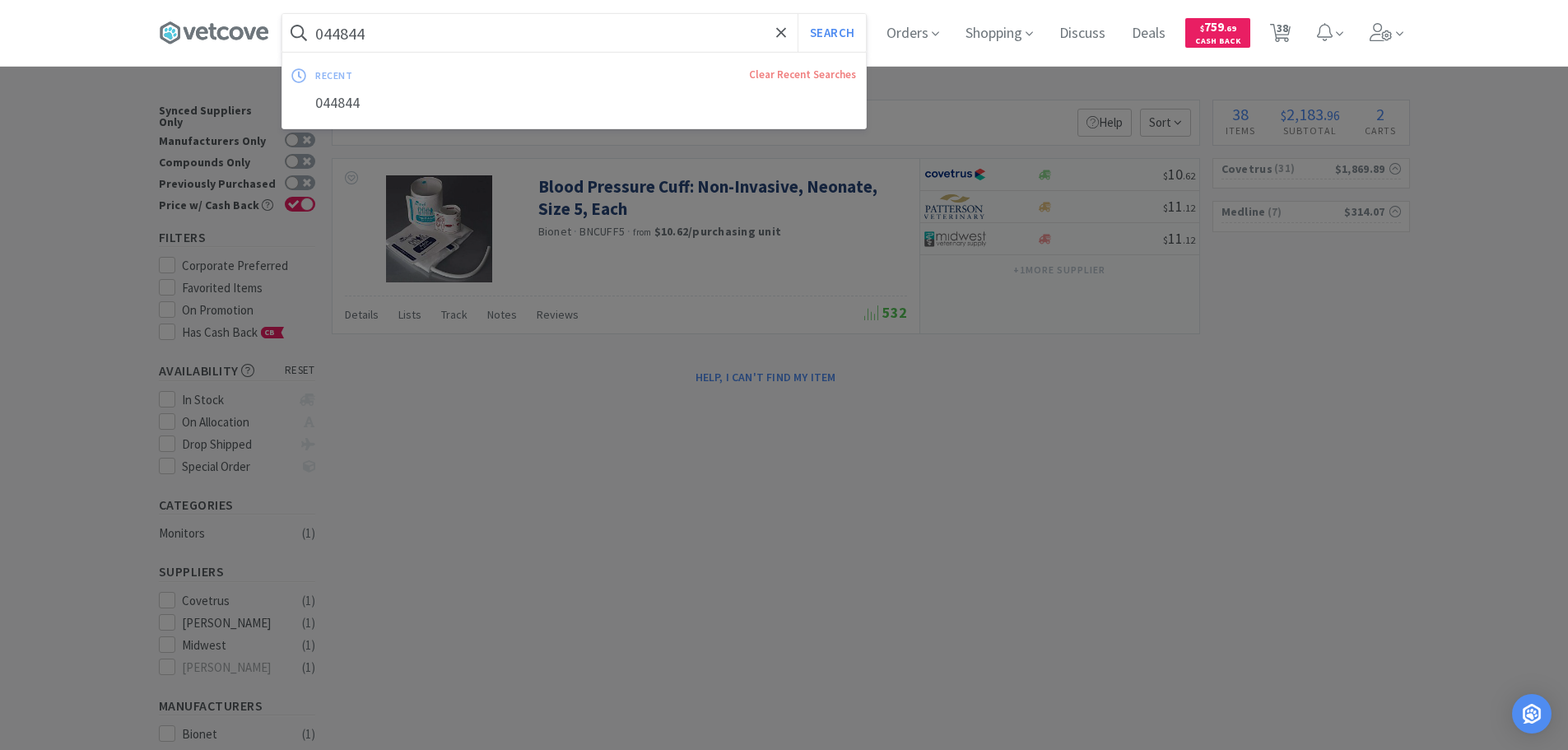
paste input "7-892-1820"
click at [797, 14] on button "Search" at bounding box center [832, 33] width 68 height 38
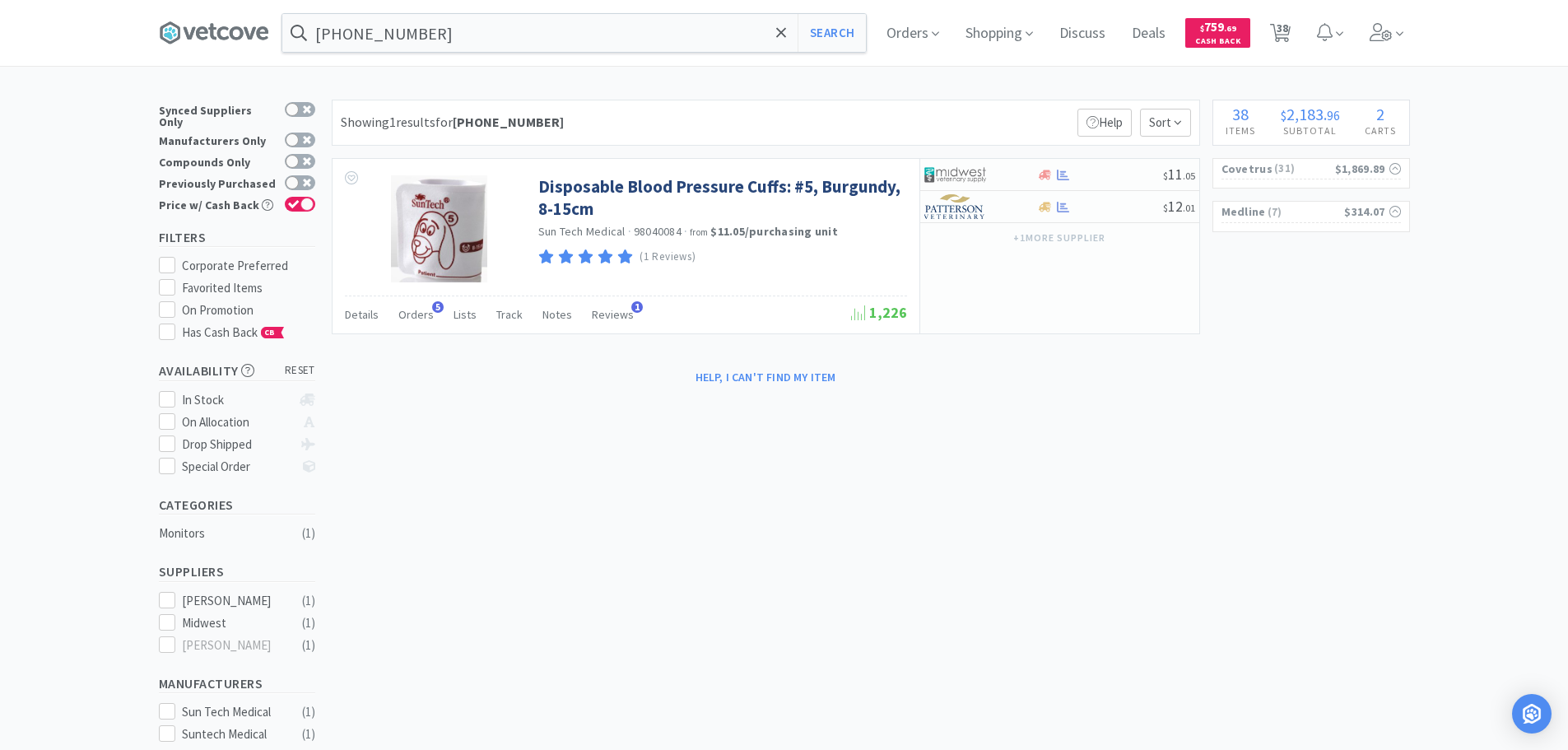
click at [873, 123] on div "Showing 1 results for 07-892-1820 Filters Help Sort" at bounding box center [765, 122] width 868 height 46
click at [852, 121] on div "Showing 1 results for 07-892-1820 Filters Help Sort" at bounding box center [765, 122] width 868 height 46
click at [848, 116] on div "Showing 1 results for 07-892-1820 Filters Help Sort" at bounding box center [765, 122] width 868 height 46
click at [836, 116] on div "Showing 1 results for 07-892-1820 Filters Help Sort" at bounding box center [765, 122] width 868 height 46
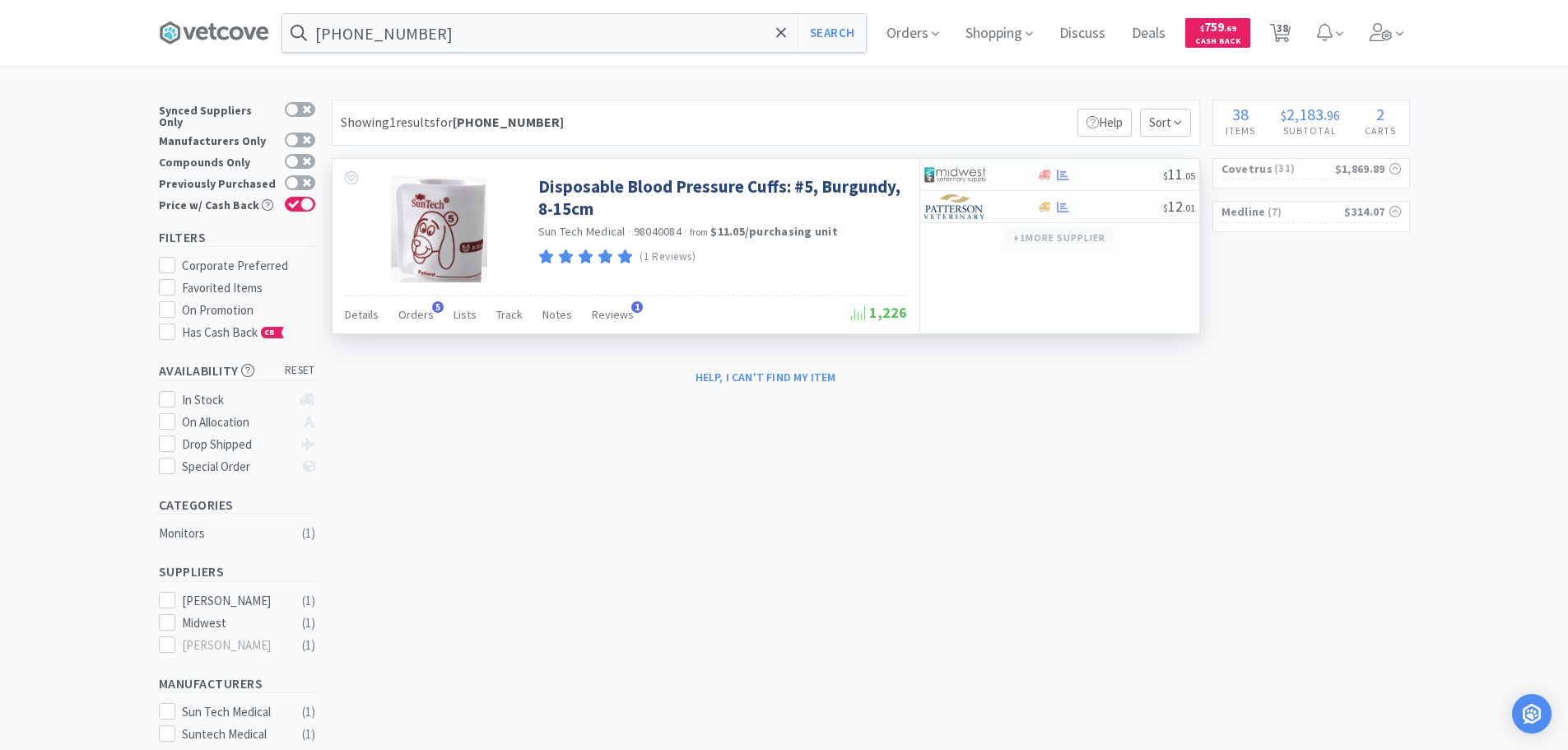
click at [1024, 238] on button "+ 1 more supplier" at bounding box center [1059, 238] width 108 height 23
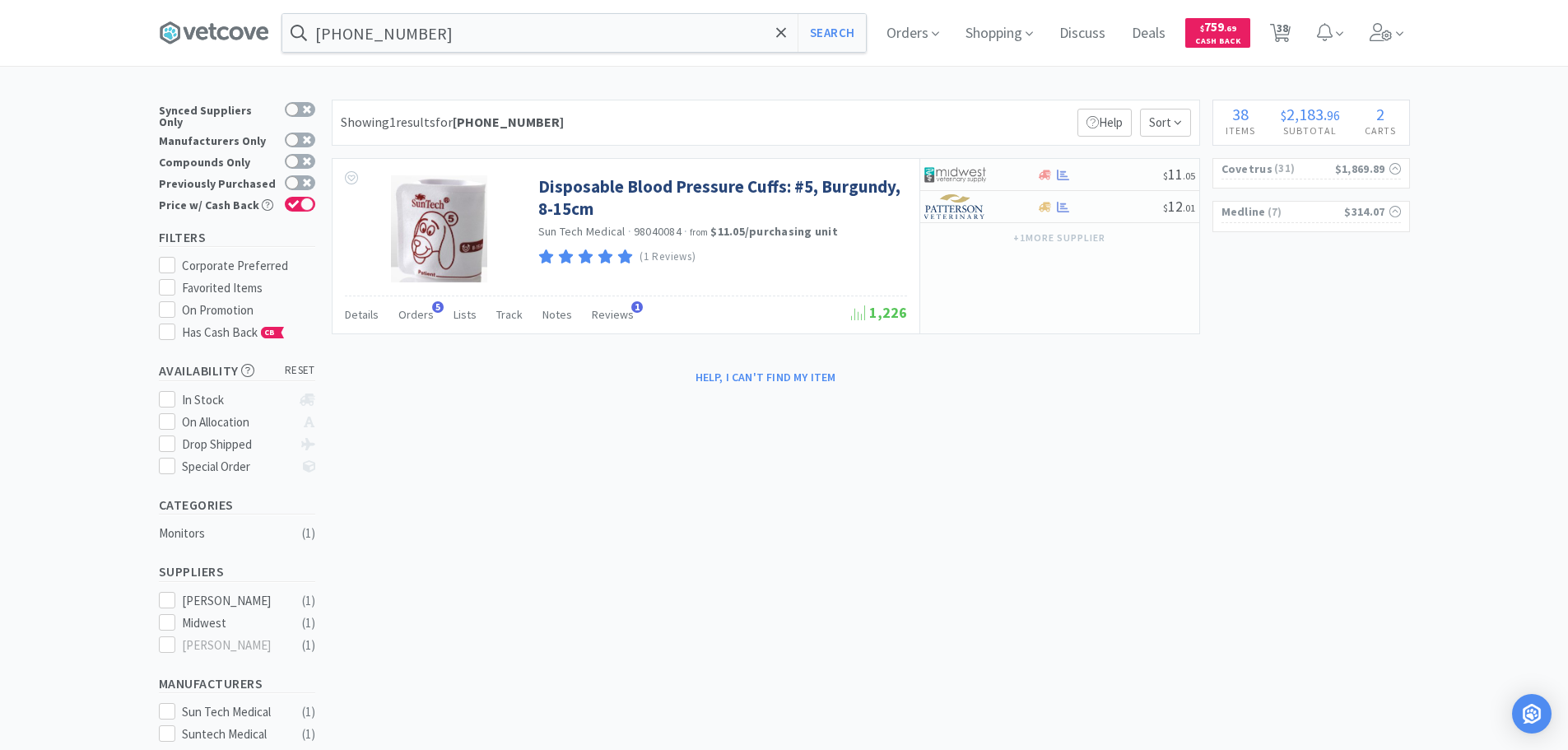
click at [747, 113] on div "Showing 1 results for 07-892-1820 Filters Help Sort" at bounding box center [765, 122] width 868 height 46
click at [573, 32] on input "07-892-1820" at bounding box center [574, 33] width 584 height 38
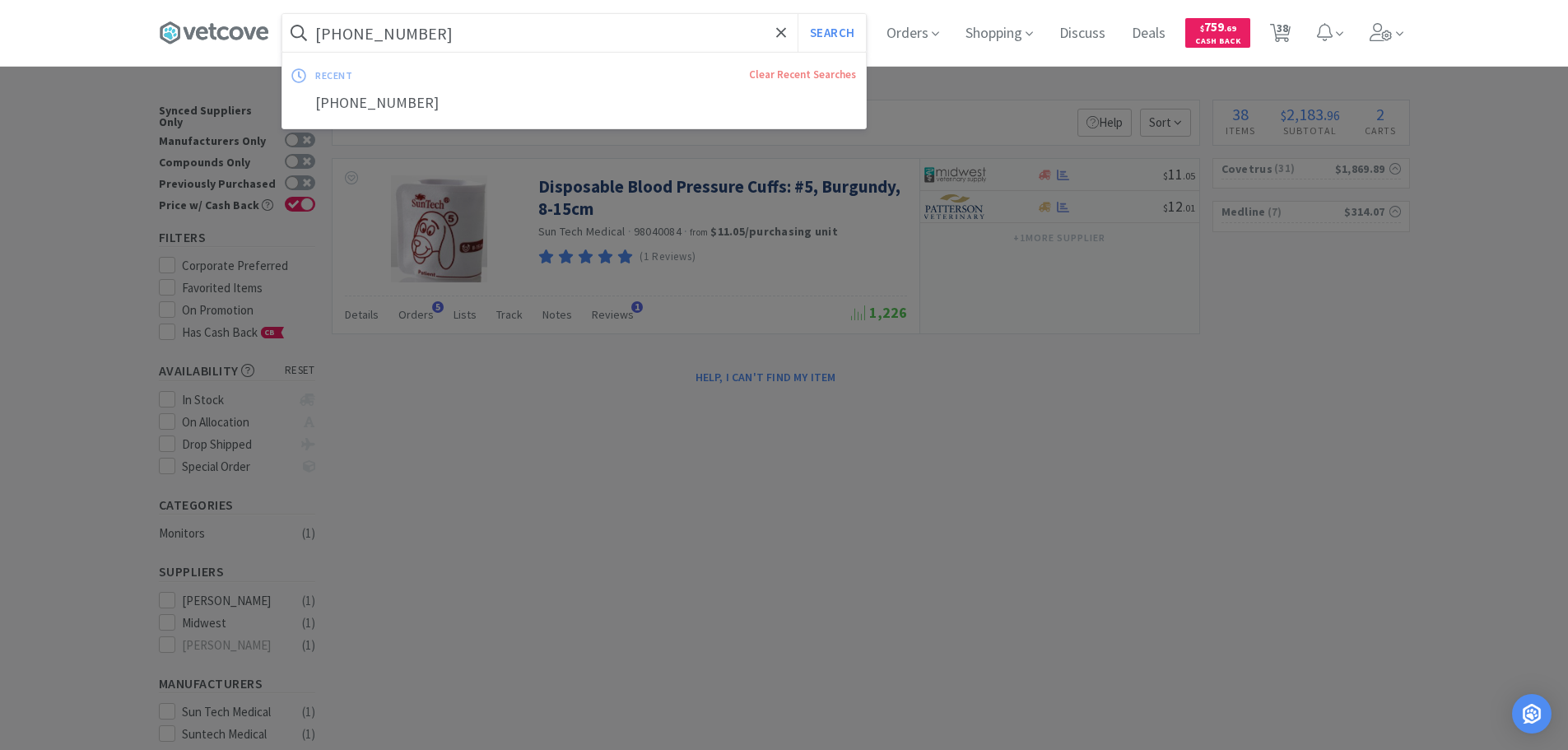
paste
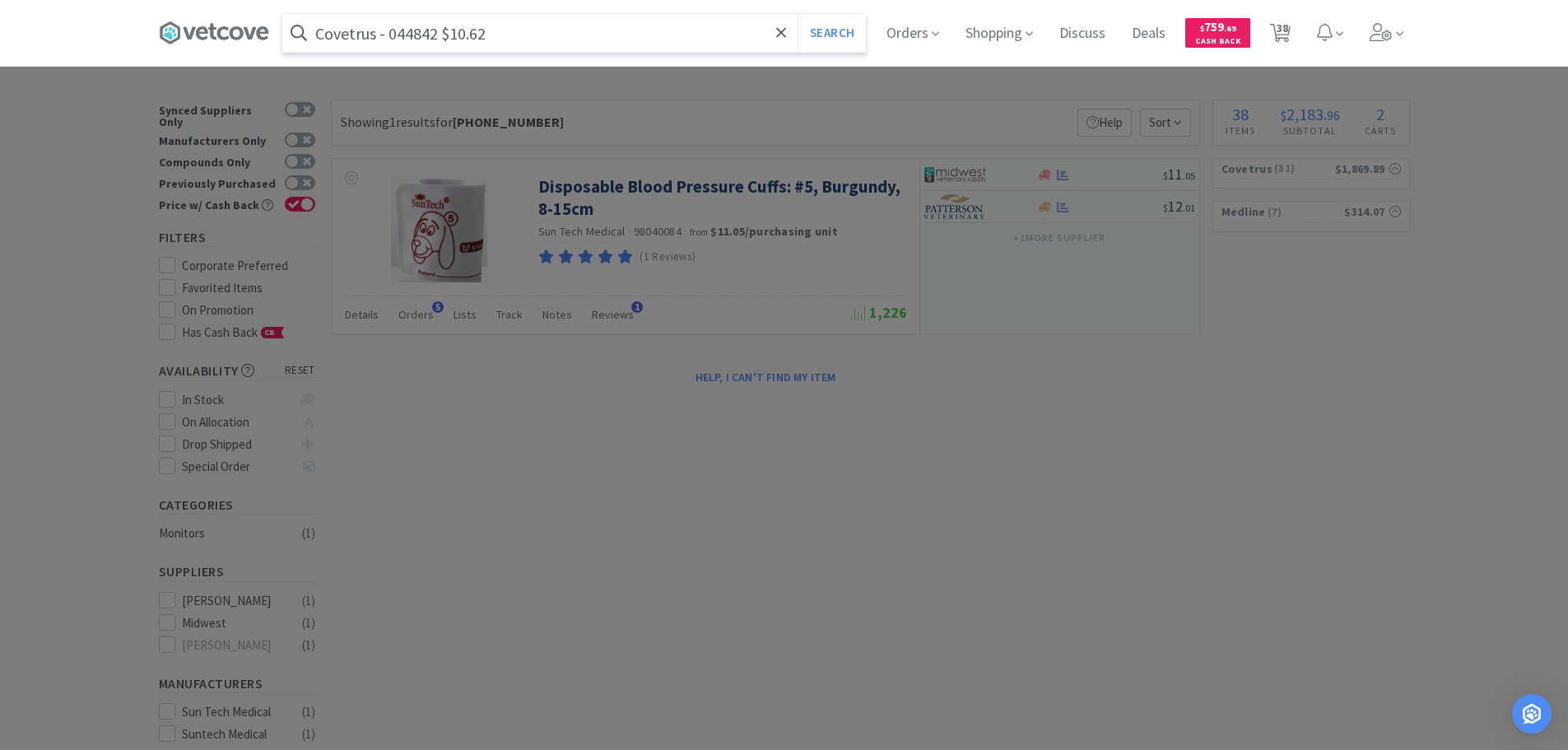
click at [418, 40] on input "Covetrus - 044842 $10.62" at bounding box center [574, 33] width 584 height 38
click at [797, 14] on button "Search" at bounding box center [832, 33] width 68 height 38
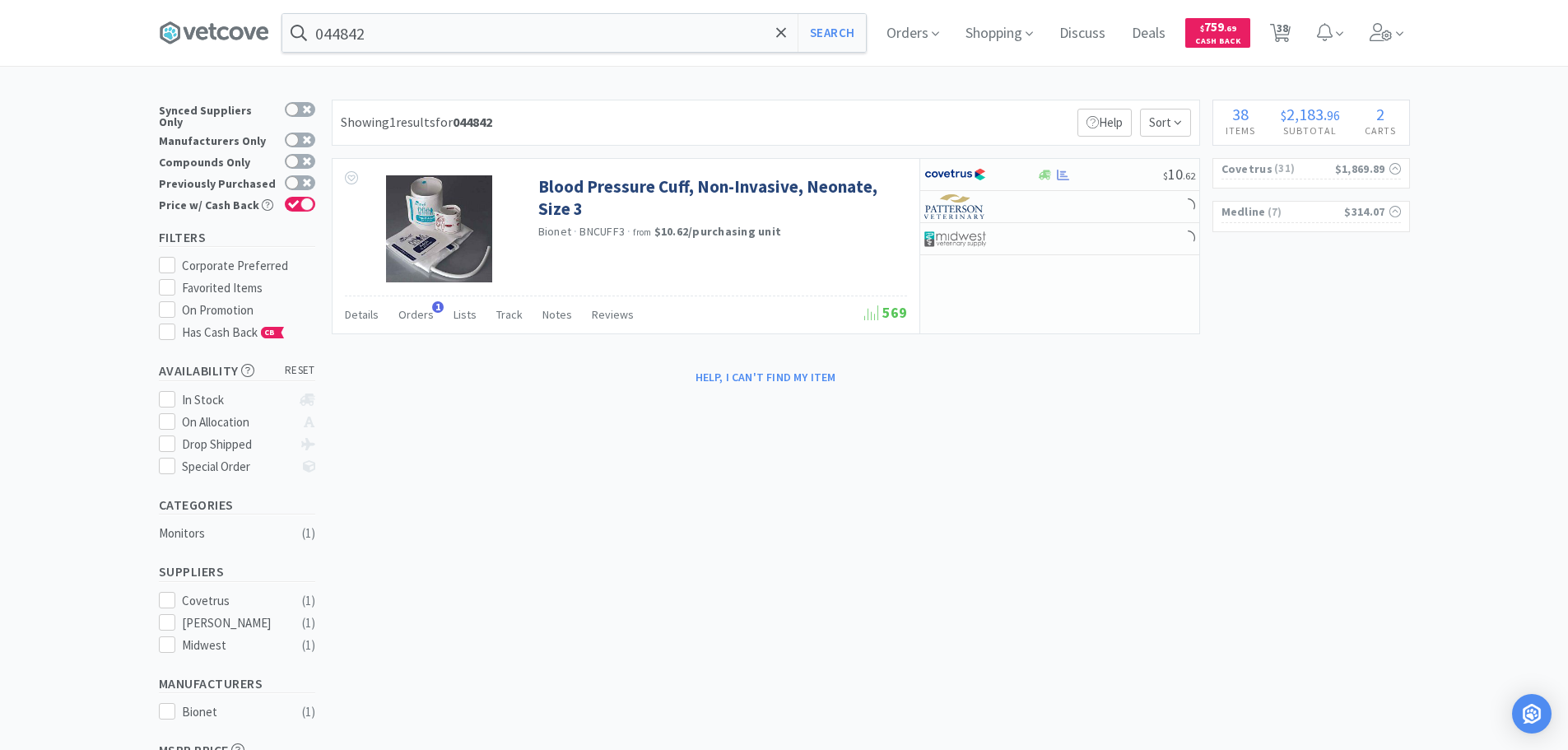
click at [778, 110] on div "Showing 1 results for 044842 Filters Help Sort" at bounding box center [765, 122] width 868 height 46
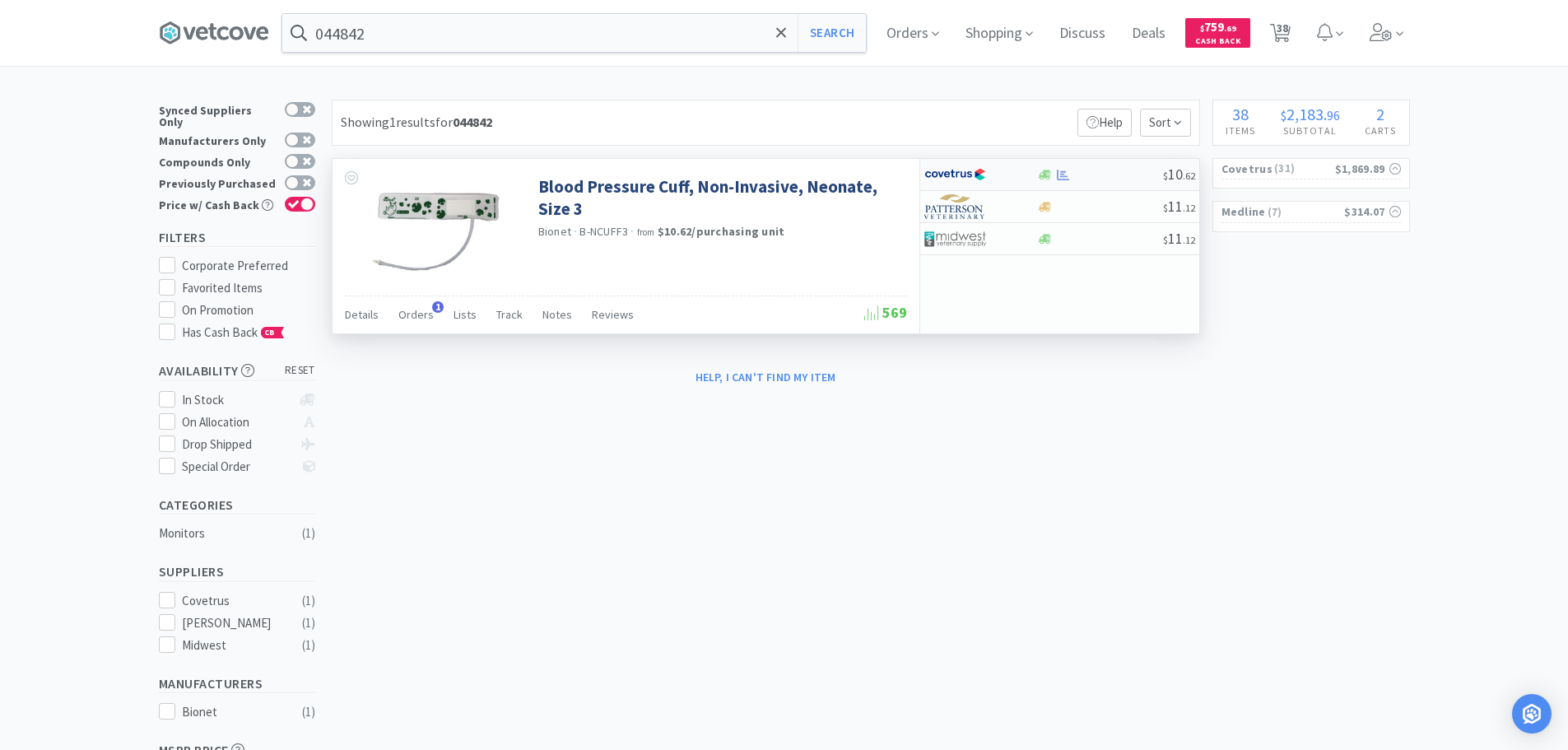
click at [1100, 172] on div at bounding box center [1100, 175] width 126 height 13
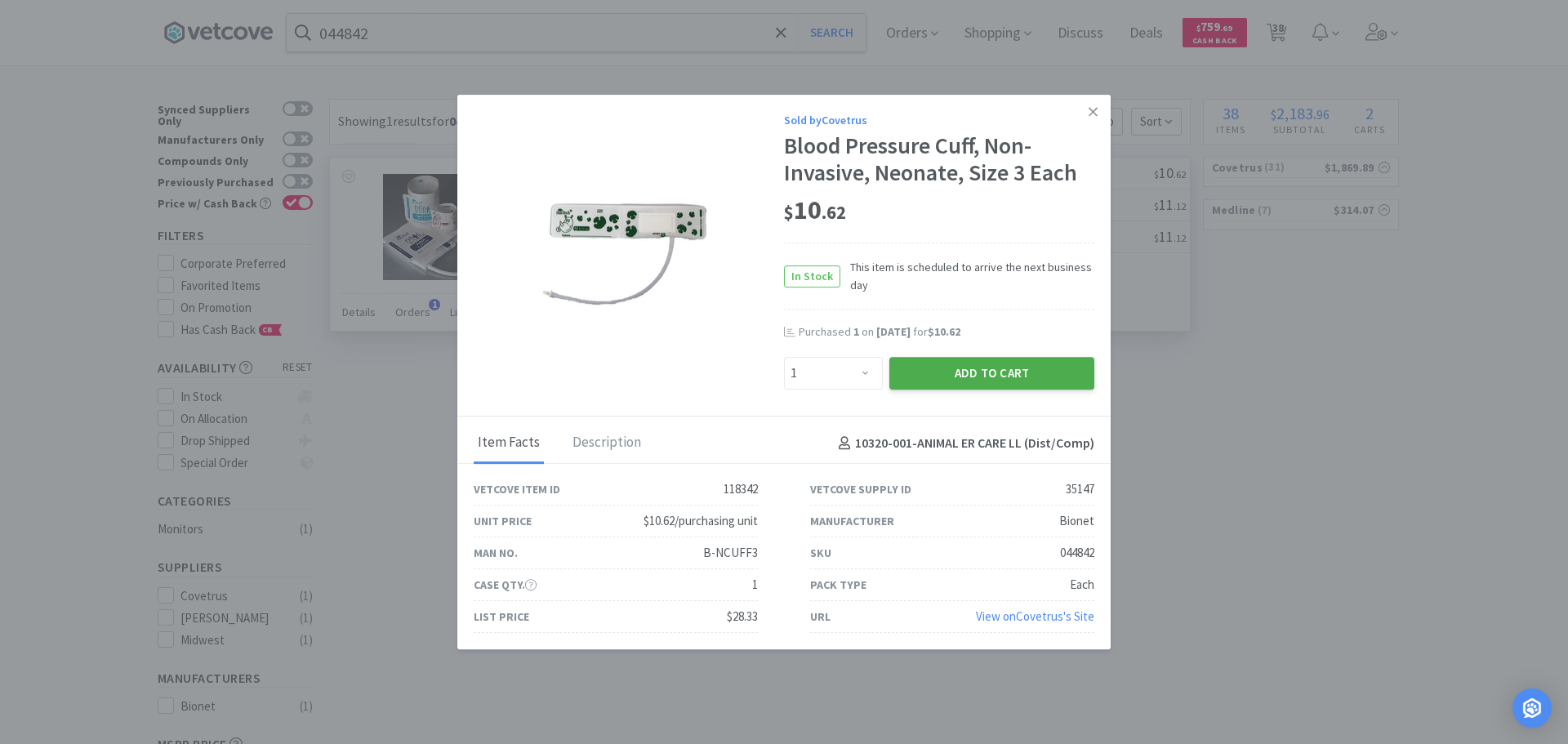
click at [968, 379] on button "Add to Cart" at bounding box center [992, 373] width 205 height 33
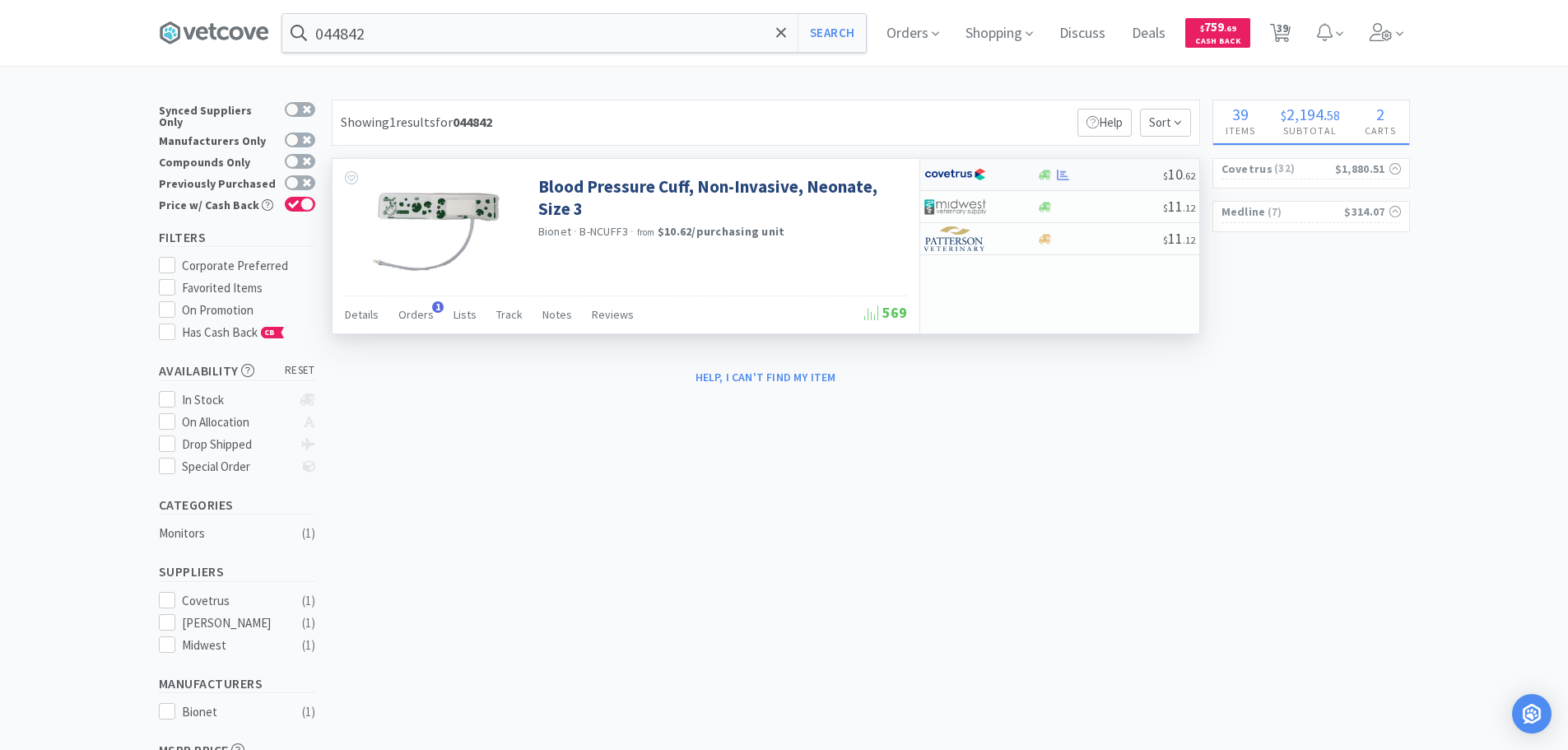
click at [1099, 176] on div at bounding box center [1100, 175] width 126 height 13
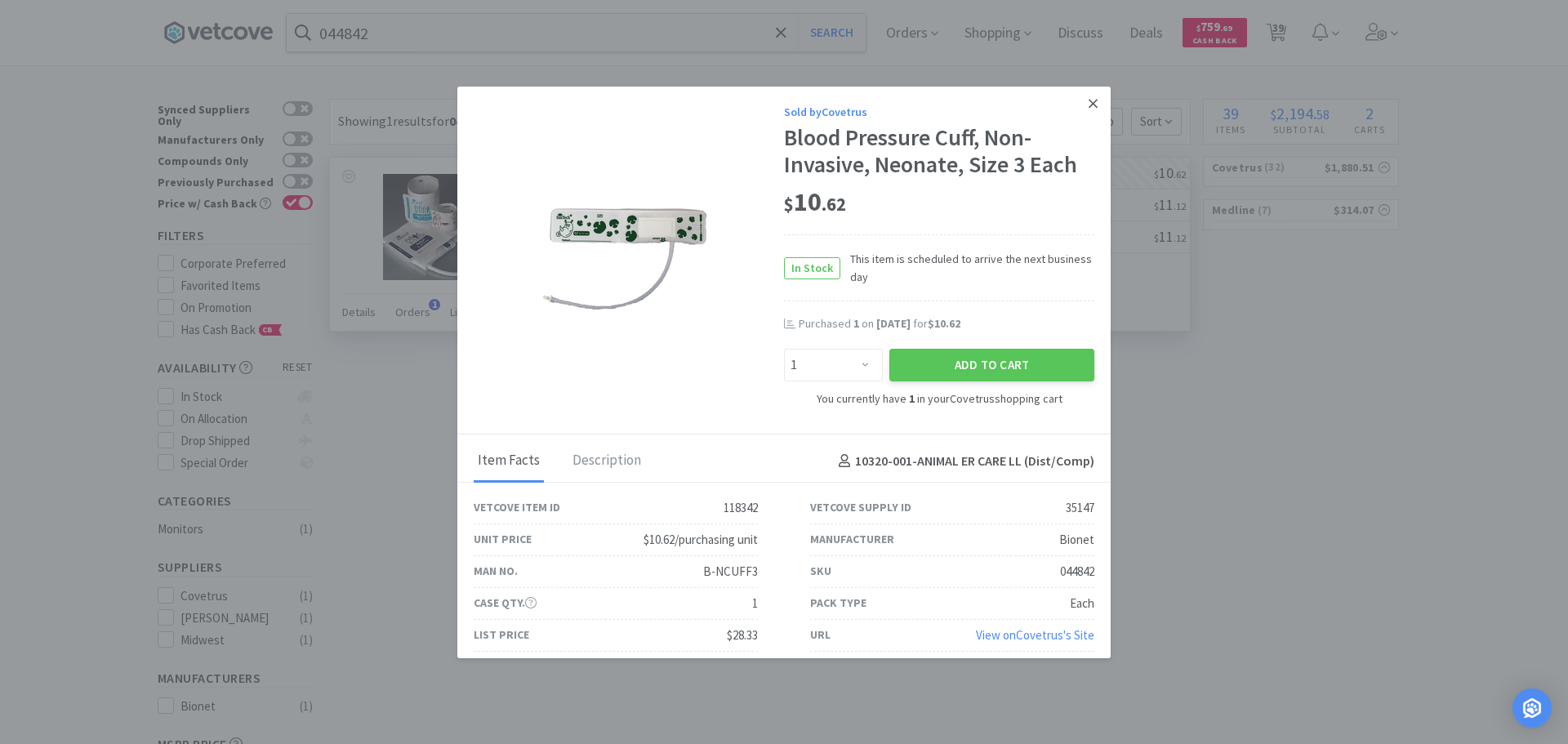
click at [1079, 105] on link at bounding box center [1093, 103] width 29 height 35
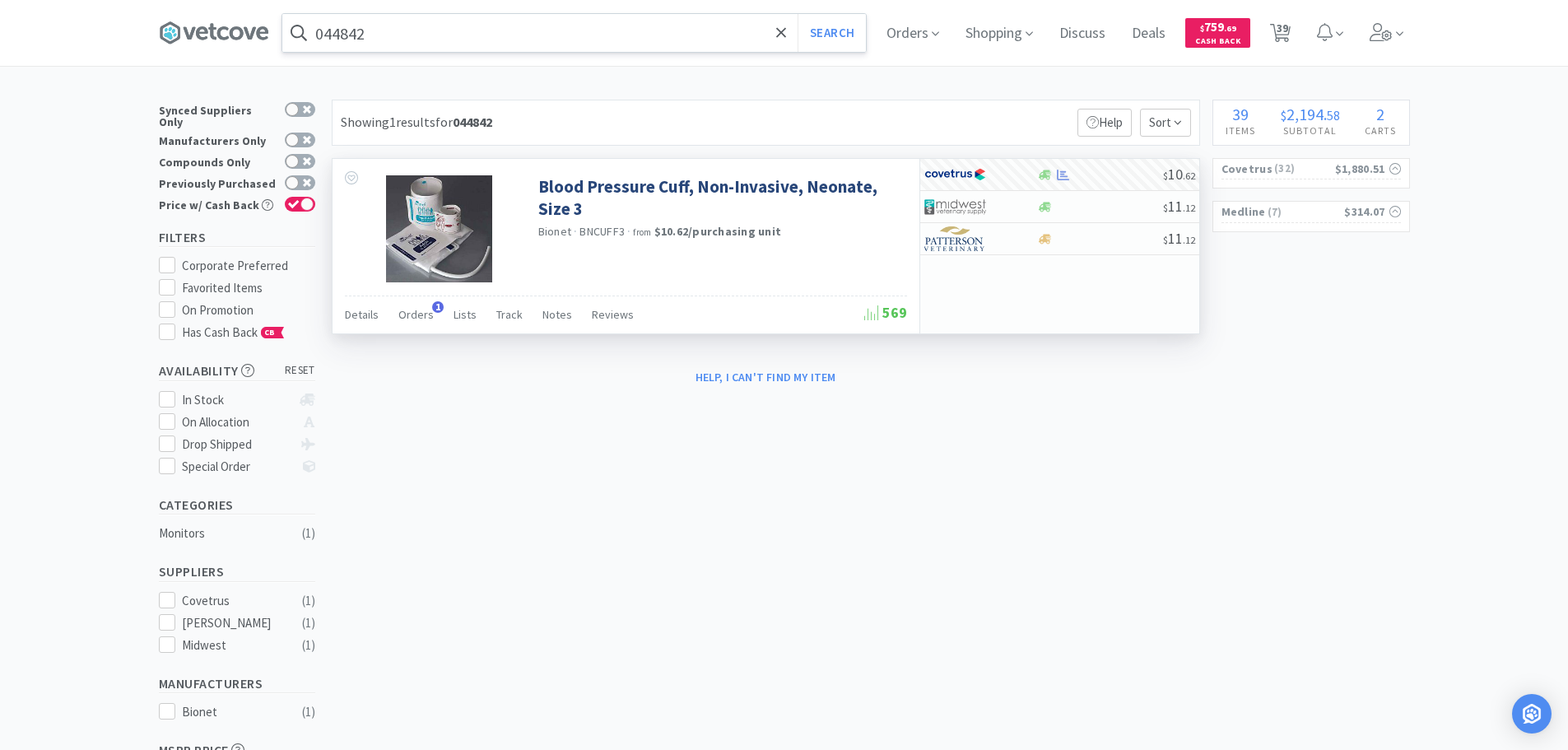
click at [524, 34] on input "044842" at bounding box center [574, 33] width 584 height 38
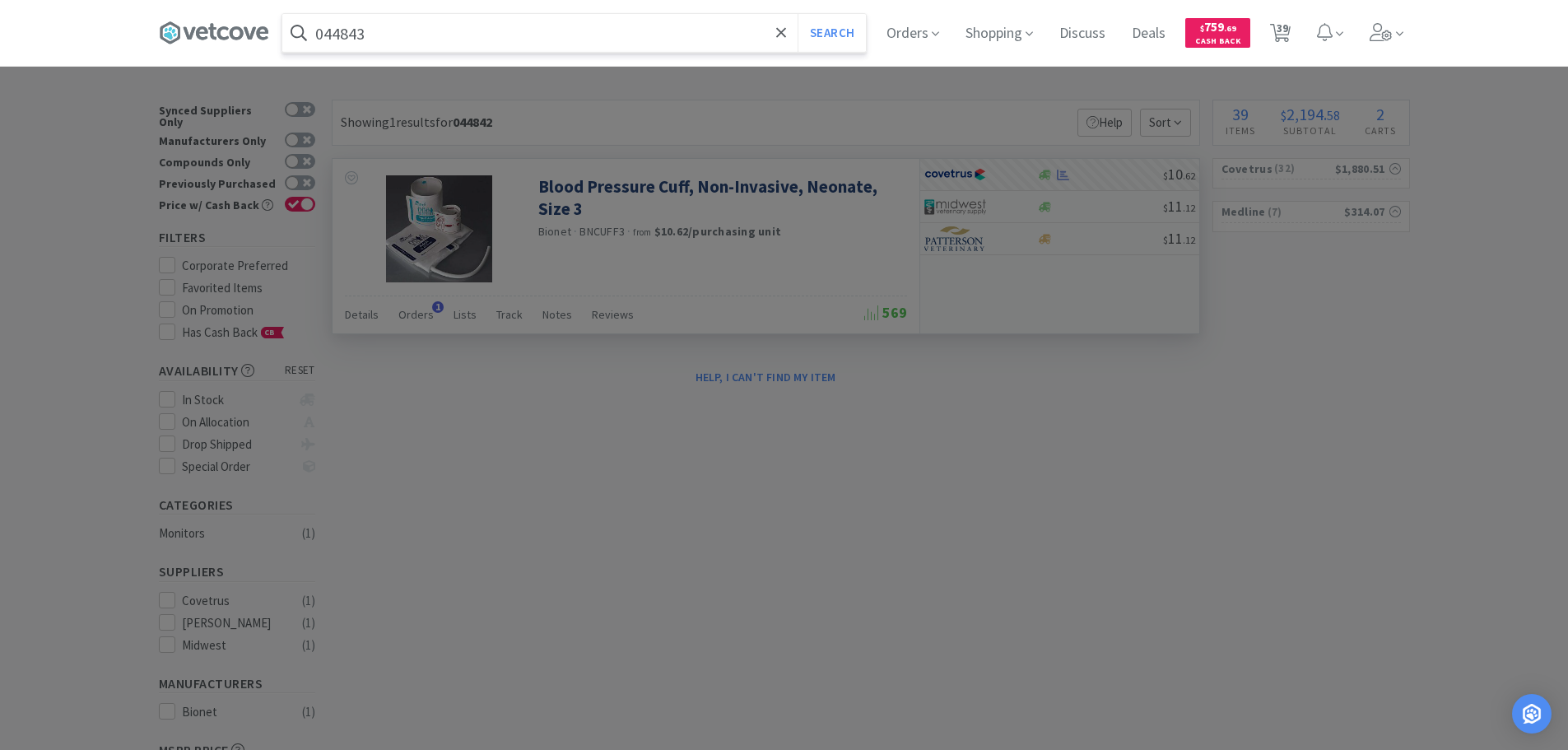
click at [797, 14] on button "Search" at bounding box center [832, 33] width 68 height 38
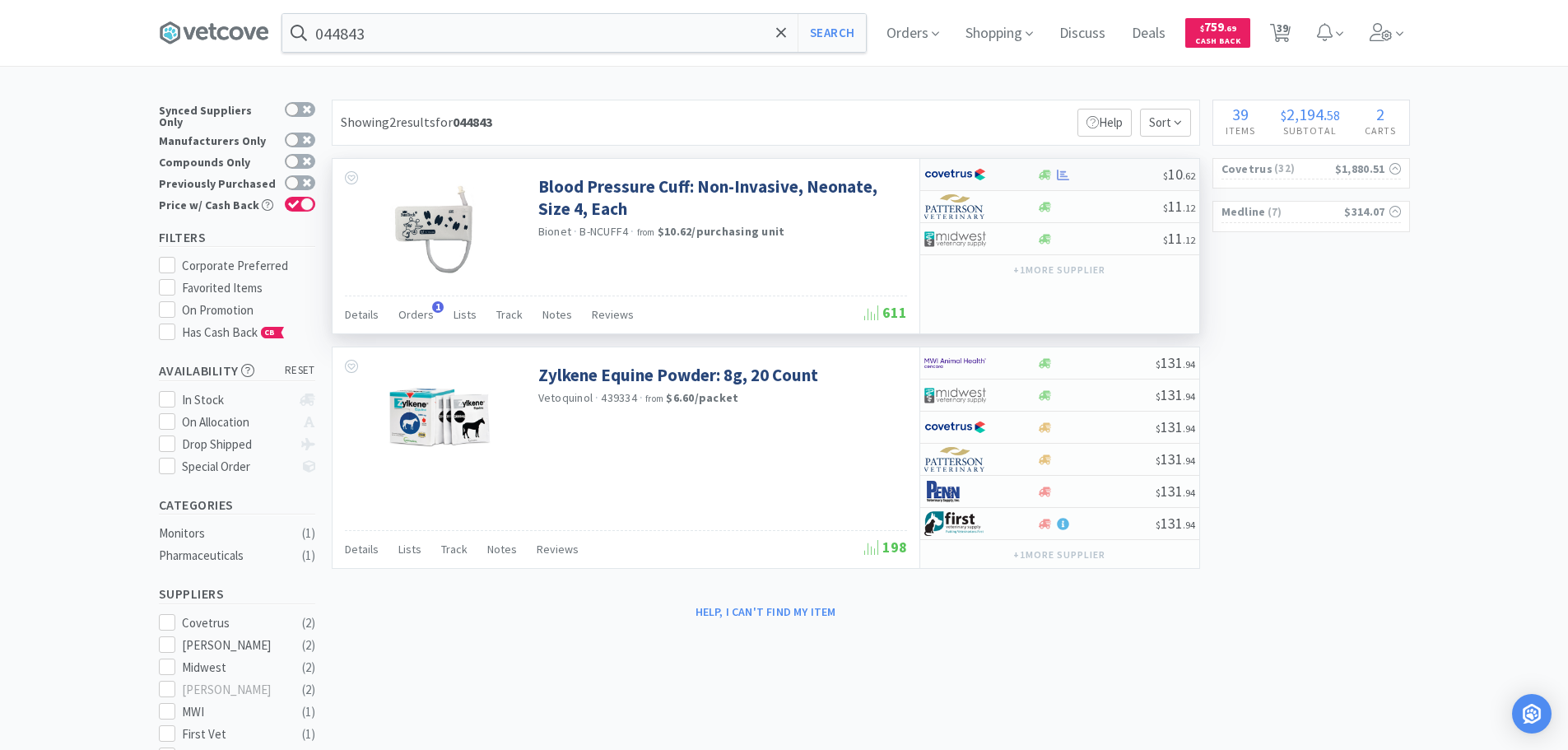
click at [1111, 172] on div at bounding box center [1100, 175] width 126 height 13
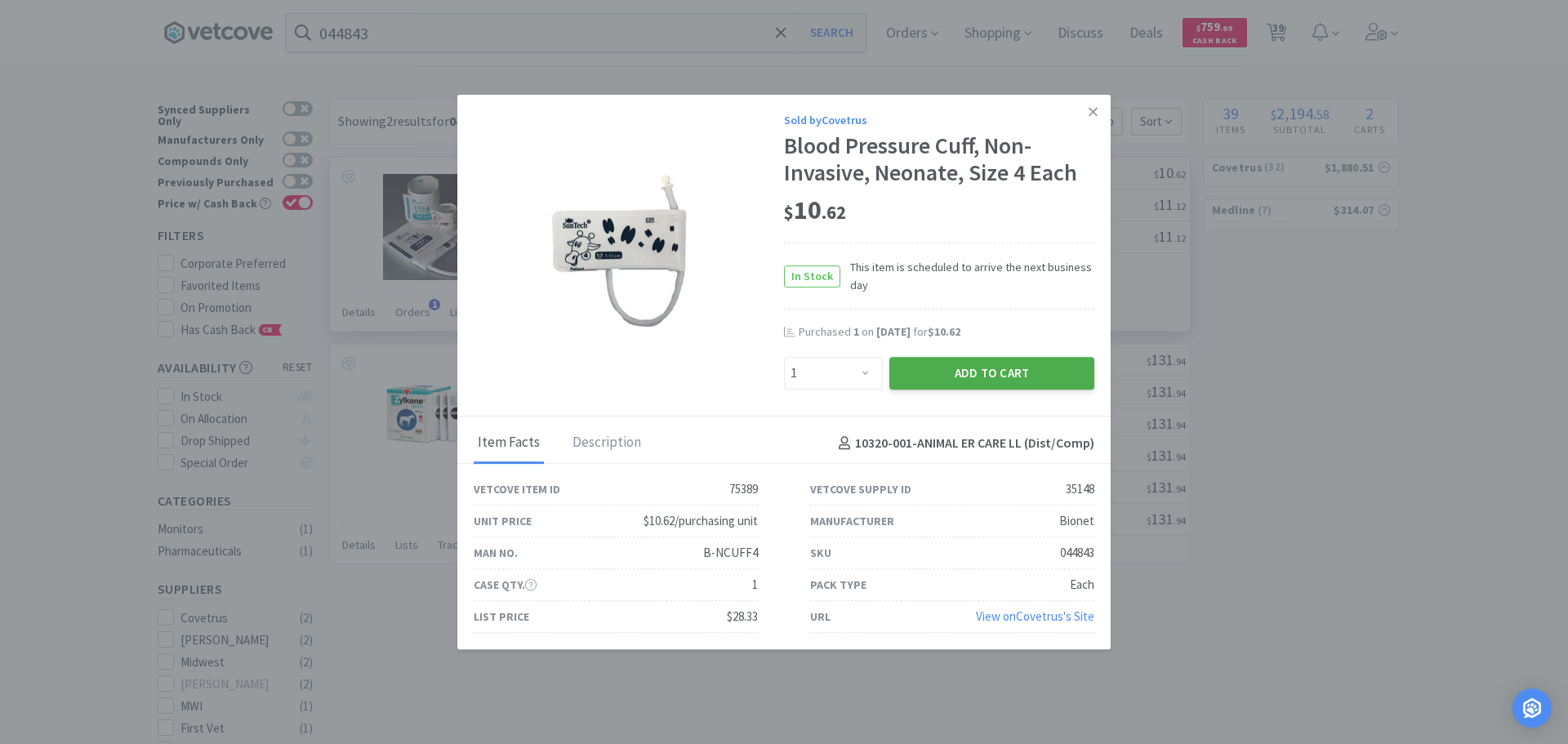
click at [957, 367] on button "Add to Cart" at bounding box center [992, 373] width 205 height 33
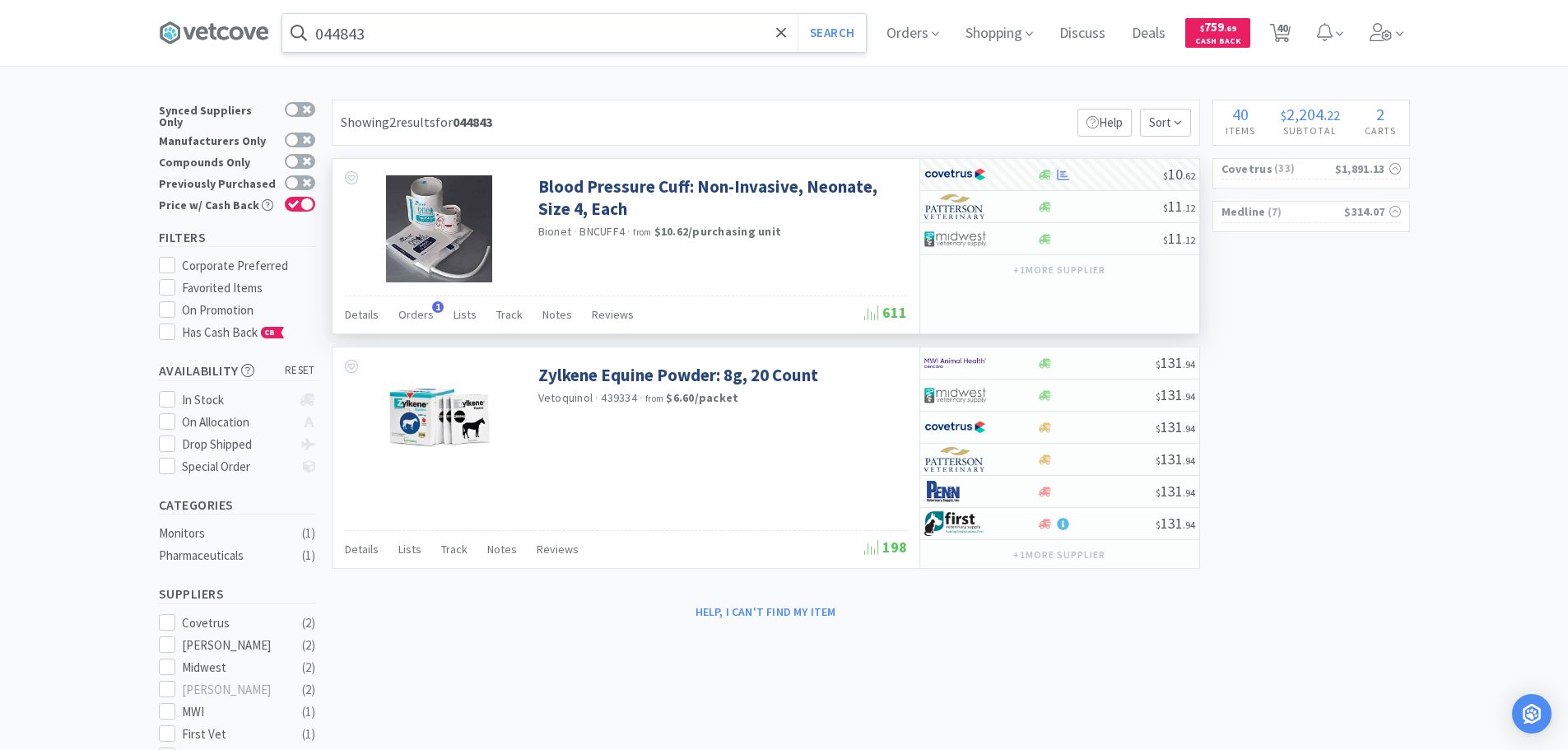
click at [524, 37] on input "044843" at bounding box center [574, 33] width 584 height 38
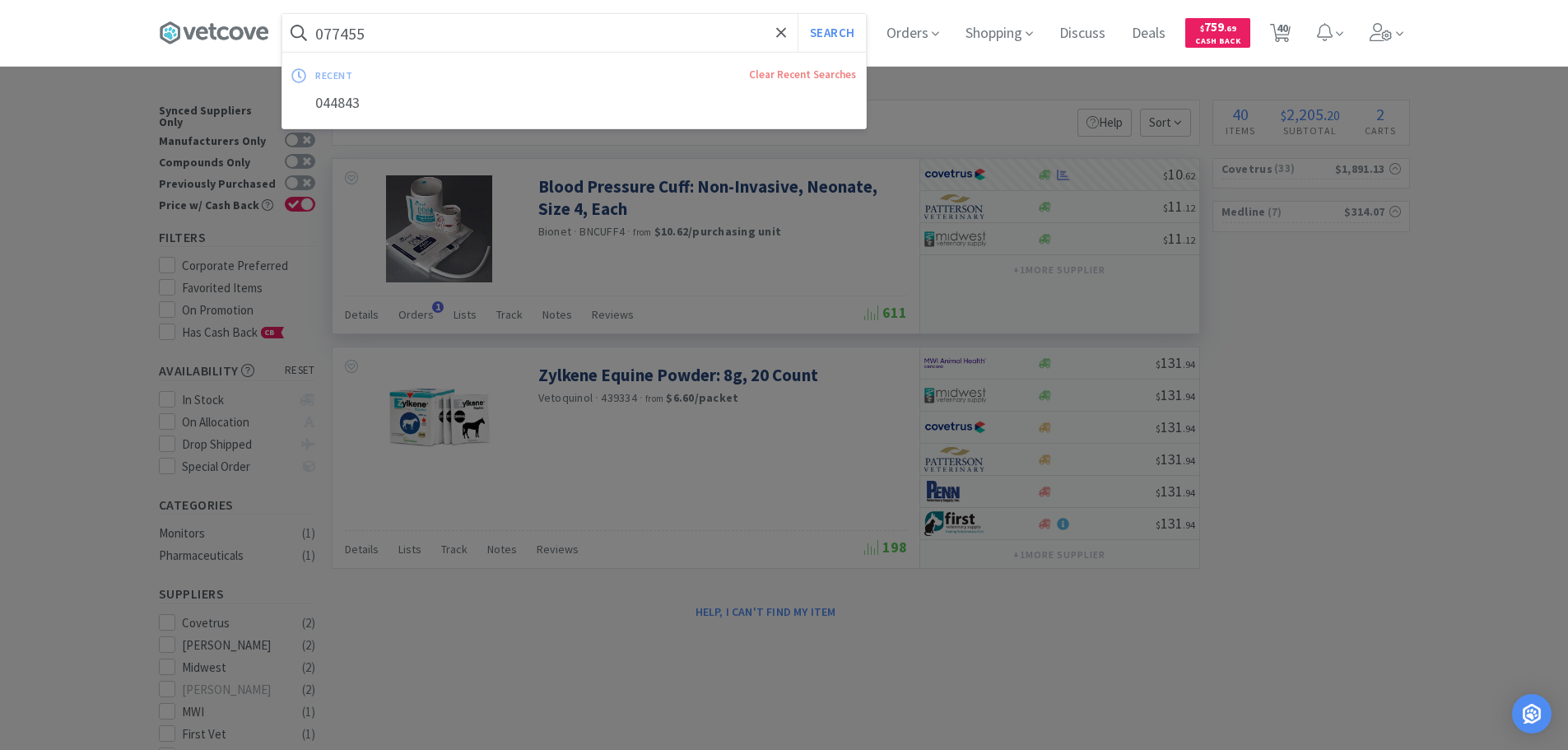
click at [797, 14] on button "Search" at bounding box center [832, 33] width 68 height 38
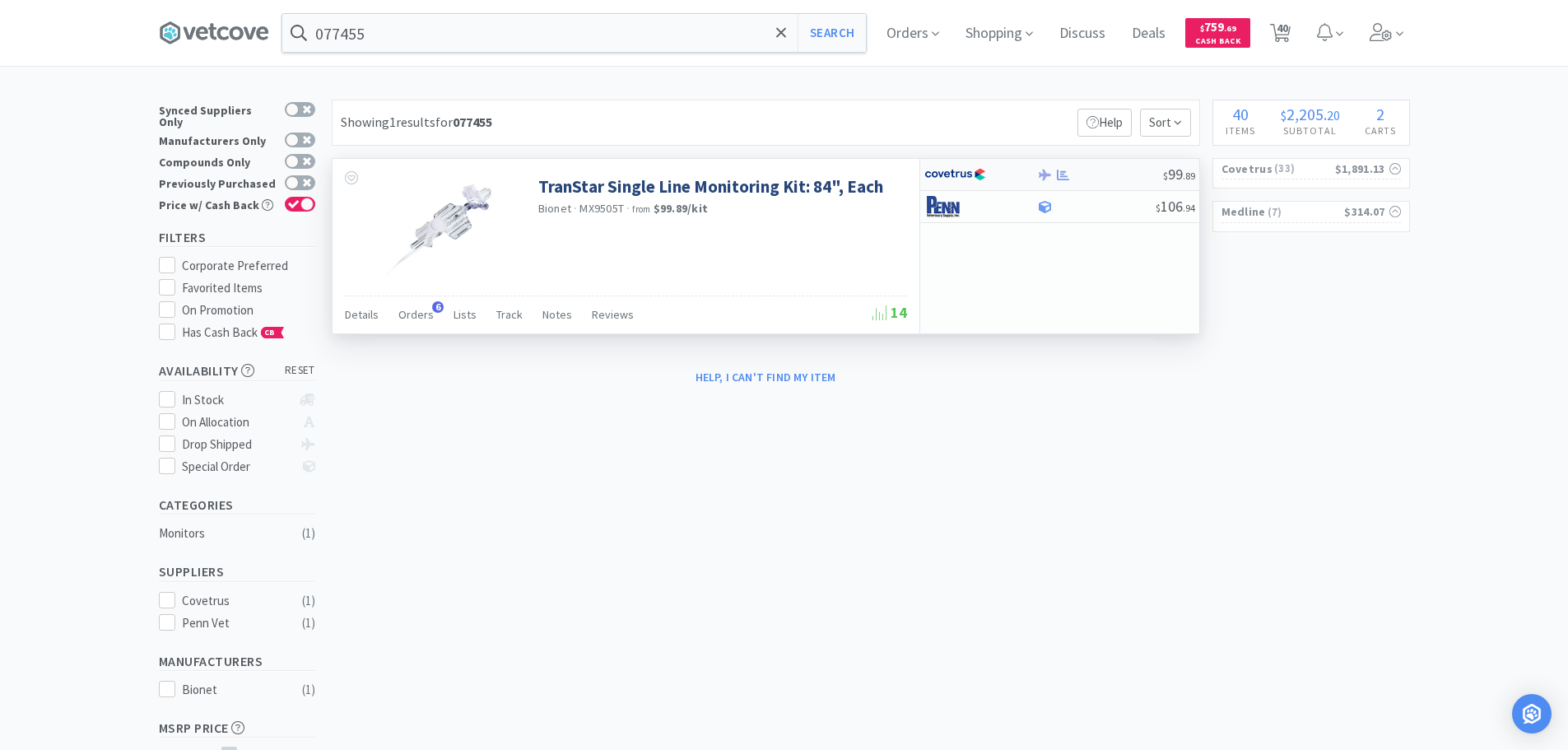
click at [1126, 172] on div at bounding box center [1100, 175] width 126 height 13
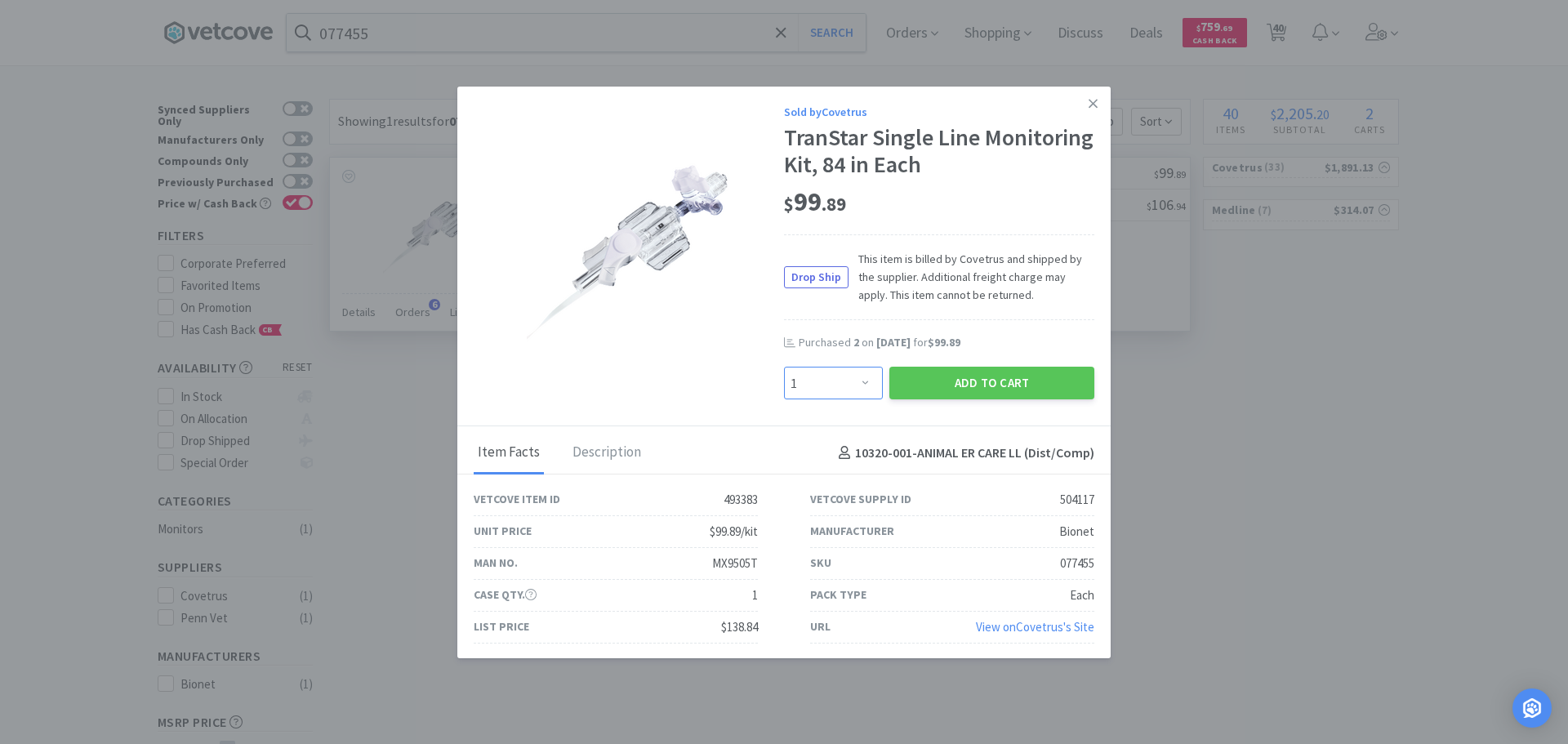
click at [840, 392] on select "Enter Quantity 1 2 3 4 5 6 7 8 9 10 11 12 13 14 15 16 17 18 19 20 Enter Quantity" at bounding box center [833, 383] width 99 height 33
click at [784, 367] on select "Enter Quantity 1 2 3 4 5 6 7 8 9 10 11 12 13 14 15 16 17 18 19 20 Enter Quantity" at bounding box center [833, 383] width 99 height 33
click at [894, 371] on button "Add to Cart" at bounding box center [992, 383] width 205 height 33
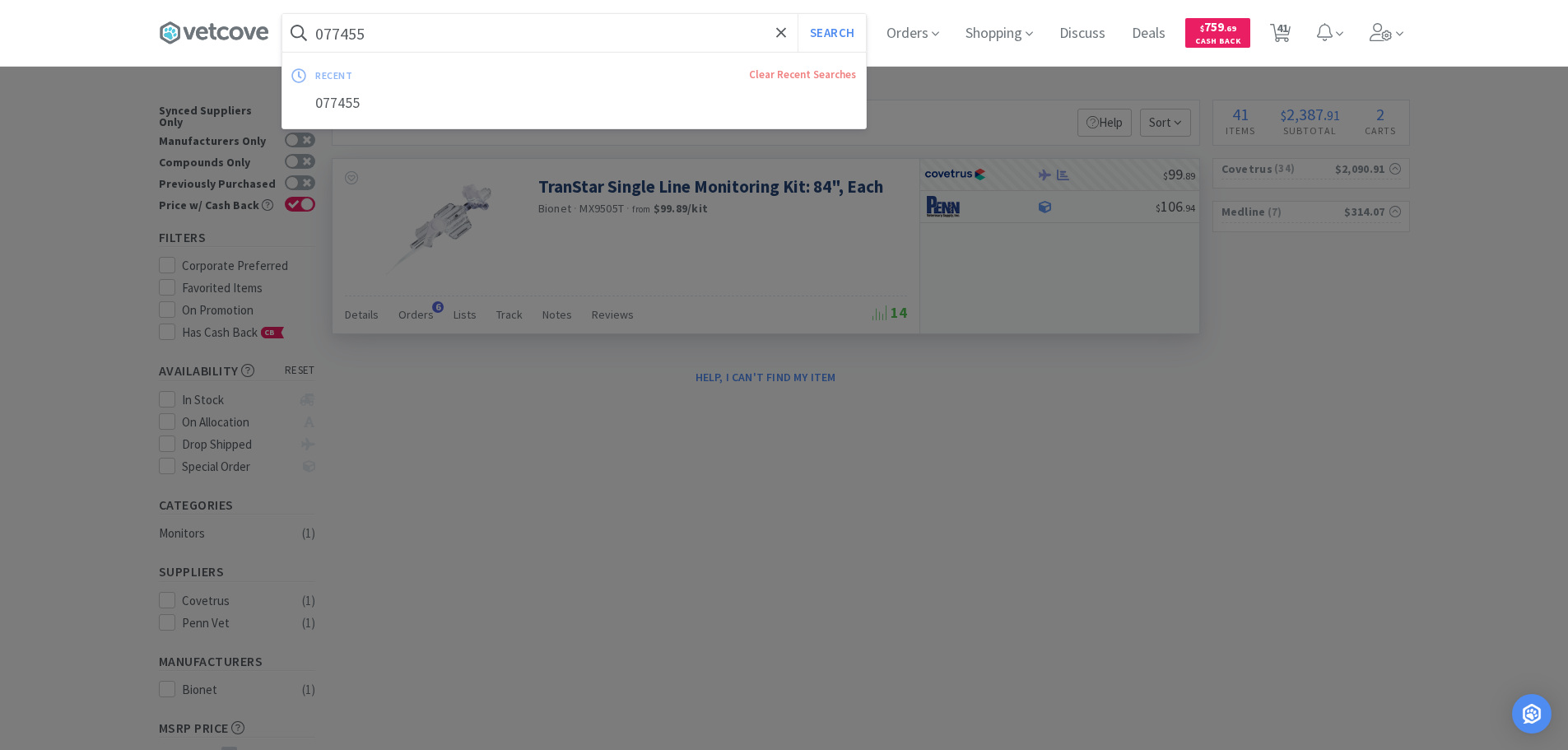
click at [602, 19] on input "077455" at bounding box center [574, 33] width 584 height 38
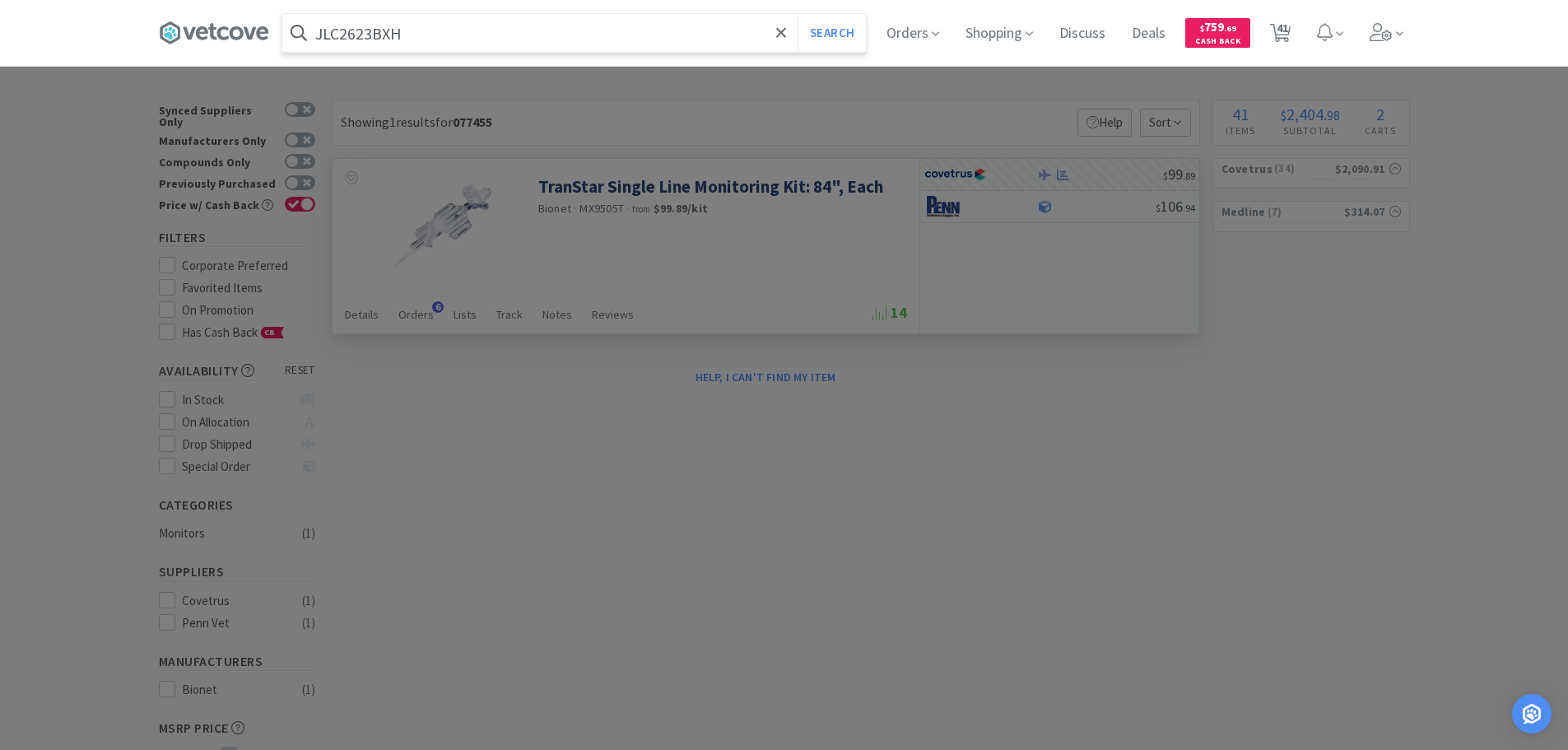
click at [797, 14] on button "Search" at bounding box center [832, 33] width 68 height 38
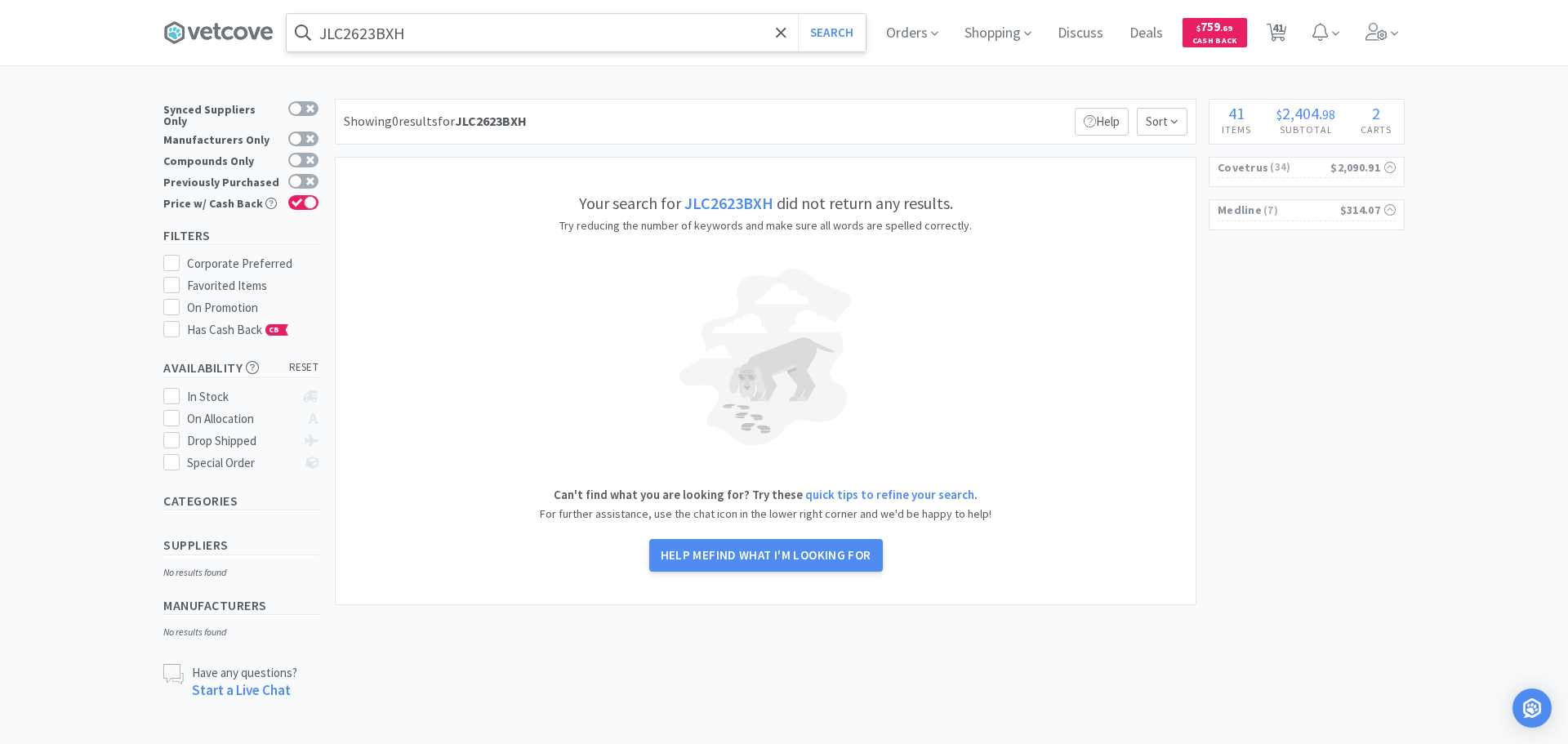
click at [592, 29] on input "JLC2623BXH" at bounding box center [576, 33] width 579 height 37
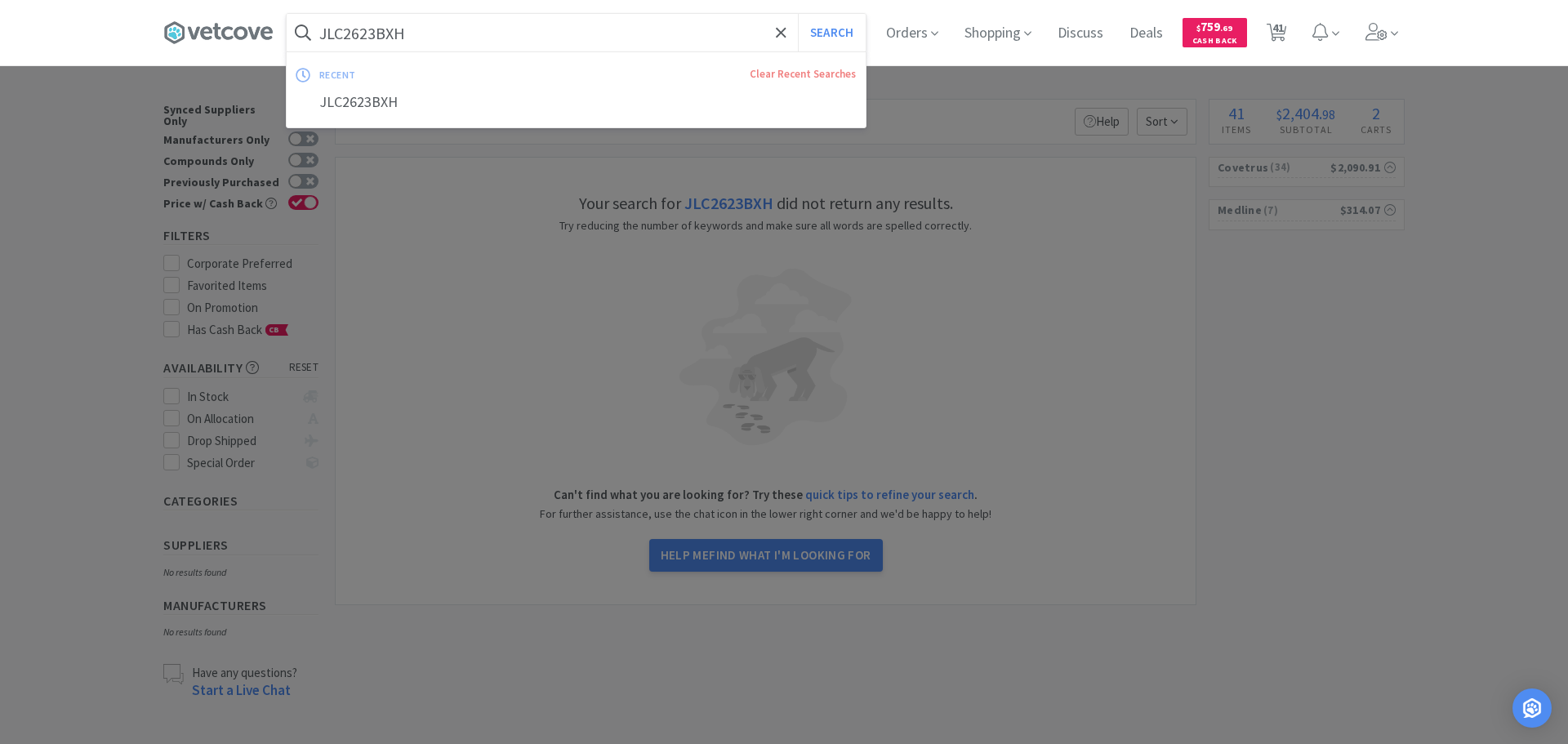
click at [627, 33] on input "JLC2623BXH" at bounding box center [576, 33] width 579 height 37
click at [660, 45] on input "JLC2623BXH" at bounding box center [576, 33] width 579 height 37
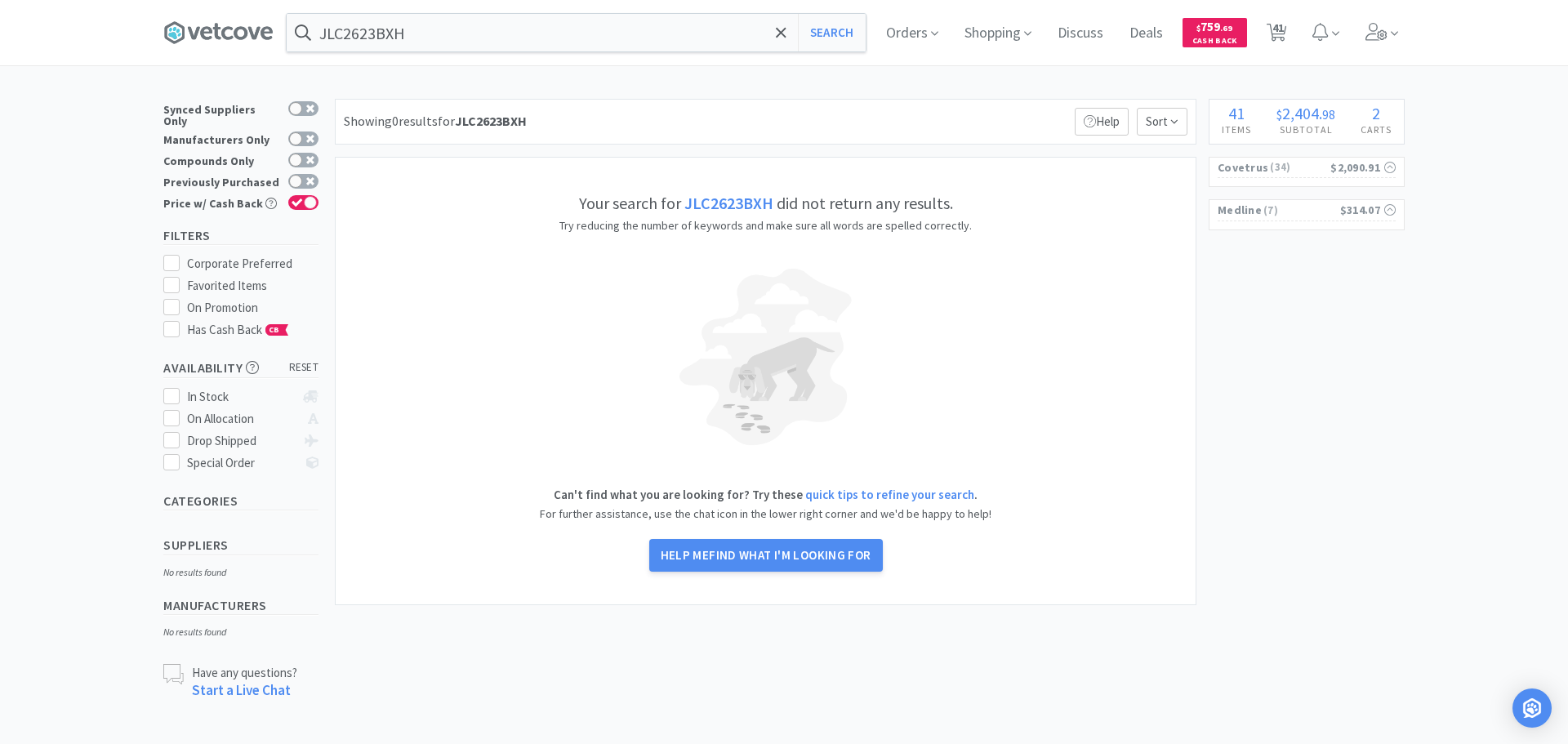
click at [1027, 222] on div at bounding box center [784, 372] width 1568 height 744
click at [1286, 52] on span "41" at bounding box center [1277, 32] width 34 height 65
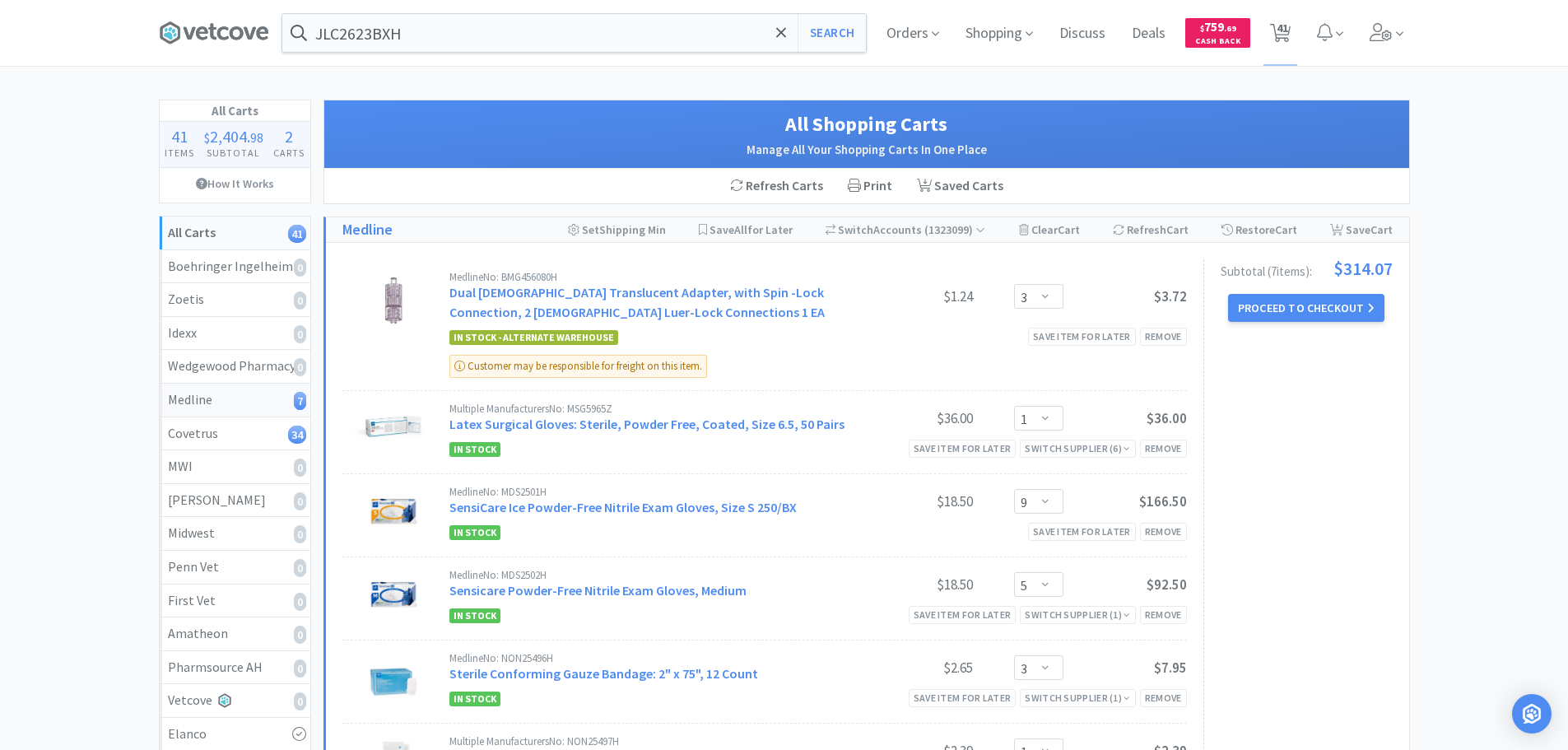
click at [242, 406] on div "Medline 7" at bounding box center [234, 401] width 134 height 22
click at [797, 182] on div "Refresh Cart" at bounding box center [778, 186] width 112 height 34
click at [806, 344] on div "In Stock - Alternate Warehouse Save item for later Remove" at bounding box center [817, 337] width 737 height 20
click at [794, 199] on div "Refresh Cart" at bounding box center [778, 186] width 112 height 34
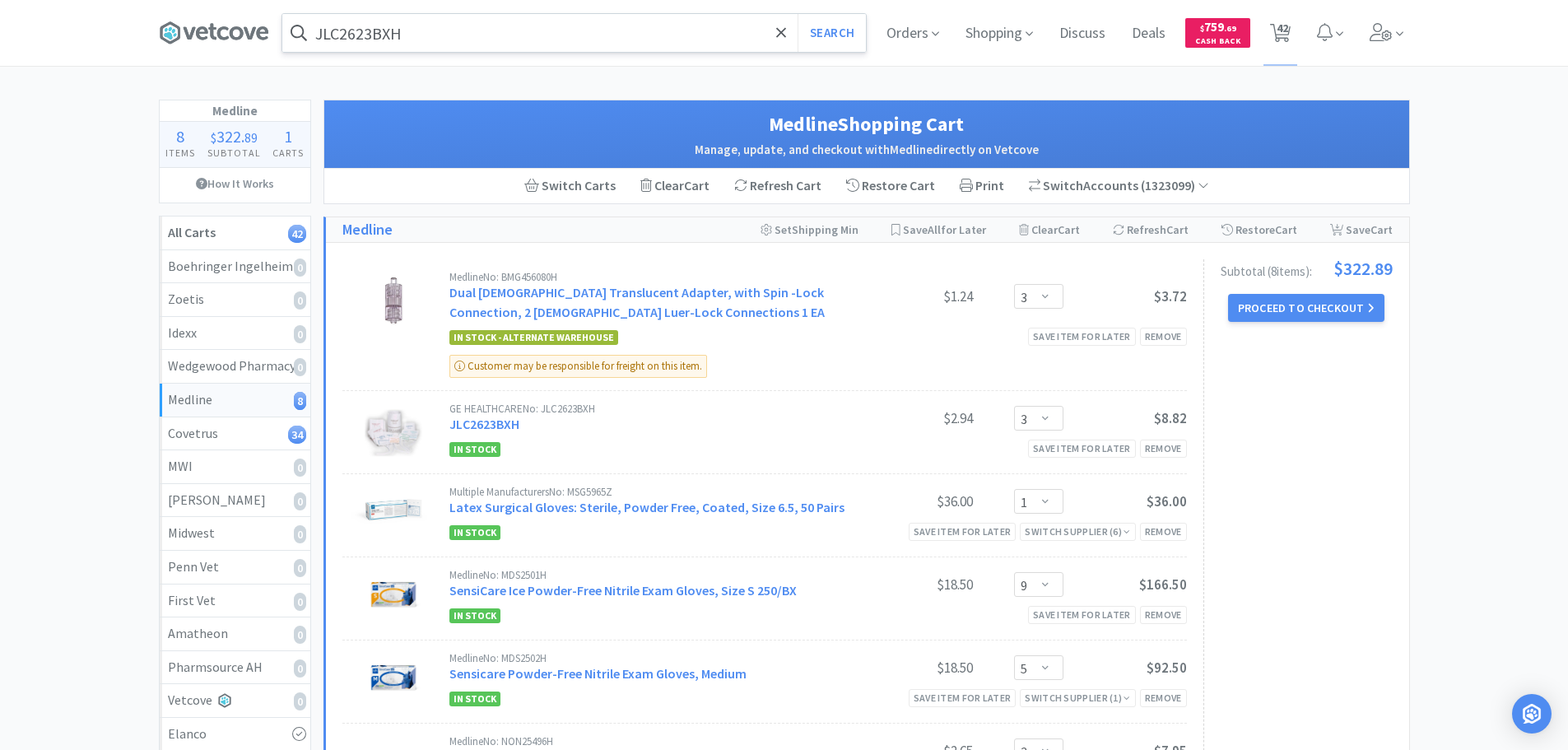
click at [558, 31] on input "JLC2623BXH" at bounding box center [574, 33] width 584 height 38
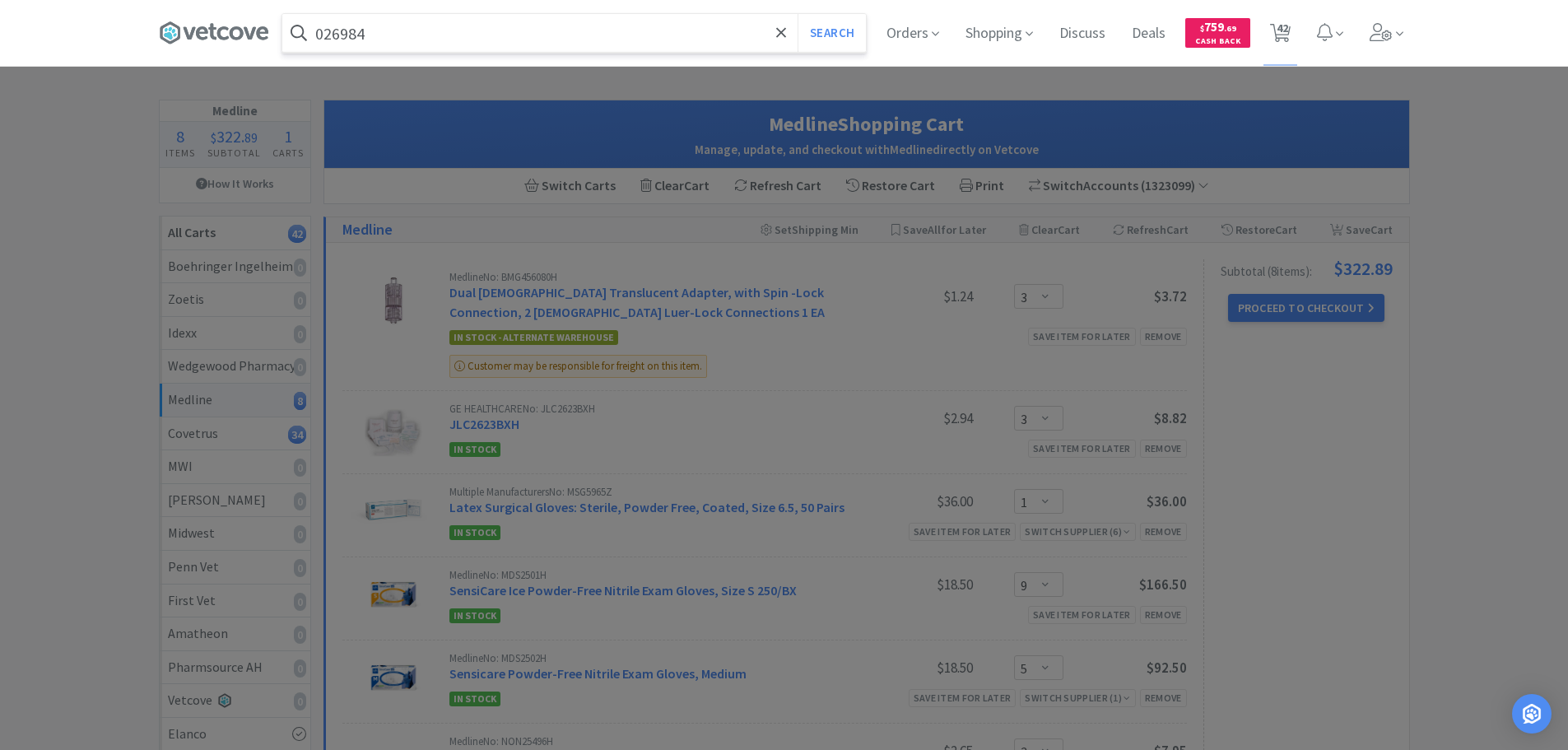
click at [797, 14] on button "Search" at bounding box center [832, 33] width 68 height 38
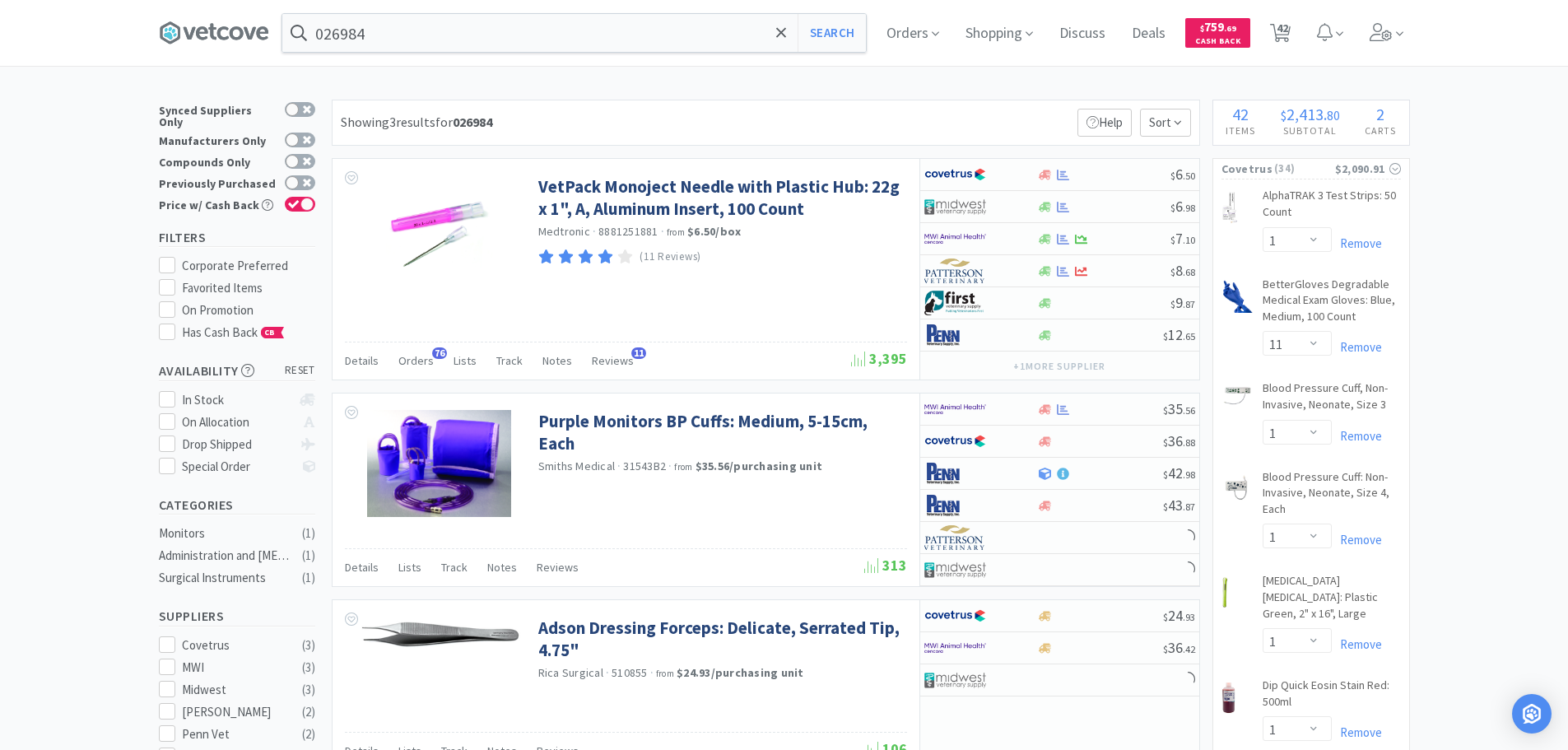
click at [803, 110] on div "Showing 3 results for 026984 Filters Help Sort" at bounding box center [765, 122] width 868 height 46
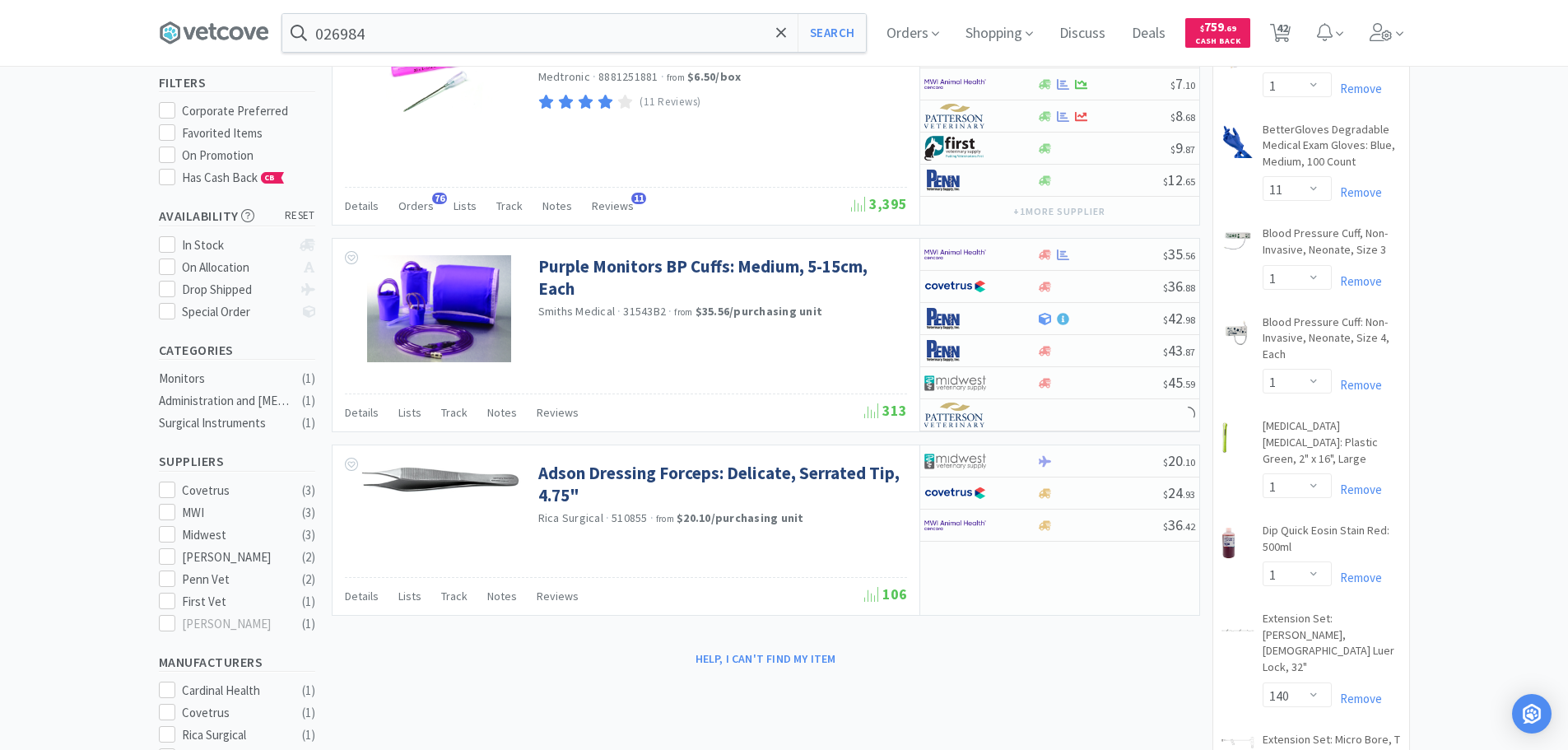
scroll to position [164, 0]
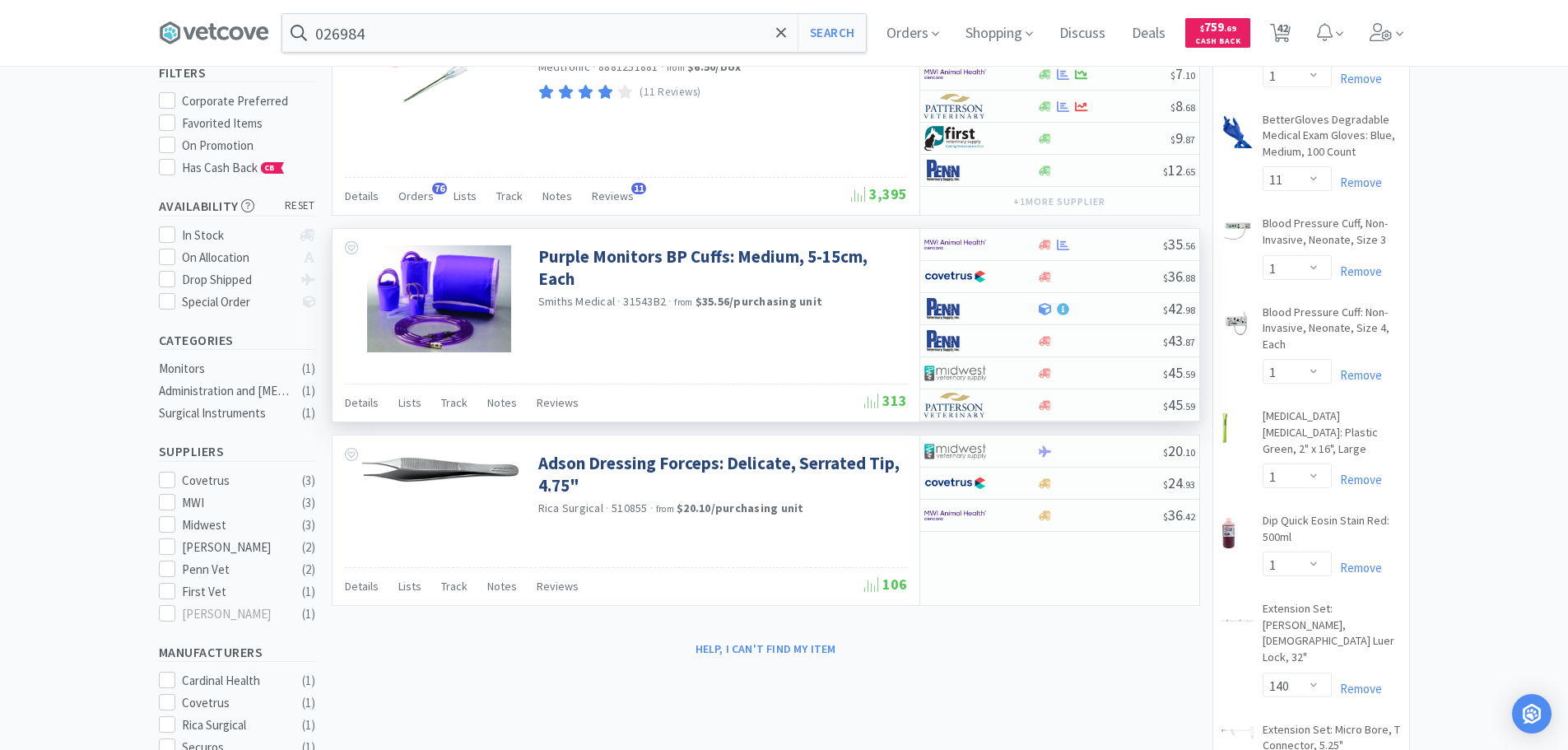
click at [638, 302] on span "31543B2" at bounding box center [645, 301] width 43 height 14
copy span "31543B2"
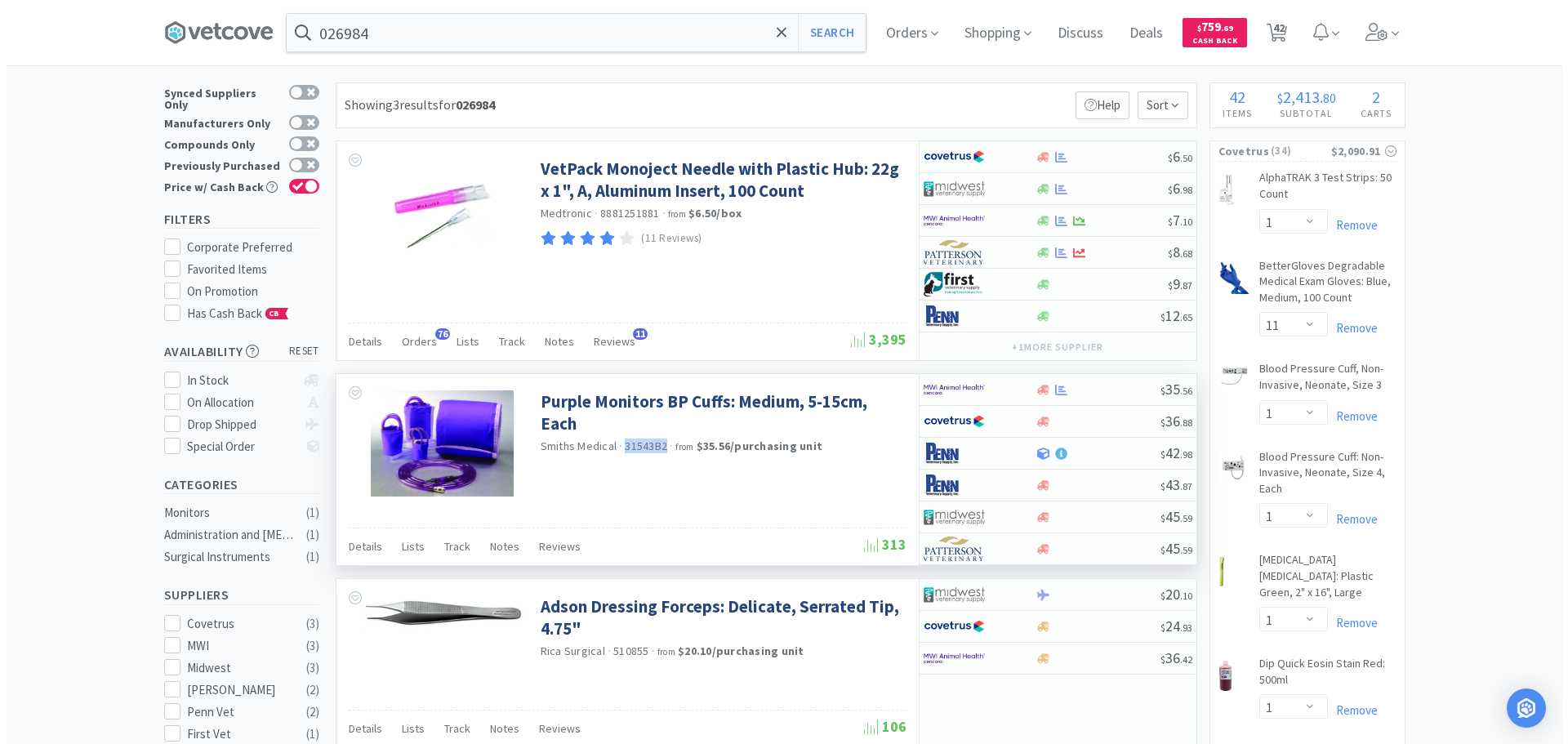
scroll to position [0, 0]
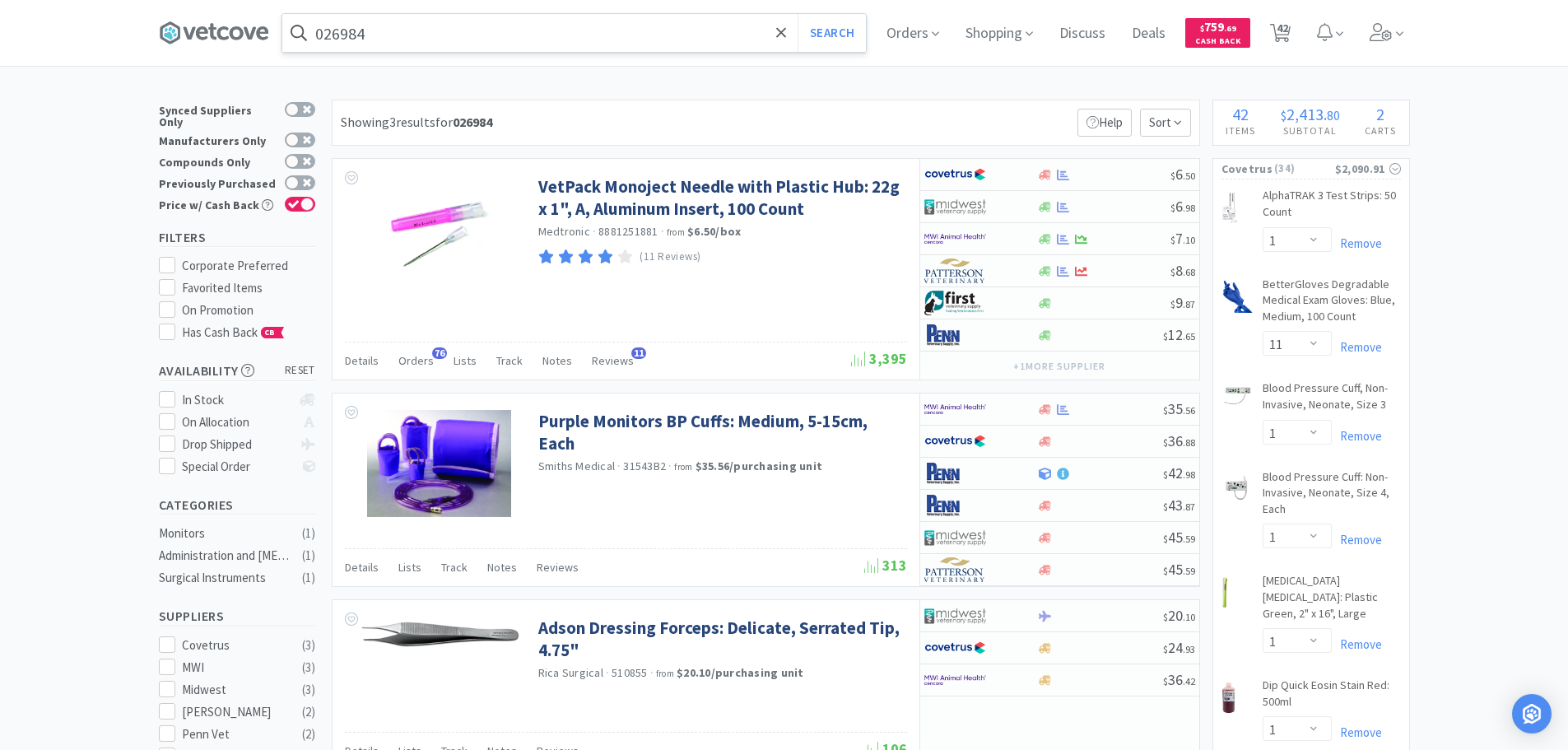
click at [522, 44] on input "026984" at bounding box center [574, 33] width 584 height 38
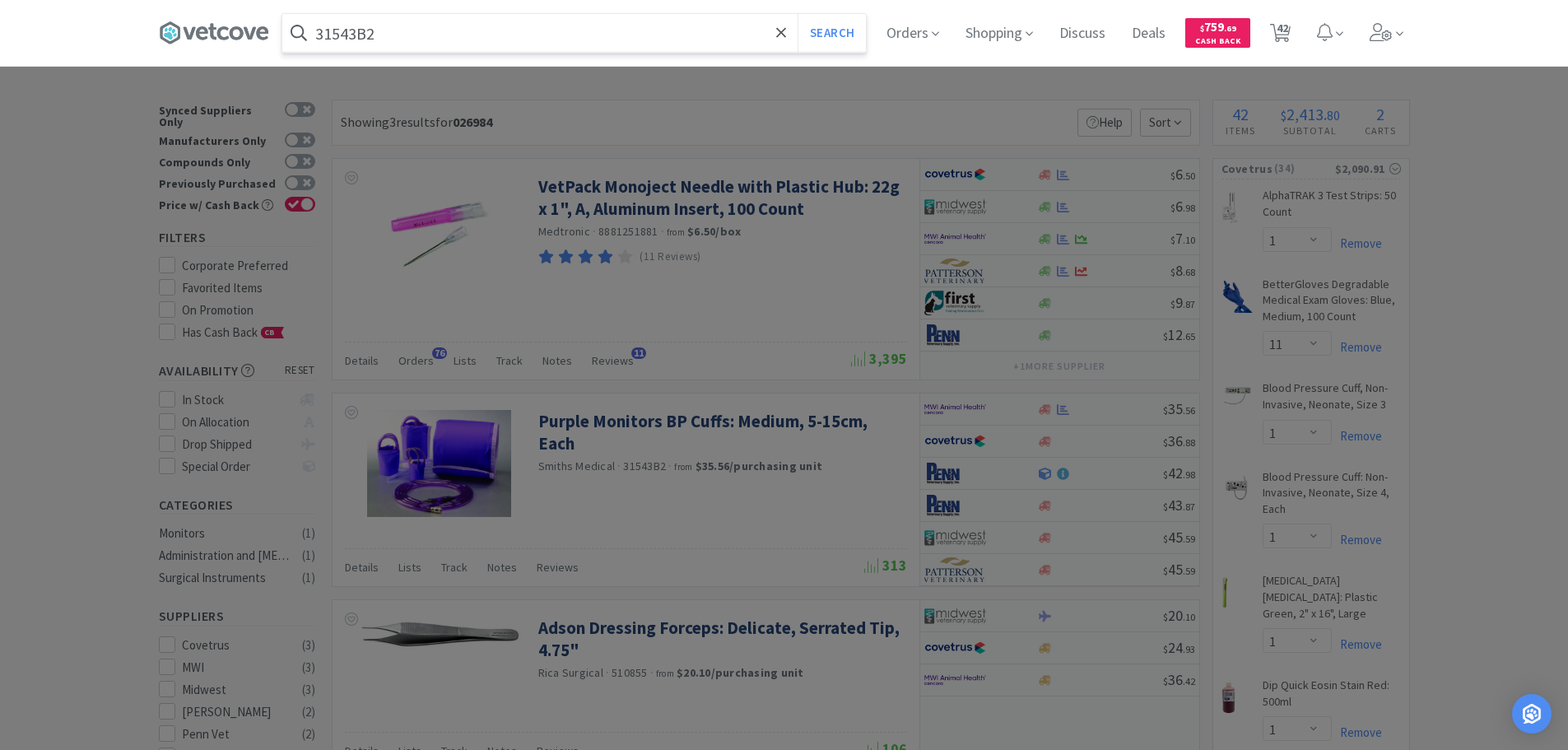
click at [797, 14] on button "Search" at bounding box center [832, 33] width 68 height 38
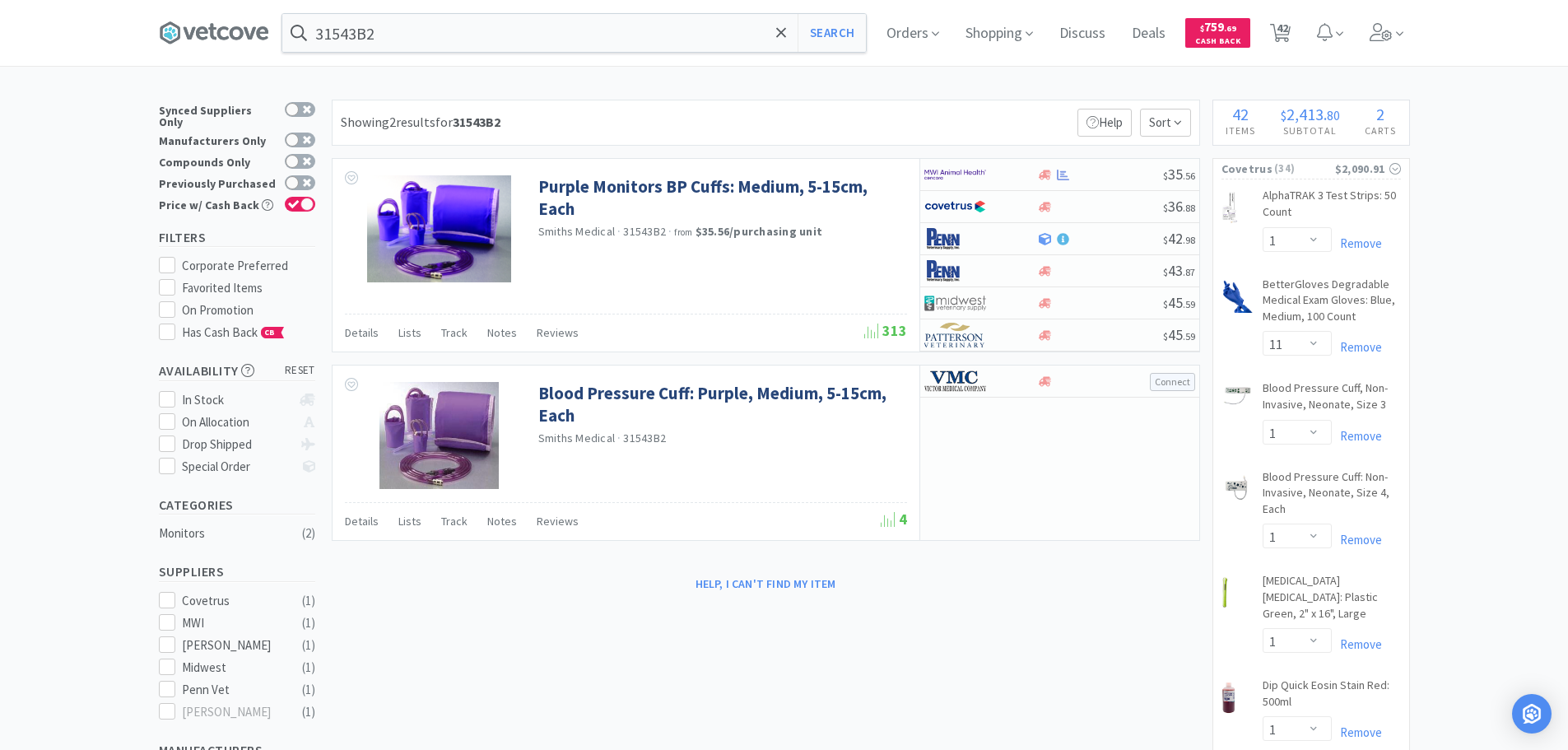
click at [724, 111] on div "Showing 2 results for 31543B2 Filters Help Sort" at bounding box center [765, 122] width 868 height 46
click at [724, 130] on div "Showing 2 results for 31543B2 Filters Help Sort" at bounding box center [765, 122] width 868 height 46
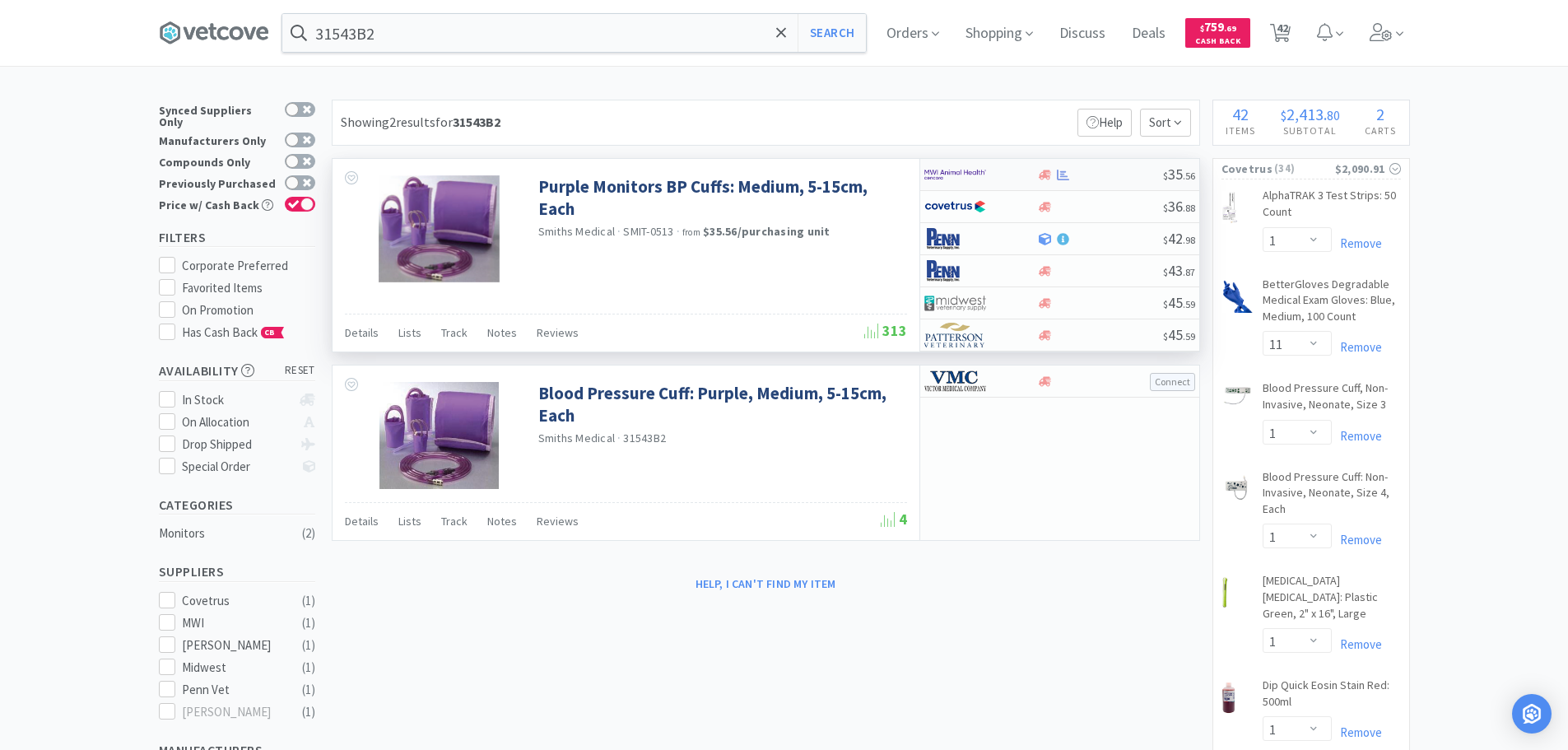
click at [1135, 175] on div at bounding box center [1100, 175] width 126 height 13
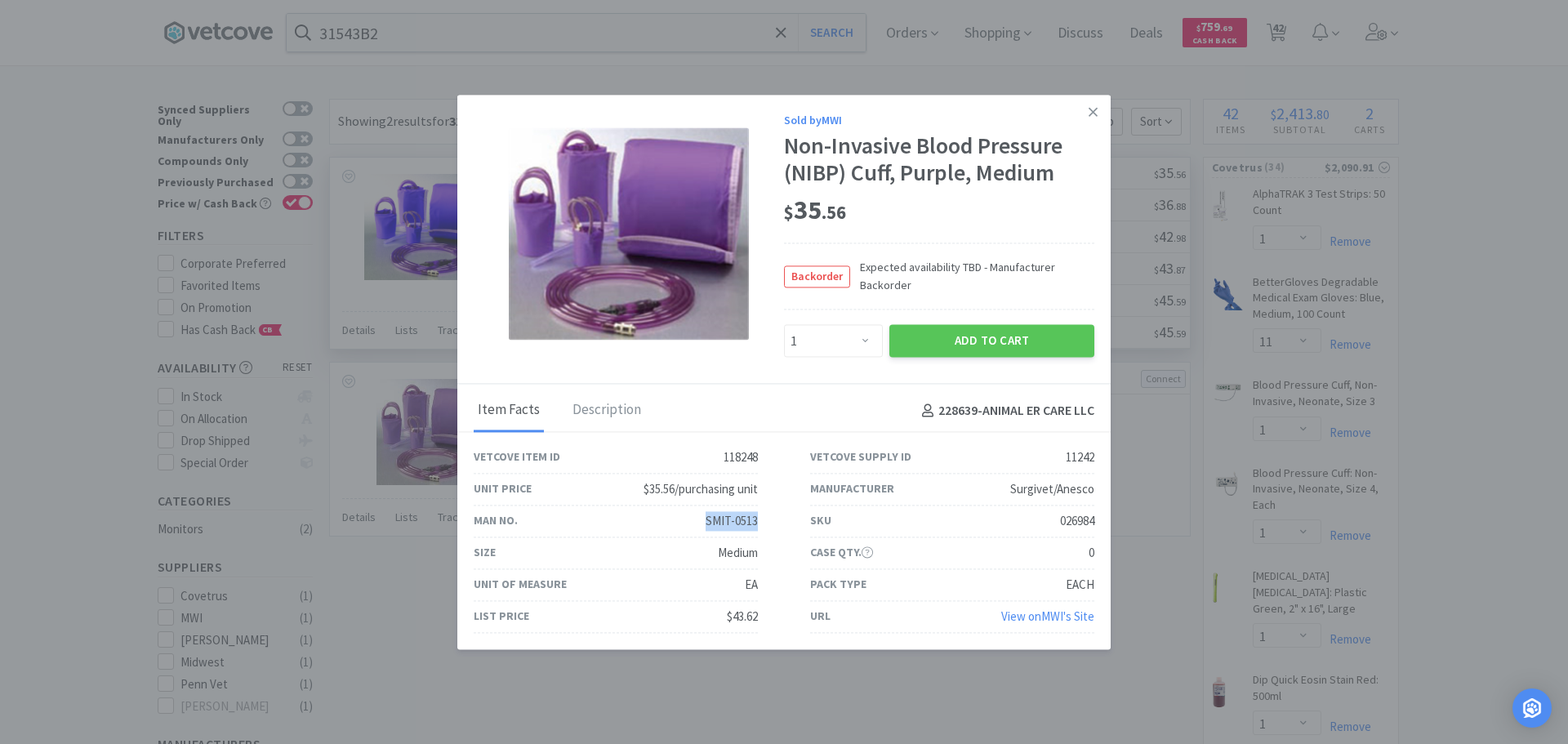
drag, startPoint x: 770, startPoint y: 513, endPoint x: 696, endPoint y: 523, distance: 74.7
click at [696, 523] on div "Man No. SMIT-0513" at bounding box center [616, 521] width 337 height 32
copy div "SMIT-0513"
click at [890, 191] on div "$ 35 . 56" at bounding box center [939, 216] width 310 height 55
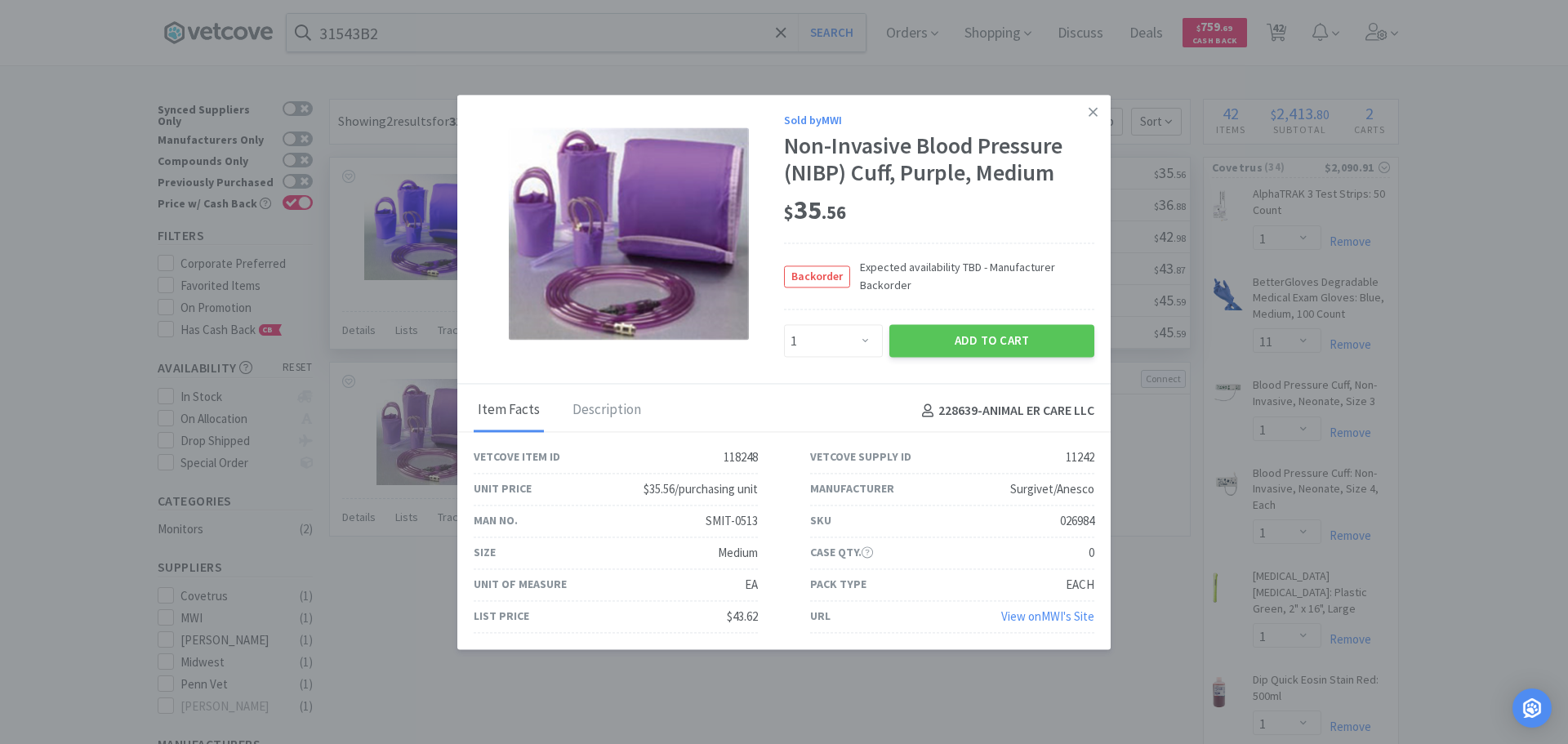
click at [890, 191] on div "$ 35 . 56" at bounding box center [939, 216] width 310 height 55
click at [845, 212] on span ". 56" at bounding box center [833, 213] width 24 height 23
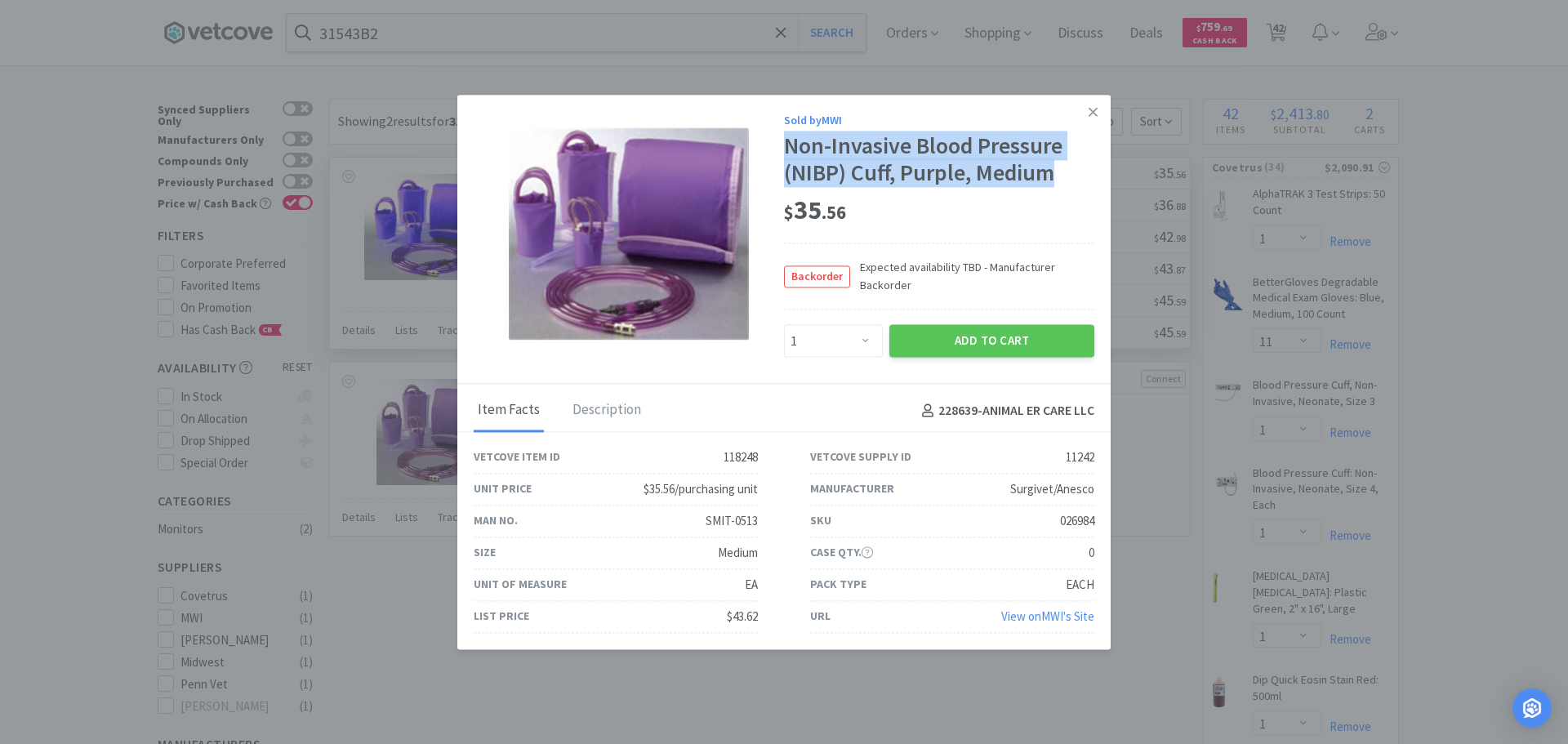
drag, startPoint x: 785, startPoint y: 142, endPoint x: 1062, endPoint y: 177, distance: 279.2
click at [1062, 177] on div "Non-Invasive Blood Pressure (NIBP) Cuff, Purple, Medium" at bounding box center [939, 159] width 310 height 54
copy div "Non-Invasive Blood Pressure (NIBP) Cuff, Purple, Medium"
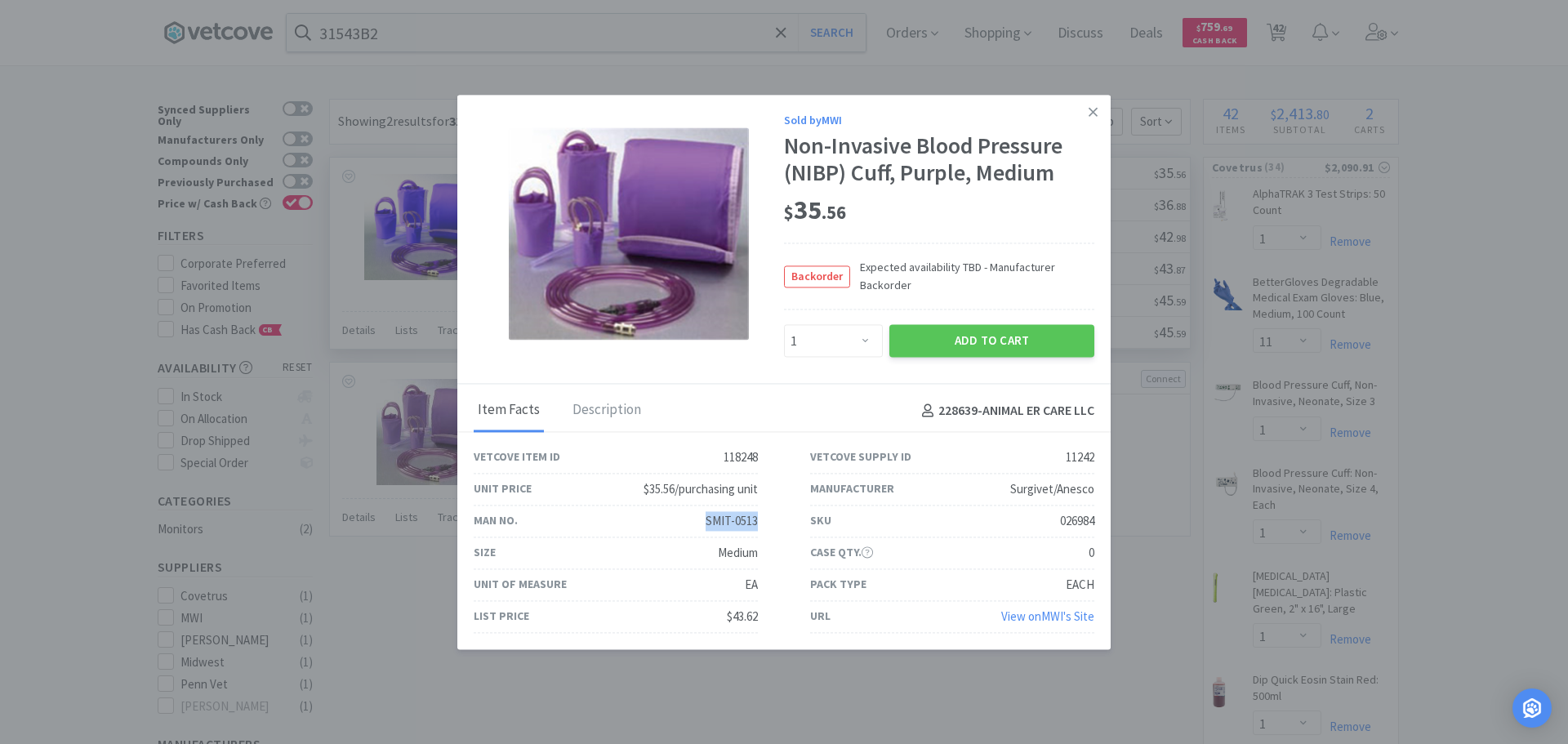
drag, startPoint x: 765, startPoint y: 519, endPoint x: 701, endPoint y: 520, distance: 64.0
click at [701, 520] on div "Man No. SMIT-0513" at bounding box center [616, 521] width 337 height 32
copy div "SMIT-0513"
click at [1080, 119] on link at bounding box center [1093, 111] width 29 height 35
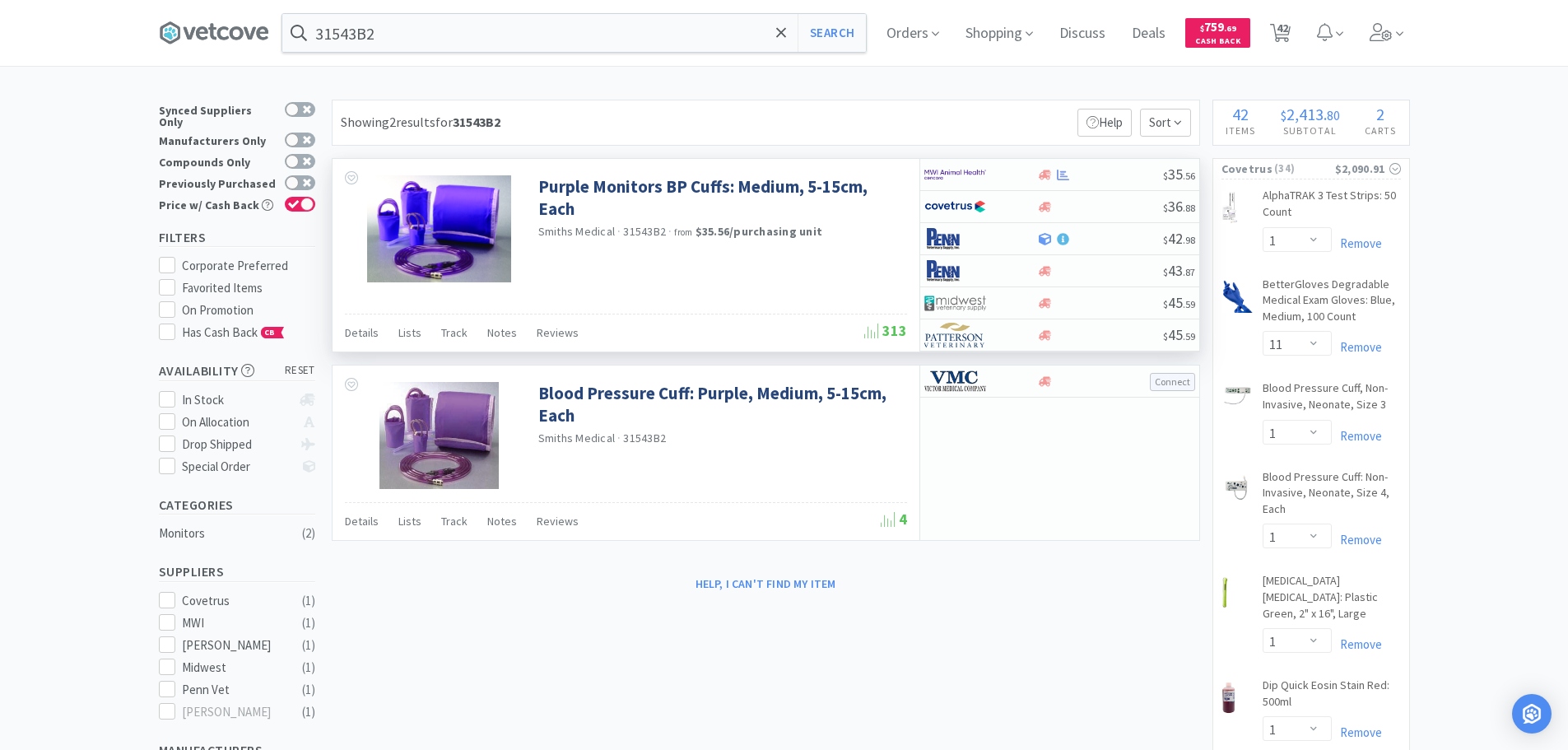
click at [643, 231] on span "31543B2" at bounding box center [645, 231] width 43 height 14
copy span "31543B2"
click at [814, 113] on div "Showing 2 results for 31543B2 Filters Help Sort" at bounding box center [765, 122] width 868 height 46
click at [797, 126] on div "Showing 2 results for 31543B2 Filters Help Sort" at bounding box center [765, 122] width 868 height 46
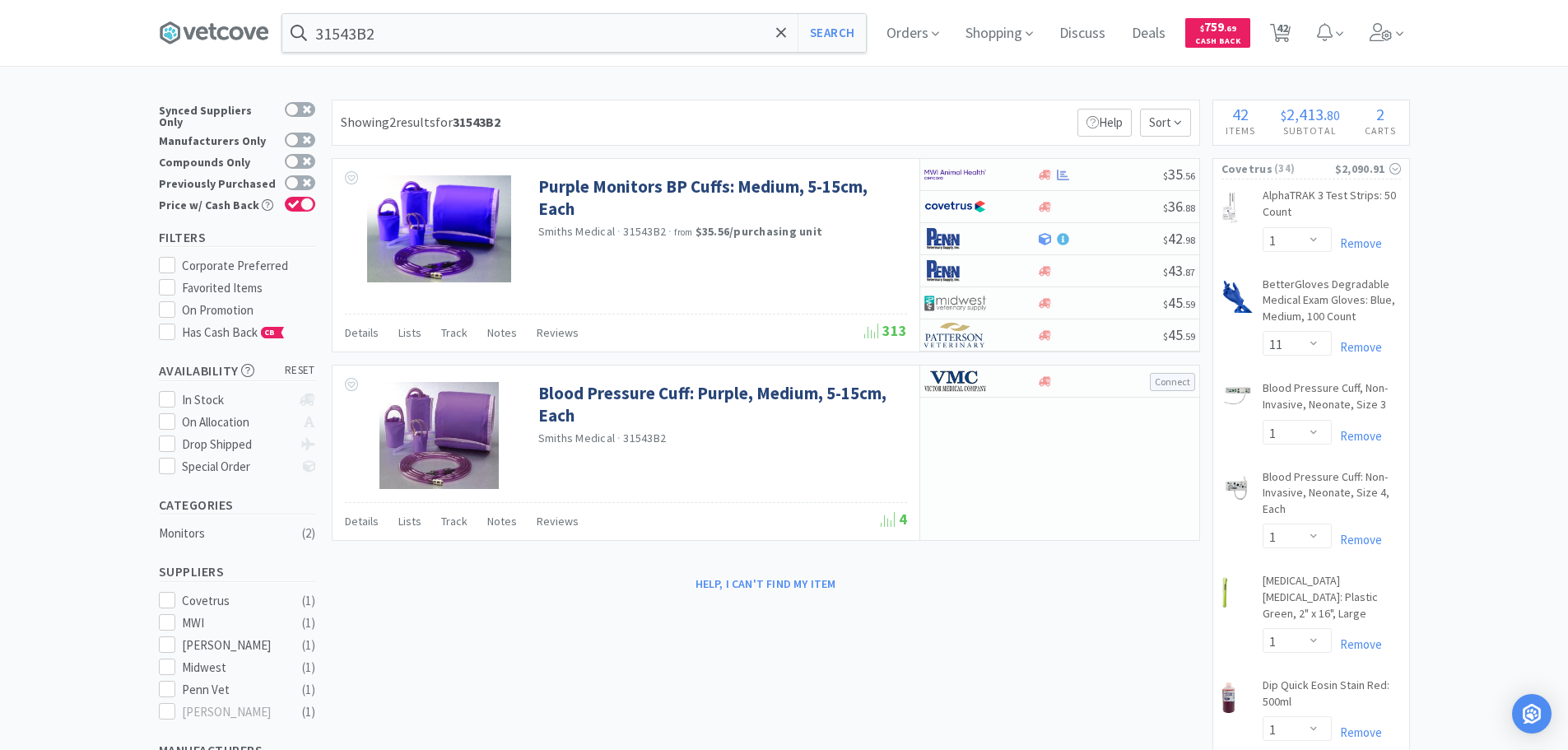
click at [787, 113] on div "Showing 2 results for 31543B2 Filters Help Sort" at bounding box center [765, 122] width 868 height 46
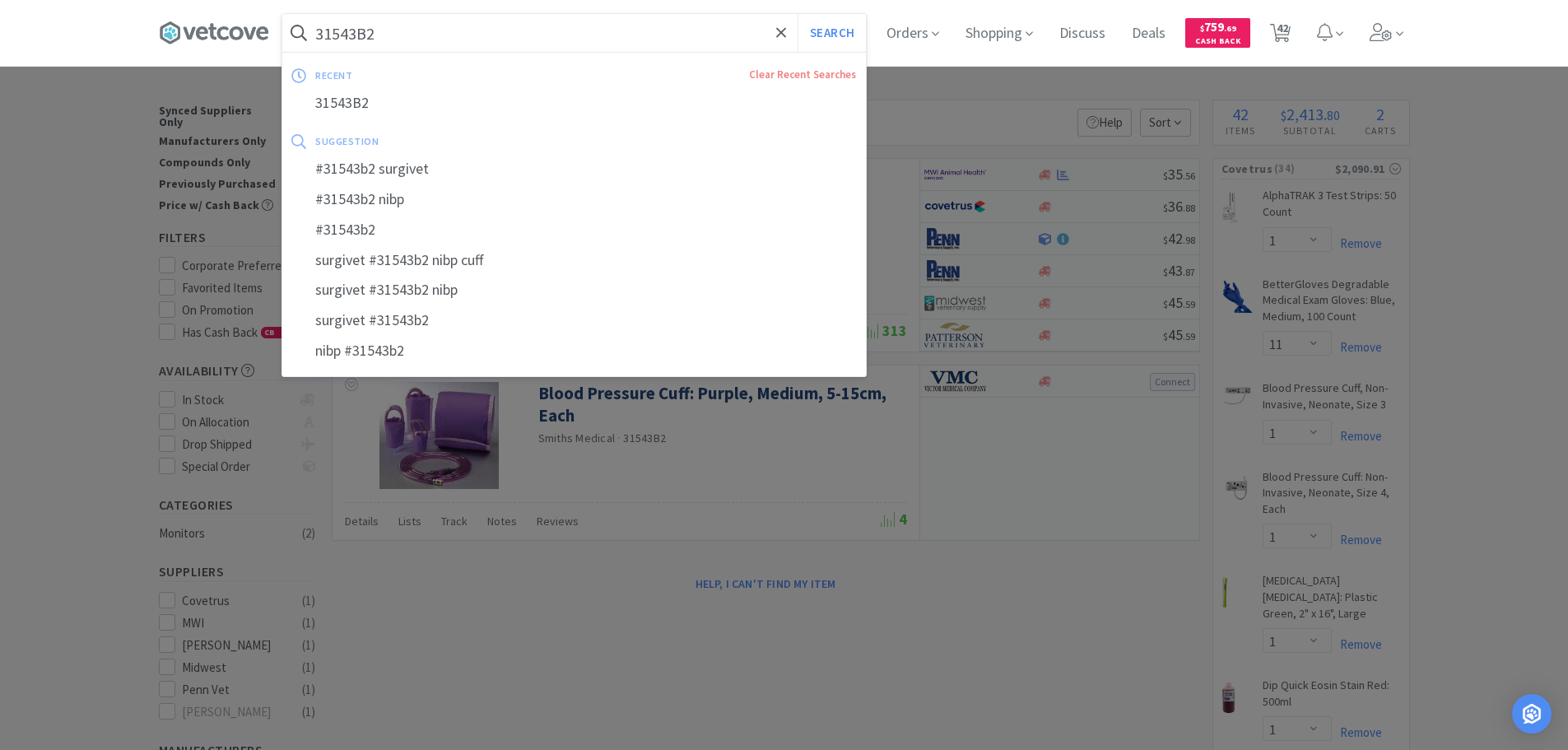
click at [585, 34] on input "31543B2" at bounding box center [574, 33] width 584 height 38
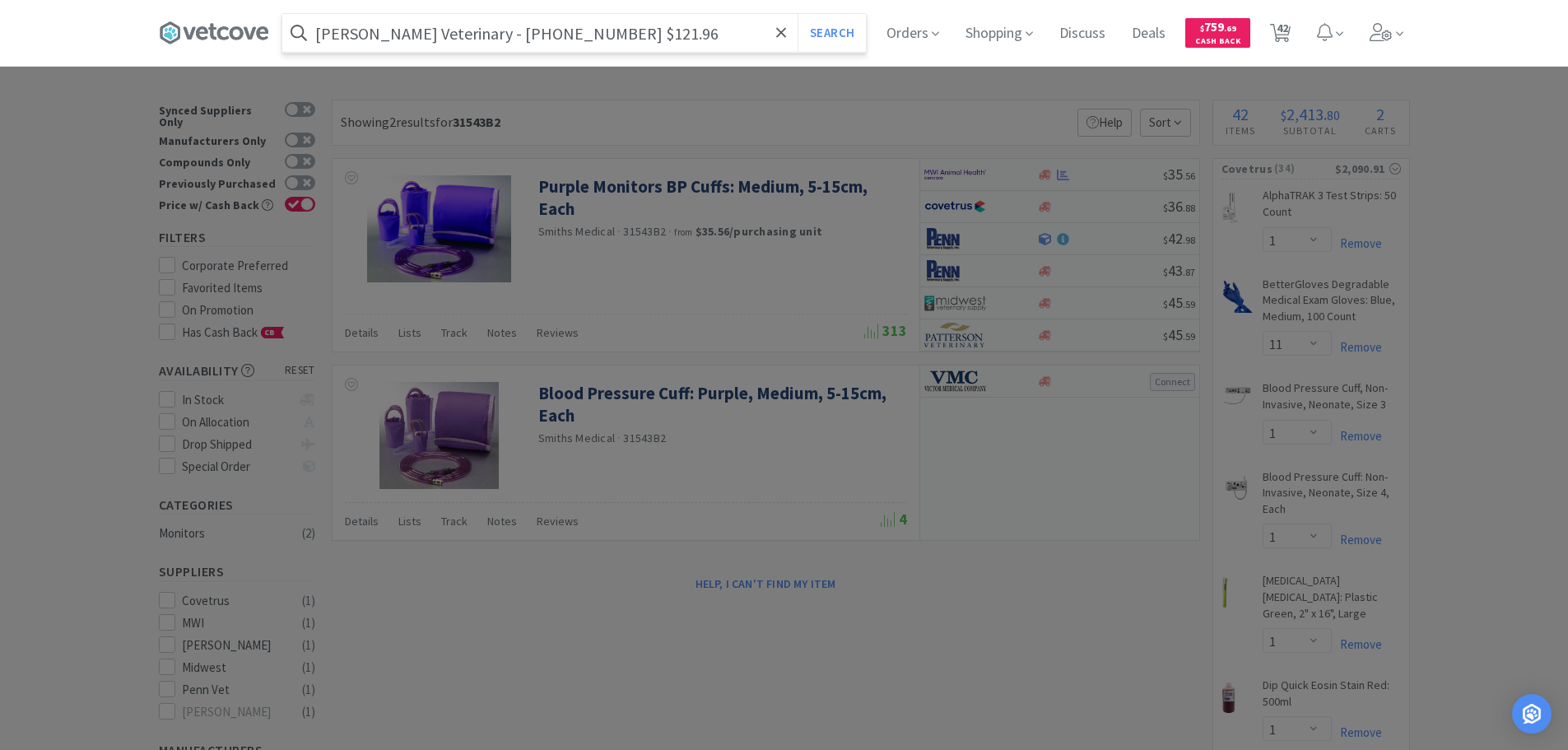
drag, startPoint x: 556, startPoint y: 34, endPoint x: 474, endPoint y: 34, distance: 82.0
click at [474, 34] on input "Patterson Veterinary - 07-844-2813 $121.96" at bounding box center [574, 33] width 584 height 38
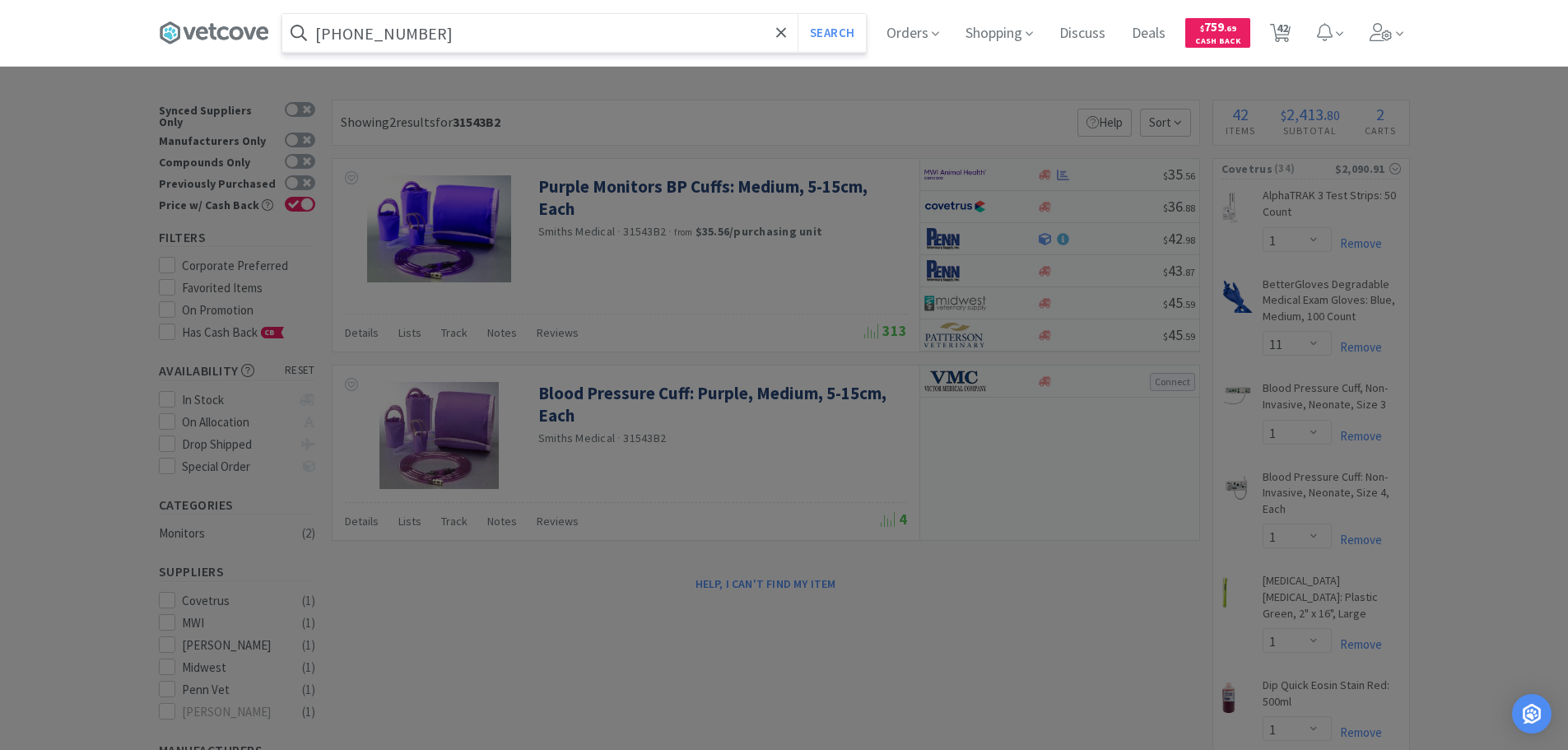
click at [797, 14] on button "Search" at bounding box center [832, 33] width 68 height 38
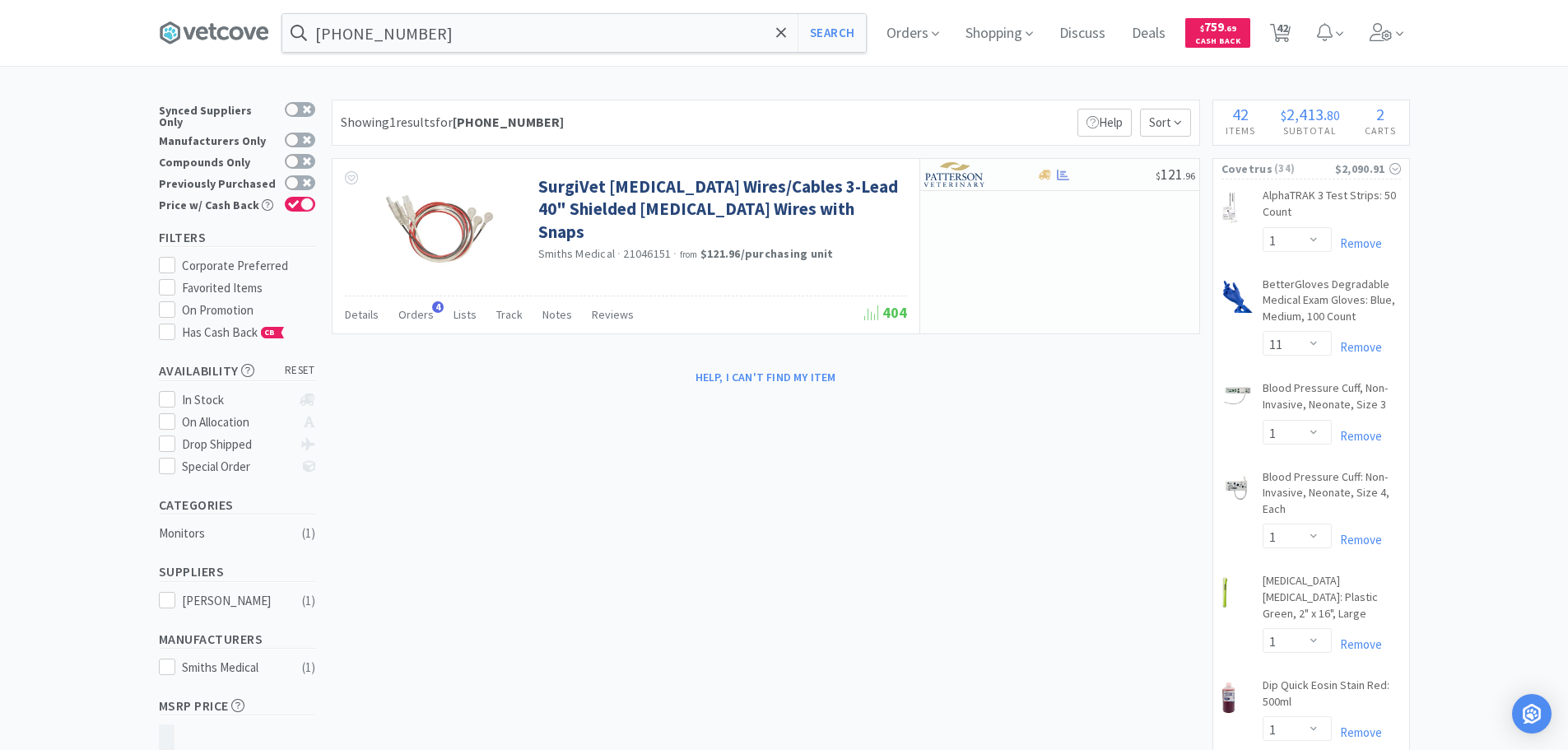
click at [707, 117] on div "Showing 1 results for 07-844-2813 Filters Help Sort" at bounding box center [765, 122] width 868 height 46
click at [712, 116] on div "Showing 1 results for 07-844-2813 Filters Help Sort" at bounding box center [765, 122] width 868 height 46
click at [711, 115] on div "Showing 1 results for 07-844-2813 Filters Help Sort" at bounding box center [765, 122] width 868 height 46
drag, startPoint x: 711, startPoint y: 115, endPoint x: 677, endPoint y: 113, distance: 34.1
click at [677, 113] on div "Showing 1 results for 07-844-2813 Filters Help Sort" at bounding box center [765, 122] width 868 height 46
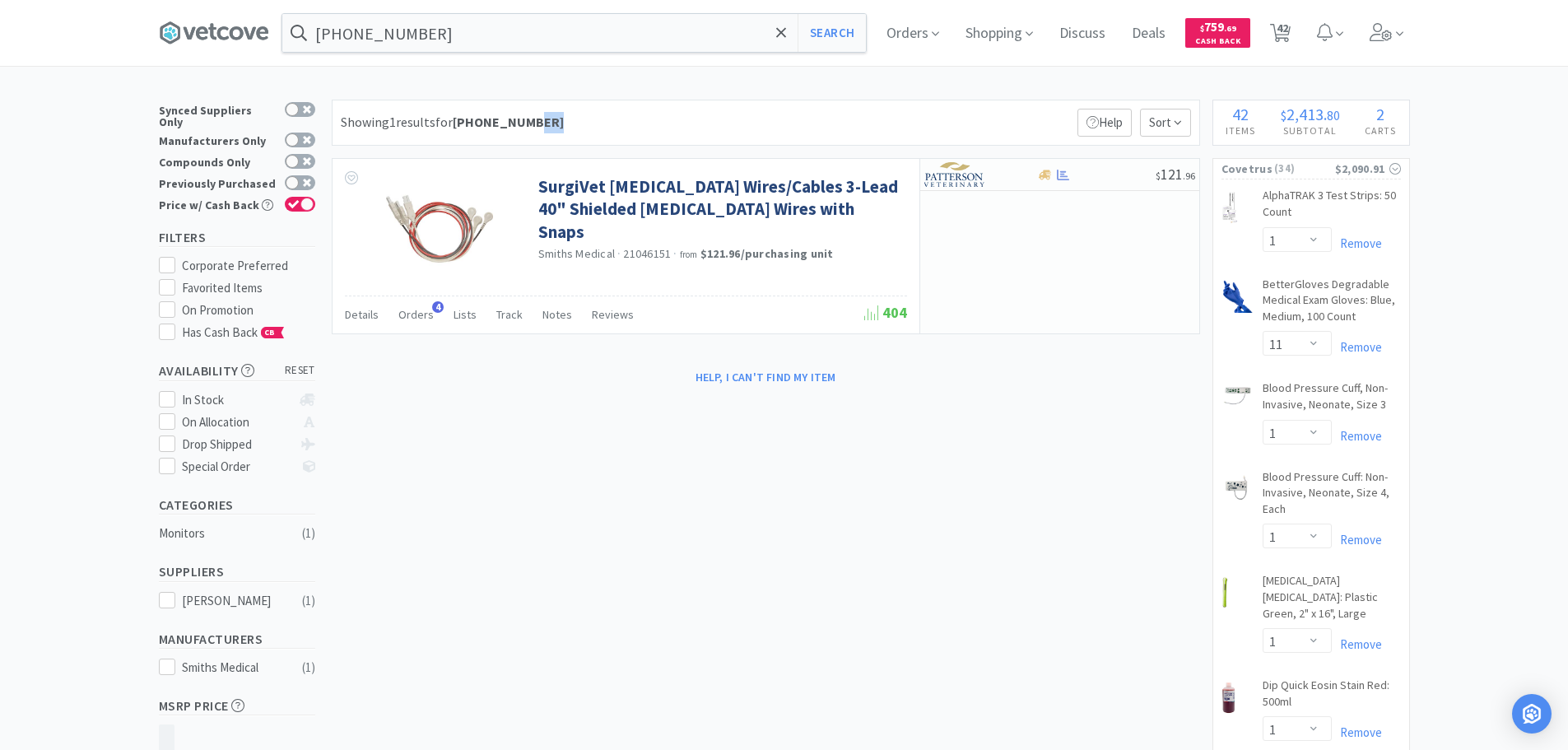
click at [677, 117] on div "Showing 1 results for 07-844-2813 Filters Help Sort" at bounding box center [765, 122] width 868 height 46
click at [666, 119] on div "Showing 1 results for 07-844-2813 Filters Help Sort" at bounding box center [765, 122] width 868 height 46
click at [670, 118] on div "Showing 1 results for 07-844-2813 Filters Help Sort" at bounding box center [765, 122] width 868 height 46
click at [672, 115] on div "Showing 1 results for 07-844-2813 Filters Help Sort" at bounding box center [765, 122] width 868 height 46
click at [1343, 172] on div "$2,090.91" at bounding box center [1368, 169] width 66 height 18
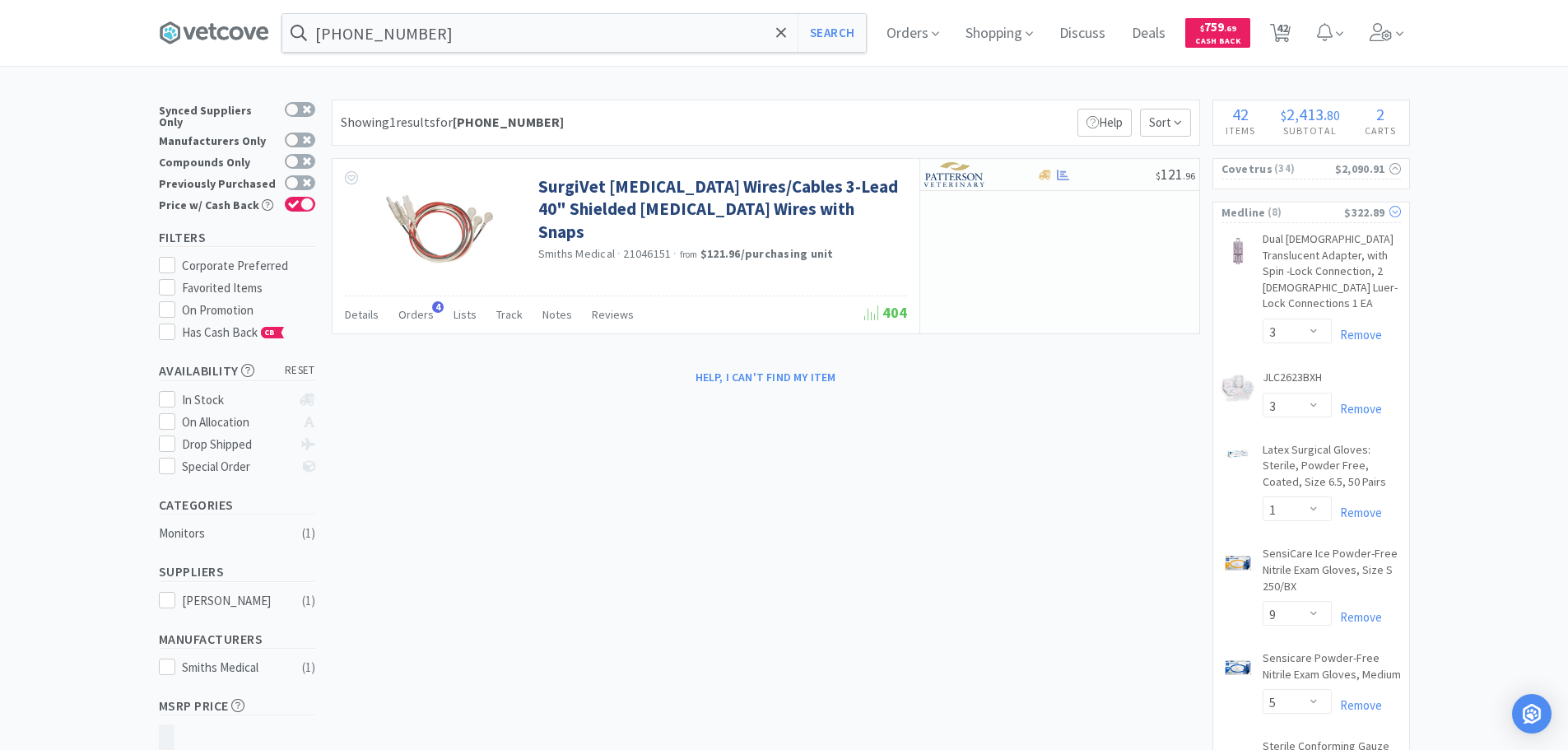
click at [1290, 217] on span "( 8 )" at bounding box center [1306, 212] width 79 height 16
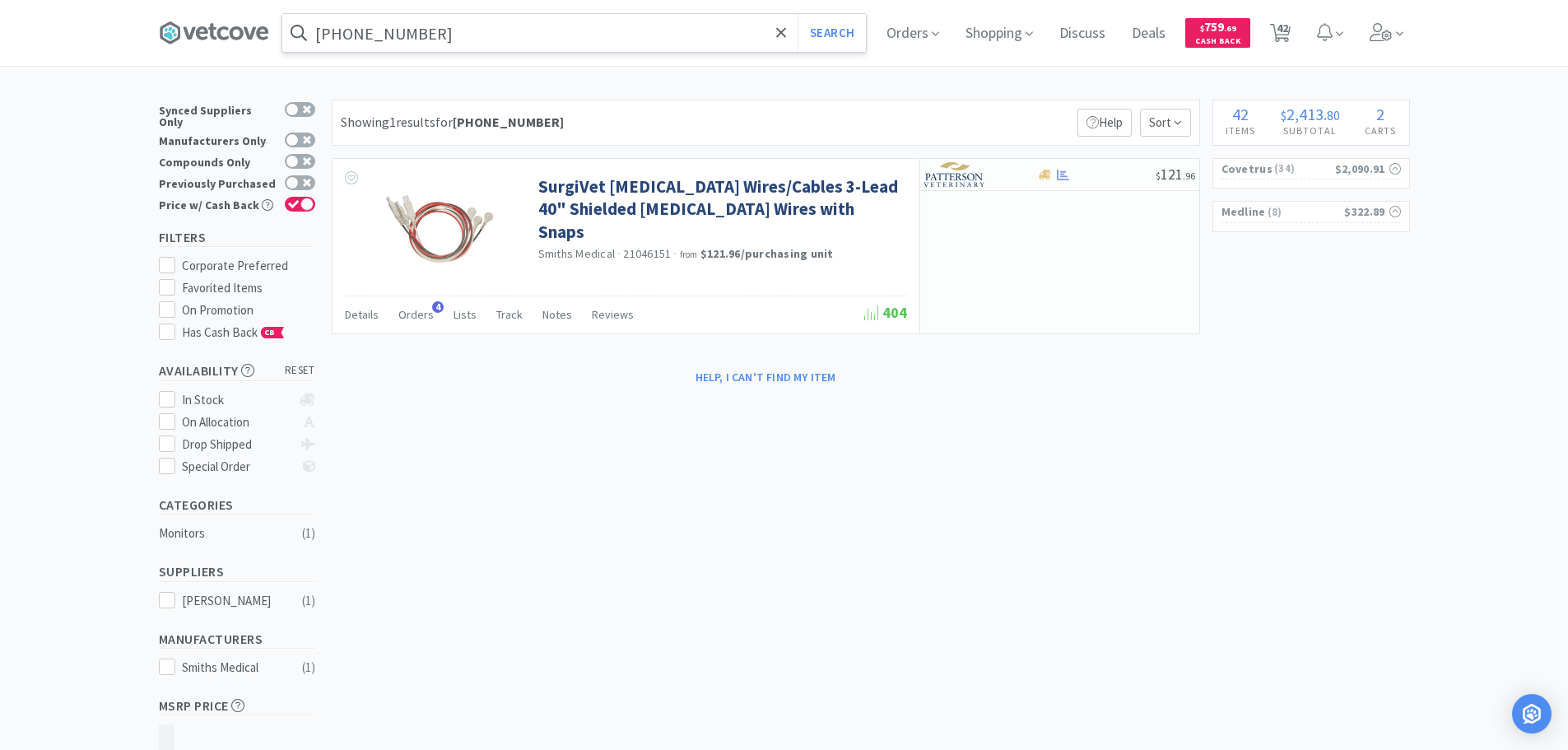
click at [616, 31] on input "07-844-2813" at bounding box center [574, 33] width 584 height 38
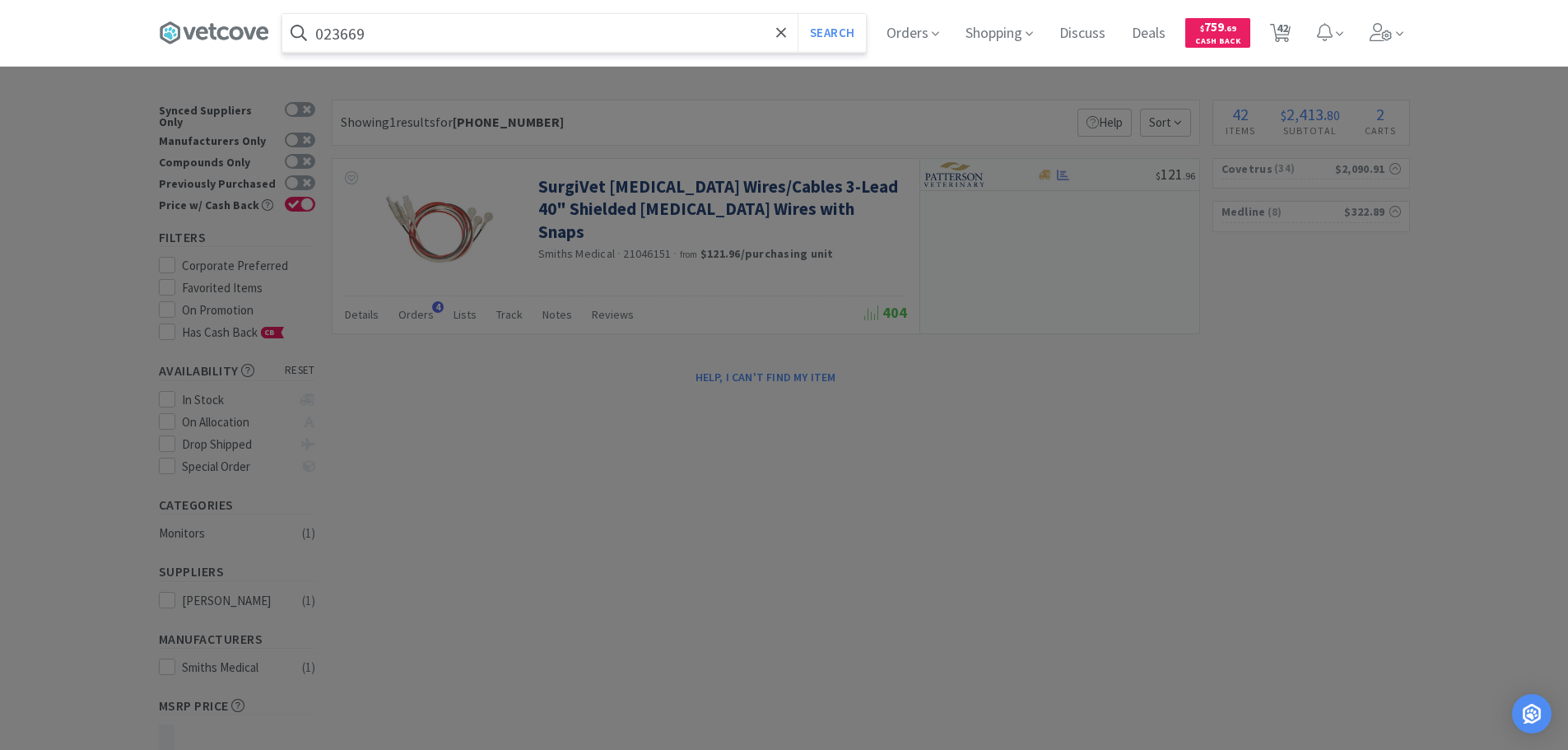
click at [797, 14] on button "Search" at bounding box center [832, 33] width 68 height 38
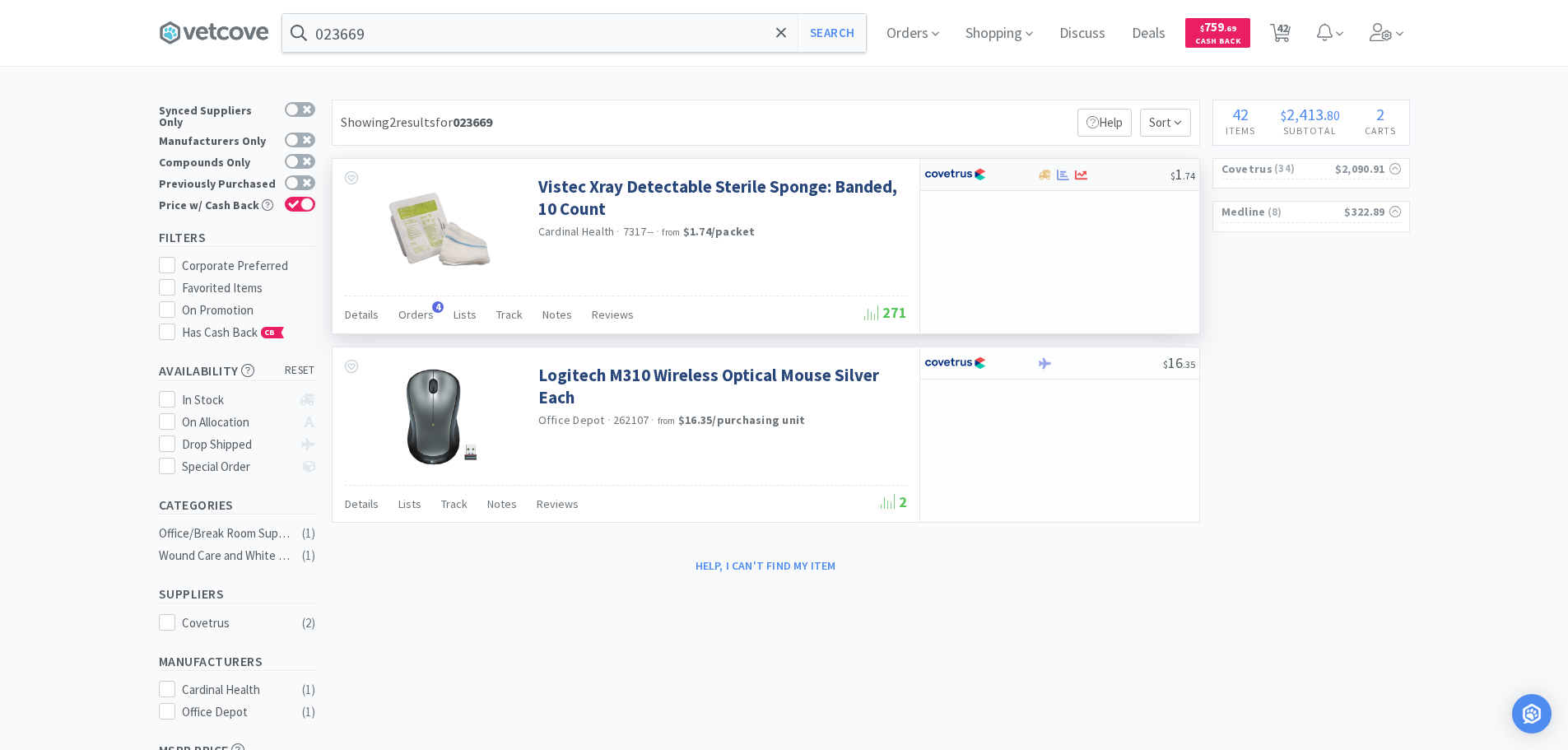
click at [1139, 181] on div "$ 1 . 74" at bounding box center [1060, 175] width 279 height 32
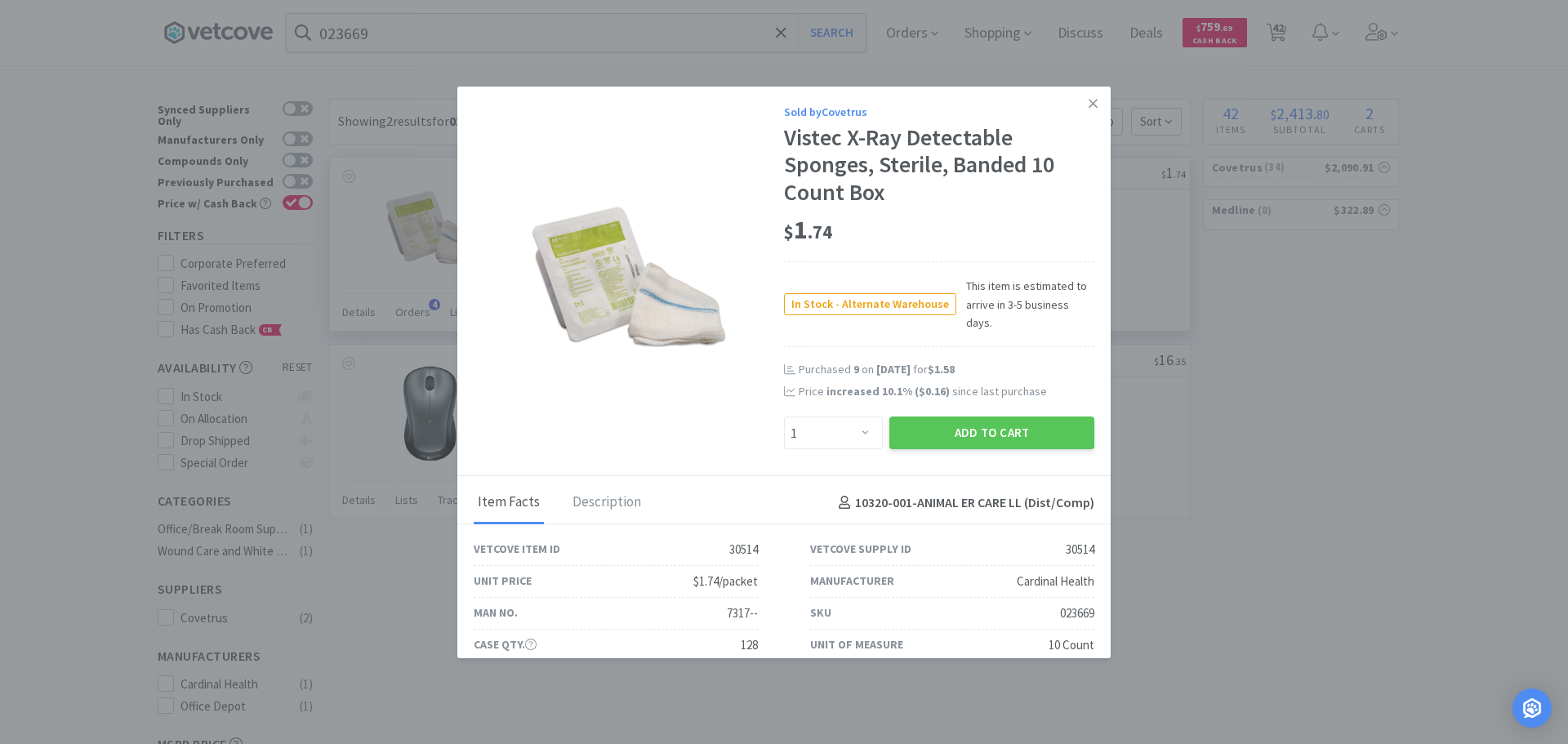
click at [1027, 217] on div "$ 1 . 74" at bounding box center [939, 230] width 310 height 34
click at [1019, 218] on div "$ 1 . 74" at bounding box center [939, 230] width 310 height 34
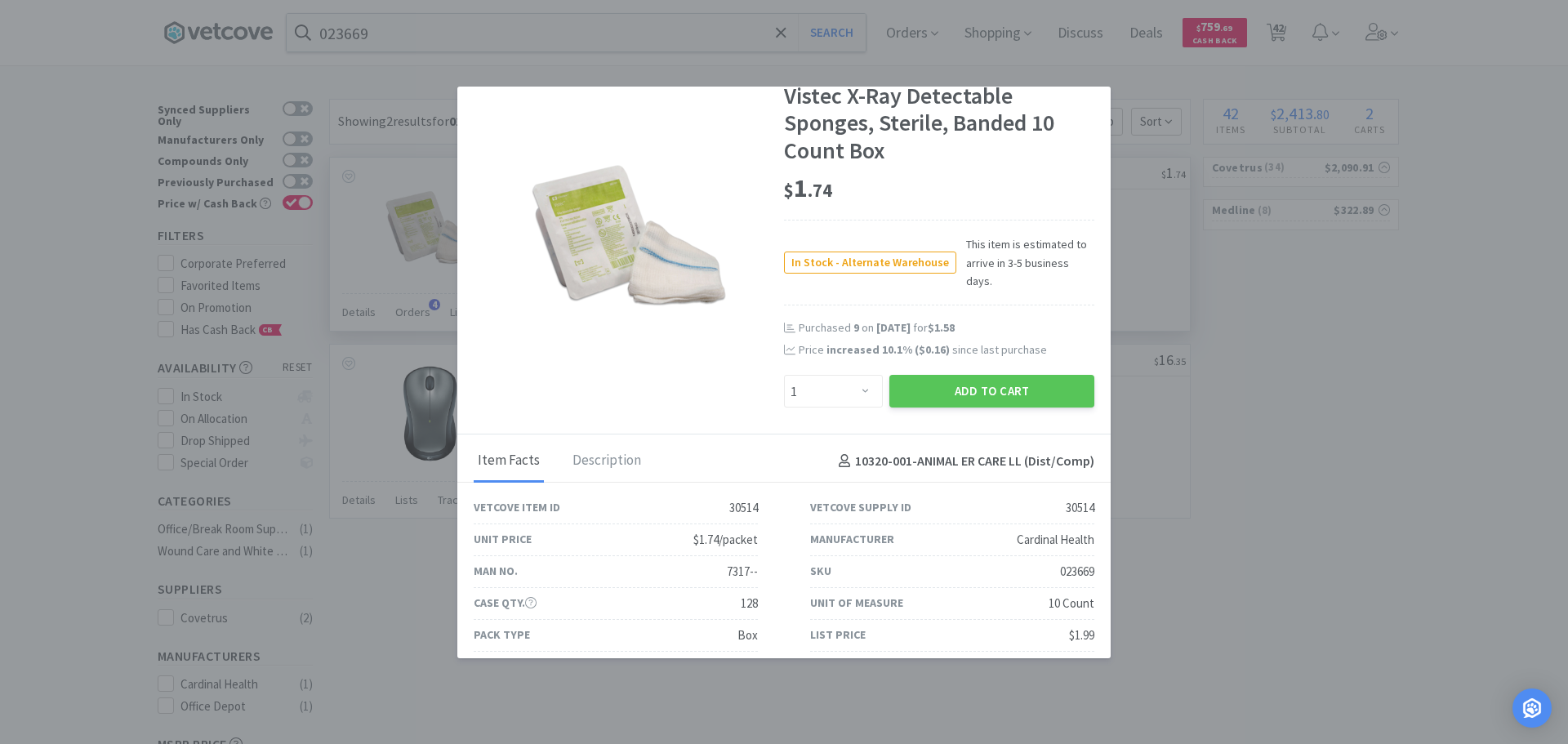
scroll to position [64, 0]
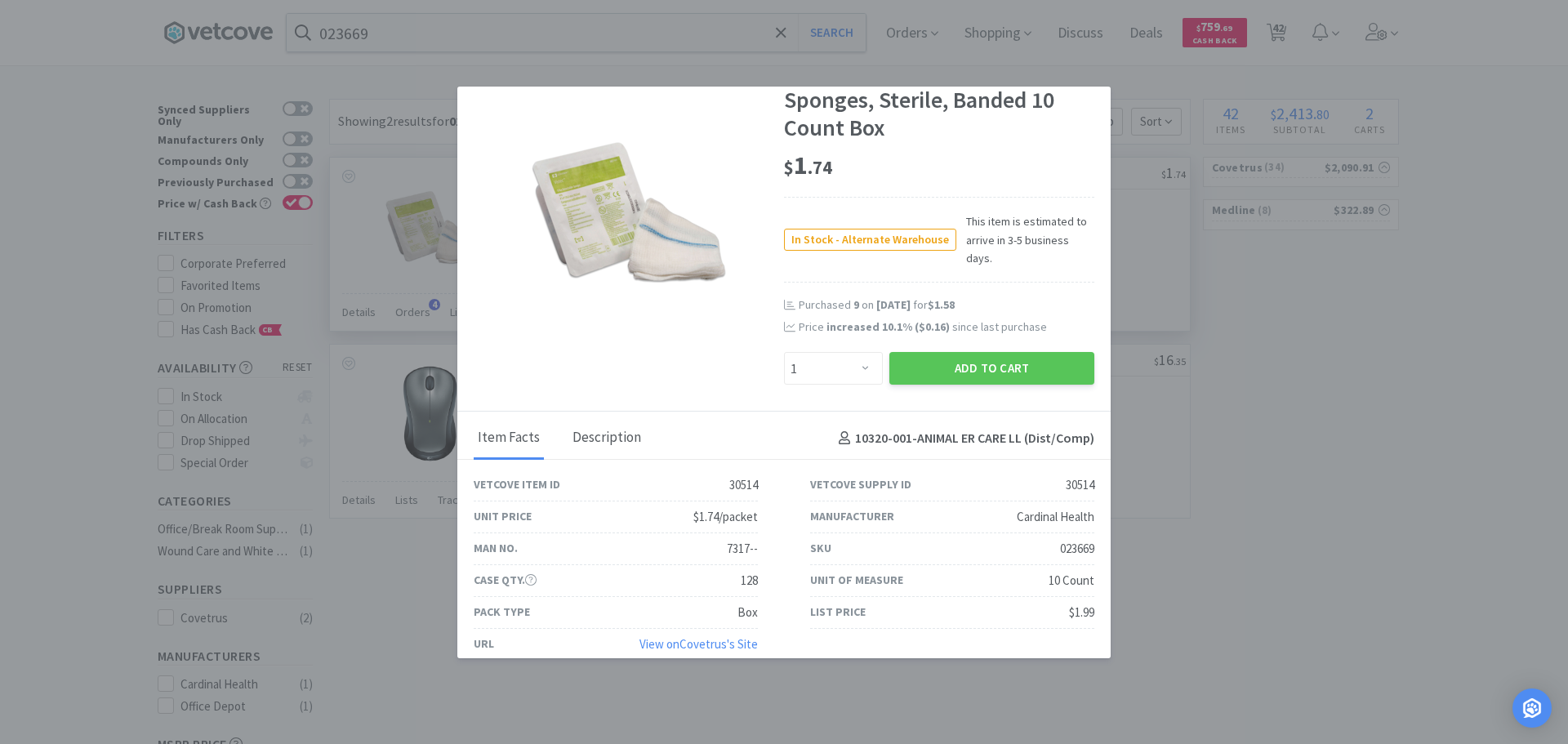
click at [621, 429] on div "Description" at bounding box center [607, 438] width 77 height 41
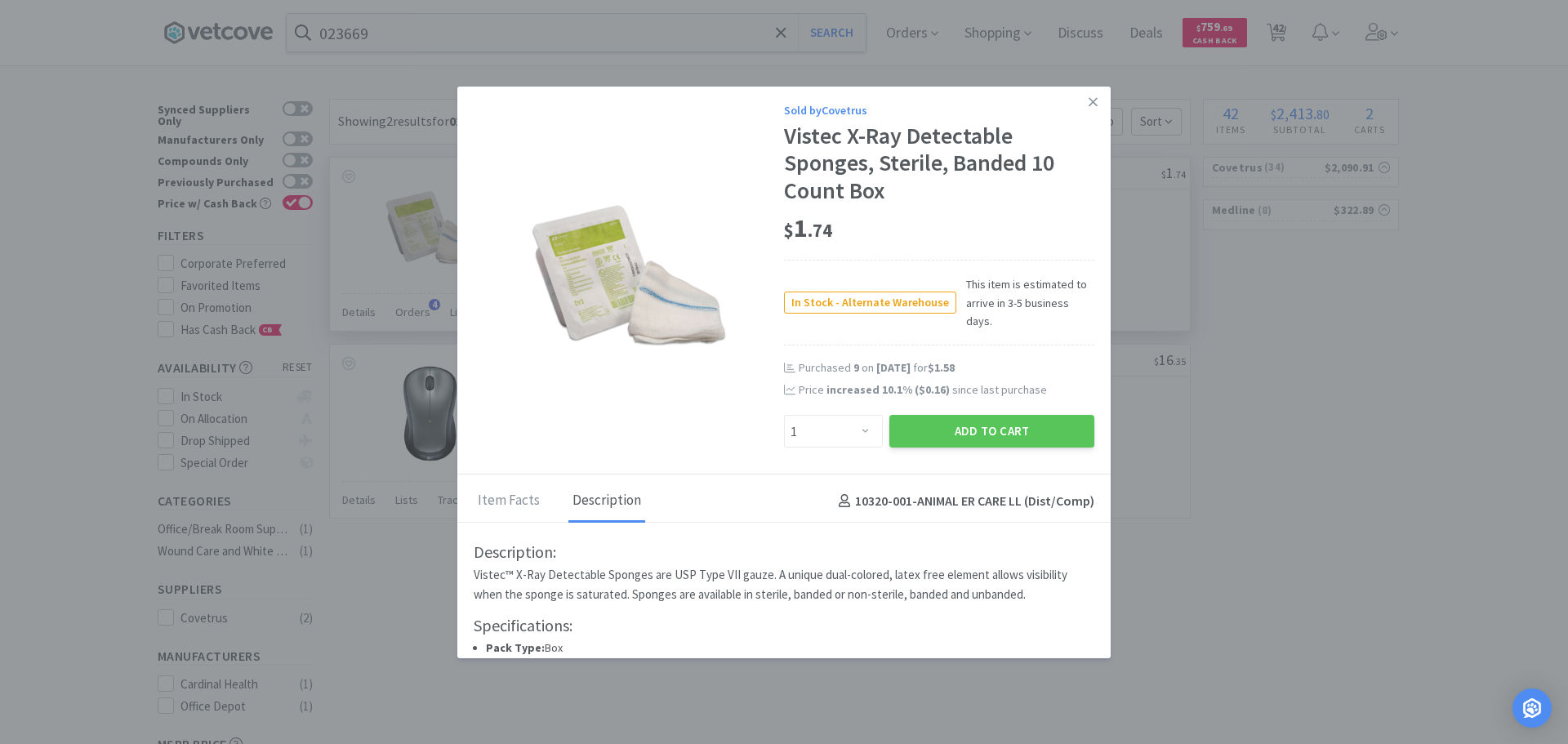
scroll to position [0, 0]
click at [524, 490] on div "Item Facts" at bounding box center [509, 503] width 70 height 41
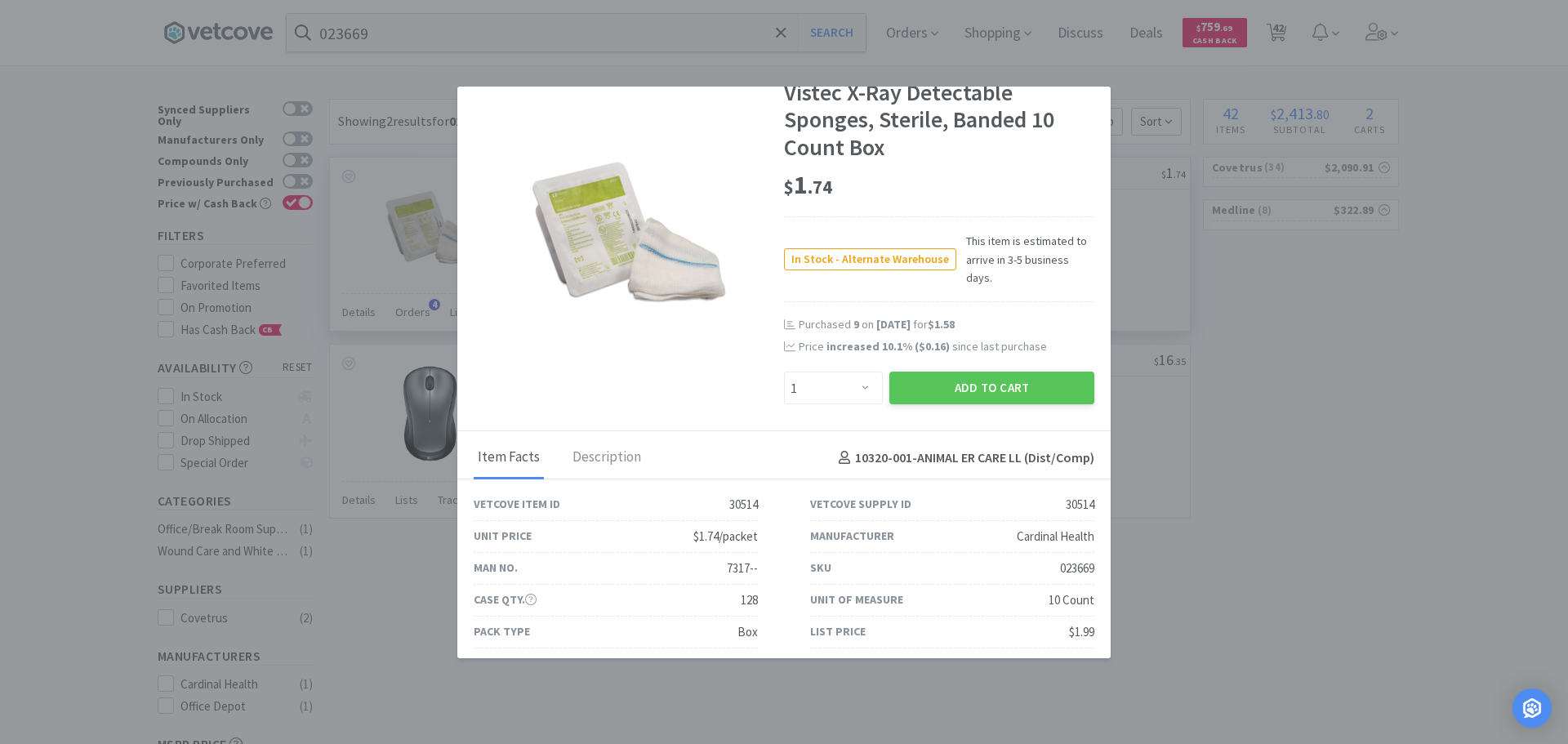
scroll to position [64, 0]
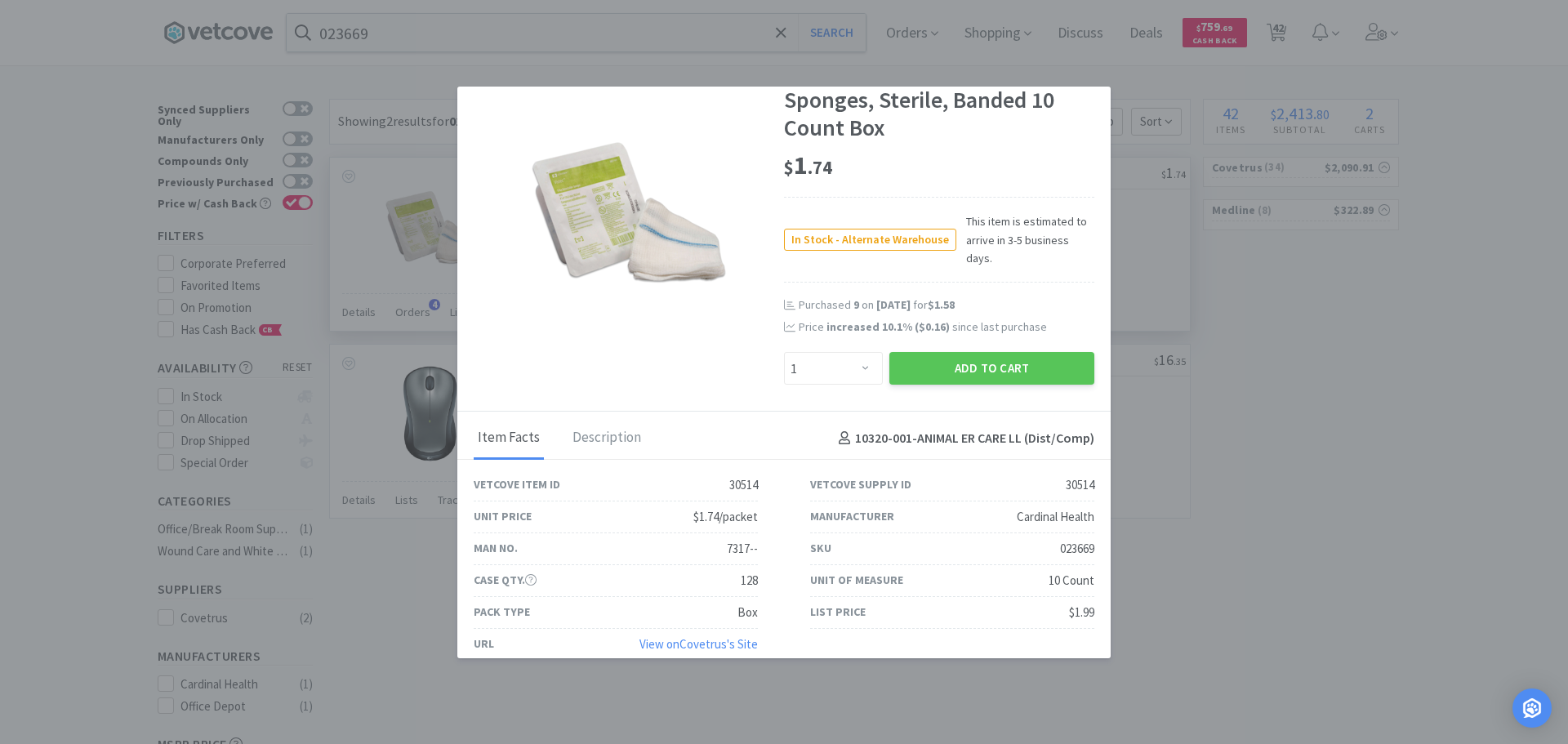
click at [724, 636] on link "View on Covetrus 's Site" at bounding box center [698, 643] width 118 height 15
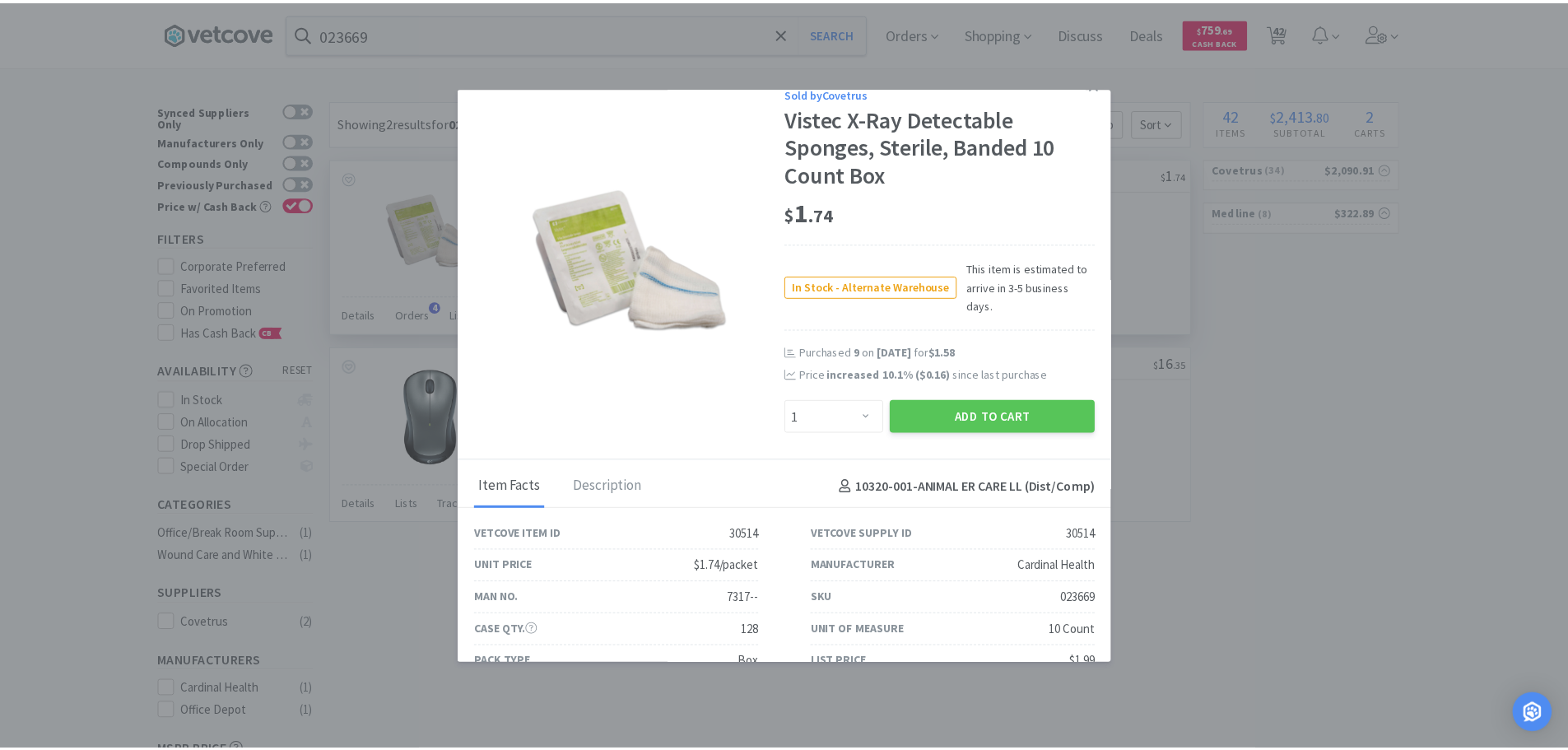
scroll to position [0, 0]
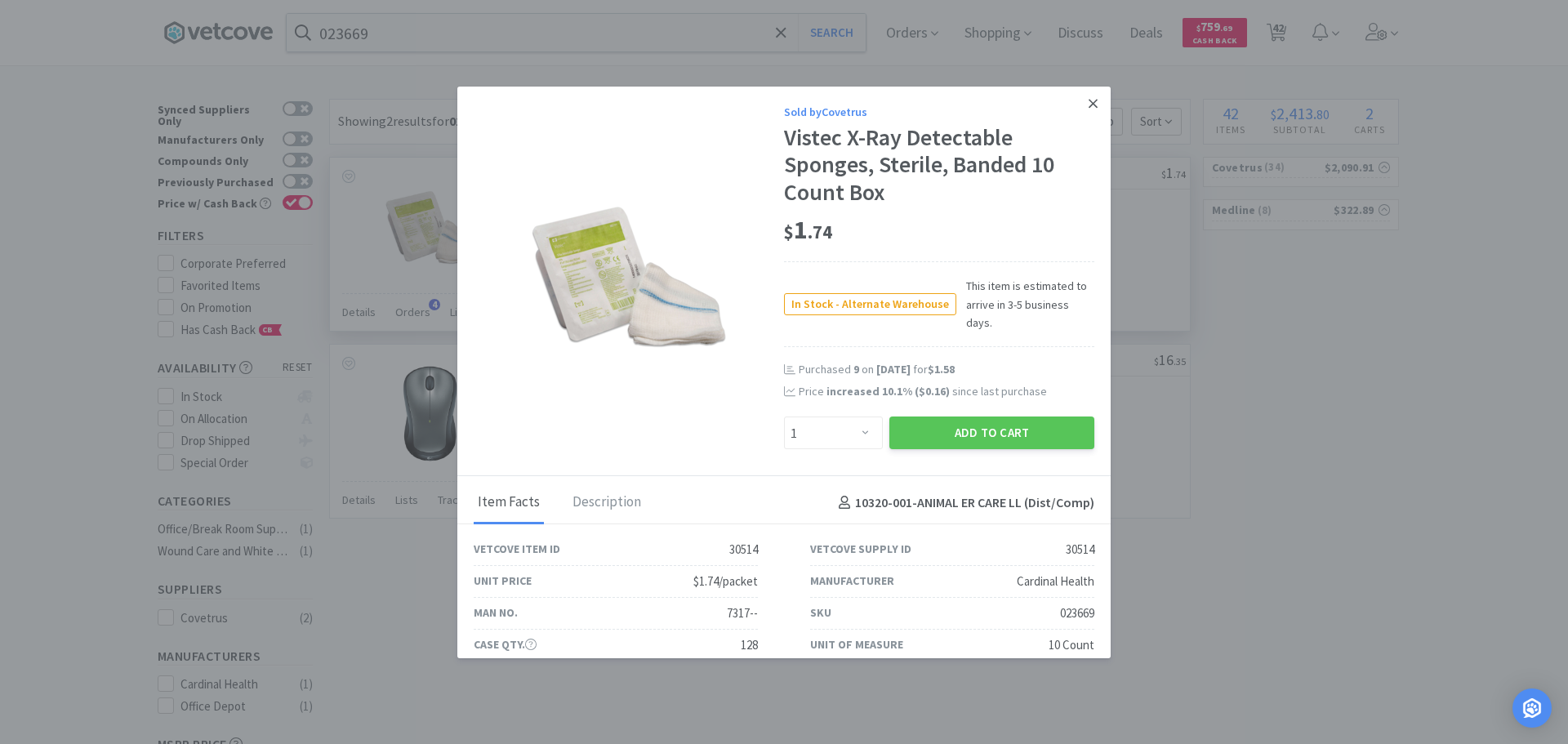
click at [1089, 102] on icon at bounding box center [1093, 103] width 9 height 9
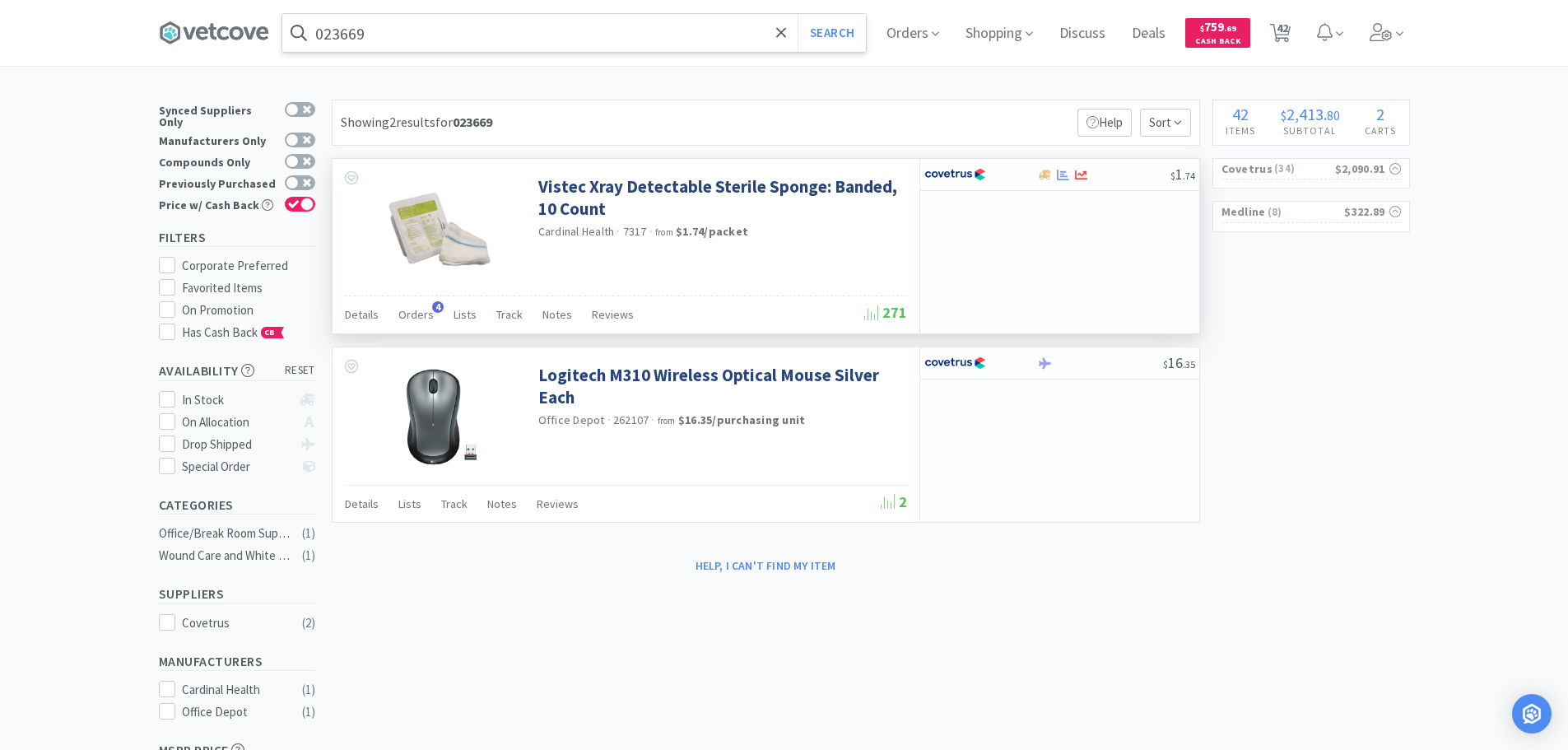
click at [585, 24] on input "023669" at bounding box center [574, 33] width 584 height 38
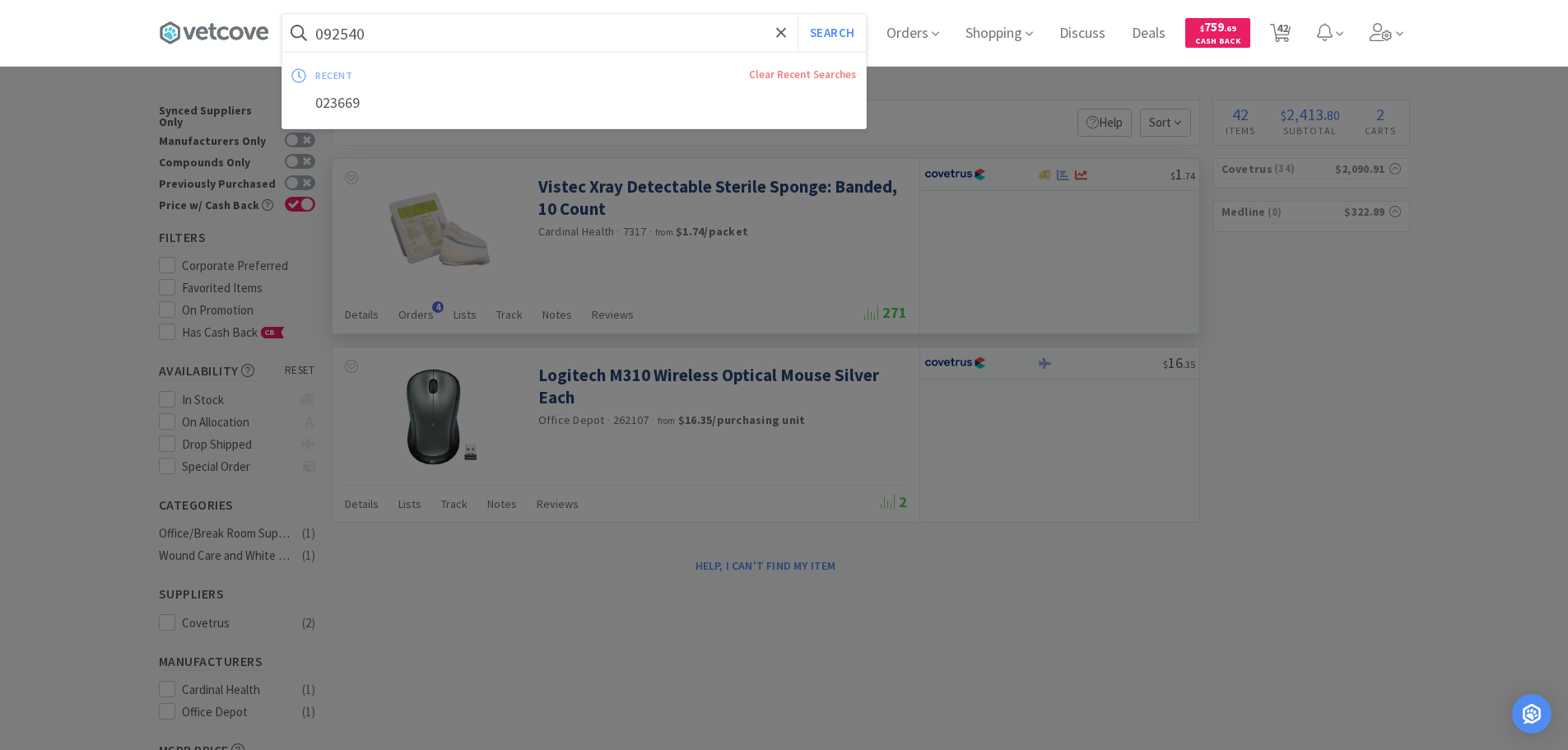
click at [797, 14] on button "Search" at bounding box center [832, 33] width 68 height 38
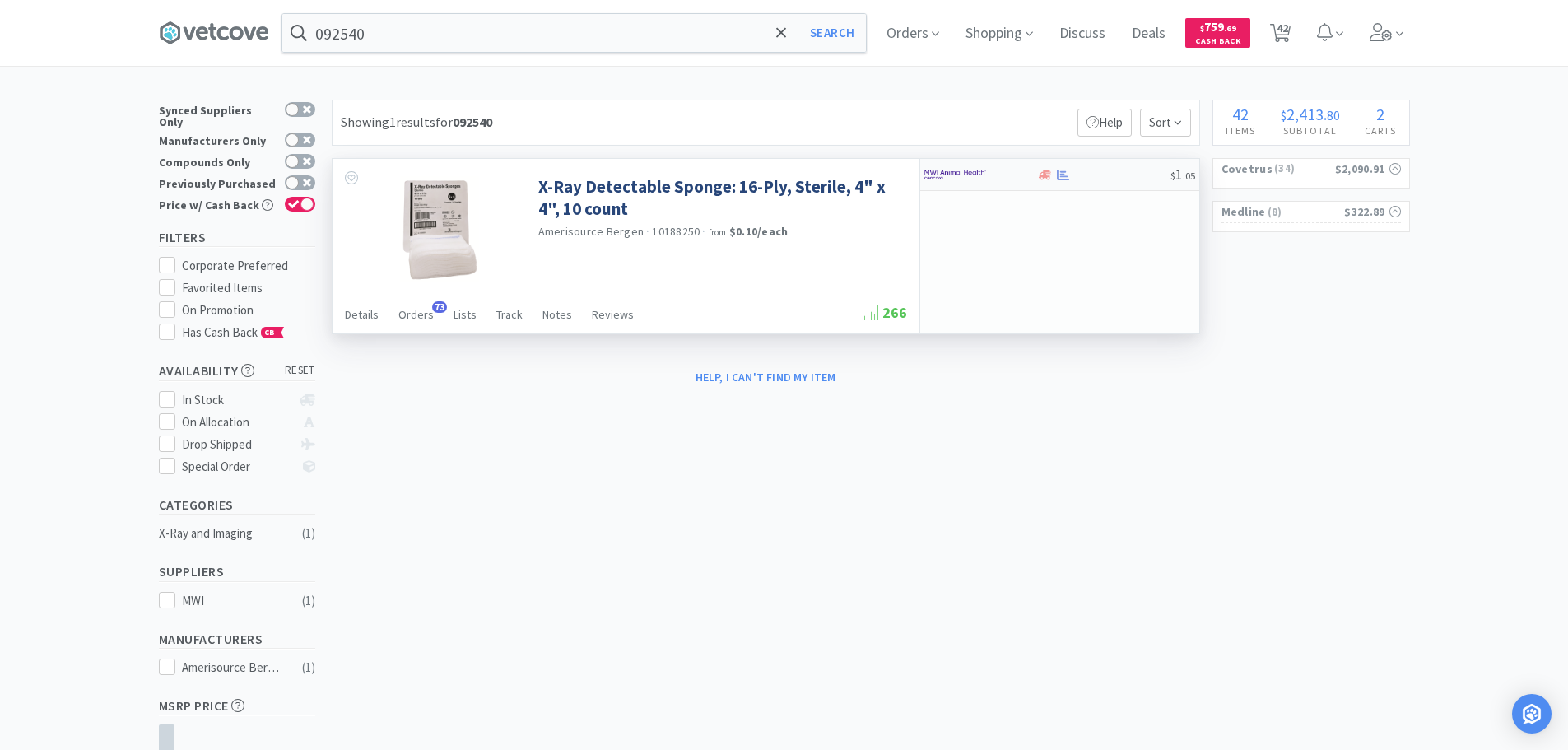
click at [1092, 176] on div at bounding box center [1104, 175] width 133 height 13
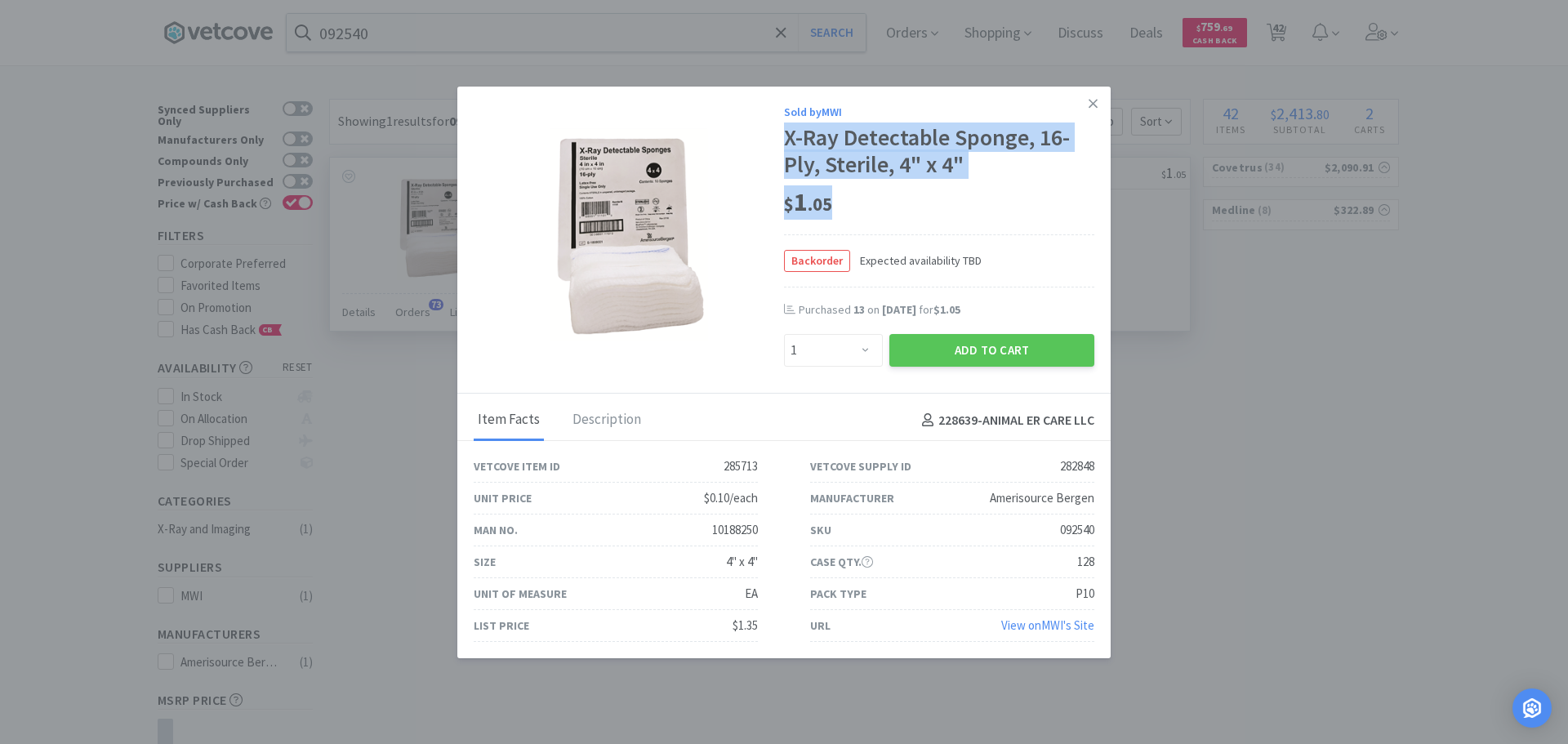
drag, startPoint x: 787, startPoint y: 138, endPoint x: 987, endPoint y: 179, distance: 204.2
click at [987, 179] on div "Sold by MWI X-Ray Detectable Sponge, 16-Ply, Sterile, 4" x 4" $ 1 . 05 Backorde…" at bounding box center [939, 234] width 310 height 265
click at [986, 161] on div "X-Ray Detectable Sponge, 16-Ply, Sterile, 4" x 4"" at bounding box center [939, 151] width 310 height 54
drag, startPoint x: 965, startPoint y: 161, endPoint x: 778, endPoint y: 132, distance: 189.2
click at [784, 132] on div "X-Ray Detectable Sponge, 16-Ply, Sterile, 4" x 4"" at bounding box center [939, 151] width 310 height 54
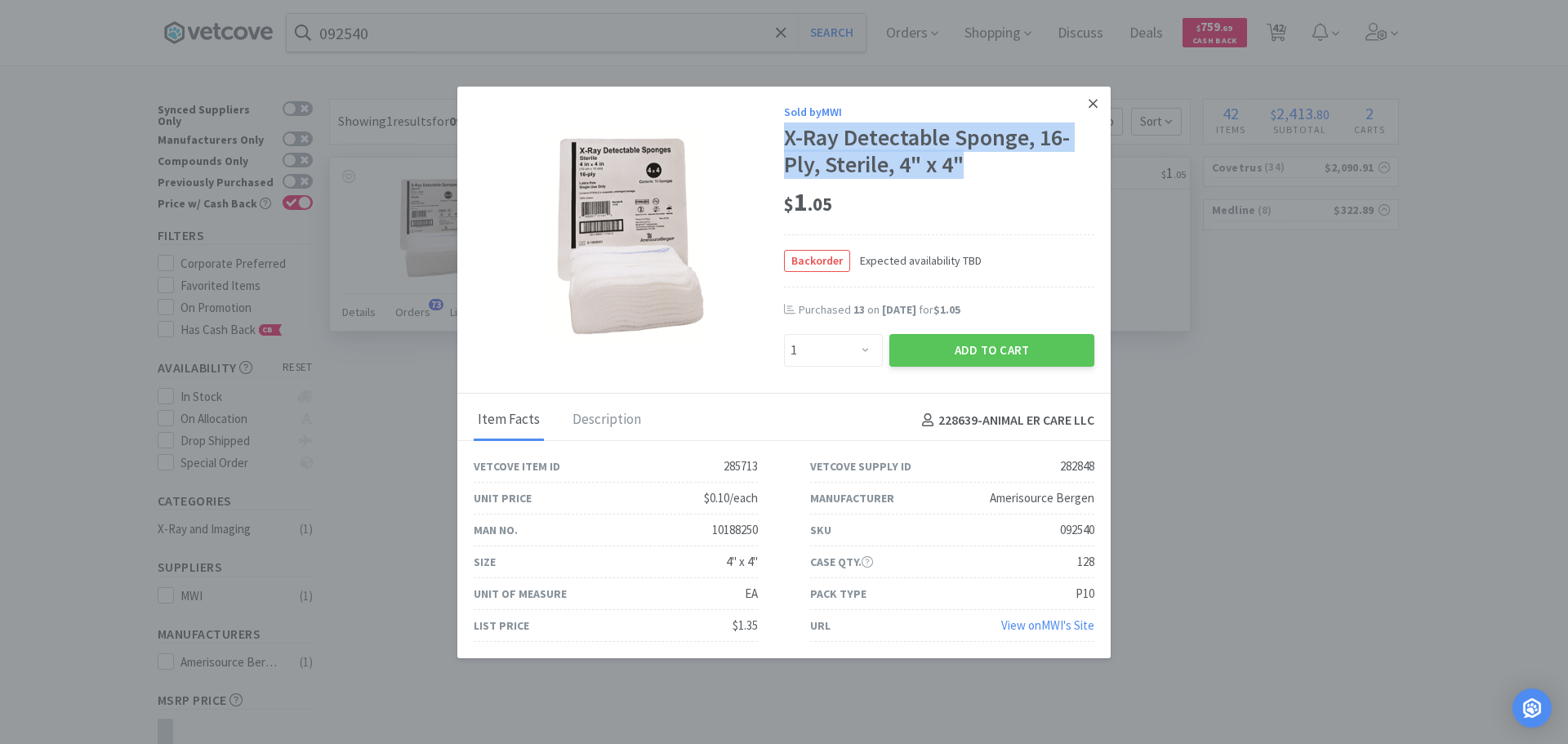
copy div "X-Ray Detectable Sponge, 16-Ply, Sterile, 4" x 4""
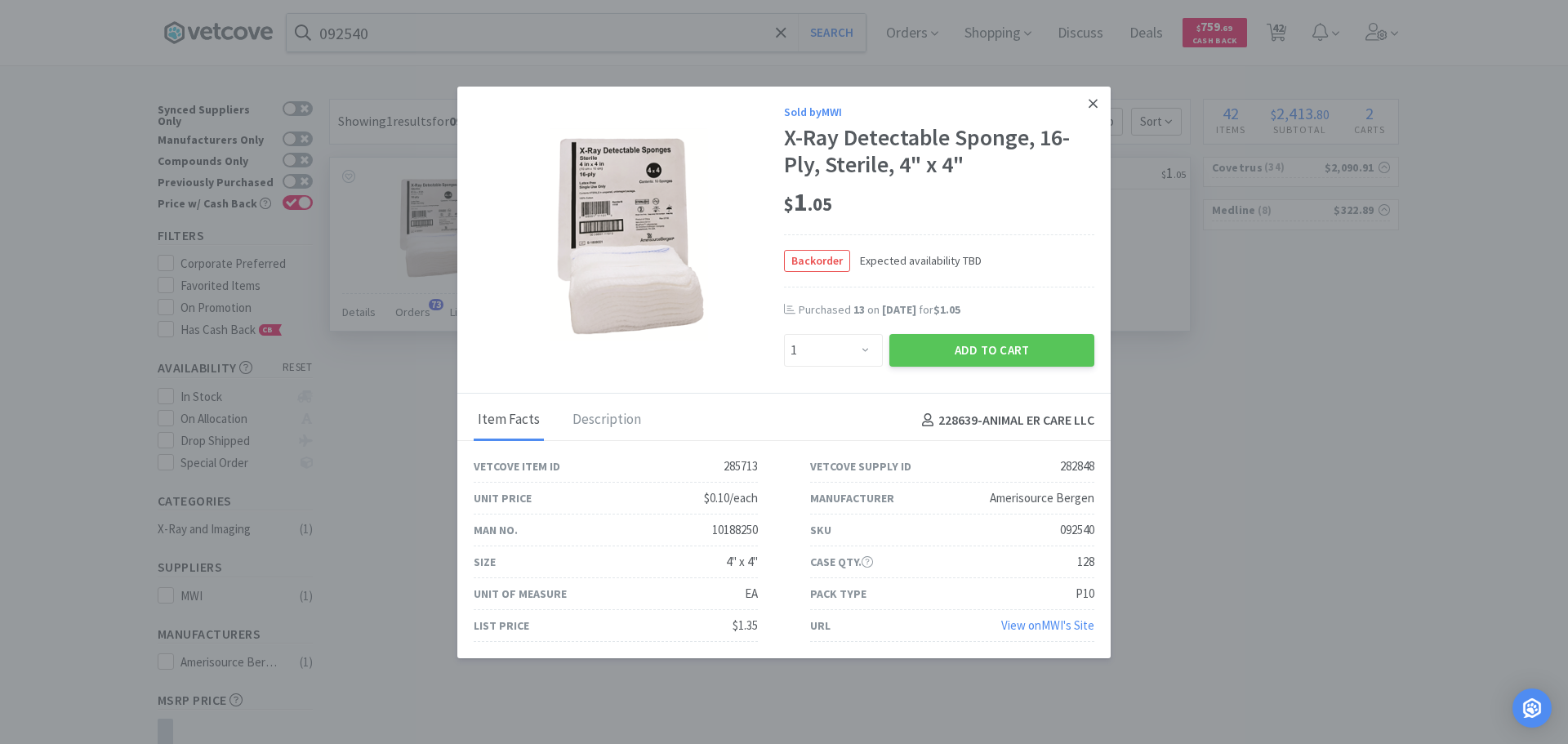
click at [1089, 107] on icon at bounding box center [1093, 103] width 9 height 14
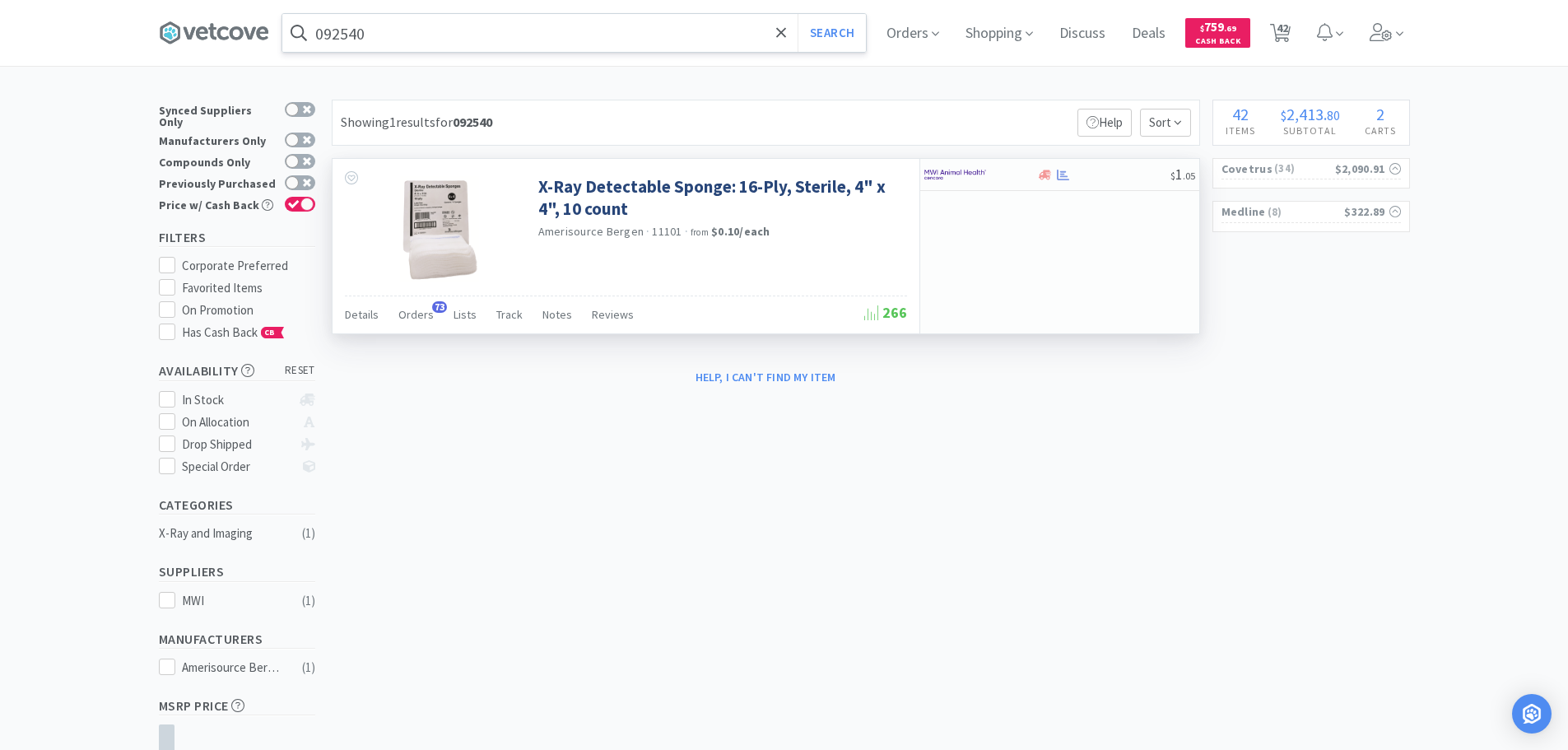
click at [658, 27] on input "092540" at bounding box center [574, 33] width 584 height 38
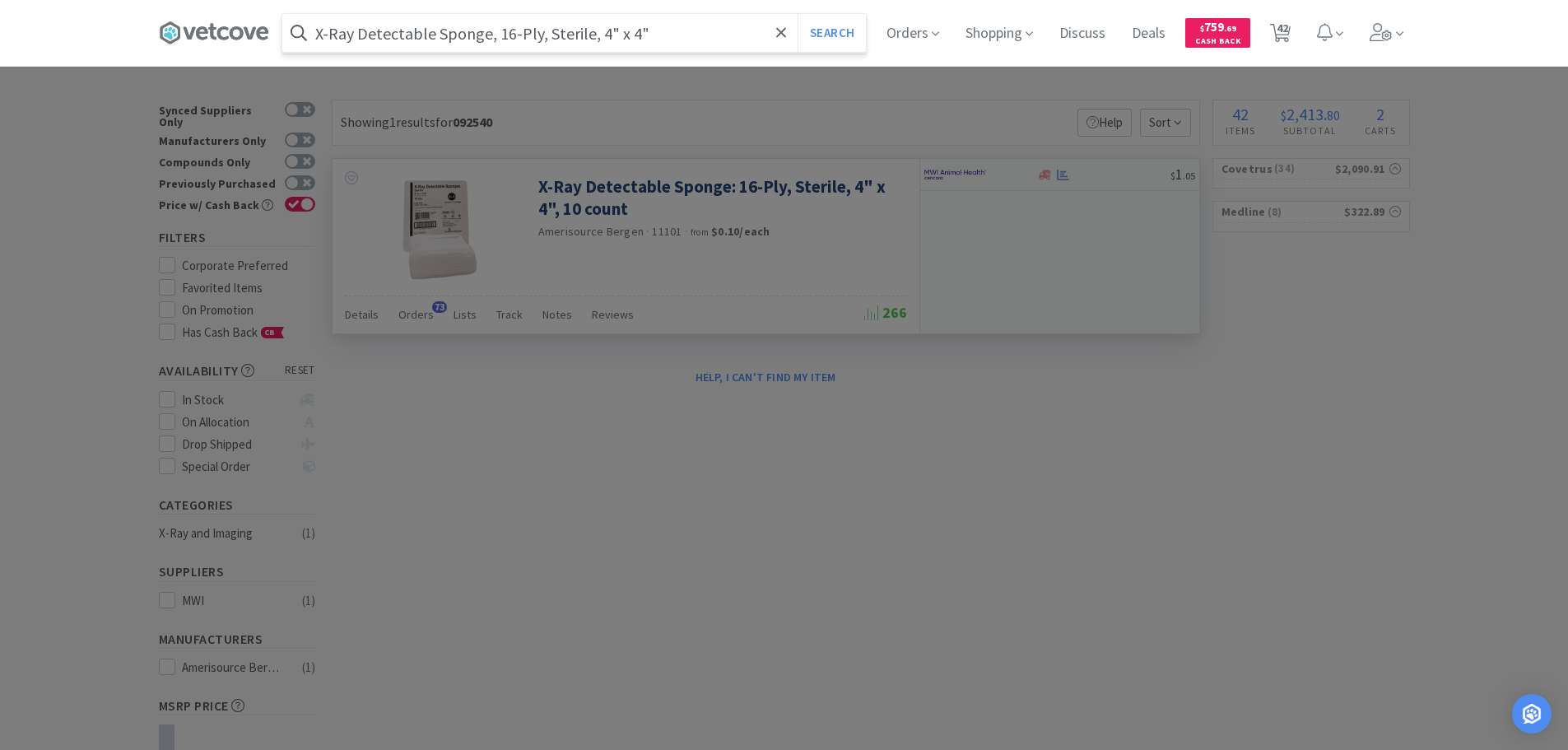
click at [797, 14] on button "Search" at bounding box center [832, 33] width 68 height 38
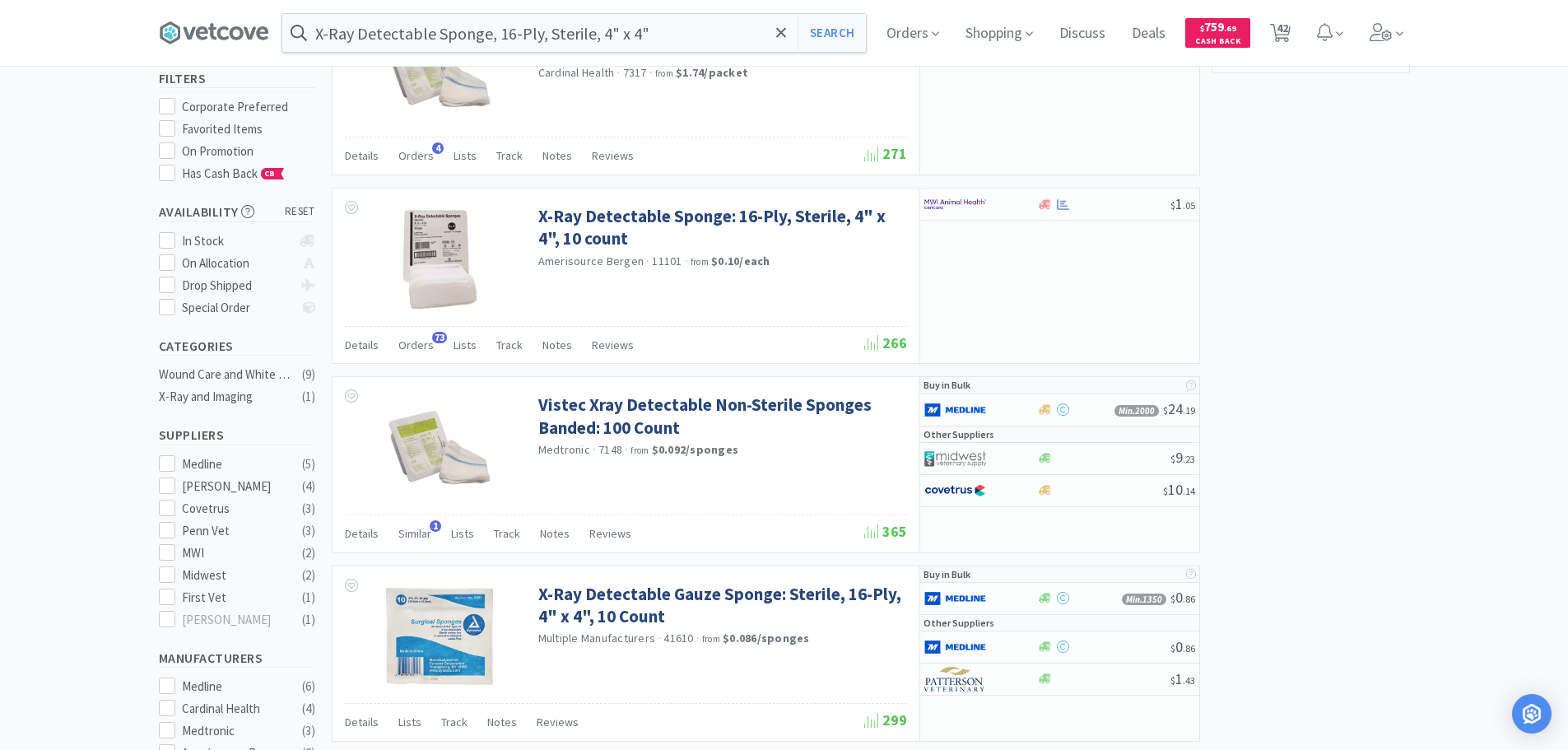
scroll to position [164, 0]
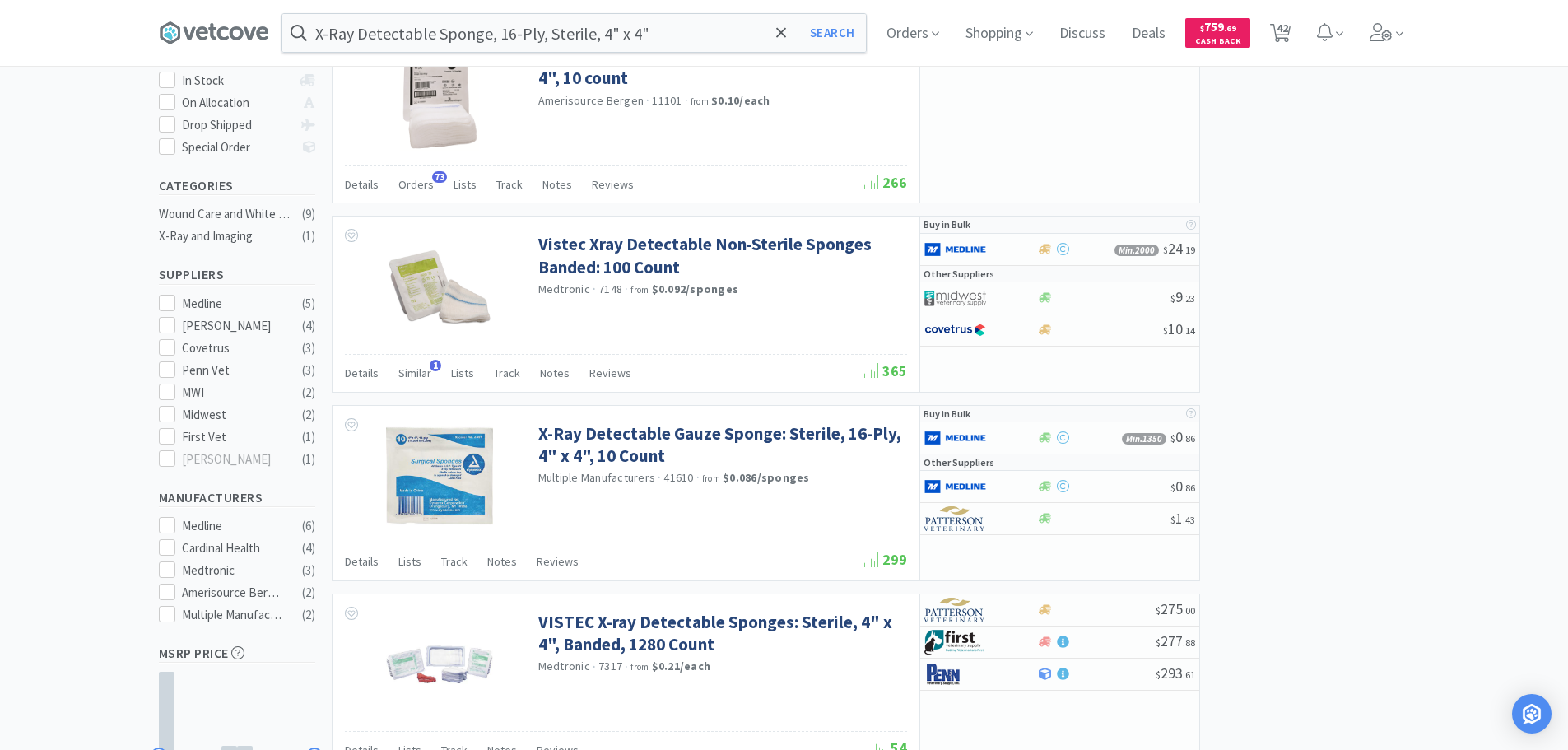
scroll to position [330, 0]
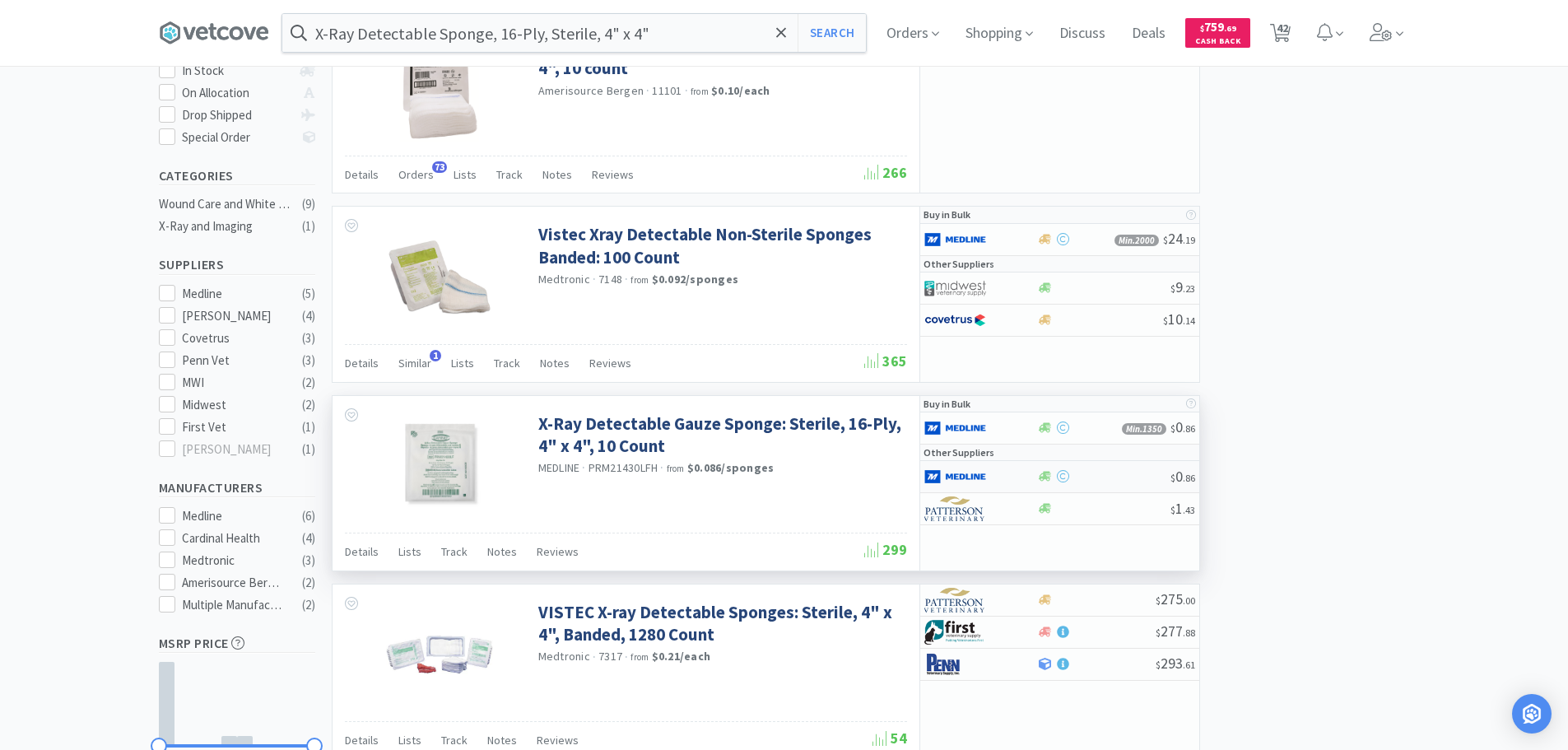
click at [1147, 478] on div at bounding box center [1104, 476] width 133 height 13
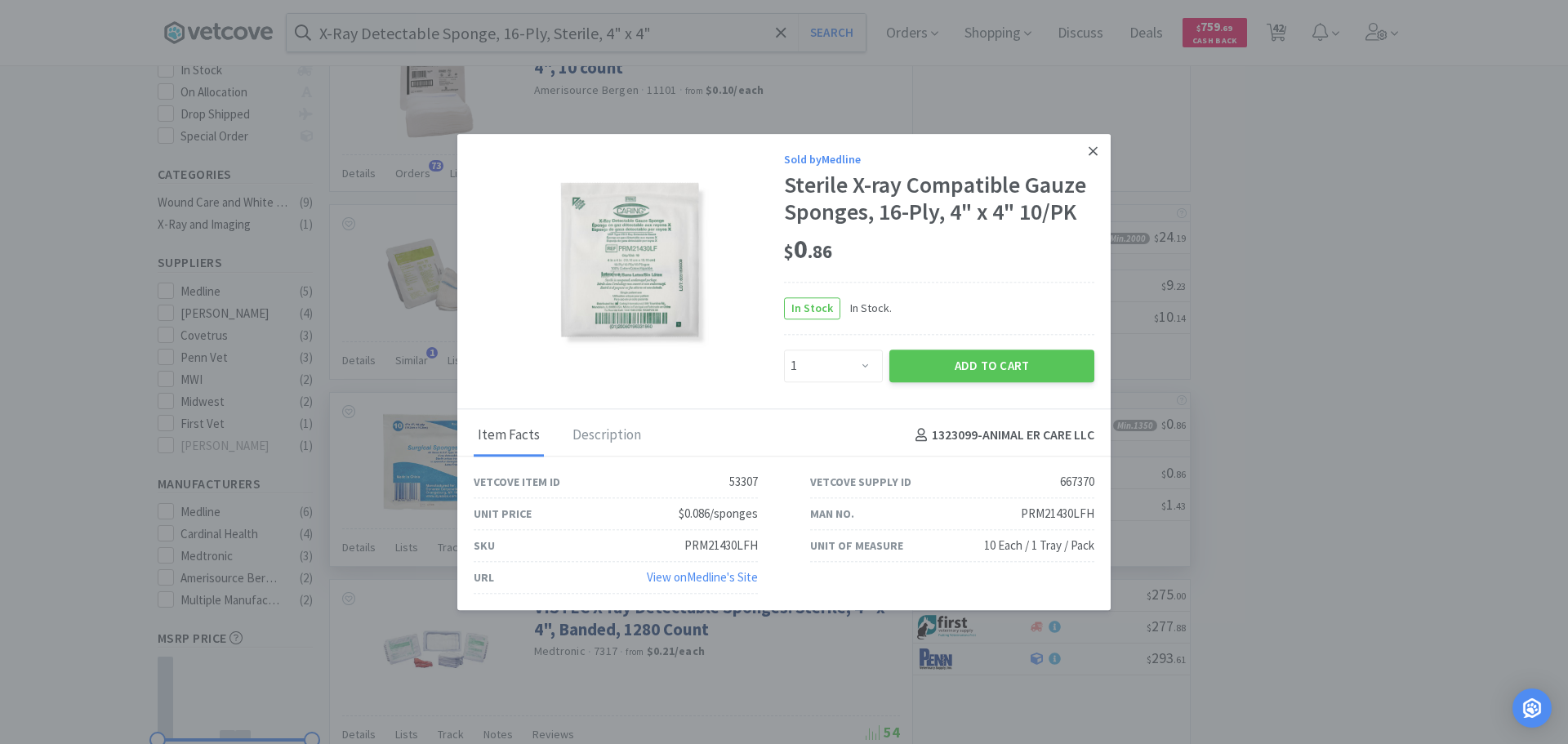
click at [1089, 152] on icon at bounding box center [1093, 151] width 9 height 14
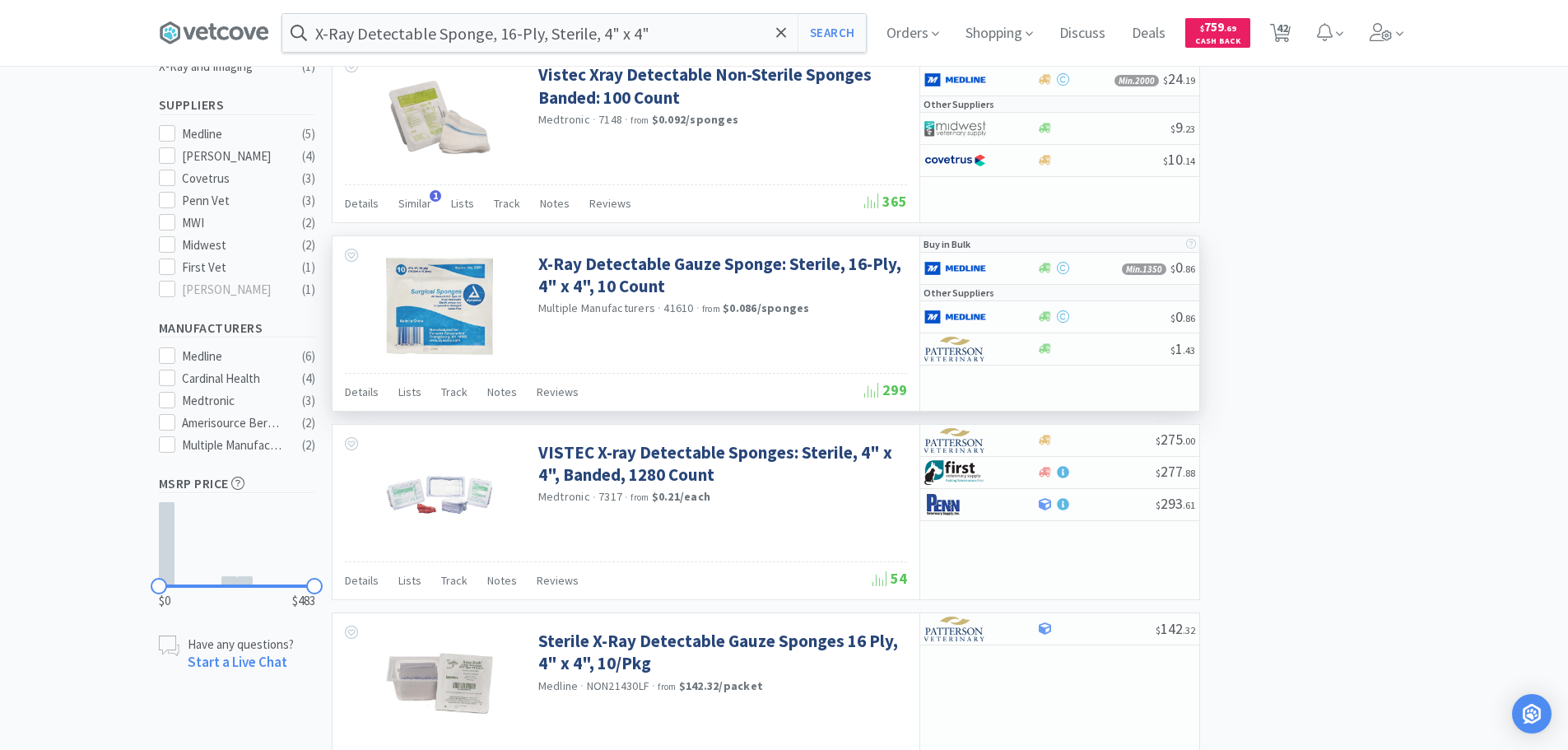
scroll to position [494, 0]
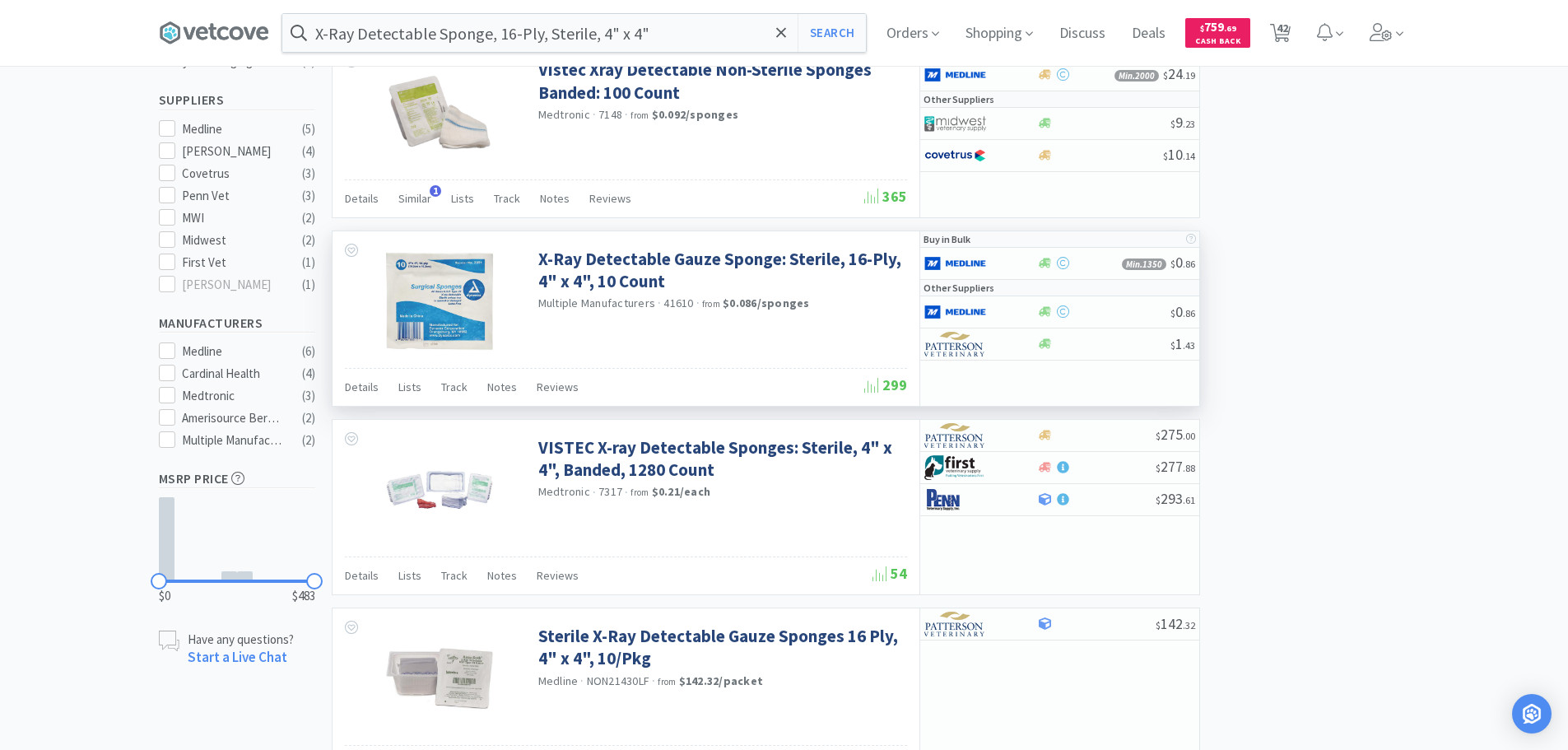
drag, startPoint x: 1453, startPoint y: 326, endPoint x: 1434, endPoint y: 257, distance: 71.6
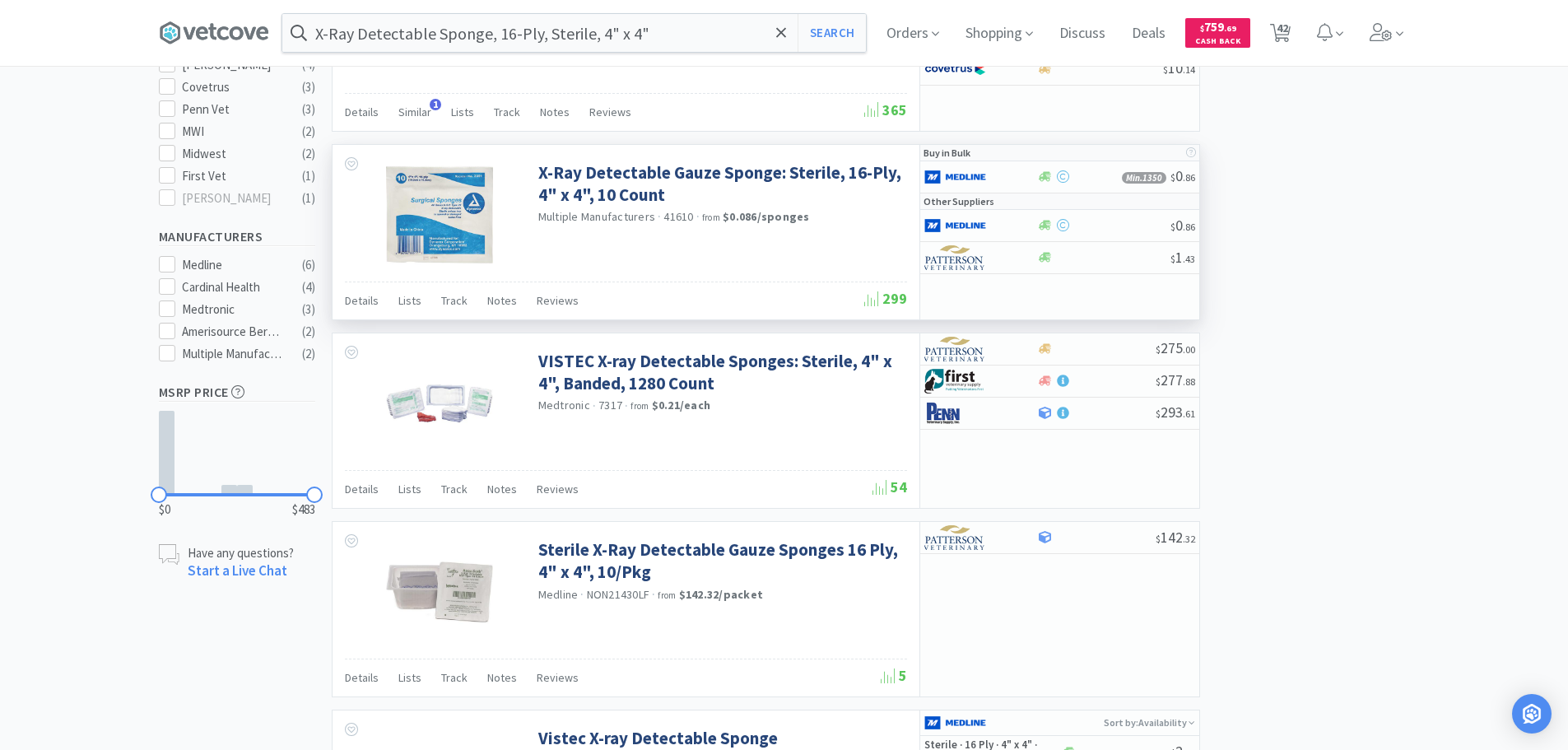
scroll to position [741, 0]
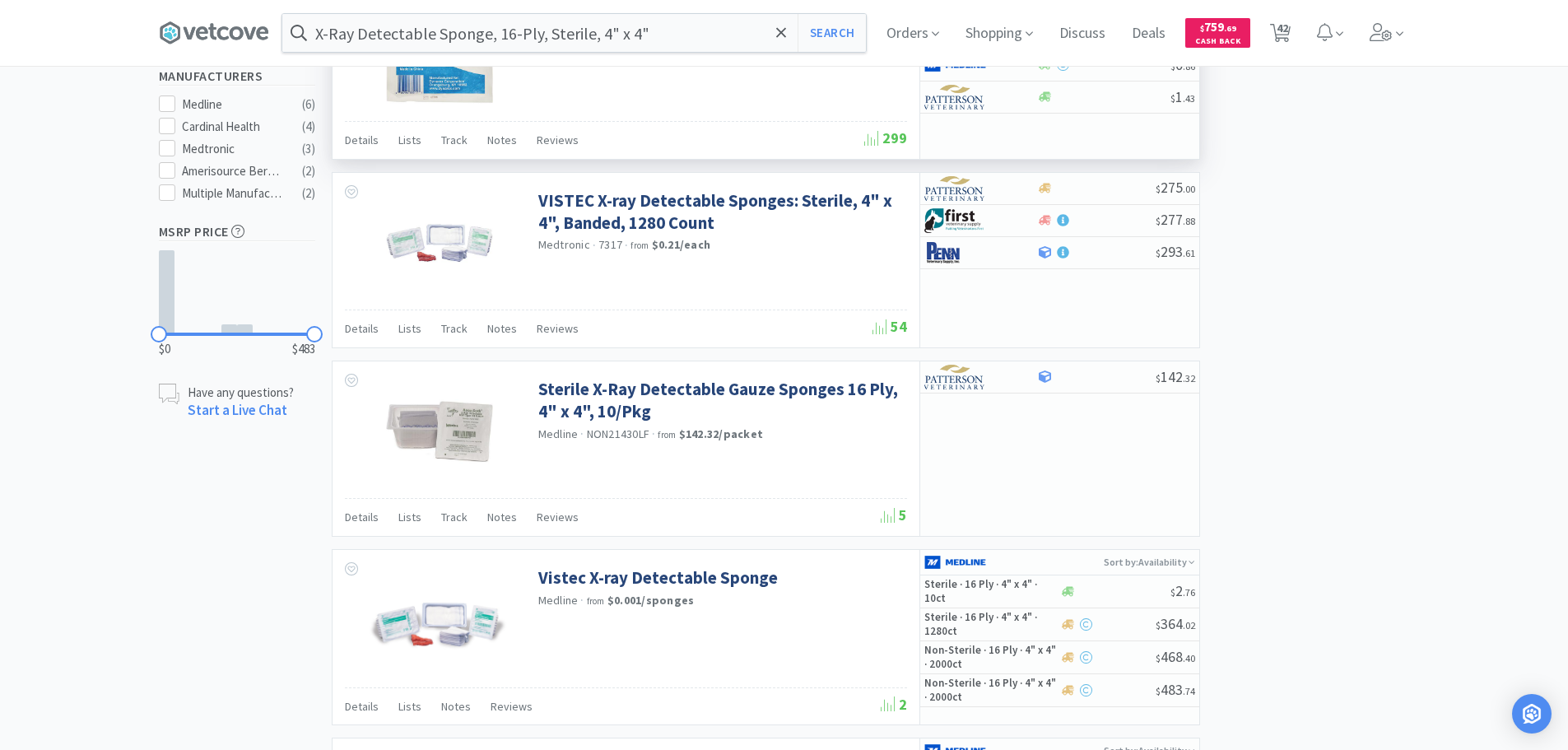
click at [1356, 288] on div "× Filter Results Synced Suppliers Only Manufacturers Only Compounds Only Previo…" at bounding box center [784, 589] width 1251 height 2462
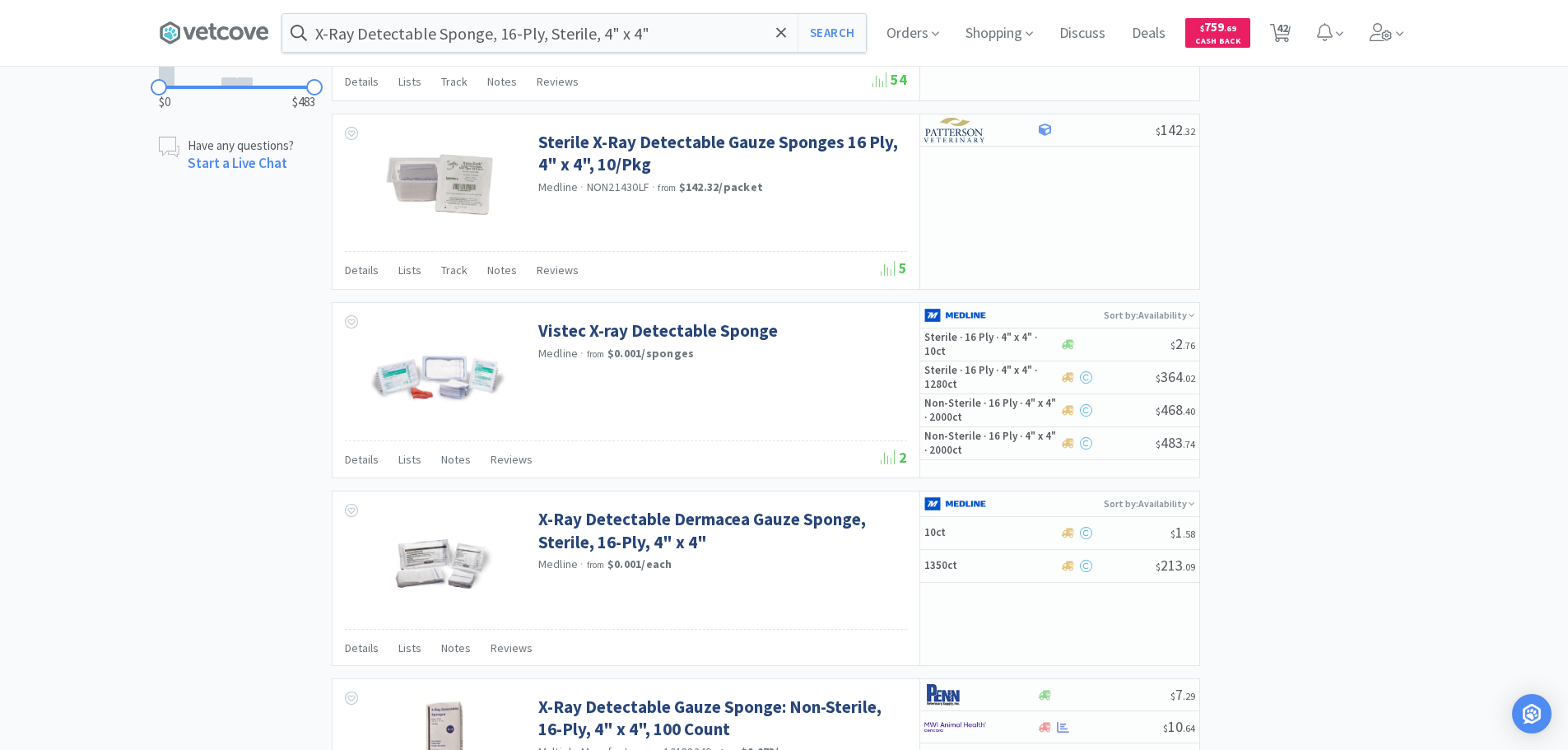
click at [1356, 288] on div "× Filter Results Synced Suppliers Only Manufacturers Only Compounds Only Previo…" at bounding box center [784, 342] width 1251 height 2462
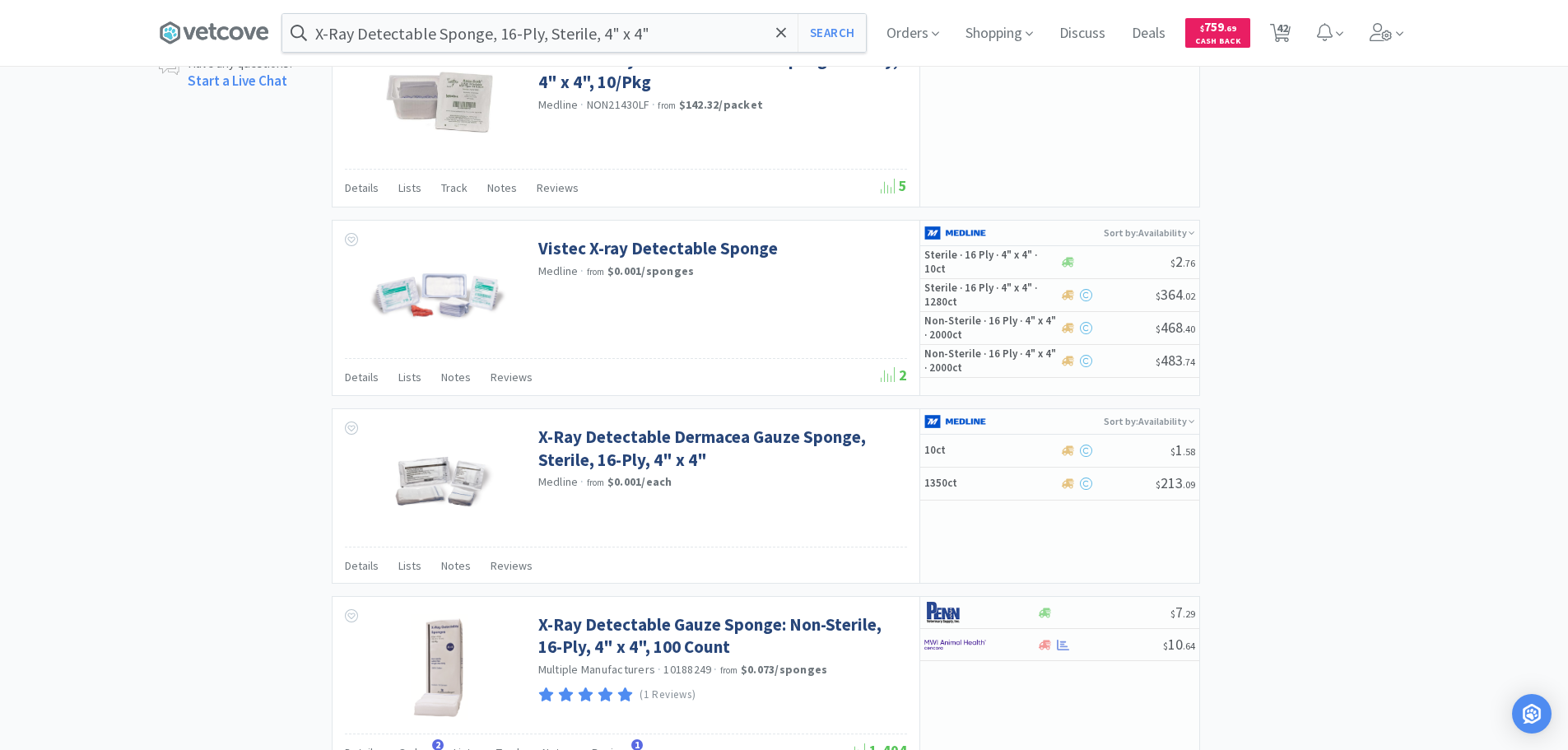
scroll to position [1152, 0]
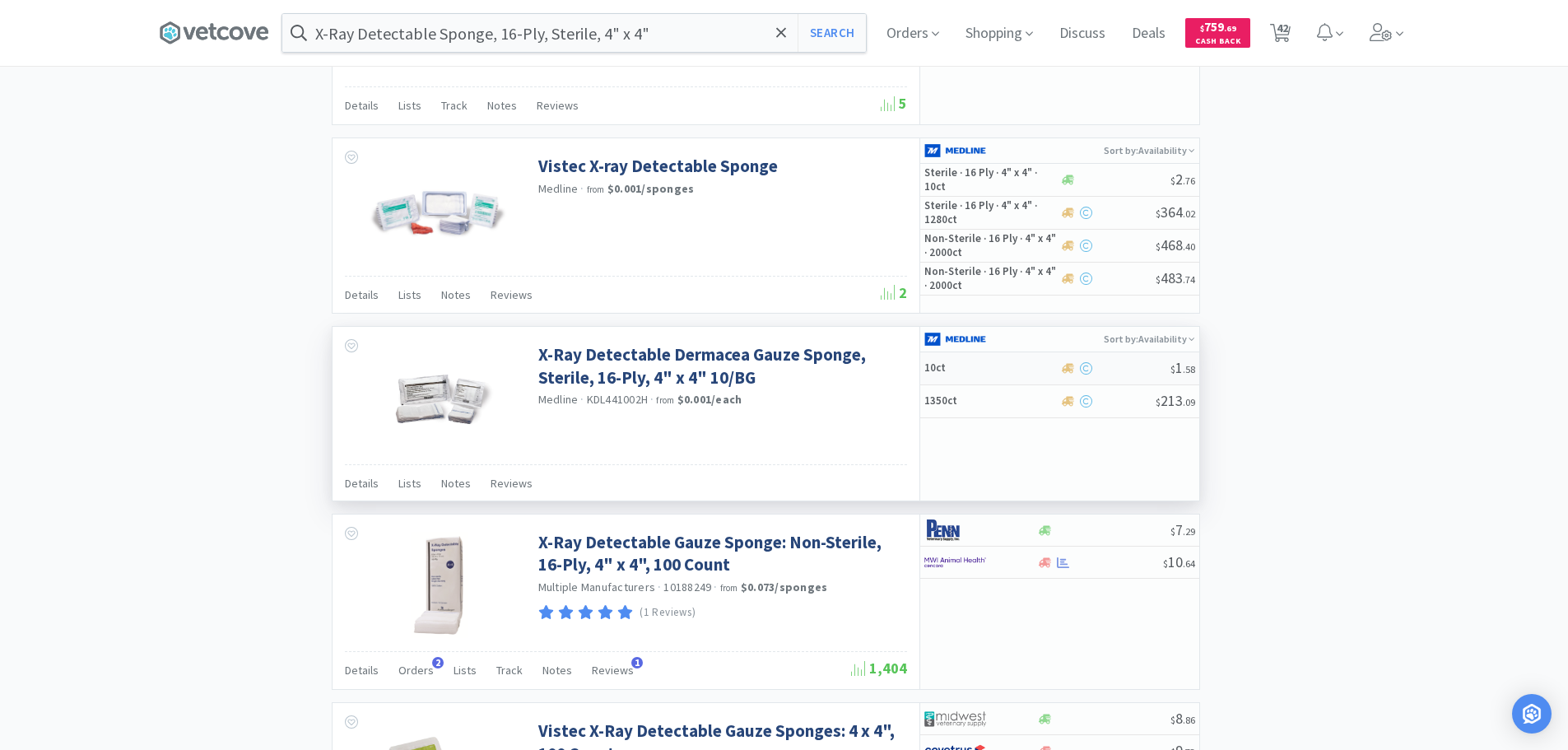
click at [1135, 364] on div at bounding box center [1115, 368] width 111 height 13
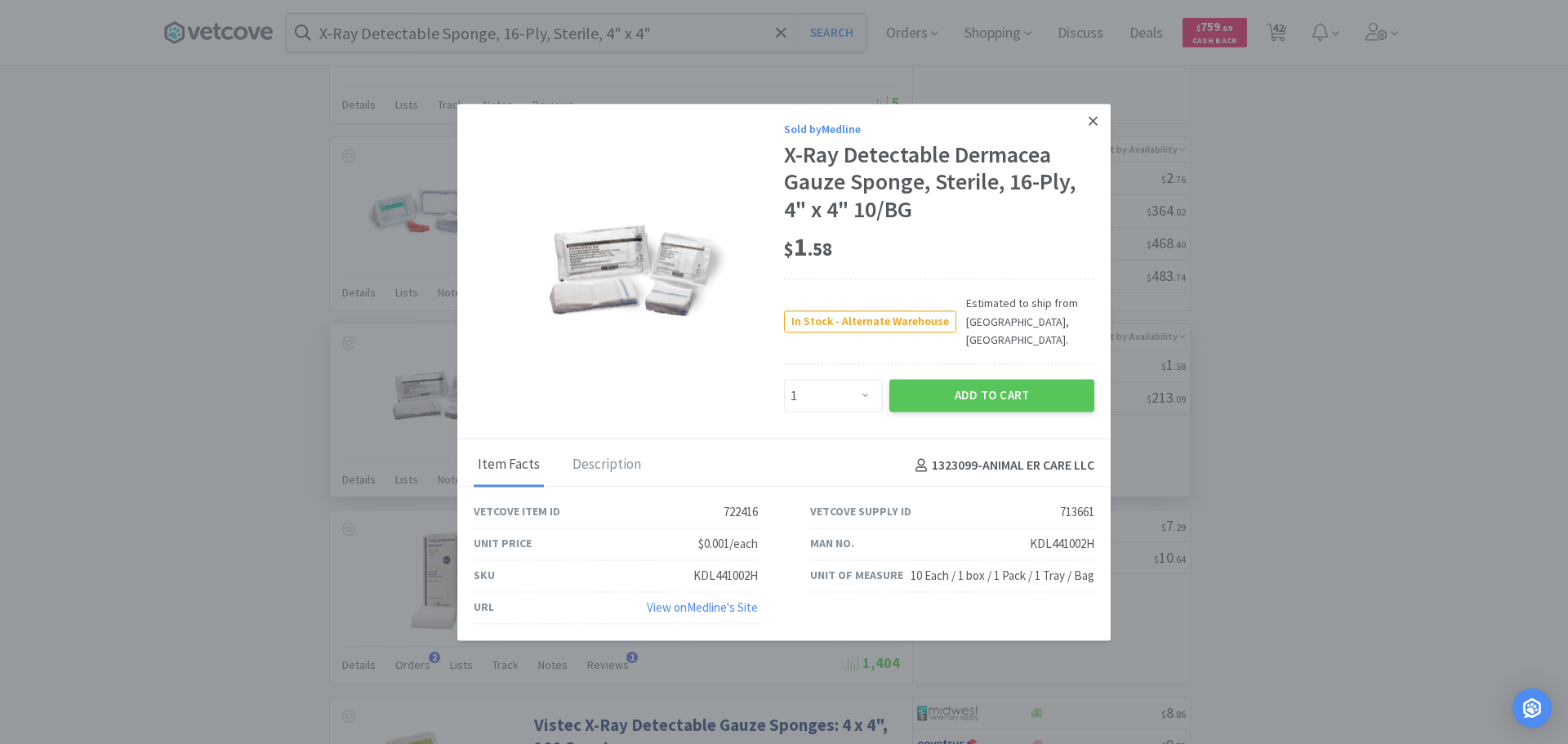
click at [1095, 128] on icon at bounding box center [1093, 120] width 9 height 14
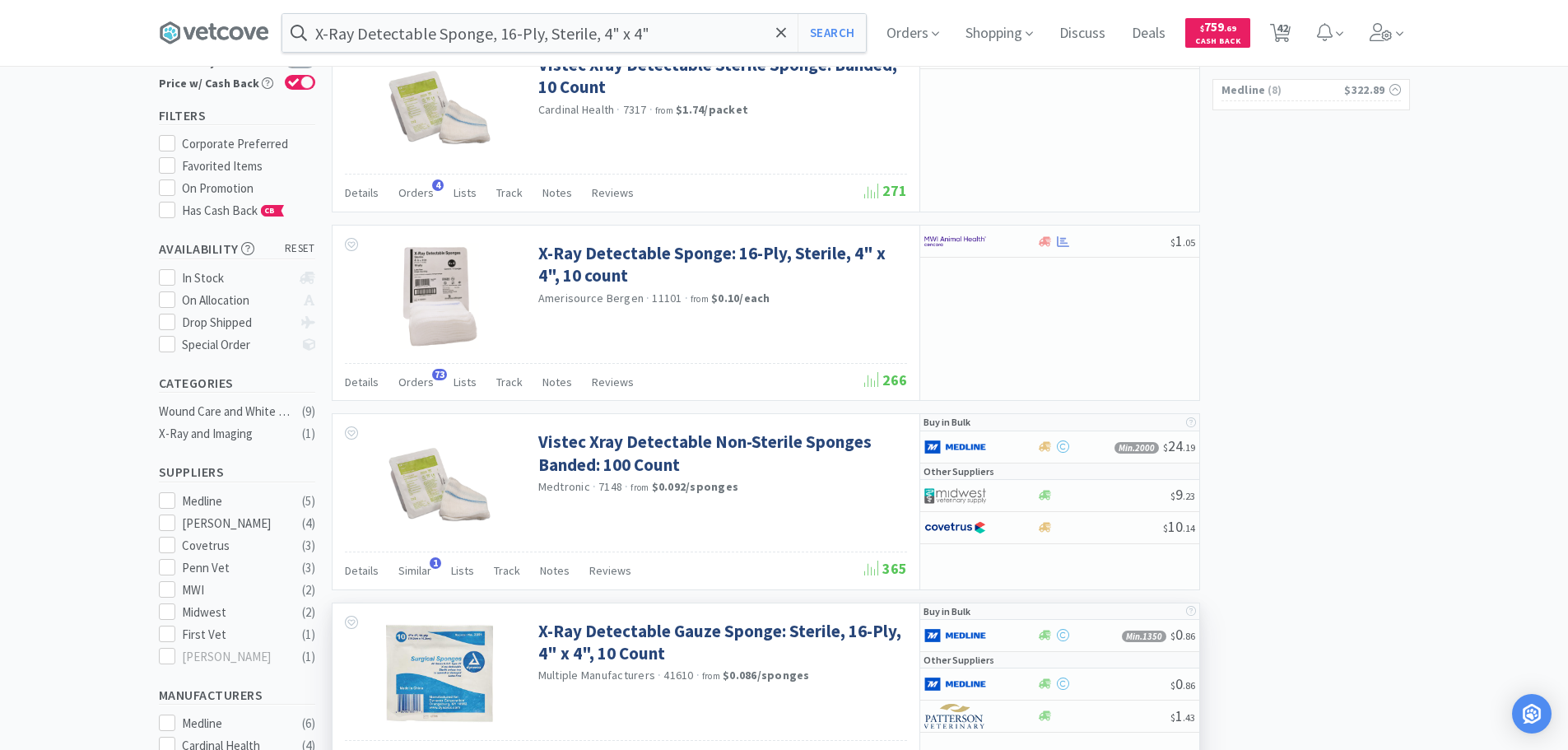
scroll to position [0, 0]
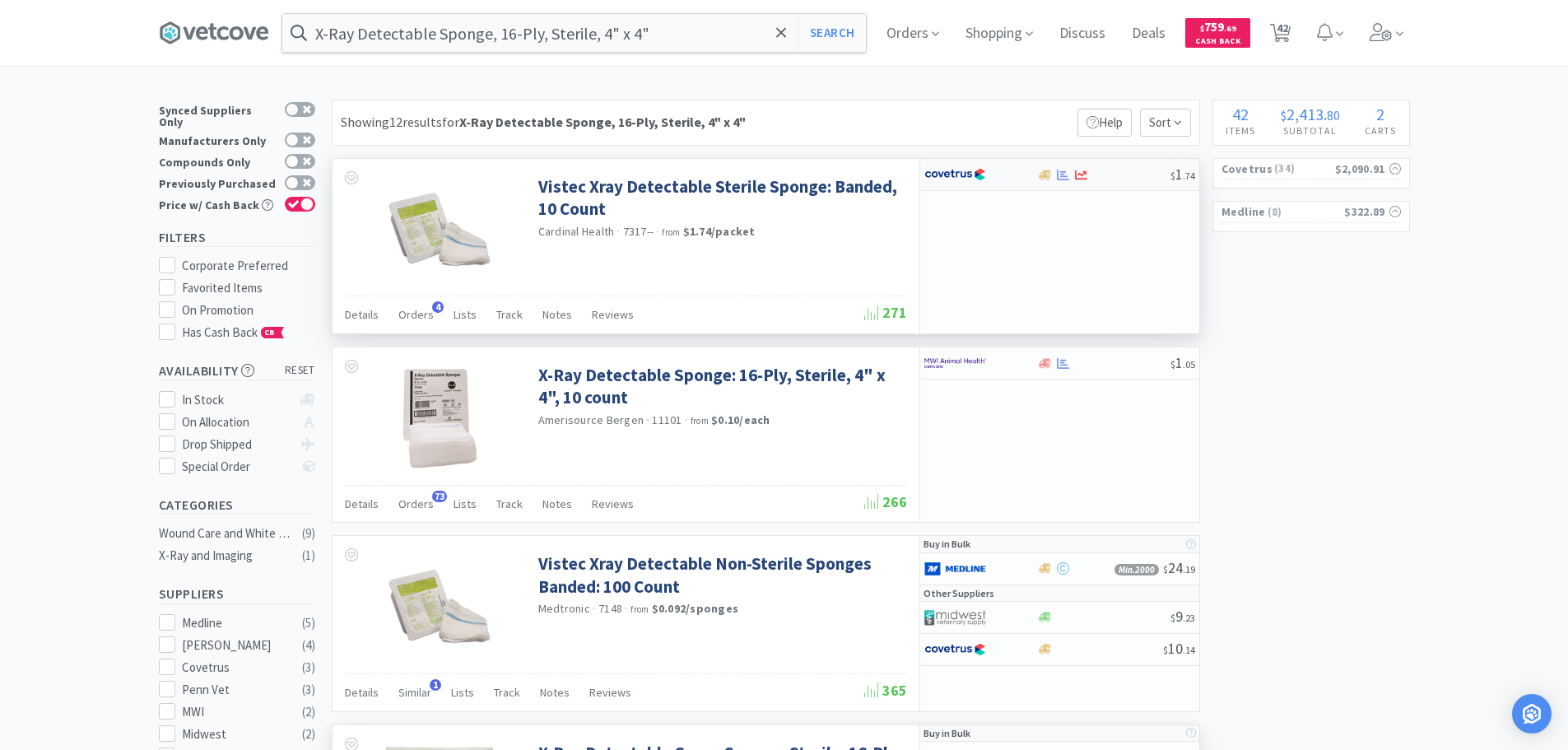
click at [1126, 181] on div at bounding box center [1104, 175] width 133 height 13
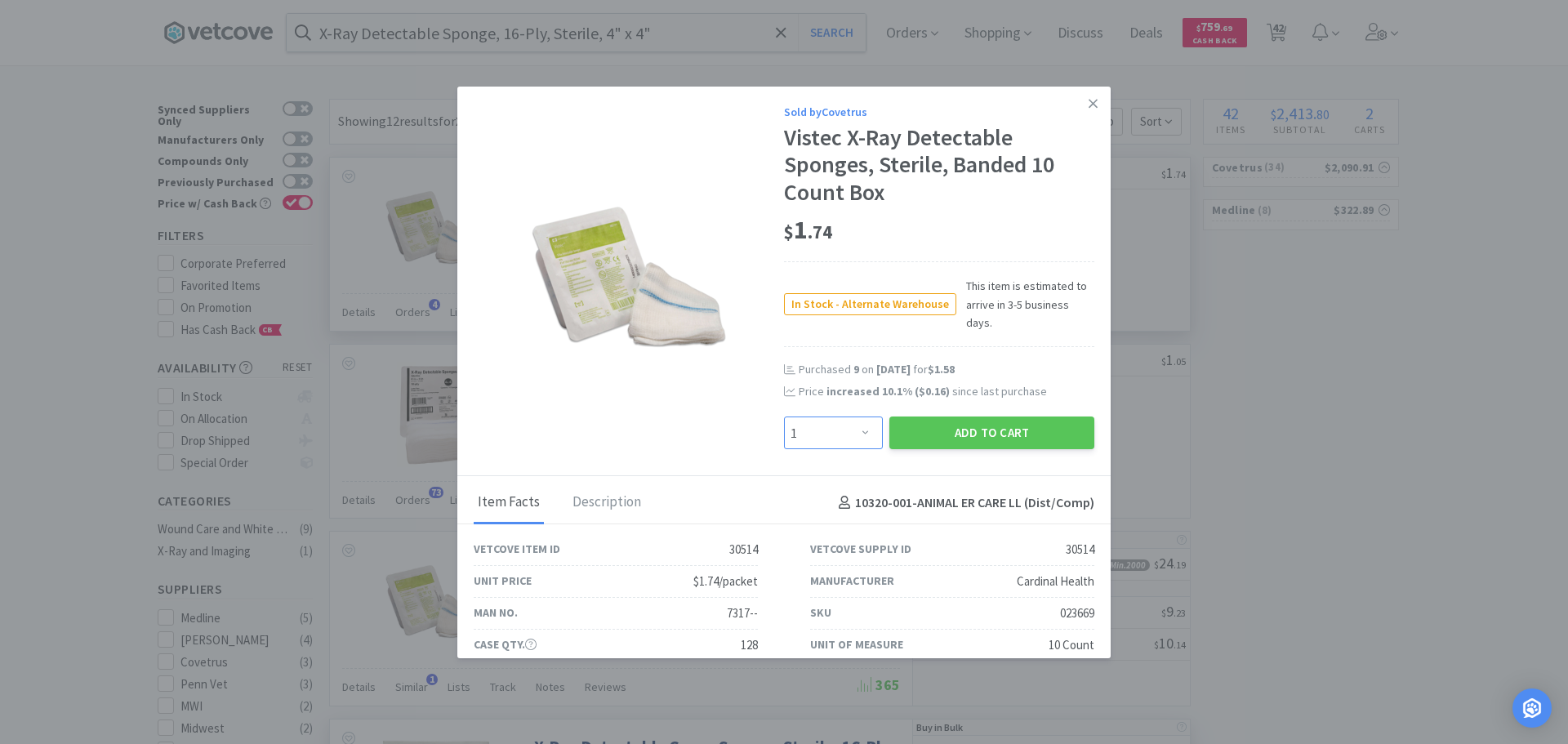
click at [829, 416] on select "Enter Quantity 1 2 3 4 5 6 7 8 9 10 11 12 13 14 15 16 17 18 19 20 Enter Quantity" at bounding box center [833, 432] width 99 height 33
click at [784, 416] on select "Enter Quantity 1 2 3 4 5 6 7 8 9 10 11 12 13 14 15 16 17 18 19 20 Enter Quantity" at bounding box center [833, 432] width 99 height 33
click at [914, 416] on button "Add to Cart" at bounding box center [992, 432] width 205 height 33
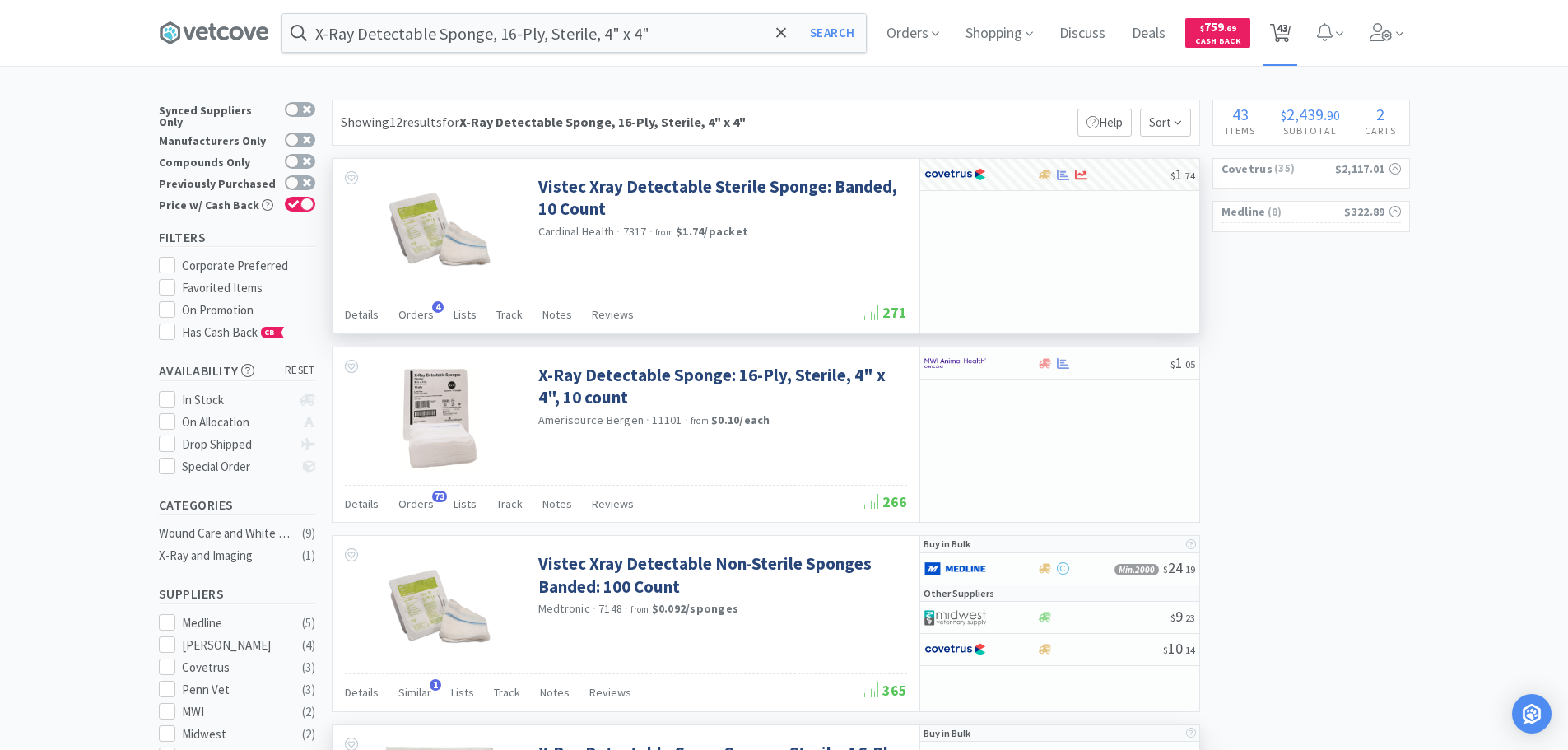
click at [1286, 35] on span "43" at bounding box center [1282, 28] width 12 height 66
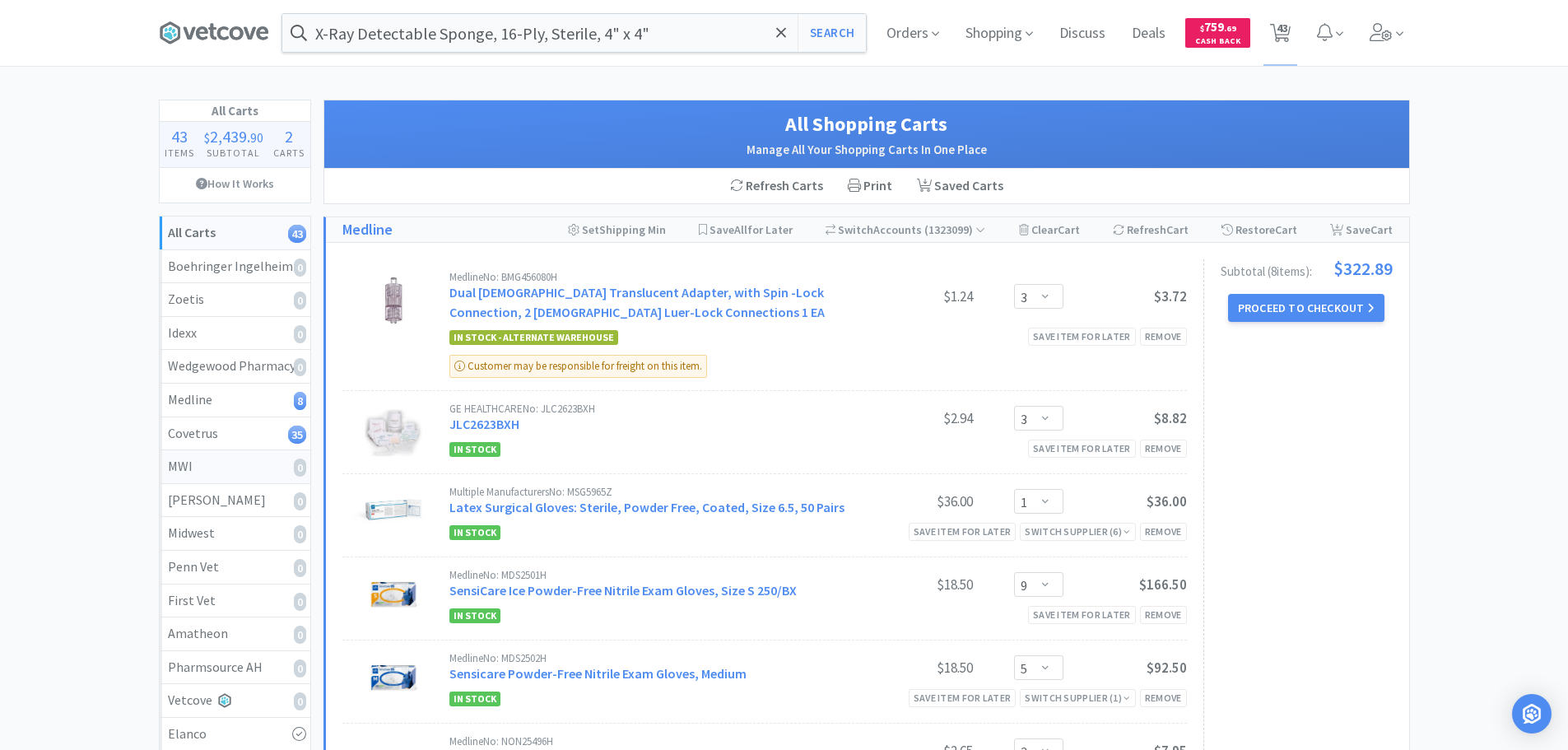
click at [255, 481] on link "MWI 0" at bounding box center [235, 467] width 151 height 34
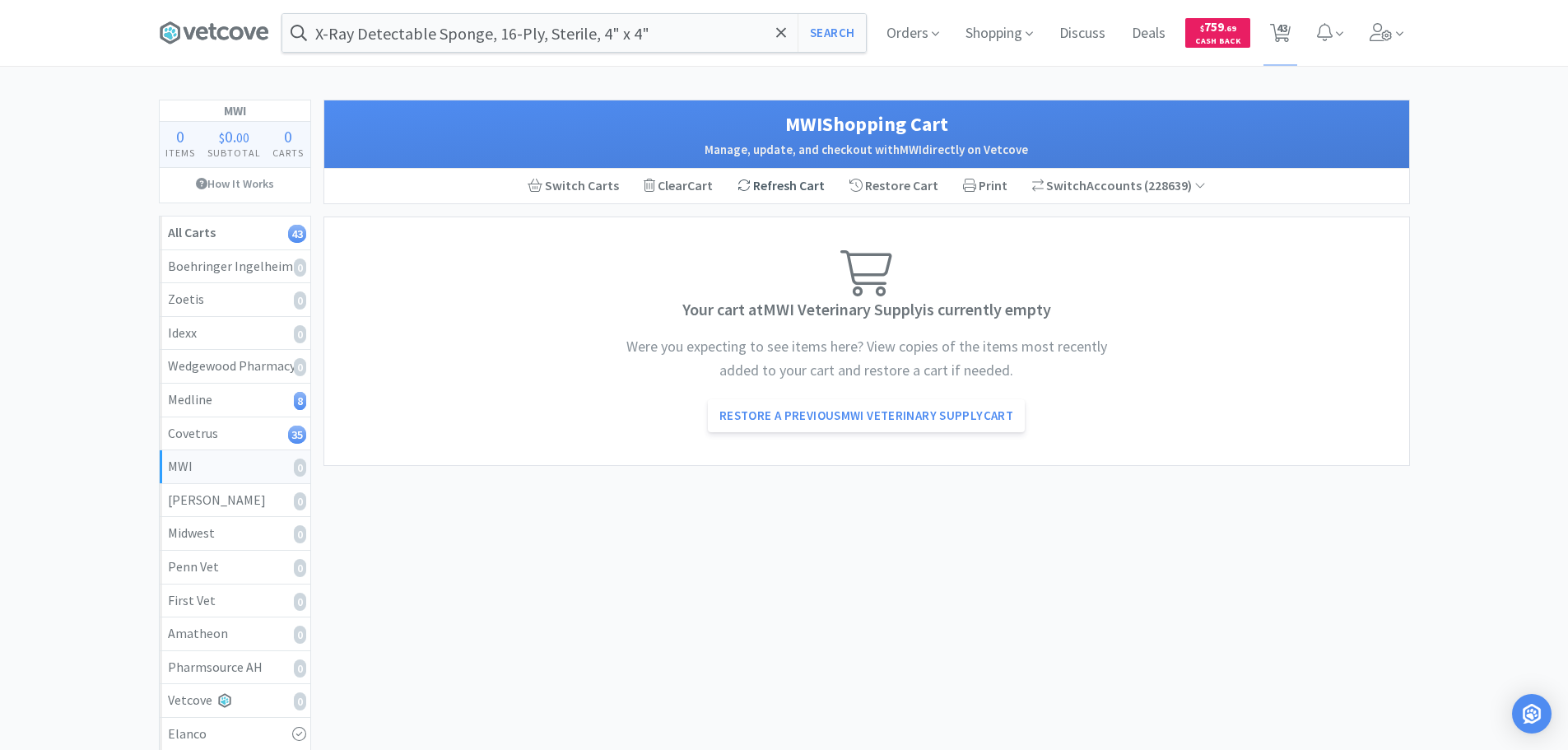
click at [765, 185] on div "Refresh Cart" at bounding box center [780, 186] width 112 height 34
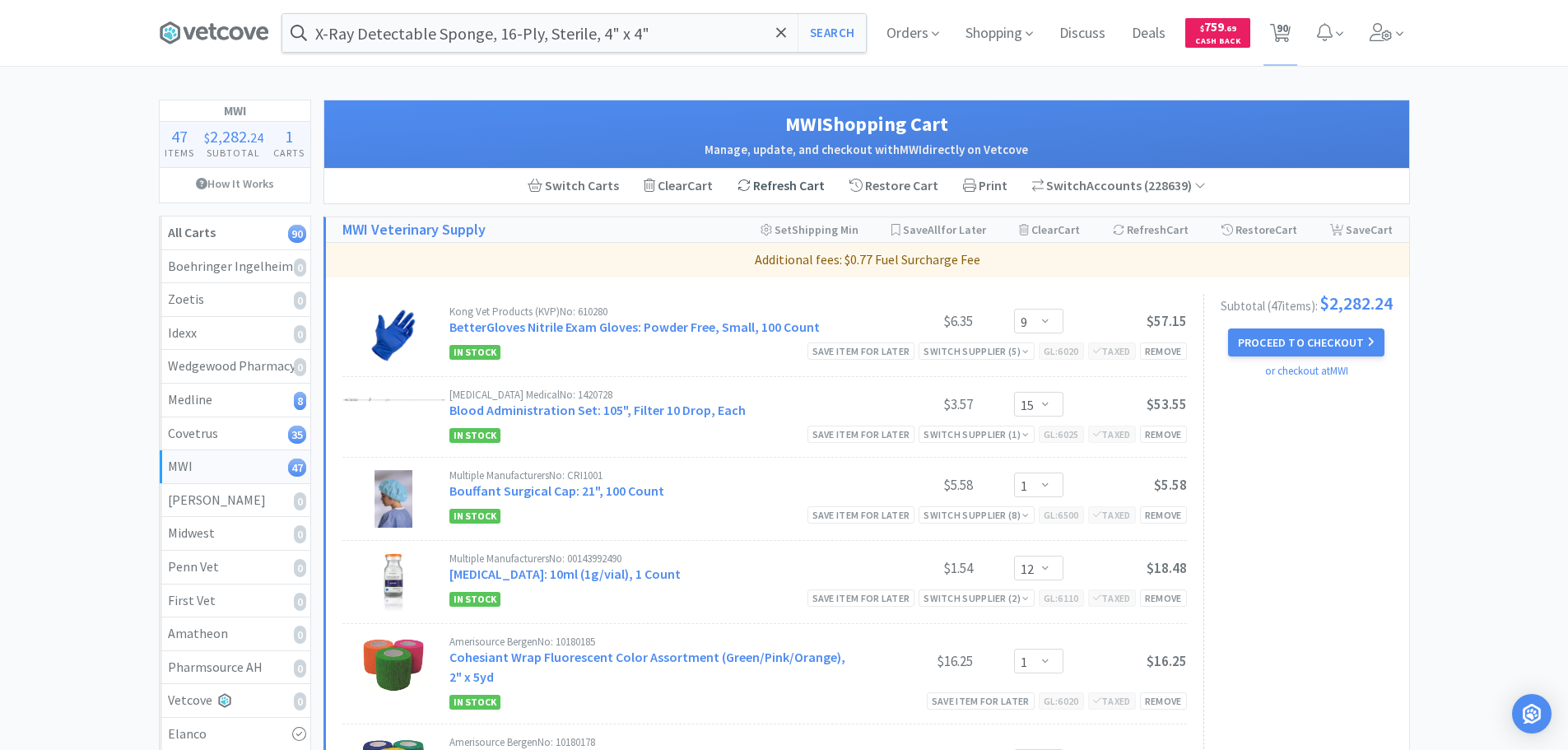
click at [784, 189] on div "Refresh Cart" at bounding box center [780, 186] width 112 height 34
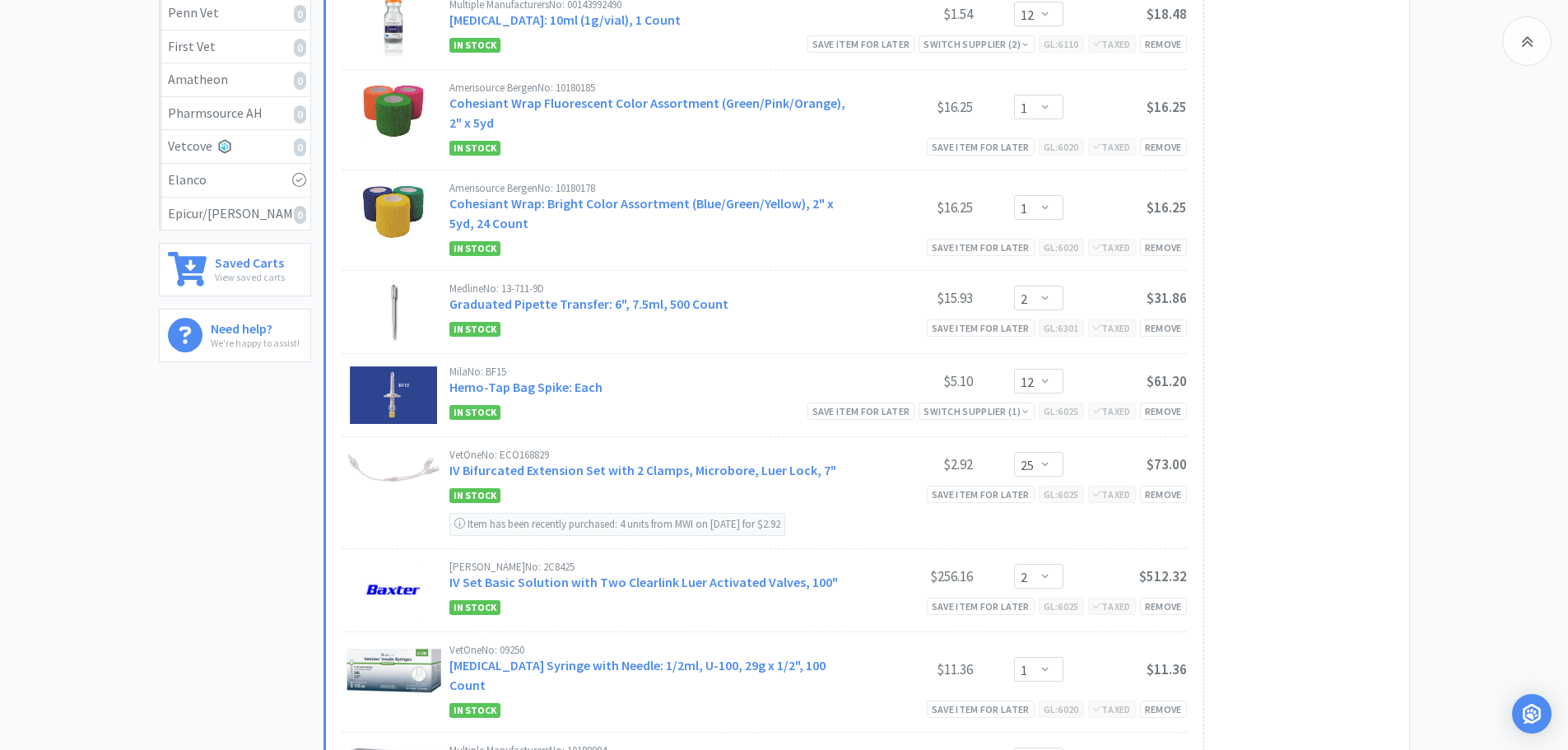
scroll to position [340, 0]
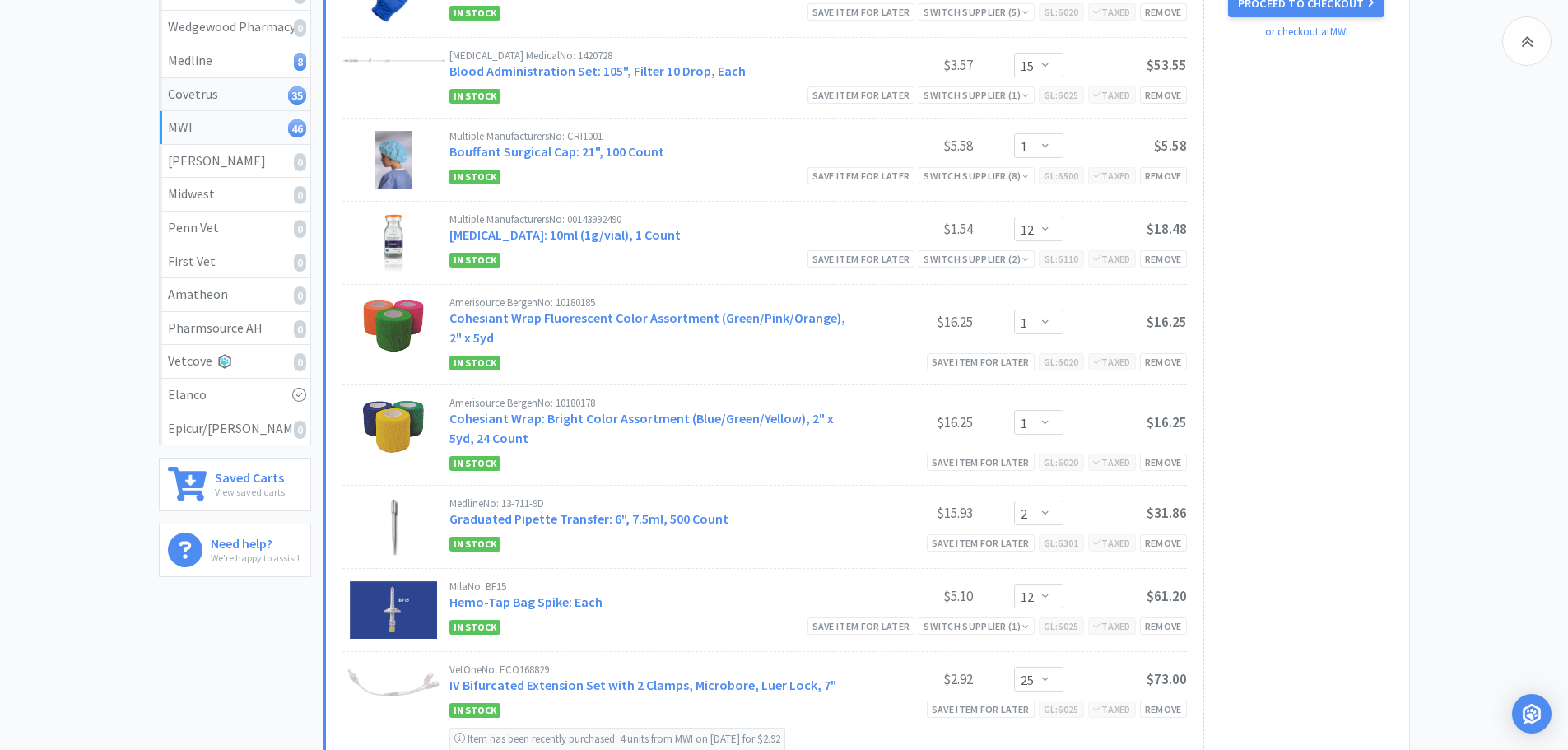
click at [247, 93] on div "Covetrus 35" at bounding box center [234, 94] width 134 height 22
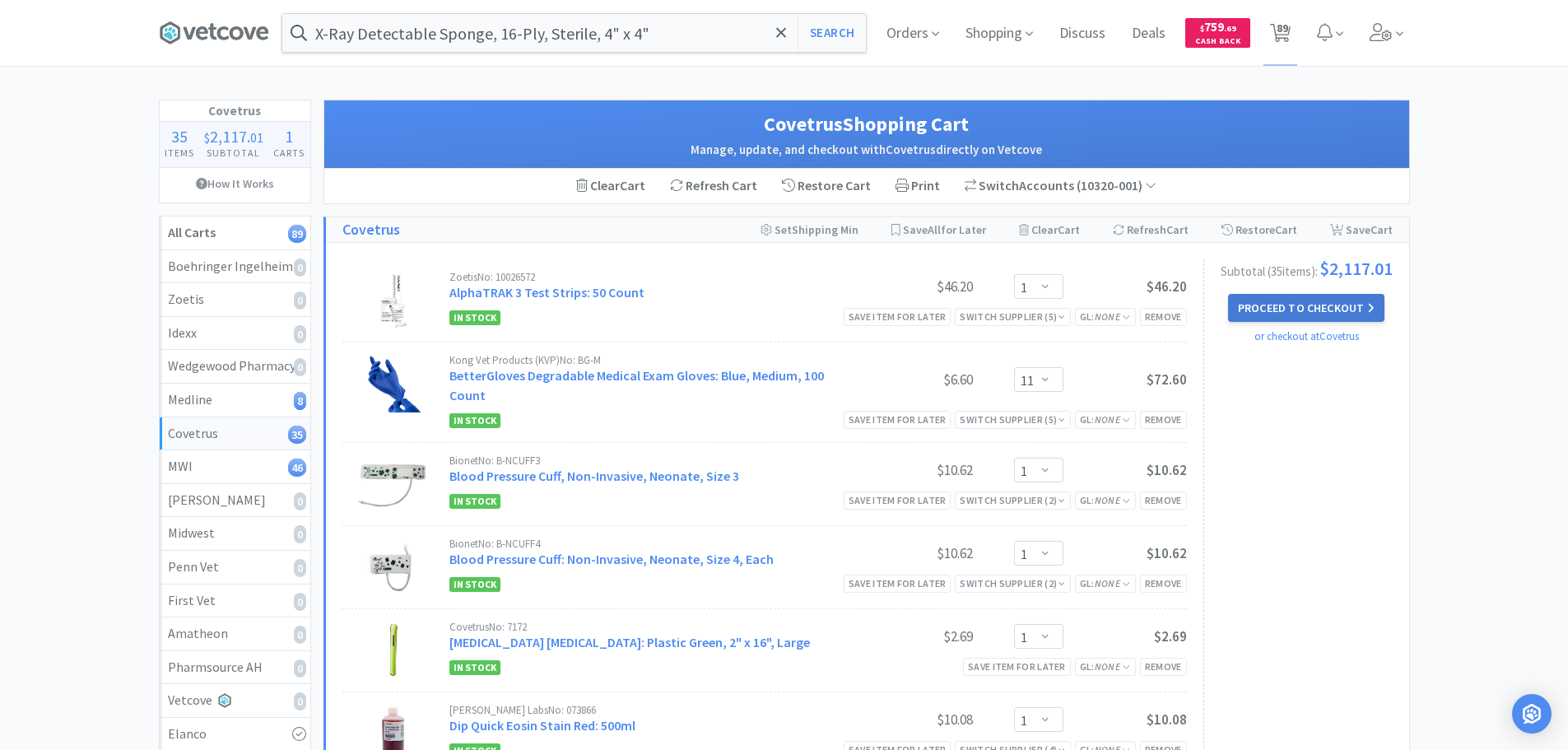
click at [1283, 322] on button "Proceed to Checkout" at bounding box center [1306, 307] width 156 height 28
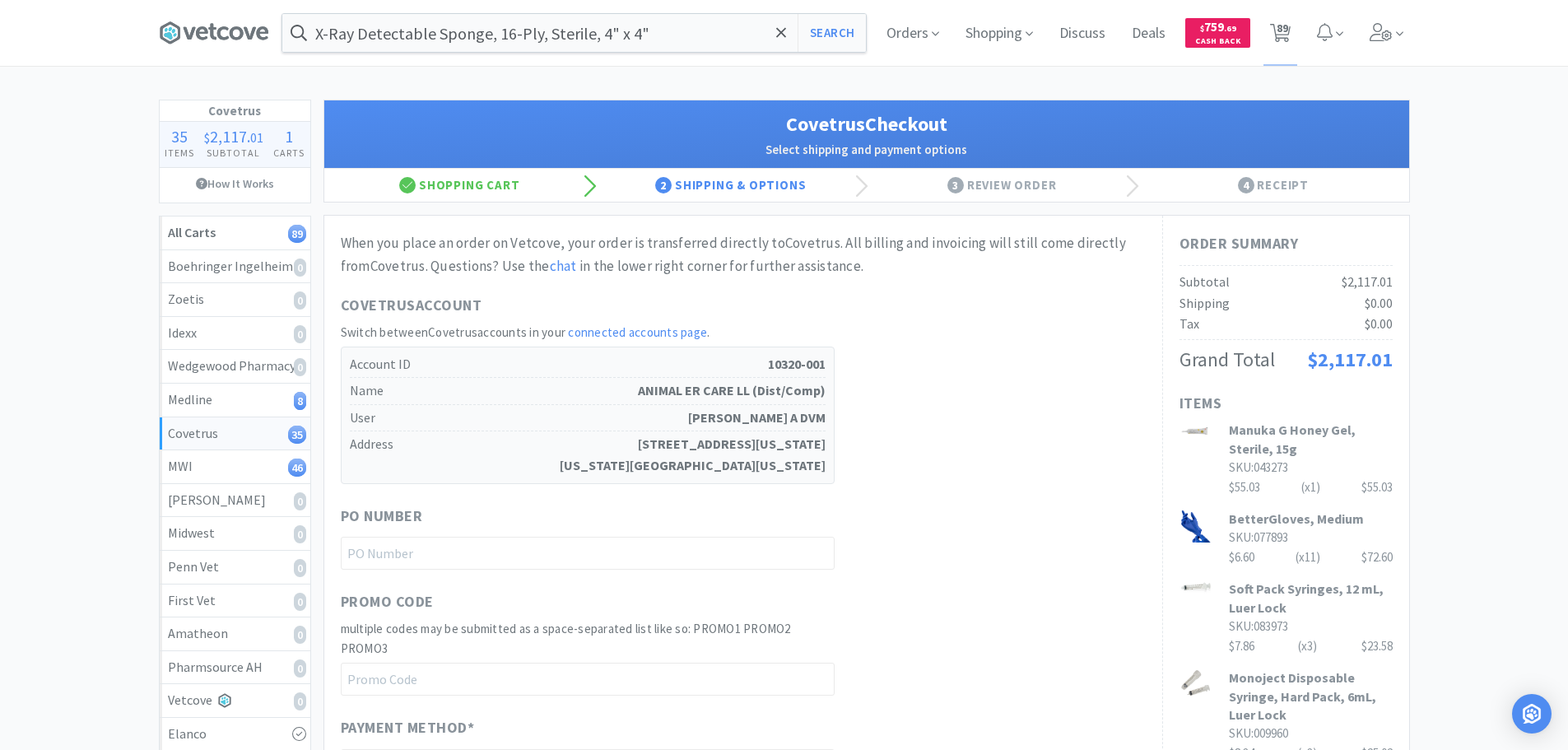
scroll to position [164, 0]
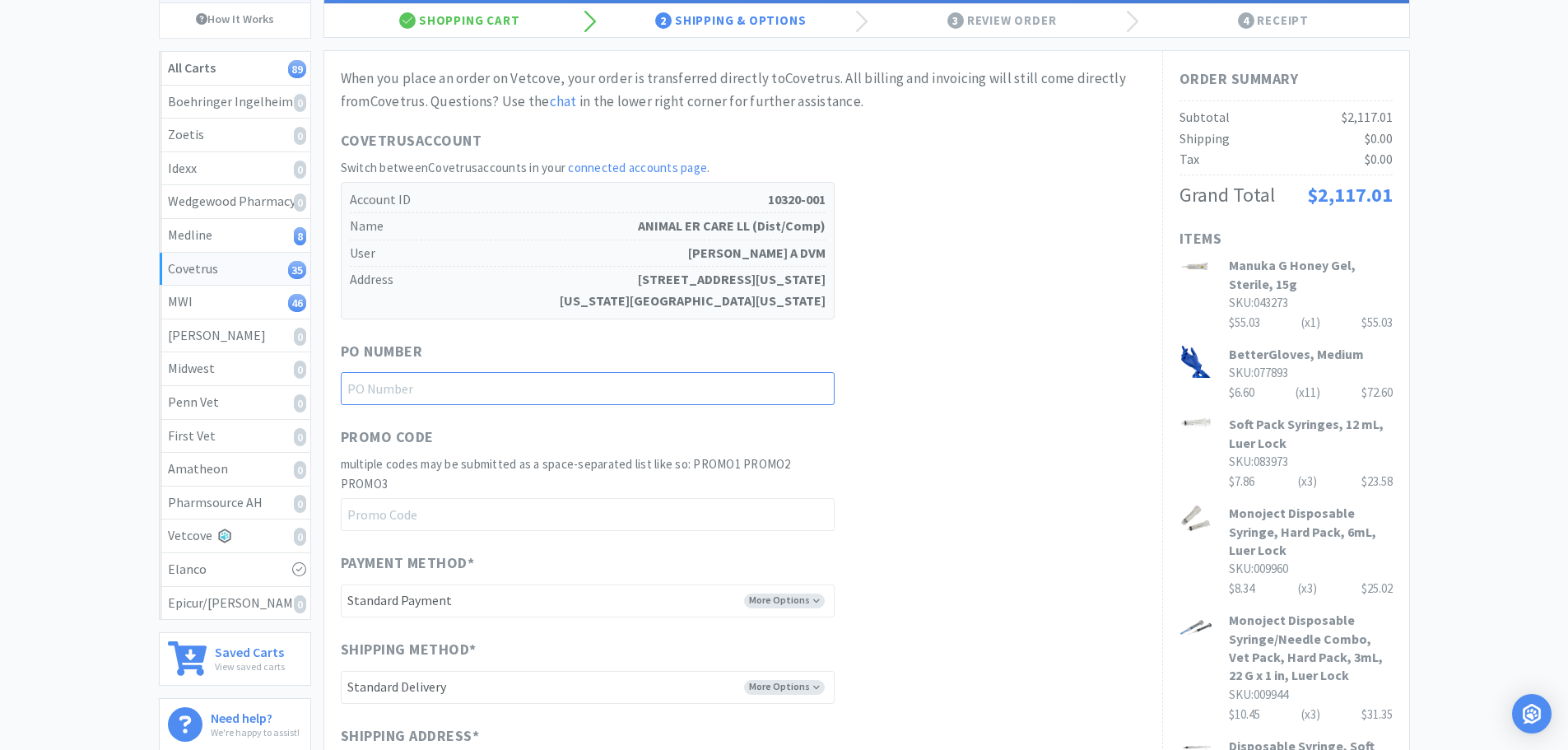
click at [562, 398] on input "text" at bounding box center [587, 388] width 494 height 33
click at [832, 392] on input "1144908" at bounding box center [587, 388] width 494 height 33
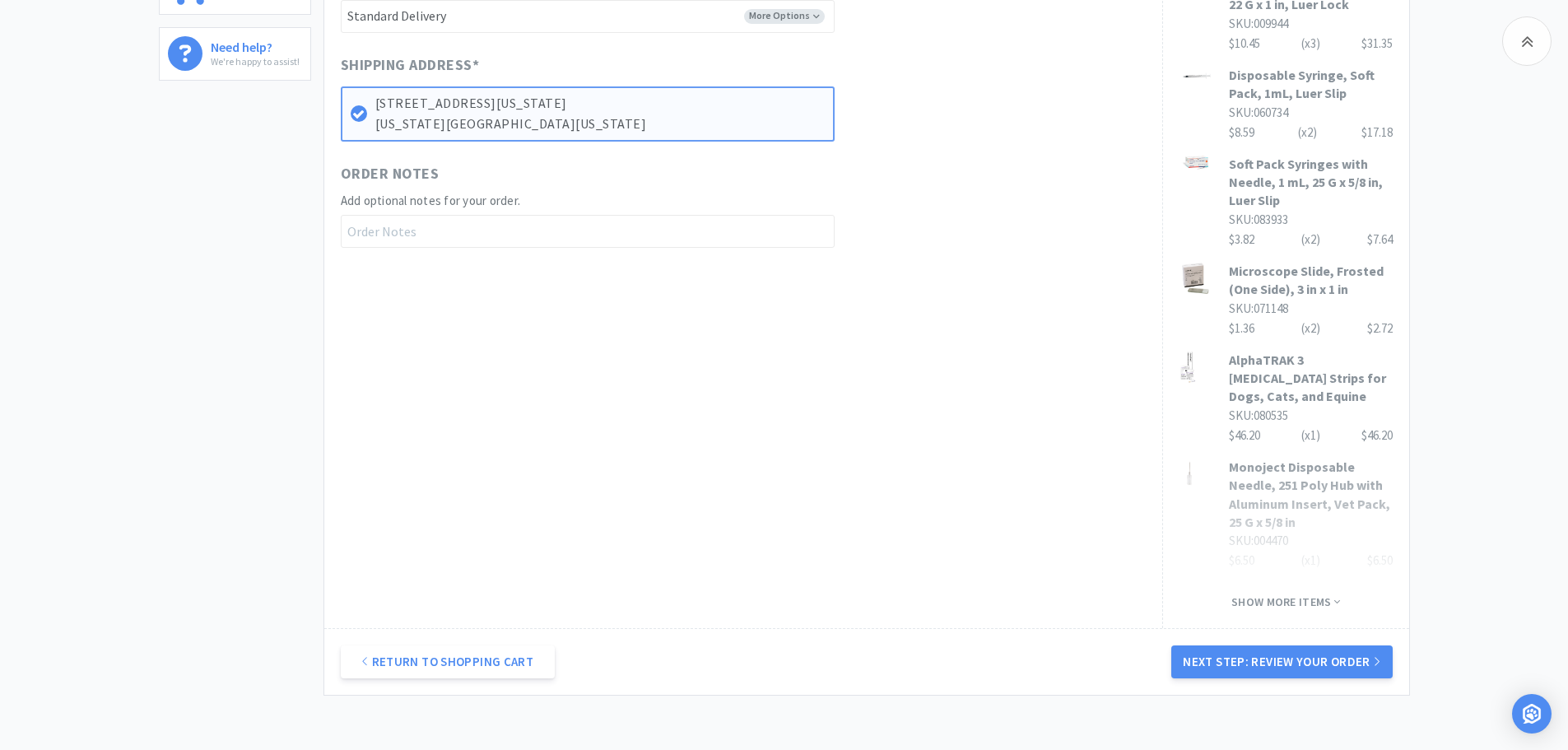
scroll to position [950, 0]
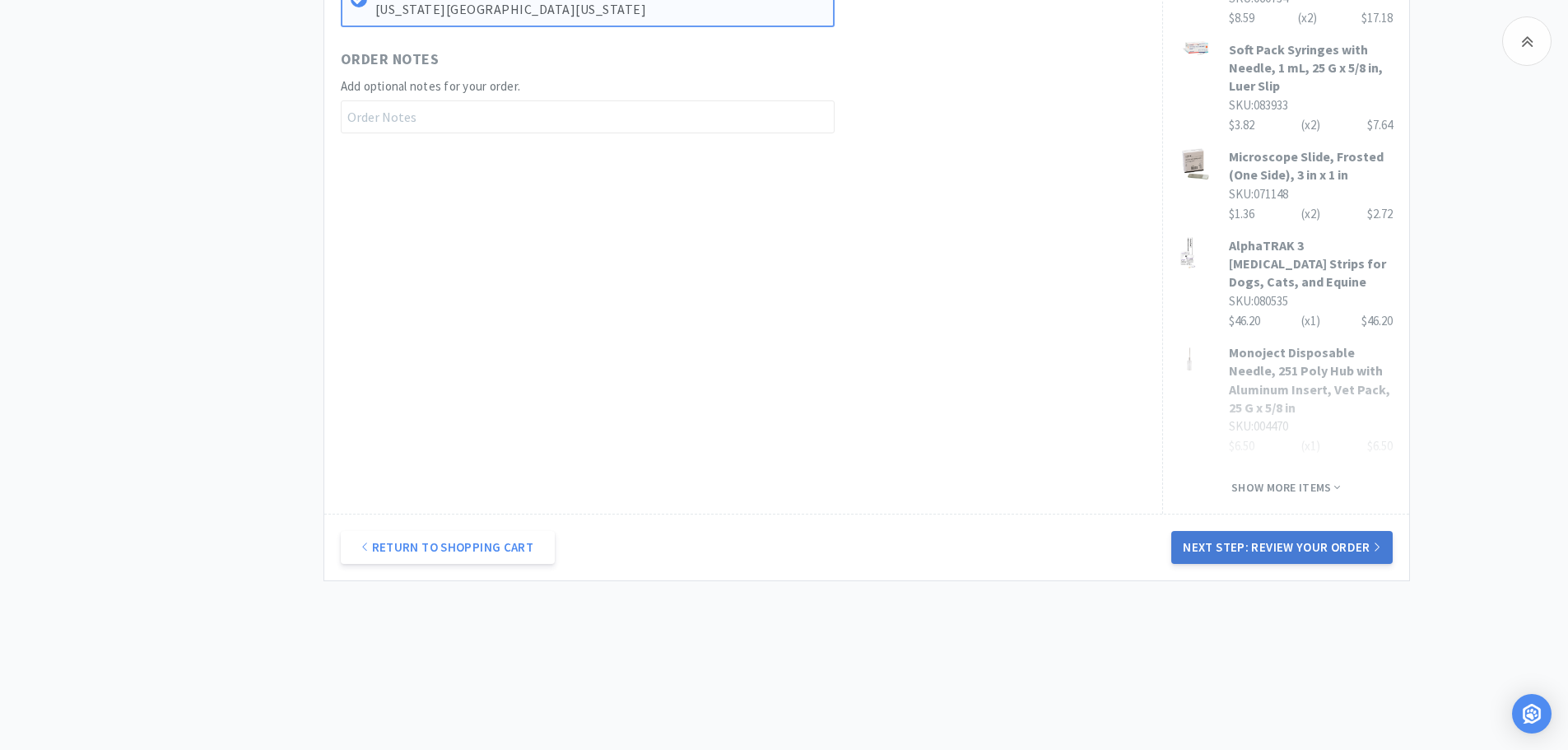
click at [1282, 548] on button "Next Step: Review Your Order" at bounding box center [1282, 547] width 221 height 33
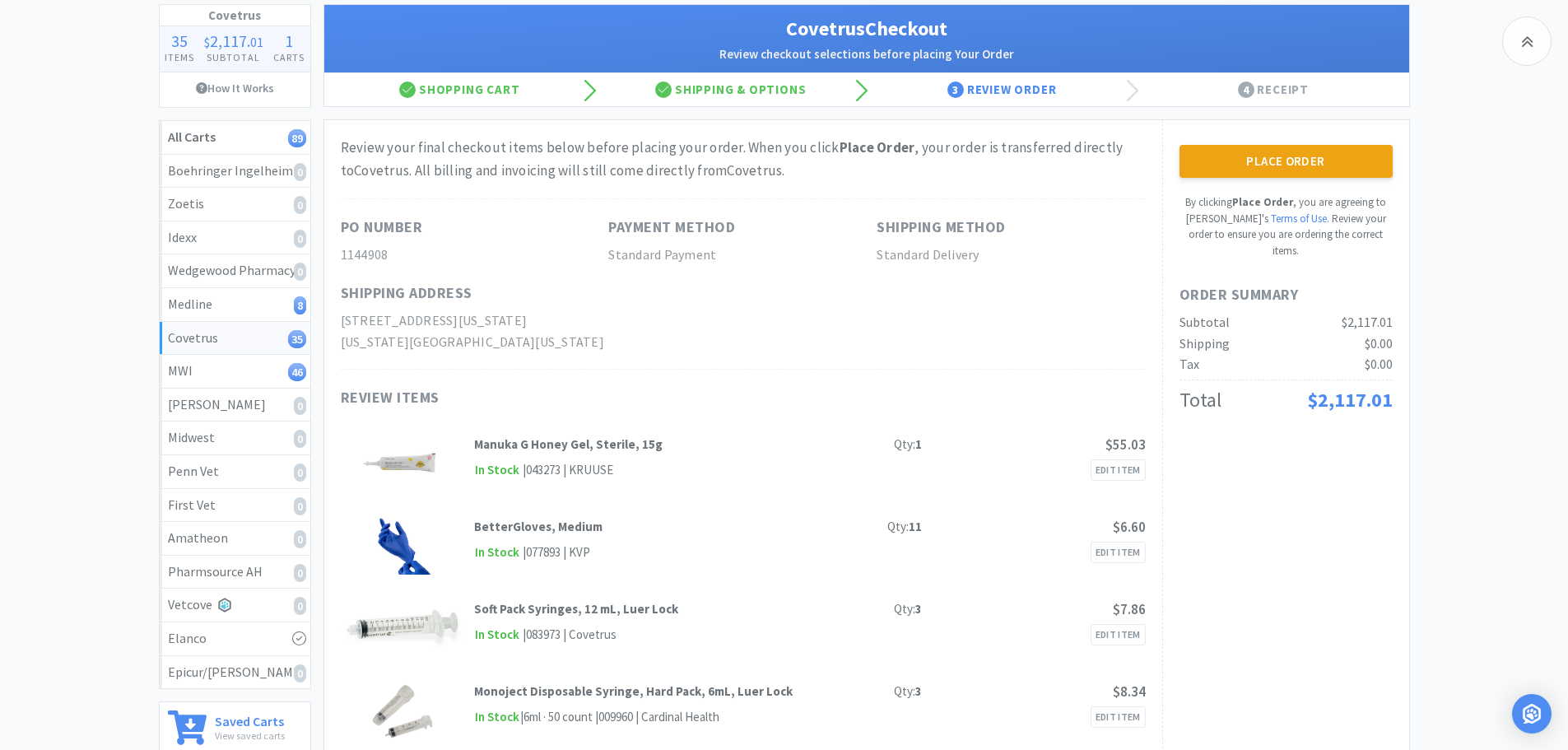
scroll to position [0, 0]
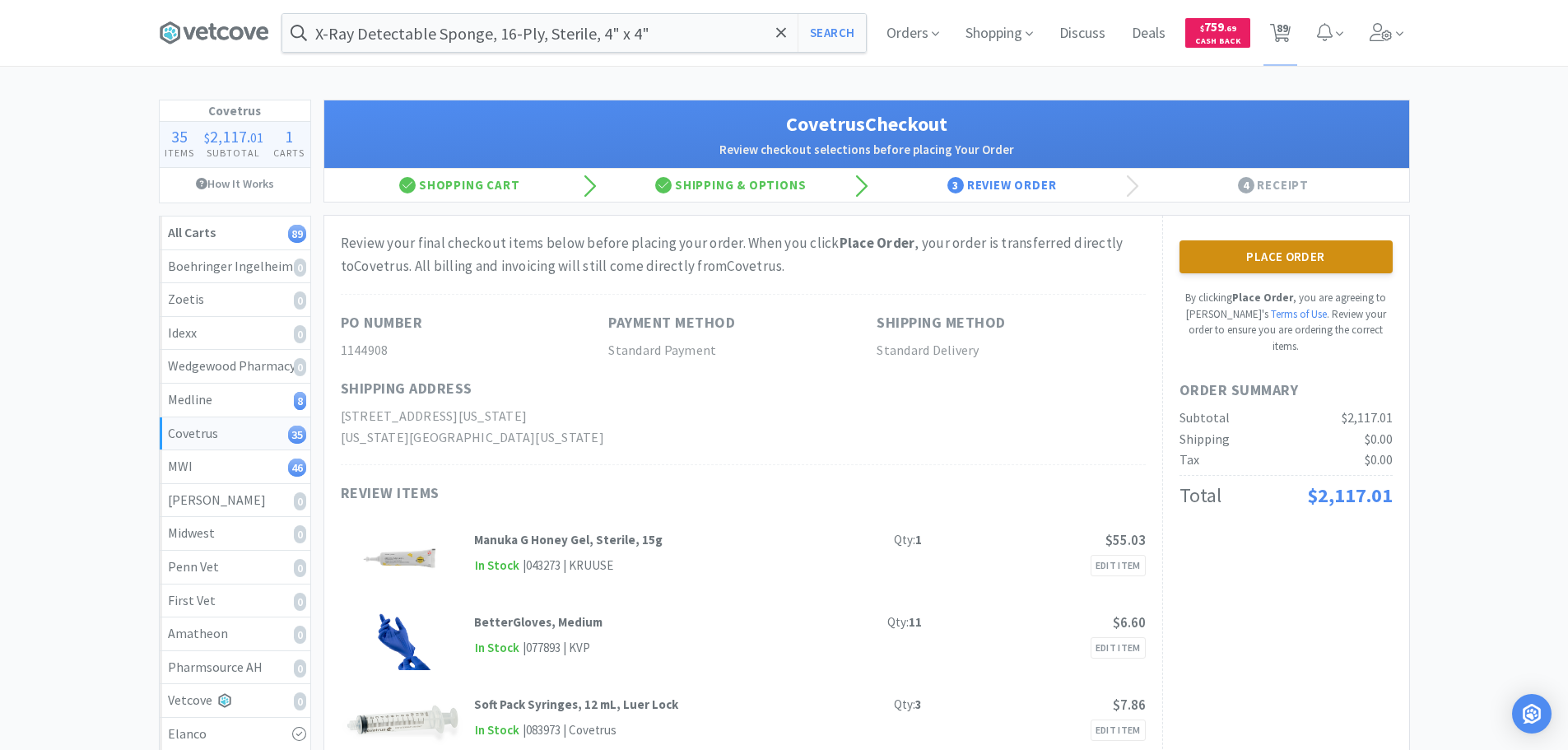
click at [1282, 261] on button "Place Order" at bounding box center [1285, 257] width 213 height 33
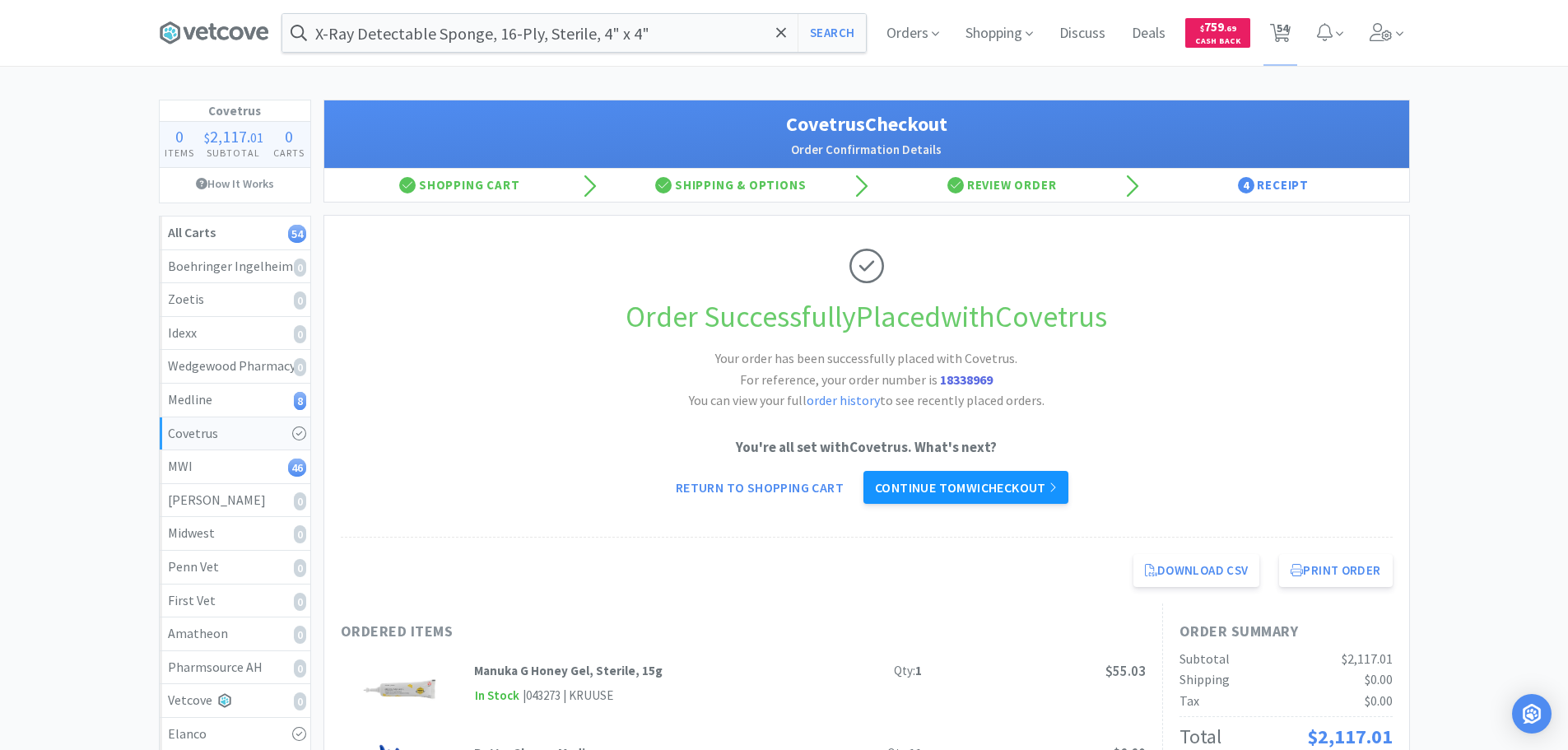
click at [929, 479] on link "Continue to MWI checkout" at bounding box center [965, 487] width 205 height 33
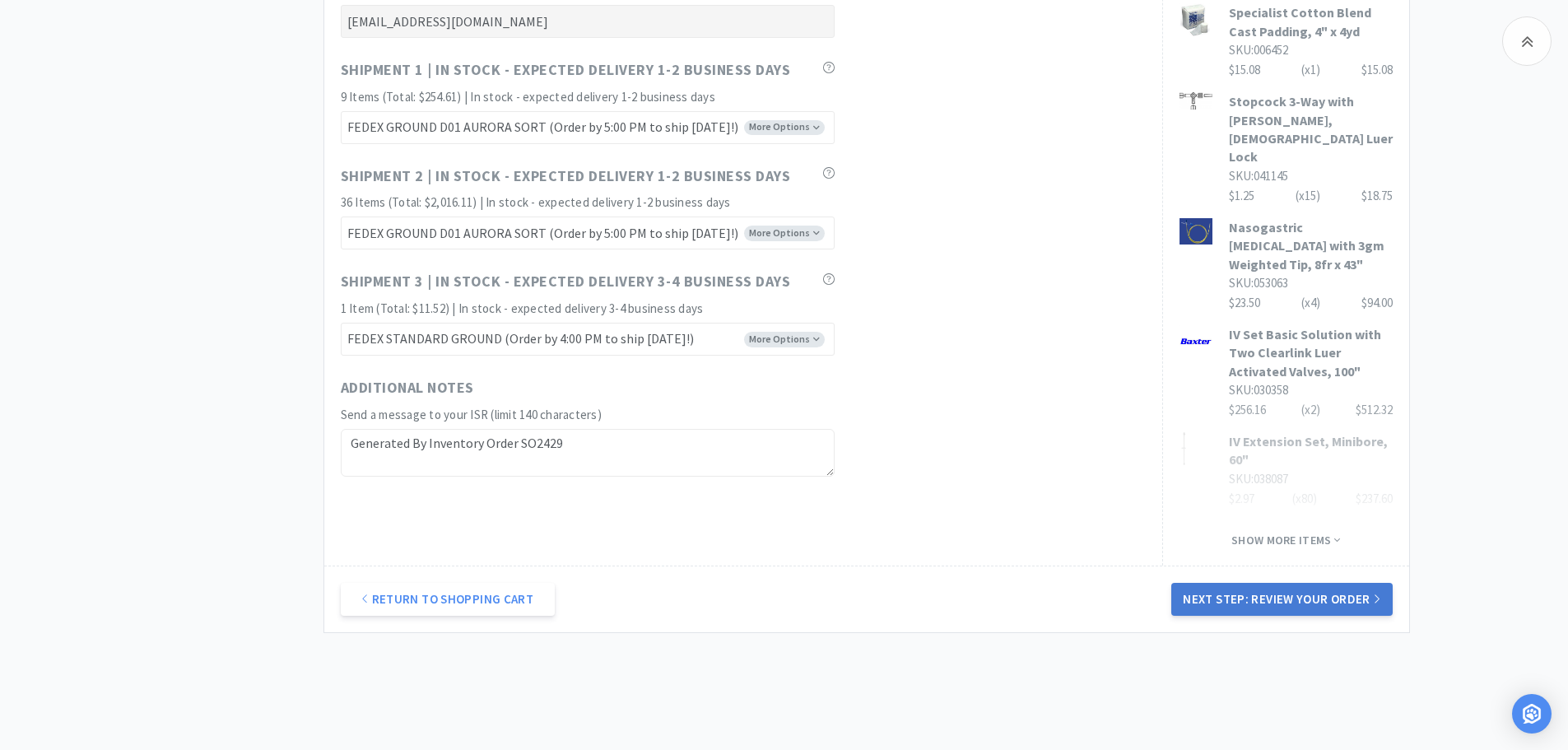
click at [1246, 583] on button "Next Step: Review Your Order" at bounding box center [1282, 599] width 221 height 33
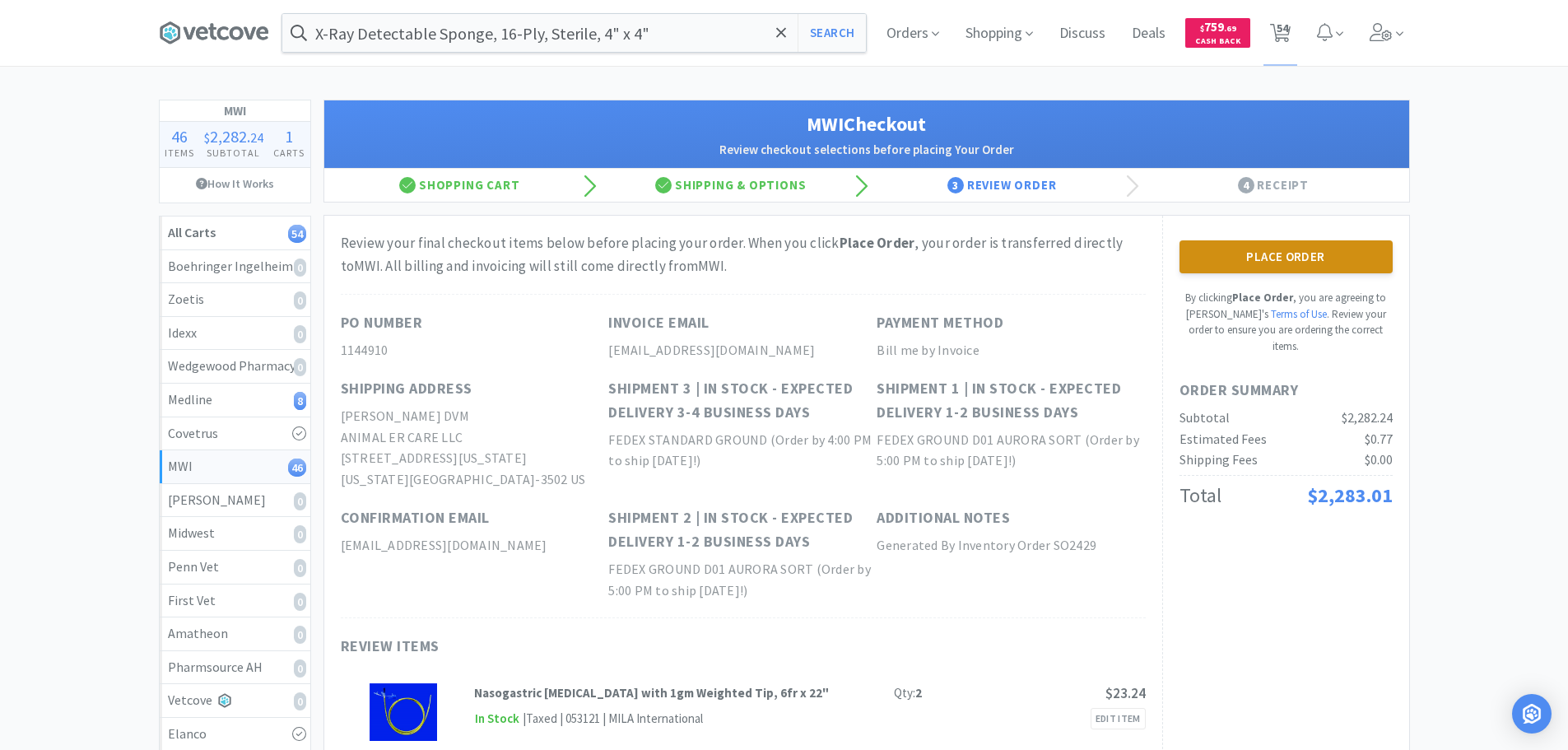
click at [1285, 258] on button "Place Order" at bounding box center [1285, 257] width 213 height 33
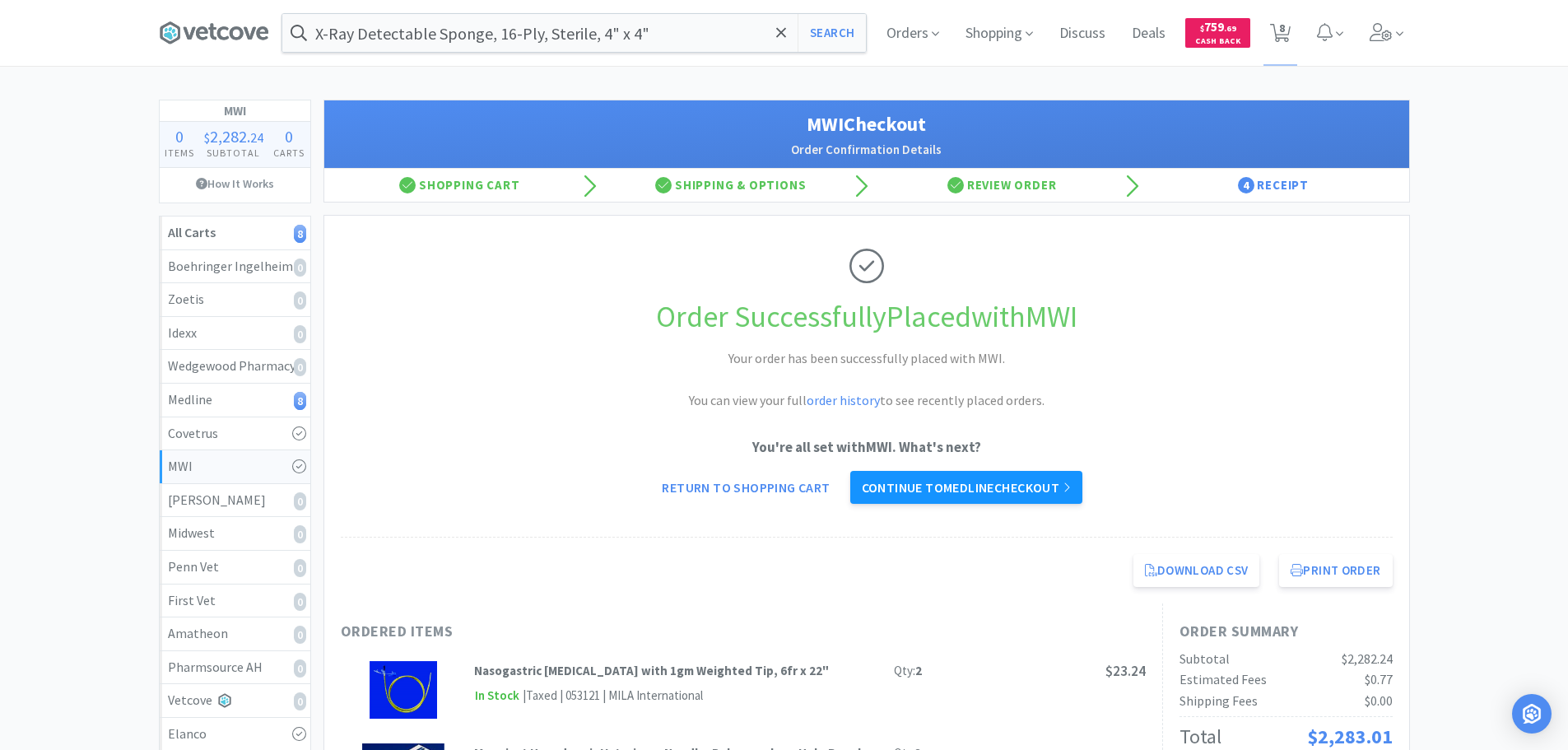
click at [933, 490] on link "Continue to Medline checkout" at bounding box center [966, 487] width 232 height 33
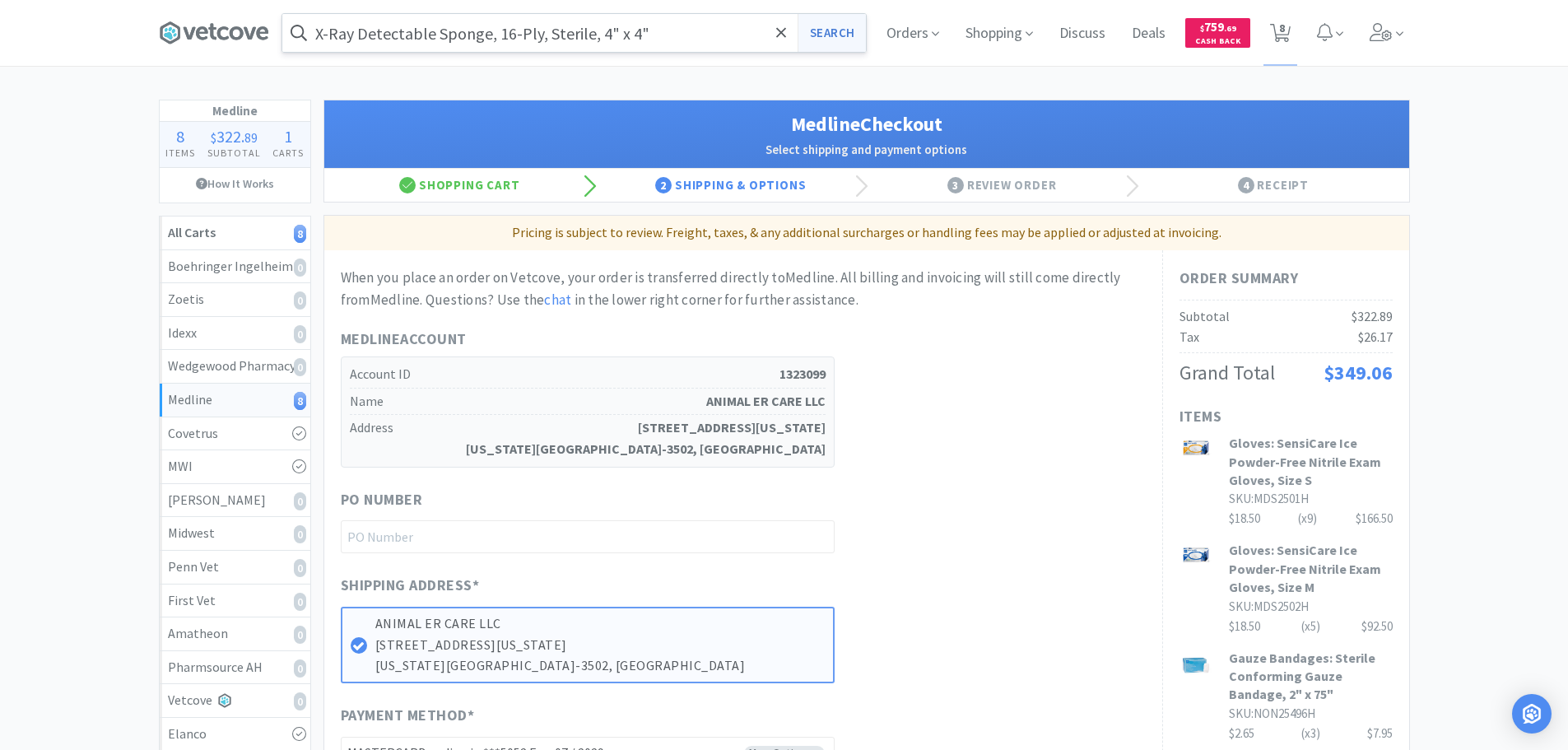
click at [842, 45] on button "Search" at bounding box center [832, 33] width 68 height 38
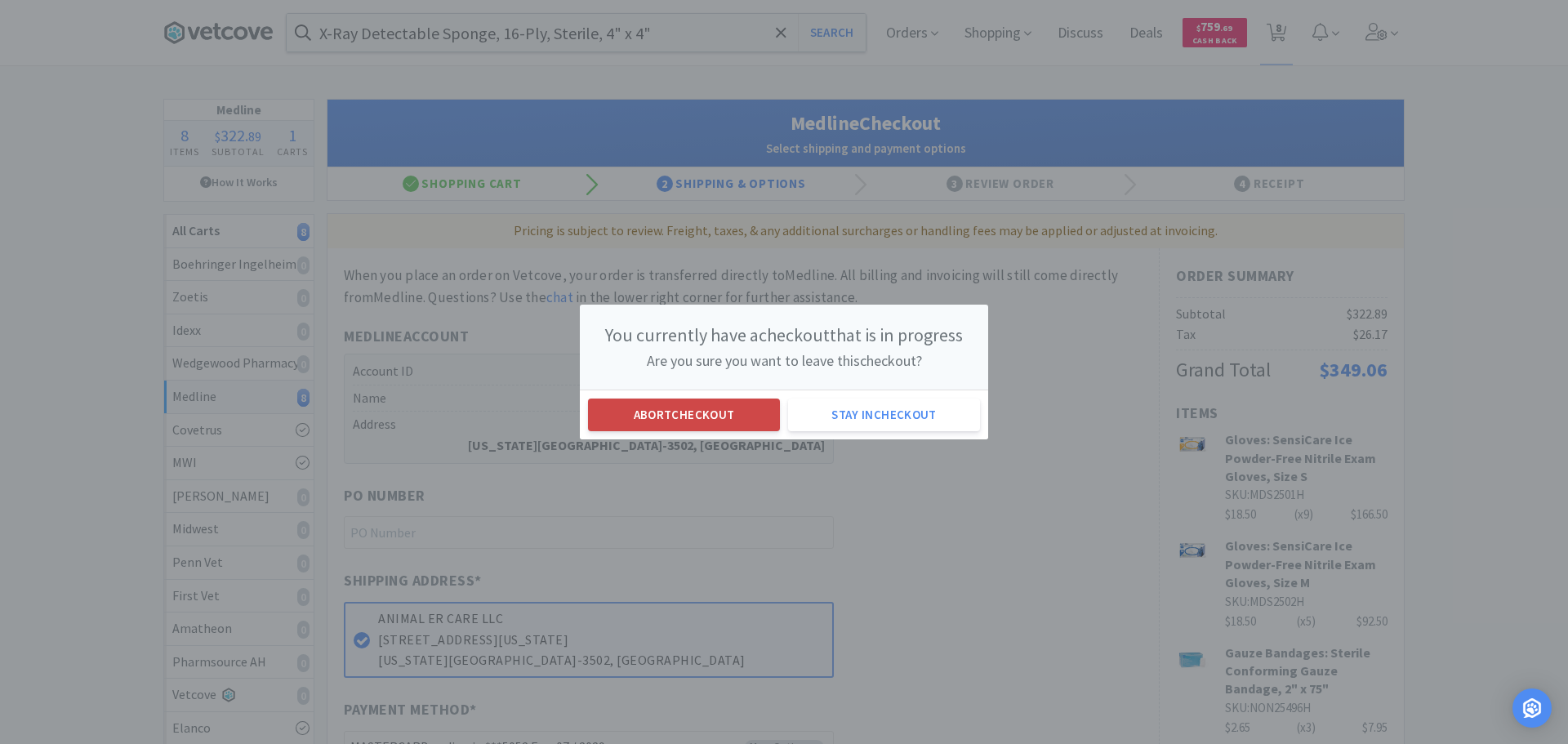
click at [717, 399] on button "Abort checkout" at bounding box center [683, 414] width 192 height 33
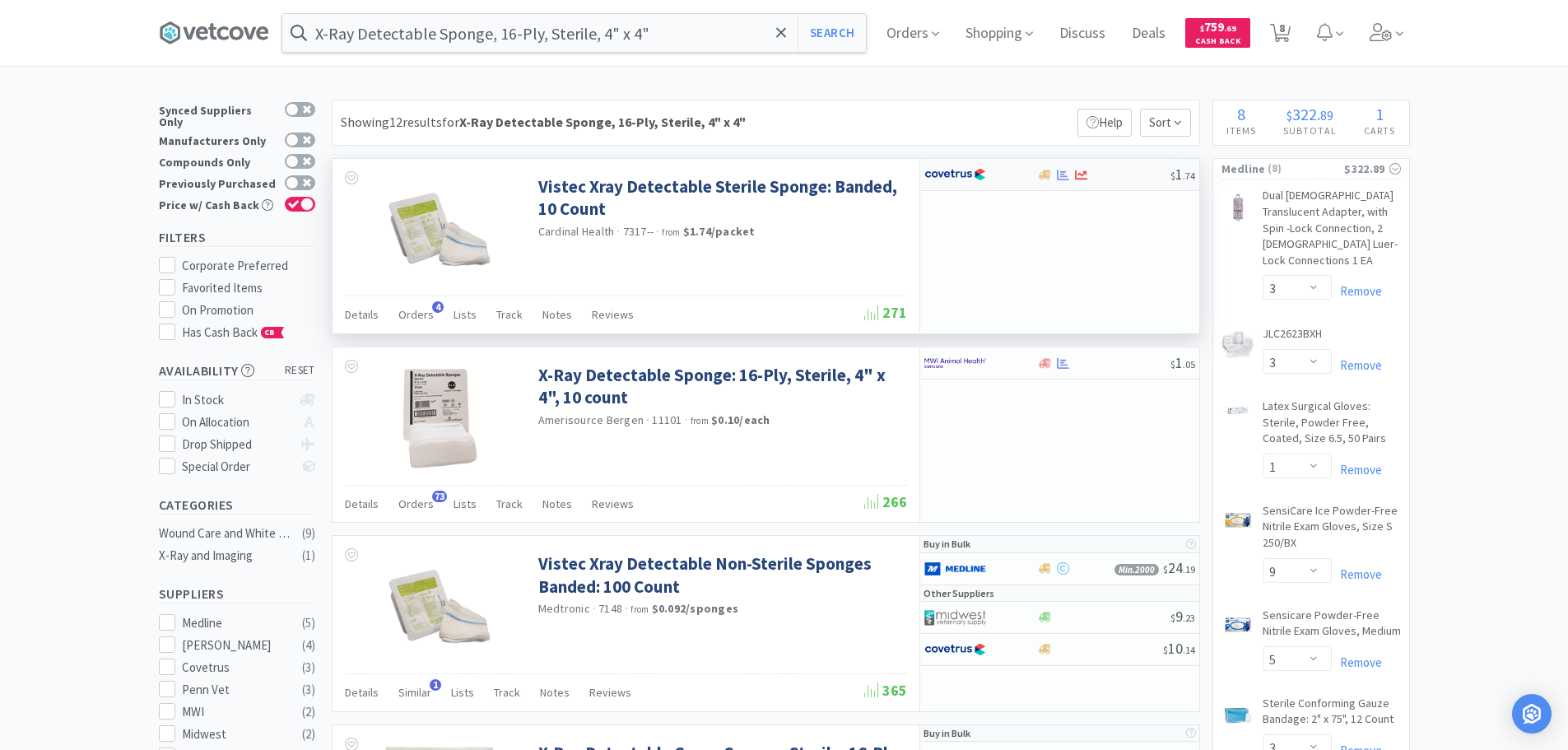
click at [1138, 171] on div at bounding box center [1104, 175] width 133 height 13
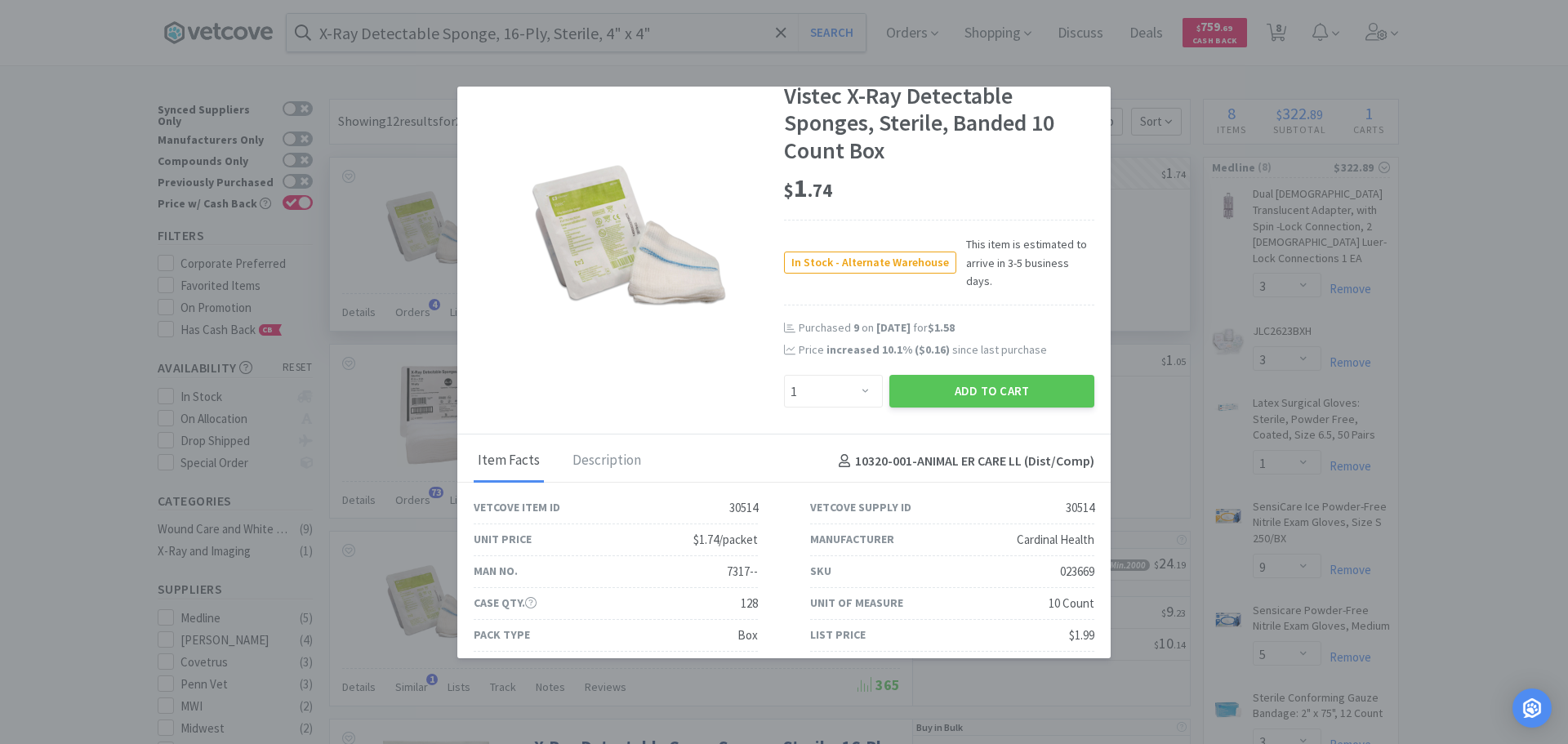
scroll to position [64, 0]
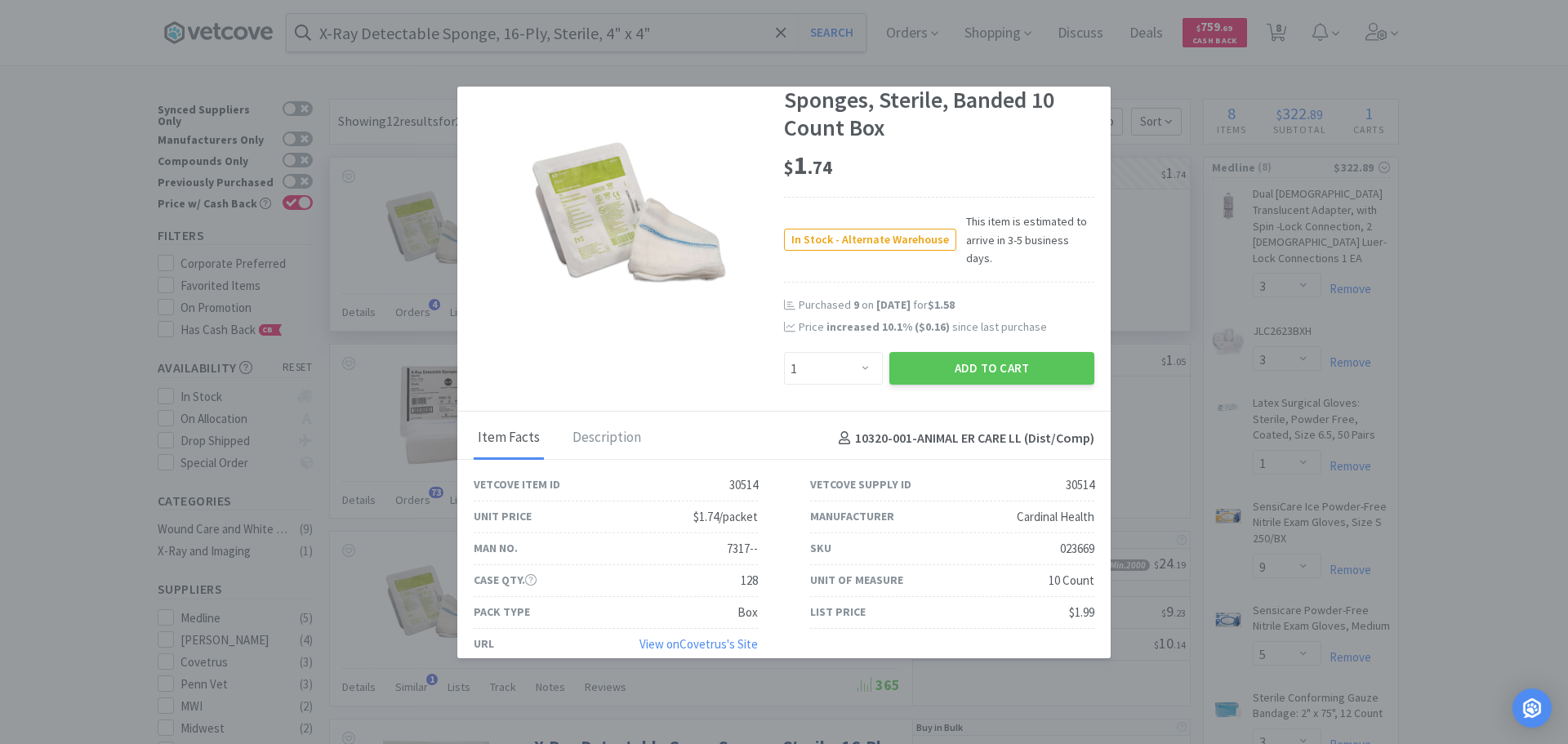
click at [726, 636] on link "View on Covetrus 's Site" at bounding box center [698, 643] width 118 height 15
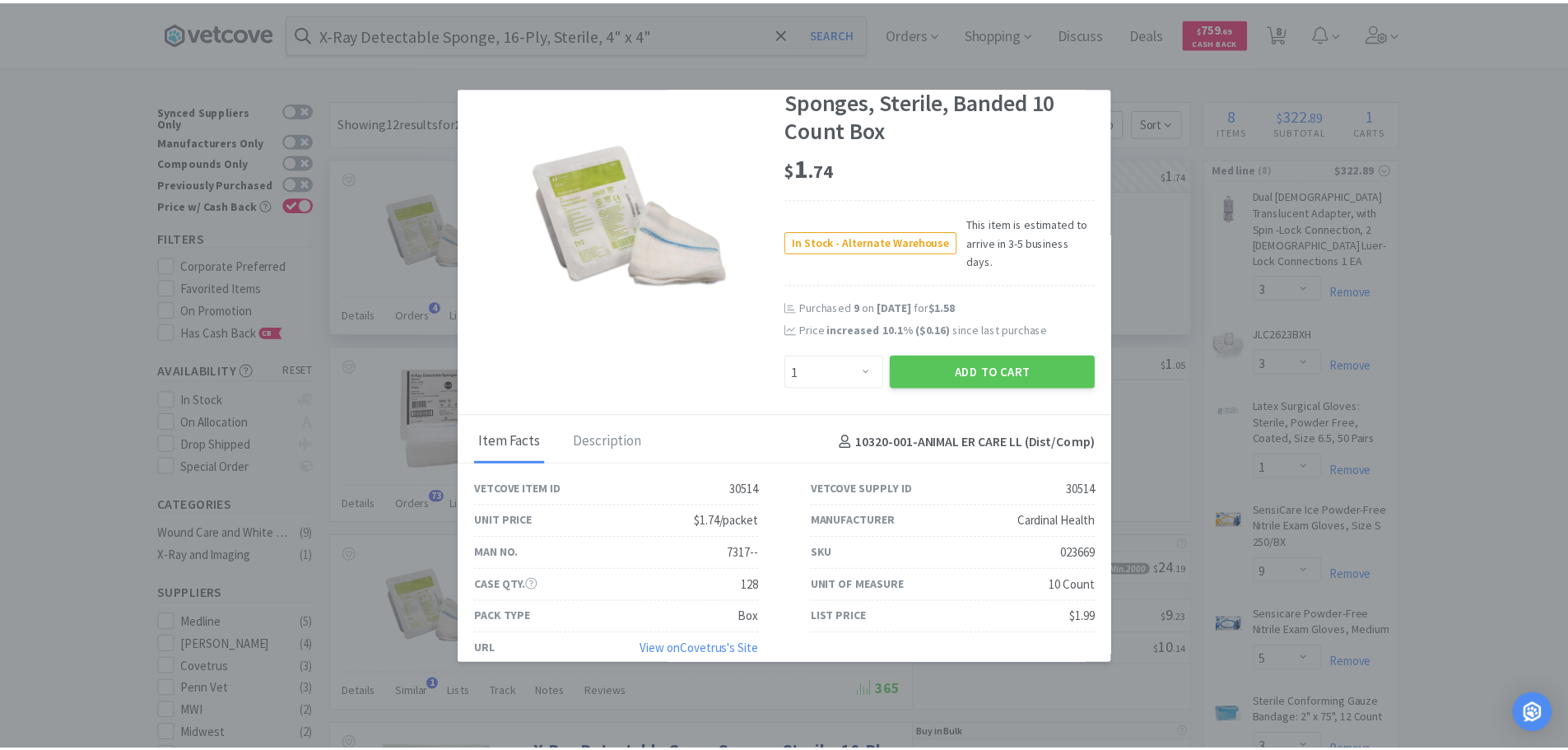
scroll to position [0, 0]
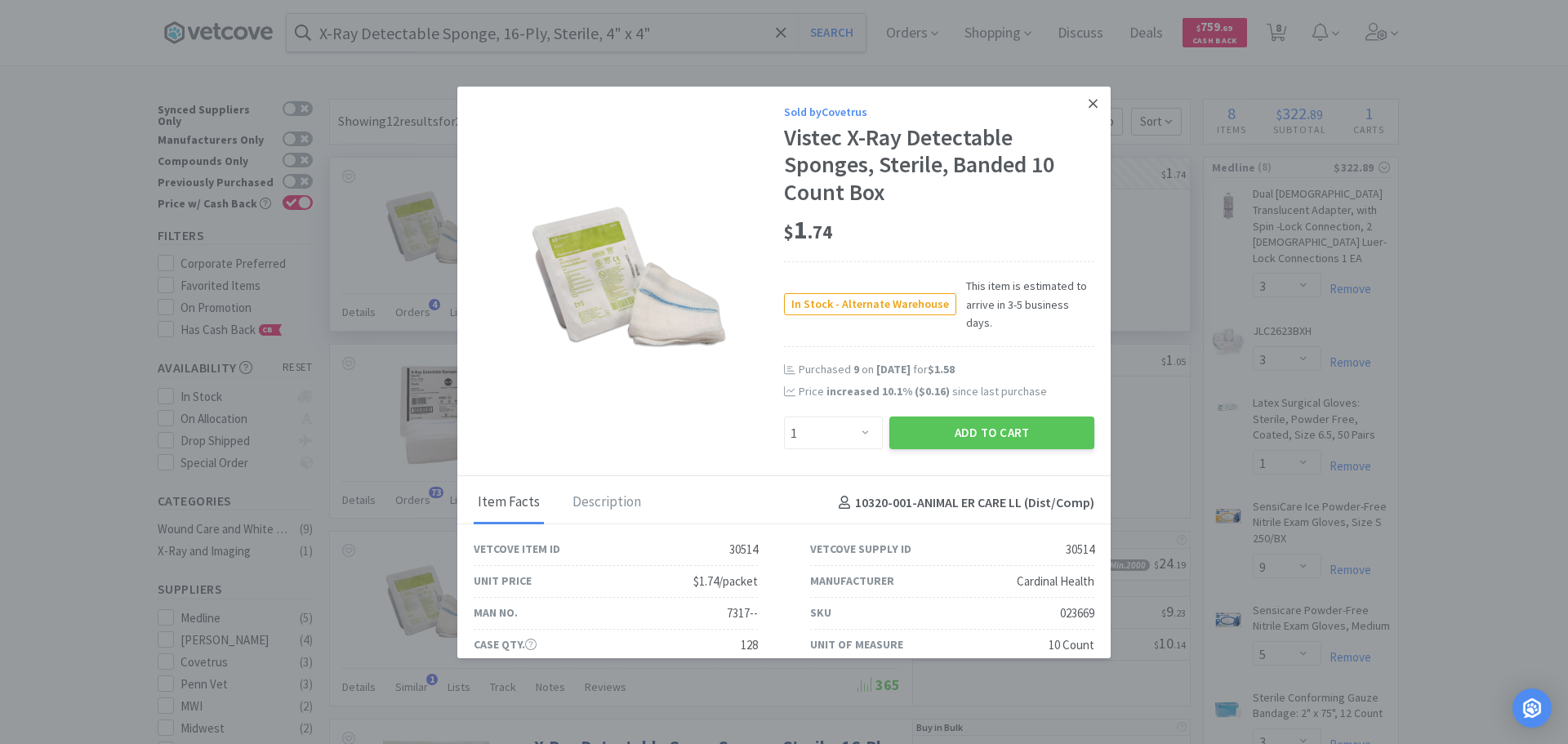
click at [1089, 105] on icon at bounding box center [1093, 103] width 9 height 14
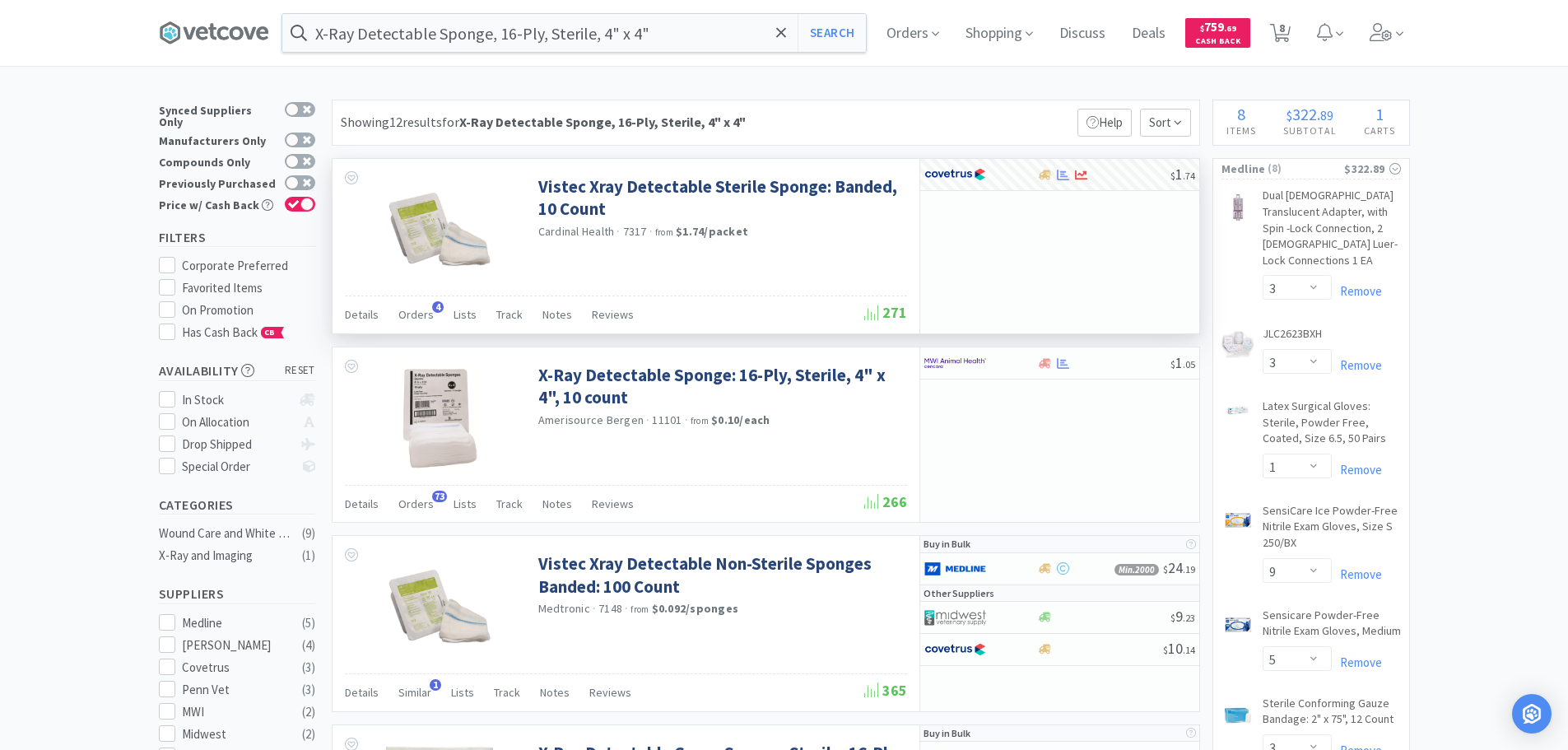
click at [979, 128] on div "Showing 12 results for X-Ray Detectable Sponge, 16-Ply, Sterile, 4" x 4" Filter…" at bounding box center [765, 122] width 868 height 46
click at [975, 113] on div "Showing 12 results for X-Ray Detectable Sponge, 16-Ply, Sterile, 4" x 4" Filter…" at bounding box center [765, 122] width 868 height 46
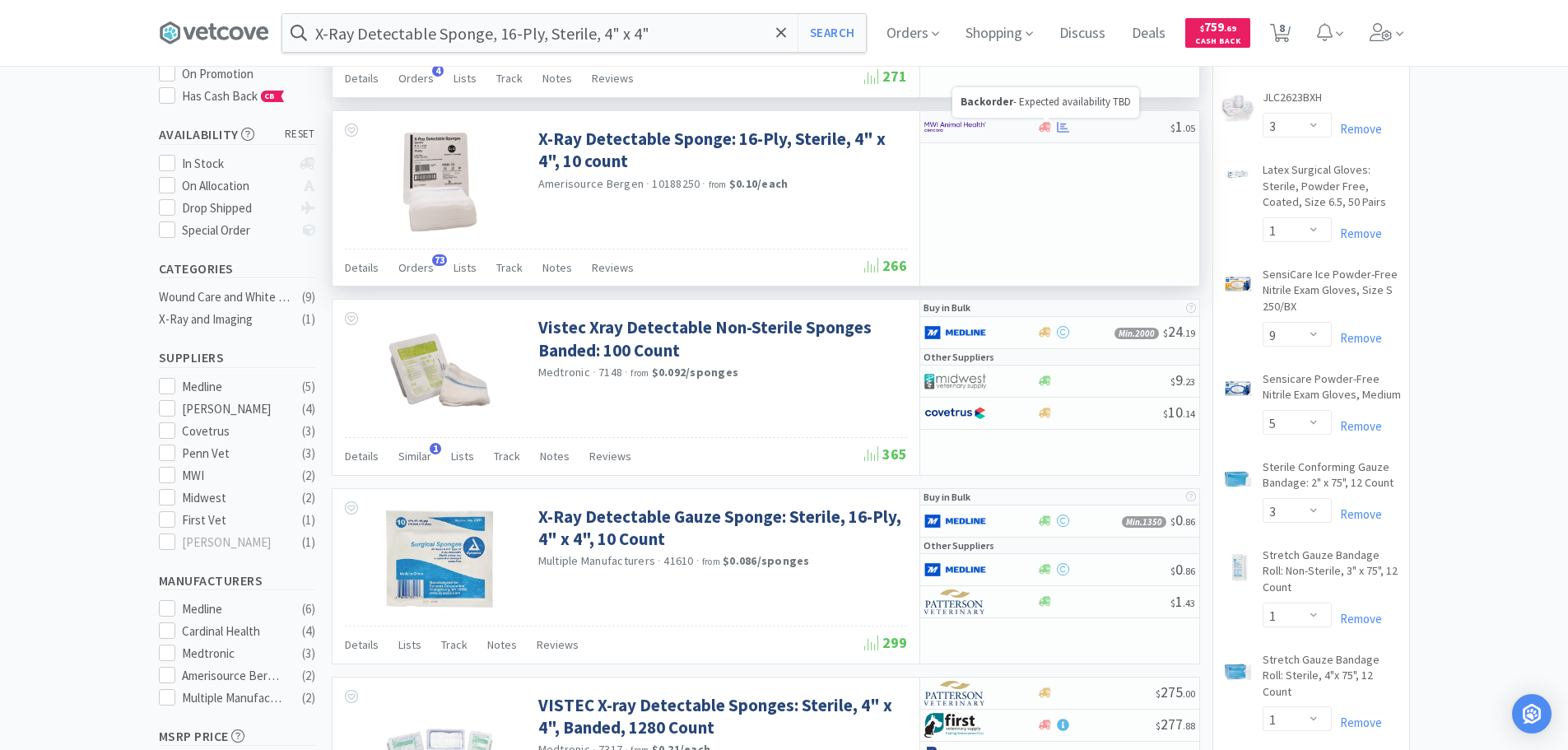
scroll to position [247, 0]
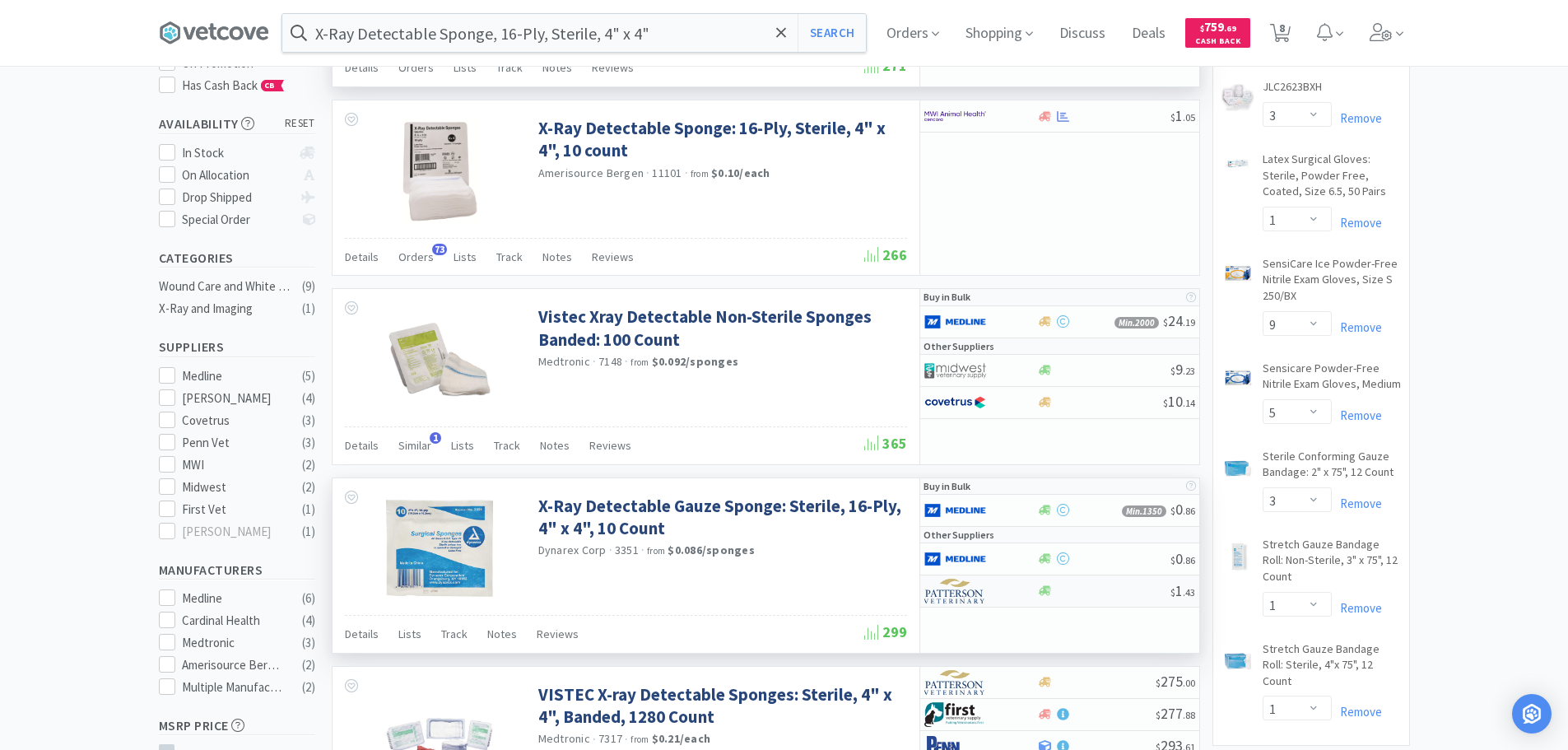
click at [1131, 593] on div at bounding box center [1104, 591] width 133 height 13
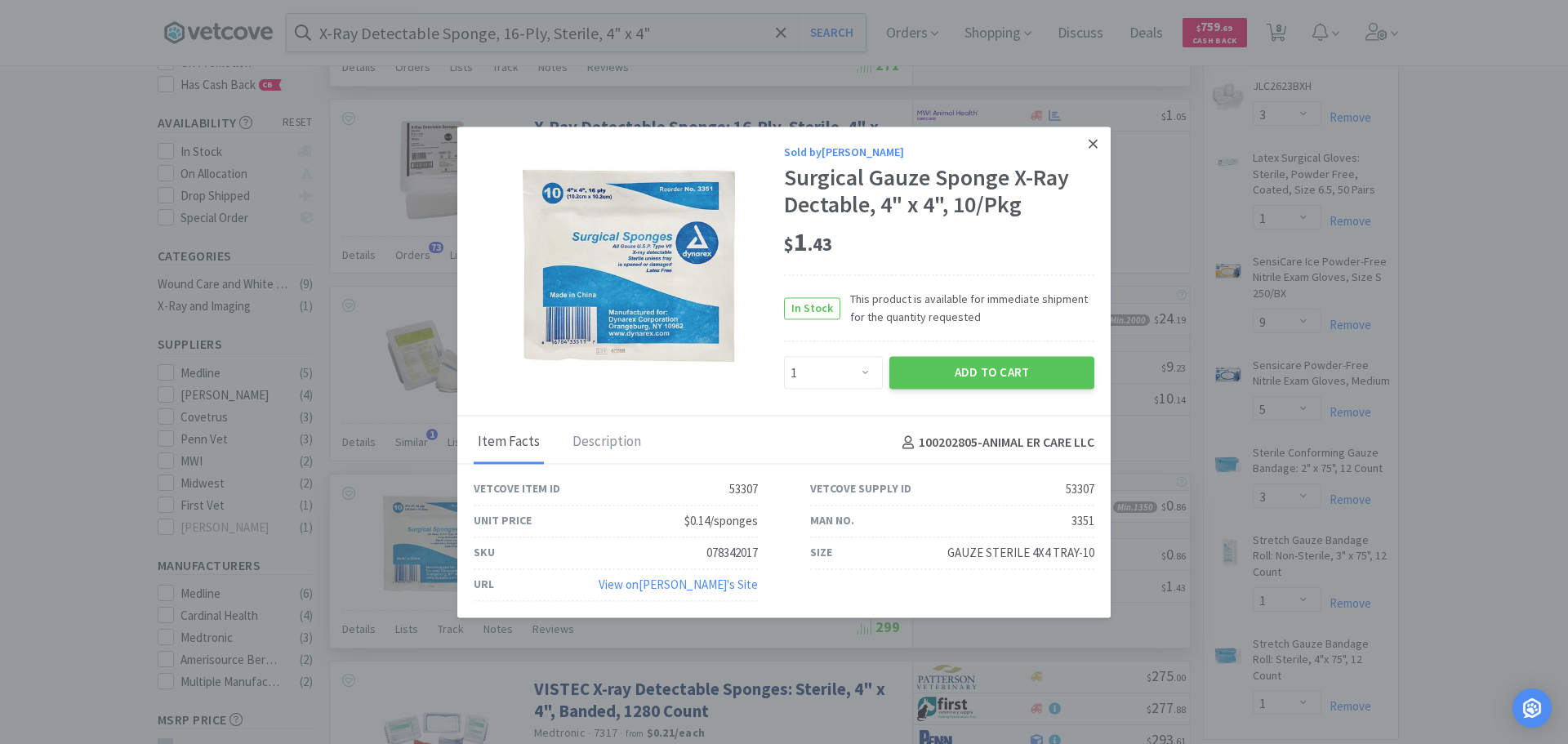
click at [1090, 154] on link at bounding box center [1093, 143] width 29 height 35
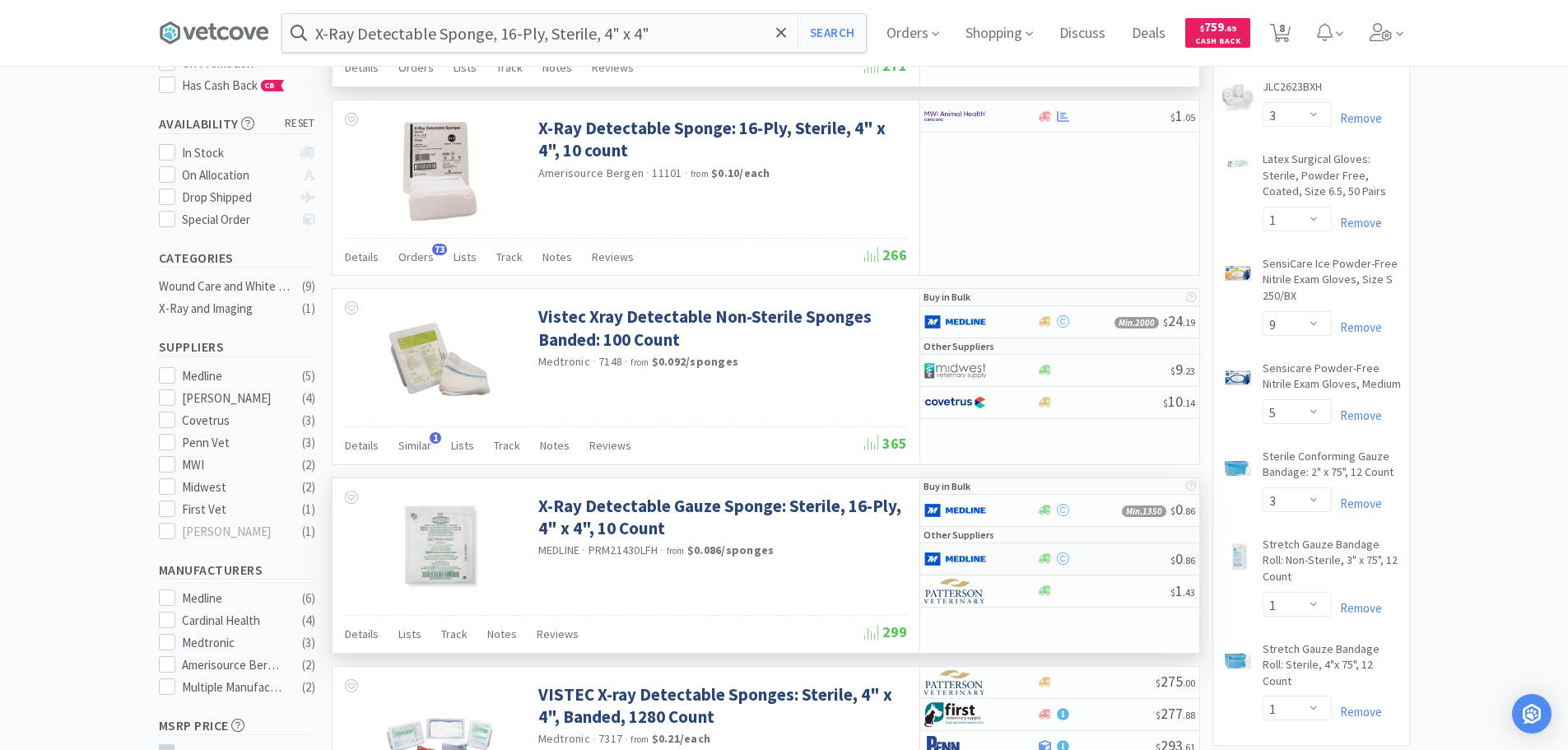
click at [1111, 557] on div at bounding box center [1104, 559] width 133 height 13
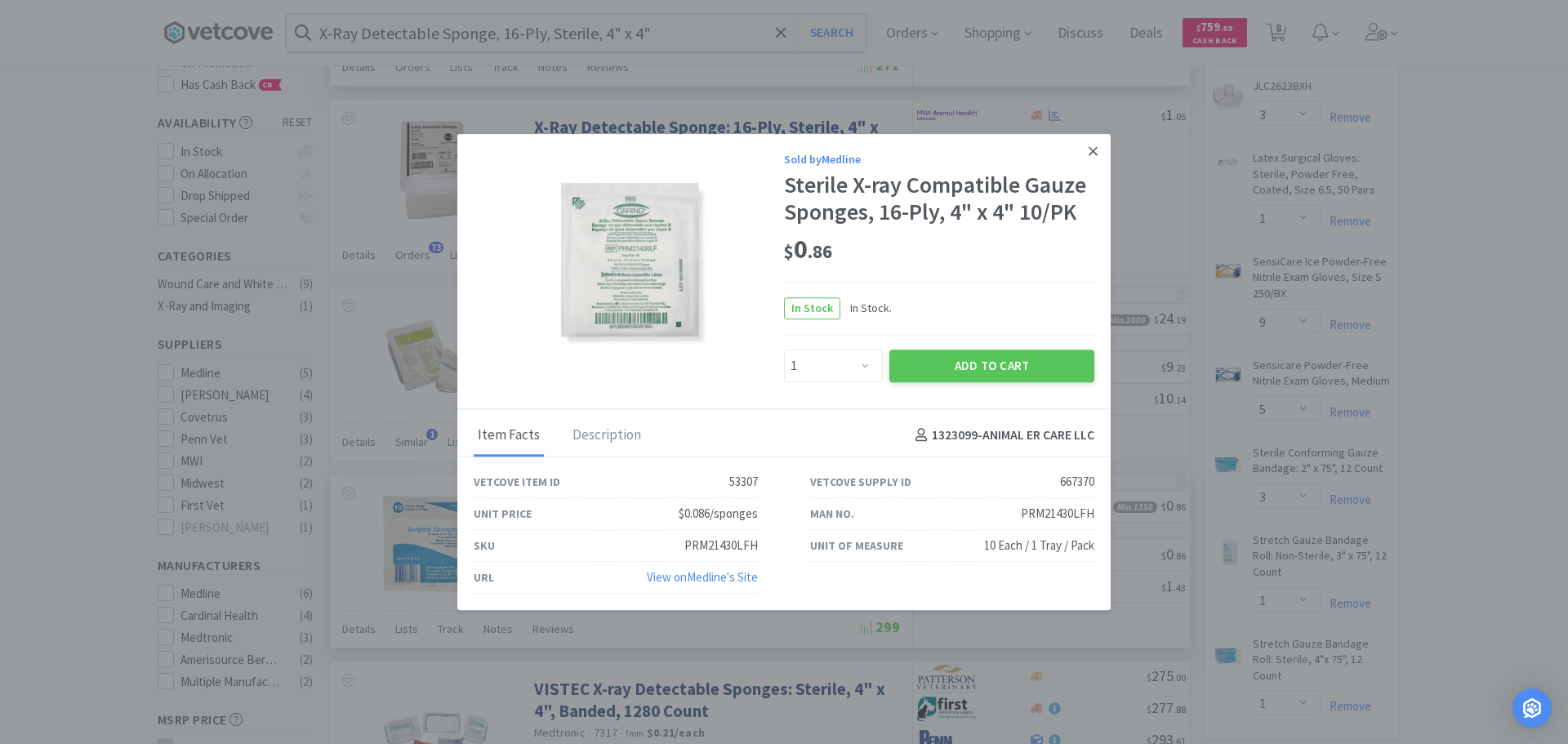
click at [1091, 151] on icon at bounding box center [1093, 151] width 9 height 9
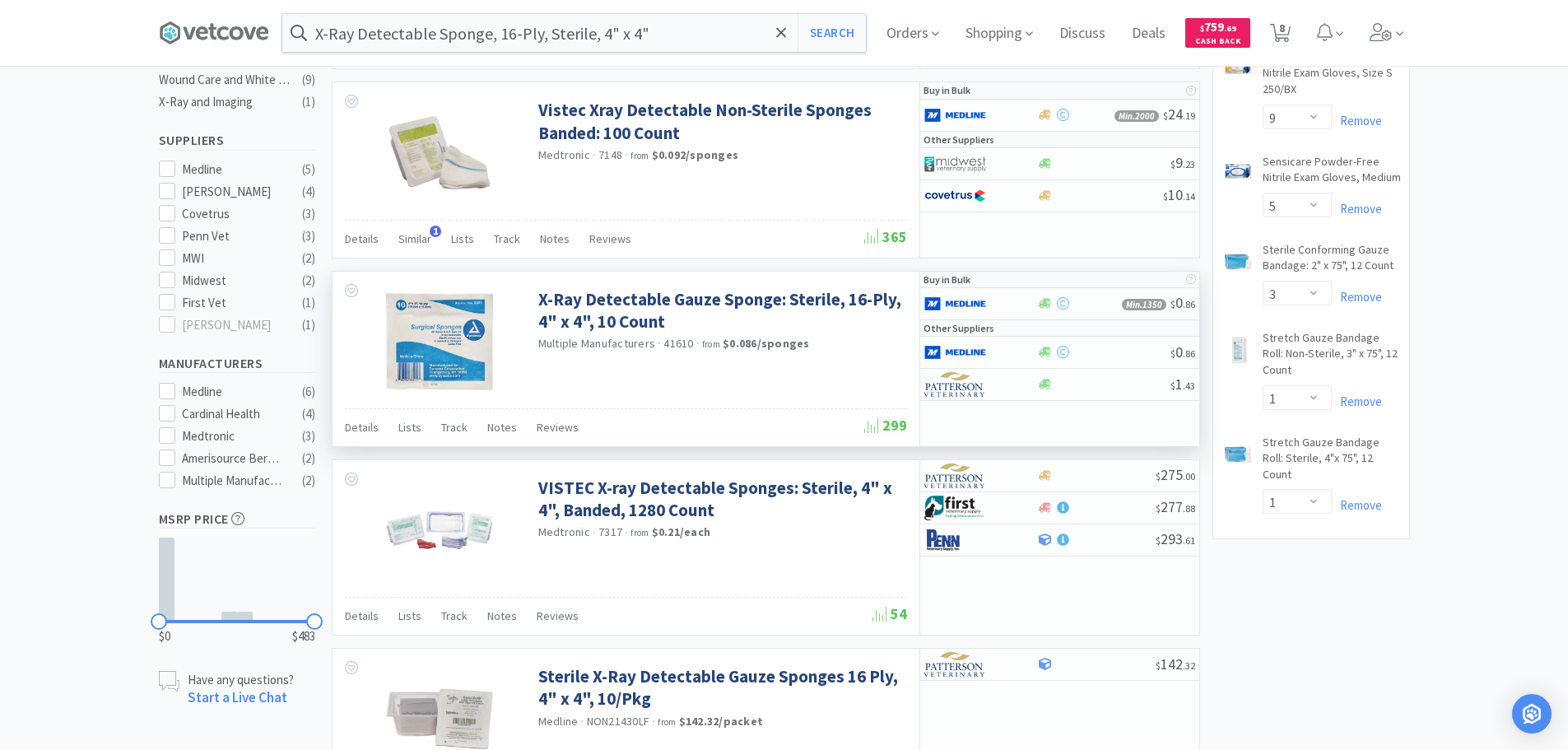
scroll to position [577, 0]
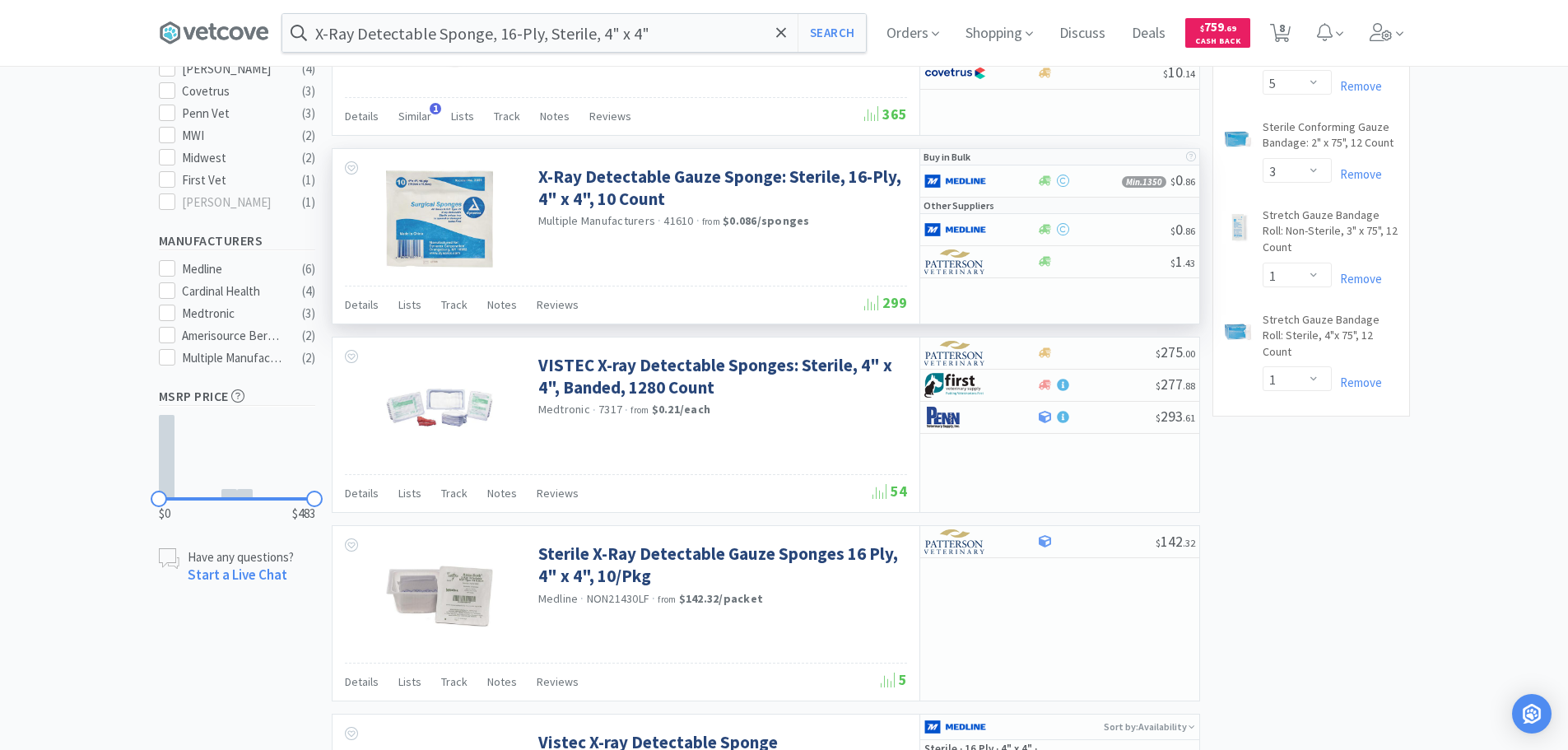
click at [1352, 488] on div "× Filter Results Synced Suppliers Only Manufacturers Only Compounds Only Previo…" at bounding box center [784, 754] width 1251 height 2462
click at [1302, 457] on div "× Filter Results Synced Suppliers Only Manufacturers Only Compounds Only Previo…" at bounding box center [784, 754] width 1251 height 2462
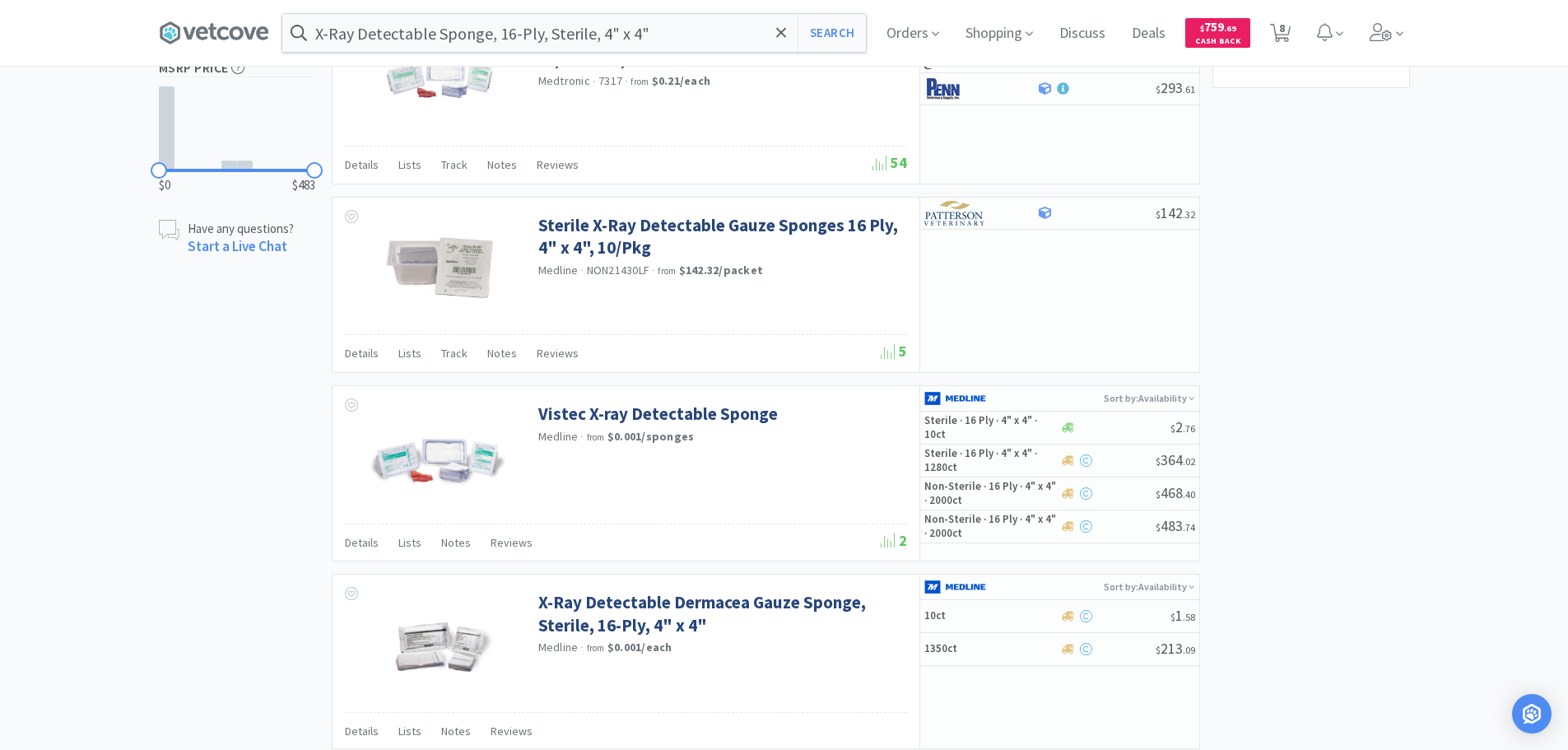
scroll to position [905, 0]
click at [1302, 457] on div "× Filter Results Synced Suppliers Only Manufacturers Only Compounds Only Previo…" at bounding box center [784, 425] width 1251 height 2462
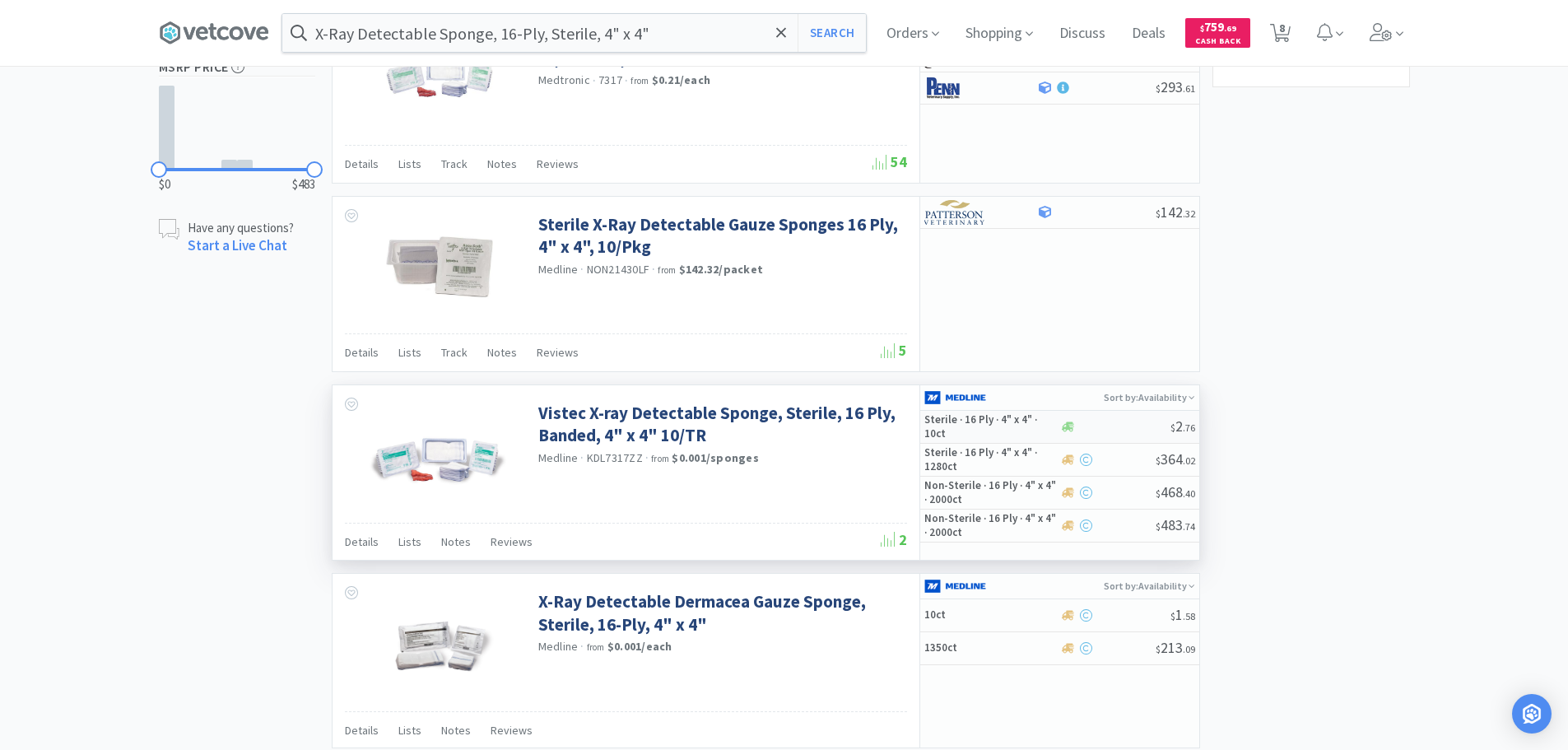
click at [1122, 428] on div at bounding box center [1115, 427] width 111 height 13
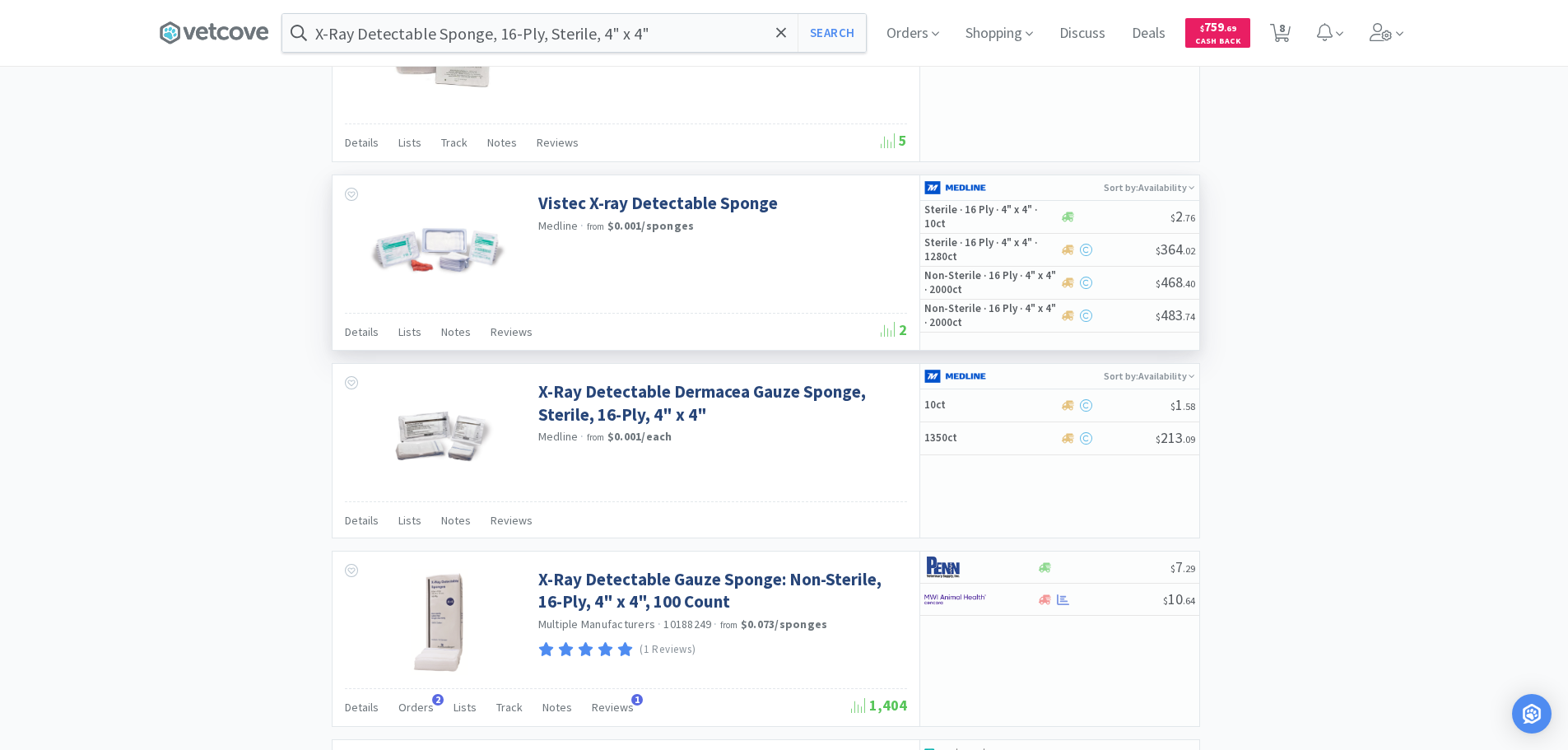
scroll to position [1152, 0]
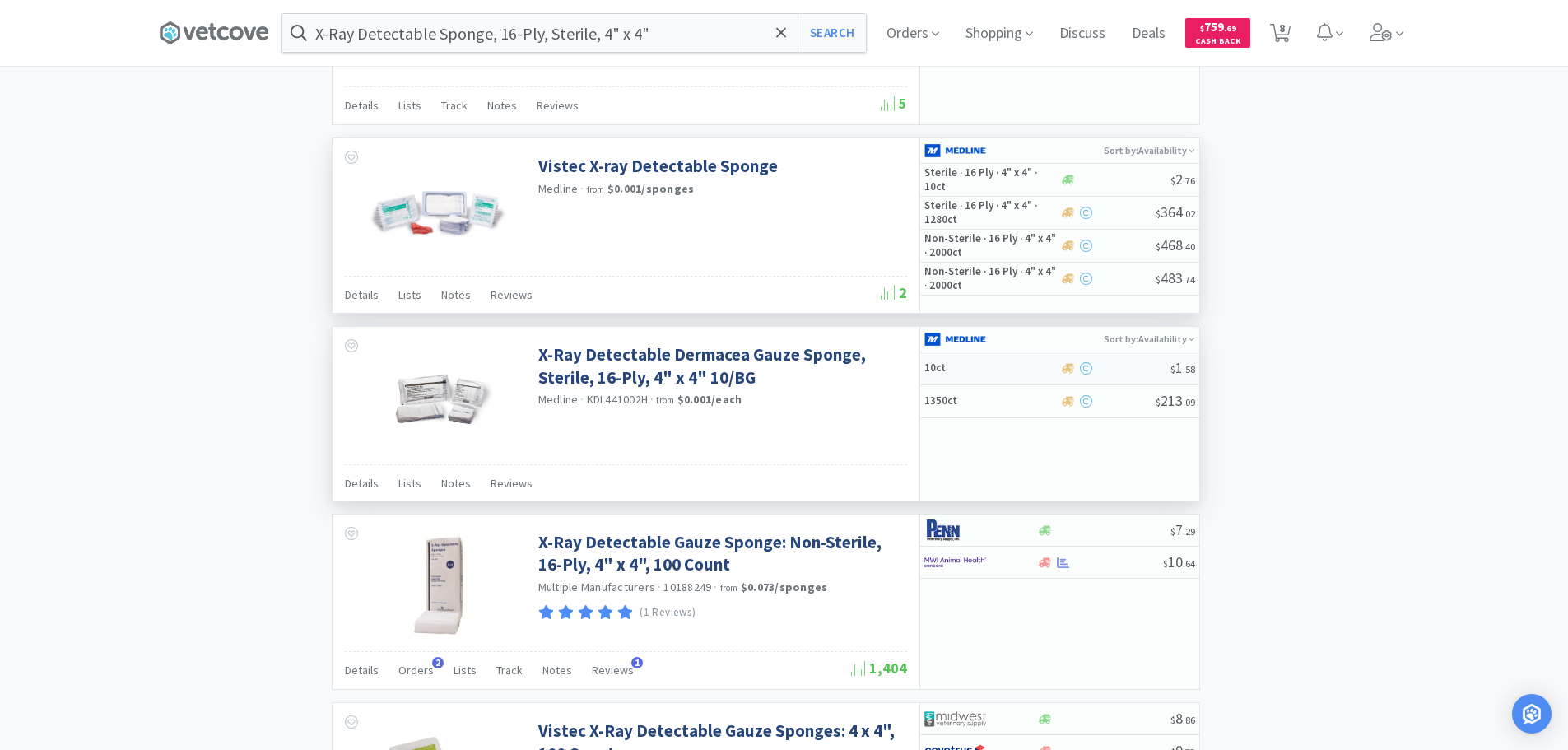
click at [1132, 368] on div at bounding box center [1115, 368] width 111 height 13
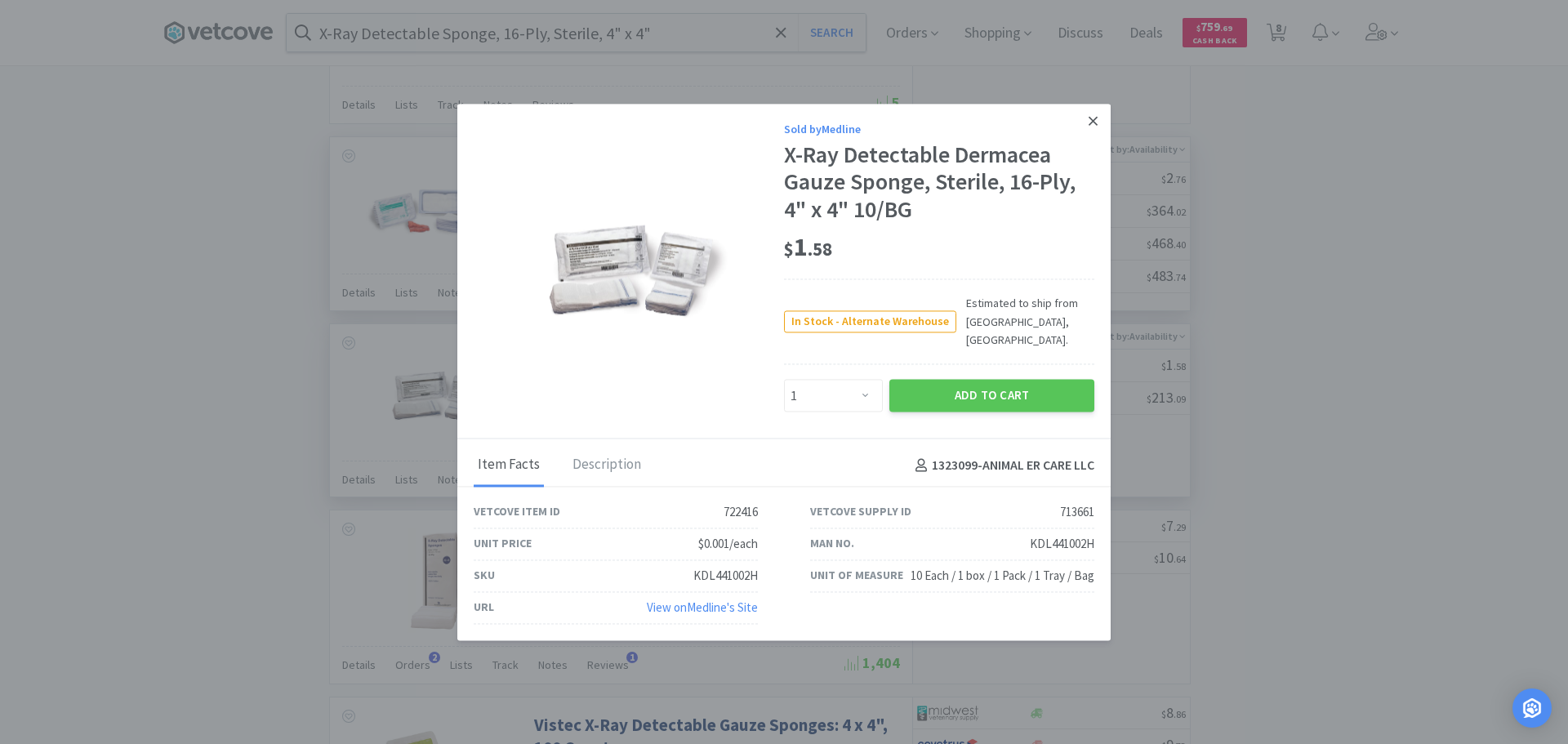
click at [1090, 128] on icon at bounding box center [1093, 120] width 9 height 14
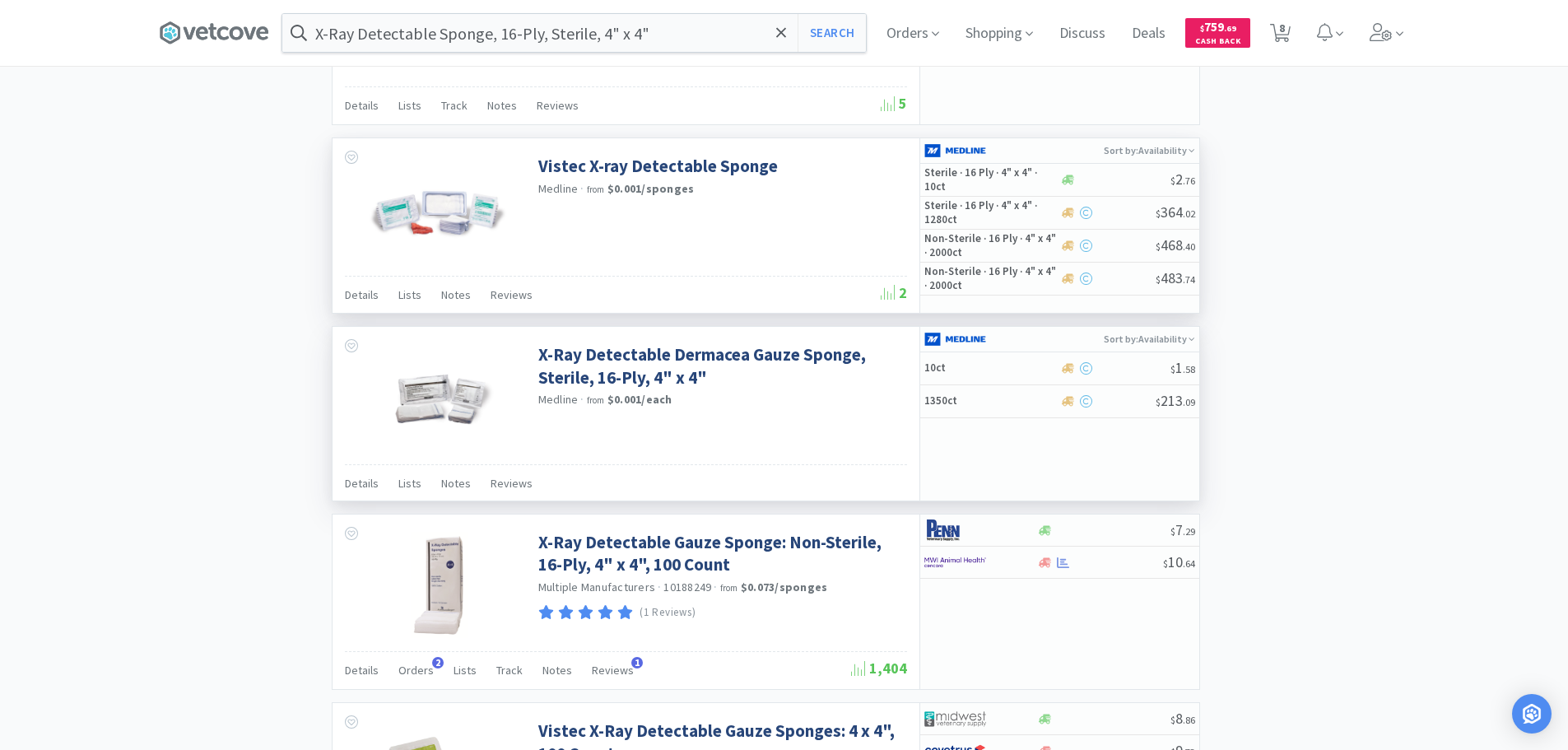
click at [1376, 255] on div "× Filter Results Synced Suppliers Only Manufacturers Only Compounds Only Previo…" at bounding box center [784, 178] width 1251 height 2462
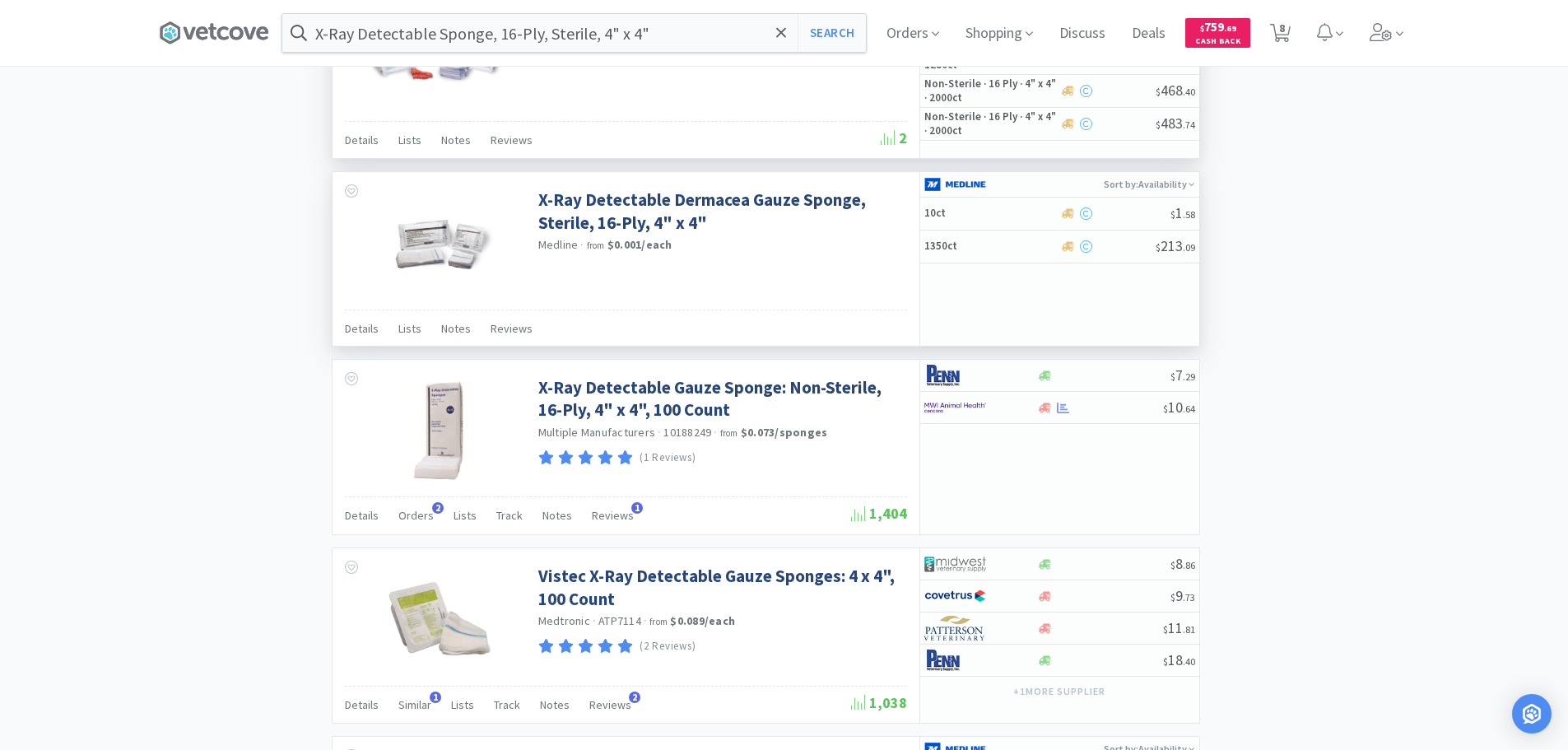
scroll to position [1317, 0]
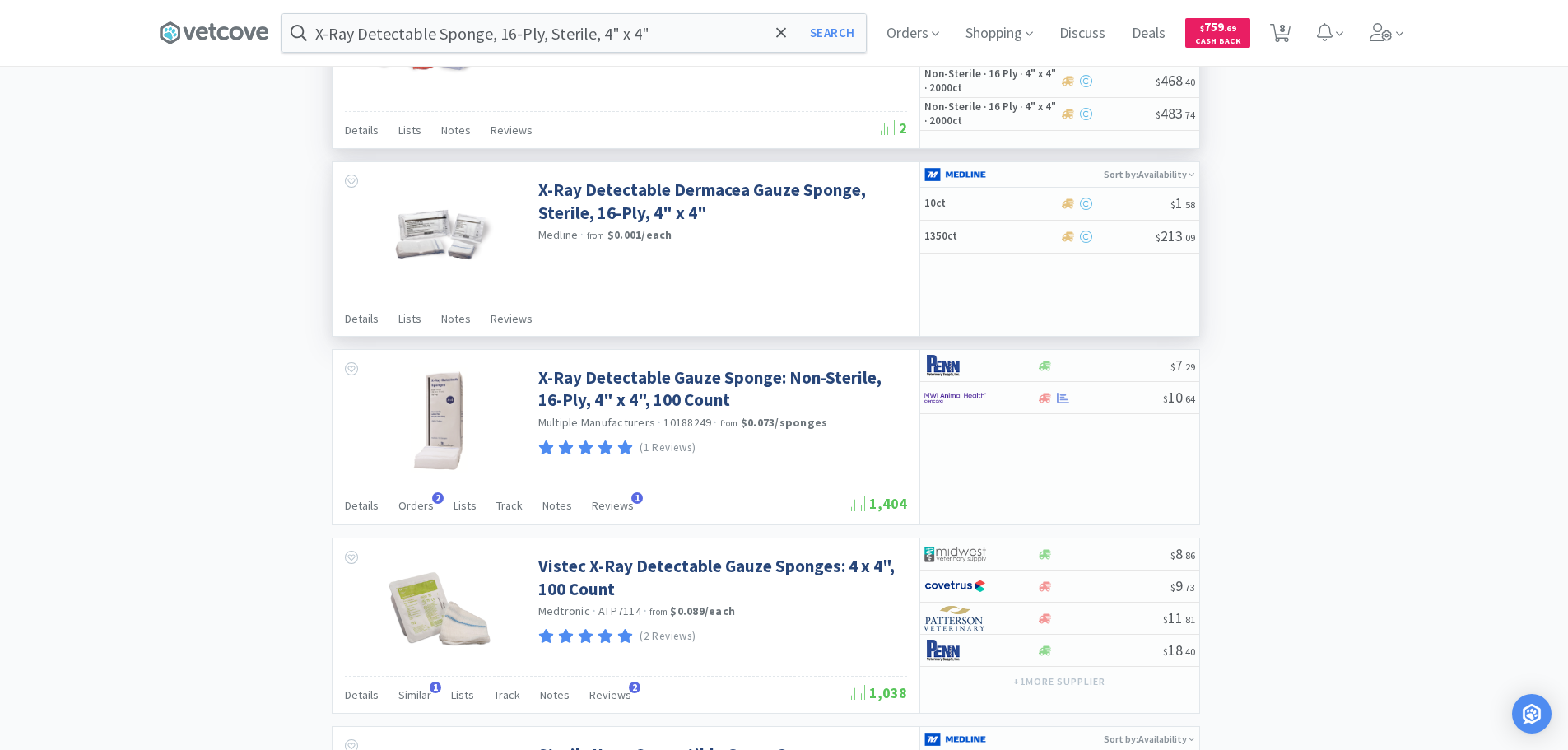
click at [1370, 301] on div "× Filter Results Synced Suppliers Only Manufacturers Only Compounds Only Previo…" at bounding box center [784, 13] width 1251 height 2462
click at [1370, 338] on div "× Filter Results Synced Suppliers Only Manufacturers Only Compounds Only Previo…" at bounding box center [784, 13] width 1251 height 2462
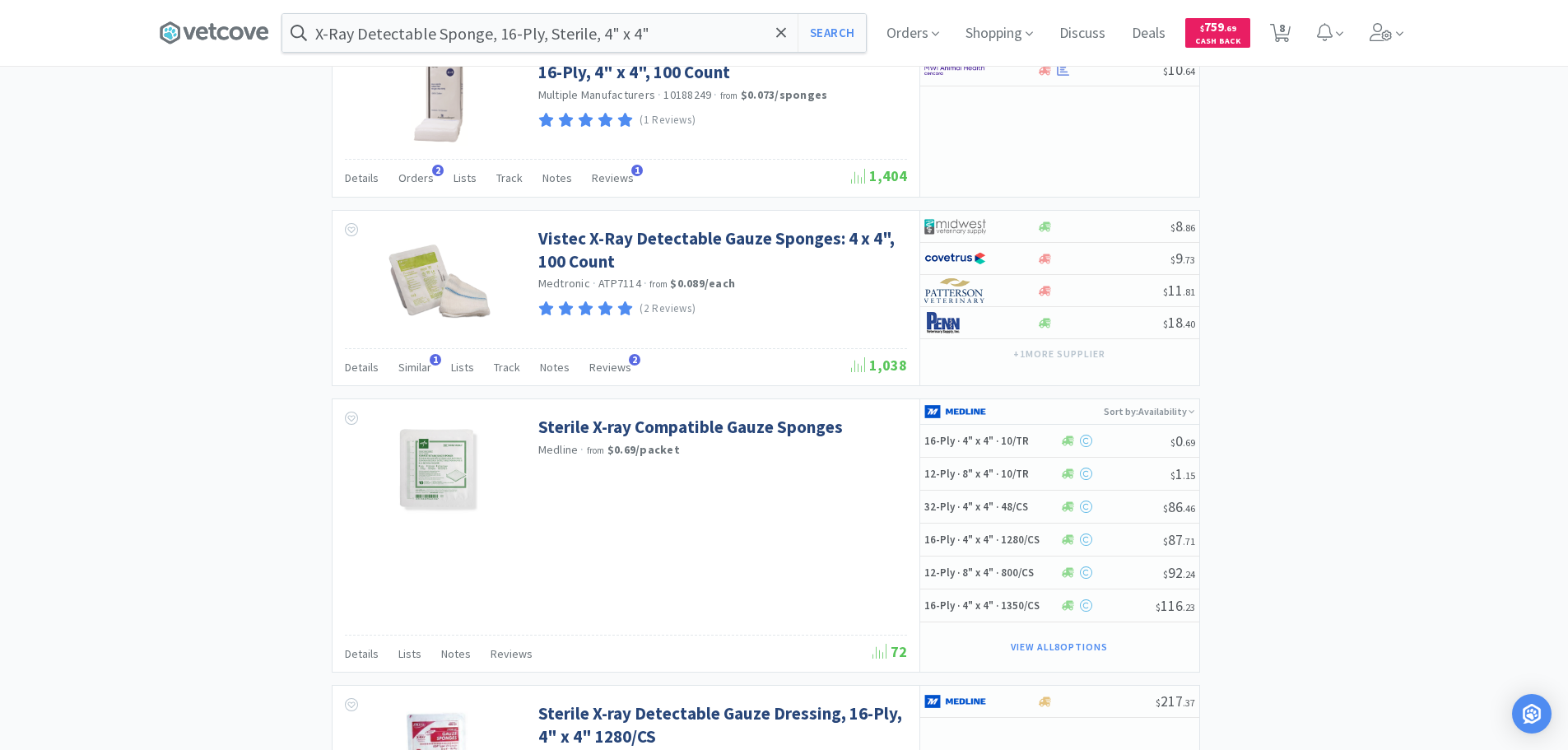
scroll to position [1646, 0]
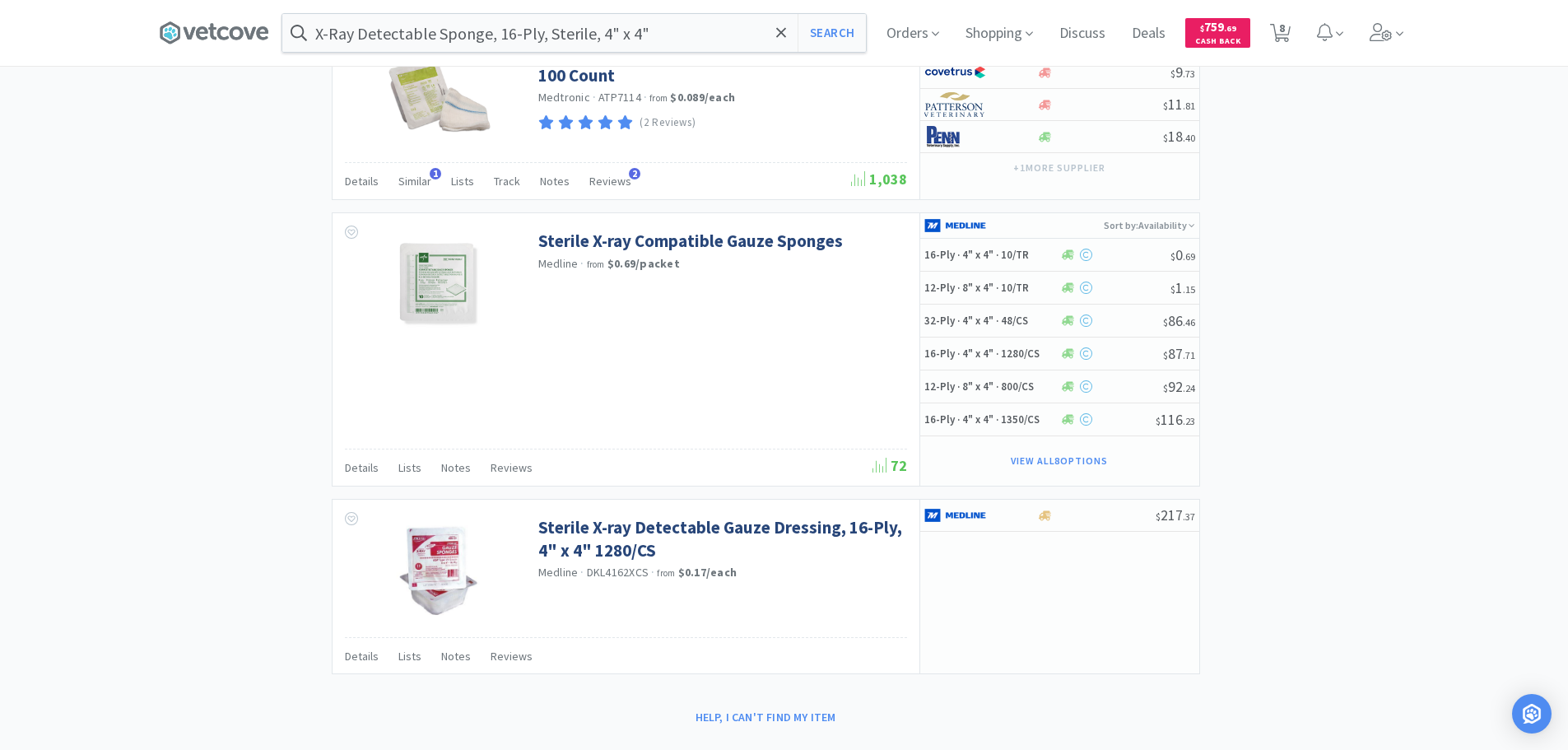
scroll to position [1861, 0]
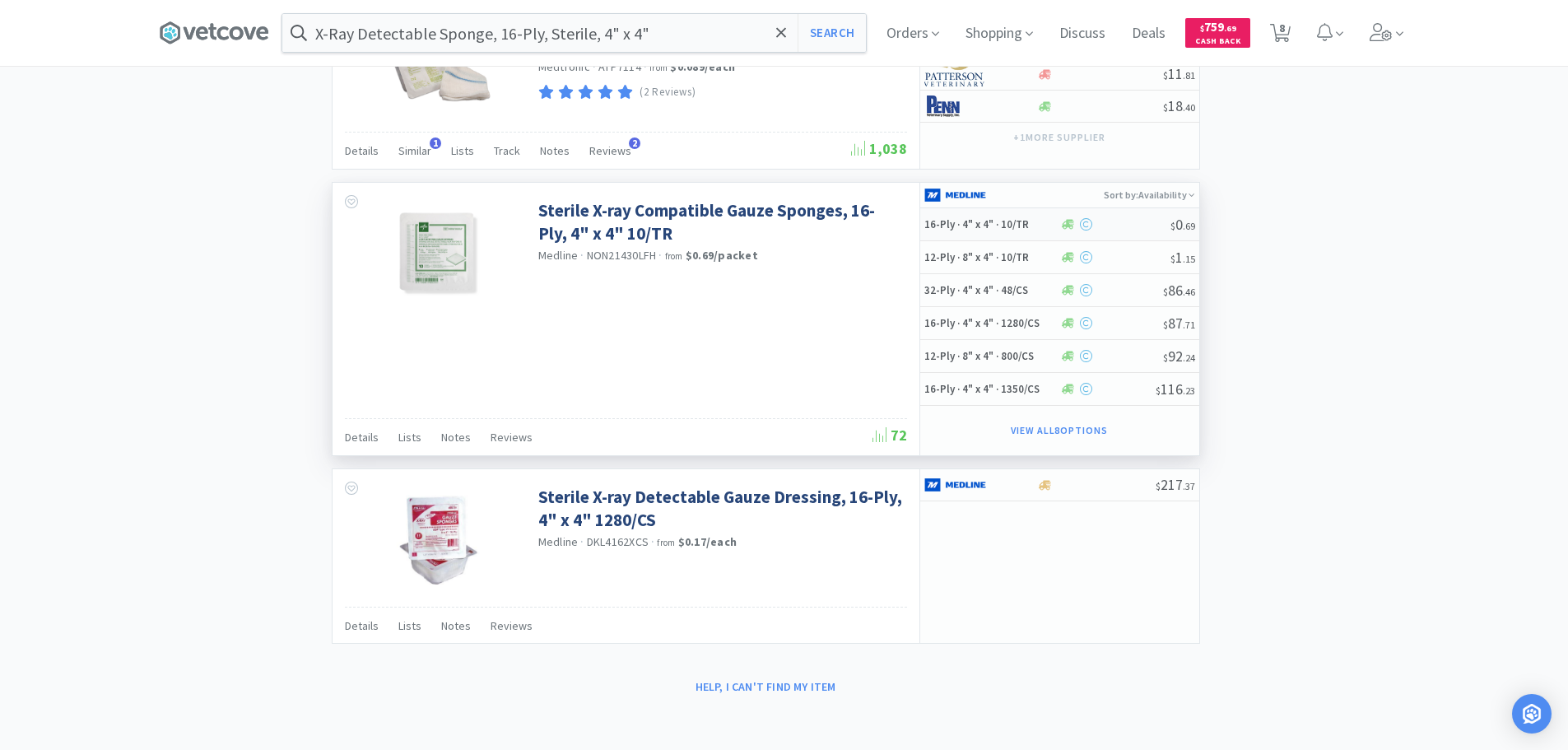
click at [1128, 225] on div at bounding box center [1115, 225] width 111 height 13
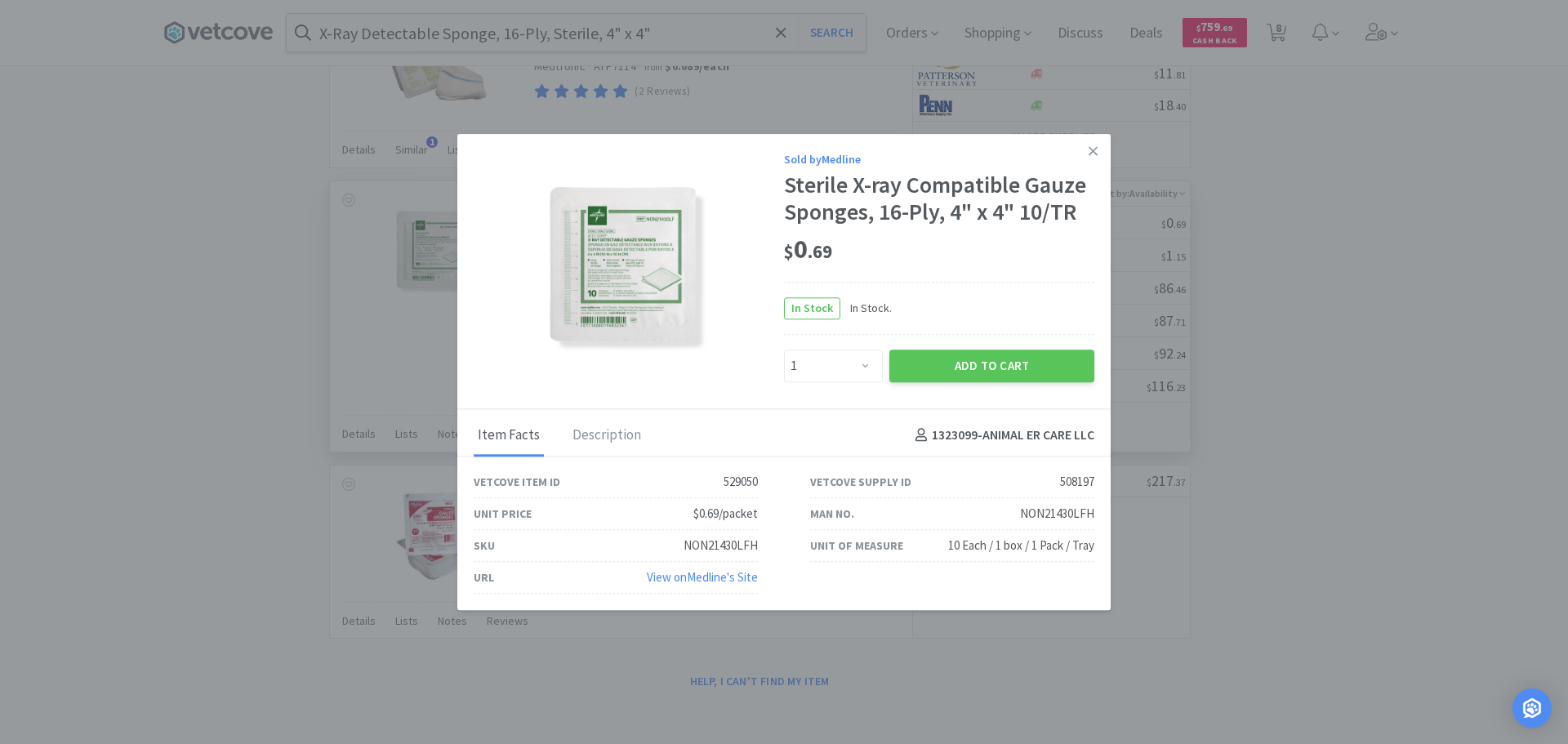
click at [1067, 251] on div "$ 0 . 69" at bounding box center [939, 249] width 310 height 34
click at [1062, 508] on div "NON21430LFH" at bounding box center [1057, 513] width 74 height 20
copy div "NON21430LFH"
click at [845, 367] on select "Enter Quantity 1 2 3 4 5 6 7 8 9 10 11 12 13 14 15 16 17 18 19 20 Enter Quantity" at bounding box center [833, 365] width 99 height 33
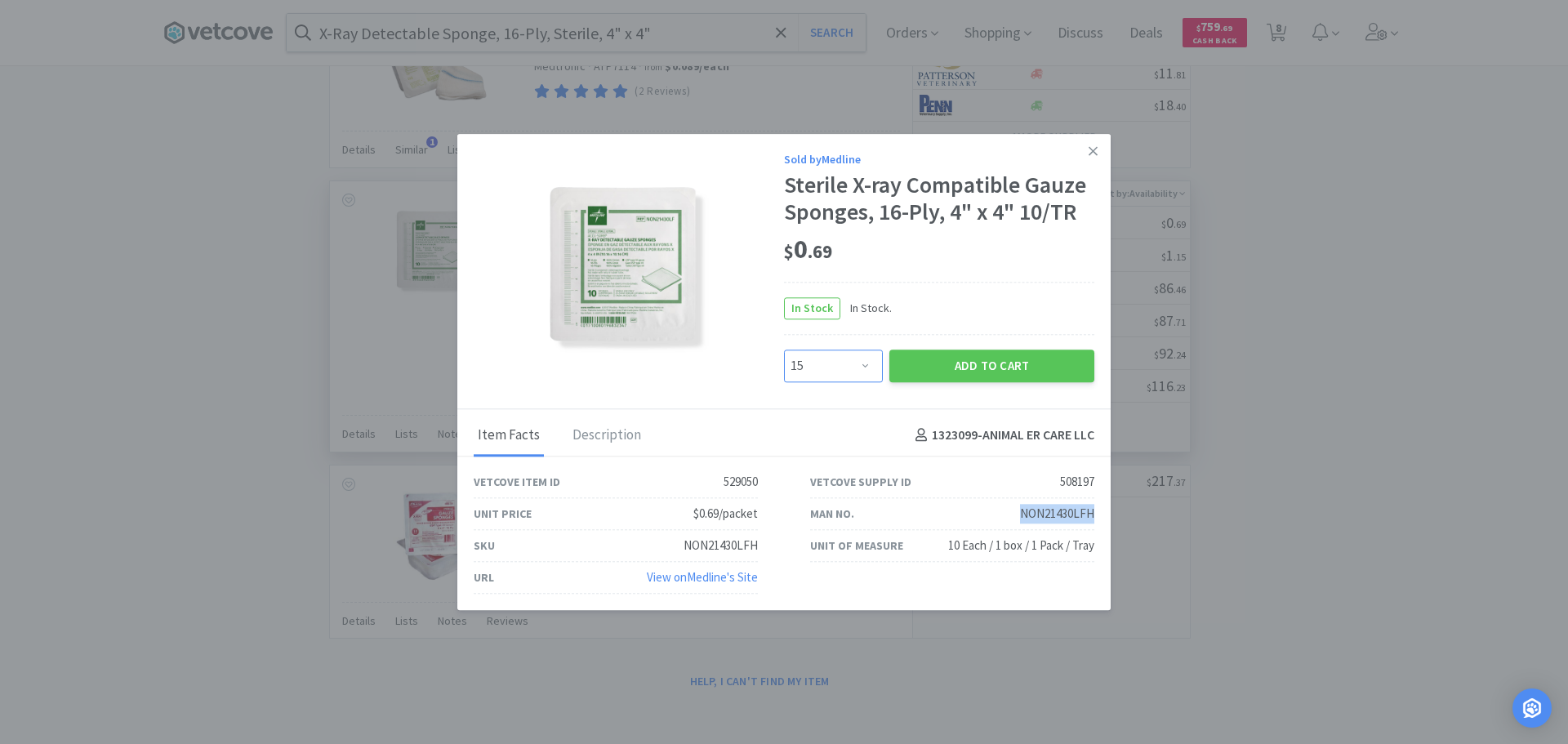
click at [784, 349] on select "Enter Quantity 1 2 3 4 5 6 7 8 9 10 11 12 13 14 15 16 17 18 19 20 Enter Quantity" at bounding box center [833, 365] width 99 height 33
click at [942, 371] on button "Add to Cart" at bounding box center [992, 365] width 205 height 33
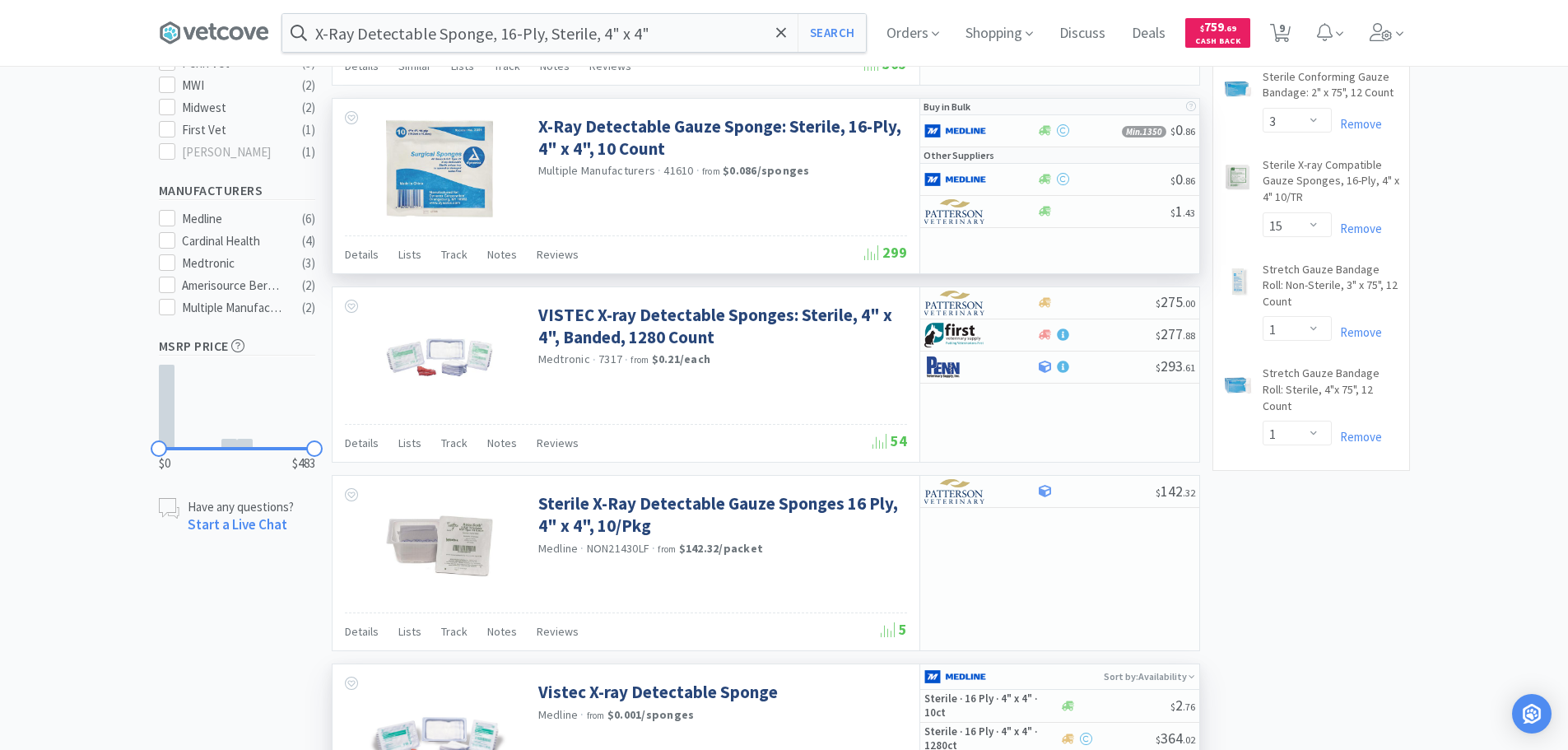
scroll to position [0, 0]
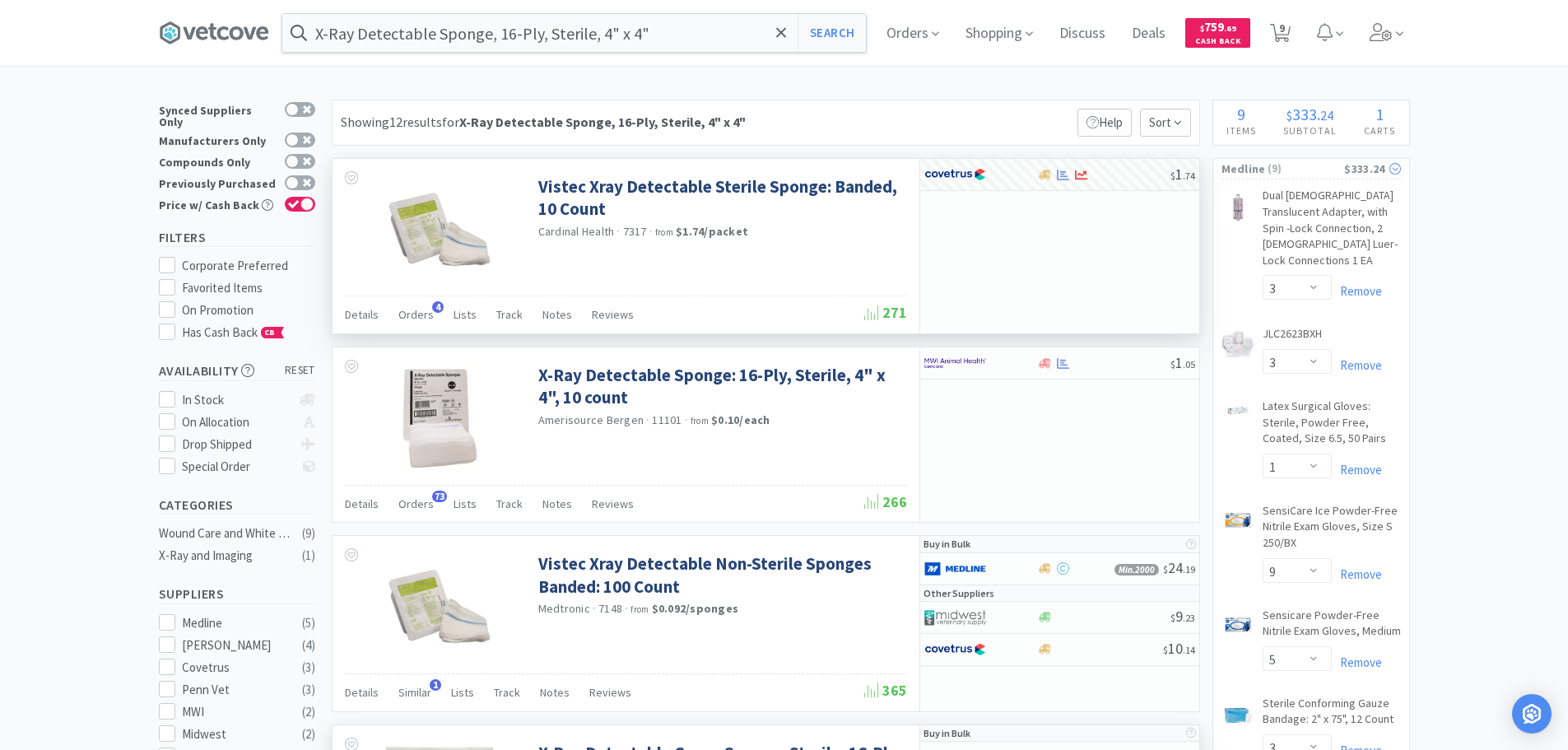
click at [1319, 165] on span "( 9 )" at bounding box center [1306, 169] width 79 height 16
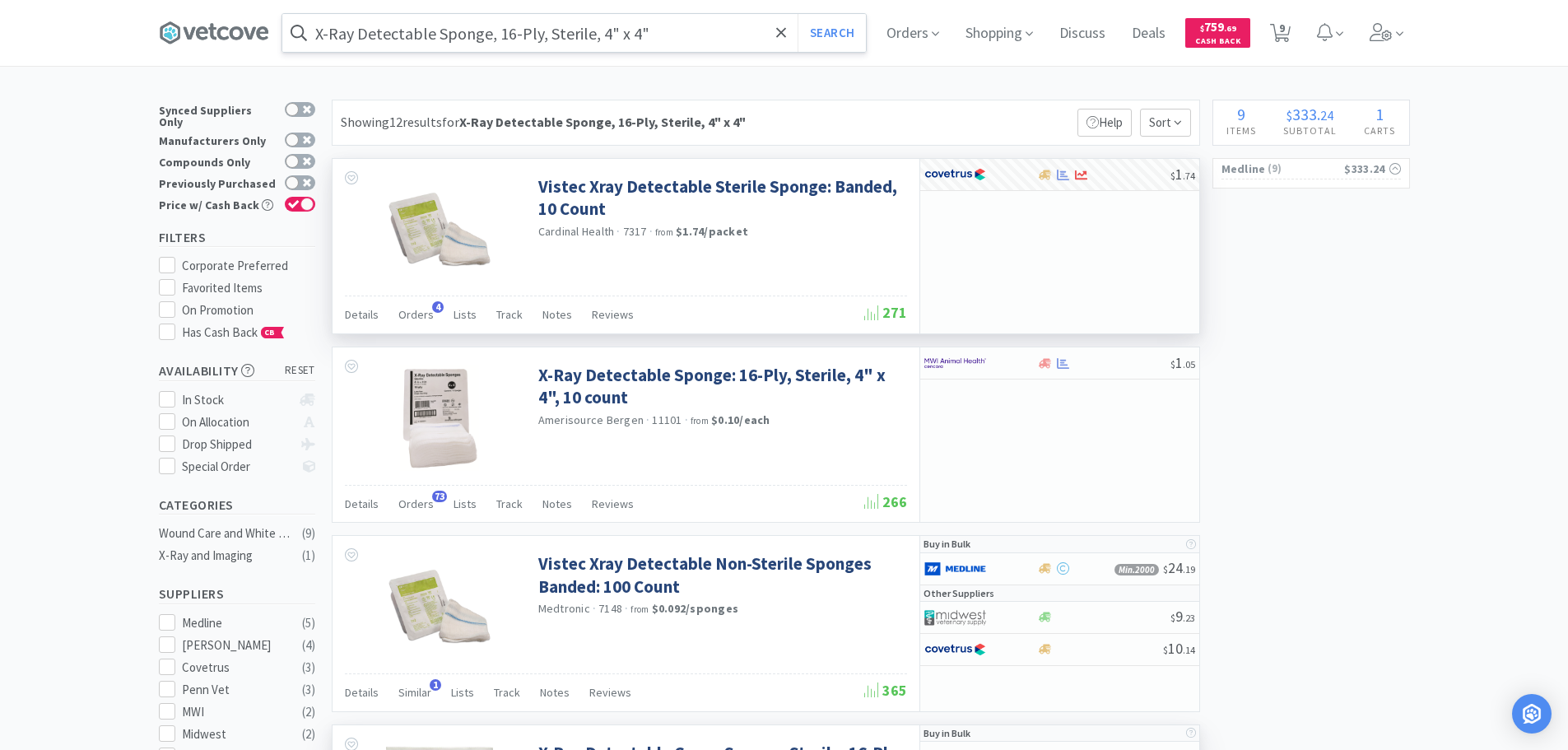
click at [639, 30] on input "X-Ray Detectable Sponge, 16-Ply, Sterile, 4" x 4"" at bounding box center [574, 33] width 584 height 38
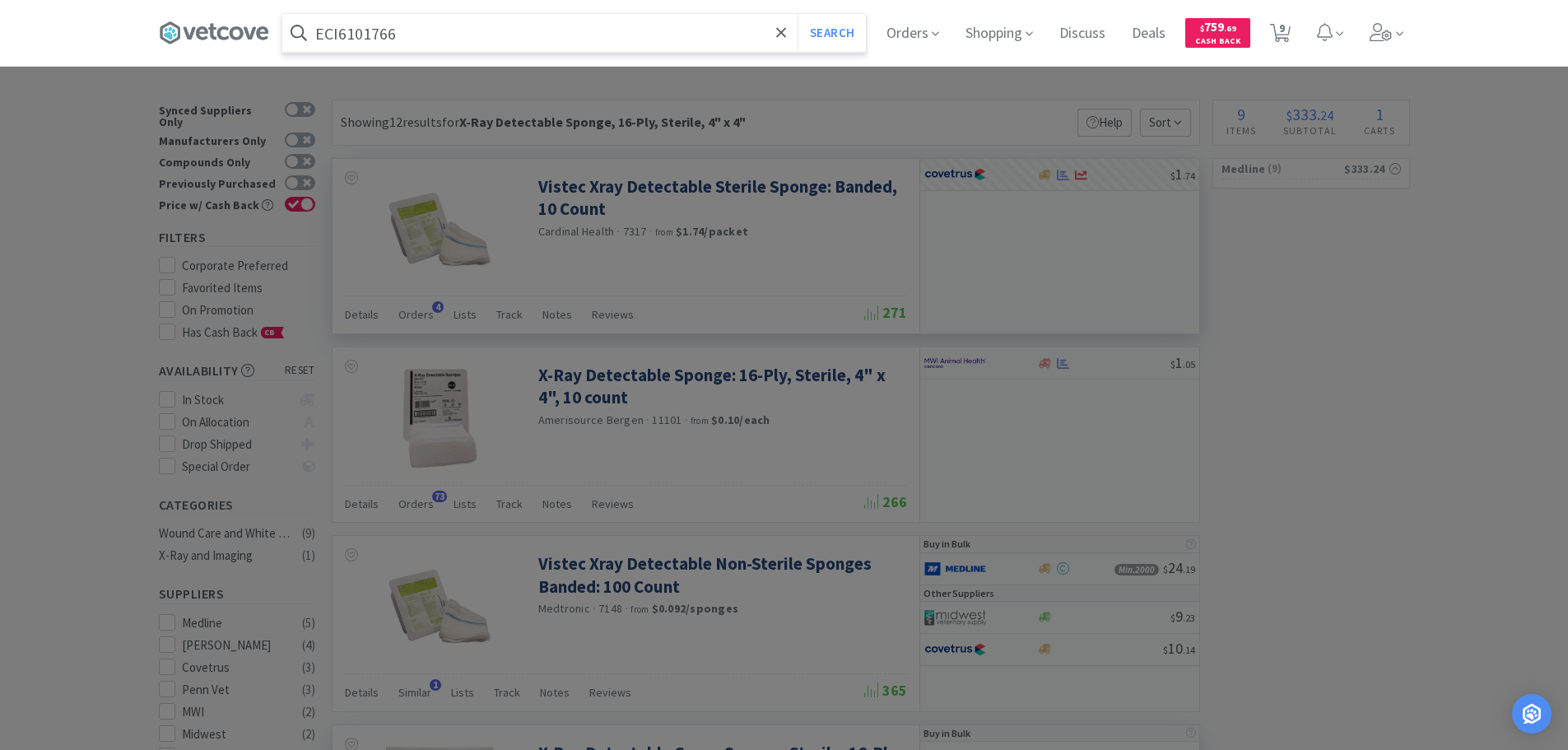
click at [797, 14] on button "Search" at bounding box center [832, 33] width 68 height 38
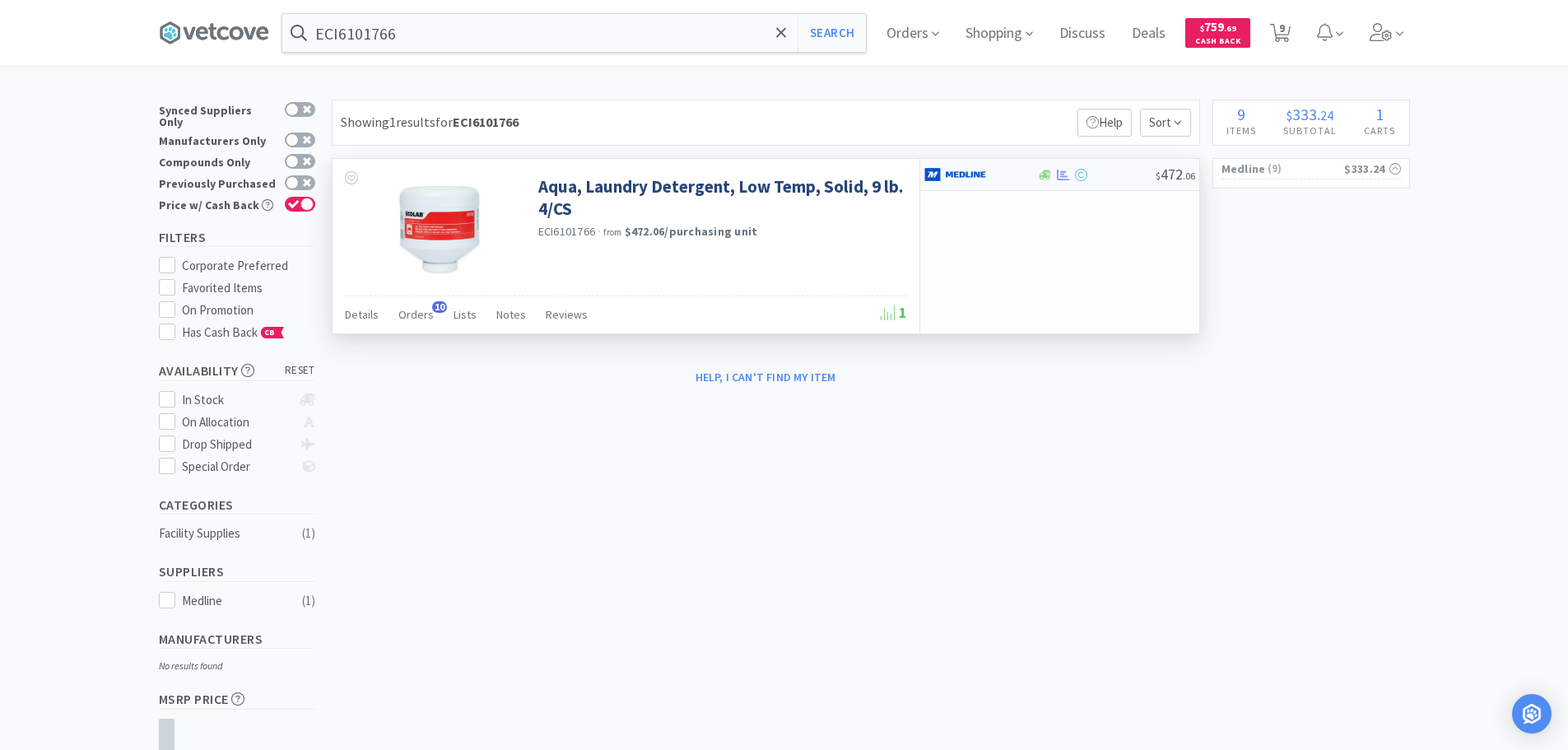
click at [1118, 182] on div "$ 472 . 06" at bounding box center [1060, 175] width 279 height 32
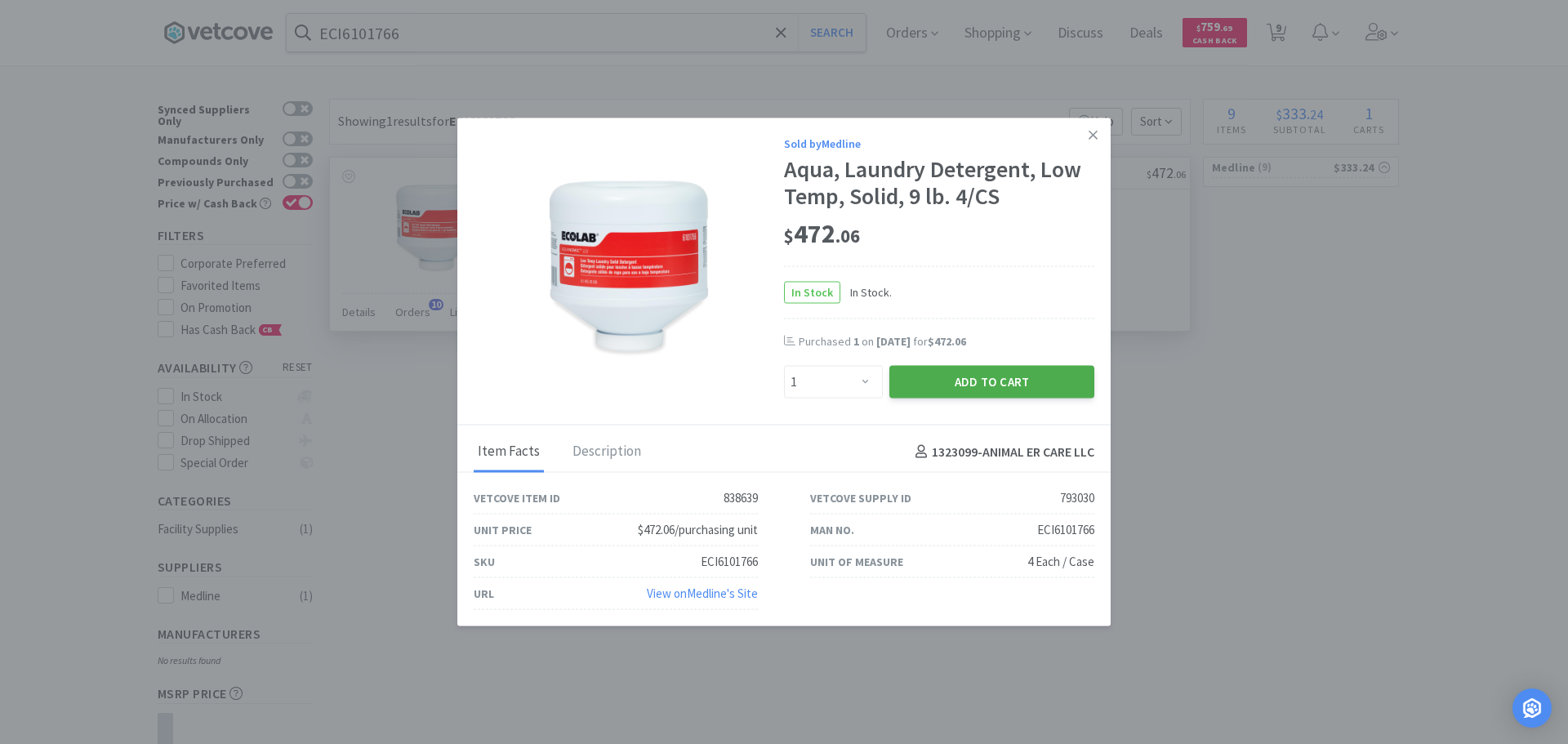
click at [940, 388] on button "Add to Cart" at bounding box center [992, 382] width 205 height 33
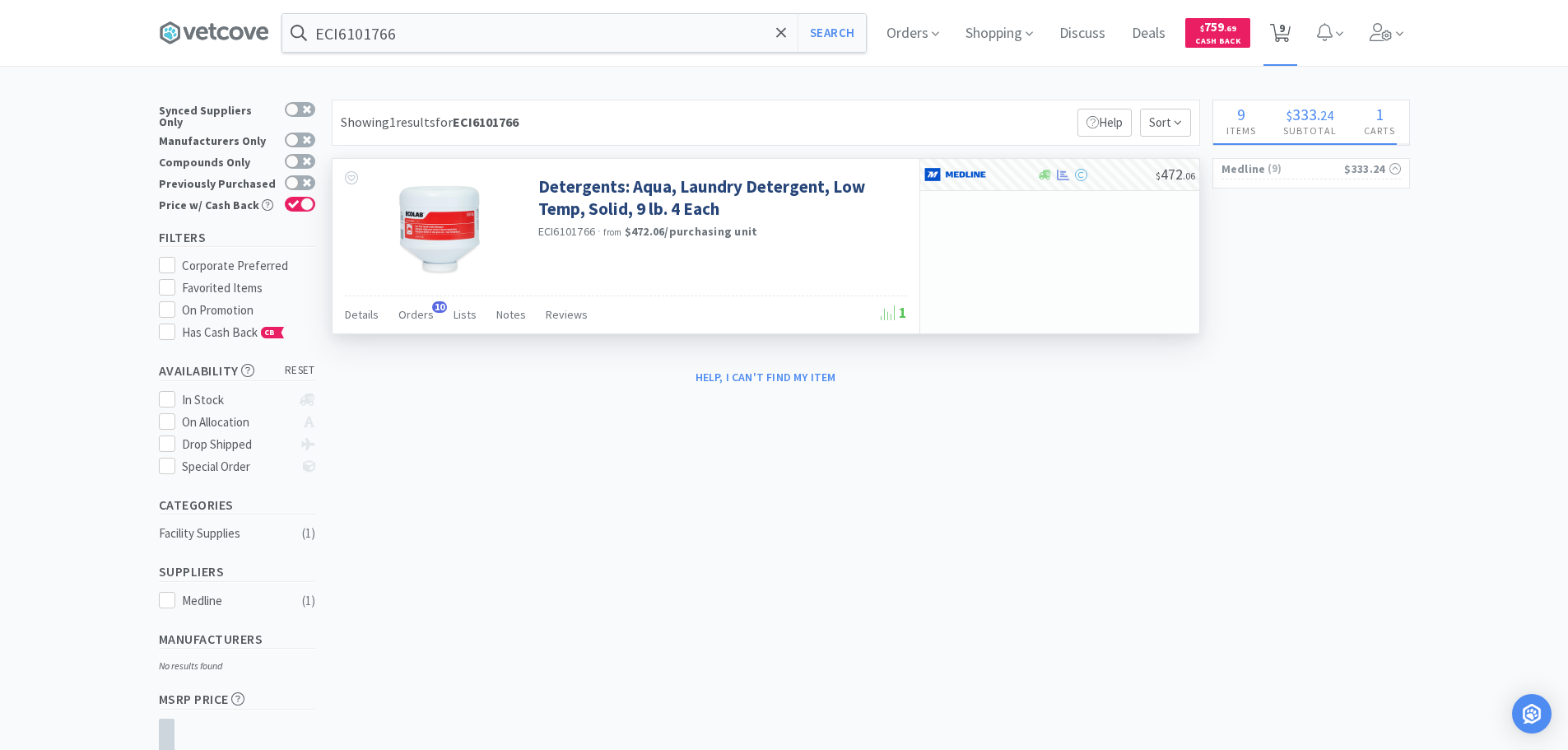
click at [1285, 38] on span "9" at bounding box center [1282, 28] width 5 height 66
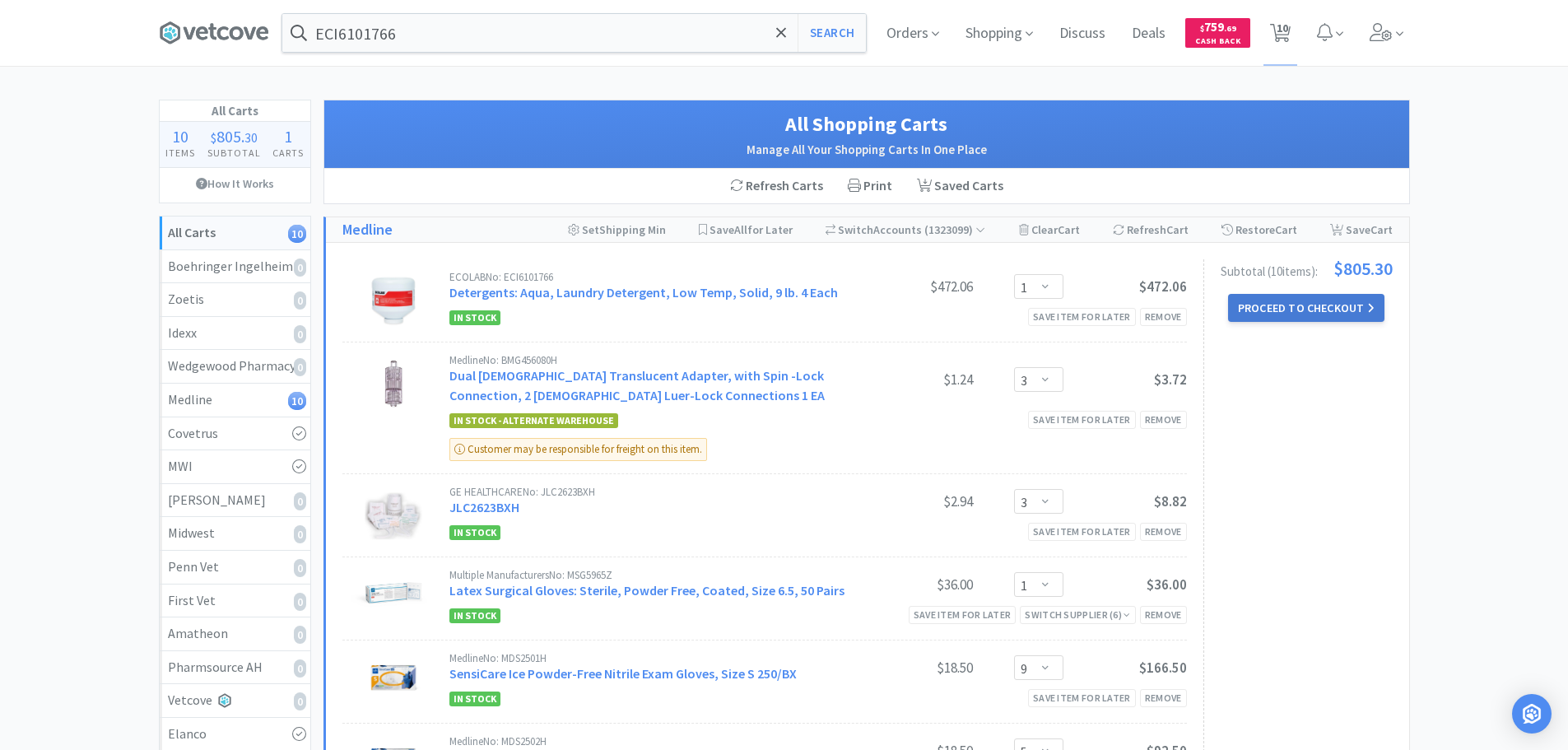
click at [1316, 315] on button "Proceed to Checkout" at bounding box center [1306, 307] width 156 height 28
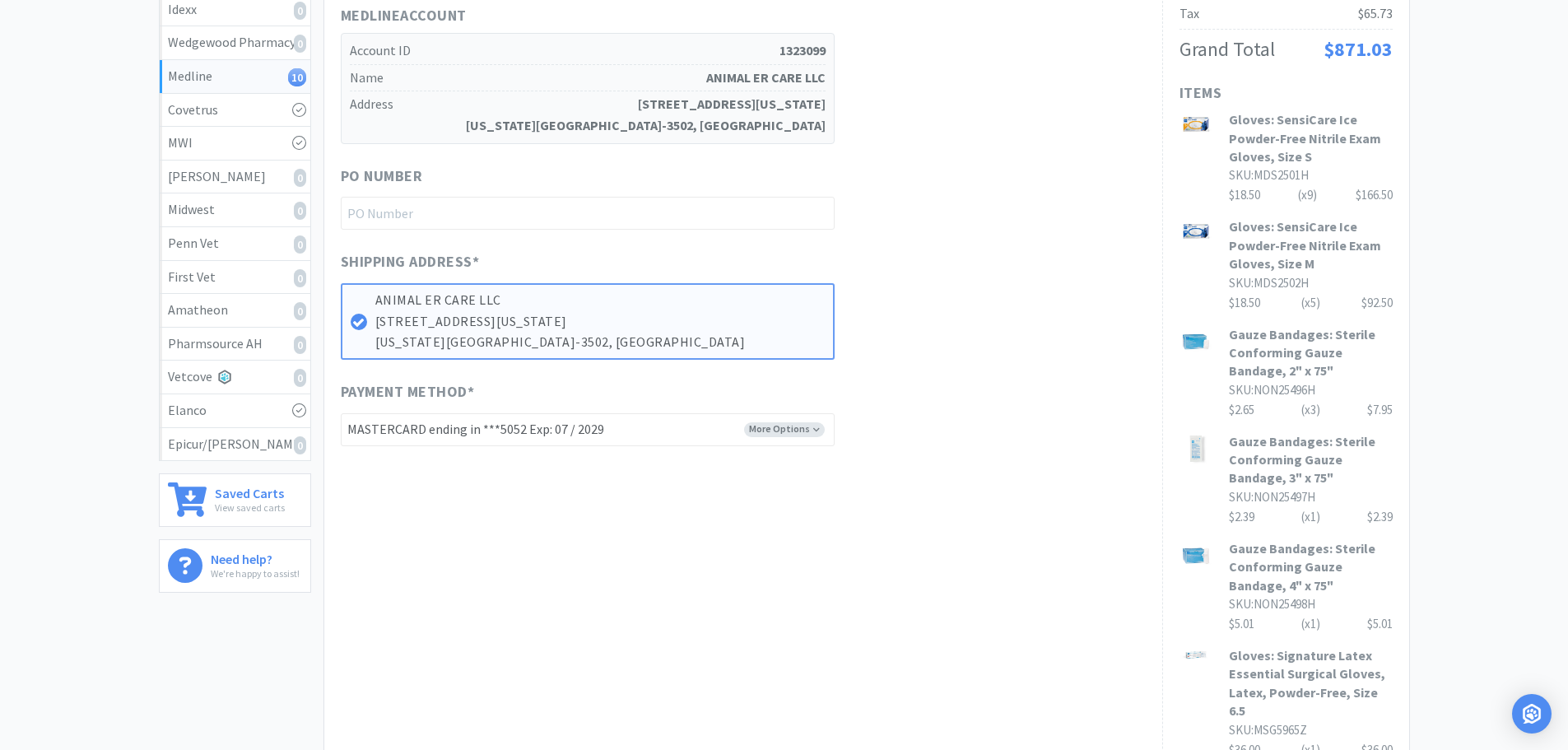
scroll to position [330, 0]
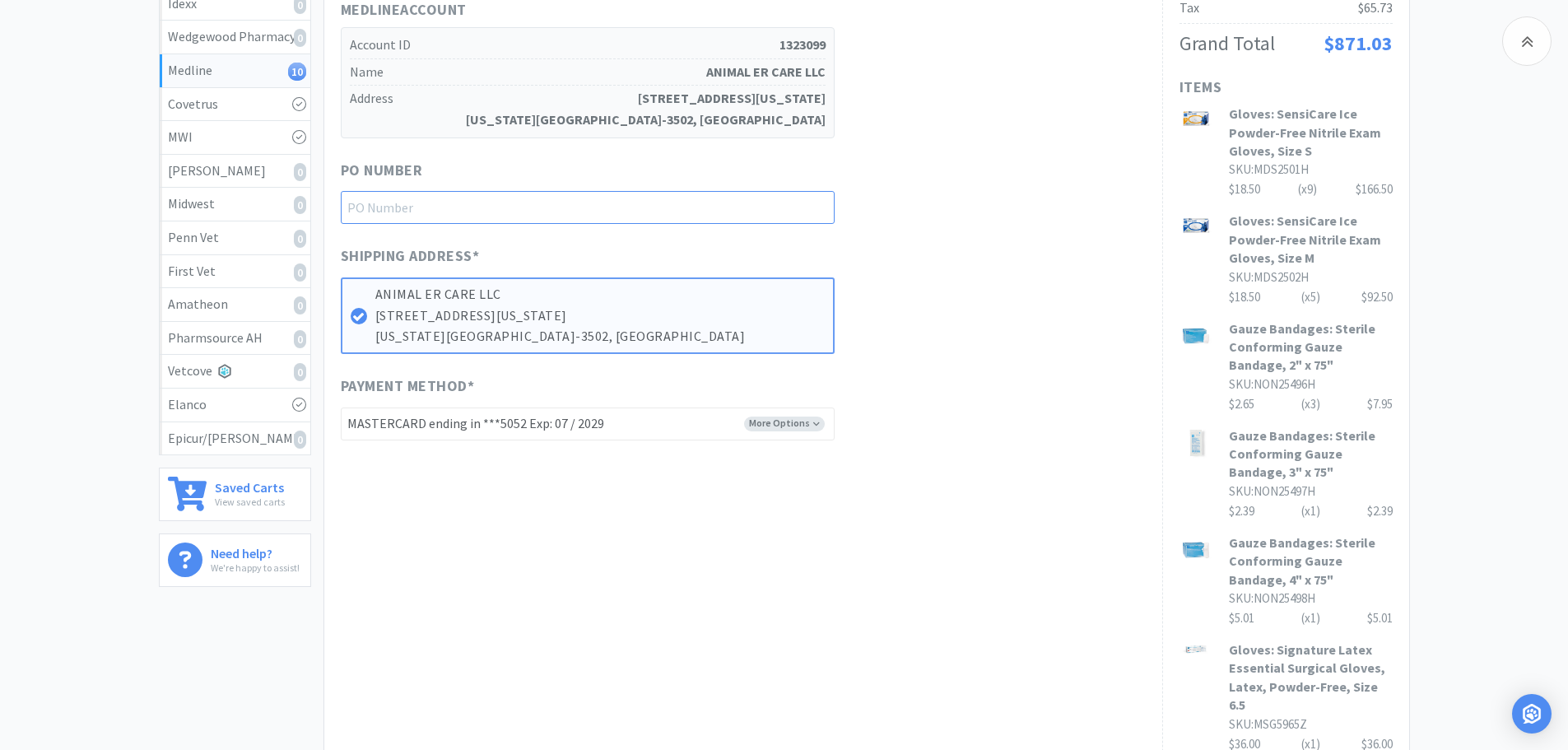
click at [581, 202] on input "text" at bounding box center [587, 207] width 494 height 33
click at [1009, 288] on div "Shipping Address * ANIMAL ER CARE LLC 5520 N NEVADA AVE STE 150 COLORADO SPRING…" at bounding box center [743, 299] width 805 height 110
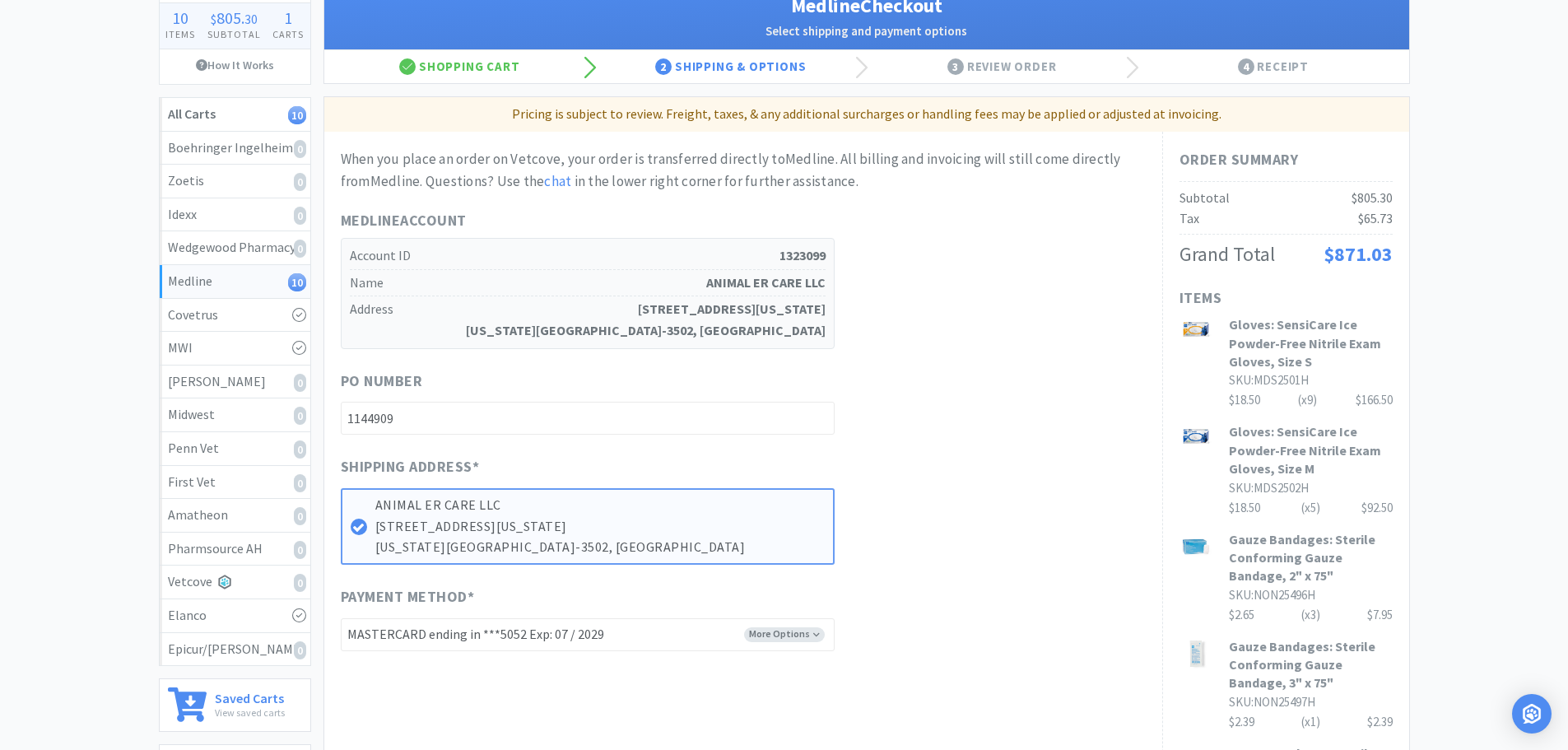
scroll to position [0, 0]
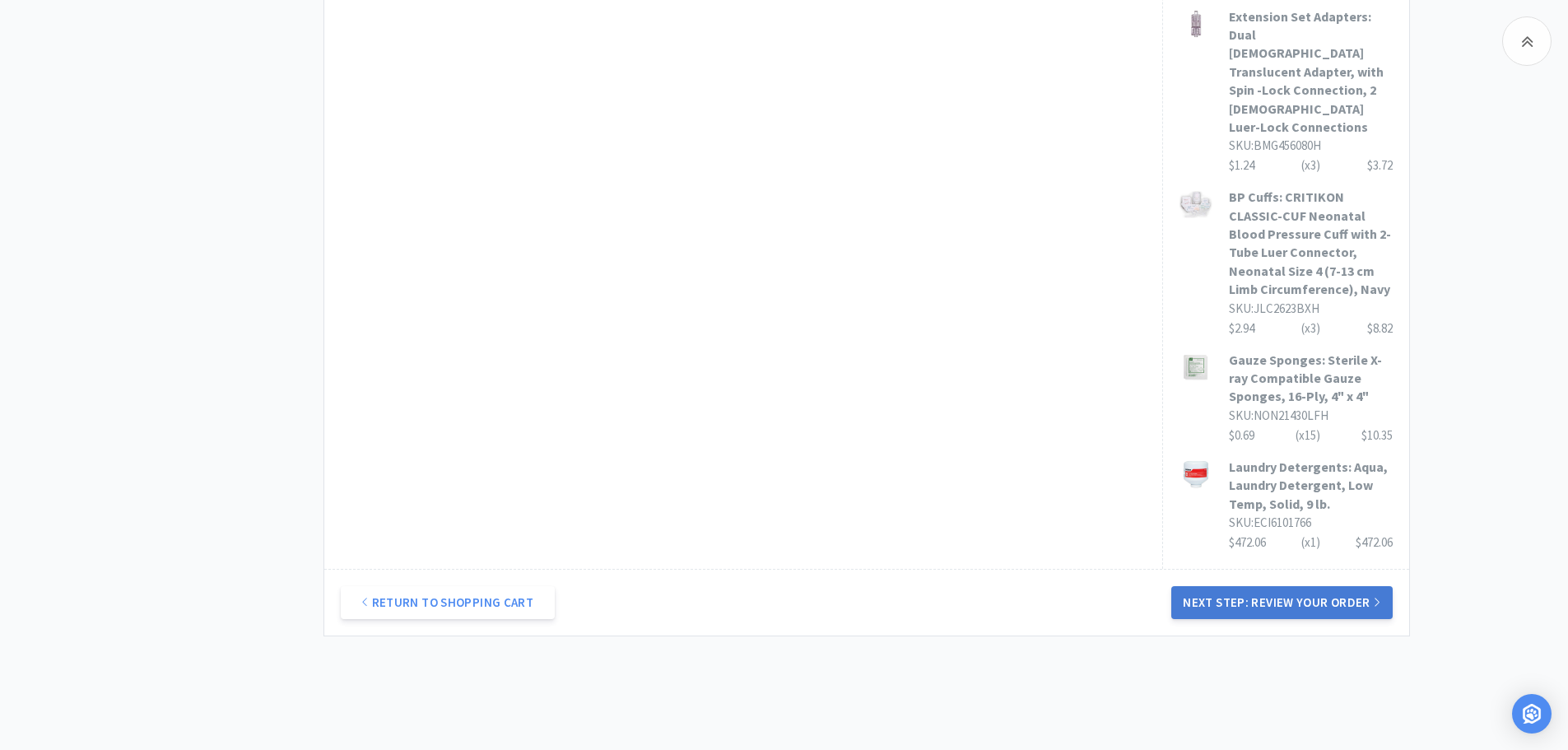
click at [1273, 587] on button "Next Step: Review Your Order" at bounding box center [1282, 603] width 221 height 33
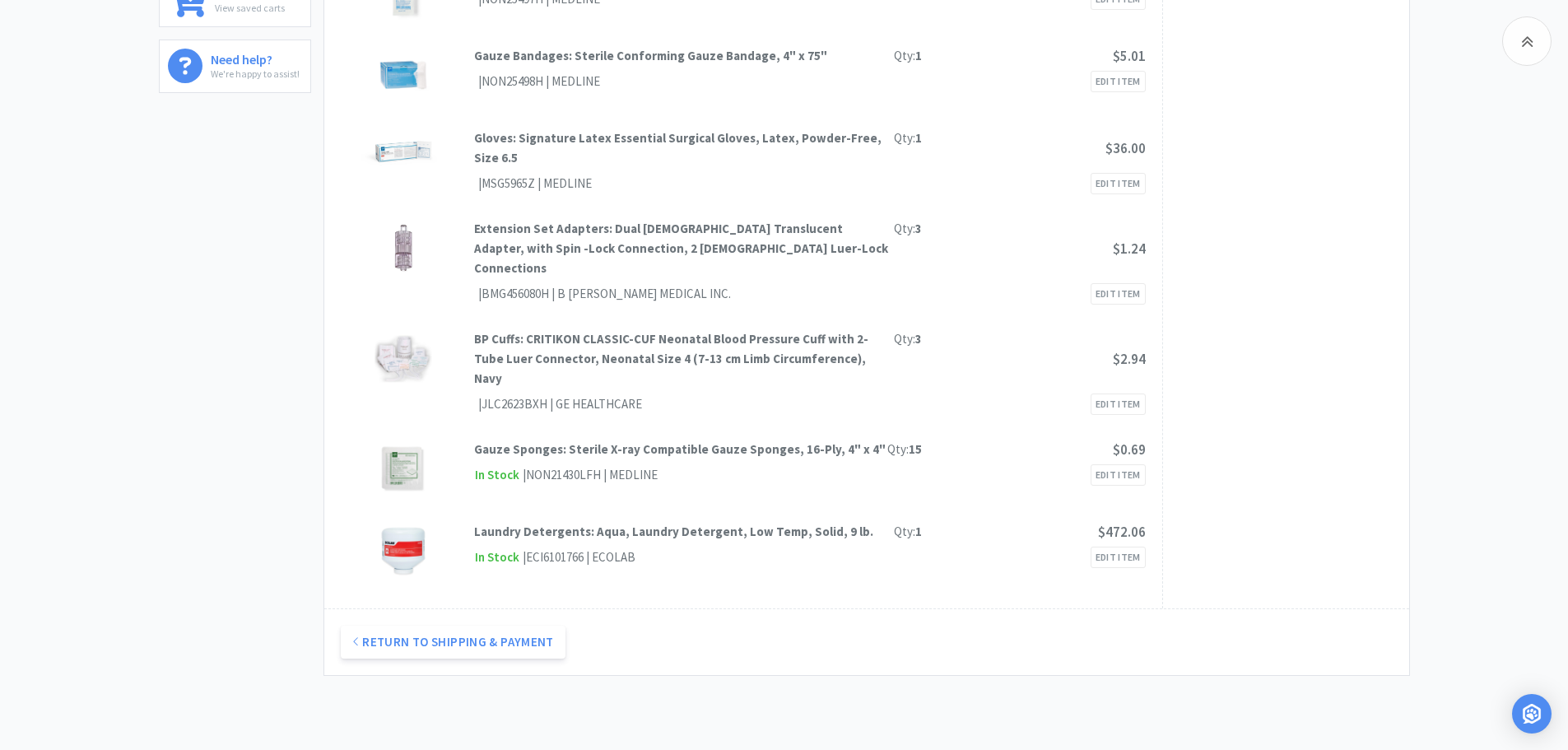
scroll to position [453, 0]
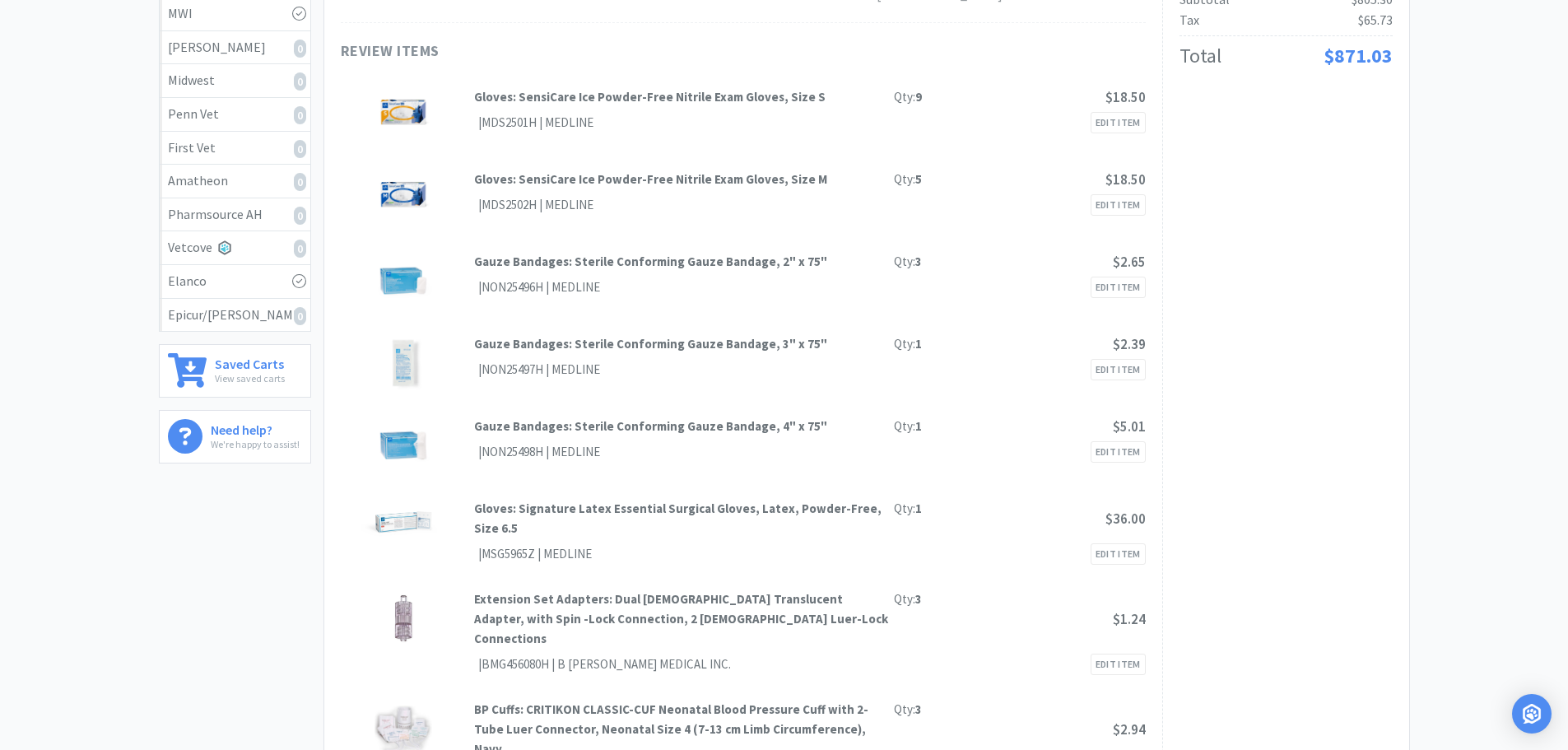
click at [1026, 268] on div "Review your final checkout items below before placing your order. When you clic…" at bounding box center [743, 388] width 838 height 1181
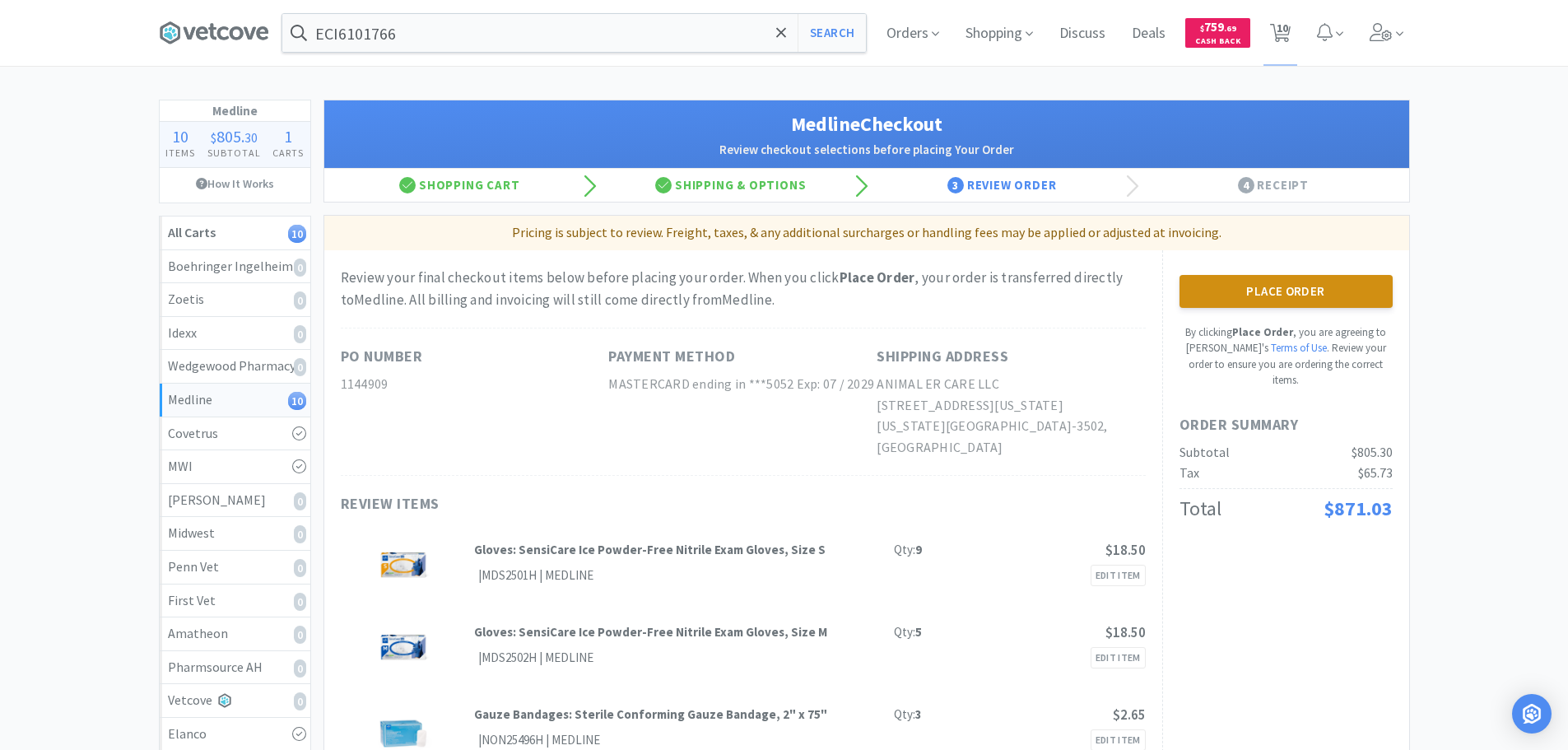
click at [1317, 301] on button "Place Order" at bounding box center [1285, 291] width 213 height 33
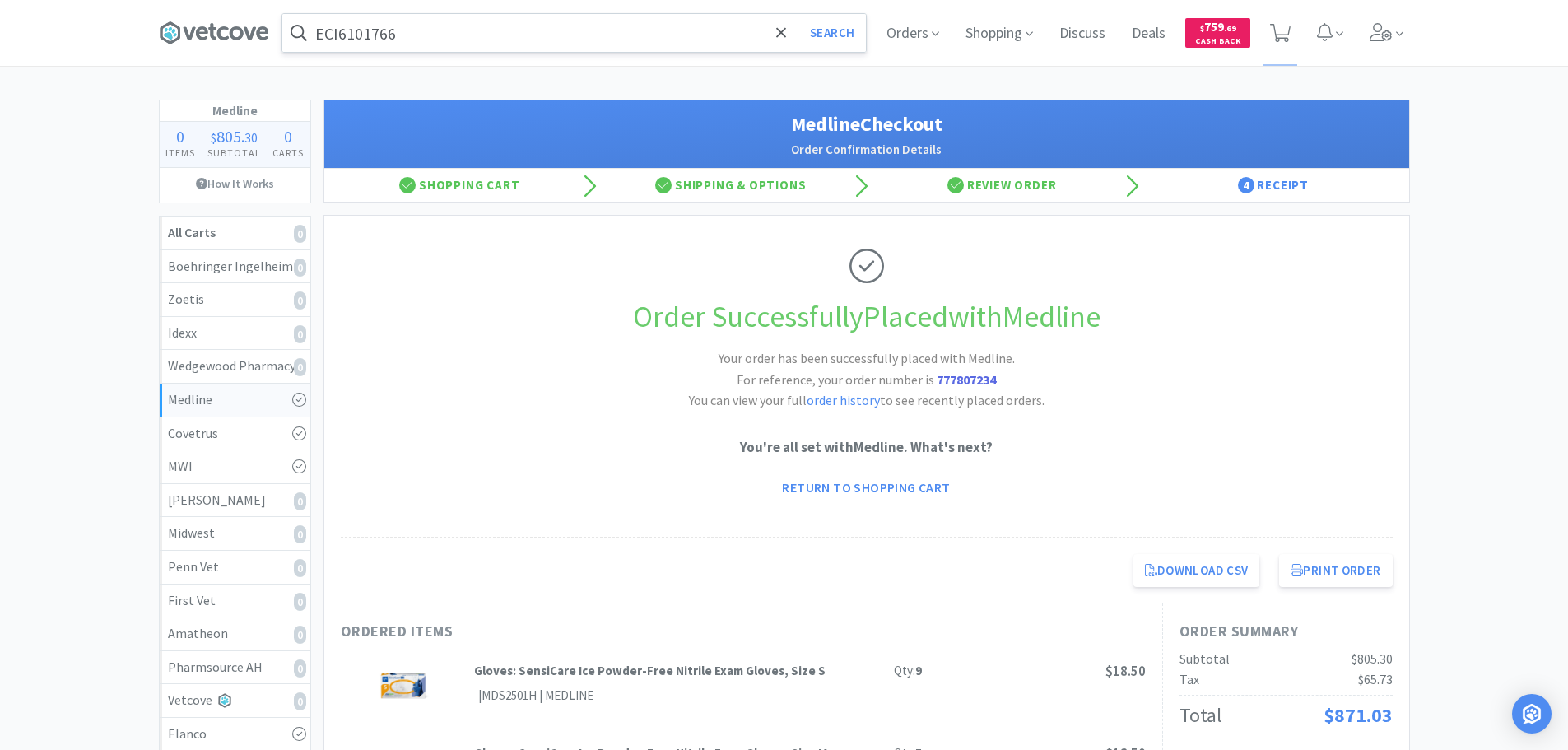
click at [614, 38] on input "ECI6101766" at bounding box center [574, 33] width 584 height 38
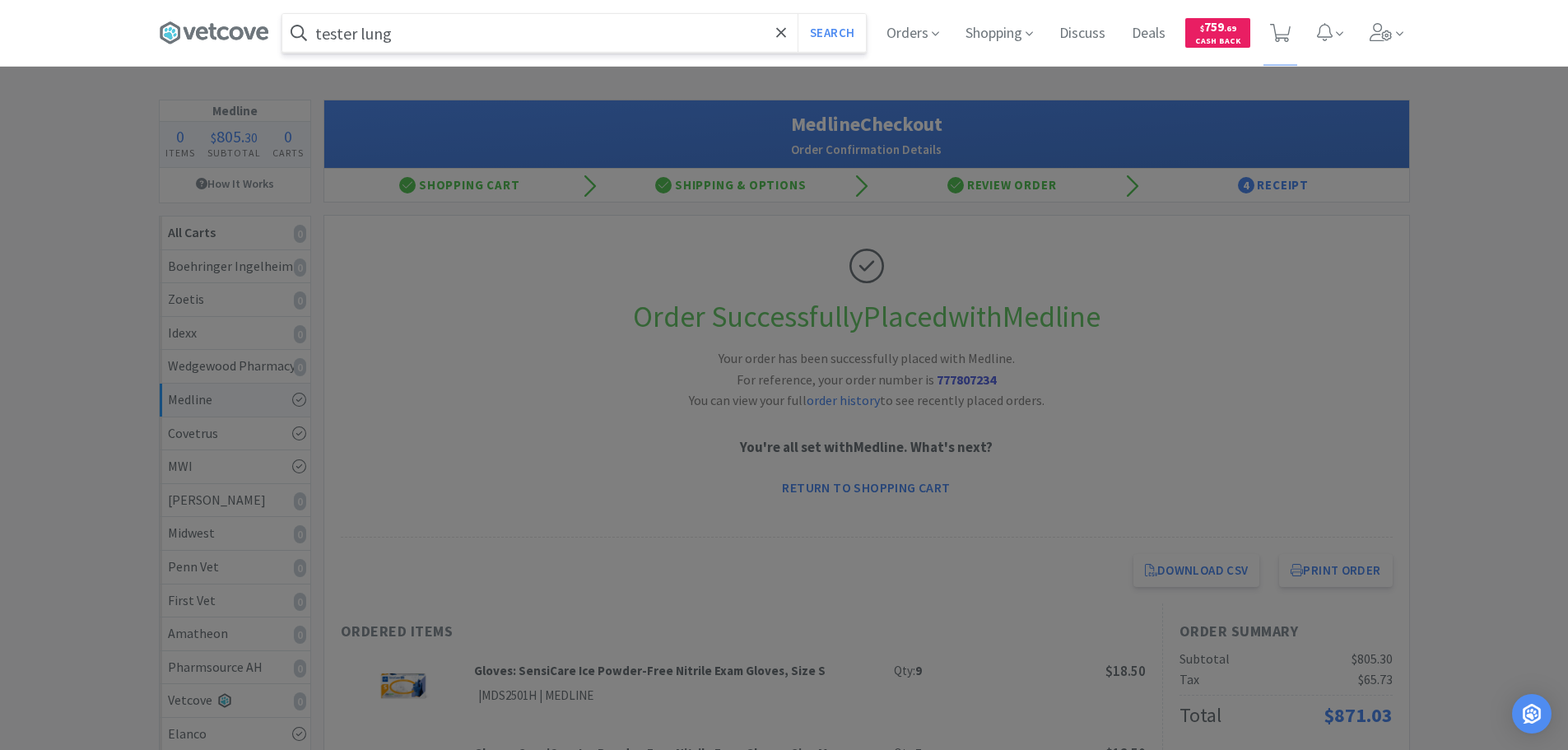
click at [797, 14] on button "Search" at bounding box center [832, 33] width 68 height 38
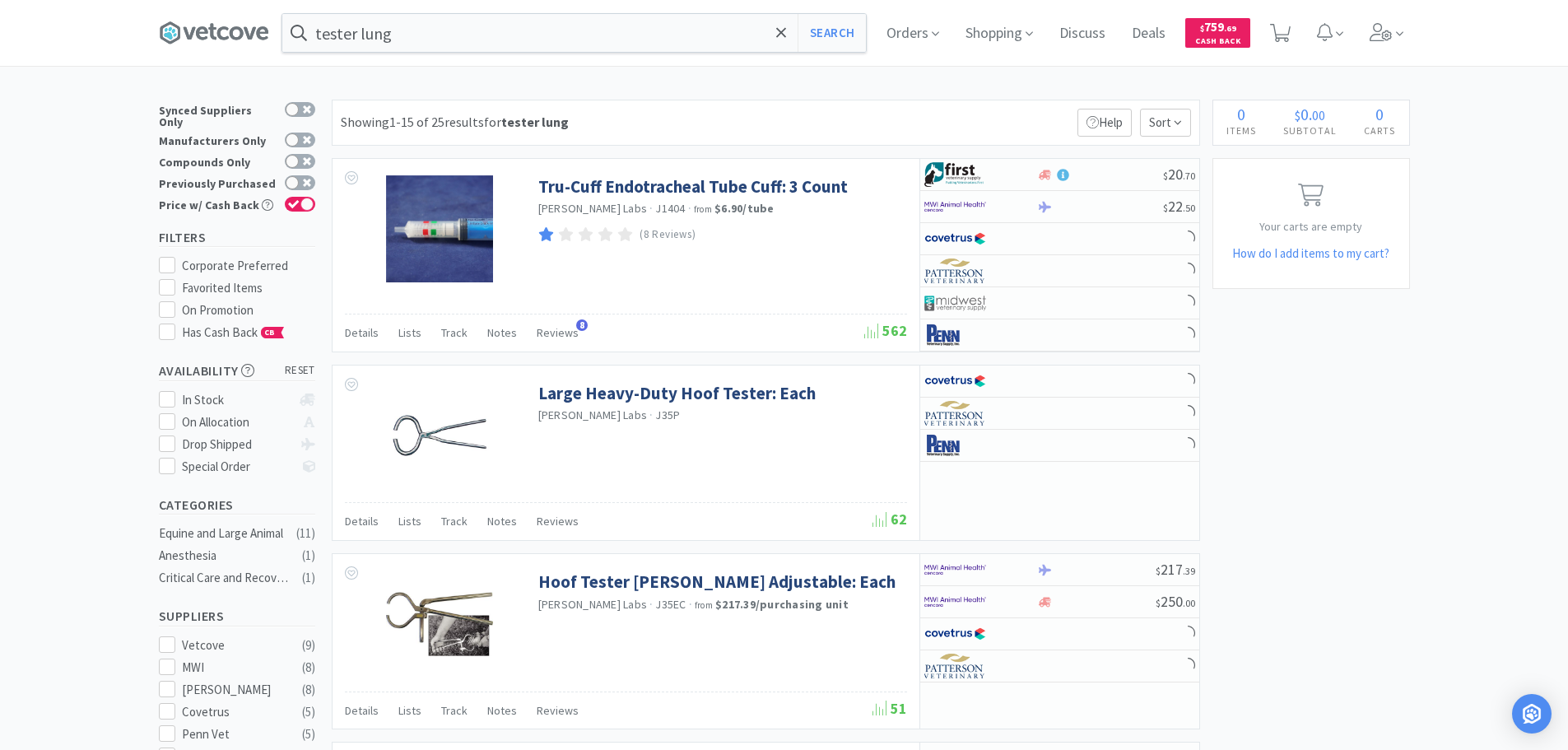
click at [681, 103] on div "Showing 1-15 of 25 results for tester lung Filters Help Sort" at bounding box center [765, 122] width 868 height 46
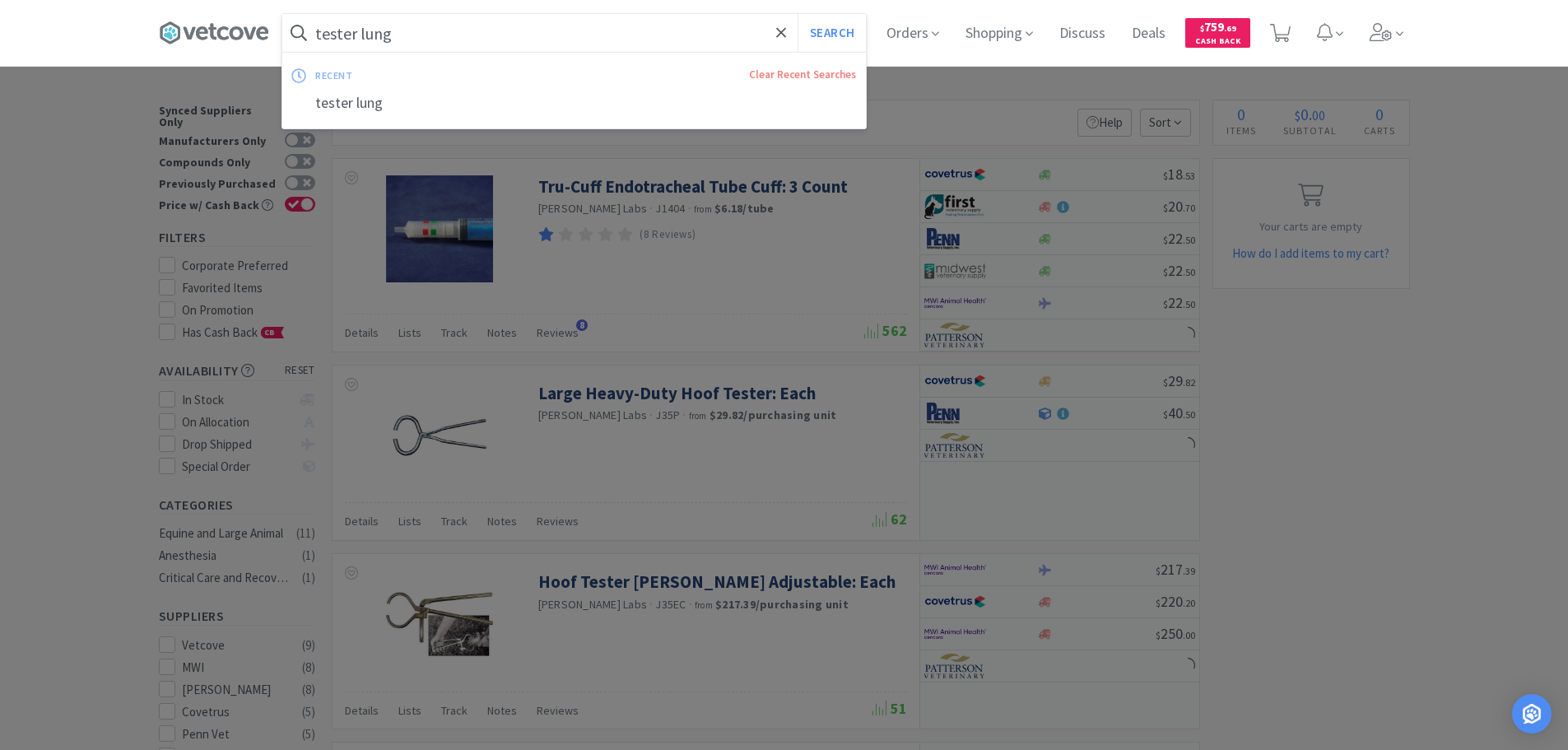
click at [450, 27] on input "tester lung" at bounding box center [574, 33] width 584 height 38
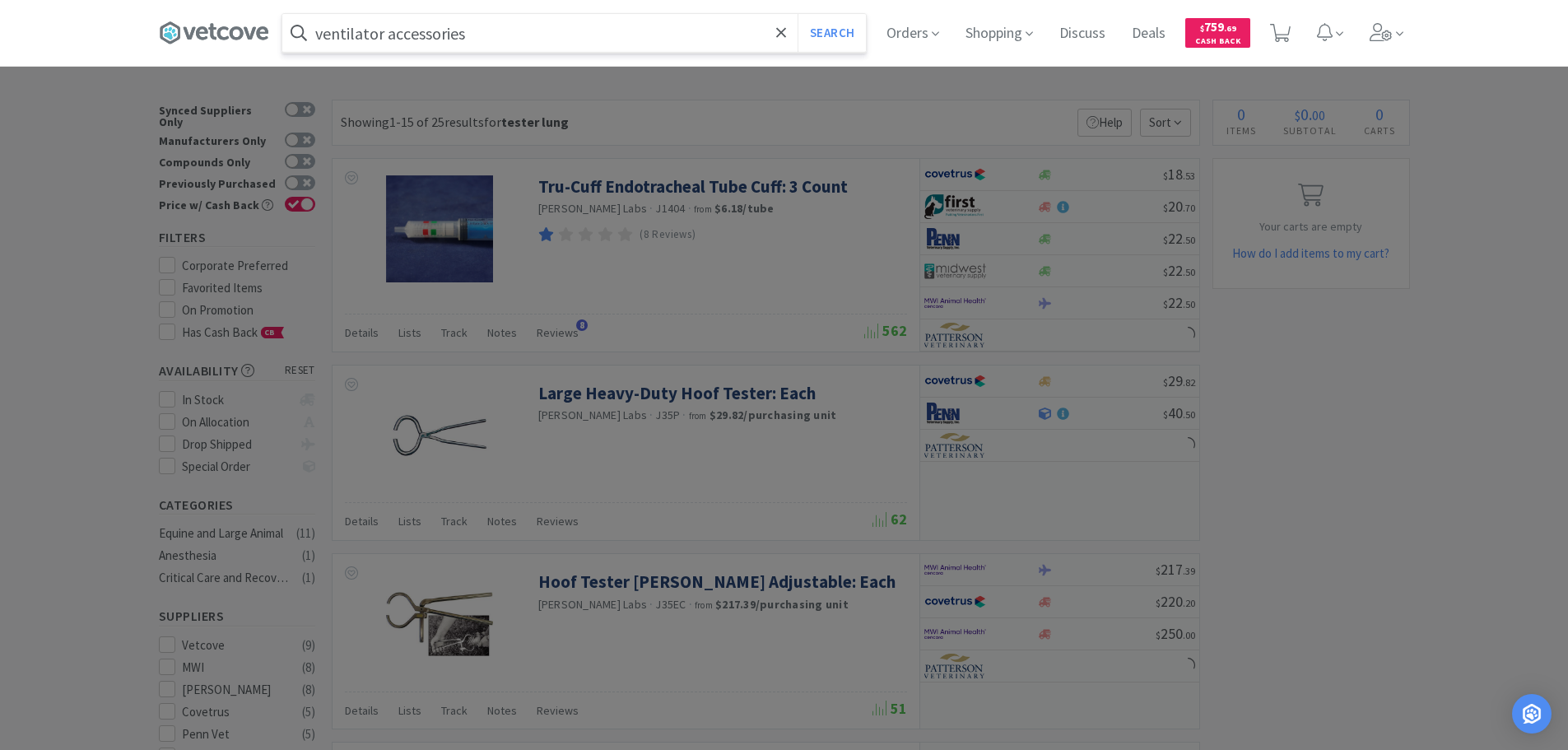
click at [797, 14] on button "Search" at bounding box center [832, 33] width 68 height 38
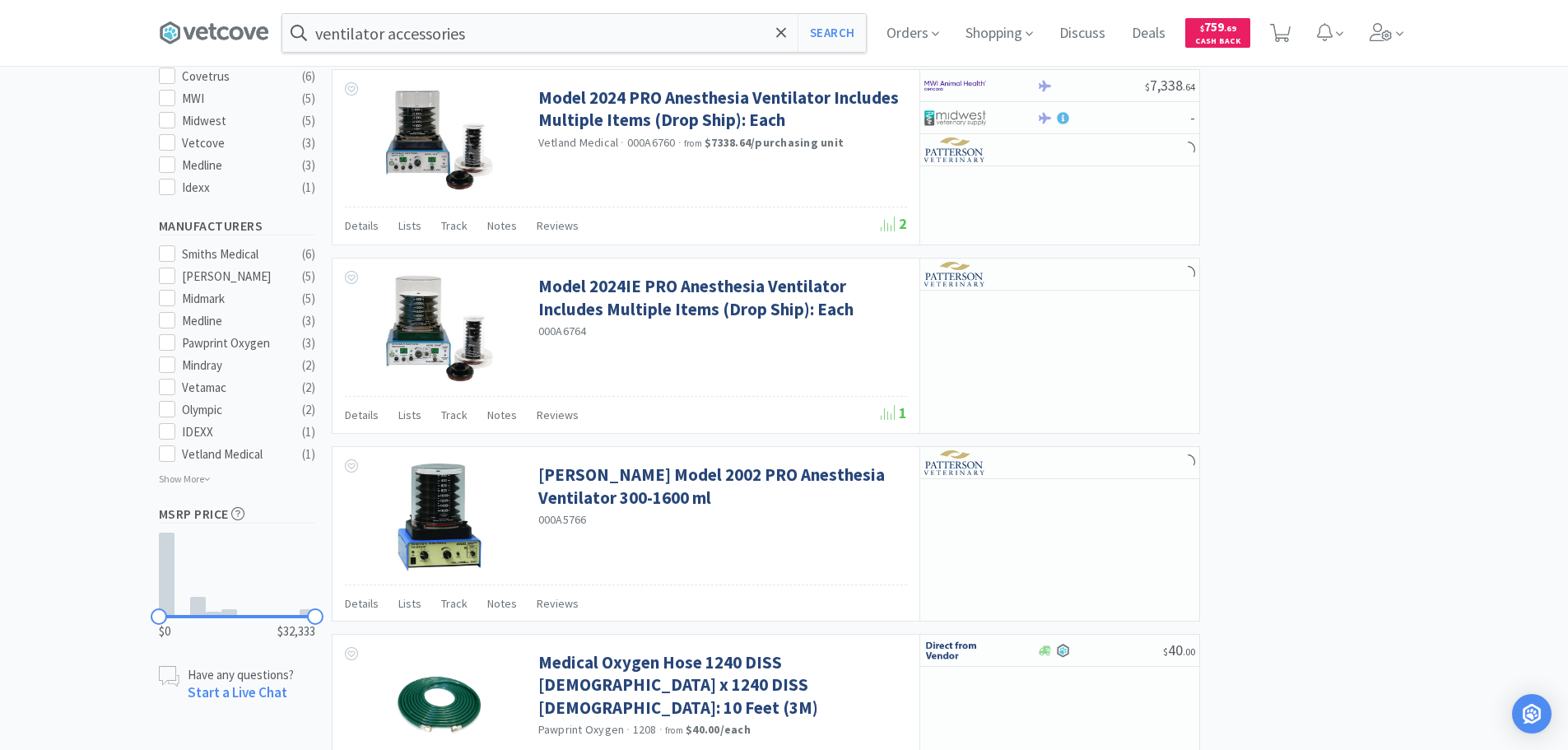
scroll to position [658, 0]
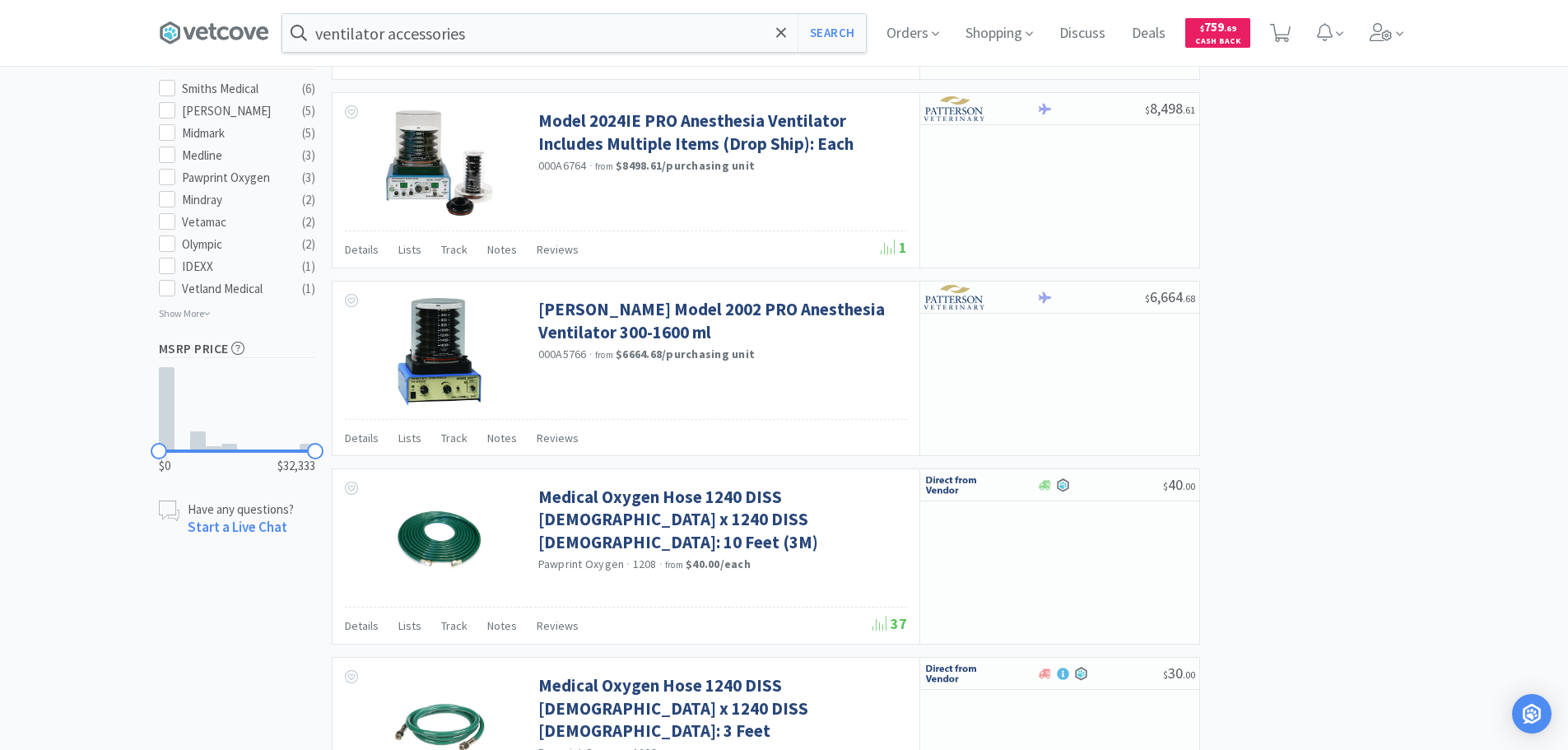
click at [1356, 207] on div "× Filter Results Synced Suppliers Only Manufacturers Only Compounds Only Previo…" at bounding box center [784, 764] width 1251 height 2977
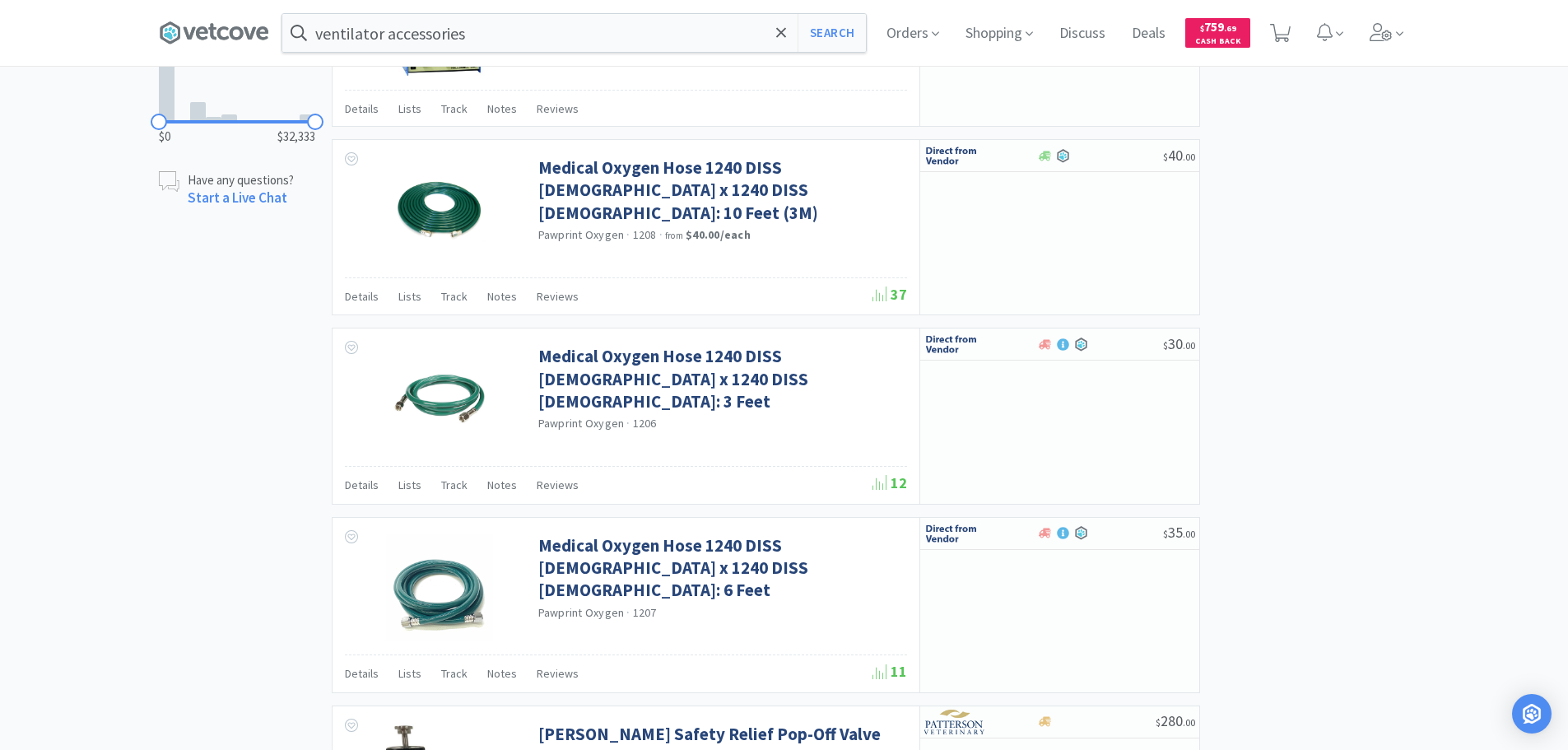
click at [1356, 207] on div "× Filter Results Synced Suppliers Only Manufacturers Only Compounds Only Previo…" at bounding box center [784, 436] width 1251 height 2977
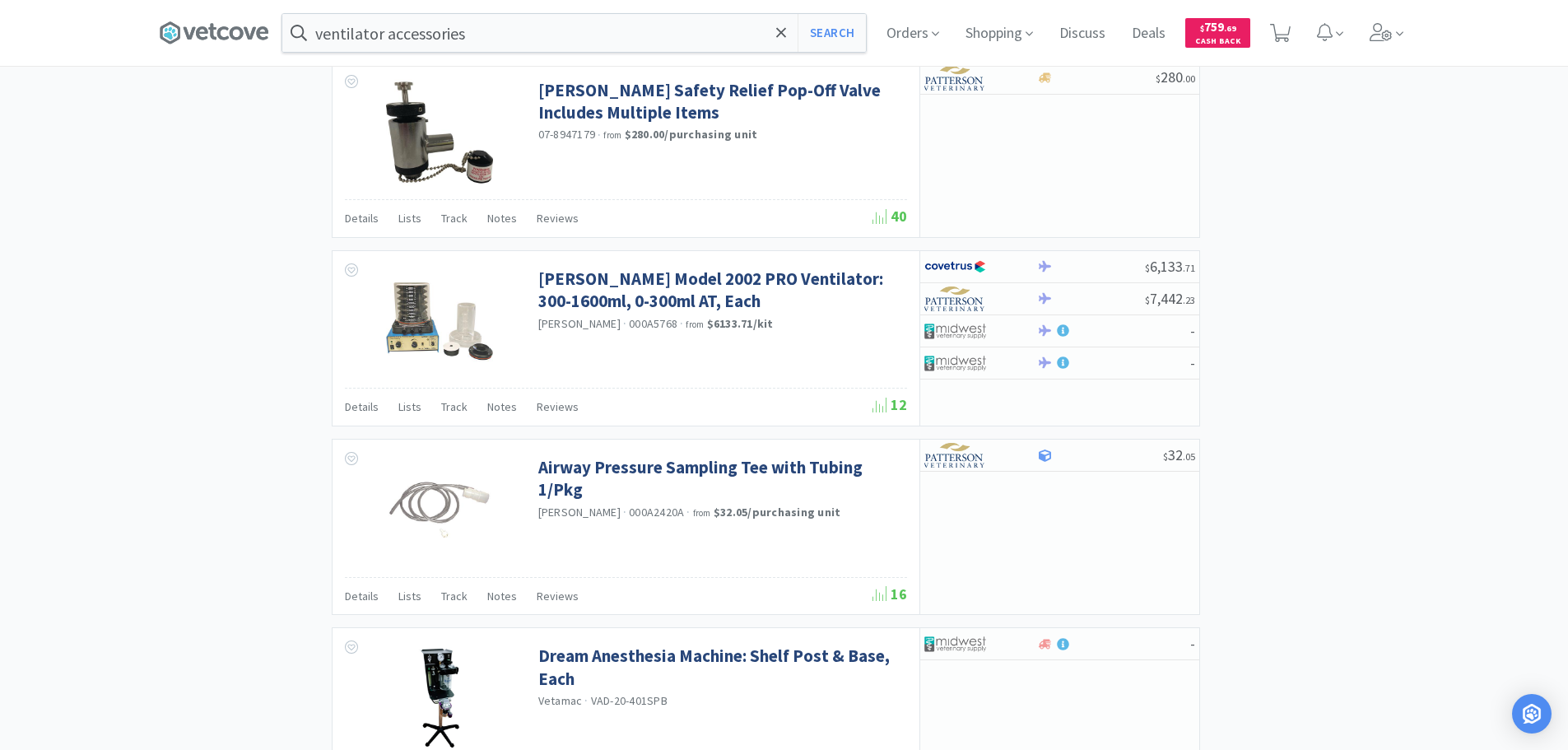
scroll to position [1811, 0]
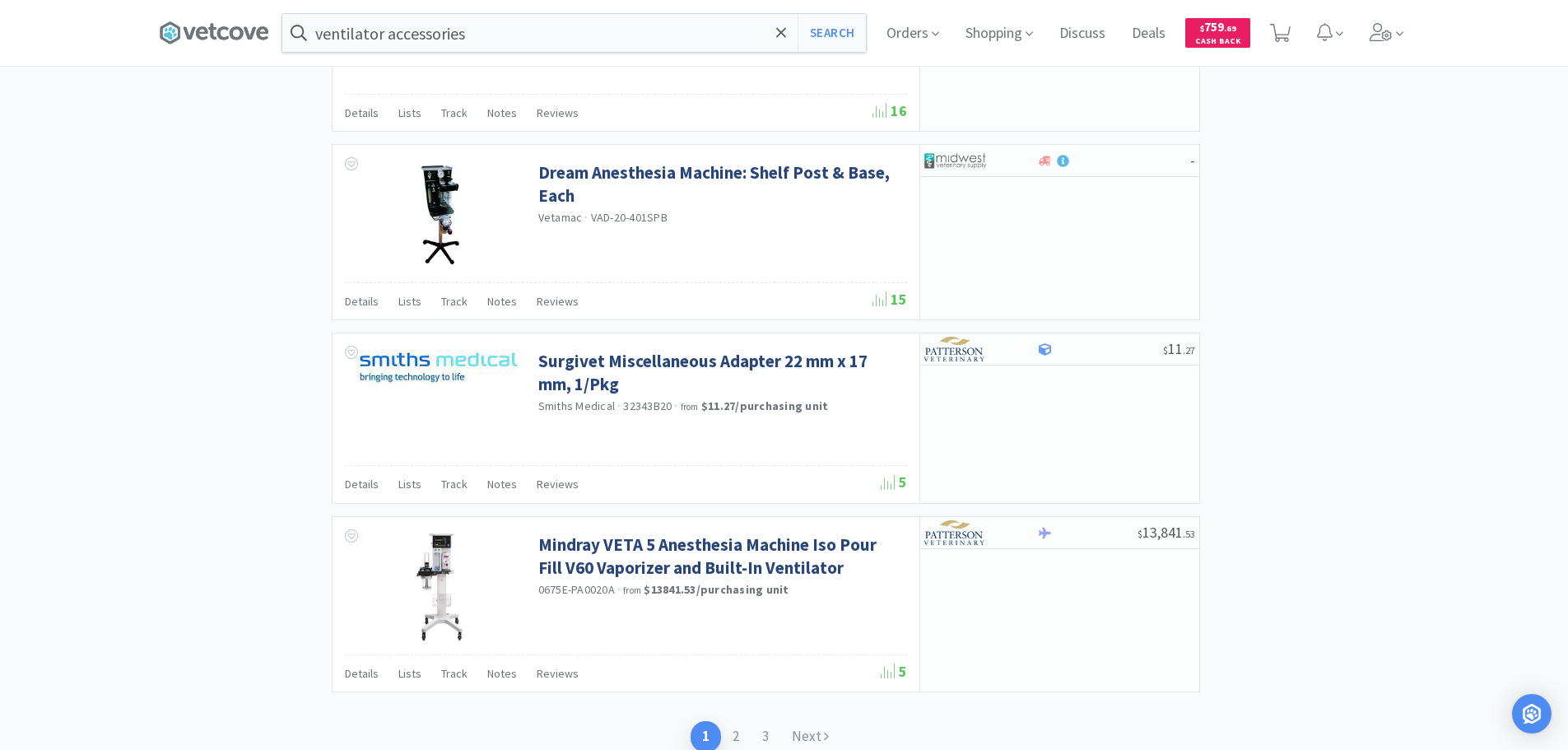
scroll to position [2376, 0]
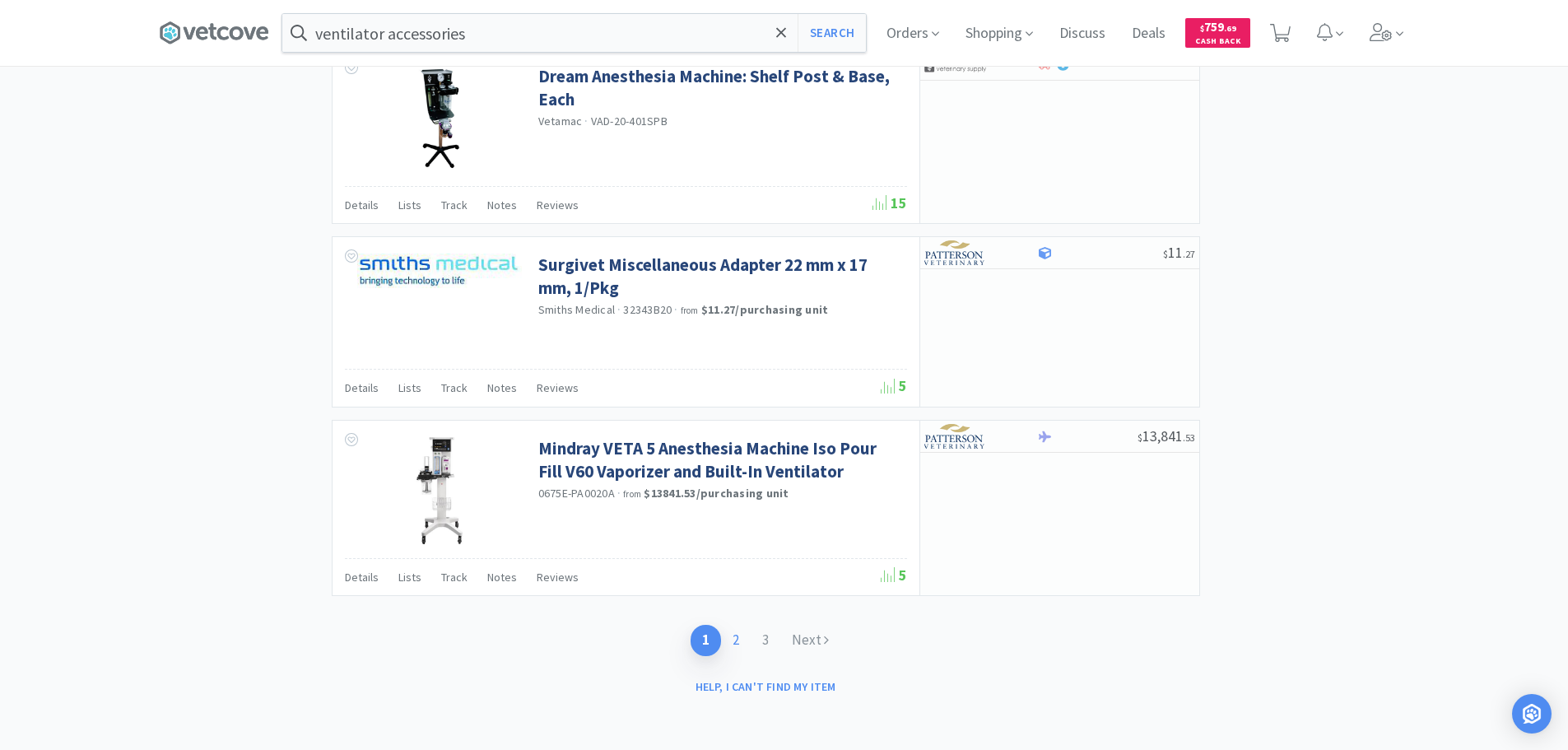
click at [736, 630] on link "2" at bounding box center [736, 640] width 30 height 31
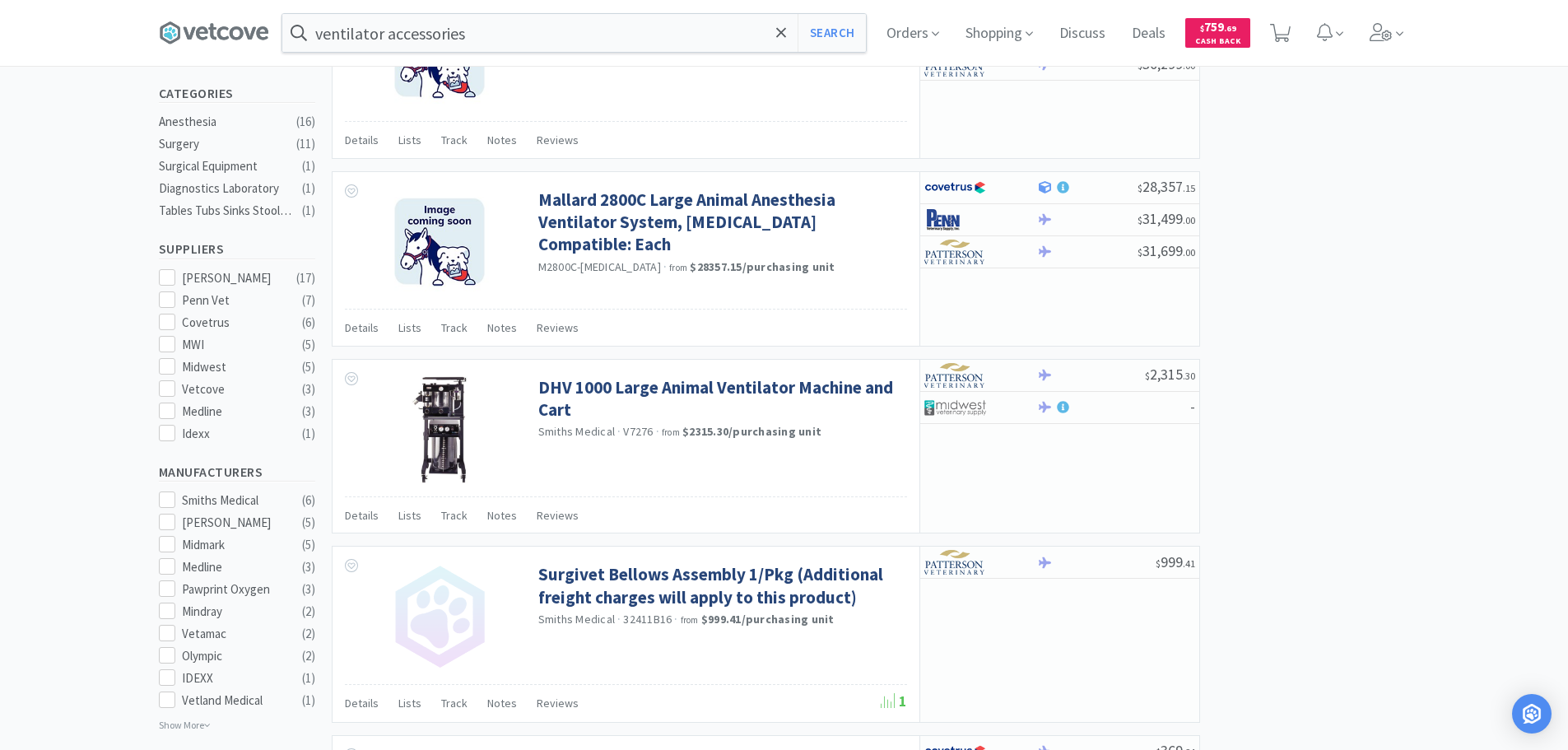
scroll to position [741, 0]
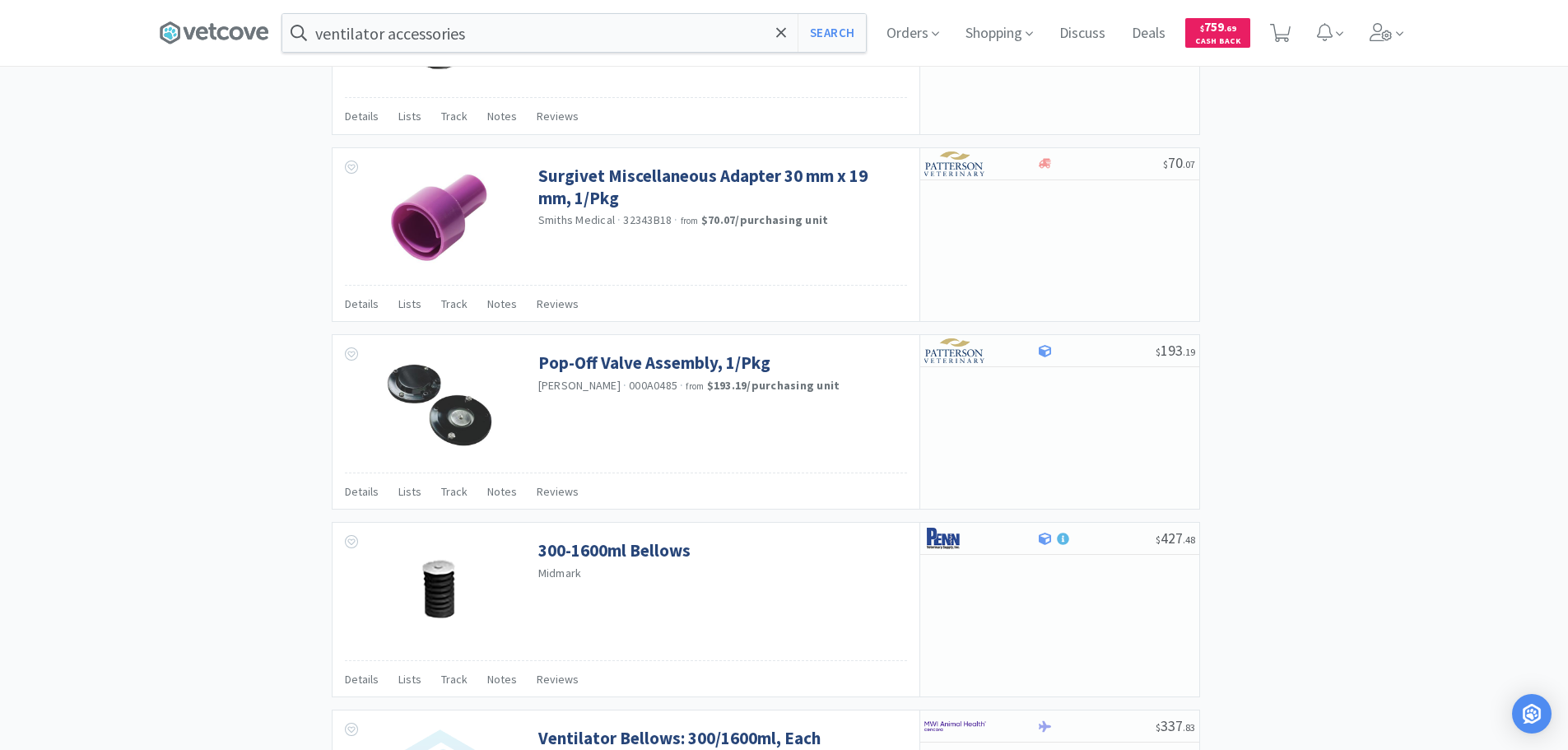
click at [1343, 350] on div "× Filter Results Synced Suppliers Only Manufacturers Only Compounds Only Previo…" at bounding box center [784, 43] width 1251 height 3015
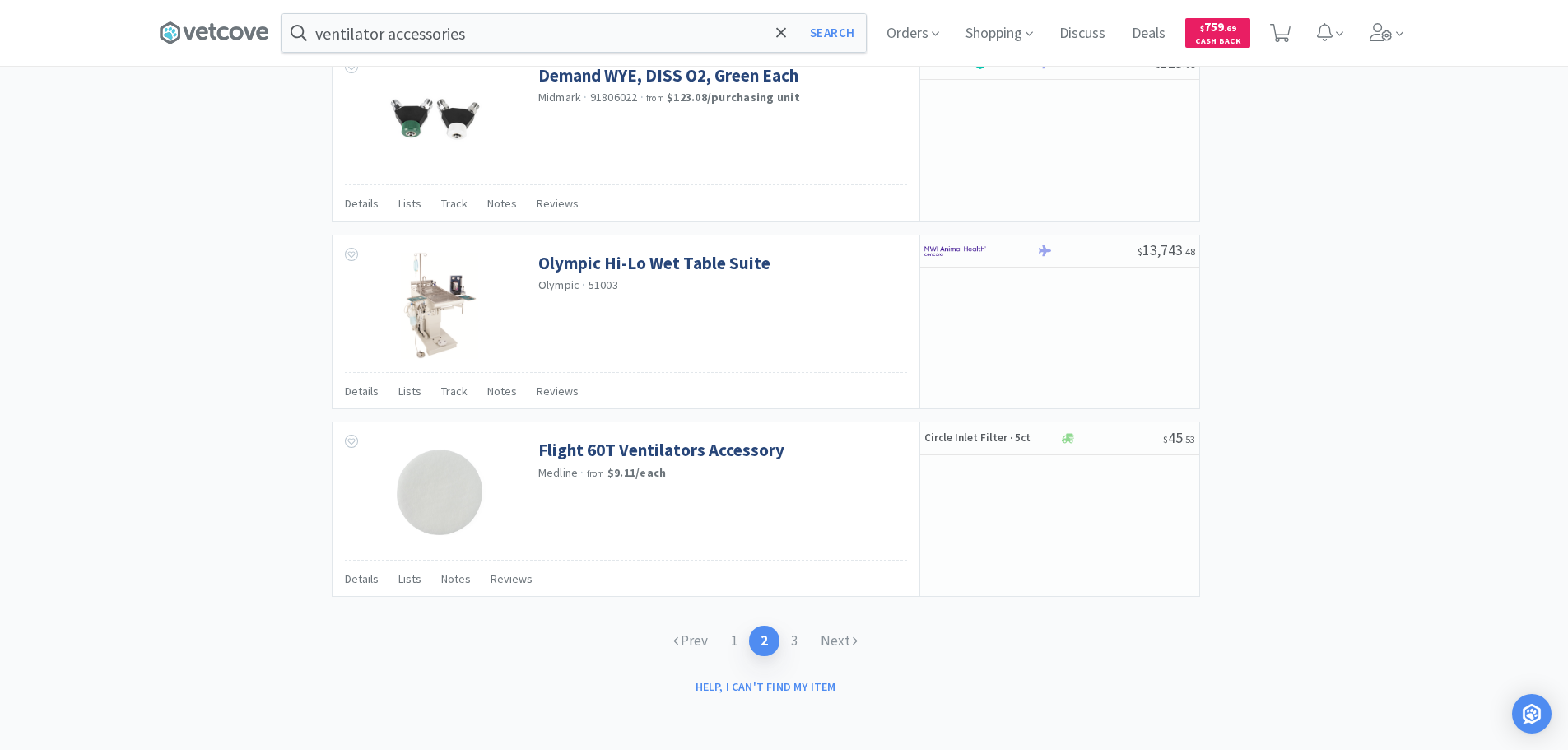
click at [802, 641] on link "3" at bounding box center [794, 641] width 30 height 31
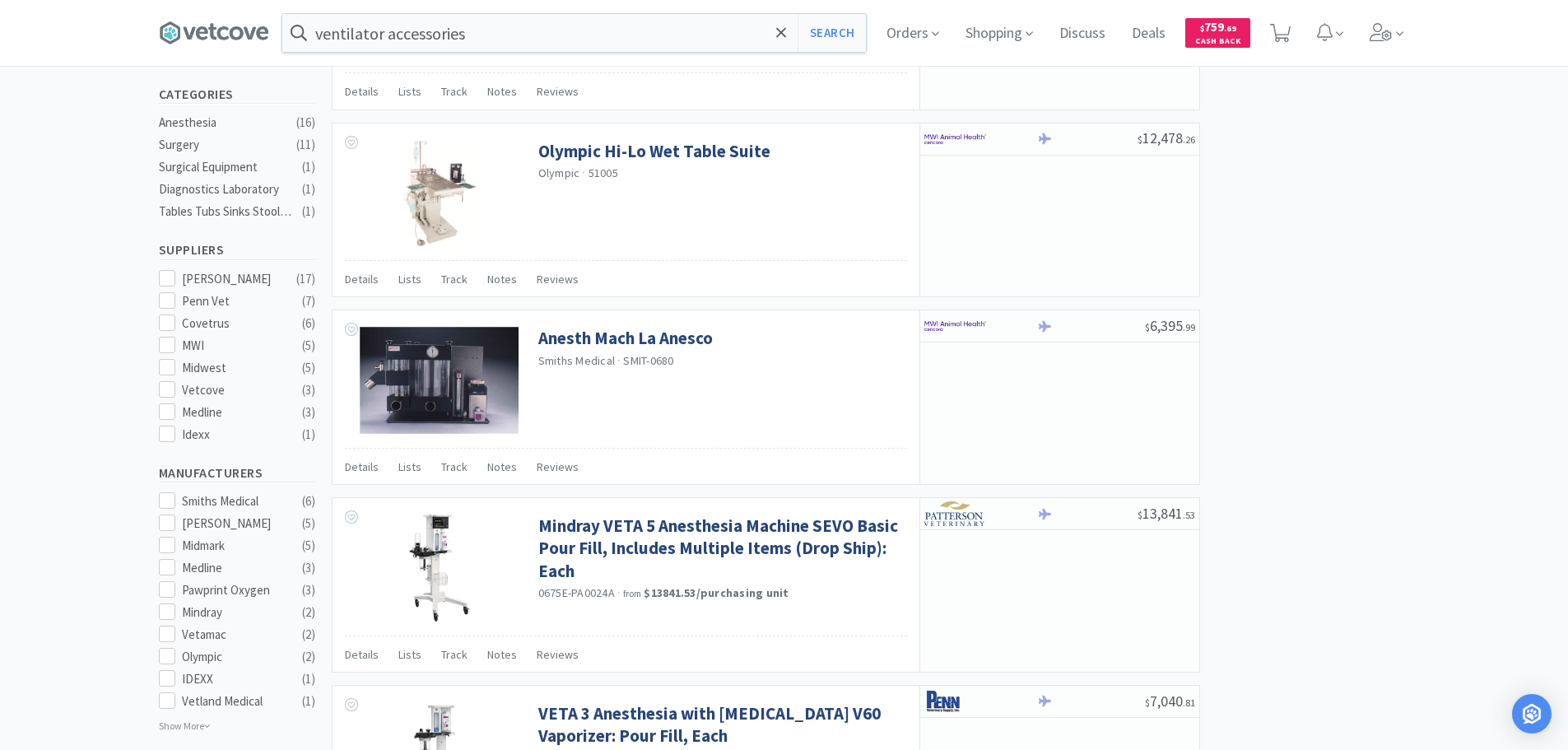
scroll to position [411, 0]
click at [1328, 496] on div "× Filter Results Synced Suppliers Only Manufacturers Only Compounds Only Previo…" at bounding box center [784, 513] width 1251 height 1650
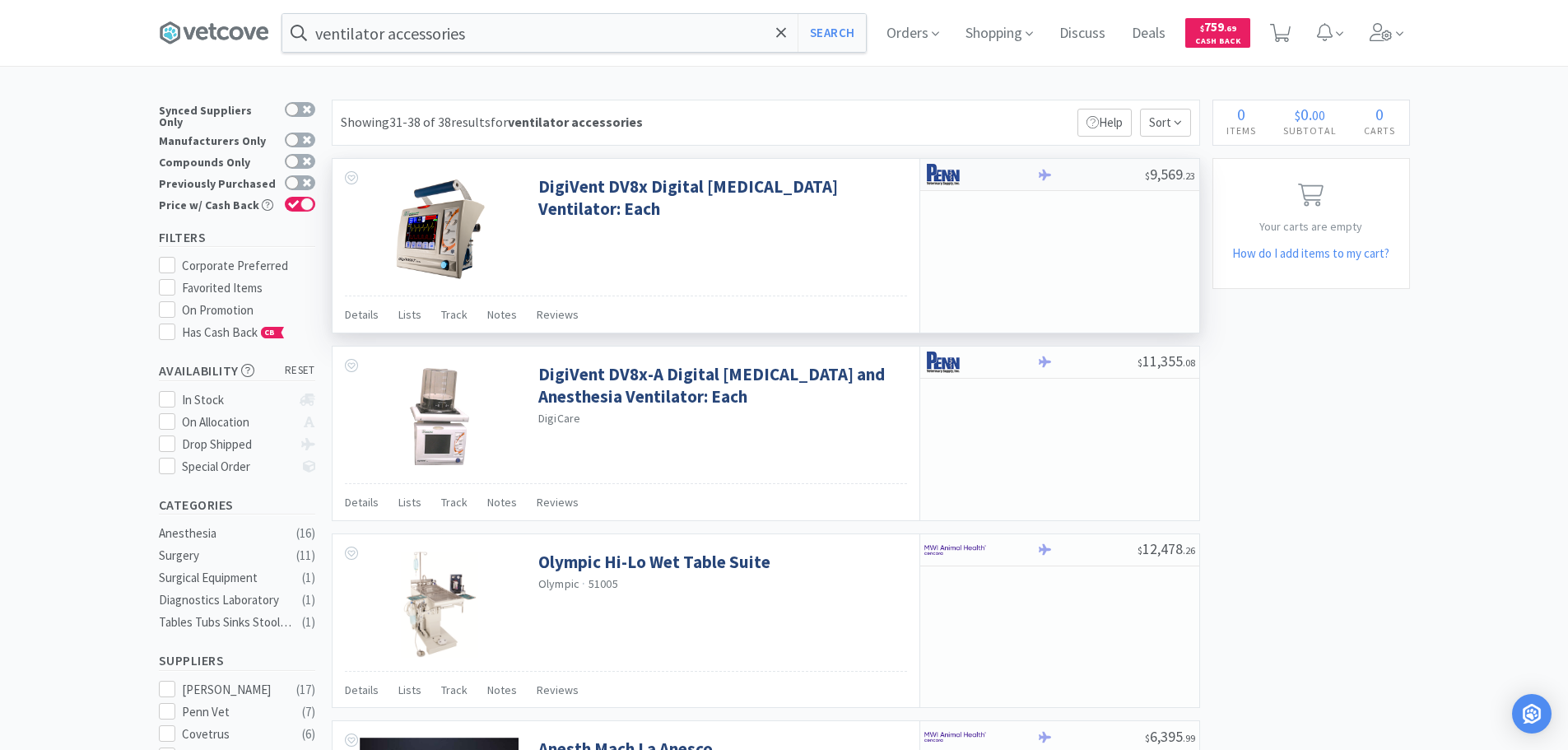
click at [1094, 172] on div at bounding box center [1091, 175] width 108 height 13
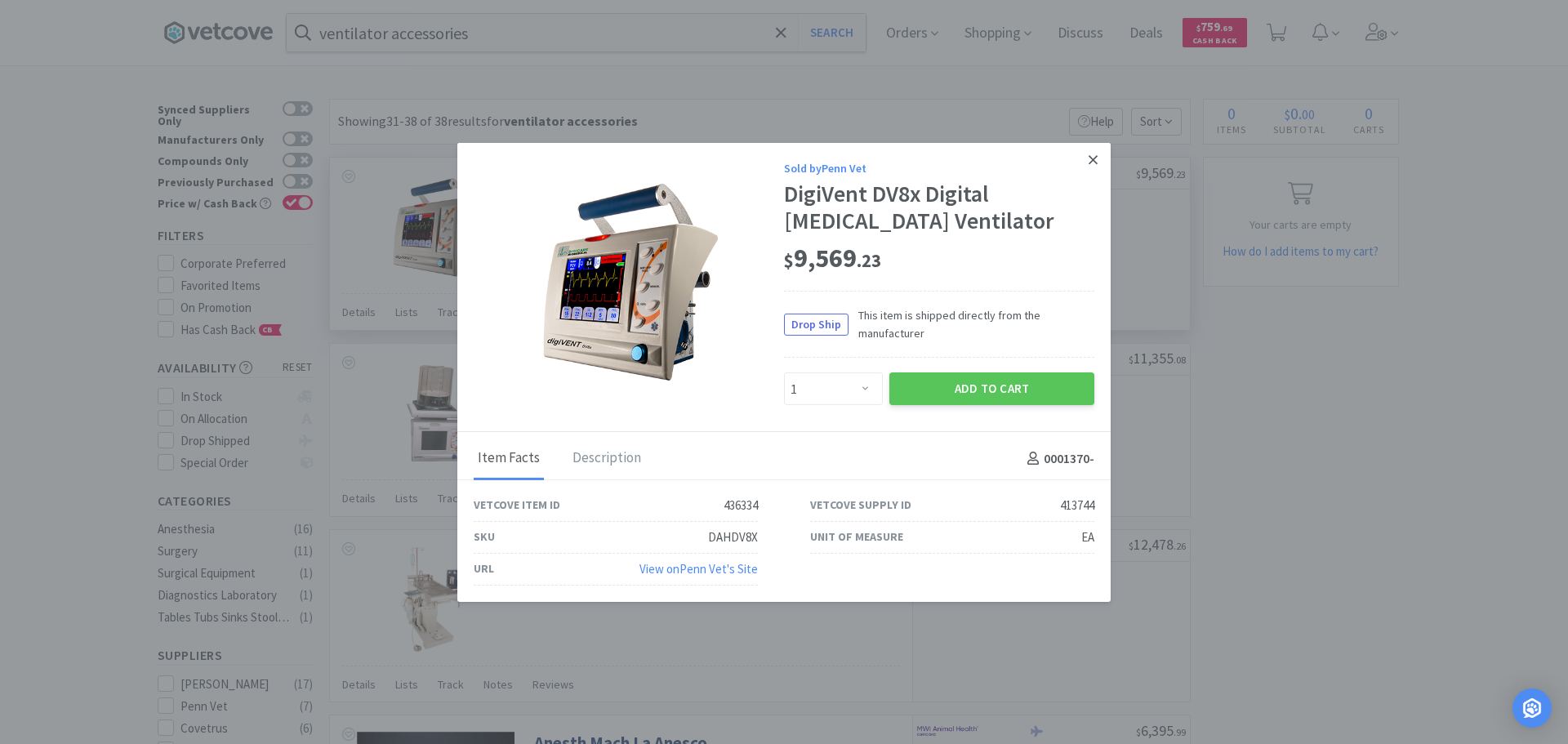
click at [1092, 165] on icon at bounding box center [1093, 159] width 9 height 14
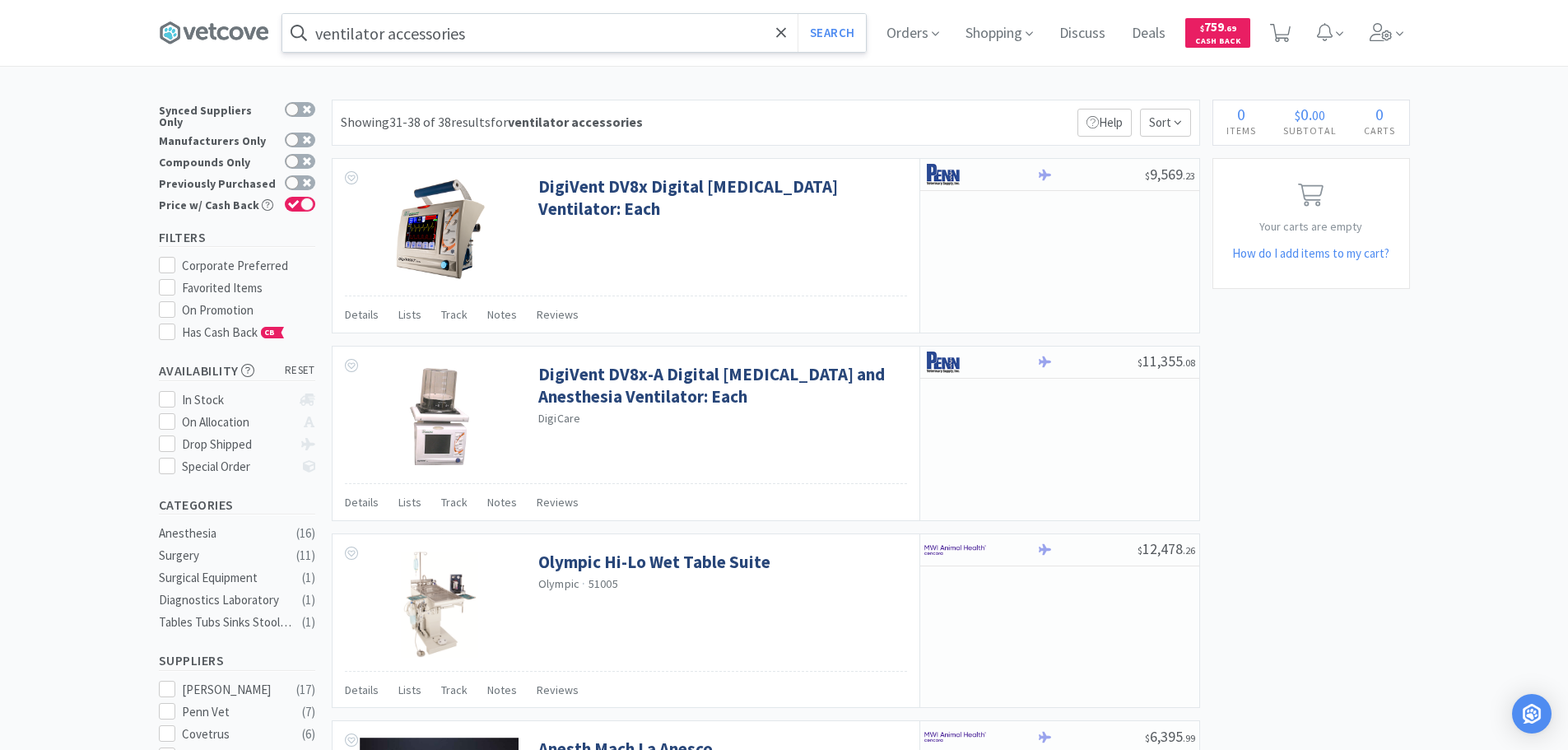
click at [597, 40] on input "ventilator accessories" at bounding box center [574, 33] width 584 height 38
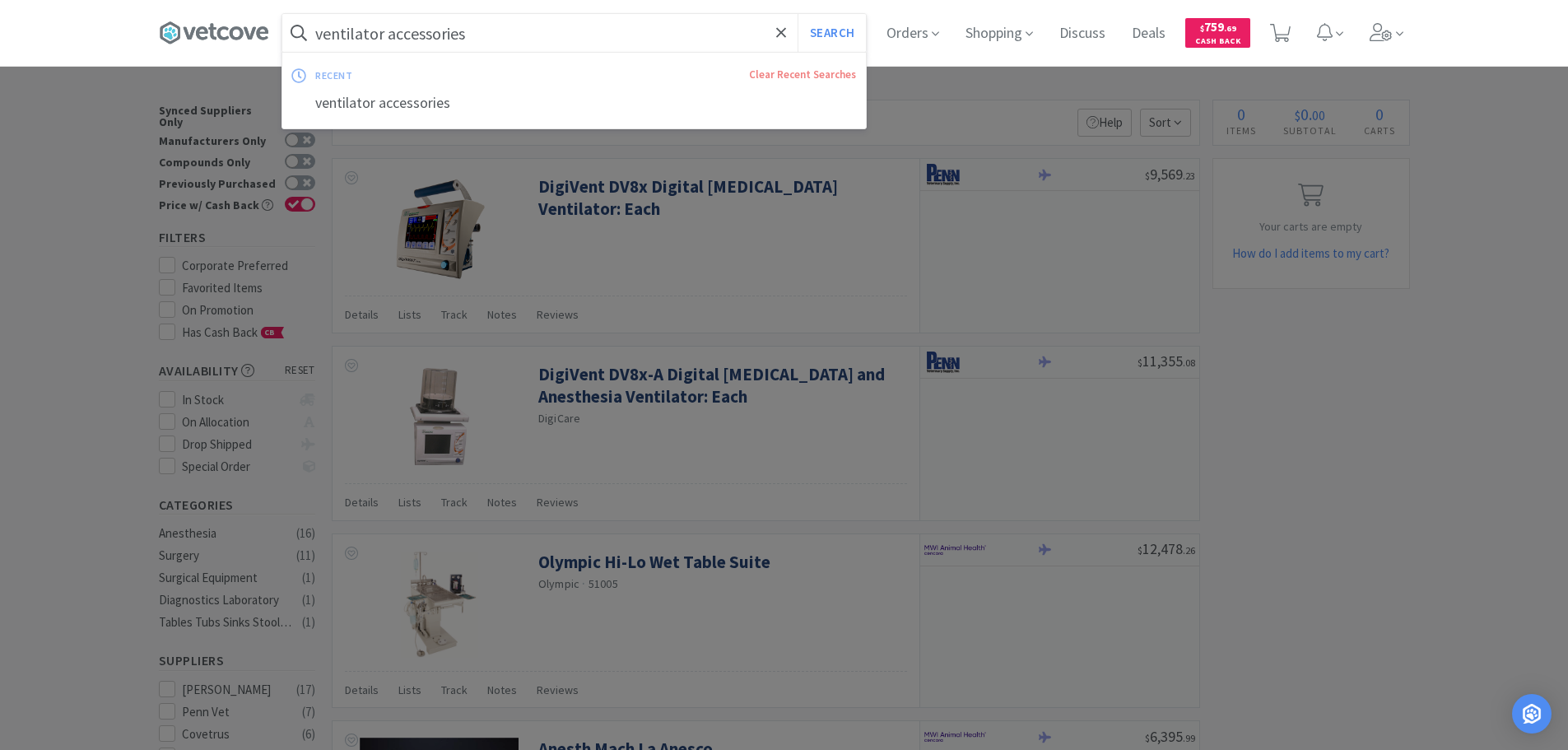
click at [547, 45] on input "ventilator accessories" at bounding box center [574, 33] width 584 height 38
drag, startPoint x: 530, startPoint y: 43, endPoint x: 393, endPoint y: 39, distance: 137.1
click at [393, 39] on input "ventilator accessories" at bounding box center [574, 33] width 584 height 38
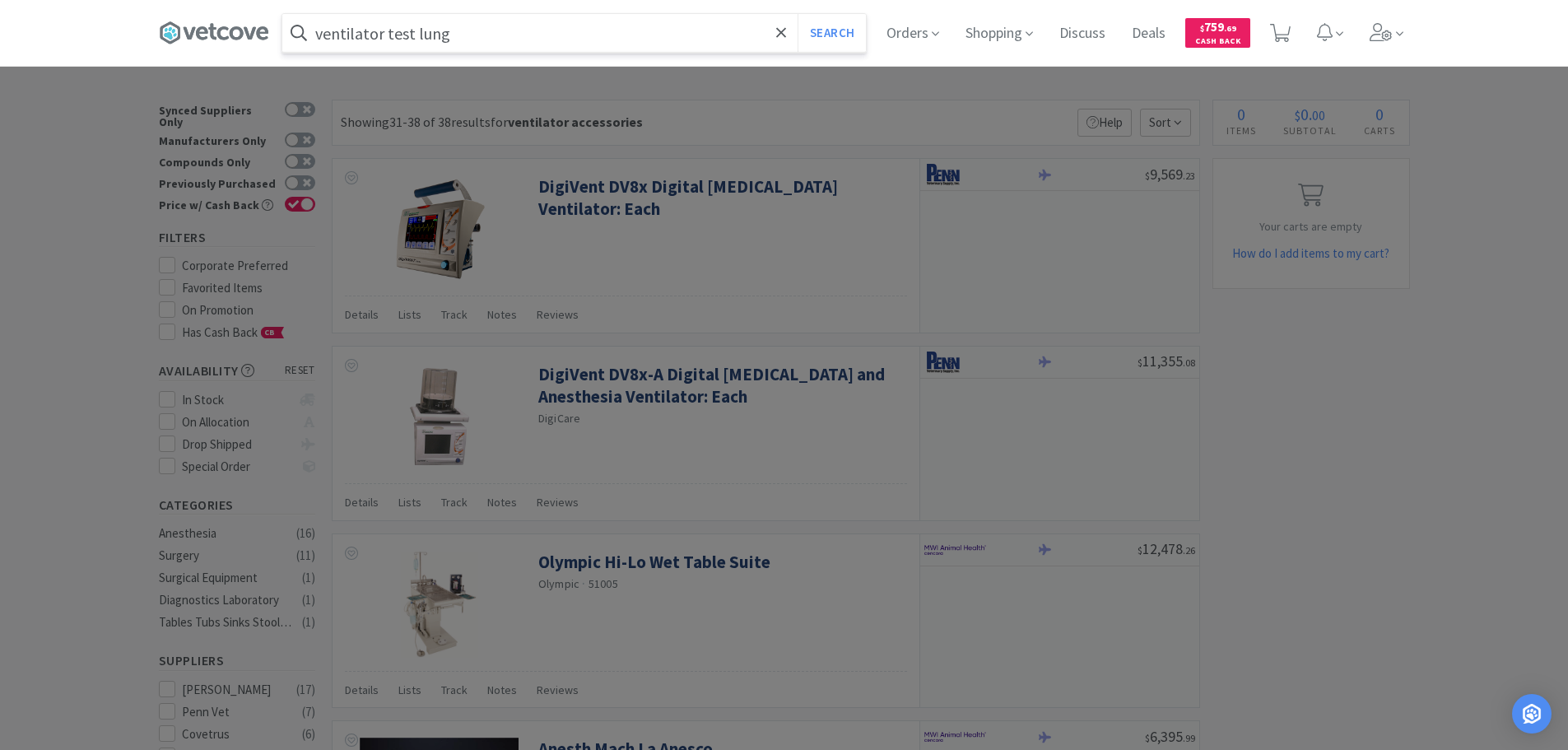
click at [797, 14] on button "Search" at bounding box center [832, 33] width 68 height 38
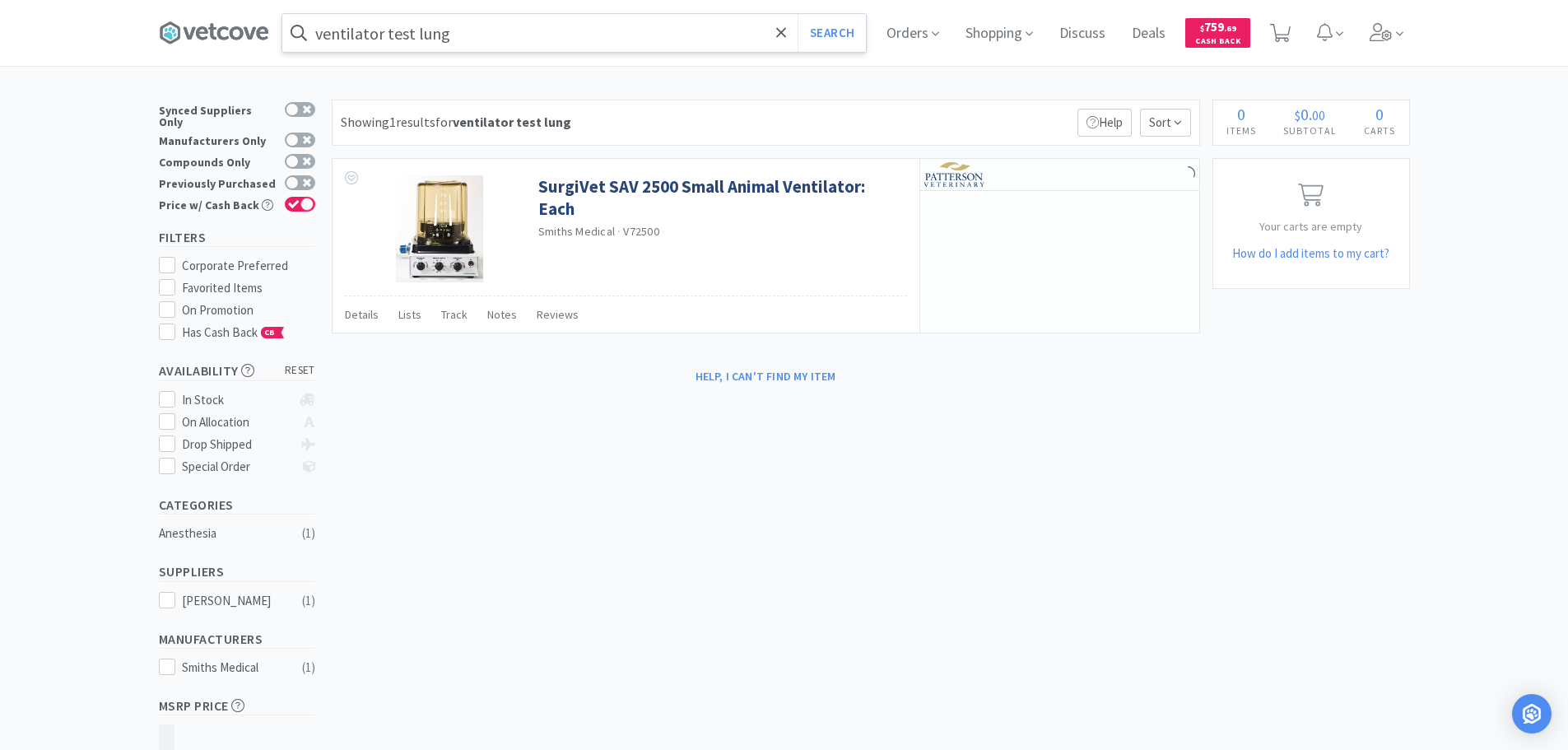
click at [400, 38] on input "ventilator test lung" at bounding box center [574, 33] width 584 height 38
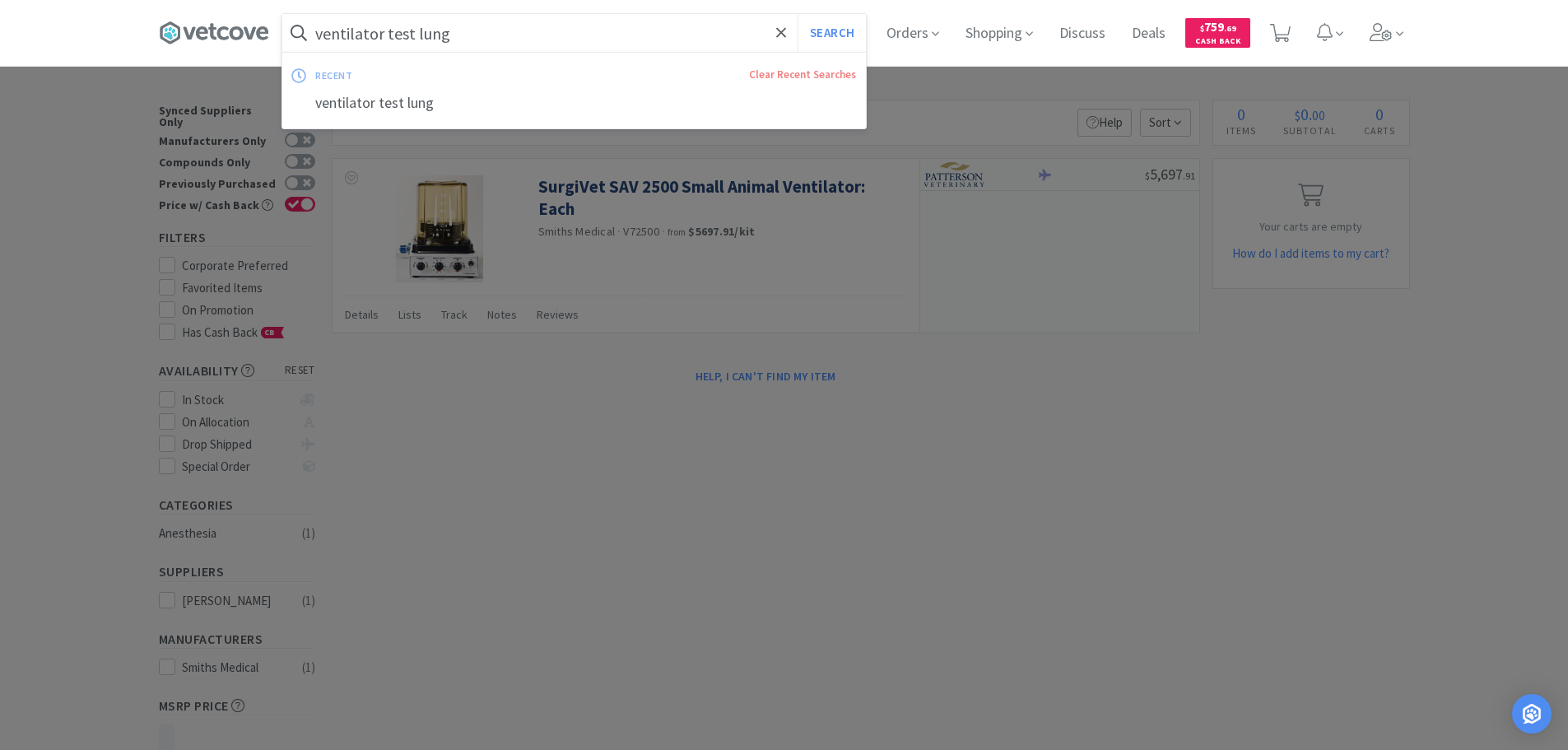
click at [400, 38] on input "ventilator test lung" at bounding box center [574, 33] width 584 height 38
click at [402, 34] on input "ventilator test lung" at bounding box center [574, 33] width 584 height 38
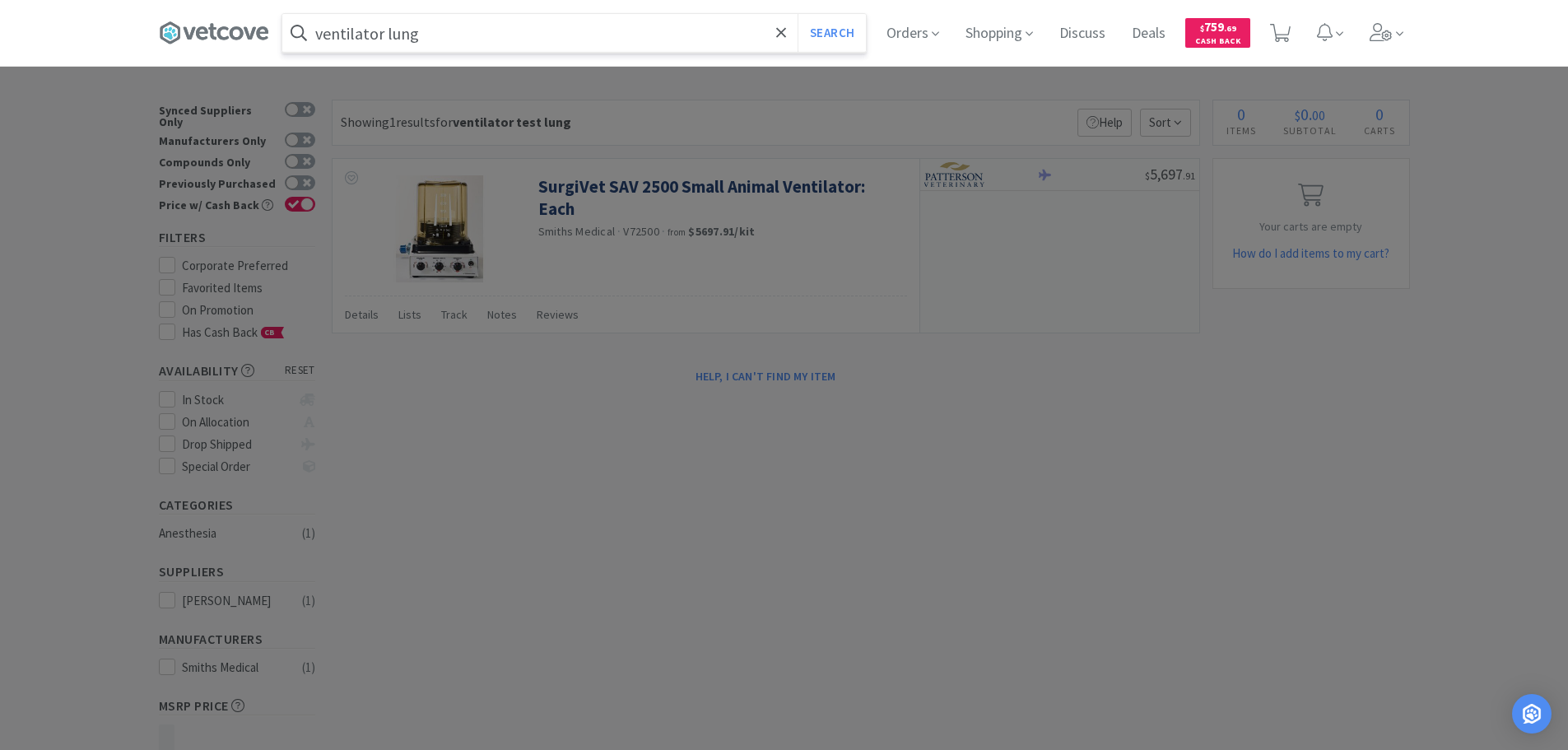
click at [797, 14] on button "Search" at bounding box center [832, 33] width 68 height 38
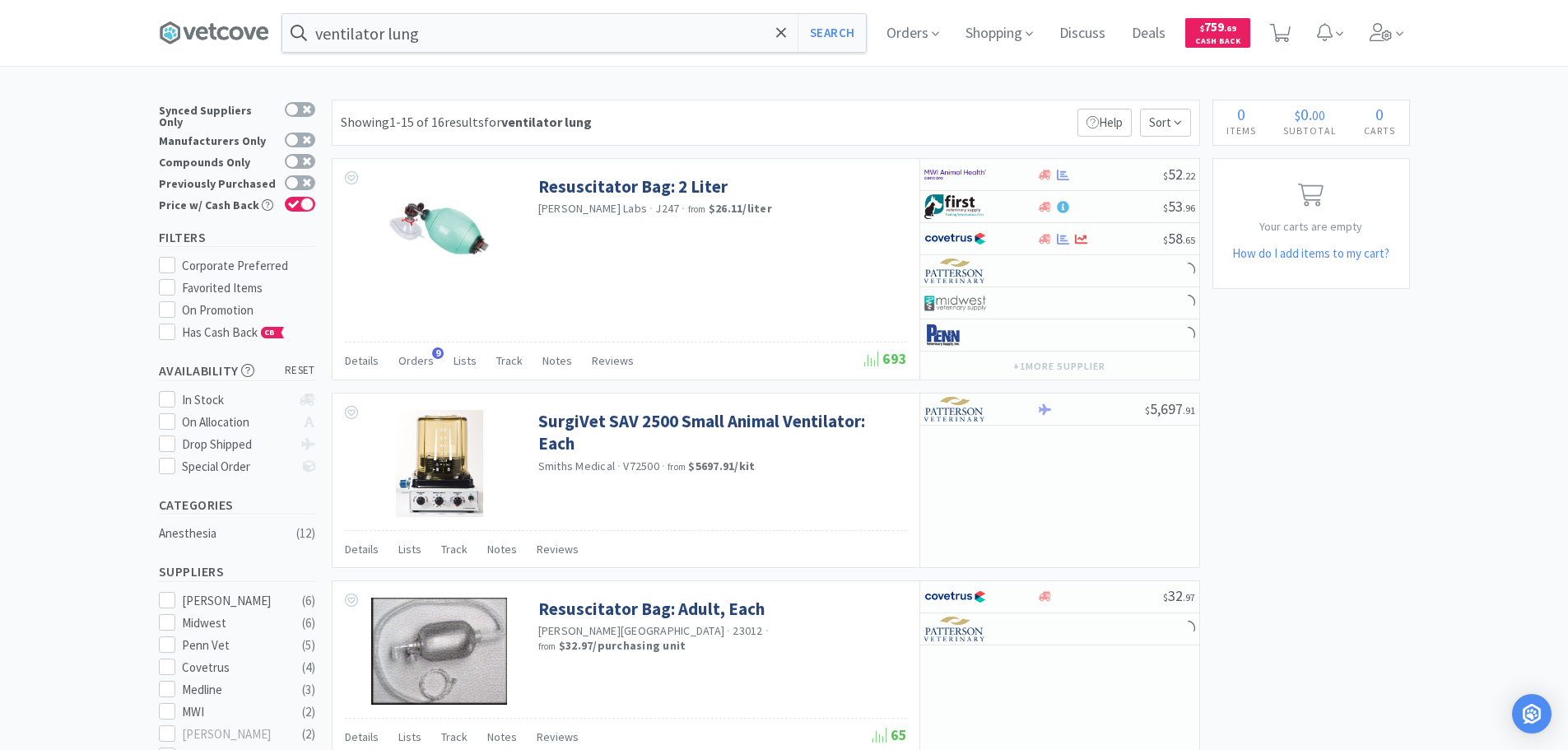
click at [685, 103] on div "Showing 1-15 of 16 results for ventilator lung Filters Help Sort" at bounding box center [765, 122] width 868 height 46
click at [697, 117] on div "Showing 1-15 of 16 results for ventilator lung Filters Help Sort" at bounding box center [765, 122] width 868 height 46
click at [720, 120] on div "Showing 1-15 of 16 results for ventilator lung Filters Help Sort" at bounding box center [765, 122] width 868 height 46
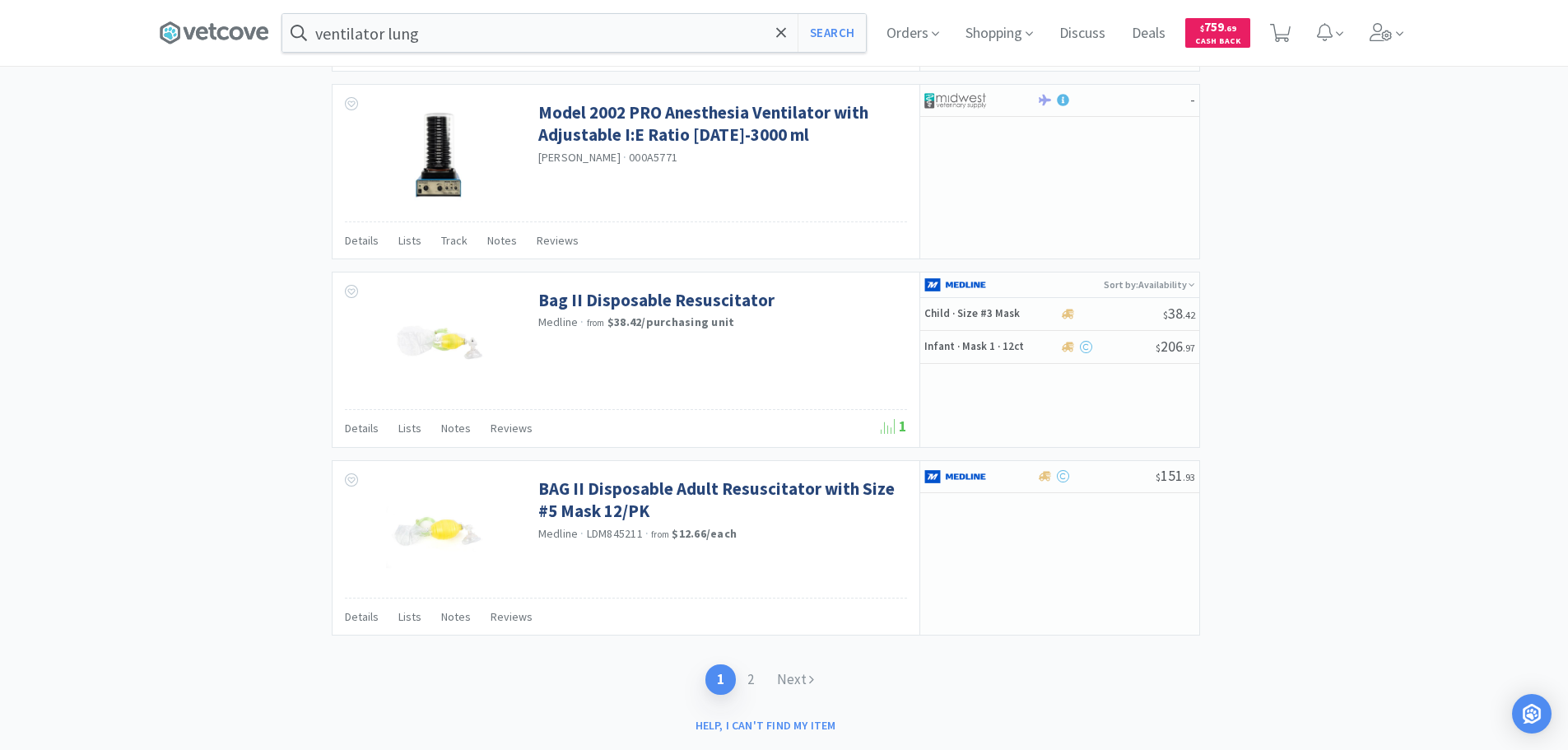
scroll to position [2466, 0]
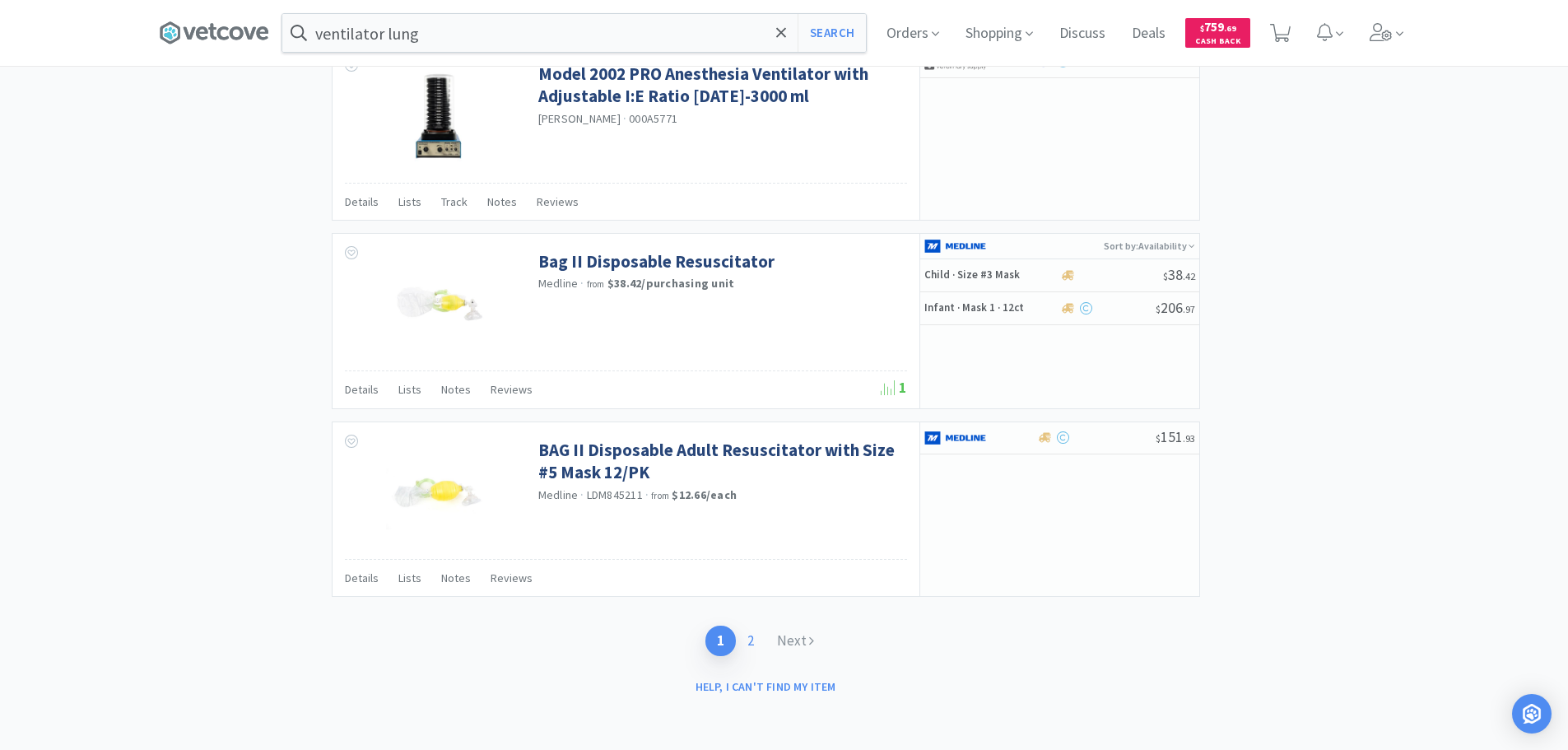
click at [759, 636] on link "2" at bounding box center [750, 641] width 30 height 31
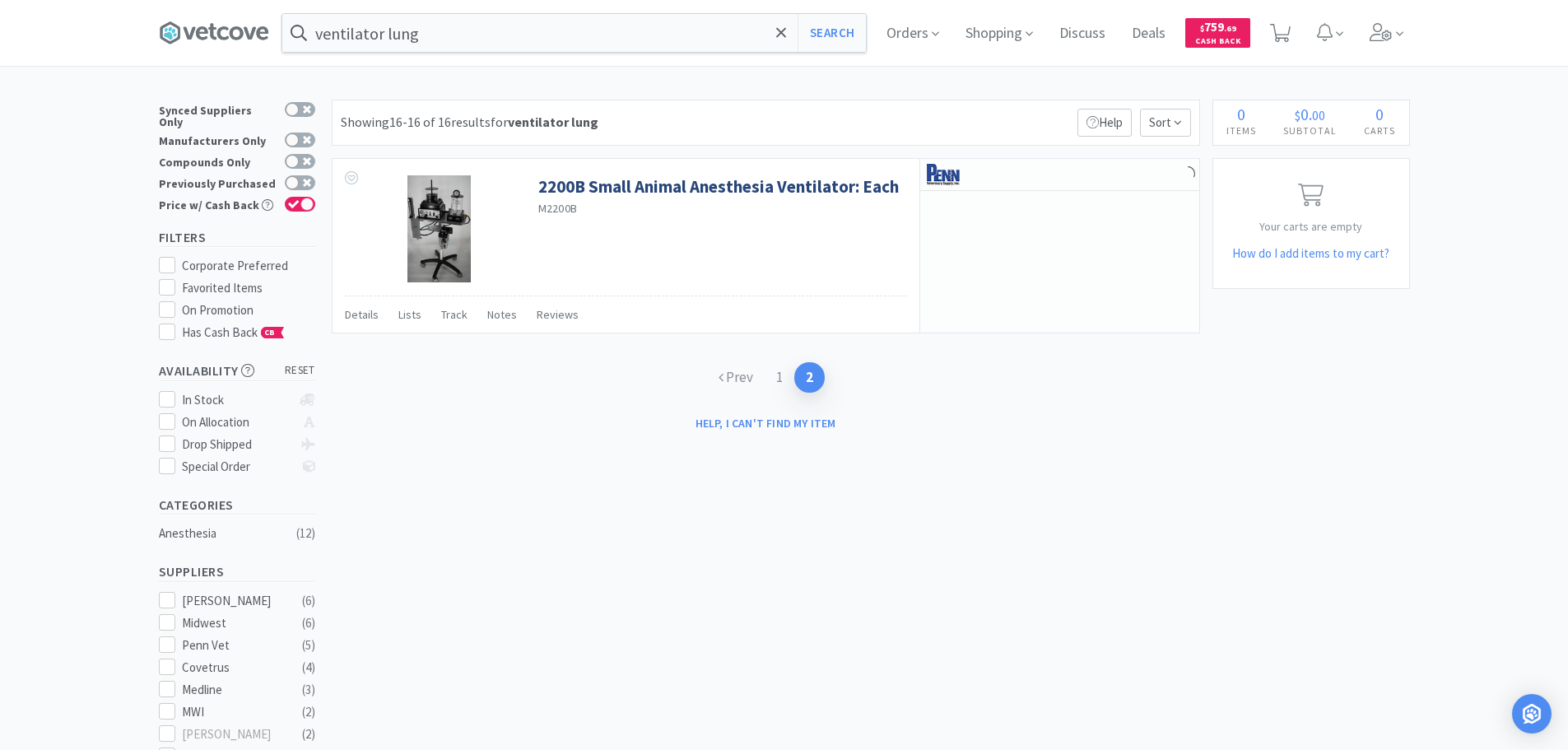
click at [712, 509] on div "× Filter Results Synced Suppliers Only Manufacturers Only Compounds Only Previo…" at bounding box center [784, 641] width 1251 height 1084
click at [514, 41] on input "ventilator lung" at bounding box center [574, 33] width 584 height 38
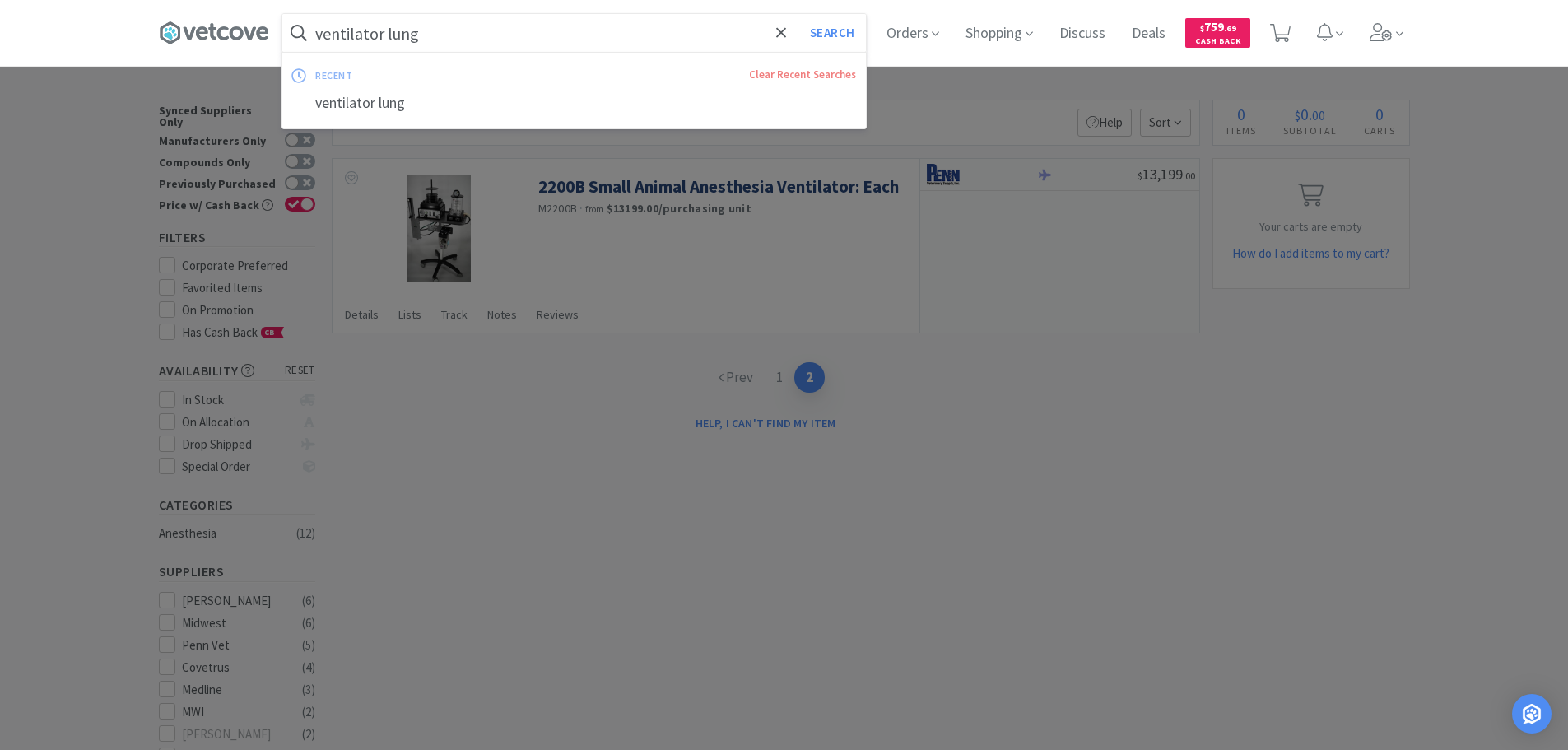
click at [536, 49] on input "ventilator lung" at bounding box center [574, 33] width 584 height 38
click at [845, 35] on button "Search" at bounding box center [832, 33] width 68 height 38
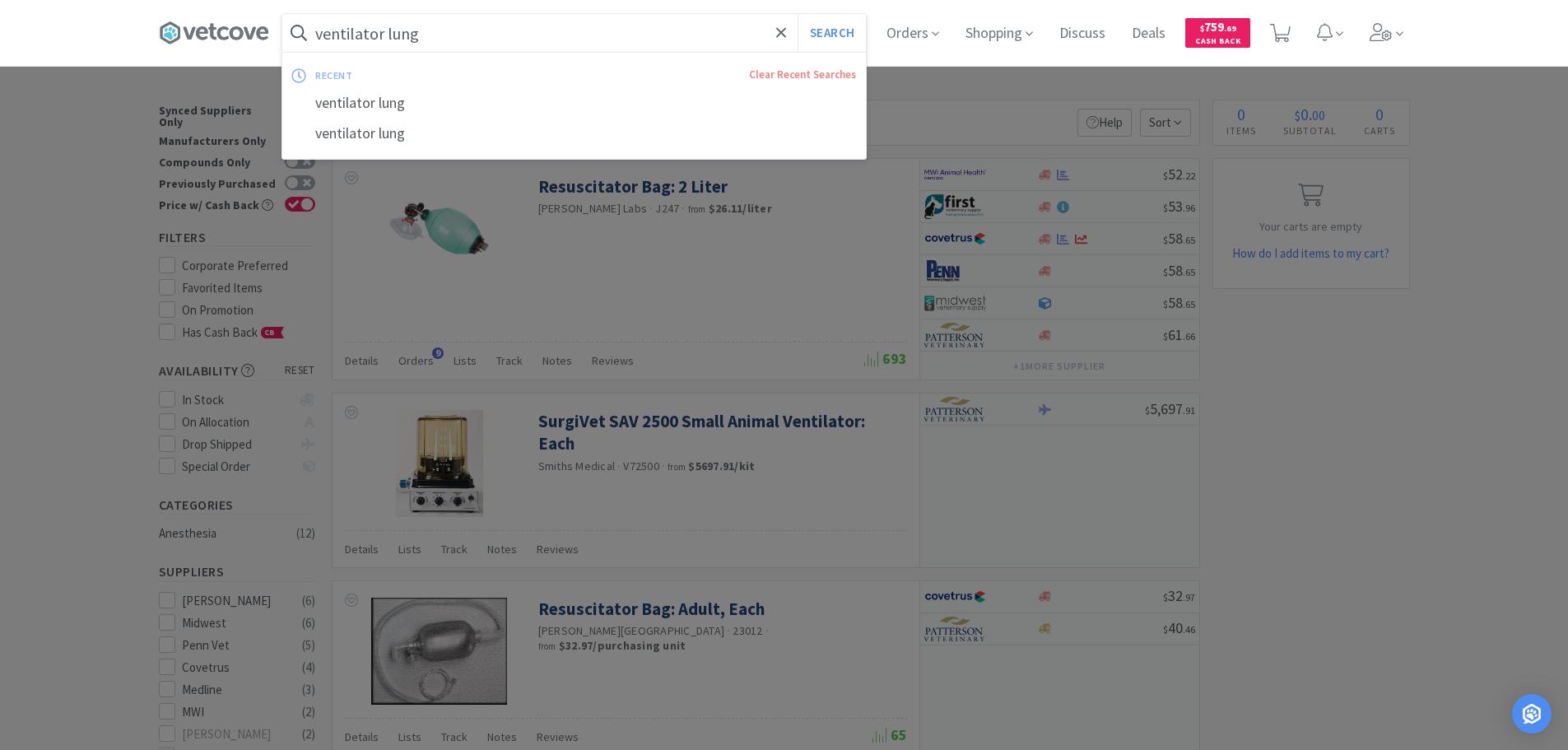
click at [577, 26] on input "ventilator lung" at bounding box center [574, 33] width 584 height 38
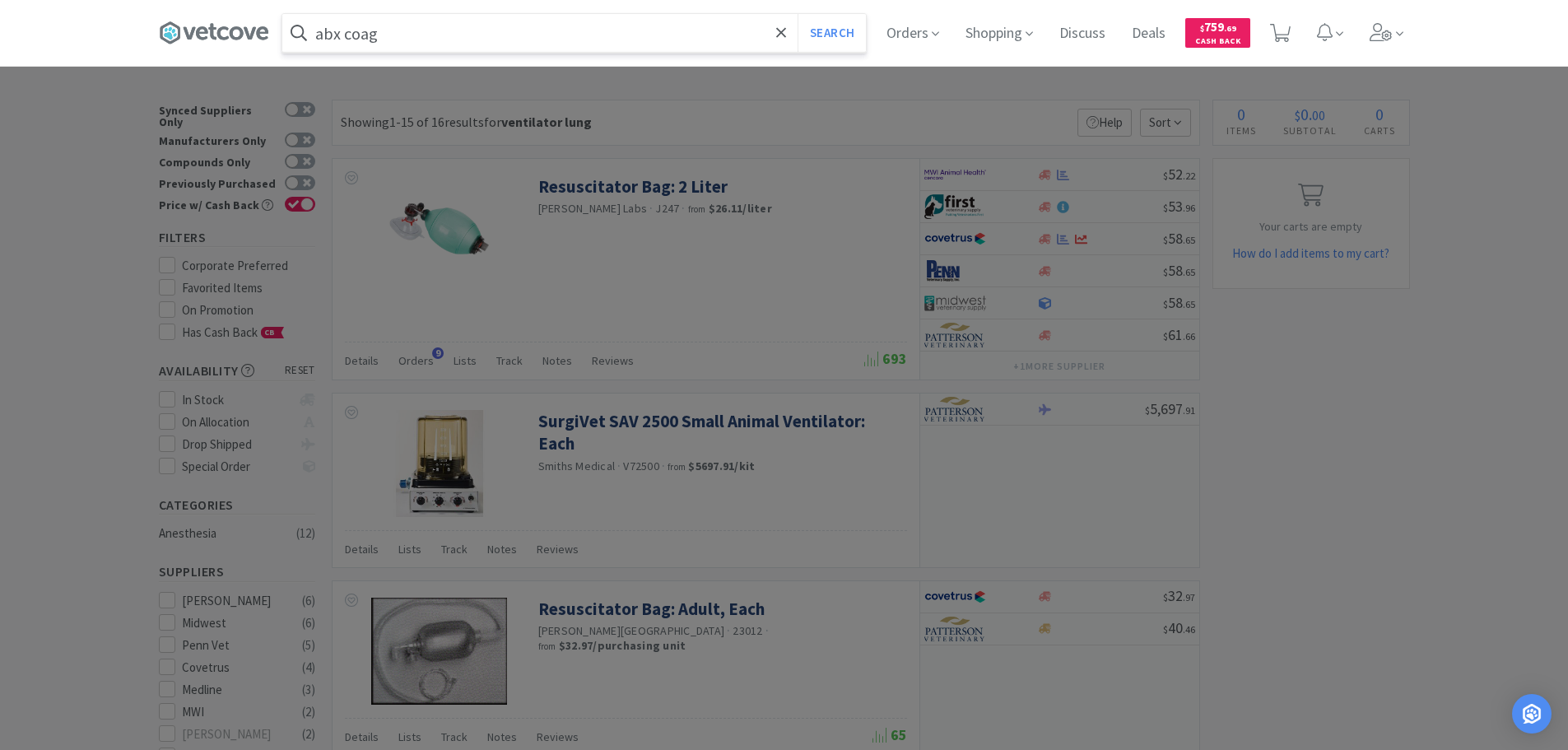
click at [797, 14] on button "Search" at bounding box center [832, 33] width 68 height 38
